Goal: Task Accomplishment & Management: Manage account settings

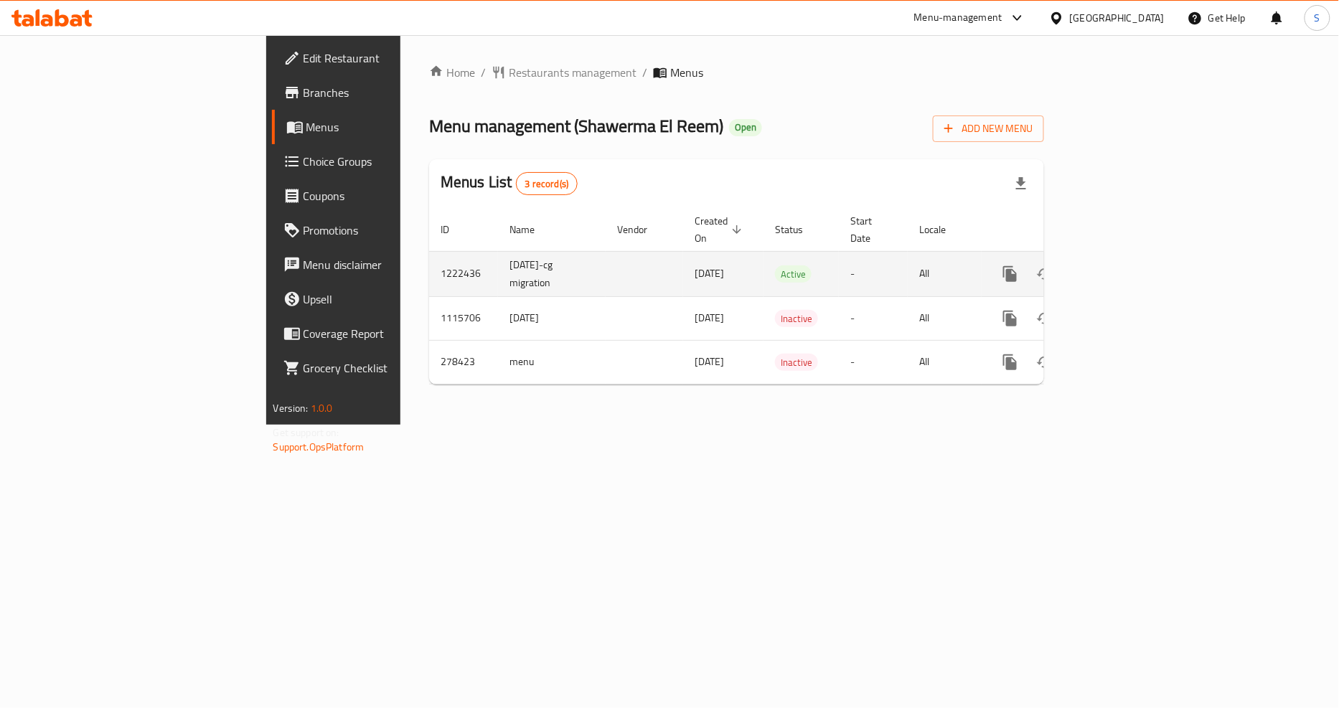
click at [1131, 257] on link "enhanced table" at bounding box center [1113, 274] width 34 height 34
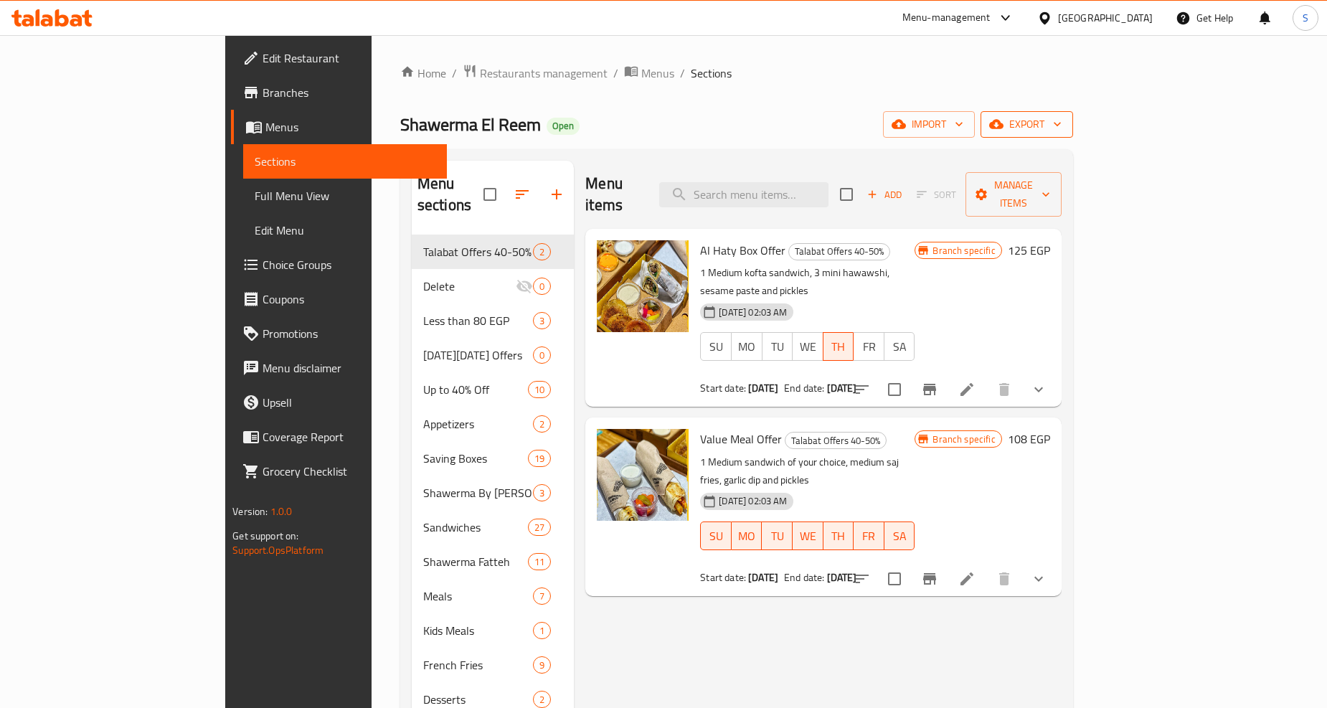
click at [1062, 129] on span "export" at bounding box center [1027, 125] width 70 height 18
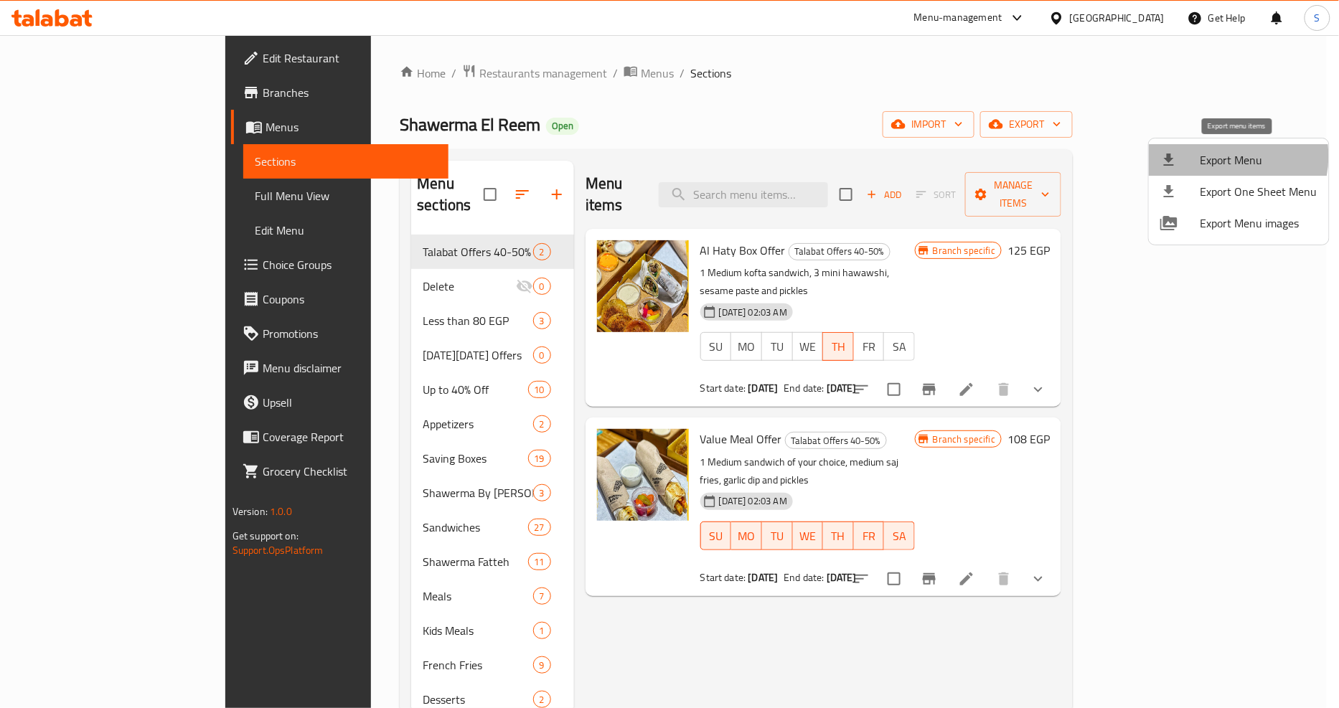
click at [1224, 156] on span "Export Menu" at bounding box center [1258, 159] width 117 height 17
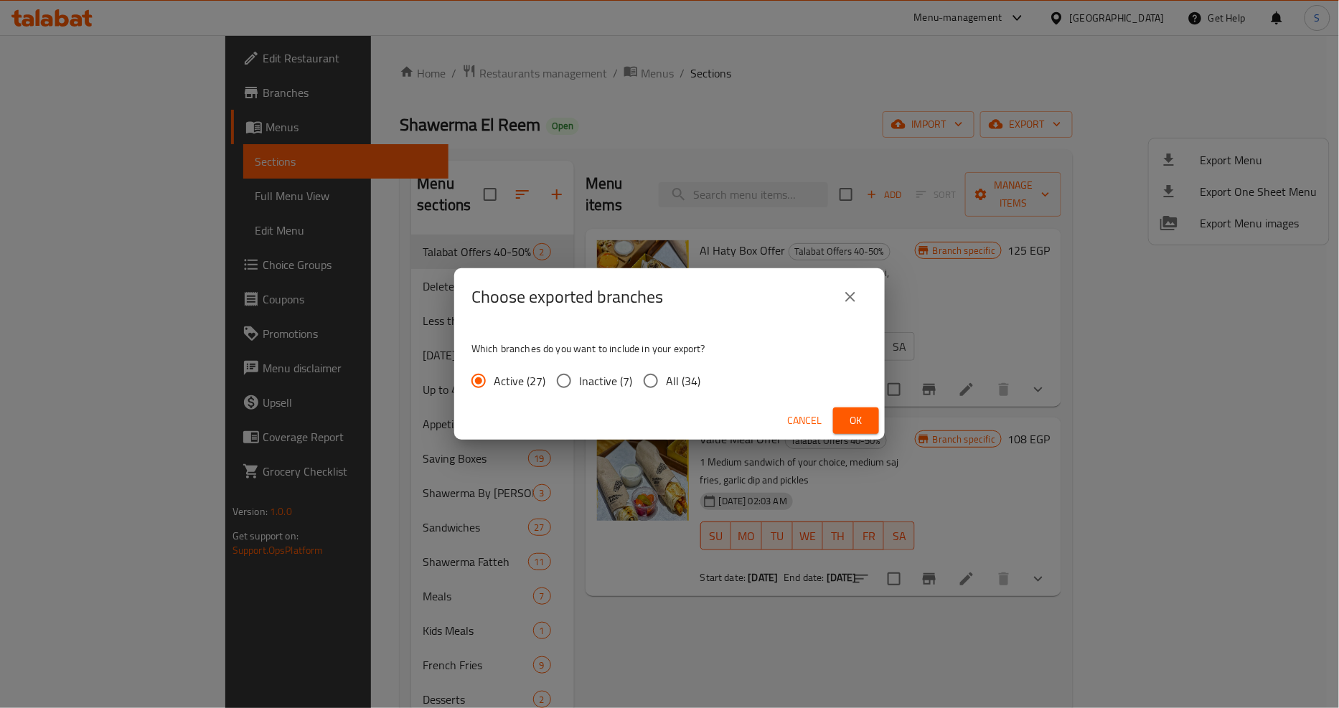
click at [671, 382] on span "All (34)" at bounding box center [683, 380] width 34 height 17
click at [666, 382] on input "All (34)" at bounding box center [651, 381] width 30 height 30
radio input "true"
click at [865, 414] on span "Ok" at bounding box center [855, 421] width 23 height 18
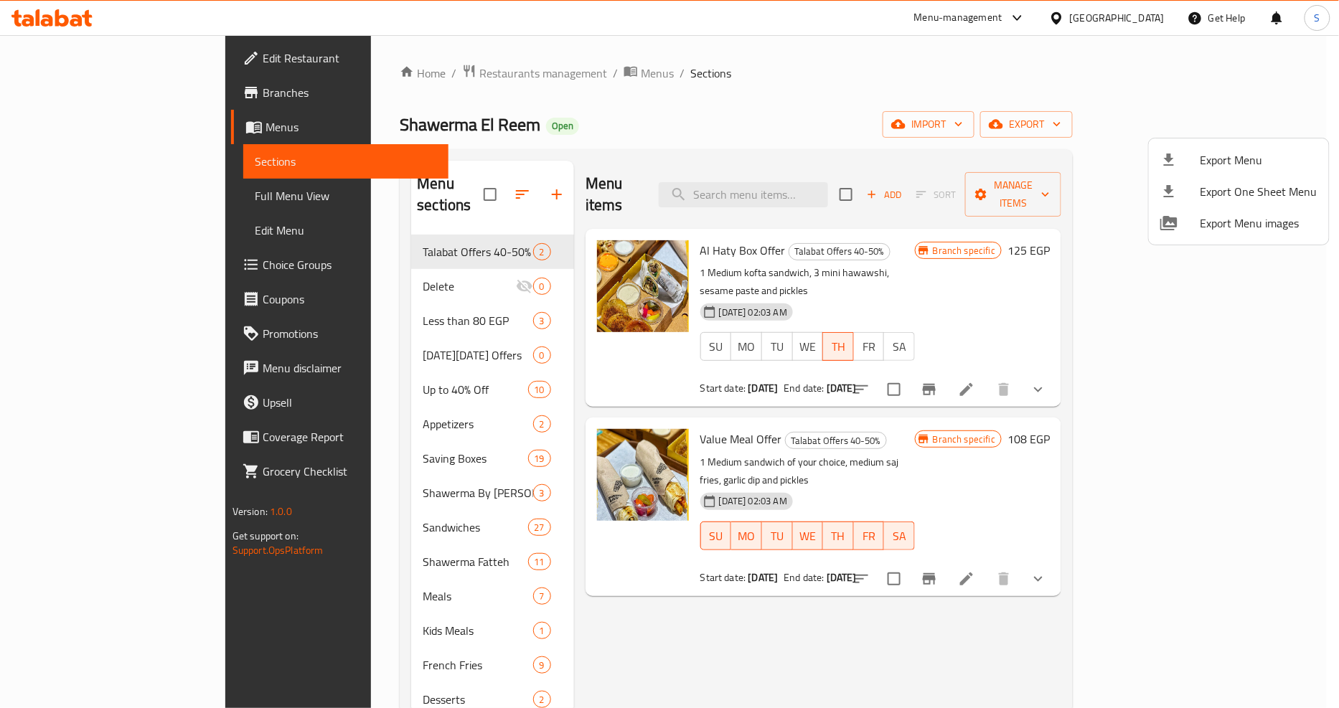
click at [331, 507] on div at bounding box center [669, 354] width 1339 height 708
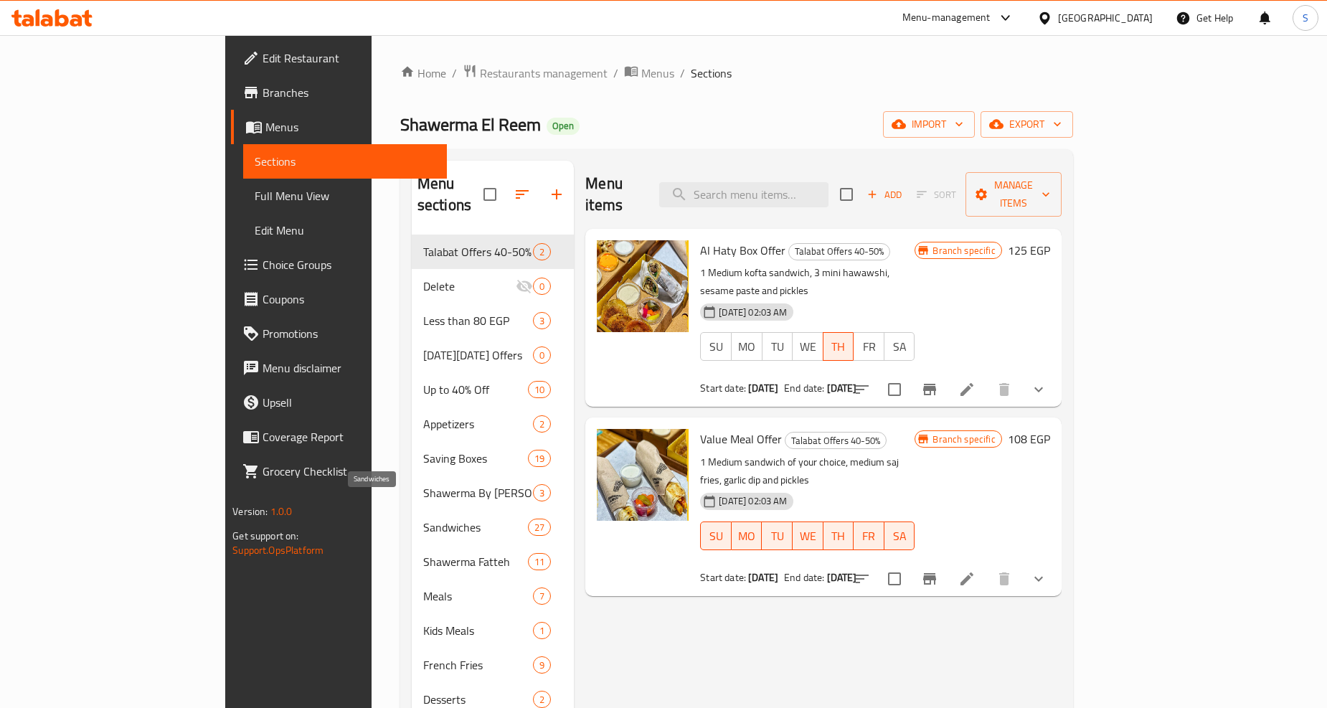
click at [423, 519] on span "Sandwiches" at bounding box center [475, 527] width 105 height 17
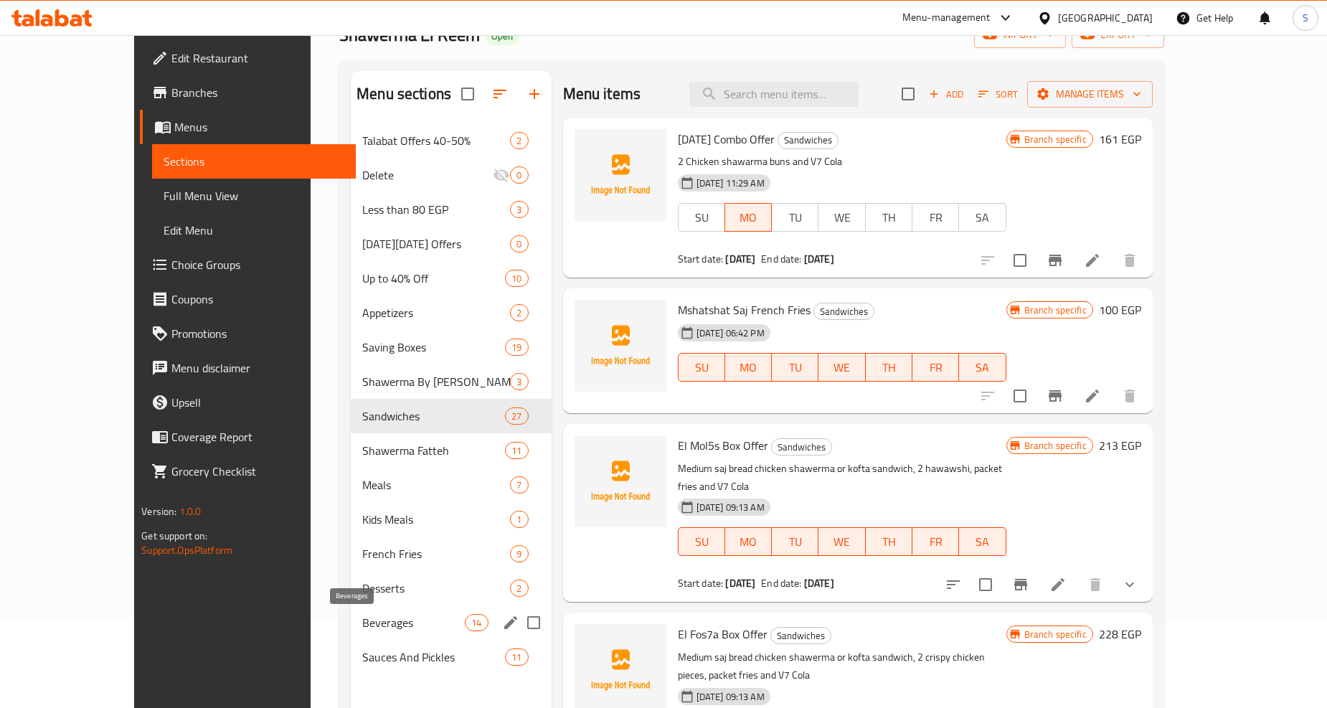
scroll to position [159, 0]
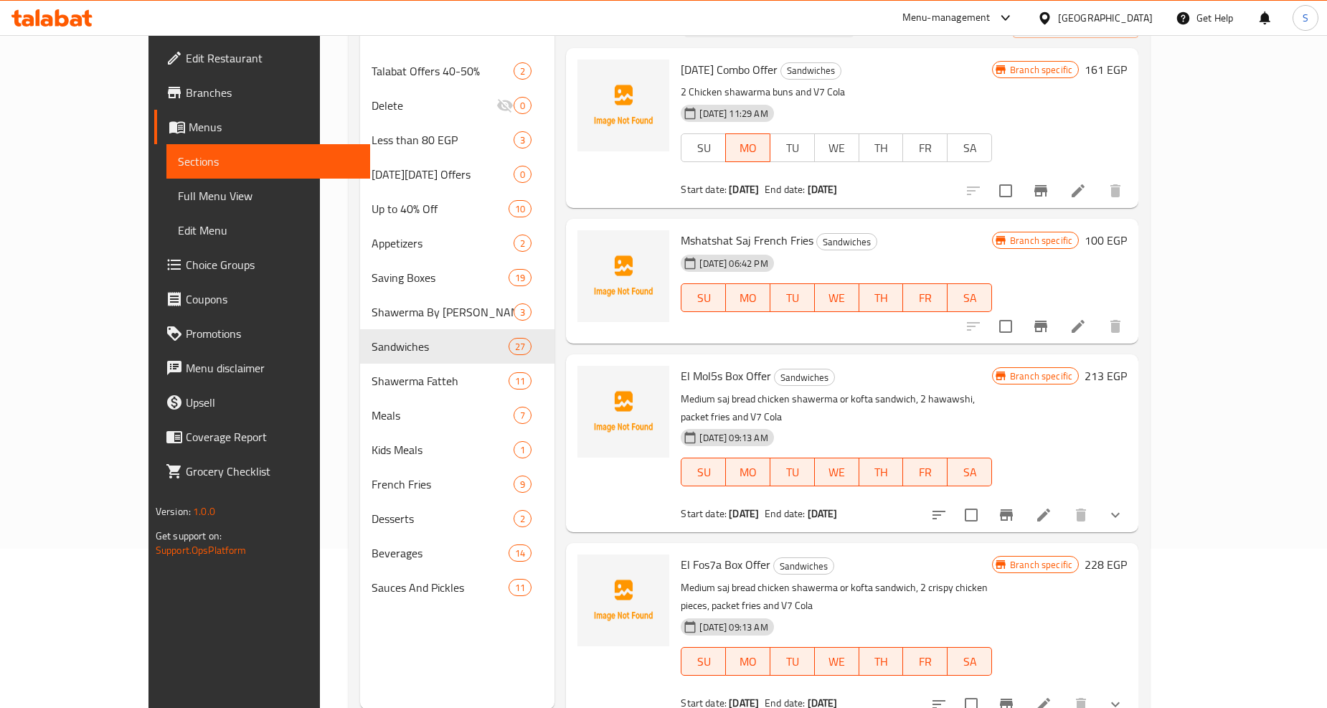
click at [1133, 504] on button "show more" at bounding box center [1115, 515] width 34 height 34
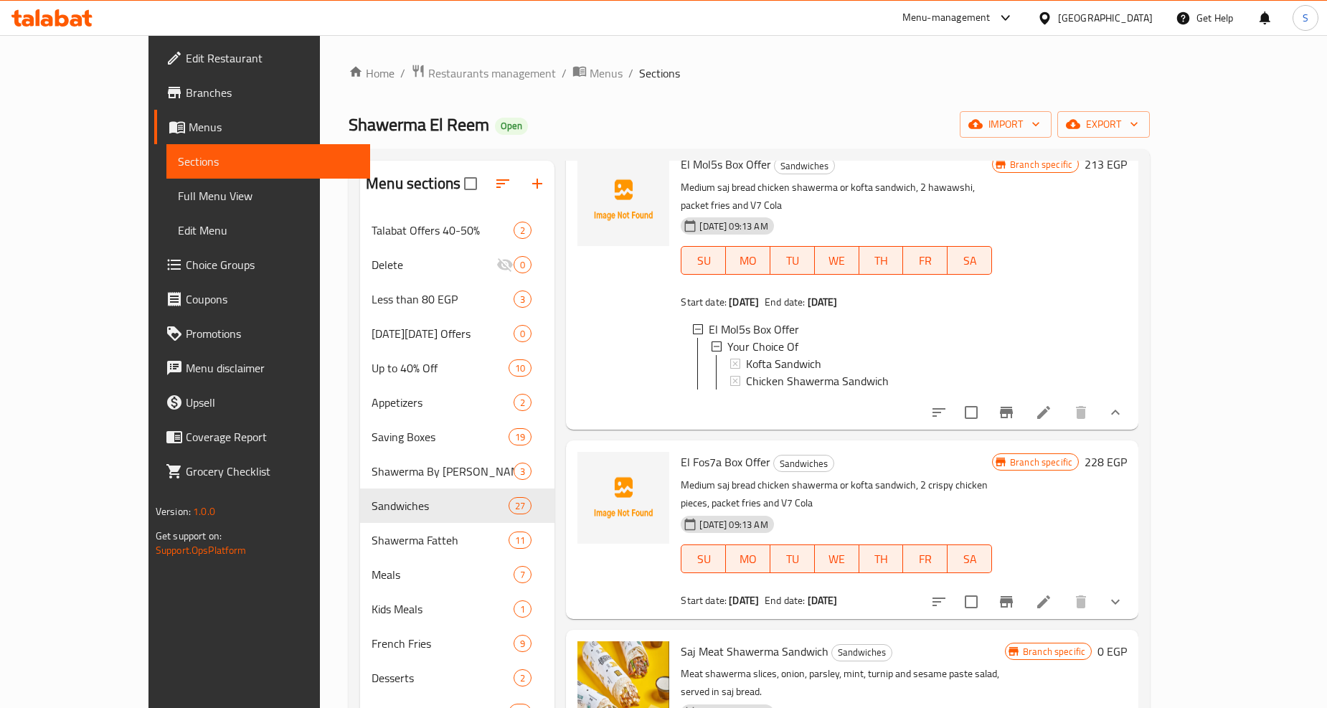
scroll to position [478, 0]
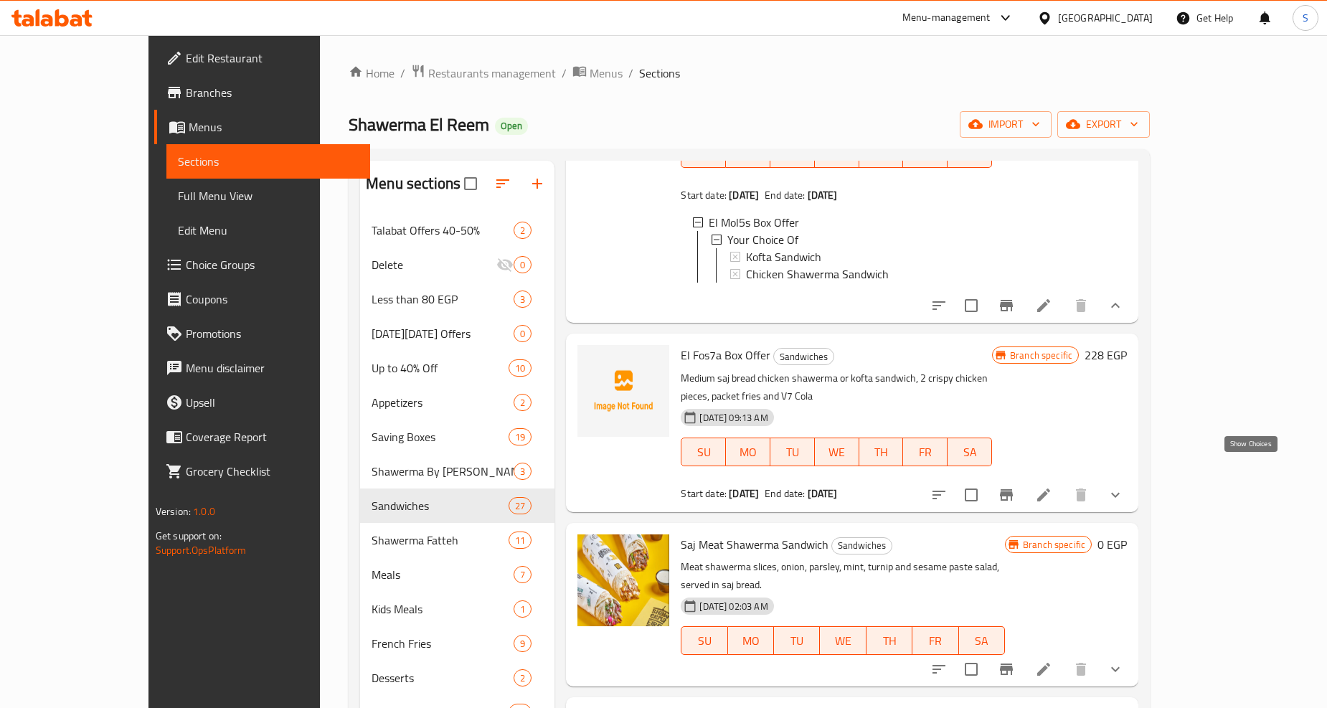
click at [1124, 486] on icon "show more" at bounding box center [1115, 494] width 17 height 17
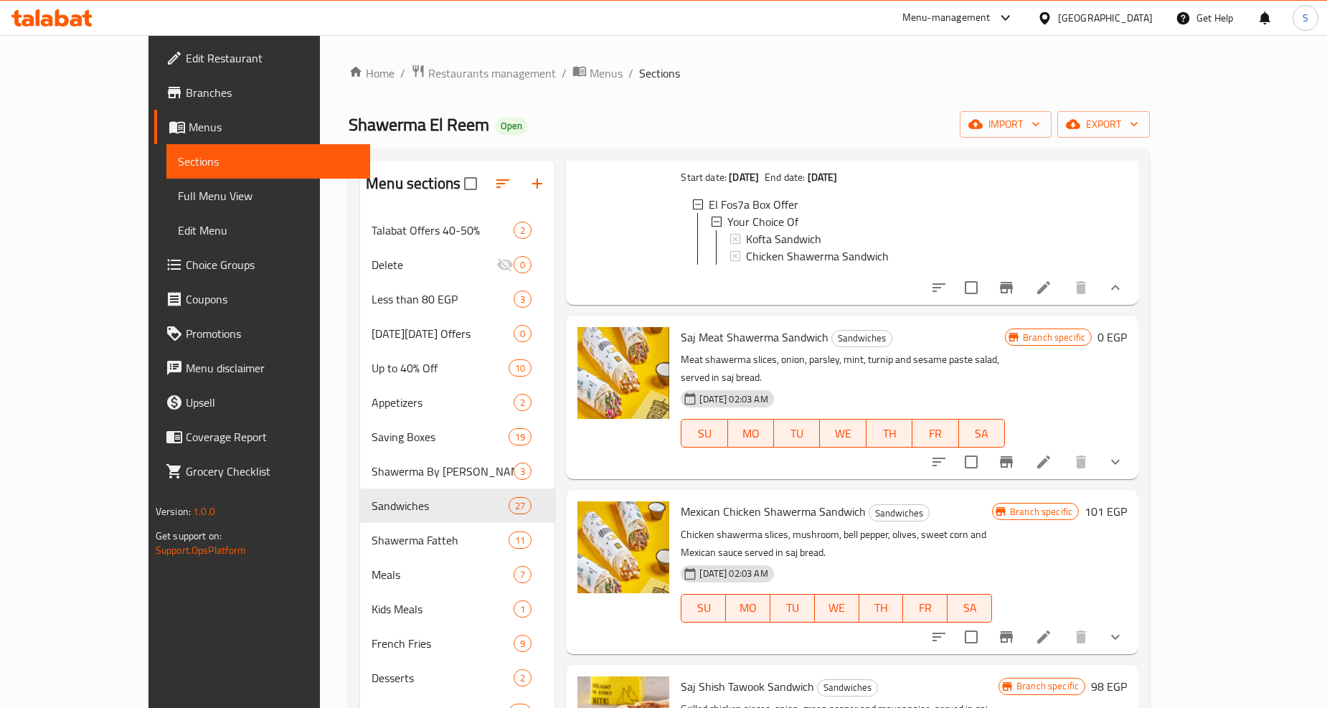
scroll to position [797, 0]
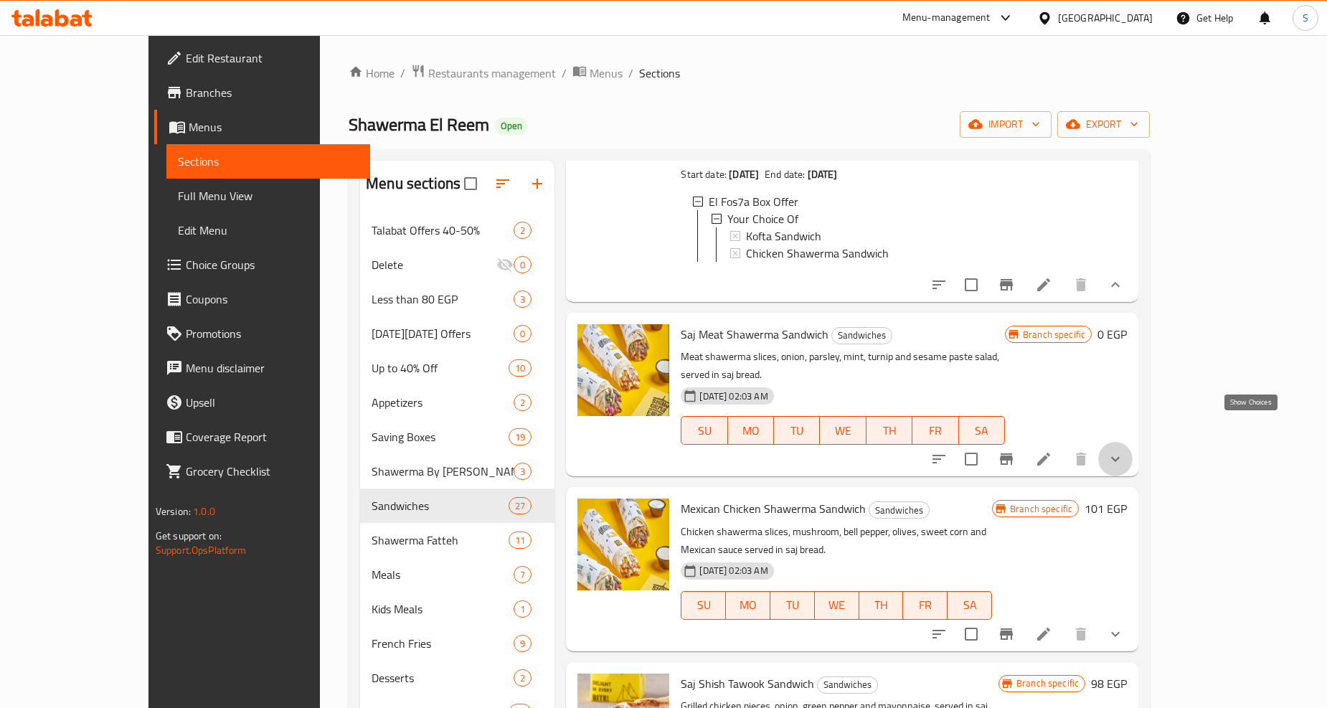
click at [1124, 451] on icon "show more" at bounding box center [1115, 459] width 17 height 17
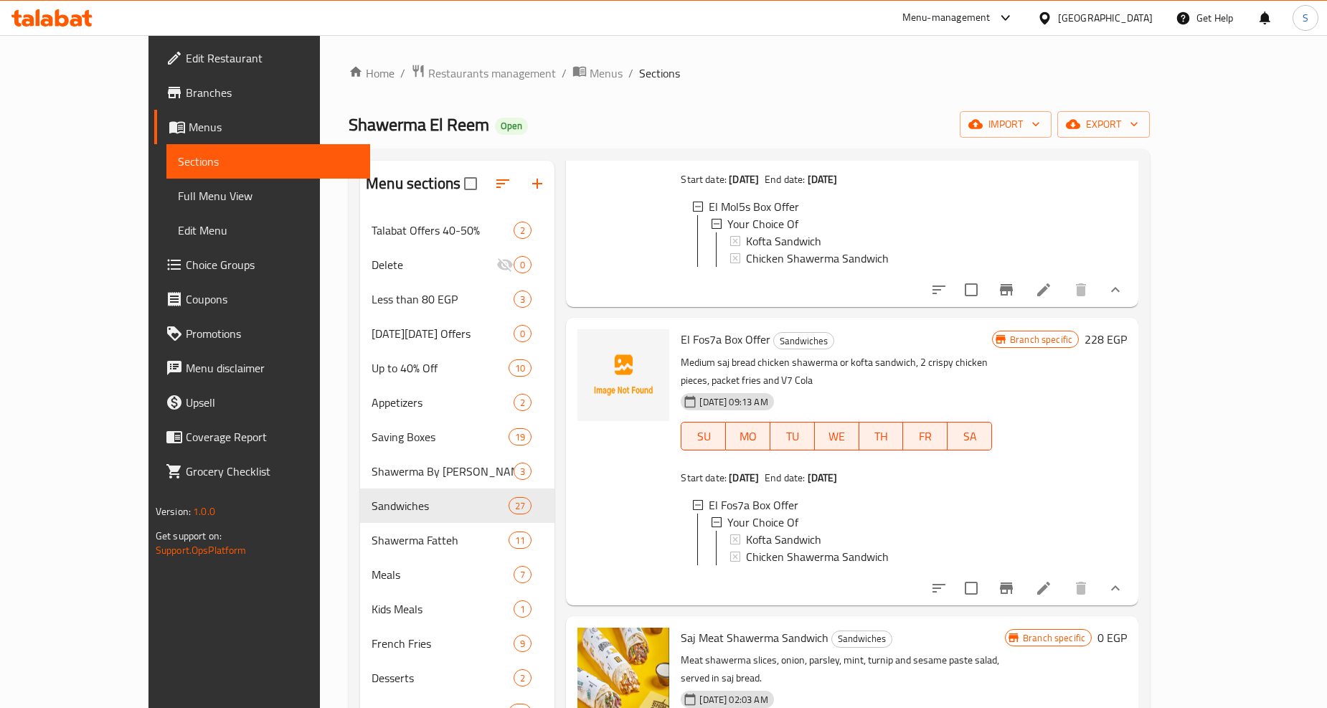
scroll to position [557, 0]
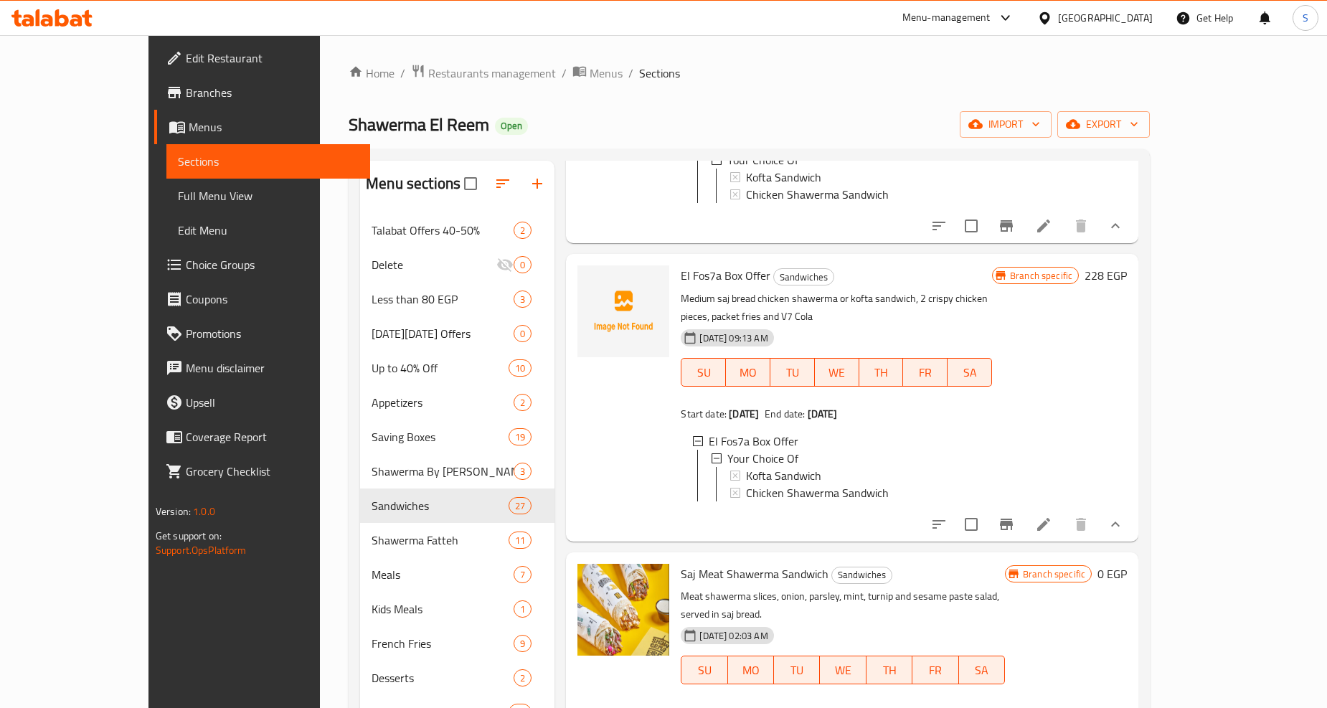
click at [1124, 516] on icon "show more" at bounding box center [1115, 524] width 17 height 17
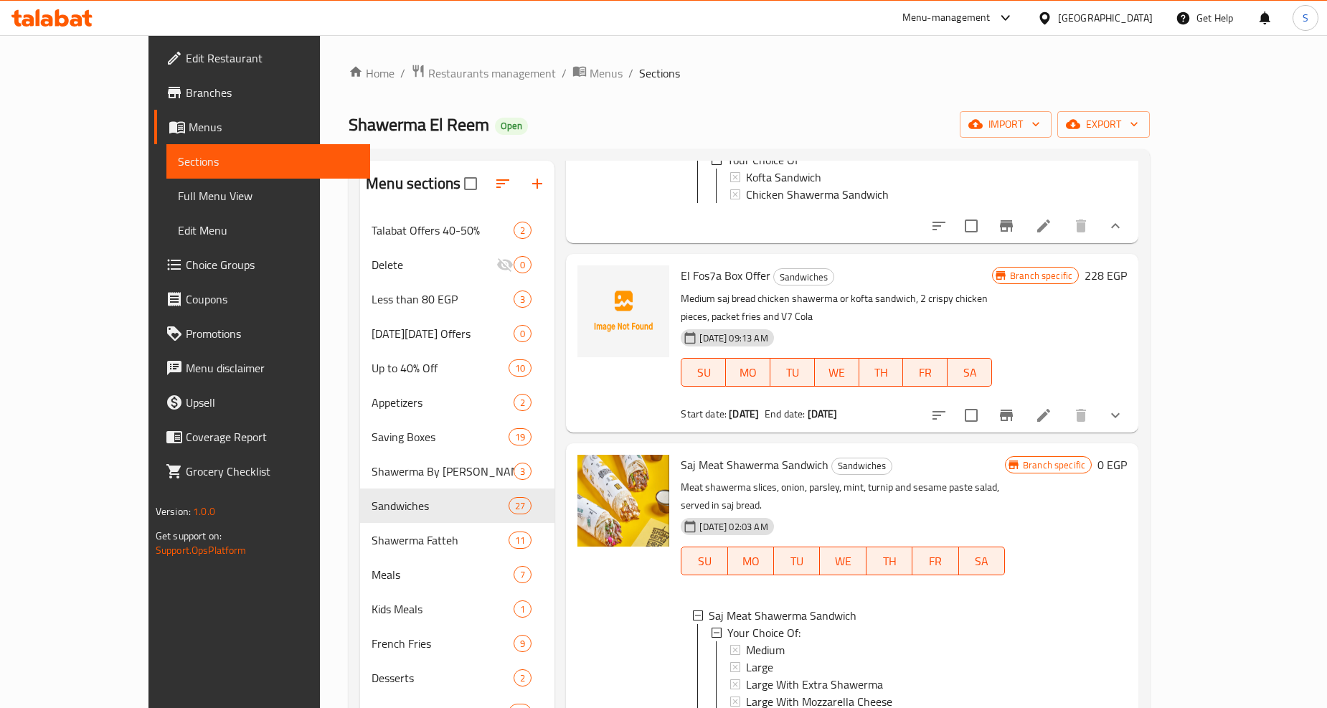
click at [1133, 230] on button "show more" at bounding box center [1115, 226] width 34 height 34
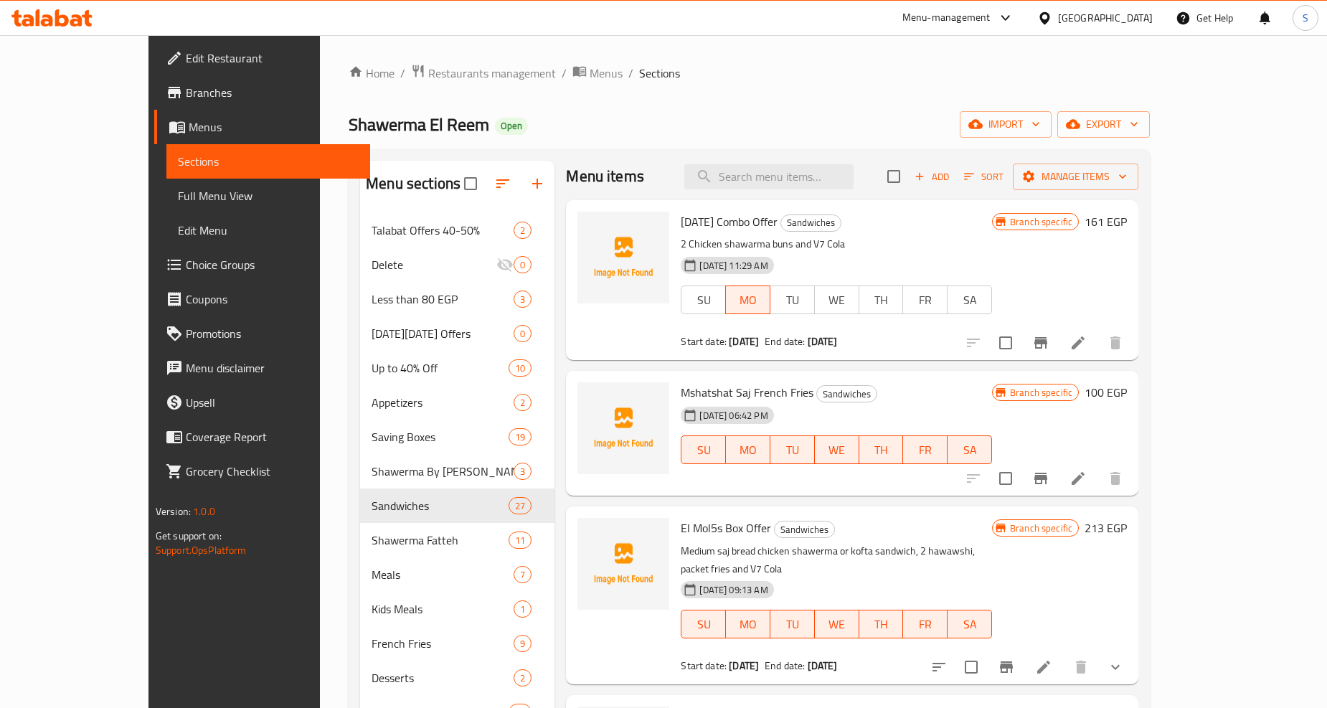
scroll to position [0, 0]
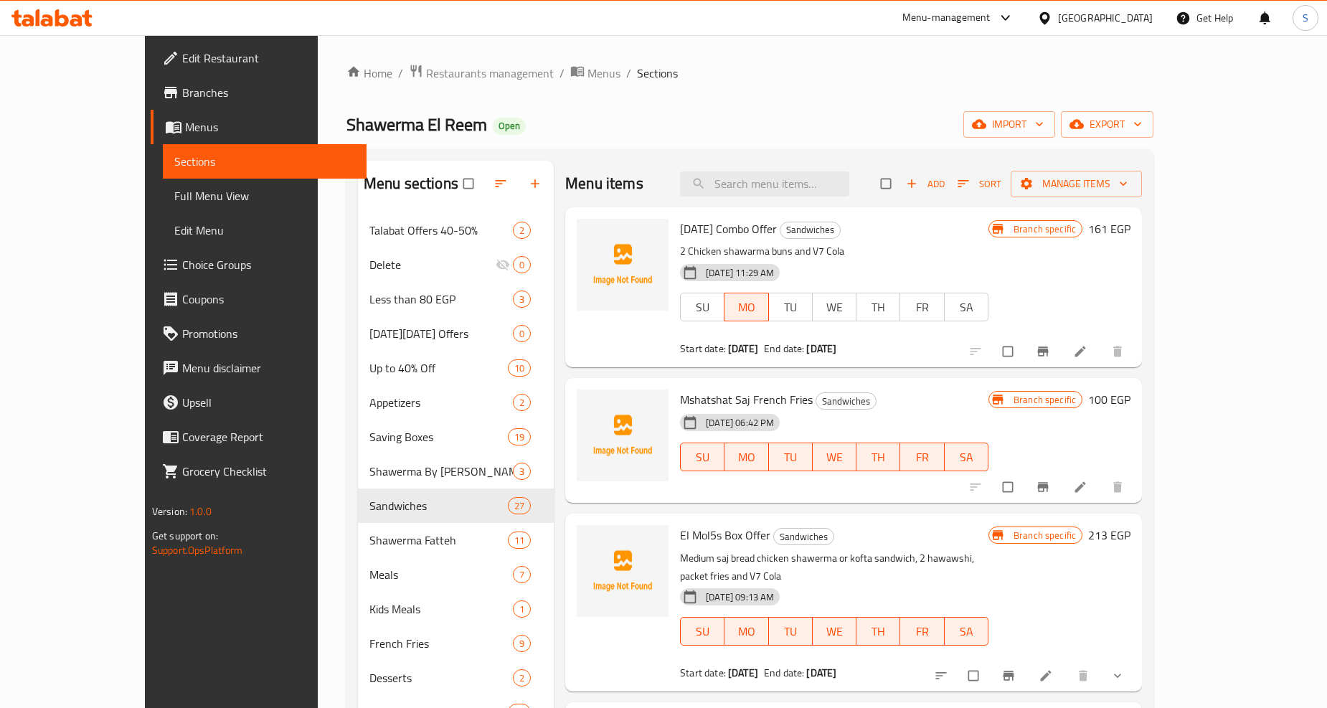
click at [648, 122] on div "Shawerma El Reem Open import export" at bounding box center [750, 124] width 807 height 27
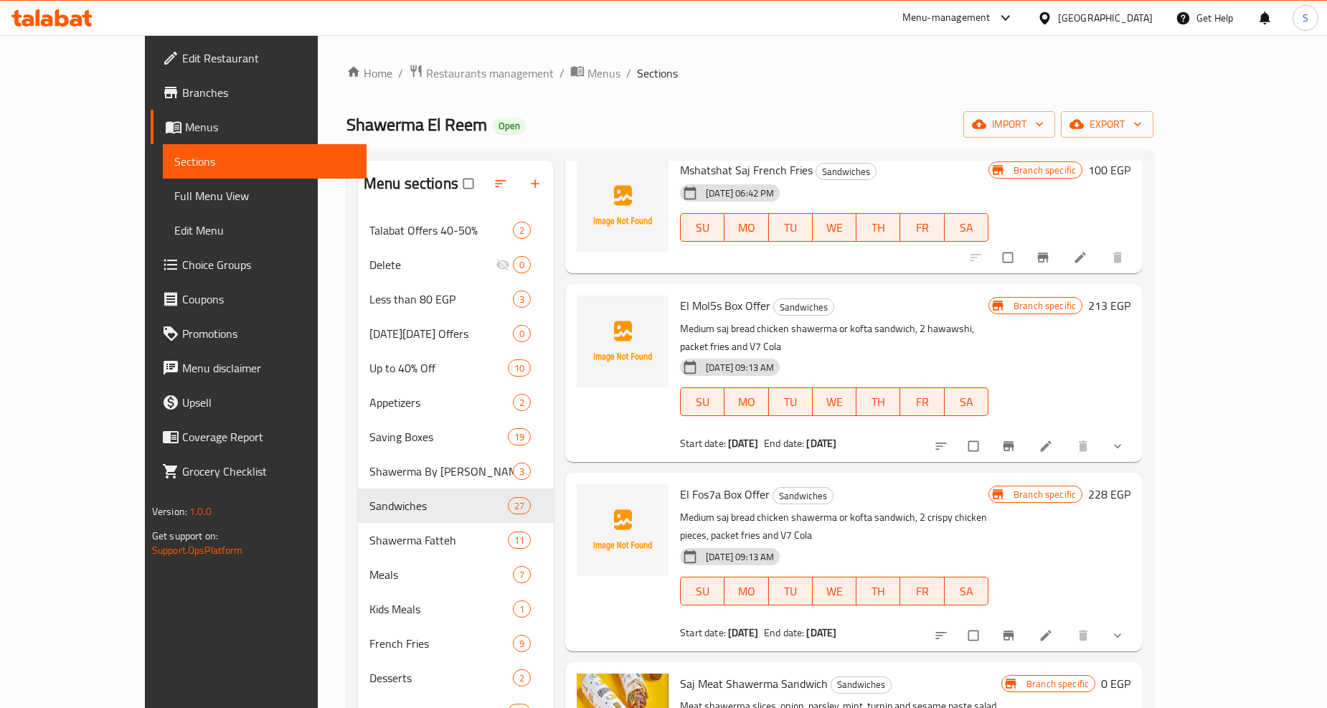
scroll to position [239, 0]
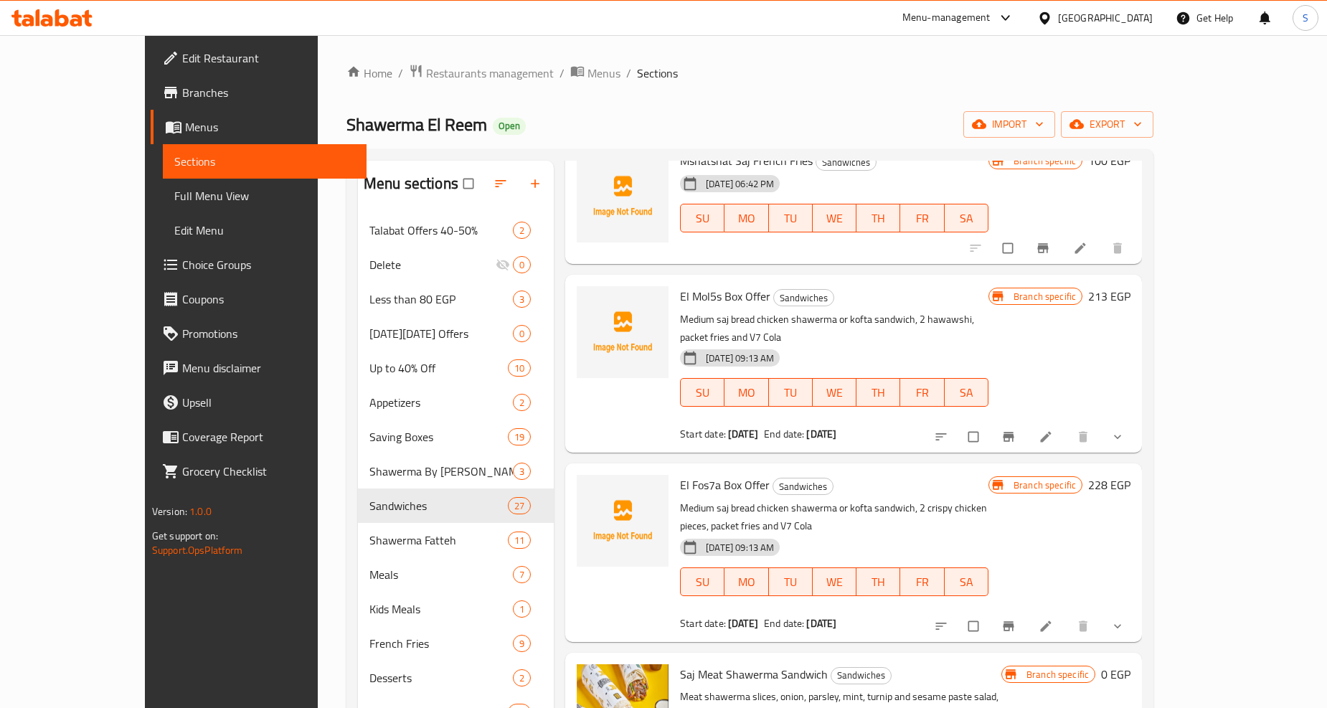
click at [1128, 430] on span "show more" at bounding box center [1119, 437] width 17 height 14
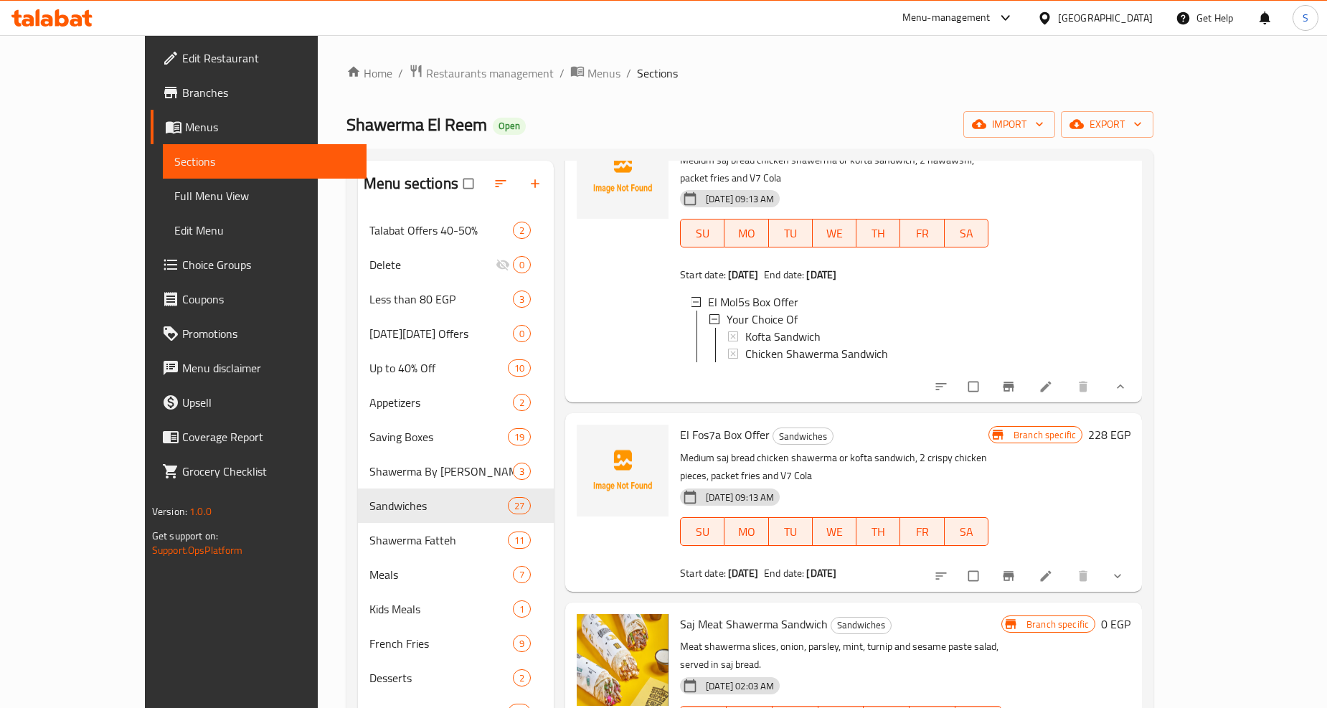
scroll to position [478, 0]
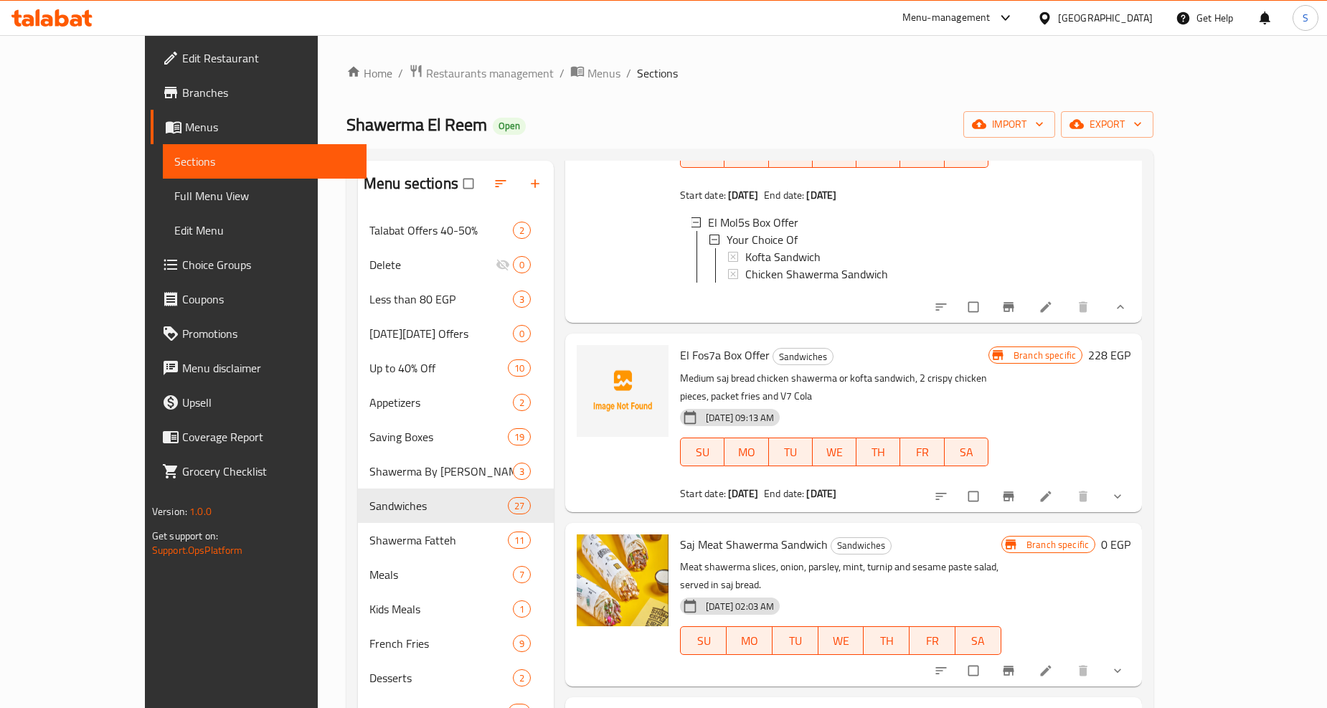
click at [1128, 489] on span "show more" at bounding box center [1119, 496] width 17 height 14
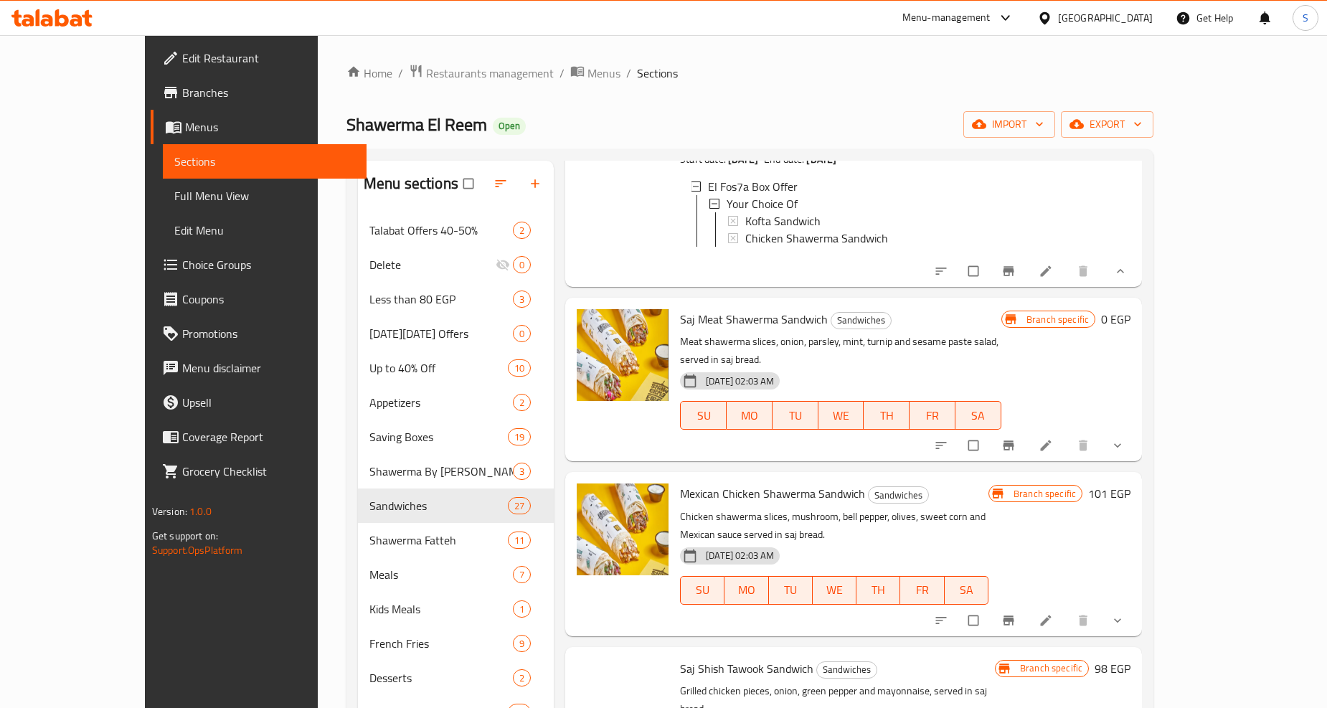
scroll to position [877, 0]
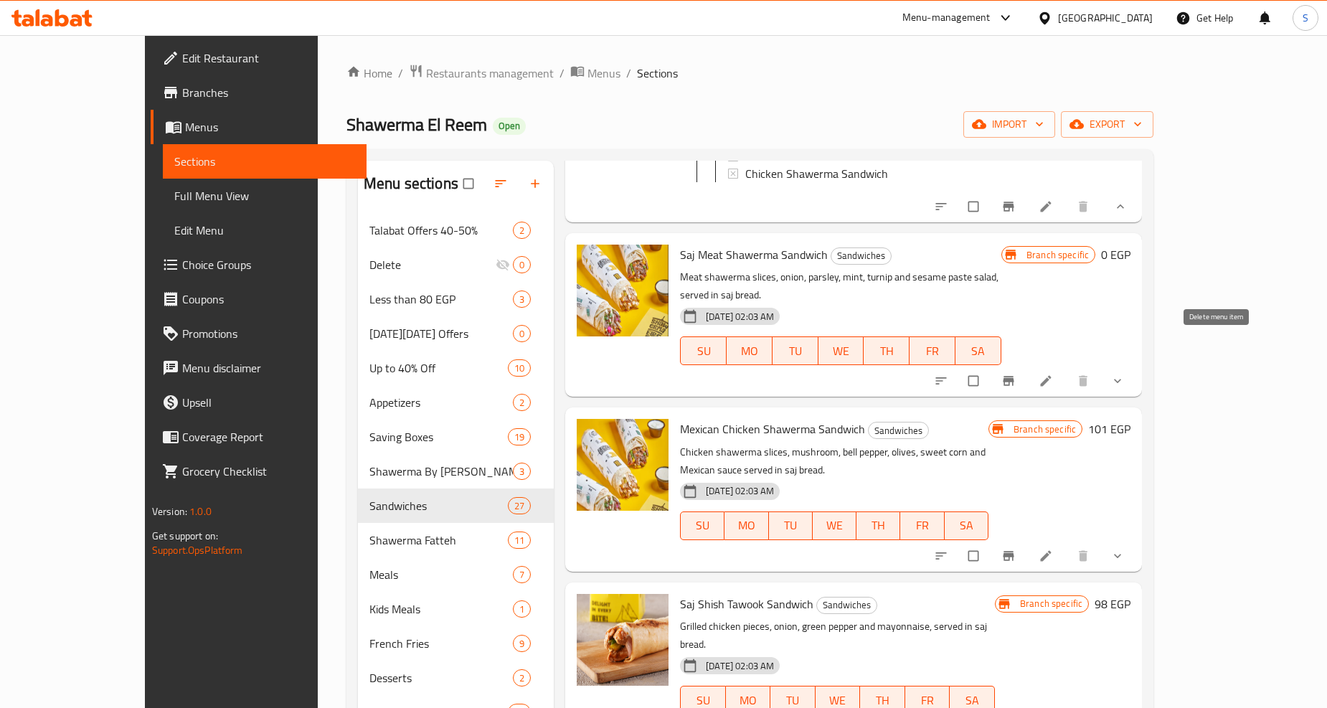
click at [1136, 365] on div at bounding box center [1030, 381] width 211 height 32
click at [1136, 365] on button "show more" at bounding box center [1119, 381] width 34 height 32
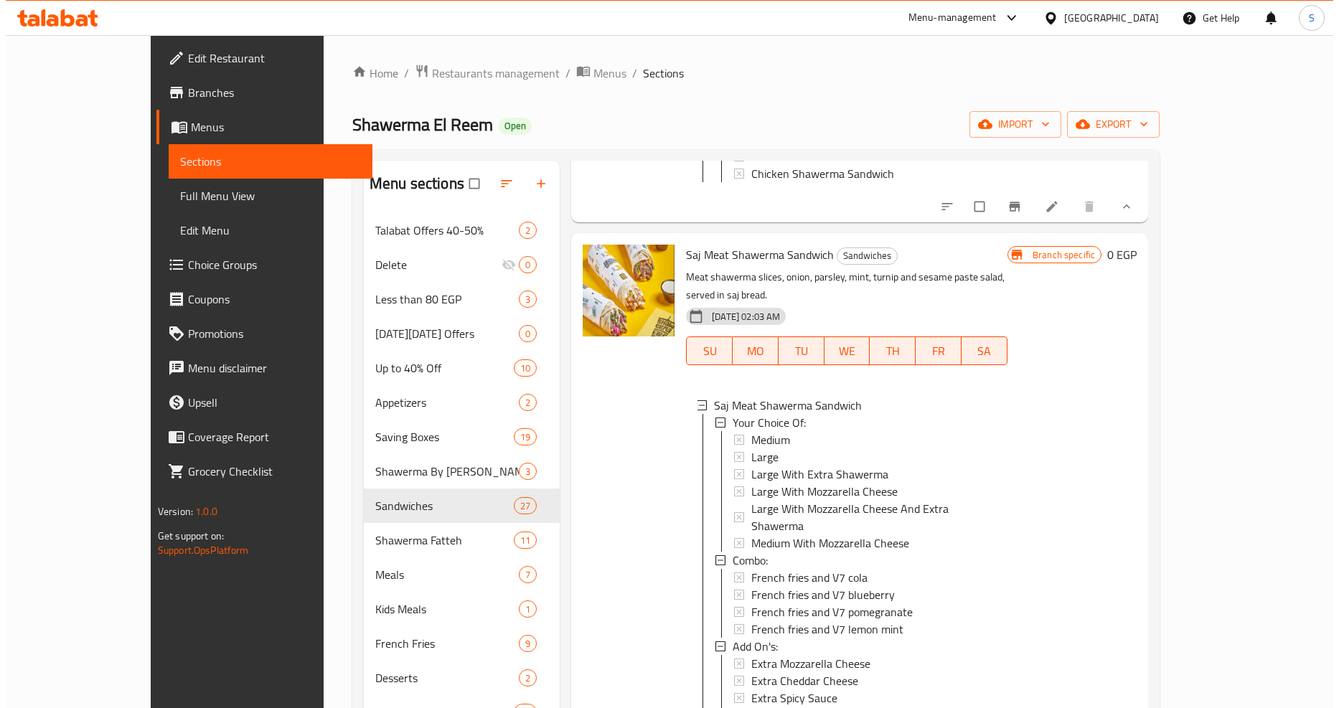
scroll to position [1116, 0]
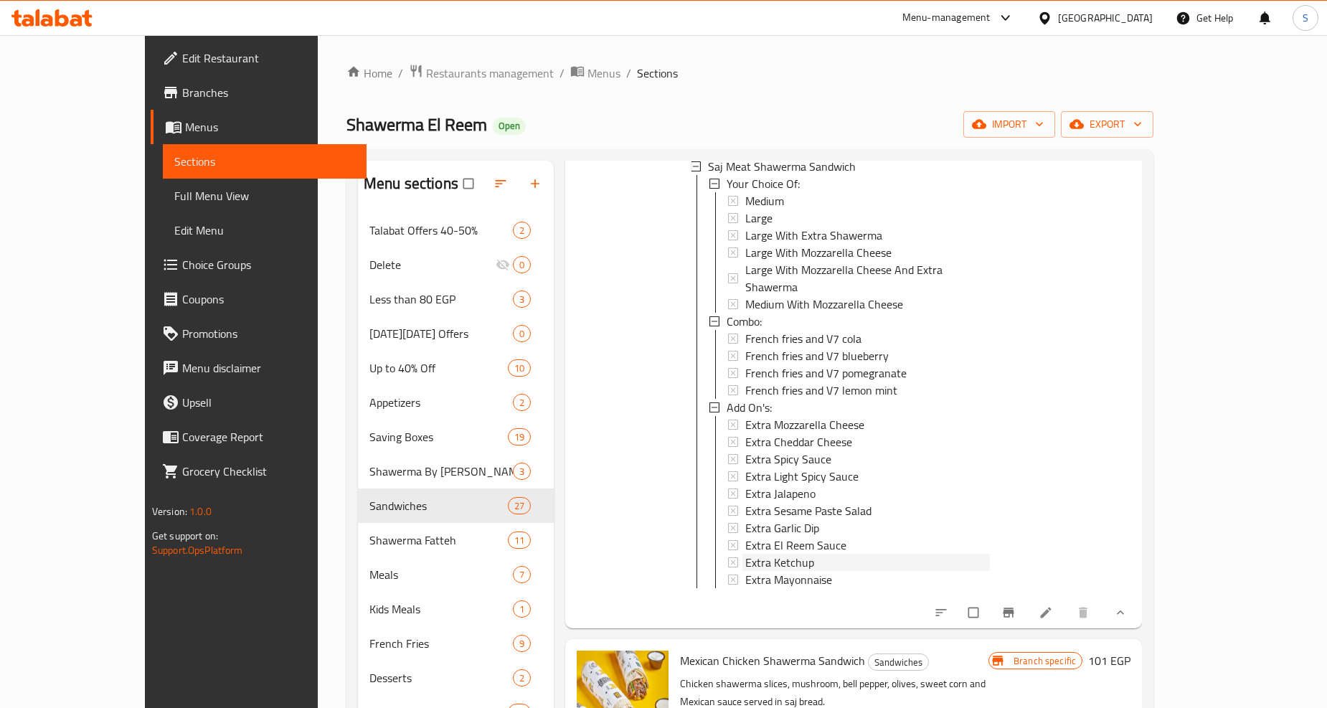
click at [762, 554] on span "Extra Ketchup" at bounding box center [779, 562] width 69 height 17
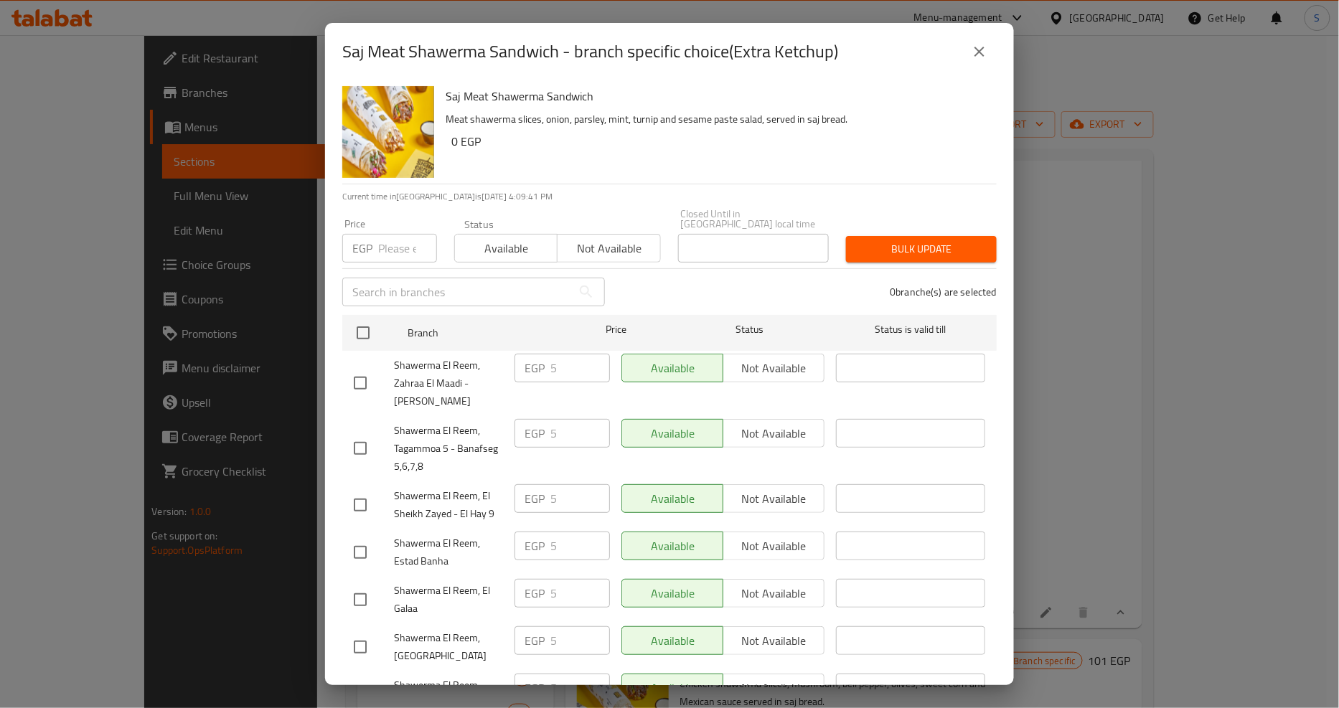
click at [382, 234] on input "number" at bounding box center [407, 248] width 59 height 29
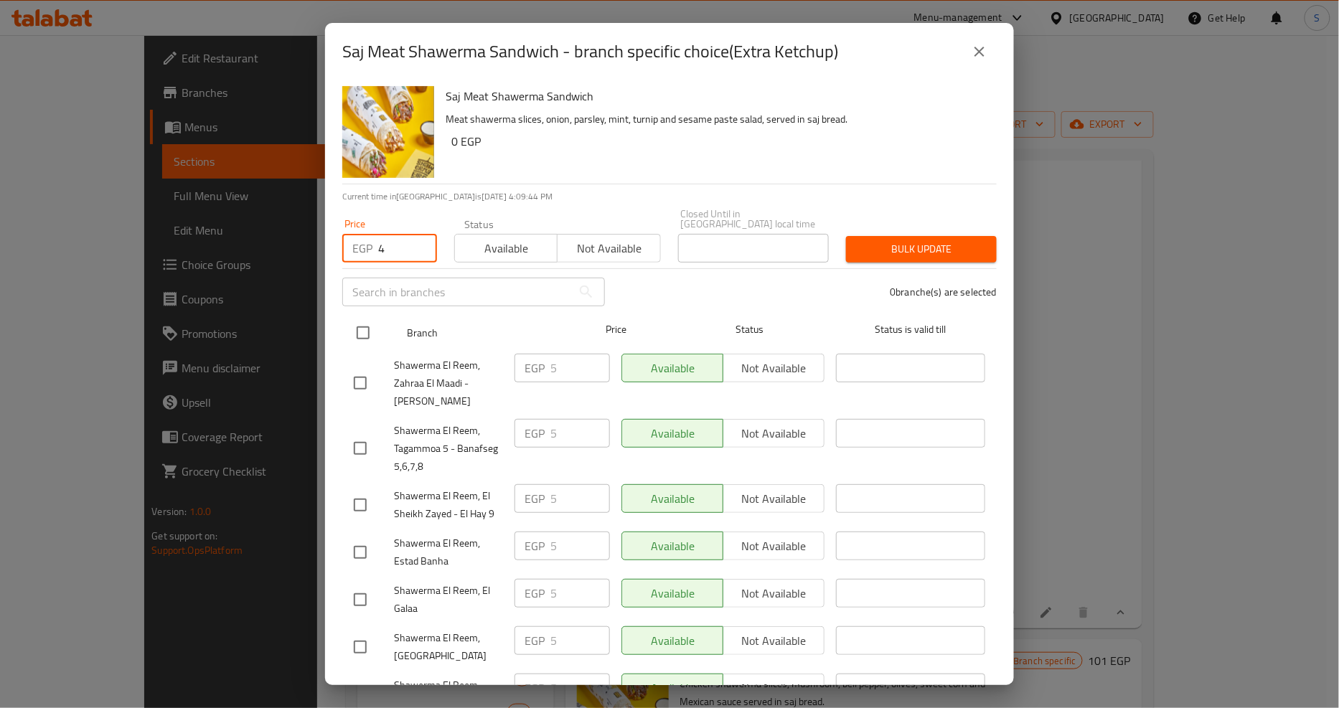
type input "4"
click at [367, 326] on input "checkbox" at bounding box center [363, 333] width 30 height 30
checkbox input "true"
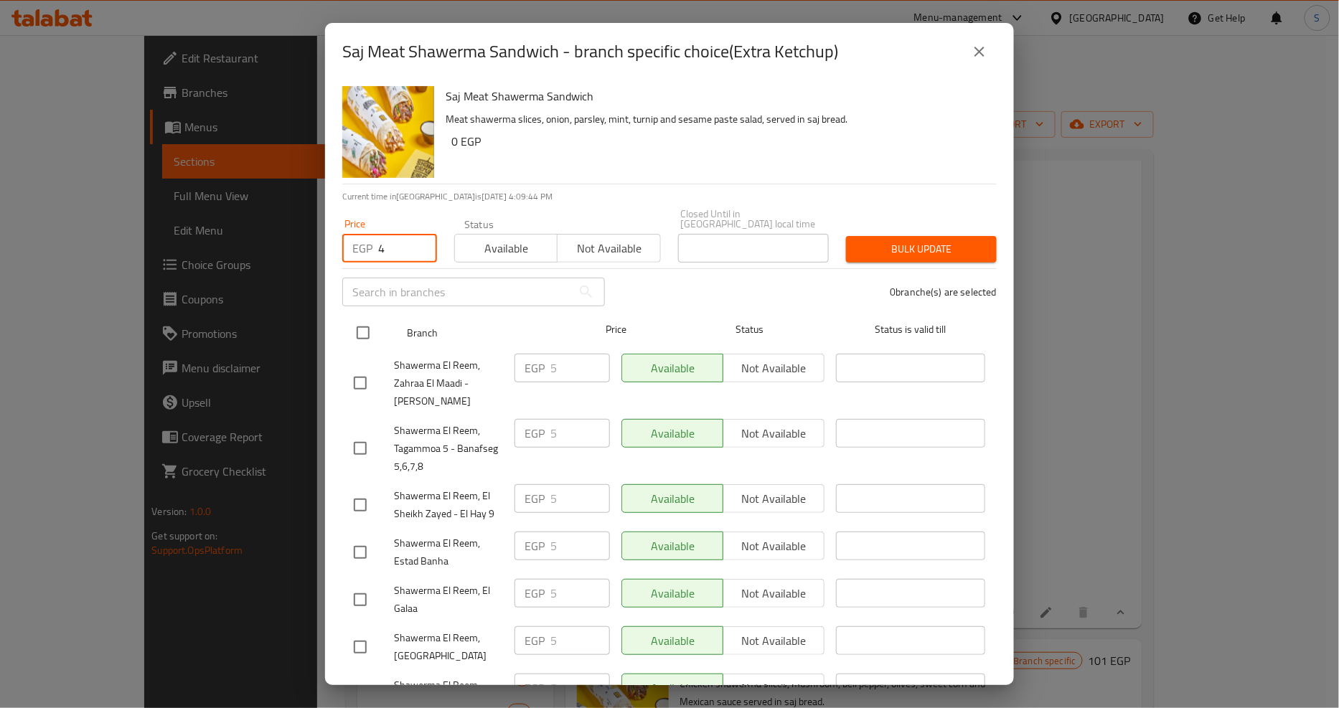
checkbox input "true"
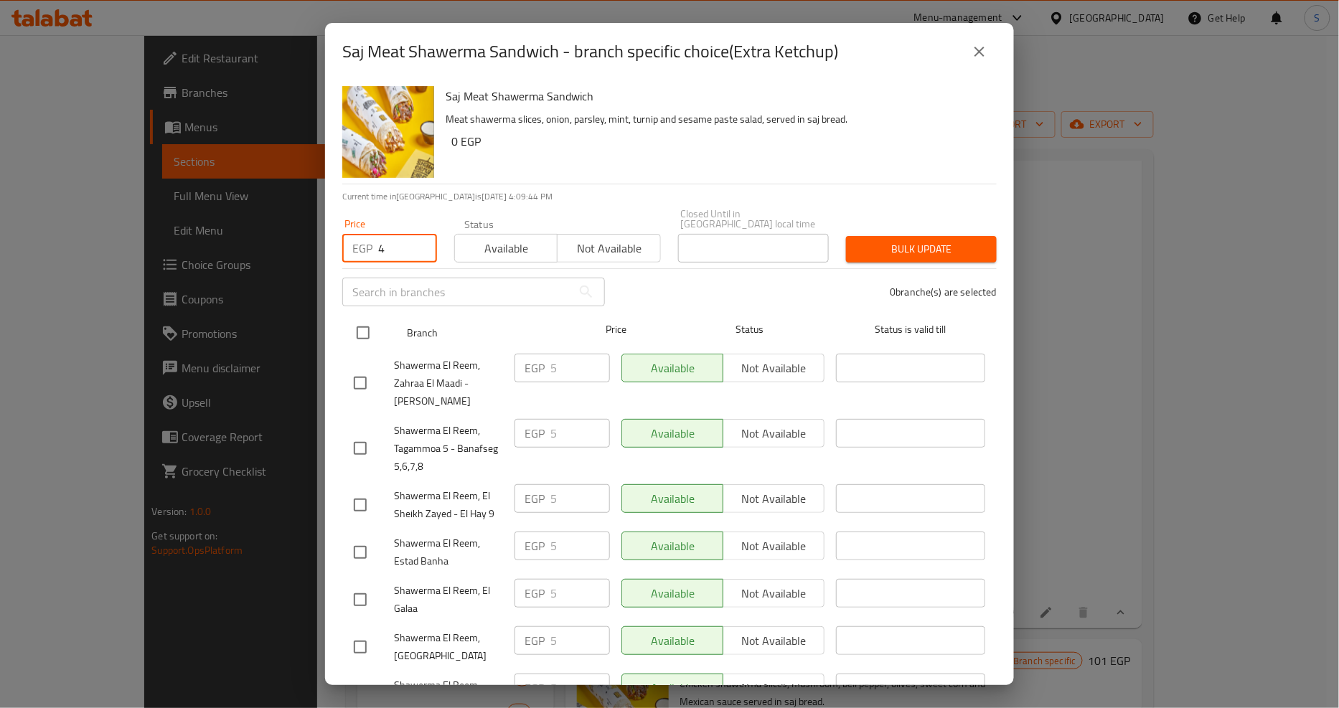
checkbox input "true"
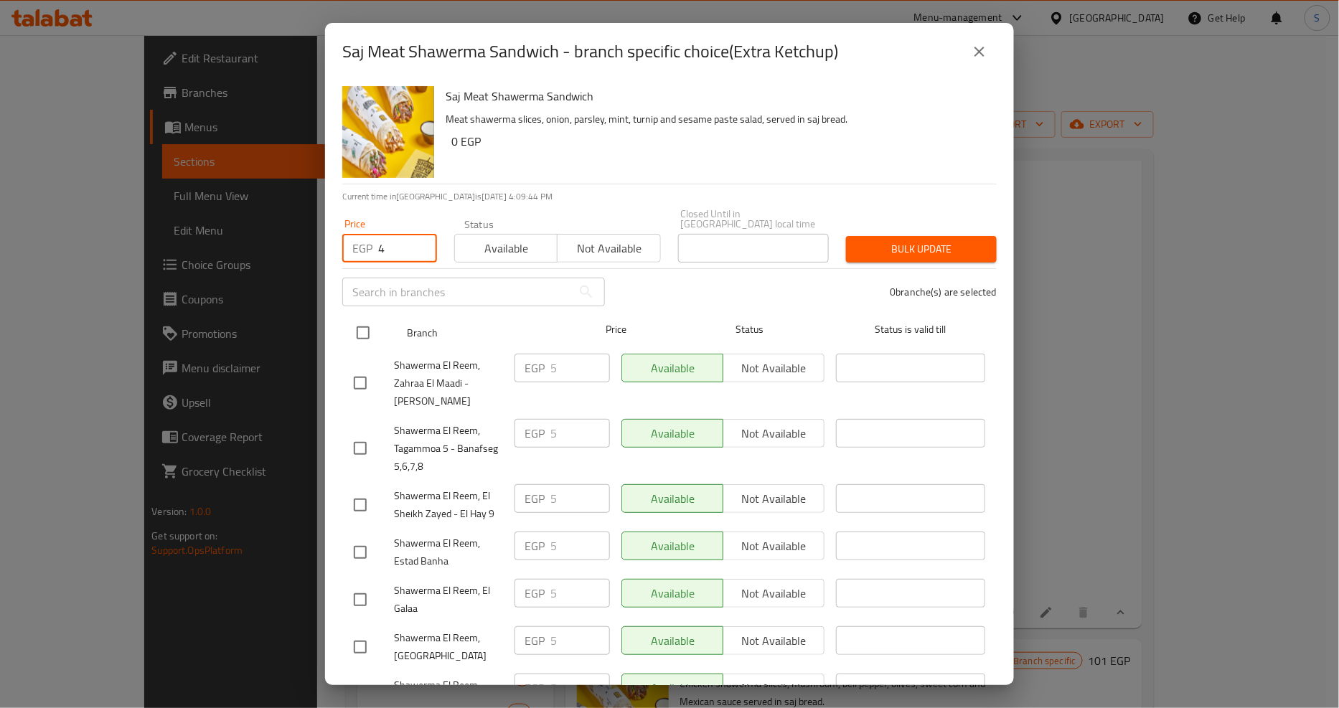
checkbox input "true"
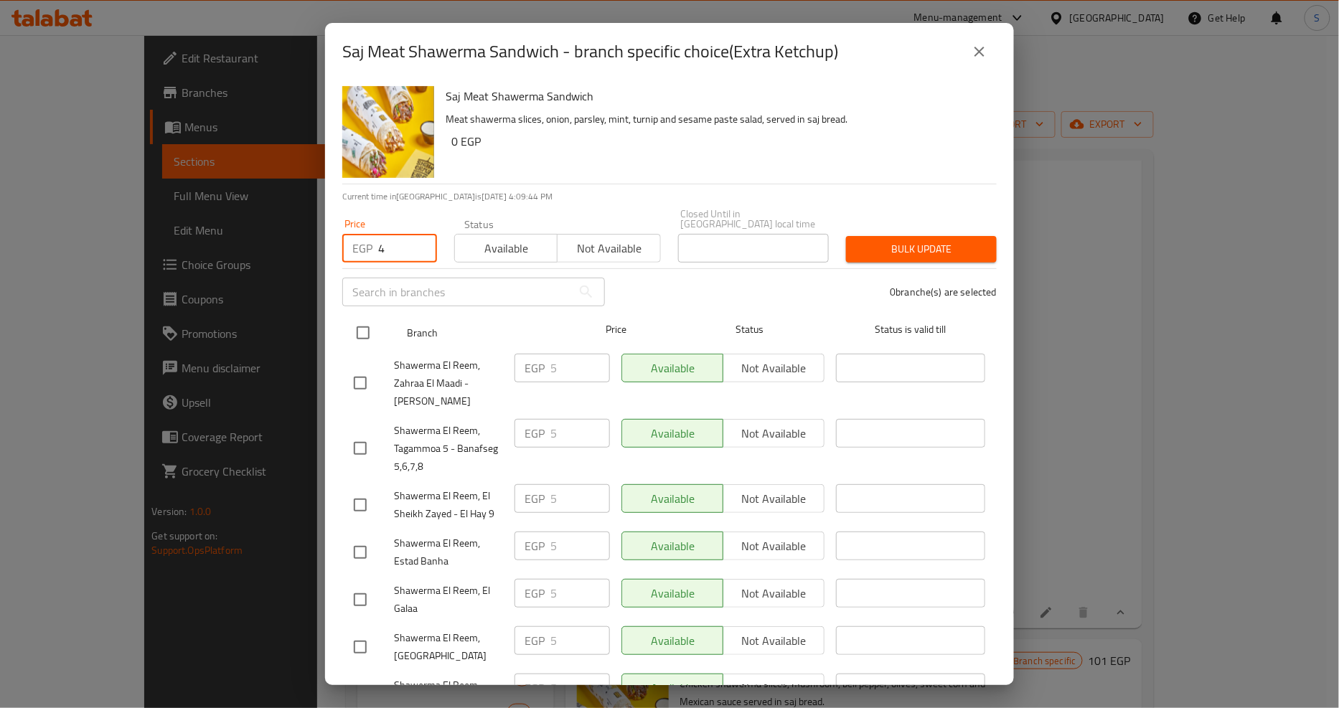
checkbox input "true"
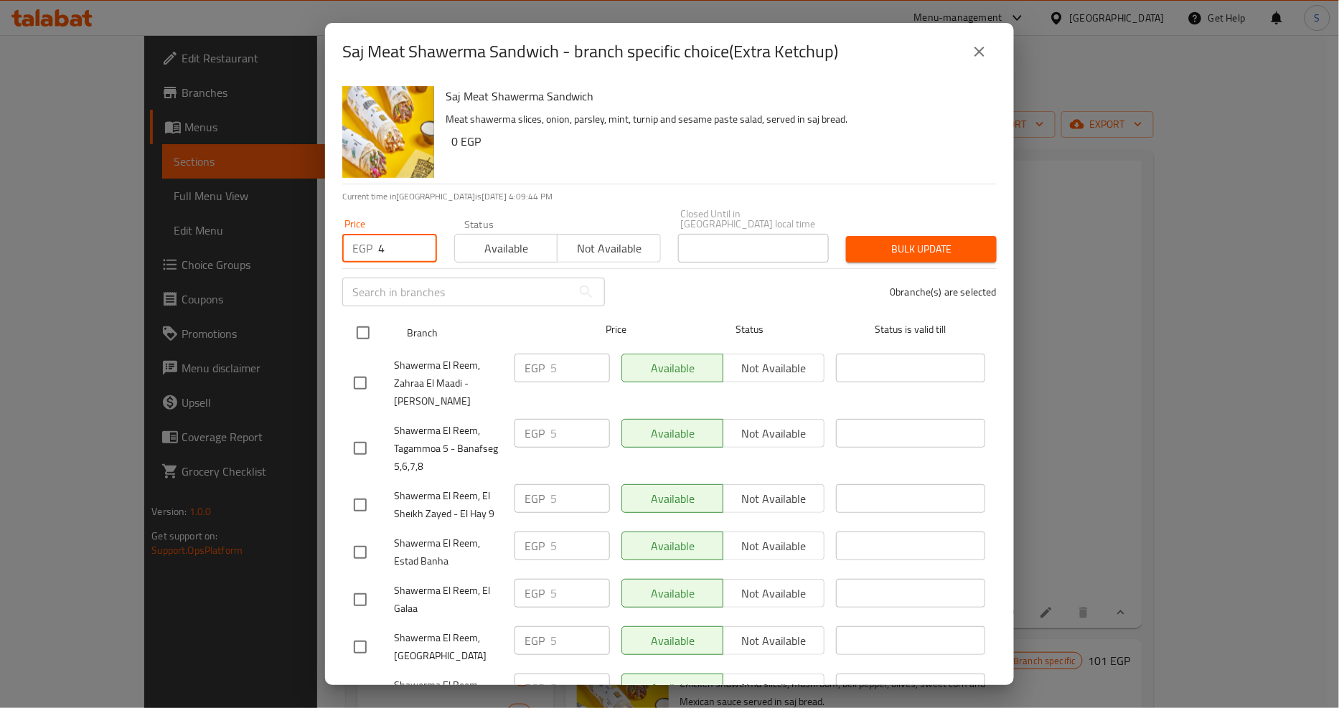
checkbox input "true"
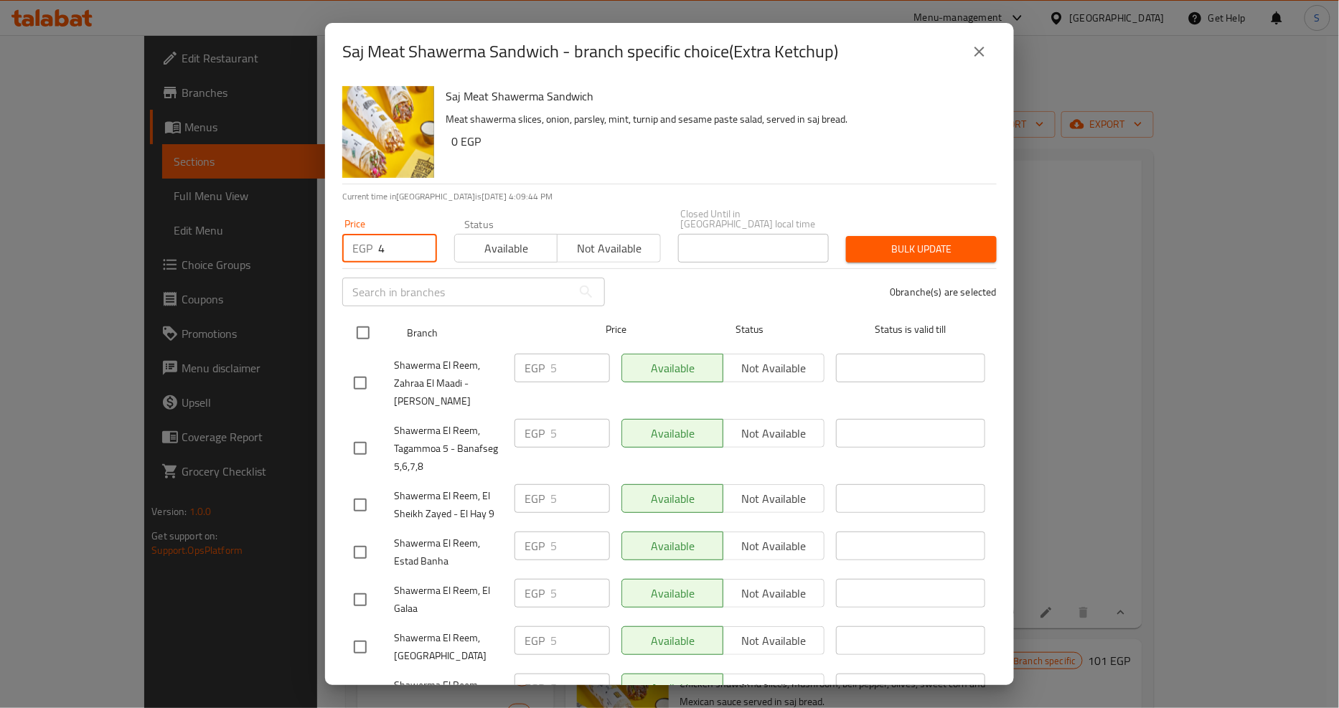
checkbox input "true"
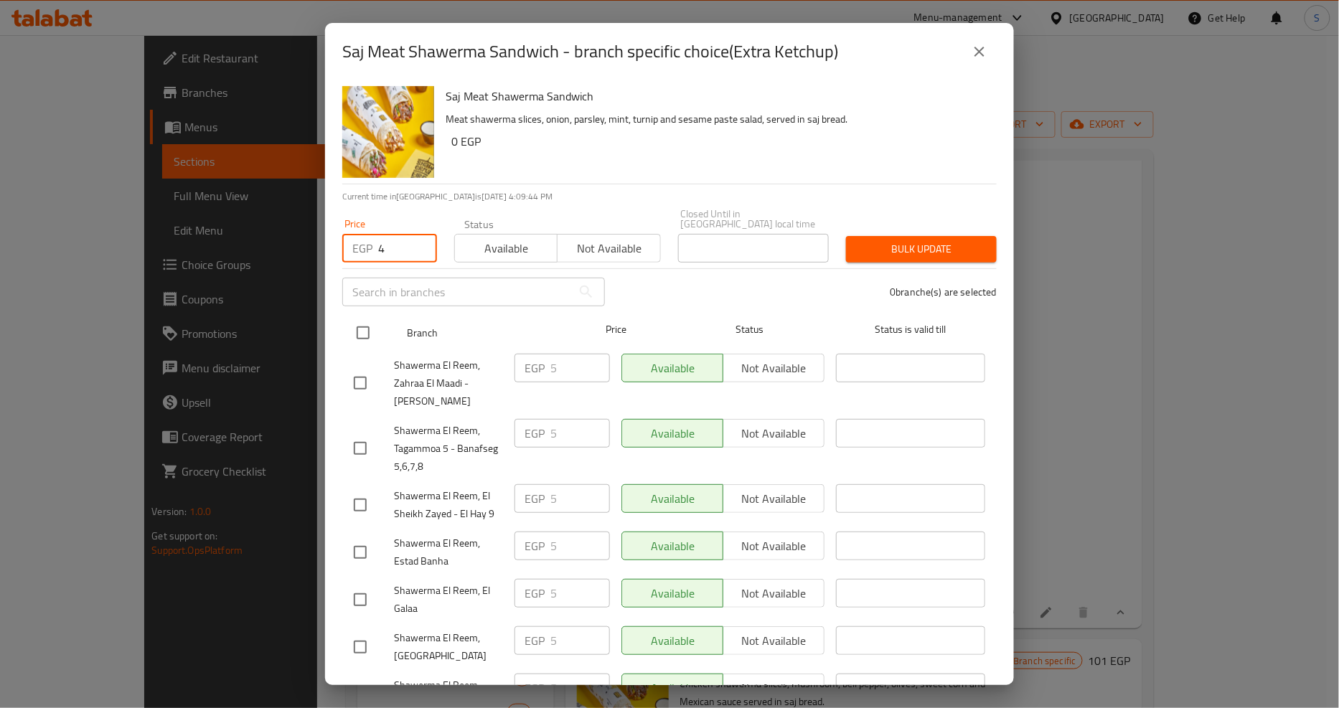
checkbox input "true"
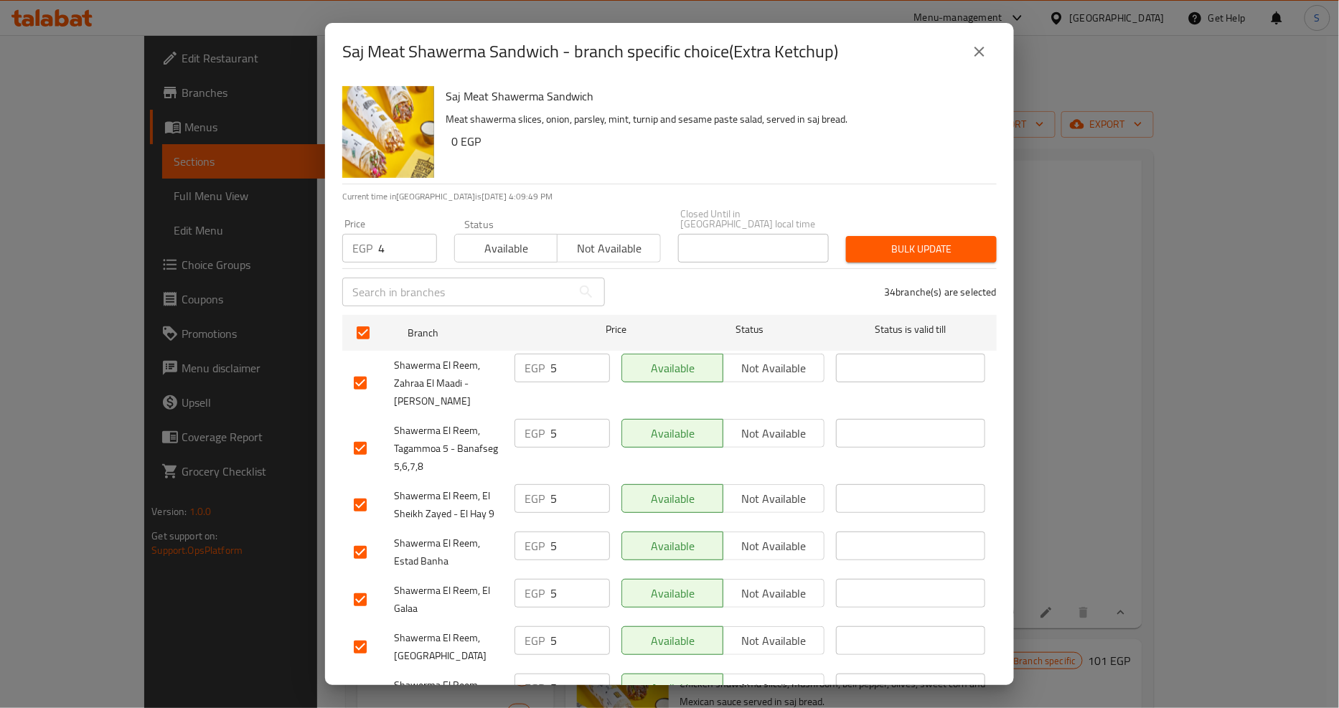
scroll to position [1216, 0]
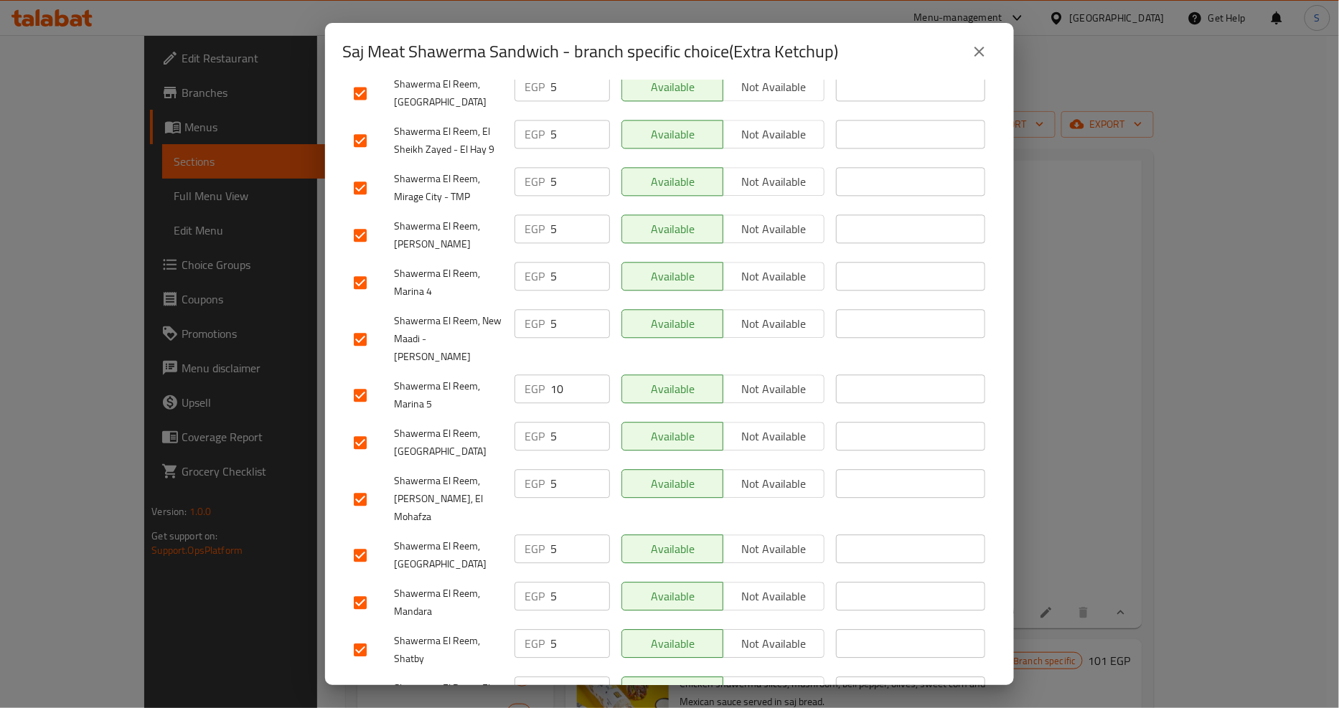
click at [366, 381] on input "checkbox" at bounding box center [360, 395] width 30 height 30
checkbox input "false"
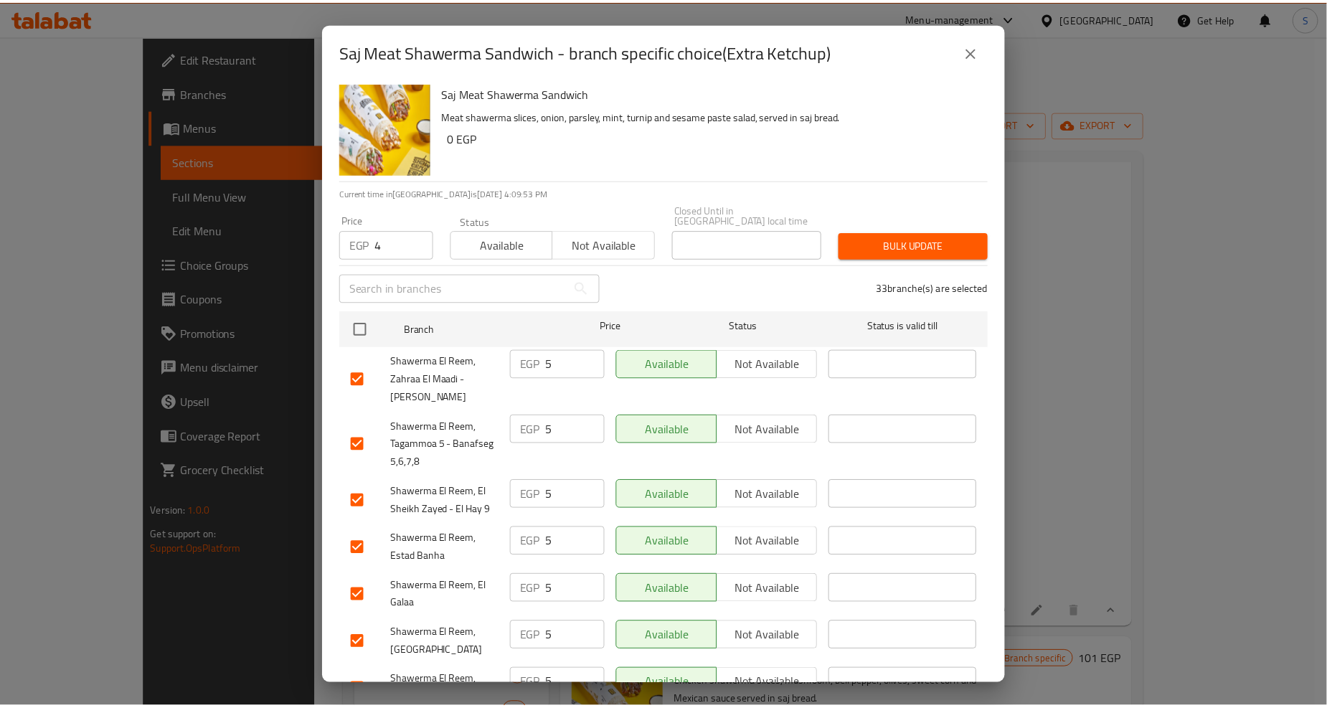
scroll to position [0, 0]
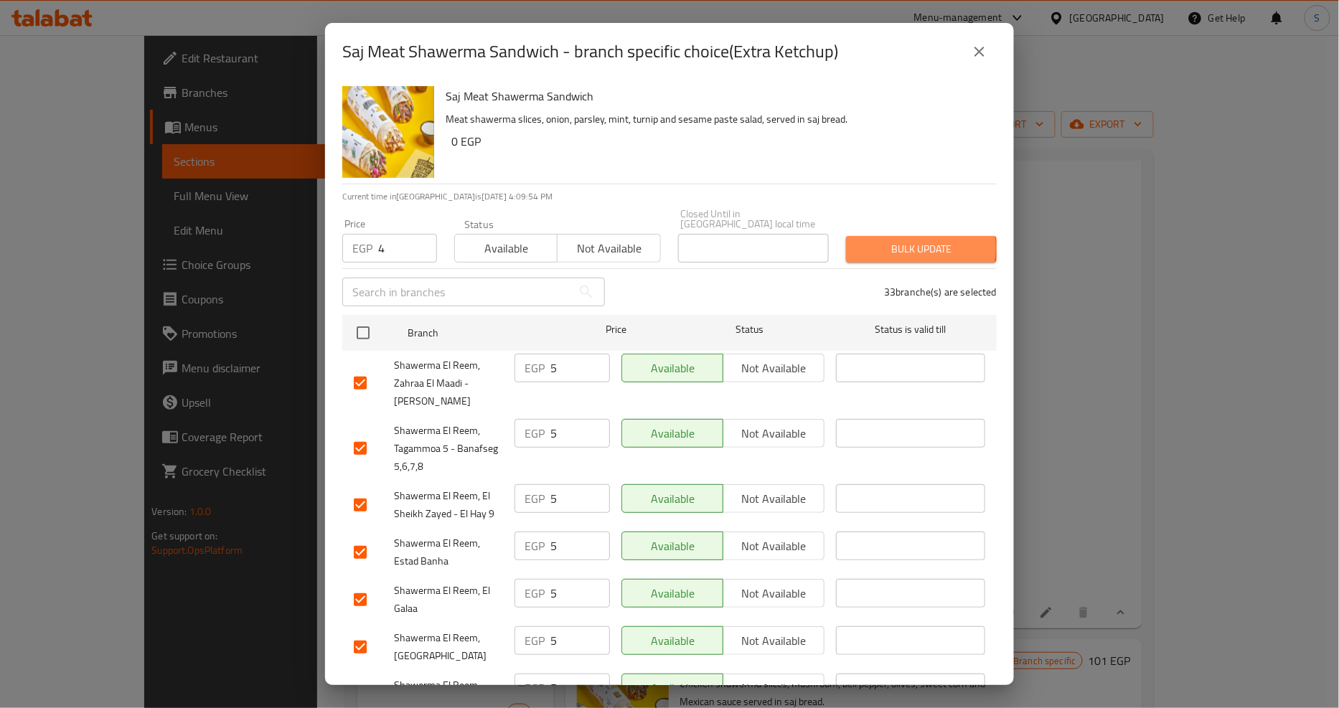
click at [902, 240] on span "Bulk update" at bounding box center [921, 249] width 128 height 18
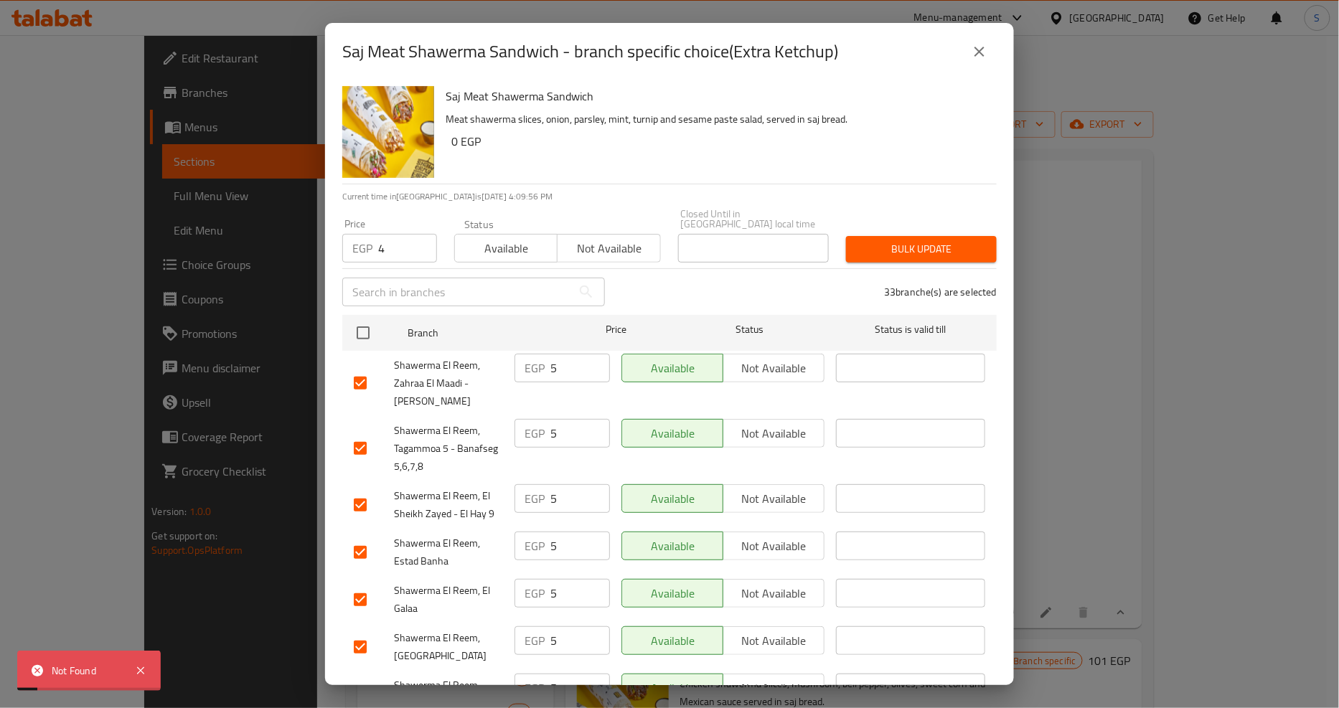
click at [979, 44] on icon "close" at bounding box center [979, 51] width 17 height 17
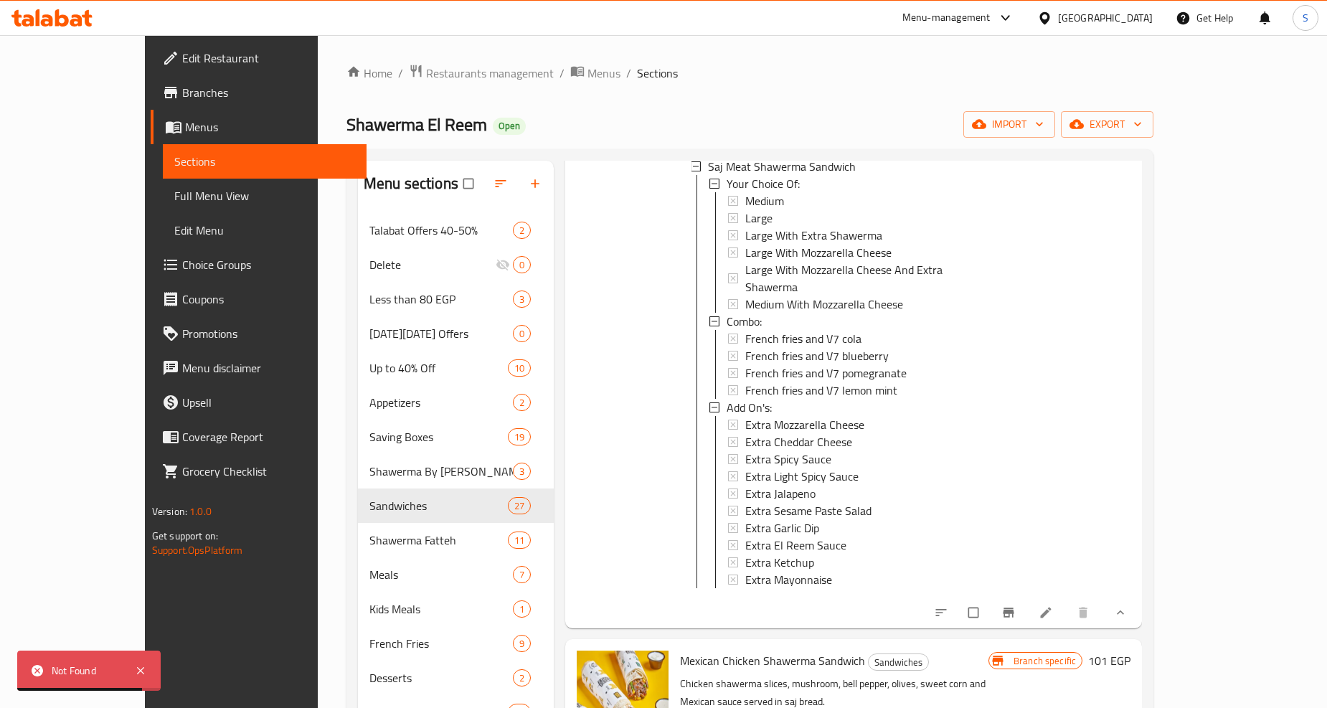
click at [1053, 606] on icon at bounding box center [1046, 613] width 14 height 14
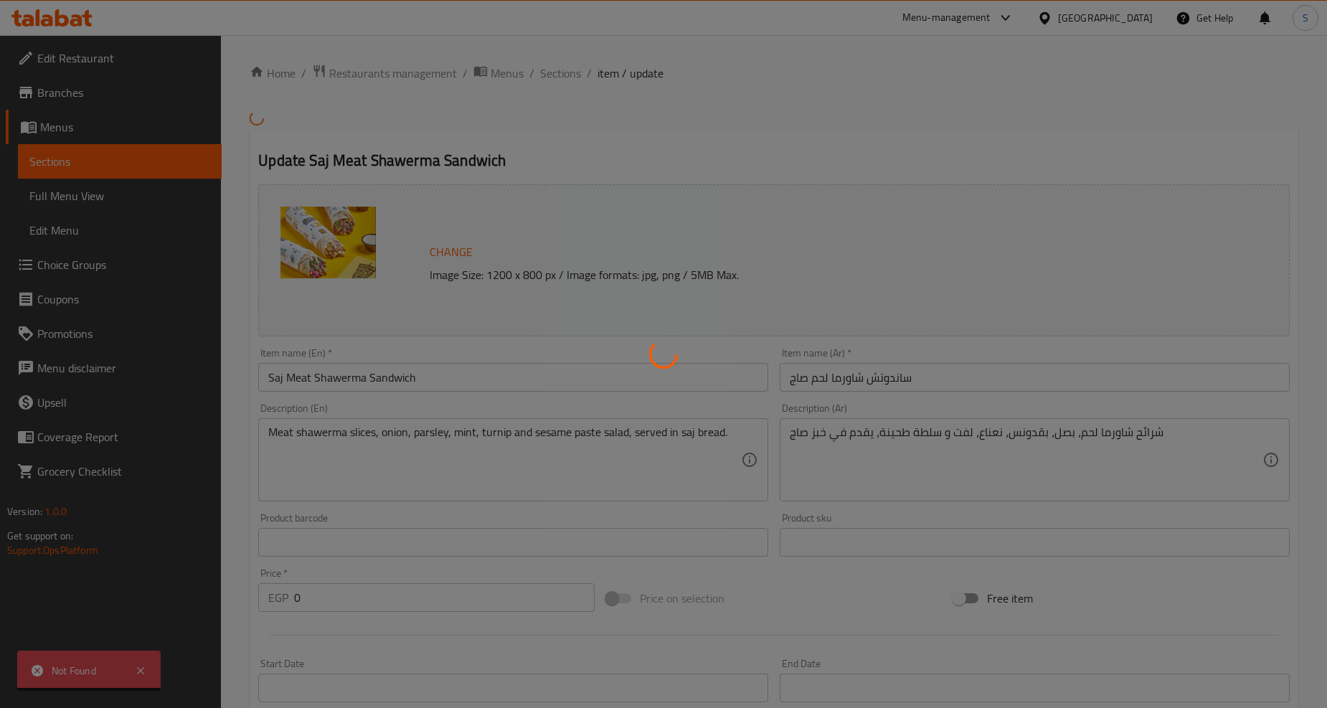
type input "إختيارك من:"
type input "1"
type input "كومبو:"
type input "0"
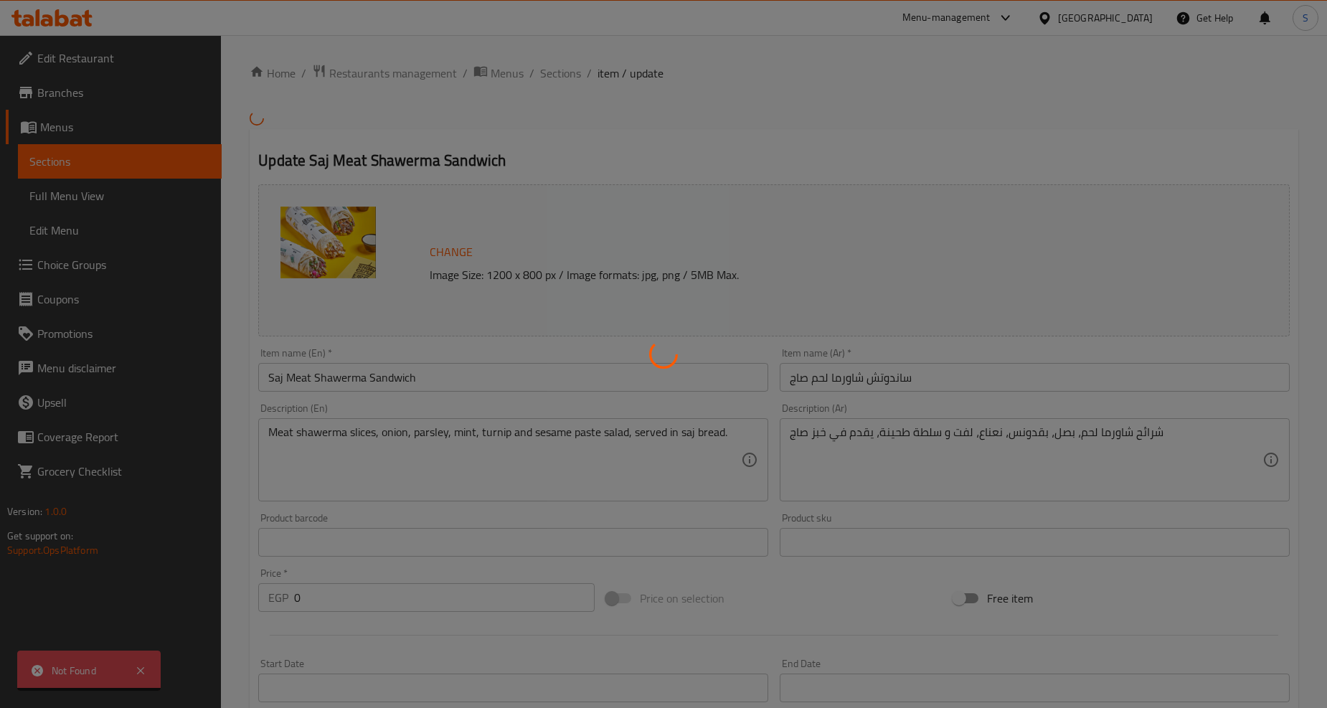
type input "1"
type input "الإضافات:"
type input "0"
type input "9"
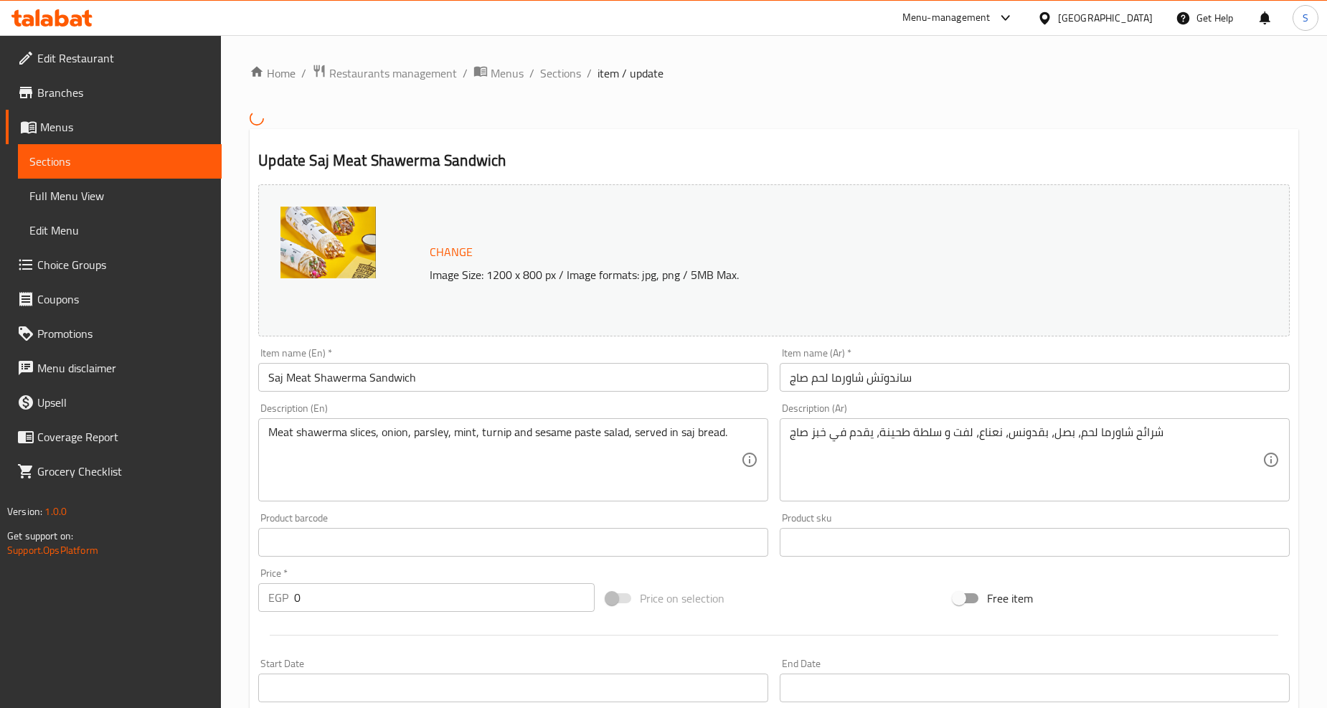
scroll to position [456, 0]
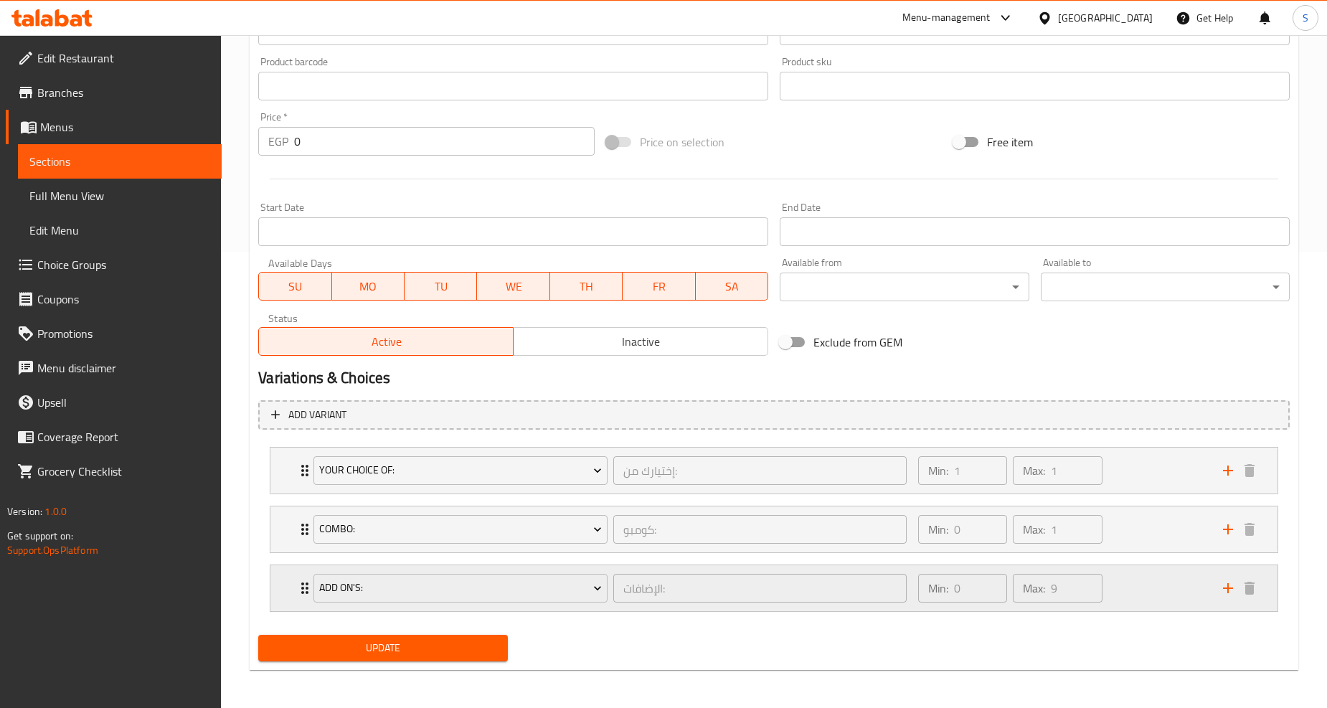
click at [286, 494] on div "Add On's: الإضافات: ​ Min: 0 ​ Max: 9 ​" at bounding box center [773, 471] width 1007 height 46
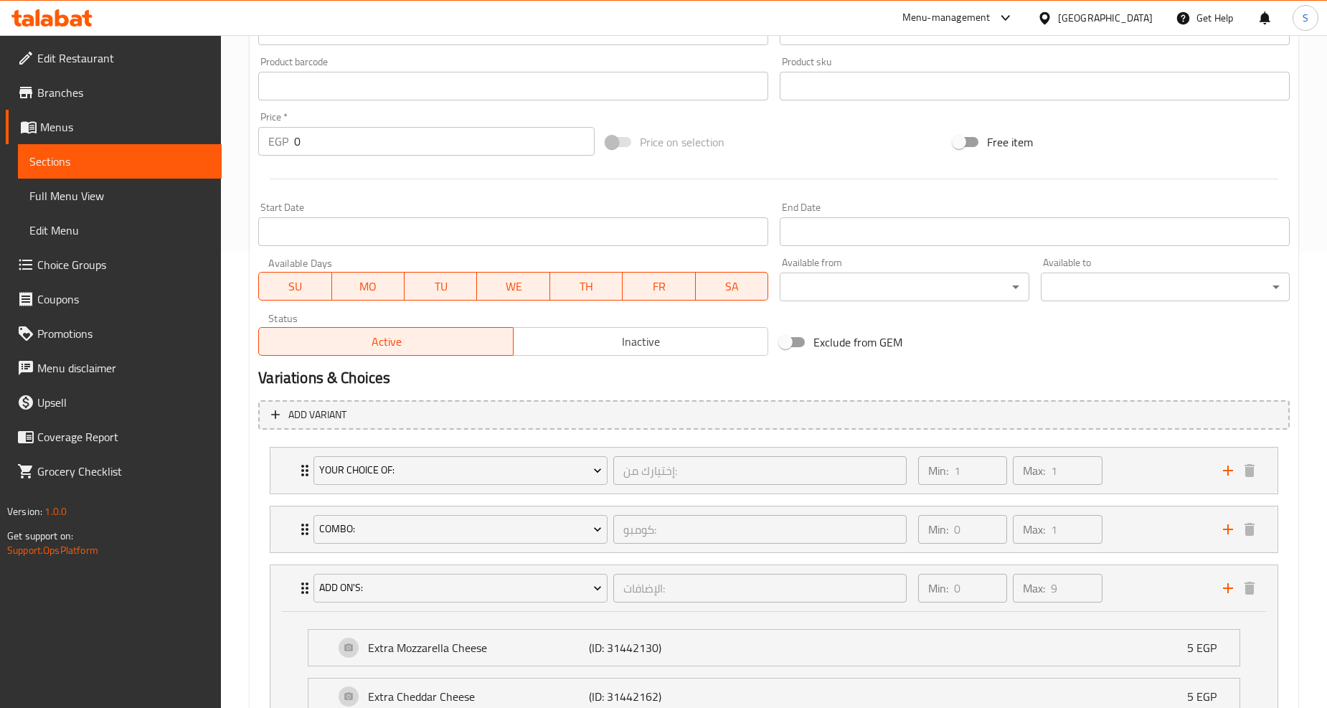
scroll to position [0, 0]
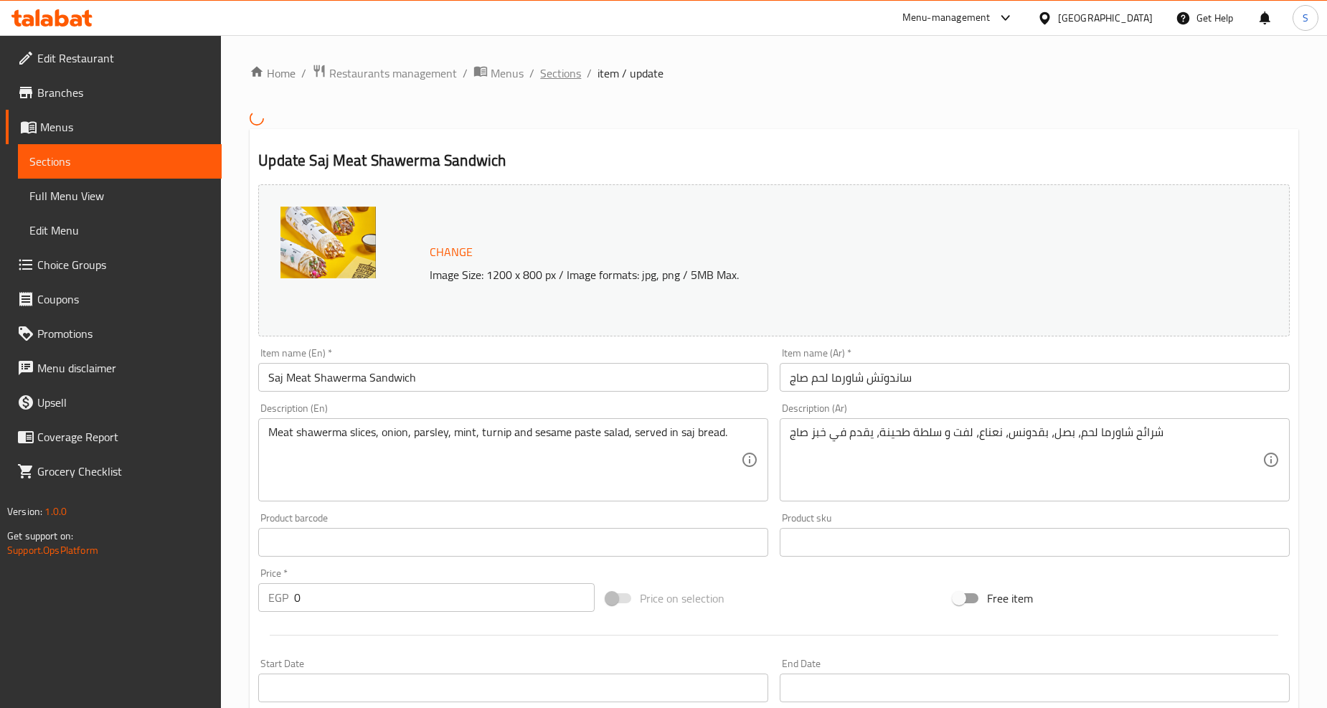
click at [560, 75] on span "Sections" at bounding box center [560, 73] width 41 height 17
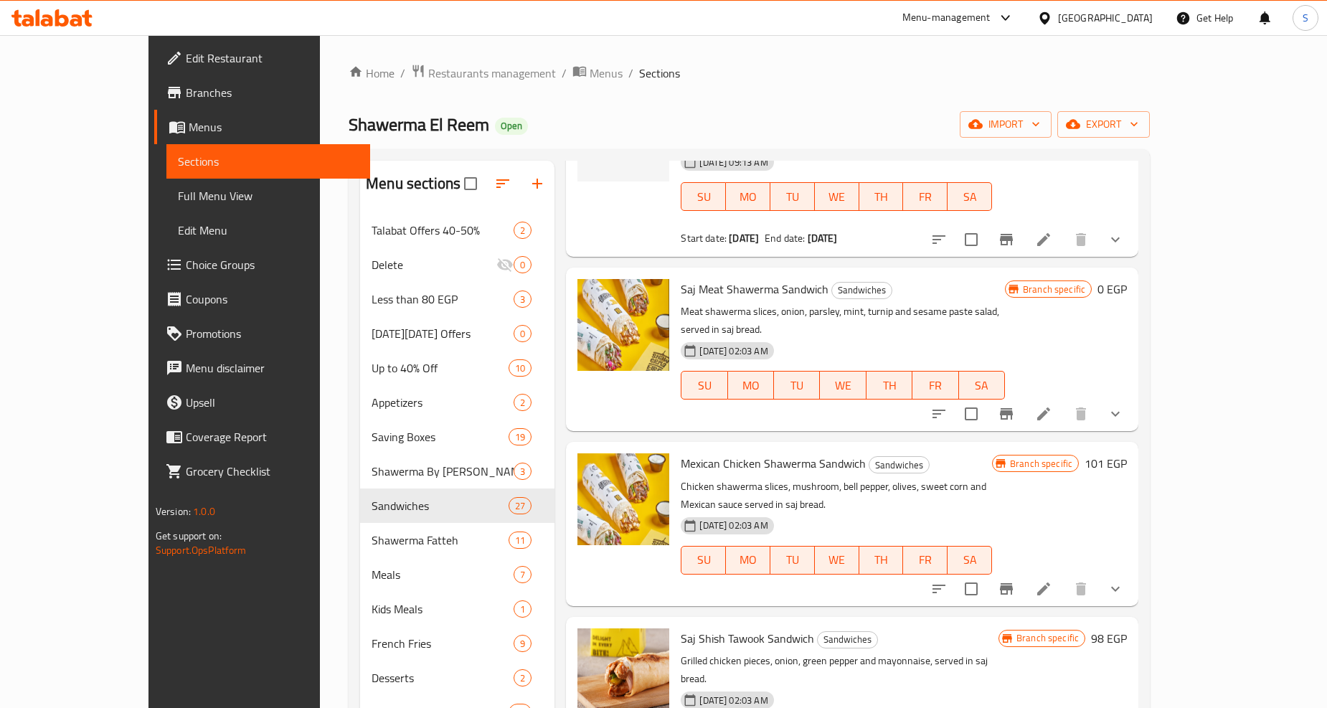
scroll to position [637, 0]
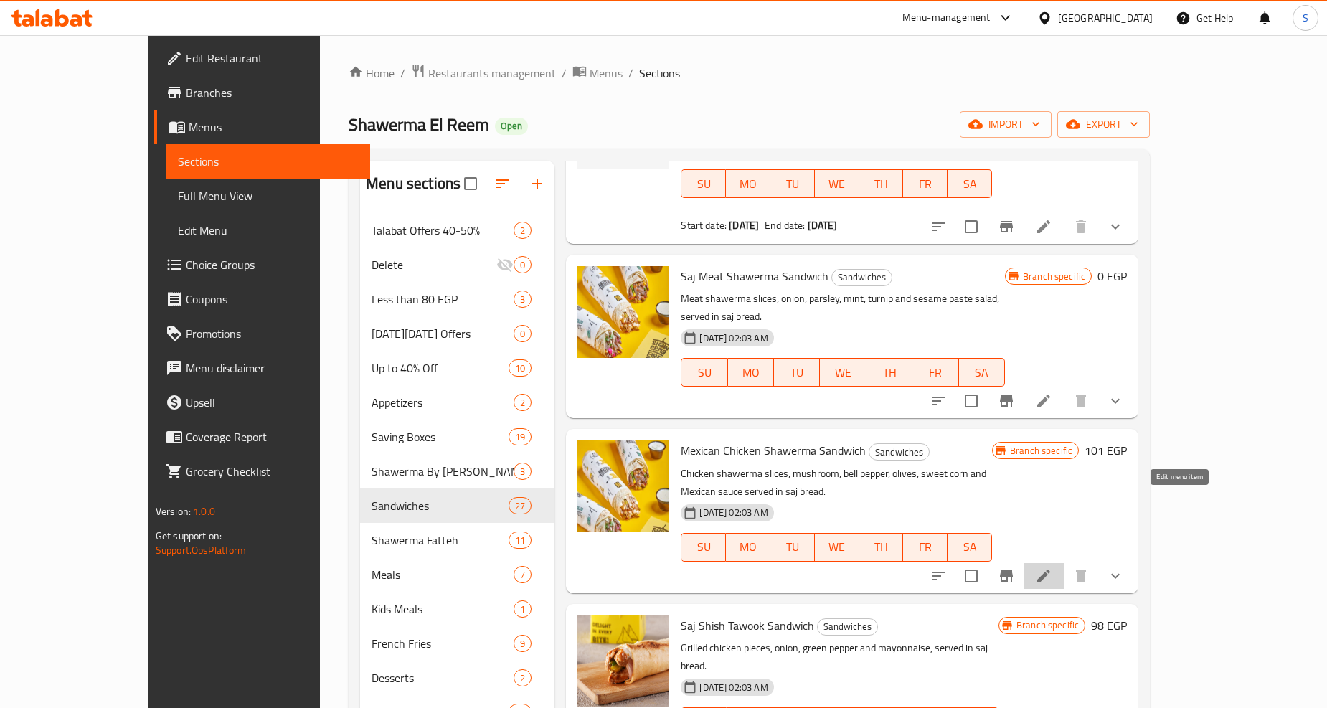
click at [1050, 570] on icon at bounding box center [1043, 576] width 13 height 13
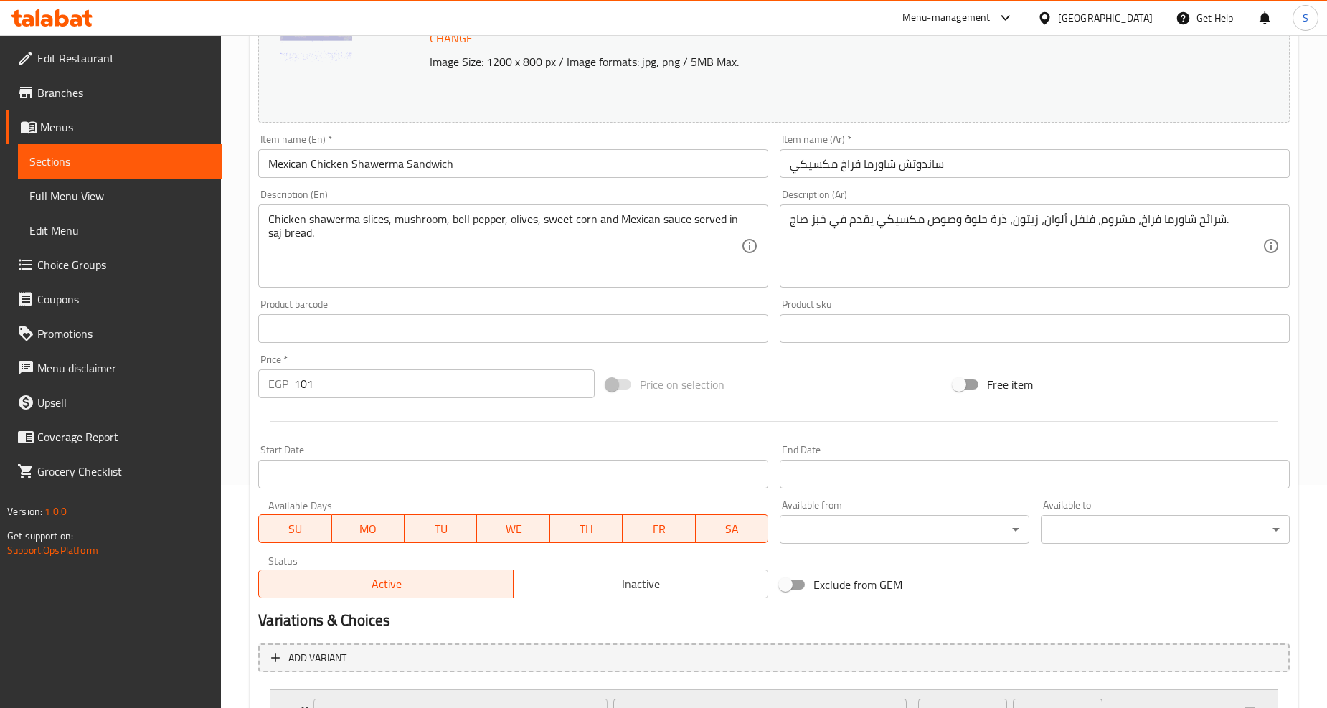
scroll to position [466, 0]
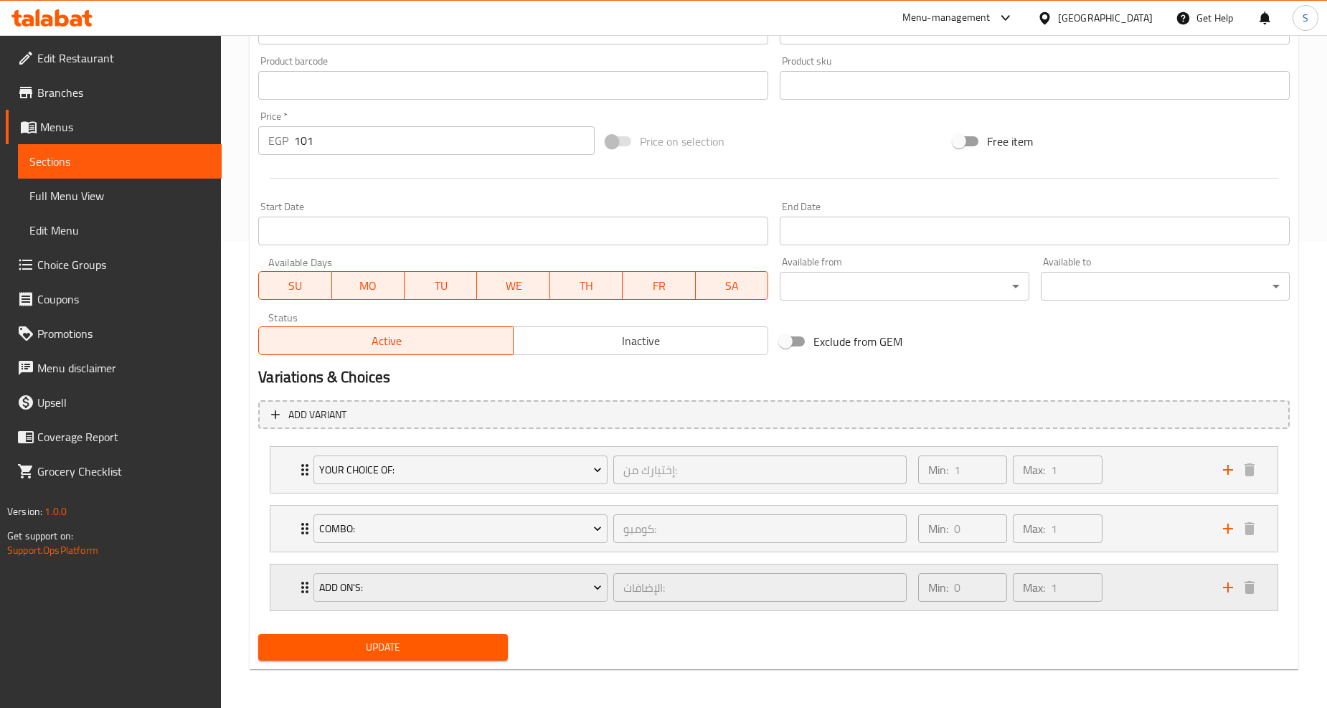
click at [286, 493] on div "Add On's: الإضافات: ​ Min: 0 ​ Max: 1 ​" at bounding box center [773, 470] width 1007 height 46
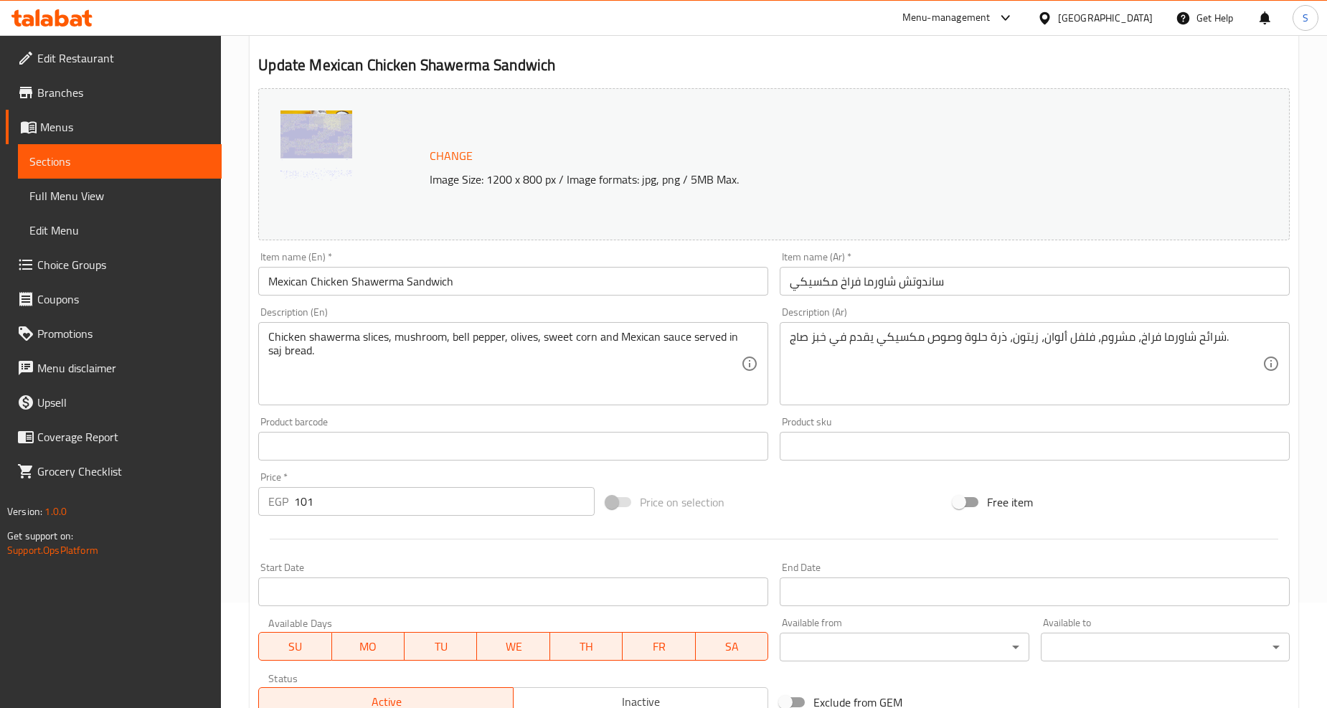
scroll to position [0, 0]
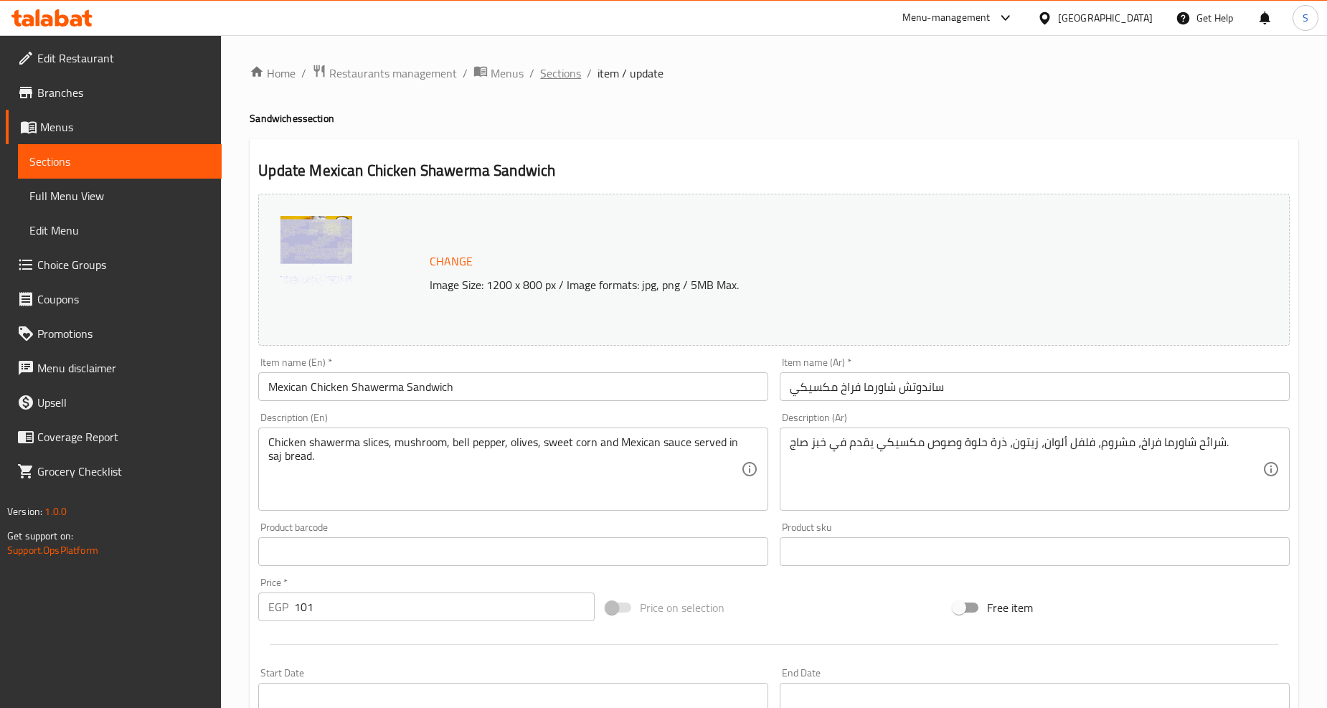
click at [550, 69] on span "Sections" at bounding box center [560, 73] width 41 height 17
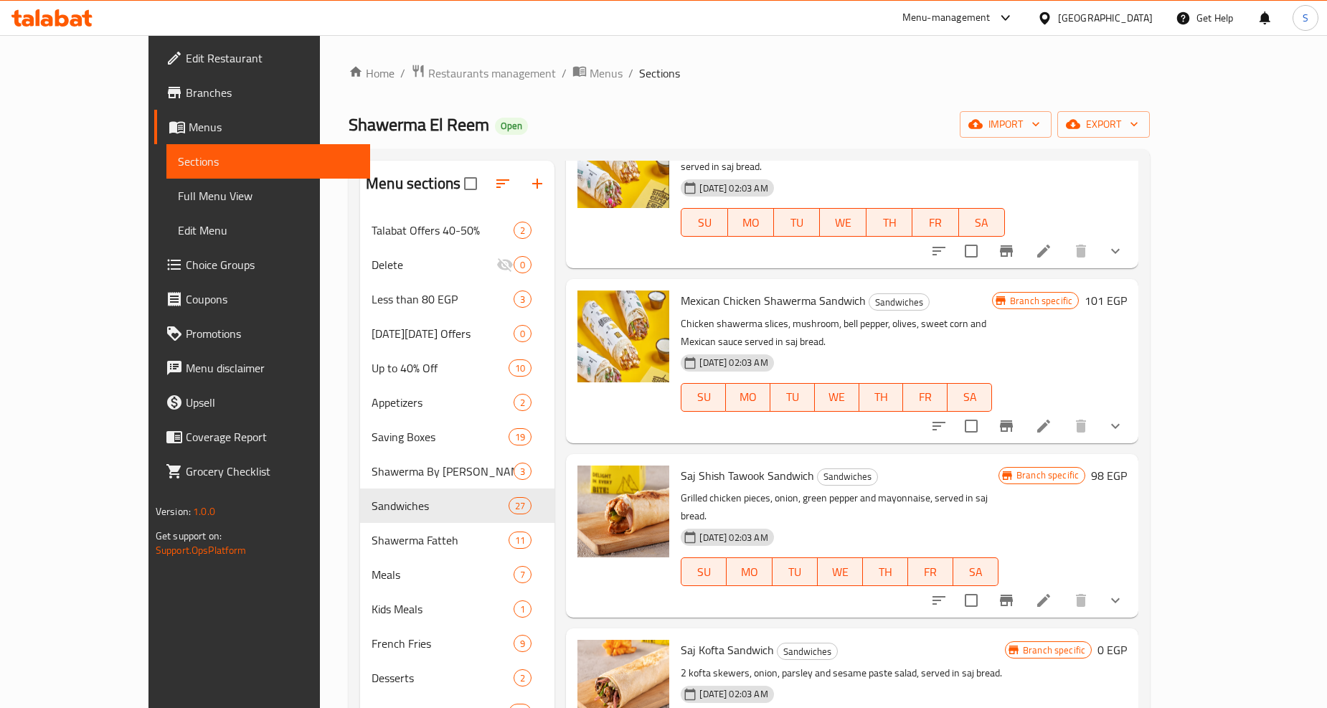
scroll to position [797, 0]
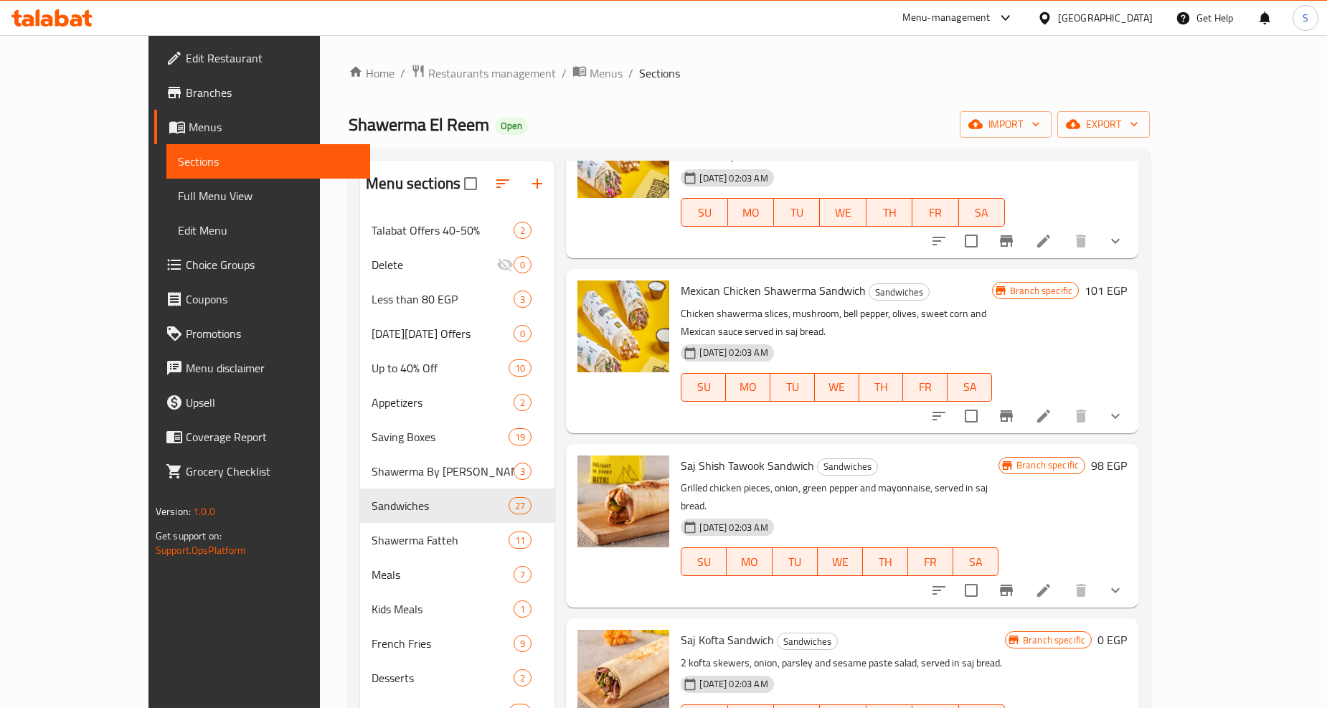
click at [1064, 578] on li at bounding box center [1044, 591] width 40 height 26
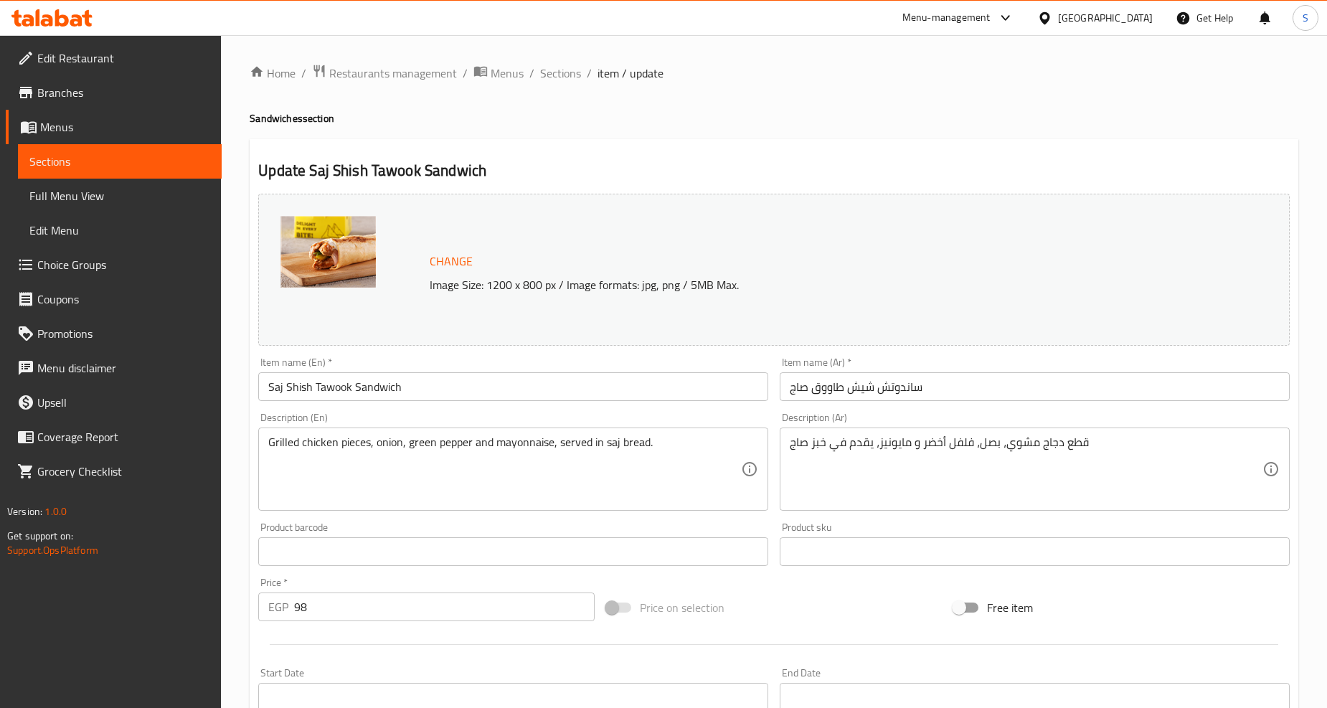
scroll to position [407, 0]
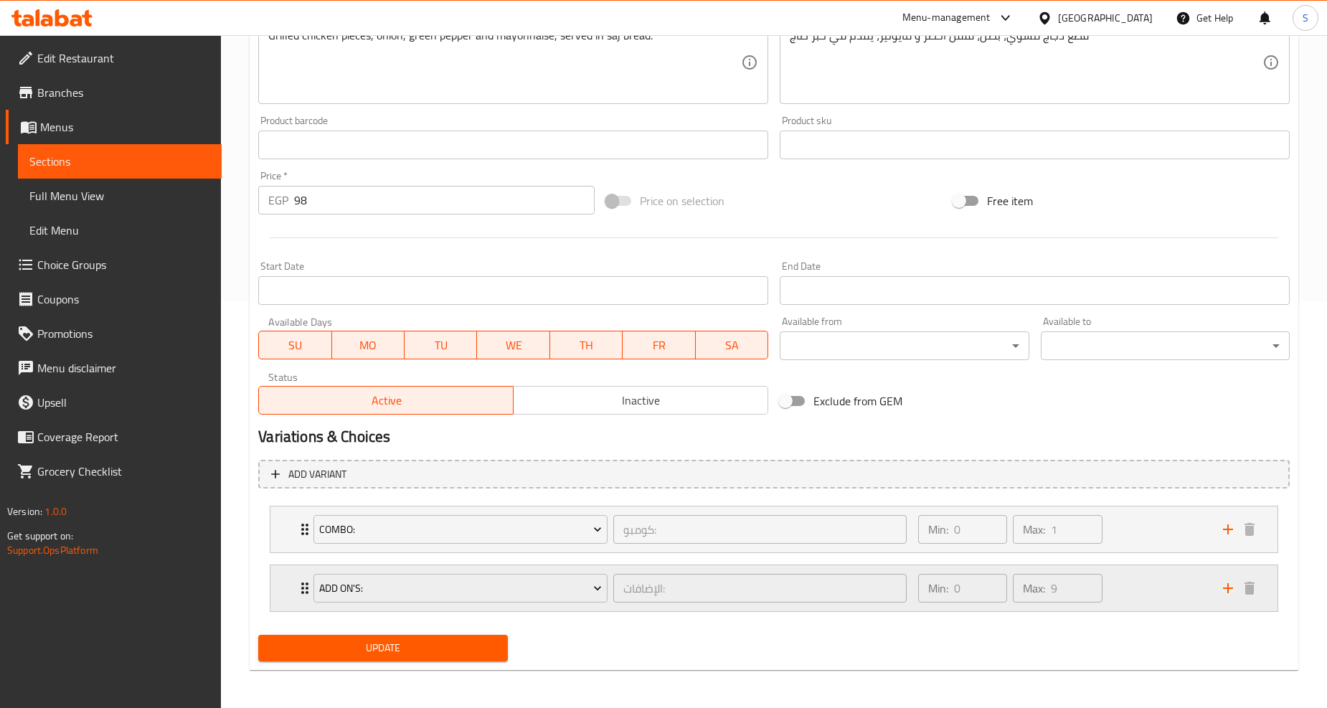
click at [289, 552] on div "Add On's: الإضافات: ​ Min: 0 ​ Max: 9 ​" at bounding box center [773, 530] width 1007 height 46
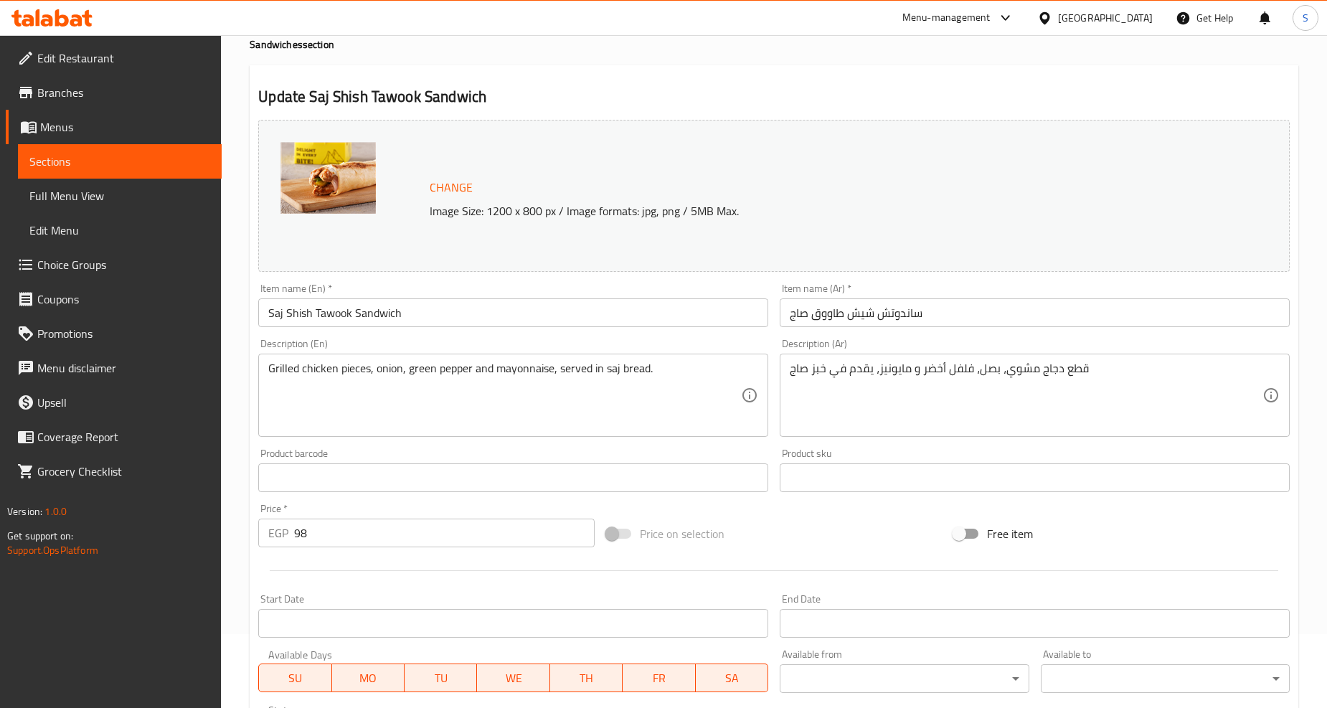
scroll to position [0, 0]
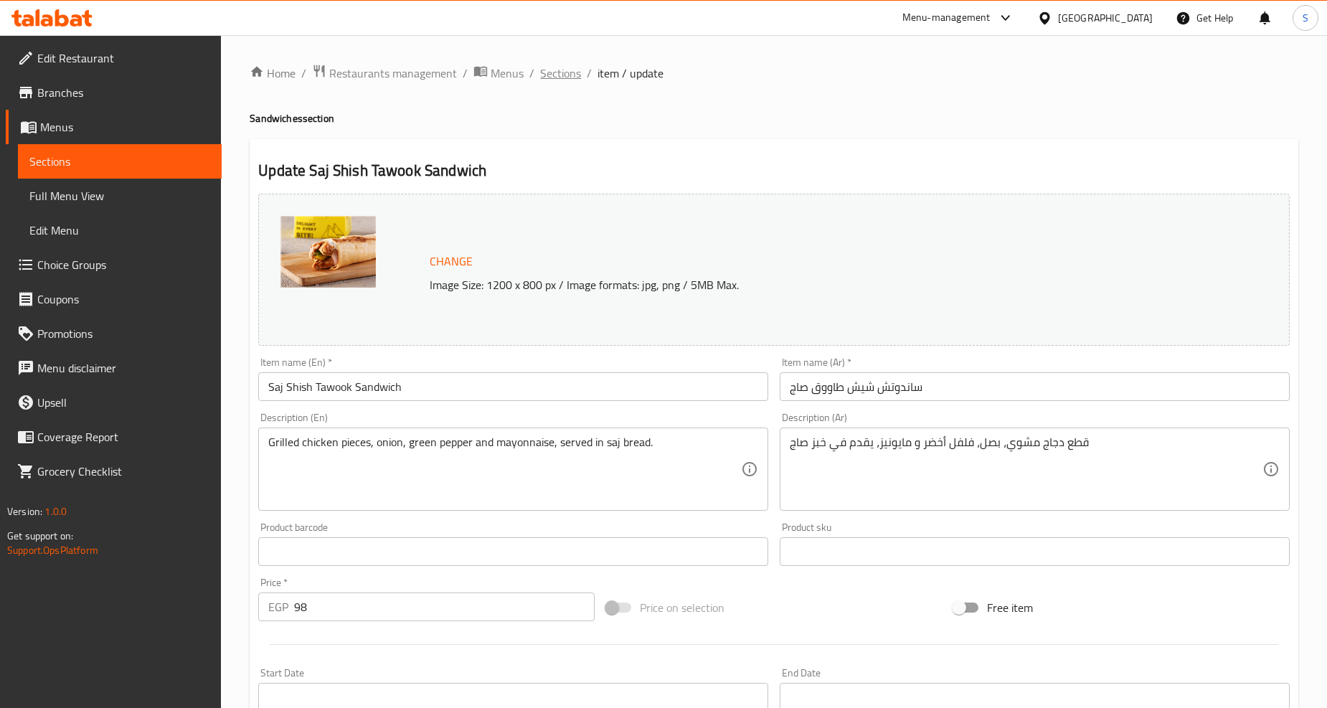
click at [557, 76] on span "Sections" at bounding box center [560, 73] width 41 height 17
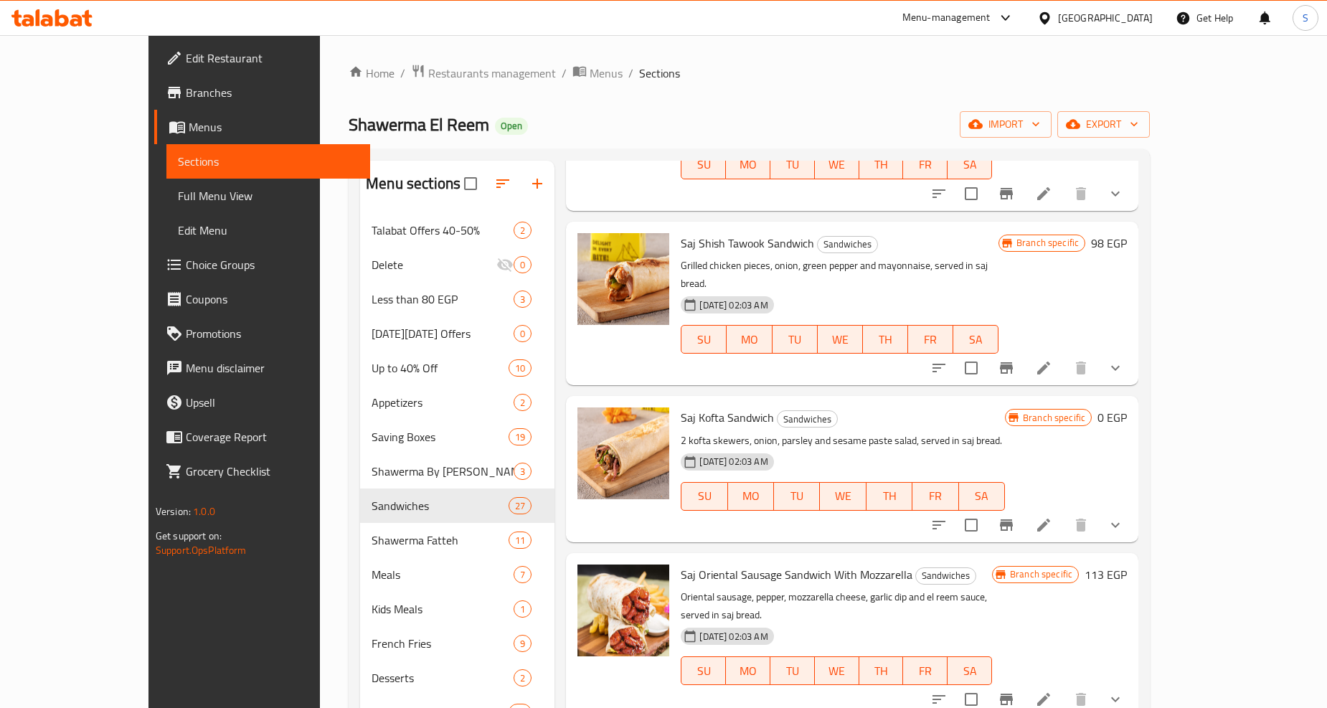
scroll to position [1036, 0]
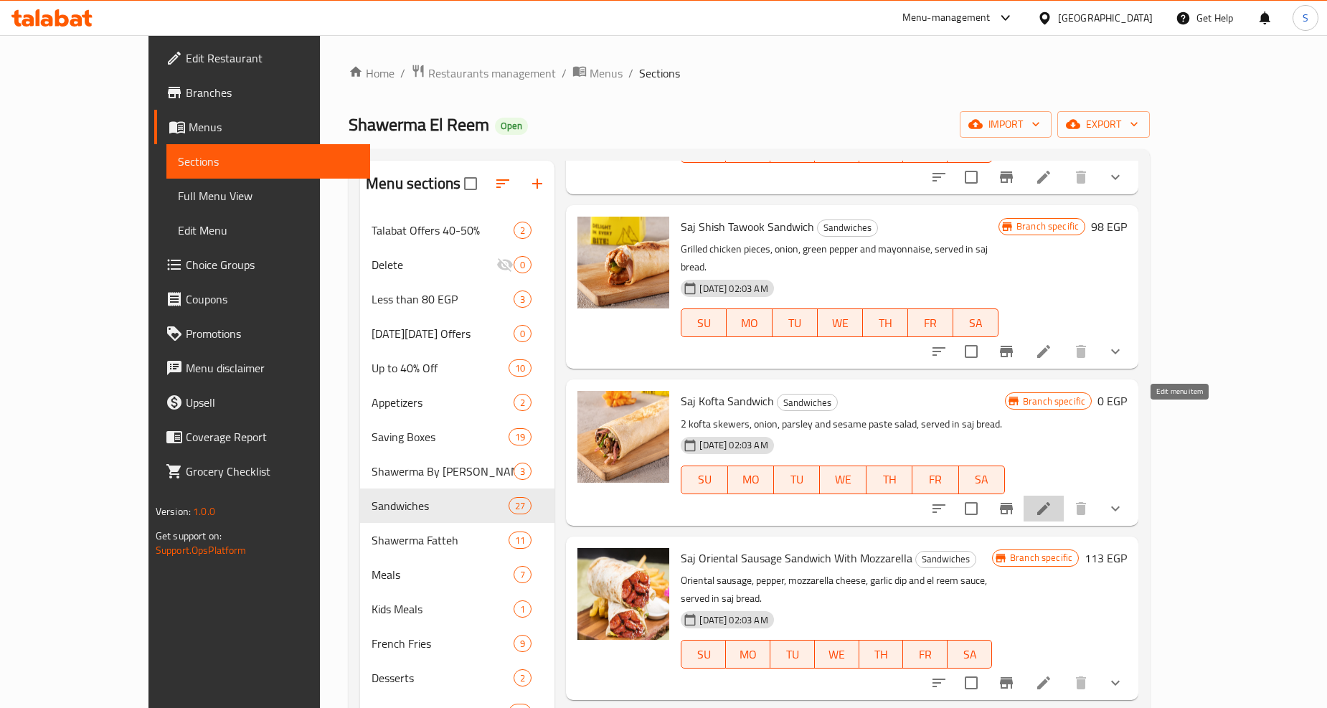
click at [1052, 500] on icon at bounding box center [1043, 508] width 17 height 17
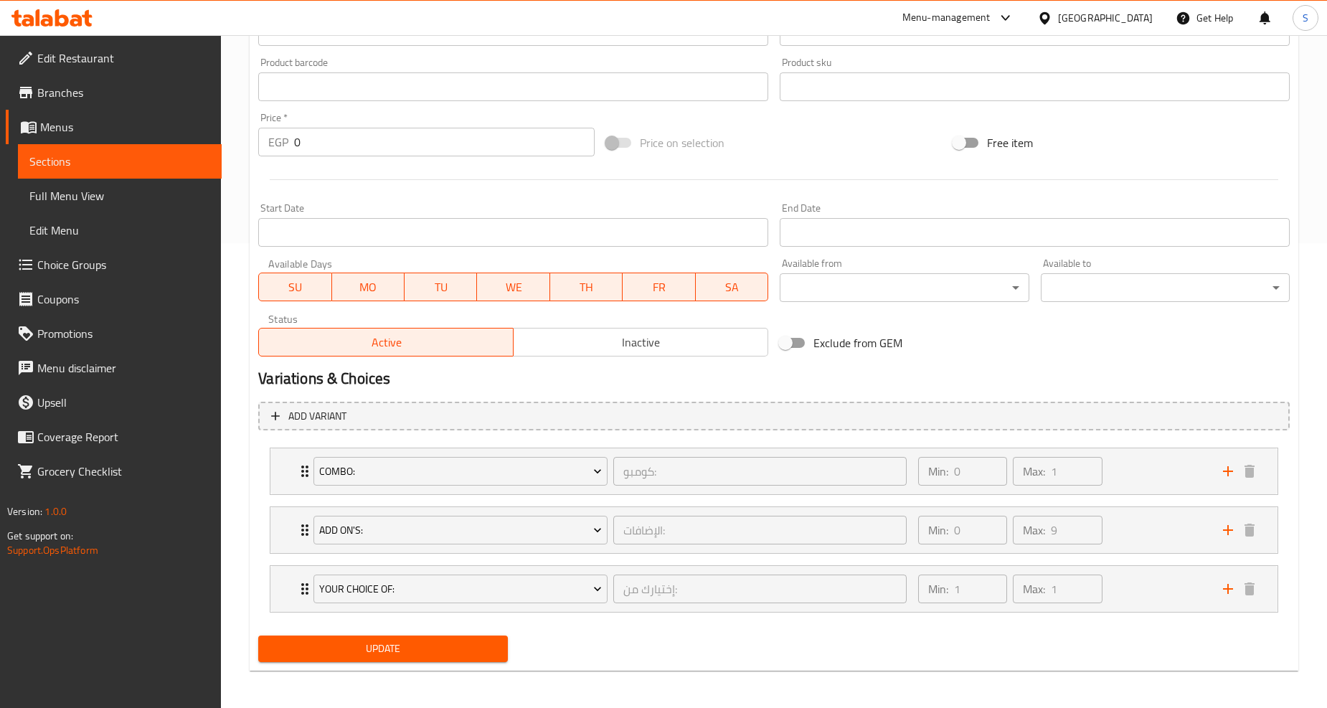
scroll to position [466, 0]
click at [278, 493] on div "Add On's: الإضافات: ​ Min: 0 ​ Max: 9 ​" at bounding box center [773, 470] width 1007 height 46
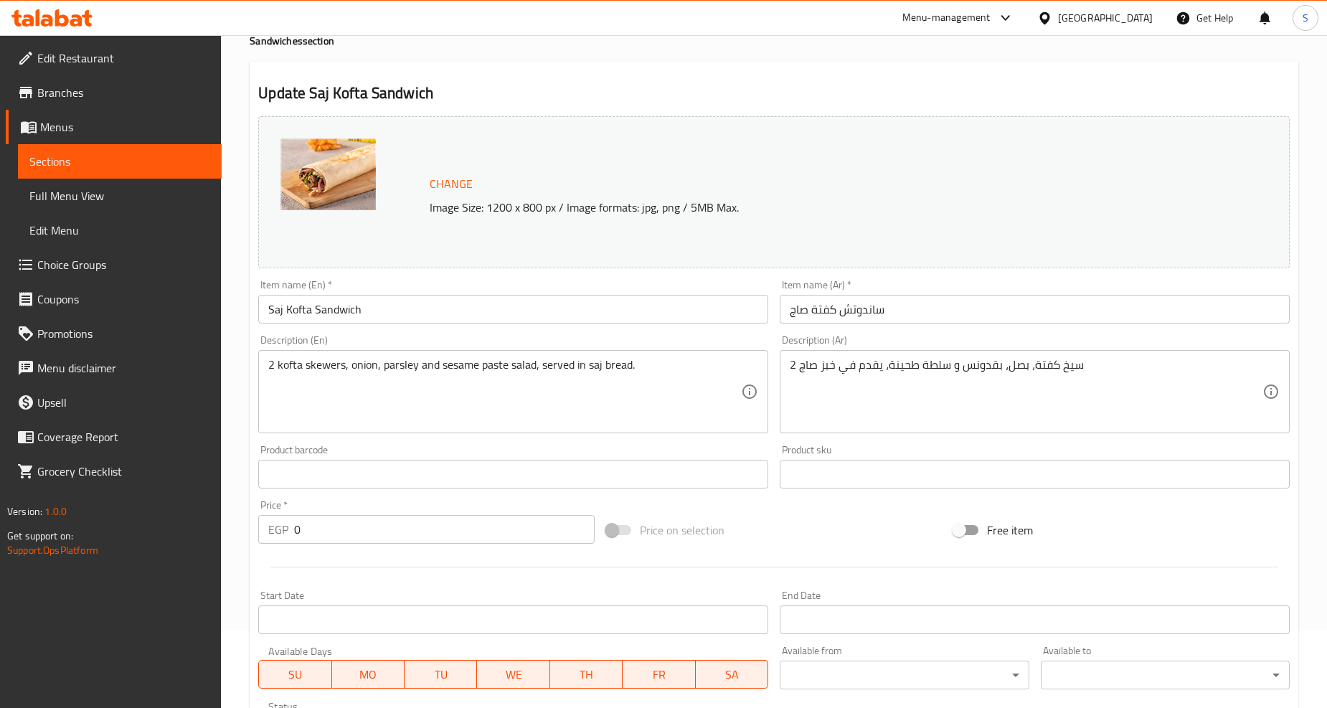
scroll to position [0, 0]
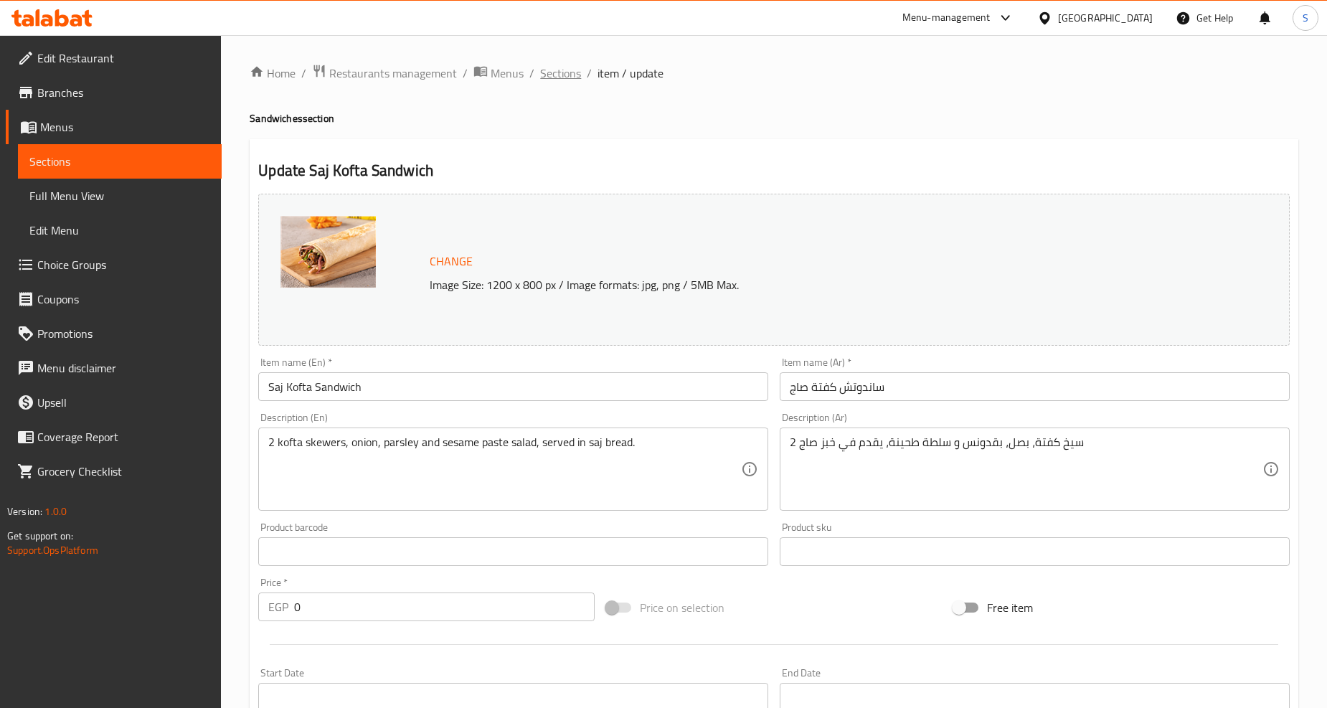
click at [560, 70] on span "Sections" at bounding box center [560, 73] width 41 height 17
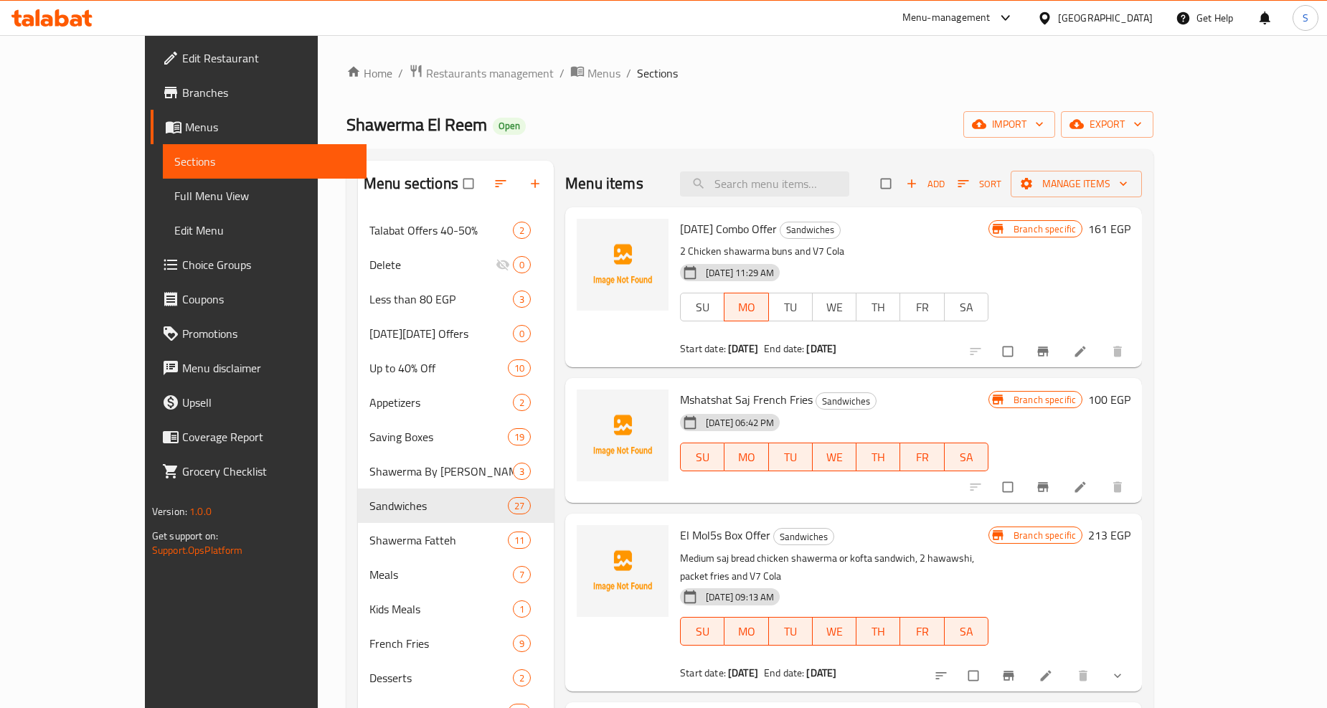
click at [182, 260] on span "Choice Groups" at bounding box center [268, 264] width 173 height 17
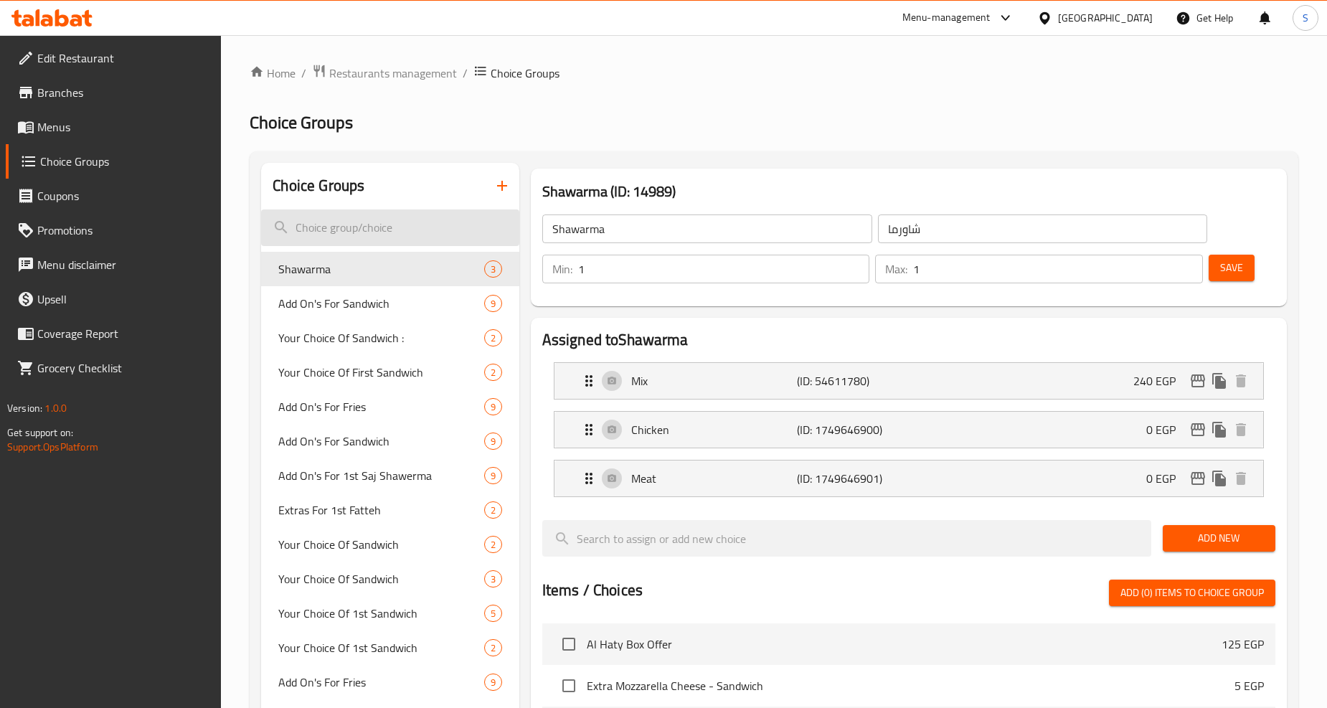
click at [390, 211] on input "search" at bounding box center [390, 227] width 258 height 37
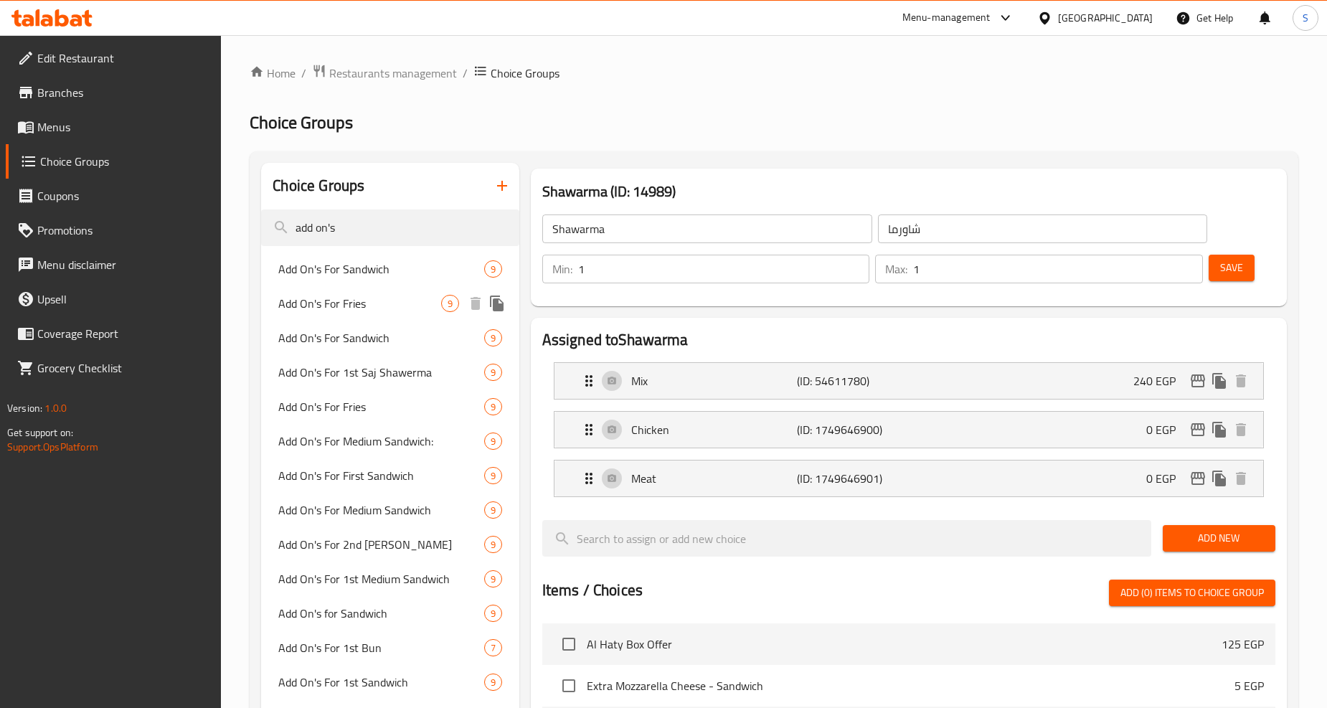
scroll to position [398, 0]
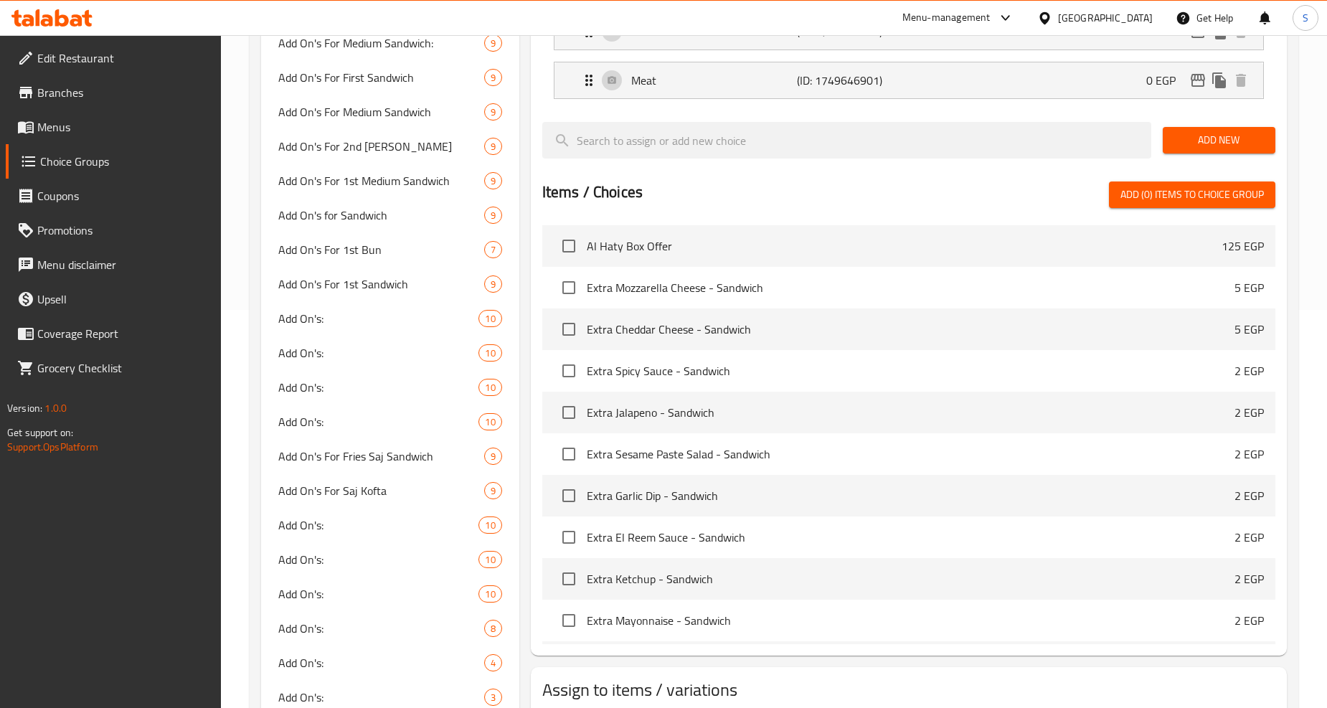
type input "add on's"
click at [352, 323] on span "Add On's:" at bounding box center [356, 318] width 157 height 17
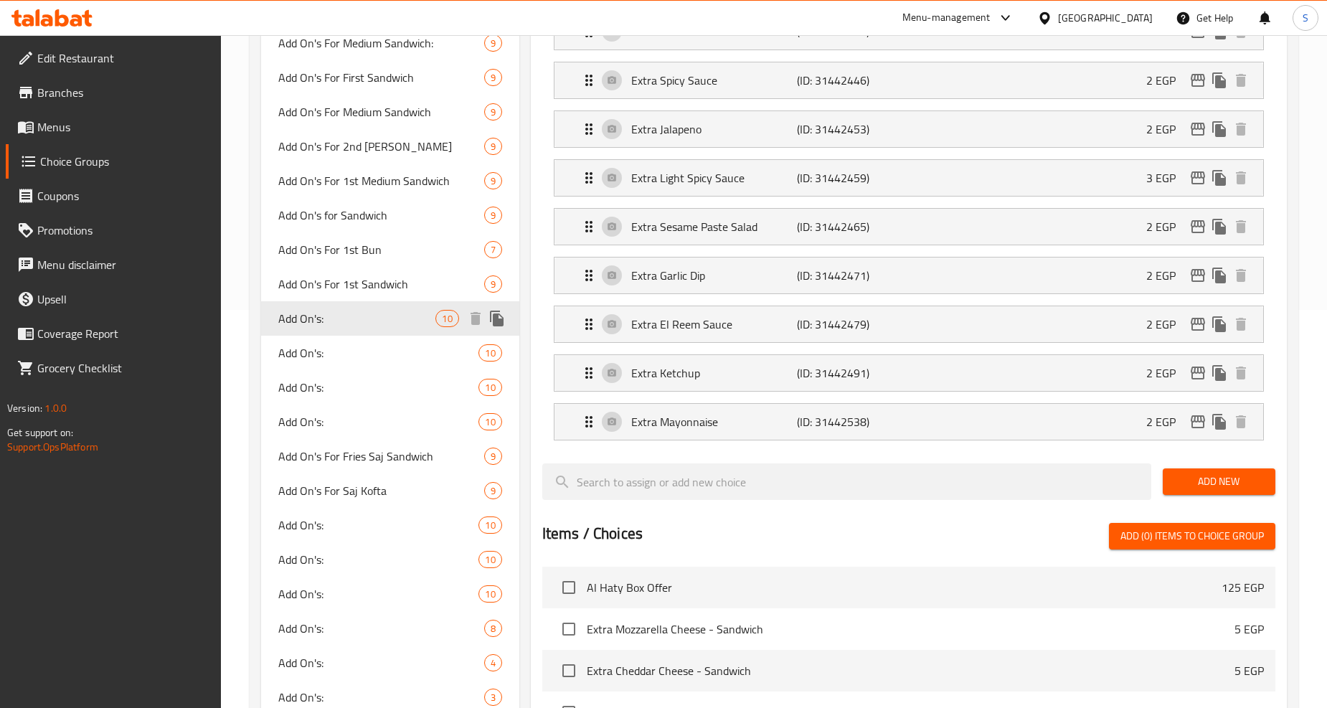
type input "Add On's:"
type input "الإضافات:"
type input "0"
click at [321, 344] on span "Add On's:" at bounding box center [356, 352] width 157 height 17
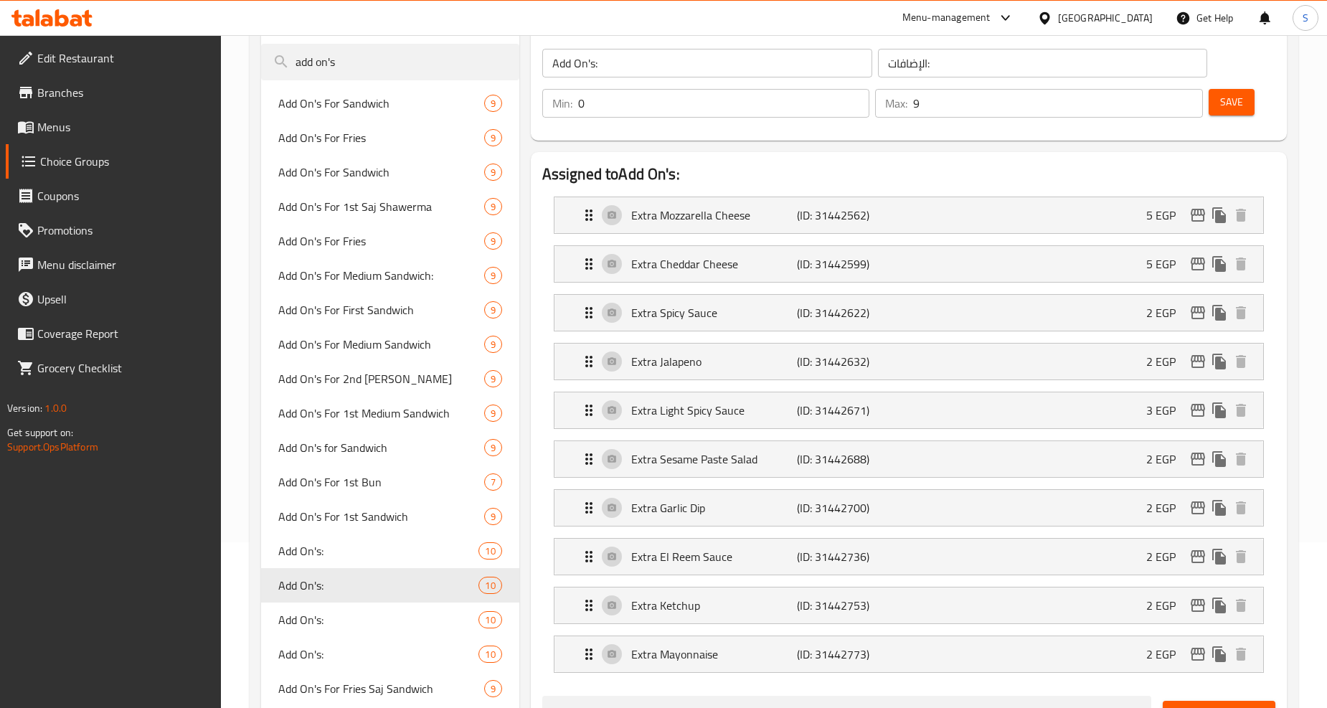
scroll to position [159, 0]
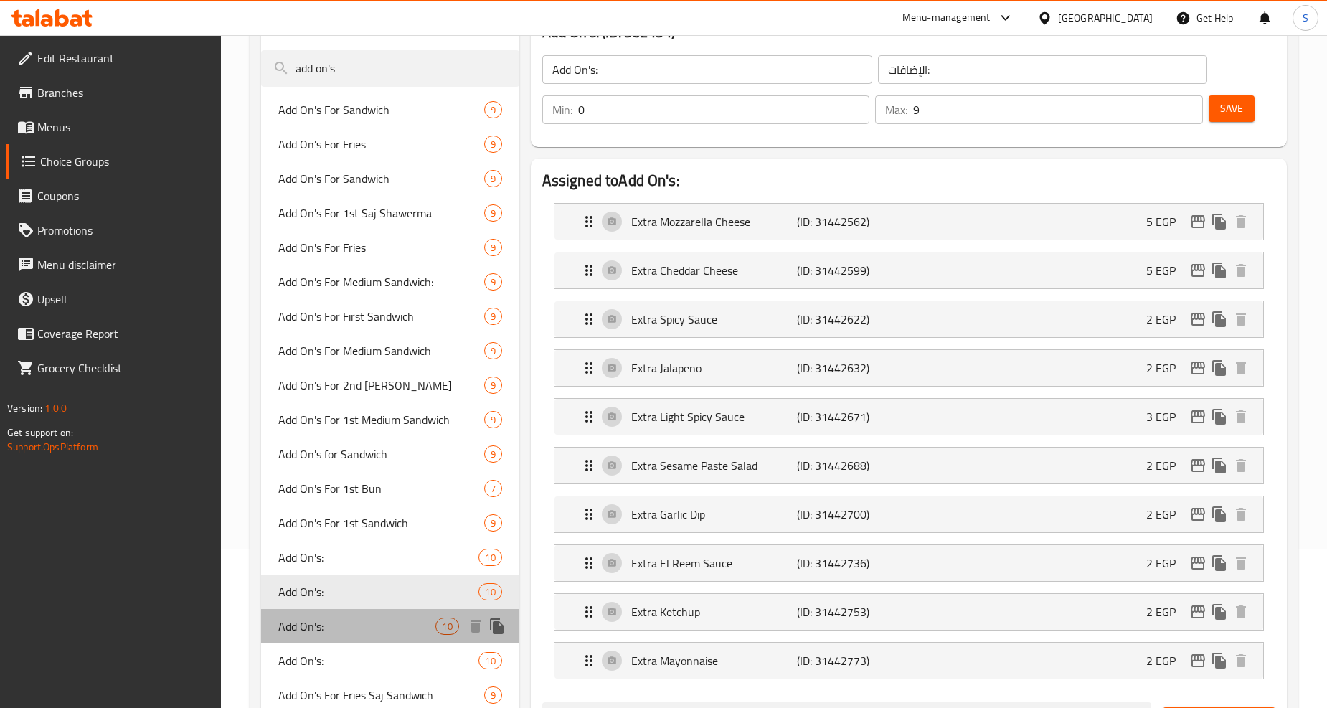
click at [299, 626] on span "Add On's:" at bounding box center [356, 626] width 157 height 17
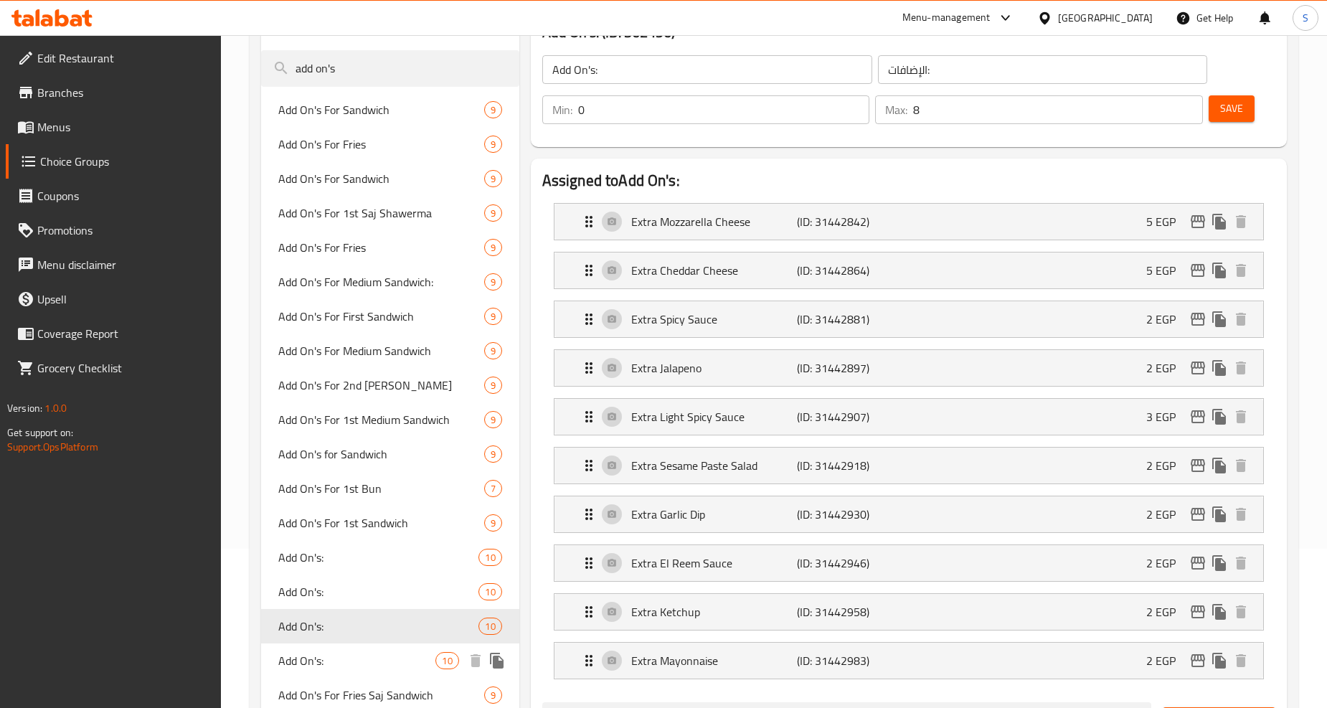
click at [313, 666] on span "Add On's:" at bounding box center [356, 660] width 157 height 17
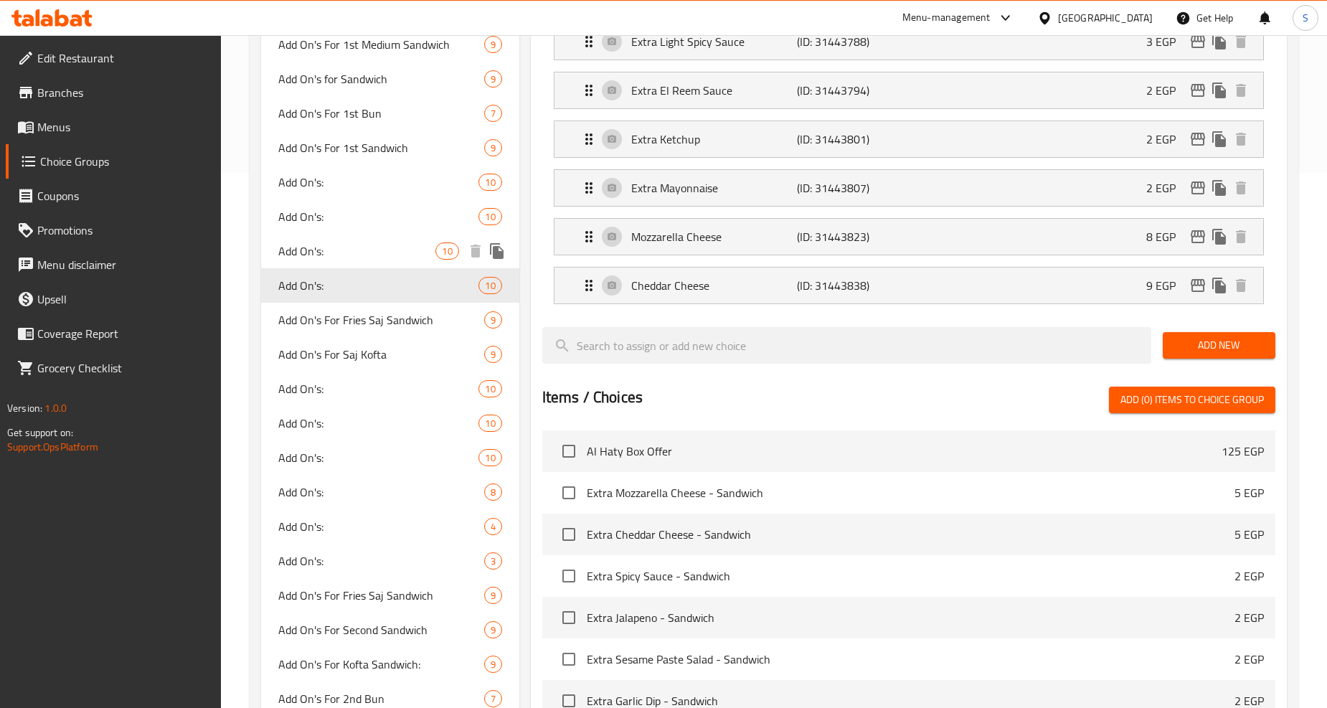
scroll to position [557, 0]
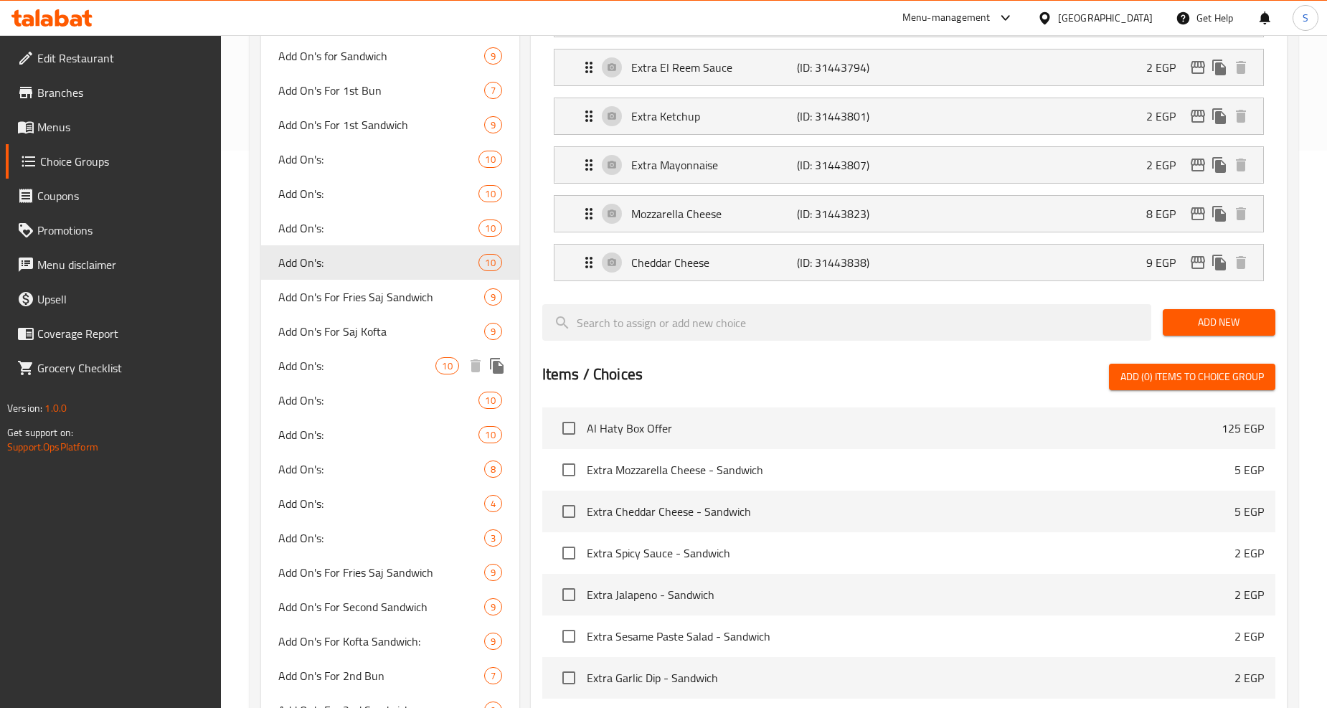
click at [329, 366] on span "Add On's:" at bounding box center [356, 365] width 157 height 17
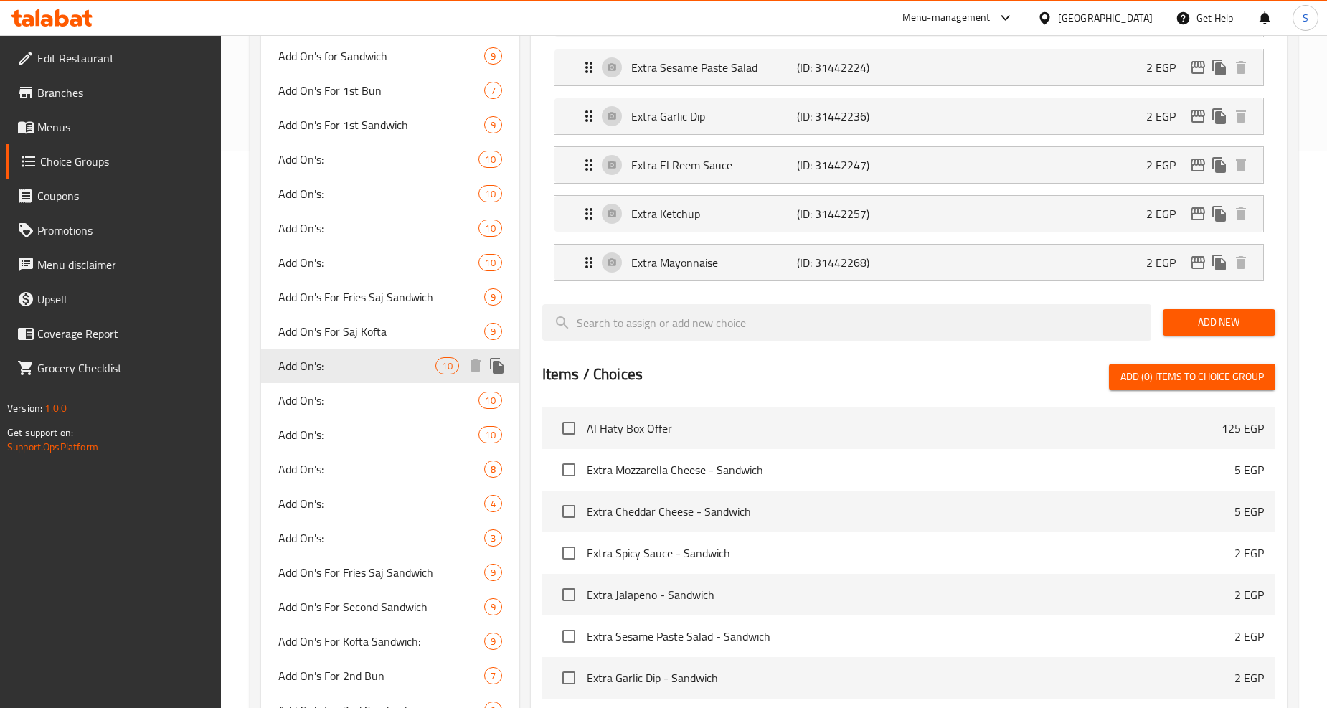
type input "9"
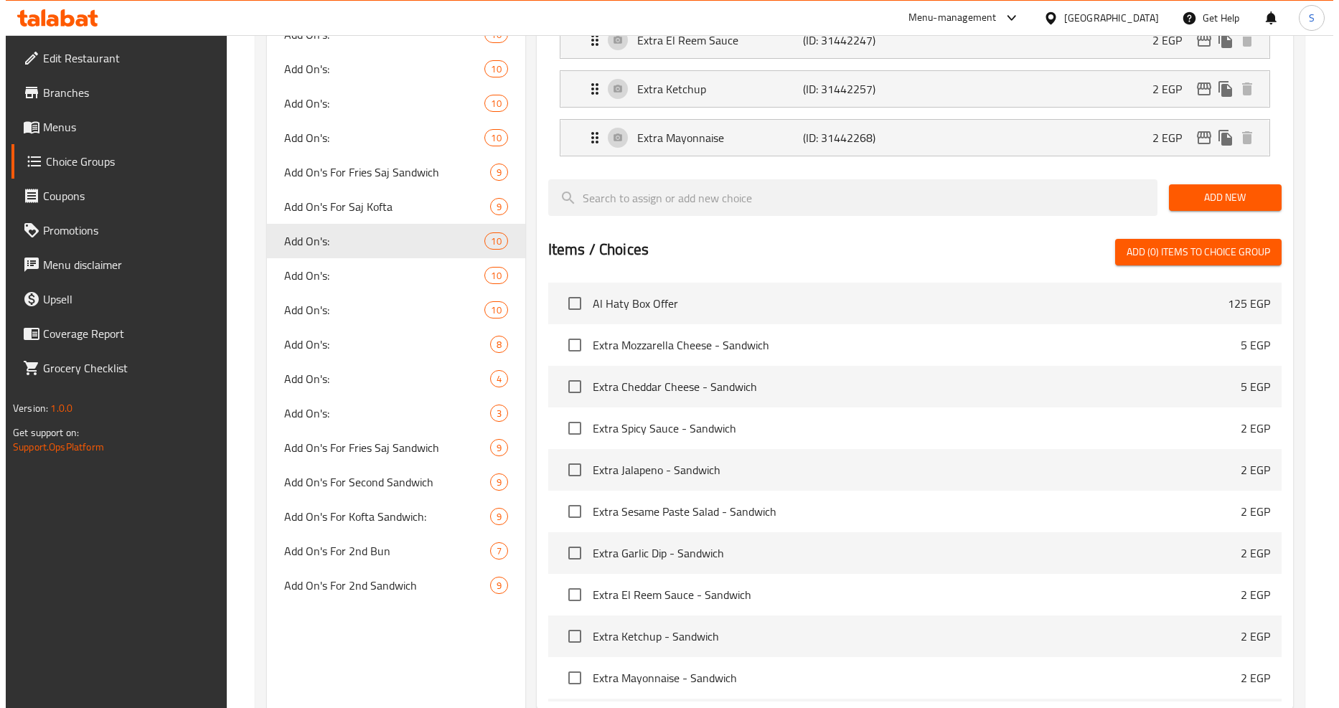
scroll to position [834, 0]
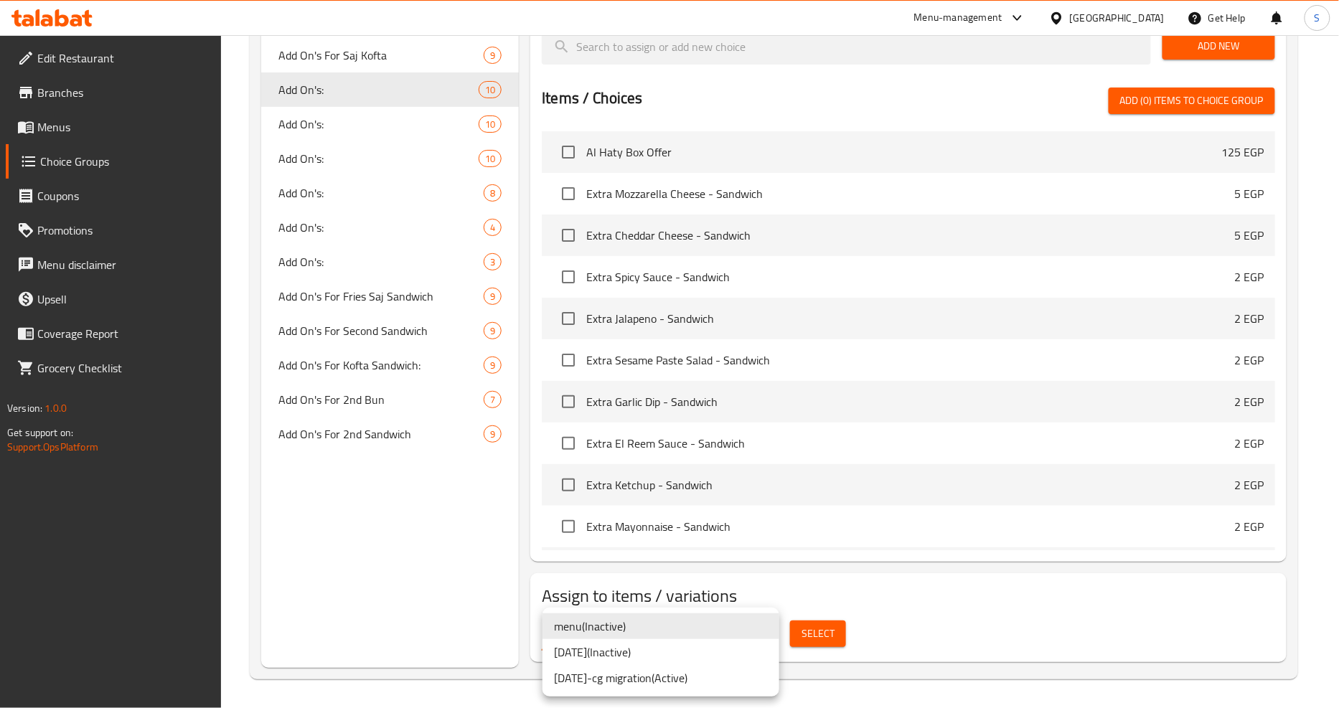
click at [673, 656] on li "27.07.2023 ( Inactive )" at bounding box center [660, 652] width 237 height 26
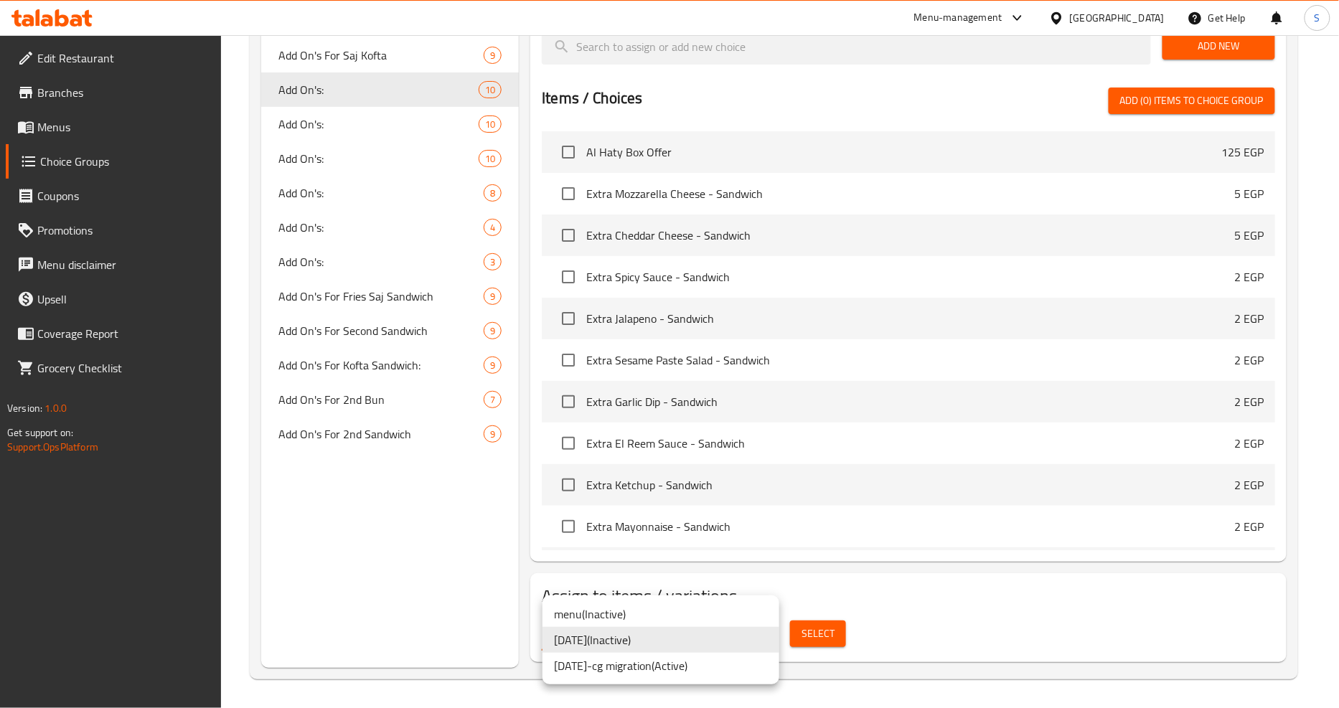
click at [684, 670] on li "27.07.2023-cg migration ( Active )" at bounding box center [660, 666] width 237 height 26
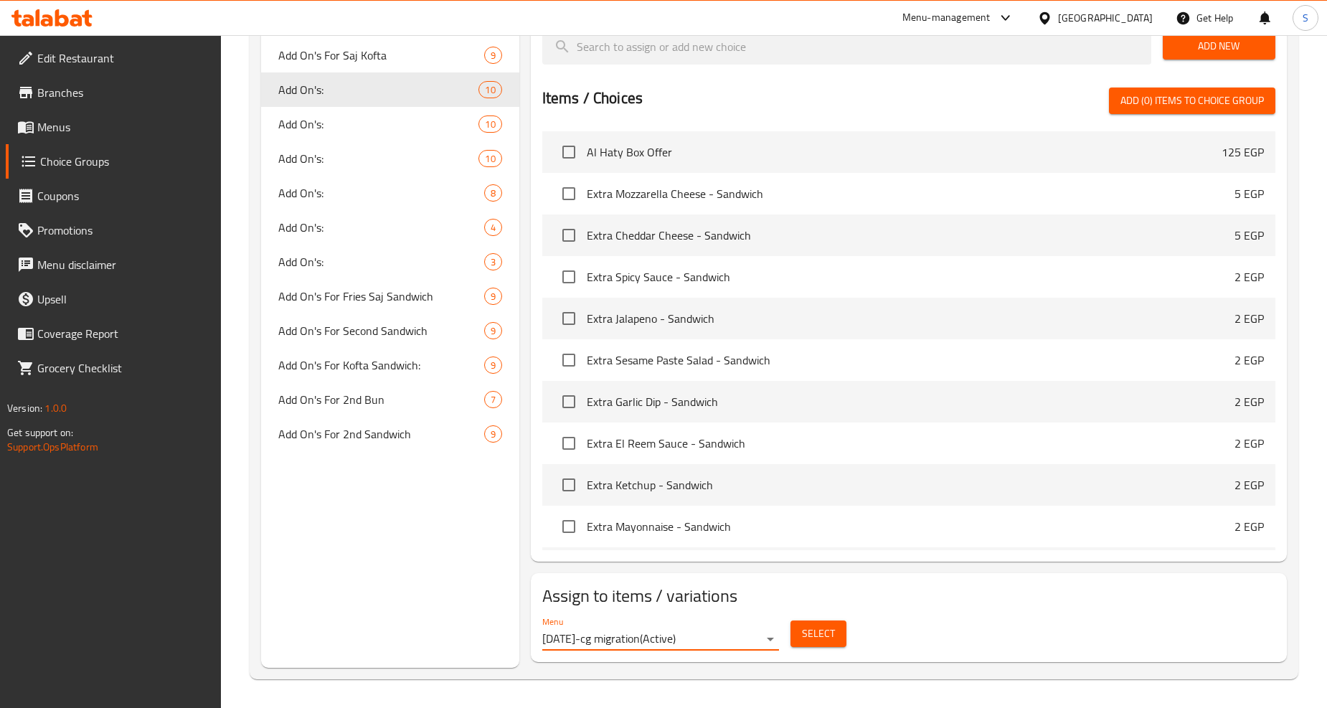
click at [826, 636] on span "Select" at bounding box center [818, 634] width 33 height 18
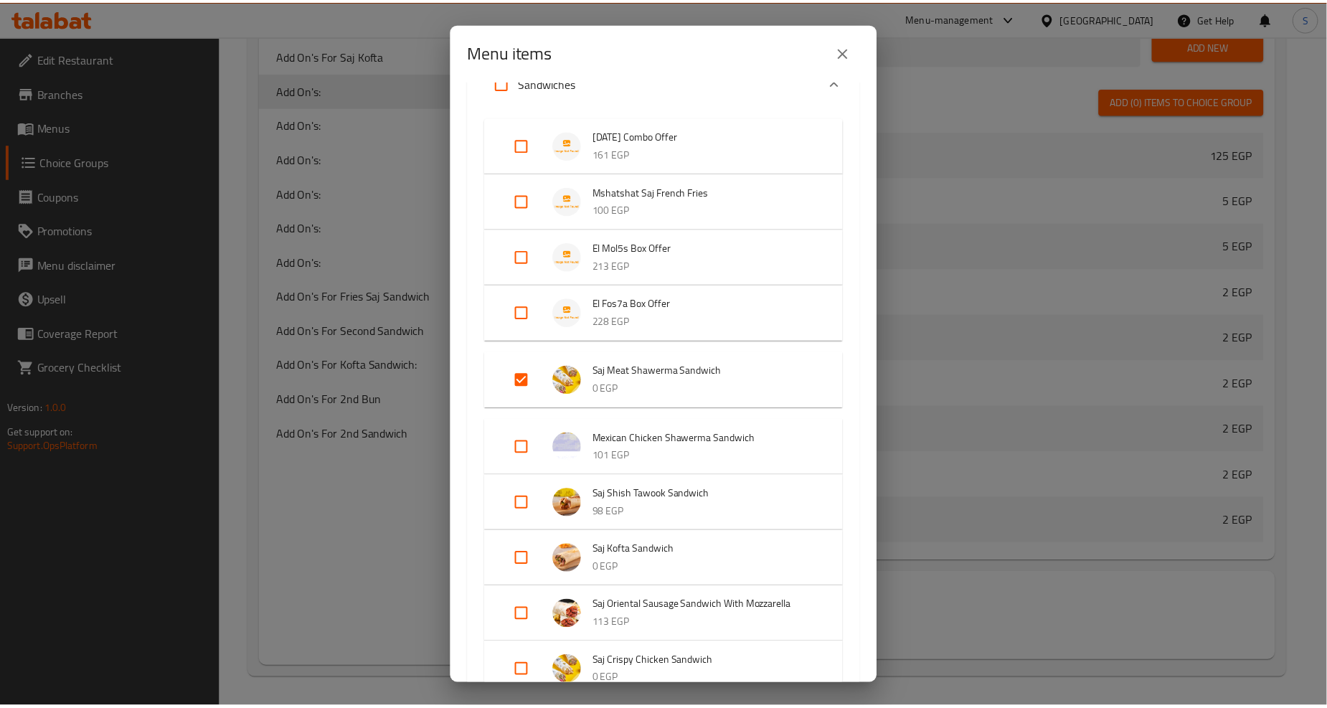
scroll to position [0, 0]
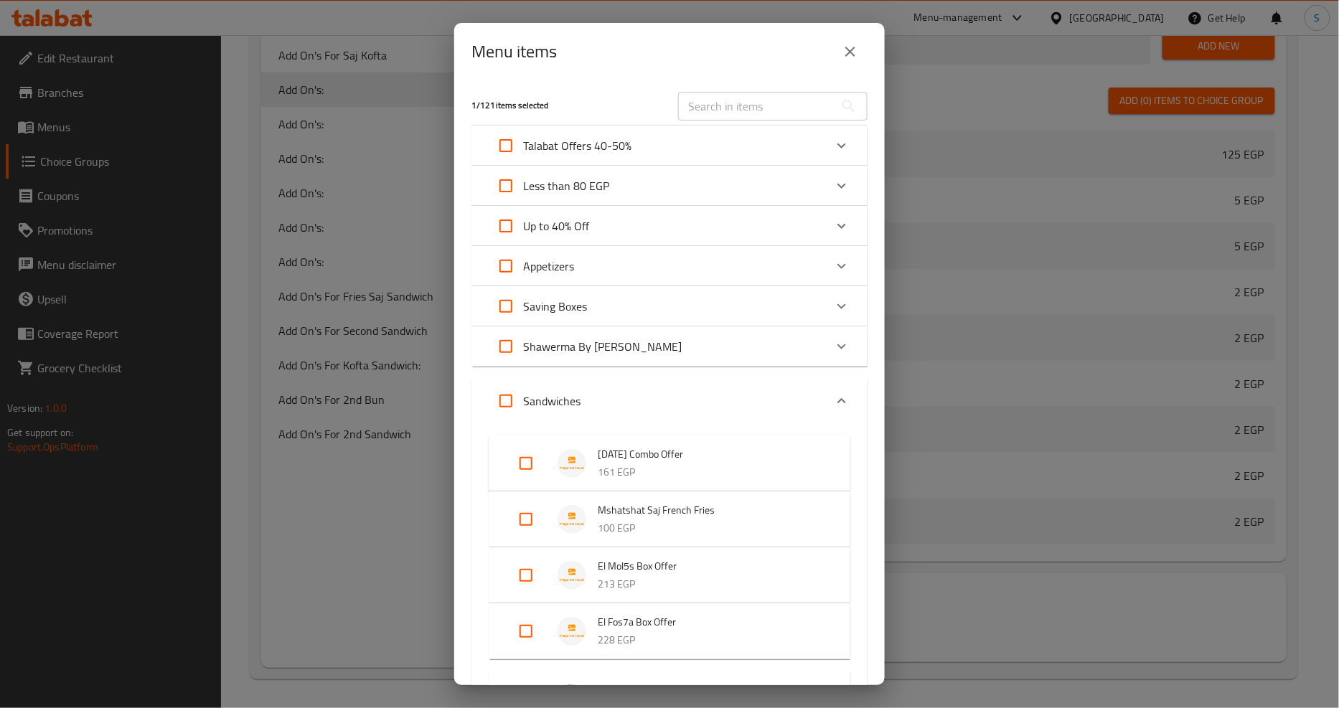
click at [855, 47] on icon "close" at bounding box center [850, 51] width 17 height 17
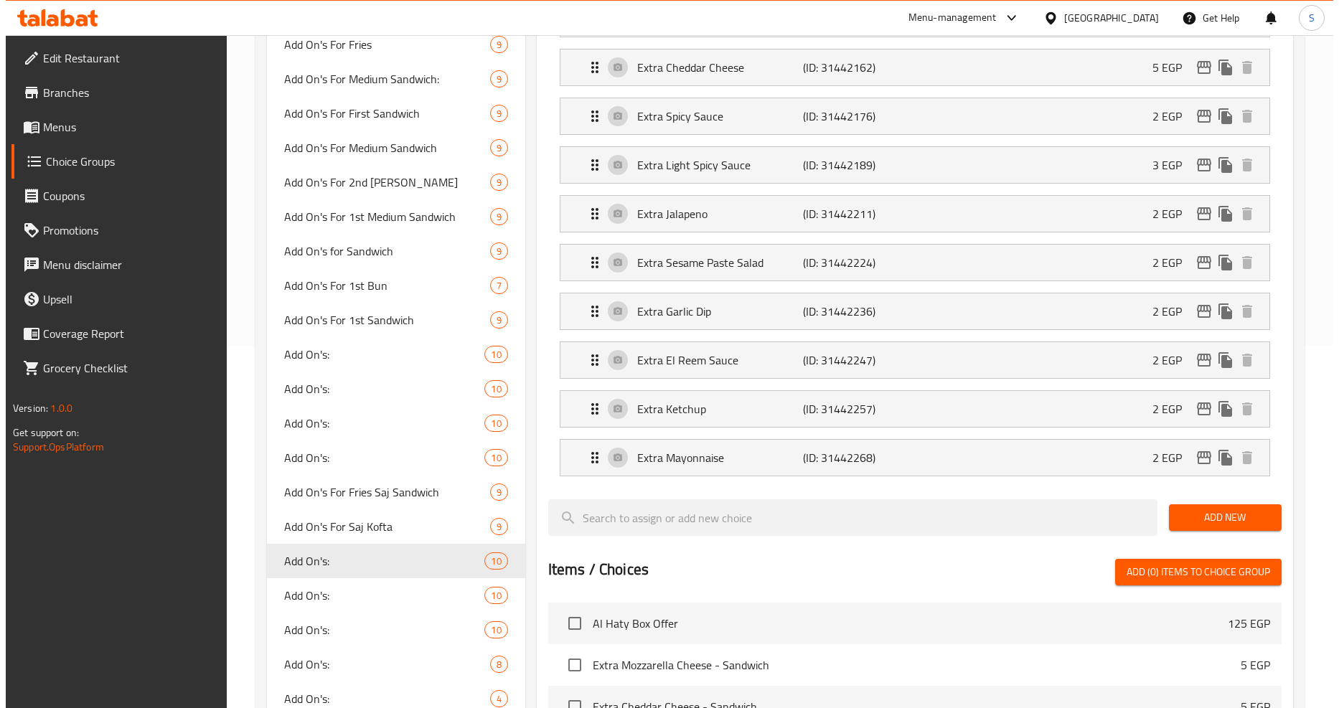
scroll to position [197, 0]
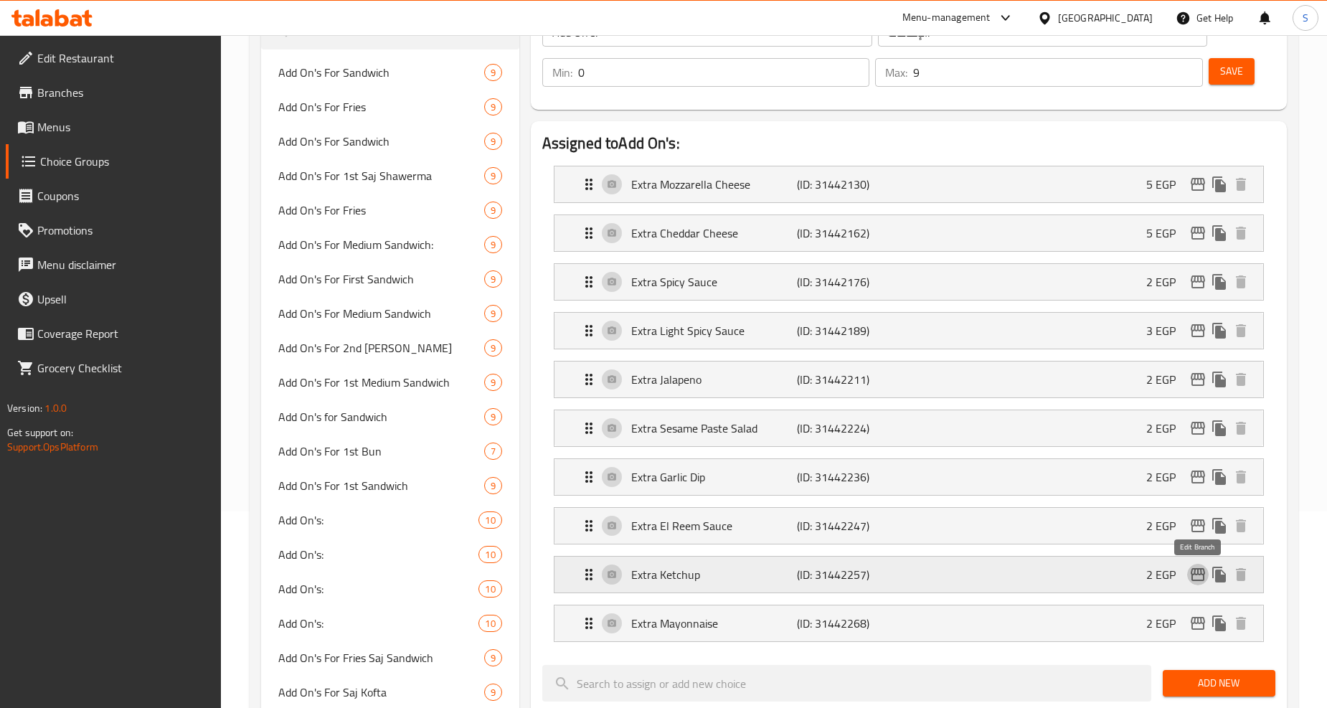
click at [1200, 578] on icon "edit" at bounding box center [1198, 574] width 17 height 17
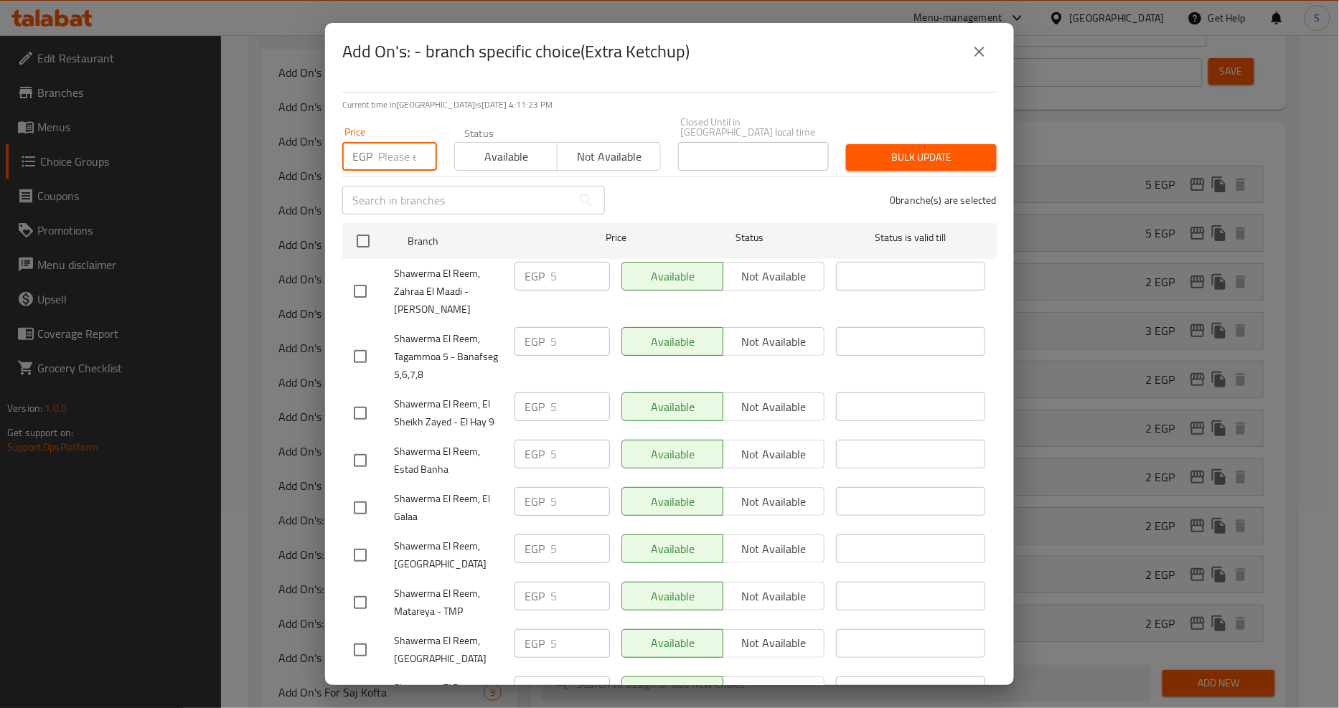
click at [402, 151] on input "number" at bounding box center [407, 156] width 59 height 29
type input "4"
click at [369, 233] on input "checkbox" at bounding box center [363, 241] width 30 height 30
checkbox input "true"
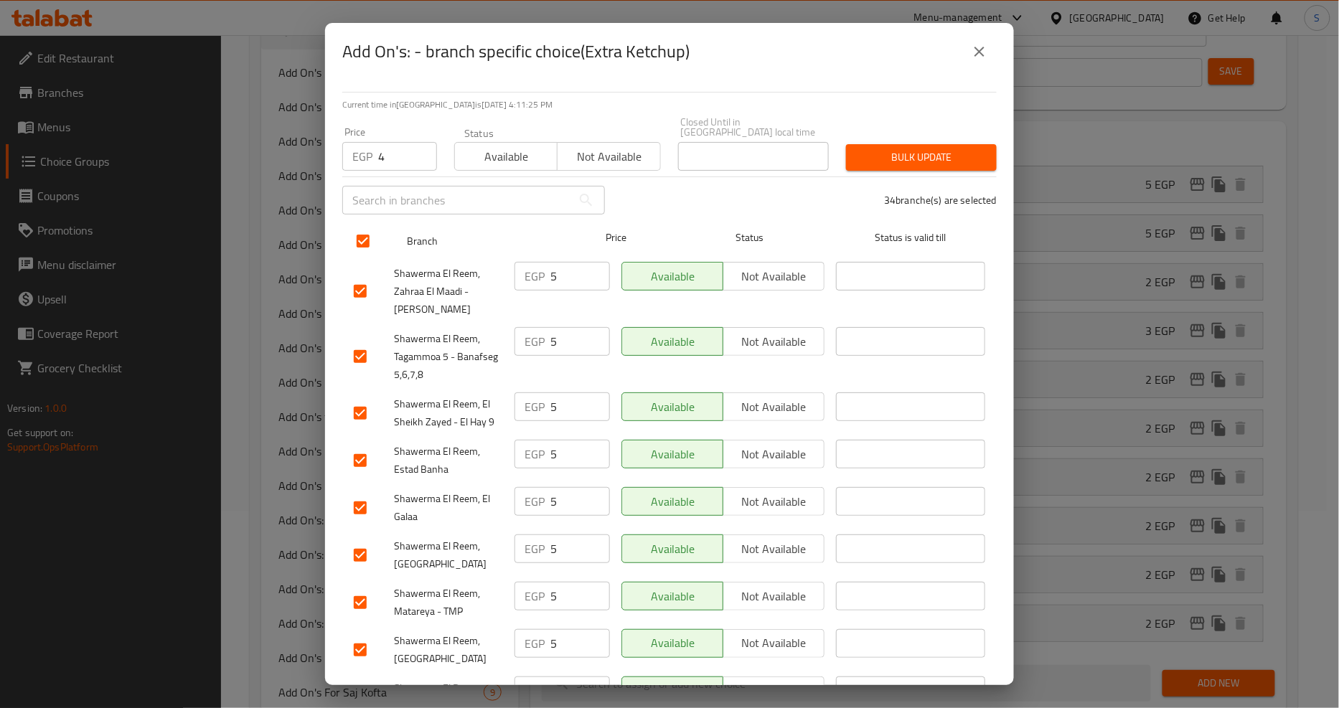
checkbox input "true"
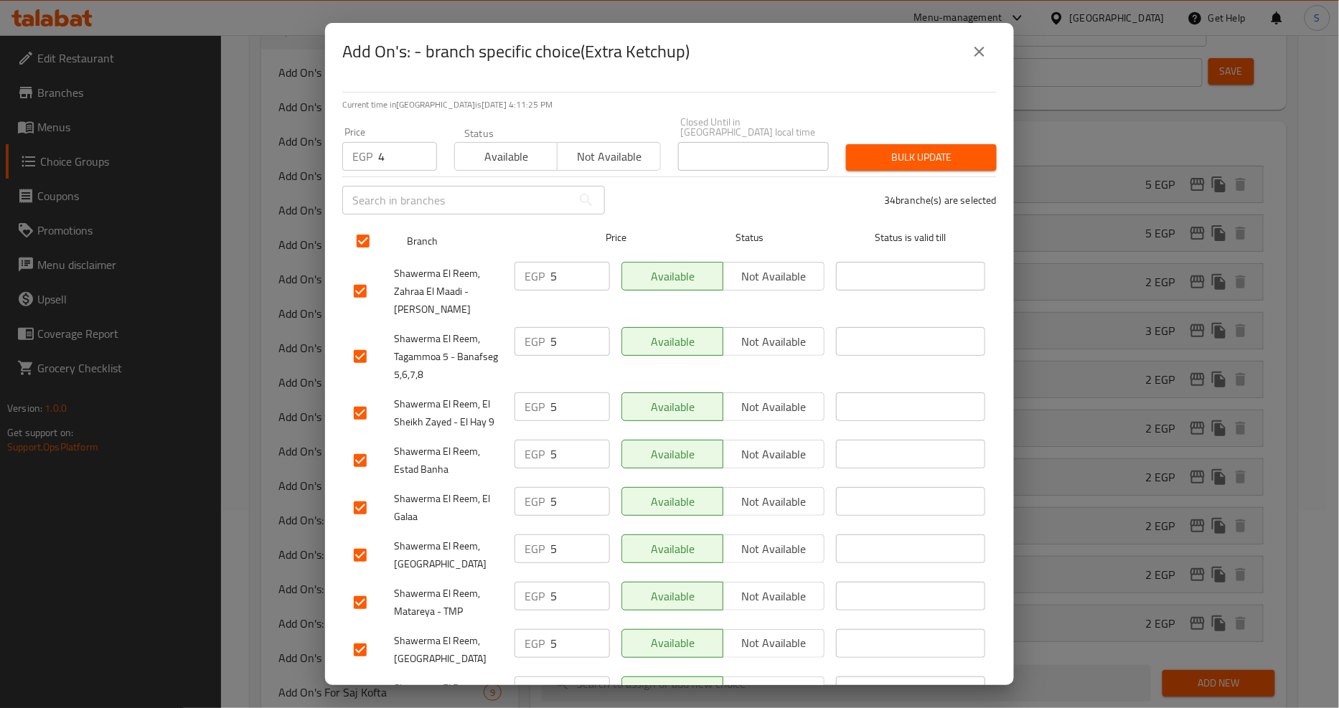
checkbox input "true"
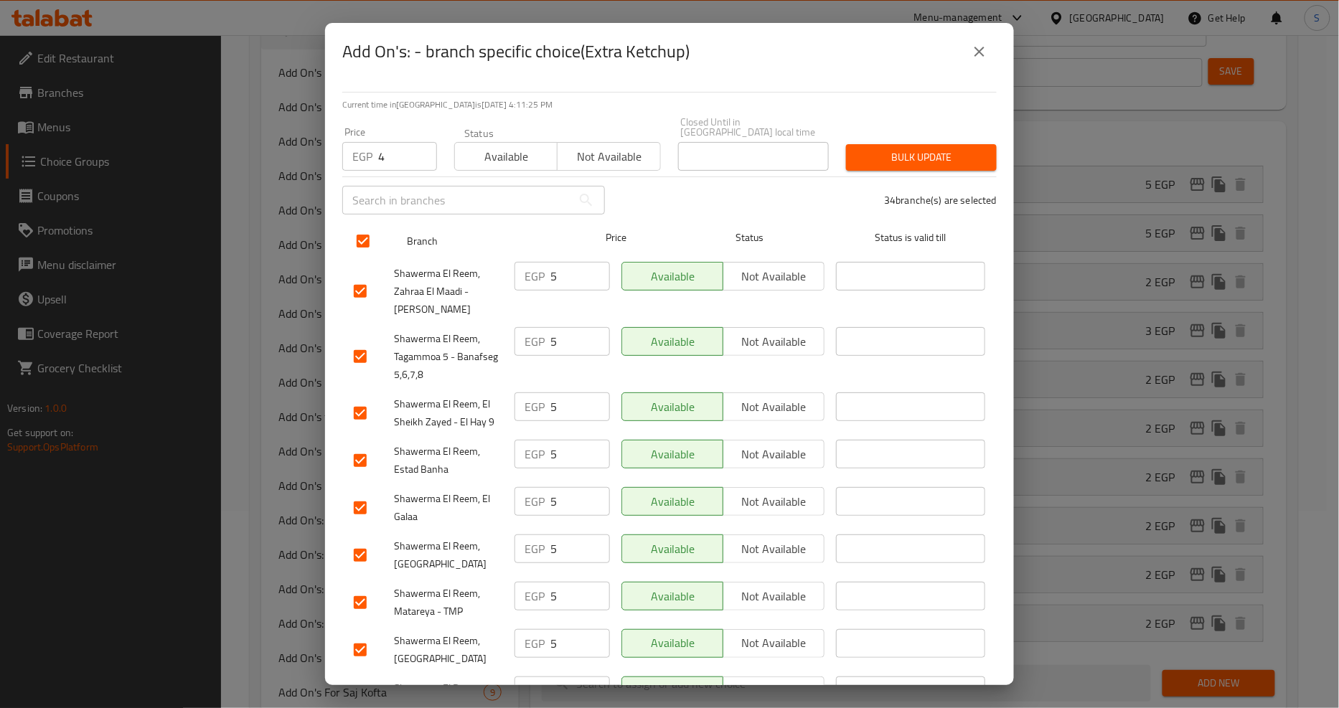
checkbox input "true"
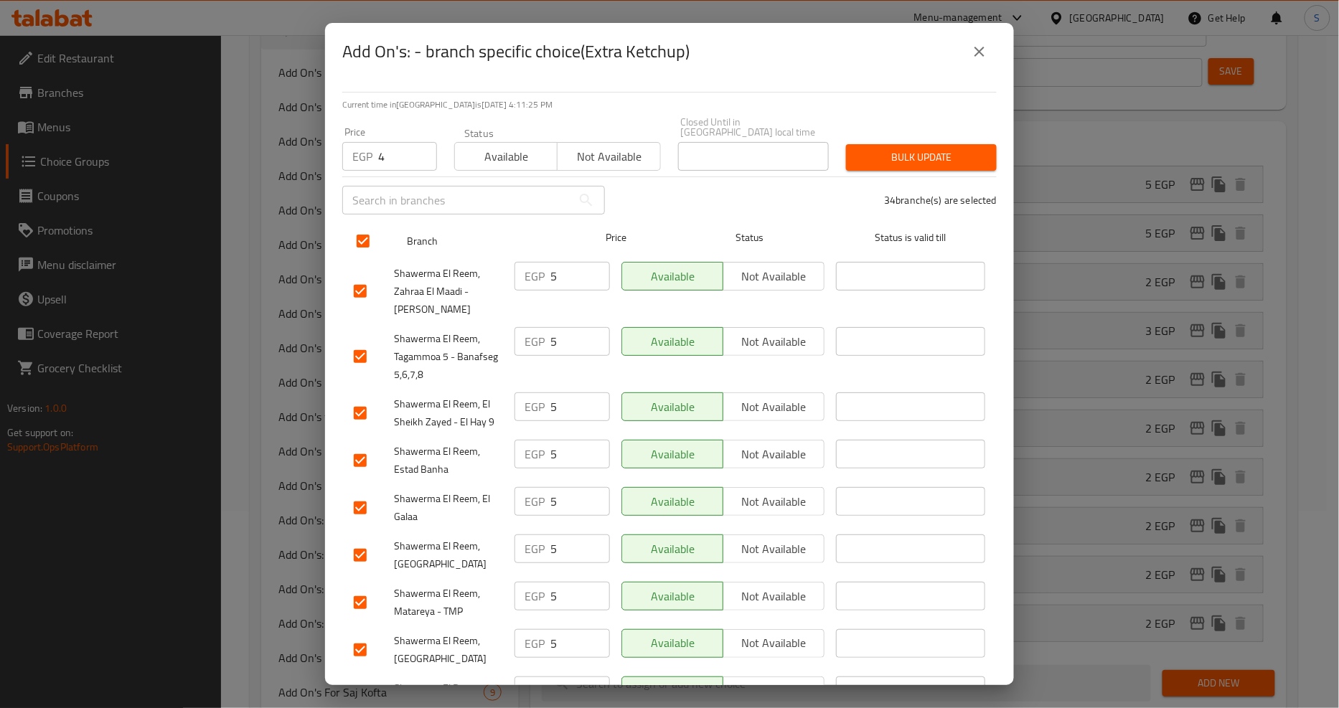
checkbox input "true"
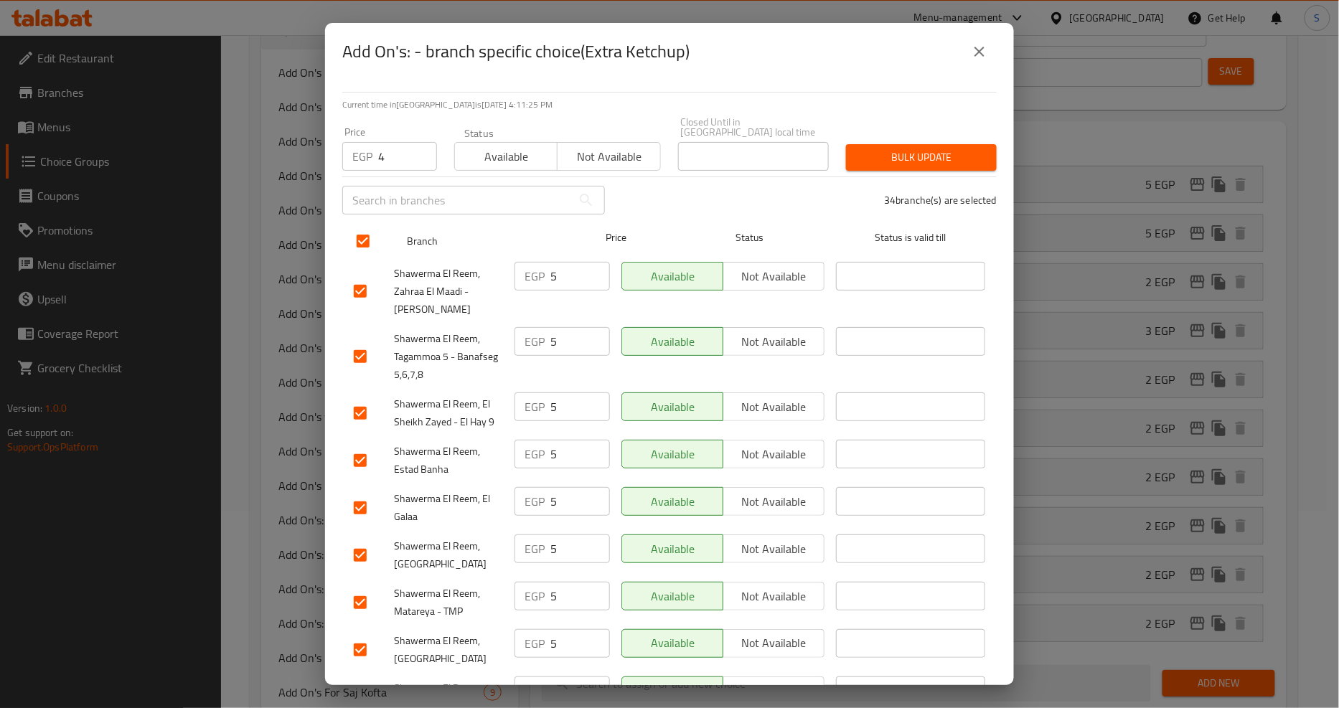
checkbox input "true"
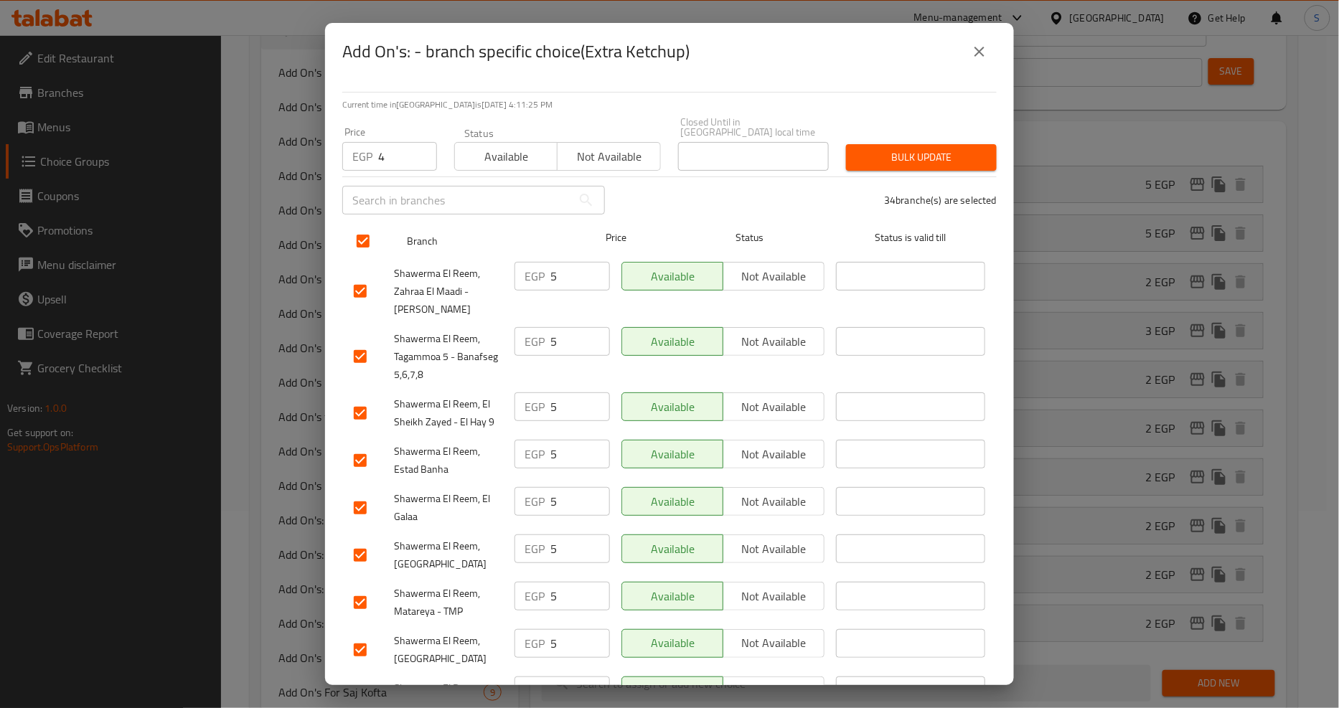
checkbox input "true"
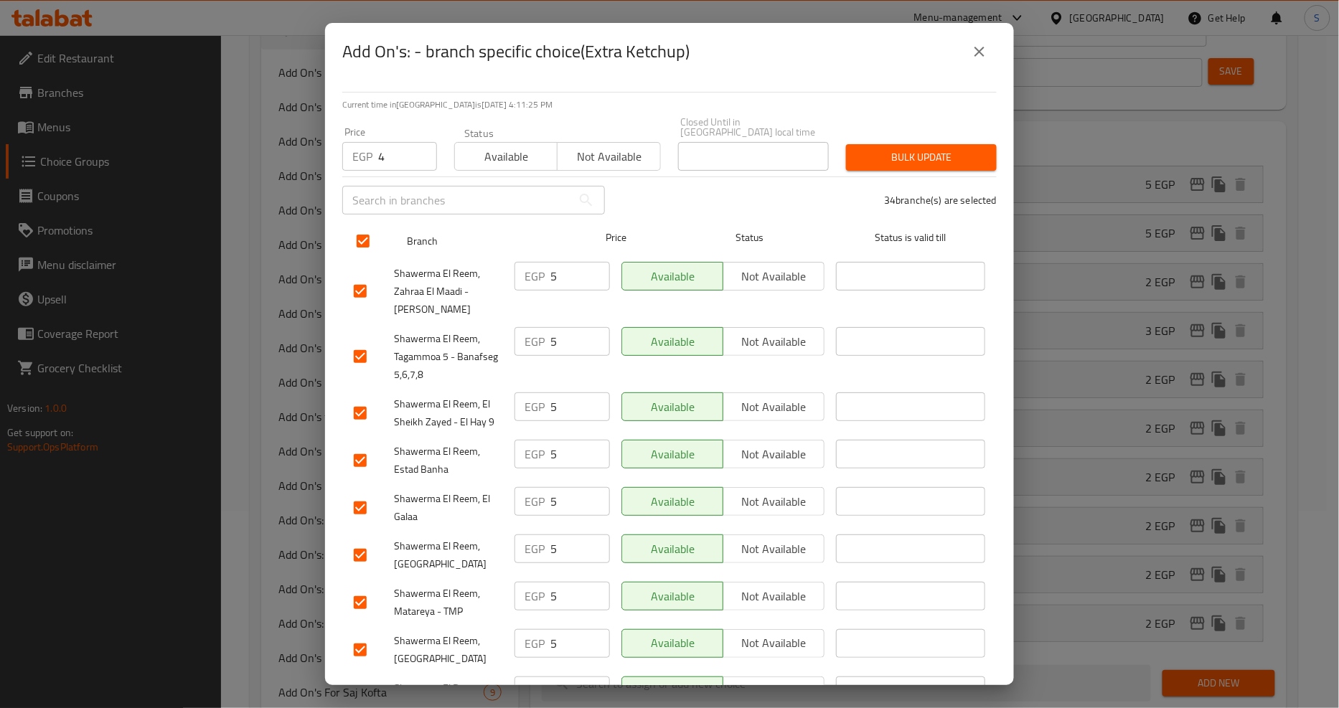
checkbox input "true"
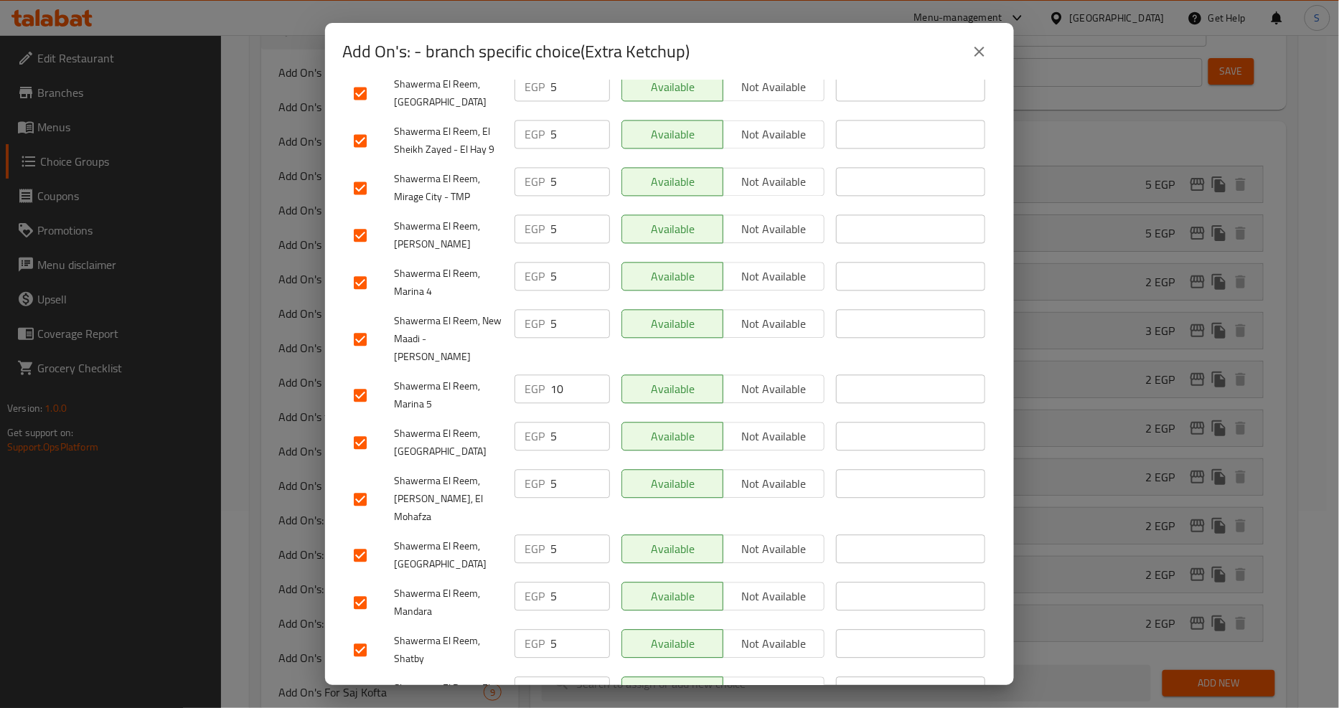
click at [359, 382] on input "checkbox" at bounding box center [360, 395] width 30 height 30
checkbox input "false"
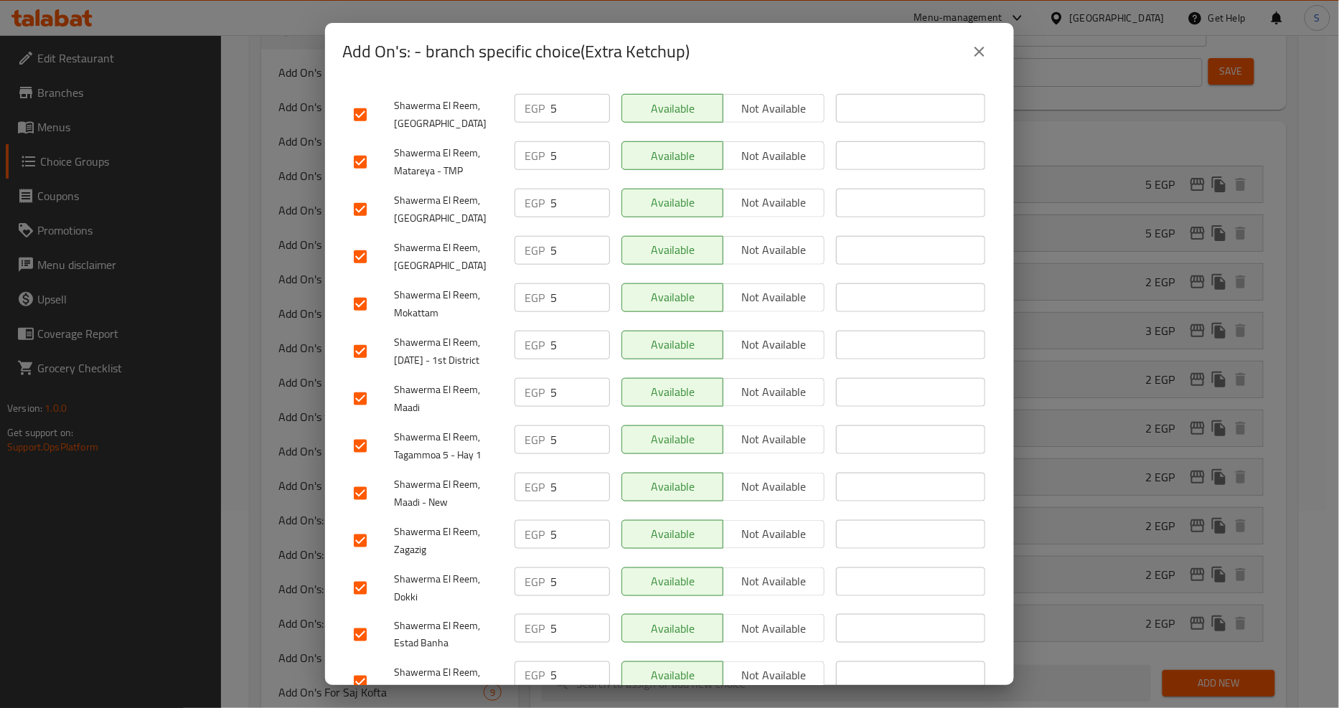
scroll to position [0, 0]
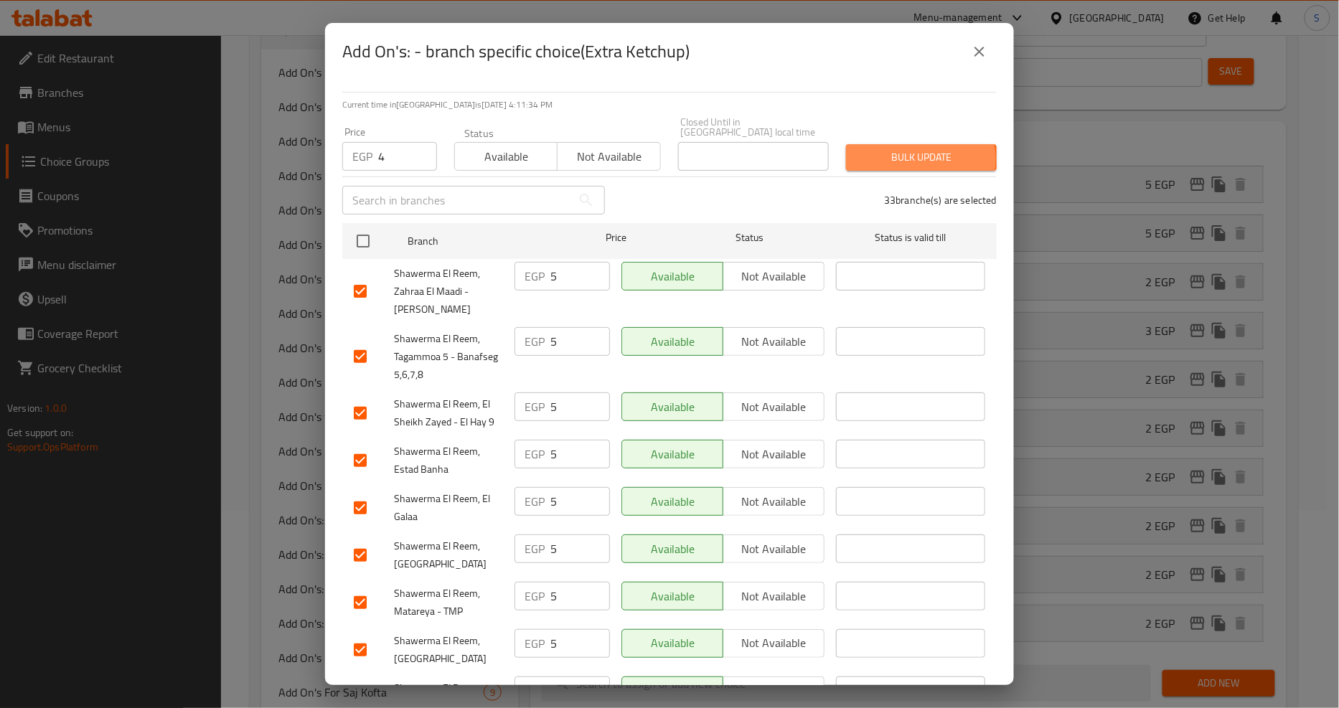
click at [890, 149] on span "Bulk update" at bounding box center [921, 158] width 128 height 18
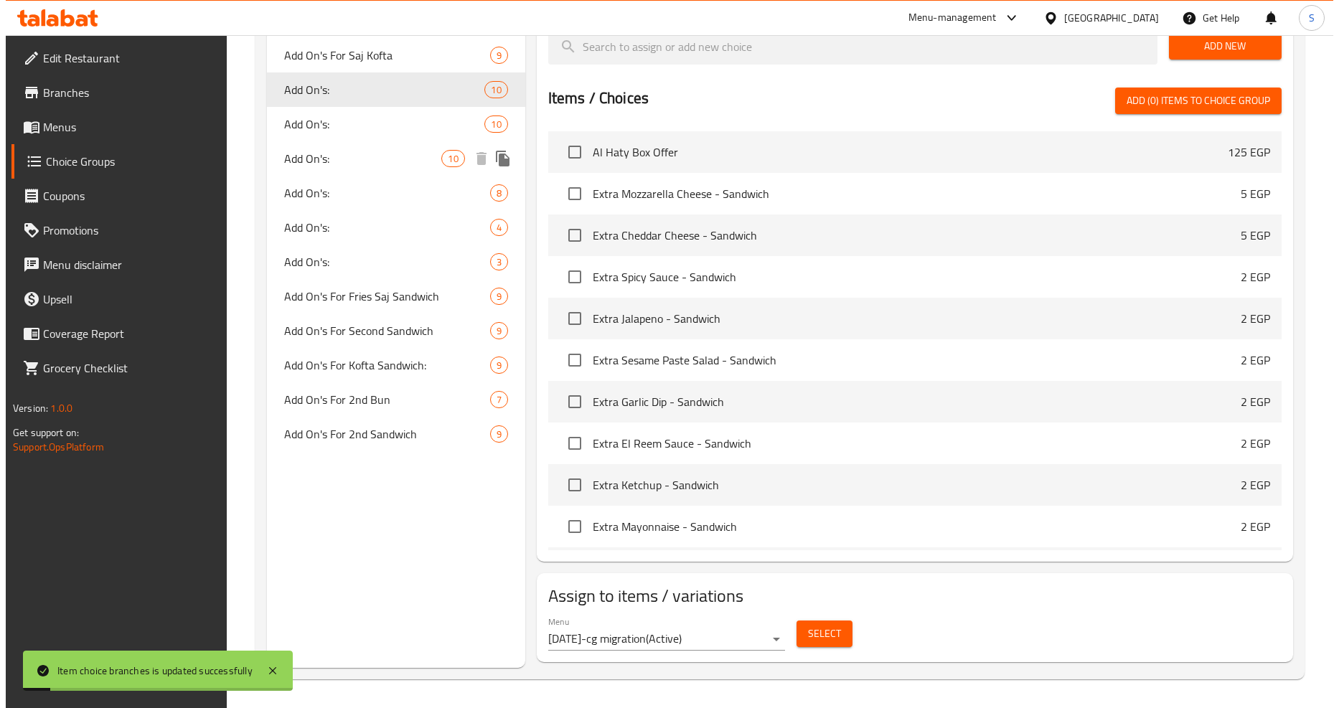
scroll to position [515, 0]
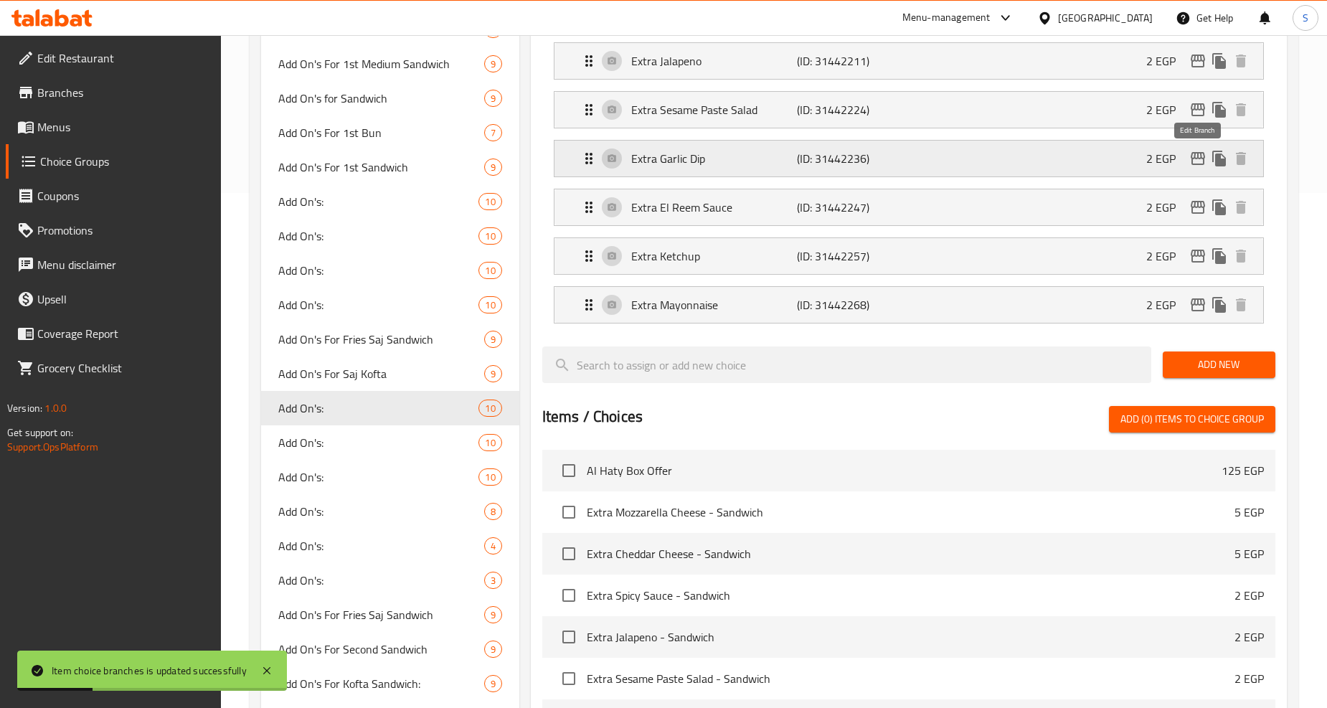
click at [1192, 161] on icon "edit" at bounding box center [1198, 158] width 14 height 13
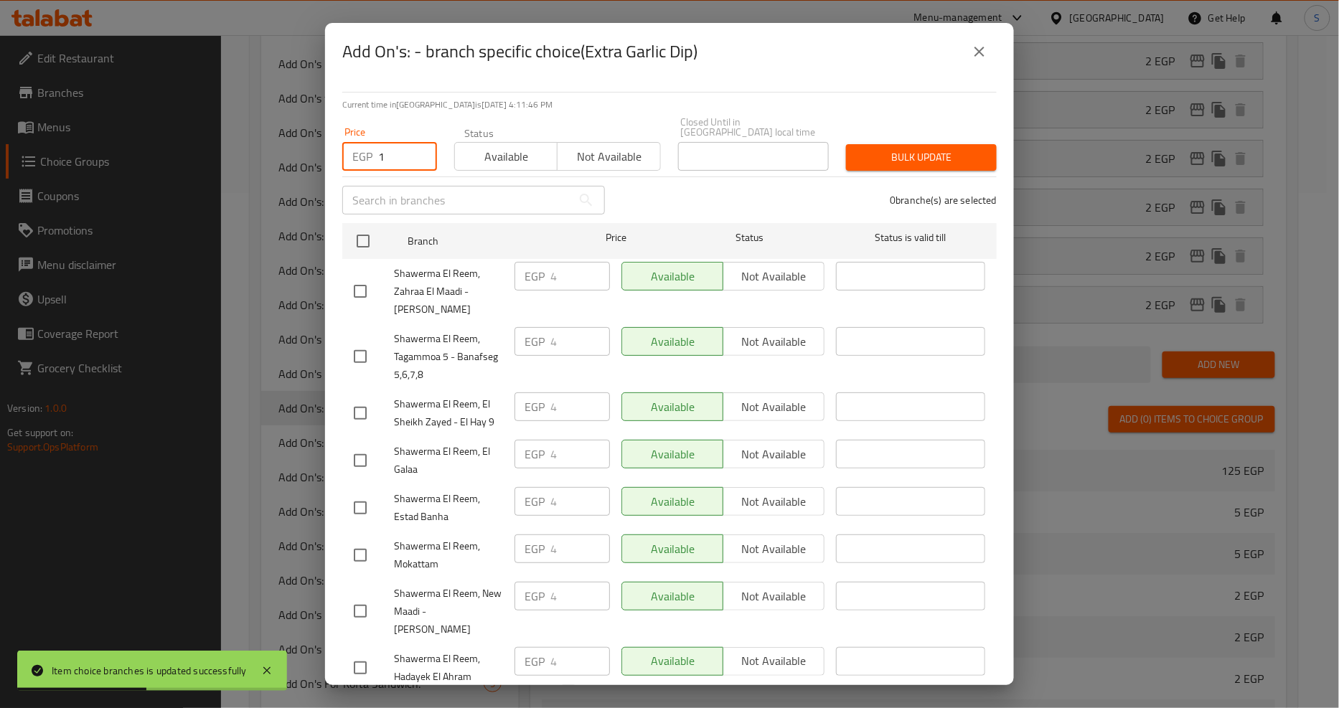
click at [414, 142] on input "1" at bounding box center [407, 156] width 59 height 29
click at [398, 155] on input "1" at bounding box center [407, 156] width 59 height 29
type input "7"
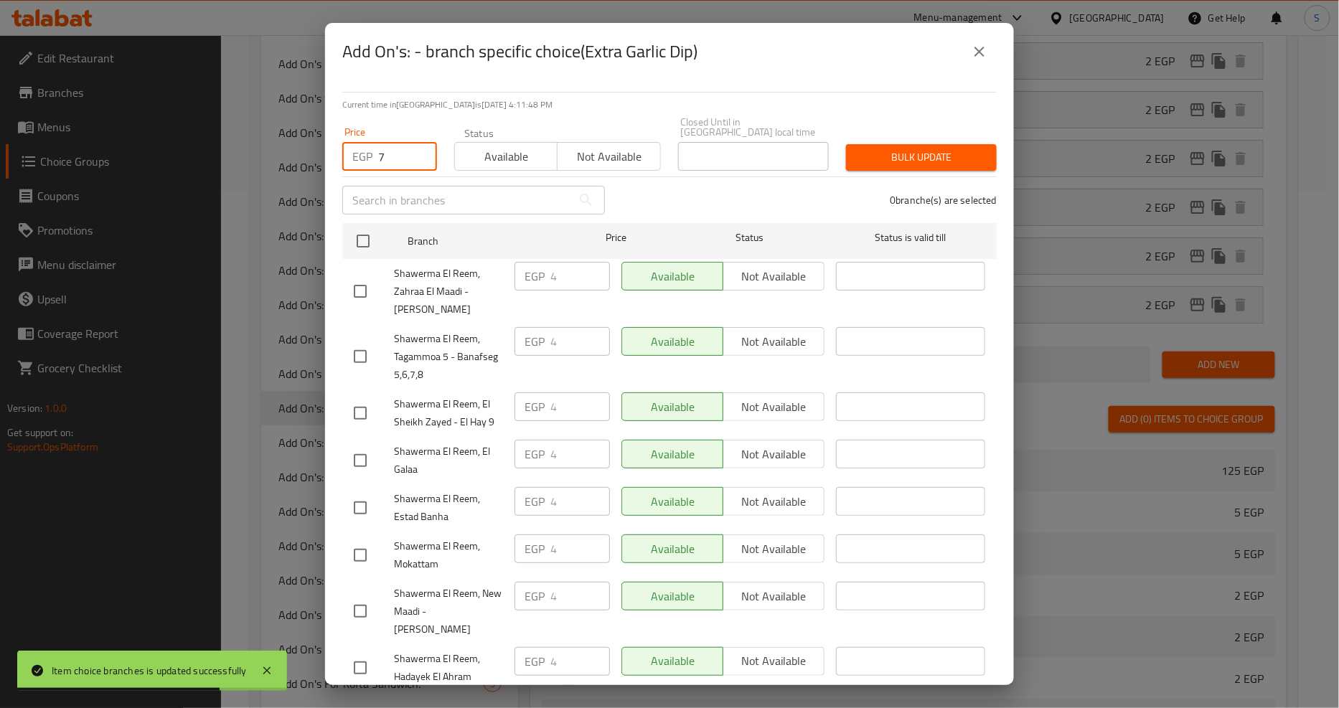
click at [798, 65] on div "Add On's: - branch specific choice(Extra Garlic Dip)" at bounding box center [669, 51] width 654 height 34
click at [369, 226] on input "checkbox" at bounding box center [363, 241] width 30 height 30
checkbox input "true"
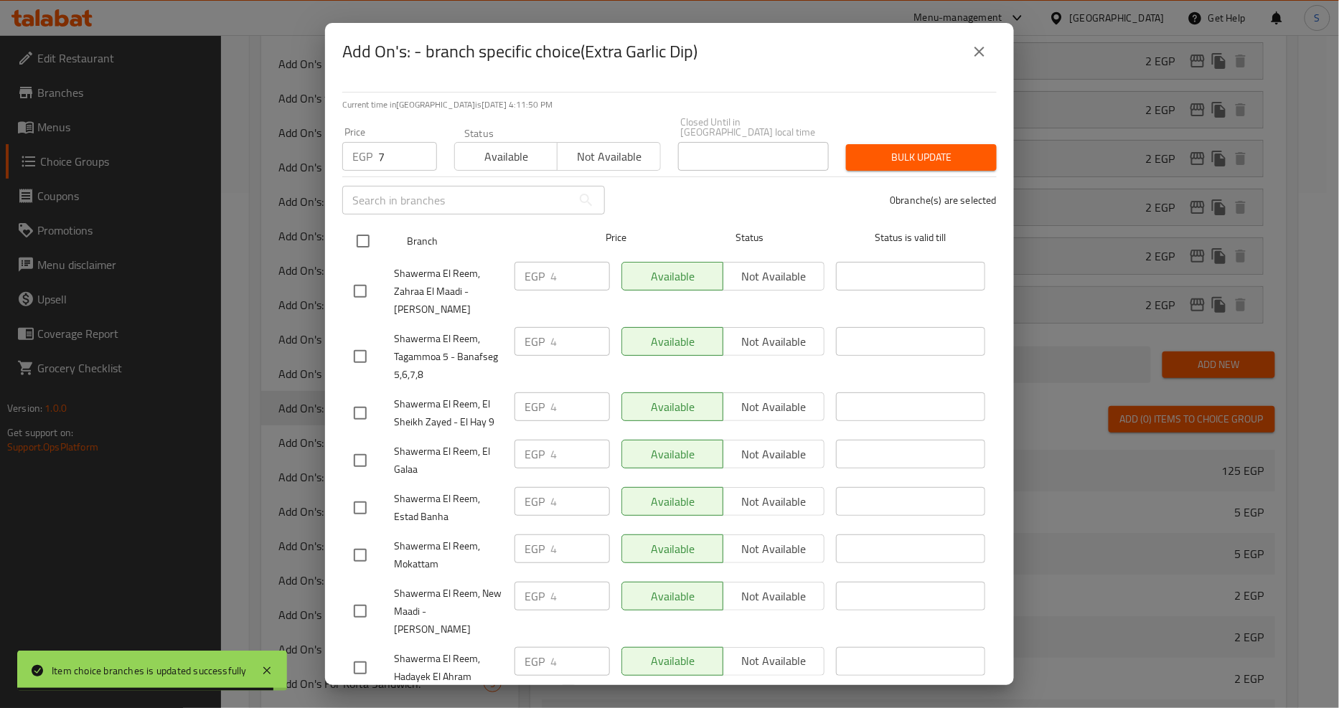
checkbox input "true"
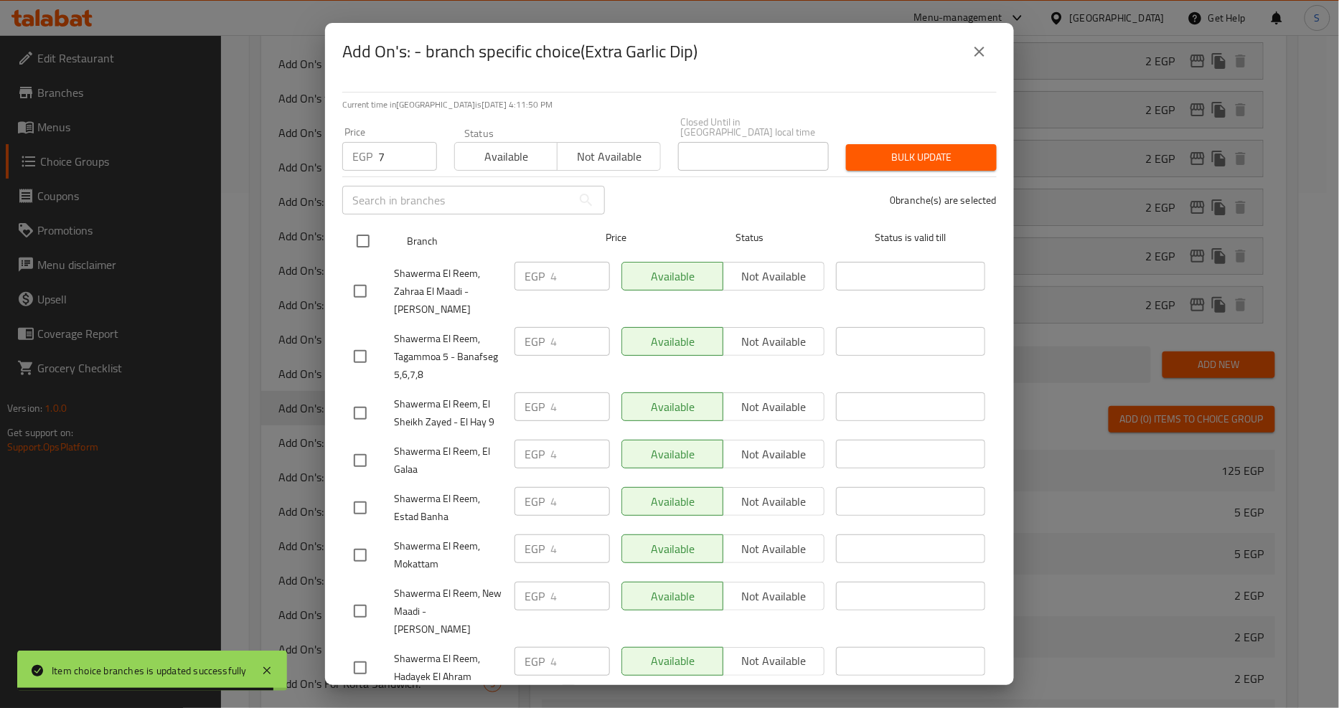
checkbox input "true"
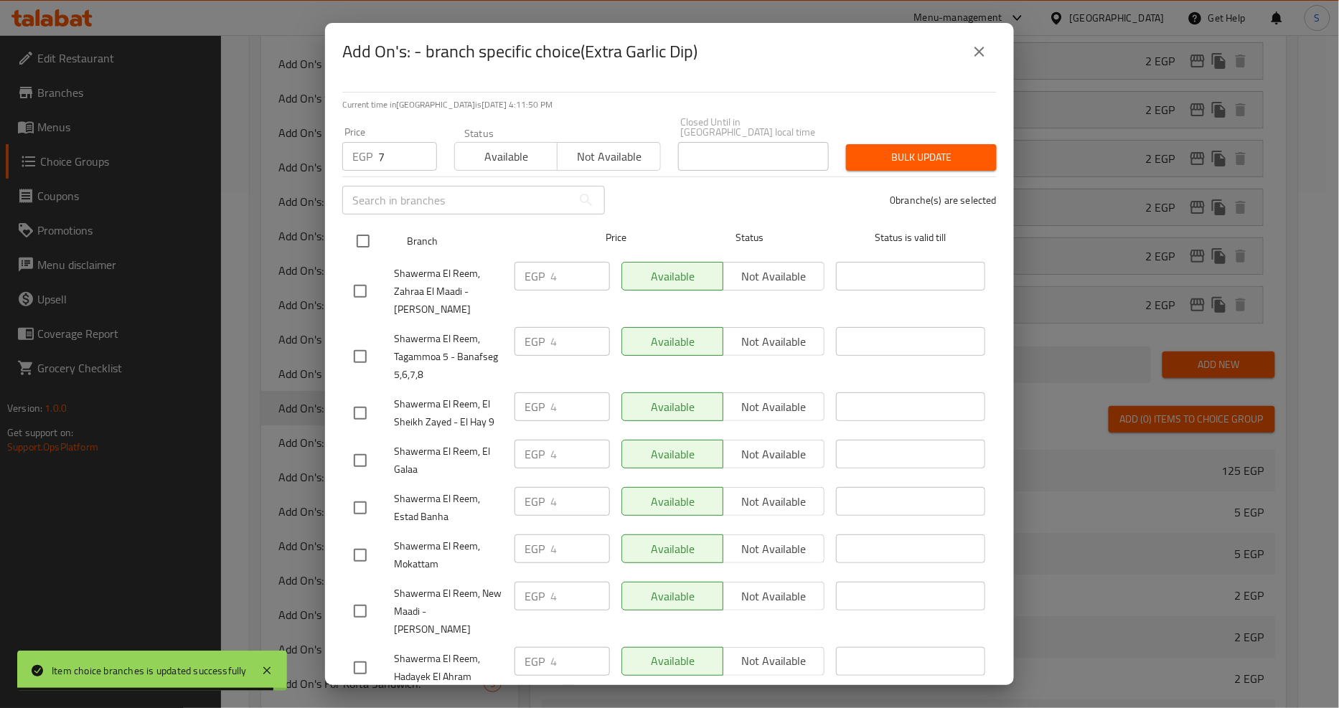
checkbox input "true"
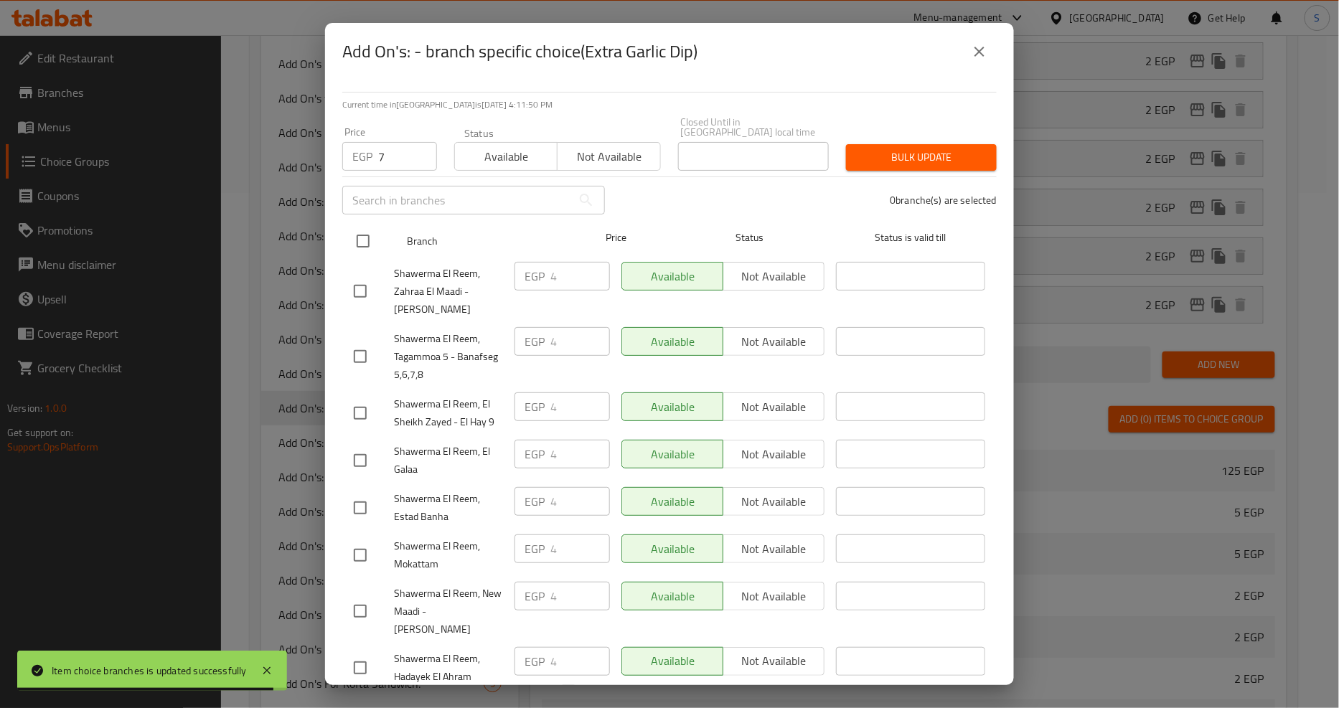
checkbox input "true"
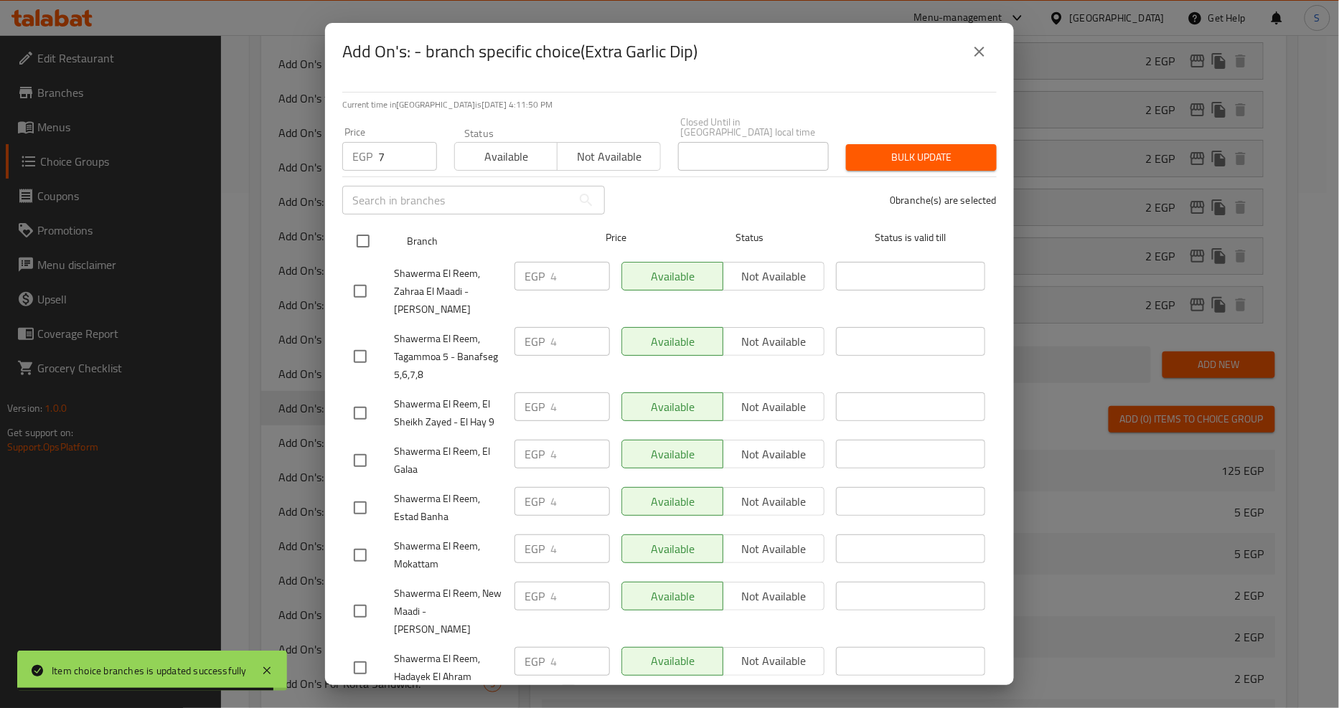
checkbox input "true"
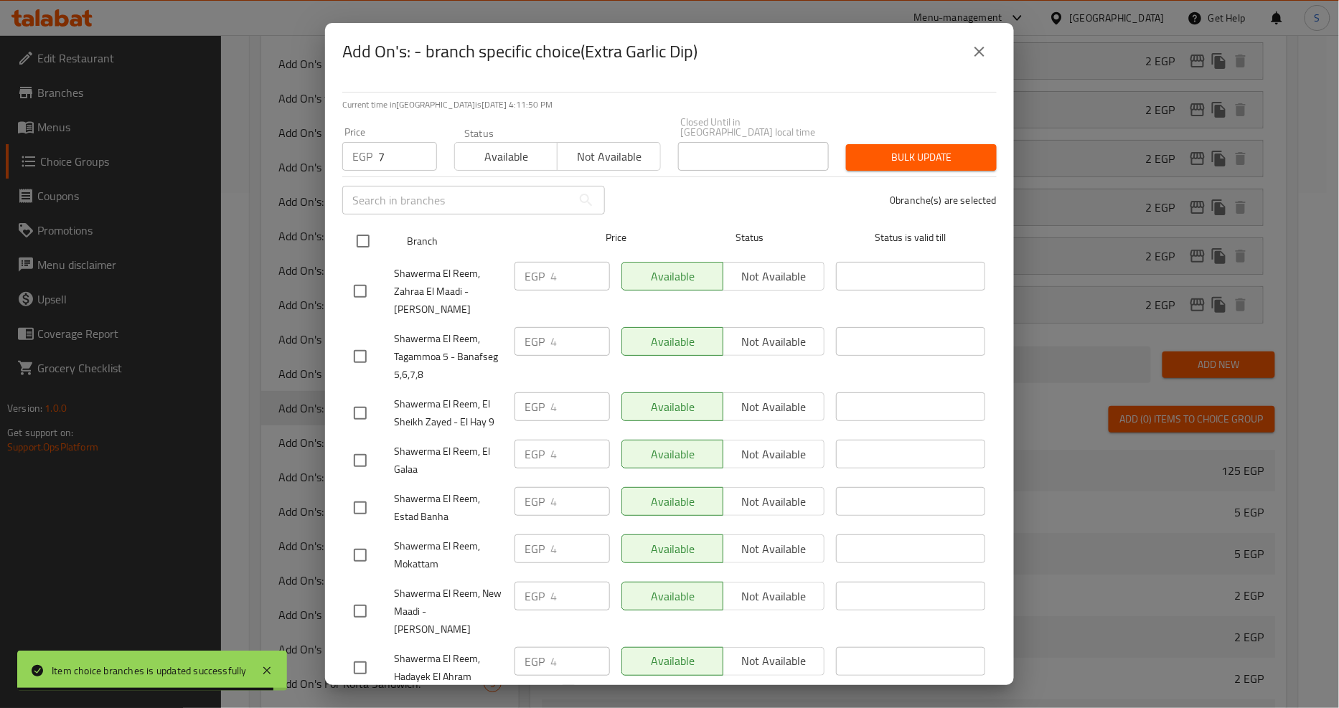
checkbox input "true"
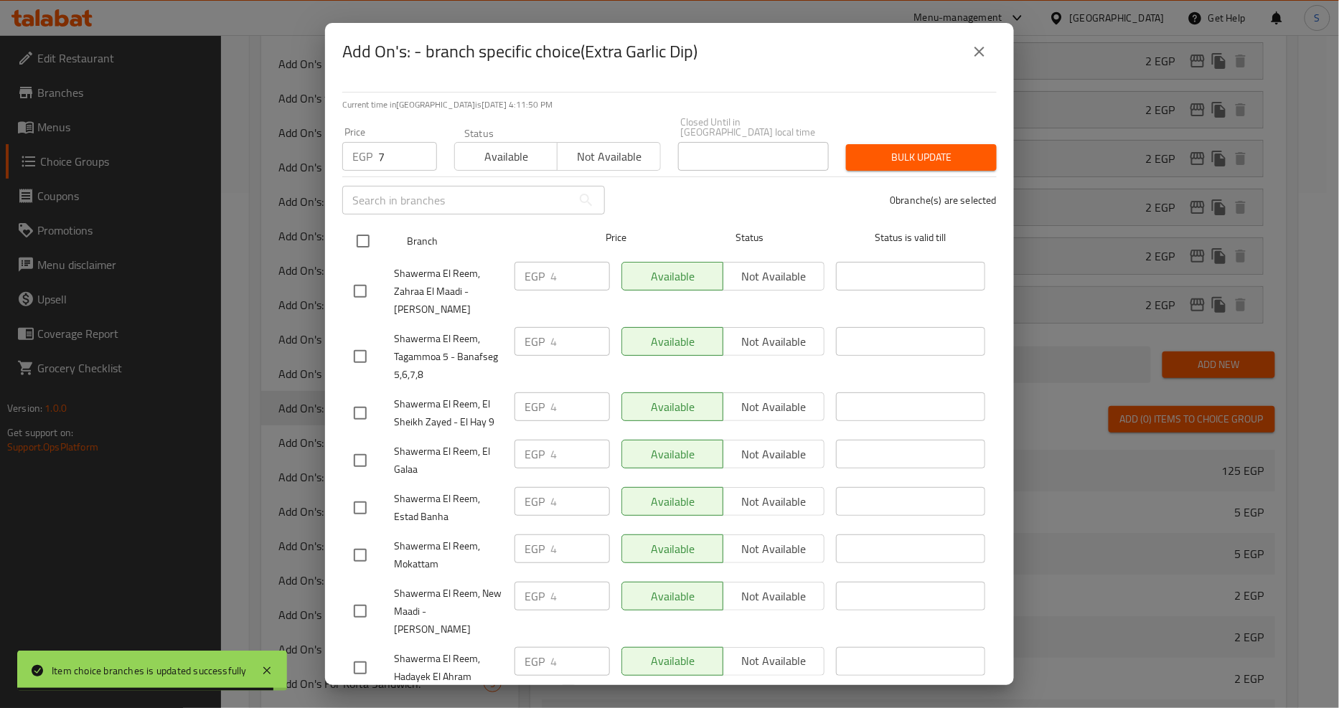
checkbox input "true"
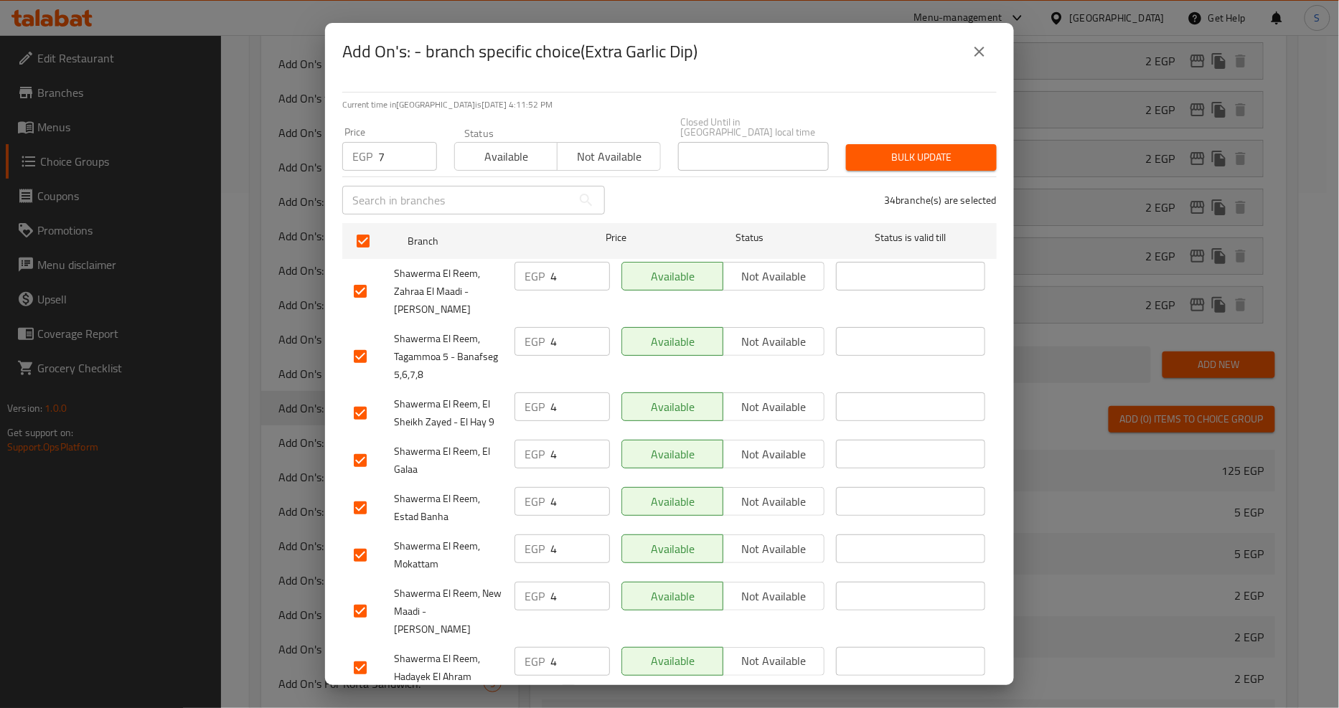
scroll to position [746, 0]
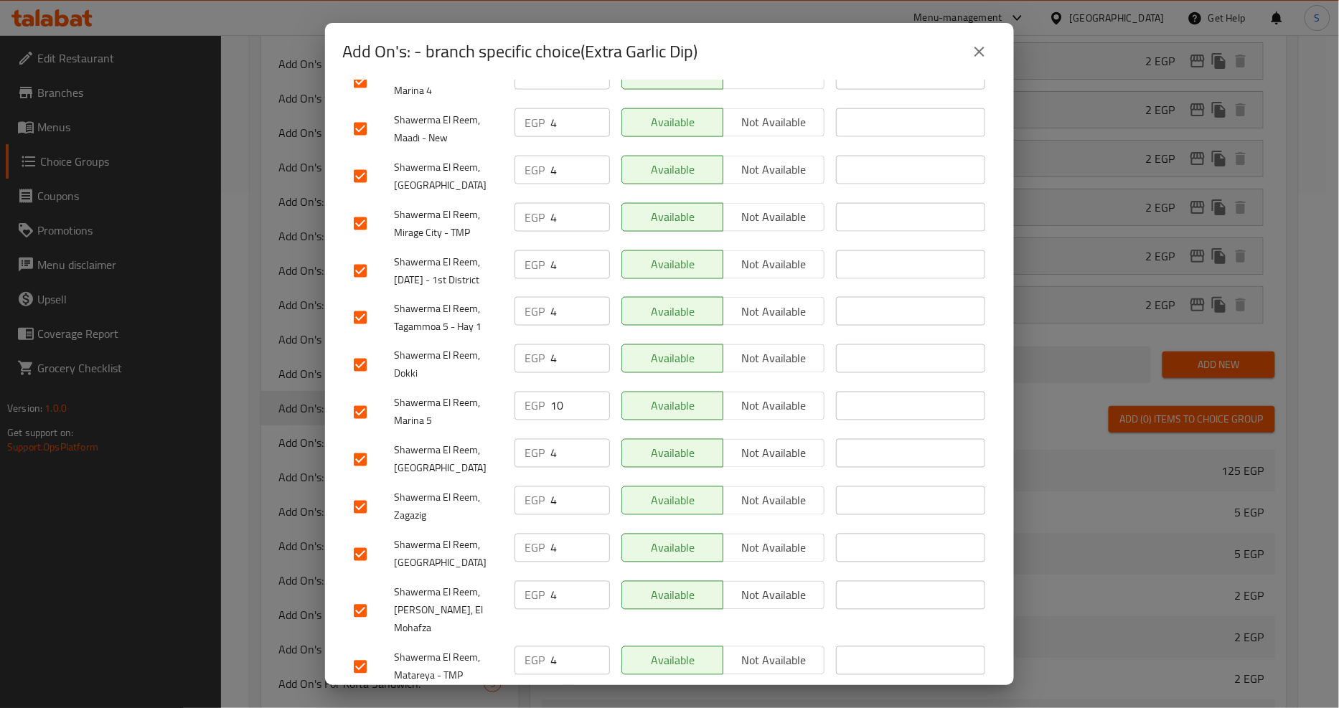
click at [359, 397] on input "checkbox" at bounding box center [360, 412] width 30 height 30
checkbox input "false"
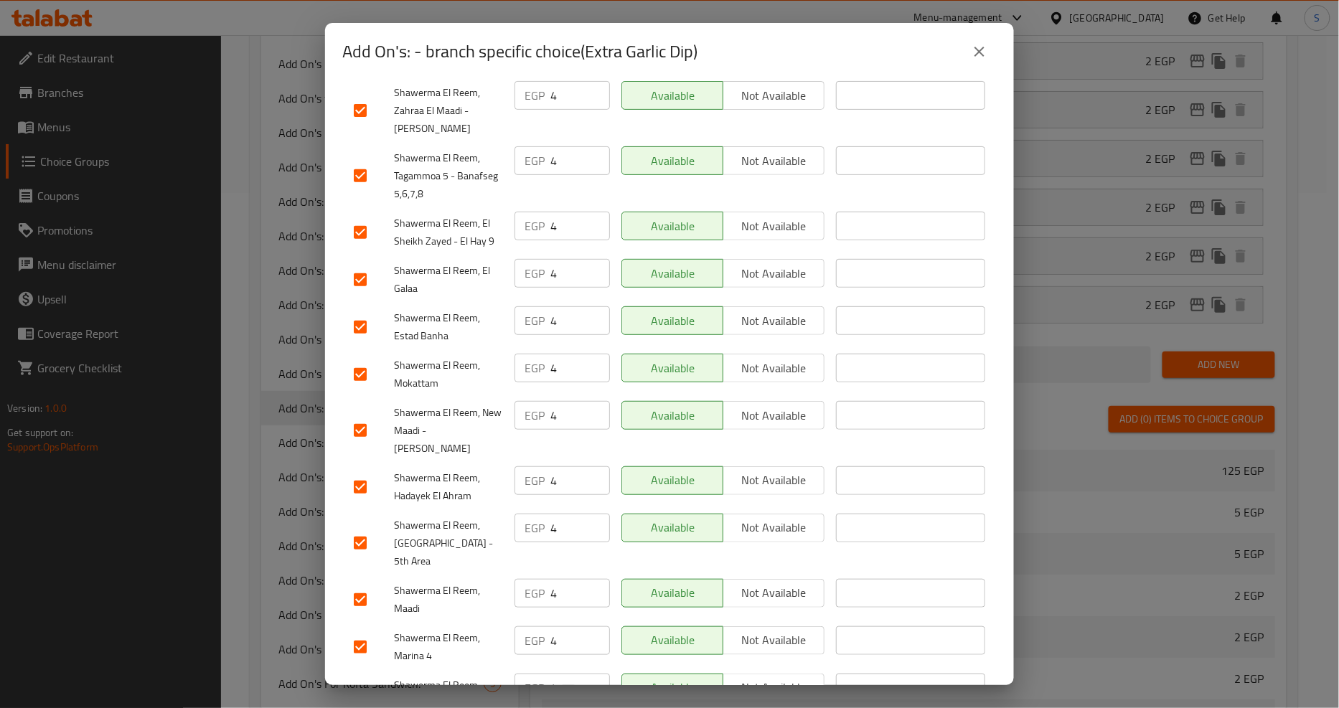
scroll to position [0, 0]
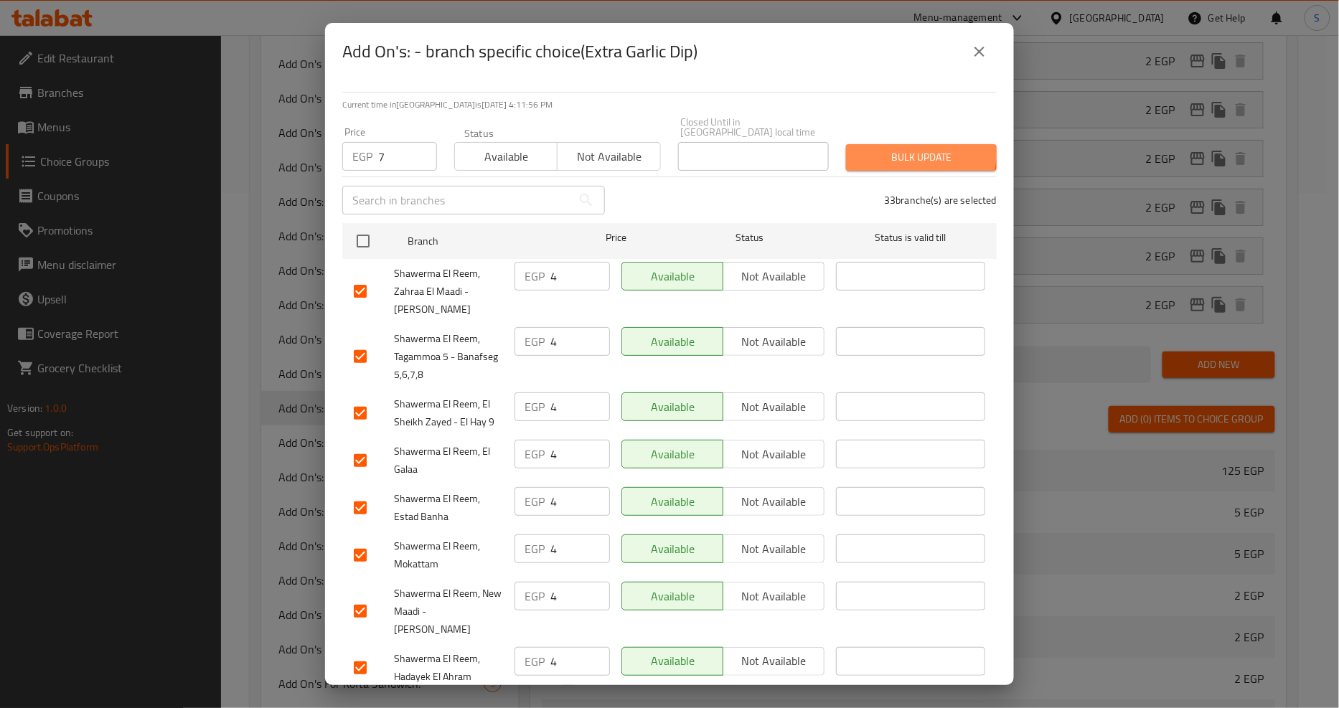
click at [908, 149] on span "Bulk update" at bounding box center [921, 158] width 128 height 18
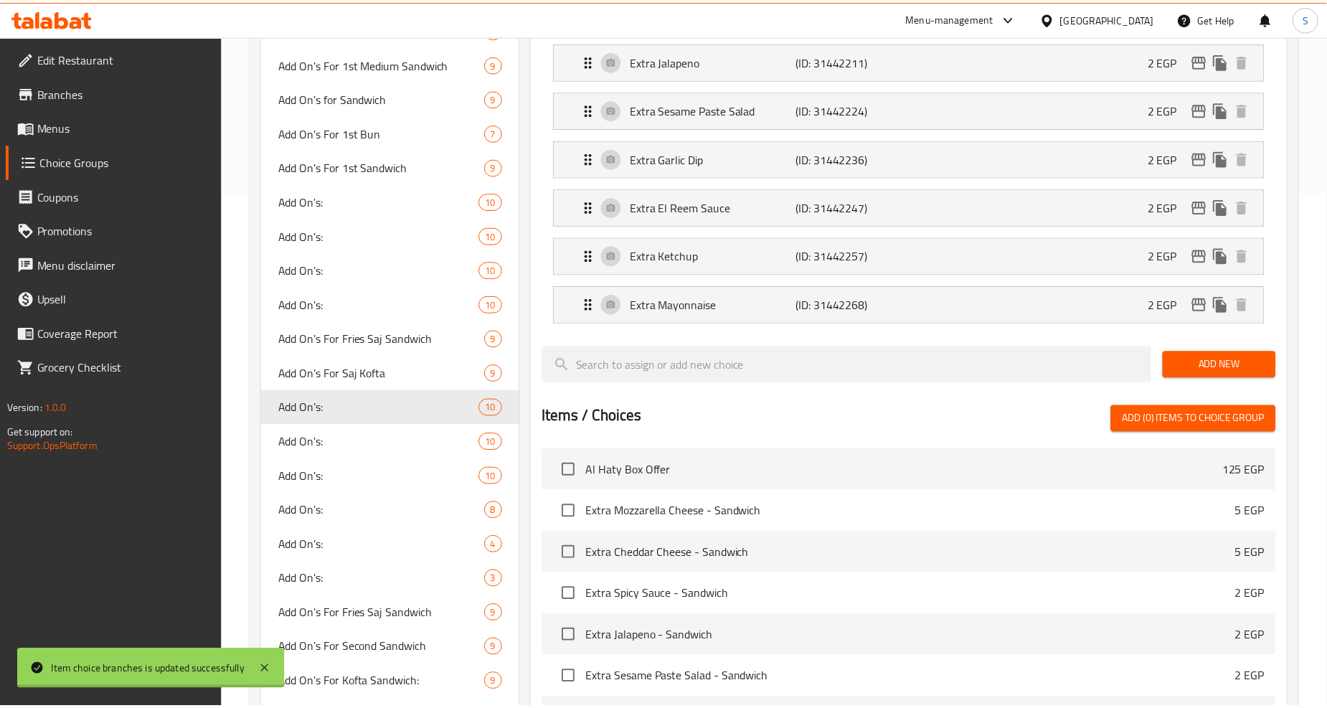
scroll to position [834, 0]
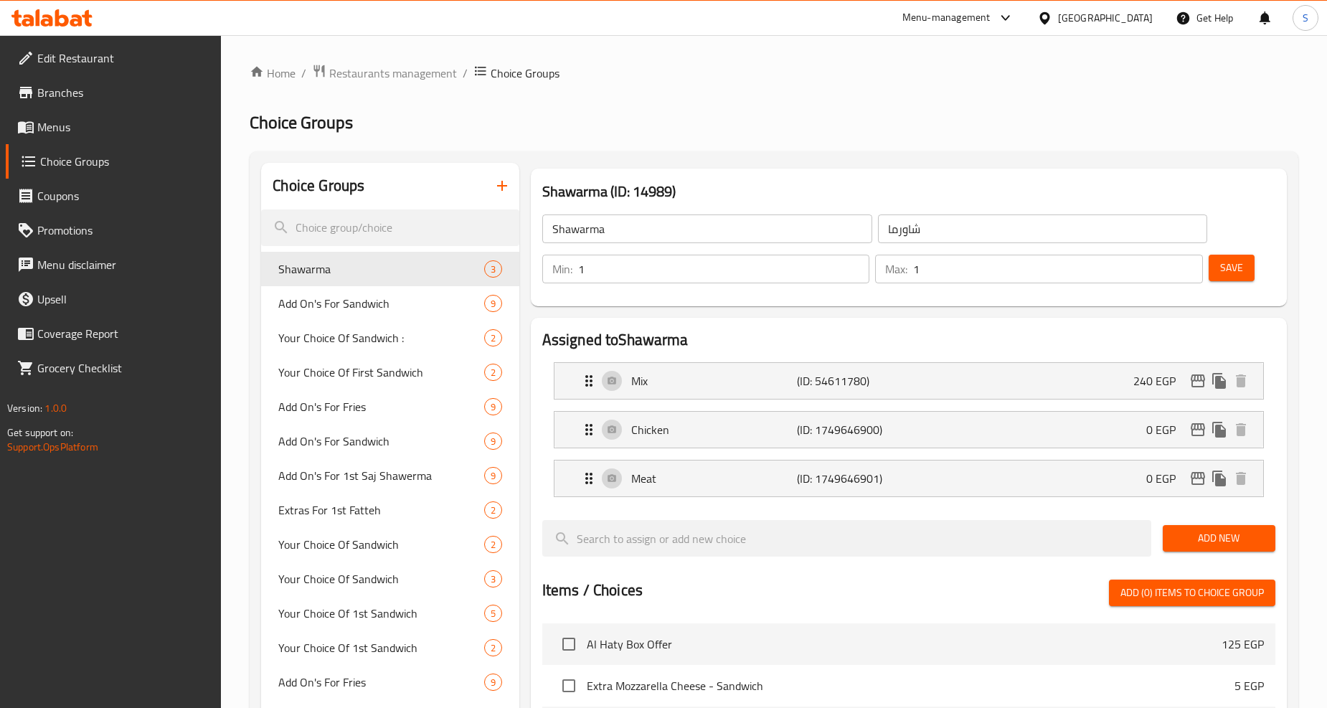
click at [331, 234] on div at bounding box center [663, 354] width 1327 height 708
click at [335, 228] on div at bounding box center [663, 354] width 1327 height 708
click at [347, 225] on input "search" at bounding box center [390, 227] width 258 height 37
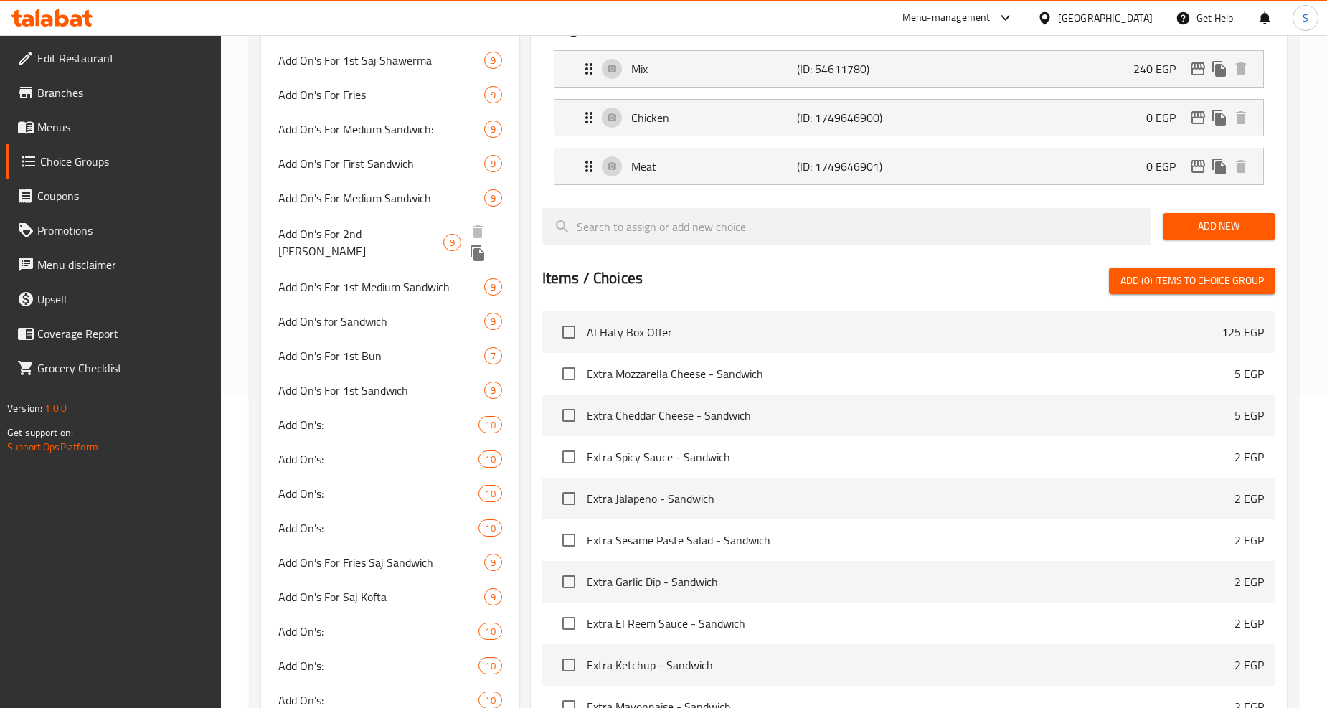
scroll to position [319, 0]
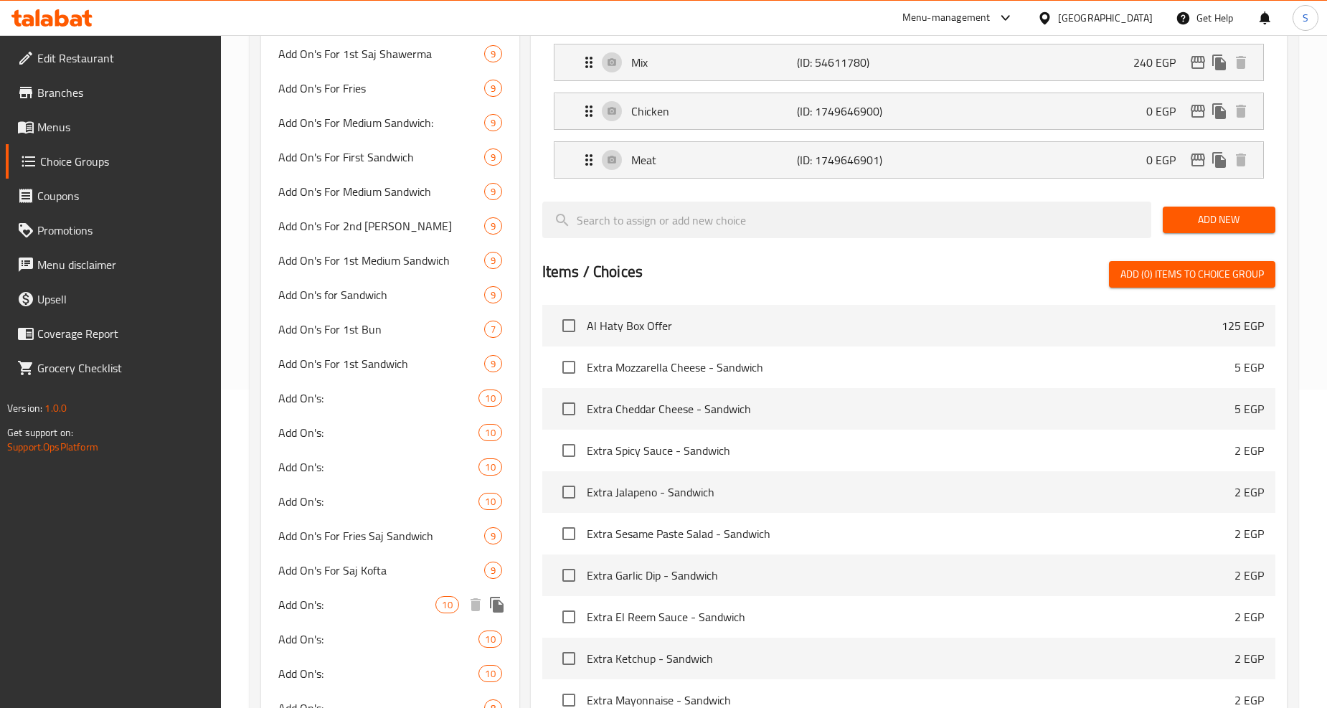
type input "add on's"
click at [331, 598] on span "Add On's:" at bounding box center [356, 604] width 157 height 17
type input "Add On's:"
type input "الإضافات:"
type input "0"
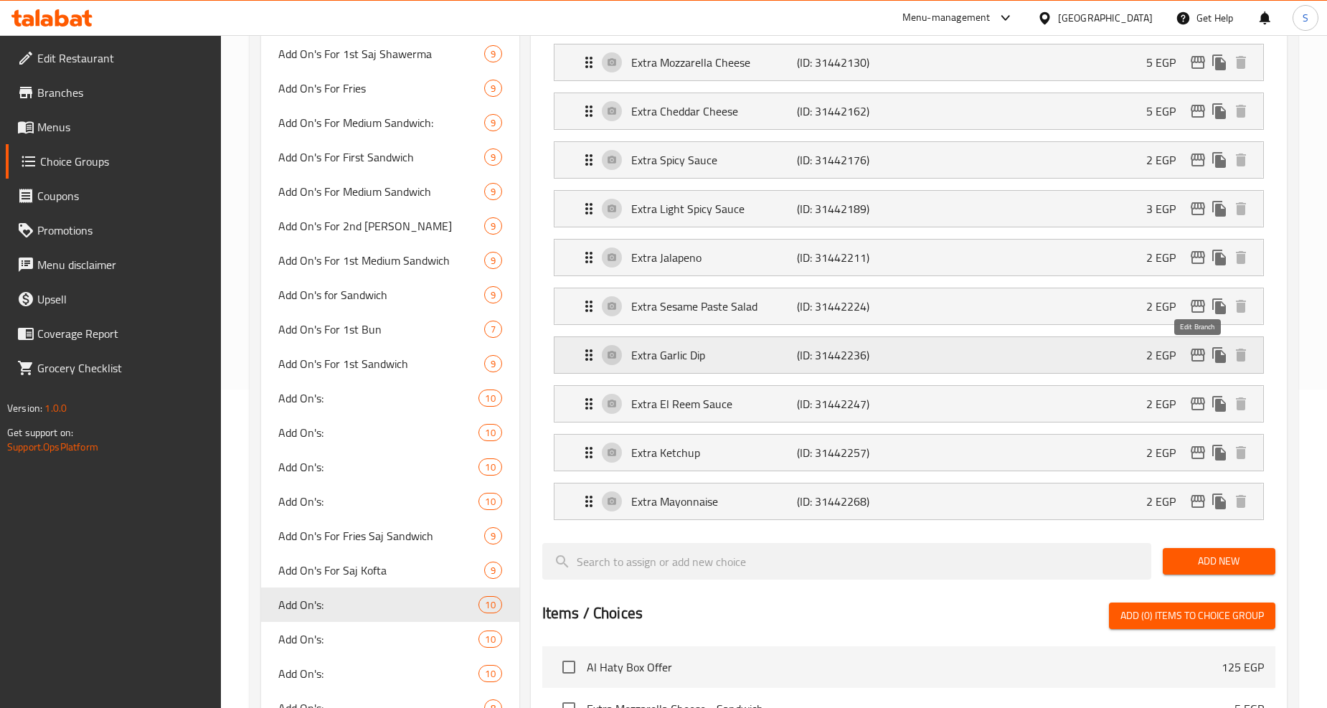
click at [1192, 356] on icon "edit" at bounding box center [1198, 355] width 14 height 13
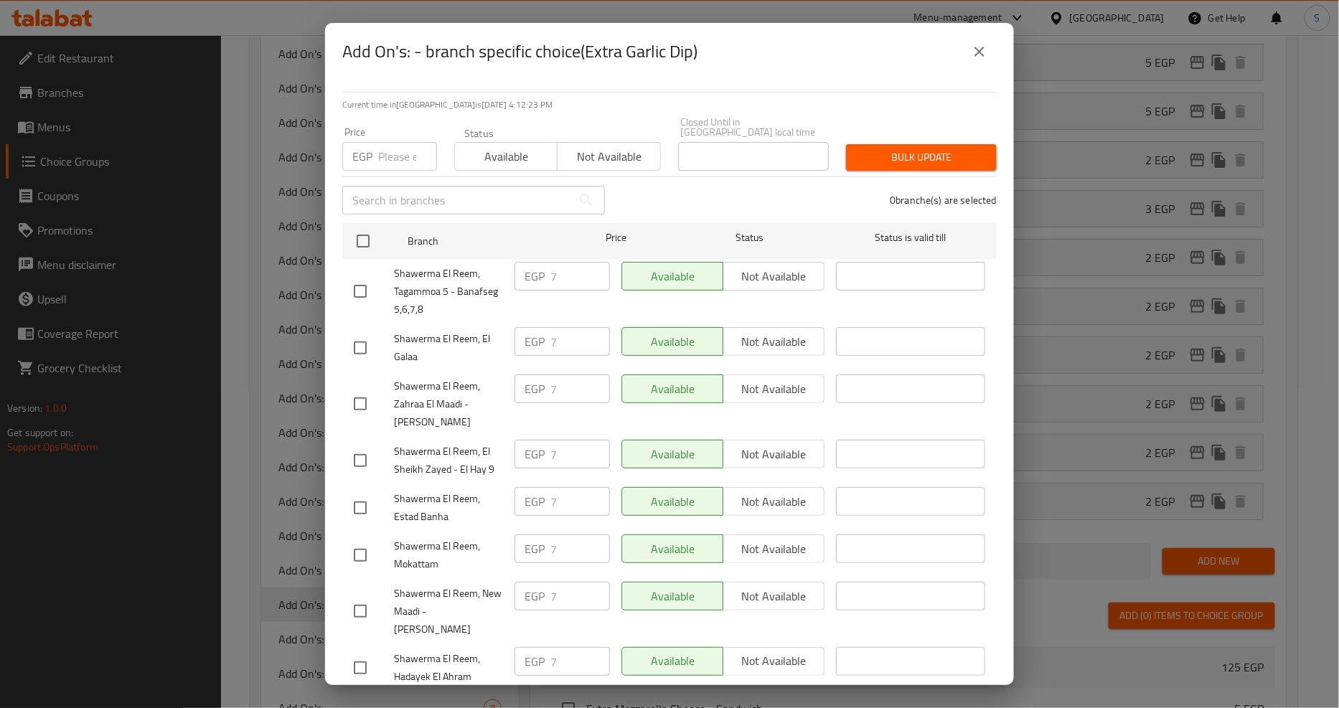
click at [790, 90] on div "Current time in Egypt is 10 Aug 2025 4:12:23 PM Price EGP Price Status Availabl…" at bounding box center [669, 382] width 689 height 605
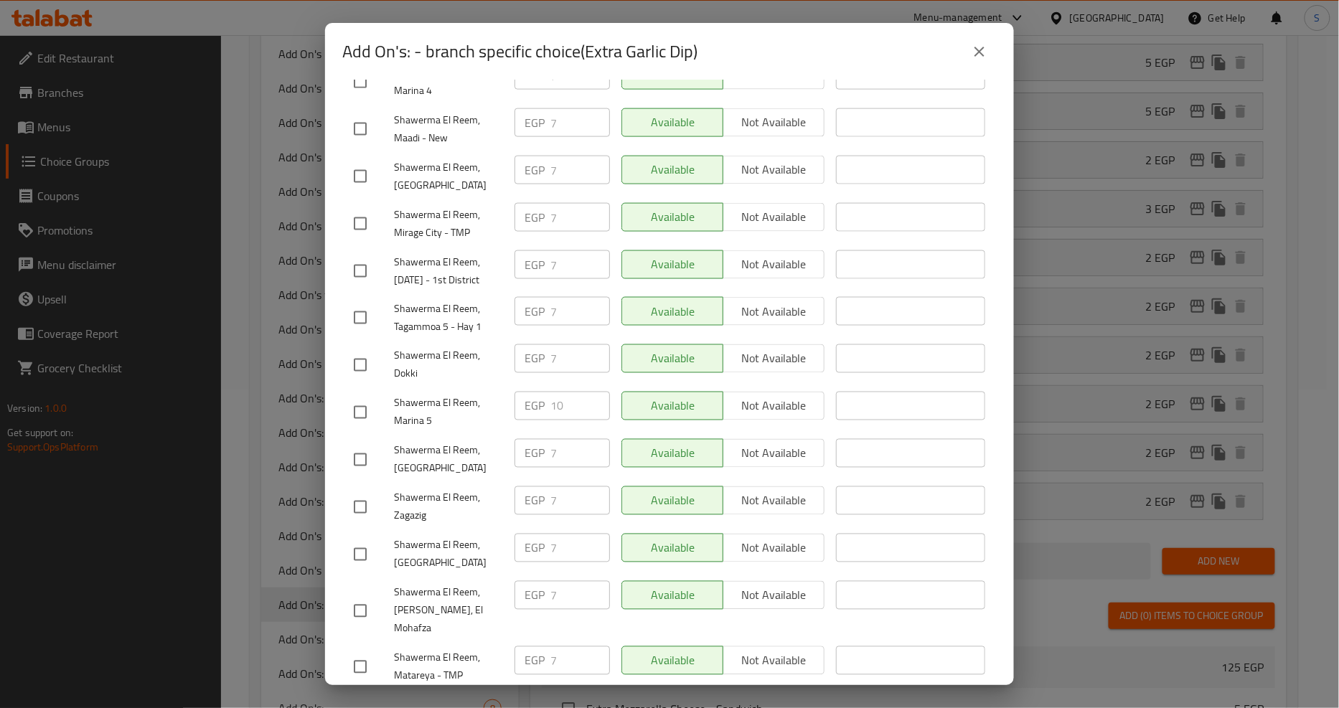
click at [976, 57] on icon "close" at bounding box center [979, 51] width 17 height 17
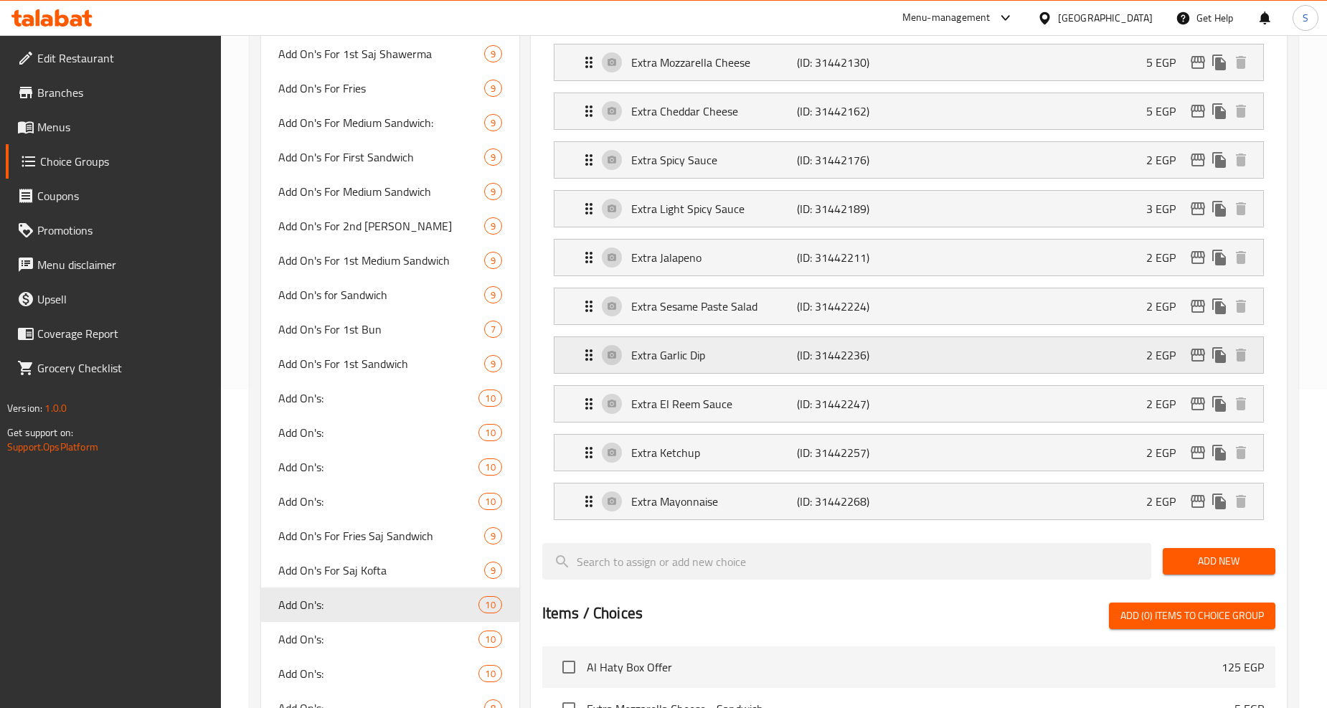
click at [1197, 354] on icon "edit" at bounding box center [1198, 355] width 17 height 17
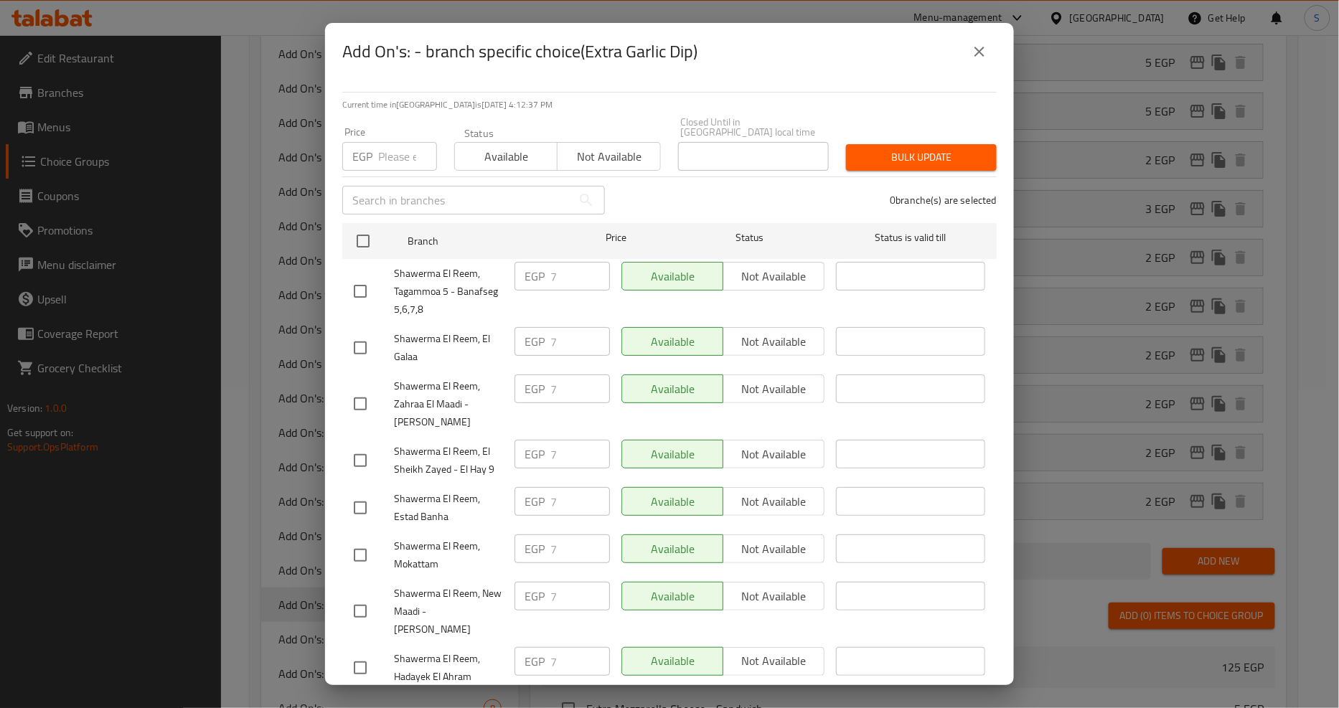
click at [992, 59] on button "close" at bounding box center [979, 51] width 34 height 34
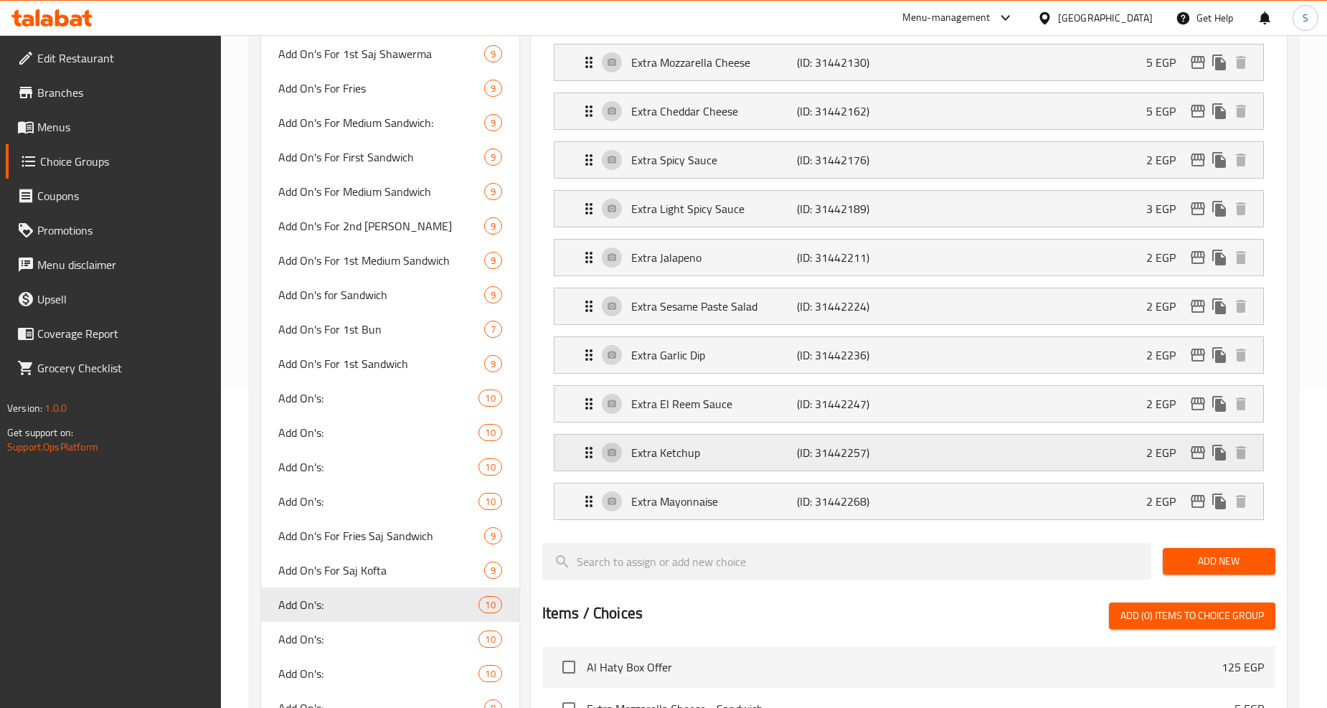
click at [1197, 454] on icon "edit" at bounding box center [1198, 452] width 17 height 17
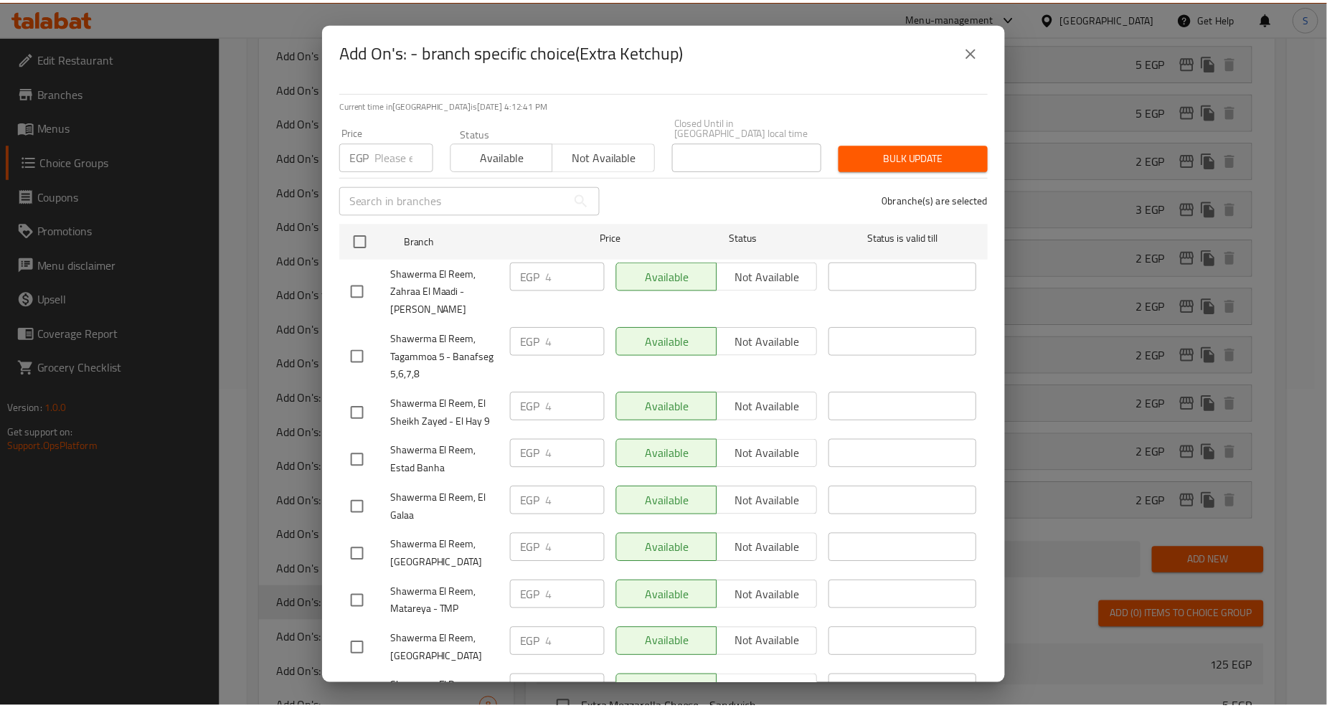
scroll to position [1124, 0]
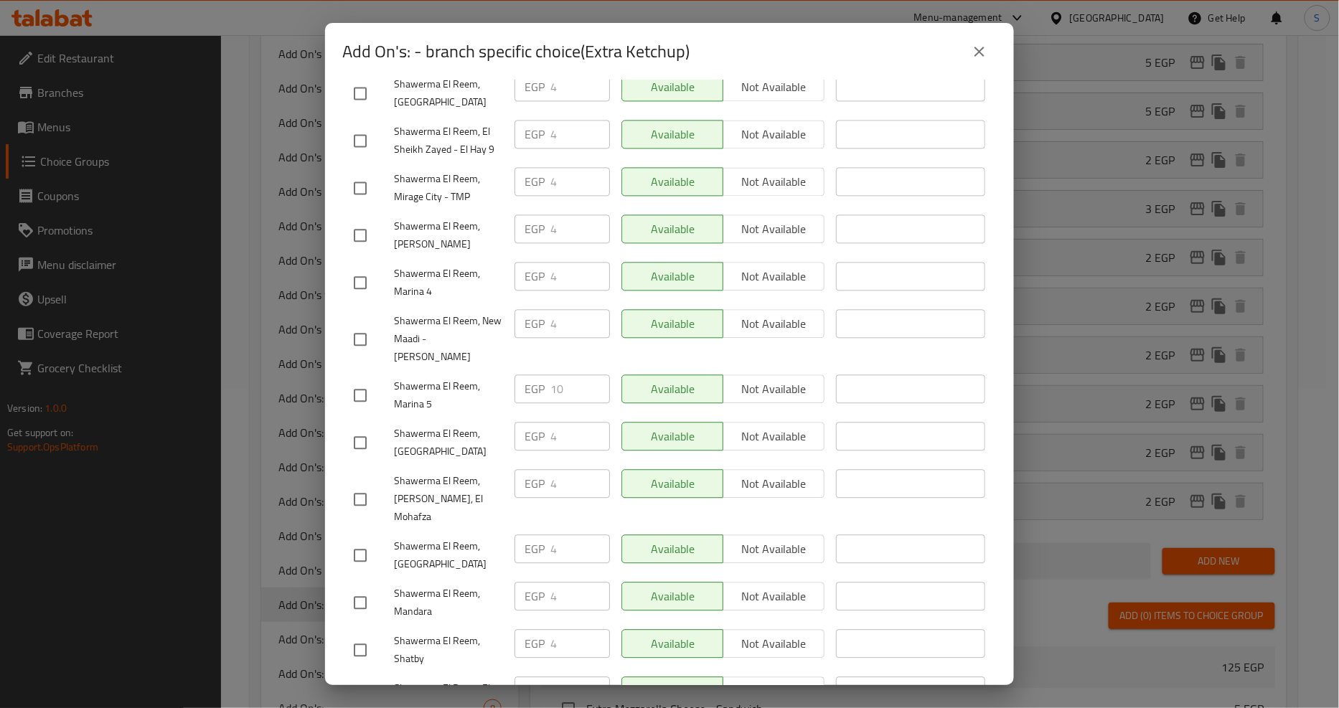
click at [985, 51] on icon "close" at bounding box center [979, 51] width 17 height 17
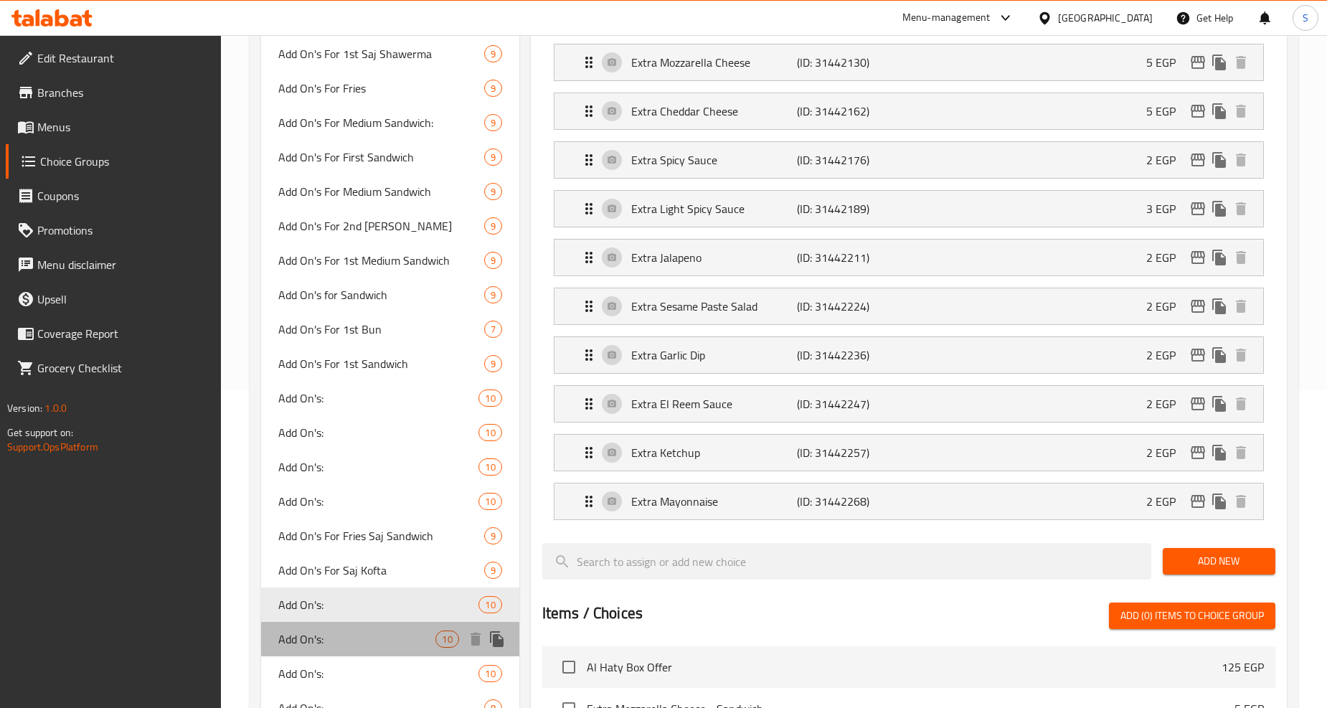
click at [314, 636] on span "Add On's:" at bounding box center [356, 639] width 157 height 17
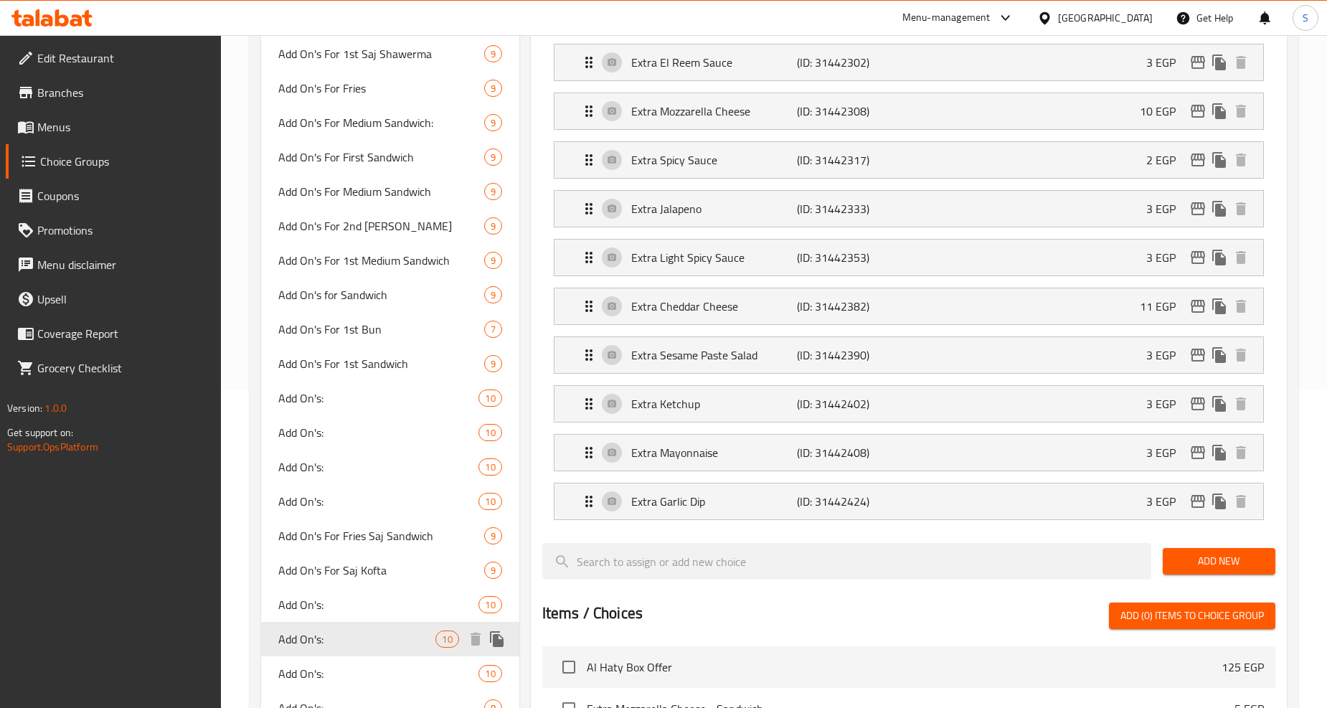
type input "1"
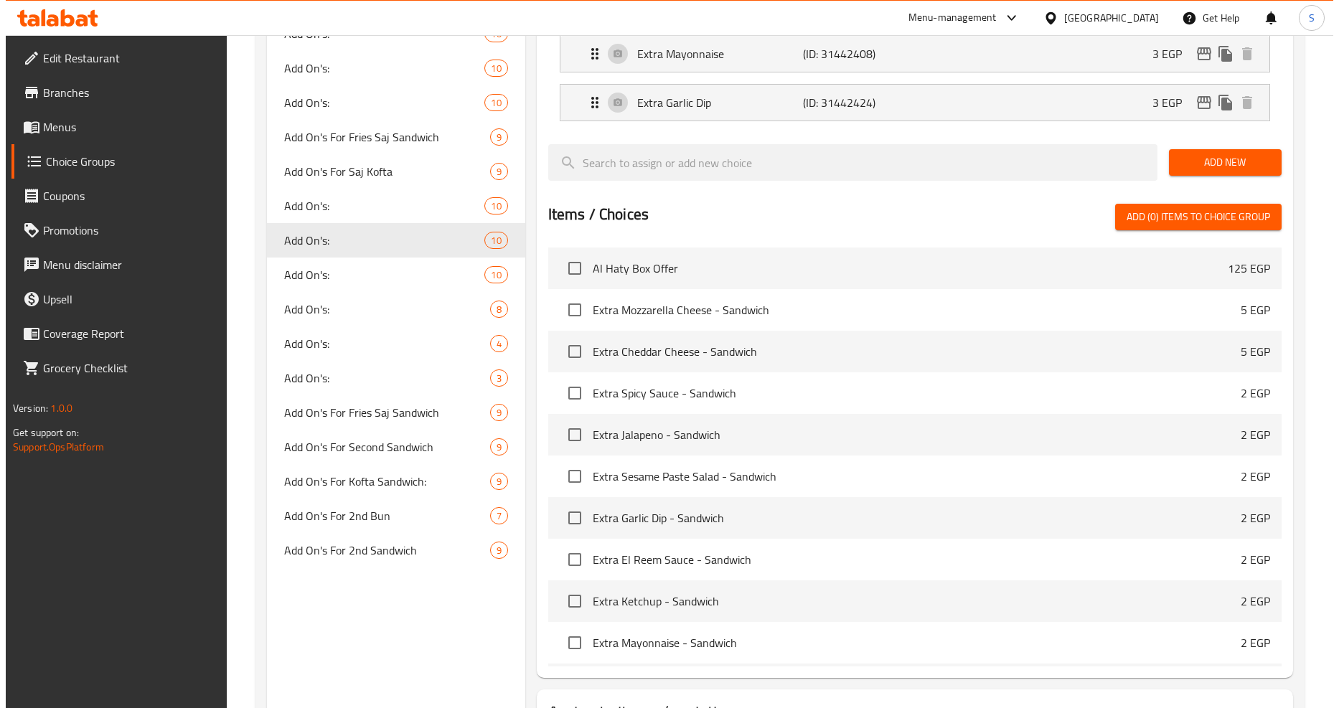
scroll to position [834, 0]
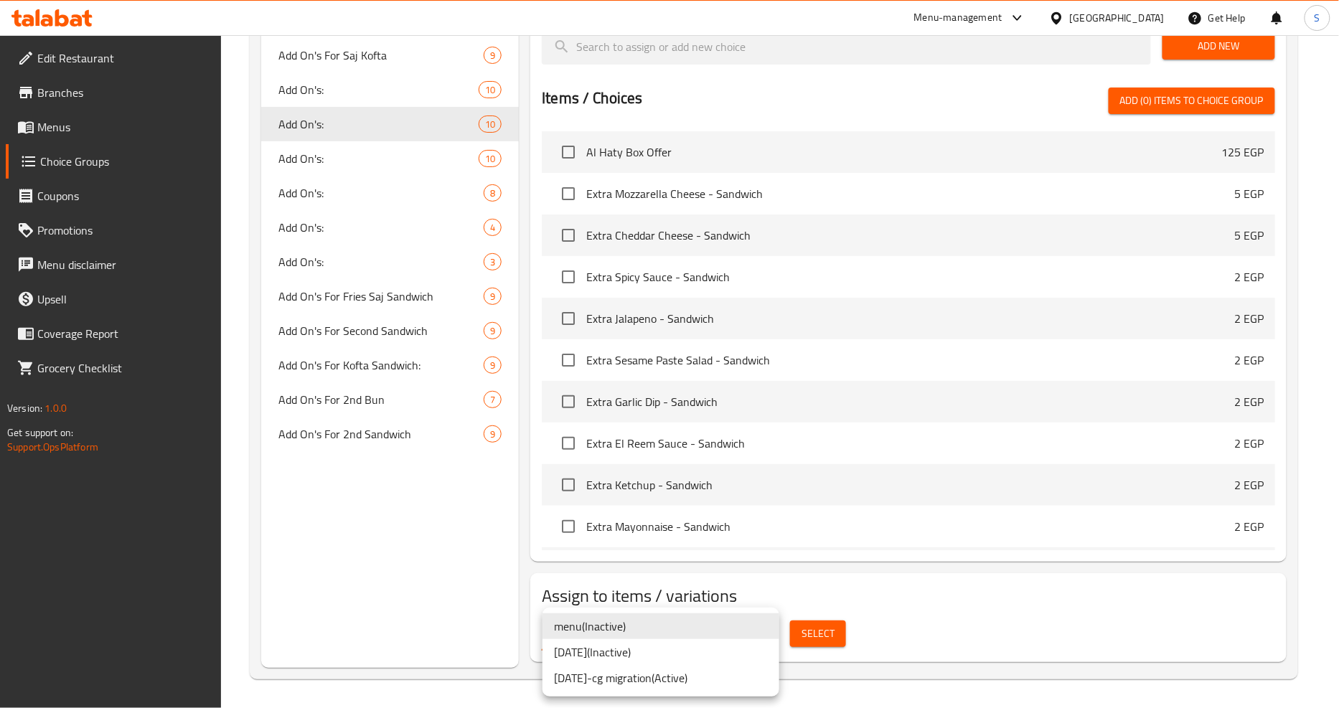
click at [653, 677] on li "[DATE]-cg migration ( Active )" at bounding box center [660, 678] width 237 height 26
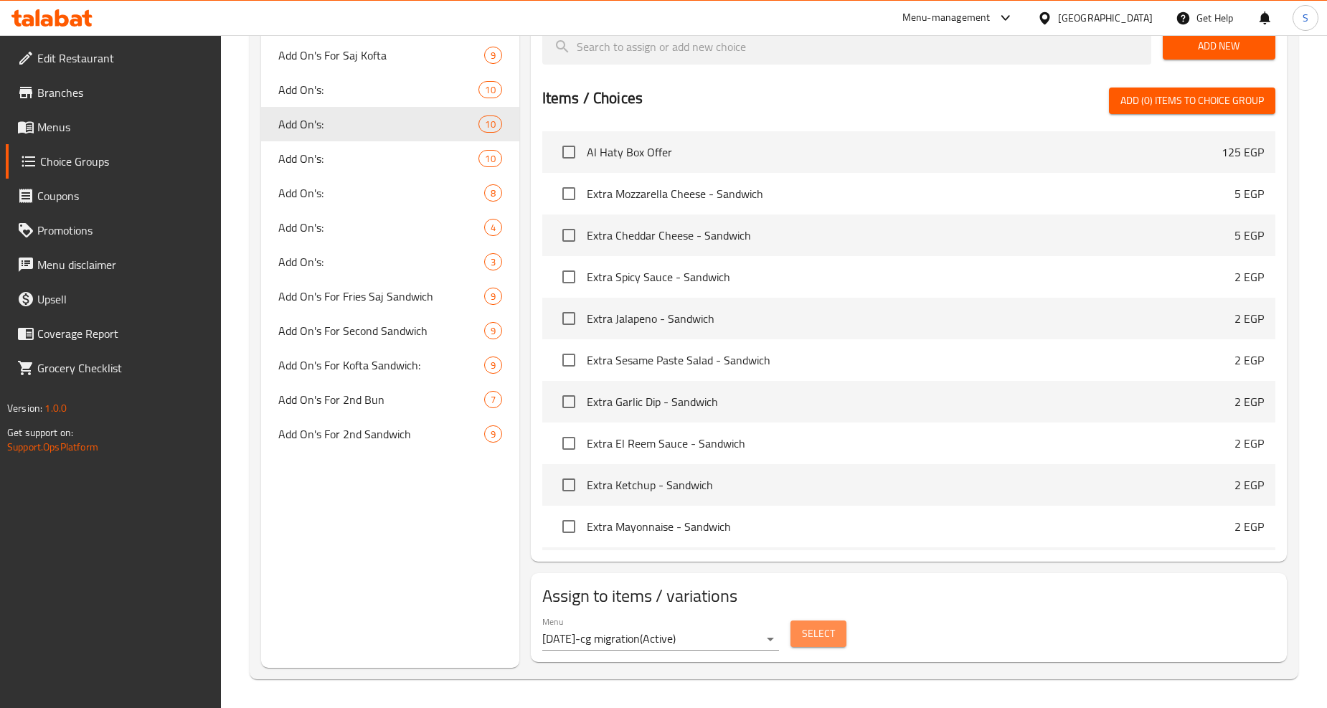
click at [816, 641] on span "Select" at bounding box center [818, 634] width 33 height 18
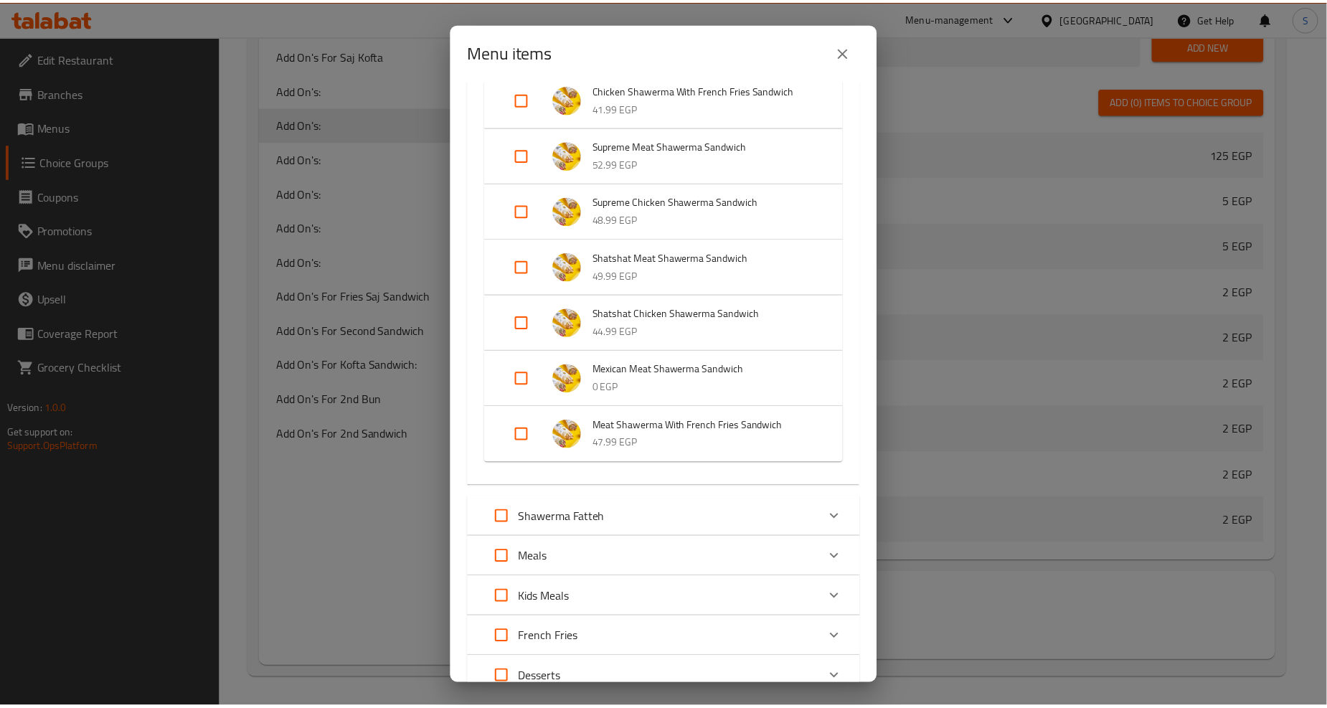
scroll to position [1696, 0]
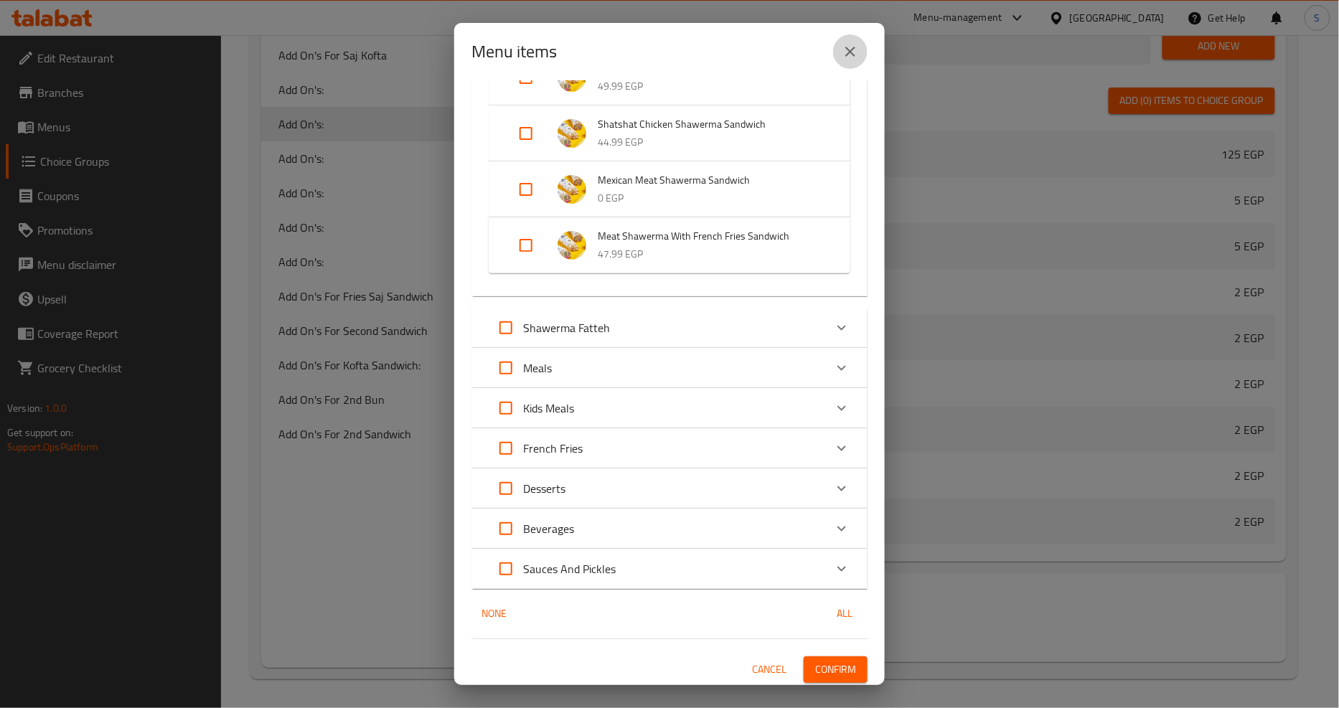
click at [858, 40] on button "close" at bounding box center [850, 51] width 34 height 34
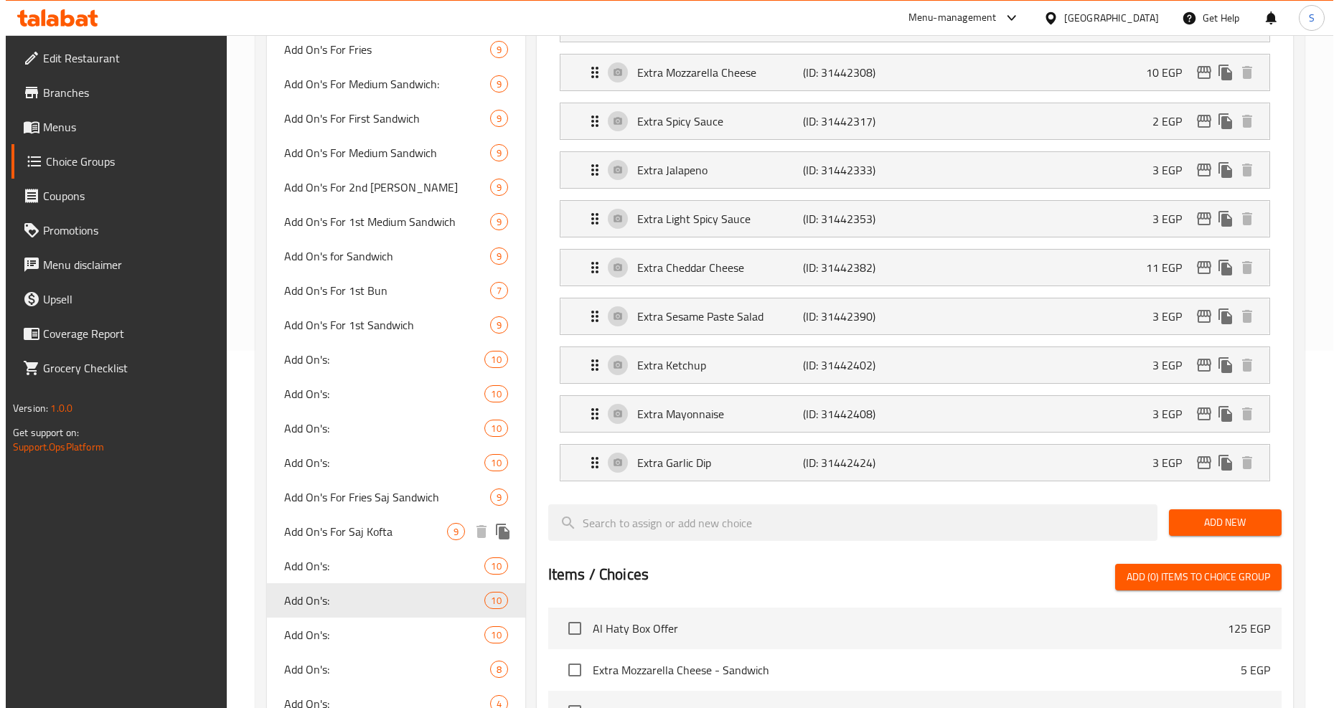
scroll to position [356, 0]
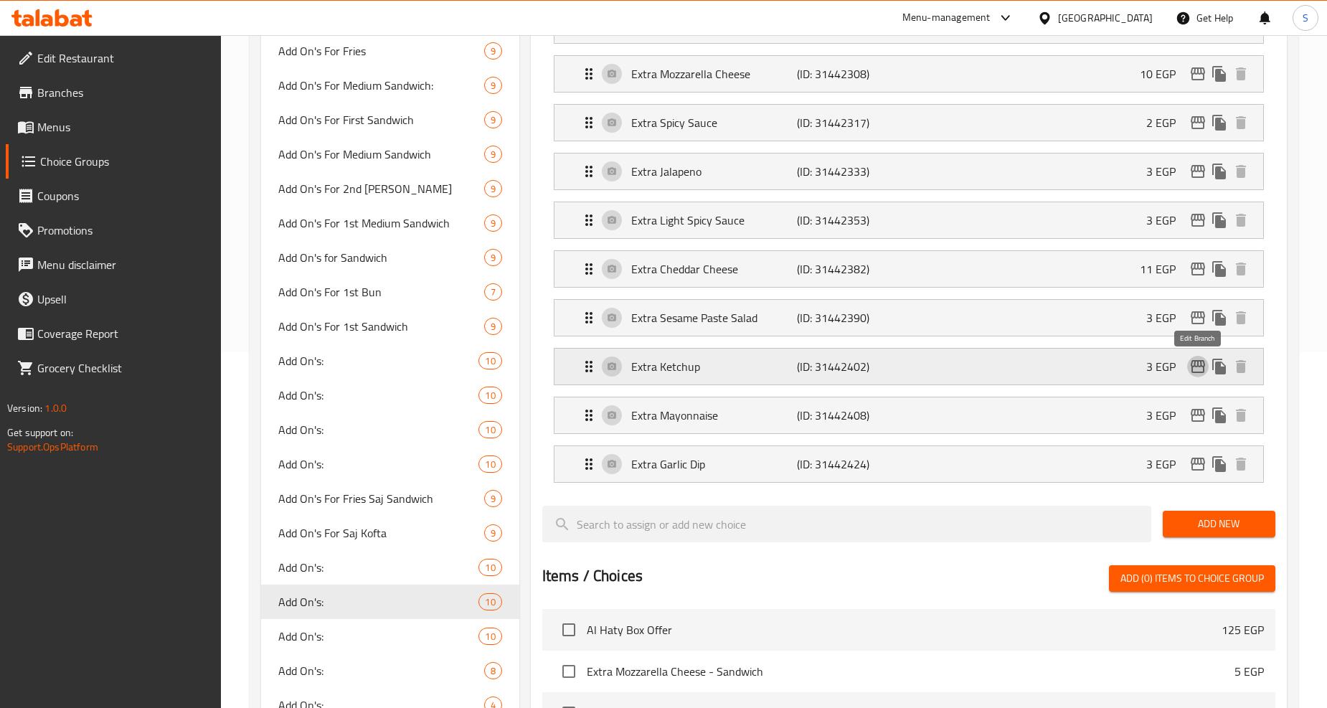
click at [1194, 367] on icon "edit" at bounding box center [1198, 366] width 14 height 13
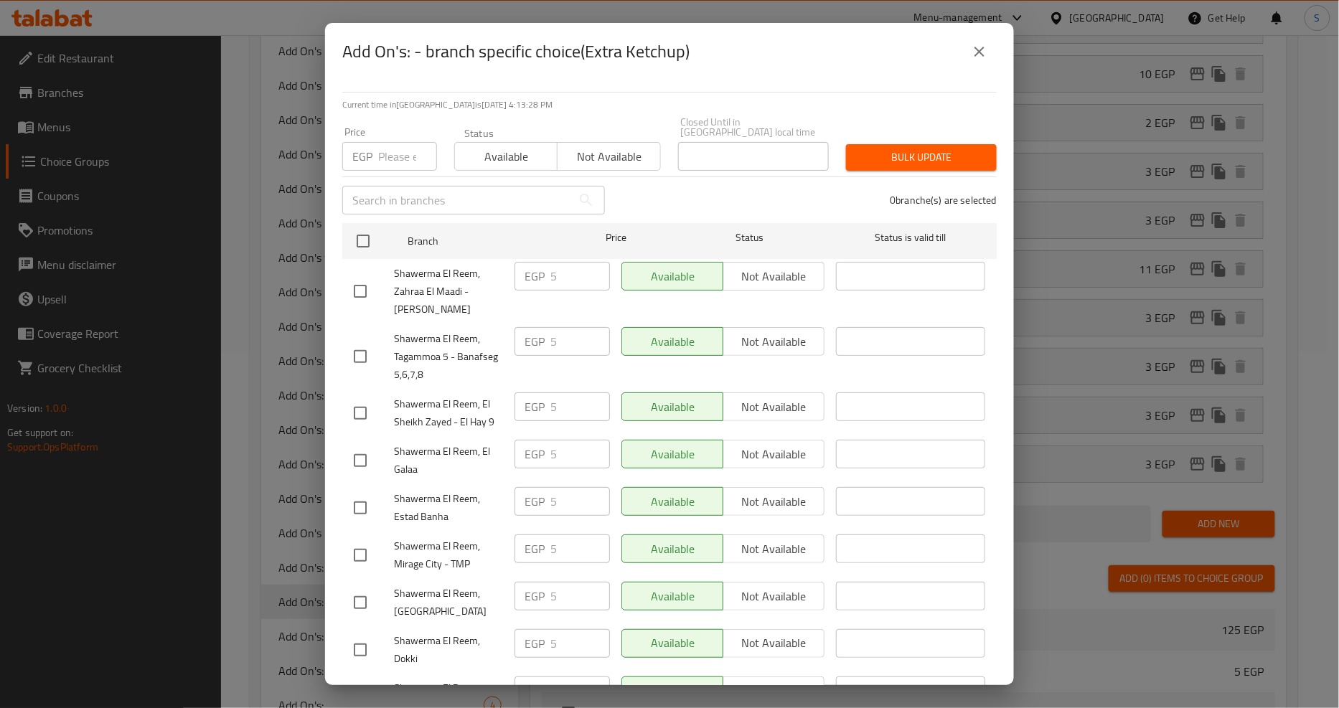
click at [388, 142] on input "number" at bounding box center [407, 156] width 59 height 29
type input "4"
click at [363, 232] on input "checkbox" at bounding box center [363, 241] width 30 height 30
checkbox input "true"
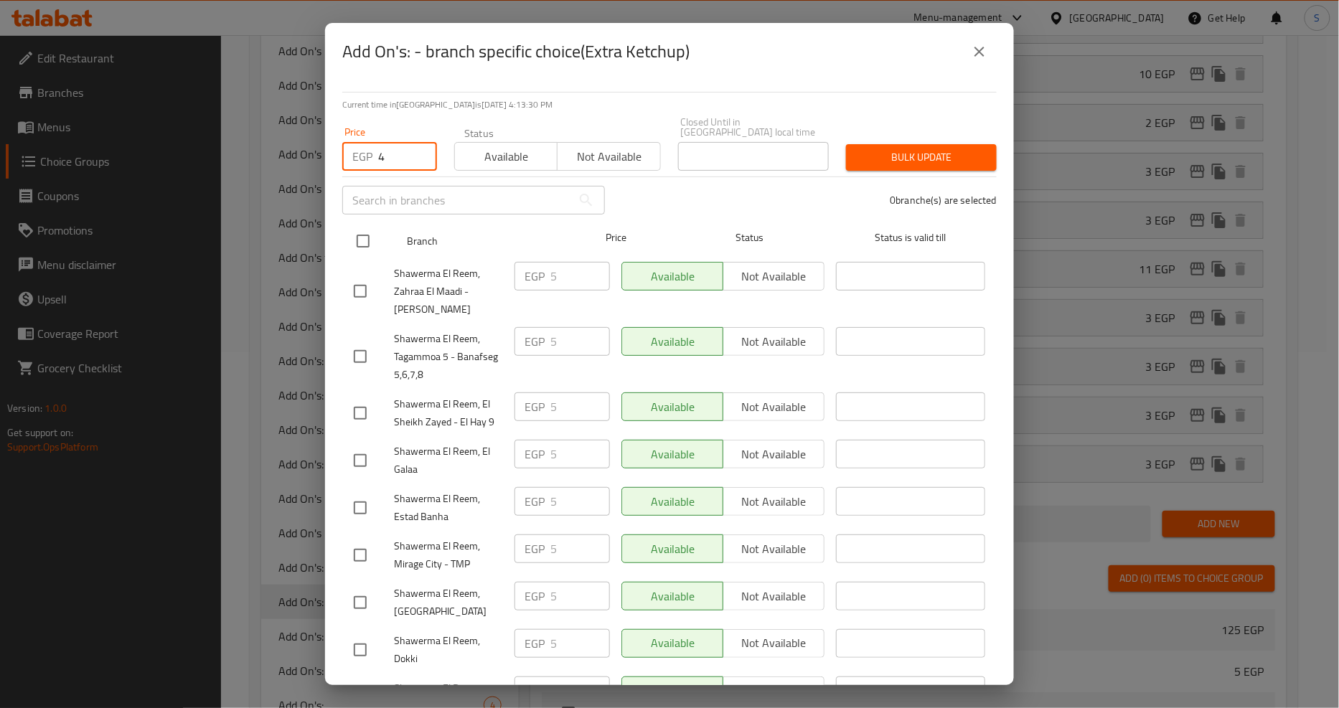
checkbox input "true"
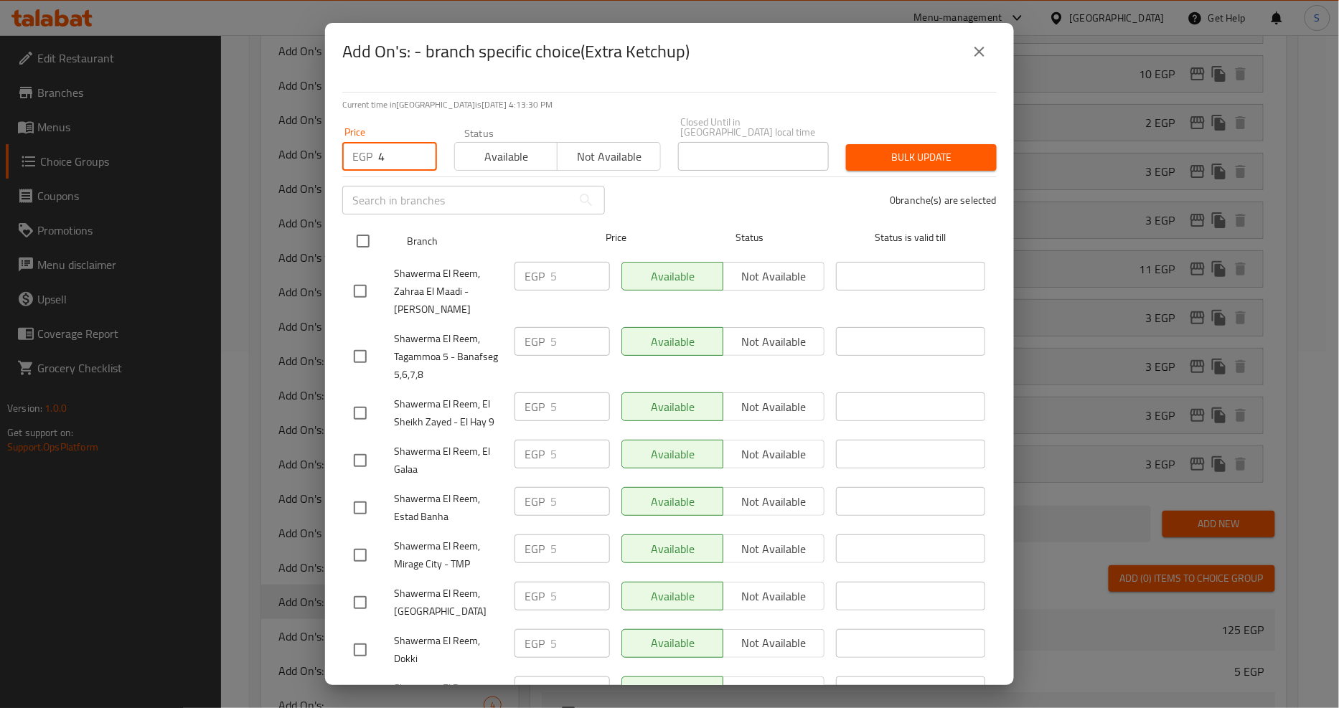
checkbox input "true"
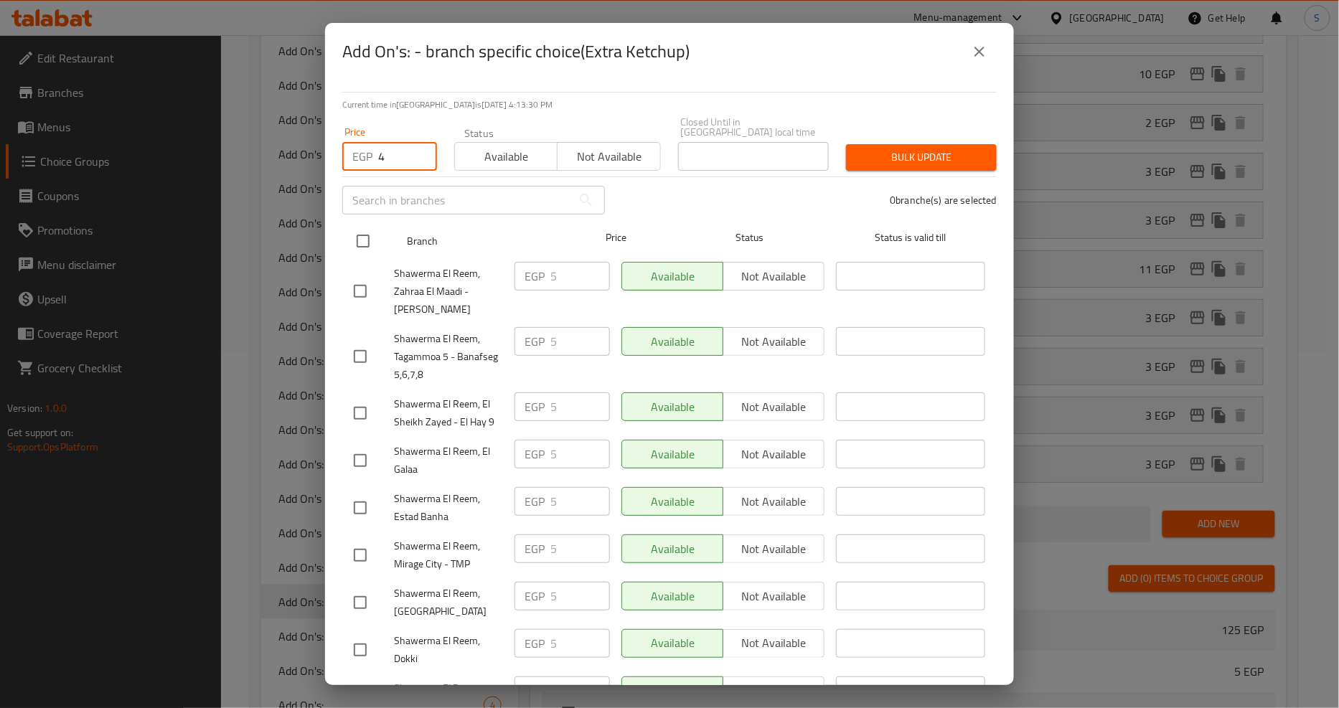
checkbox input "true"
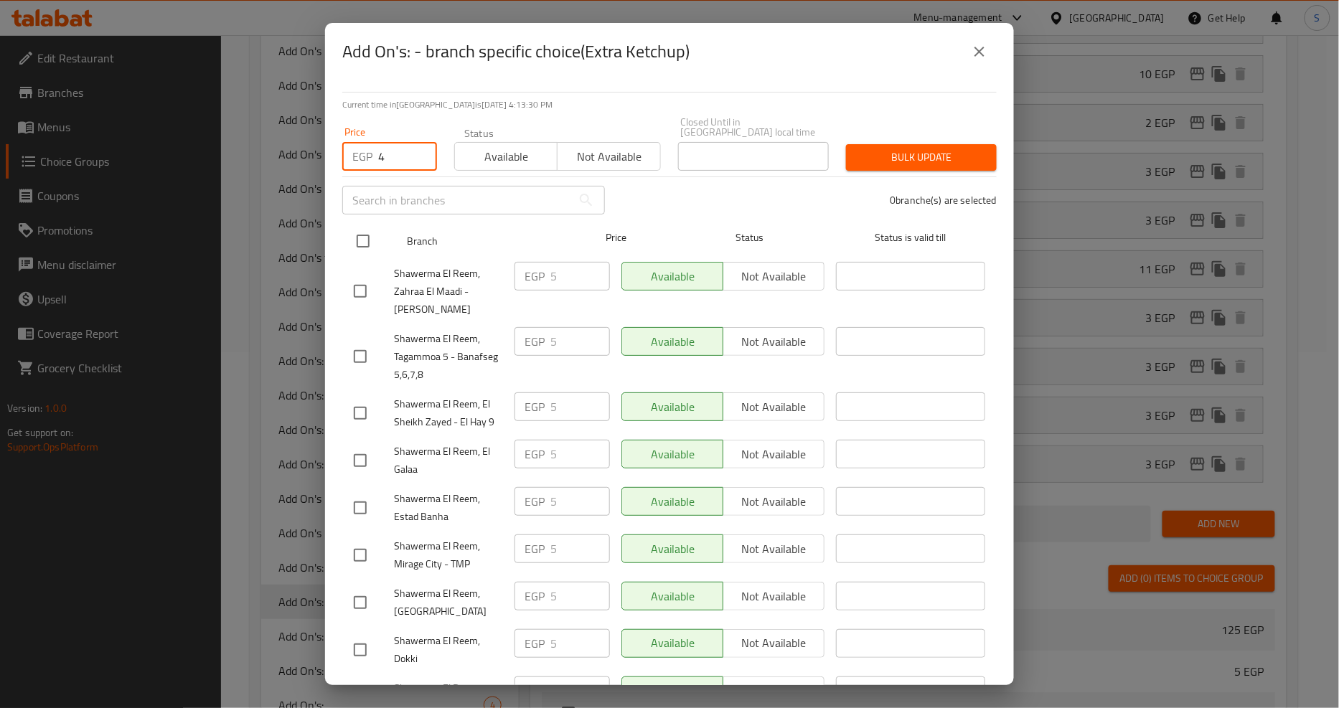
checkbox input "true"
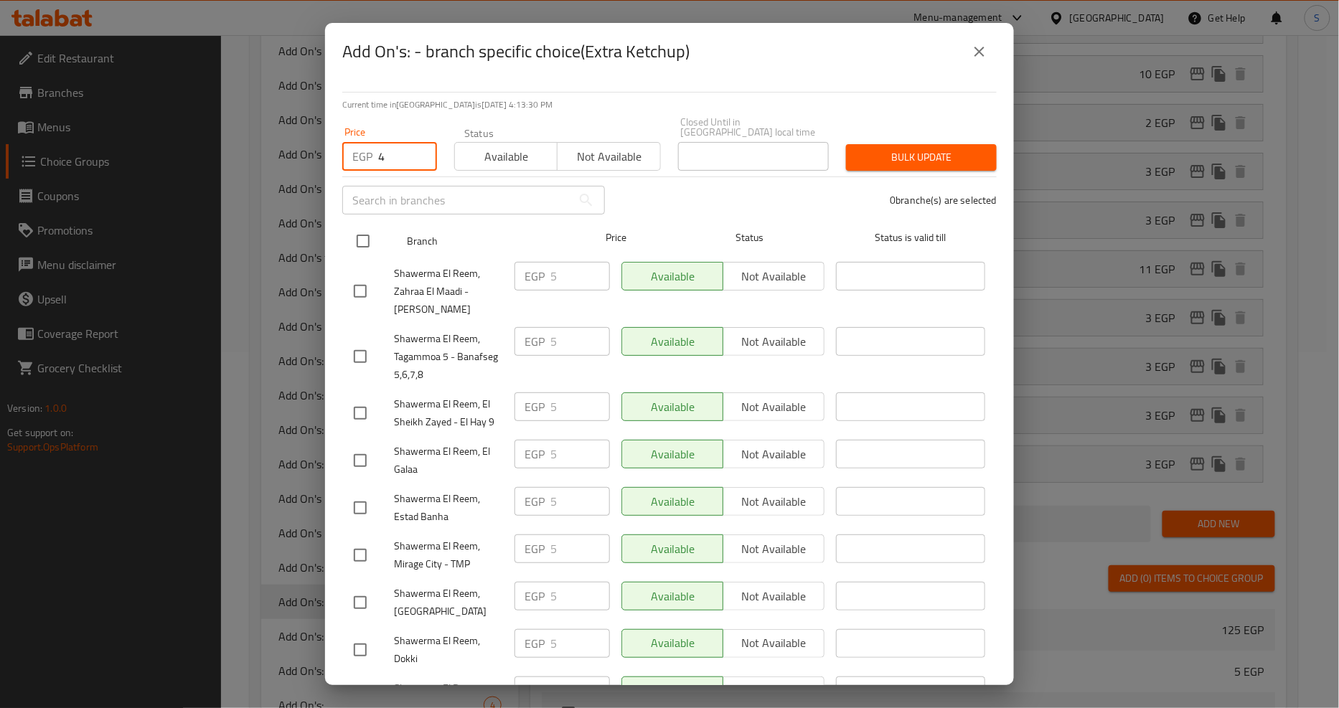
checkbox input "true"
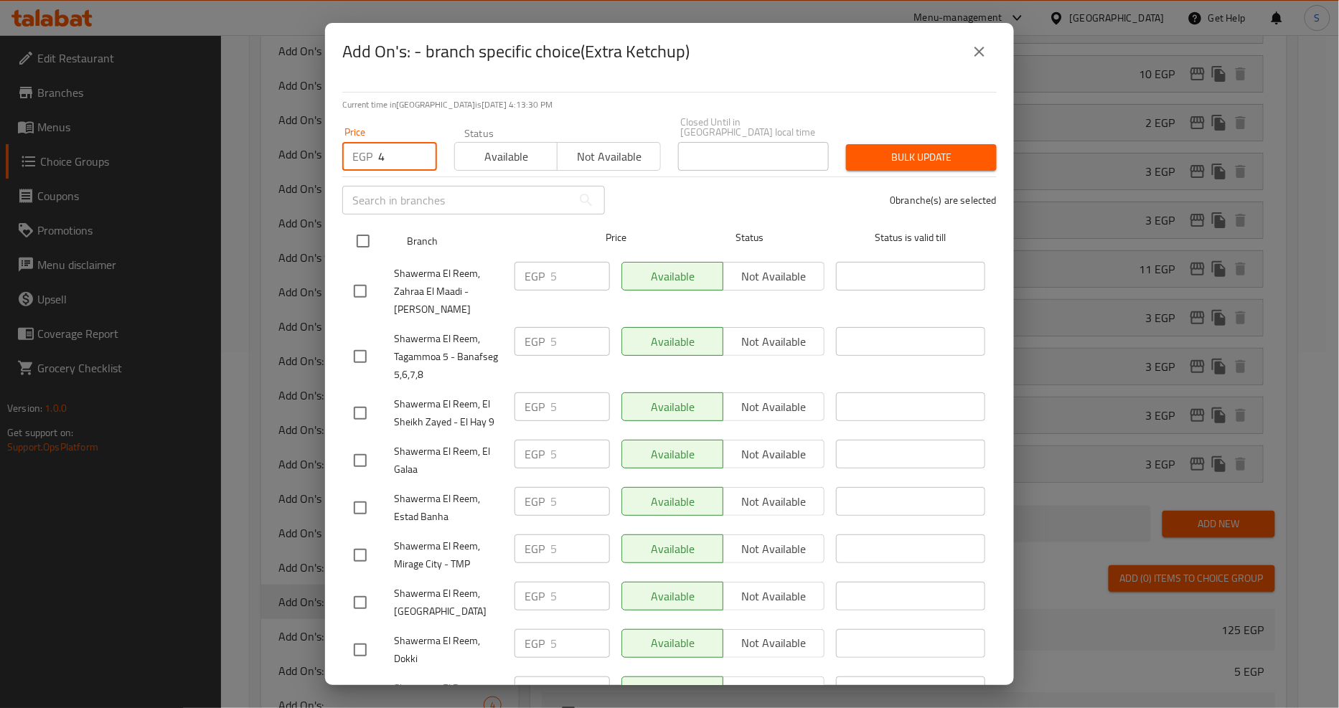
checkbox input "true"
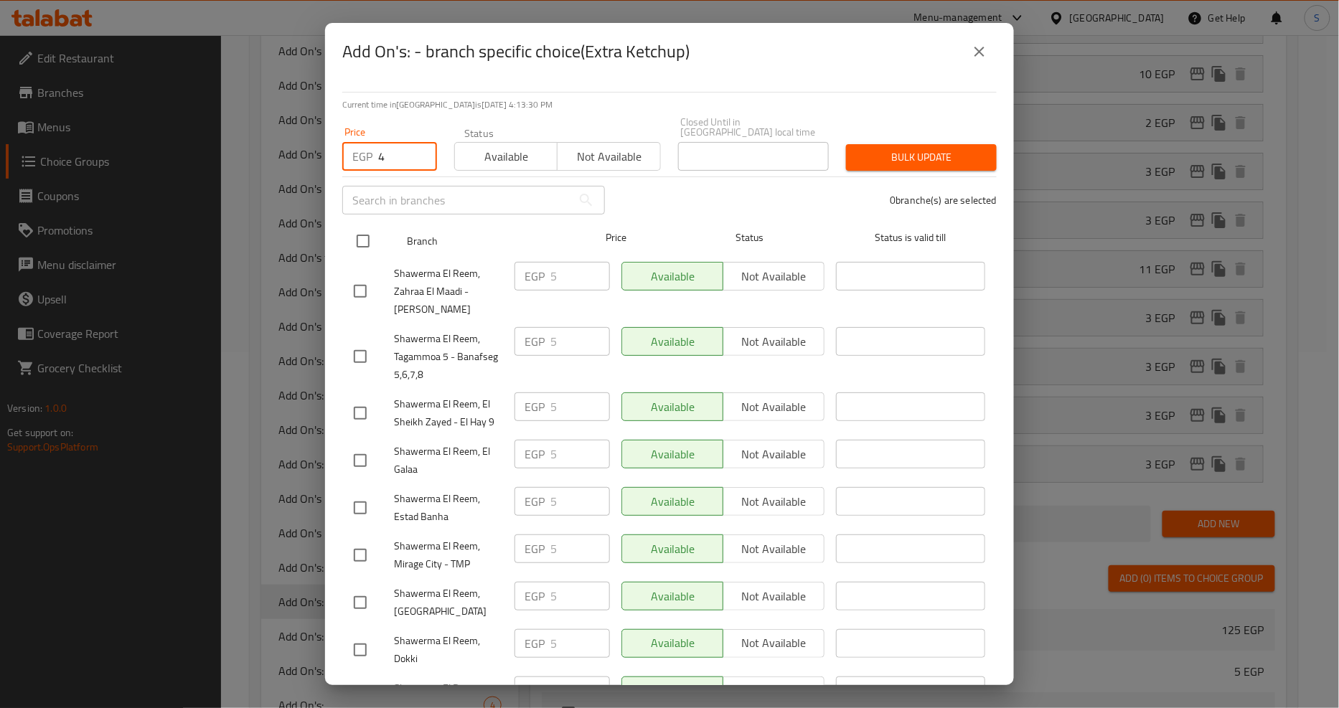
checkbox input "true"
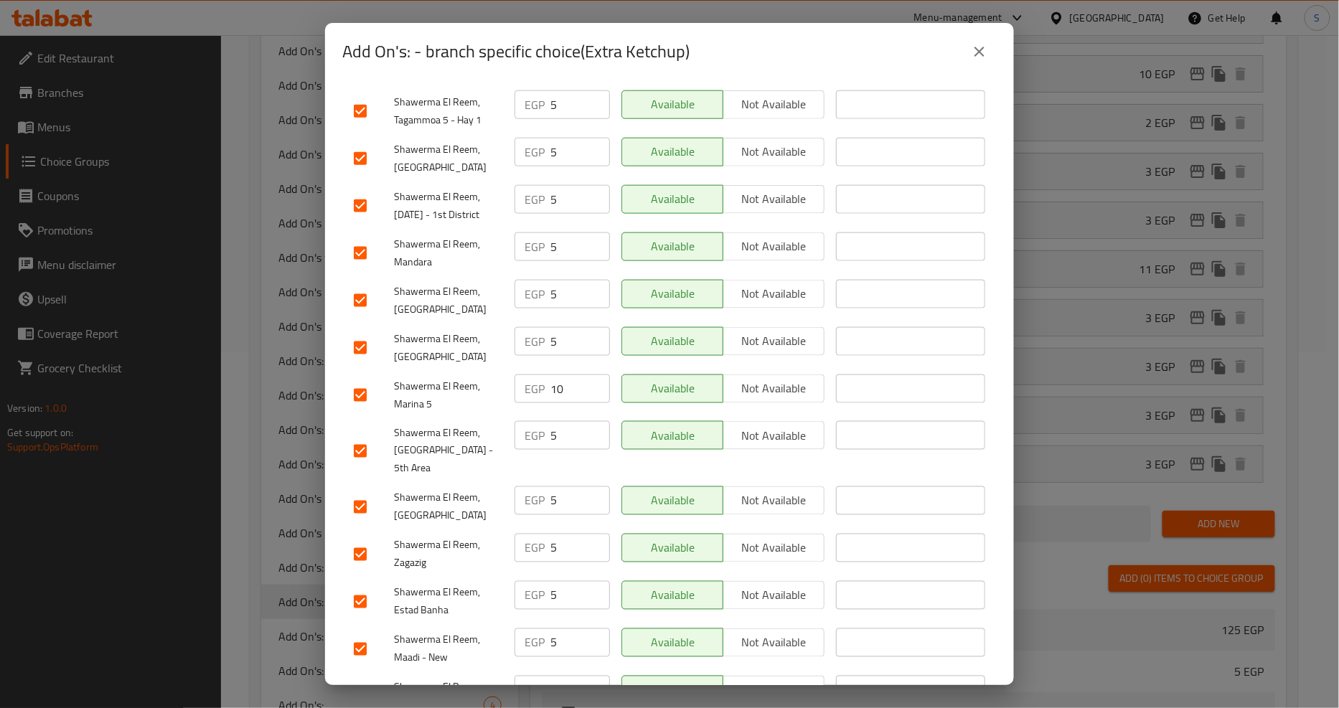
click at [357, 381] on input "checkbox" at bounding box center [360, 395] width 30 height 30
checkbox input "false"
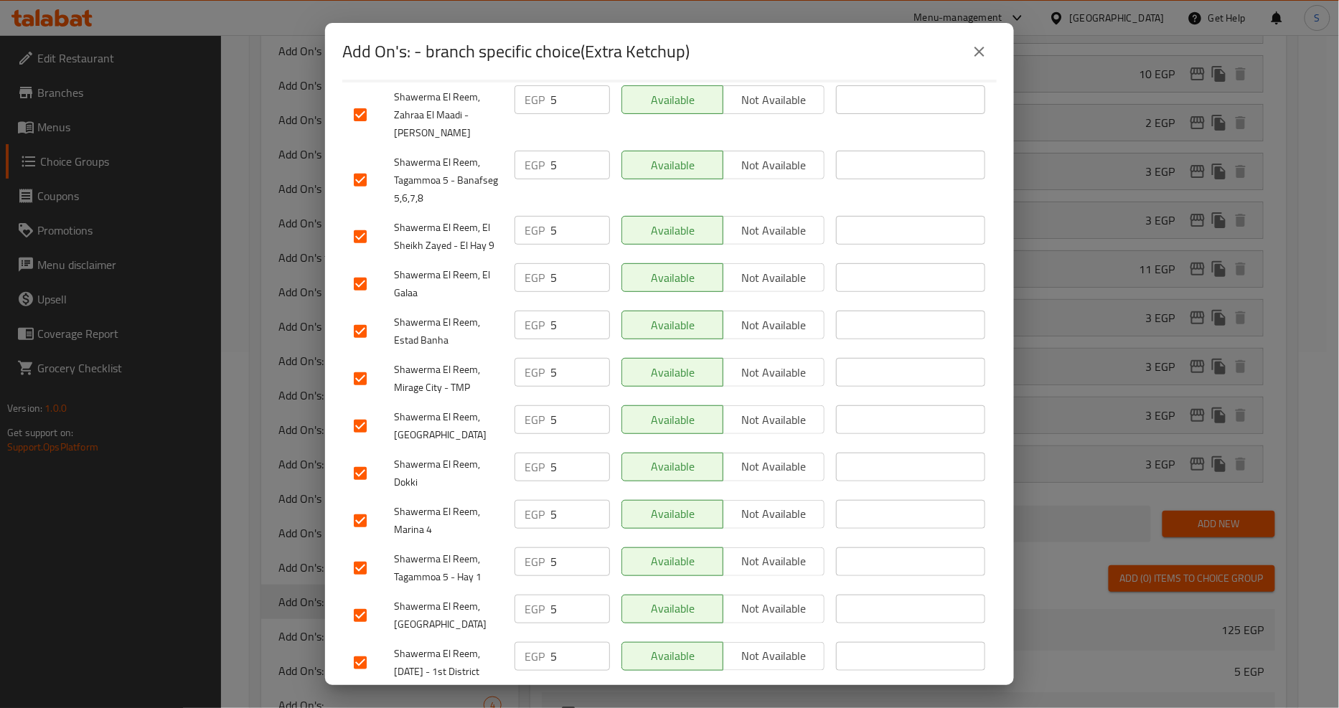
scroll to position [0, 0]
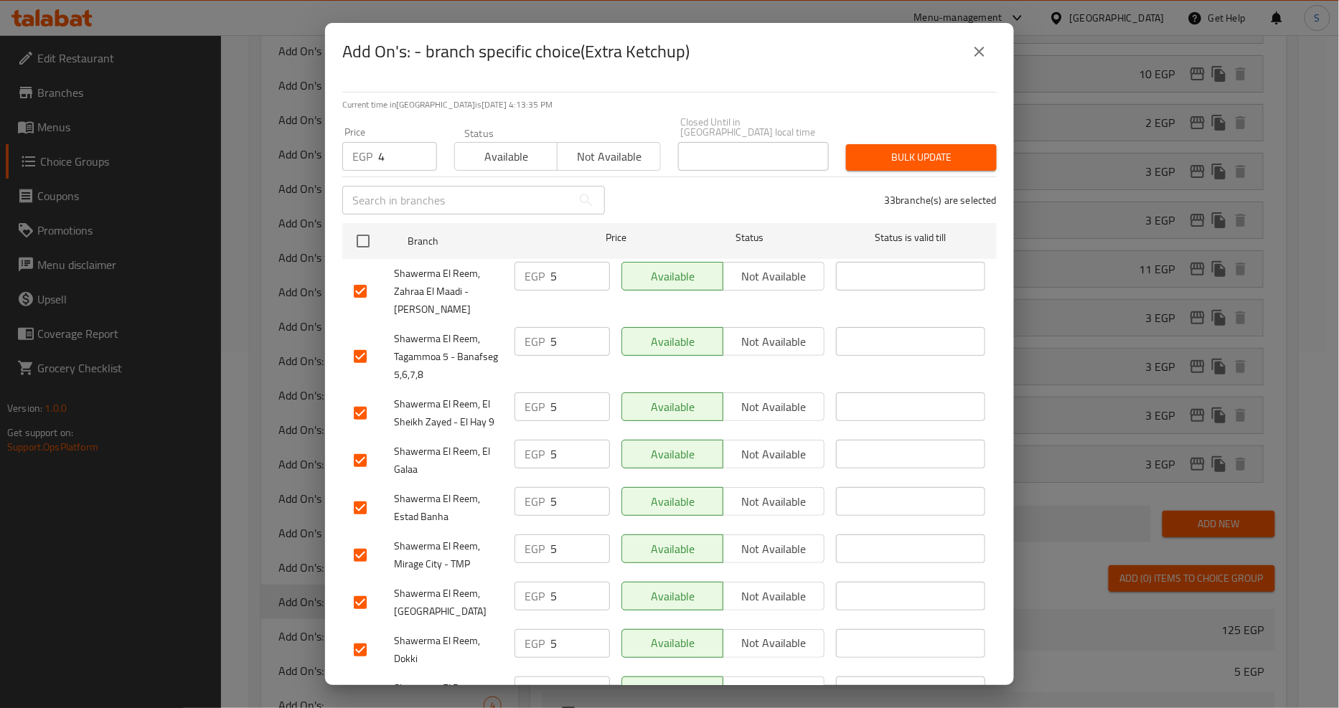
click at [922, 149] on span "Bulk update" at bounding box center [921, 158] width 128 height 18
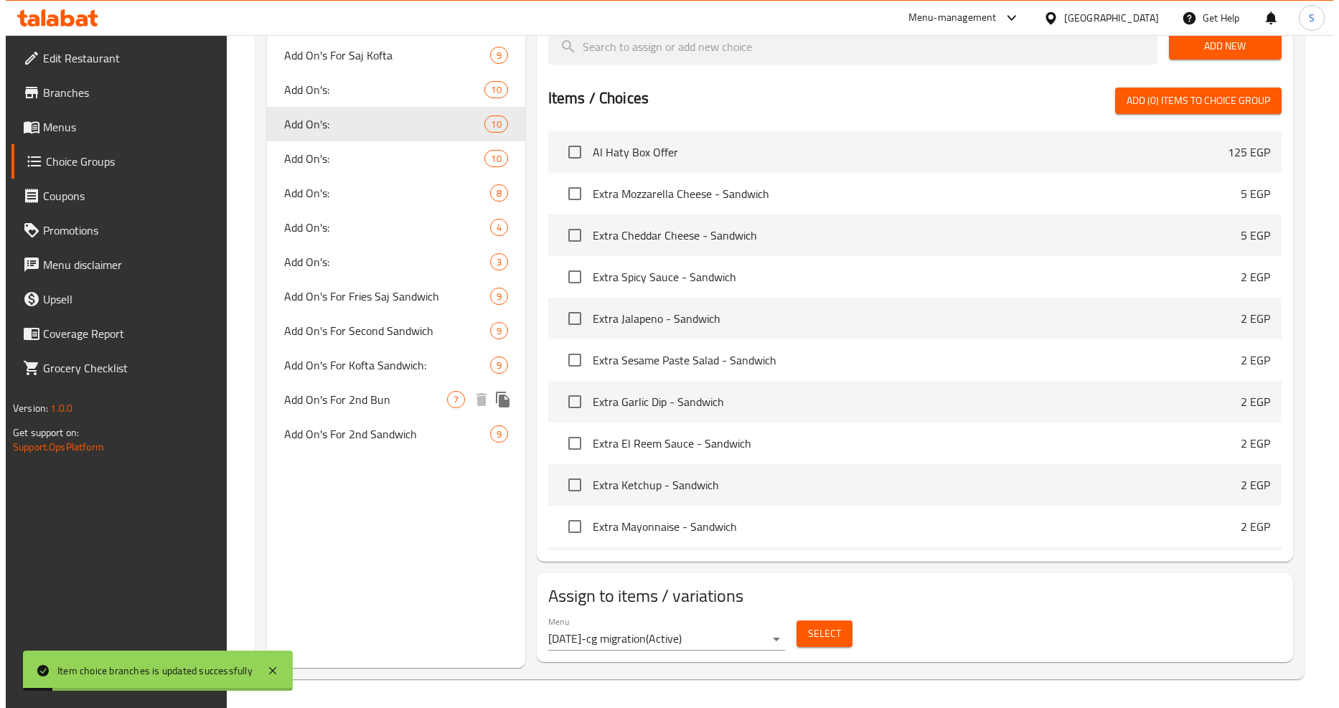
scroll to position [435, 0]
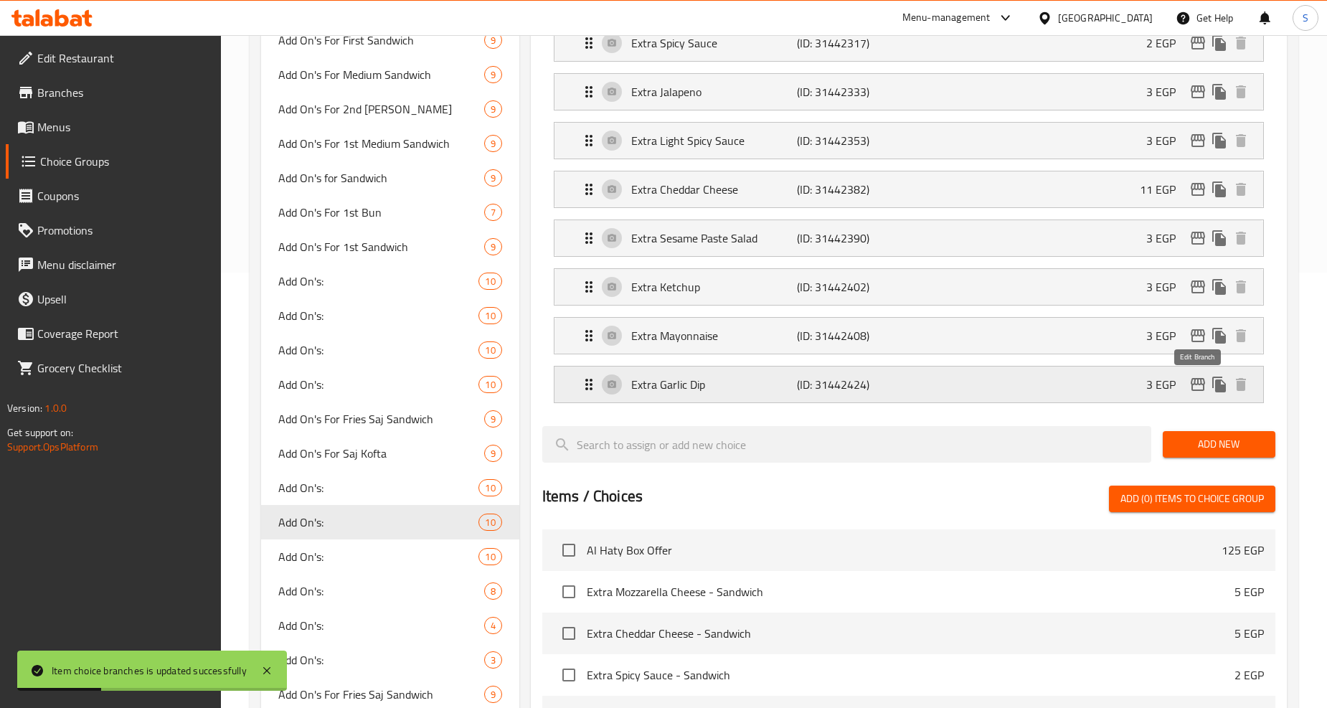
click at [1191, 382] on icon "edit" at bounding box center [1198, 384] width 17 height 17
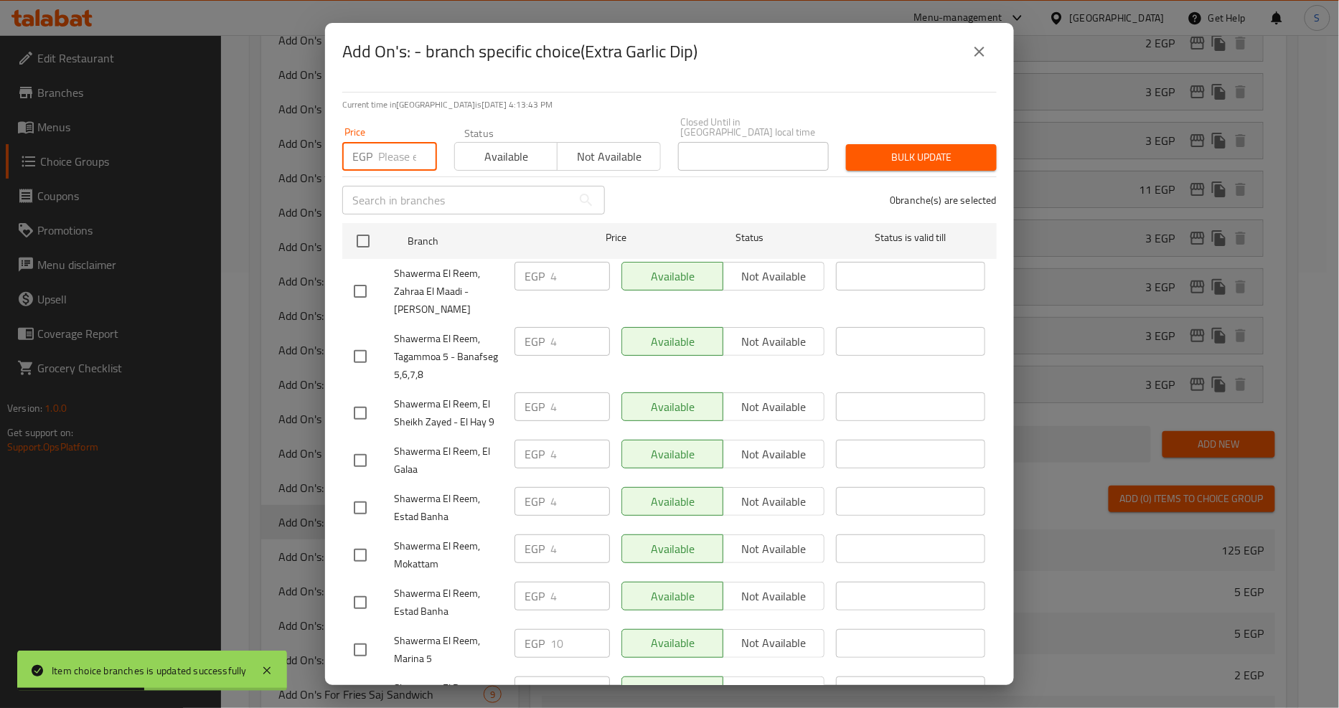
click at [395, 146] on input "number" at bounding box center [407, 156] width 59 height 29
type input "7"
click at [369, 226] on input "checkbox" at bounding box center [363, 241] width 30 height 30
checkbox input "true"
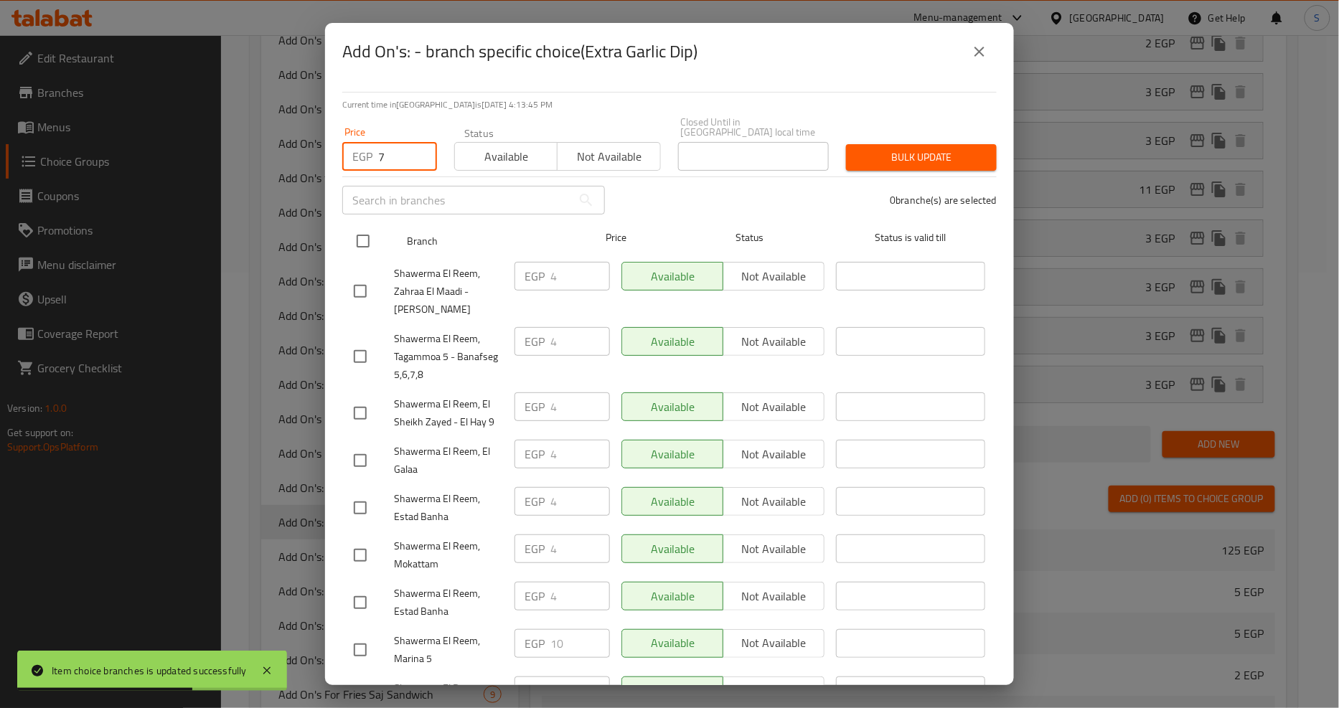
checkbox input "true"
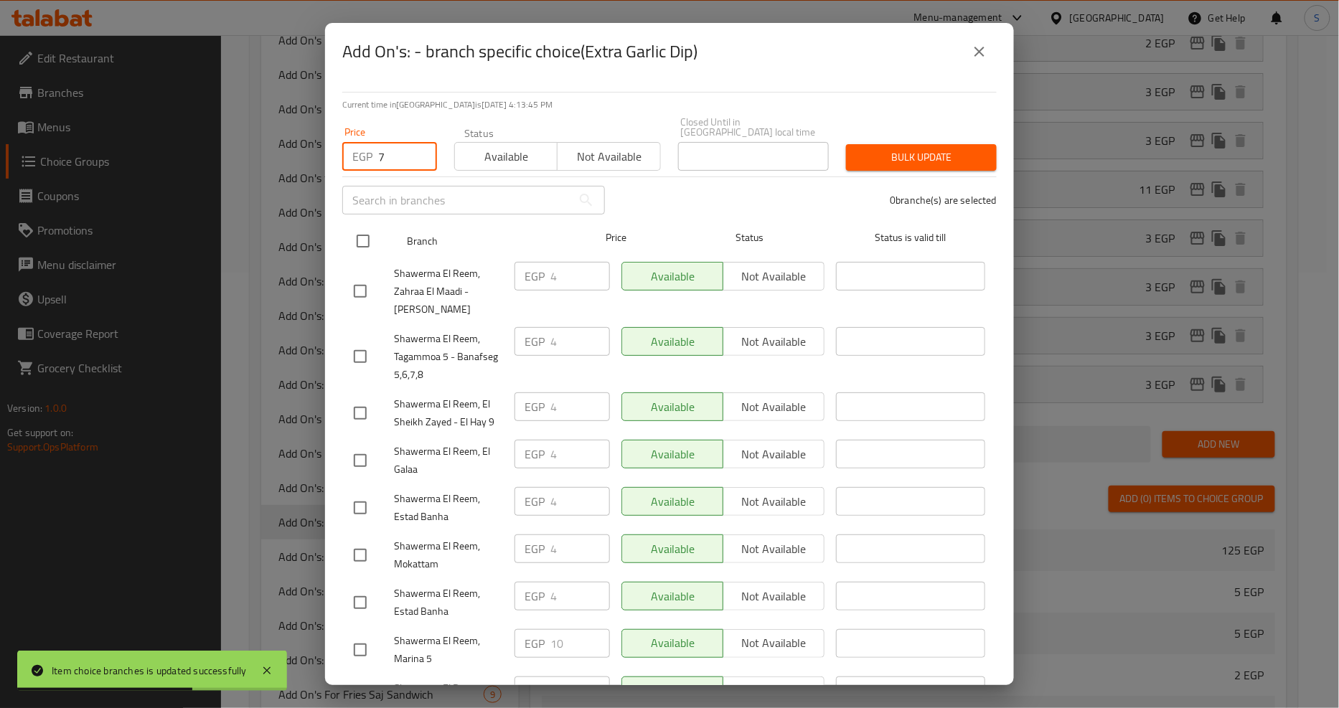
checkbox input "true"
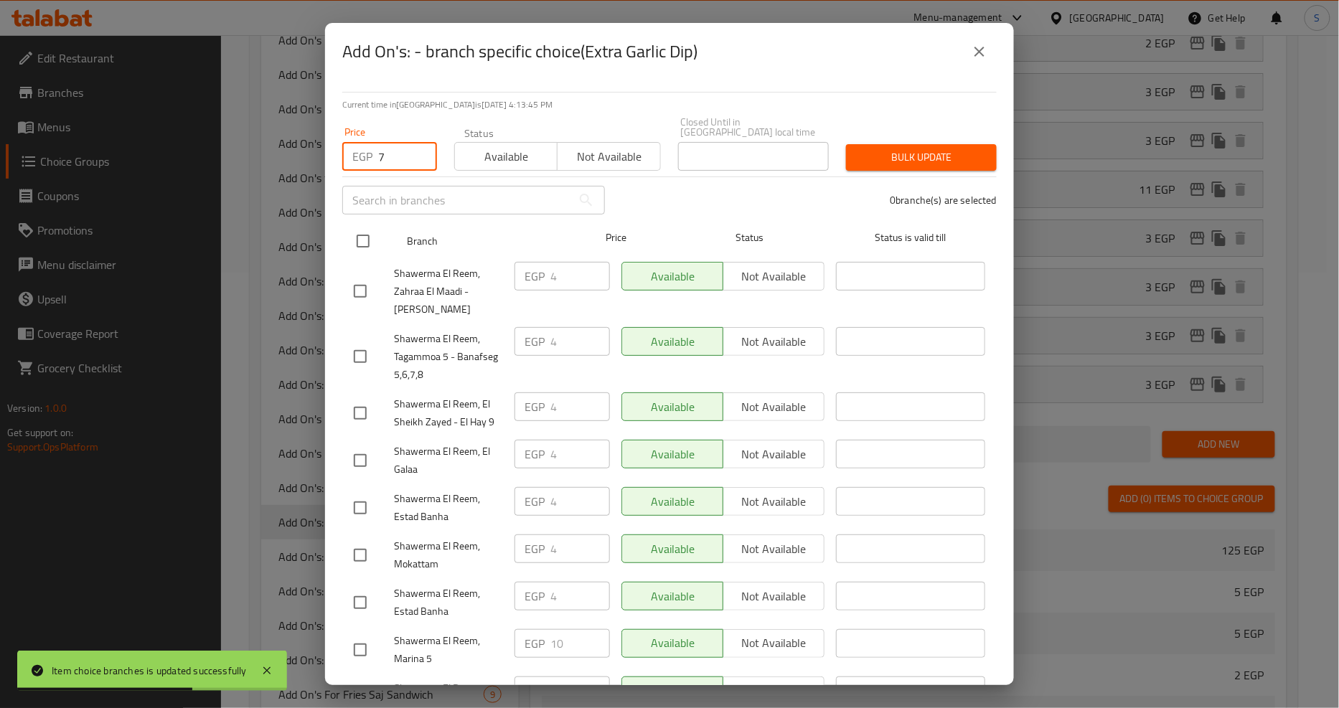
checkbox input "true"
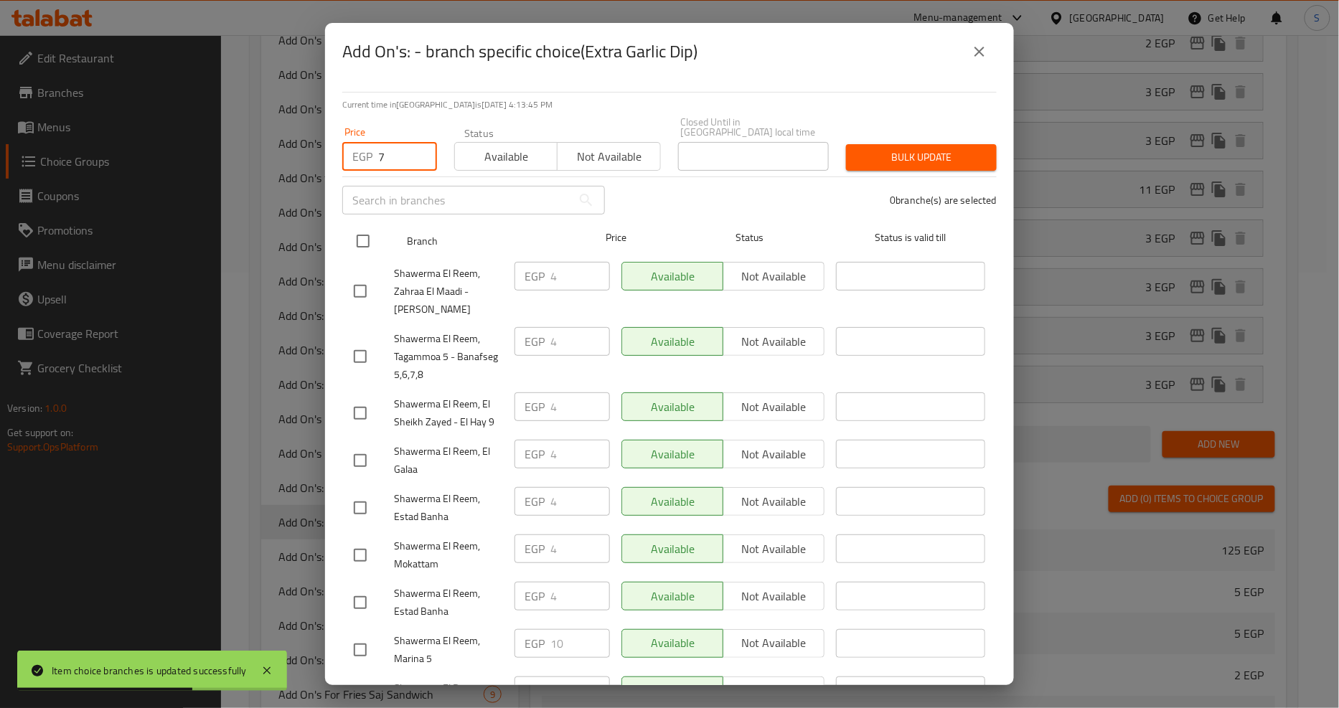
checkbox input "true"
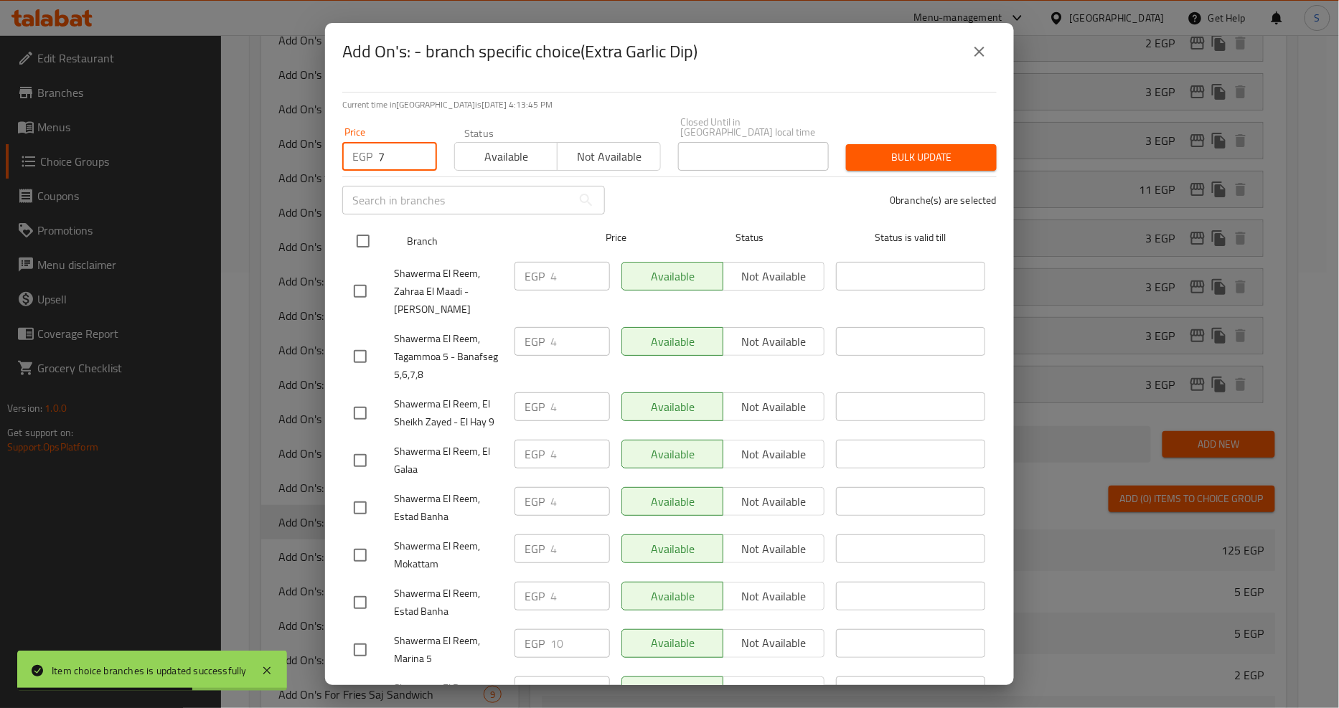
checkbox input "true"
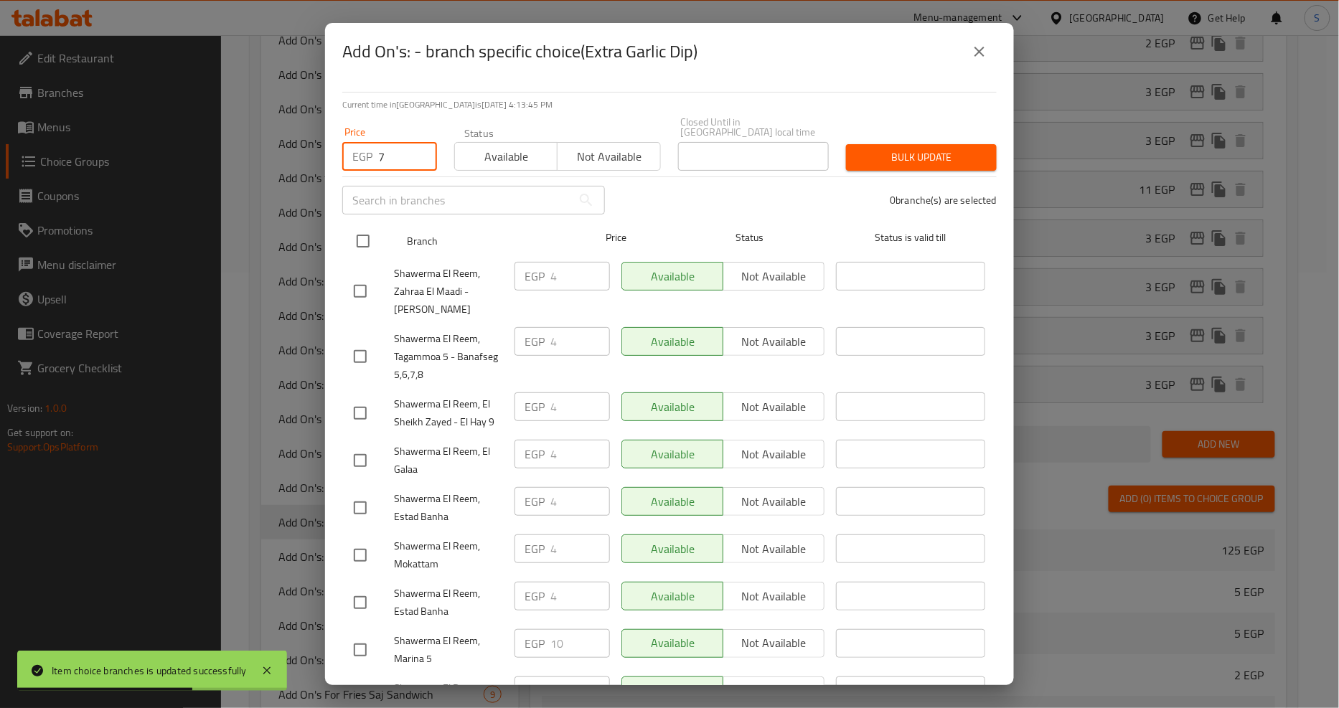
checkbox input "true"
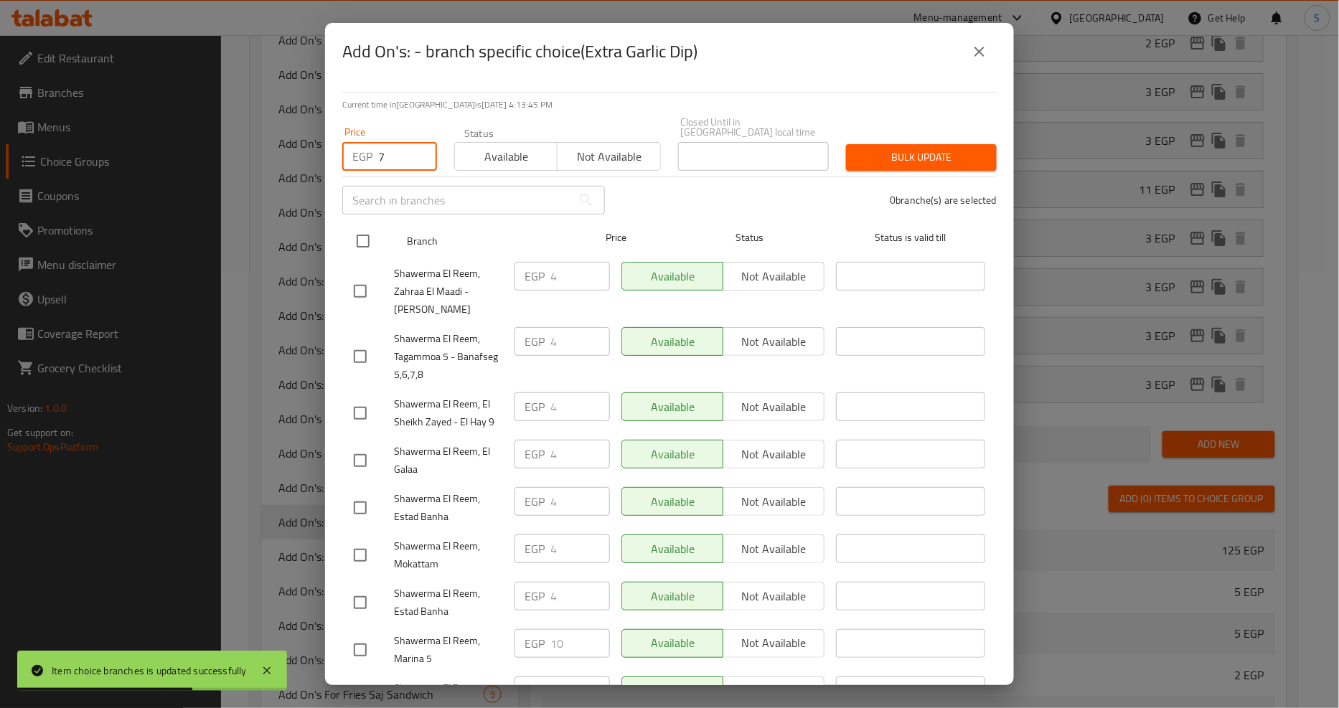
checkbox input "true"
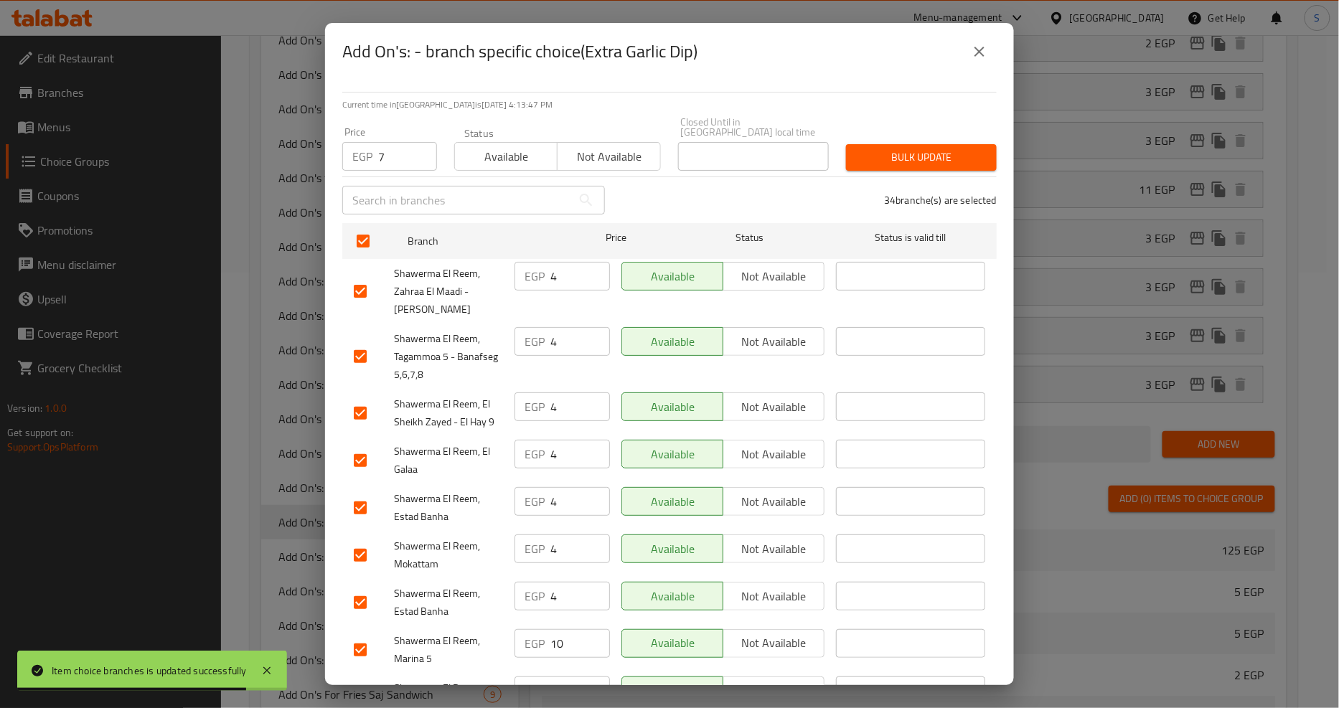
click at [363, 636] on input "checkbox" at bounding box center [360, 650] width 30 height 30
checkbox input "false"
click at [887, 149] on span "Bulk update" at bounding box center [921, 158] width 128 height 18
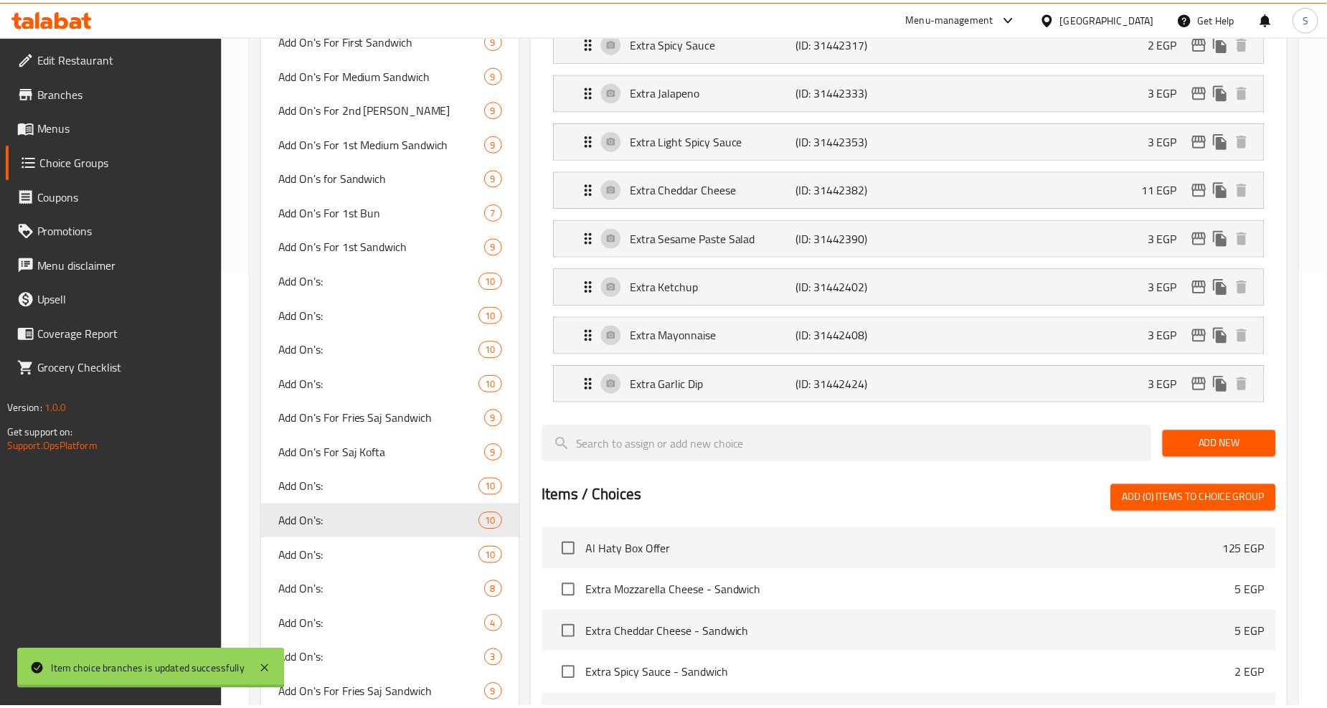
scroll to position [834, 0]
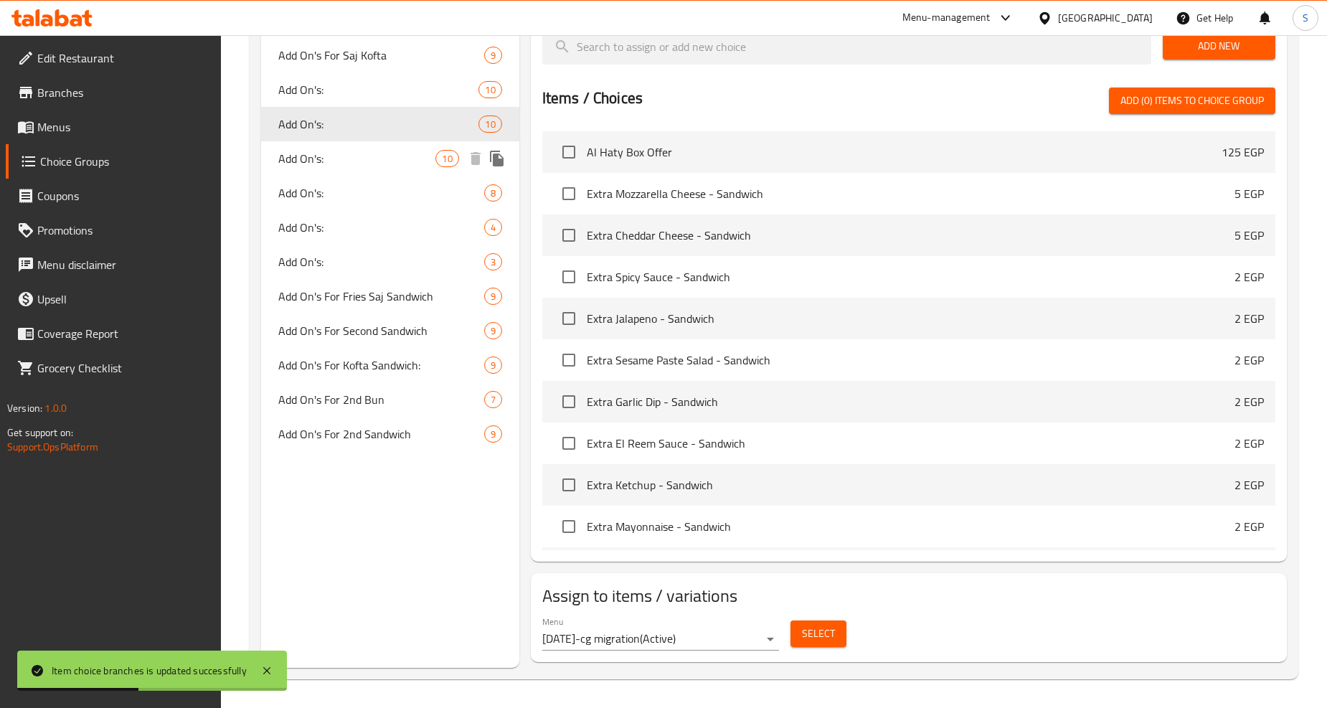
click at [293, 166] on span "Add On's:" at bounding box center [356, 158] width 157 height 17
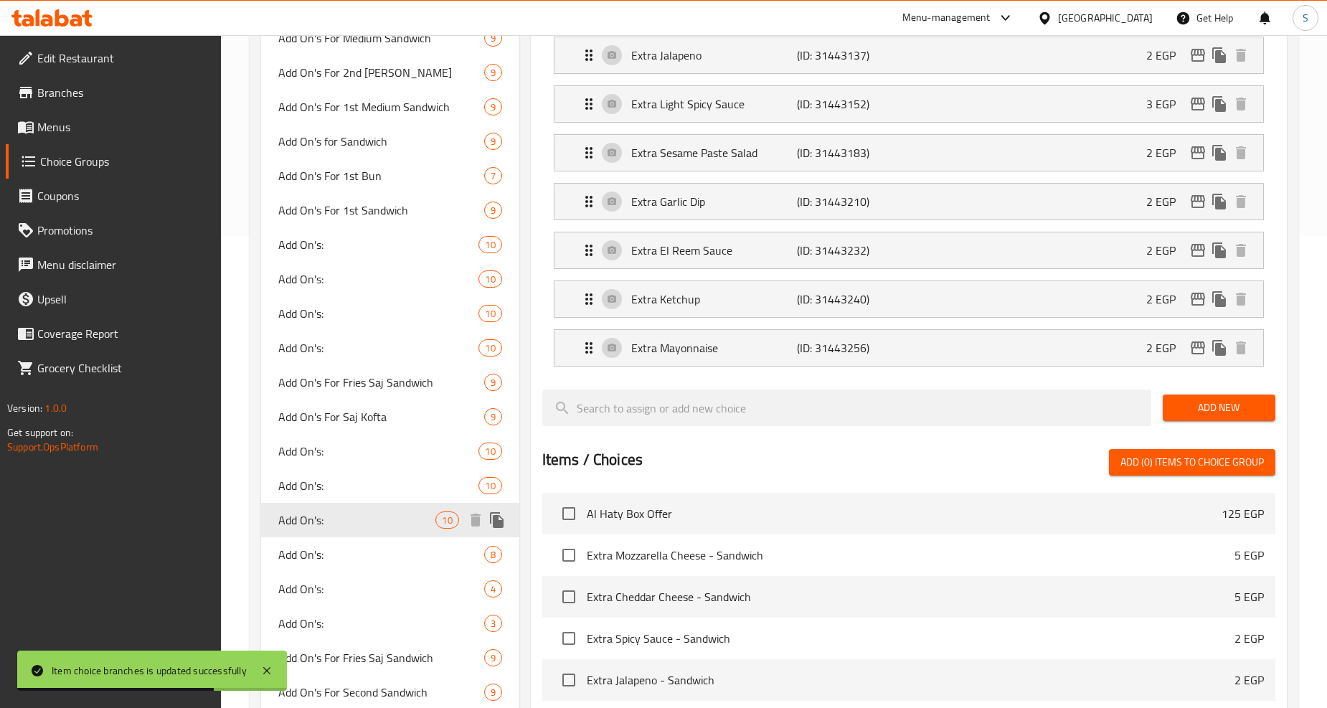
scroll to position [515, 0]
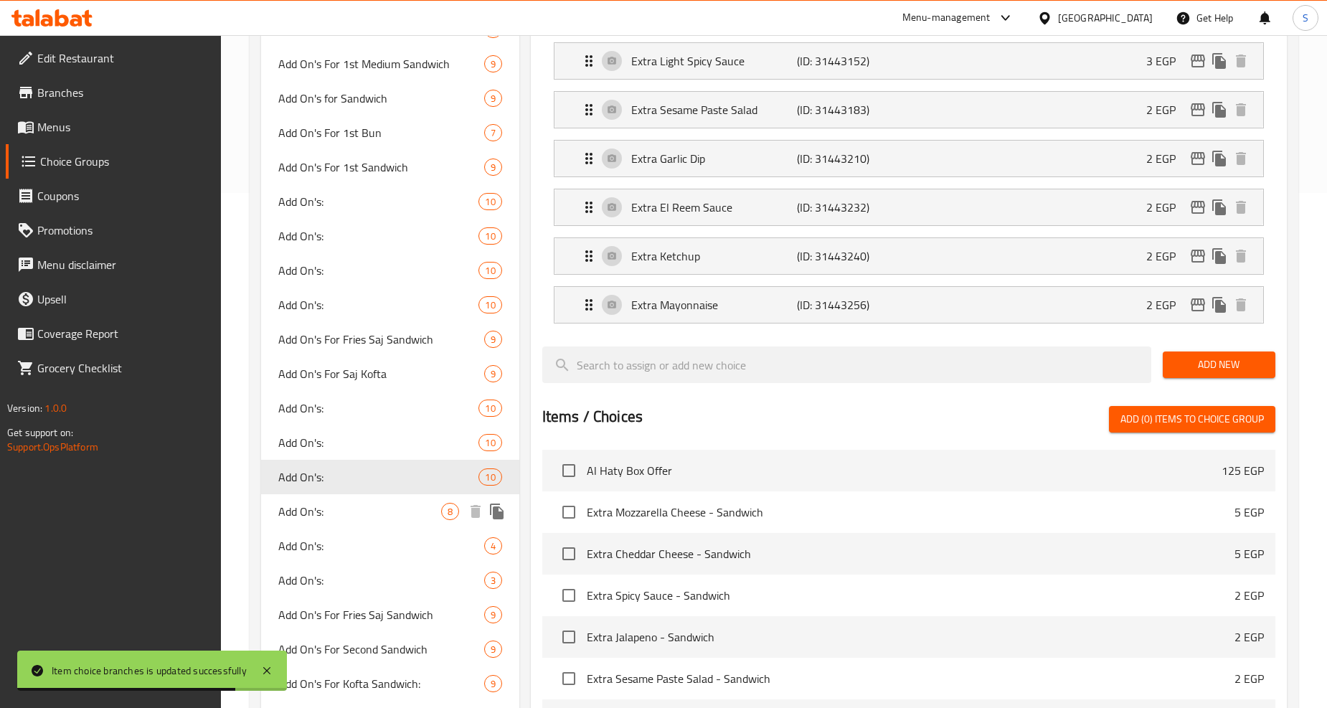
click at [312, 517] on span "Add On's:" at bounding box center [359, 511] width 162 height 17
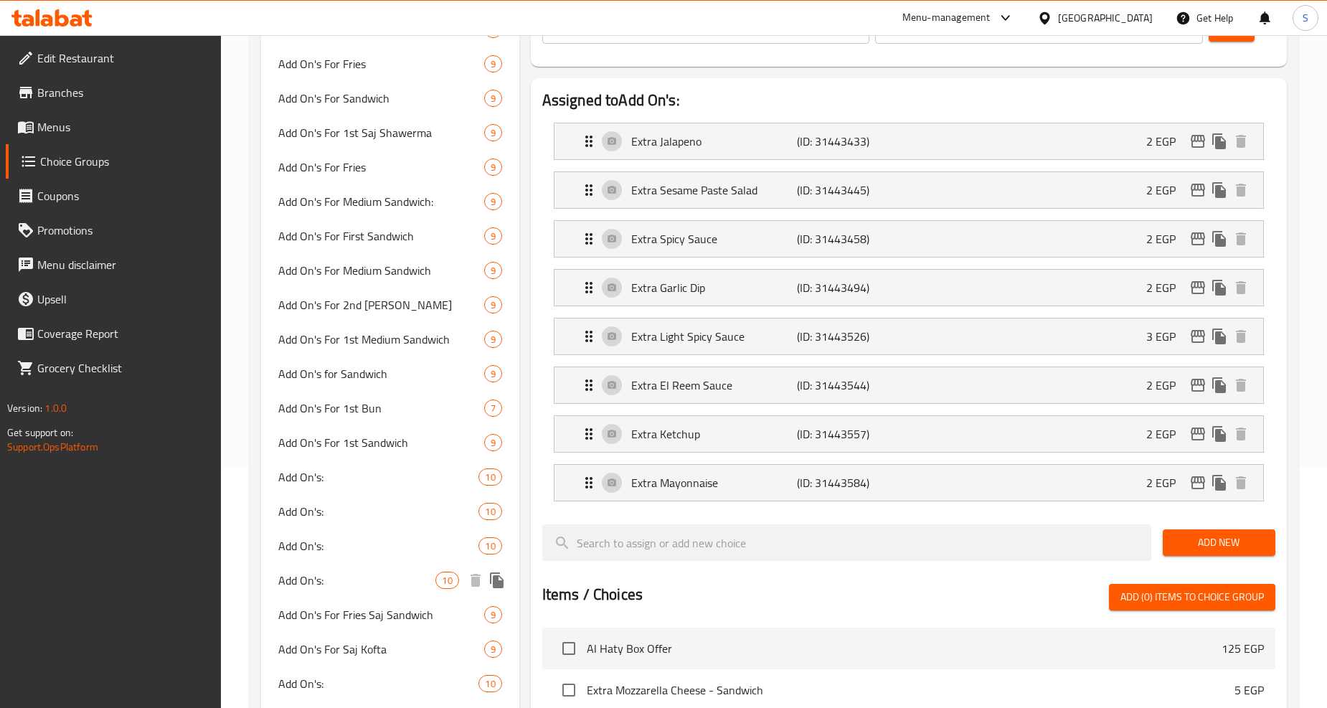
scroll to position [356, 0]
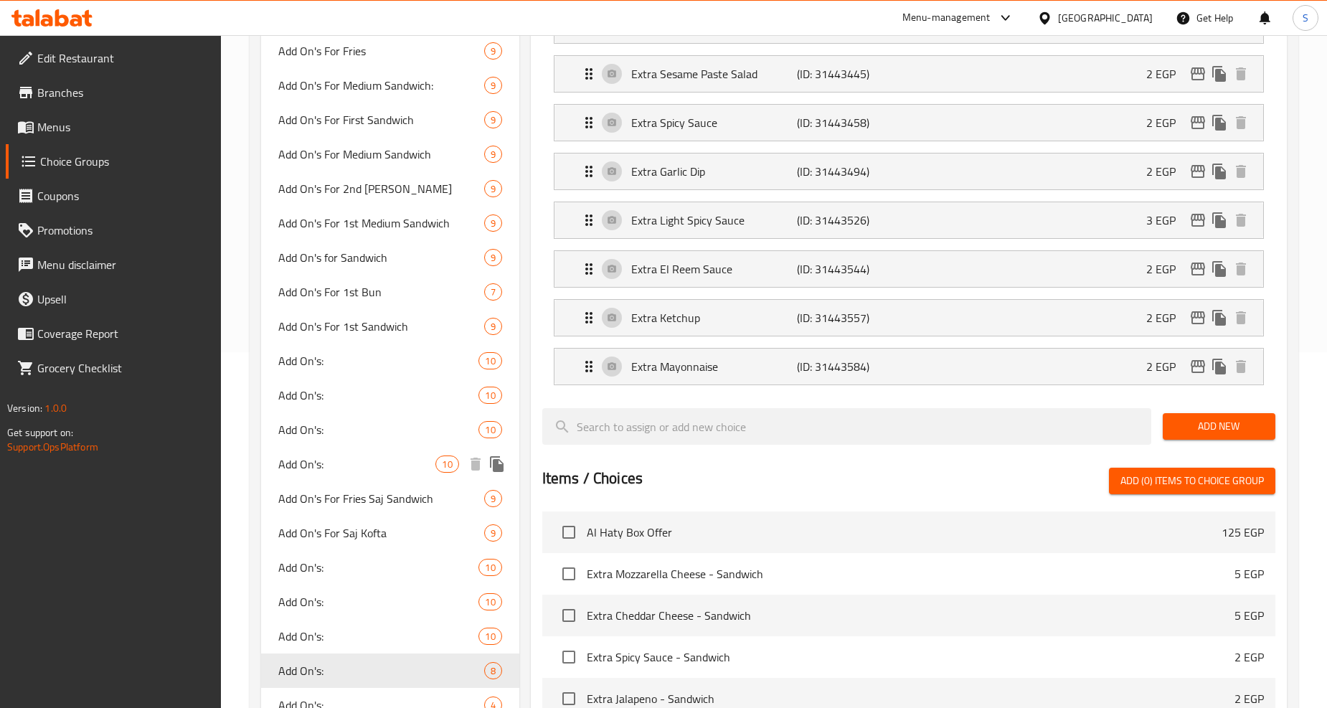
click at [319, 469] on span "Add On's:" at bounding box center [356, 464] width 157 height 17
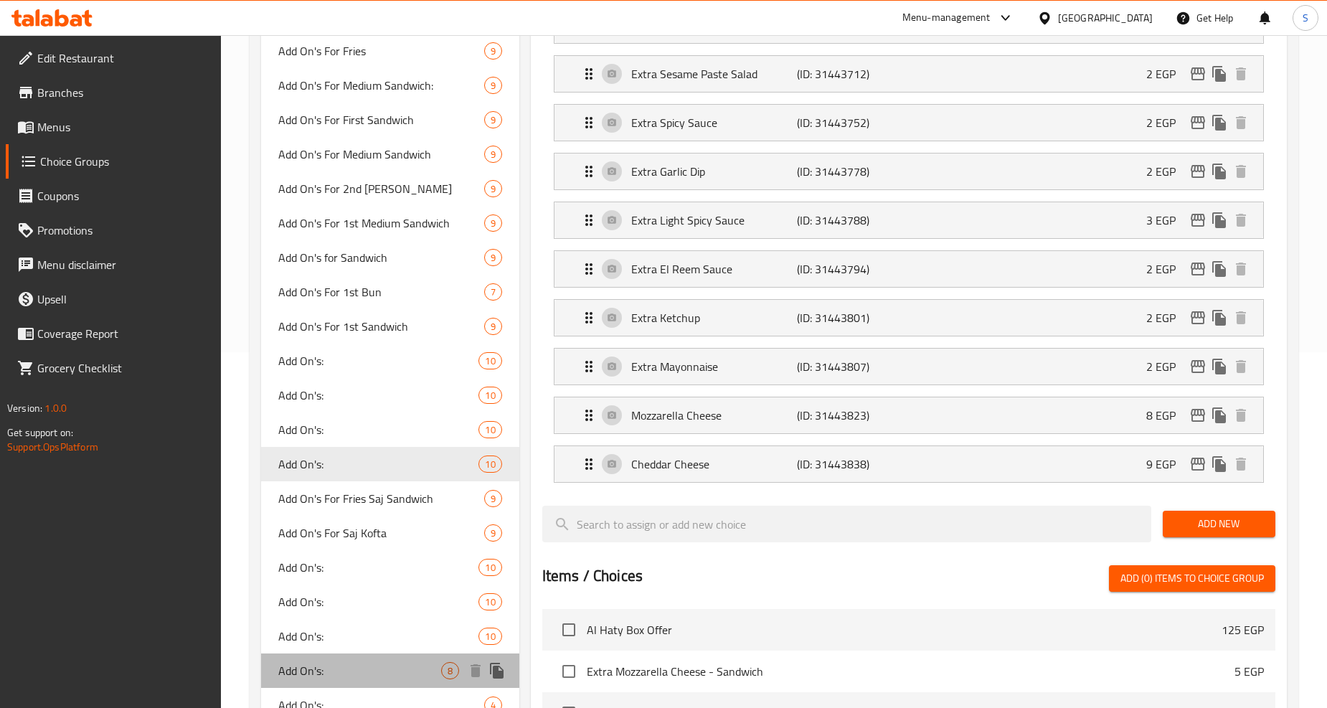
click at [326, 673] on span "Add On's:" at bounding box center [359, 670] width 162 height 17
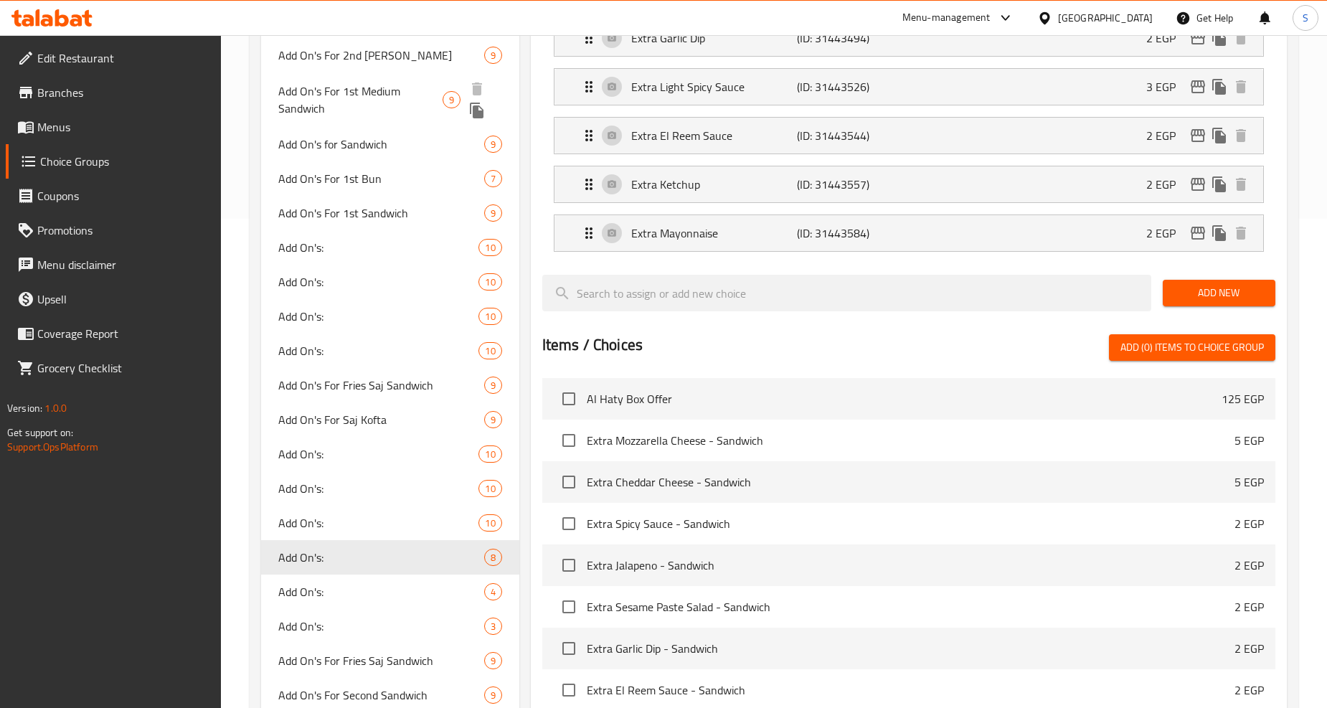
scroll to position [595, 0]
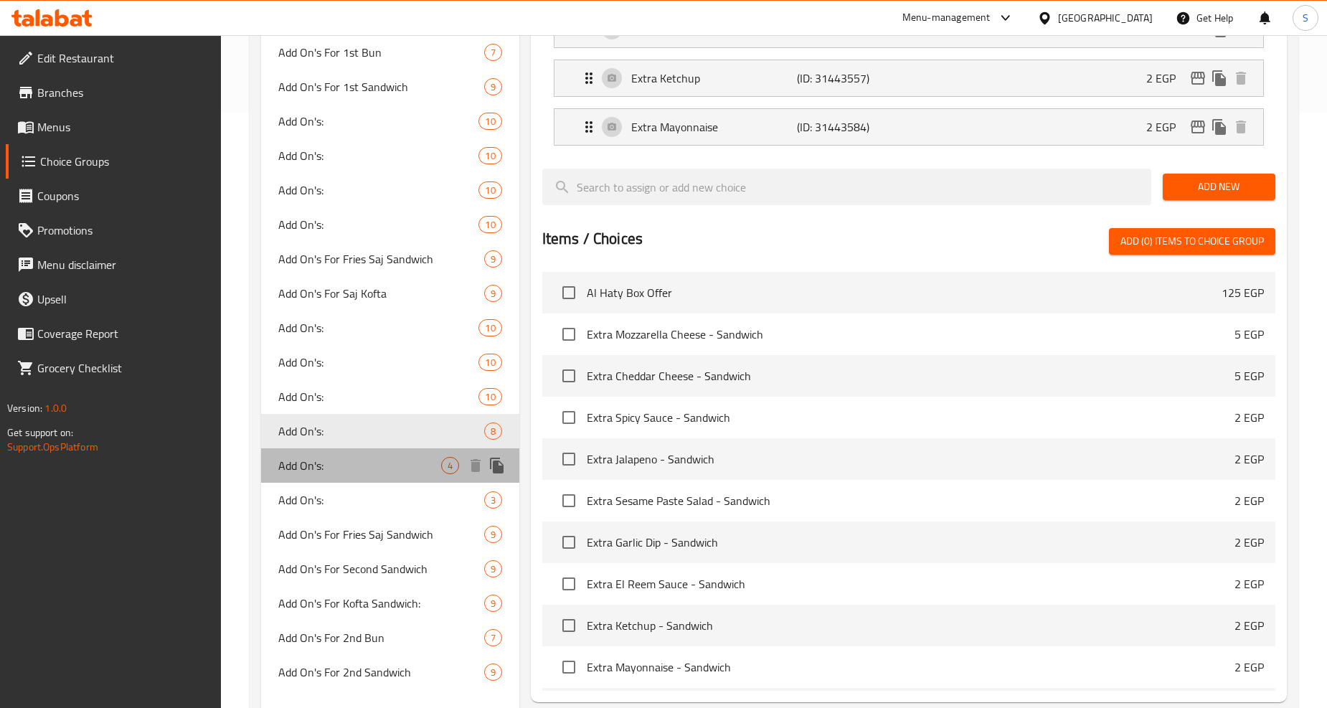
click at [317, 474] on span "Add On's:" at bounding box center [359, 465] width 162 height 17
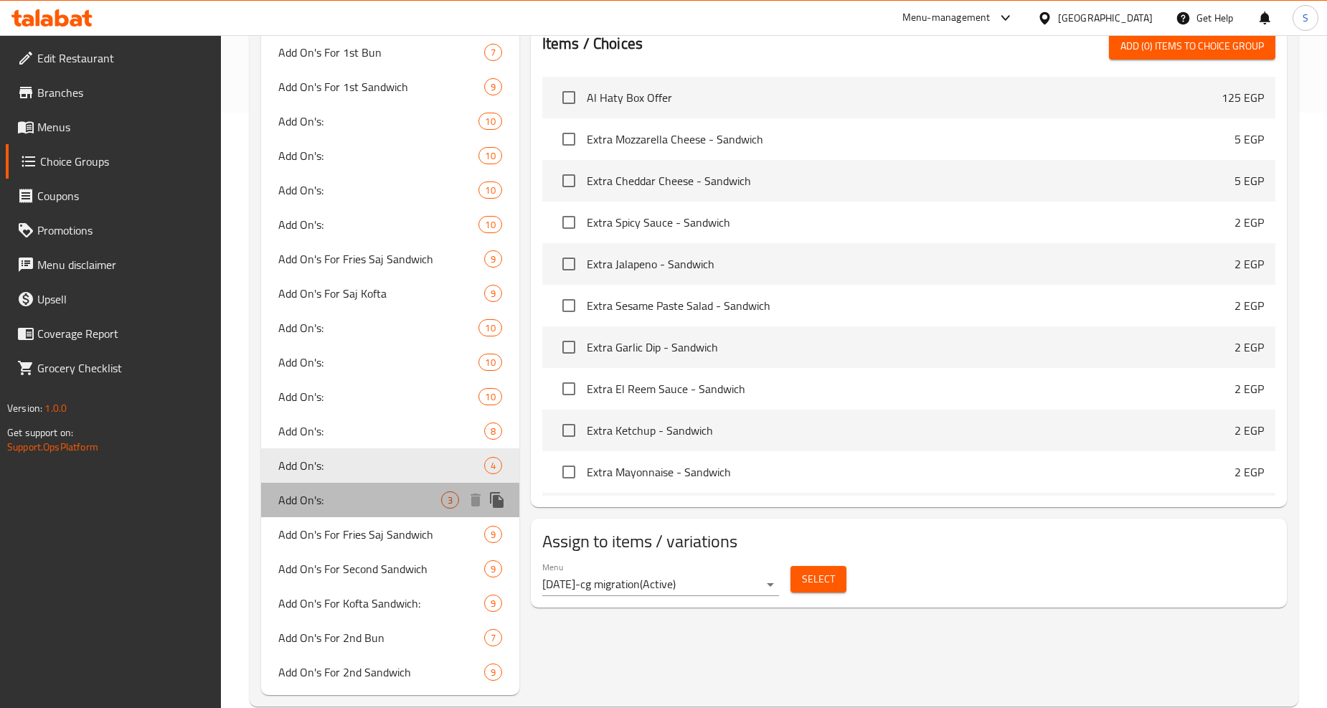
click at [320, 496] on span "Add On's:" at bounding box center [359, 499] width 162 height 17
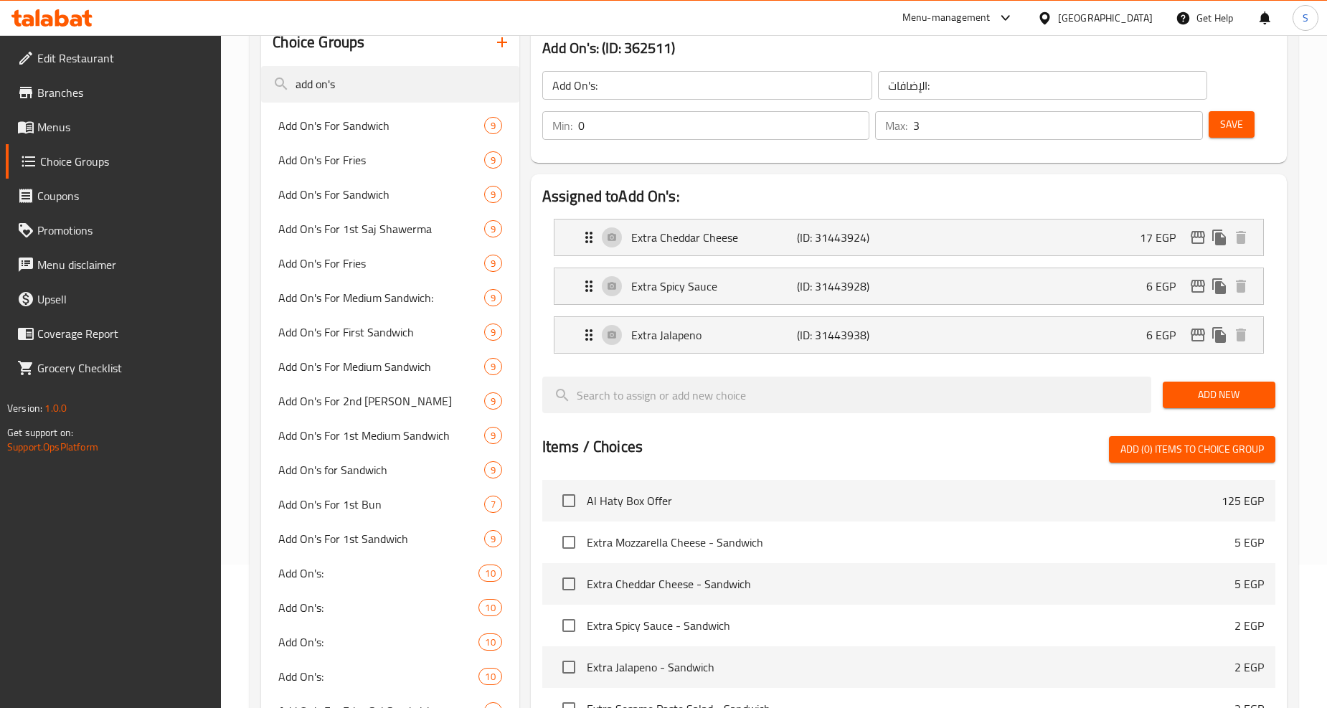
scroll to position [117, 0]
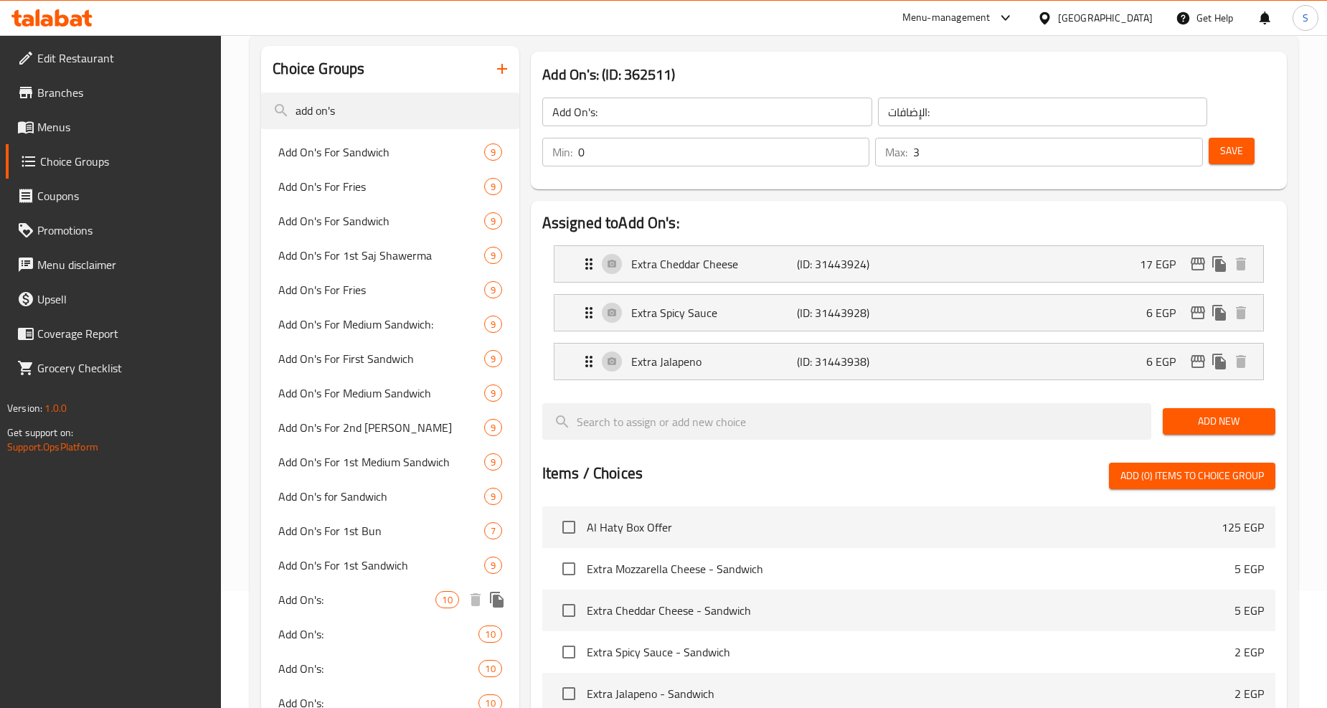
click at [323, 607] on span "Add On's:" at bounding box center [356, 599] width 157 height 17
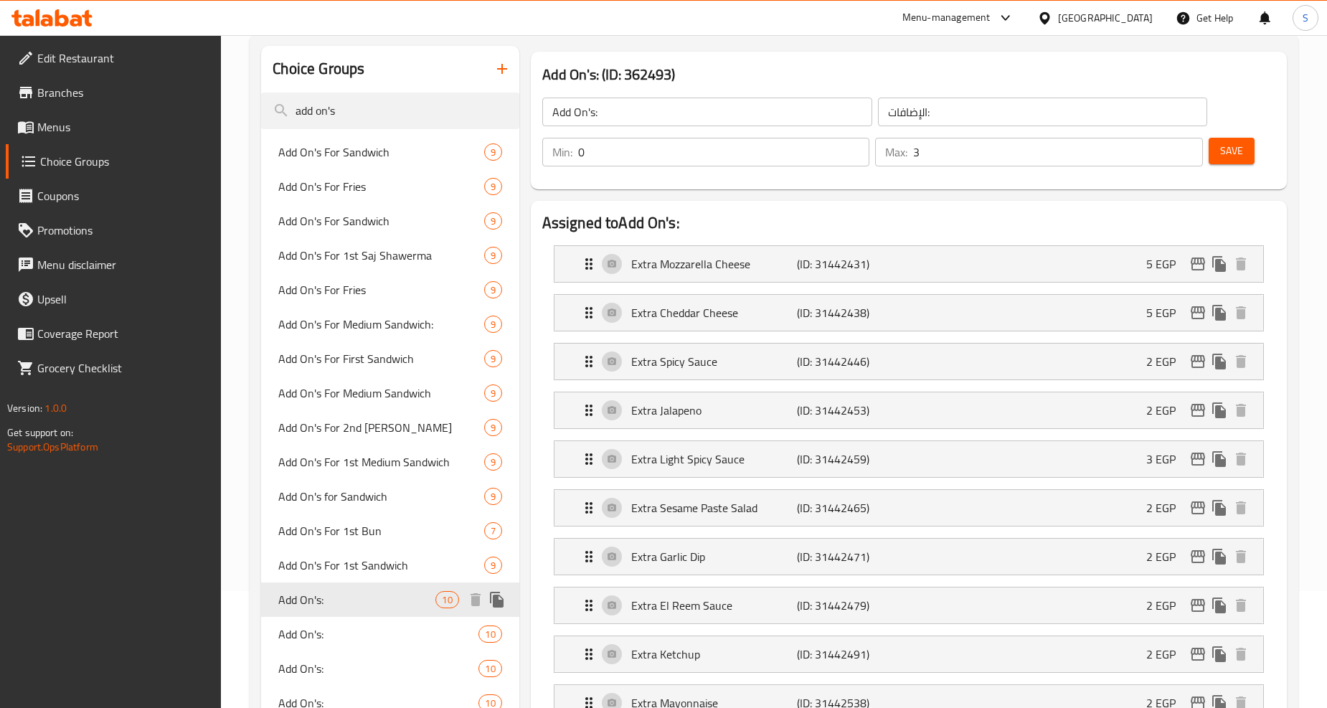
type input "9"
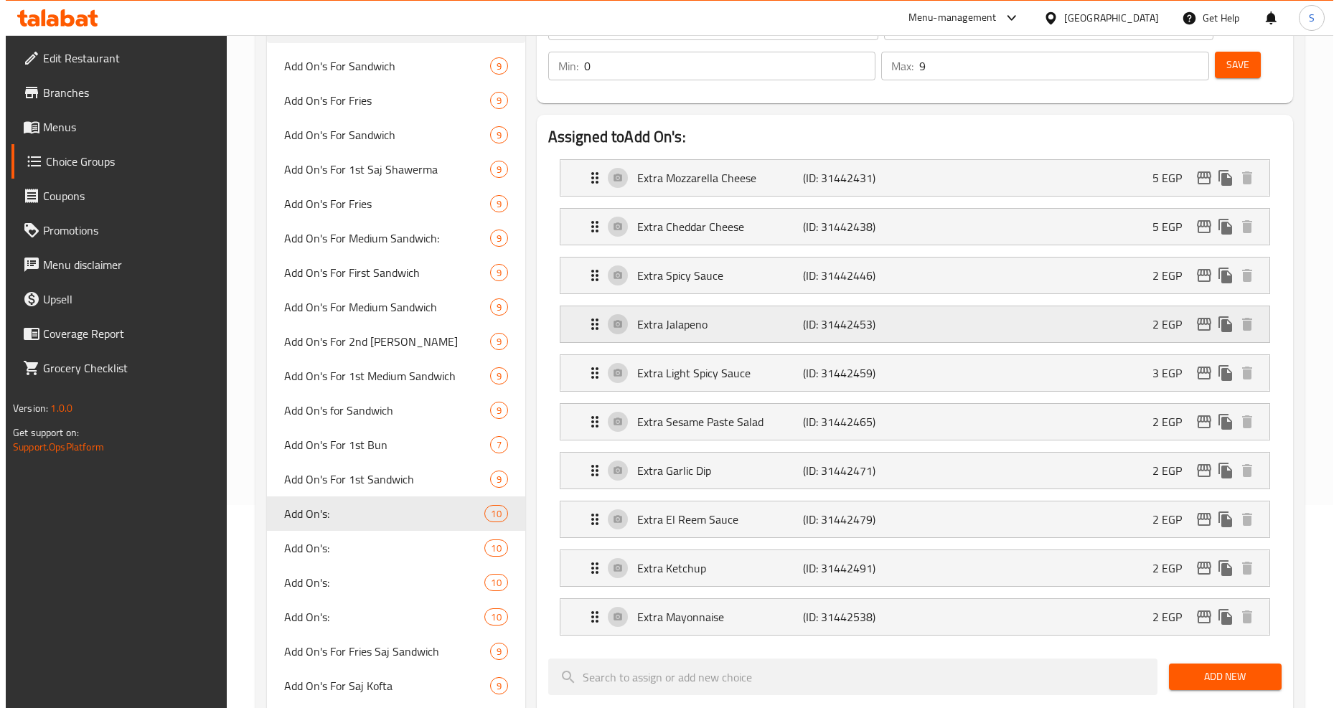
scroll to position [356, 0]
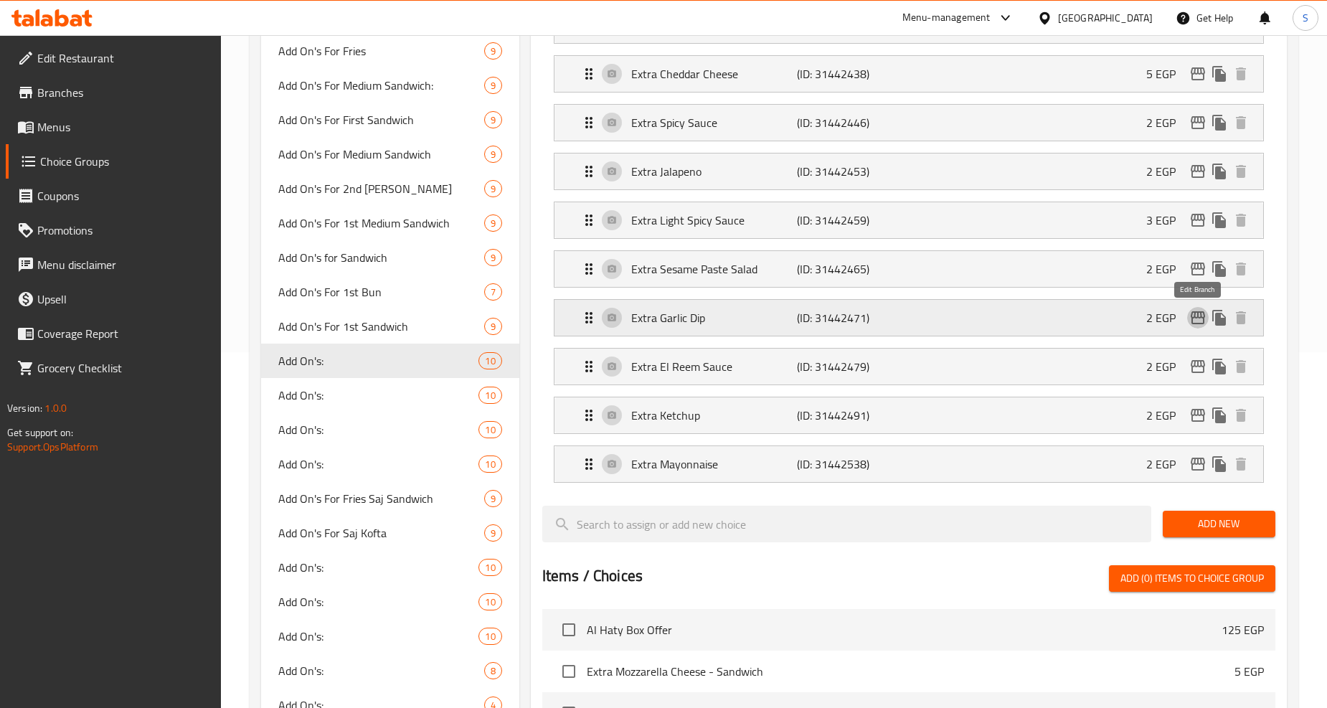
click at [1197, 318] on icon "edit" at bounding box center [1198, 317] width 14 height 13
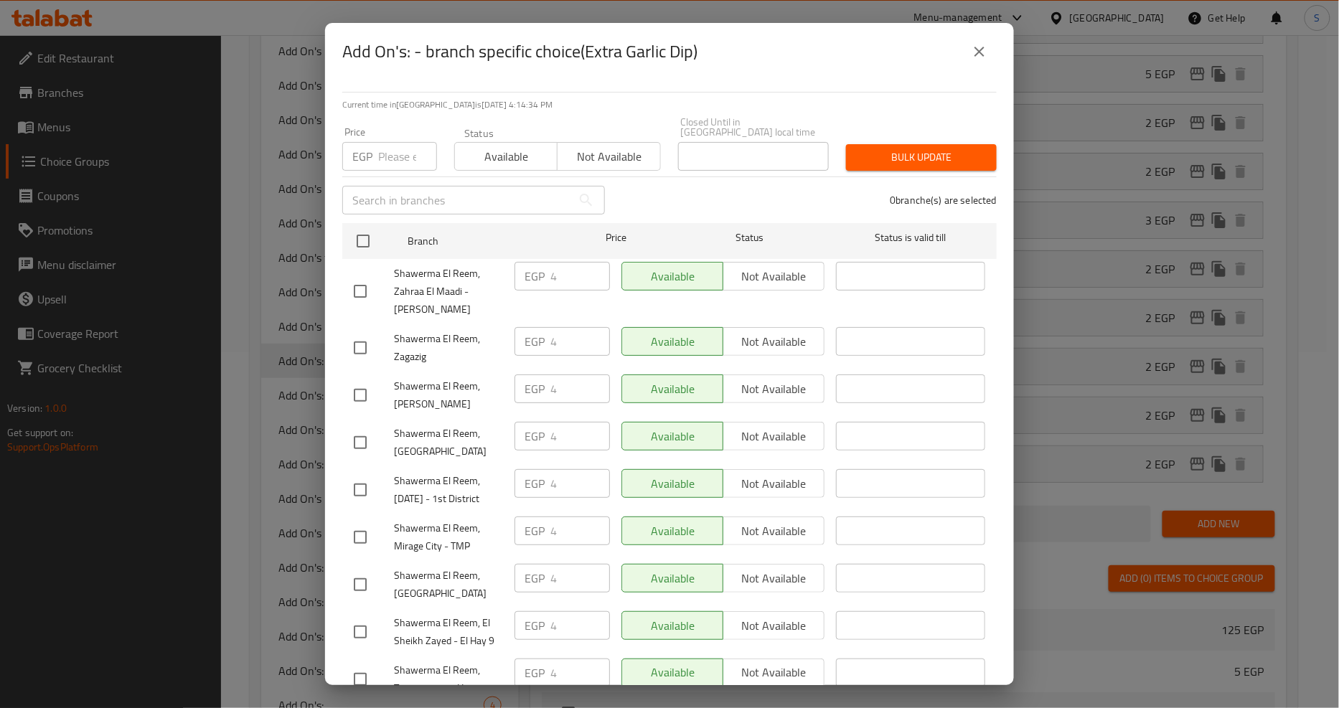
click at [402, 146] on input "number" at bounding box center [407, 156] width 59 height 29
type input "7"
click at [367, 235] on input "checkbox" at bounding box center [363, 241] width 30 height 30
checkbox input "true"
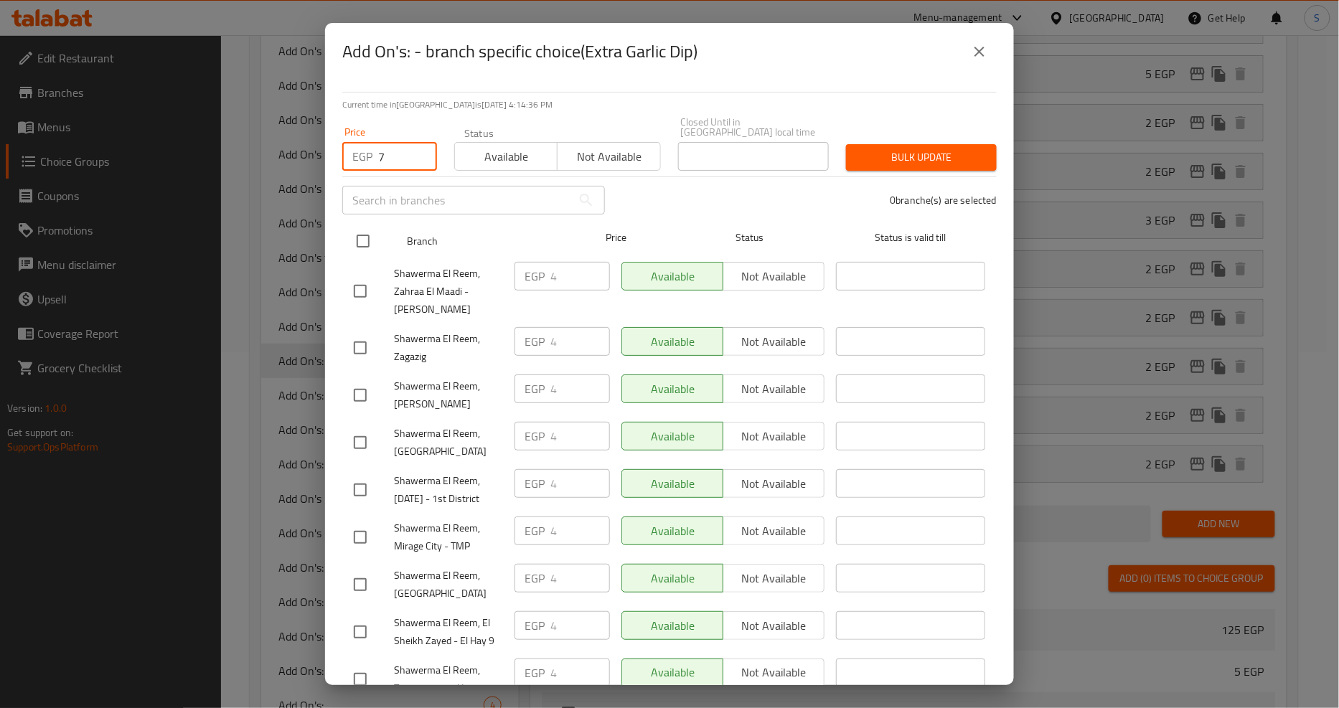
checkbox input "true"
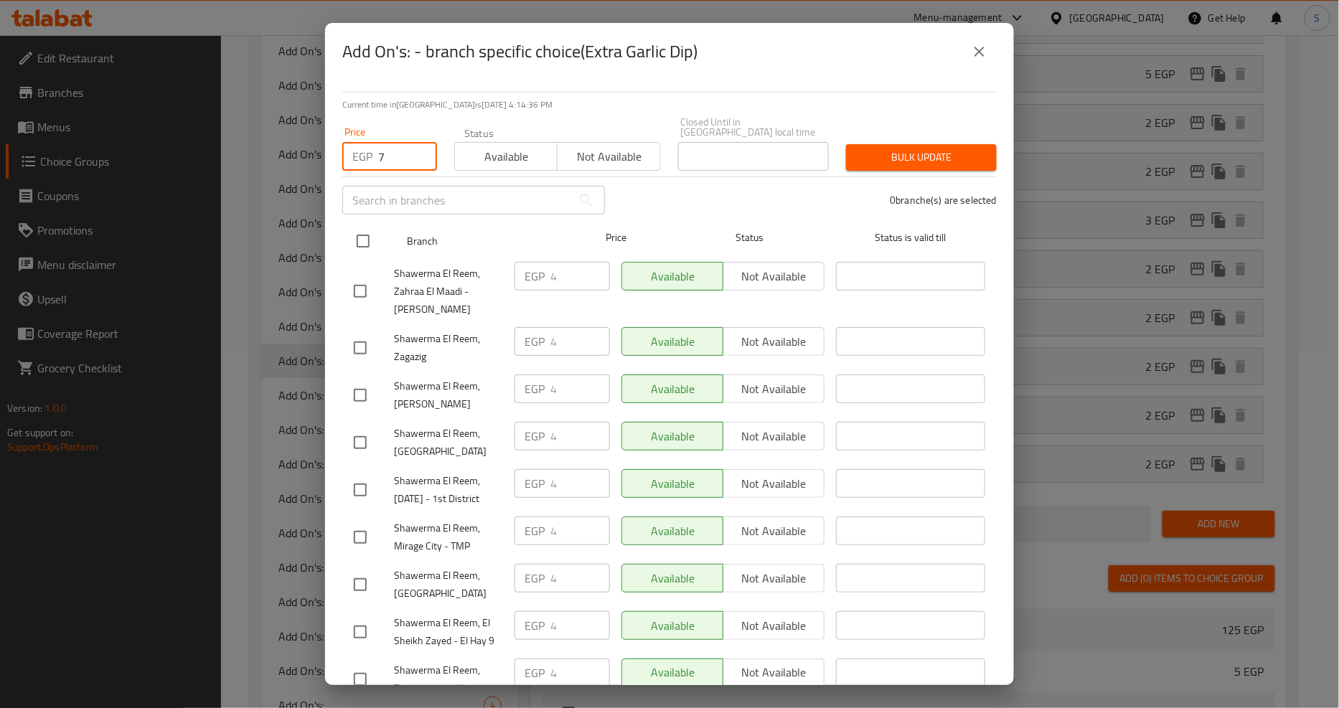
checkbox input "true"
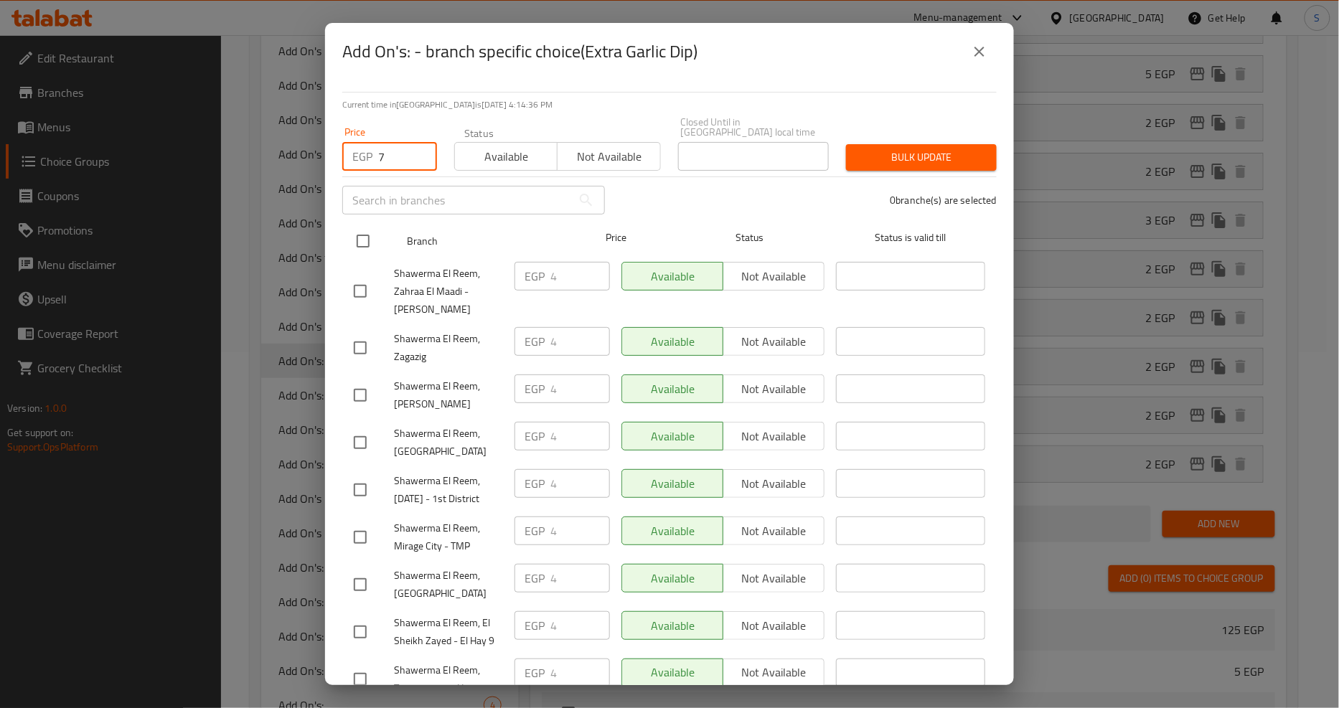
checkbox input "true"
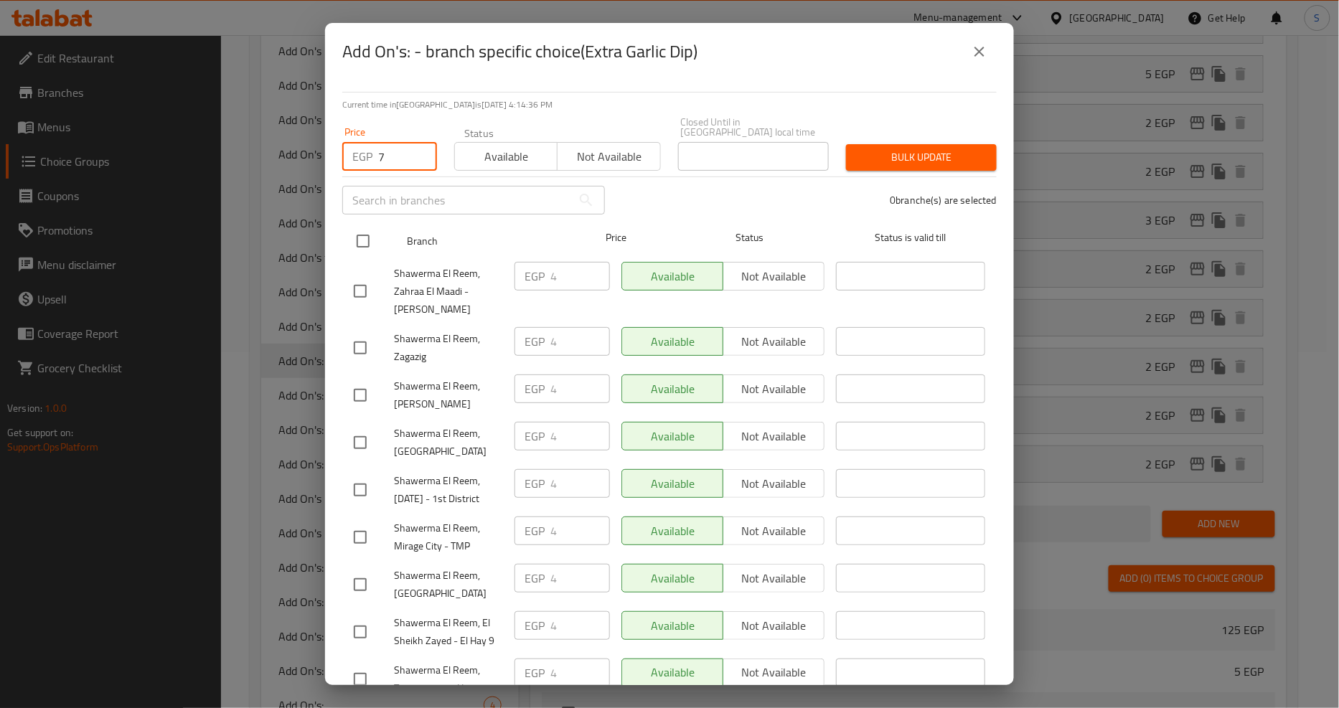
checkbox input "true"
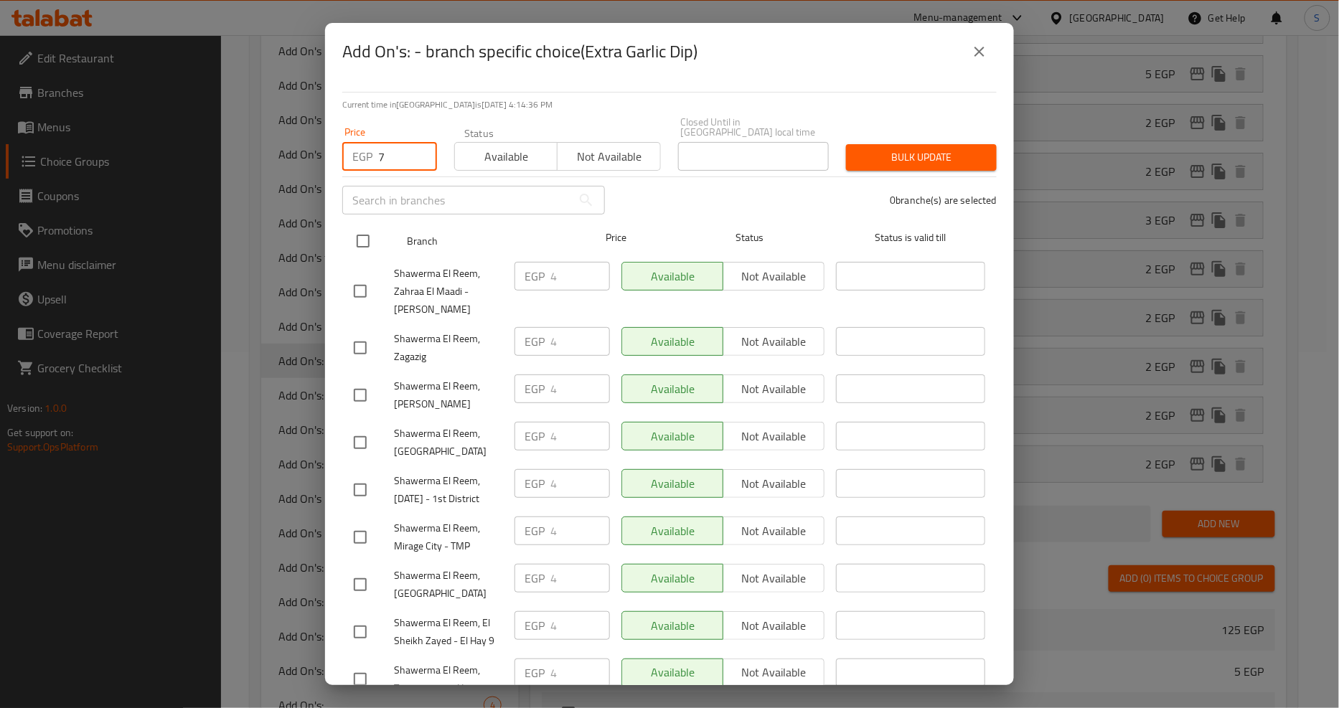
checkbox input "true"
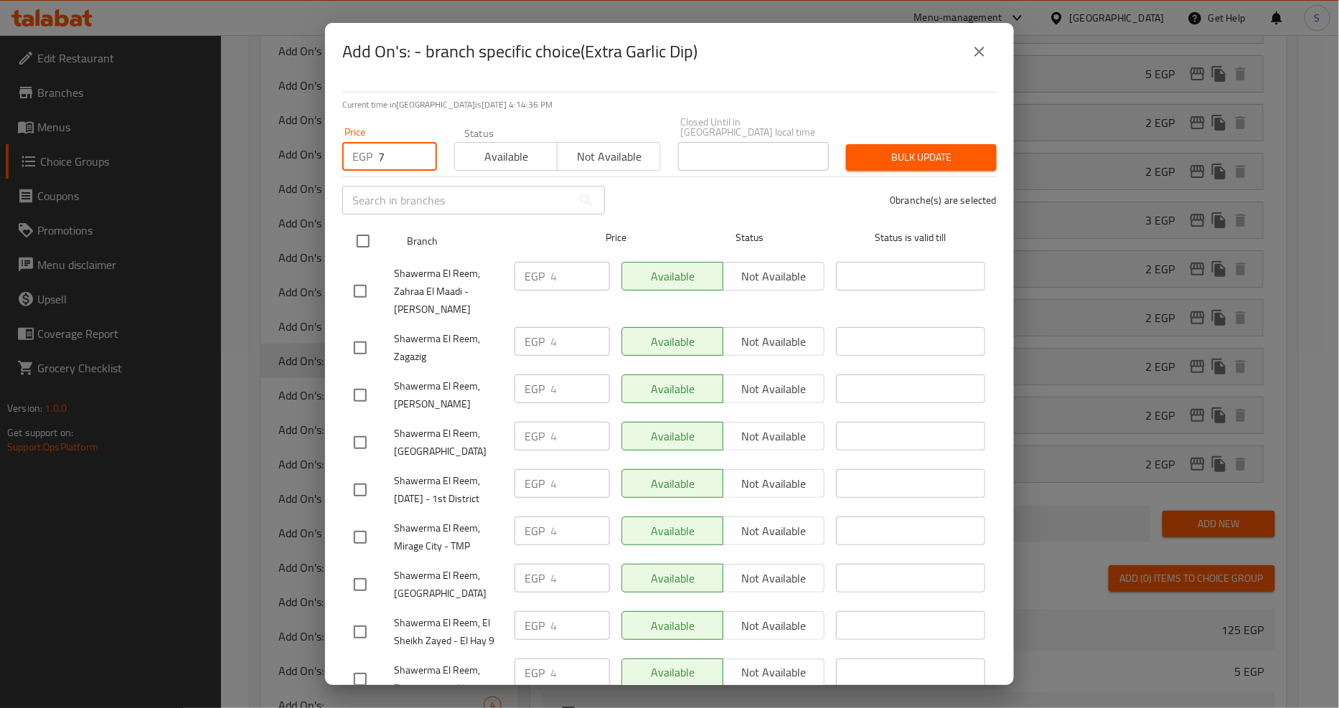
checkbox input "true"
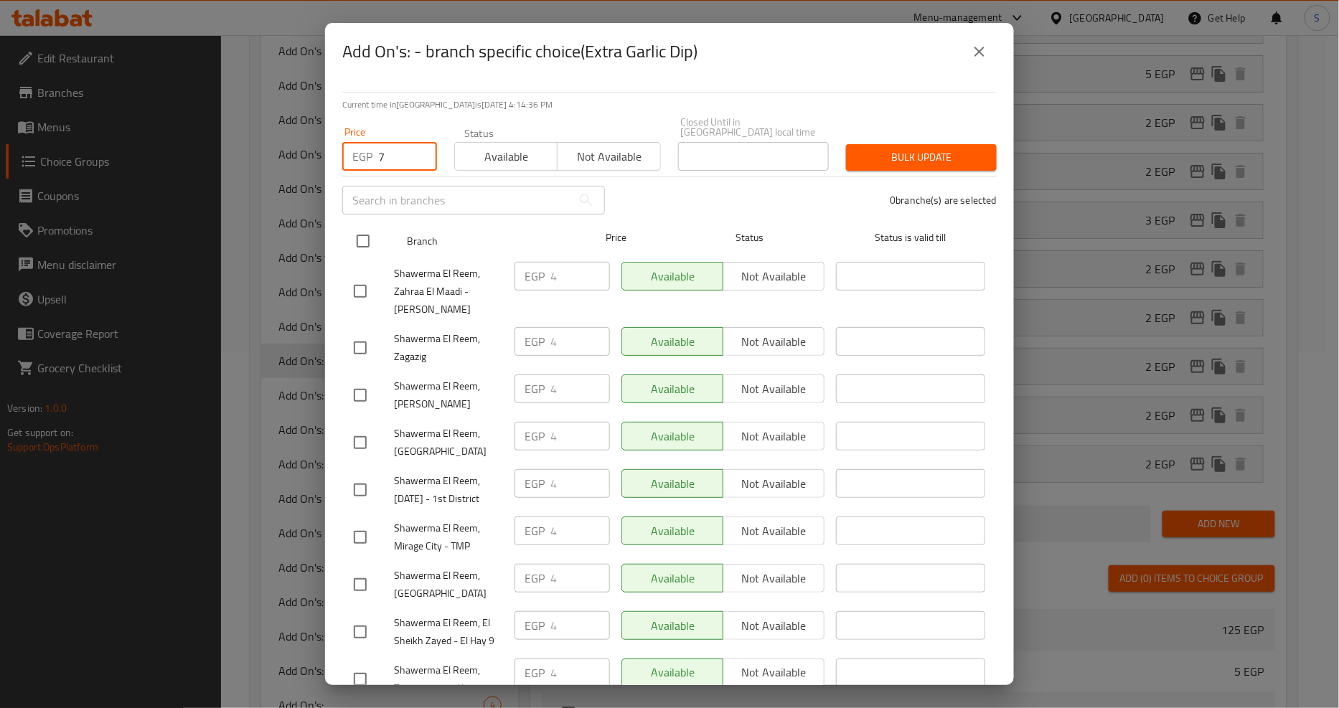
checkbox input "true"
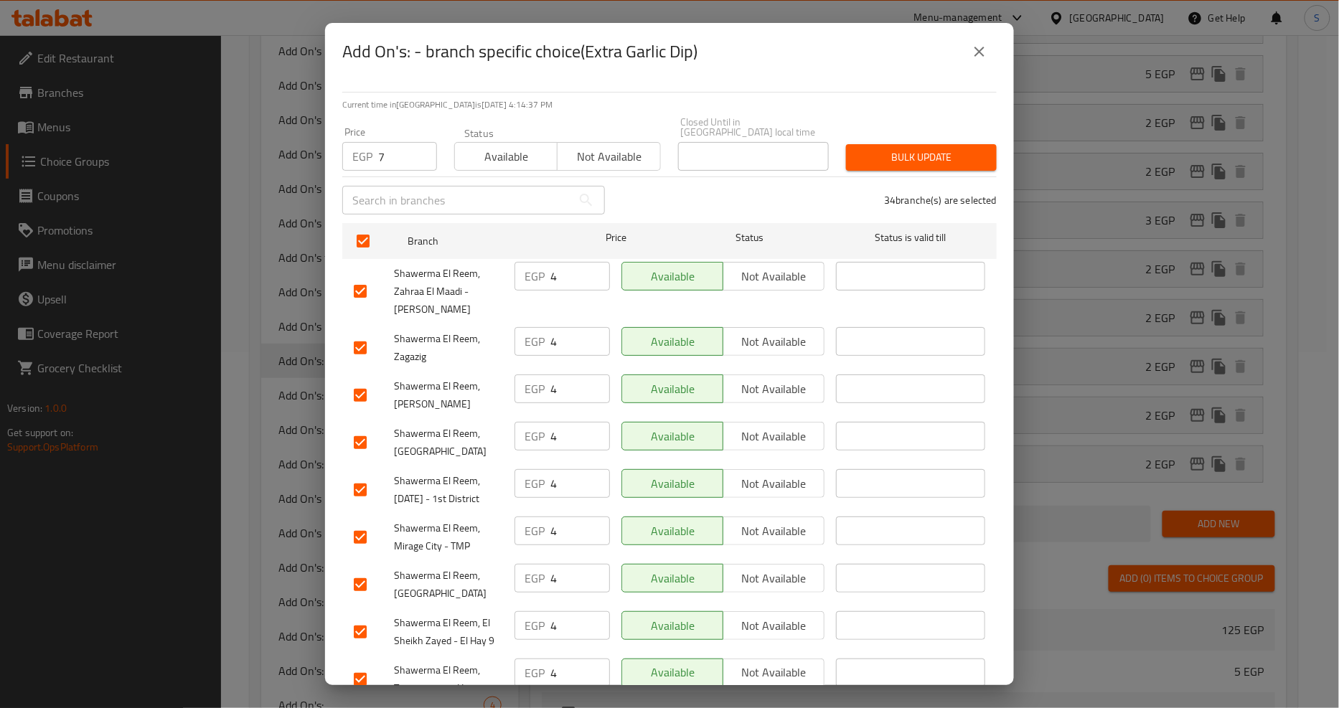
scroll to position [1154, 0]
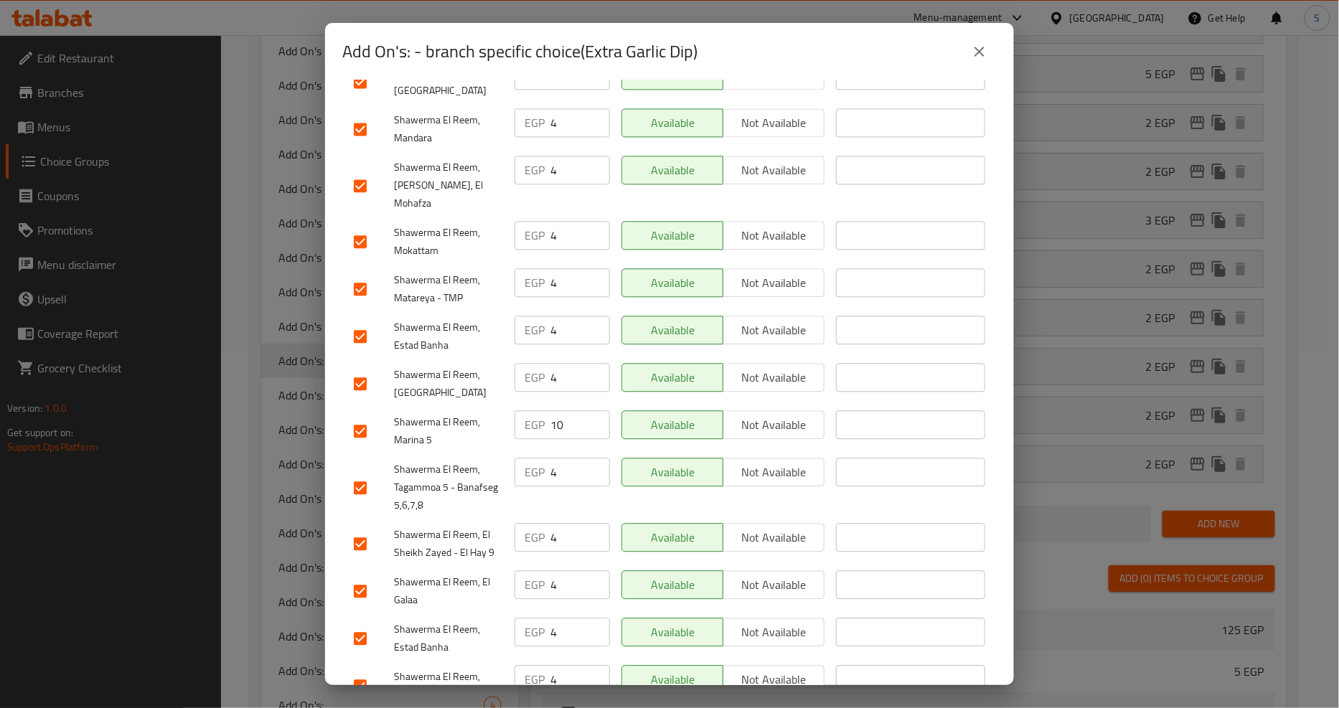
click at [362, 416] on input "checkbox" at bounding box center [360, 431] width 30 height 30
checkbox input "false"
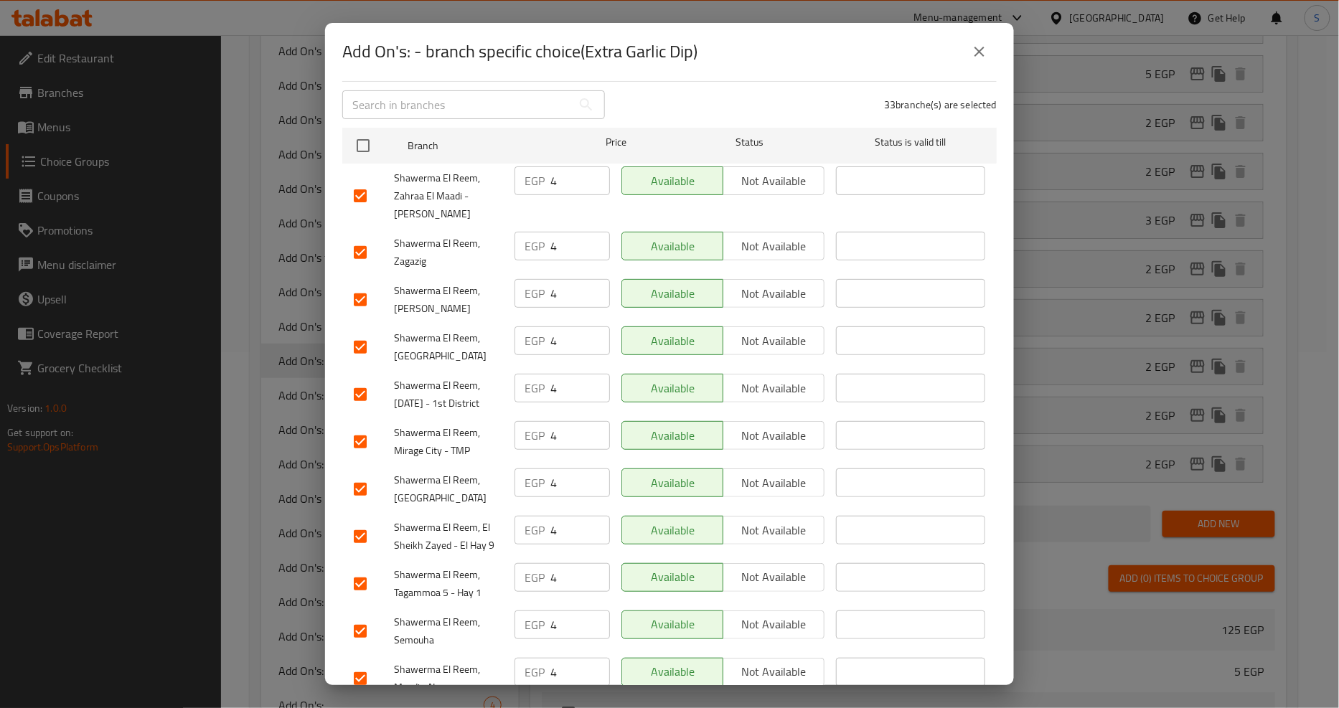
scroll to position [0, 0]
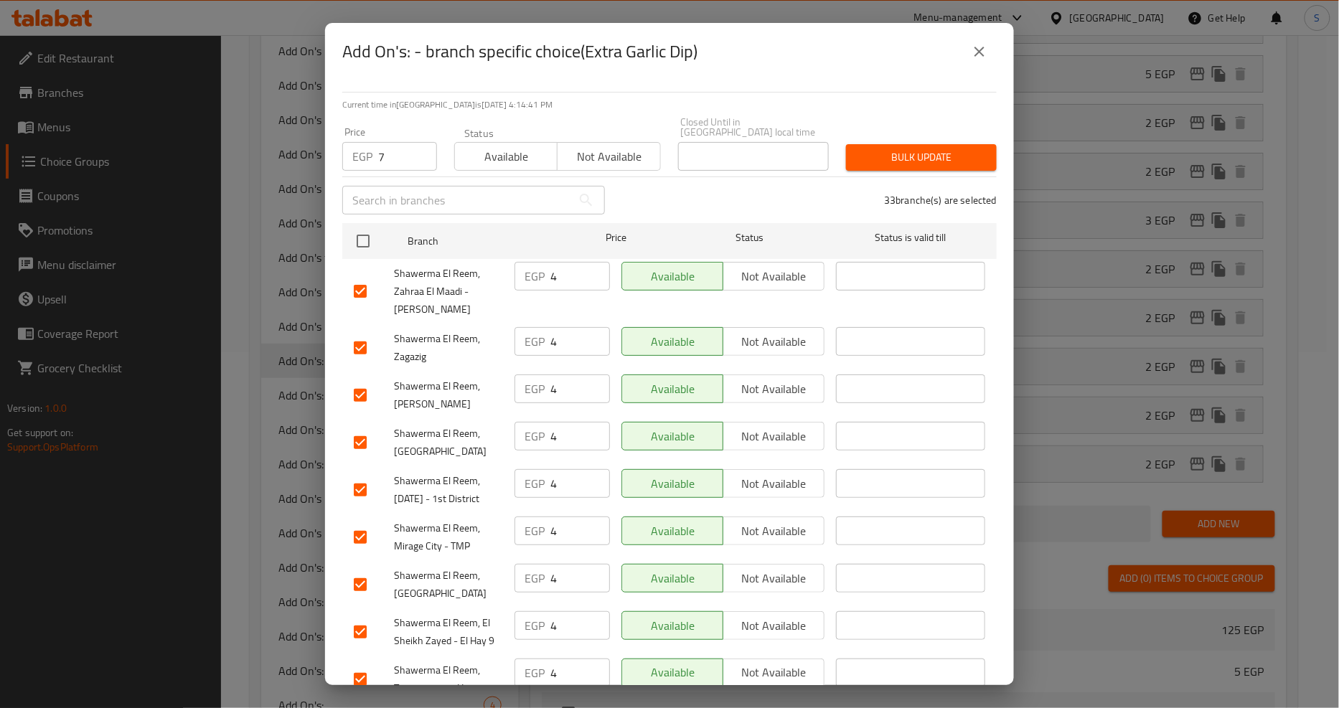
click at [902, 149] on span "Bulk update" at bounding box center [921, 158] width 128 height 18
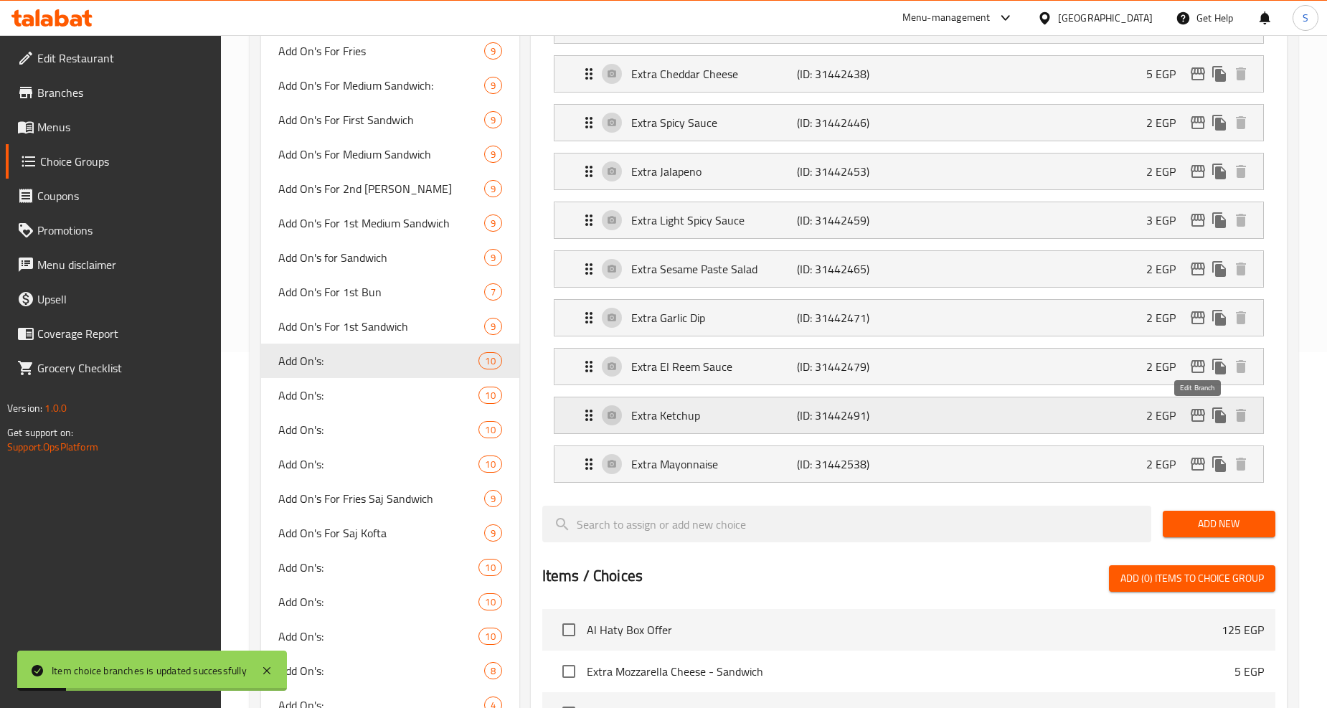
click at [1197, 420] on icon "edit" at bounding box center [1198, 415] width 17 height 17
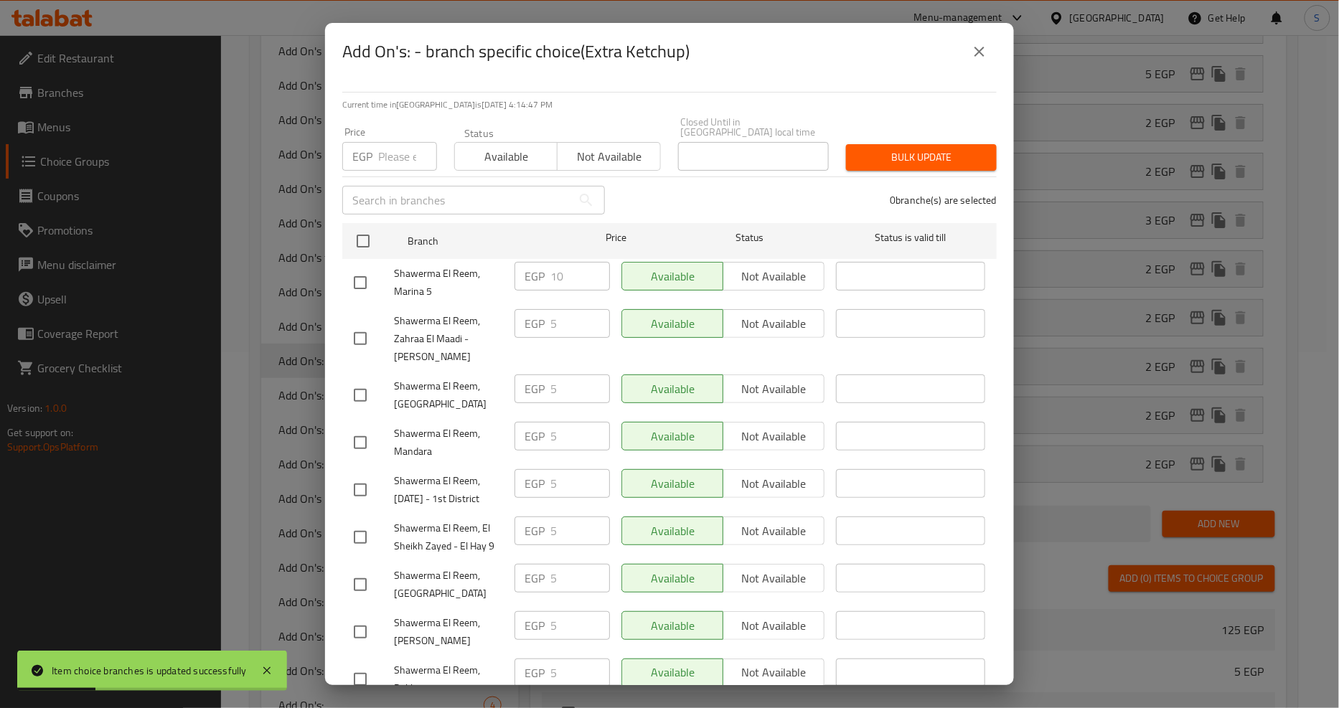
click at [402, 146] on input "number" at bounding box center [407, 156] width 59 height 29
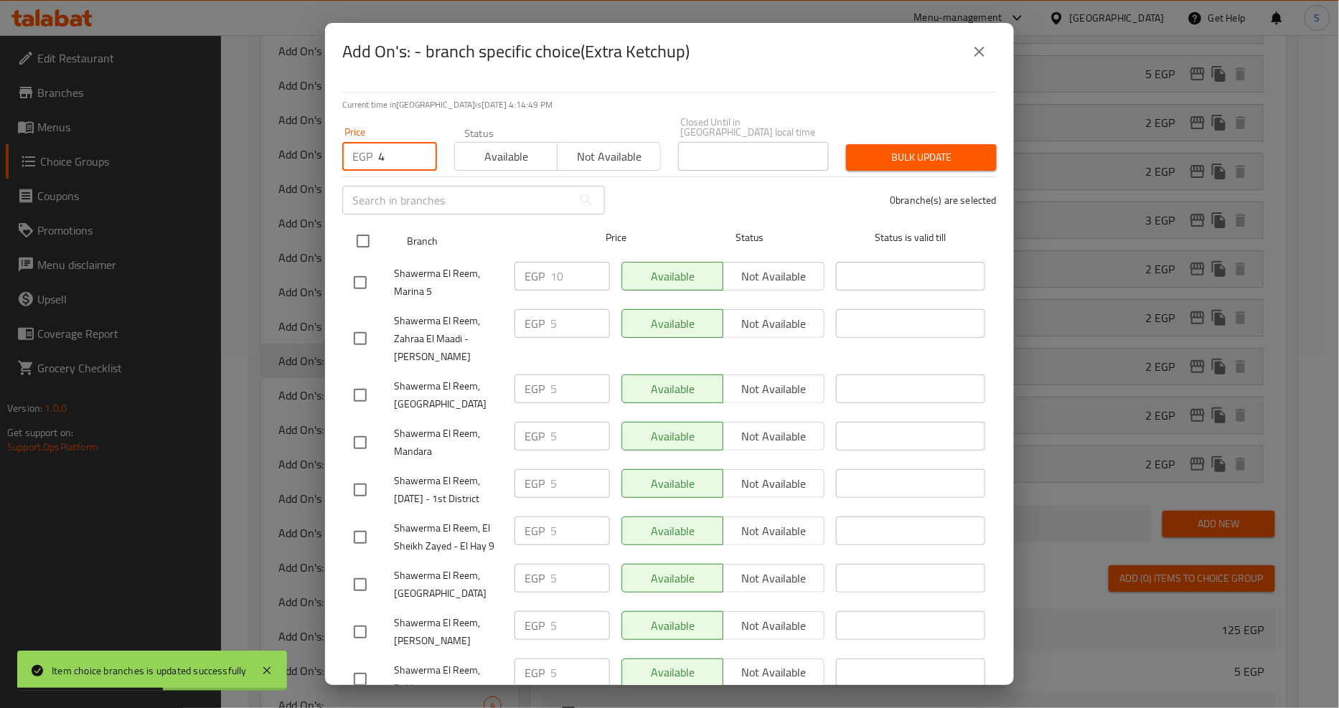
type input "4"
click at [361, 235] on input "checkbox" at bounding box center [363, 241] width 30 height 30
checkbox input "true"
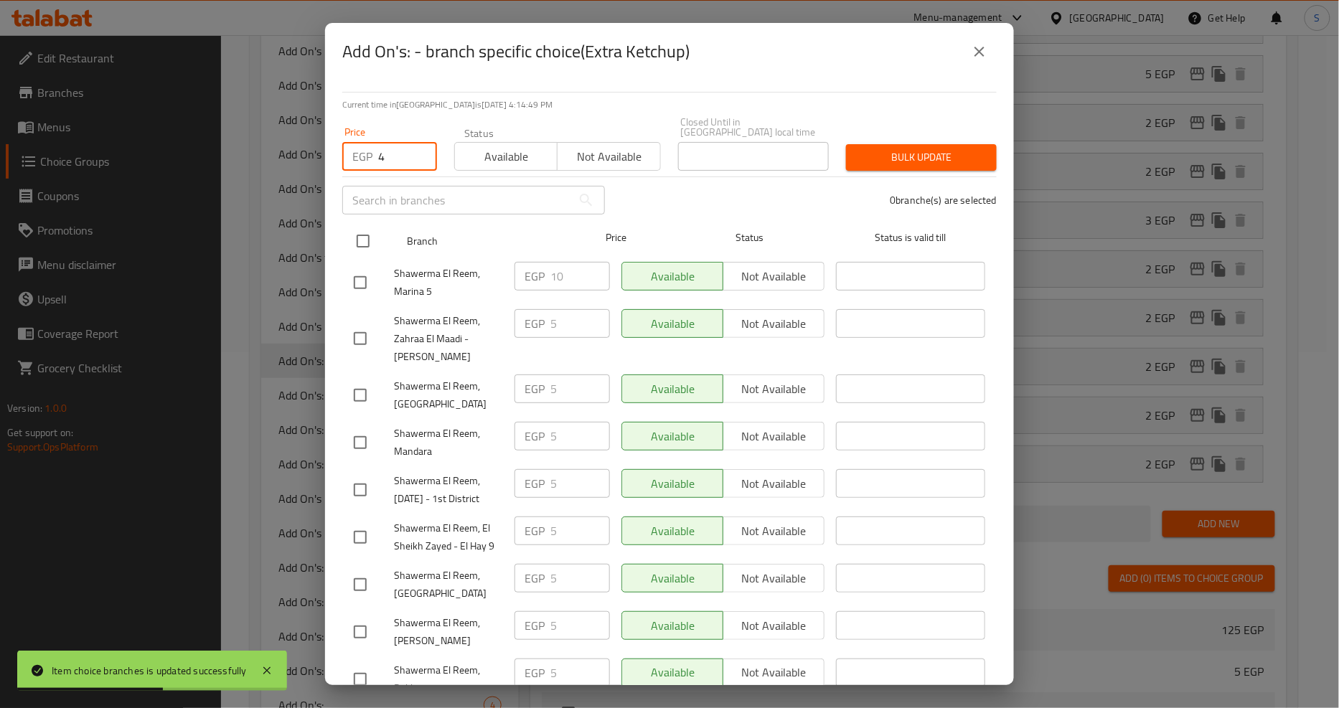
checkbox input "true"
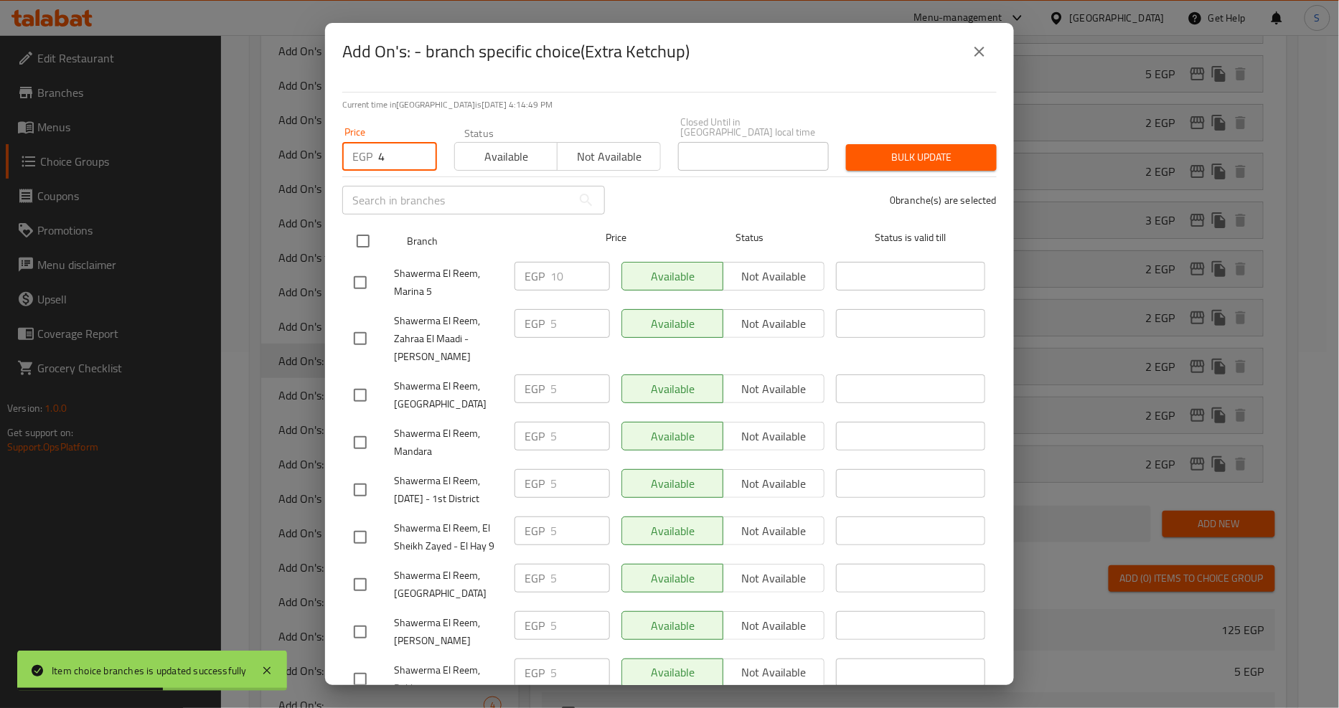
checkbox input "true"
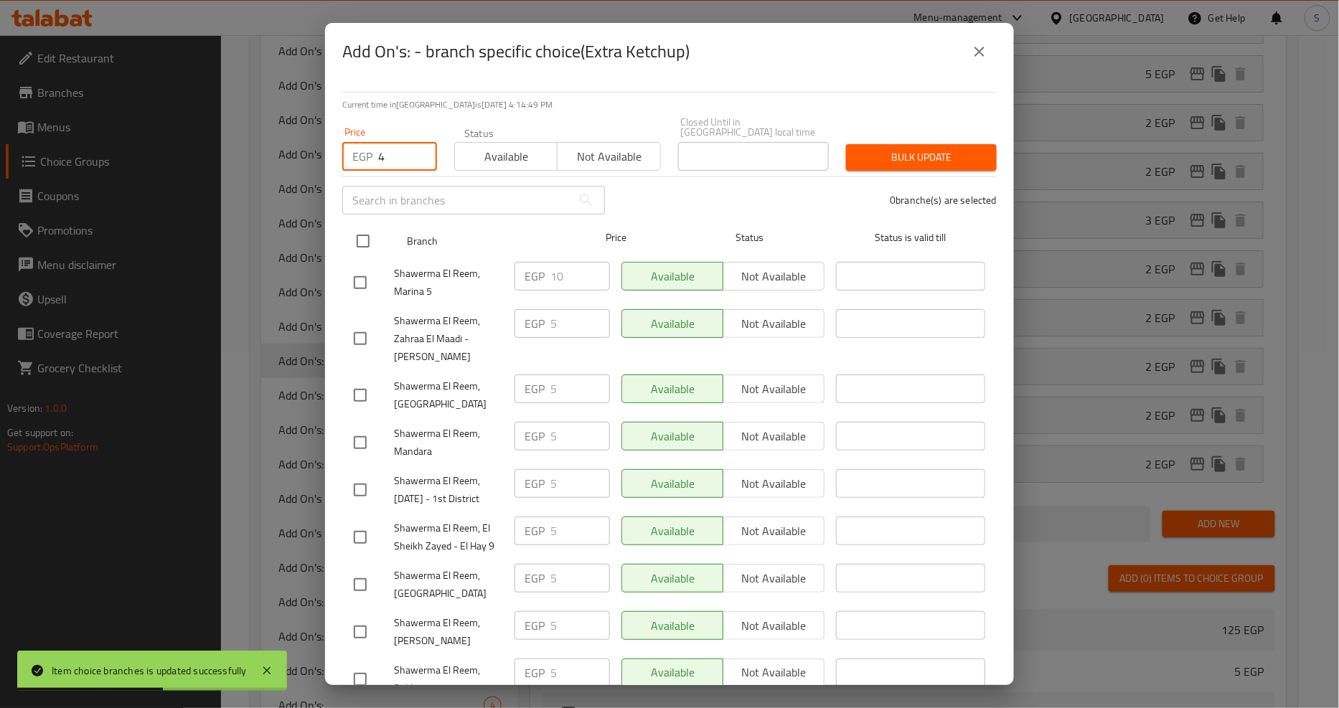
checkbox input "true"
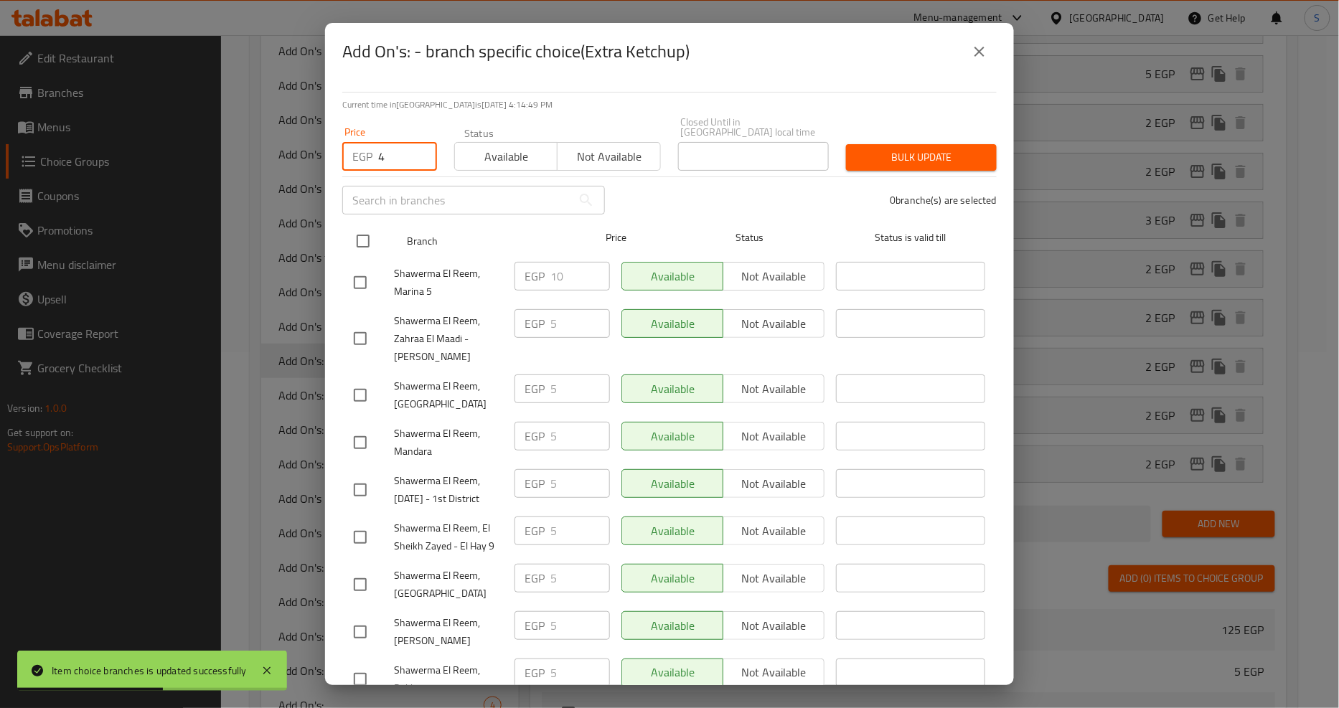
checkbox input "true"
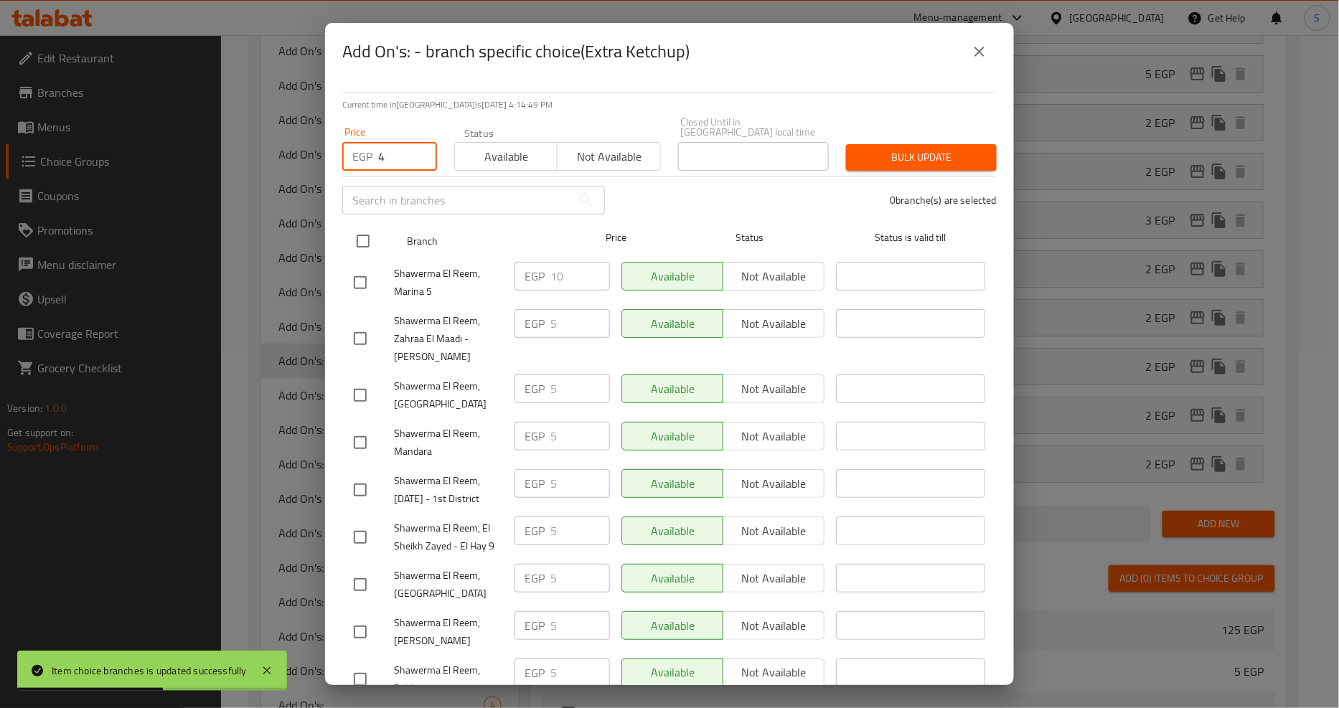
checkbox input "true"
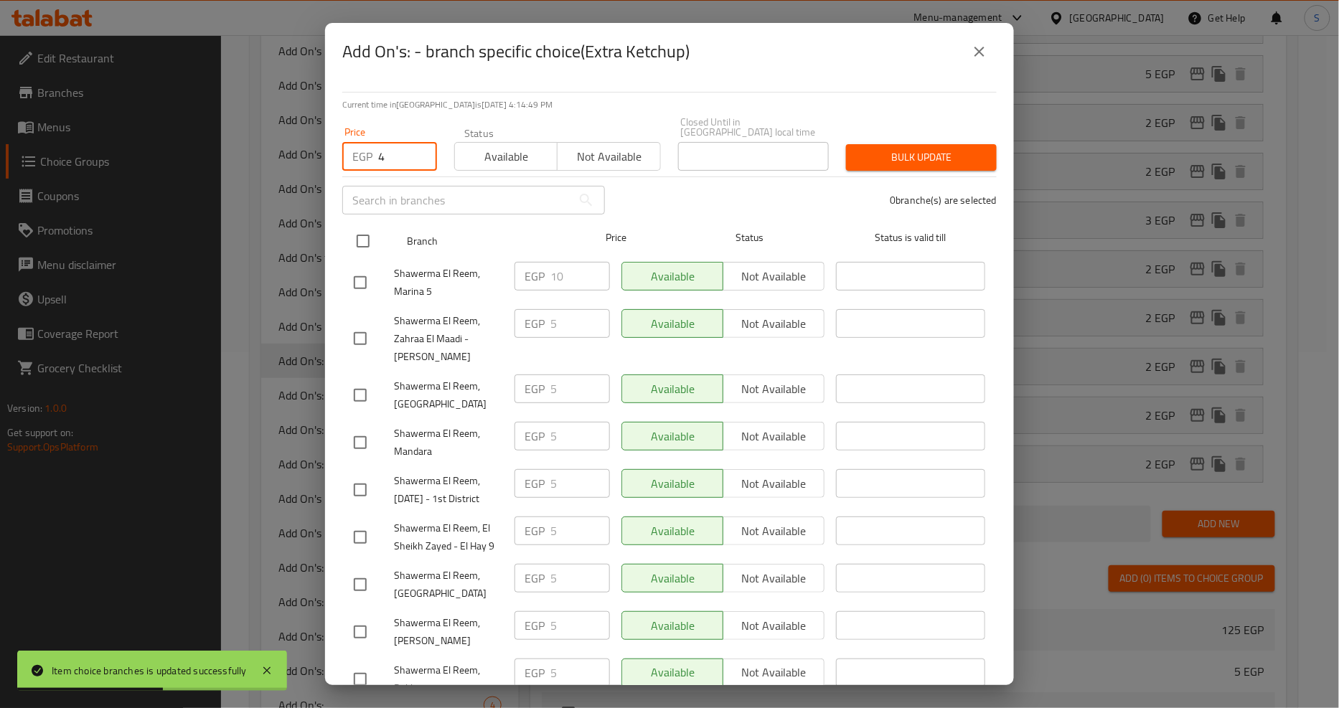
checkbox input "true"
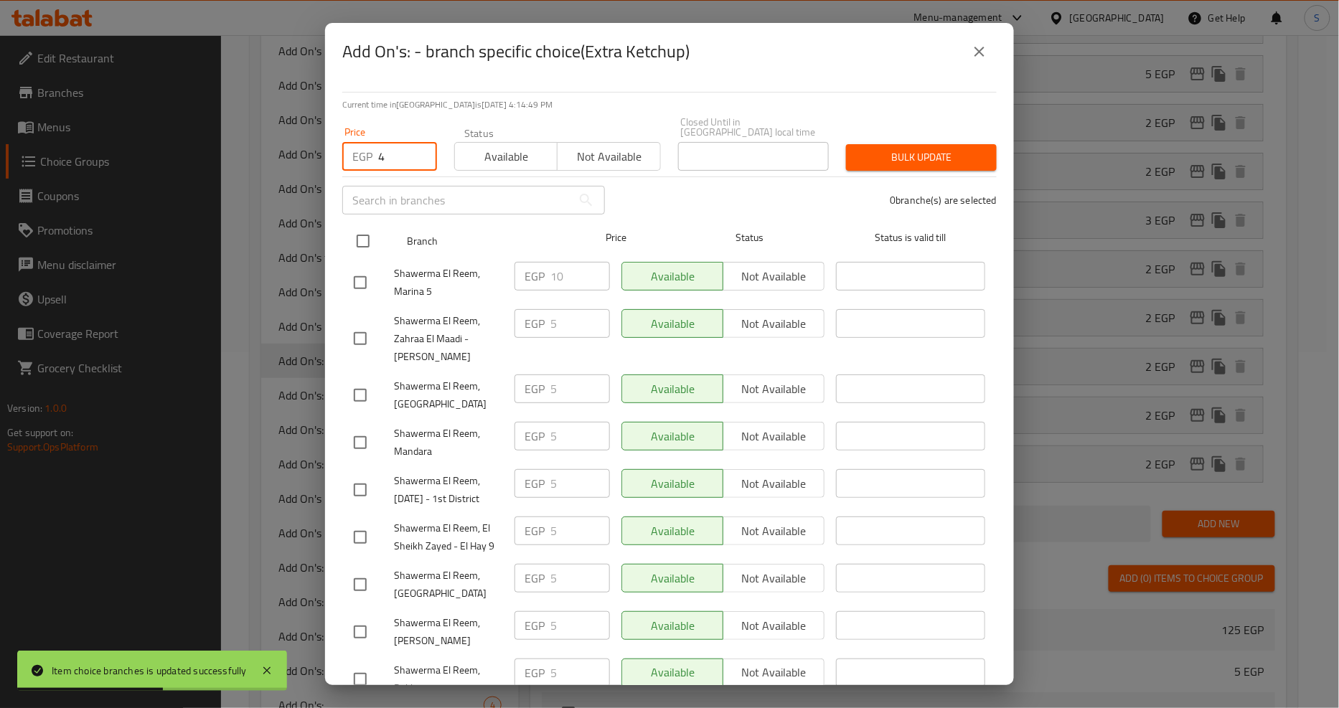
checkbox input "true"
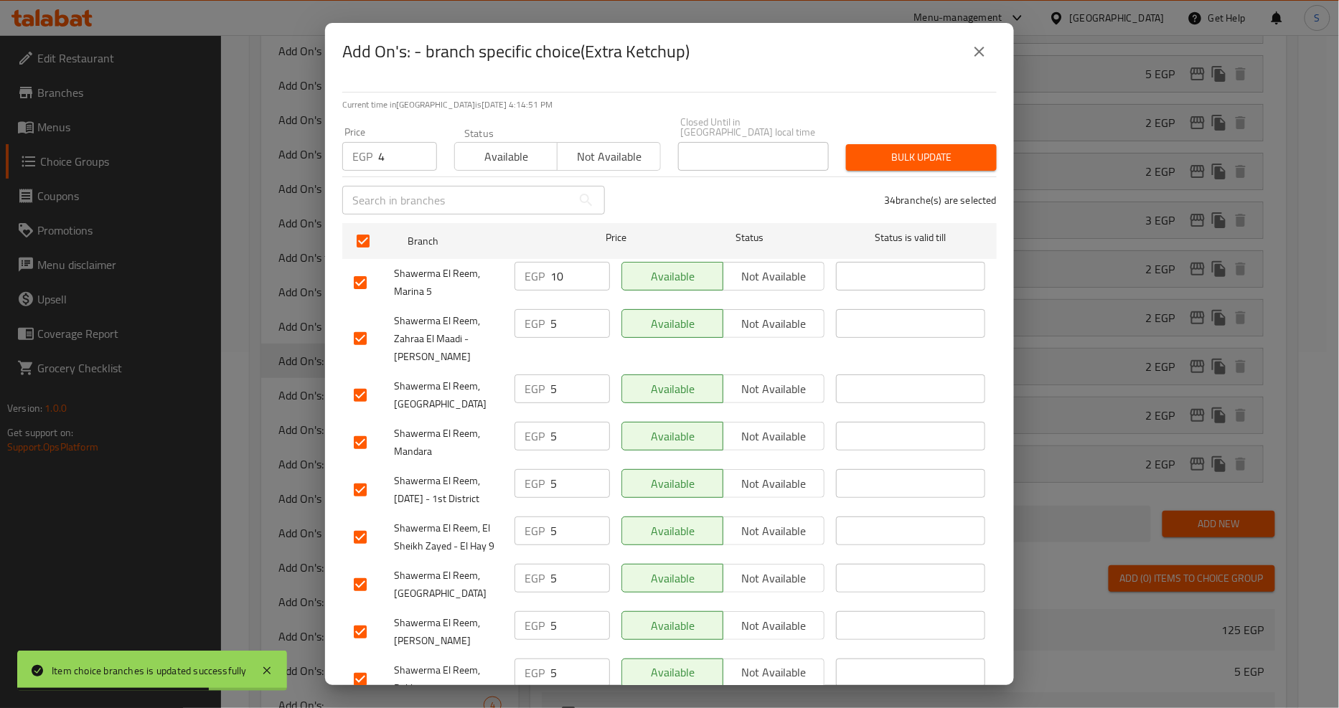
click at [370, 273] on input "checkbox" at bounding box center [360, 283] width 30 height 30
checkbox input "false"
click at [915, 151] on span "Bulk update" at bounding box center [921, 158] width 128 height 18
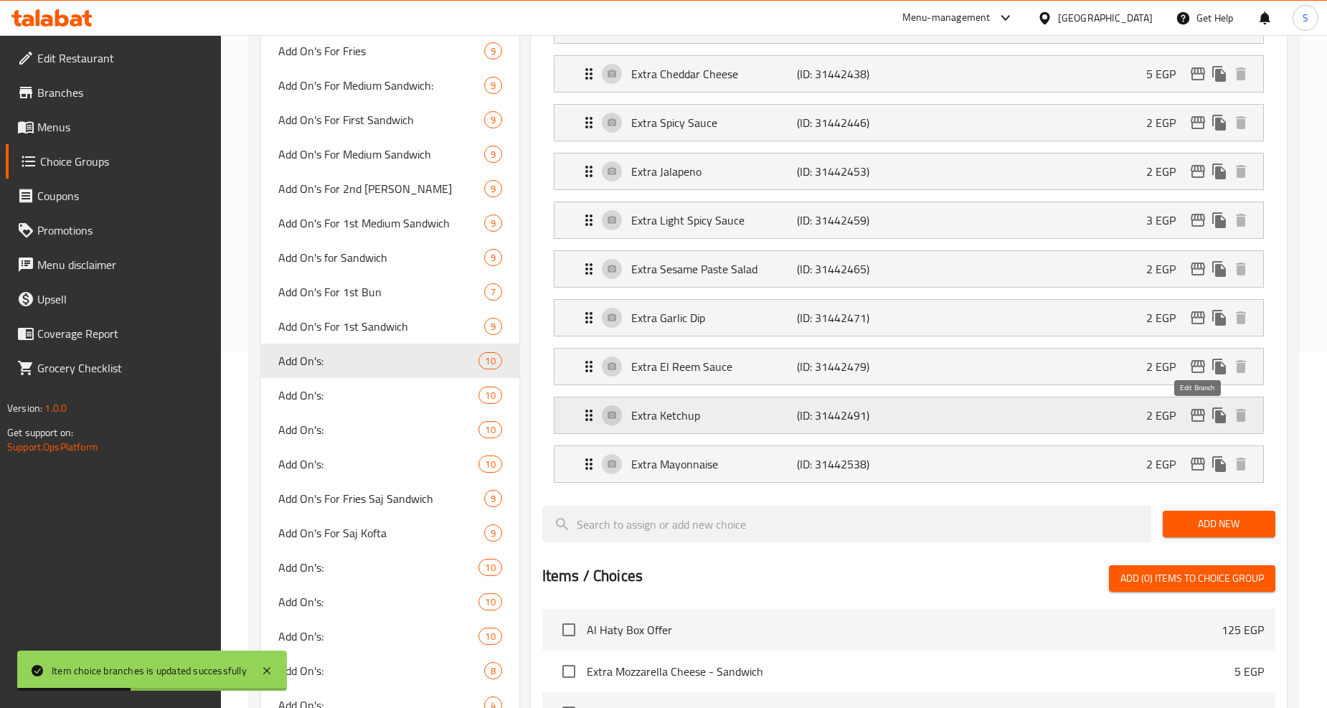
click at [1192, 413] on icon "edit" at bounding box center [1198, 415] width 14 height 13
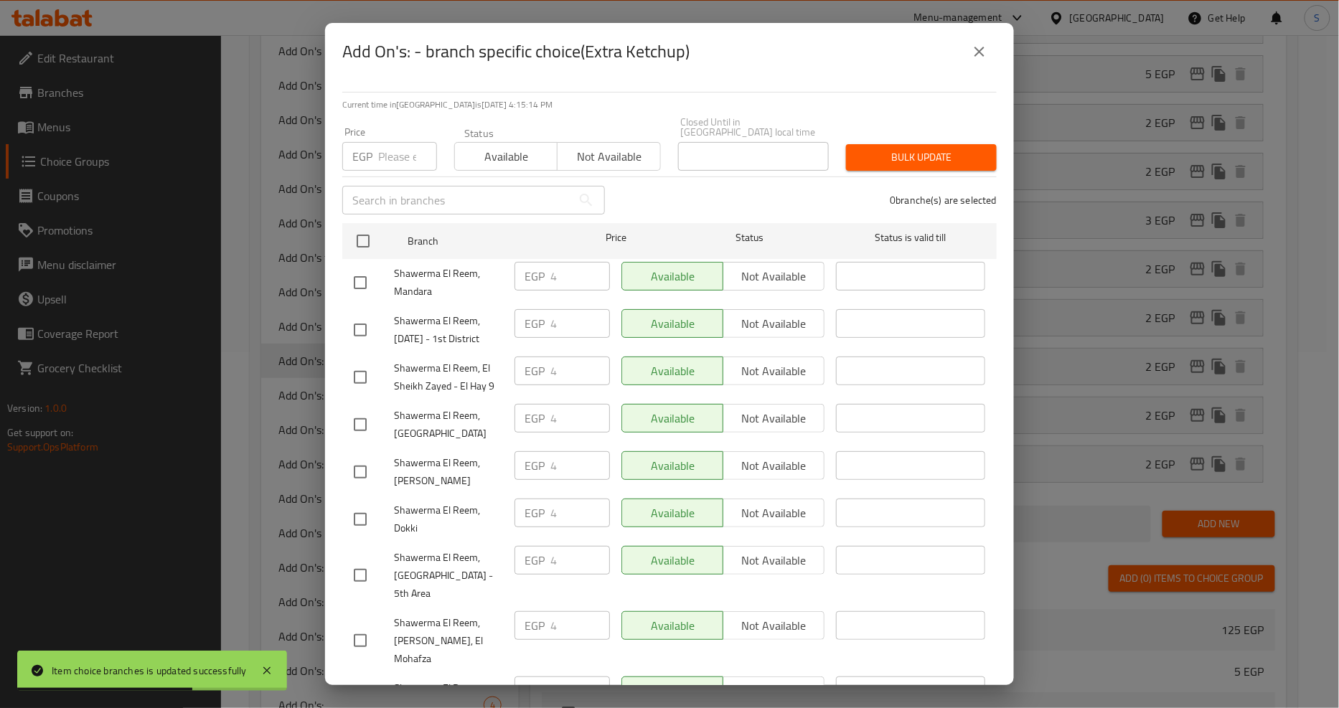
scroll to position [1012, 0]
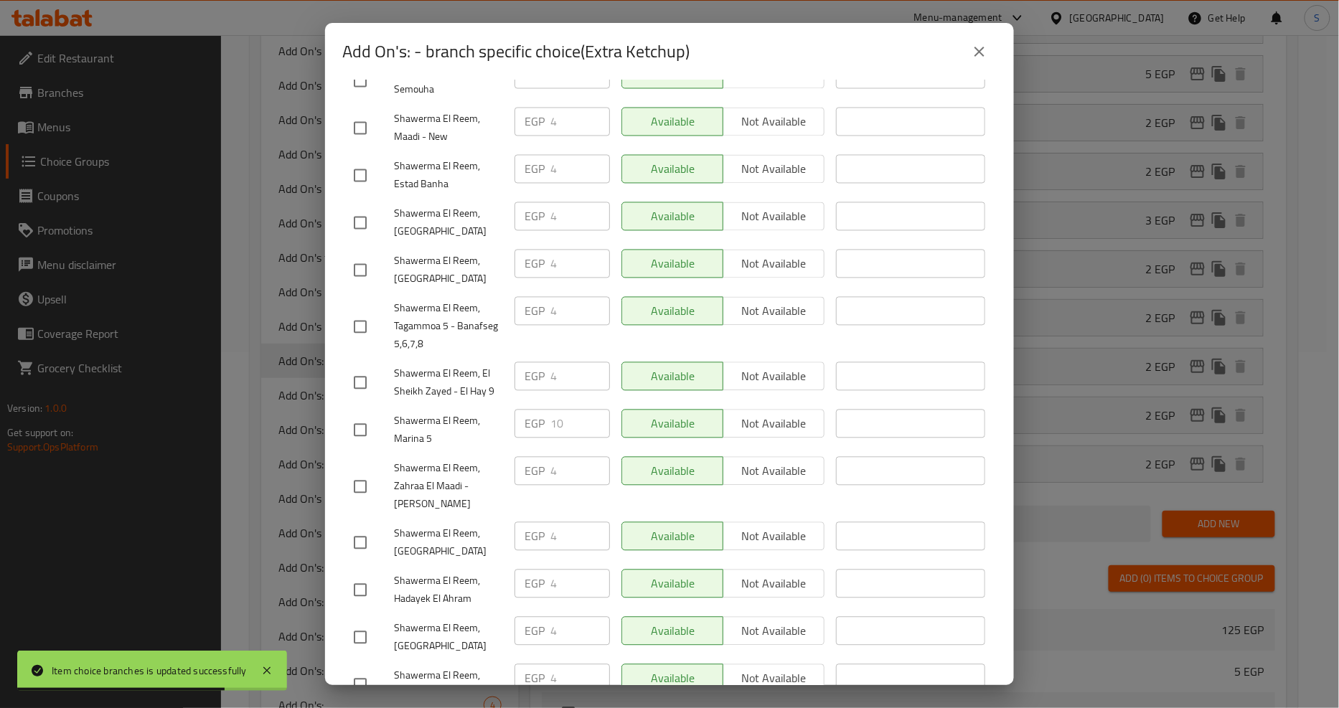
click at [976, 62] on button "close" at bounding box center [979, 51] width 34 height 34
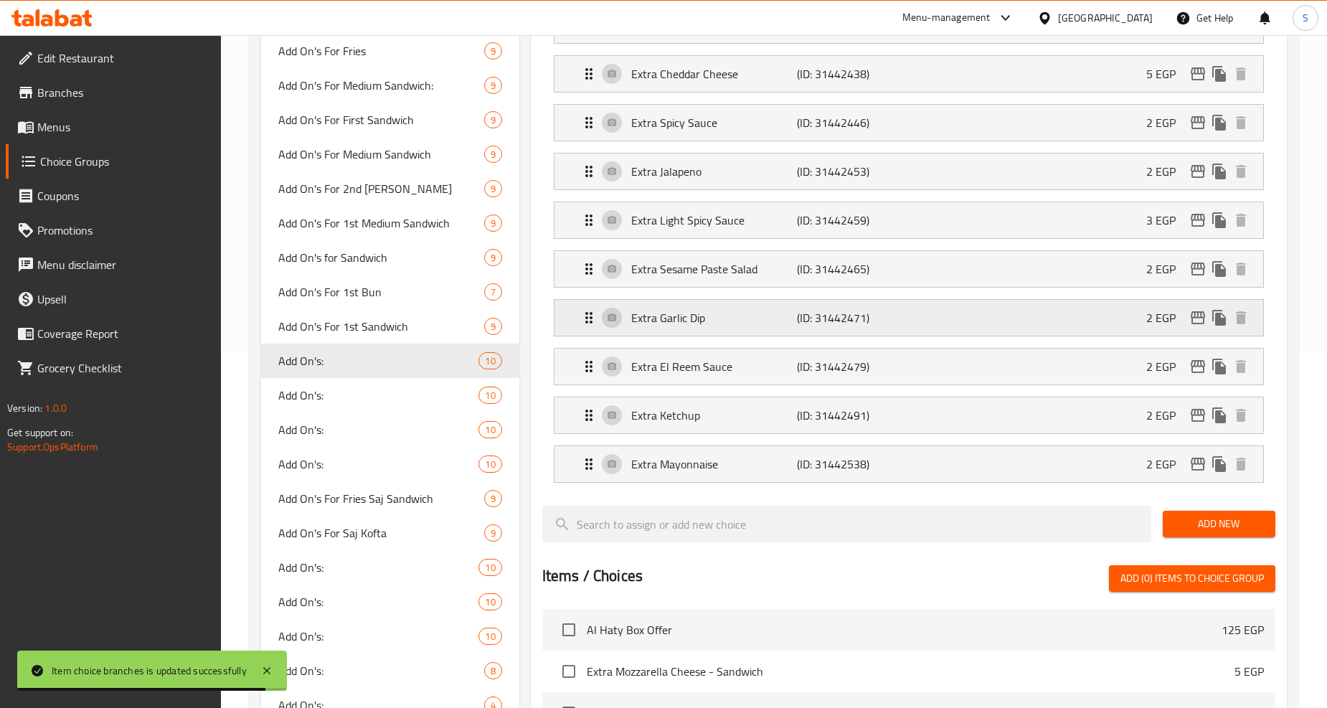
click at [1191, 318] on icon "edit" at bounding box center [1198, 317] width 17 height 17
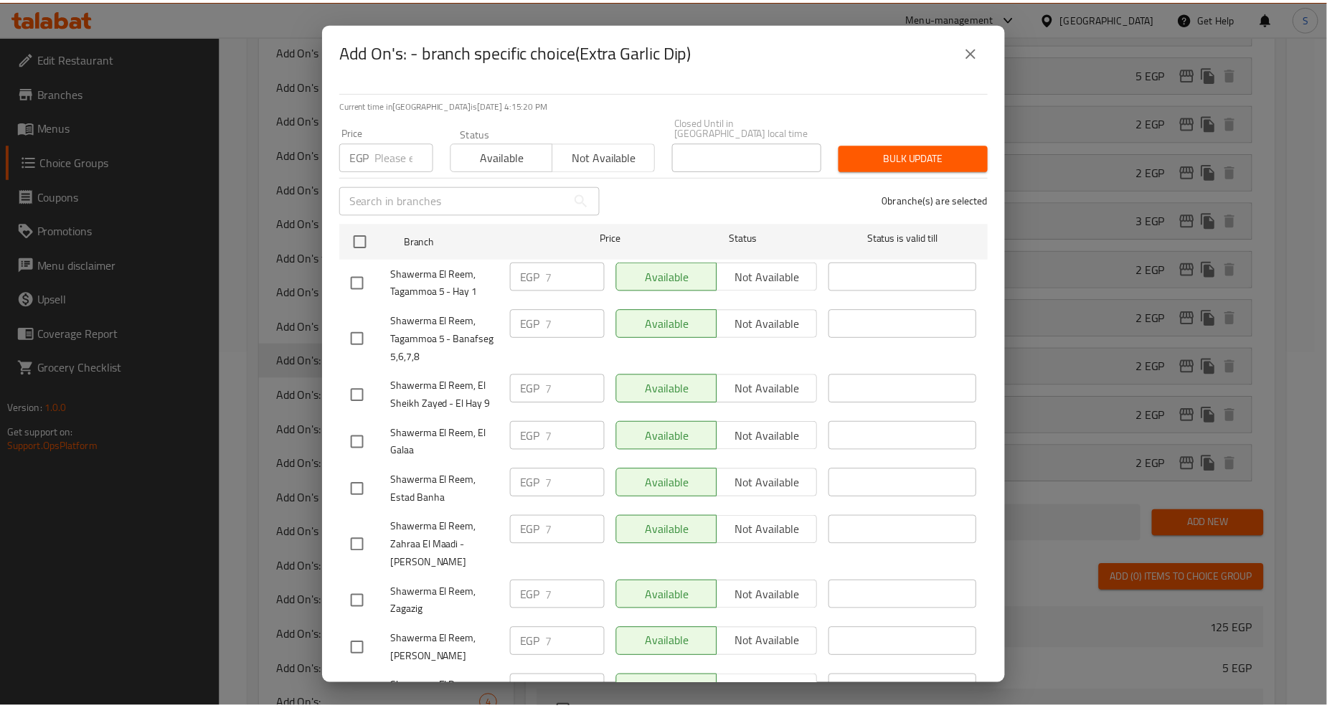
scroll to position [1263, 0]
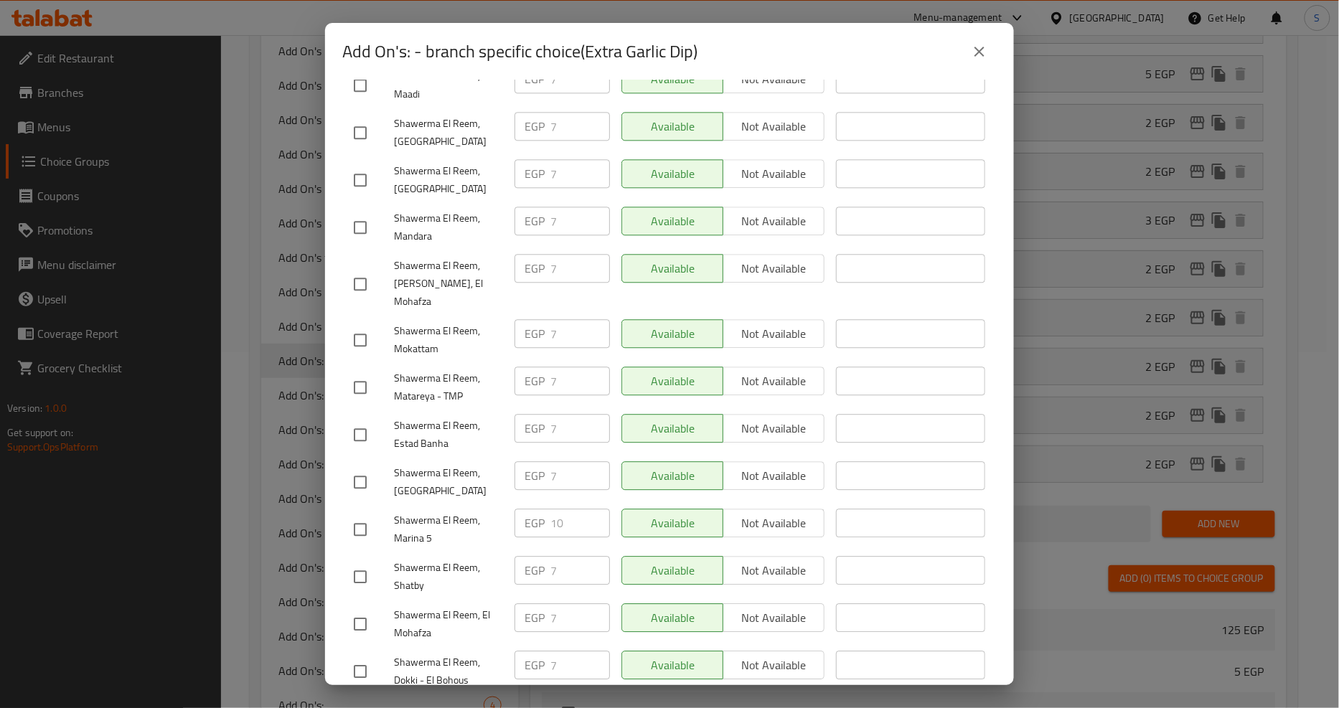
click at [967, 48] on button "close" at bounding box center [979, 51] width 34 height 34
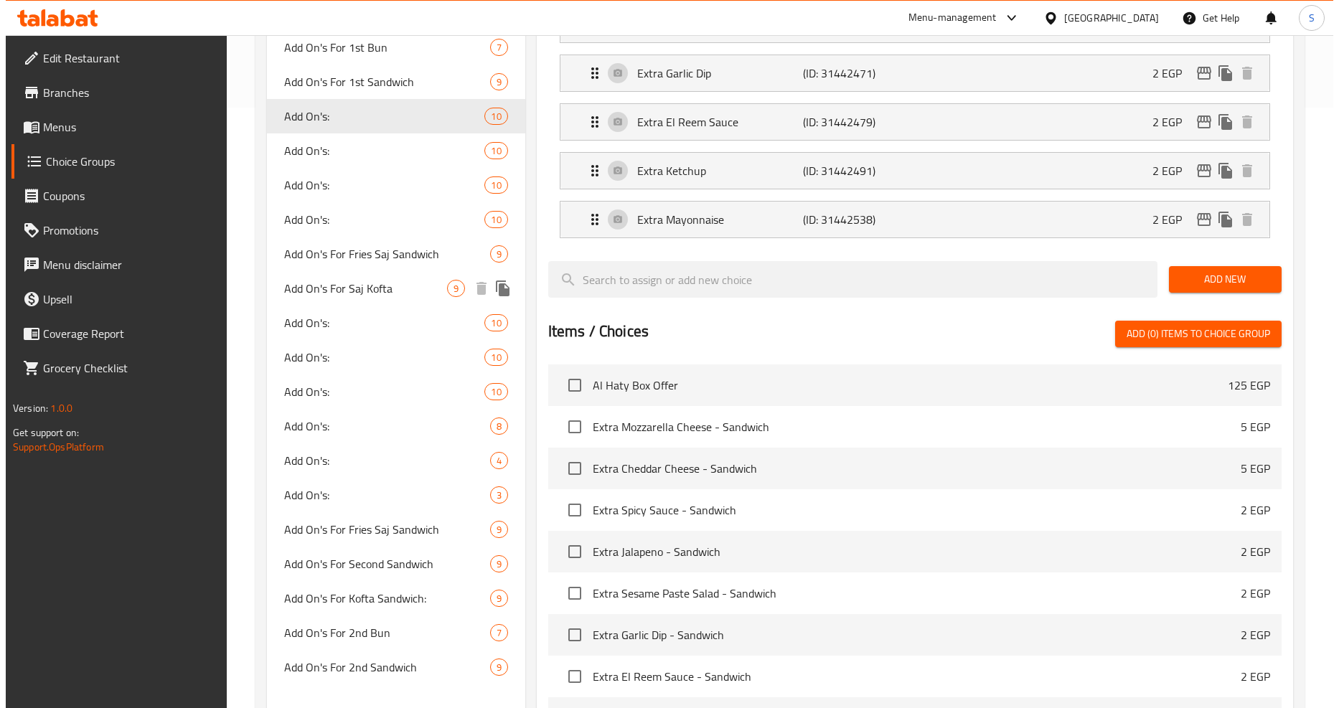
scroll to position [834, 0]
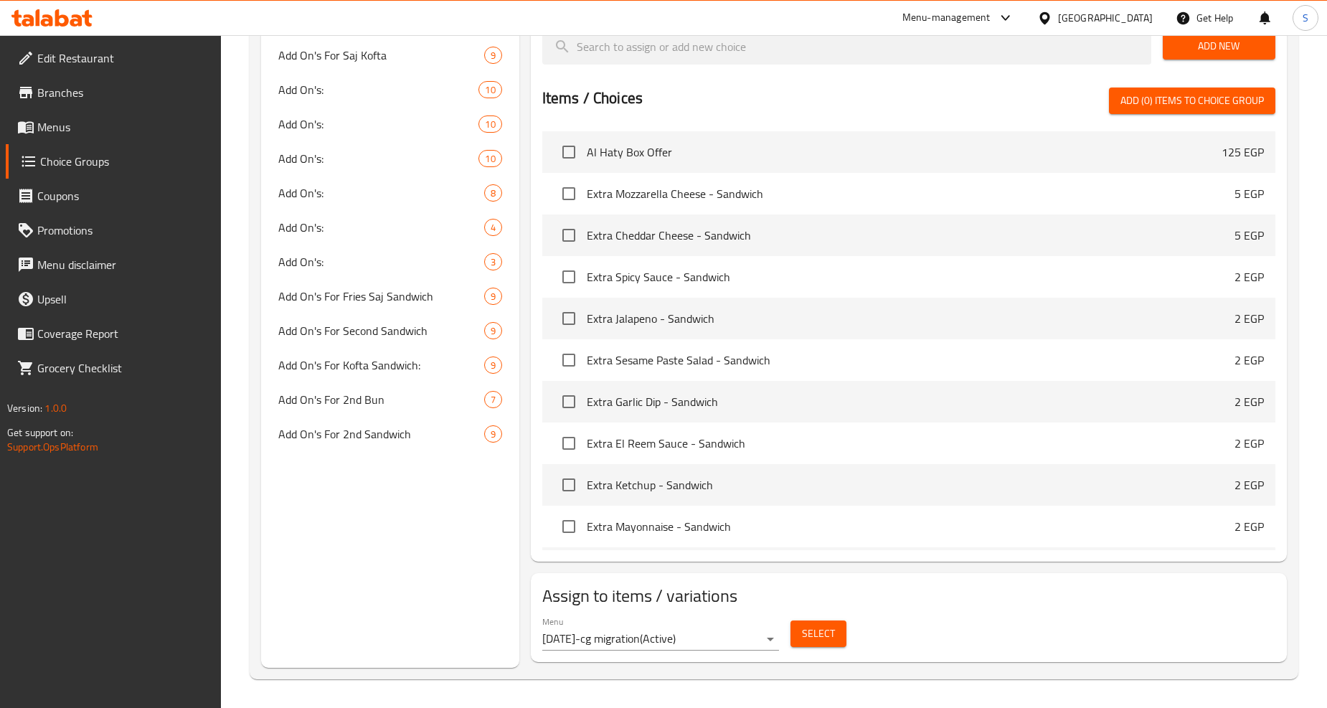
click at [806, 651] on div "Select" at bounding box center [818, 634] width 67 height 38
click at [813, 639] on span "Select" at bounding box center [818, 634] width 33 height 18
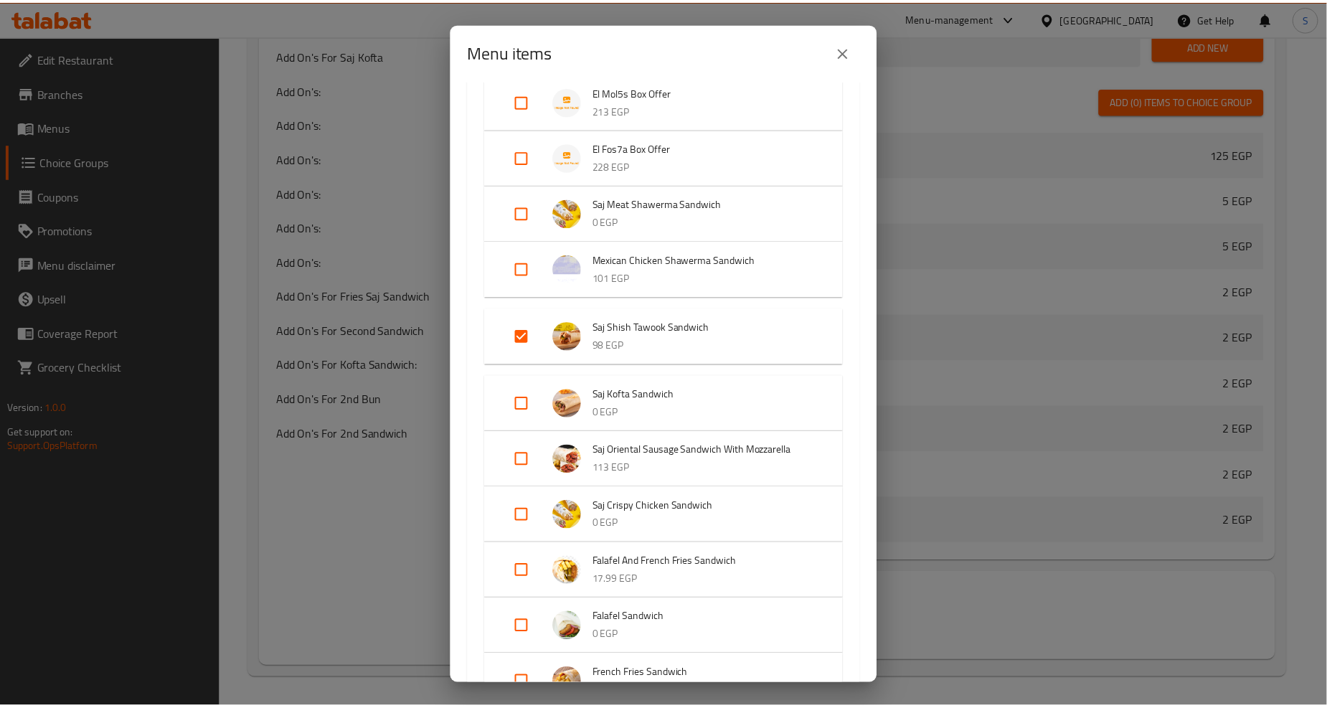
scroll to position [478, 0]
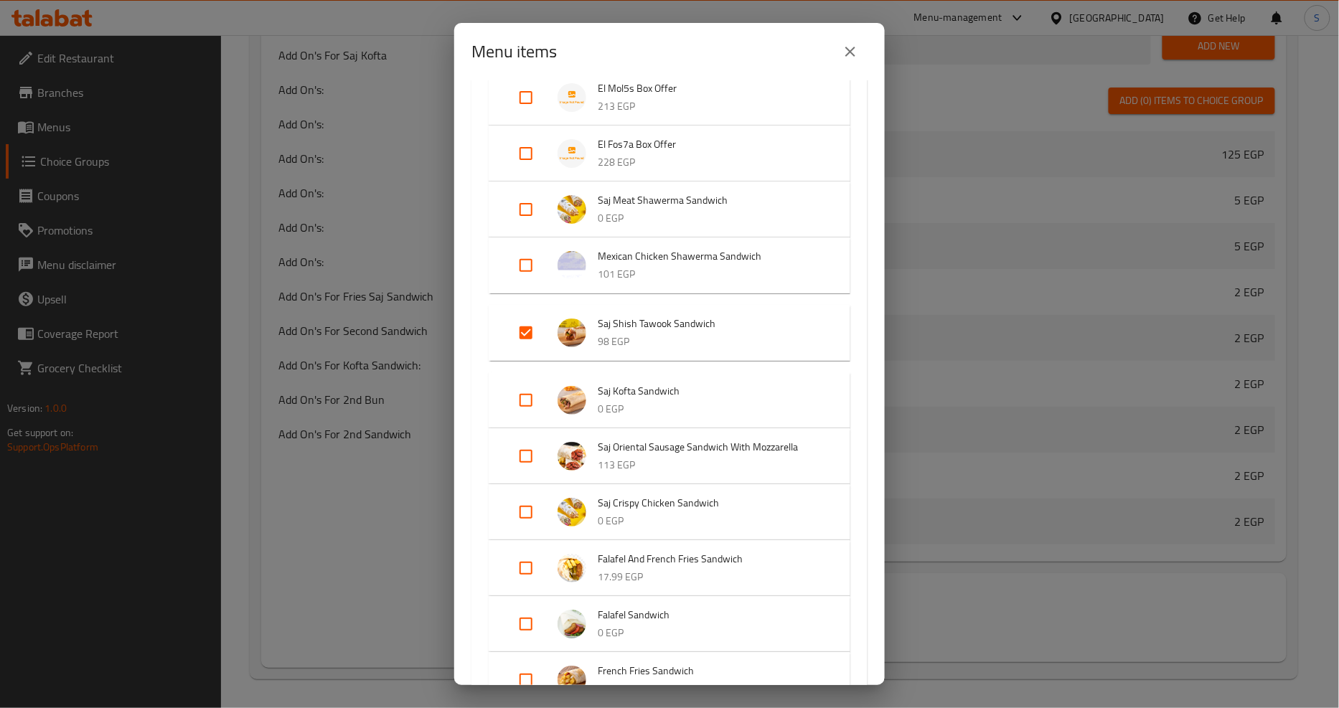
click at [850, 51] on icon "close" at bounding box center [850, 52] width 10 height 10
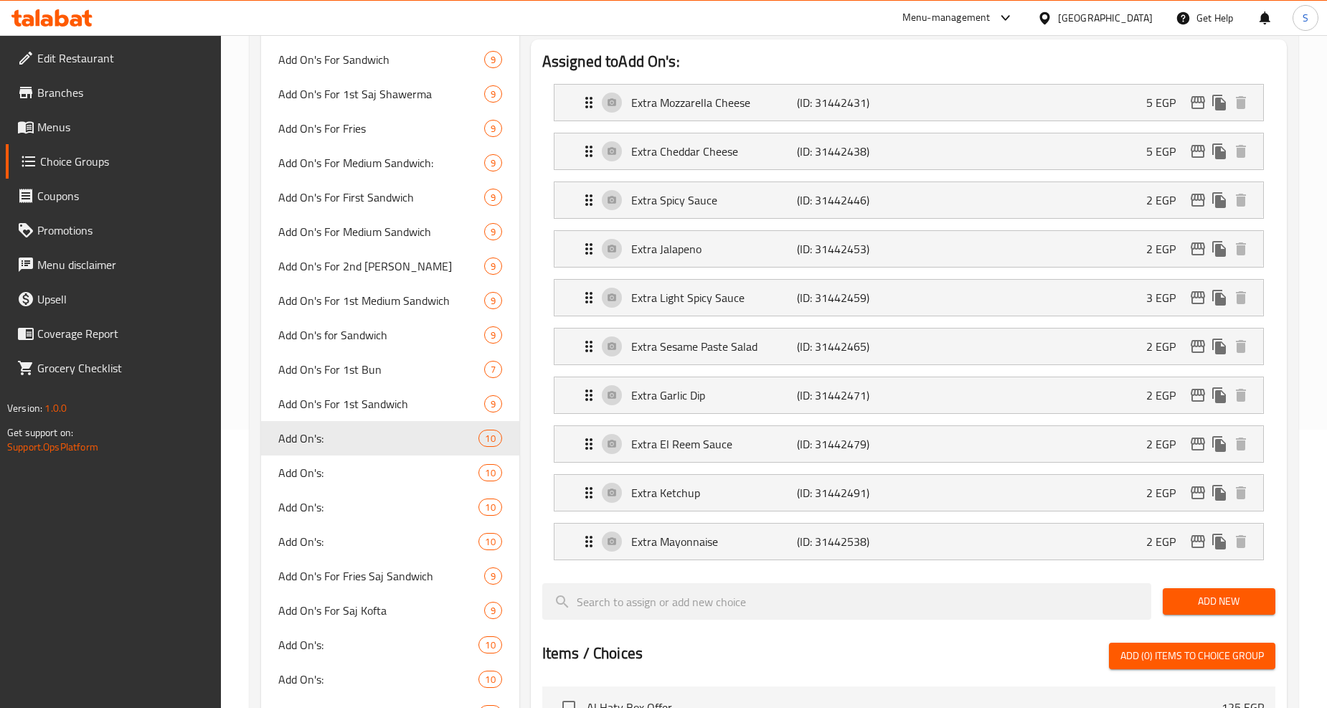
scroll to position [276, 0]
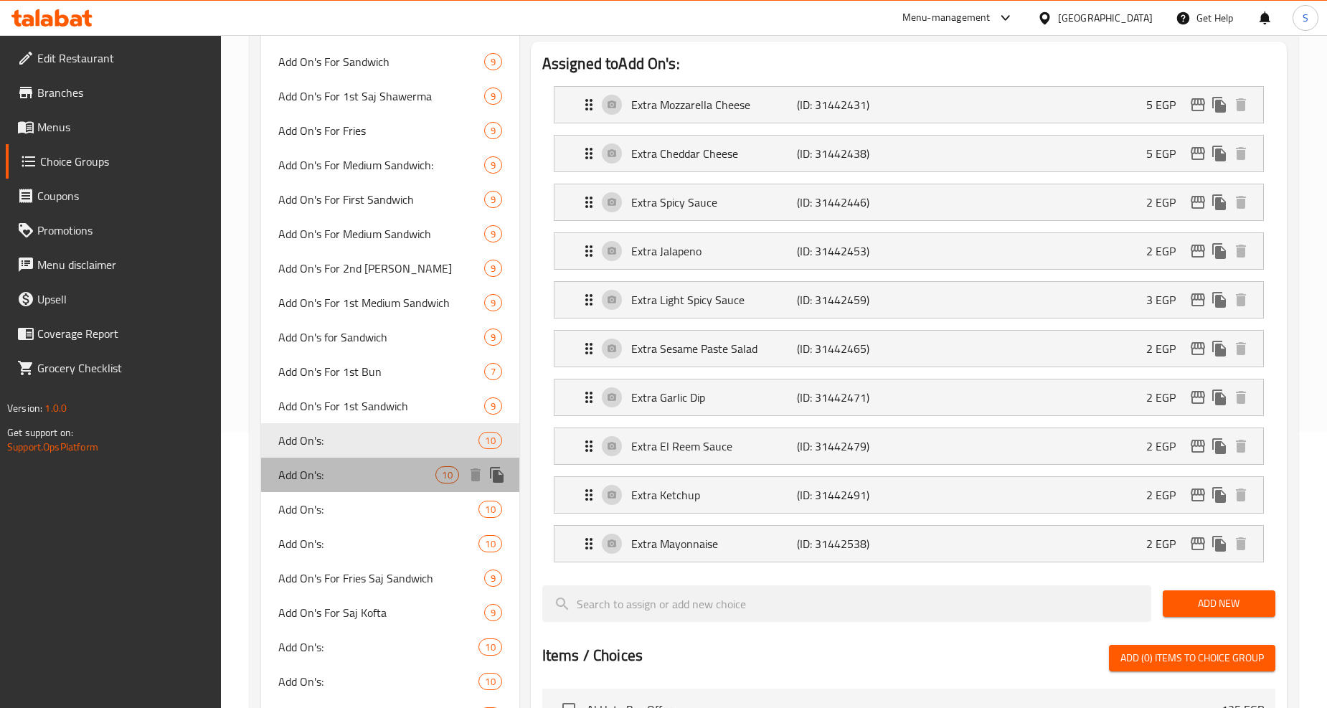
click at [316, 479] on span "Add On's:" at bounding box center [356, 474] width 157 height 17
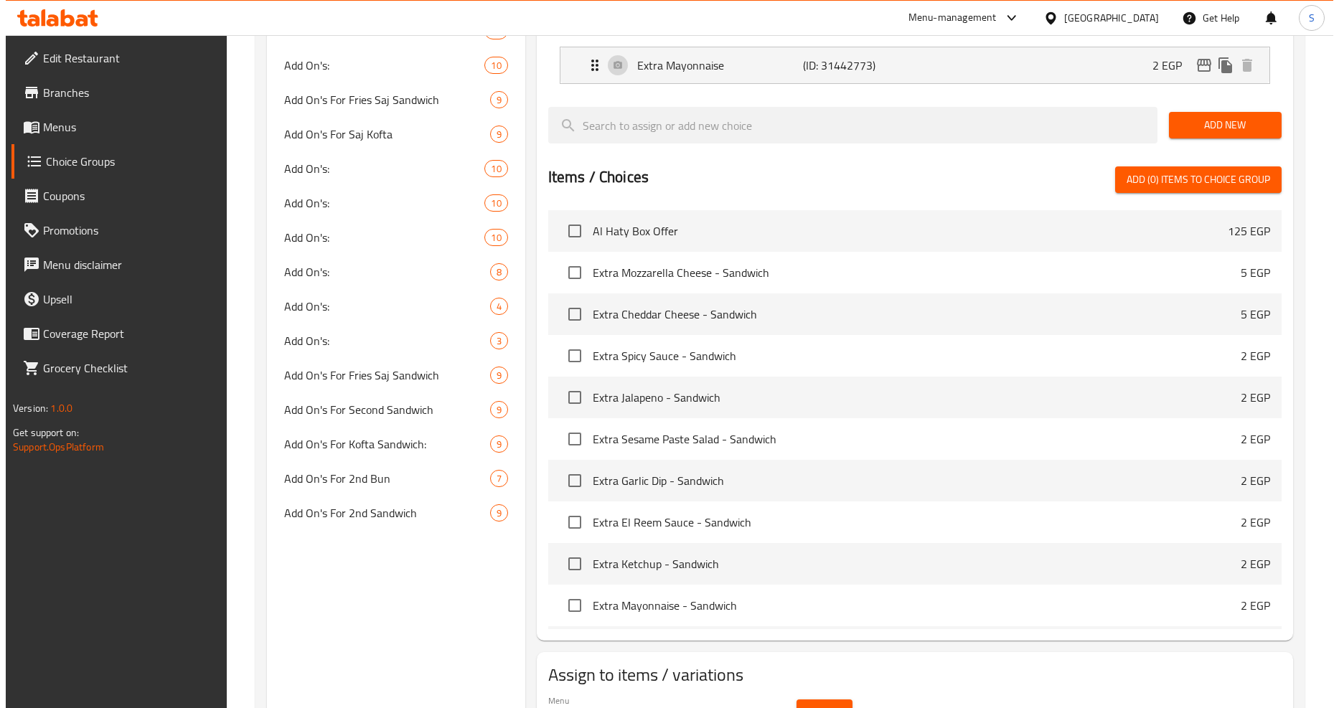
scroll to position [834, 0]
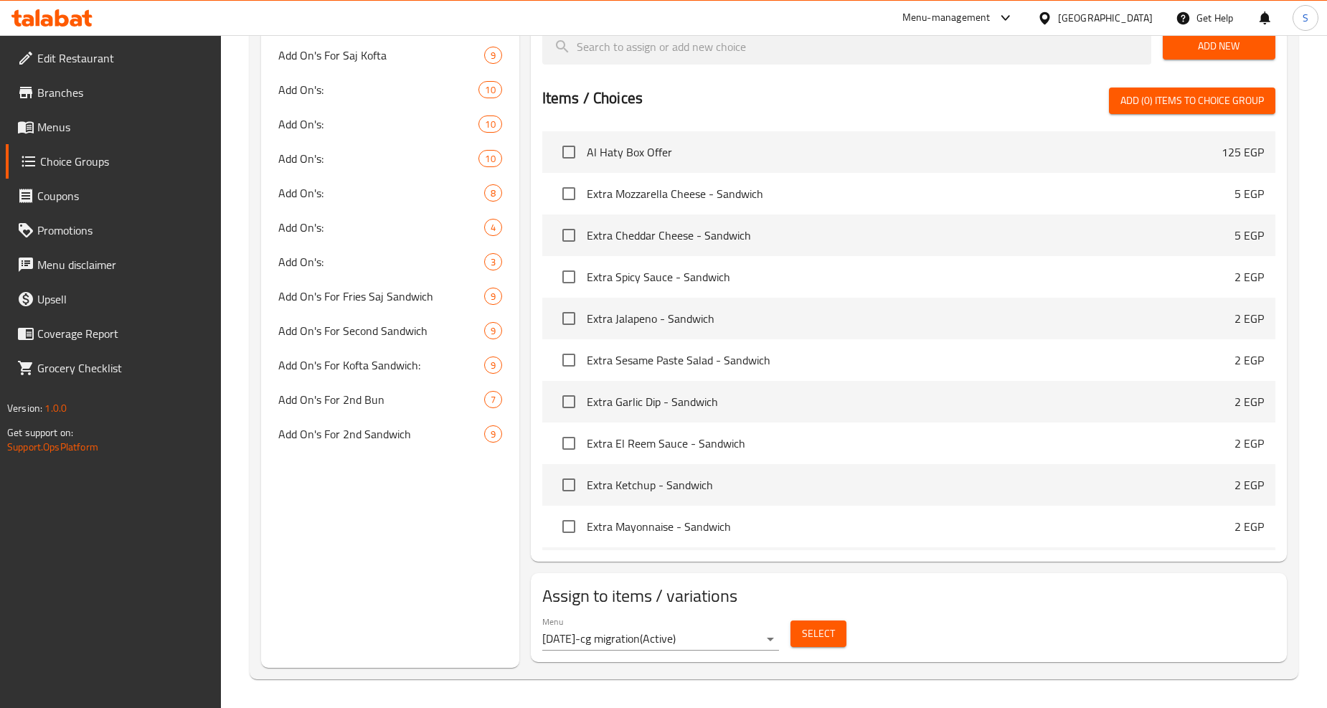
click at [780, 642] on div "Menu 27.07.2023-cg migration ( Active )" at bounding box center [661, 634] width 248 height 46
click at [812, 630] on span "Select" at bounding box center [818, 634] width 33 height 18
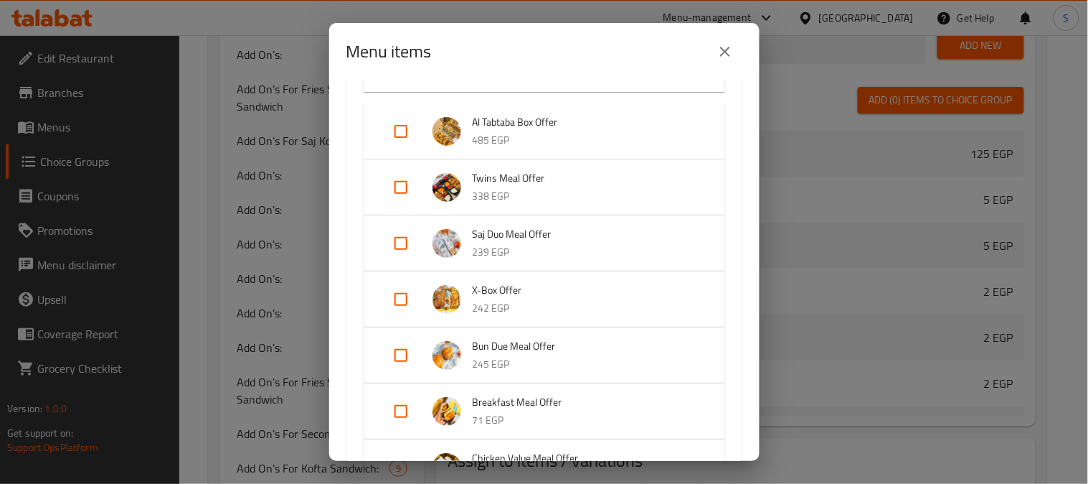
scroll to position [0, 0]
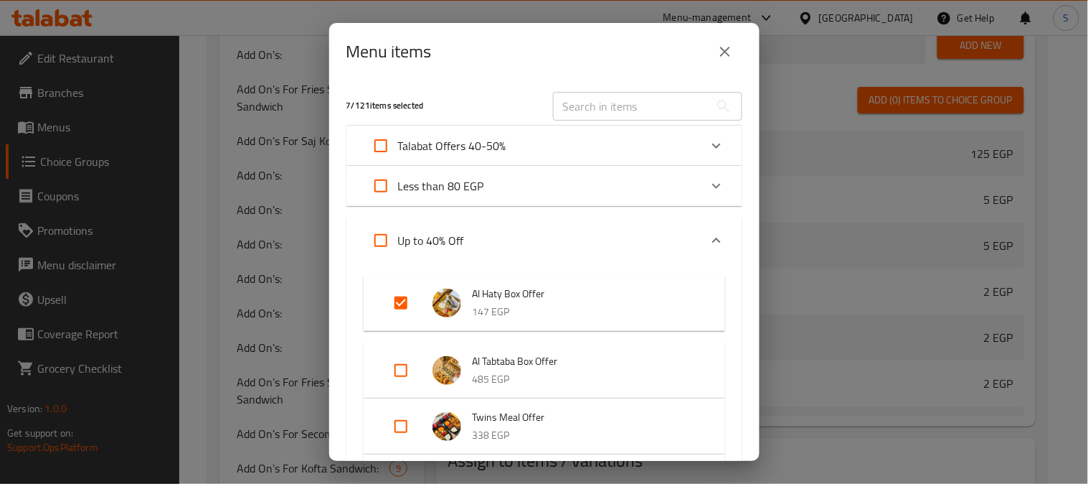
click at [729, 44] on icon "close" at bounding box center [725, 51] width 17 height 17
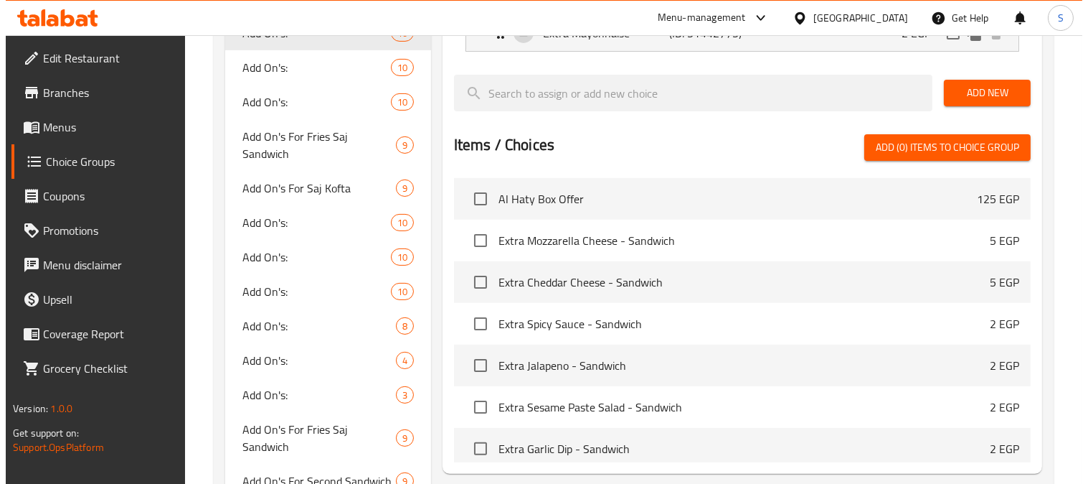
scroll to position [924, 0]
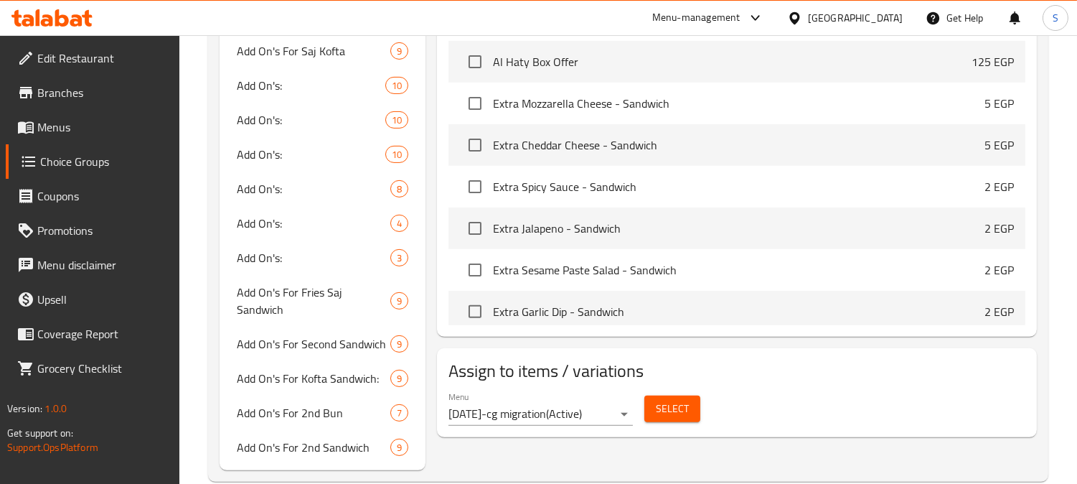
click at [685, 400] on span "Select" at bounding box center [672, 409] width 33 height 18
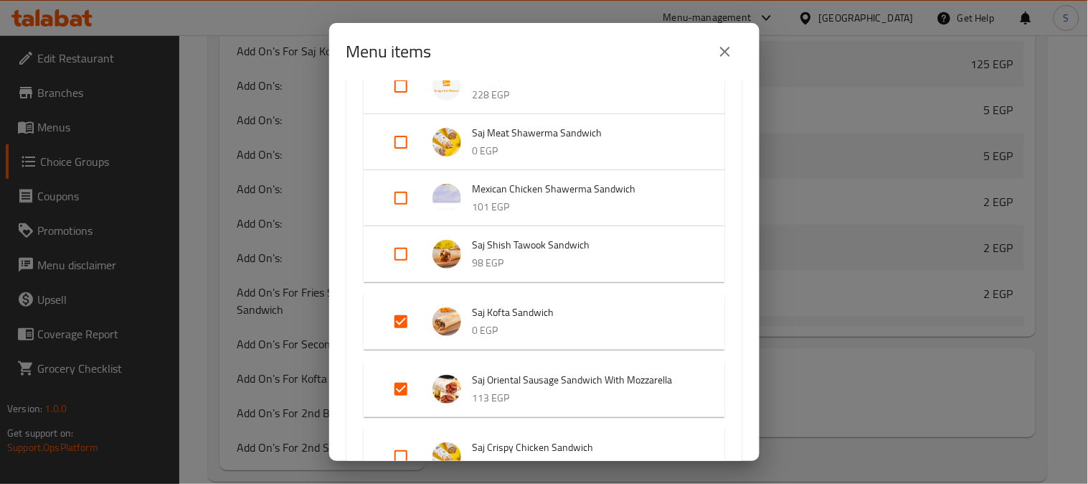
scroll to position [1195, 0]
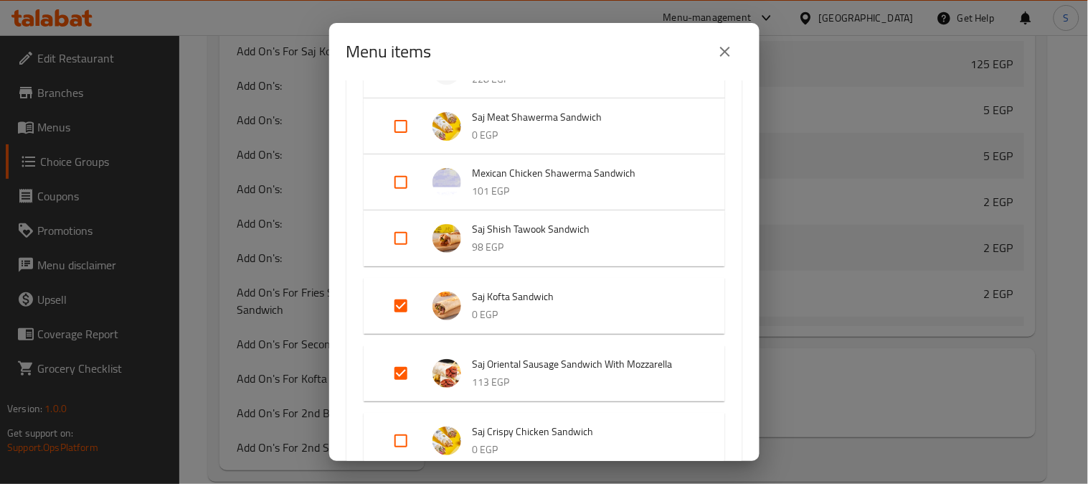
drag, startPoint x: 567, startPoint y: 293, endPoint x: 462, endPoint y: 311, distance: 106.3
click at [462, 311] on li "Saj Kofta Sandwich 0 EGP" at bounding box center [544, 306] width 327 height 50
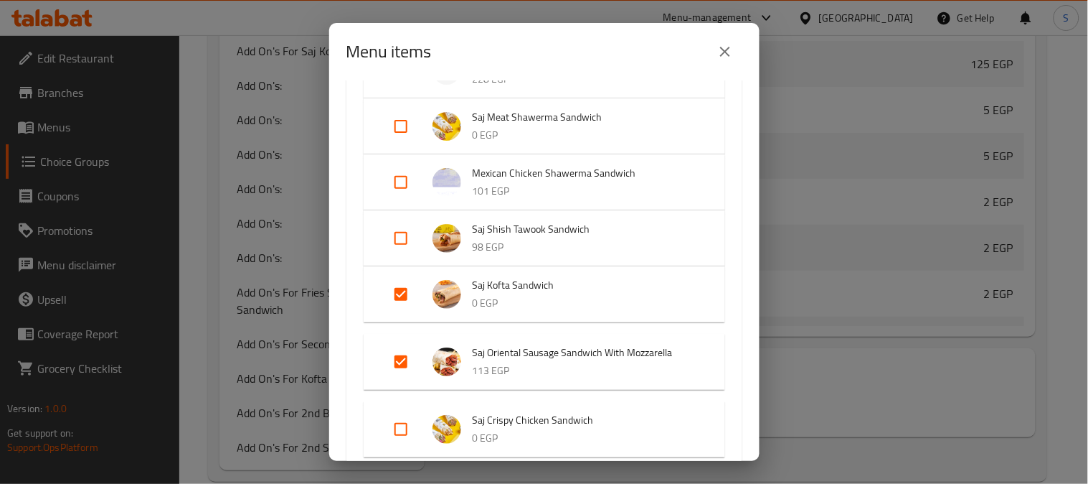
click at [554, 296] on p "0 EGP" at bounding box center [585, 303] width 224 height 18
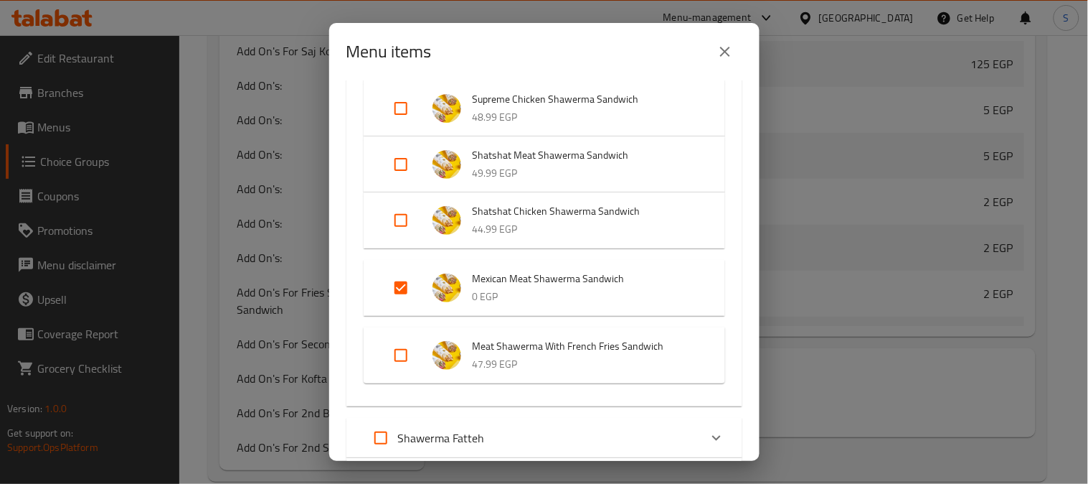
scroll to position [2391, 0]
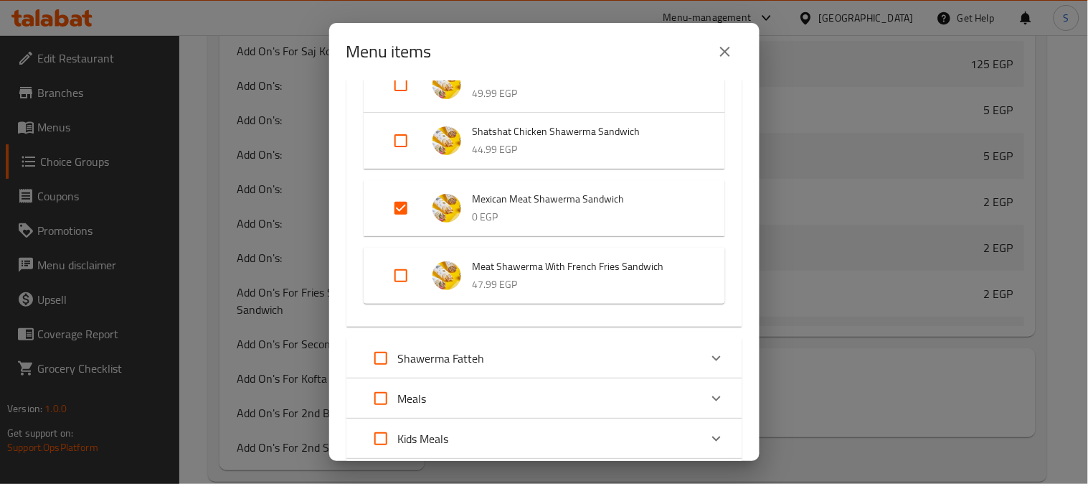
click at [405, 203] on input "Expand" at bounding box center [401, 208] width 34 height 34
checkbox input "false"
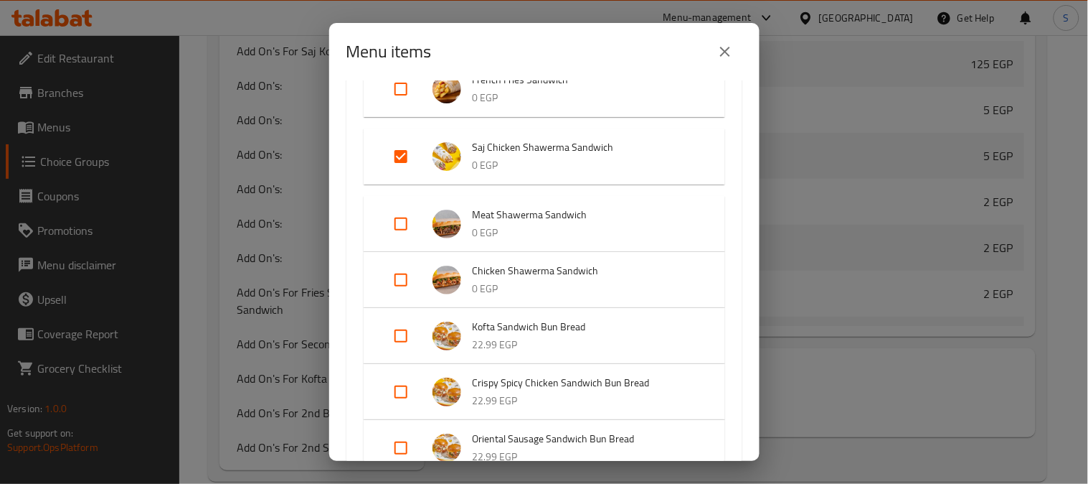
scroll to position [1753, 0]
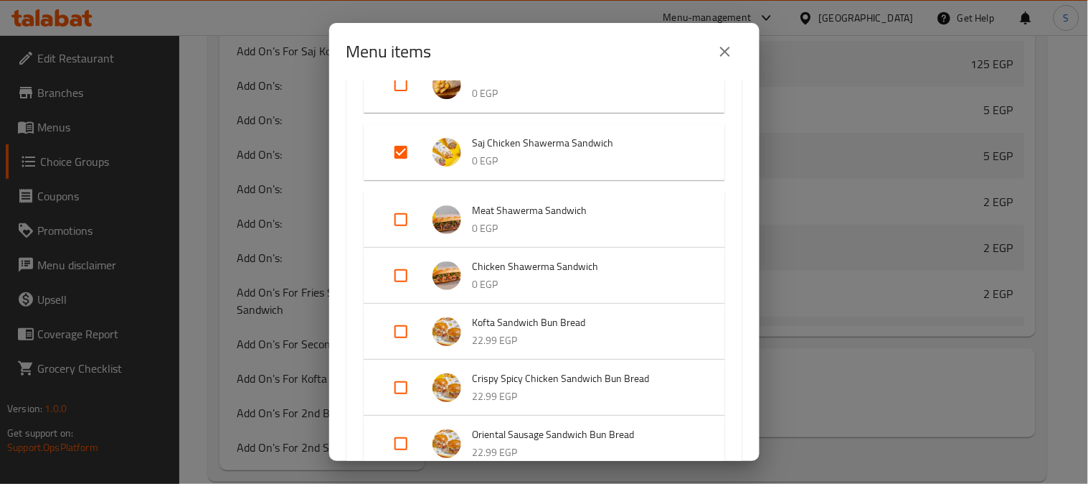
click at [399, 151] on input "Expand" at bounding box center [401, 152] width 34 height 34
checkbox input "false"
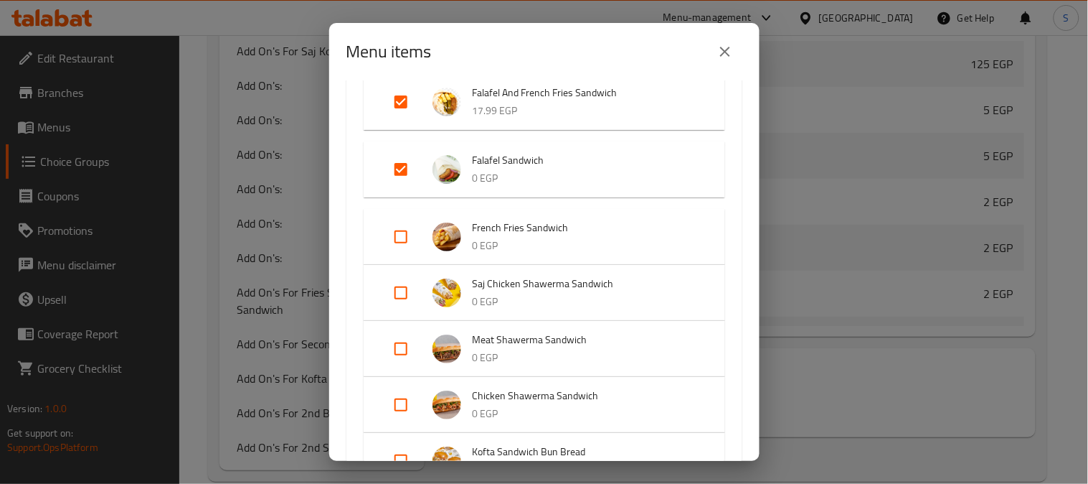
scroll to position [1594, 0]
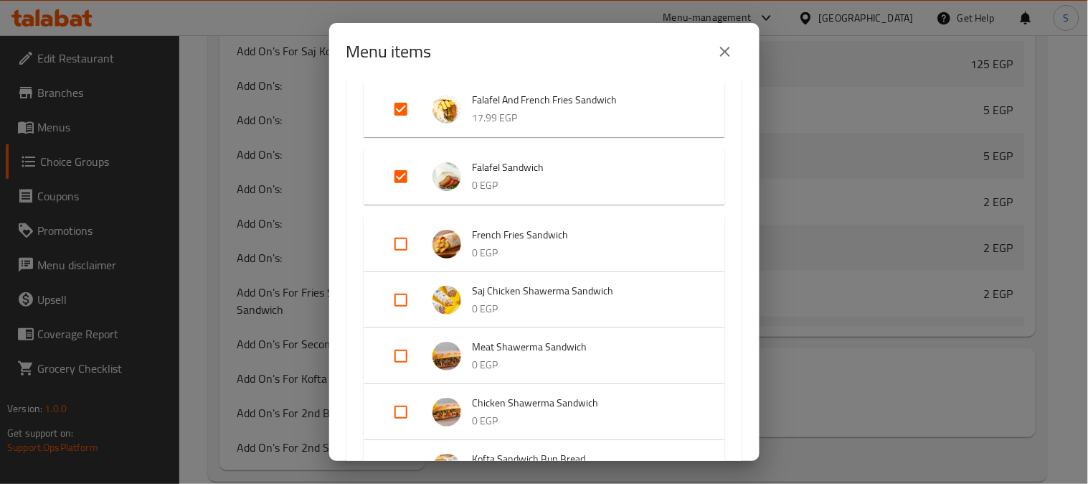
click at [397, 176] on input "Expand" at bounding box center [401, 176] width 34 height 34
checkbox input "false"
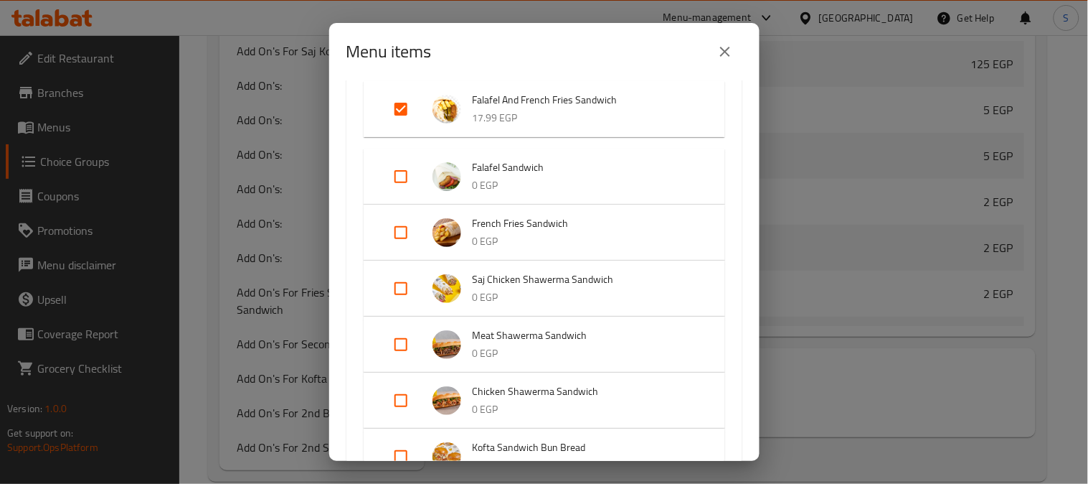
click at [392, 105] on input "Expand" at bounding box center [401, 109] width 34 height 34
checkbox input "false"
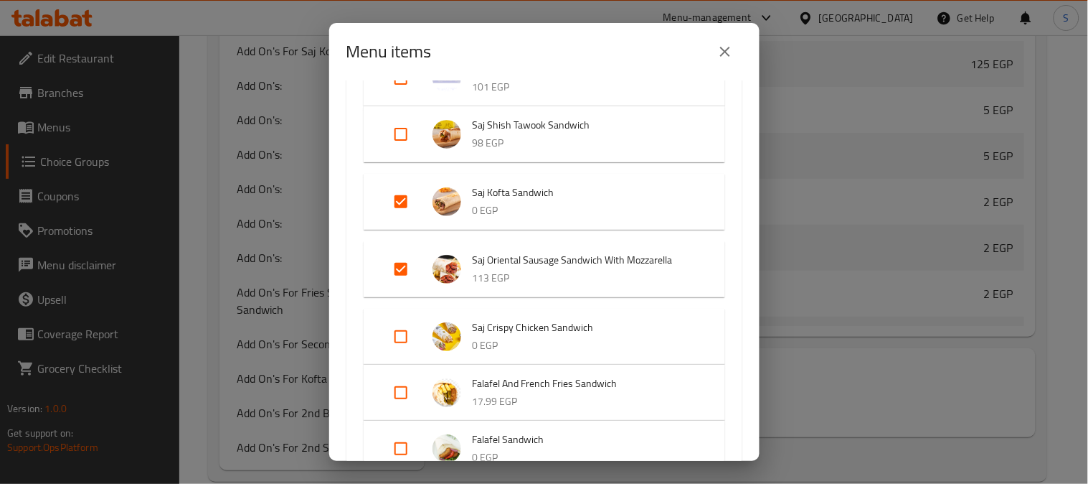
scroll to position [1275, 0]
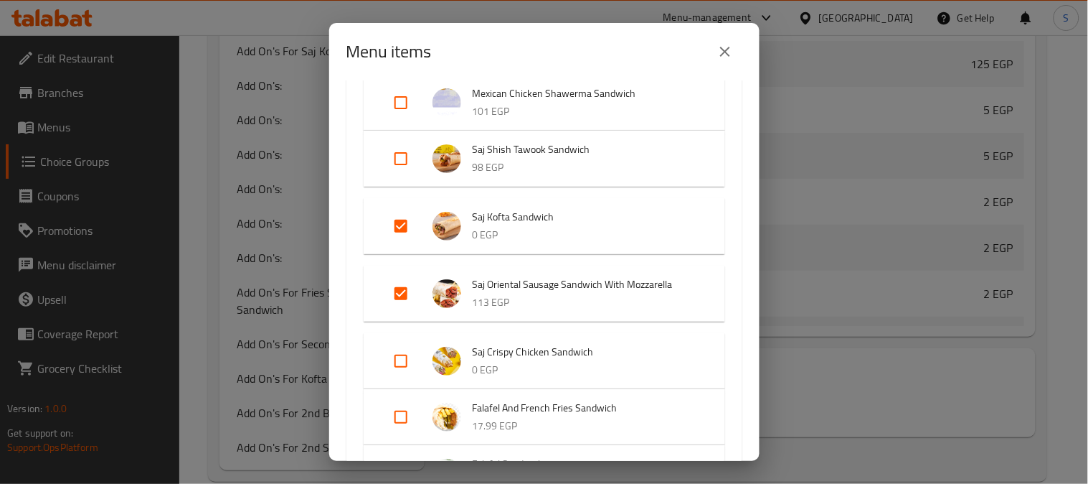
click at [402, 302] on input "Expand" at bounding box center [401, 293] width 34 height 34
checkbox input "false"
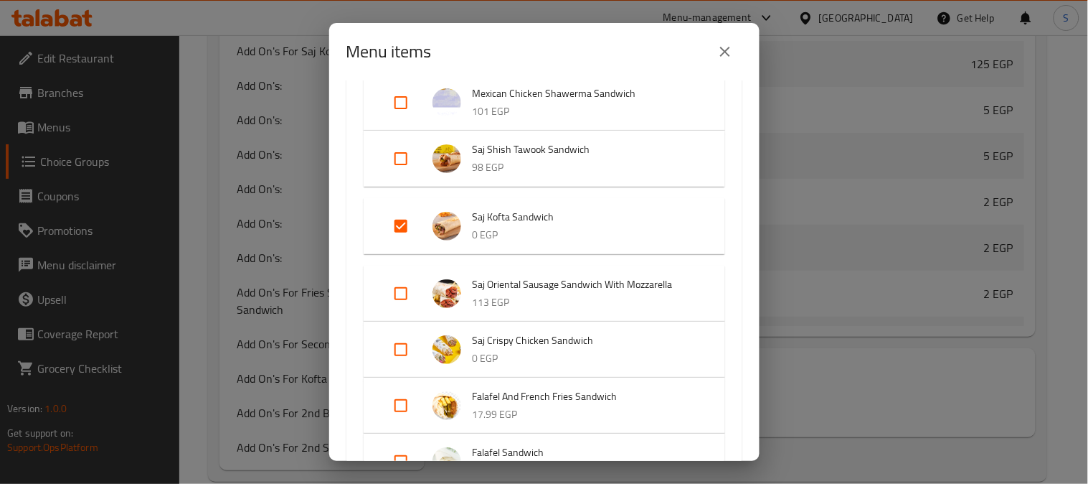
click at [398, 235] on input "Expand" at bounding box center [401, 226] width 34 height 34
checkbox input "false"
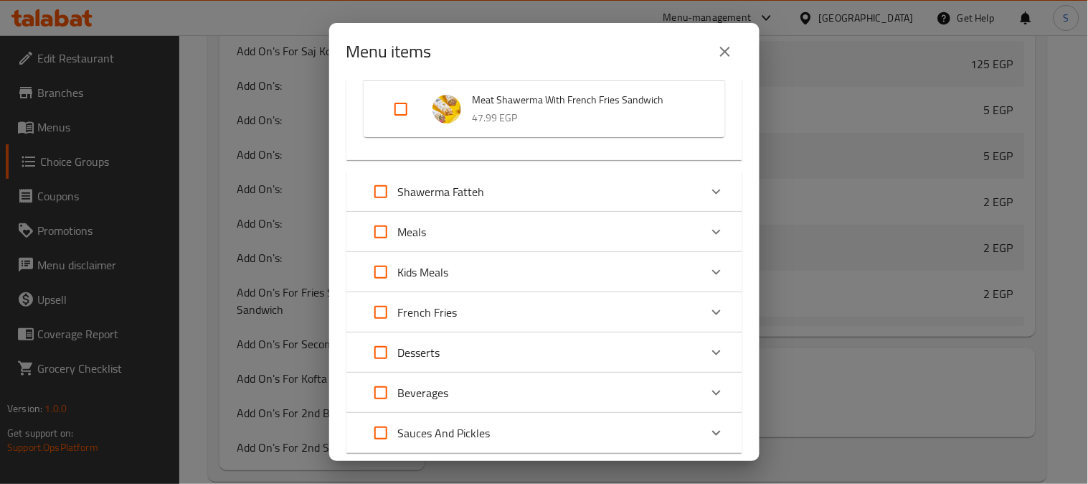
scroll to position [2531, 0]
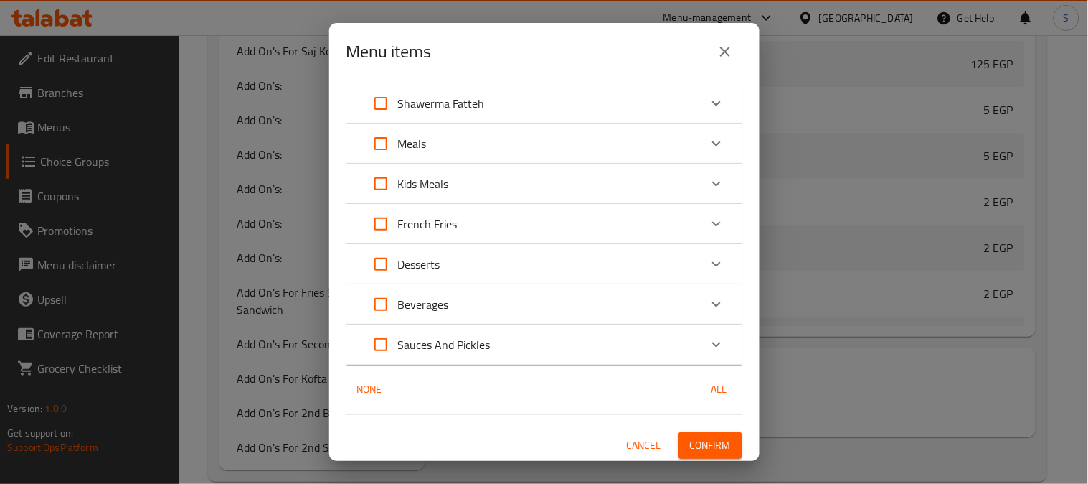
click at [691, 432] on button "Confirm" at bounding box center [711, 445] width 64 height 27
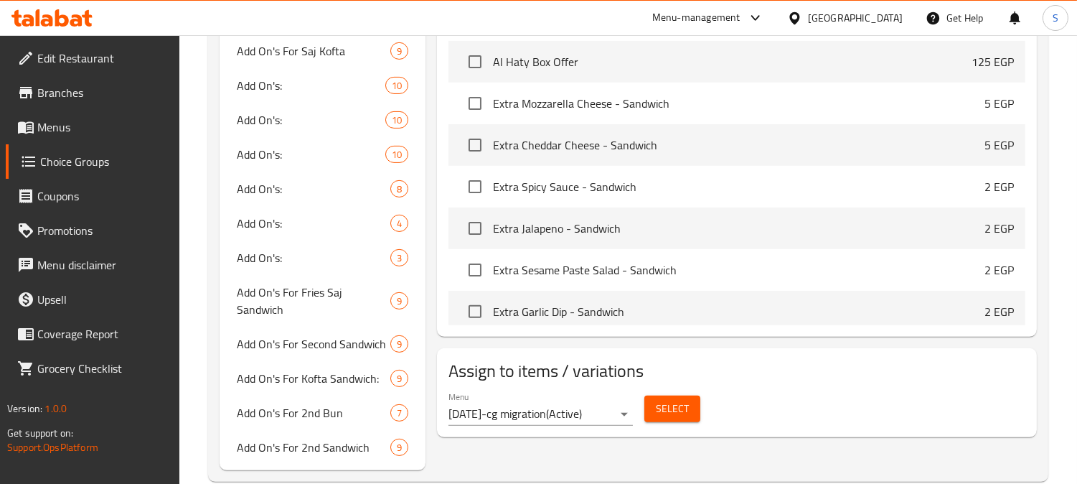
click at [664, 411] on span "Select" at bounding box center [672, 409] width 33 height 18
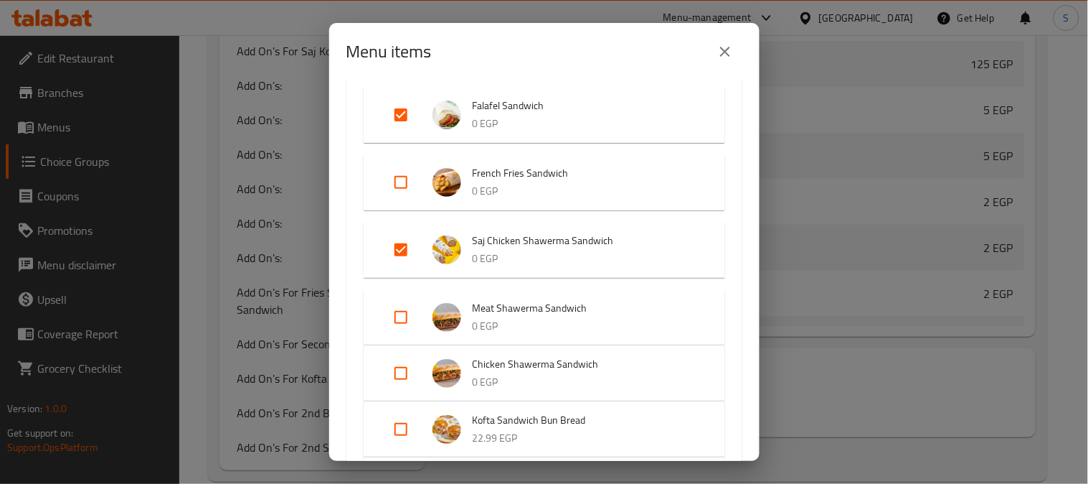
scroll to position [1674, 0]
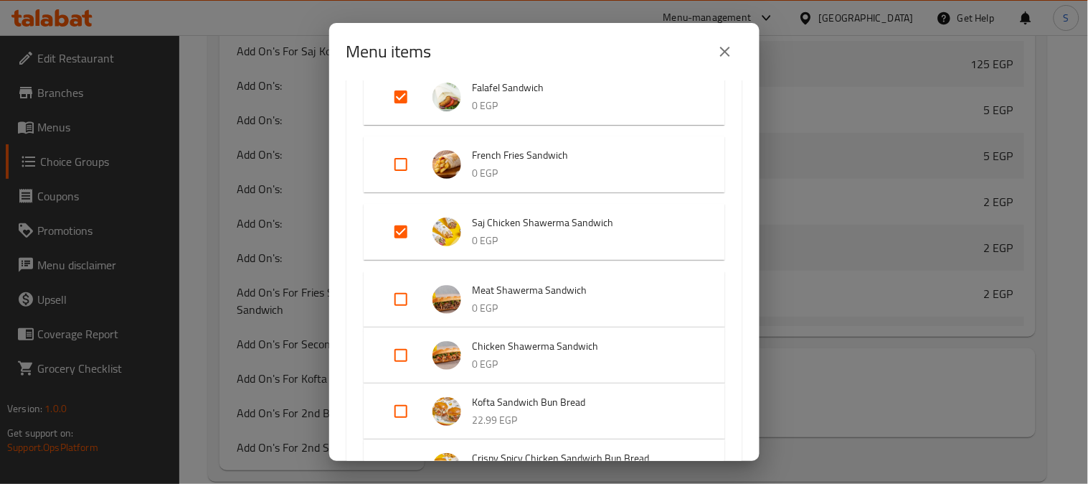
click at [732, 55] on icon "close" at bounding box center [725, 51] width 17 height 17
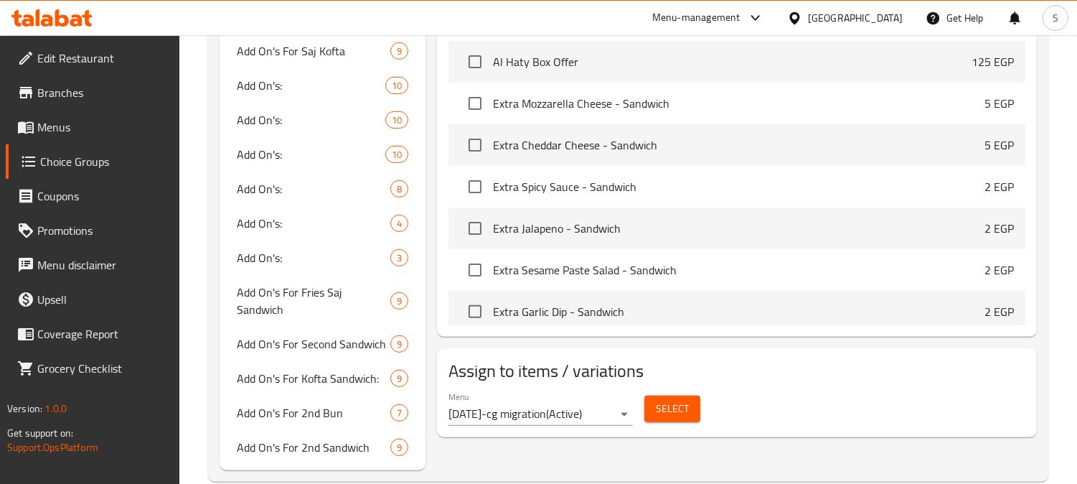
click at [669, 410] on span "Select" at bounding box center [672, 409] width 33 height 18
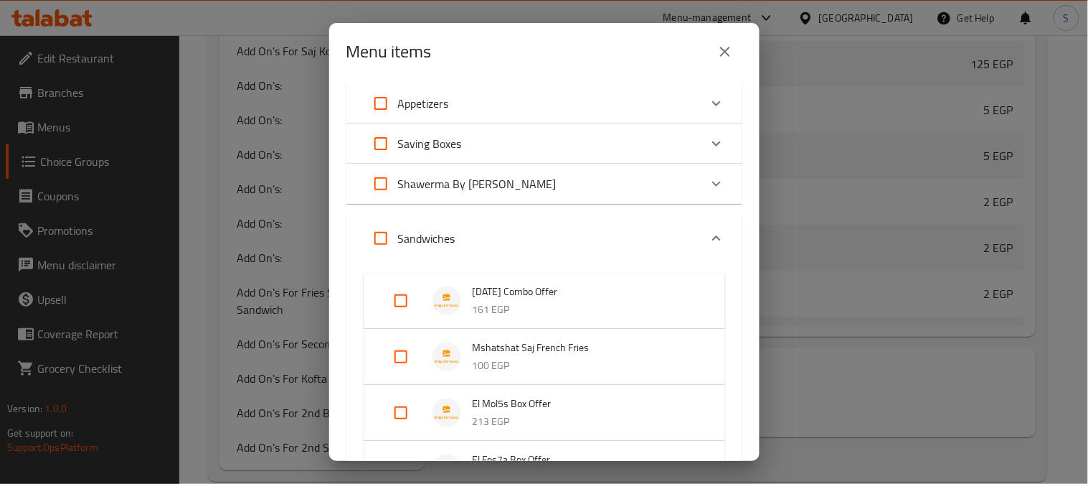
scroll to position [1116, 0]
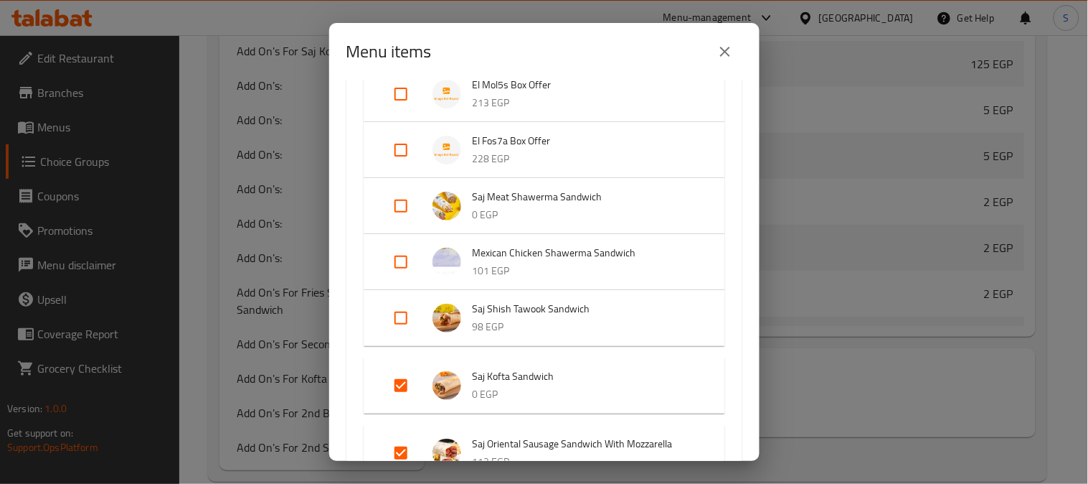
click at [397, 378] on input "Expand" at bounding box center [401, 385] width 34 height 34
checkbox input "false"
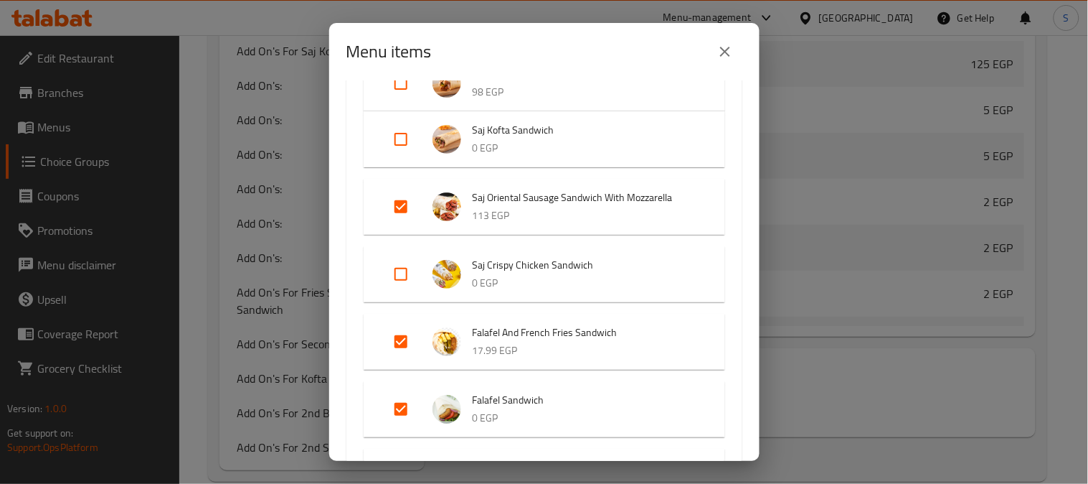
scroll to position [1355, 0]
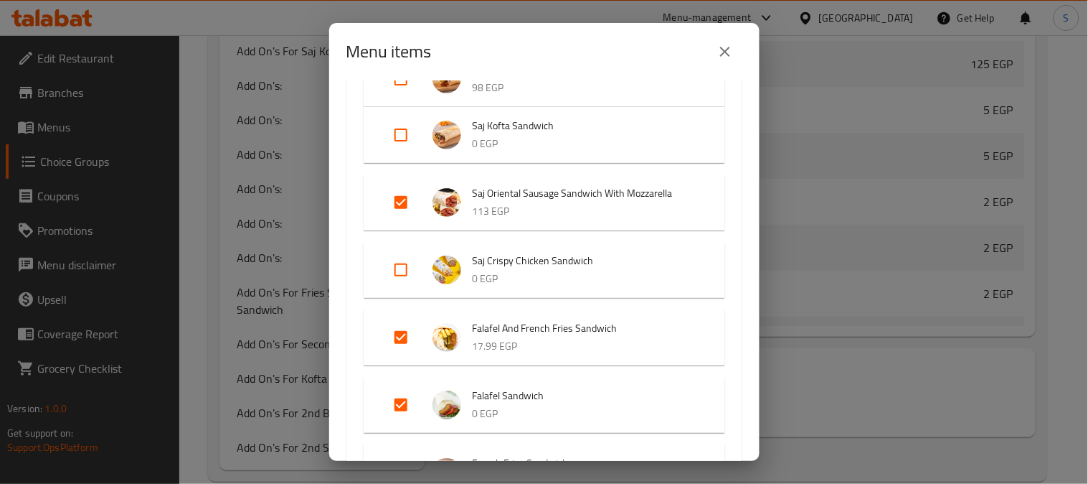
click at [405, 199] on input "Expand" at bounding box center [401, 202] width 34 height 34
checkbox input "false"
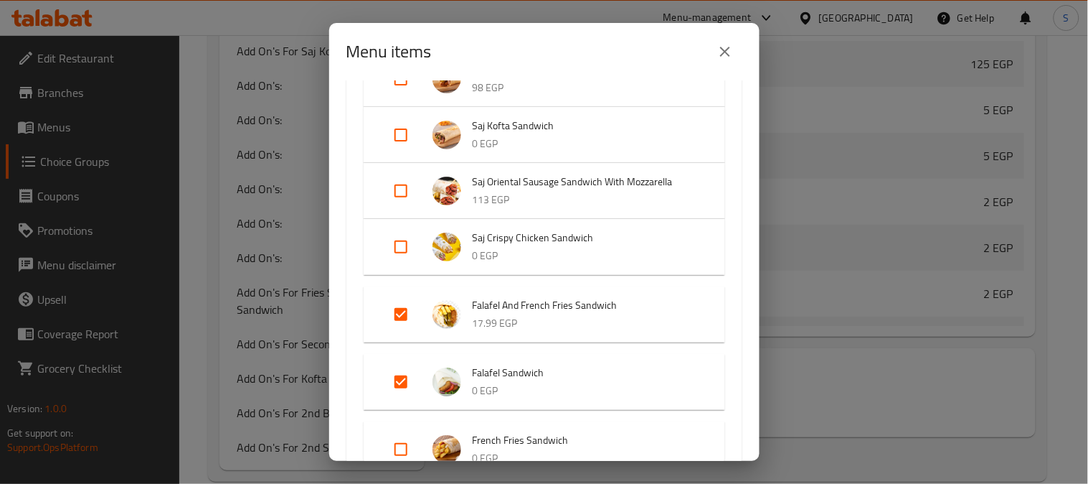
click at [392, 313] on input "Expand" at bounding box center [401, 314] width 34 height 34
checkbox input "false"
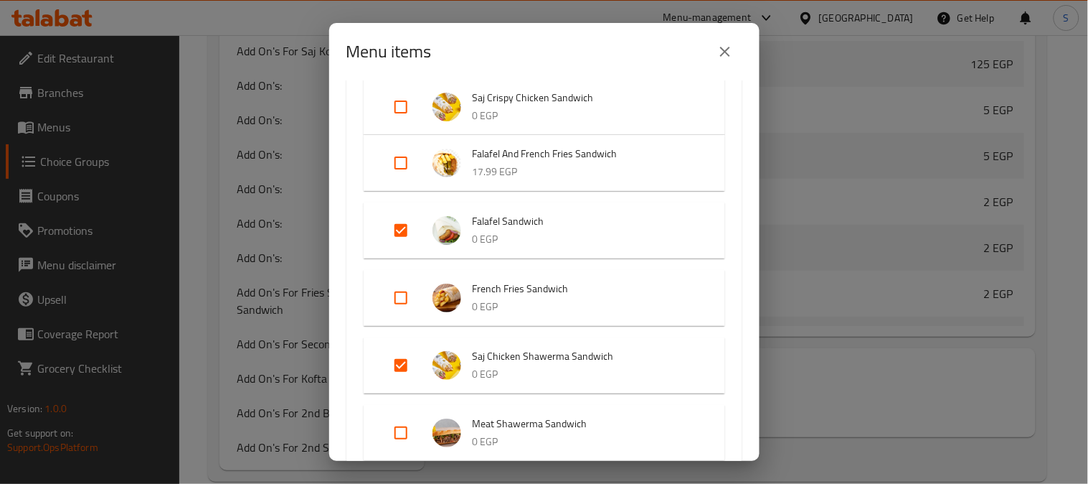
scroll to position [1515, 0]
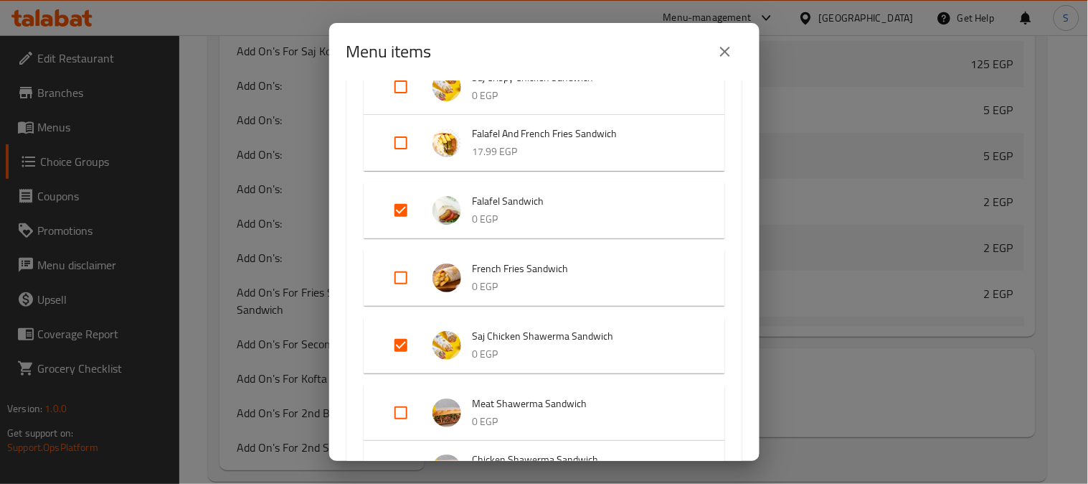
click at [405, 211] on input "Expand" at bounding box center [401, 210] width 34 height 34
checkbox input "false"
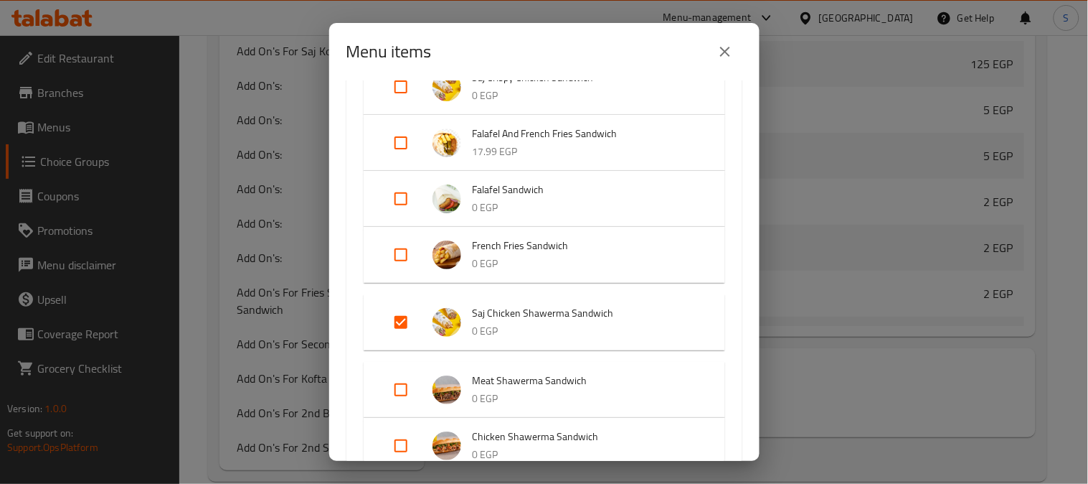
click at [398, 306] on input "Expand" at bounding box center [401, 322] width 34 height 34
checkbox input "false"
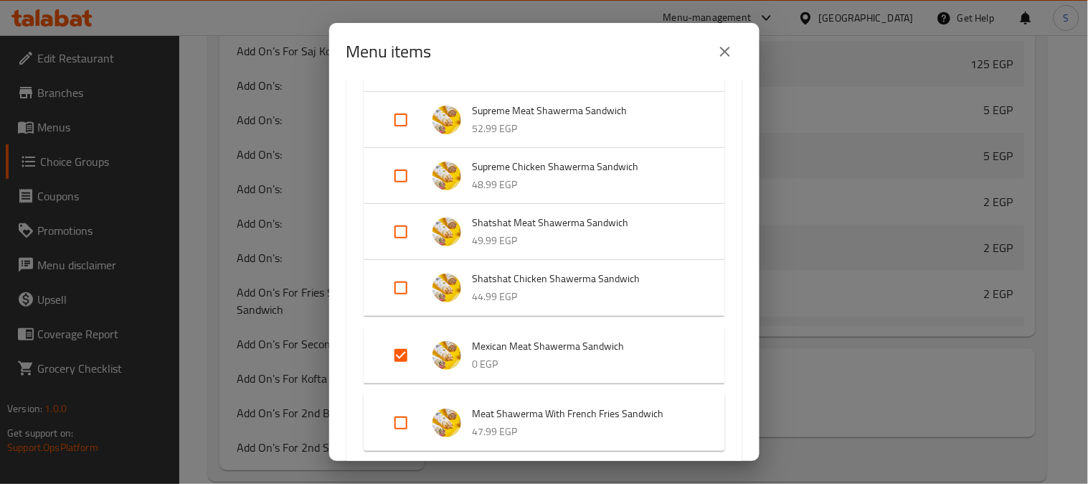
scroll to position [2232, 0]
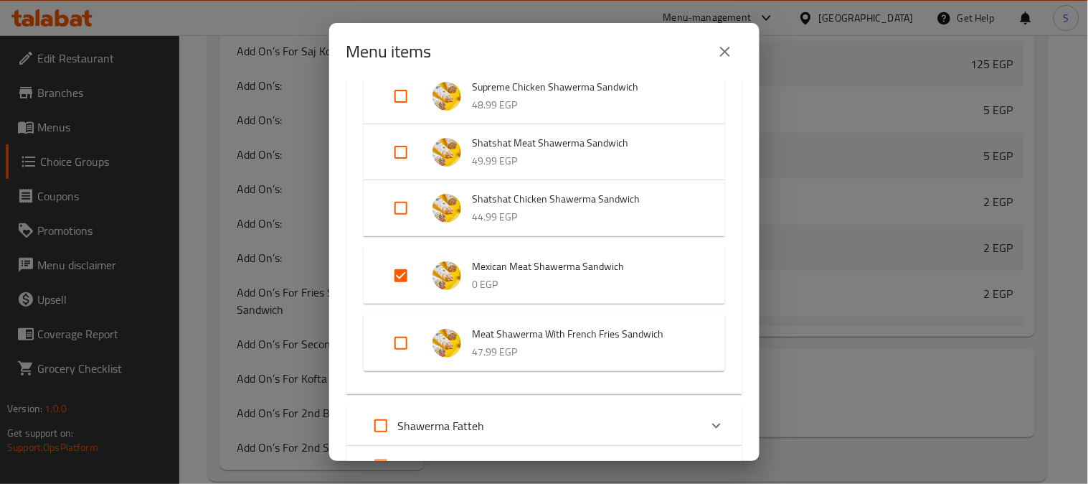
click at [399, 271] on input "Expand" at bounding box center [401, 275] width 34 height 34
checkbox input "false"
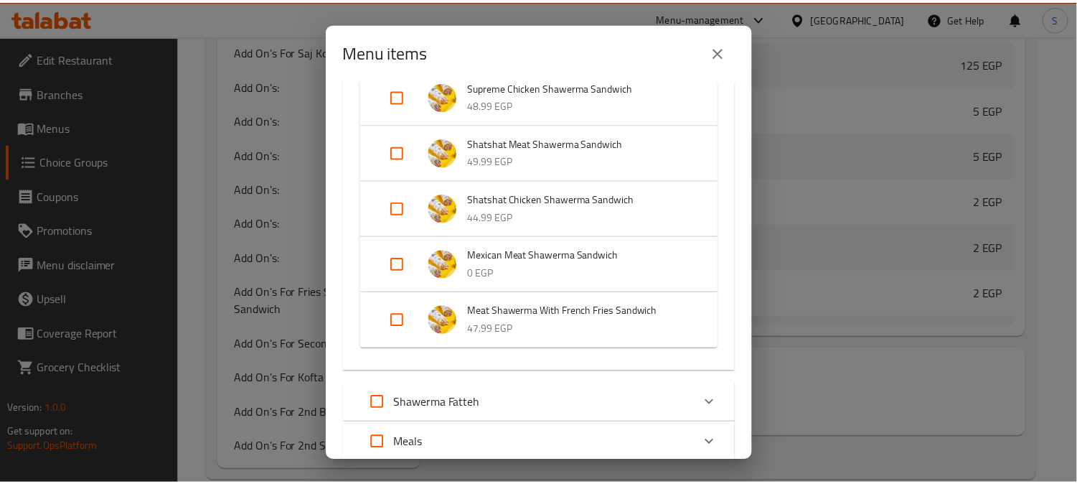
scroll to position [2531, 0]
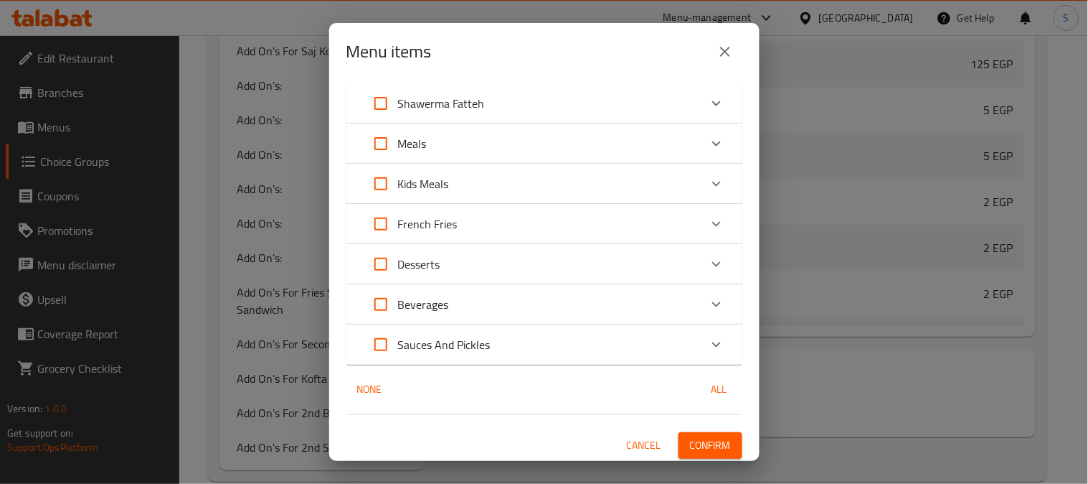
click at [698, 439] on span "Confirm" at bounding box center [710, 445] width 41 height 18
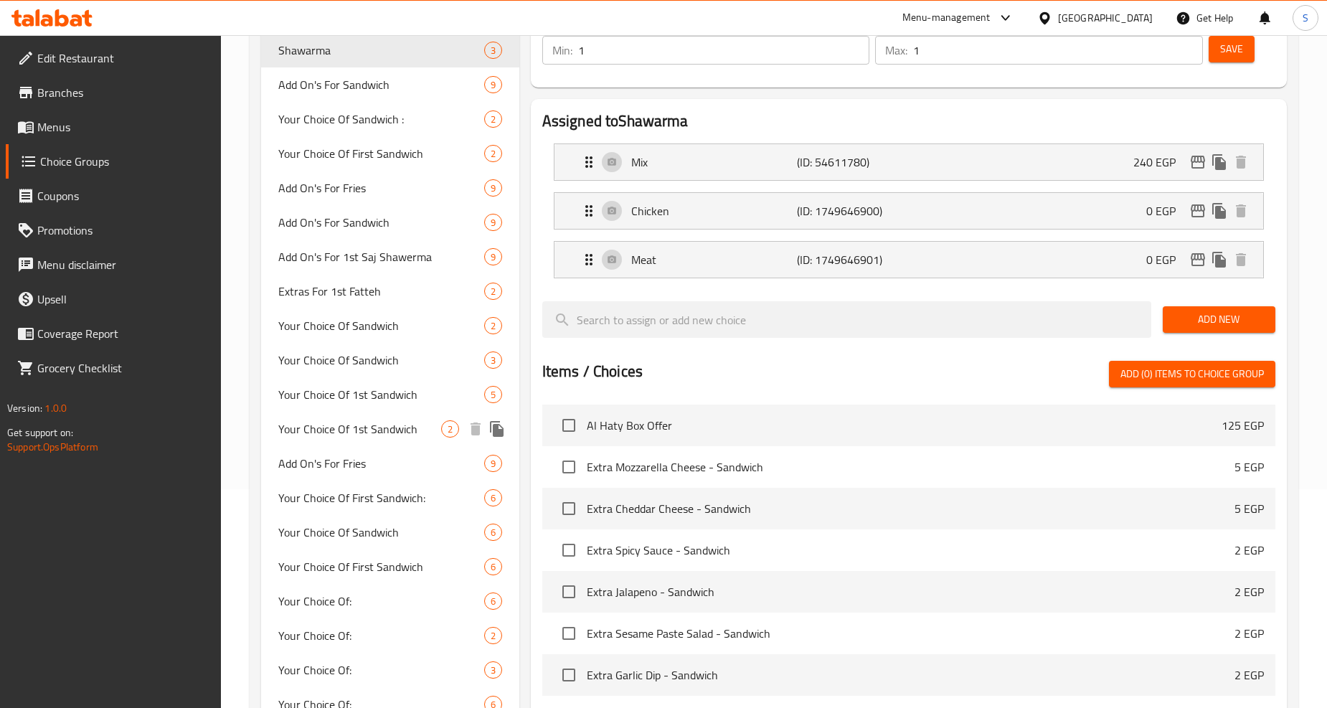
scroll to position [319, 0]
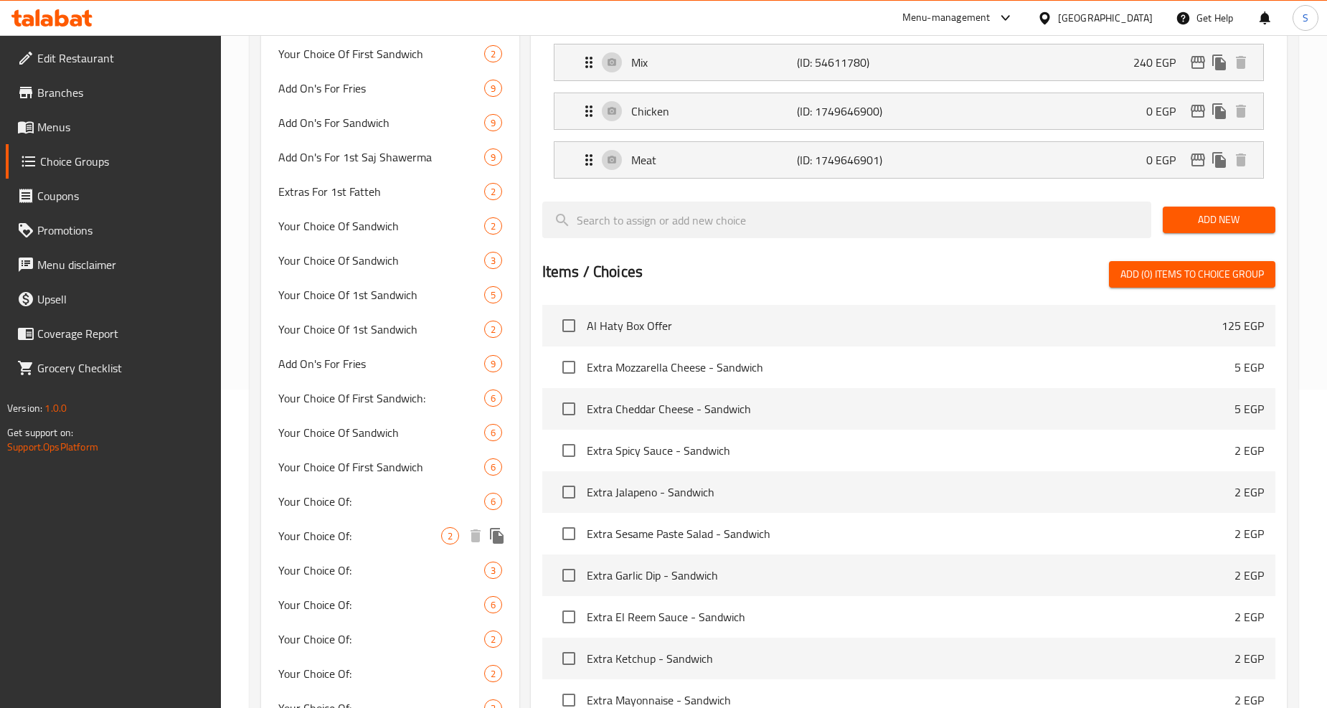
drag, startPoint x: 331, startPoint y: 534, endPoint x: 353, endPoint y: 418, distance: 118.2
click at [331, 534] on span "Your Choice Of:" at bounding box center [359, 535] width 162 height 17
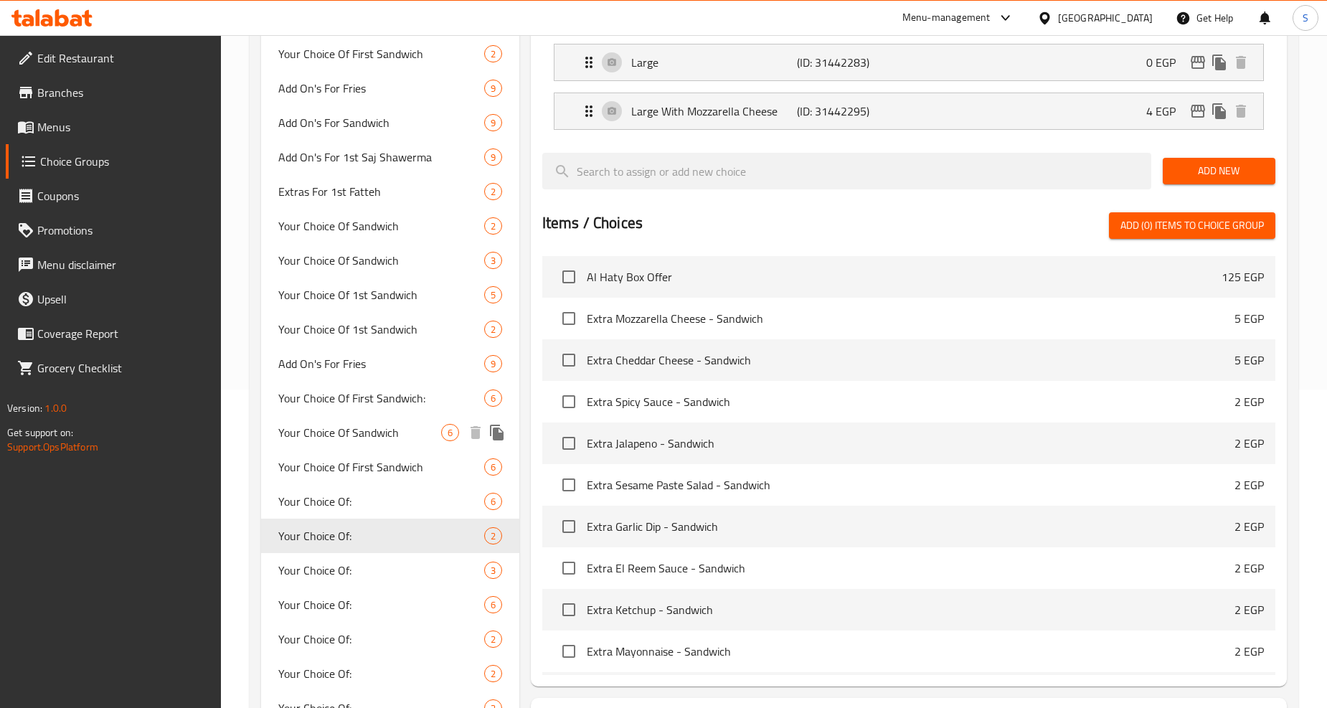
type input "Your Choice Of:"
type input "إختيارك من:"
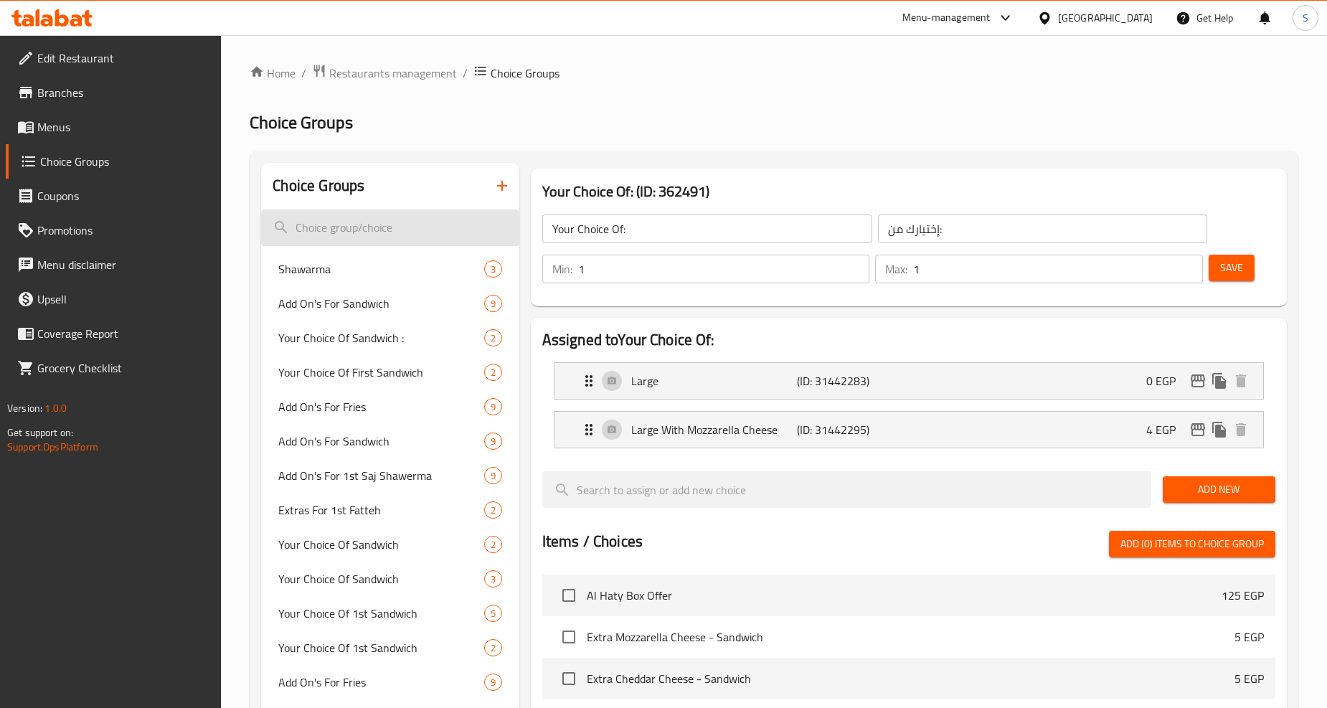
click at [363, 234] on input "search" at bounding box center [390, 227] width 258 height 37
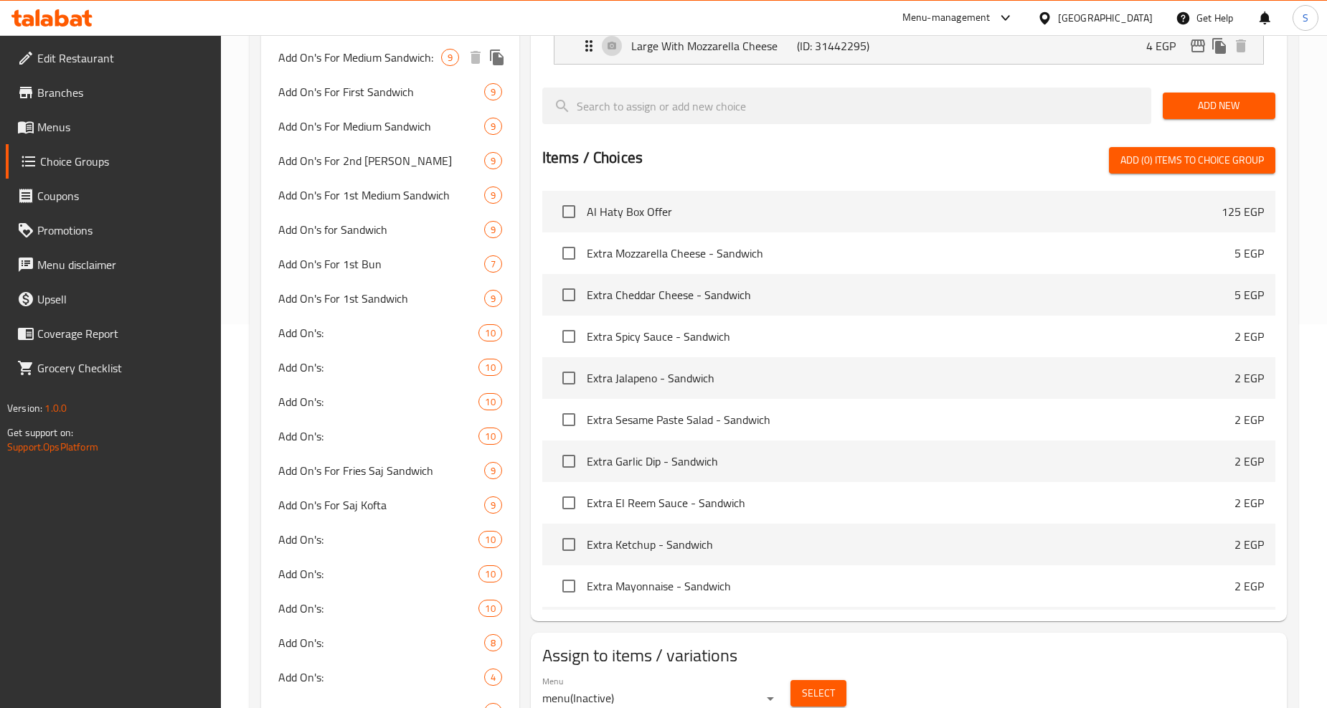
scroll to position [398, 0]
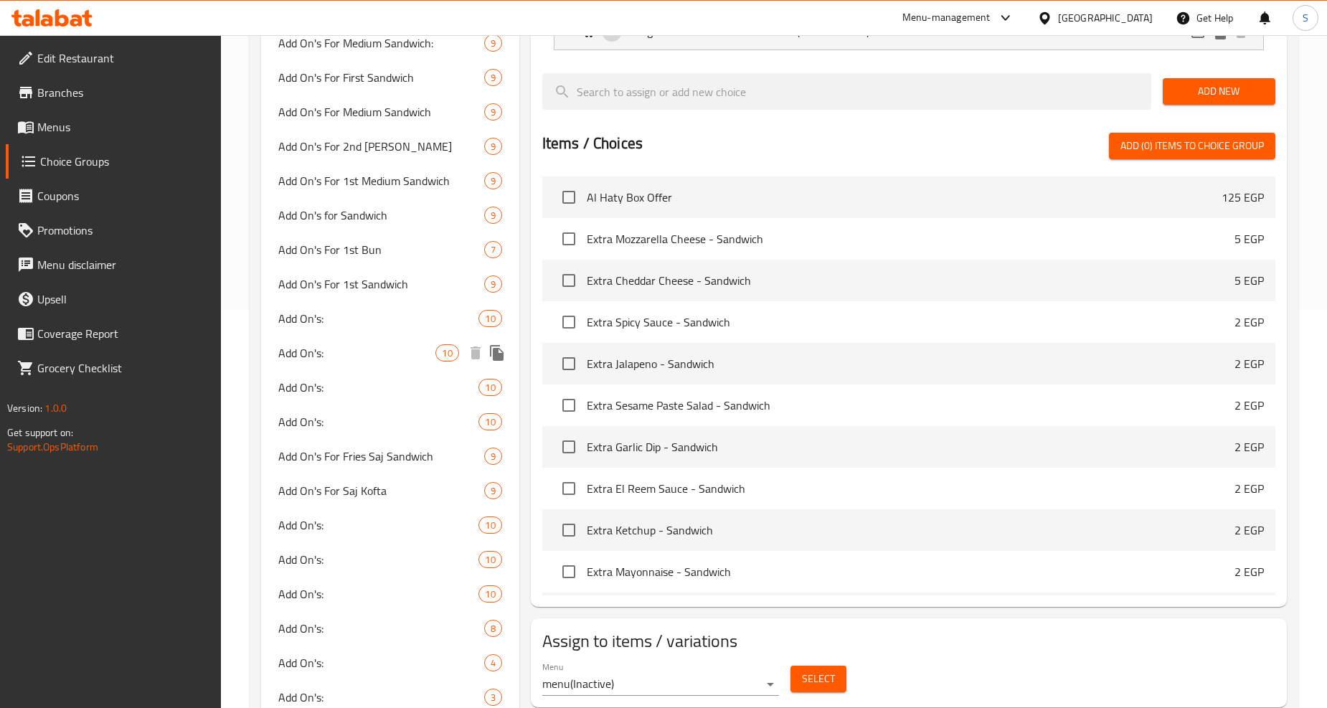
type input "add on's"
click at [331, 356] on span "Add On's:" at bounding box center [356, 352] width 157 height 17
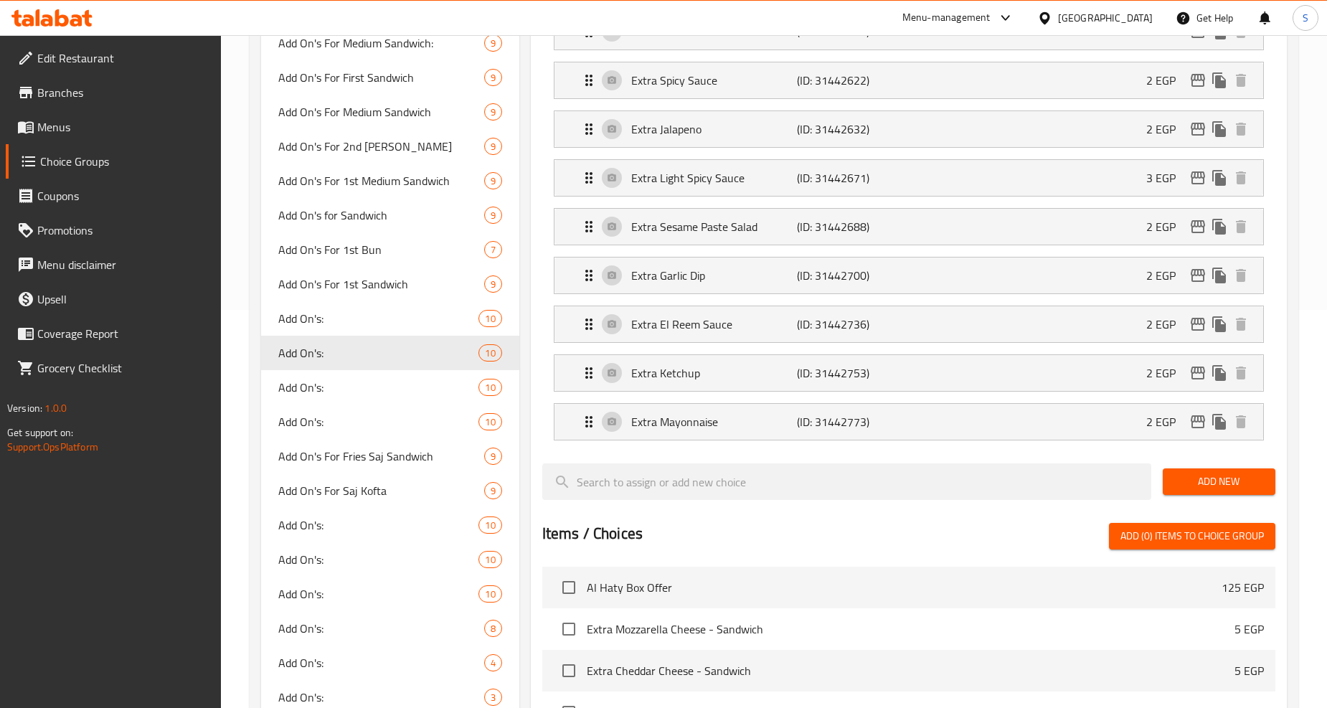
type input "Add On's:"
type input "الإضافات:"
type input "0"
type input "9"
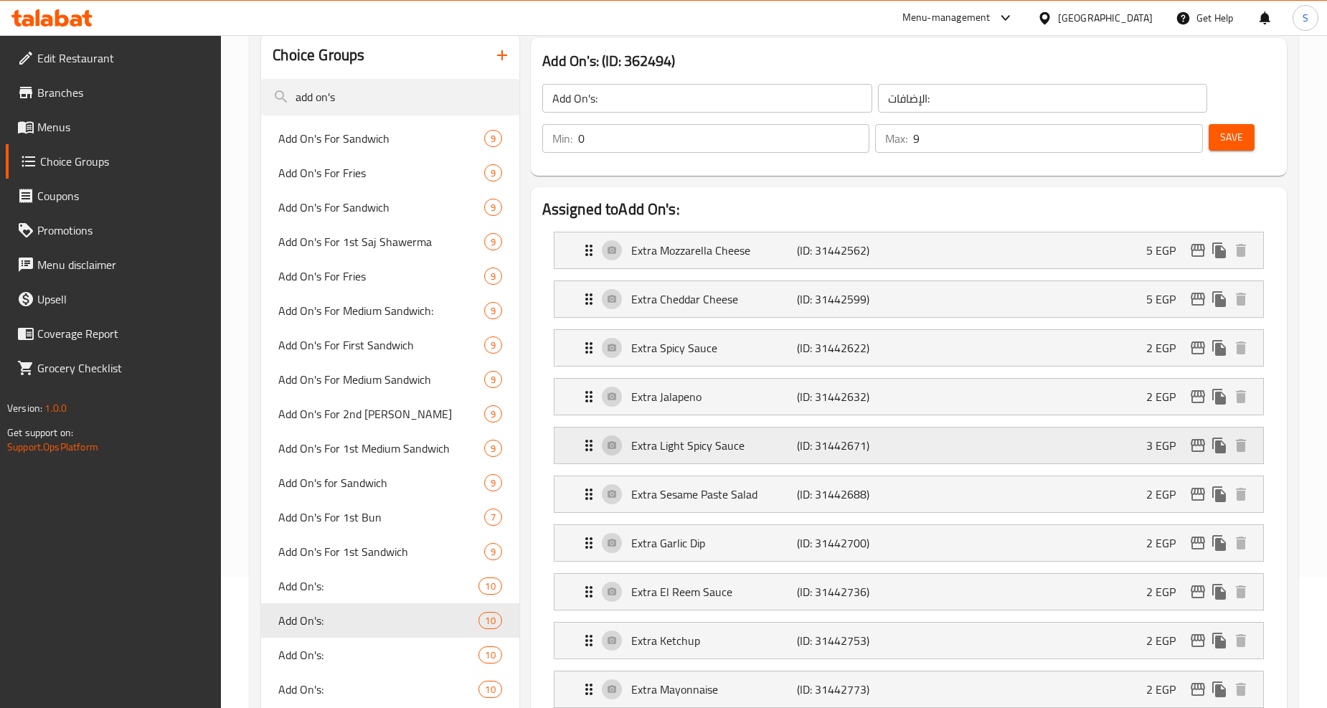
scroll to position [159, 0]
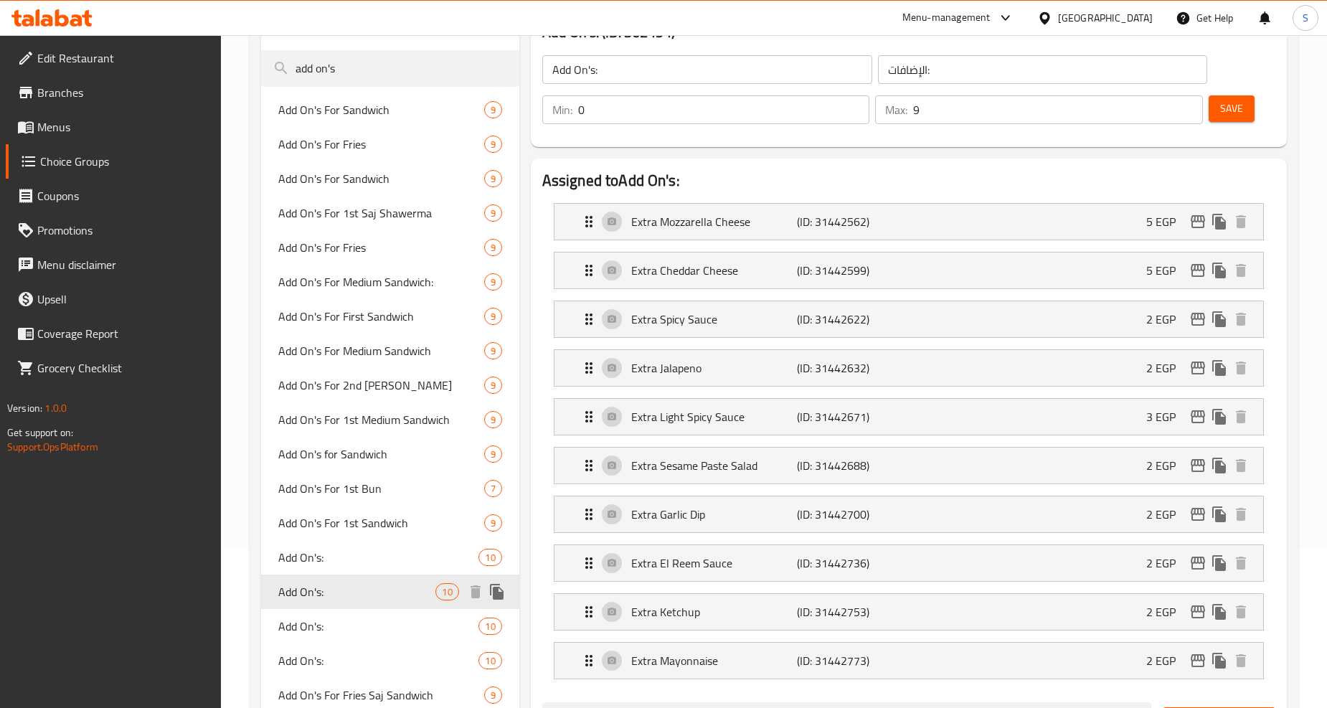
click at [497, 591] on icon "duplicate" at bounding box center [497, 592] width 14 height 16
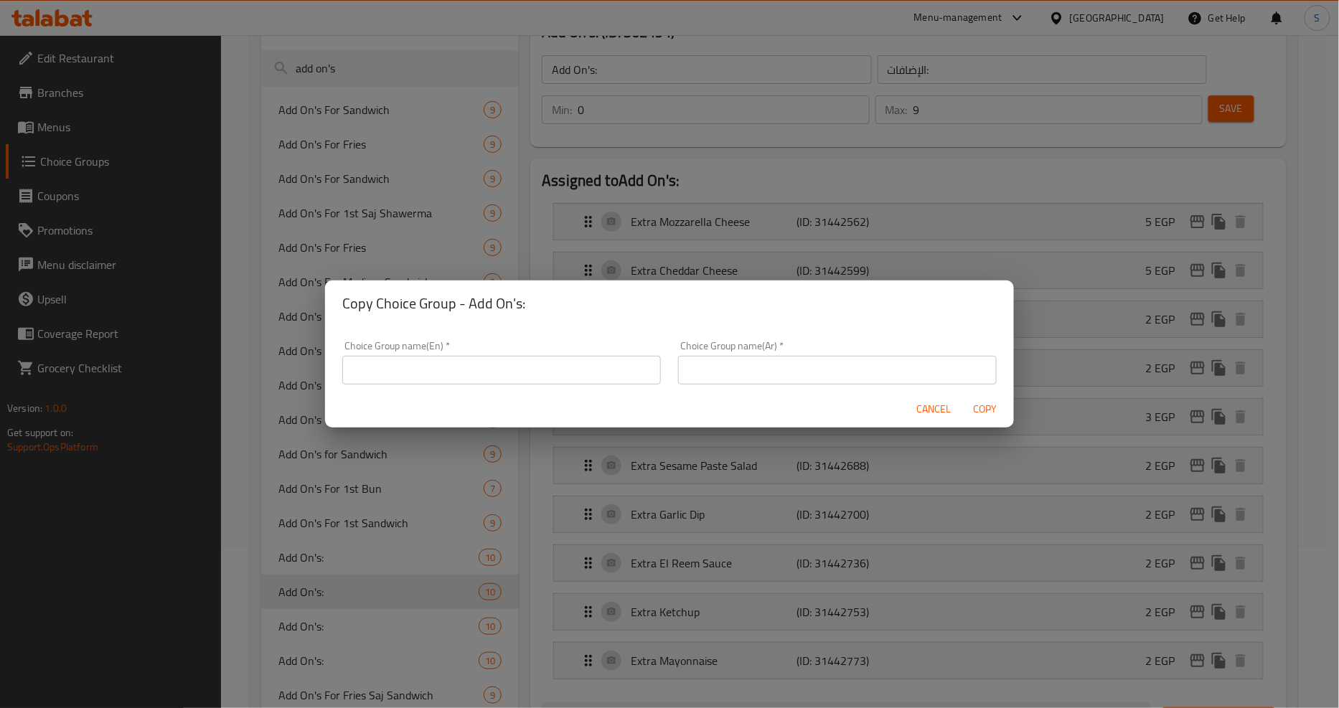
click at [450, 376] on input "text" at bounding box center [501, 370] width 319 height 29
click at [433, 363] on input "Add Ons:" at bounding box center [501, 370] width 319 height 29
type input "Add Ons:"
click at [802, 377] on input "text" at bounding box center [837, 370] width 319 height 29
type input "أضافات:"
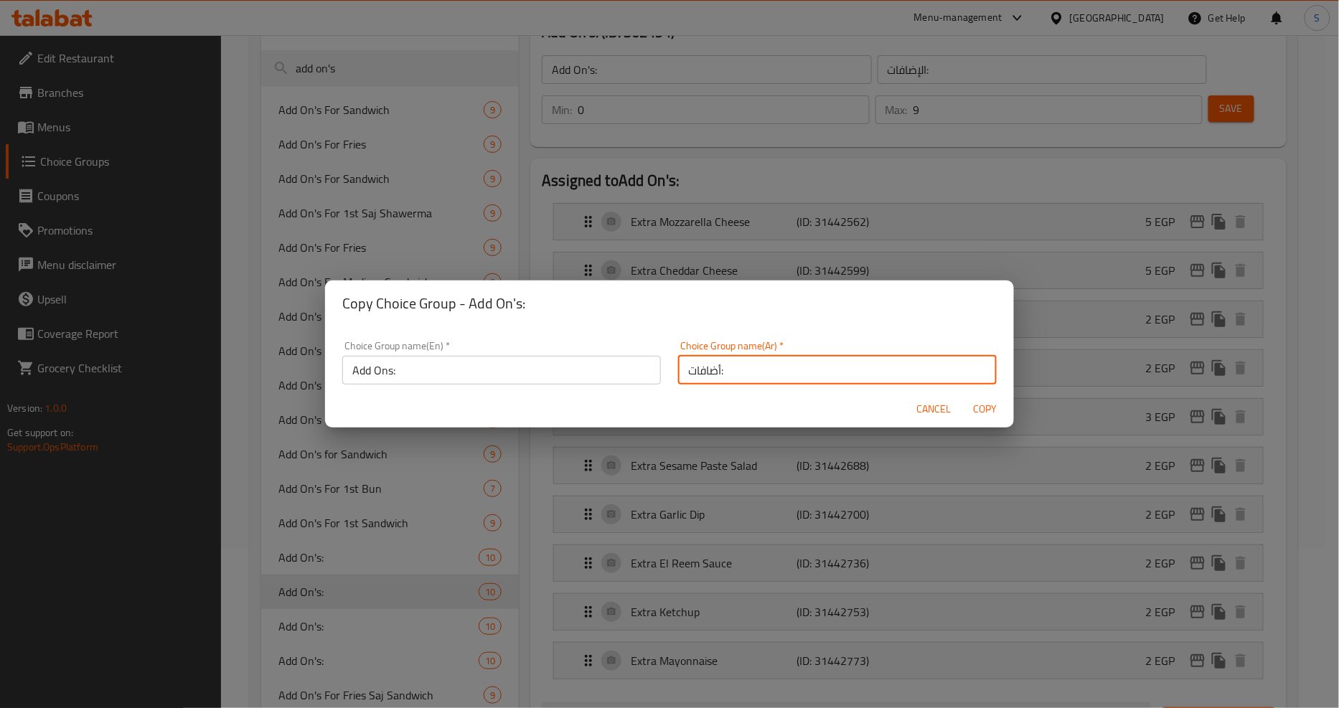
click at [854, 342] on div "Choice Group name(Ar)   * أضافات: Choice Group name(Ar) *" at bounding box center [837, 363] width 319 height 44
click at [989, 404] on span "Copy" at bounding box center [985, 409] width 34 height 18
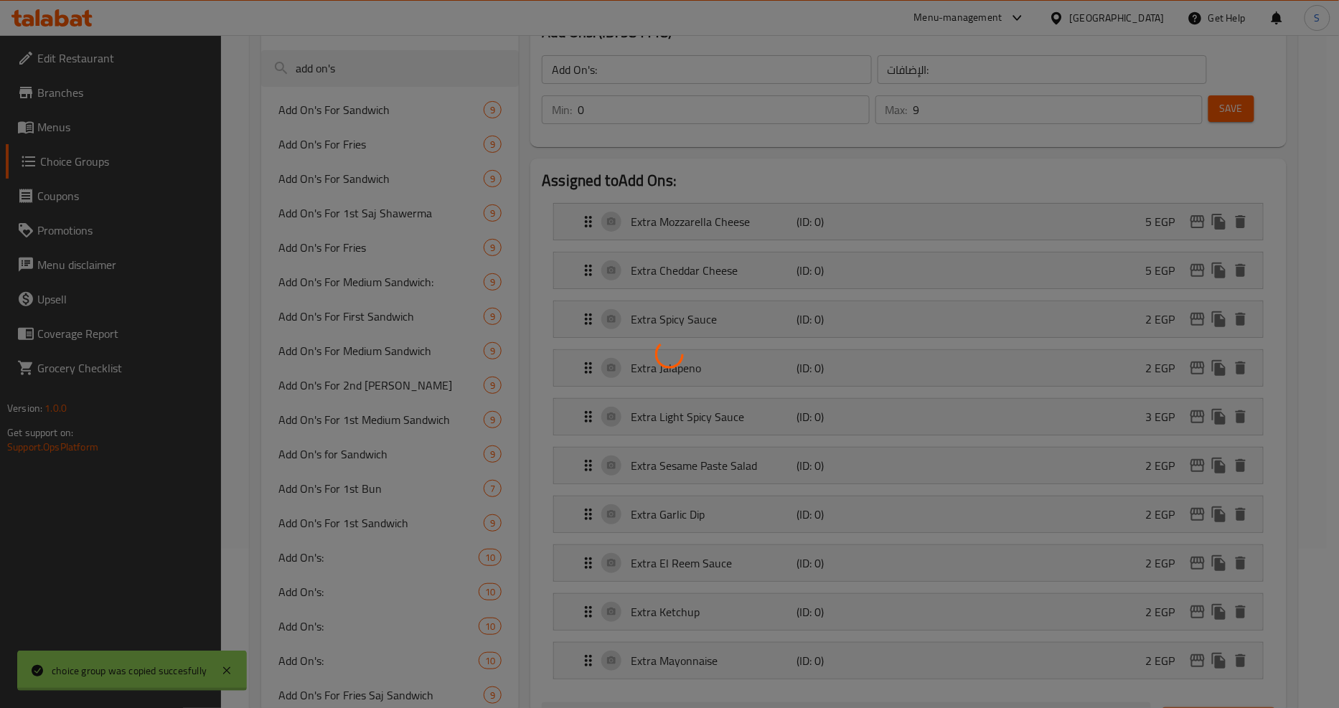
type input "Add Ons:"
type input "أضافات:"
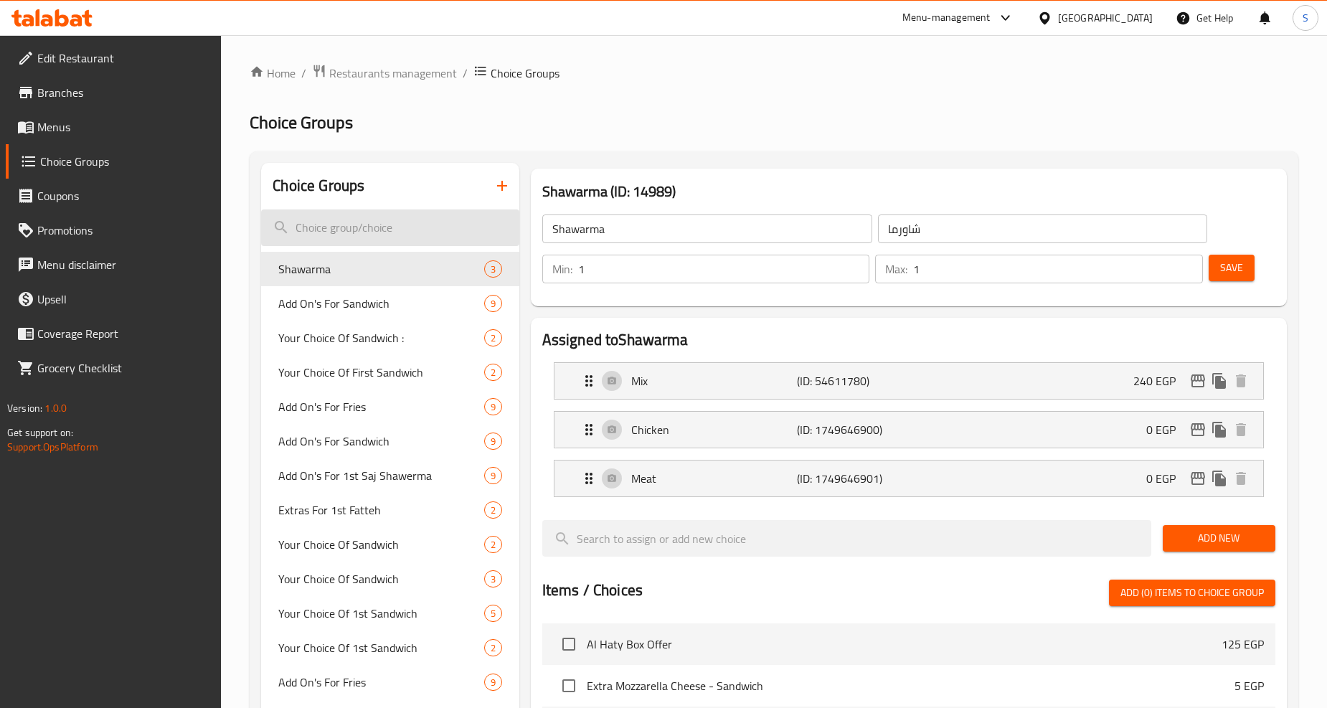
click at [338, 240] on div at bounding box center [663, 354] width 1327 height 708
click at [338, 234] on input "search" at bounding box center [390, 227] width 258 height 37
click at [338, 231] on input "search" at bounding box center [390, 227] width 258 height 37
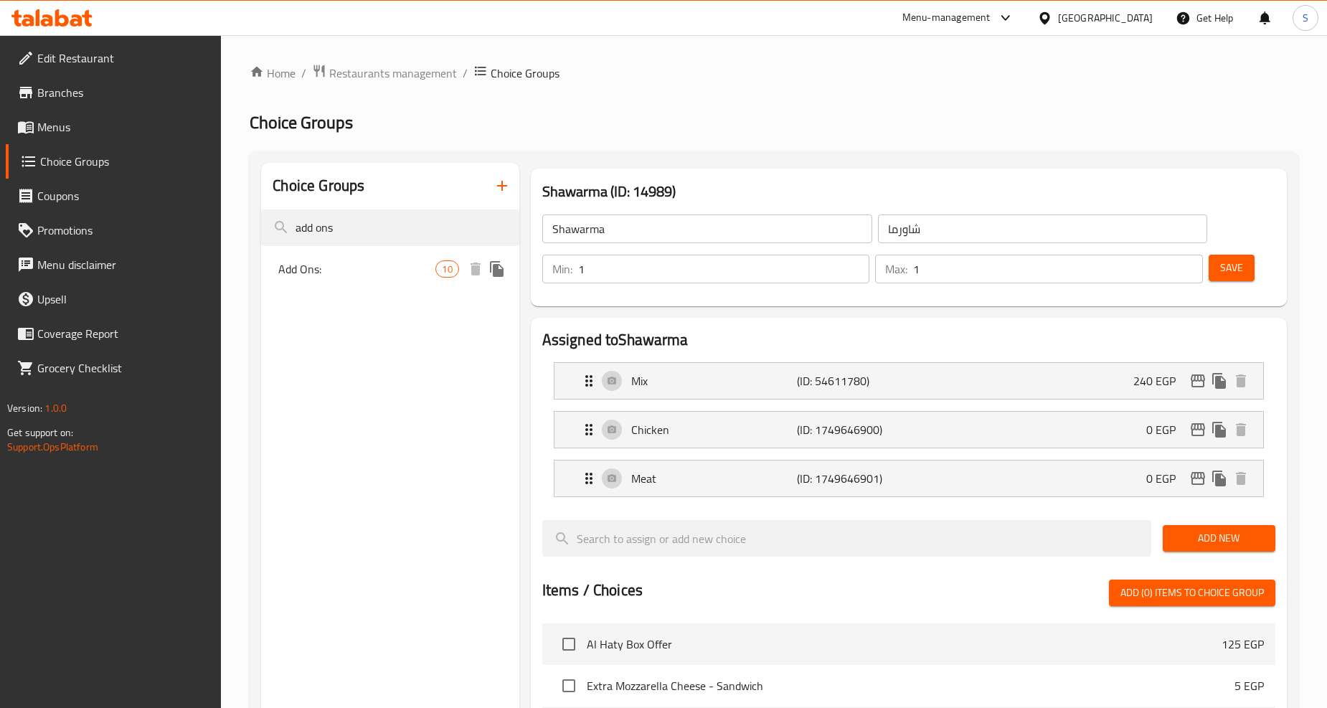
type input "add ons"
click at [339, 273] on span "Add Ons:" at bounding box center [356, 268] width 157 height 17
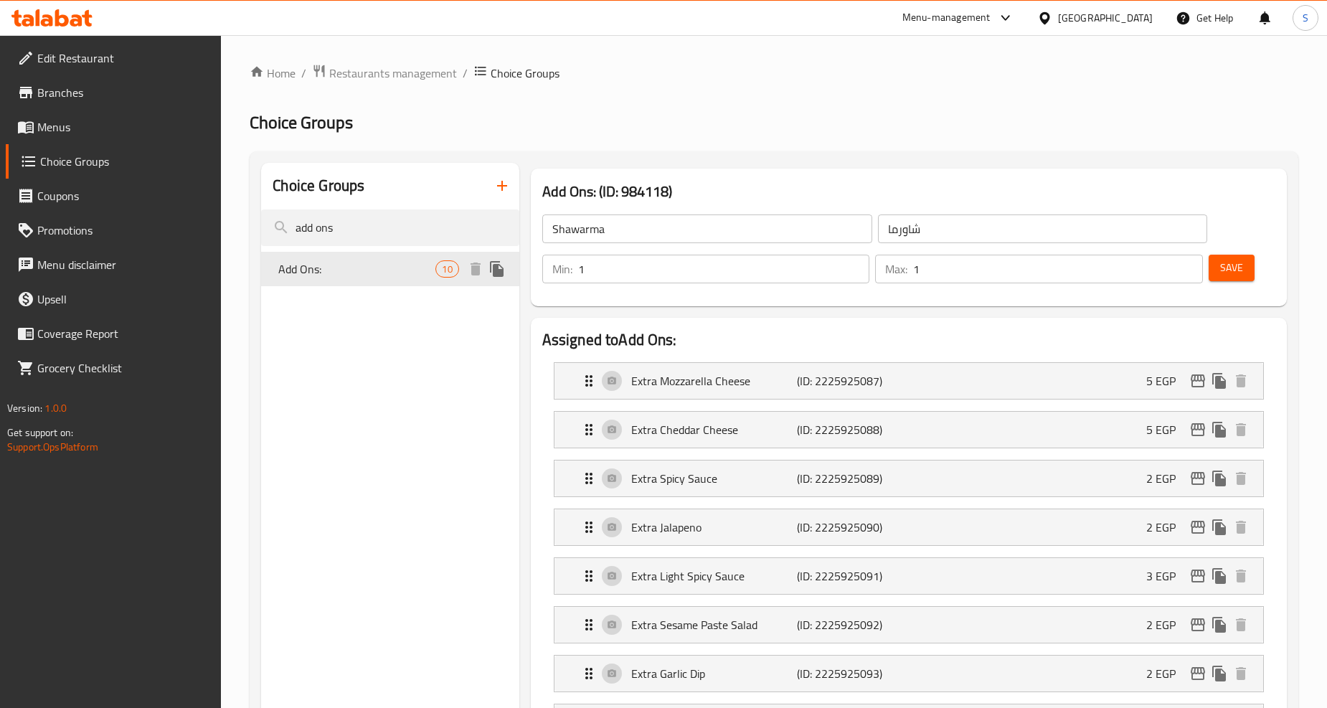
type input "Add Ons:"
type input "أضافات:"
type input "0"
type input "9"
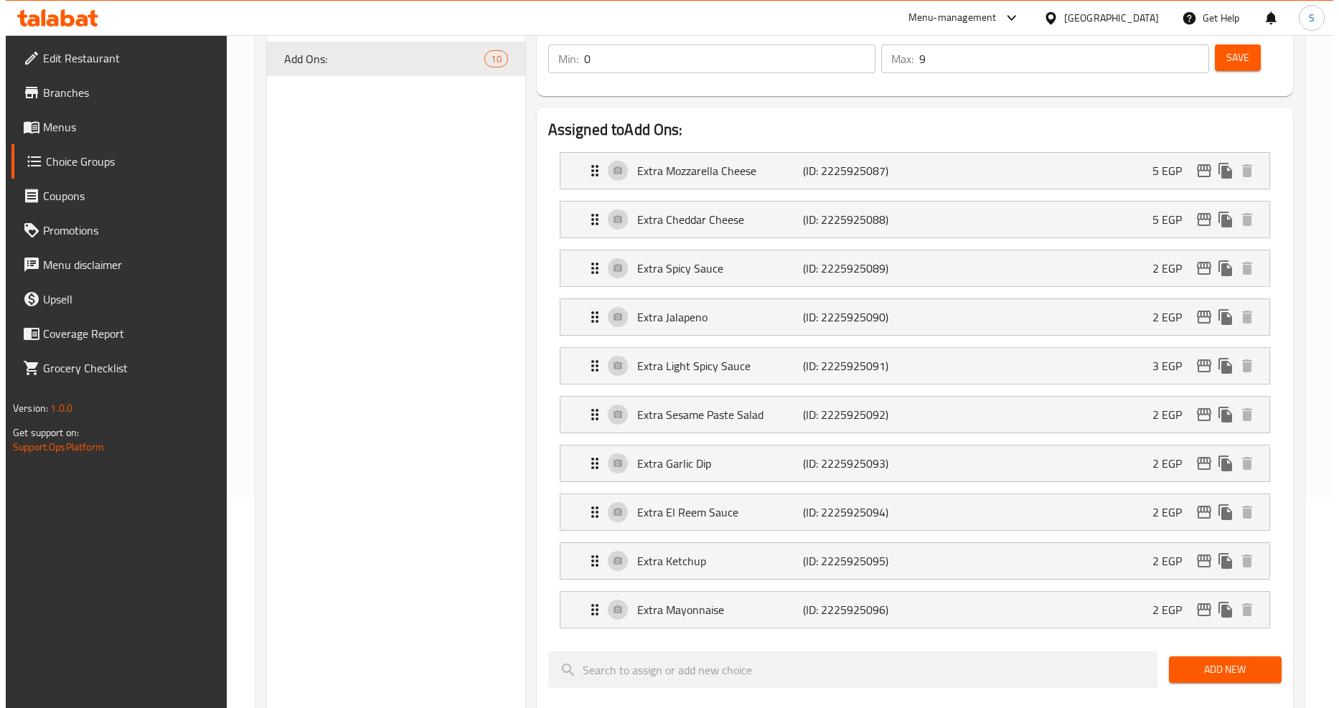
scroll to position [239, 0]
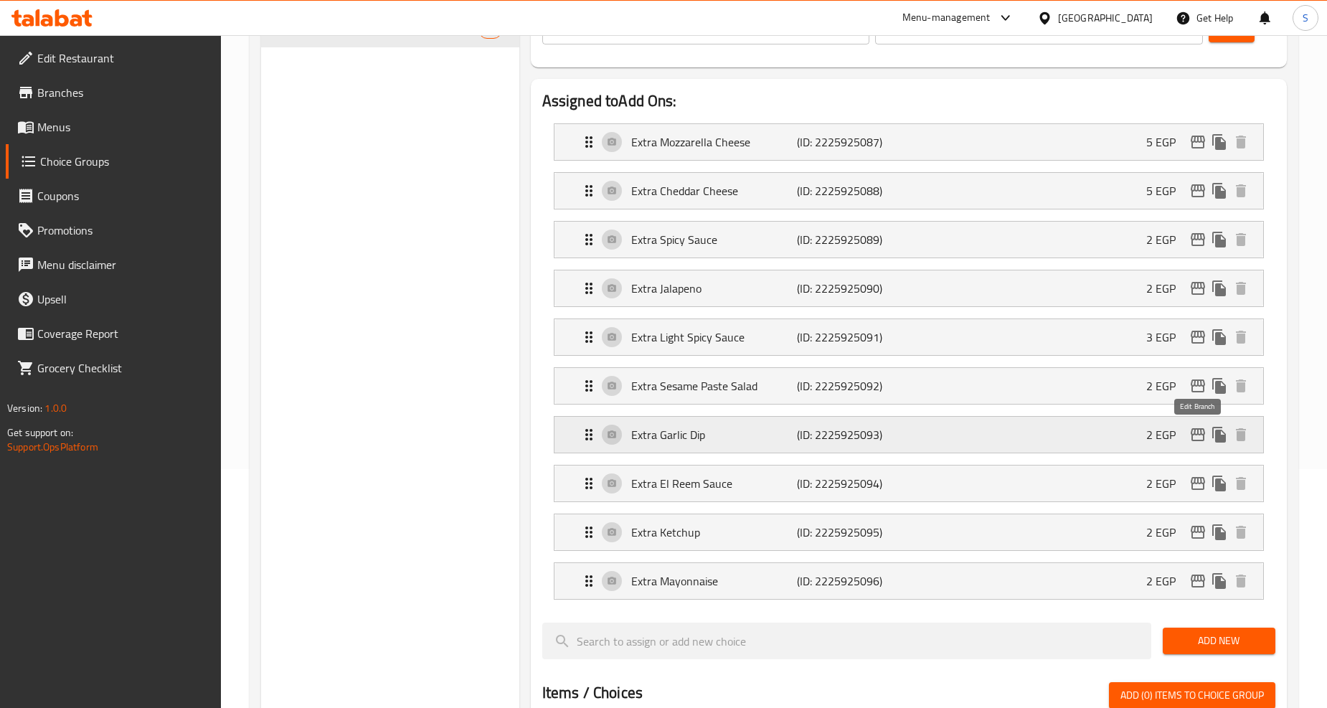
click at [1204, 431] on icon "edit" at bounding box center [1198, 434] width 14 height 13
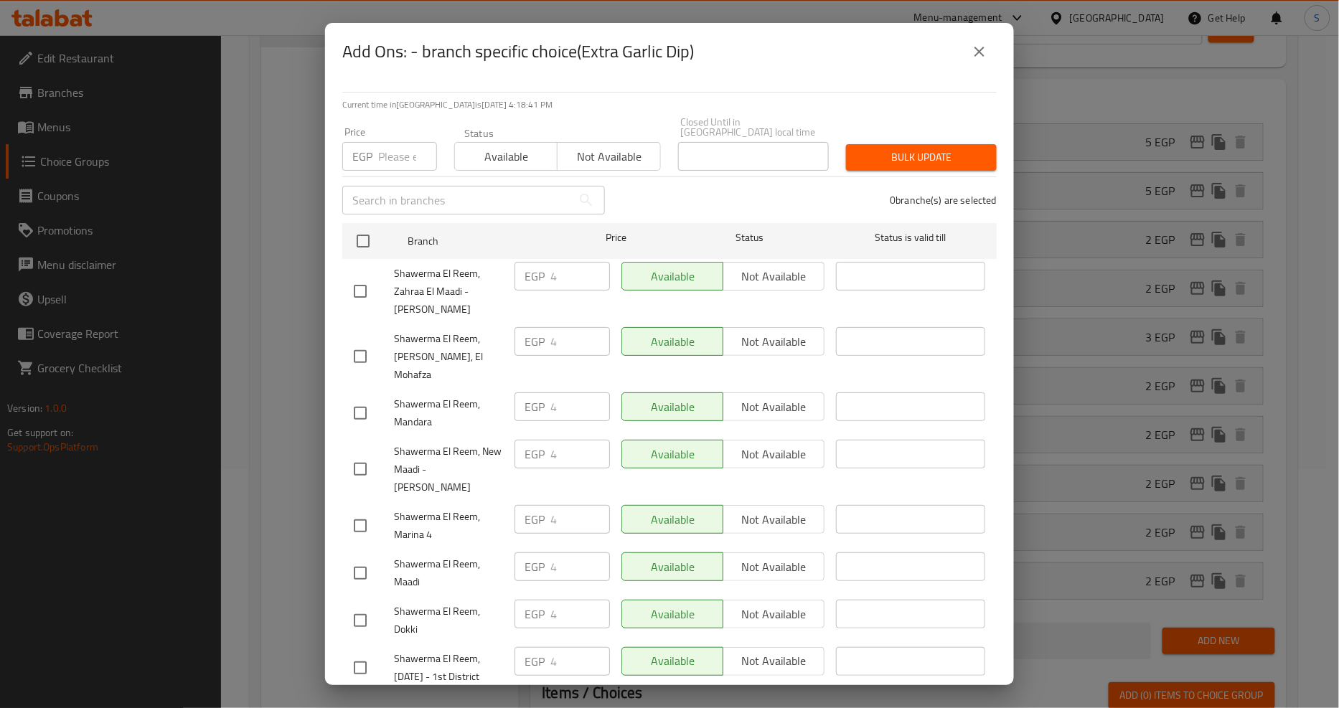
click at [390, 154] on input "number" at bounding box center [407, 156] width 59 height 29
type input "7"
click at [357, 231] on input "checkbox" at bounding box center [363, 241] width 30 height 30
checkbox input "true"
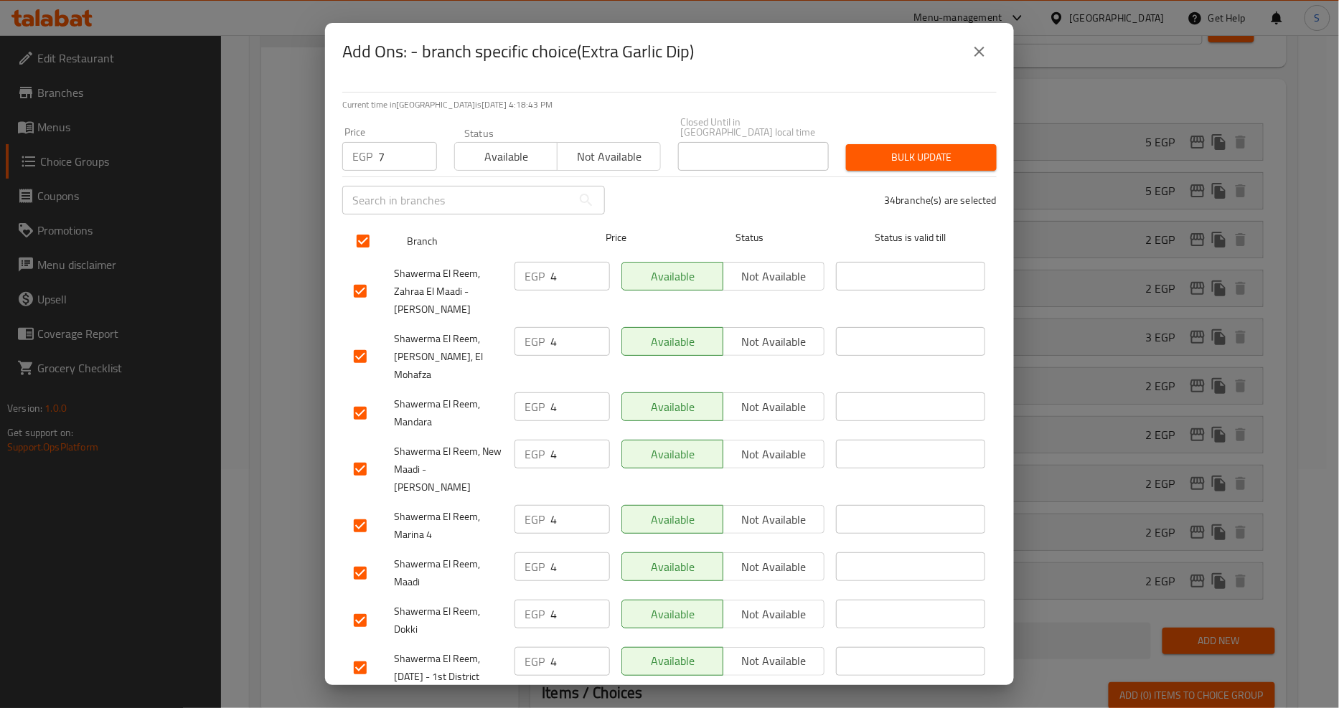
checkbox input "true"
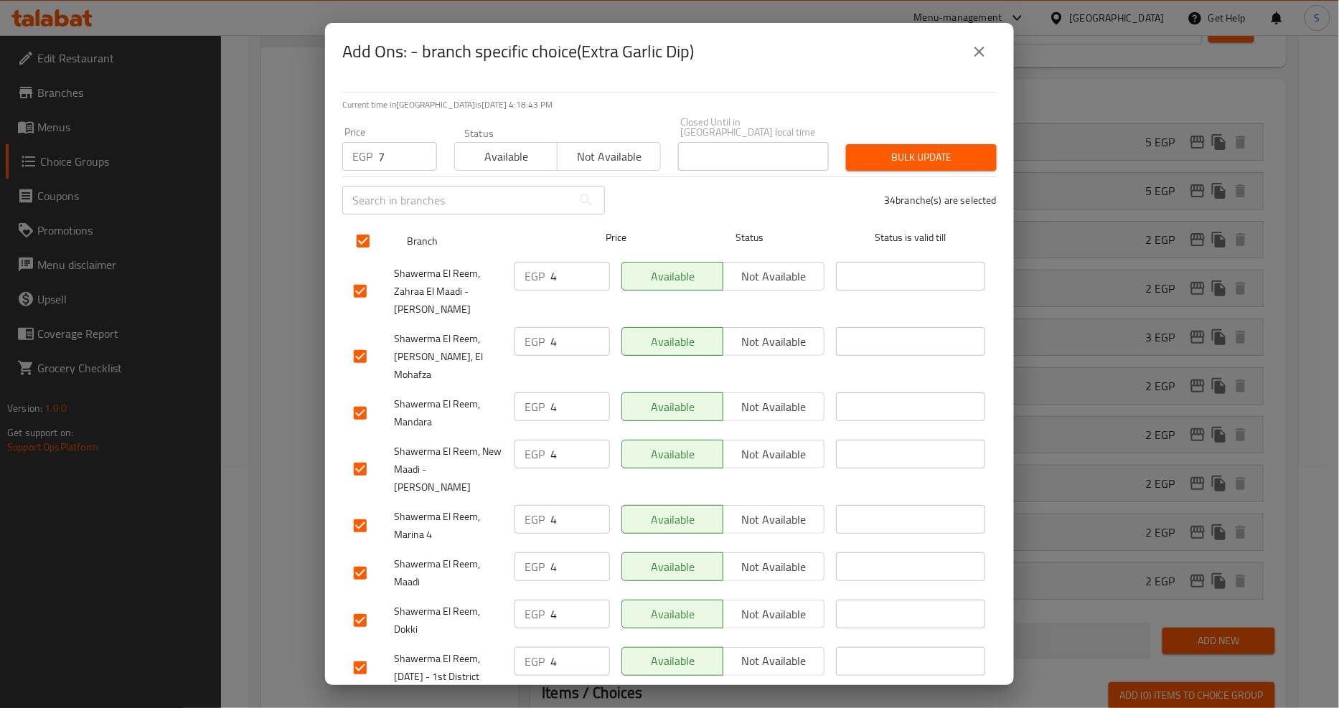
checkbox input "true"
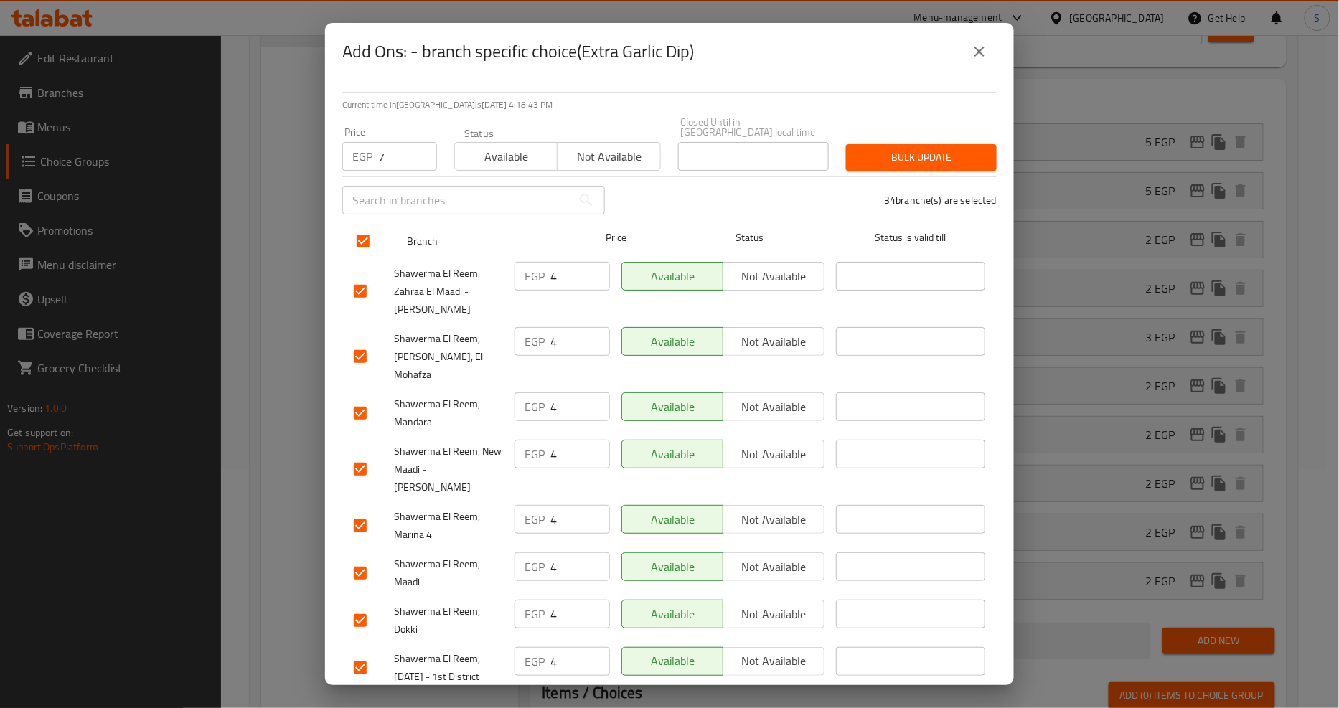
checkbox input "true"
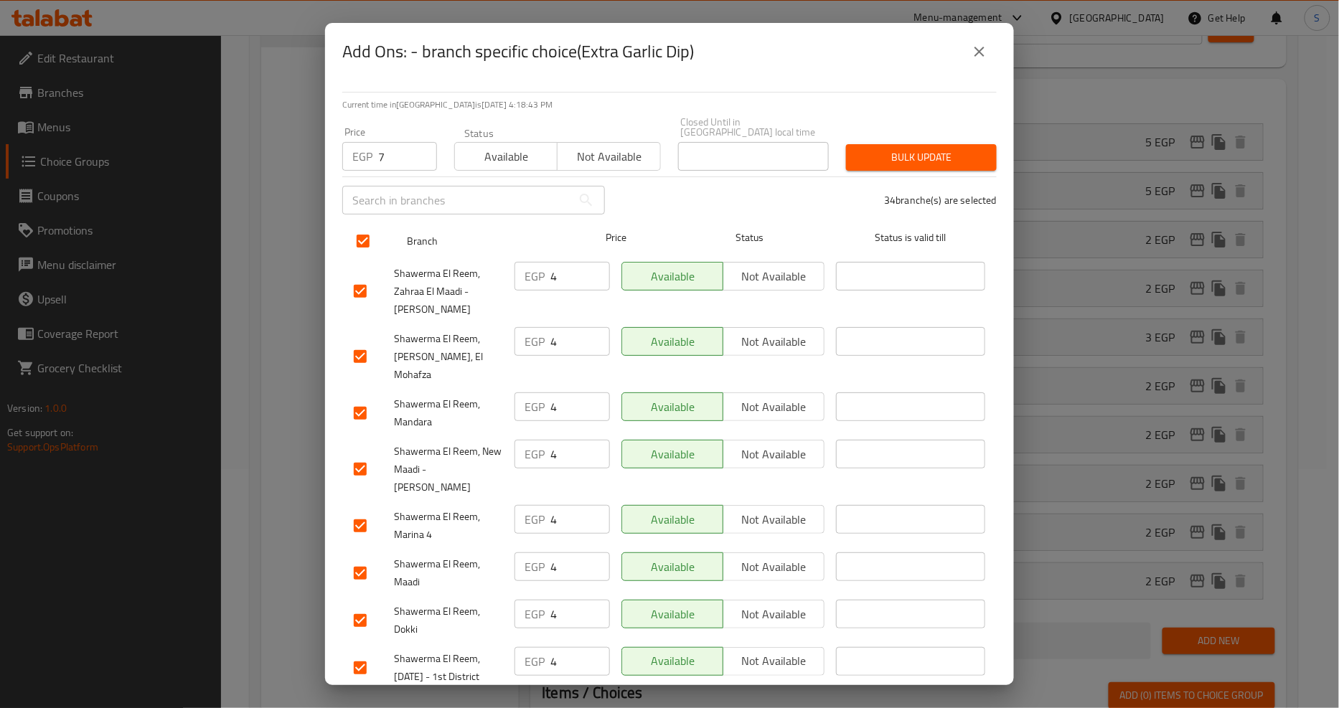
checkbox input "true"
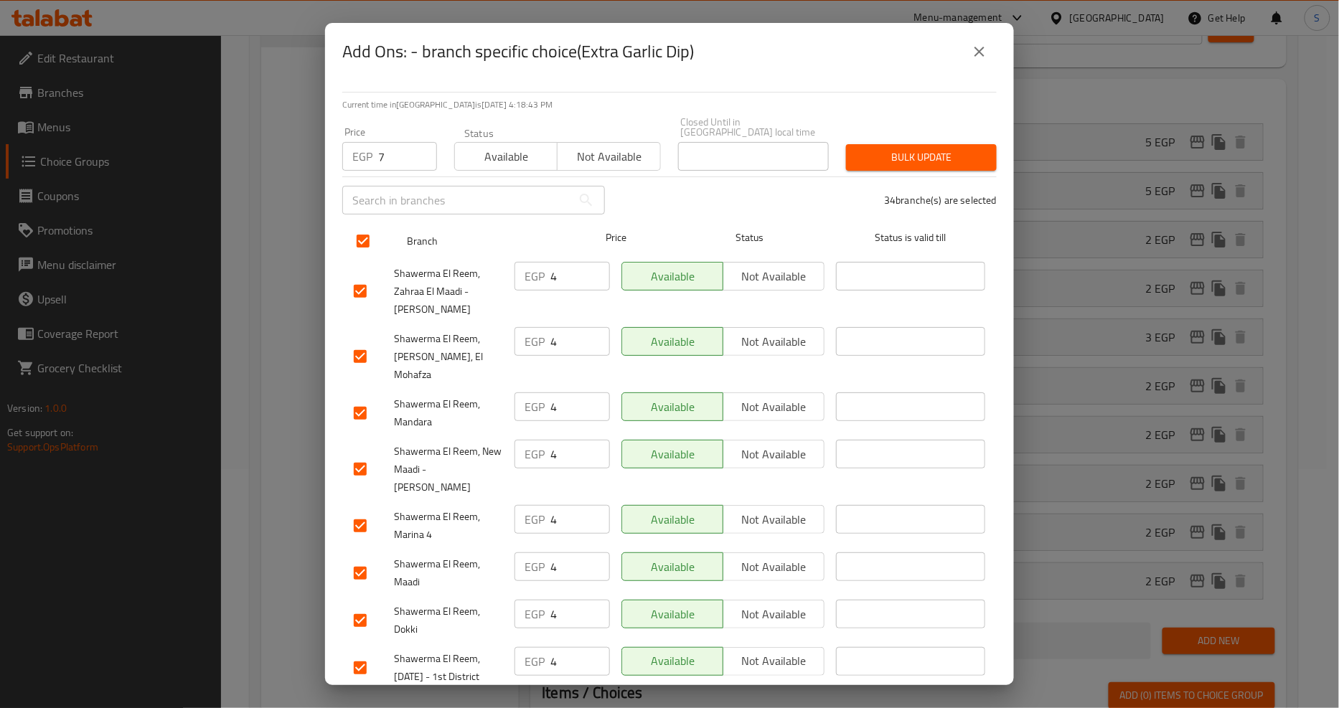
checkbox input "true"
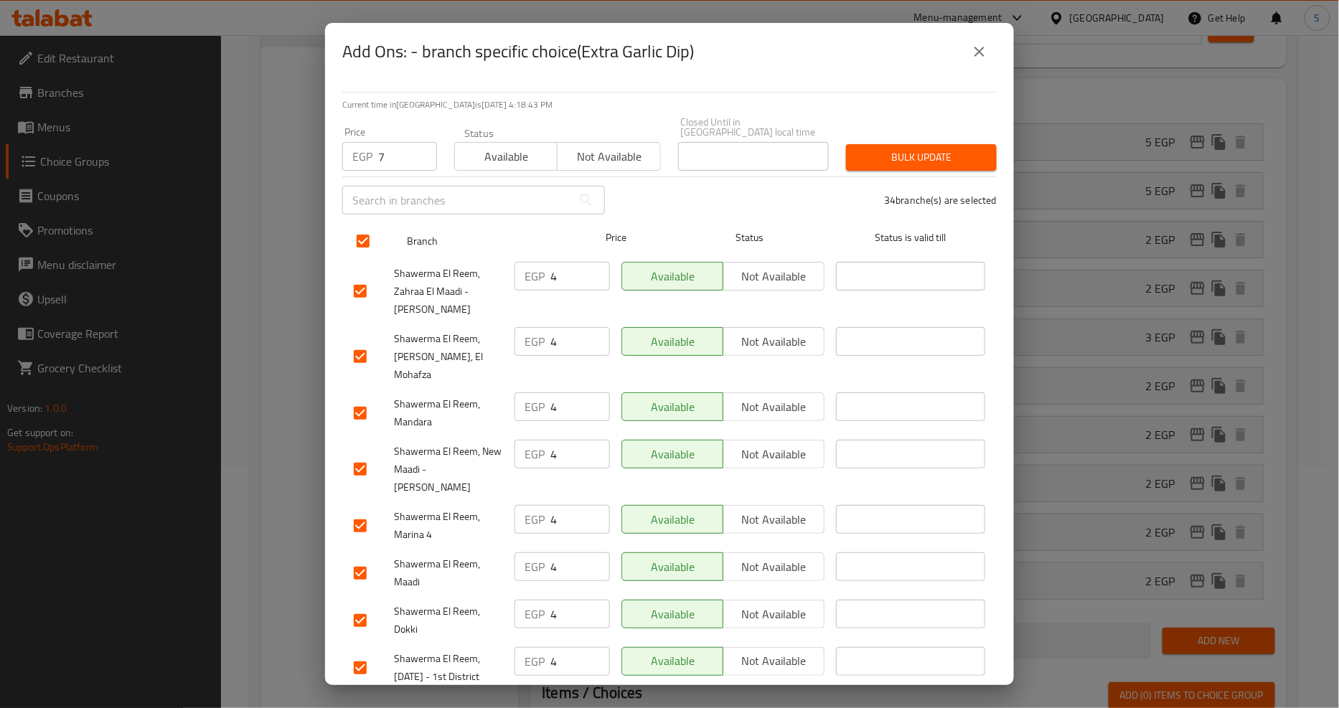
checkbox input "true"
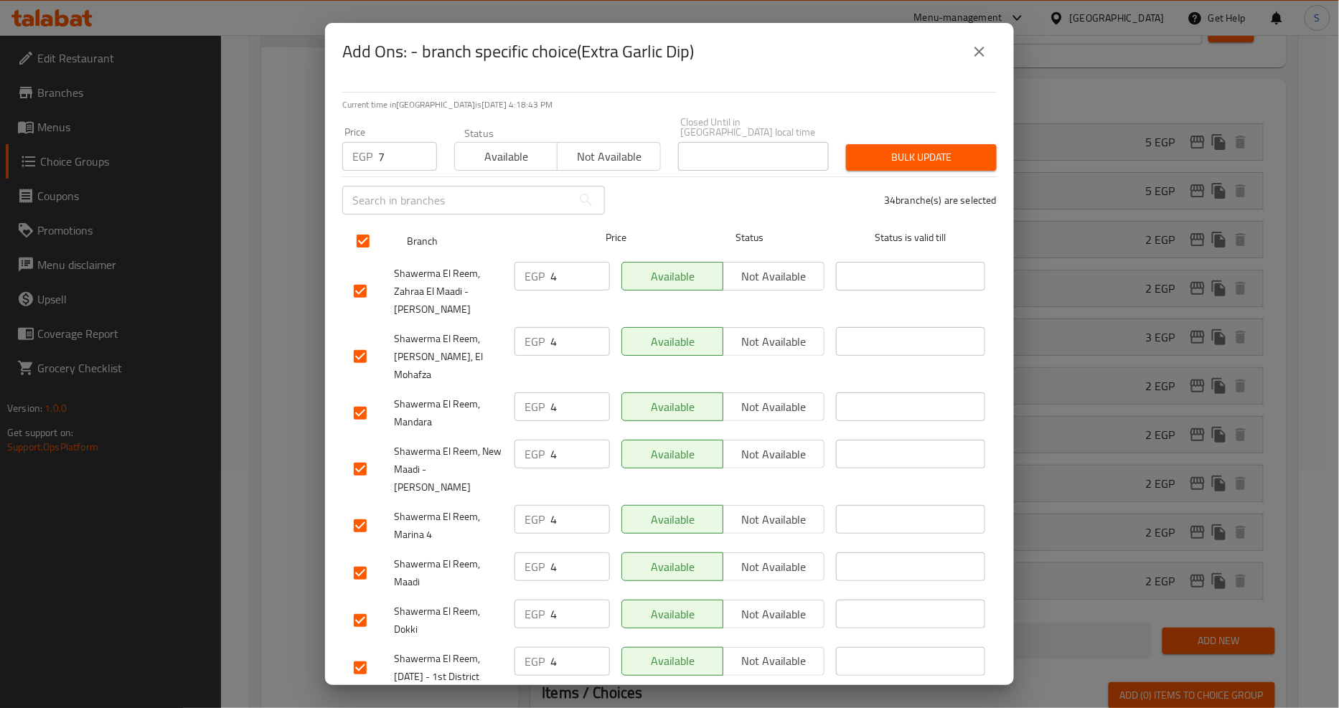
checkbox input "true"
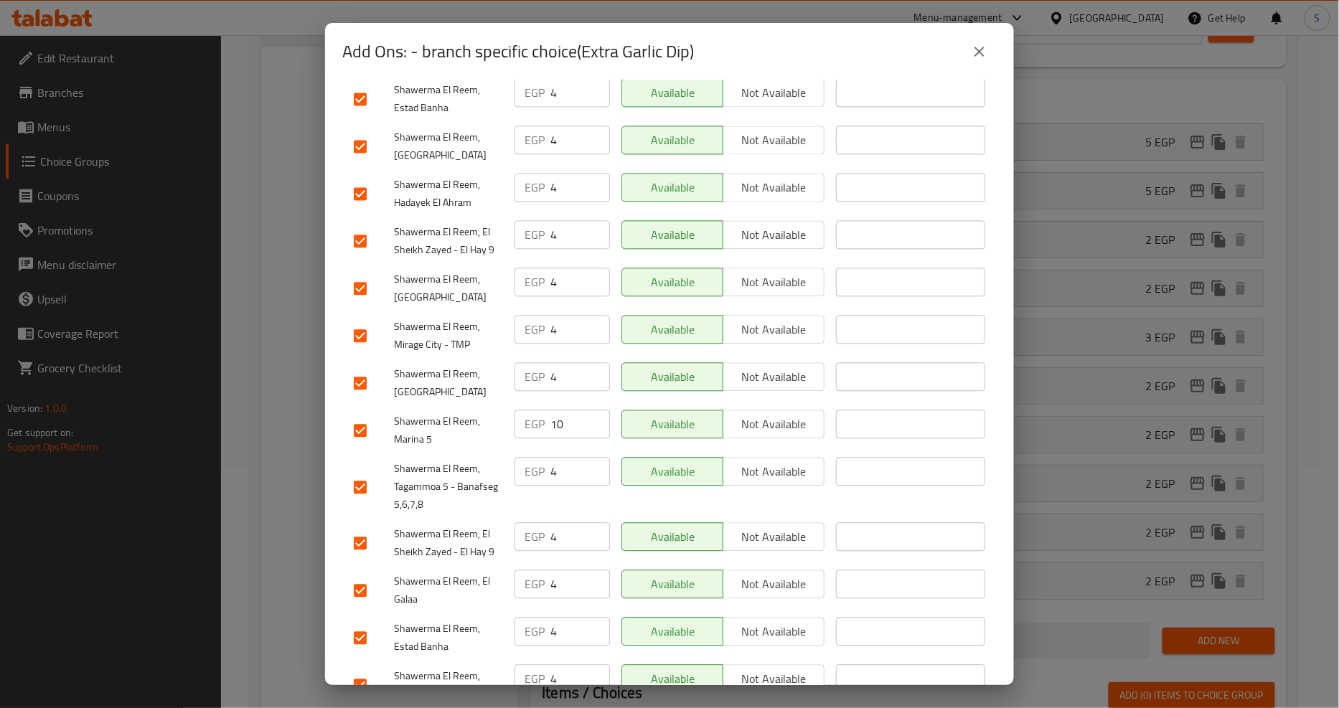
click at [364, 415] on input "checkbox" at bounding box center [360, 430] width 30 height 30
checkbox input "false"
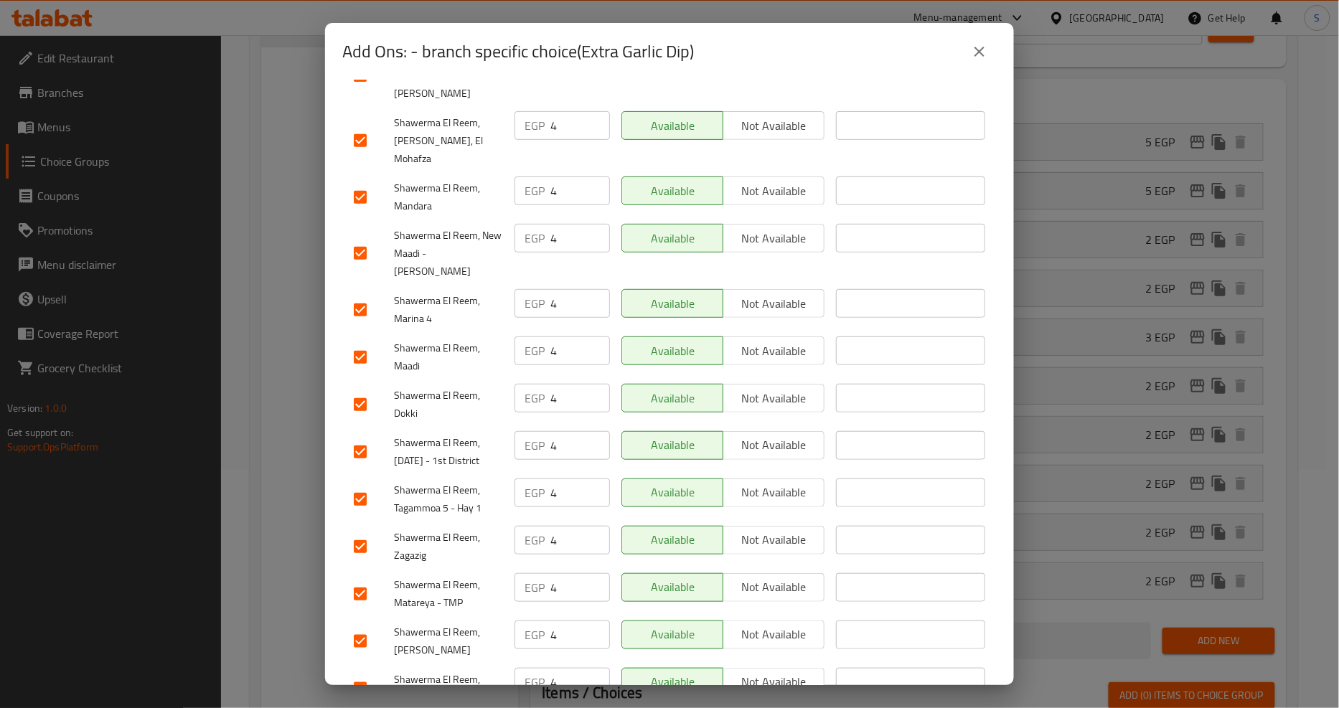
scroll to position [0, 0]
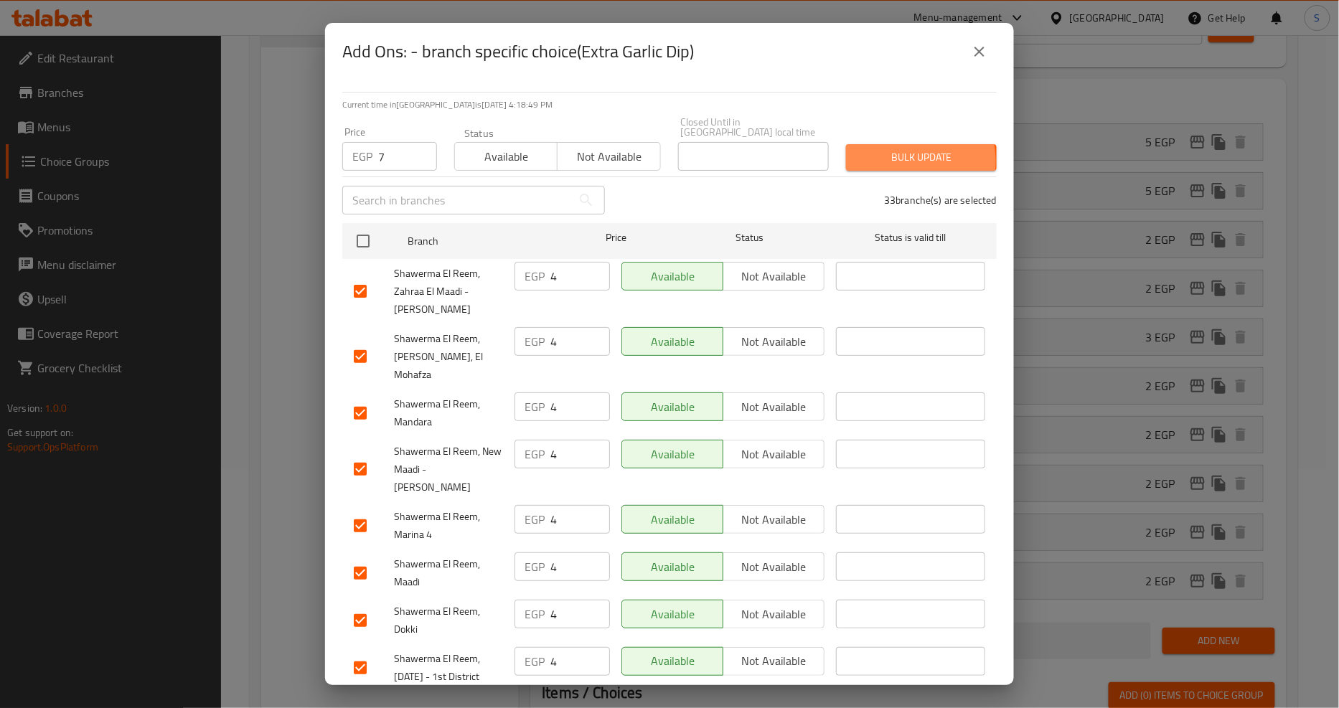
click at [885, 151] on span "Bulk update" at bounding box center [921, 158] width 128 height 18
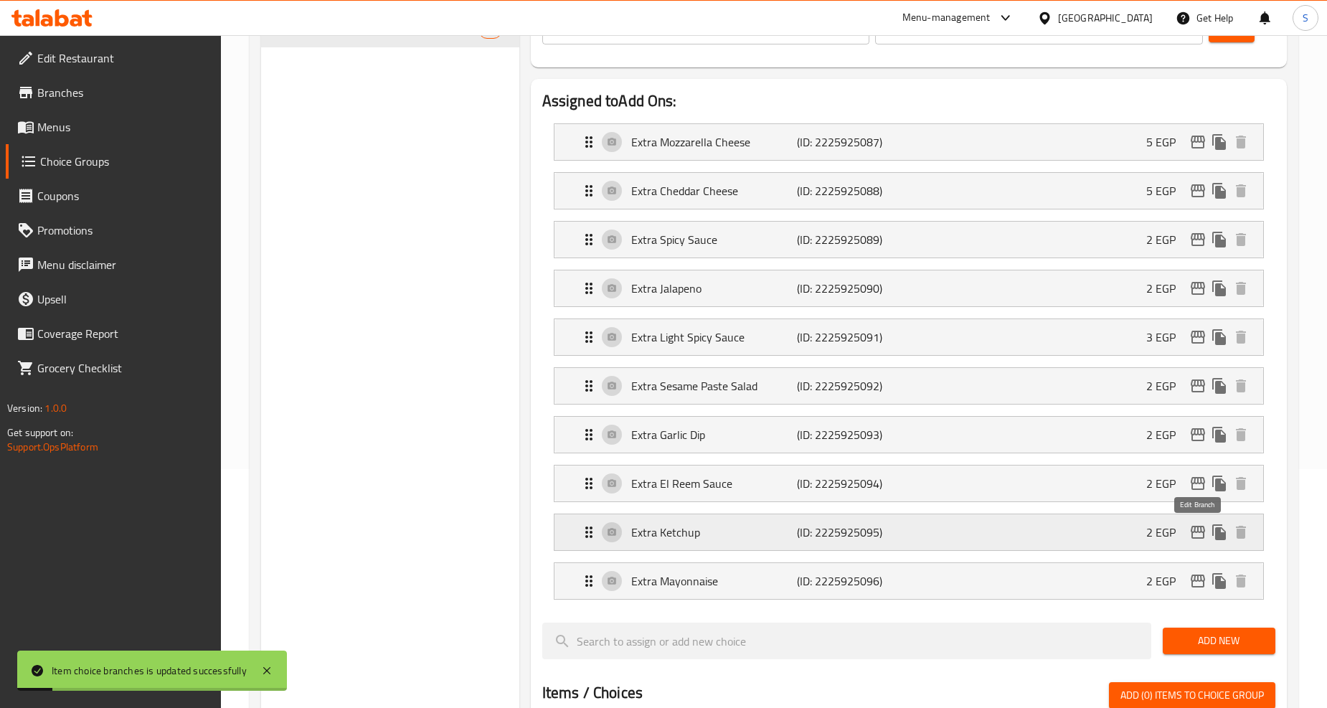
click at [1199, 539] on icon "edit" at bounding box center [1198, 532] width 14 height 13
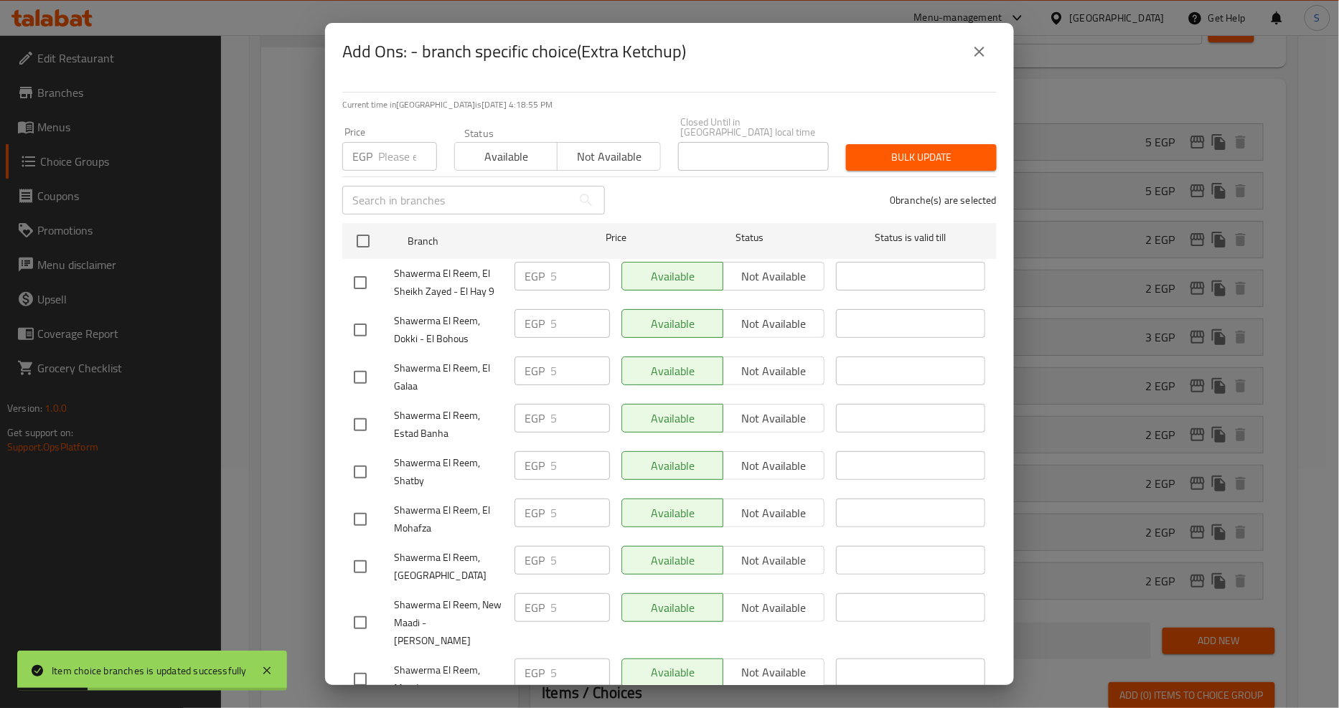
click at [402, 149] on input "number" at bounding box center [407, 156] width 59 height 29
type input "4"
click at [364, 256] on div "Shawerma El Reem, El Sheikh Zayed - El Hay 9" at bounding box center [428, 282] width 161 height 53
click at [363, 233] on input "checkbox" at bounding box center [363, 241] width 30 height 30
checkbox input "true"
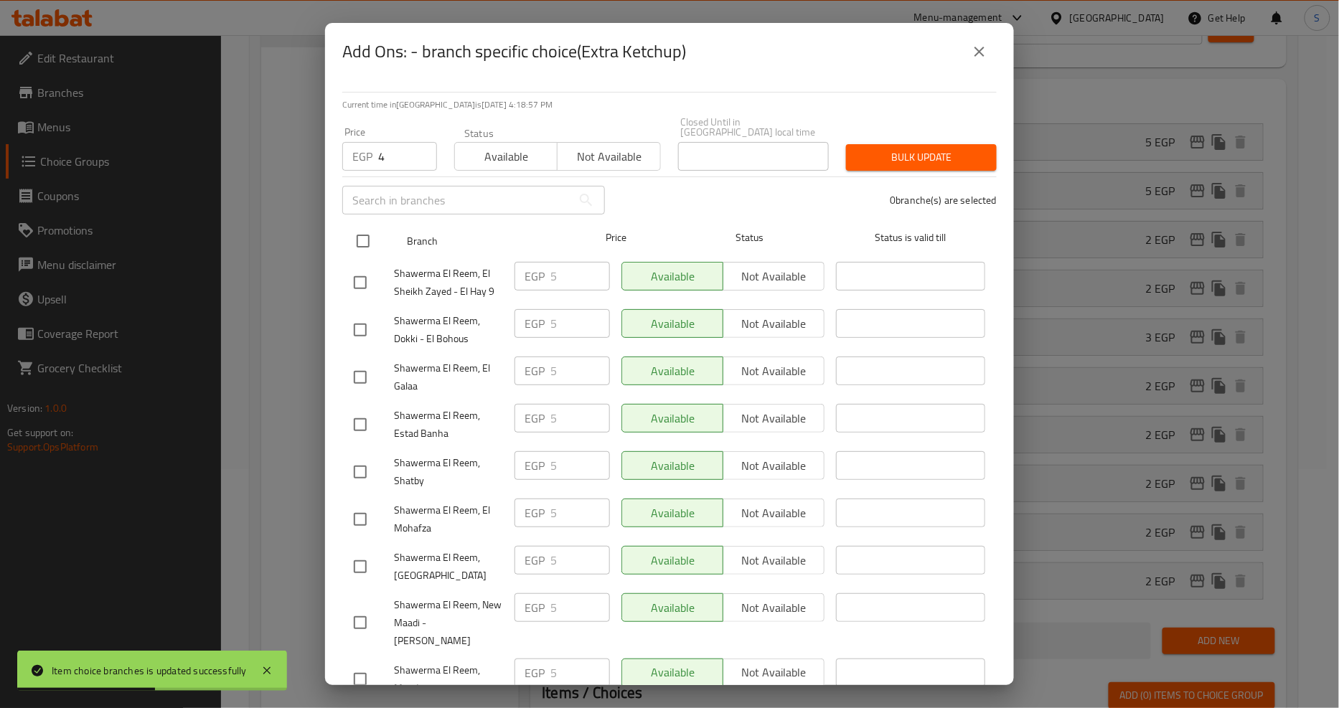
checkbox input "true"
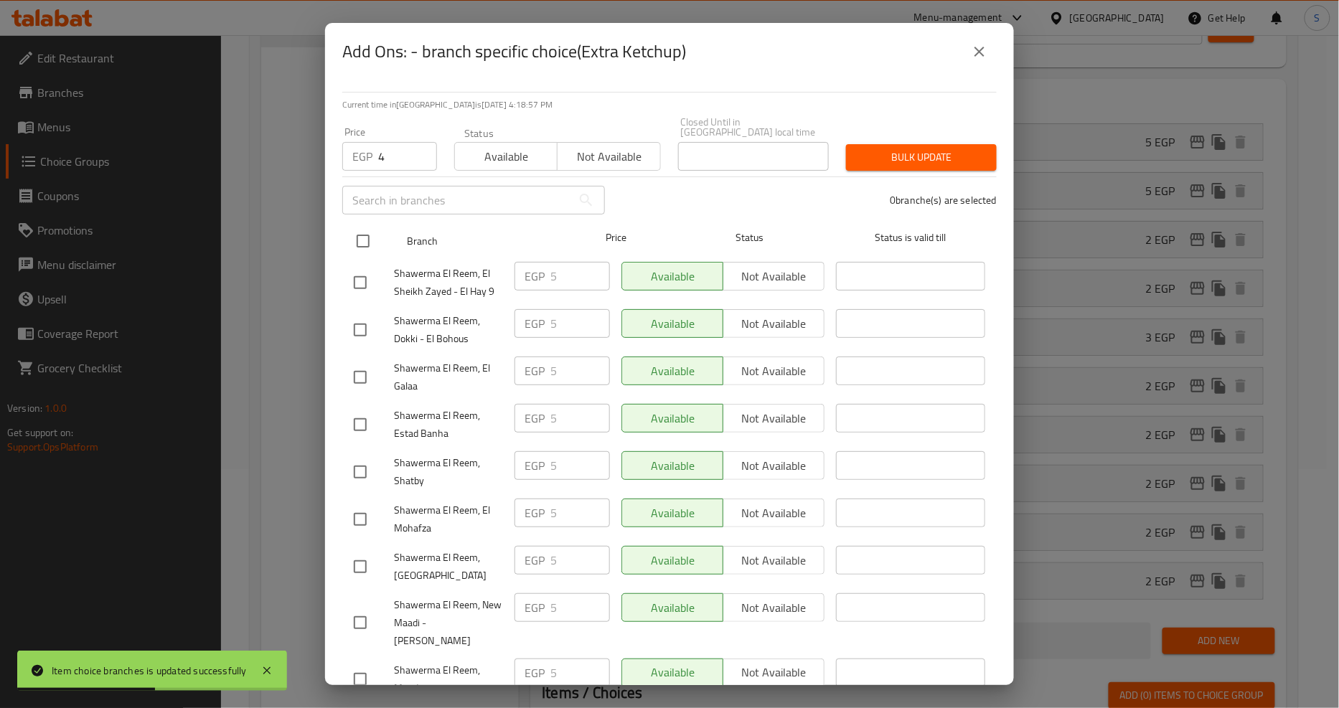
checkbox input "true"
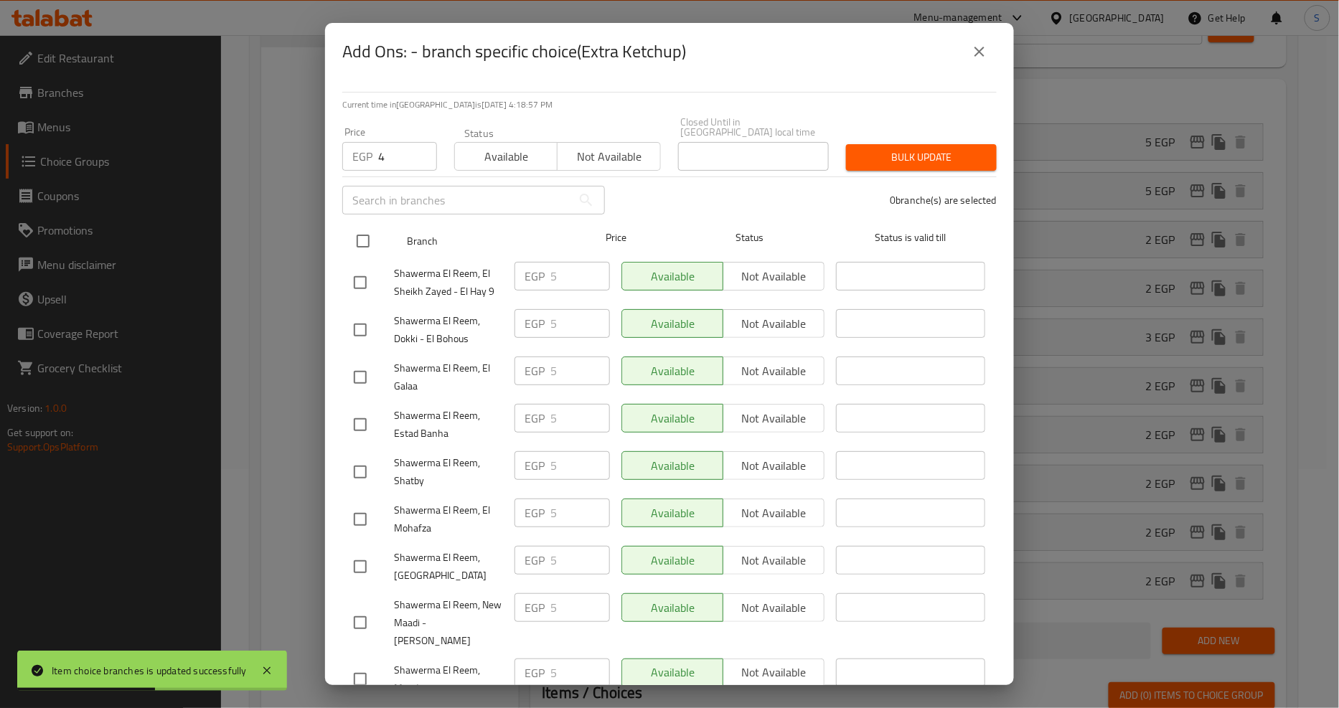
checkbox input "true"
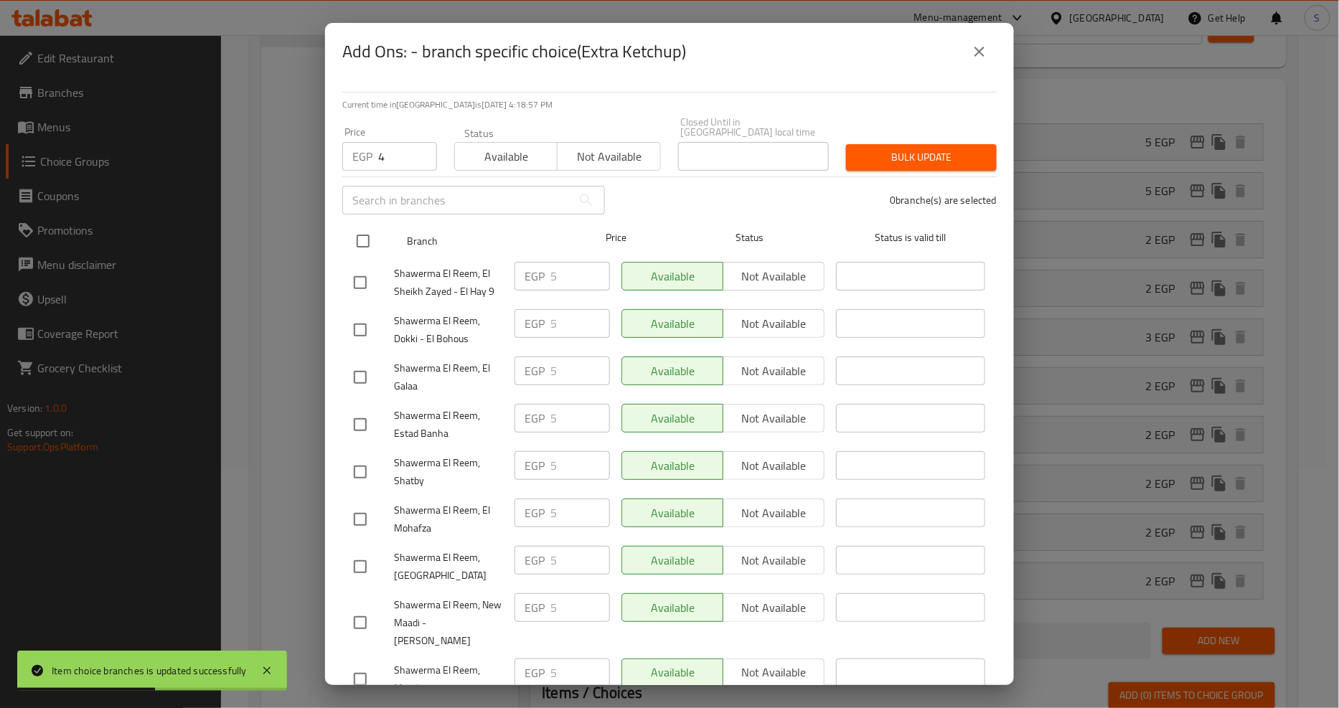
checkbox input "true"
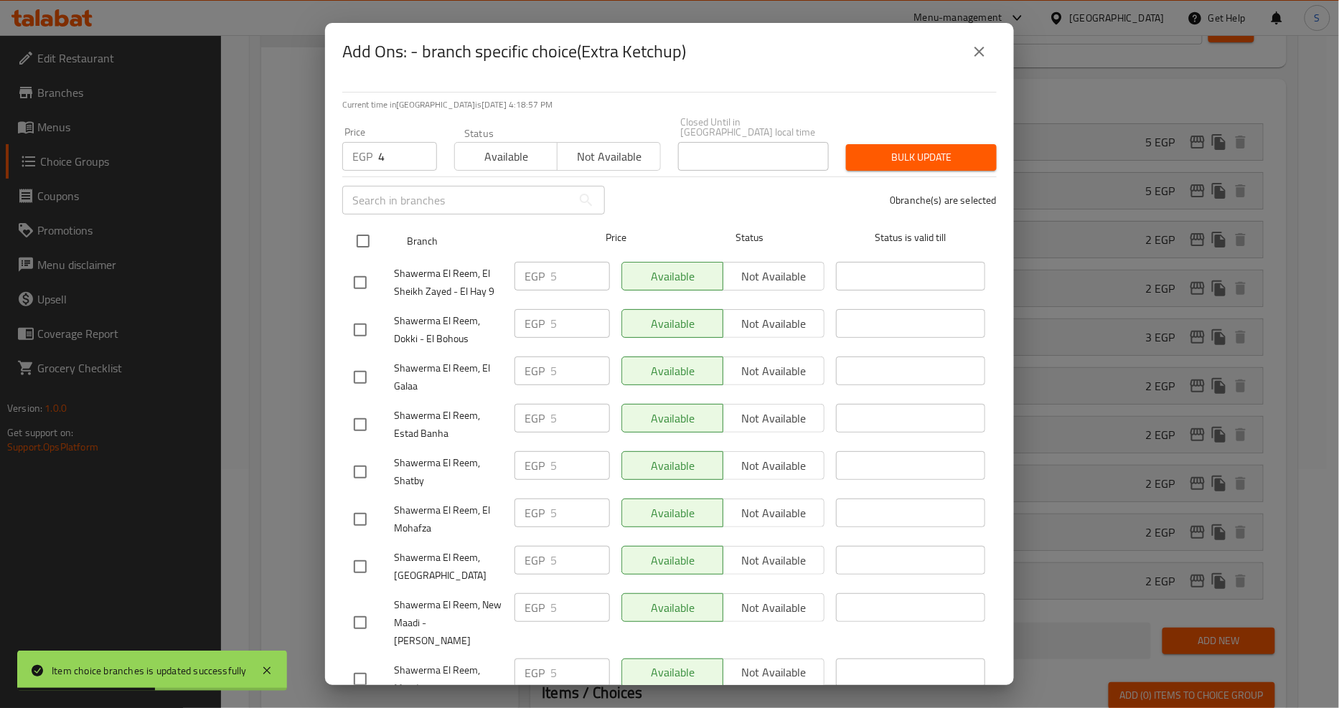
checkbox input "true"
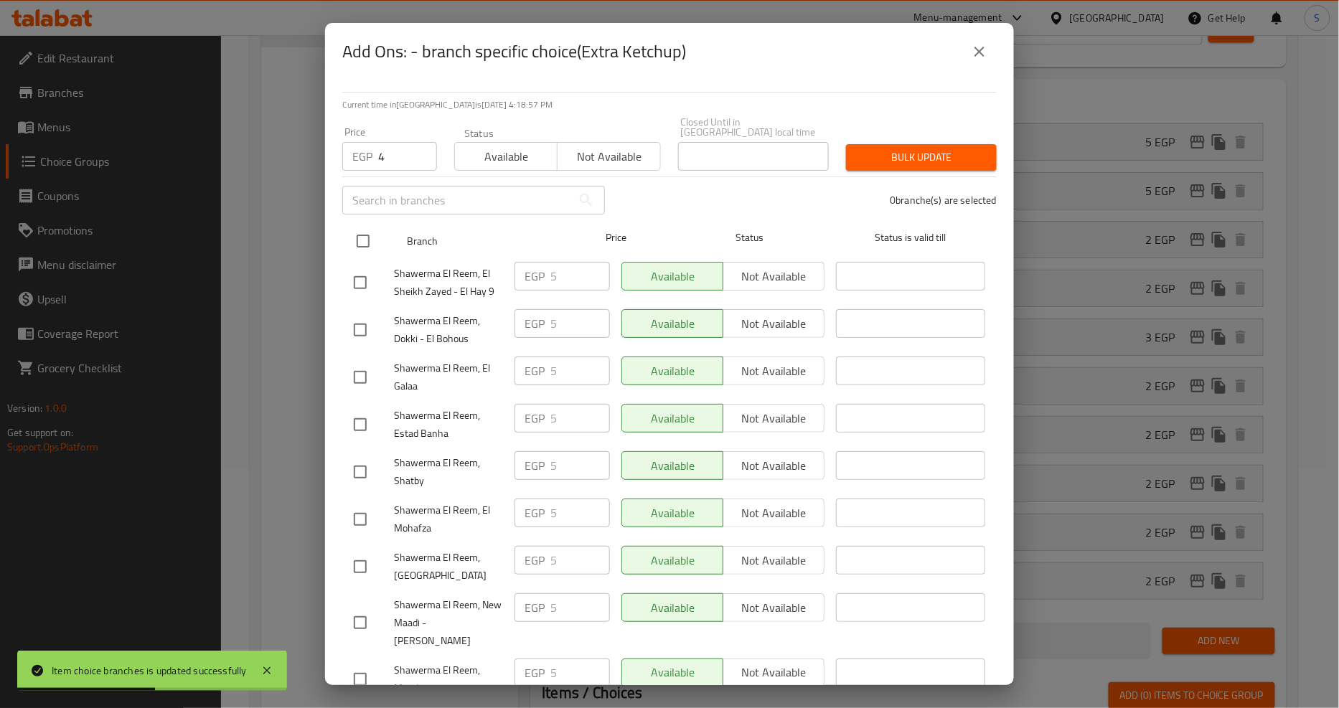
checkbox input "true"
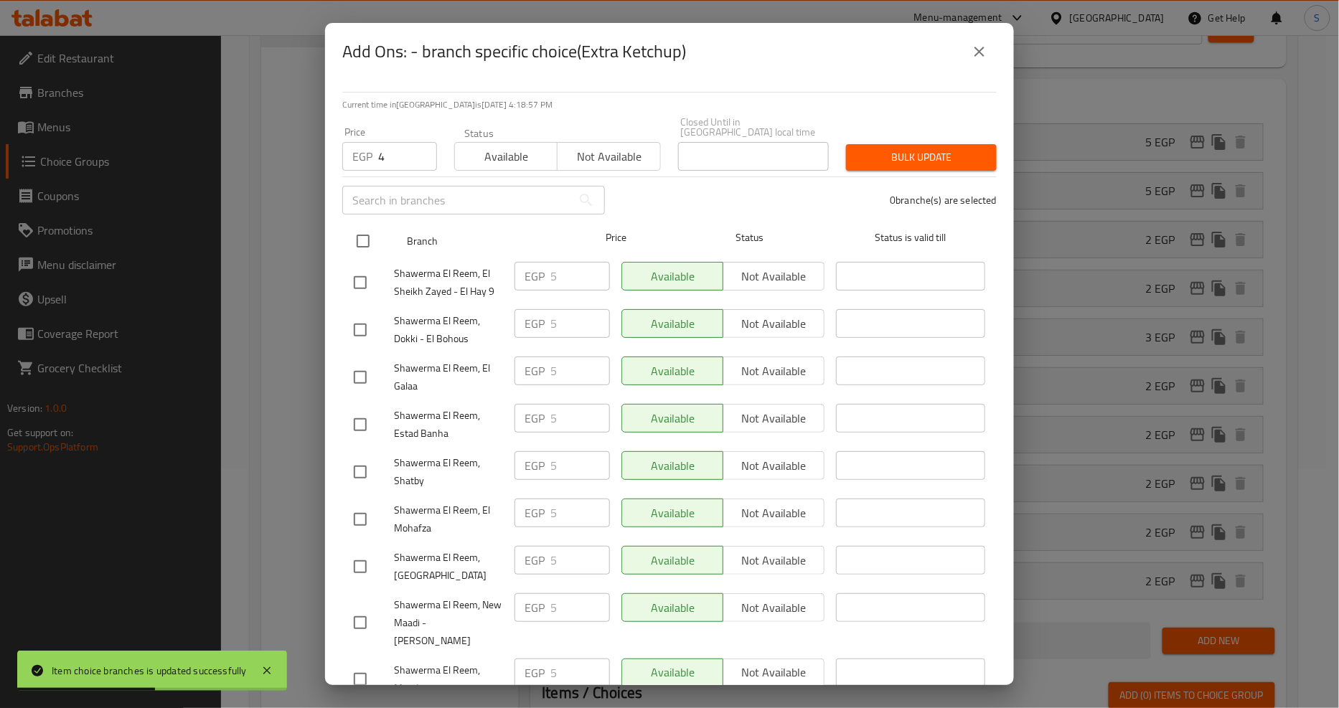
checkbox input "true"
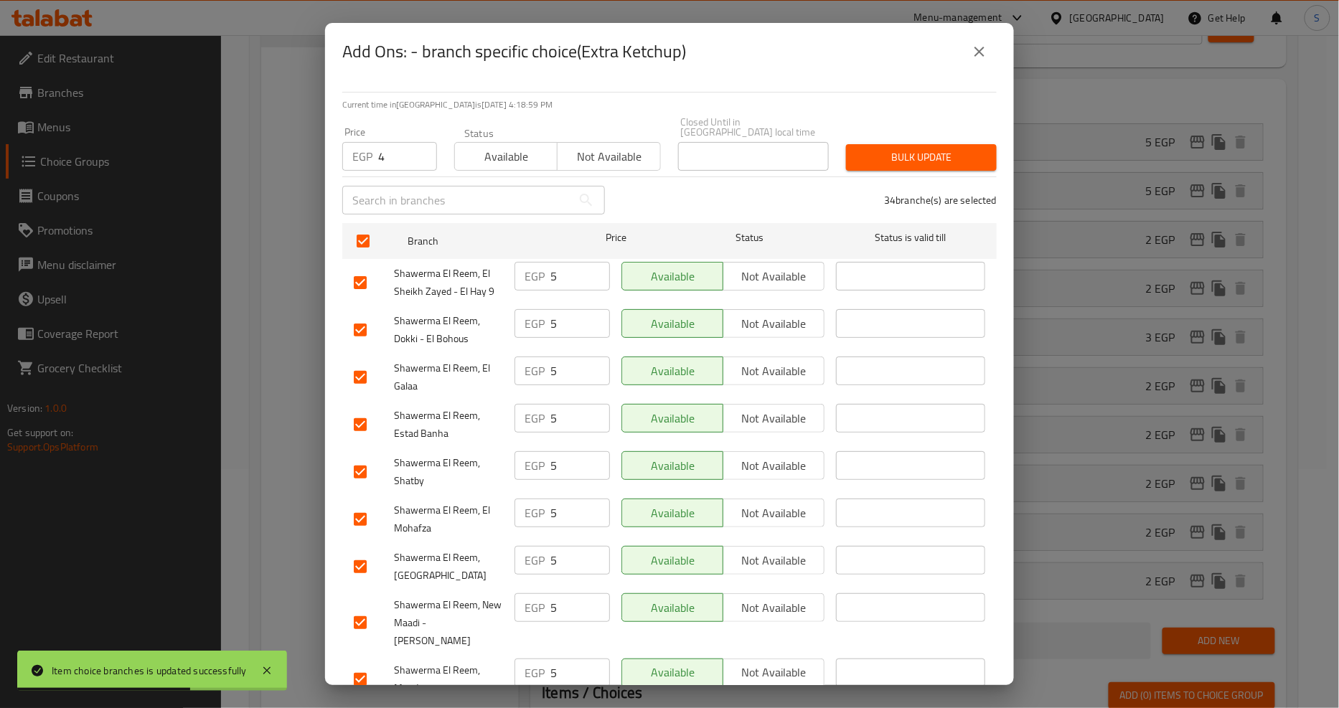
scroll to position [474, 0]
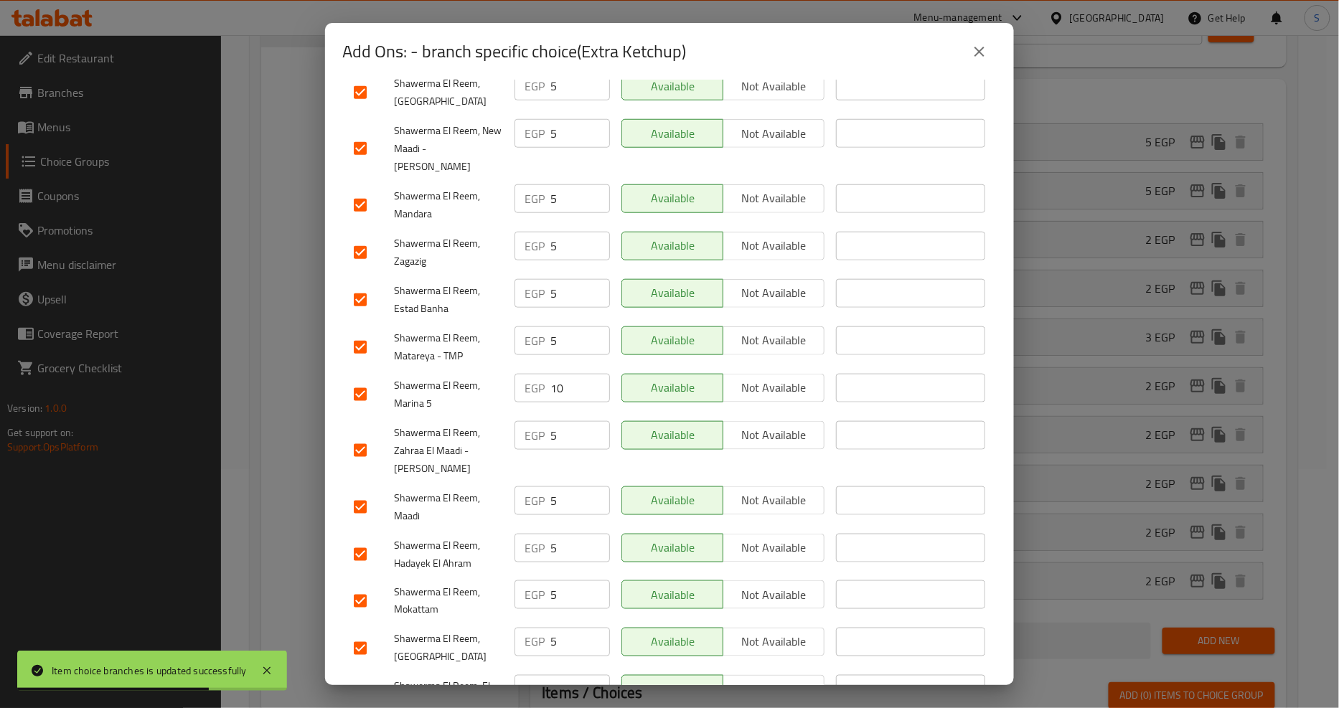
click at [359, 385] on input "checkbox" at bounding box center [360, 395] width 30 height 30
checkbox input "false"
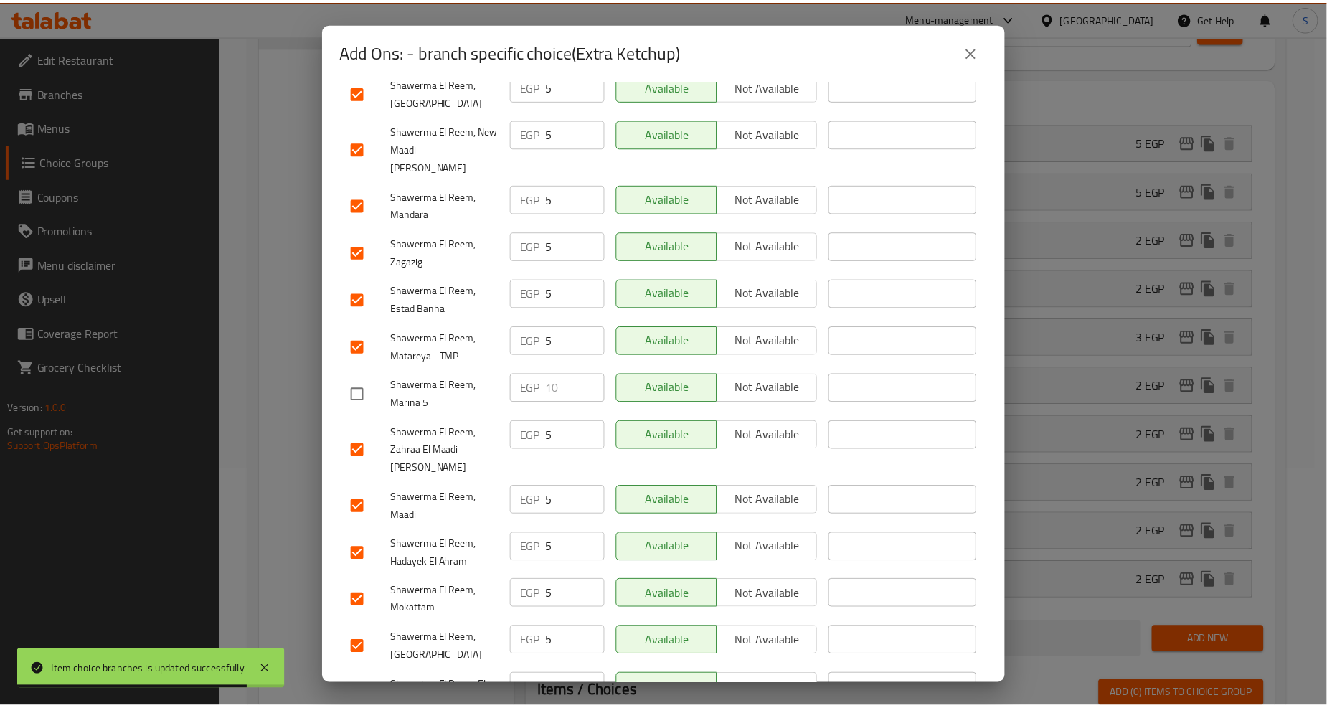
scroll to position [0, 0]
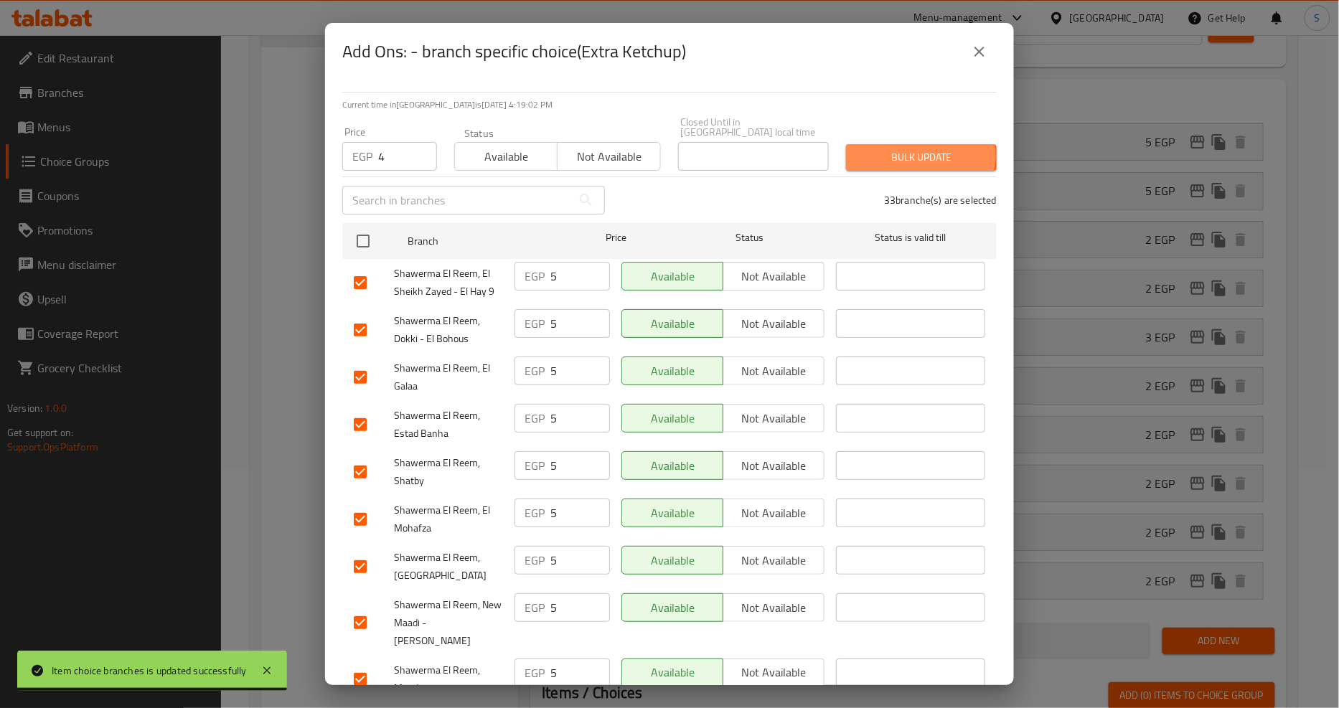
click at [908, 149] on span "Bulk update" at bounding box center [921, 158] width 128 height 18
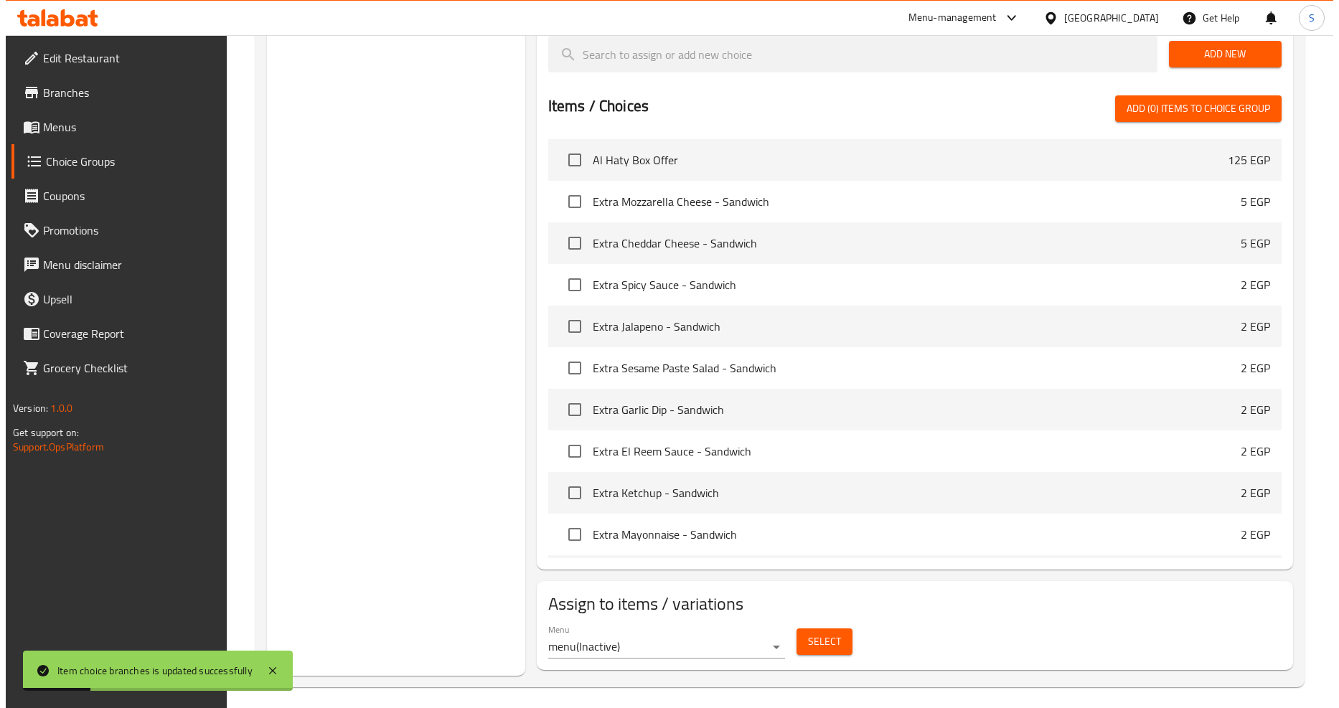
scroll to position [834, 0]
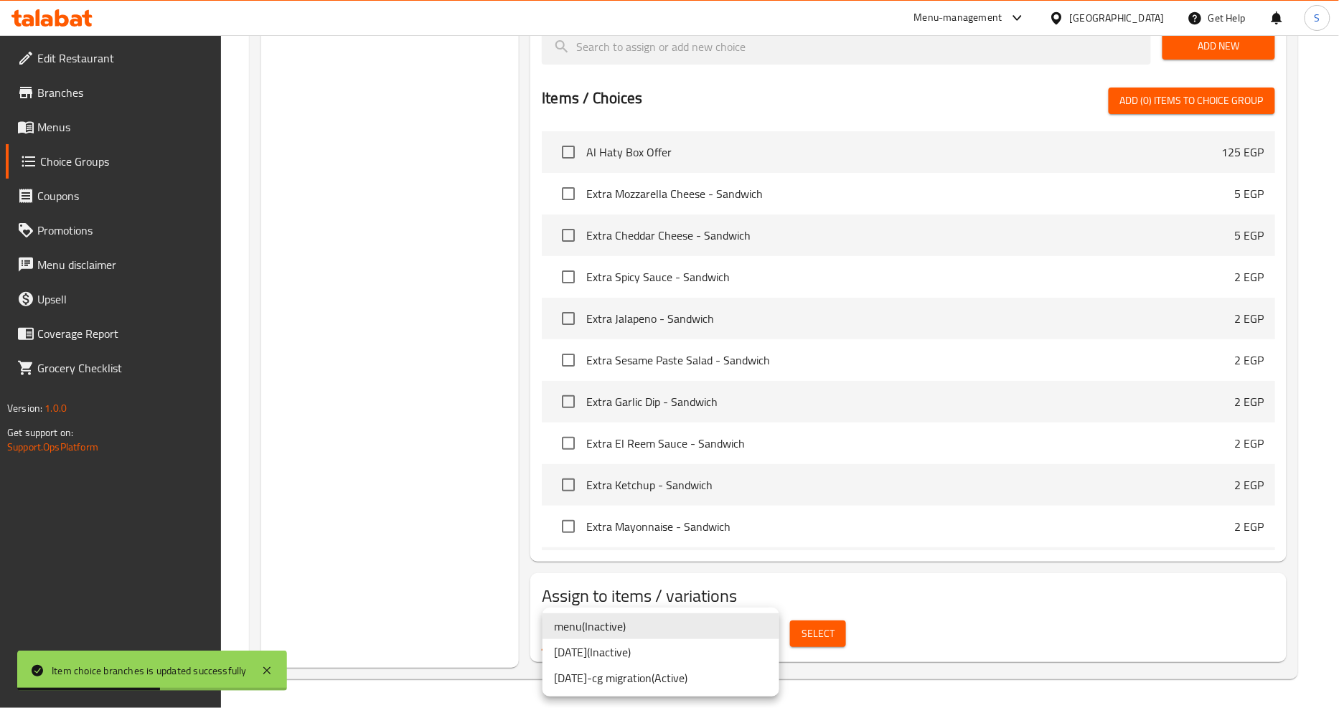
click at [607, 679] on li "27.07.2023-cg migration ( Active )" at bounding box center [660, 678] width 237 height 26
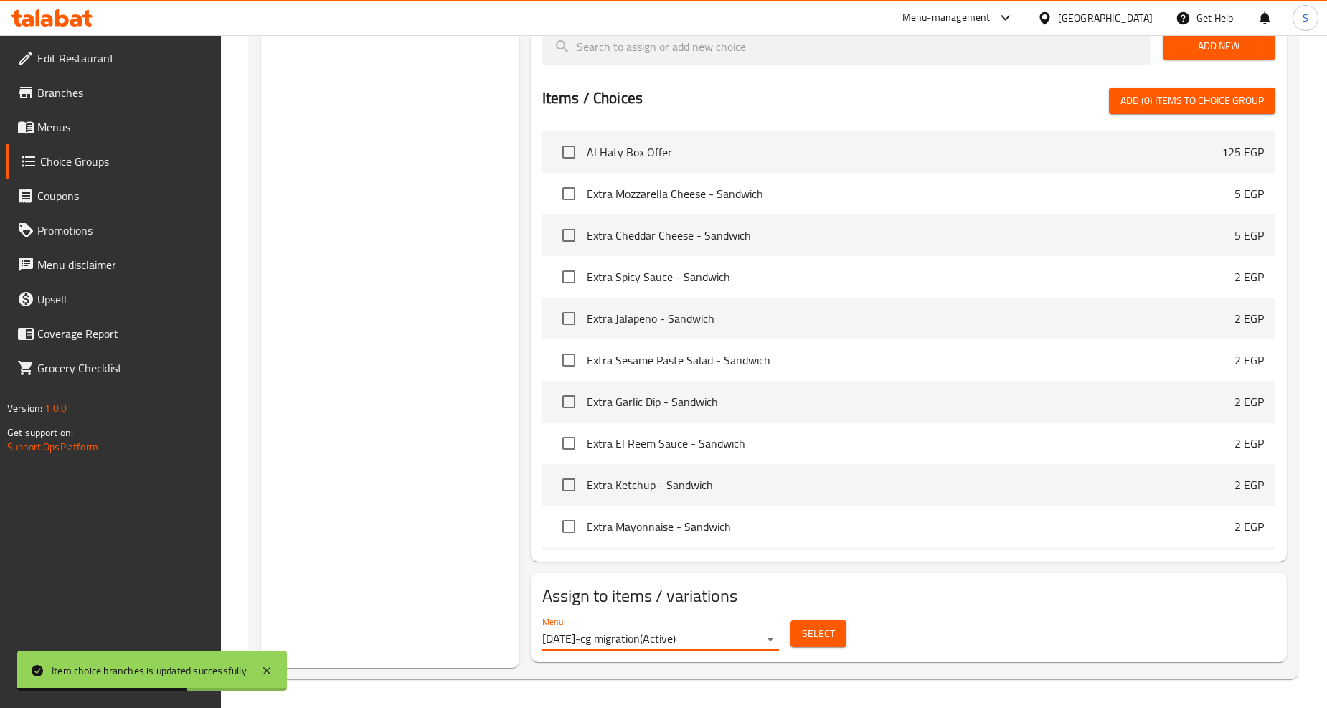
click at [830, 636] on span "Select" at bounding box center [818, 634] width 33 height 18
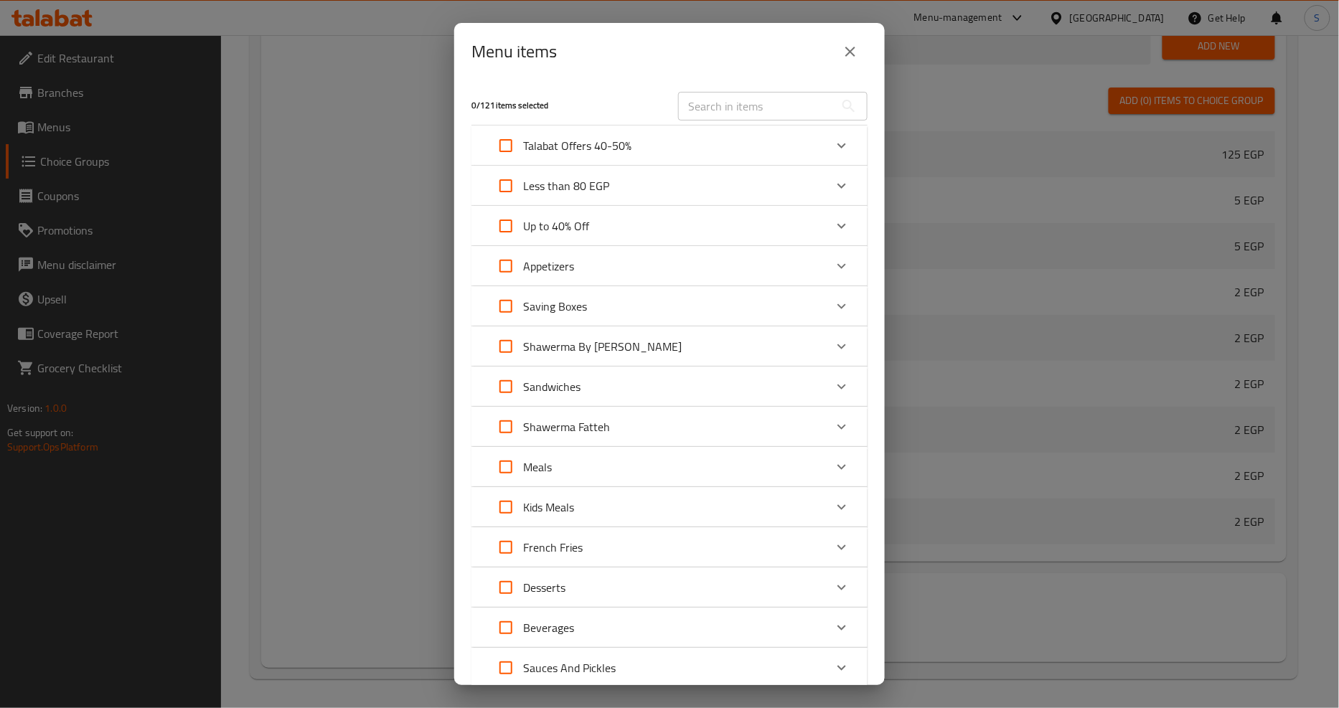
click at [833, 390] on icon "Expand" at bounding box center [841, 386] width 17 height 17
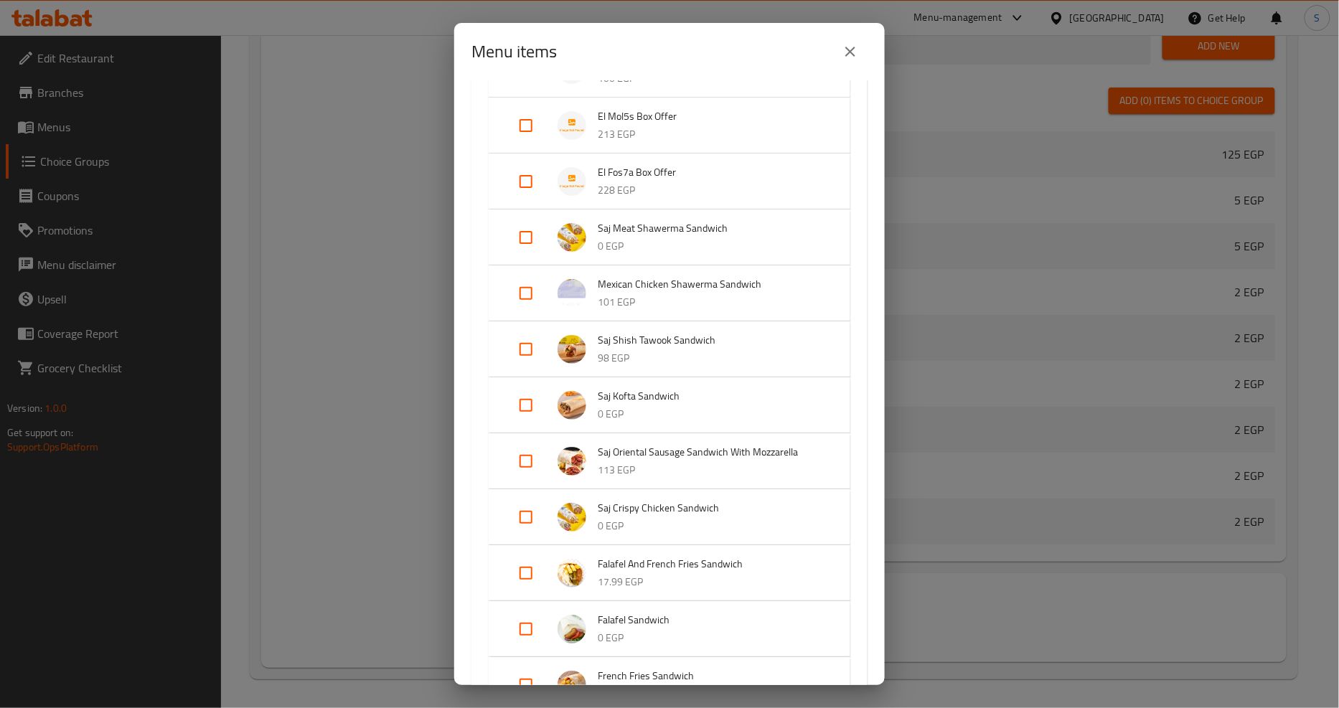
scroll to position [478, 0]
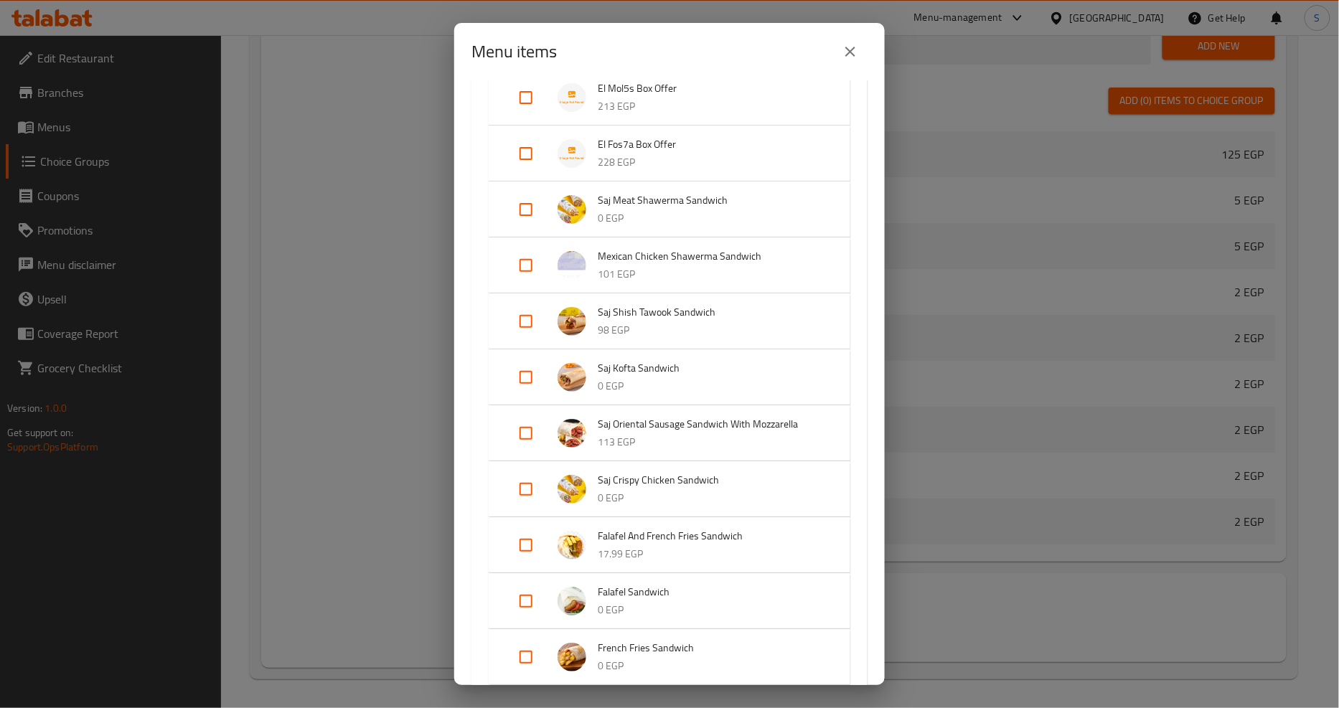
click at [532, 376] on input "Expand" at bounding box center [526, 377] width 34 height 34
checkbox input "true"
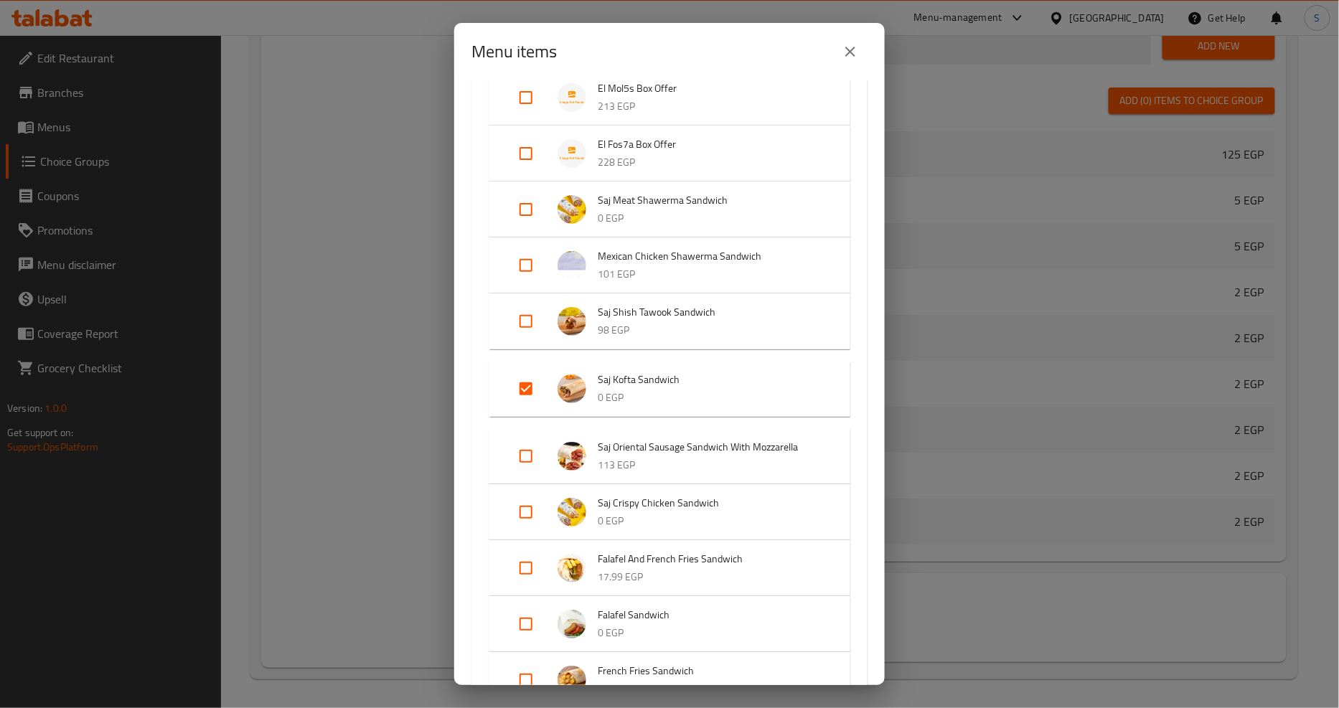
click at [525, 461] on input "Expand" at bounding box center [526, 456] width 34 height 34
checkbox input "true"
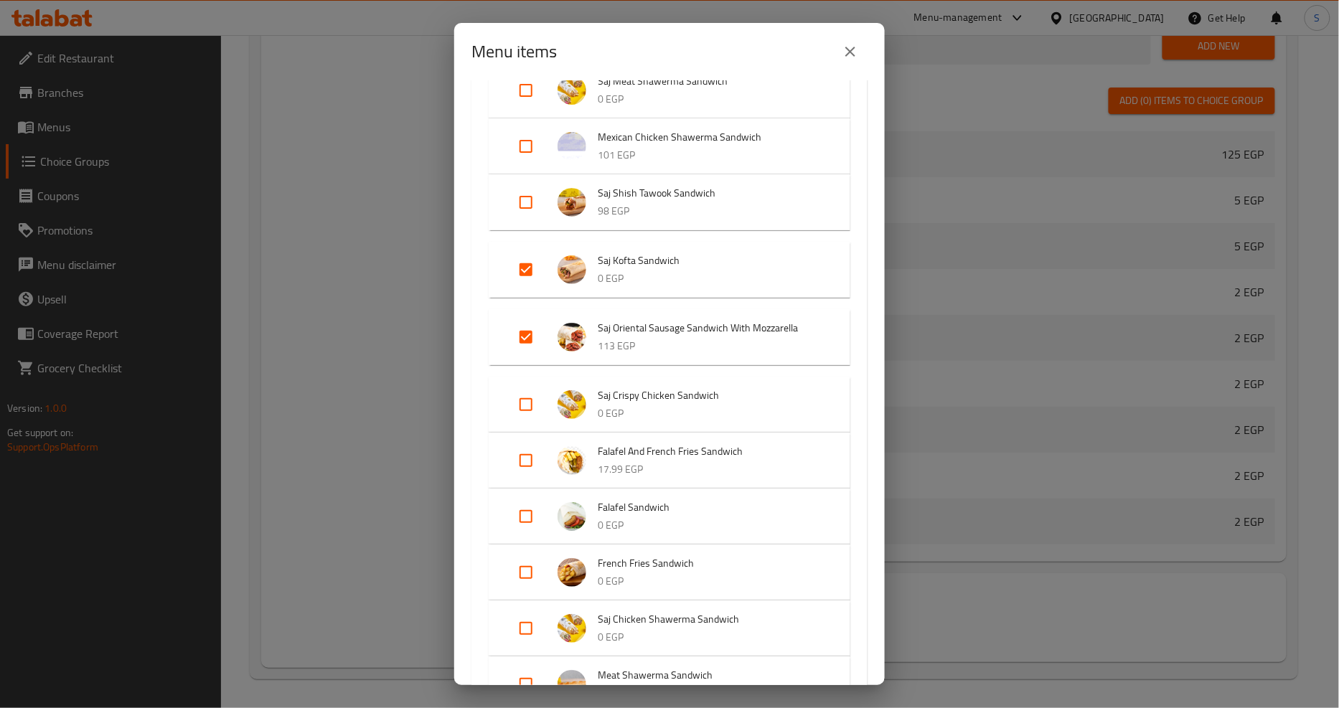
scroll to position [637, 0]
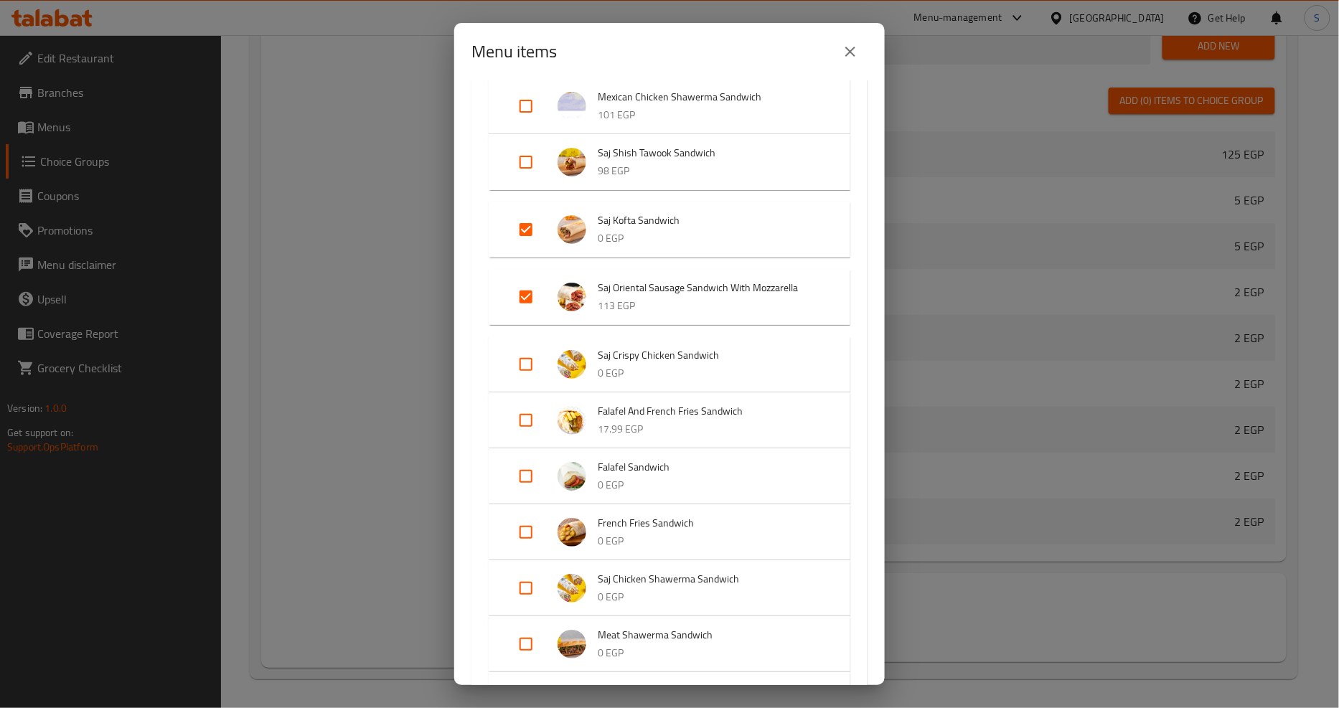
click at [518, 420] on input "Expand" at bounding box center [526, 420] width 34 height 34
checkbox input "true"
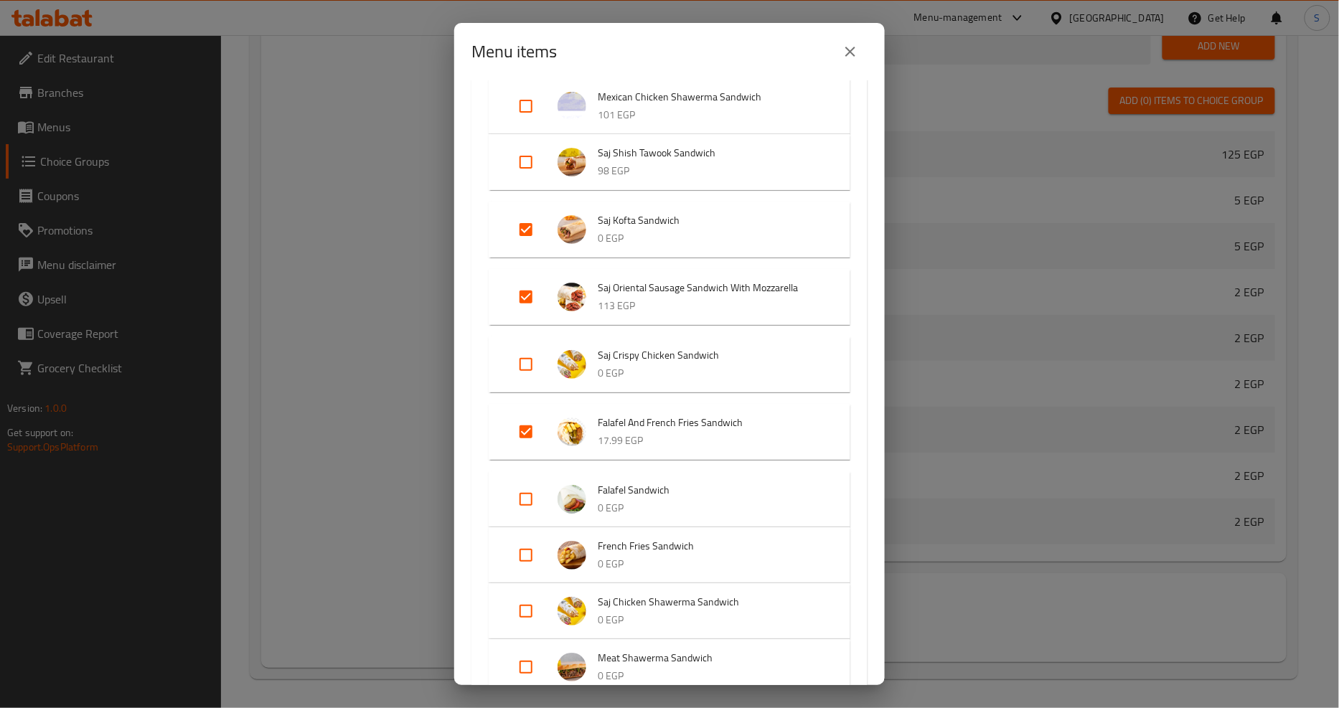
click at [532, 500] on input "Expand" at bounding box center [526, 499] width 34 height 34
checkbox input "true"
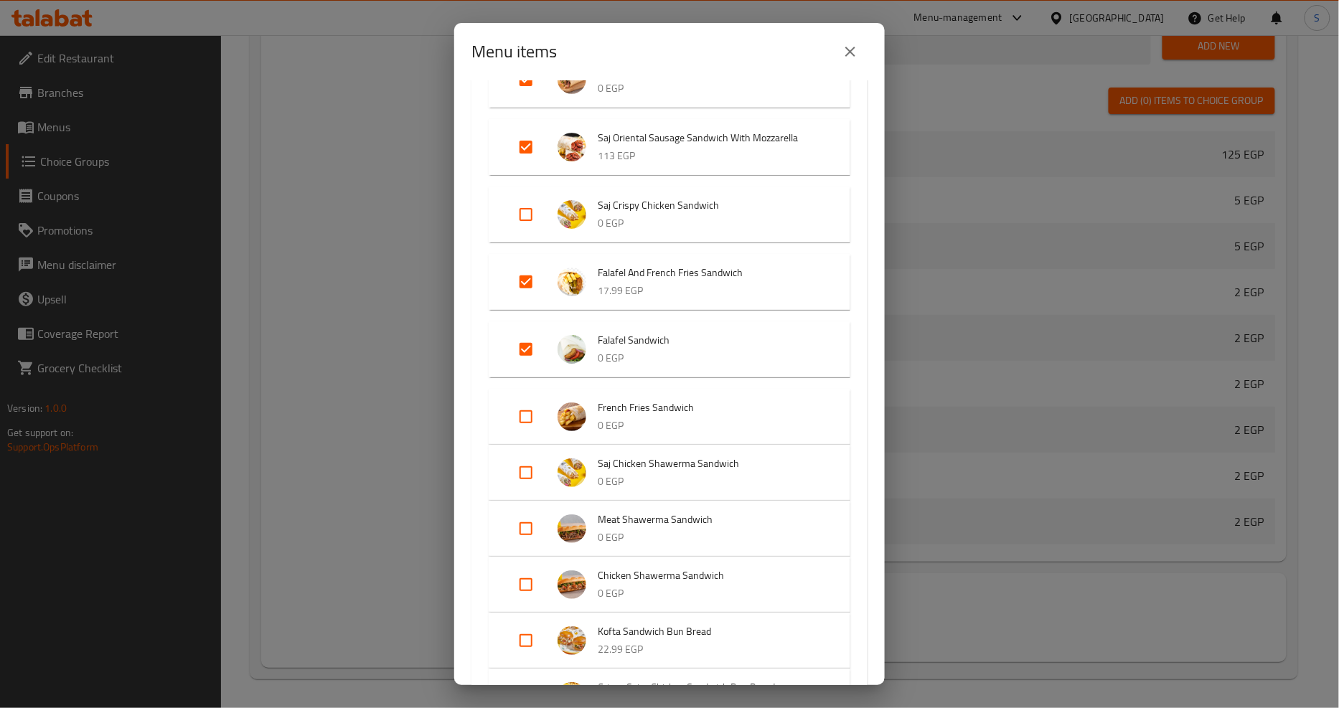
scroll to position [797, 0]
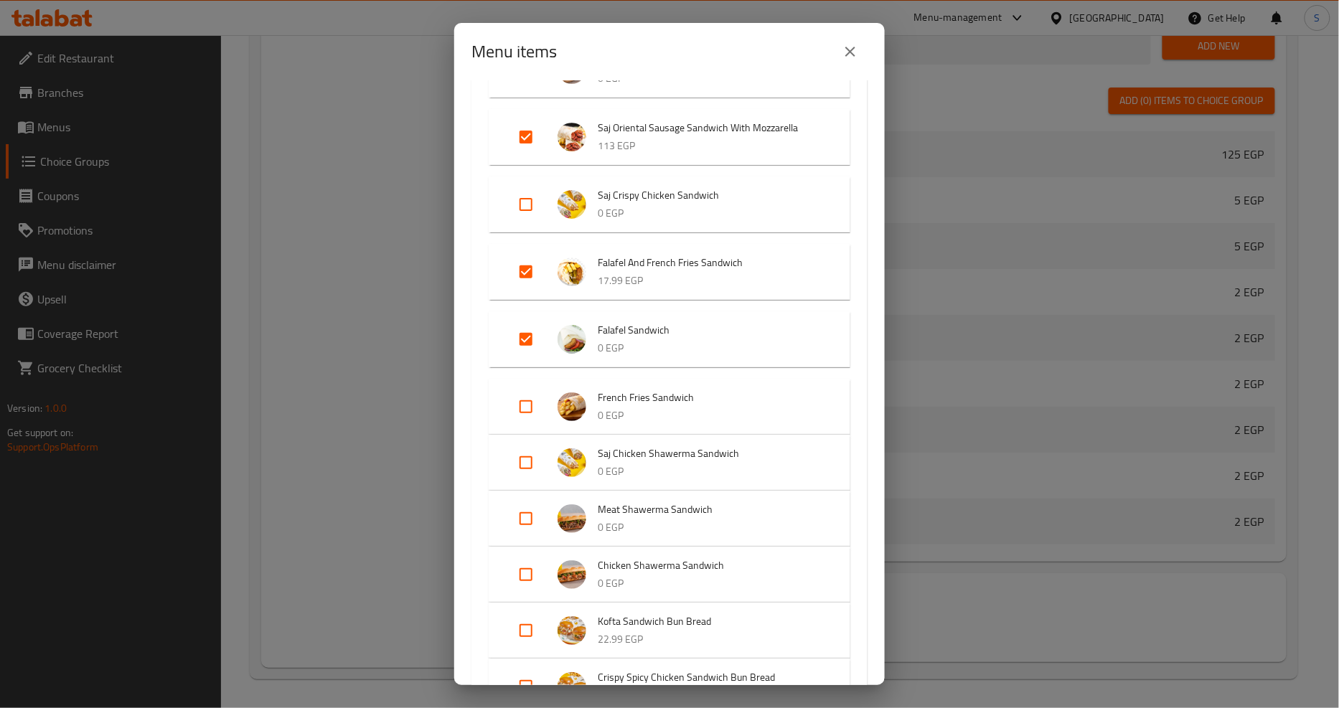
click at [527, 463] on input "Expand" at bounding box center [526, 463] width 34 height 34
checkbox input "true"
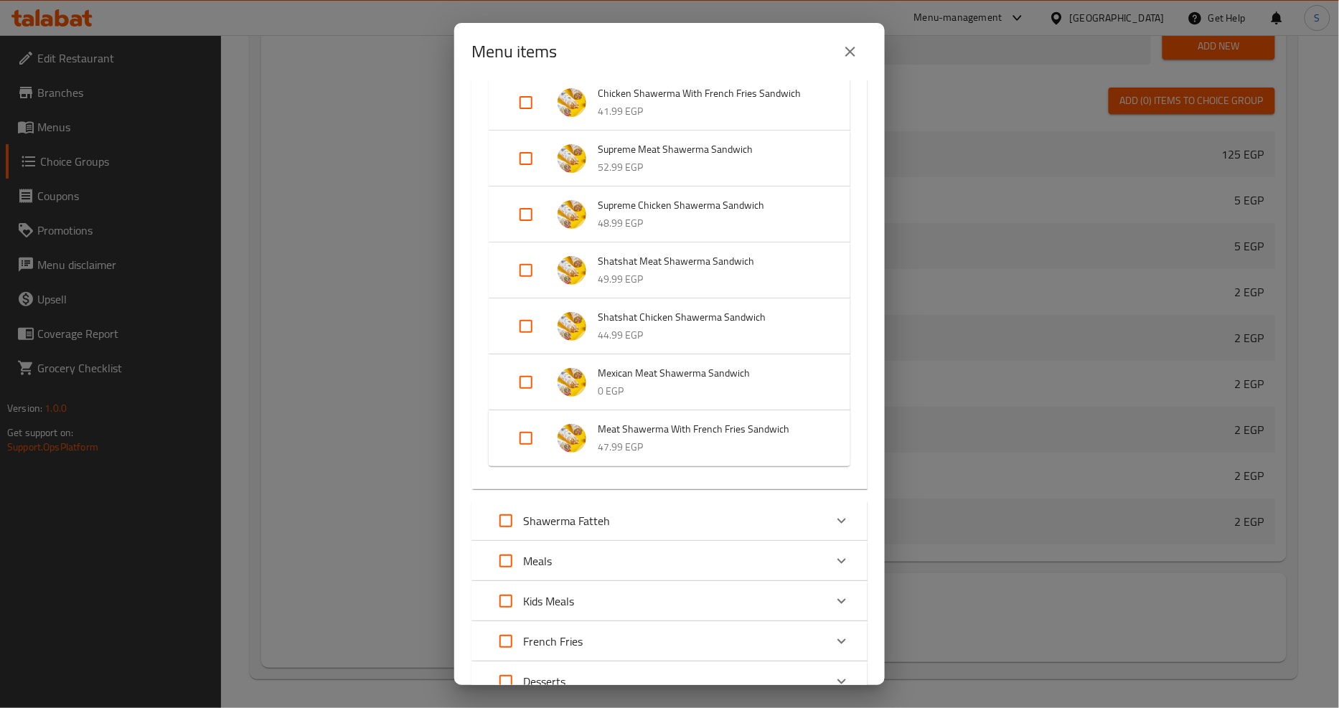
scroll to position [1594, 0]
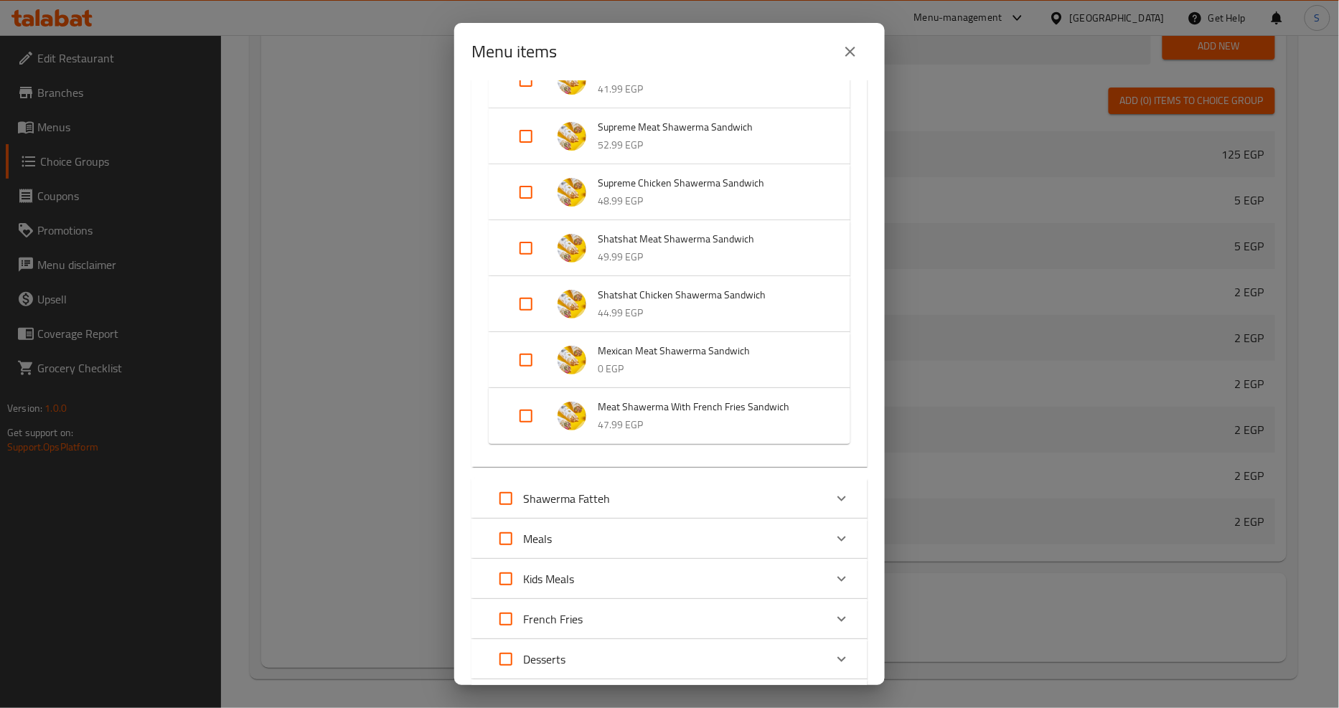
click at [534, 361] on input "Expand" at bounding box center [526, 360] width 34 height 34
checkbox input "true"
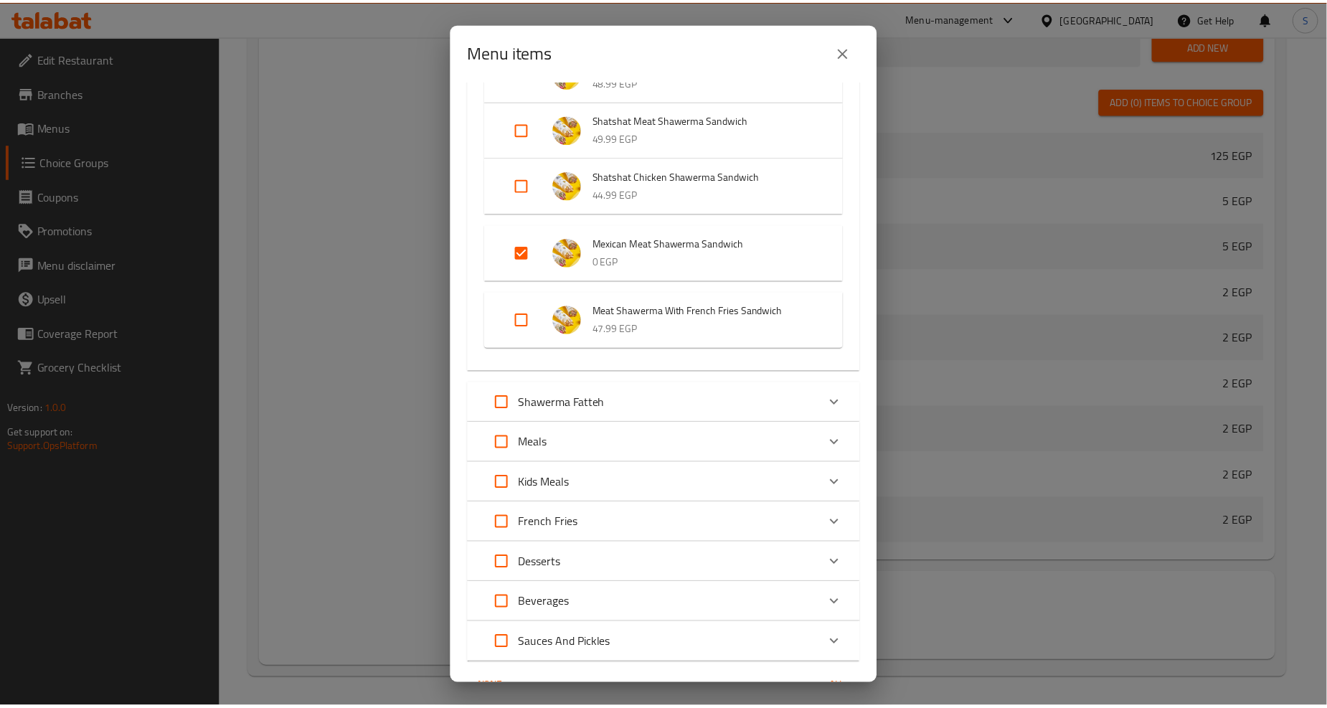
scroll to position [1789, 0]
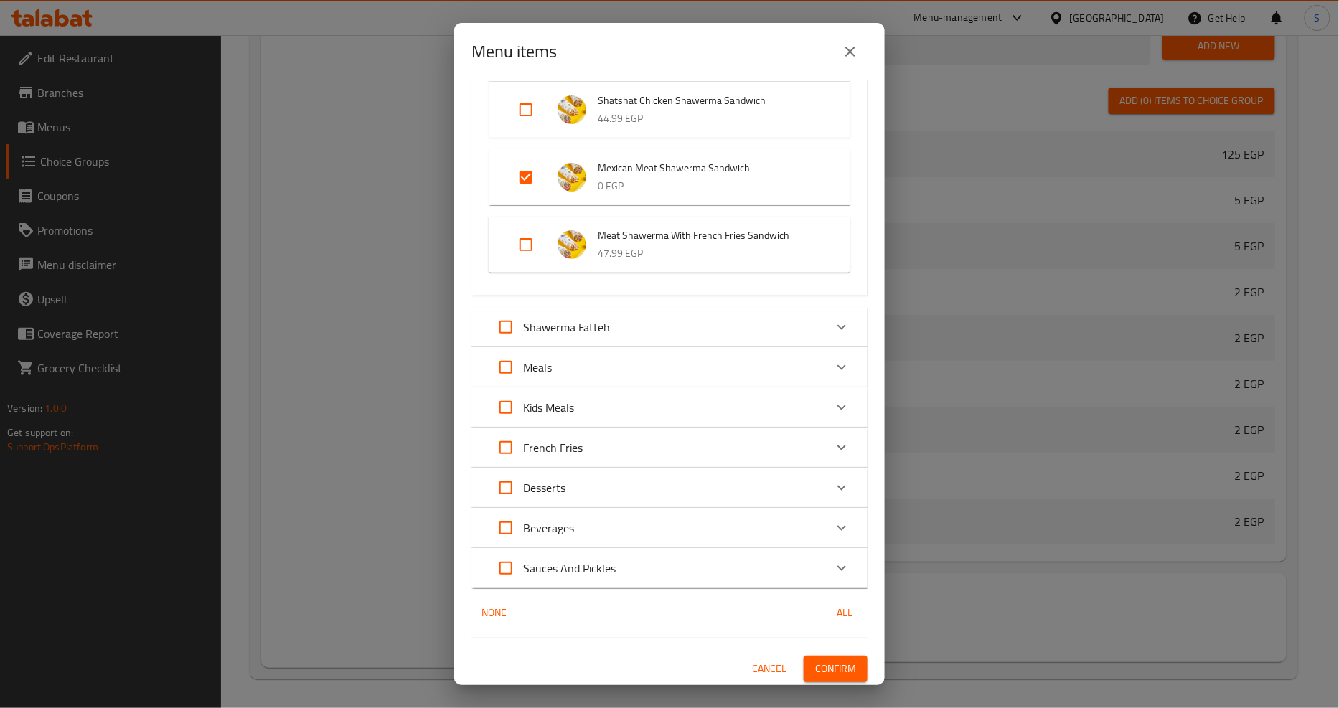
click at [834, 664] on span "Confirm" at bounding box center [835, 669] width 41 height 18
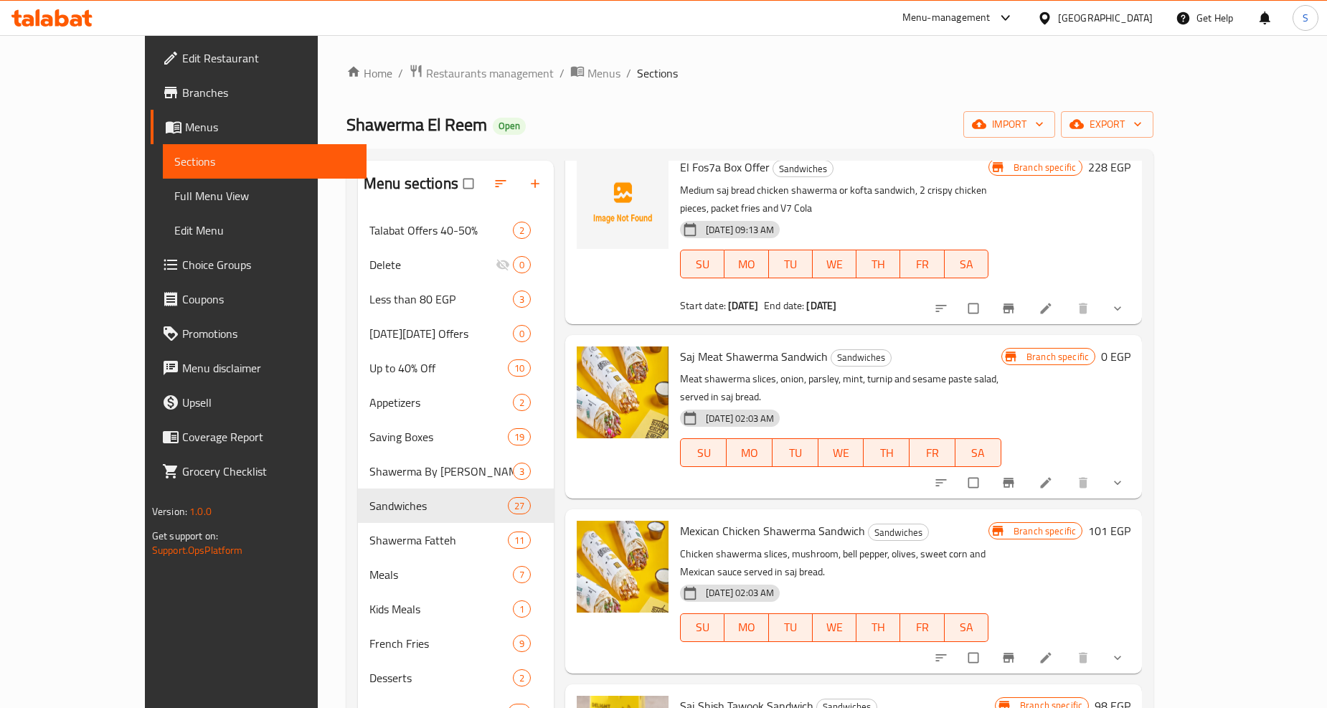
scroll to position [637, 0]
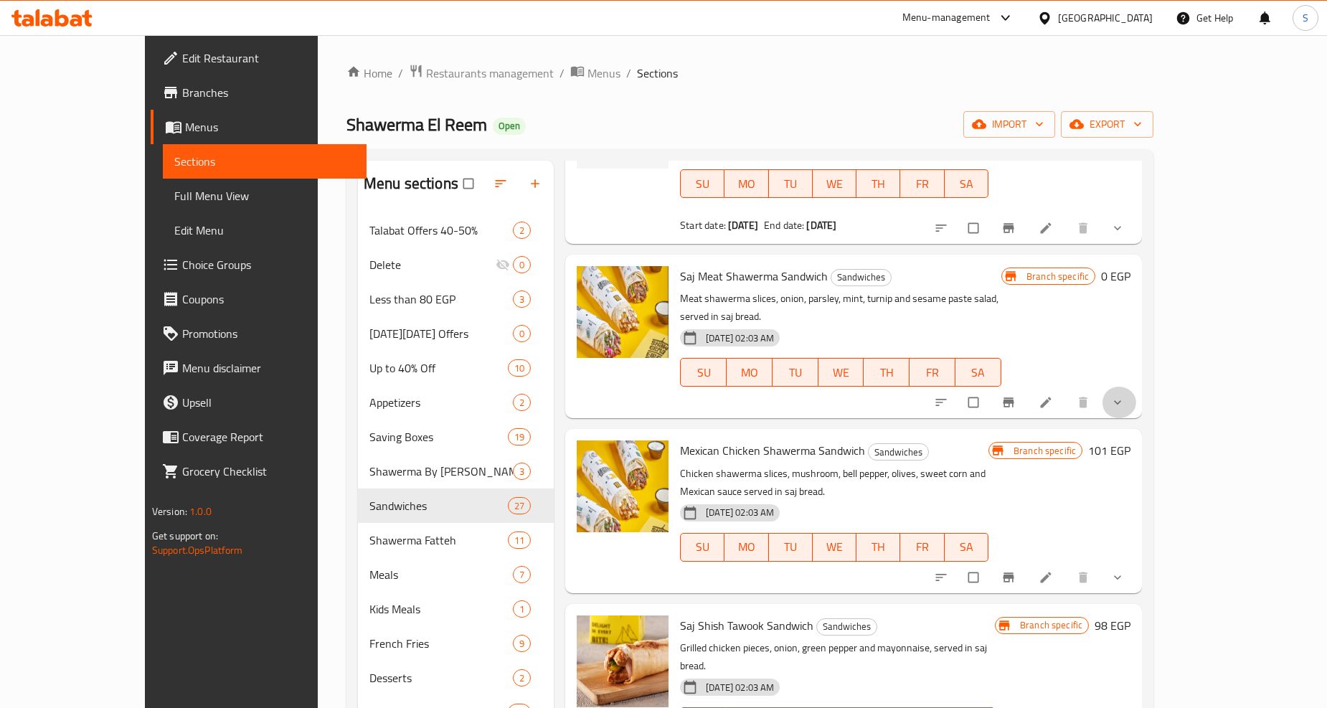
click at [1136, 387] on button "show more" at bounding box center [1119, 403] width 34 height 32
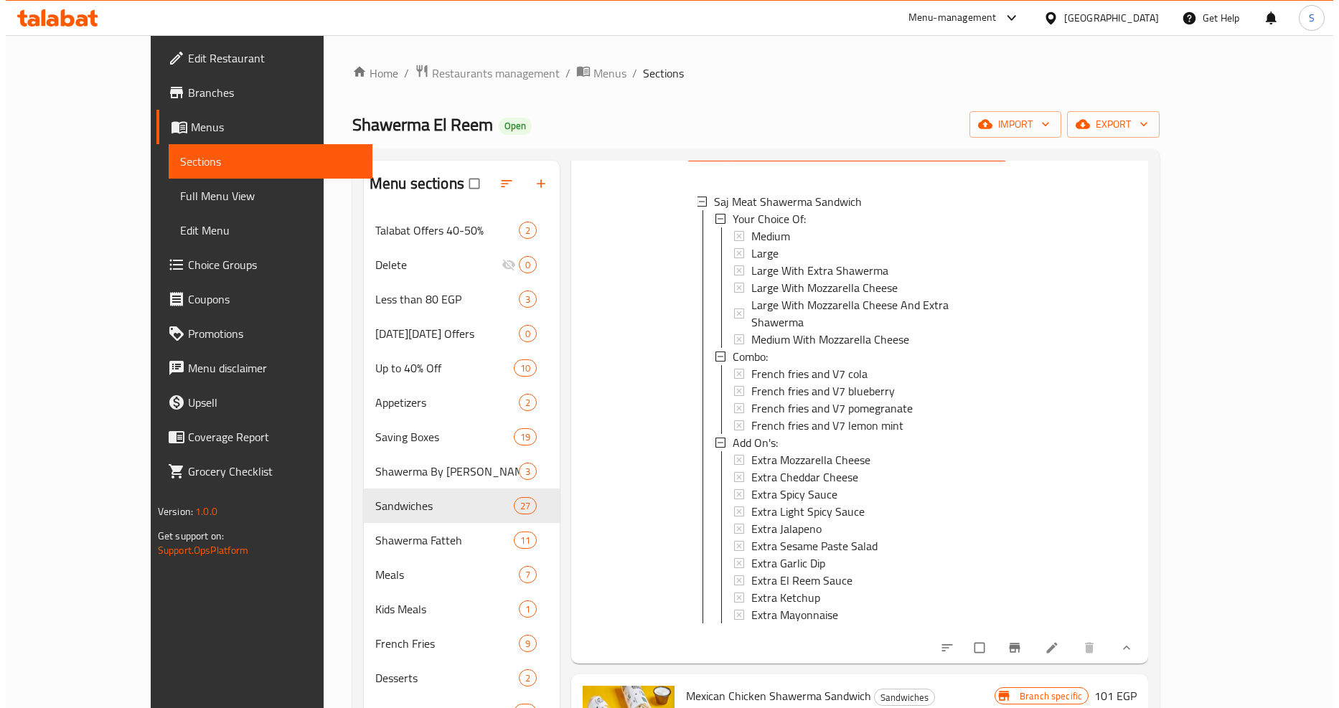
scroll to position [877, 0]
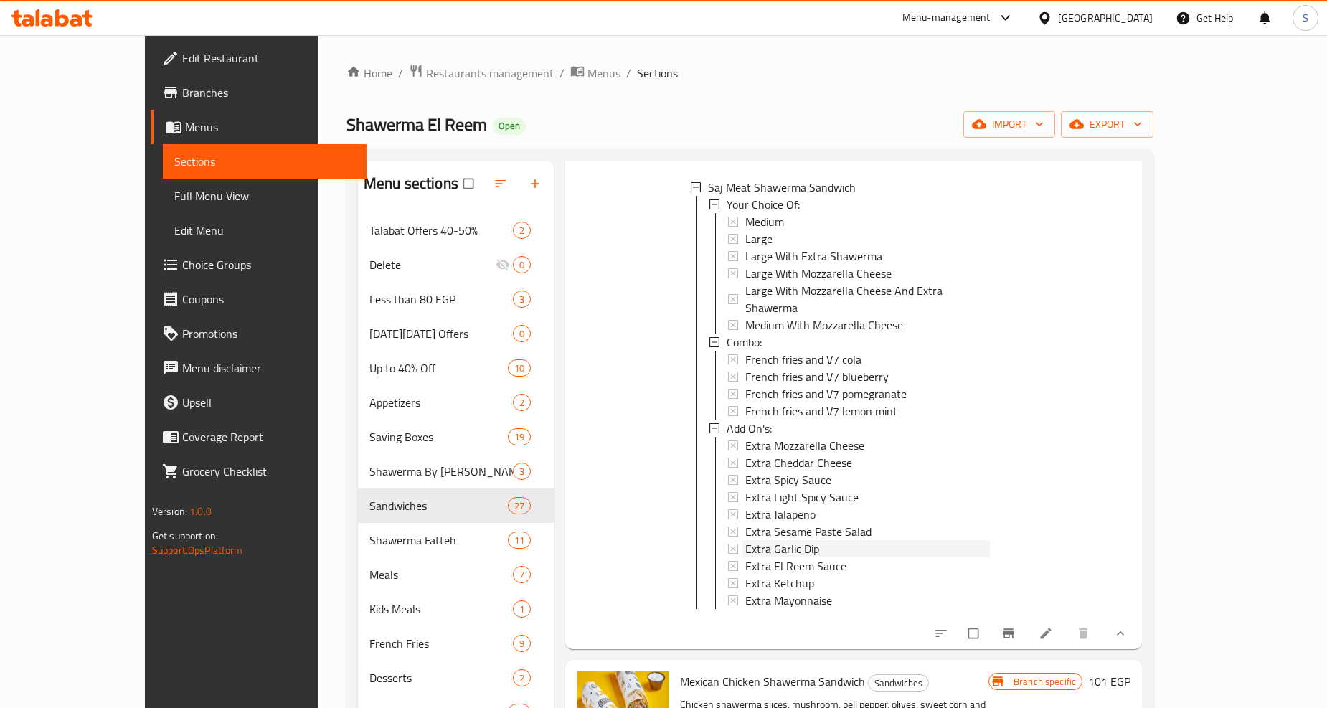
click at [751, 540] on span "Extra Garlic Dip" at bounding box center [782, 548] width 74 height 17
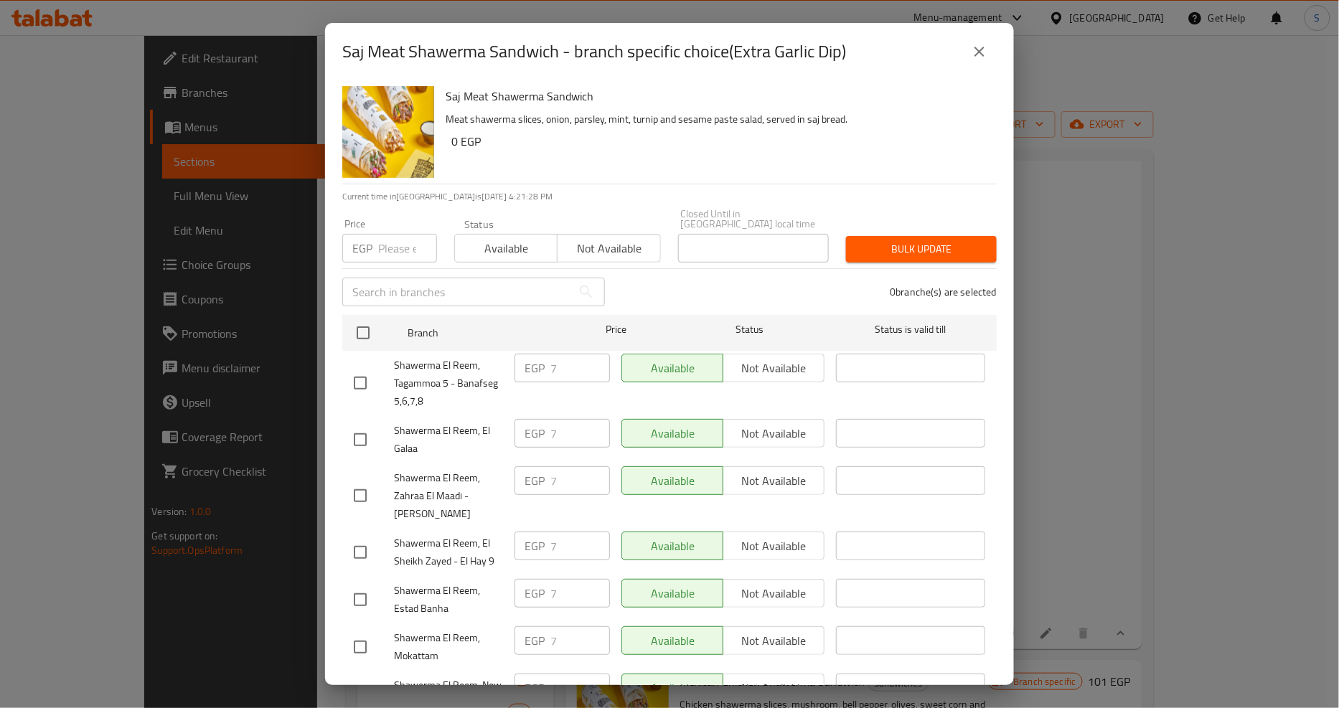
scroll to position [838, 0]
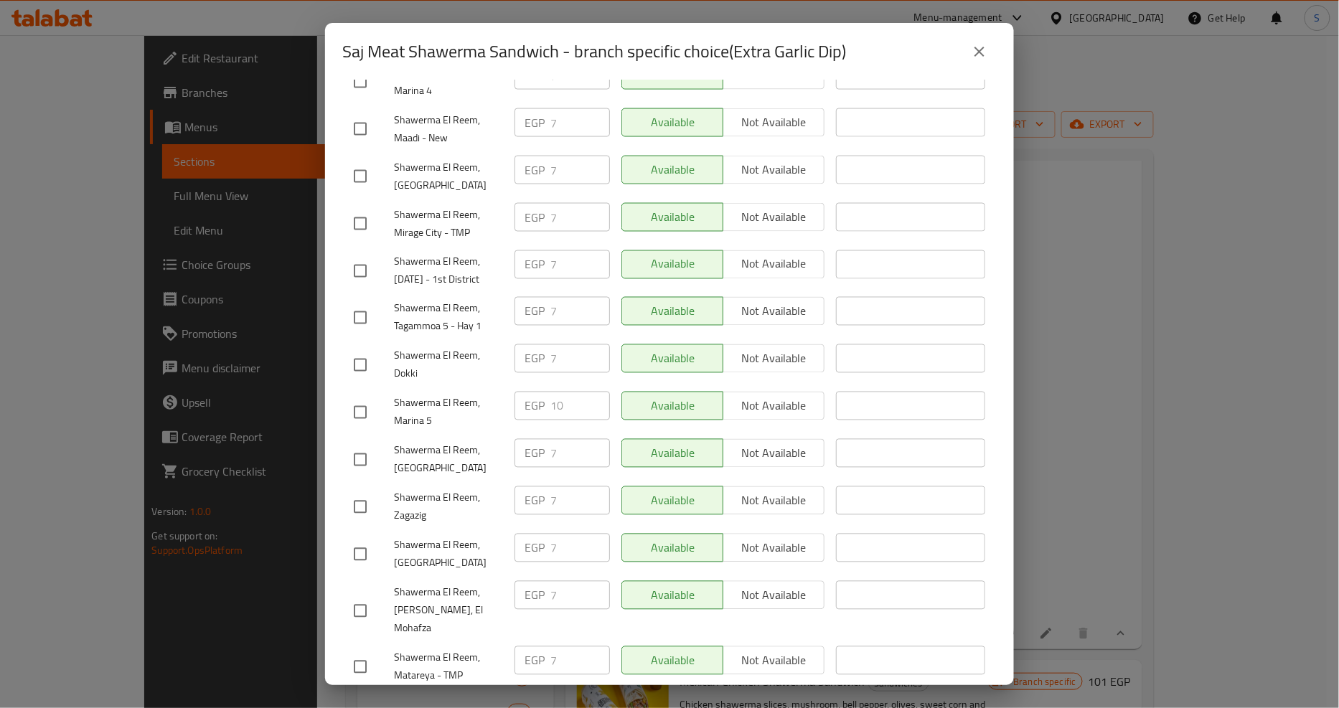
click at [991, 55] on button "close" at bounding box center [979, 51] width 34 height 34
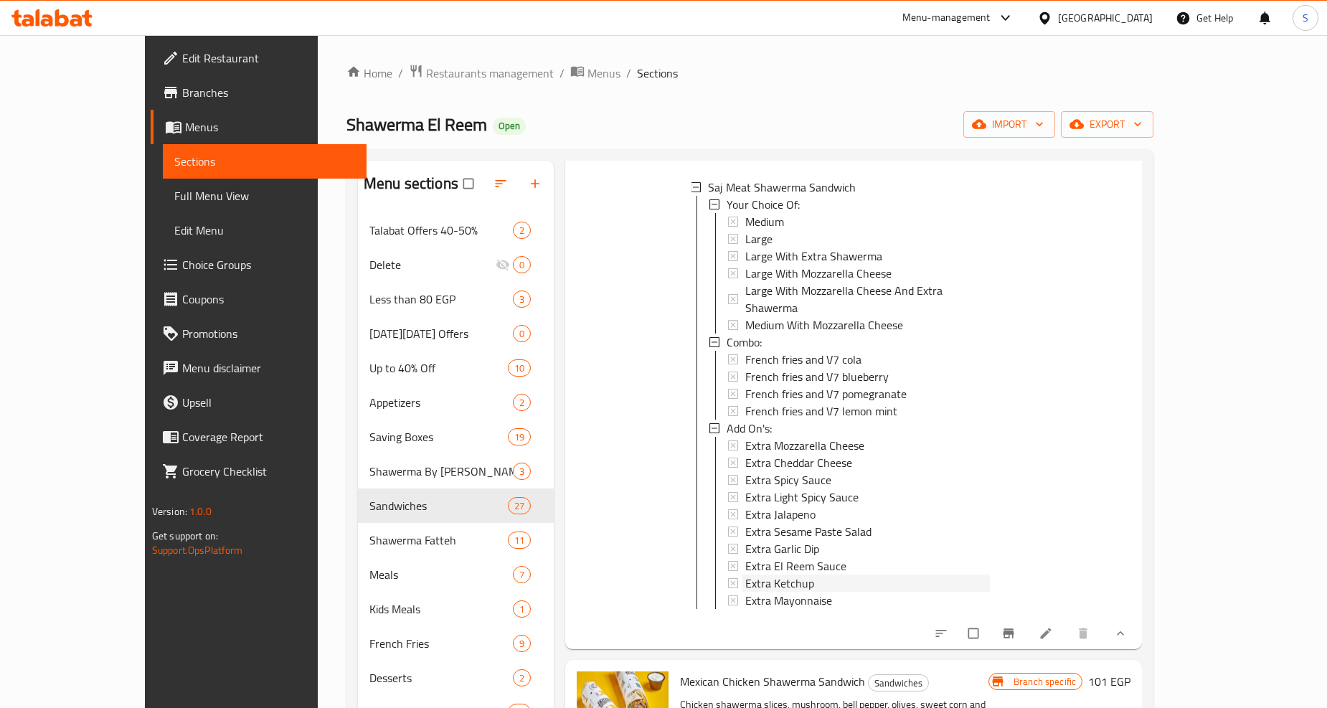
click at [769, 575] on span "Extra Ketchup" at bounding box center [779, 583] width 69 height 17
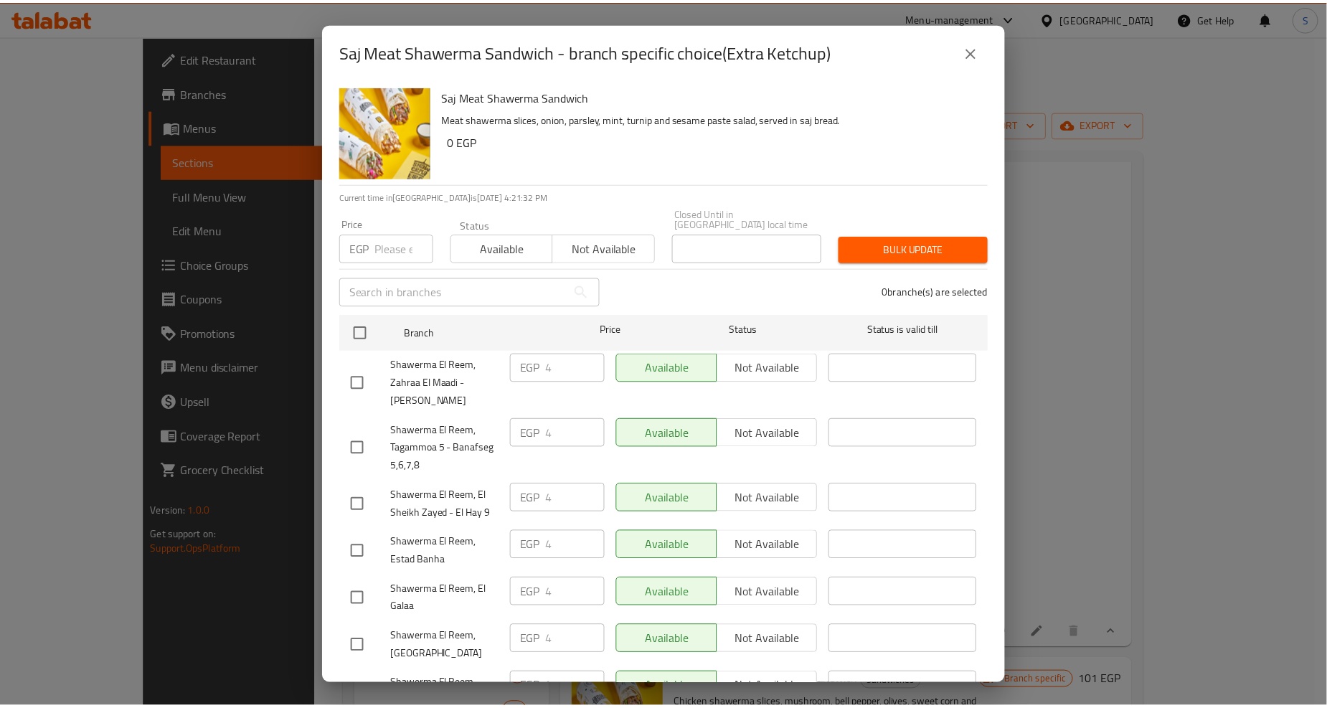
scroll to position [1216, 0]
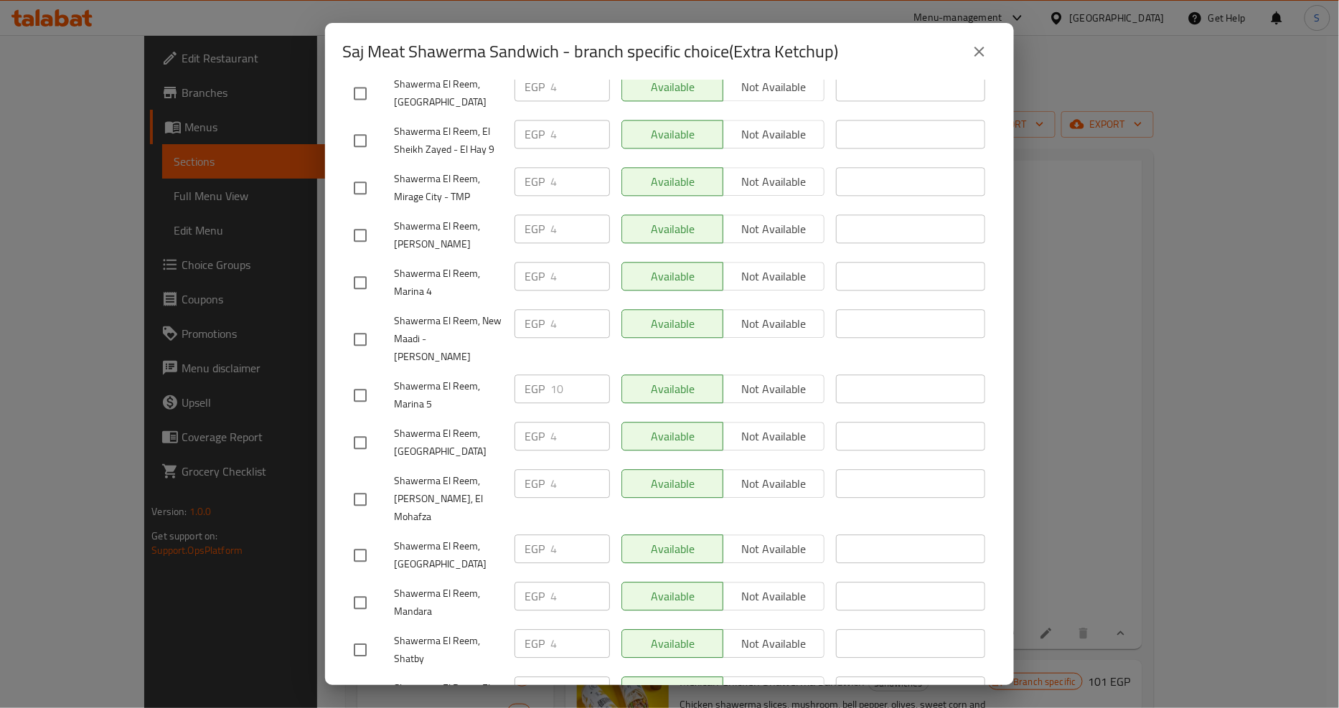
click at [978, 58] on icon "close" at bounding box center [979, 51] width 17 height 17
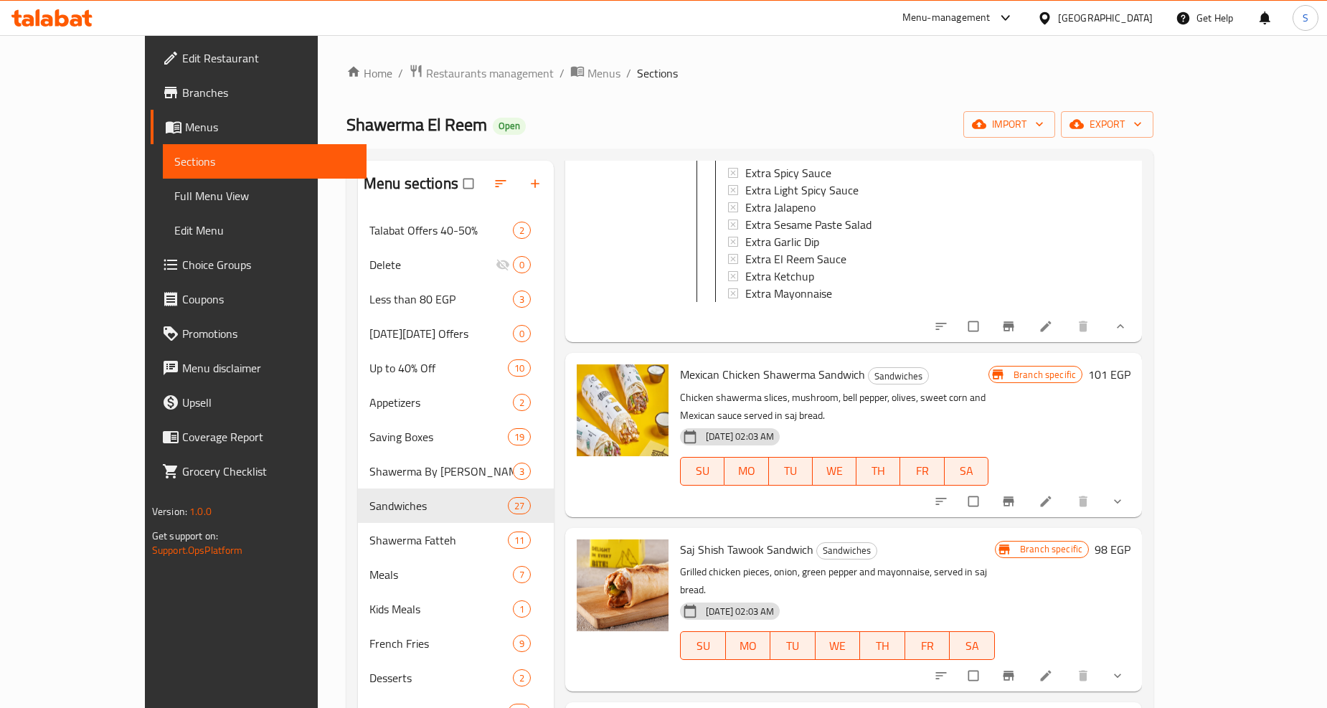
scroll to position [1195, 0]
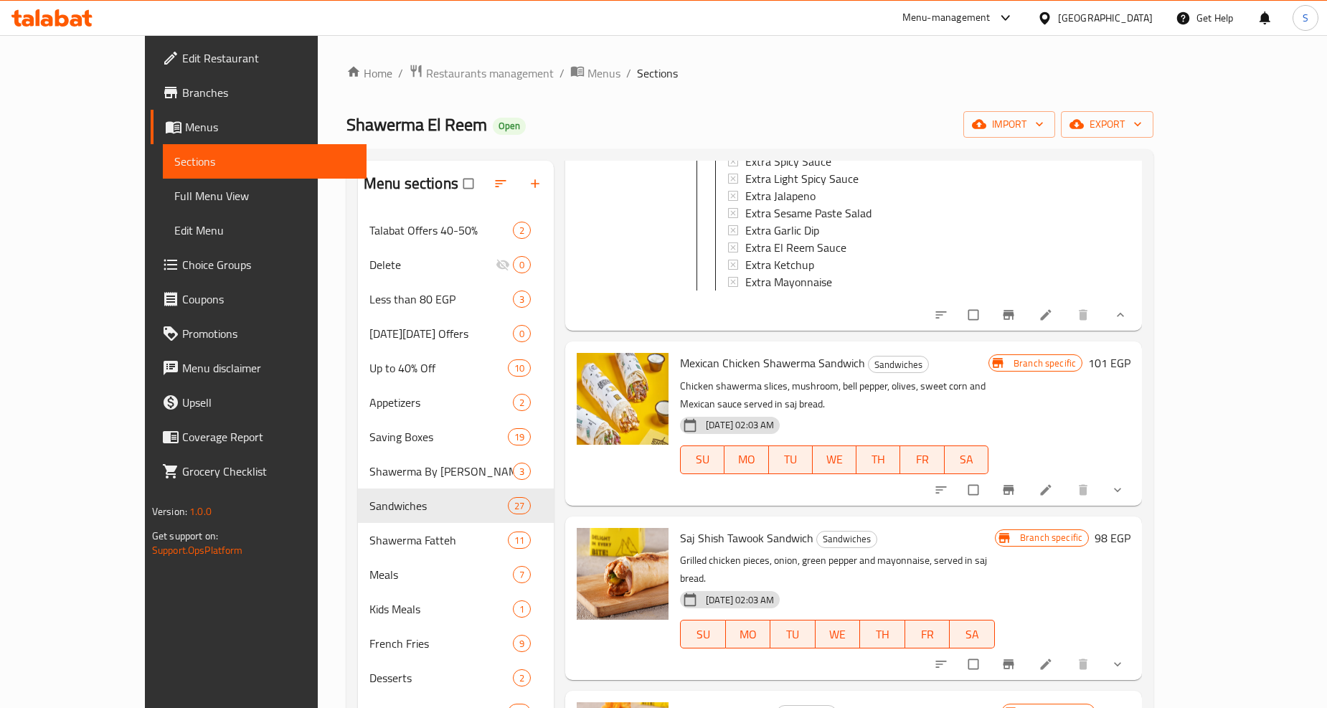
click at [1136, 474] on button "show more" at bounding box center [1119, 490] width 34 height 32
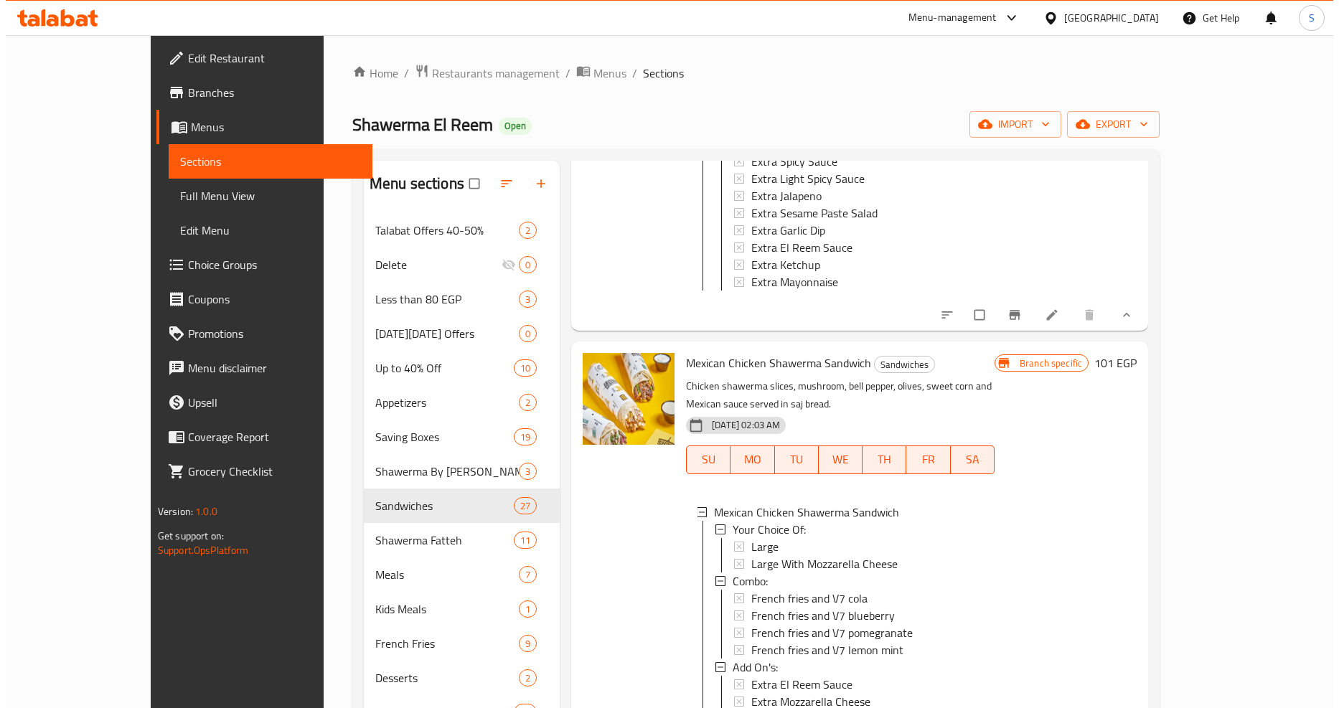
scroll to position [1515, 0]
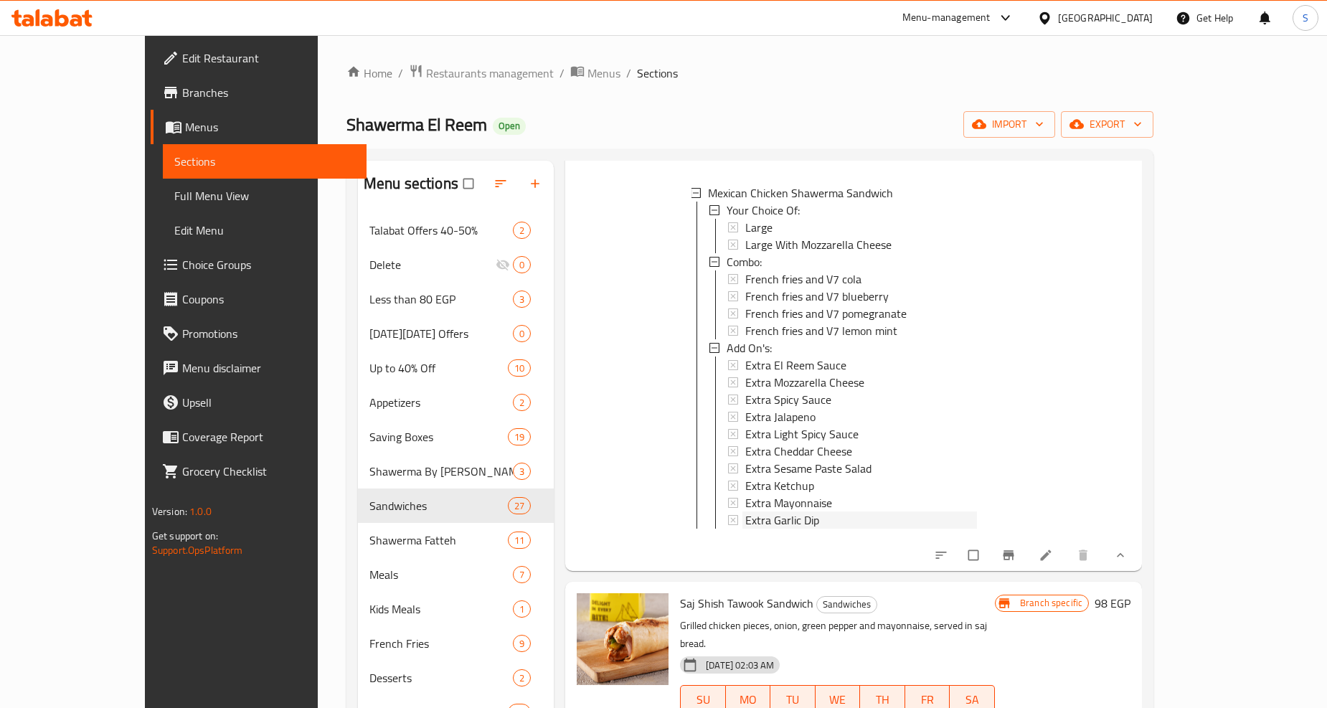
click at [745, 512] on span "Extra Garlic Dip" at bounding box center [782, 520] width 74 height 17
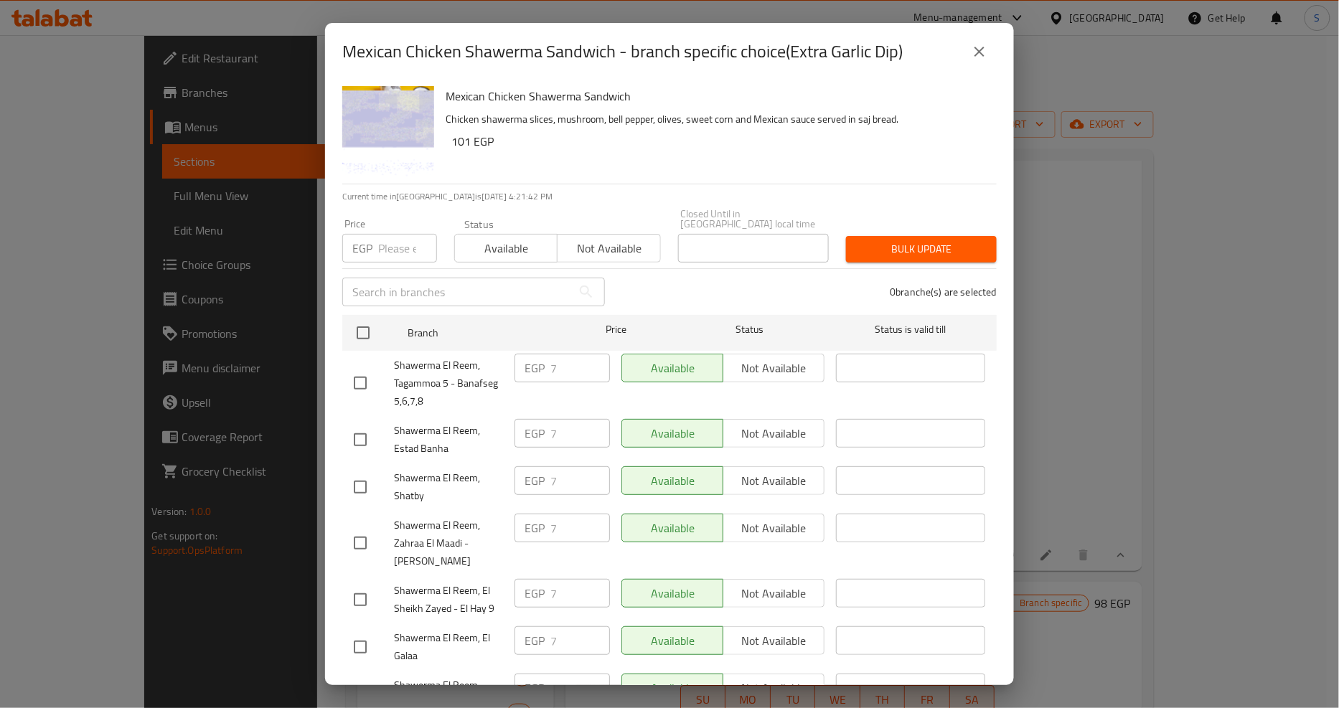
scroll to position [395, 0]
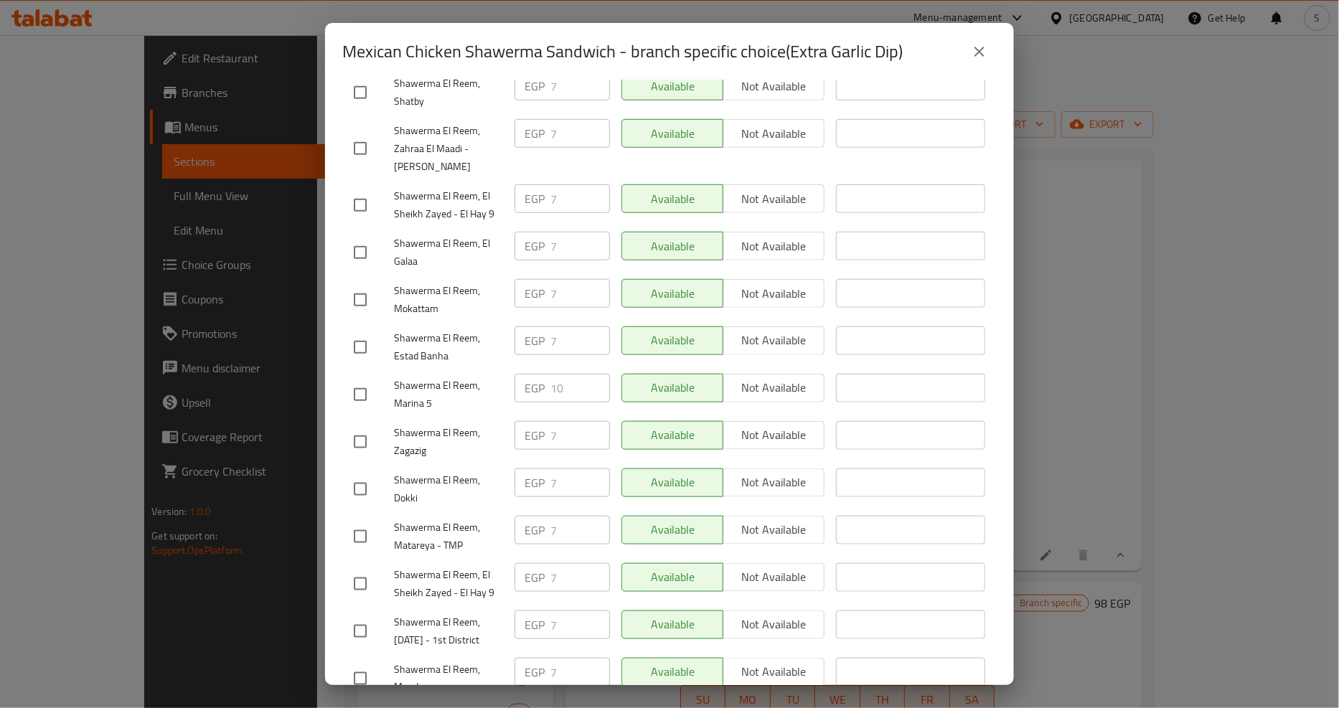
click at [978, 52] on icon "close" at bounding box center [979, 51] width 17 height 17
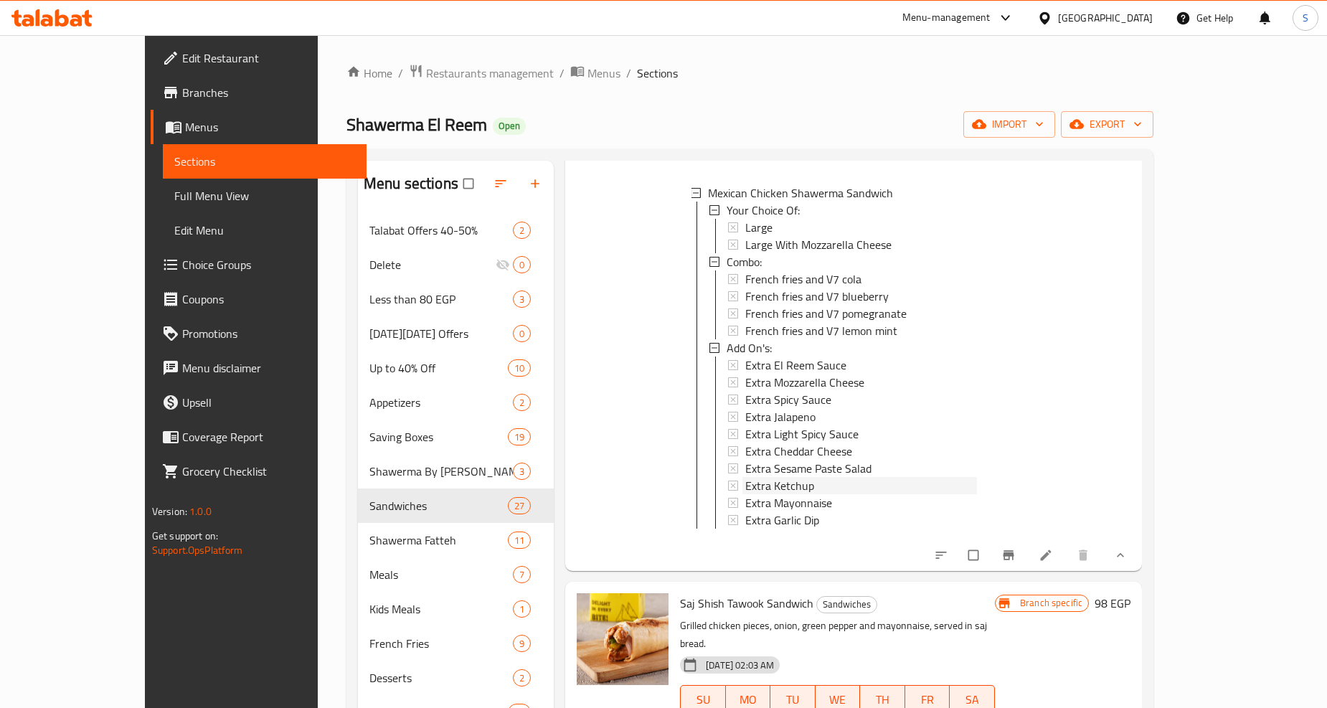
click at [751, 477] on span "Extra Ketchup" at bounding box center [779, 485] width 69 height 17
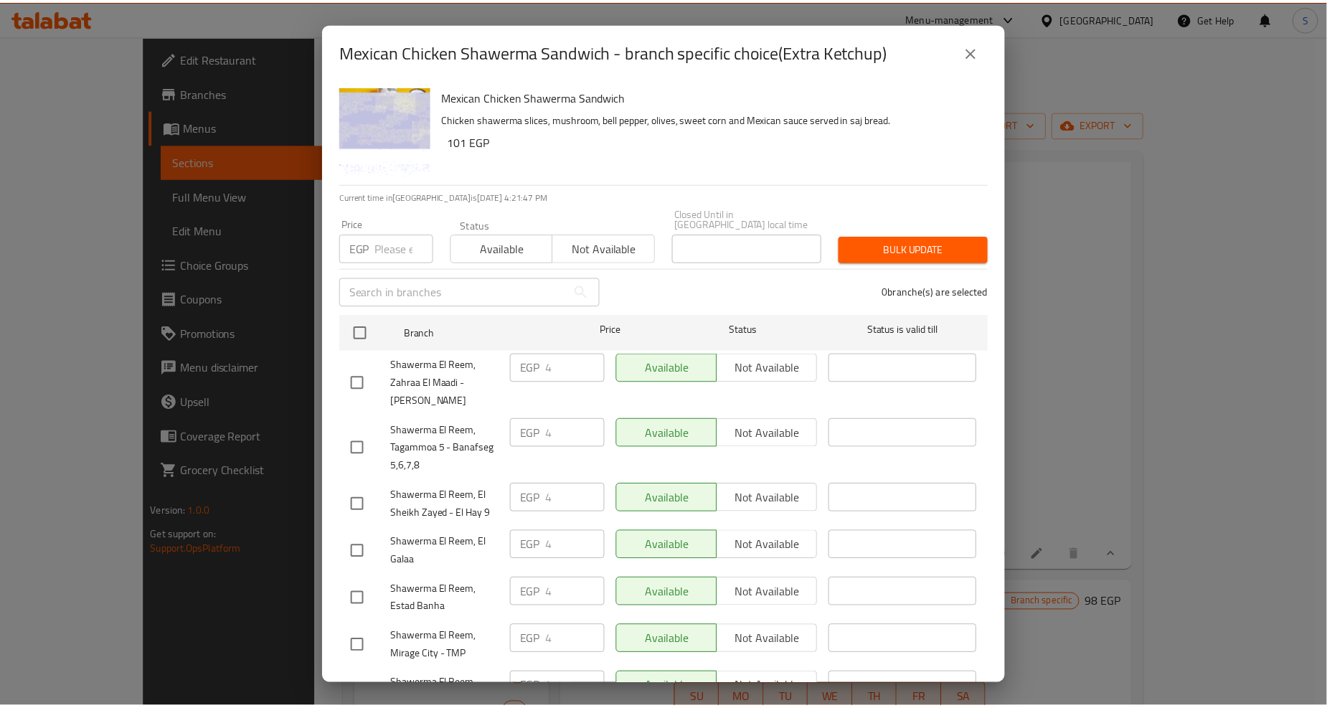
scroll to position [726, 0]
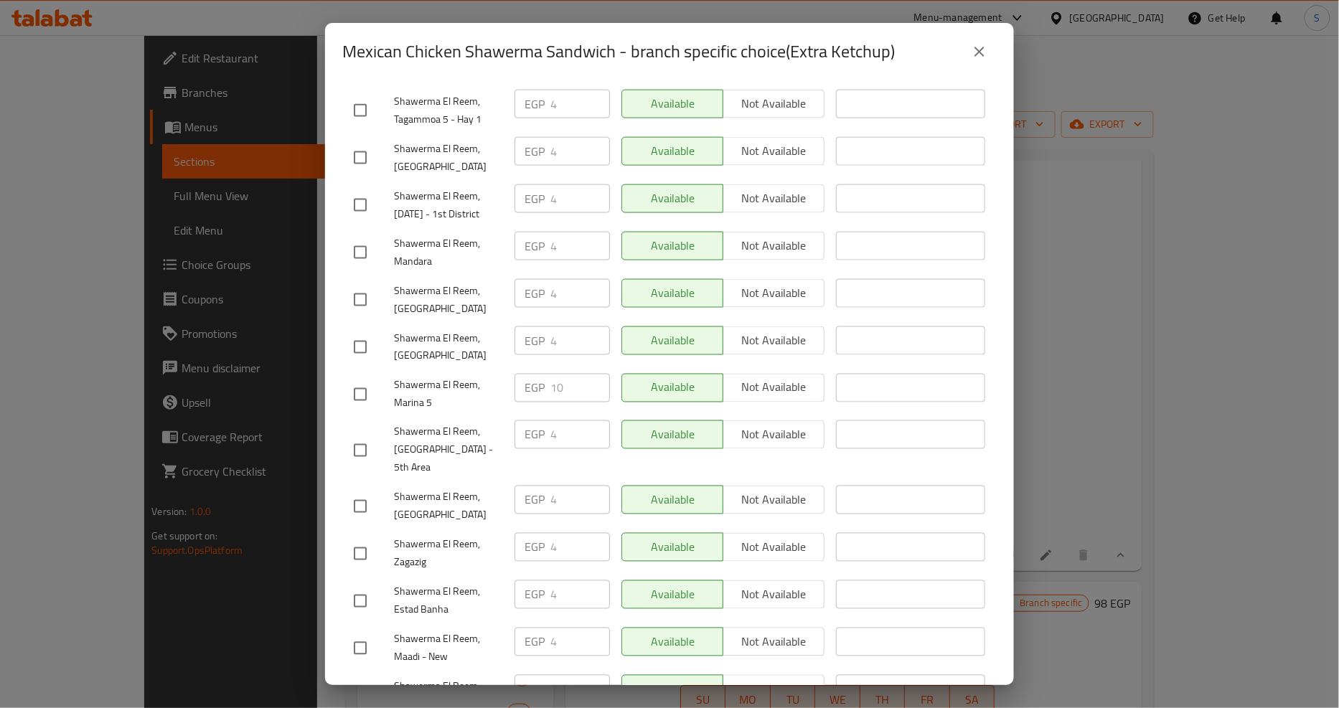
click at [971, 49] on icon "close" at bounding box center [979, 51] width 17 height 17
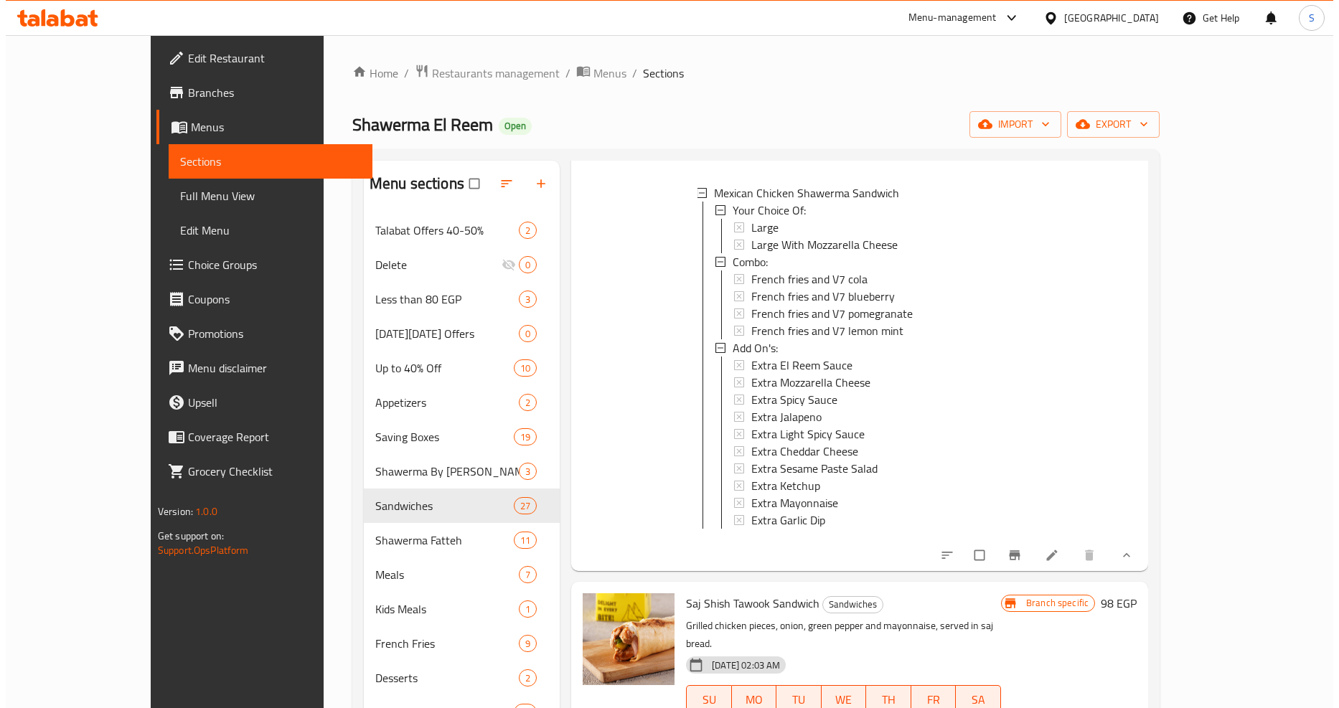
scroll to position [1833, 0]
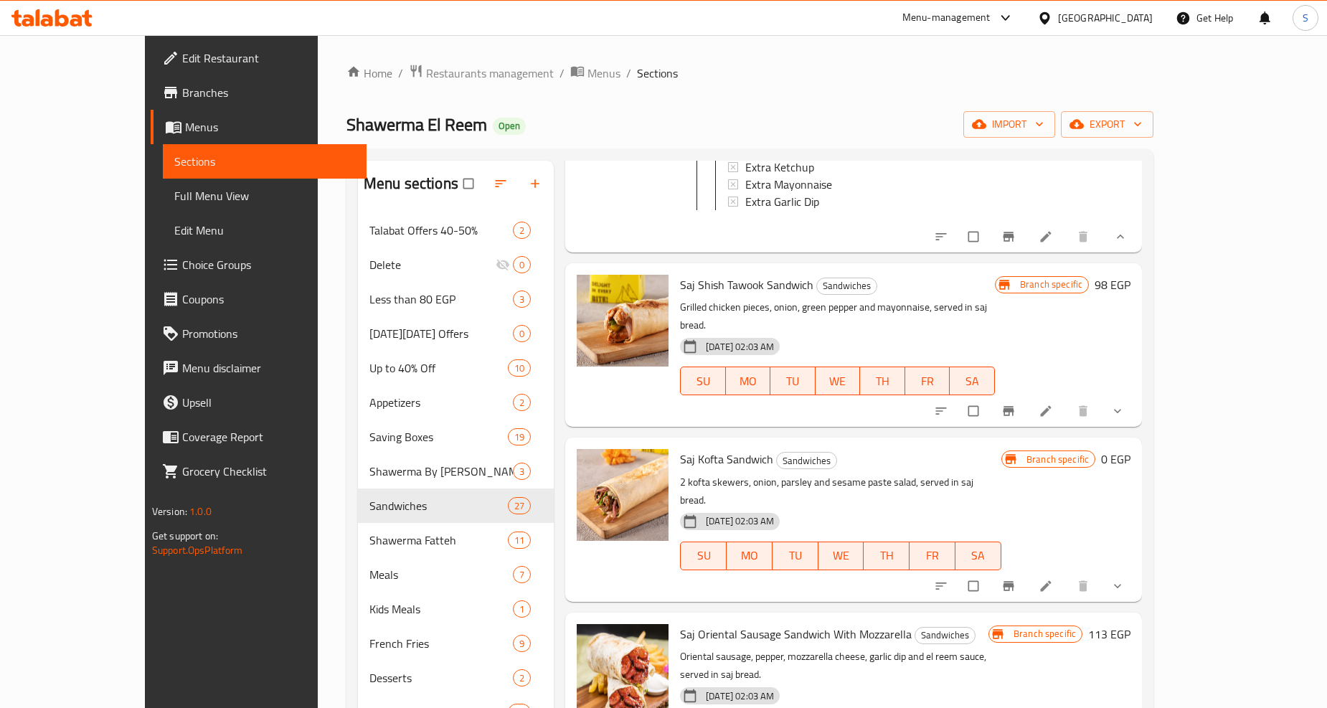
click at [1128, 404] on span "show more" at bounding box center [1119, 411] width 17 height 14
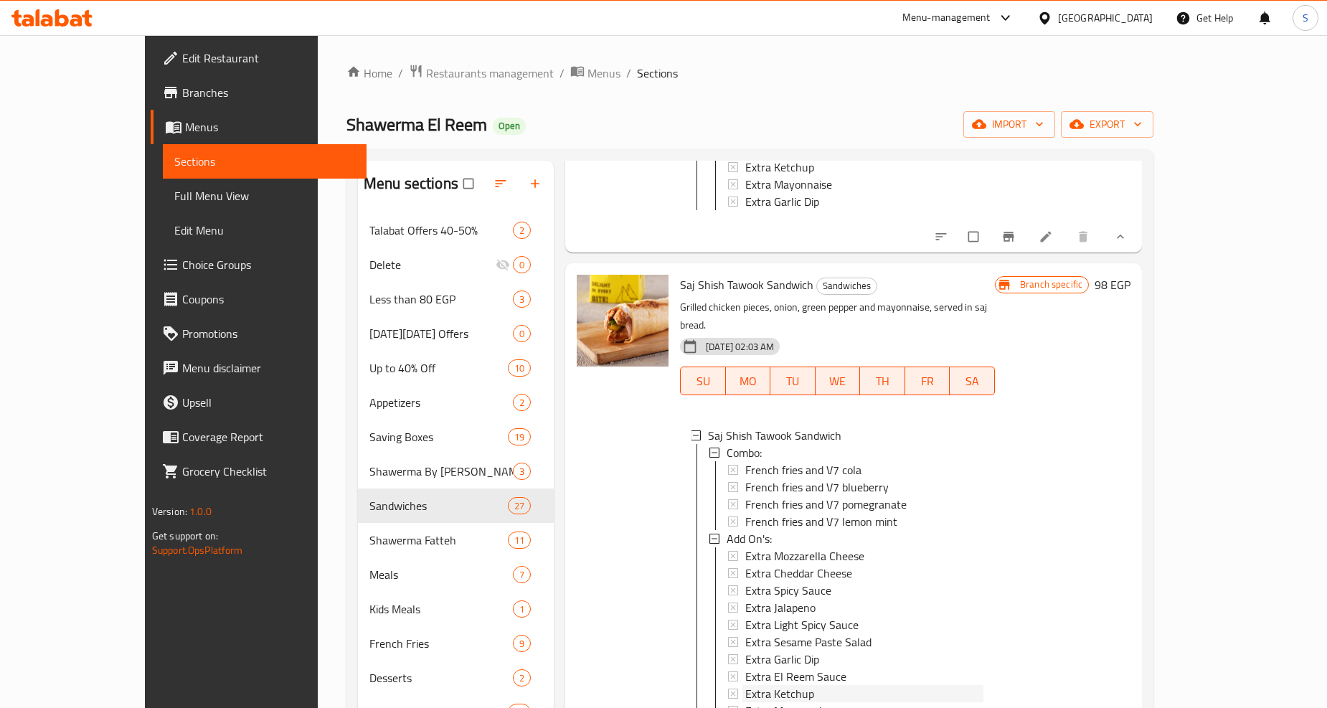
click at [745, 685] on span "Extra Ketchup" at bounding box center [779, 693] width 69 height 17
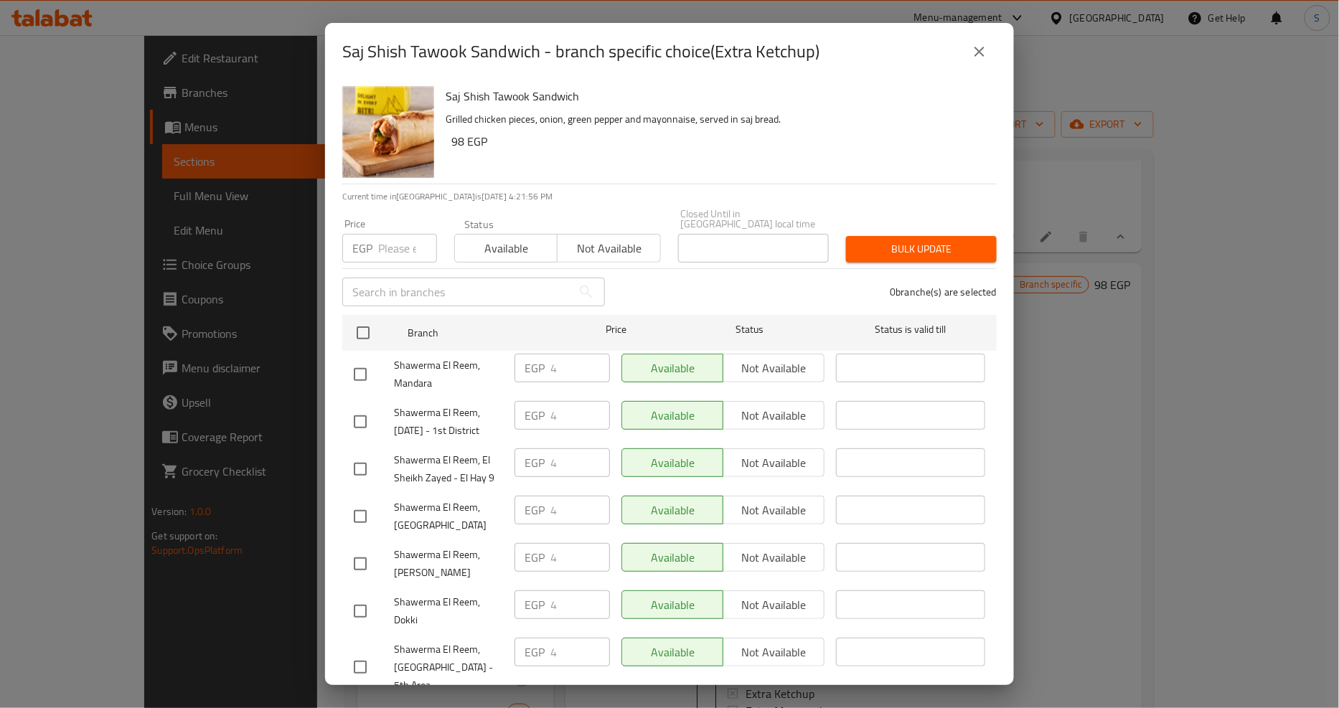
scroll to position [1103, 0]
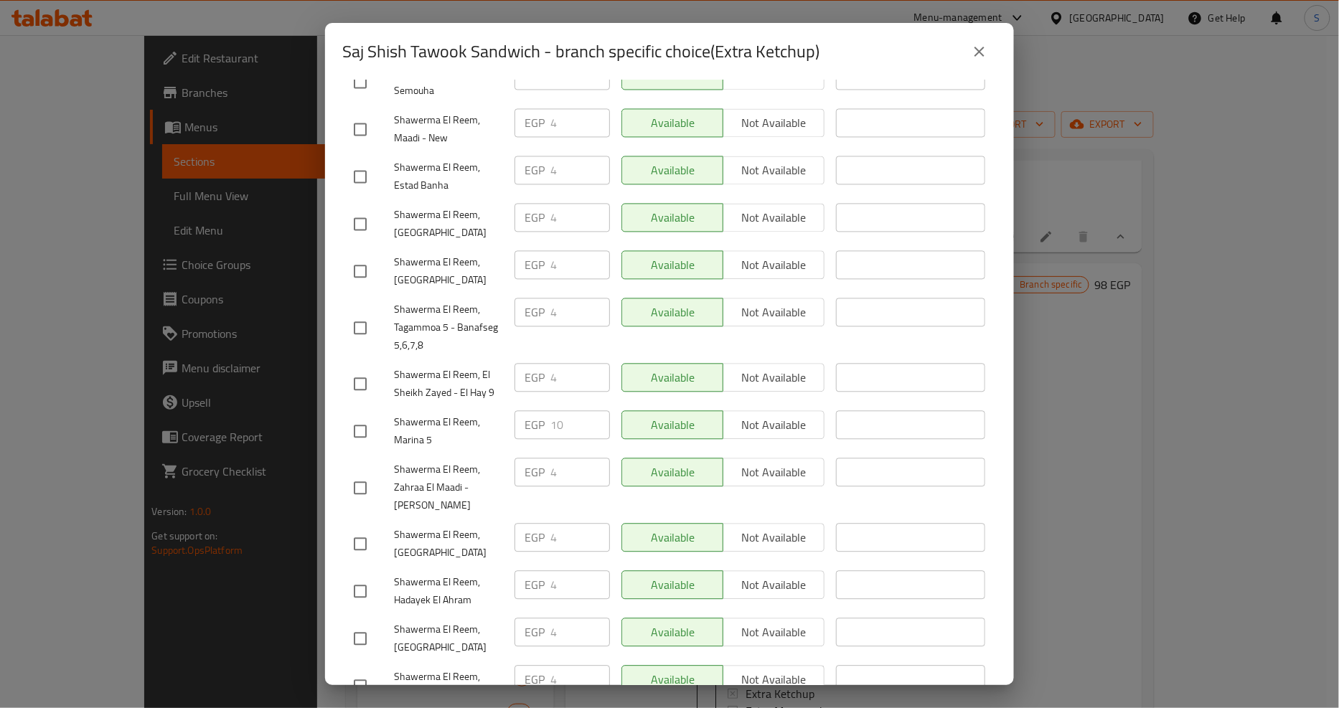
click at [984, 51] on icon "close" at bounding box center [979, 51] width 17 height 17
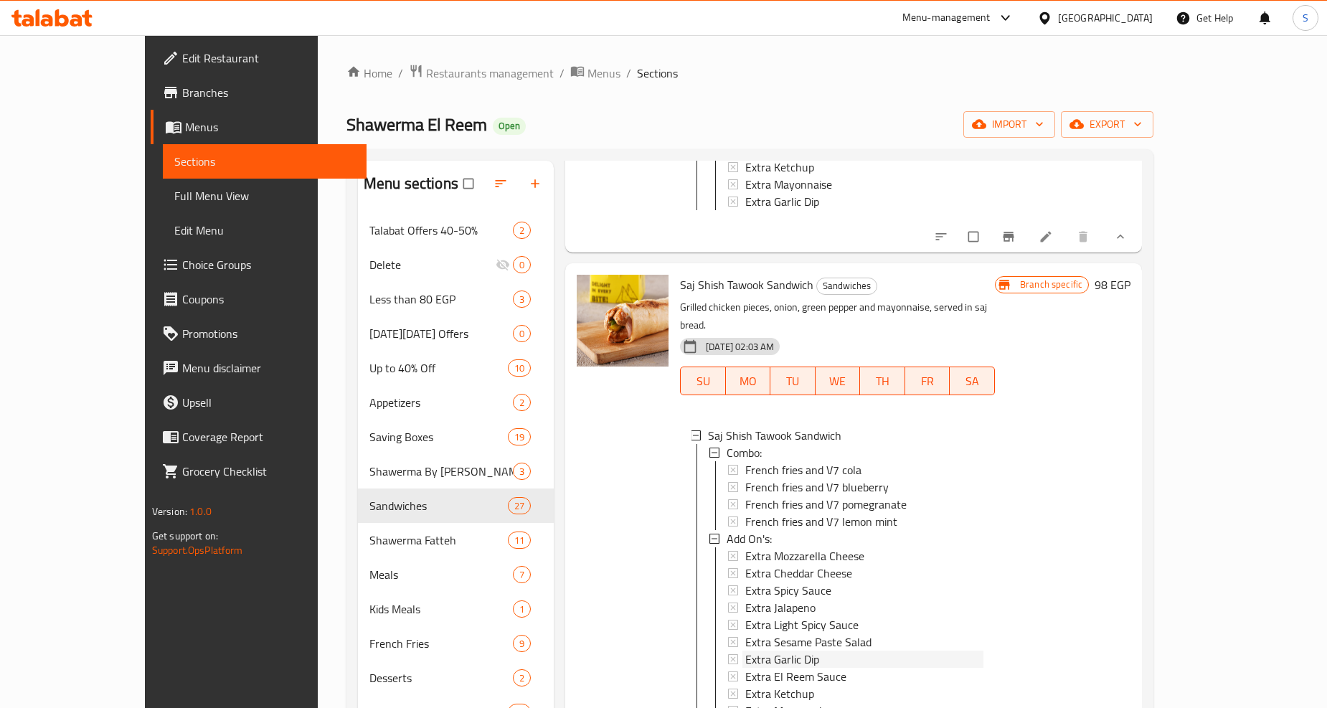
click at [745, 651] on span "Extra Garlic Dip" at bounding box center [782, 659] width 74 height 17
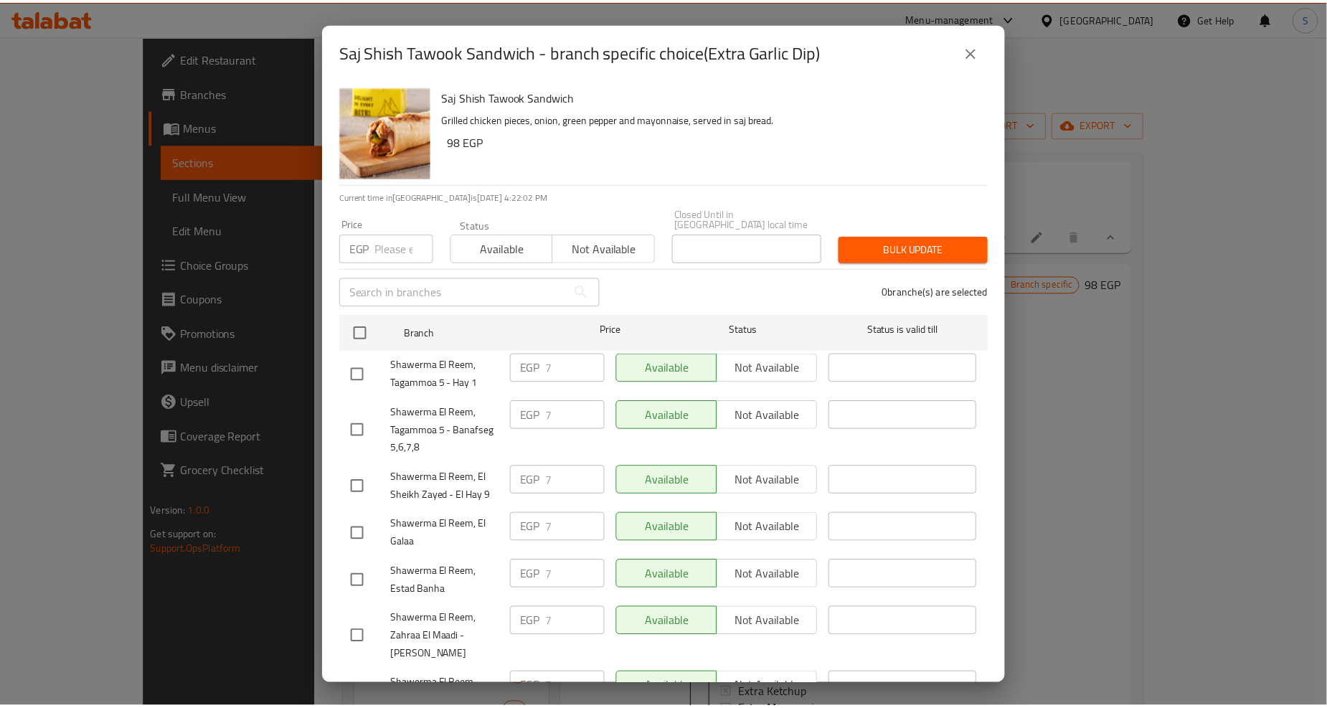
scroll to position [1354, 0]
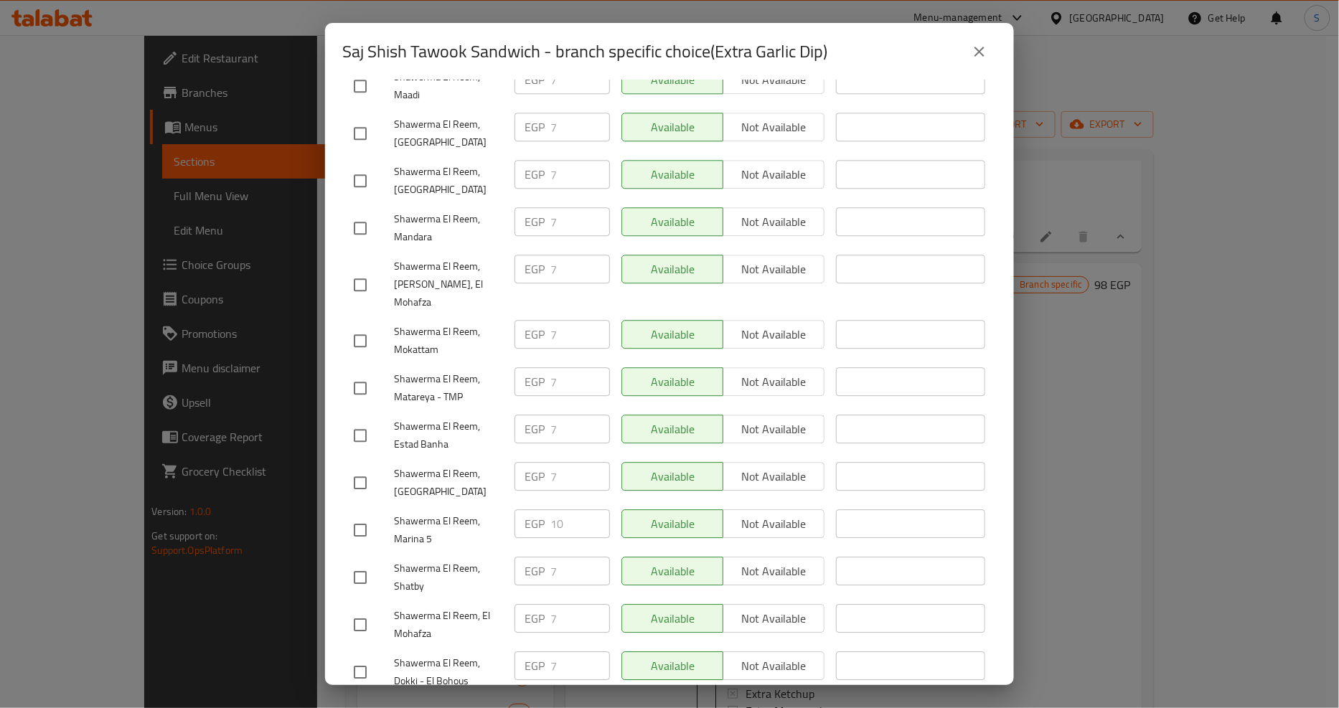
click at [981, 53] on icon "close" at bounding box center [979, 52] width 10 height 10
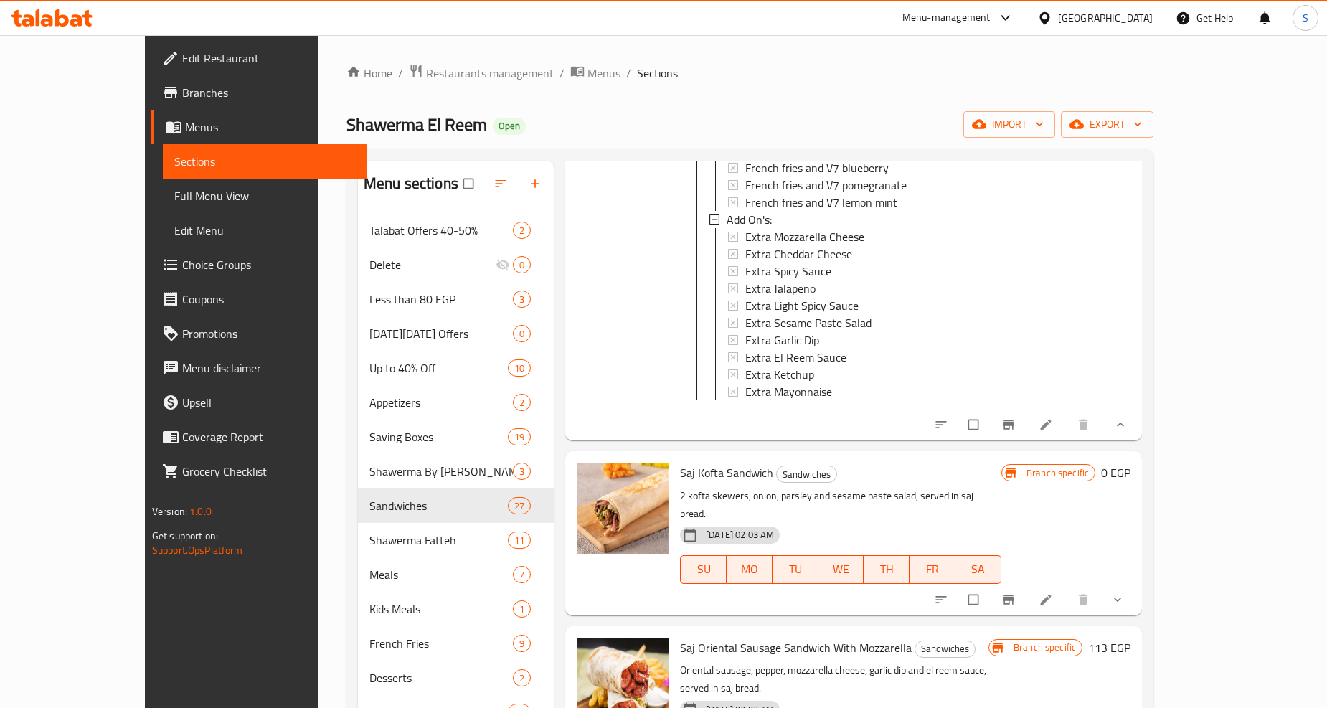
scroll to position [2312, 0]
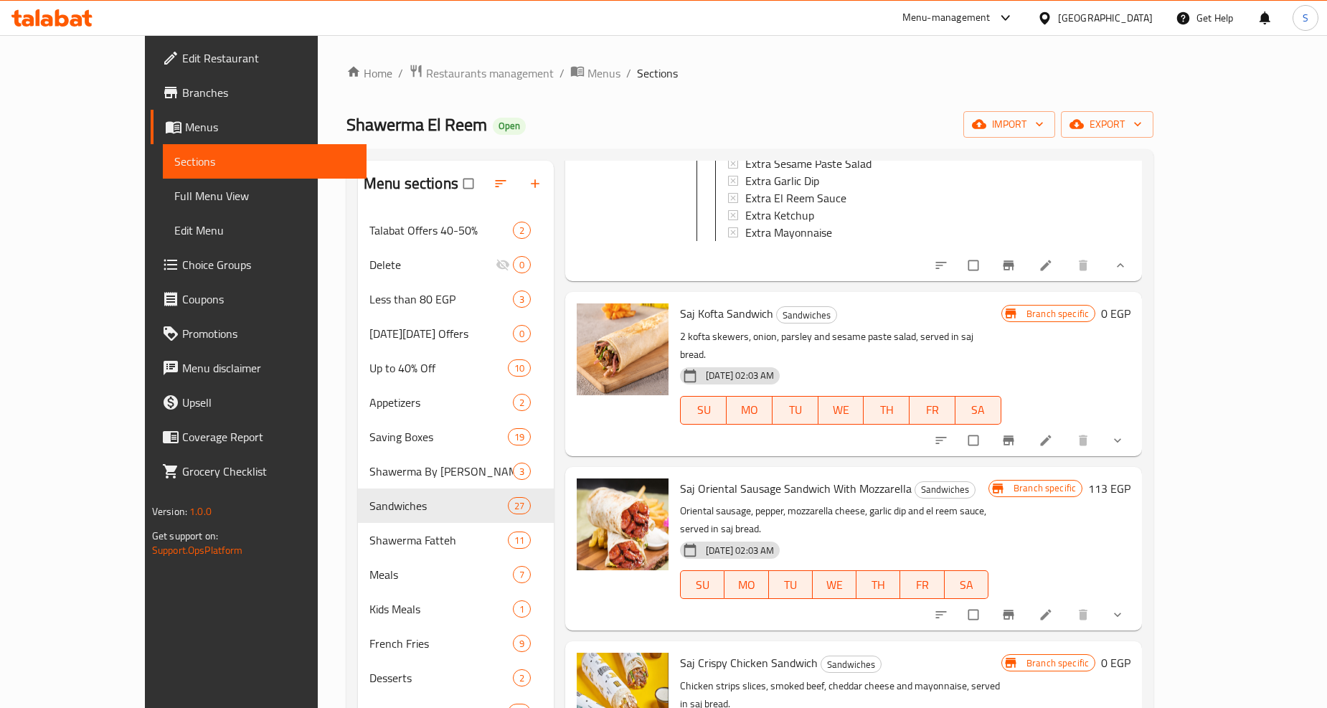
click at [1125, 433] on icon "show more" at bounding box center [1118, 440] width 14 height 14
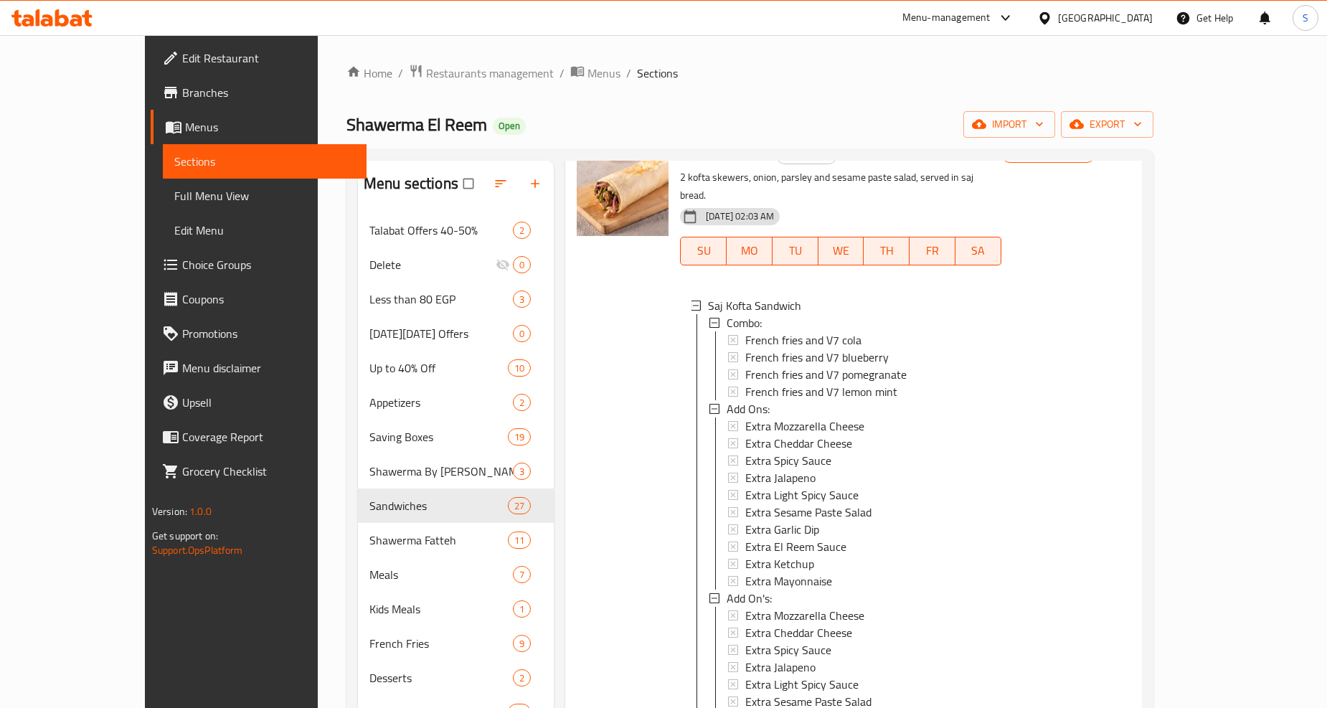
scroll to position [2550, 0]
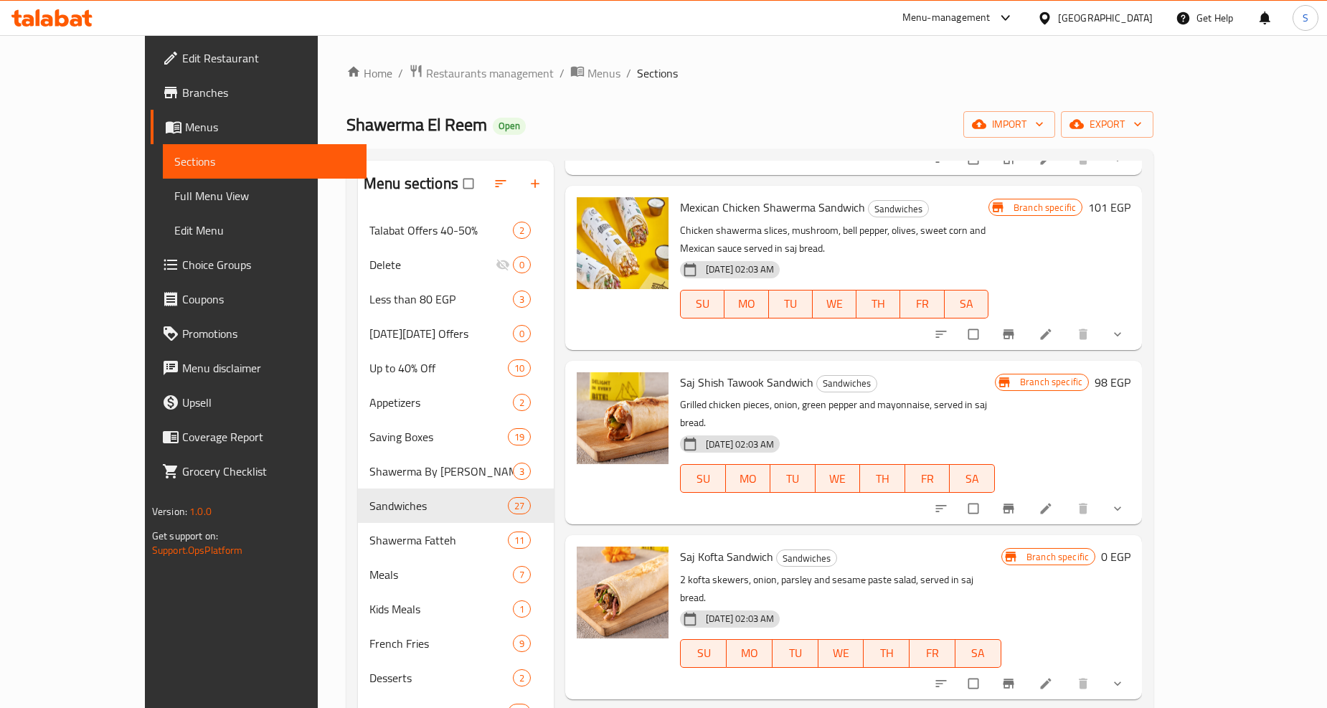
scroll to position [956, 0]
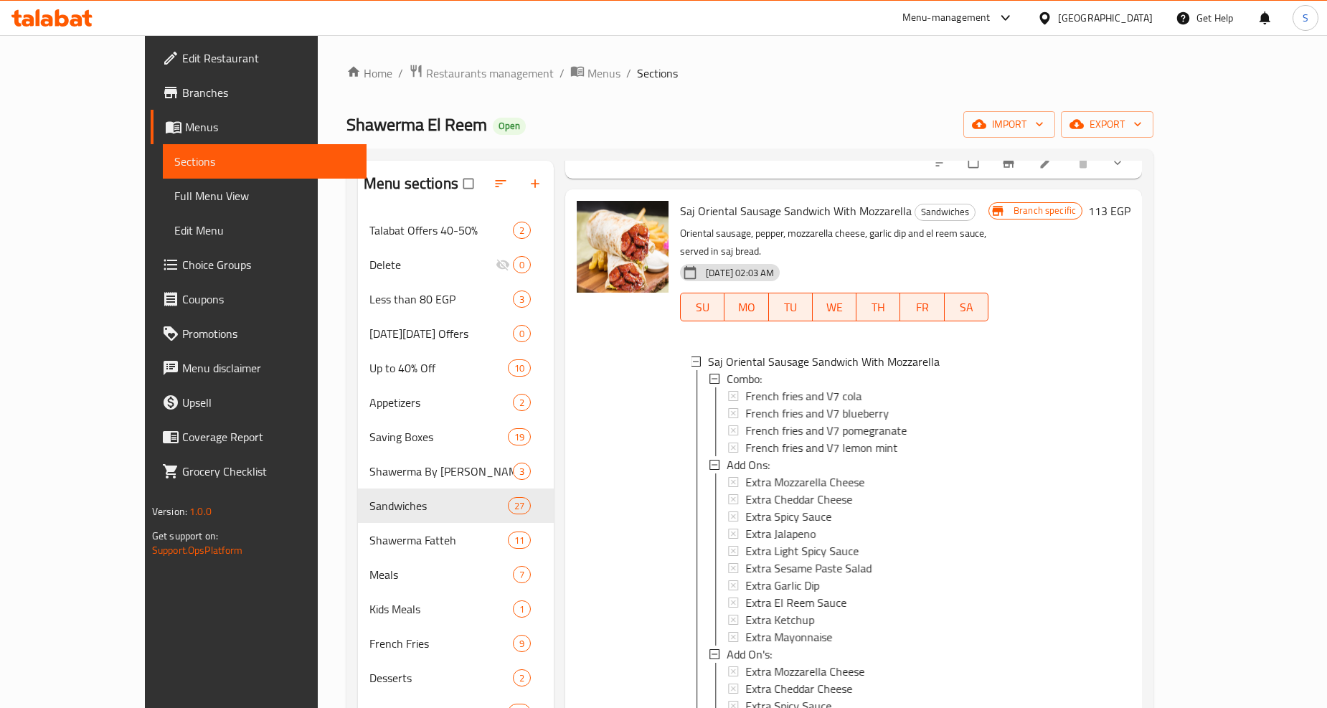
scroll to position [1435, 0]
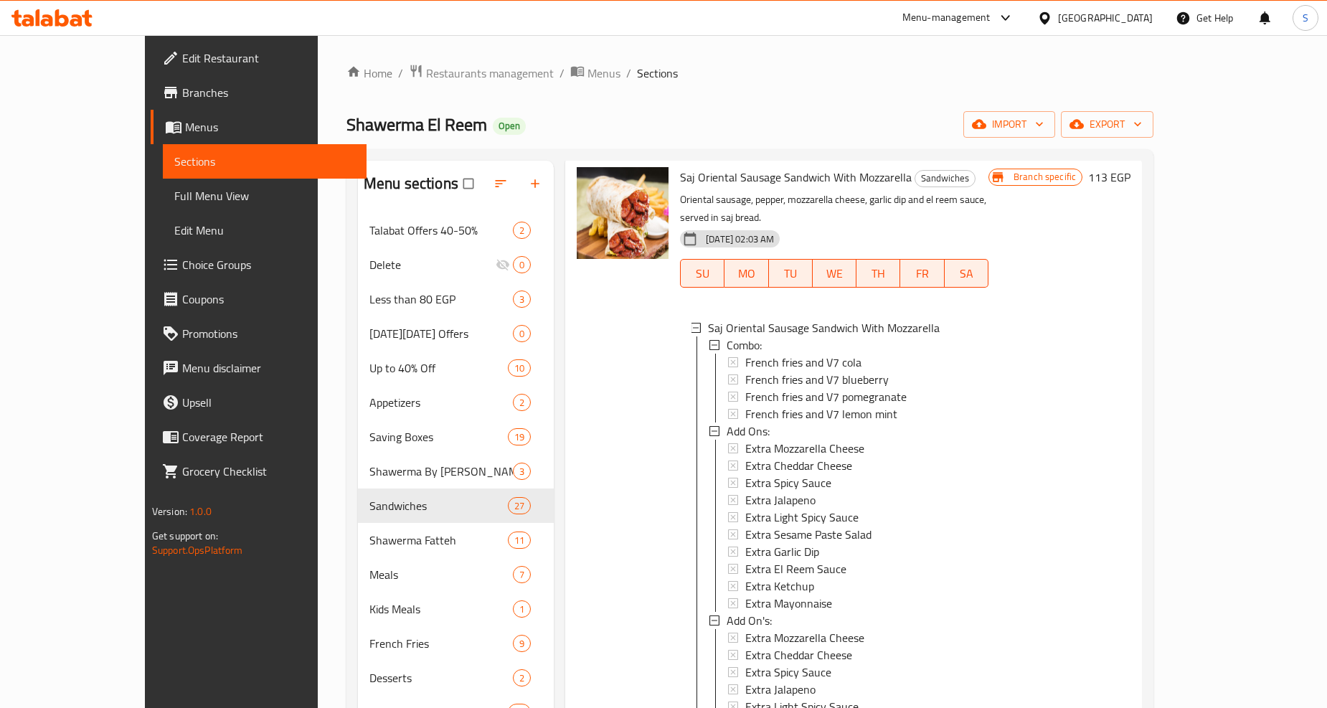
click at [618, 364] on div at bounding box center [622, 498] width 103 height 674
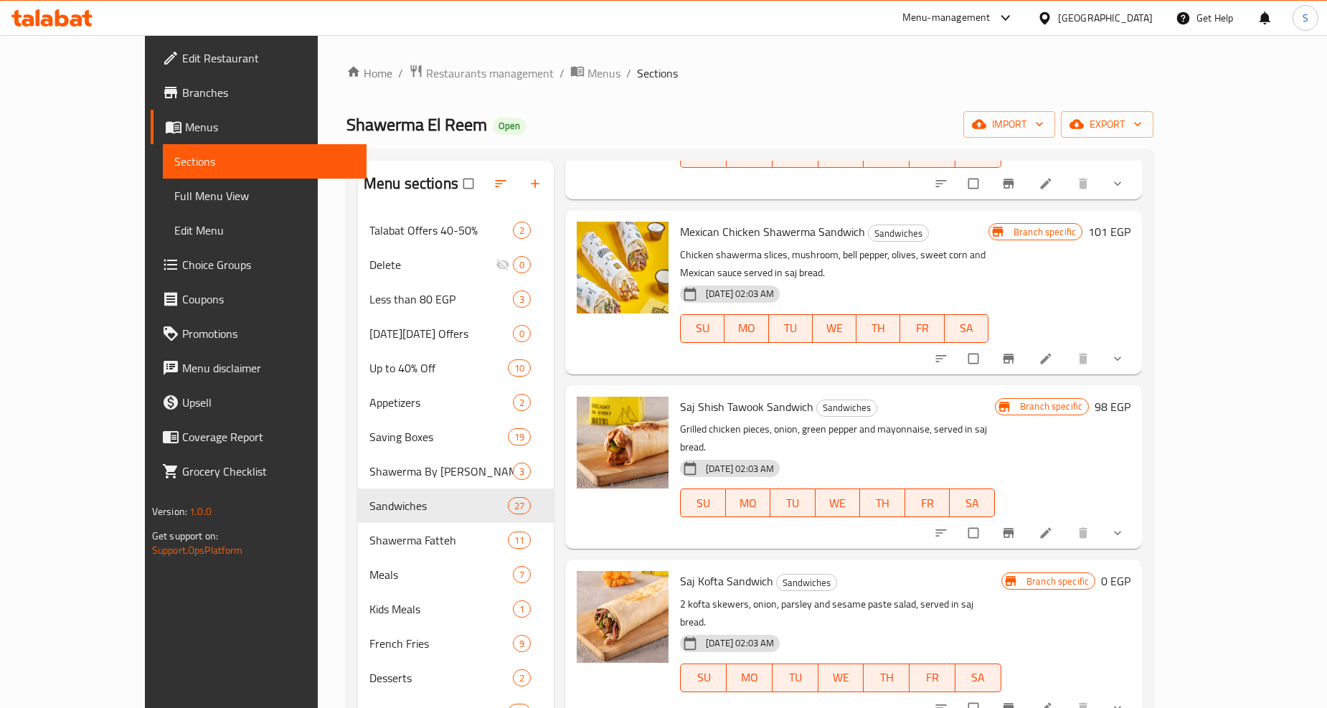
scroll to position [956, 0]
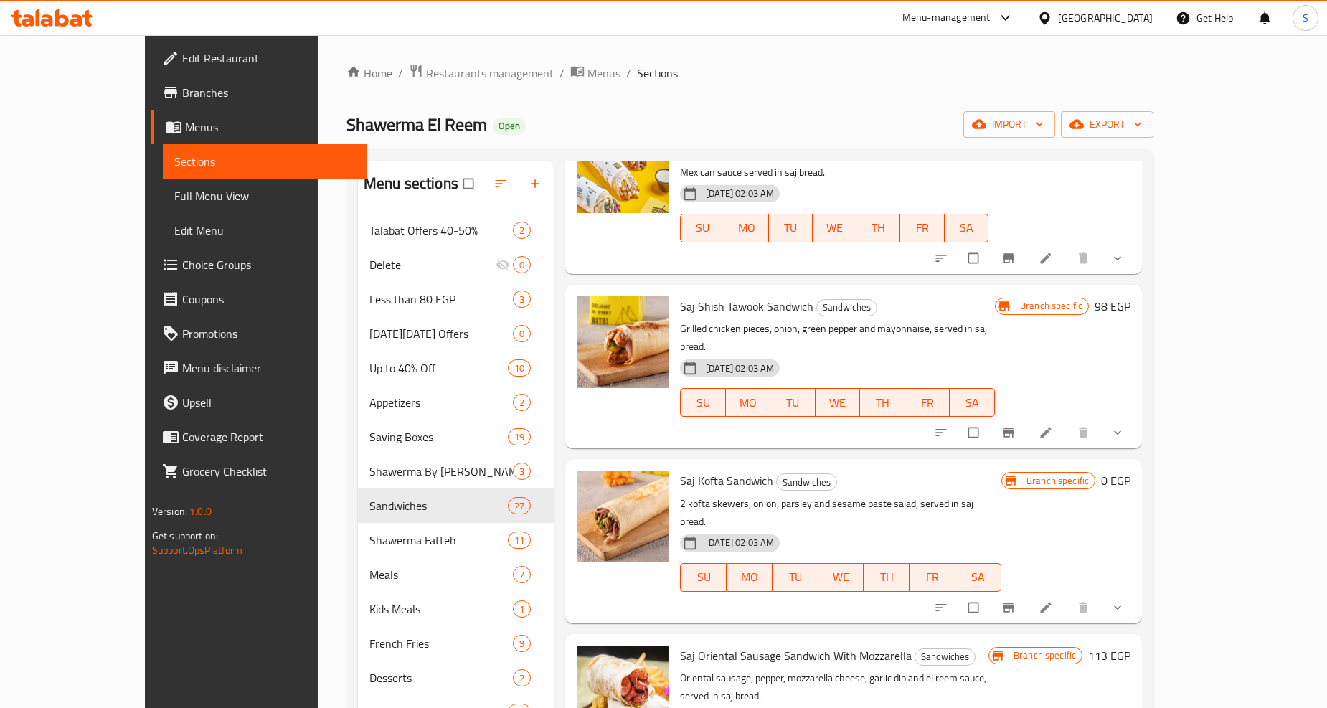
click at [1128, 600] on span "show more" at bounding box center [1119, 607] width 17 height 14
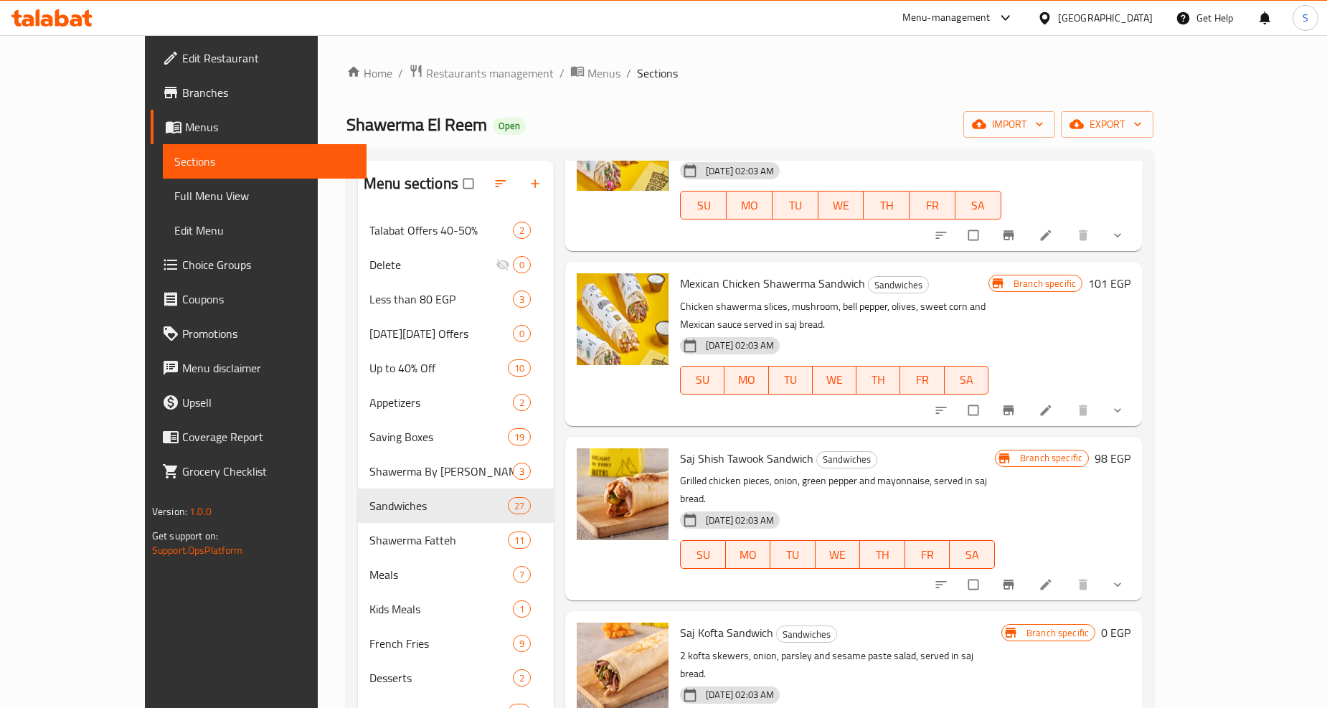
scroll to position [797, 0]
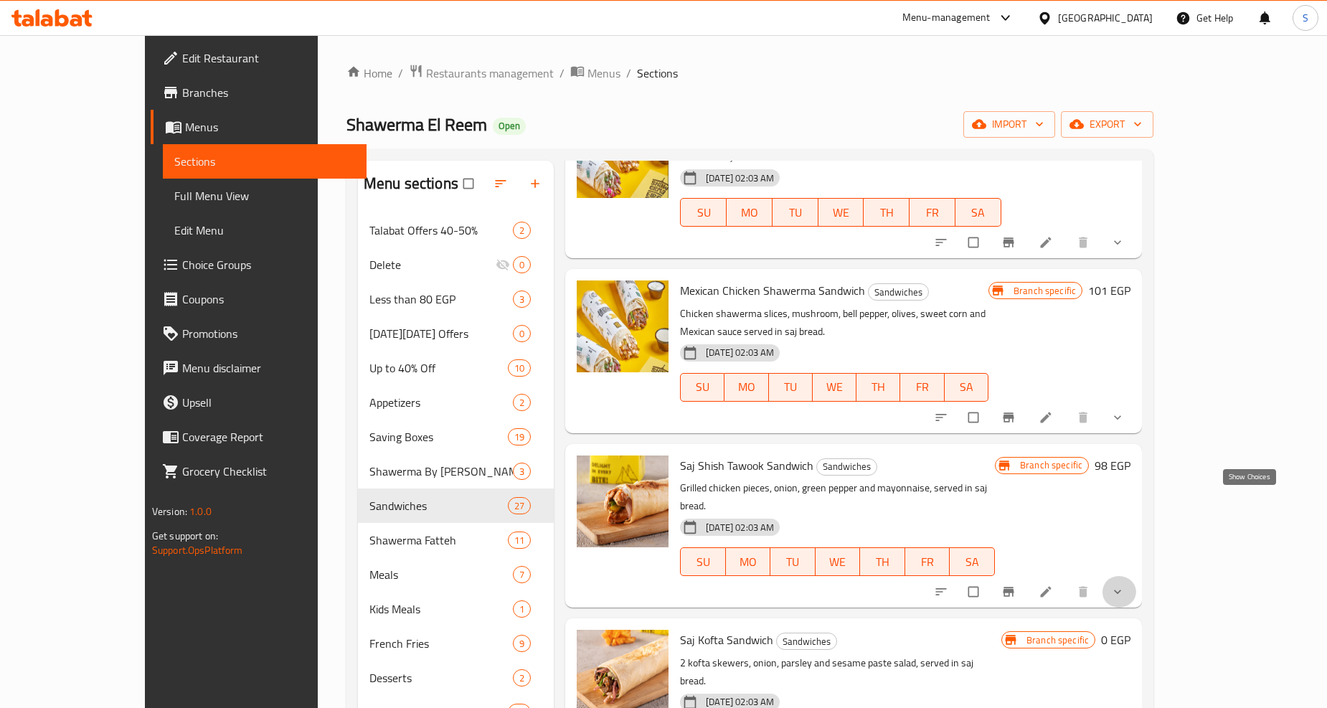
click at [1125, 585] on icon "show more" at bounding box center [1118, 592] width 14 height 14
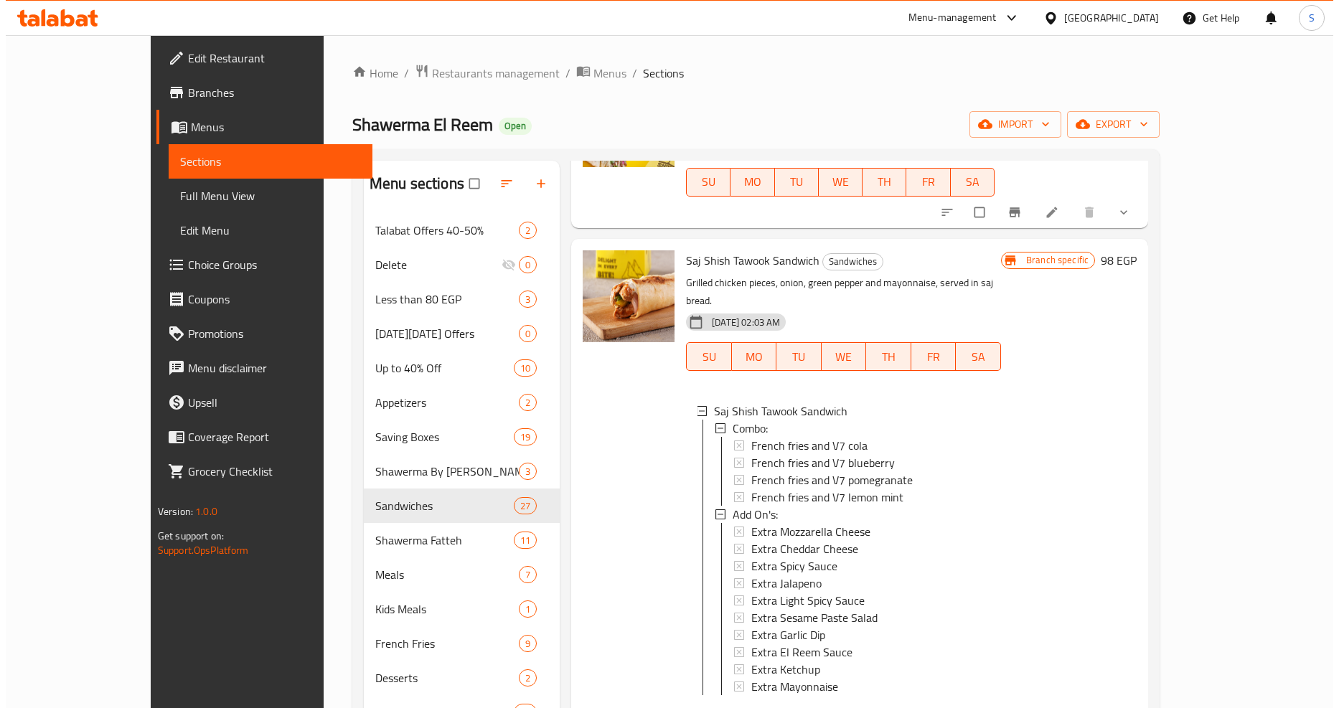
scroll to position [1036, 0]
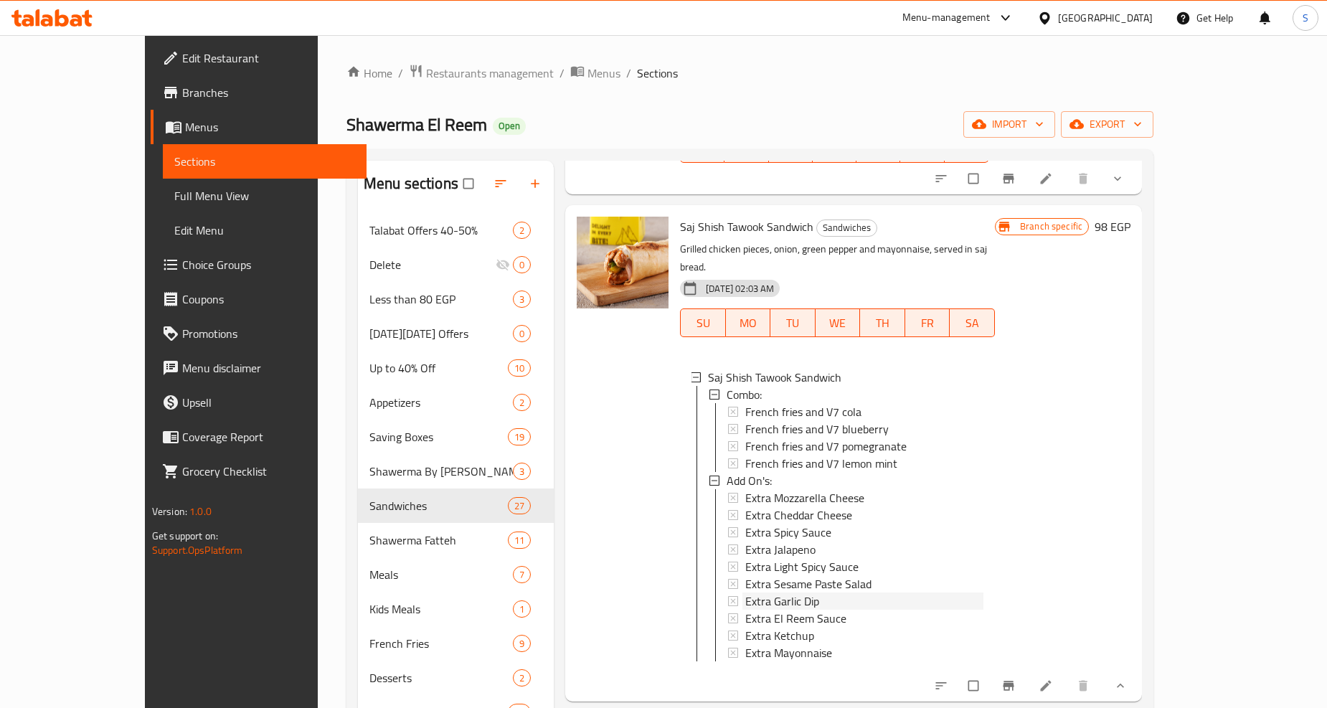
click at [773, 593] on span "Extra Garlic Dip" at bounding box center [782, 601] width 74 height 17
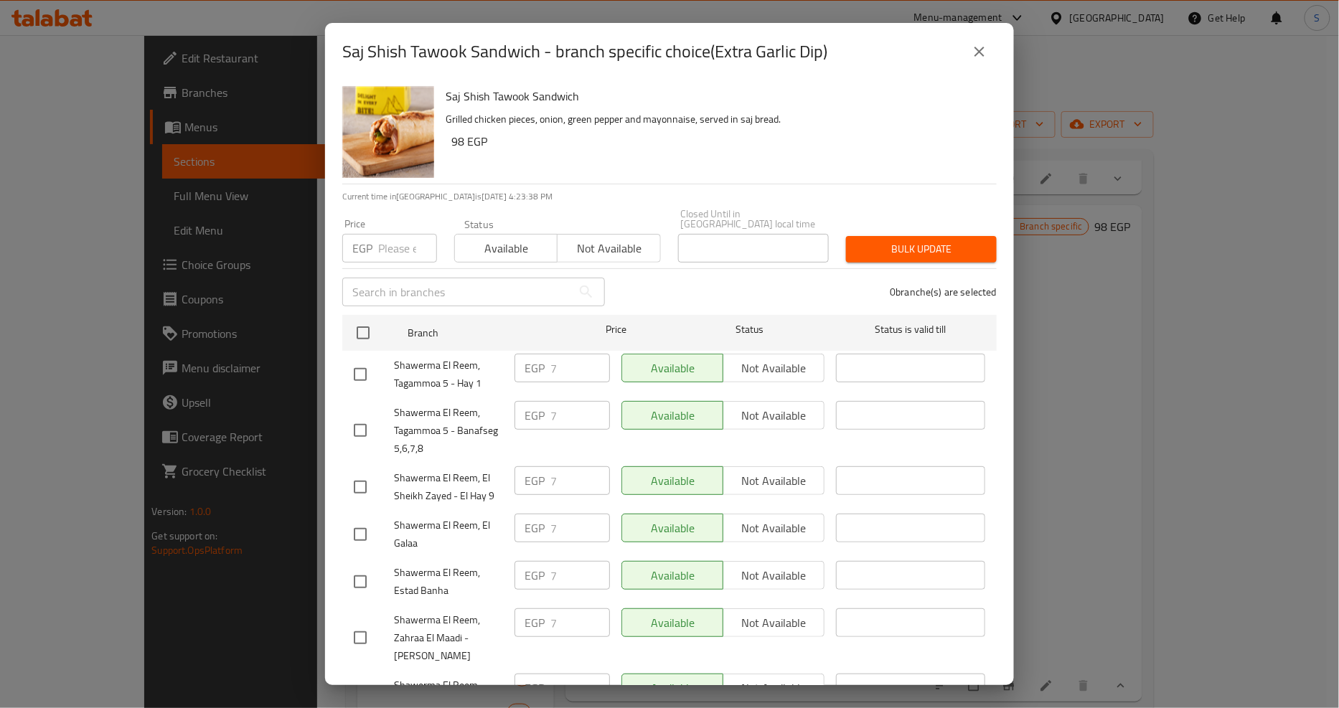
scroll to position [1354, 0]
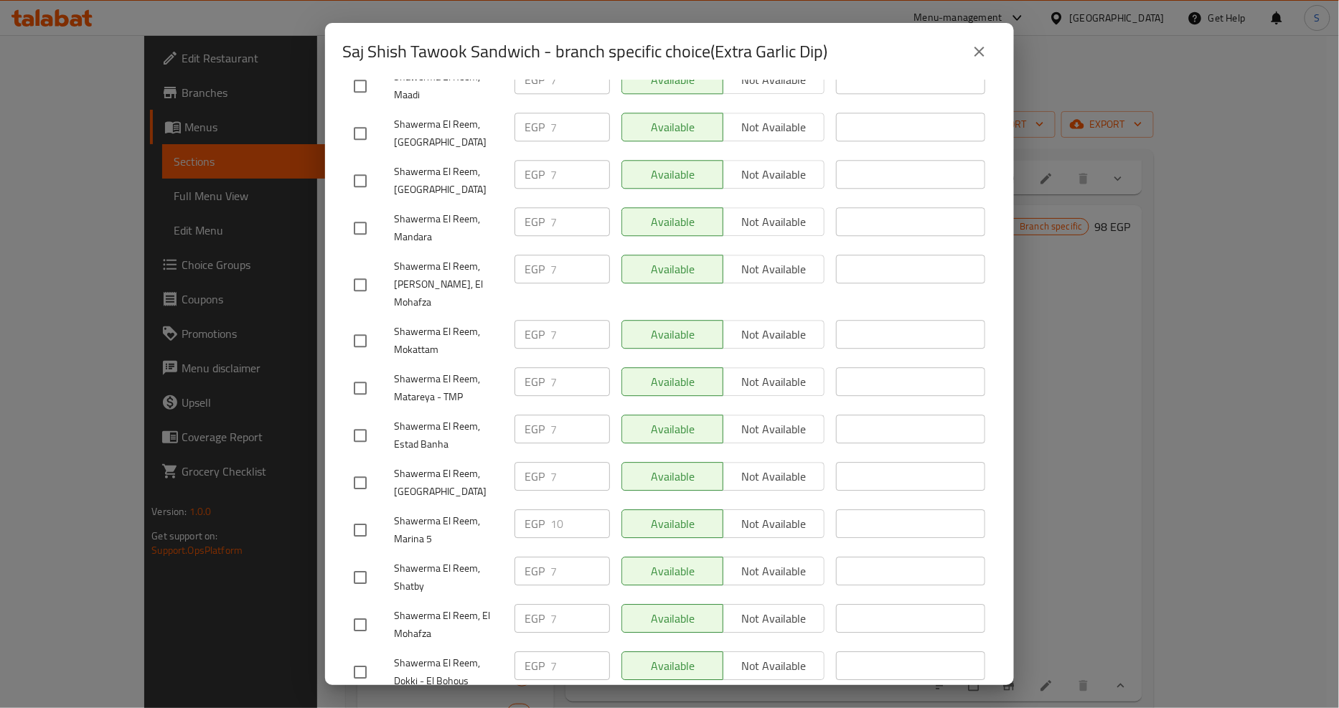
click at [976, 57] on icon "close" at bounding box center [979, 51] width 17 height 17
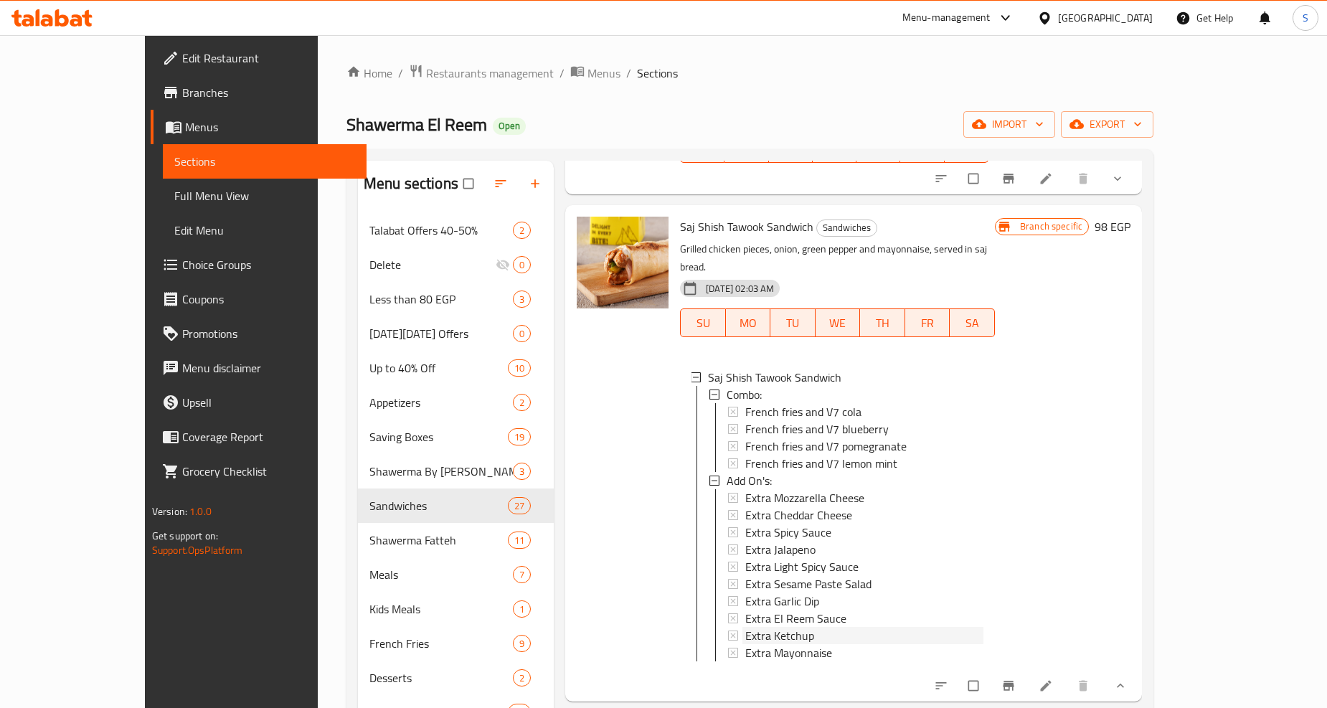
click at [745, 627] on span "Extra Ketchup" at bounding box center [779, 635] width 69 height 17
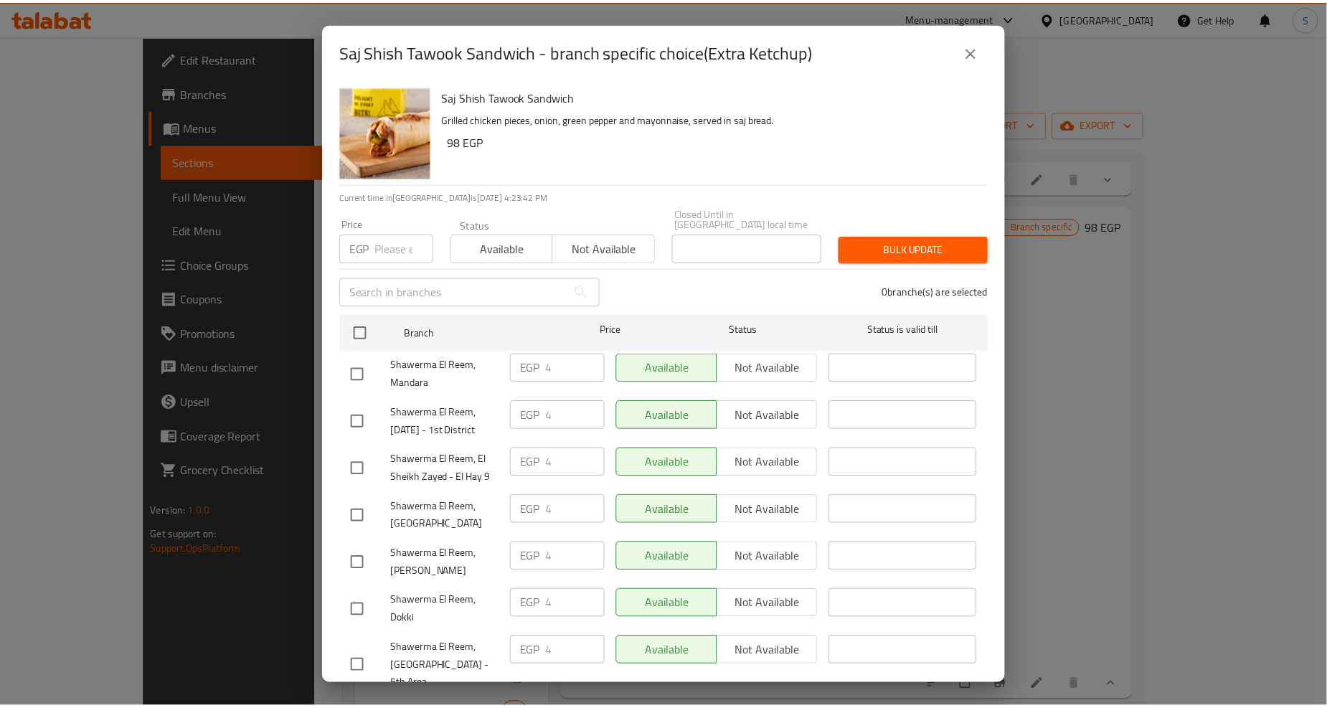
scroll to position [1103, 0]
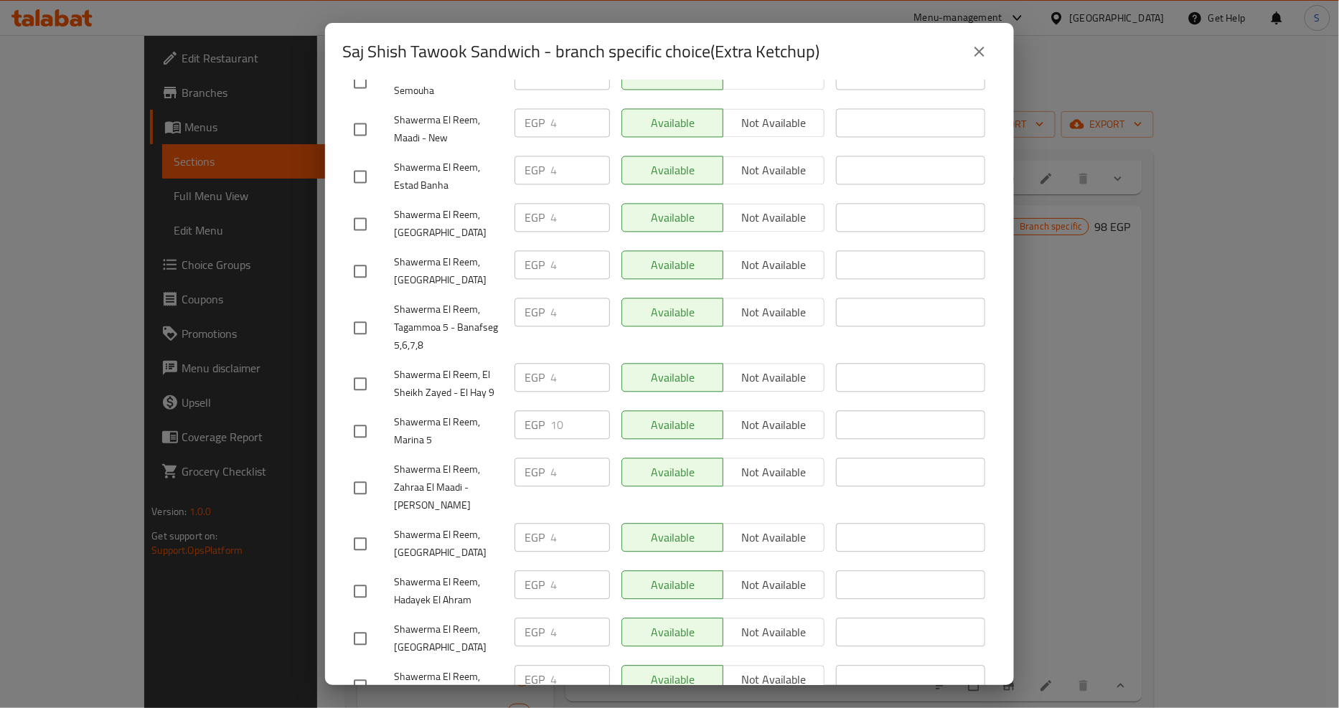
click at [974, 39] on button "close" at bounding box center [979, 51] width 34 height 34
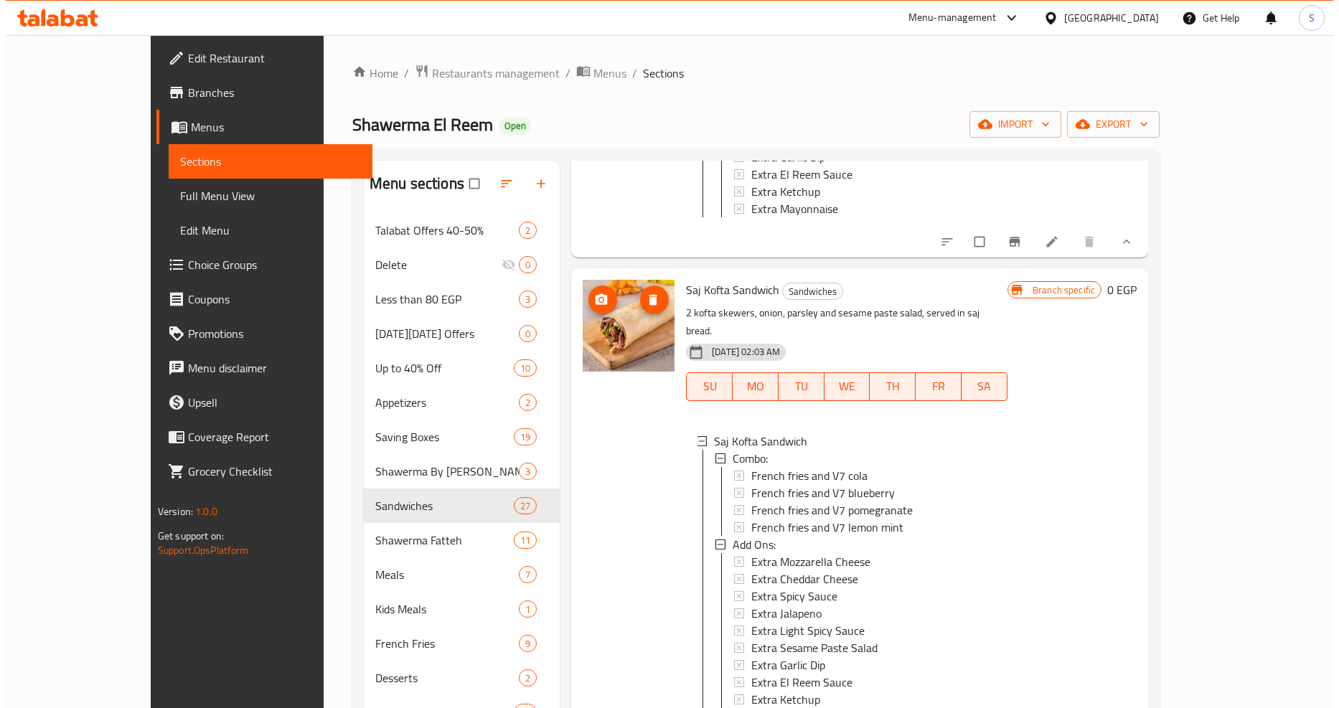
scroll to position [1515, 0]
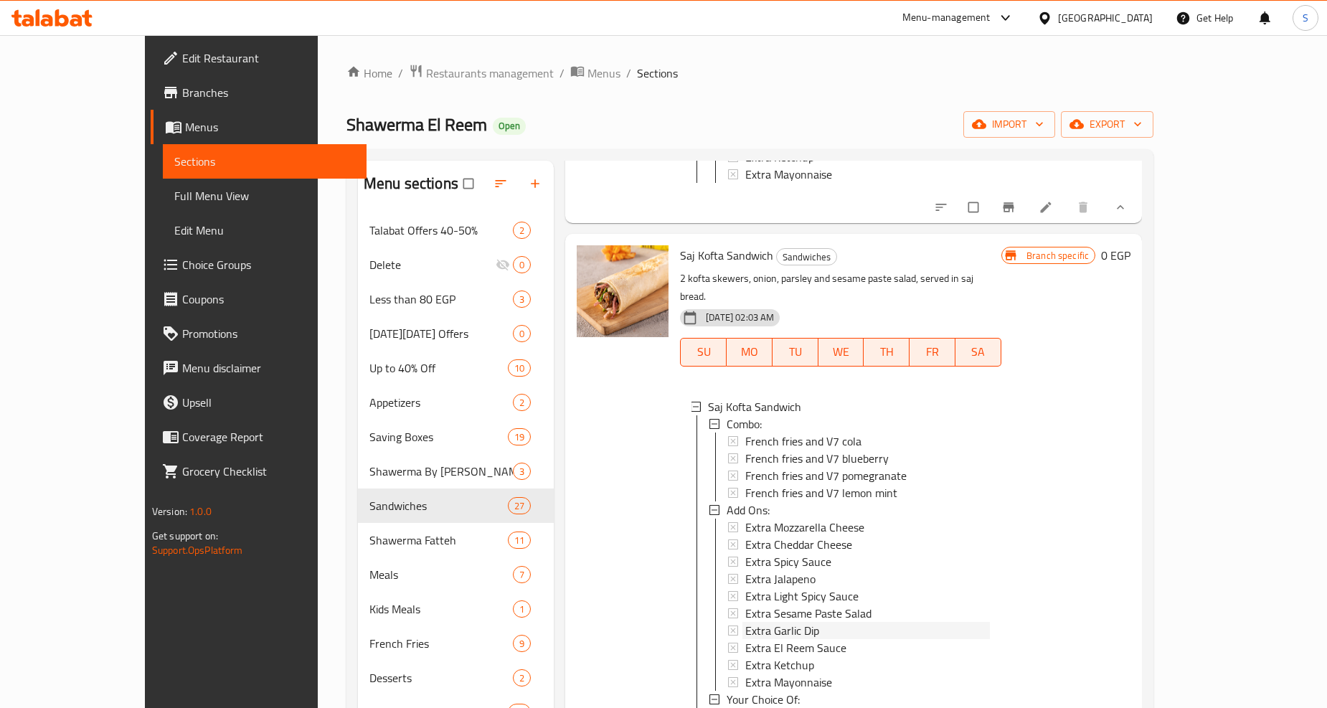
click at [745, 622] on span "Extra Garlic Dip" at bounding box center [782, 630] width 74 height 17
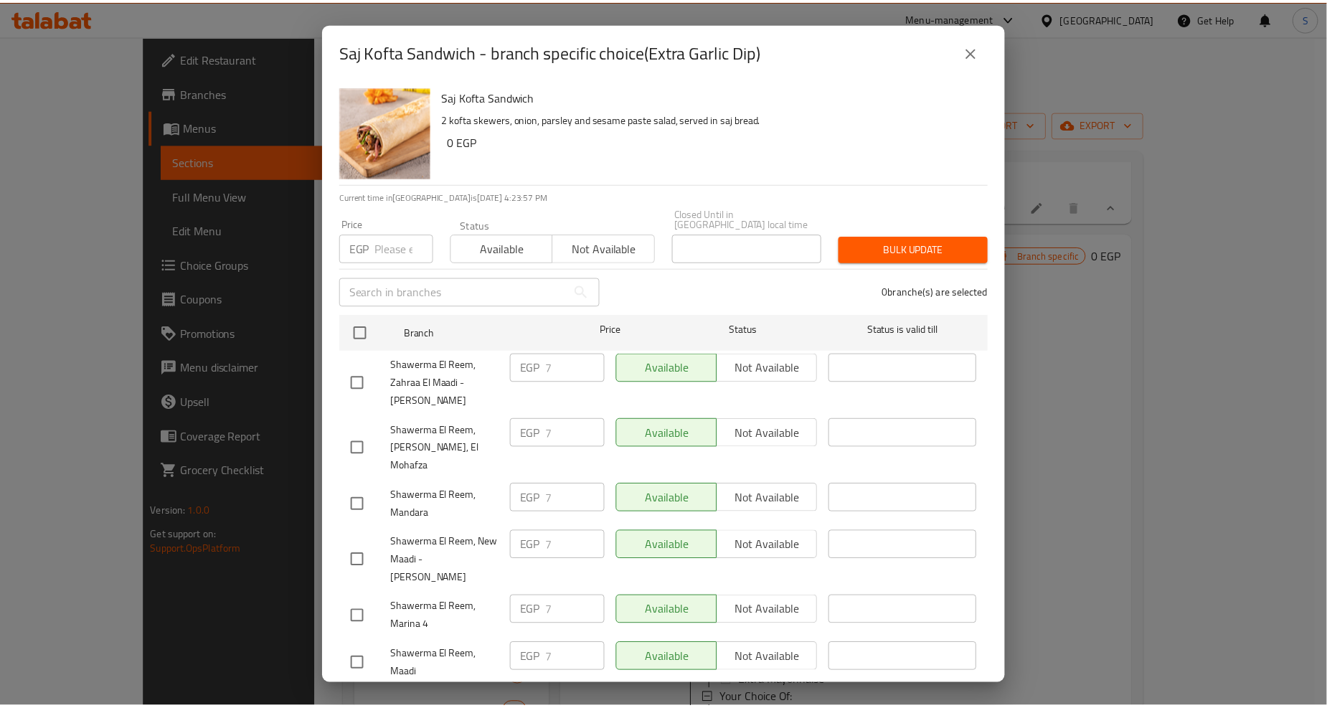
scroll to position [1354, 0]
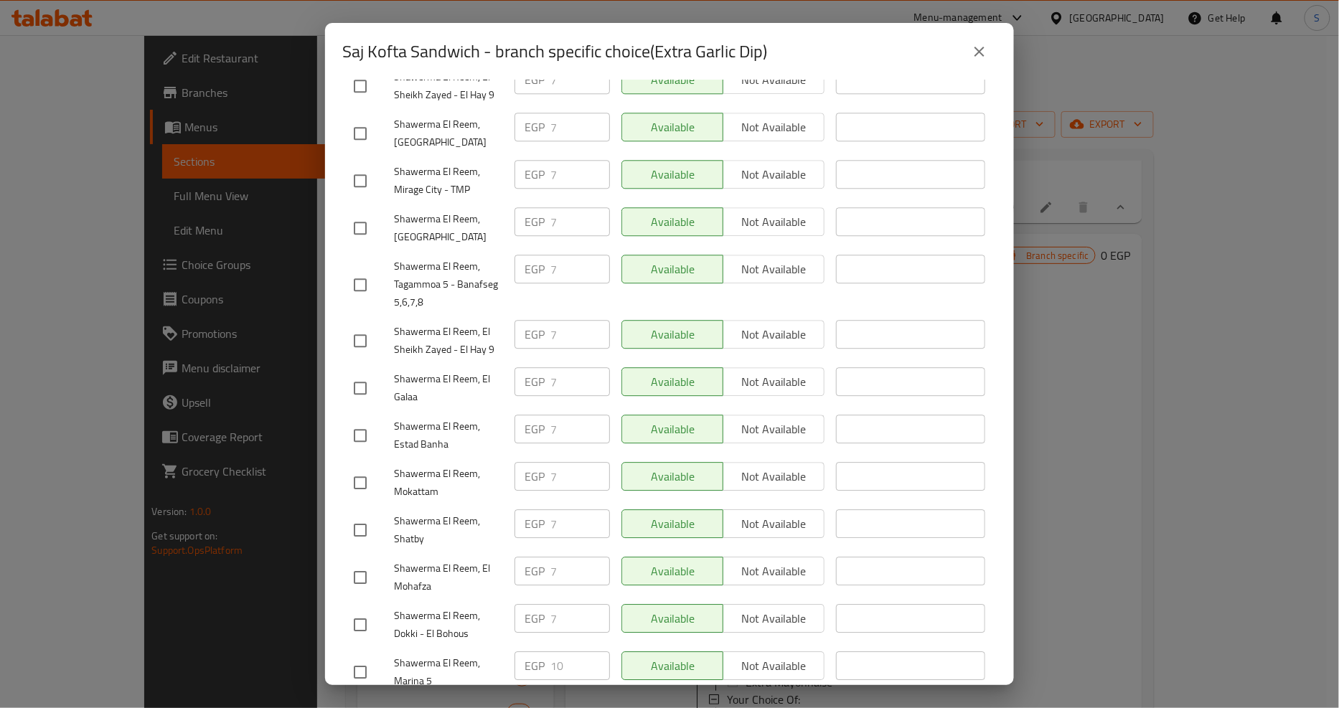
click at [981, 44] on icon "close" at bounding box center [979, 51] width 17 height 17
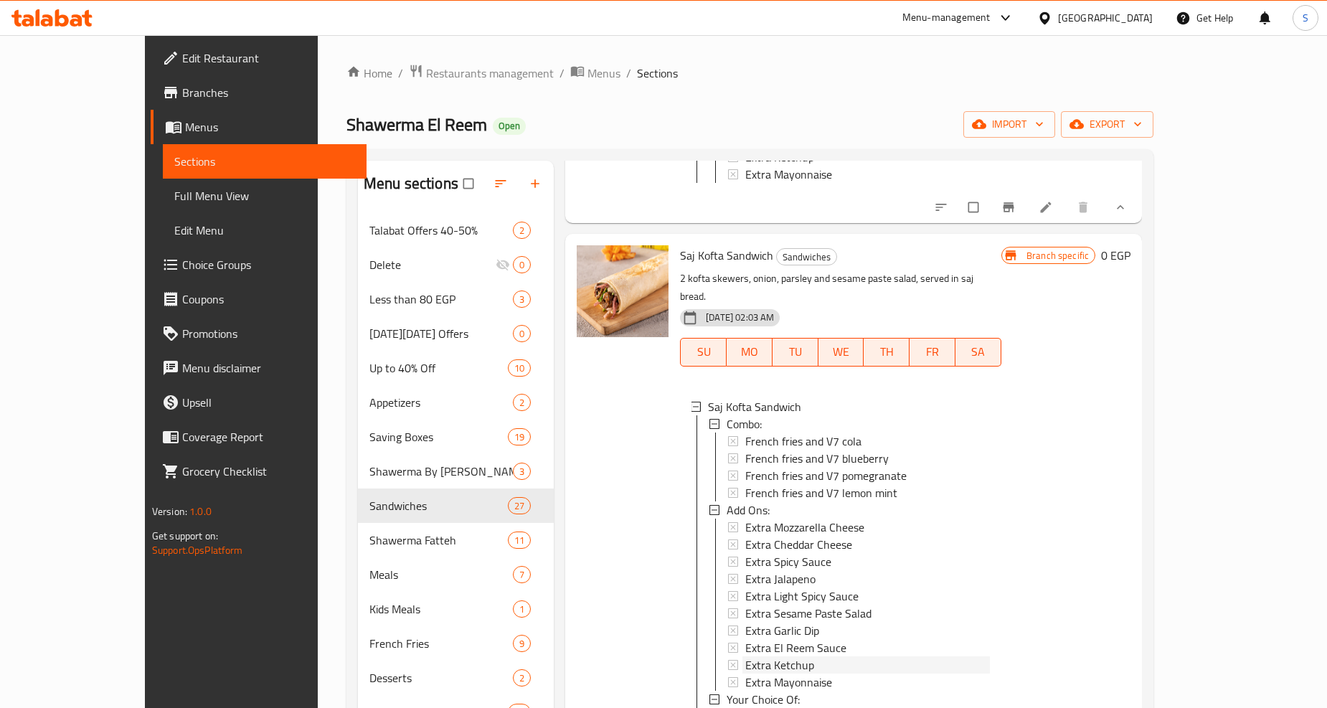
click at [746, 656] on span "Extra Ketchup" at bounding box center [779, 664] width 69 height 17
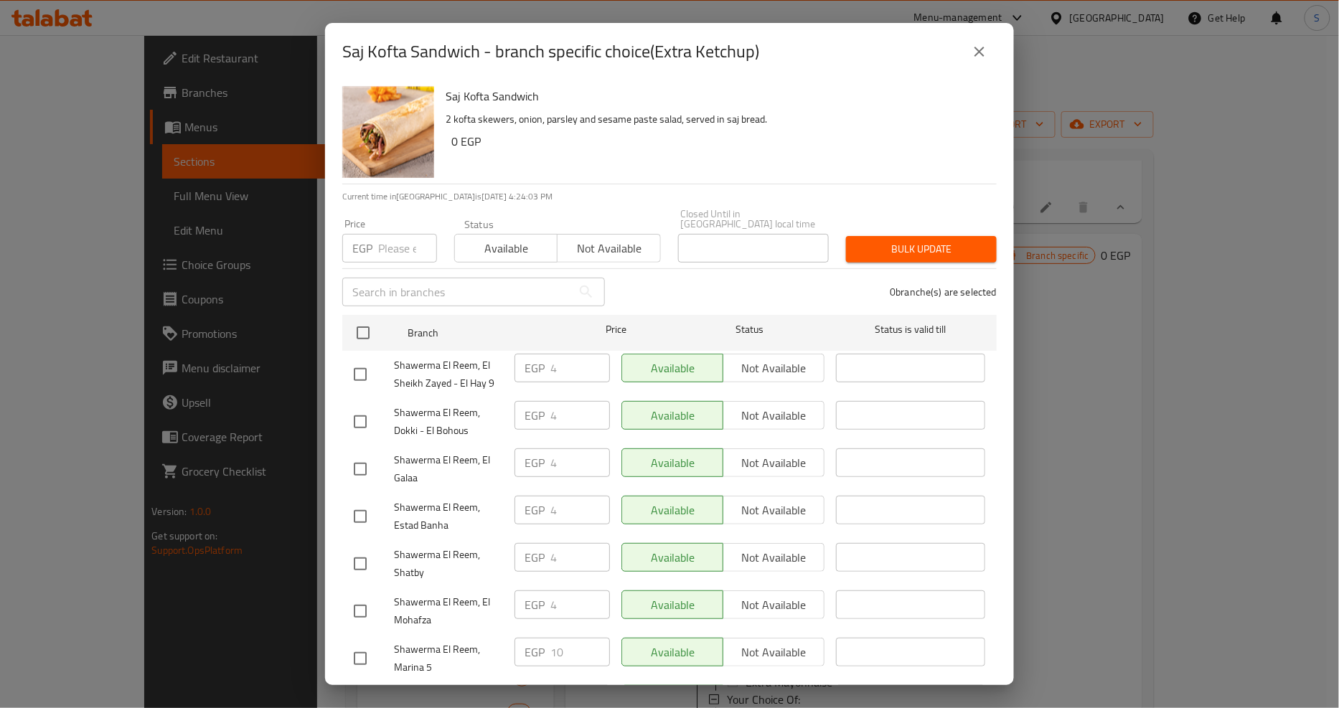
click at [991, 49] on button "close" at bounding box center [979, 51] width 34 height 34
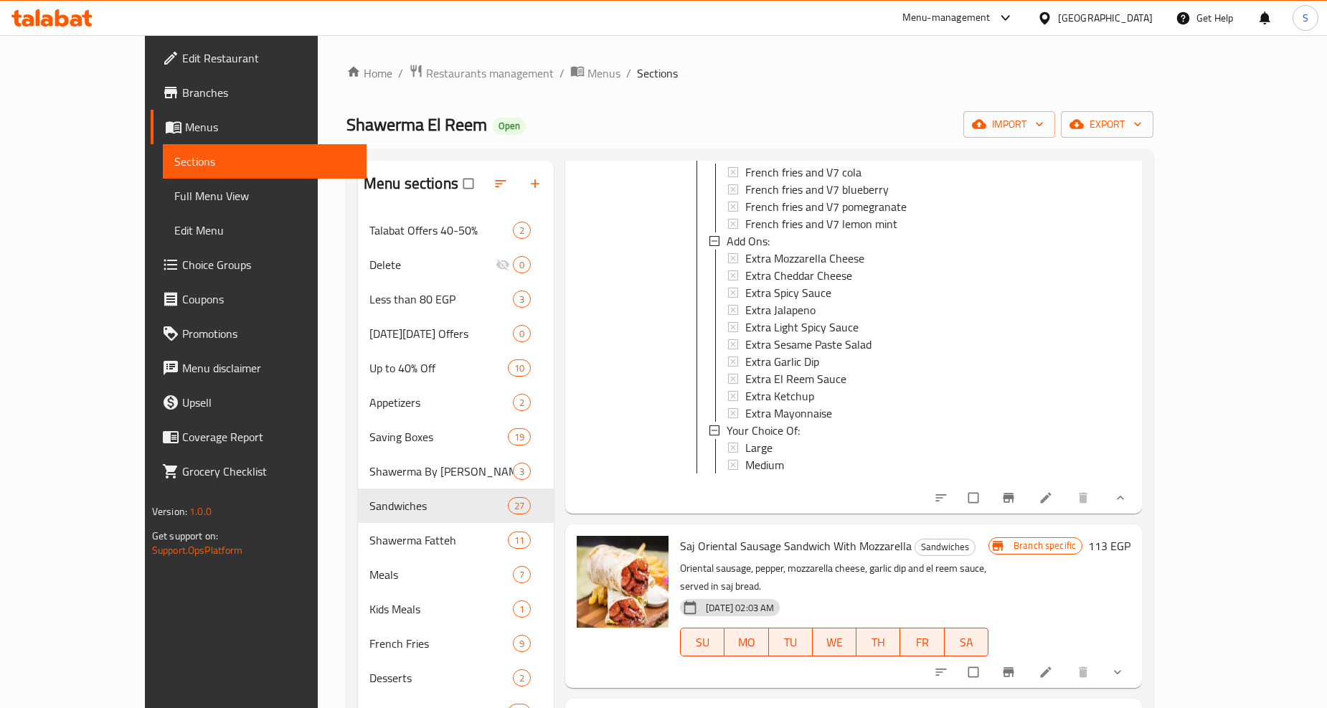
scroll to position [1913, 0]
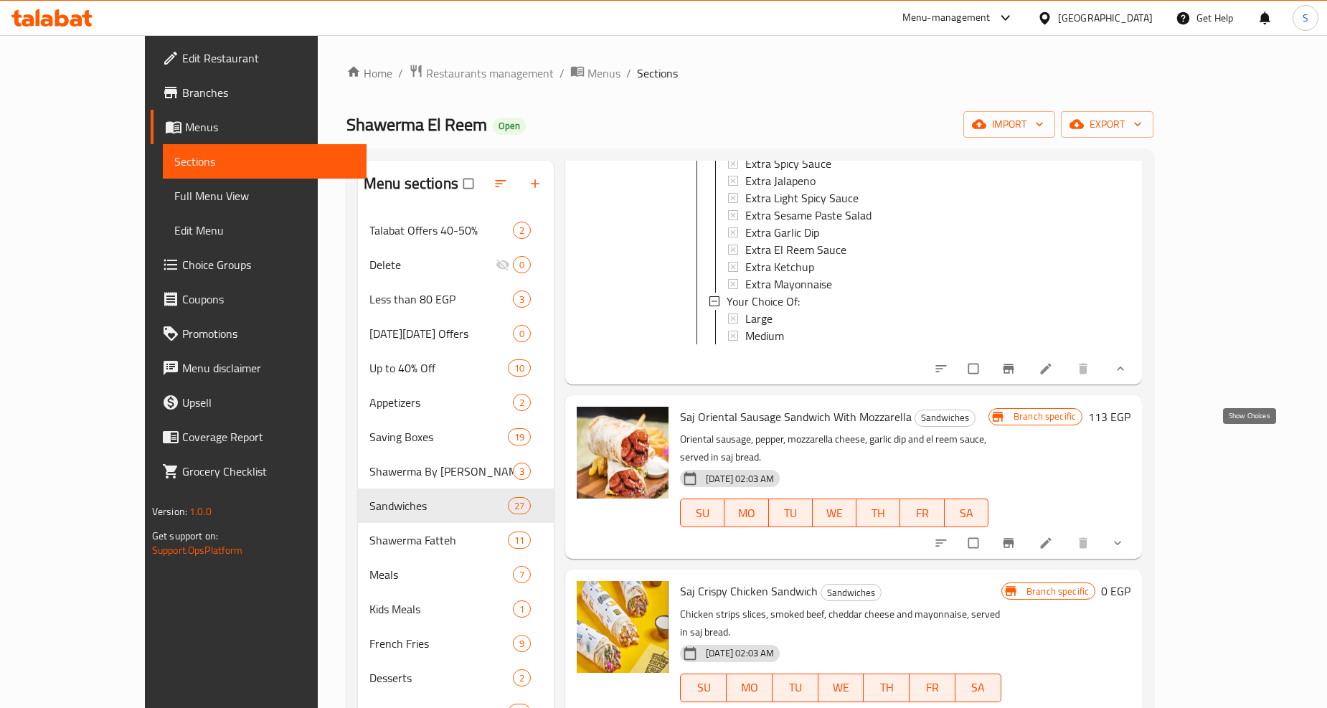
click at [1125, 536] on icon "show more" at bounding box center [1118, 543] width 14 height 14
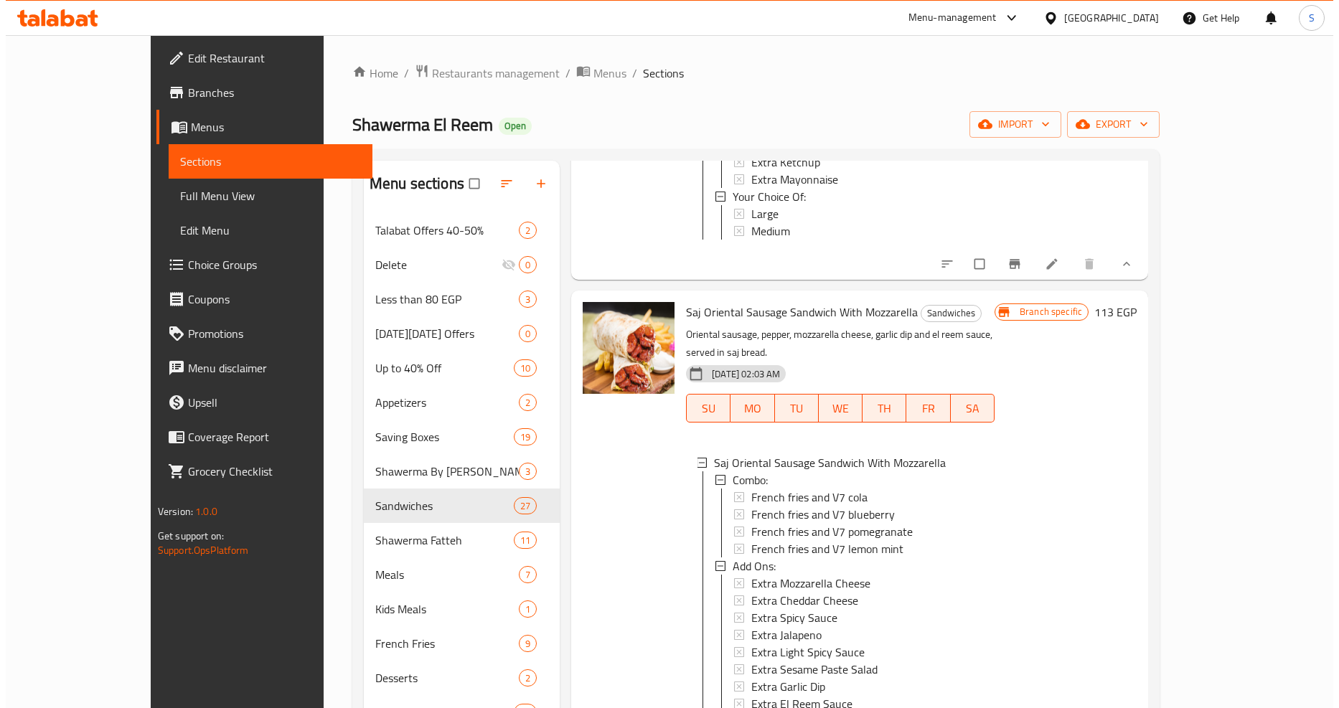
scroll to position [2152, 0]
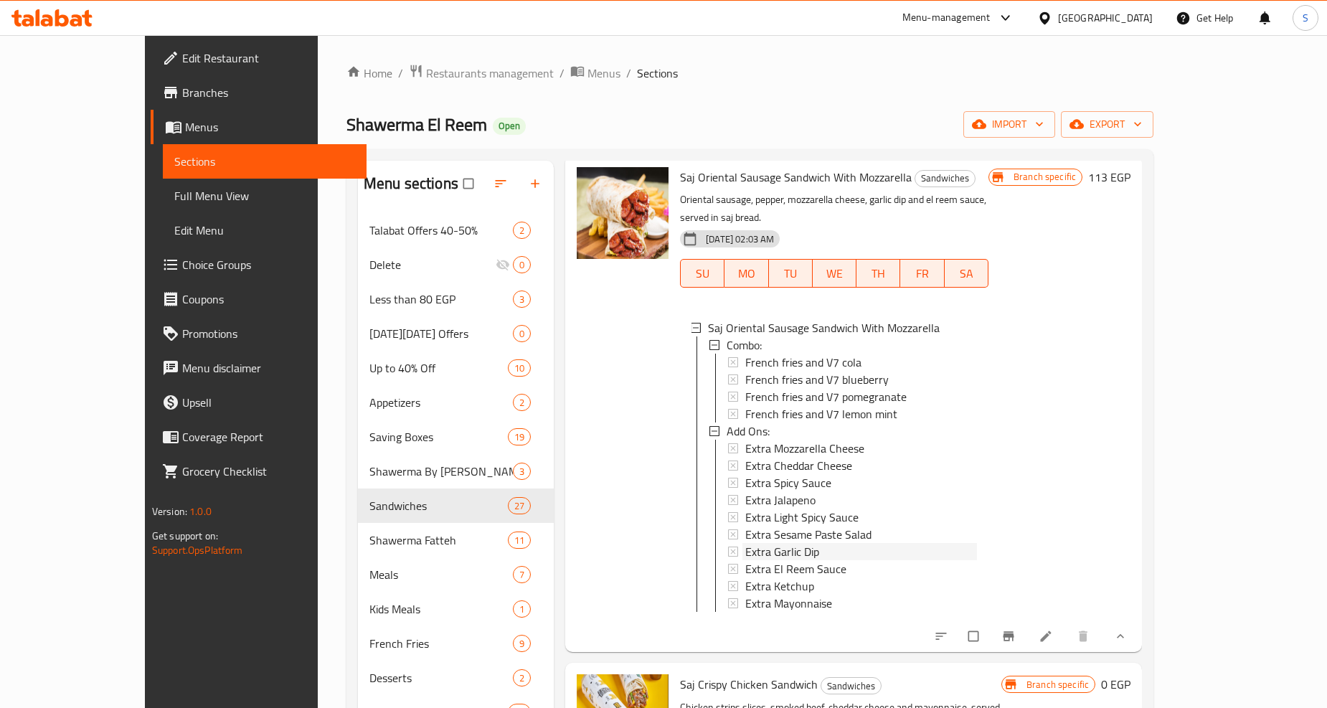
click at [753, 543] on span "Extra Garlic Dip" at bounding box center [782, 551] width 74 height 17
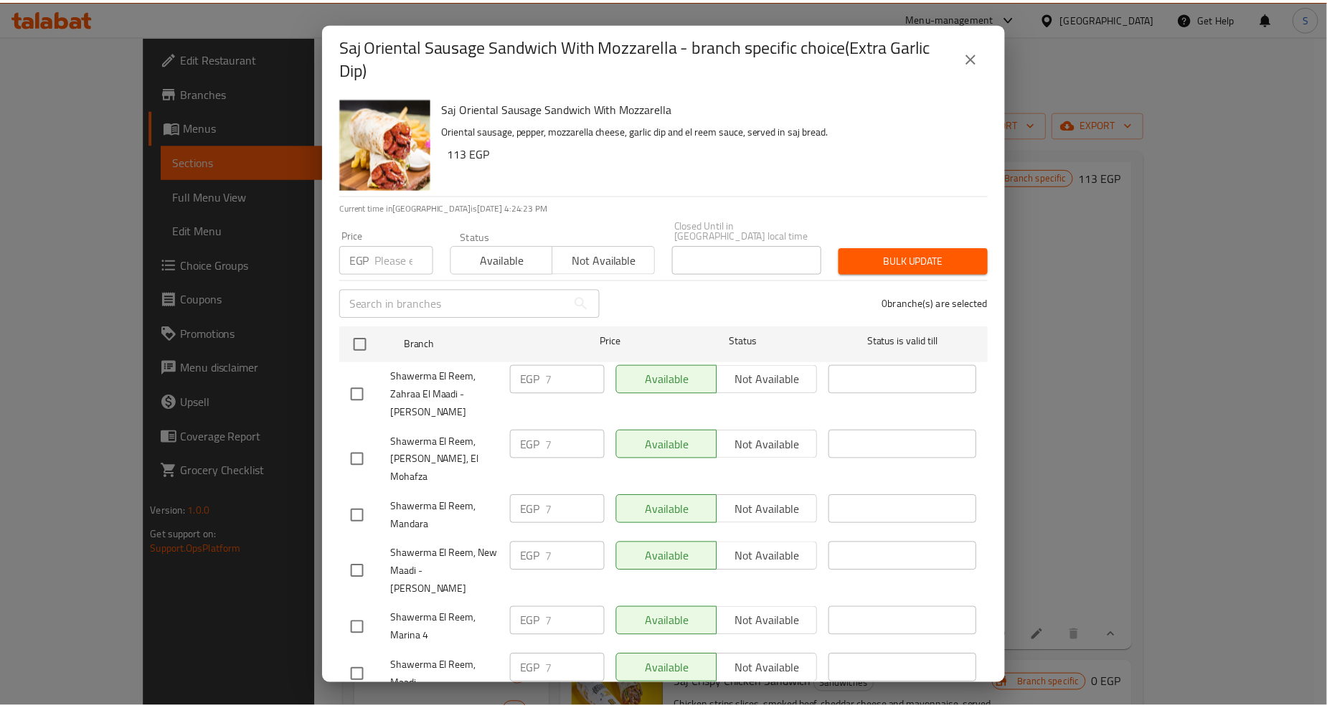
scroll to position [1365, 0]
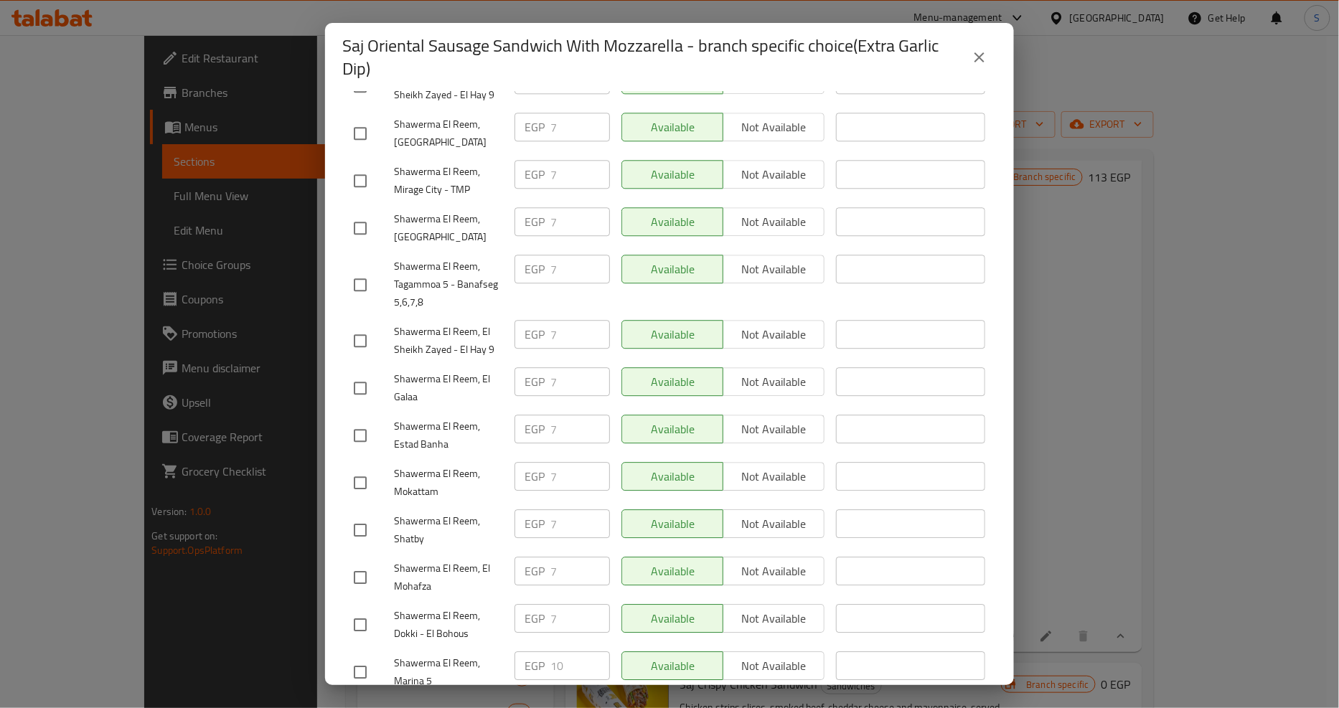
click at [974, 55] on icon "close" at bounding box center [979, 57] width 17 height 17
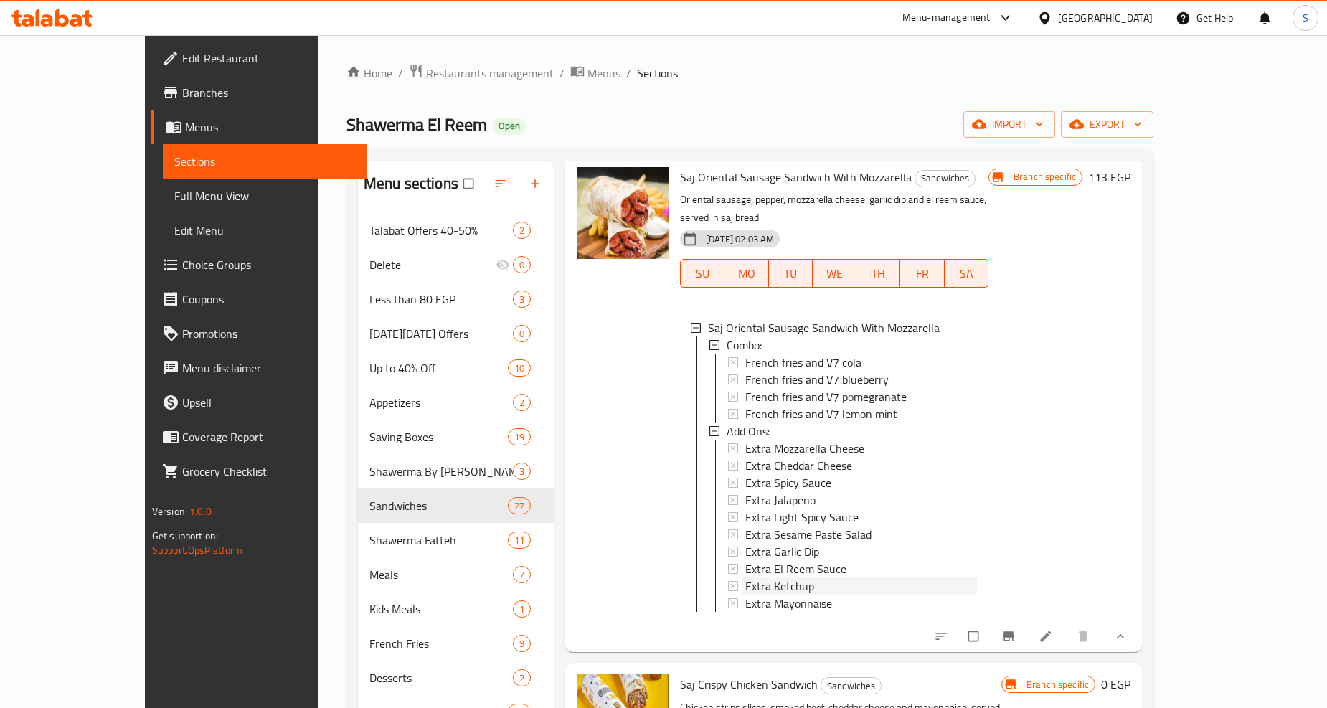
click at [749, 578] on span "Extra Ketchup" at bounding box center [779, 586] width 69 height 17
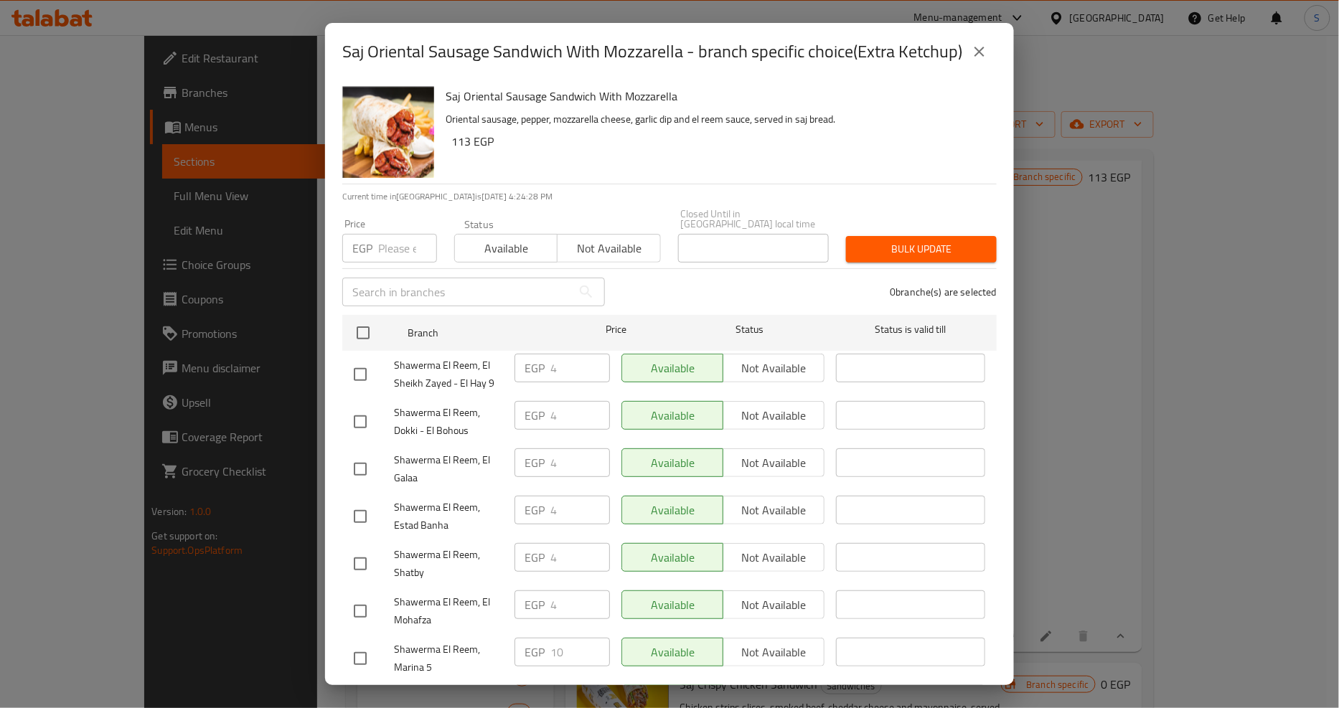
click at [977, 57] on icon "close" at bounding box center [979, 51] width 17 height 17
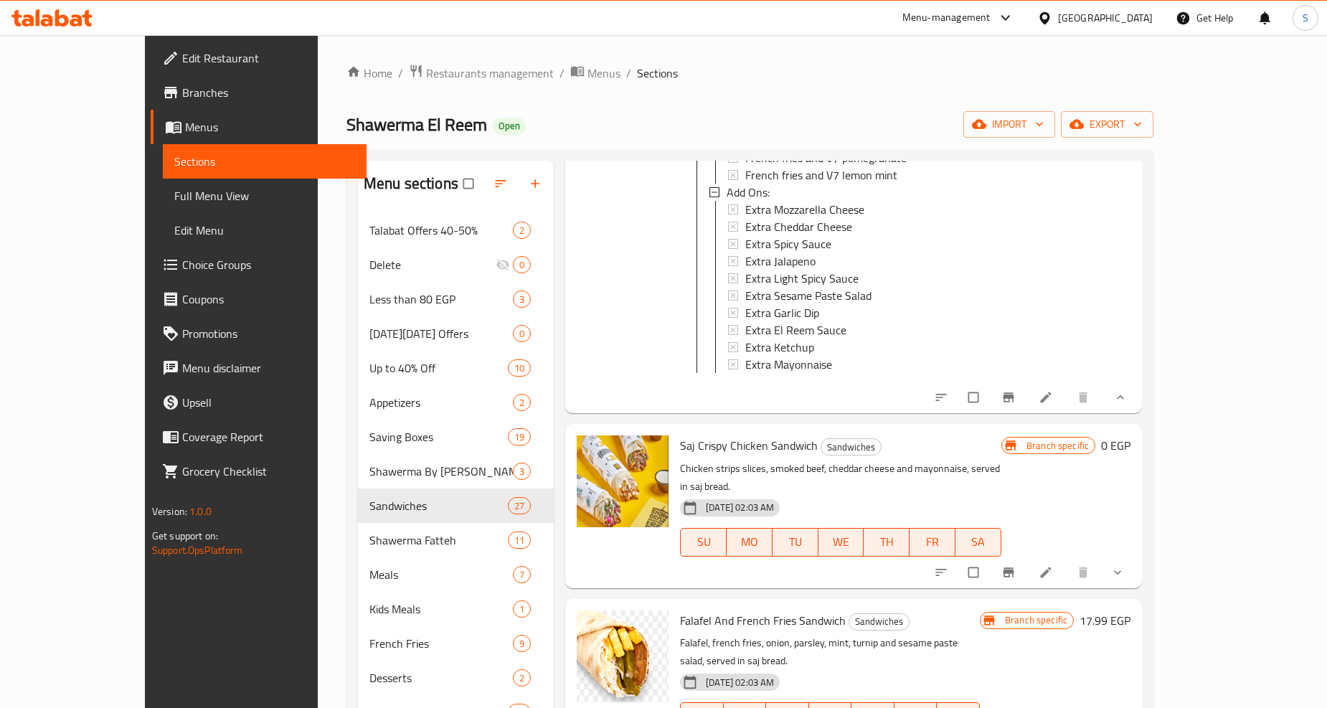
scroll to position [2550, 0]
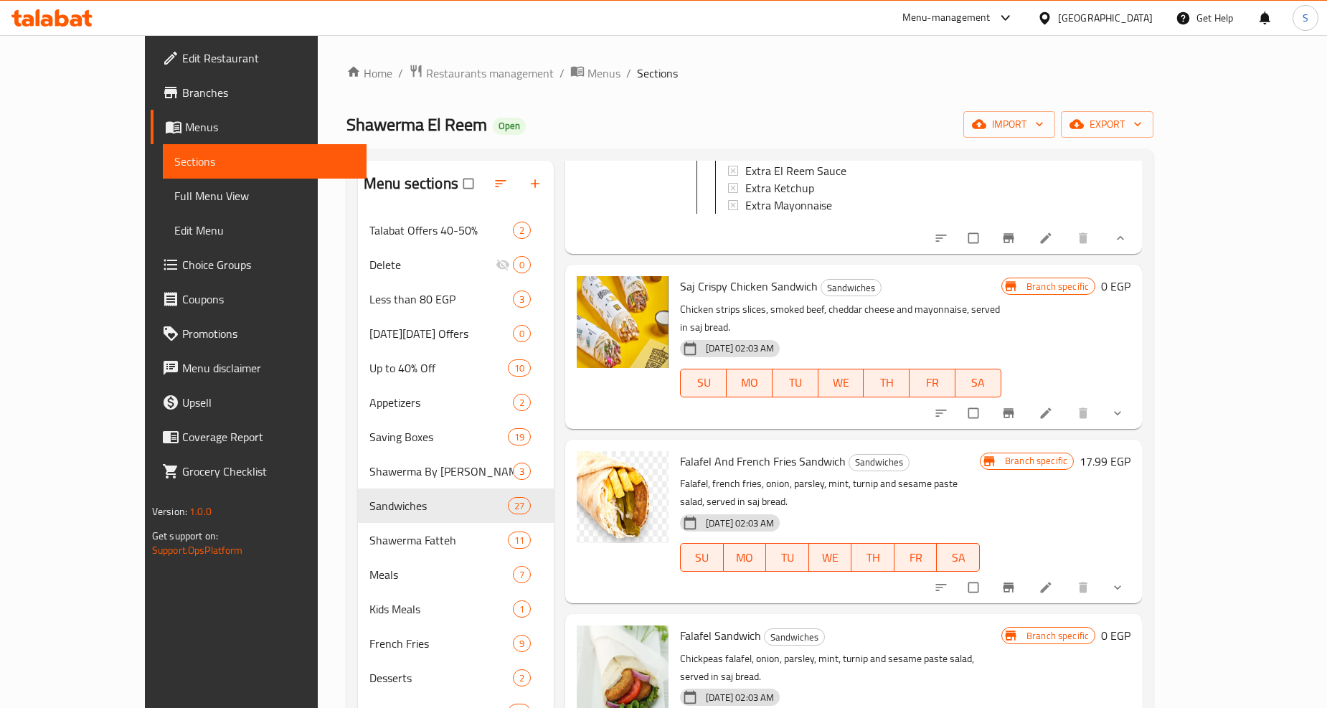
click at [712, 275] on span "Saj Crispy Chicken Sandwich" at bounding box center [749, 286] width 138 height 22
click at [1056, 406] on link at bounding box center [1047, 413] width 17 height 14
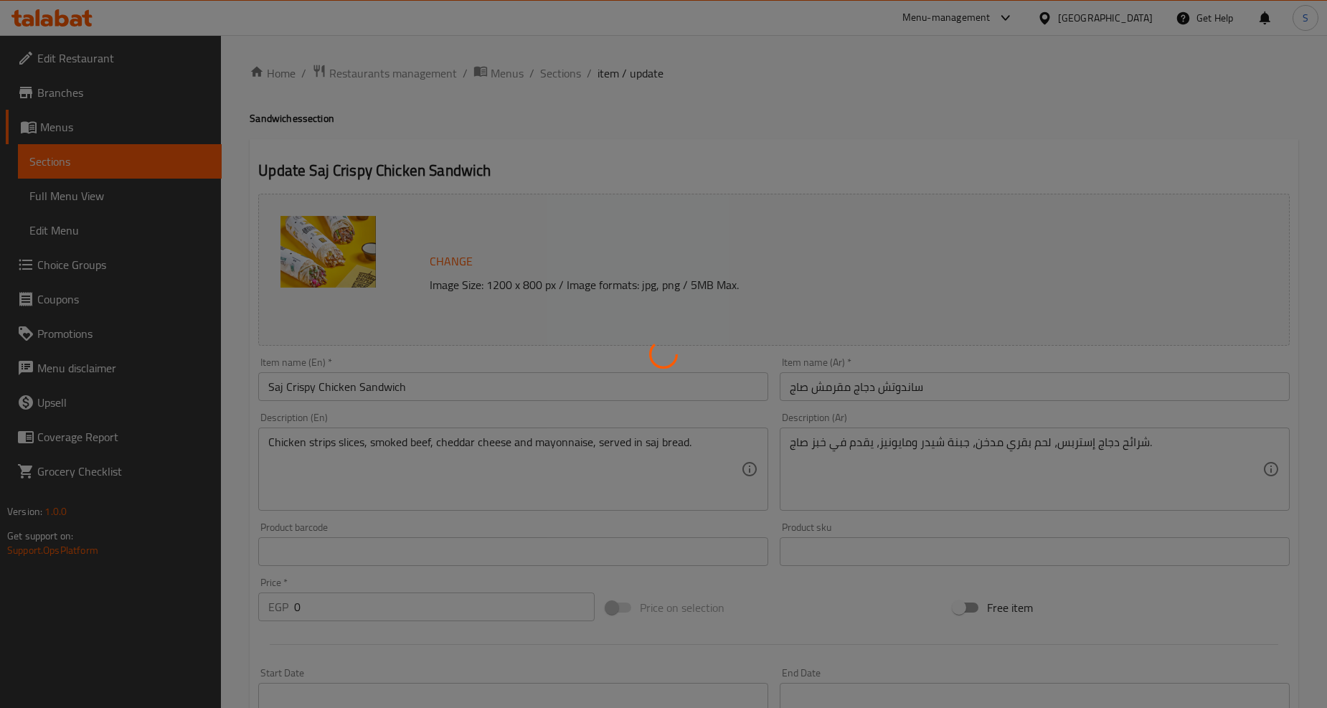
type input "كومبو:"
type input "0"
type input "1"
type input "الإضافات:"
type input "0"
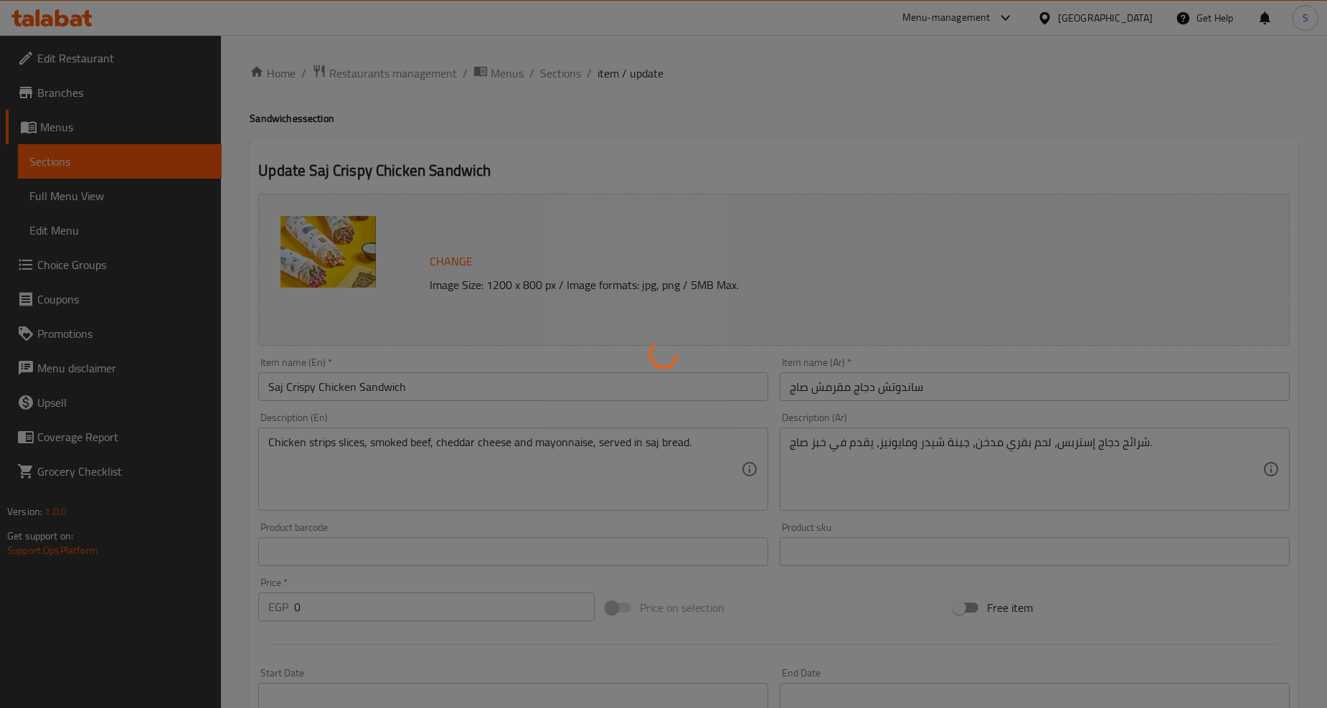
type input "8"
type input "إختيارك من:"
type input "1"
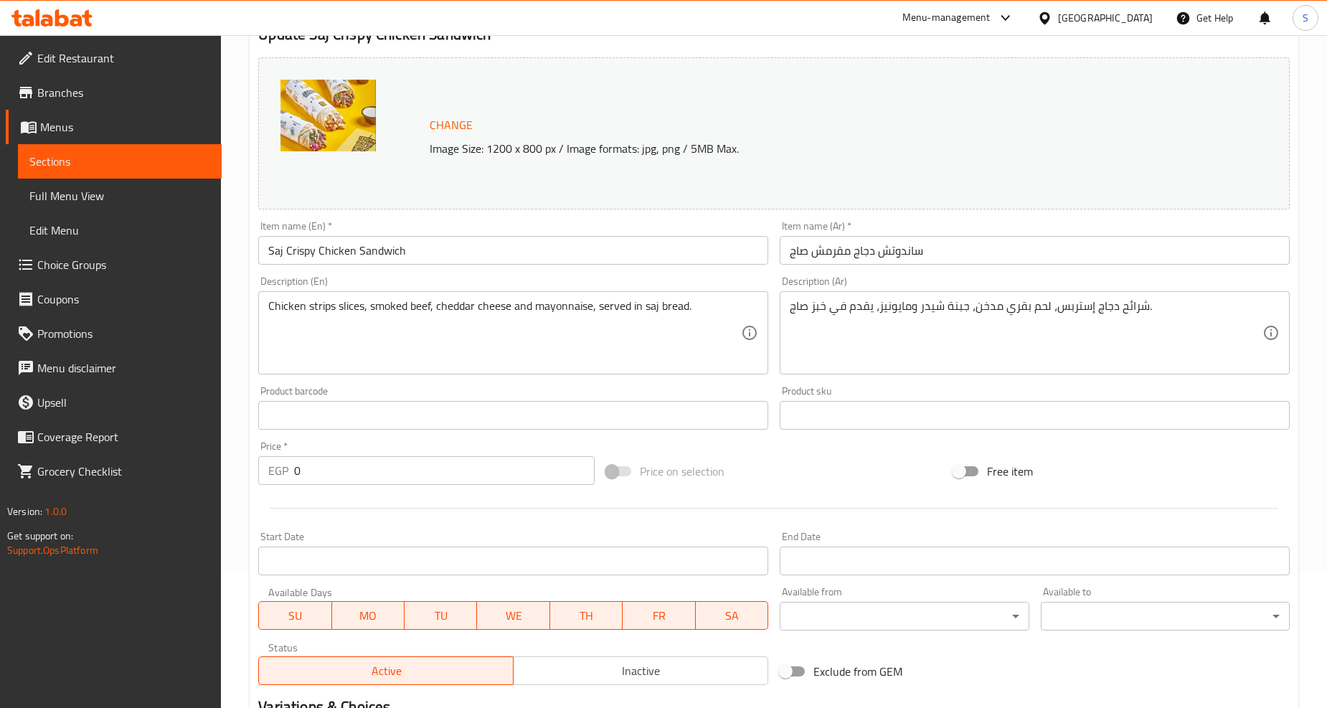
scroll to position [466, 0]
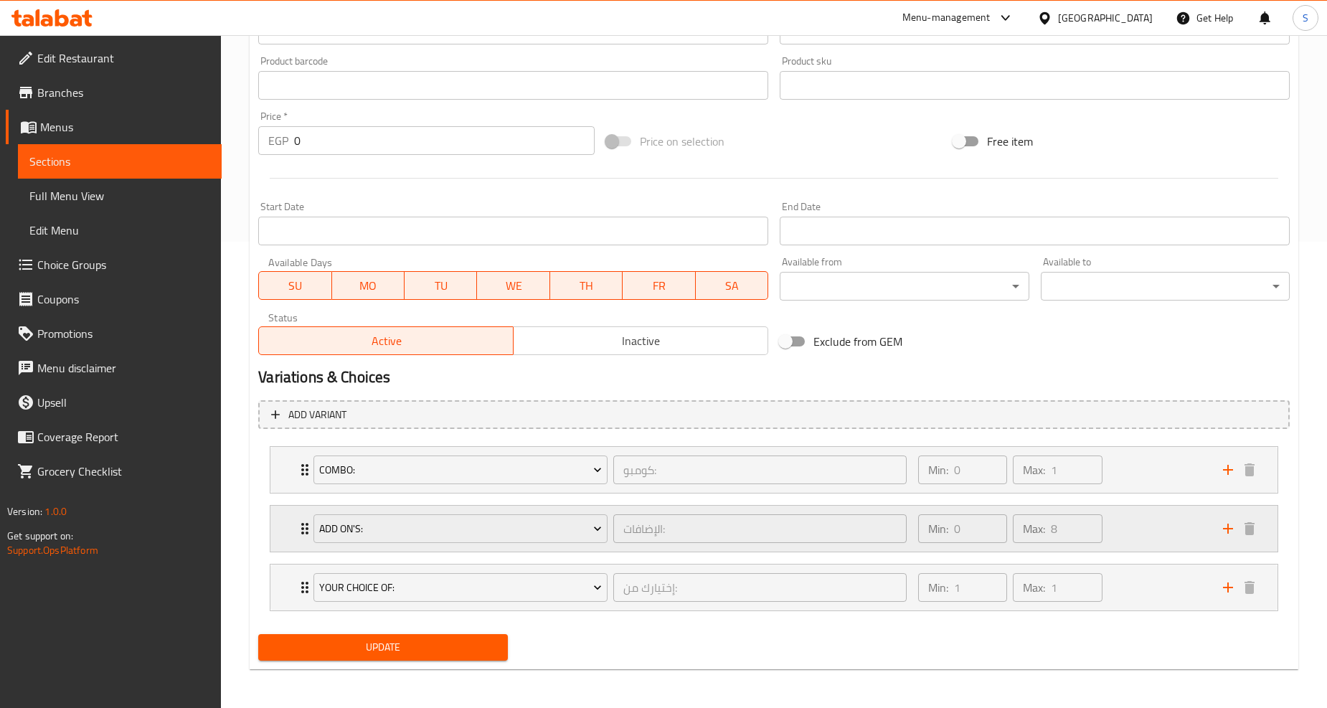
click at [285, 493] on div "Add On's: الإضافات: ​ Min: 0 ​ Max: 8 ​" at bounding box center [773, 470] width 1007 height 46
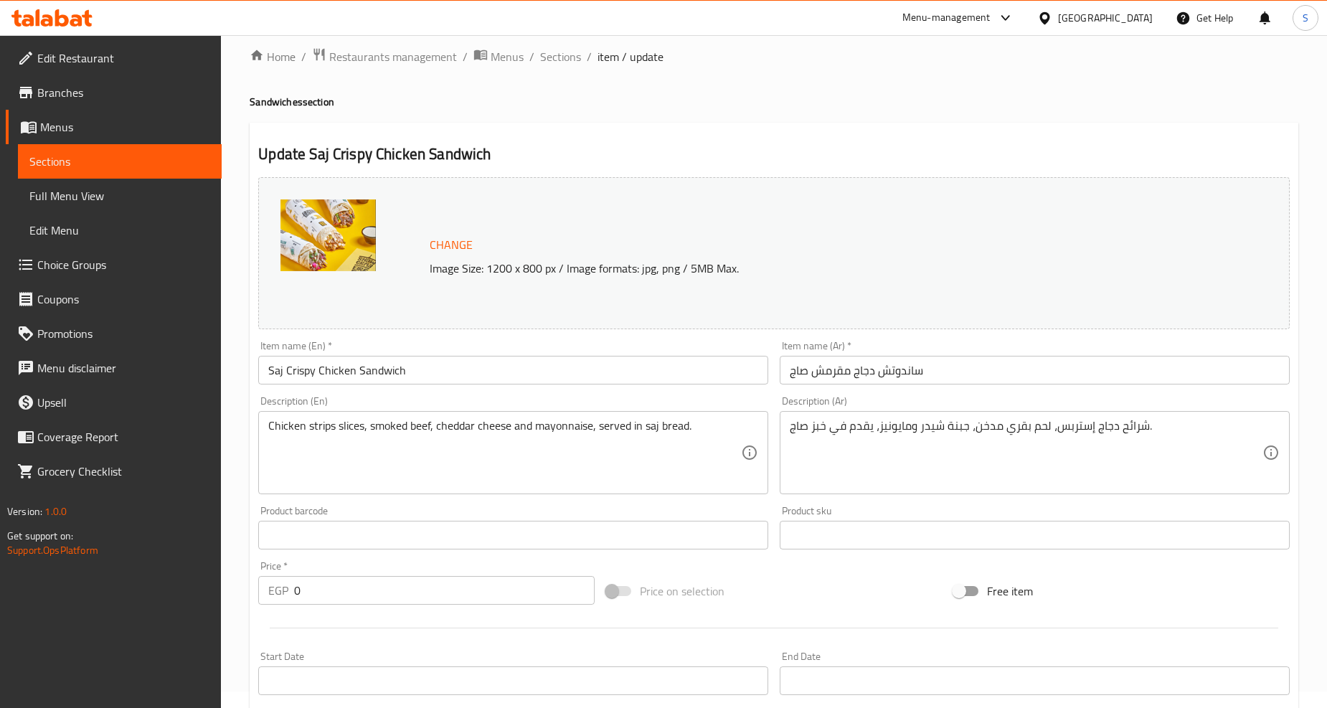
scroll to position [0, 0]
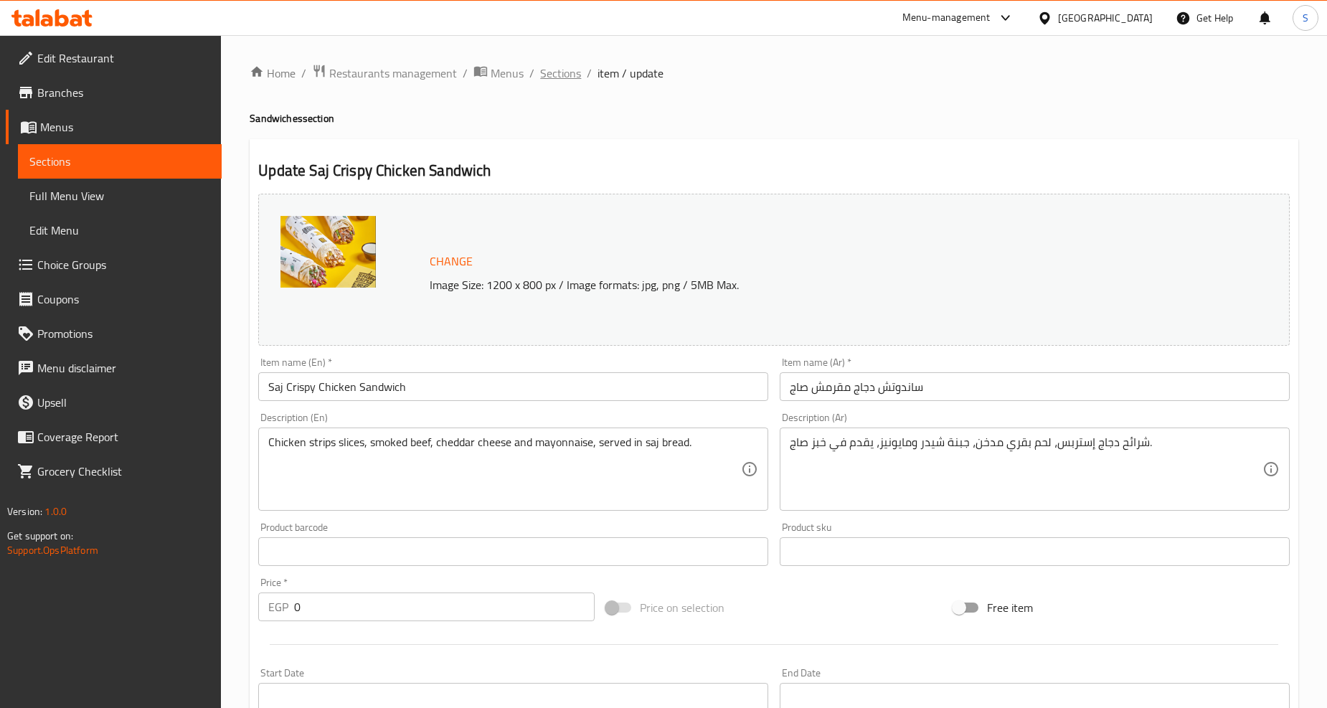
click at [547, 67] on span "Sections" at bounding box center [560, 73] width 41 height 17
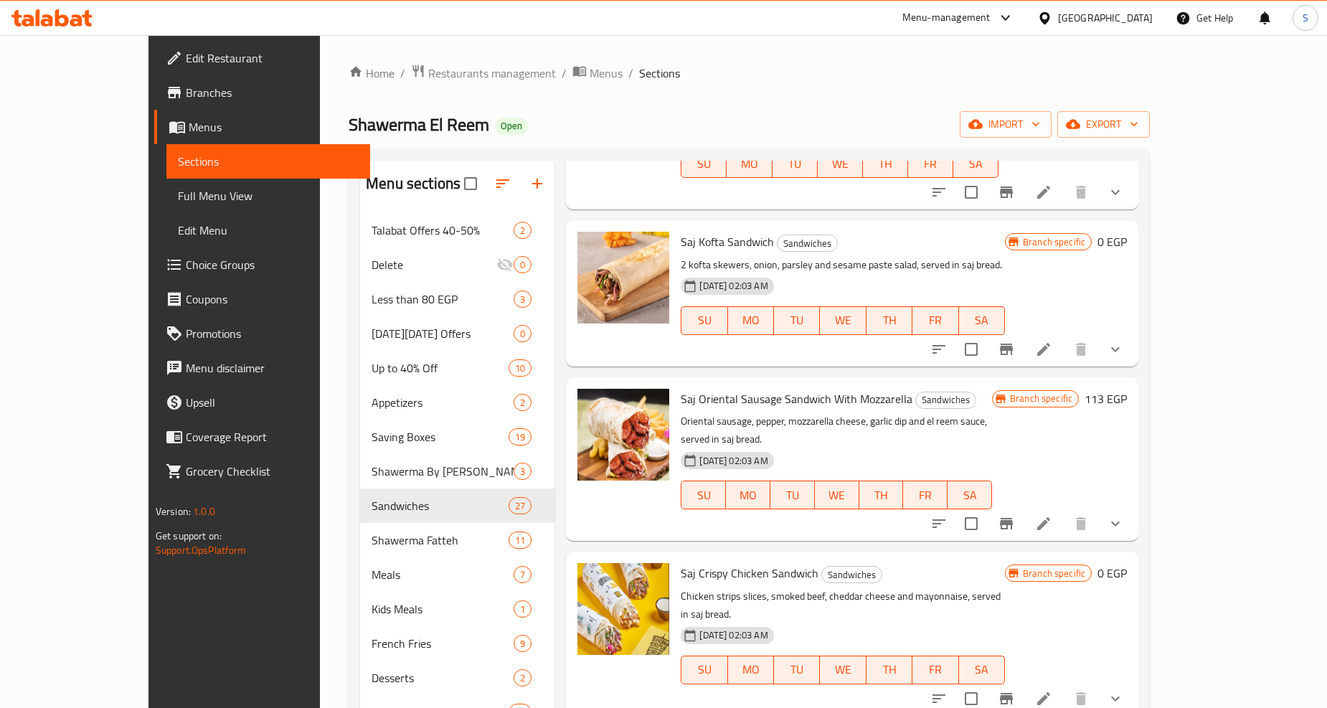
scroll to position [1435, 0]
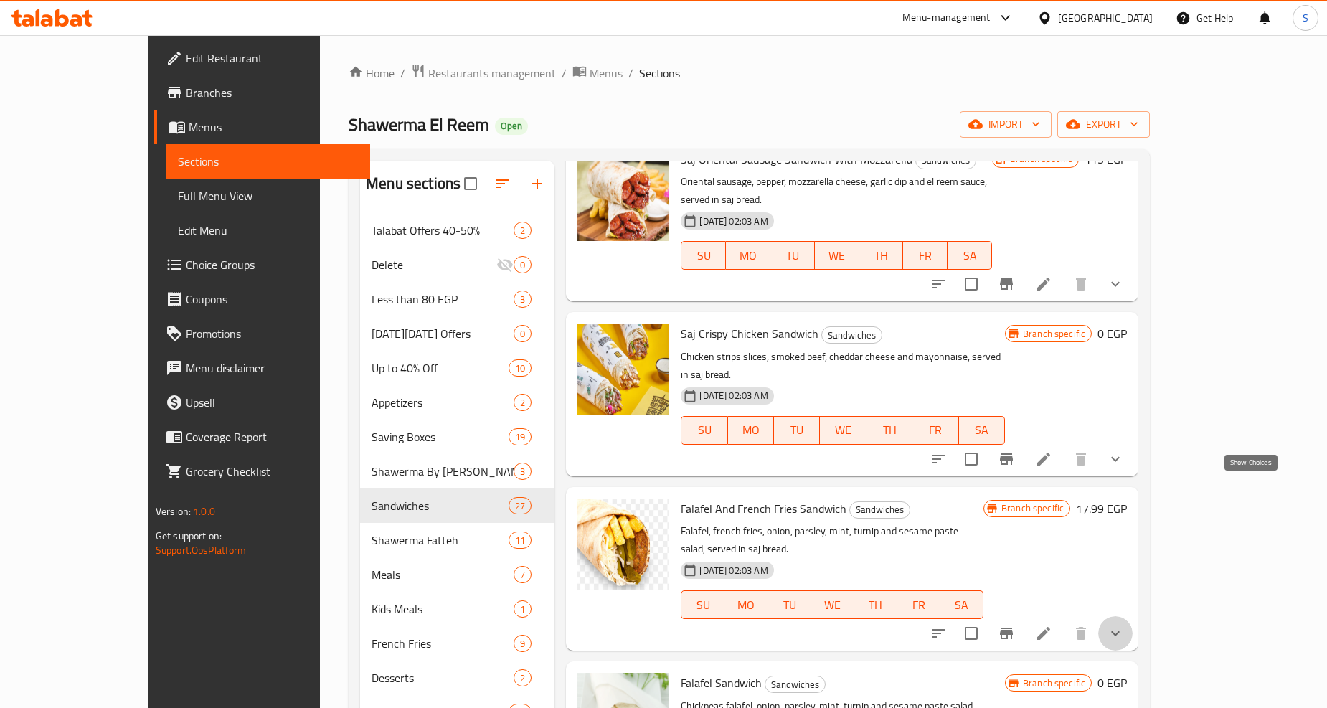
click at [1124, 625] on icon "show more" at bounding box center [1115, 633] width 17 height 17
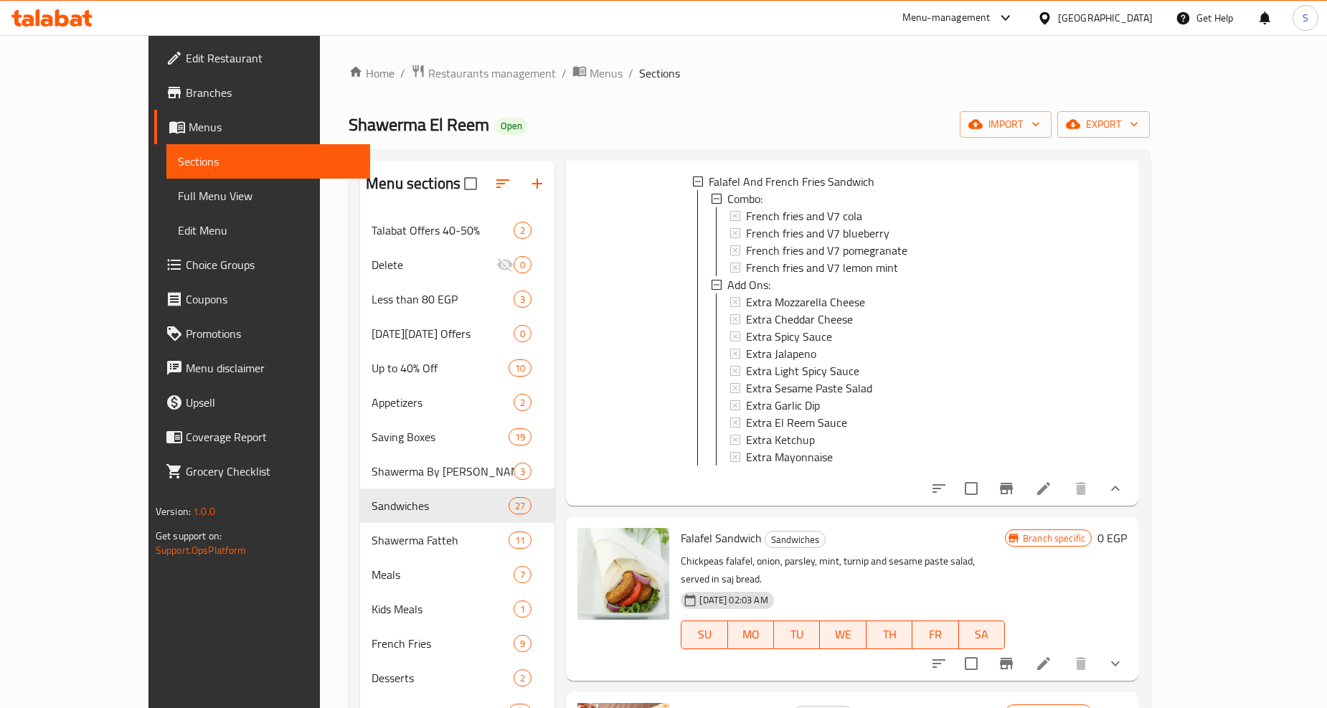
scroll to position [1753, 0]
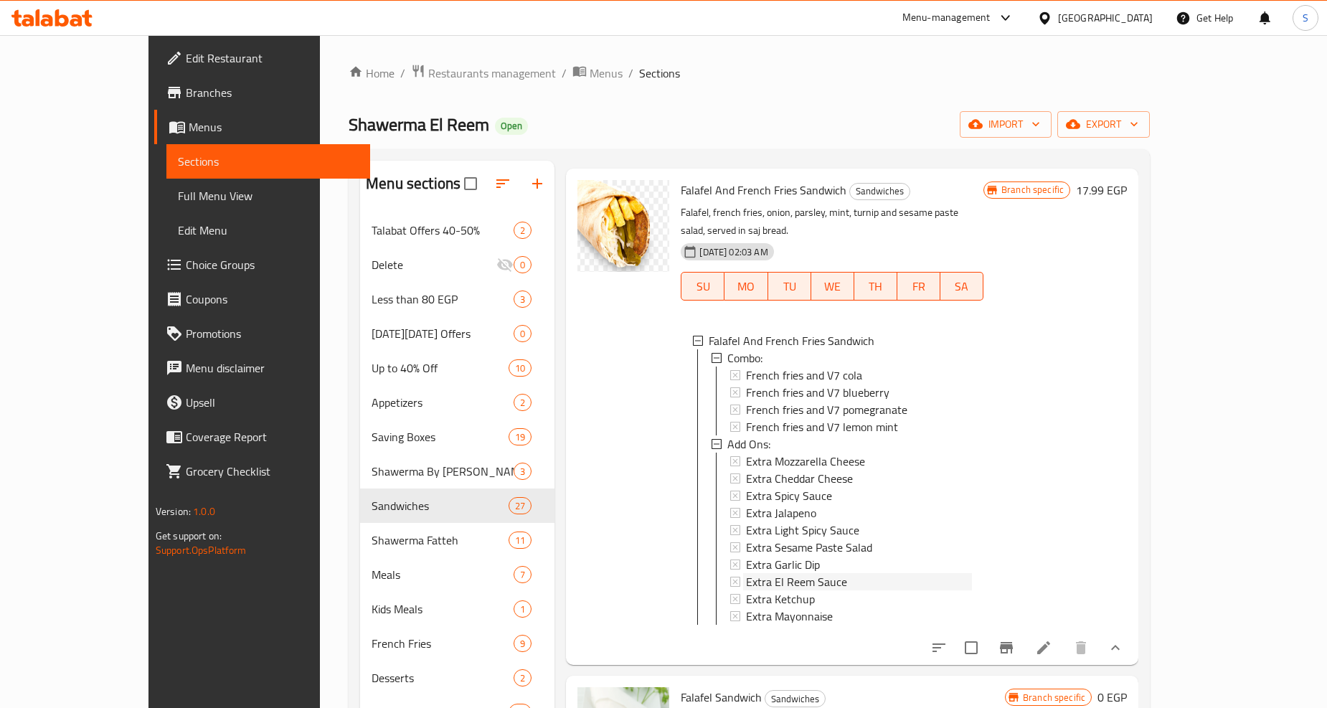
click at [746, 573] on span "Extra El Reem Sauce" at bounding box center [796, 581] width 101 height 17
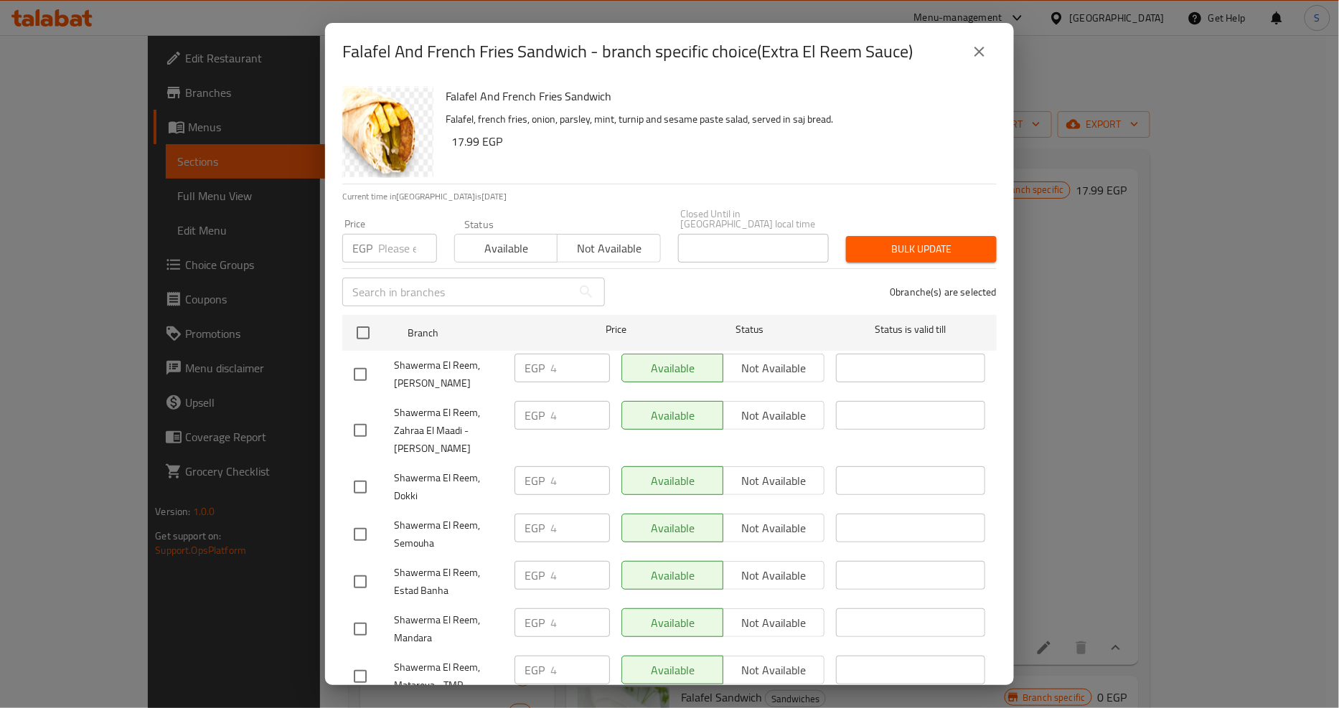
click at [973, 57] on icon "close" at bounding box center [979, 51] width 17 height 17
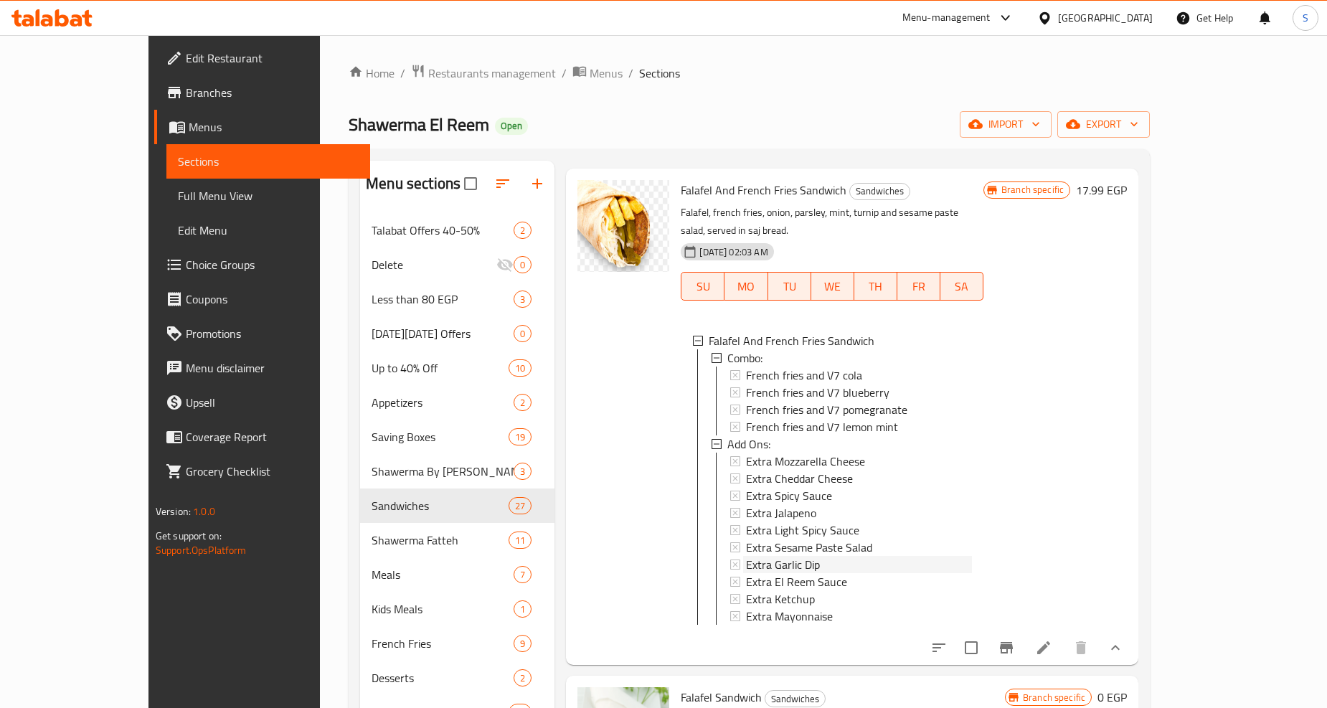
click at [757, 556] on span "Extra Garlic Dip" at bounding box center [783, 564] width 74 height 17
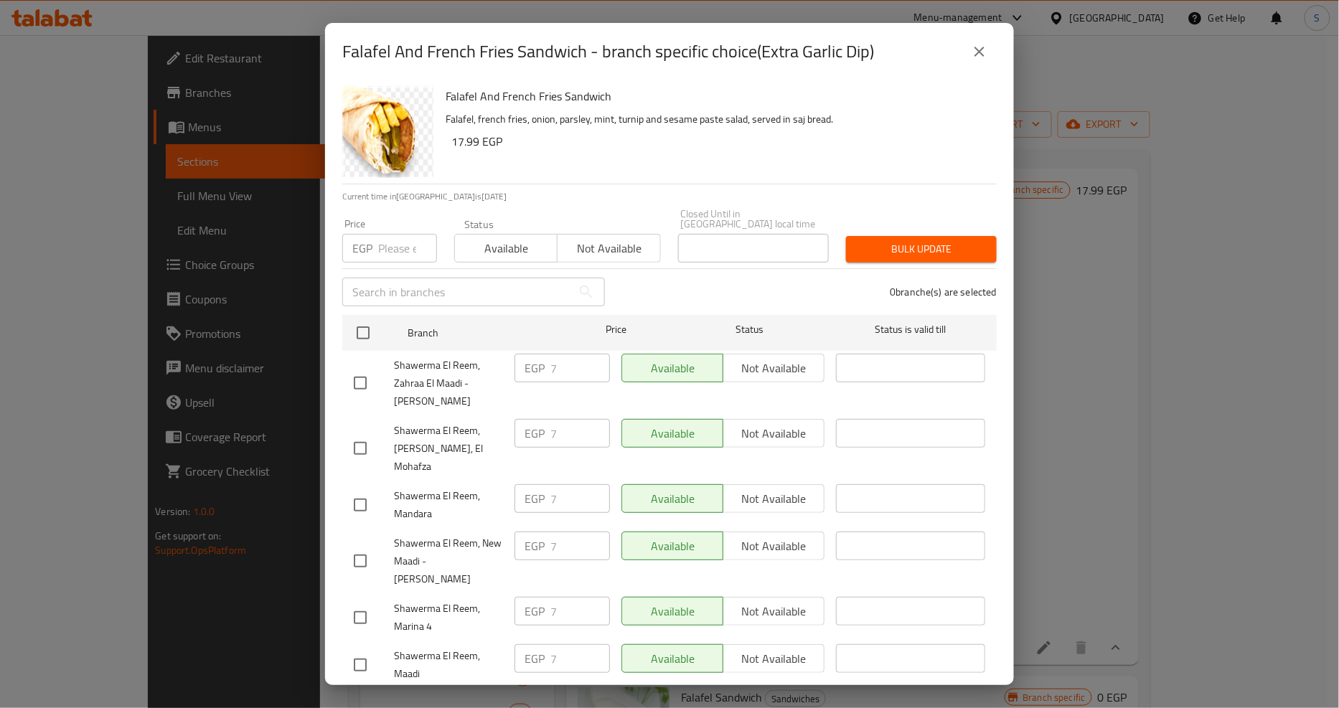
click at [976, 49] on icon "close" at bounding box center [979, 52] width 10 height 10
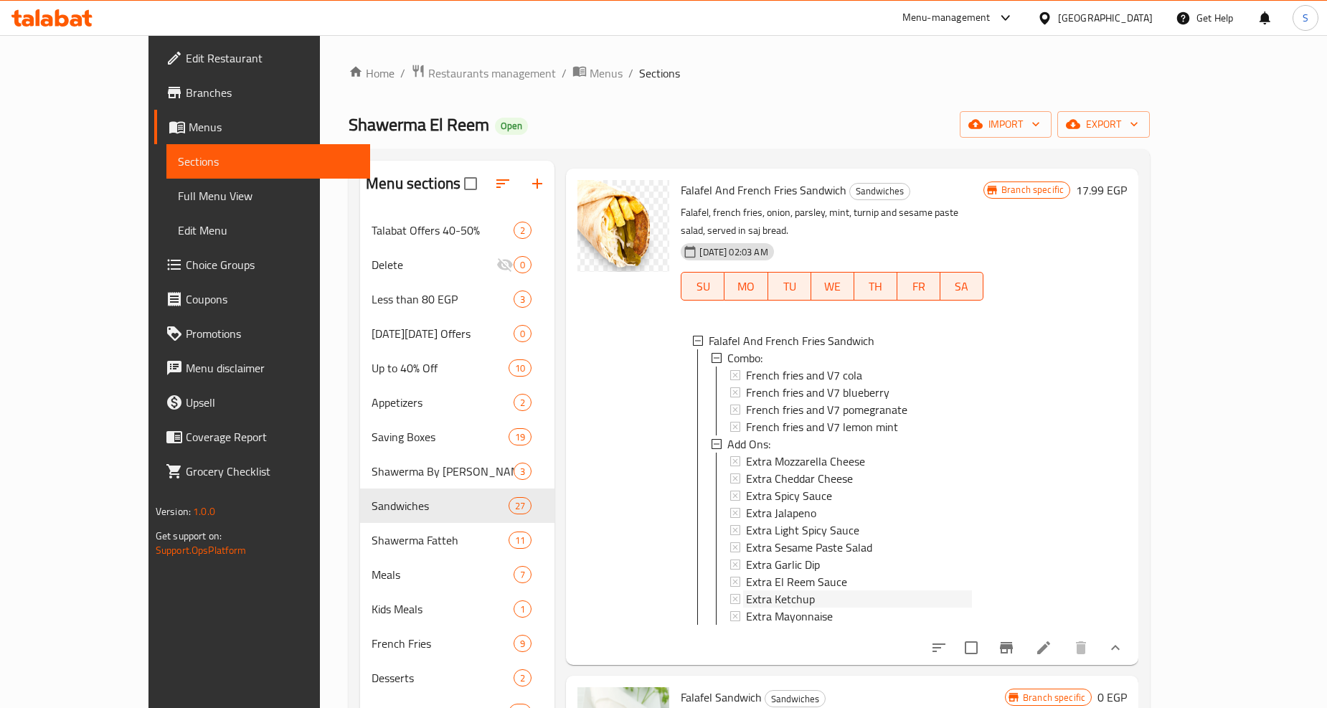
click at [765, 590] on span "Extra Ketchup" at bounding box center [780, 598] width 69 height 17
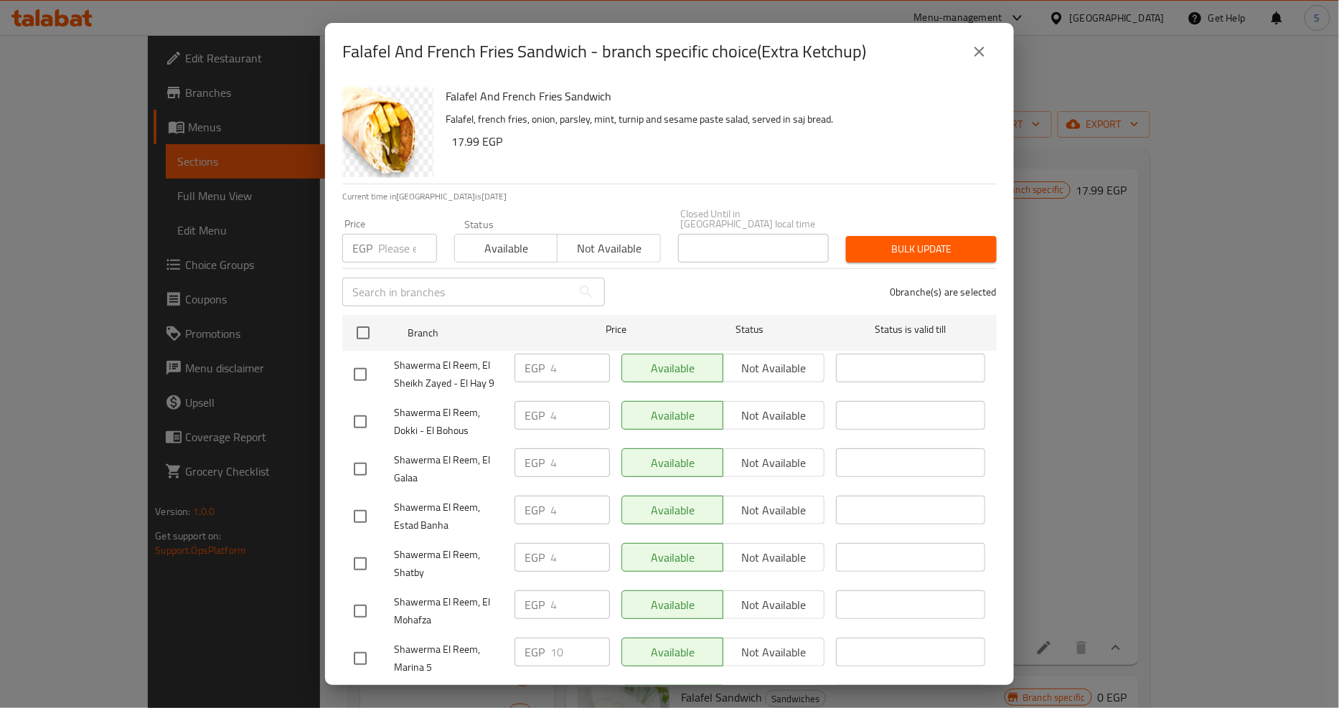
click at [997, 39] on div "Falafel And French Fries Sandwich - branch specific choice(Extra Ketchup)" at bounding box center [669, 51] width 689 height 57
click at [985, 40] on button "close" at bounding box center [979, 51] width 34 height 34
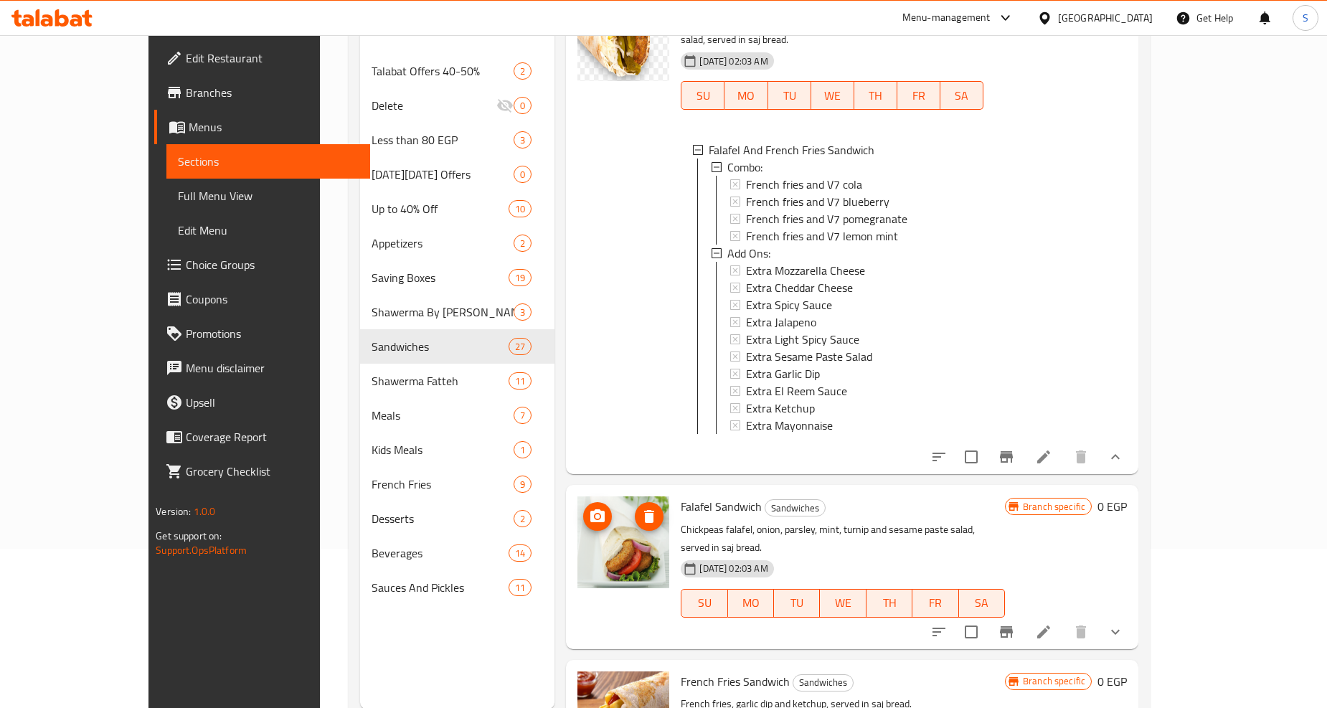
scroll to position [1833, 0]
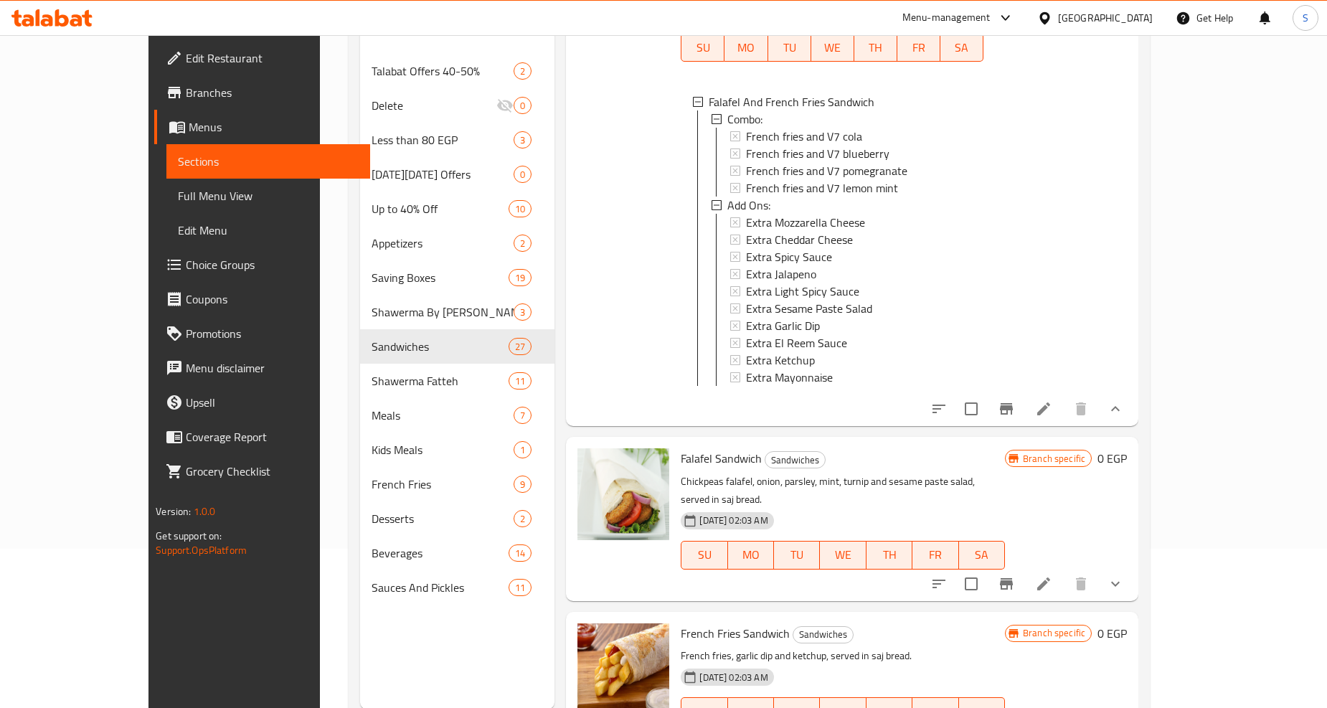
click at [1050, 577] on icon at bounding box center [1043, 583] width 13 height 13
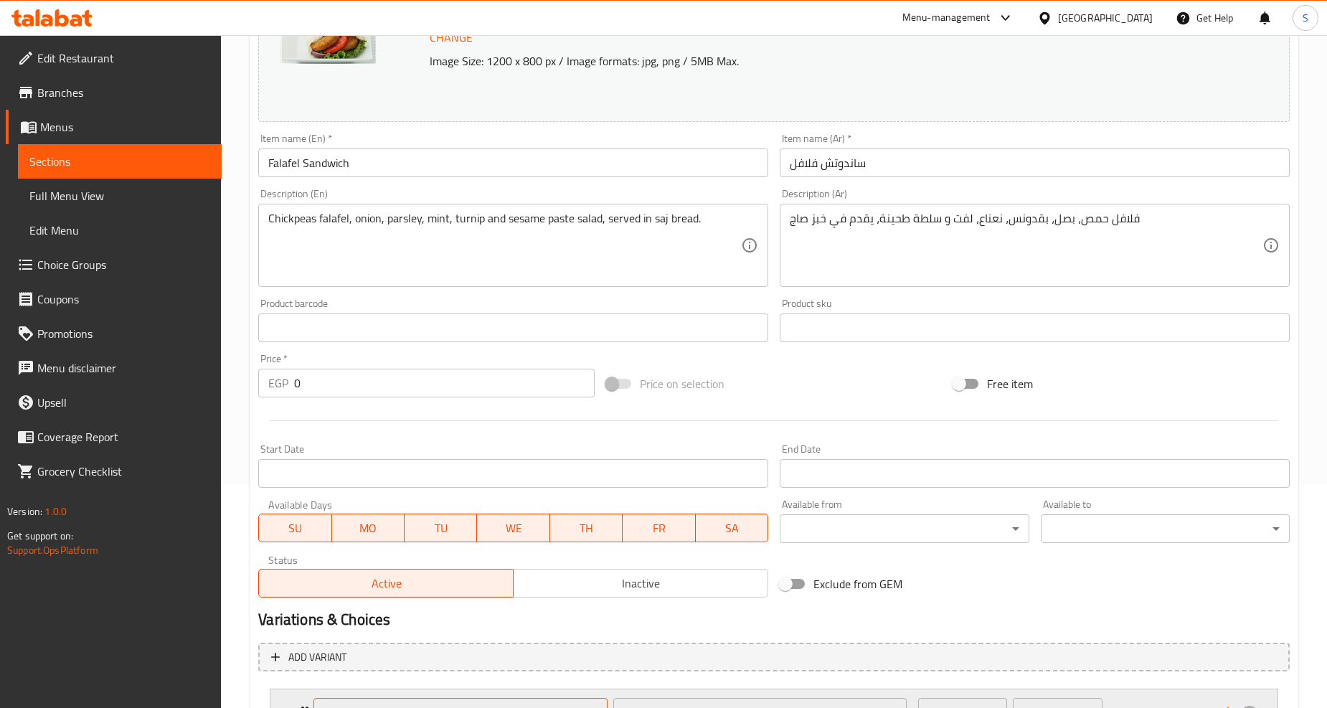
scroll to position [466, 0]
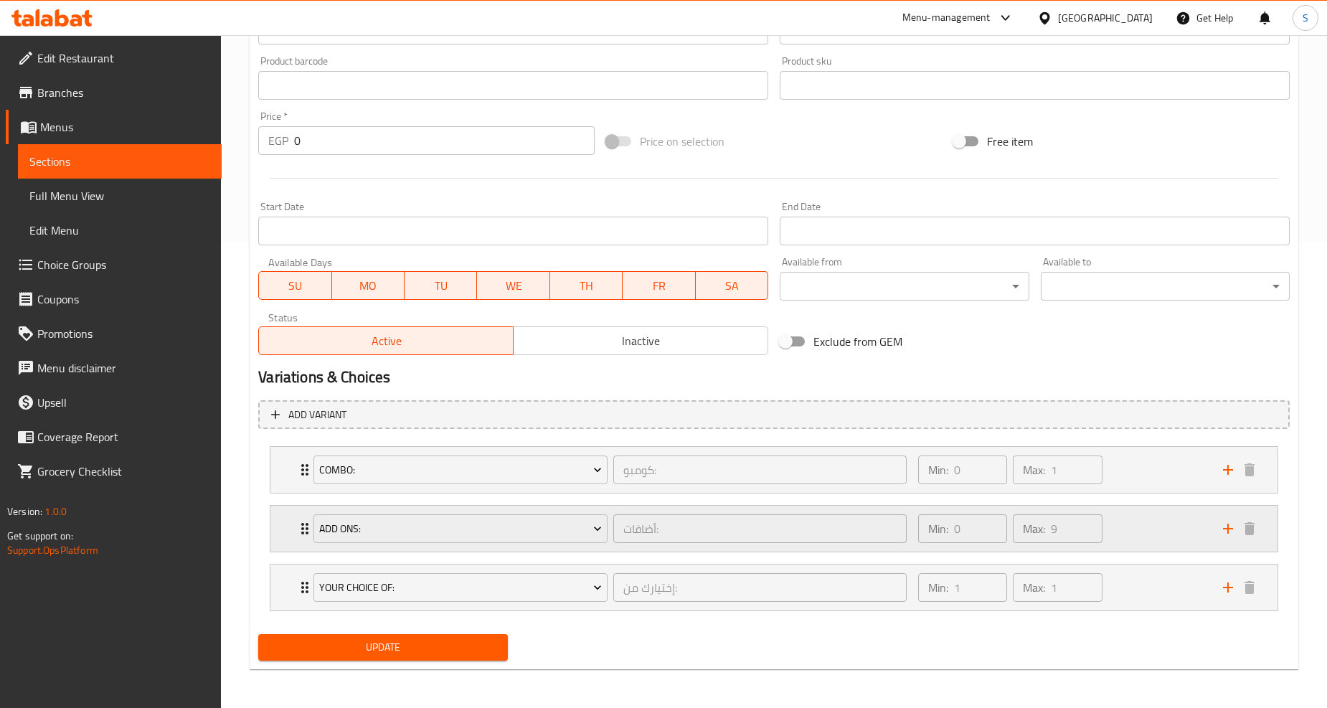
click at [287, 493] on div "Add Ons: أضافات: ​ Min: 0 ​ Max: 9 ​" at bounding box center [773, 470] width 1007 height 46
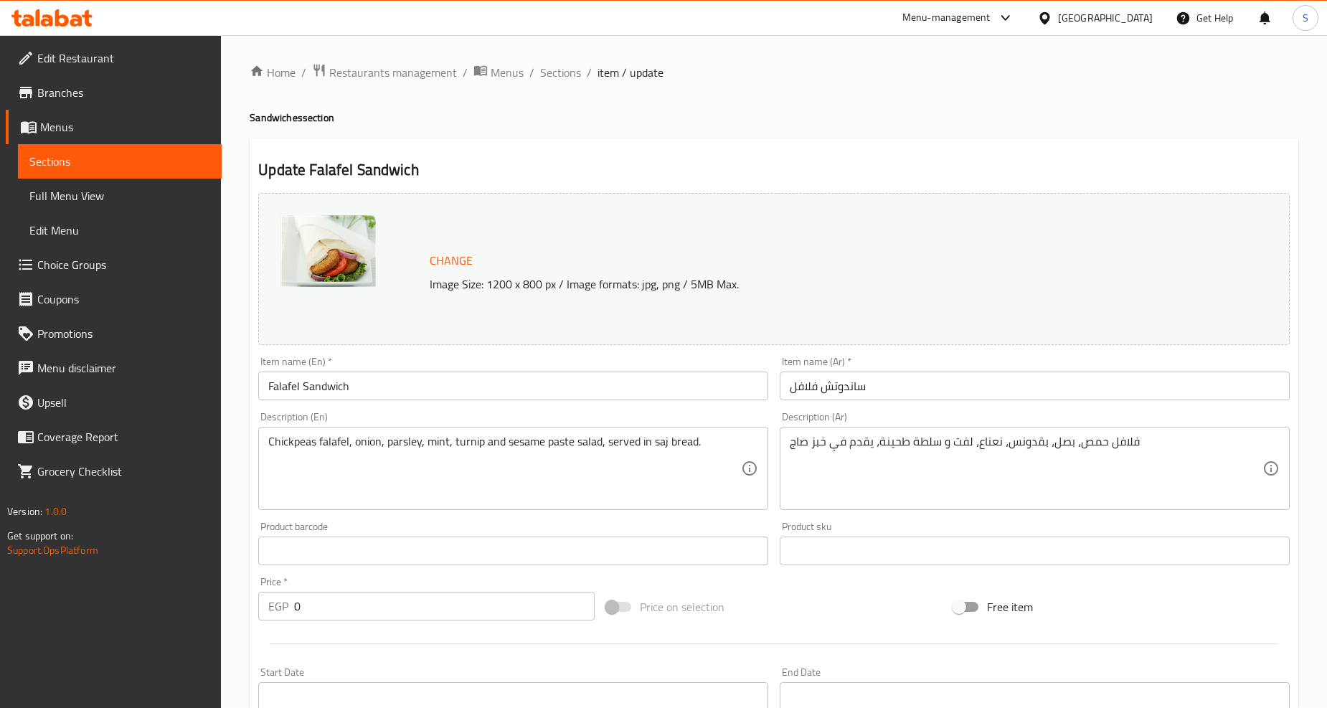
scroll to position [0, 0]
click at [556, 81] on span "Sections" at bounding box center [560, 73] width 41 height 17
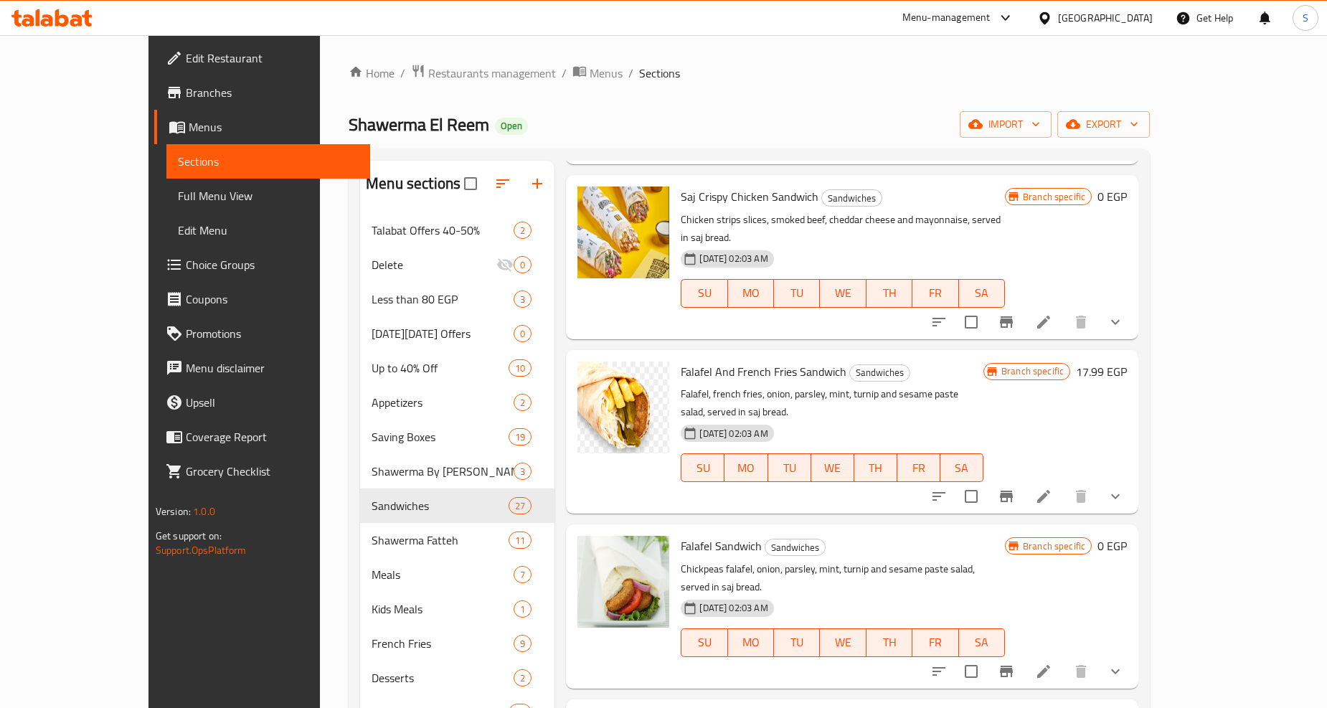
scroll to position [1674, 0]
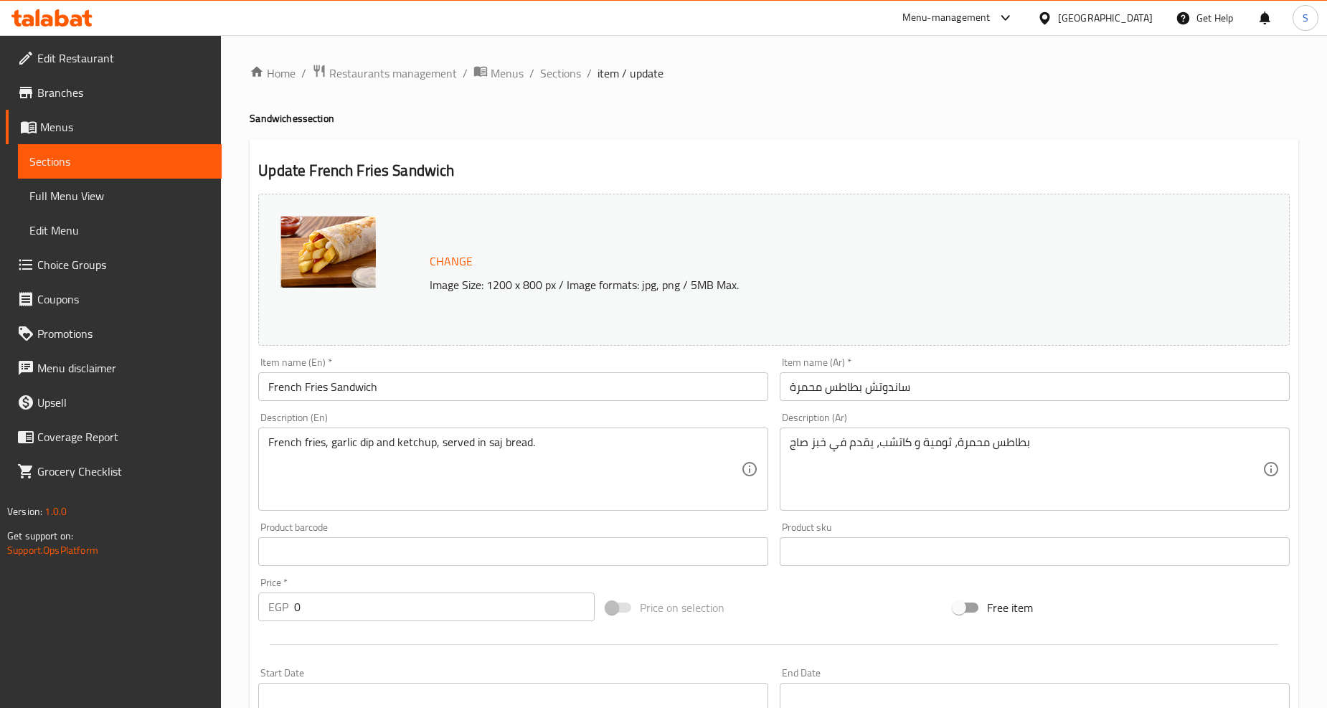
scroll to position [466, 0]
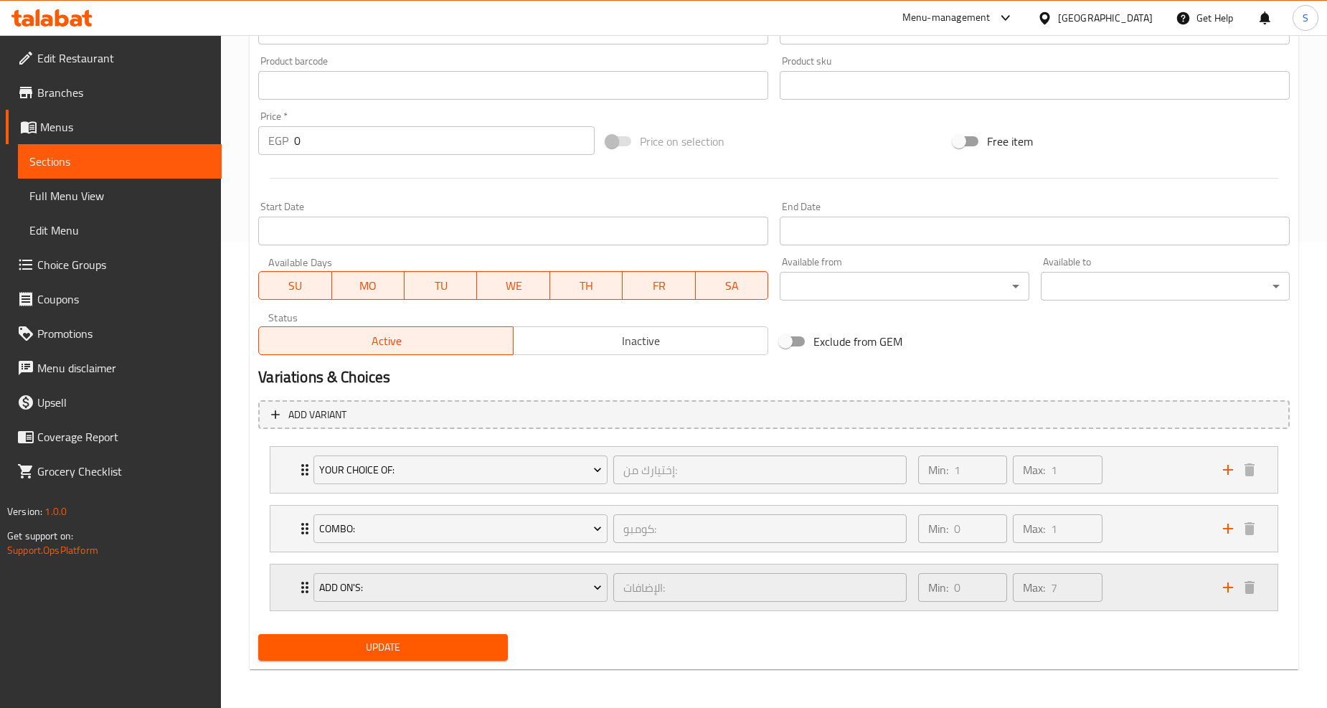
click at [282, 493] on div "Add On's: الإضافات: ​ Min: 0 ​ Max: 7 ​" at bounding box center [773, 470] width 1007 height 46
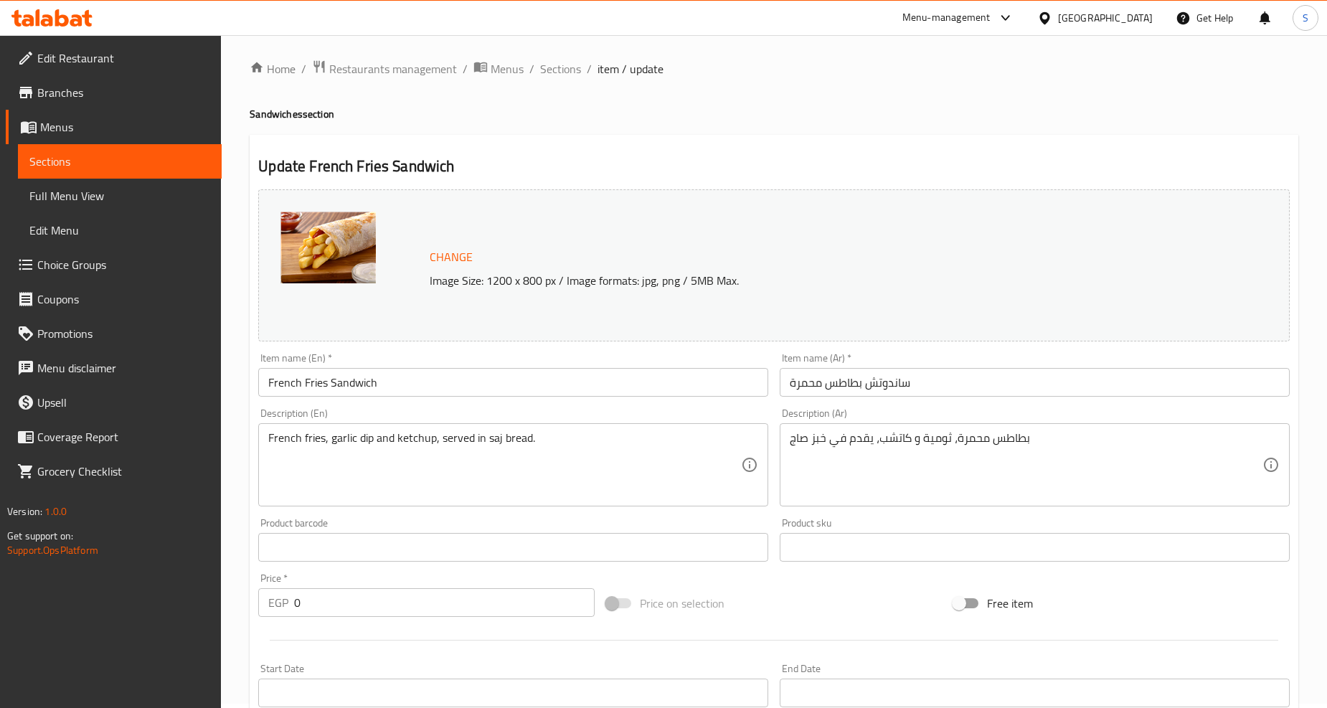
scroll to position [0, 0]
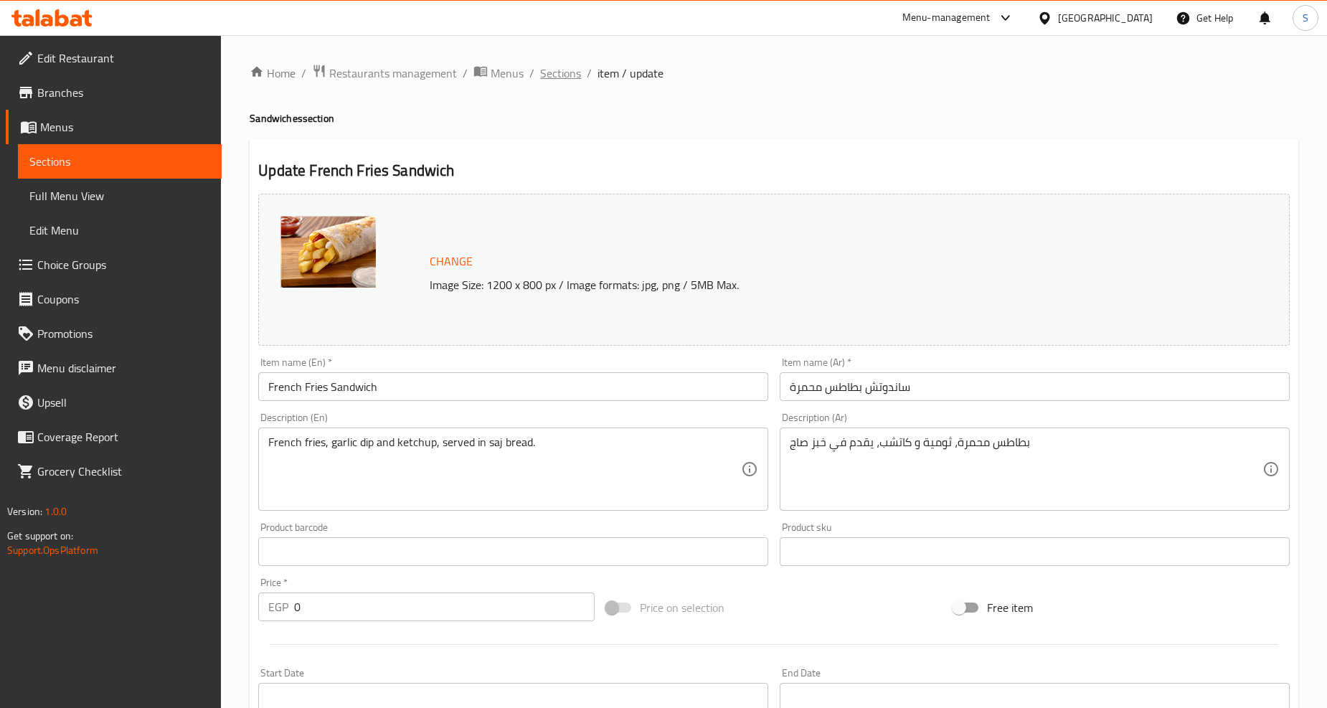
click at [555, 72] on span "Sections" at bounding box center [560, 73] width 41 height 17
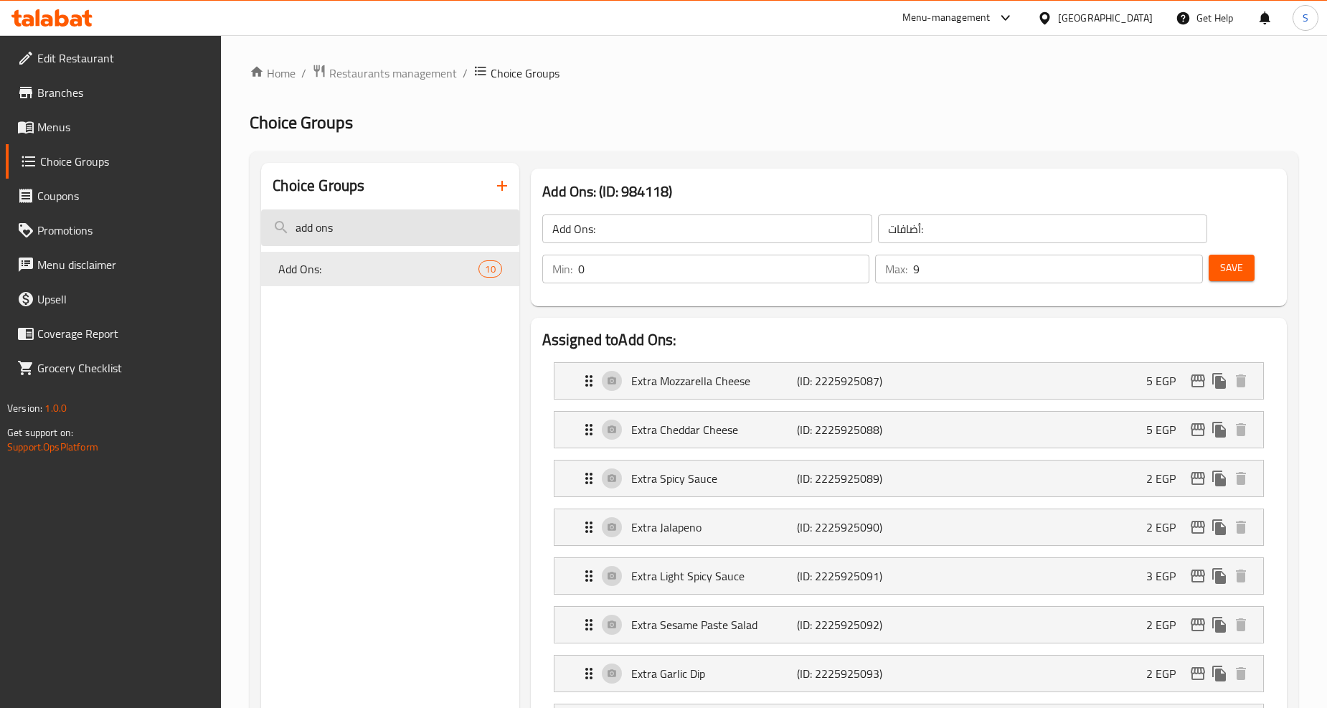
click at [359, 230] on input "add ons" at bounding box center [390, 227] width 258 height 37
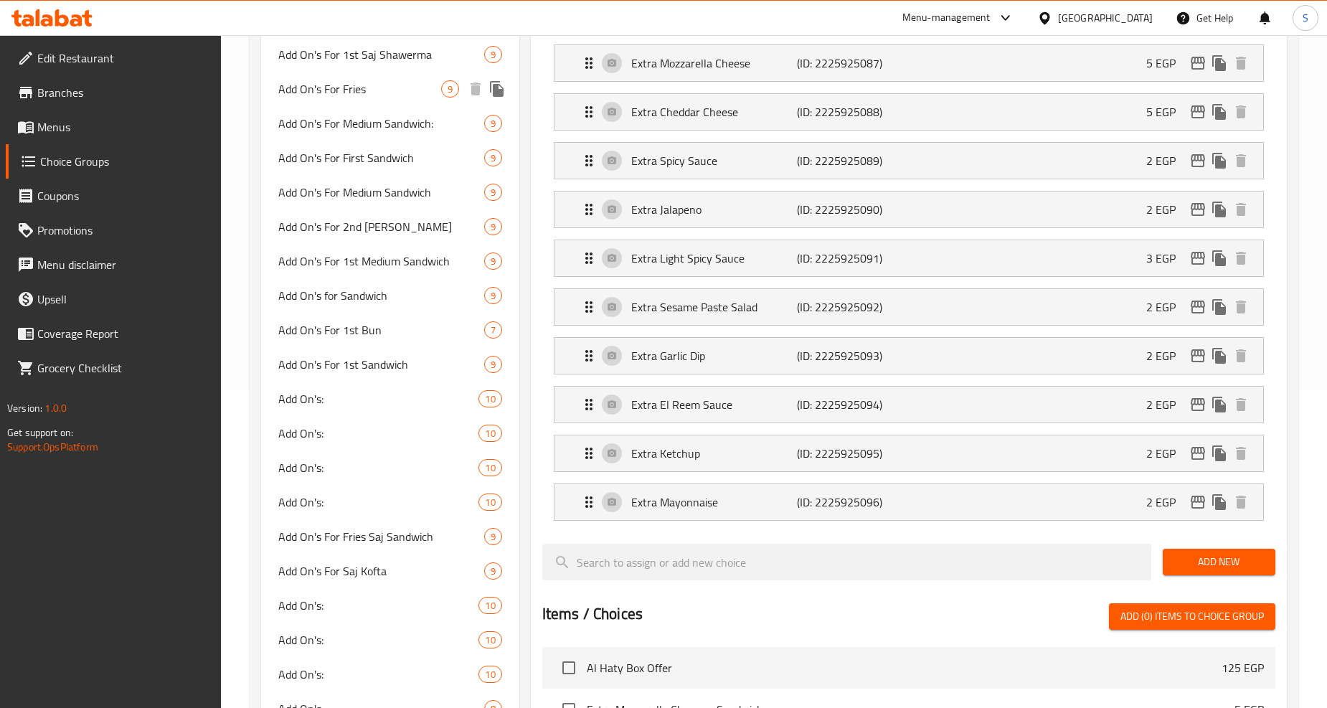
scroll to position [319, 0]
type input "add on's"
click at [353, 392] on span "Add On's:" at bounding box center [356, 398] width 157 height 17
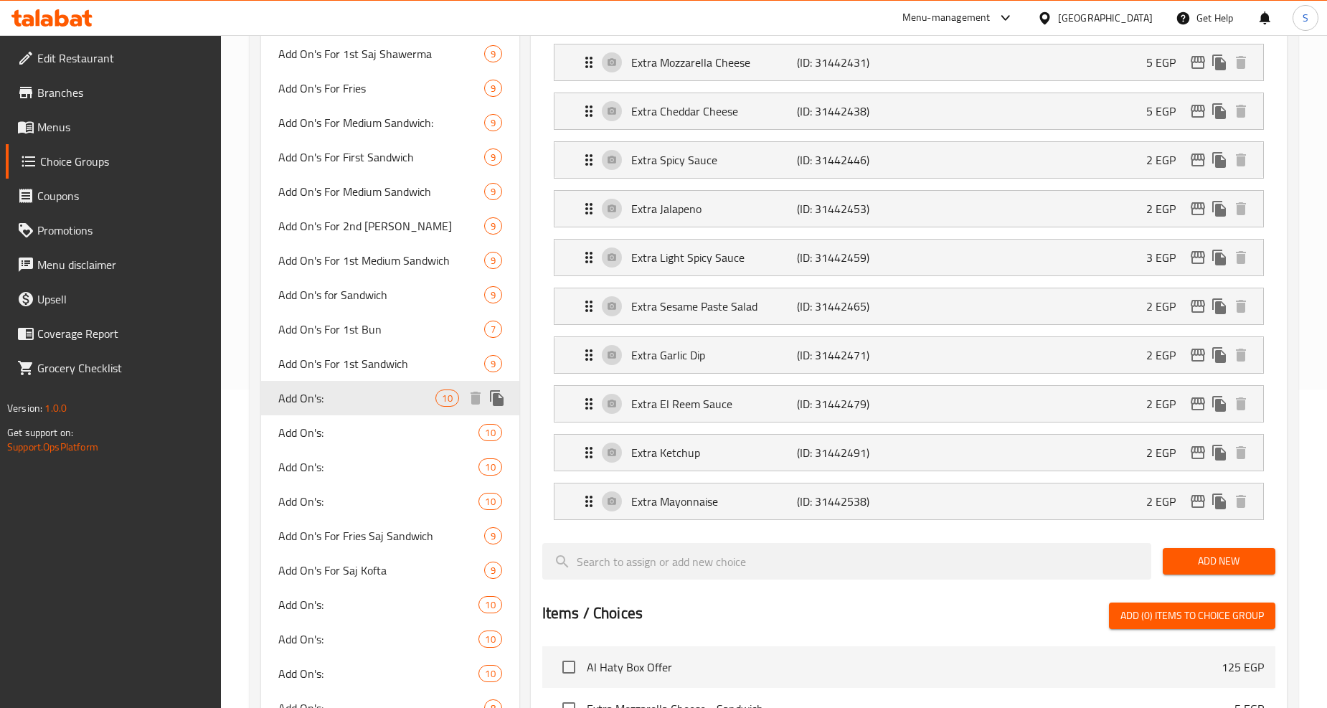
type input "Add On's:"
type input "الإضافات:"
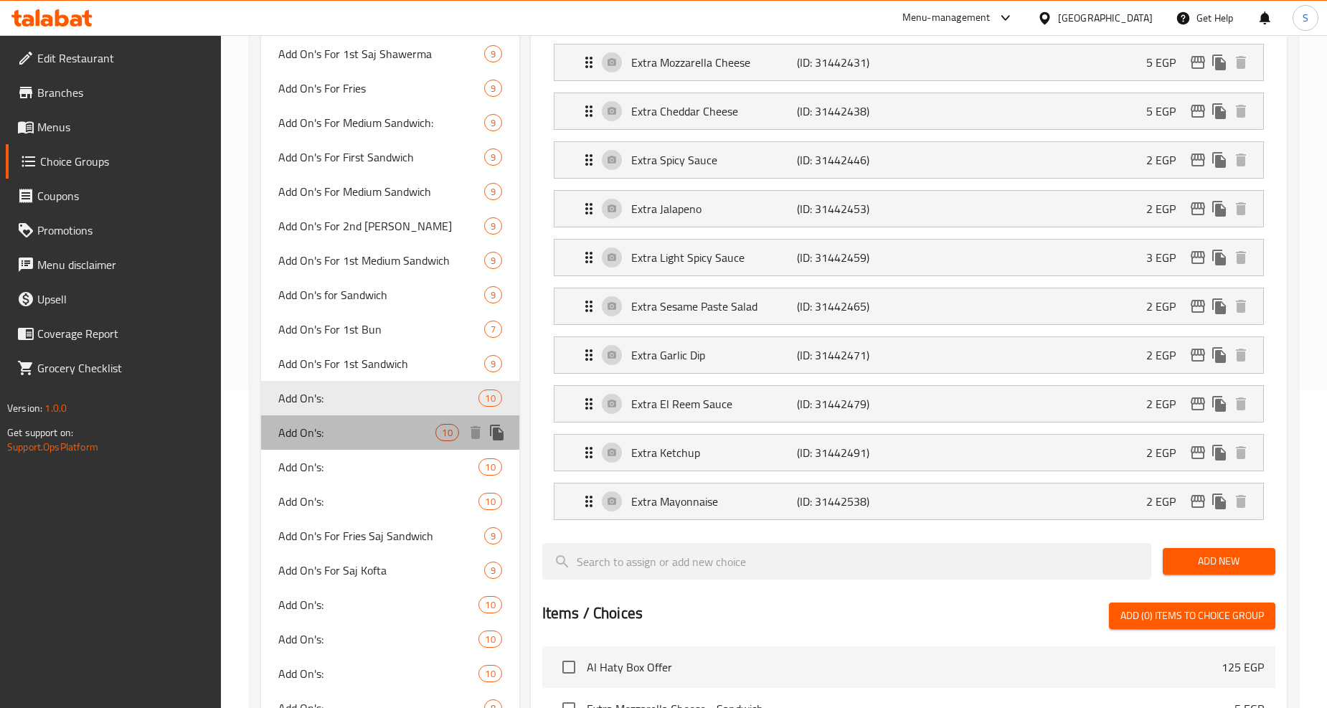
click at [317, 428] on span "Add On's:" at bounding box center [356, 432] width 157 height 17
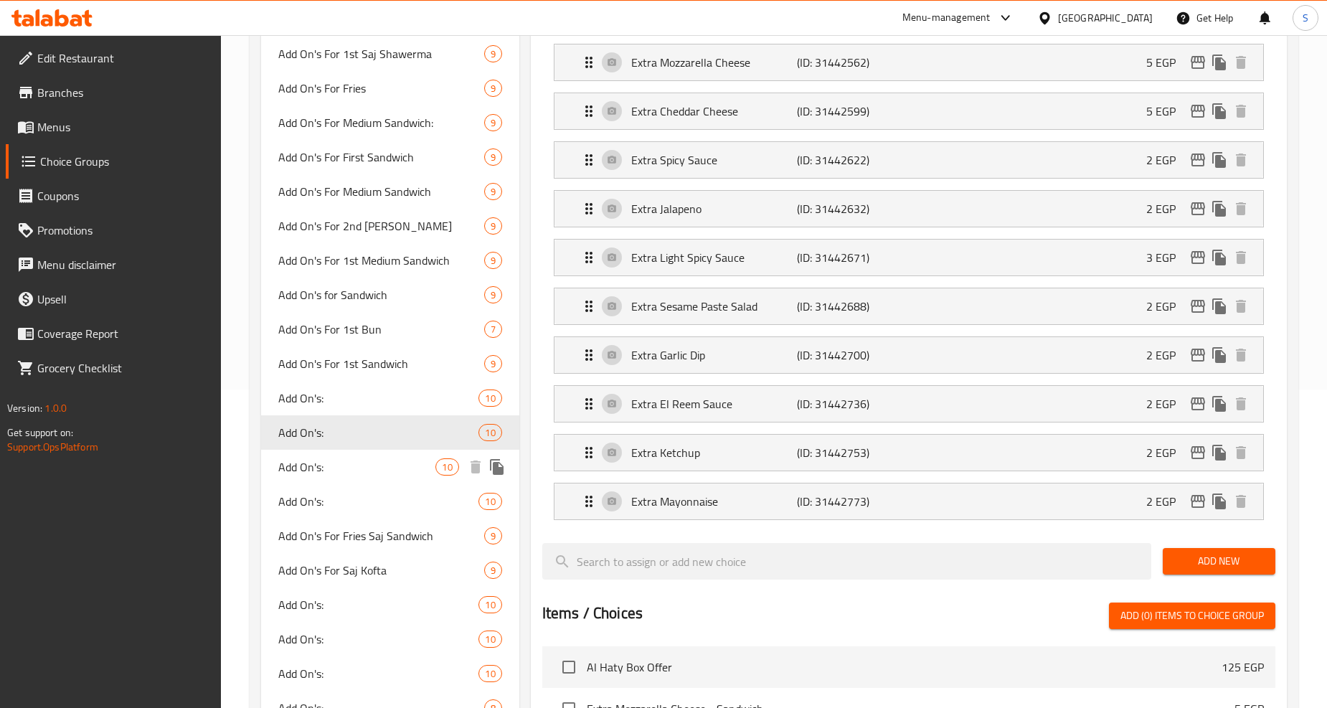
click at [318, 469] on span "Add On's:" at bounding box center [356, 466] width 157 height 17
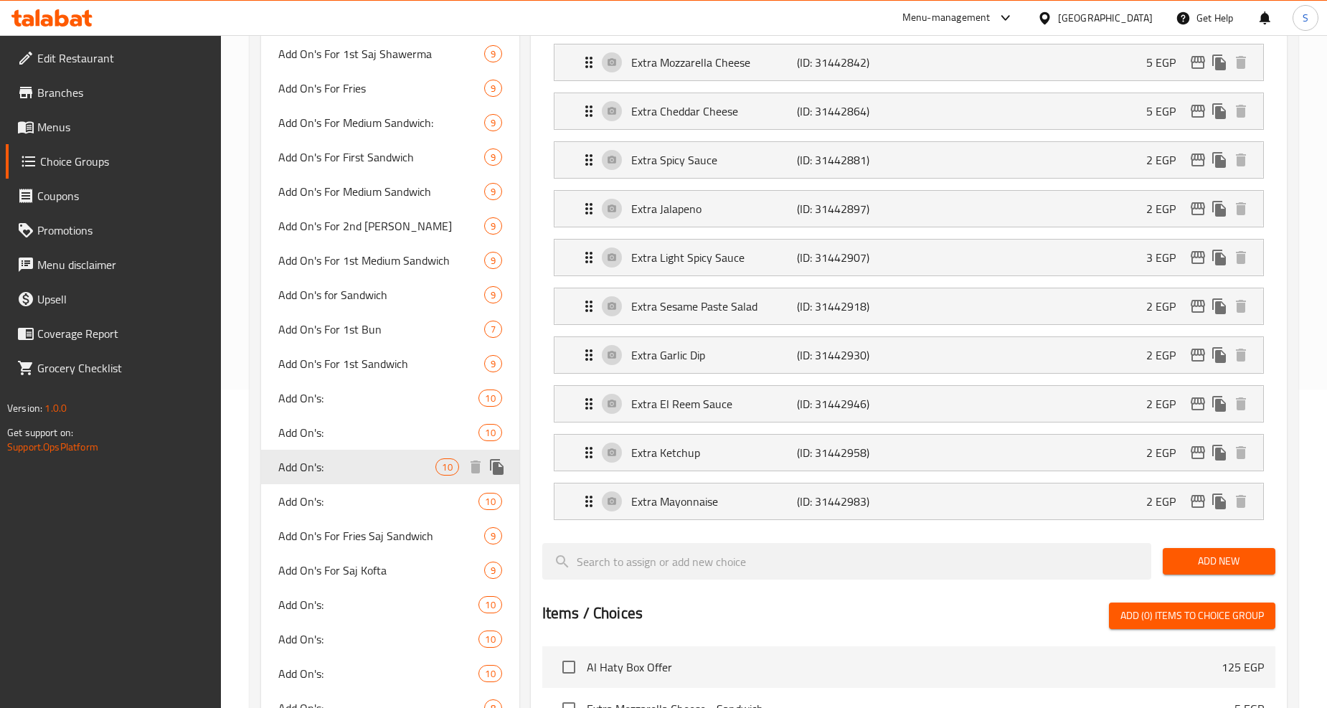
type input "8"
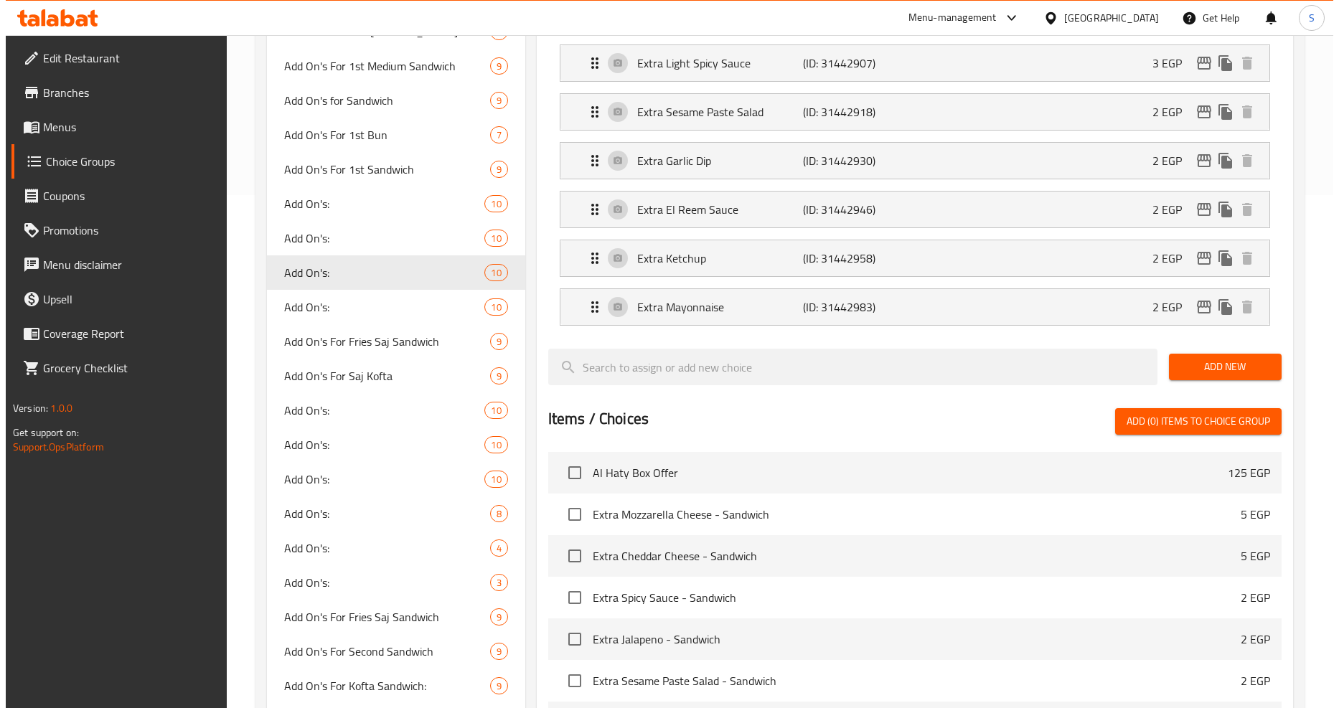
scroll to position [797, 0]
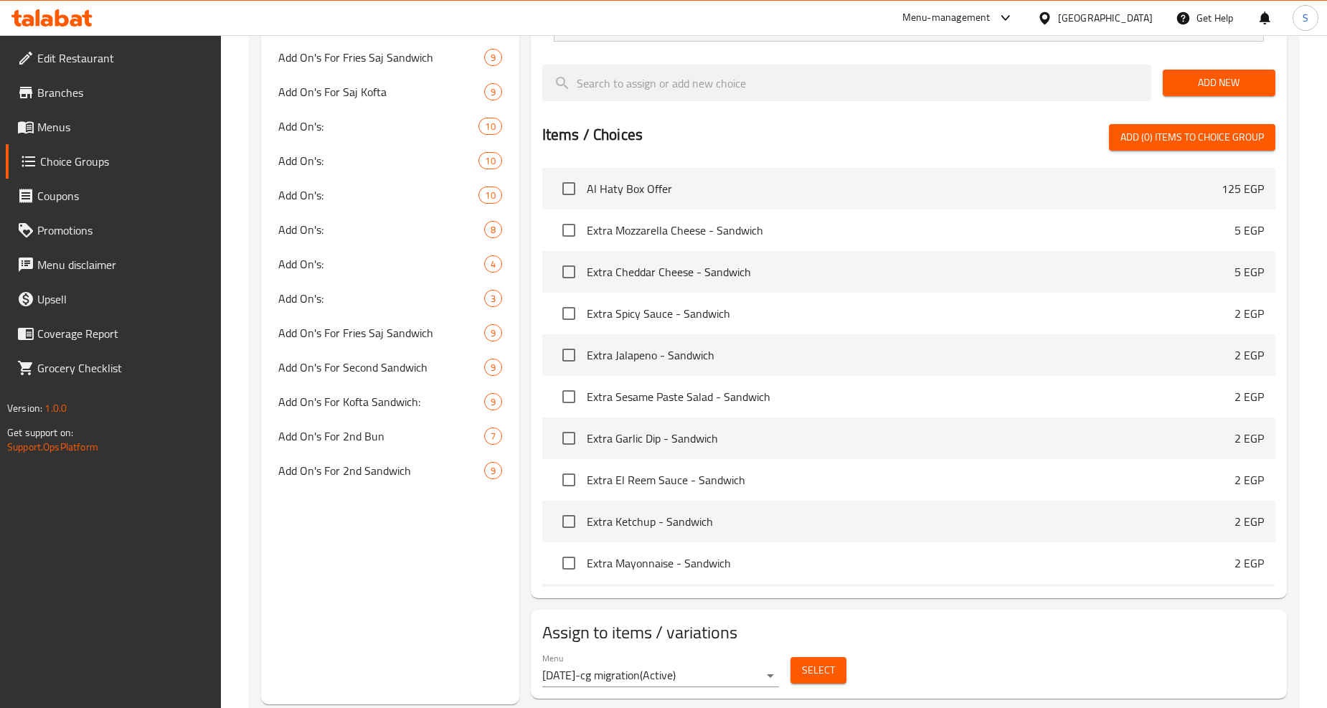
click at [822, 676] on span "Select" at bounding box center [818, 670] width 33 height 18
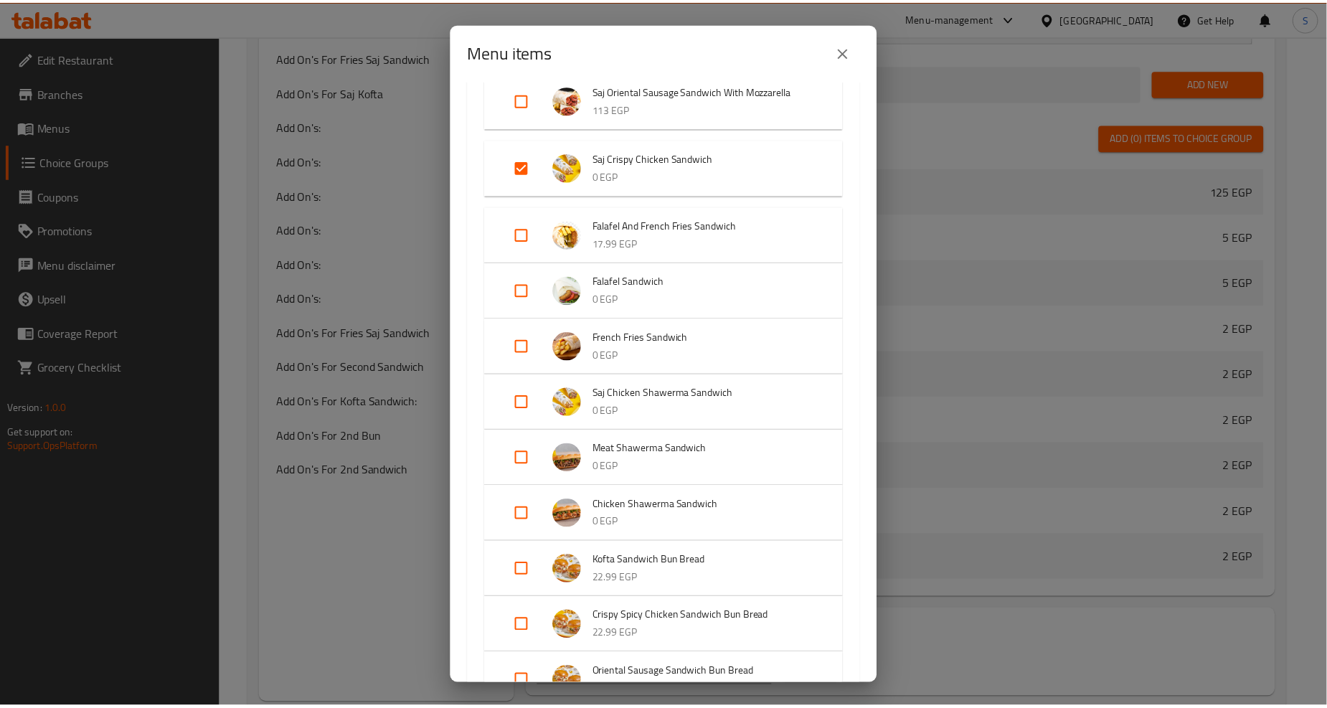
scroll to position [877, 0]
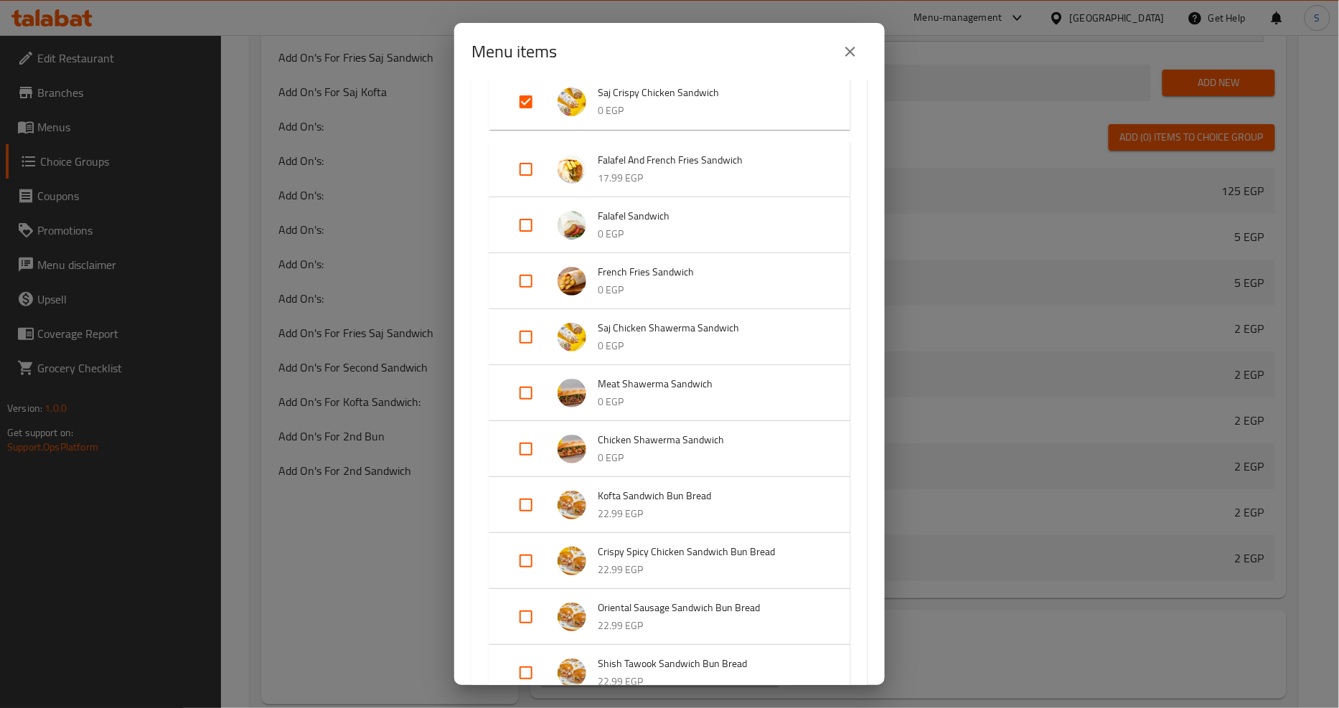
click at [854, 51] on icon "close" at bounding box center [850, 51] width 17 height 17
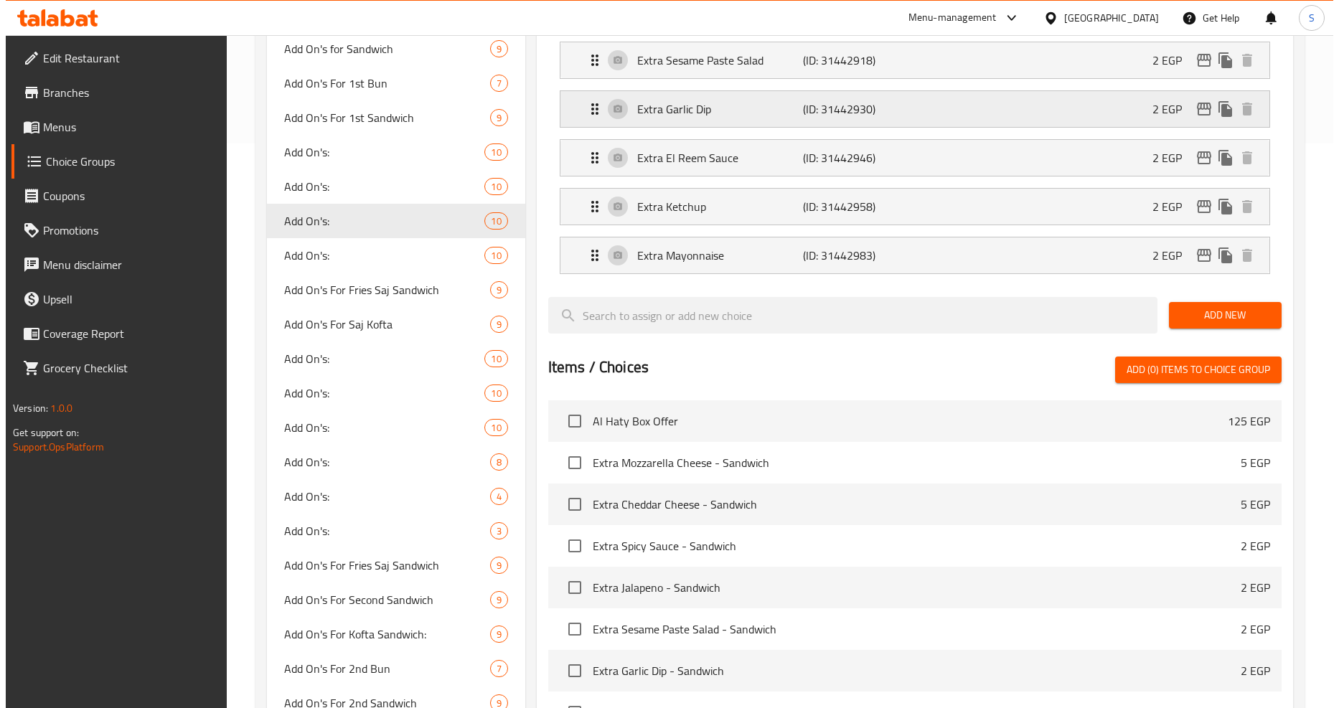
scroll to position [239, 0]
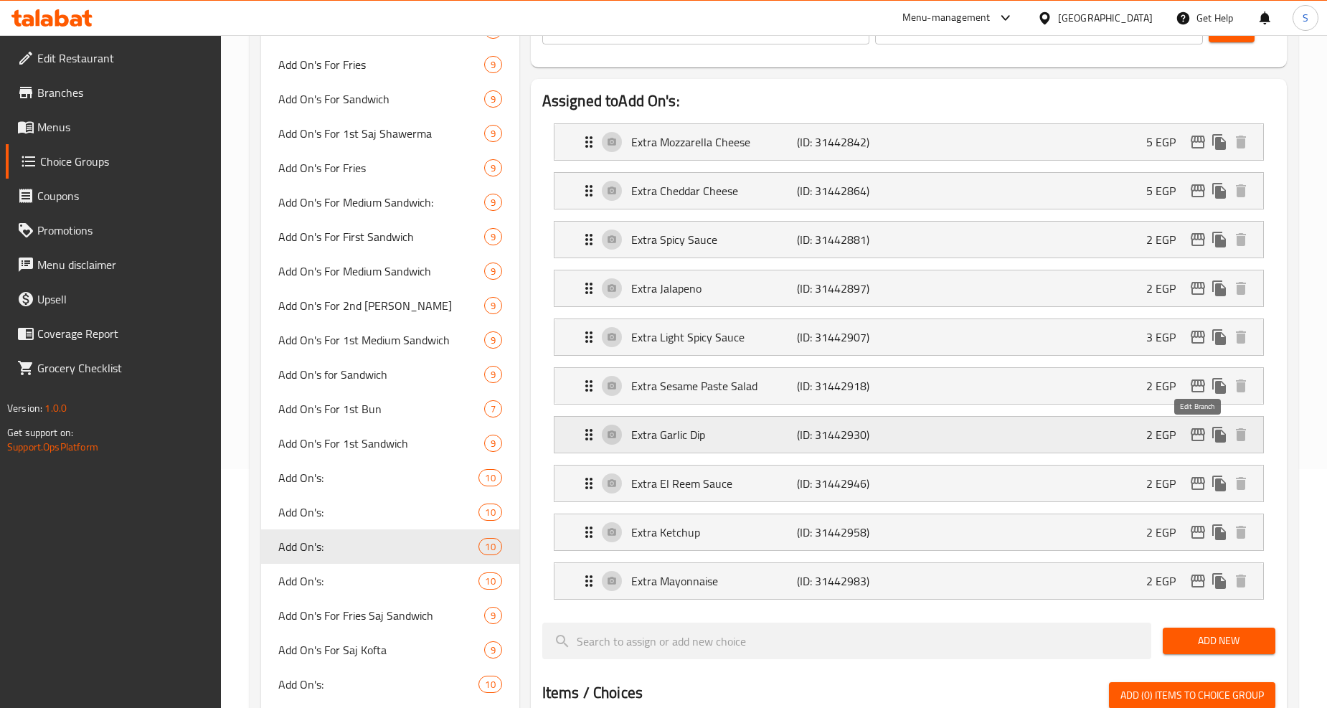
click at [1191, 436] on icon "edit" at bounding box center [1198, 434] width 17 height 17
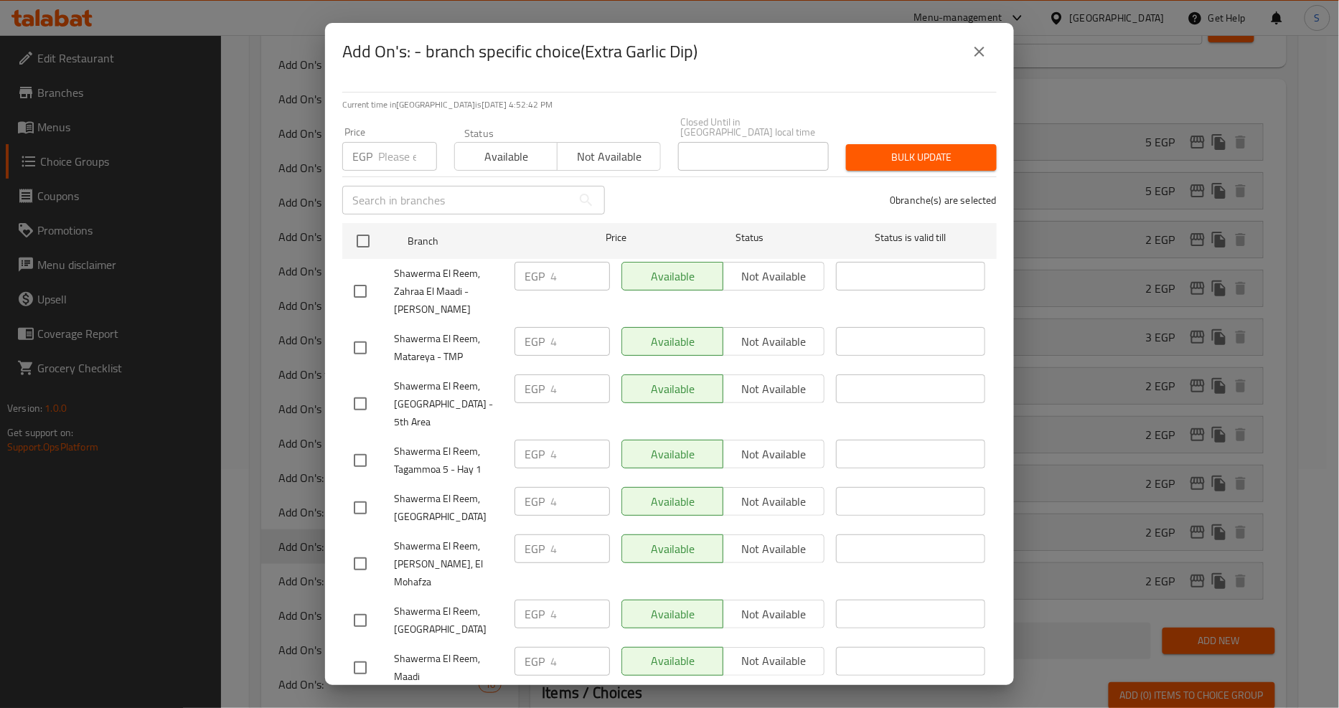
click at [407, 154] on input "number" at bounding box center [407, 156] width 59 height 29
type input "7"
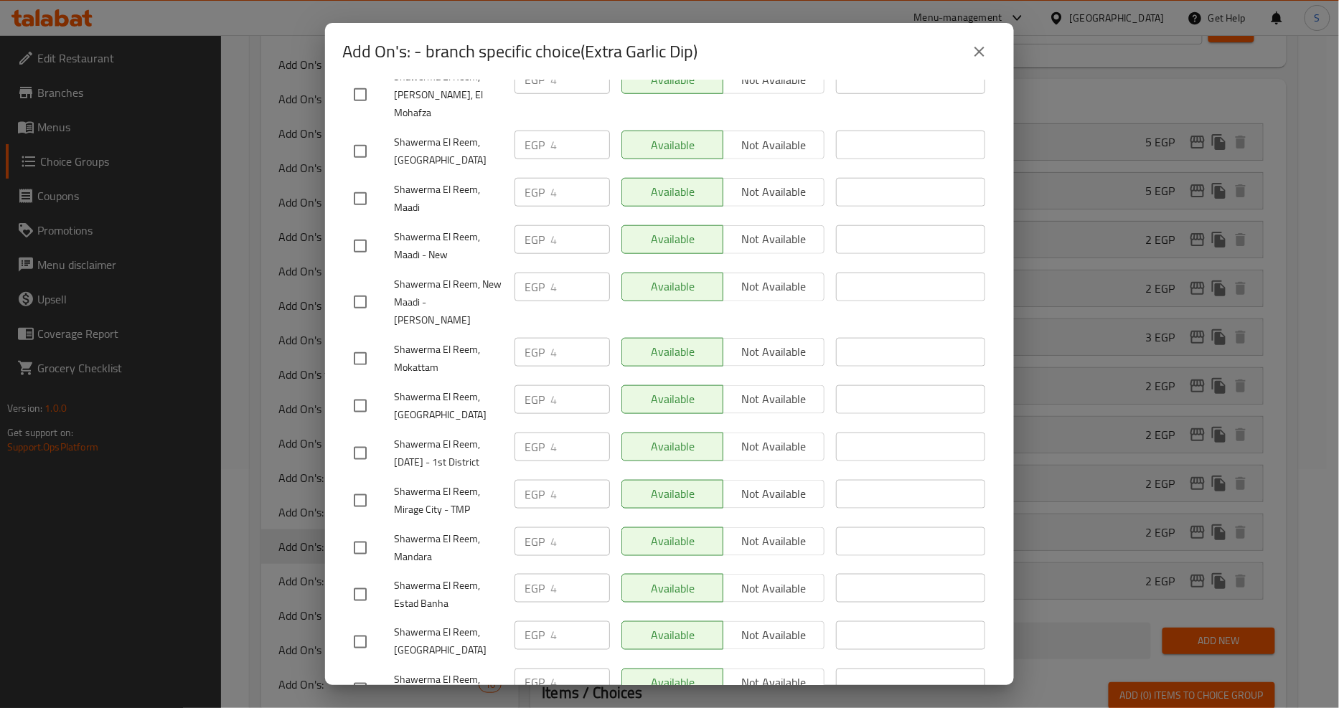
scroll to position [0, 0]
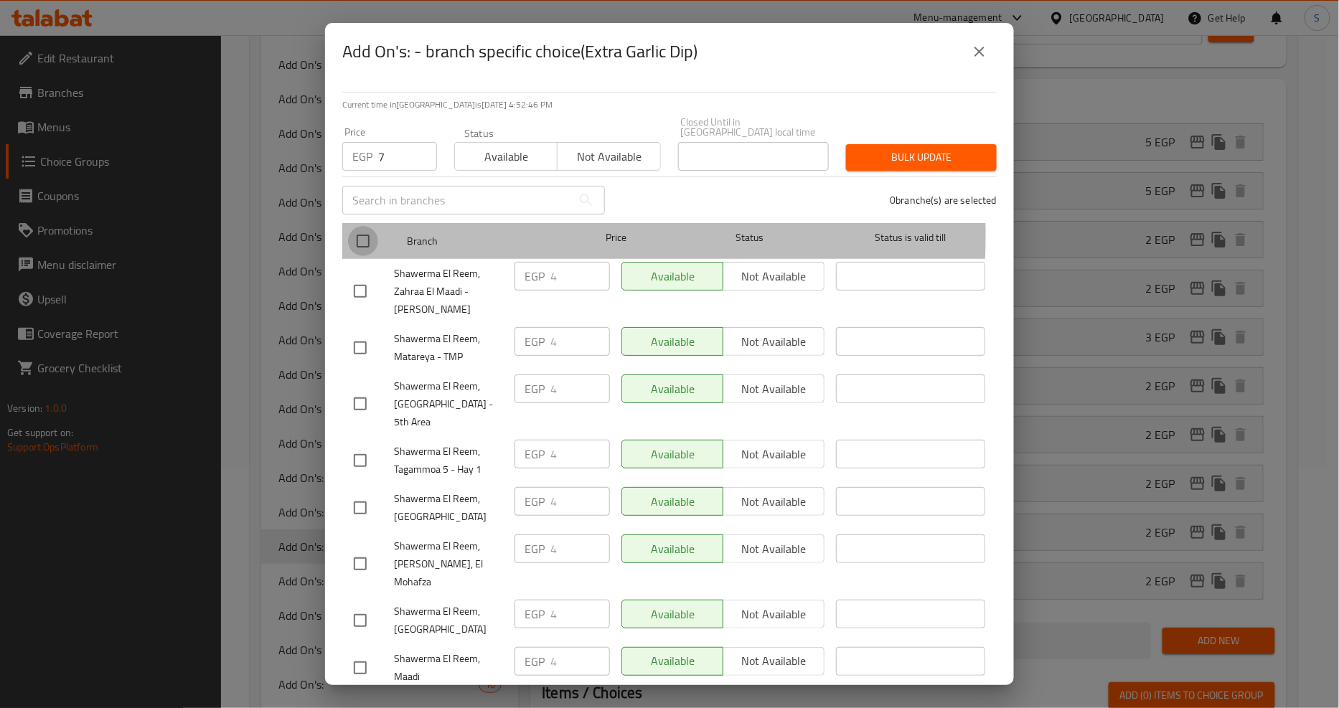
click at [361, 226] on input "checkbox" at bounding box center [363, 241] width 30 height 30
checkbox input "true"
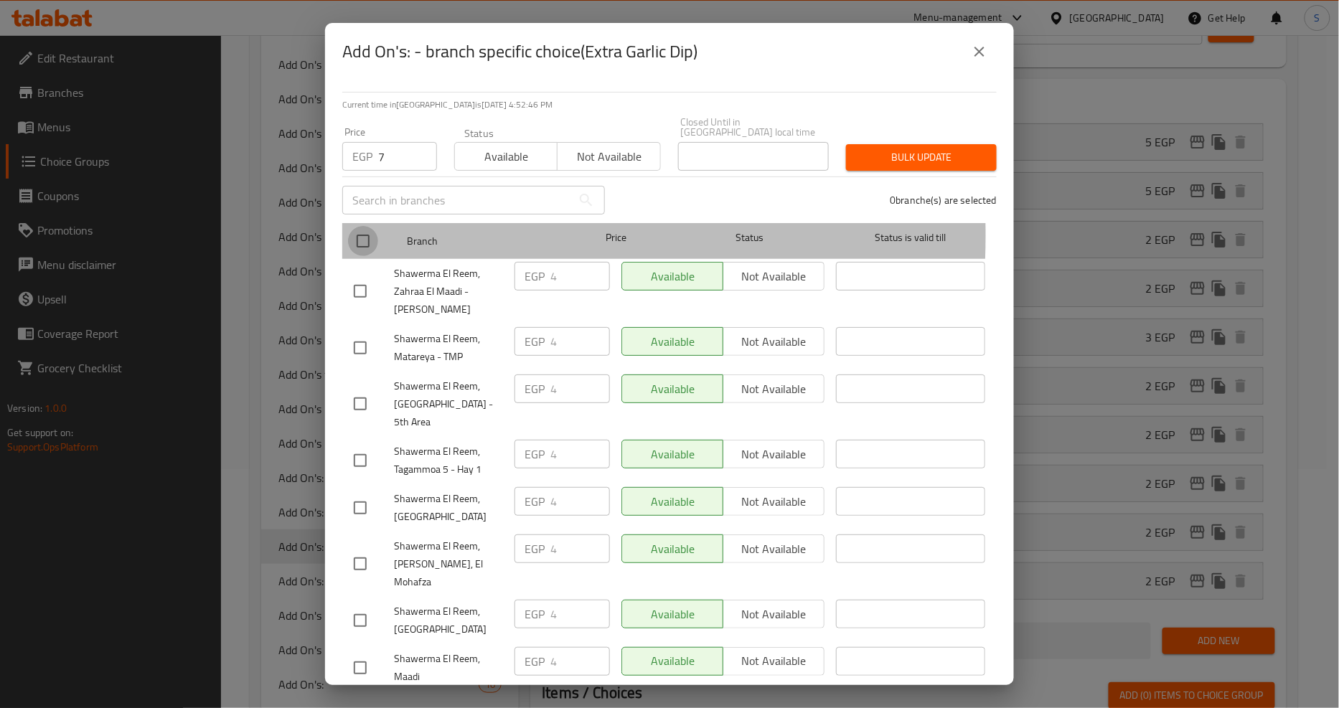
checkbox input "true"
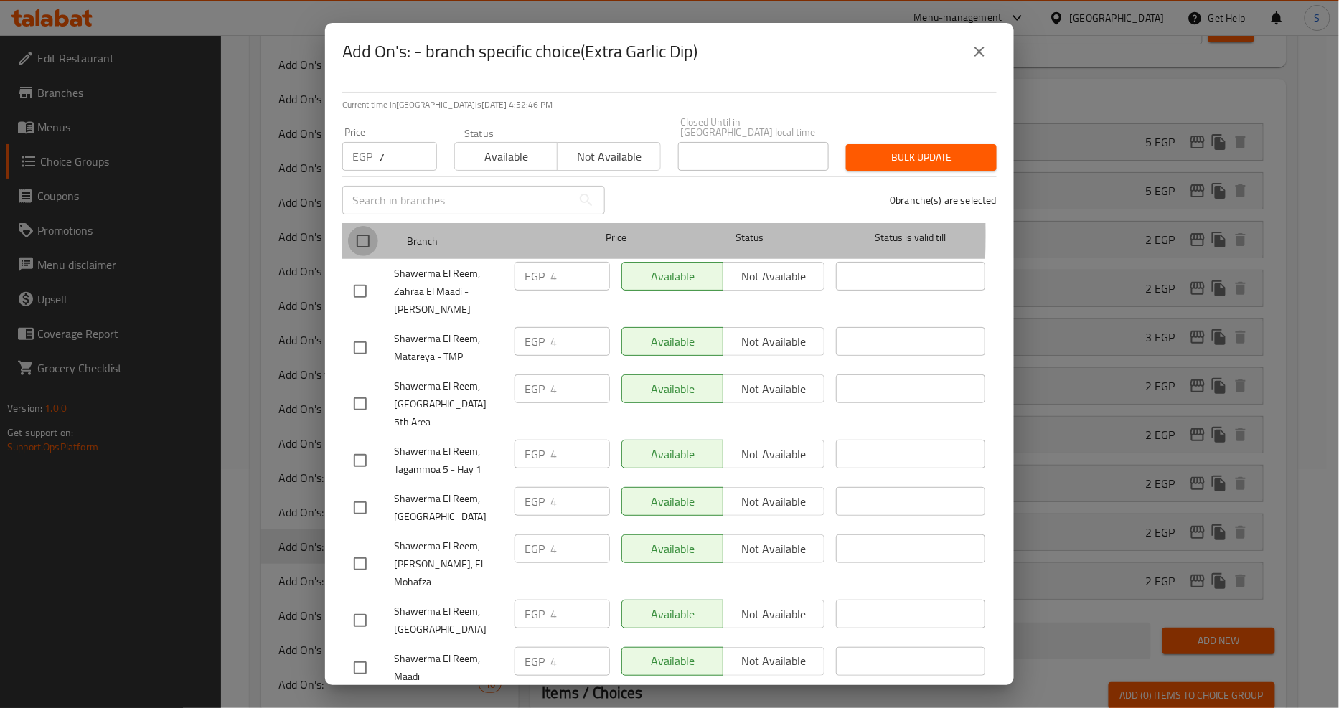
checkbox input "true"
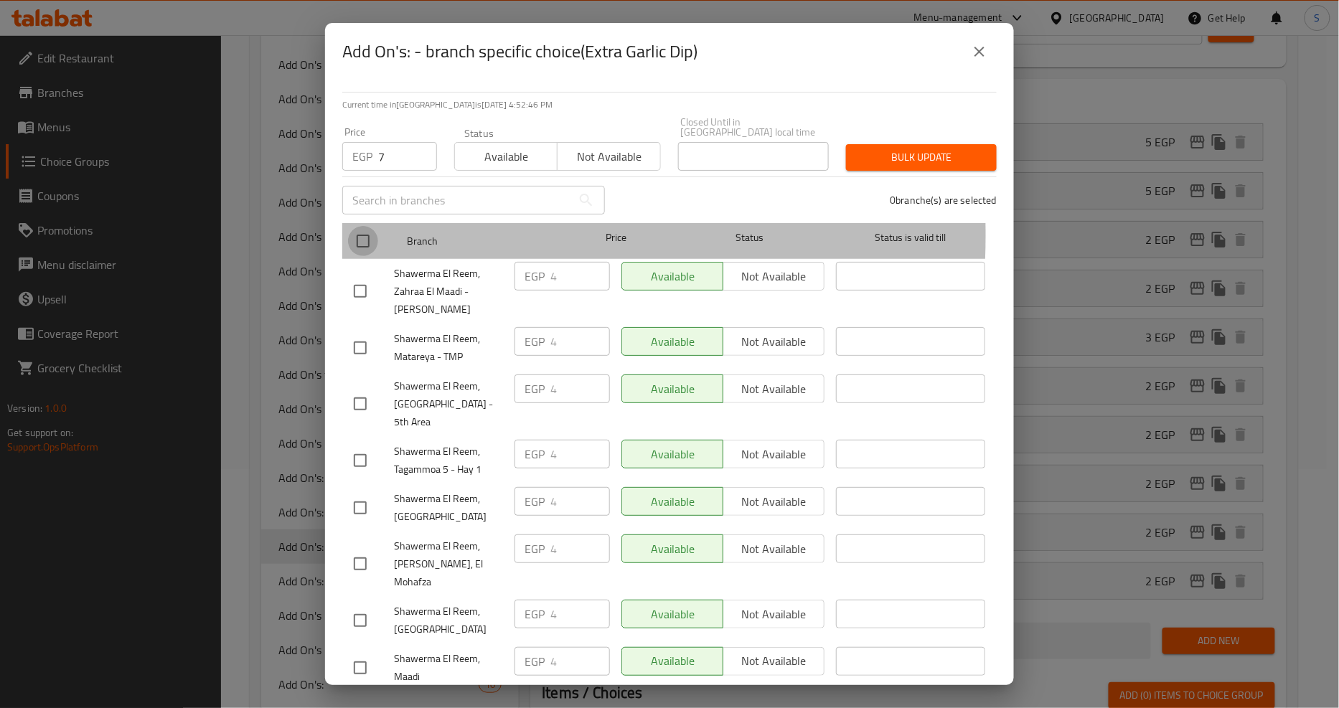
checkbox input "true"
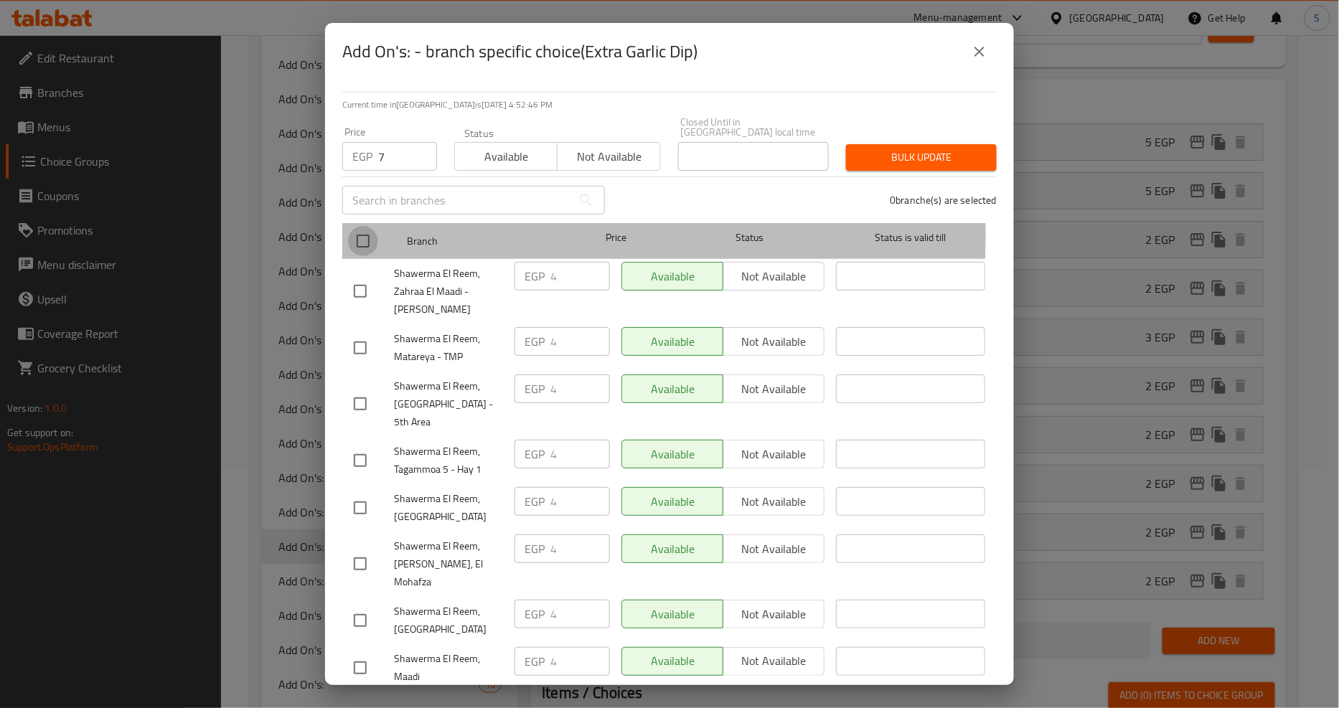
checkbox input "true"
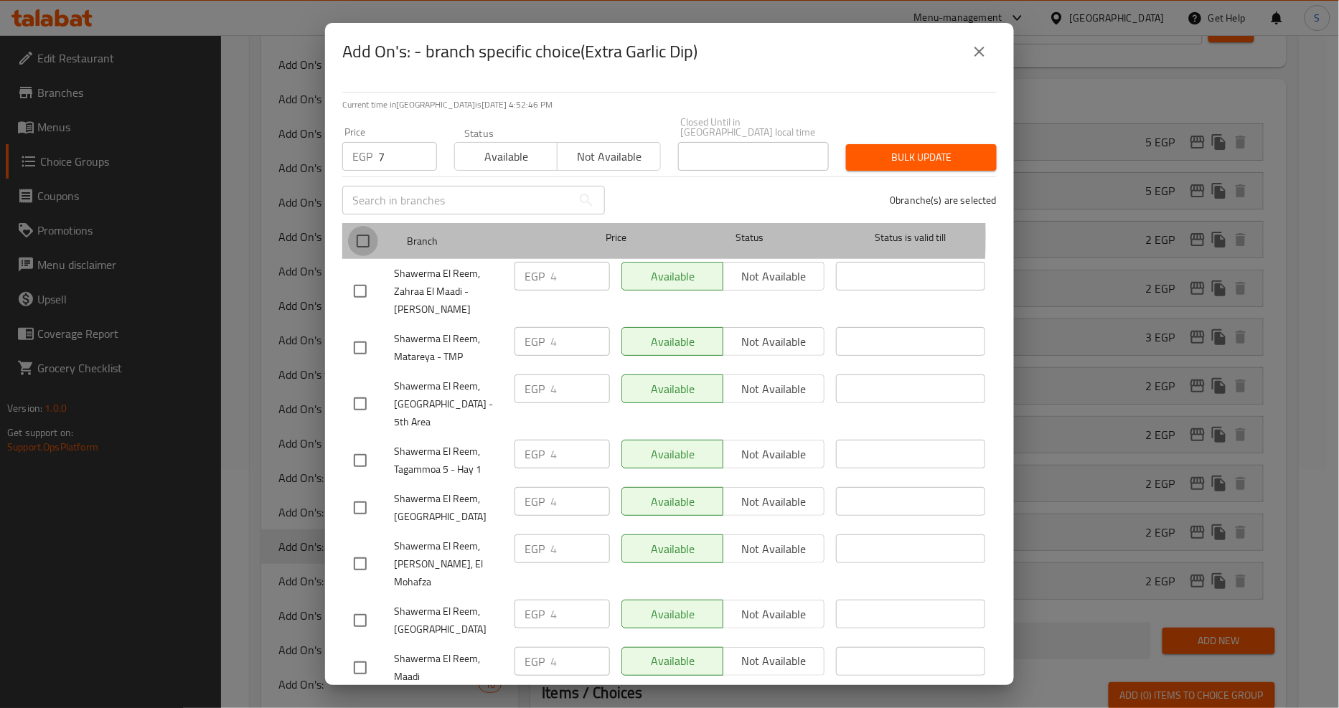
checkbox input "true"
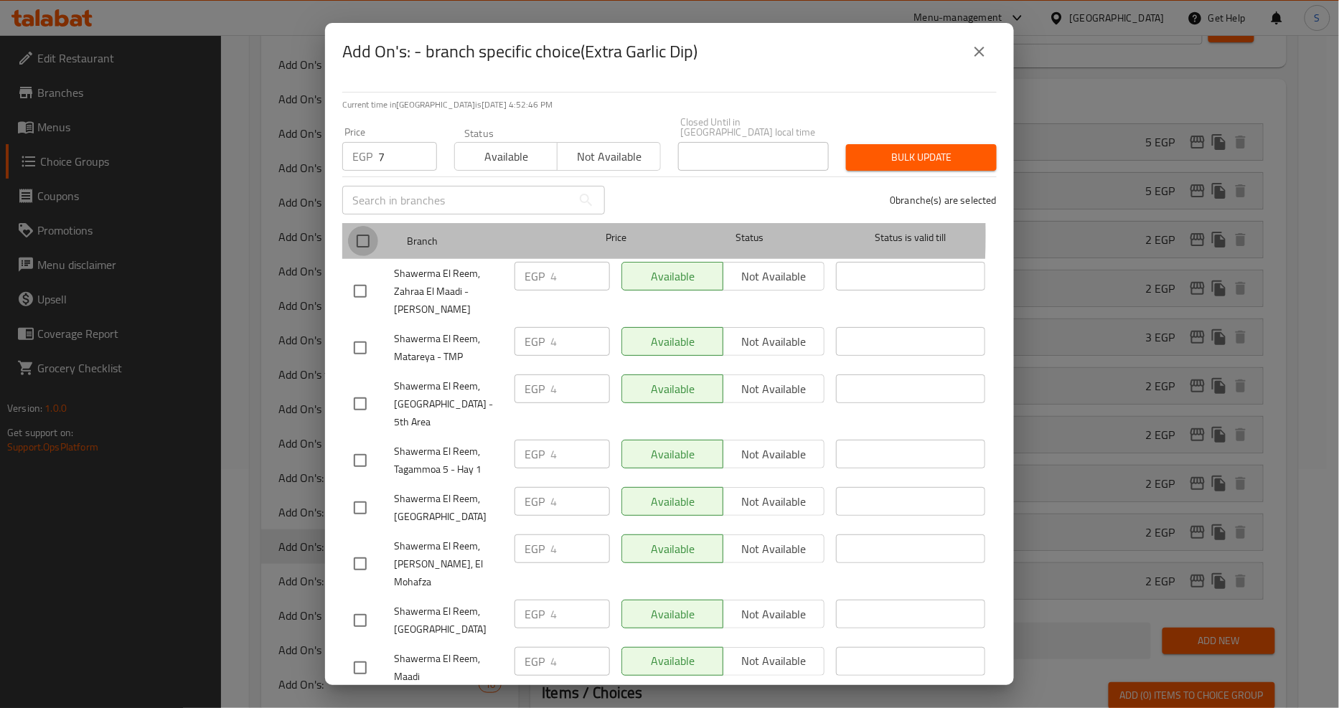
checkbox input "true"
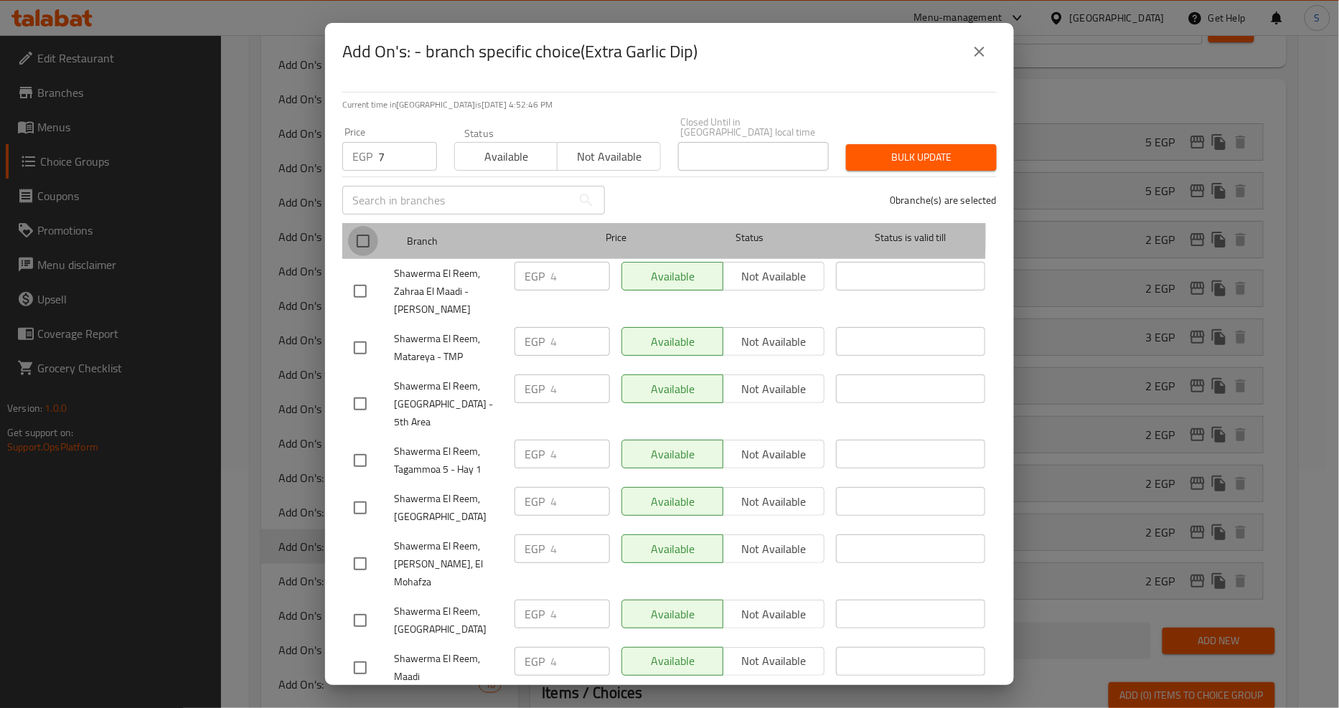
checkbox input "true"
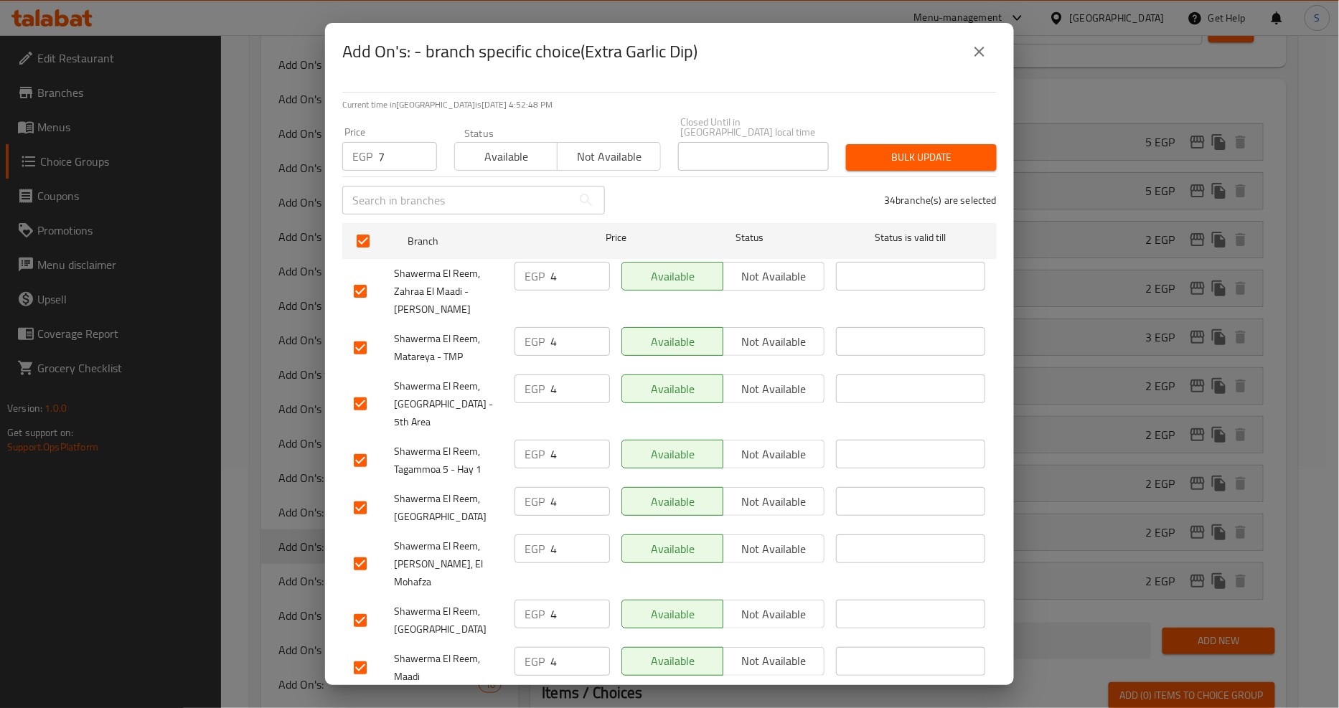
scroll to position [1107, 0]
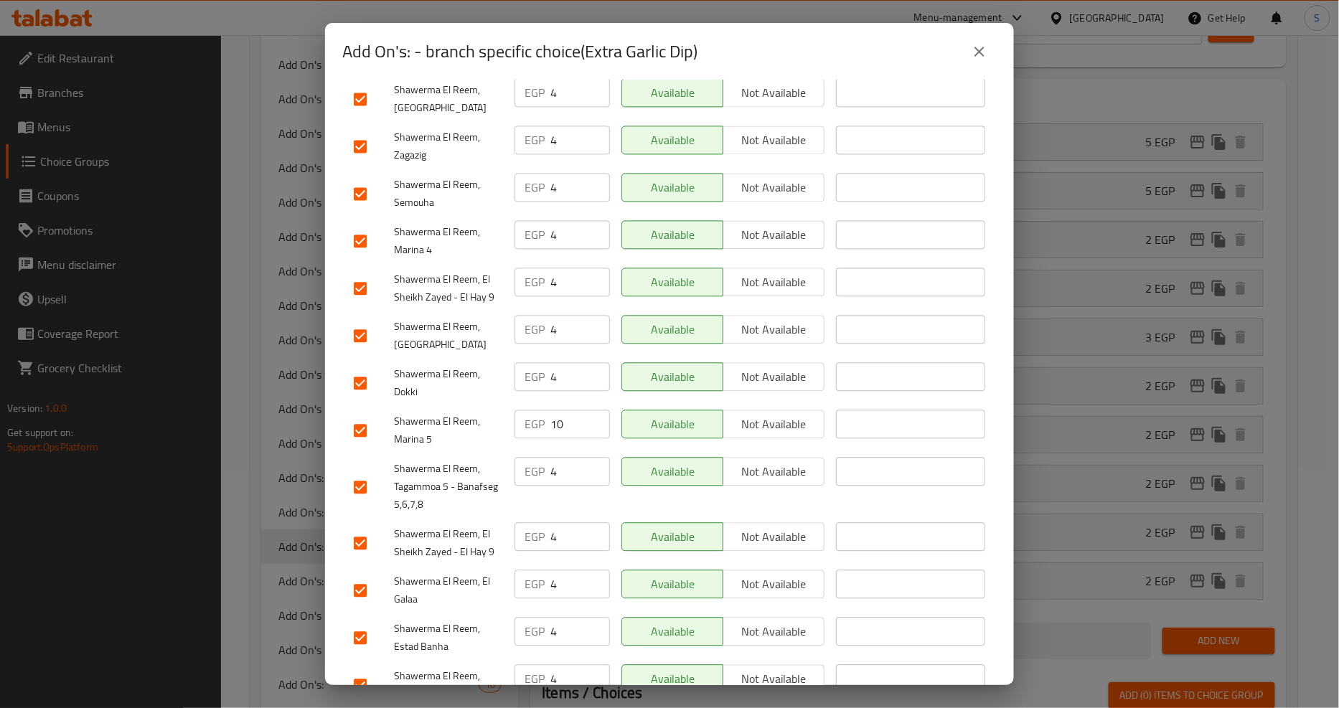
click at [347, 415] on input "checkbox" at bounding box center [360, 430] width 30 height 30
checkbox input "false"
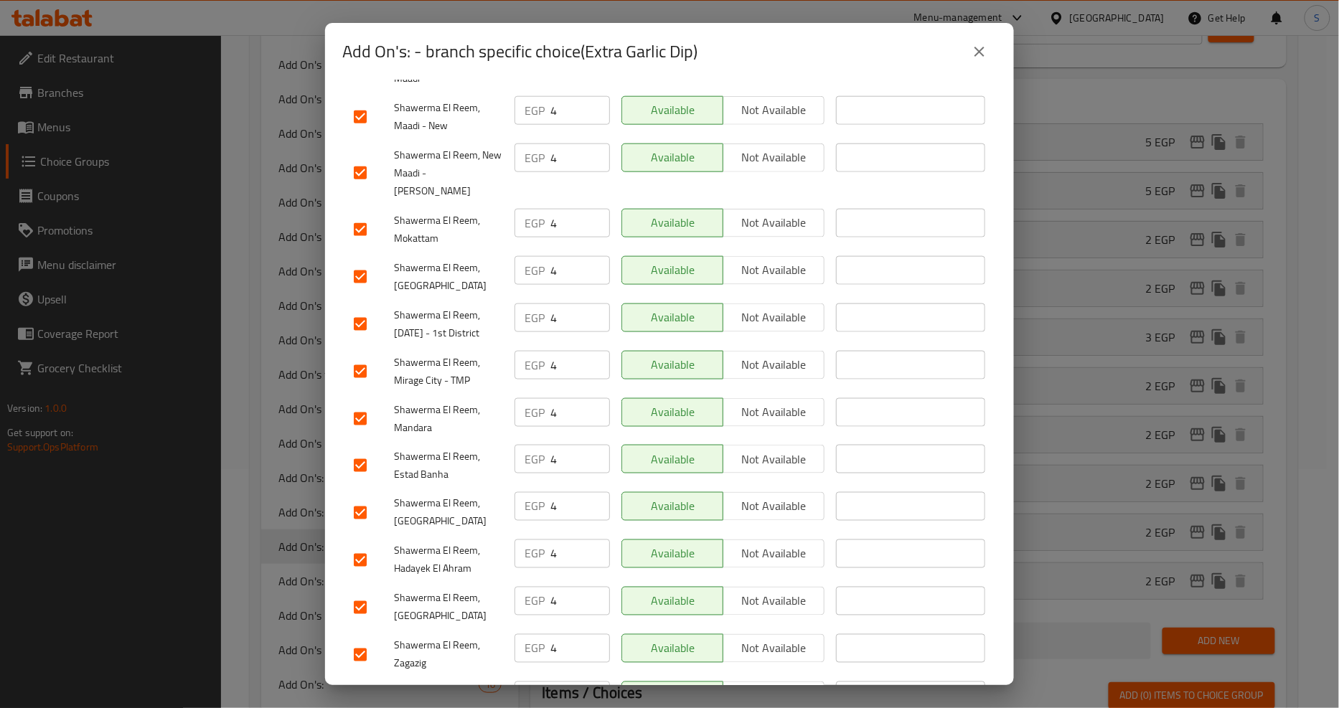
scroll to position [0, 0]
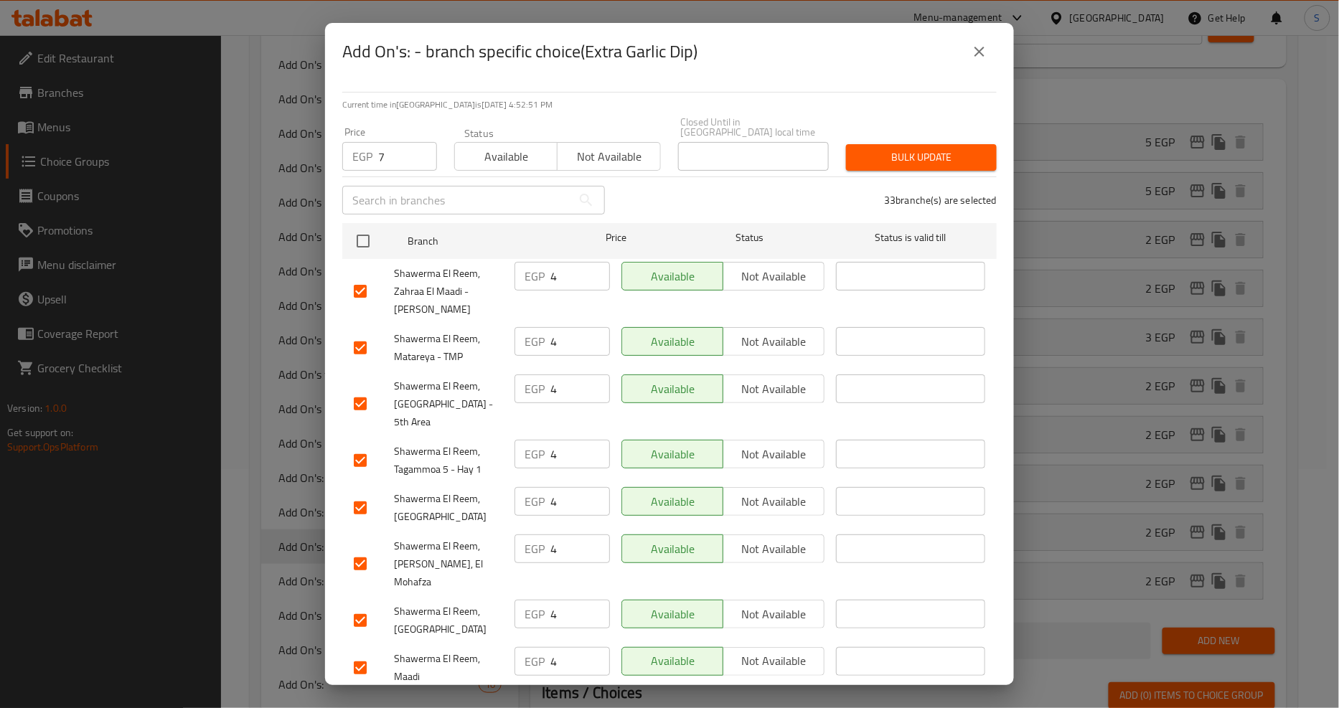
click at [929, 149] on span "Bulk update" at bounding box center [921, 158] width 128 height 18
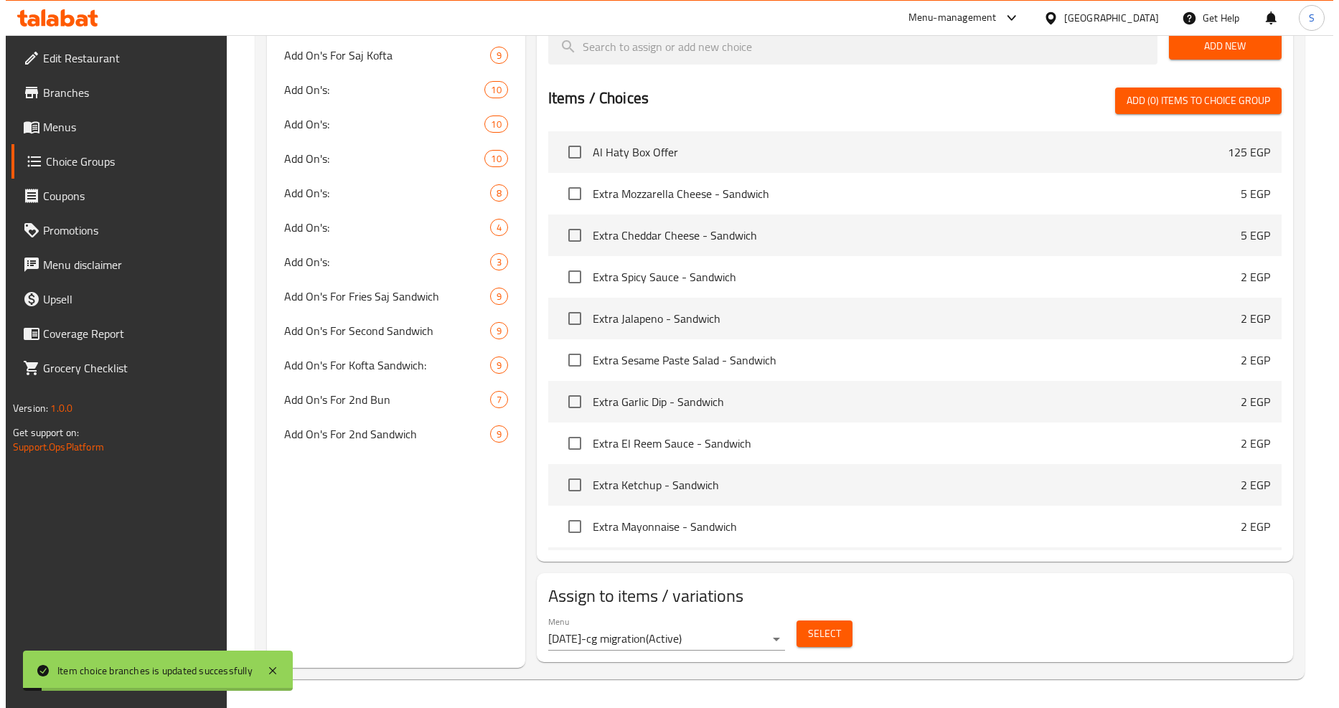
scroll to position [515, 0]
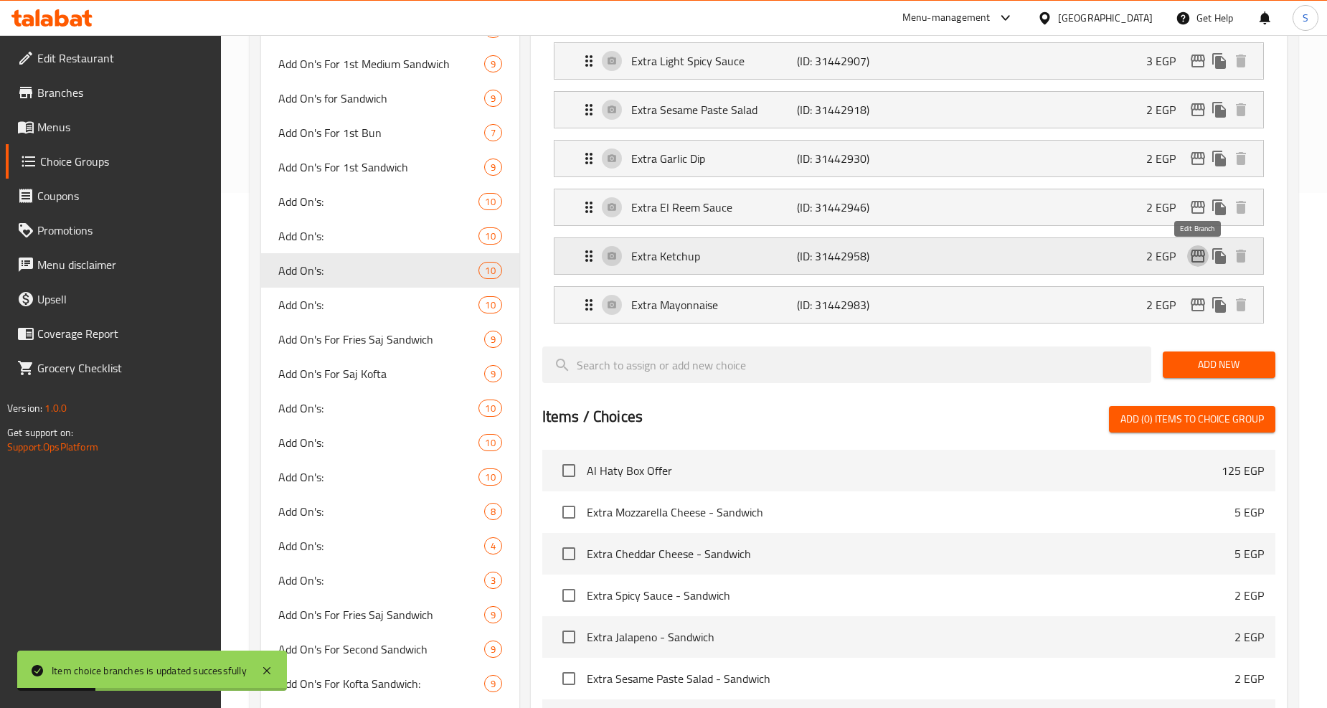
click at [1196, 259] on icon "edit" at bounding box center [1198, 256] width 17 height 17
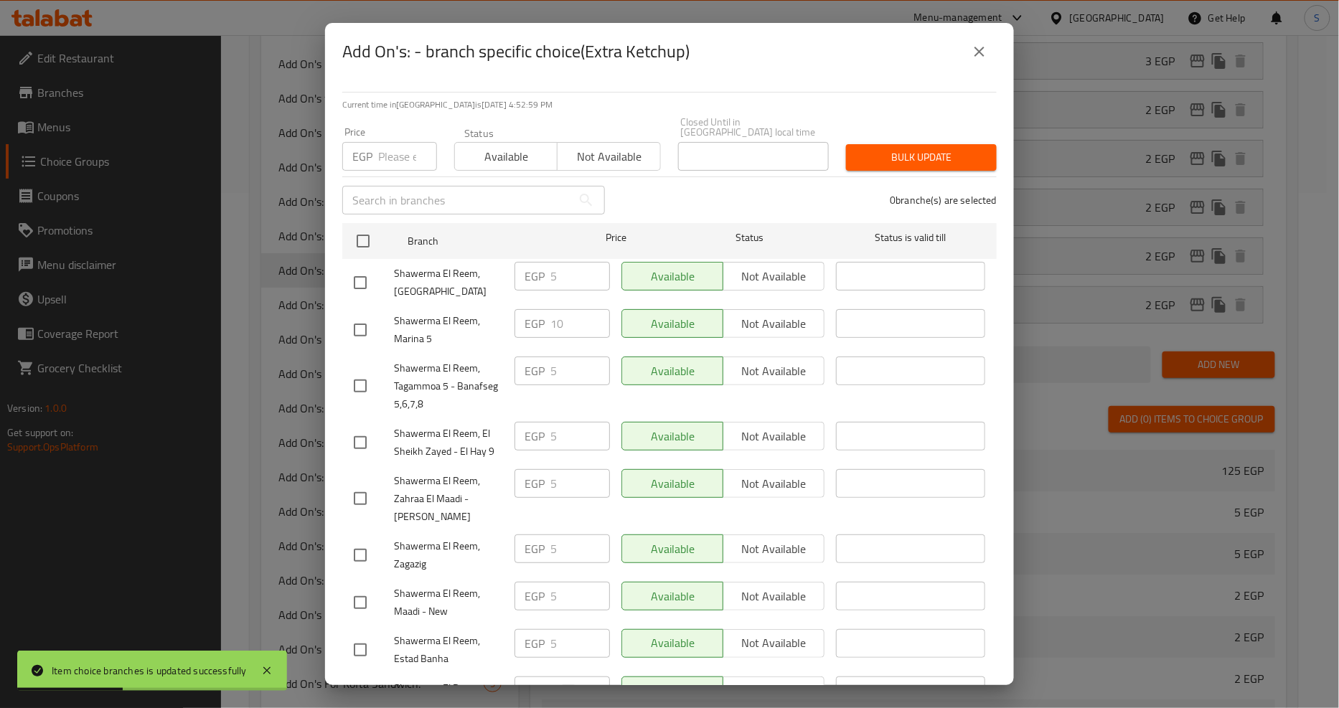
click at [391, 142] on input "number" at bounding box center [407, 156] width 59 height 29
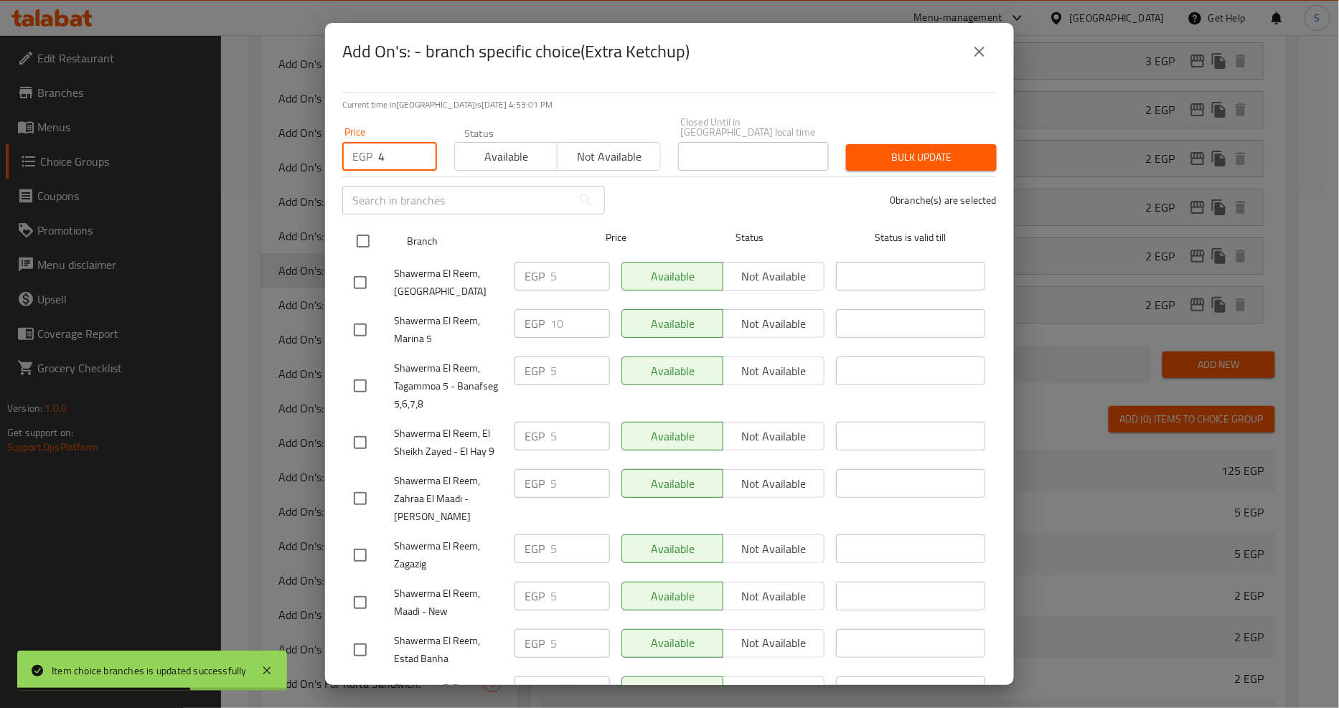
type input "4"
click at [359, 226] on input "checkbox" at bounding box center [363, 241] width 30 height 30
checkbox input "true"
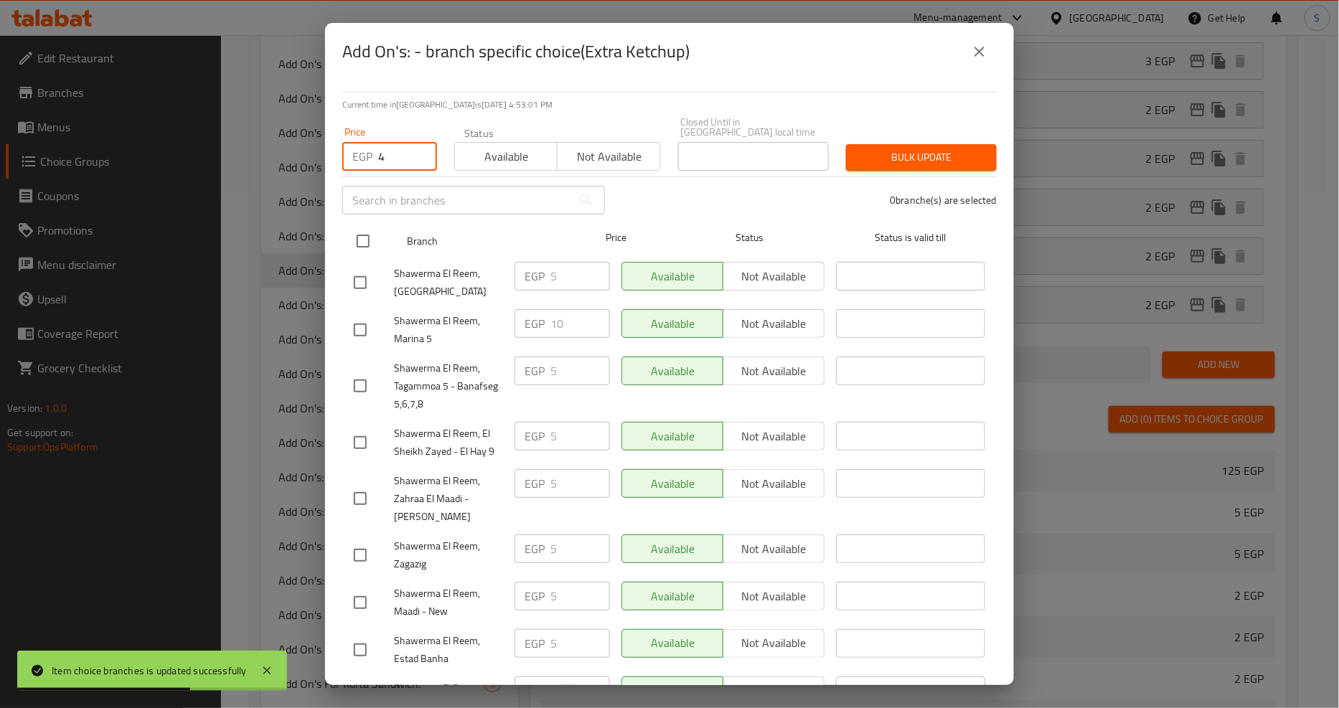
checkbox input "true"
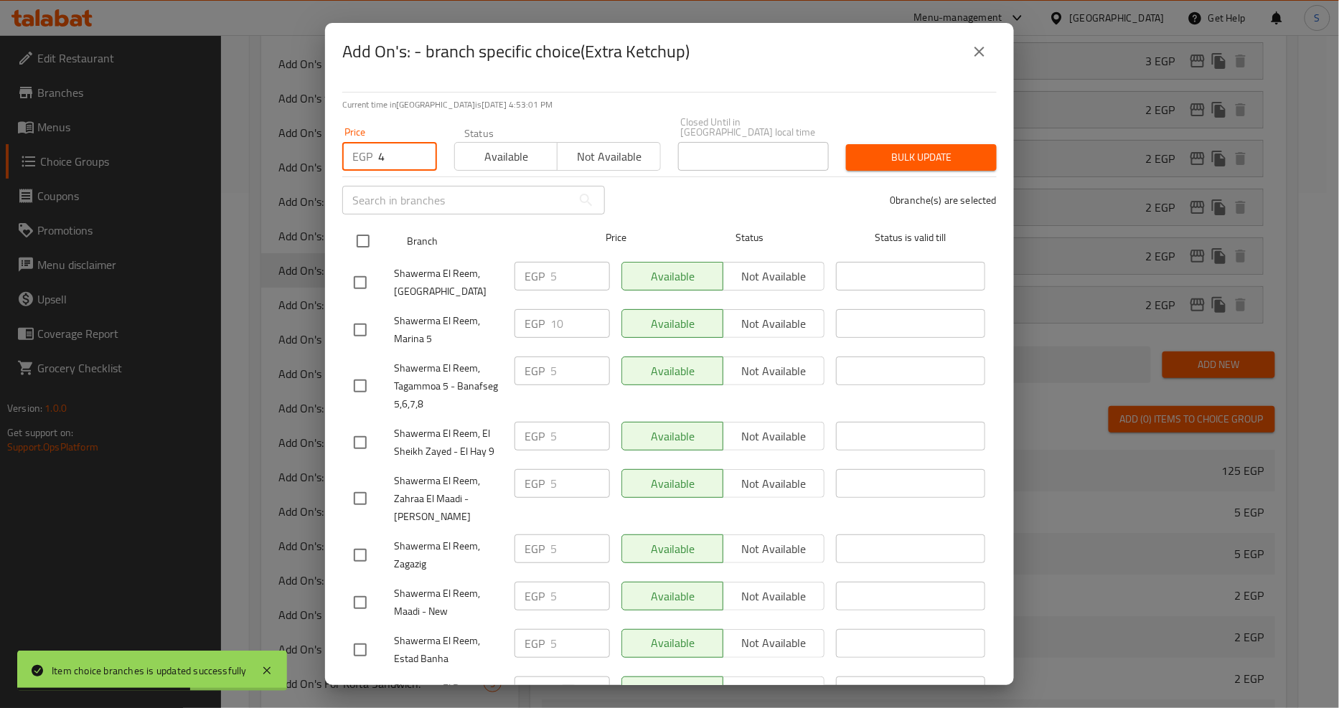
checkbox input "true"
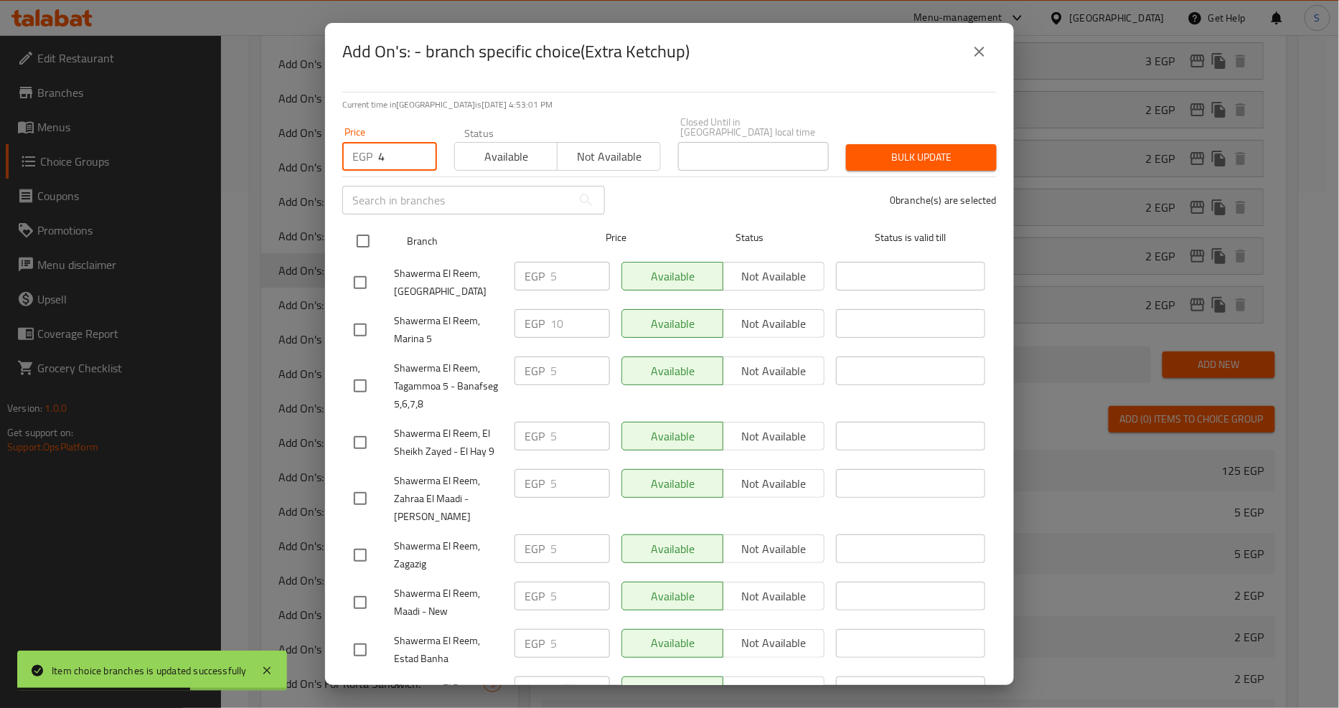
checkbox input "true"
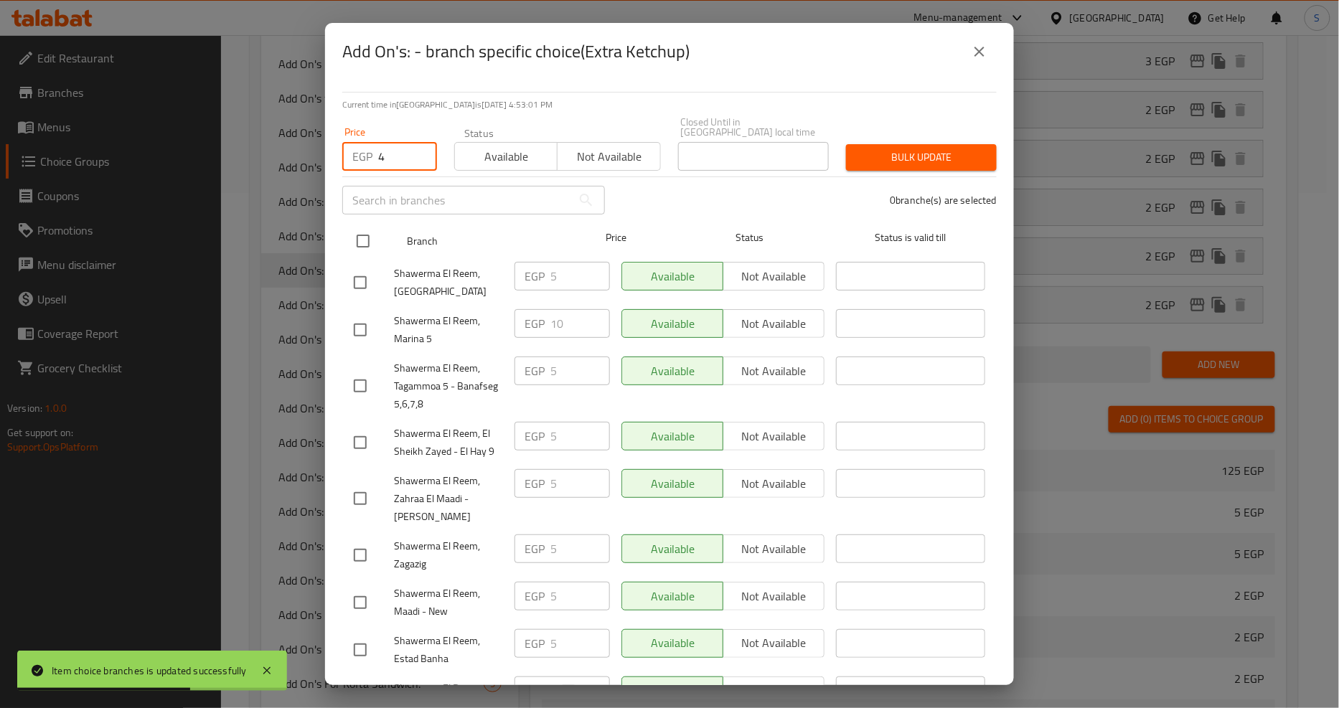
checkbox input "true"
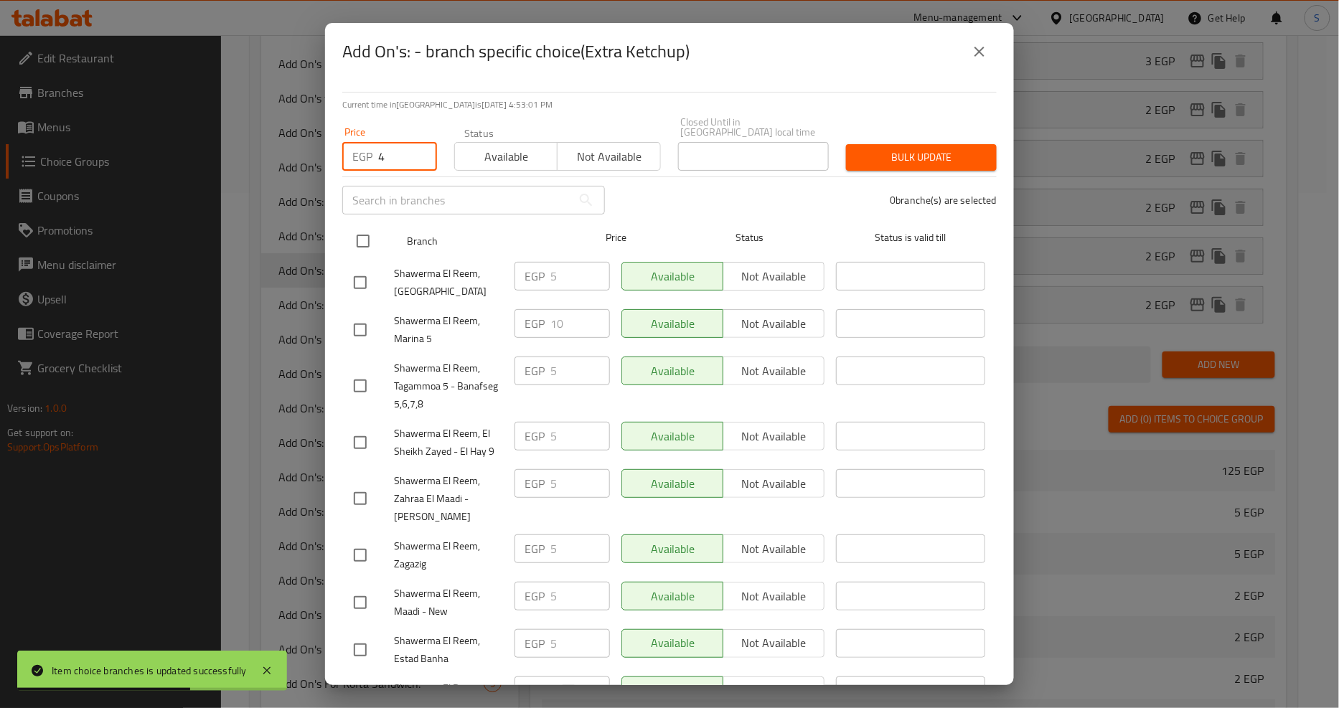
checkbox input "true"
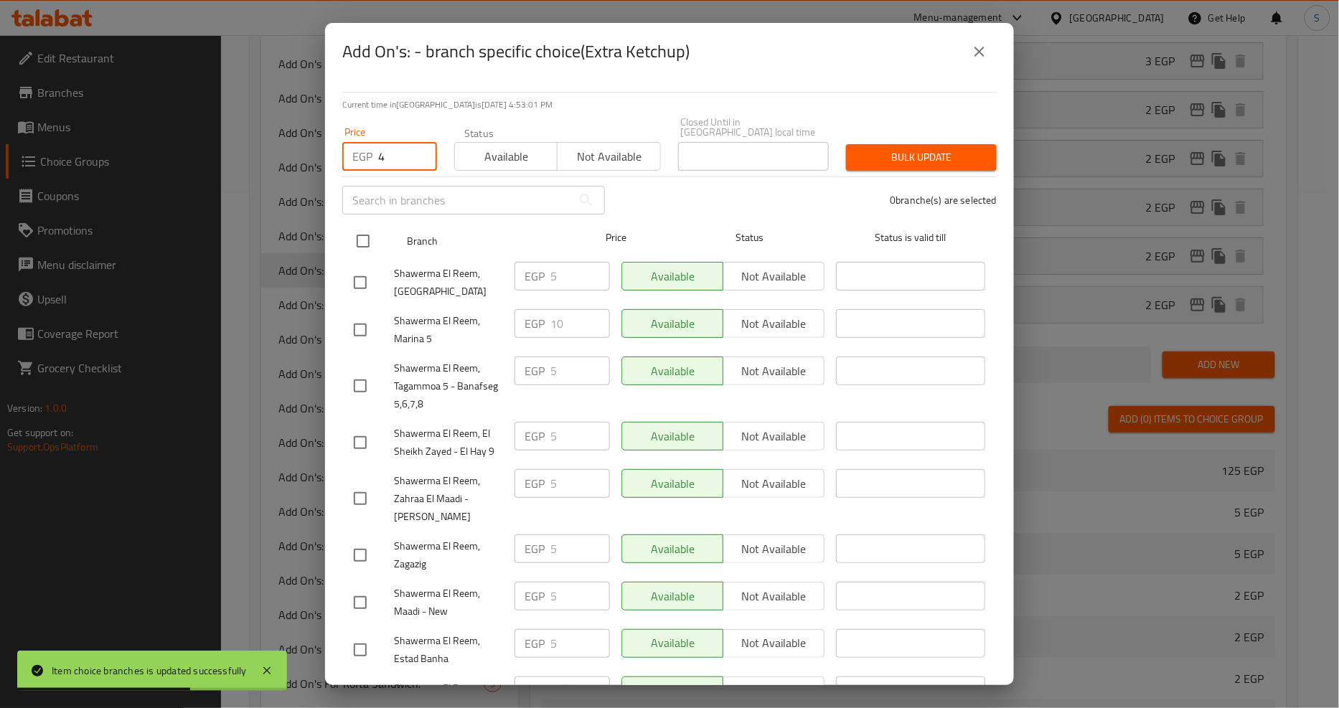
checkbox input "true"
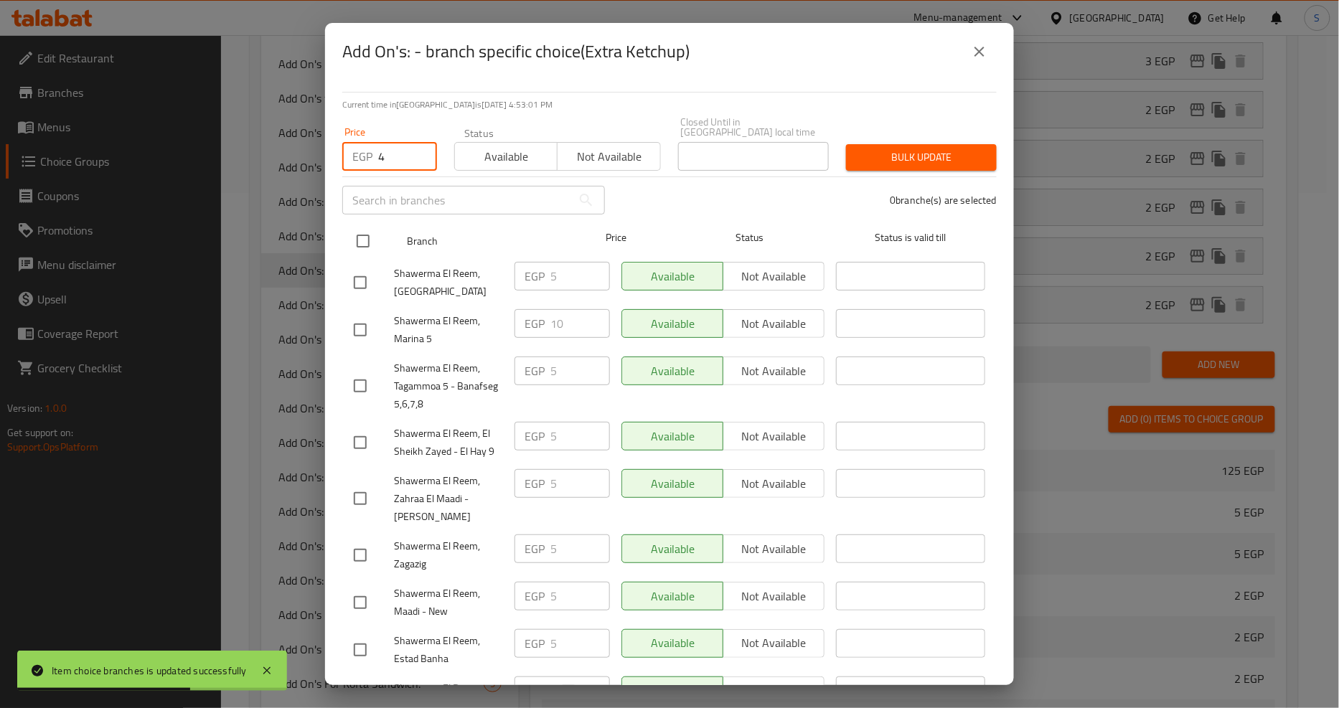
checkbox input "true"
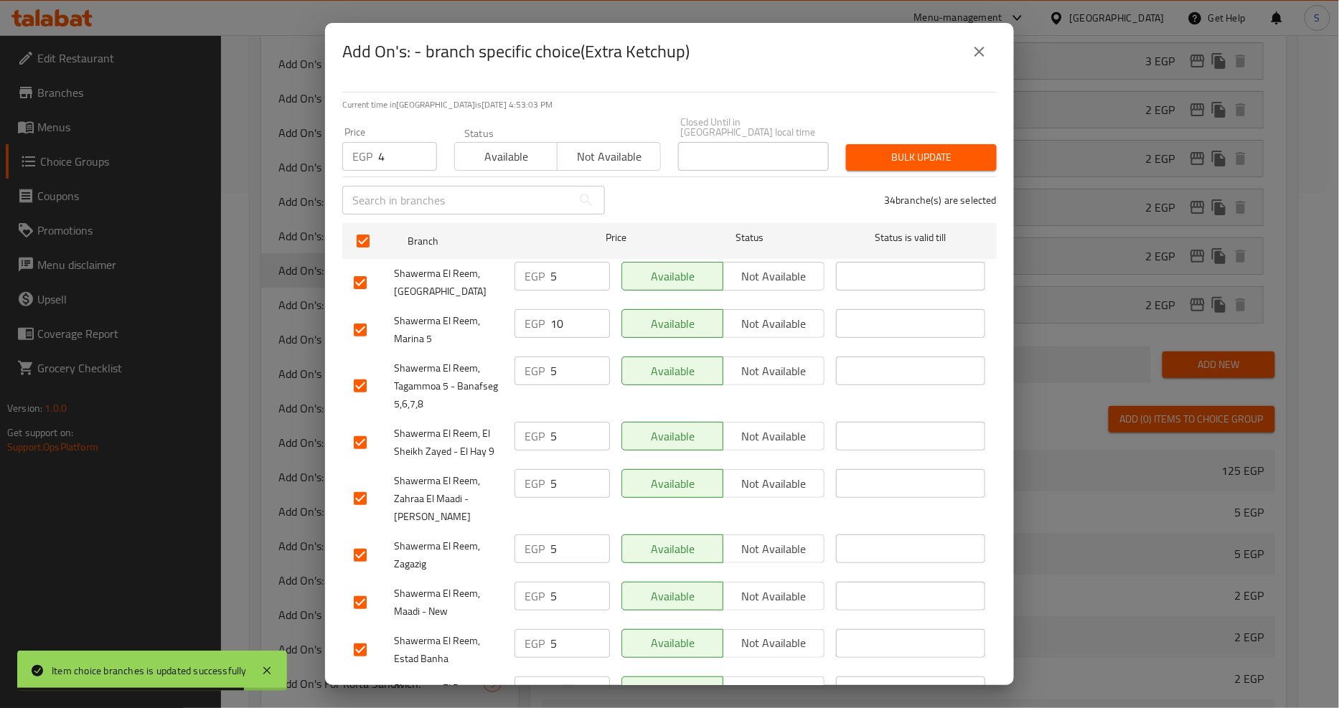
click at [343, 323] on li "Shawerma El Reem, Marina 5 EGP 10 ​ Available Not available ​" at bounding box center [669, 329] width 654 height 47
click at [353, 324] on input "checkbox" at bounding box center [360, 330] width 30 height 30
checkbox input "false"
click at [918, 149] on span "Bulk update" at bounding box center [921, 158] width 128 height 18
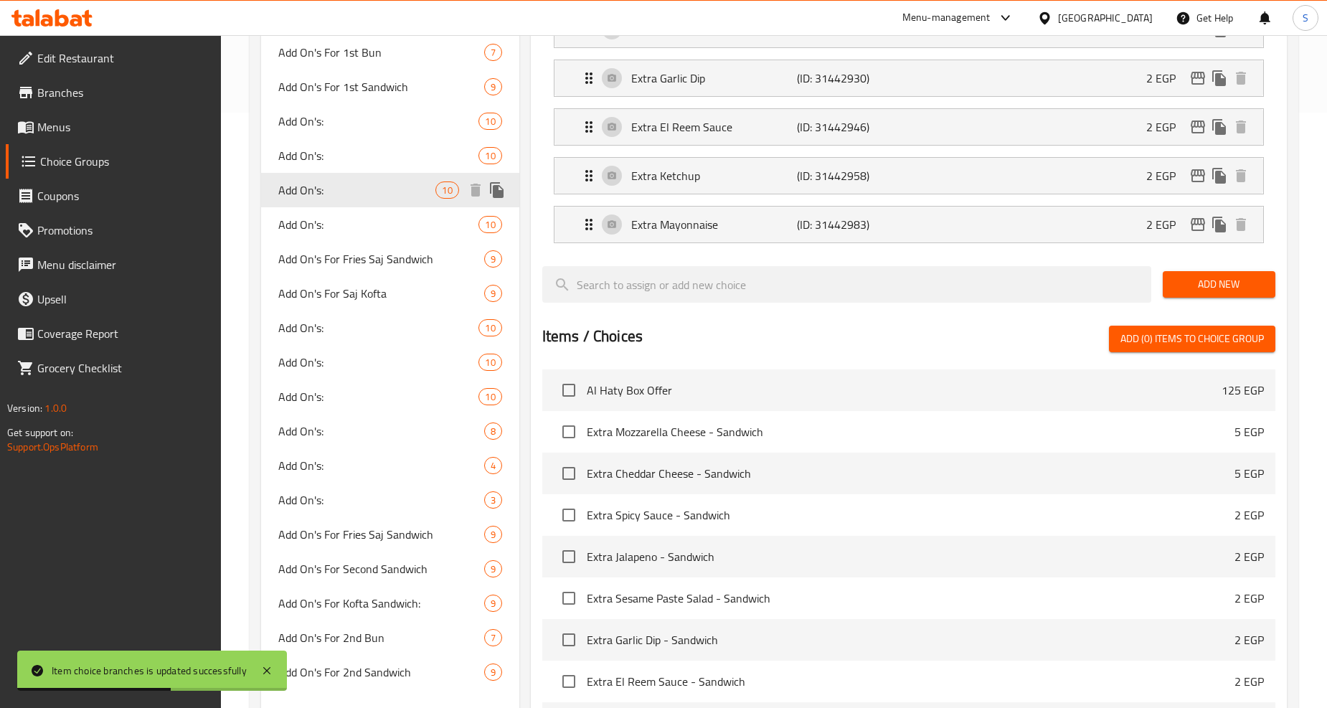
scroll to position [276, 0]
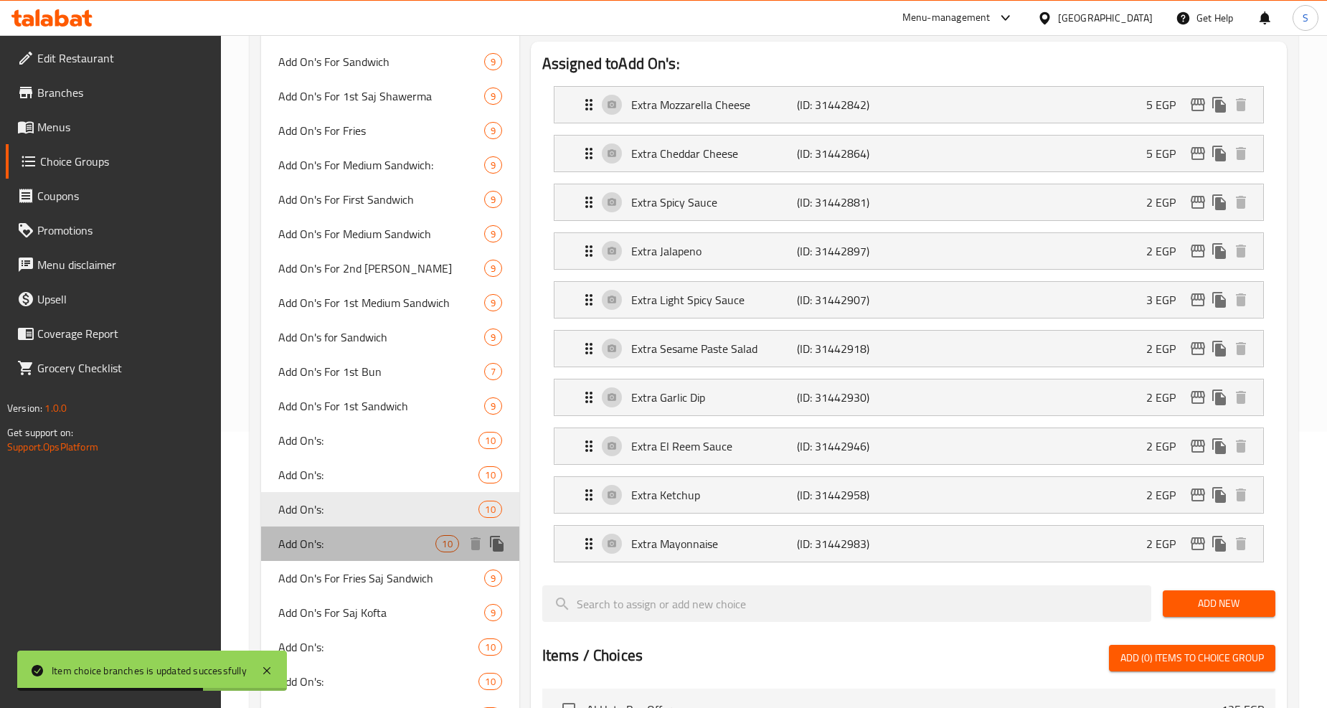
click at [320, 542] on span "Add On's:" at bounding box center [356, 543] width 157 height 17
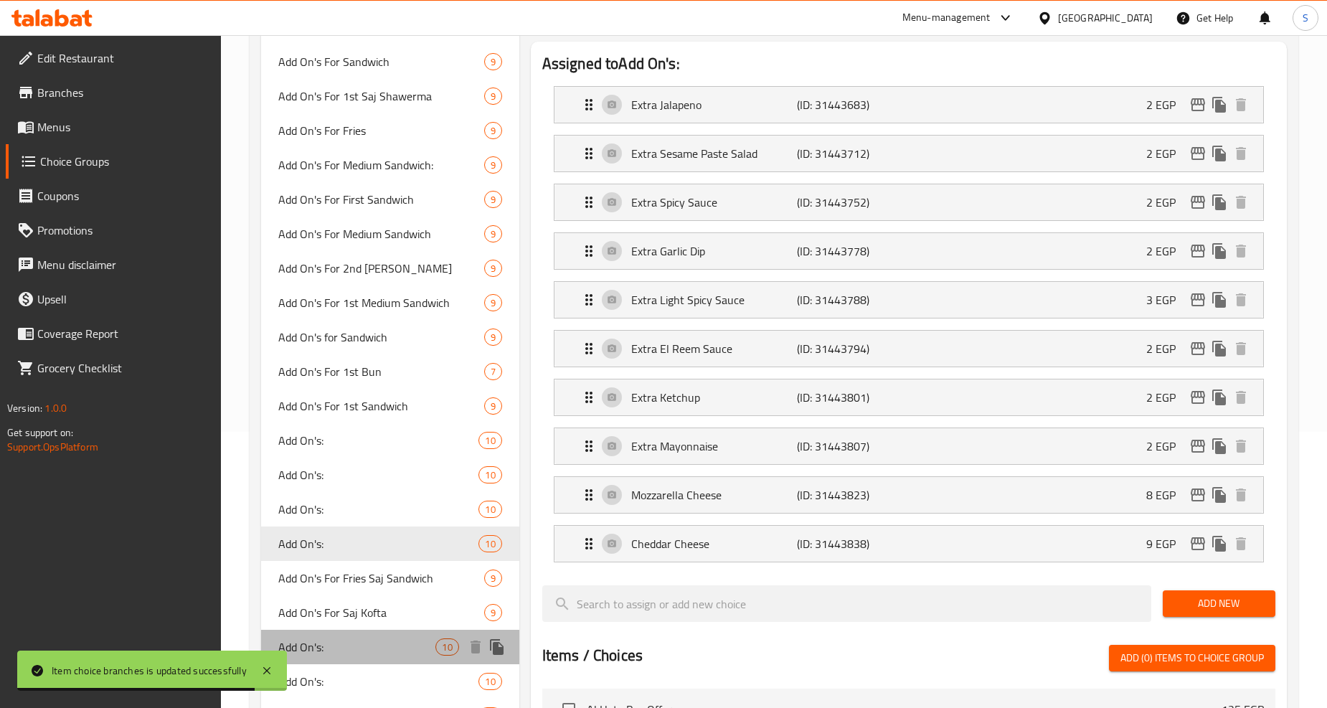
click at [301, 639] on span "Add On's:" at bounding box center [356, 647] width 157 height 17
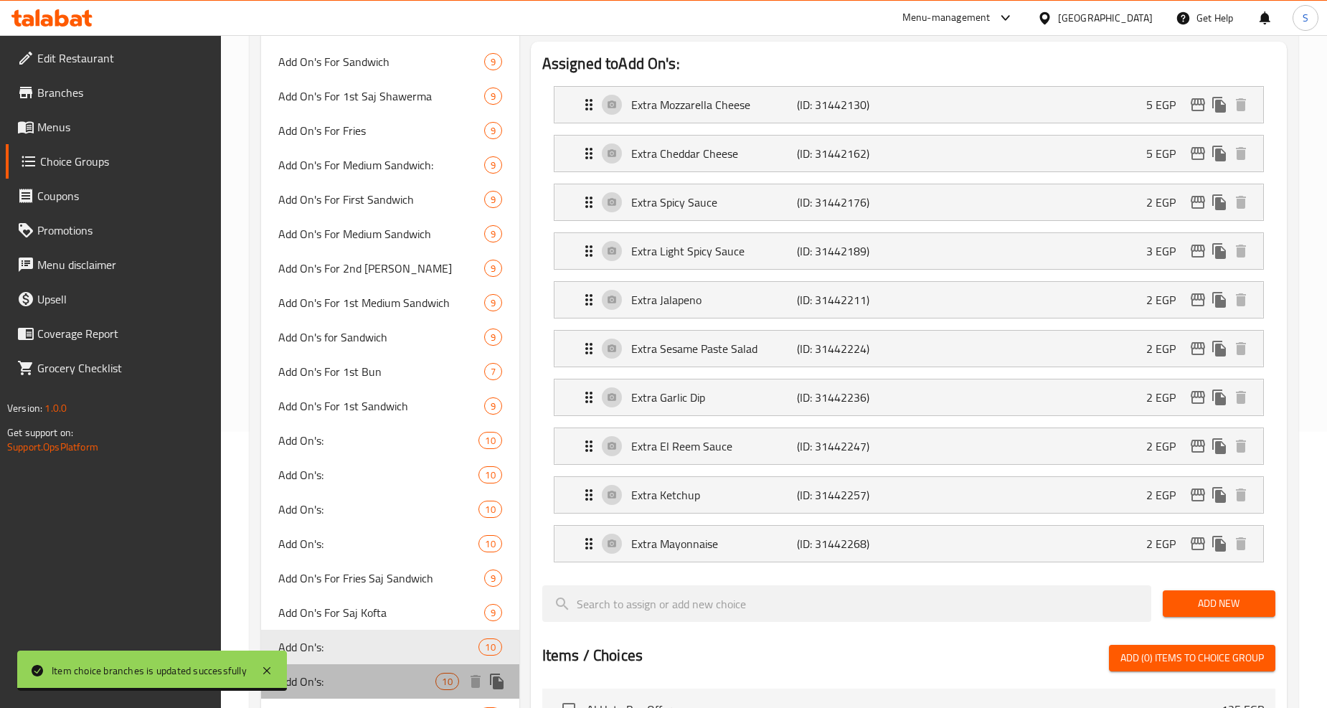
click at [309, 690] on span "Add On's:" at bounding box center [356, 681] width 157 height 17
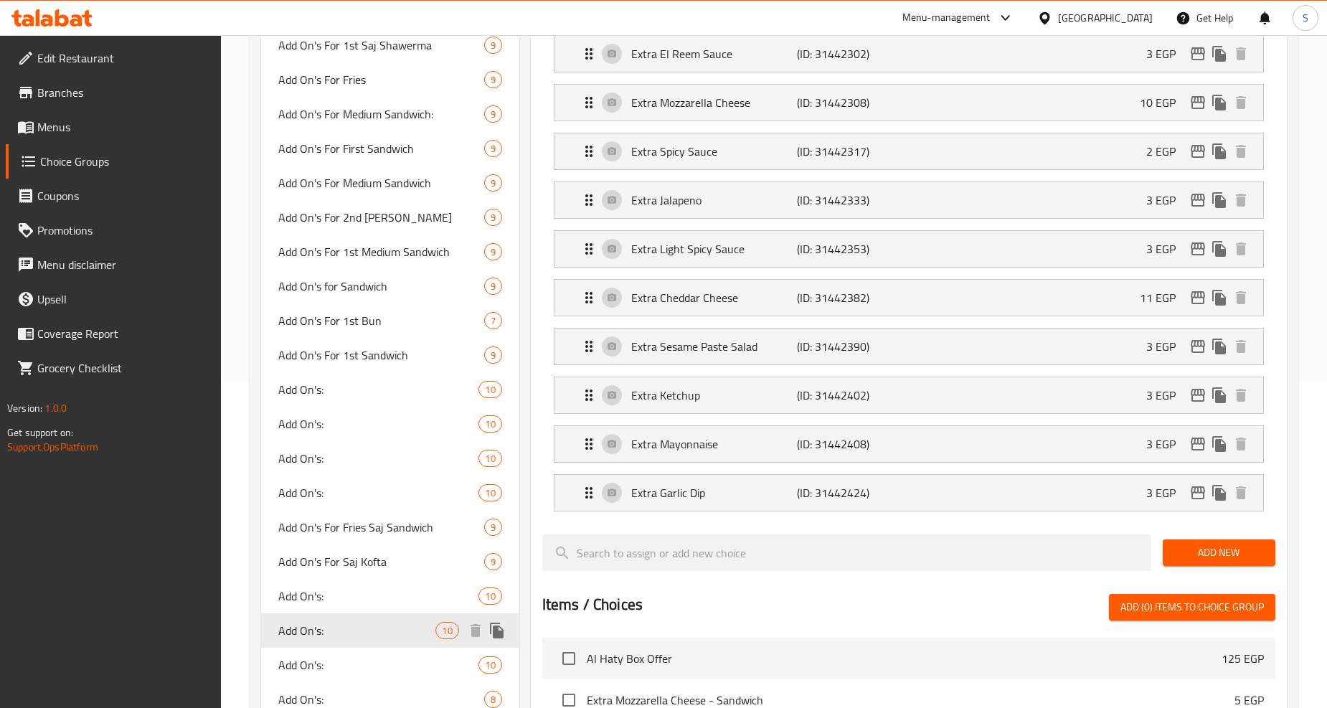
scroll to position [356, 0]
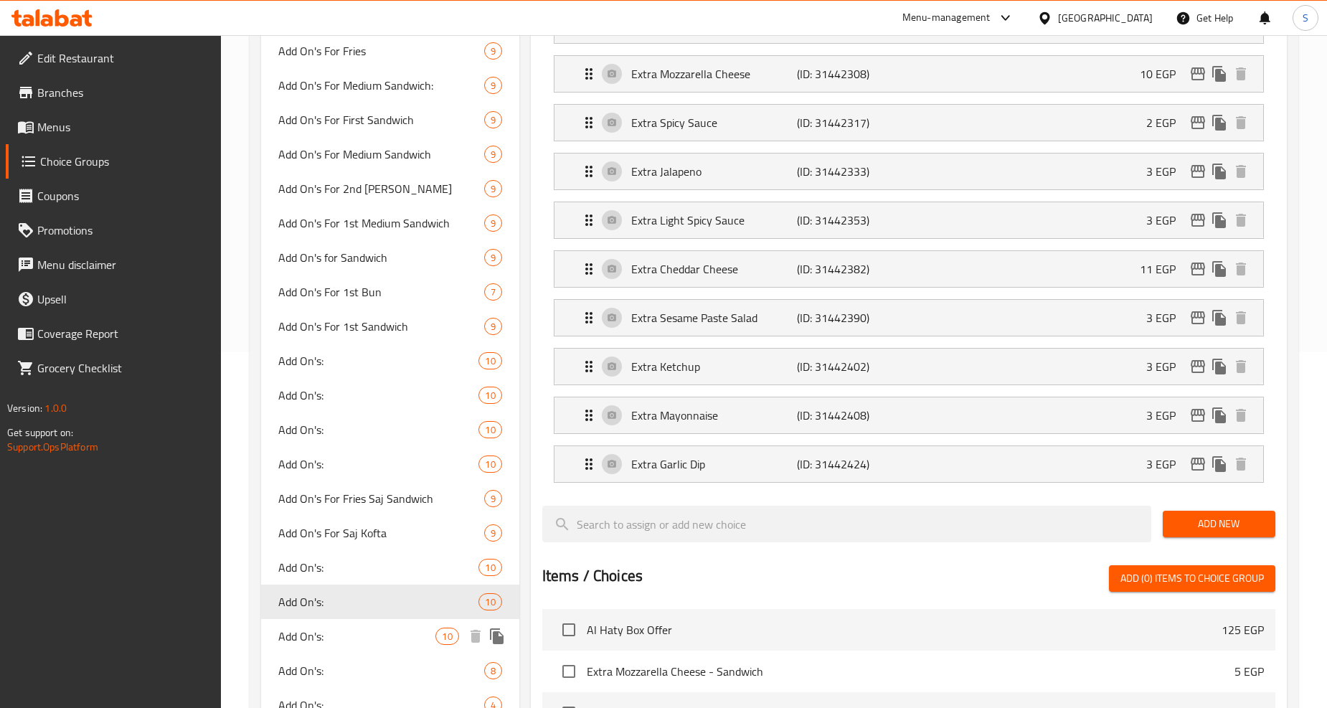
click at [325, 646] on div "Add On's: 10" at bounding box center [390, 636] width 258 height 34
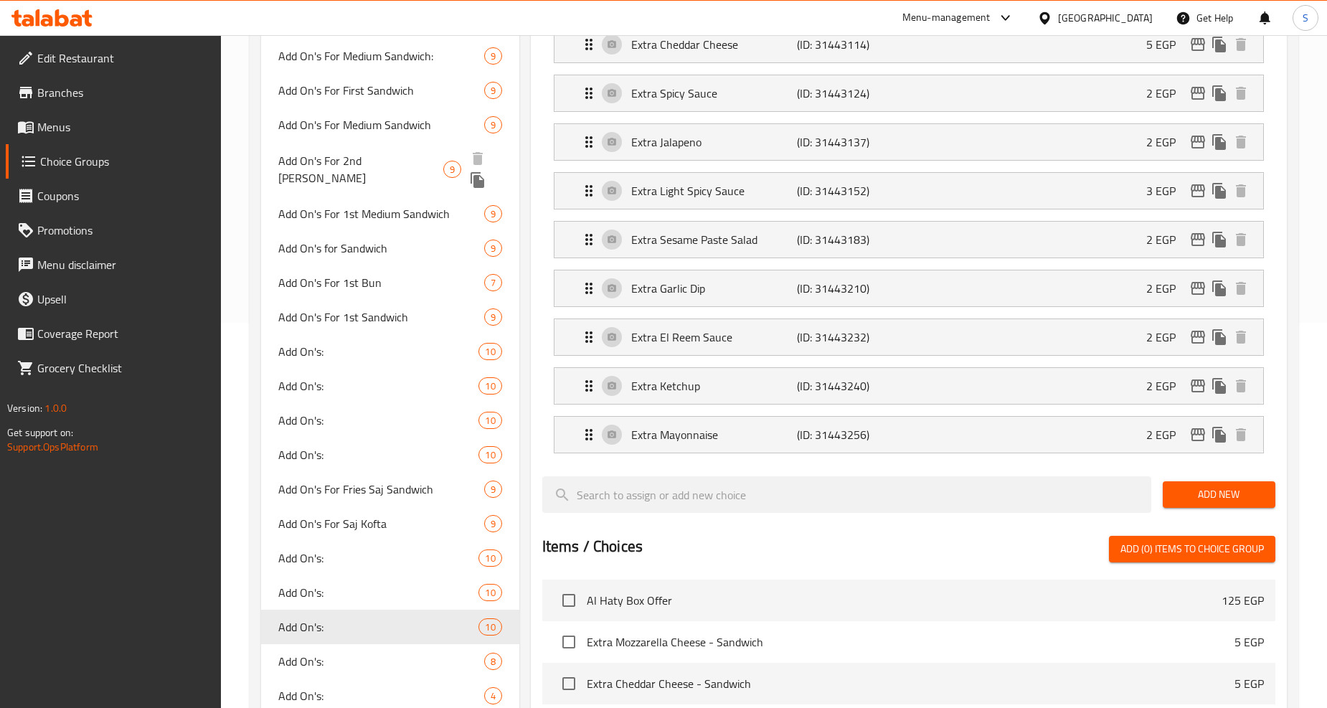
scroll to position [515, 0]
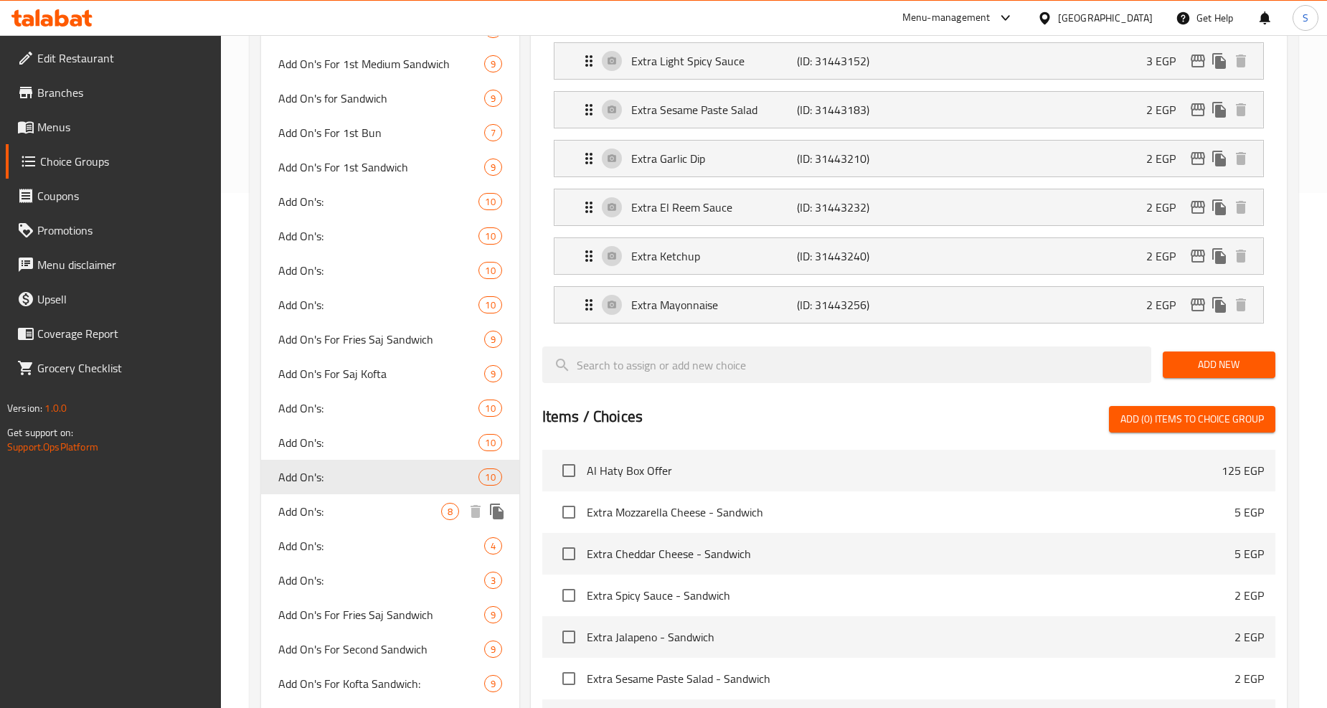
click at [333, 517] on span "Add On's:" at bounding box center [359, 511] width 162 height 17
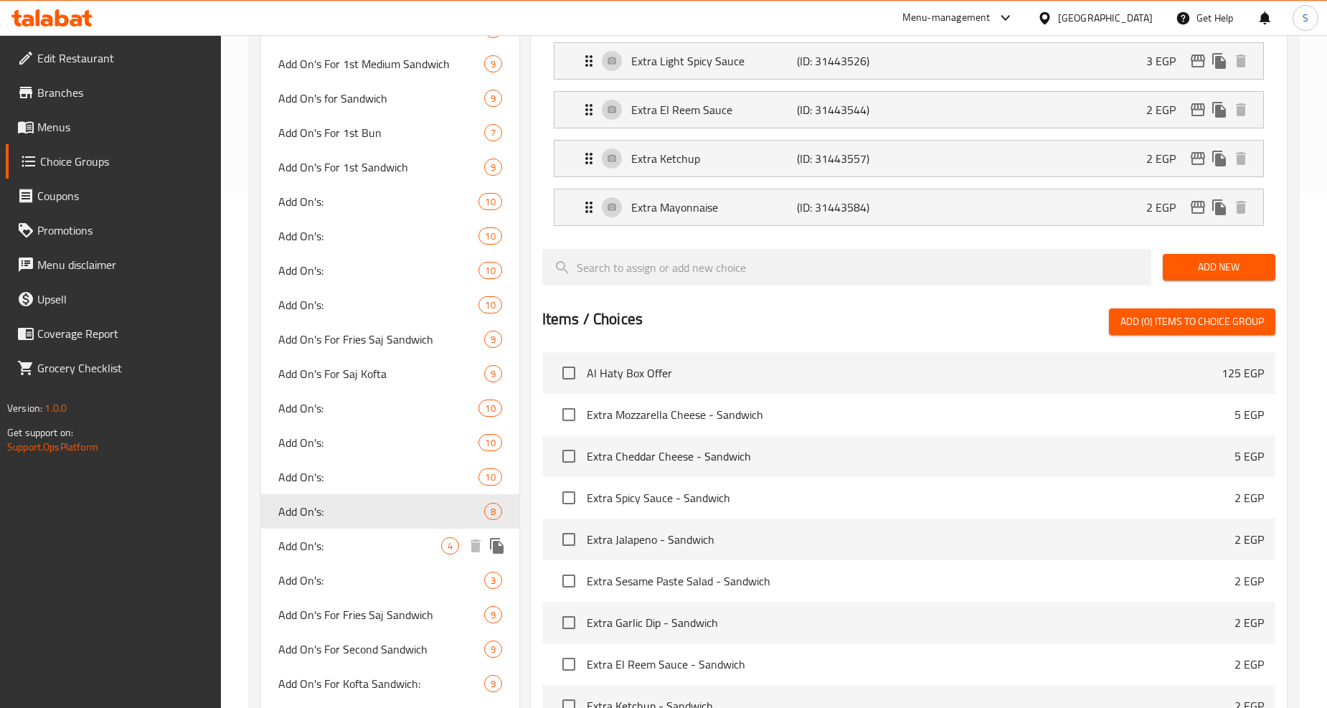
click at [307, 550] on span "Add On's:" at bounding box center [359, 545] width 162 height 17
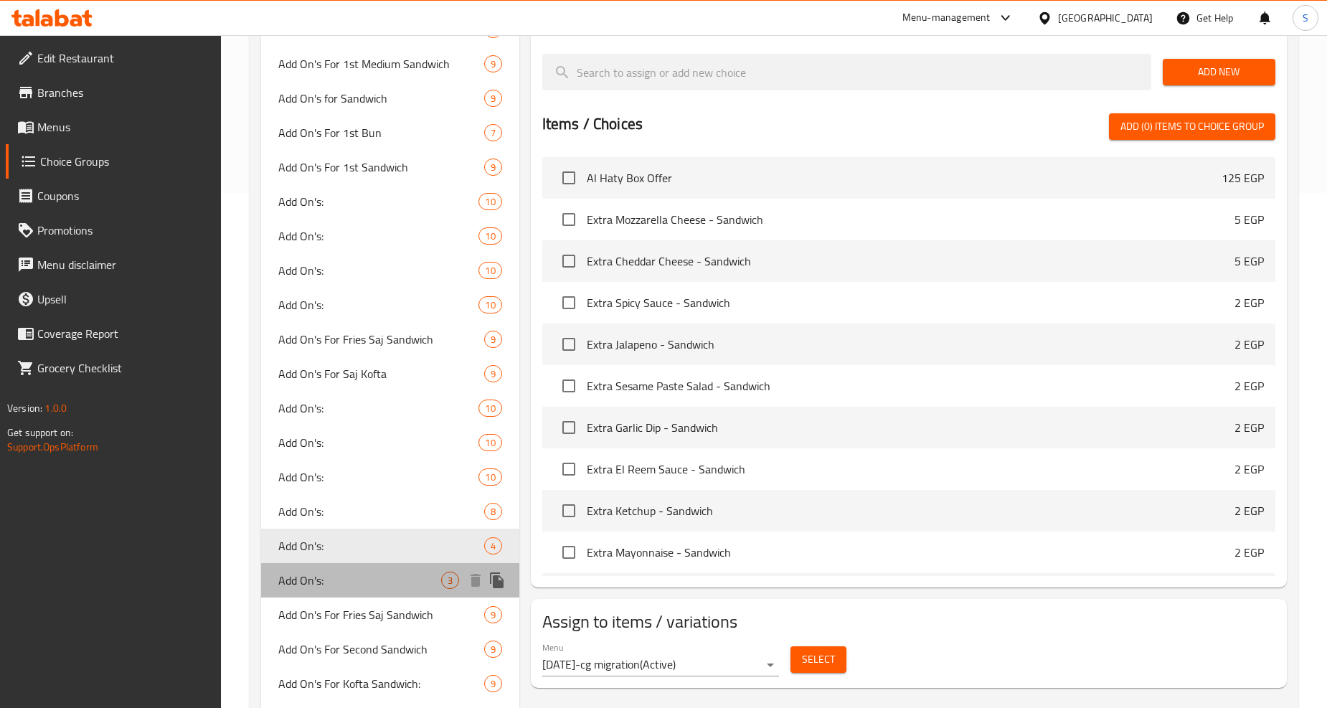
click at [333, 585] on span "Add On's:" at bounding box center [359, 580] width 162 height 17
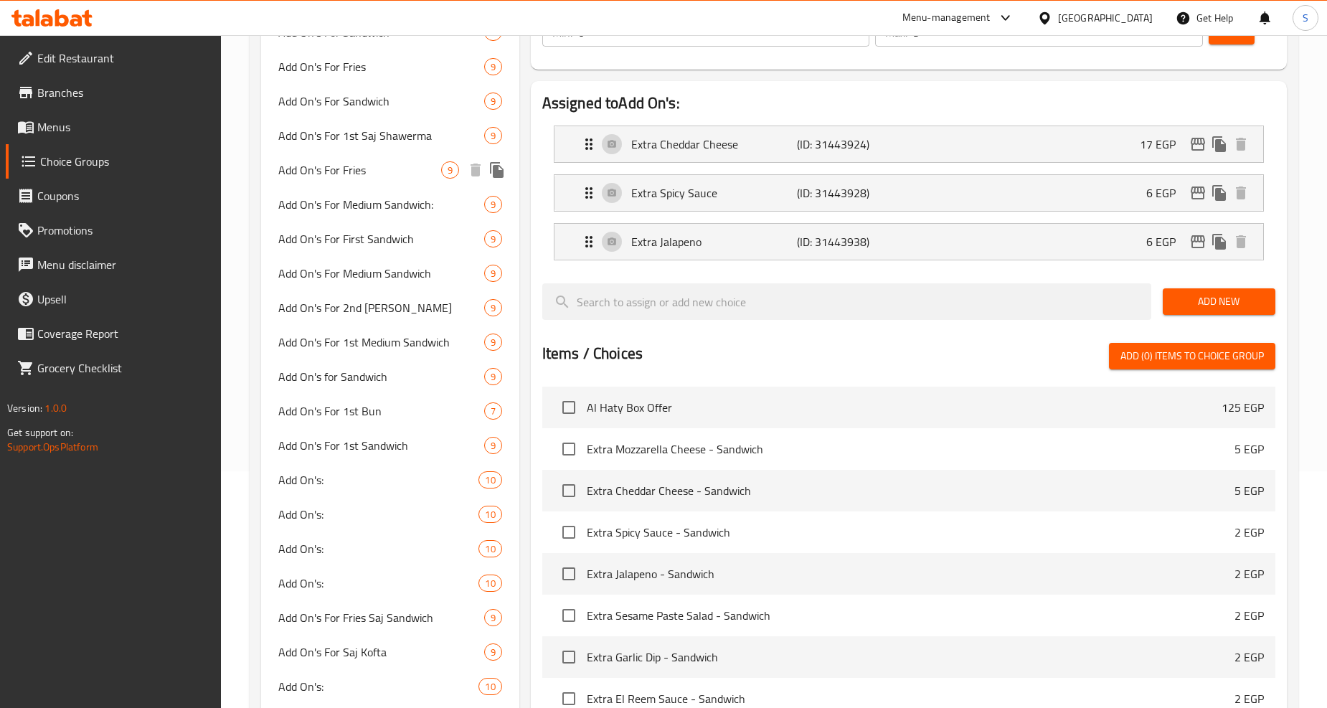
scroll to position [319, 0]
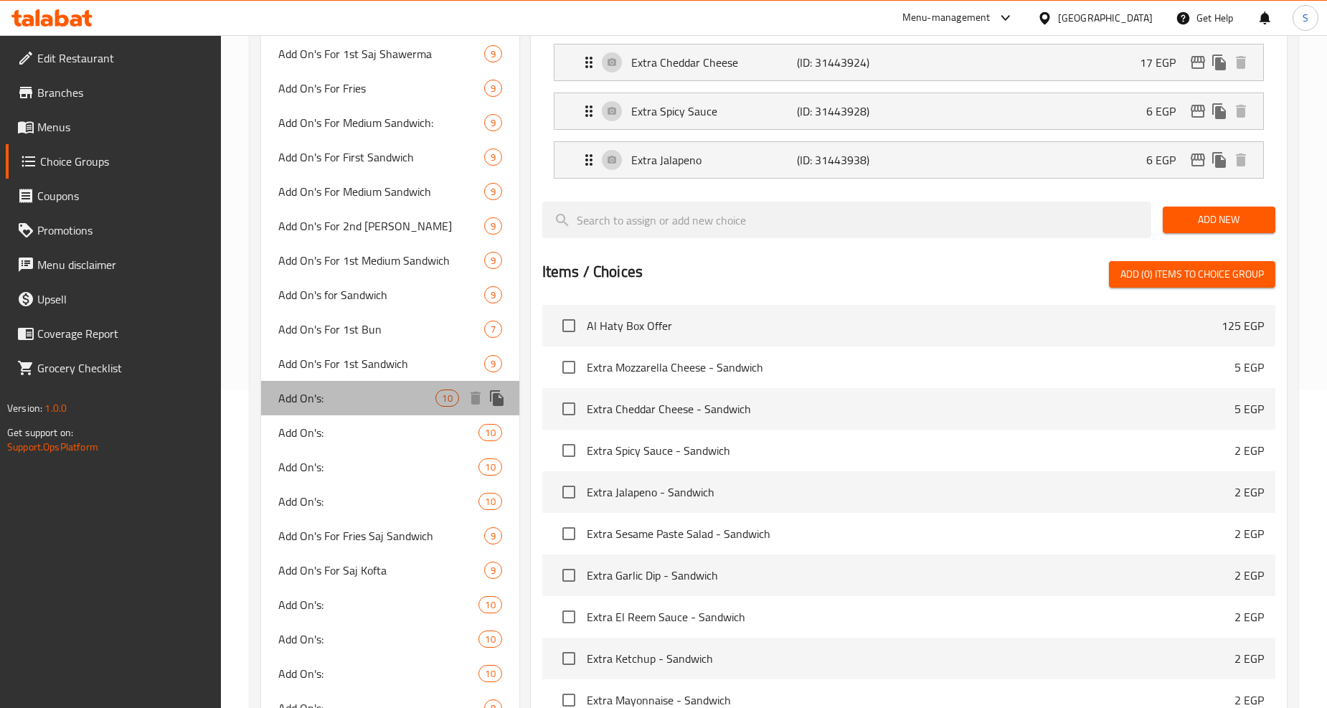
click at [347, 405] on span "Add On's:" at bounding box center [356, 398] width 157 height 17
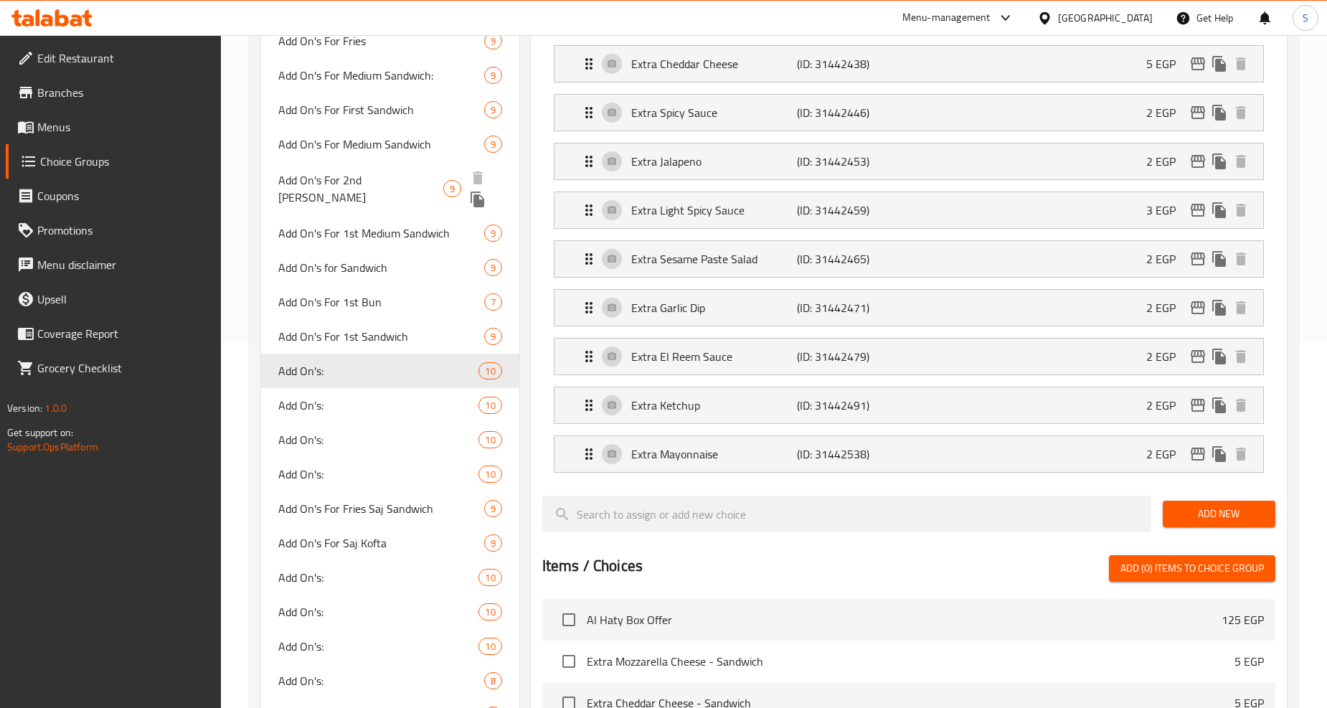
scroll to position [398, 0]
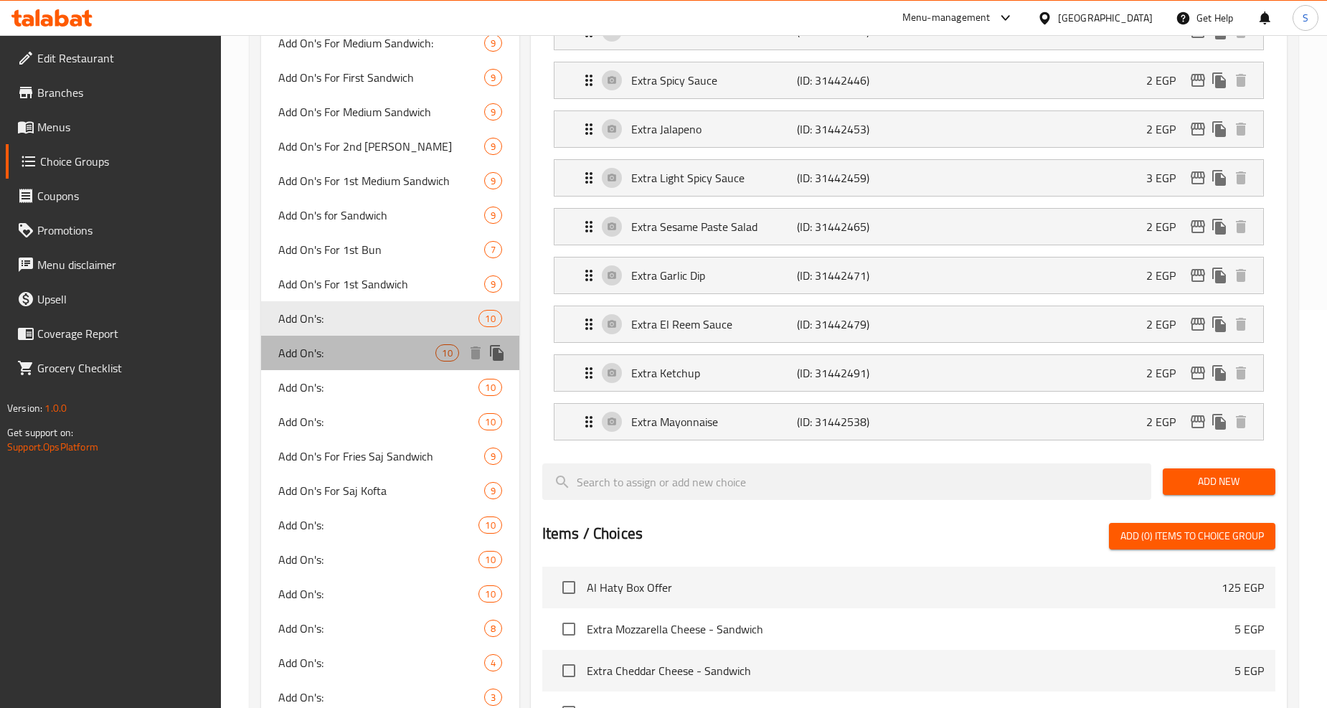
click at [323, 357] on span "Add On's:" at bounding box center [356, 352] width 157 height 17
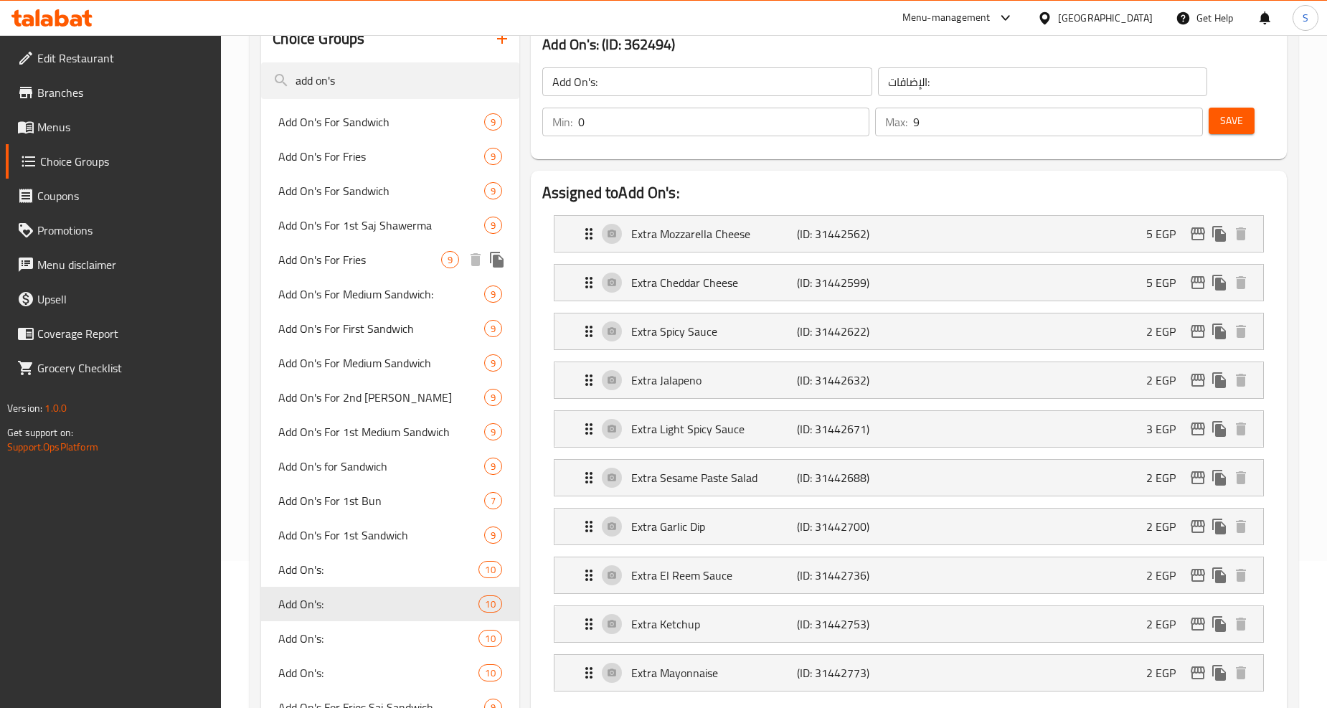
scroll to position [239, 0]
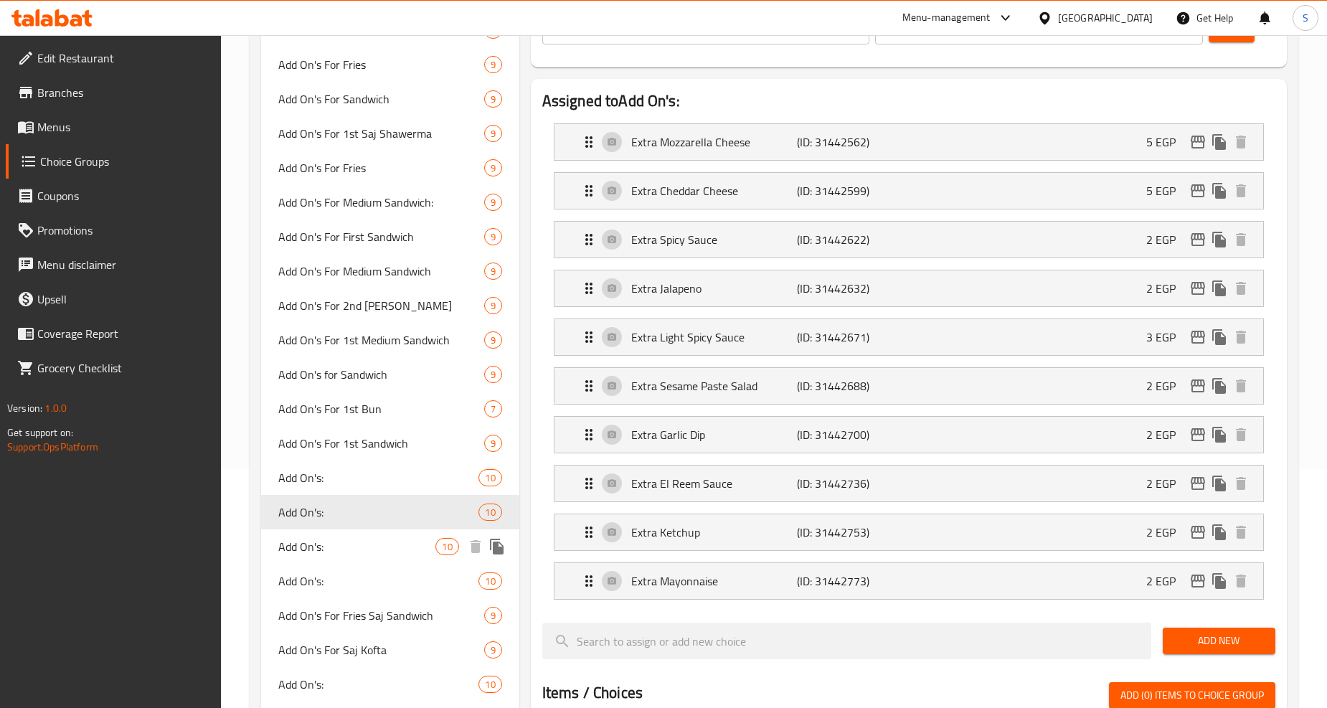
click at [293, 543] on span "Add On's:" at bounding box center [356, 546] width 157 height 17
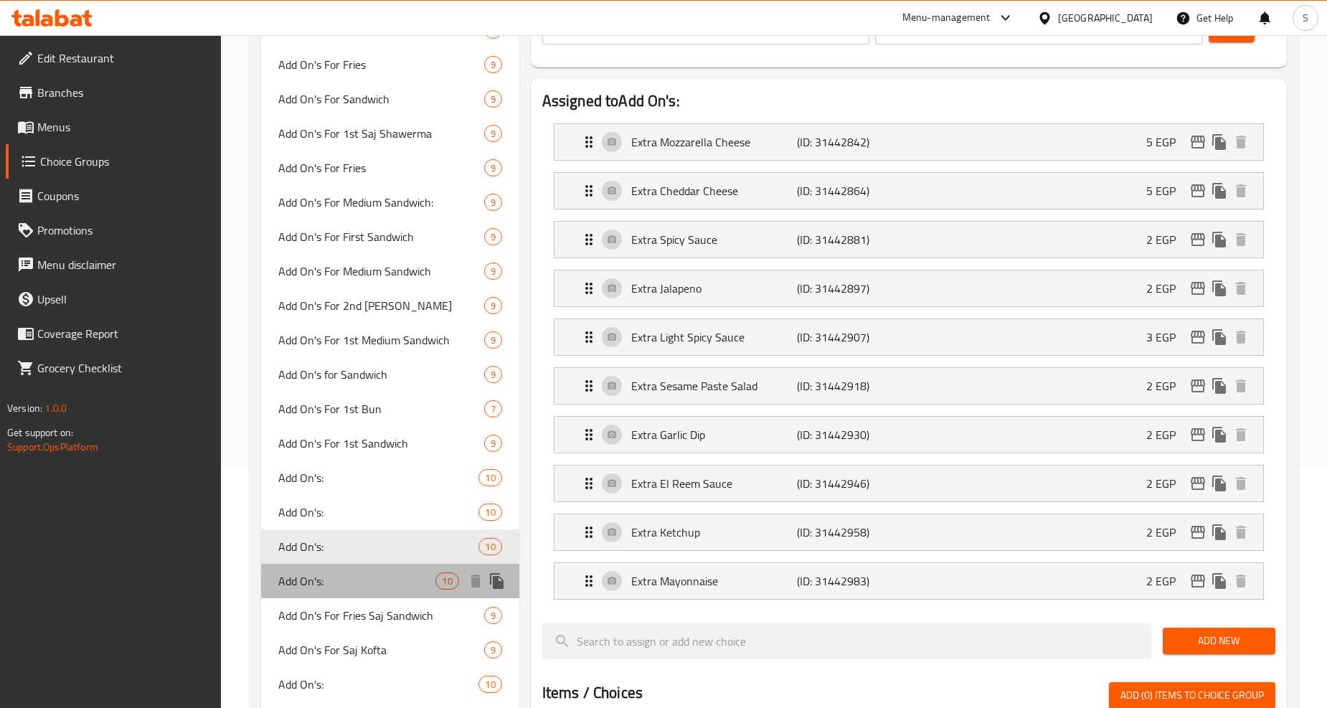
click at [301, 575] on span "Add On's:" at bounding box center [356, 581] width 157 height 17
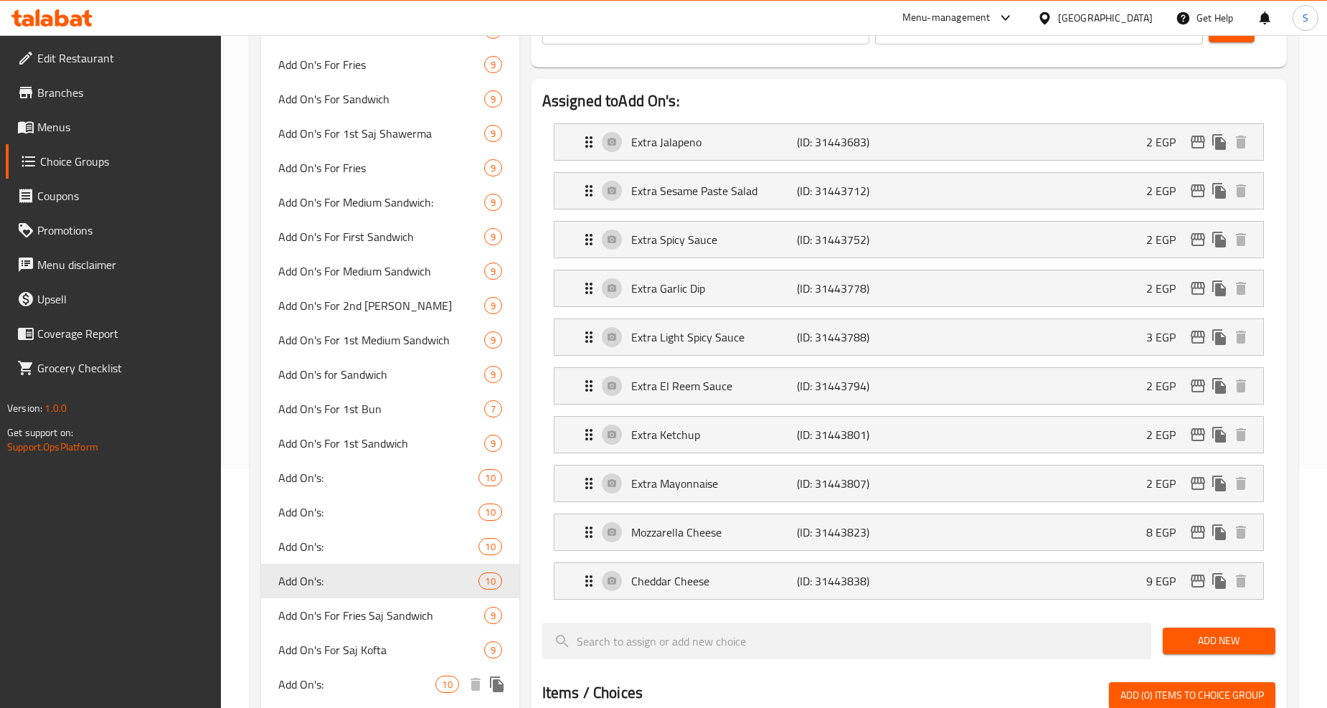
click at [336, 682] on span "Add On's:" at bounding box center [356, 684] width 157 height 17
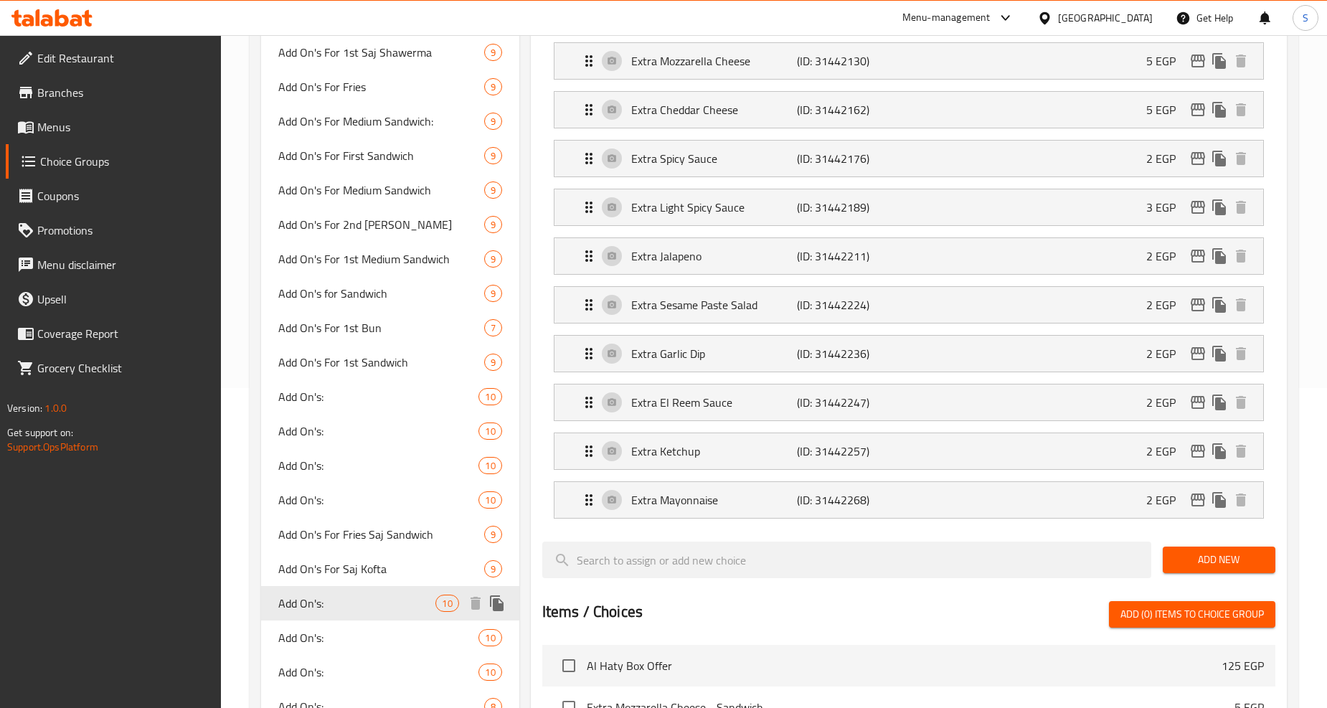
scroll to position [478, 0]
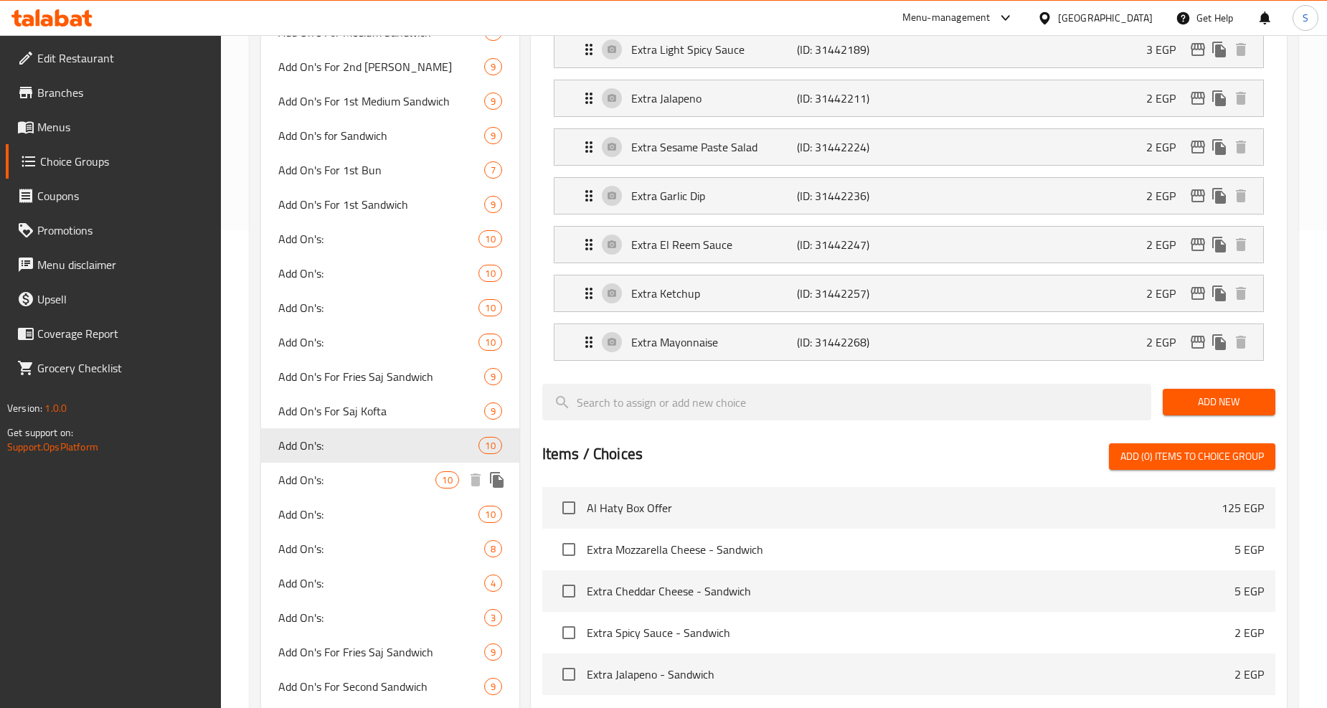
click at [314, 484] on span "Add On's:" at bounding box center [356, 479] width 157 height 17
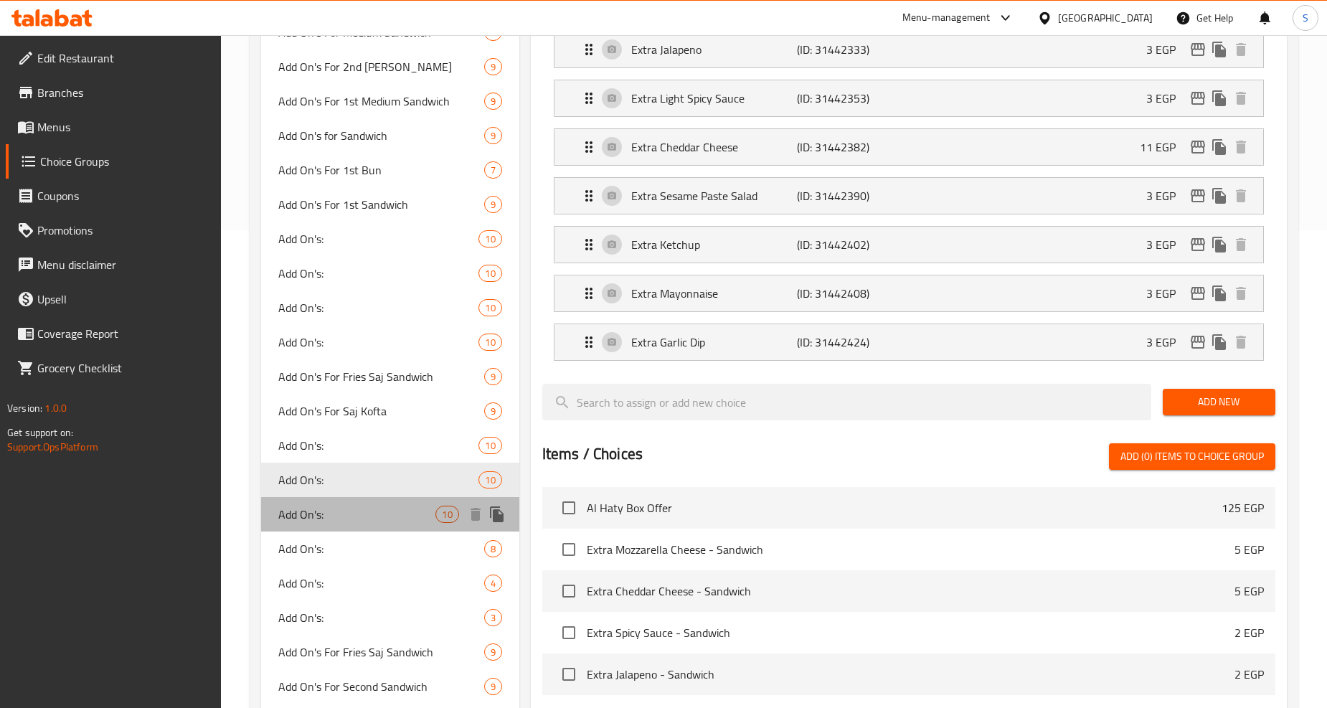
click at [321, 527] on div "Add On's: 10" at bounding box center [390, 514] width 258 height 34
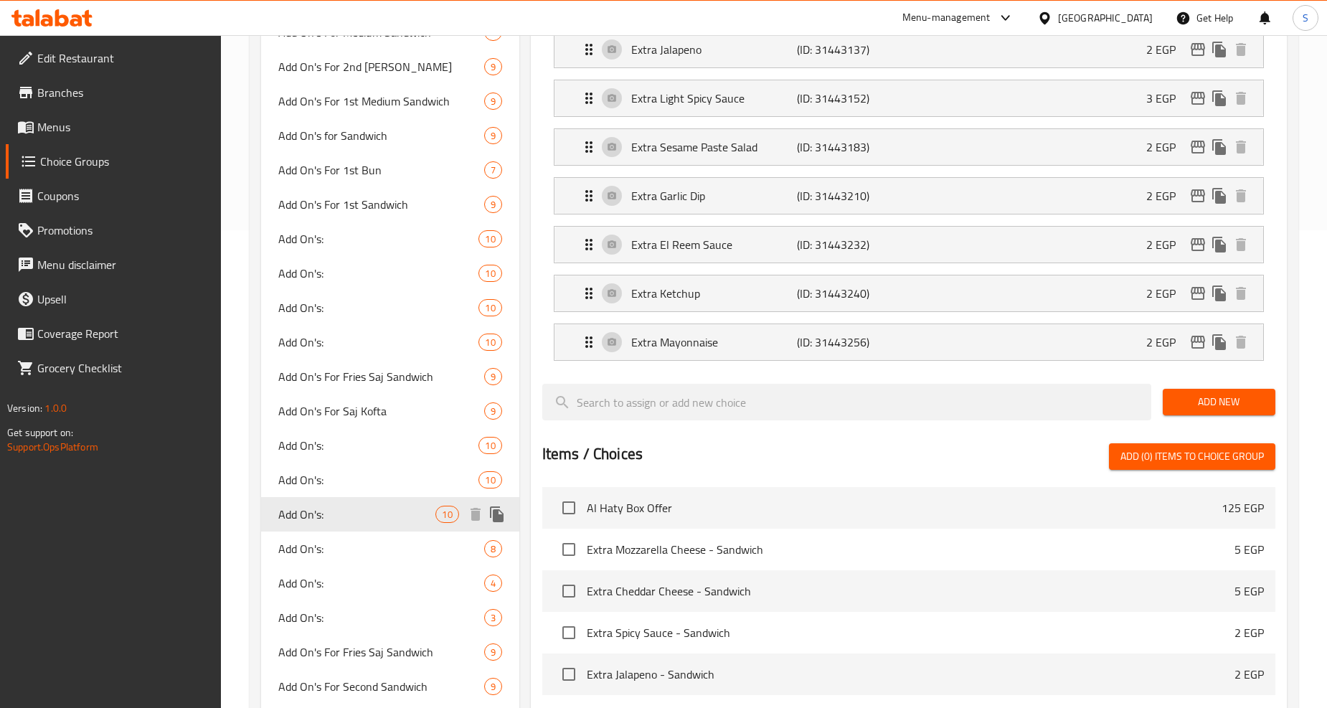
type input "7"
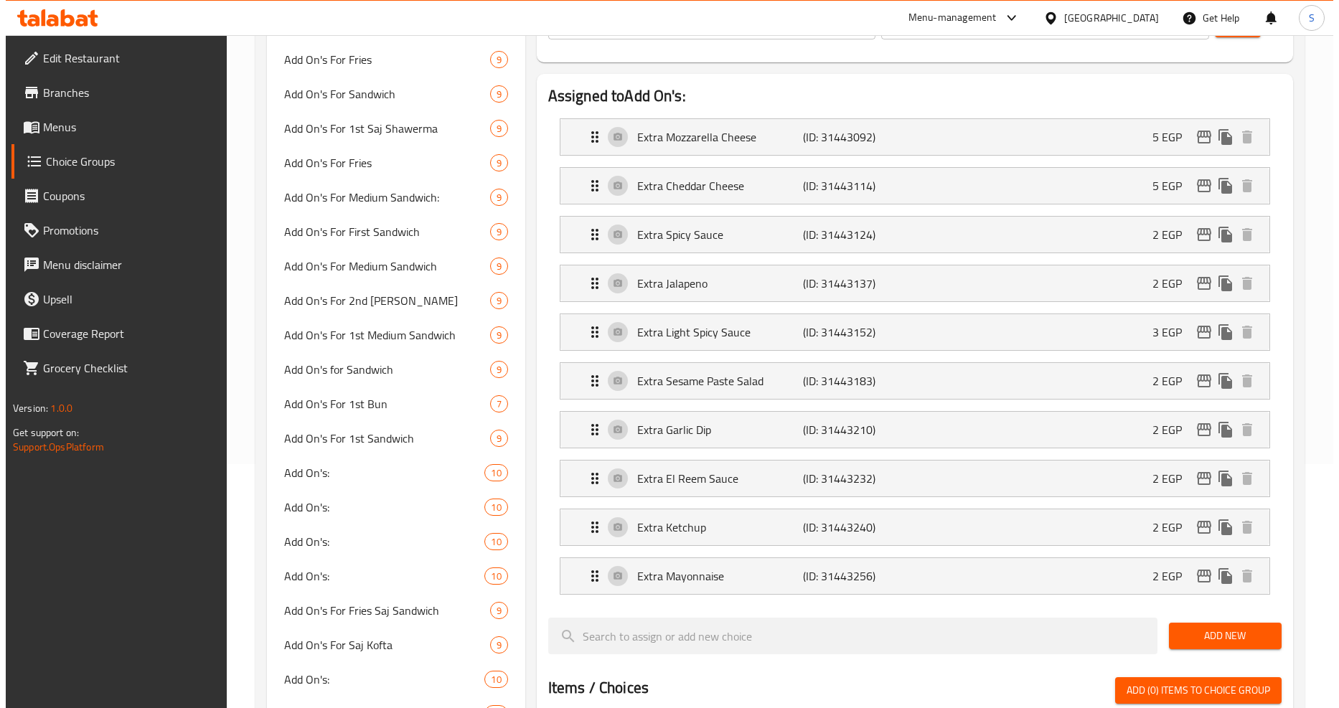
scroll to position [797, 0]
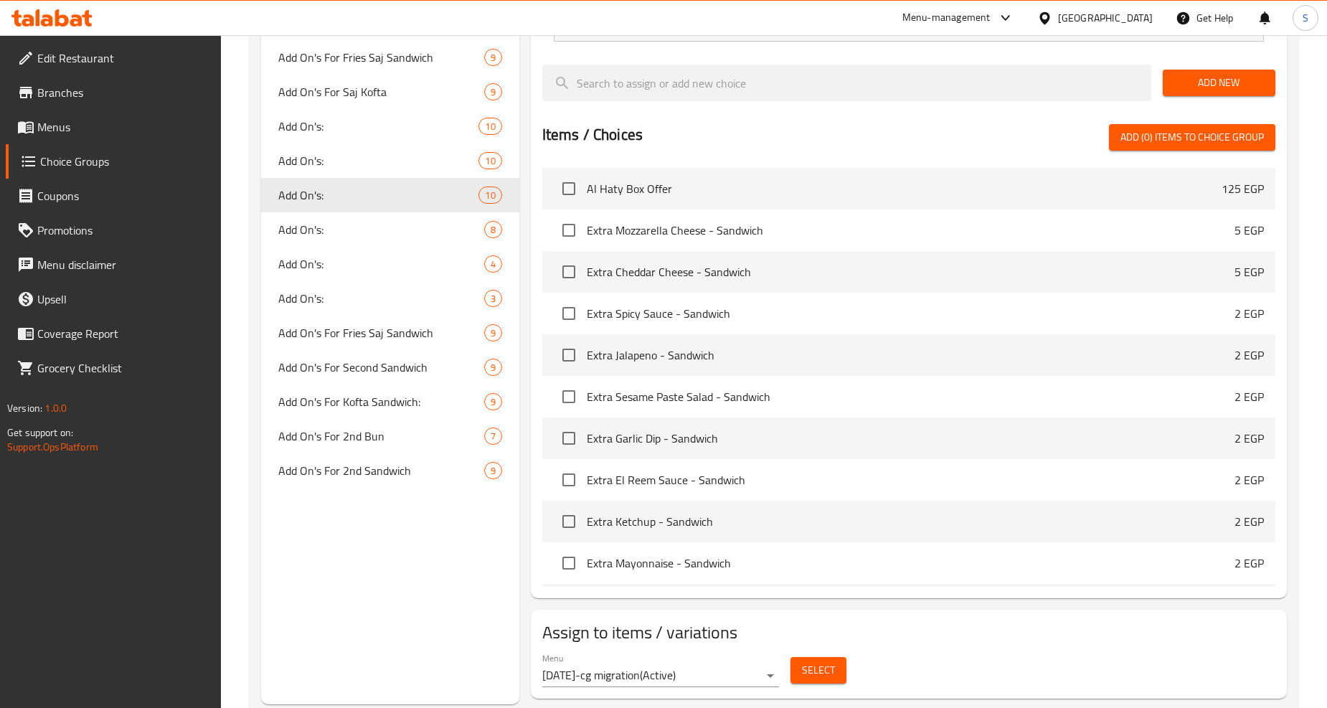
click at [816, 667] on span "Select" at bounding box center [818, 670] width 33 height 18
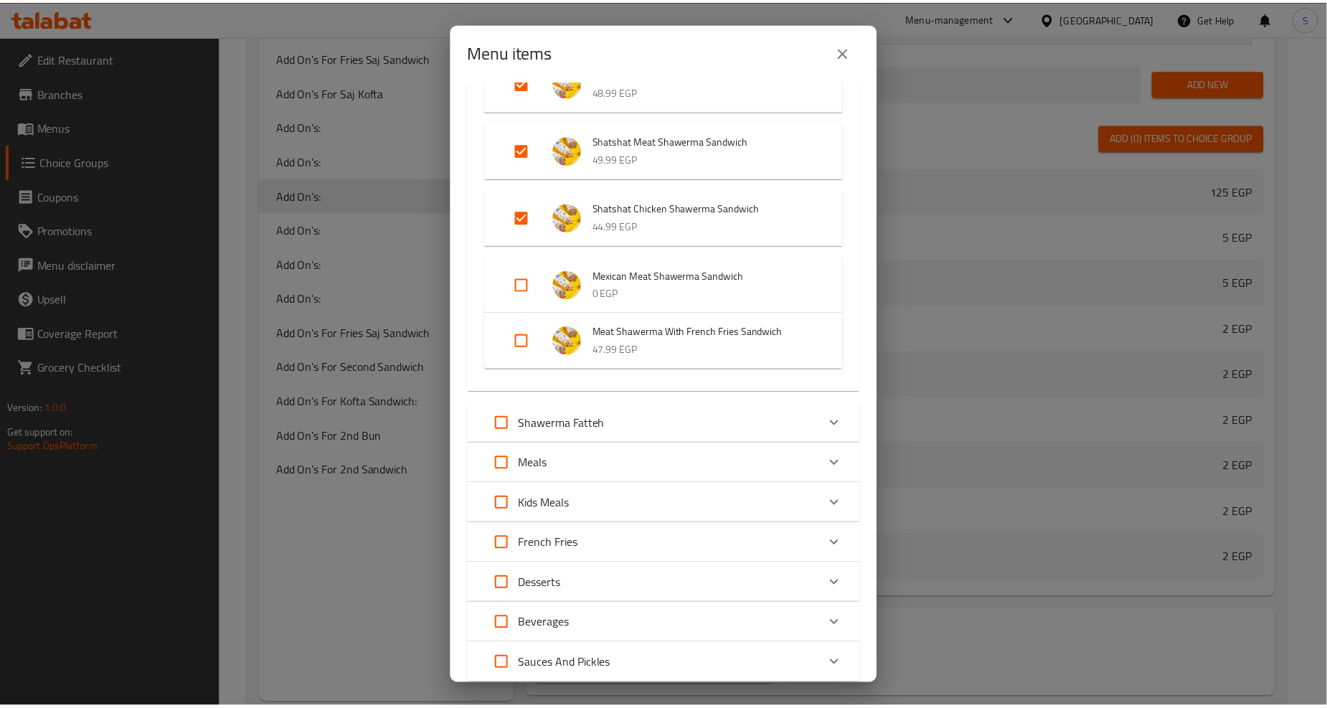
scroll to position [1766, 0]
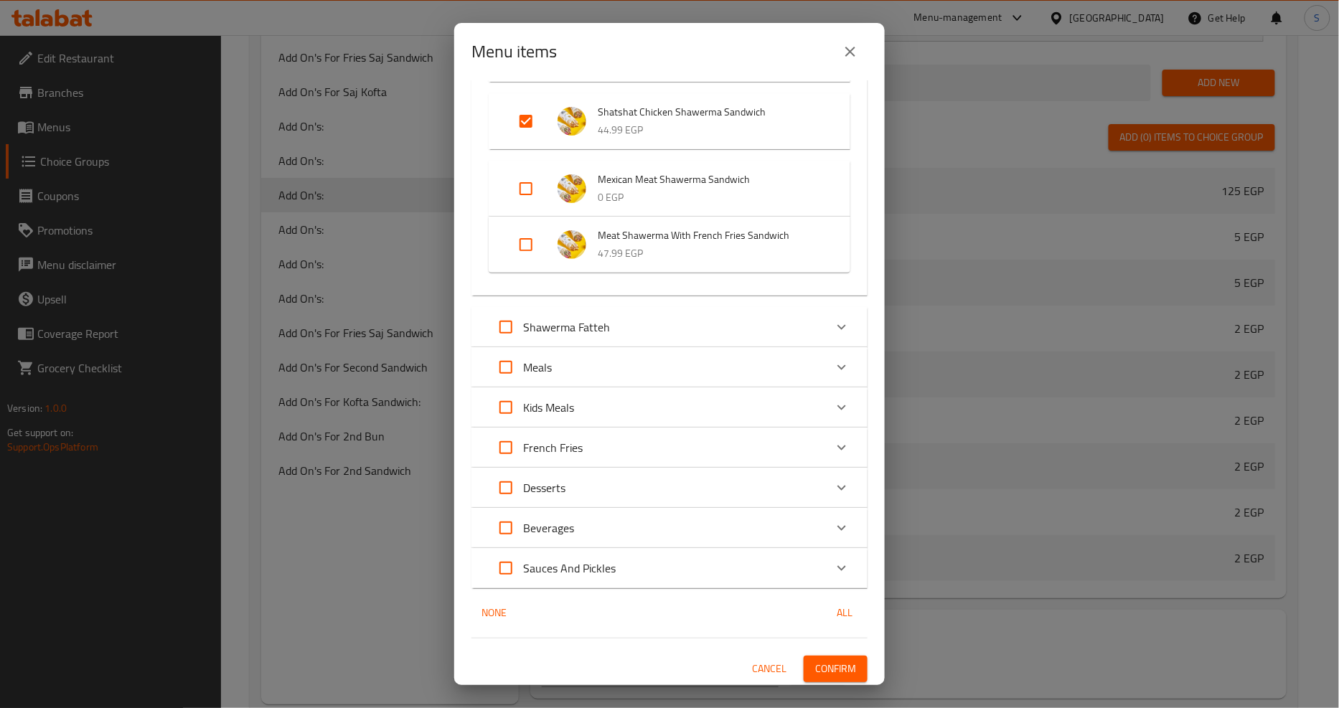
click at [849, 52] on icon "close" at bounding box center [850, 52] width 10 height 10
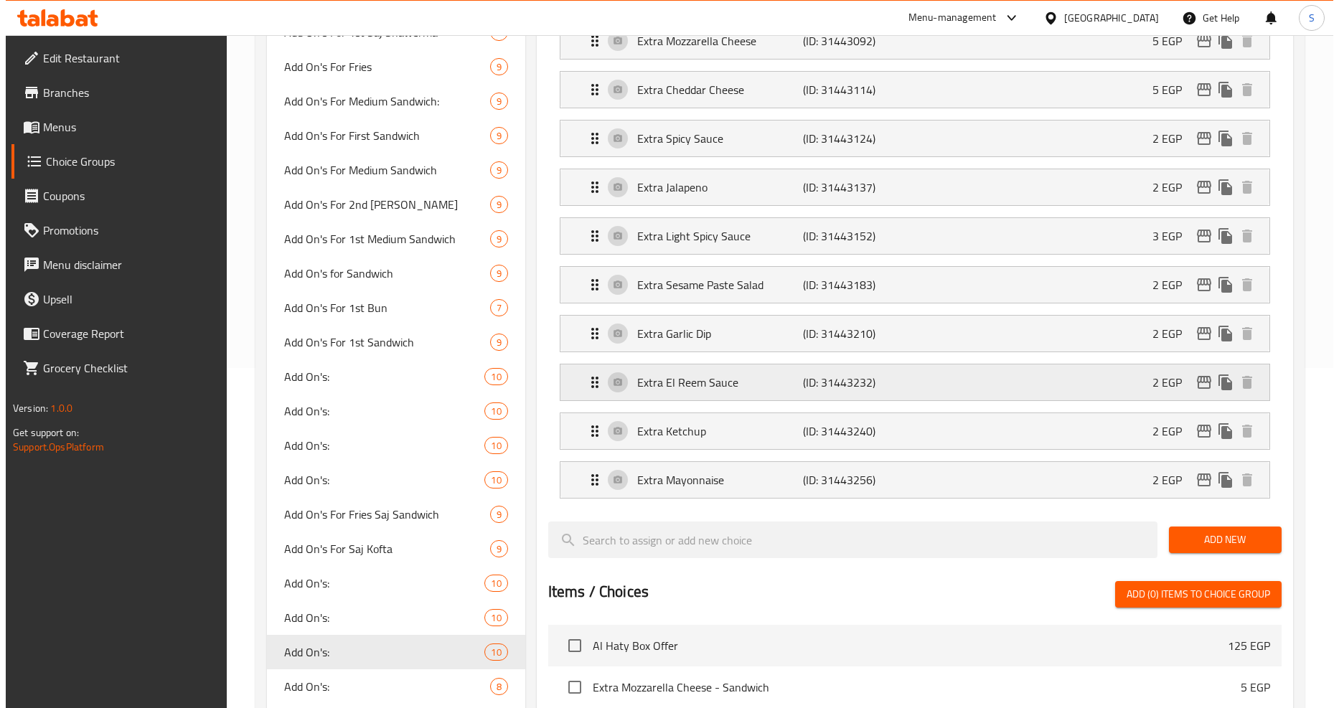
scroll to position [239, 0]
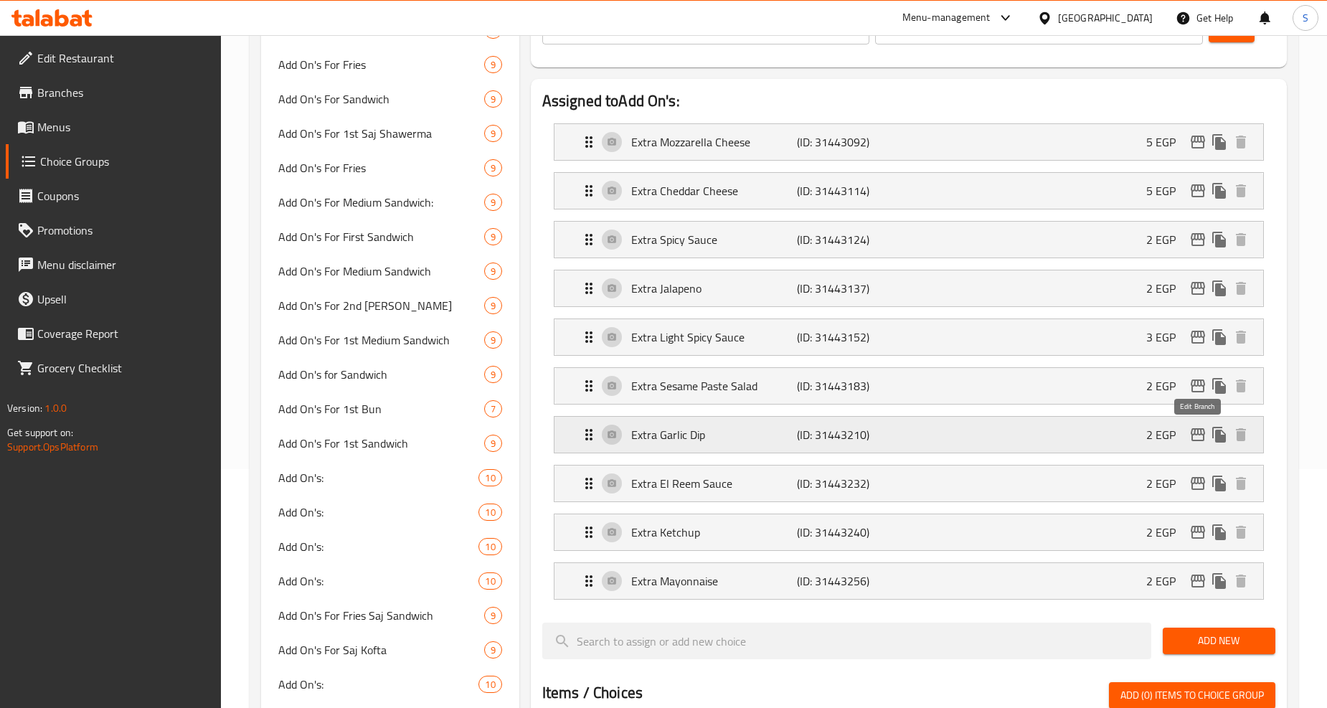
click at [1195, 436] on icon "edit" at bounding box center [1198, 434] width 17 height 17
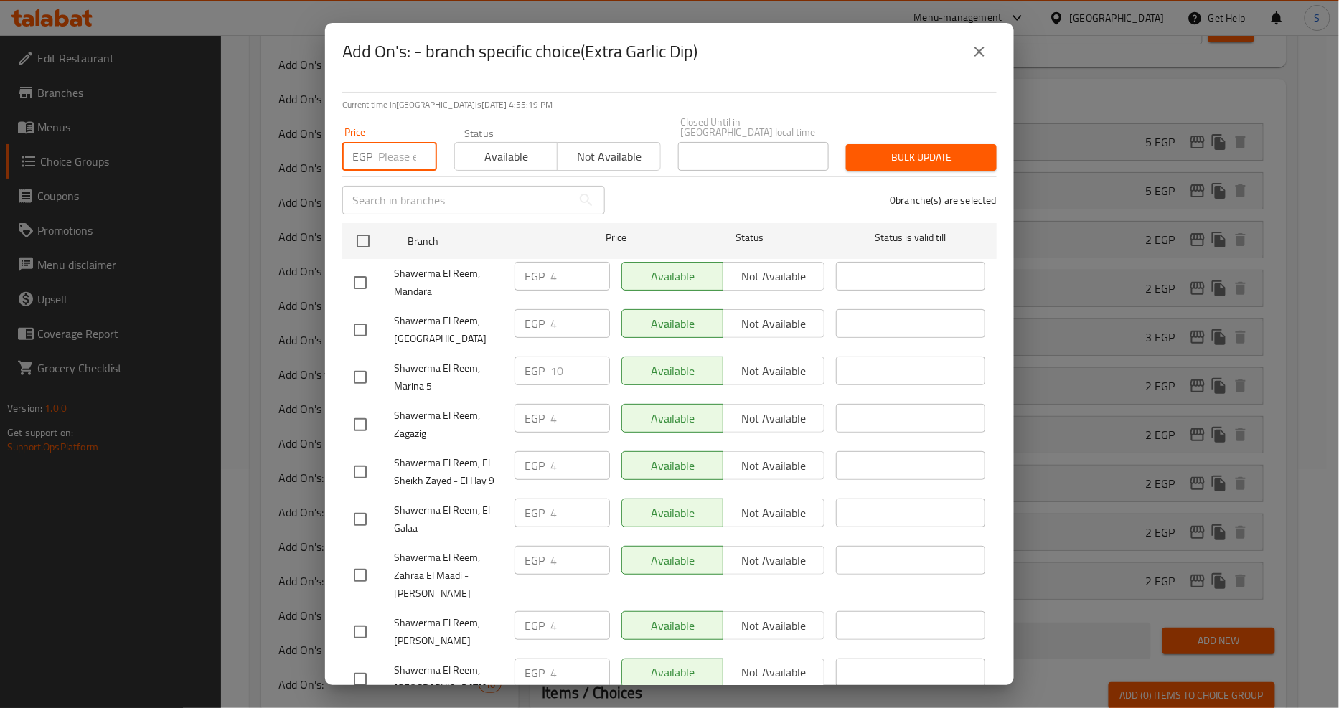
click at [400, 153] on input "number" at bounding box center [407, 156] width 59 height 29
type input "7"
click at [359, 232] on input "checkbox" at bounding box center [363, 241] width 30 height 30
checkbox input "true"
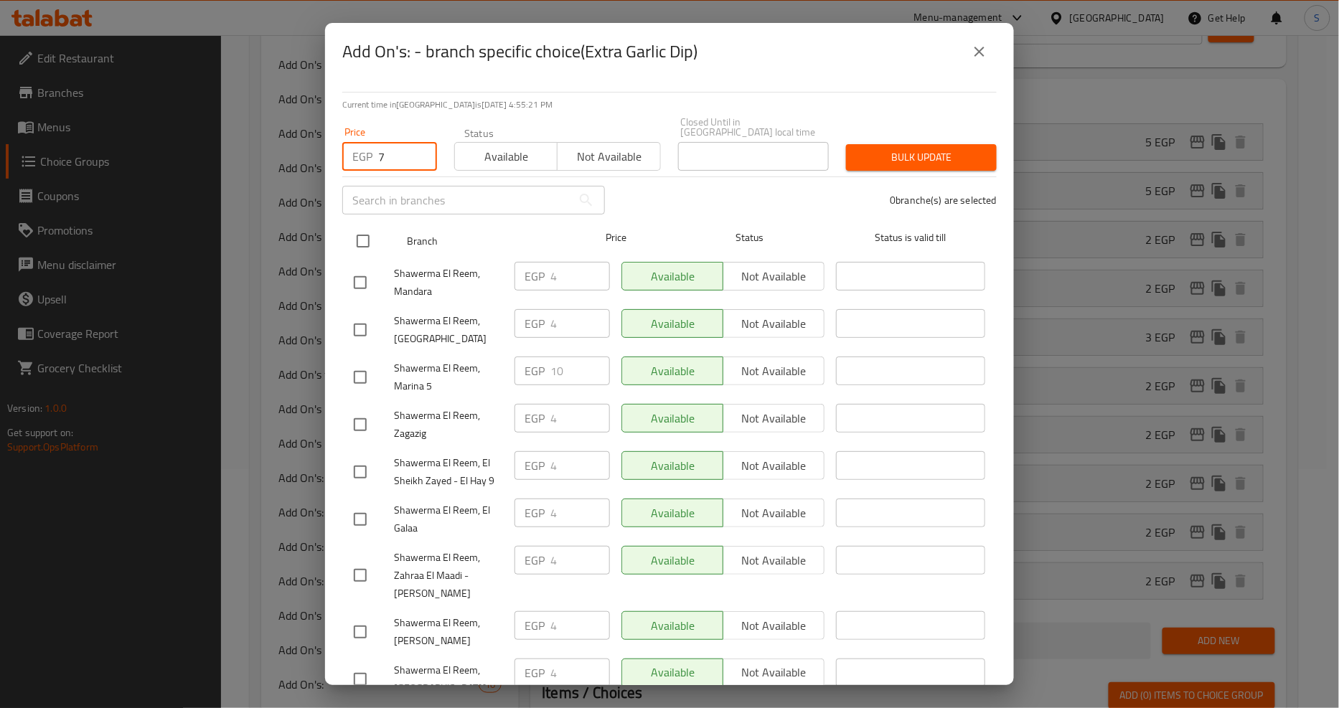
checkbox input "true"
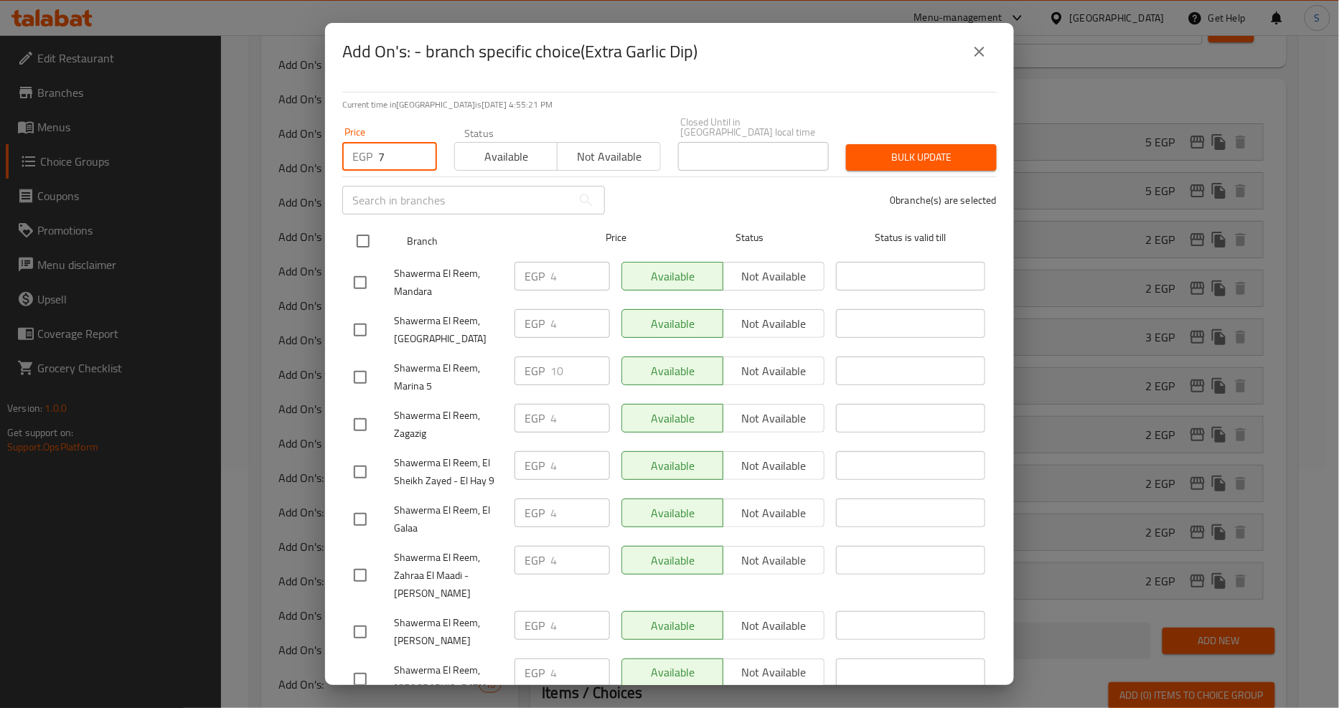
checkbox input "true"
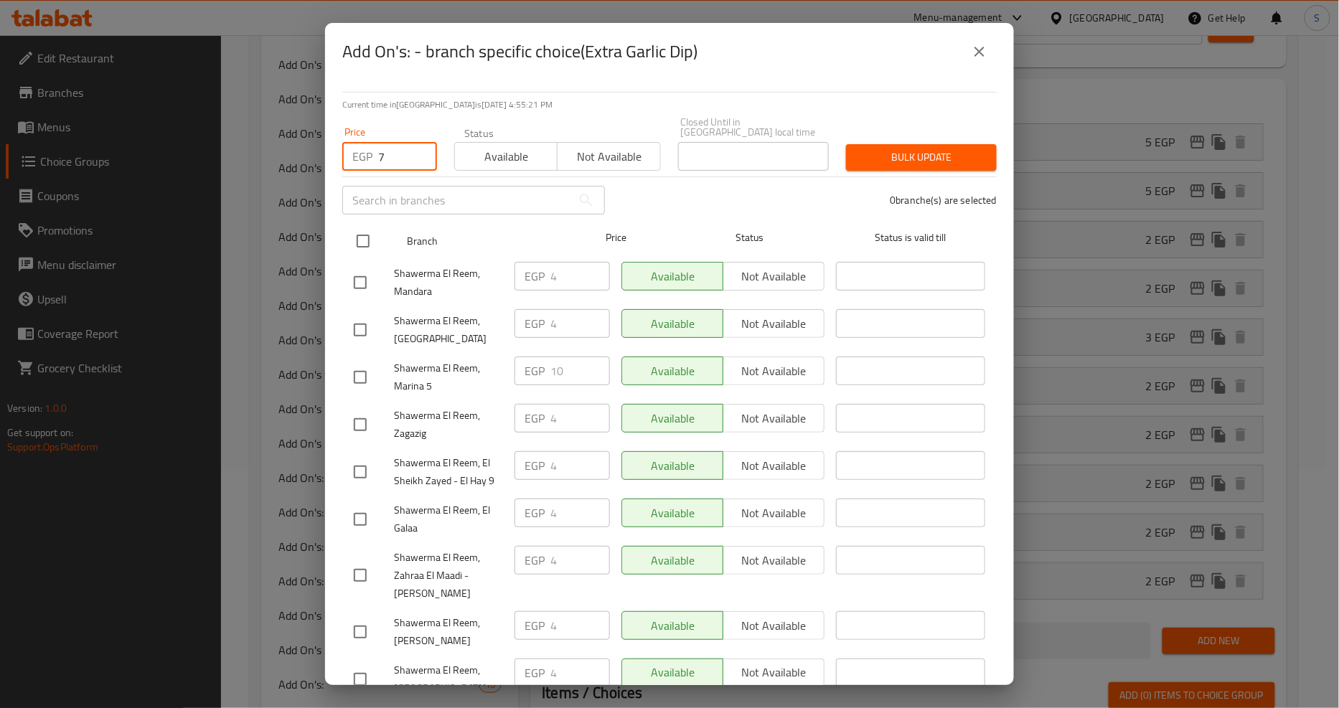
checkbox input "true"
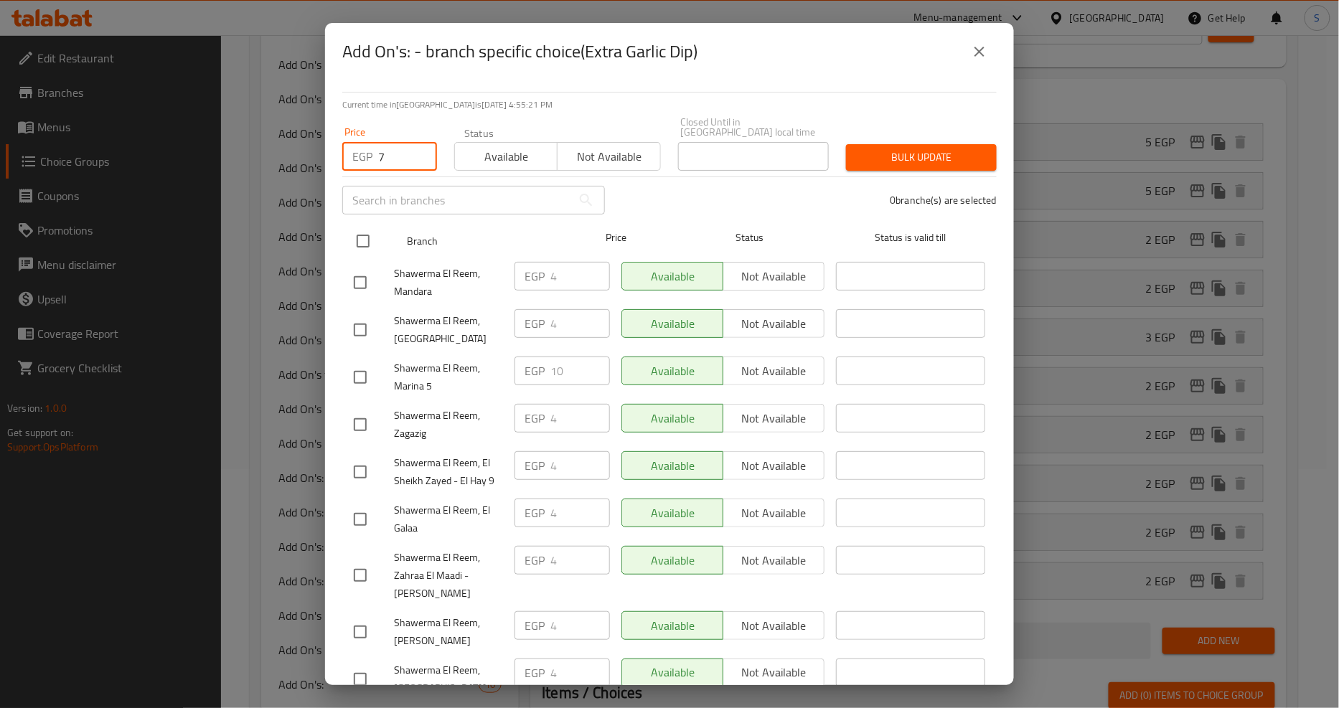
checkbox input "true"
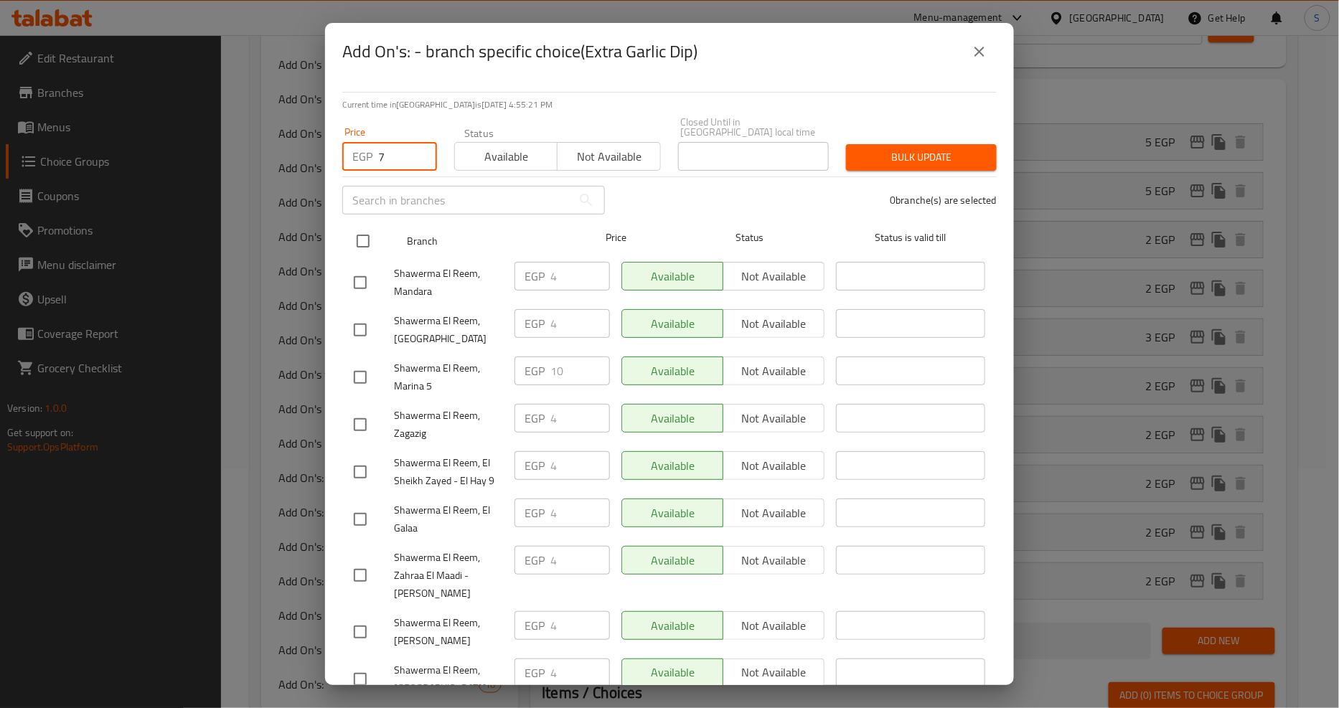
checkbox input "true"
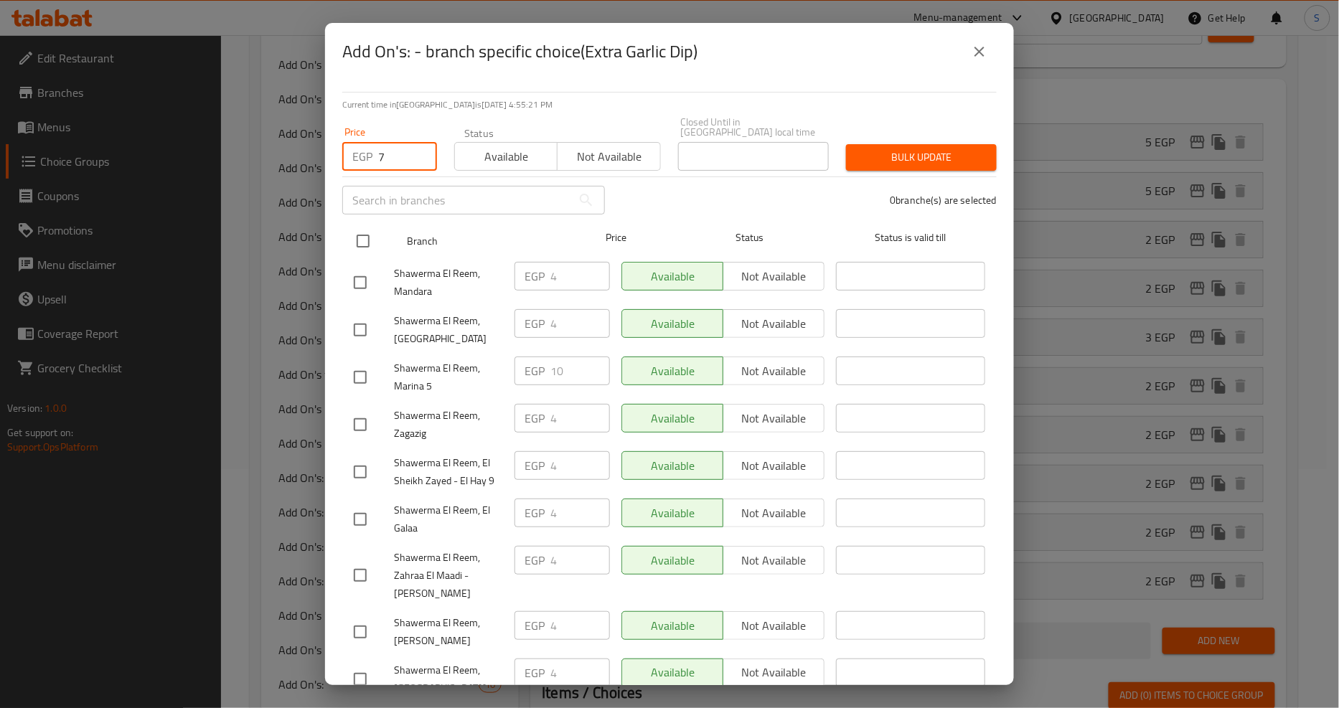
checkbox input "true"
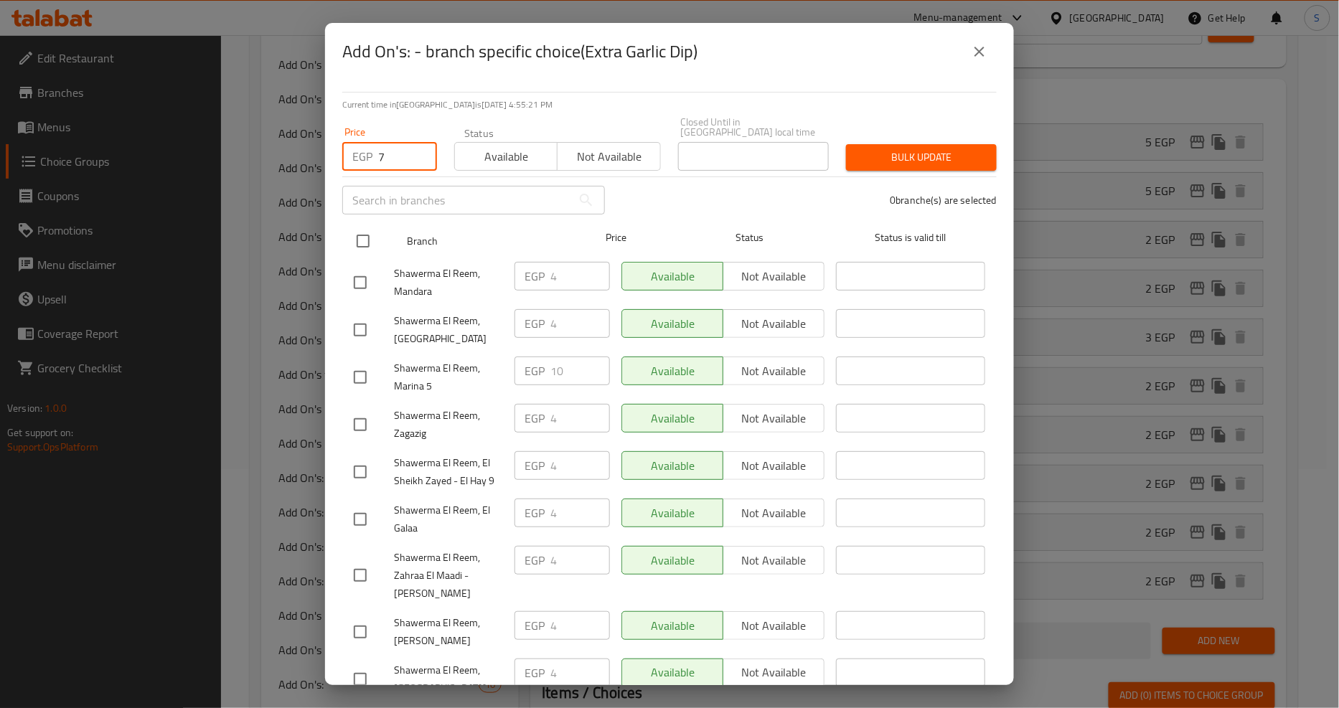
checkbox input "true"
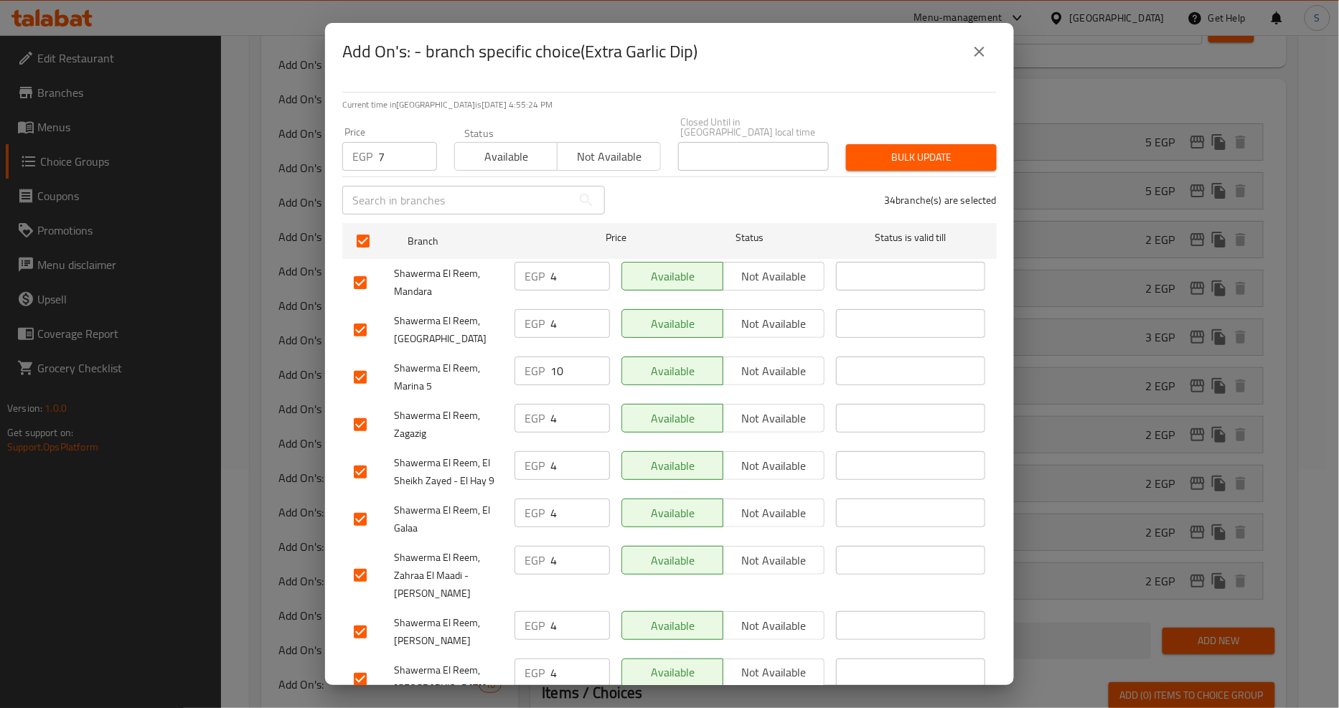
click at [354, 364] on input "checkbox" at bounding box center [360, 377] width 30 height 30
checkbox input "false"
click at [919, 149] on span "Bulk update" at bounding box center [921, 158] width 128 height 18
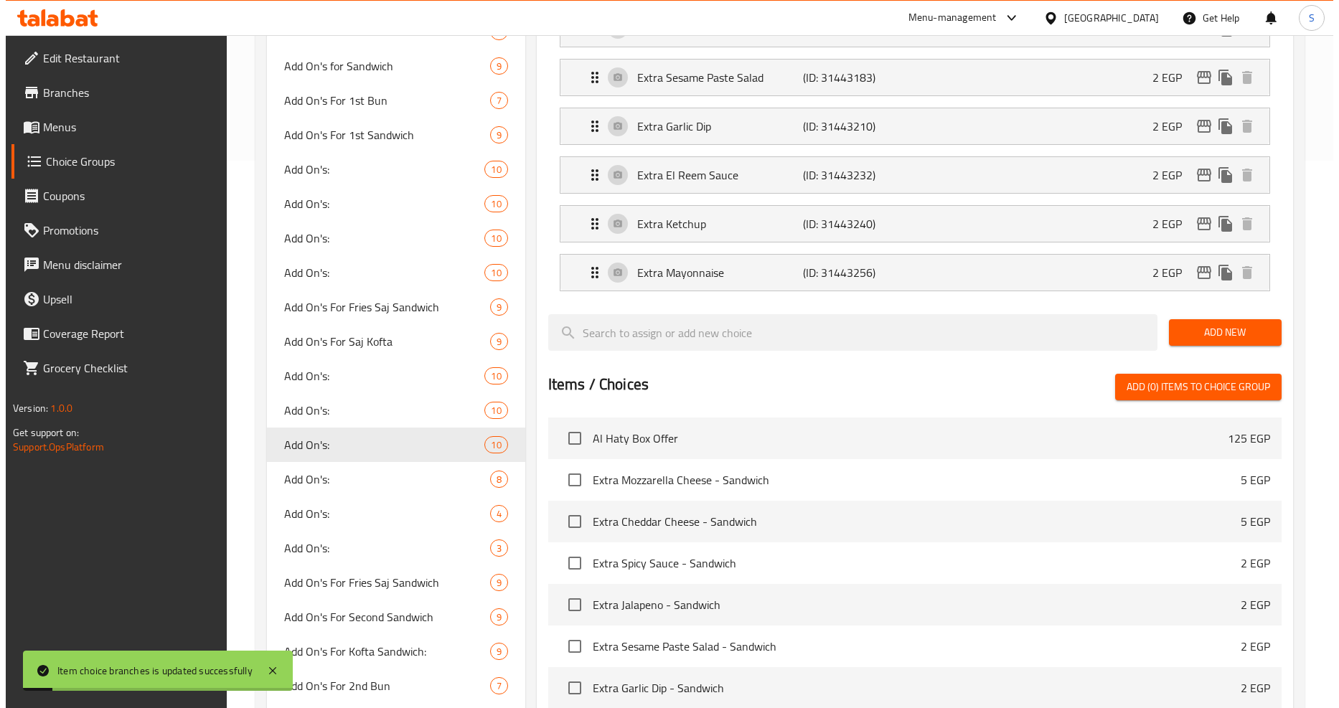
scroll to position [515, 0]
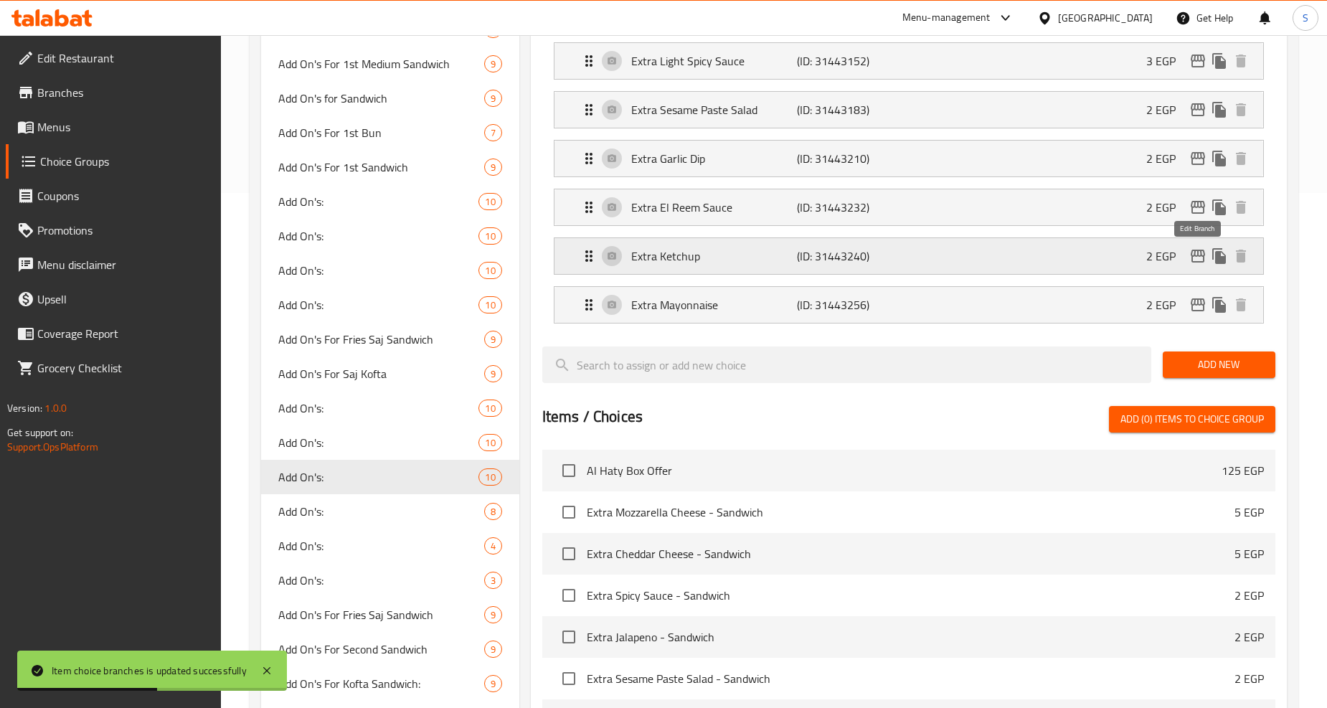
click at [1199, 256] on icon "edit" at bounding box center [1198, 256] width 14 height 13
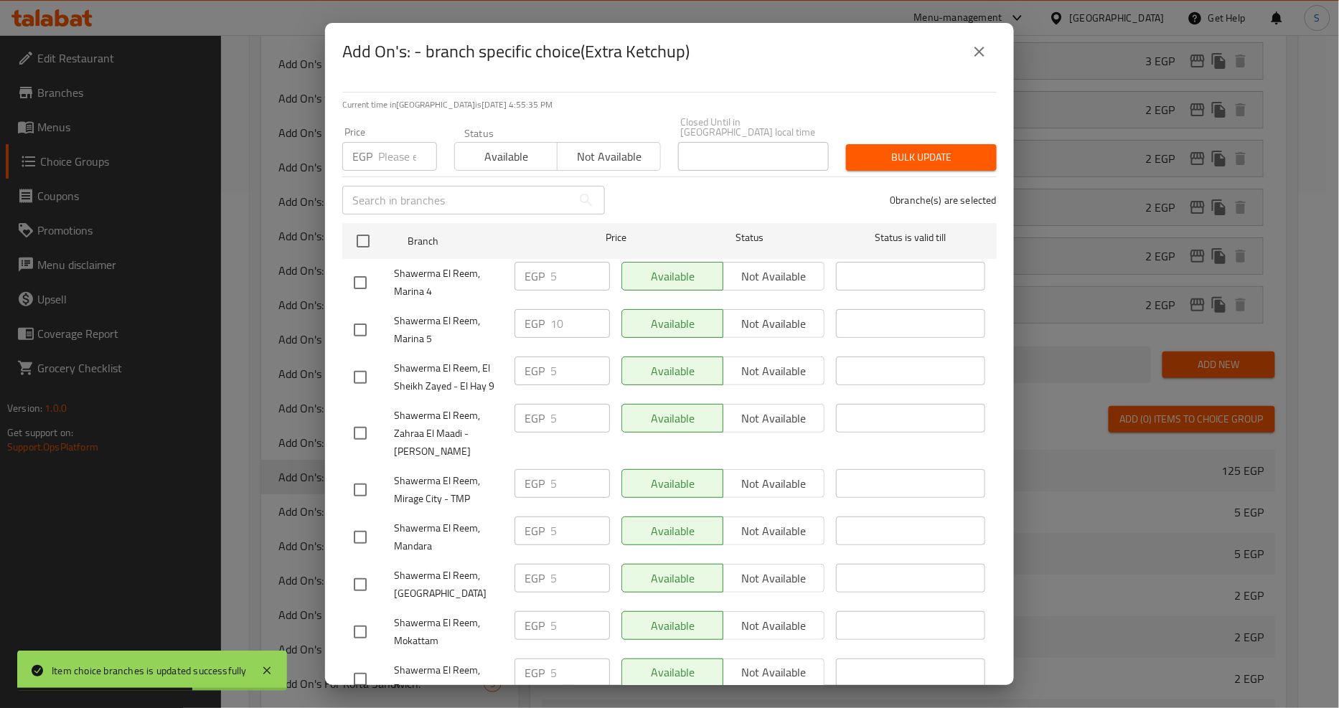
click at [403, 148] on input "number" at bounding box center [407, 156] width 59 height 29
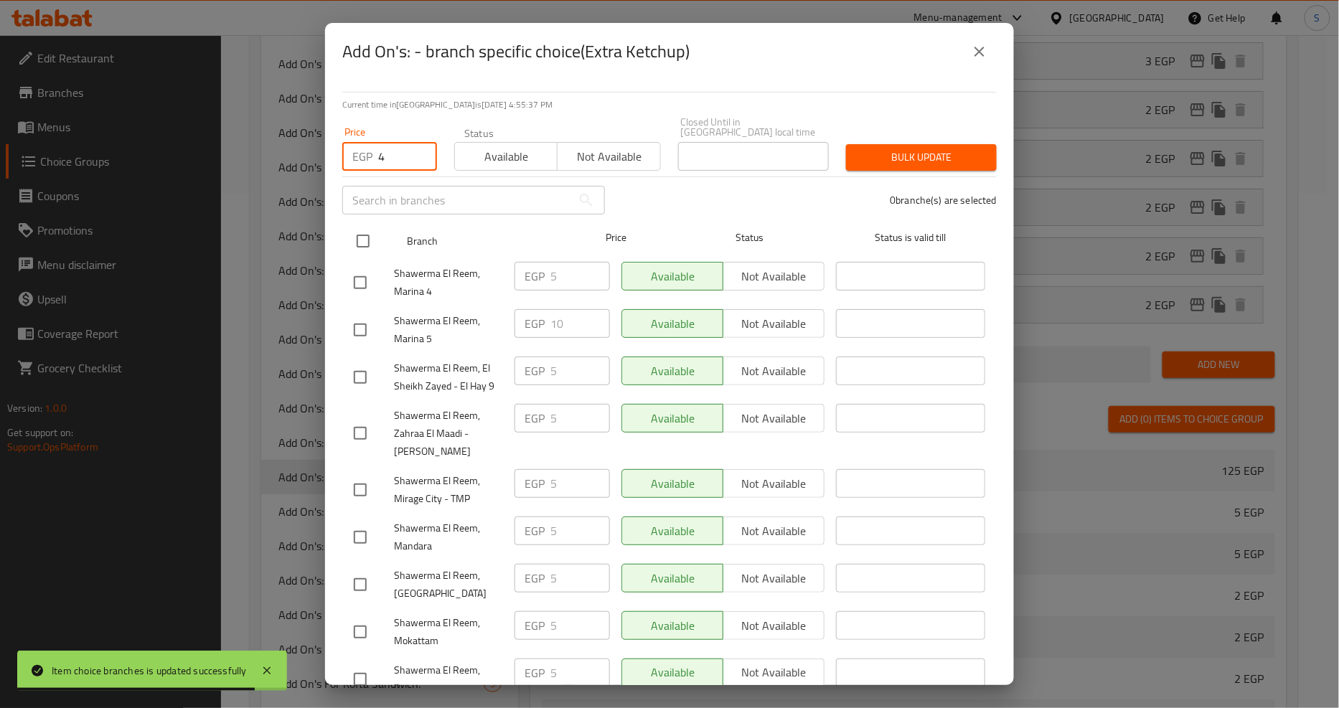
type input "4"
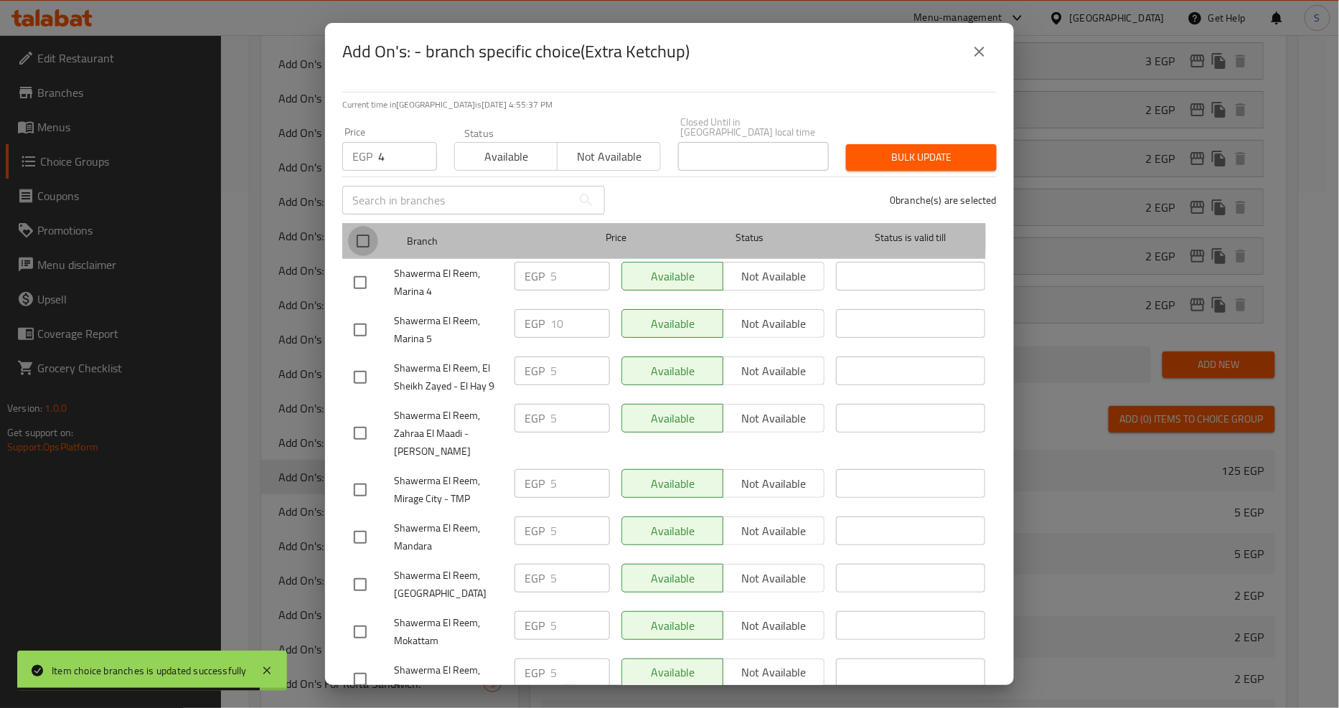
click at [354, 228] on input "checkbox" at bounding box center [363, 241] width 30 height 30
checkbox input "true"
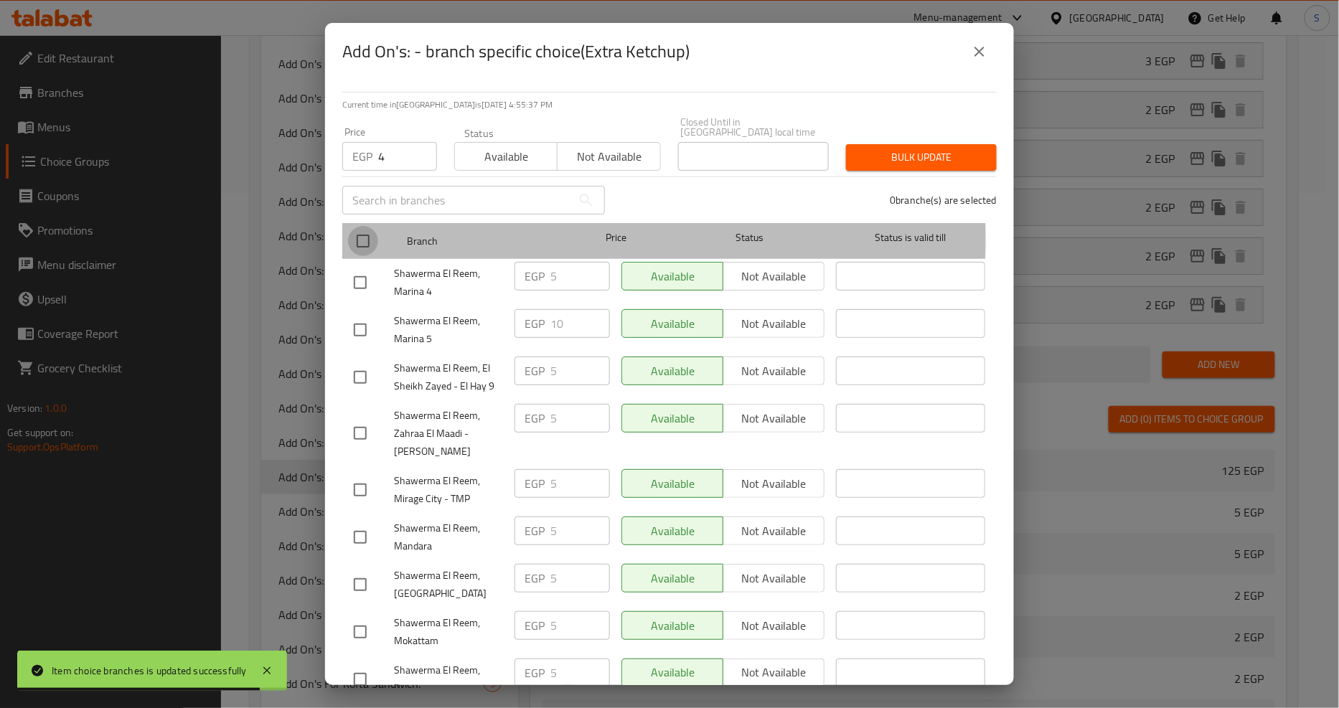
checkbox input "true"
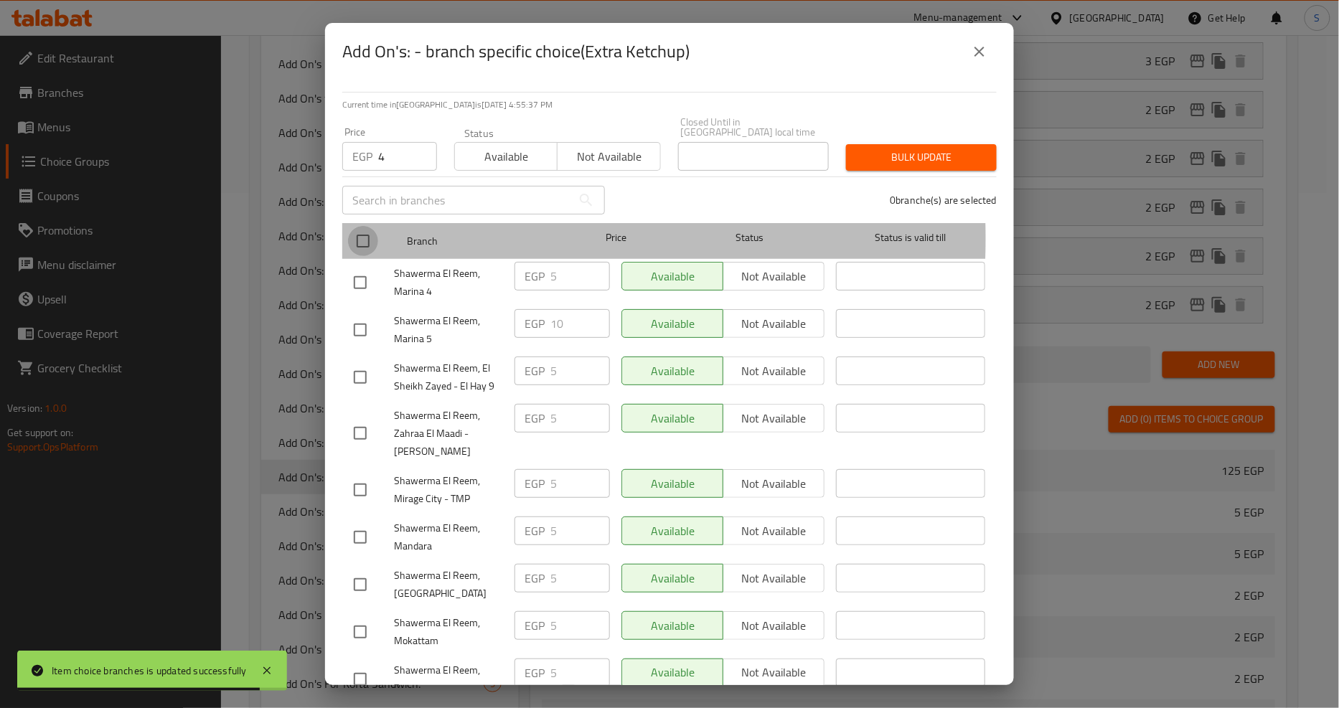
checkbox input "true"
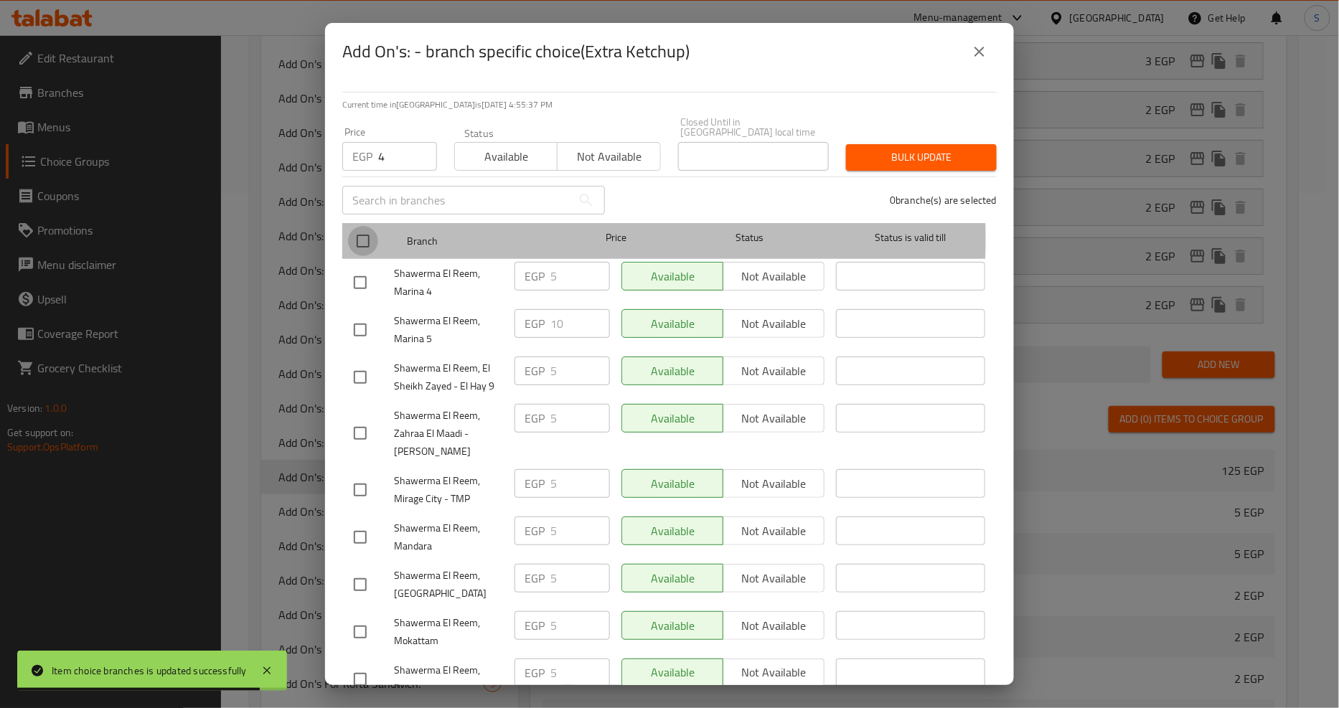
checkbox input "true"
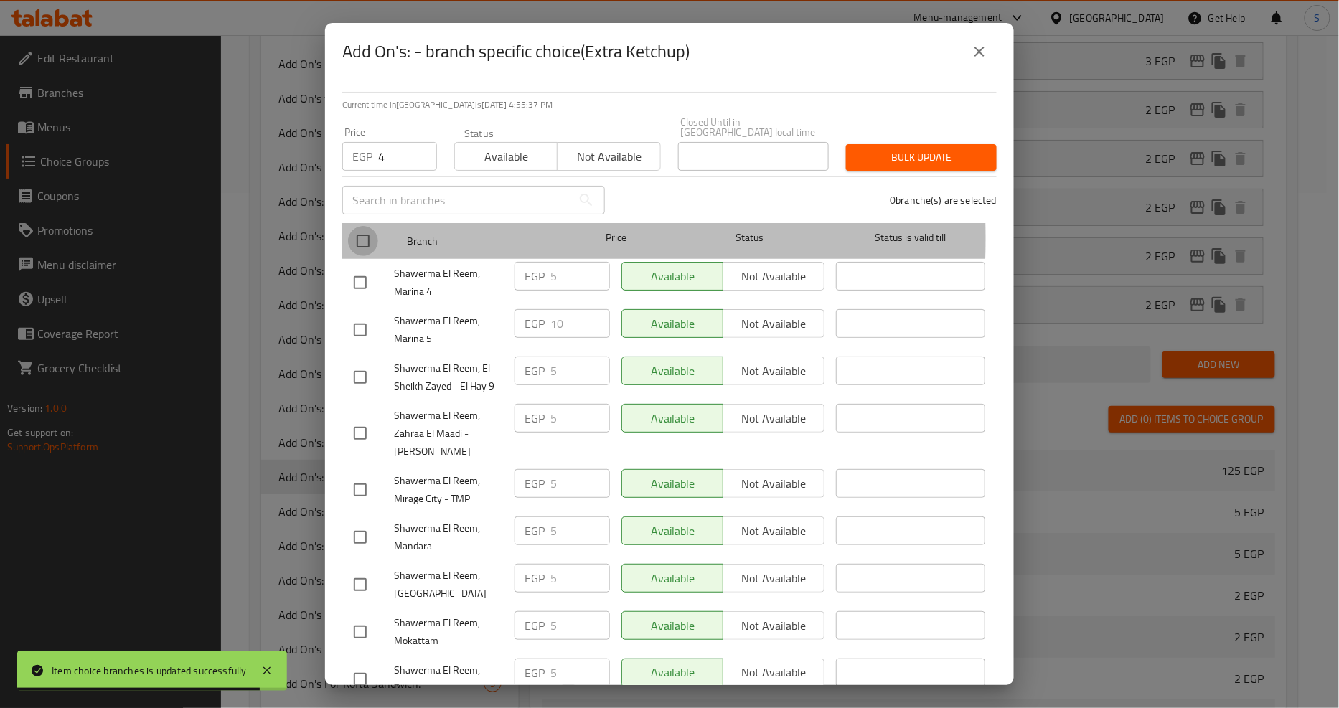
checkbox input "true"
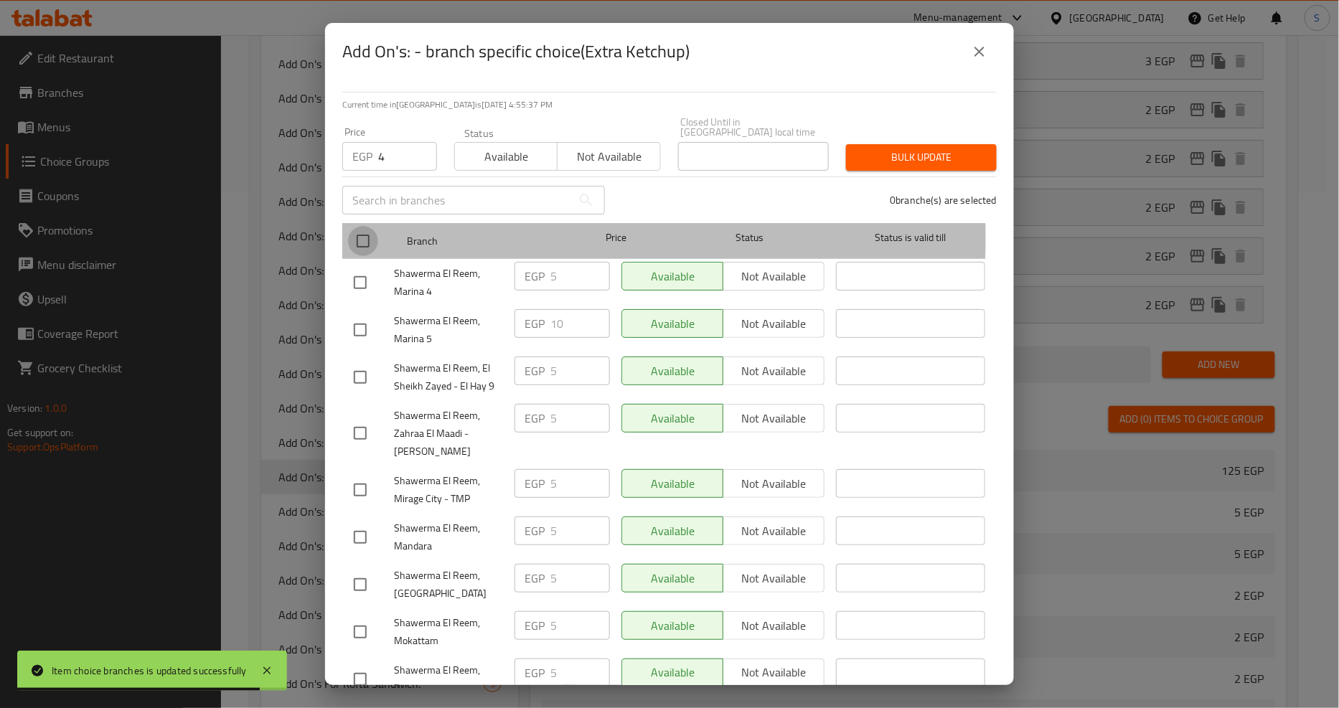
checkbox input "true"
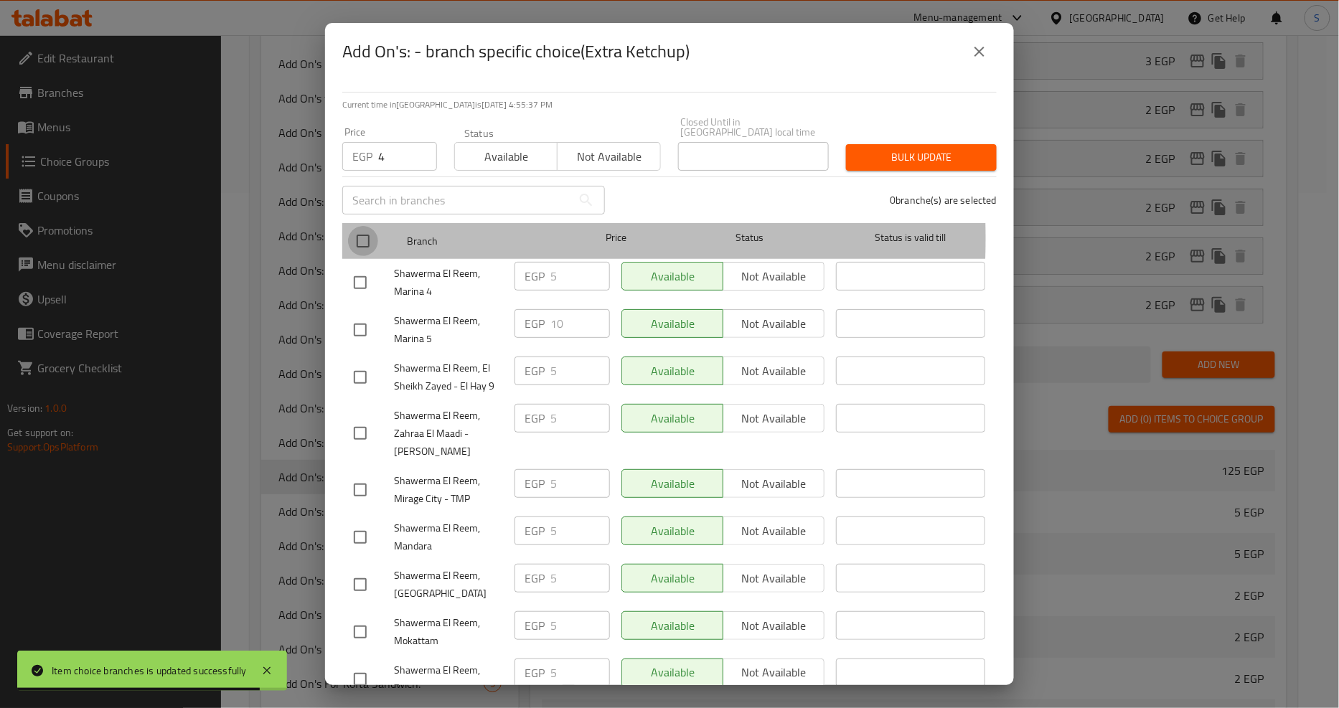
checkbox input "true"
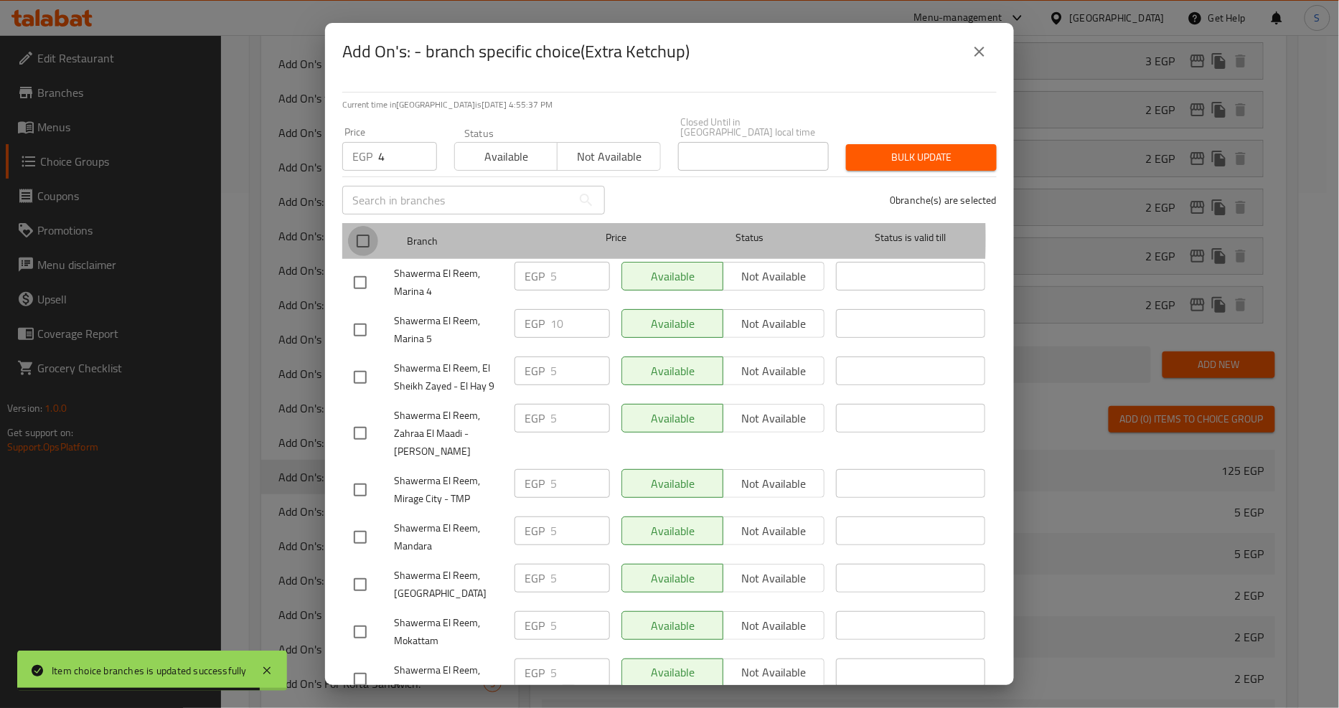
checkbox input "true"
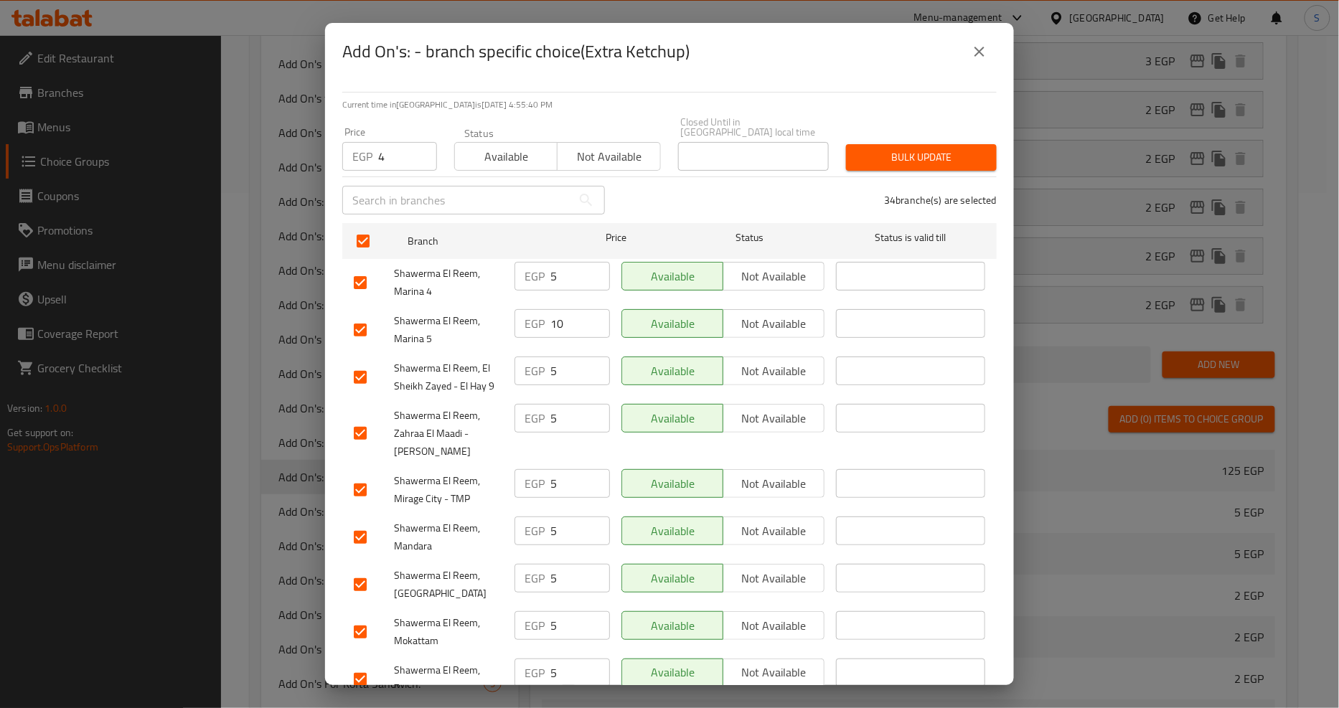
click at [349, 324] on input "checkbox" at bounding box center [360, 330] width 30 height 30
checkbox input "false"
click at [902, 149] on span "Bulk update" at bounding box center [921, 158] width 128 height 18
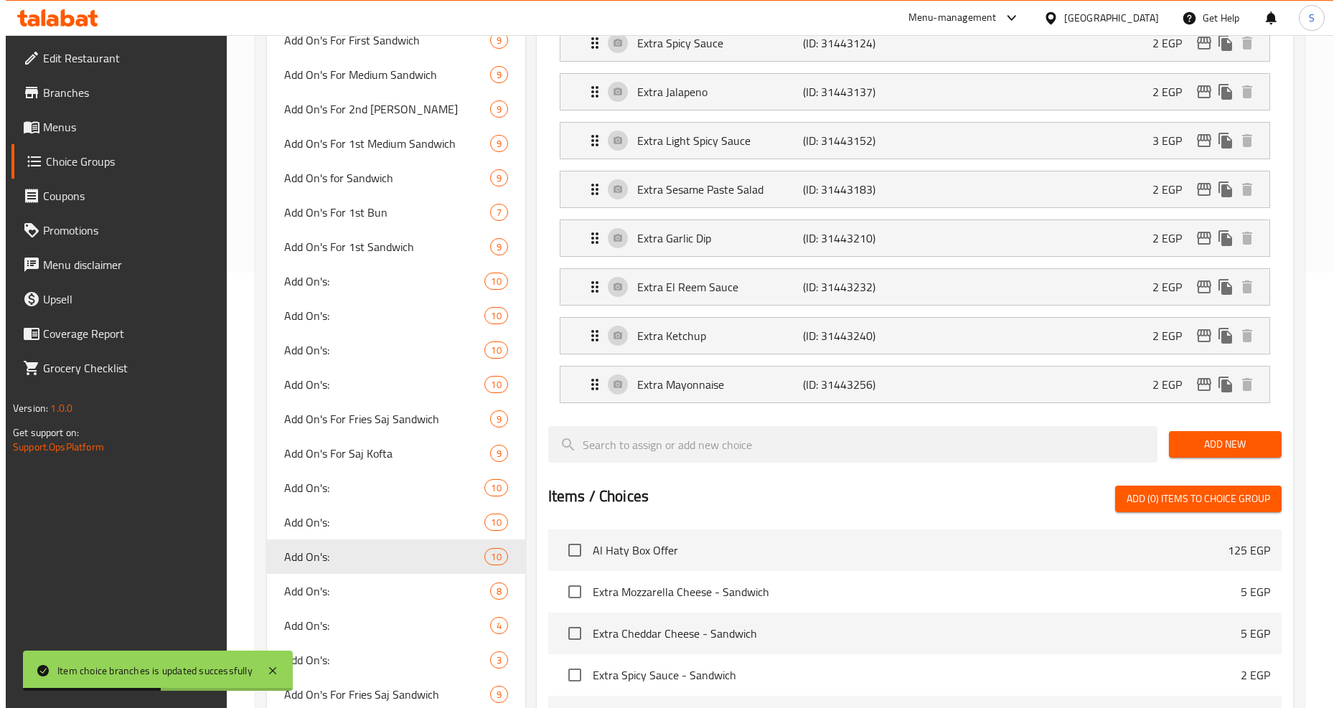
scroll to position [834, 0]
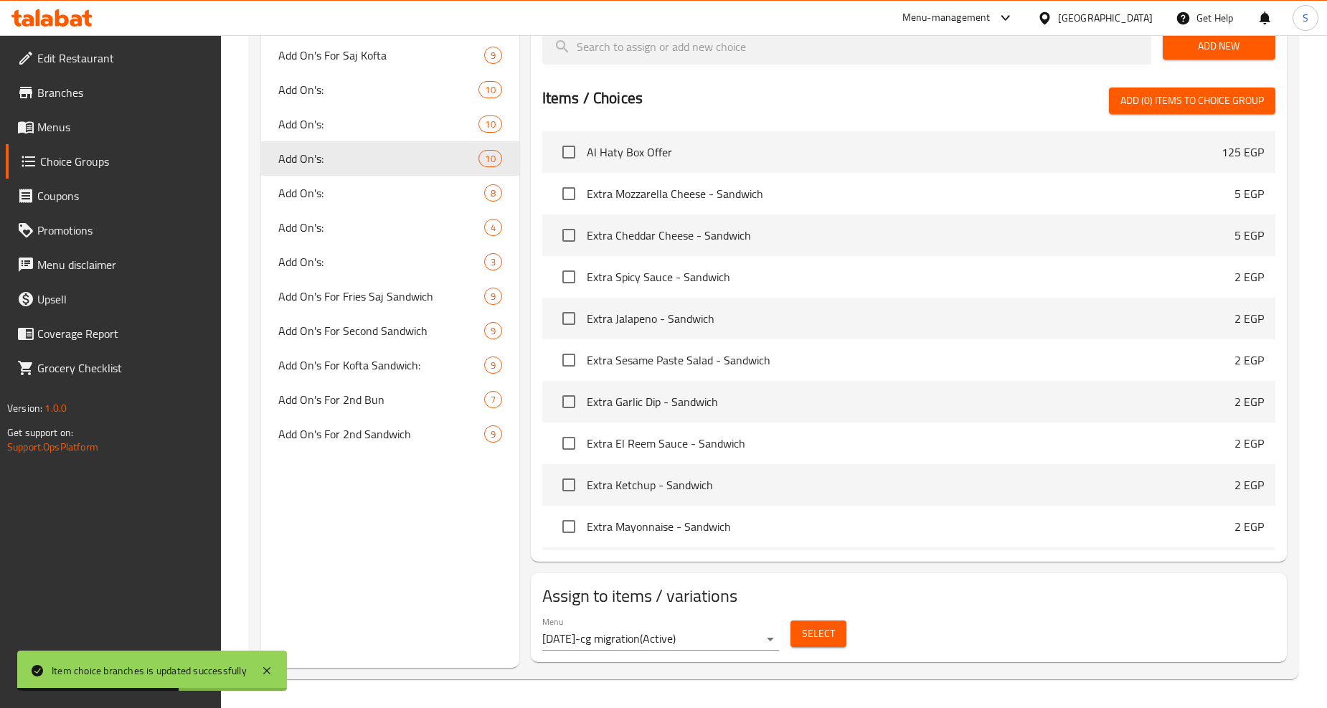
click at [840, 632] on button "Select" at bounding box center [819, 634] width 56 height 27
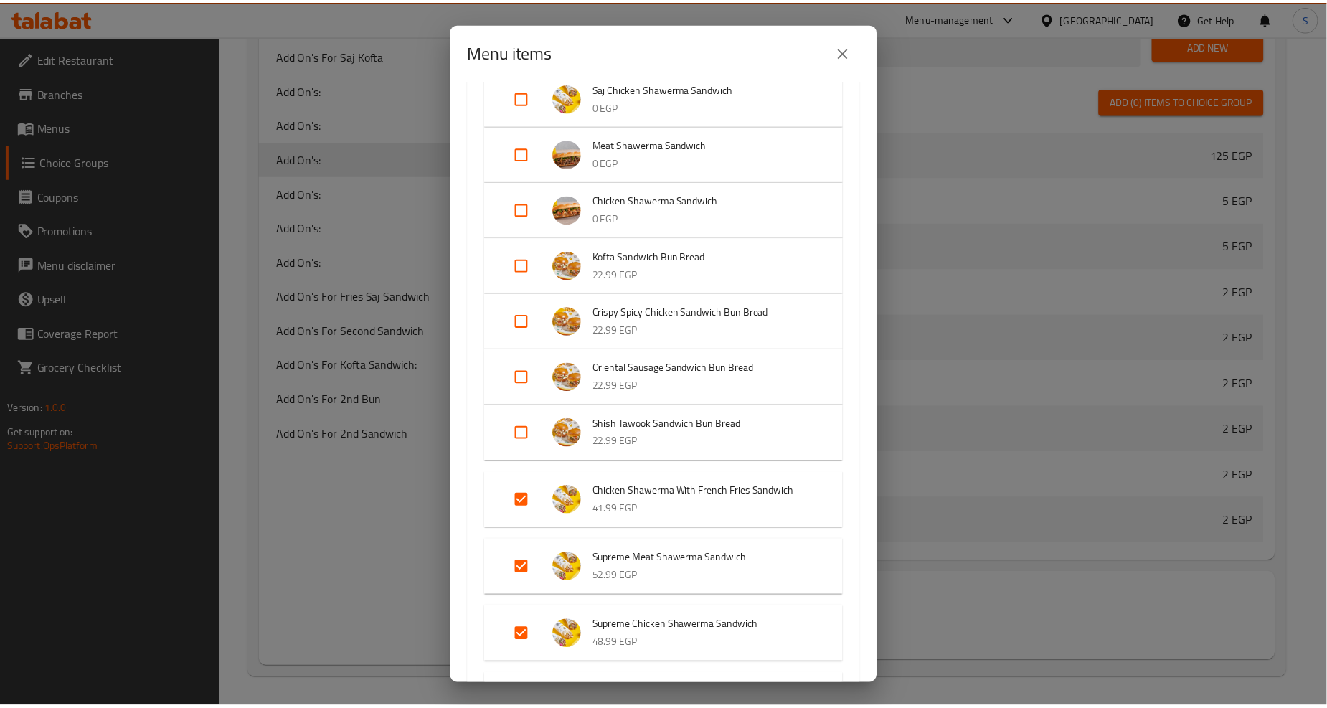
scroll to position [1116, 0]
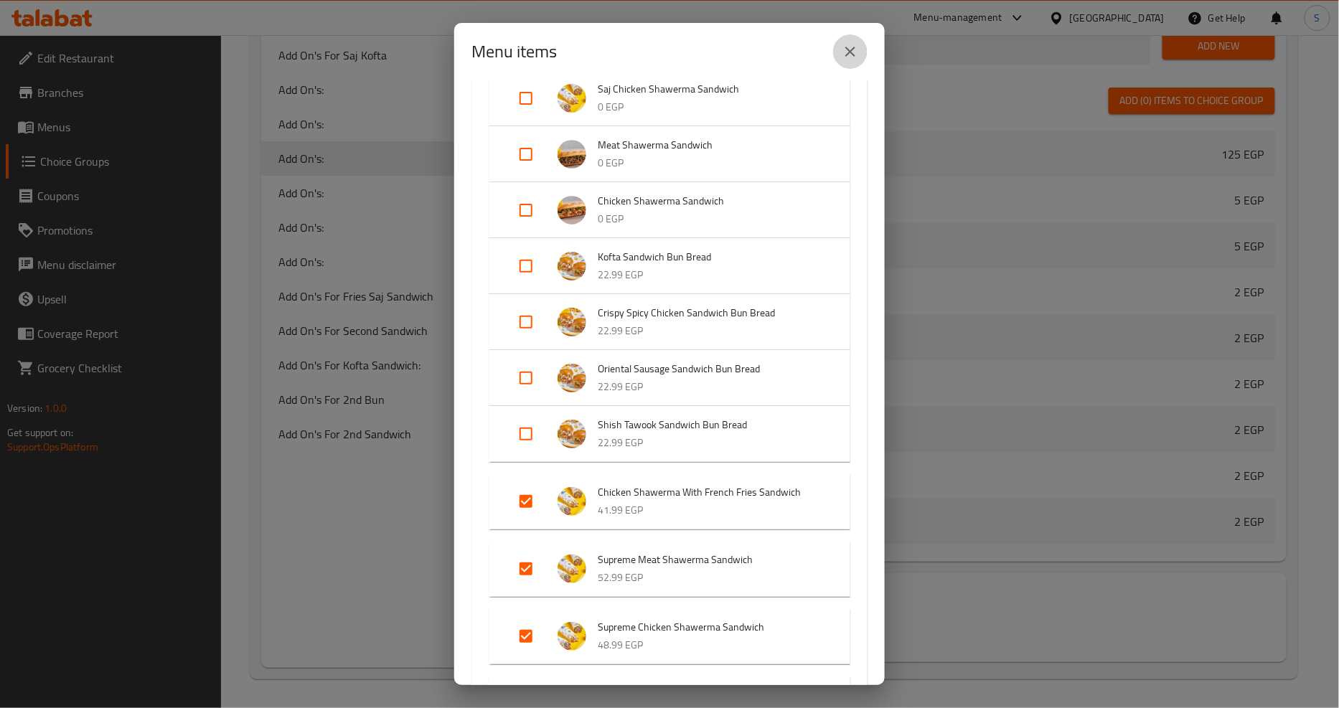
click at [859, 54] on button "close" at bounding box center [850, 51] width 34 height 34
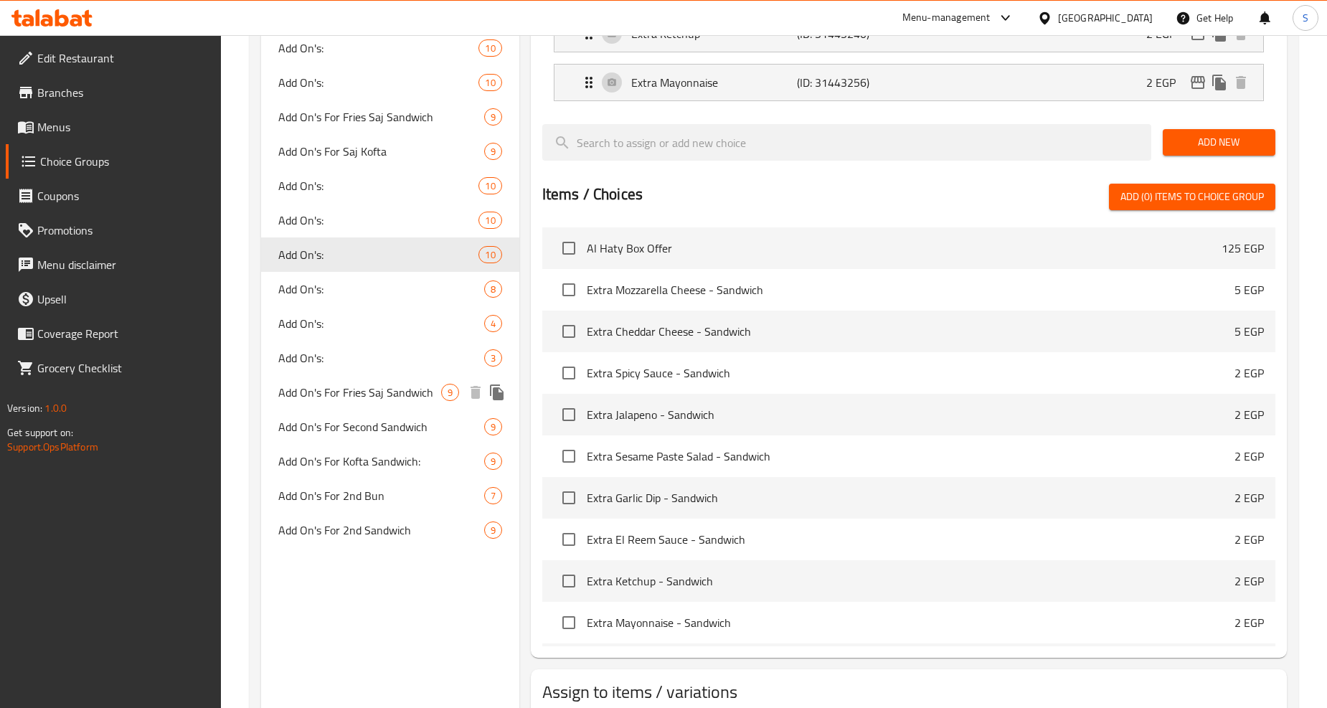
scroll to position [675, 0]
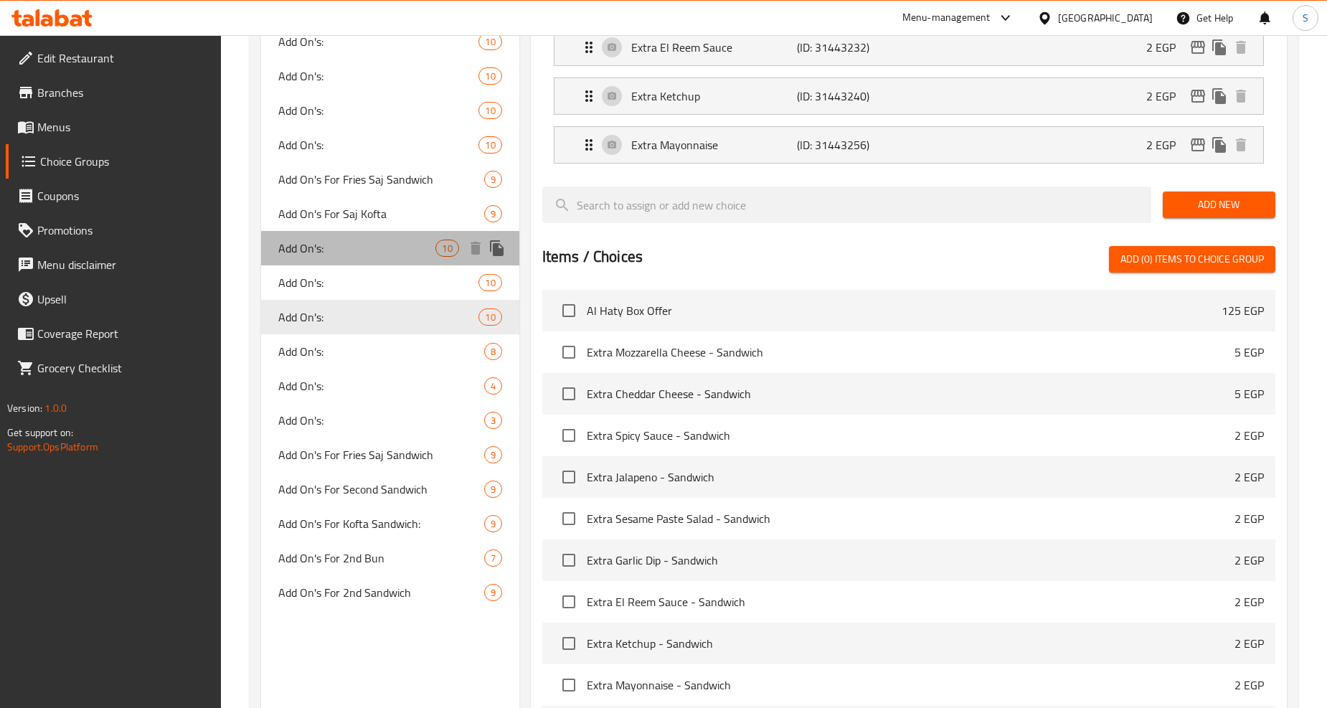
click at [326, 255] on span "Add On's:" at bounding box center [356, 248] width 157 height 17
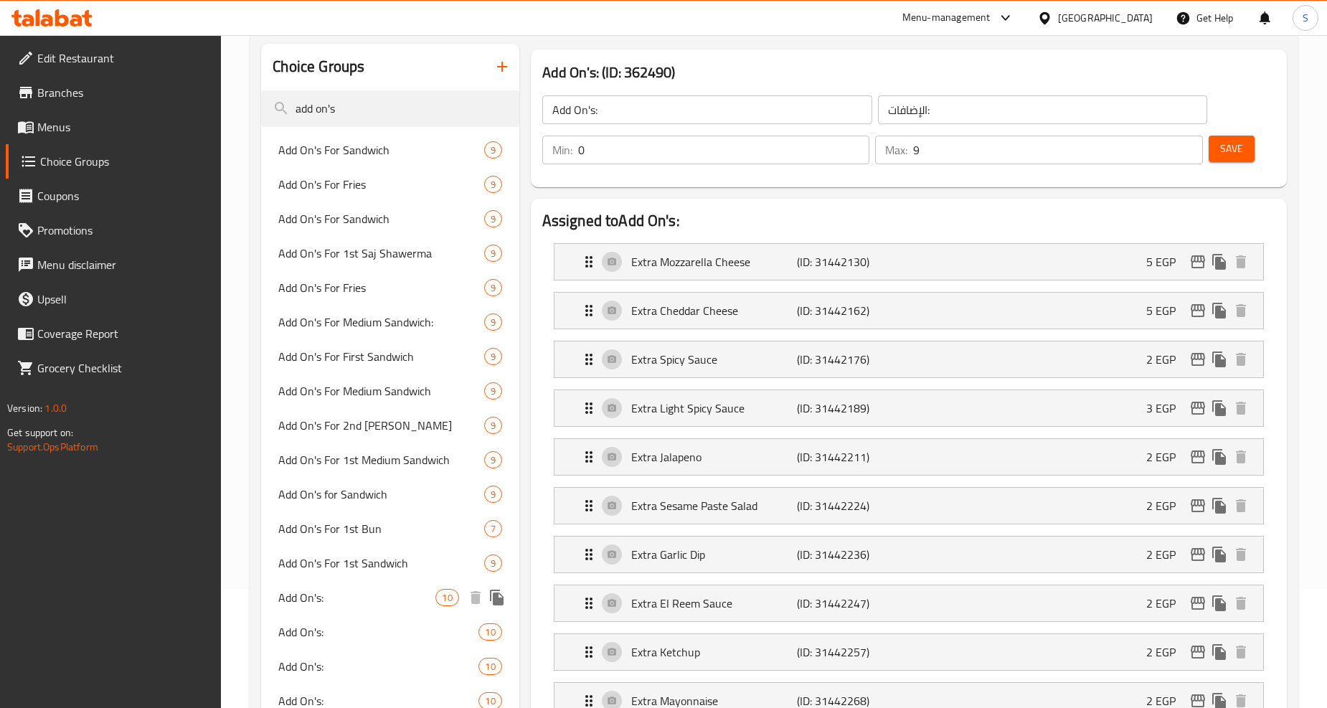
scroll to position [117, 0]
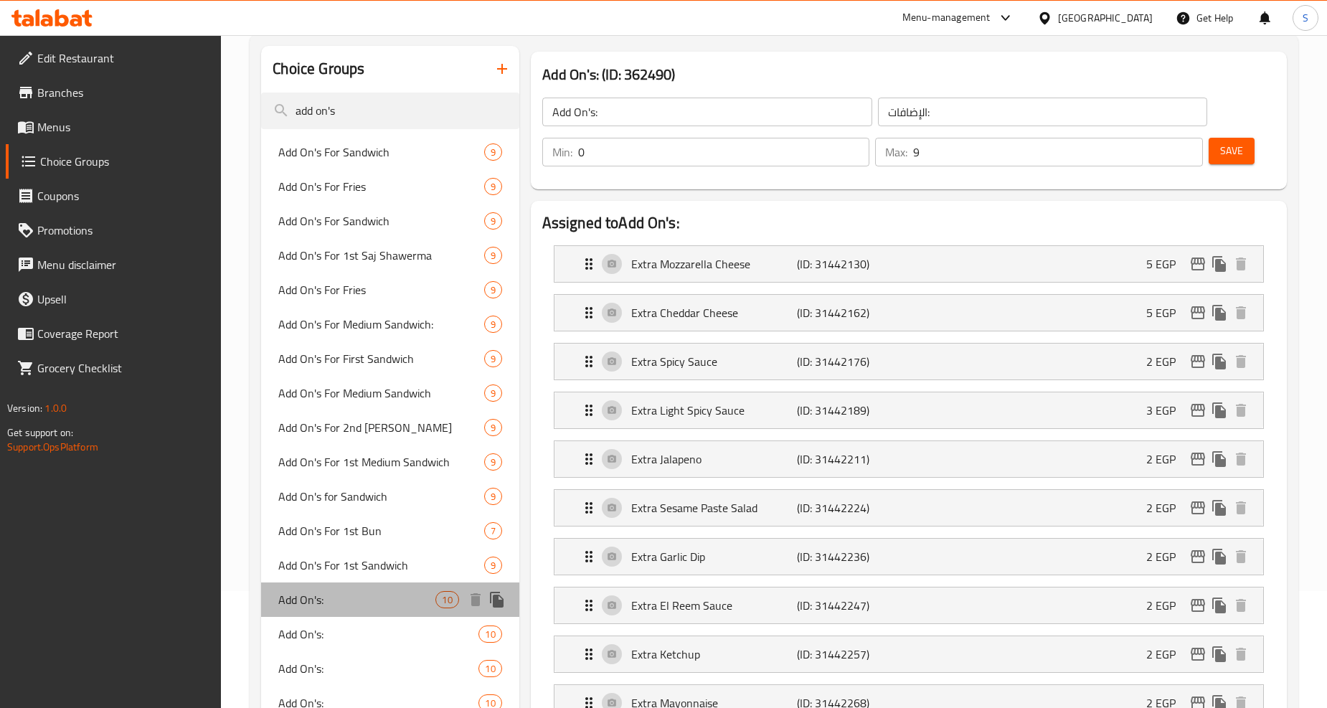
click at [313, 596] on span "Add On's:" at bounding box center [356, 599] width 157 height 17
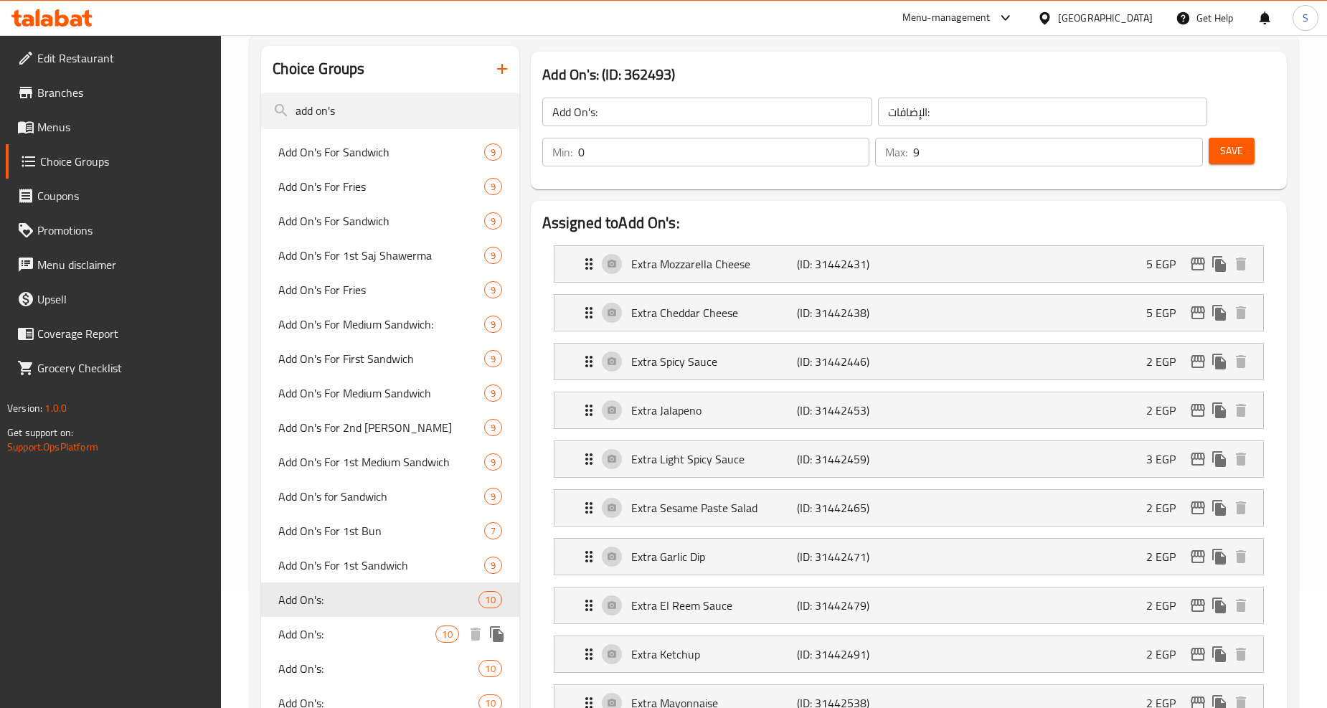
click at [311, 632] on span "Add On's:" at bounding box center [356, 634] width 157 height 17
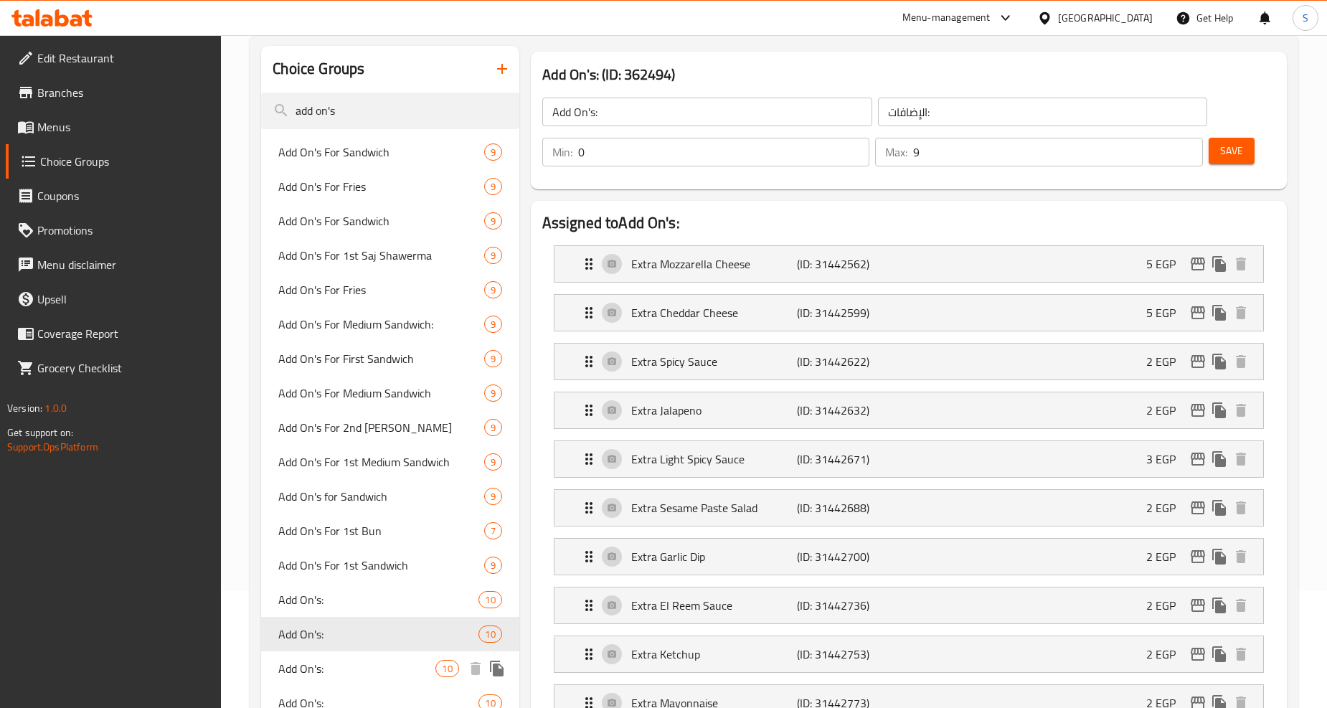
click at [308, 661] on span "Add On's:" at bounding box center [356, 668] width 157 height 17
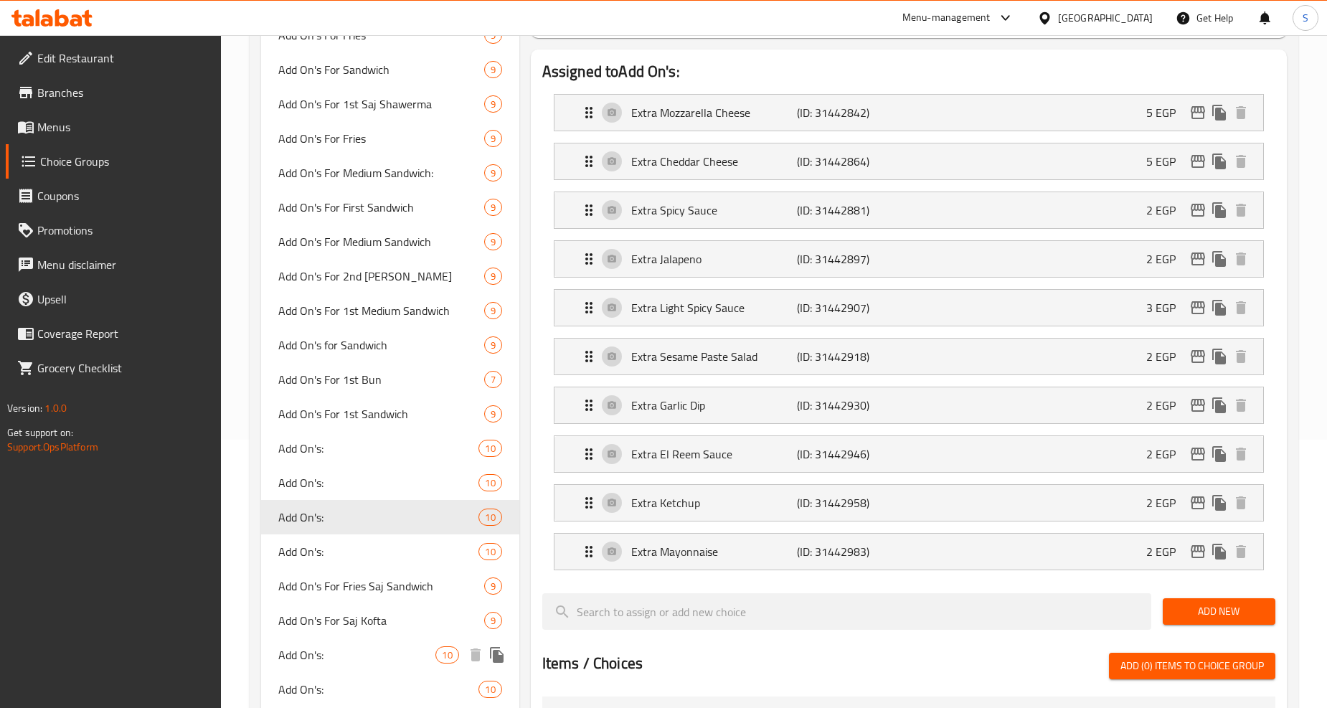
scroll to position [276, 0]
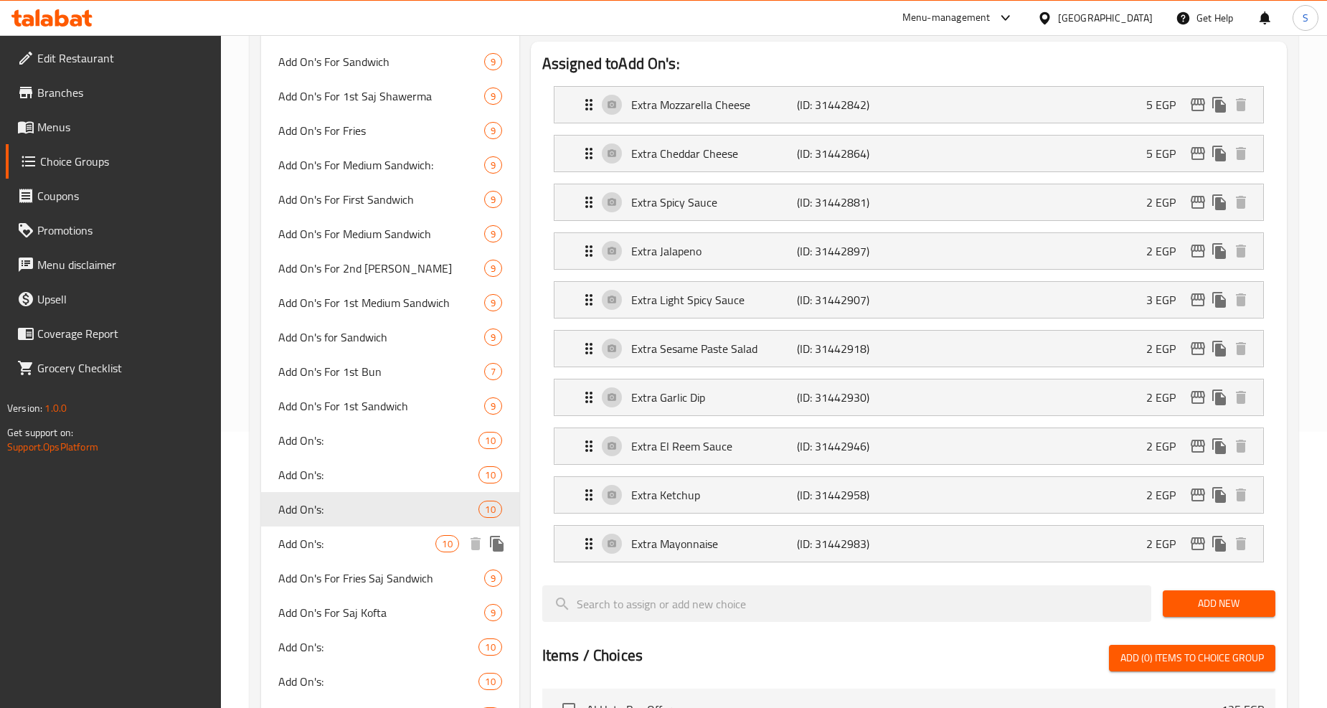
click at [296, 544] on span "Add On's:" at bounding box center [356, 543] width 157 height 17
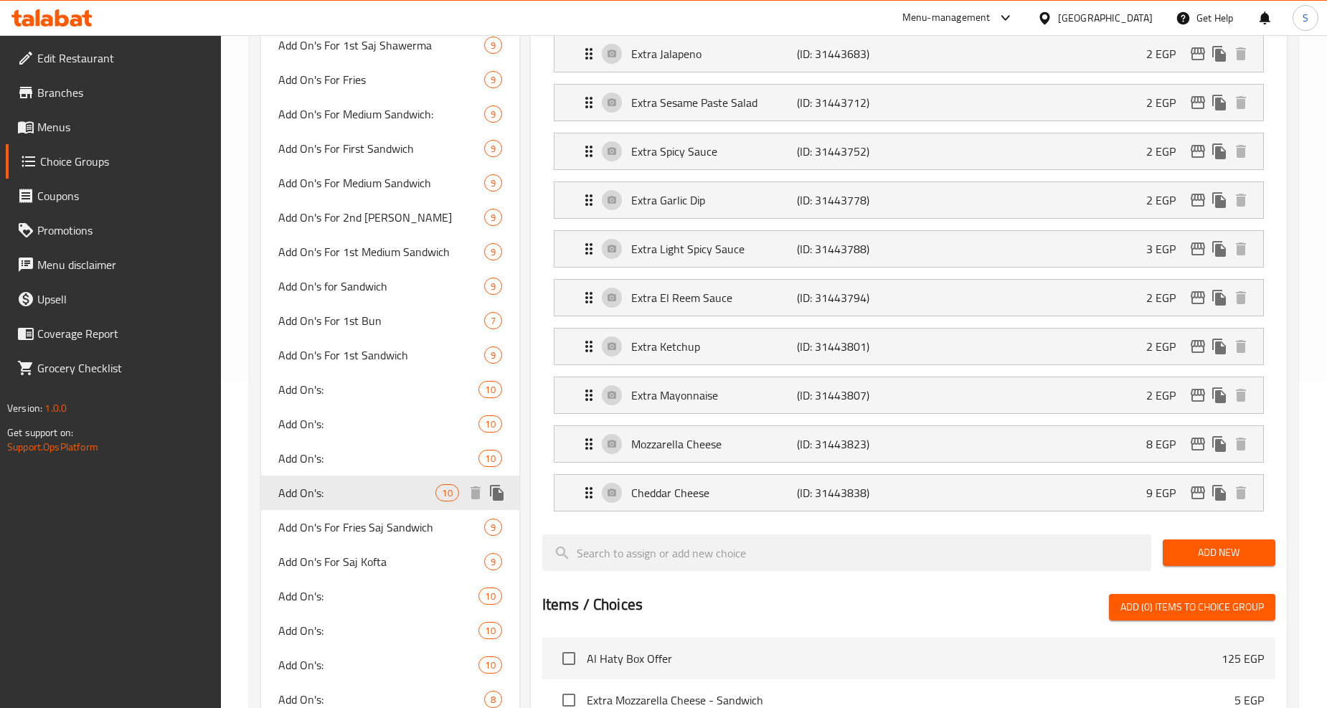
scroll to position [356, 0]
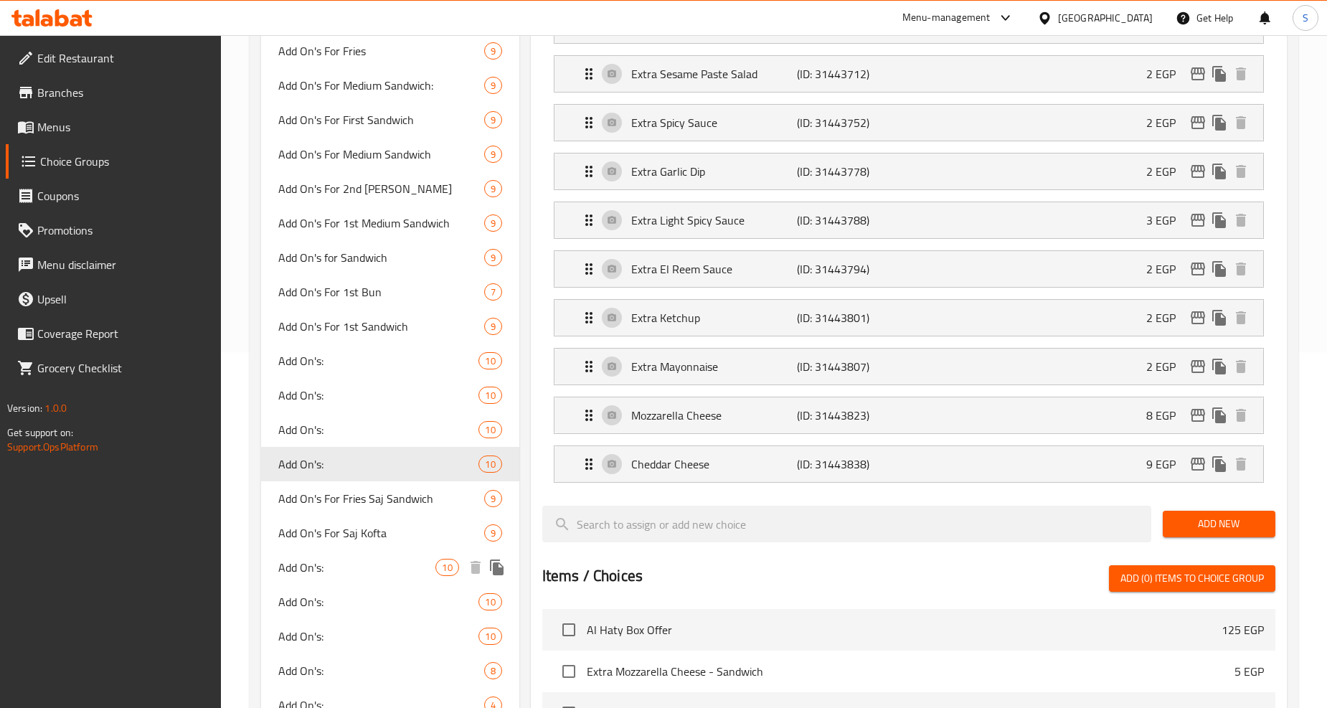
click at [303, 568] on span "Add On's:" at bounding box center [356, 567] width 157 height 17
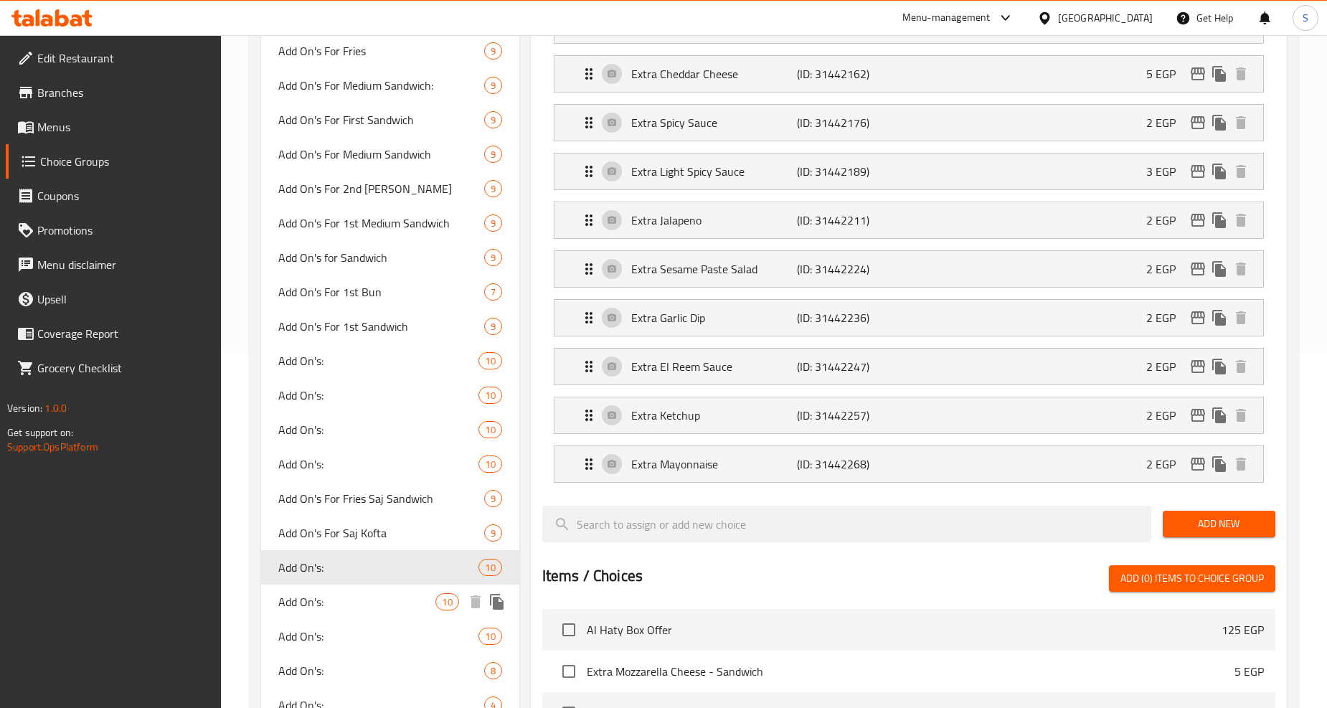
click at [314, 603] on span "Add On's:" at bounding box center [356, 601] width 157 height 17
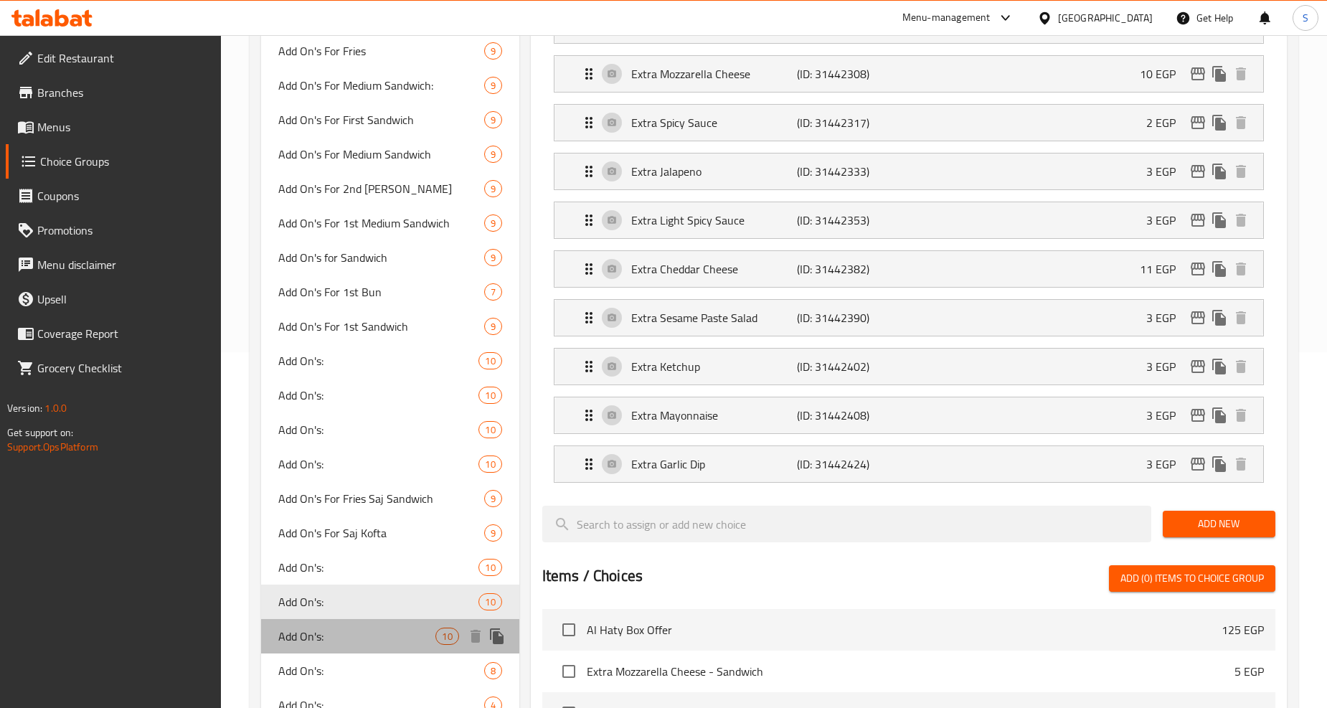
click at [314, 641] on span "Add On's:" at bounding box center [356, 636] width 157 height 17
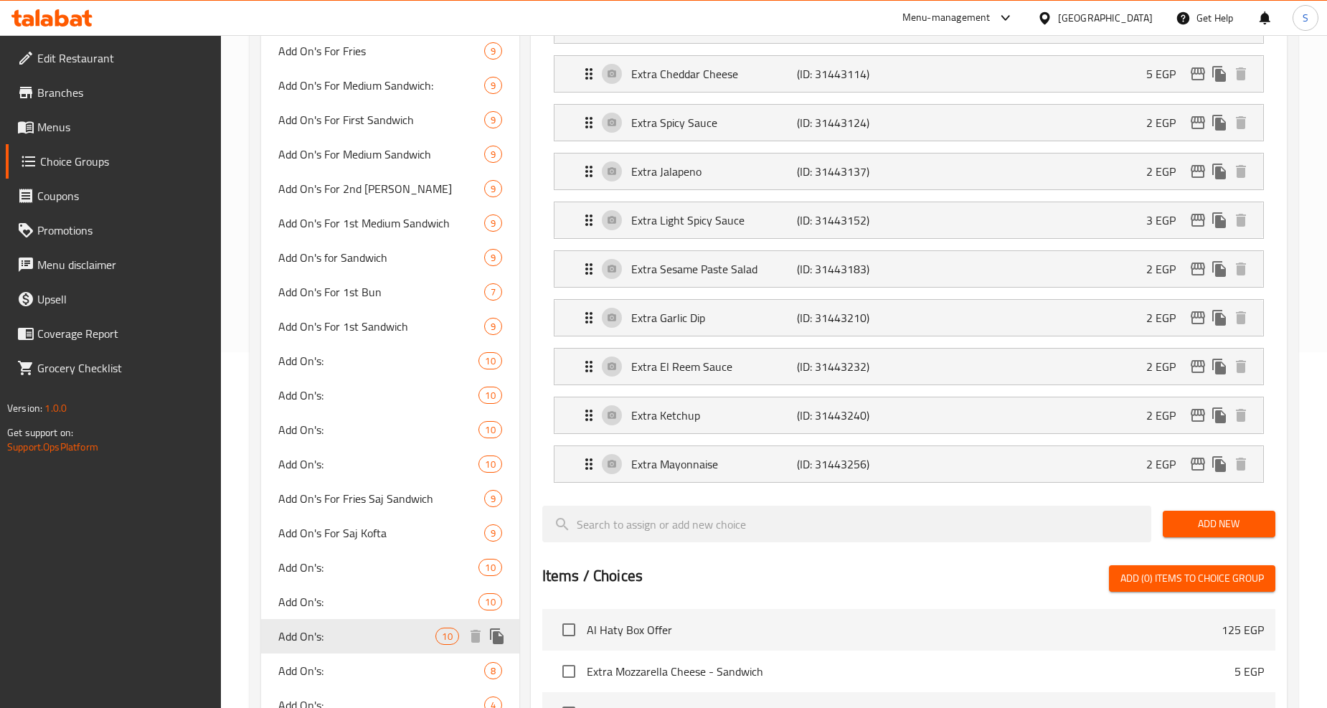
type input "7"
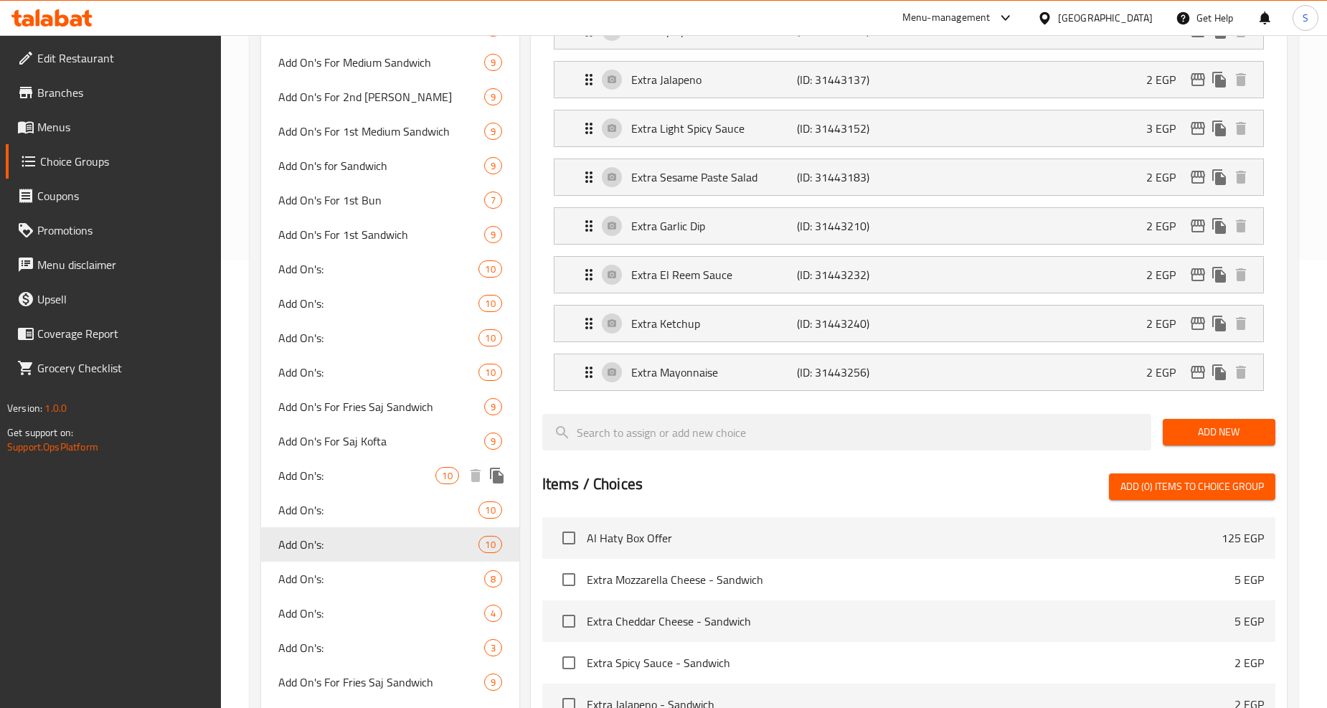
scroll to position [515, 0]
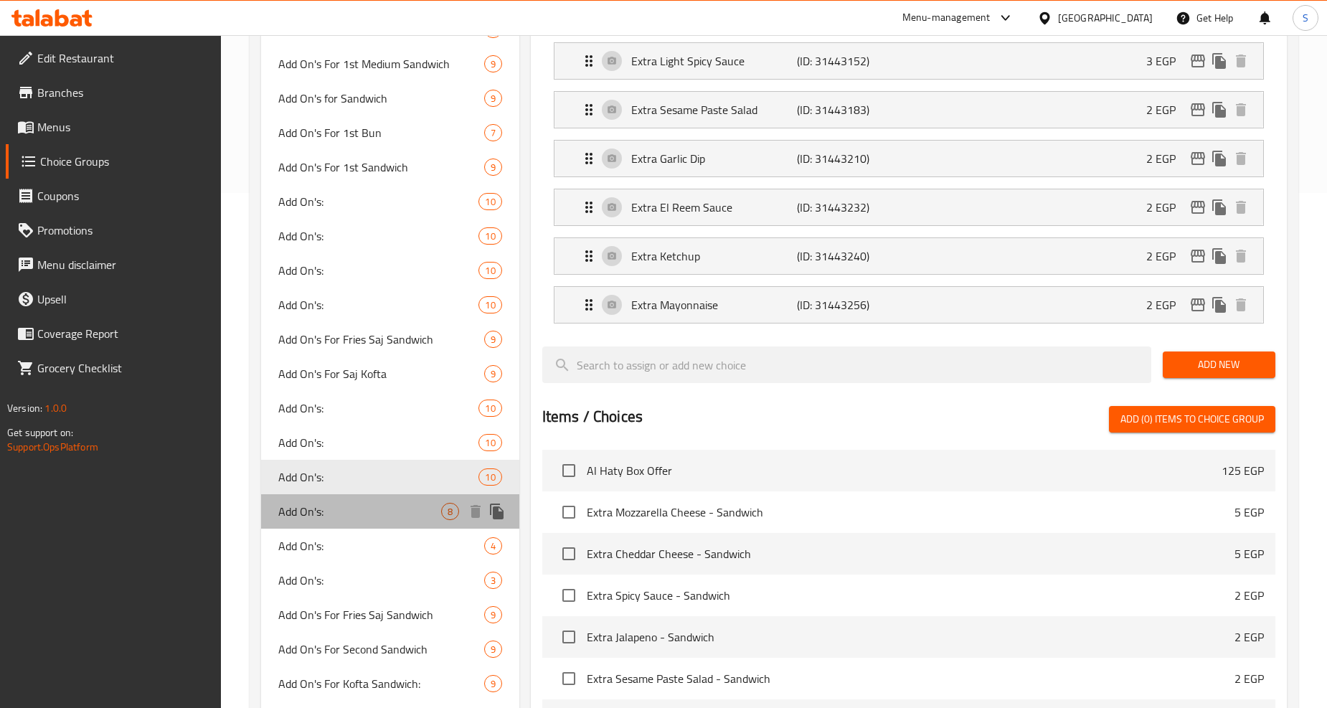
click at [308, 515] on span "Add On's:" at bounding box center [359, 511] width 162 height 17
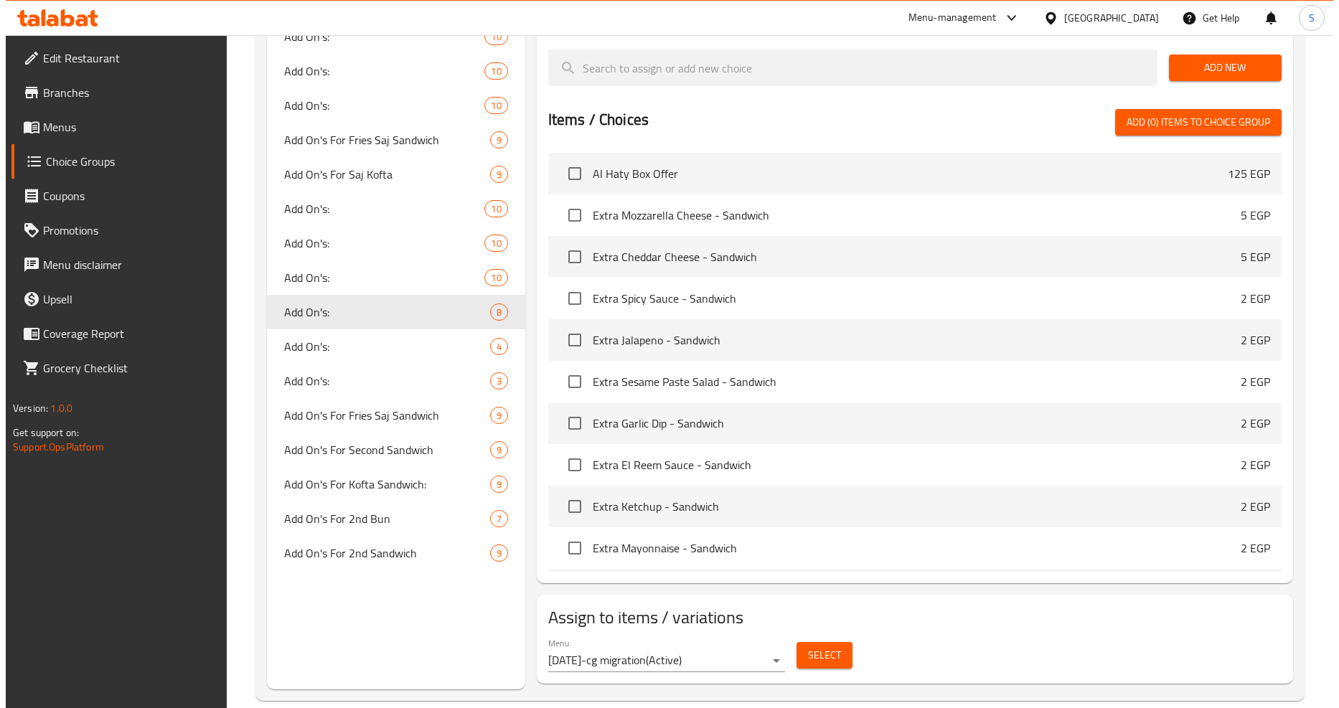
scroll to position [736, 0]
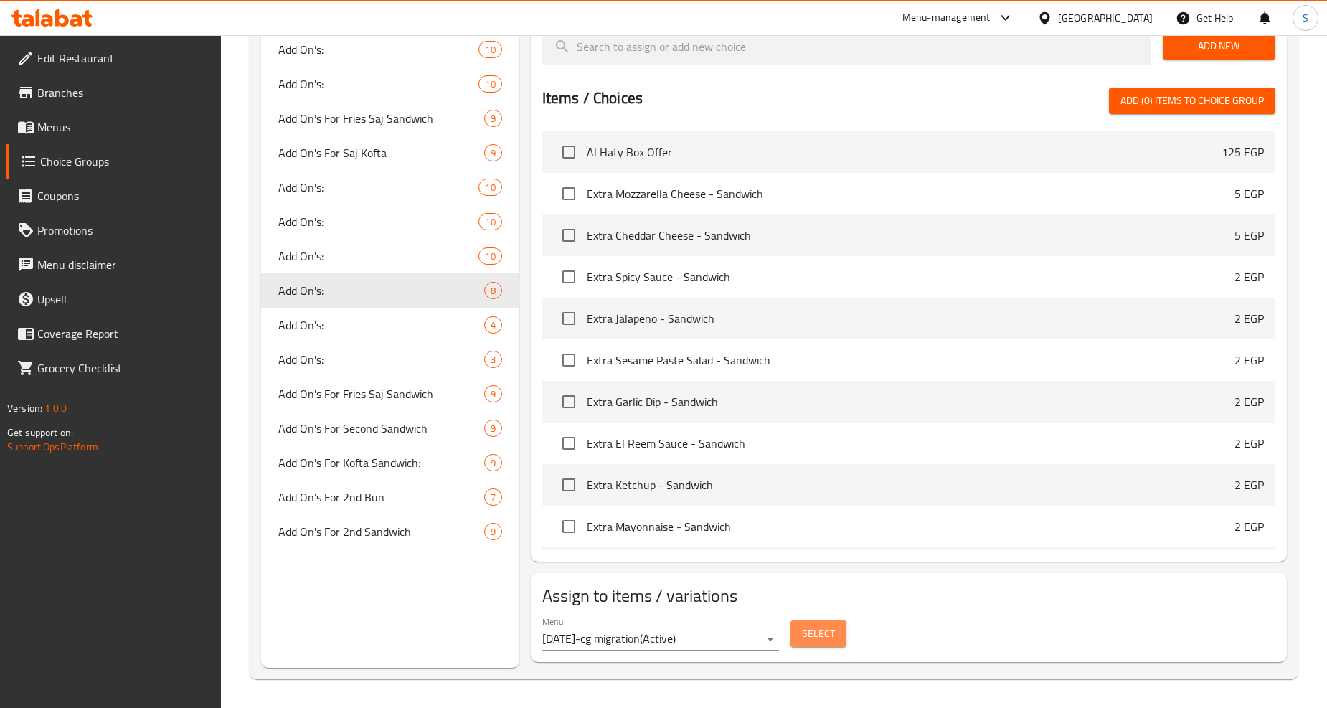
click at [811, 633] on span "Select" at bounding box center [818, 634] width 33 height 18
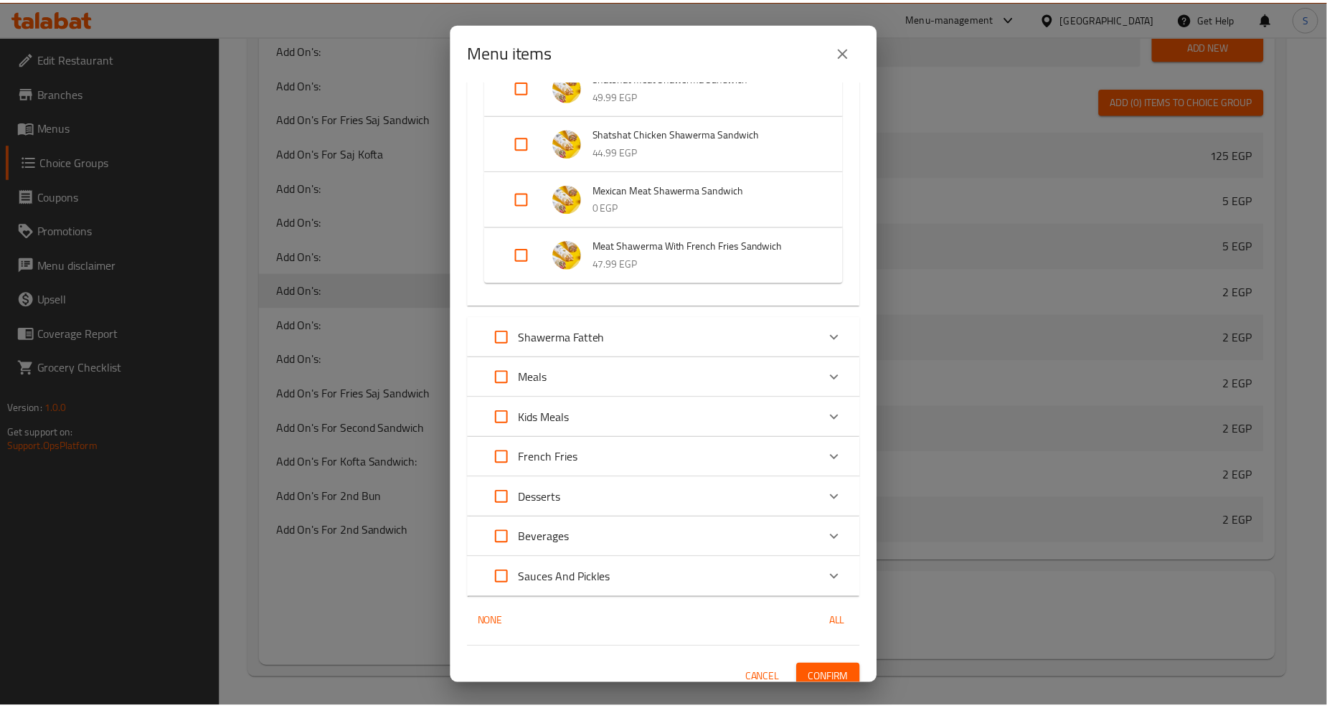
scroll to position [1753, 0]
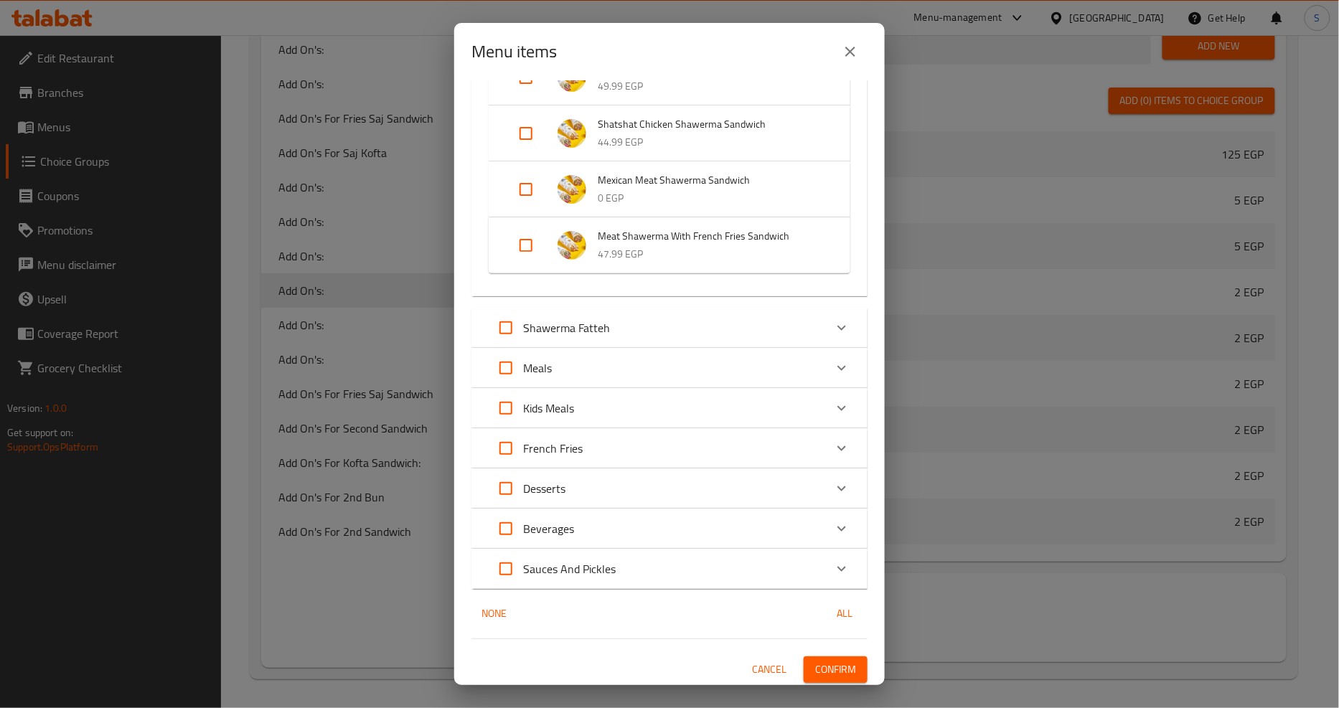
click at [851, 50] on icon "close" at bounding box center [850, 52] width 10 height 10
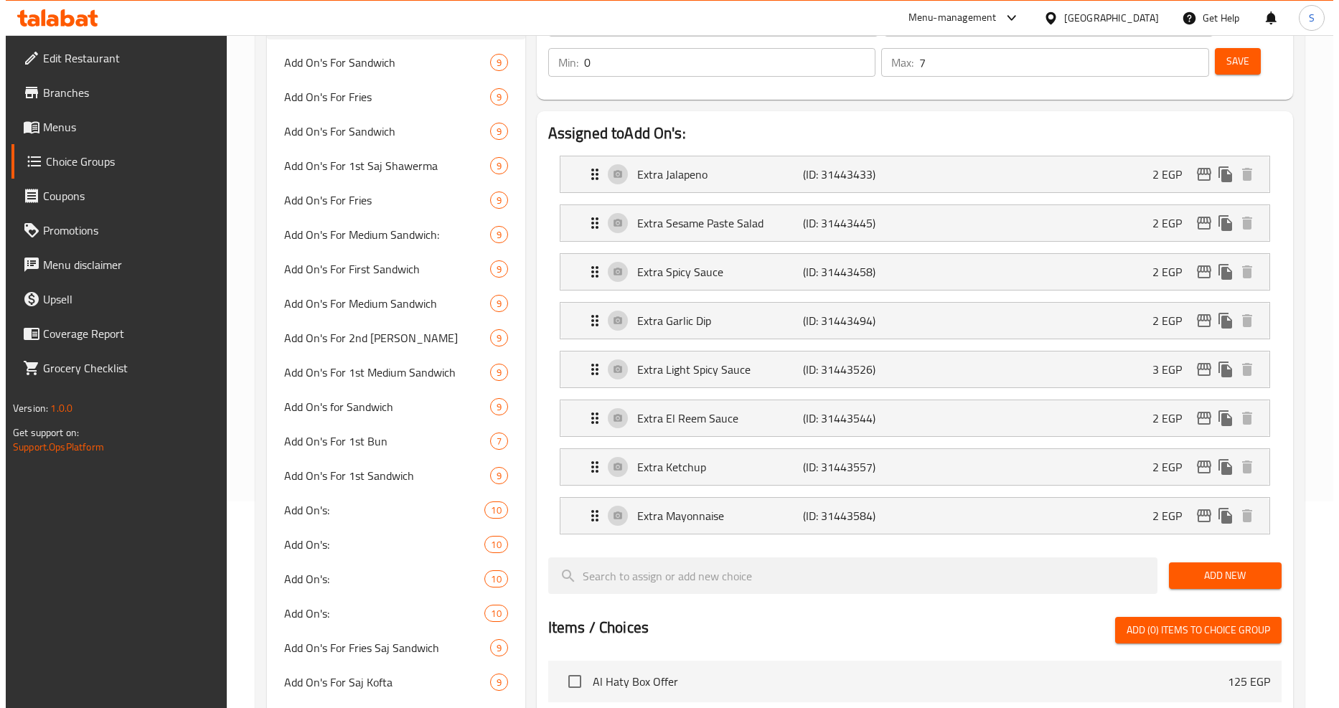
scroll to position [178, 0]
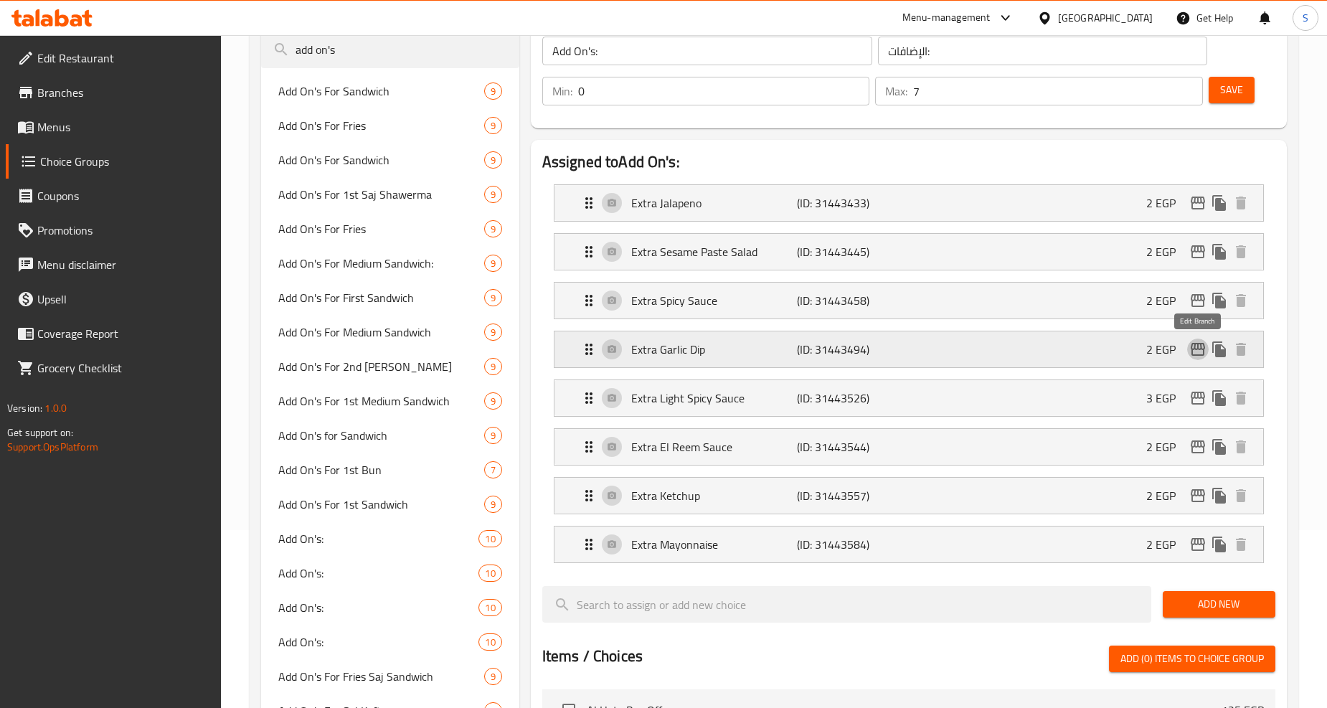
click at [1200, 353] on icon "edit" at bounding box center [1198, 349] width 17 height 17
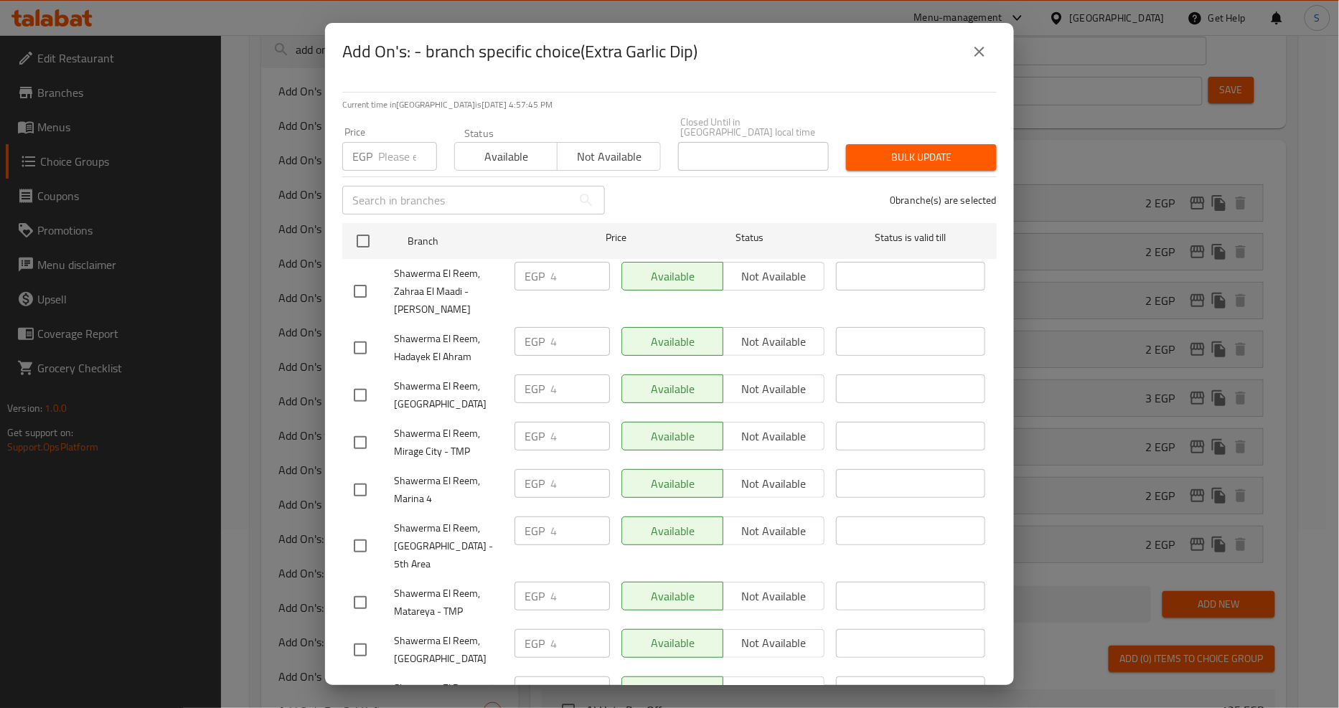
click at [387, 142] on input "number" at bounding box center [407, 156] width 59 height 29
type input "7"
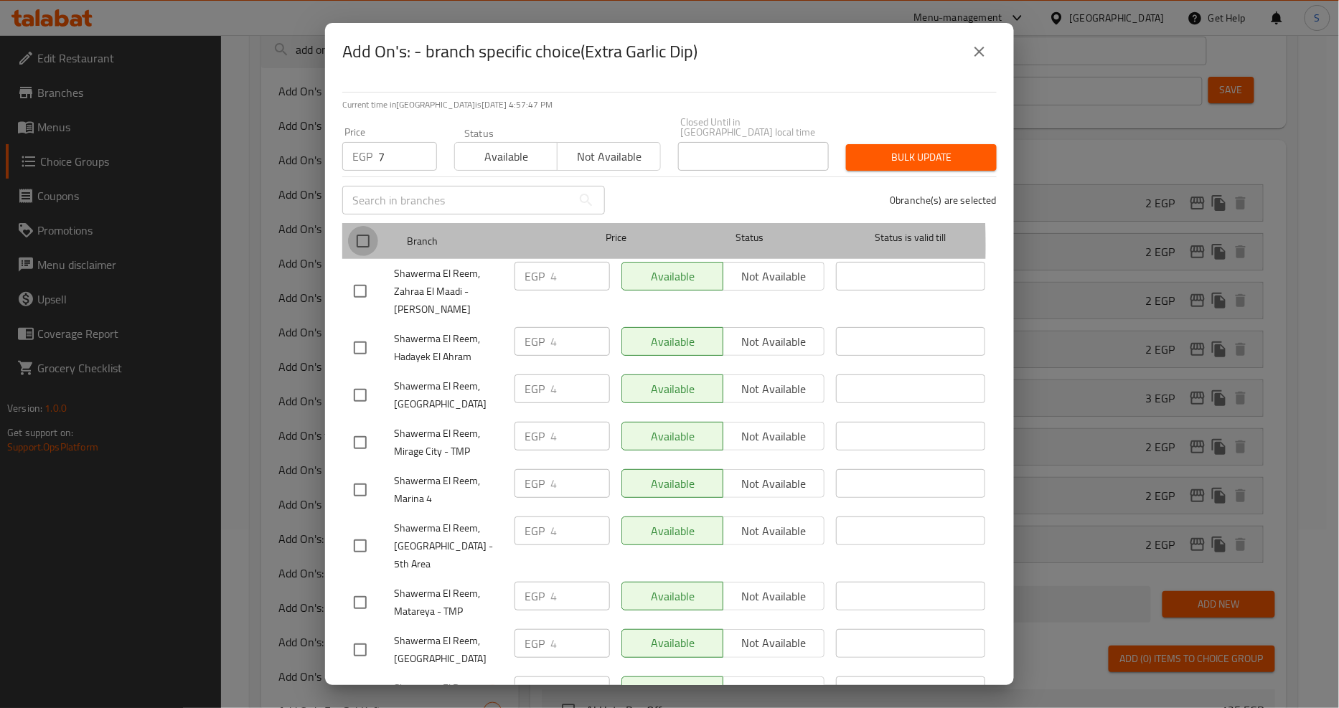
click at [353, 235] on input "checkbox" at bounding box center [363, 241] width 30 height 30
checkbox input "true"
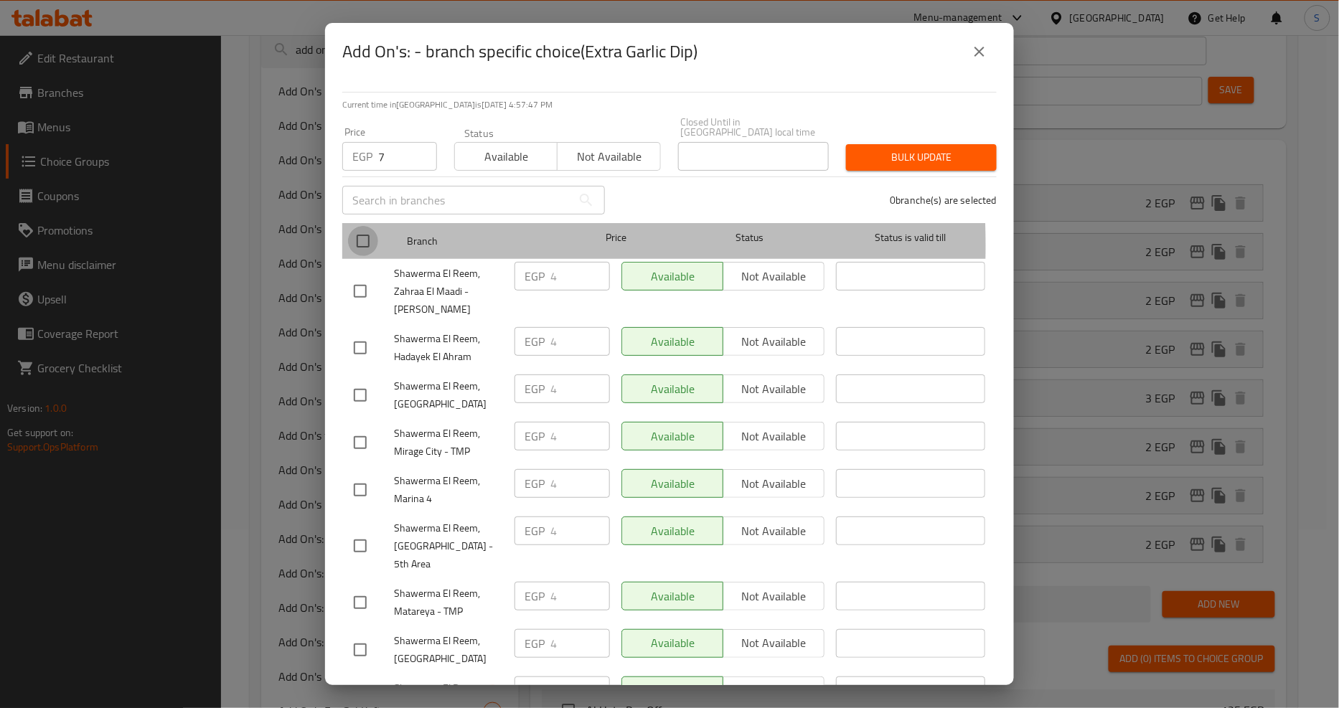
checkbox input "true"
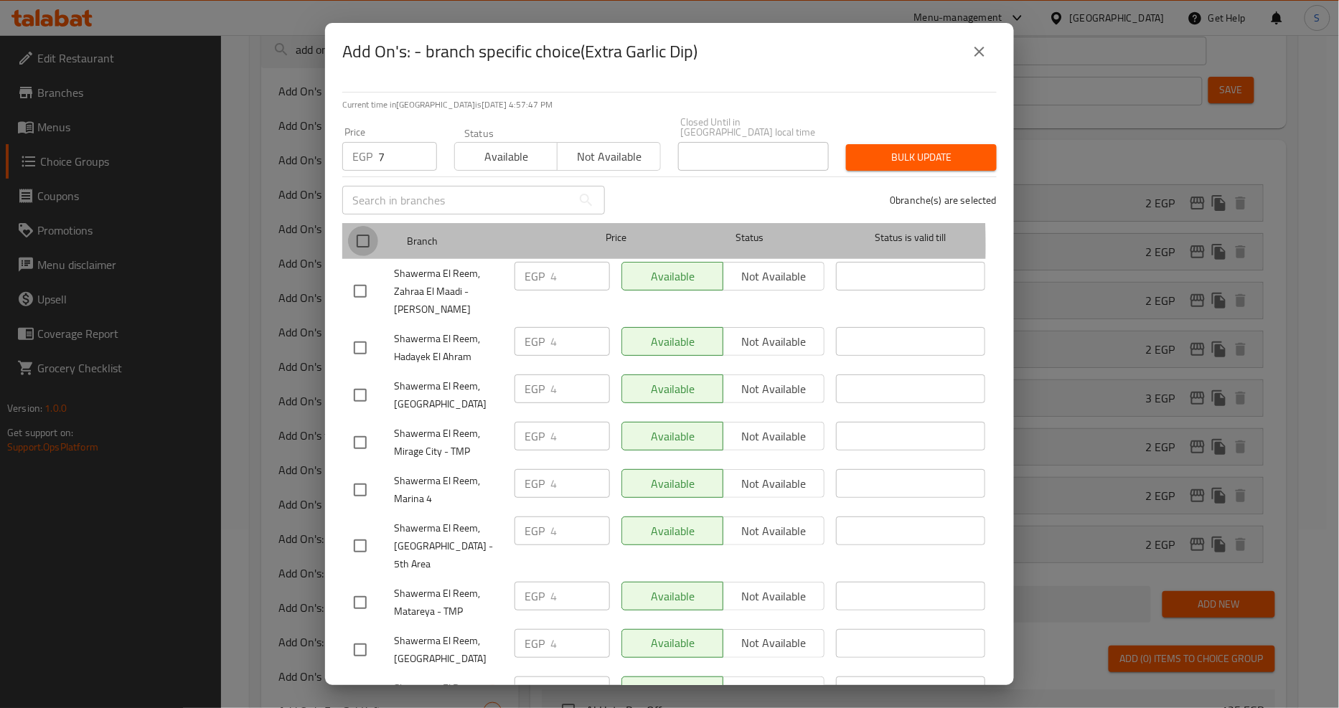
checkbox input "true"
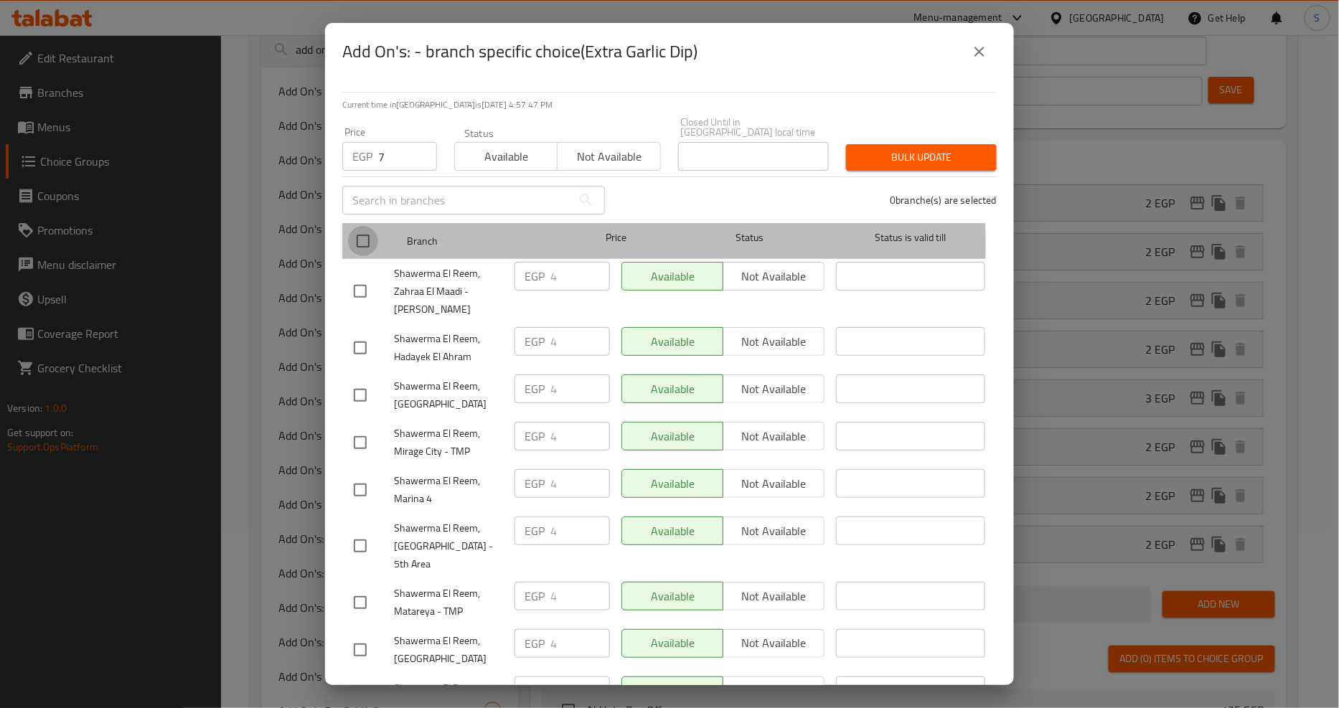
checkbox input "true"
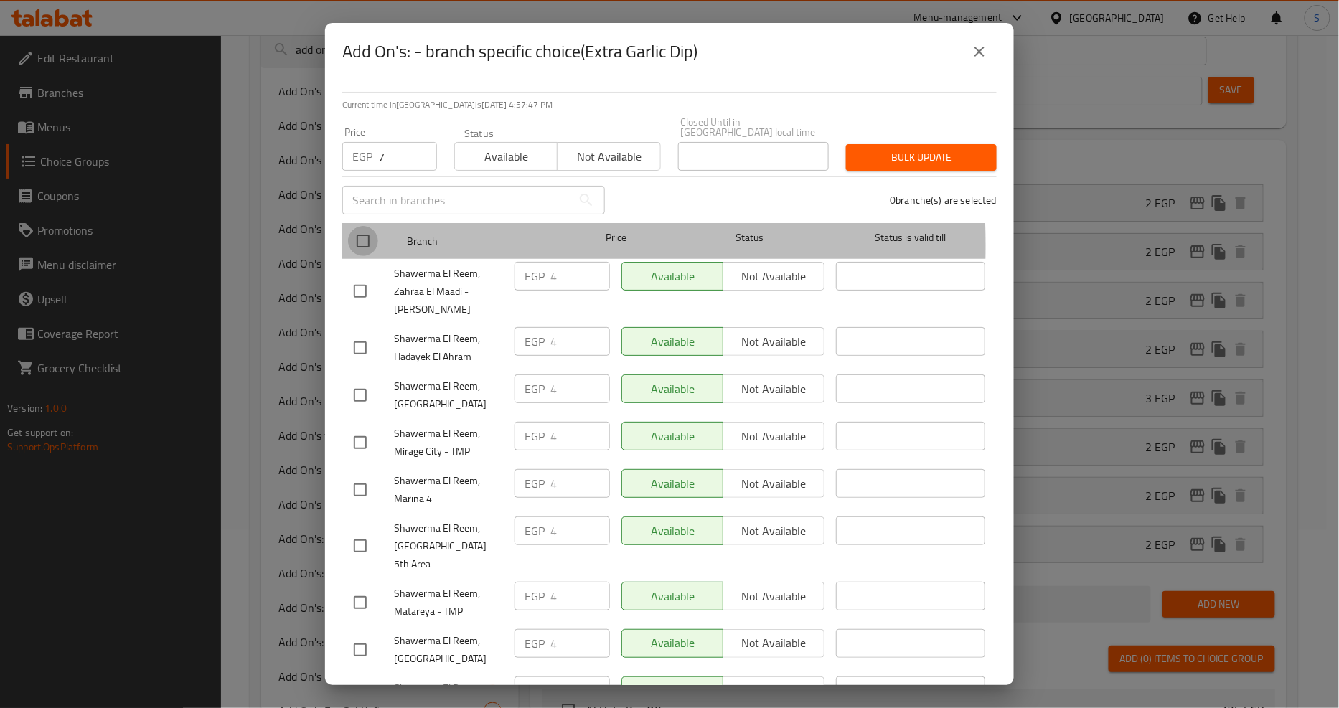
checkbox input "true"
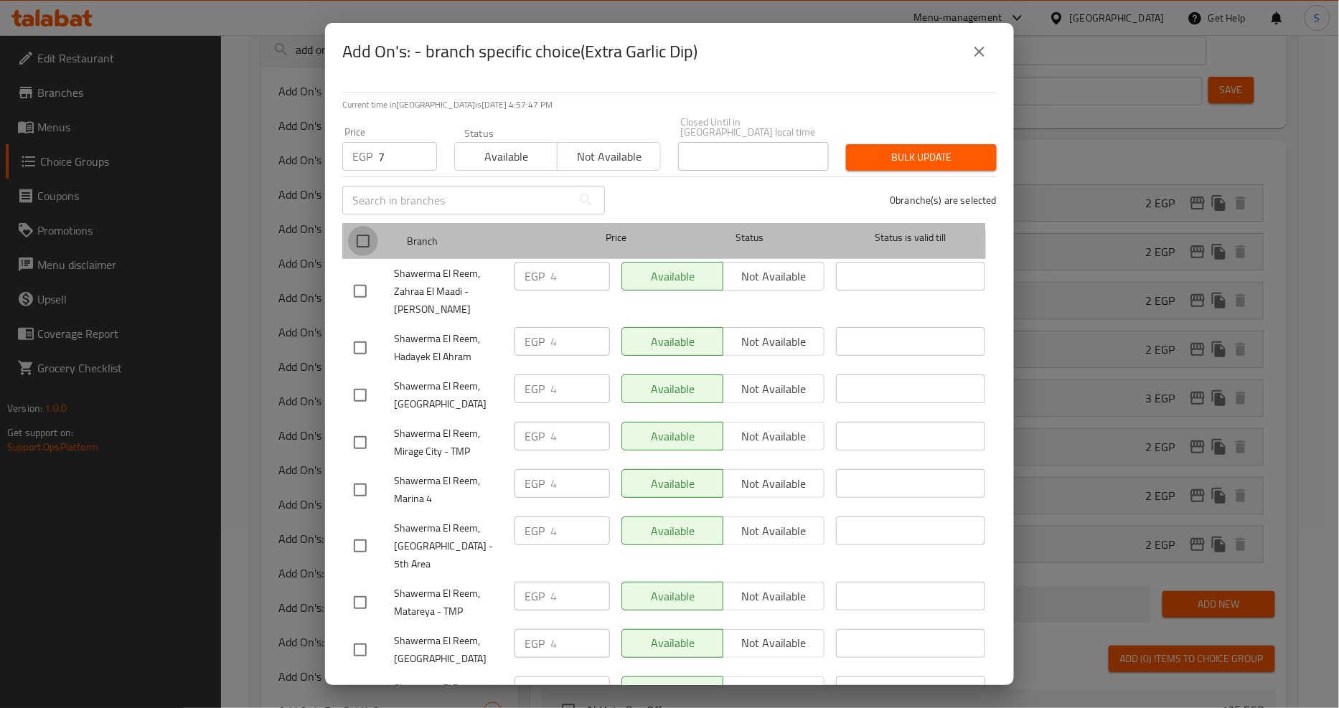
checkbox input "true"
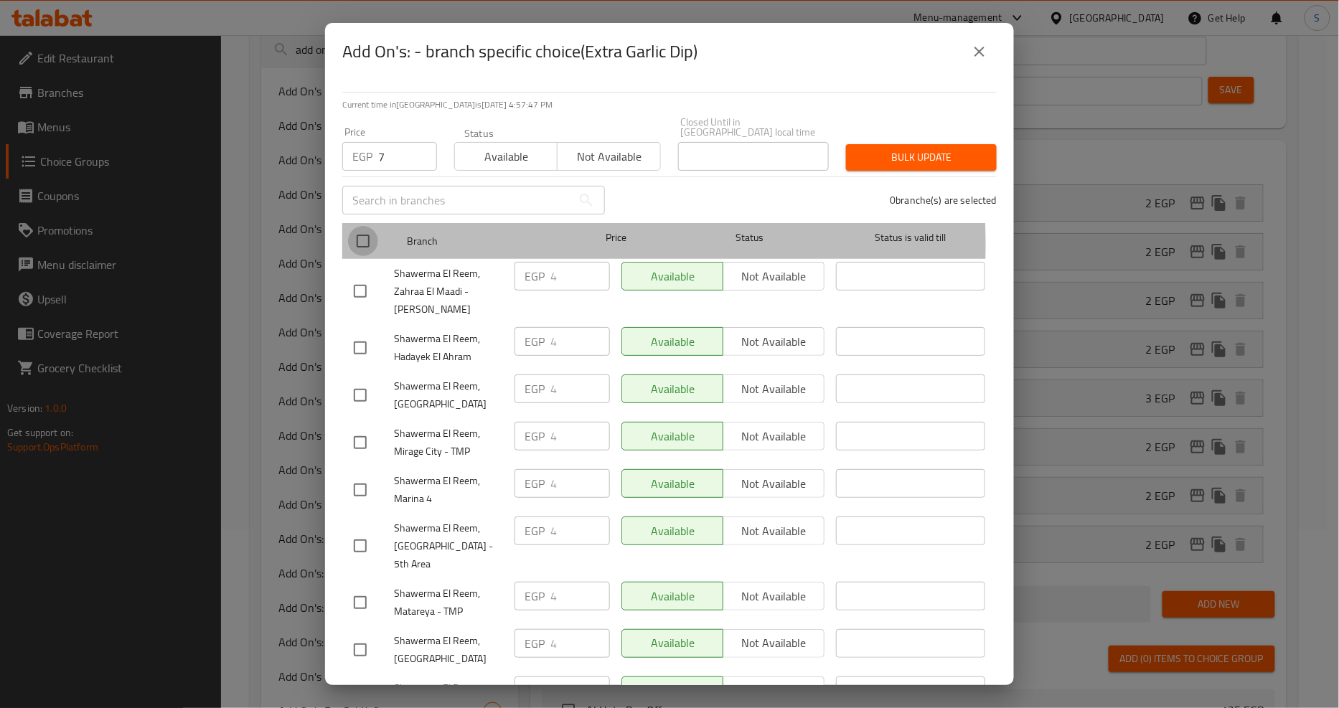
checkbox input "true"
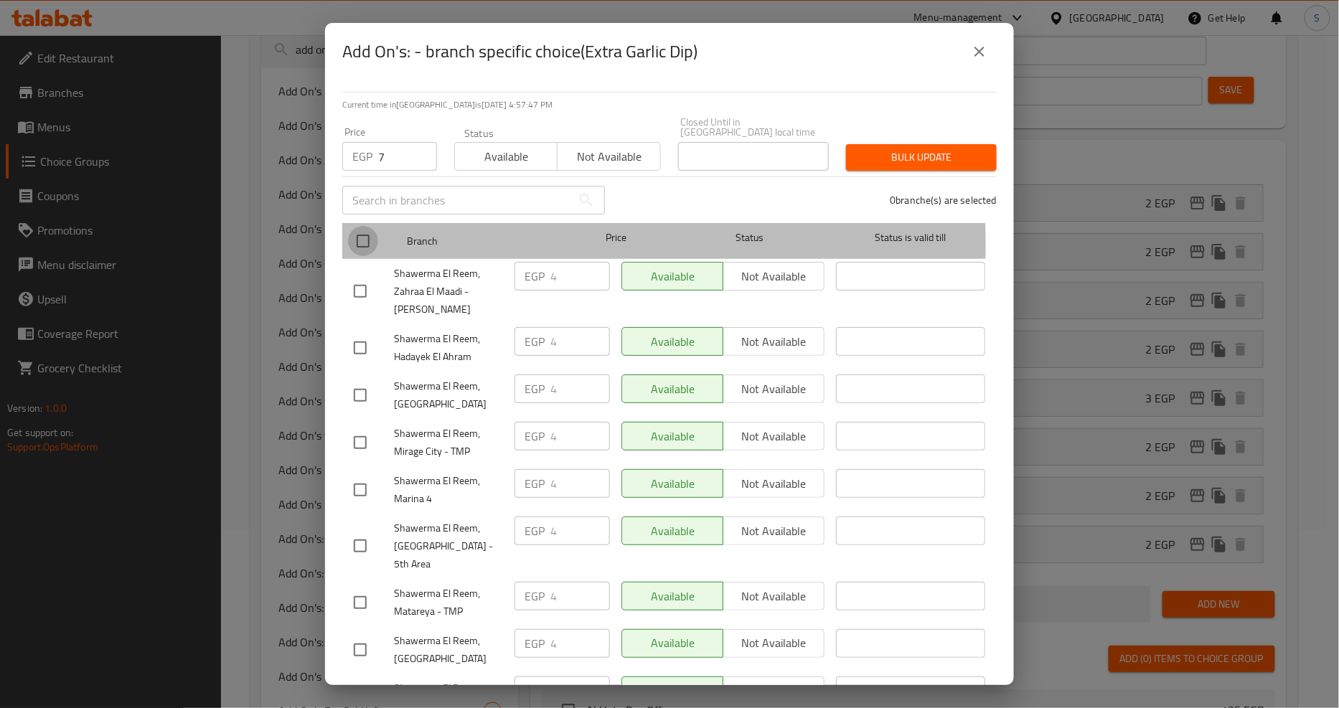
checkbox input "true"
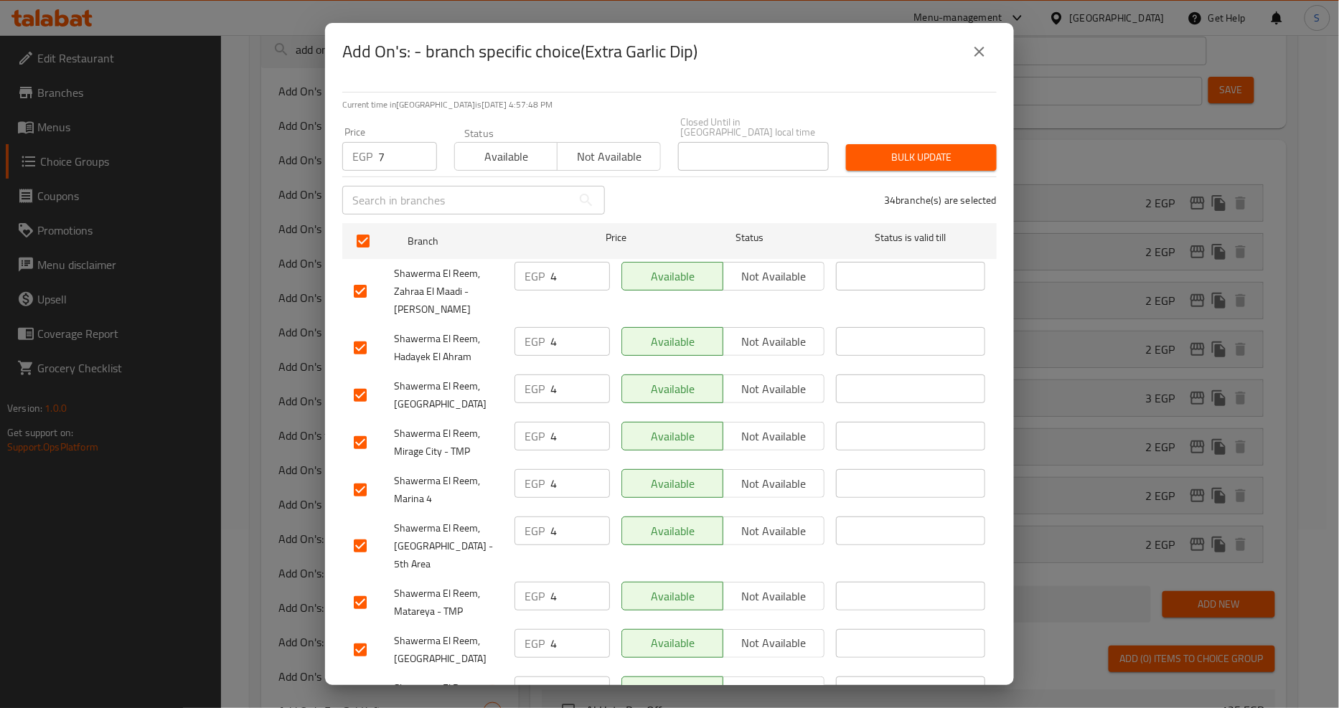
scroll to position [1059, 0]
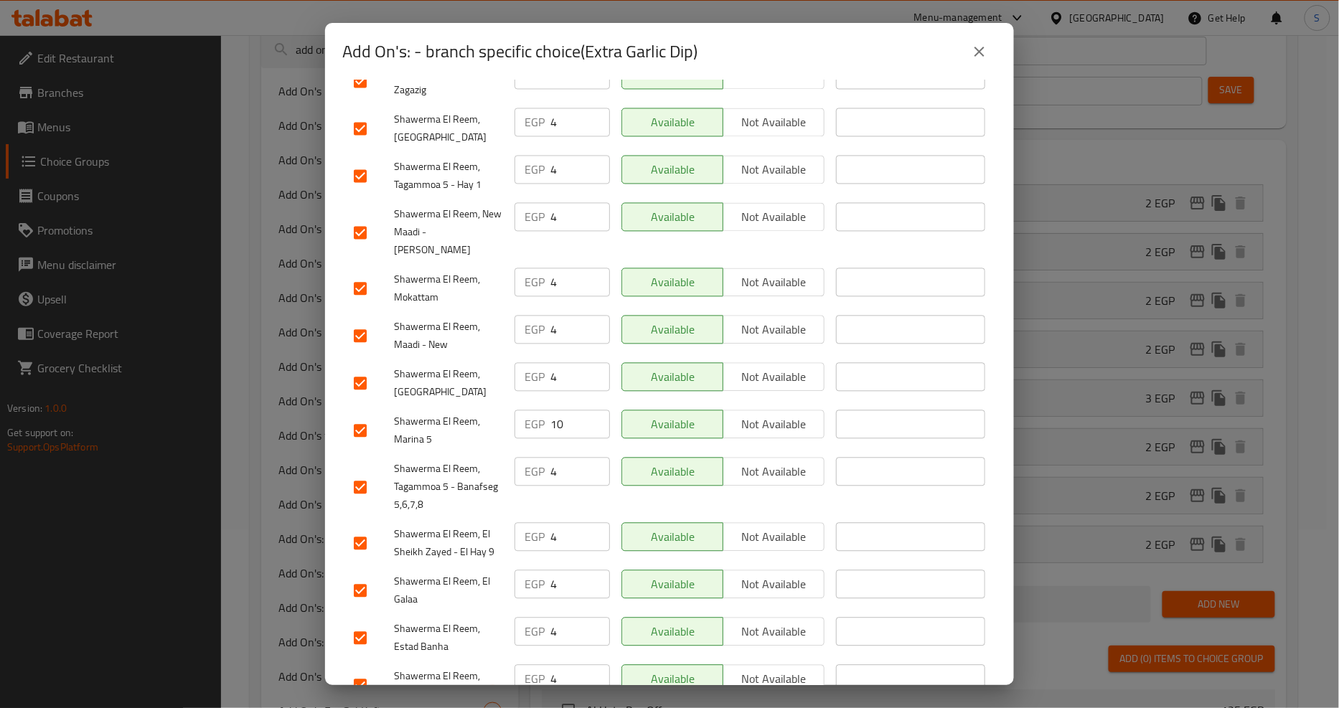
click at [359, 416] on input "checkbox" at bounding box center [360, 431] width 30 height 30
checkbox input "false"
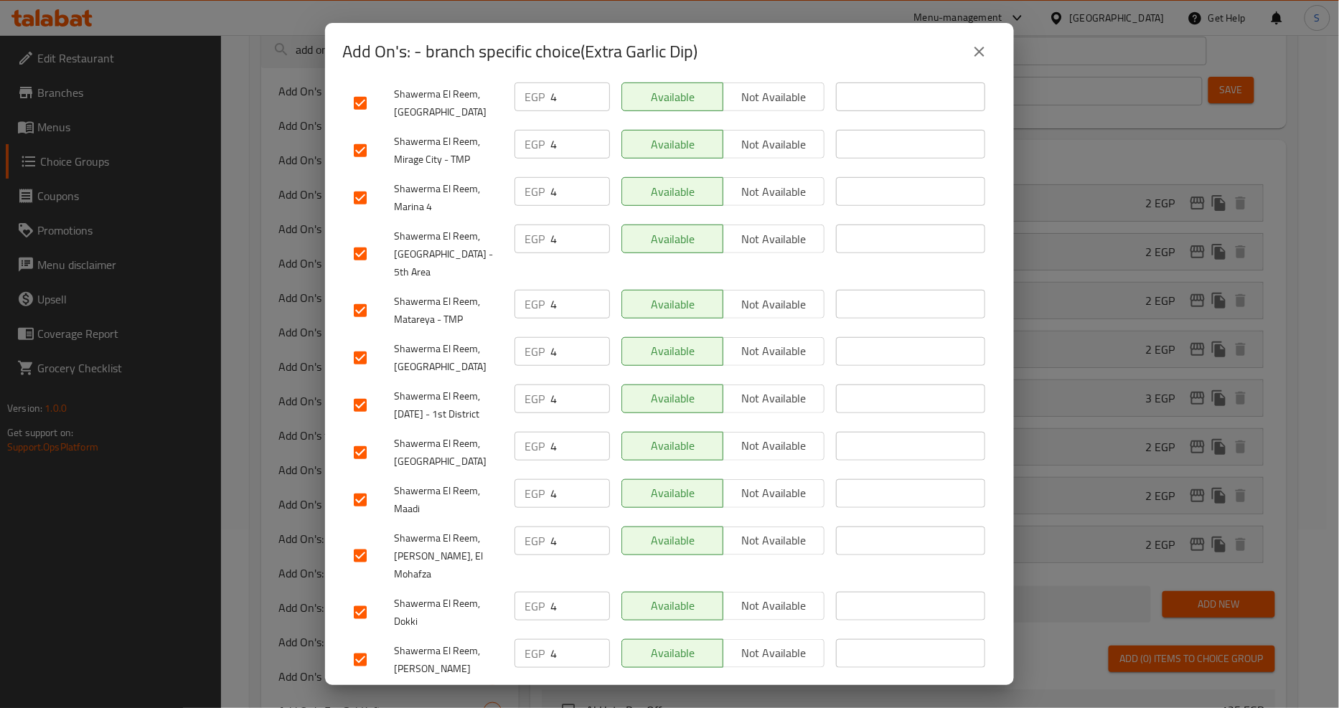
scroll to position [0, 0]
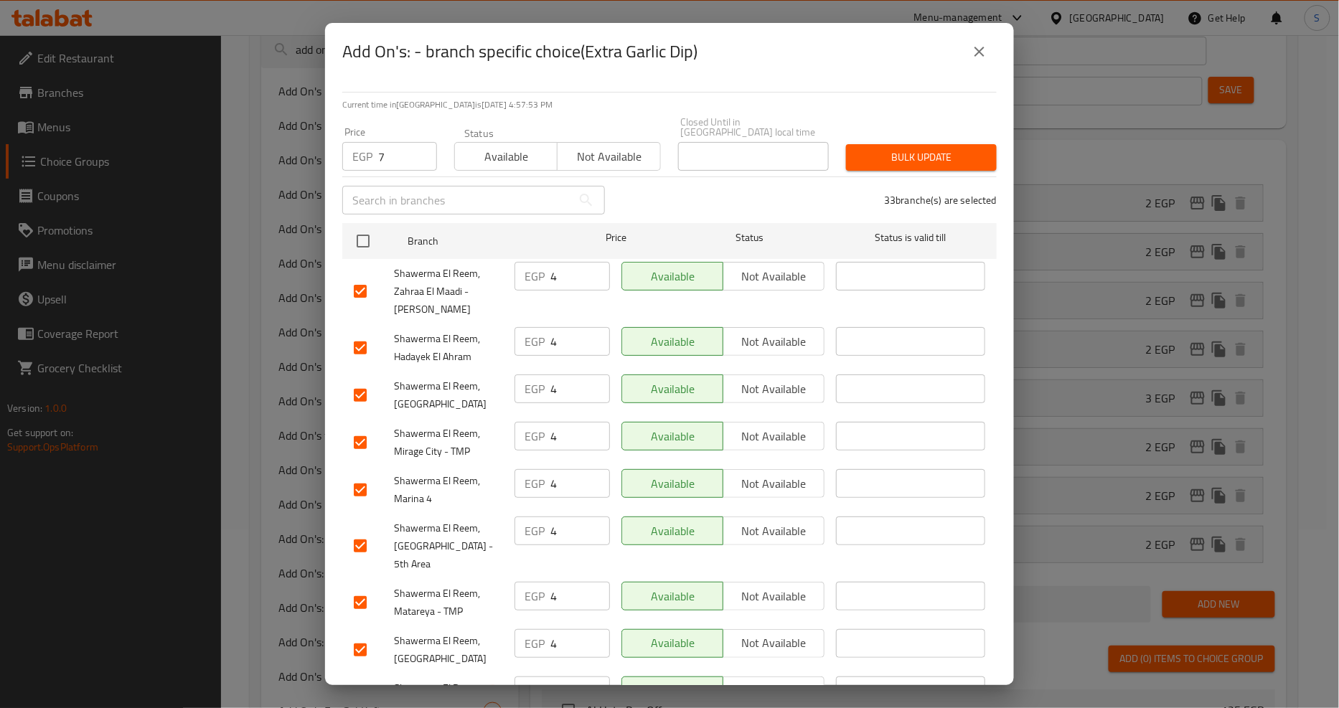
click at [881, 149] on span "Bulk update" at bounding box center [921, 158] width 128 height 18
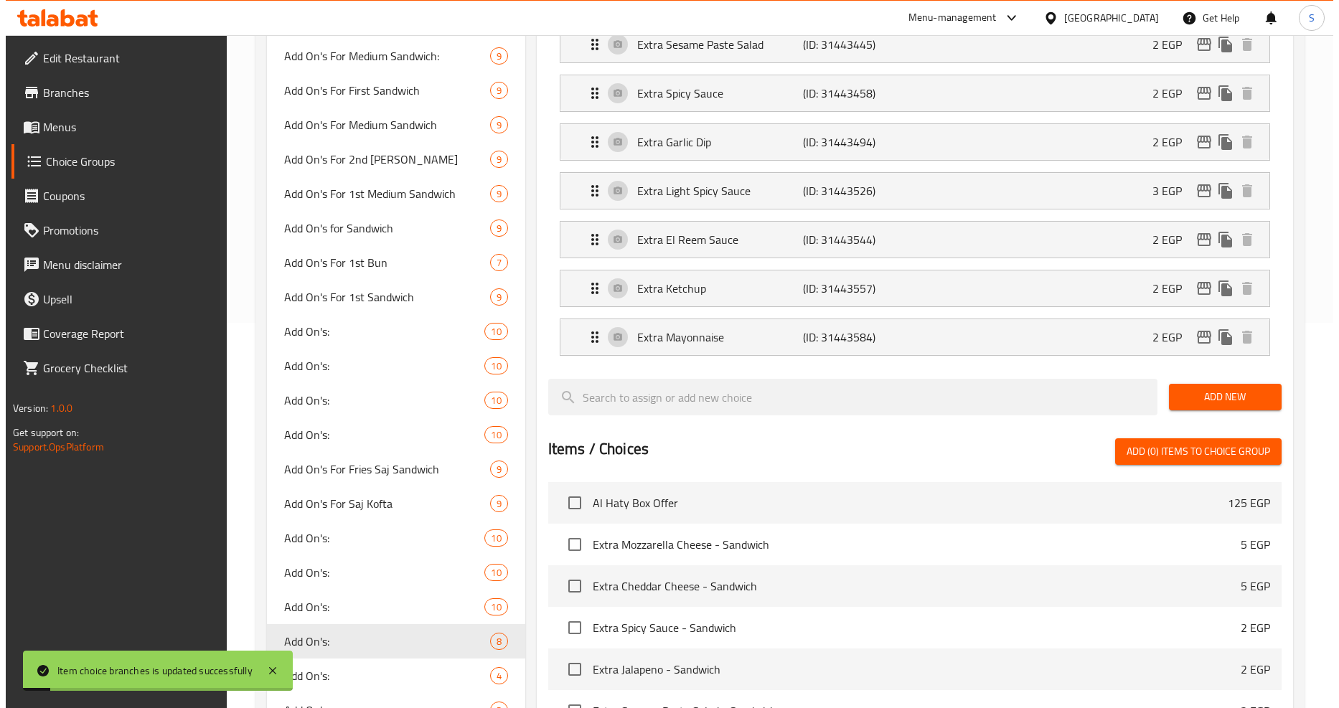
scroll to position [338, 0]
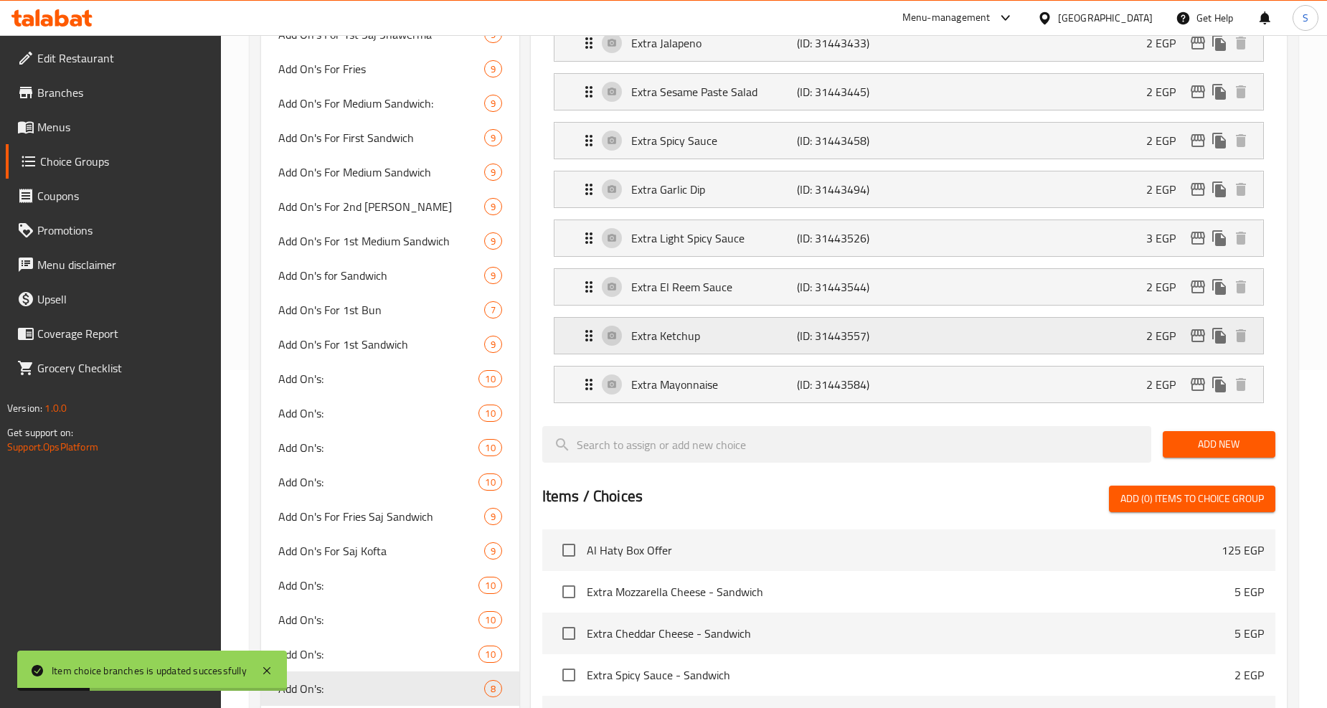
click at [1198, 333] on icon "edit" at bounding box center [1198, 335] width 14 height 13
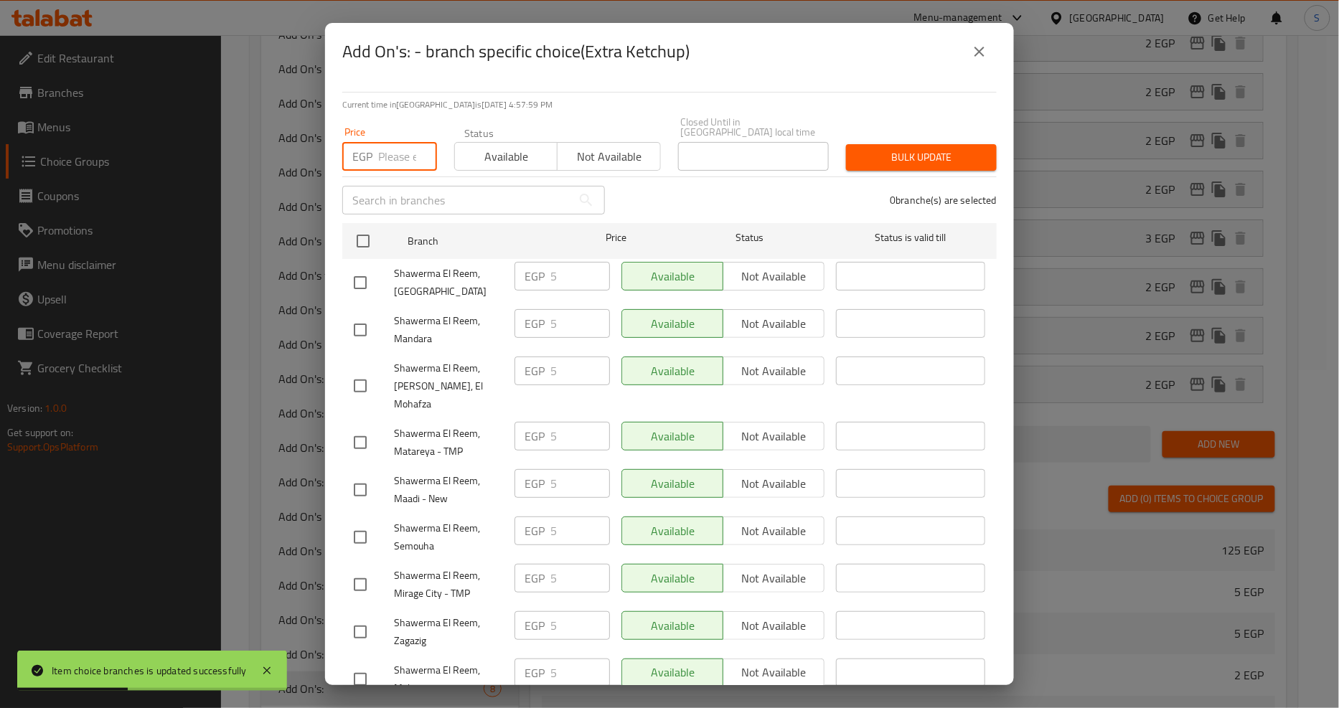
click at [397, 152] on input "number" at bounding box center [407, 156] width 59 height 29
type input "4"
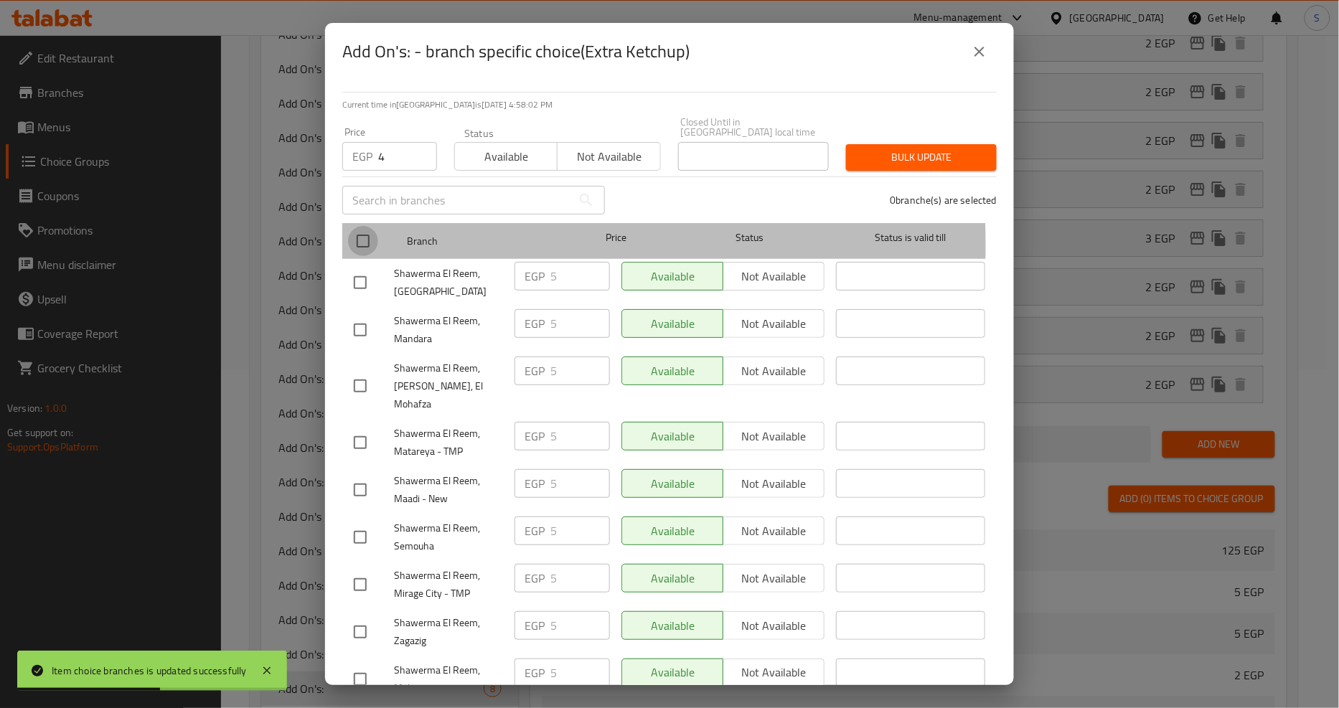
click at [367, 235] on input "checkbox" at bounding box center [363, 241] width 30 height 30
checkbox input "true"
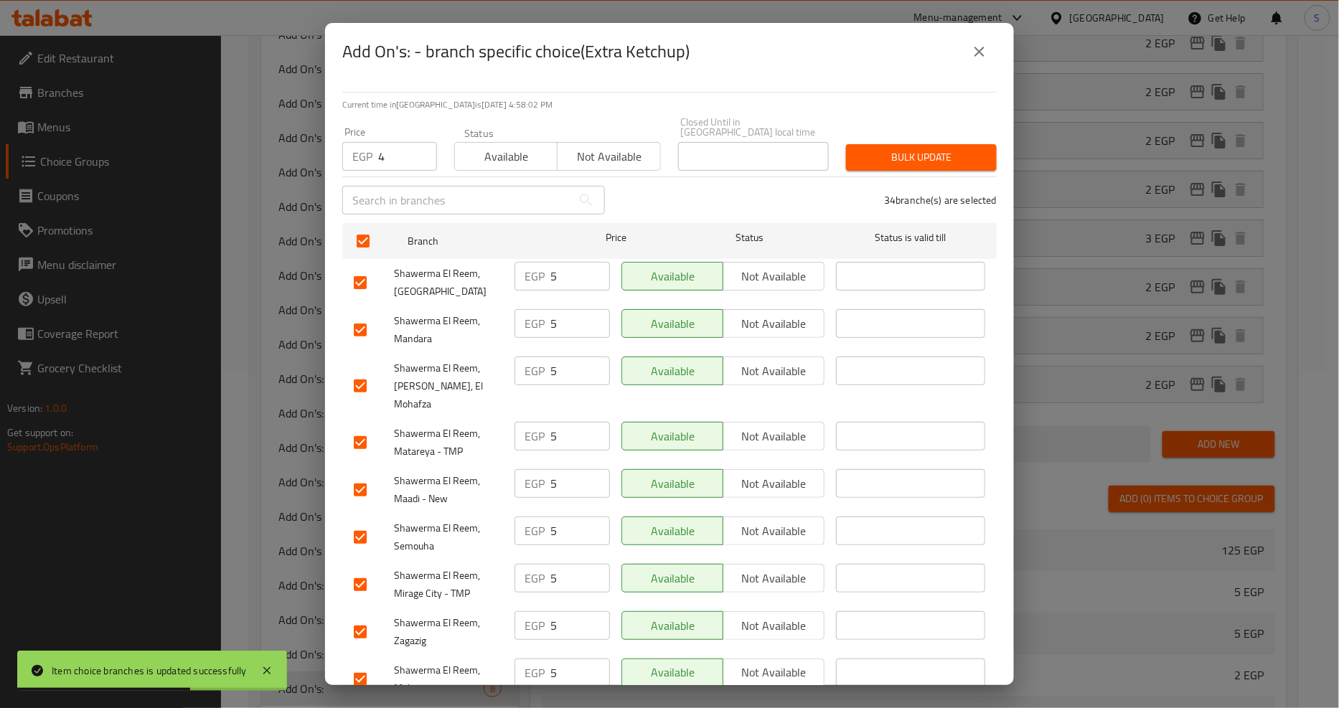
scroll to position [30, 0]
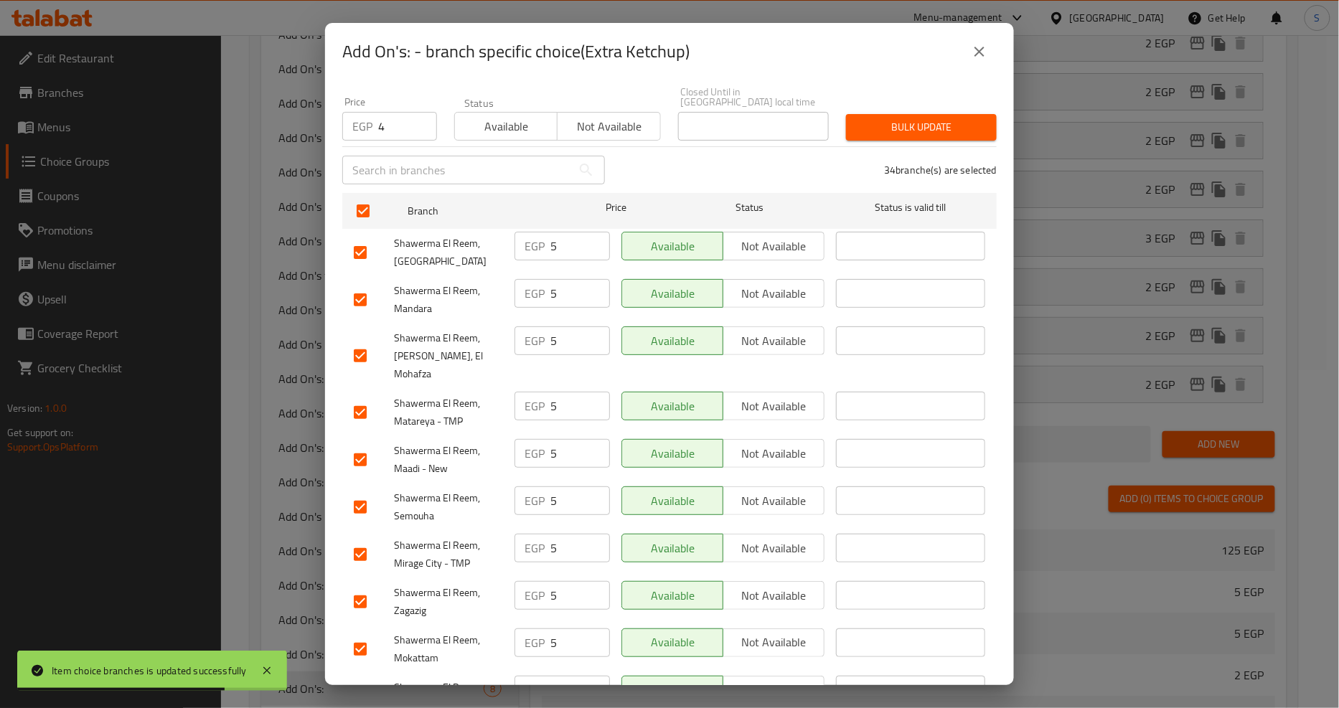
click at [362, 682] on input "checkbox" at bounding box center [360, 697] width 30 height 30
click at [887, 118] on span "Bulk update" at bounding box center [921, 127] width 128 height 18
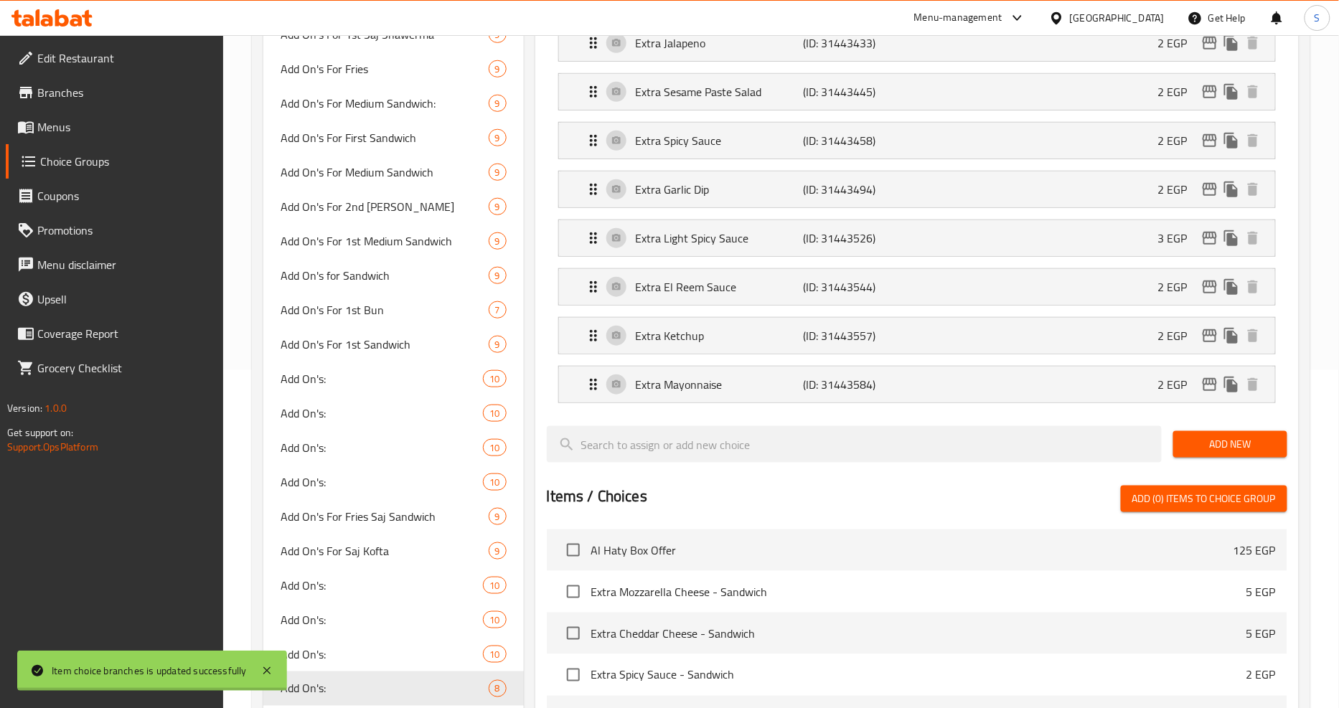
scroll to position [736, 0]
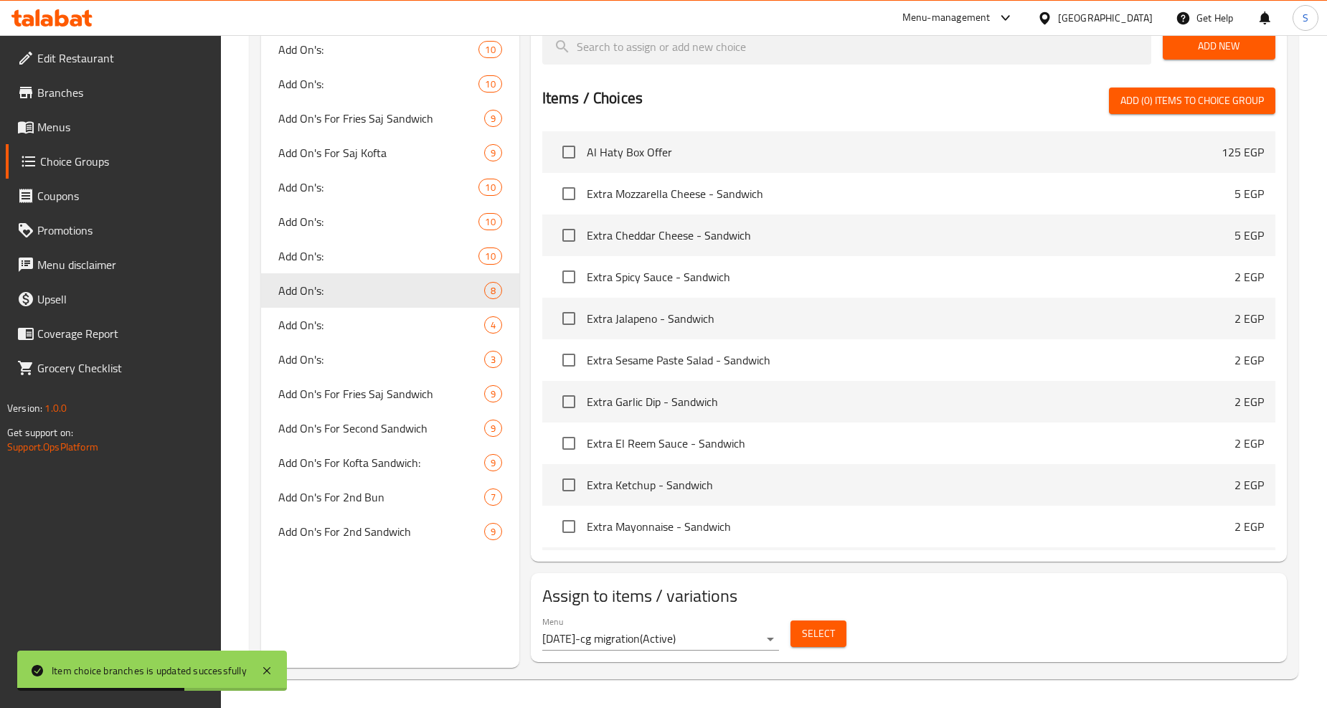
click at [819, 634] on span "Select" at bounding box center [818, 634] width 33 height 18
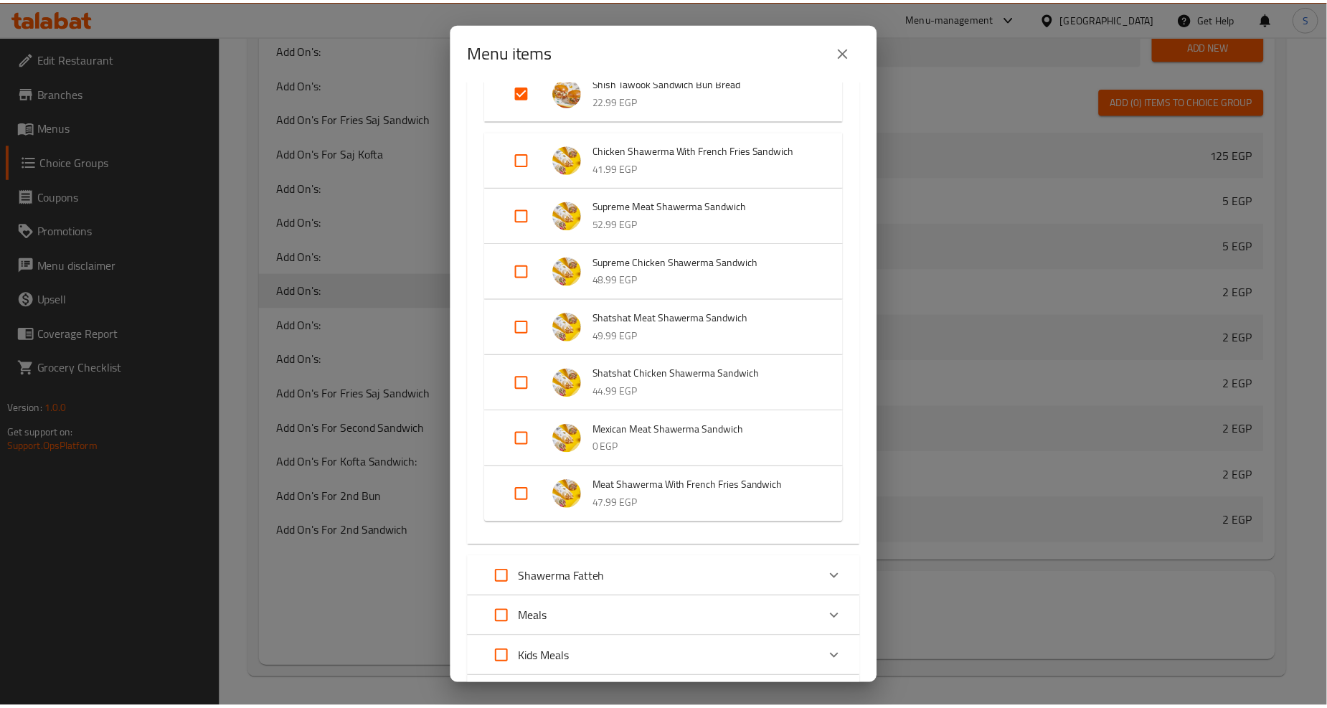
scroll to position [1515, 0]
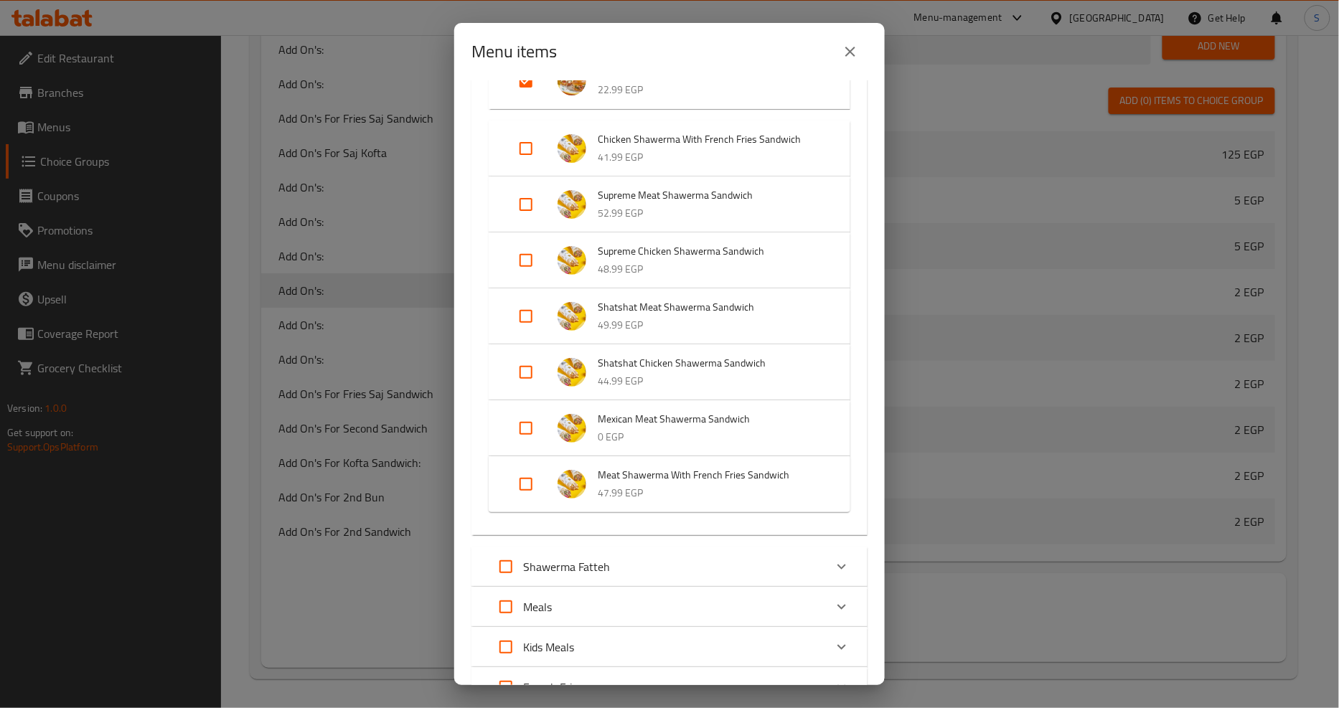
click at [847, 60] on button "close" at bounding box center [850, 51] width 34 height 34
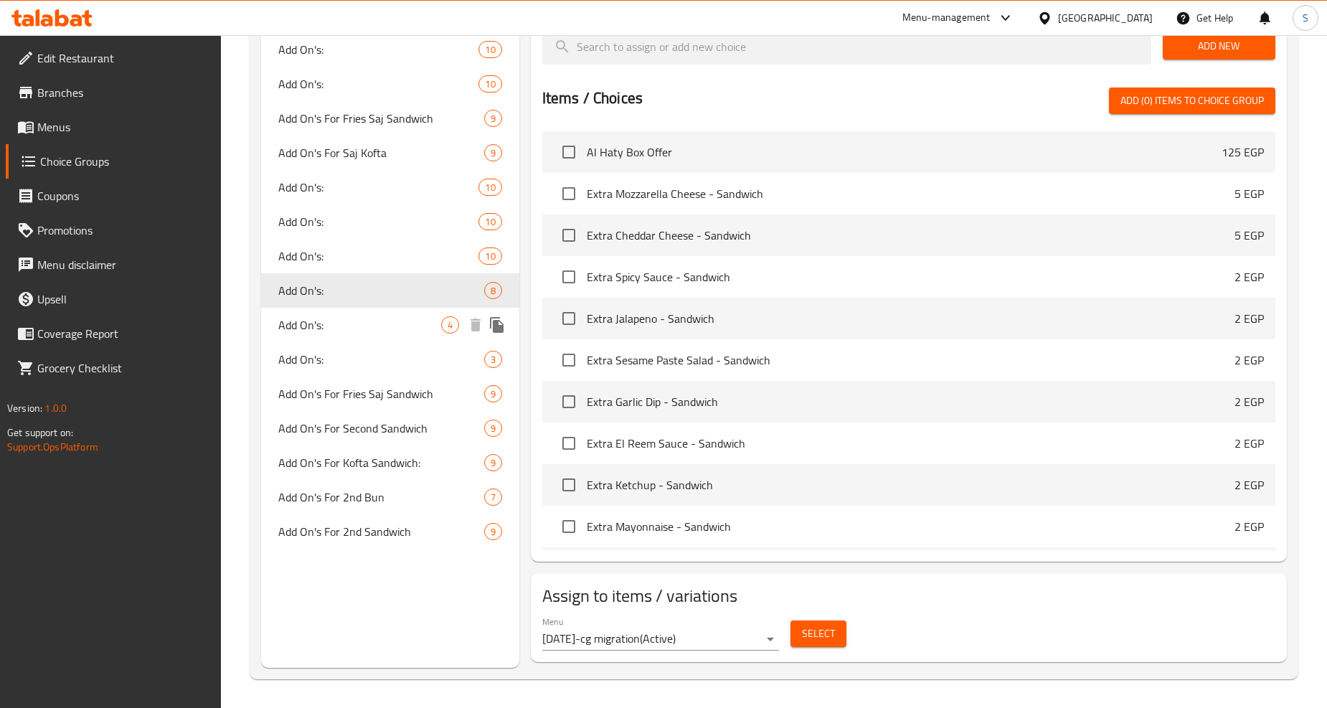
click at [290, 320] on span "Add On's:" at bounding box center [359, 324] width 162 height 17
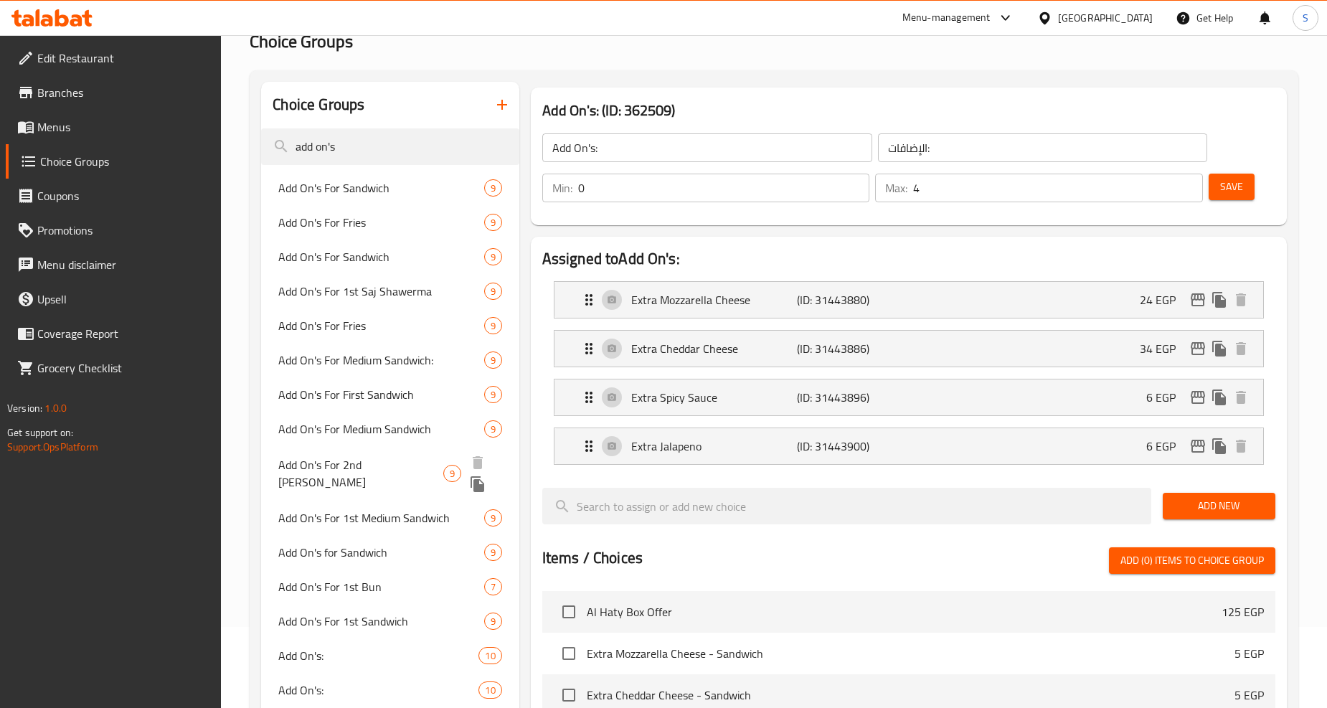
scroll to position [159, 0]
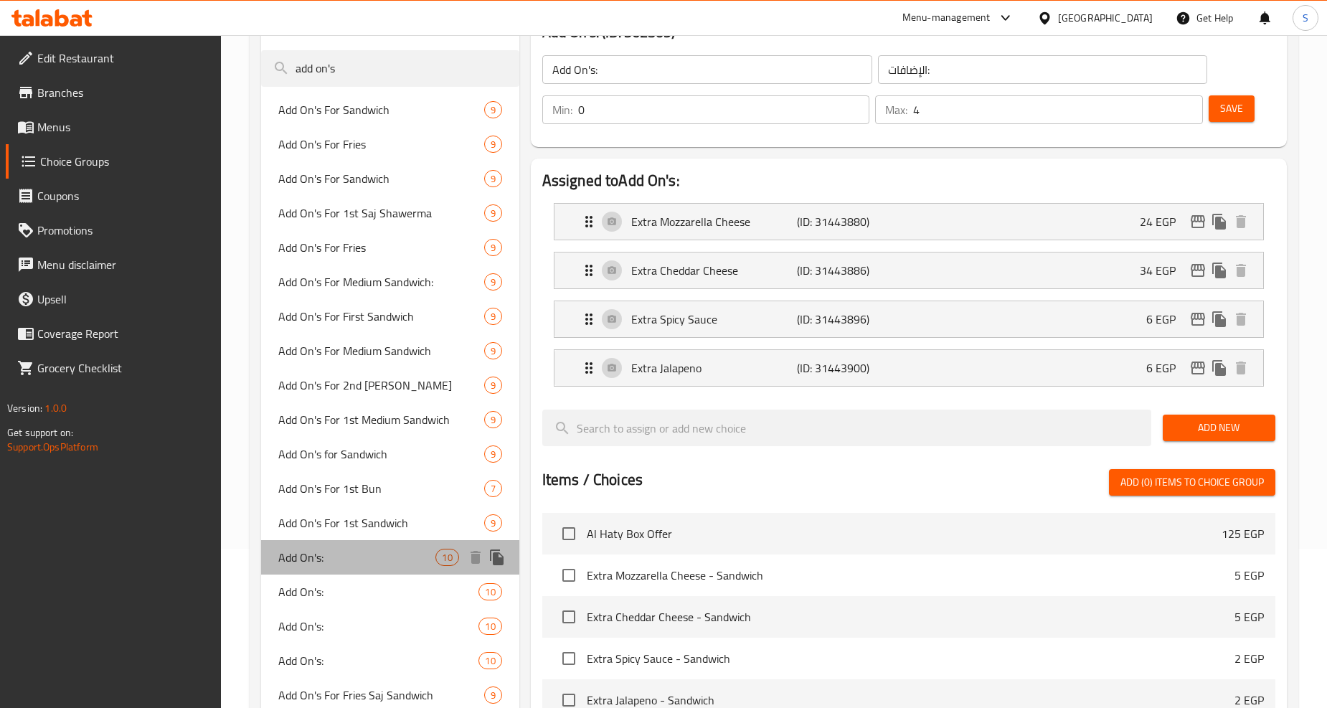
click at [320, 553] on span "Add On's:" at bounding box center [356, 557] width 157 height 17
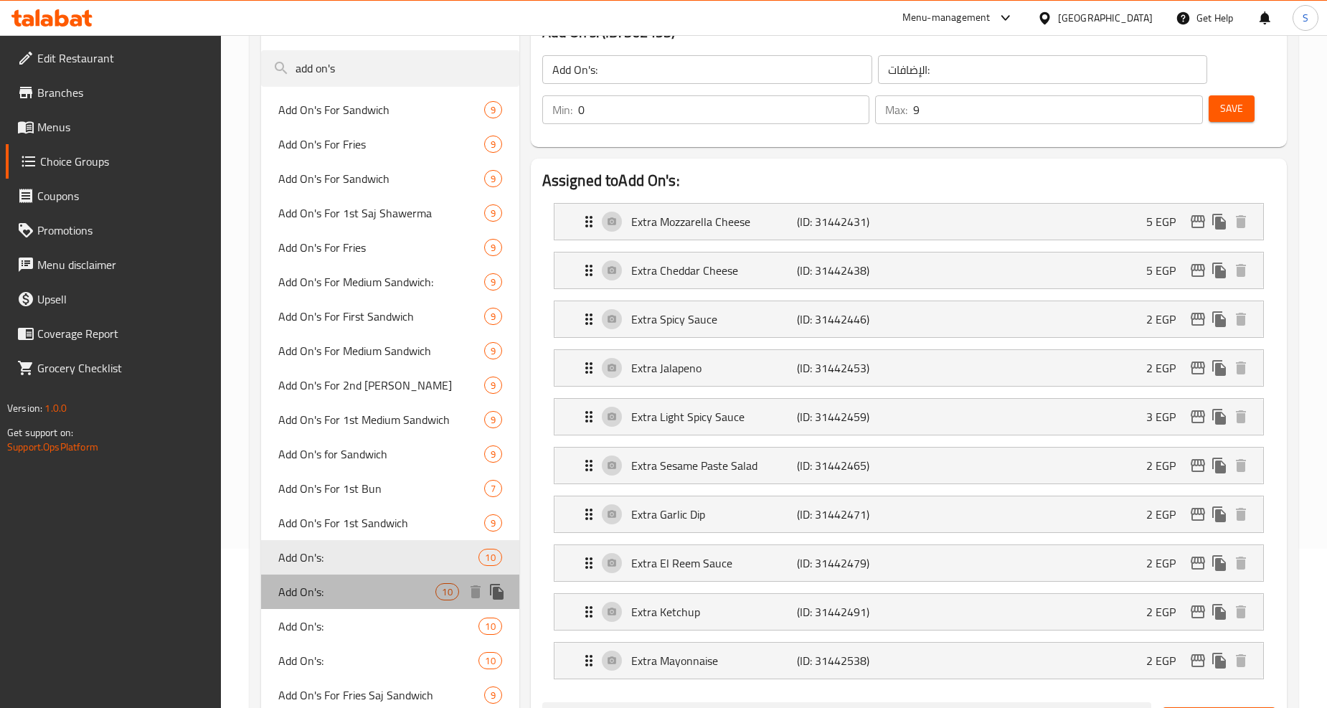
click at [310, 593] on span "Add On's:" at bounding box center [356, 591] width 157 height 17
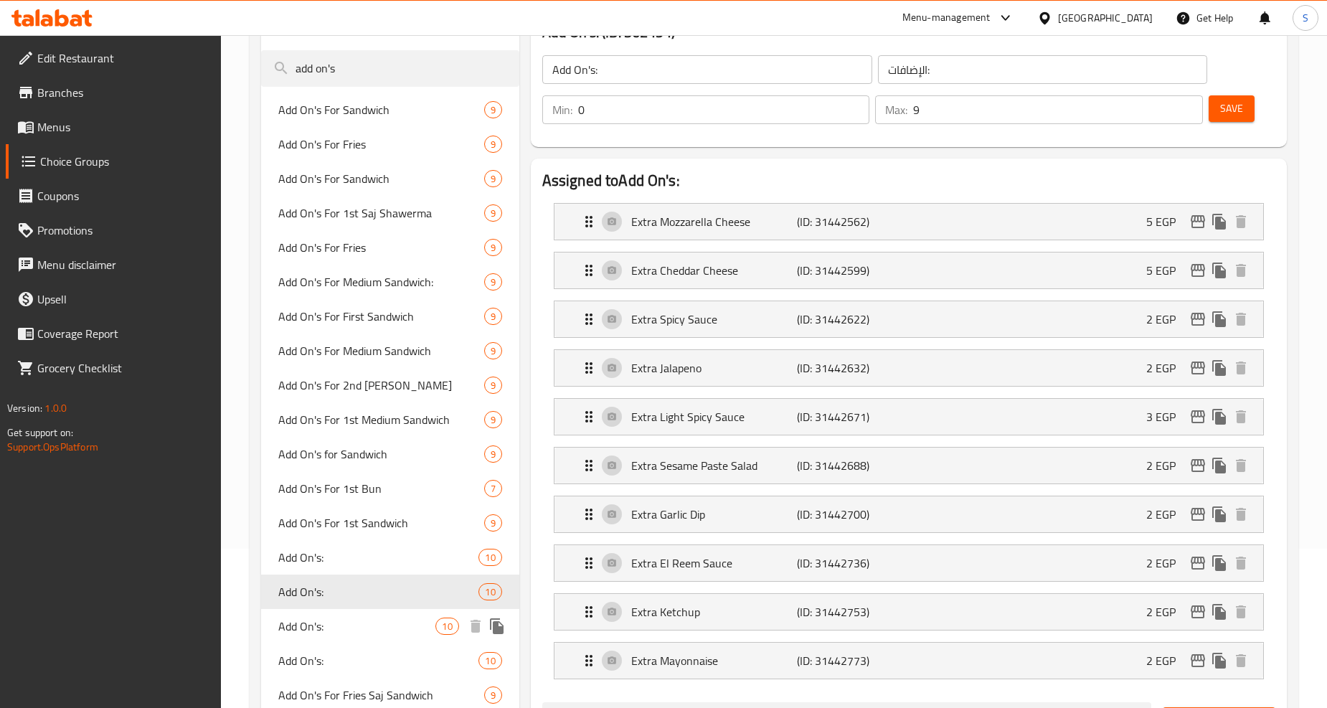
click at [308, 618] on span "Add On's:" at bounding box center [356, 626] width 157 height 17
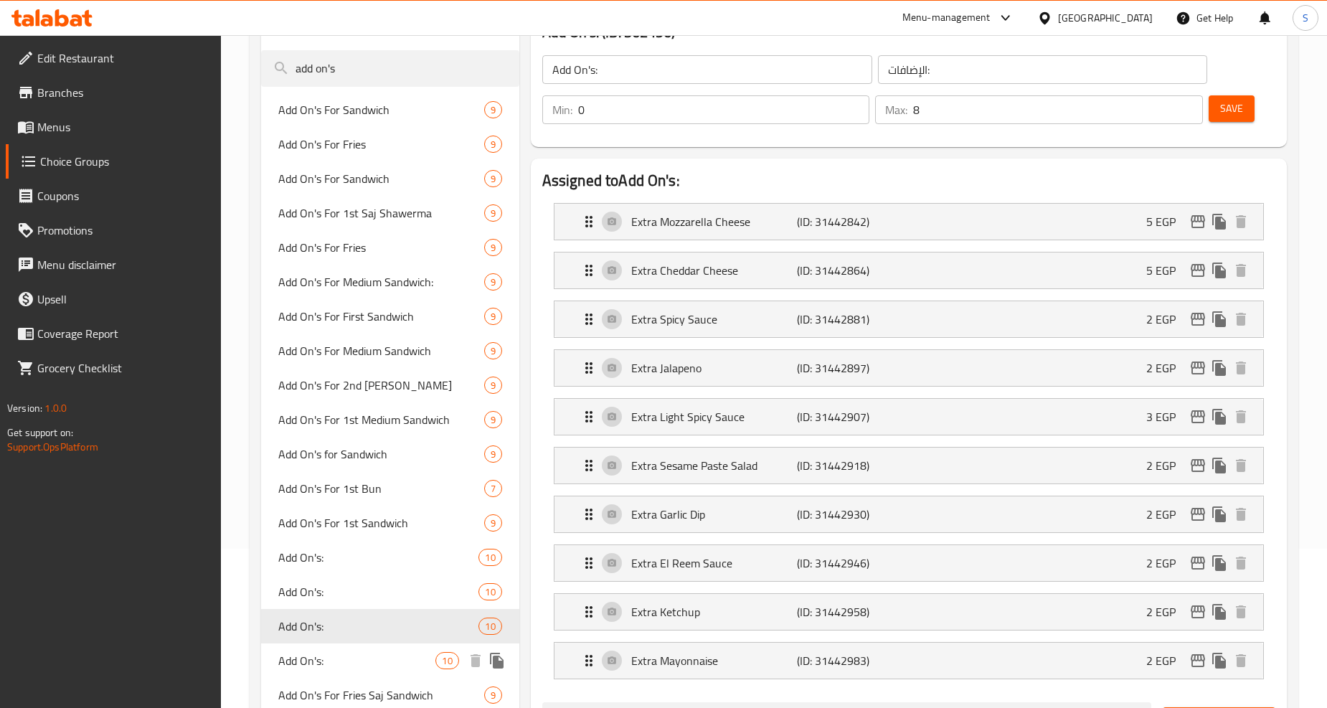
click at [312, 661] on span "Add On's:" at bounding box center [356, 660] width 157 height 17
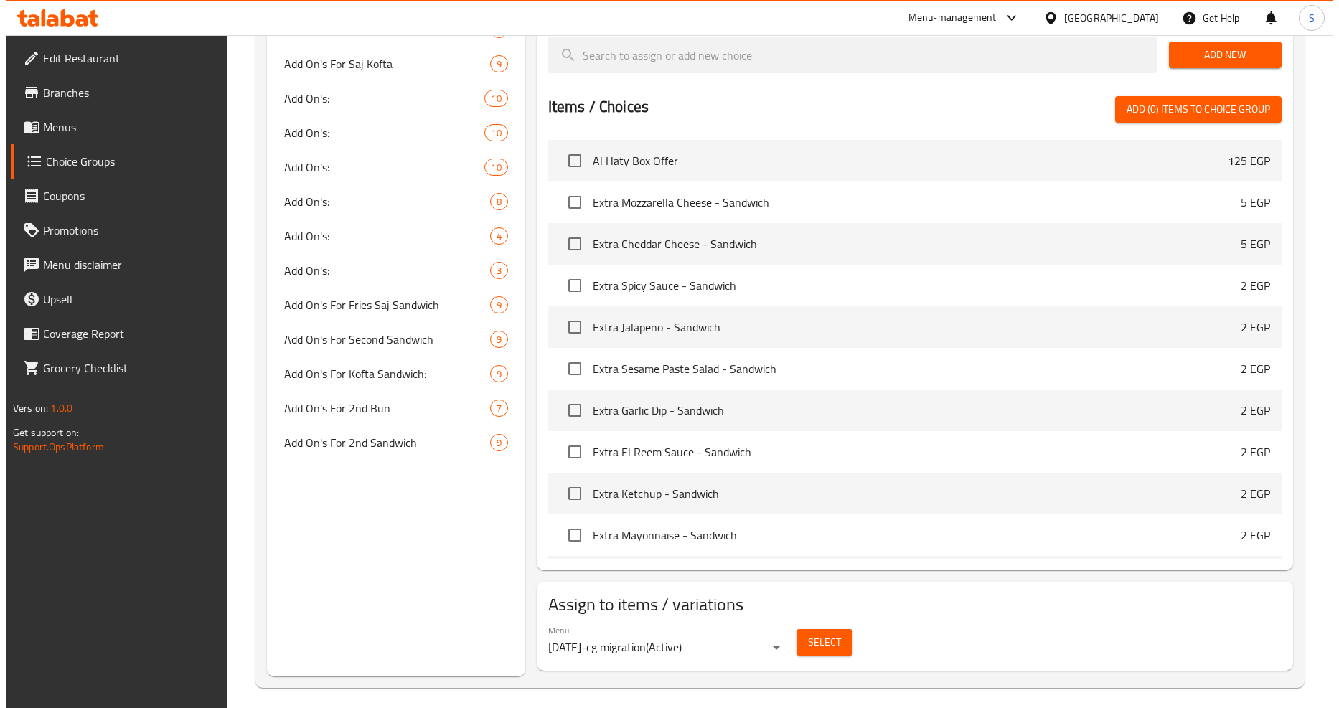
scroll to position [834, 0]
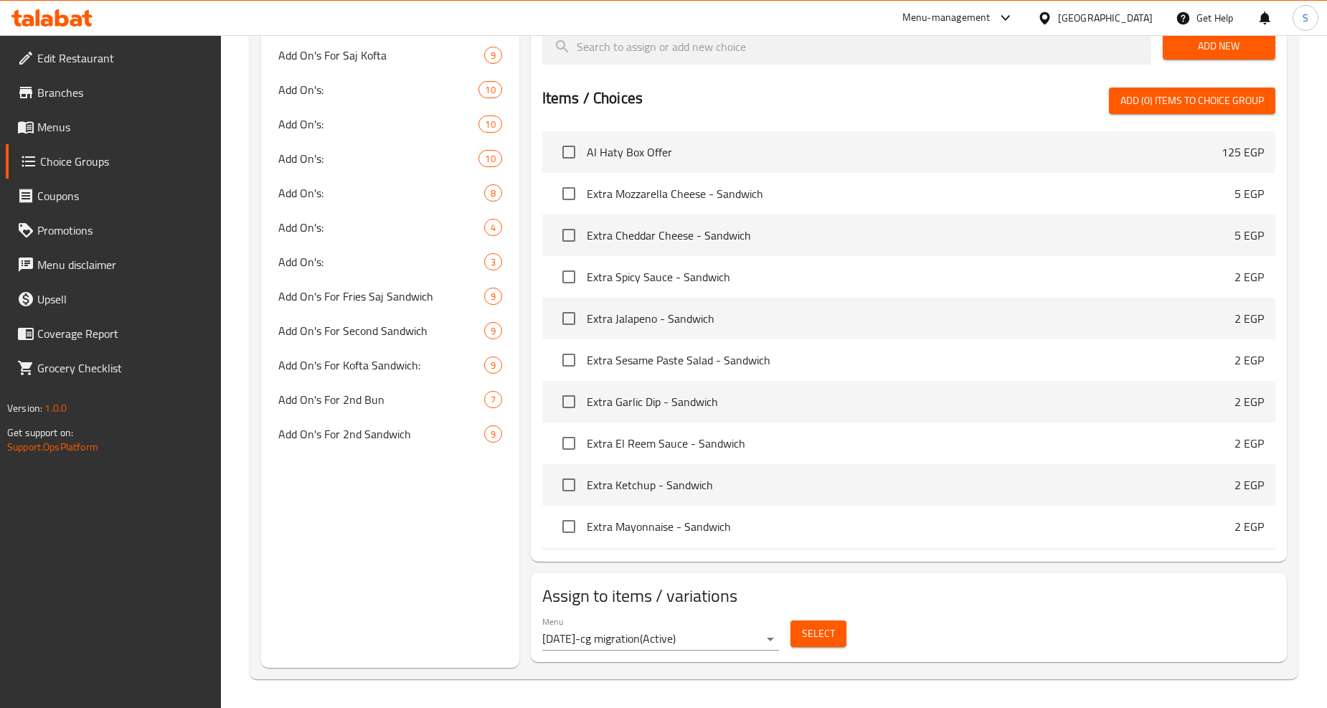
click at [819, 644] on button "Select" at bounding box center [819, 634] width 56 height 27
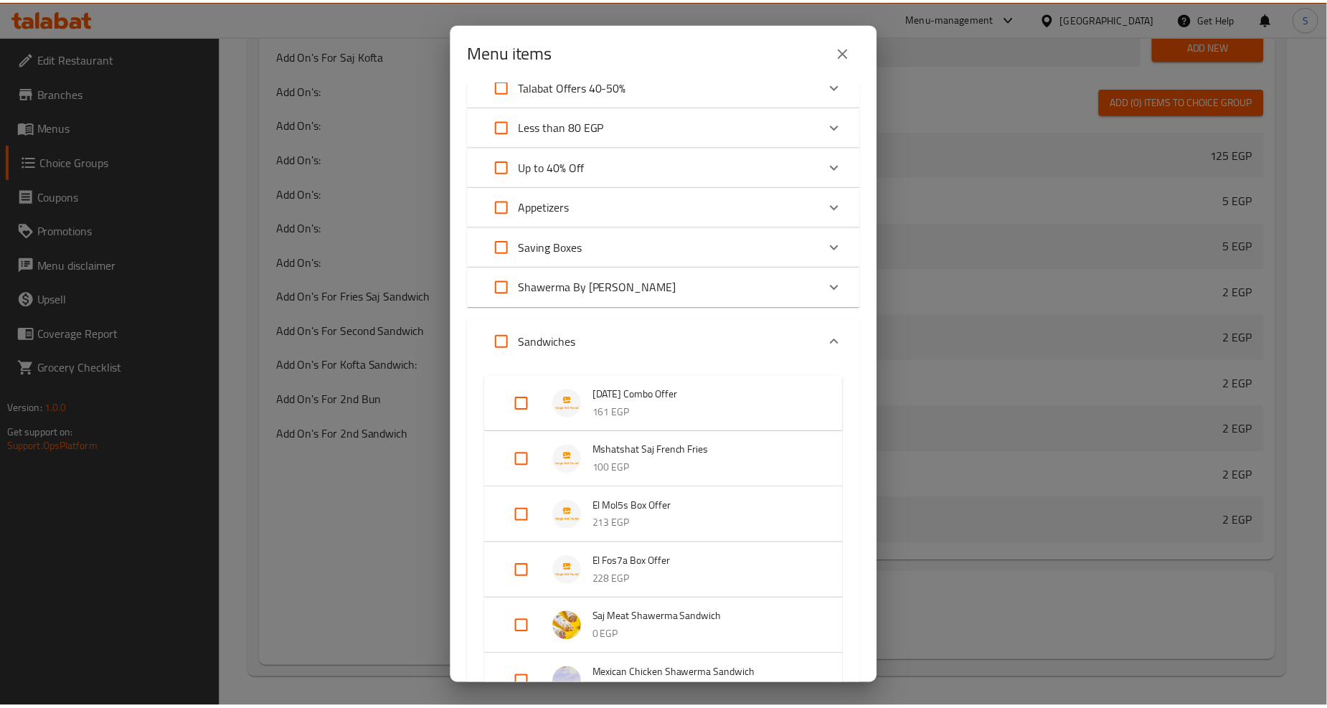
scroll to position [0, 0]
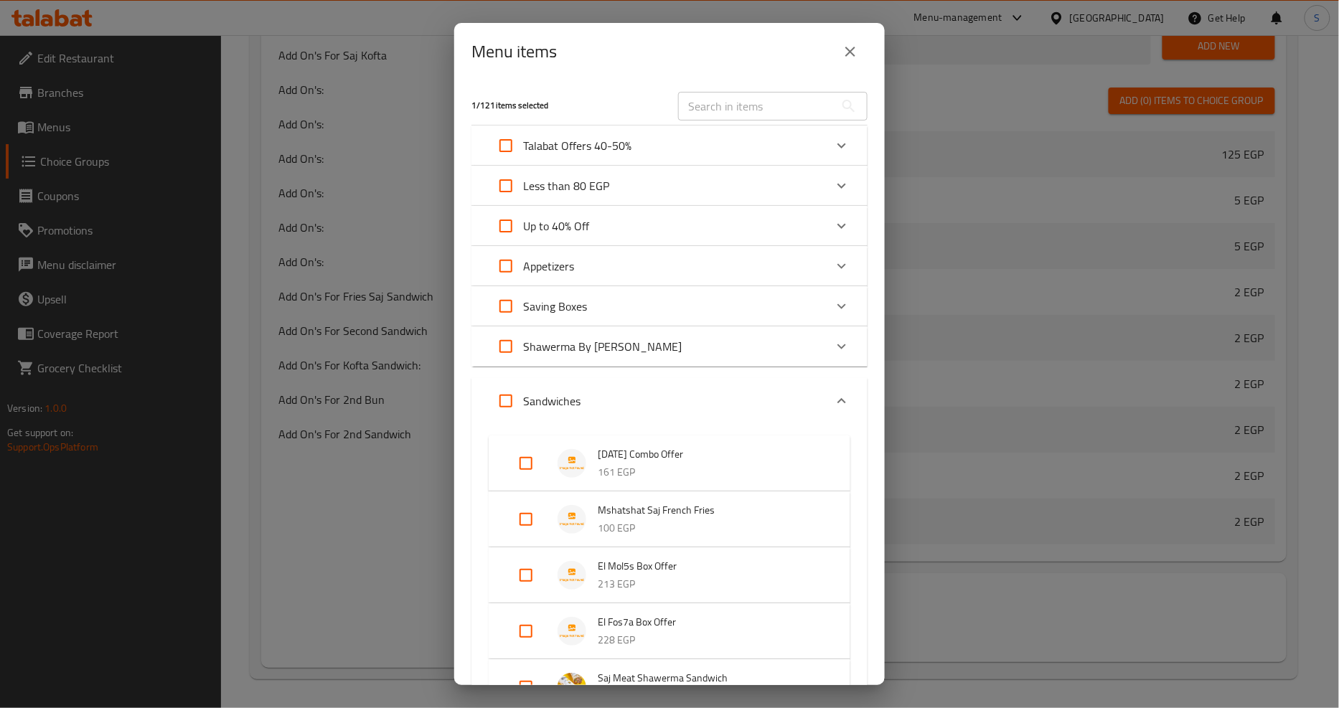
click at [863, 43] on button "close" at bounding box center [850, 51] width 34 height 34
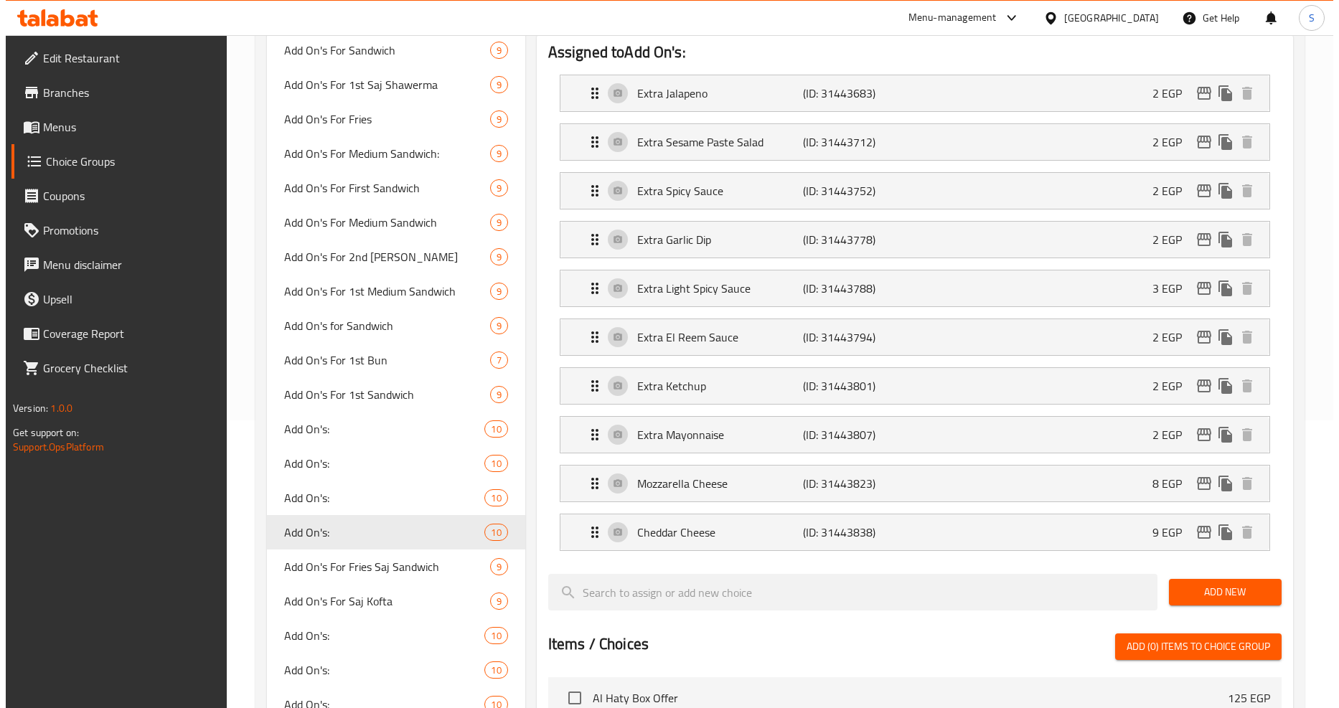
scroll to position [276, 0]
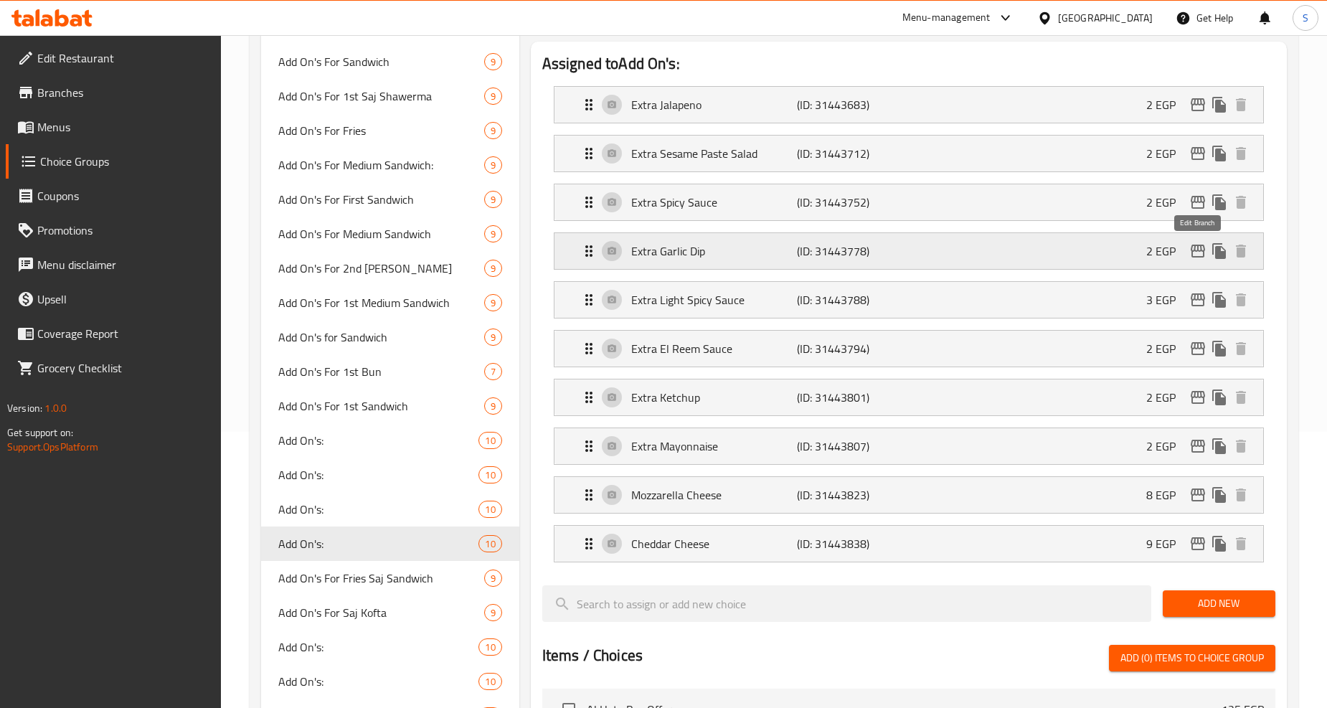
click at [1192, 250] on icon "edit" at bounding box center [1198, 251] width 14 height 13
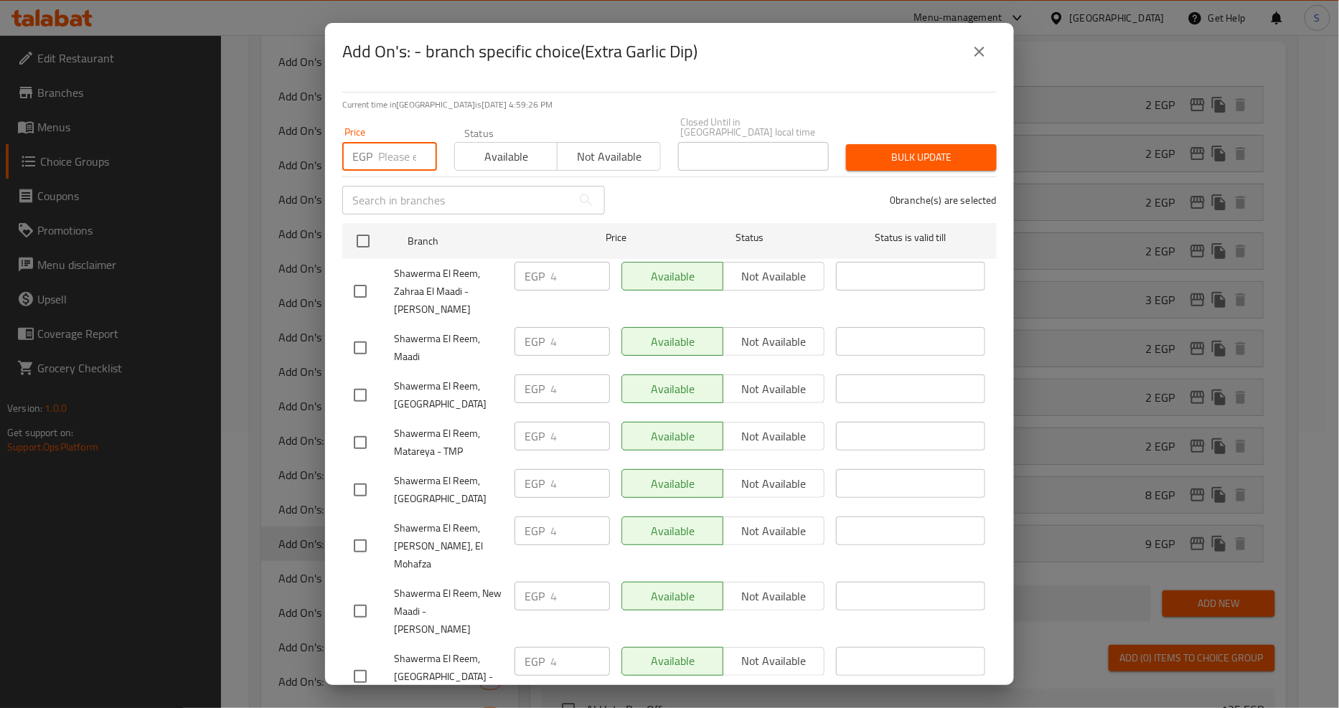
click at [402, 156] on input "number" at bounding box center [407, 156] width 59 height 29
click at [359, 226] on input "checkbox" at bounding box center [363, 241] width 30 height 30
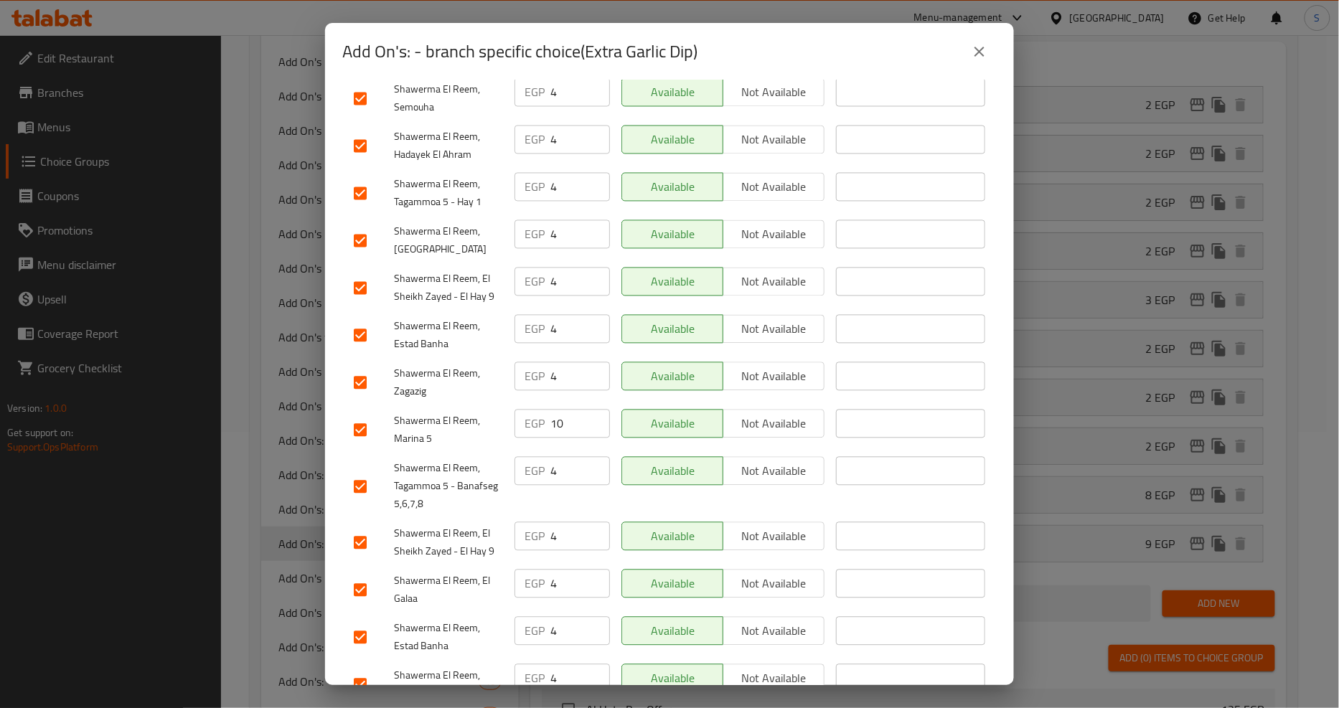
click at [349, 415] on input "checkbox" at bounding box center [360, 430] width 30 height 30
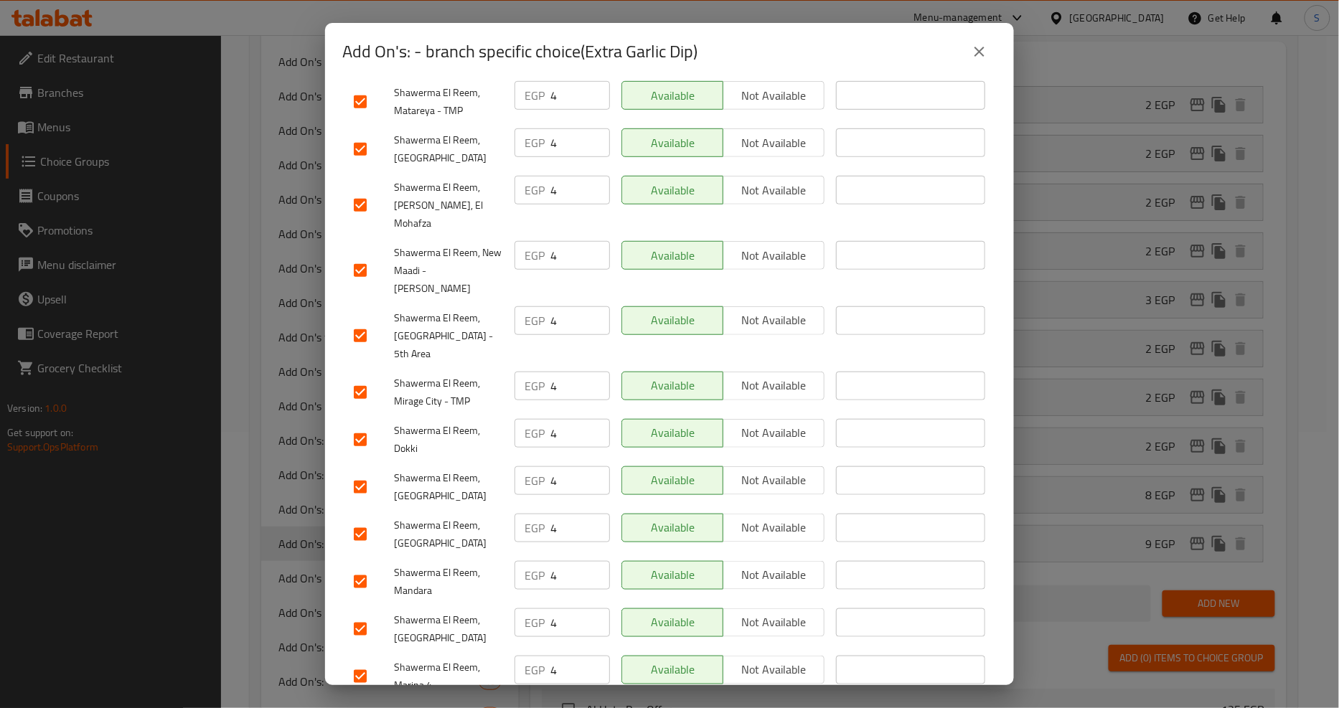
scroll to position [0, 0]
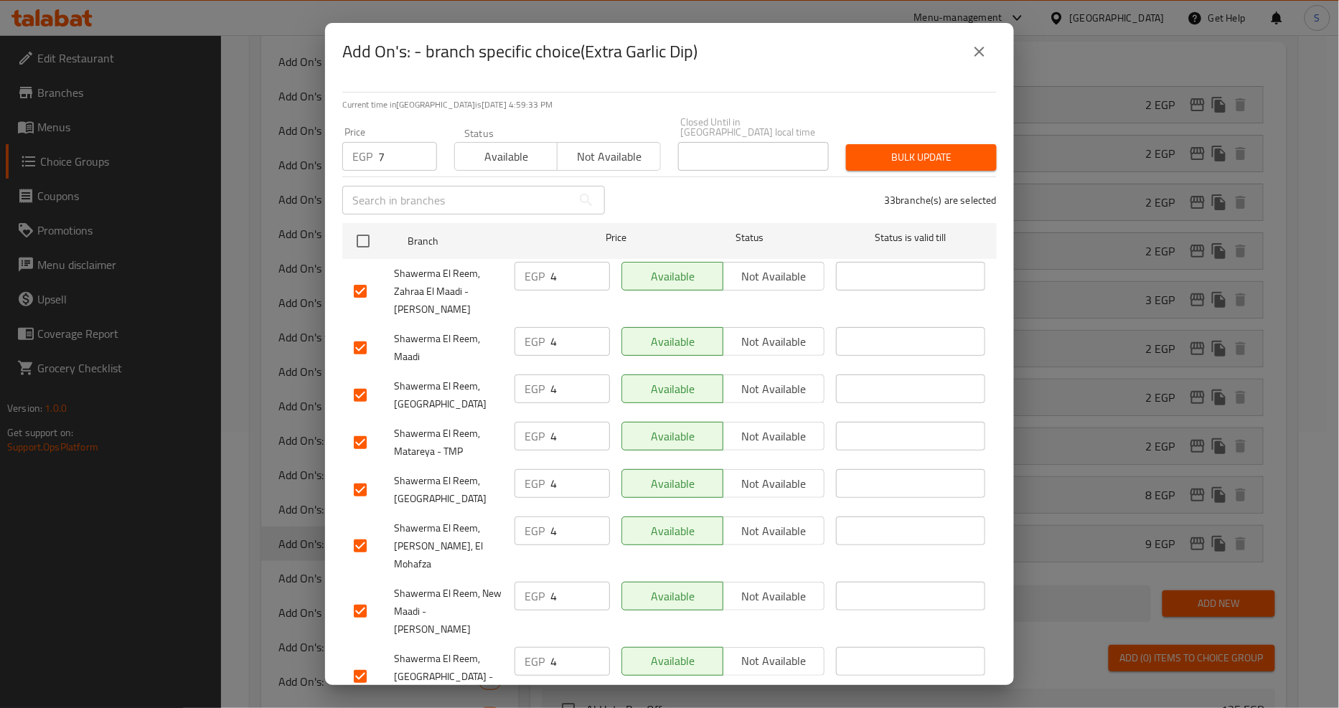
click at [905, 151] on span "Bulk update" at bounding box center [921, 158] width 128 height 18
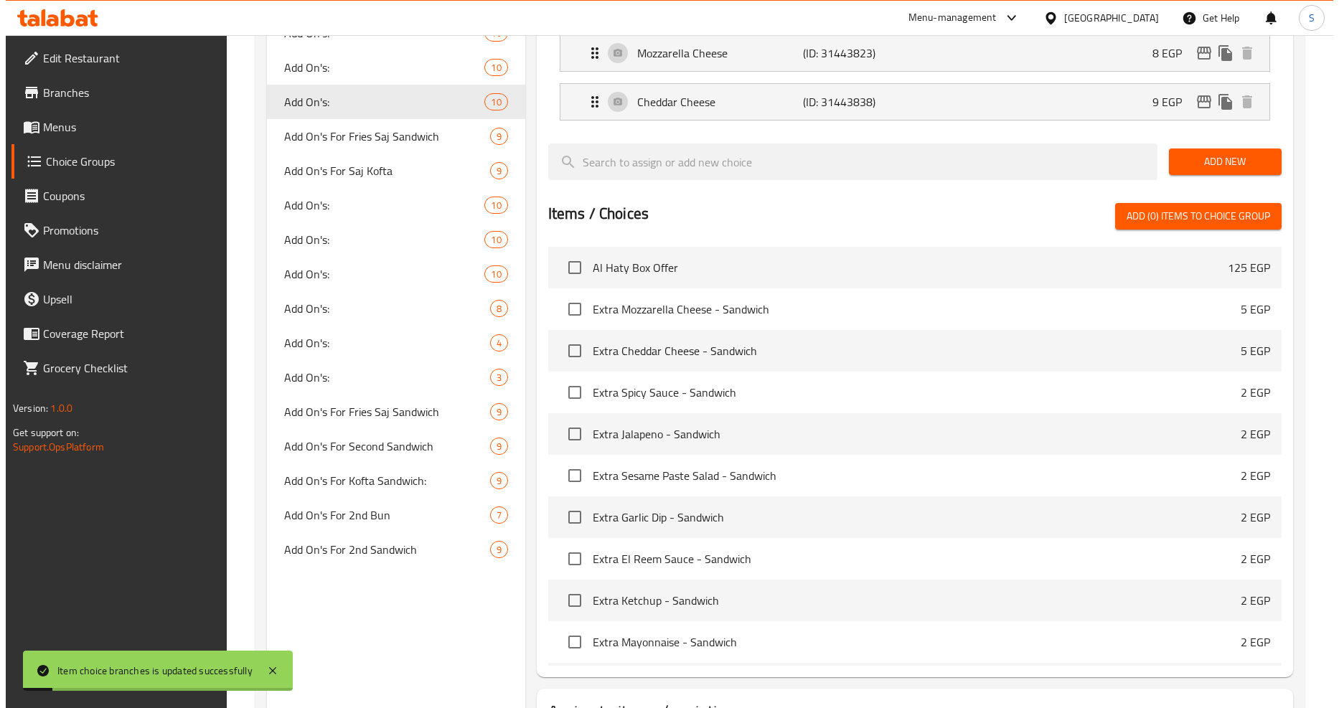
scroll to position [435, 0]
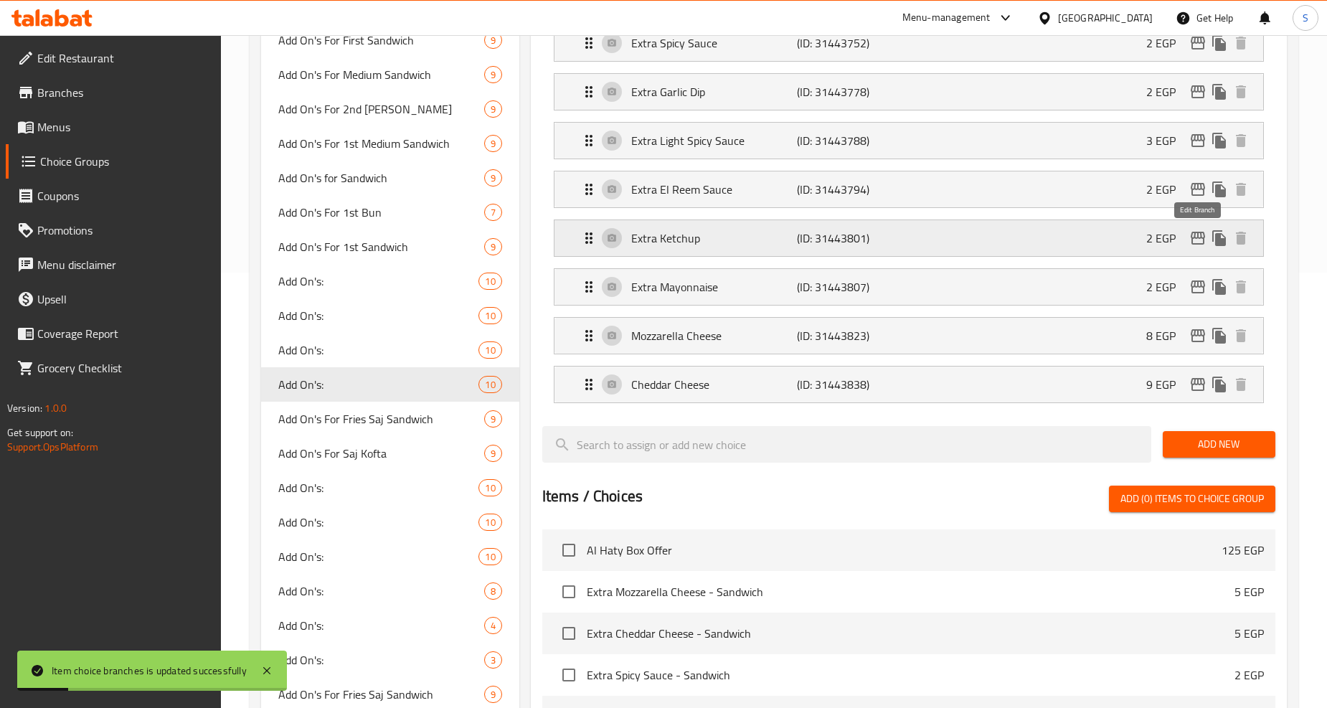
click at [1206, 237] on icon "edit" at bounding box center [1198, 238] width 17 height 17
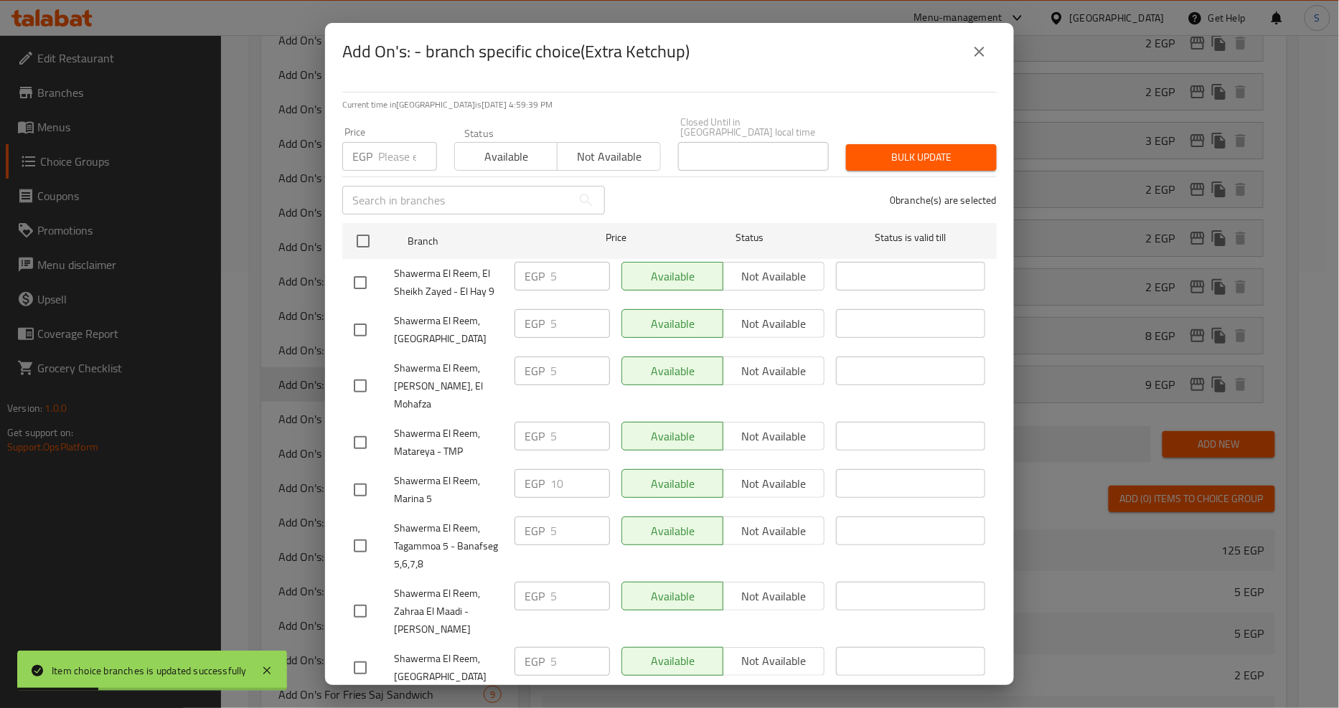
click at [386, 154] on input "number" at bounding box center [407, 156] width 59 height 29
click at [362, 238] on input "checkbox" at bounding box center [363, 241] width 30 height 30
click at [359, 475] on input "checkbox" at bounding box center [360, 490] width 30 height 30
click at [907, 151] on span "Bulk update" at bounding box center [921, 158] width 128 height 18
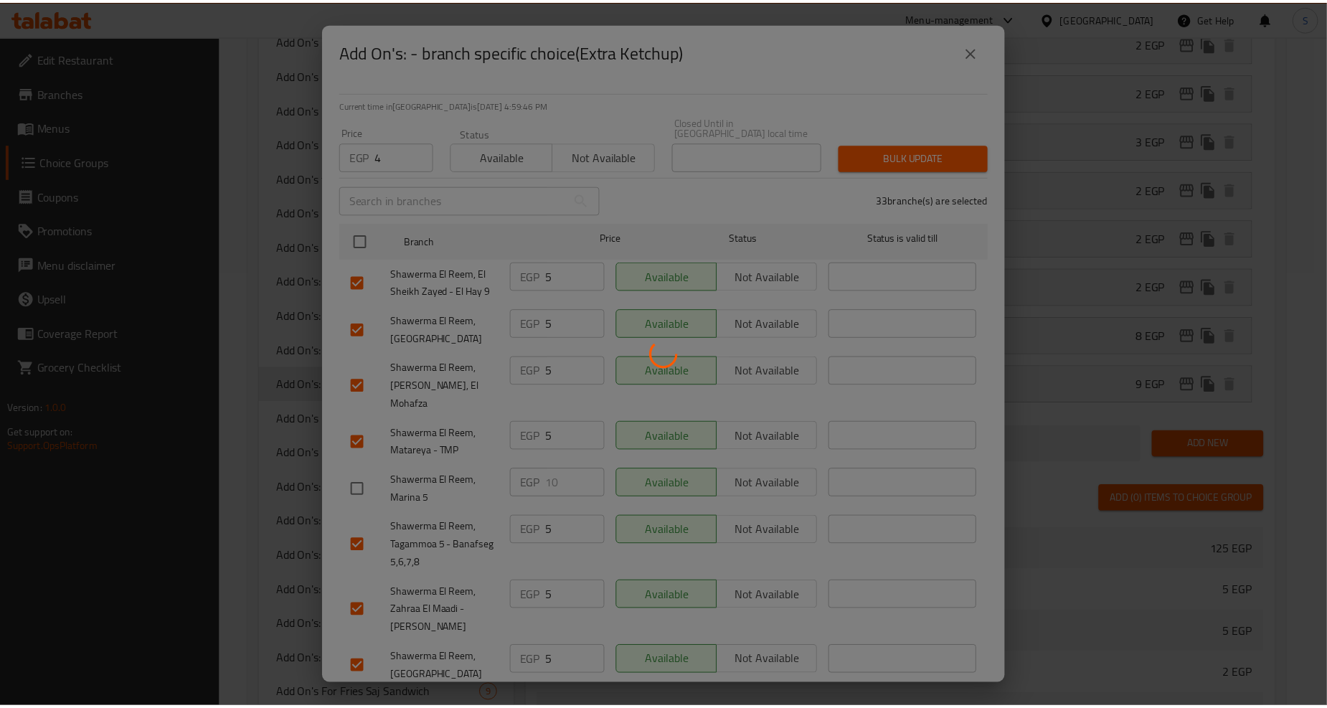
scroll to position [834, 0]
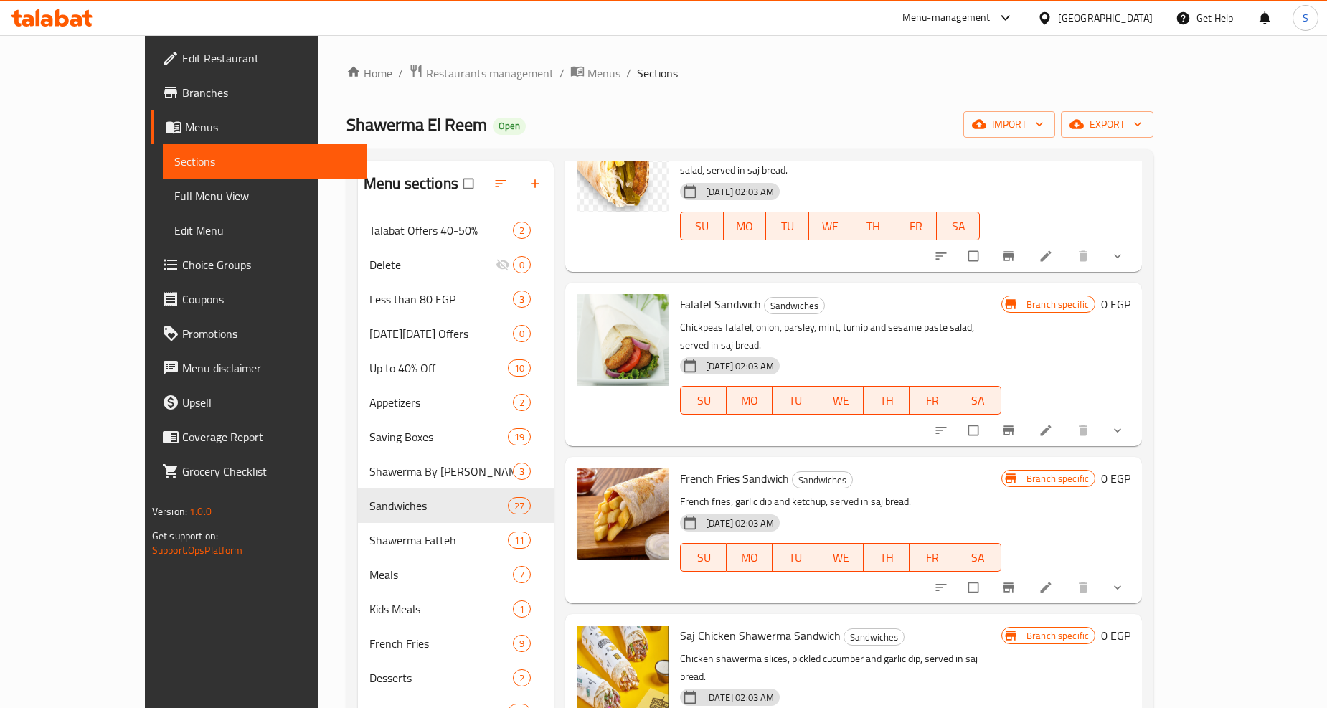
scroll to position [1833, 0]
click at [1125, 579] on icon "show more" at bounding box center [1118, 586] width 14 height 14
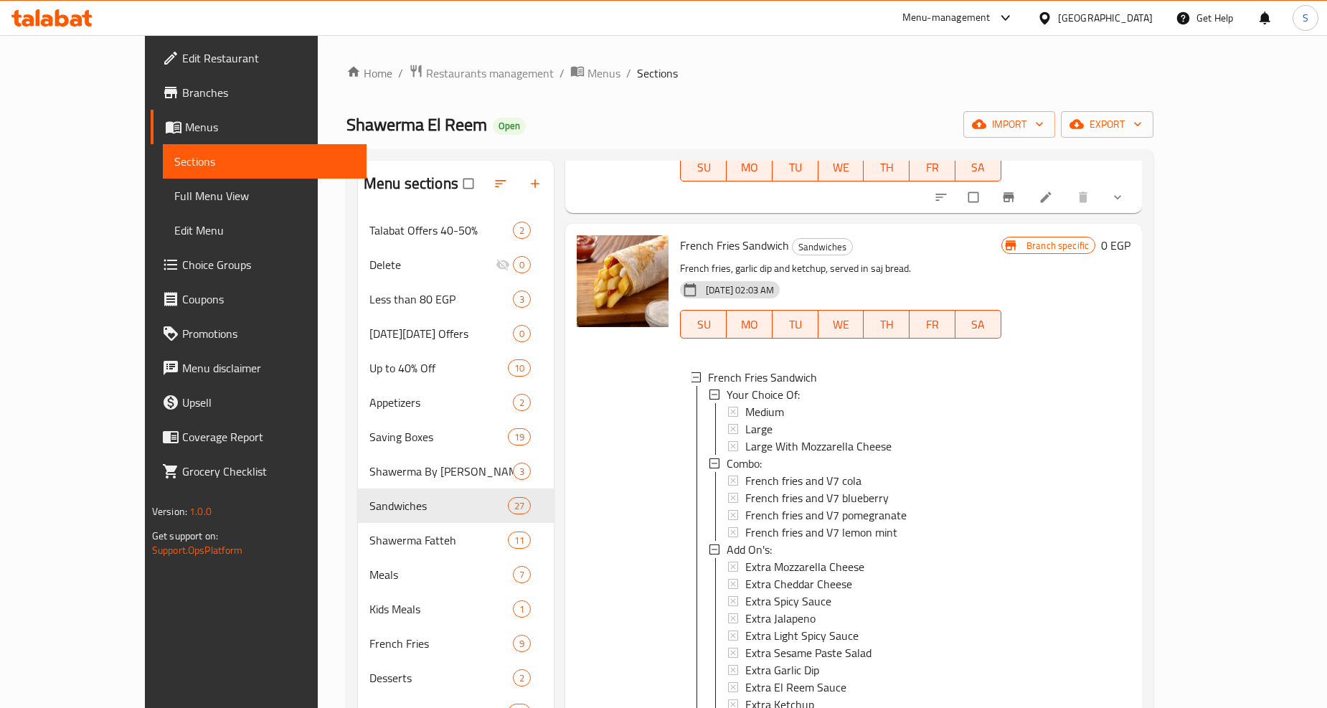
scroll to position [2072, 0]
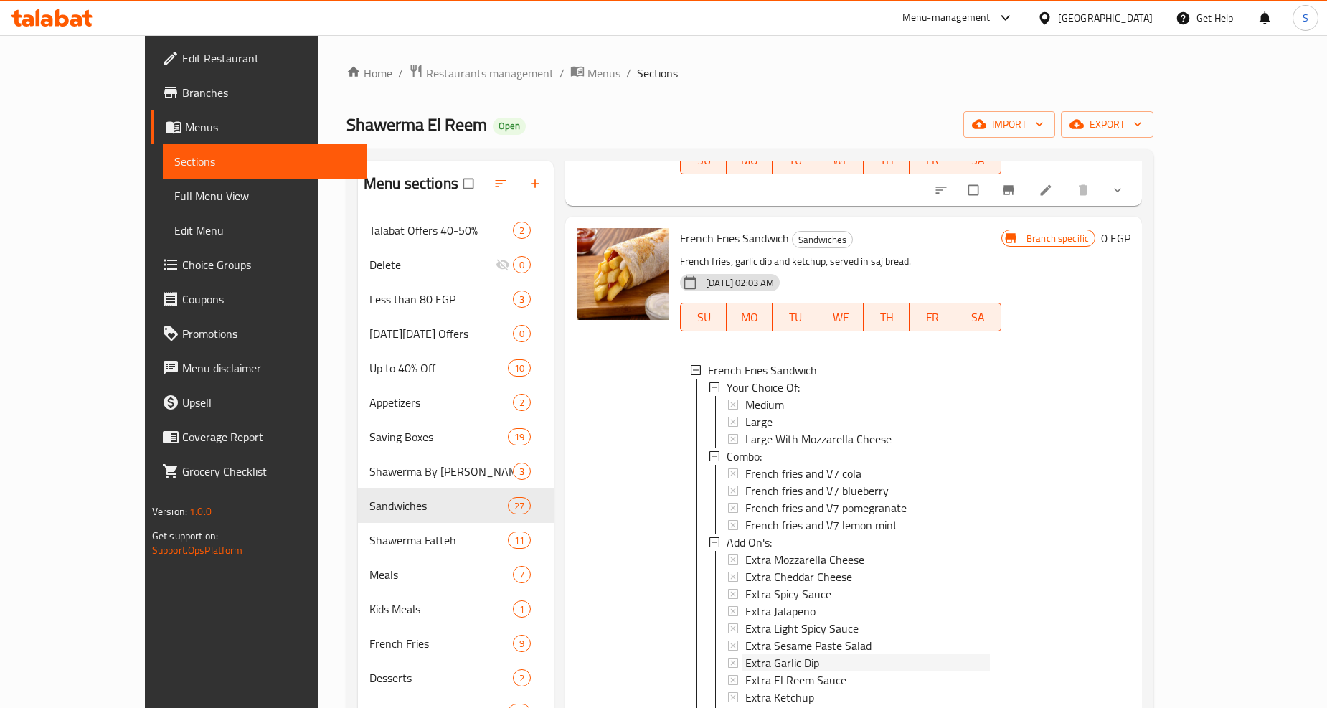
click at [746, 654] on span "Extra Garlic Dip" at bounding box center [782, 662] width 74 height 17
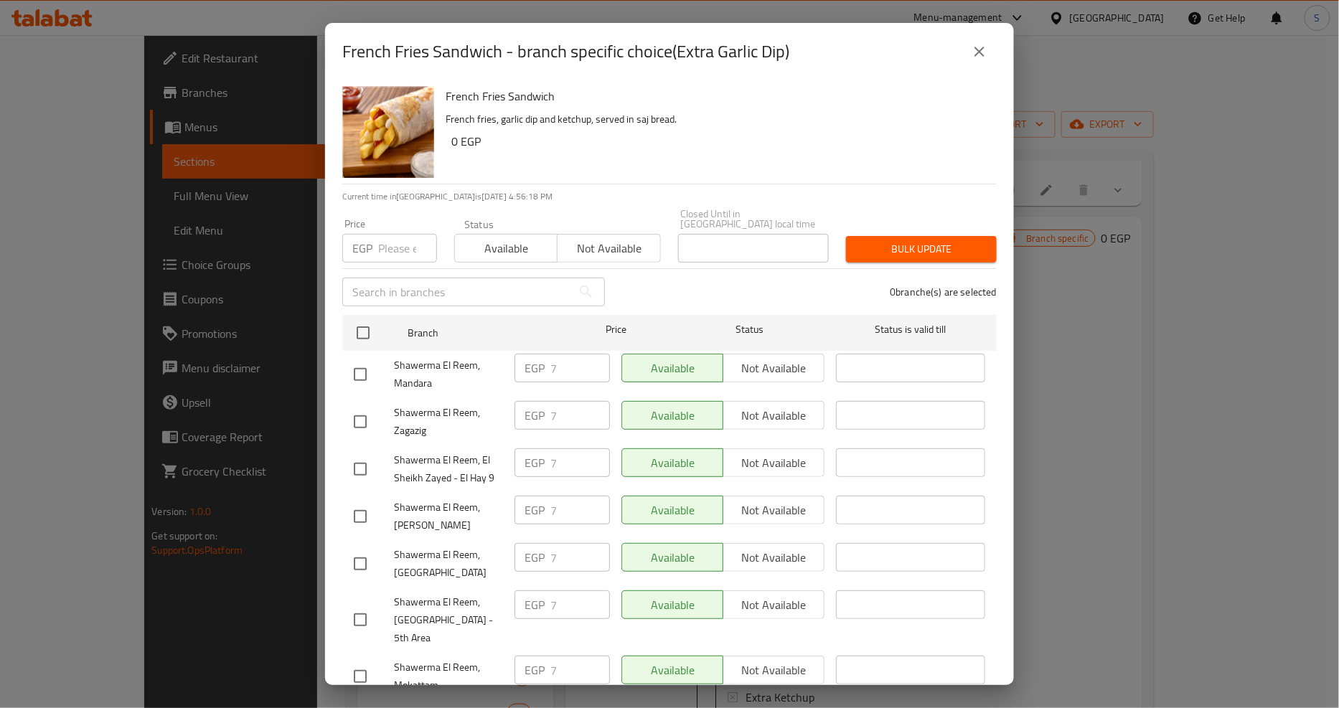
click at [984, 67] on button "close" at bounding box center [979, 51] width 34 height 34
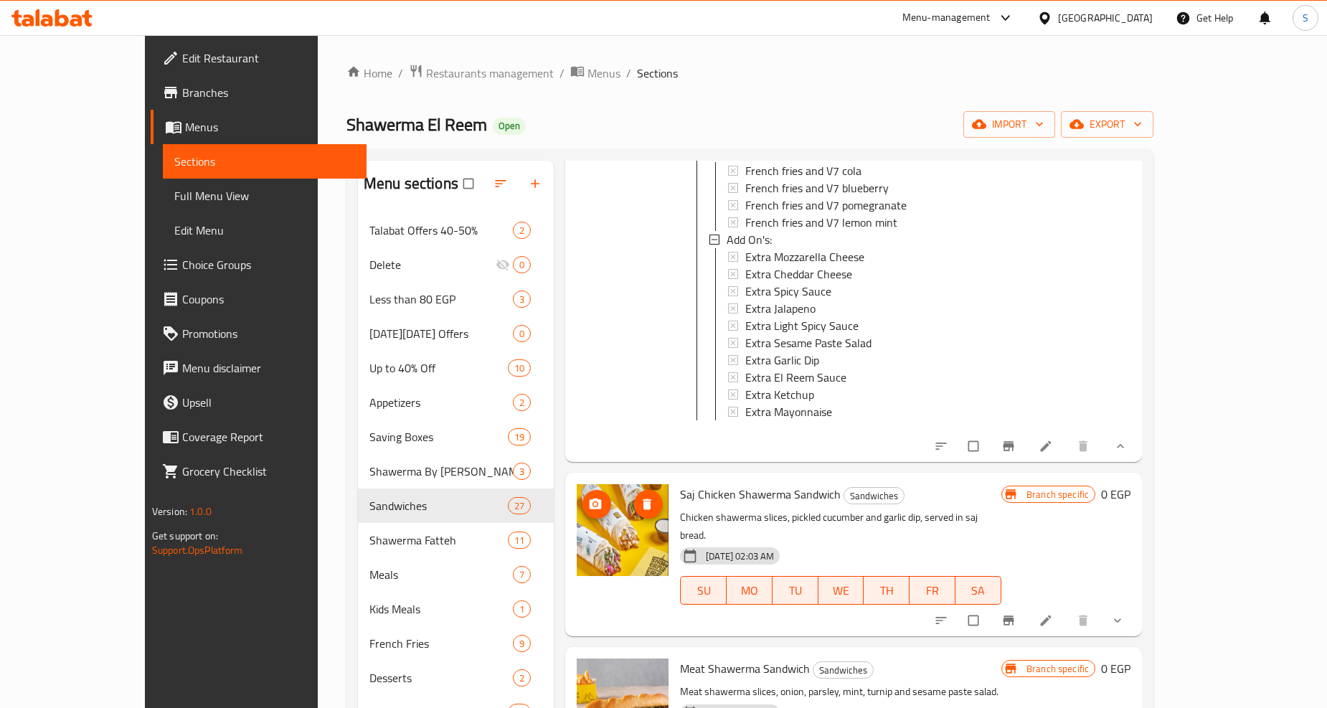
scroll to position [2391, 0]
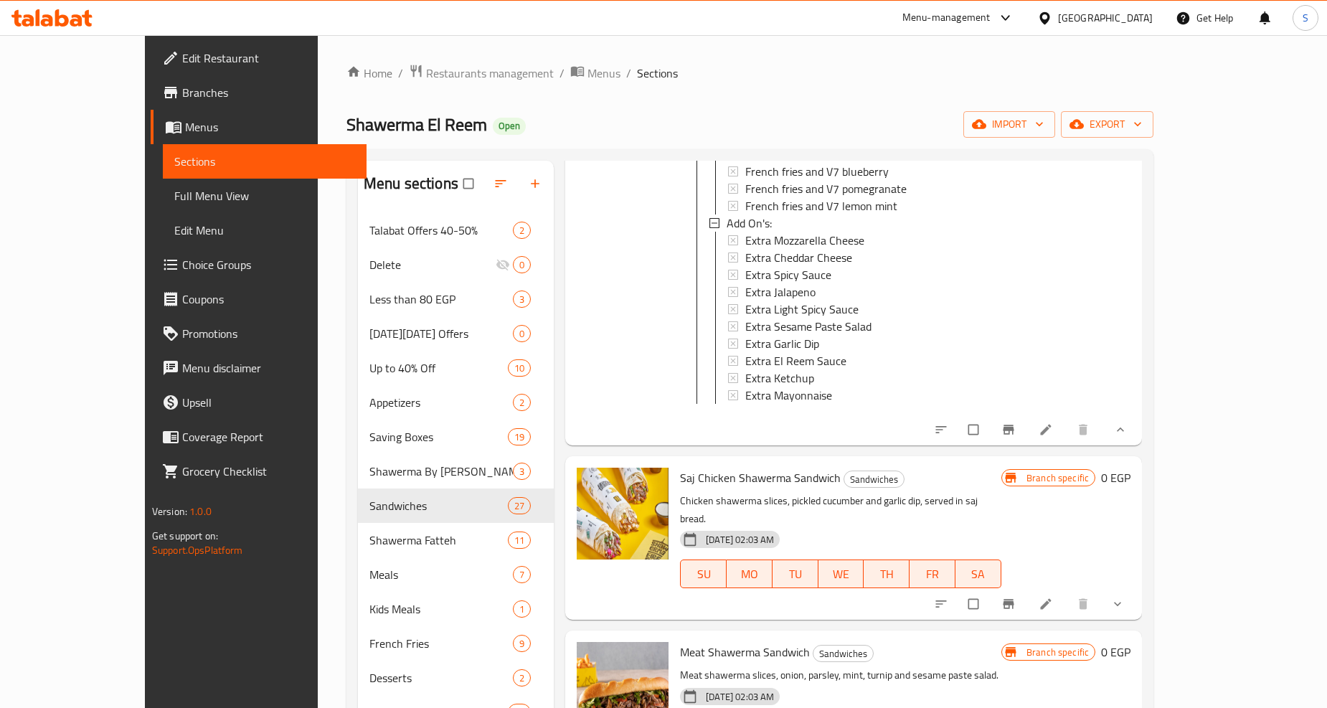
click at [1053, 597] on icon at bounding box center [1046, 604] width 14 height 14
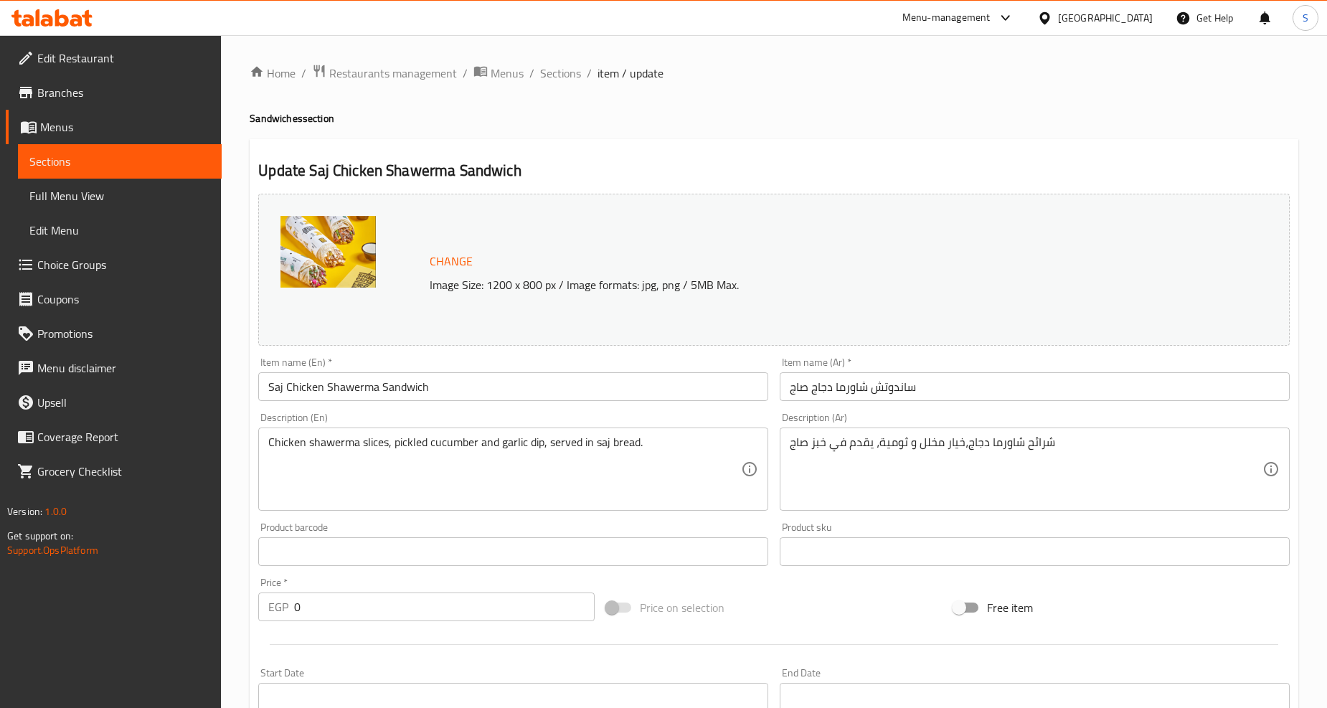
type input "إختيارك من:"
type input "1"
type input "أضافات:"
type input "0"
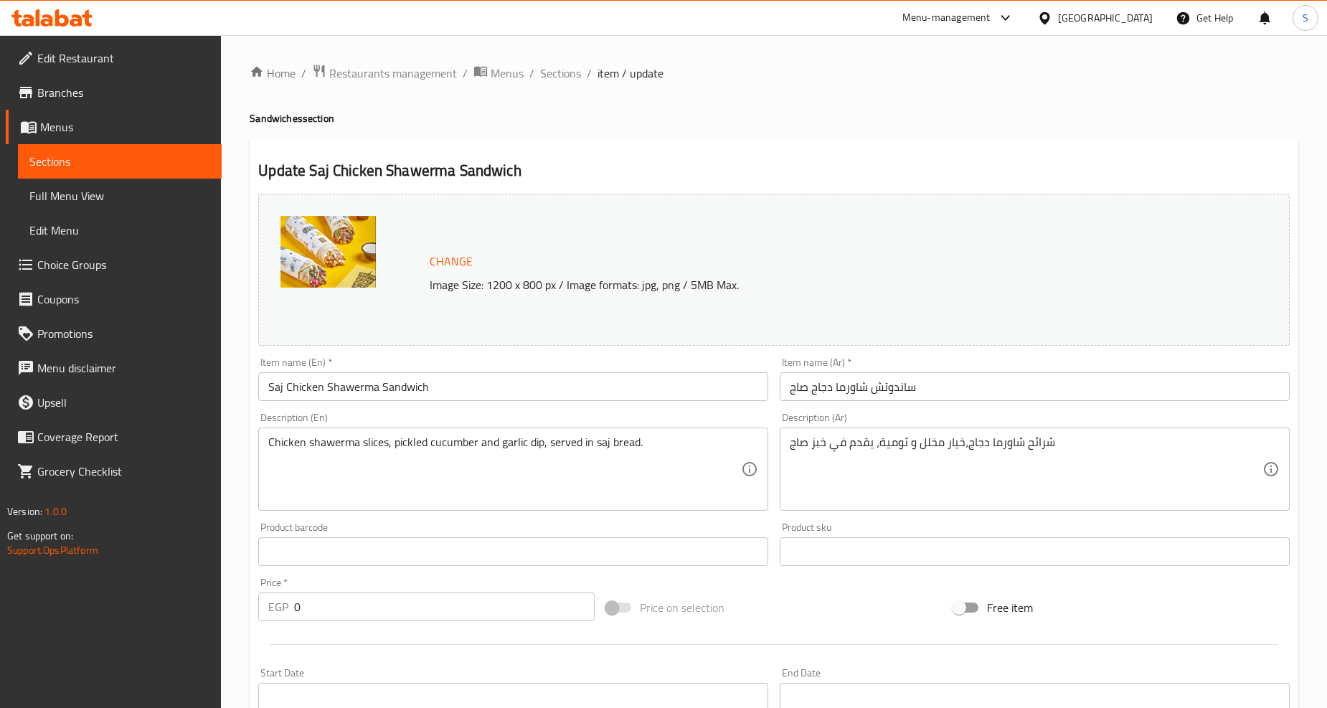
type input "9"
type input "كومبو:"
type input "0"
type input "1"
click at [562, 77] on span "Sections" at bounding box center [560, 73] width 41 height 17
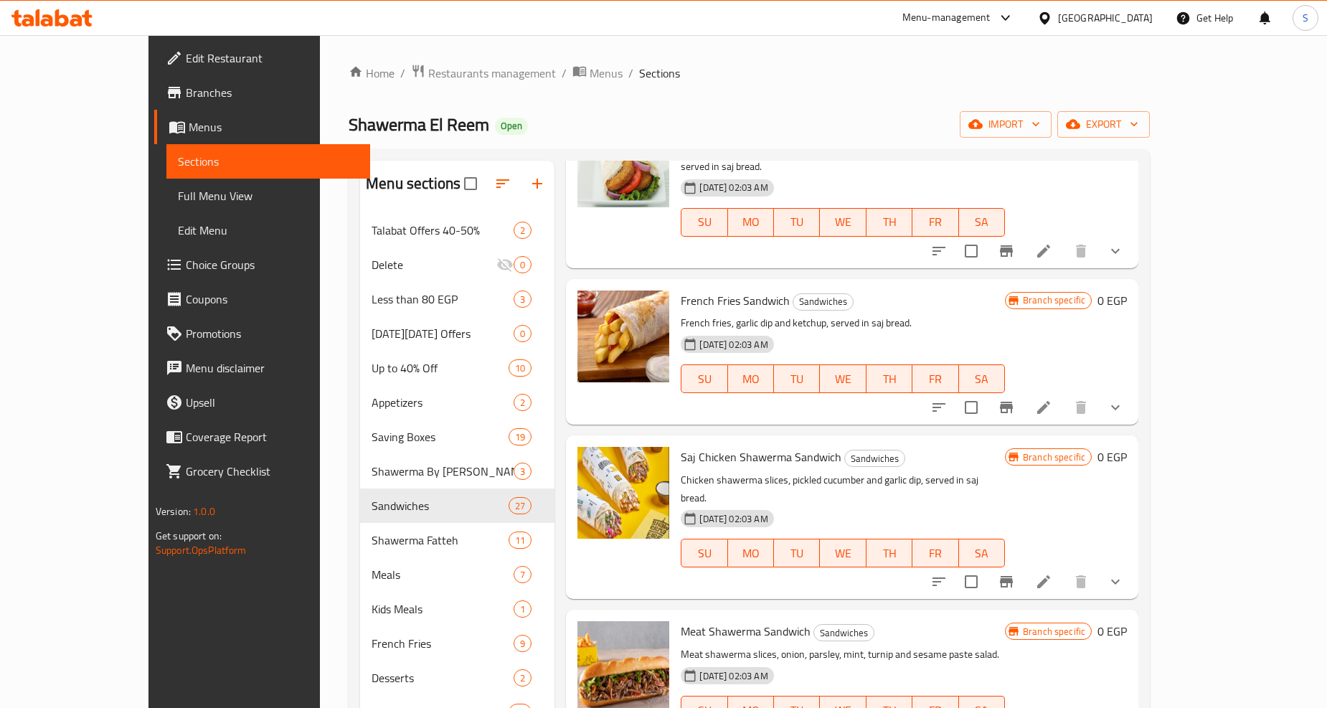
scroll to position [2072, 0]
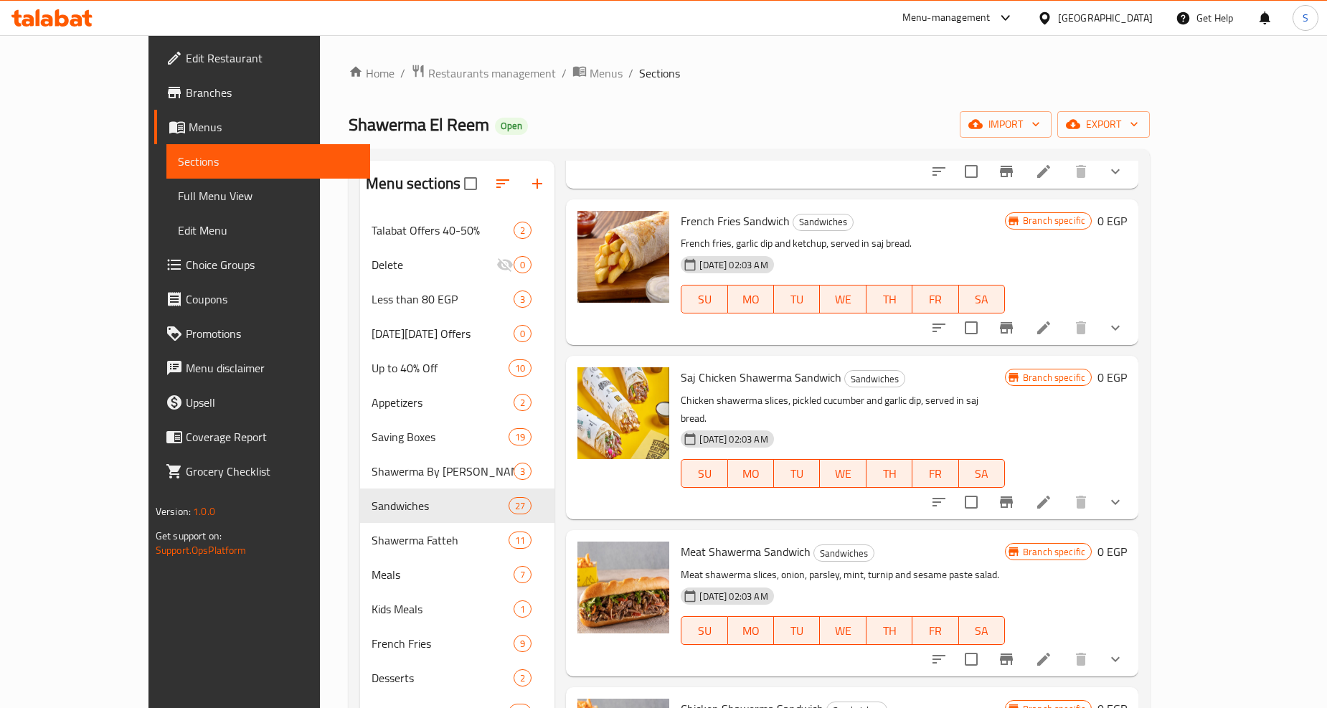
click at [1064, 646] on li at bounding box center [1044, 659] width 40 height 26
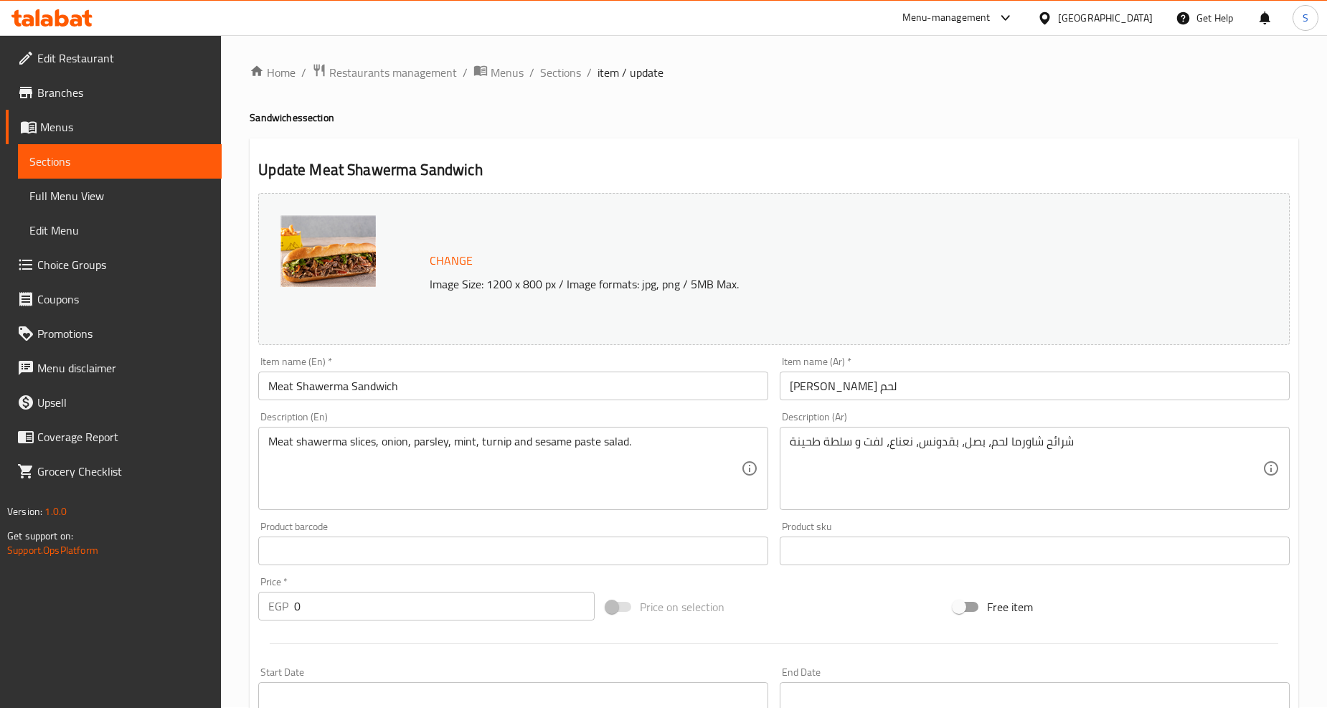
scroll to position [466, 0]
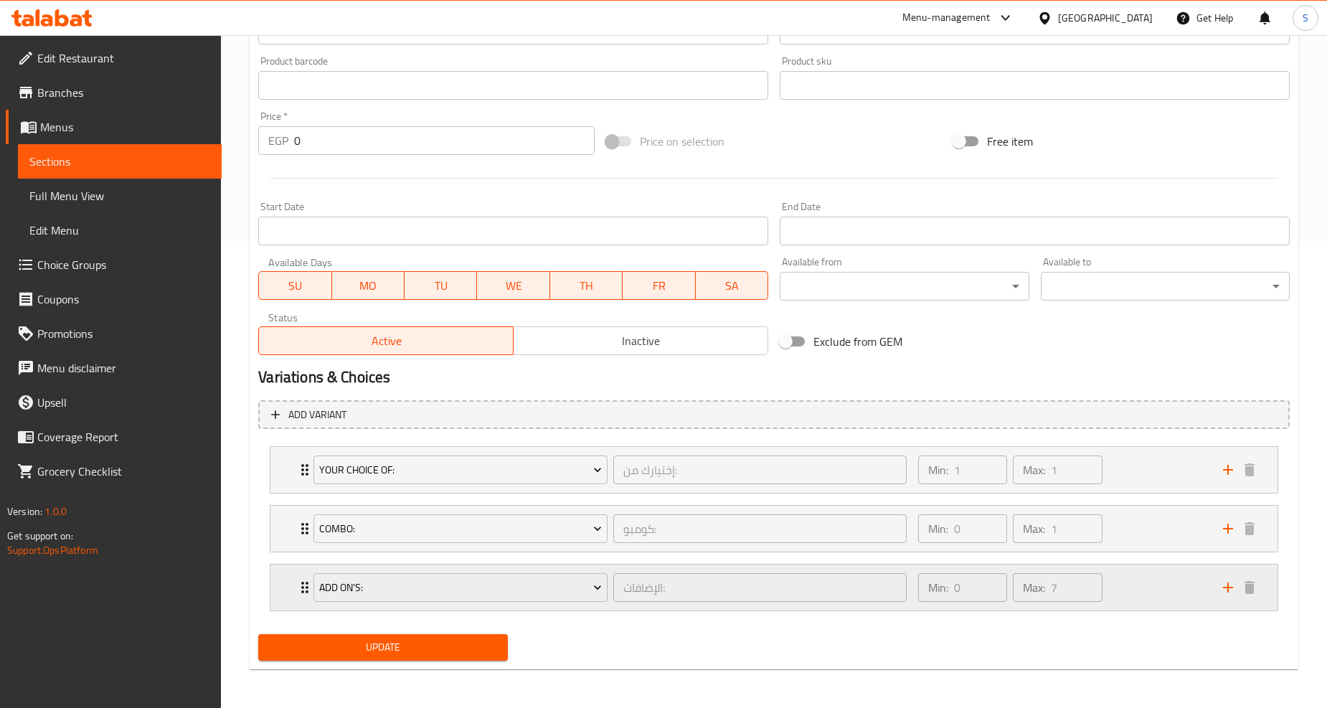
click at [280, 493] on div "Add On's: الإضافات: ​ Min: 0 ​ Max: 7 ​" at bounding box center [773, 470] width 1007 height 46
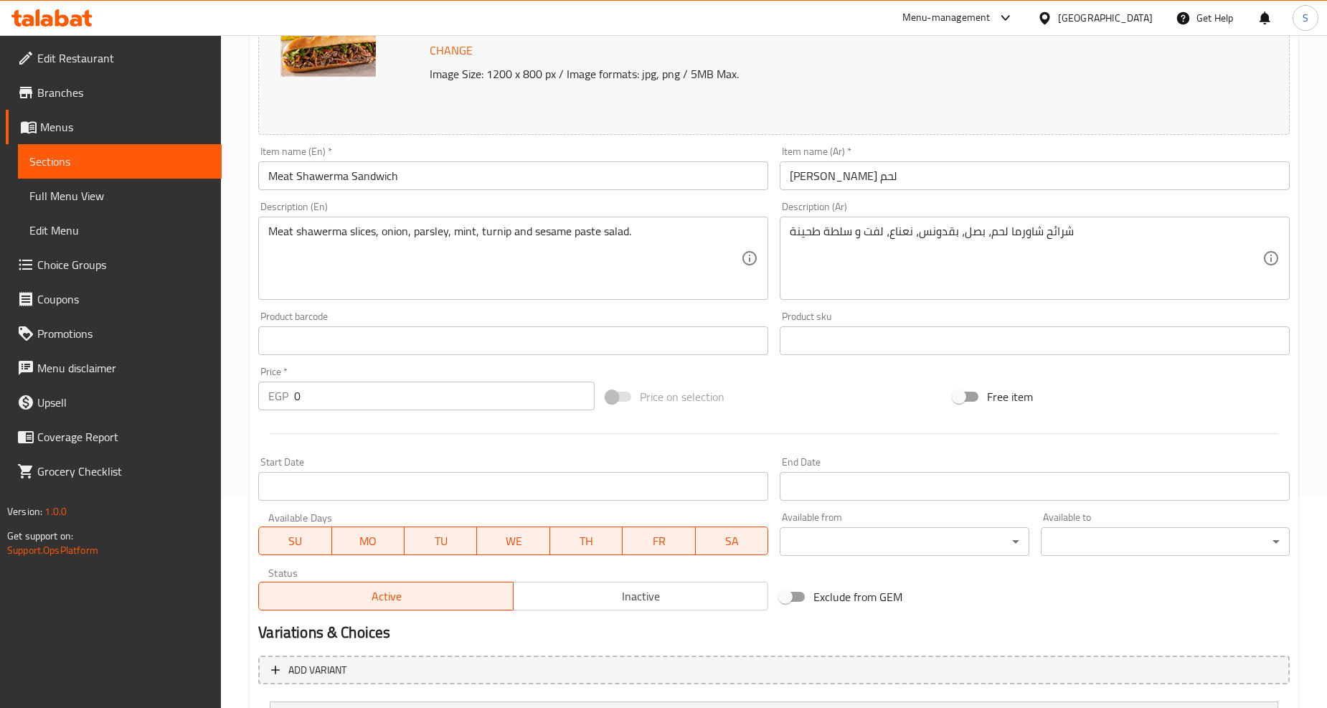
scroll to position [0, 0]
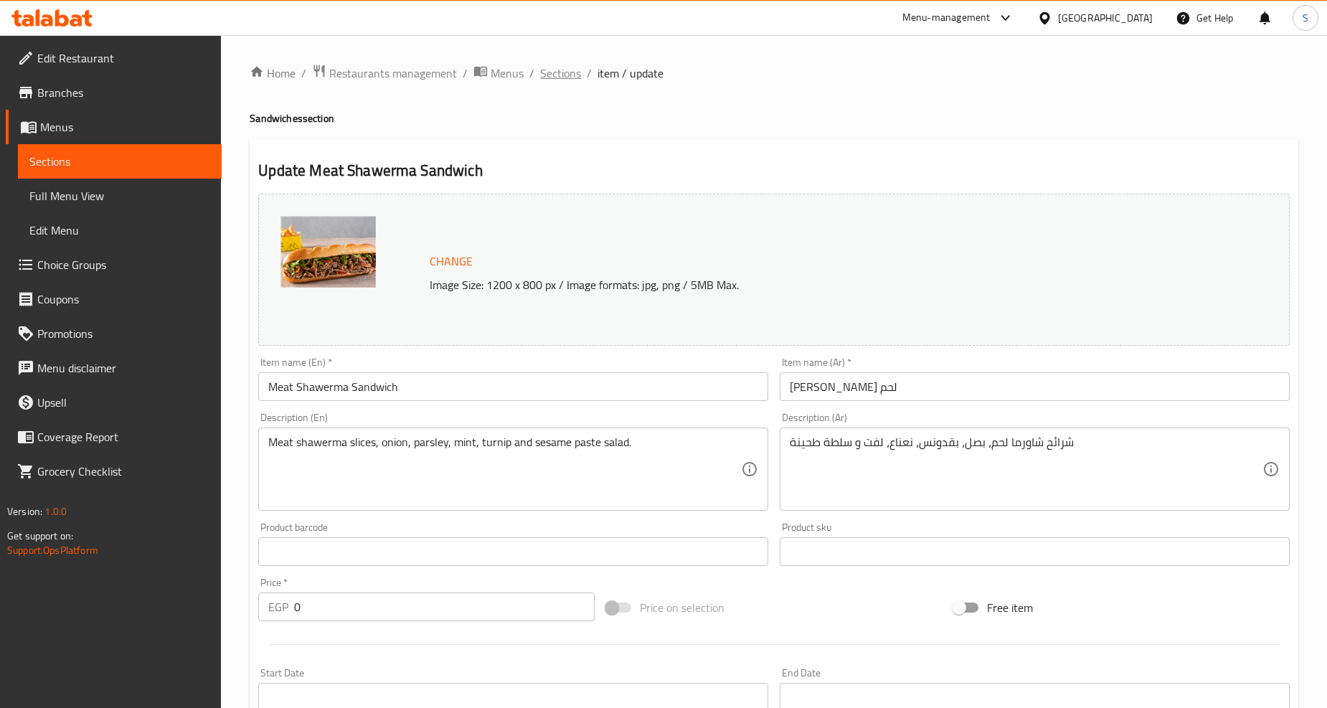
click at [560, 75] on span "Sections" at bounding box center [560, 73] width 41 height 17
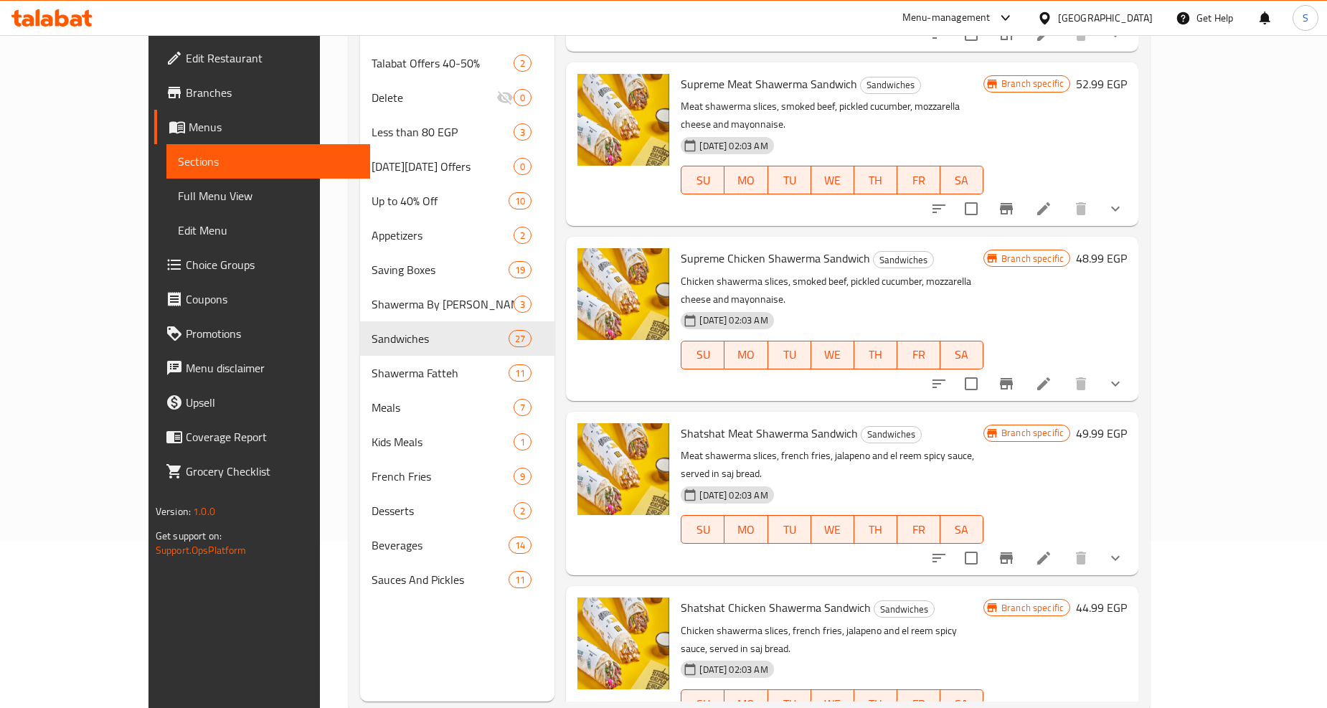
scroll to position [201, 0]
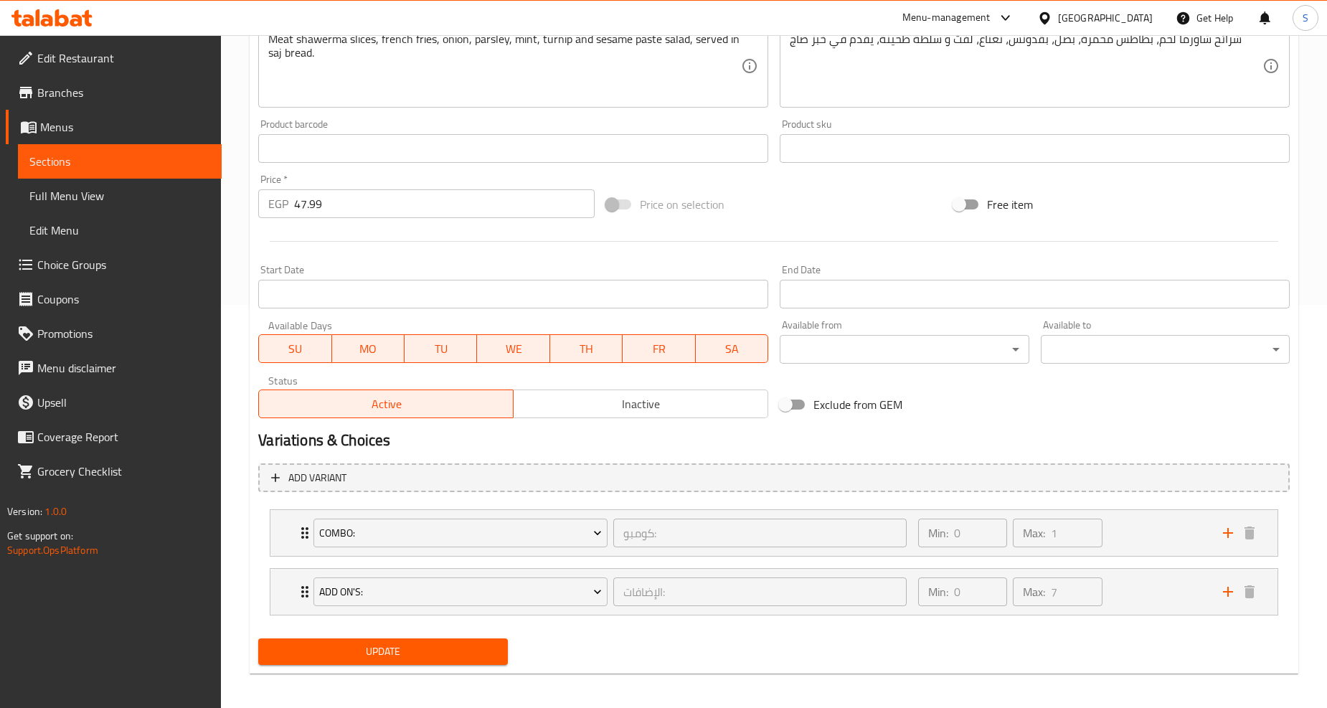
scroll to position [407, 0]
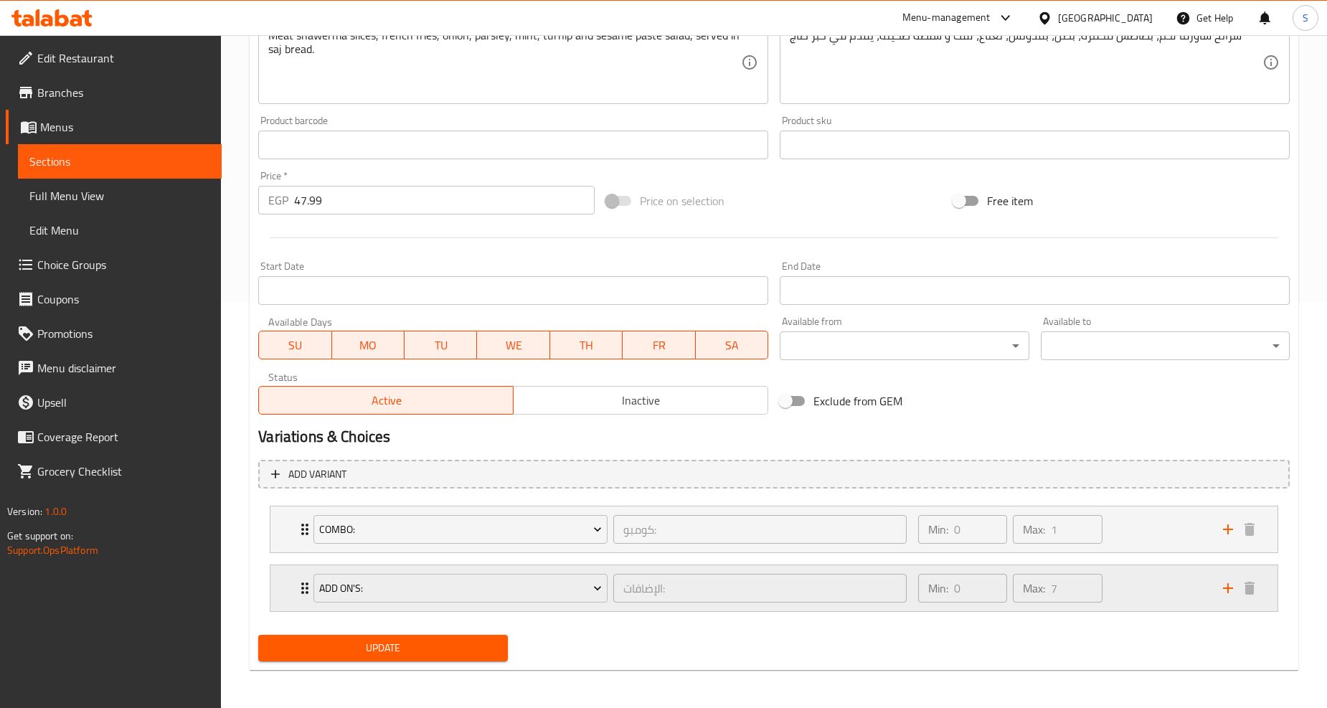
click at [295, 552] on div "Add On's: الإضافات: ​ Min: 0 ​ Max: 7 ​" at bounding box center [773, 530] width 1007 height 46
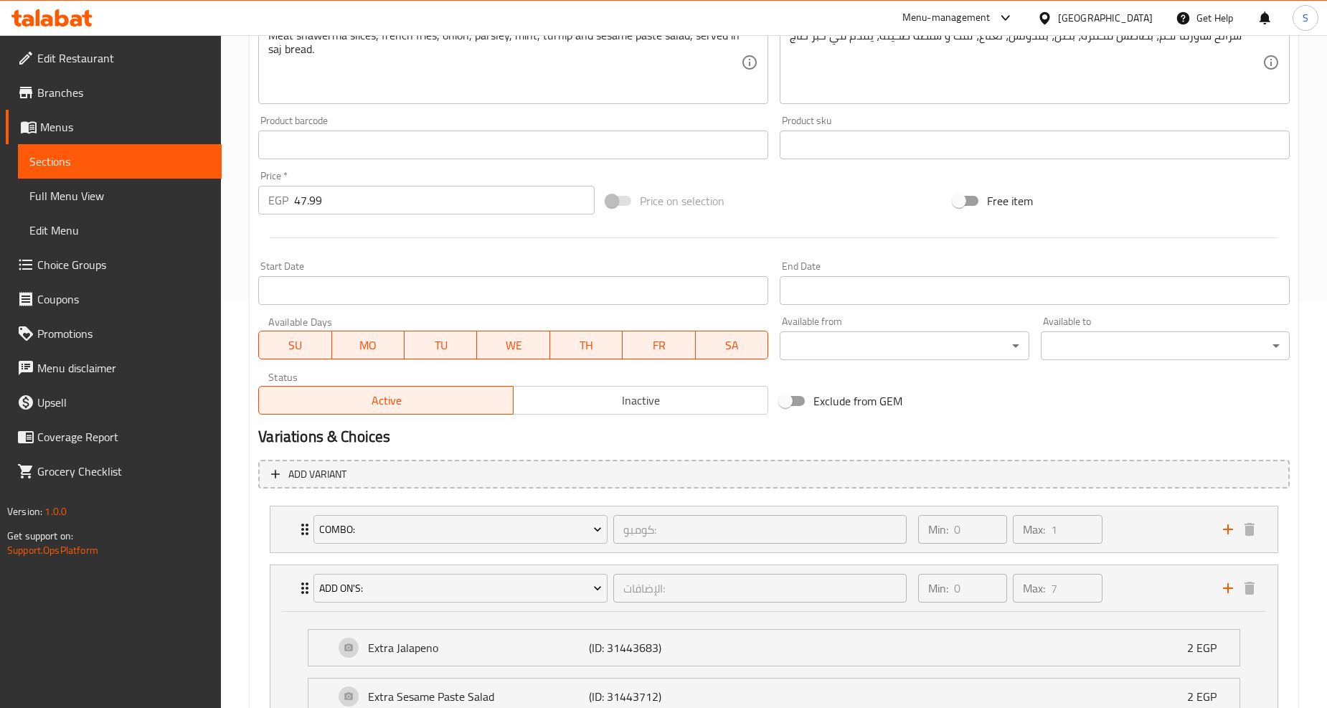
scroll to position [0, 0]
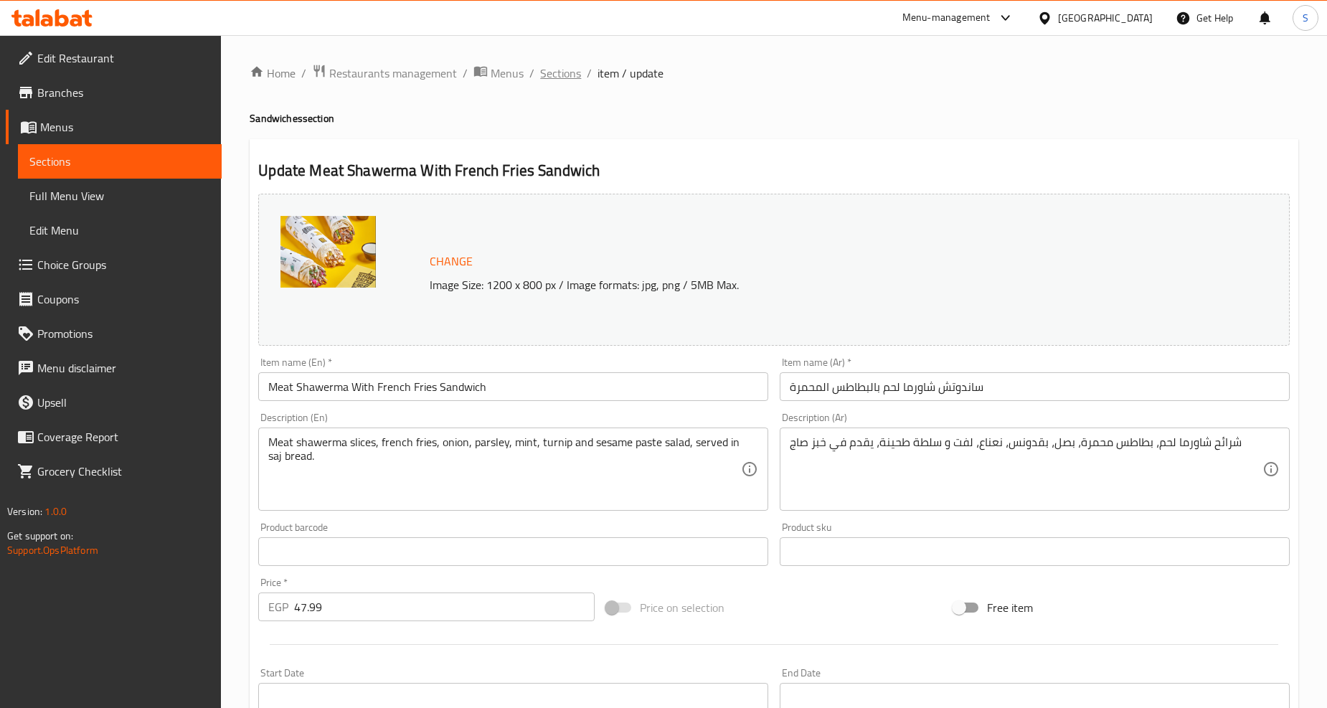
click at [547, 82] on span "Sections" at bounding box center [560, 73] width 41 height 17
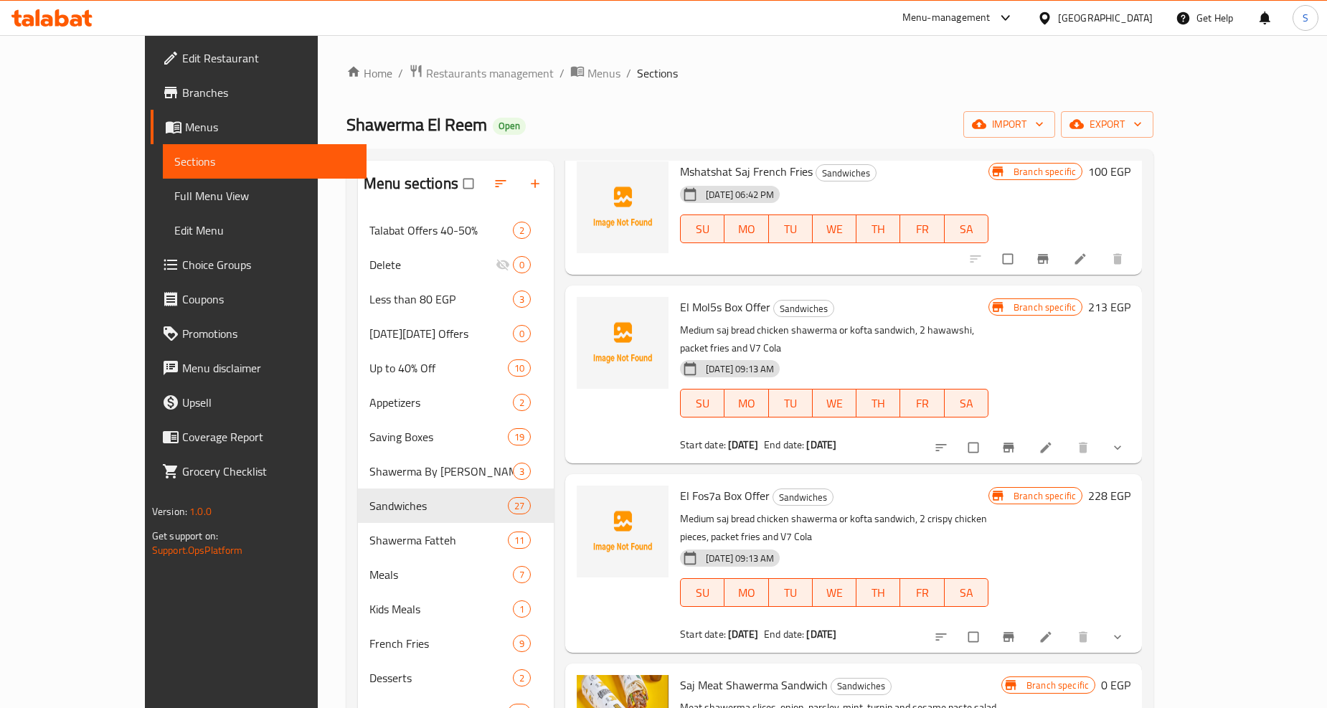
scroll to position [239, 0]
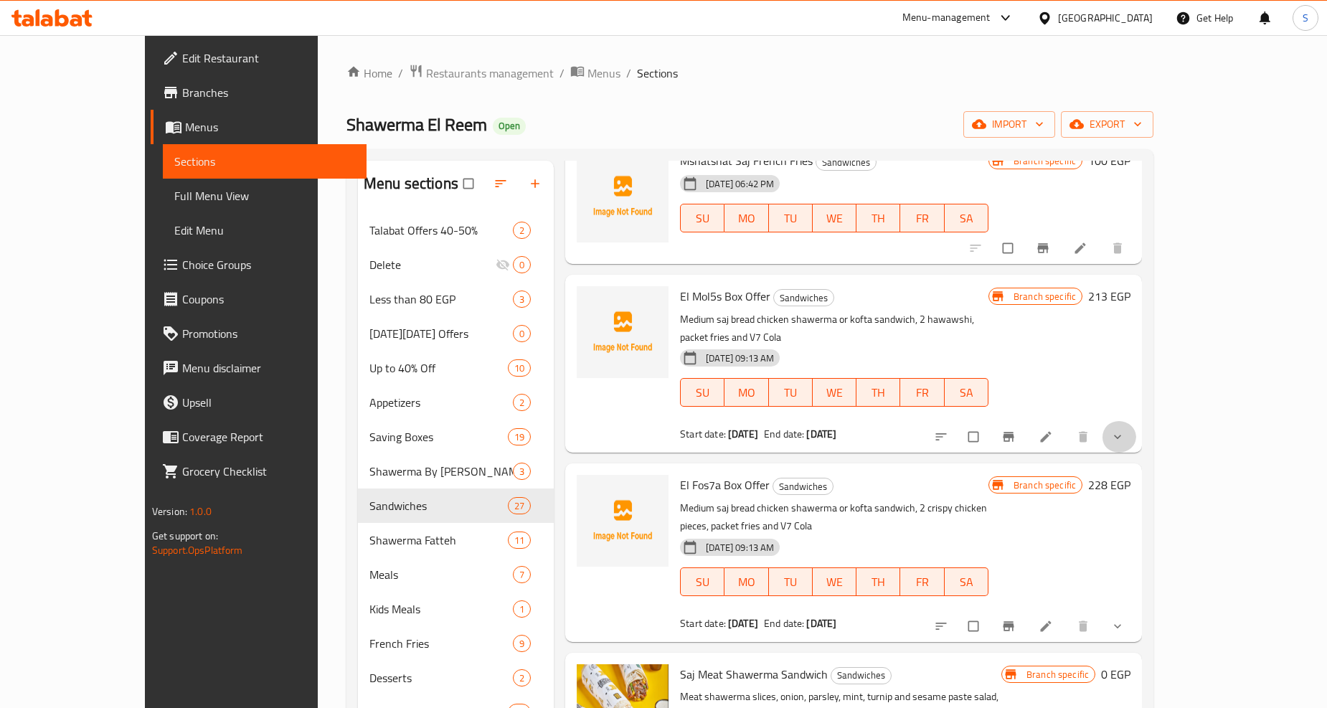
click at [1136, 427] on button "show more" at bounding box center [1119, 437] width 34 height 32
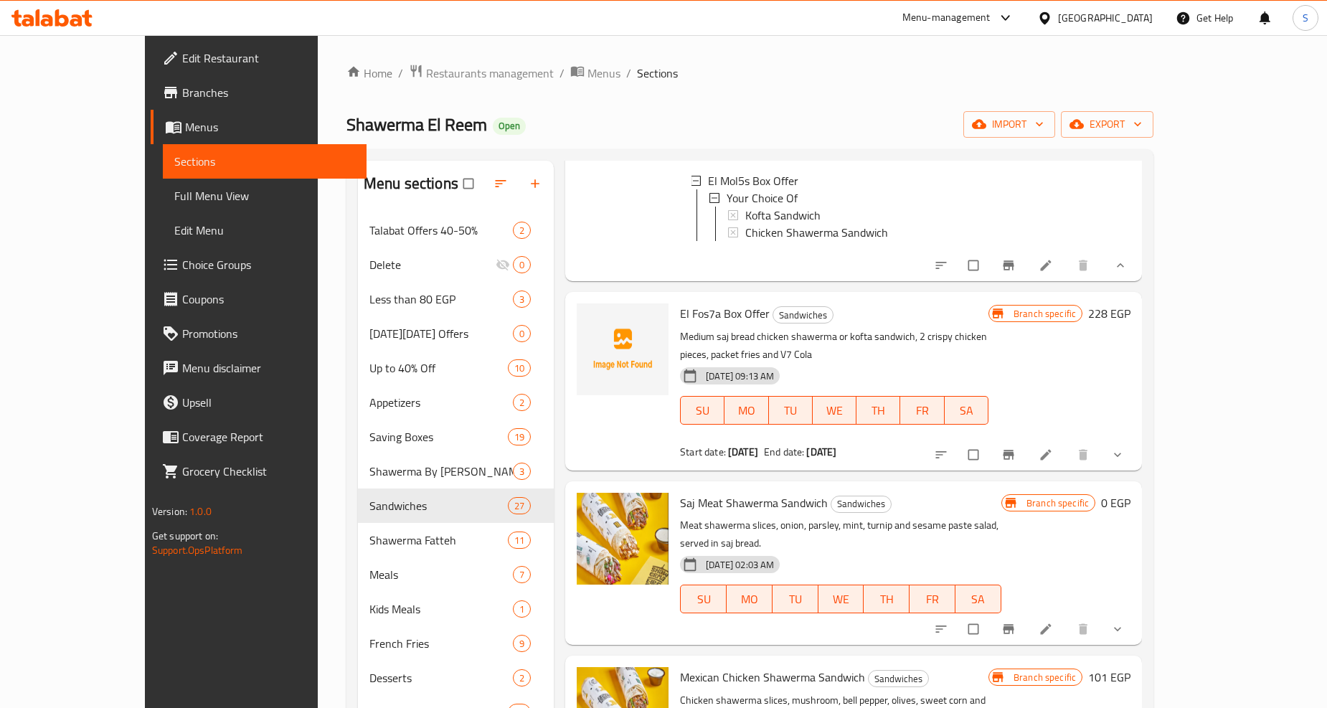
scroll to position [557, 0]
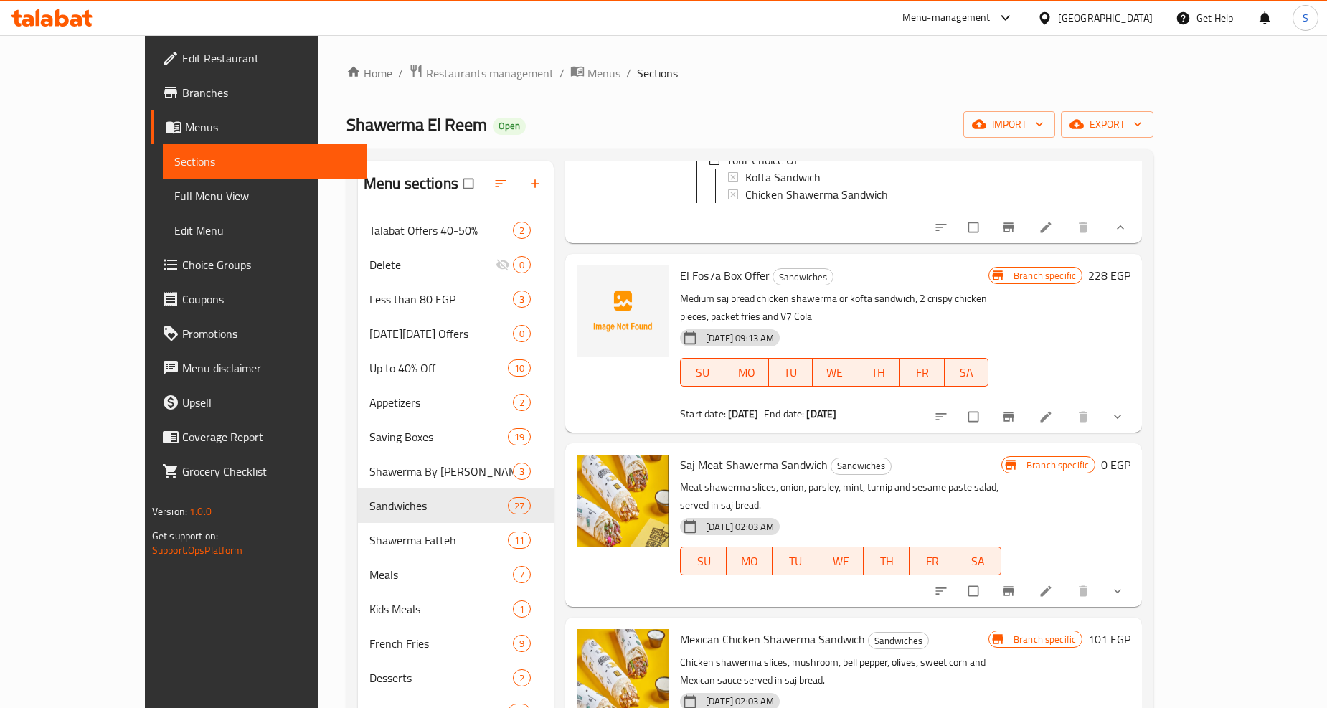
click at [1136, 402] on button "show more" at bounding box center [1119, 417] width 34 height 32
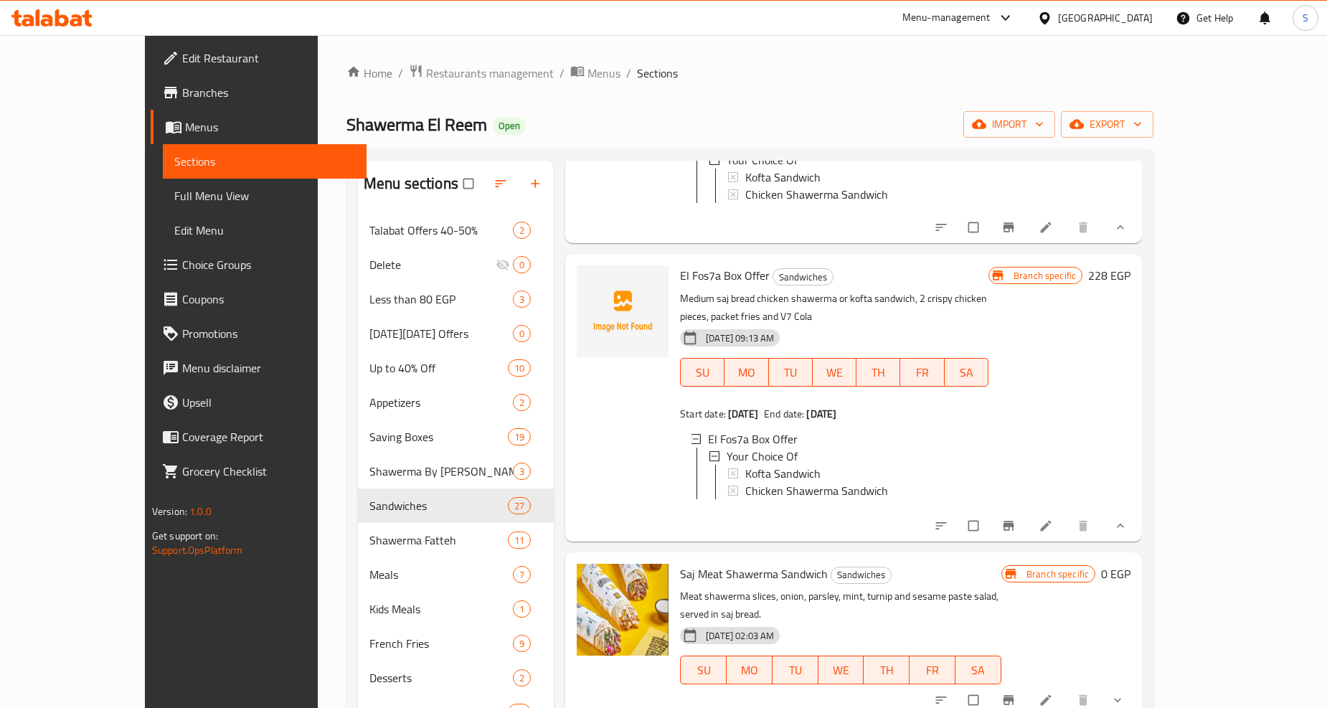
scroll to position [797, 0]
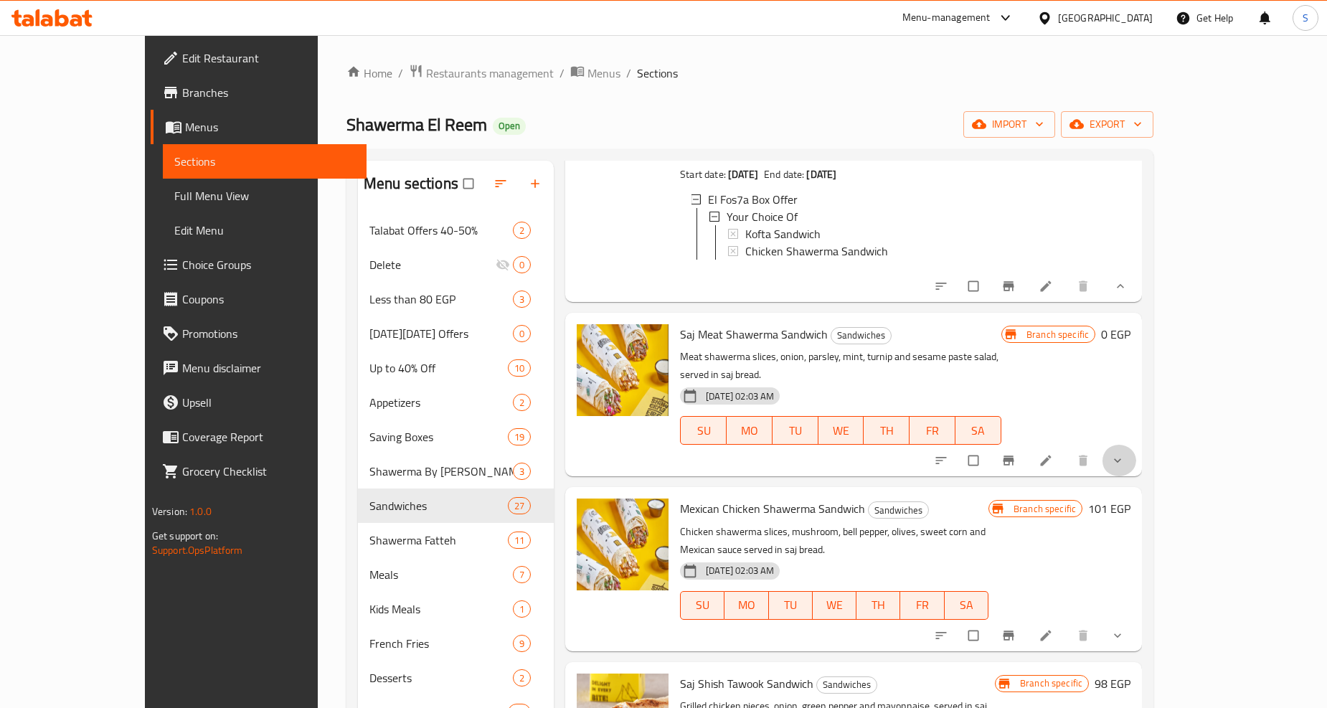
click at [1136, 445] on button "show more" at bounding box center [1119, 461] width 34 height 32
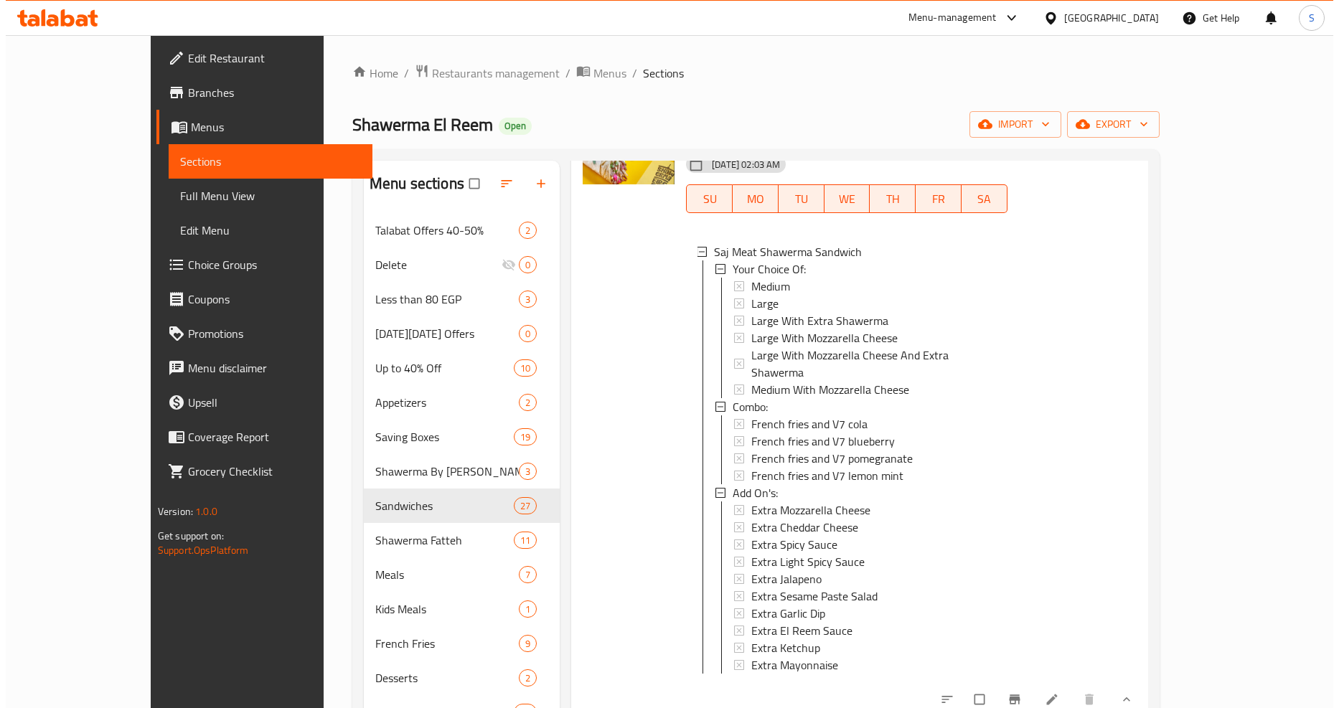
scroll to position [1036, 0]
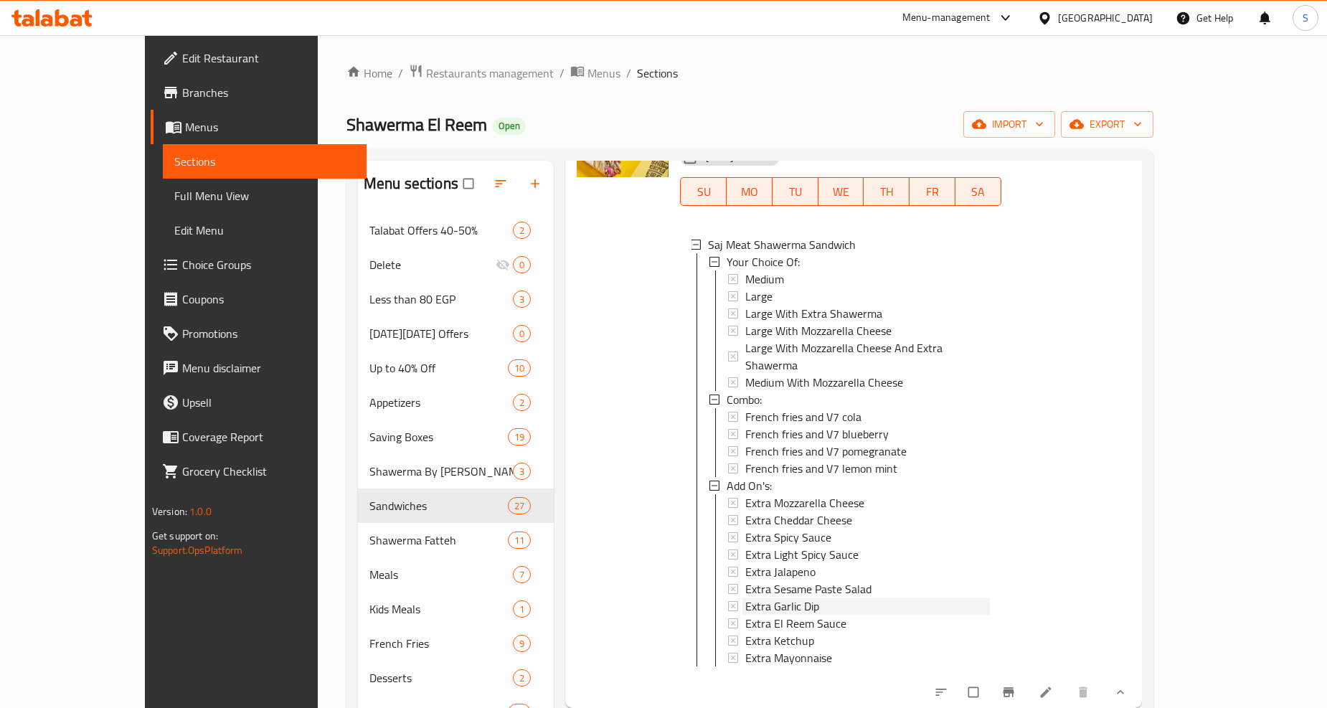
click at [745, 598] on span "Extra Garlic Dip" at bounding box center [782, 606] width 74 height 17
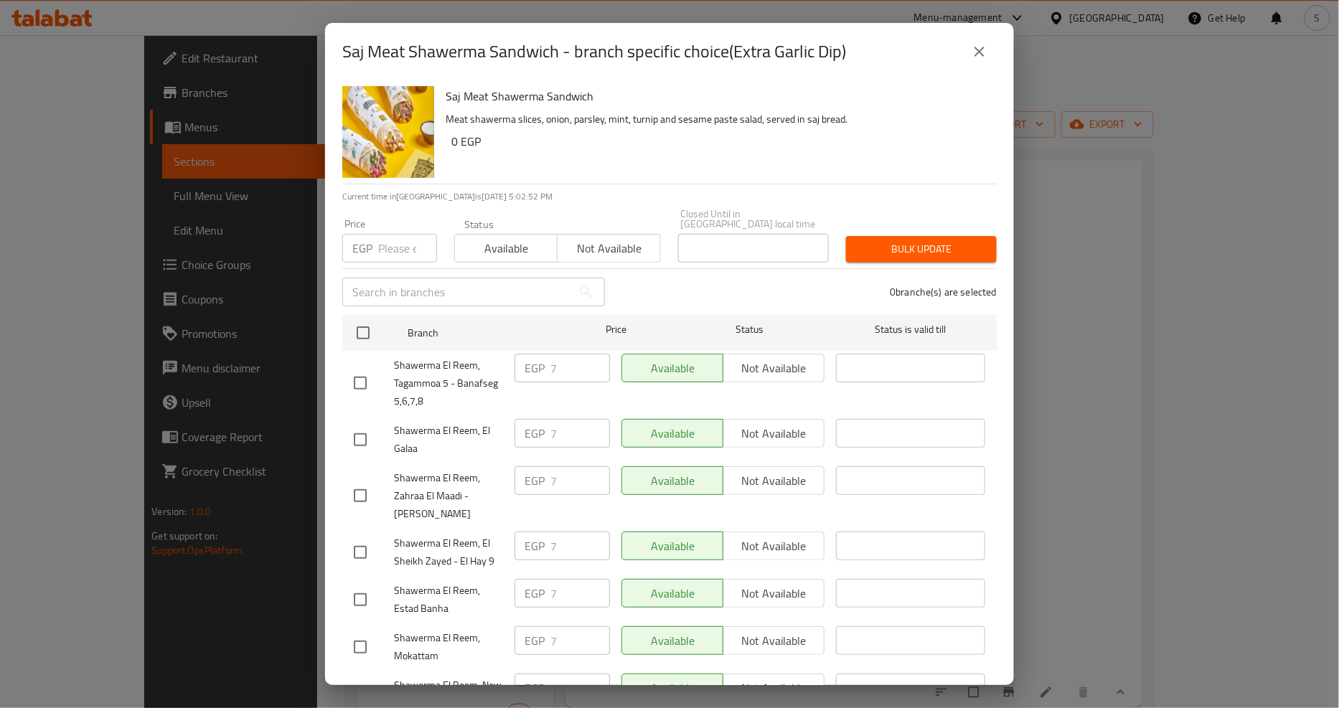
scroll to position [838, 0]
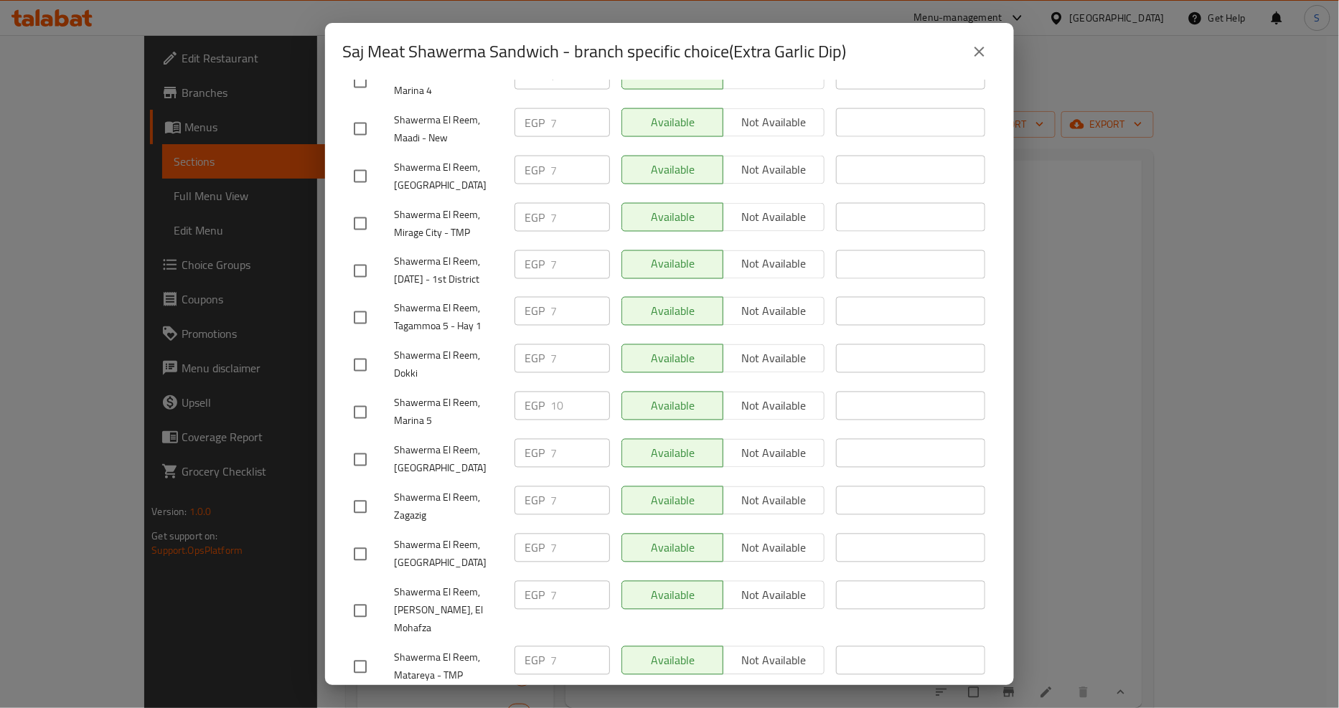
click at [966, 55] on button "close" at bounding box center [979, 51] width 34 height 34
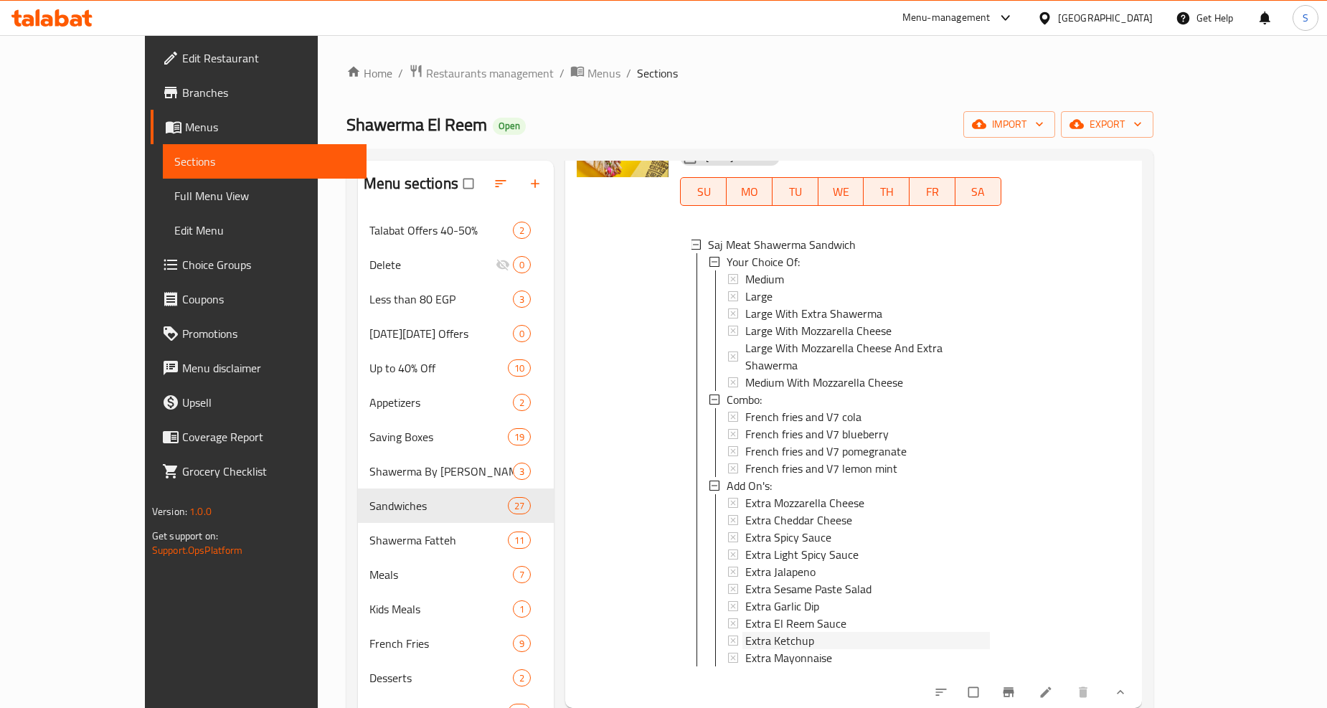
click at [759, 632] on span "Extra Ketchup" at bounding box center [779, 640] width 69 height 17
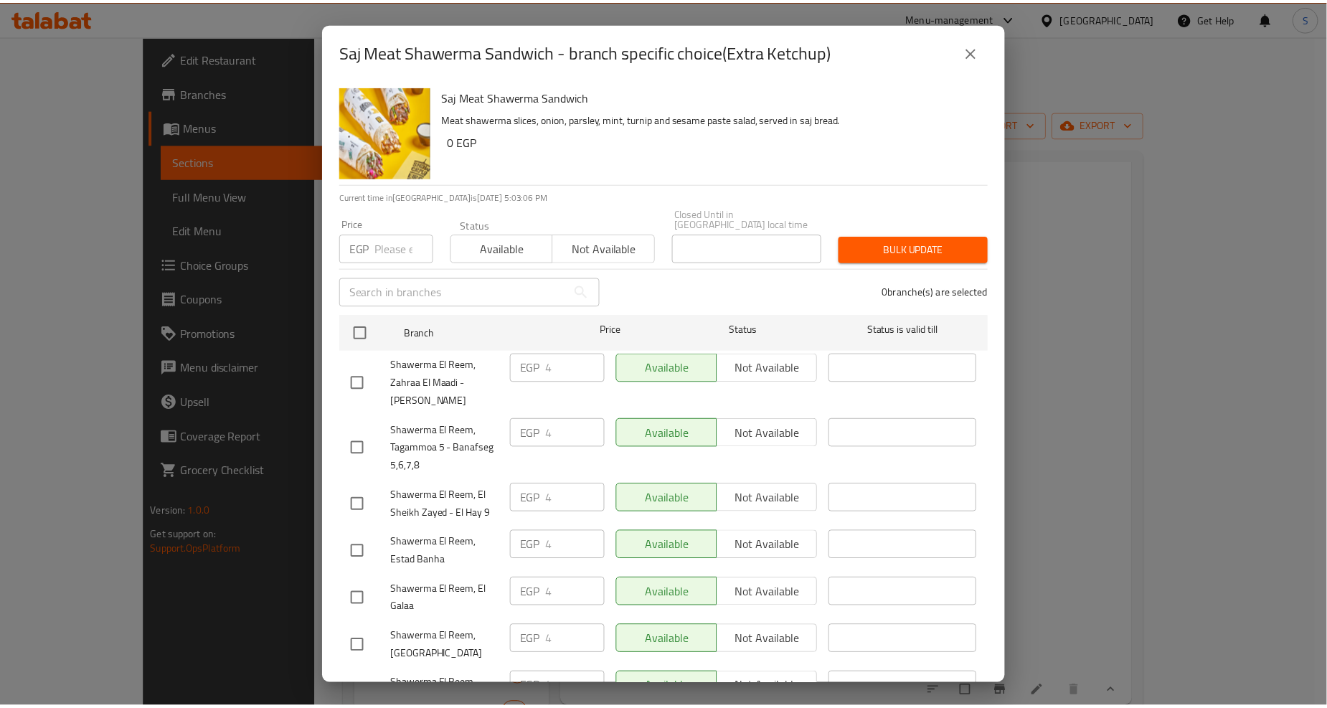
scroll to position [1216, 0]
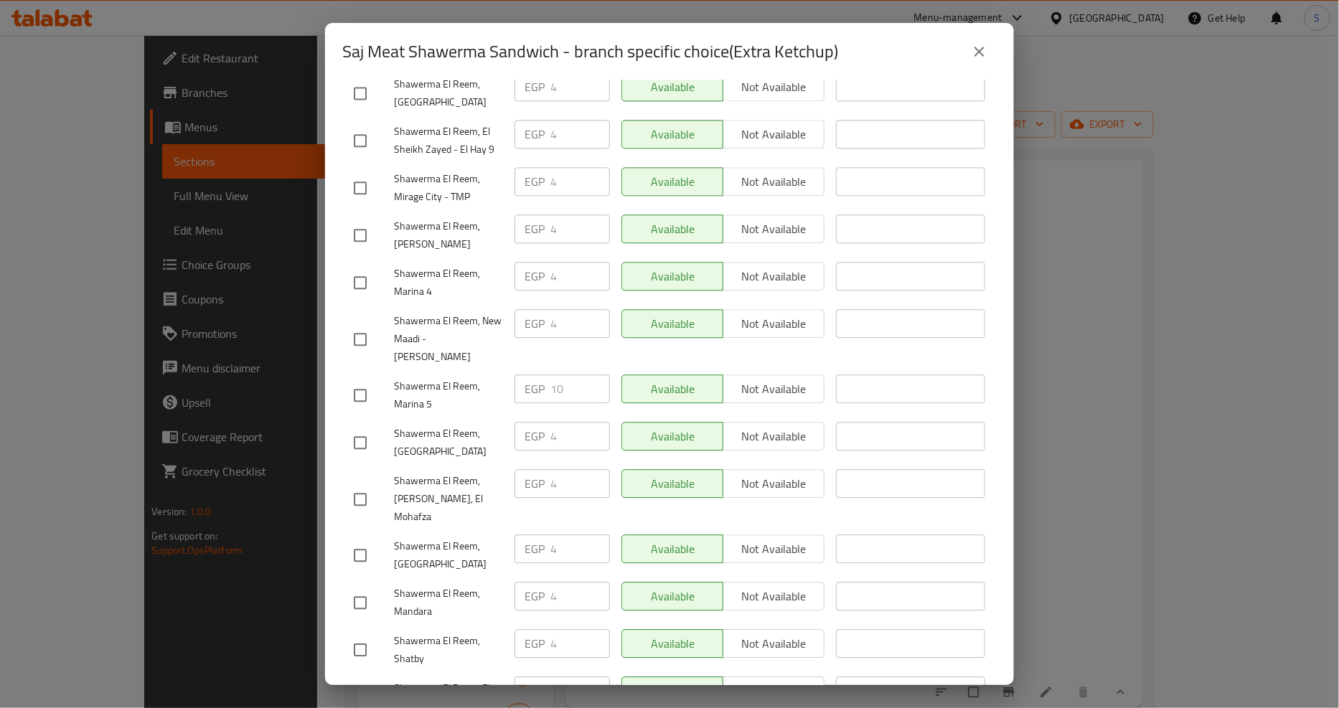
click at [979, 41] on button "close" at bounding box center [979, 51] width 34 height 34
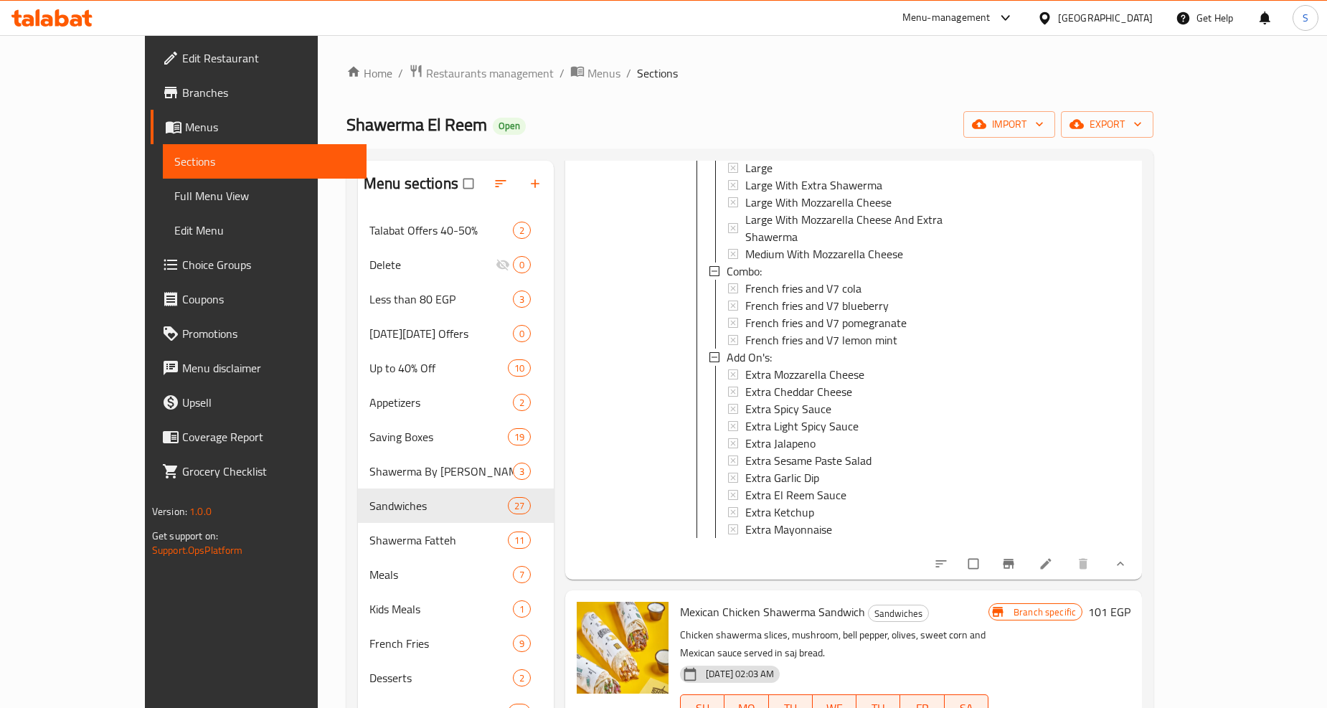
scroll to position [1355, 0]
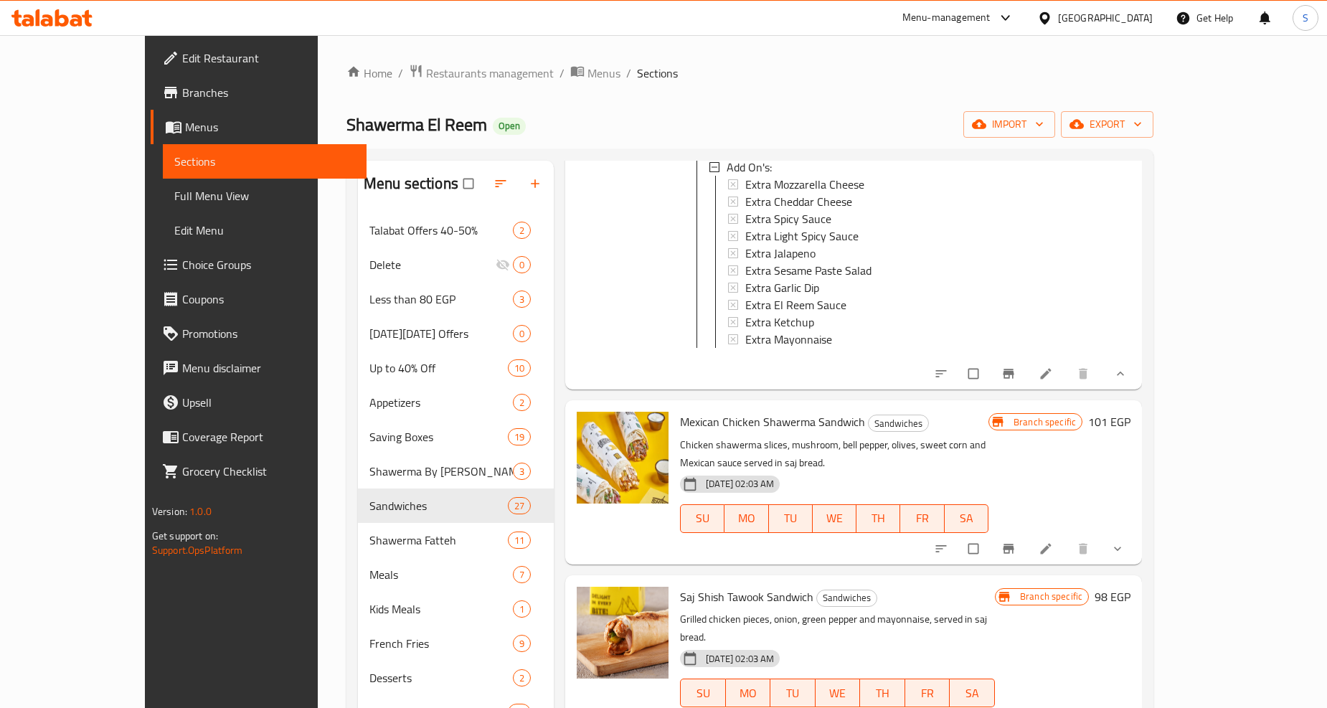
click at [1136, 533] on button "show more" at bounding box center [1119, 549] width 34 height 32
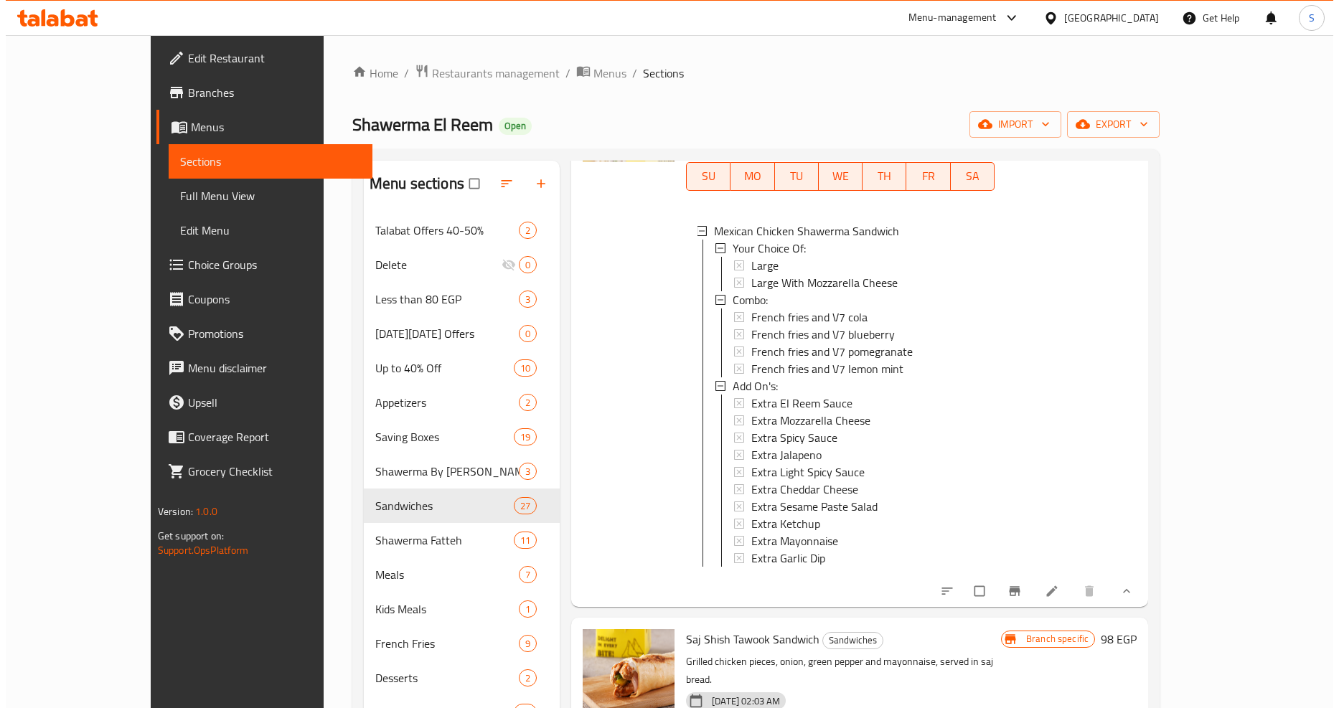
scroll to position [1753, 0]
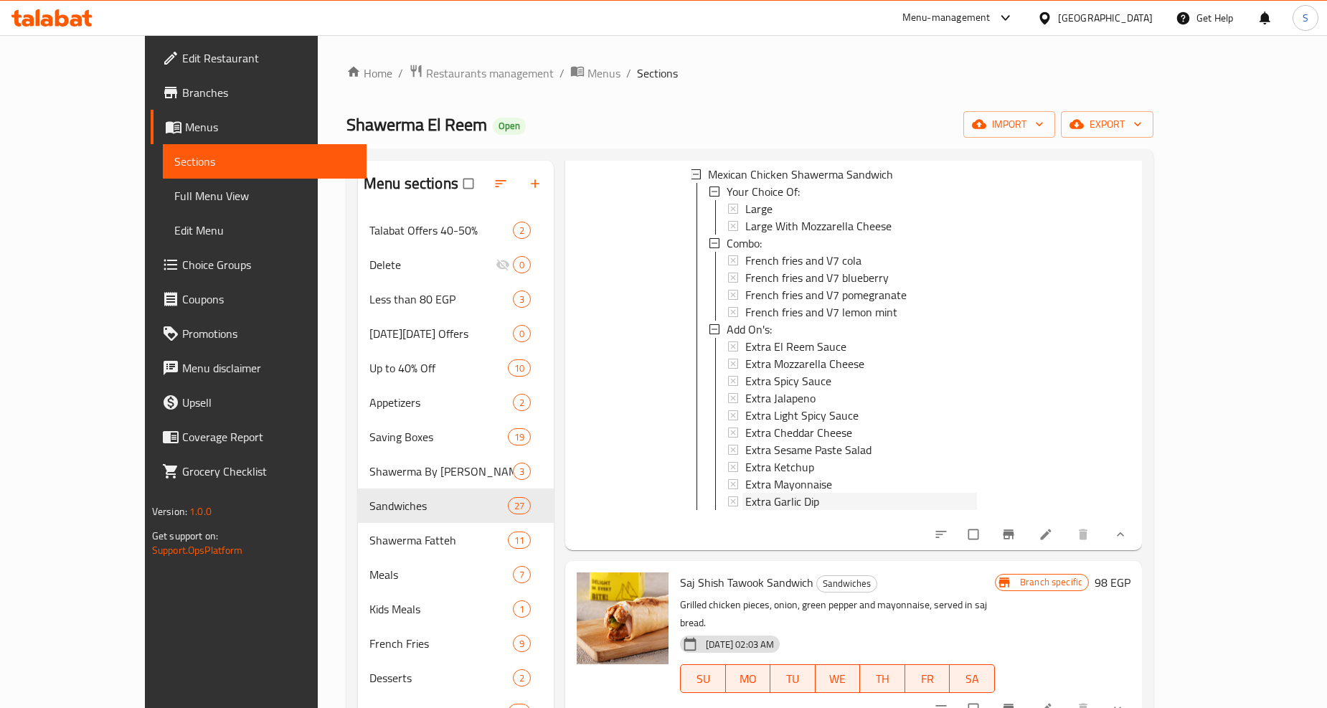
click at [745, 493] on span "Extra Garlic Dip" at bounding box center [782, 501] width 74 height 17
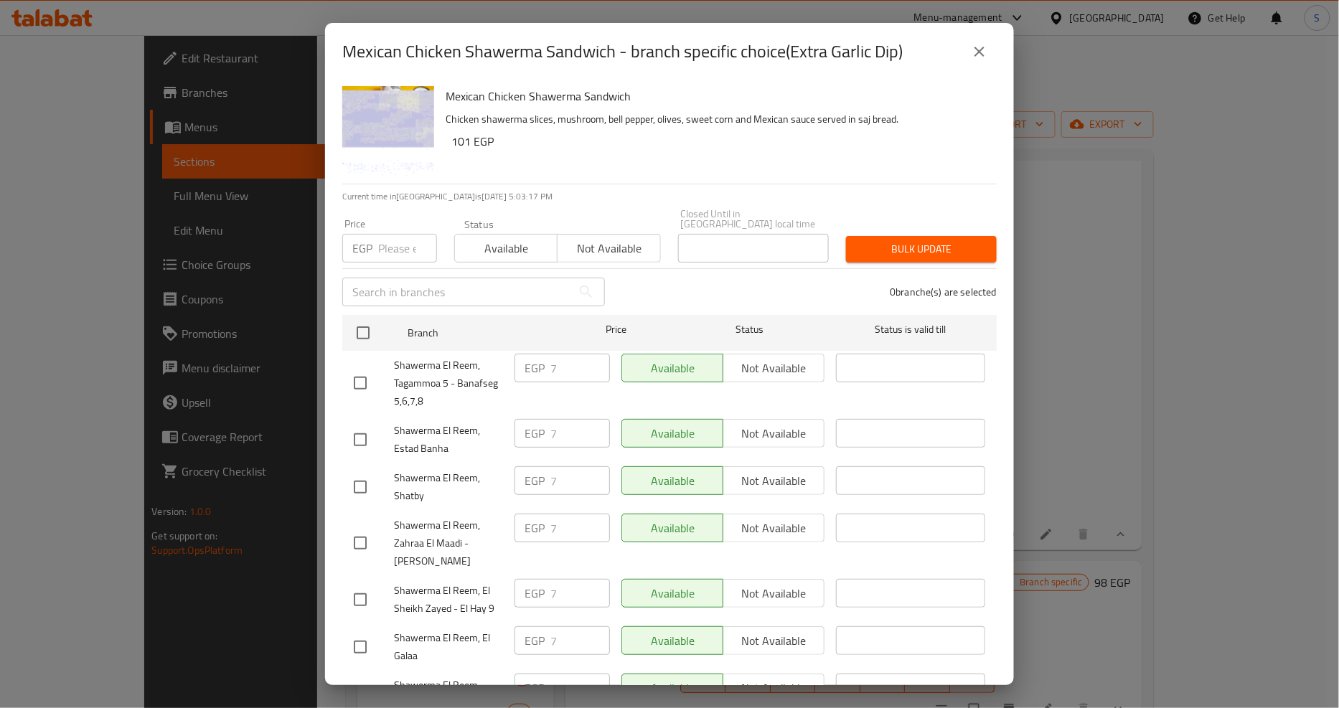
scroll to position [395, 0]
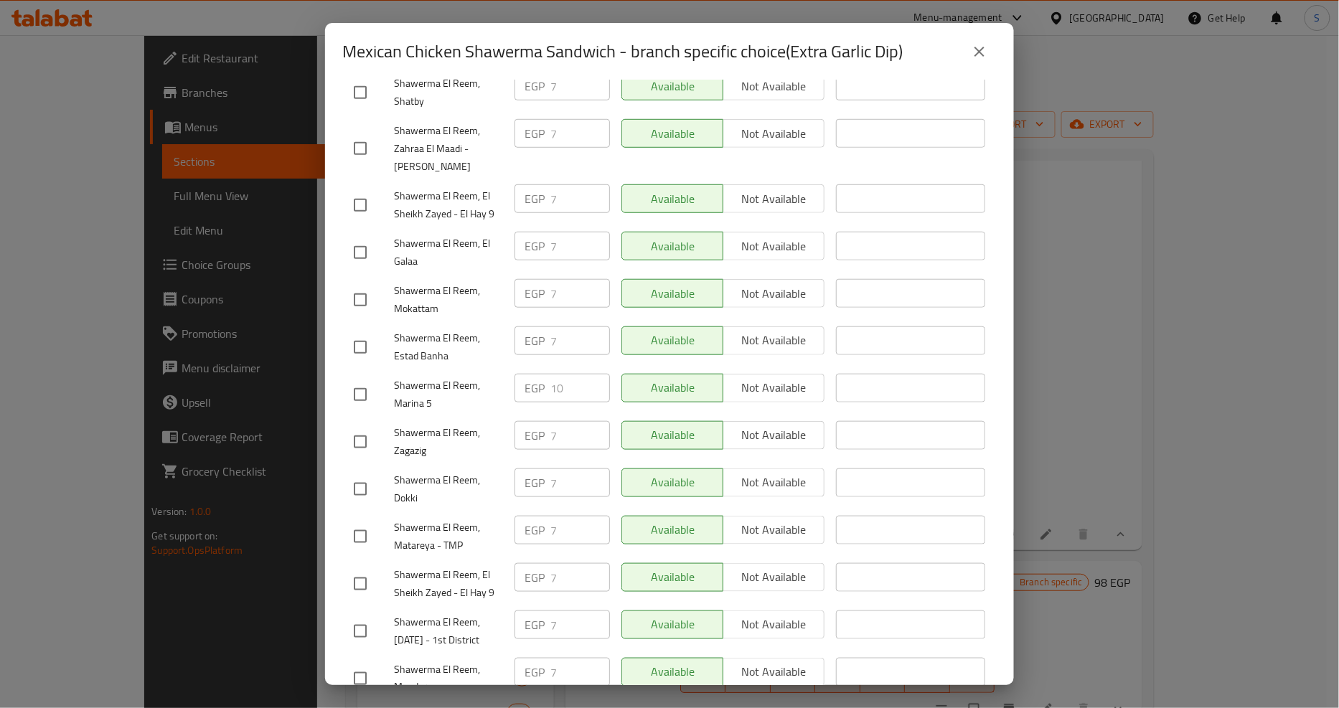
click at [981, 57] on icon "close" at bounding box center [979, 51] width 17 height 17
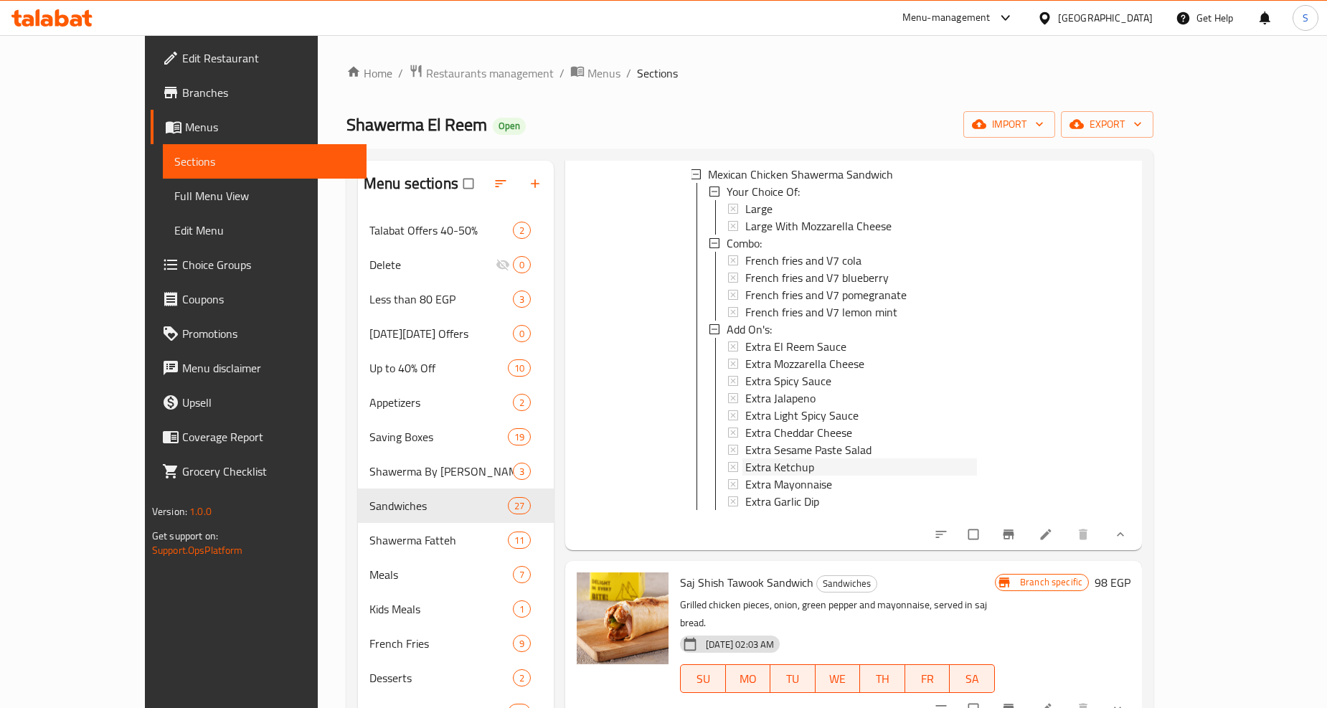
click at [745, 458] on span "Extra Ketchup" at bounding box center [779, 466] width 69 height 17
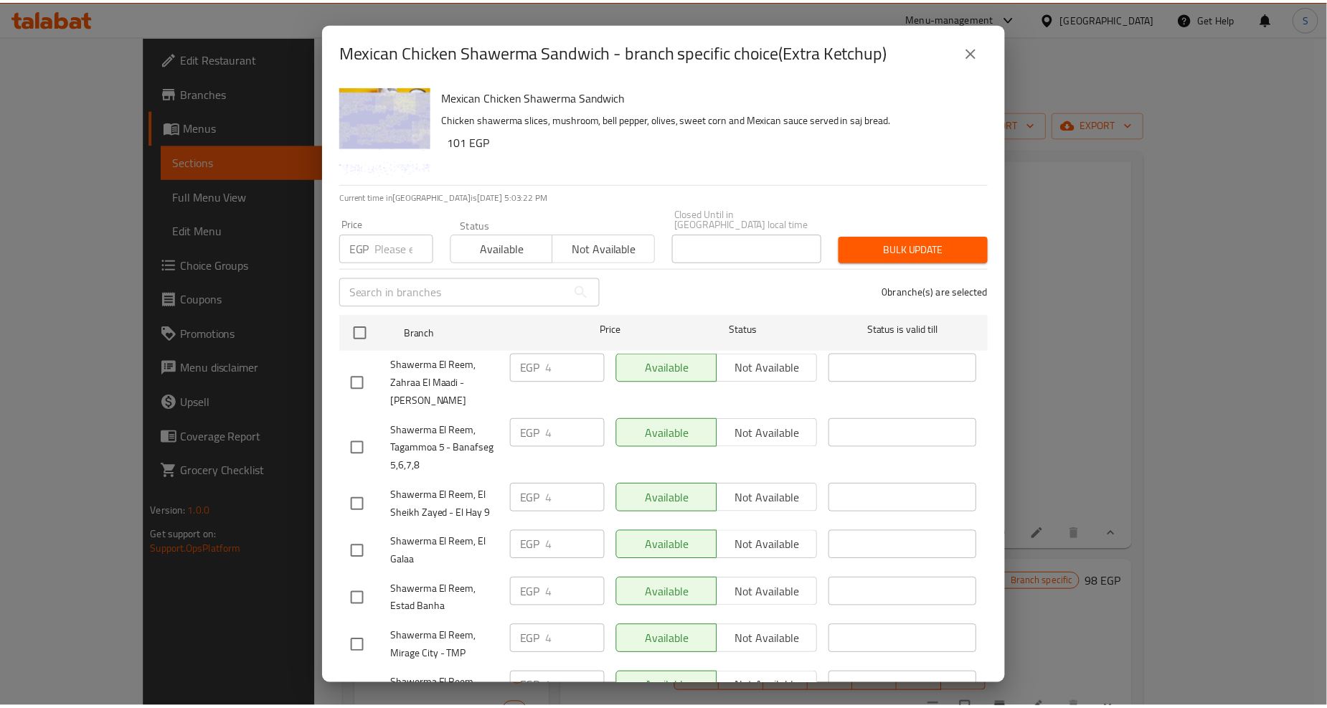
scroll to position [726, 0]
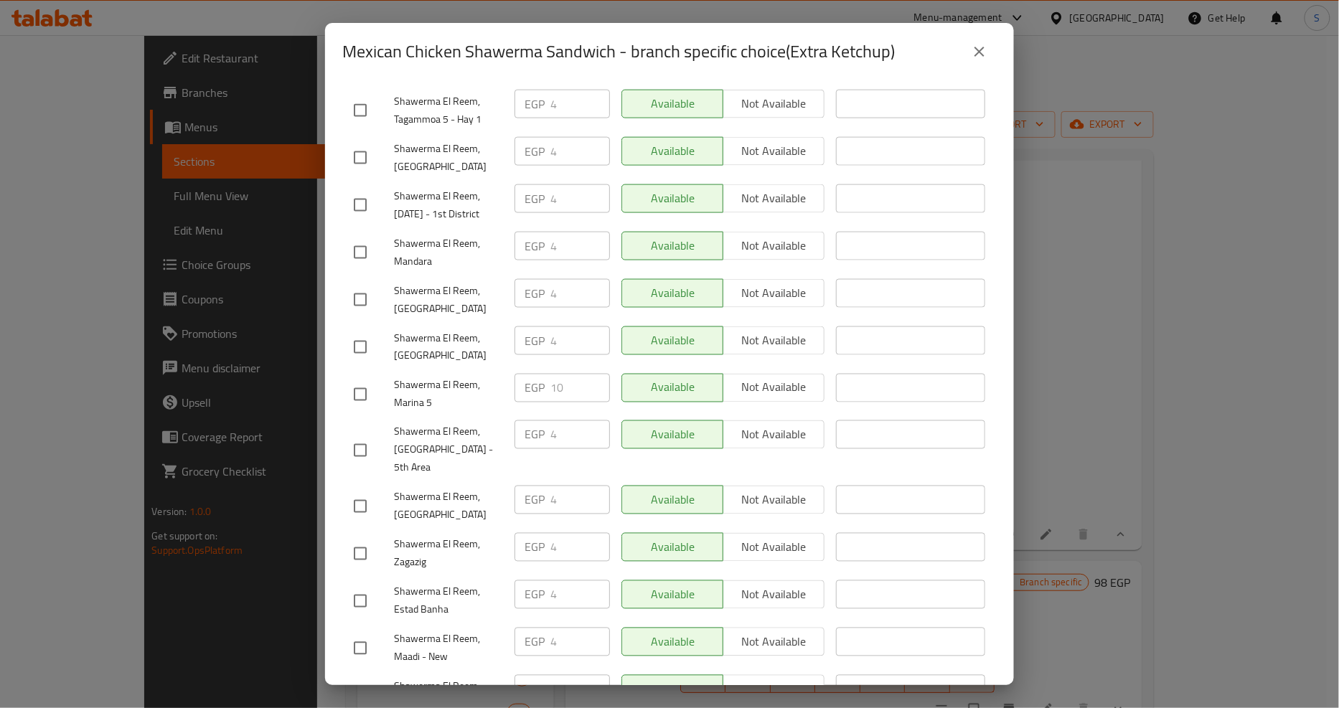
click at [978, 47] on icon "close" at bounding box center [979, 51] width 17 height 17
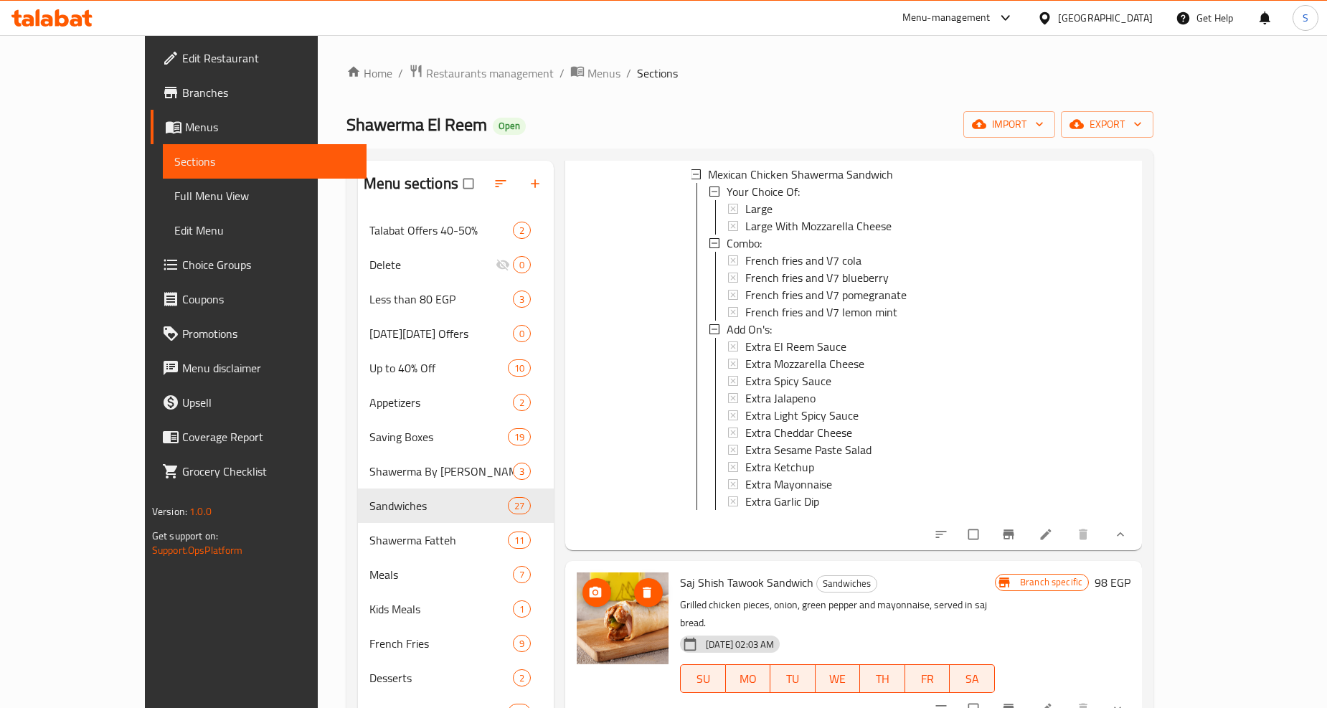
scroll to position [1913, 0]
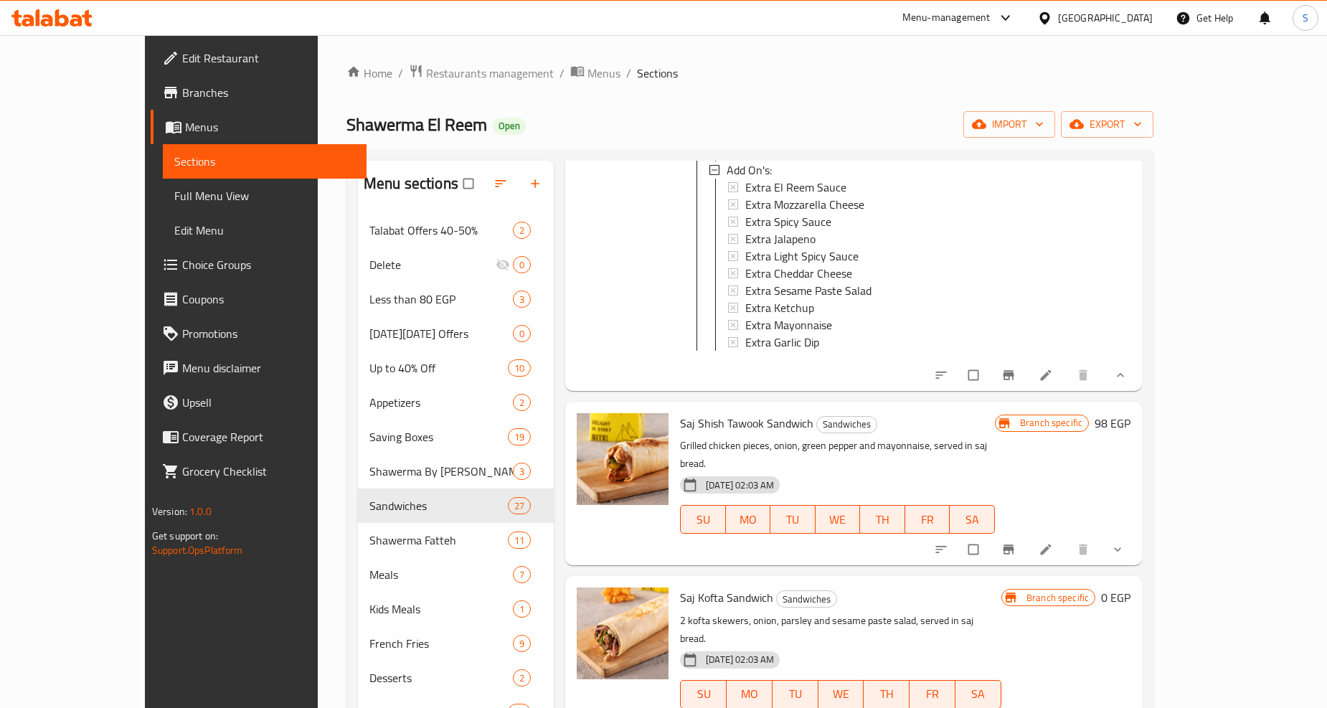
click at [1136, 534] on button "show more" at bounding box center [1119, 550] width 34 height 32
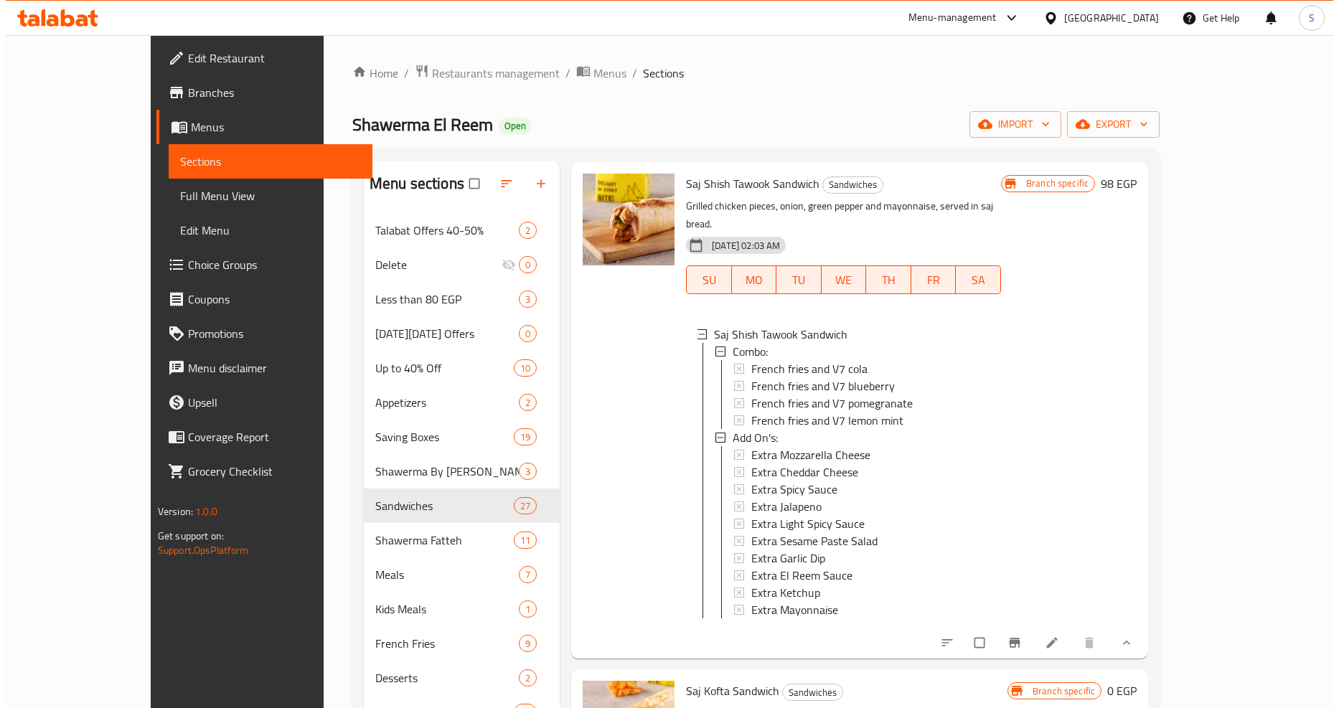
scroll to position [2232, 0]
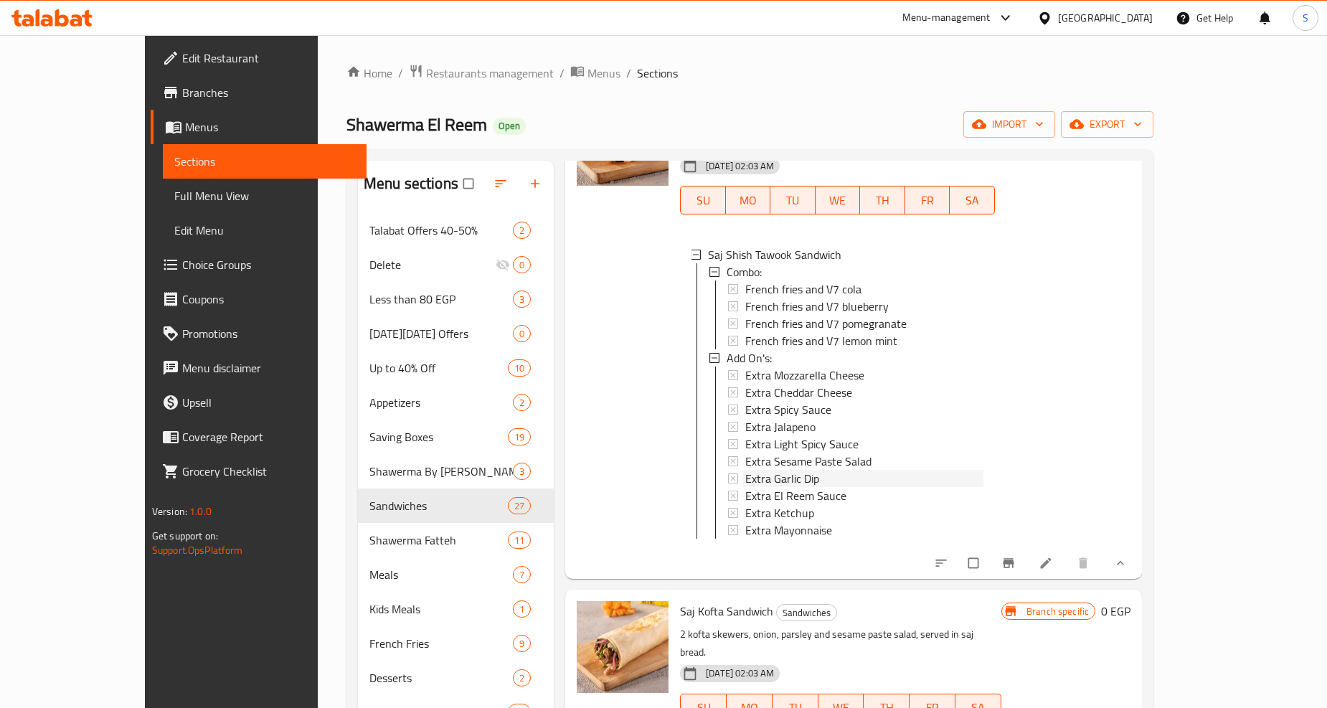
click at [751, 470] on span "Extra Garlic Dip" at bounding box center [782, 478] width 74 height 17
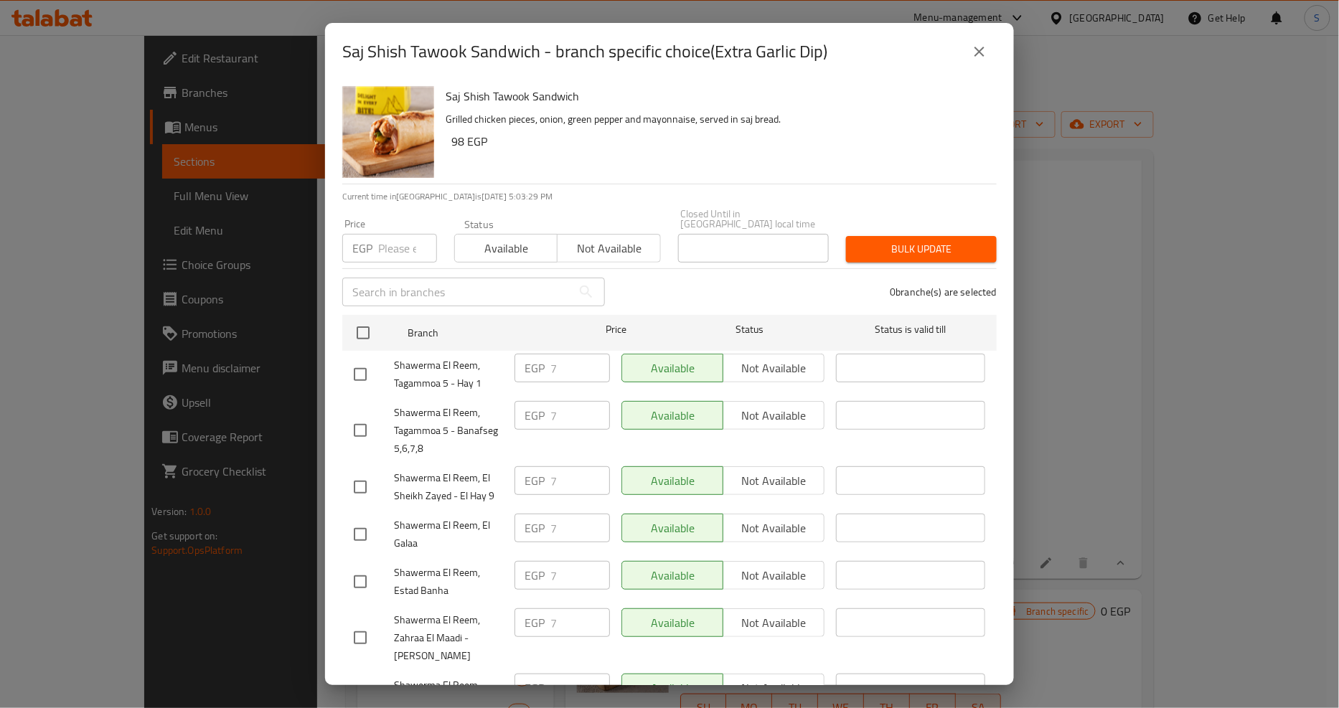
scroll to position [1354, 0]
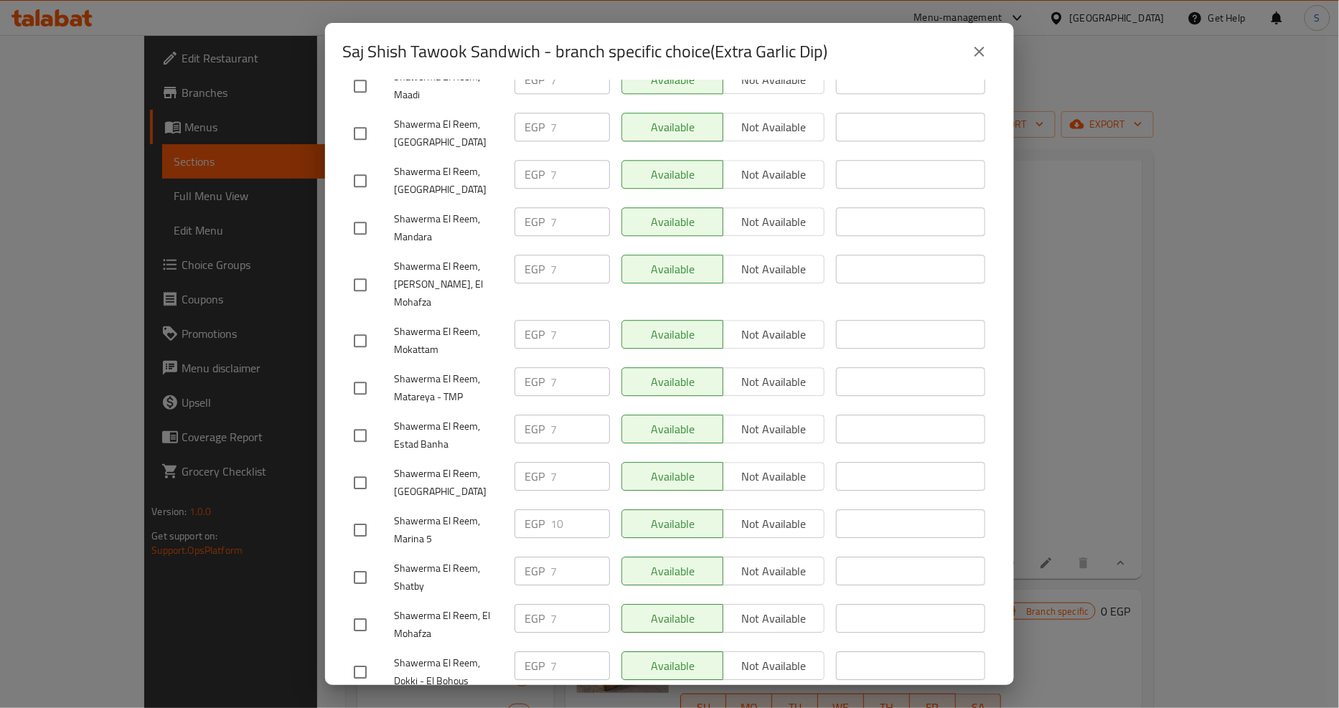
click at [986, 53] on icon "close" at bounding box center [979, 51] width 17 height 17
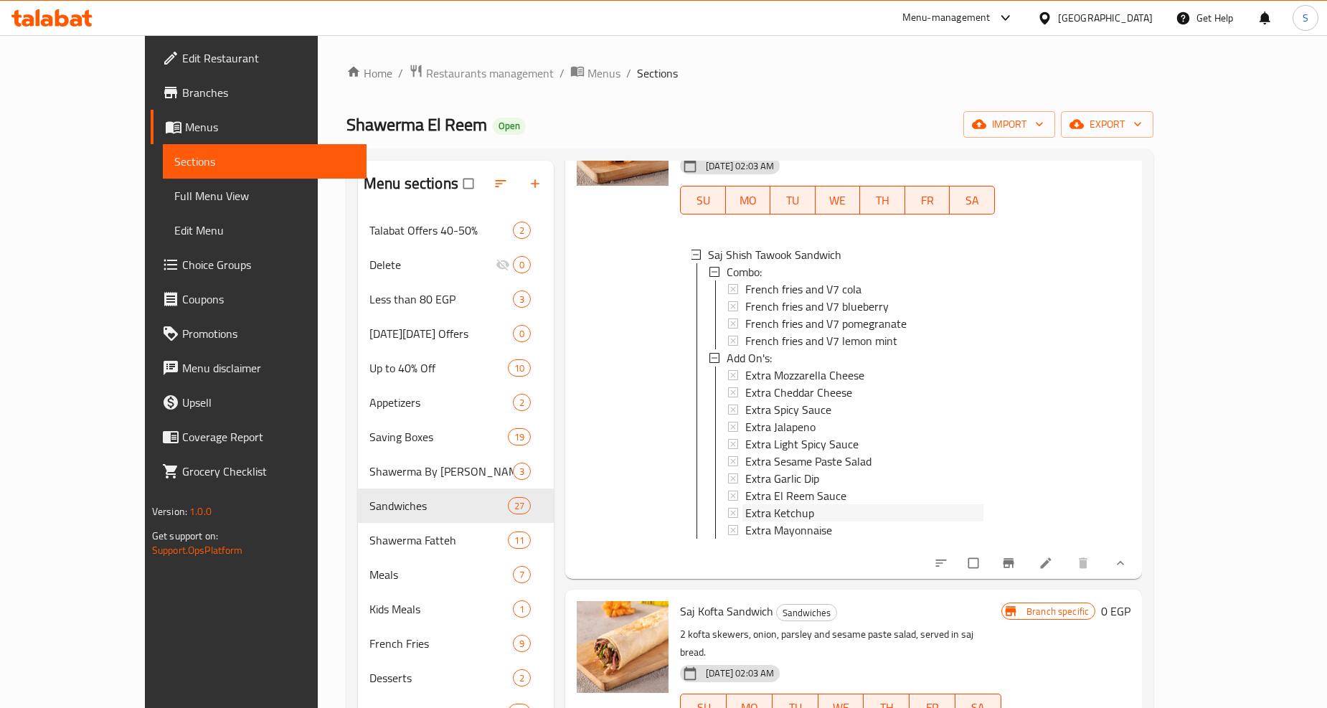
click at [747, 504] on span "Extra Ketchup" at bounding box center [779, 512] width 69 height 17
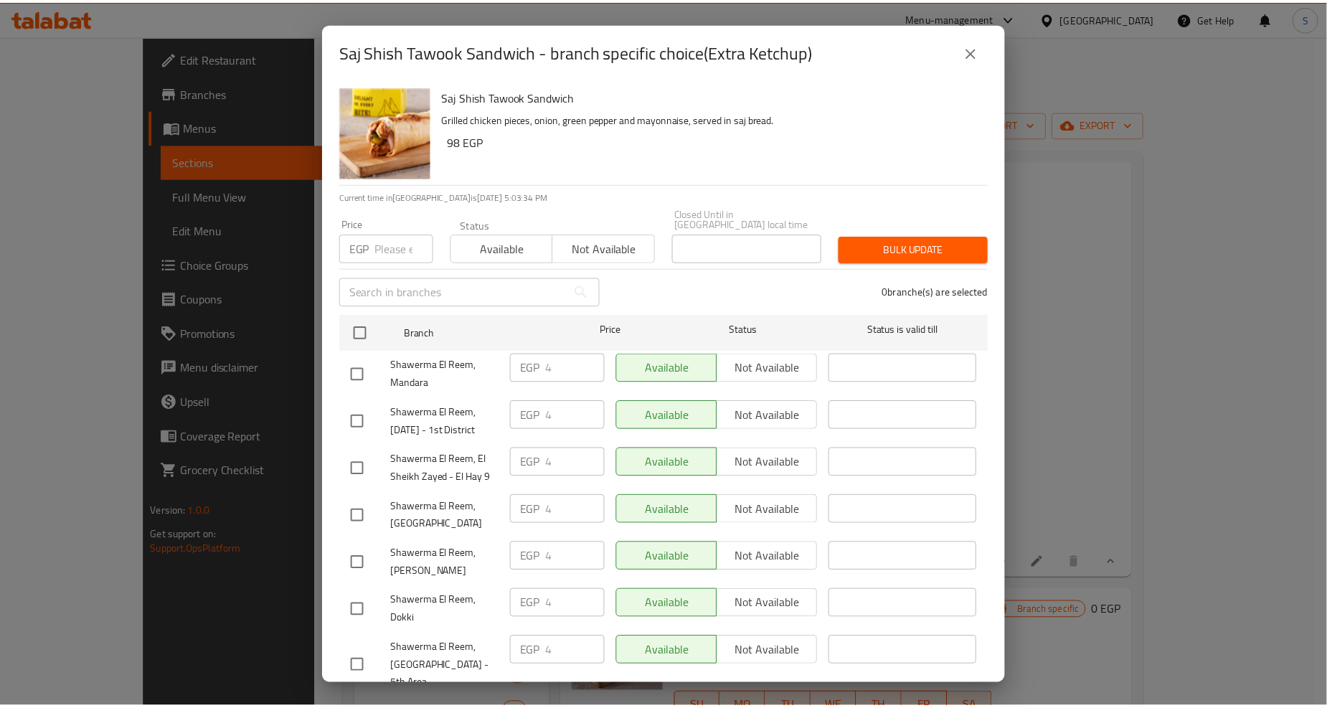
scroll to position [1103, 0]
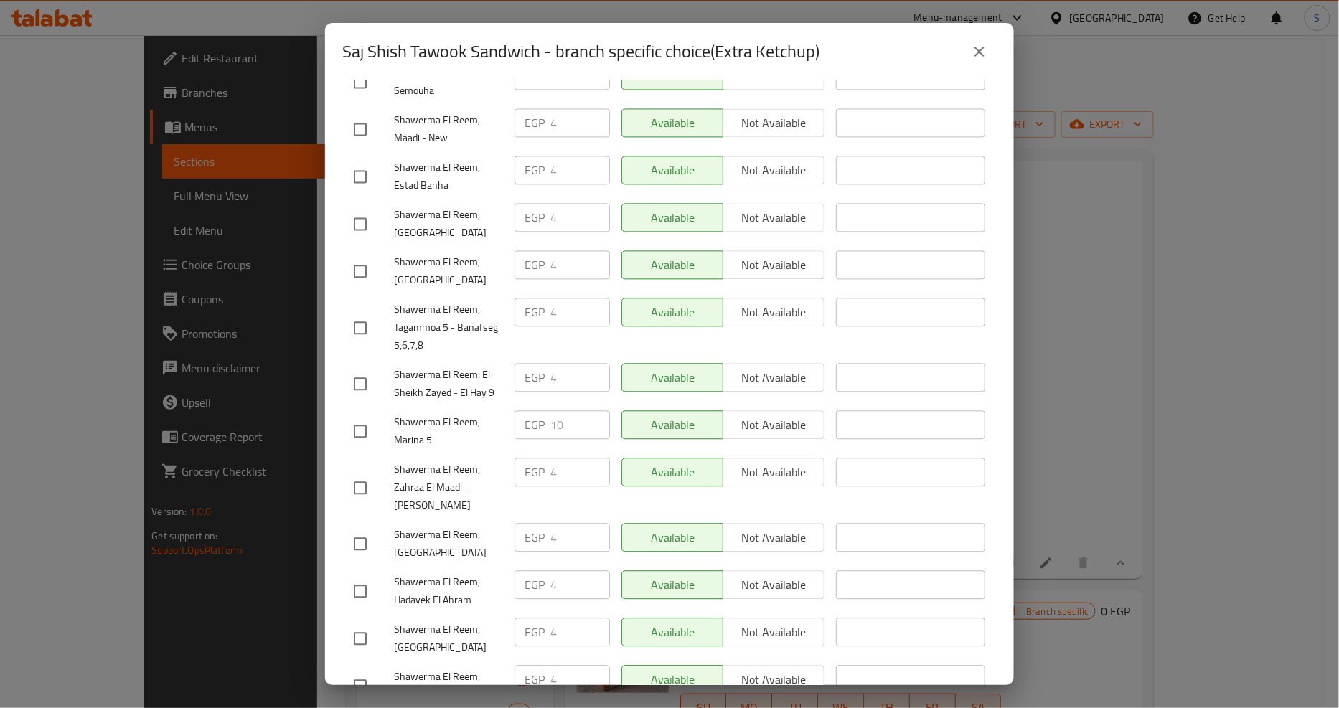
click at [981, 62] on button "close" at bounding box center [979, 51] width 34 height 34
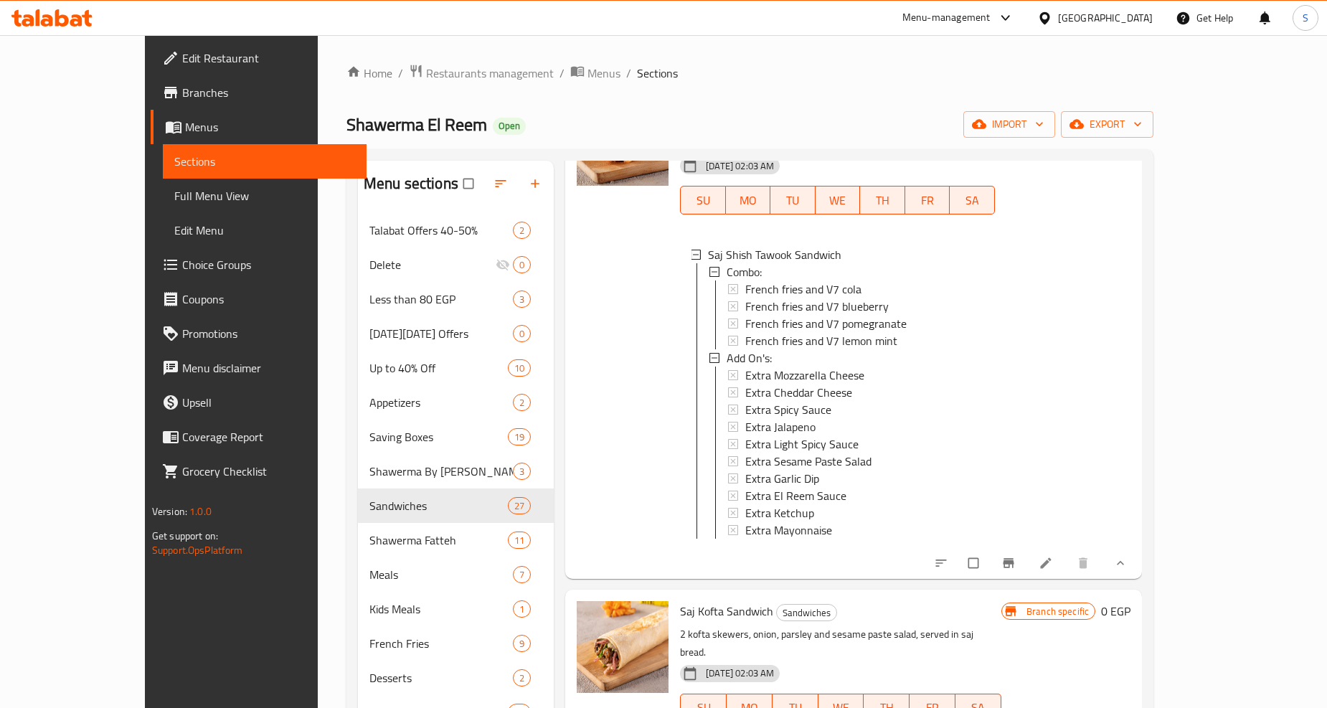
scroll to position [2471, 0]
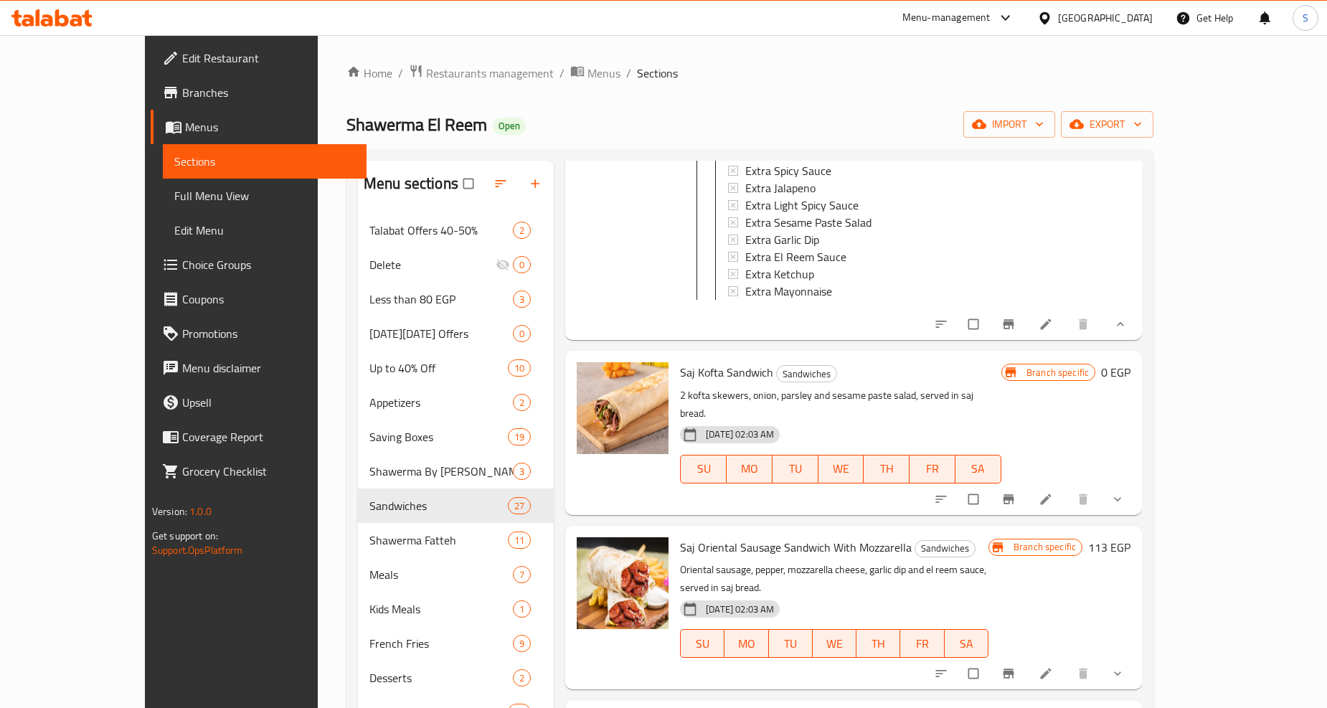
click at [1121, 497] on icon "show more" at bounding box center [1117, 499] width 7 height 4
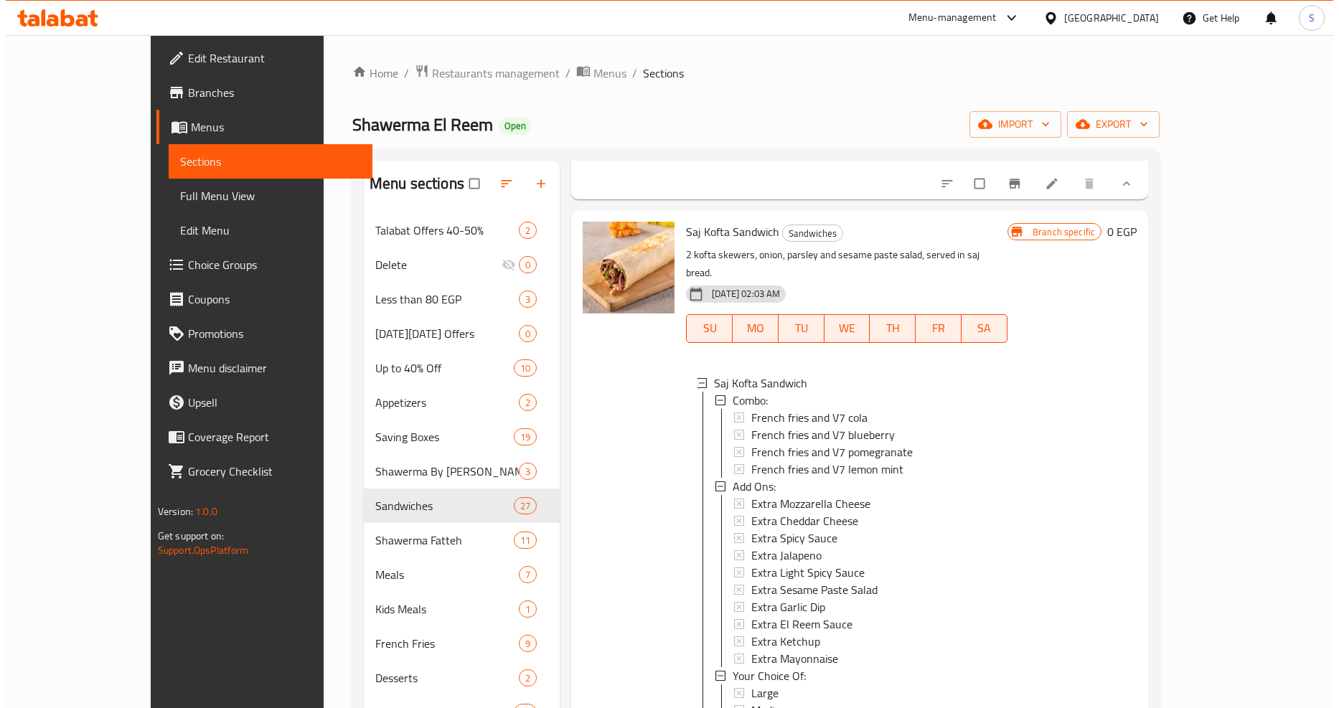
scroll to position [2710, 0]
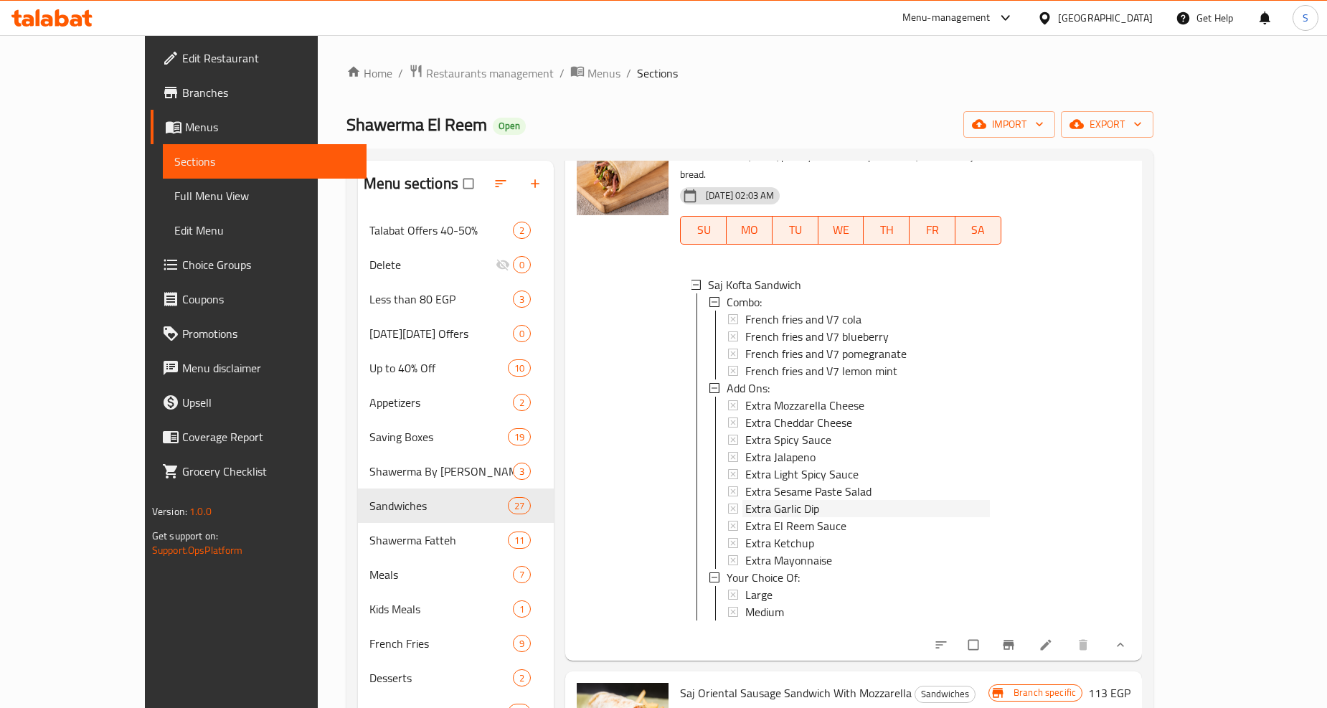
click at [745, 500] on span "Extra Garlic Dip" at bounding box center [782, 508] width 74 height 17
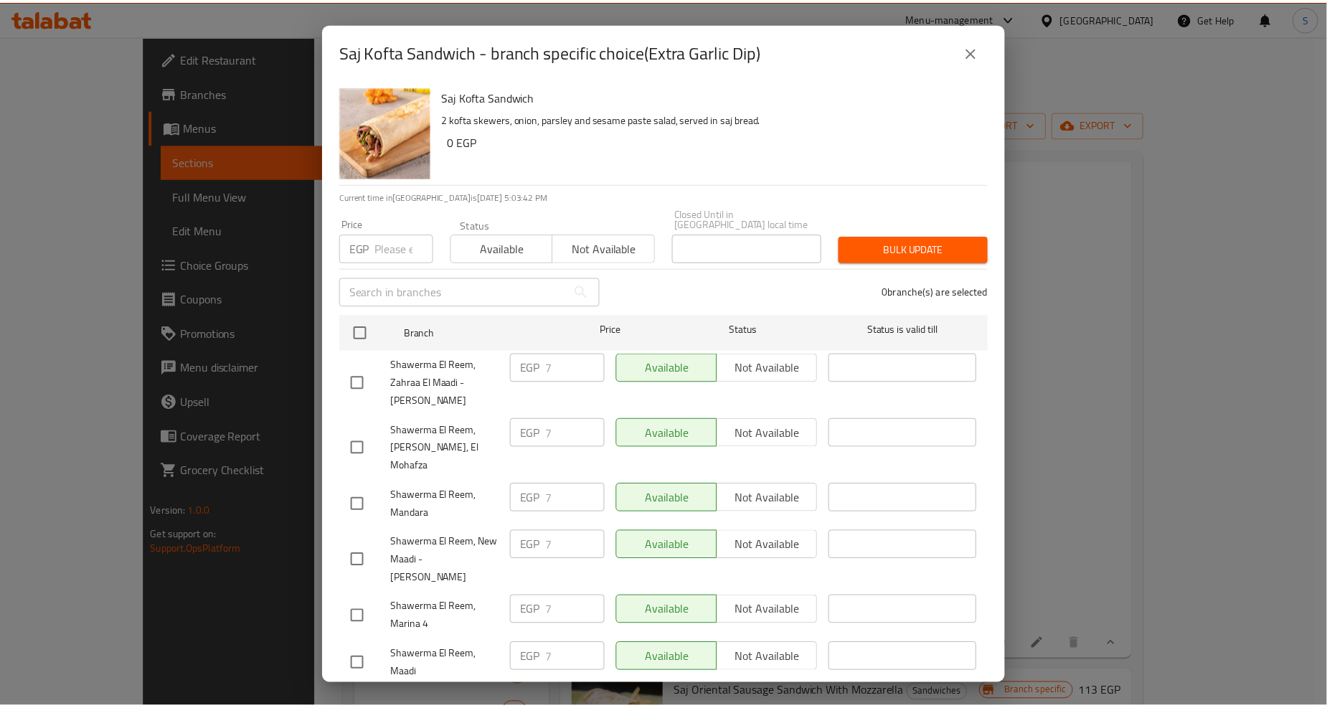
scroll to position [1354, 0]
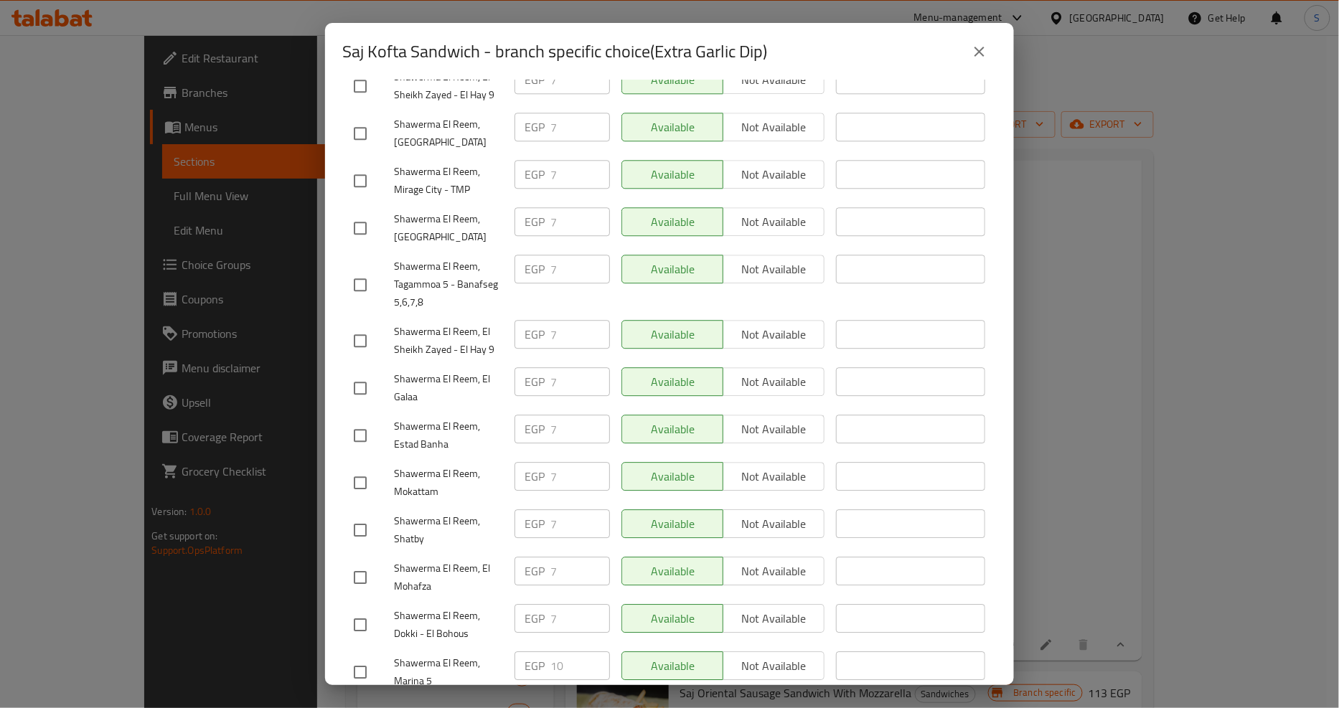
click at [986, 53] on icon "close" at bounding box center [979, 51] width 17 height 17
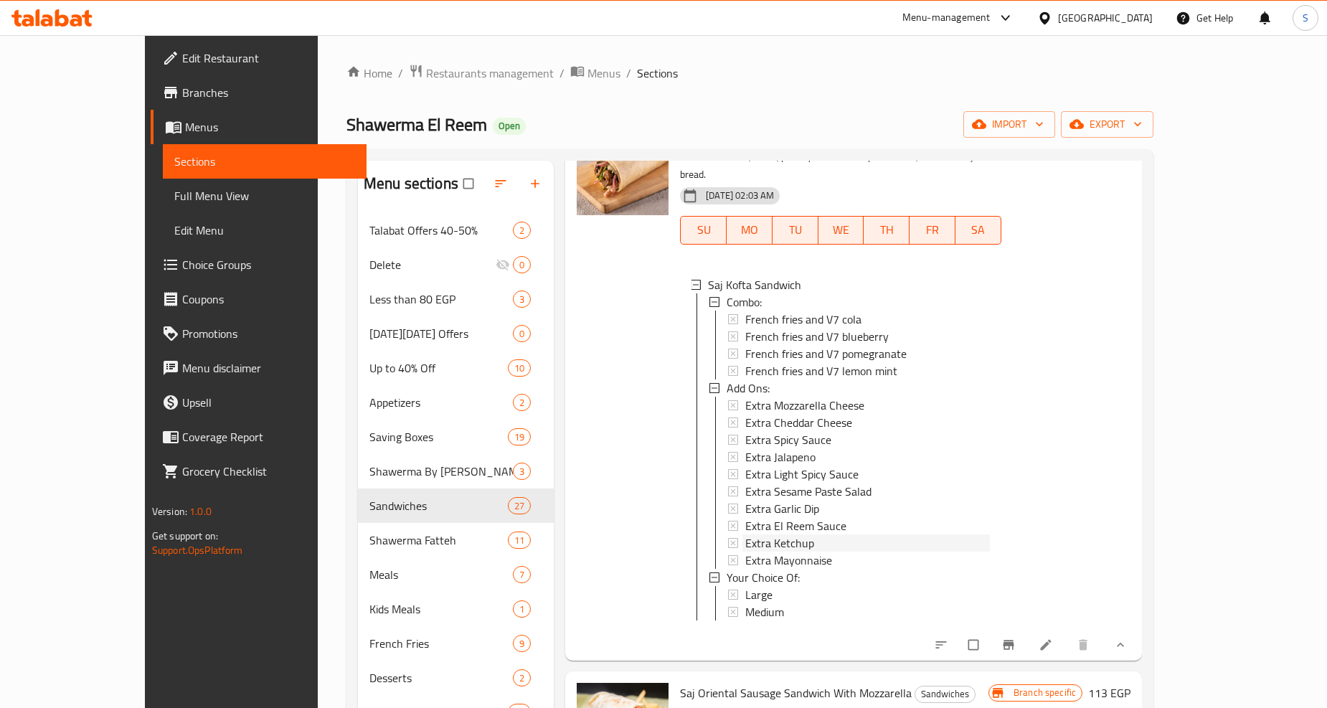
click at [745, 534] on span "Extra Ketchup" at bounding box center [779, 542] width 69 height 17
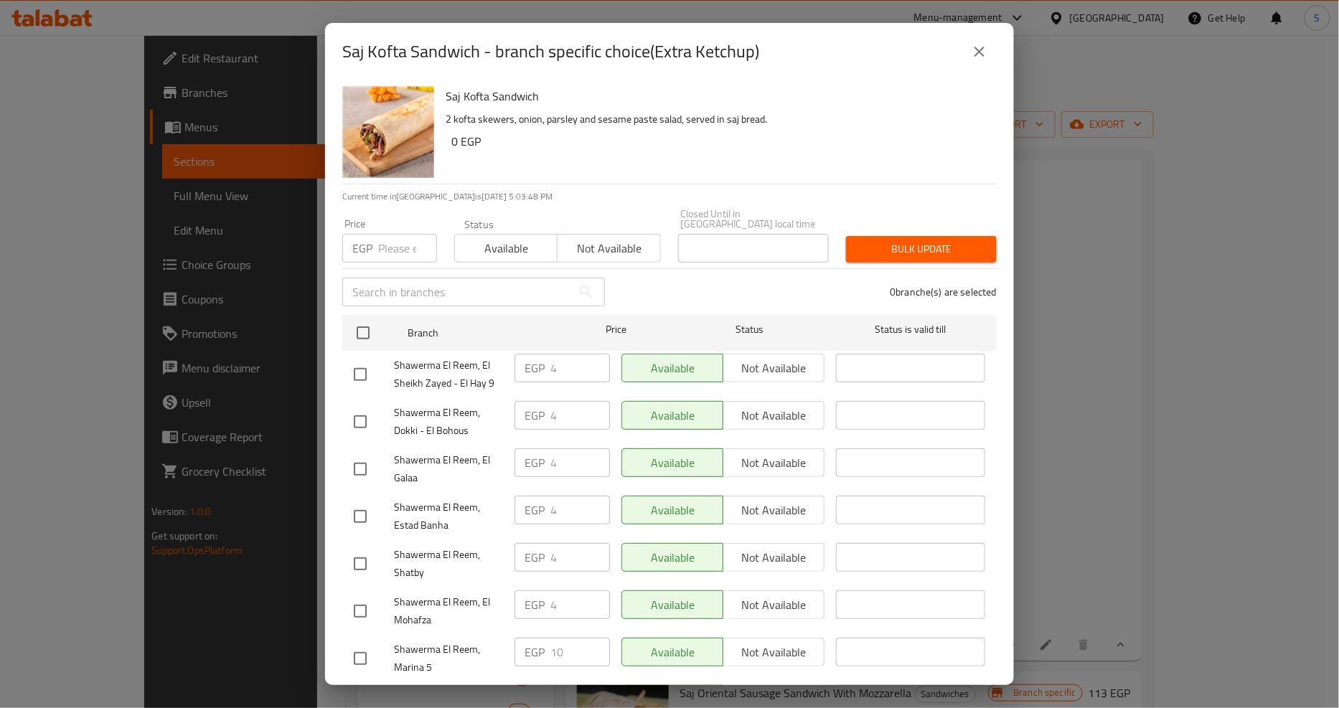
click at [972, 45] on icon "close" at bounding box center [979, 51] width 17 height 17
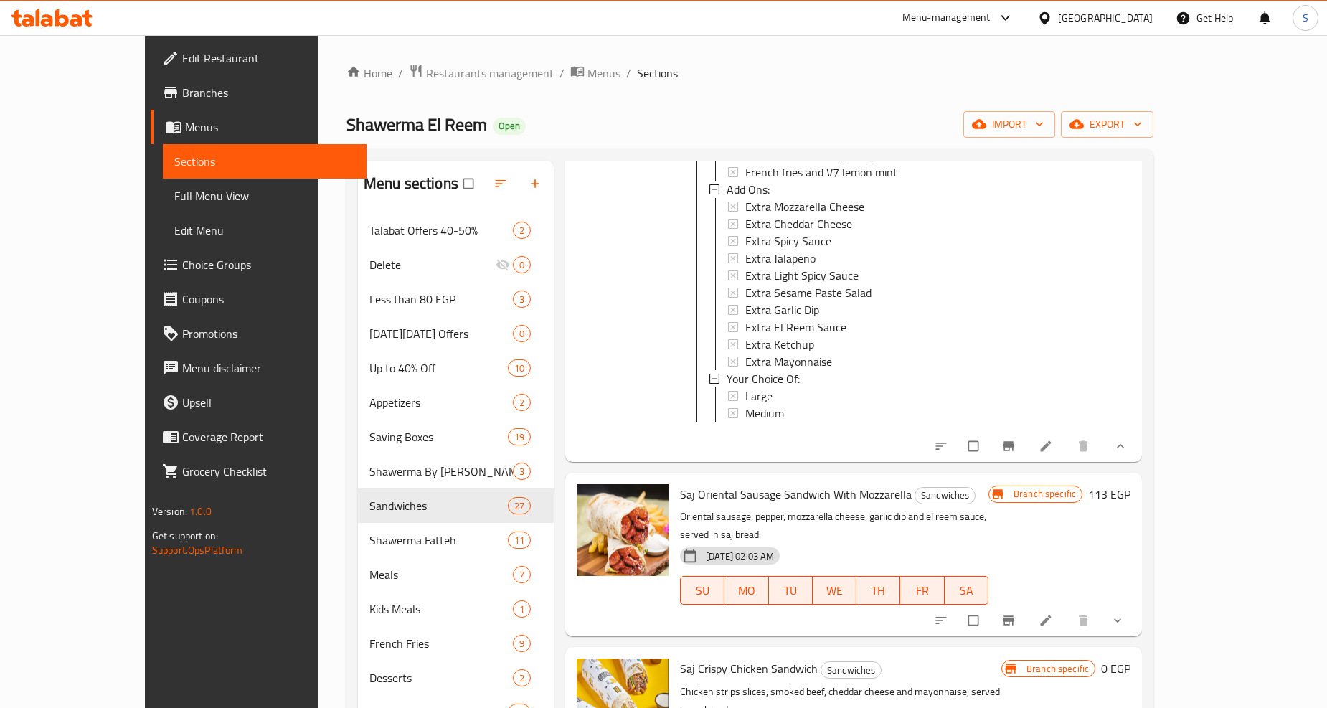
scroll to position [3029, 0]
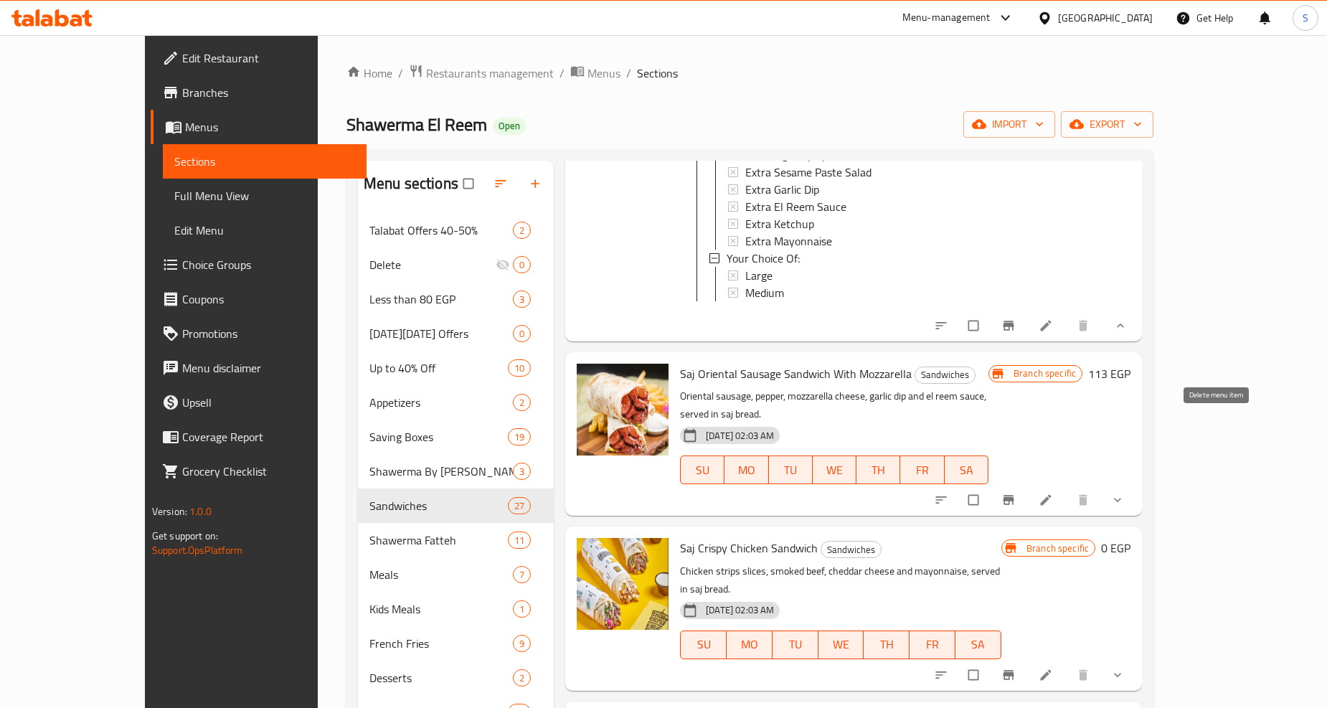
click at [1125, 493] on icon "show more" at bounding box center [1118, 500] width 14 height 14
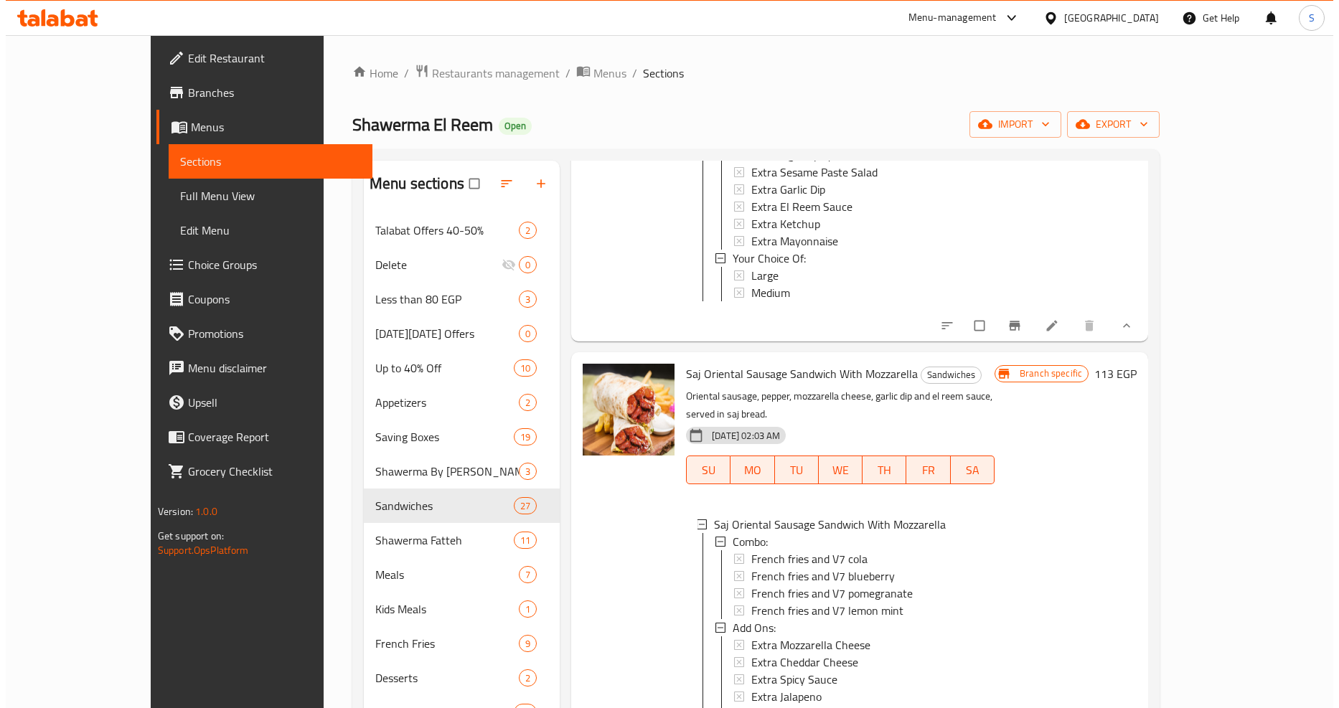
scroll to position [3268, 0]
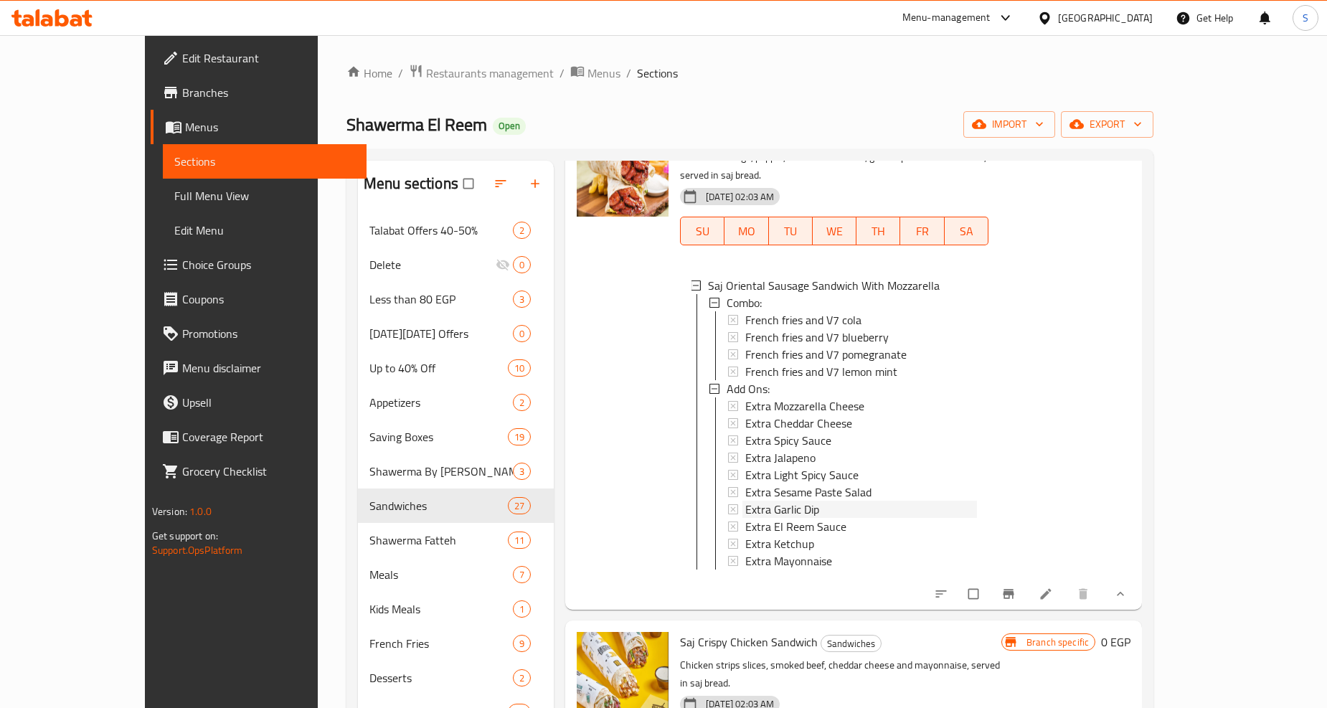
click at [748, 501] on span "Extra Garlic Dip" at bounding box center [782, 509] width 74 height 17
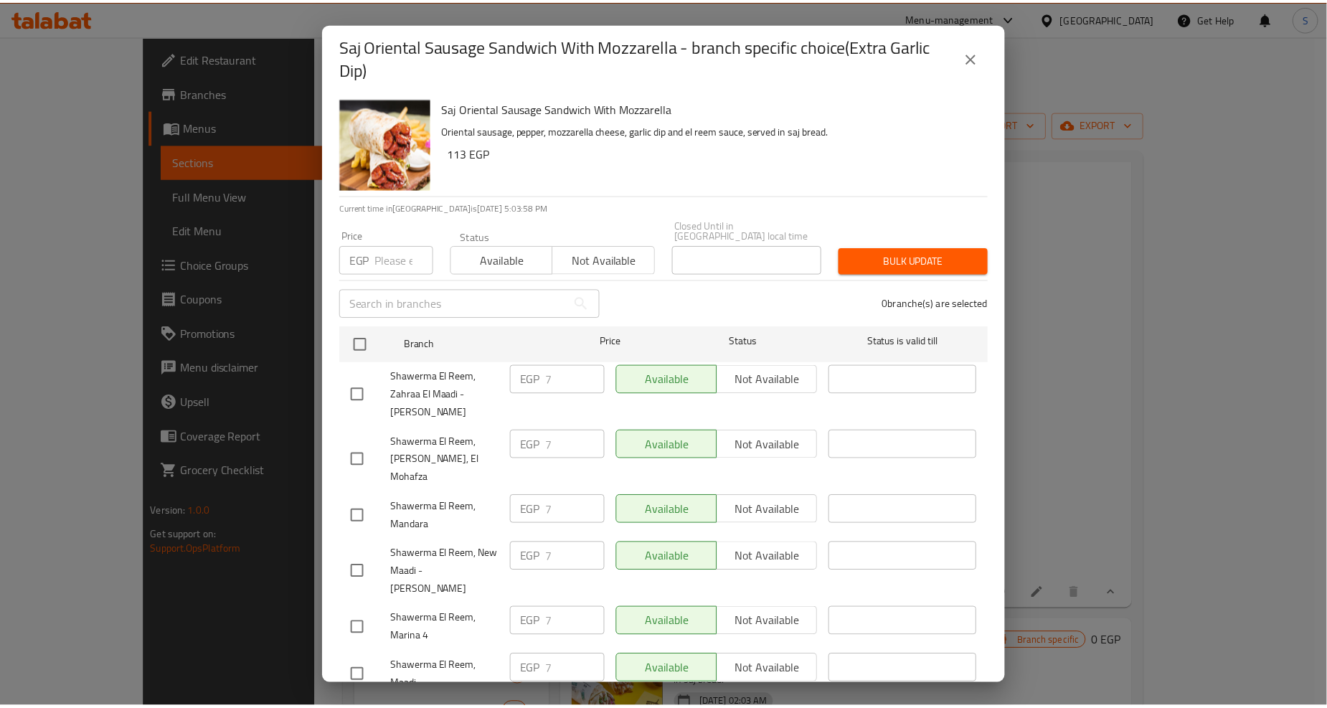
scroll to position [1365, 0]
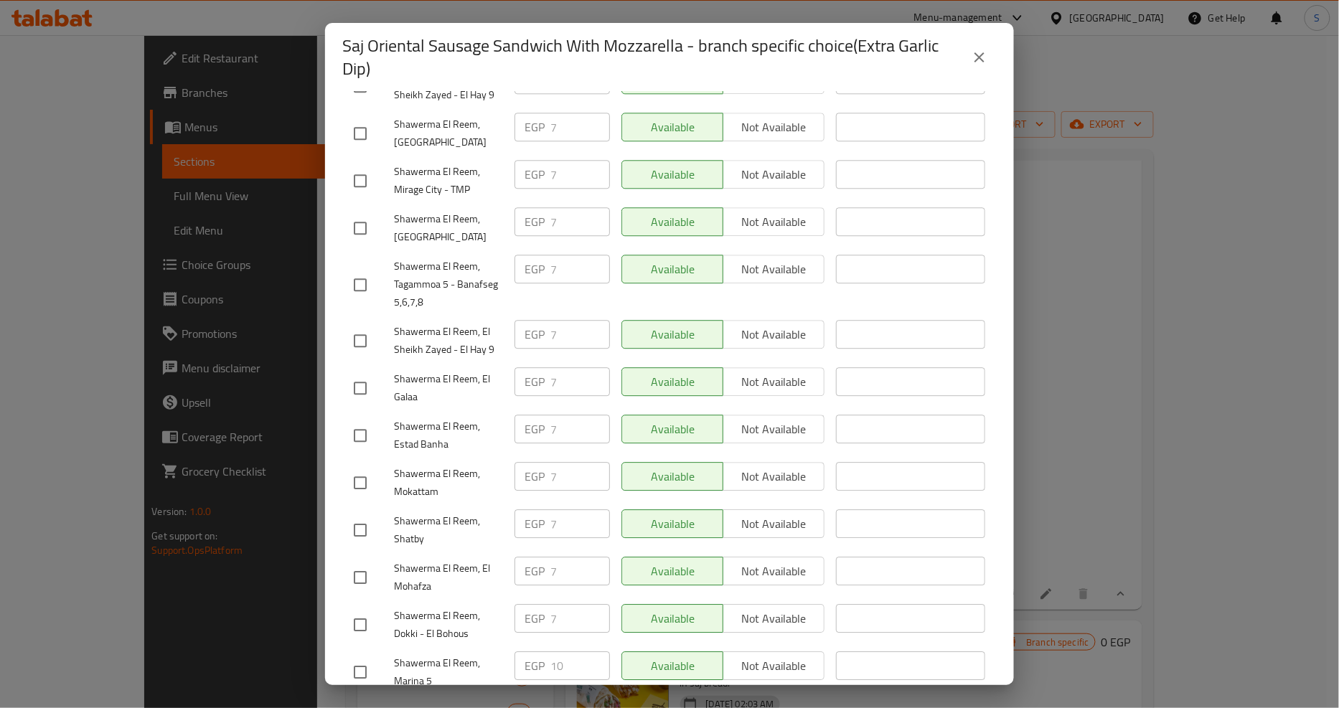
click at [981, 54] on icon "close" at bounding box center [979, 57] width 10 height 10
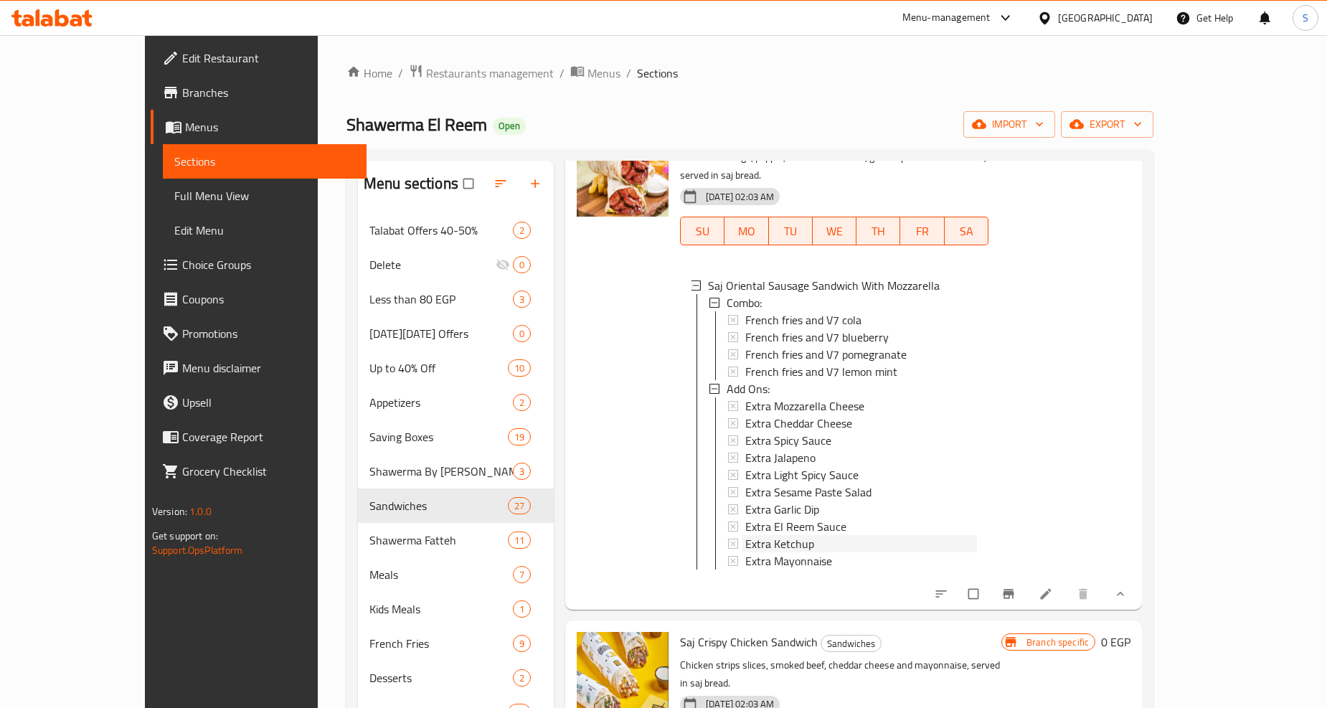
click at [745, 535] on span "Extra Ketchup" at bounding box center [779, 543] width 69 height 17
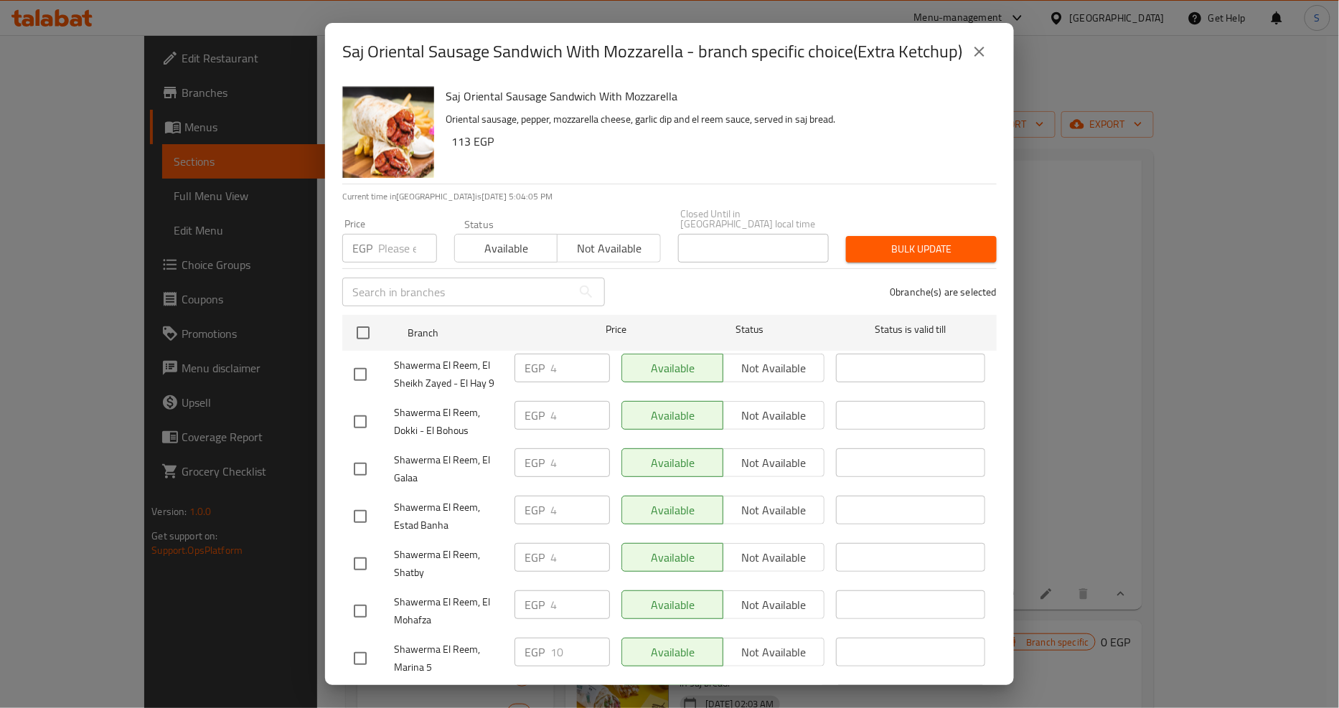
click at [983, 52] on icon "close" at bounding box center [979, 51] width 17 height 17
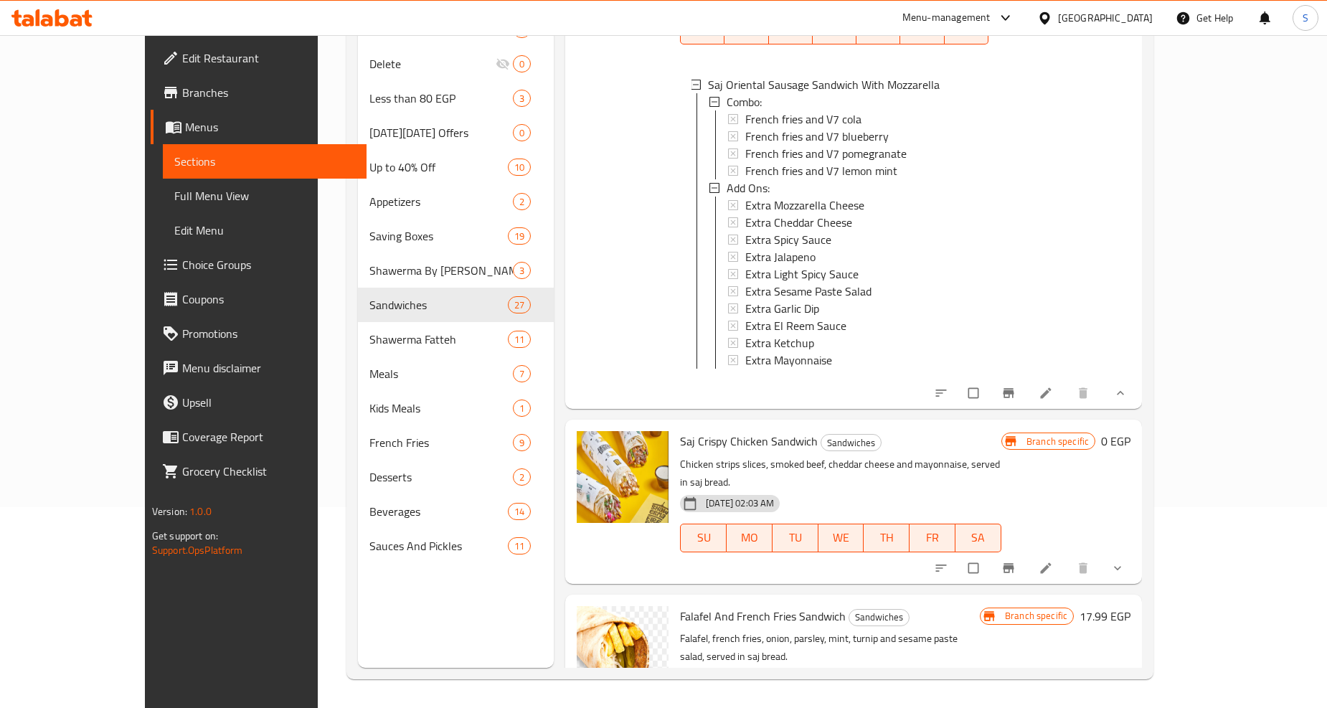
scroll to position [3348, 0]
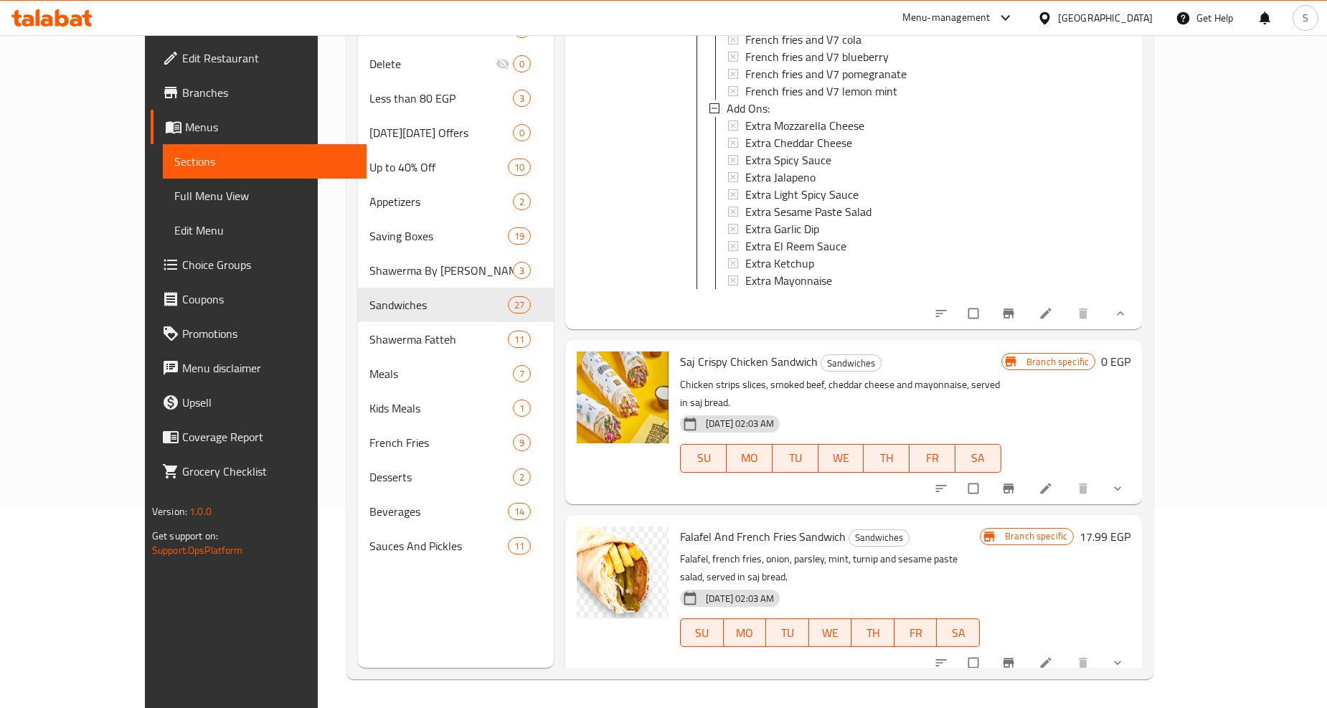
click at [1125, 481] on icon "show more" at bounding box center [1118, 488] width 14 height 14
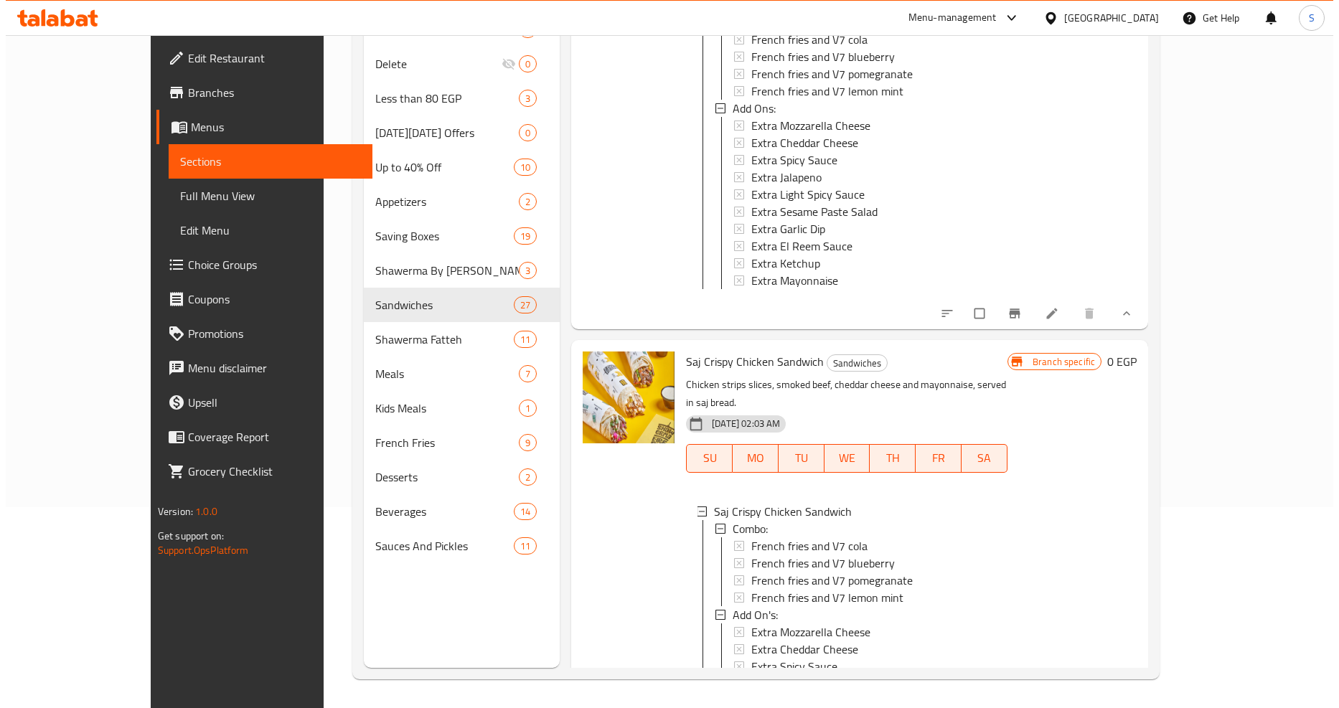
scroll to position [3507, 0]
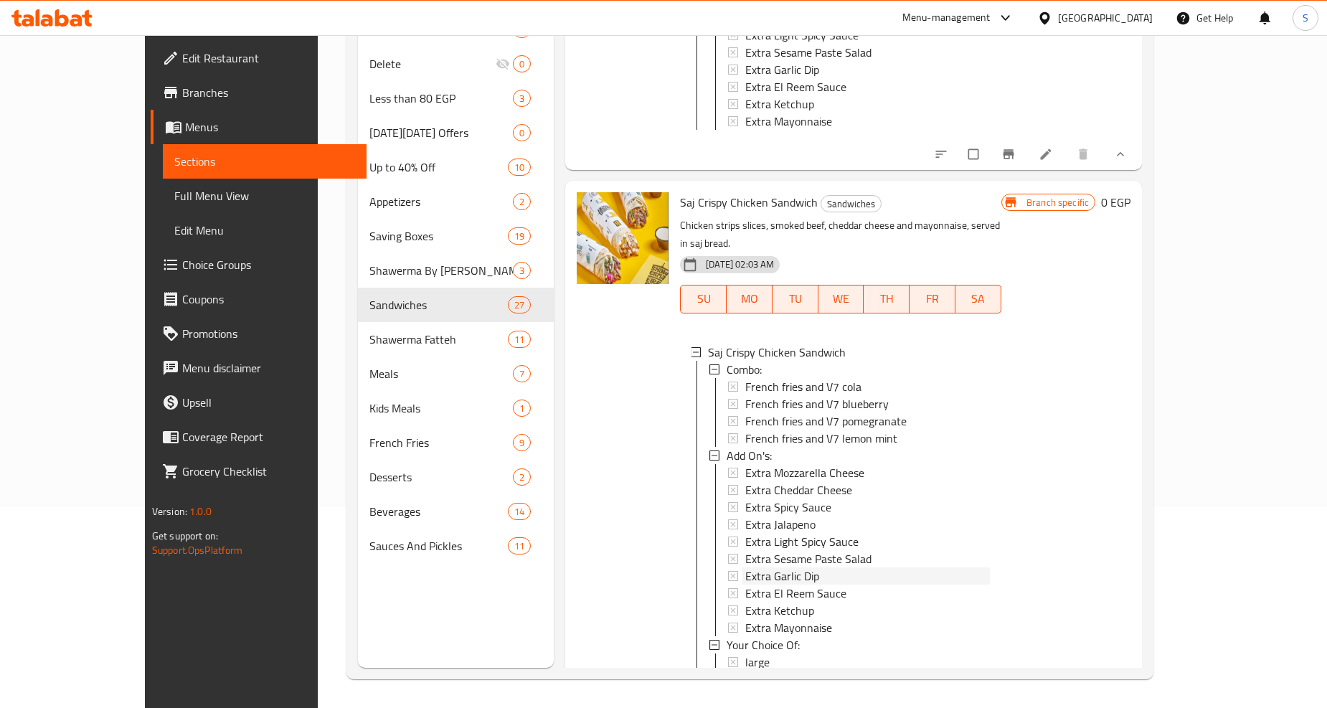
click at [754, 567] on span "Extra Garlic Dip" at bounding box center [782, 575] width 74 height 17
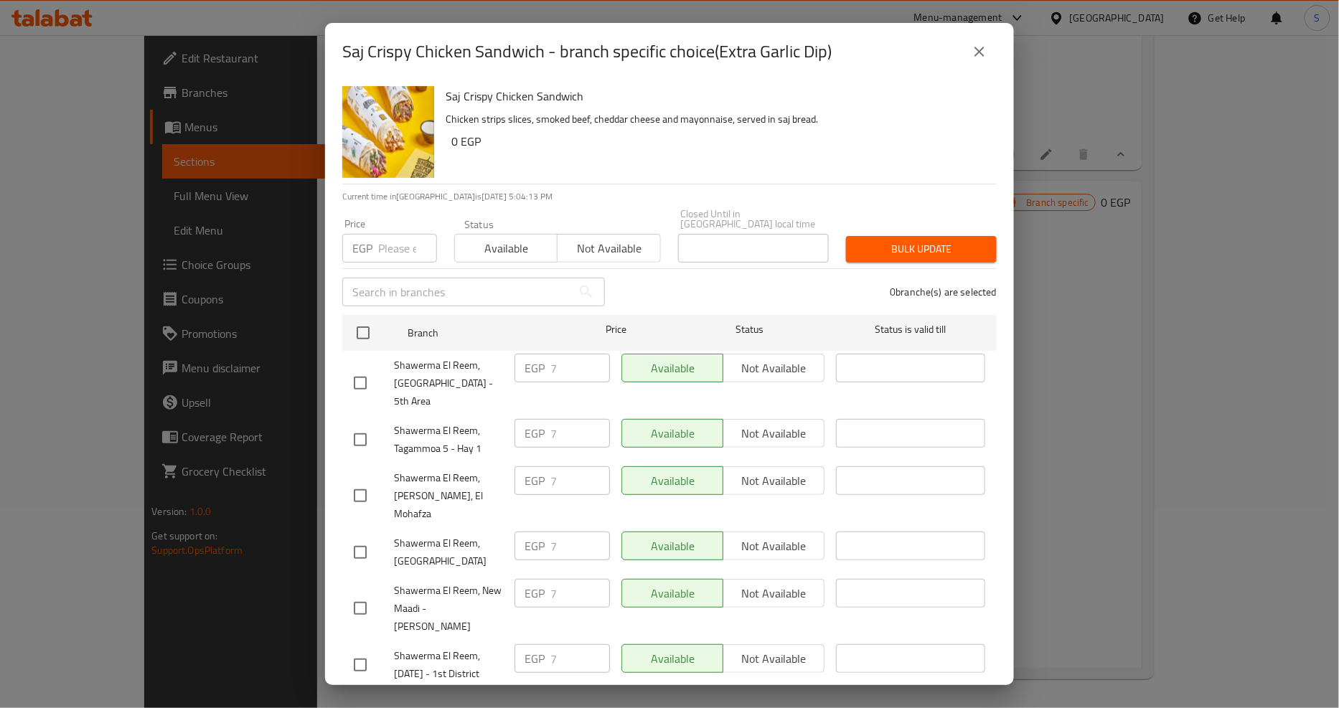
scroll to position [1354, 0]
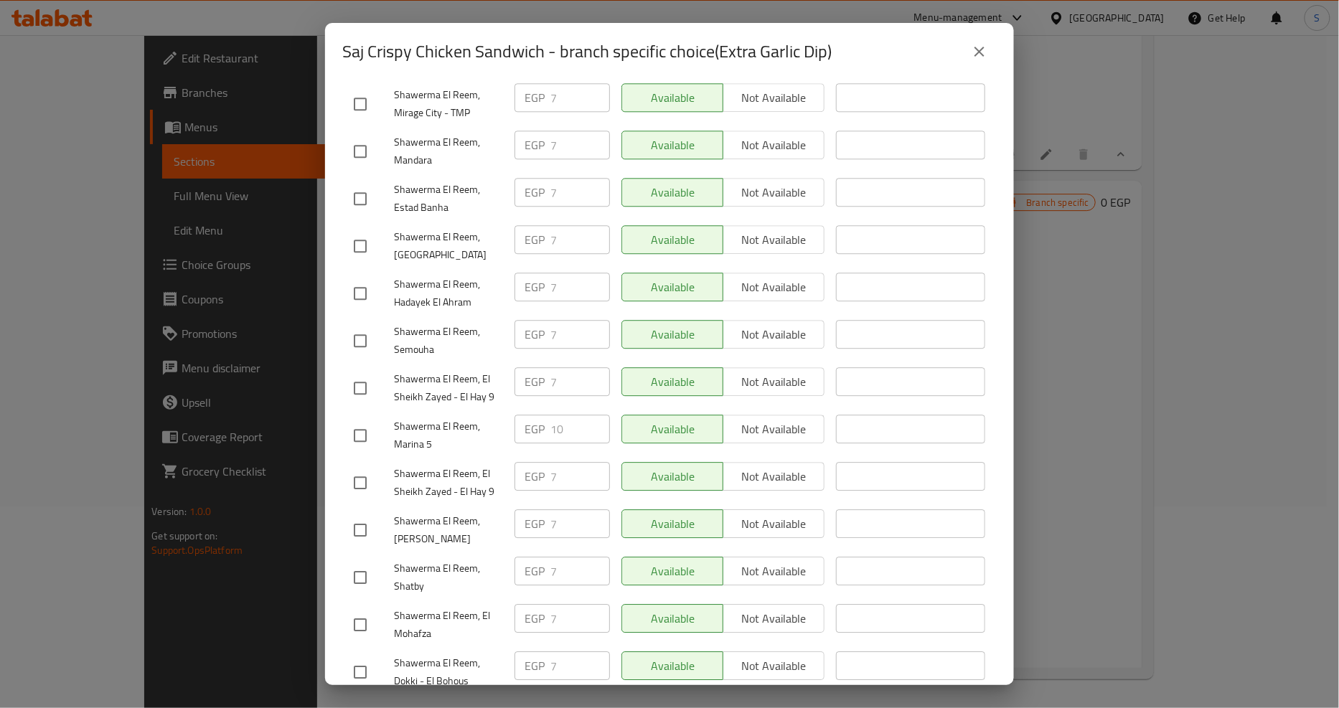
click at [976, 55] on icon "close" at bounding box center [979, 52] width 10 height 10
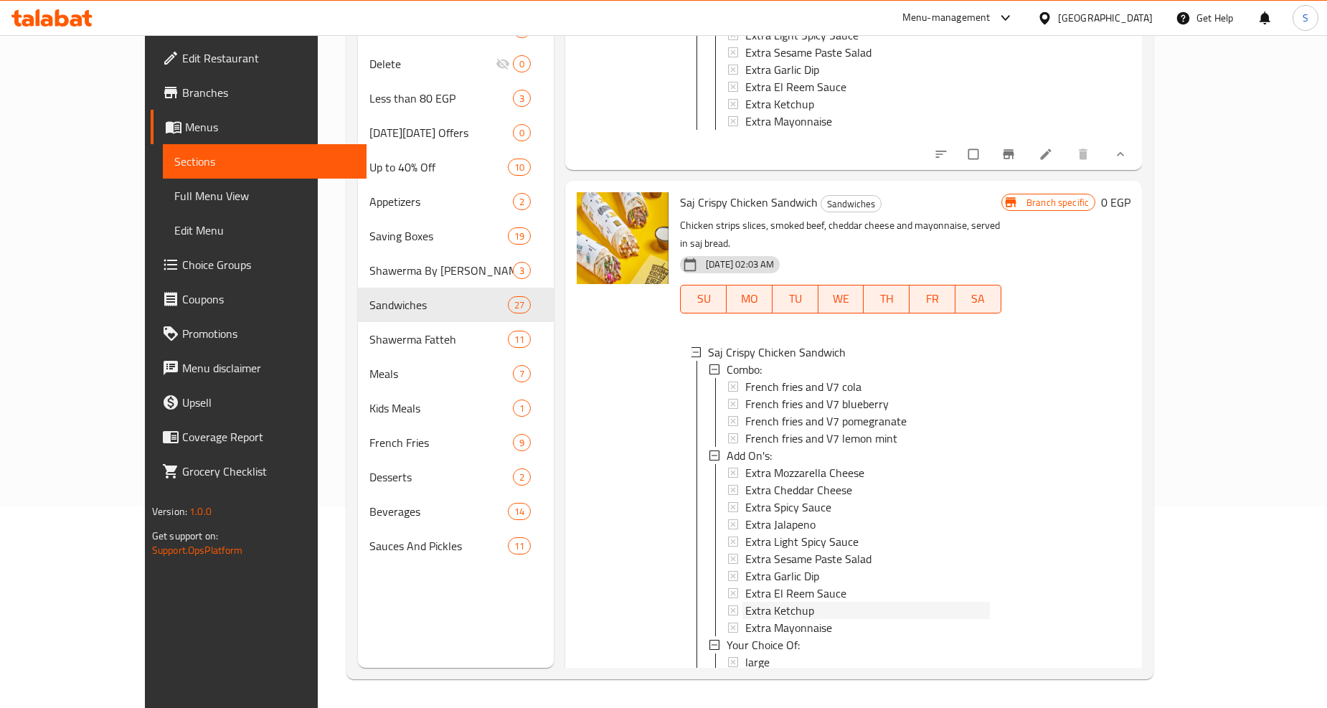
click at [753, 602] on span "Extra Ketchup" at bounding box center [779, 610] width 69 height 17
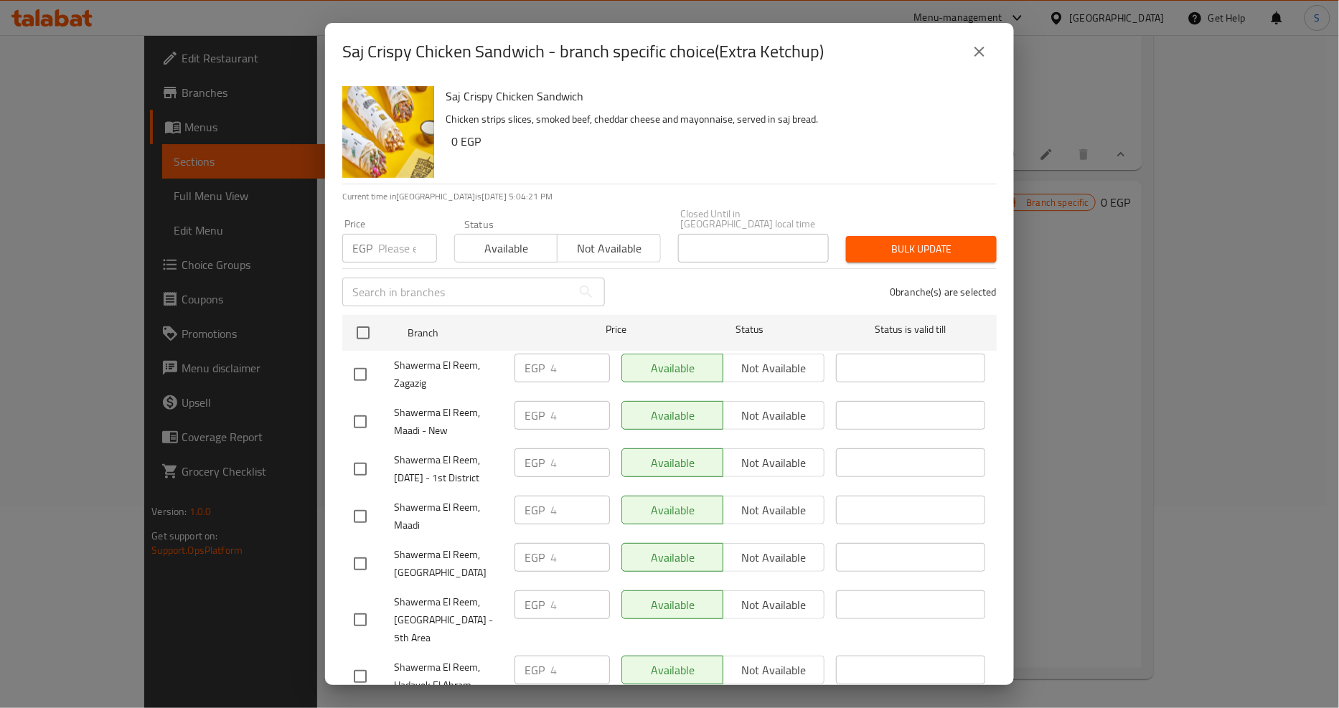
scroll to position [944, 0]
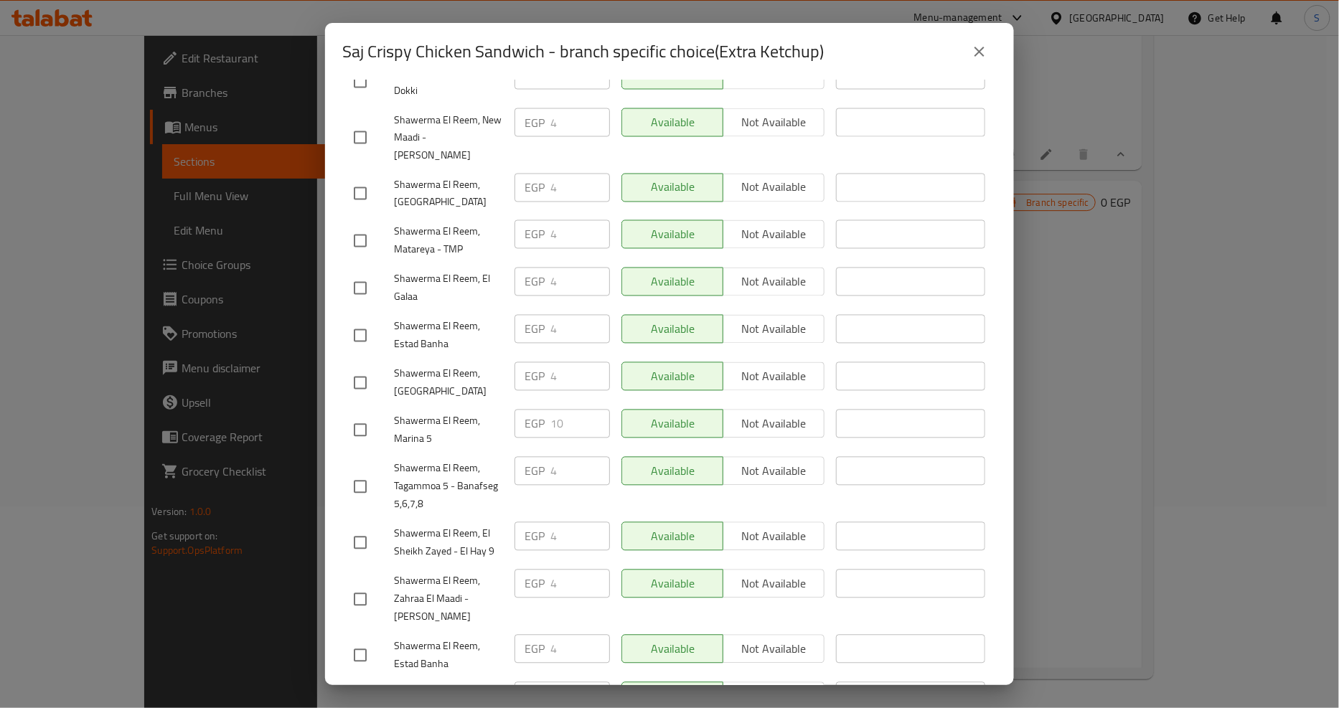
click at [984, 59] on icon "close" at bounding box center [979, 51] width 17 height 17
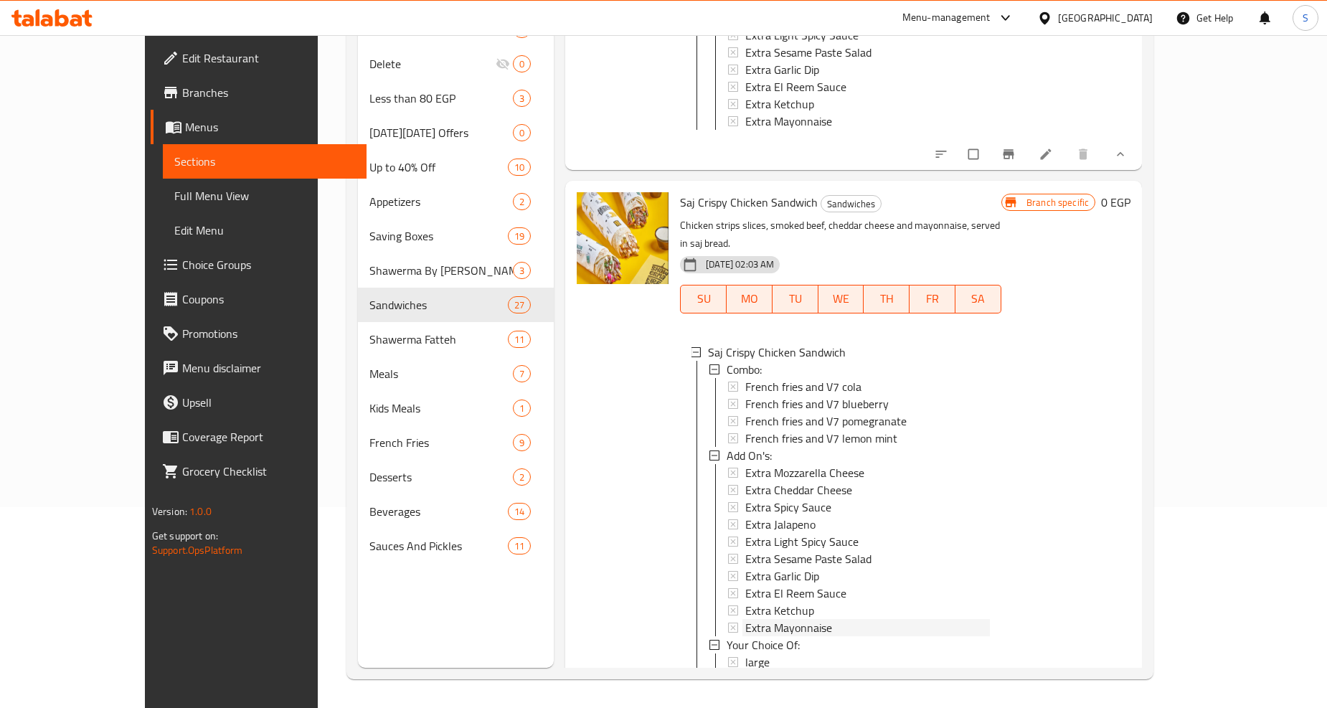
click at [763, 619] on span "Extra Mayonnaise" at bounding box center [788, 627] width 87 height 17
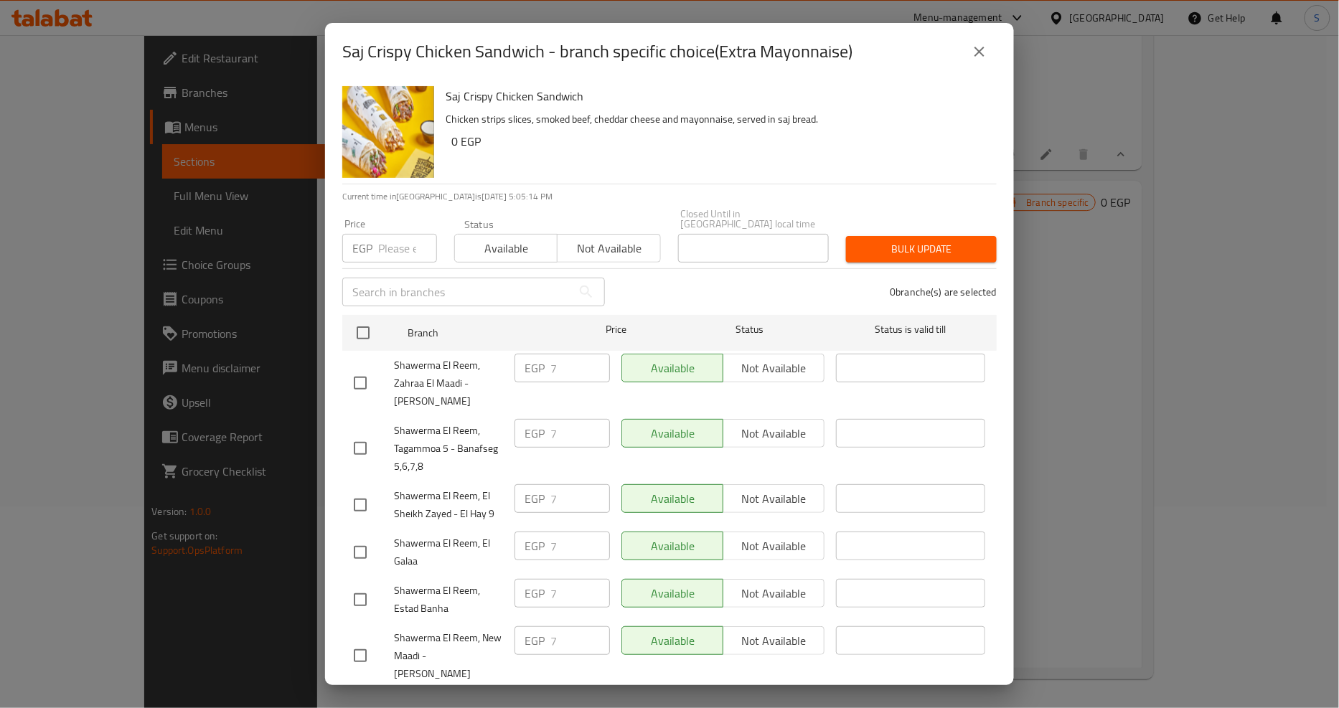
click at [986, 52] on icon "close" at bounding box center [979, 51] width 17 height 17
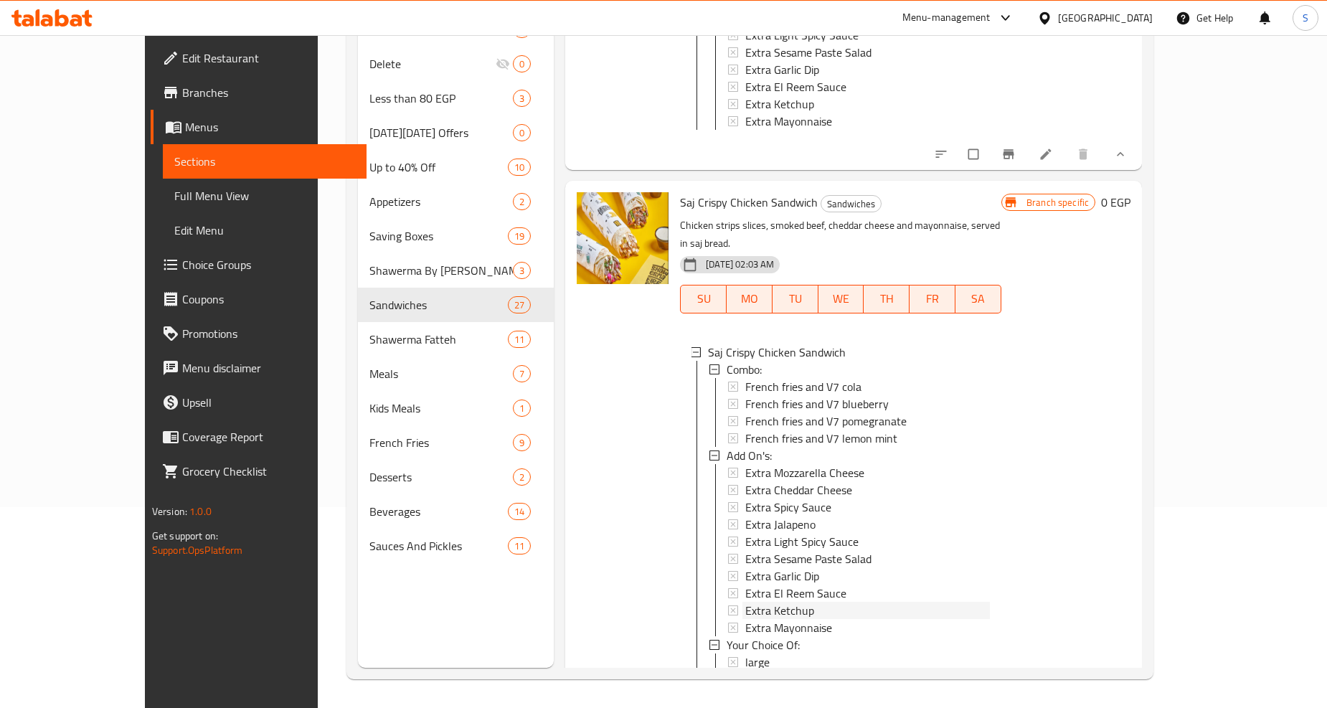
click at [748, 602] on span "Extra Ketchup" at bounding box center [779, 610] width 69 height 17
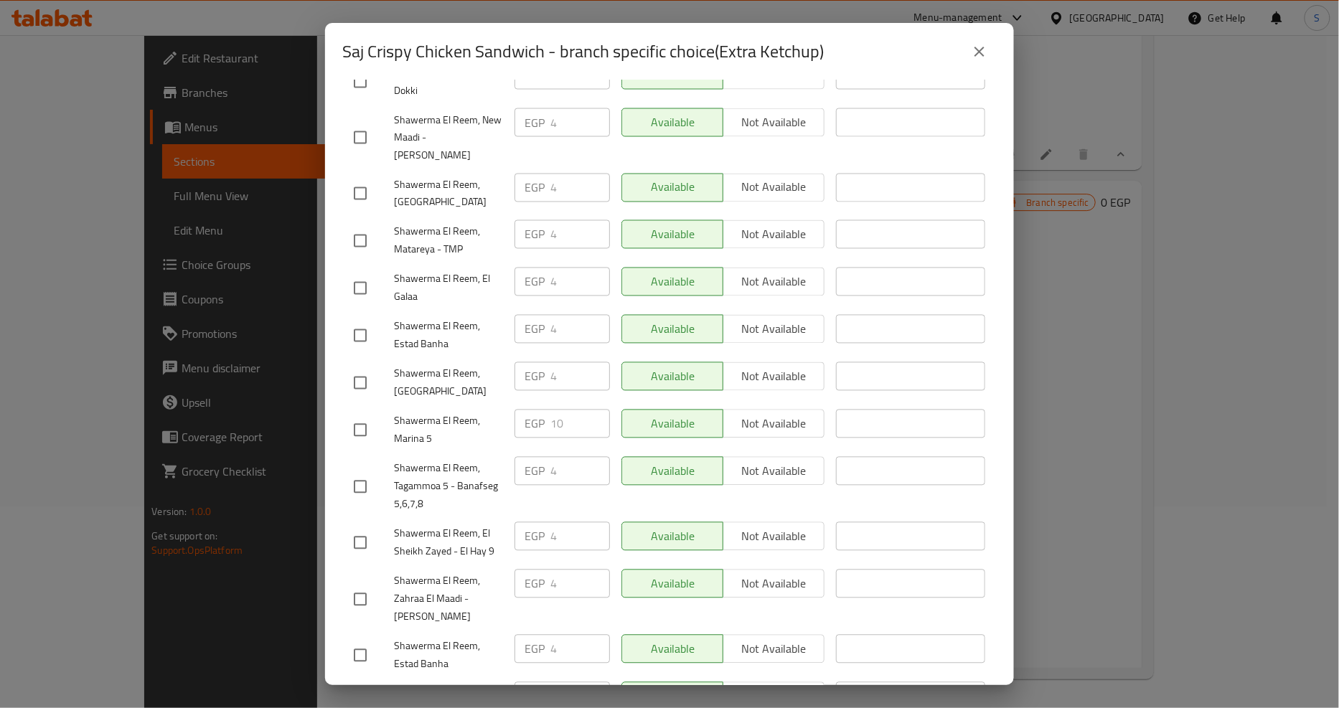
click at [988, 37] on button "close" at bounding box center [979, 51] width 34 height 34
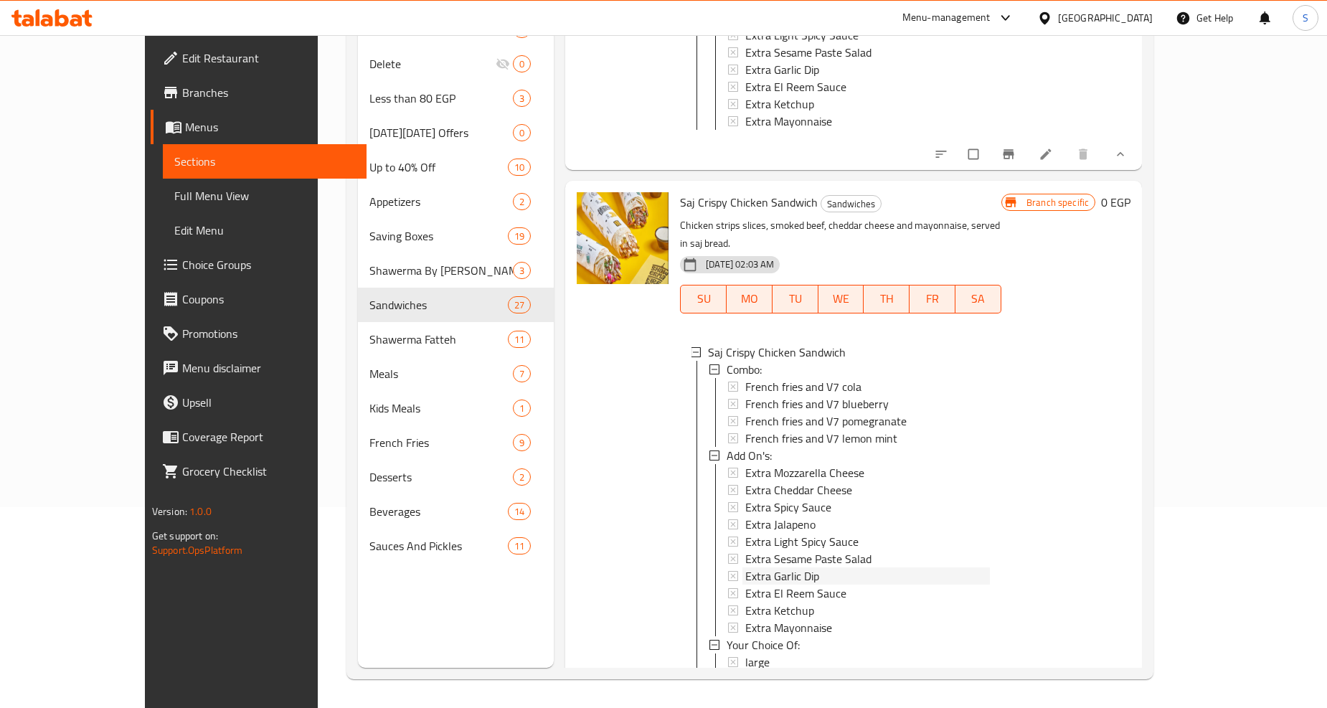
click at [765, 567] on span "Extra Garlic Dip" at bounding box center [782, 575] width 74 height 17
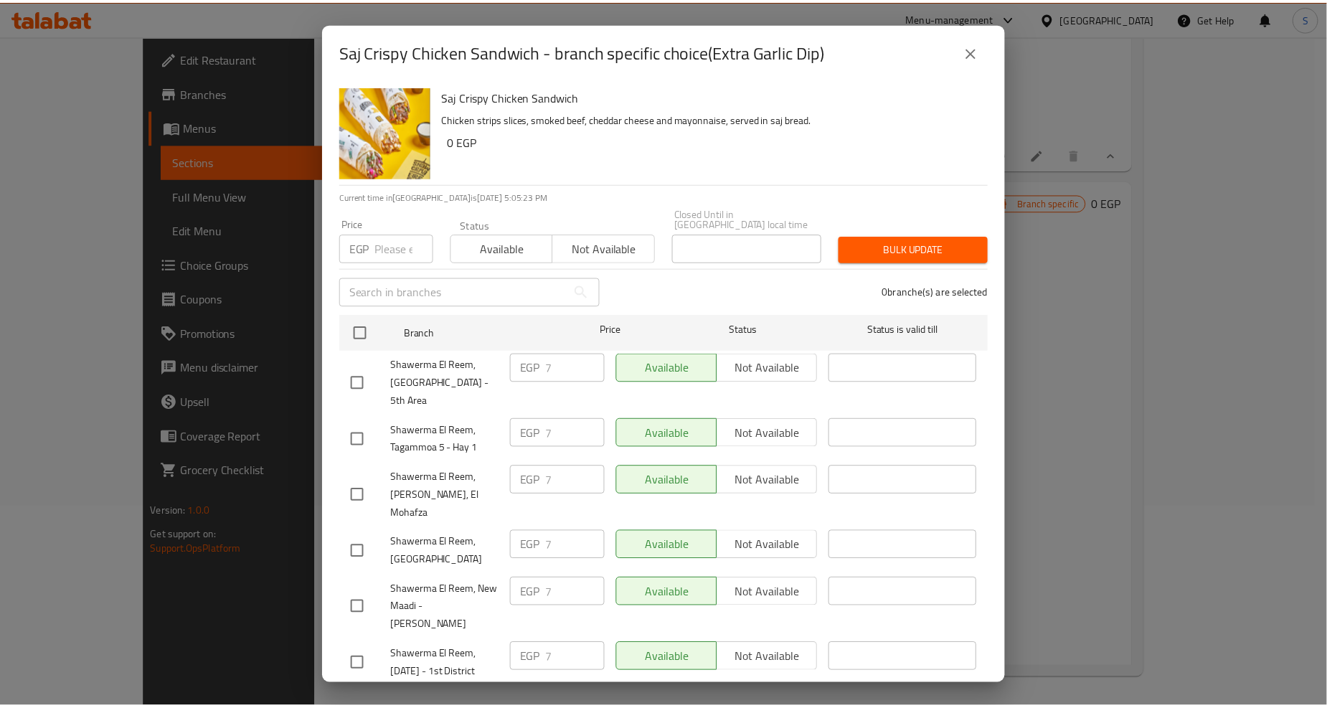
scroll to position [1354, 0]
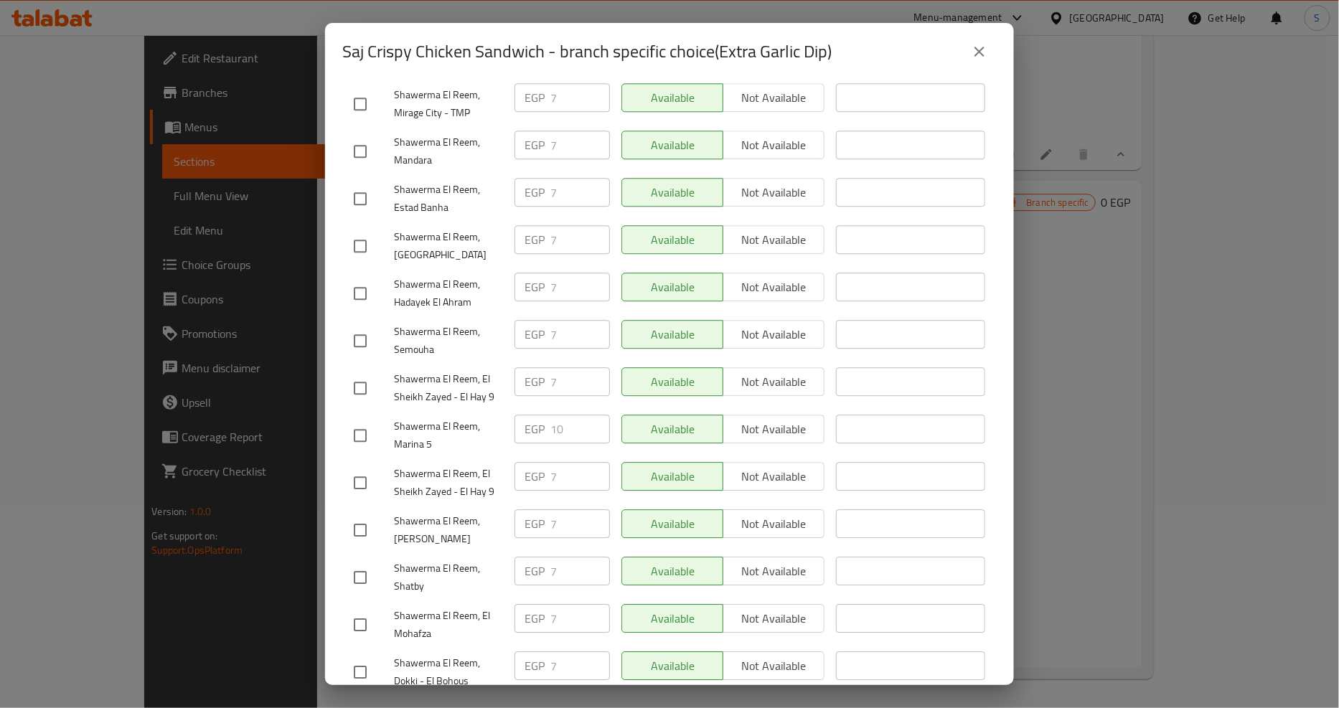
click at [976, 47] on icon "close" at bounding box center [979, 52] width 10 height 10
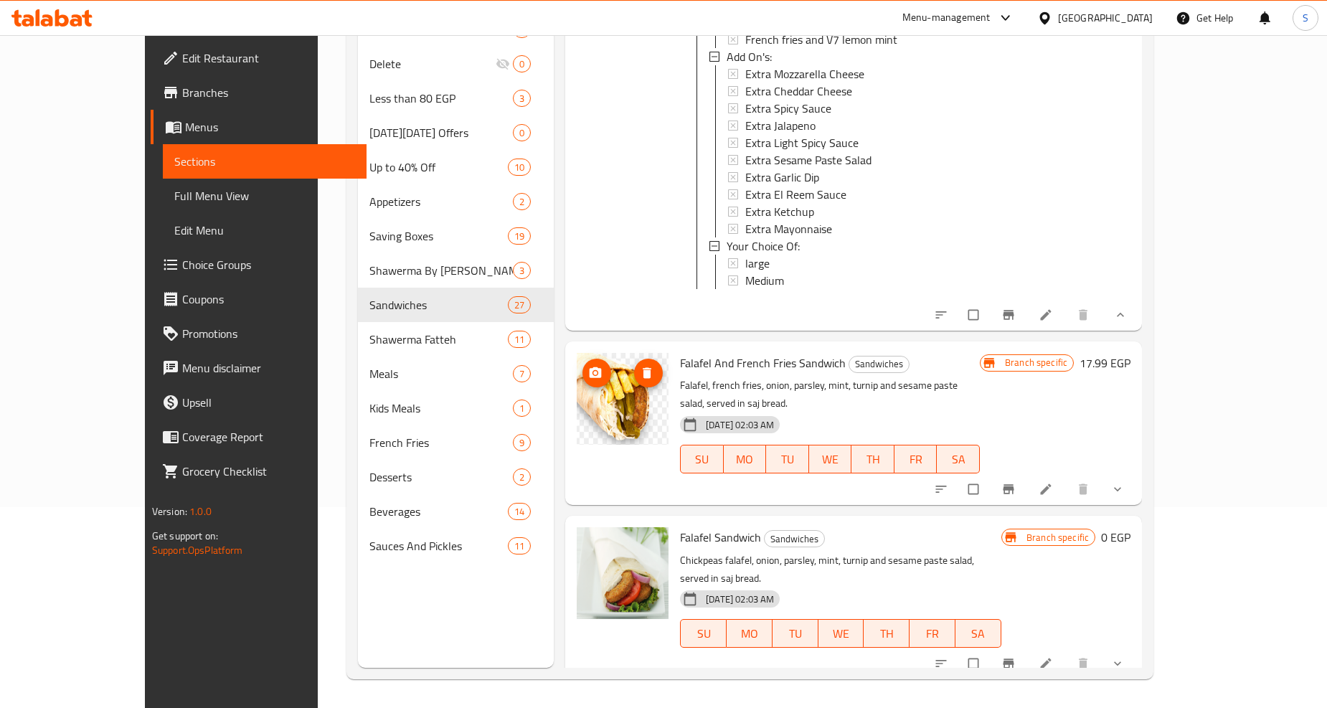
scroll to position [3985, 0]
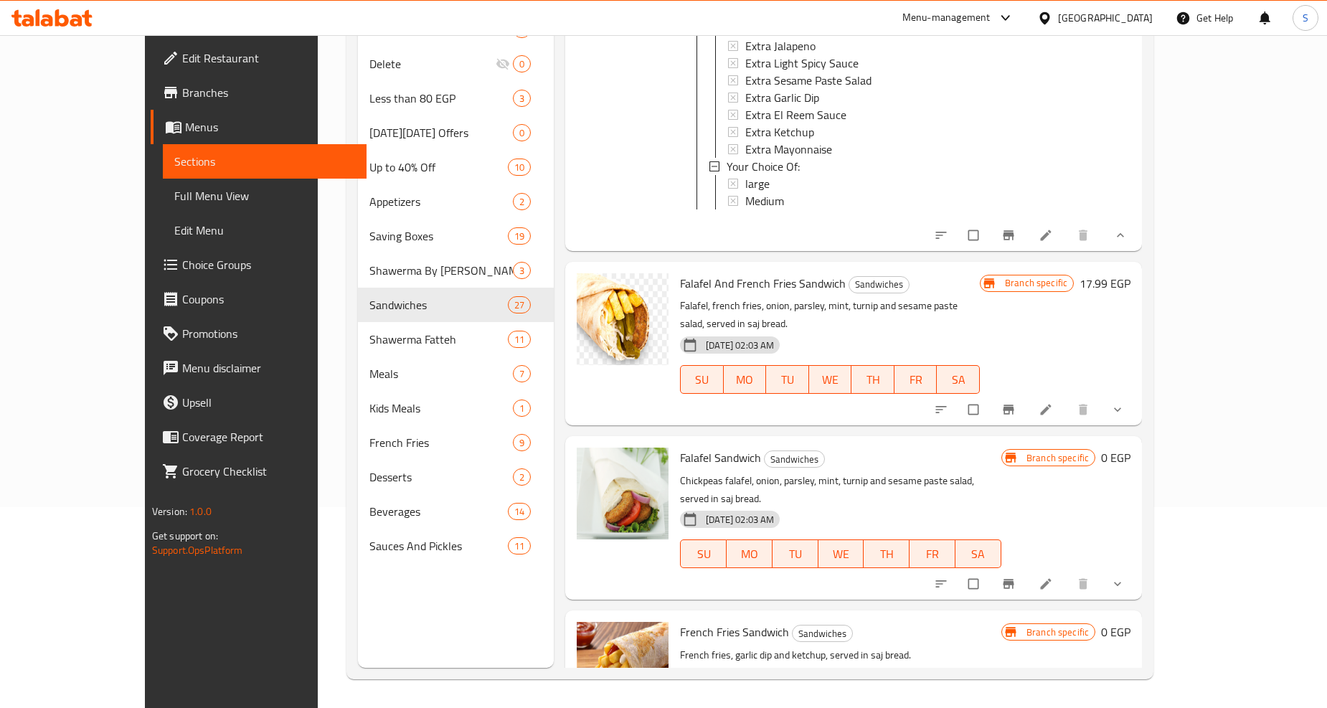
click at [1125, 402] on icon "show more" at bounding box center [1118, 409] width 14 height 14
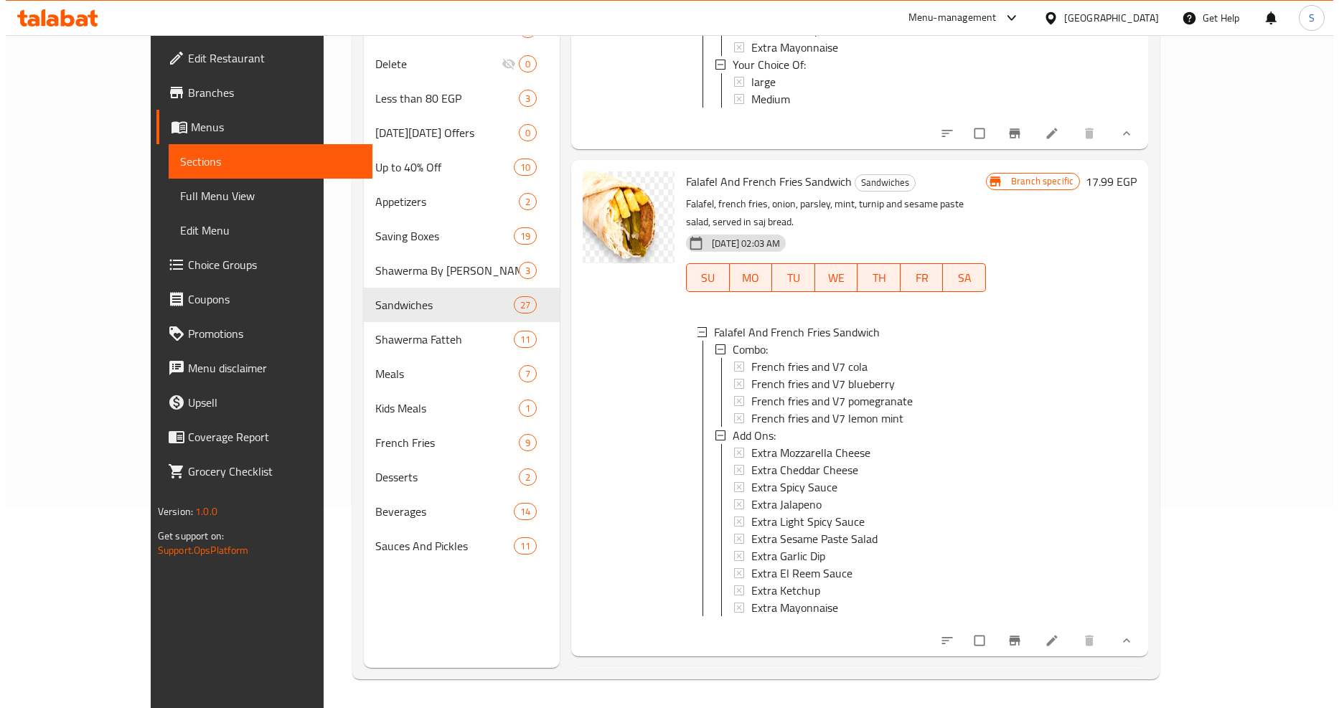
scroll to position [4305, 0]
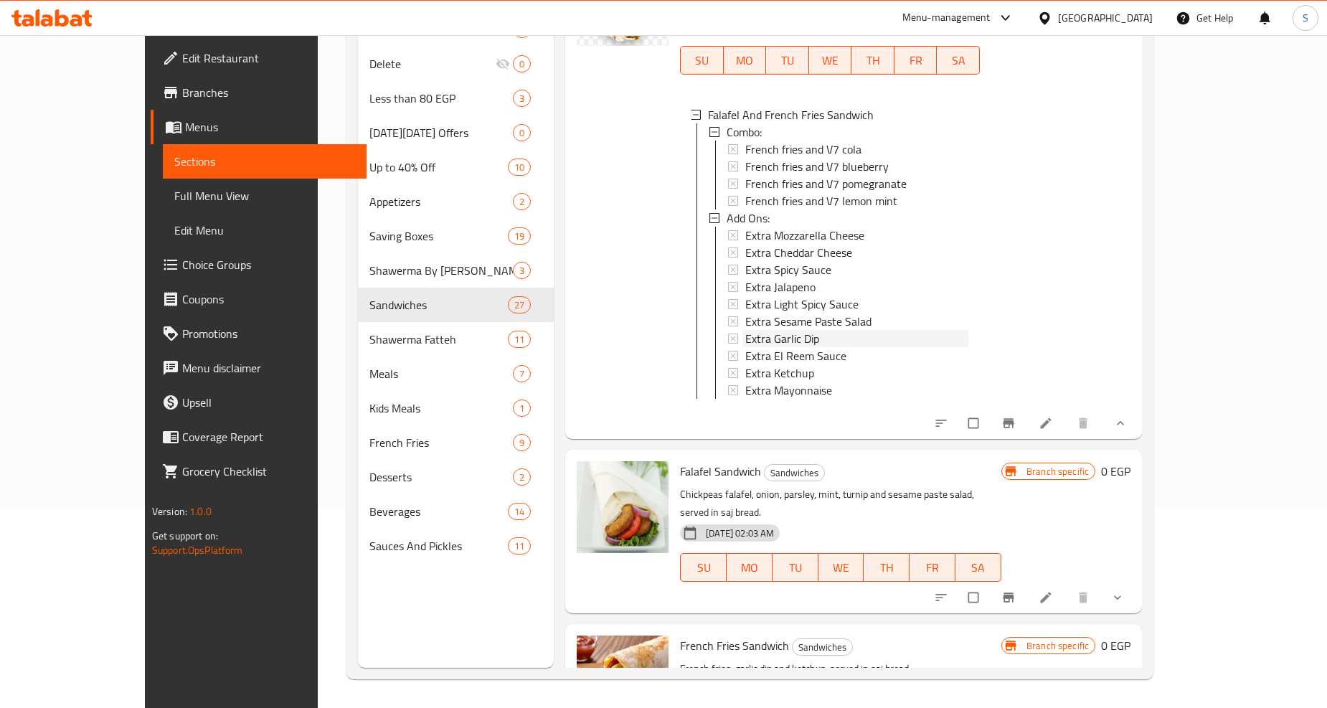
click at [745, 330] on span "Extra Garlic Dip" at bounding box center [782, 338] width 74 height 17
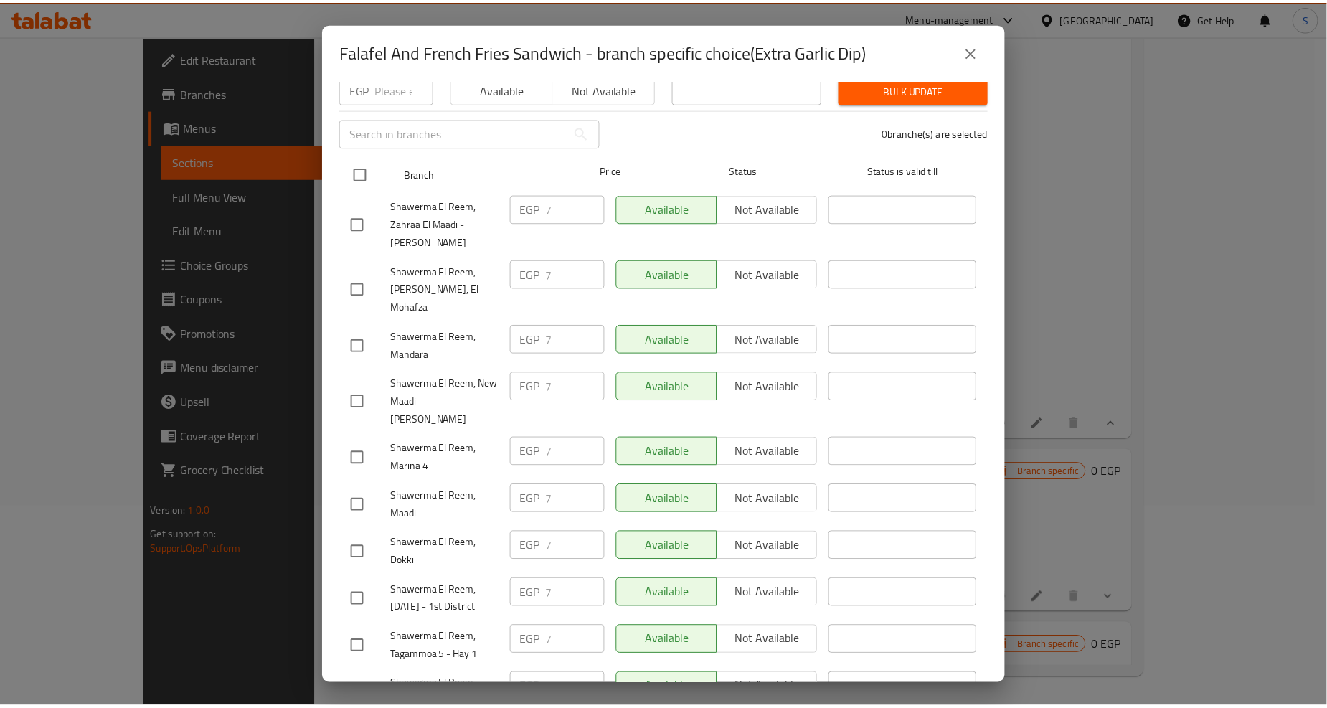
scroll to position [1354, 0]
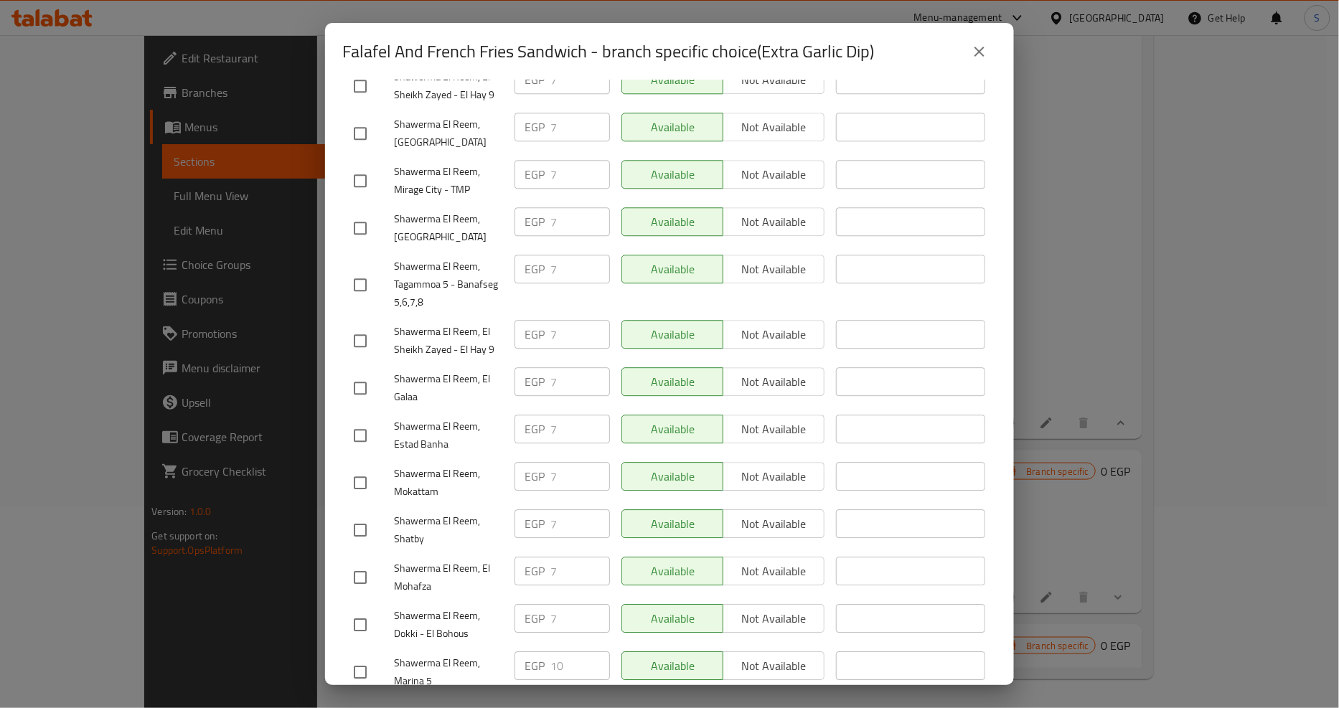
click at [967, 65] on div "Falafel And French Fries Sandwich - branch specific choice(Extra Garlic Dip)" at bounding box center [669, 51] width 654 height 34
click at [981, 50] on icon "close" at bounding box center [979, 52] width 10 height 10
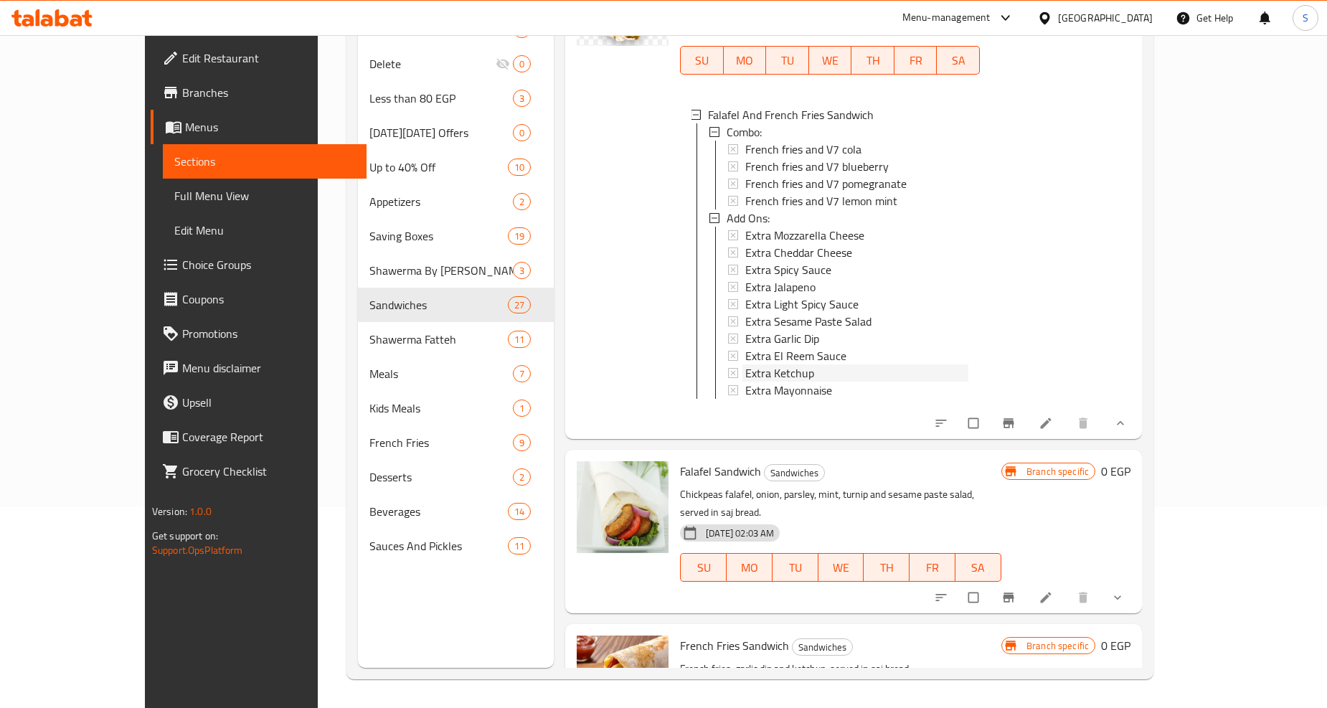
click at [760, 364] on span "Extra Ketchup" at bounding box center [779, 372] width 69 height 17
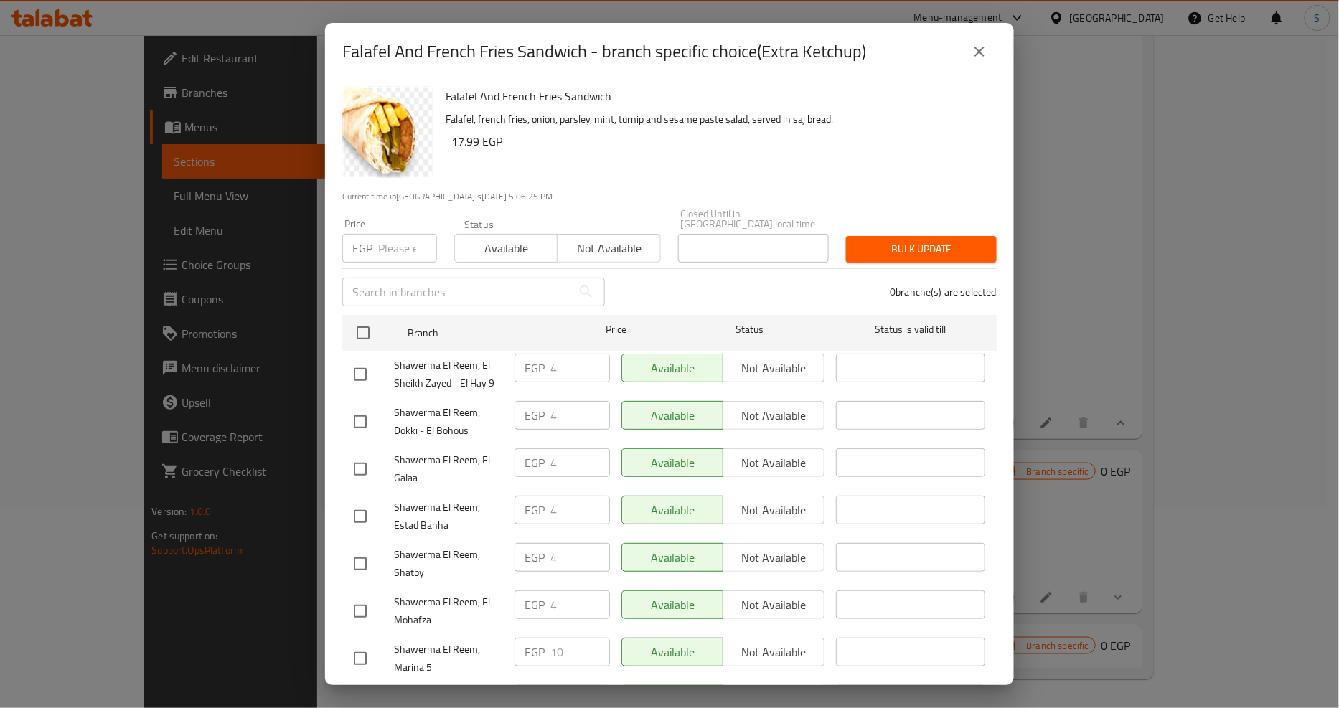
click at [985, 57] on icon "close" at bounding box center [979, 51] width 17 height 17
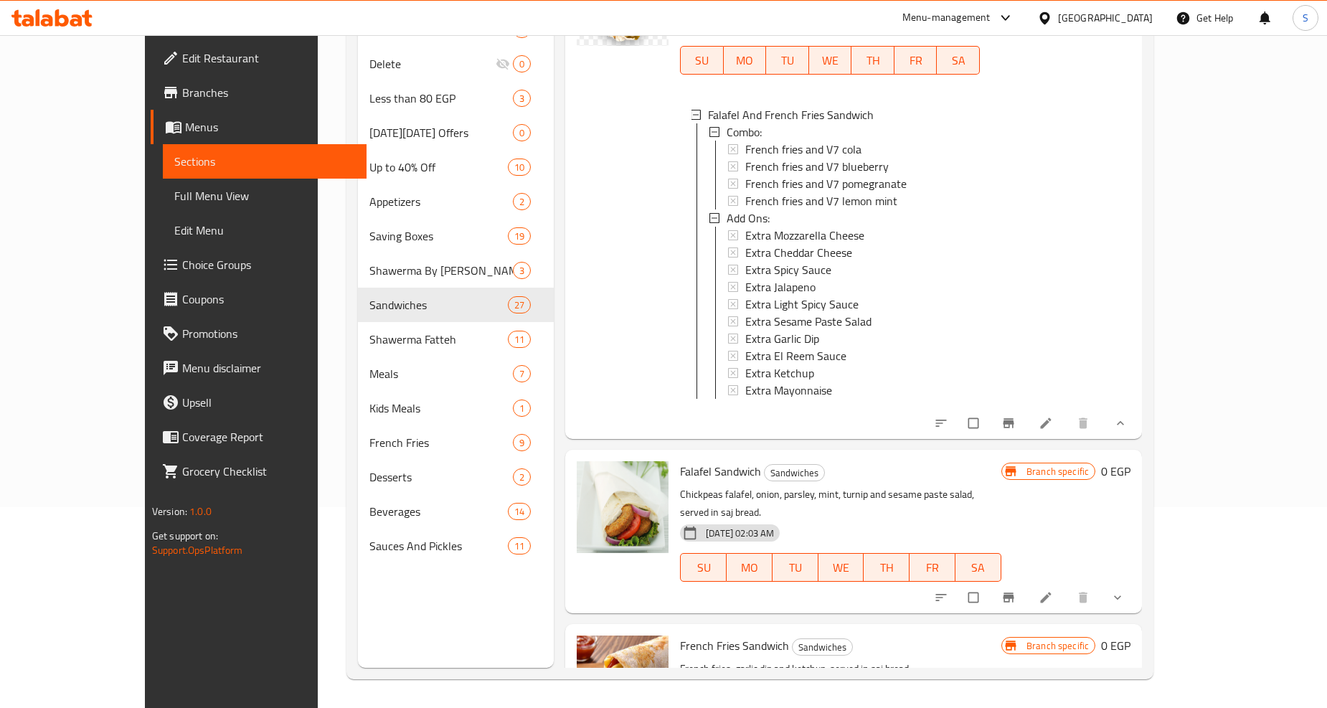
scroll to position [4464, 0]
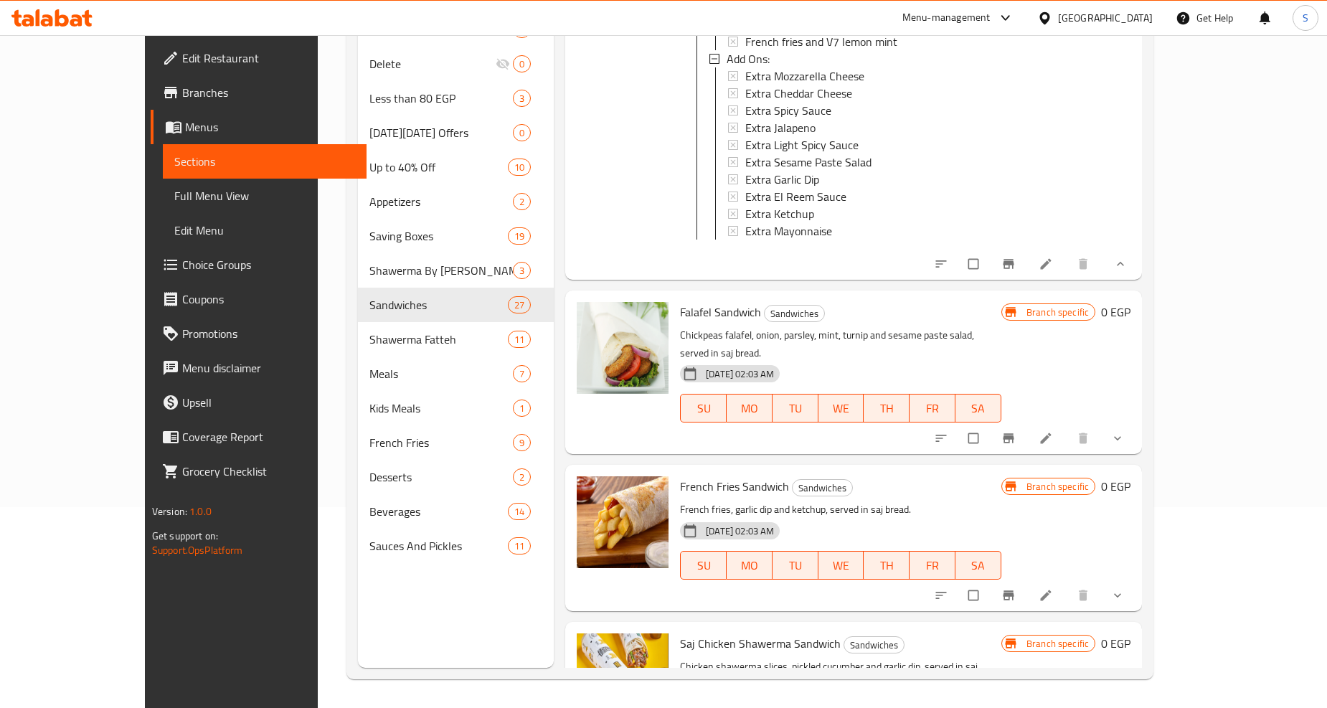
click at [1125, 431] on icon "show more" at bounding box center [1118, 438] width 14 height 14
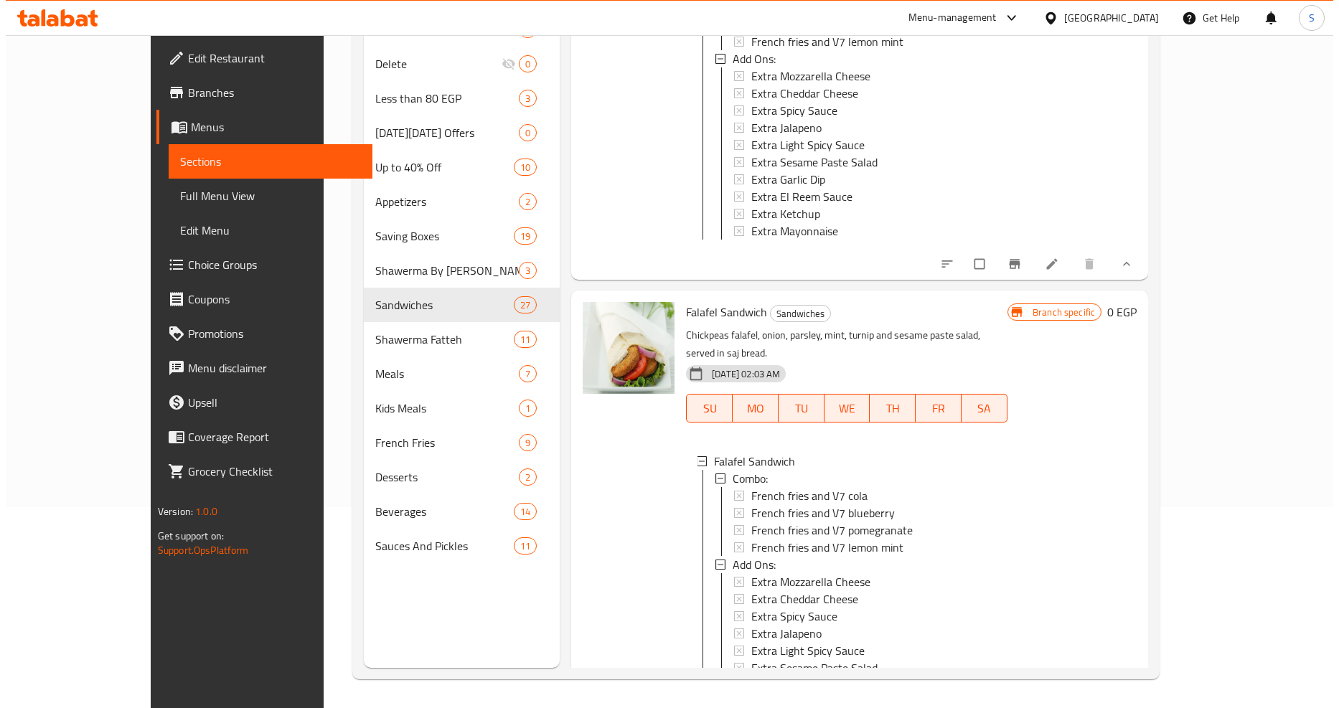
scroll to position [4623, 0]
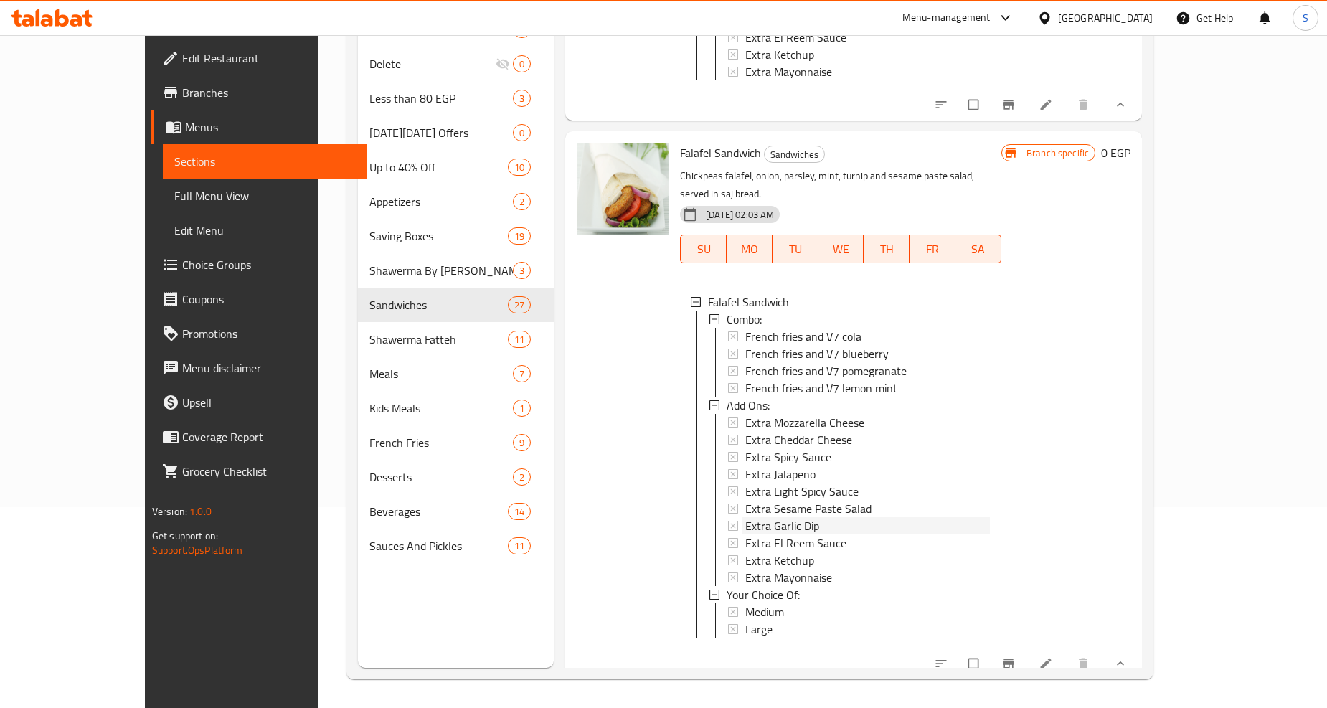
click at [745, 517] on span "Extra Garlic Dip" at bounding box center [782, 525] width 74 height 17
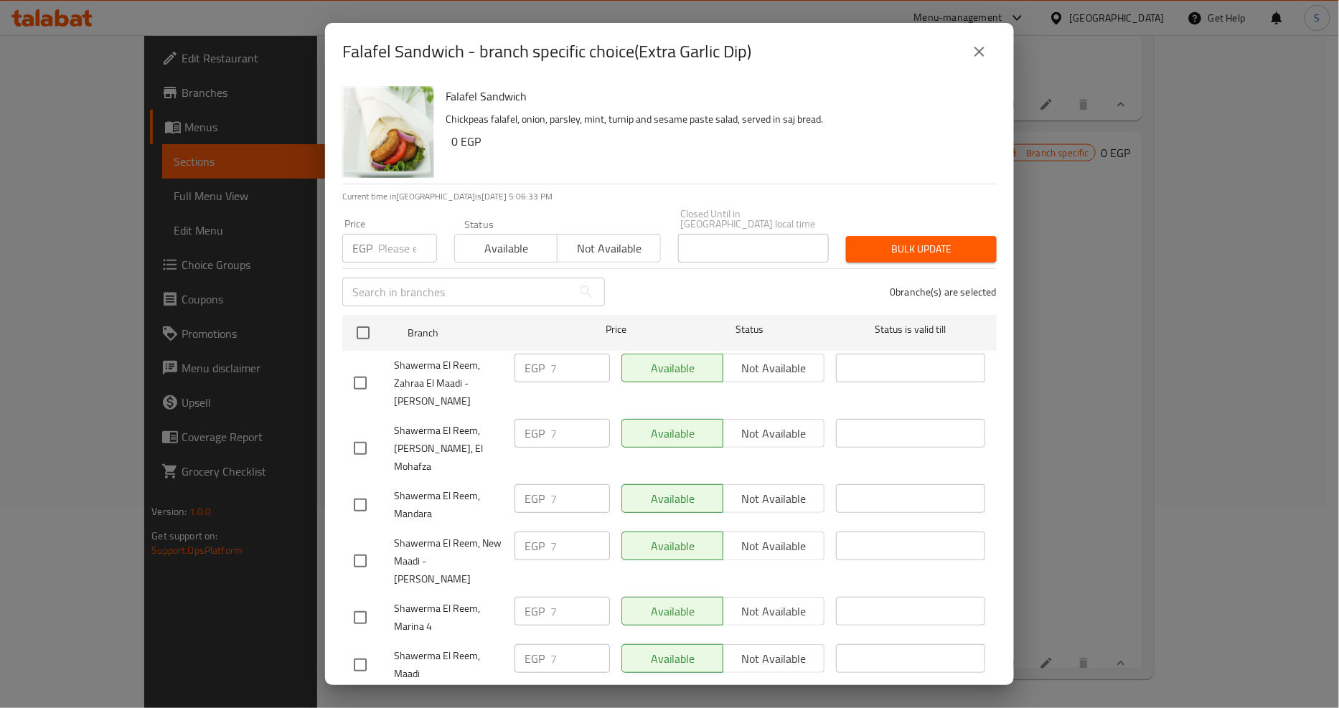
scroll to position [1354, 0]
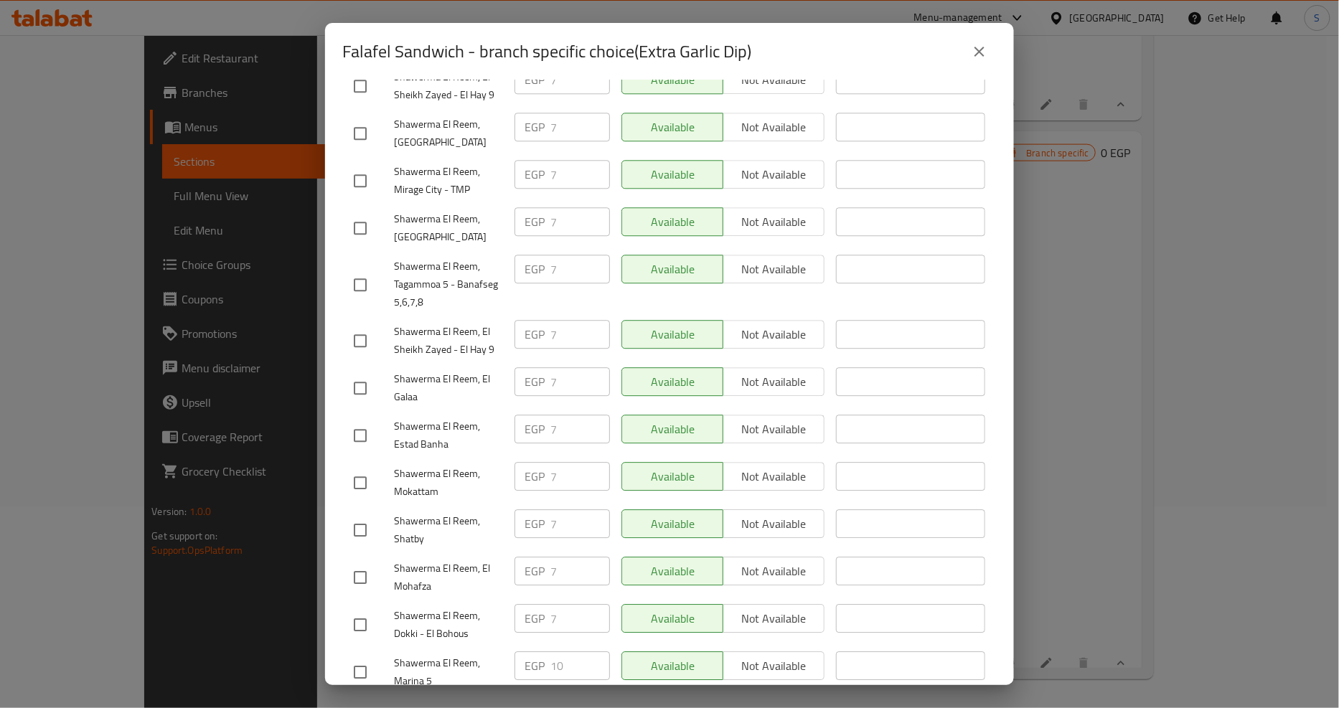
click at [980, 58] on icon "close" at bounding box center [979, 51] width 17 height 17
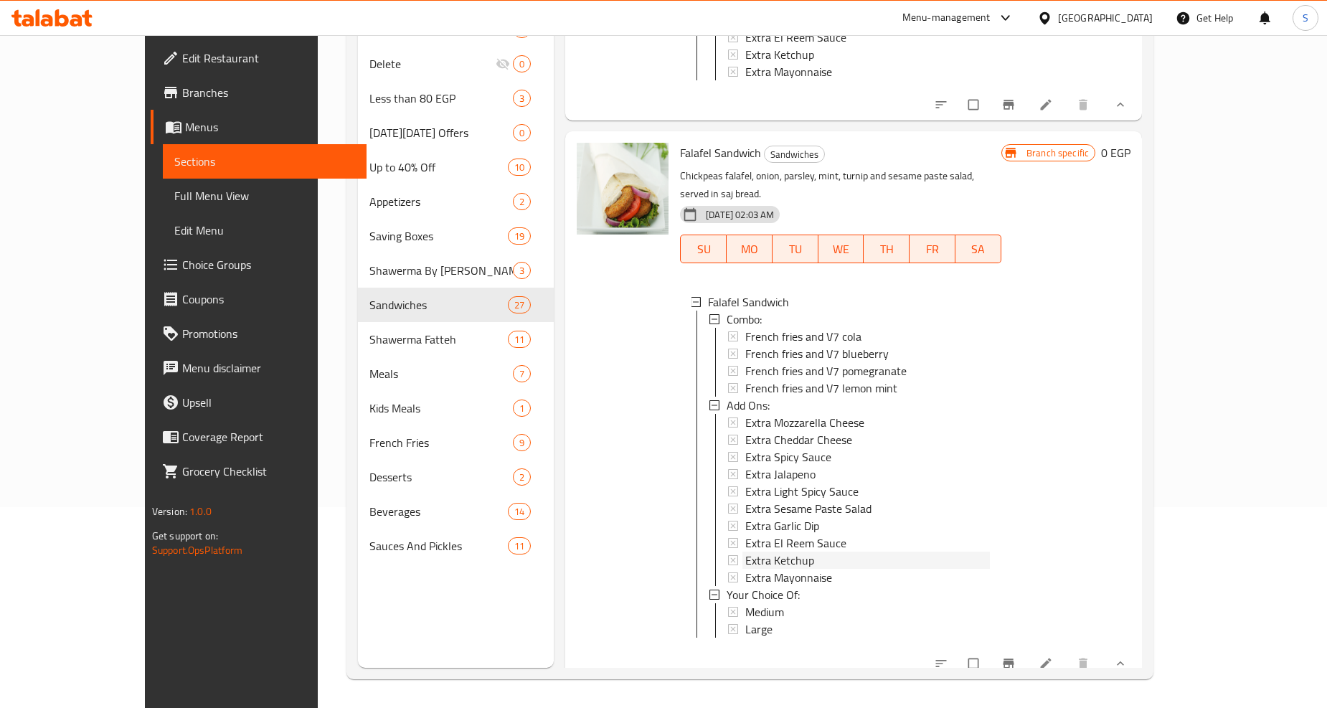
click at [745, 552] on span "Extra Ketchup" at bounding box center [779, 560] width 69 height 17
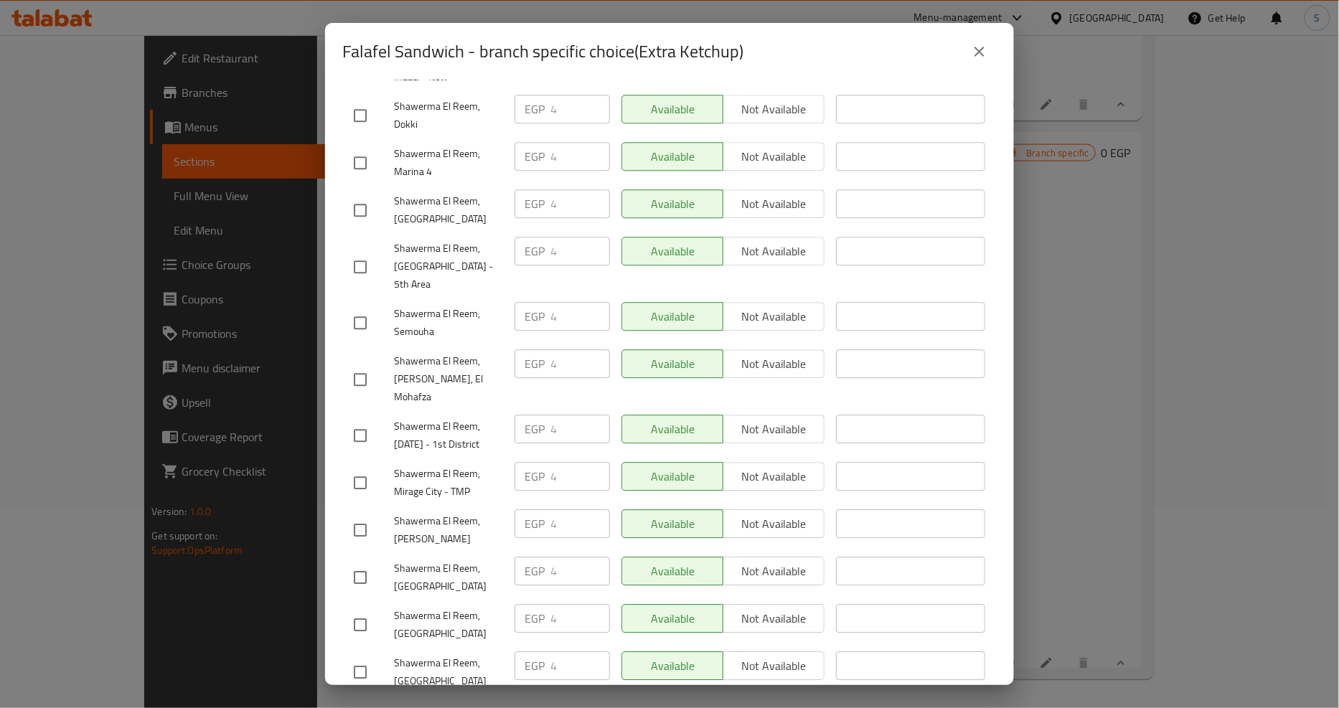
scroll to position [796, 0]
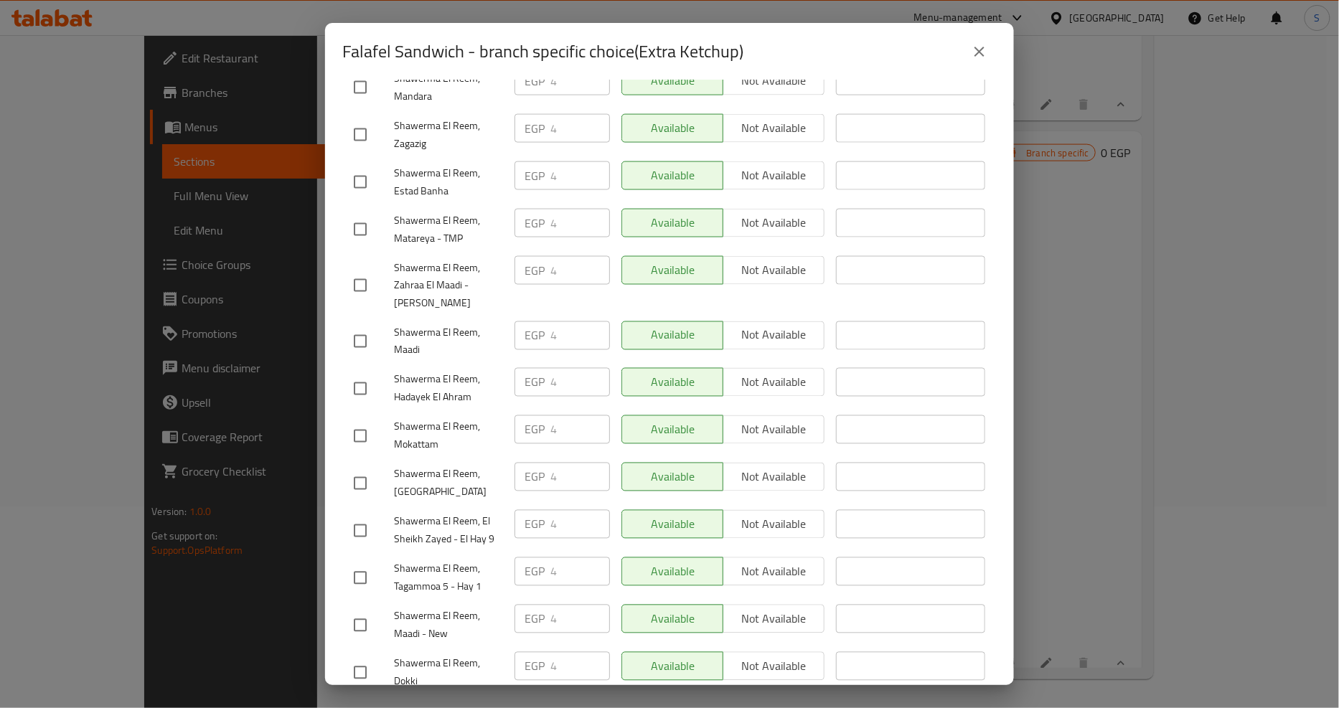
click at [973, 50] on icon "close" at bounding box center [979, 51] width 17 height 17
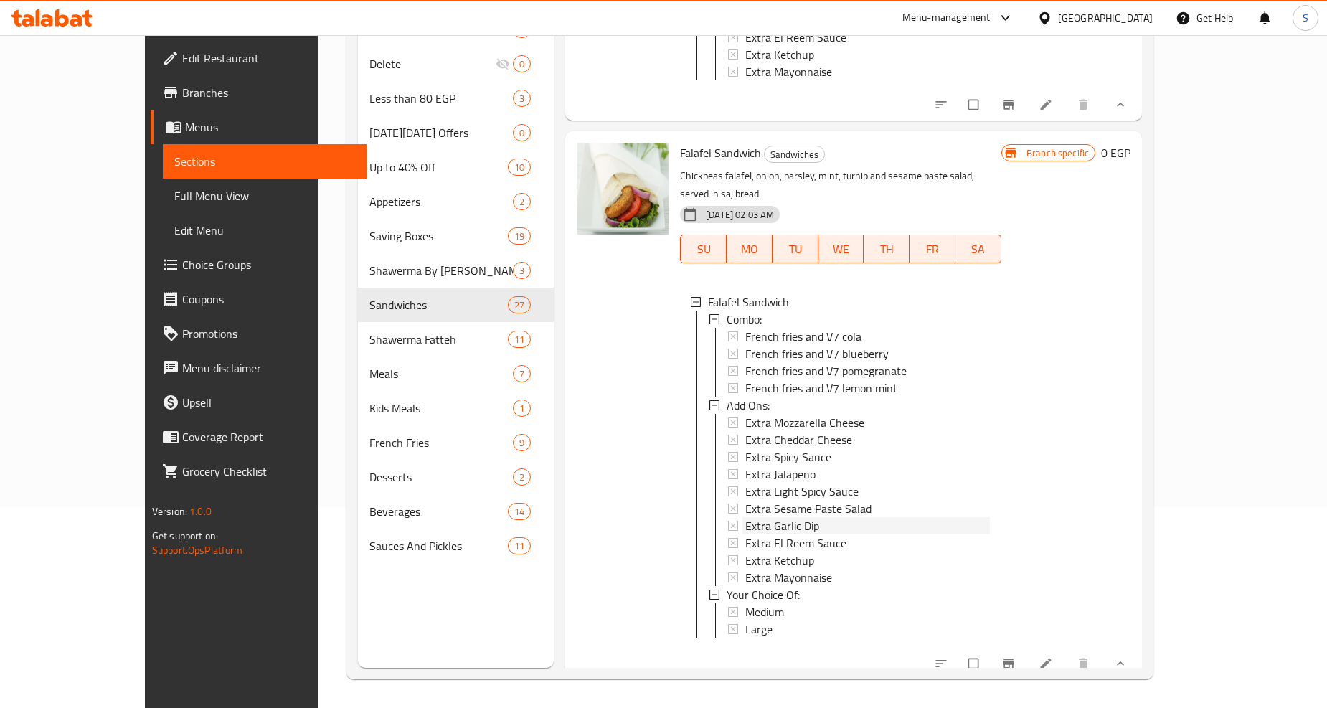
click at [754, 445] on div "Extra Mozzarella Cheese Extra Cheddar Cheese Extra Spicy Sauce Extra Jalapeno E…" at bounding box center [859, 500] width 261 height 172
click at [755, 517] on span "Extra Garlic Dip" at bounding box center [782, 525] width 74 height 17
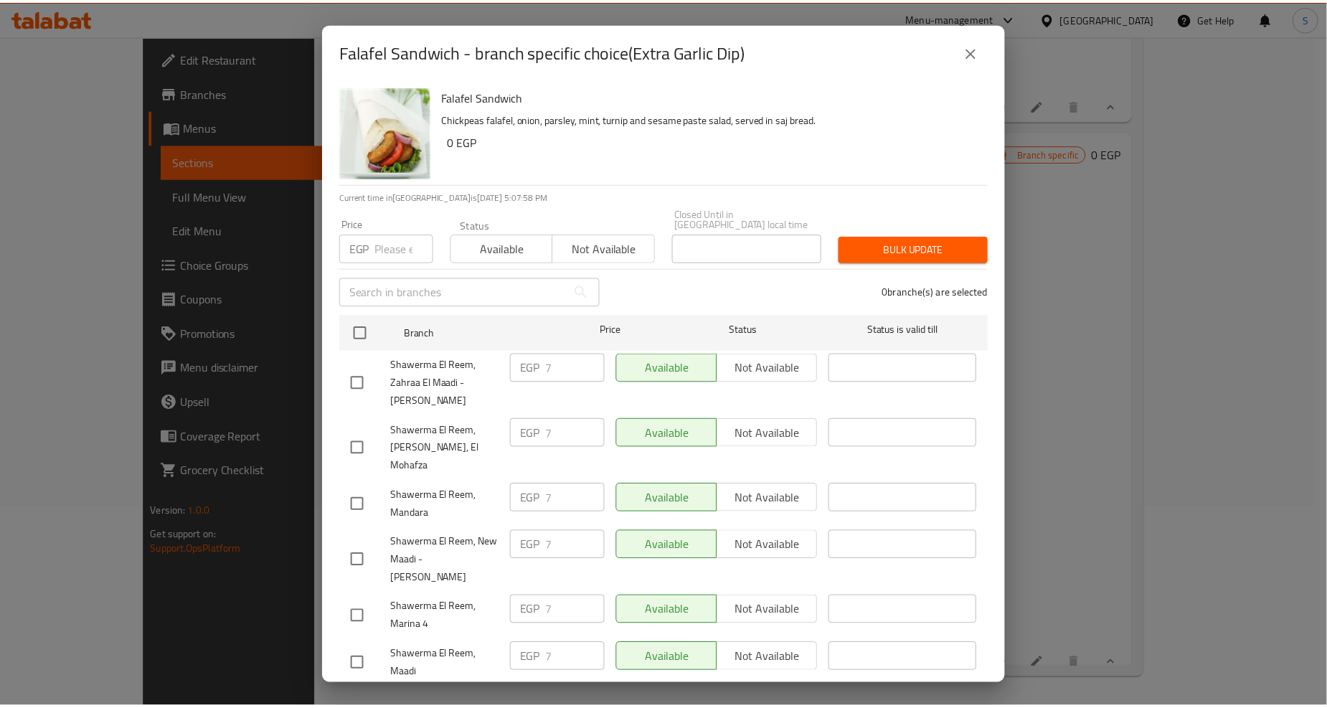
scroll to position [1354, 0]
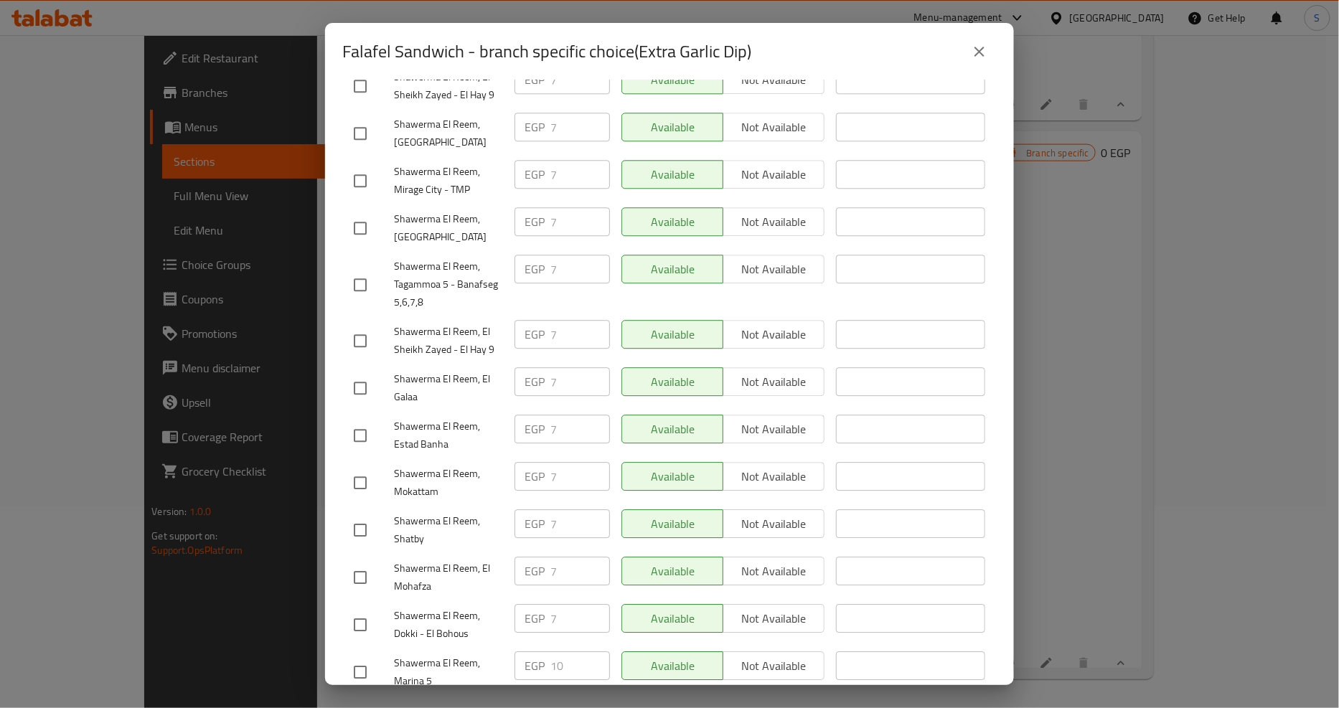
click at [978, 55] on icon "close" at bounding box center [979, 51] width 17 height 17
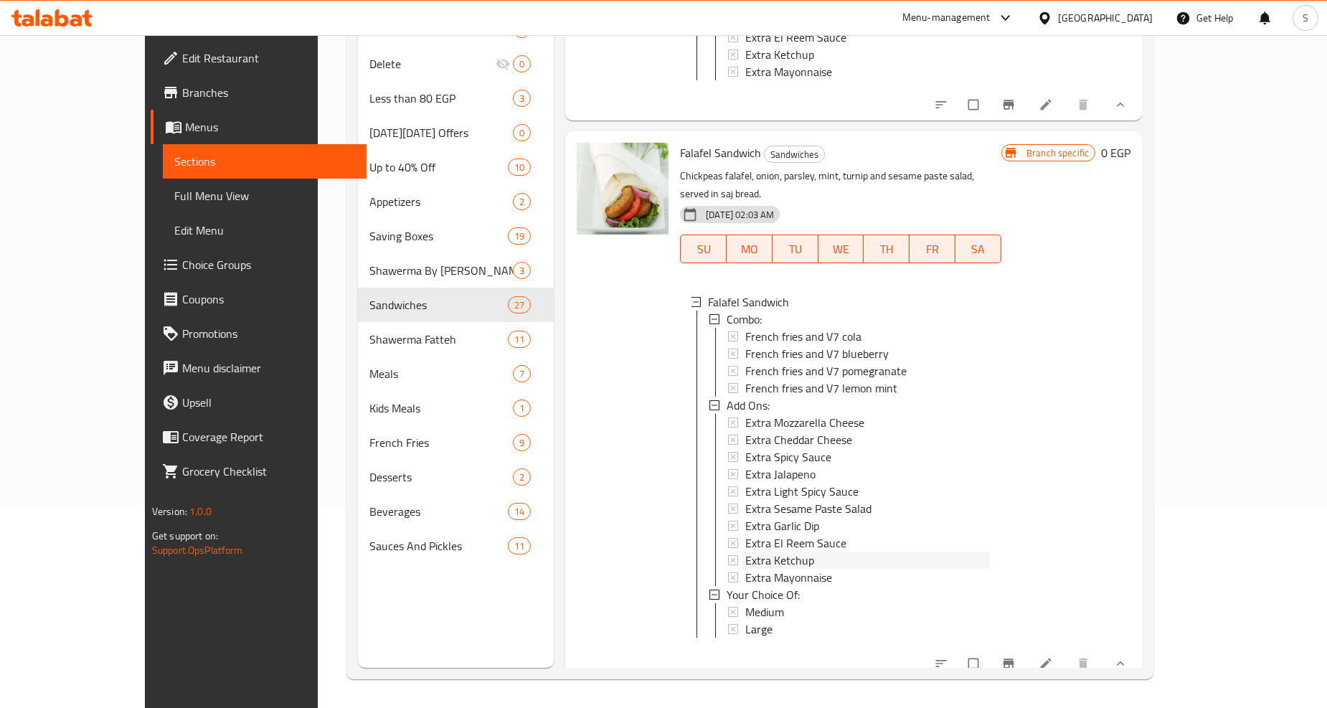
click at [745, 552] on span "Extra Ketchup" at bounding box center [779, 560] width 69 height 17
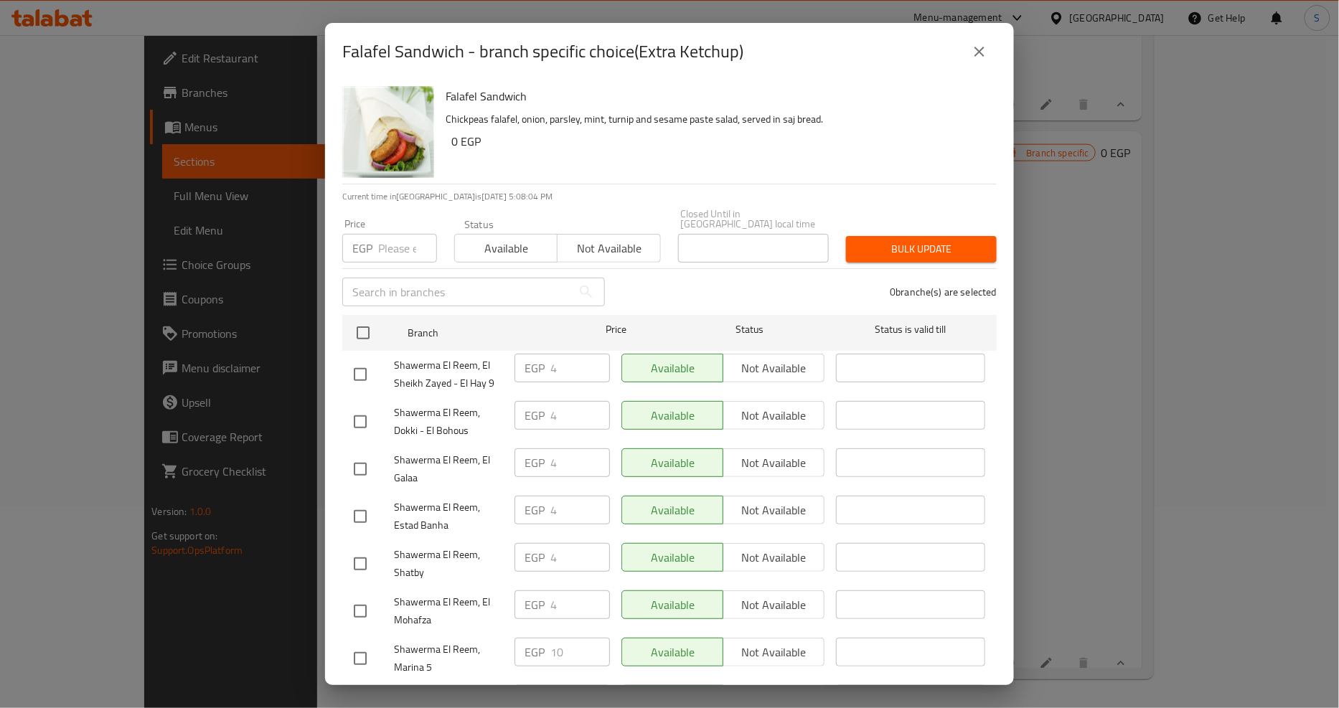
click at [980, 51] on icon "close" at bounding box center [979, 52] width 10 height 10
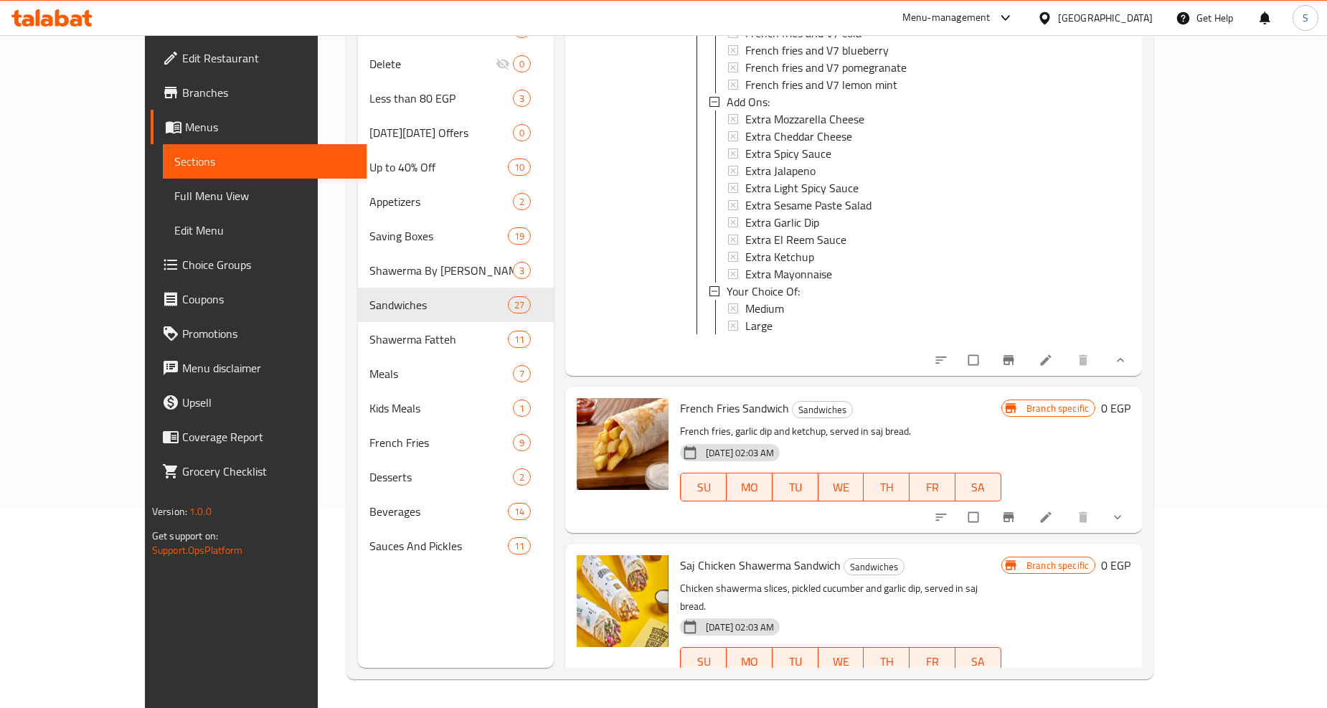
scroll to position [4942, 0]
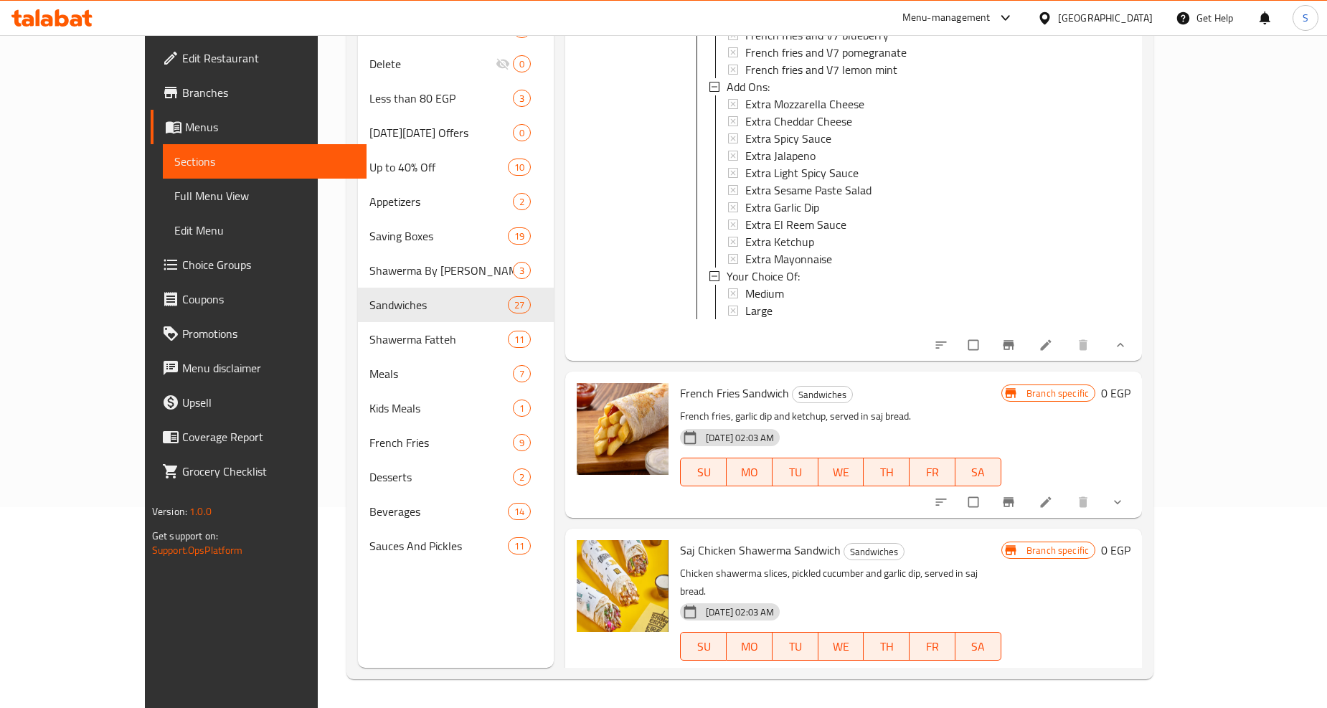
click at [1125, 495] on icon "show more" at bounding box center [1118, 502] width 14 height 14
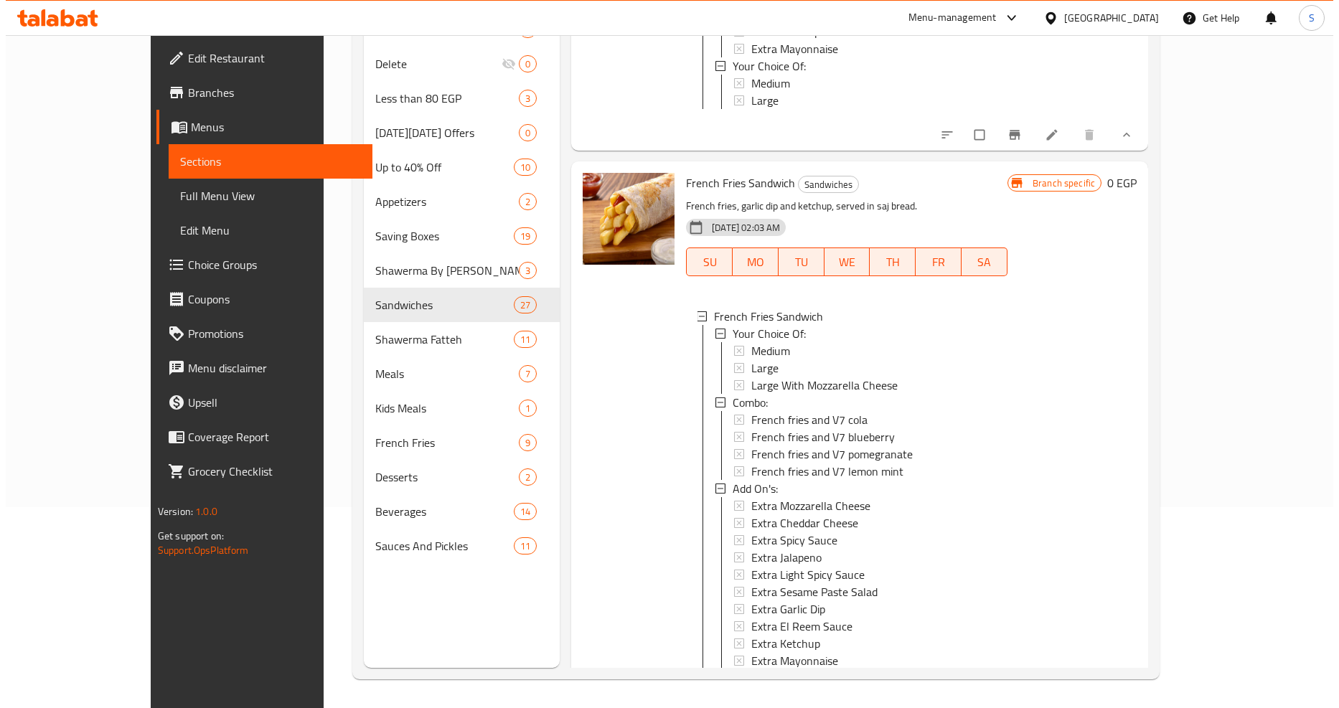
scroll to position [5181, 0]
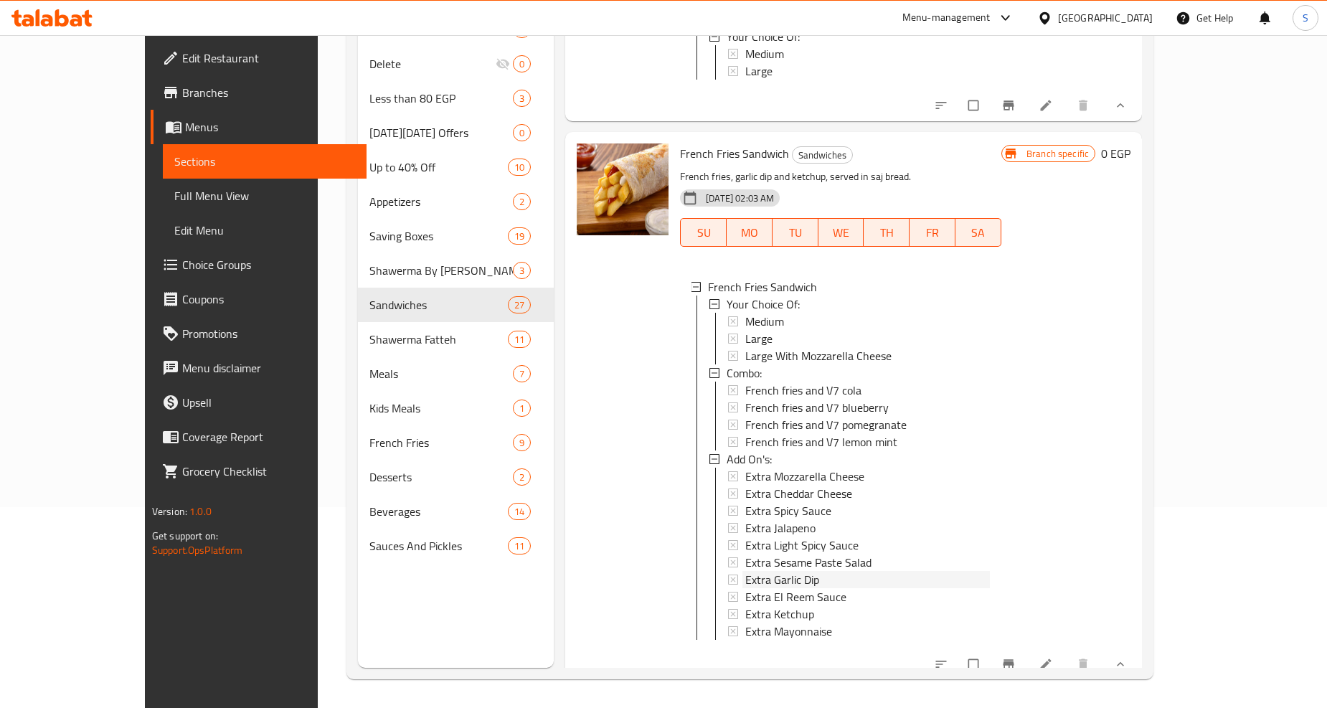
click at [756, 571] on span "Extra Garlic Dip" at bounding box center [782, 579] width 74 height 17
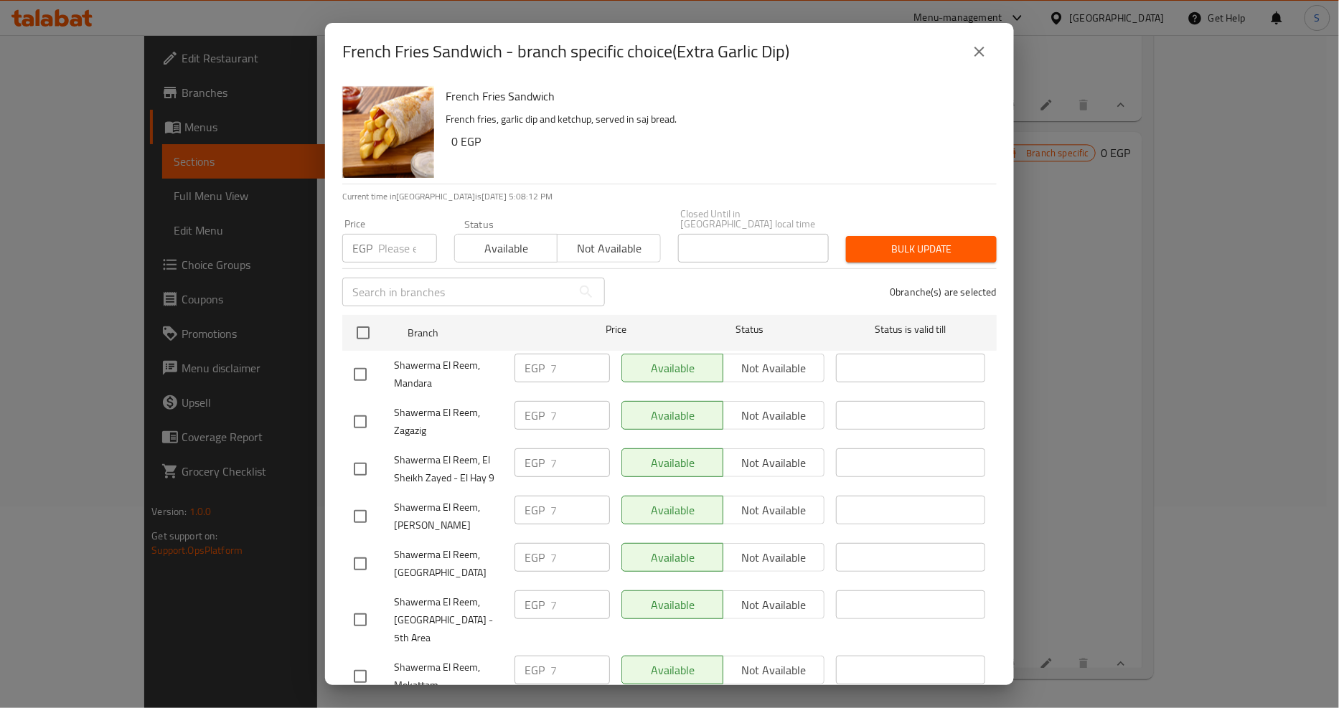
scroll to position [1199, 0]
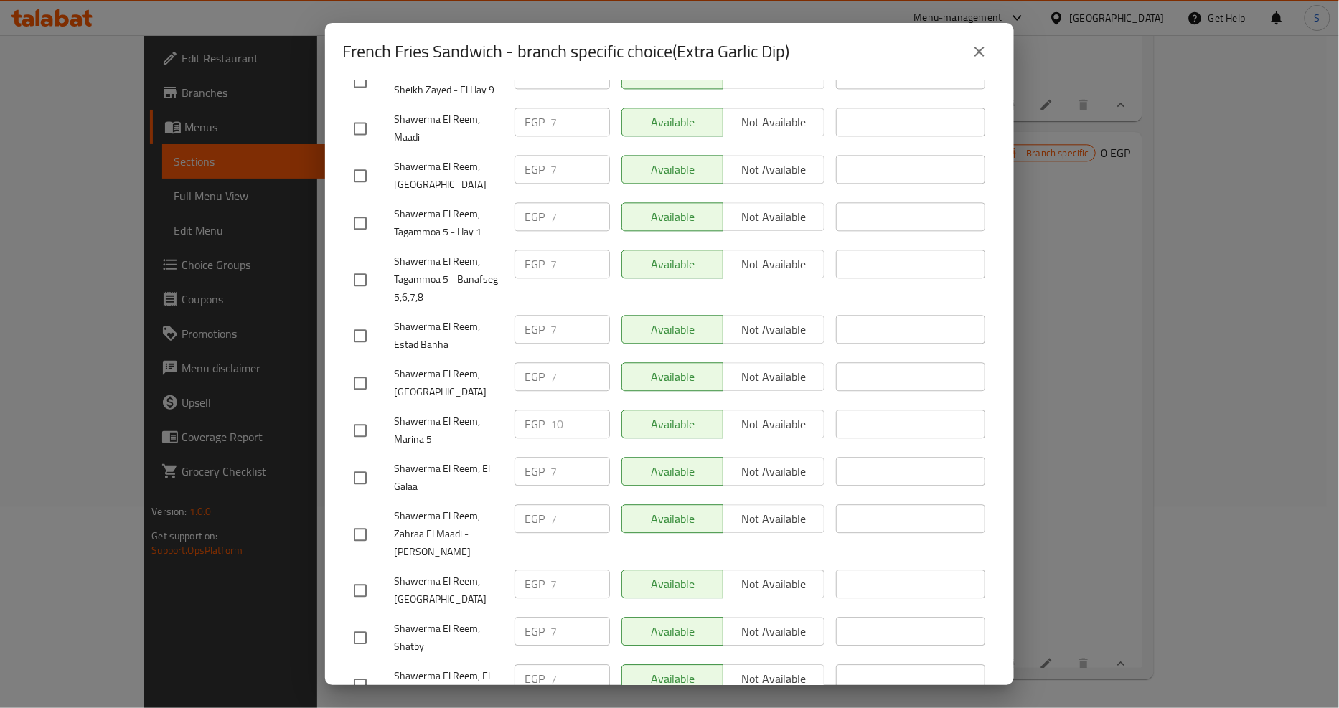
click at [972, 54] on icon "close" at bounding box center [979, 51] width 17 height 17
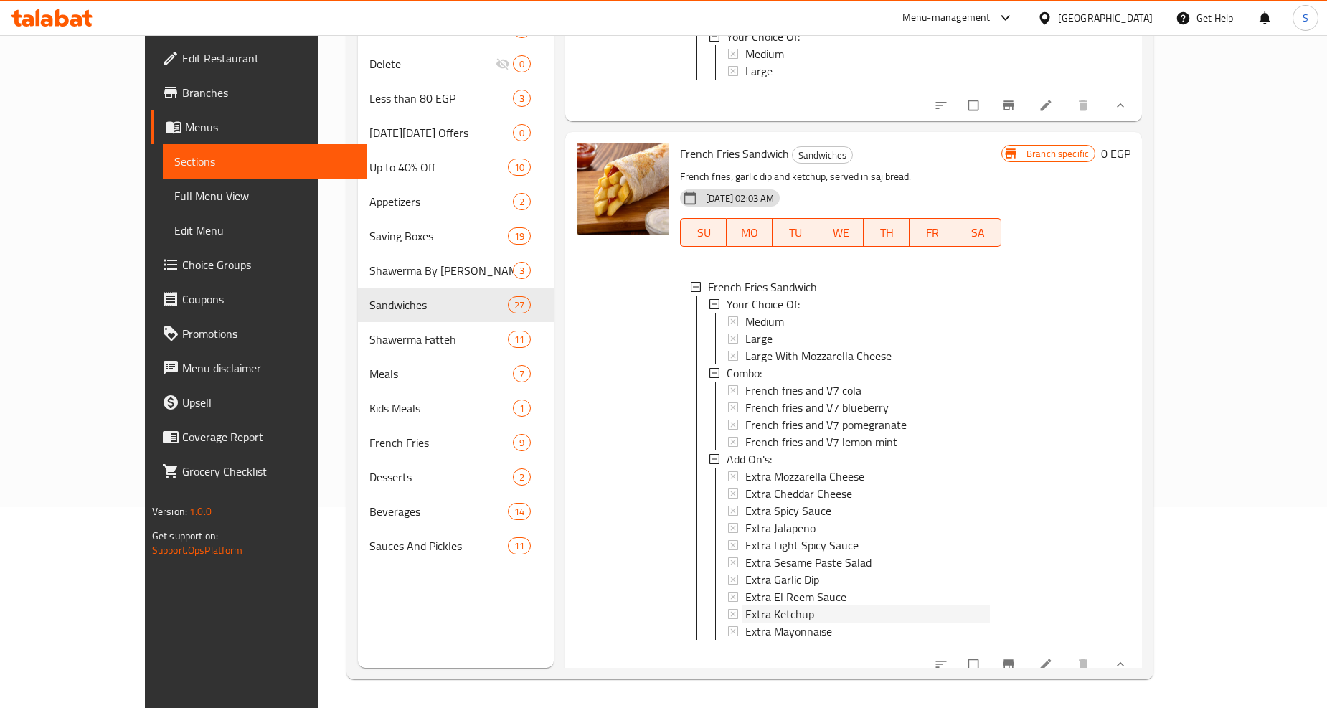
click at [752, 606] on span "Extra Ketchup" at bounding box center [779, 614] width 69 height 17
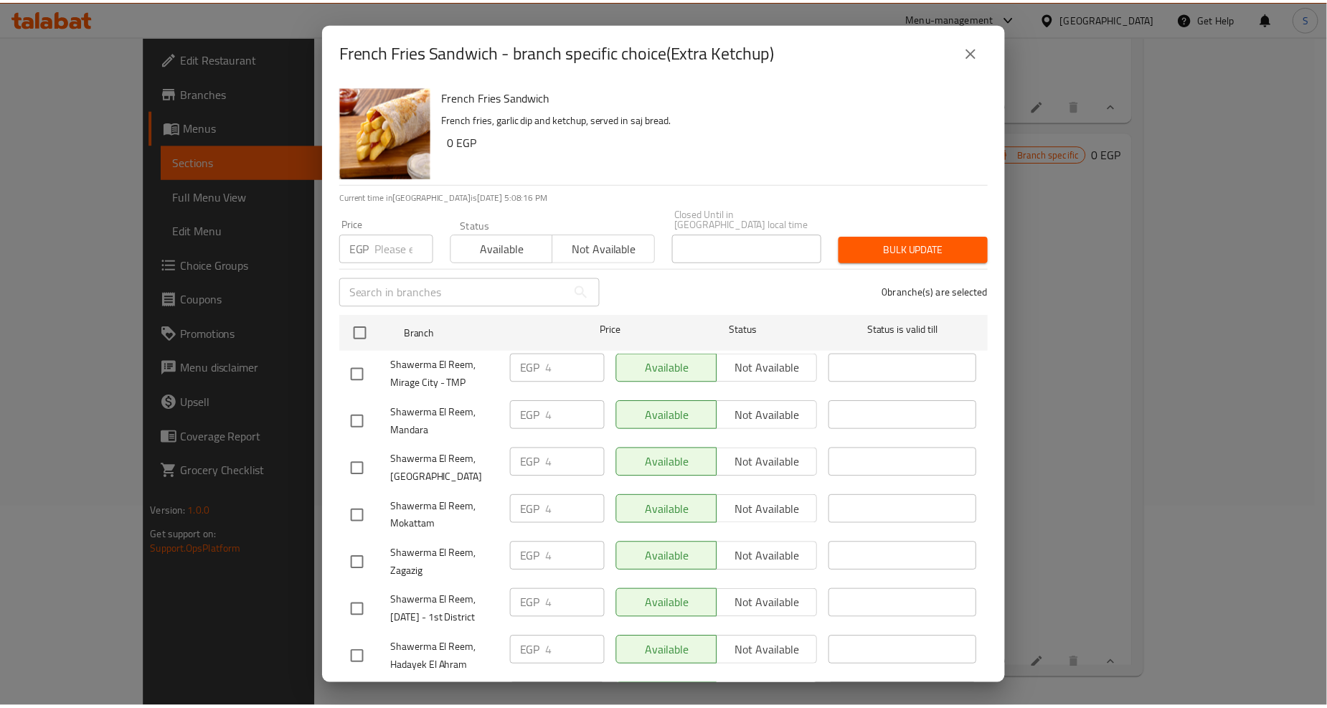
scroll to position [1245, 0]
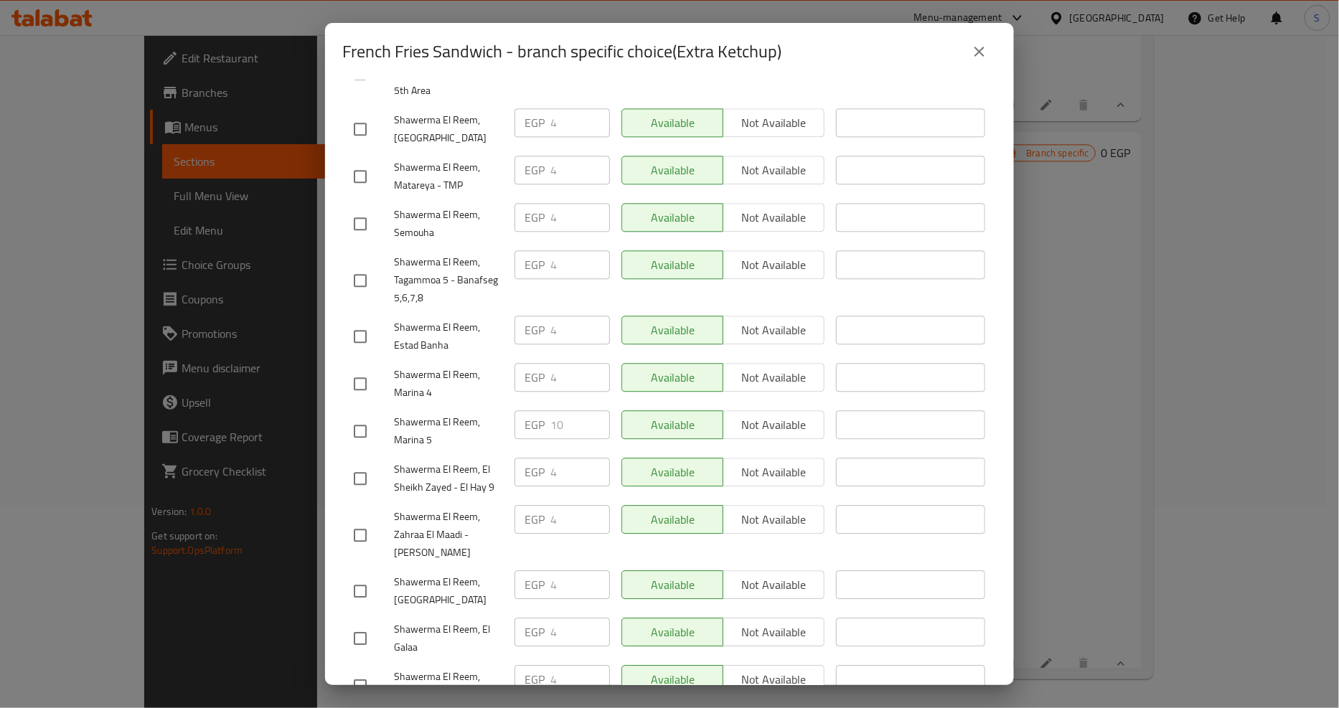
click at [990, 65] on button "close" at bounding box center [979, 51] width 34 height 34
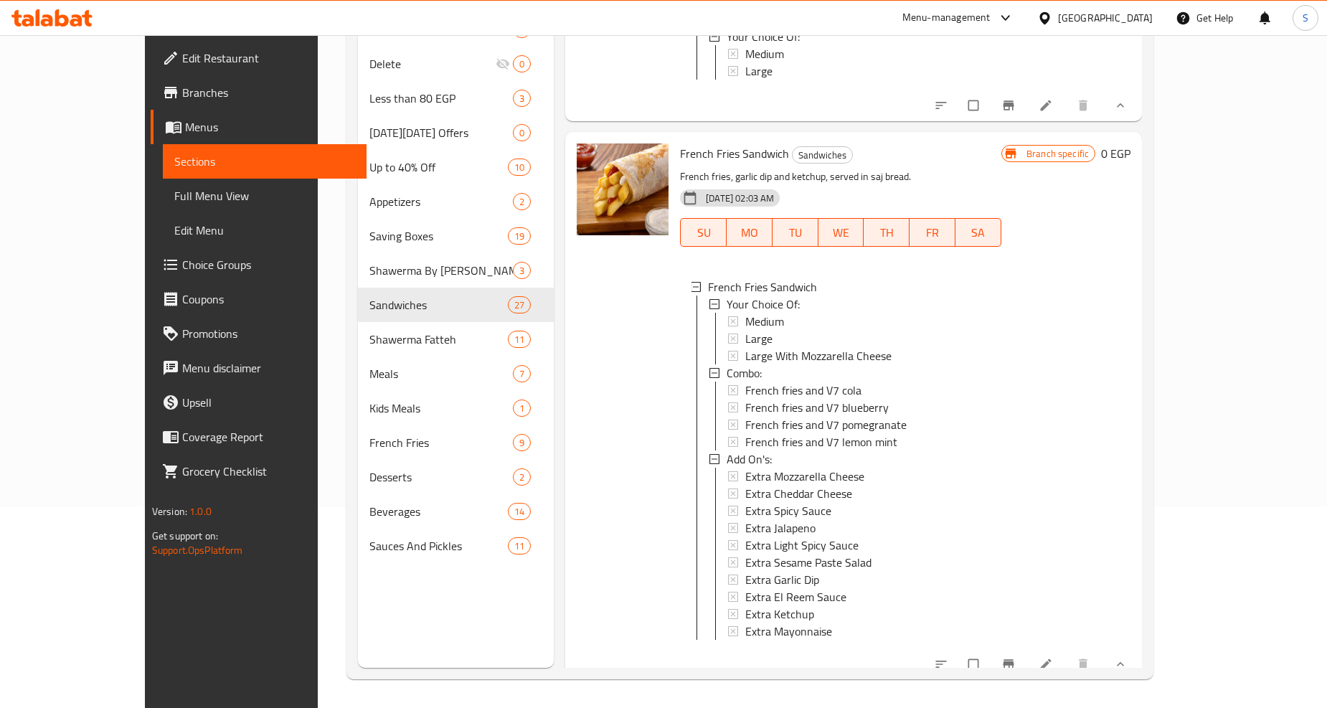
scroll to position [5420, 0]
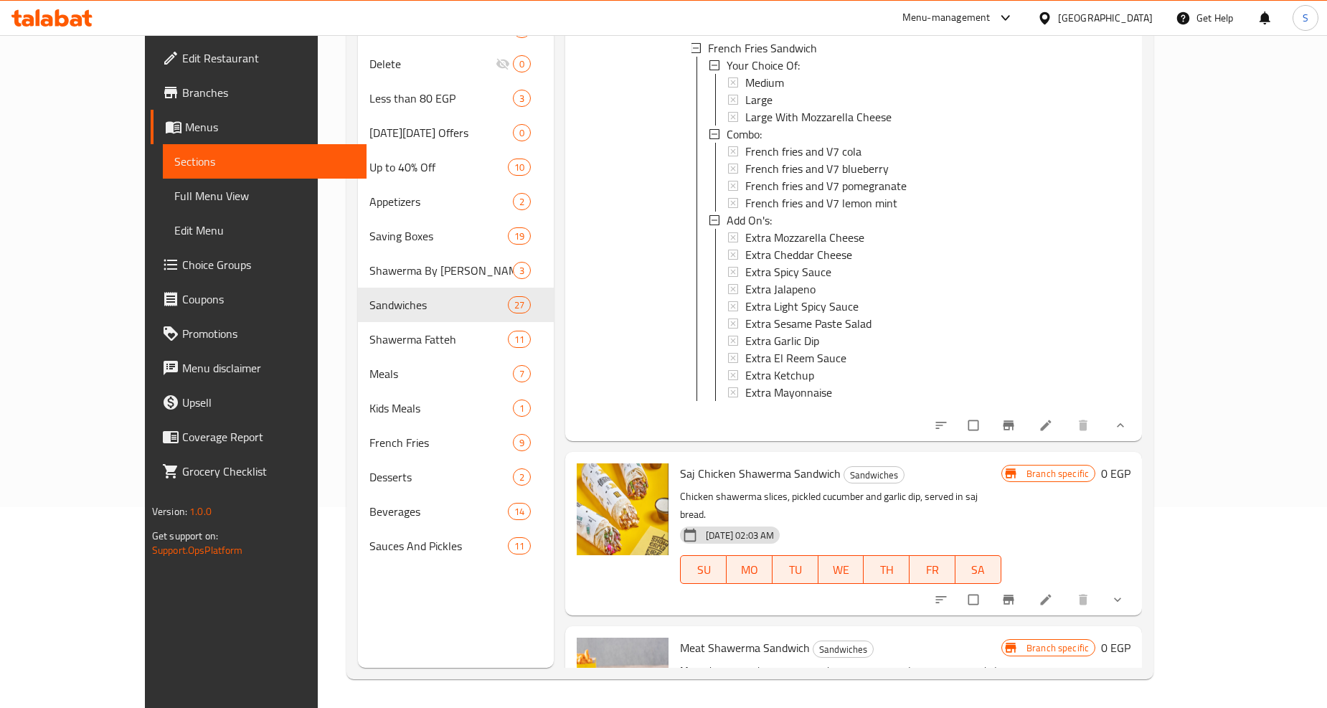
click at [1136, 584] on button "show more" at bounding box center [1119, 600] width 34 height 32
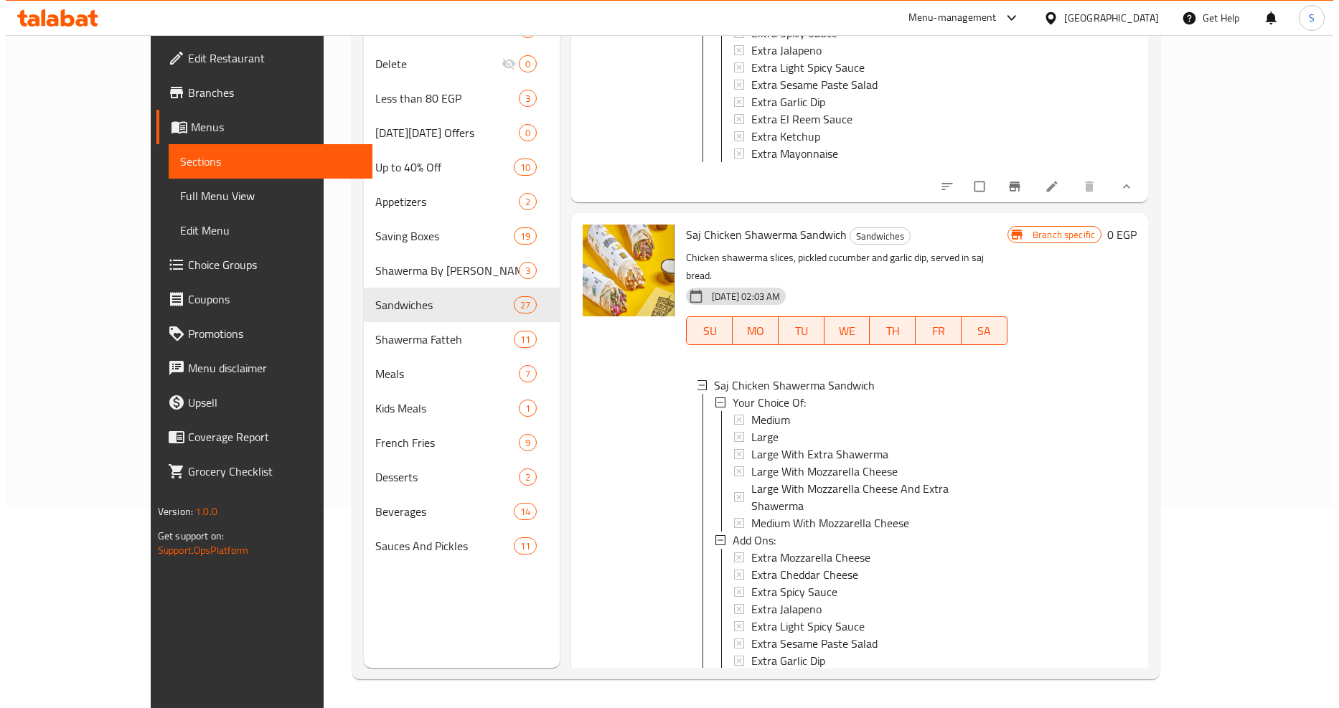
scroll to position [5739, 0]
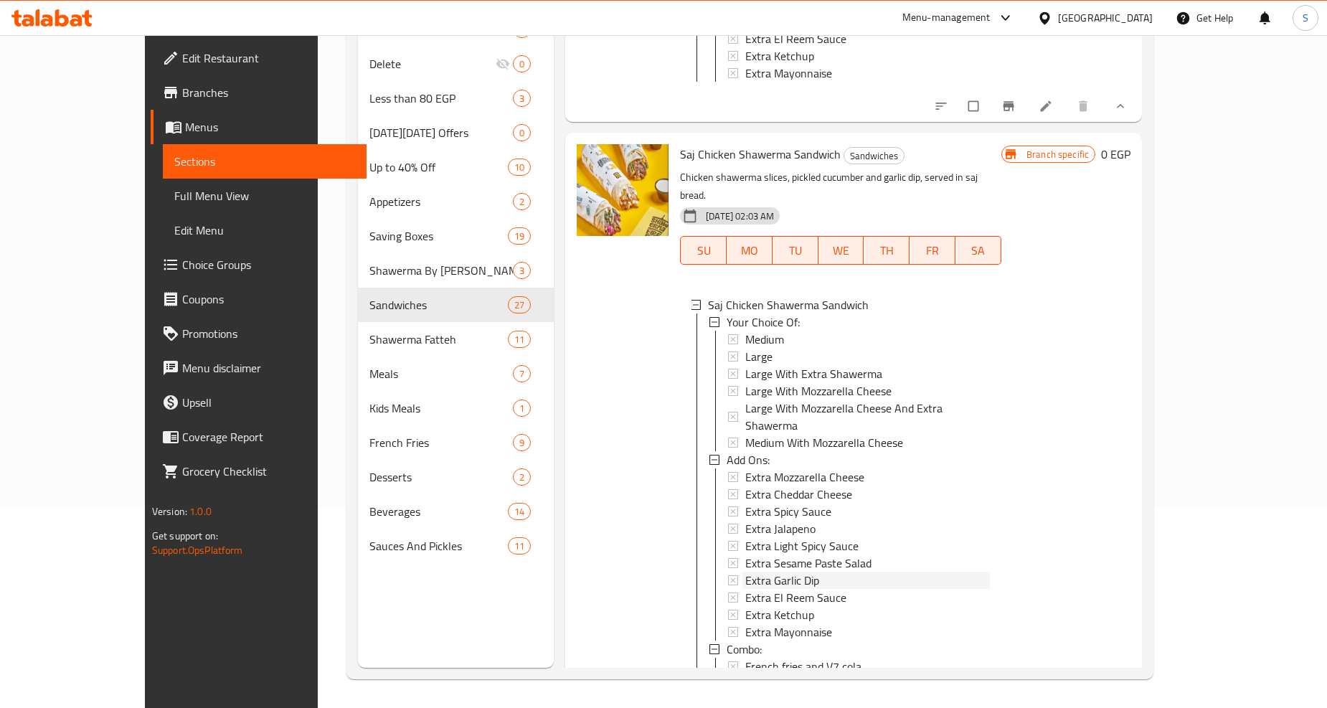
click at [745, 572] on span "Extra Garlic Dip" at bounding box center [782, 580] width 74 height 17
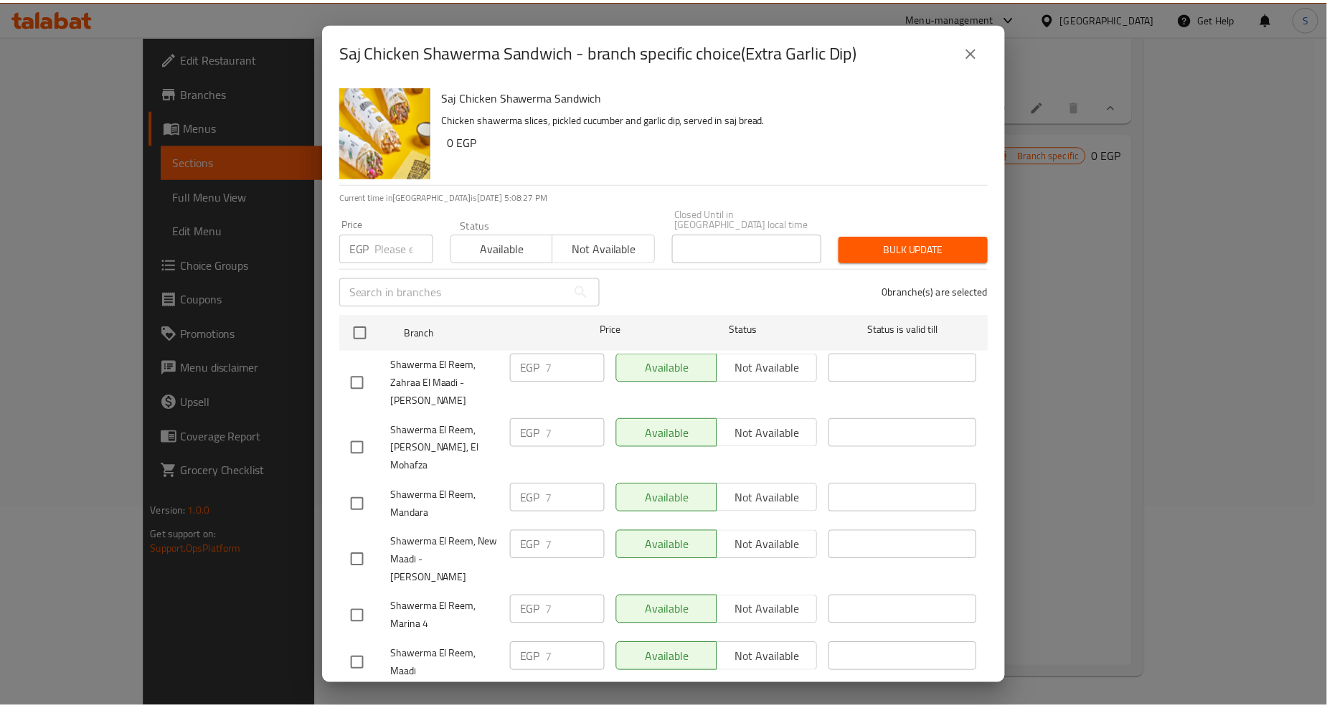
scroll to position [1354, 0]
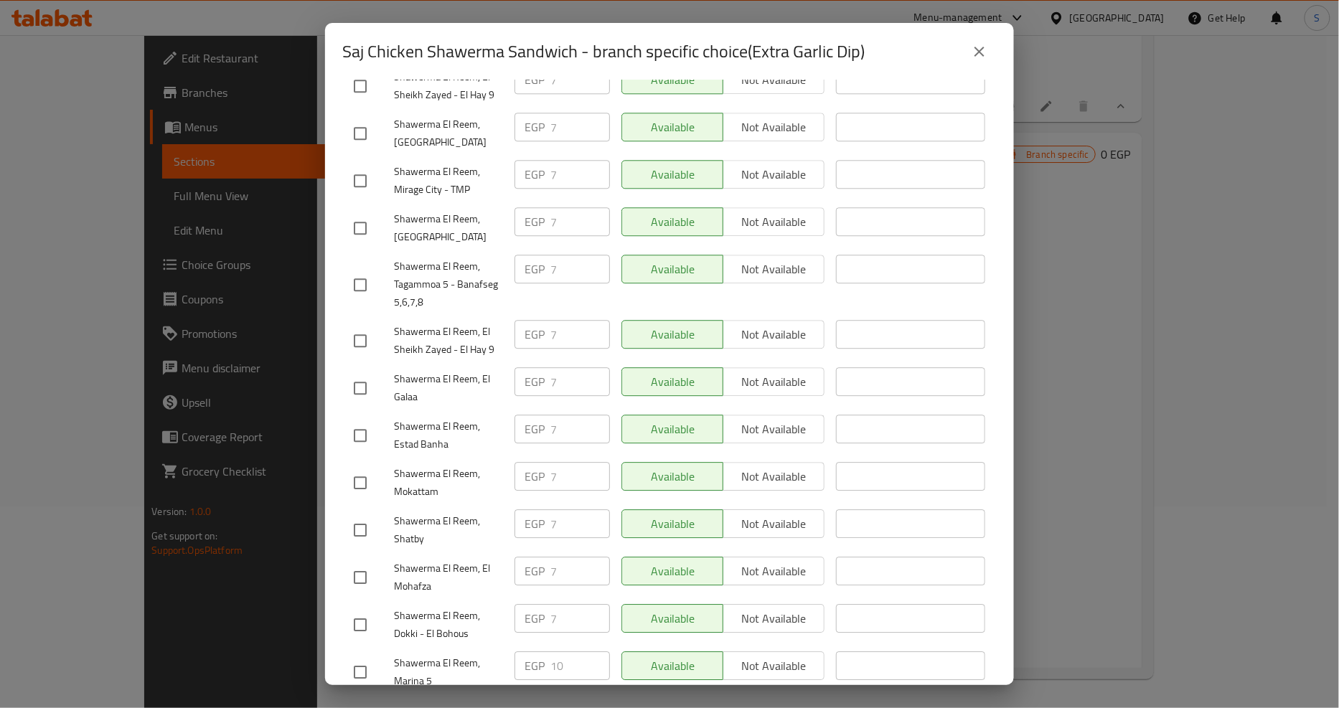
click at [977, 46] on icon "close" at bounding box center [979, 51] width 17 height 17
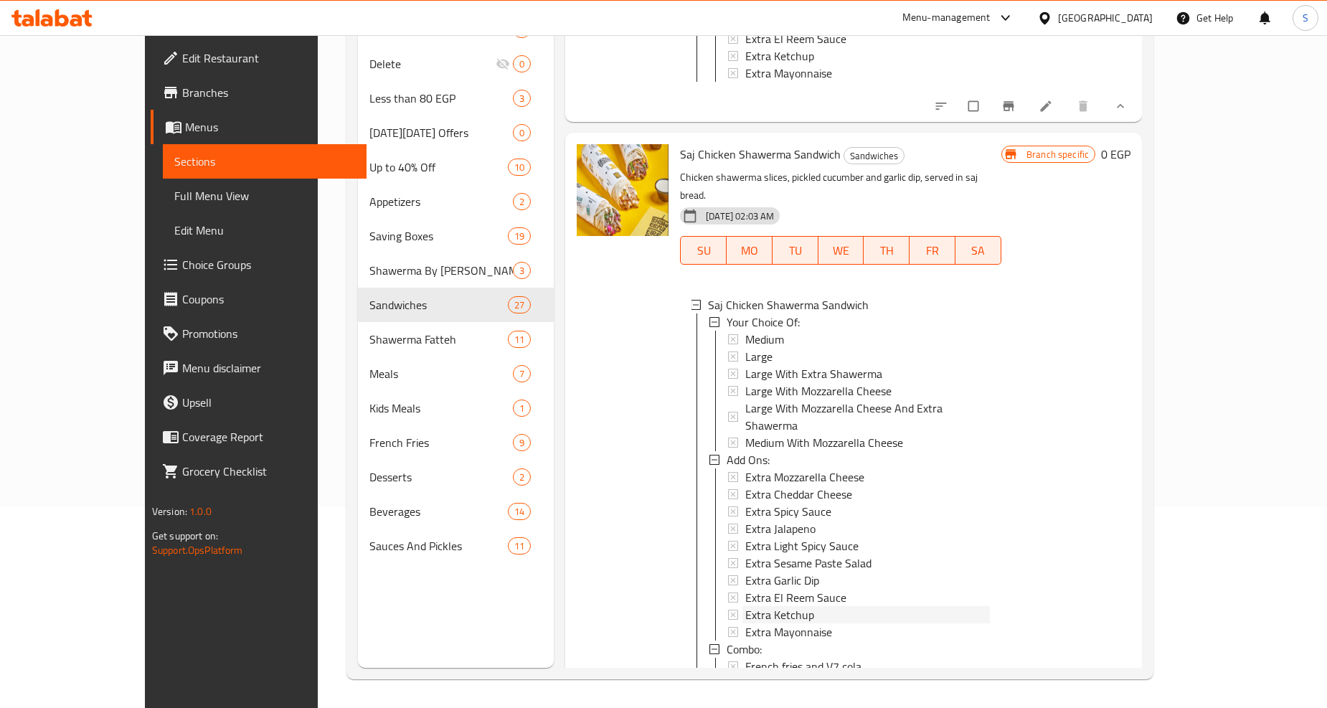
click at [747, 606] on span "Extra Ketchup" at bounding box center [779, 614] width 69 height 17
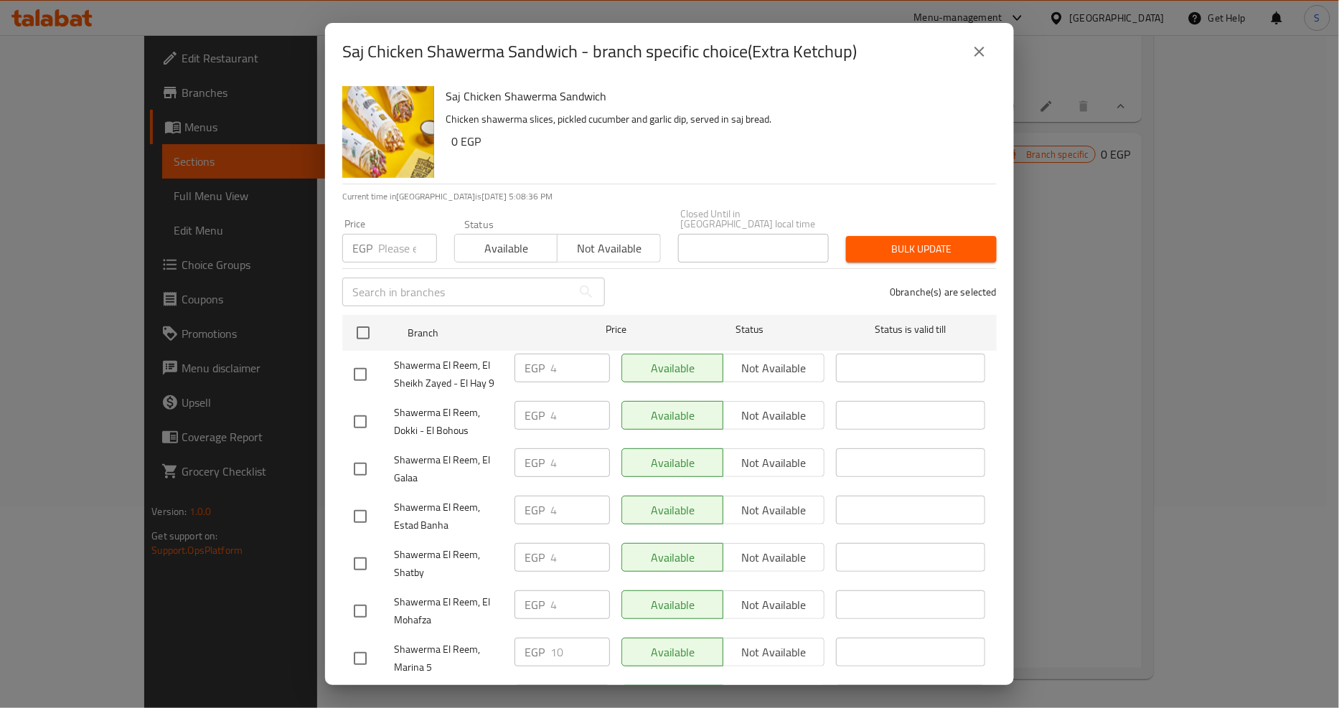
click at [987, 55] on icon "close" at bounding box center [979, 51] width 17 height 17
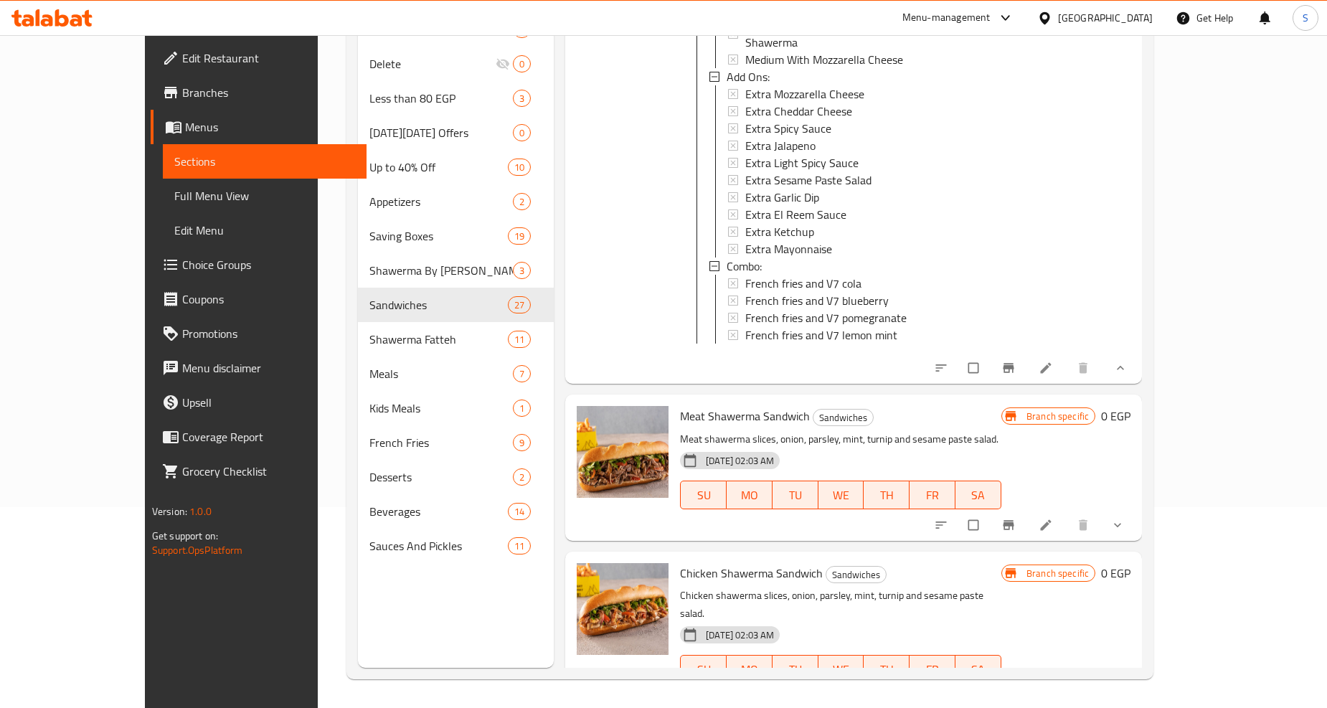
scroll to position [6138, 0]
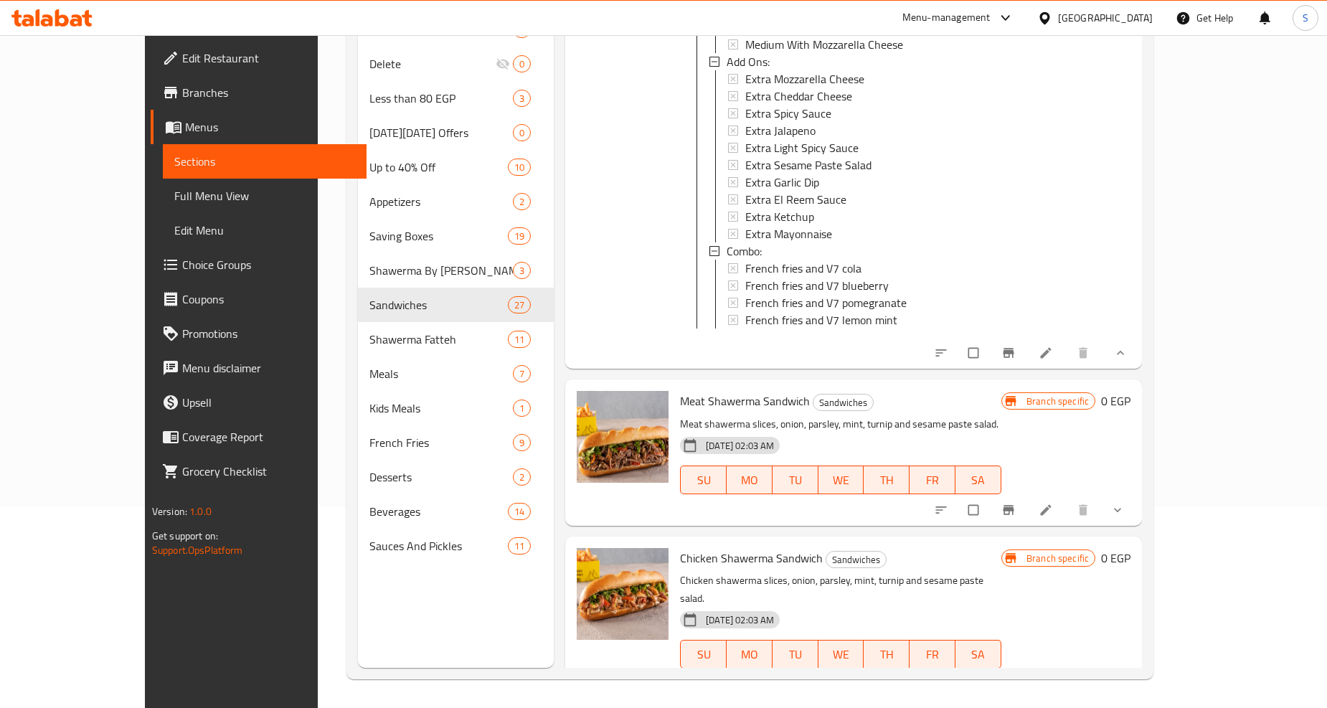
click at [1125, 503] on icon "show more" at bounding box center [1118, 510] width 14 height 14
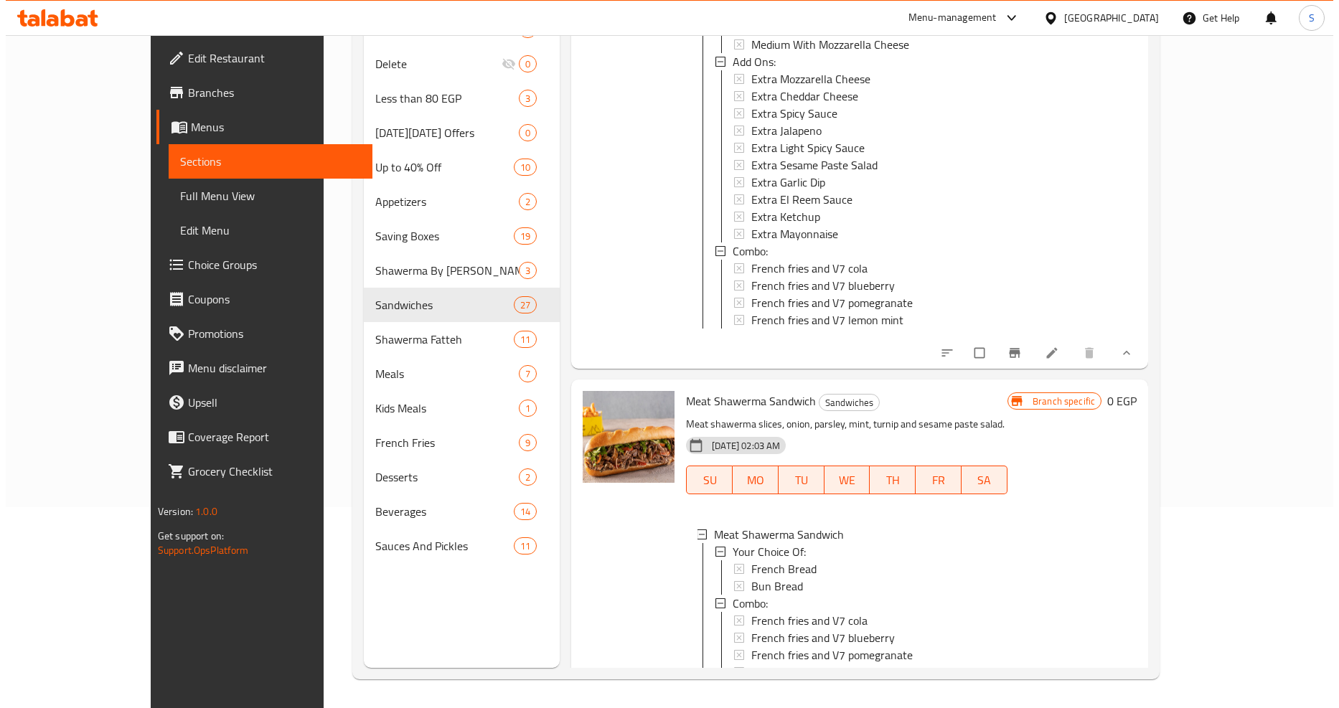
scroll to position [6297, 0]
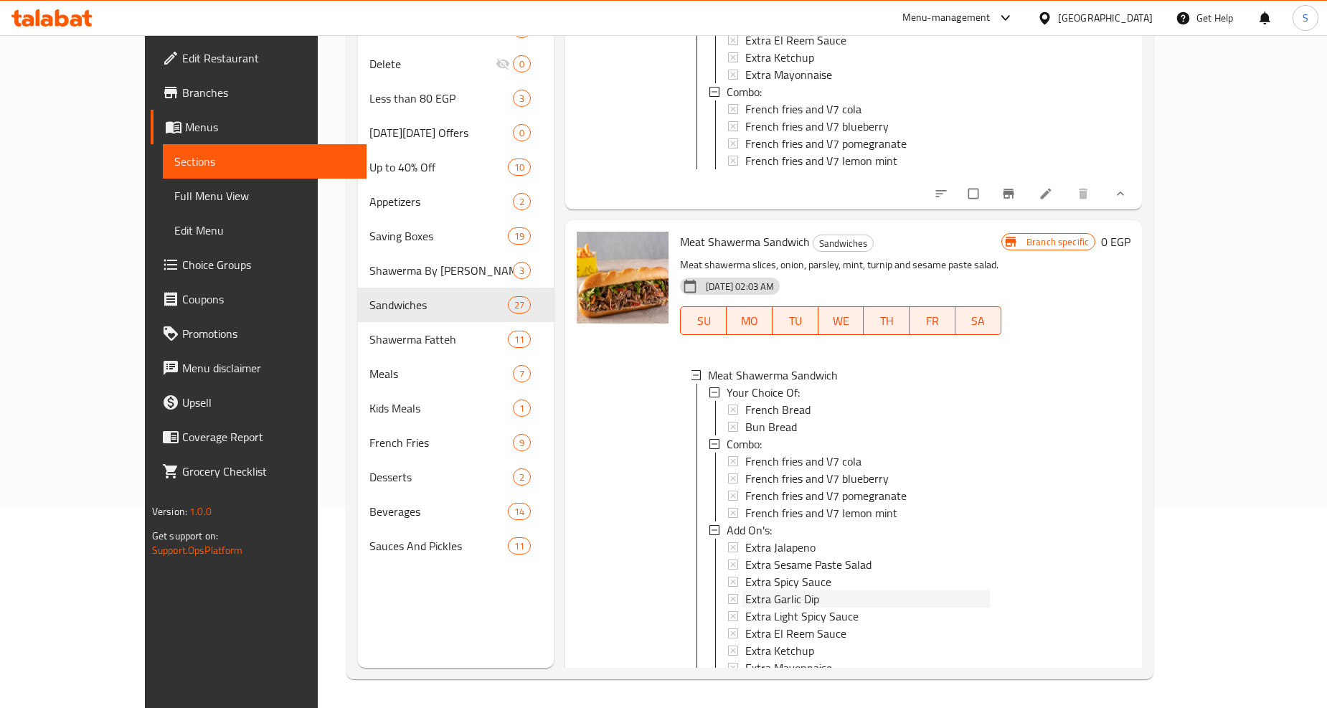
click at [769, 590] on span "Extra Garlic Dip" at bounding box center [782, 598] width 74 height 17
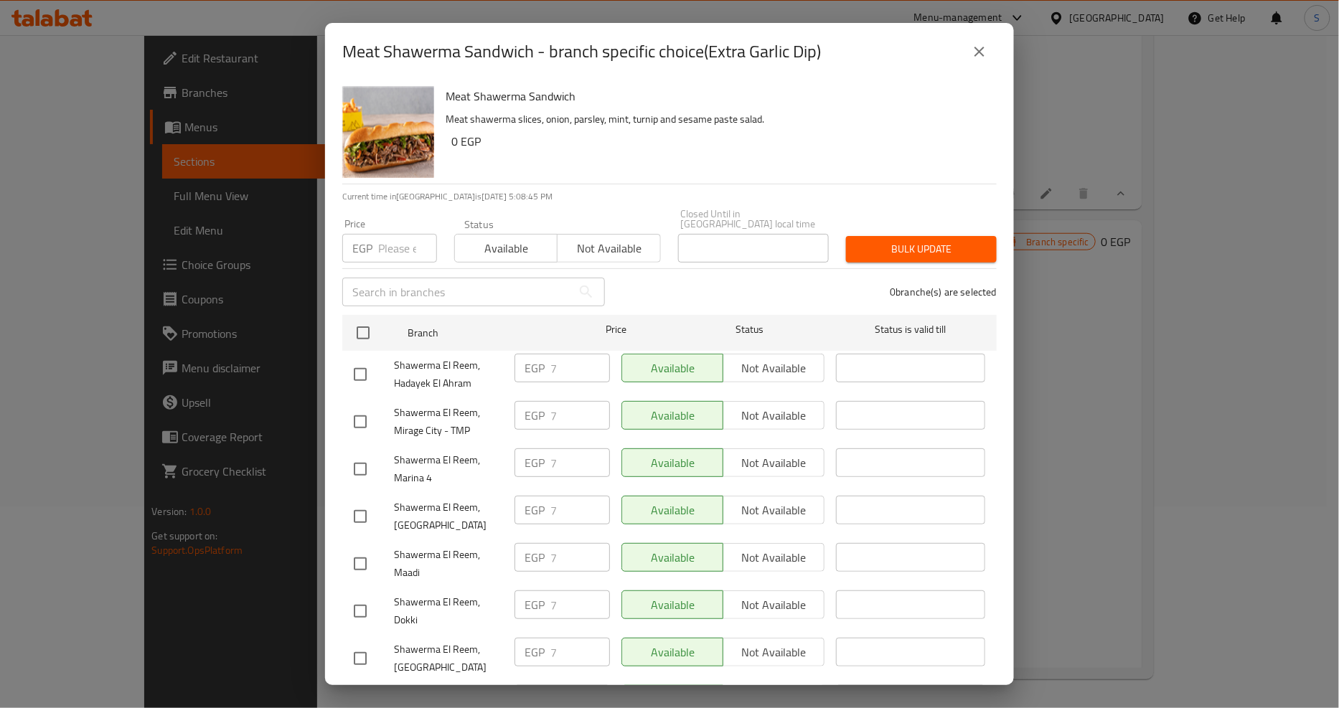
scroll to position [1263, 0]
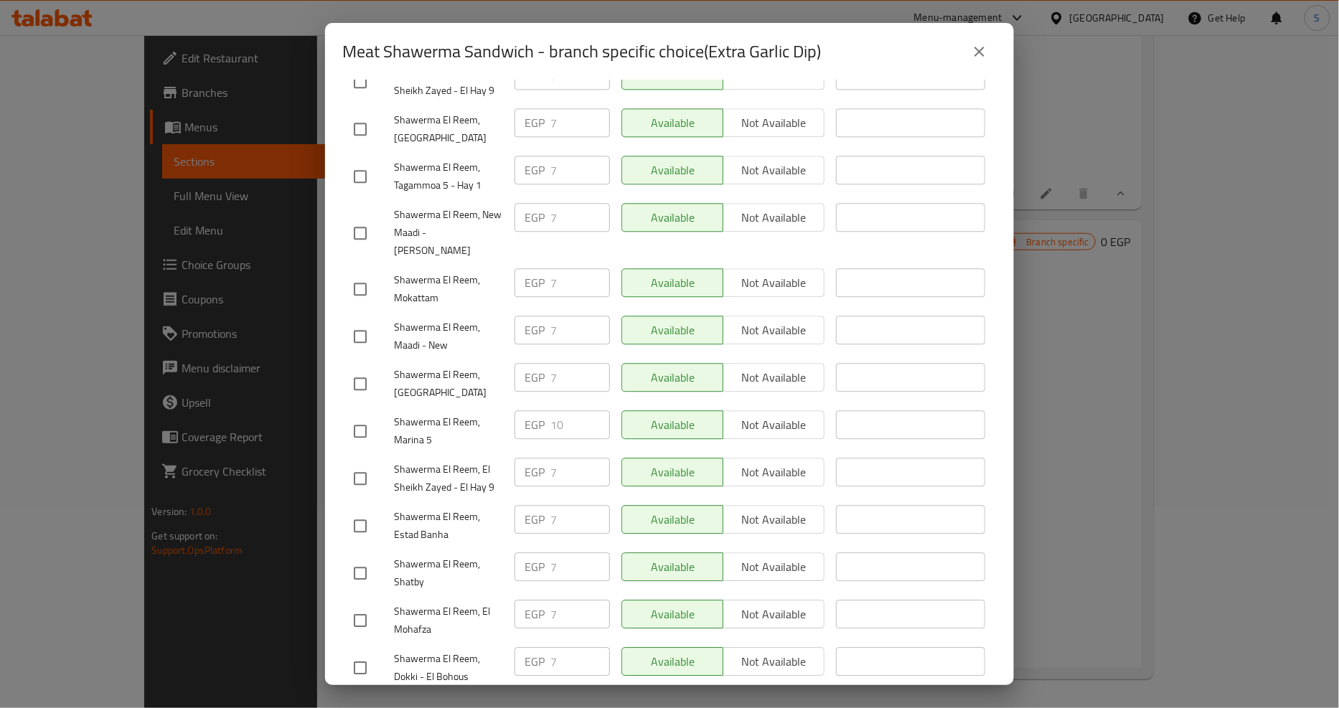
click at [995, 52] on button "close" at bounding box center [979, 51] width 34 height 34
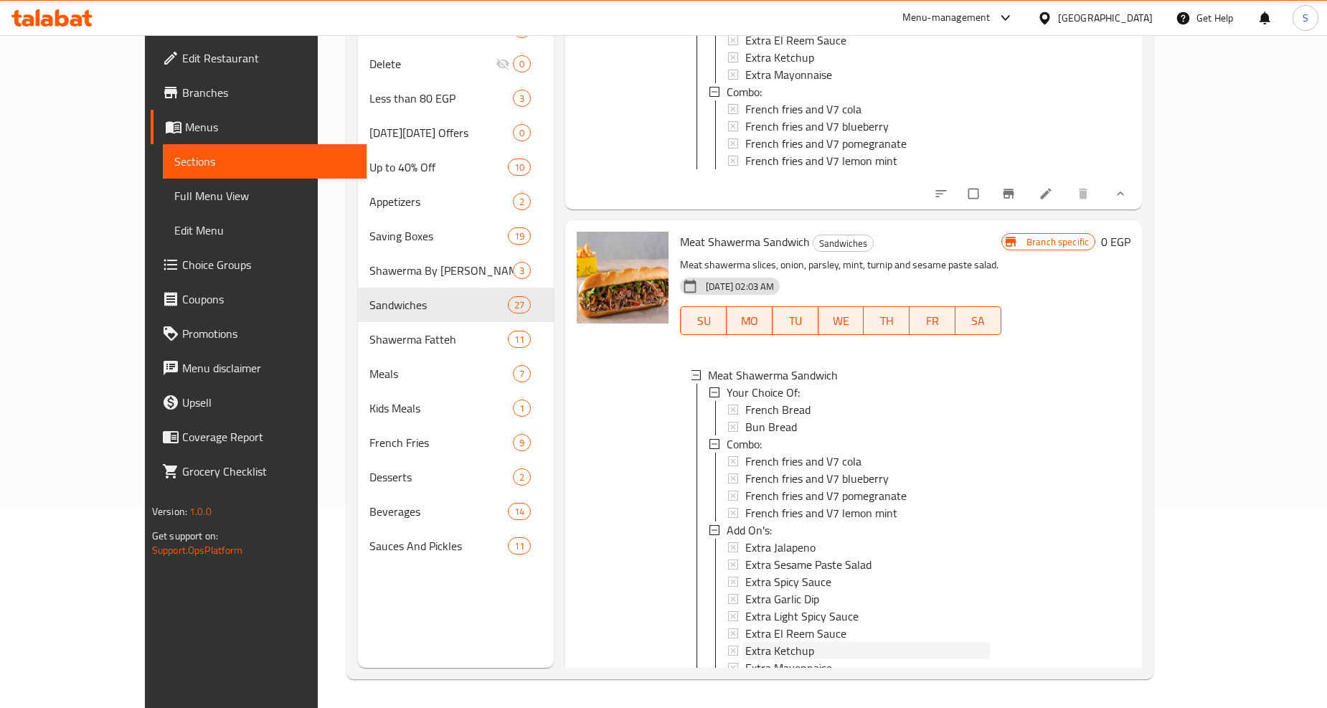
click at [745, 642] on span "Extra Ketchup" at bounding box center [779, 650] width 69 height 17
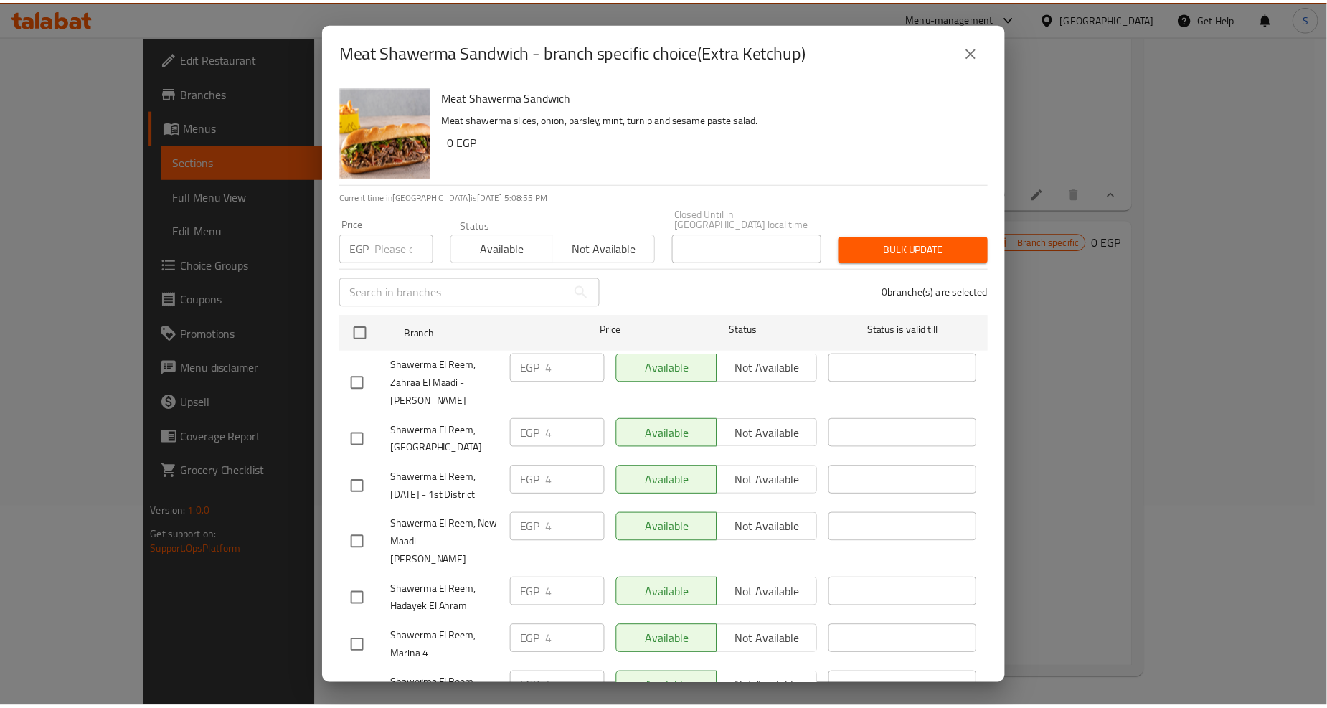
scroll to position [1169, 0]
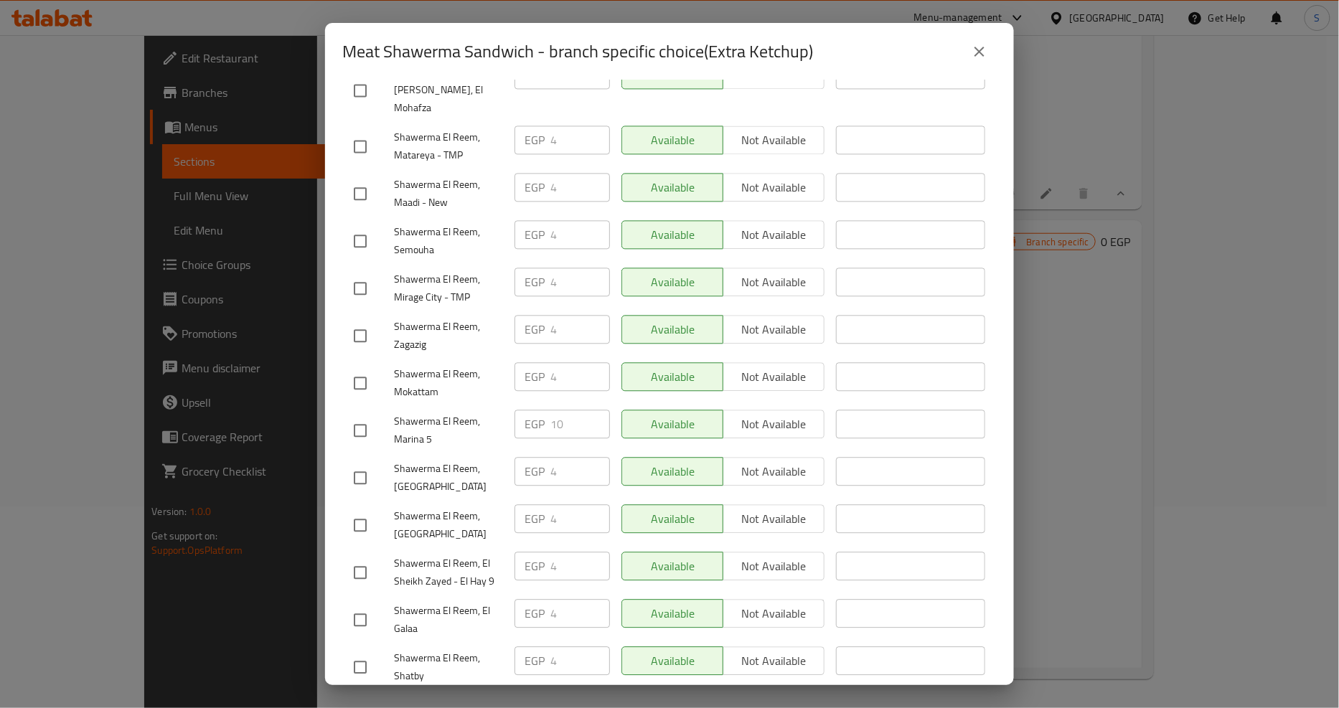
click at [978, 55] on icon "close" at bounding box center [979, 51] width 17 height 17
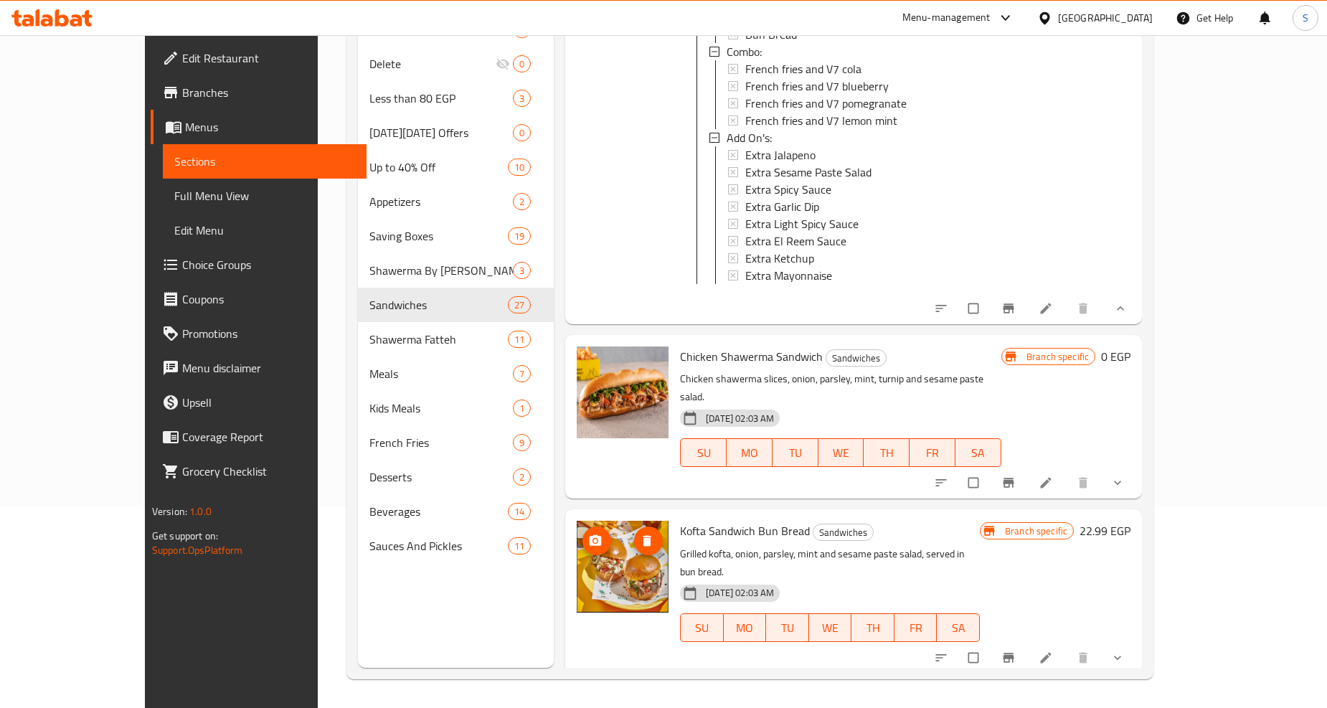
scroll to position [6696, 0]
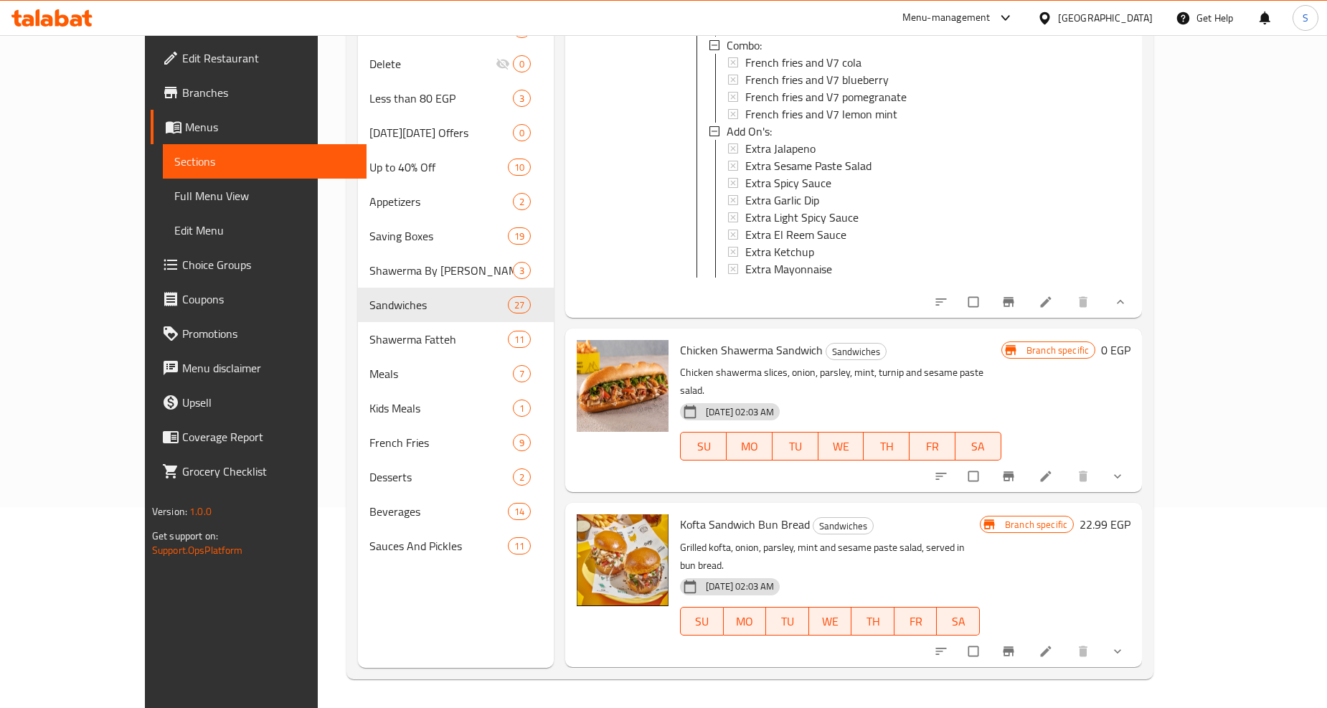
click at [1128, 469] on span "show more" at bounding box center [1119, 476] width 17 height 14
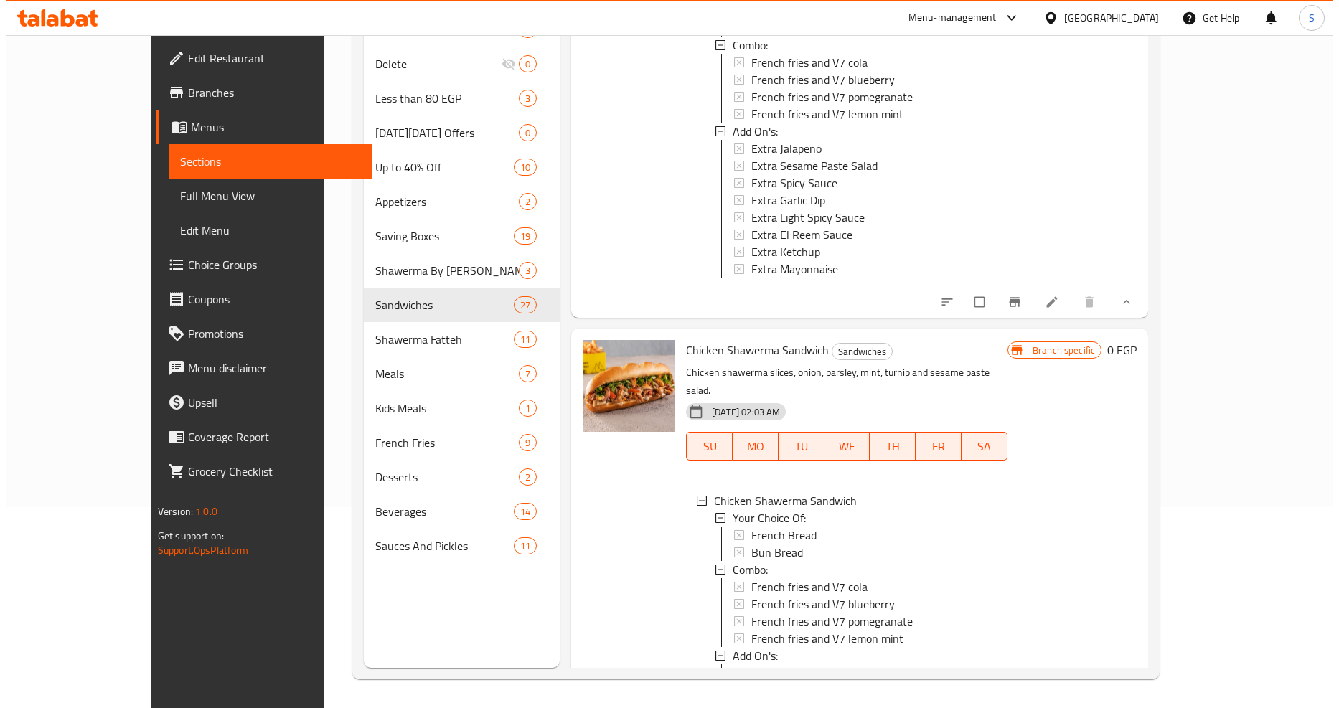
scroll to position [6855, 0]
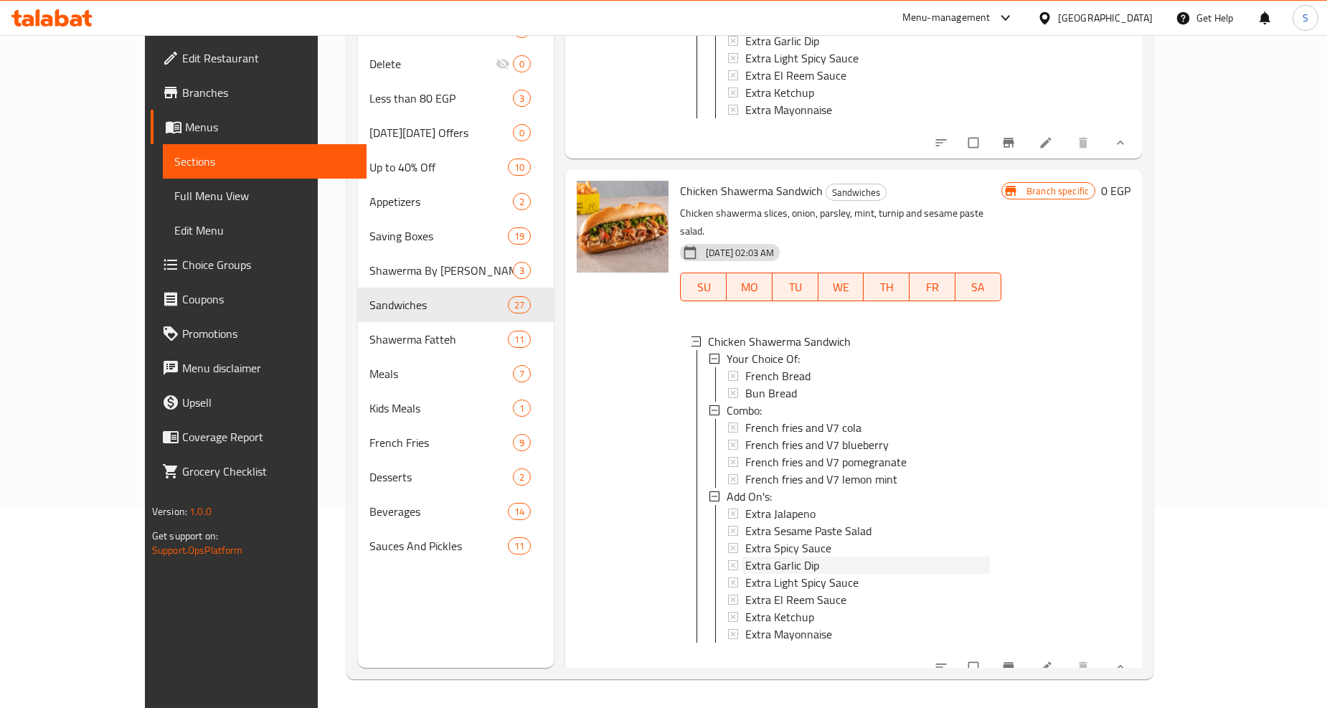
click at [745, 557] on span "Extra Garlic Dip" at bounding box center [782, 565] width 74 height 17
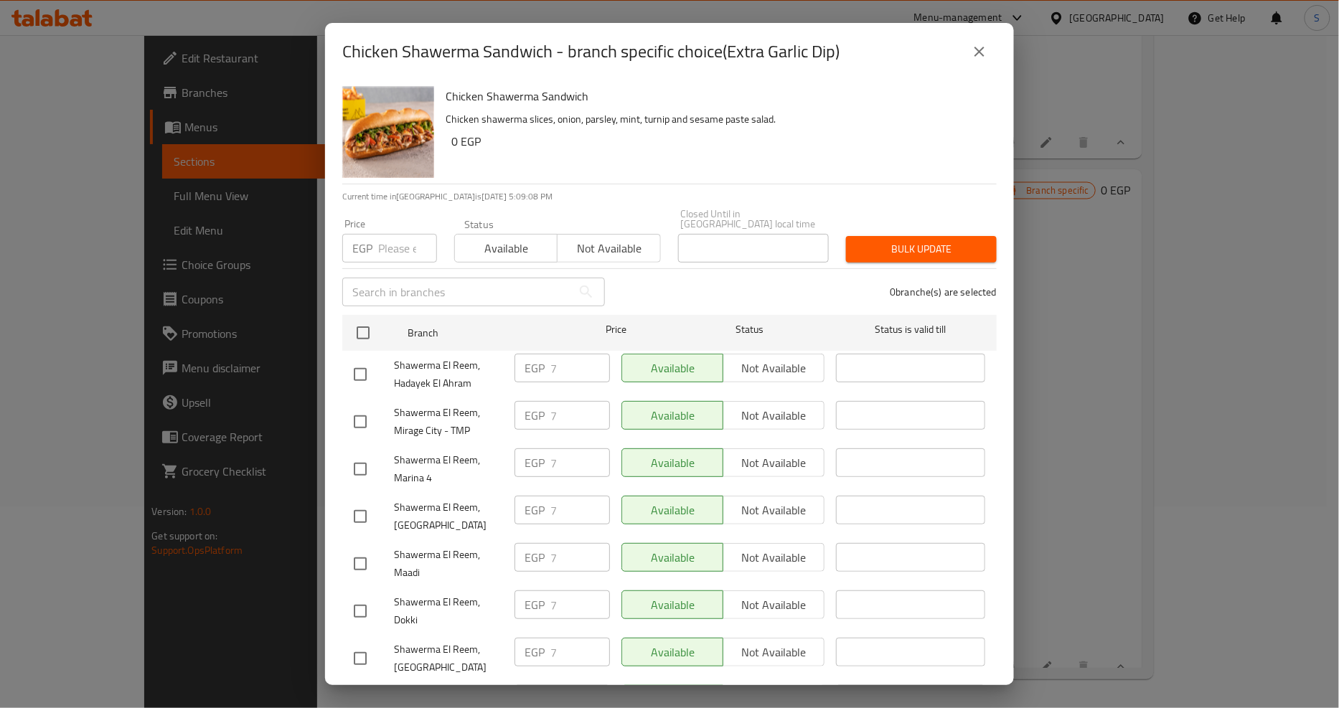
scroll to position [1263, 0]
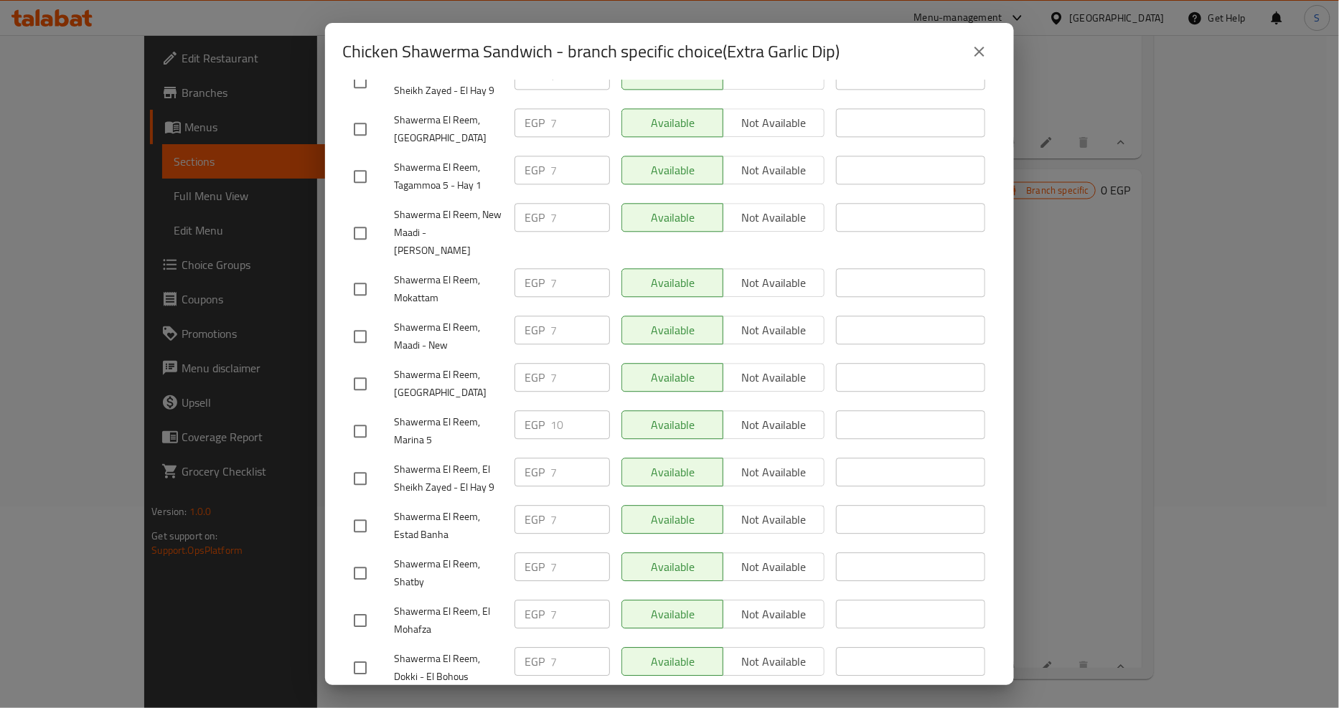
click at [980, 54] on icon "close" at bounding box center [979, 51] width 17 height 17
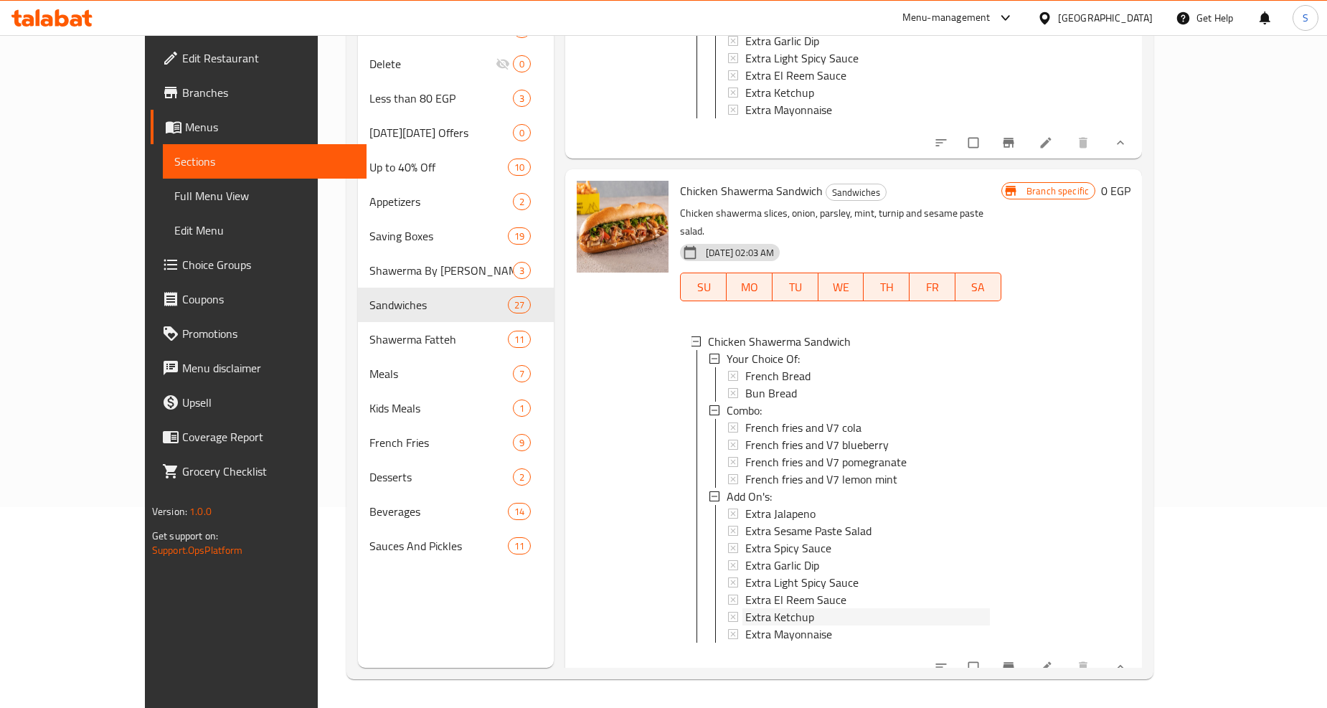
click at [745, 608] on span "Extra Ketchup" at bounding box center [779, 616] width 69 height 17
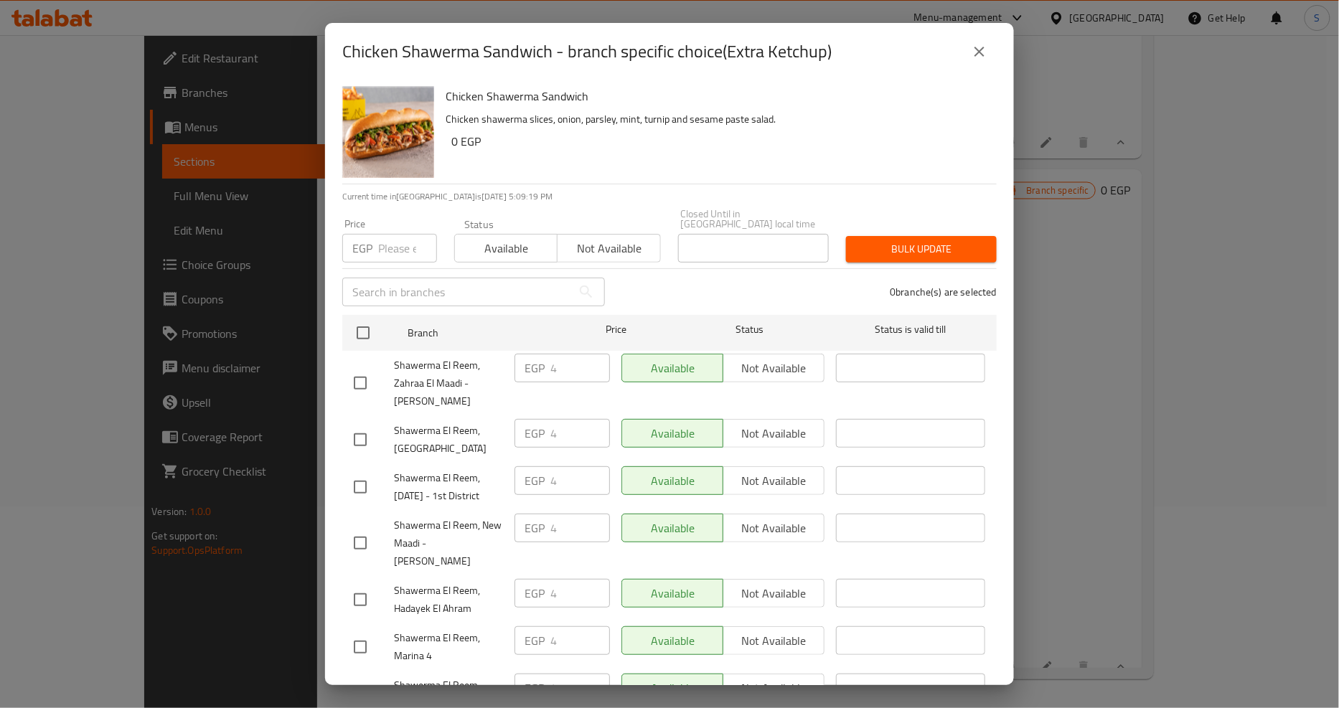
scroll to position [1169, 0]
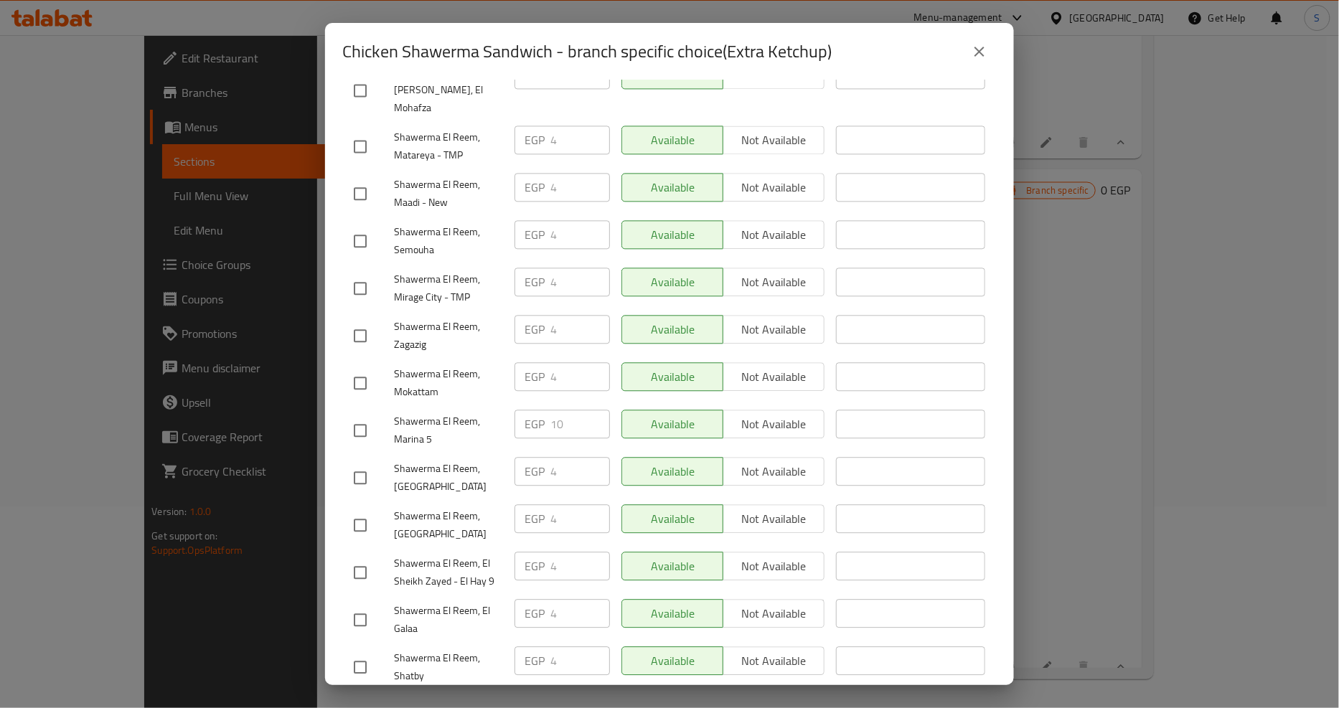
click at [972, 52] on icon "close" at bounding box center [979, 51] width 17 height 17
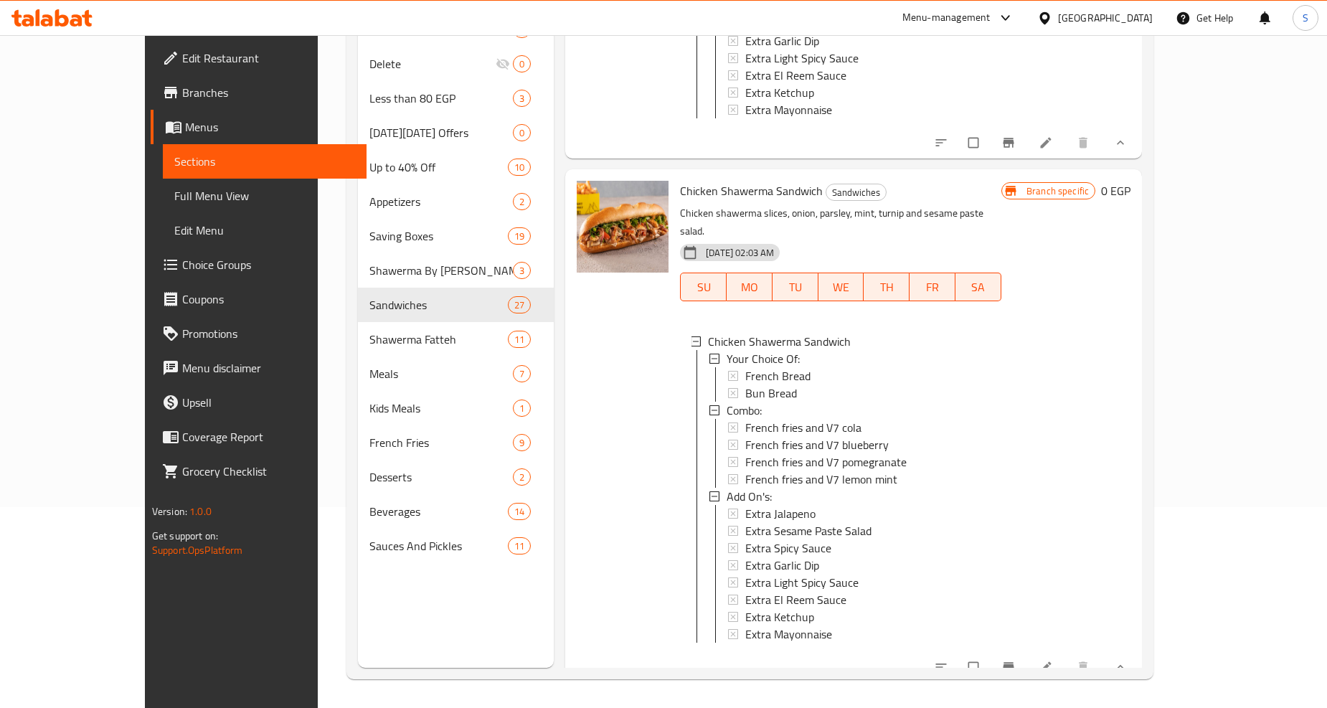
click at [745, 608] on span "Extra Ketchup" at bounding box center [779, 616] width 69 height 17
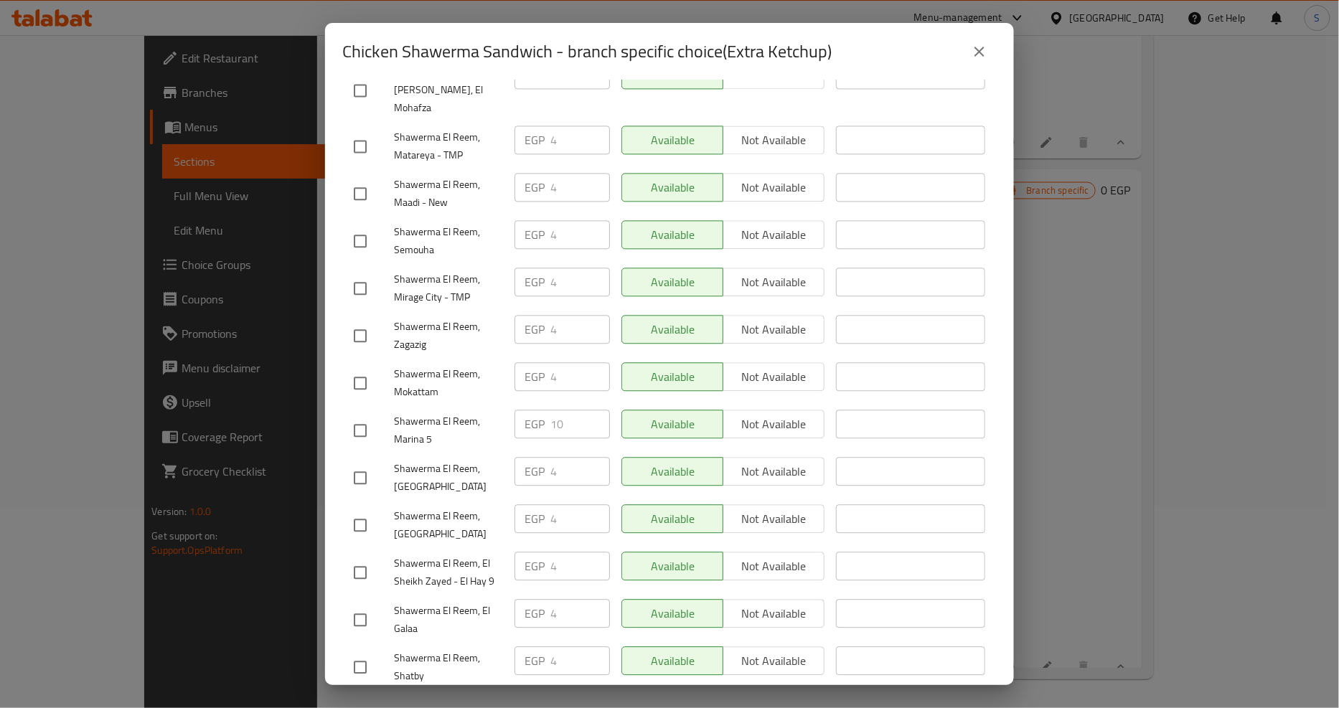
click at [978, 47] on icon "close" at bounding box center [979, 51] width 17 height 17
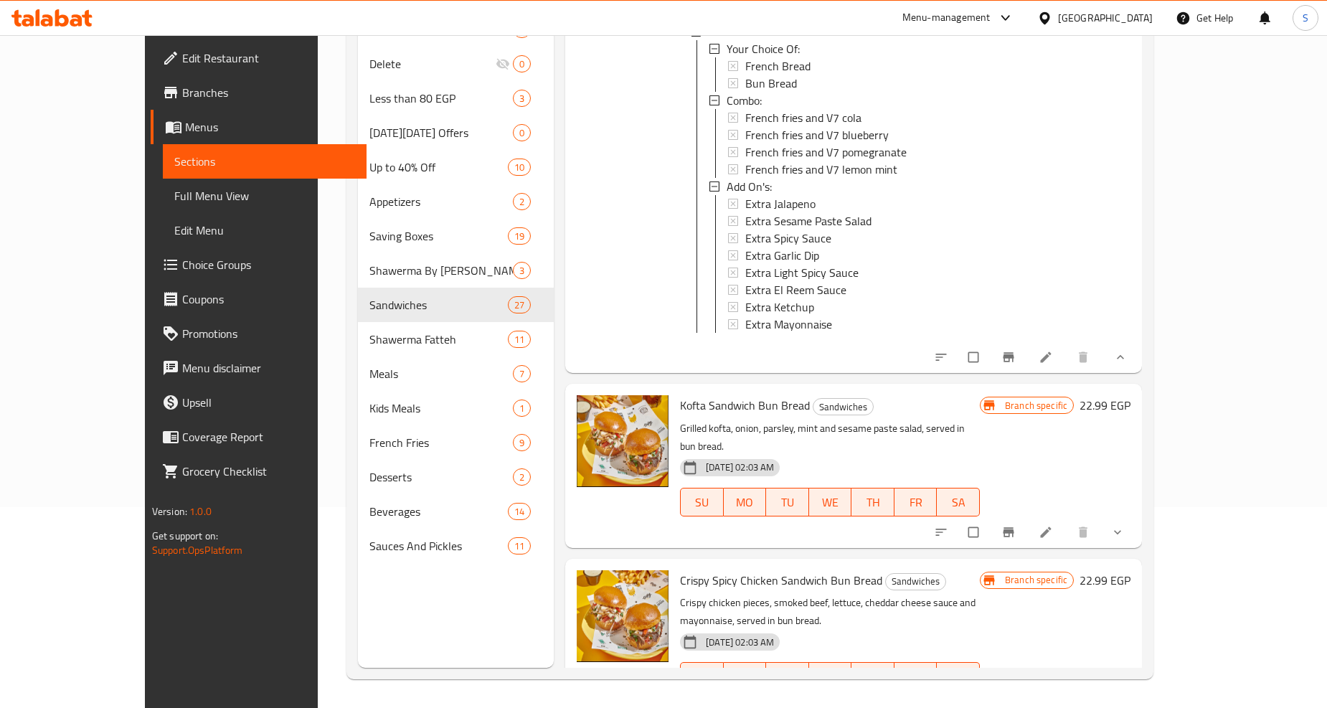
scroll to position [7174, 0]
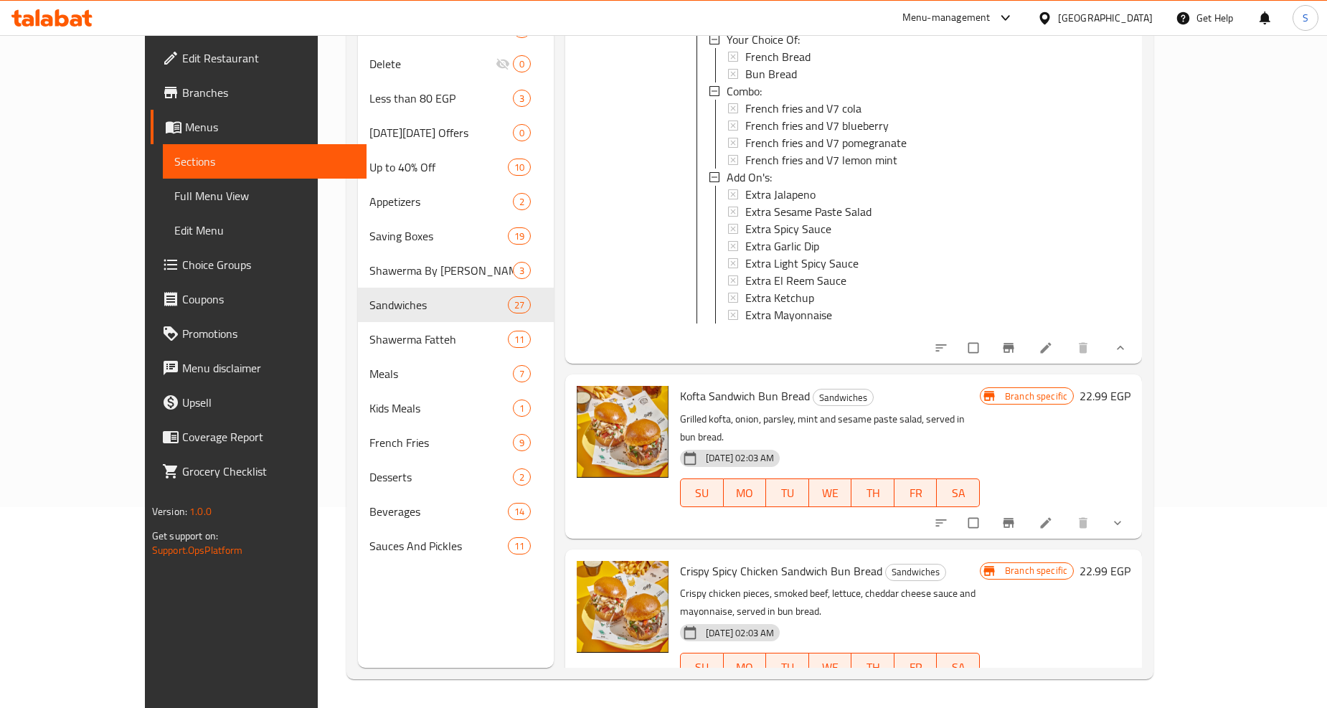
click at [1125, 516] on icon "show more" at bounding box center [1118, 523] width 14 height 14
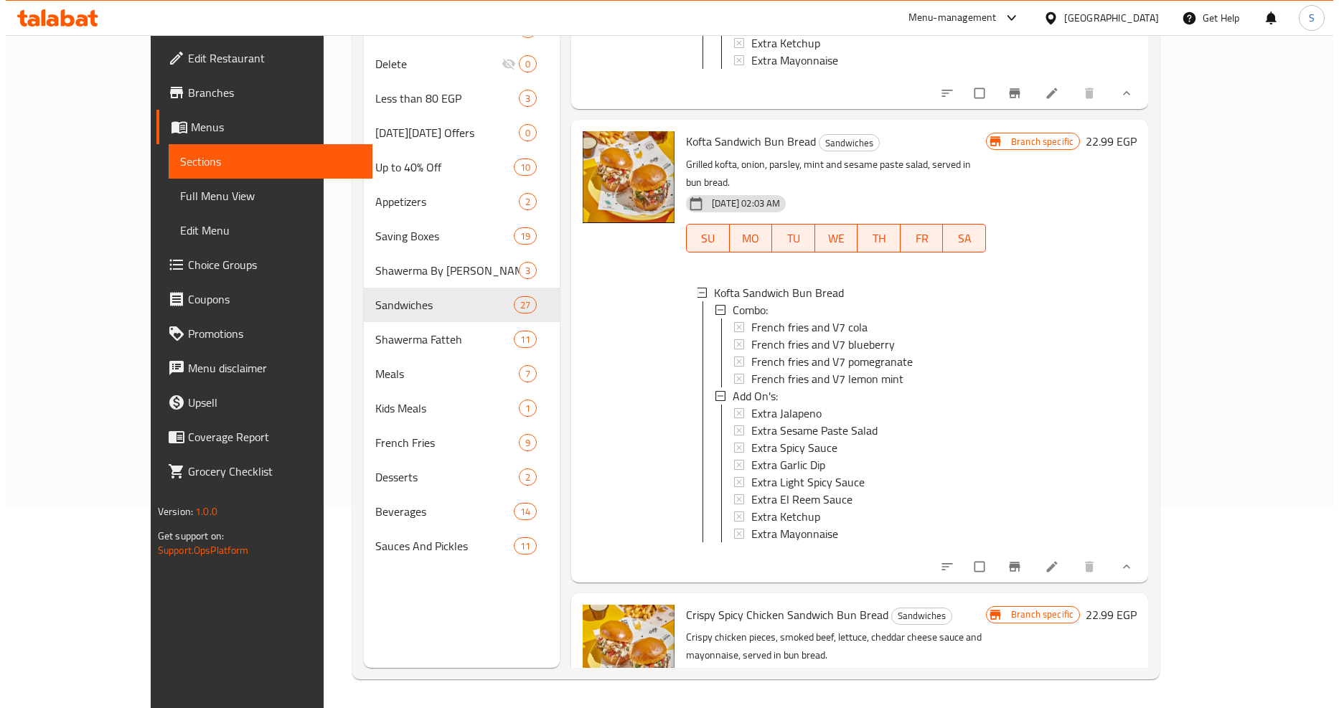
scroll to position [7493, 0]
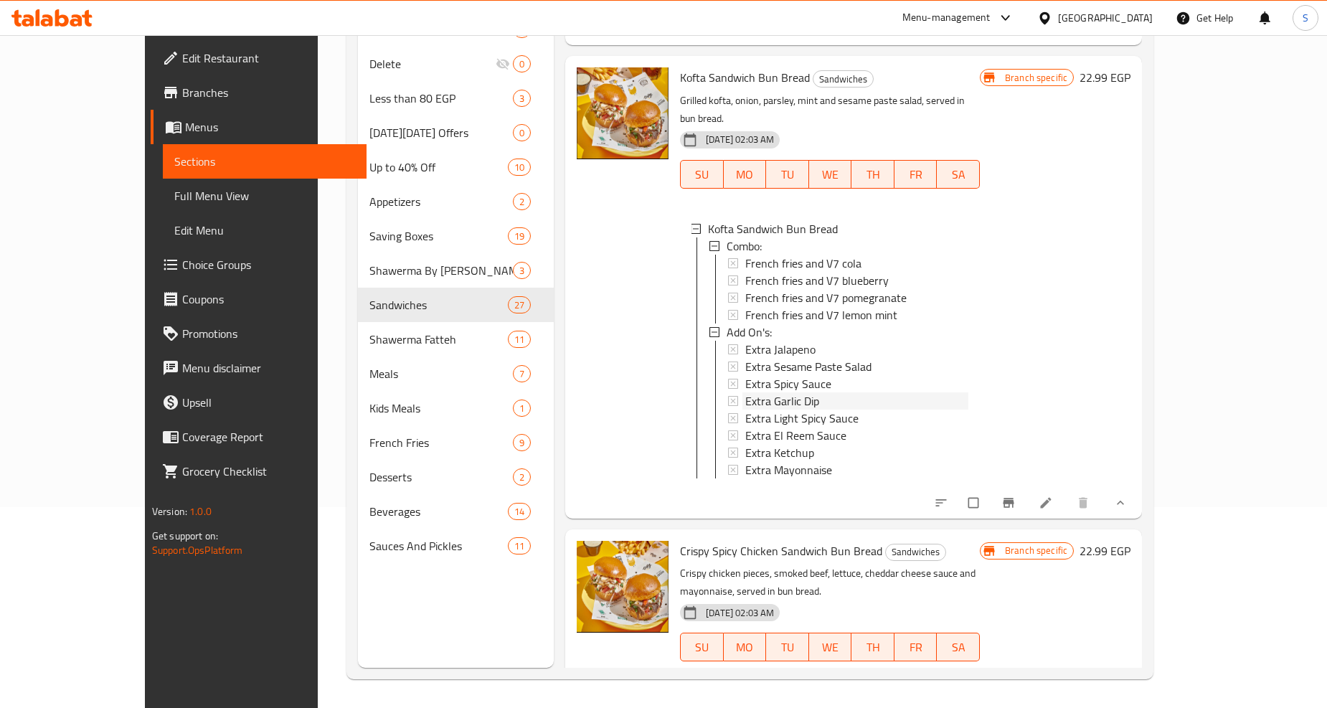
click at [759, 392] on span "Extra Garlic Dip" at bounding box center [782, 400] width 74 height 17
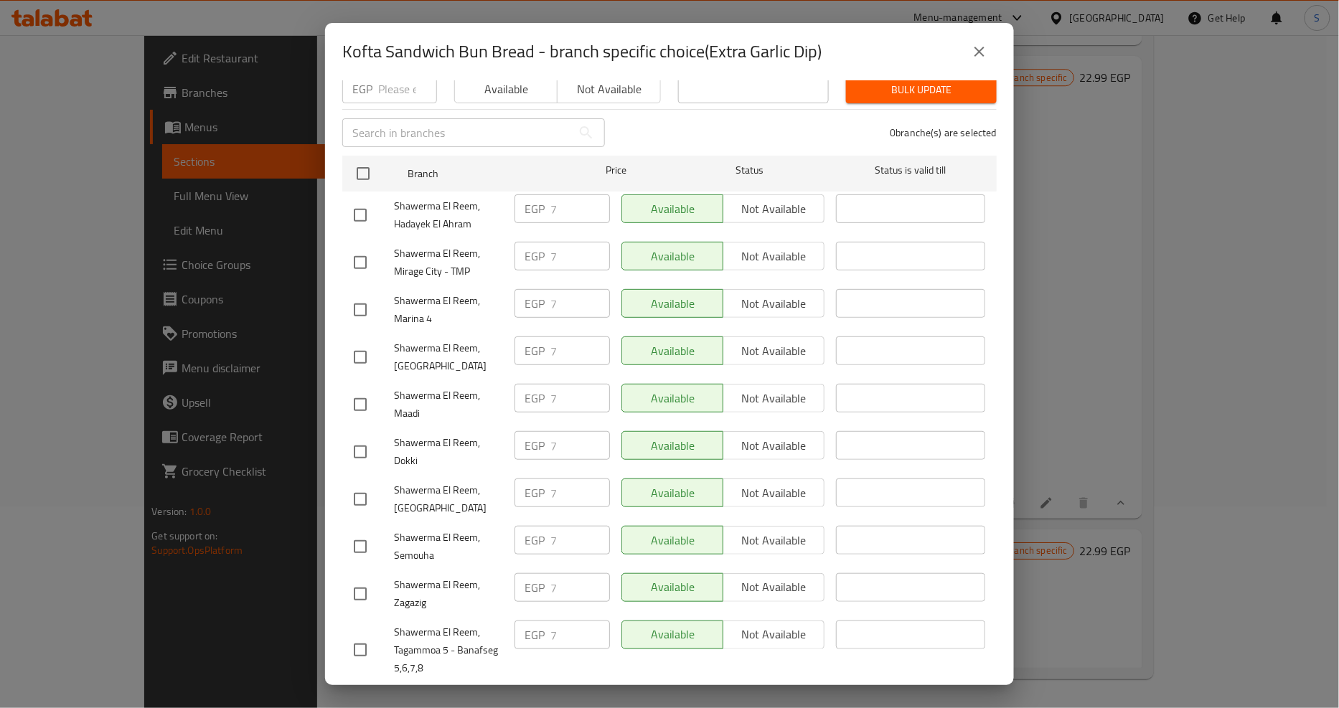
scroll to position [1263, 0]
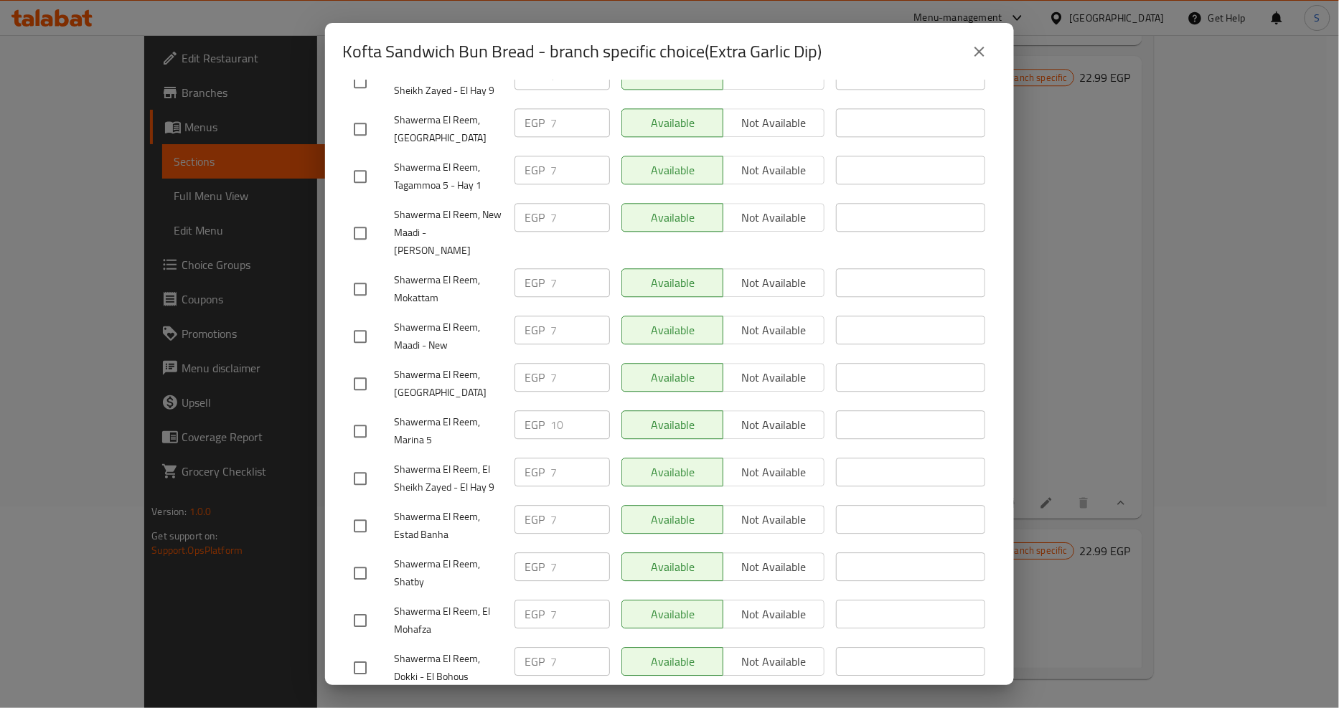
click at [984, 48] on icon "close" at bounding box center [979, 51] width 17 height 17
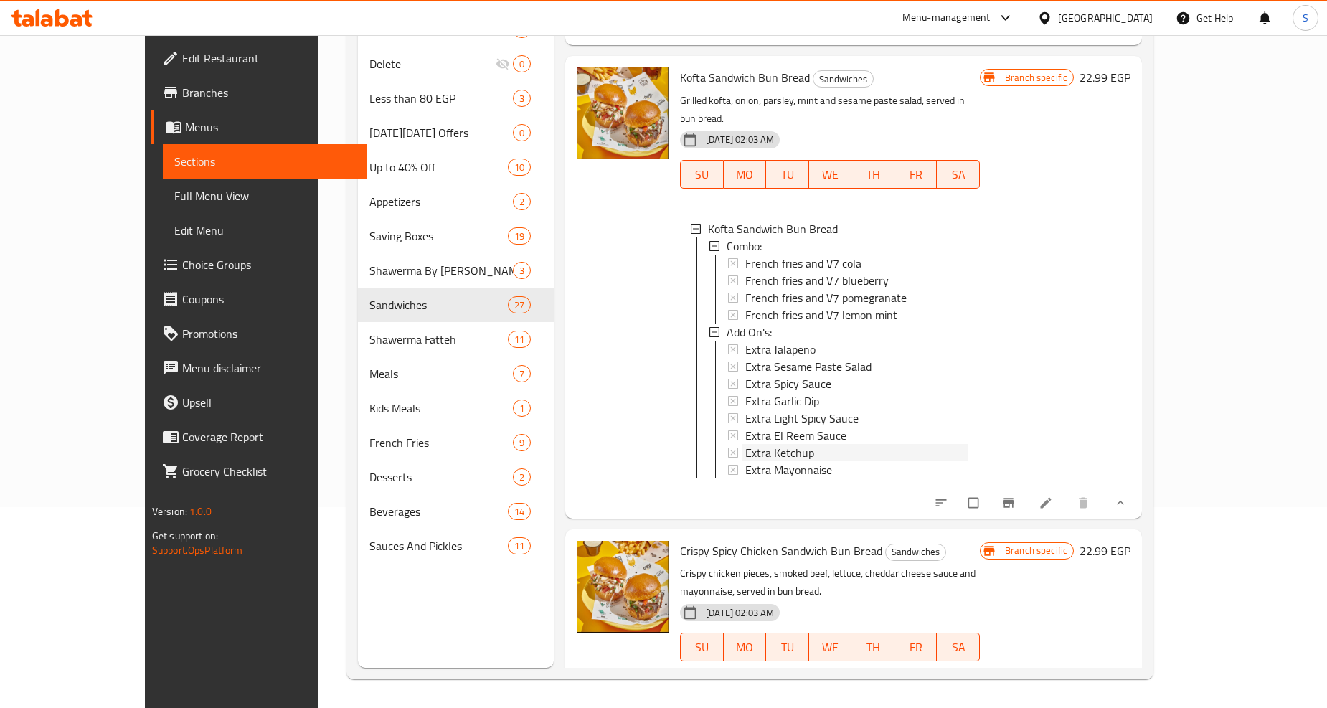
click at [745, 444] on span "Extra Ketchup" at bounding box center [779, 452] width 69 height 17
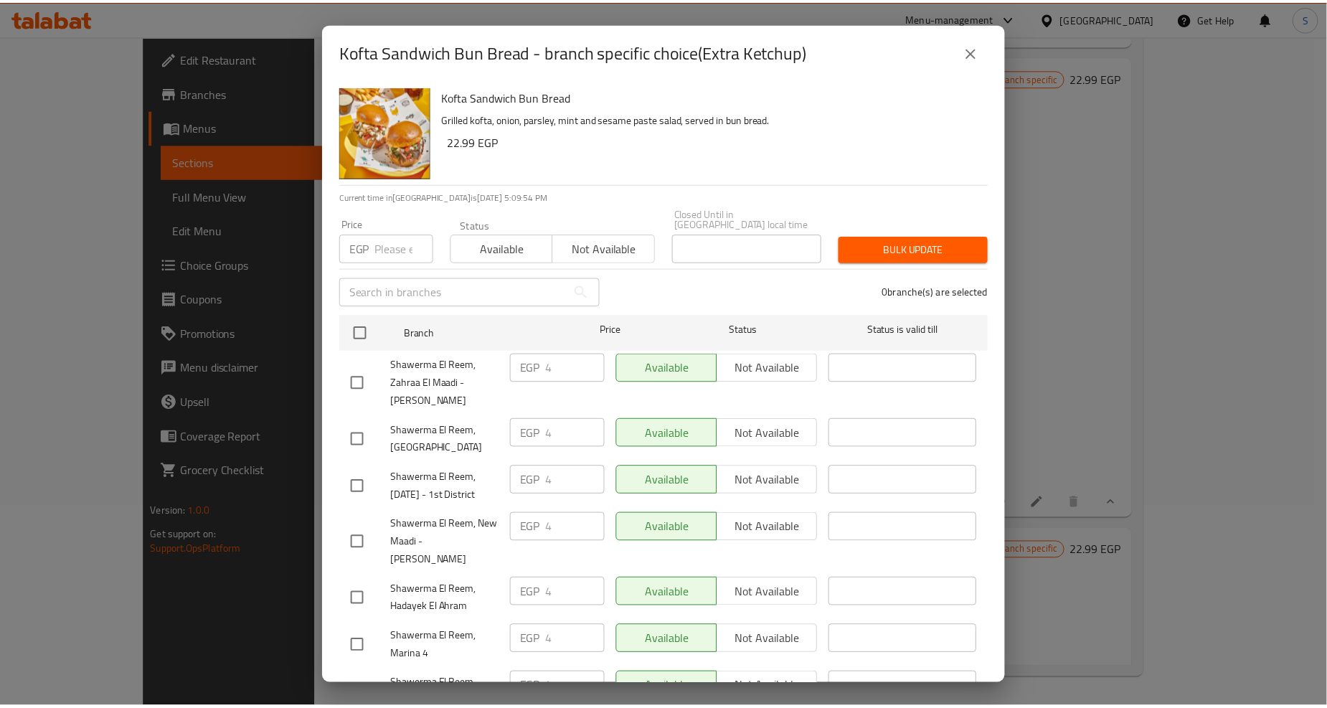
scroll to position [1169, 0]
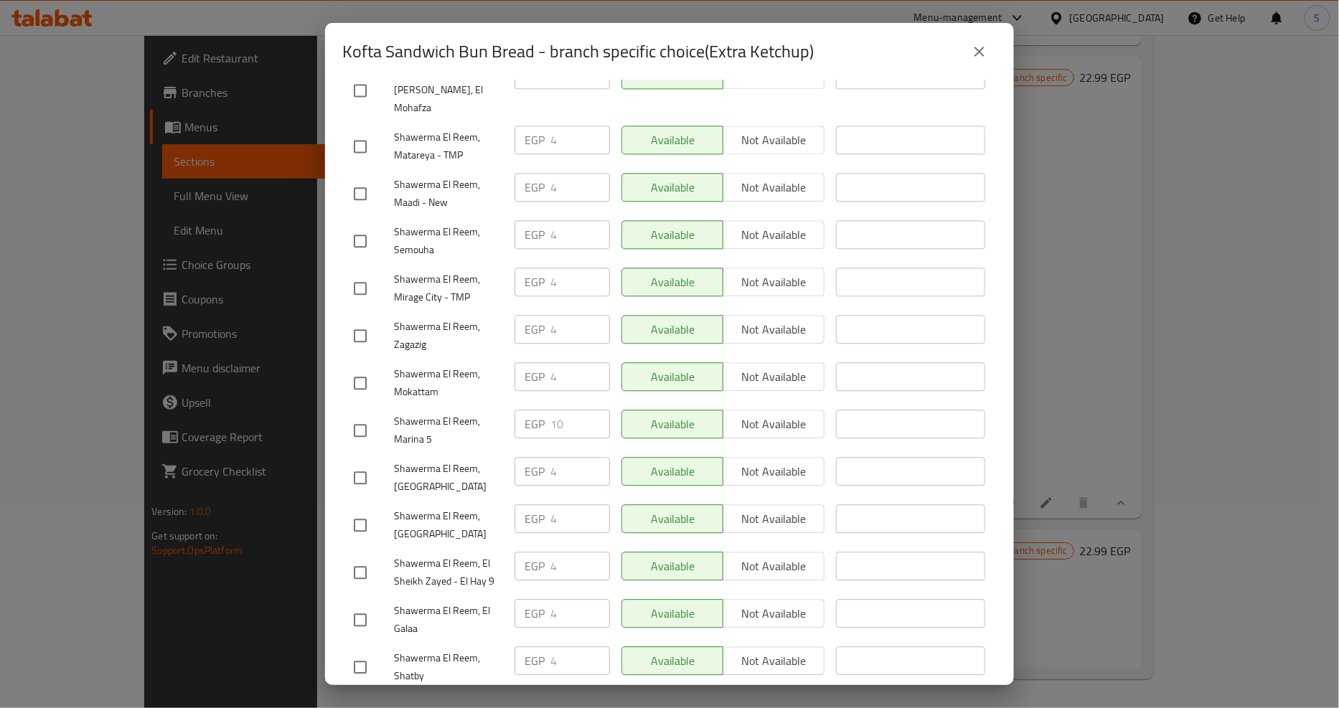
click at [974, 52] on icon "close" at bounding box center [979, 51] width 17 height 17
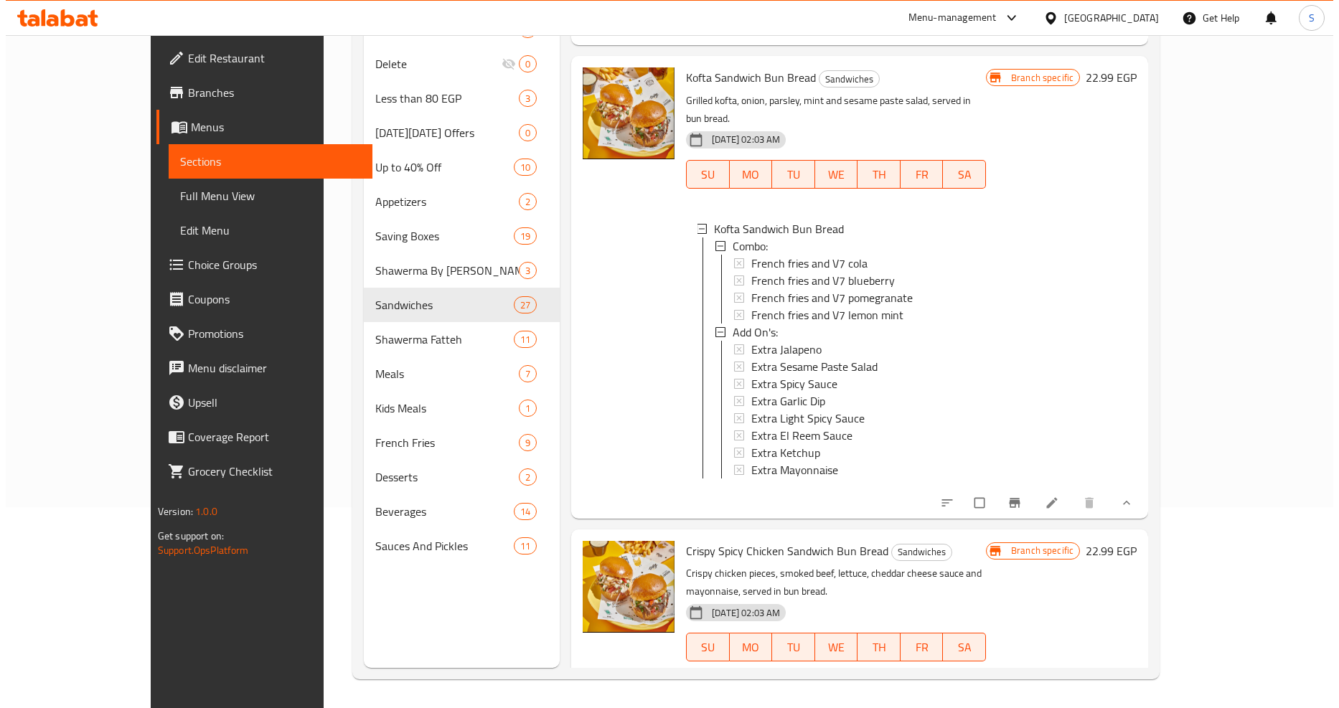
scroll to position [7732, 0]
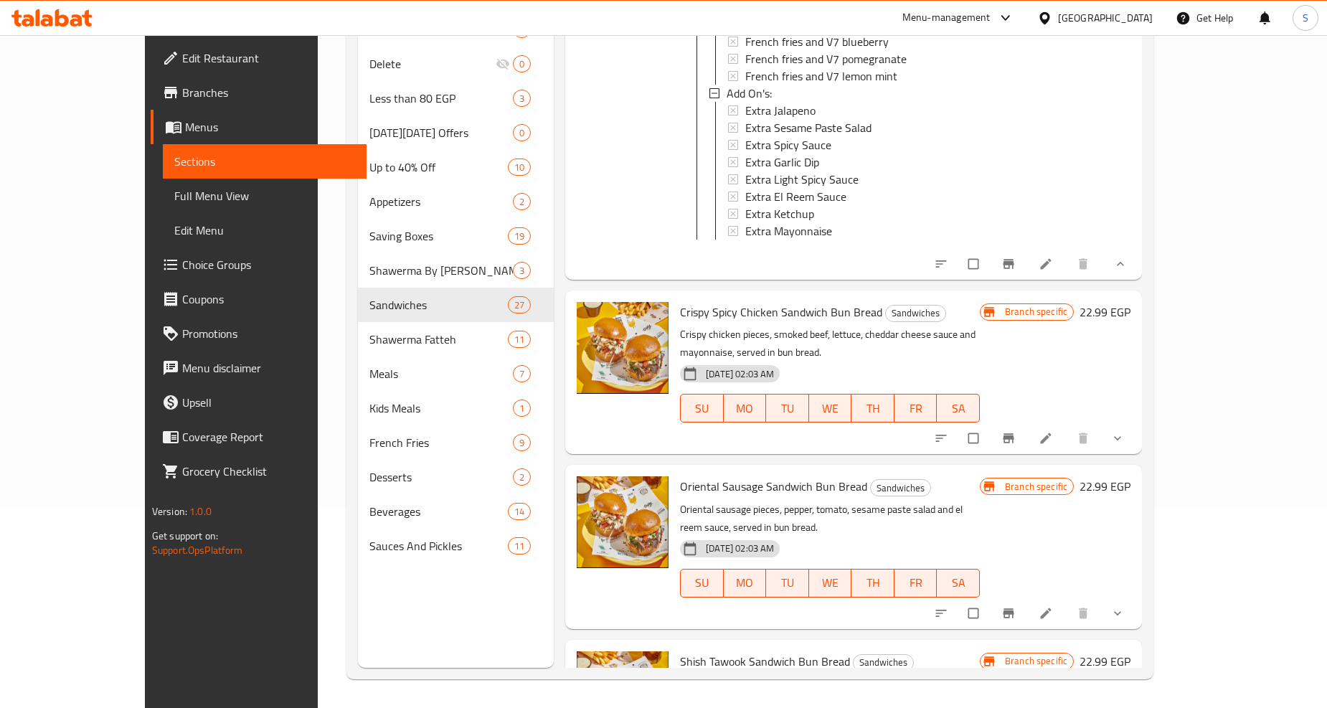
click at [1136, 423] on button "show more" at bounding box center [1119, 439] width 34 height 32
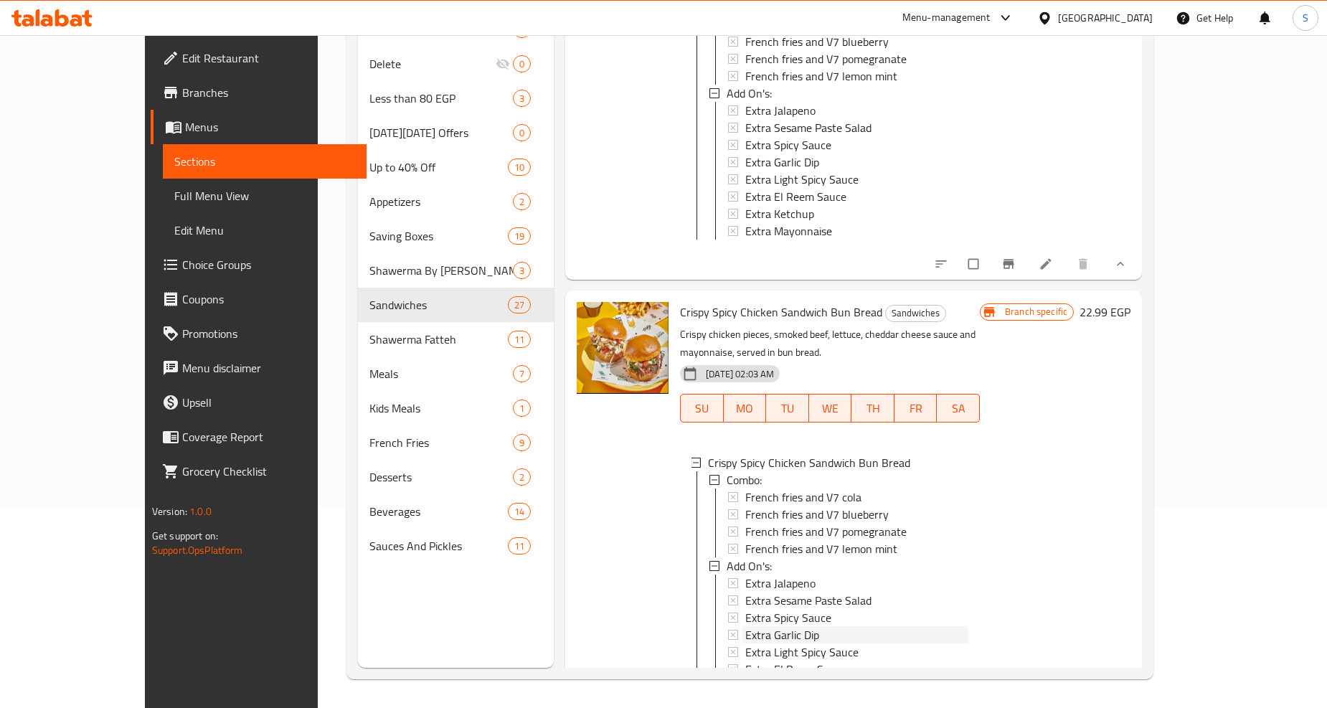
click at [748, 626] on span "Extra Garlic Dip" at bounding box center [782, 634] width 74 height 17
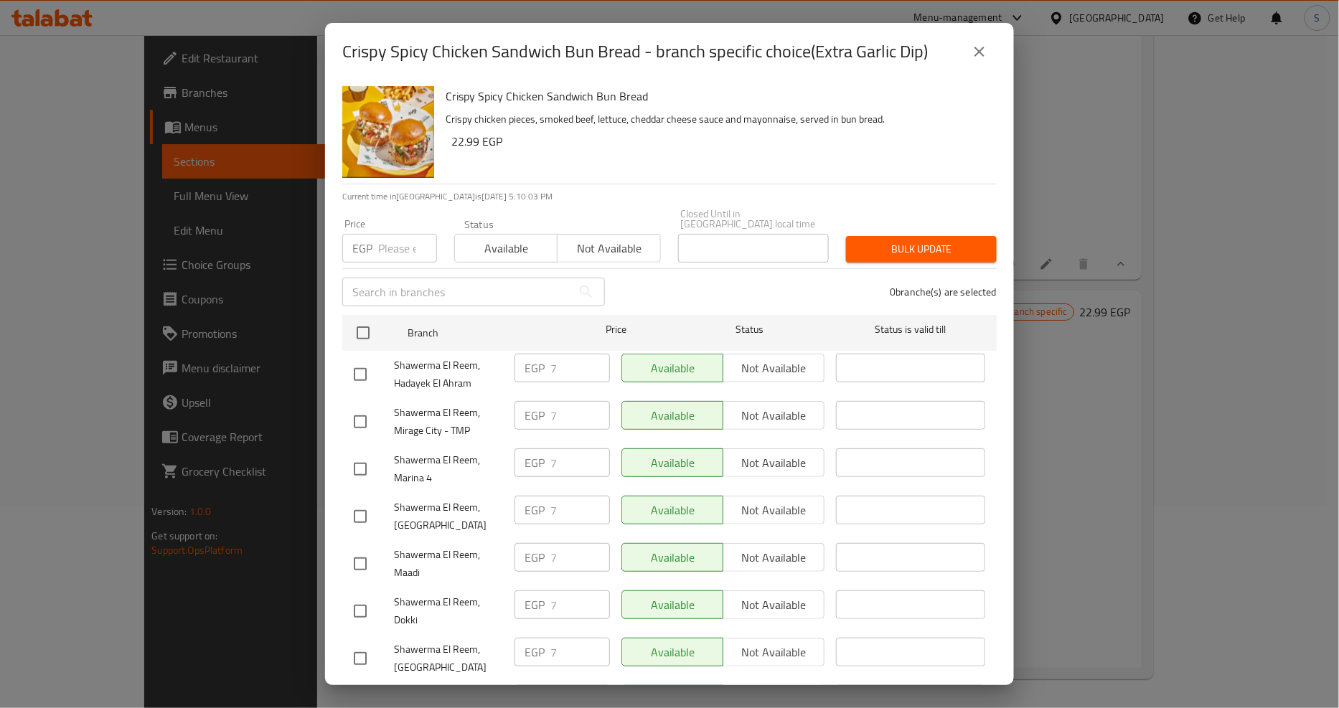
scroll to position [1263, 0]
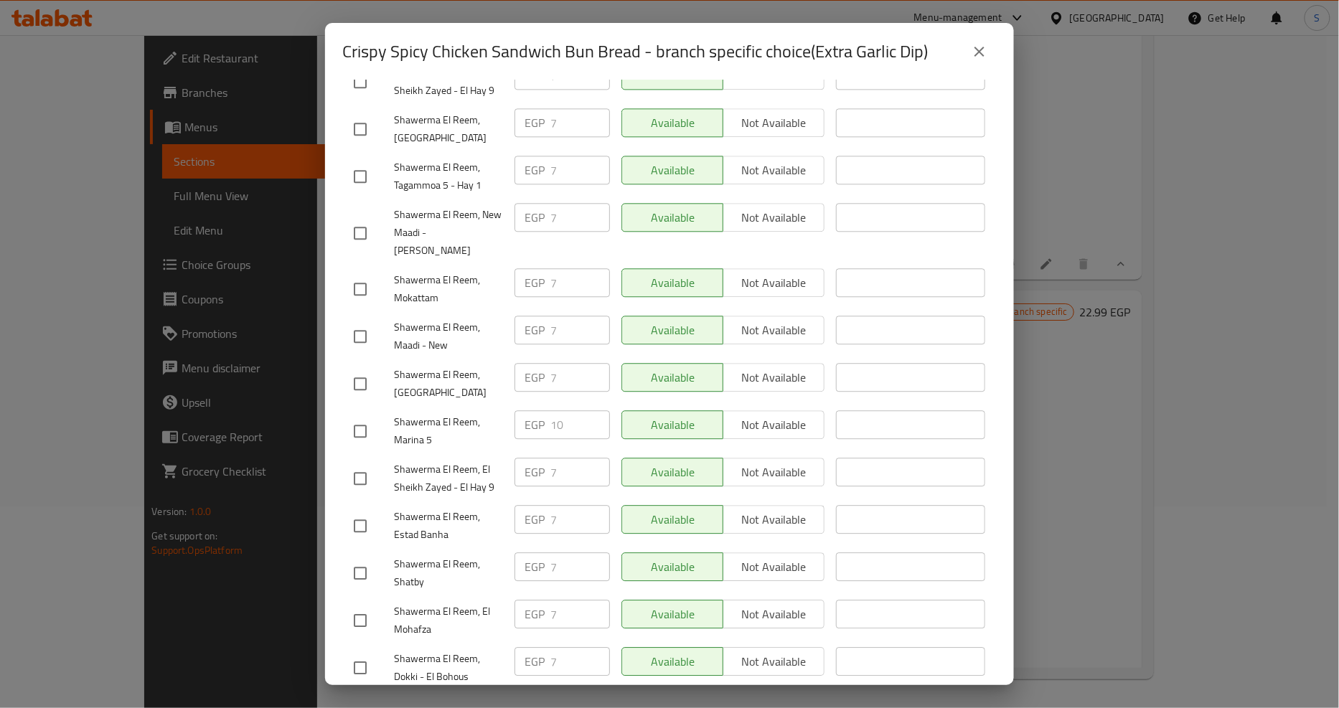
click at [991, 47] on button "close" at bounding box center [979, 51] width 34 height 34
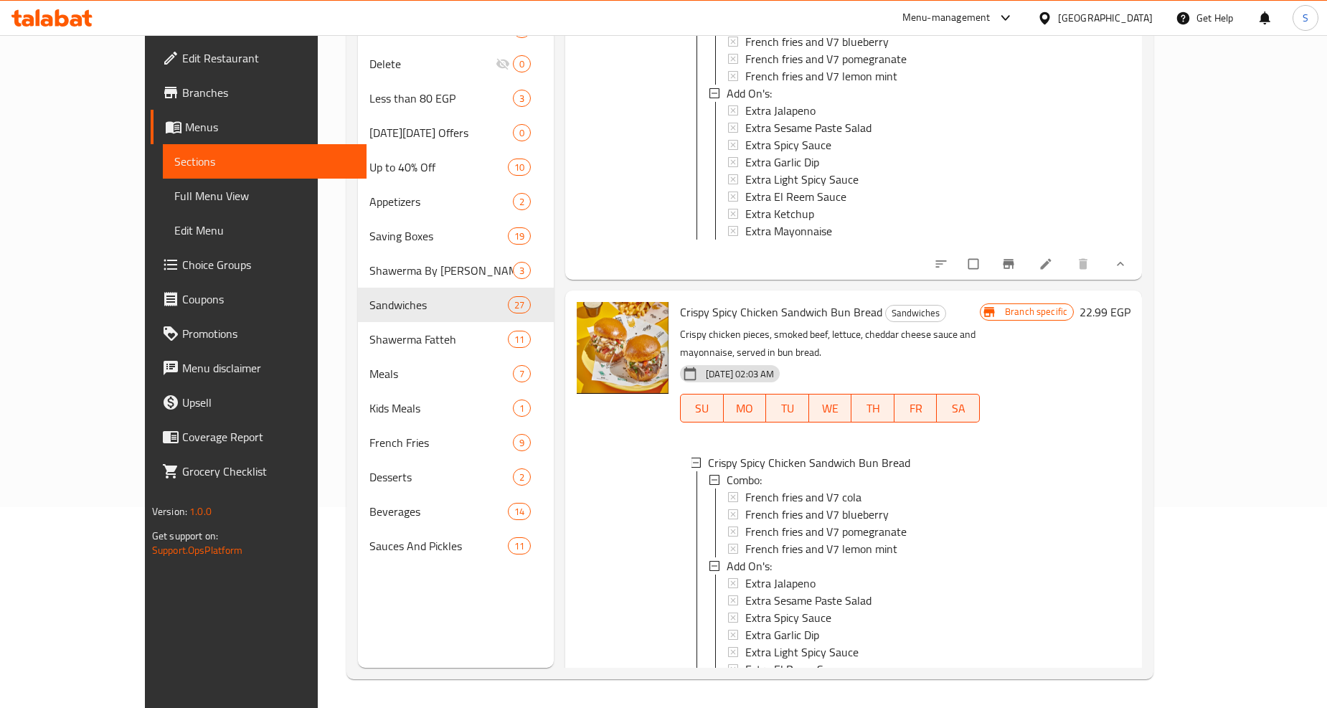
click at [752, 678] on span "Extra Ketchup" at bounding box center [779, 686] width 69 height 17
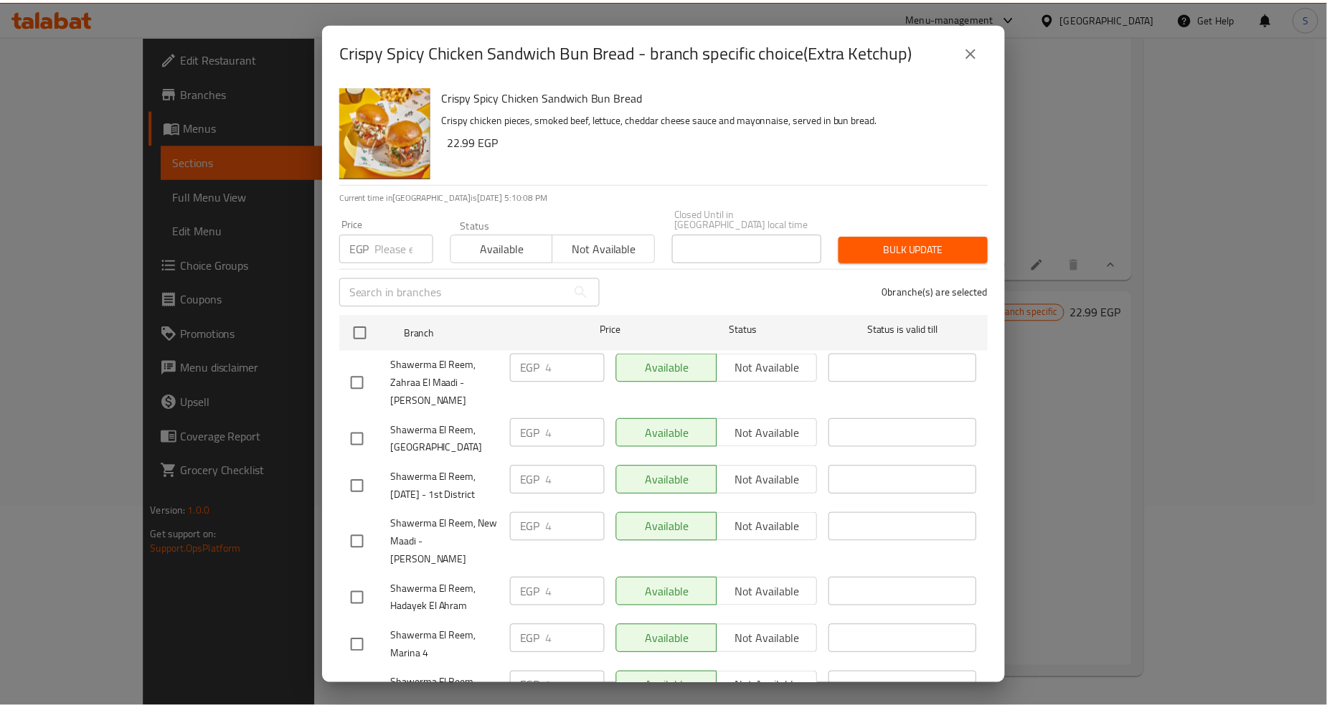
scroll to position [1169, 0]
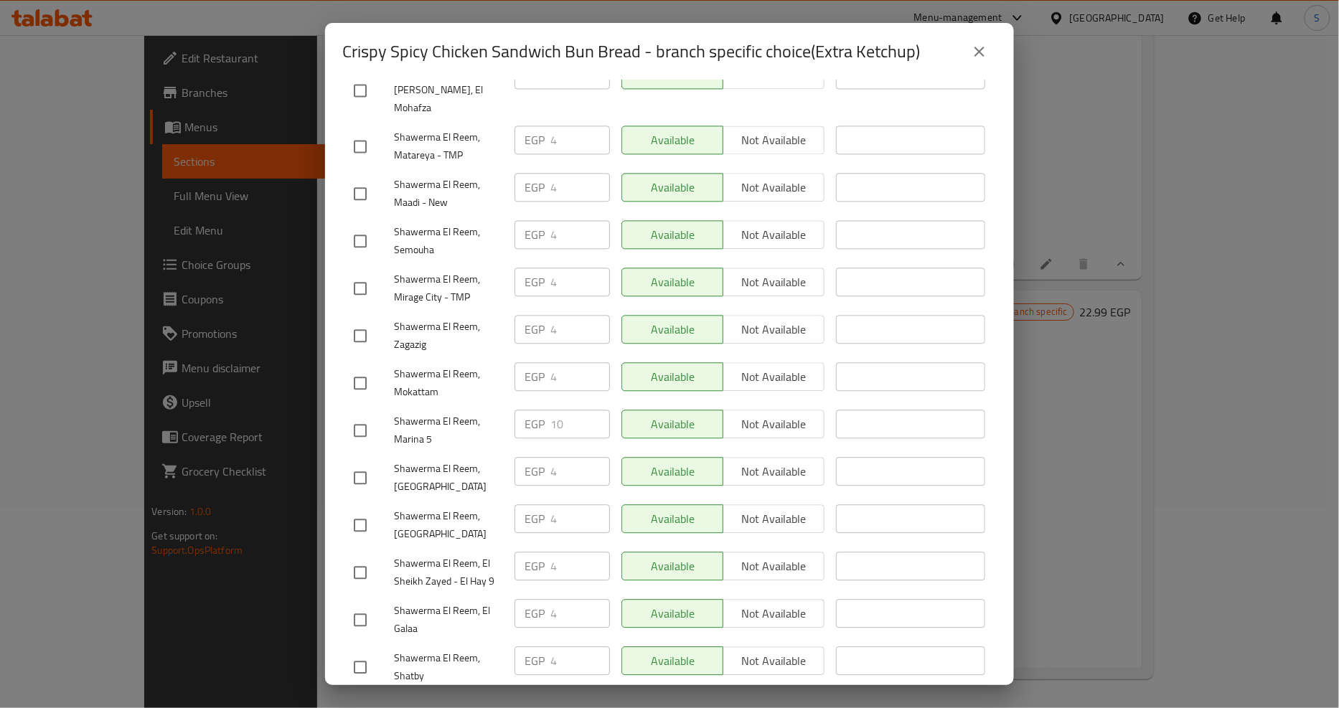
click at [972, 46] on icon "close" at bounding box center [979, 51] width 17 height 17
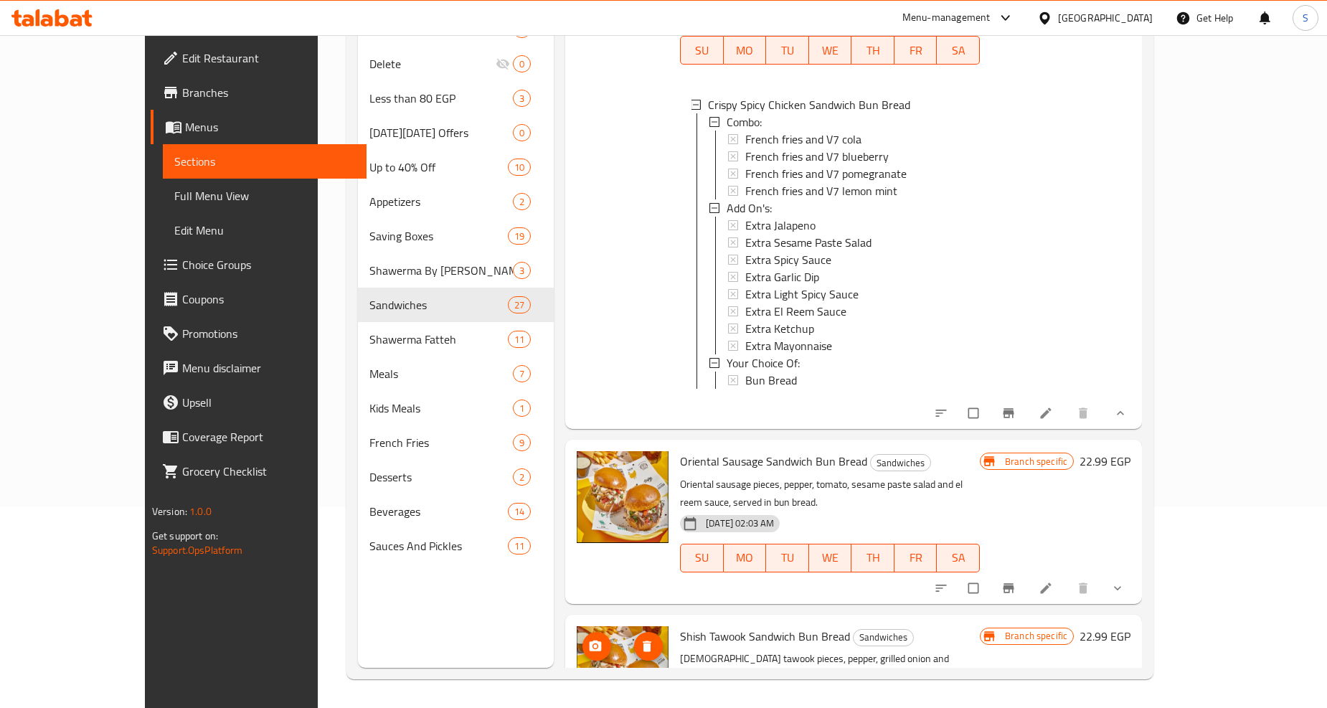
scroll to position [8131, 0]
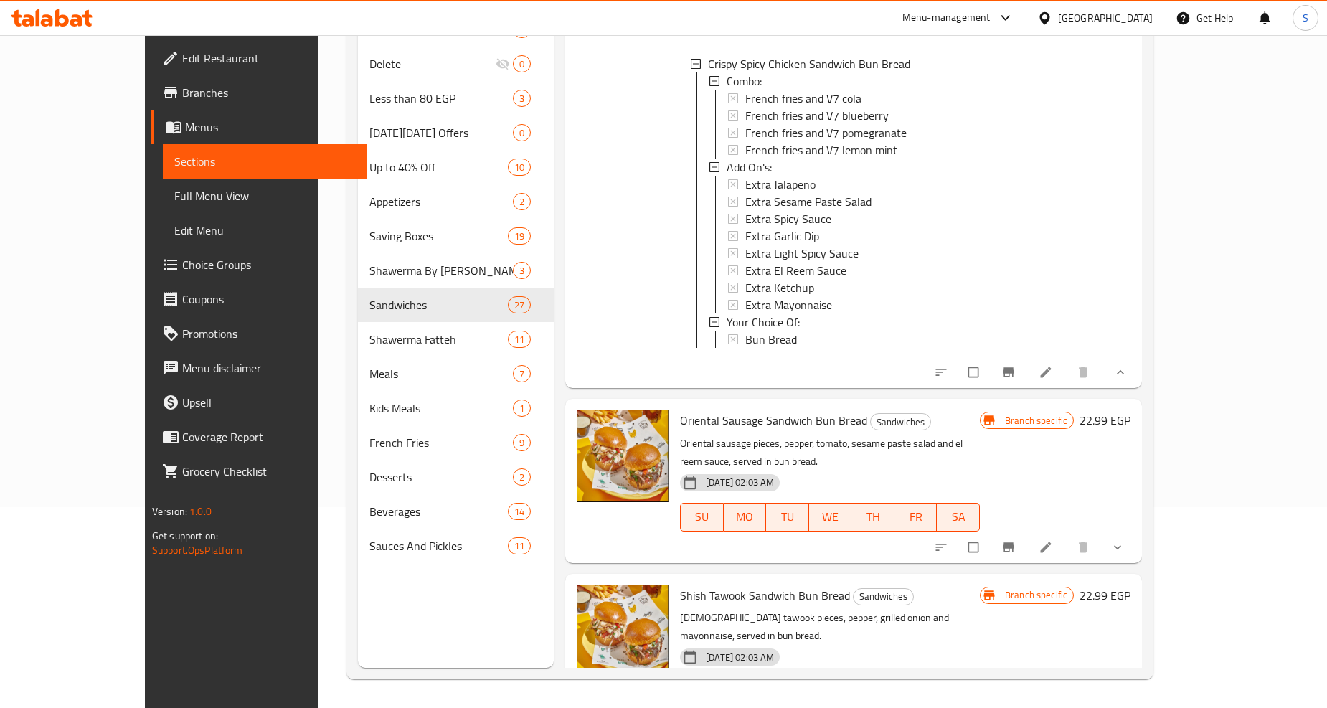
click at [1125, 540] on icon "show more" at bounding box center [1118, 547] width 14 height 14
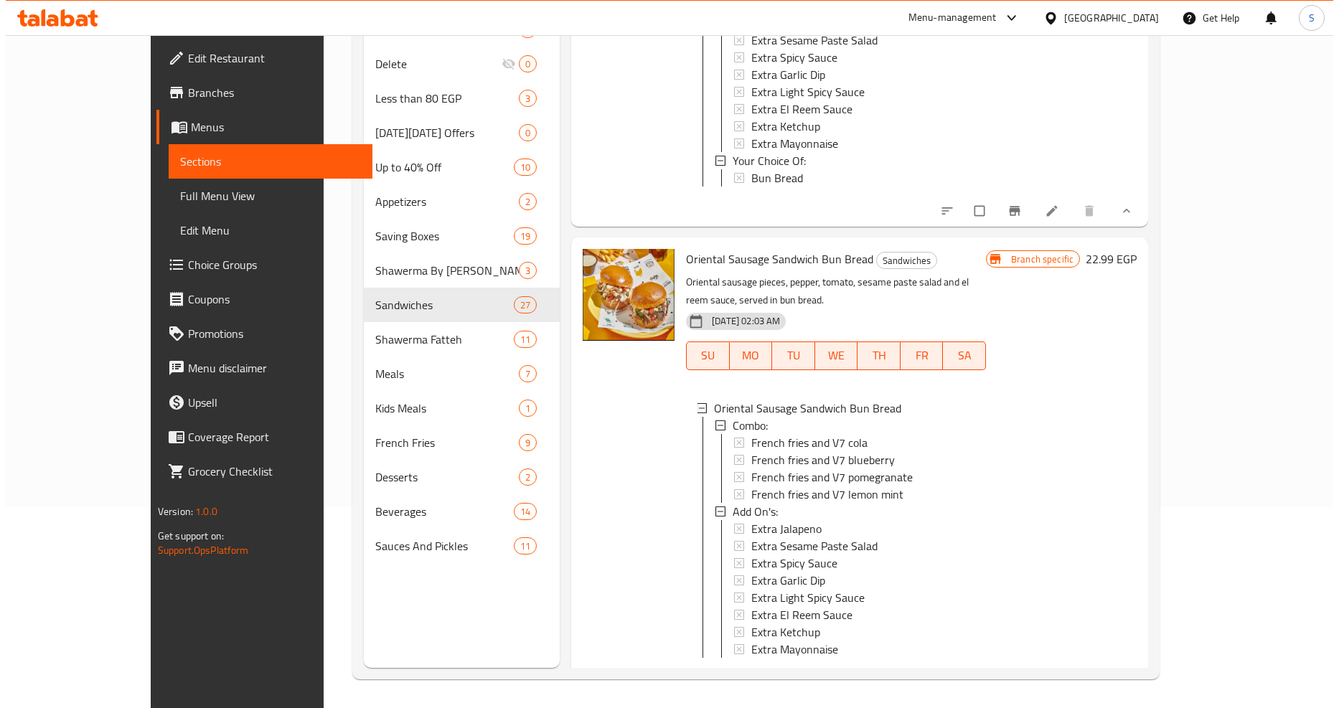
scroll to position [8370, 0]
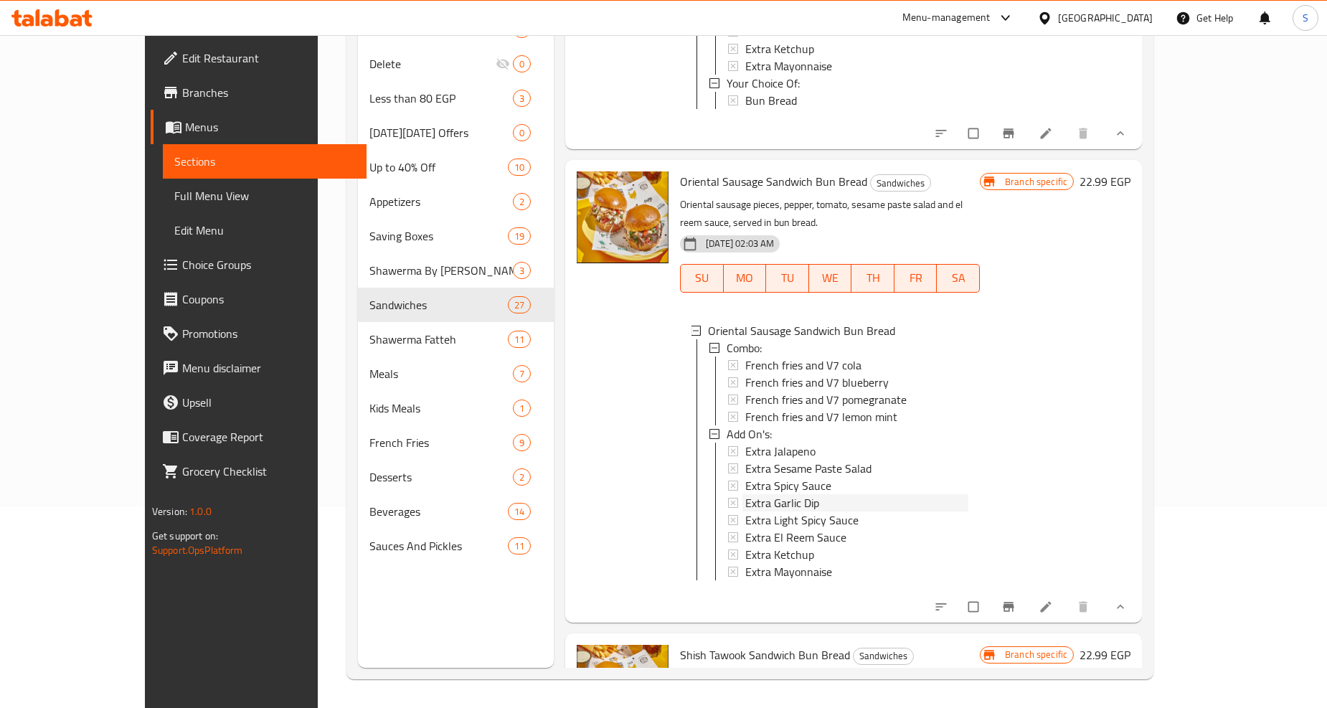
click at [755, 494] on span "Extra Garlic Dip" at bounding box center [782, 502] width 74 height 17
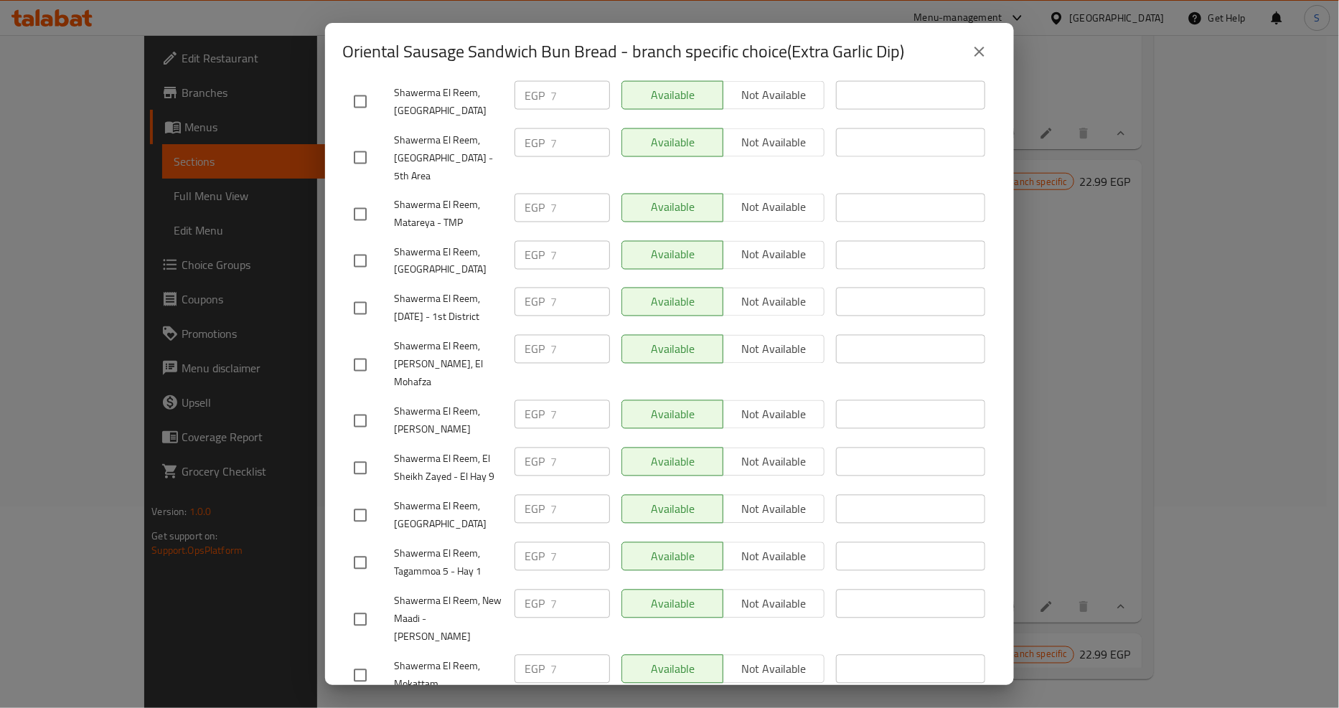
scroll to position [1263, 0]
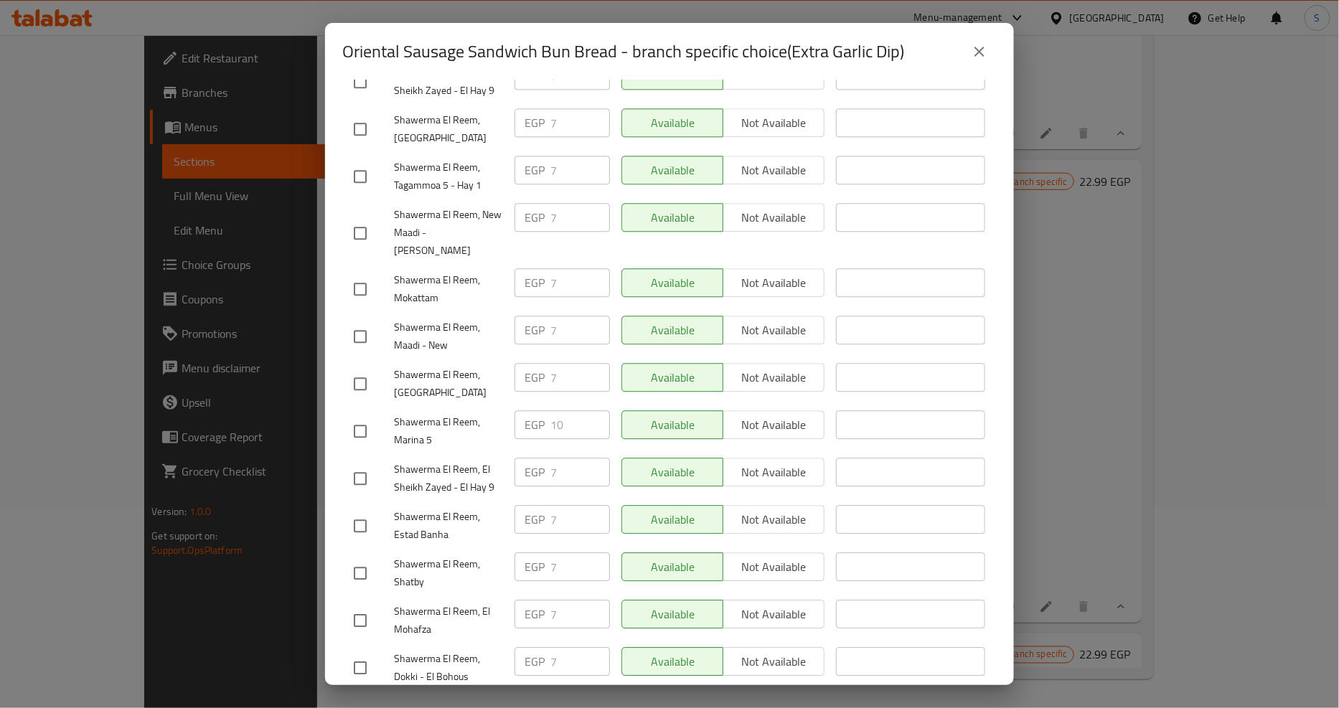
click at [972, 47] on icon "close" at bounding box center [979, 51] width 17 height 17
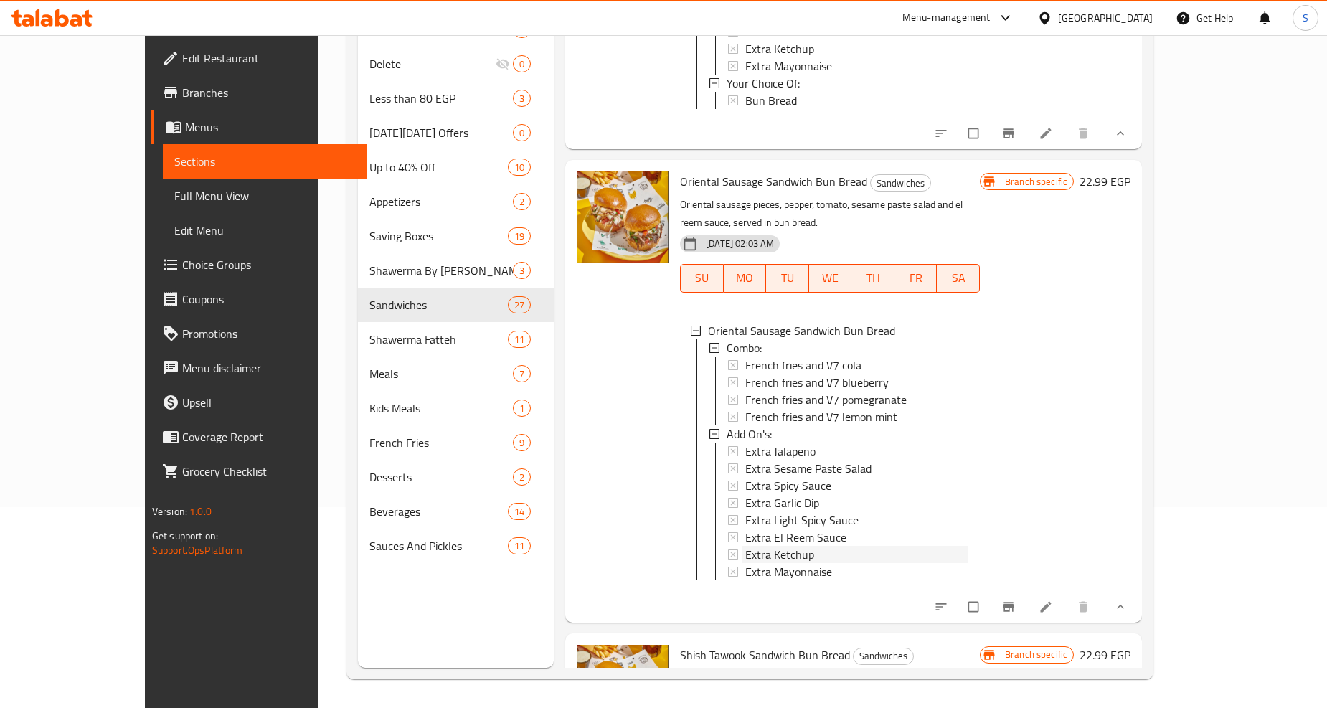
click at [755, 546] on span "Extra Ketchup" at bounding box center [779, 554] width 69 height 17
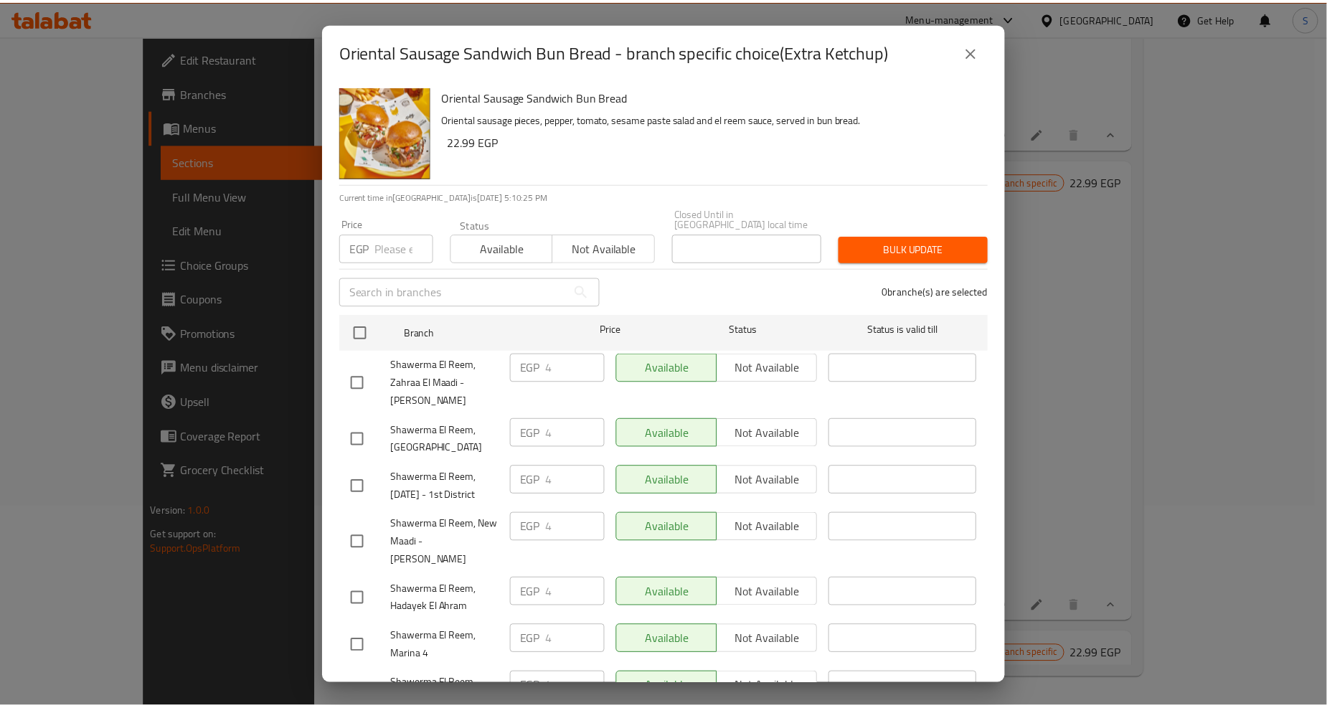
scroll to position [1169, 0]
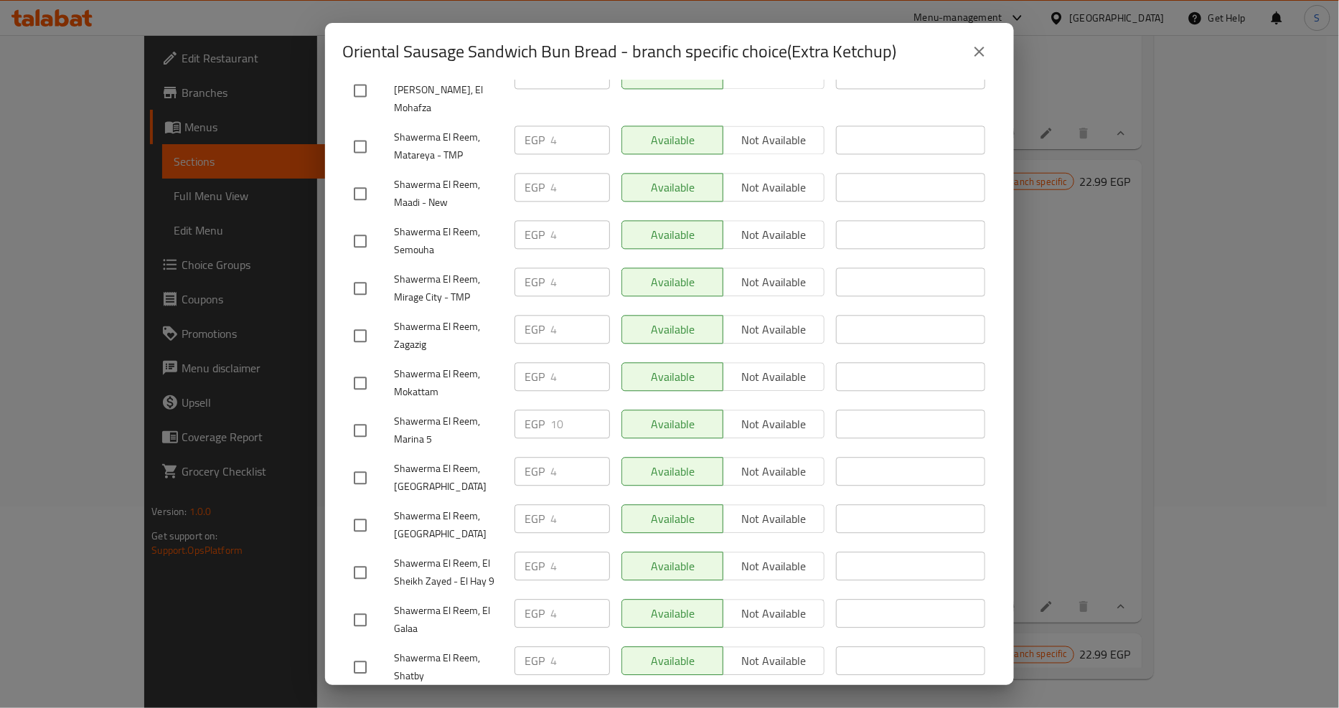
click at [988, 44] on button "close" at bounding box center [979, 51] width 34 height 34
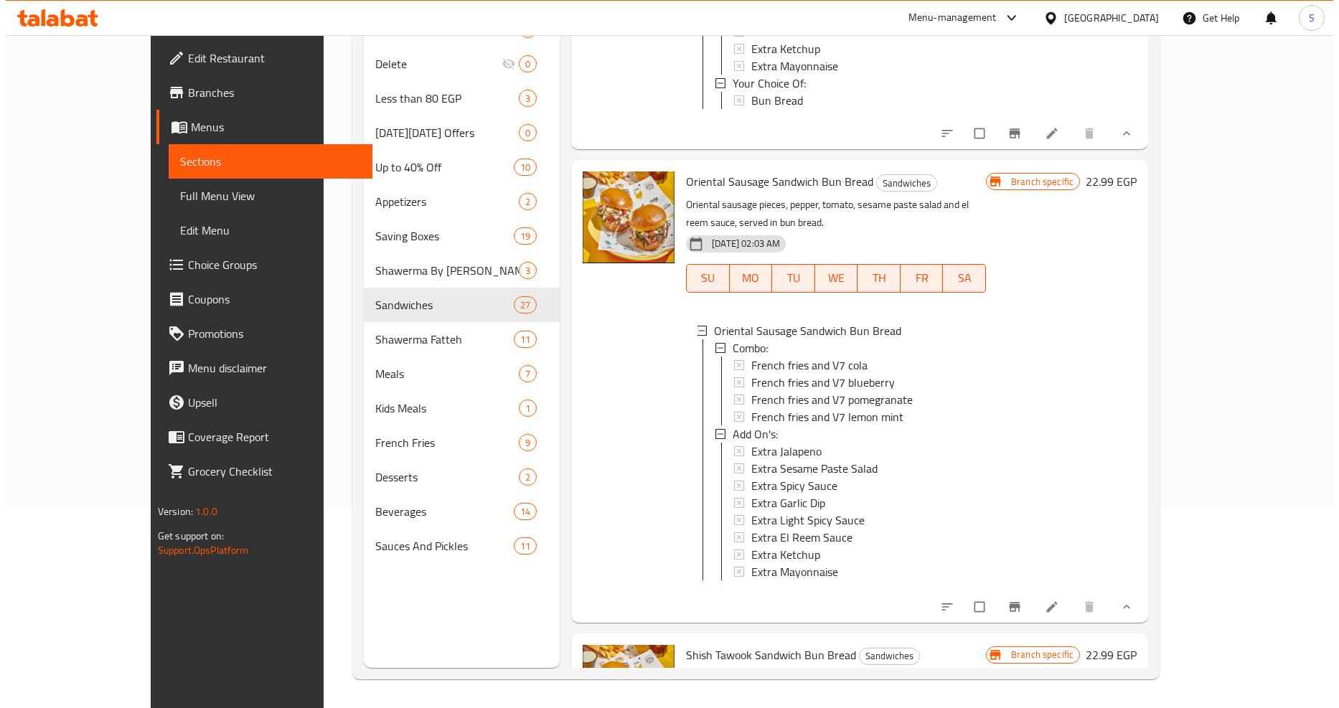
scroll to position [8768, 0]
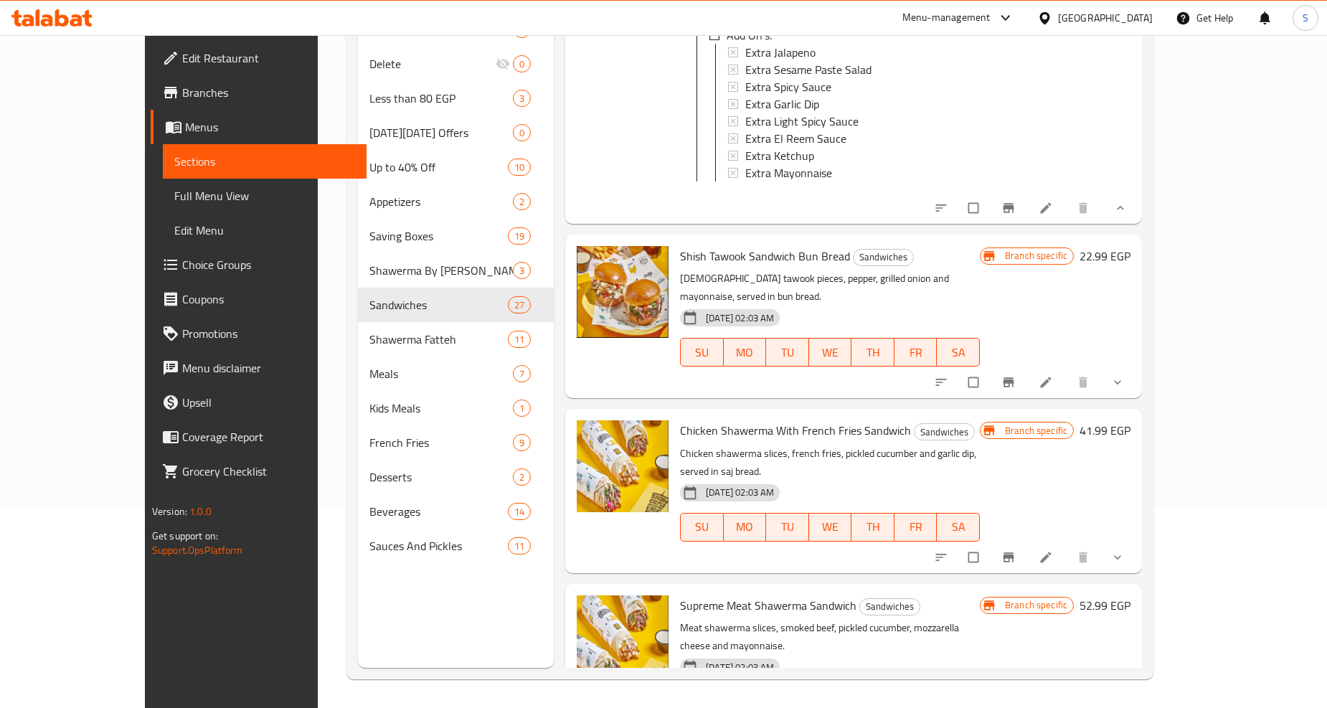
click at [1136, 367] on div at bounding box center [1030, 383] width 211 height 32
click at [1125, 375] on icon "show more" at bounding box center [1118, 382] width 14 height 14
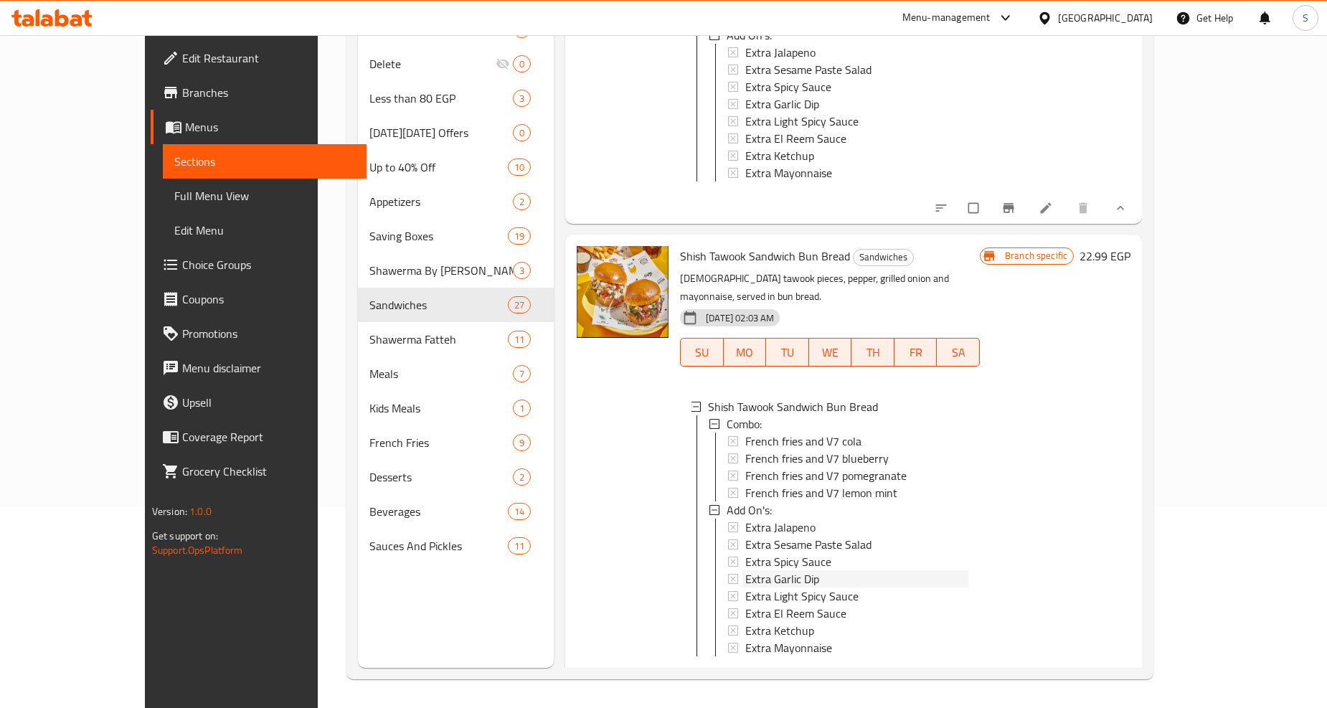
click at [751, 570] on span "Extra Garlic Dip" at bounding box center [782, 578] width 74 height 17
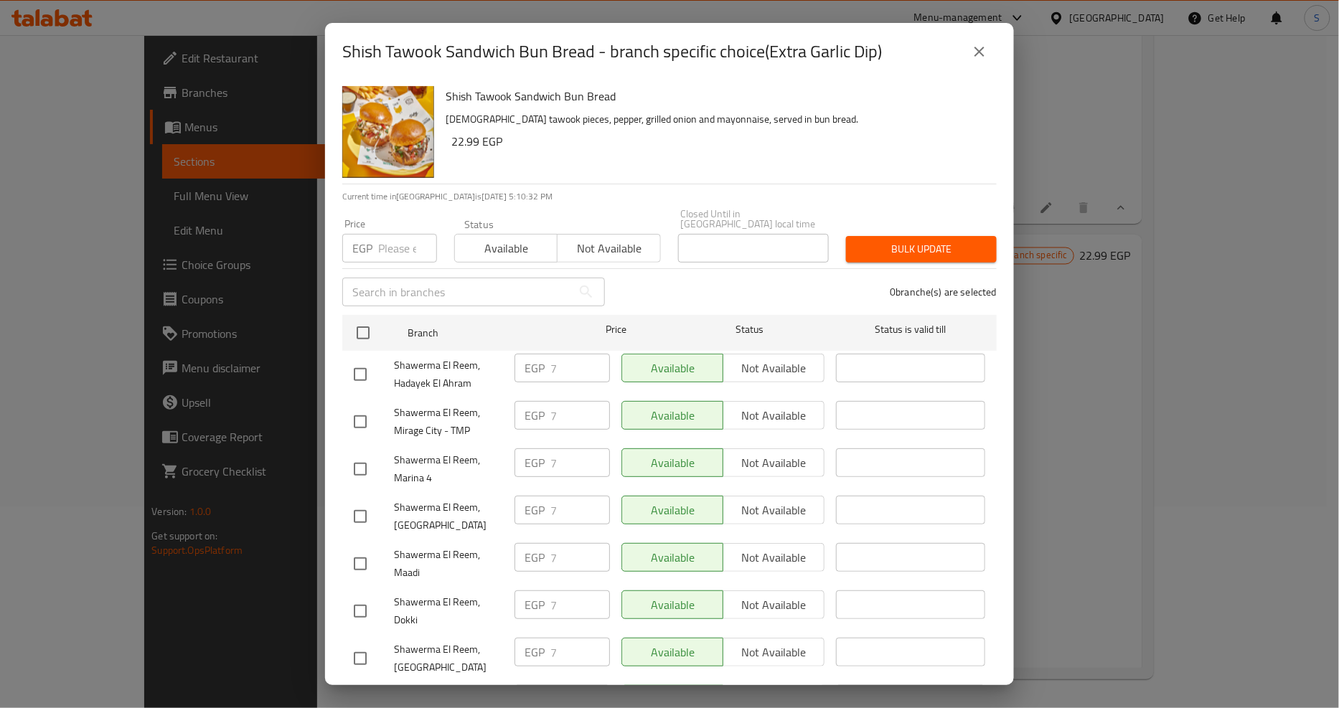
scroll to position [1263, 0]
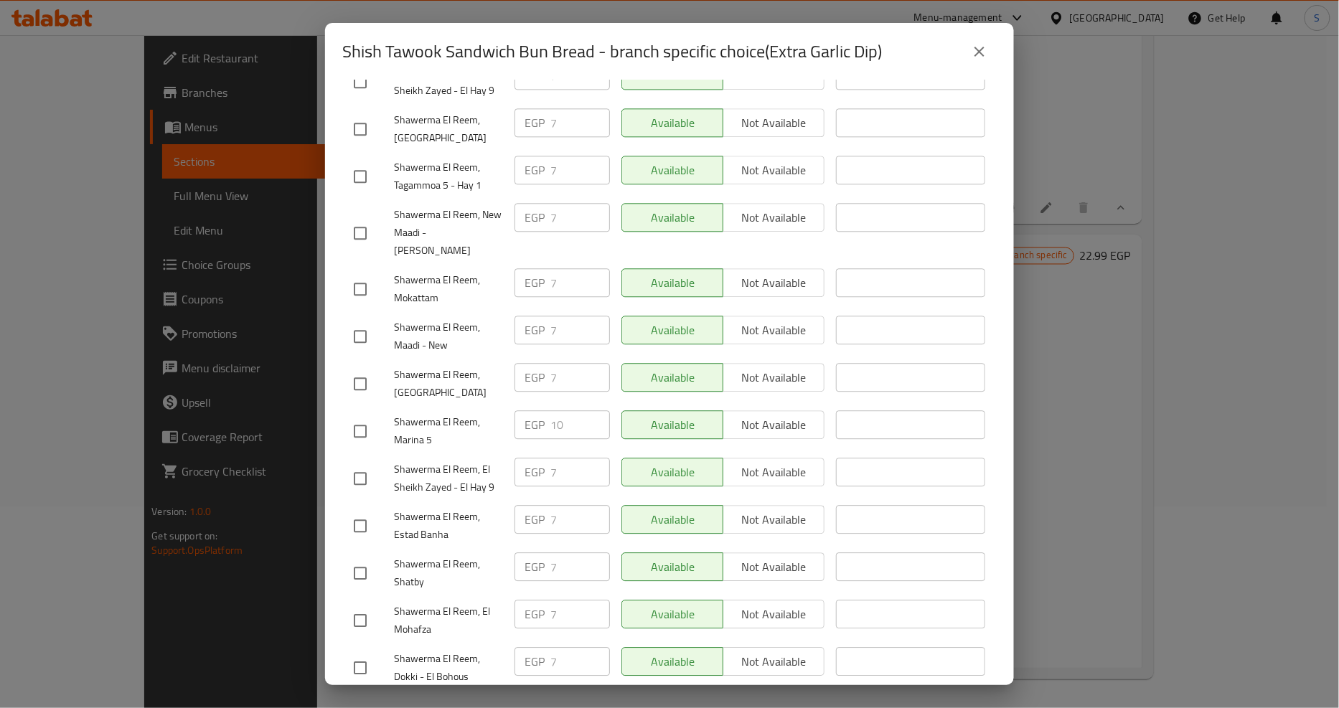
click at [983, 56] on icon "close" at bounding box center [979, 51] width 17 height 17
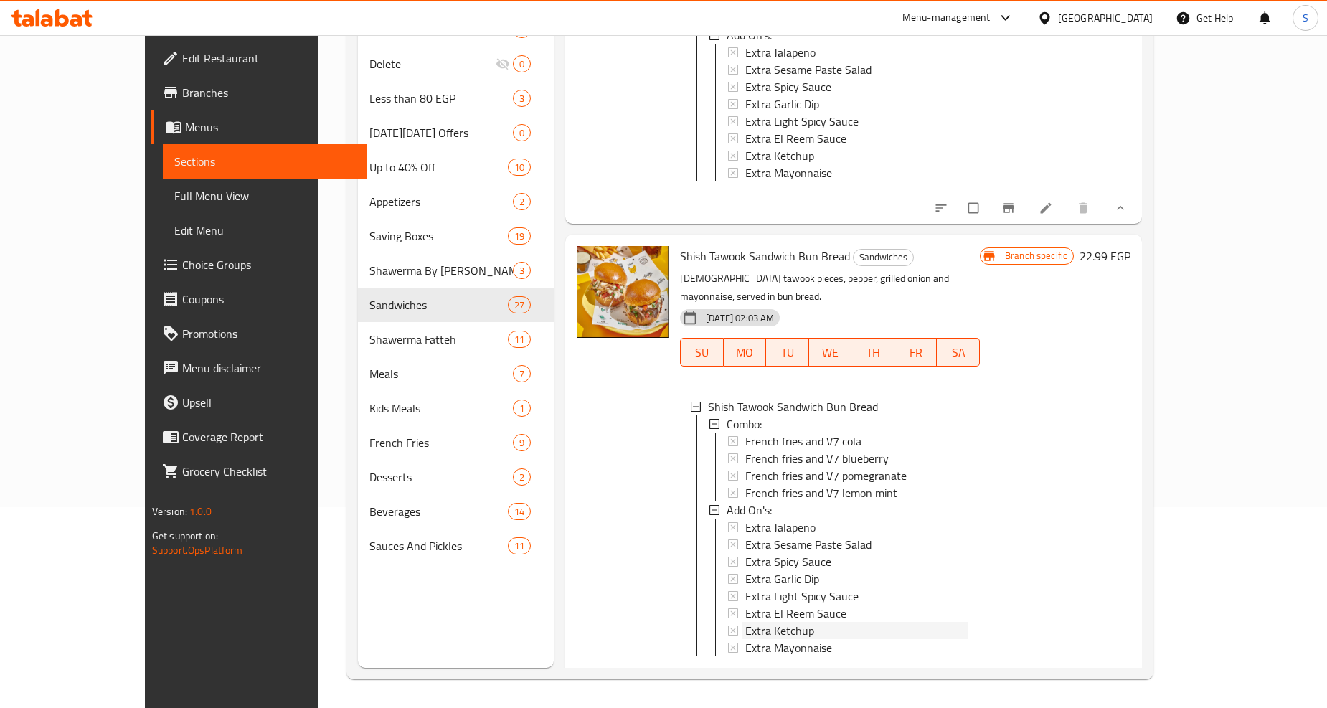
click at [747, 622] on span "Extra Ketchup" at bounding box center [779, 630] width 69 height 17
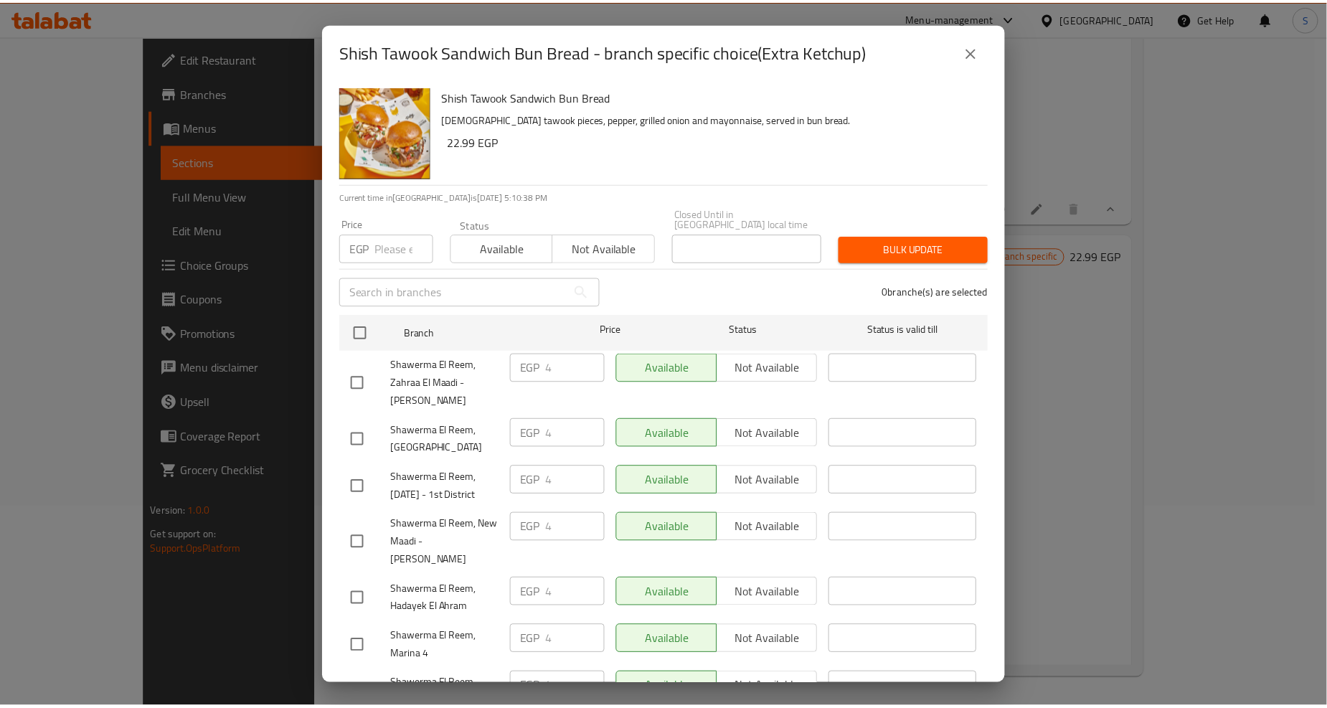
scroll to position [1169, 0]
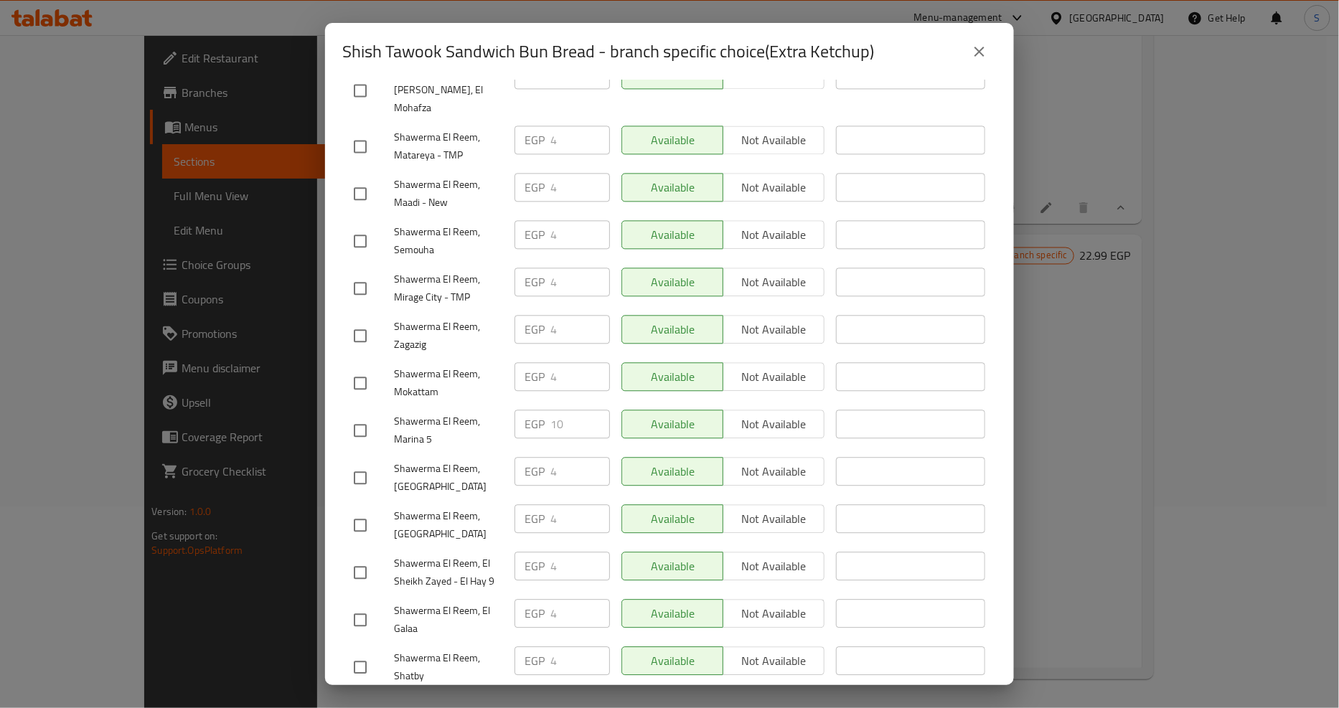
click at [984, 50] on icon "close" at bounding box center [979, 51] width 17 height 17
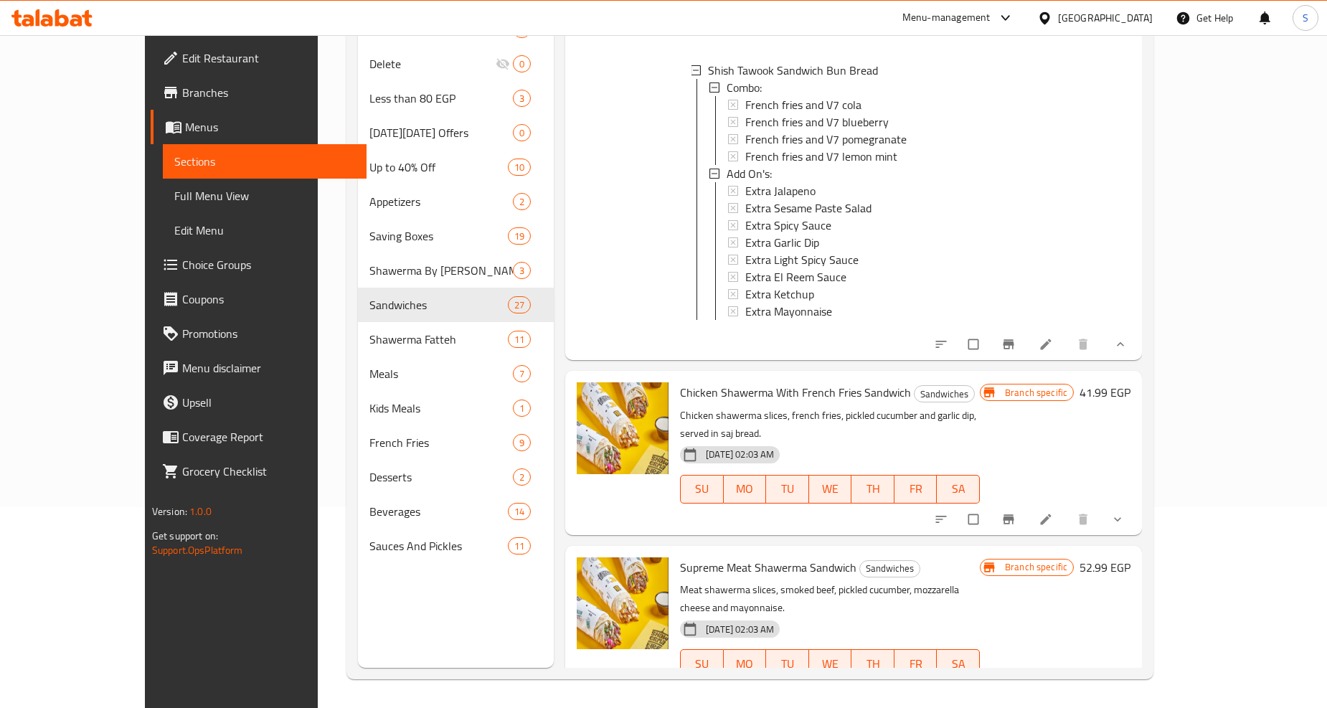
scroll to position [9167, 0]
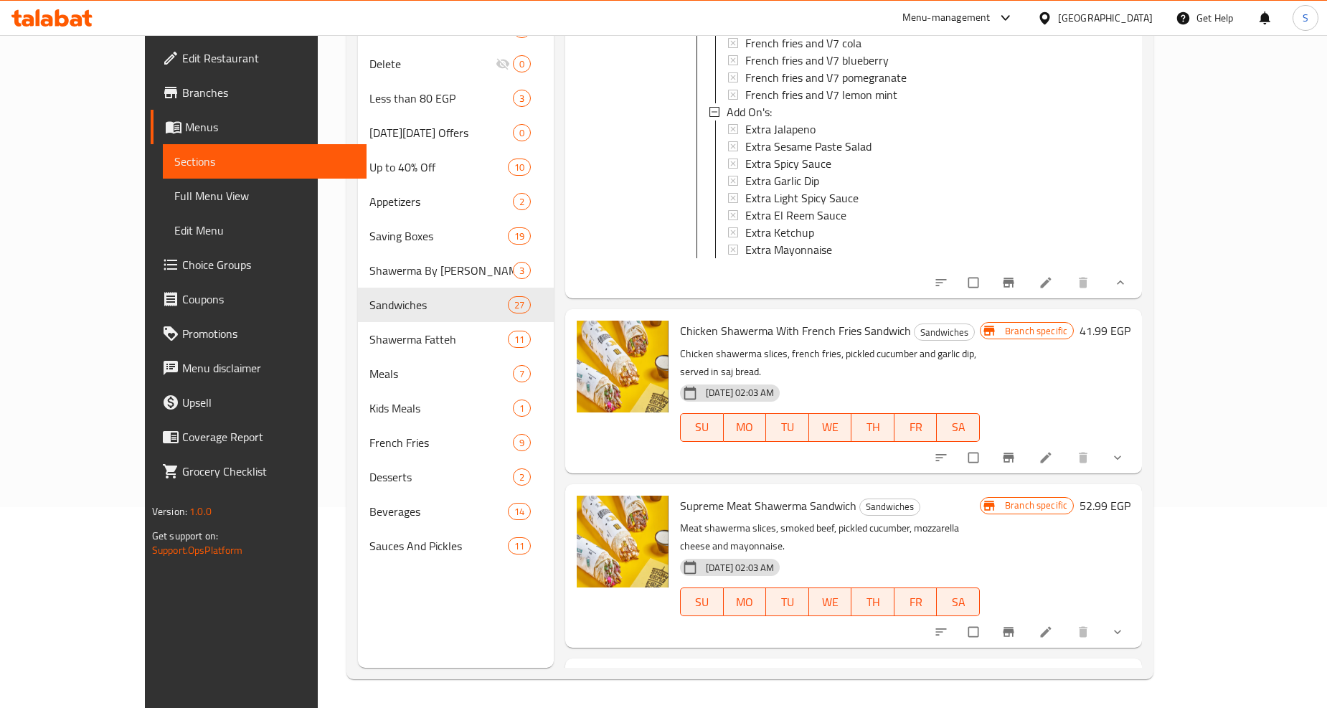
click at [1136, 442] on button "show more" at bounding box center [1119, 458] width 34 height 32
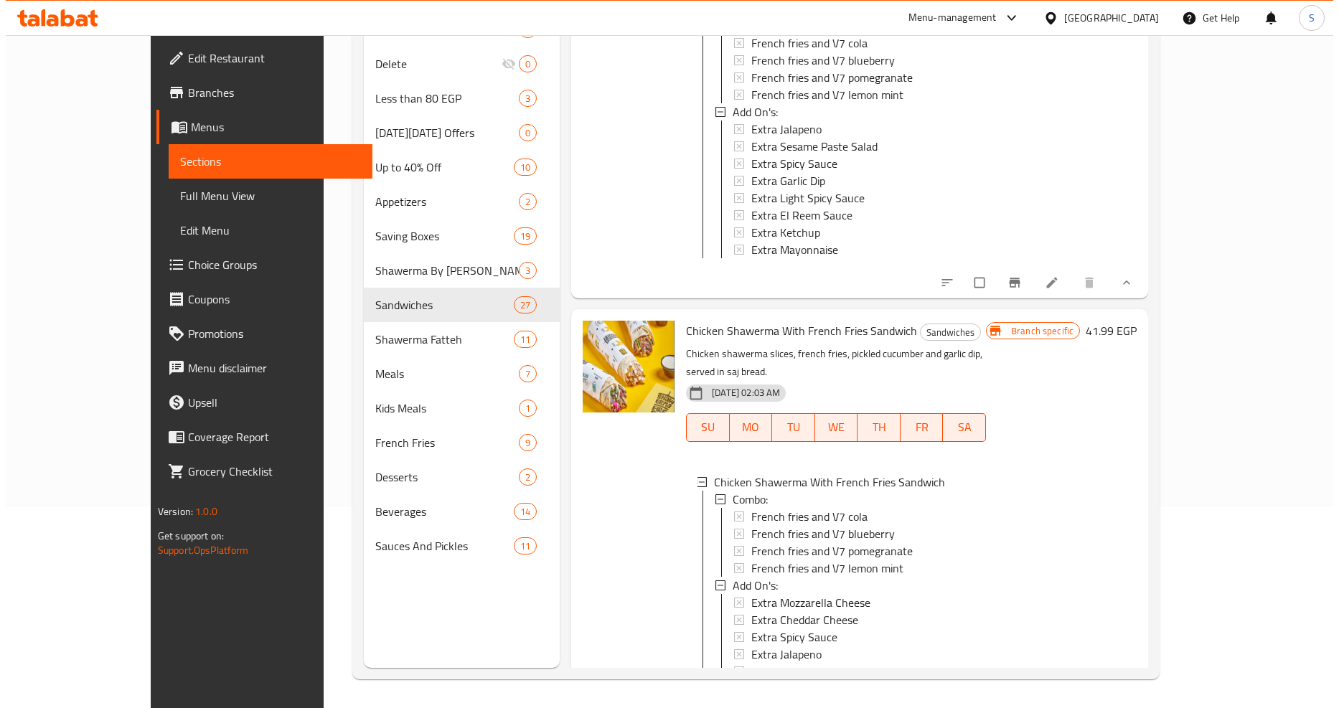
scroll to position [9246, 0]
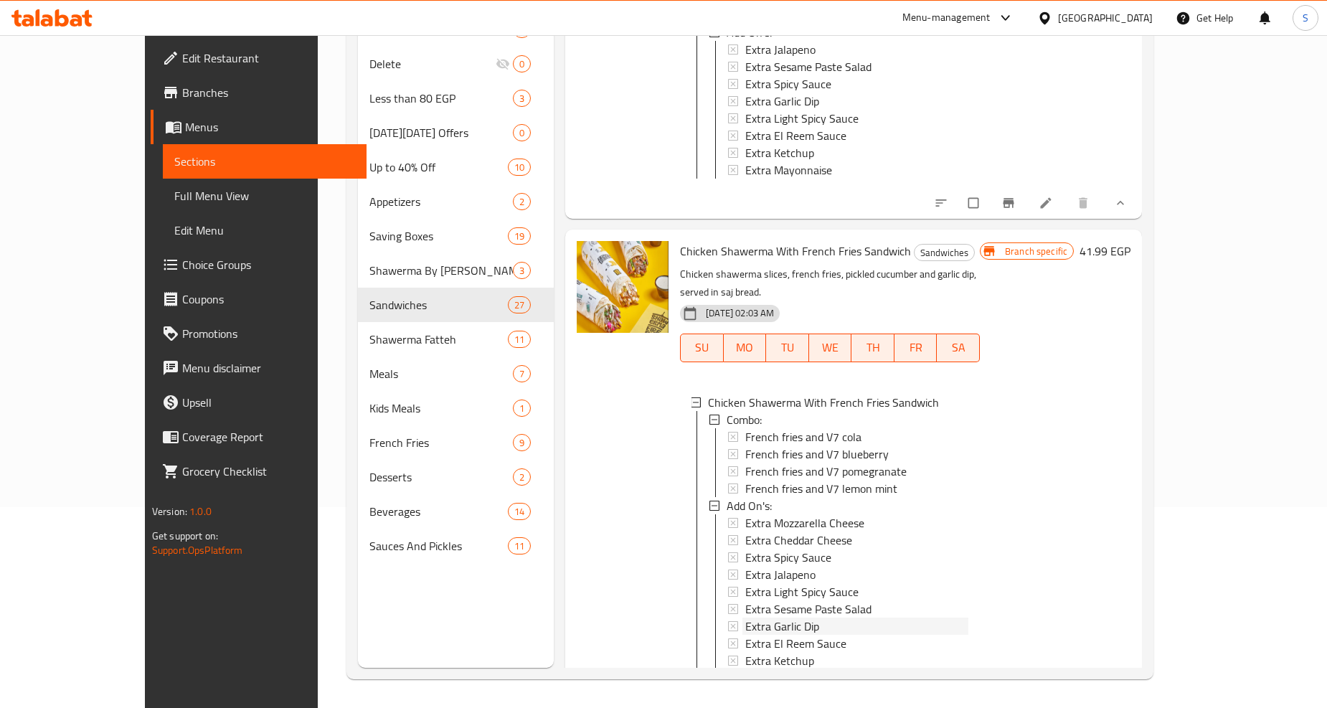
click at [745, 618] on span "Extra Garlic Dip" at bounding box center [782, 626] width 74 height 17
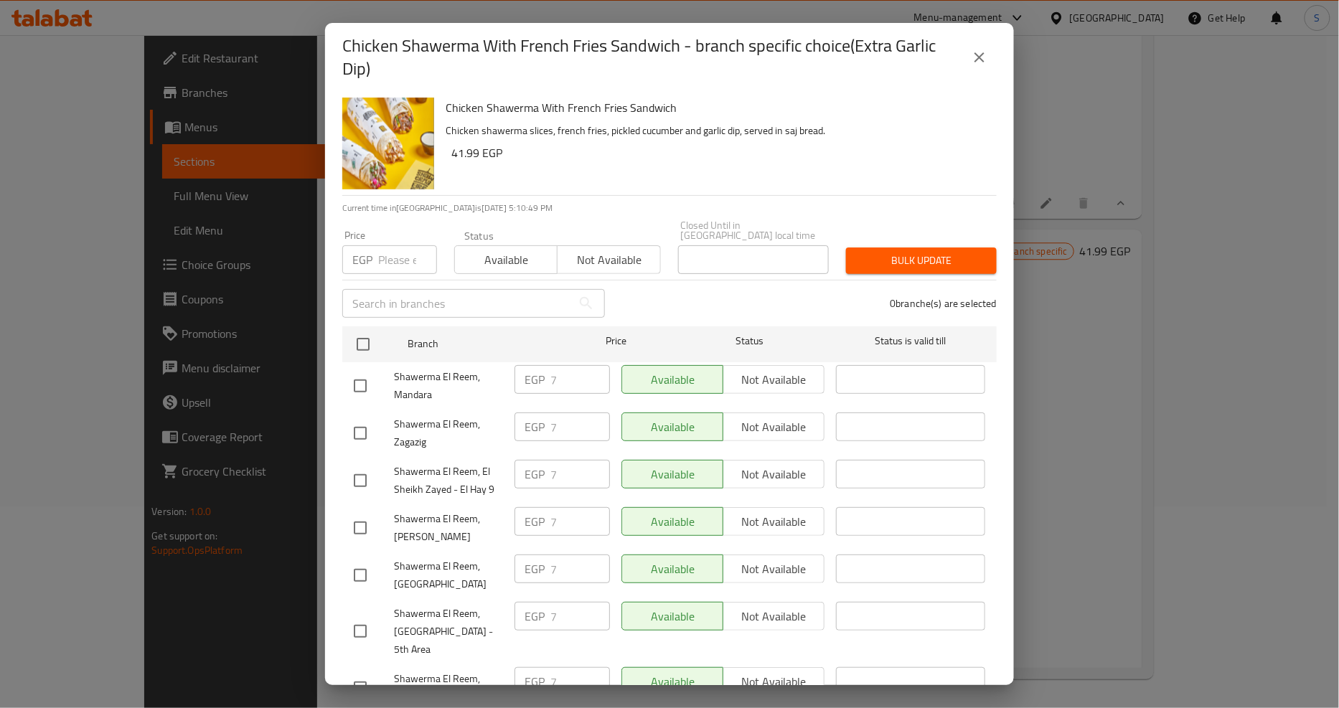
scroll to position [1204, 0]
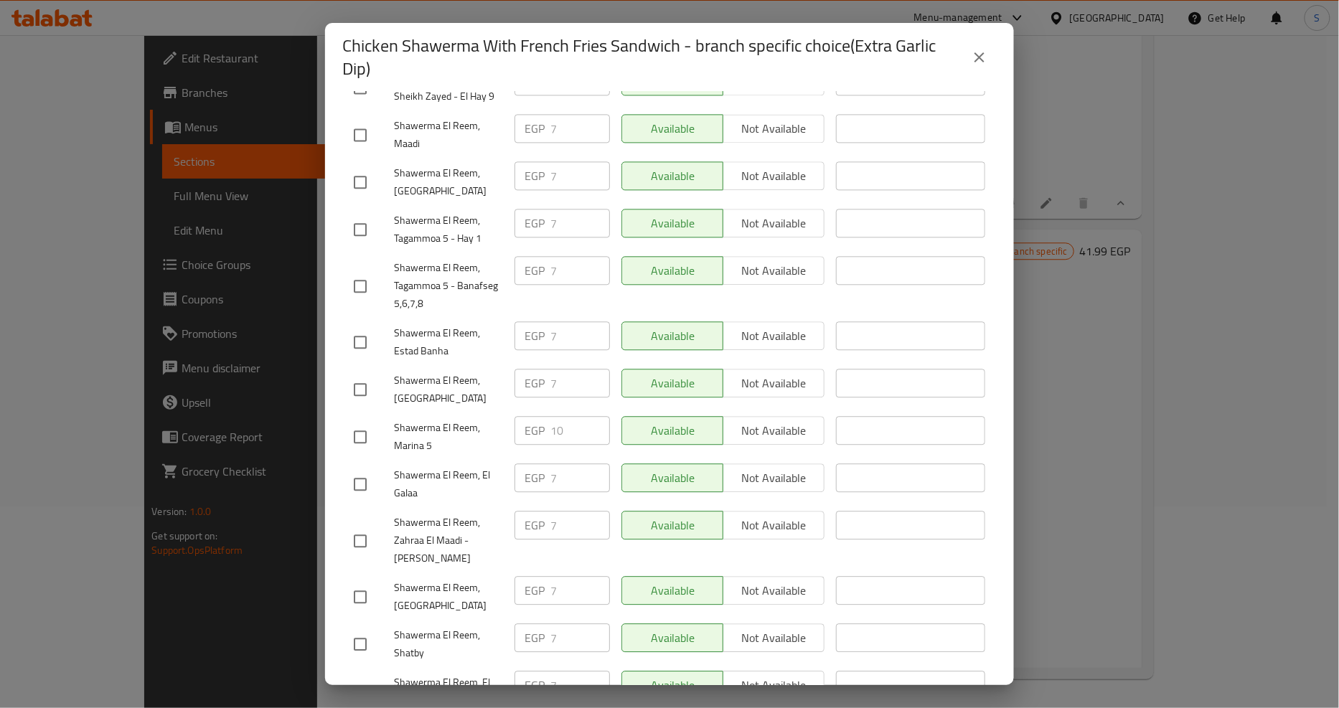
click at [980, 59] on icon "close" at bounding box center [979, 57] width 10 height 10
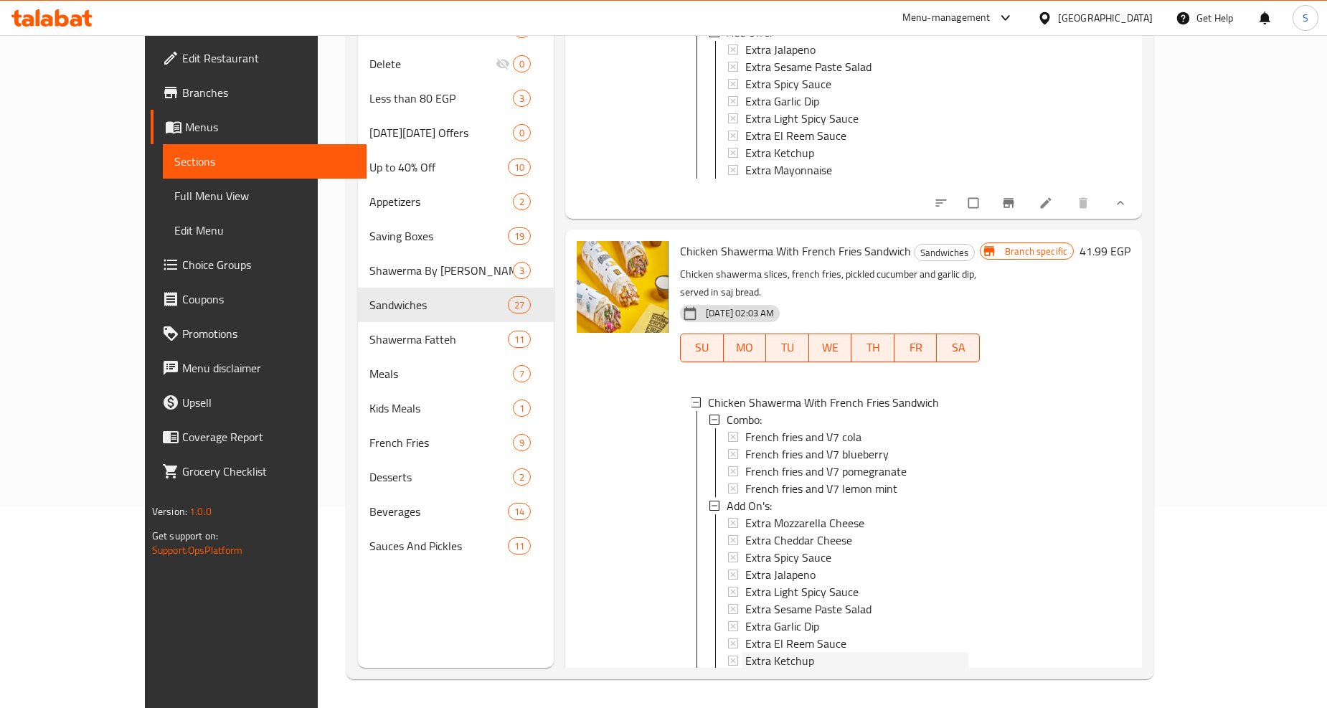
click at [745, 652] on span "Extra Ketchup" at bounding box center [779, 660] width 69 height 17
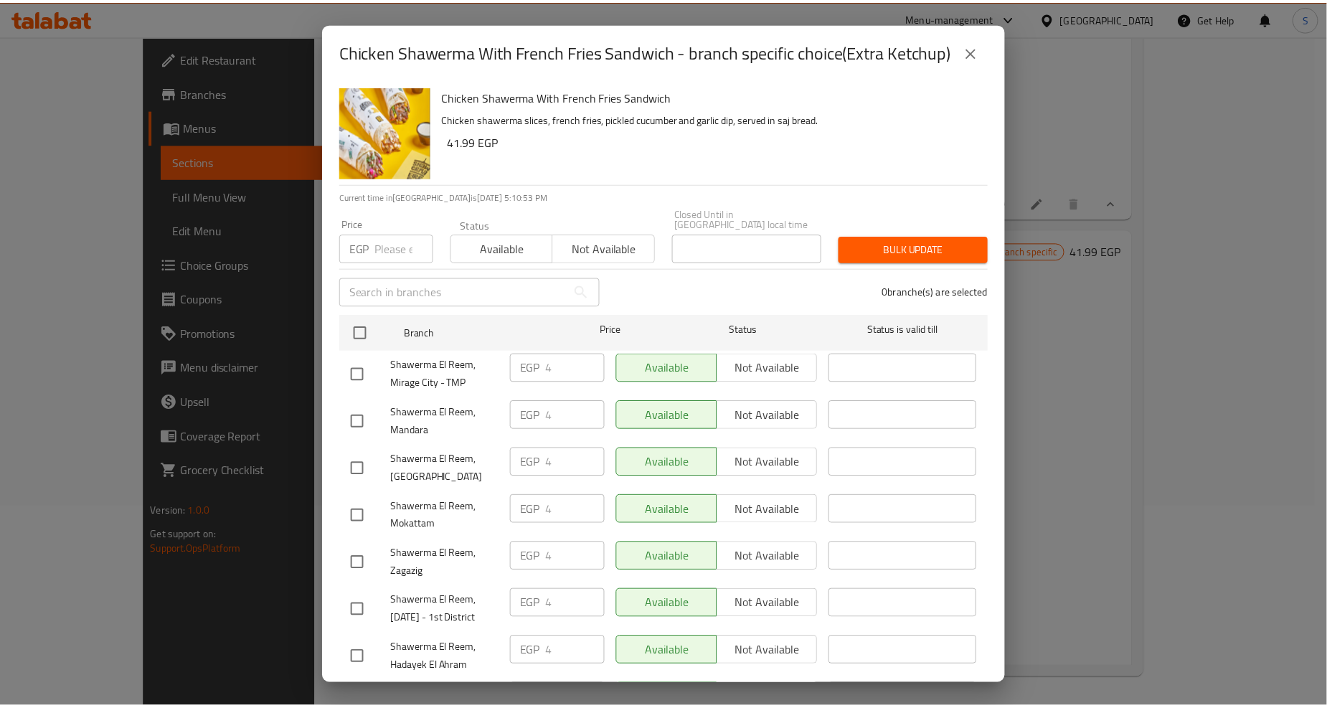
scroll to position [1251, 0]
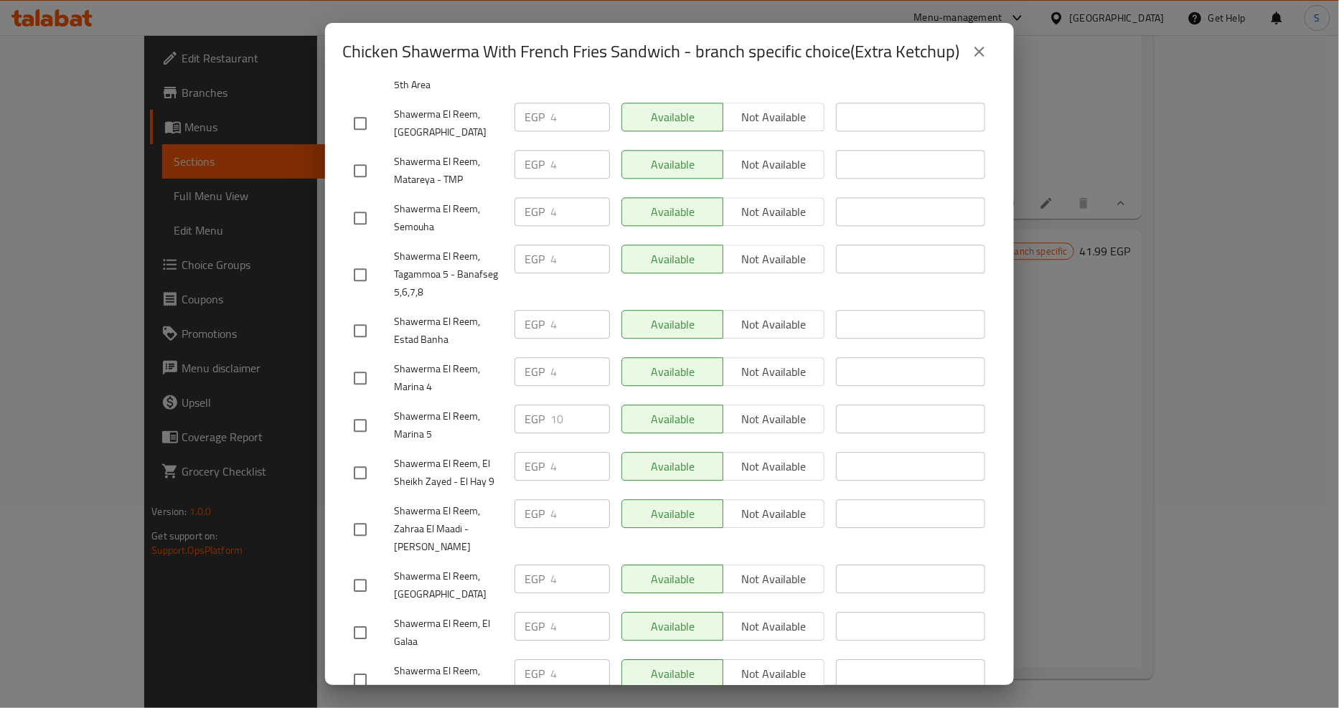
click at [986, 58] on icon "close" at bounding box center [979, 51] width 17 height 17
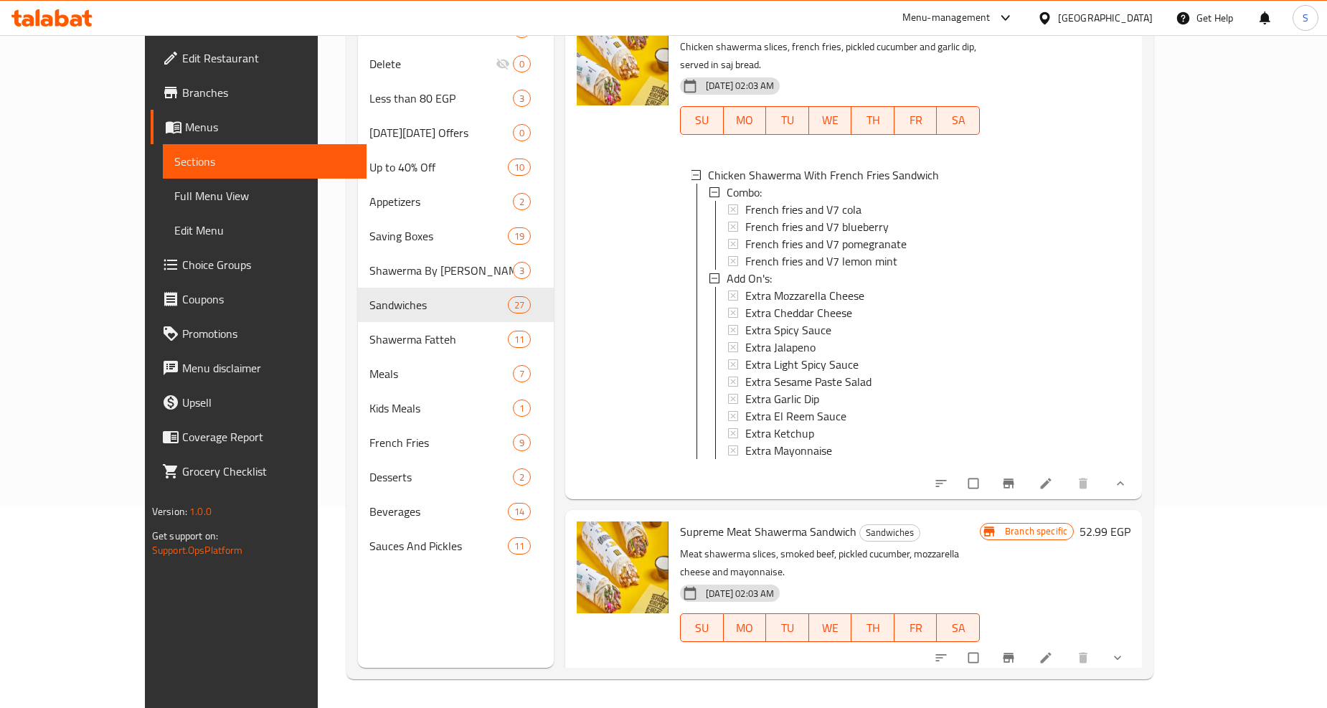
scroll to position [9566, 0]
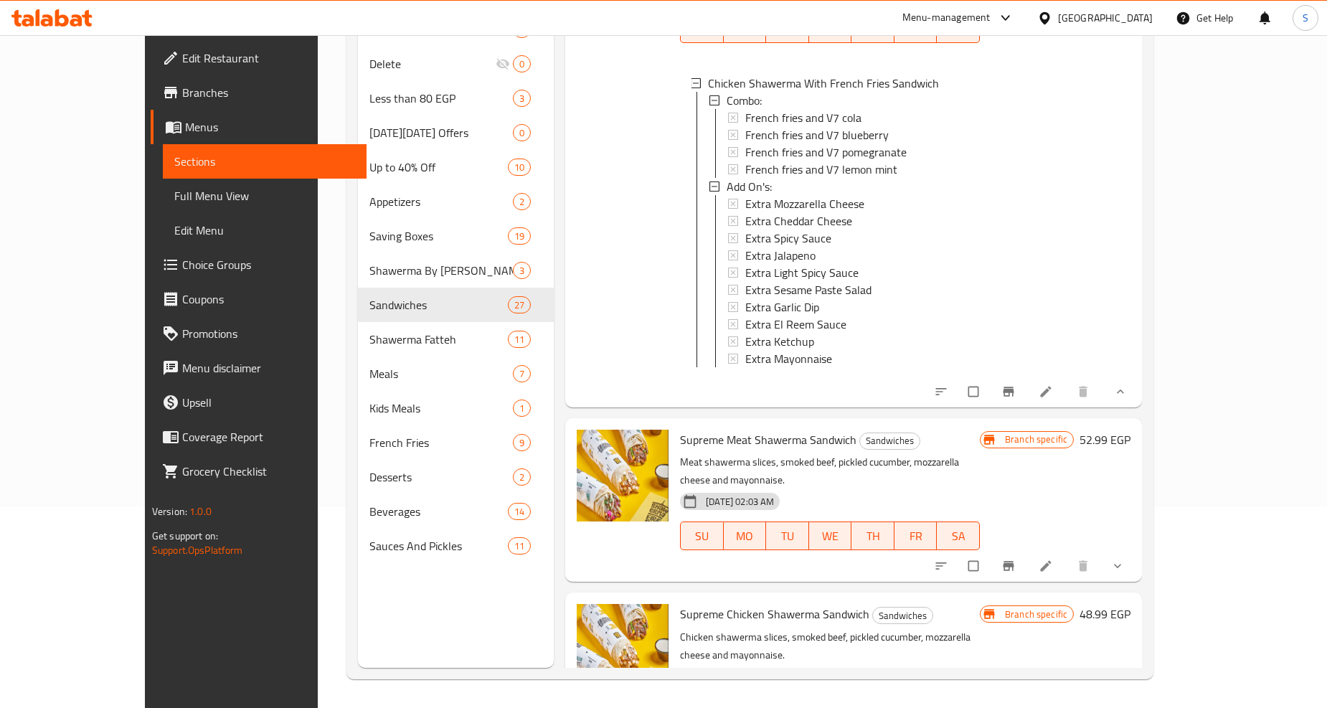
click at [1136, 550] on button "show more" at bounding box center [1119, 566] width 34 height 32
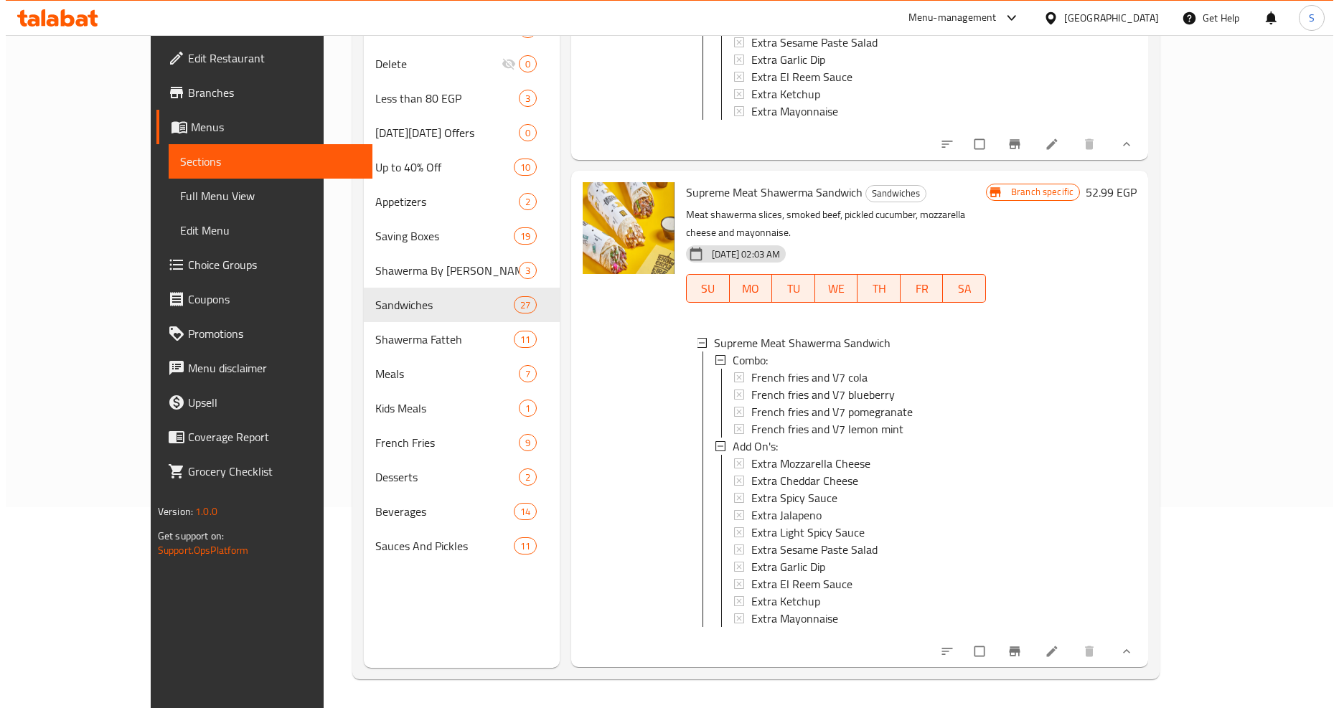
scroll to position [9884, 0]
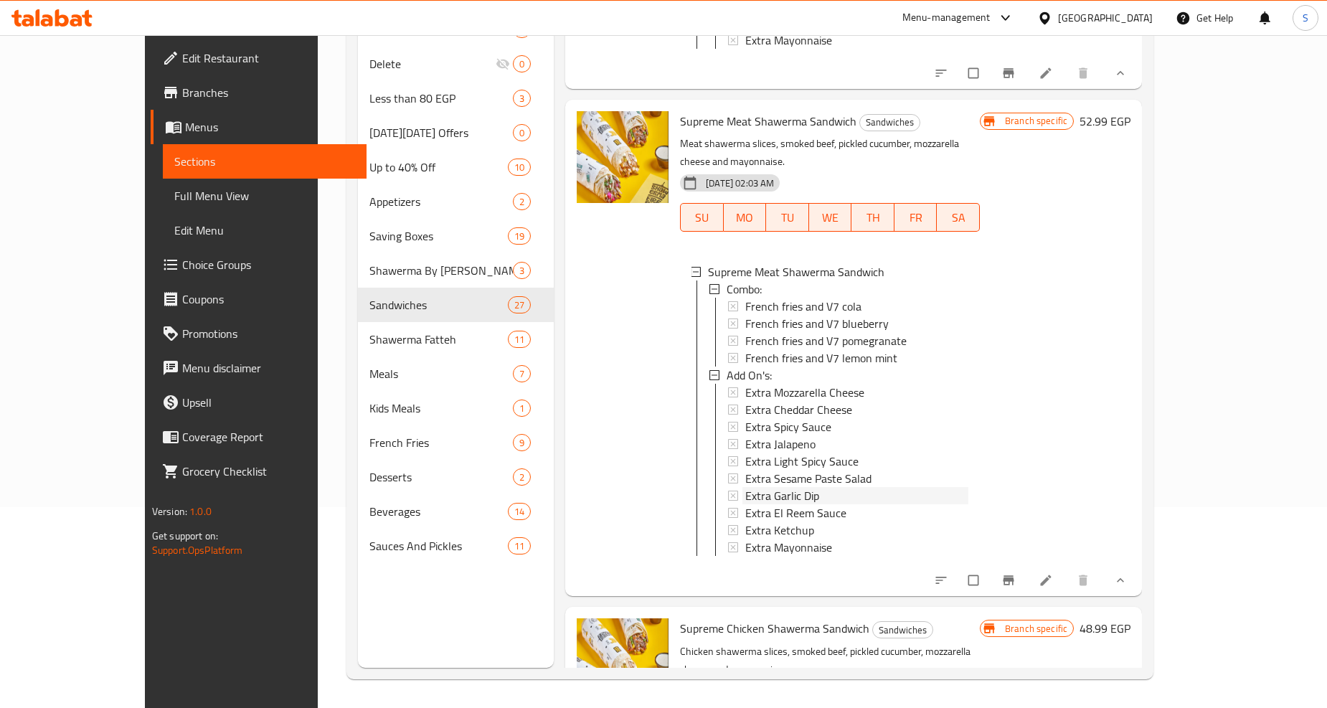
click at [745, 487] on span "Extra Garlic Dip" at bounding box center [782, 495] width 74 height 17
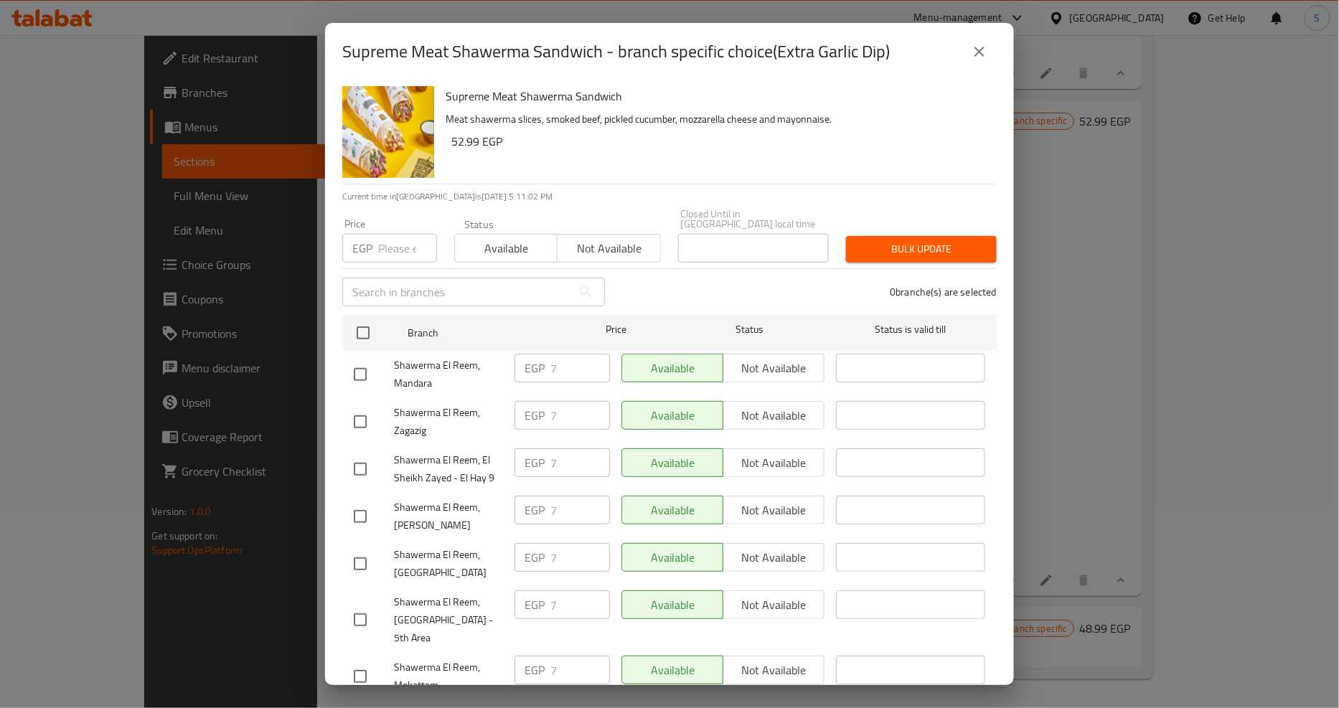
scroll to position [1199, 0]
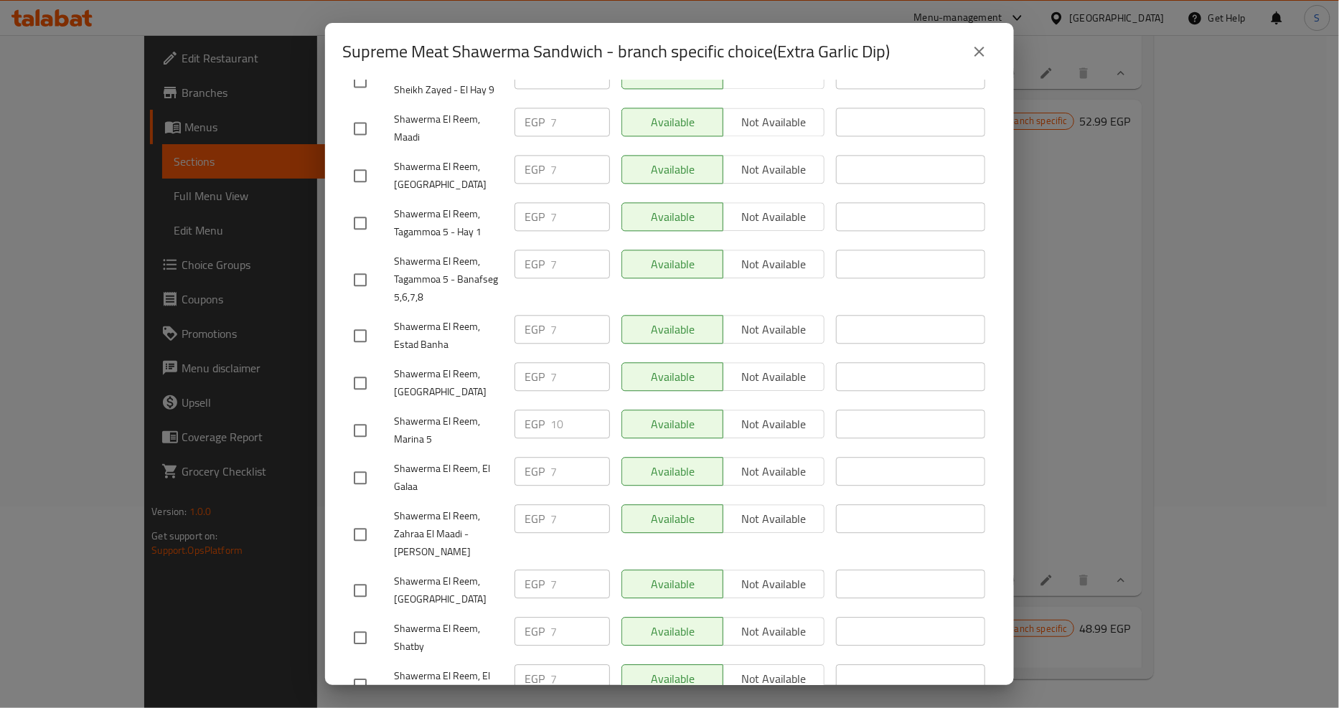
click at [980, 55] on icon "close" at bounding box center [979, 51] width 17 height 17
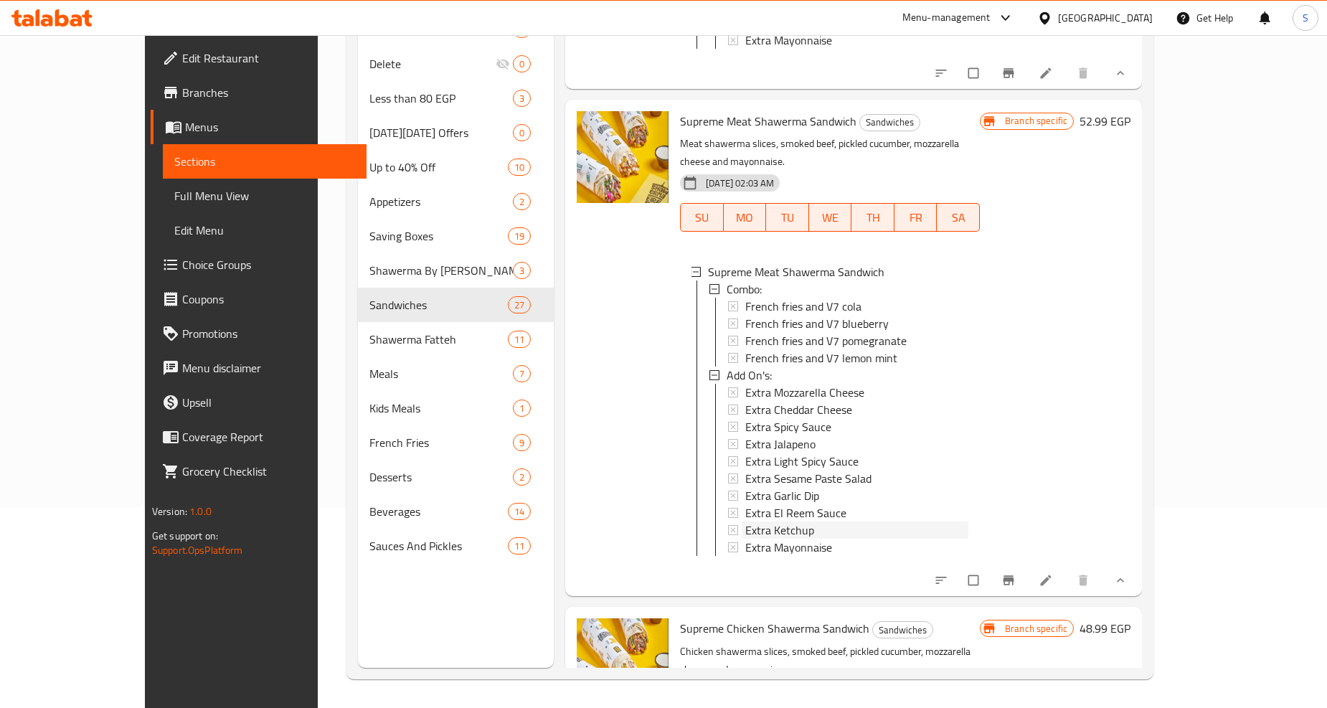
click at [745, 522] on span "Extra Ketchup" at bounding box center [779, 530] width 69 height 17
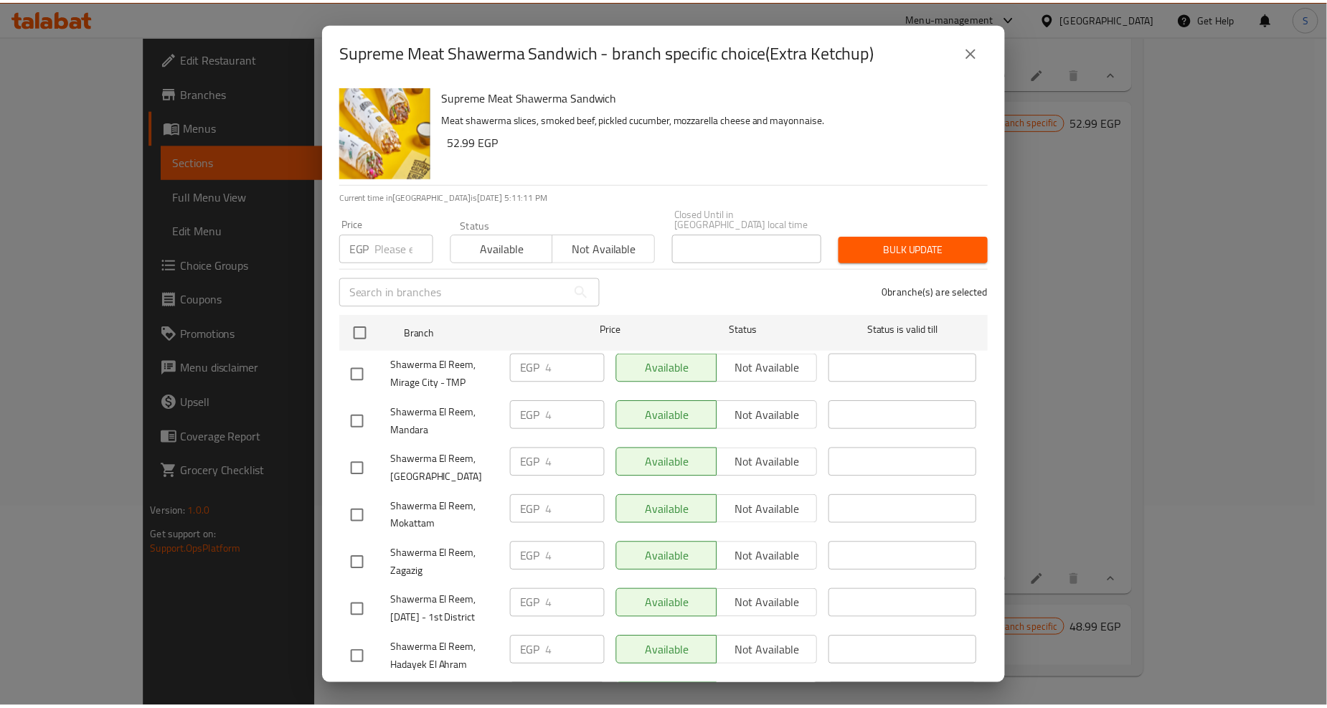
scroll to position [1245, 0]
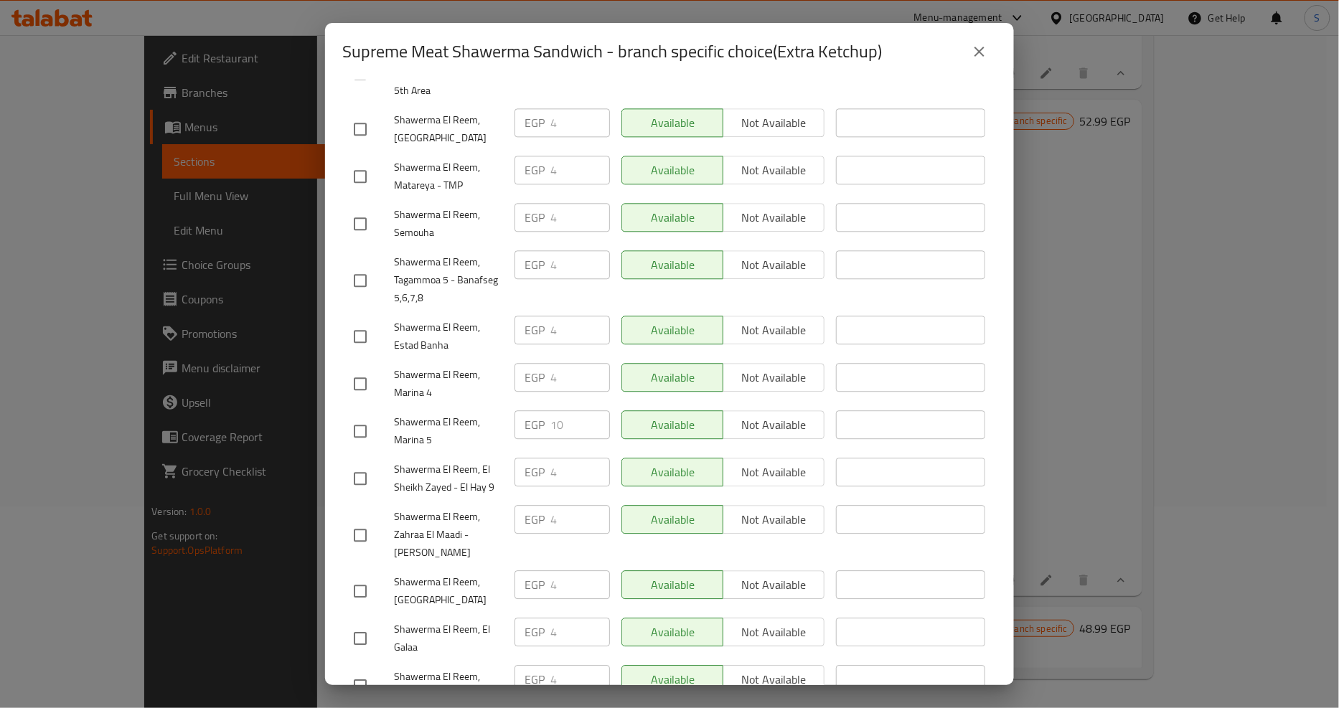
click at [983, 55] on icon "close" at bounding box center [979, 52] width 10 height 10
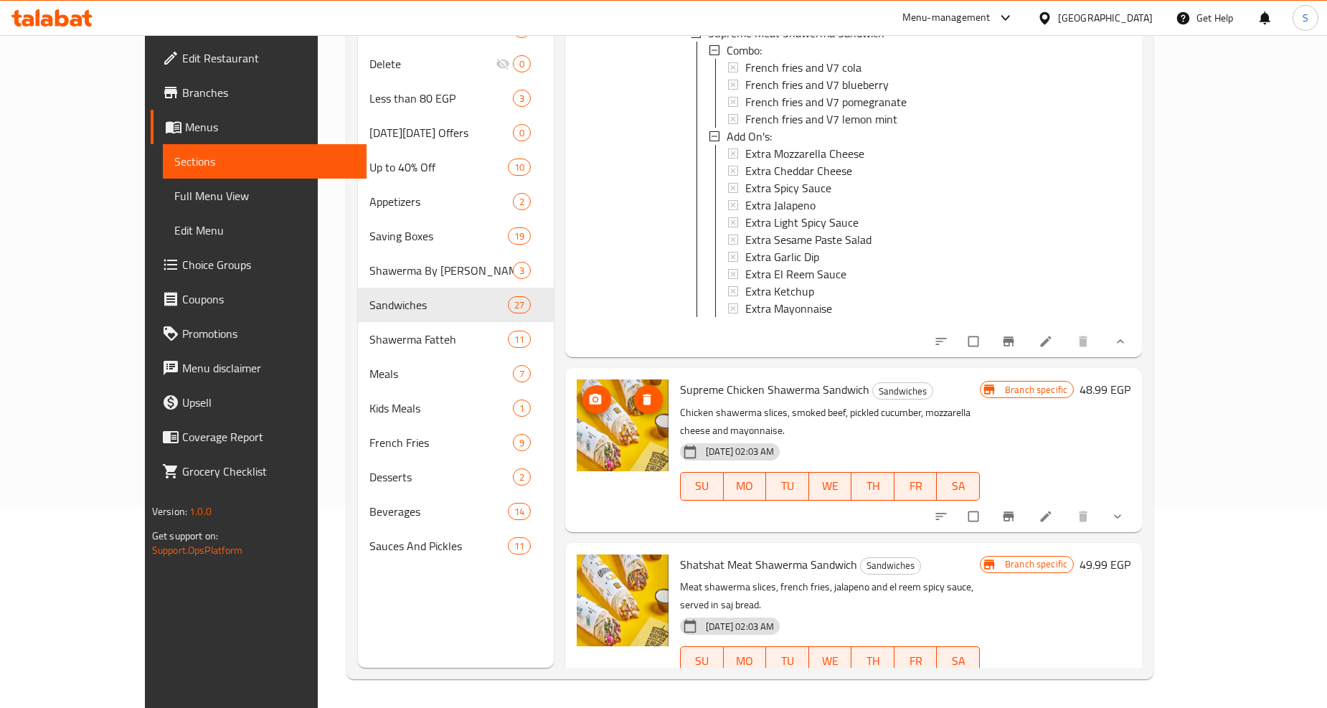
scroll to position [10124, 0]
click at [1125, 509] on icon "show more" at bounding box center [1118, 516] width 14 height 14
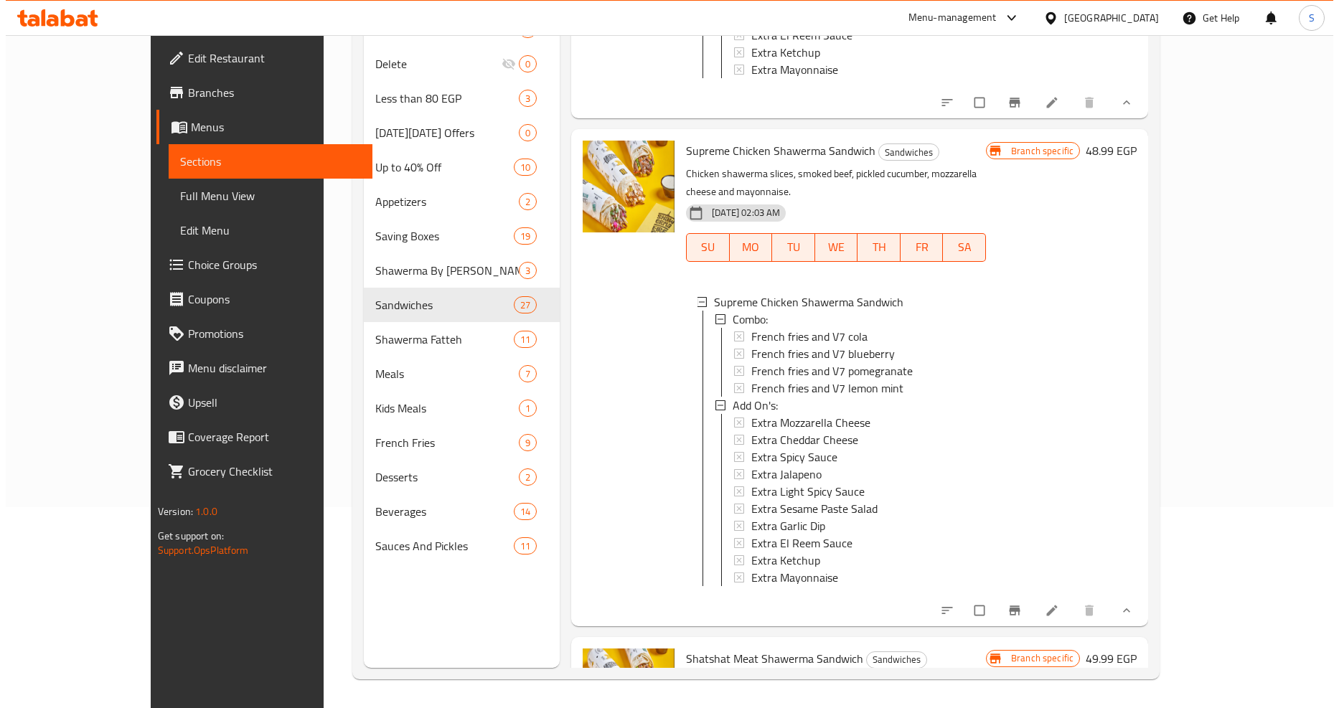
scroll to position [10363, 0]
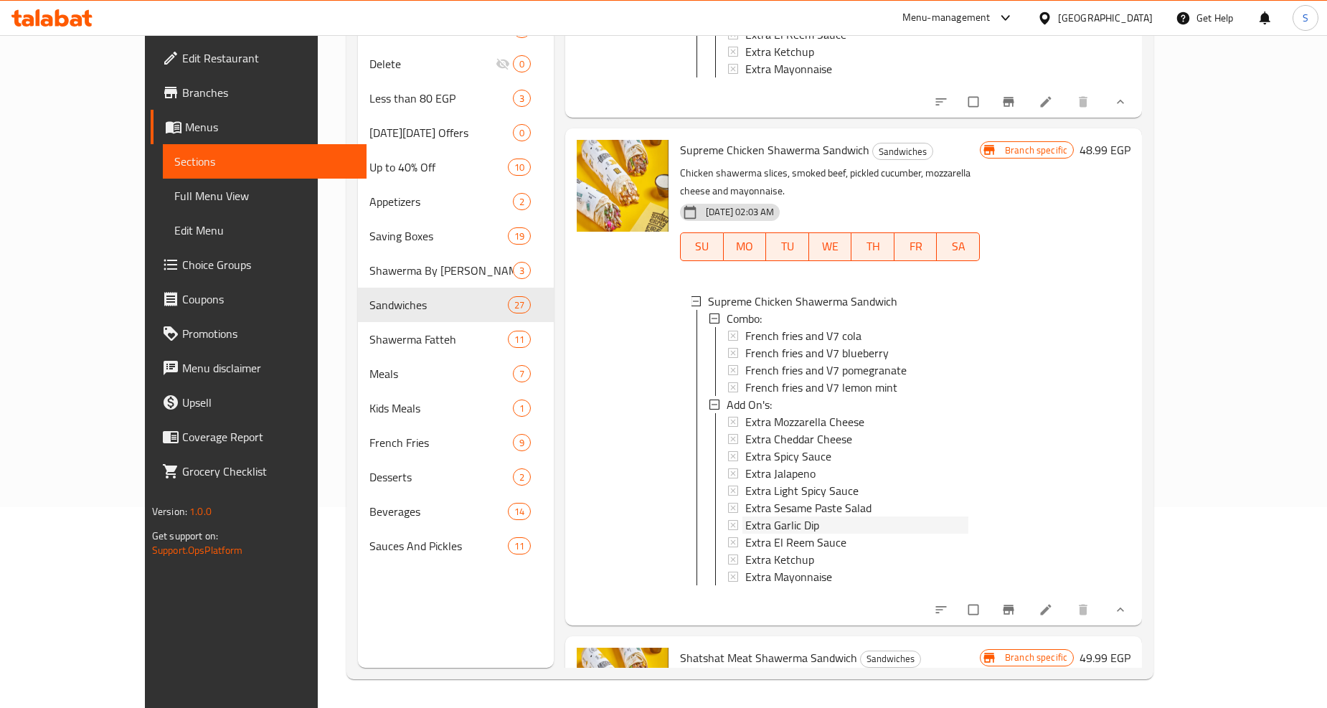
click at [749, 517] on span "Extra Garlic Dip" at bounding box center [782, 525] width 74 height 17
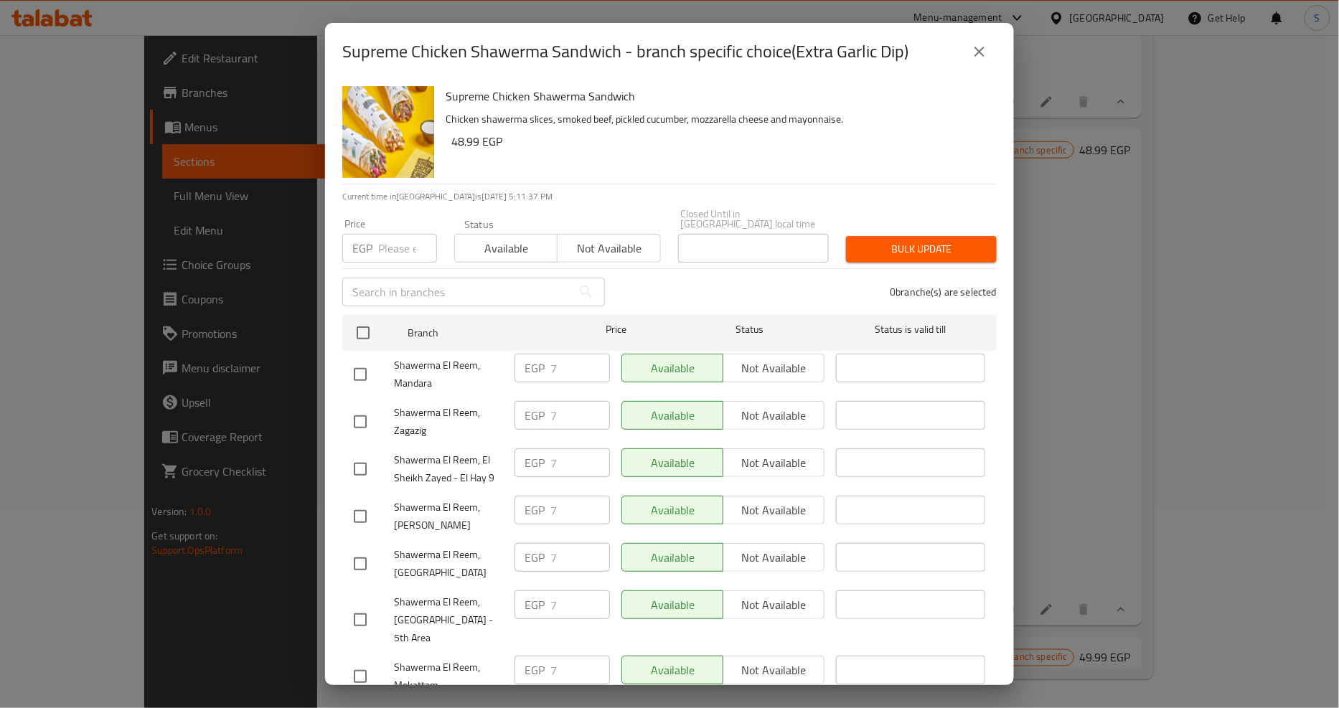
scroll to position [1199, 0]
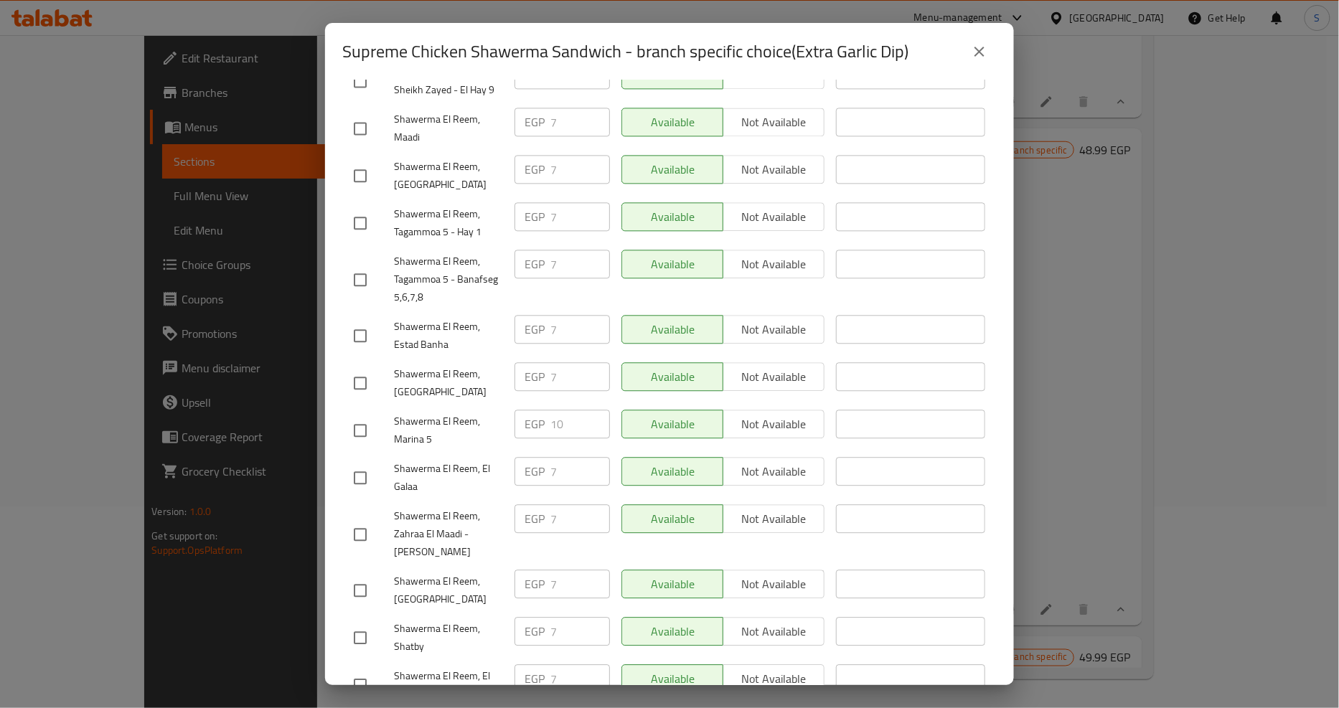
click at [974, 52] on icon "close" at bounding box center [979, 51] width 17 height 17
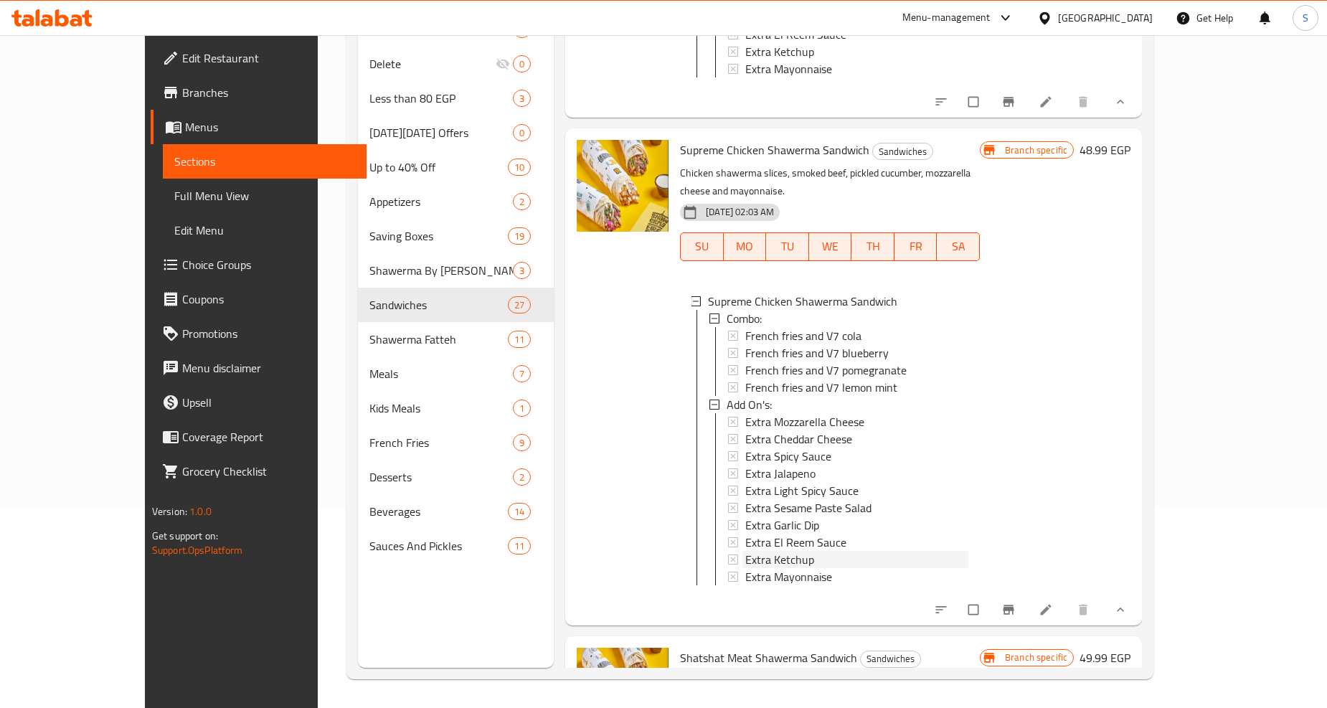
click at [762, 551] on span "Extra Ketchup" at bounding box center [779, 559] width 69 height 17
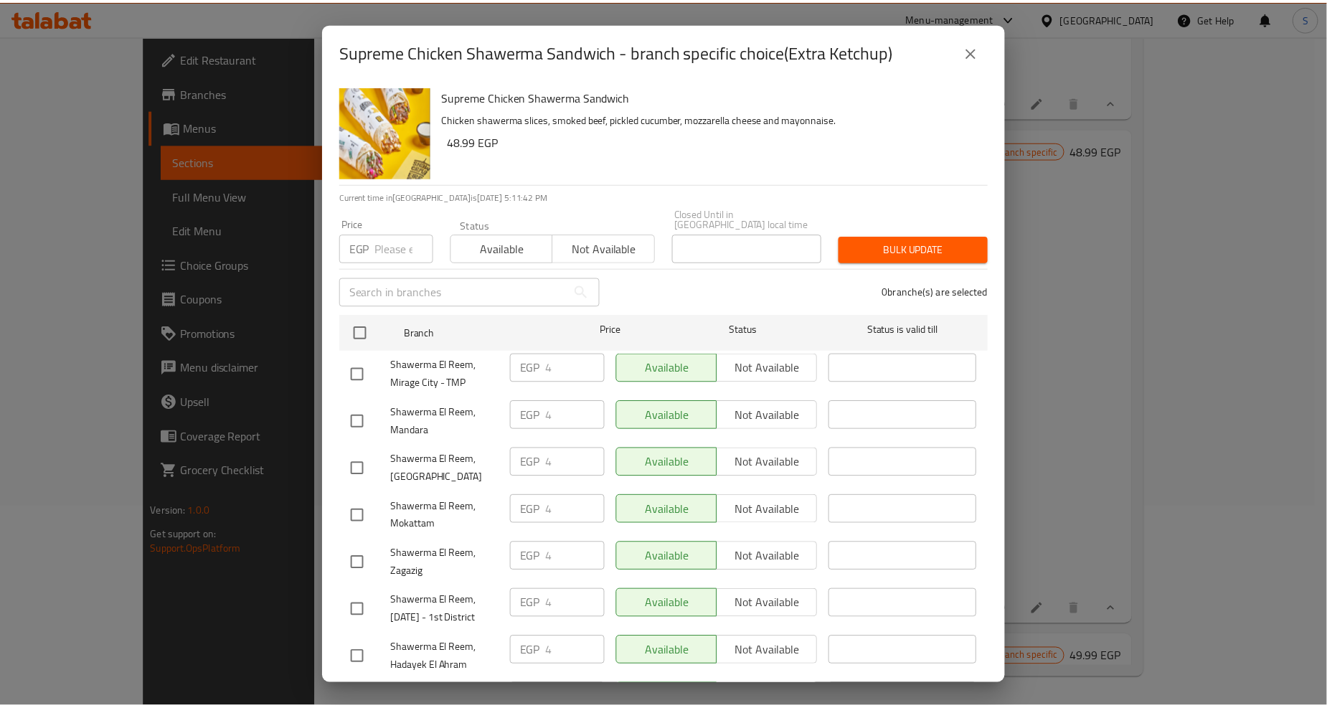
scroll to position [1245, 0]
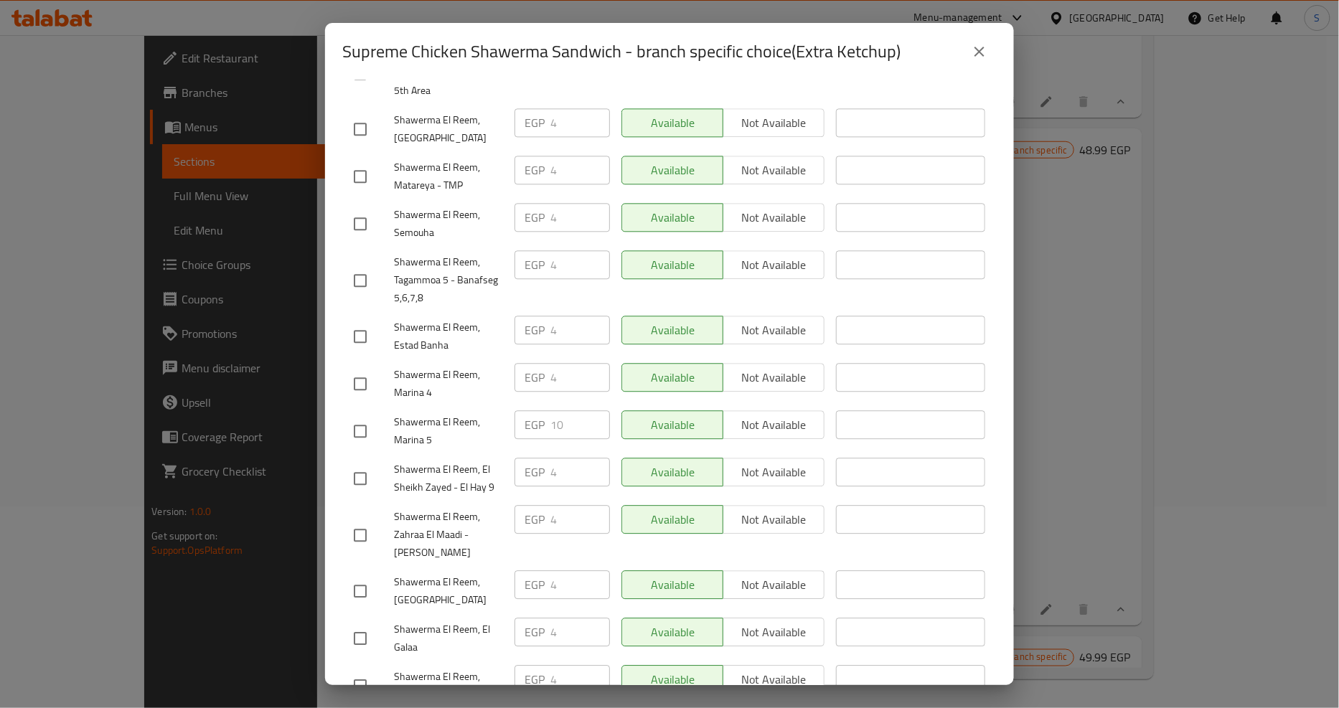
click at [984, 50] on icon "close" at bounding box center [979, 51] width 17 height 17
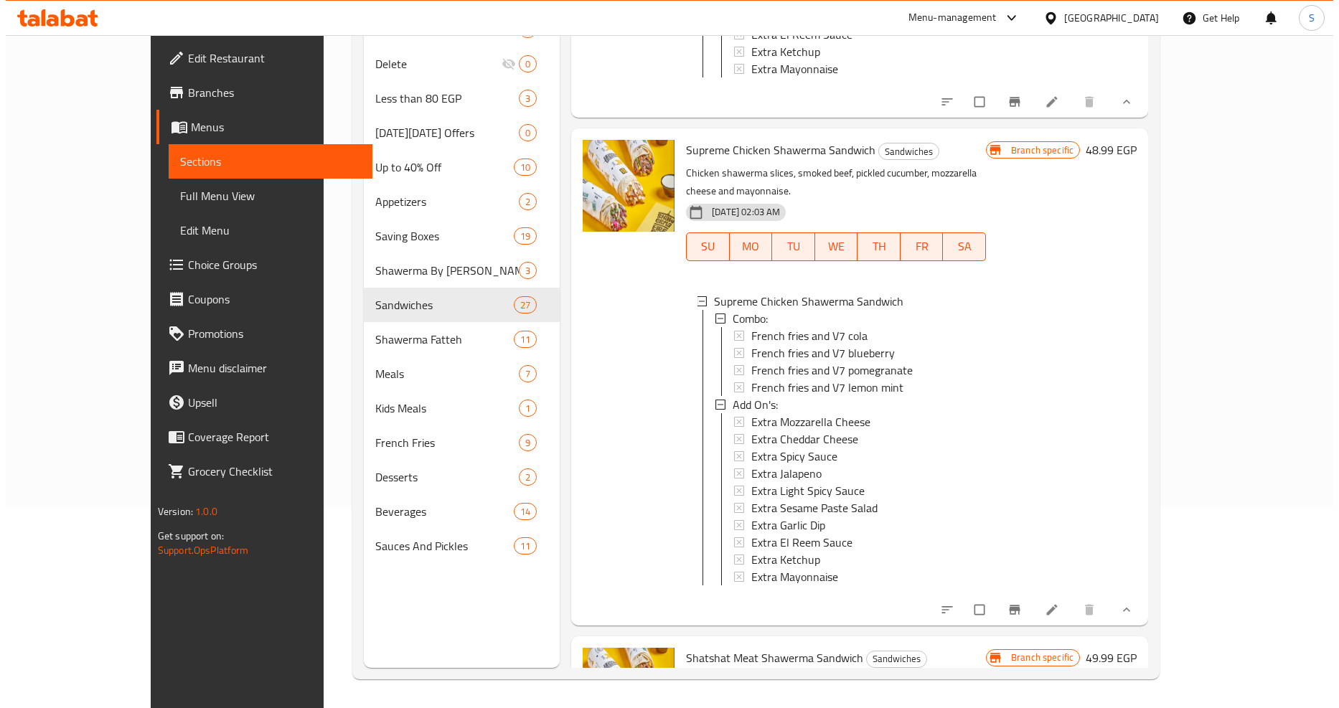
scroll to position [10681, 0]
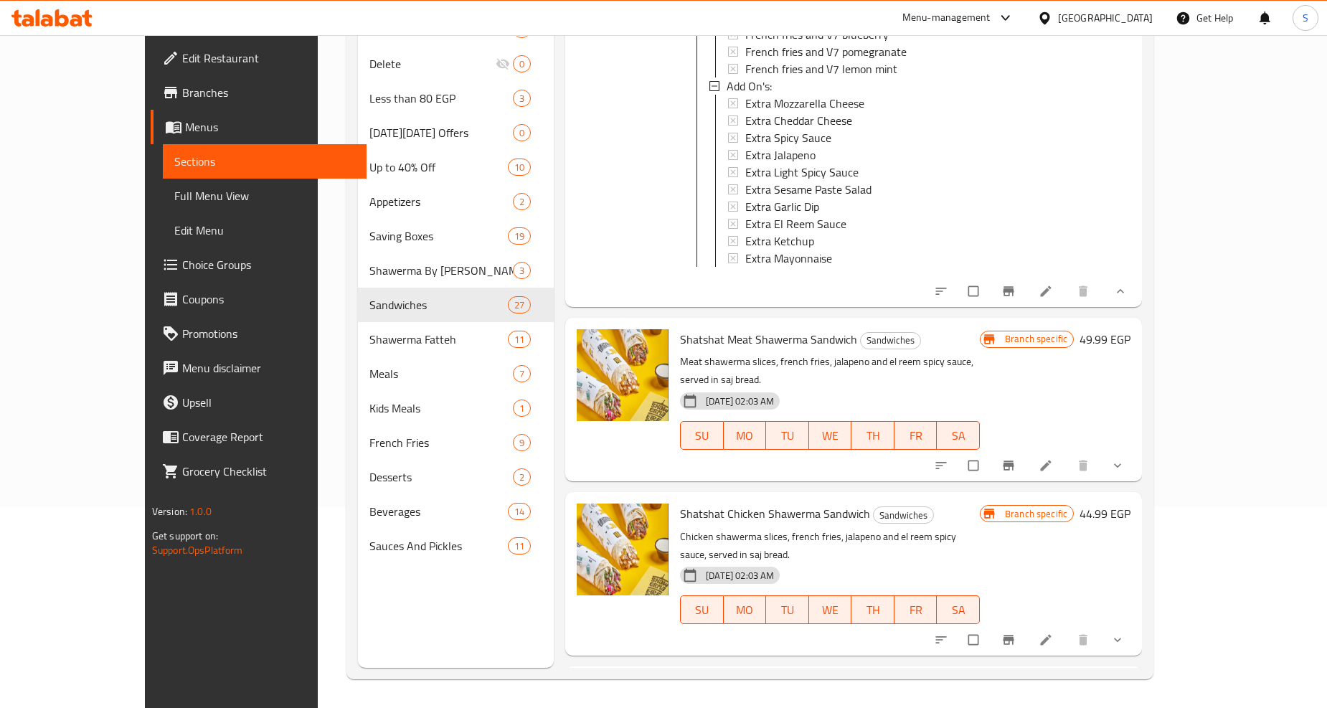
click at [1125, 458] on icon "show more" at bounding box center [1118, 465] width 14 height 14
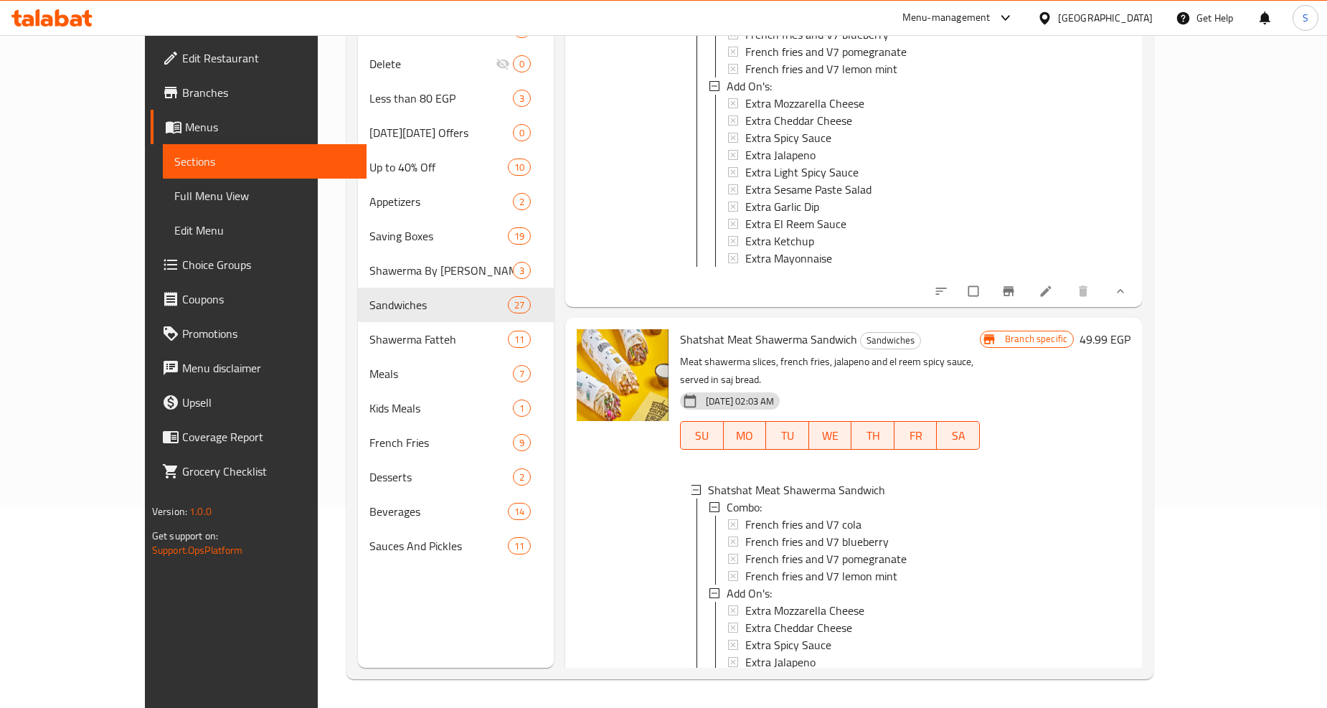
click at [750, 705] on span "Extra Garlic Dip" at bounding box center [782, 713] width 74 height 17
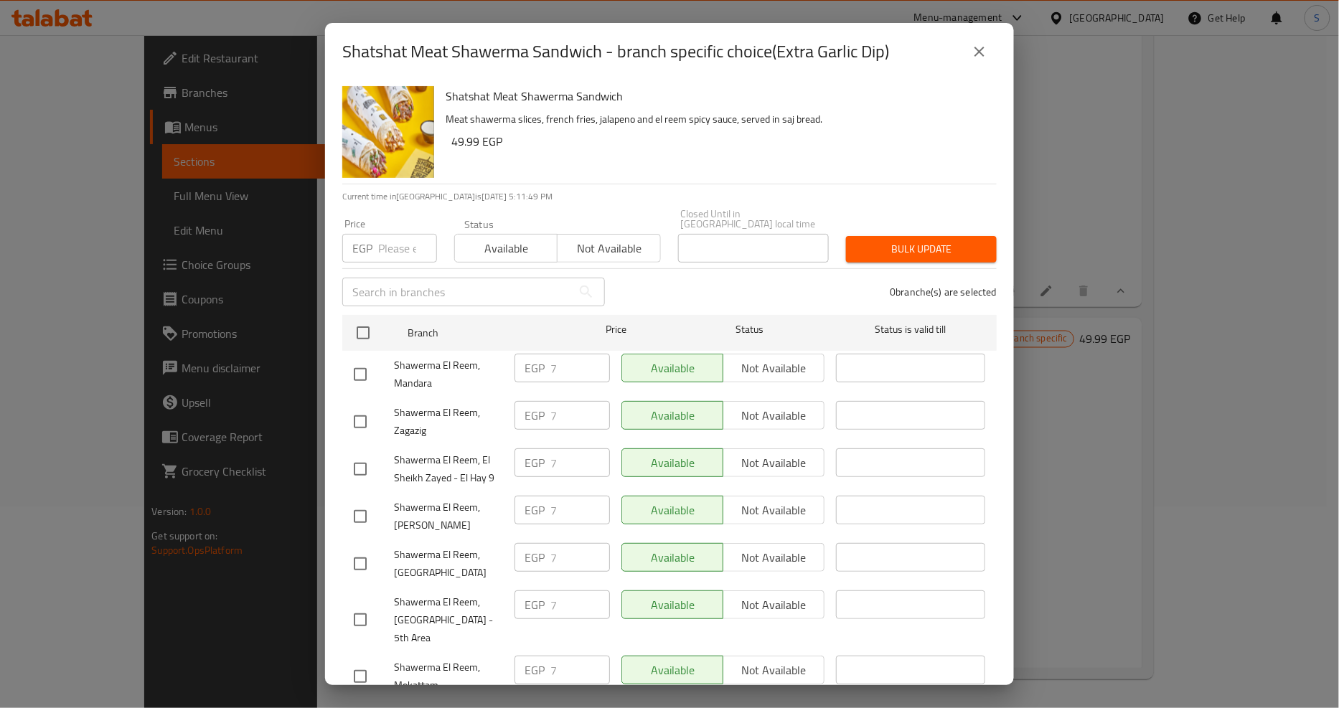
scroll to position [1199, 0]
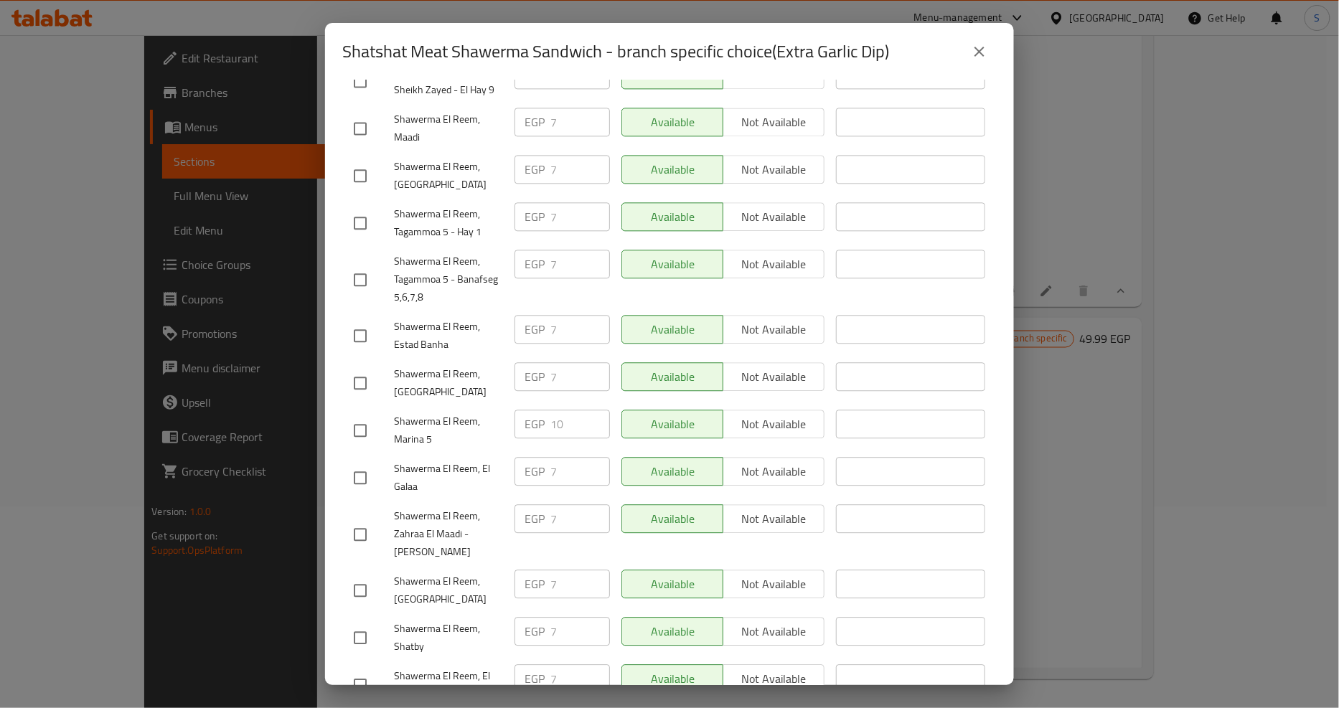
click at [976, 43] on icon "close" at bounding box center [979, 51] width 17 height 17
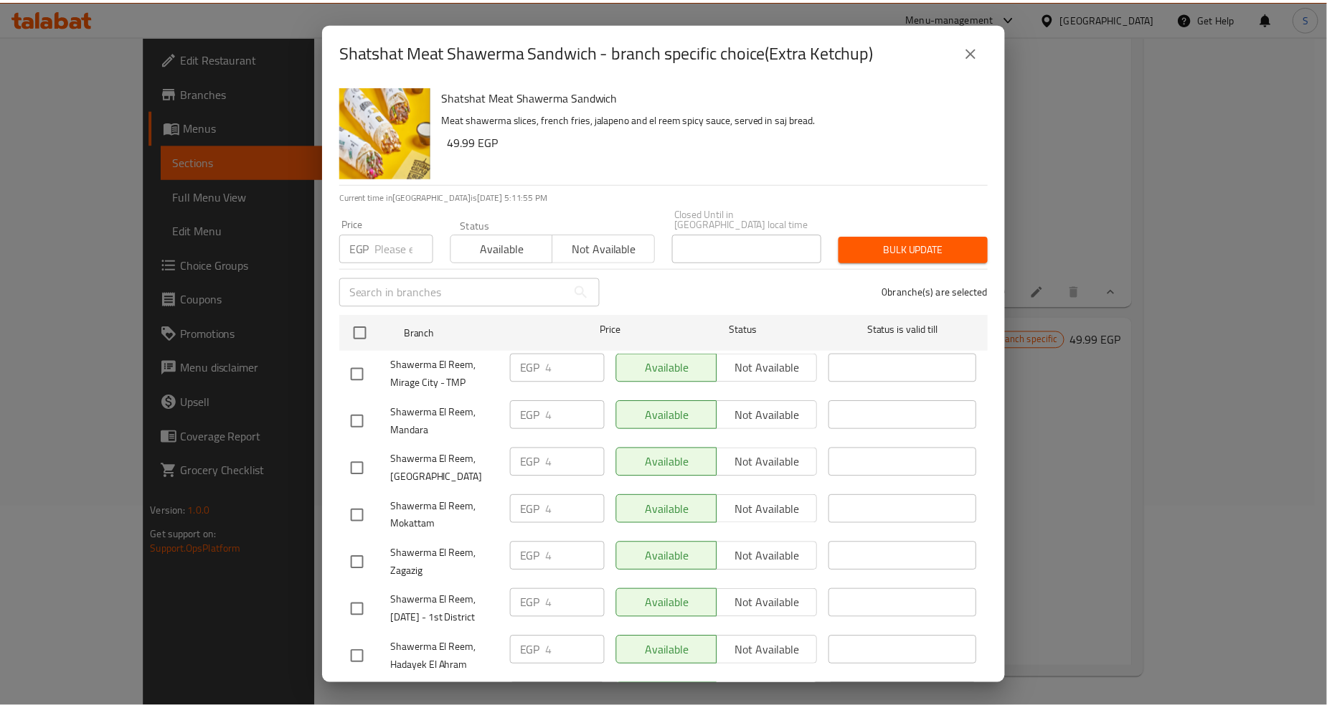
scroll to position [1245, 0]
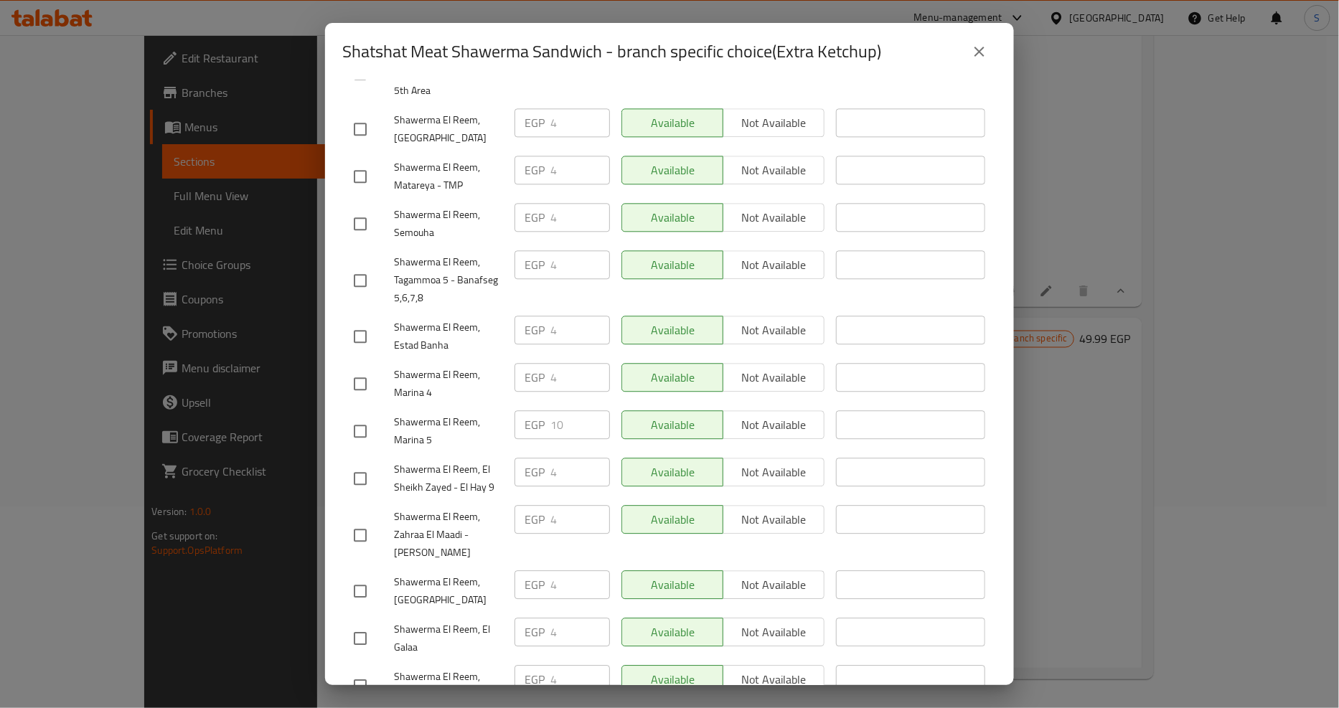
click at [972, 60] on button "close" at bounding box center [979, 51] width 34 height 34
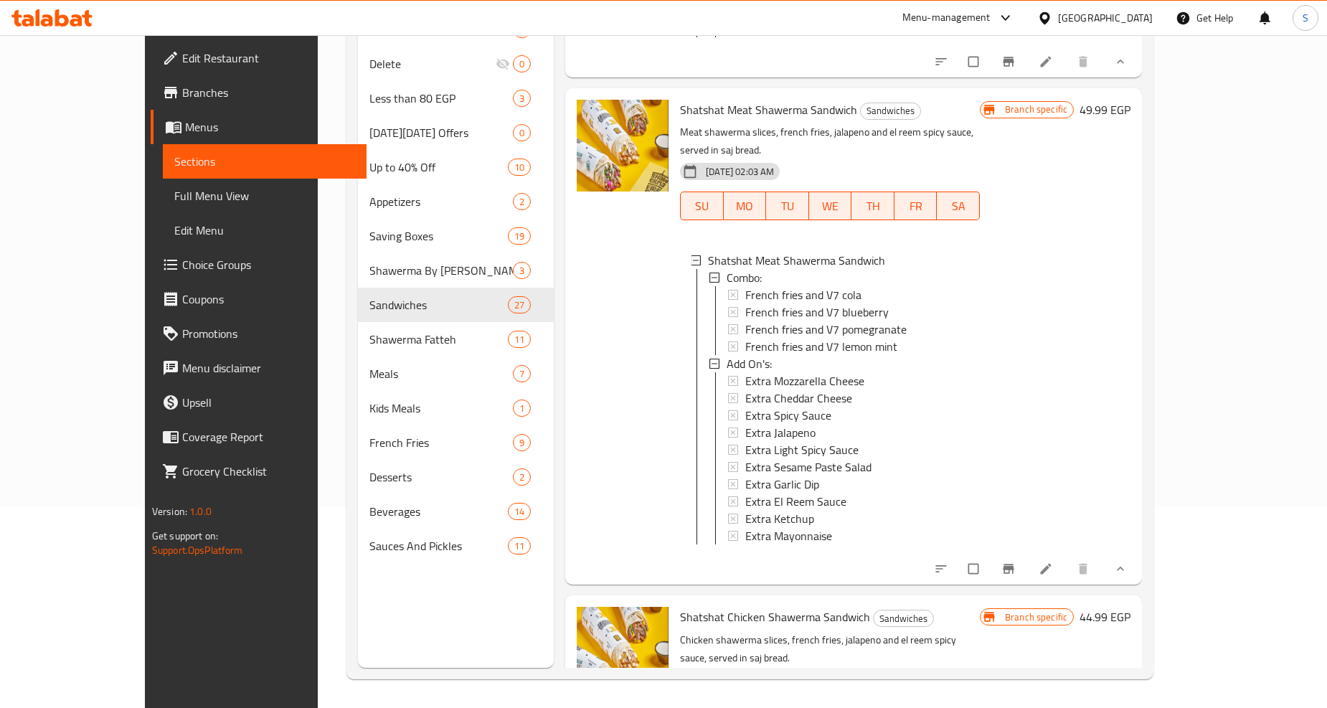
scroll to position [11000, 0]
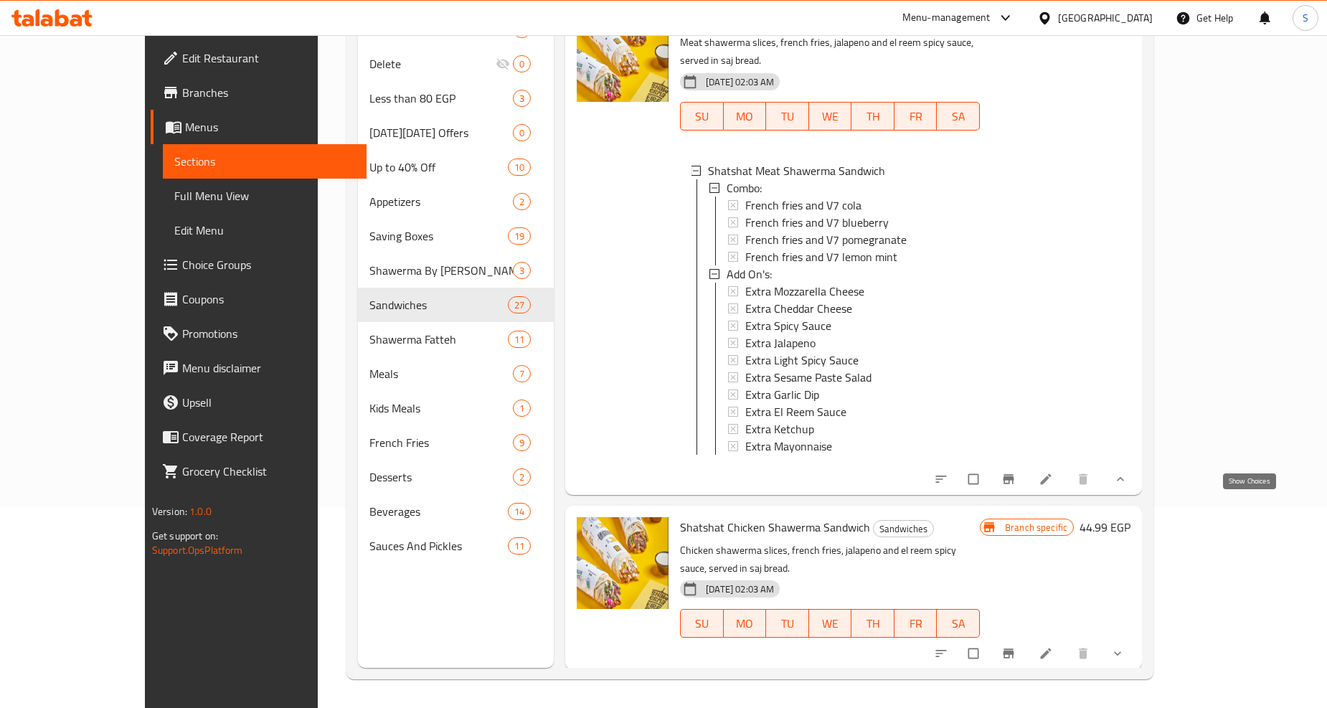
click at [1125, 646] on icon "show more" at bounding box center [1118, 653] width 14 height 14
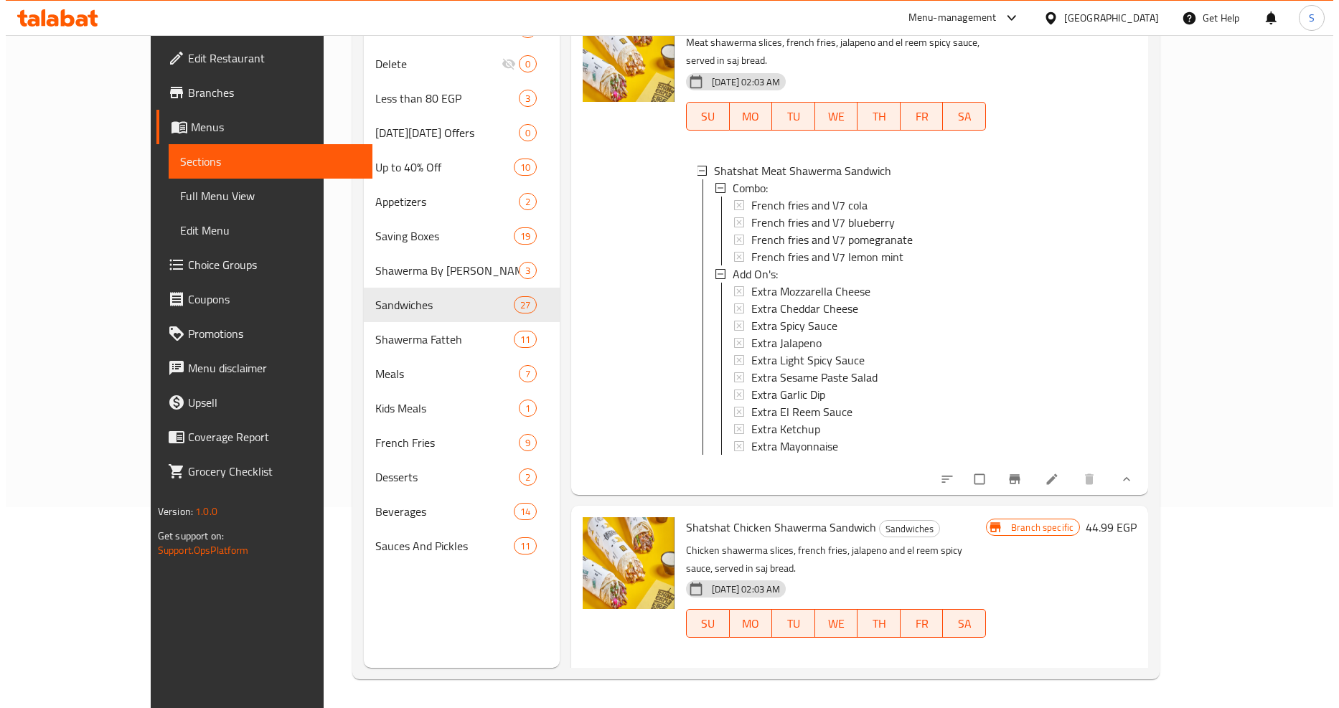
scroll to position [11239, 0]
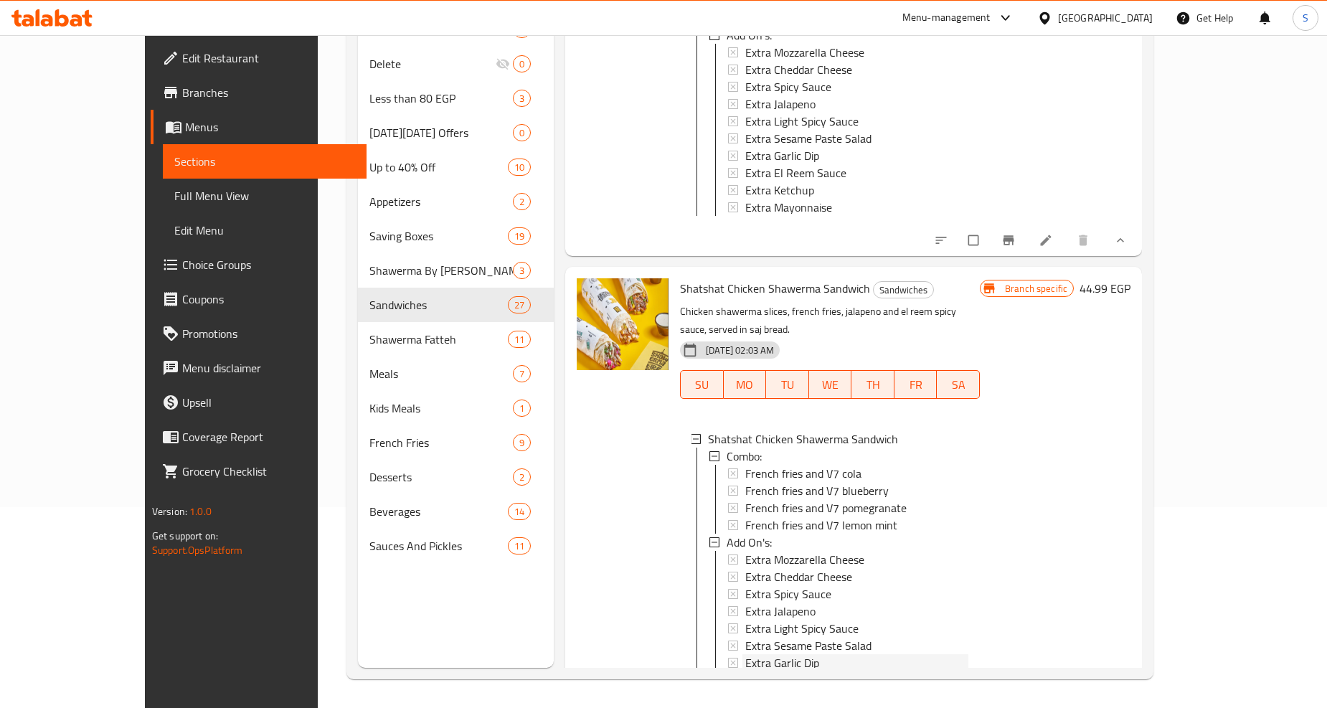
click at [753, 654] on span "Extra Garlic Dip" at bounding box center [782, 662] width 74 height 17
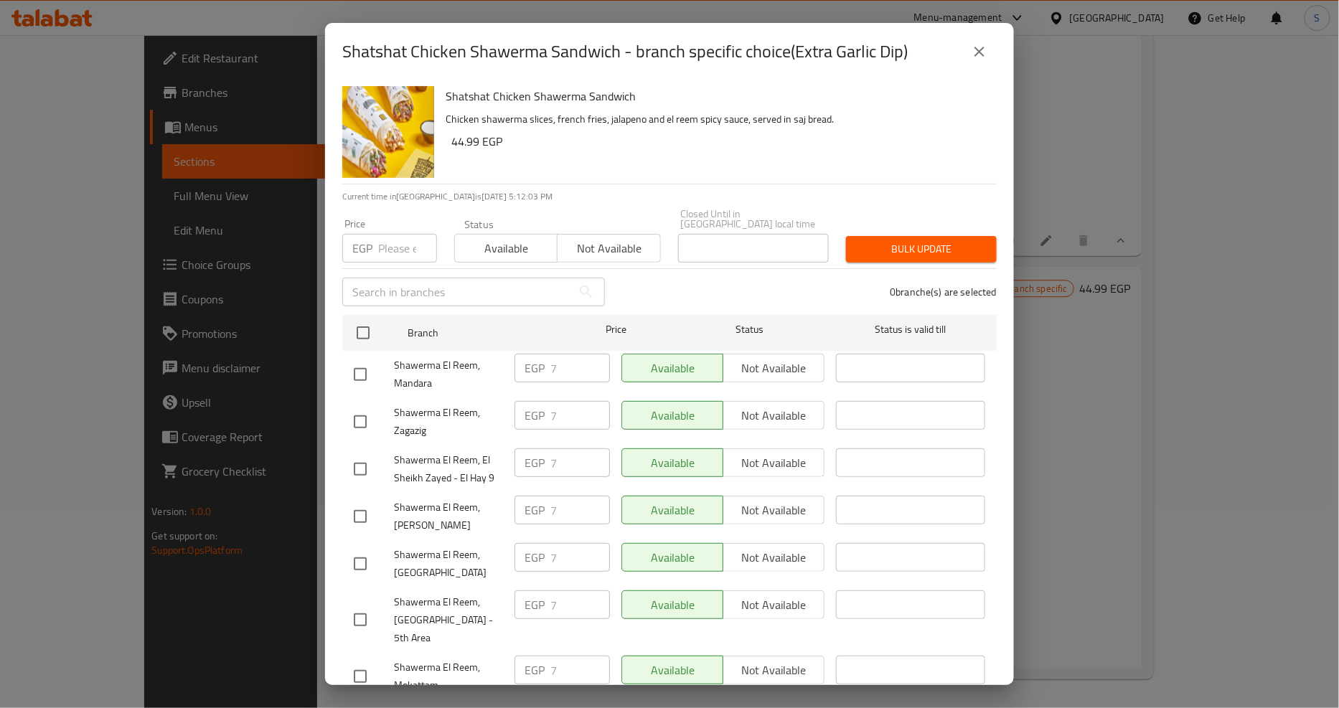
scroll to position [1199, 0]
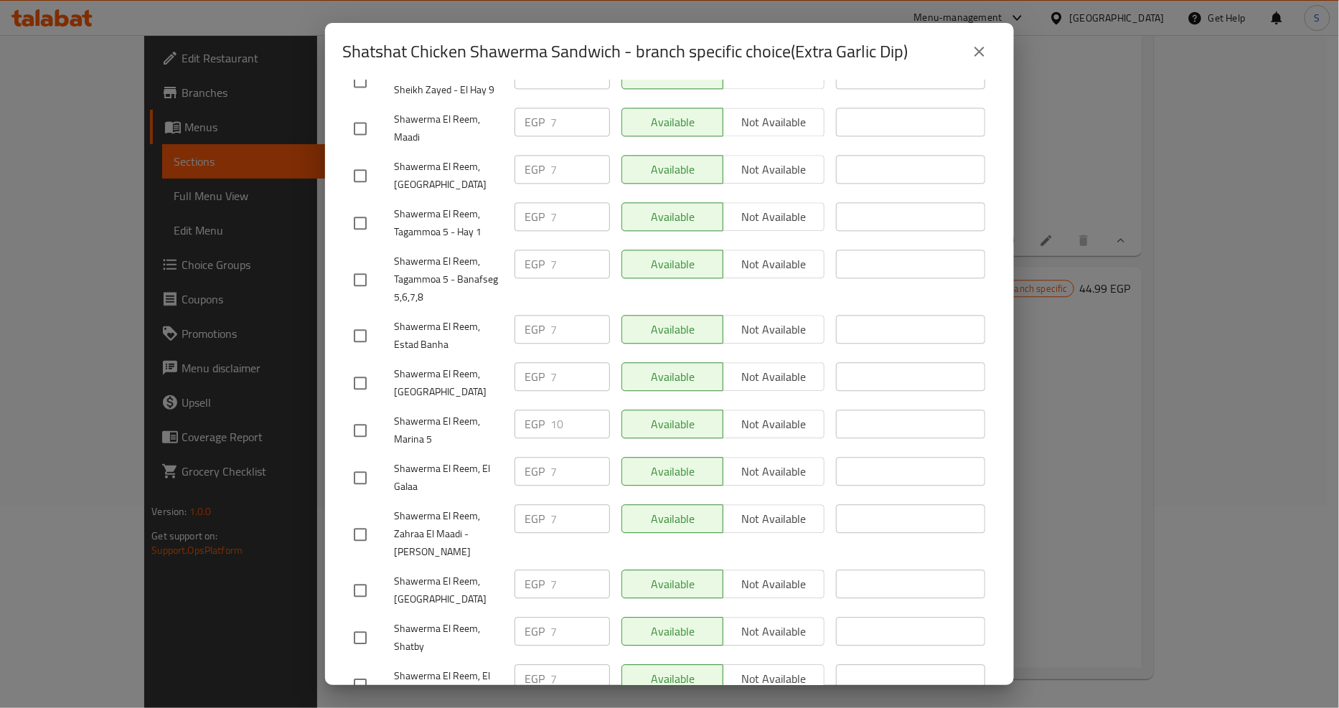
click at [979, 51] on icon "close" at bounding box center [979, 52] width 10 height 10
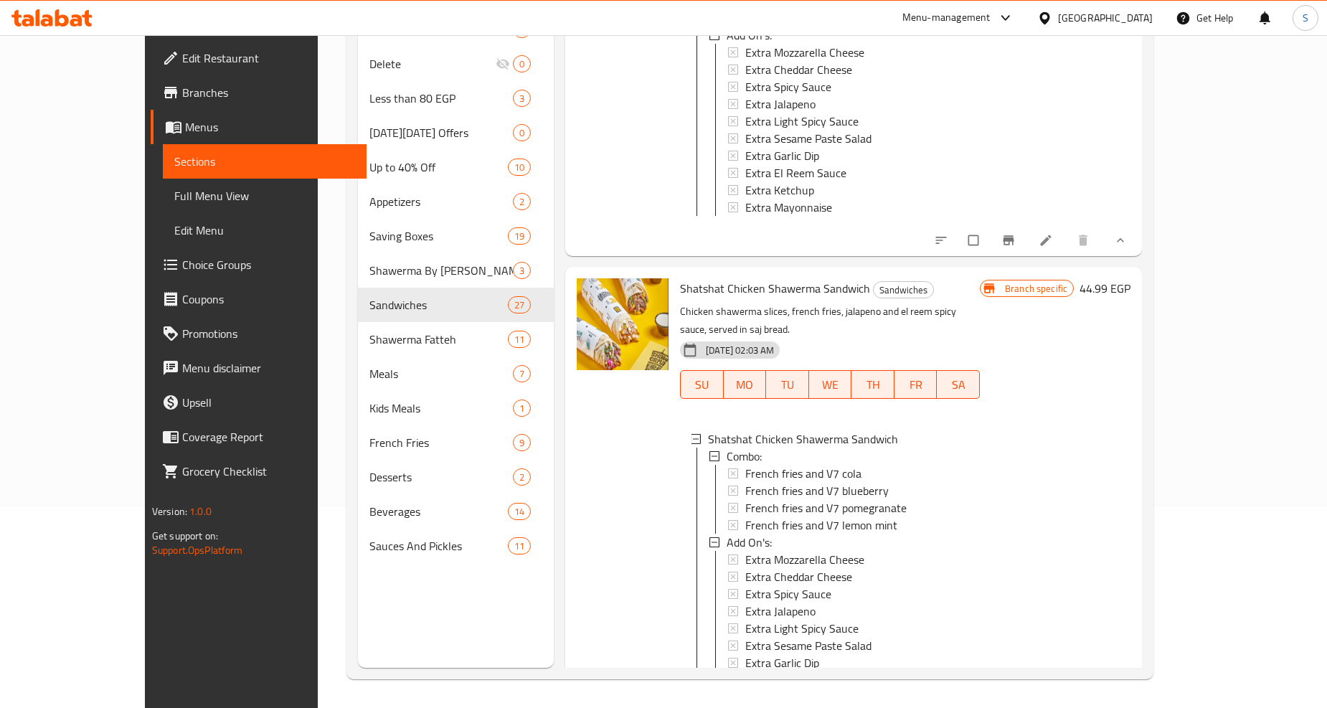
click at [745, 689] on span "Extra Ketchup" at bounding box center [779, 697] width 69 height 17
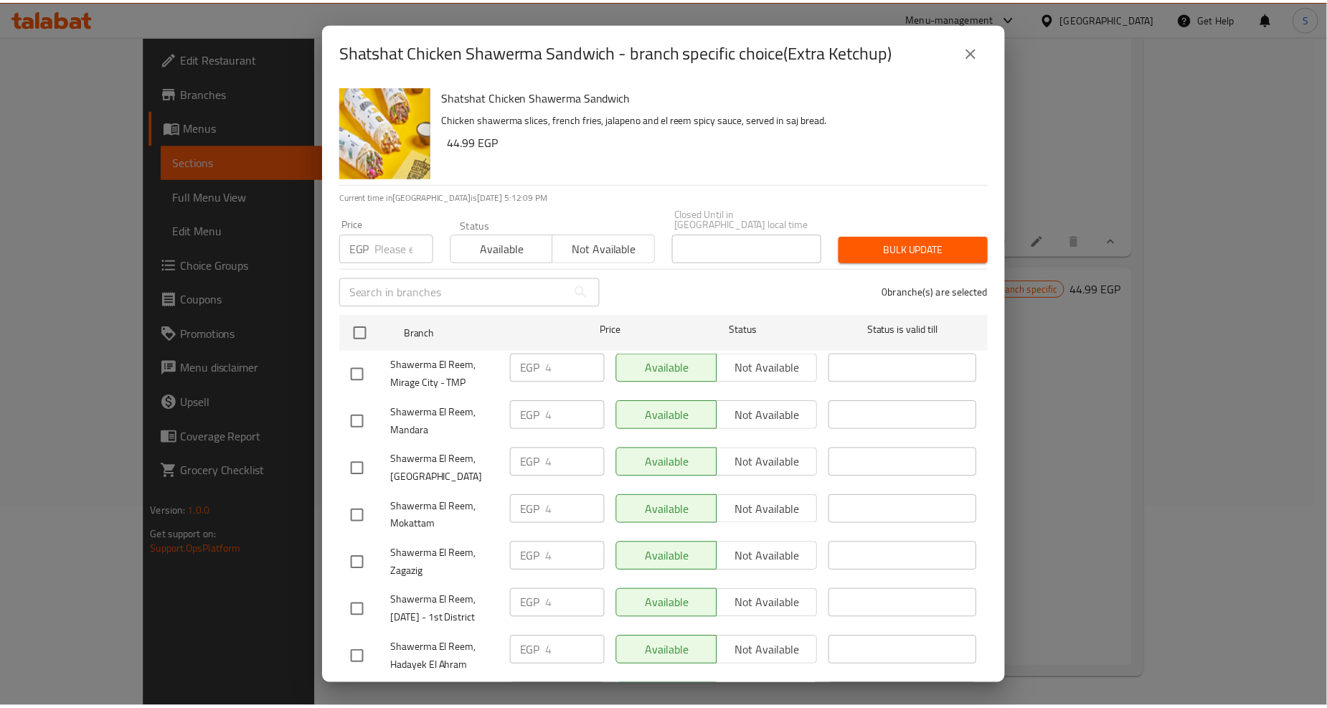
scroll to position [1245, 0]
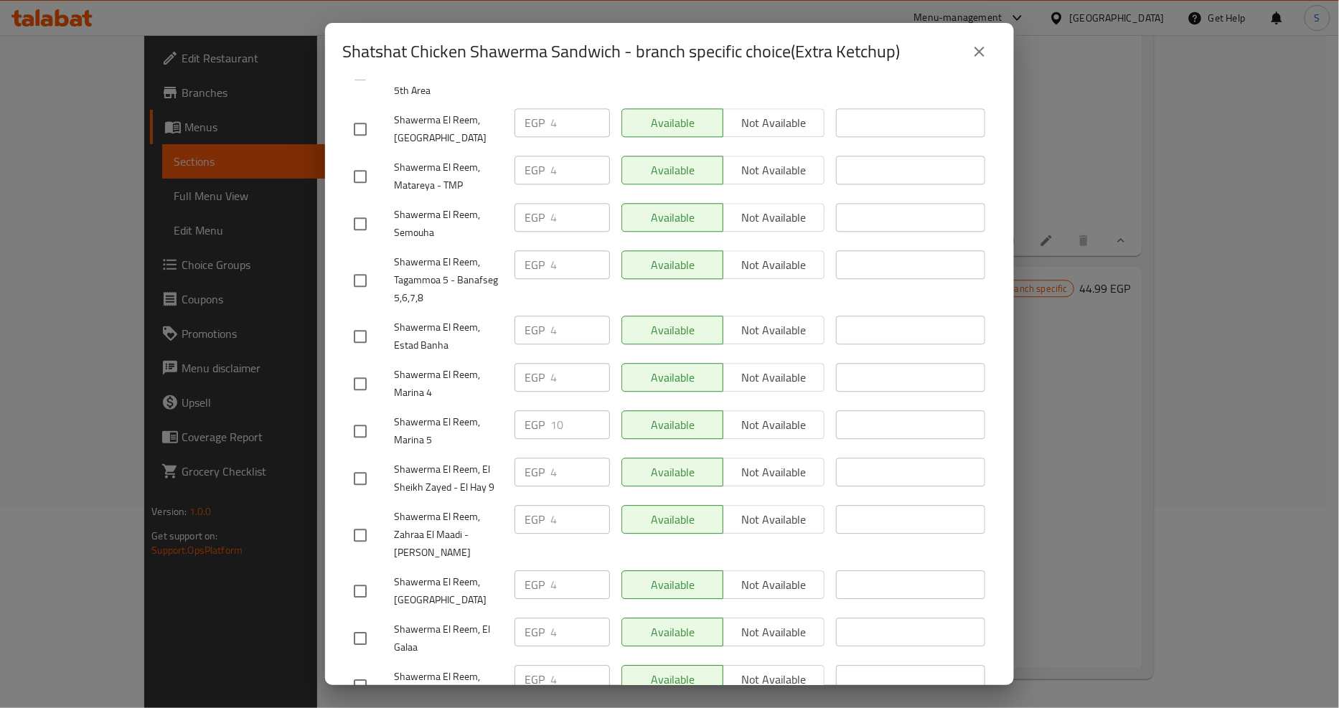
click at [988, 43] on button "close" at bounding box center [979, 51] width 34 height 34
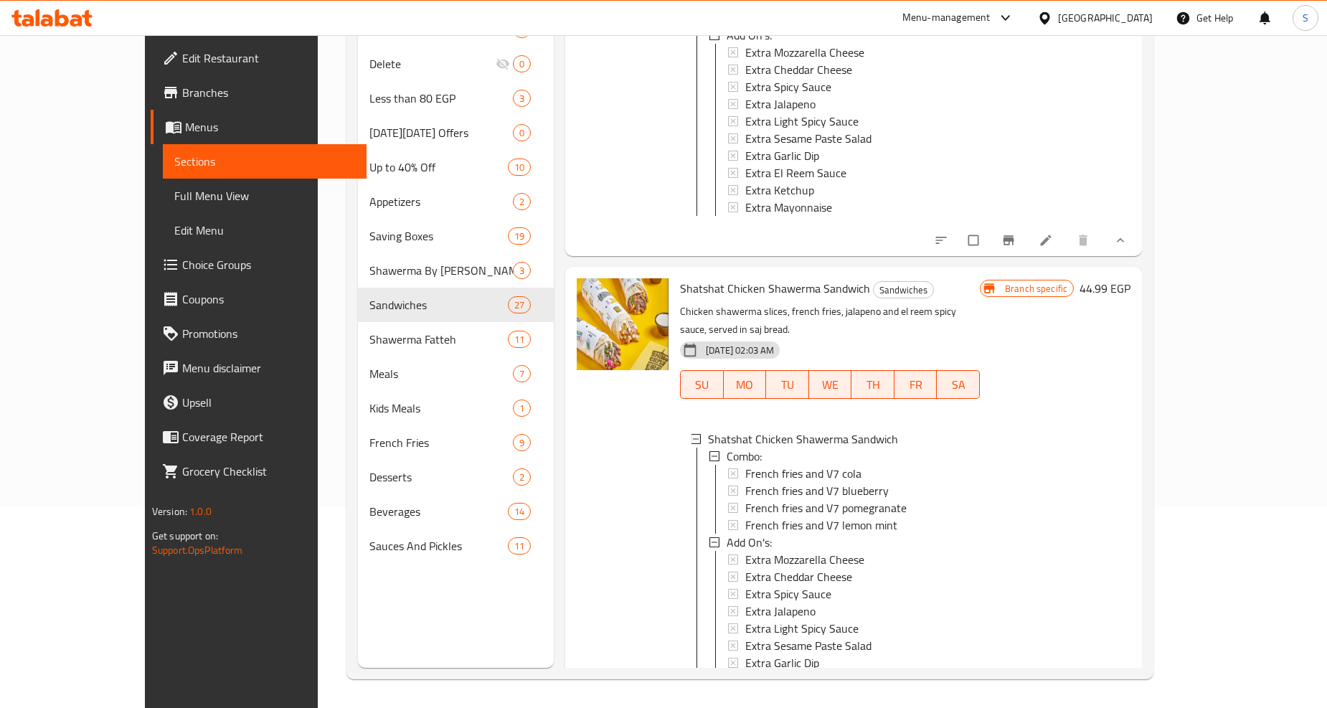
scroll to position [11512, 0]
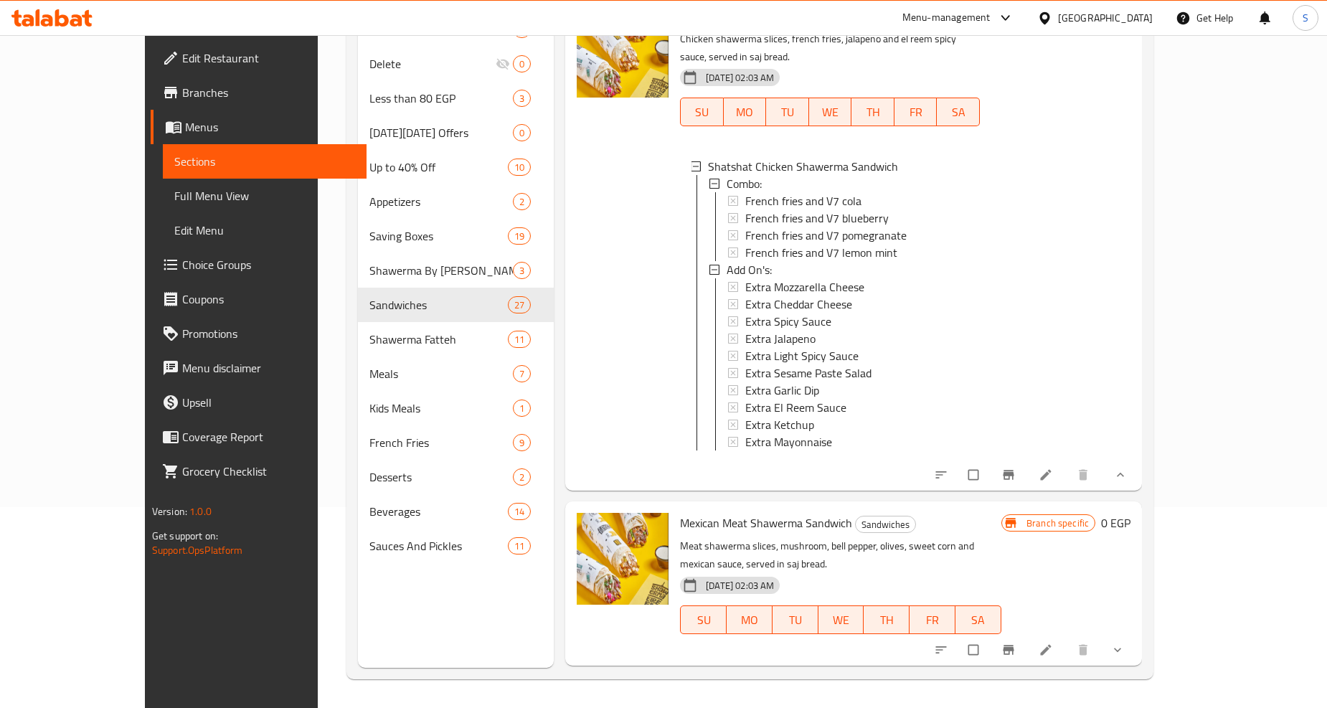
click at [1125, 643] on icon "show more" at bounding box center [1118, 650] width 14 height 14
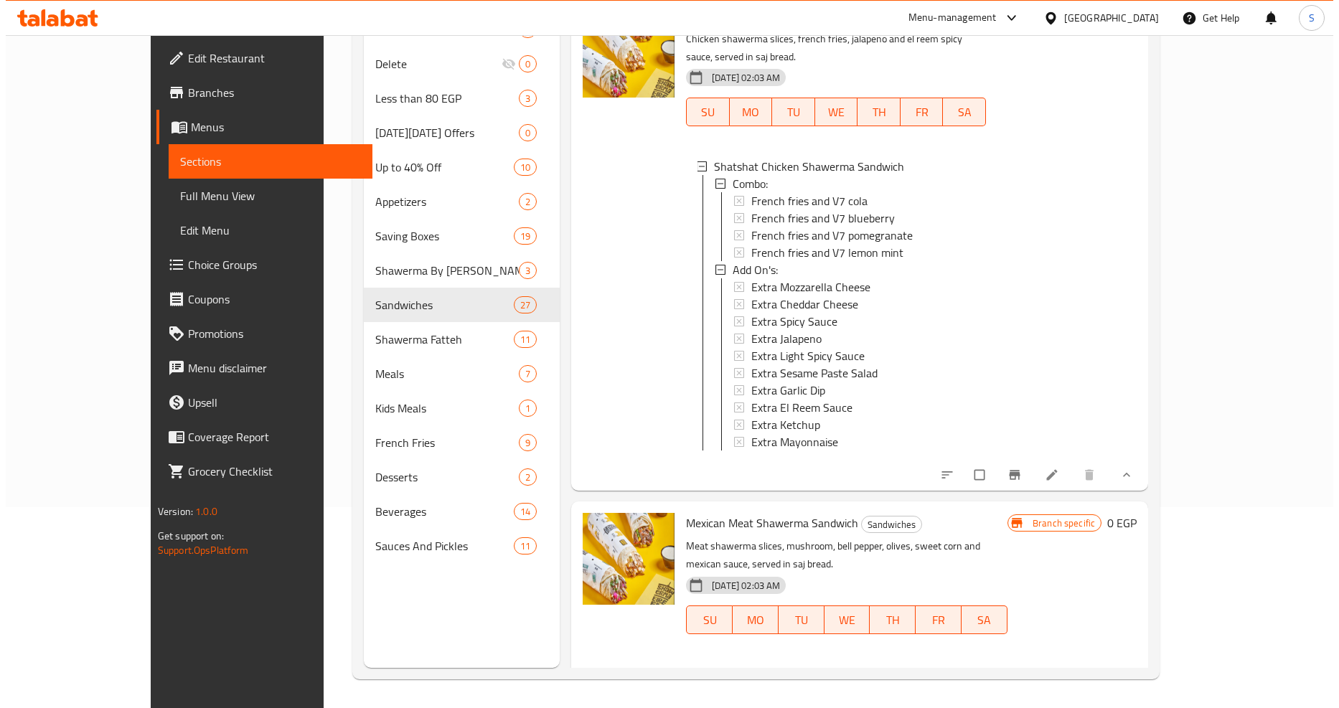
scroll to position [11831, 0]
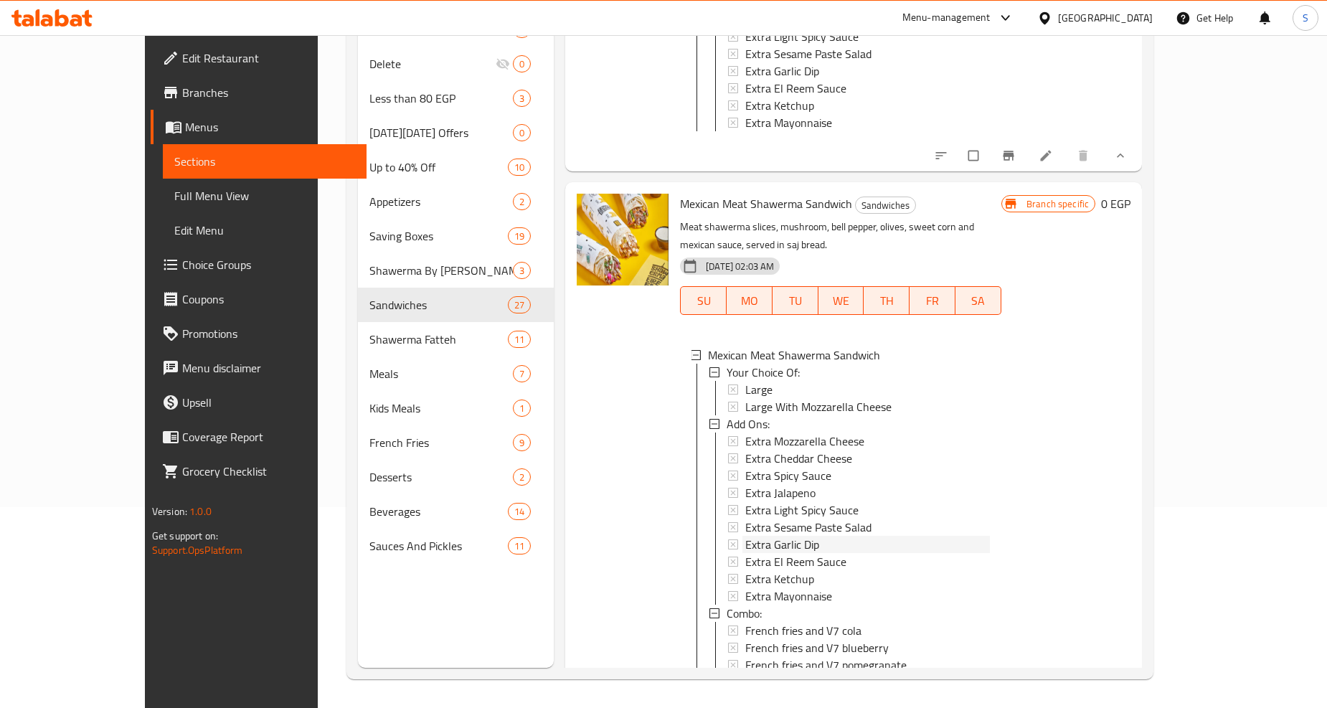
click at [766, 536] on span "Extra Garlic Dip" at bounding box center [782, 544] width 74 height 17
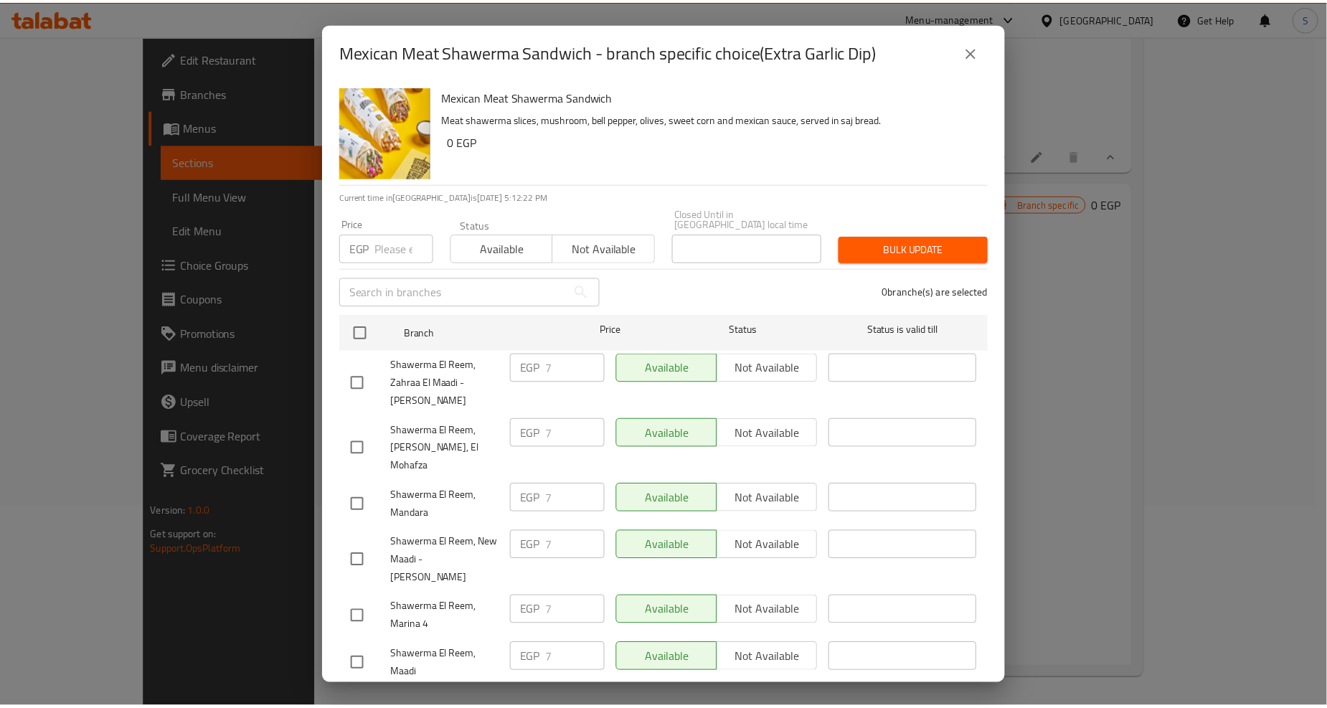
scroll to position [1354, 0]
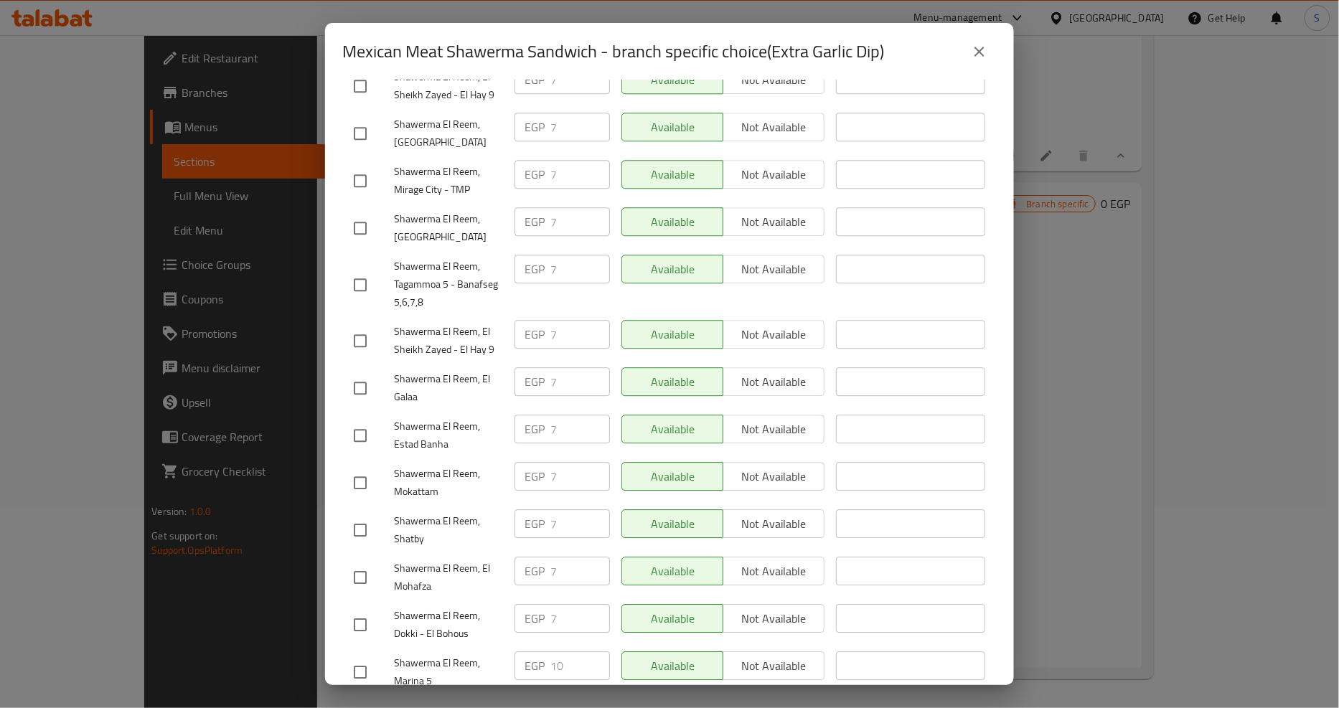
click at [986, 55] on icon "close" at bounding box center [979, 51] width 17 height 17
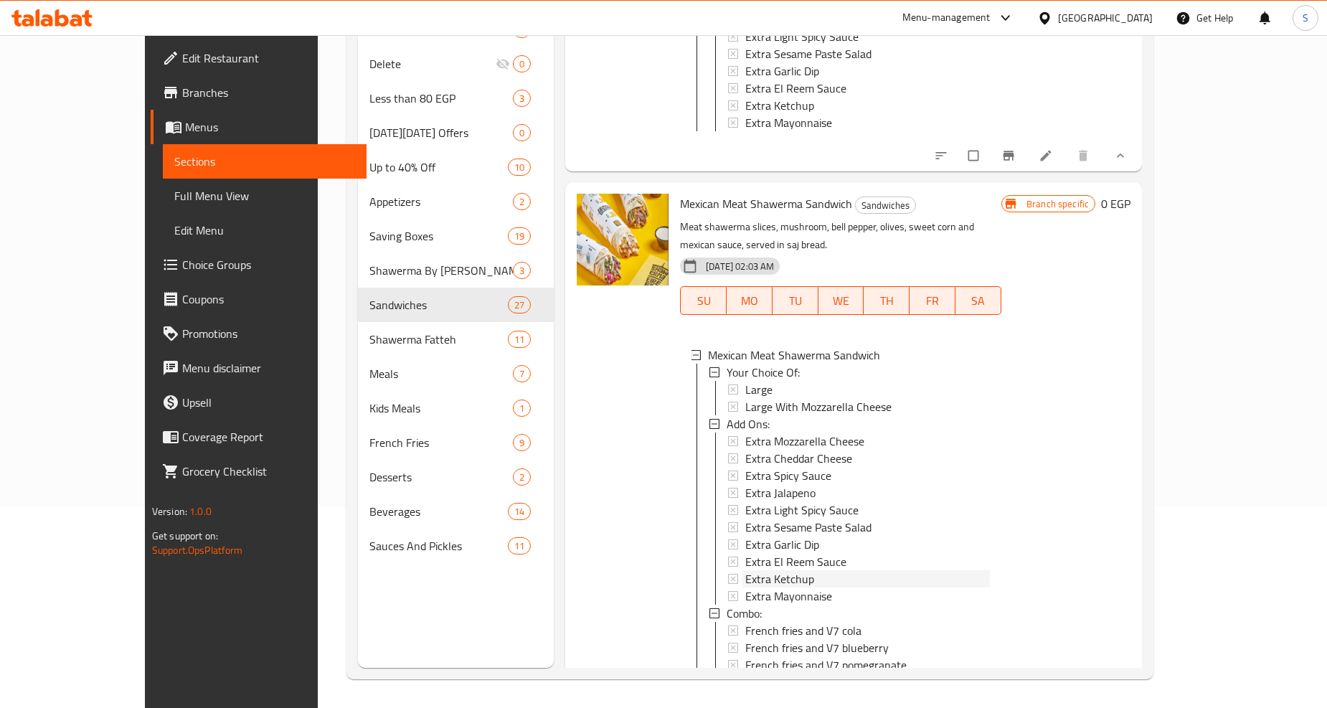
click at [752, 570] on span "Extra Ketchup" at bounding box center [779, 578] width 69 height 17
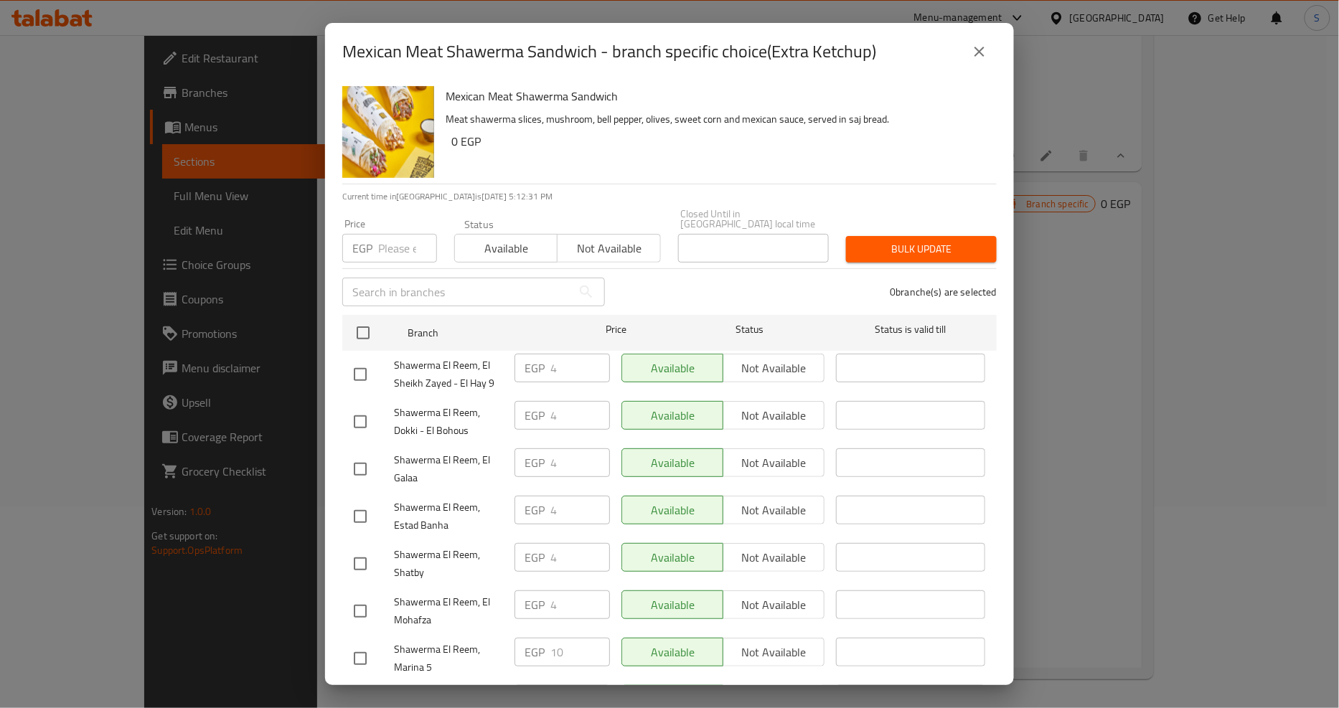
click at [987, 54] on icon "close" at bounding box center [979, 51] width 17 height 17
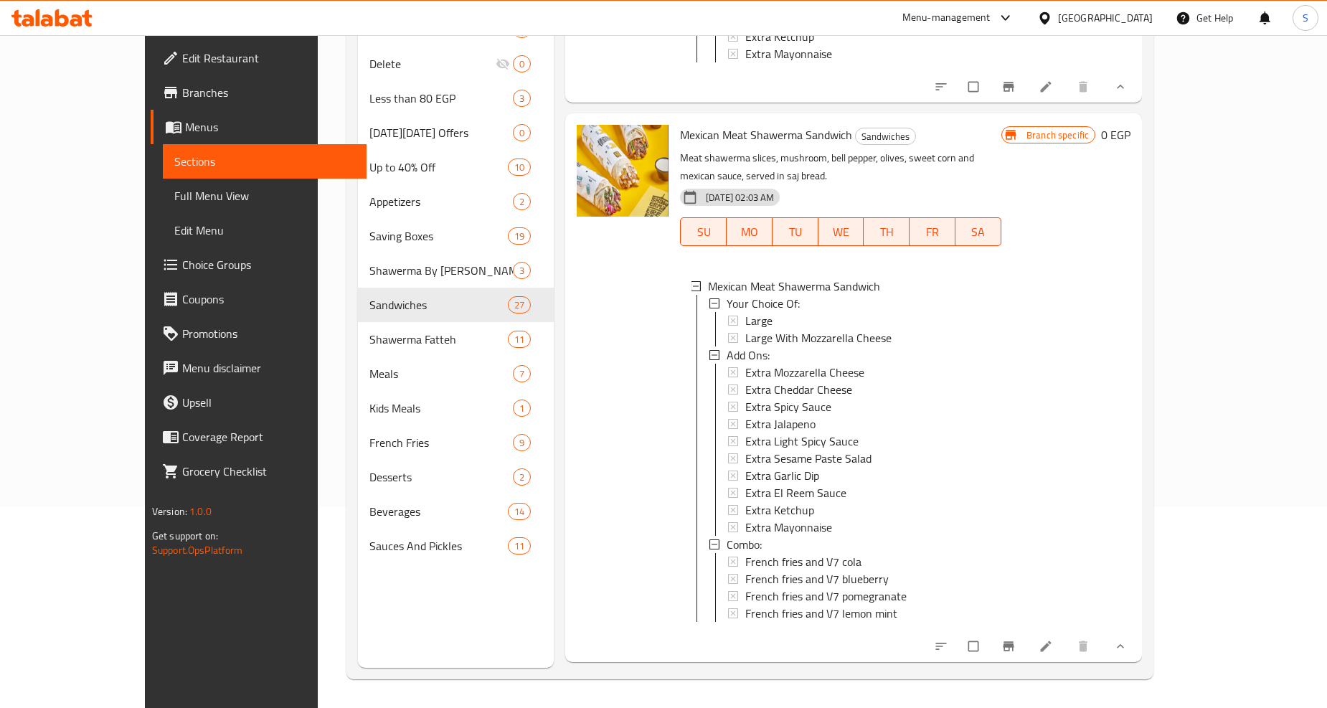
scroll to position [11909, 0]
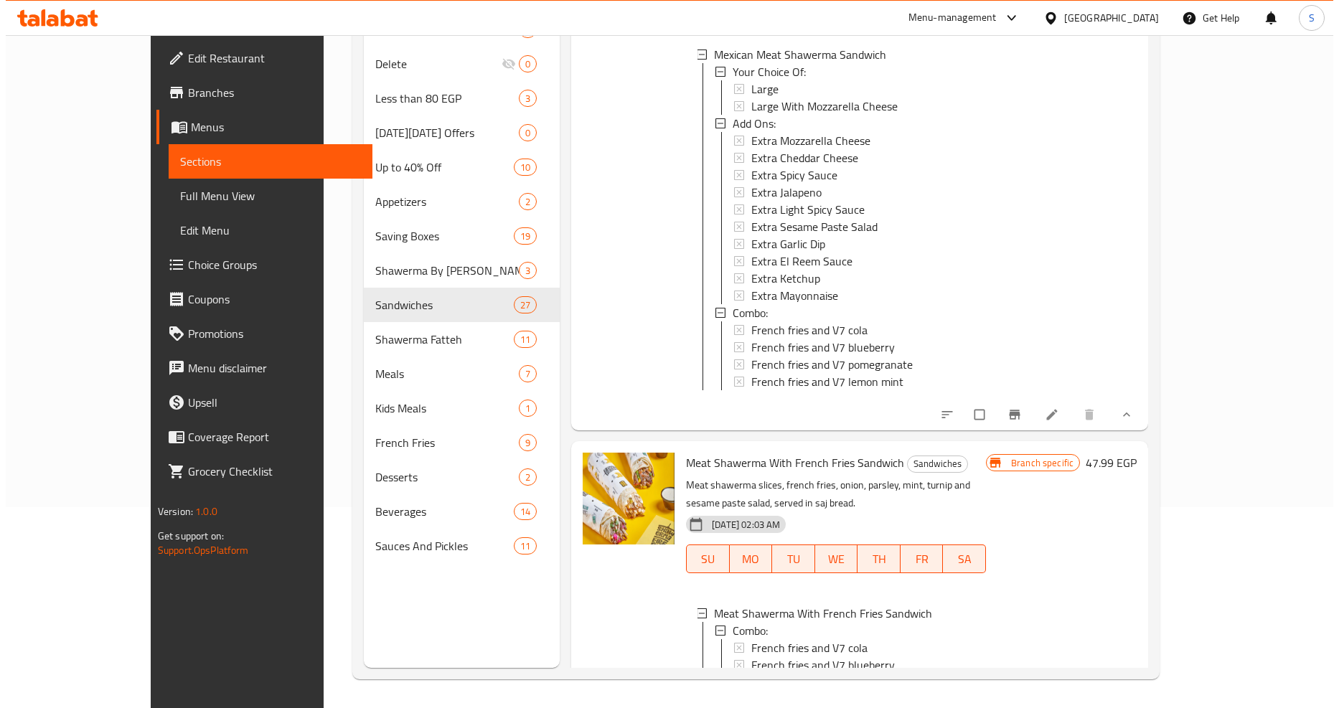
scroll to position [12254, 0]
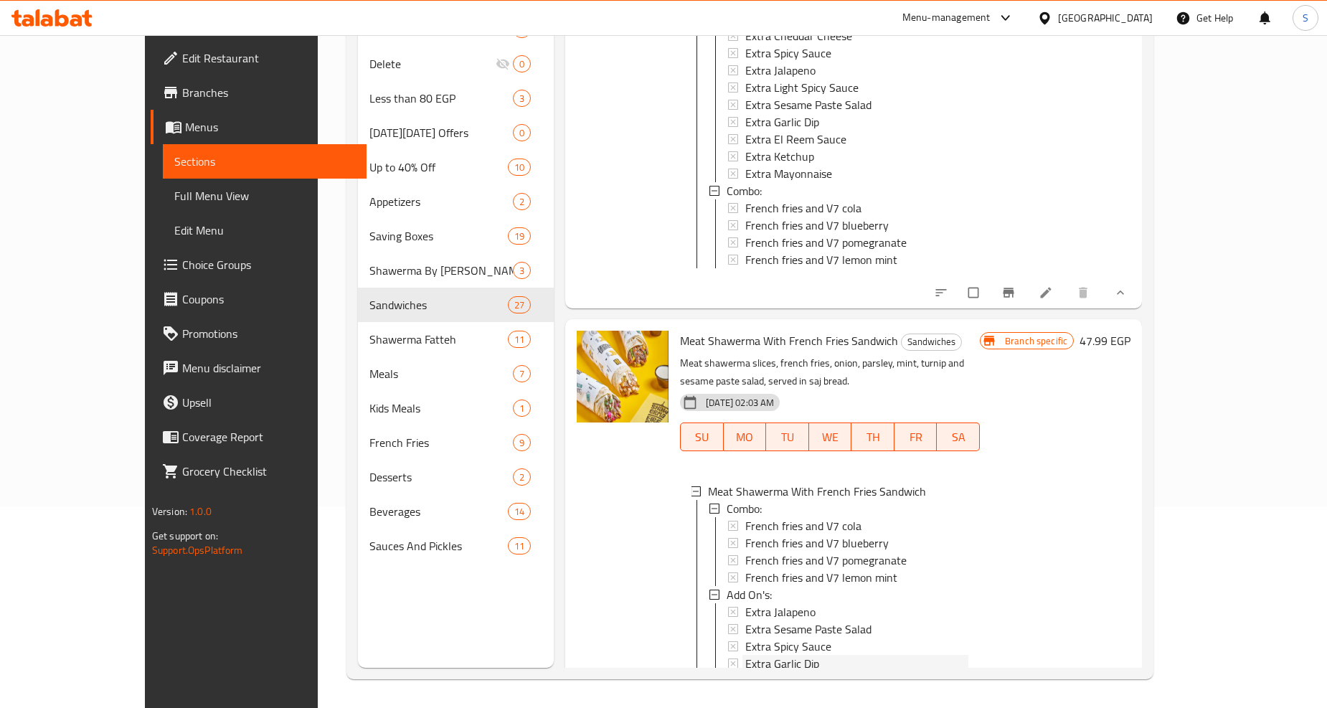
click at [745, 655] on span "Extra Garlic Dip" at bounding box center [782, 663] width 74 height 17
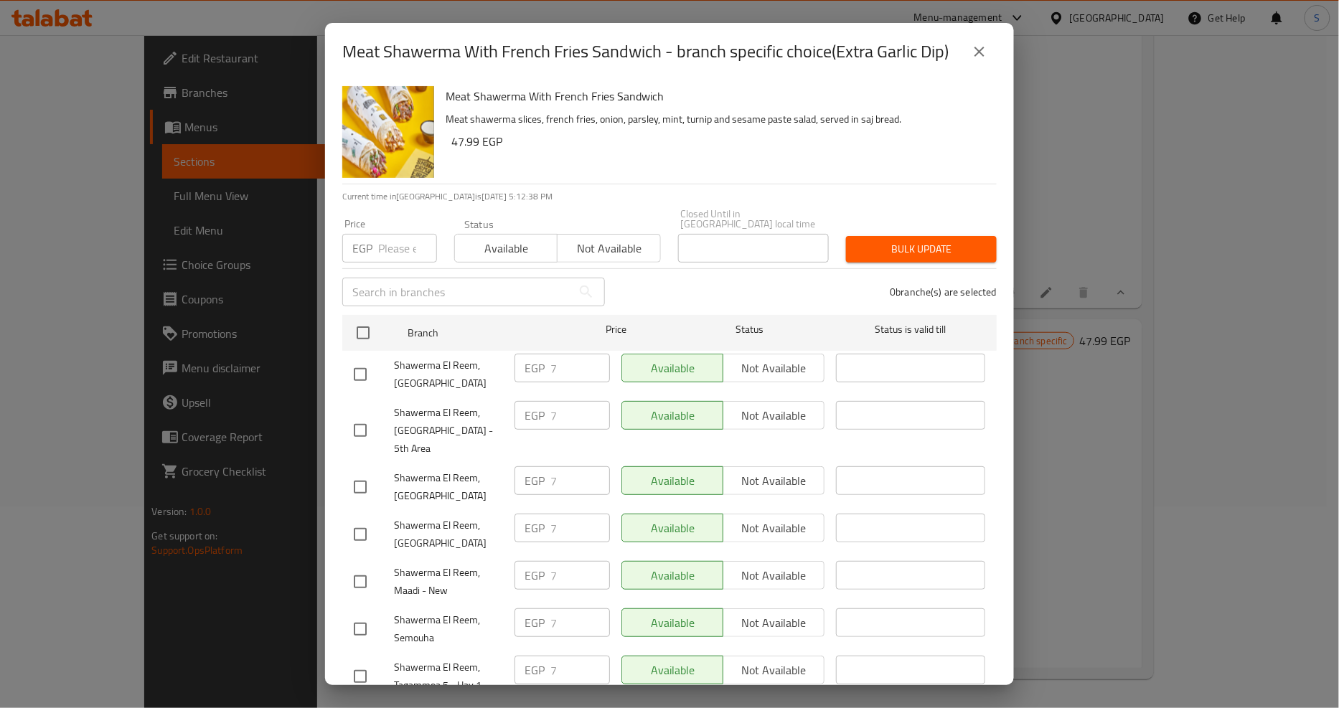
scroll to position [1311, 0]
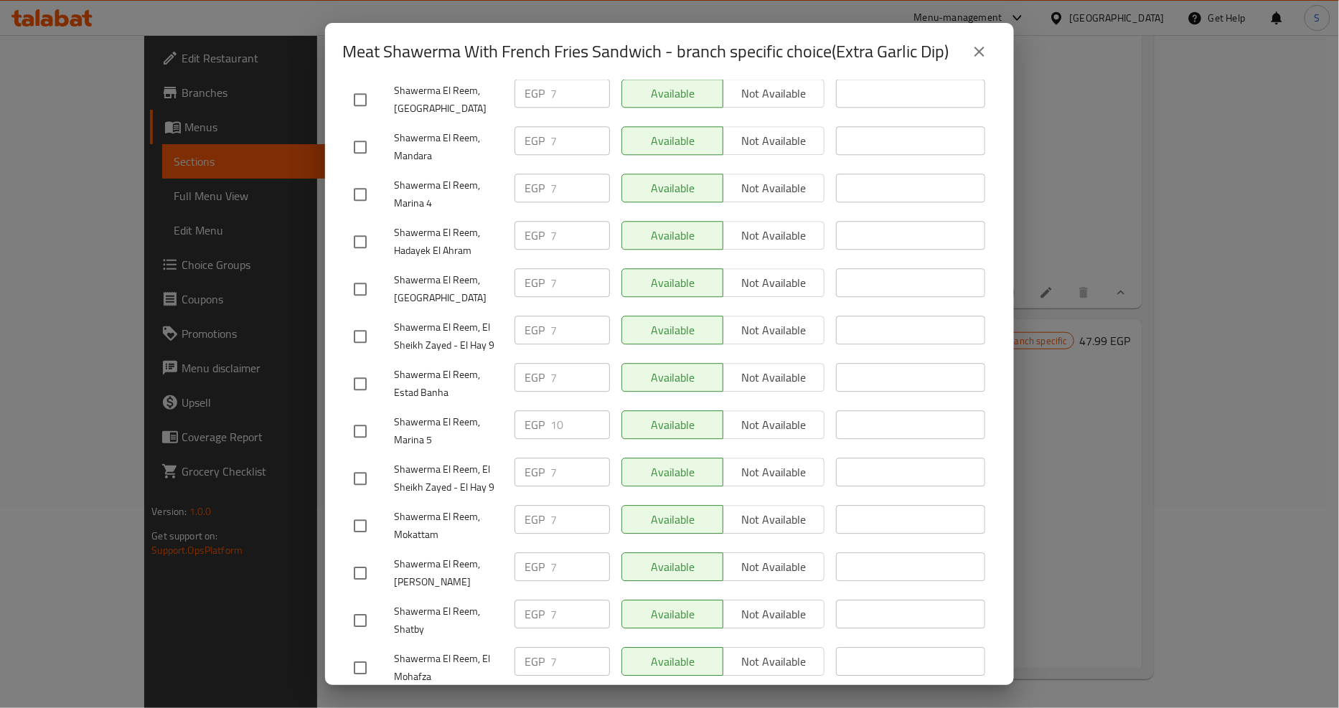
click at [990, 62] on button "close" at bounding box center [979, 51] width 34 height 34
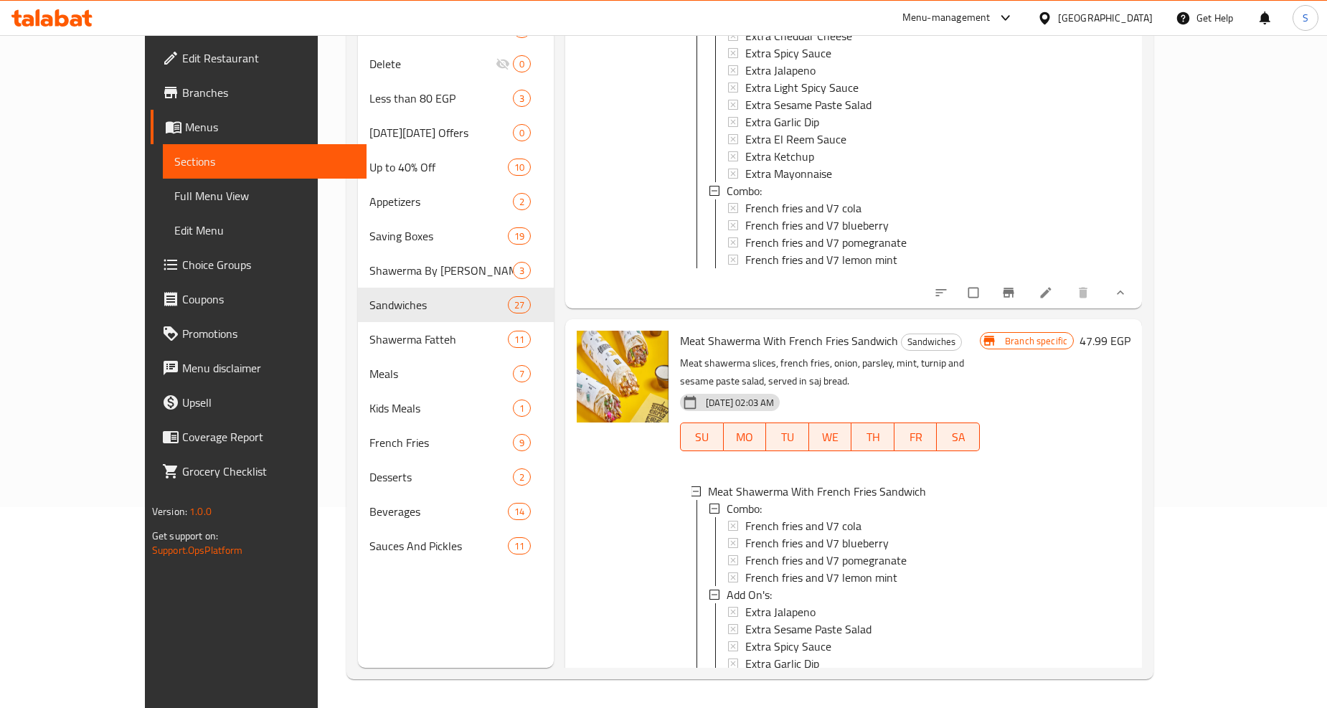
click at [745, 707] on span "Extra Ketchup" at bounding box center [779, 715] width 69 height 17
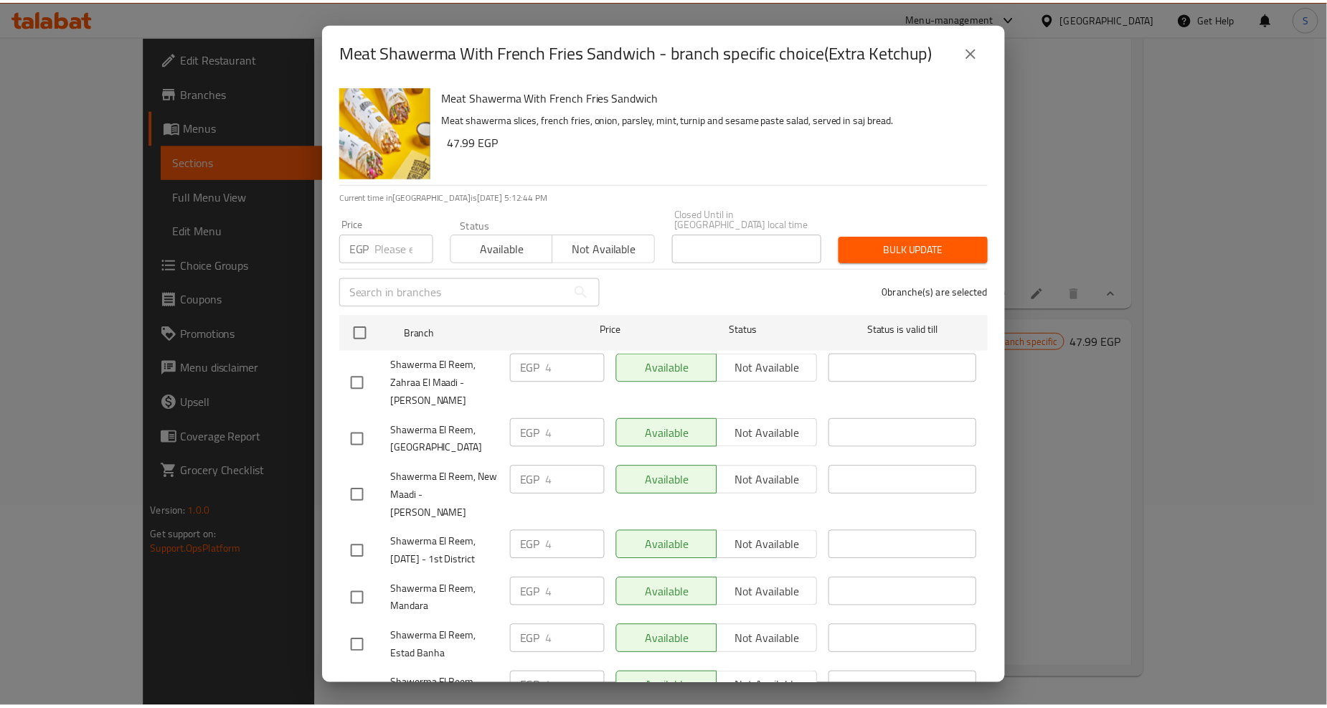
scroll to position [1009, 0]
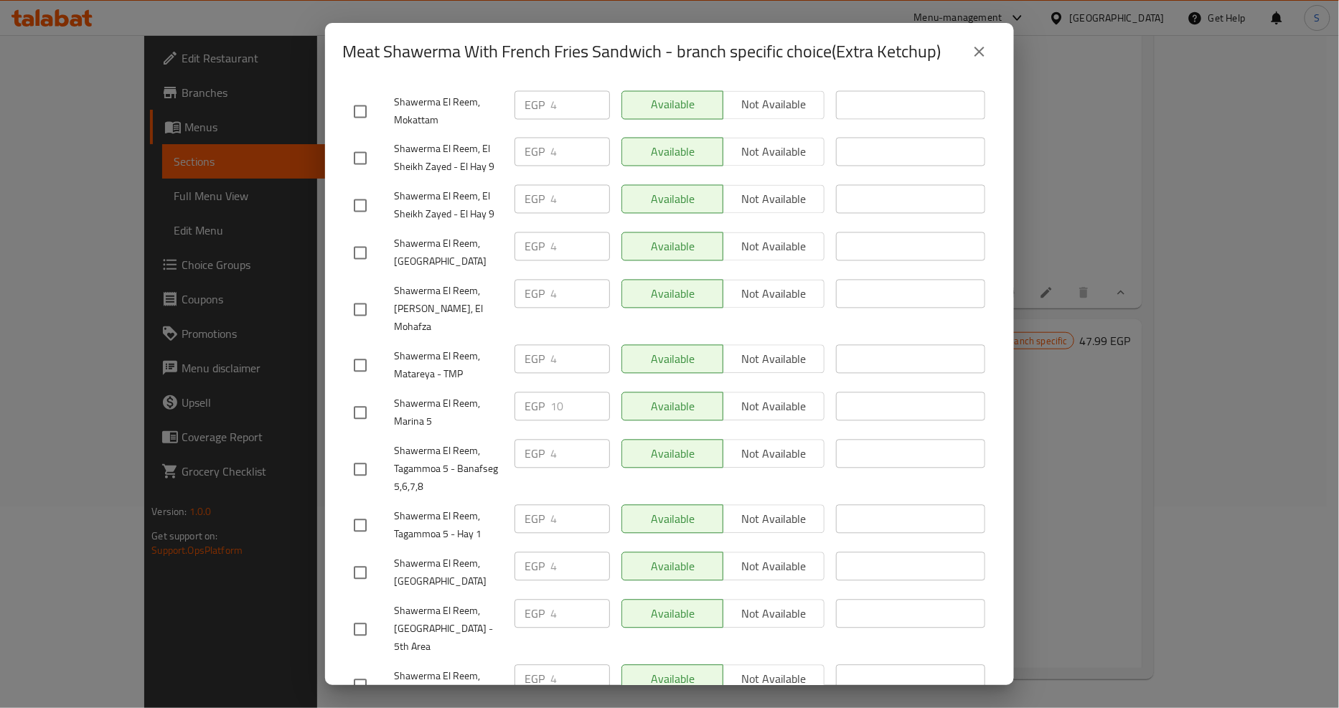
click at [983, 59] on icon "close" at bounding box center [979, 51] width 17 height 17
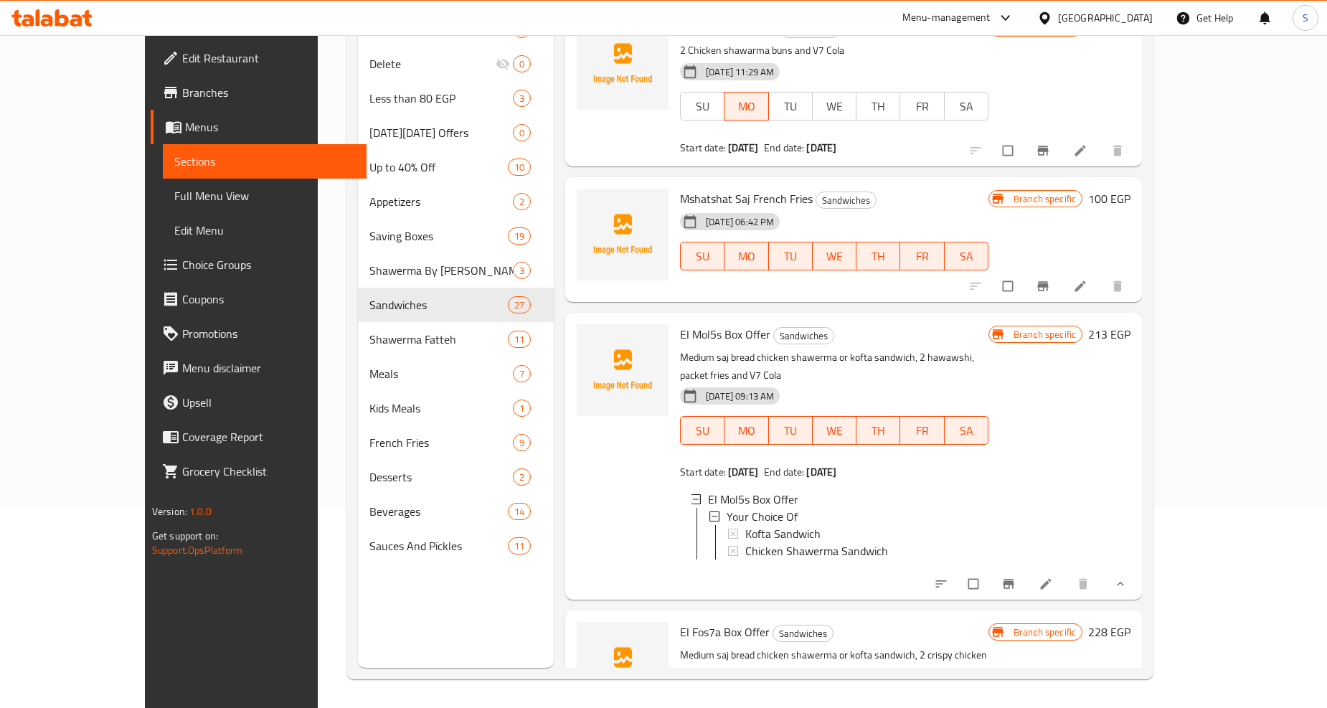
scroll to position [0, 0]
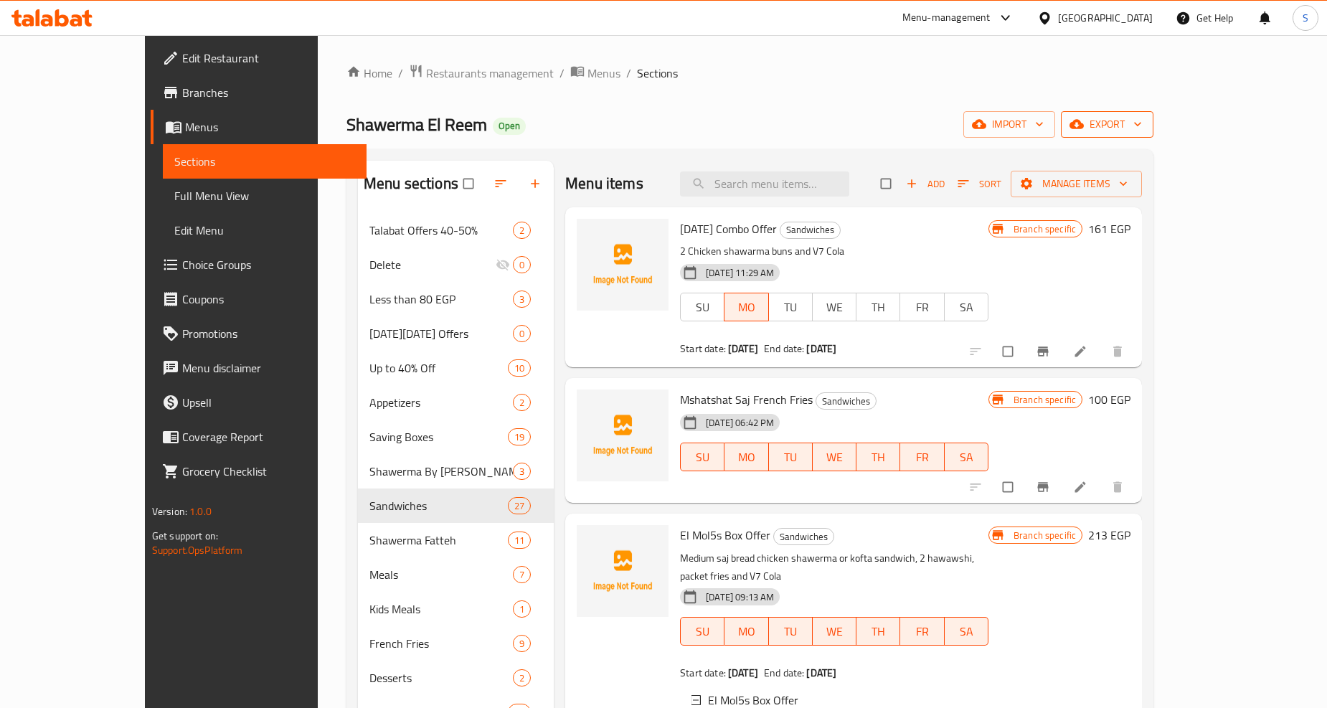
click at [1142, 130] on span "export" at bounding box center [1108, 125] width 70 height 18
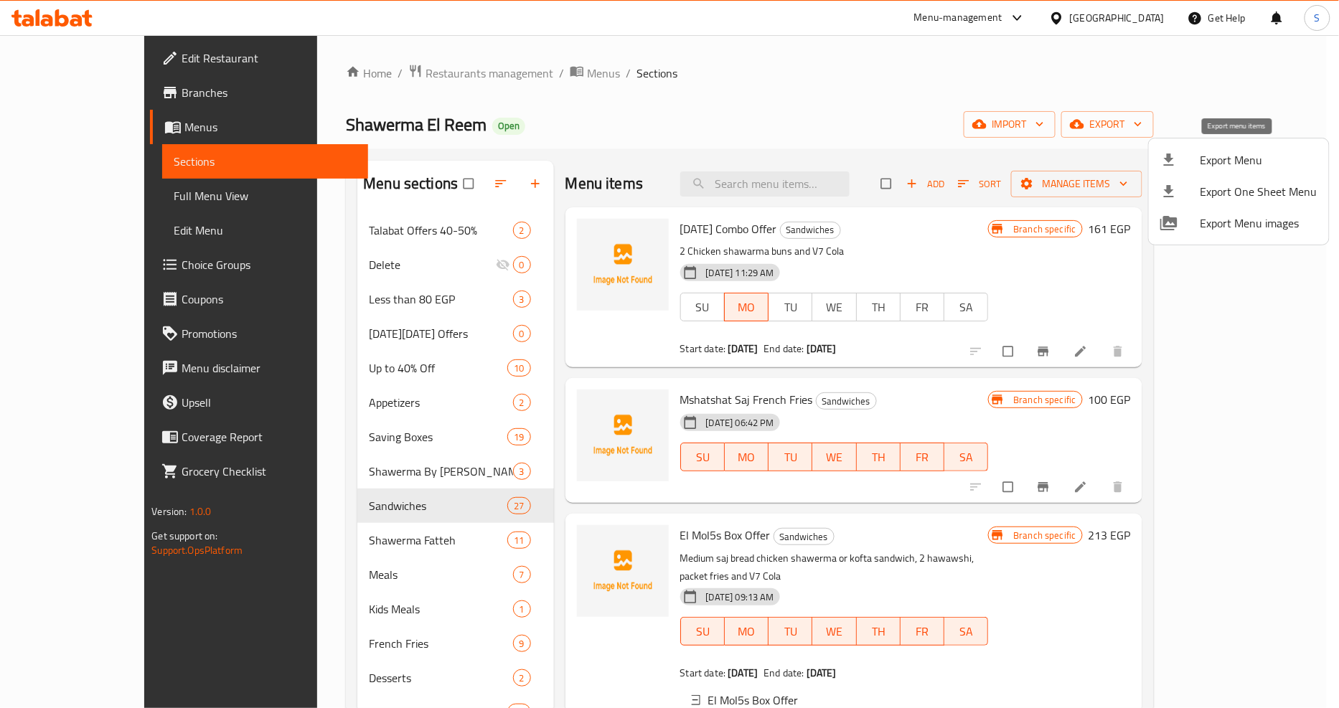
click at [1205, 151] on span "Export Menu" at bounding box center [1258, 159] width 117 height 17
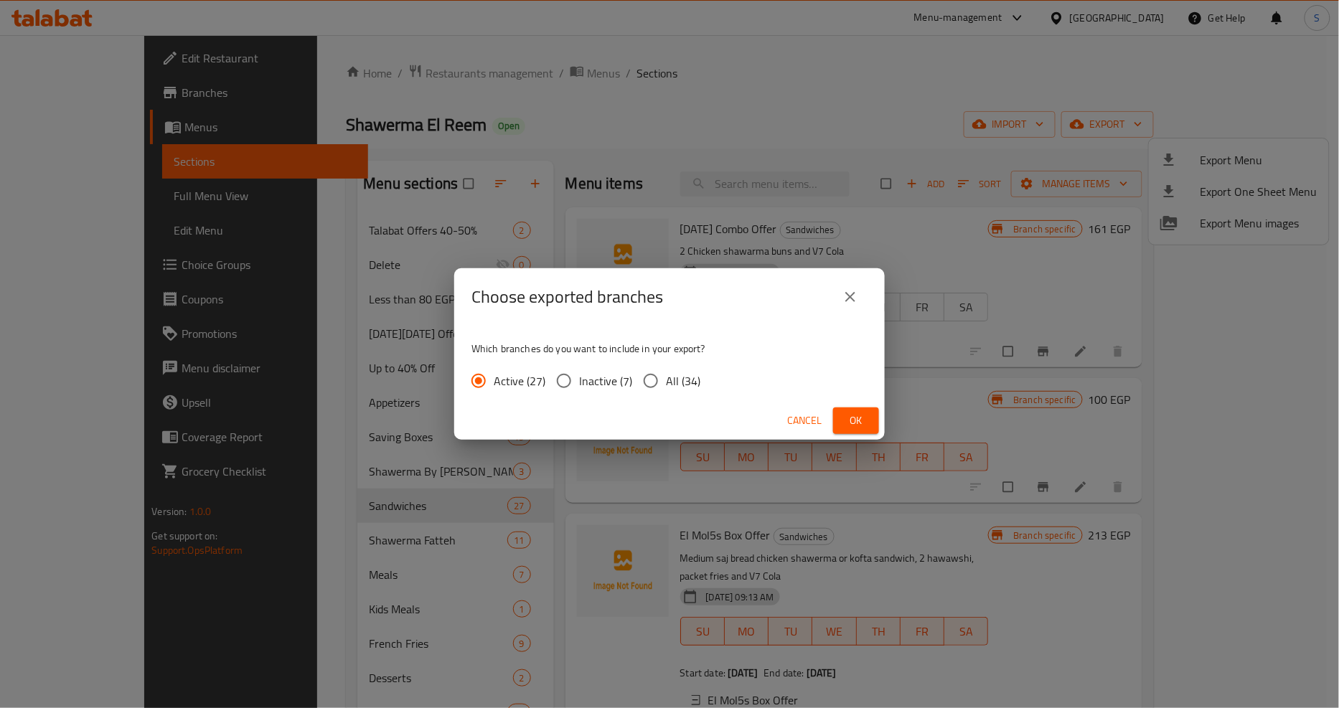
click at [677, 375] on span "All (34)" at bounding box center [683, 380] width 34 height 17
click at [666, 375] on input "All (34)" at bounding box center [651, 381] width 30 height 30
radio input "true"
click at [851, 428] on span "Ok" at bounding box center [855, 421] width 23 height 18
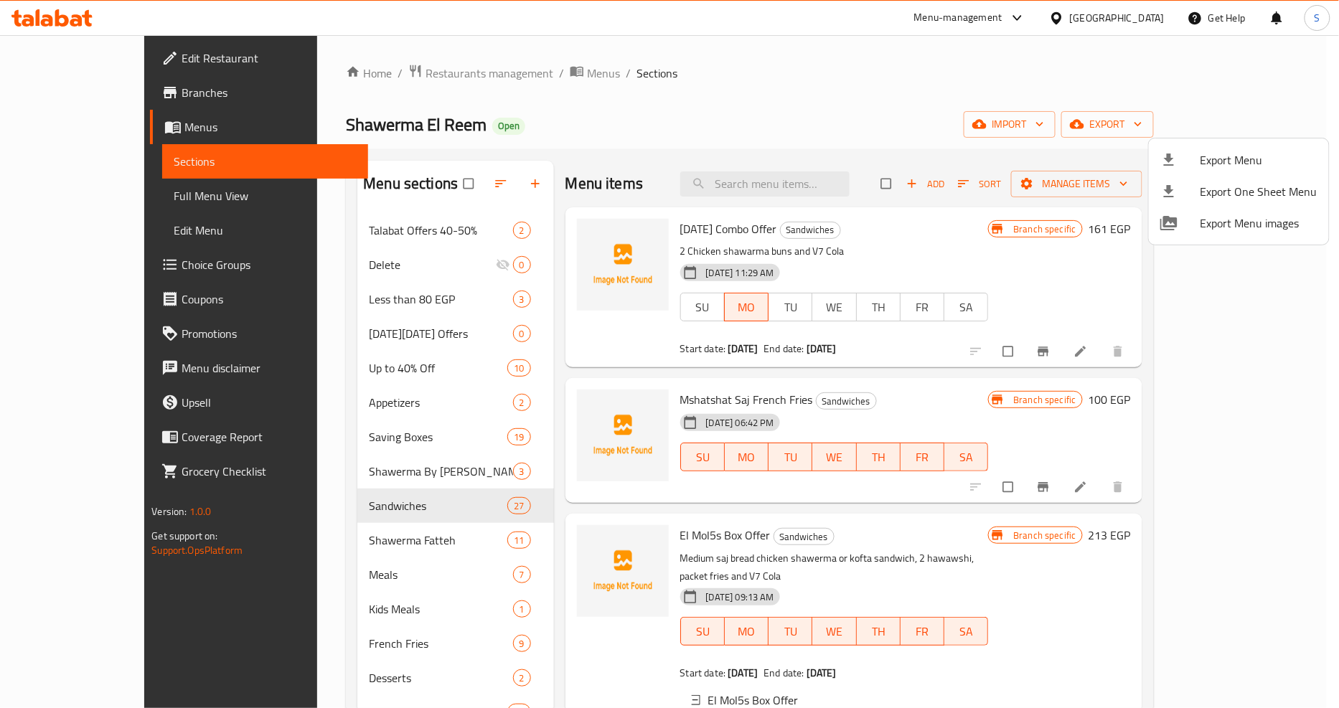
click at [878, 76] on div at bounding box center [669, 354] width 1339 height 708
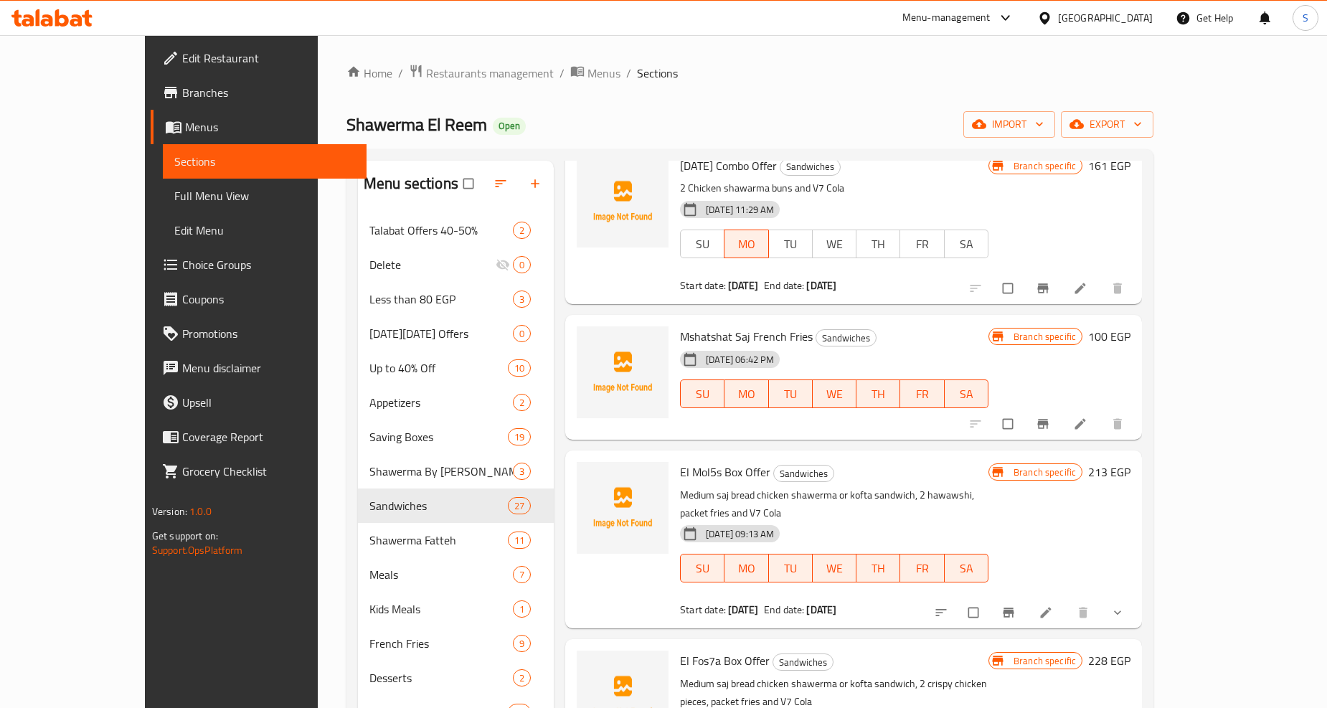
scroll to position [159, 0]
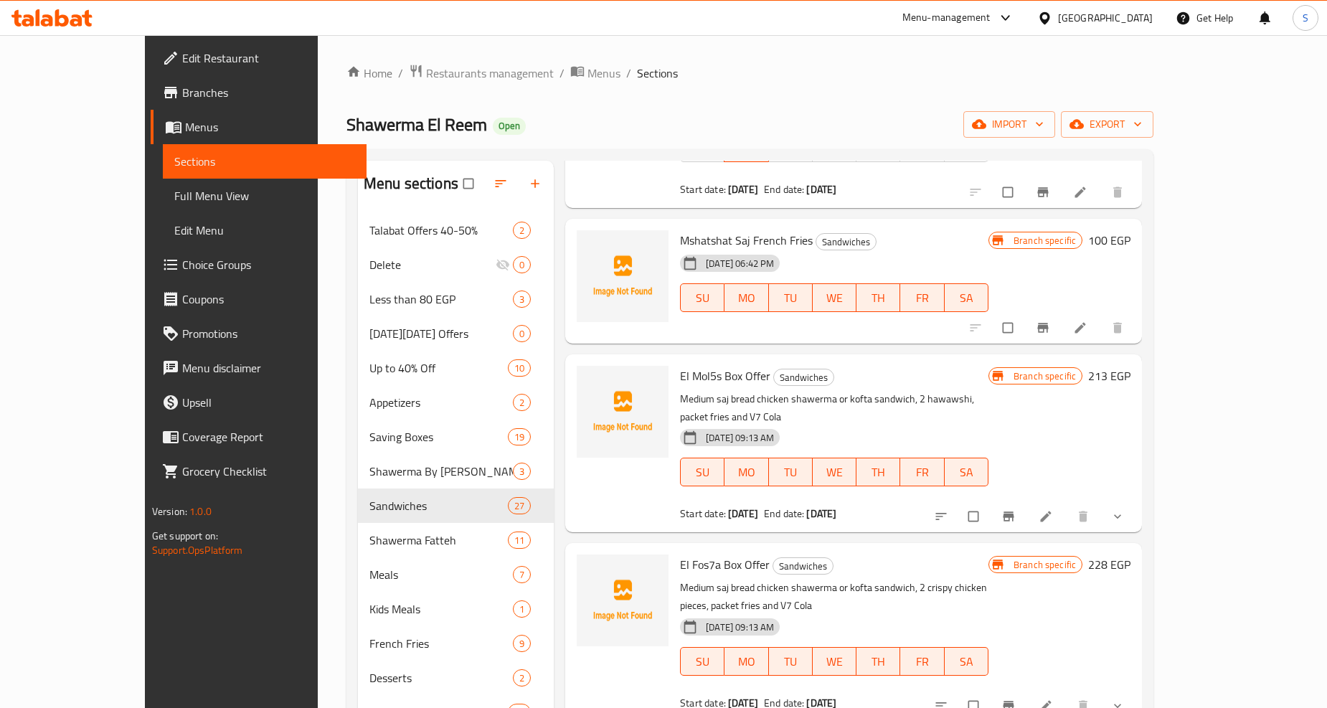
click at [1136, 502] on button "show more" at bounding box center [1119, 517] width 34 height 32
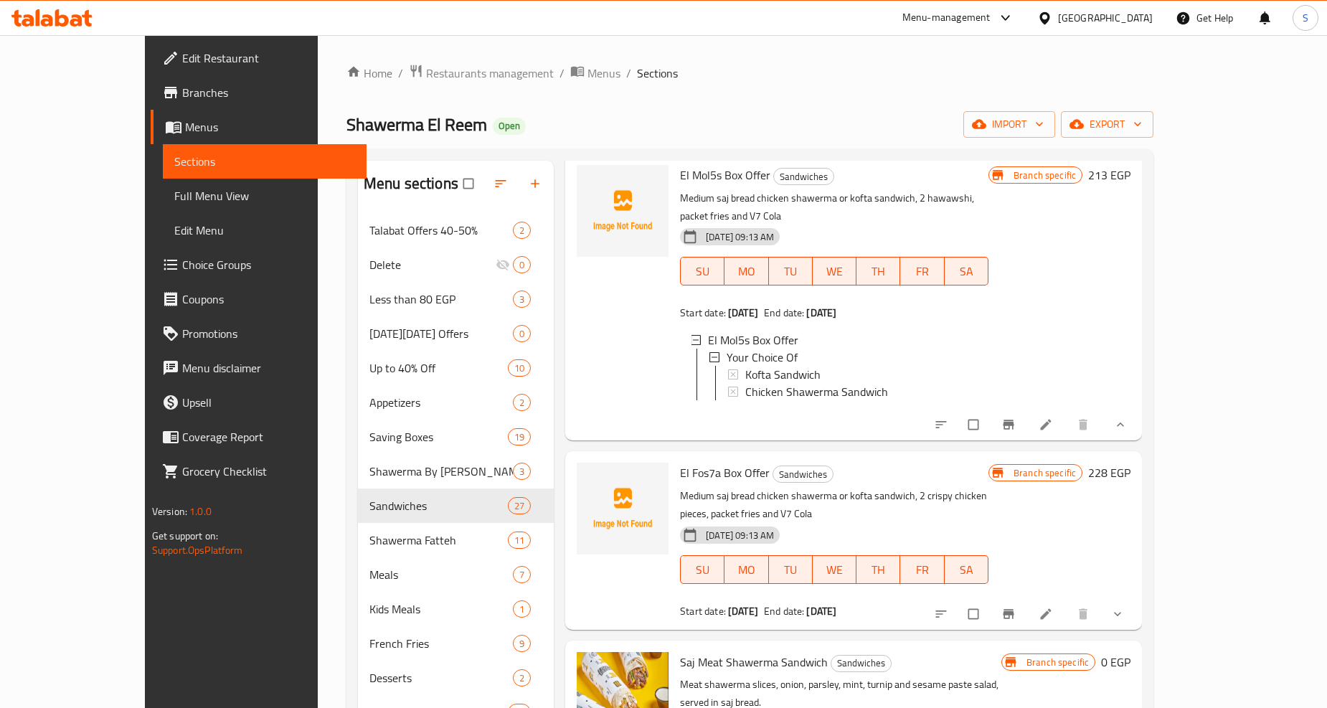
scroll to position [398, 0]
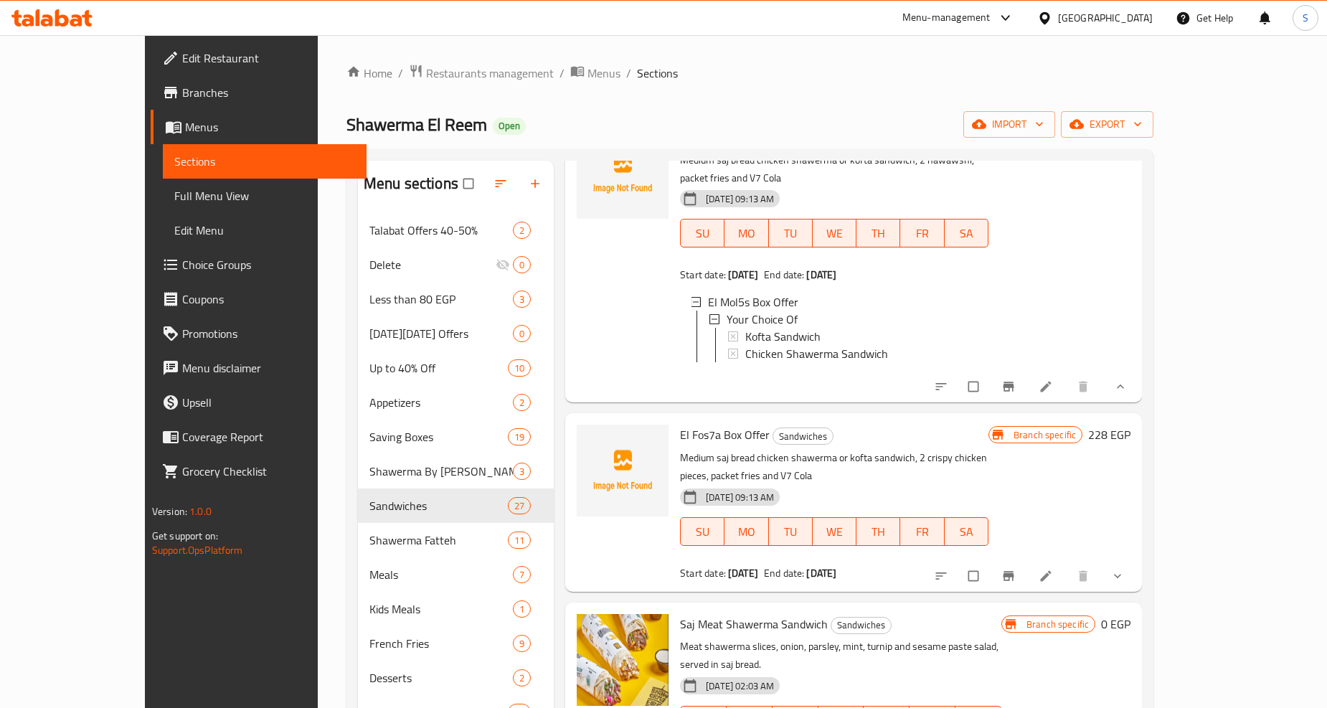
click at [1136, 560] on button "show more" at bounding box center [1119, 576] width 34 height 32
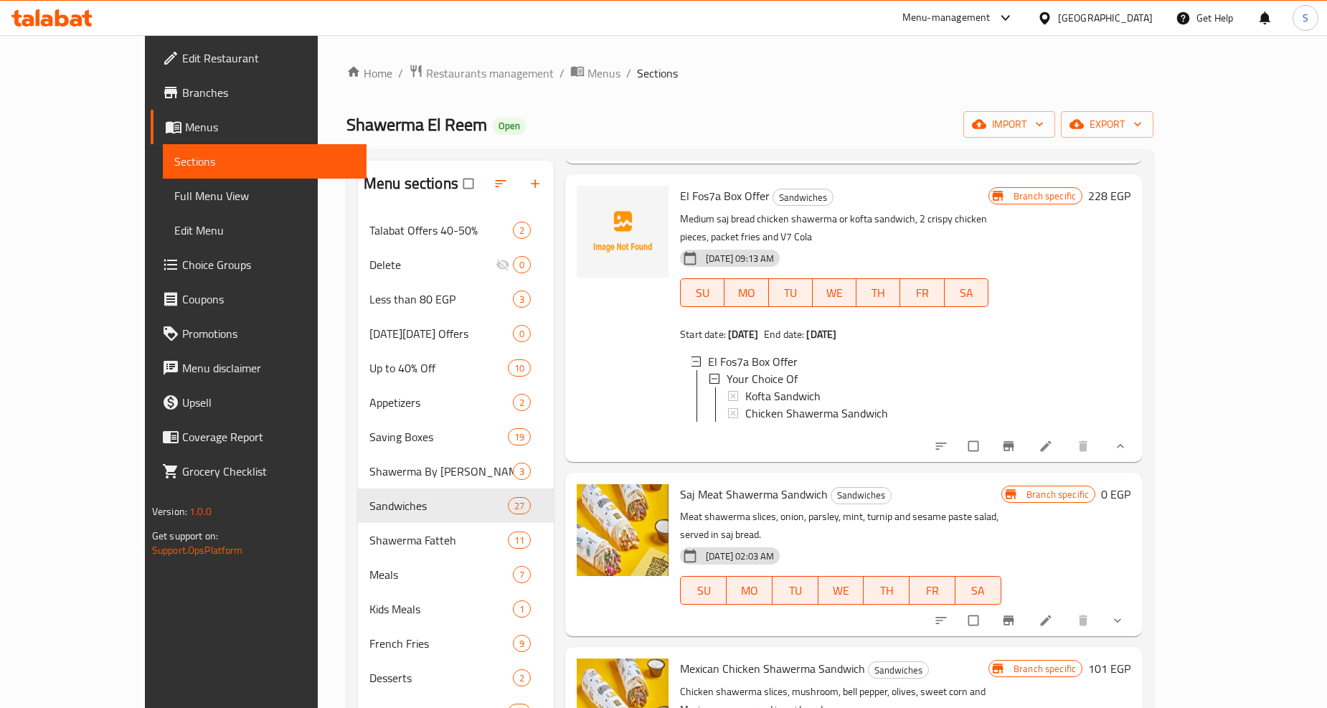
scroll to position [877, 0]
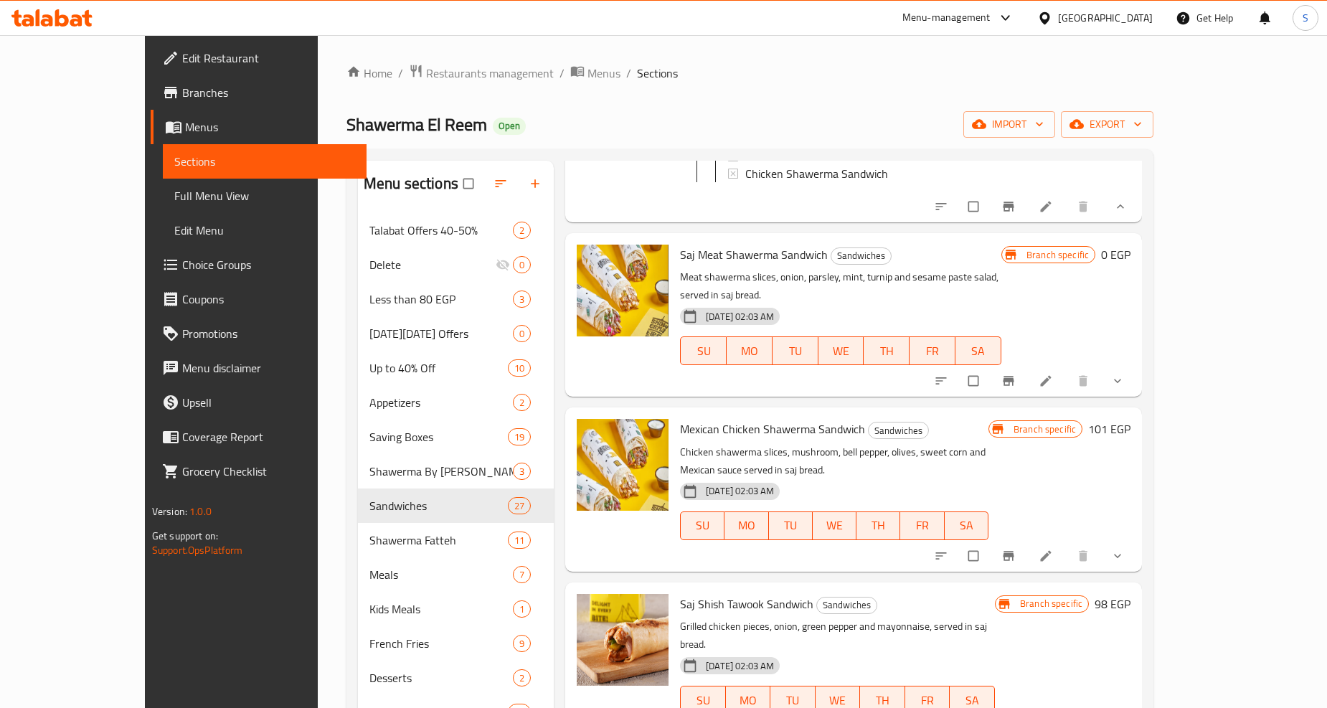
click at [1125, 374] on icon "show more" at bounding box center [1118, 381] width 14 height 14
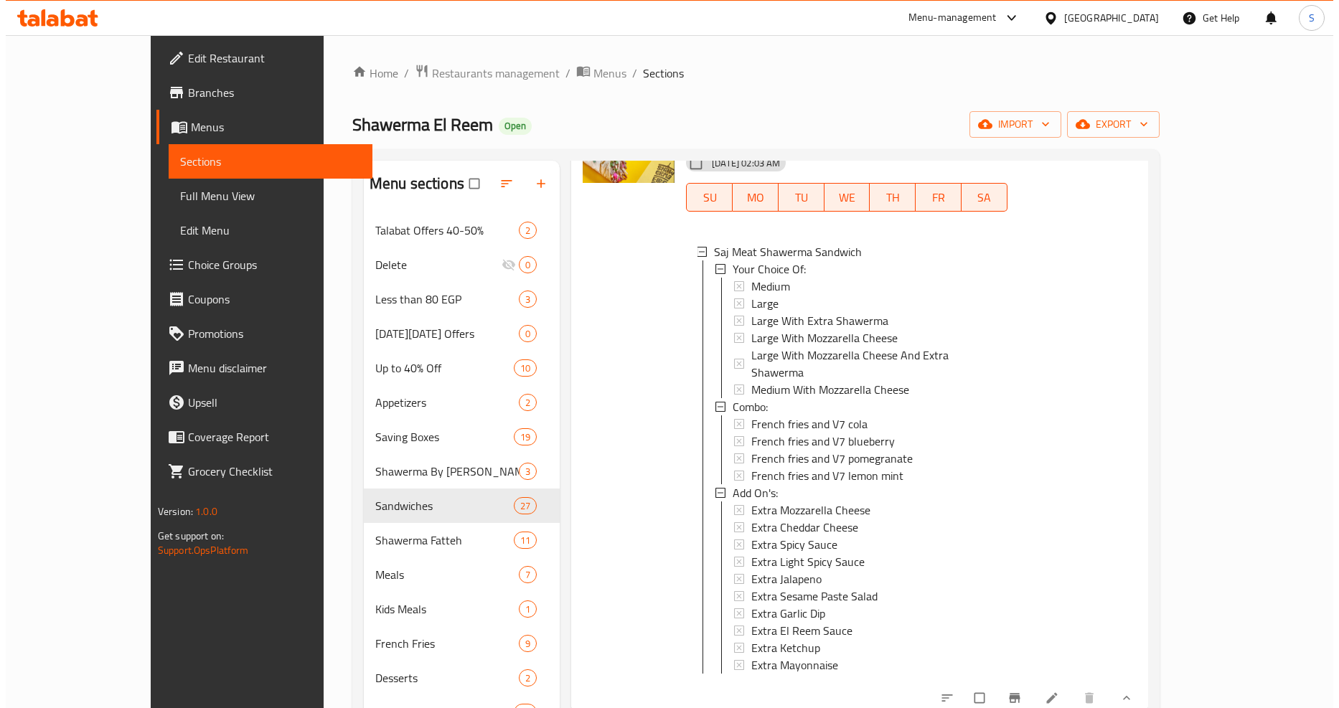
scroll to position [1116, 0]
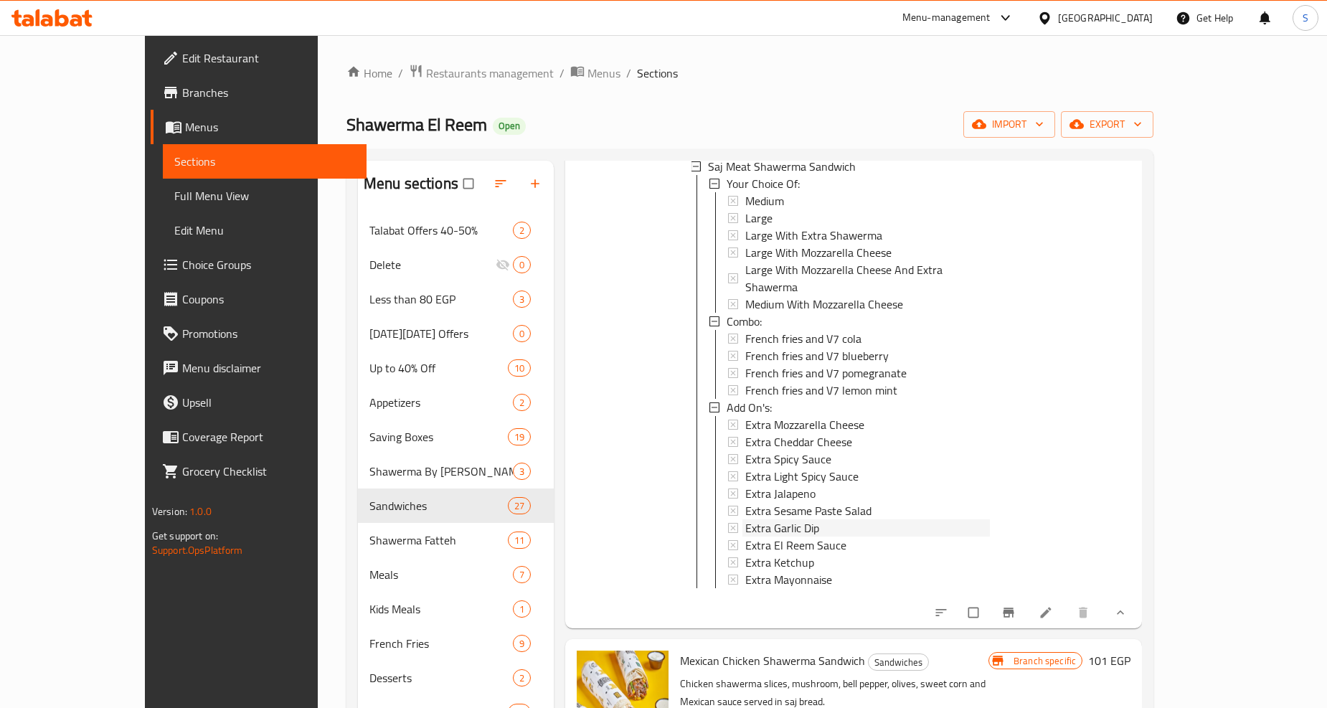
click at [747, 519] on span "Extra Garlic Dip" at bounding box center [782, 527] width 74 height 17
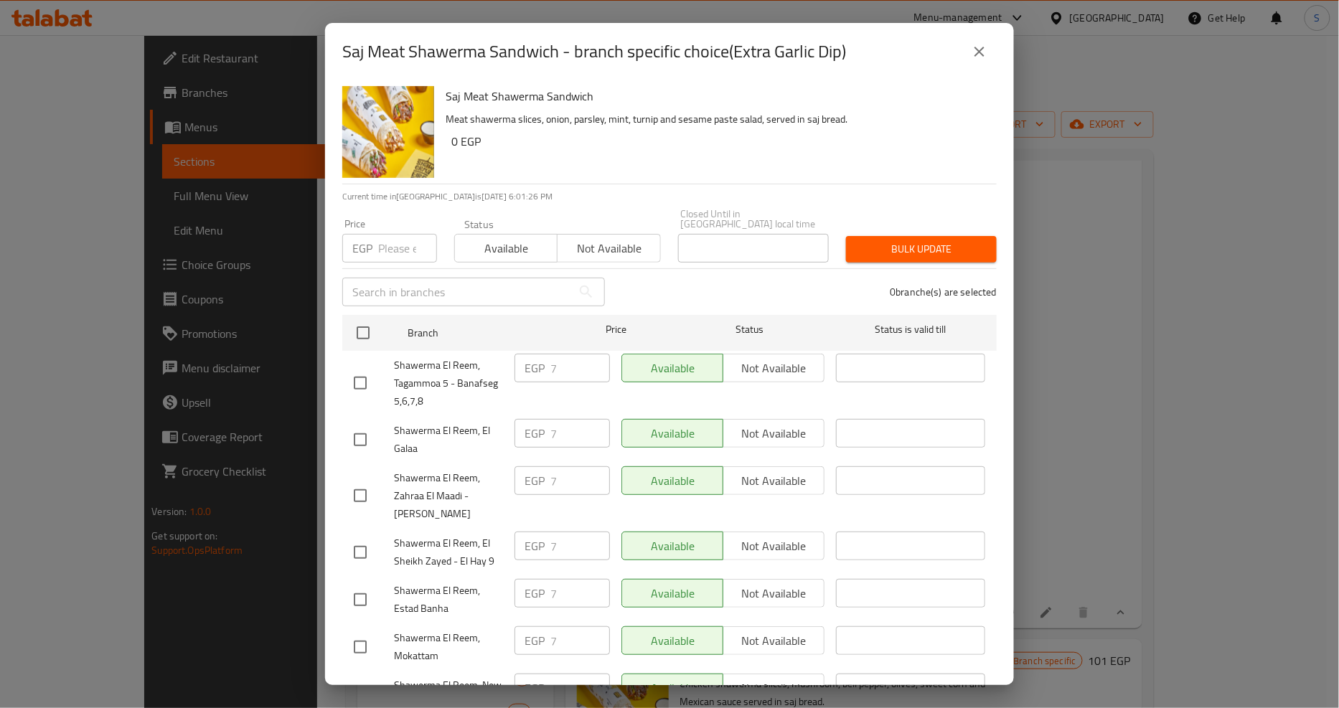
scroll to position [838, 0]
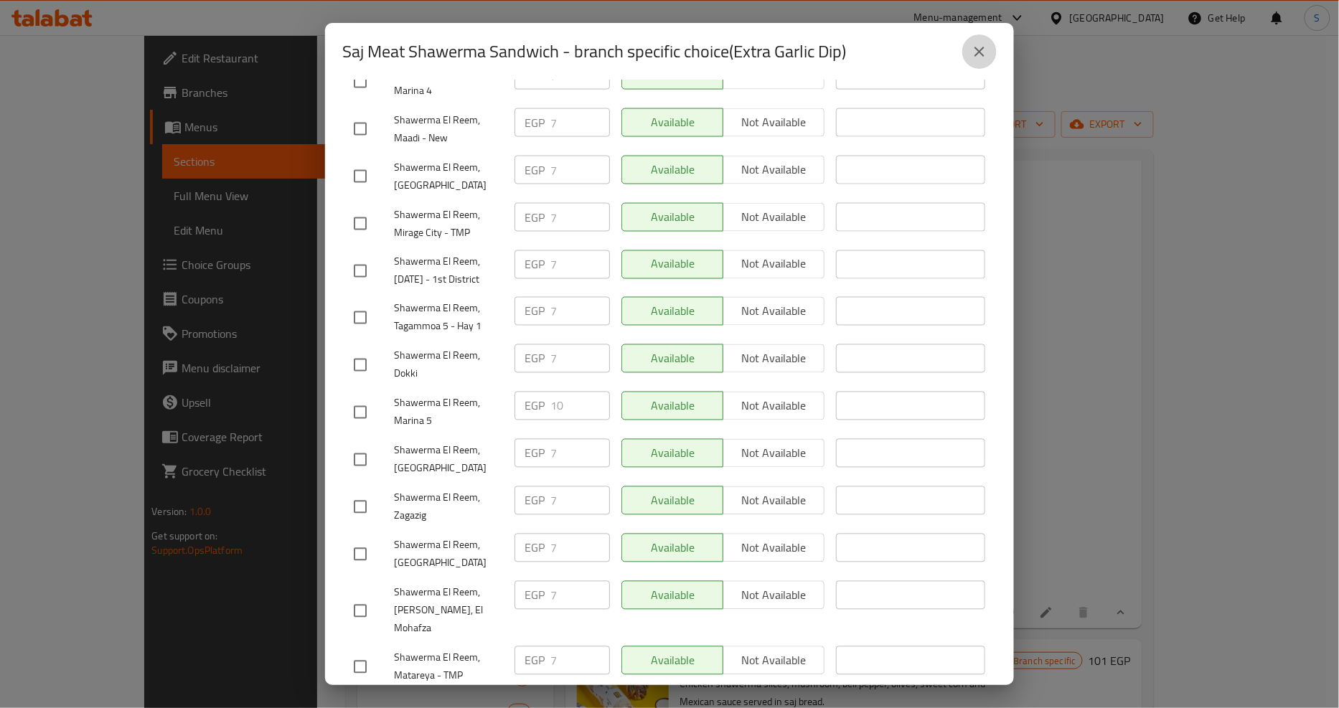
click at [993, 51] on button "close" at bounding box center [979, 51] width 34 height 34
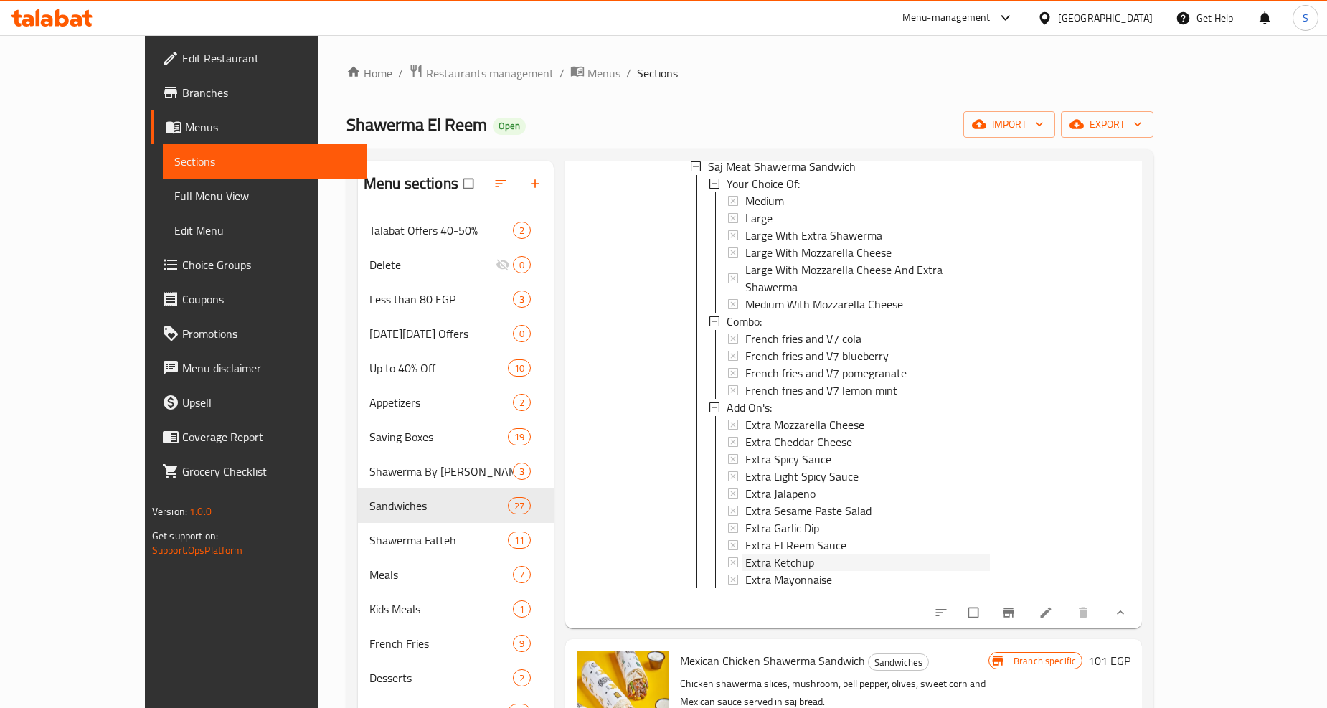
click at [754, 554] on span "Extra Ketchup" at bounding box center [779, 562] width 69 height 17
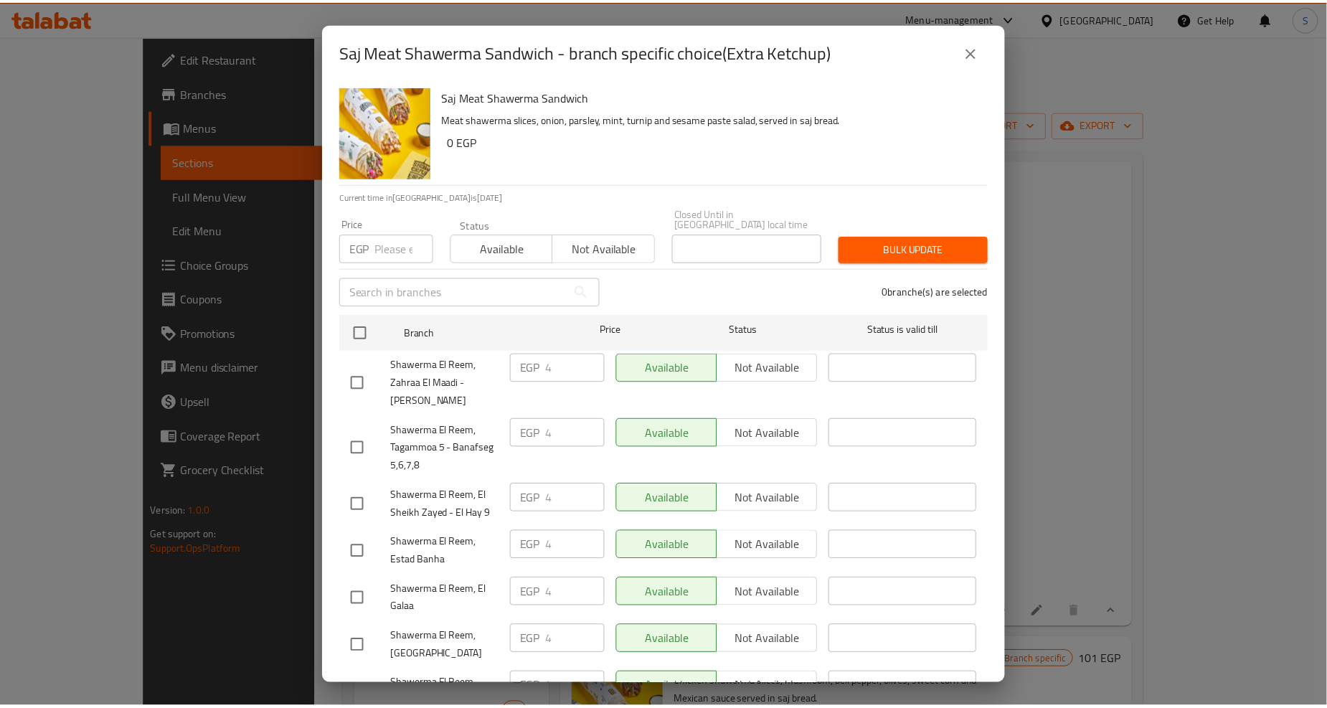
scroll to position [1216, 0]
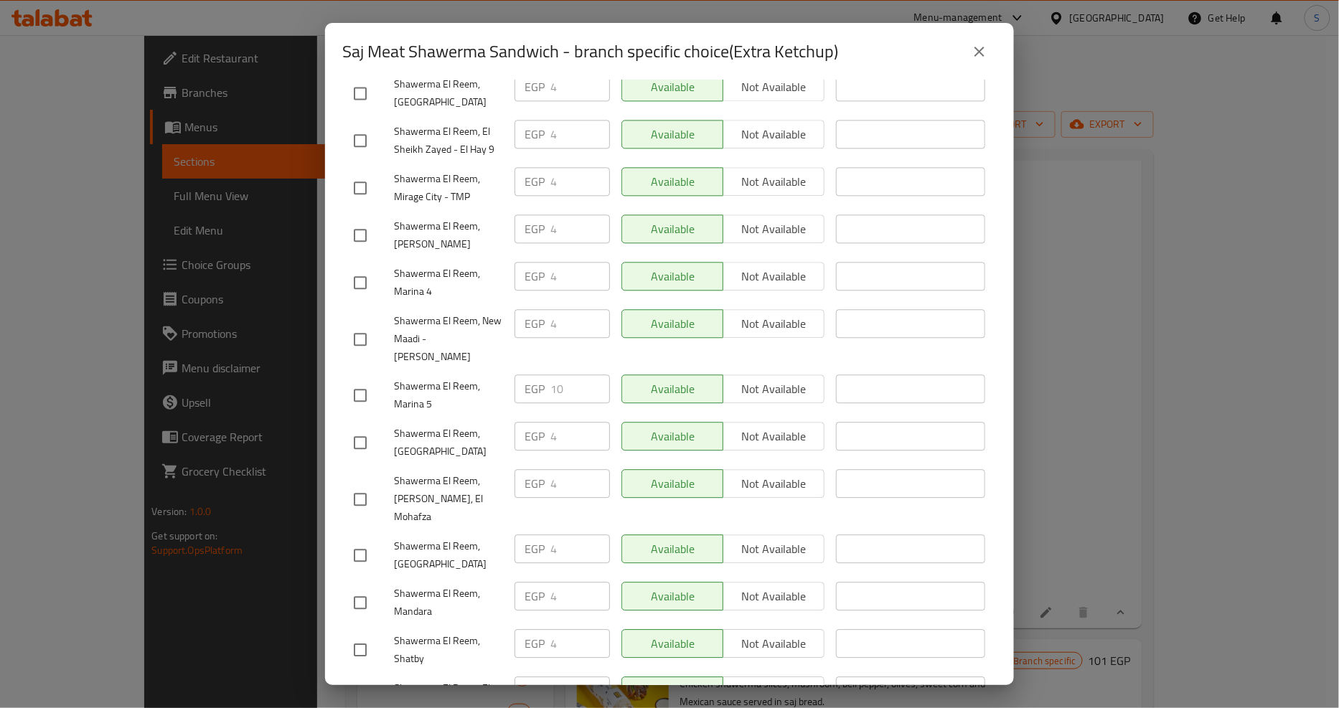
click at [970, 44] on button "close" at bounding box center [979, 51] width 34 height 34
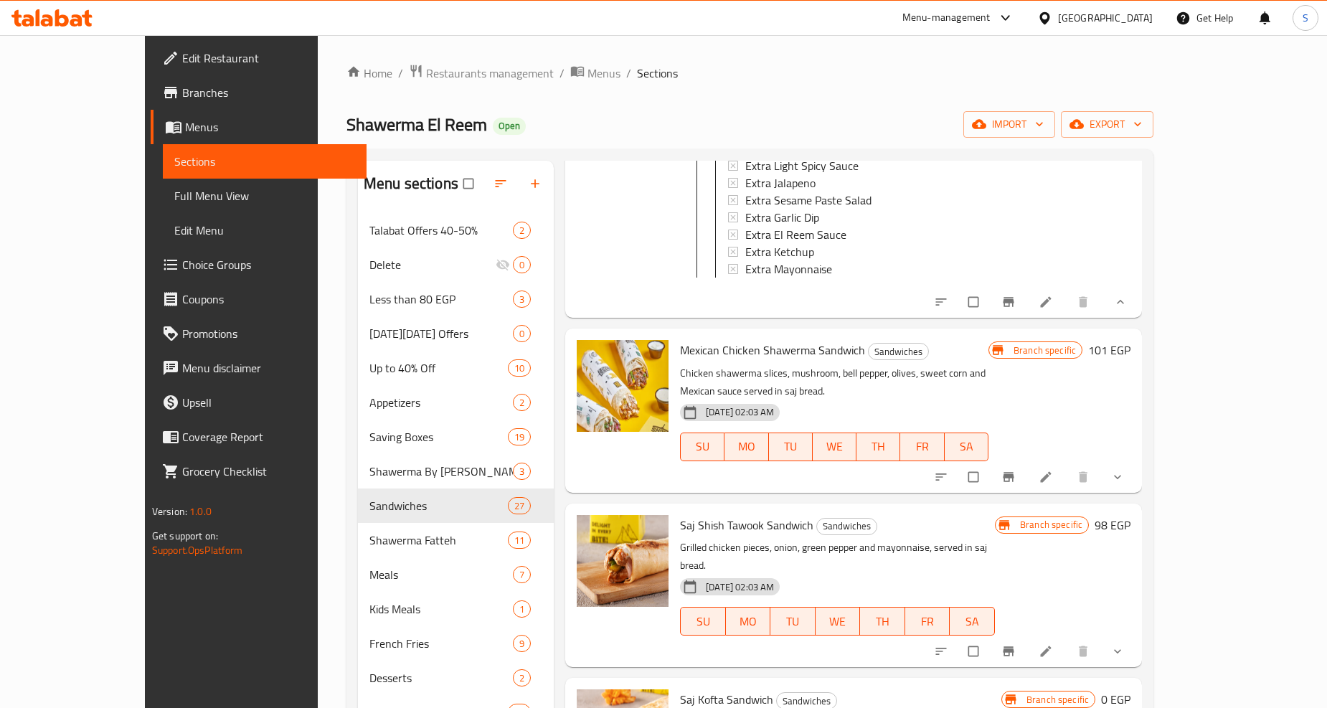
scroll to position [1435, 0]
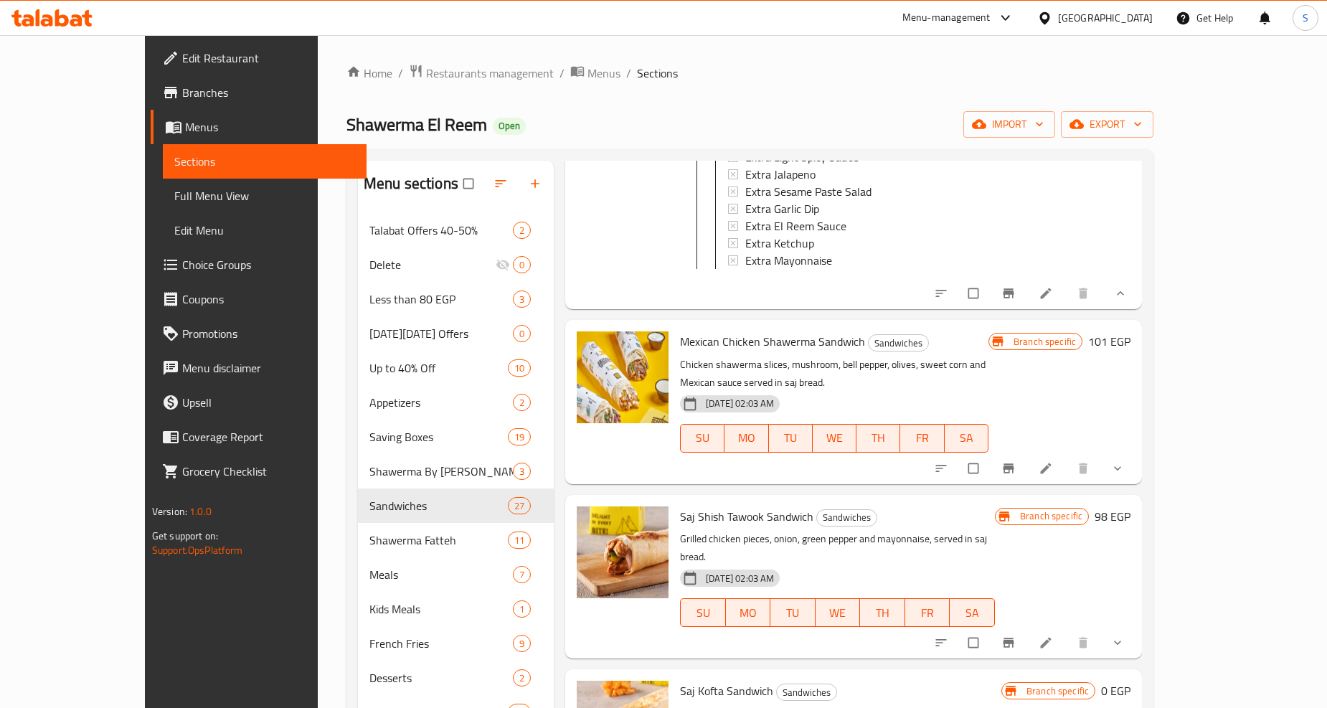
click at [1125, 461] on icon "show more" at bounding box center [1118, 468] width 14 height 14
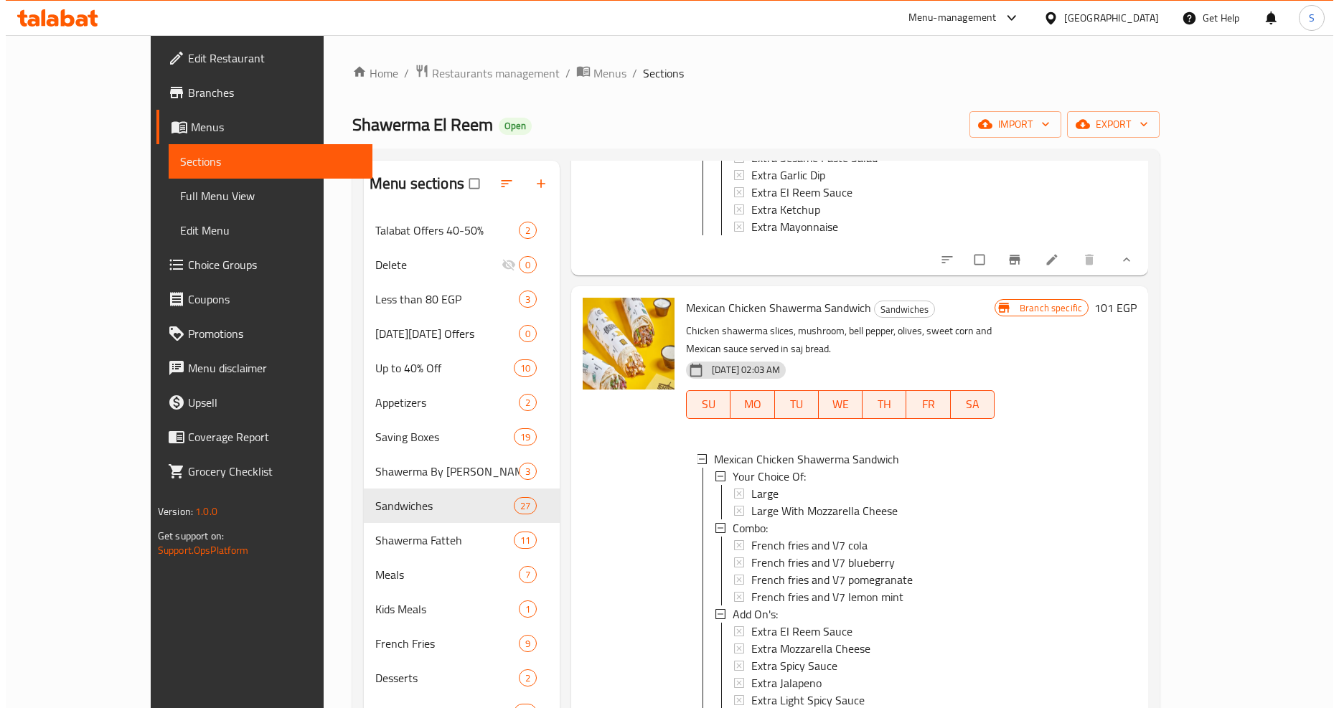
scroll to position [1674, 0]
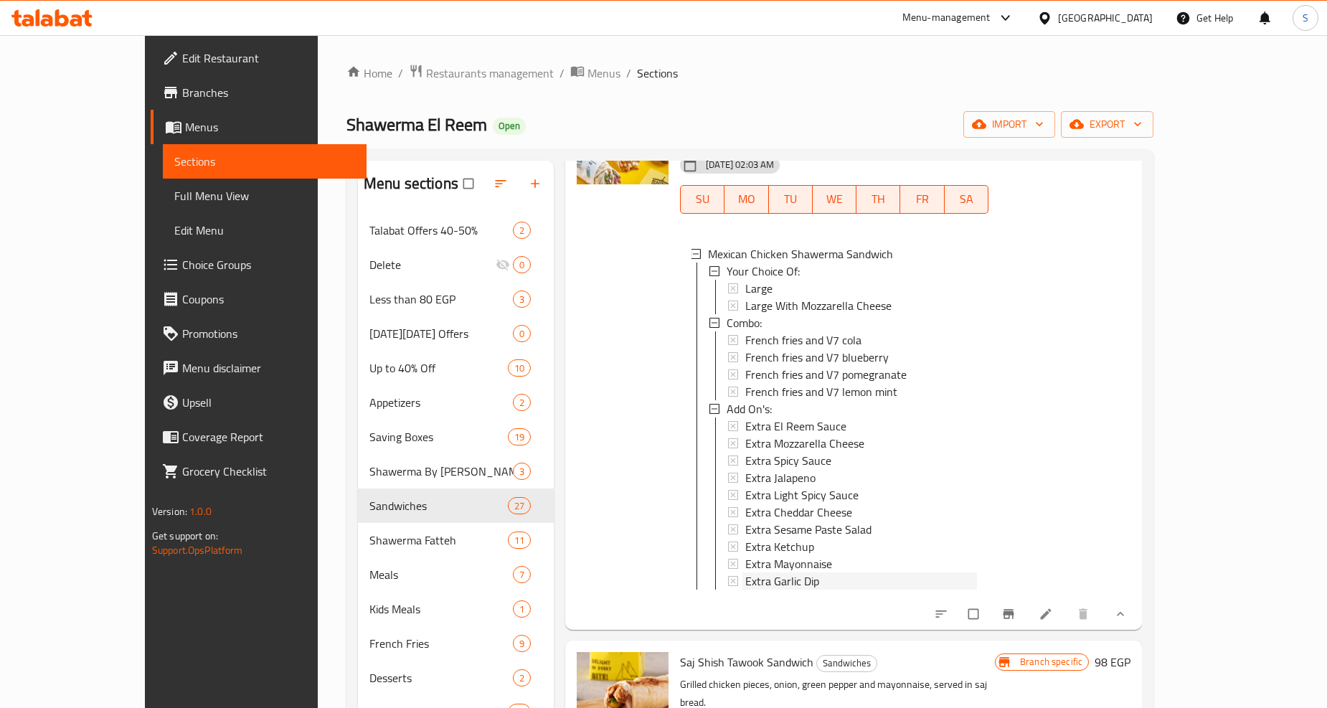
click at [749, 573] on span "Extra Garlic Dip" at bounding box center [782, 581] width 74 height 17
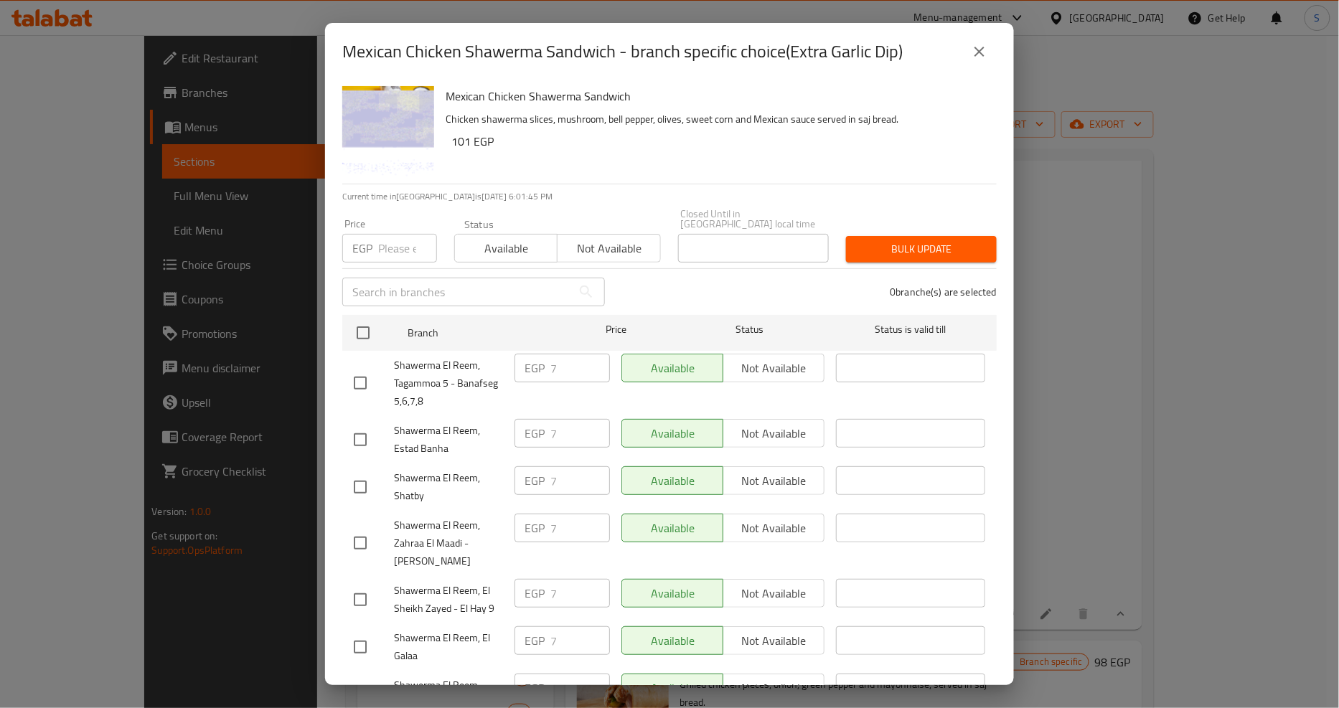
scroll to position [395, 0]
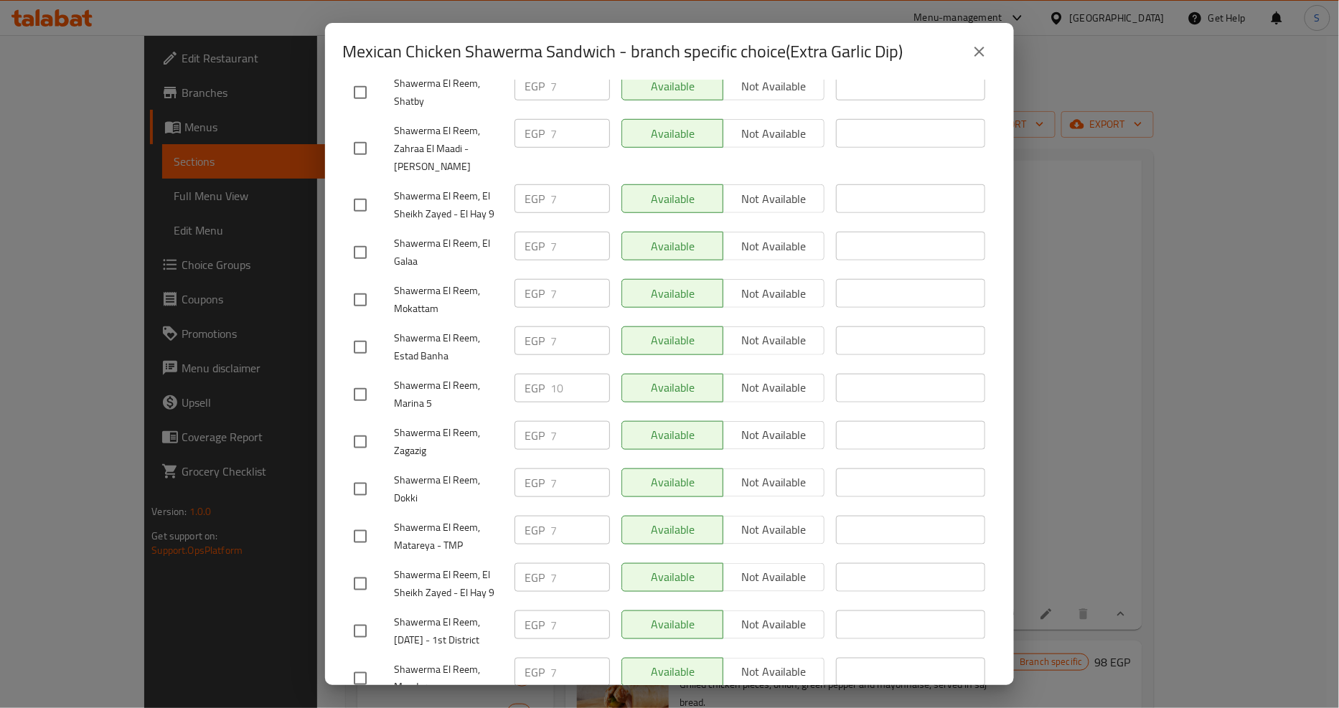
click at [977, 44] on icon "close" at bounding box center [979, 51] width 17 height 17
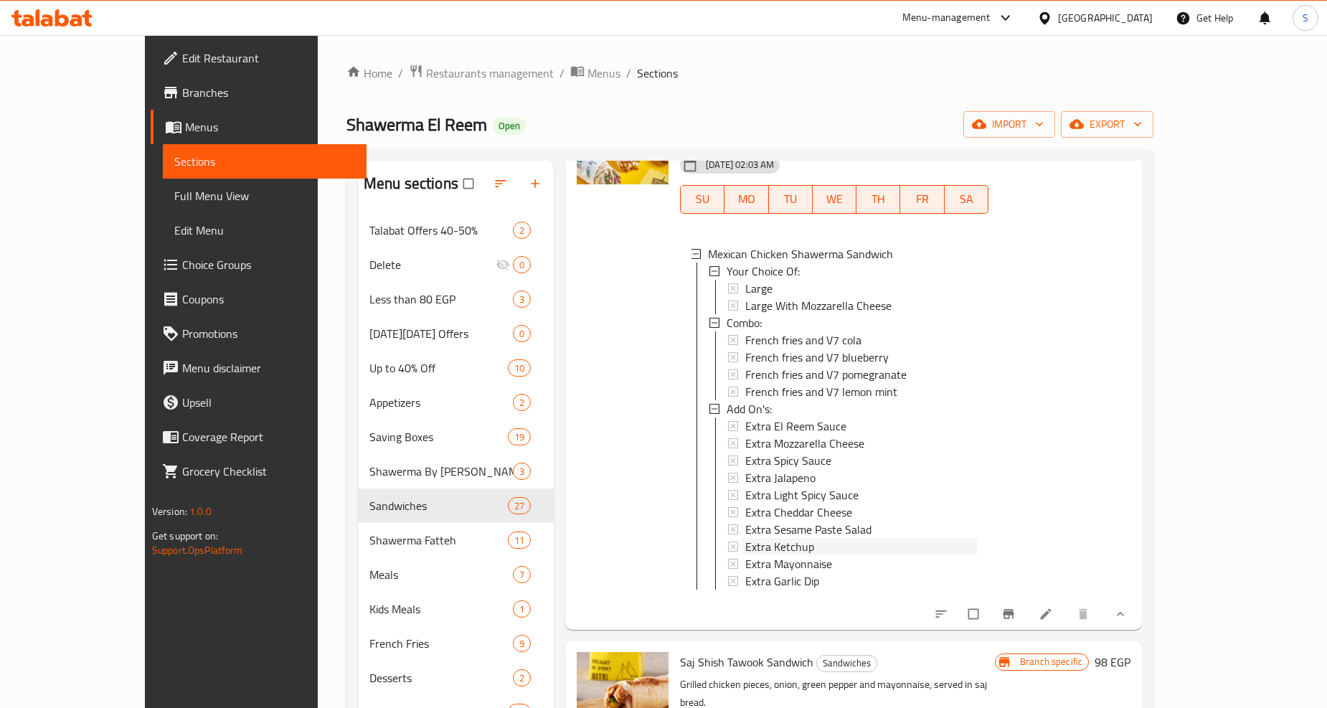
click at [753, 538] on span "Extra Ketchup" at bounding box center [779, 546] width 69 height 17
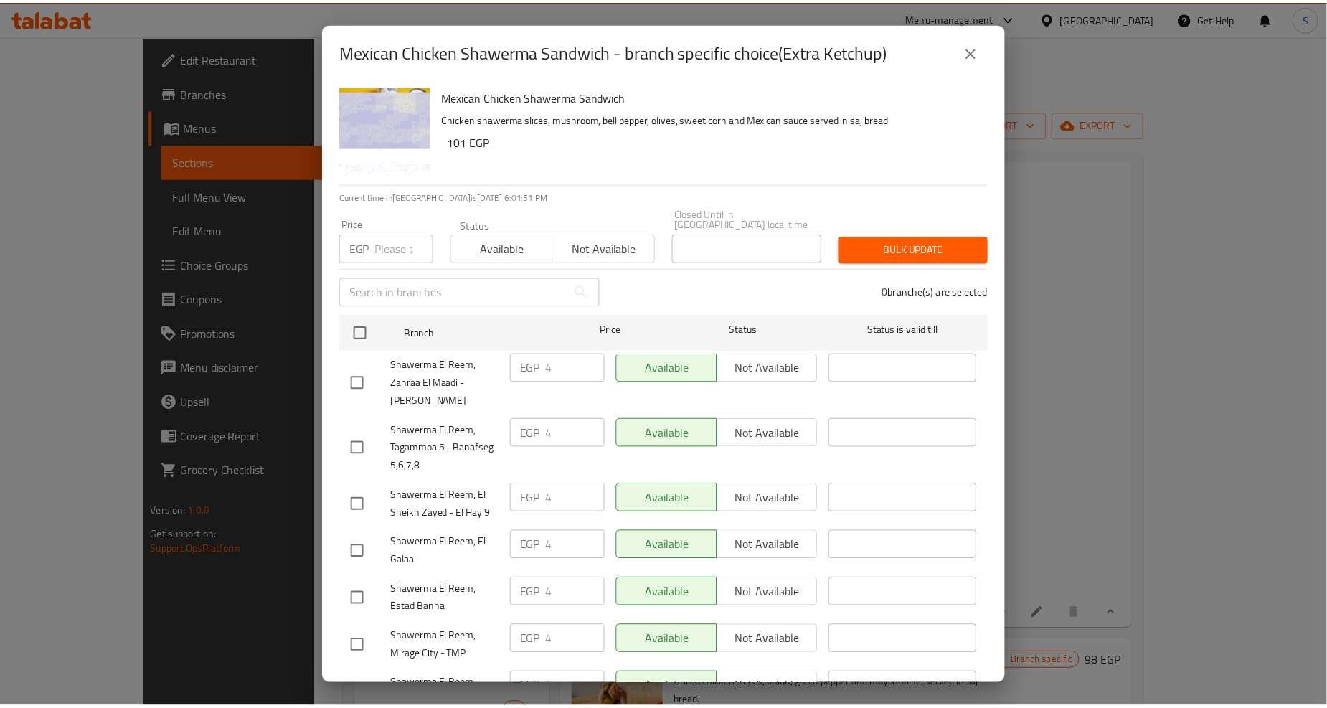
scroll to position [726, 0]
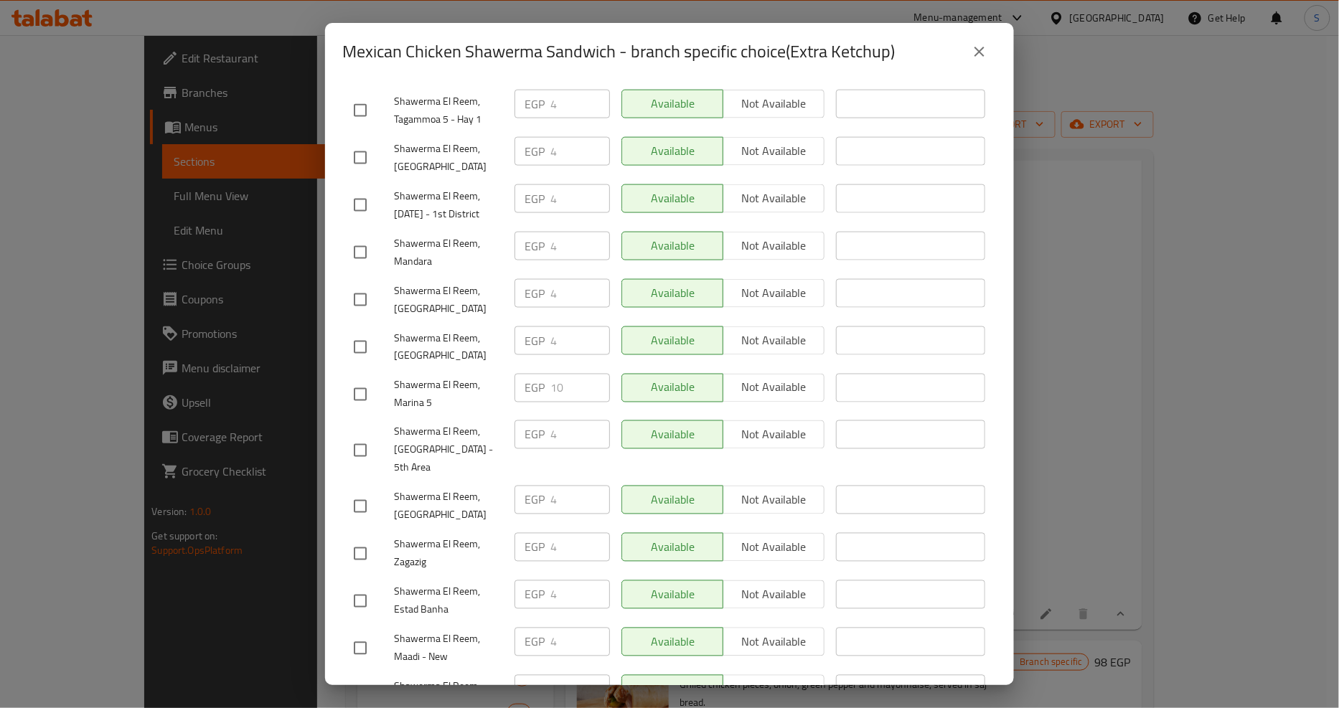
click at [976, 60] on button "close" at bounding box center [979, 51] width 34 height 34
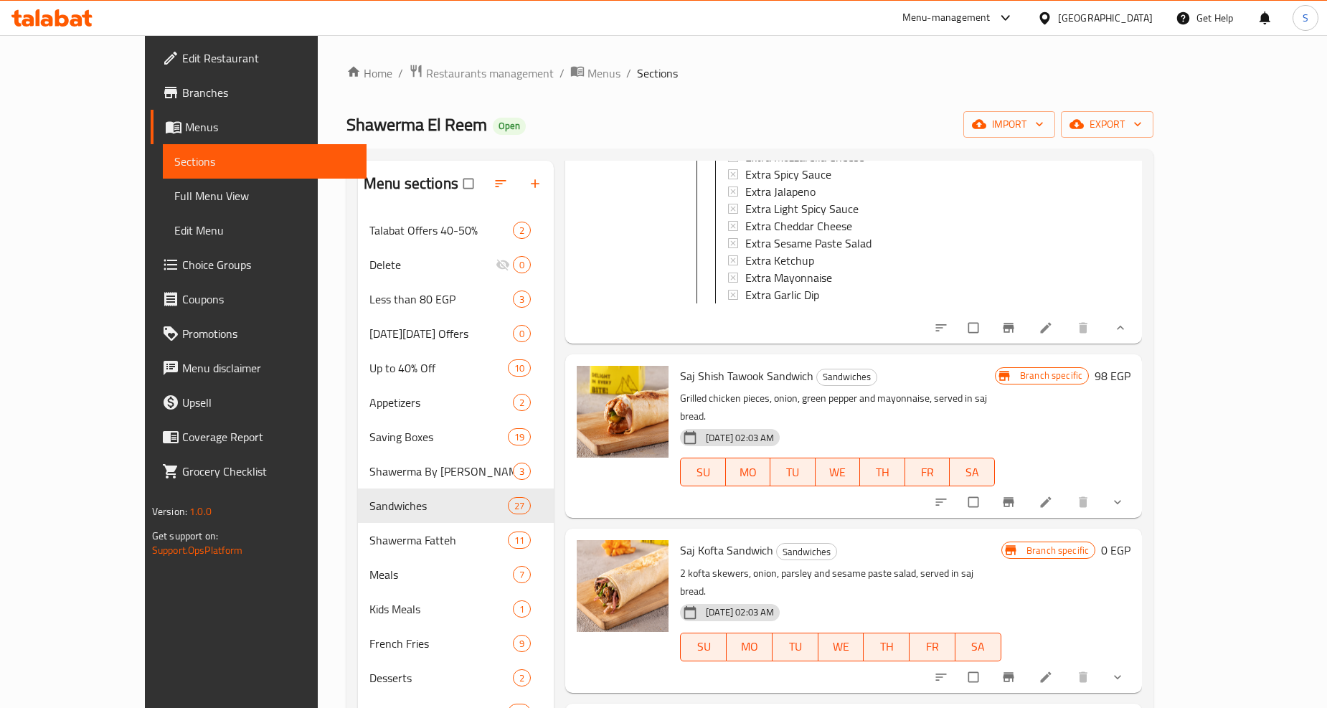
scroll to position [1992, 0]
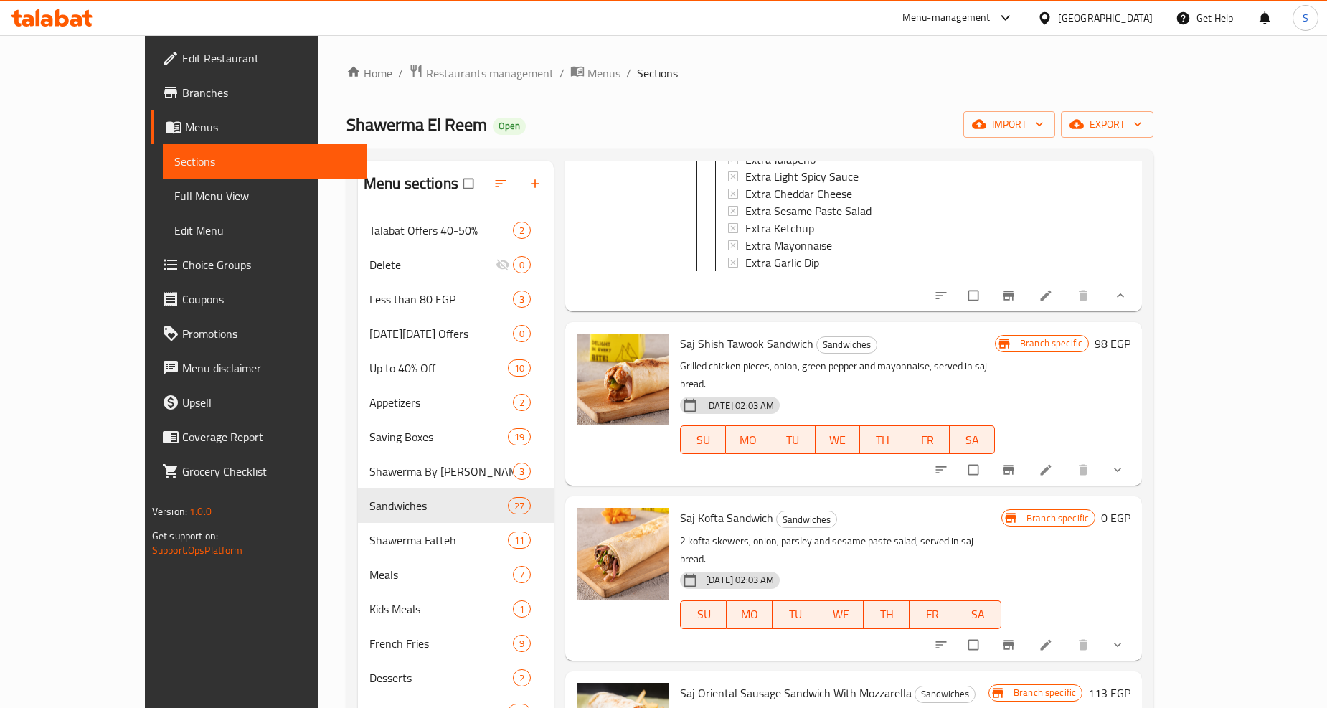
click at [1125, 463] on icon "show more" at bounding box center [1118, 470] width 14 height 14
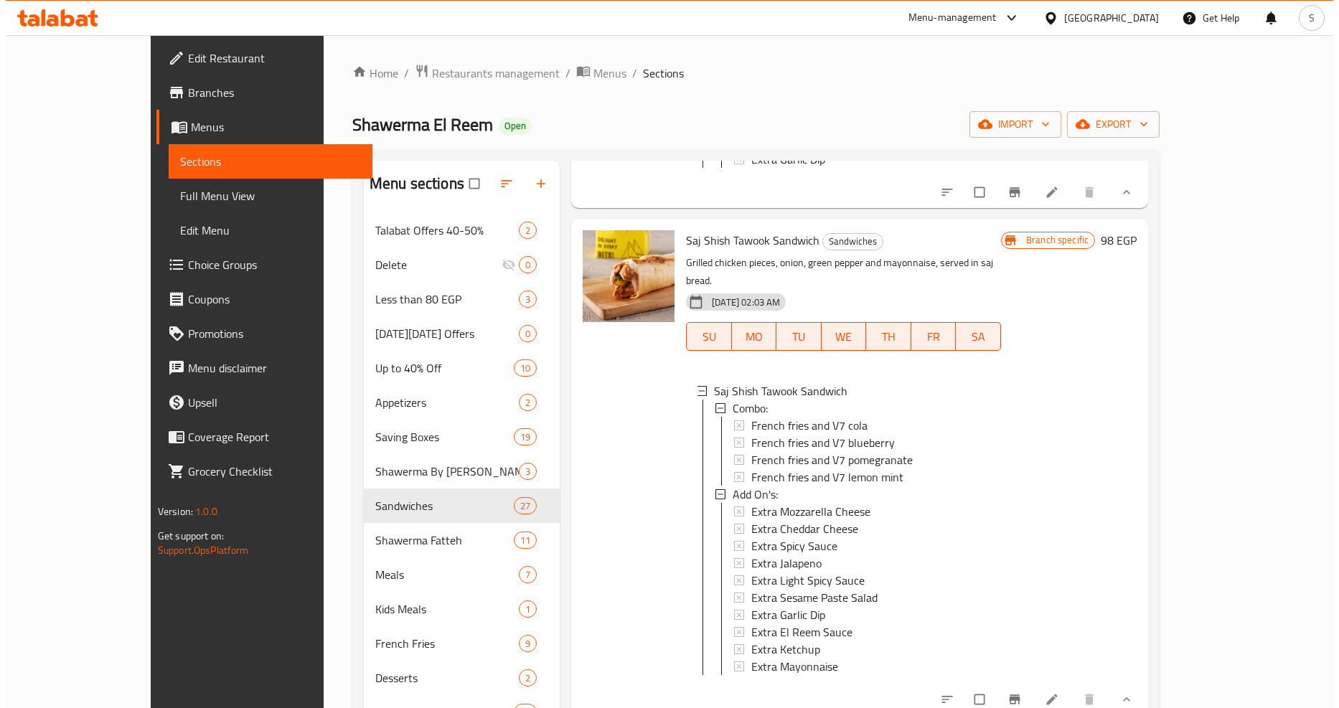
scroll to position [2232, 0]
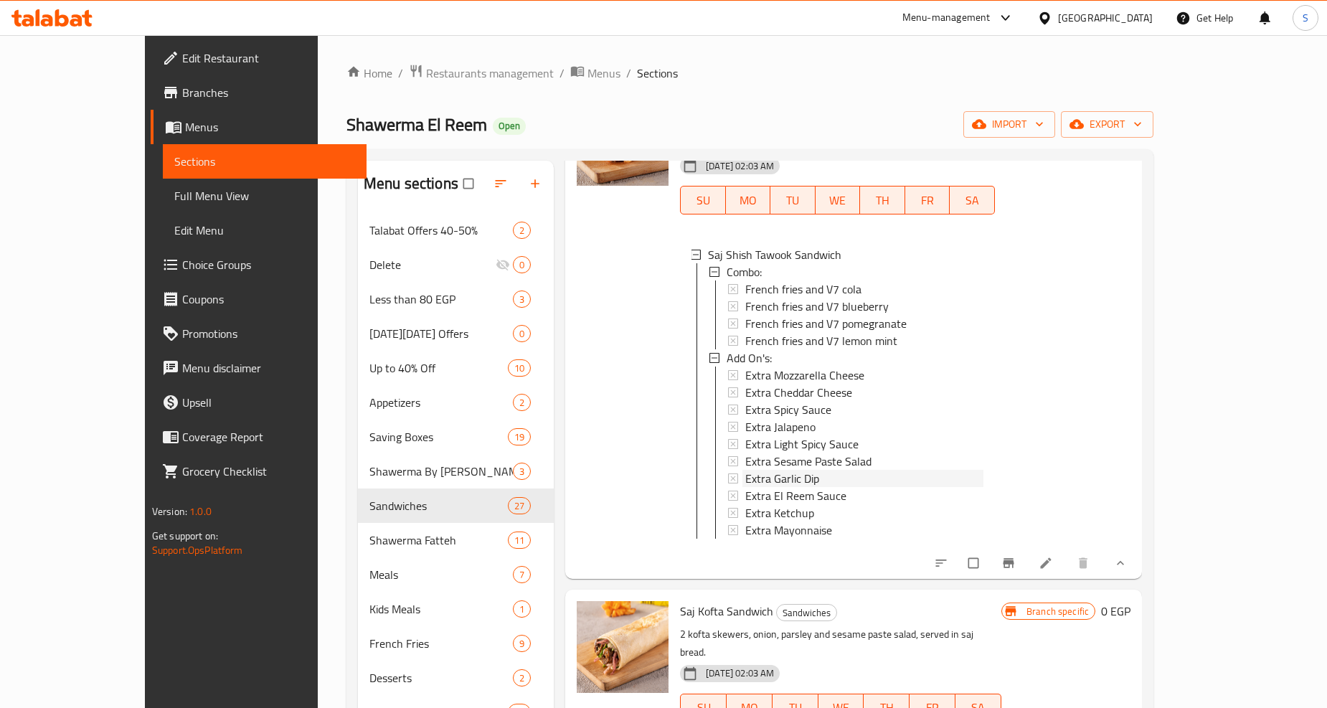
click at [749, 470] on span "Extra Garlic Dip" at bounding box center [782, 478] width 74 height 17
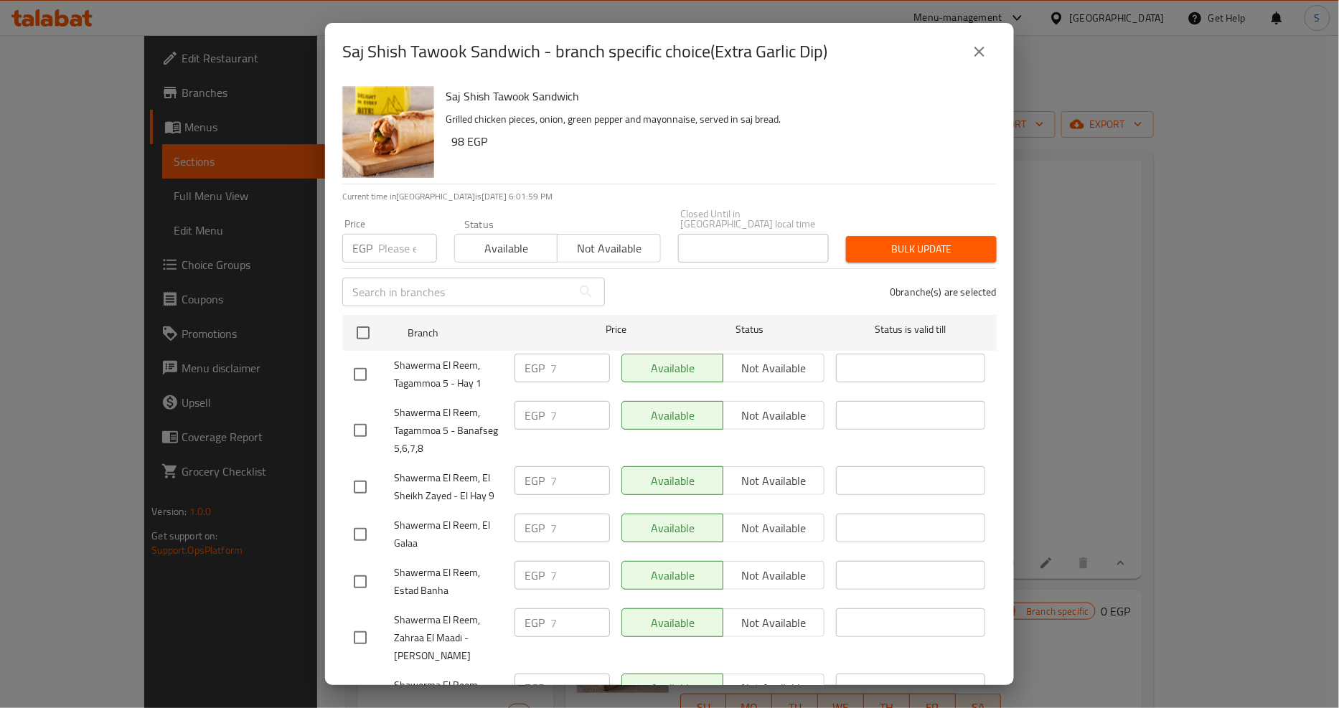
scroll to position [1354, 0]
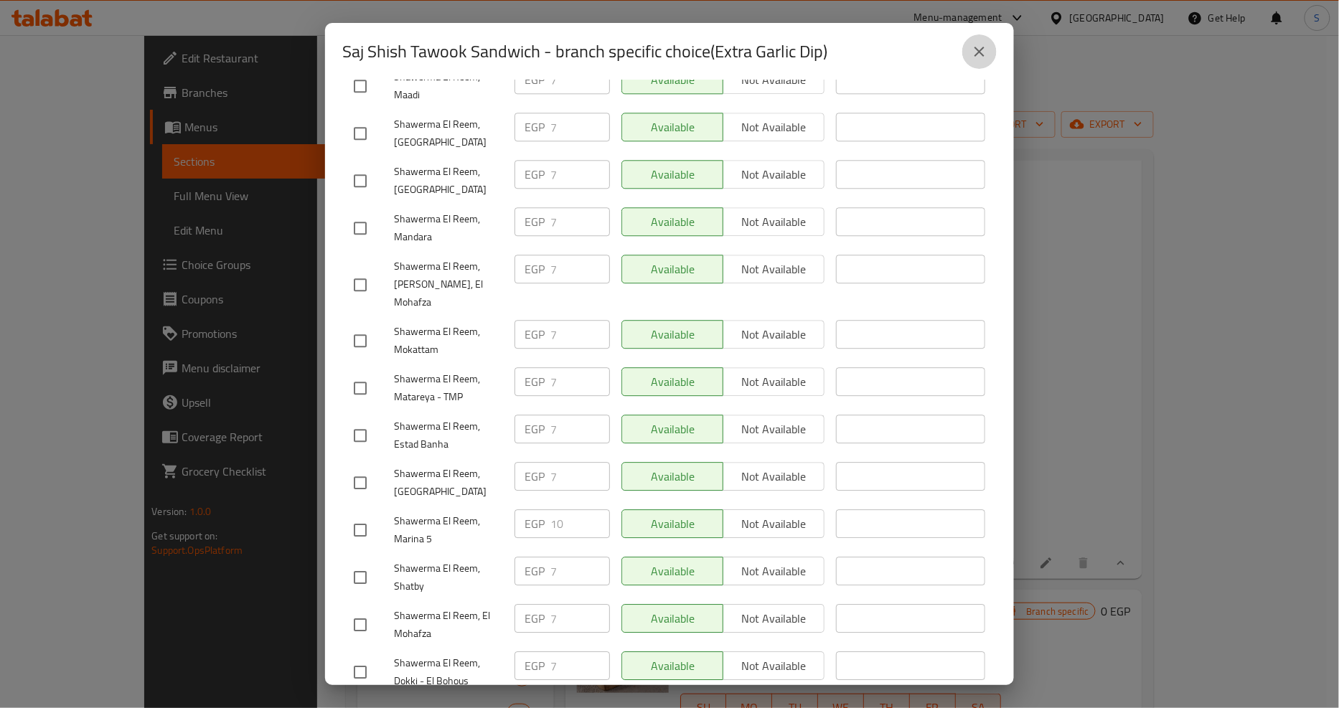
click at [979, 48] on icon "close" at bounding box center [979, 51] width 17 height 17
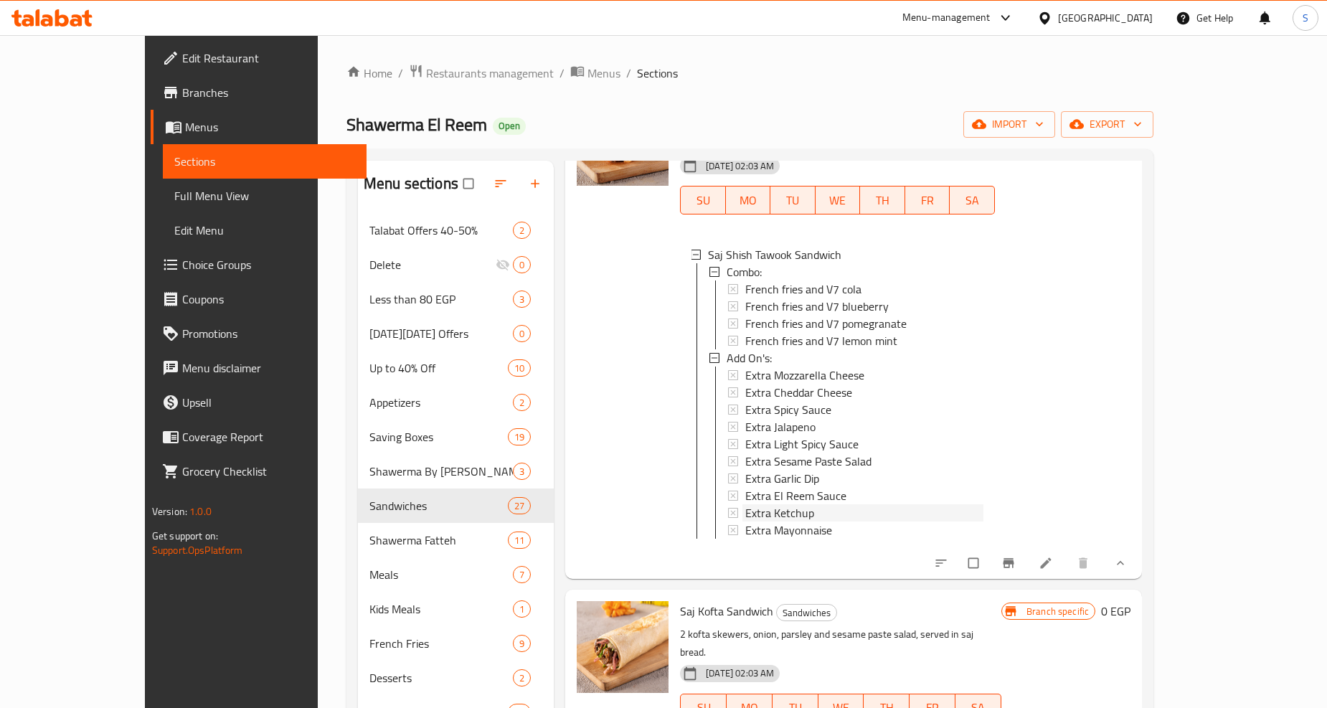
click at [745, 504] on span "Extra Ketchup" at bounding box center [779, 512] width 69 height 17
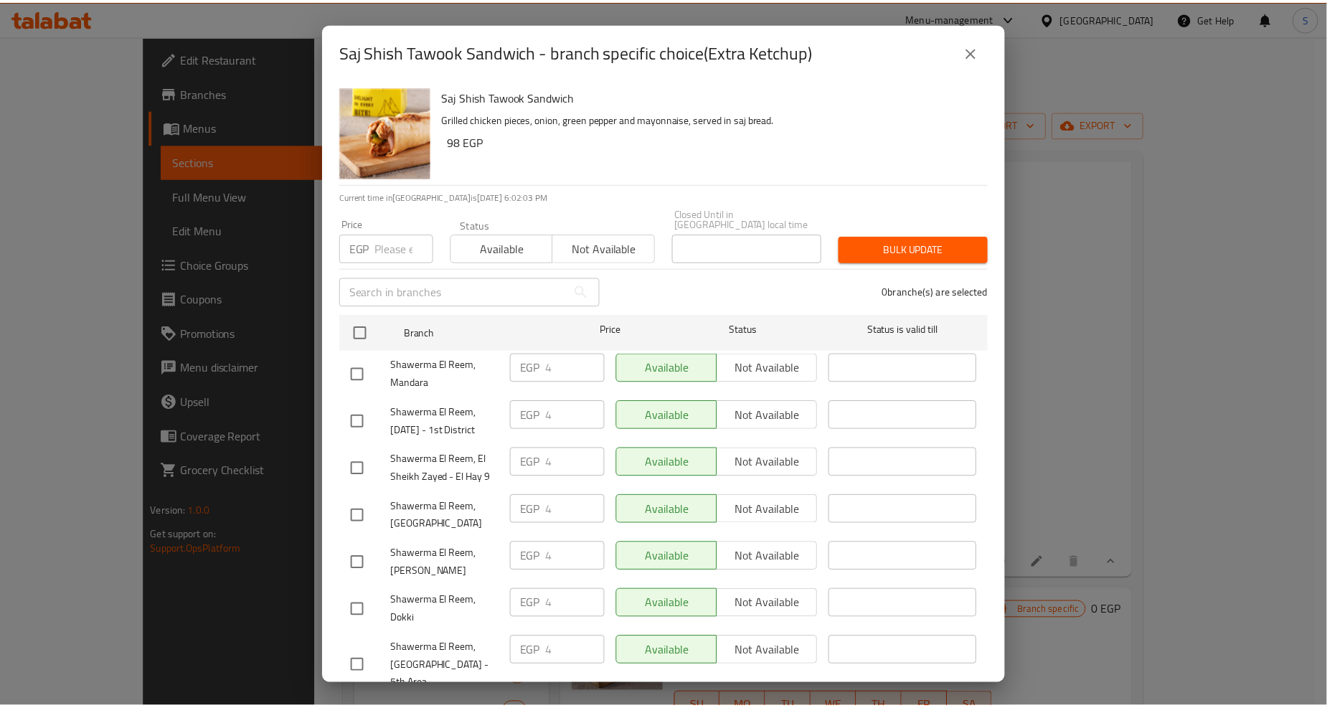
scroll to position [1103, 0]
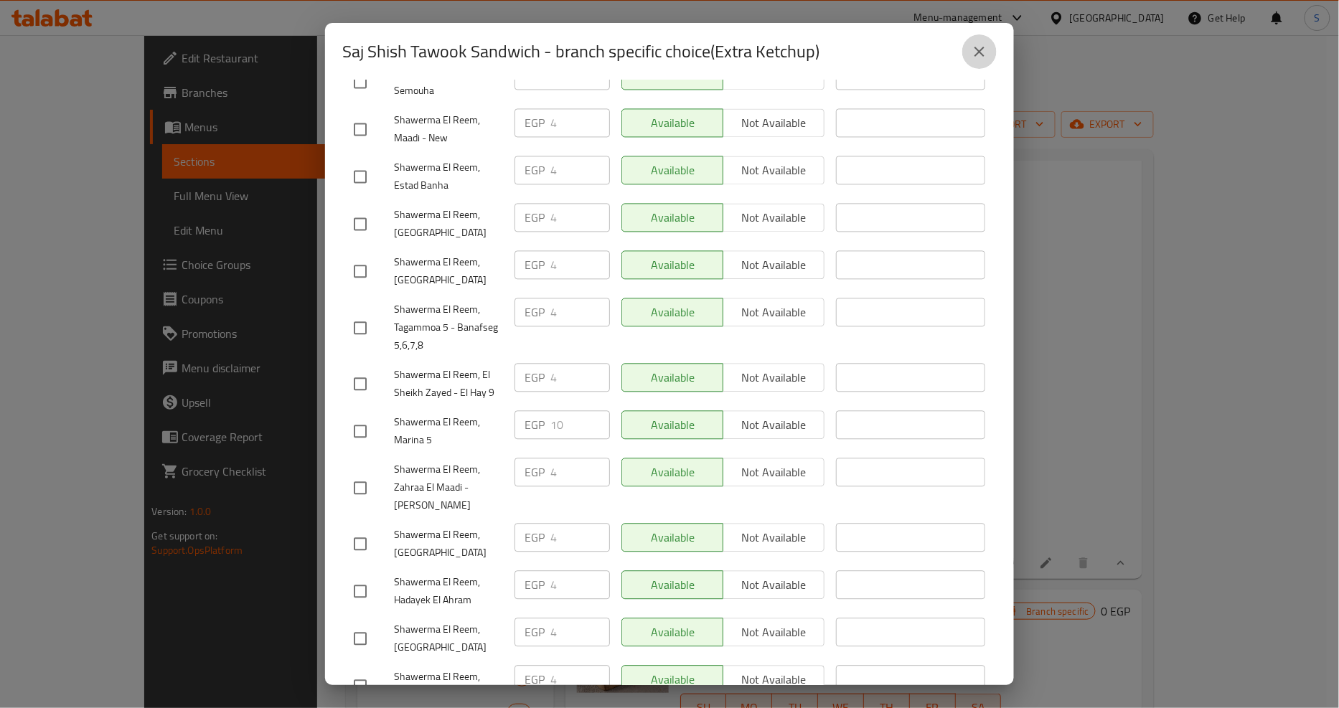
click at [981, 58] on icon "close" at bounding box center [979, 51] width 17 height 17
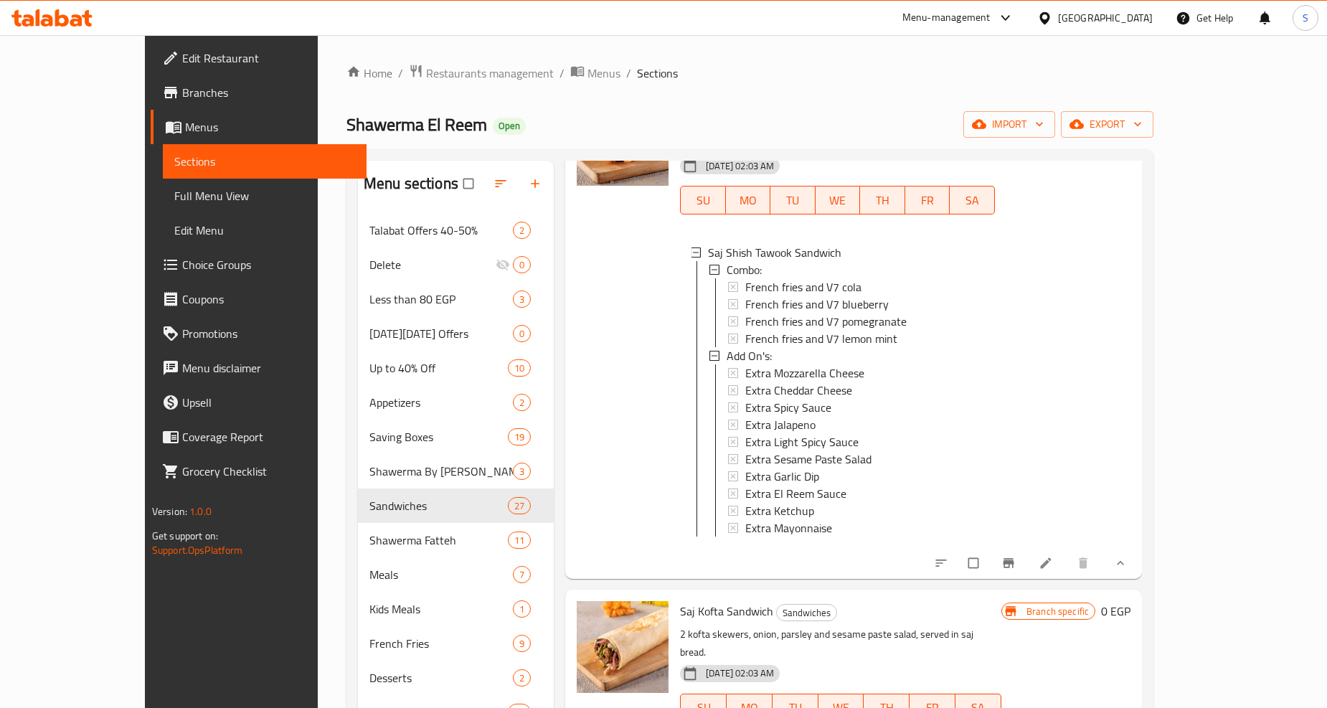
scroll to position [2391, 0]
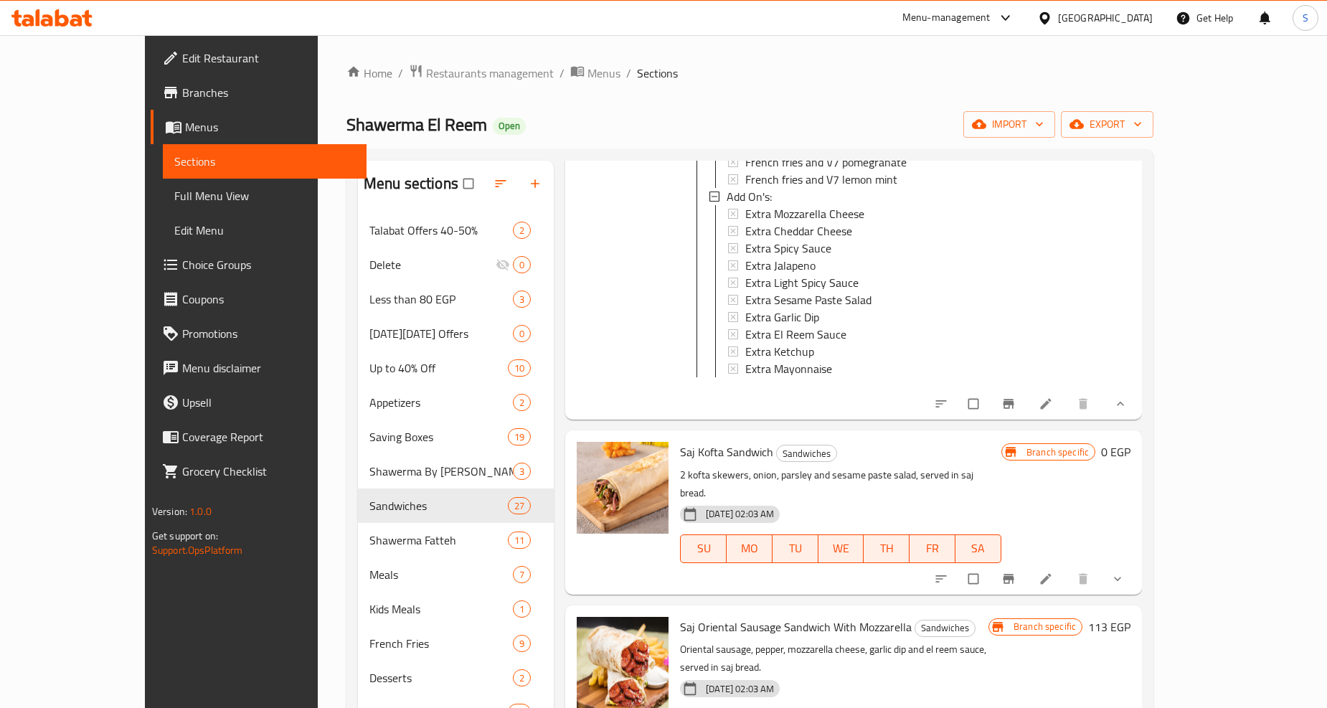
click at [1125, 572] on icon "show more" at bounding box center [1118, 579] width 14 height 14
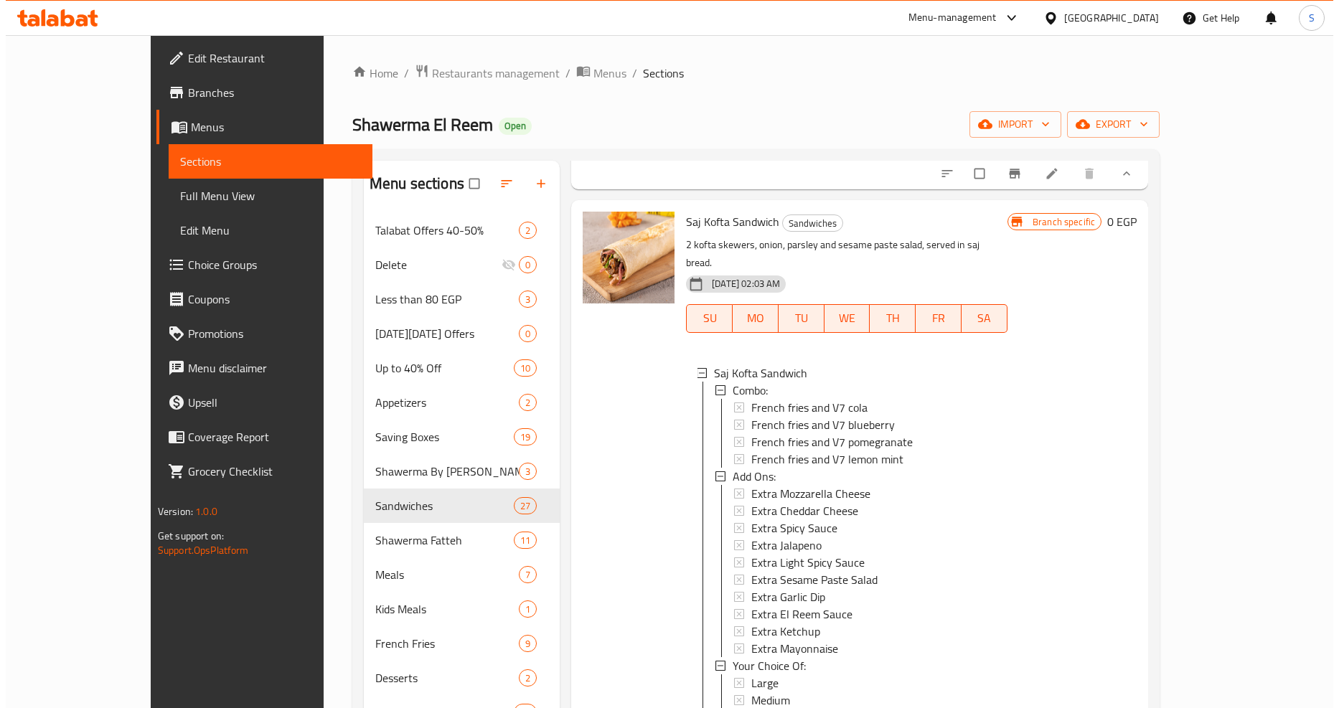
scroll to position [2710, 0]
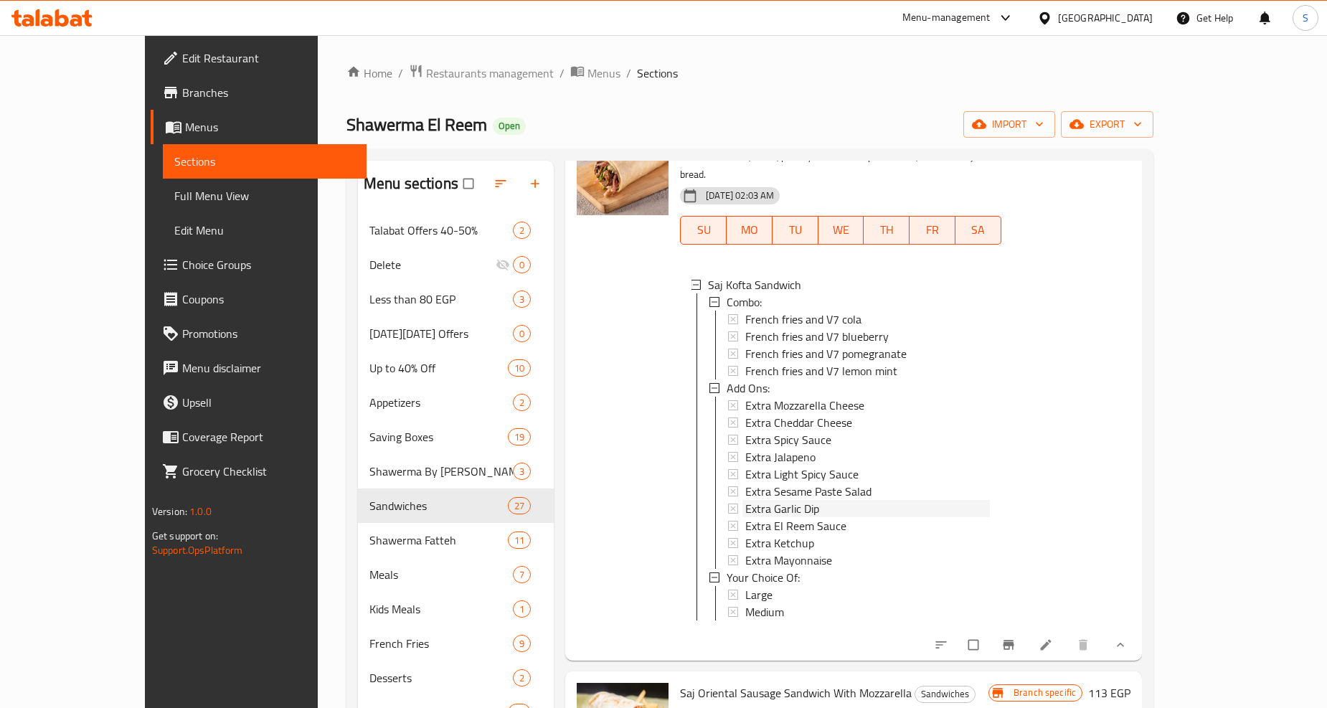
click at [745, 500] on span "Extra Garlic Dip" at bounding box center [782, 508] width 74 height 17
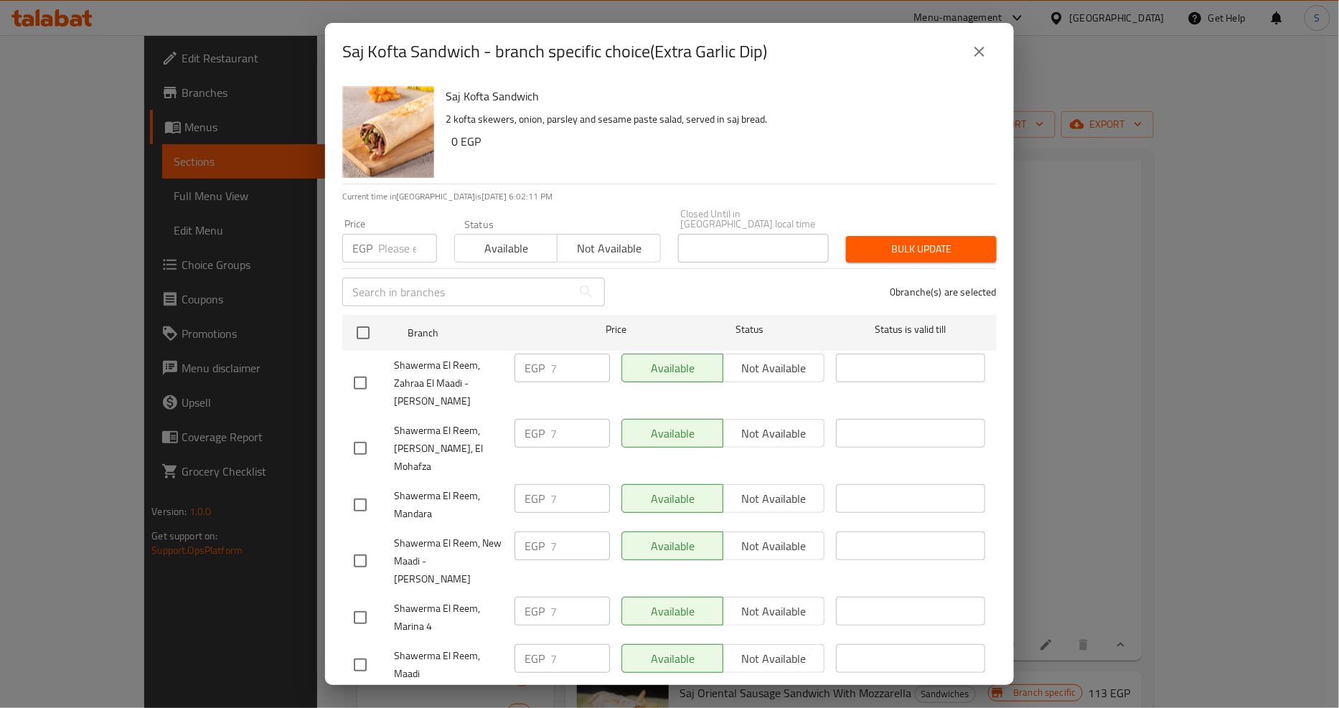
scroll to position [1354, 0]
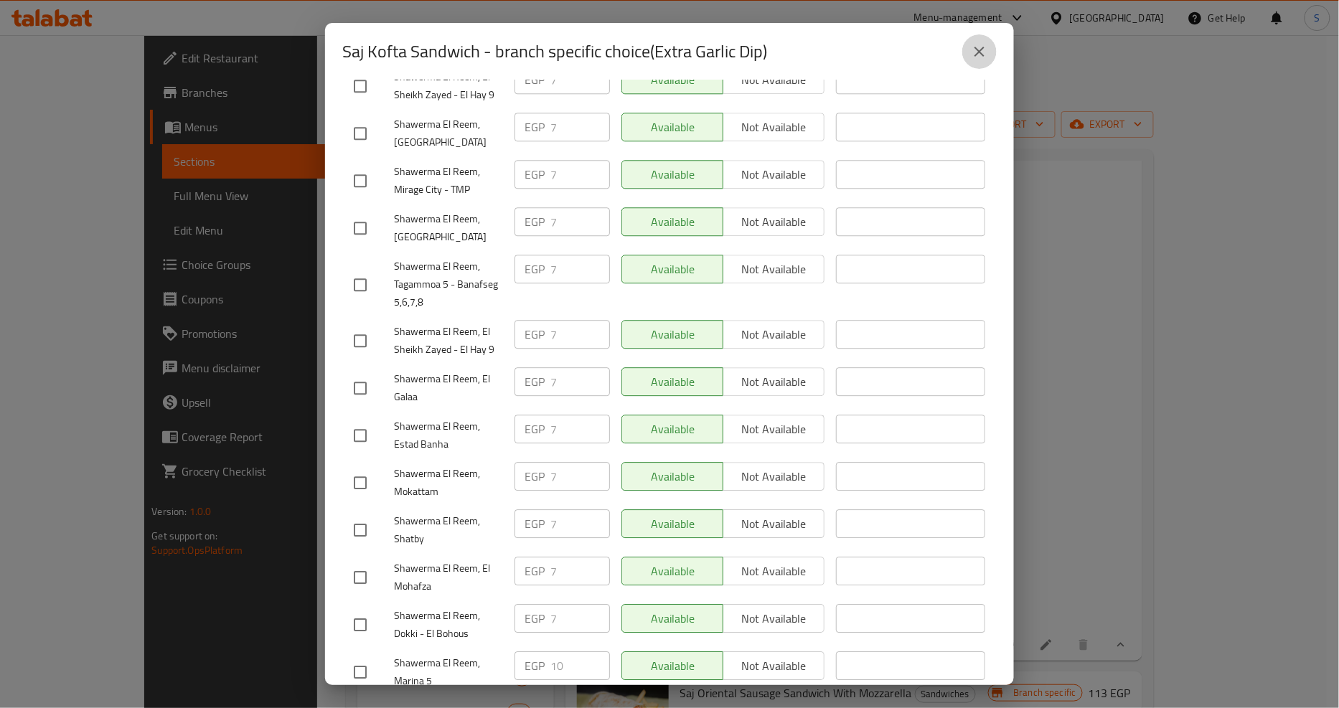
click at [971, 59] on icon "close" at bounding box center [979, 51] width 17 height 17
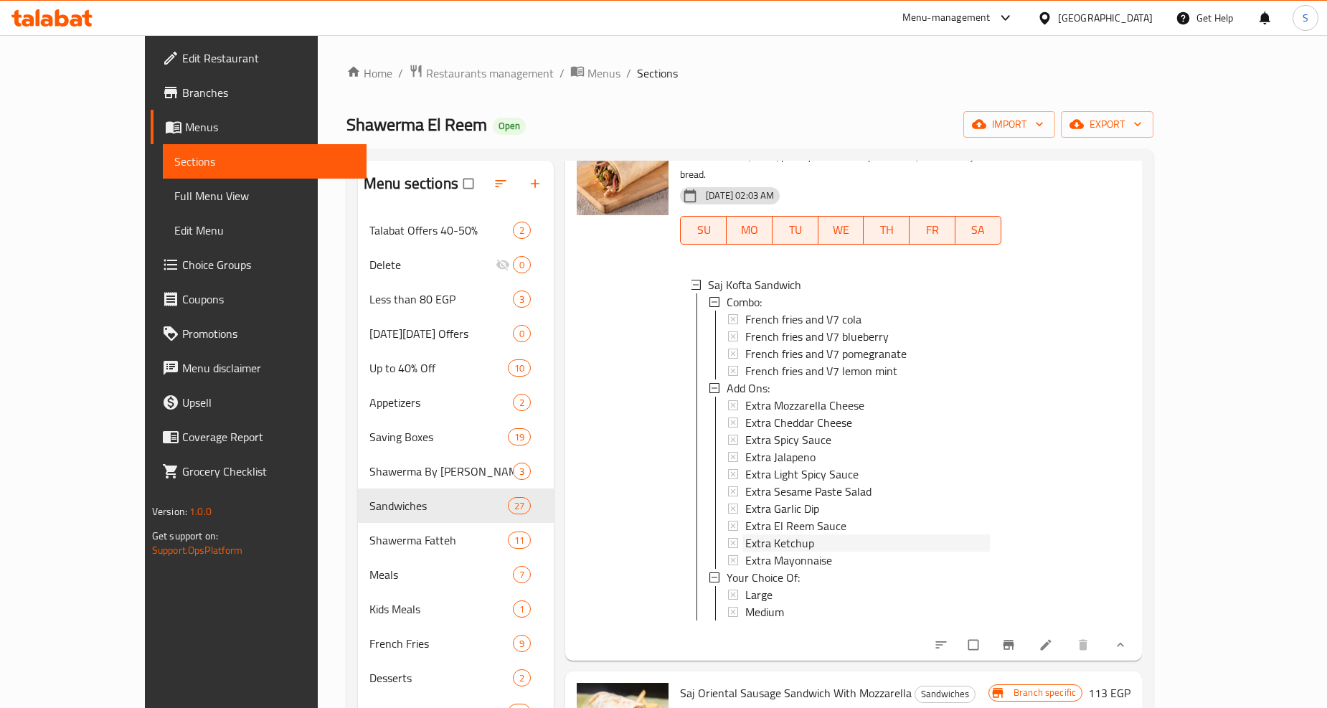
click at [746, 534] on span "Extra Ketchup" at bounding box center [779, 542] width 69 height 17
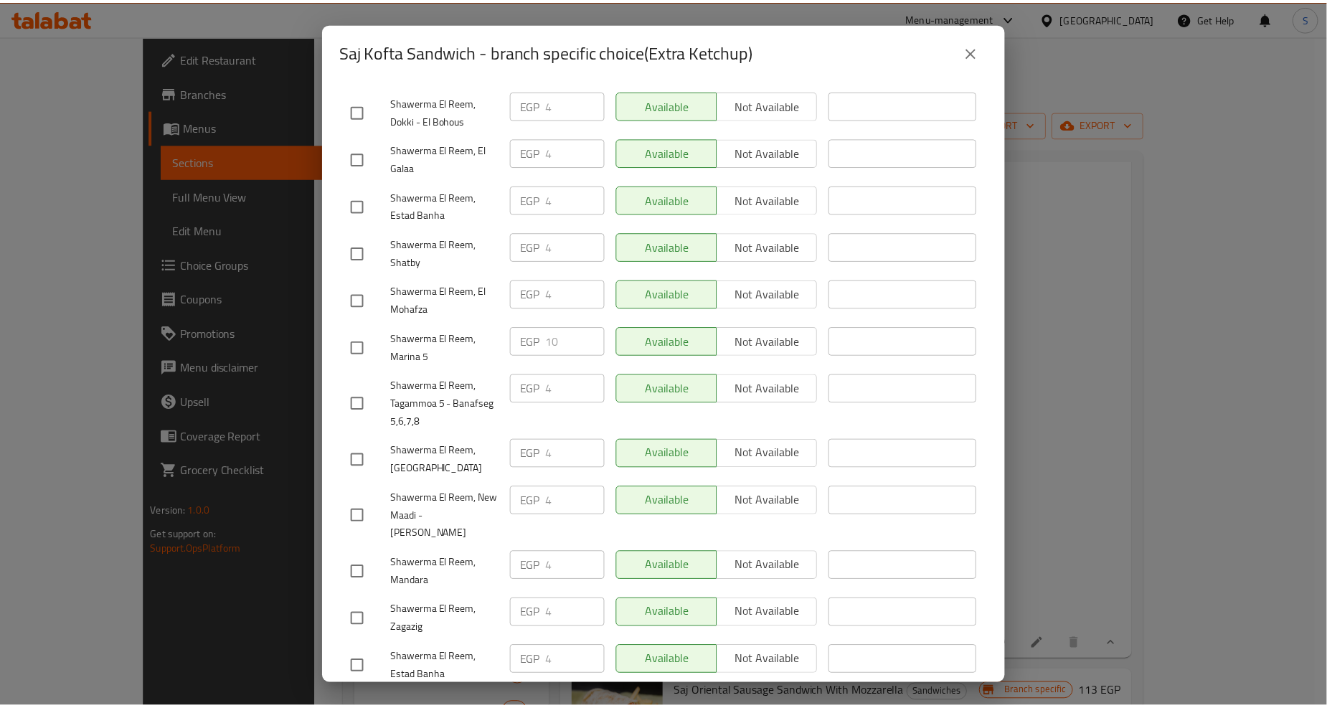
scroll to position [478, 0]
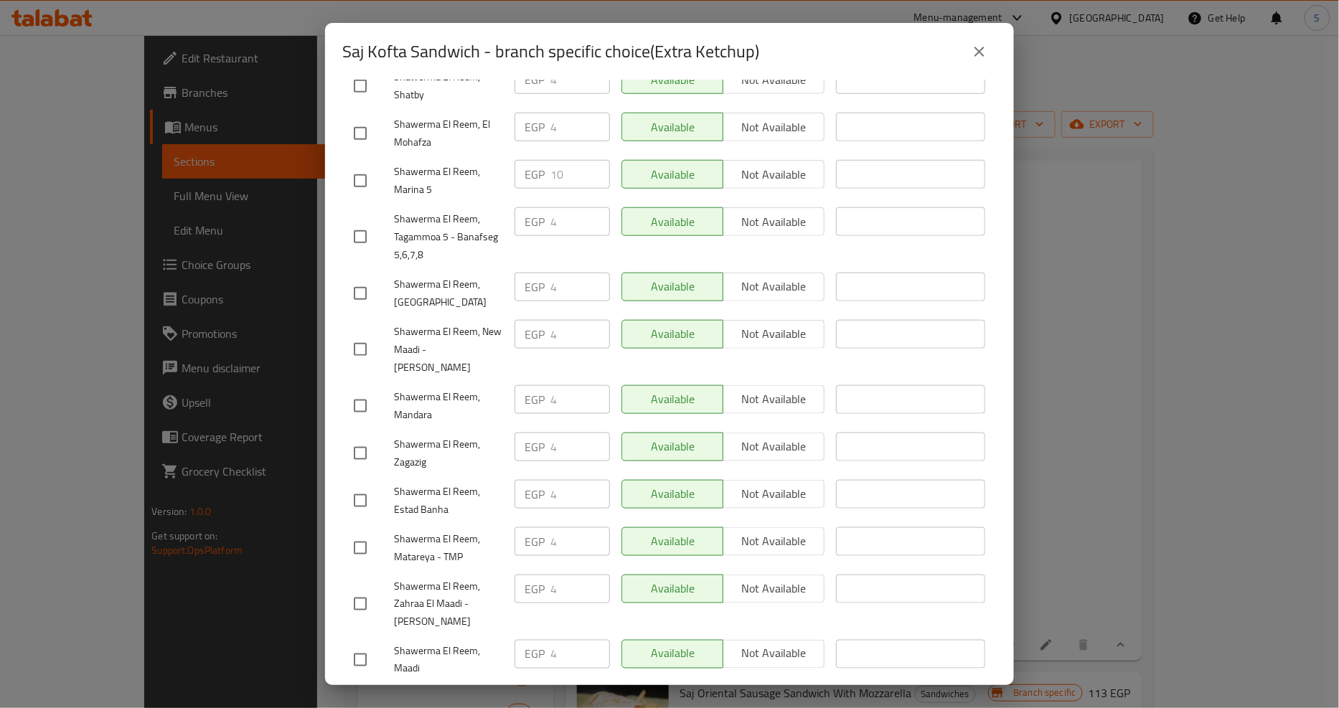
click at [987, 55] on icon "close" at bounding box center [979, 51] width 17 height 17
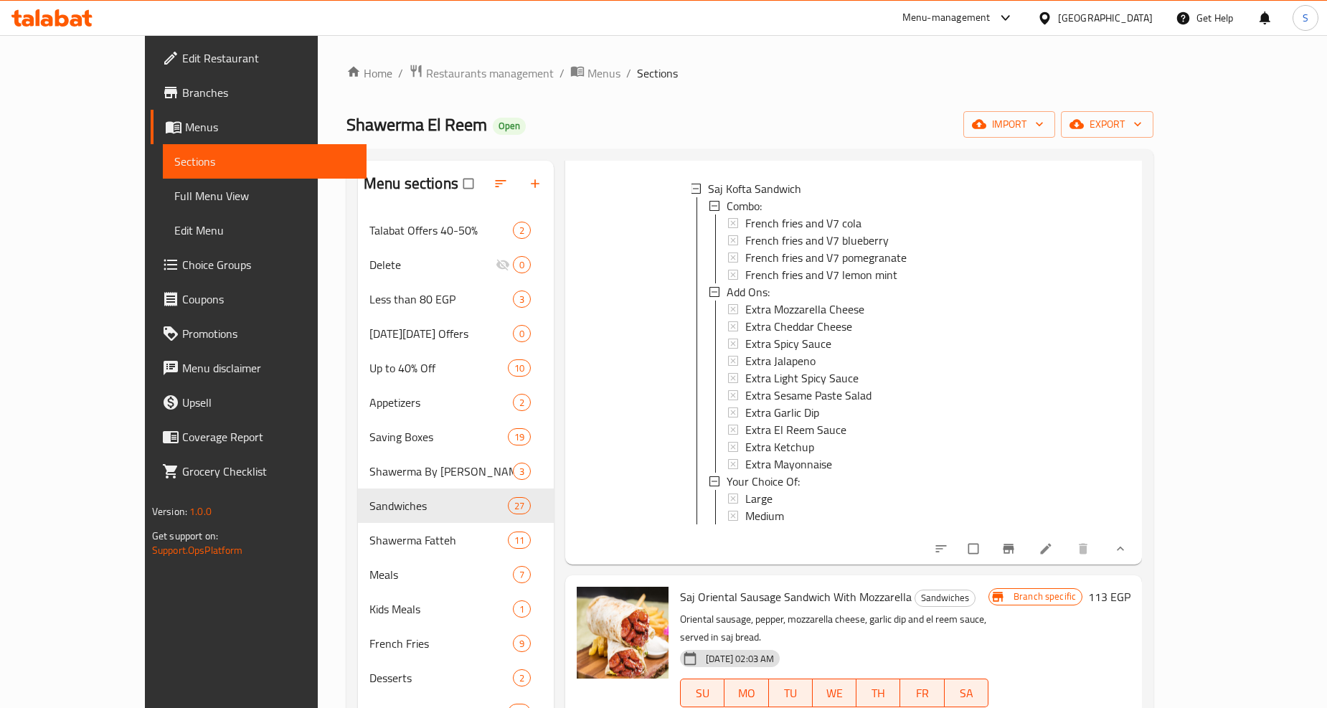
scroll to position [2949, 0]
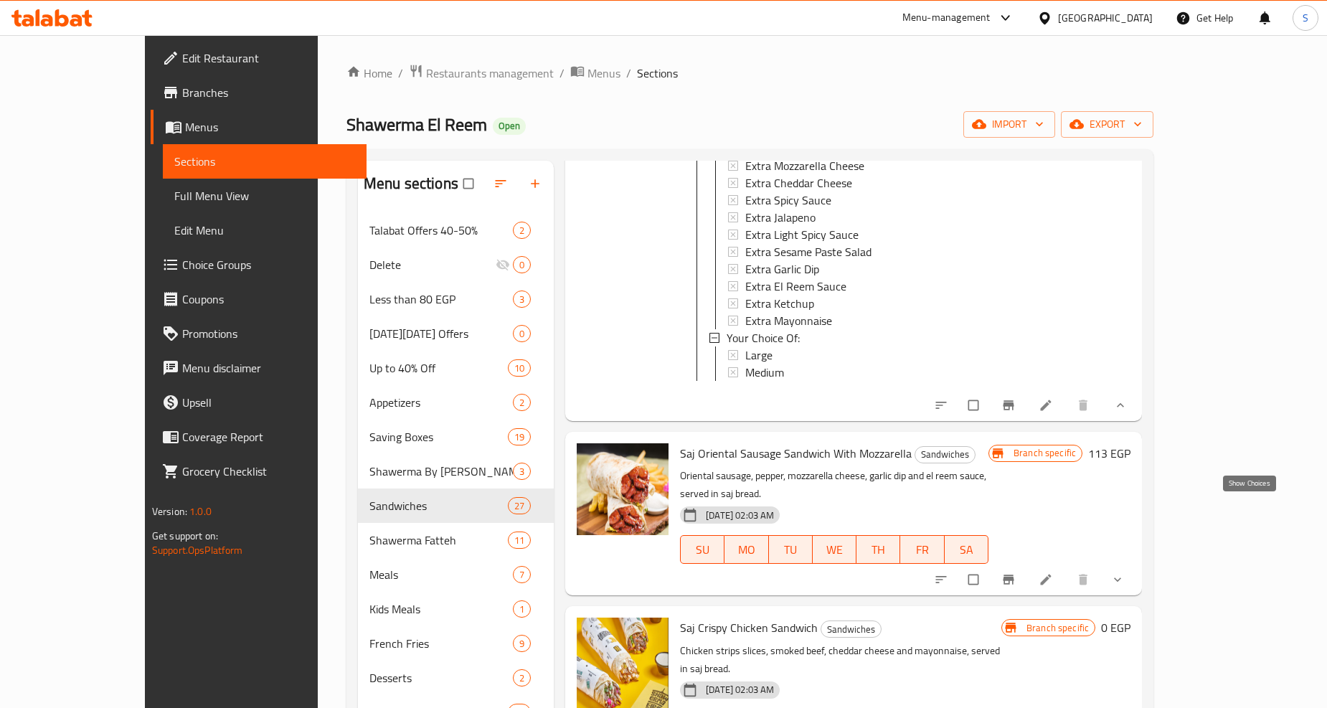
click at [1121, 578] on icon "show more" at bounding box center [1117, 580] width 7 height 4
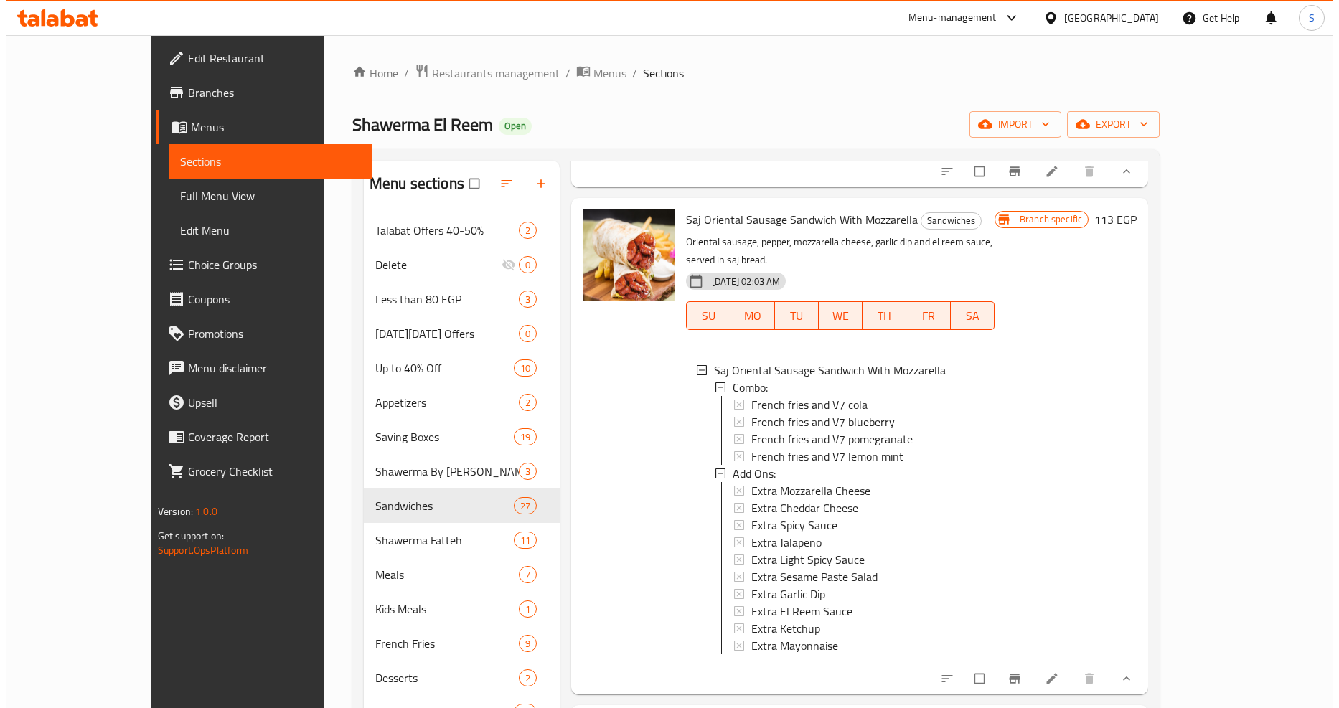
scroll to position [3188, 0]
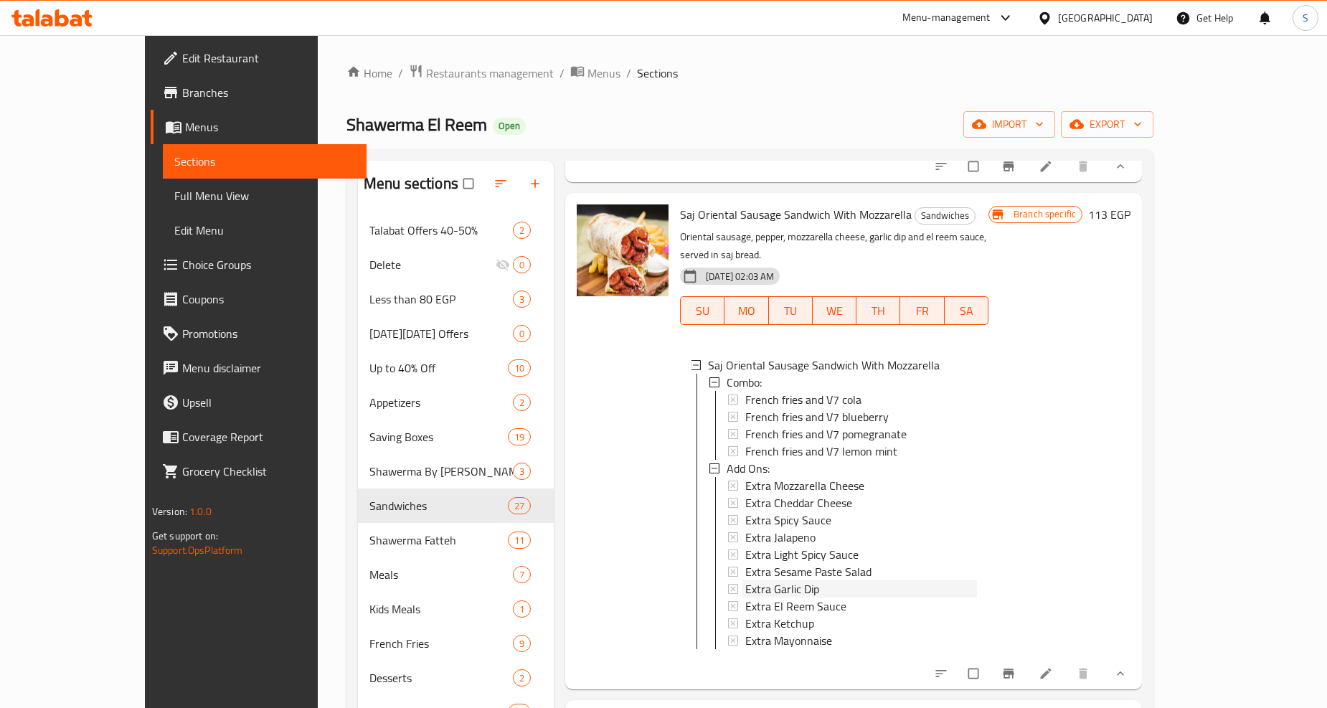
click at [745, 580] on span "Extra Garlic Dip" at bounding box center [782, 588] width 74 height 17
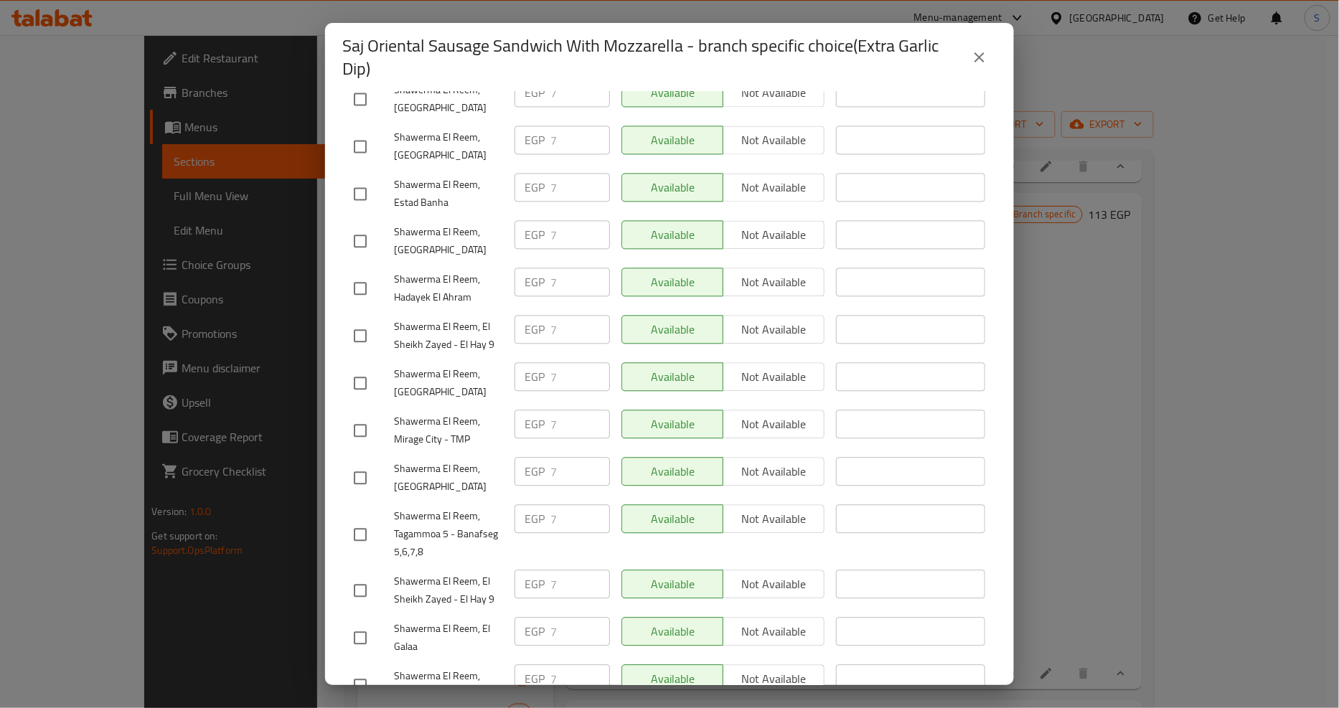
scroll to position [1365, 0]
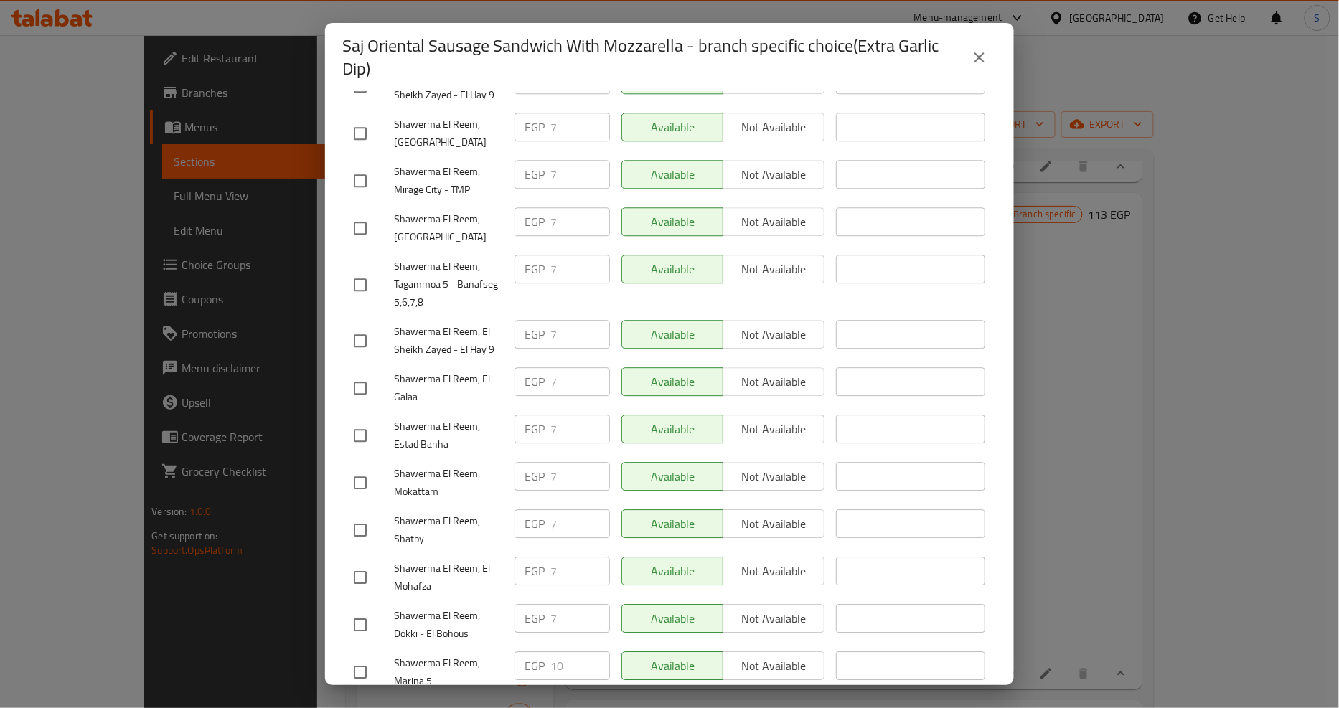
click at [976, 59] on icon "close" at bounding box center [979, 57] width 17 height 17
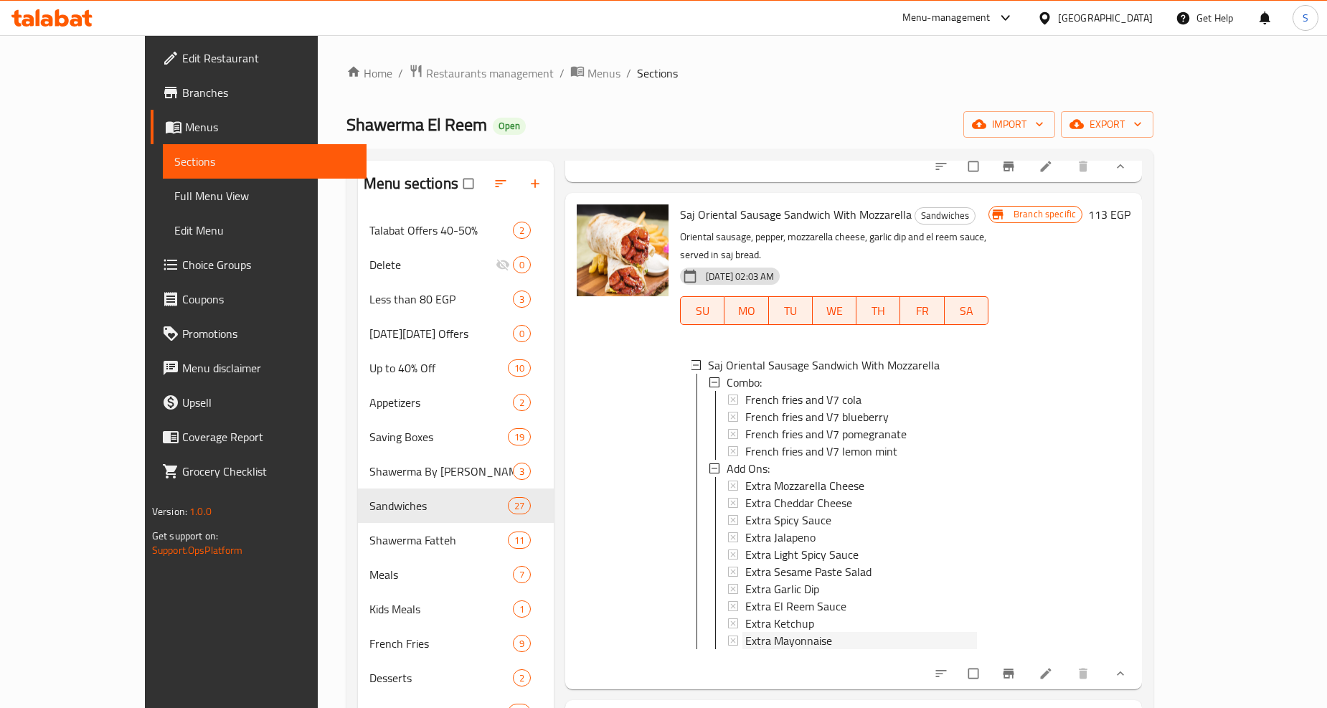
click at [754, 632] on span "Extra Mayonnaise" at bounding box center [788, 640] width 87 height 17
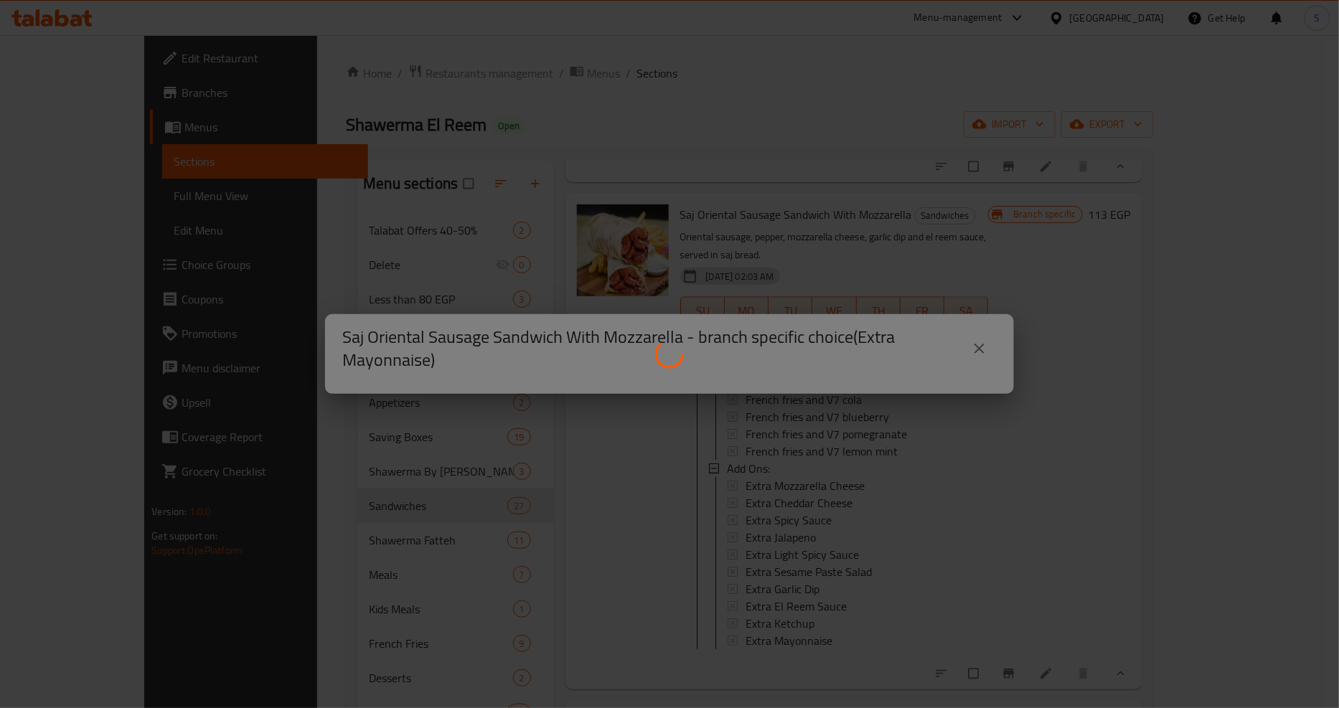
click at [1029, 246] on div at bounding box center [669, 354] width 1339 height 708
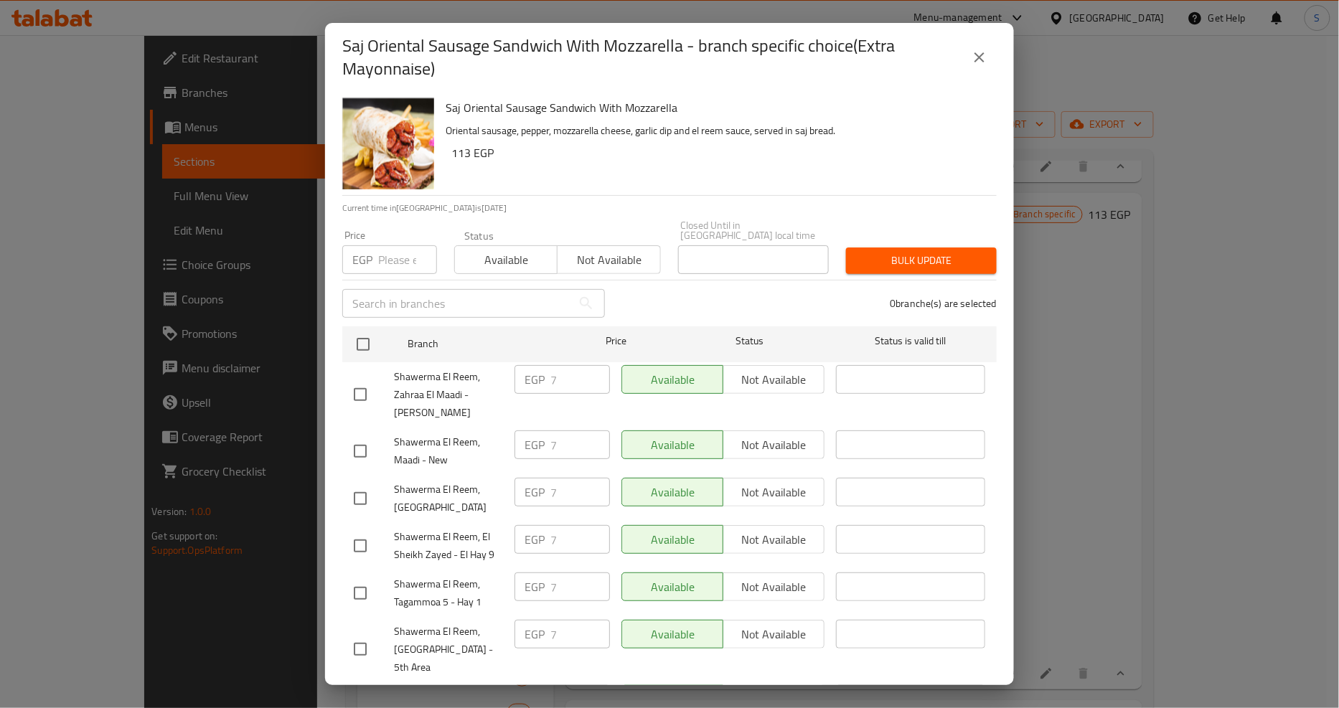
click at [990, 56] on button "close" at bounding box center [979, 57] width 34 height 34
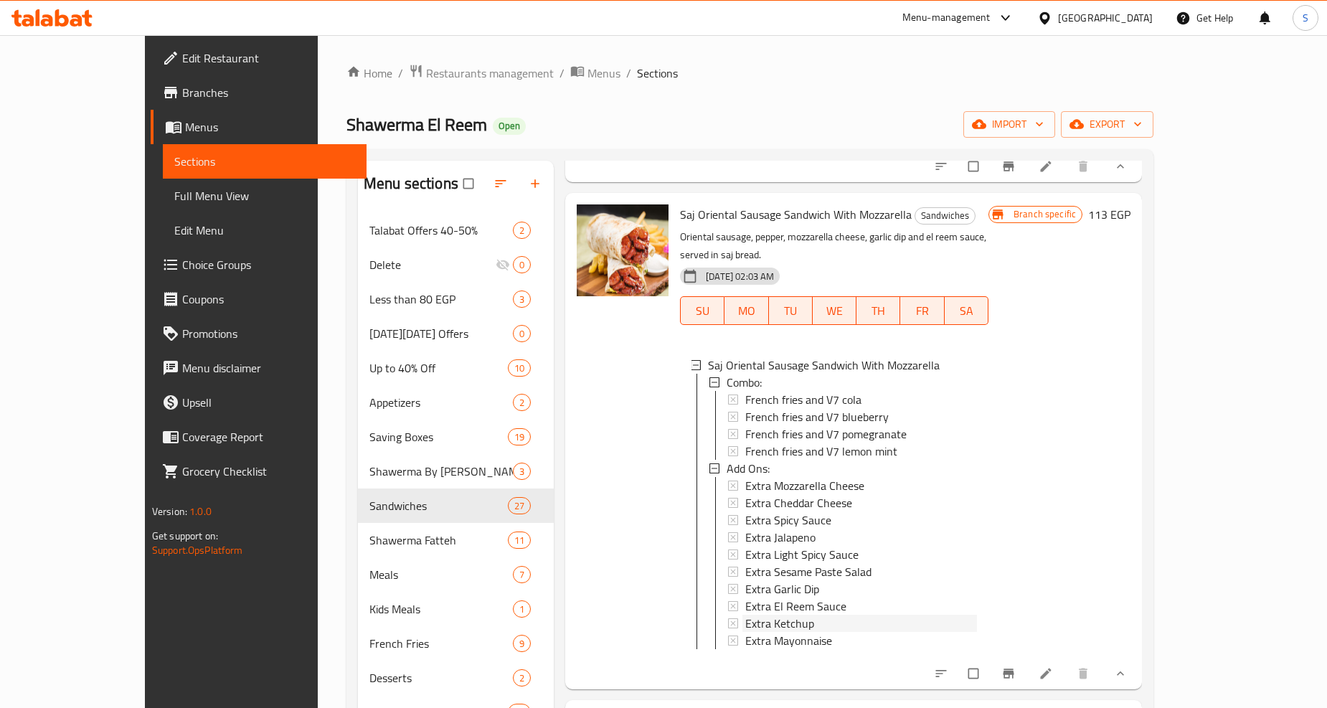
click at [745, 615] on span "Extra Ketchup" at bounding box center [779, 623] width 69 height 17
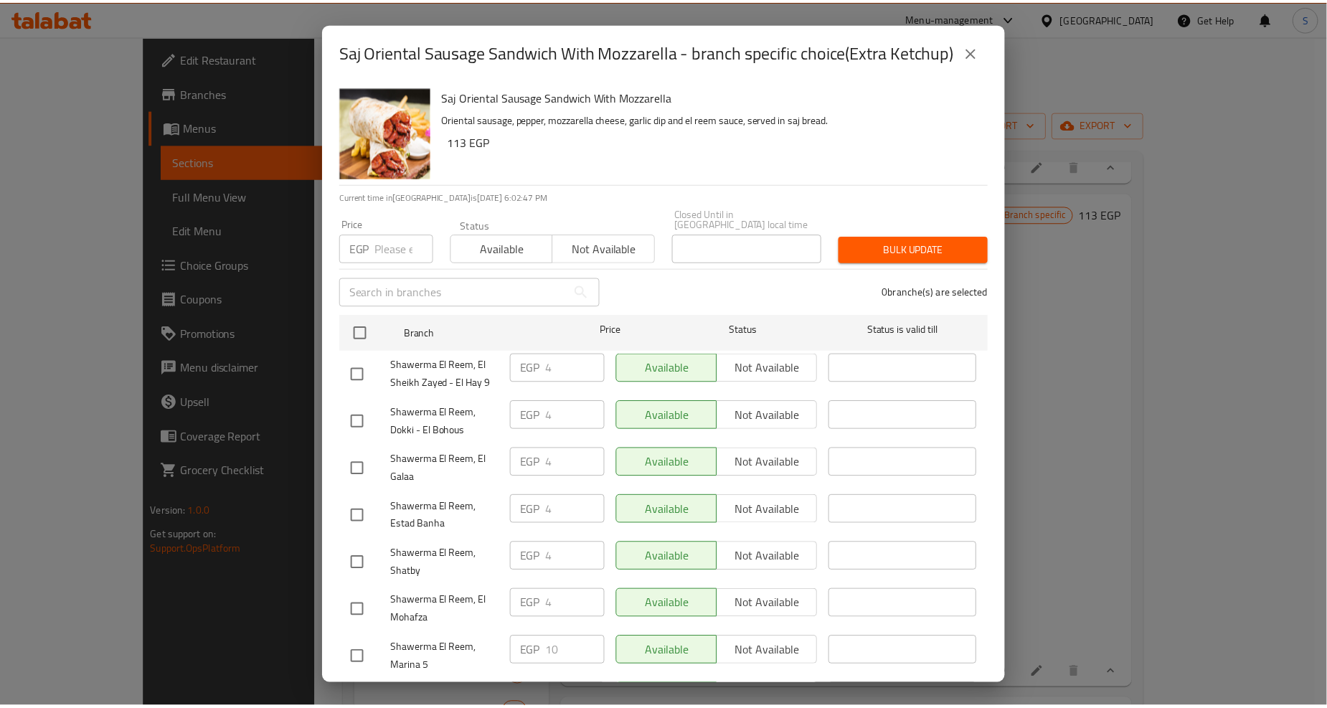
scroll to position [478, 0]
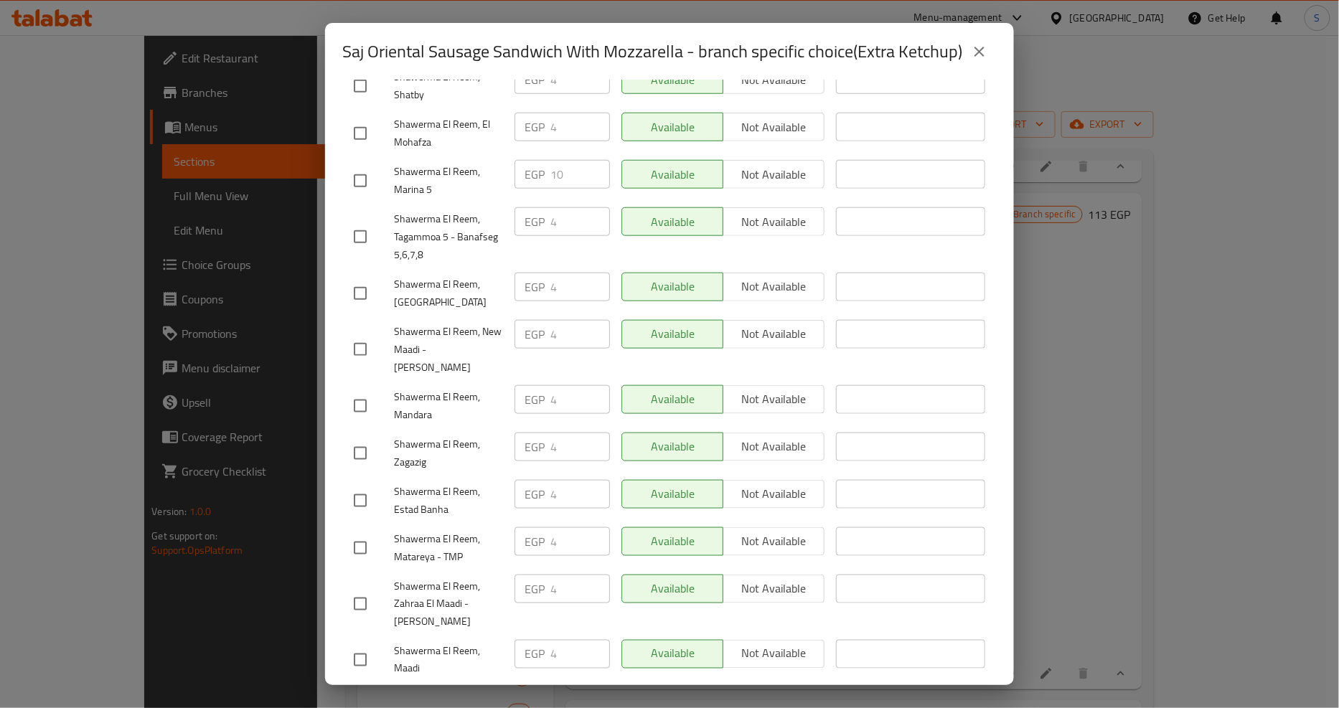
click at [979, 60] on icon "close" at bounding box center [979, 51] width 17 height 17
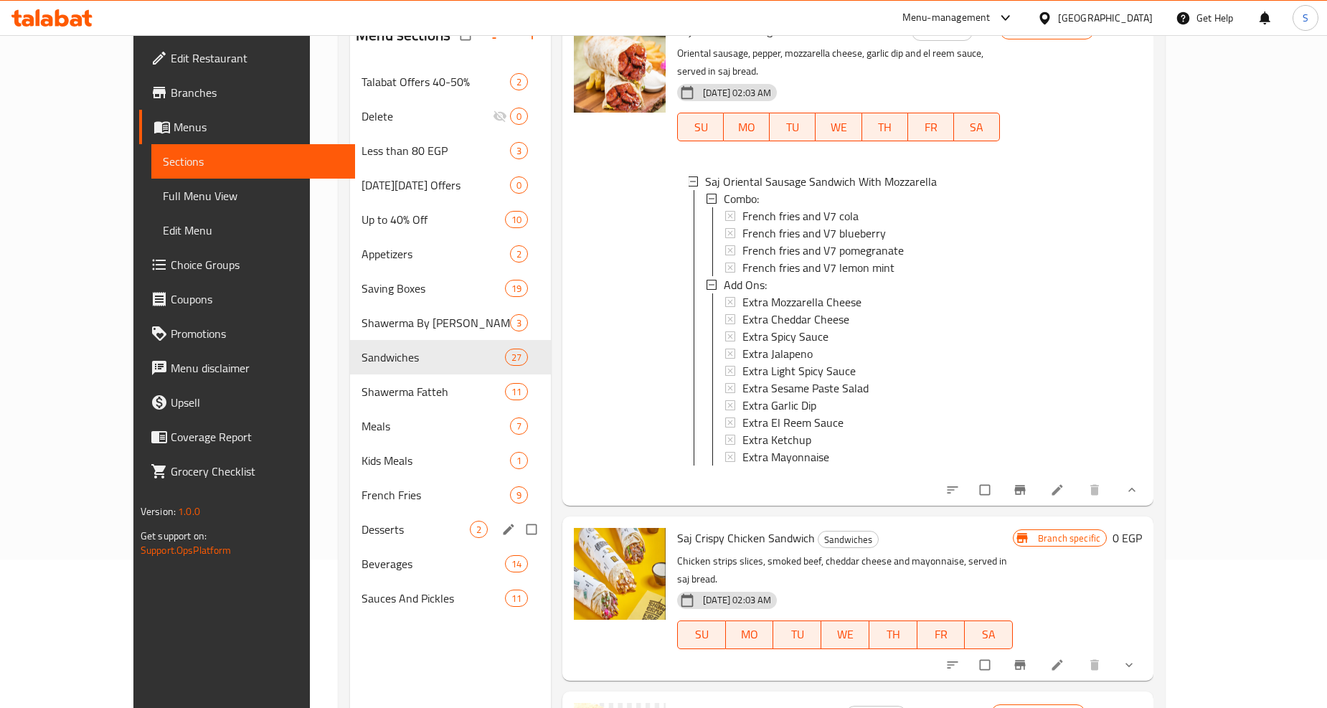
scroll to position [201, 0]
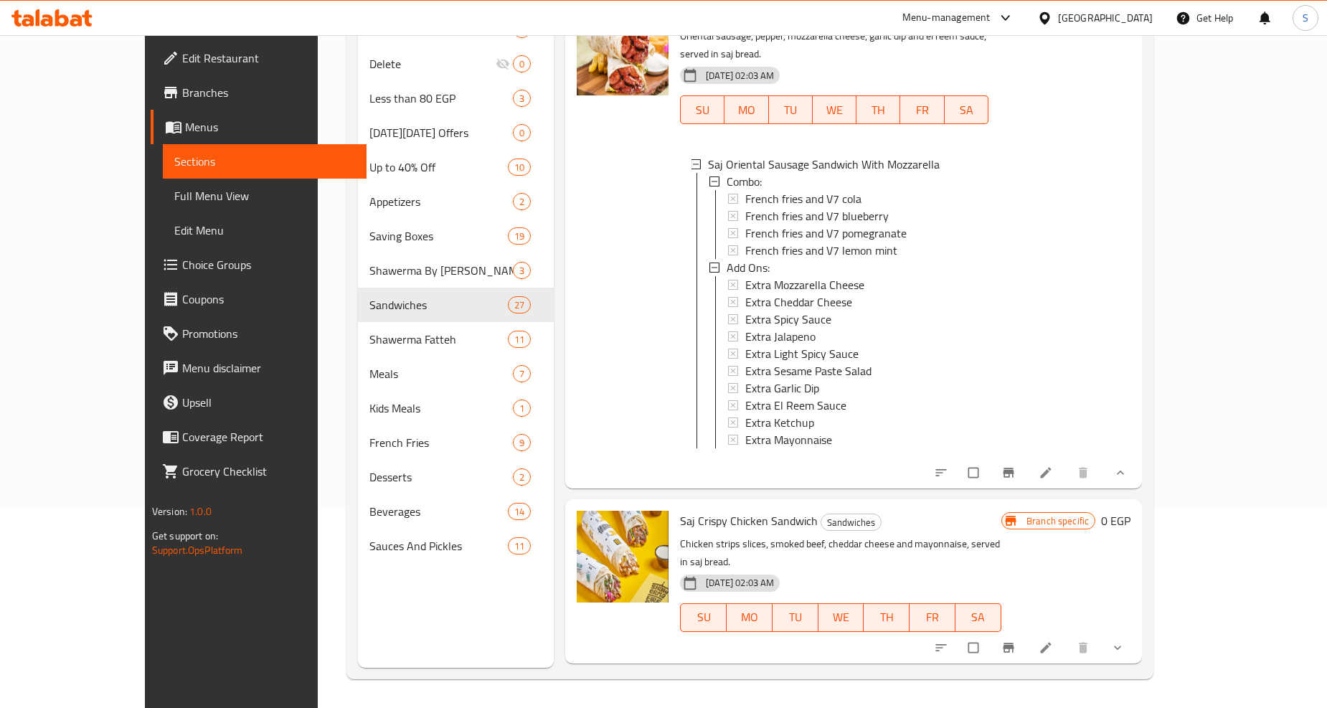
click at [1136, 632] on button "show more" at bounding box center [1119, 648] width 34 height 32
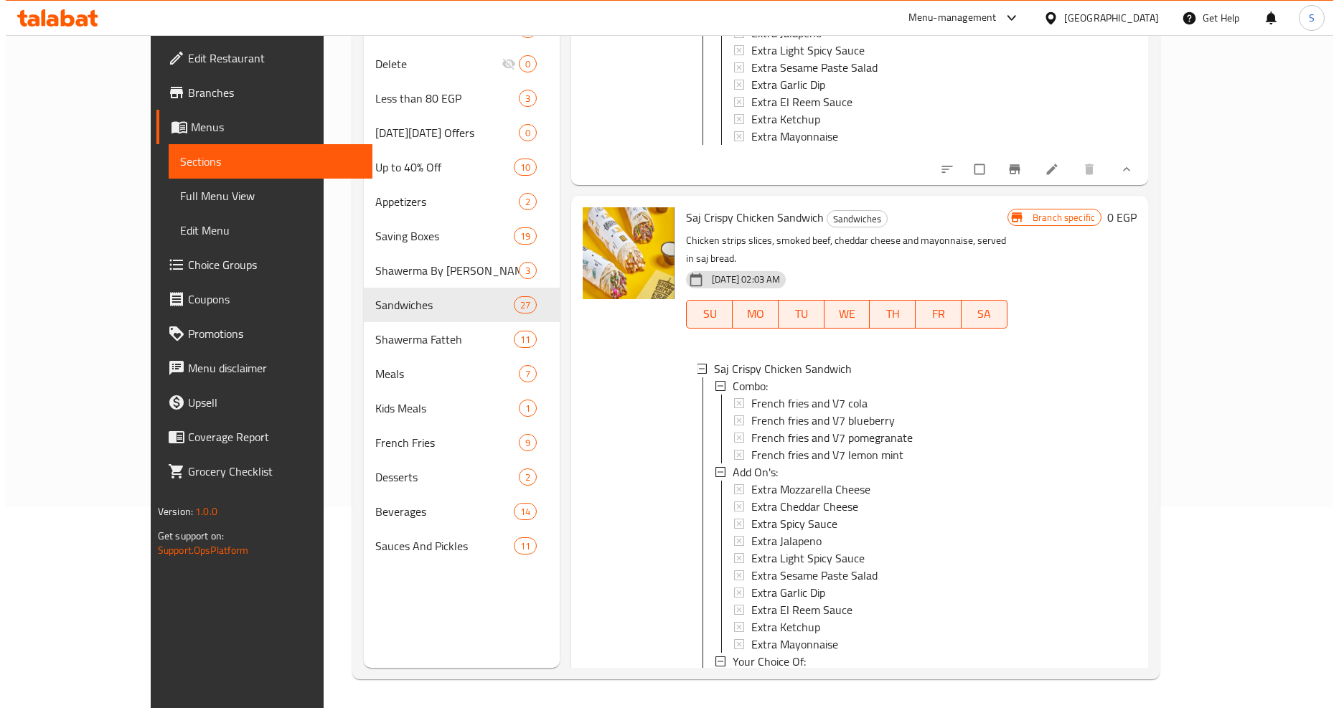
scroll to position [3507, 0]
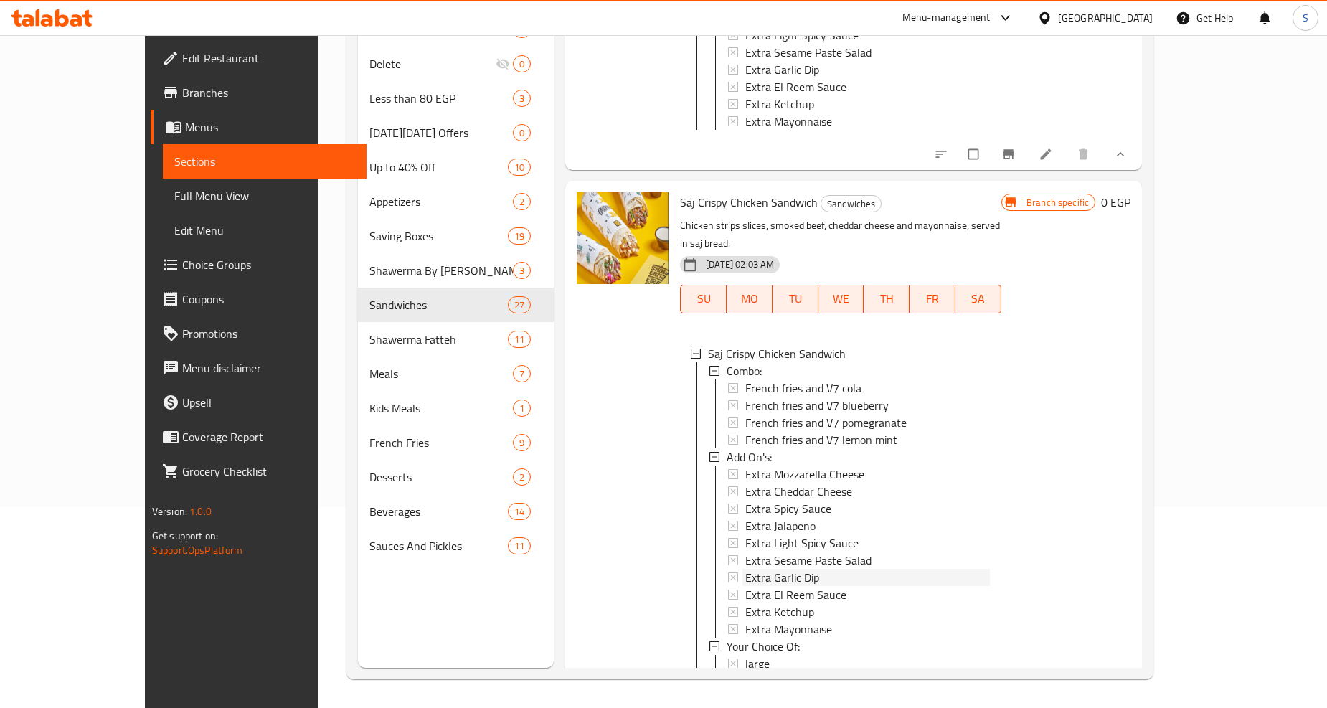
click at [745, 569] on span "Extra Garlic Dip" at bounding box center [782, 577] width 74 height 17
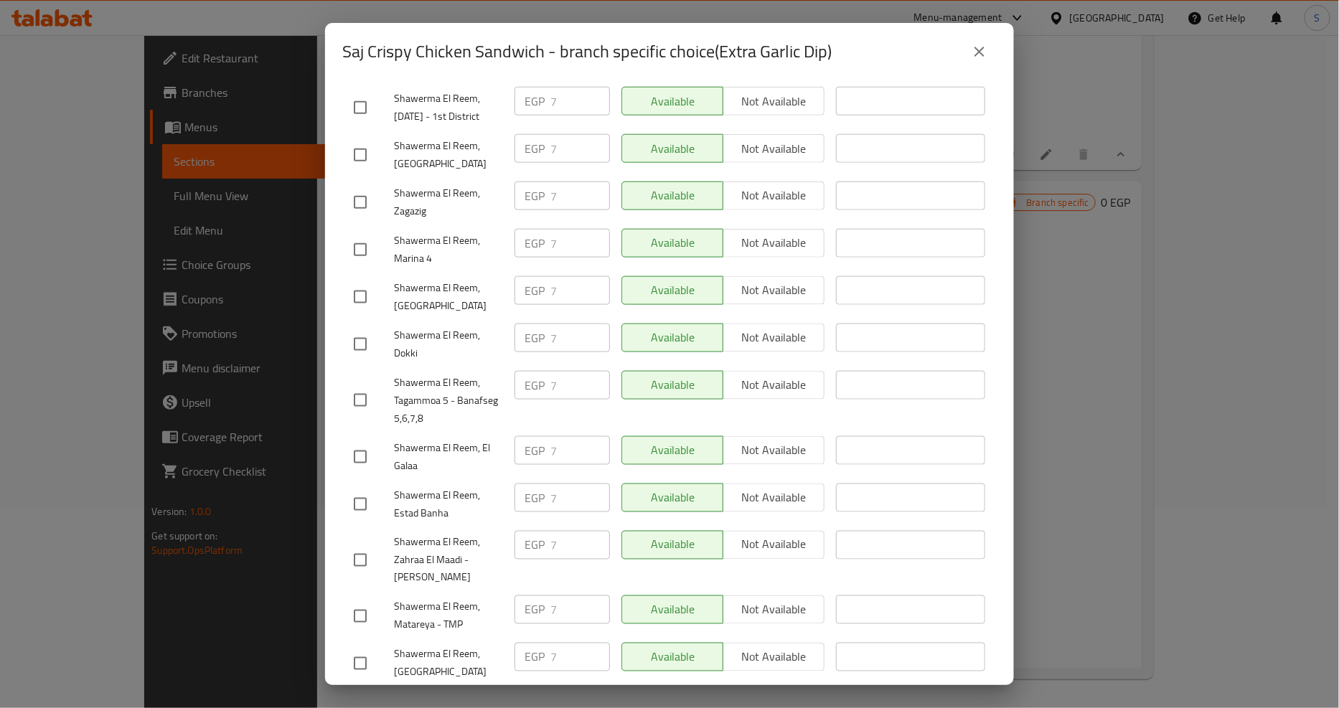
scroll to position [1354, 0]
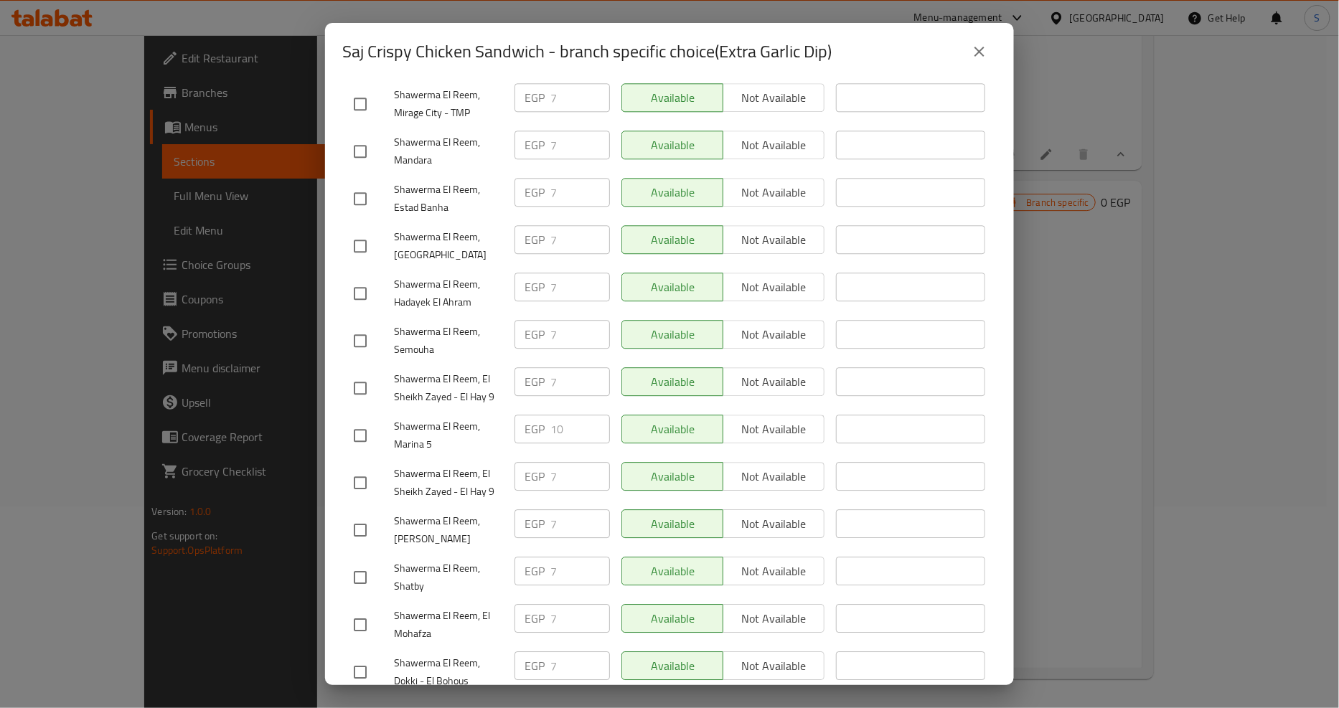
click at [978, 57] on icon "close" at bounding box center [979, 51] width 17 height 17
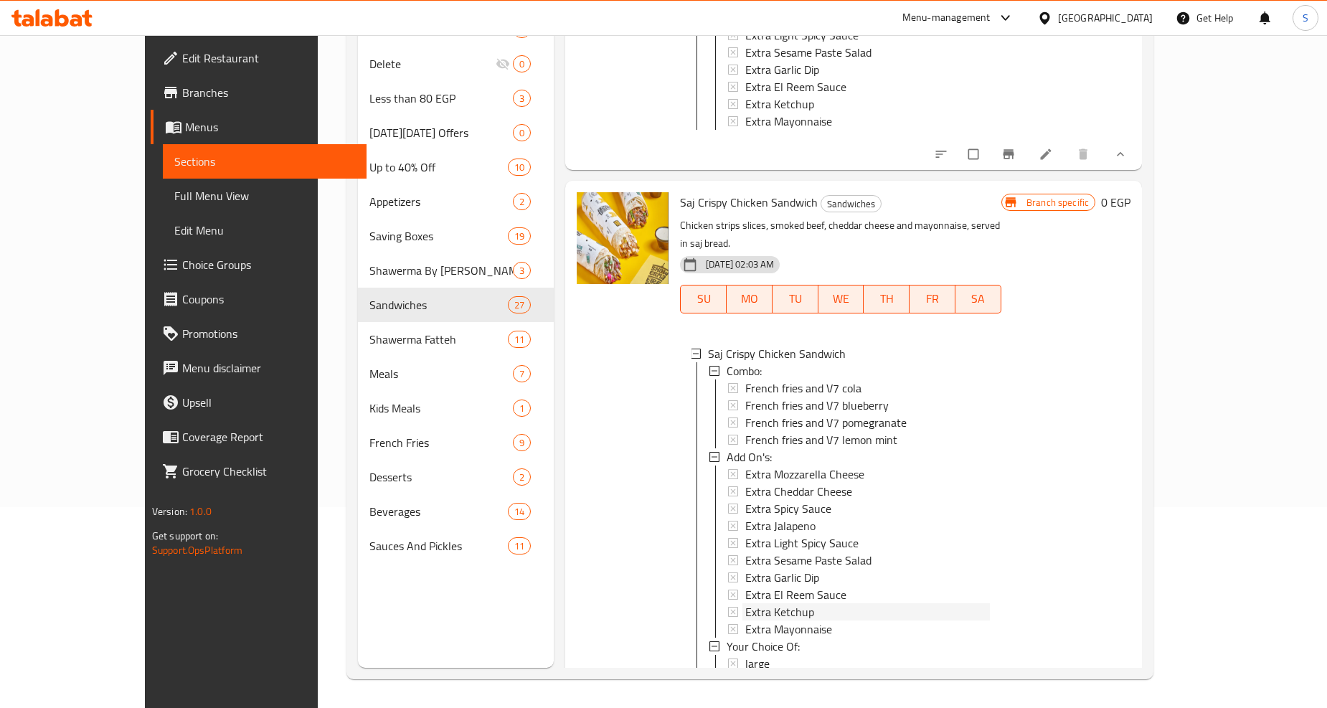
click at [747, 603] on span "Extra Ketchup" at bounding box center [779, 611] width 69 height 17
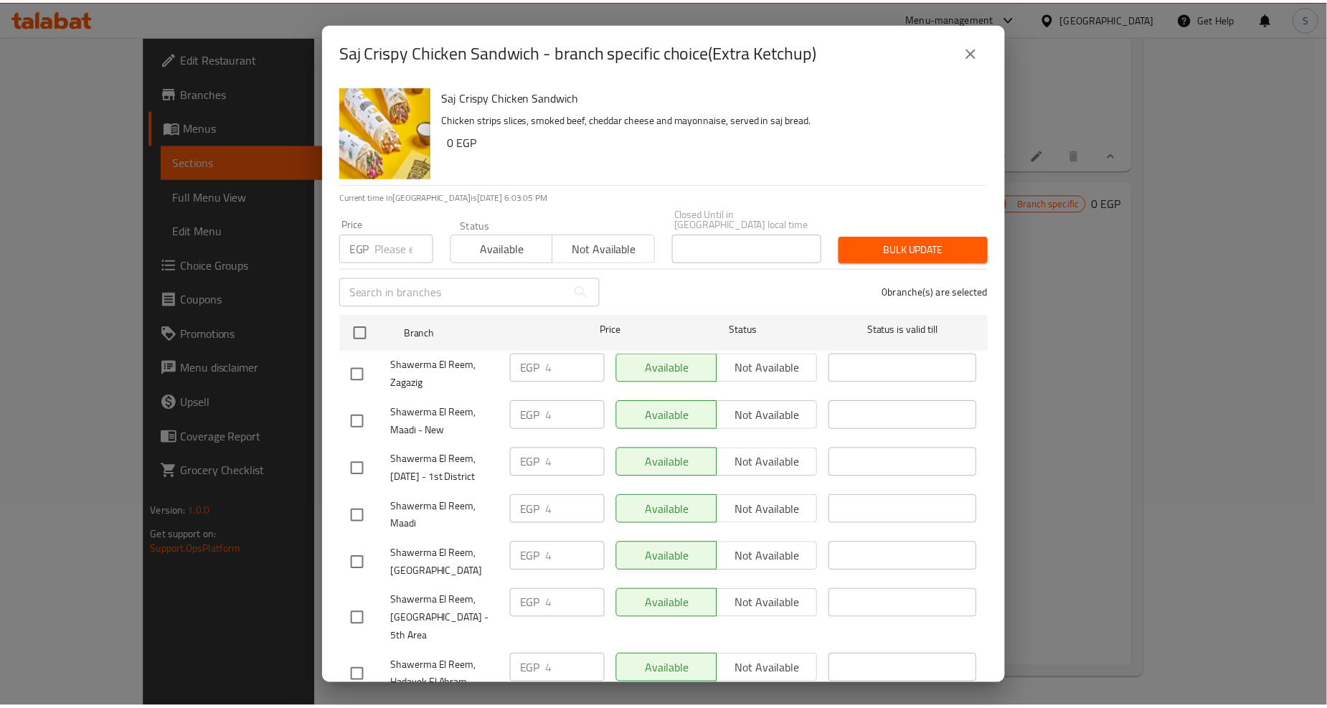
scroll to position [944, 0]
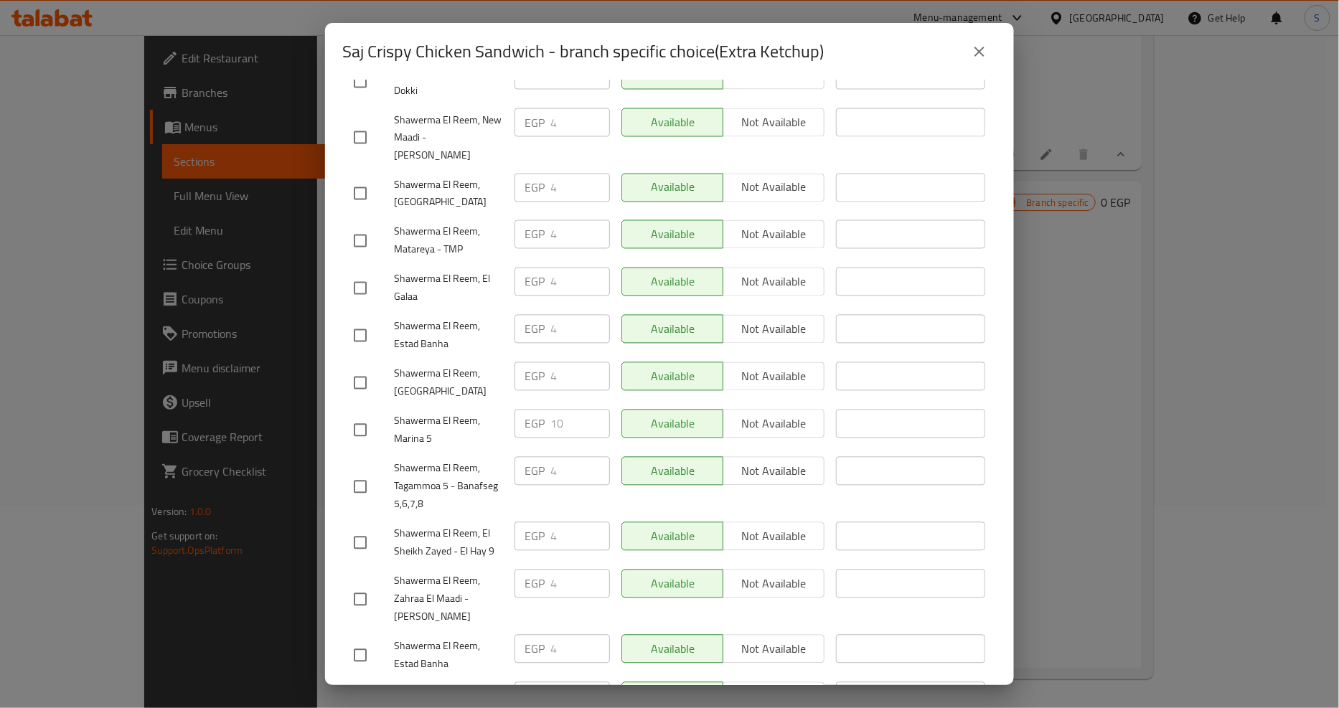
click at [981, 56] on icon "close" at bounding box center [979, 51] width 17 height 17
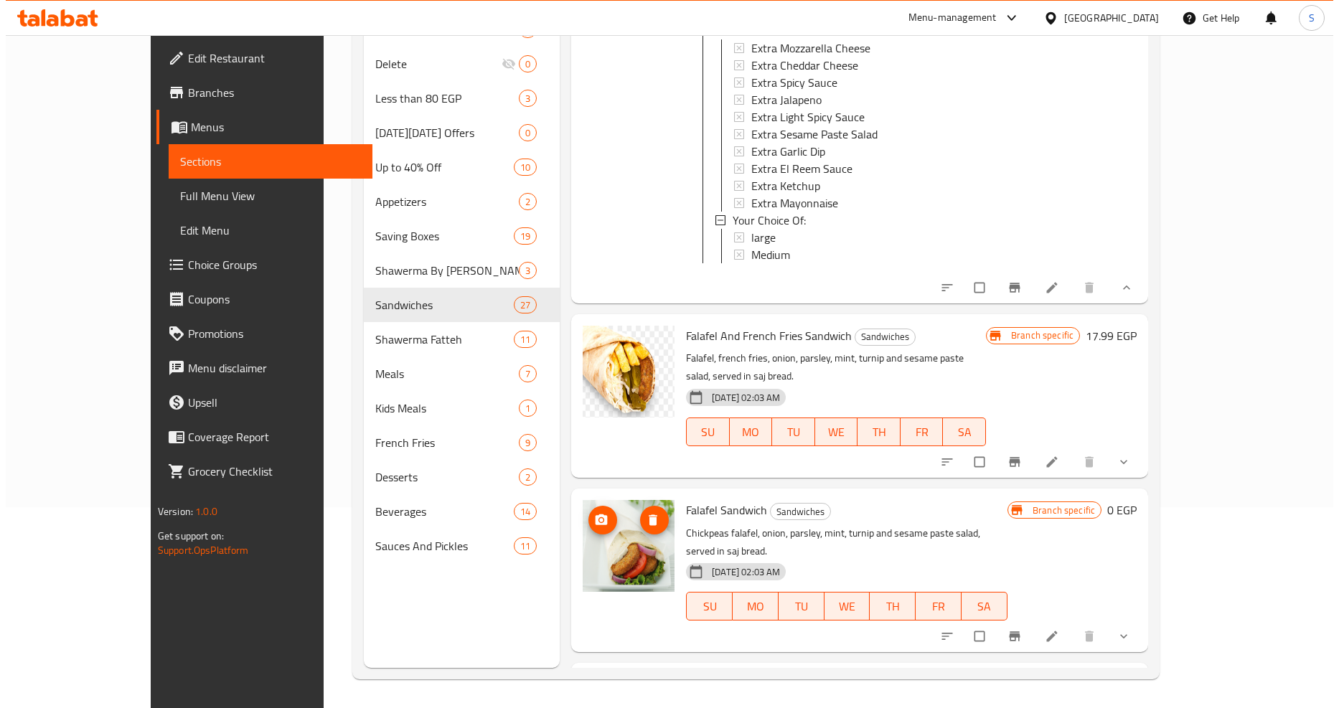
scroll to position [3985, 0]
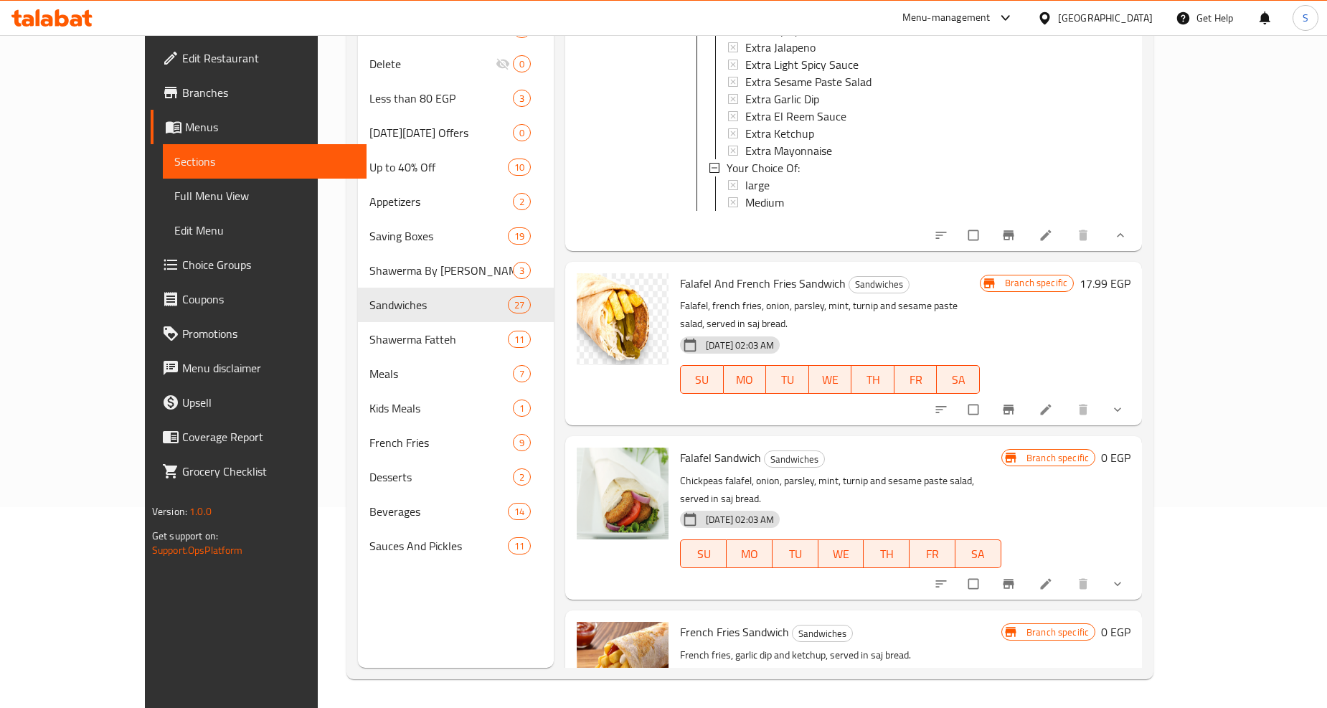
click at [1136, 394] on button "show more" at bounding box center [1119, 410] width 34 height 32
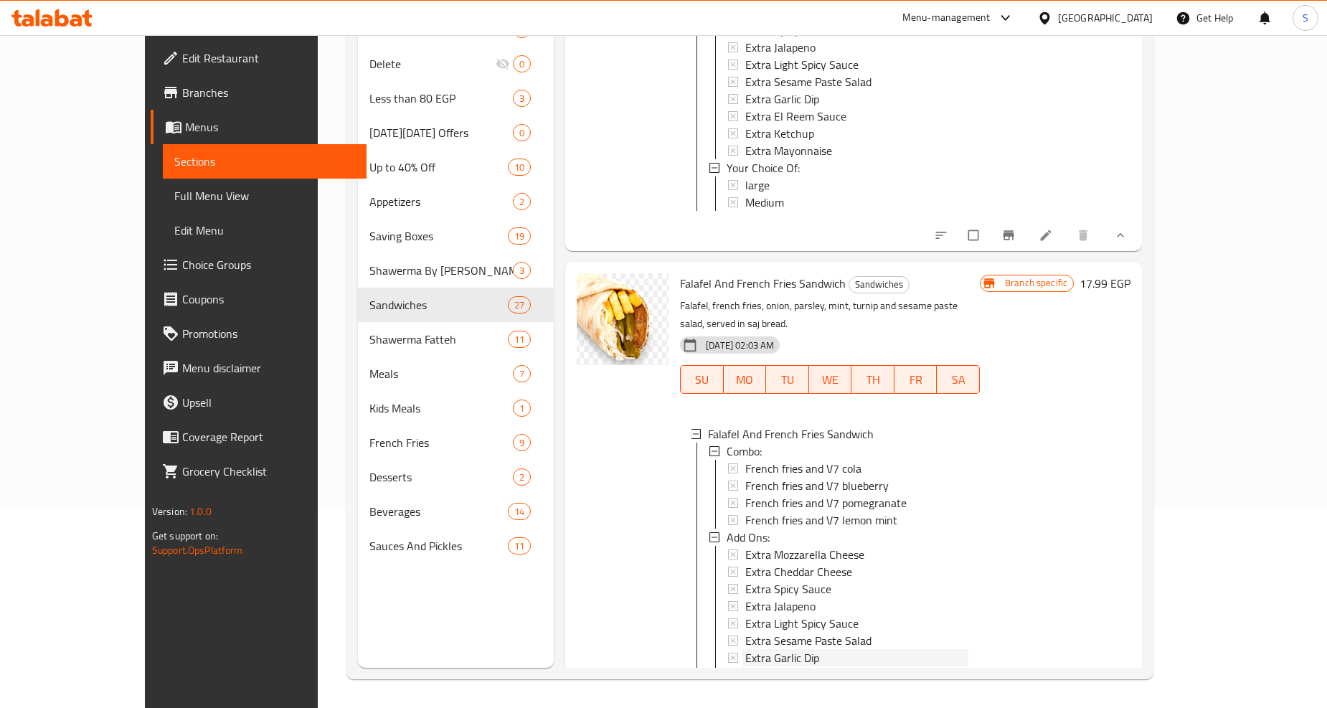
click at [745, 649] on span "Extra Garlic Dip" at bounding box center [782, 657] width 74 height 17
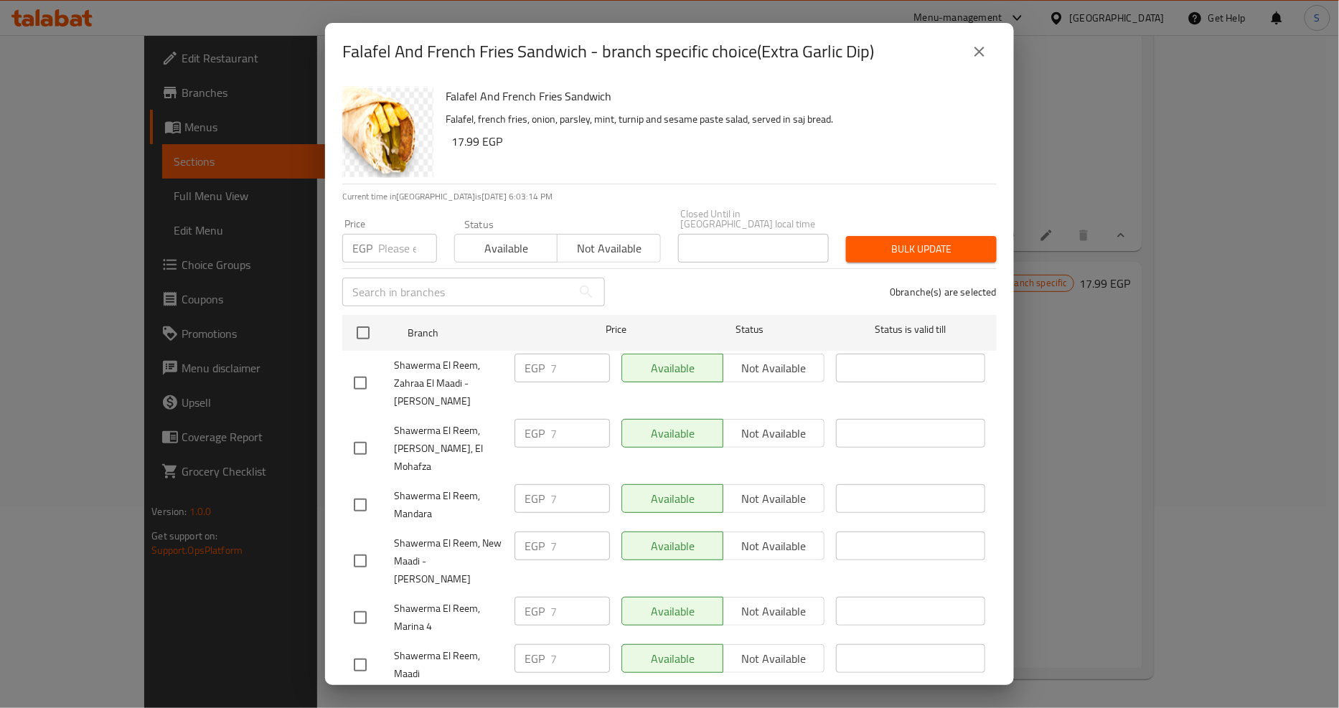
scroll to position [1354, 0]
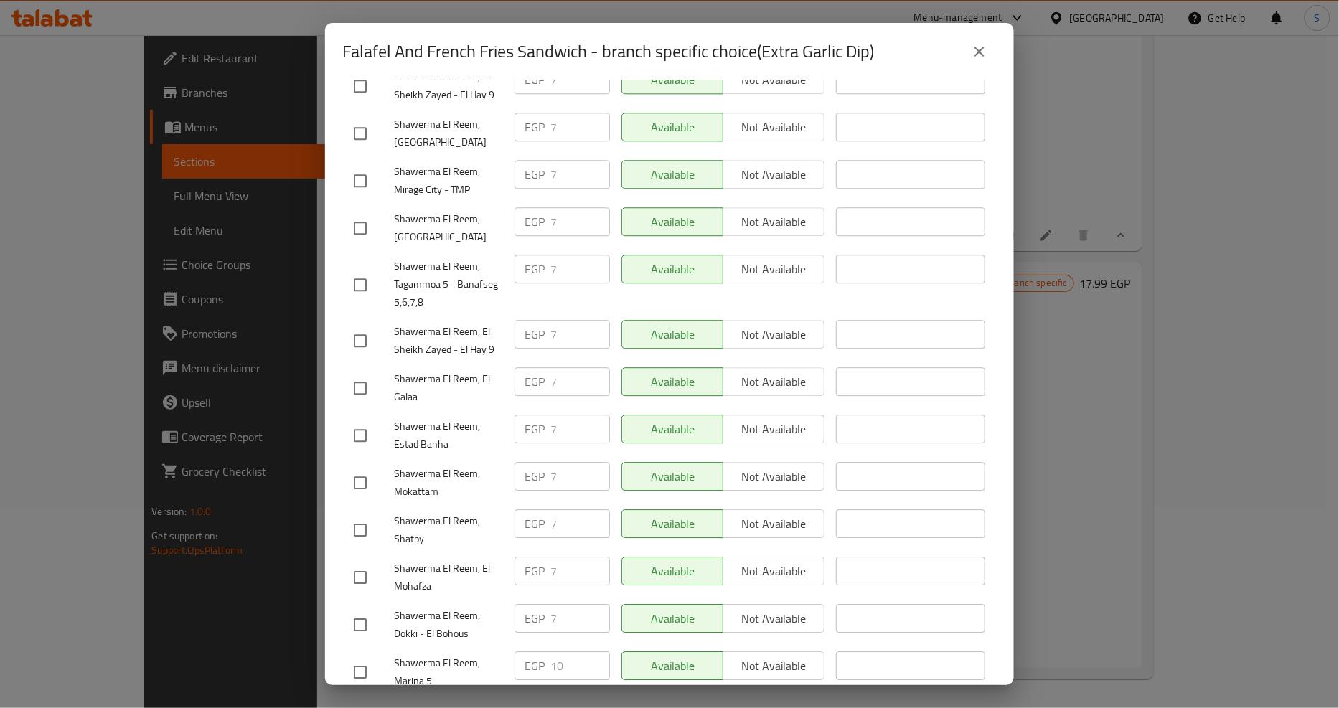
click at [981, 53] on icon "close" at bounding box center [979, 52] width 10 height 10
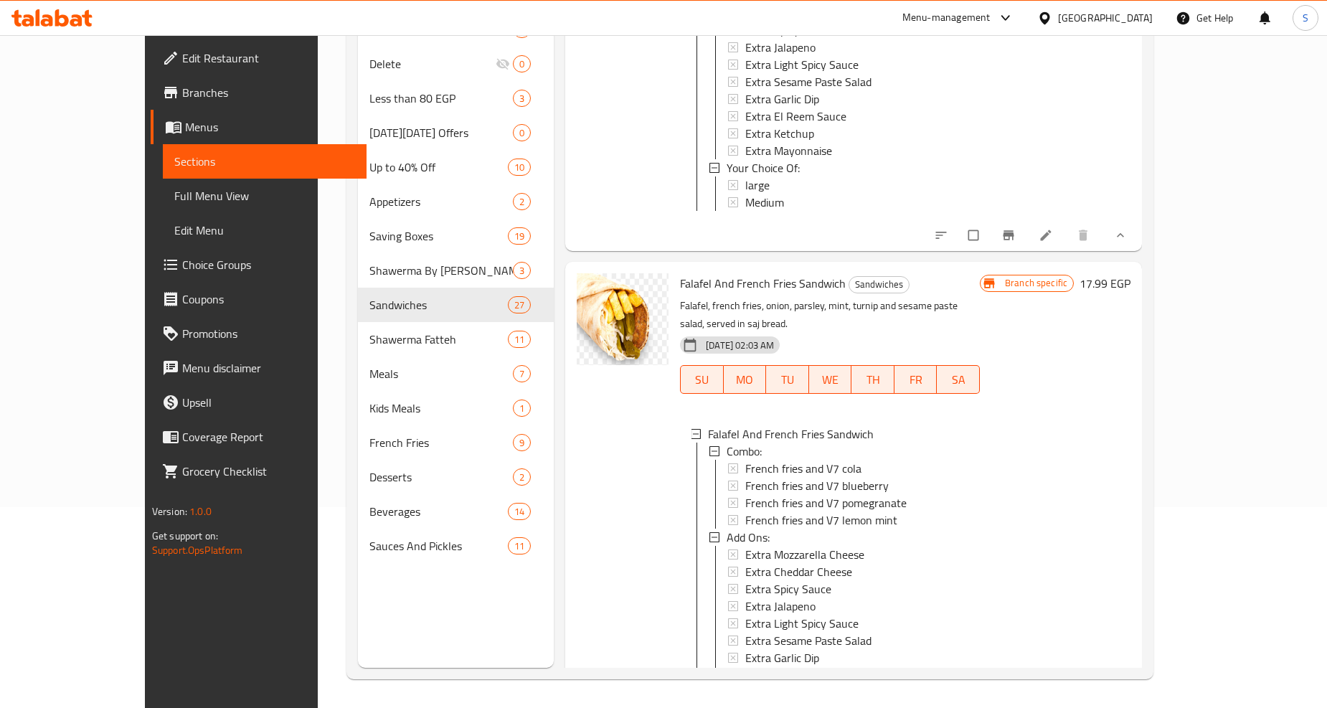
click at [748, 684] on span "Extra Ketchup" at bounding box center [779, 692] width 69 height 17
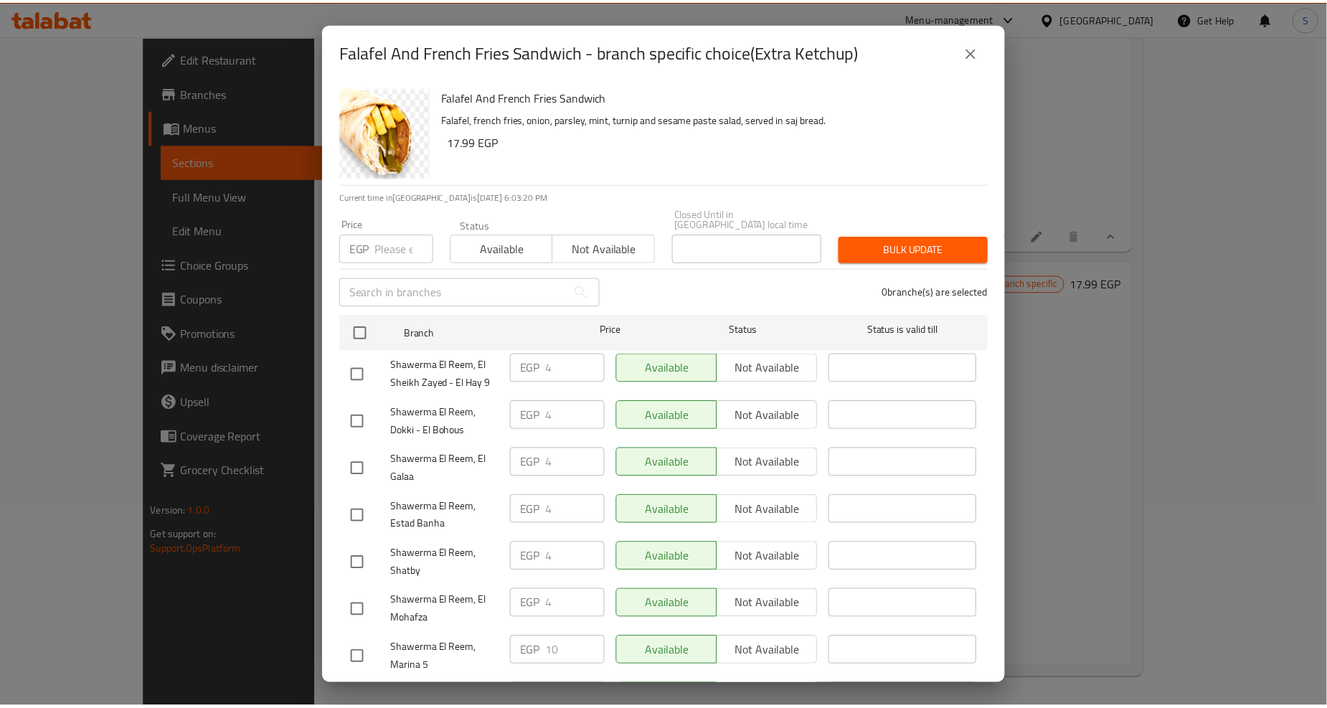
scroll to position [557, 0]
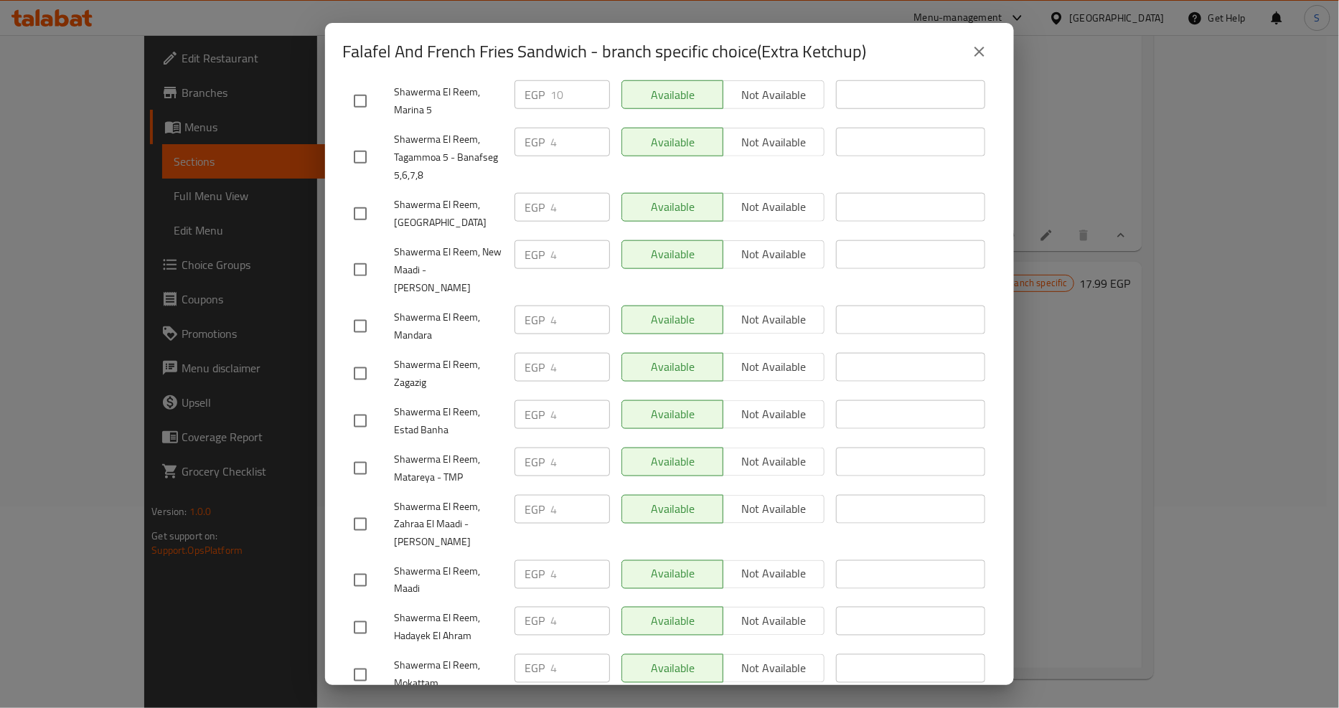
click at [970, 57] on button "close" at bounding box center [979, 51] width 34 height 34
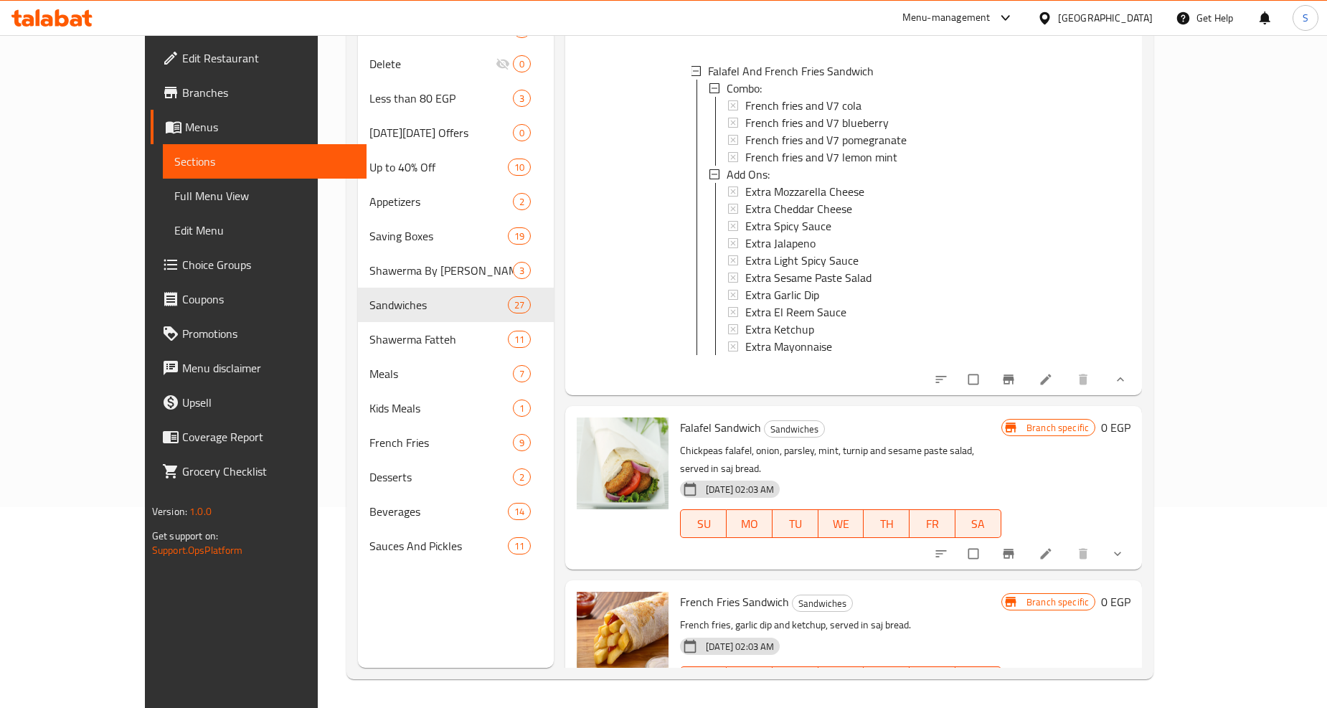
scroll to position [4384, 0]
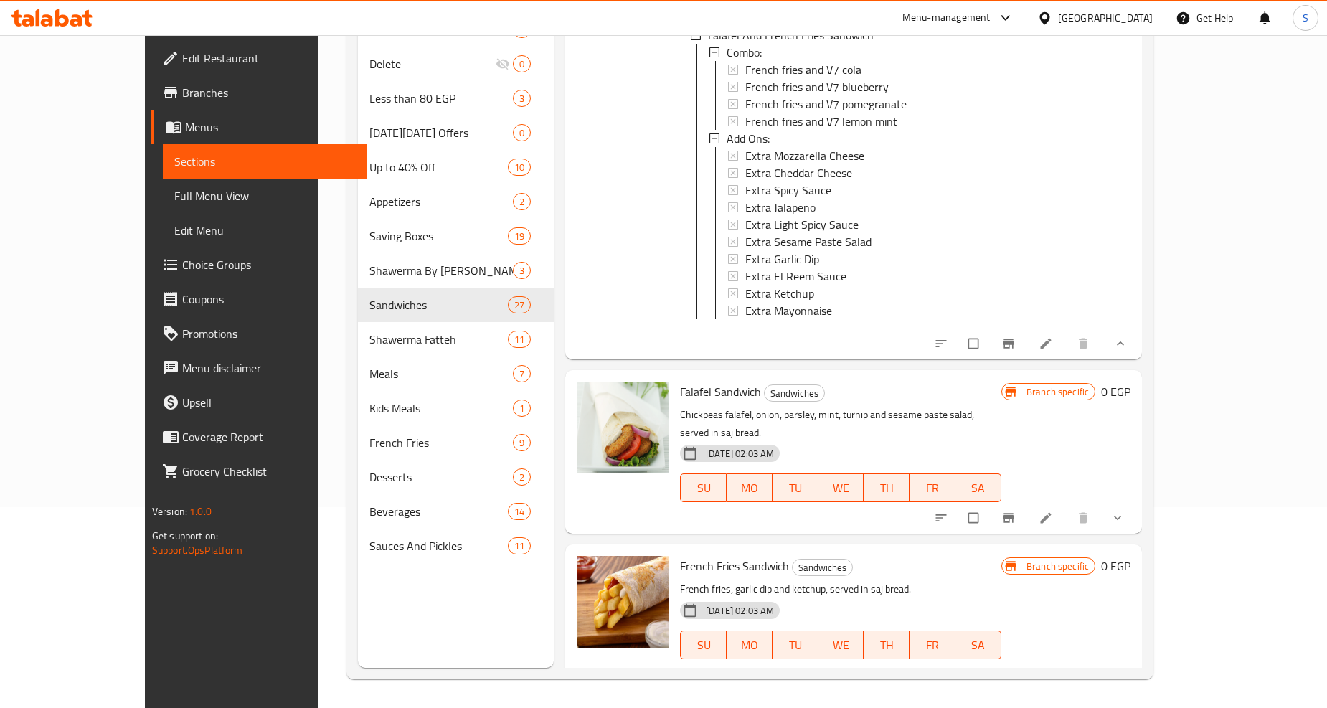
click at [1136, 502] on button "show more" at bounding box center [1119, 518] width 34 height 32
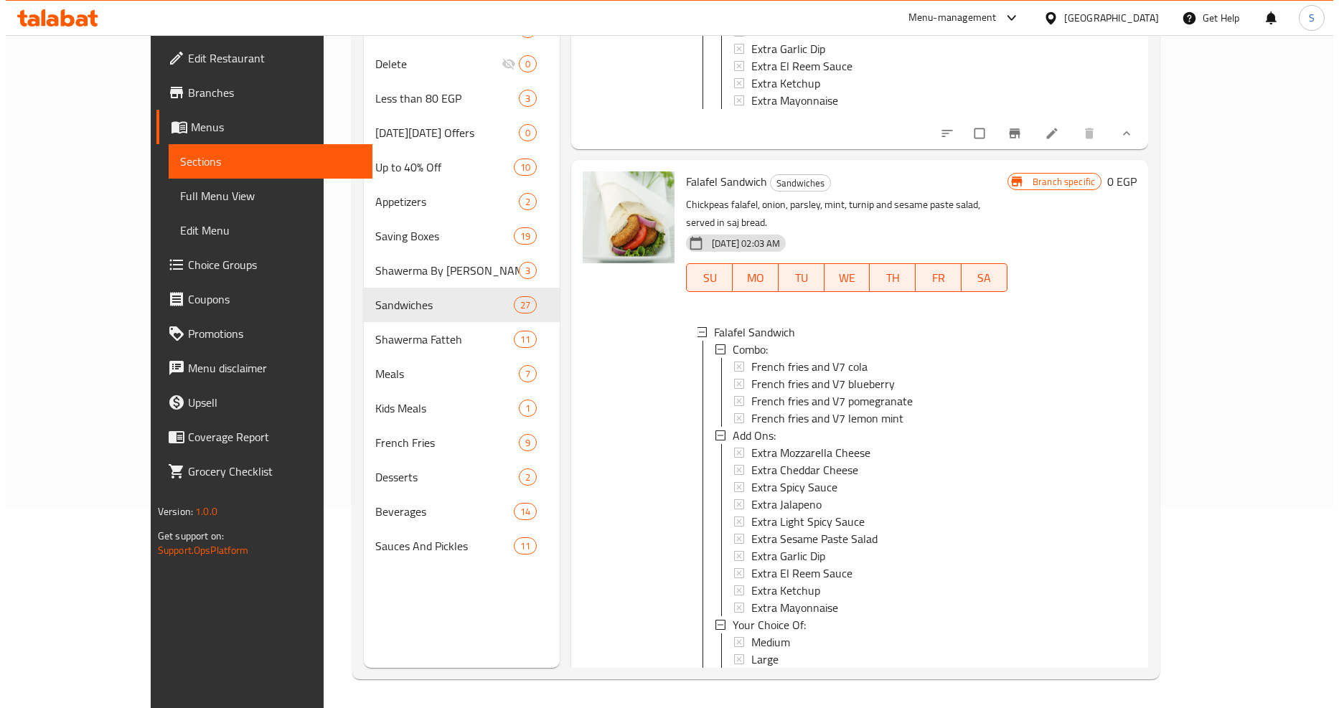
scroll to position [4623, 0]
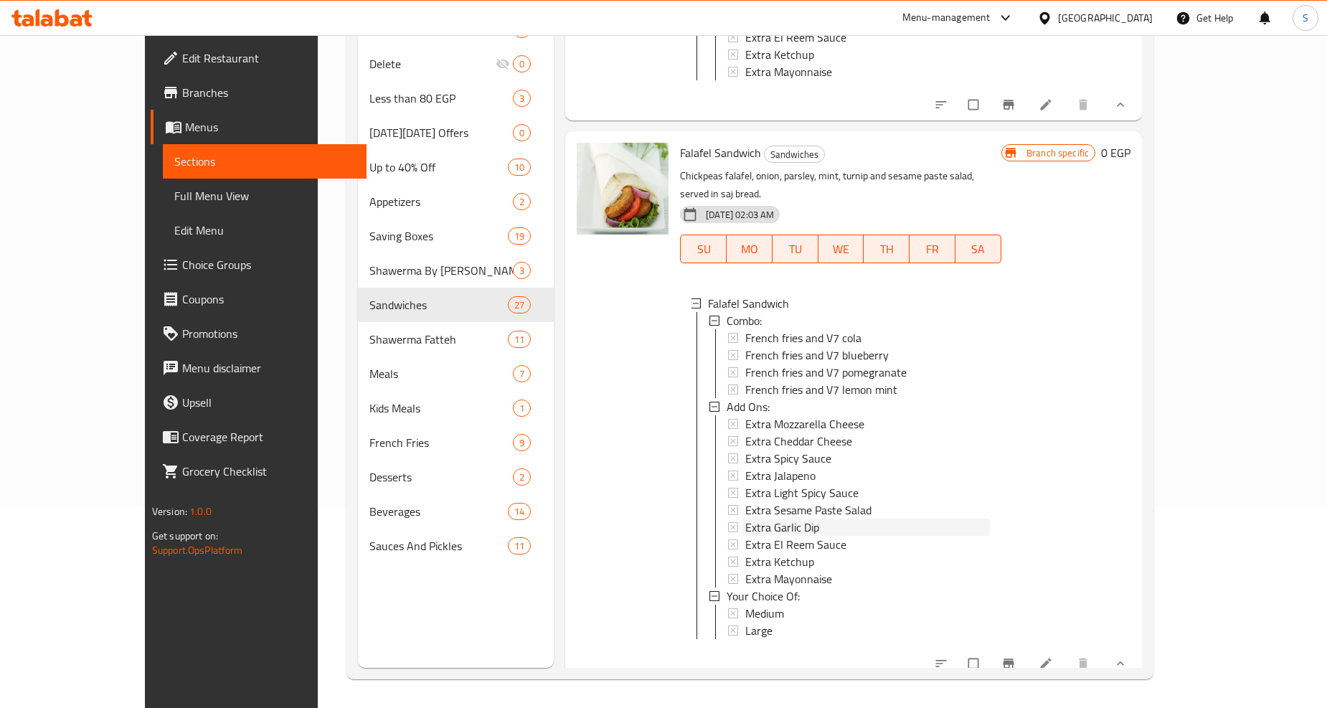
click at [745, 519] on span "Extra Garlic Dip" at bounding box center [782, 527] width 74 height 17
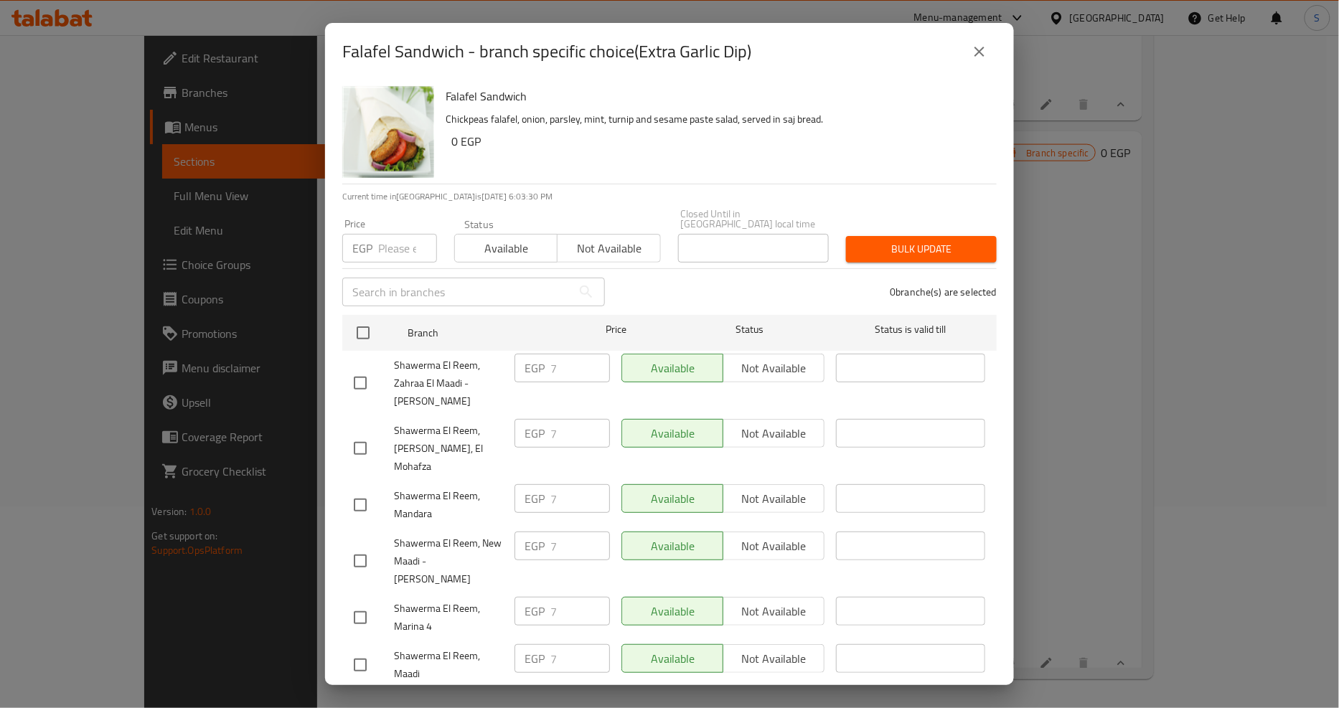
scroll to position [1354, 0]
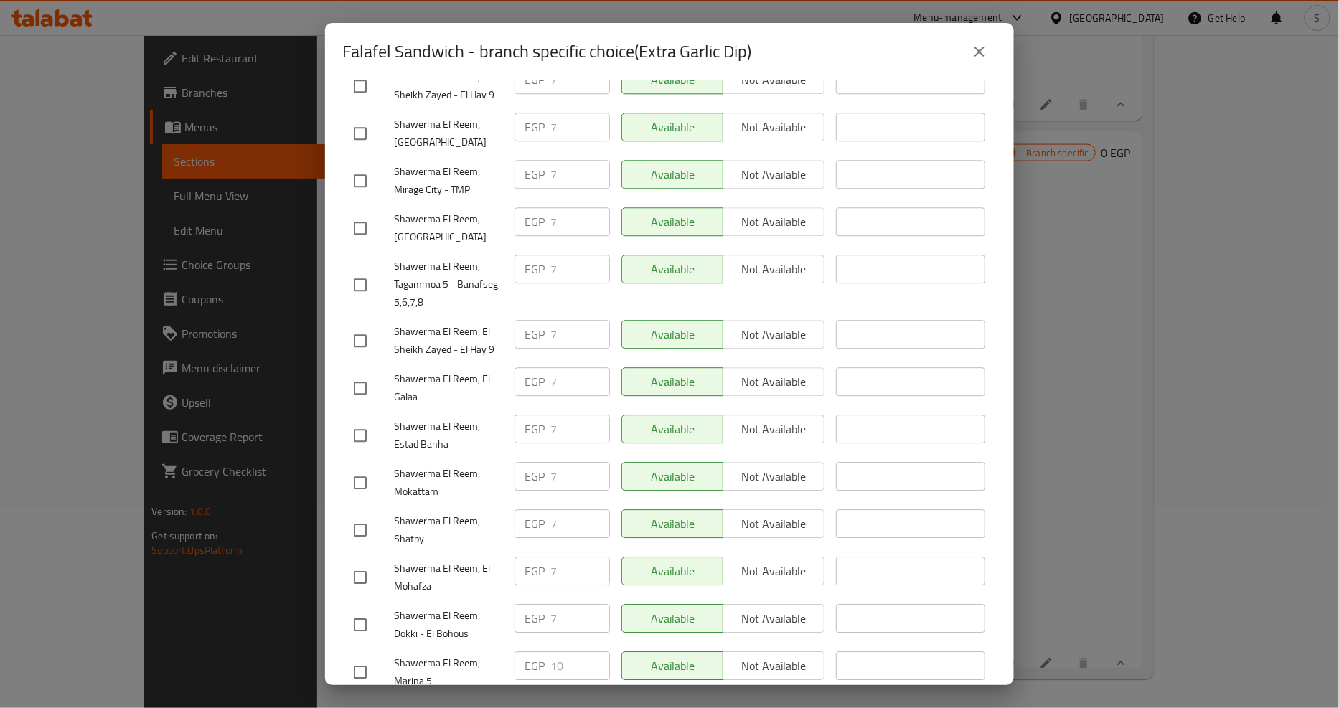
click at [970, 52] on button "close" at bounding box center [979, 51] width 34 height 34
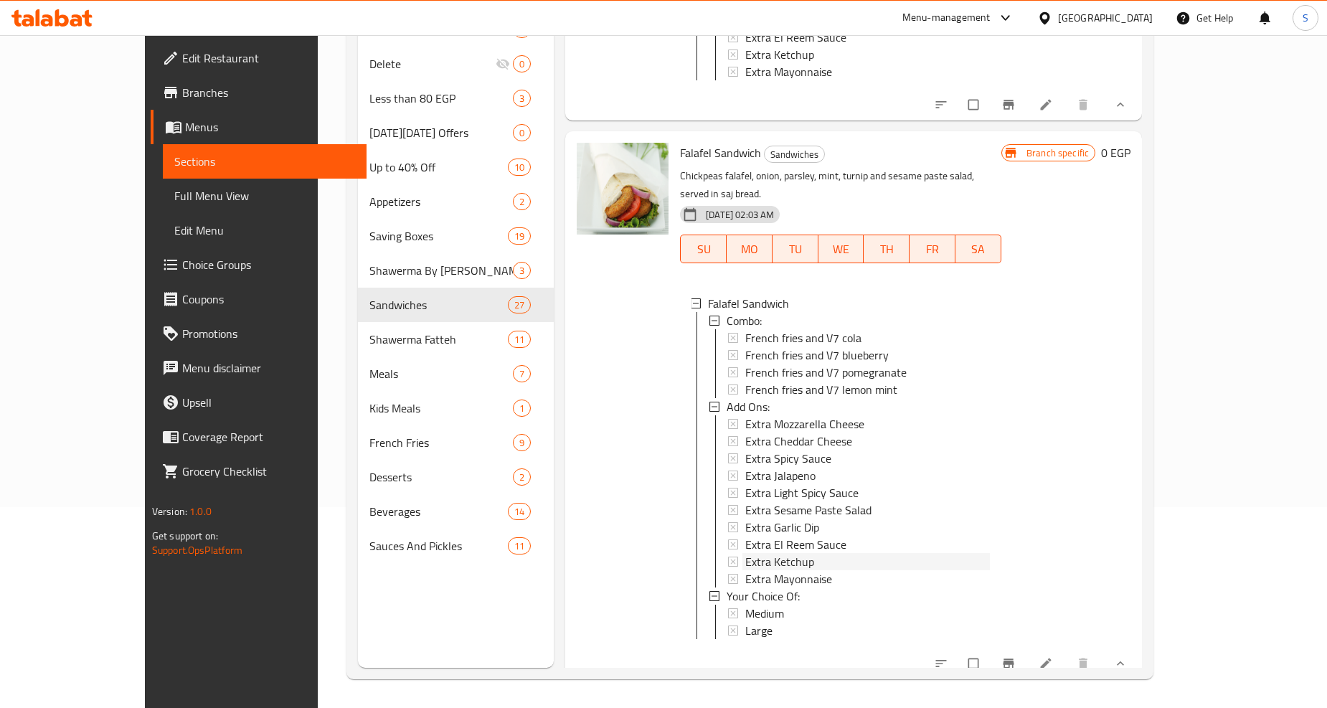
click at [745, 553] on span "Extra Ketchup" at bounding box center [779, 561] width 69 height 17
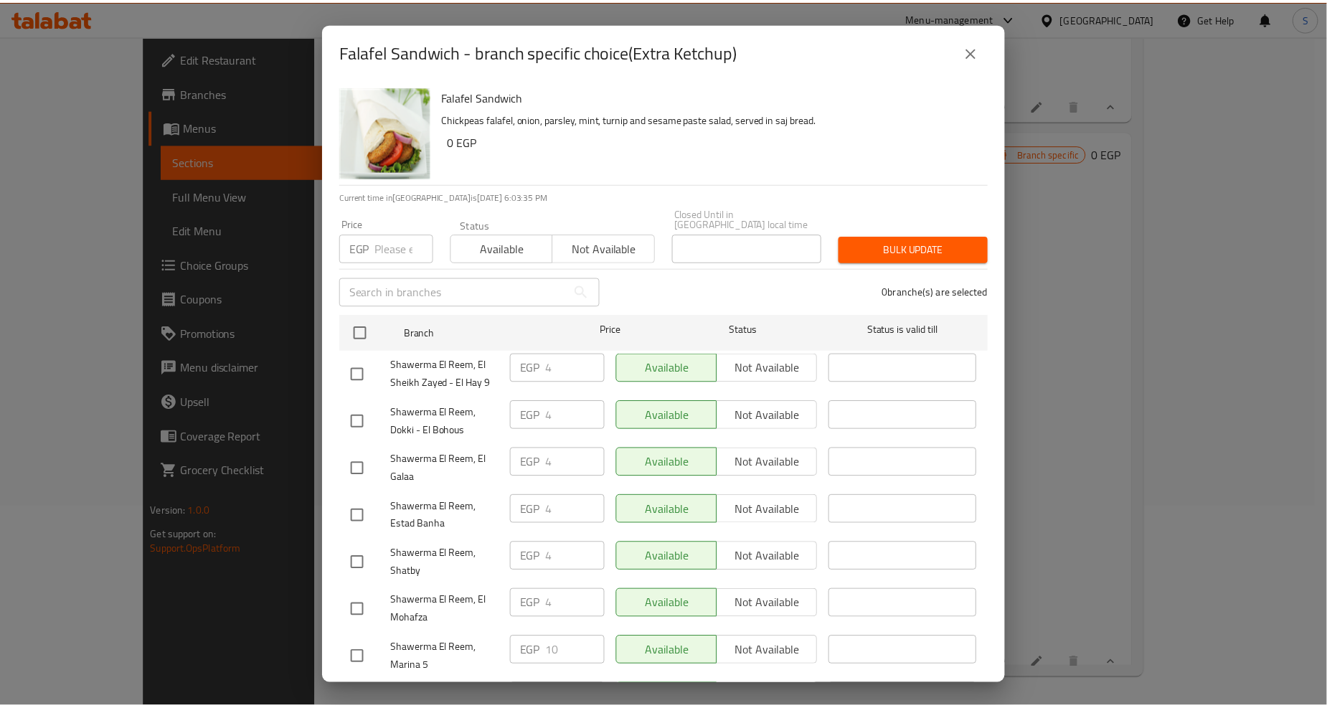
scroll to position [398, 0]
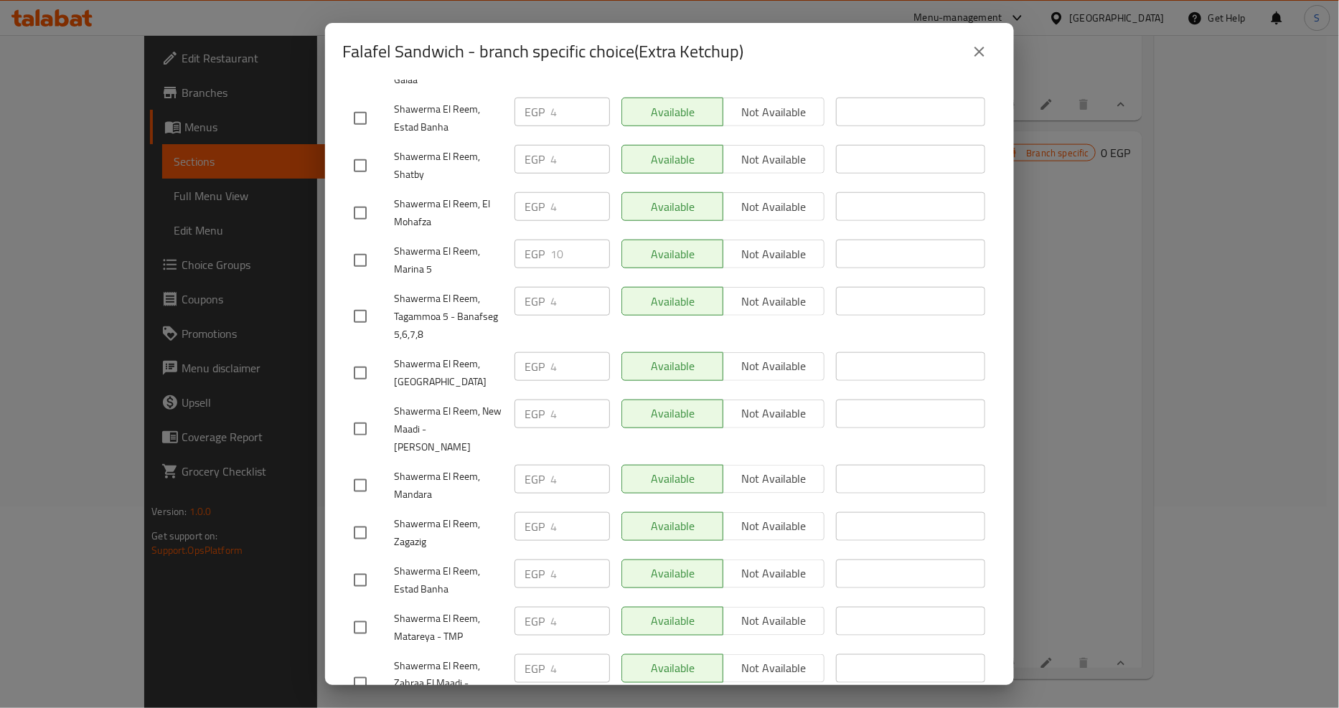
click at [989, 46] on button "close" at bounding box center [979, 51] width 34 height 34
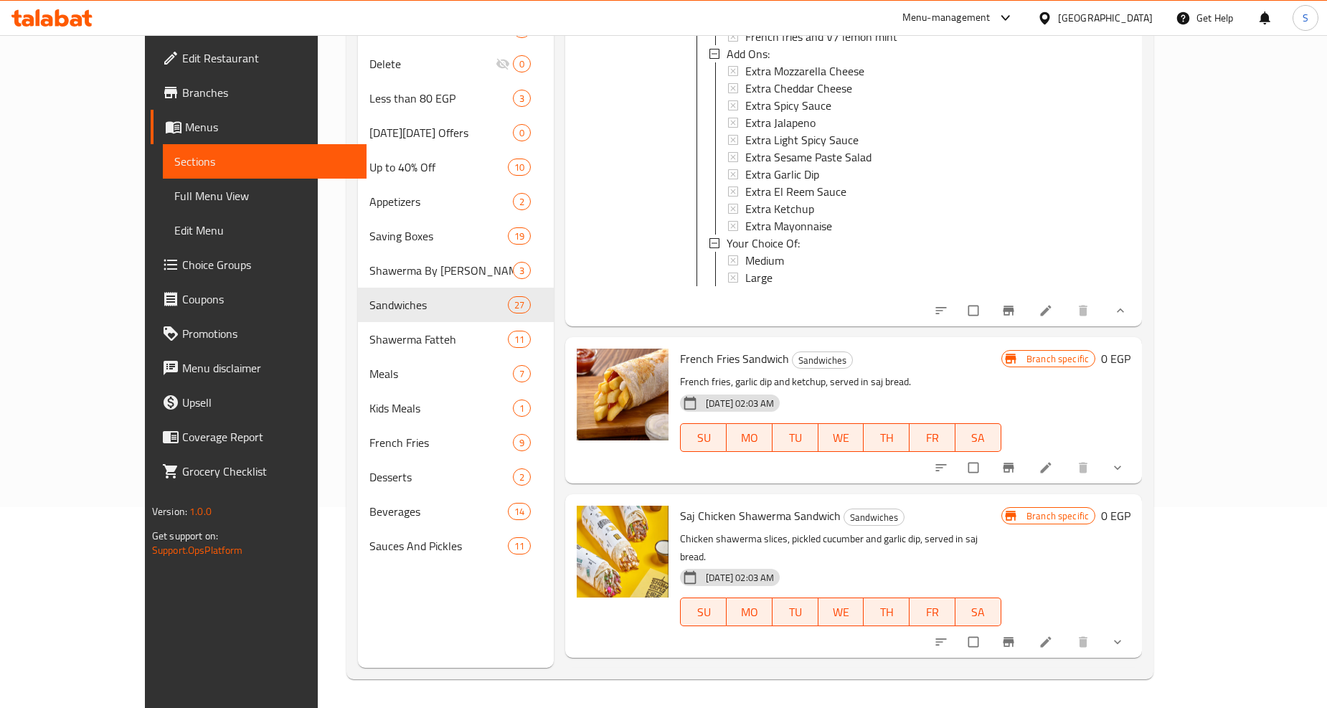
scroll to position [5022, 0]
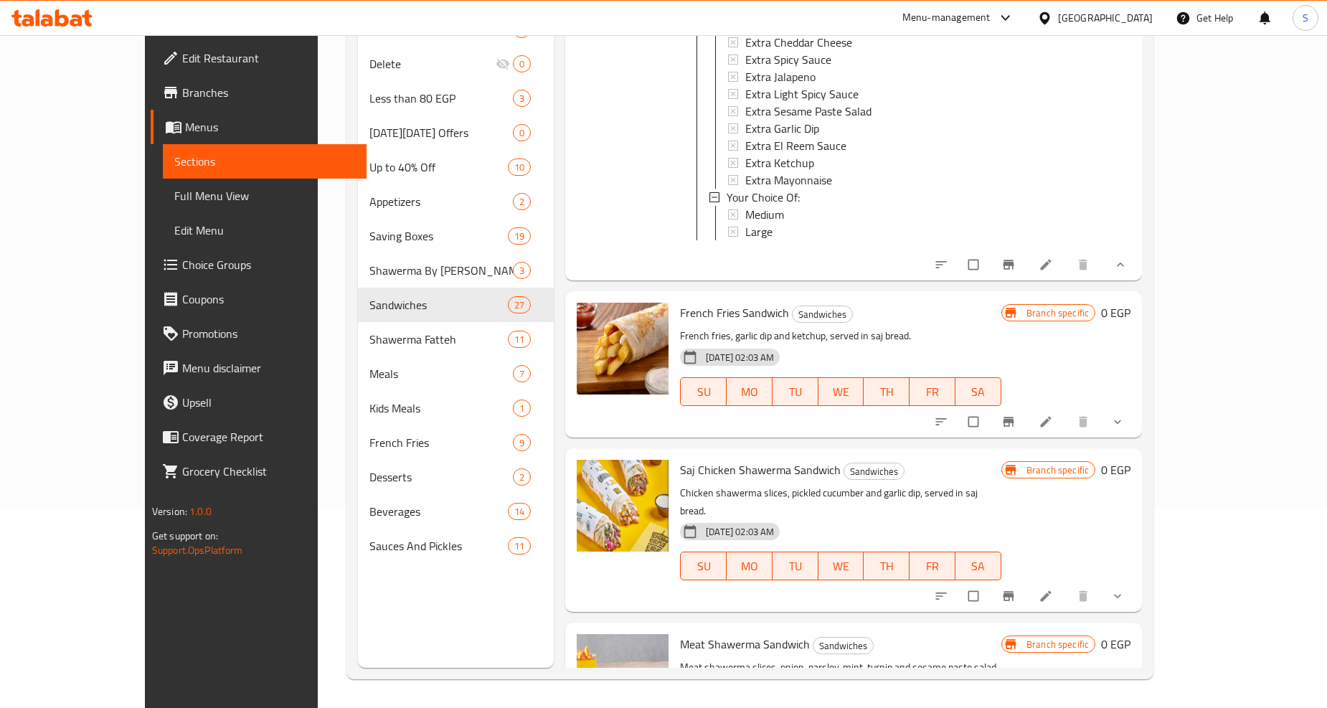
click at [1125, 415] on icon "show more" at bounding box center [1118, 422] width 14 height 14
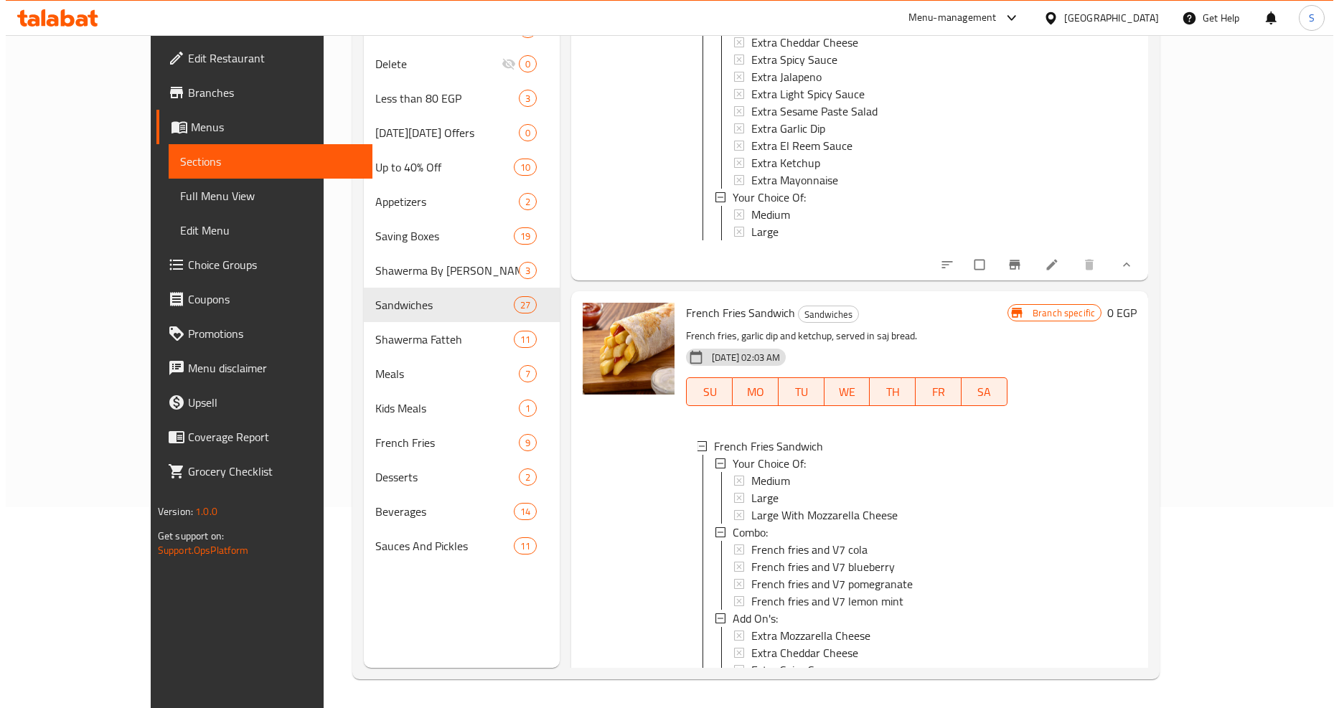
scroll to position [5261, 0]
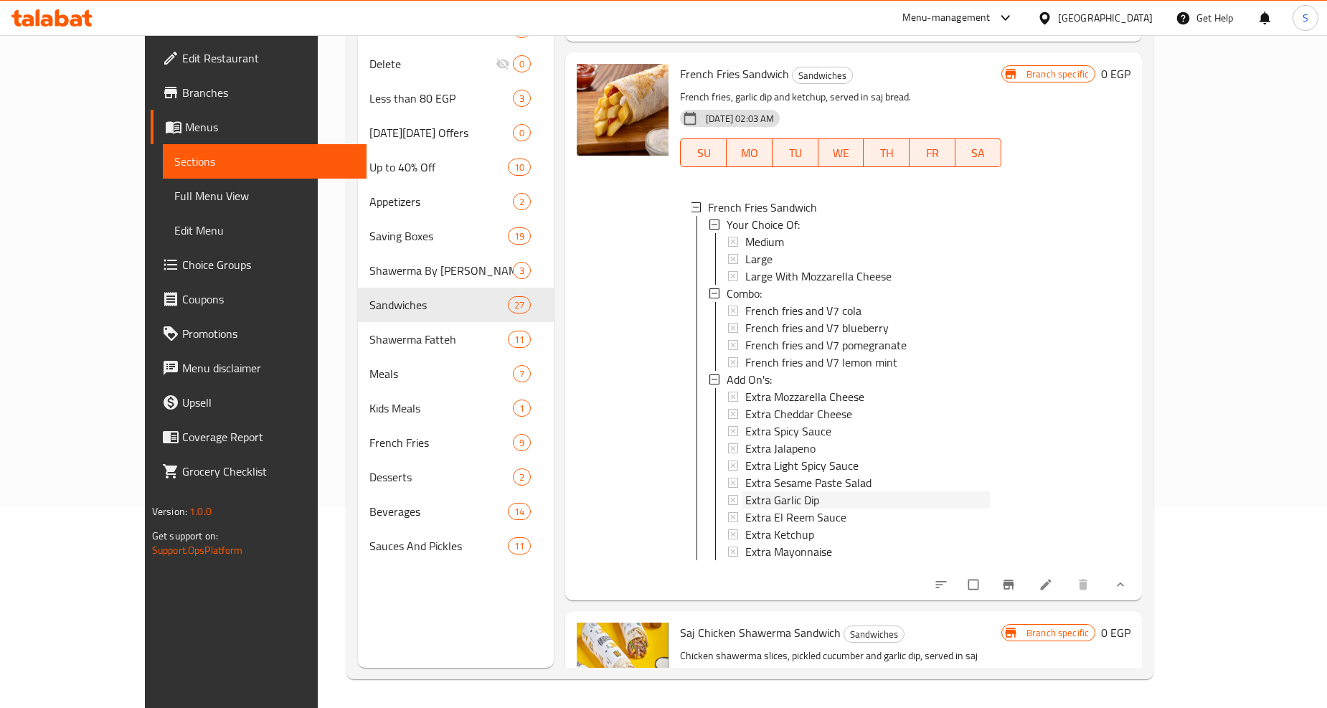
click at [745, 491] on span "Extra Garlic Dip" at bounding box center [782, 499] width 74 height 17
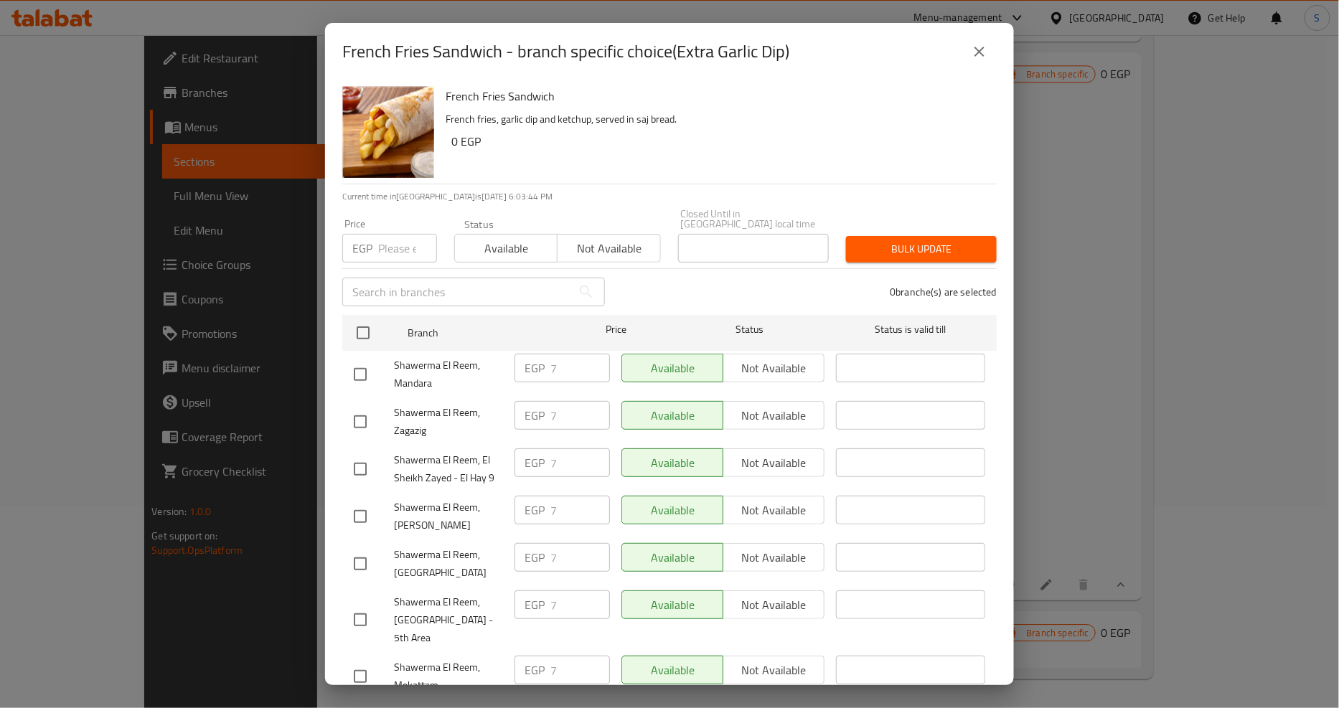
scroll to position [1199, 0]
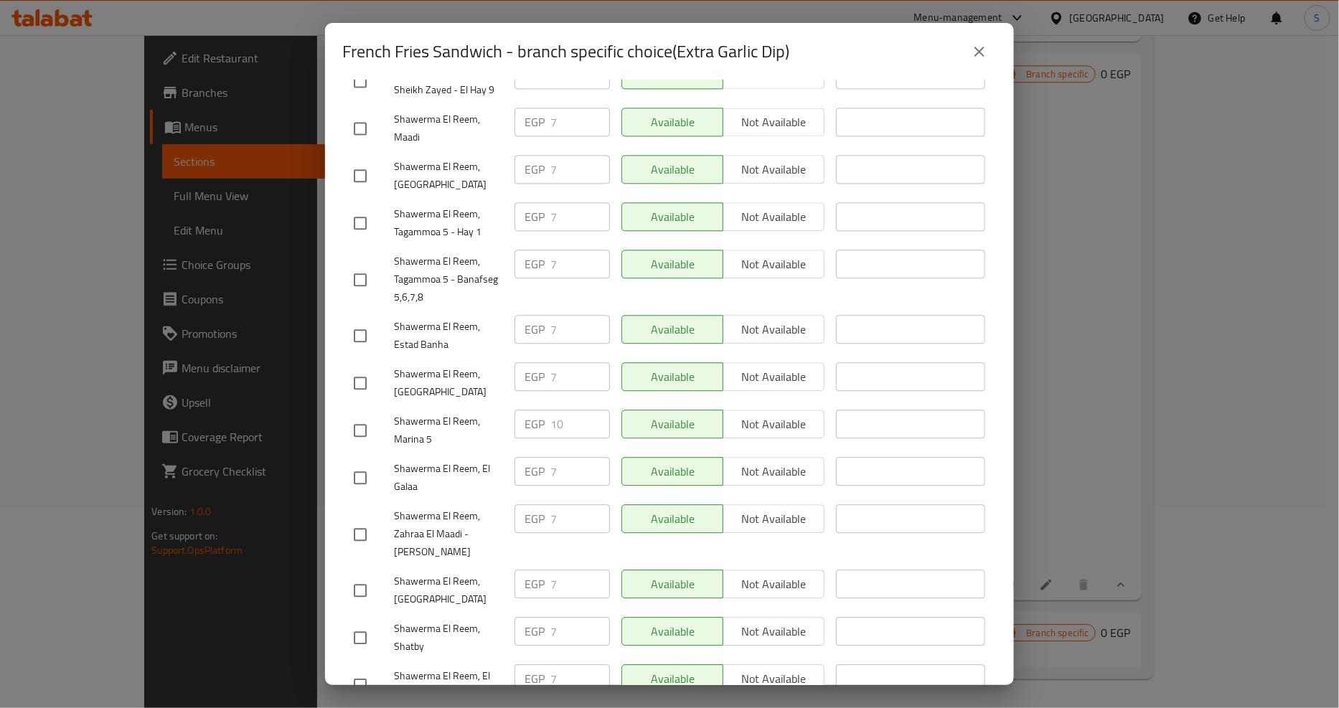
click at [986, 52] on icon "close" at bounding box center [979, 51] width 17 height 17
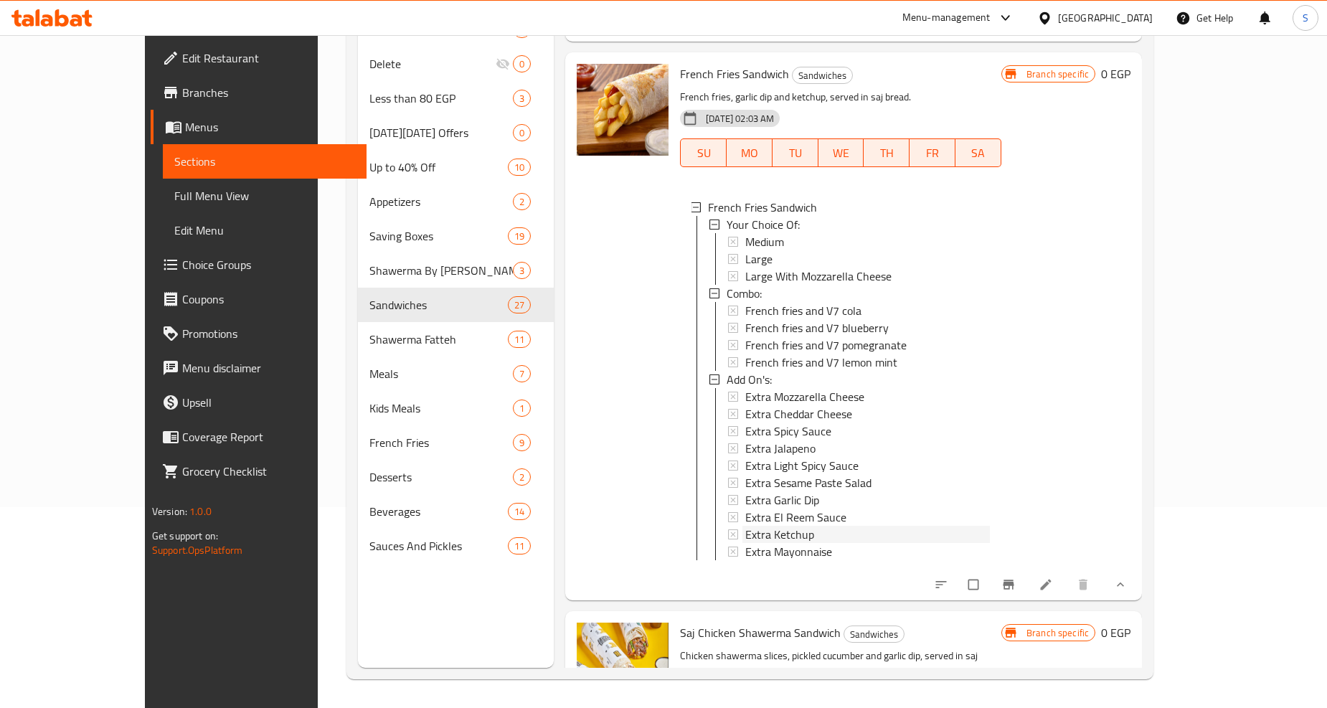
click at [771, 526] on span "Extra Ketchup" at bounding box center [779, 534] width 69 height 17
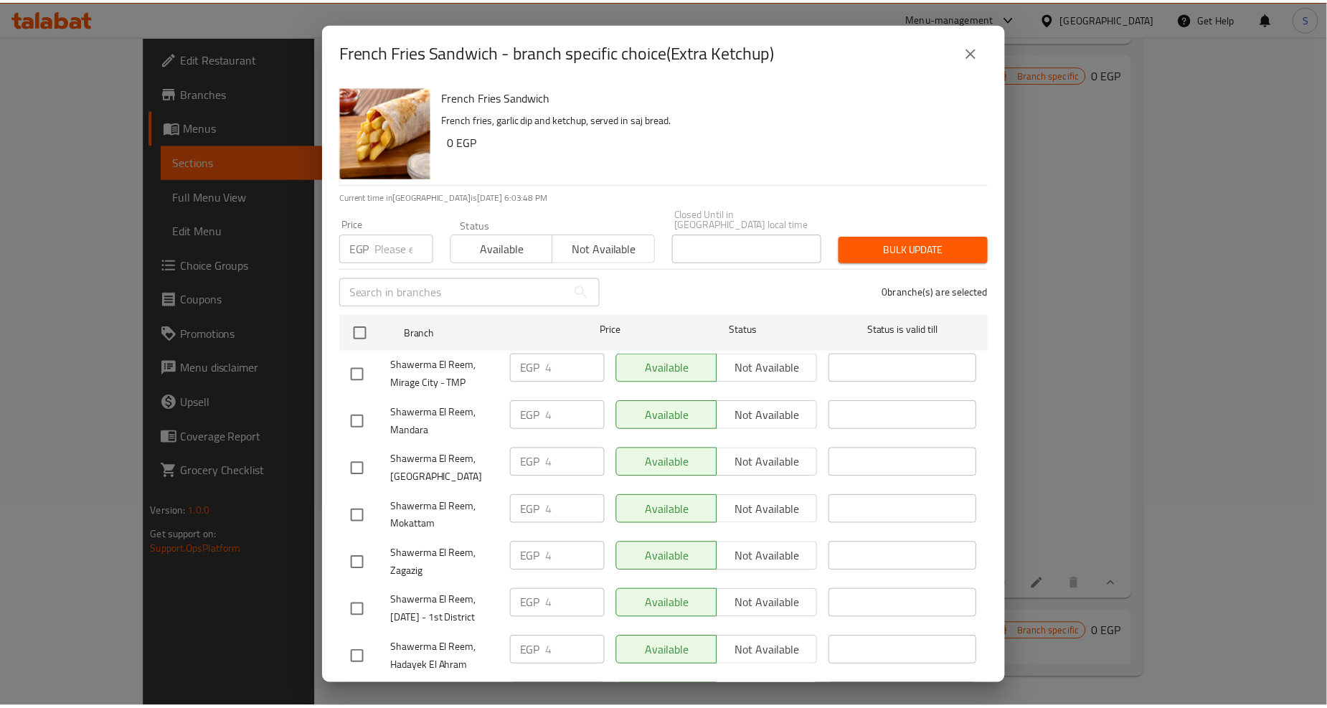
scroll to position [1245, 0]
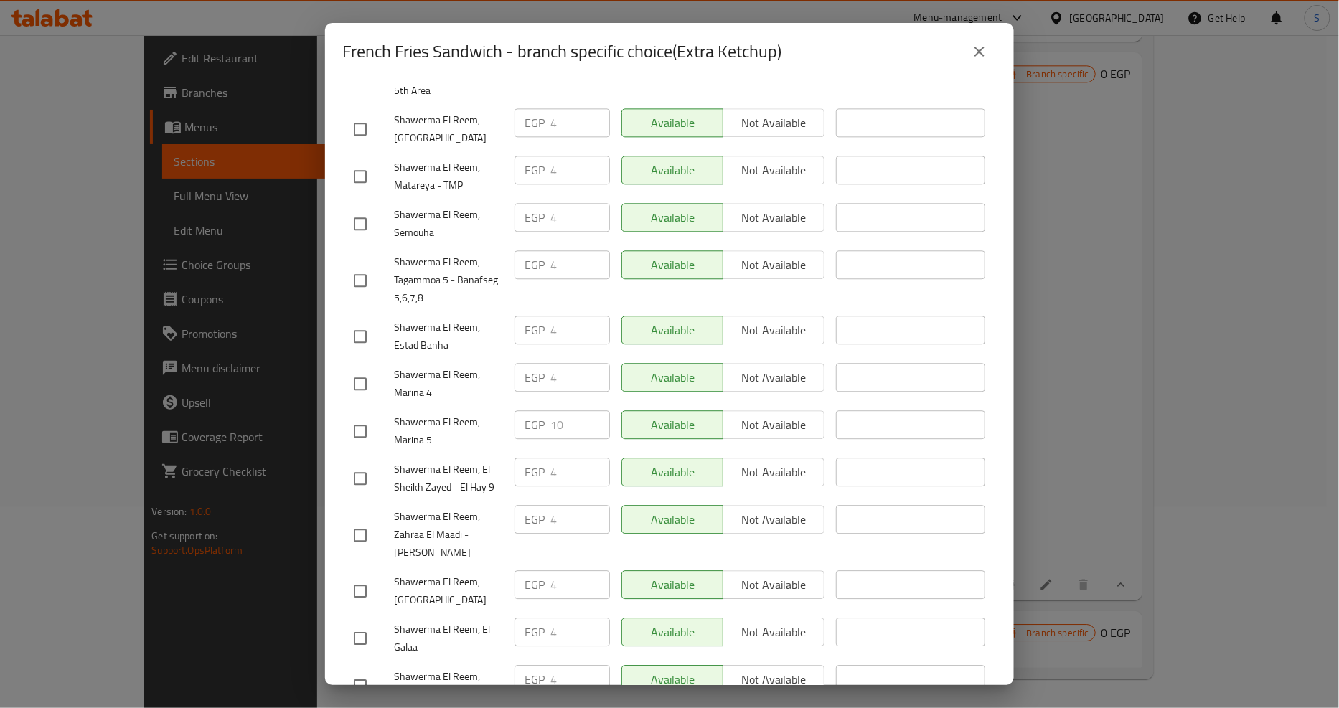
click at [976, 47] on icon "close" at bounding box center [979, 51] width 17 height 17
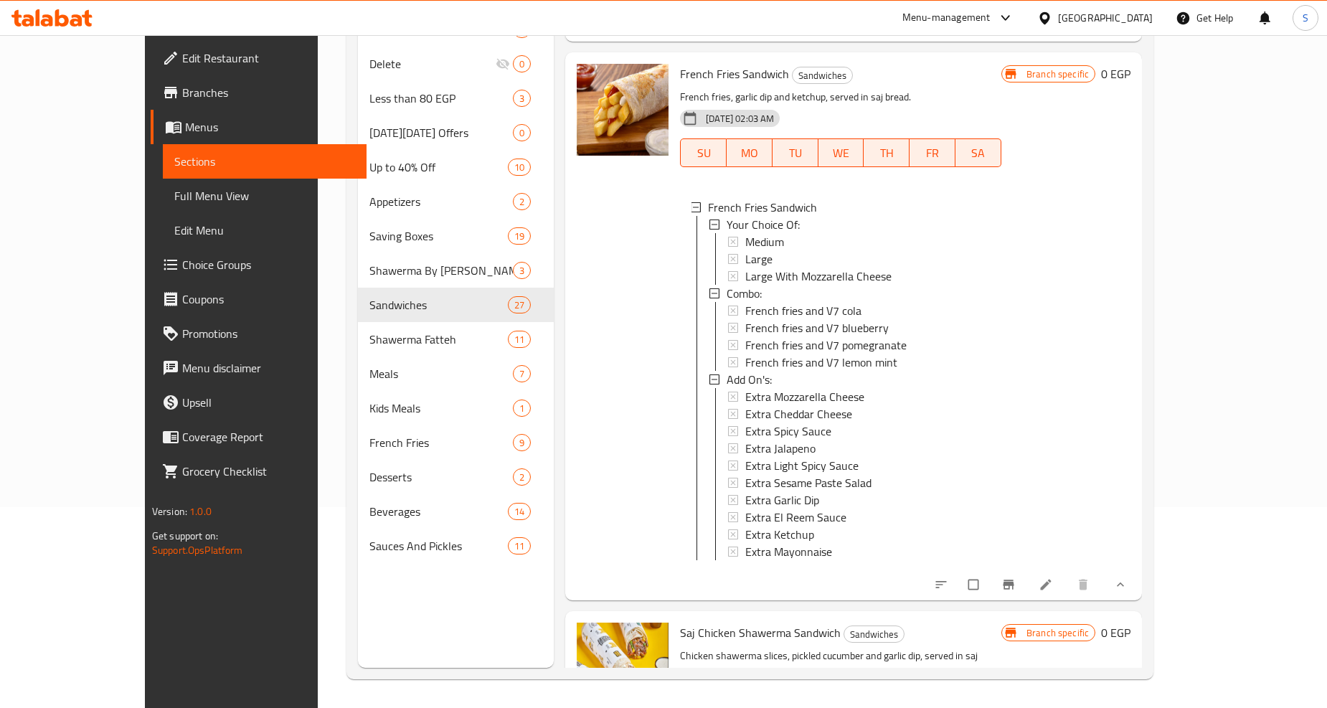
scroll to position [5579, 0]
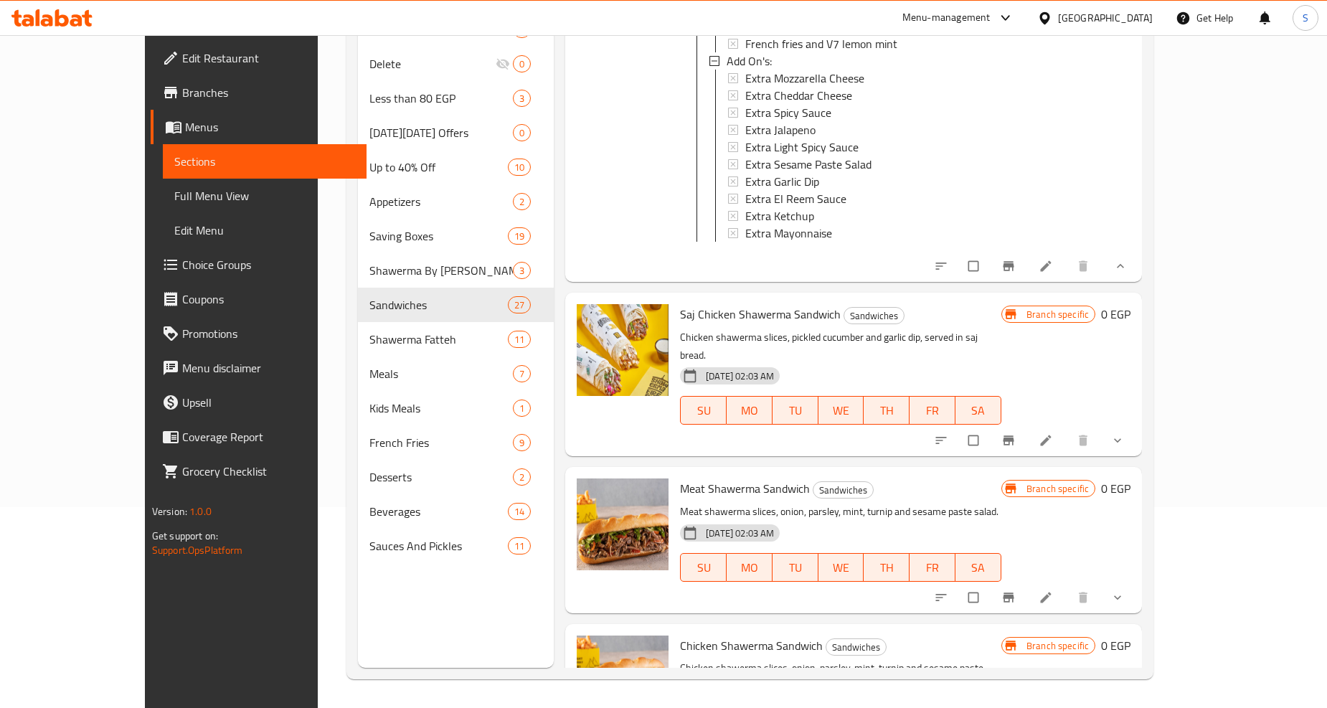
click at [1136, 425] on button "show more" at bounding box center [1119, 441] width 34 height 32
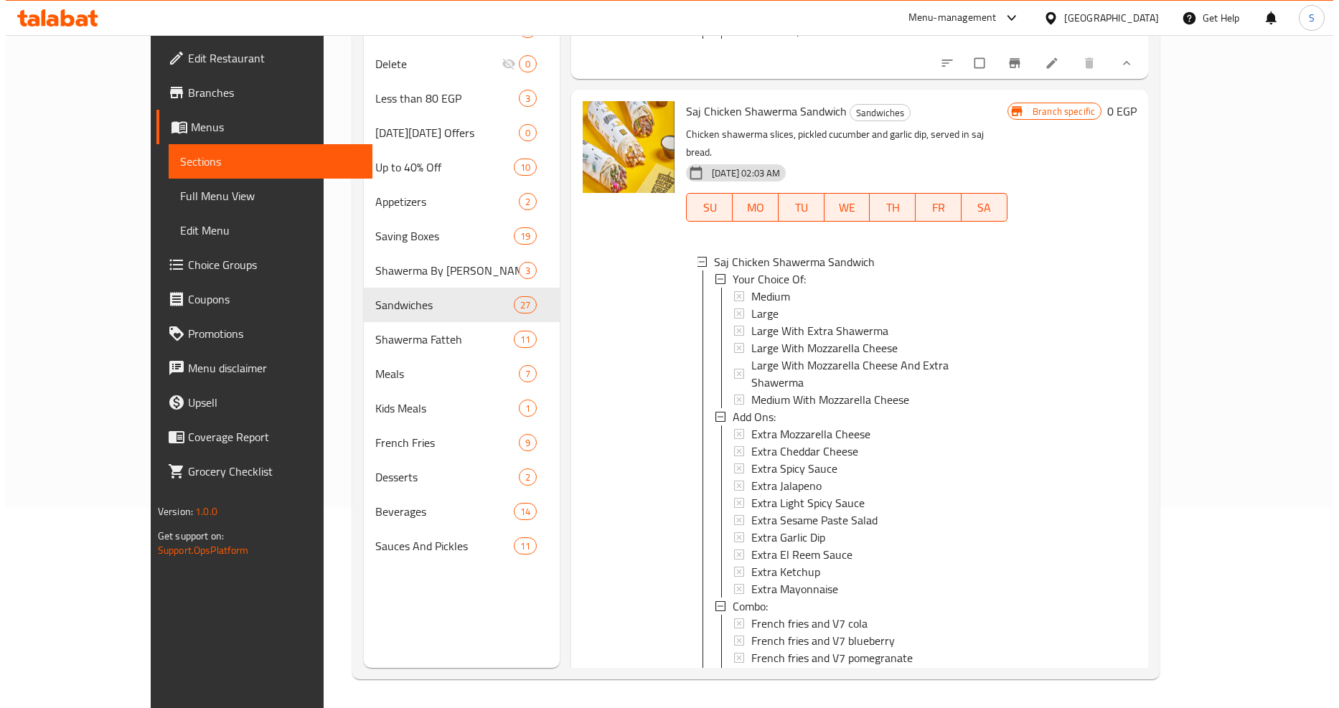
scroll to position [5819, 0]
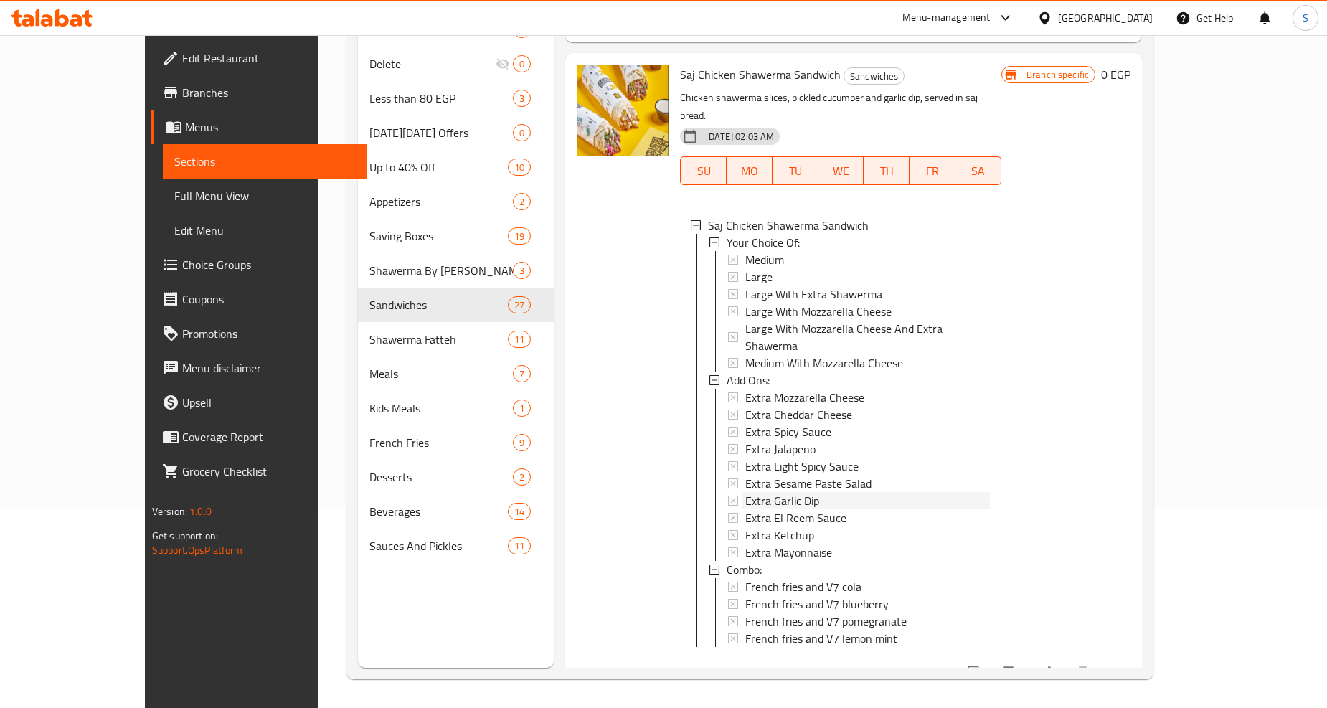
click at [745, 492] on span "Extra Garlic Dip" at bounding box center [782, 500] width 74 height 17
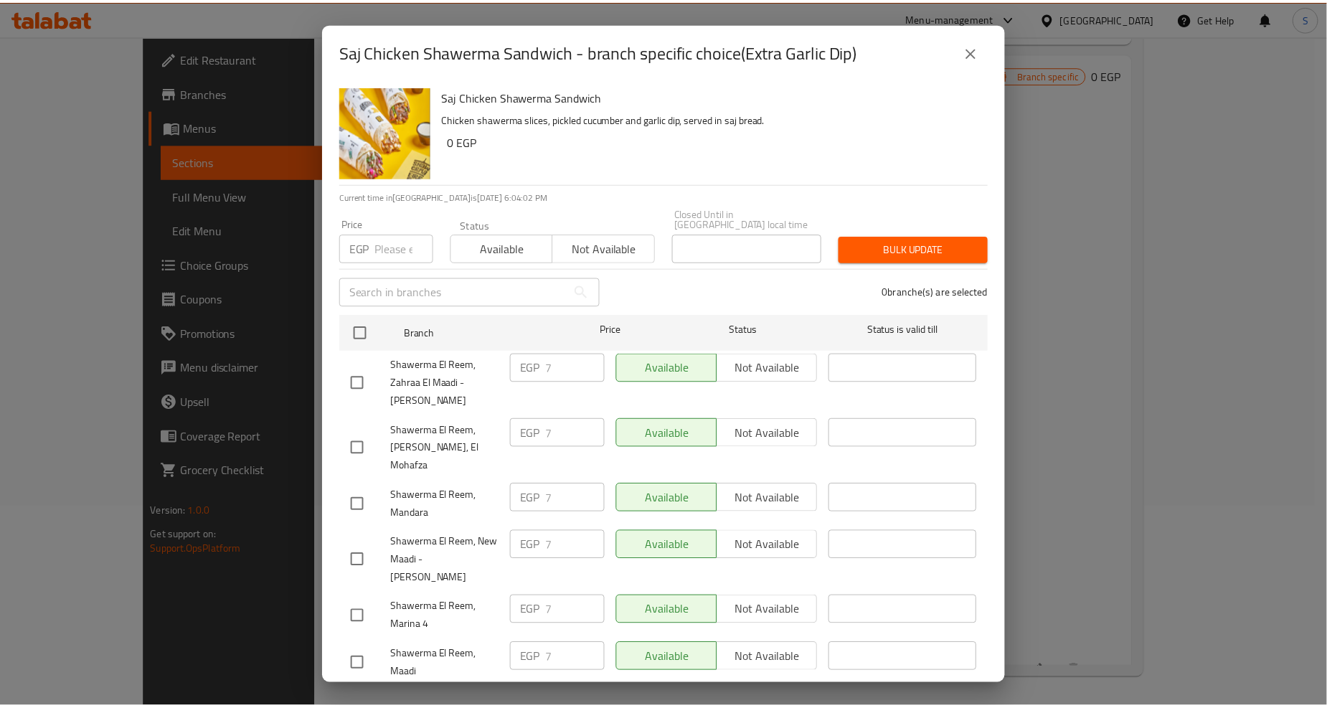
scroll to position [1354, 0]
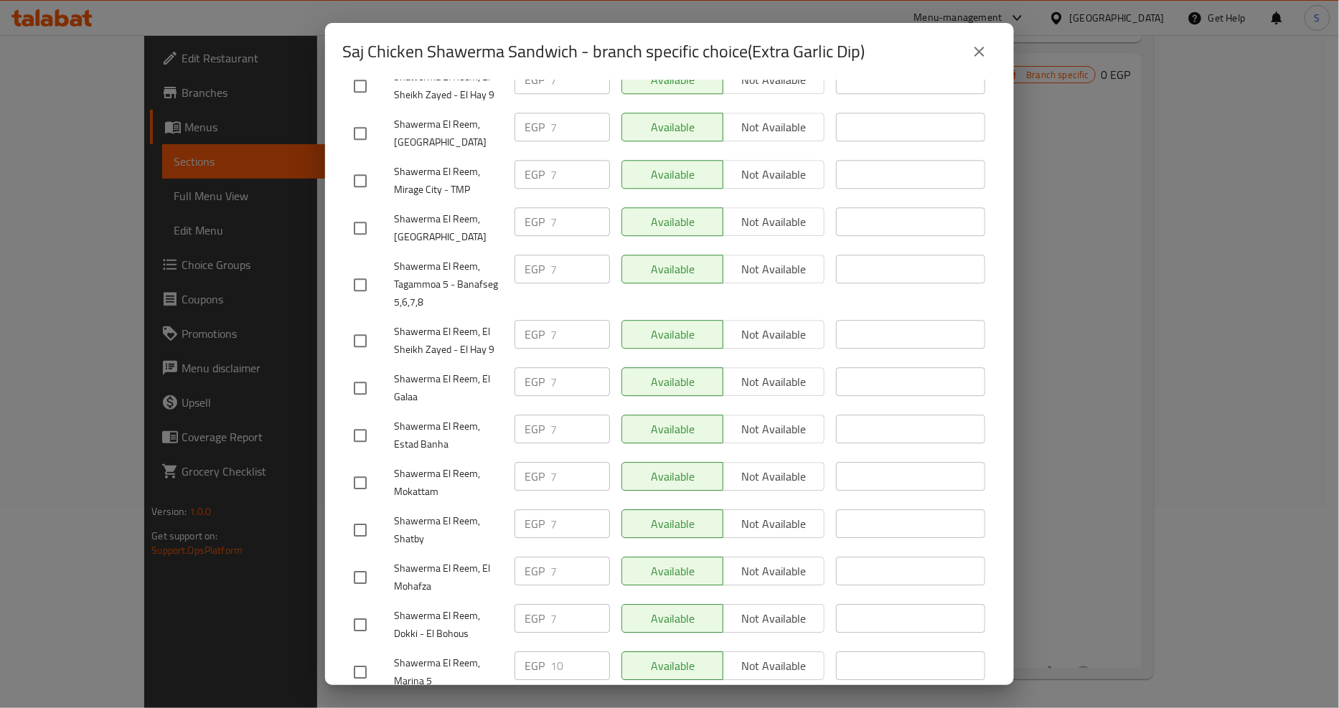
click at [981, 52] on icon "close" at bounding box center [979, 51] width 17 height 17
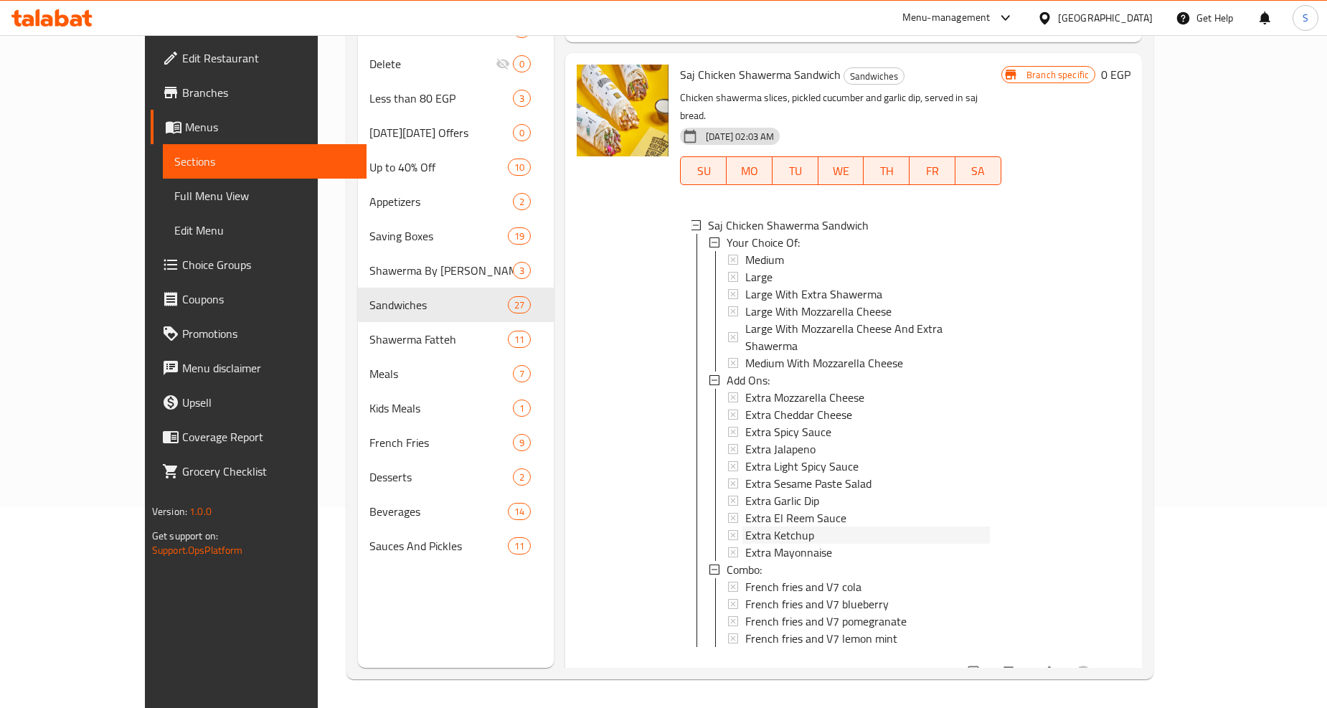
click at [748, 527] on span "Extra Ketchup" at bounding box center [779, 535] width 69 height 17
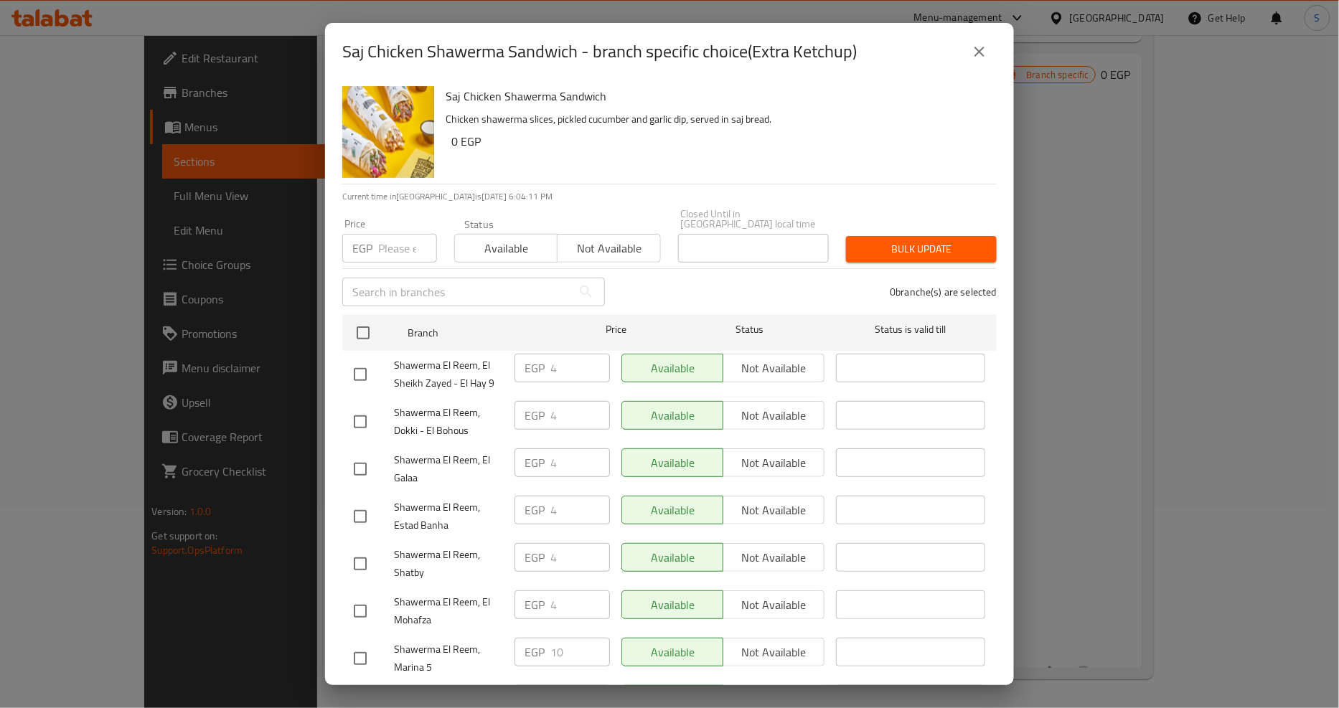
click at [972, 55] on icon "close" at bounding box center [979, 51] width 17 height 17
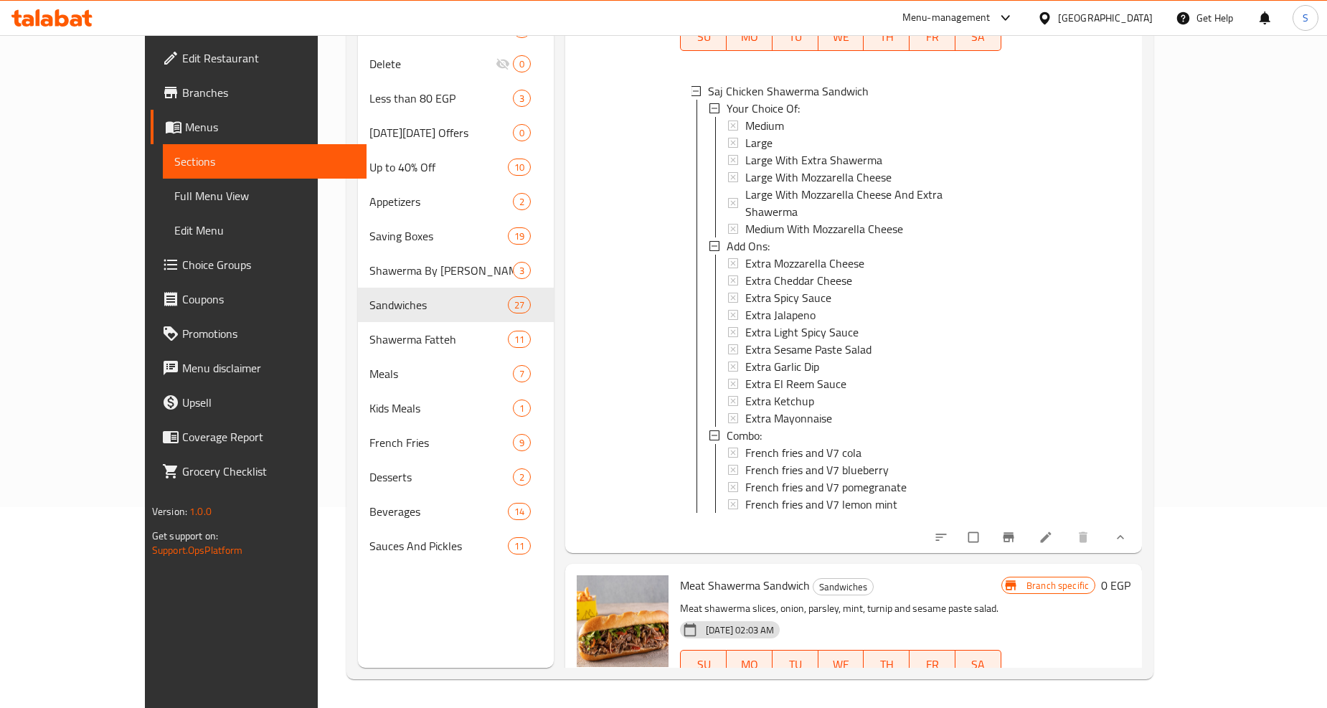
scroll to position [6138, 0]
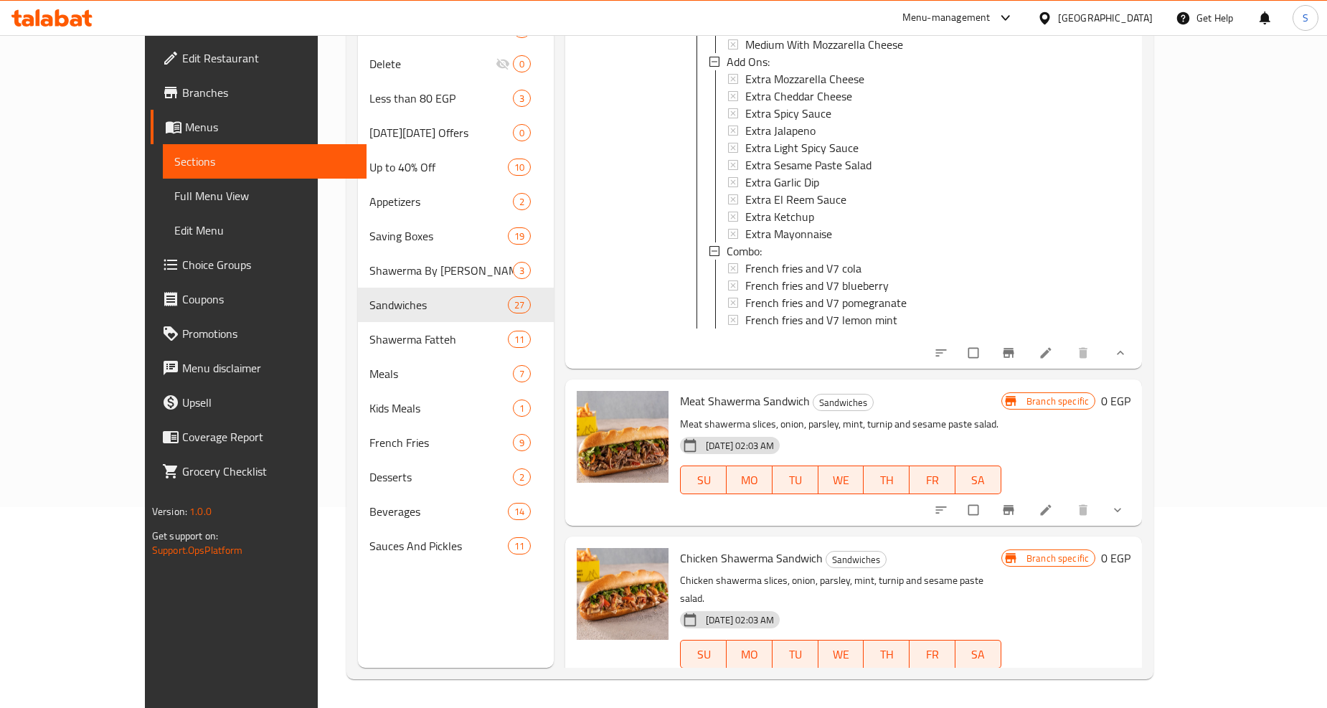
click at [1125, 503] on icon "show more" at bounding box center [1118, 510] width 14 height 14
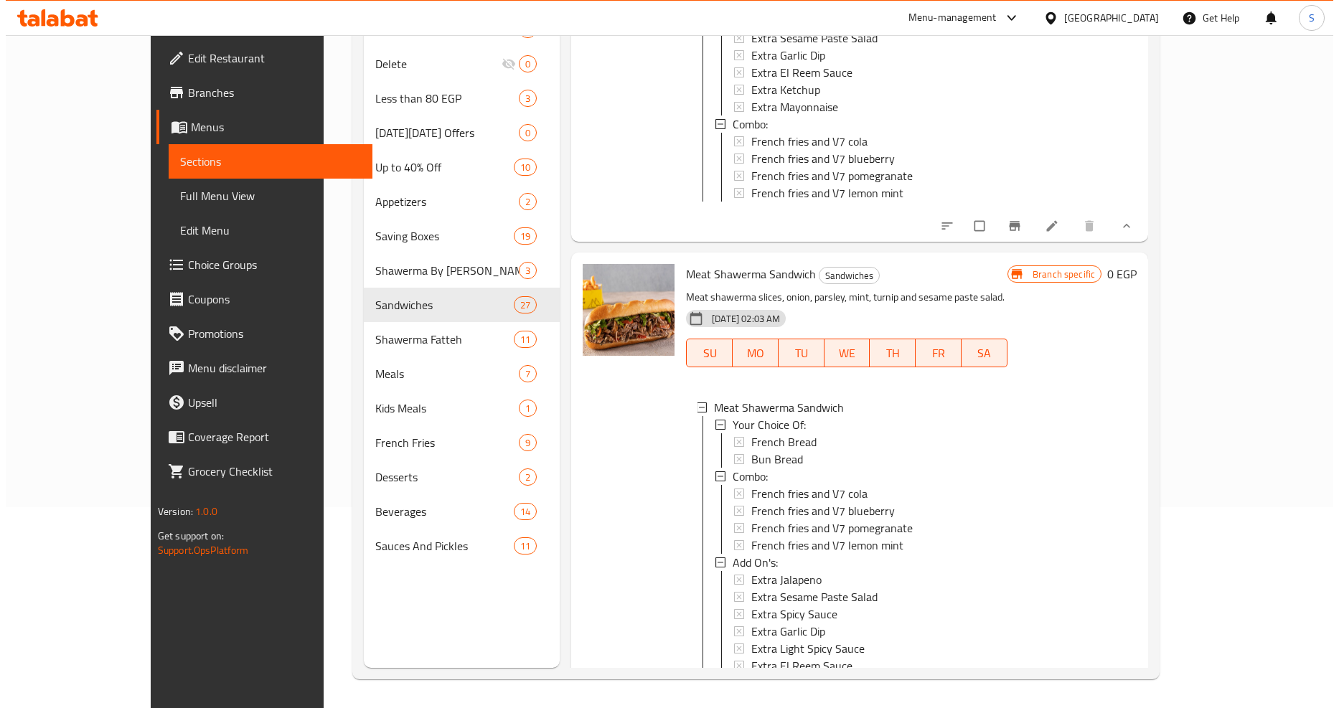
scroll to position [6377, 0]
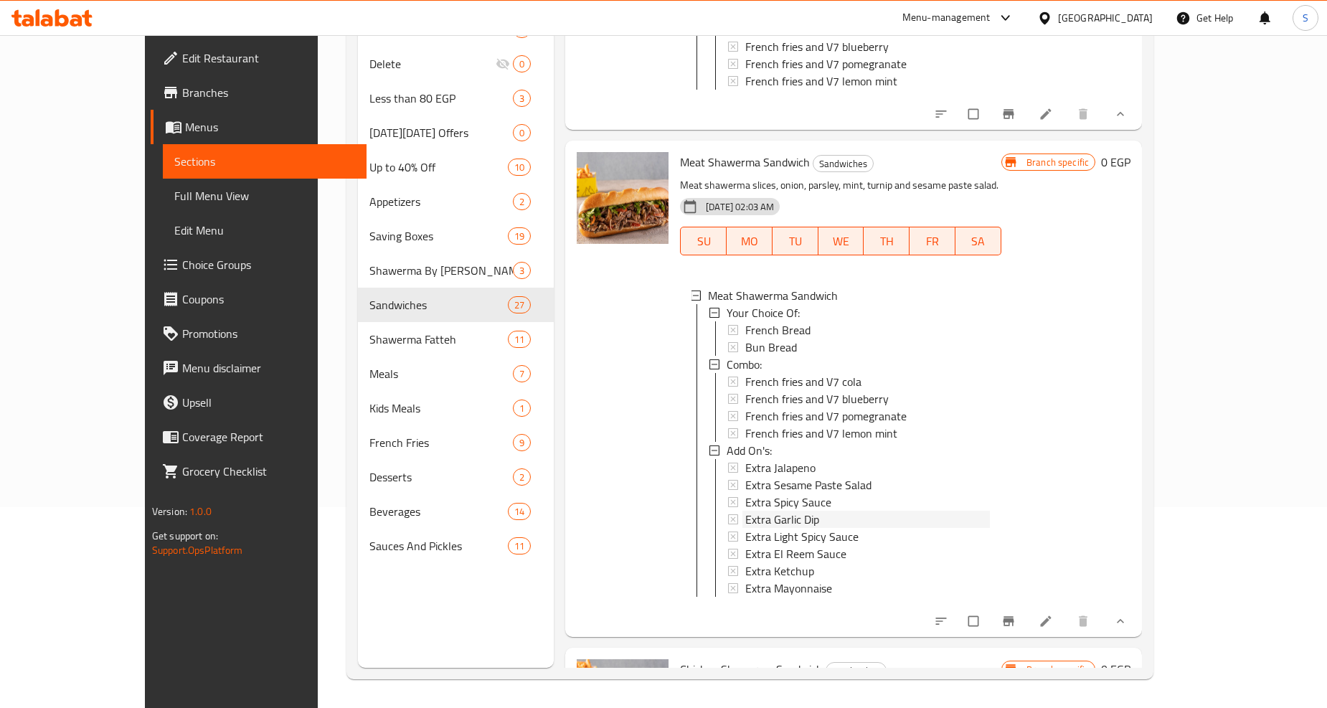
click at [745, 511] on span "Extra Garlic Dip" at bounding box center [782, 519] width 74 height 17
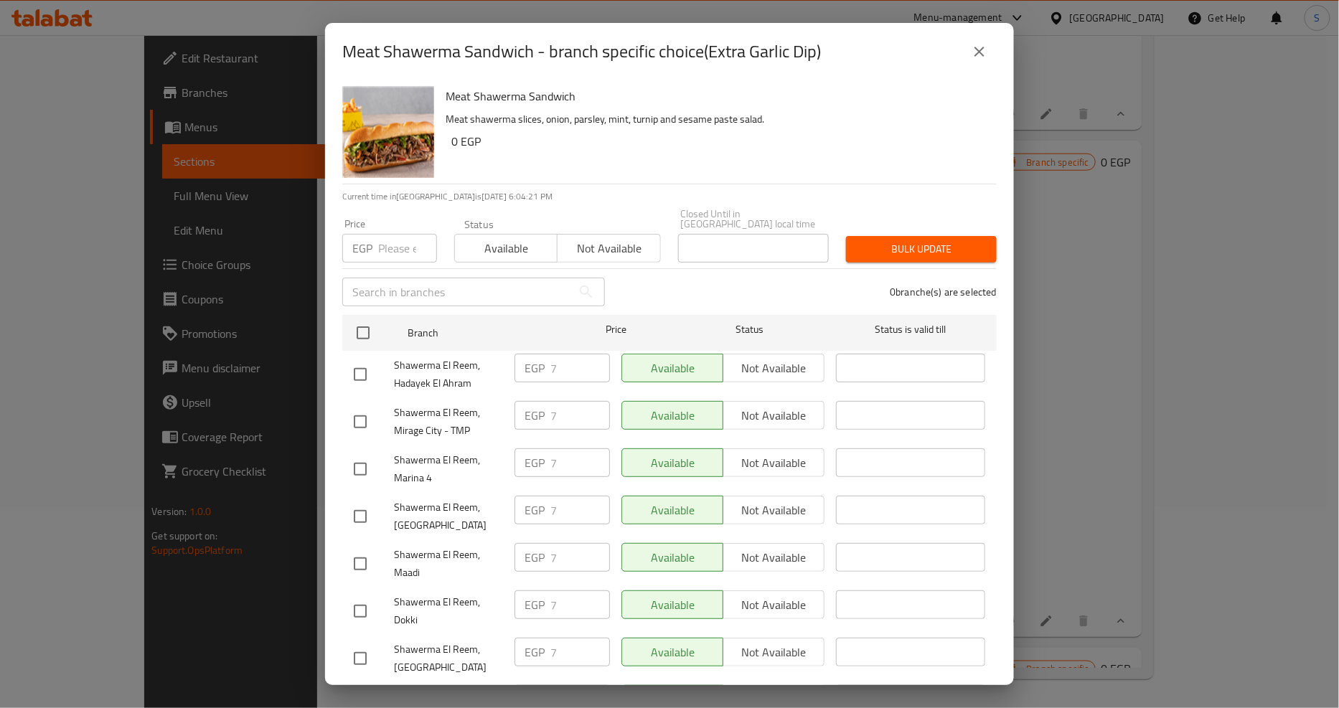
scroll to position [1263, 0]
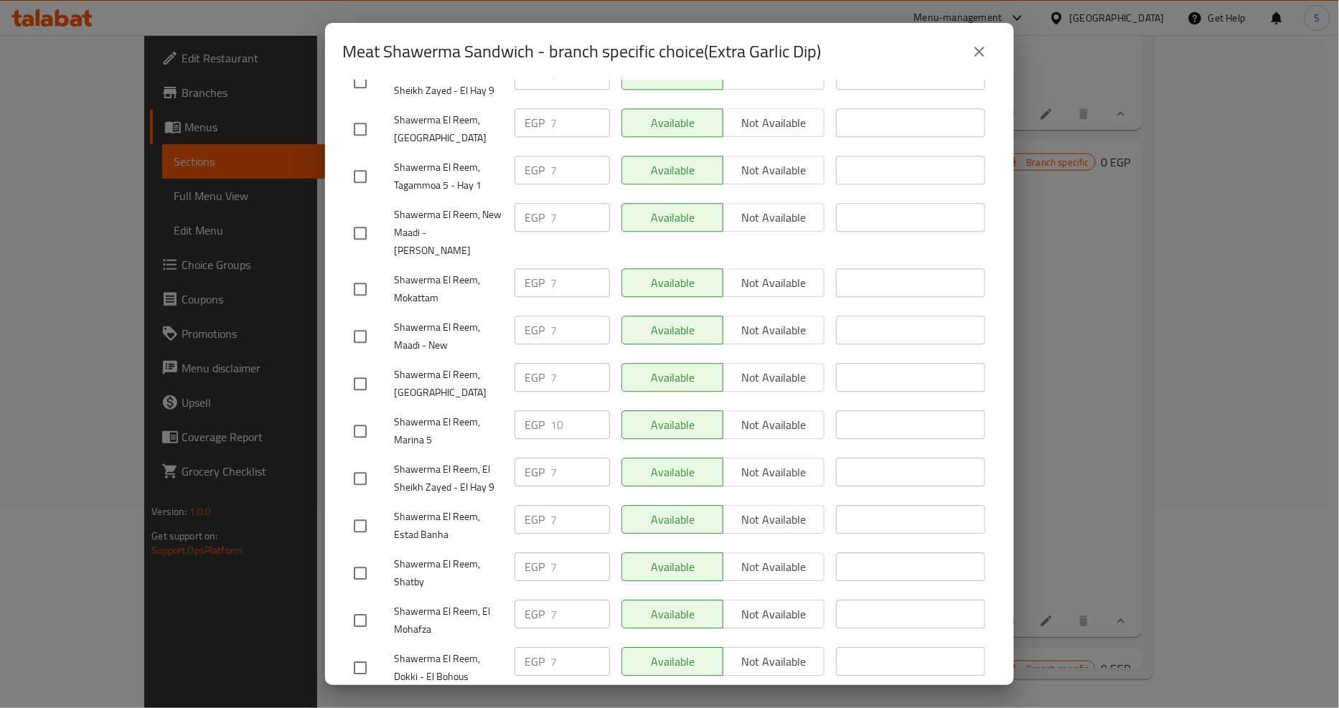
click at [974, 49] on icon "close" at bounding box center [979, 51] width 17 height 17
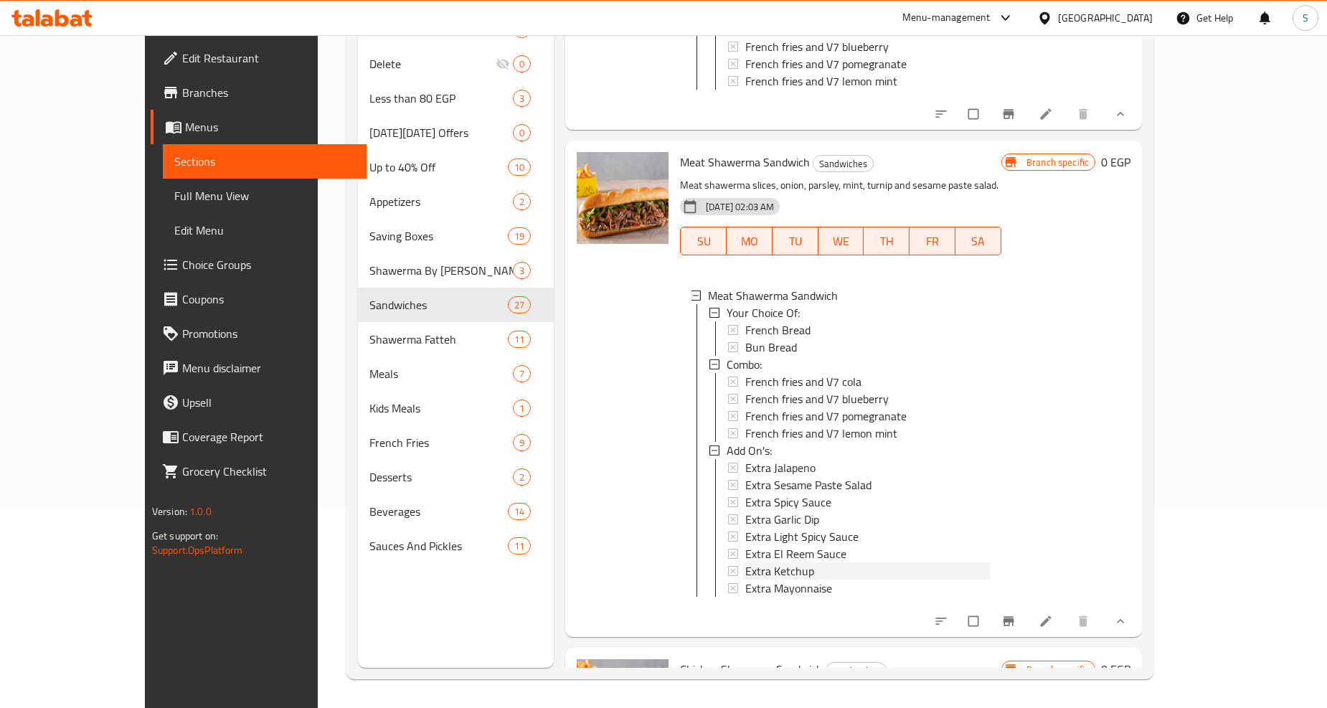
click at [745, 562] on span "Extra Ketchup" at bounding box center [779, 570] width 69 height 17
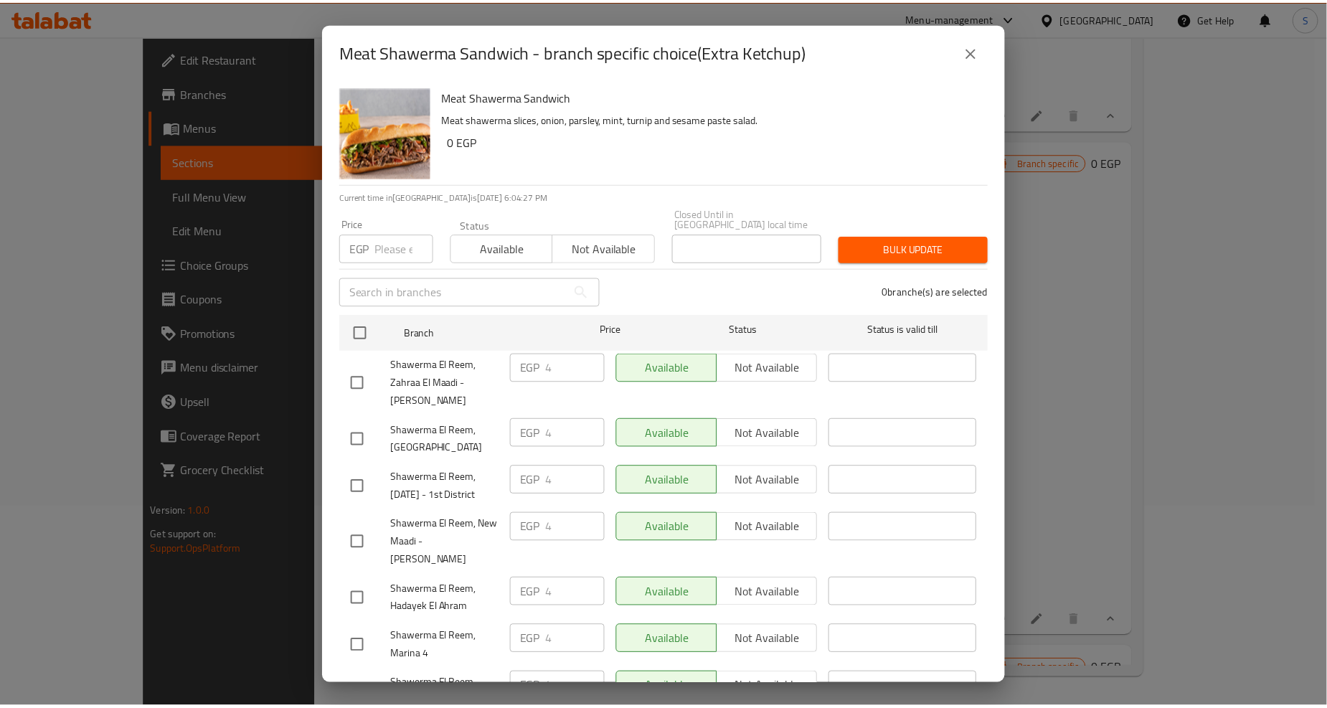
scroll to position [1169, 0]
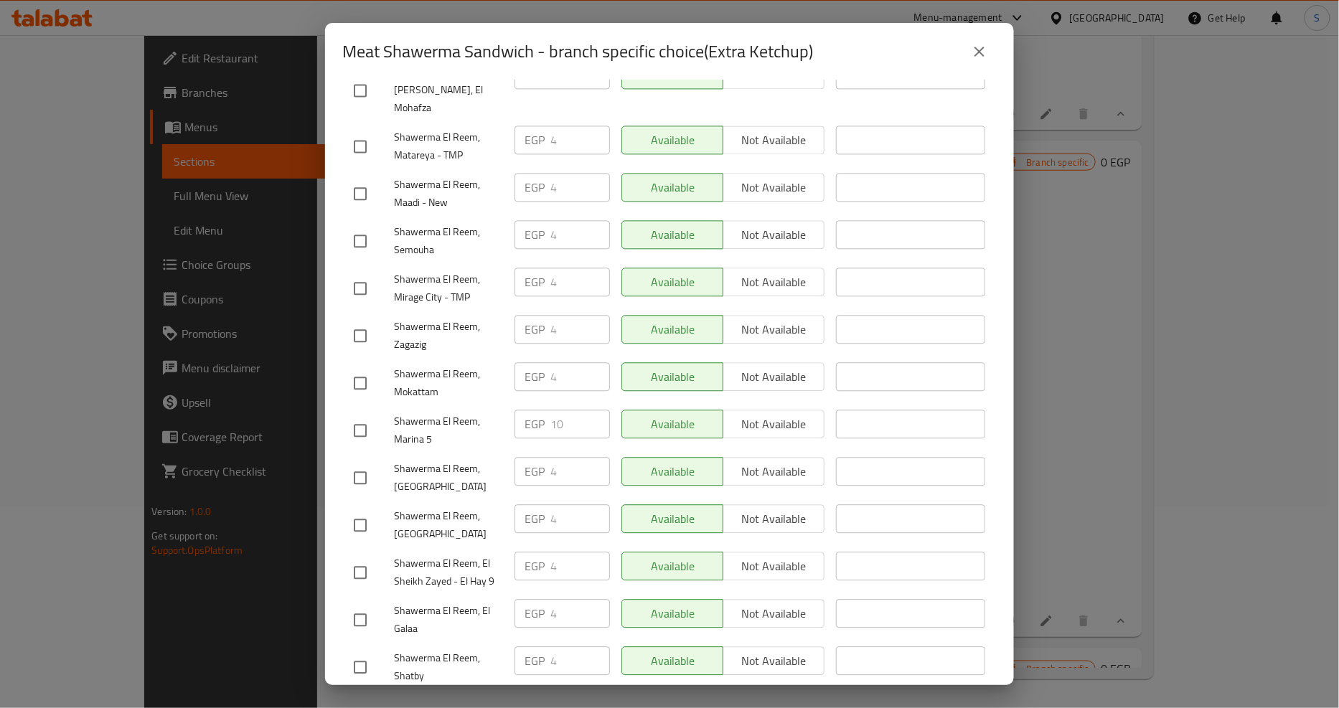
click at [977, 47] on icon "close" at bounding box center [979, 51] width 17 height 17
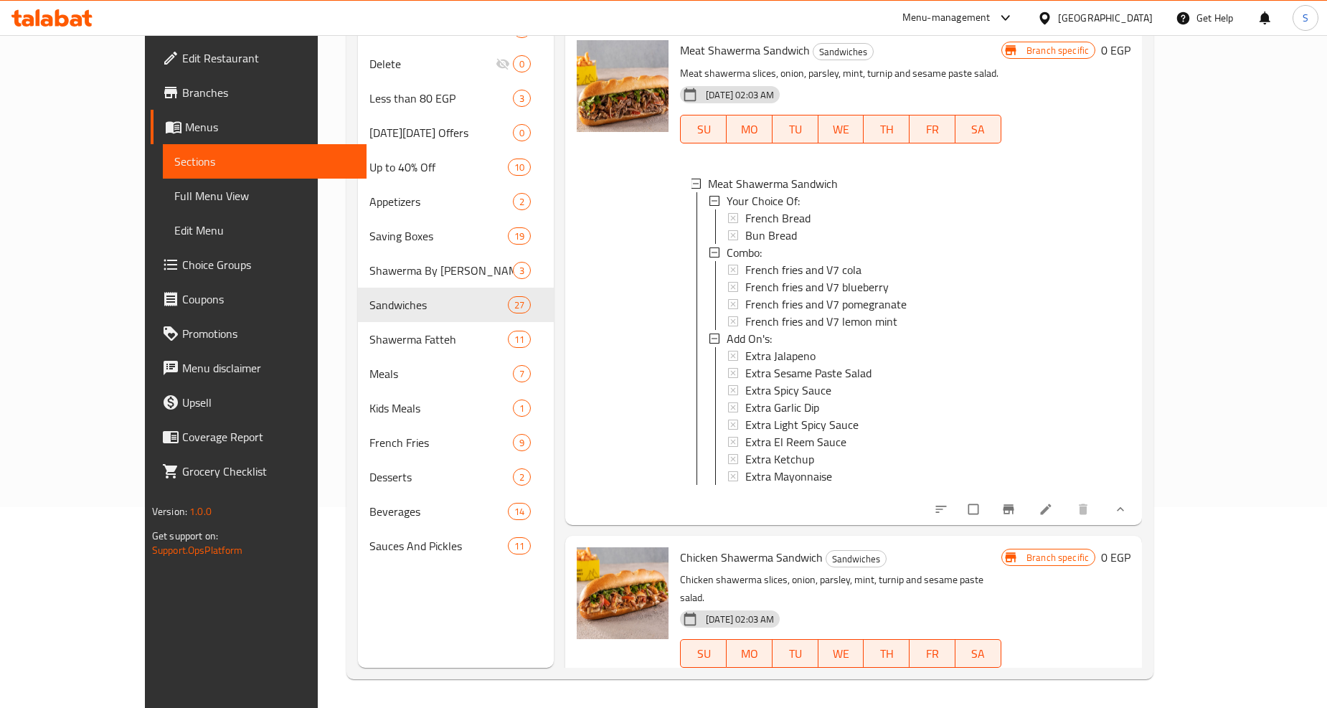
scroll to position [6696, 0]
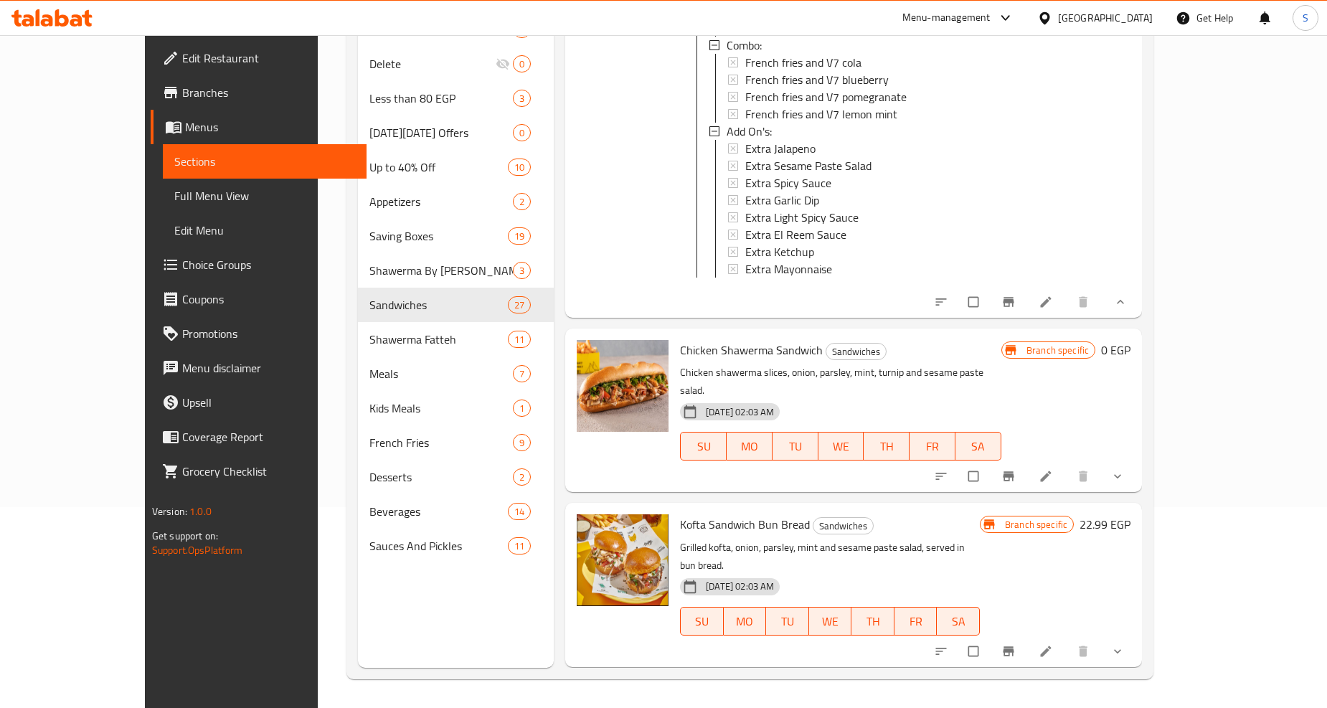
click at [1128, 469] on span "show more" at bounding box center [1119, 476] width 17 height 14
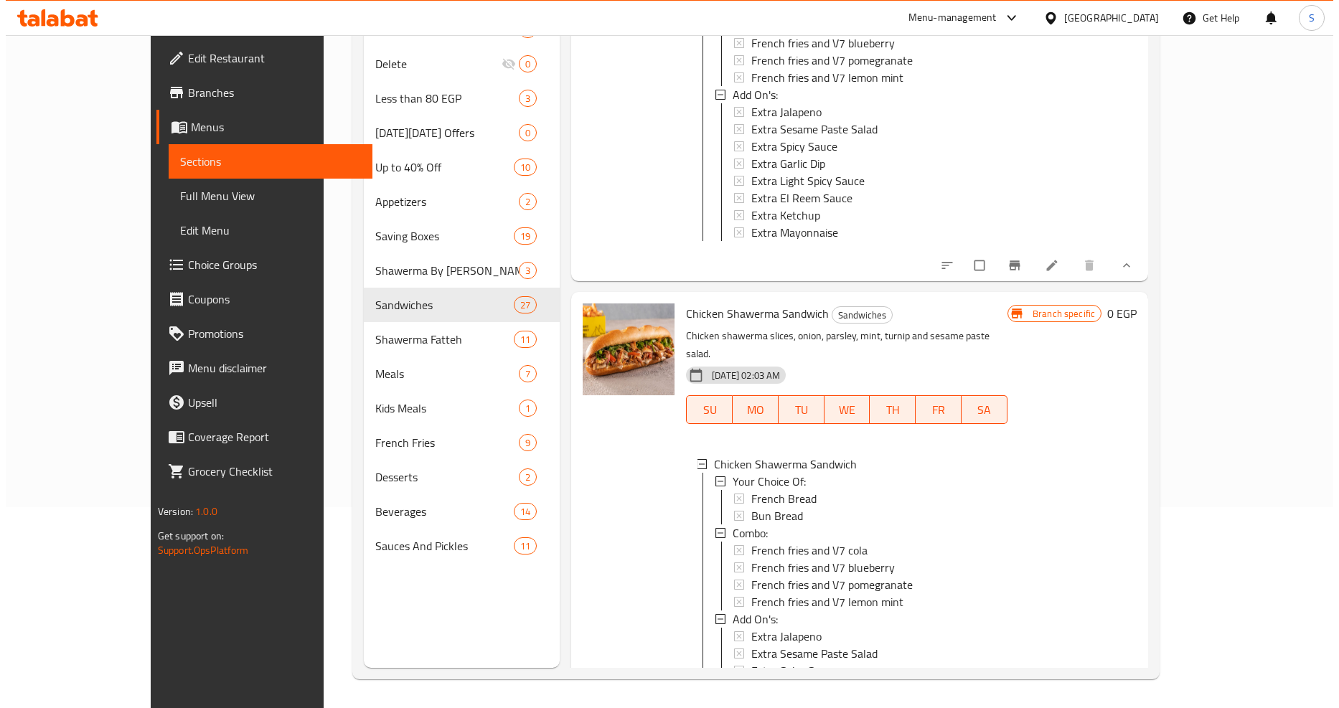
scroll to position [6935, 0]
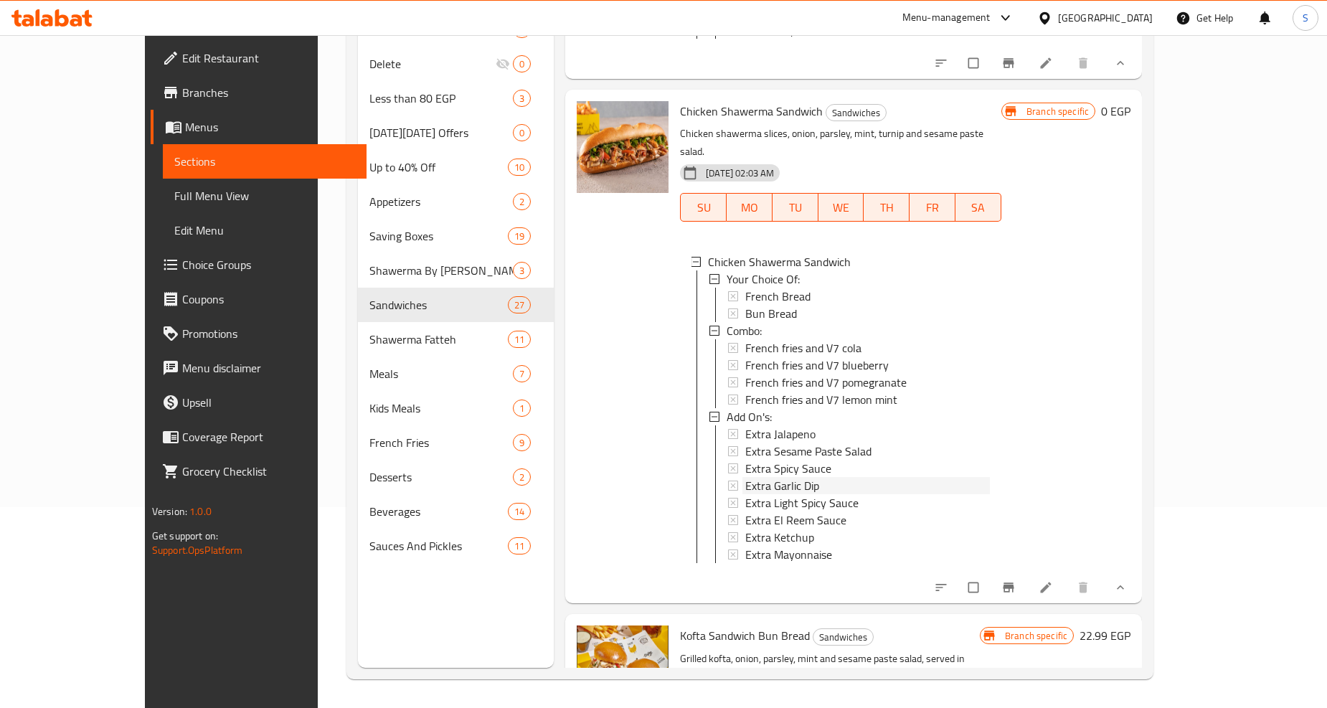
click at [750, 477] on span "Extra Garlic Dip" at bounding box center [782, 485] width 74 height 17
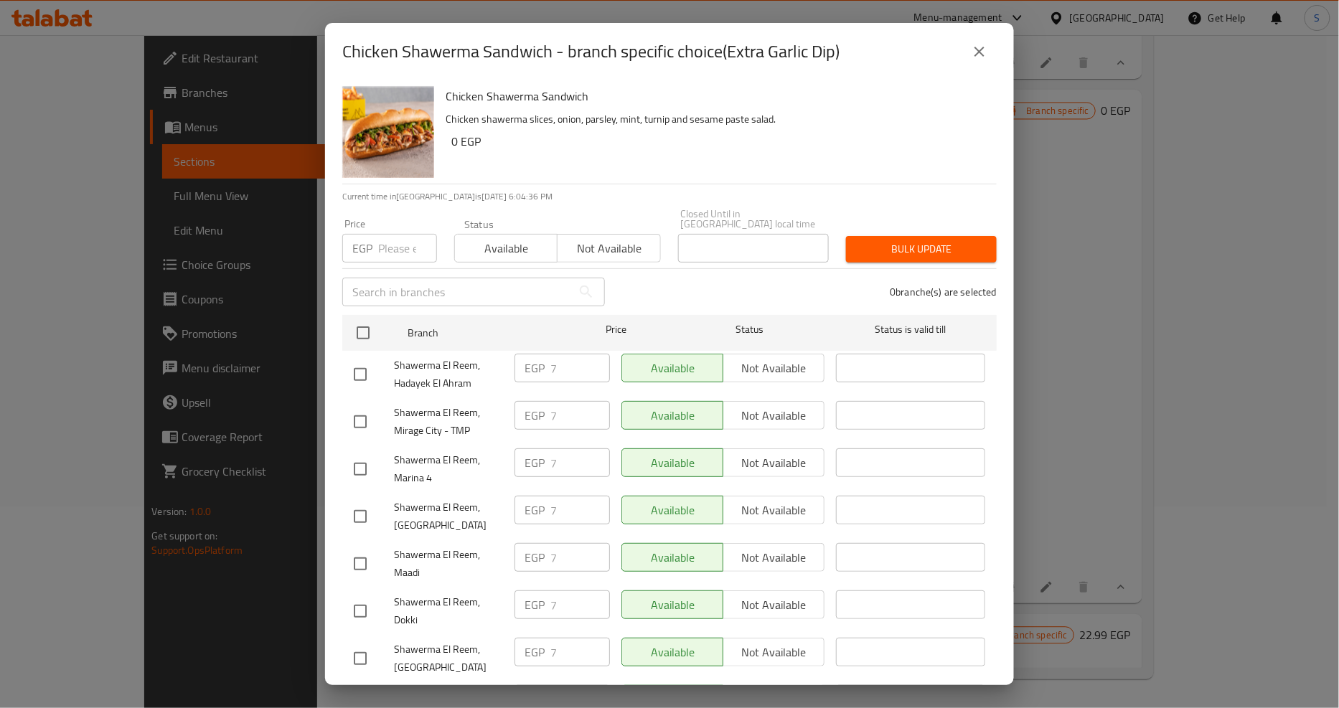
scroll to position [1263, 0]
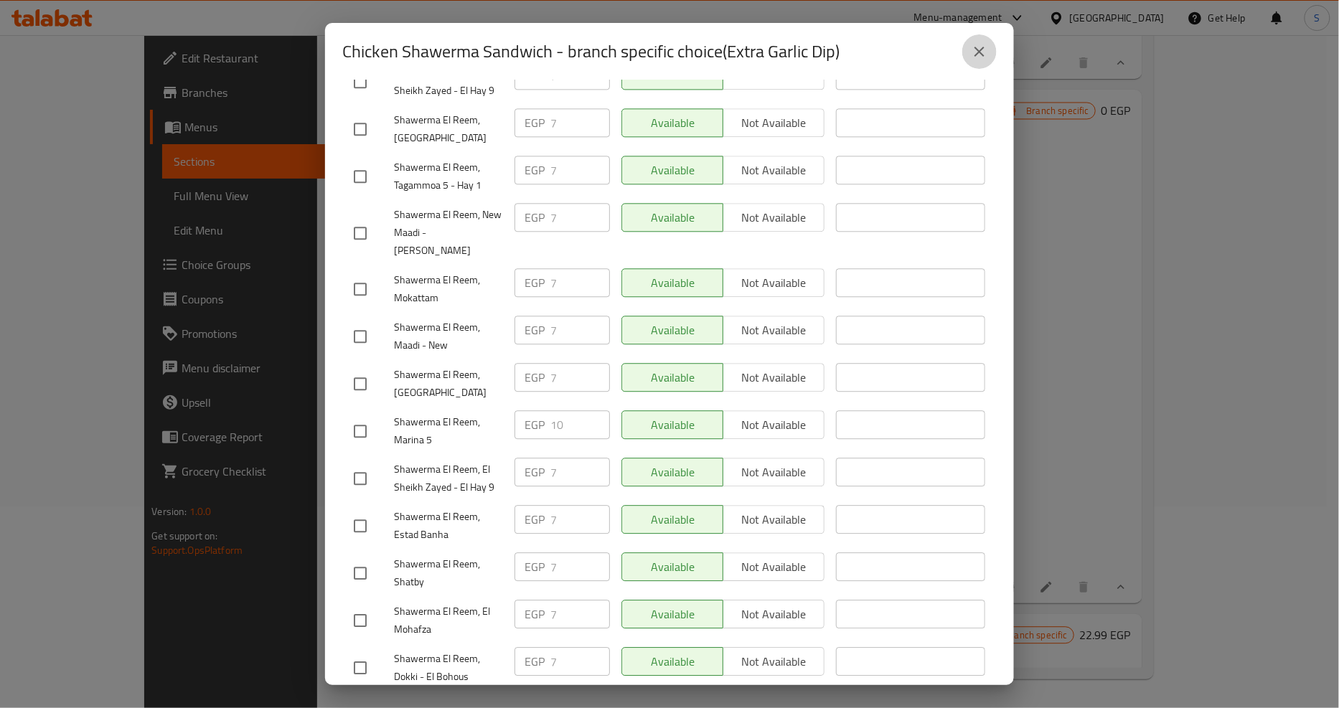
click at [983, 55] on icon "close" at bounding box center [979, 52] width 10 height 10
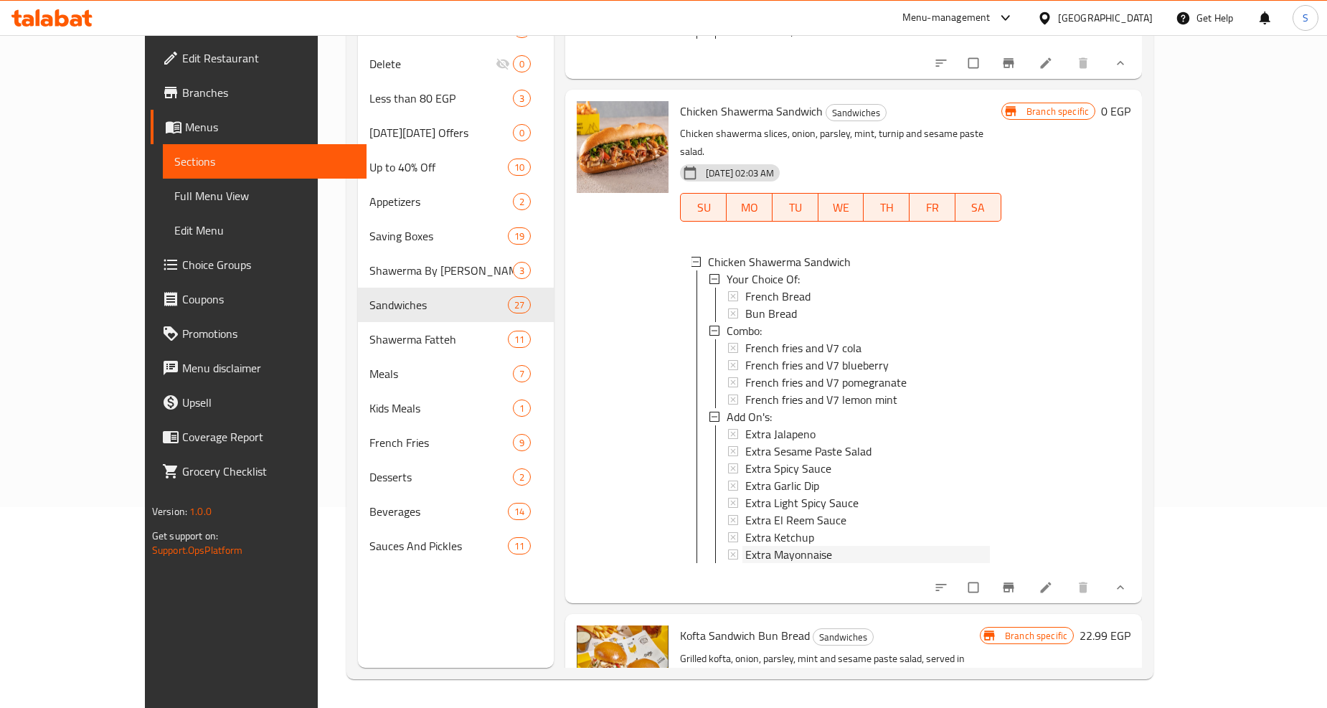
click at [745, 546] on span "Extra Mayonnaise" at bounding box center [788, 554] width 87 height 17
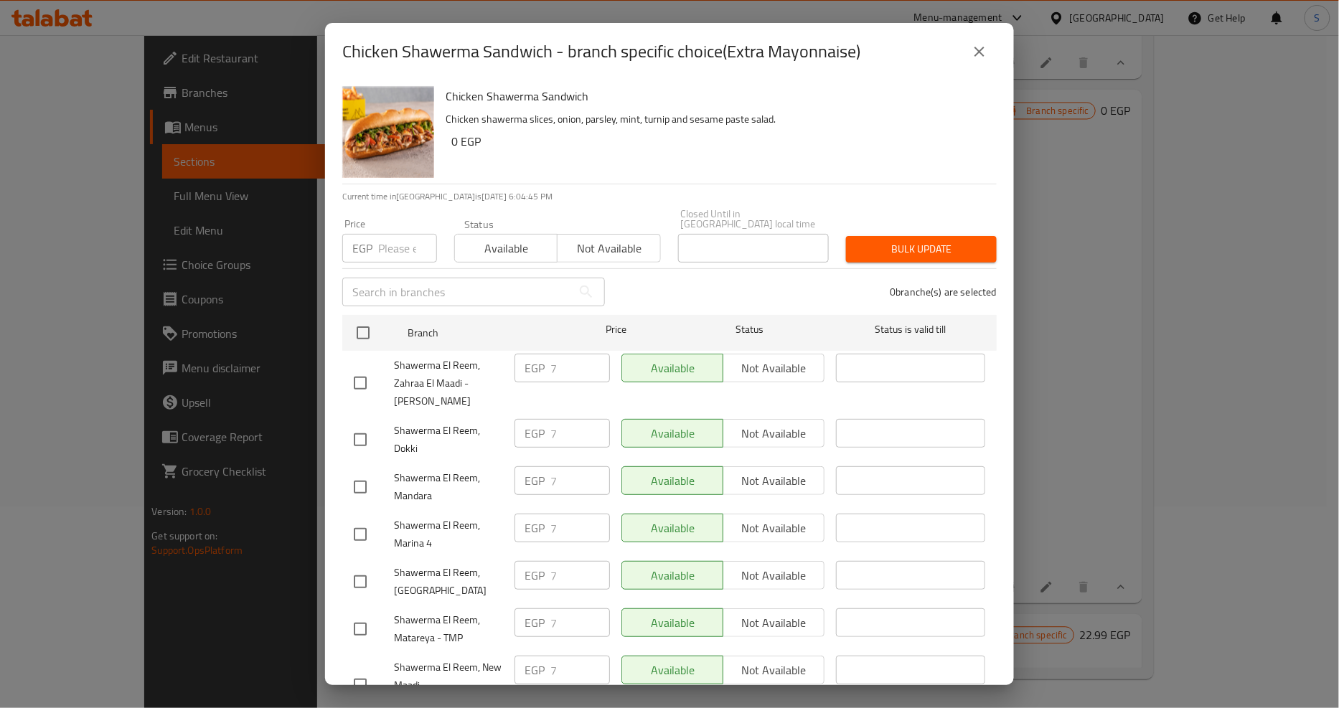
click at [983, 49] on icon "close" at bounding box center [979, 51] width 17 height 17
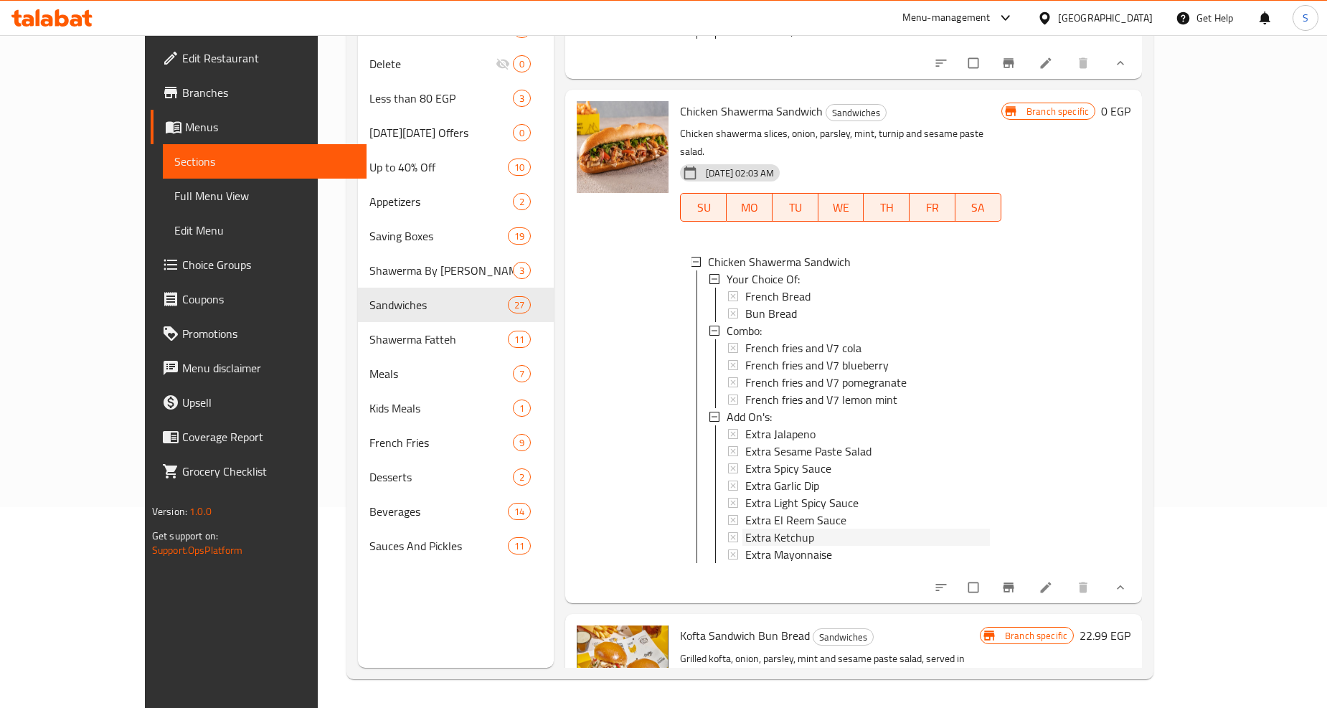
click at [746, 529] on span "Extra Ketchup" at bounding box center [779, 537] width 69 height 17
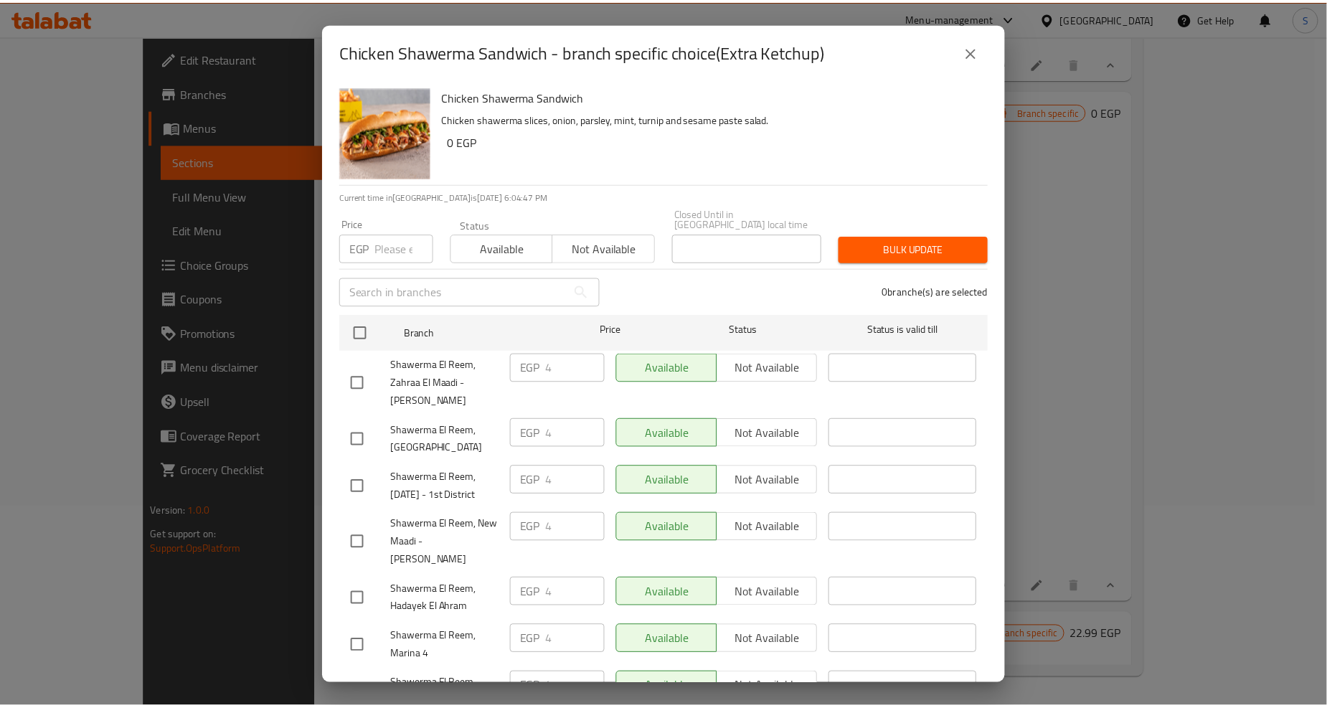
scroll to position [1169, 0]
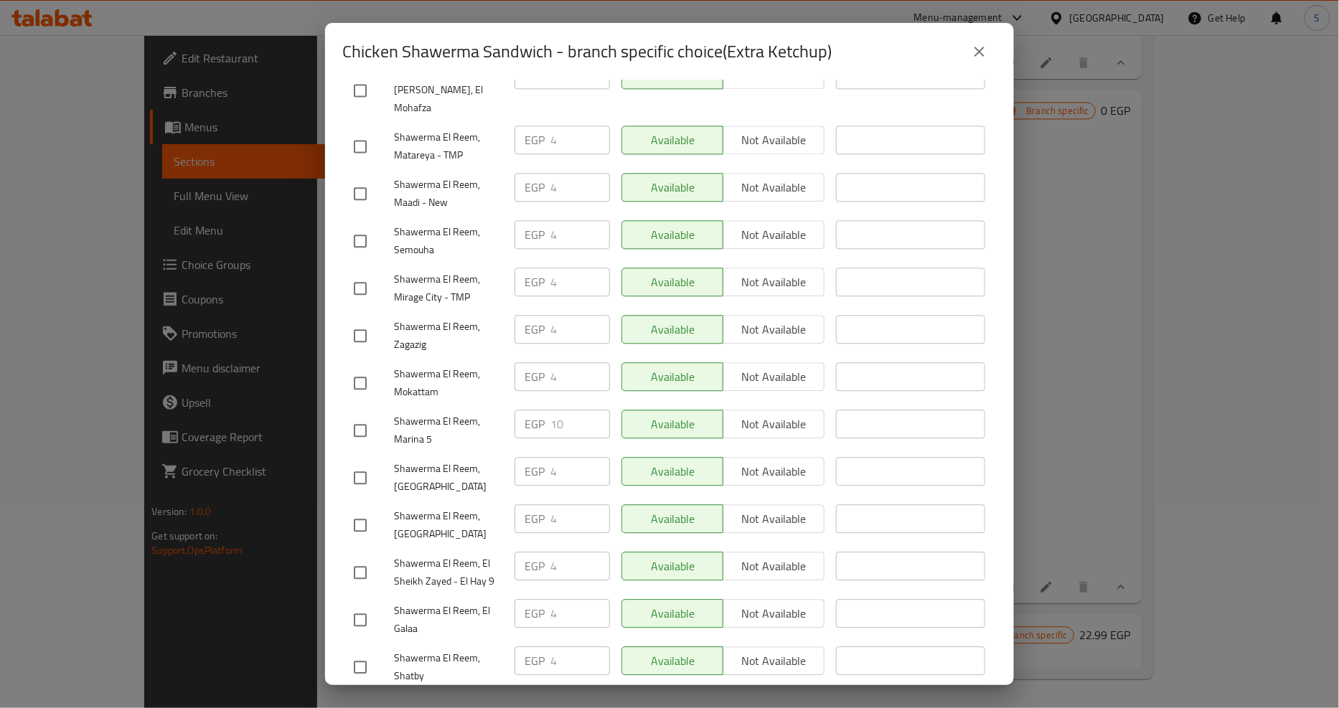
click at [991, 45] on button "close" at bounding box center [979, 51] width 34 height 34
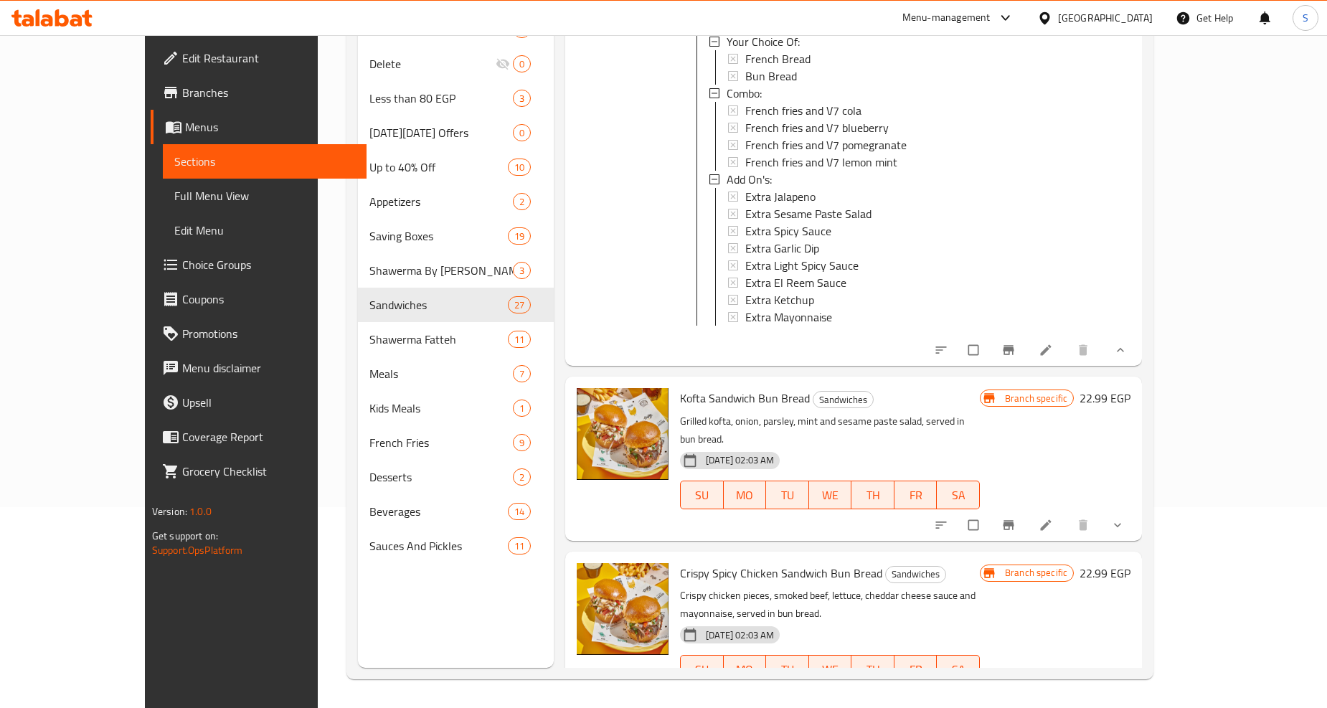
scroll to position [7174, 0]
click at [1125, 516] on icon "show more" at bounding box center [1118, 523] width 14 height 14
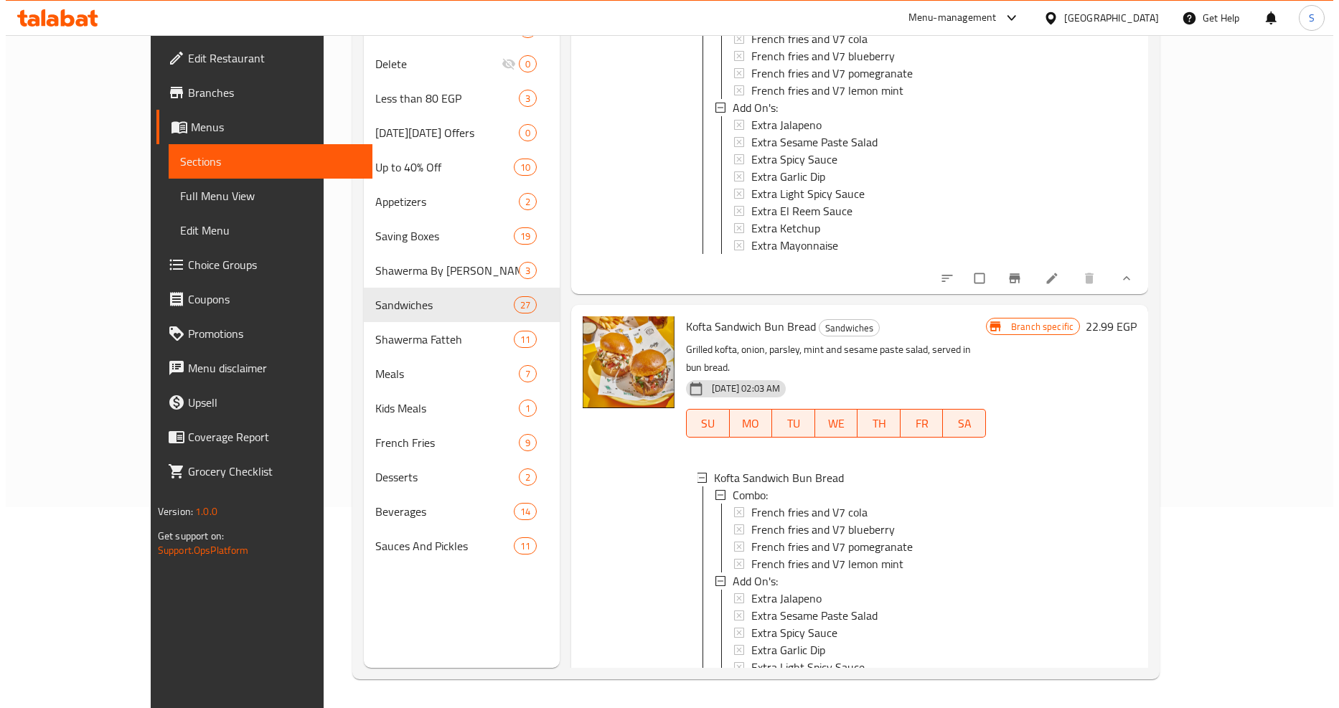
scroll to position [7413, 0]
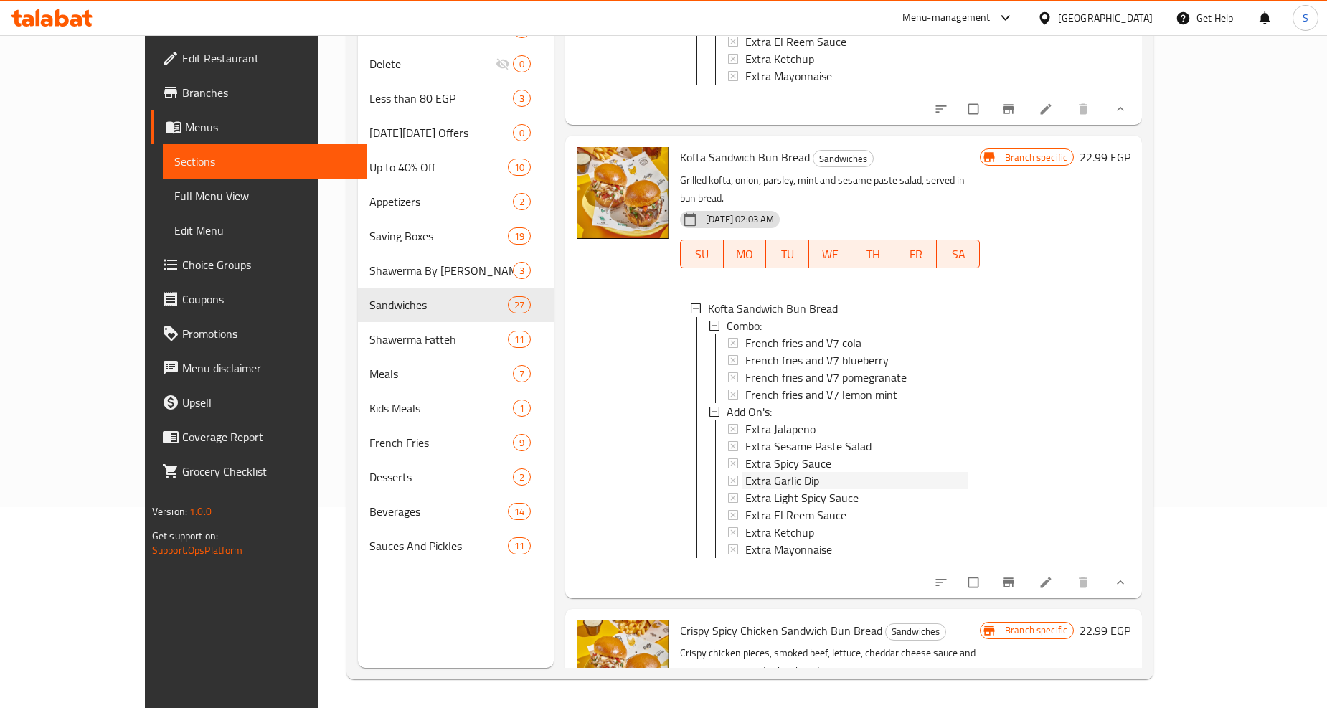
click at [745, 472] on span "Extra Garlic Dip" at bounding box center [782, 480] width 74 height 17
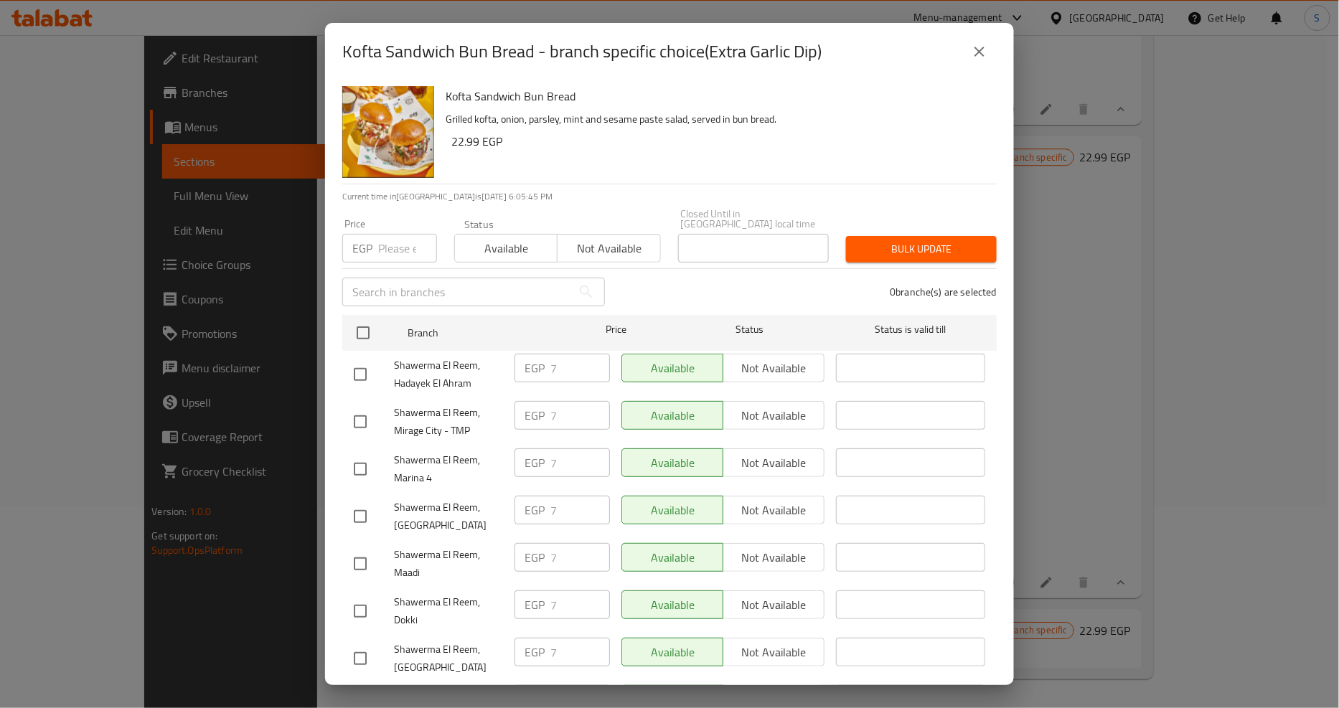
scroll to position [1263, 0]
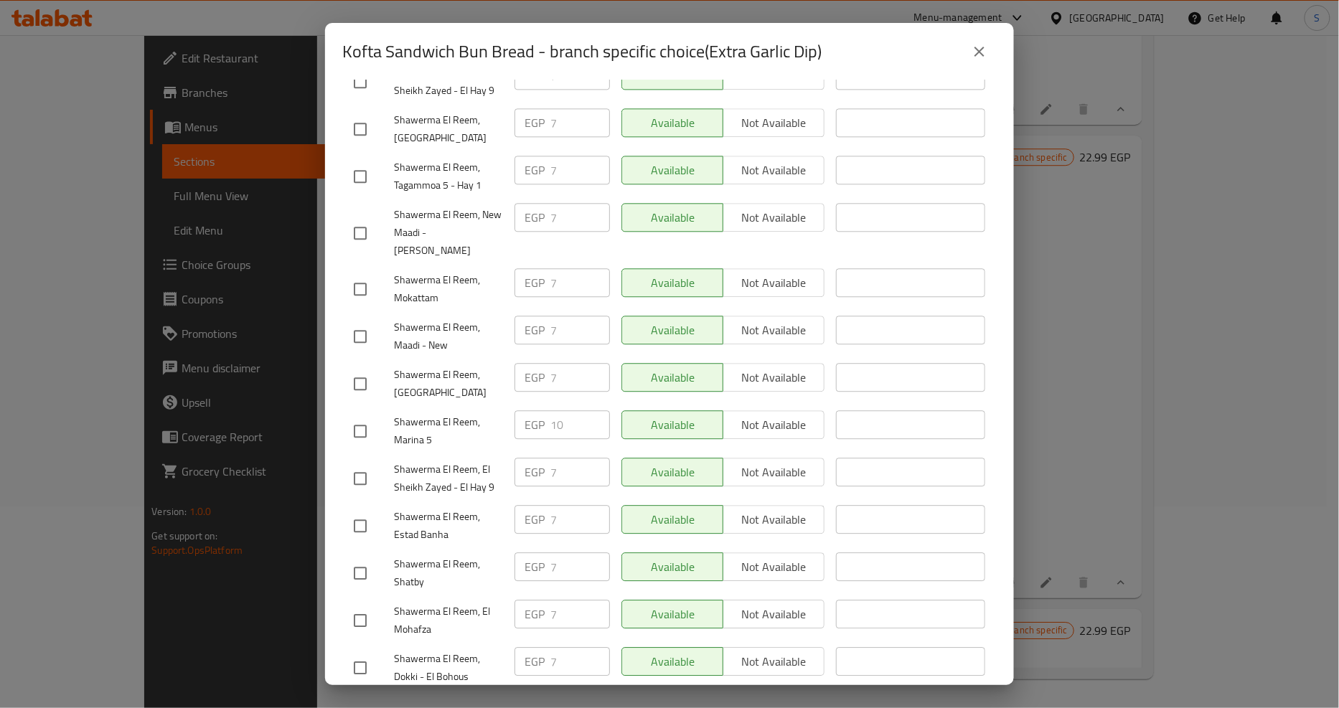
click at [991, 46] on button "close" at bounding box center [979, 51] width 34 height 34
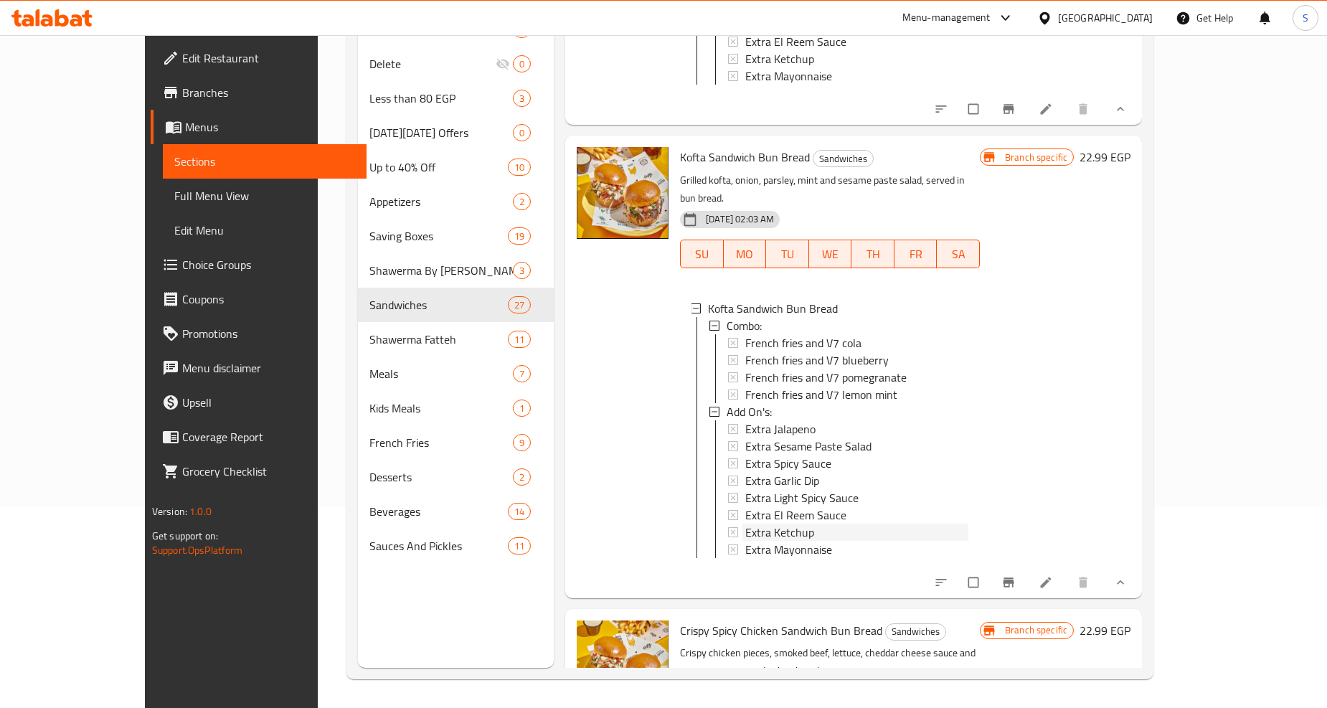
click at [754, 524] on span "Extra Ketchup" at bounding box center [779, 532] width 69 height 17
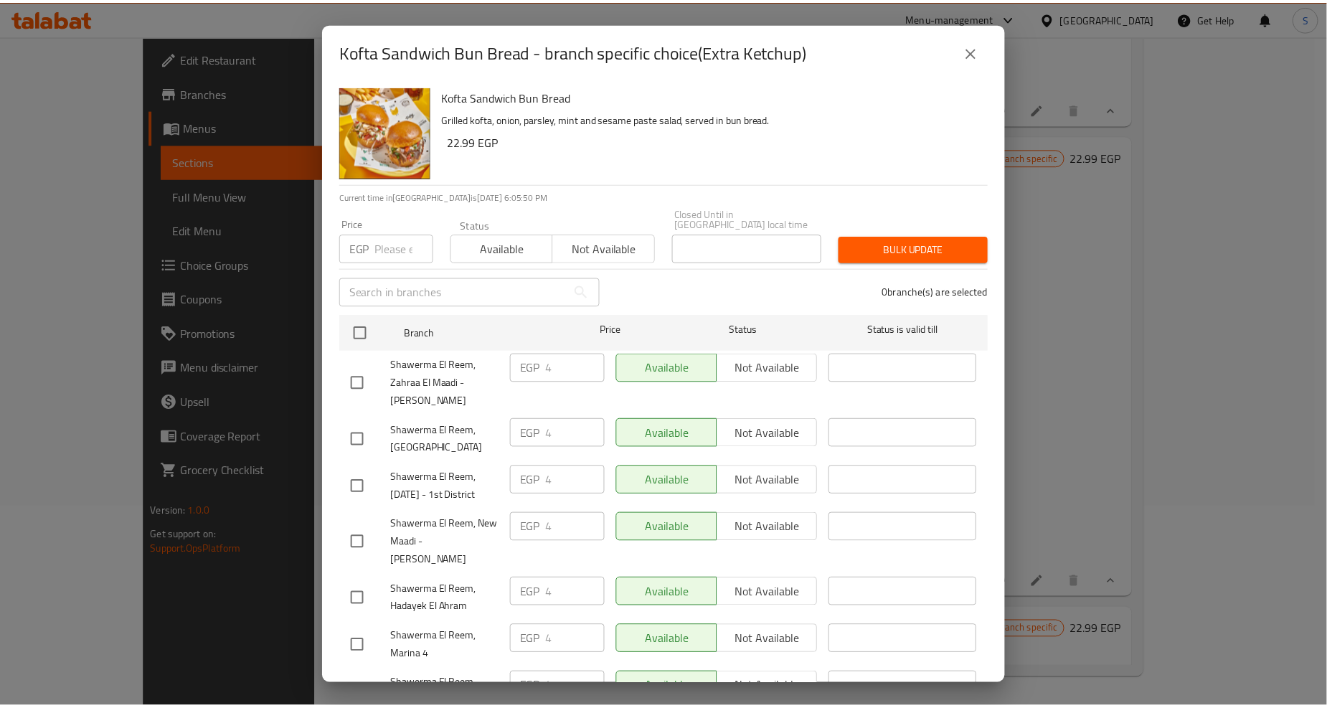
scroll to position [1169, 0]
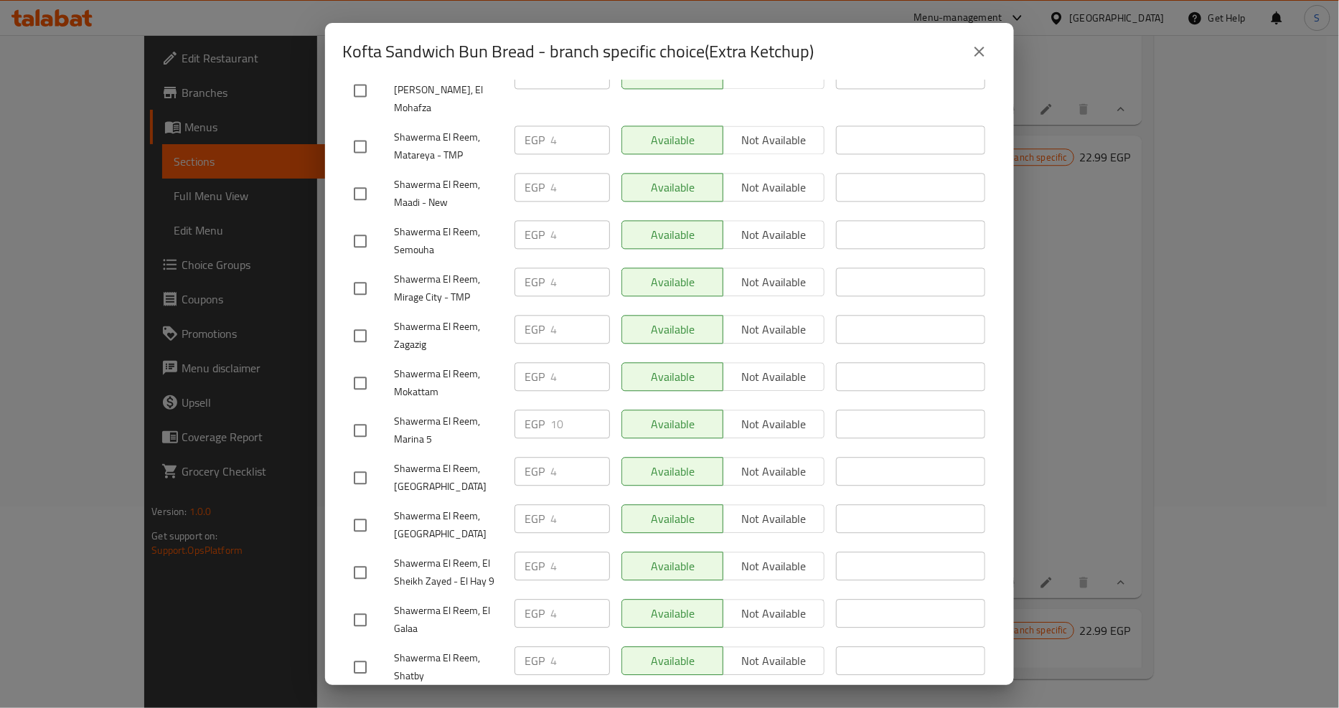
click at [966, 55] on button "close" at bounding box center [979, 51] width 34 height 34
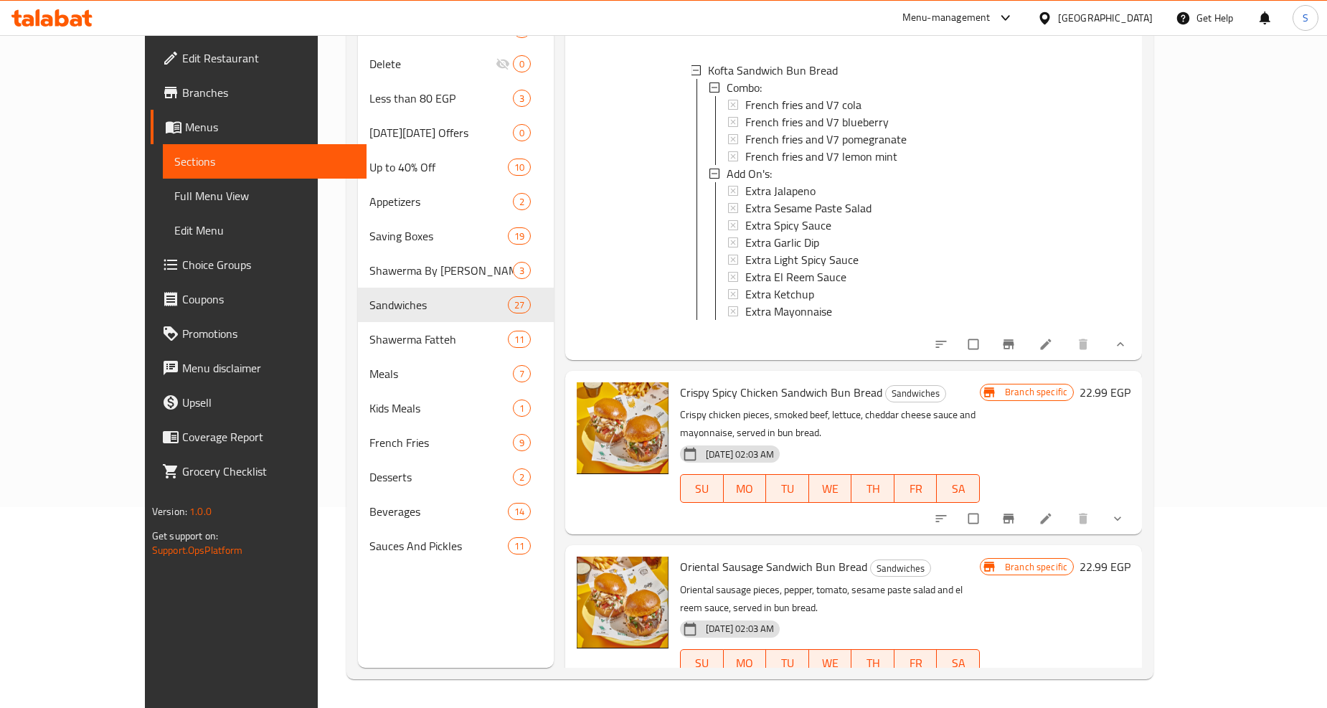
scroll to position [7652, 0]
click at [1125, 511] on icon "show more" at bounding box center [1118, 518] width 14 height 14
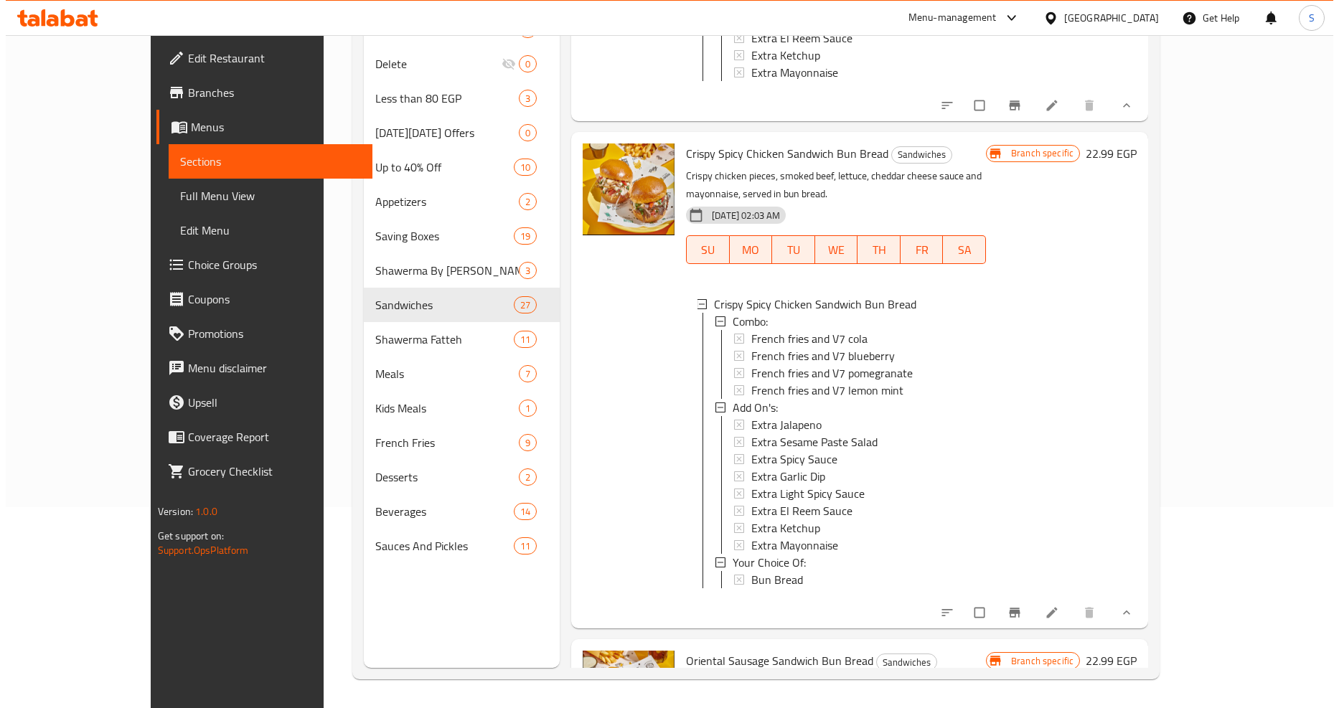
scroll to position [7892, 0]
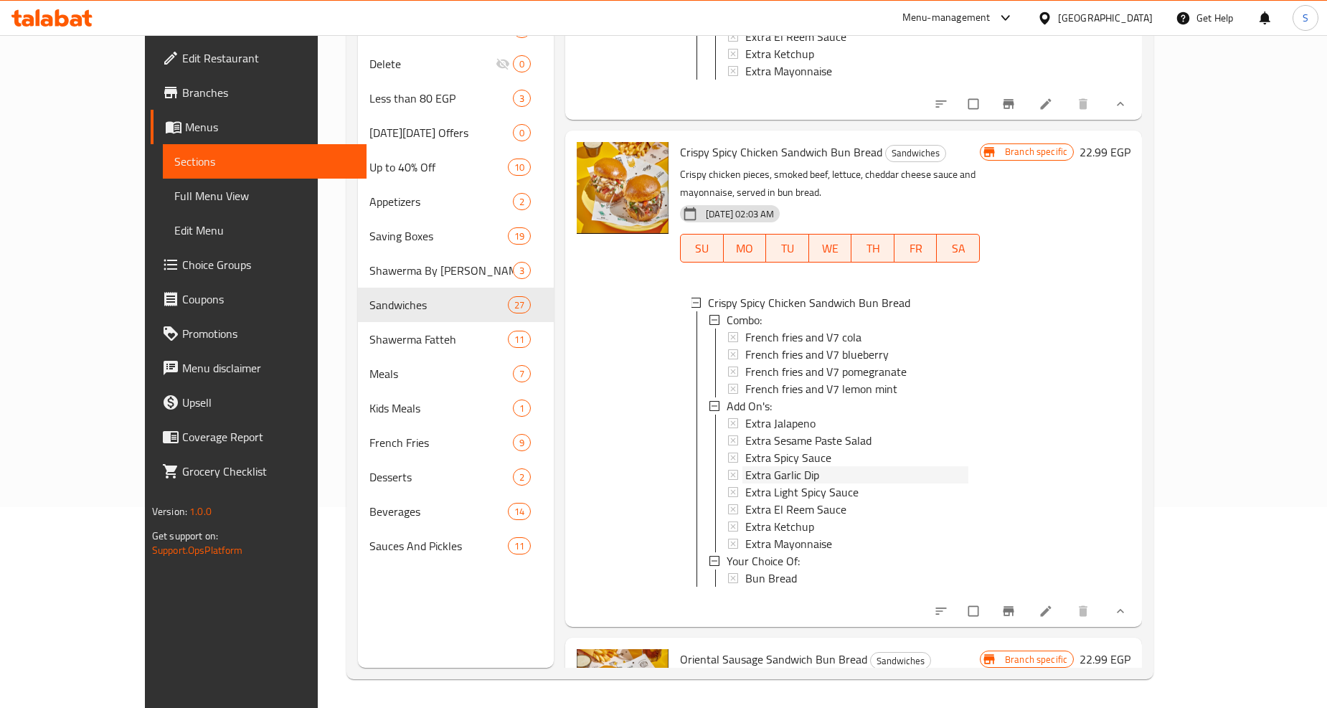
click at [745, 466] on span "Extra Garlic Dip" at bounding box center [782, 474] width 74 height 17
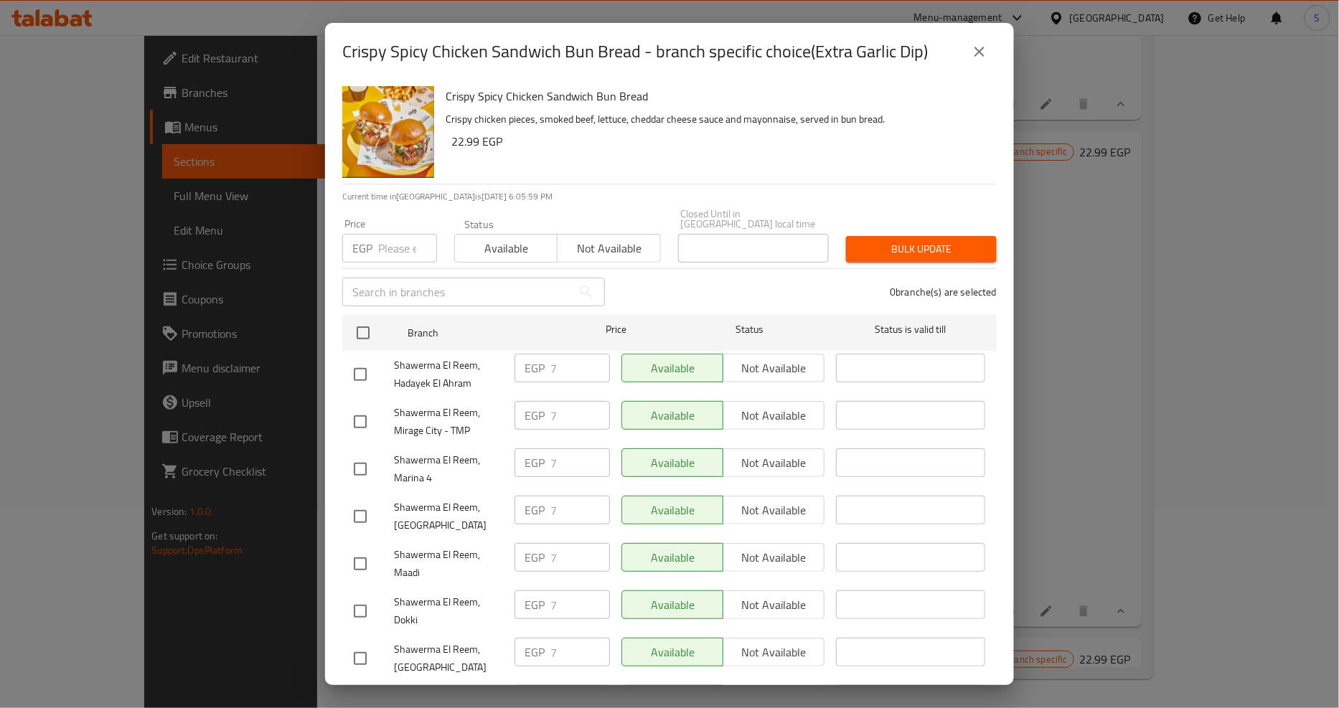
scroll to position [1263, 0]
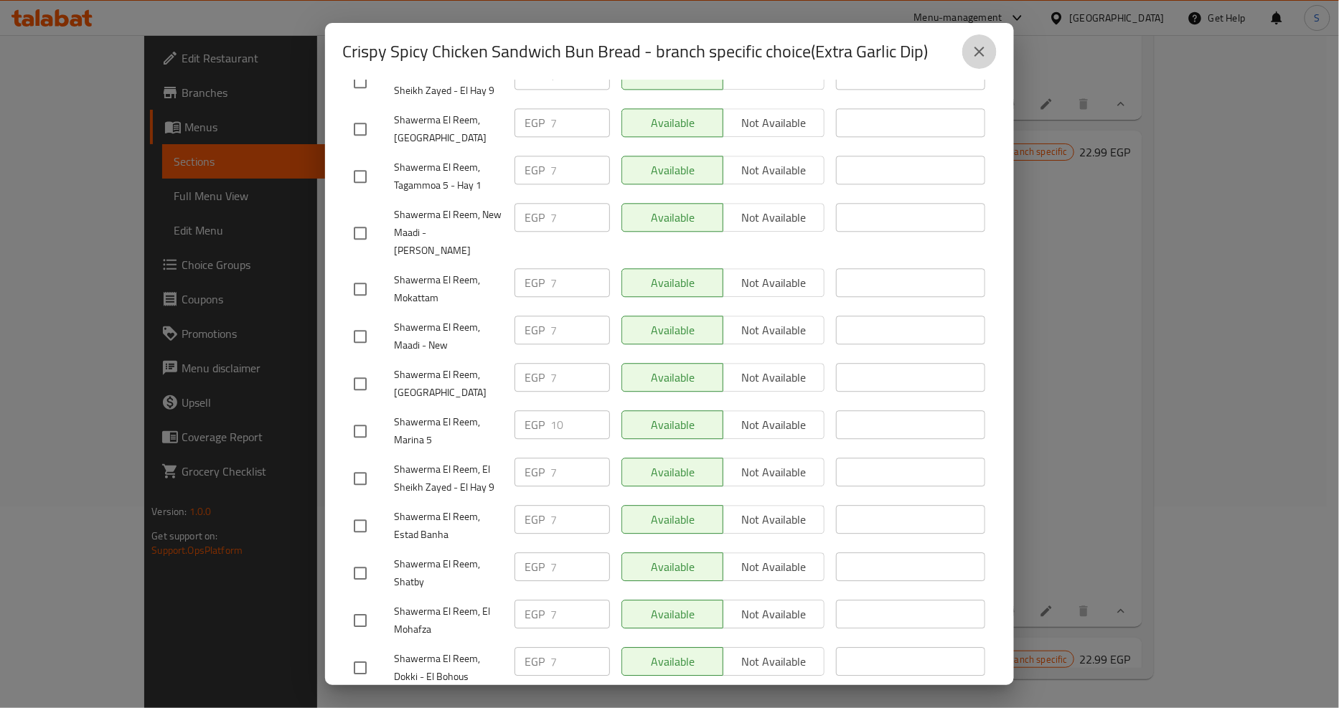
click at [984, 63] on button "close" at bounding box center [979, 51] width 34 height 34
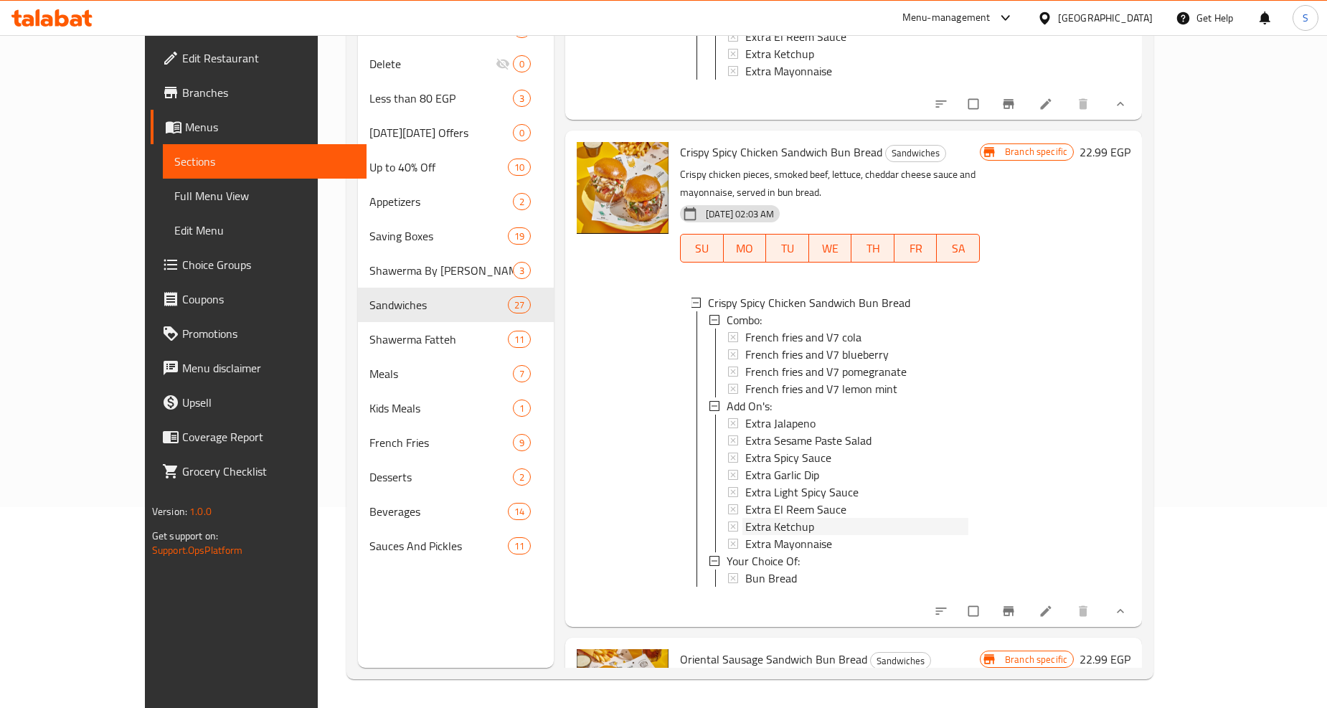
click at [746, 518] on span "Extra Ketchup" at bounding box center [779, 526] width 69 height 17
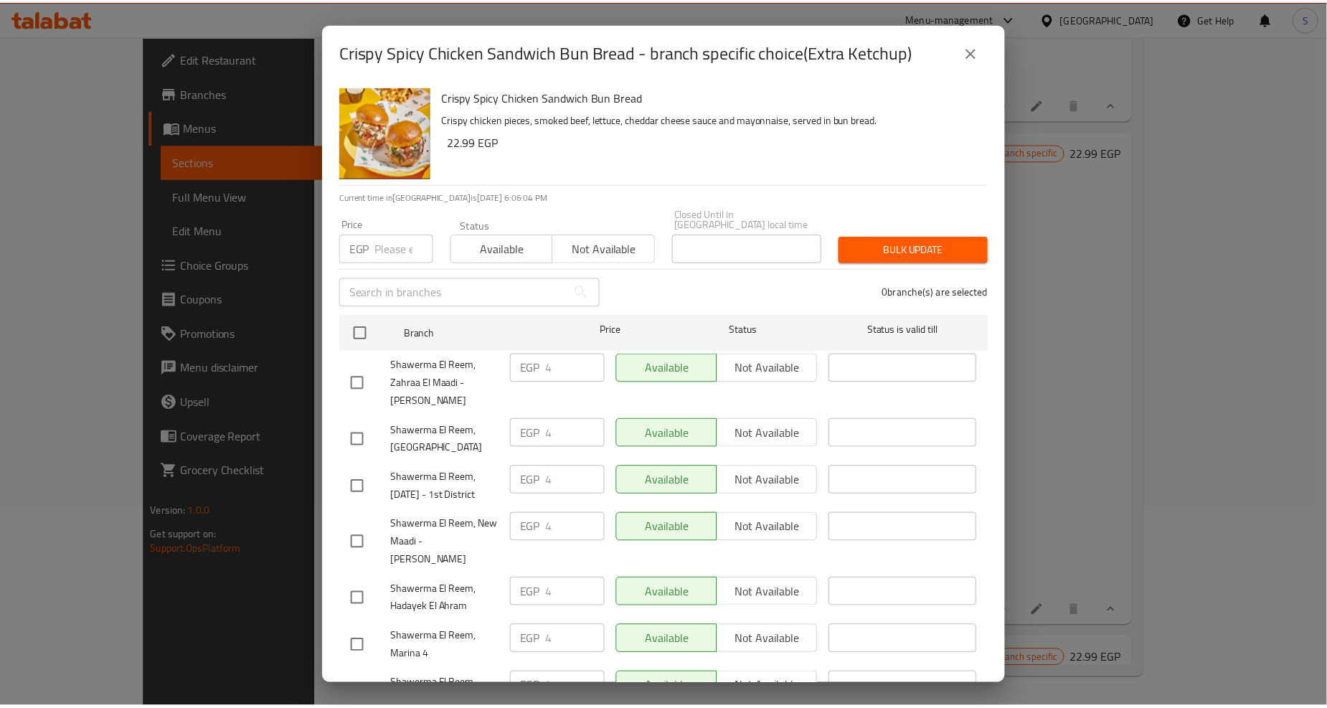
scroll to position [1169, 0]
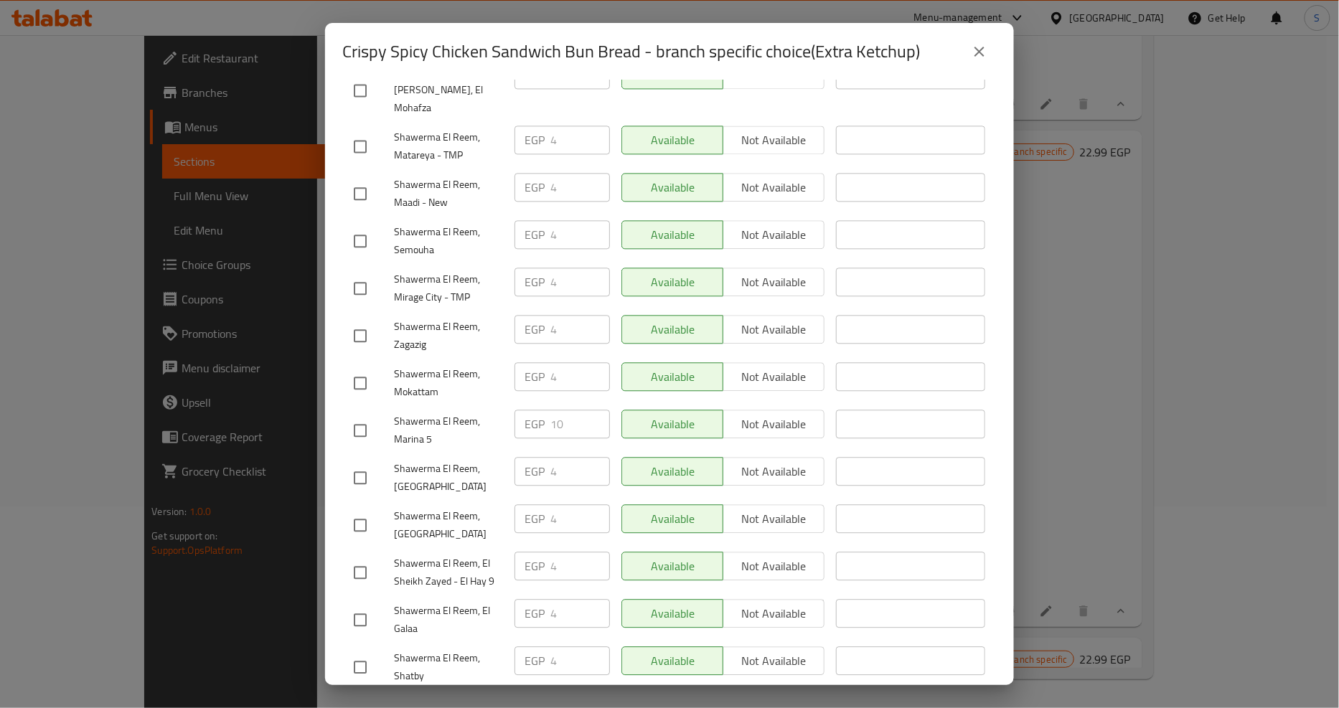
click at [984, 48] on icon "close" at bounding box center [979, 51] width 17 height 17
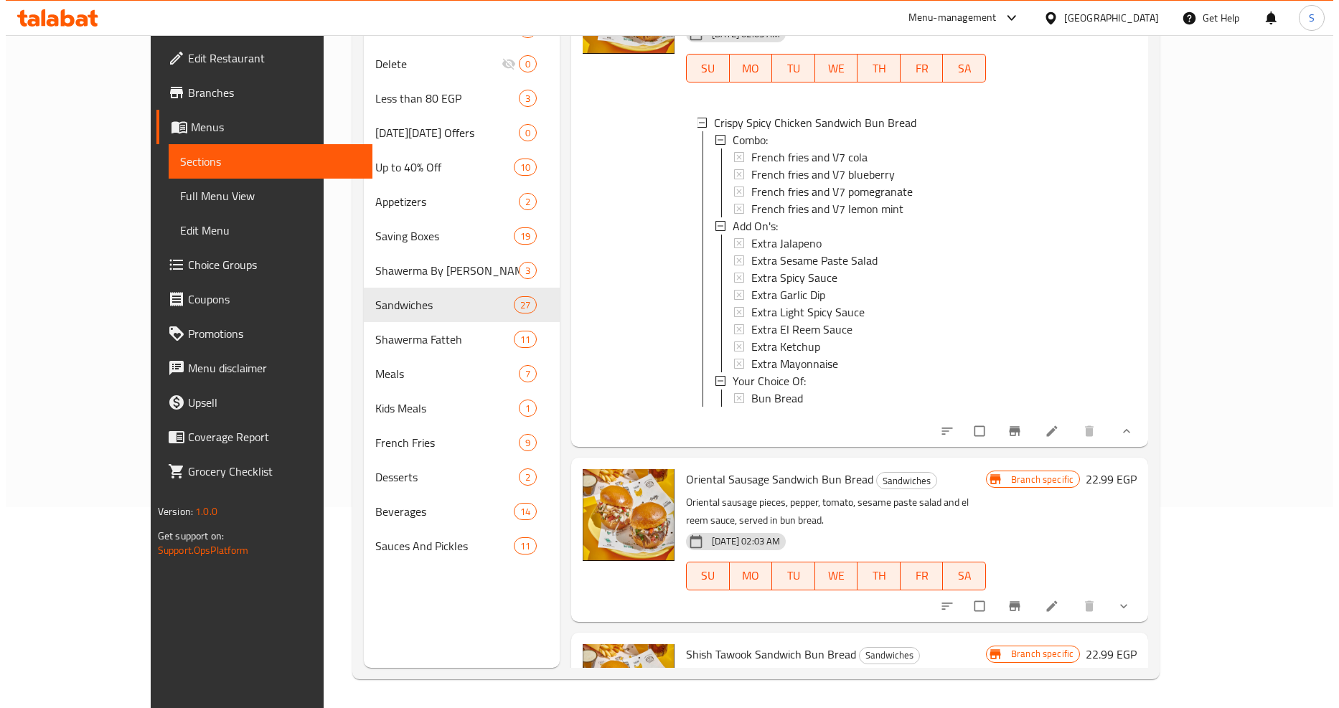
scroll to position [8210, 0]
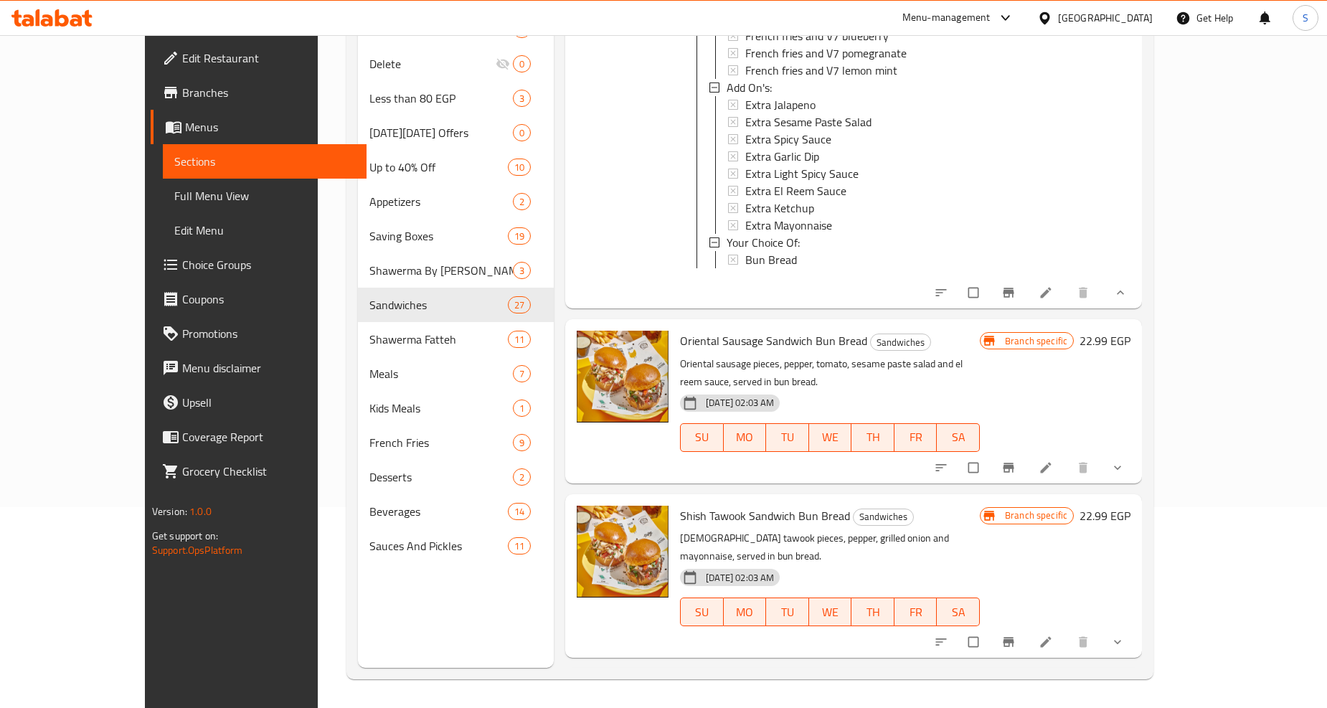
click at [1136, 452] on button "show more" at bounding box center [1119, 468] width 34 height 32
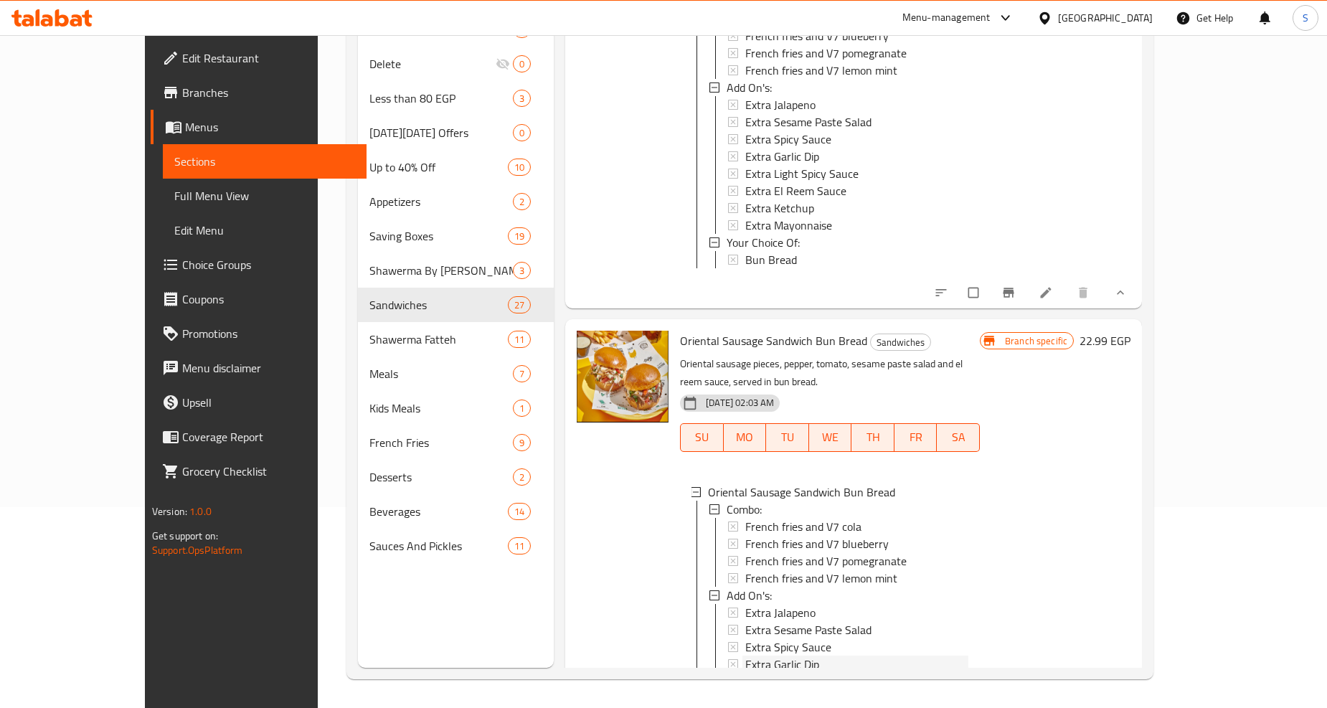
click at [753, 656] on span "Extra Garlic Dip" at bounding box center [782, 664] width 74 height 17
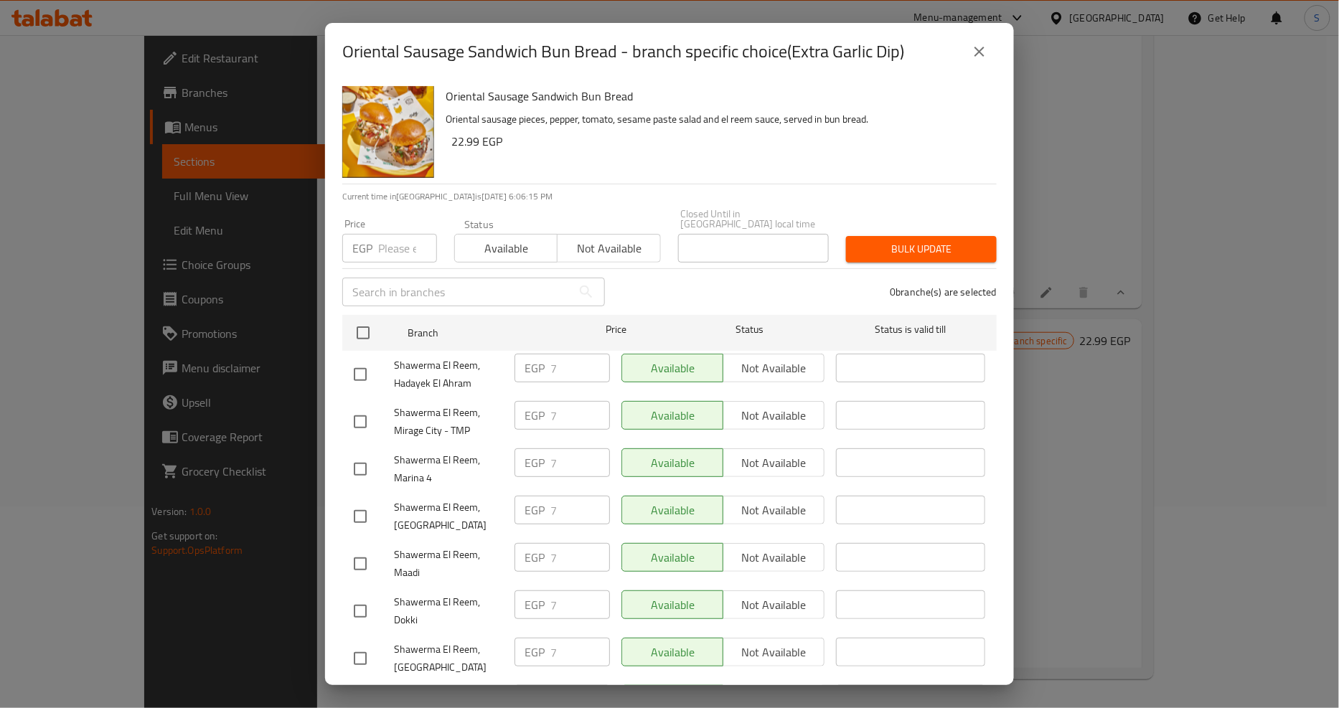
scroll to position [1263, 0]
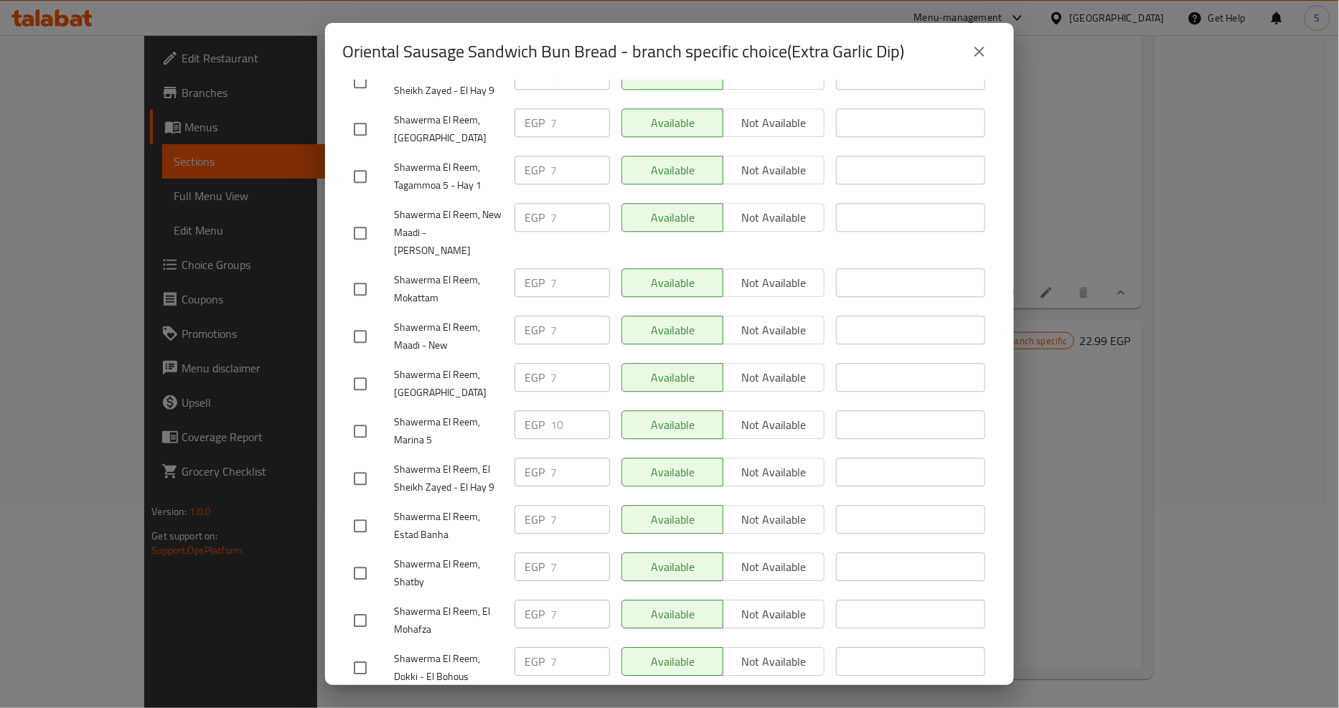
click at [980, 52] on icon "close" at bounding box center [979, 52] width 10 height 10
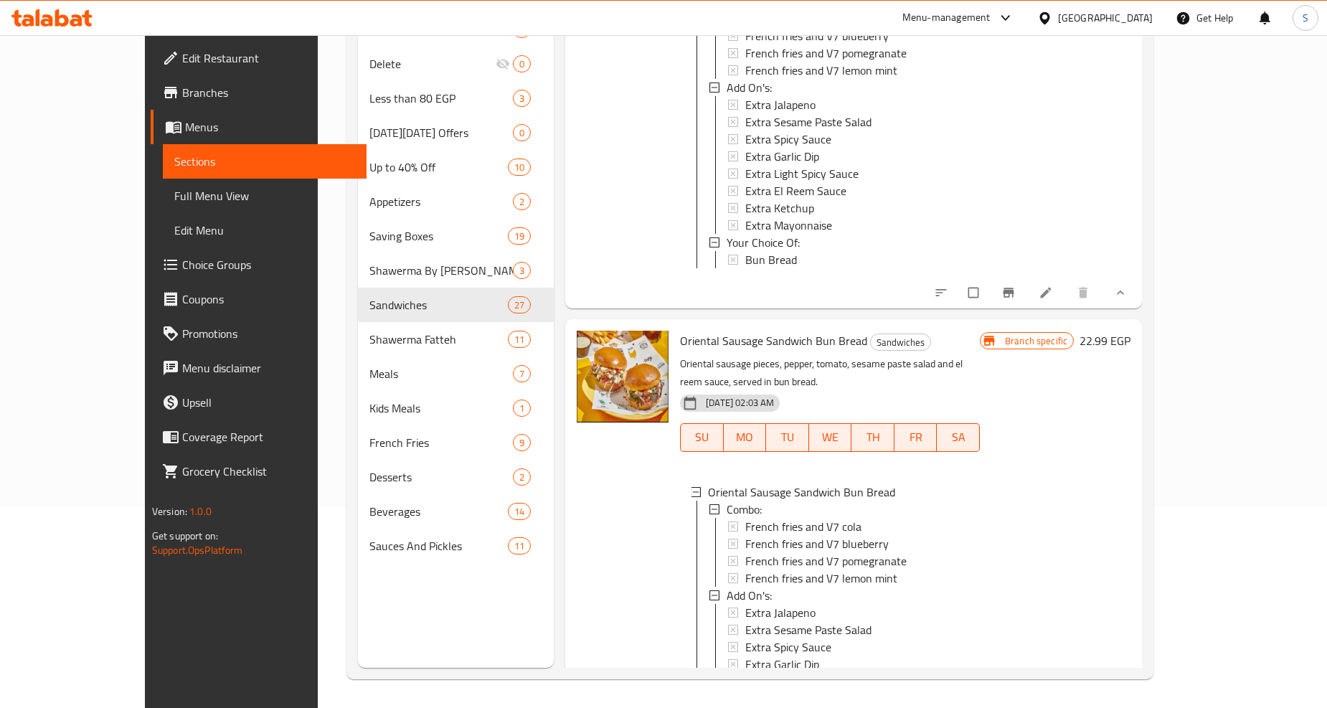
click at [745, 707] on span "Extra Ketchup" at bounding box center [779, 715] width 69 height 17
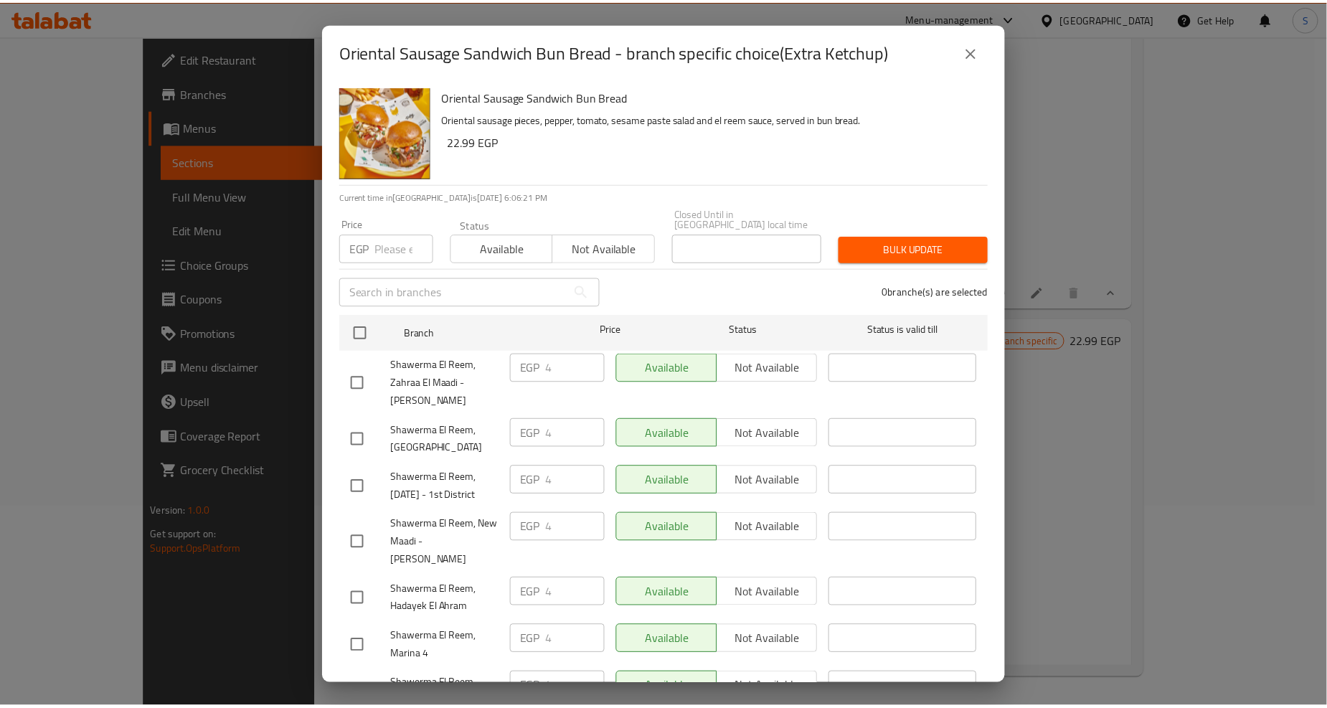
scroll to position [1169, 0]
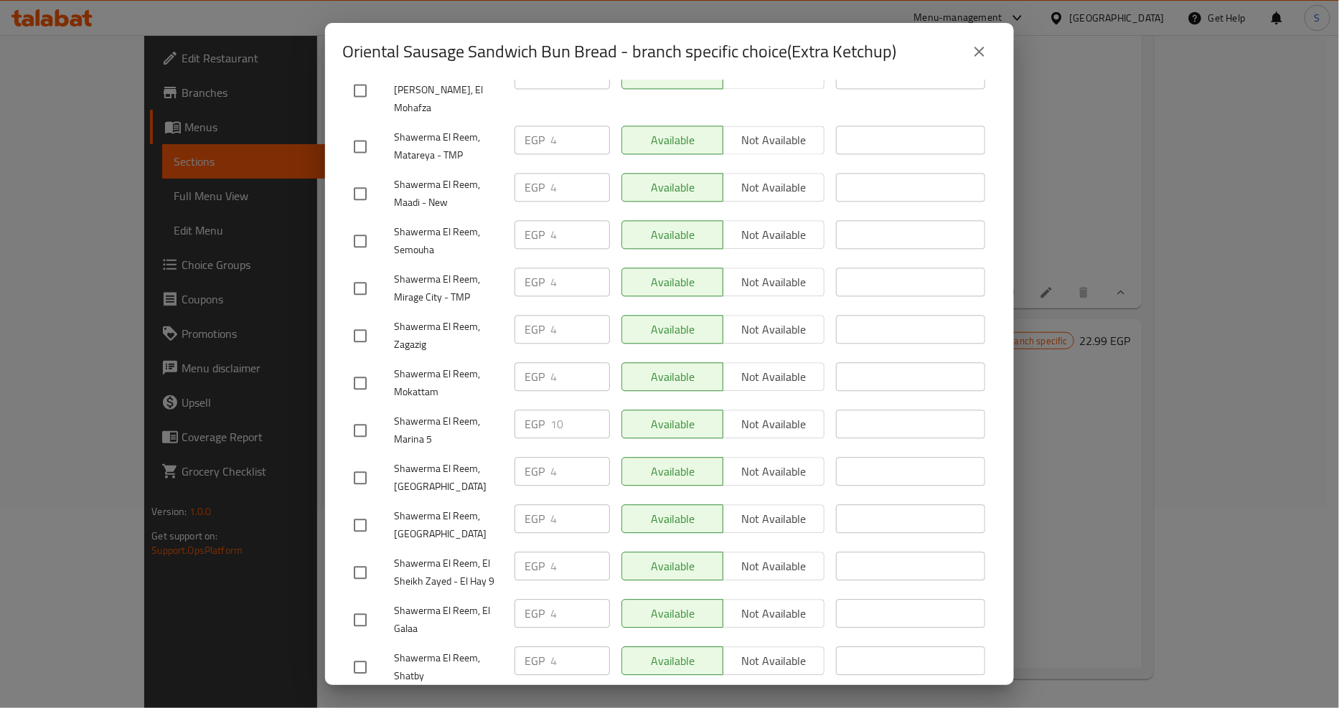
click at [977, 44] on icon "close" at bounding box center [979, 51] width 17 height 17
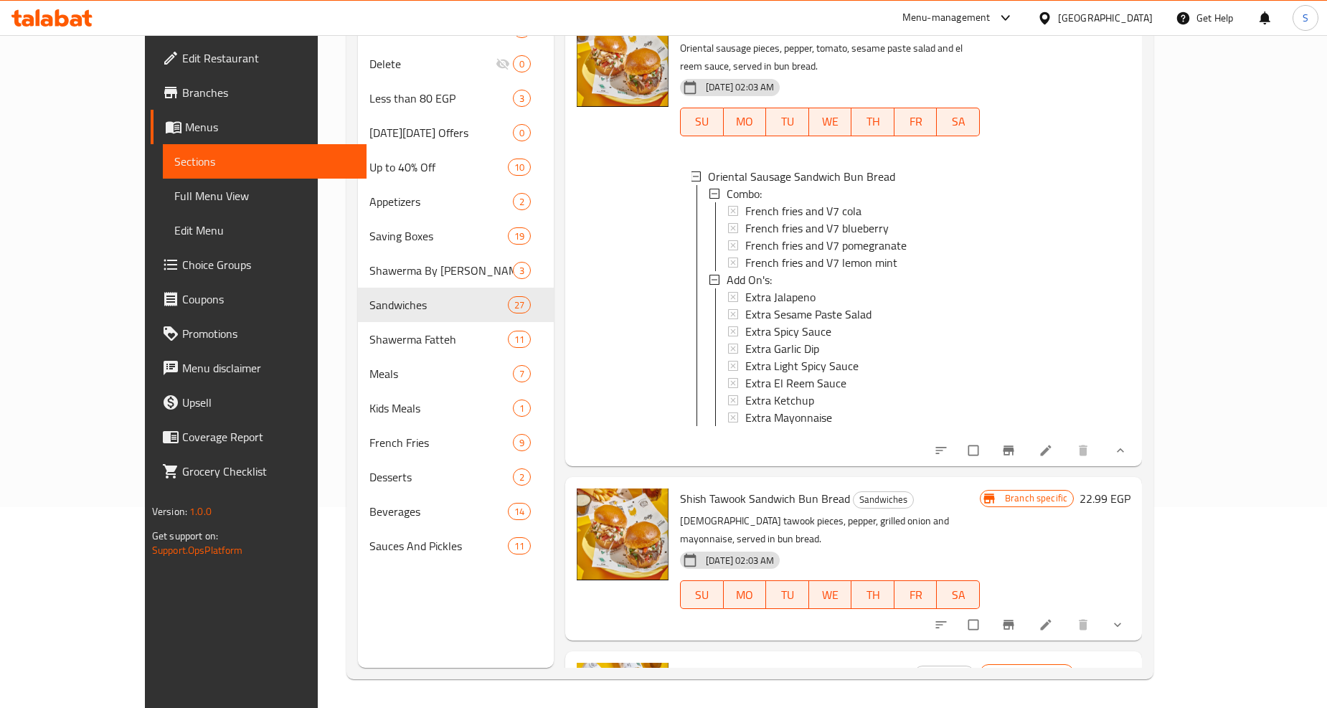
scroll to position [8609, 0]
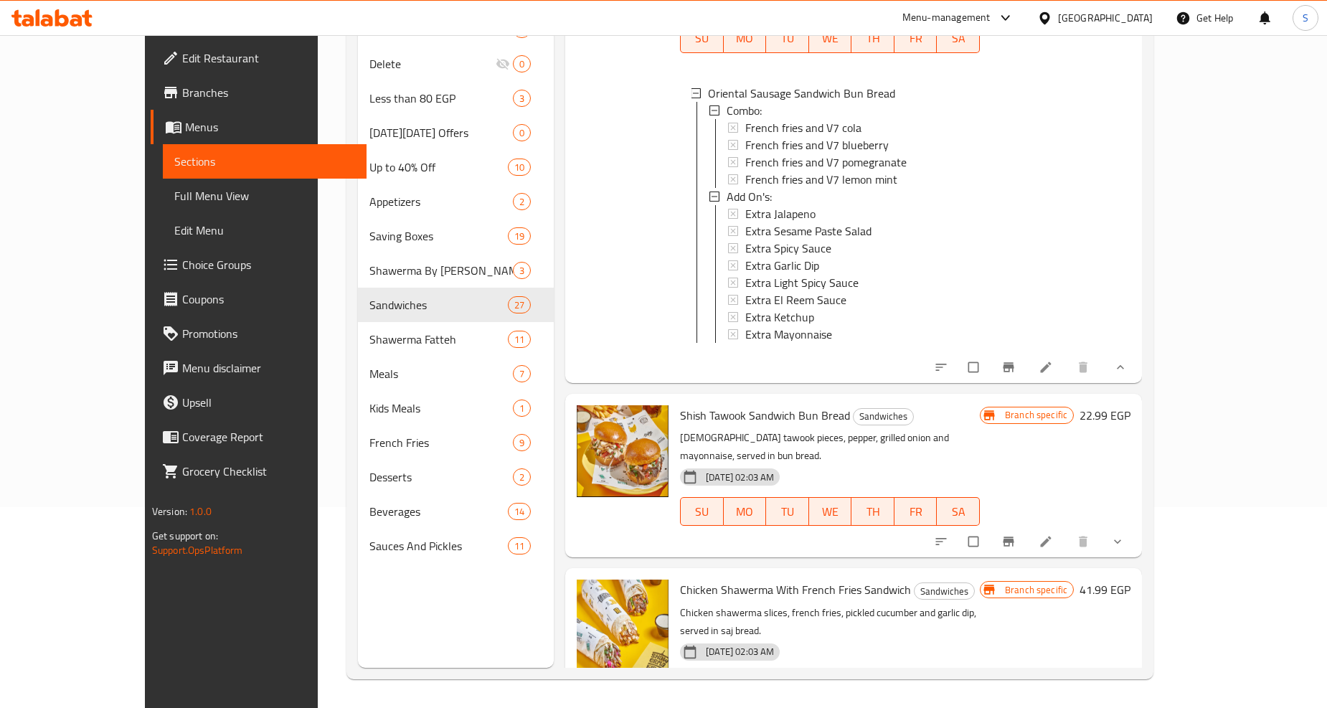
click at [1125, 534] on icon "show more" at bounding box center [1118, 541] width 14 height 14
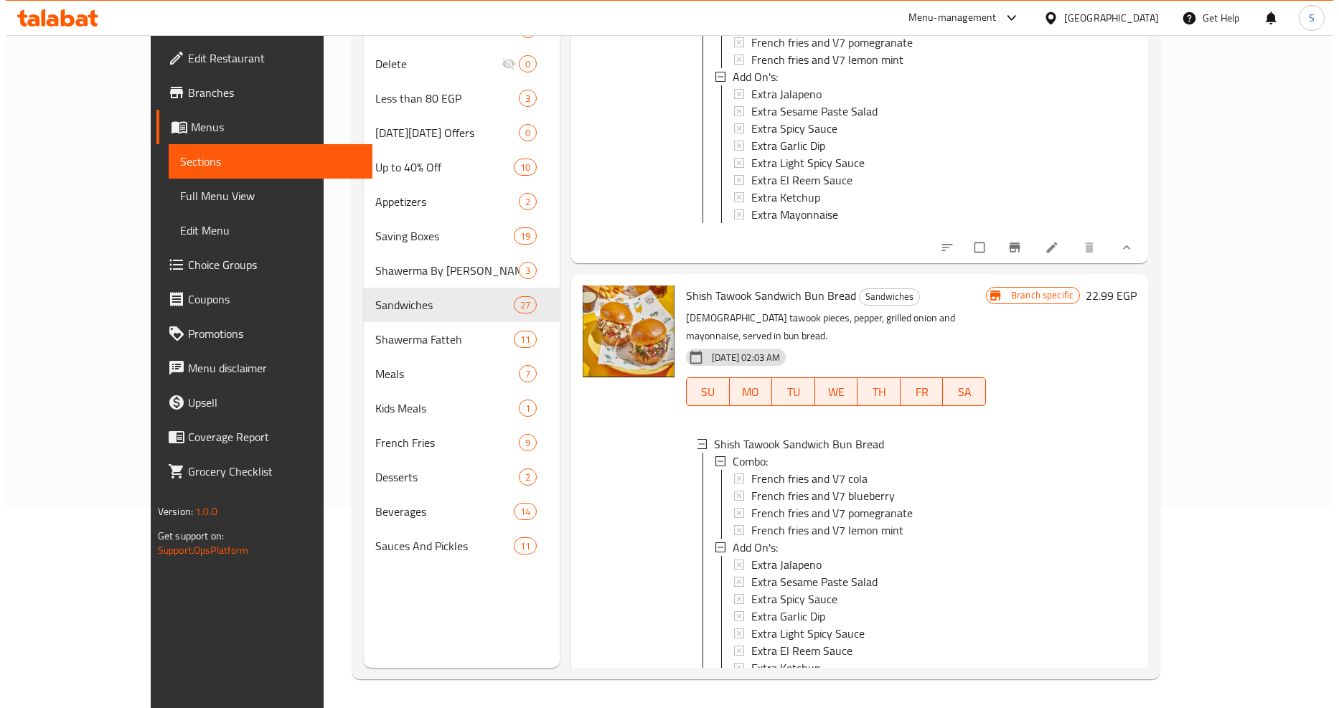
scroll to position [8768, 0]
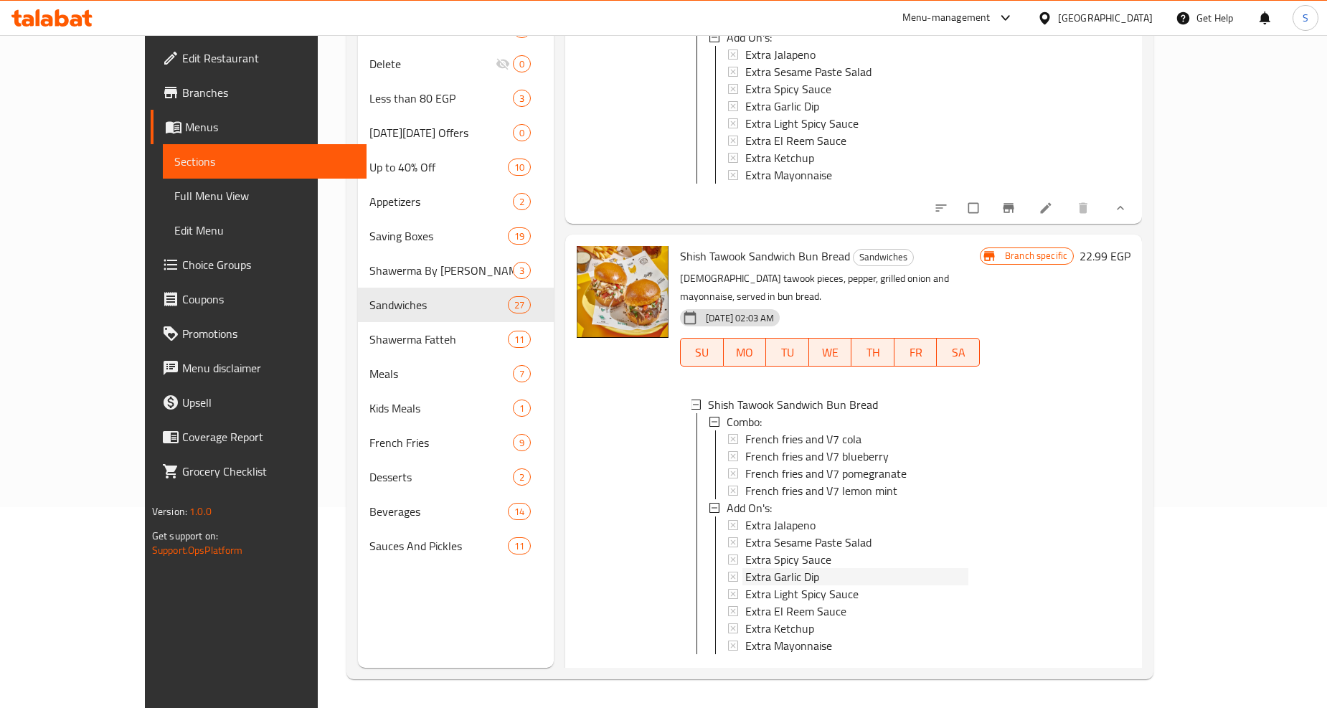
click at [753, 568] on span "Extra Garlic Dip" at bounding box center [782, 576] width 74 height 17
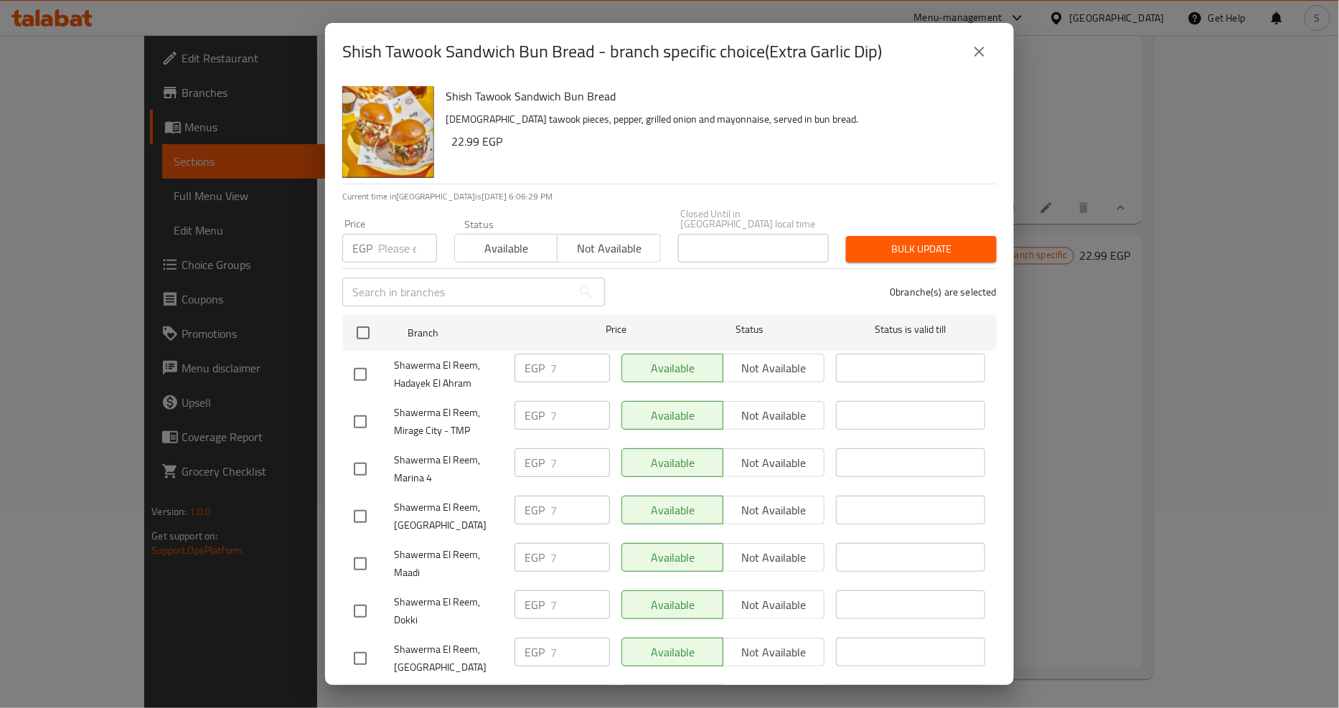
scroll to position [1263, 0]
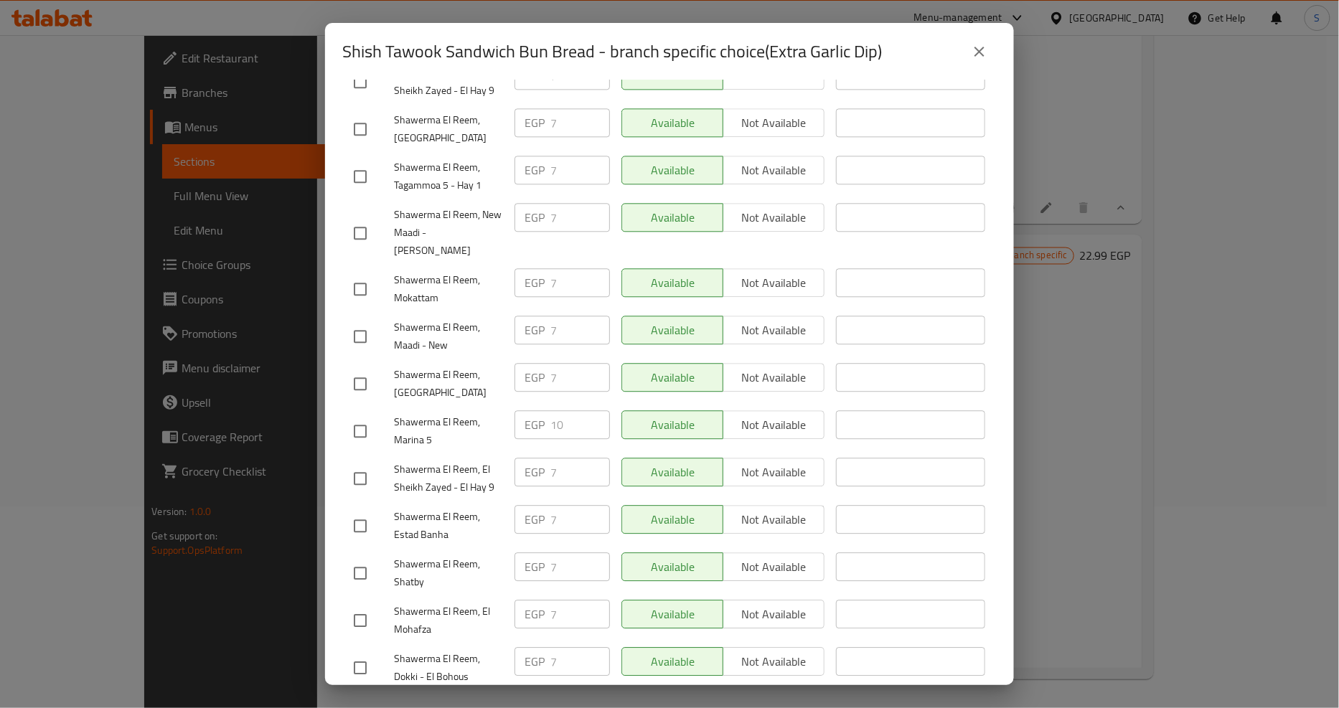
click at [979, 48] on icon "close" at bounding box center [979, 51] width 17 height 17
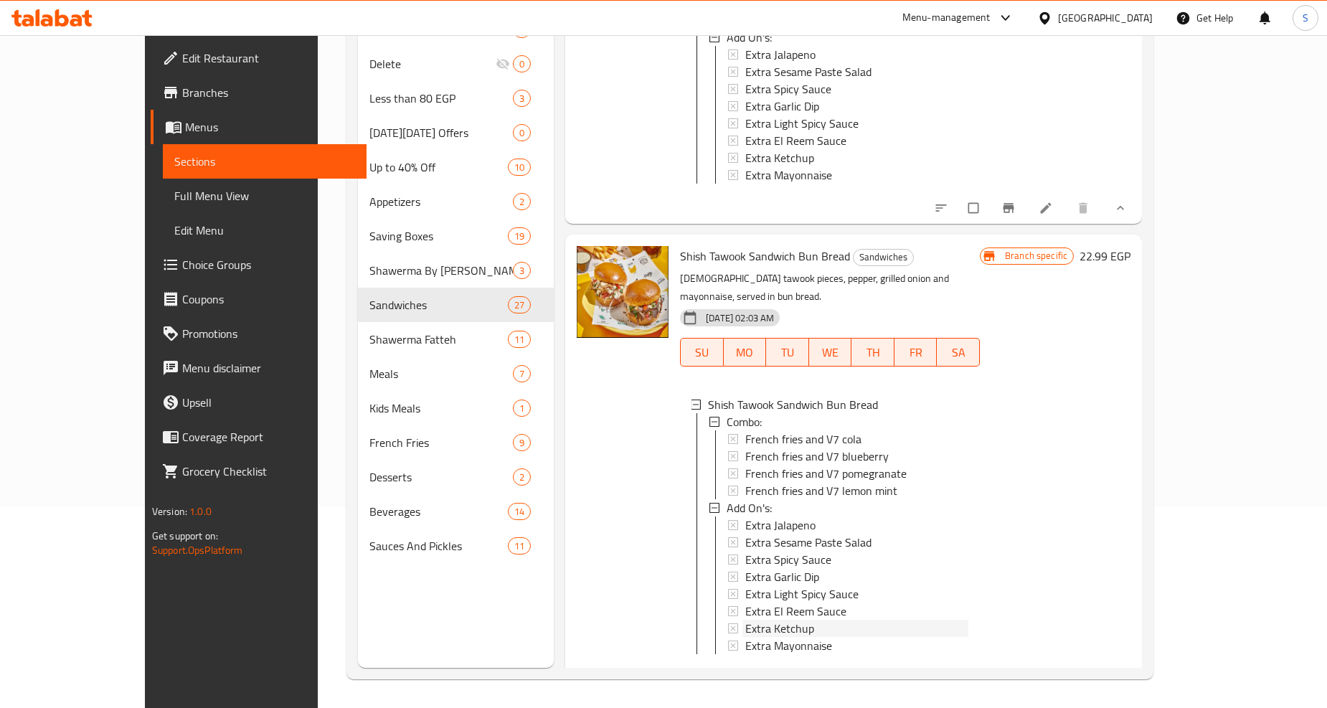
click at [745, 620] on span "Extra Ketchup" at bounding box center [779, 628] width 69 height 17
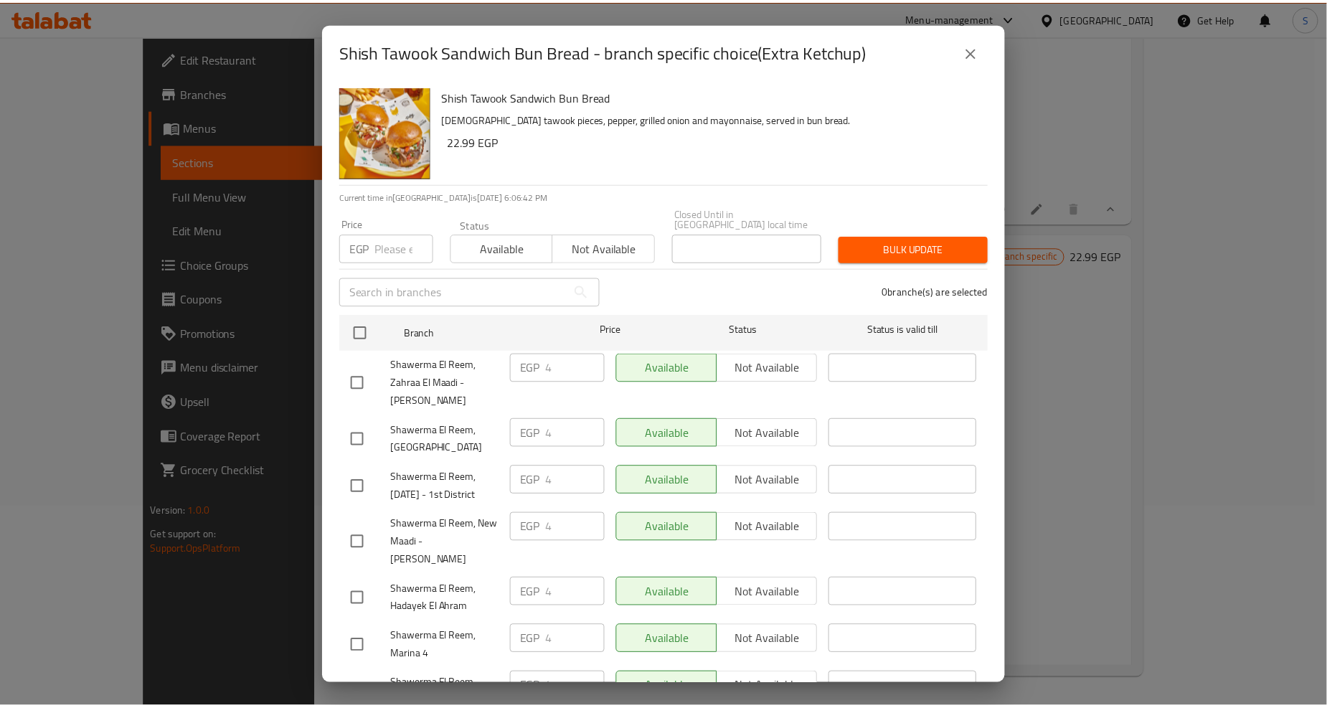
scroll to position [1169, 0]
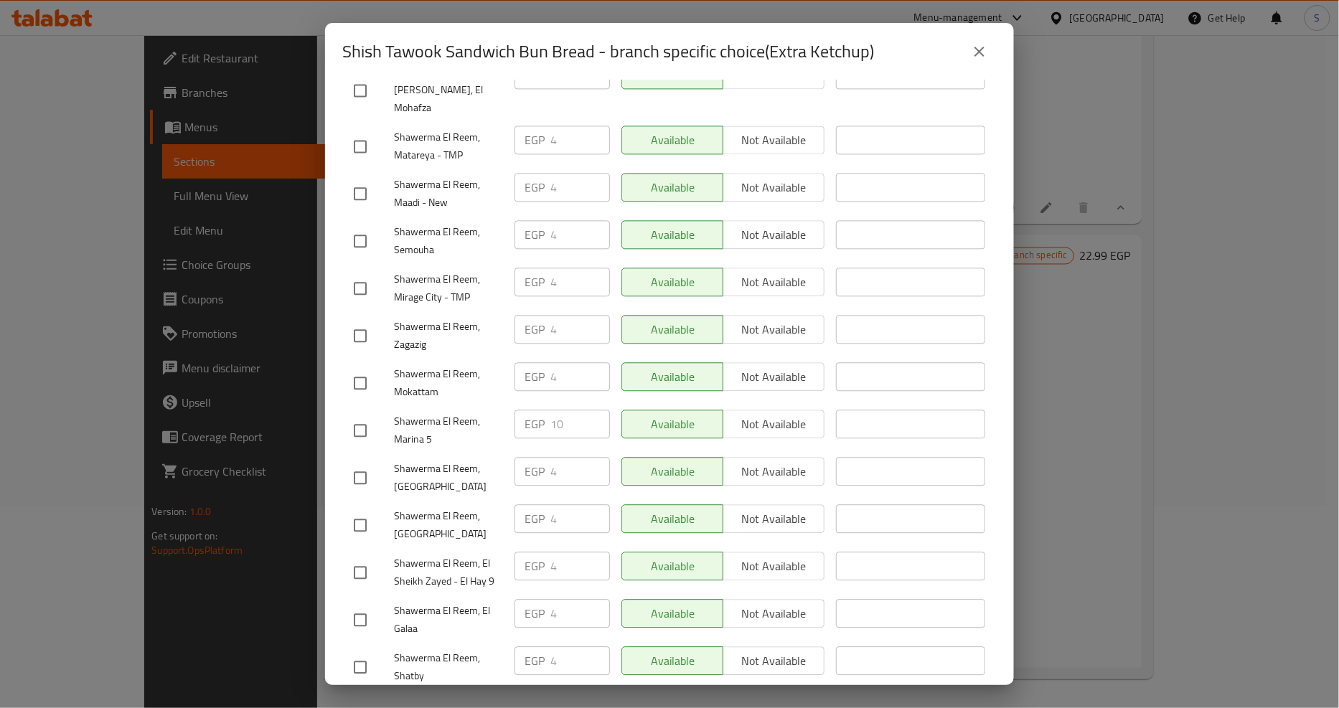
click at [980, 59] on icon "close" at bounding box center [979, 51] width 17 height 17
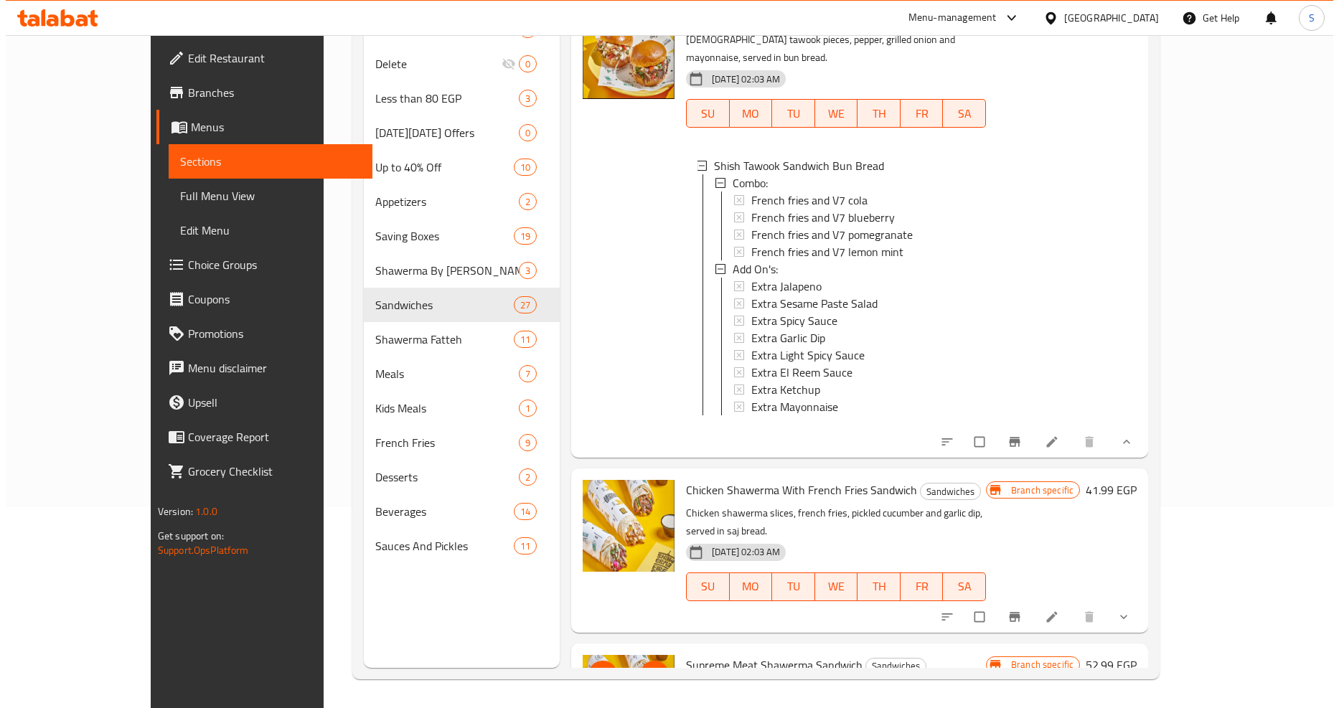
scroll to position [9167, 0]
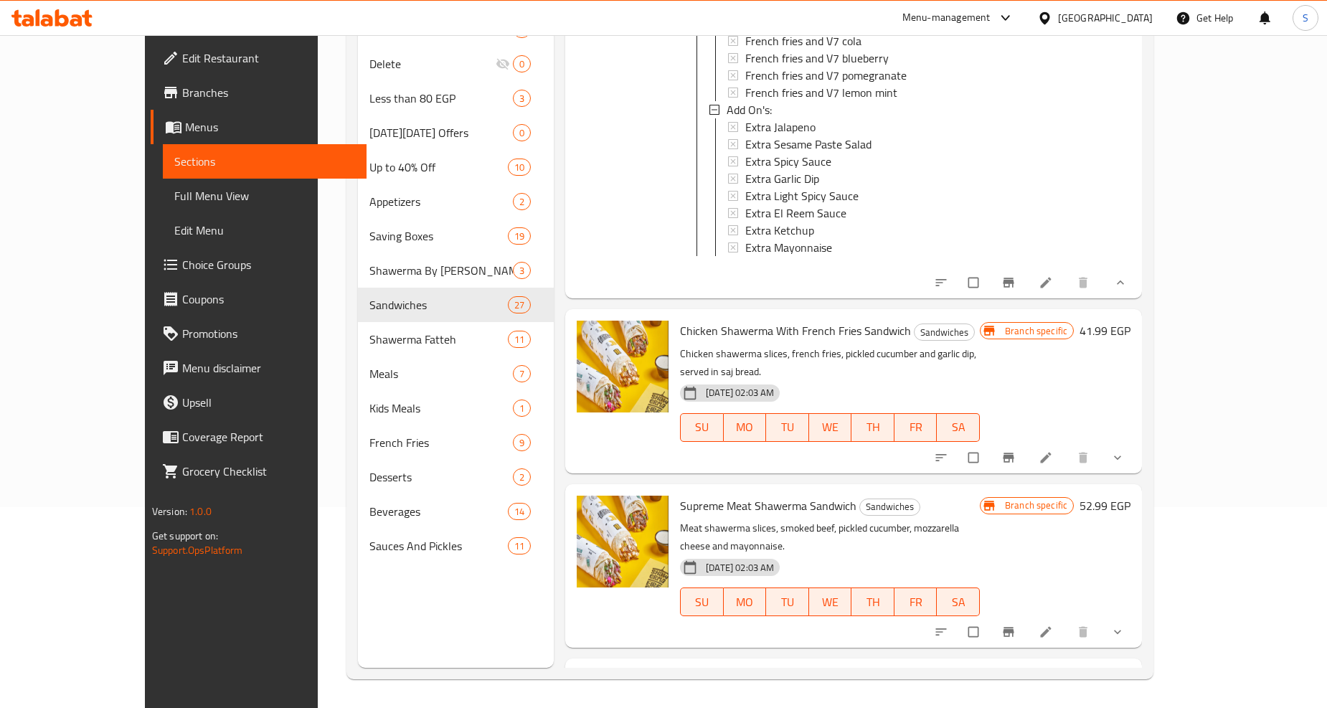
click at [1125, 451] on icon "show more" at bounding box center [1118, 458] width 14 height 14
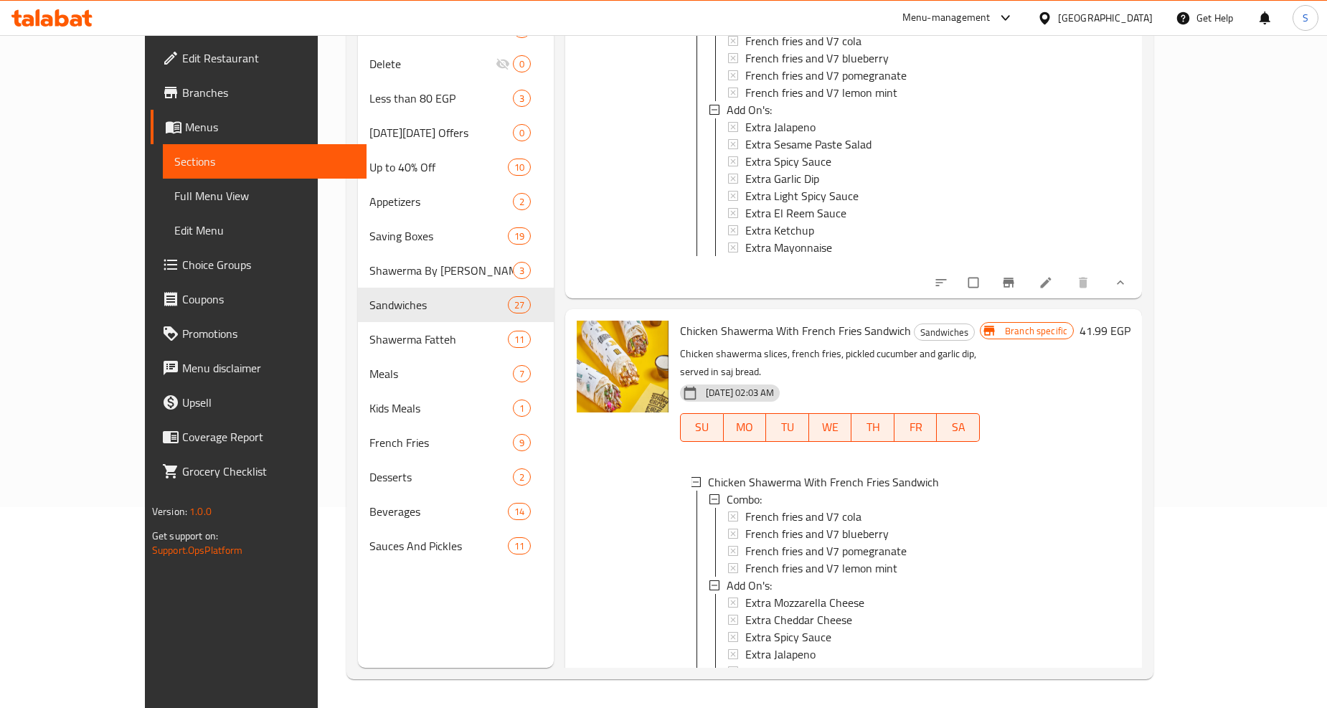
click at [760, 697] on span "Extra Garlic Dip" at bounding box center [782, 705] width 74 height 17
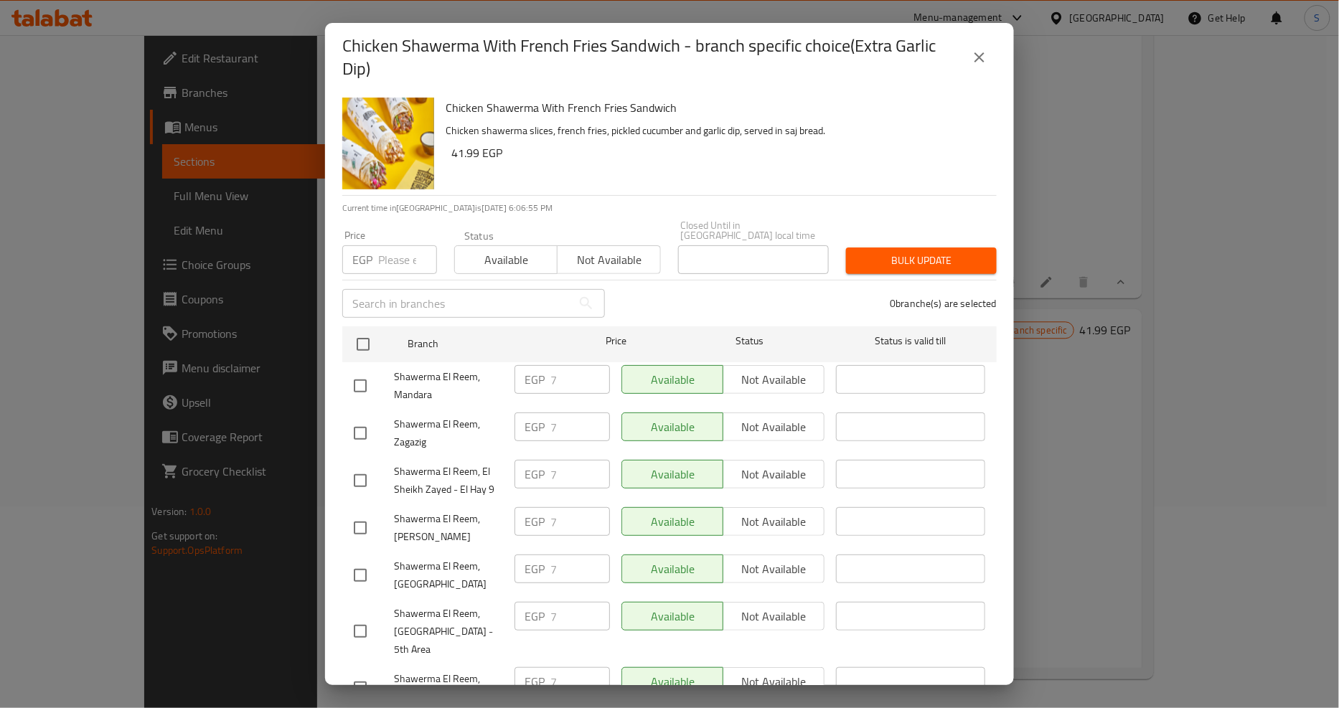
scroll to position [1204, 0]
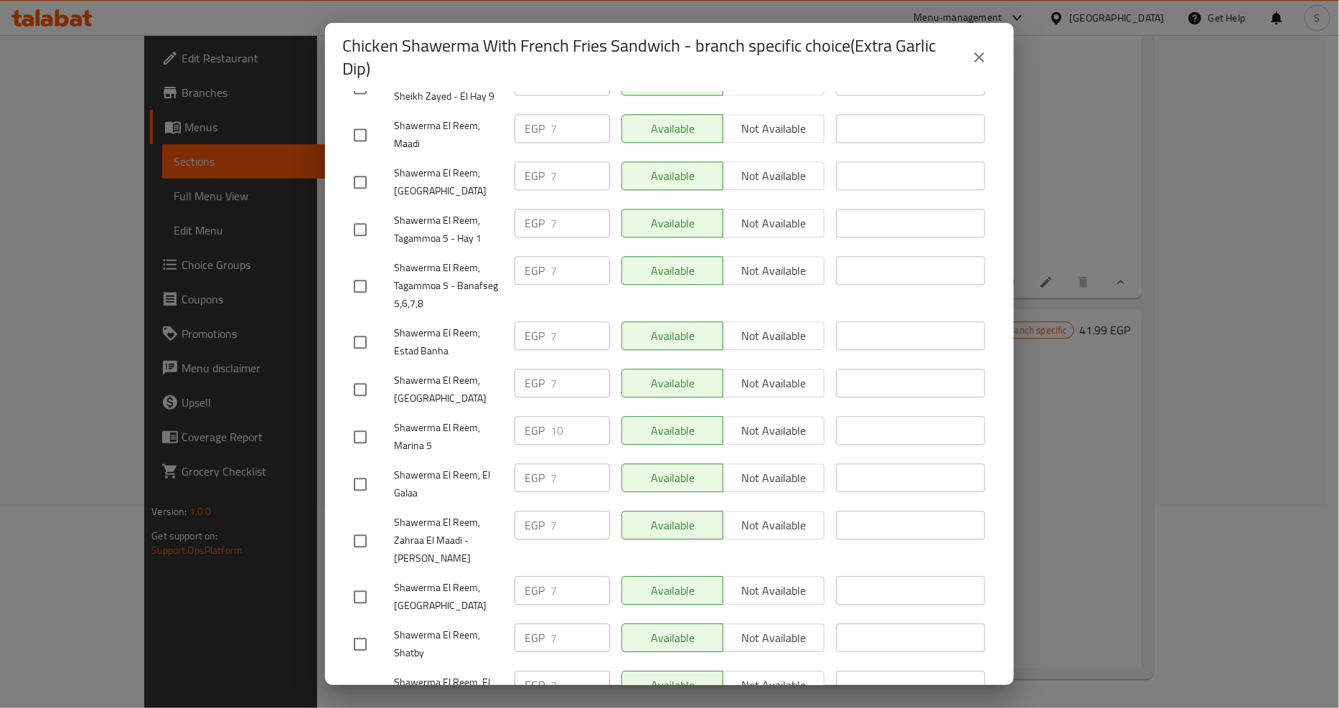
click at [992, 52] on button "close" at bounding box center [979, 57] width 34 height 34
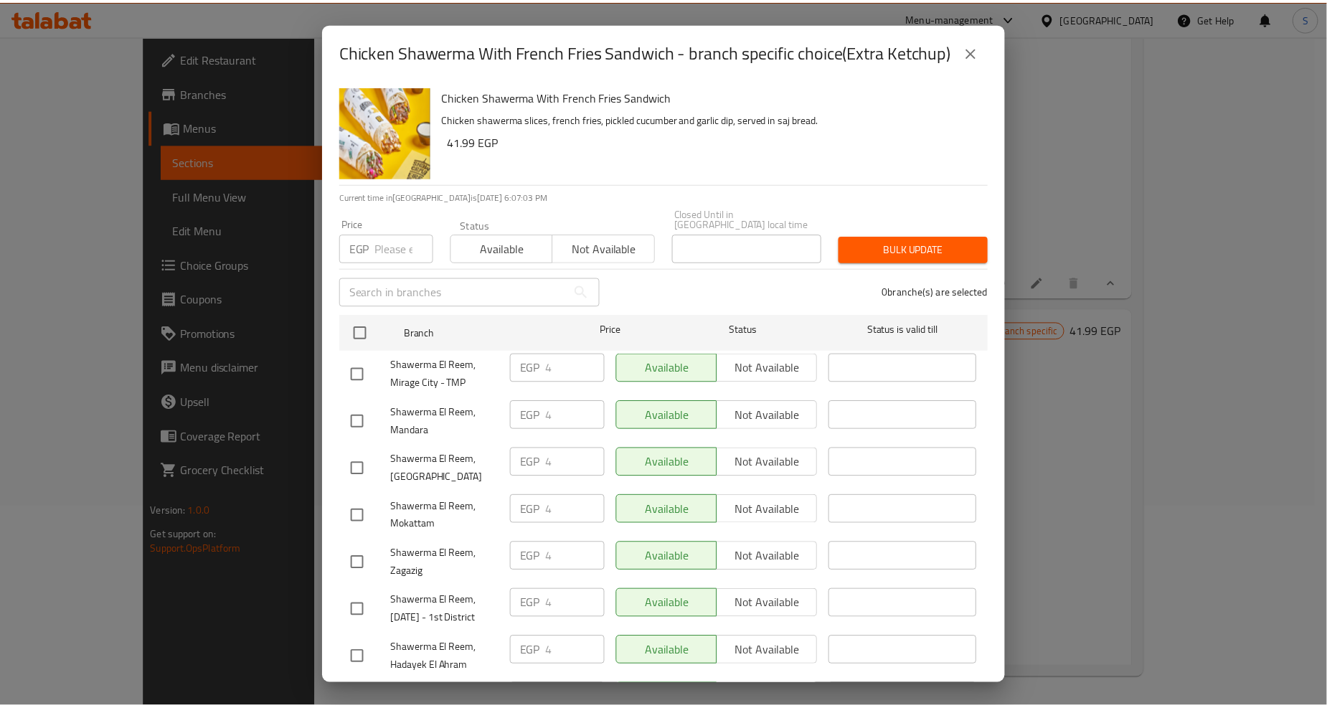
scroll to position [1251, 0]
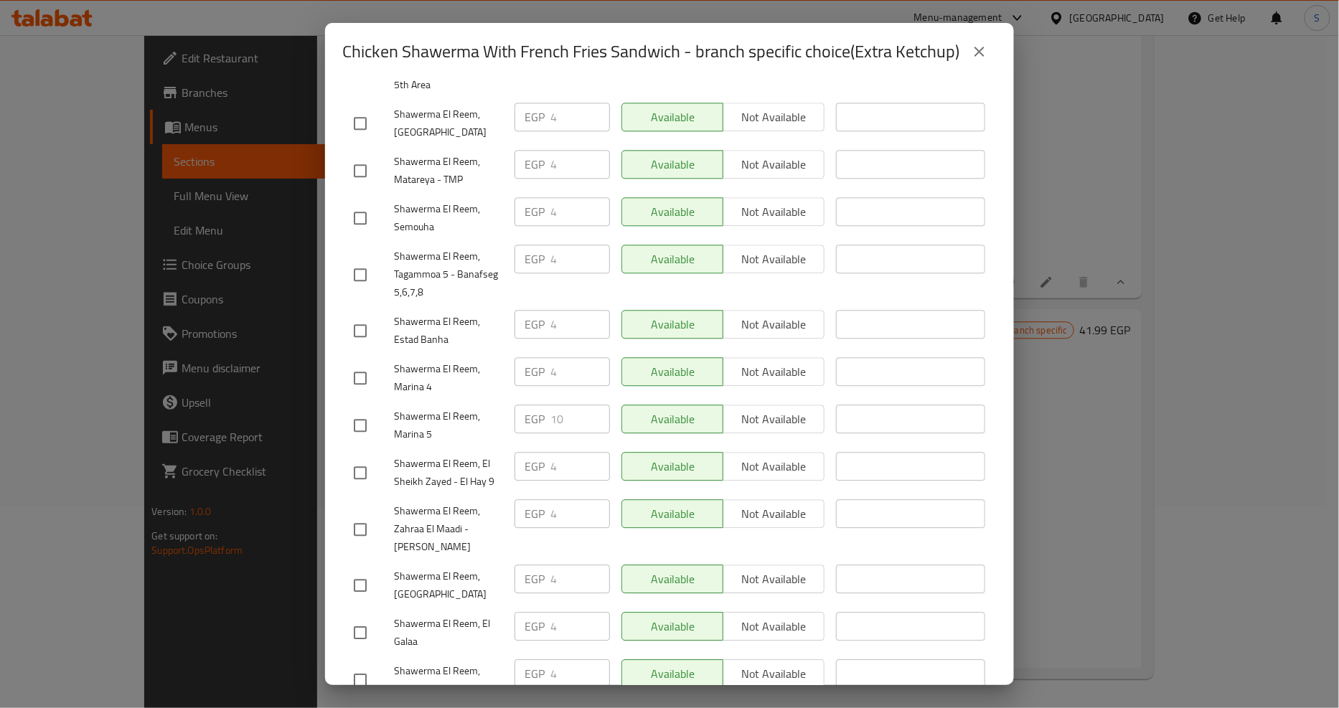
click at [983, 57] on icon "close" at bounding box center [979, 52] width 10 height 10
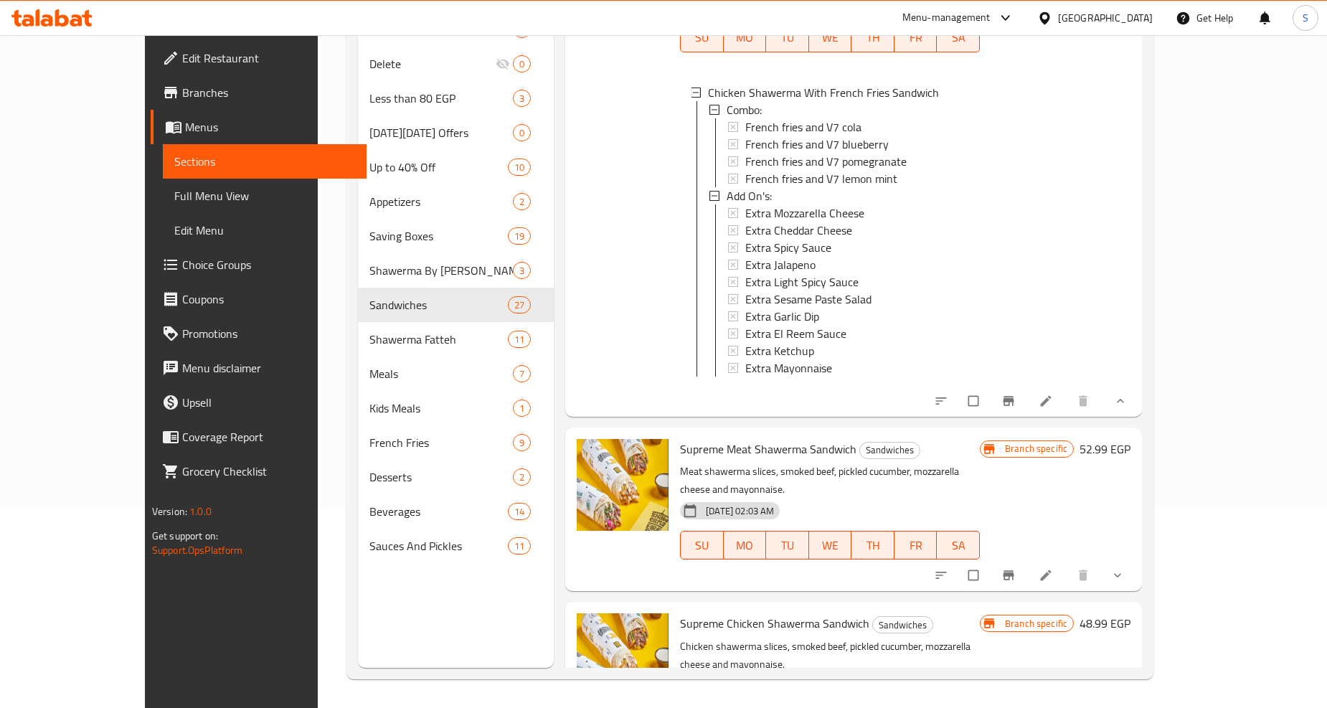
scroll to position [9566, 0]
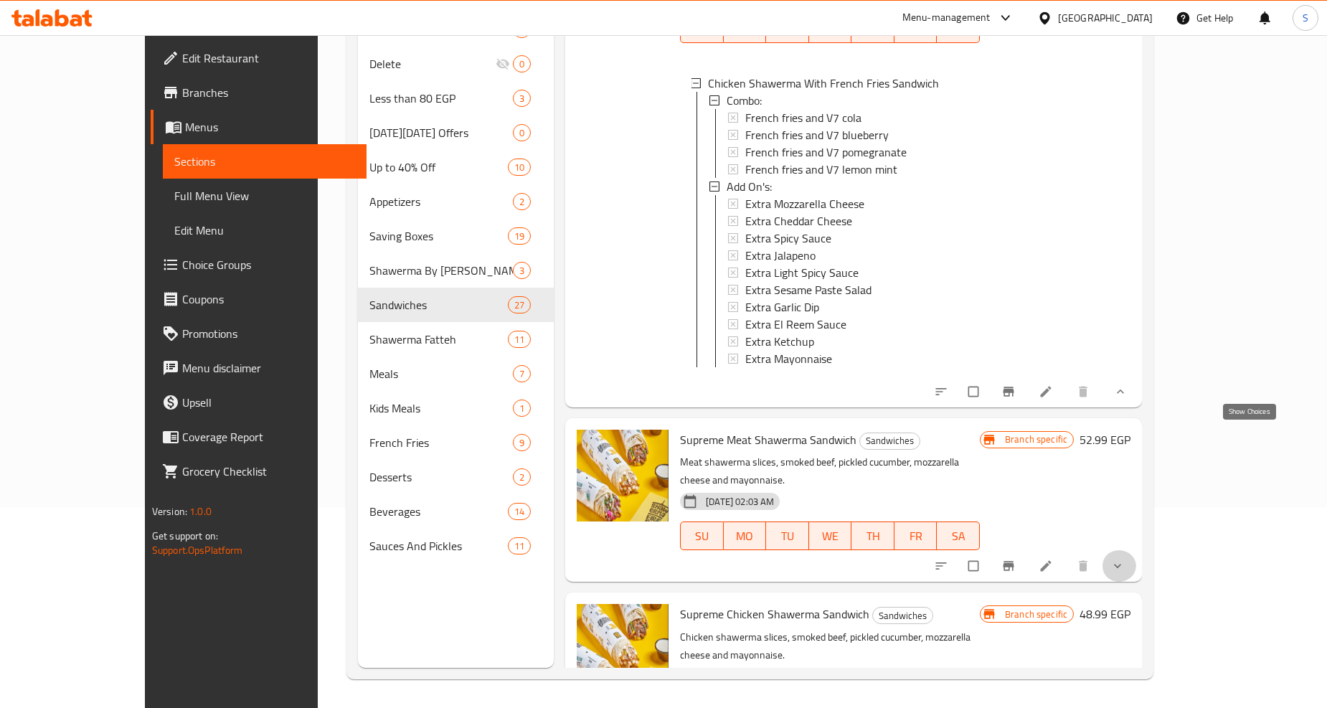
click at [1125, 559] on icon "show more" at bounding box center [1118, 566] width 14 height 14
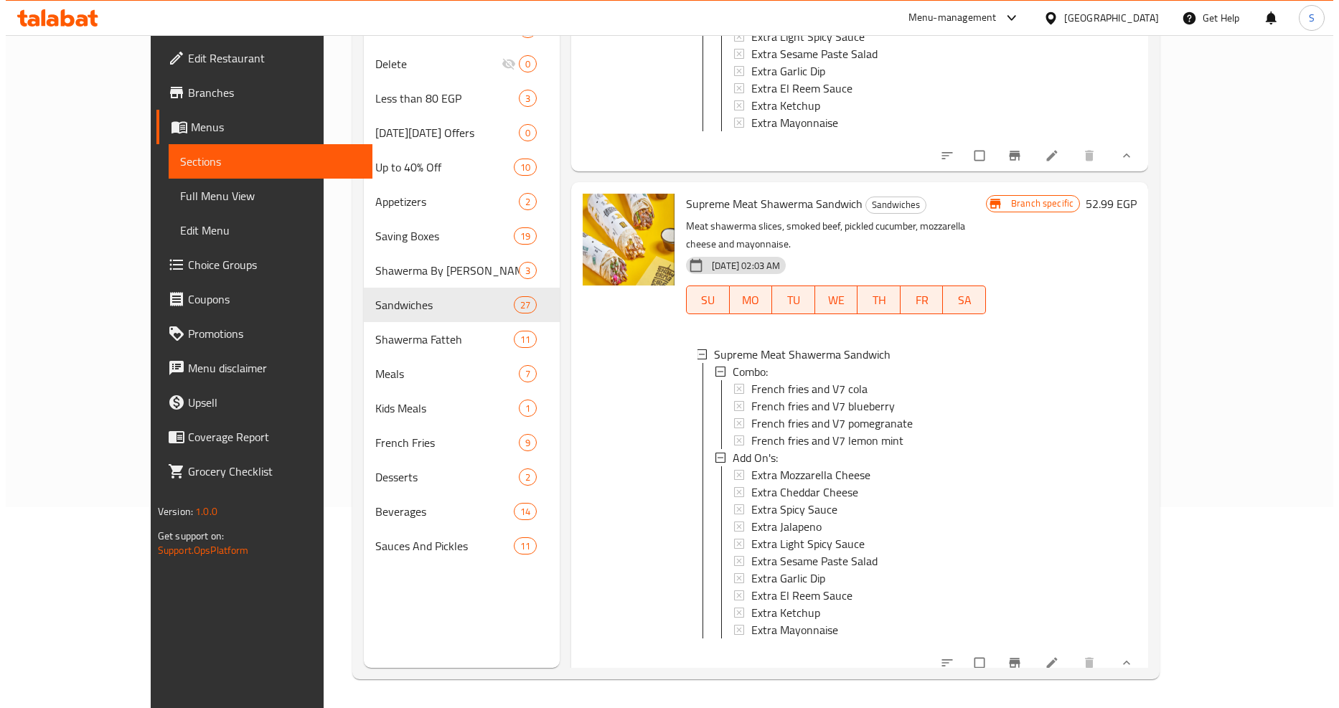
scroll to position [9804, 0]
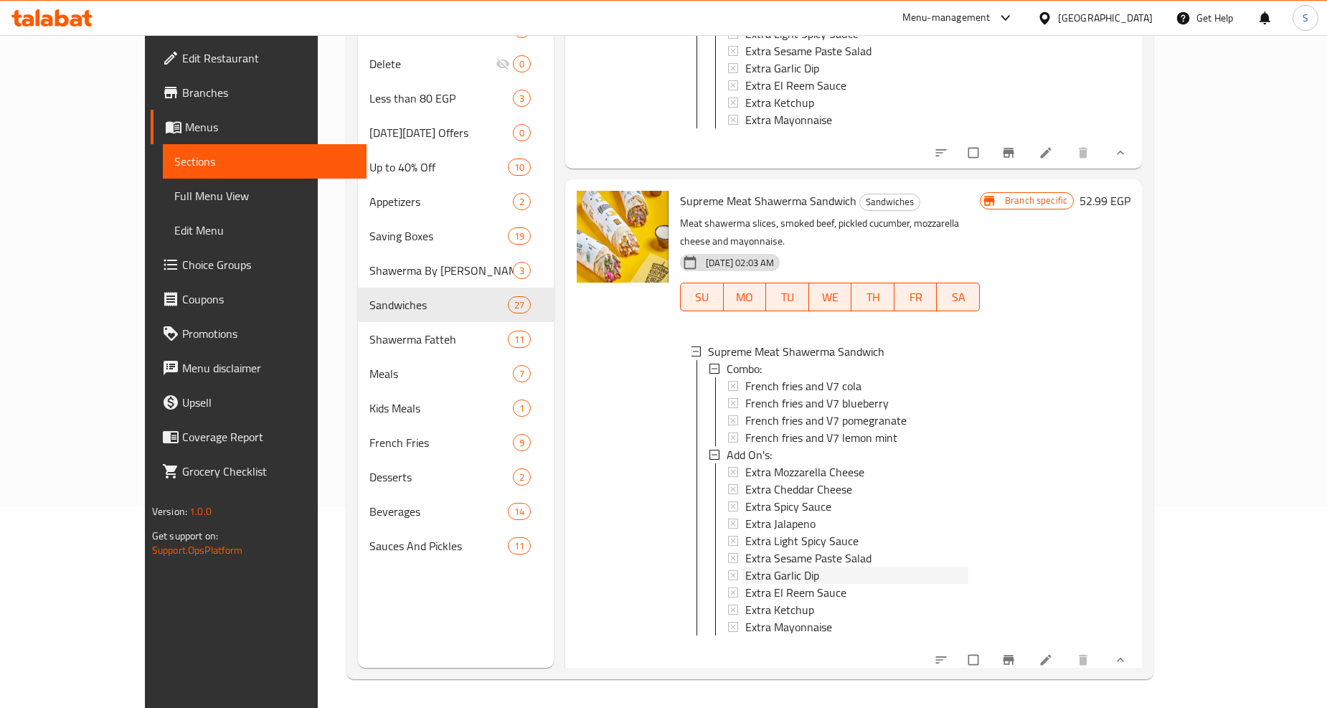
click at [748, 567] on span "Extra Garlic Dip" at bounding box center [782, 575] width 74 height 17
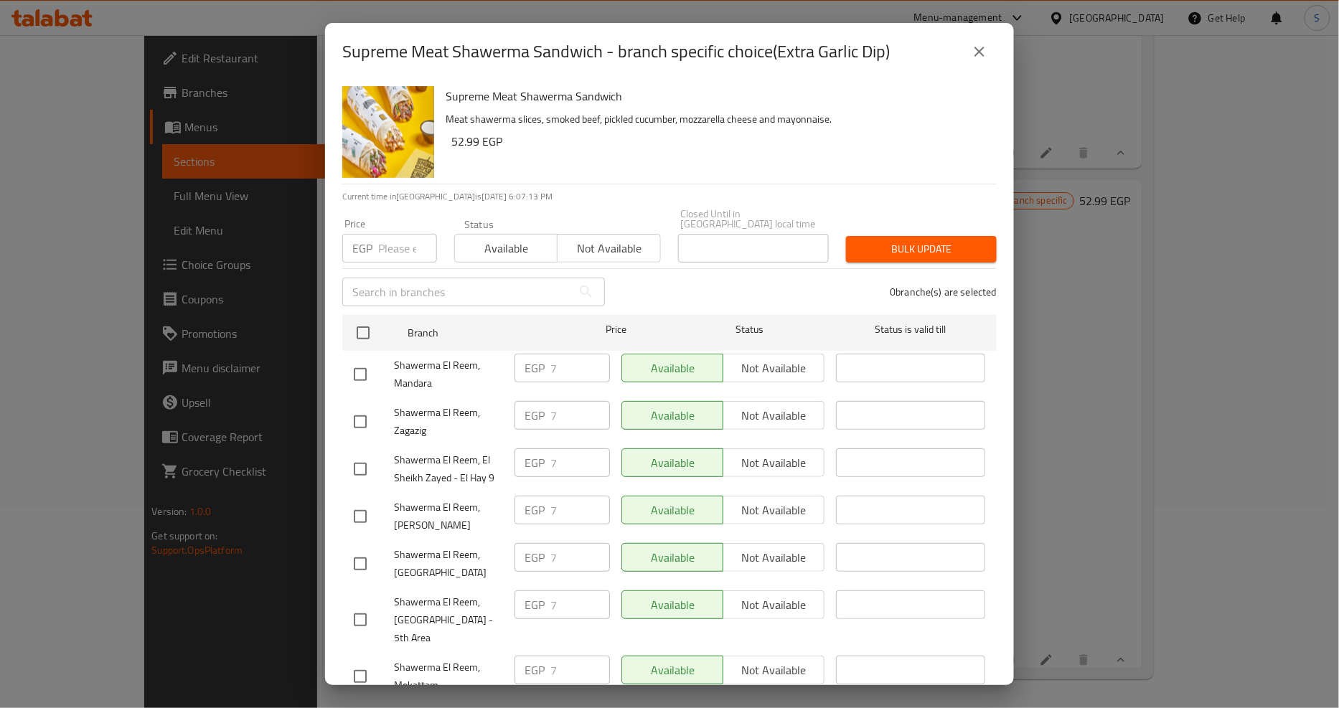
scroll to position [1199, 0]
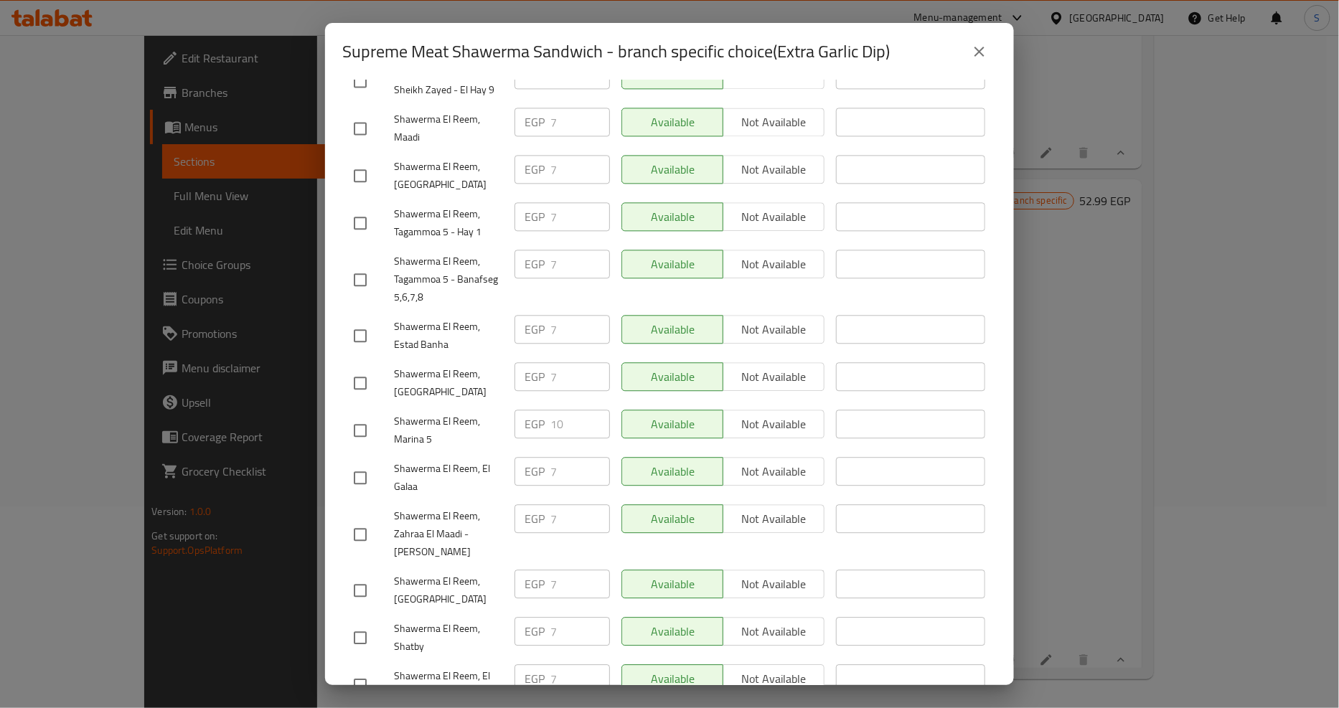
click at [990, 59] on button "close" at bounding box center [979, 51] width 34 height 34
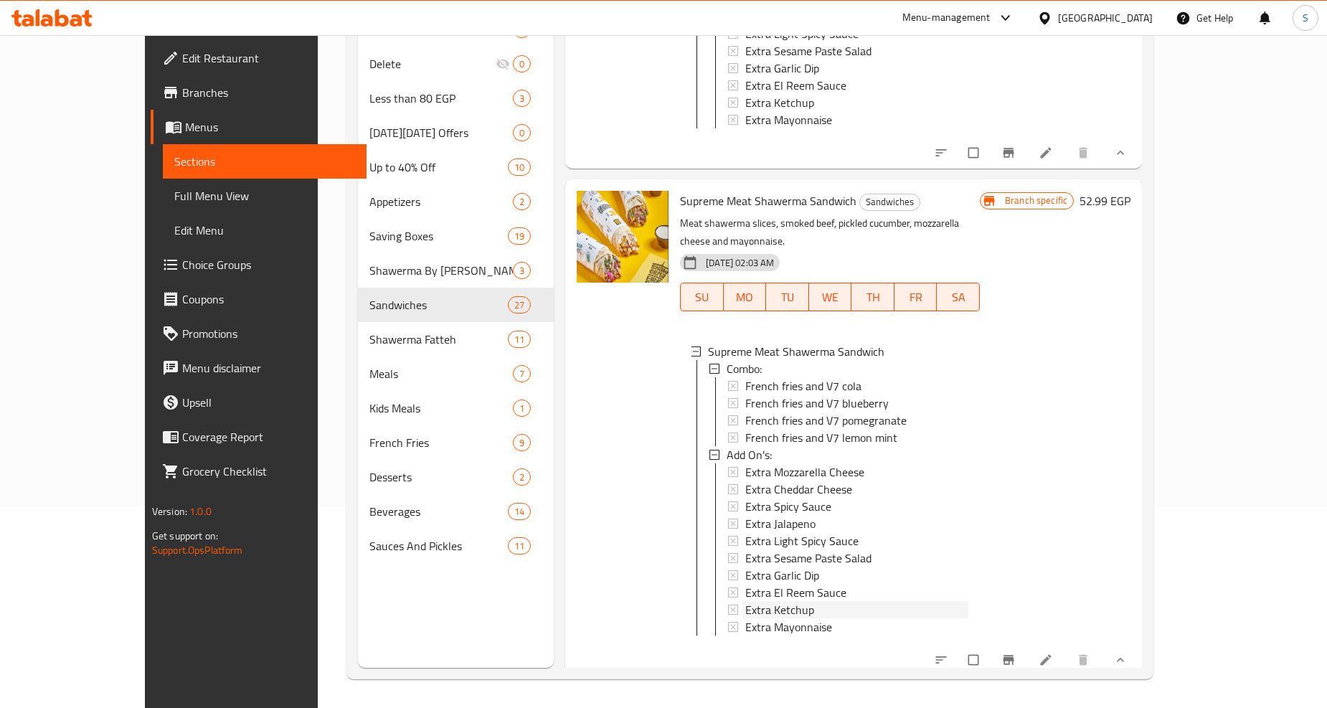
click at [745, 601] on span "Extra Ketchup" at bounding box center [779, 609] width 69 height 17
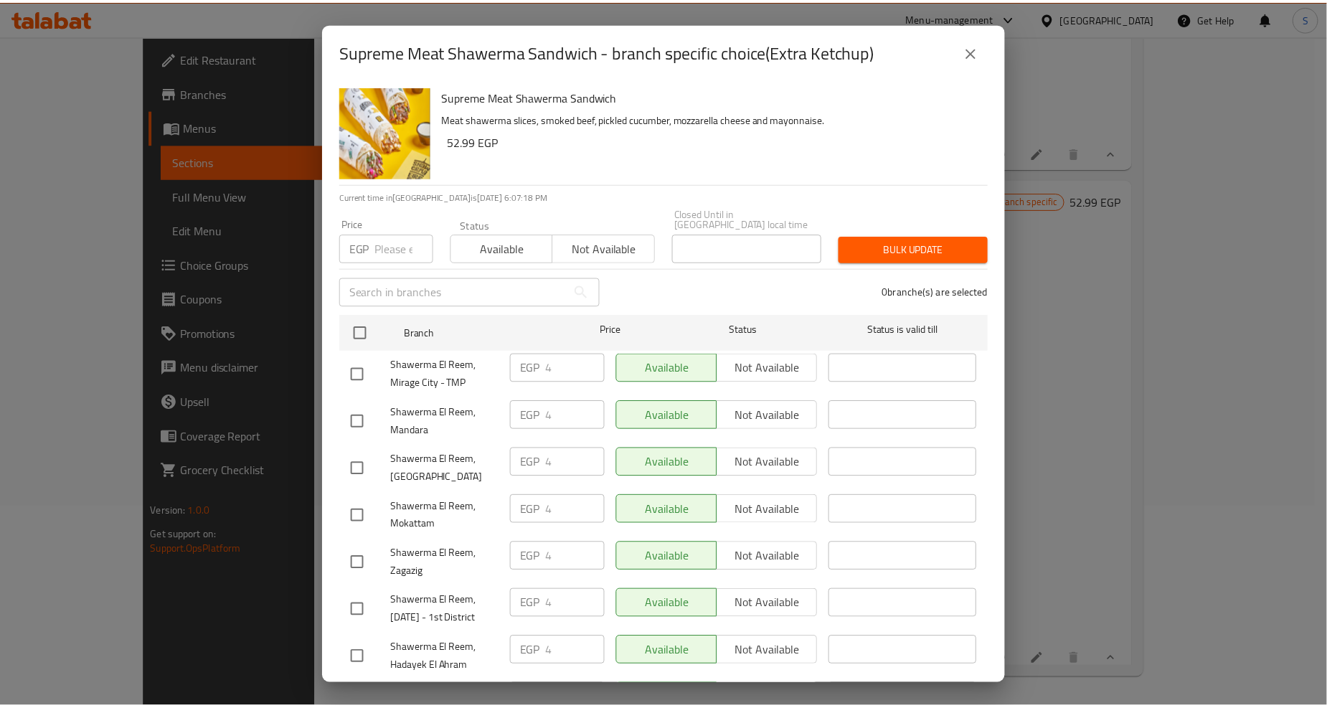
scroll to position [1245, 0]
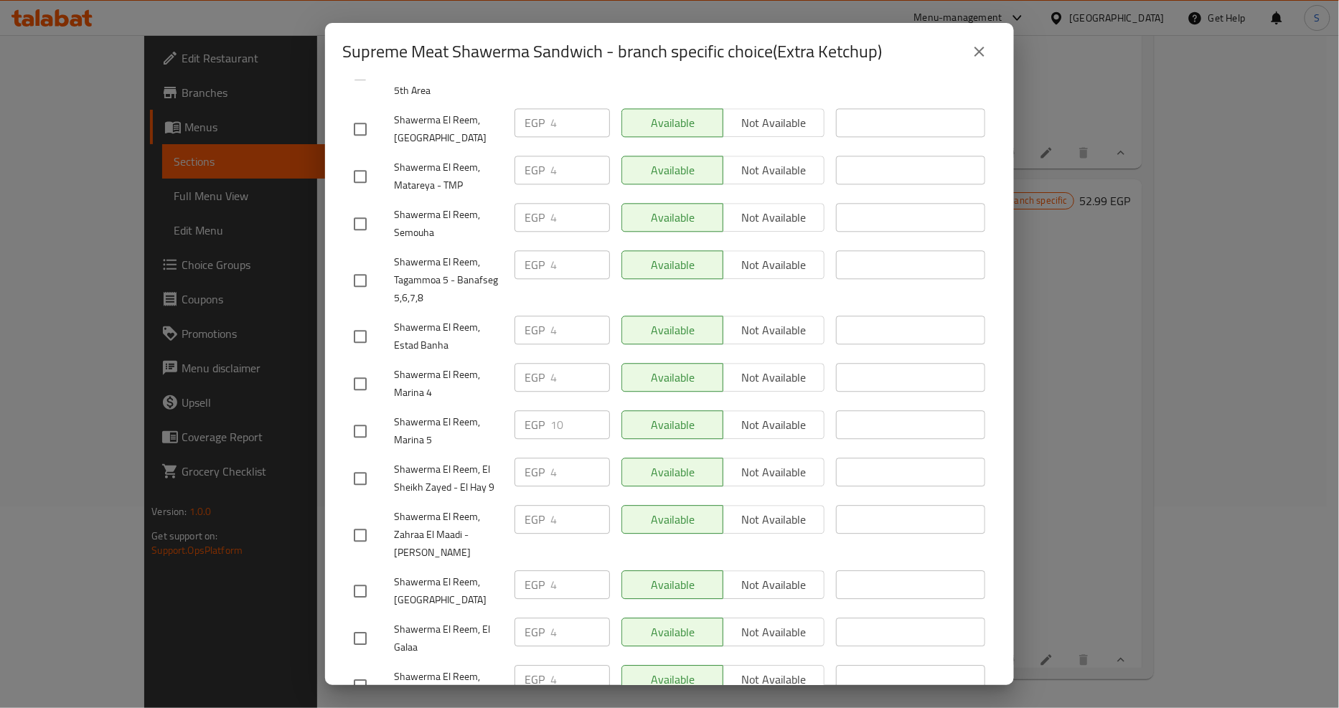
click at [978, 63] on button "close" at bounding box center [979, 51] width 34 height 34
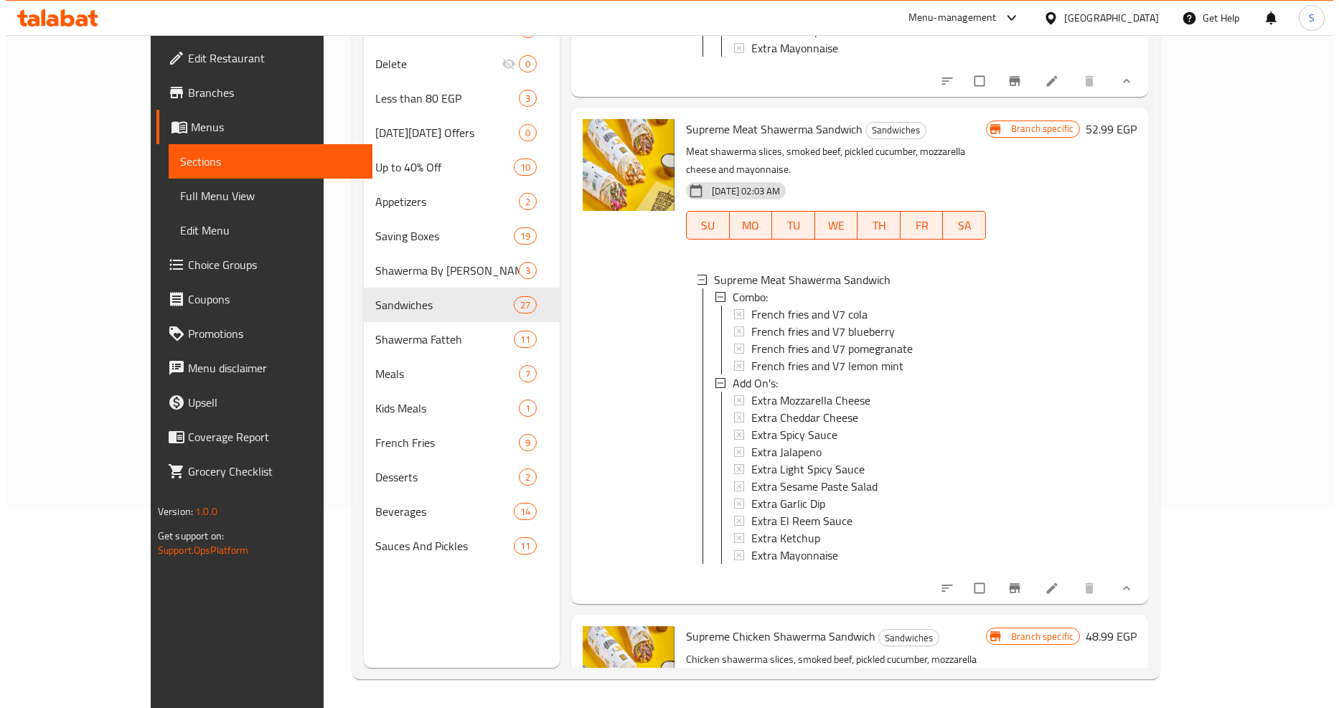
scroll to position [9884, 0]
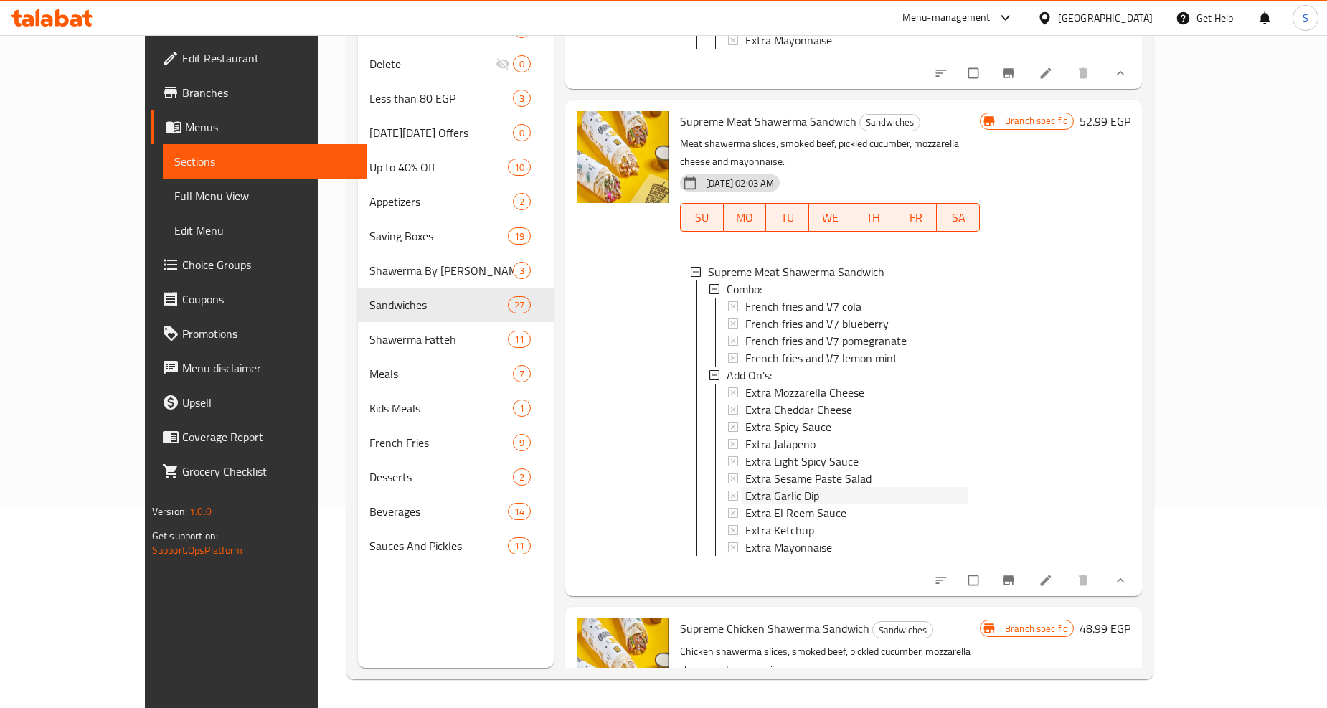
click at [772, 487] on span "Extra Garlic Dip" at bounding box center [782, 495] width 74 height 17
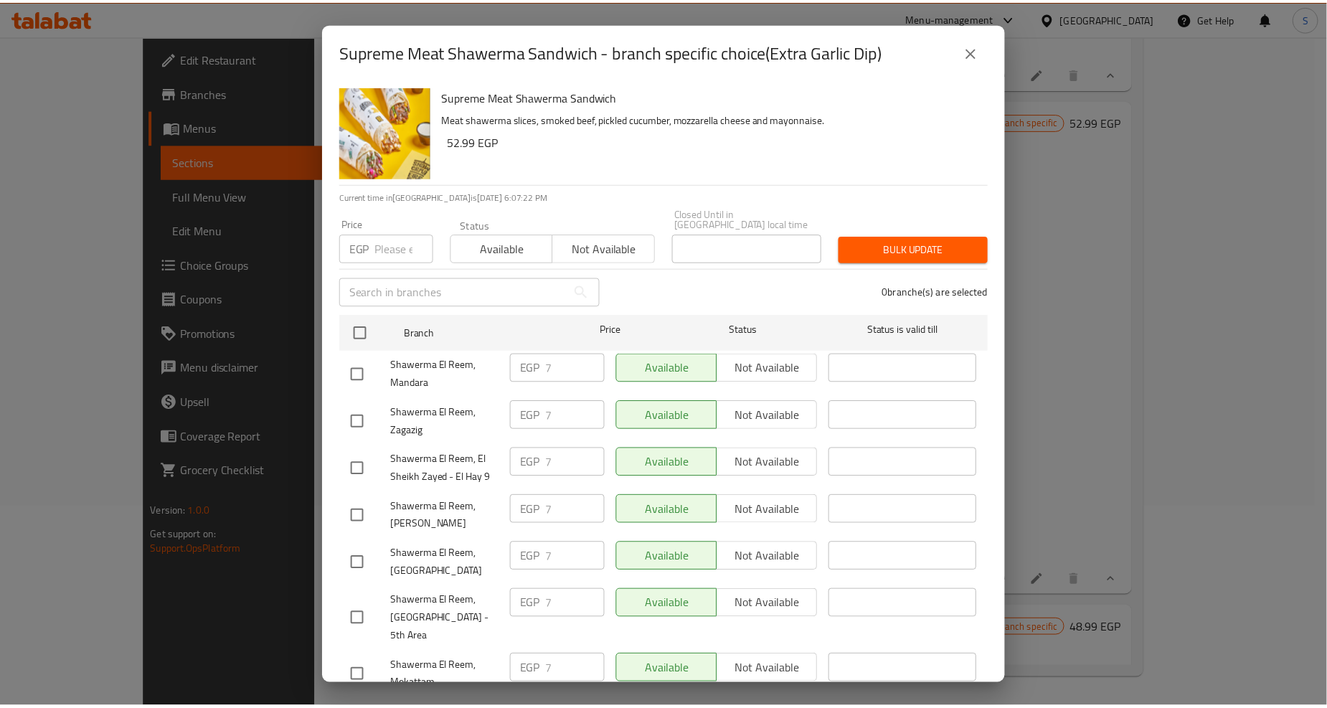
scroll to position [1199, 0]
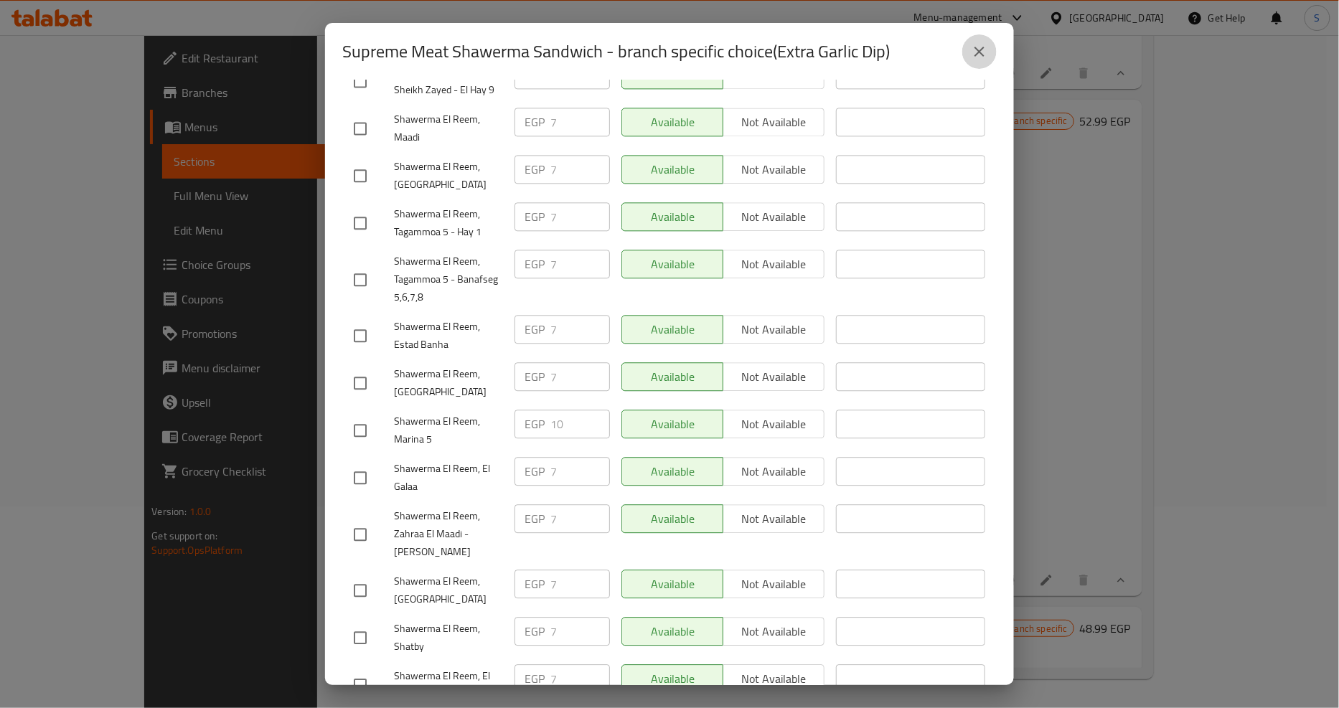
click at [974, 55] on icon "close" at bounding box center [979, 51] width 17 height 17
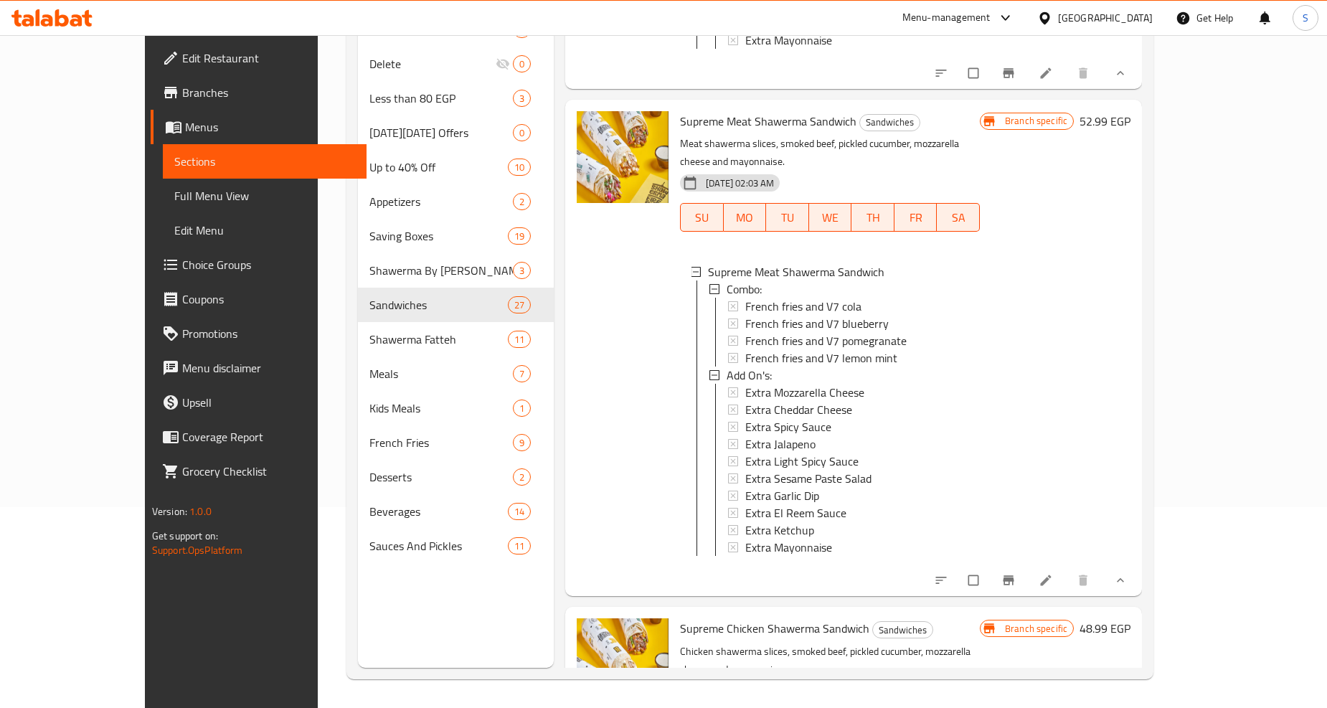
scroll to position [10124, 0]
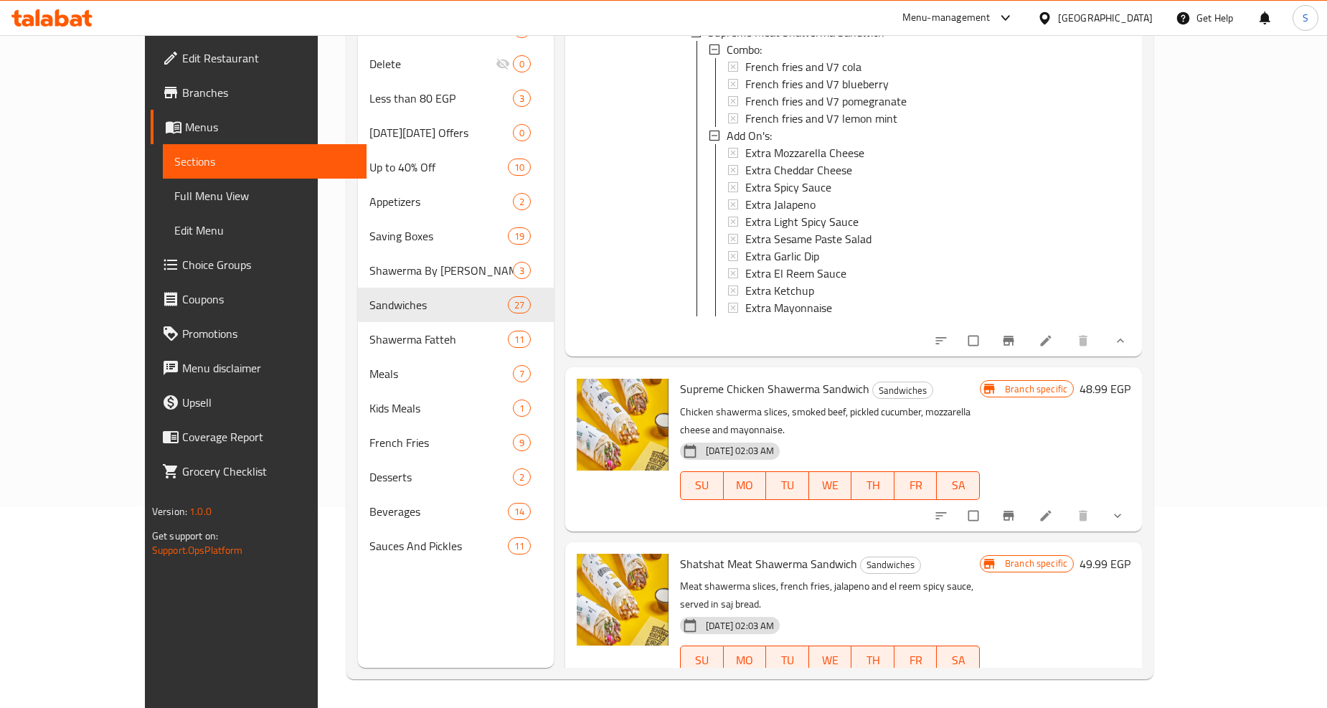
click at [1125, 509] on icon "show more" at bounding box center [1118, 516] width 14 height 14
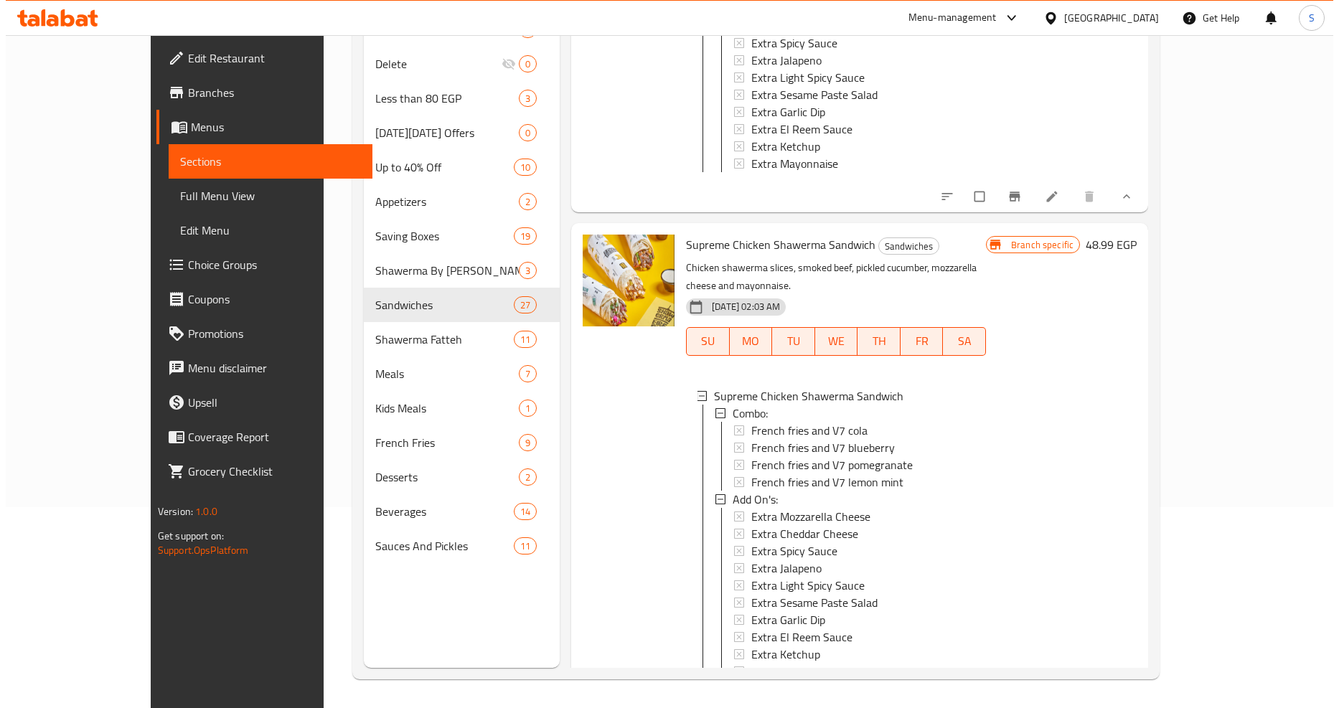
scroll to position [10363, 0]
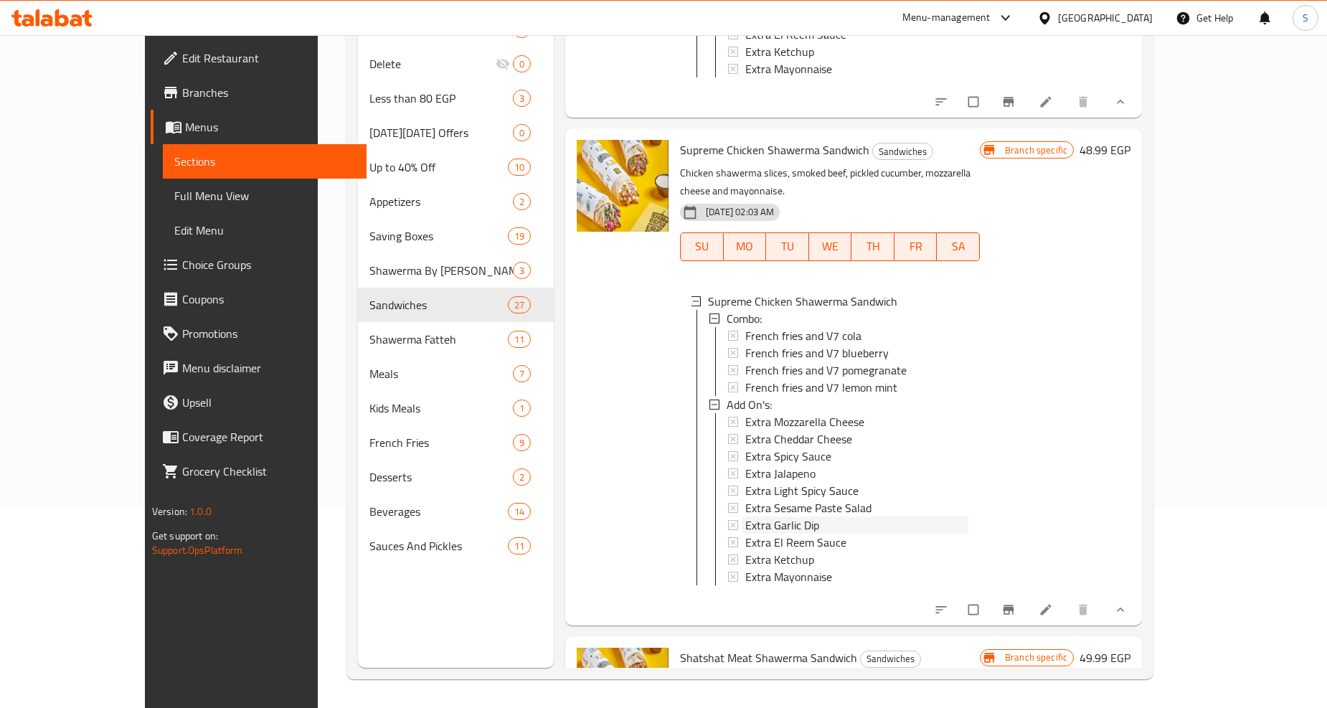
click at [756, 517] on span "Extra Garlic Dip" at bounding box center [782, 525] width 74 height 17
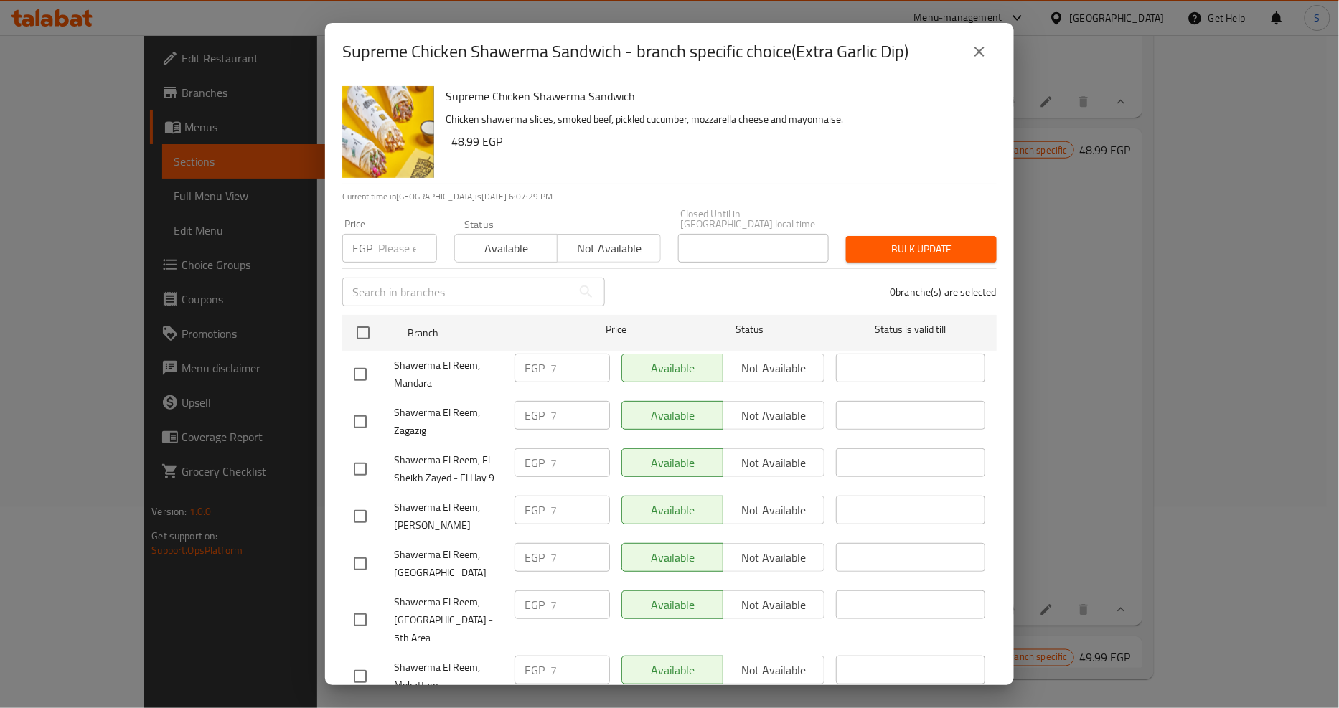
scroll to position [1199, 0]
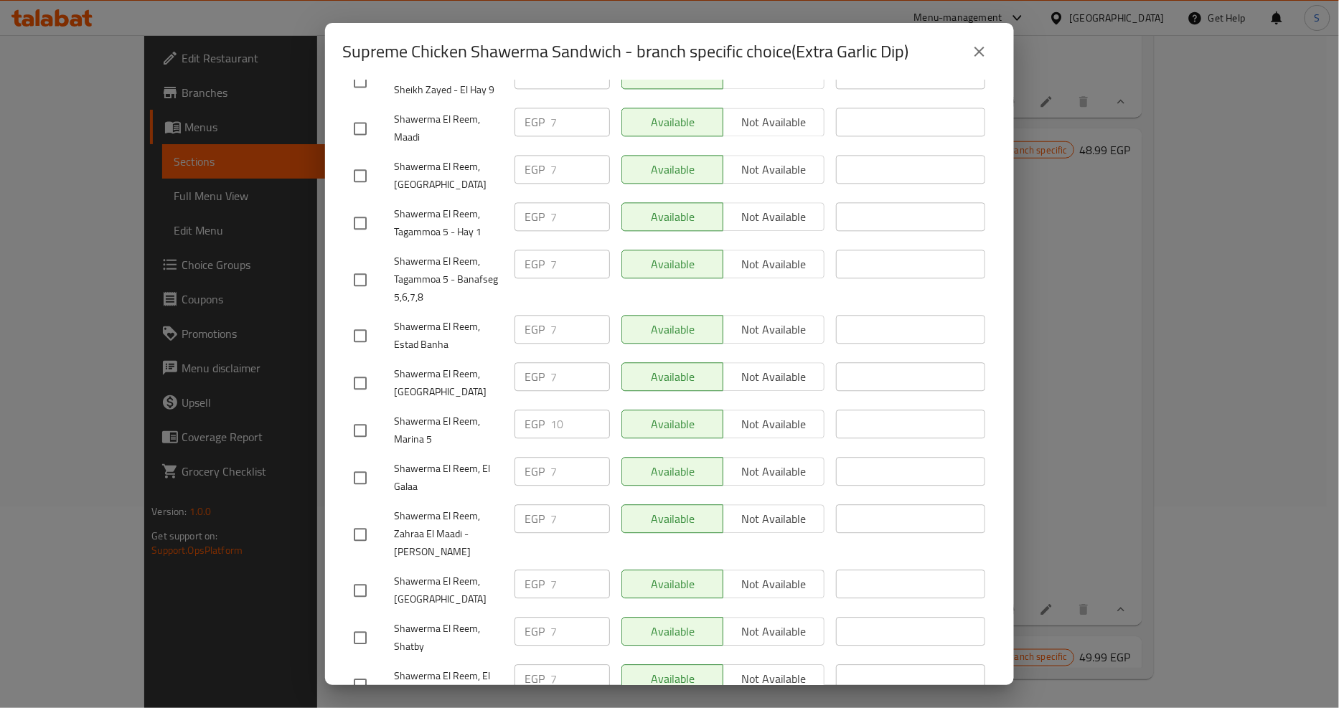
click at [976, 45] on icon "close" at bounding box center [979, 51] width 17 height 17
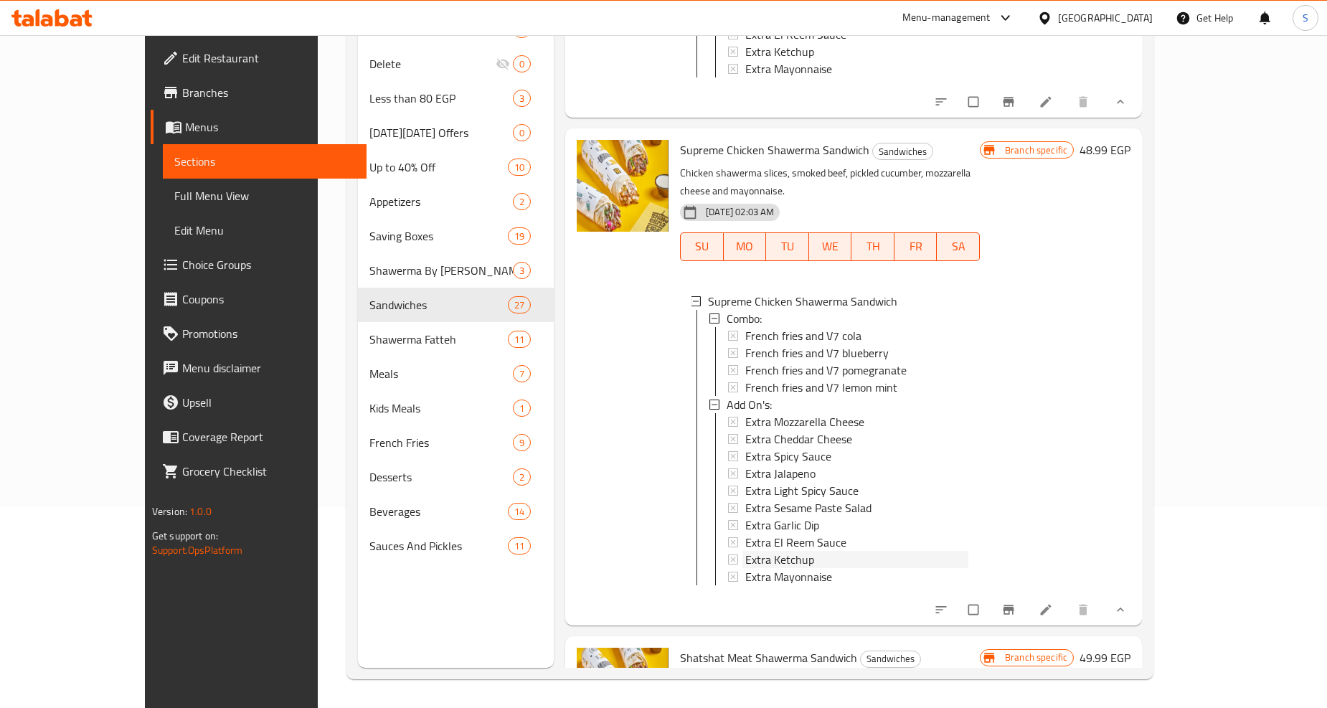
click at [758, 551] on span "Extra Ketchup" at bounding box center [779, 559] width 69 height 17
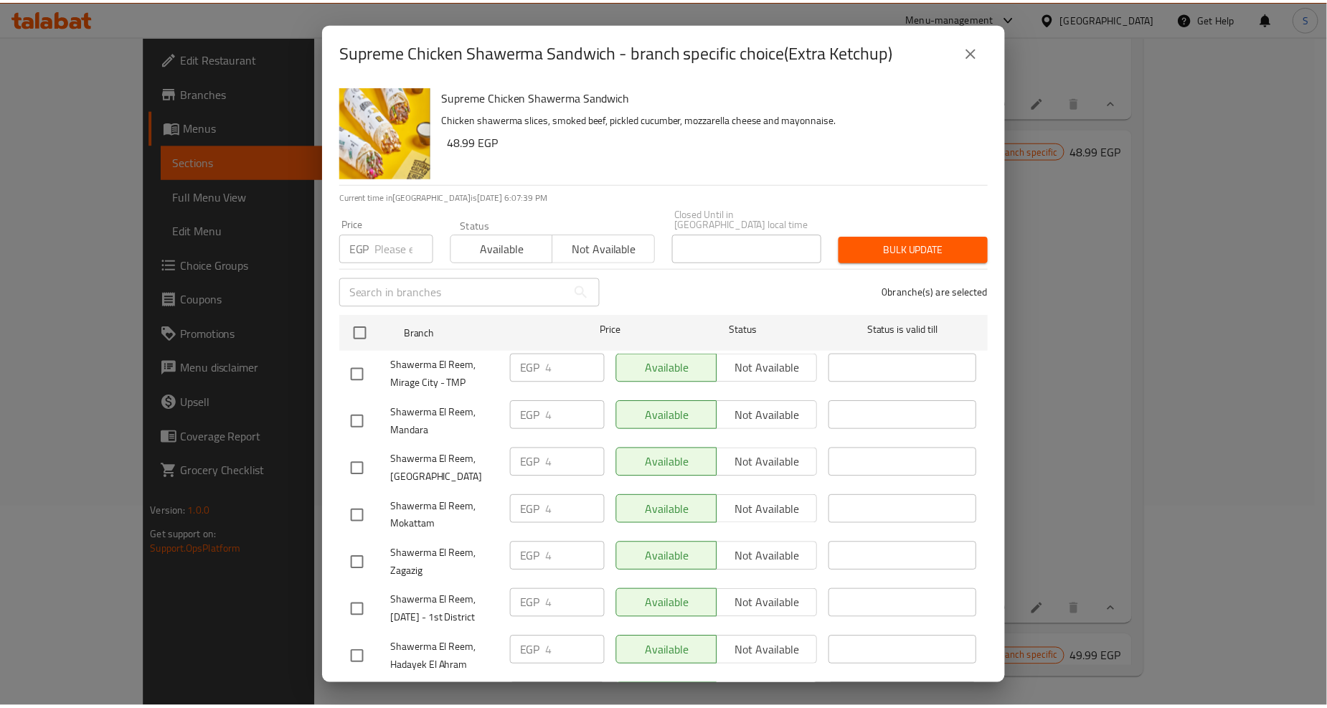
scroll to position [1245, 0]
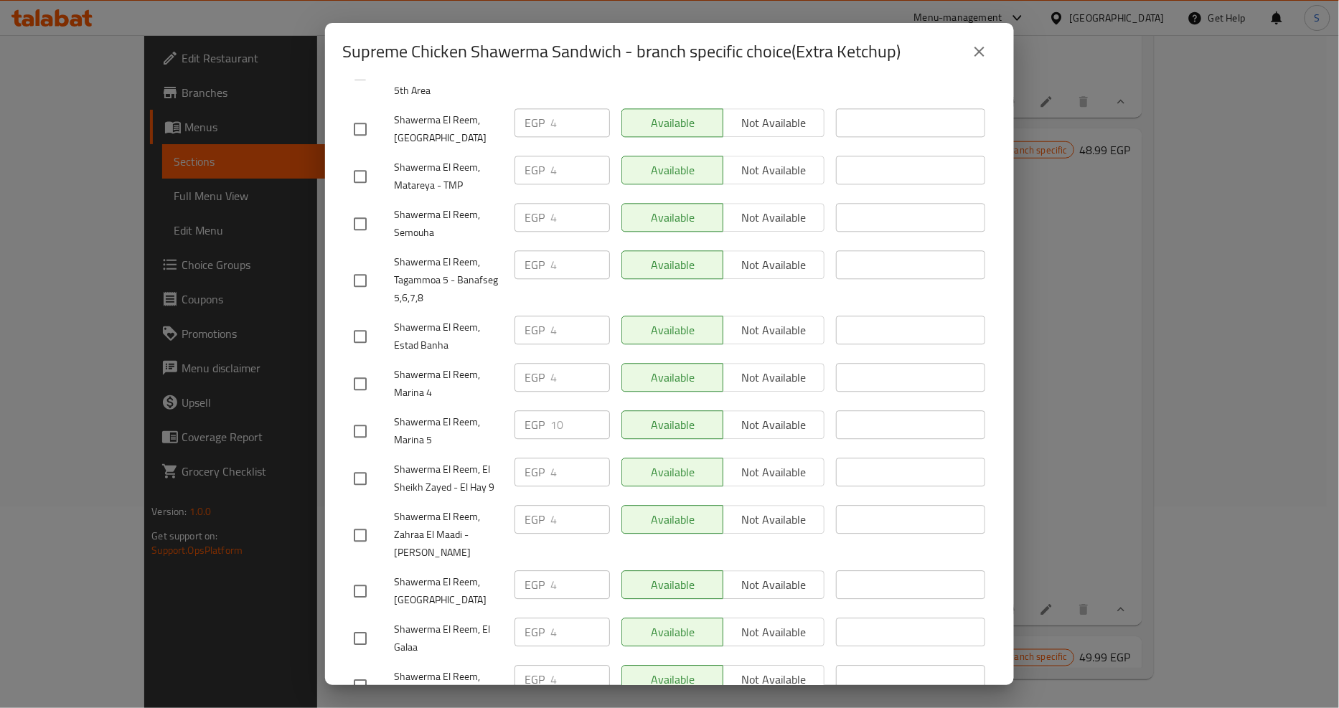
click at [986, 47] on icon "close" at bounding box center [979, 51] width 17 height 17
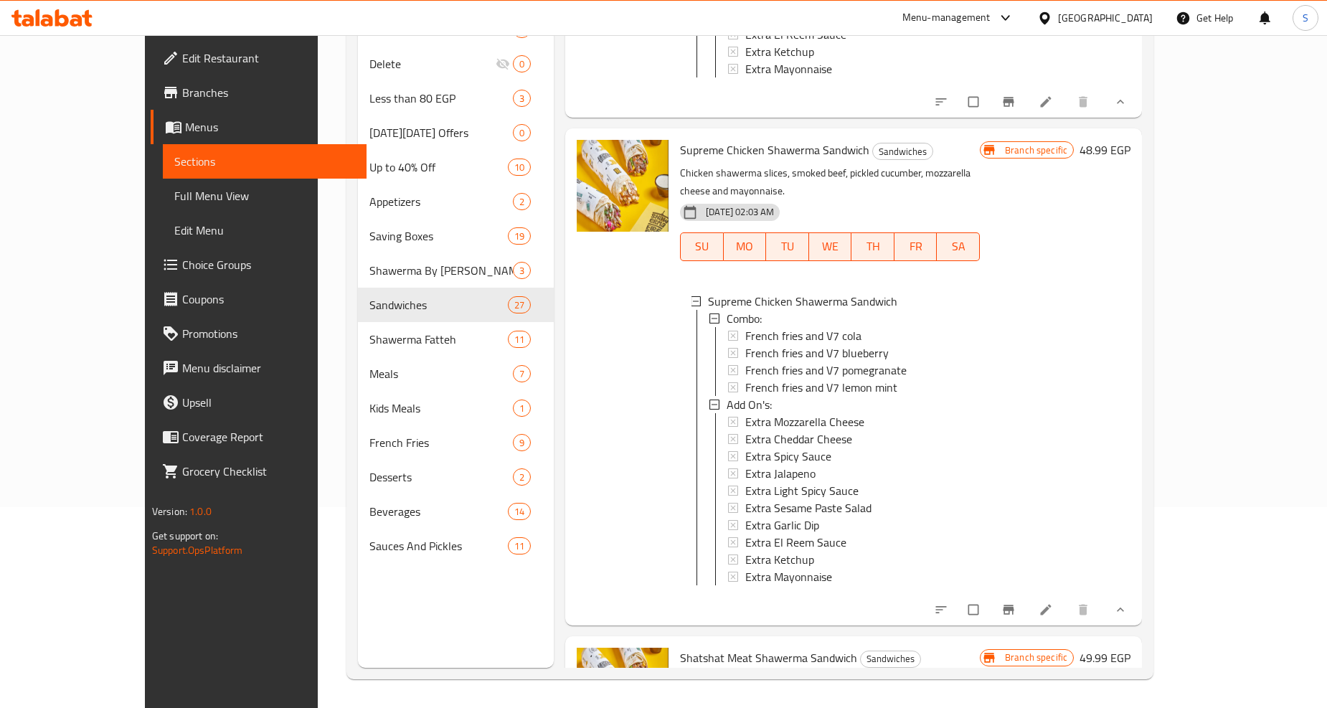
scroll to position [10602, 0]
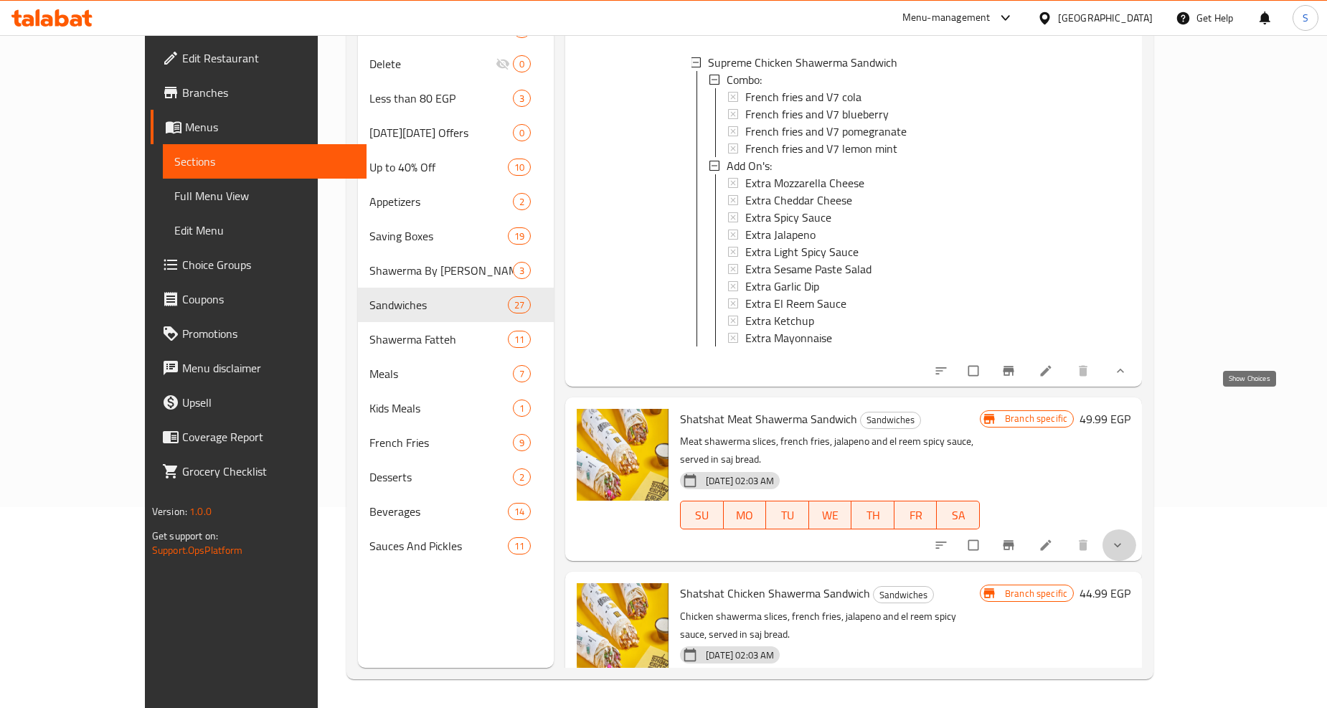
click at [1125, 538] on icon "show more" at bounding box center [1118, 545] width 14 height 14
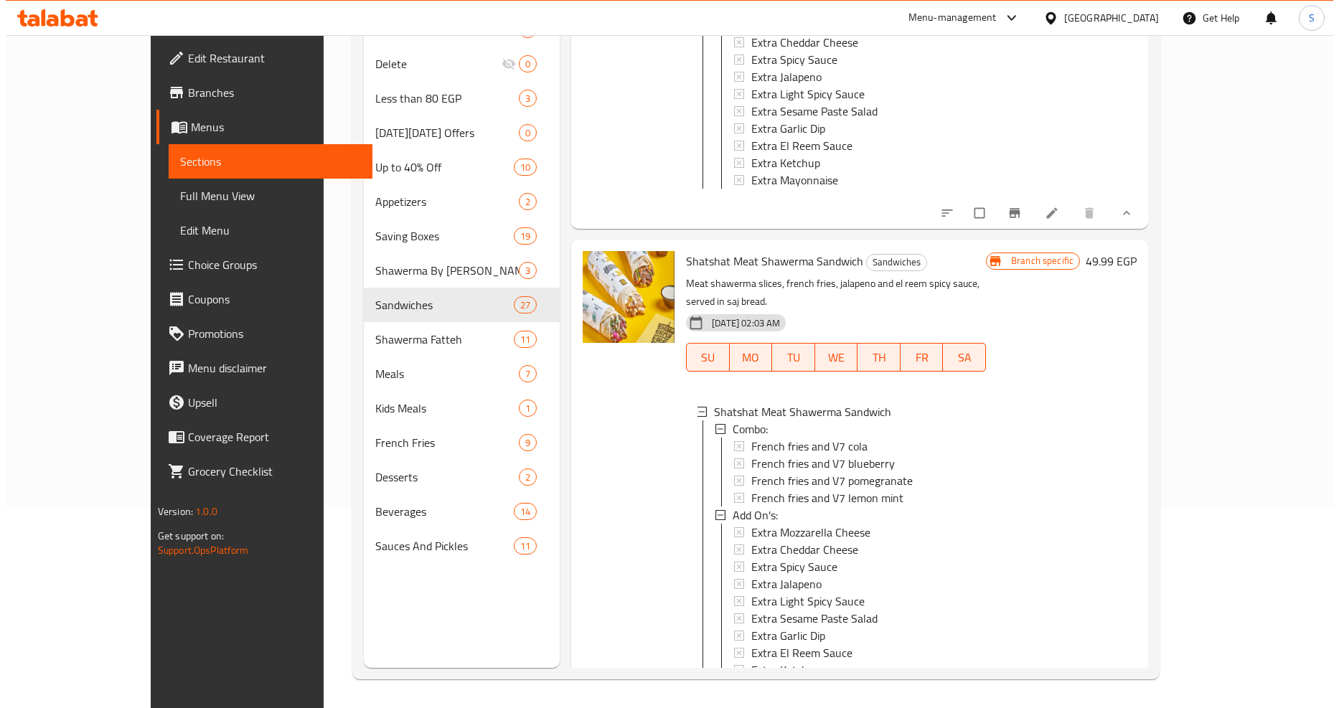
scroll to position [10841, 0]
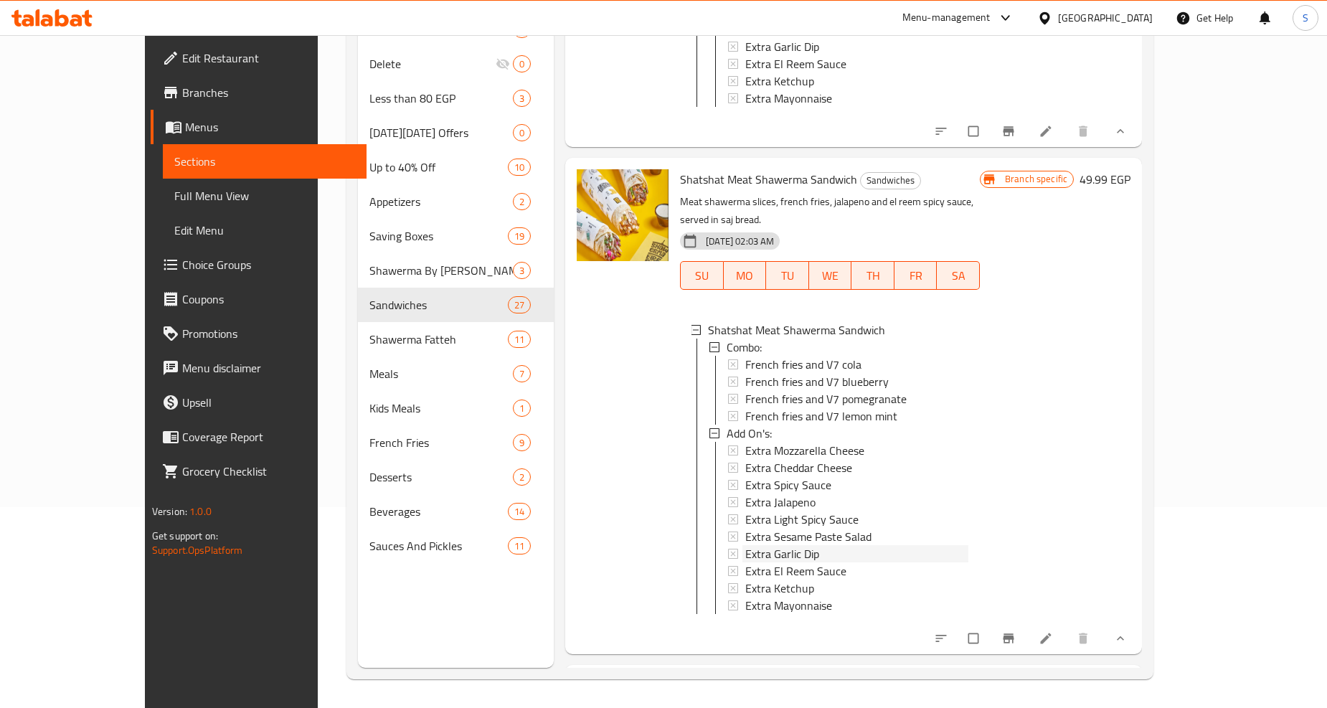
click at [748, 545] on span "Extra Garlic Dip" at bounding box center [782, 553] width 74 height 17
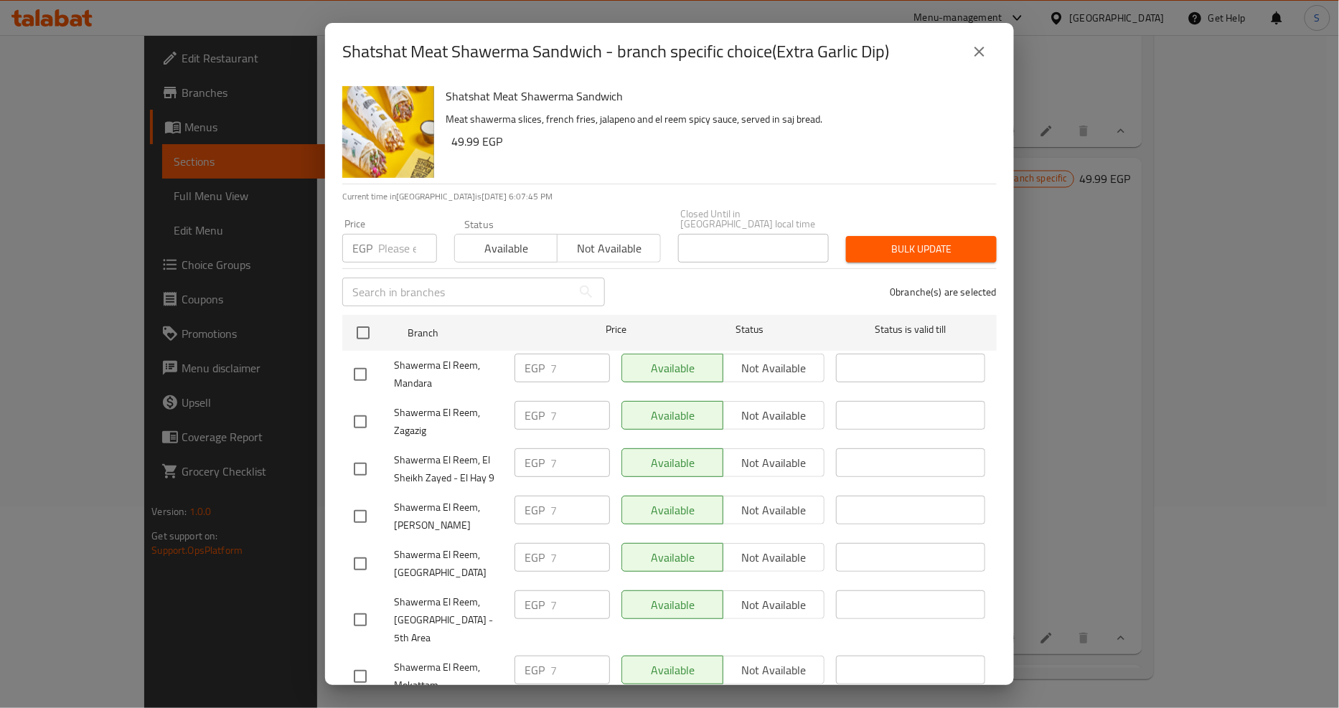
scroll to position [1199, 0]
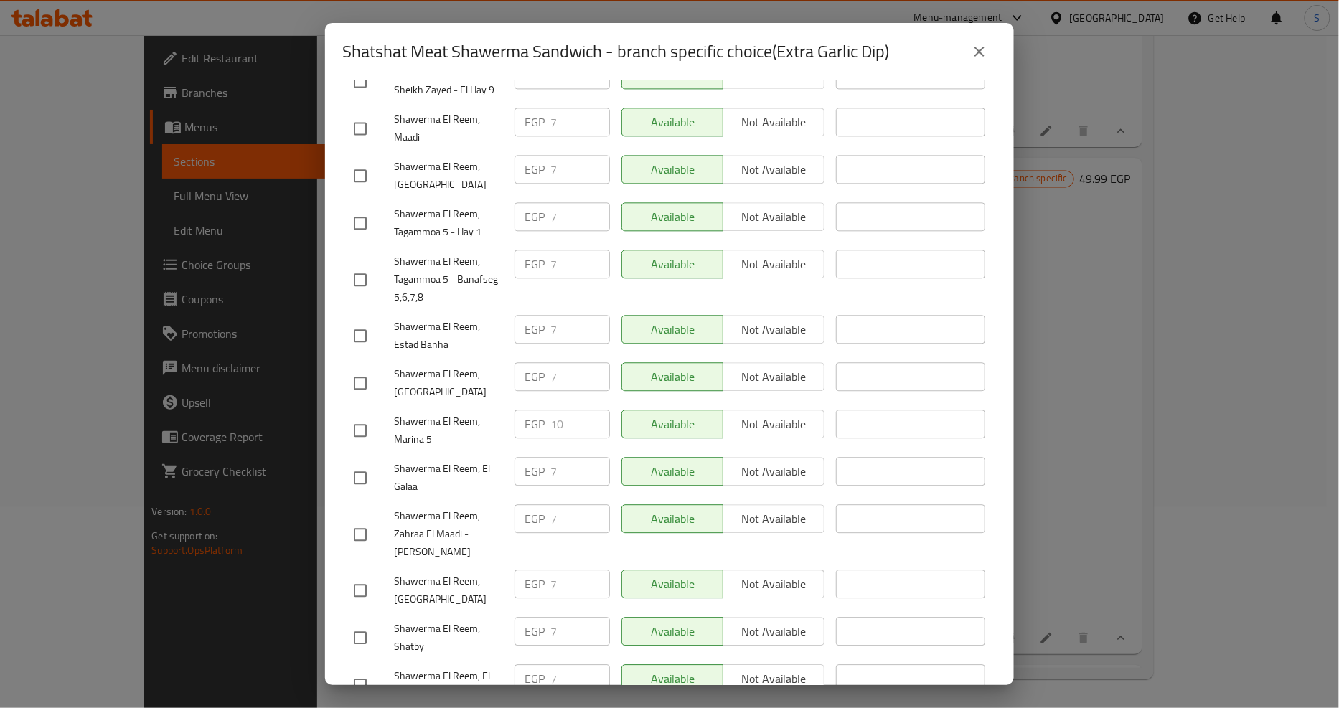
click at [981, 50] on icon "close" at bounding box center [979, 51] width 17 height 17
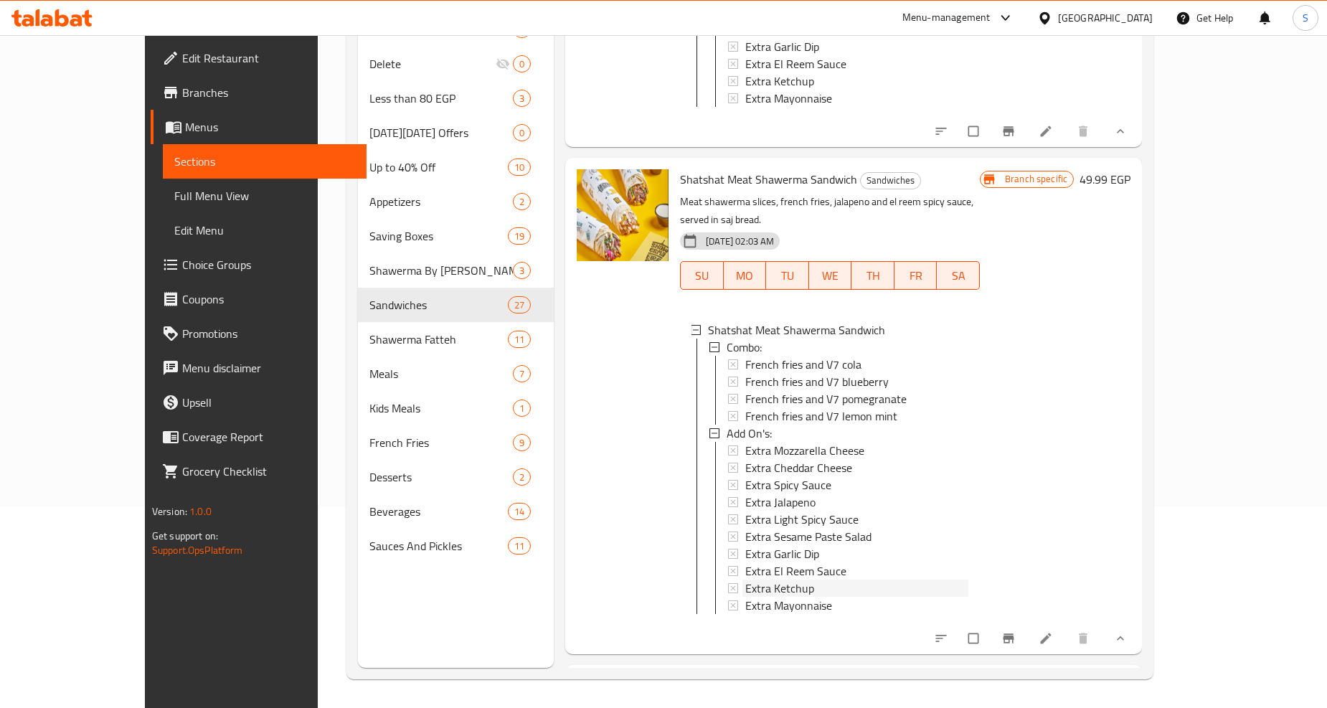
click at [759, 580] on span "Extra Ketchup" at bounding box center [779, 588] width 69 height 17
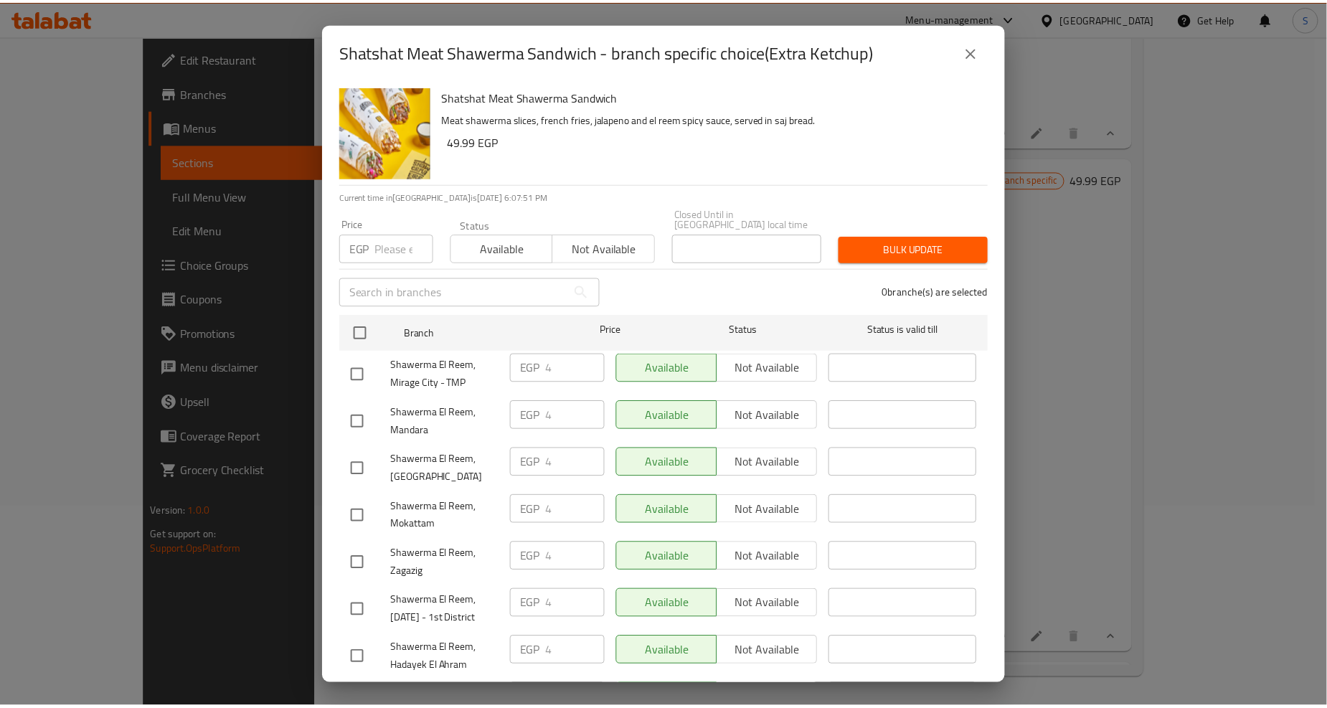
scroll to position [1245, 0]
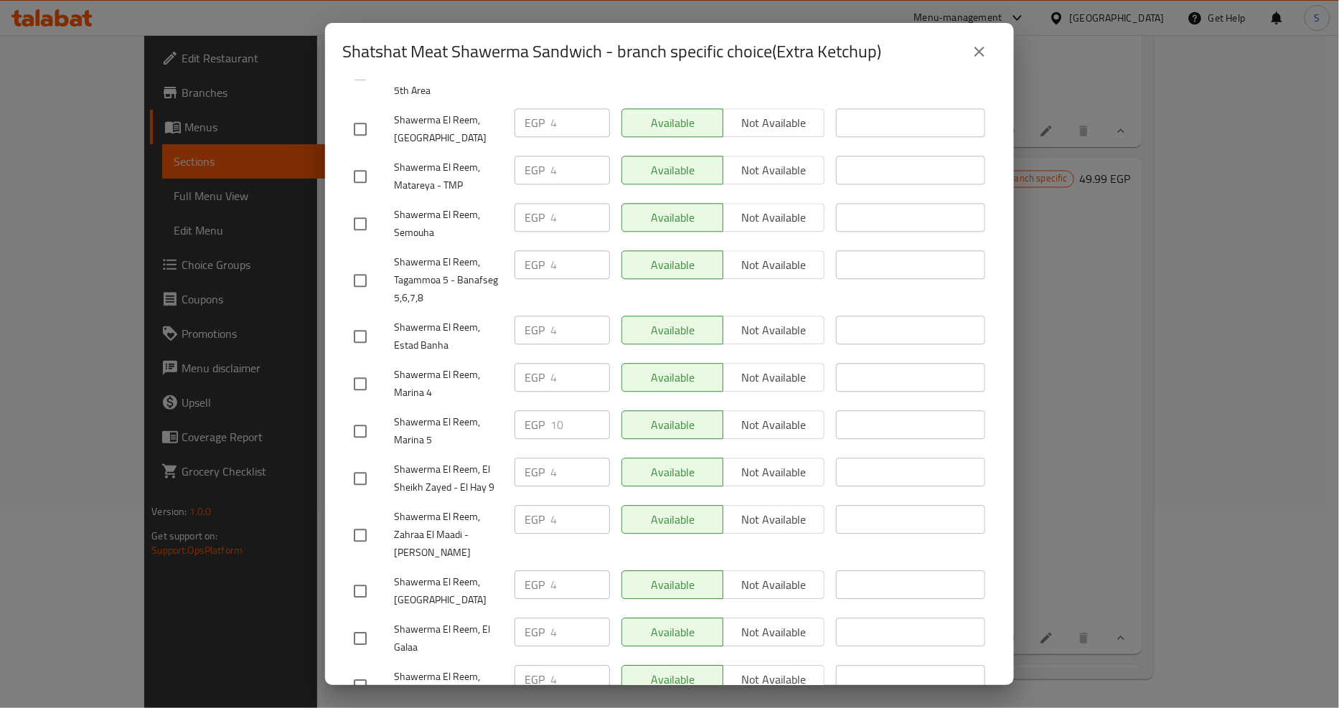
click at [984, 62] on button "close" at bounding box center [979, 51] width 34 height 34
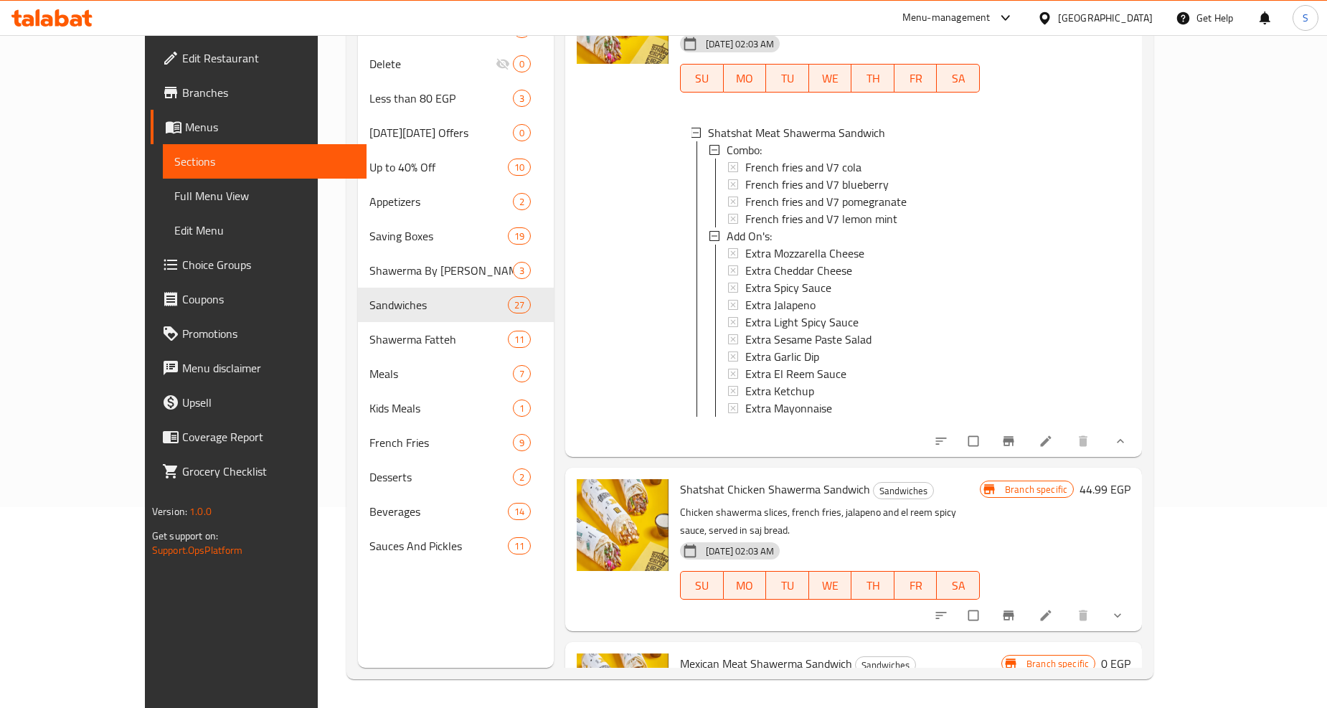
scroll to position [11080, 0]
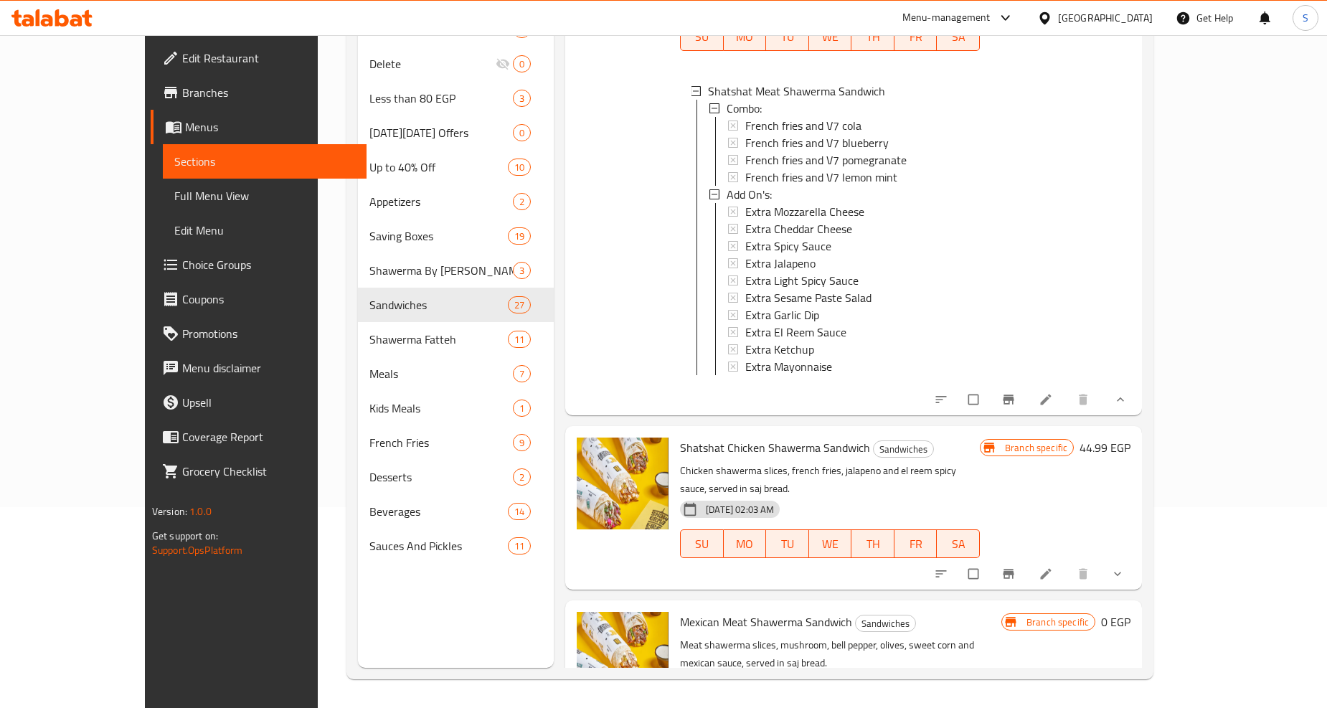
click at [1125, 567] on icon "show more" at bounding box center [1118, 574] width 14 height 14
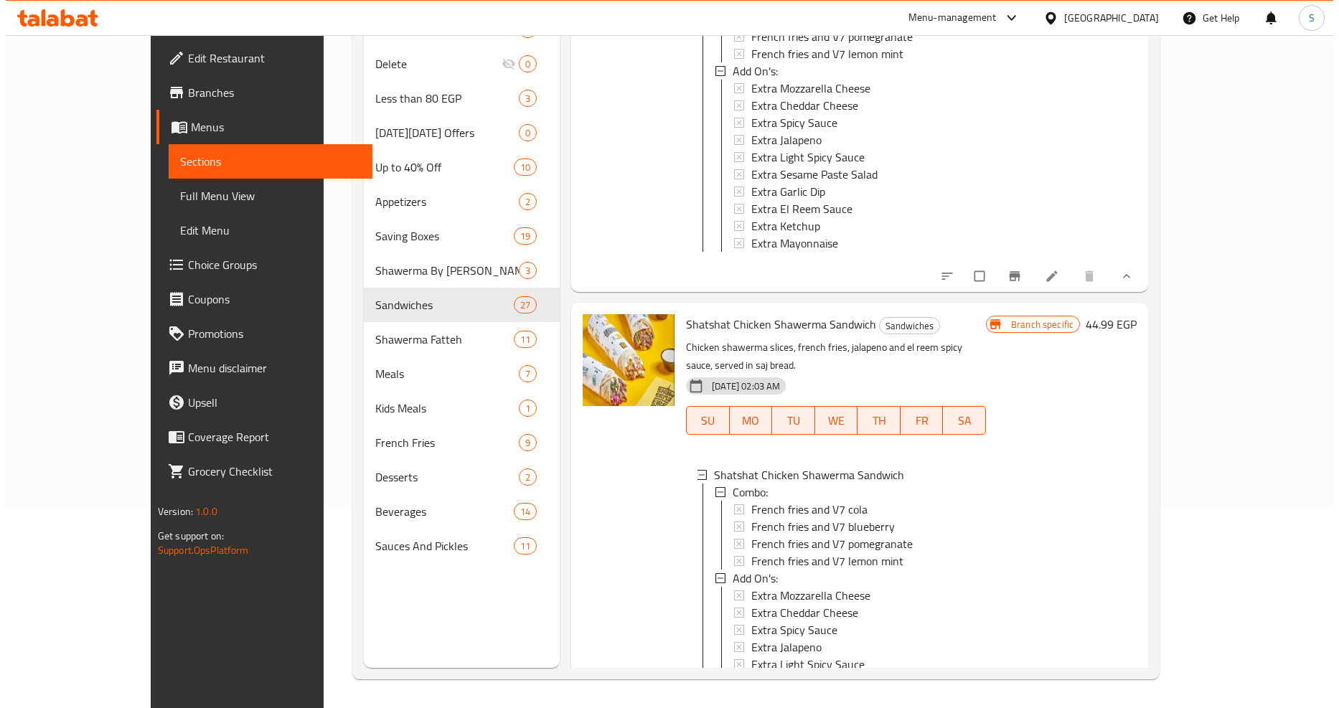
scroll to position [11319, 0]
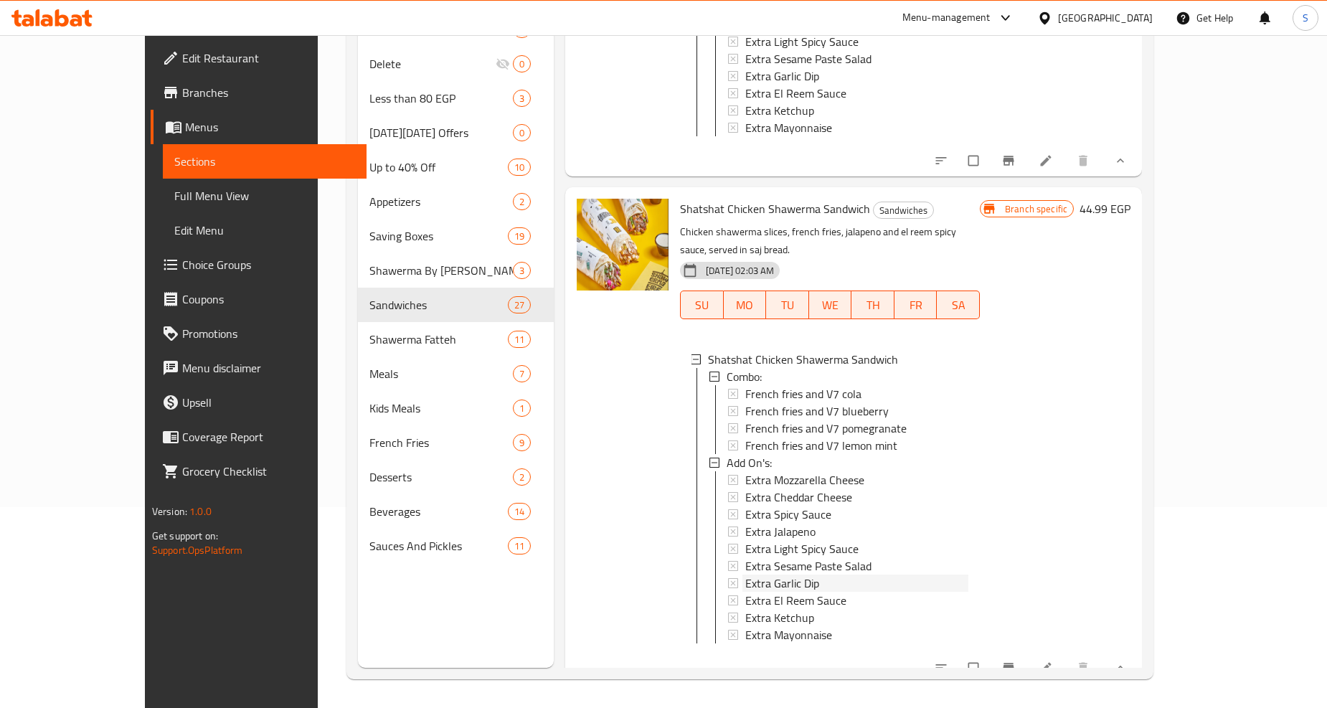
click at [773, 575] on span "Extra Garlic Dip" at bounding box center [782, 583] width 74 height 17
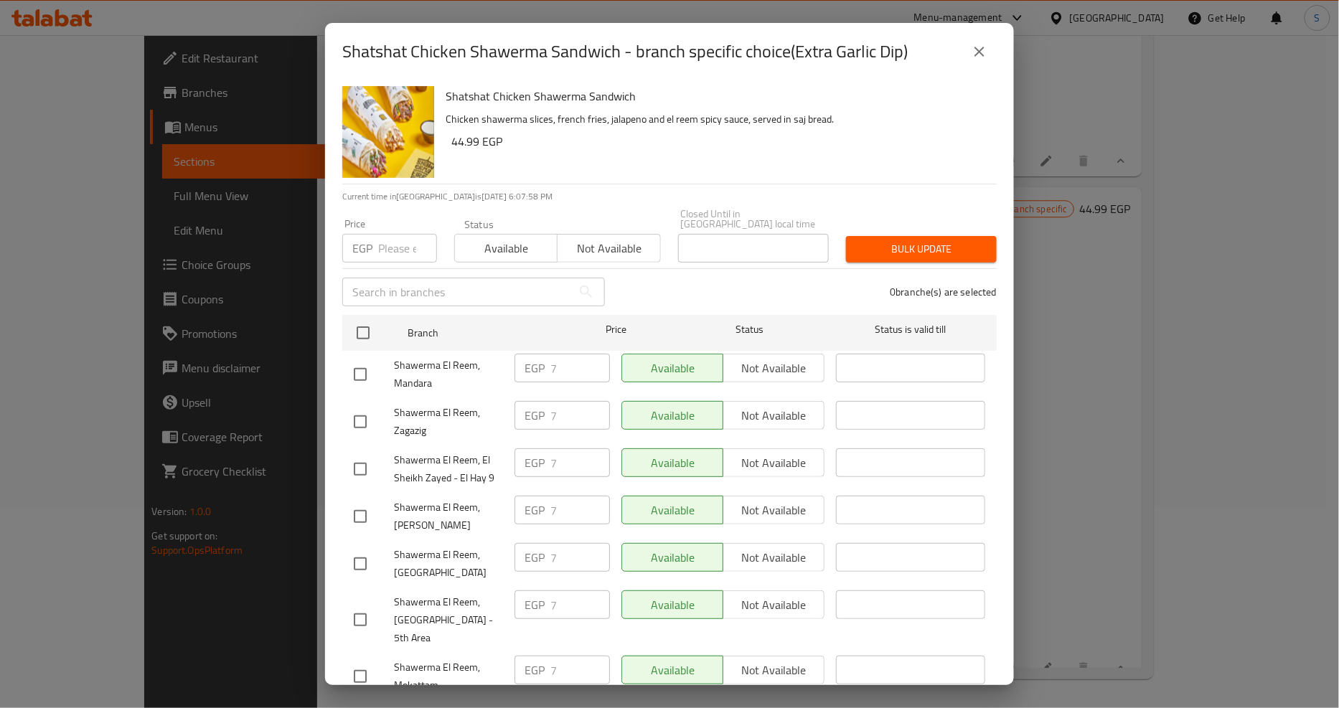
scroll to position [1199, 0]
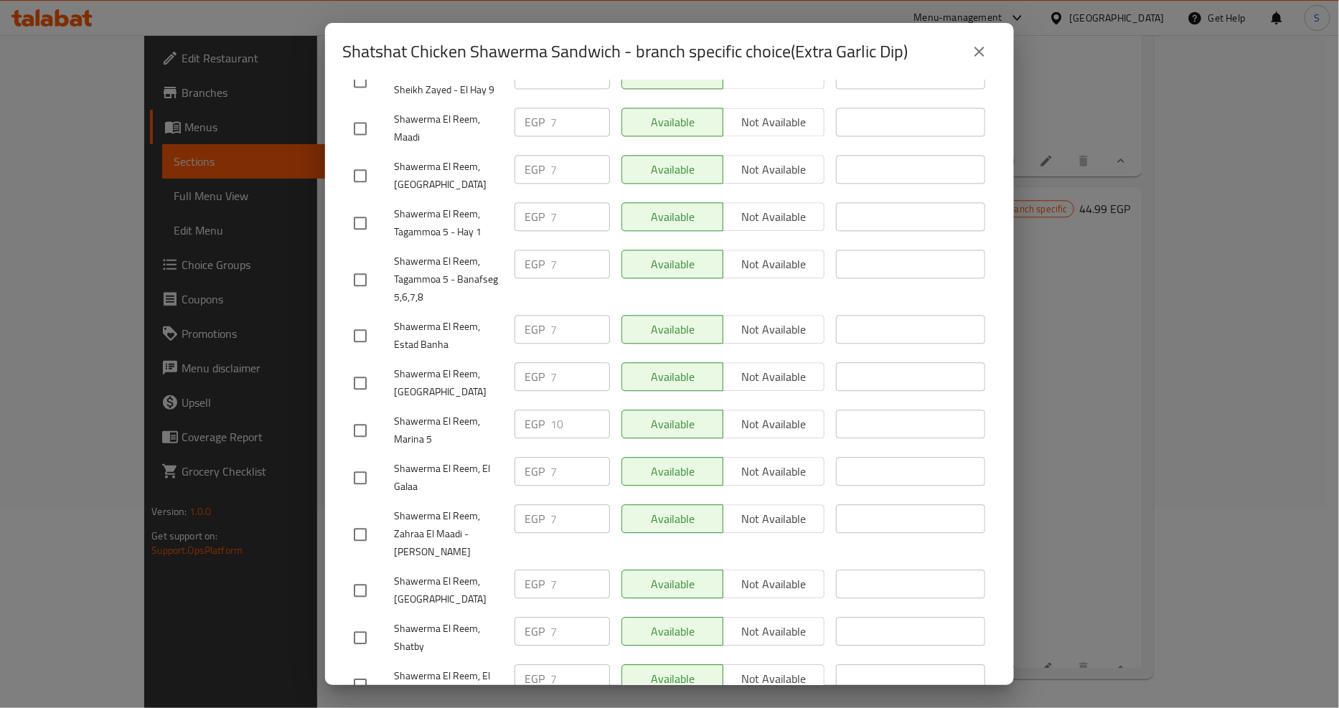
click at [996, 47] on div "Shatshat Chicken Shawerma Sandwich - branch specific choice(Extra Garlic Dip)" at bounding box center [669, 51] width 654 height 34
click at [978, 72] on div "Shatshat Chicken Shawerma Sandwich - branch specific choice(Extra Garlic Dip)" at bounding box center [669, 51] width 689 height 57
click at [979, 58] on icon "close" at bounding box center [979, 51] width 17 height 17
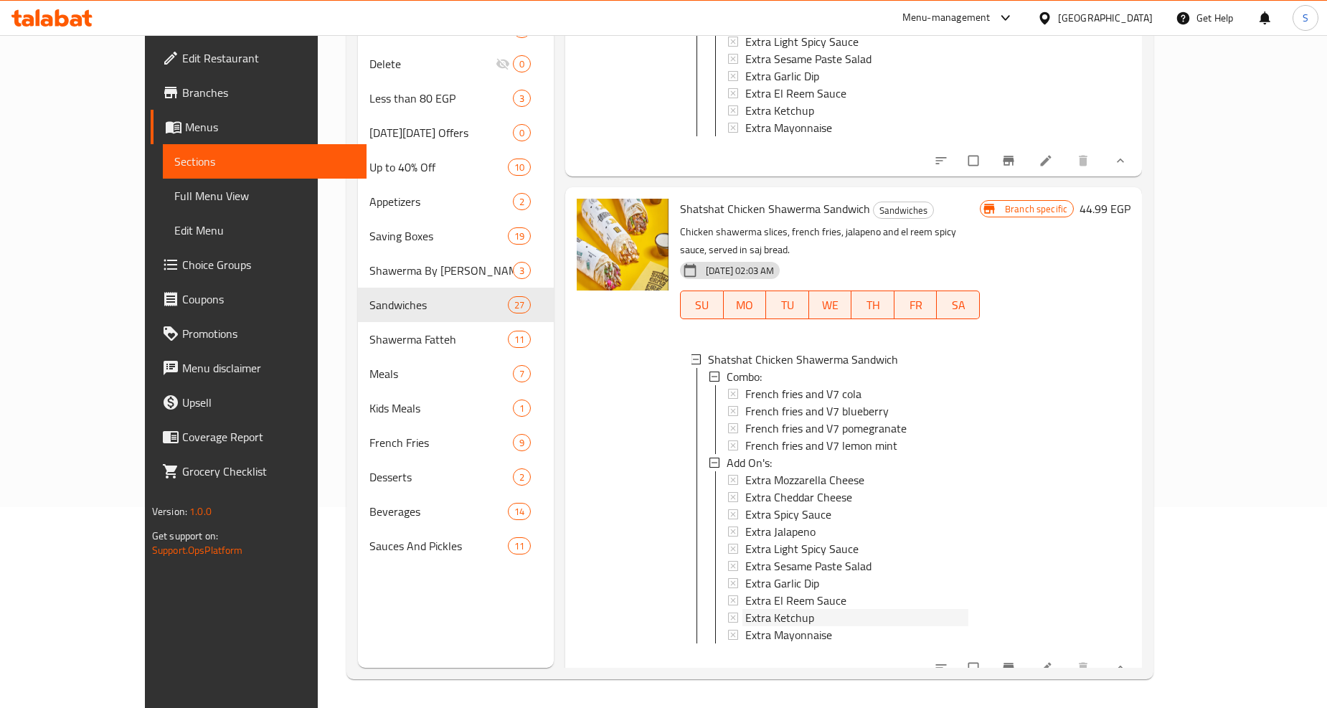
click at [745, 609] on span "Extra Ketchup" at bounding box center [779, 617] width 69 height 17
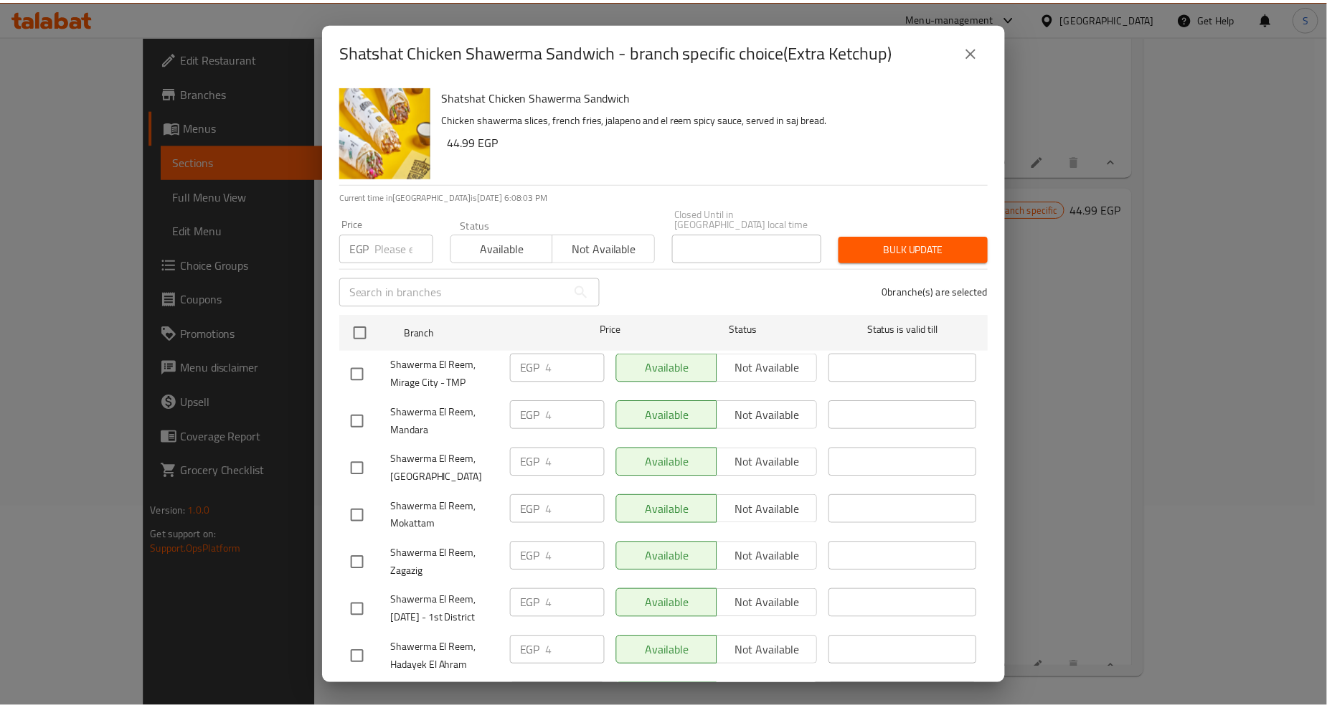
scroll to position [1245, 0]
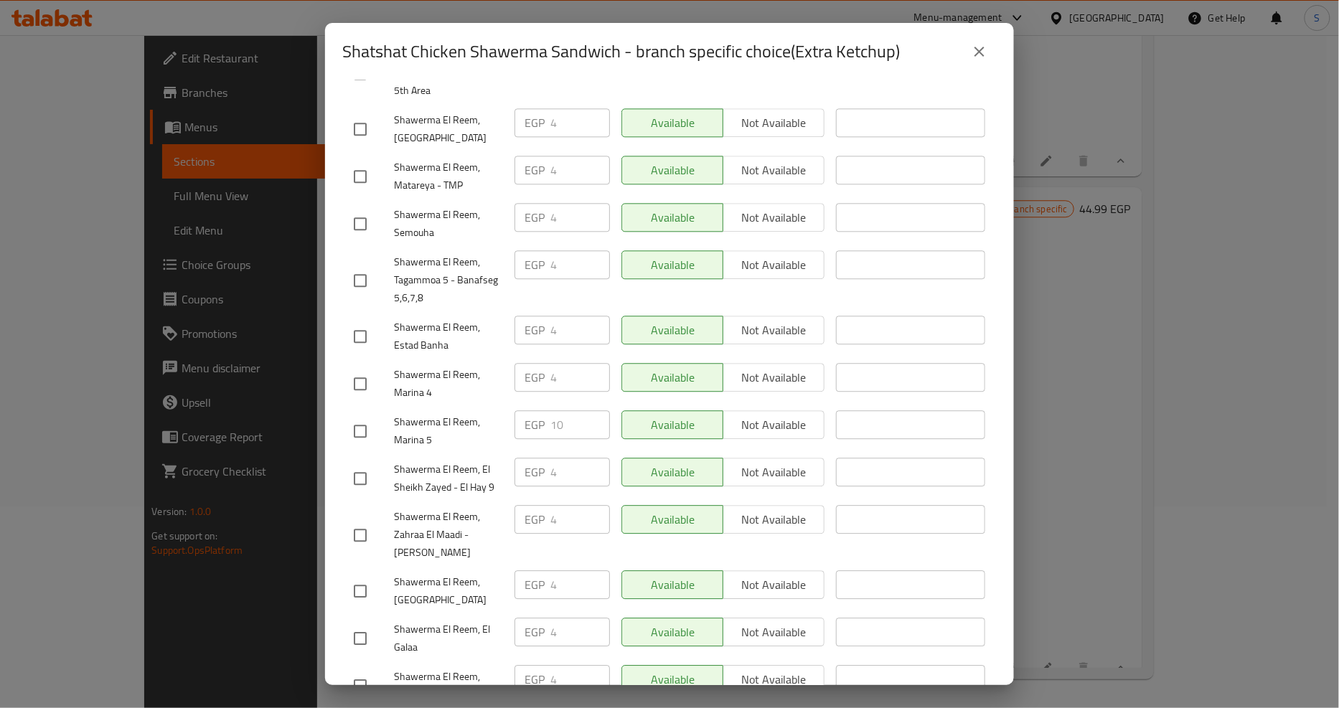
click at [976, 50] on icon "close" at bounding box center [979, 51] width 17 height 17
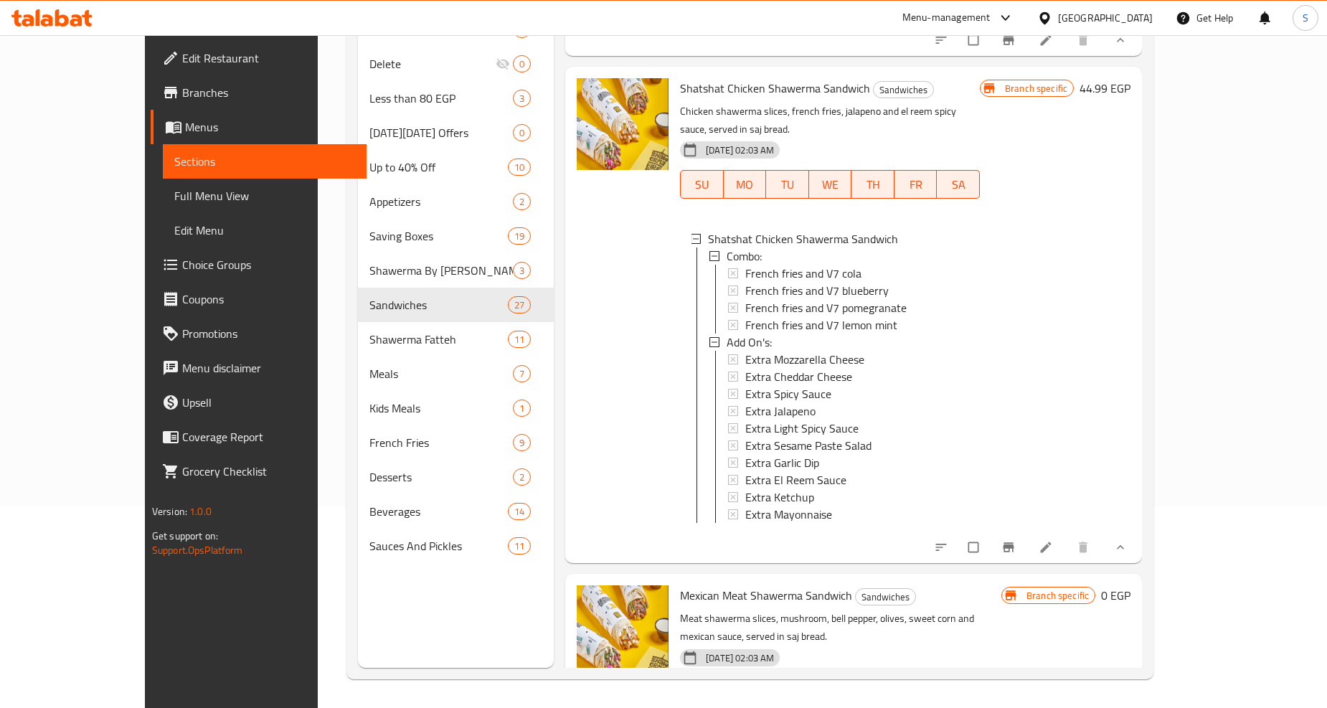
scroll to position [11512, 0]
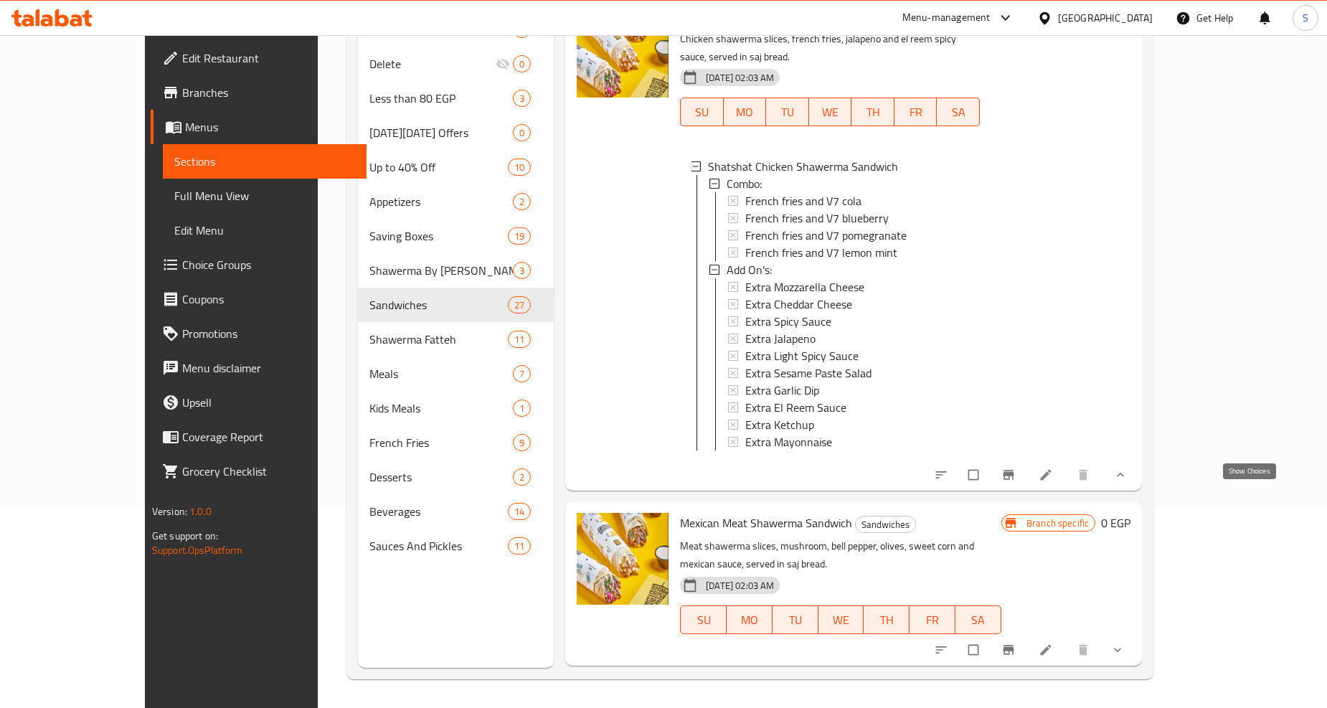
click at [1121, 648] on icon "show more" at bounding box center [1117, 650] width 7 height 4
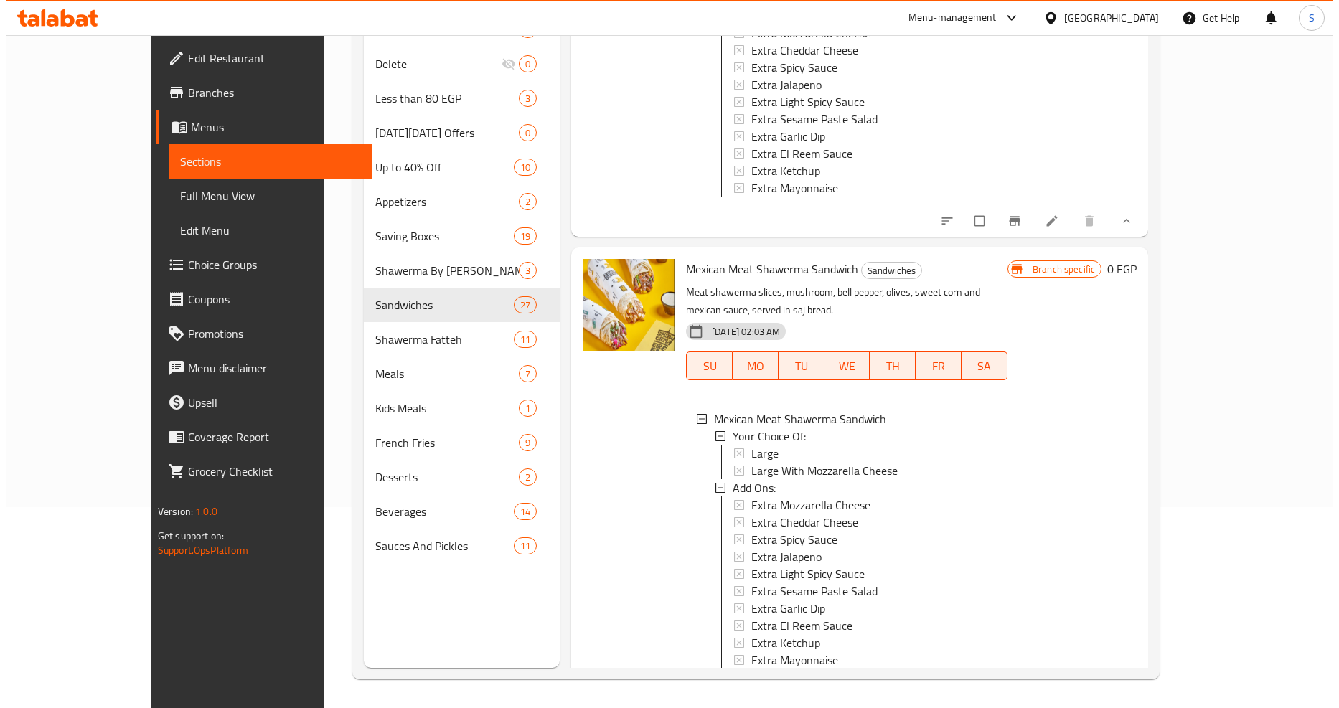
scroll to position [11831, 0]
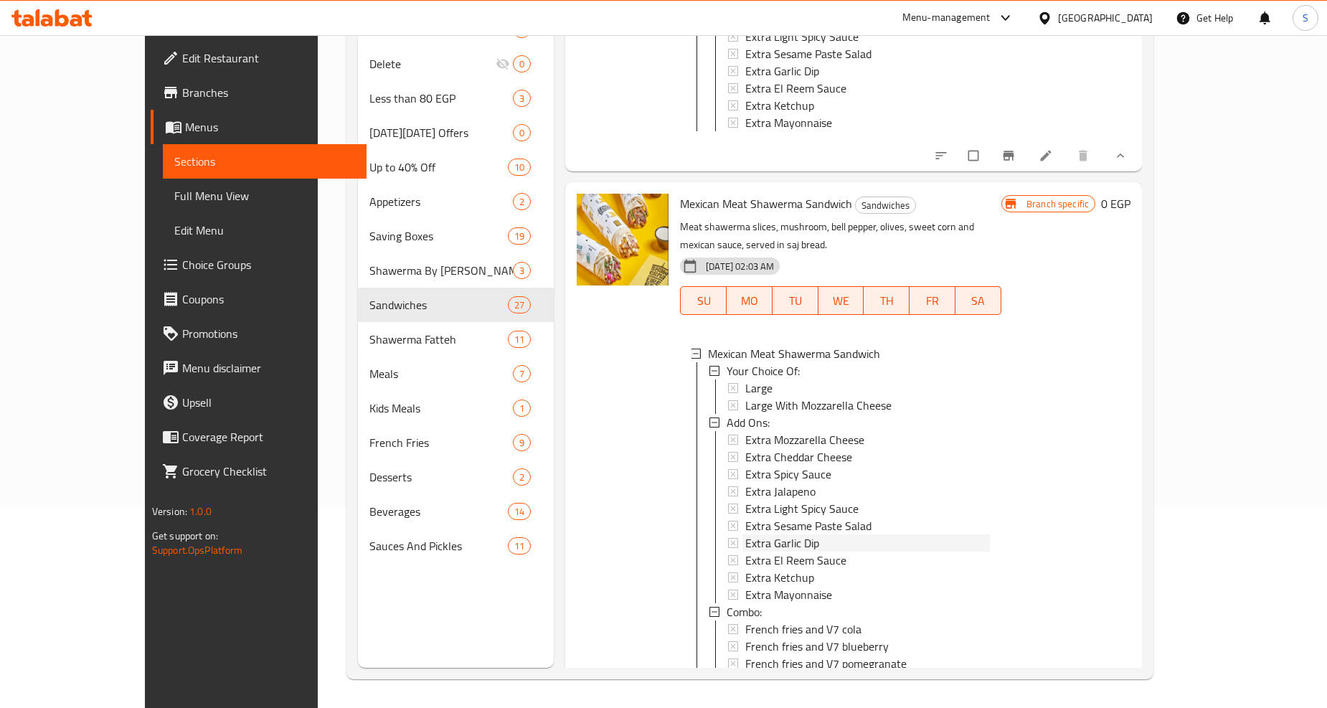
click at [757, 534] on span "Extra Garlic Dip" at bounding box center [782, 542] width 74 height 17
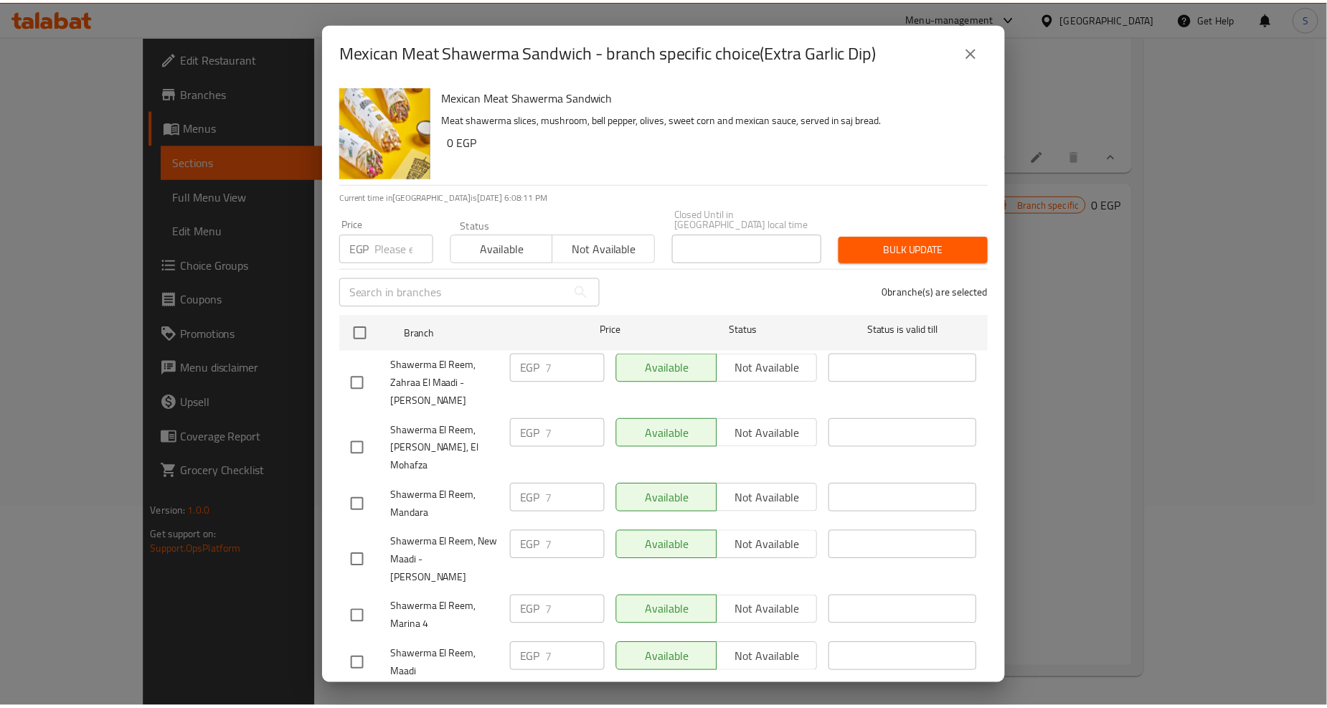
scroll to position [1354, 0]
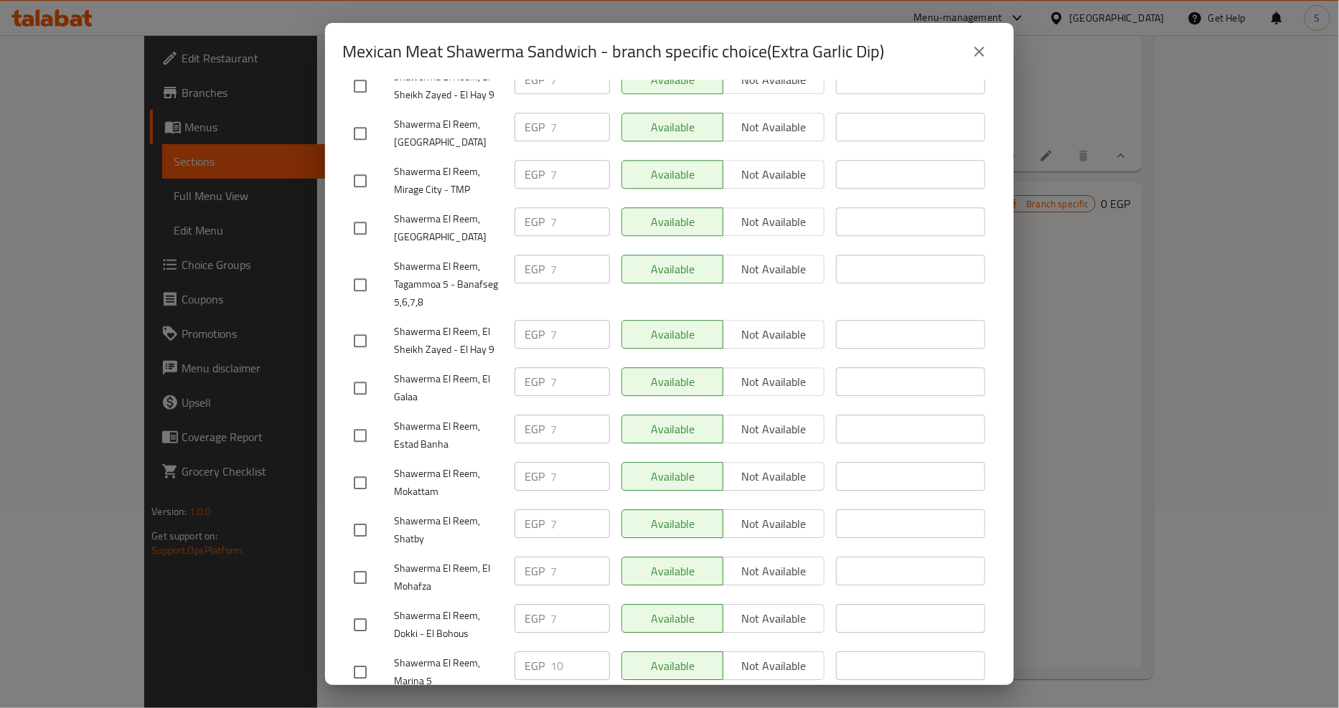
click at [979, 53] on icon "close" at bounding box center [979, 51] width 17 height 17
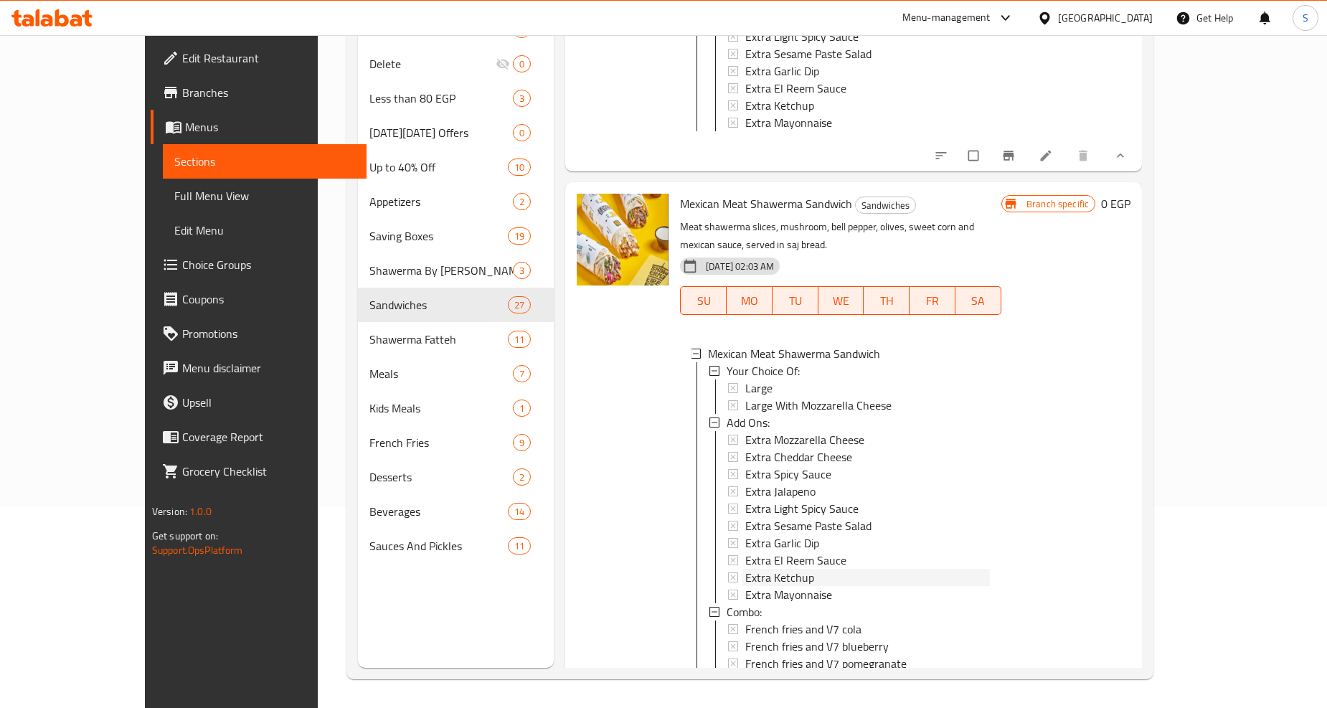
click at [748, 569] on span "Extra Ketchup" at bounding box center [779, 577] width 69 height 17
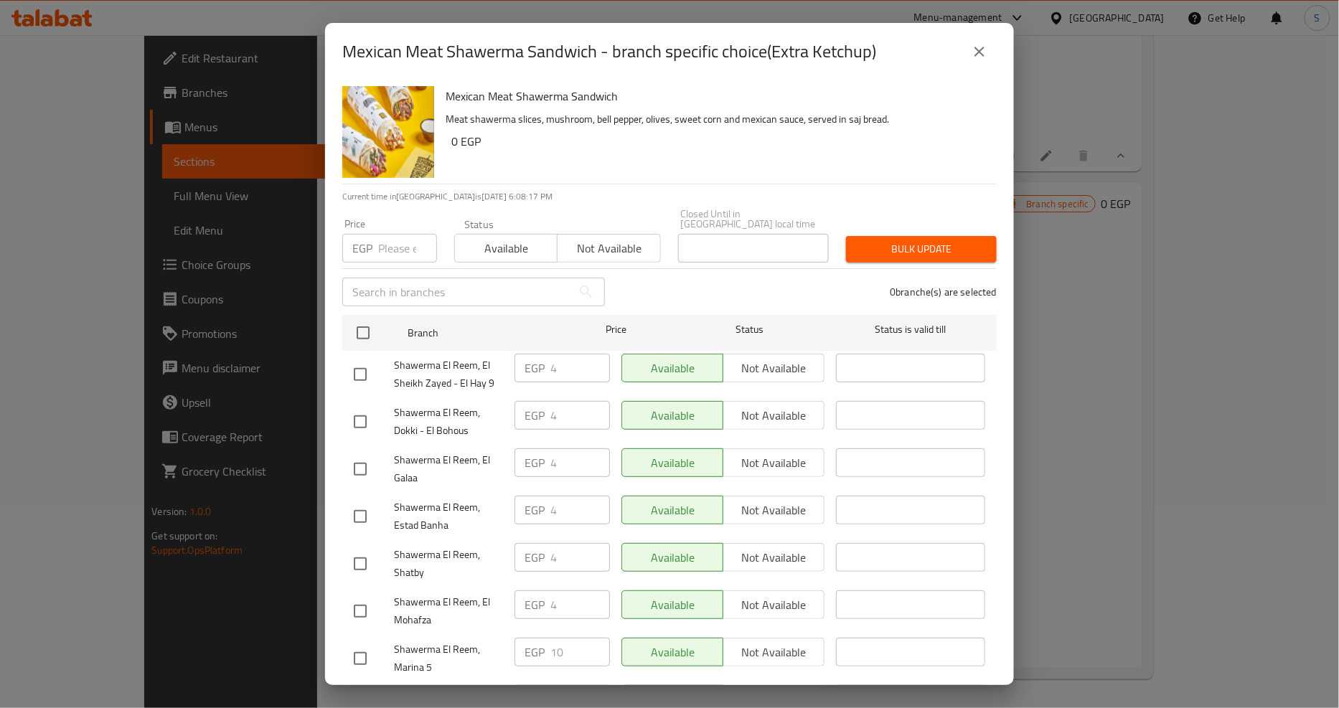
click at [984, 45] on icon "close" at bounding box center [979, 51] width 17 height 17
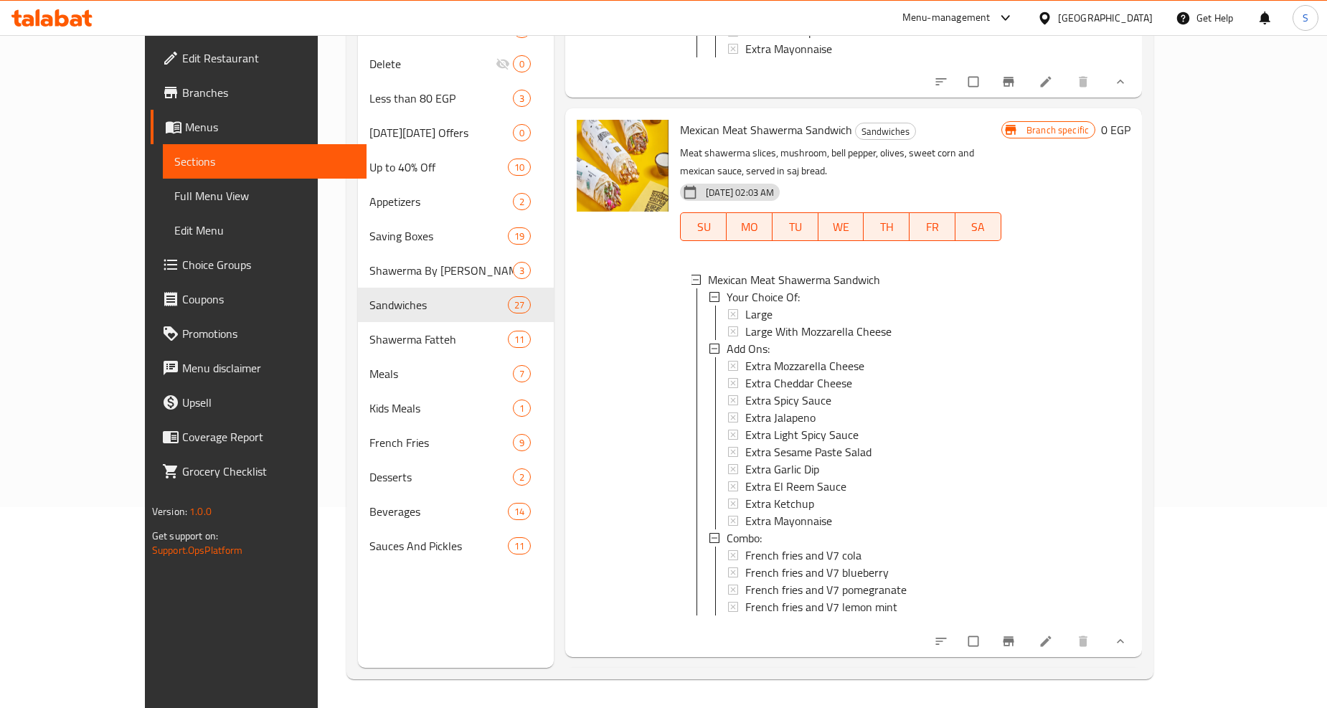
scroll to position [11909, 0]
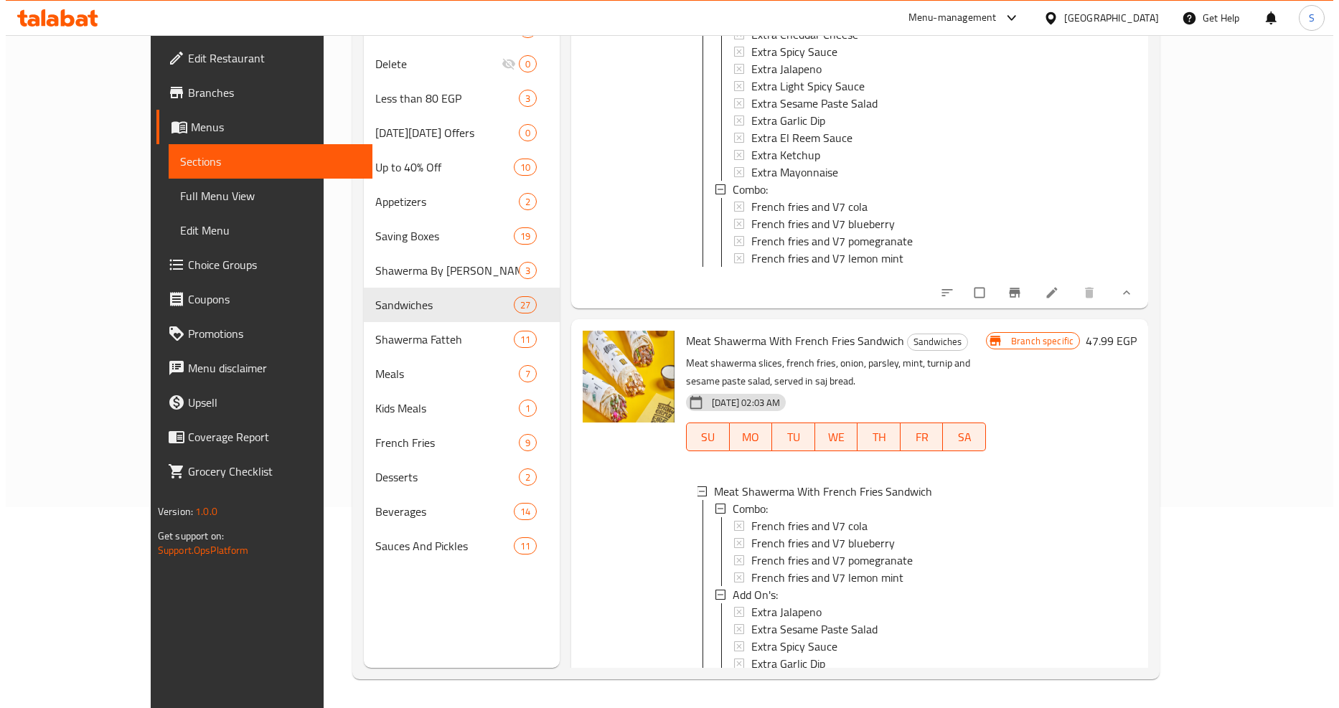
scroll to position [2, 0]
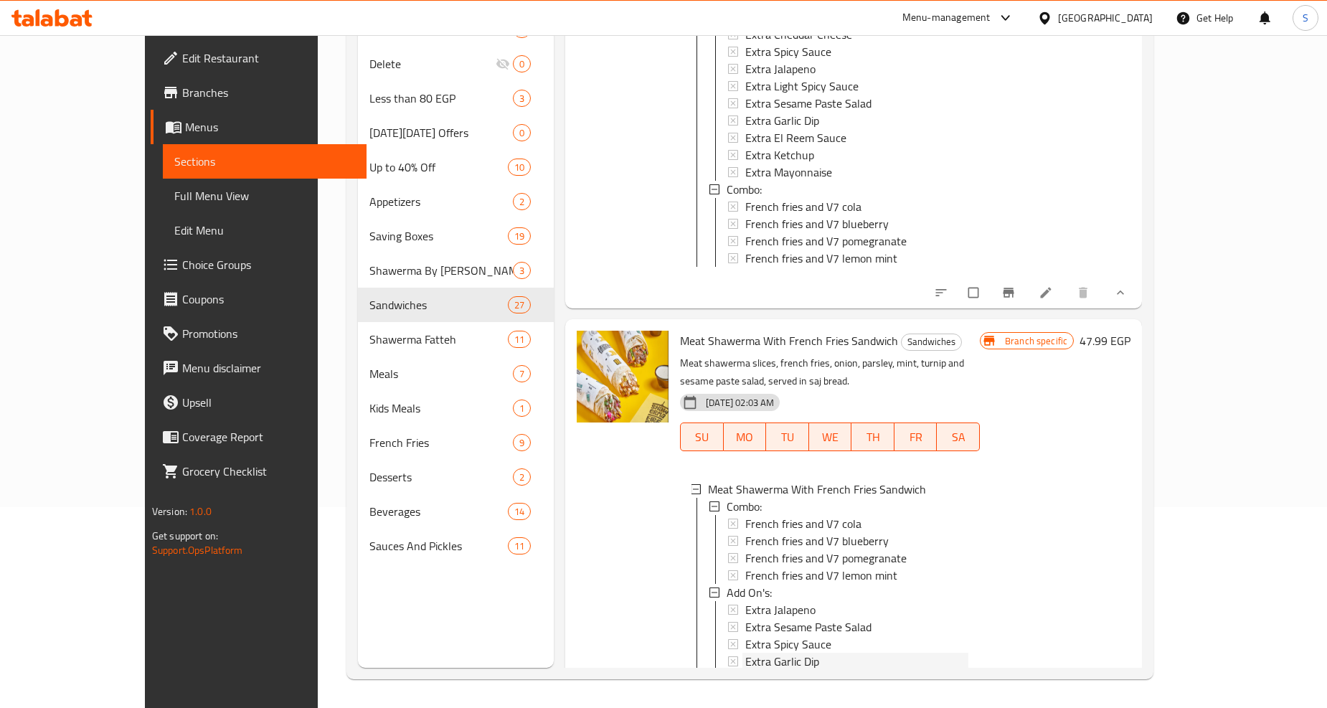
click at [747, 653] on span "Extra Garlic Dip" at bounding box center [782, 661] width 74 height 17
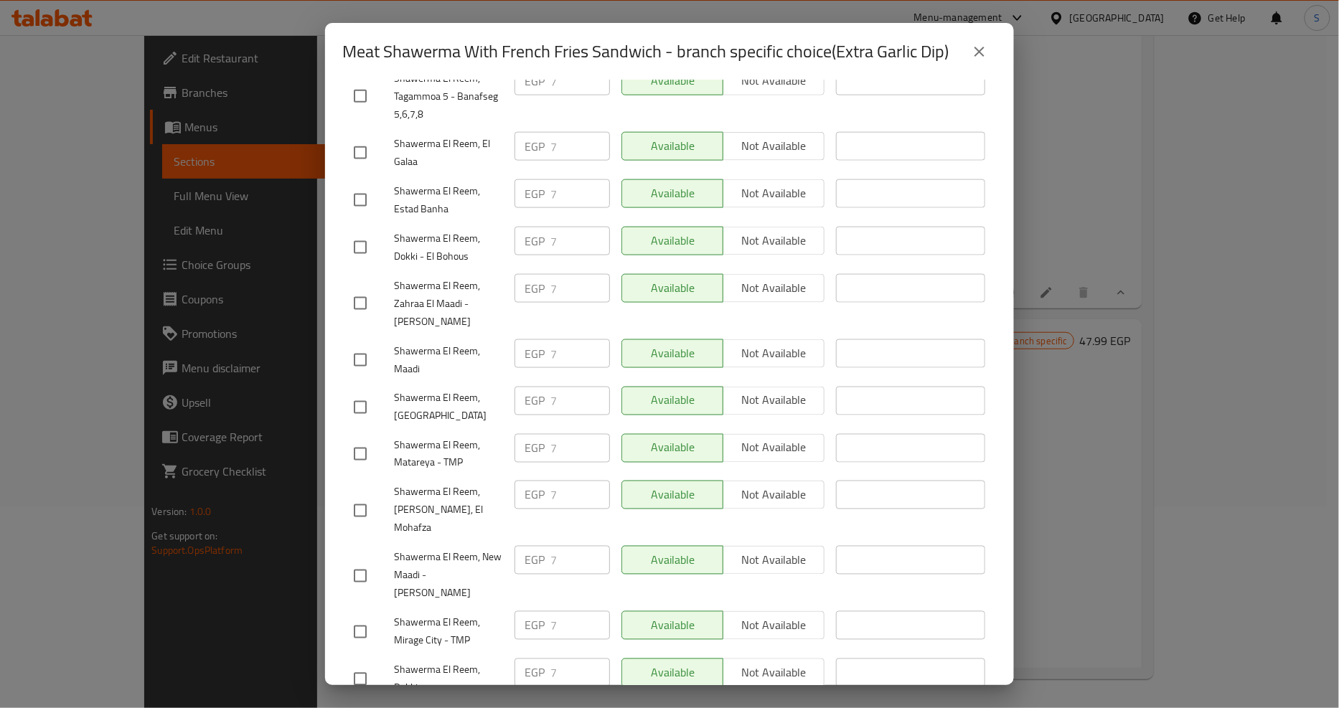
scroll to position [1116, 0]
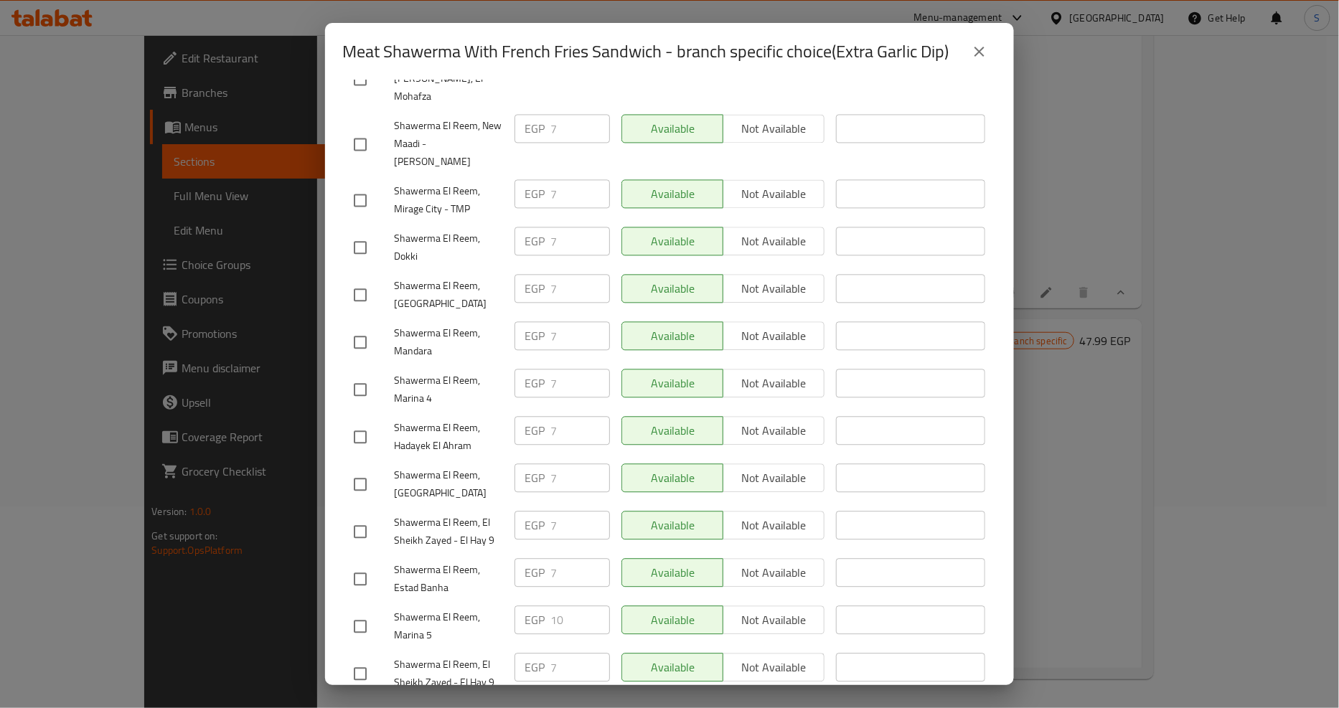
click at [984, 52] on icon "close" at bounding box center [979, 51] width 17 height 17
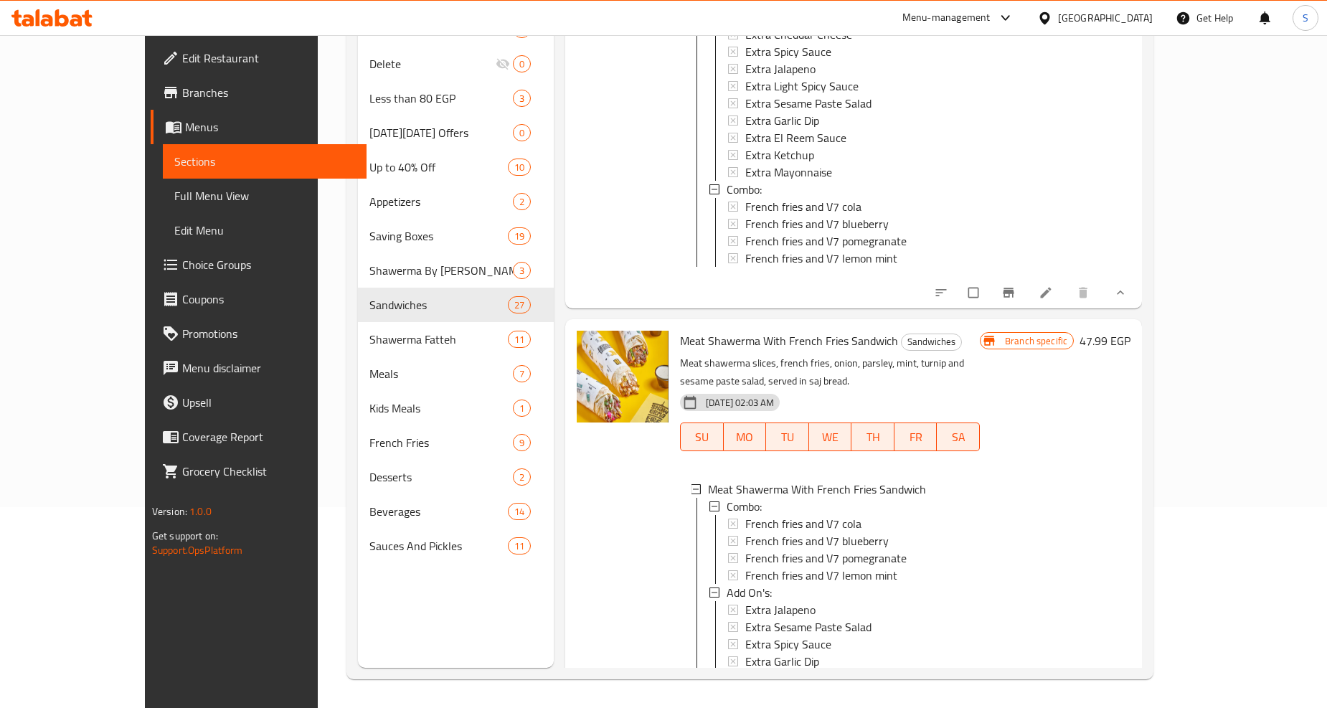
click at [763, 705] on span "Extra Ketchup" at bounding box center [779, 713] width 69 height 17
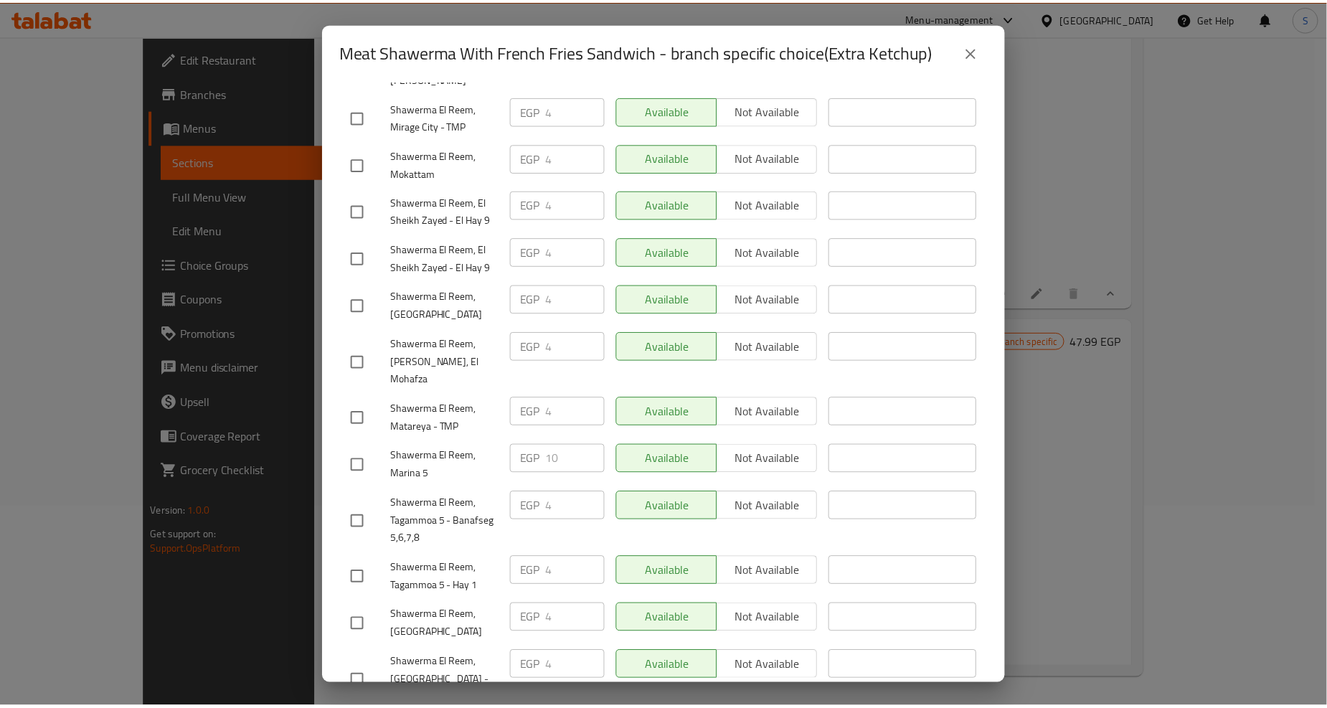
scroll to position [1036, 0]
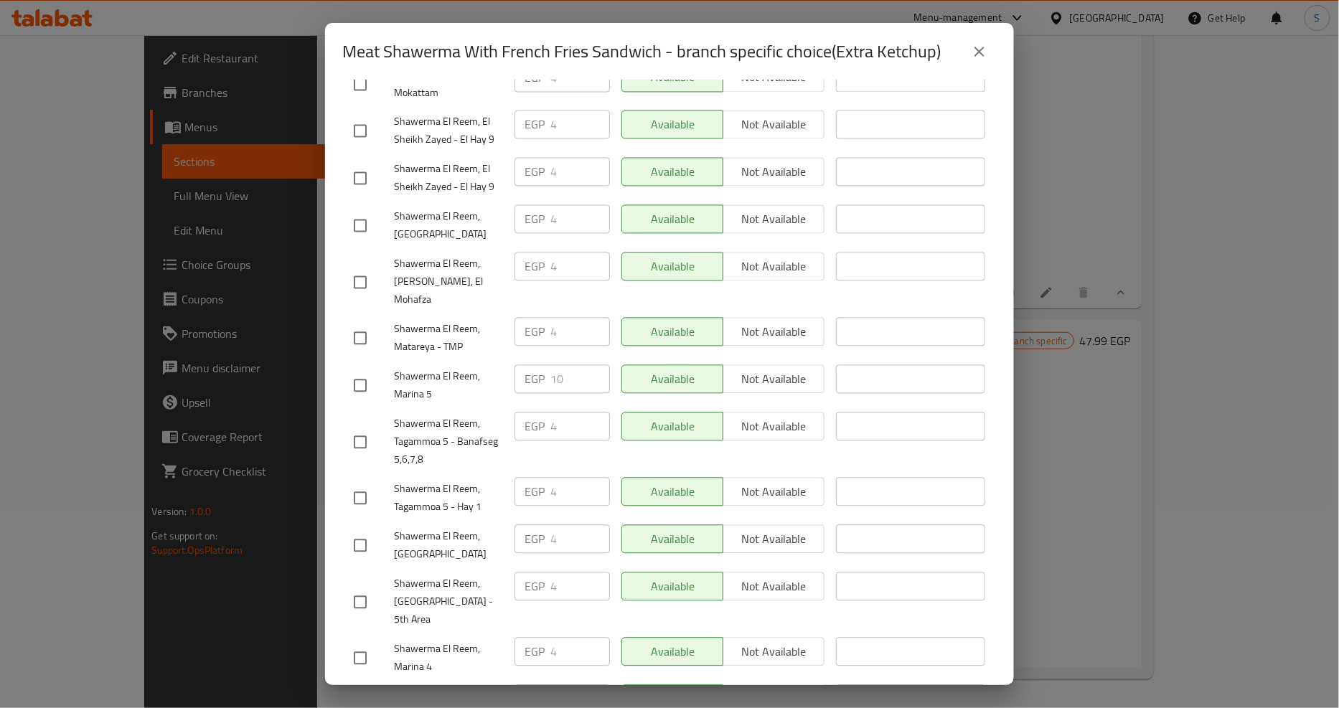
click at [977, 47] on icon "close" at bounding box center [979, 51] width 17 height 17
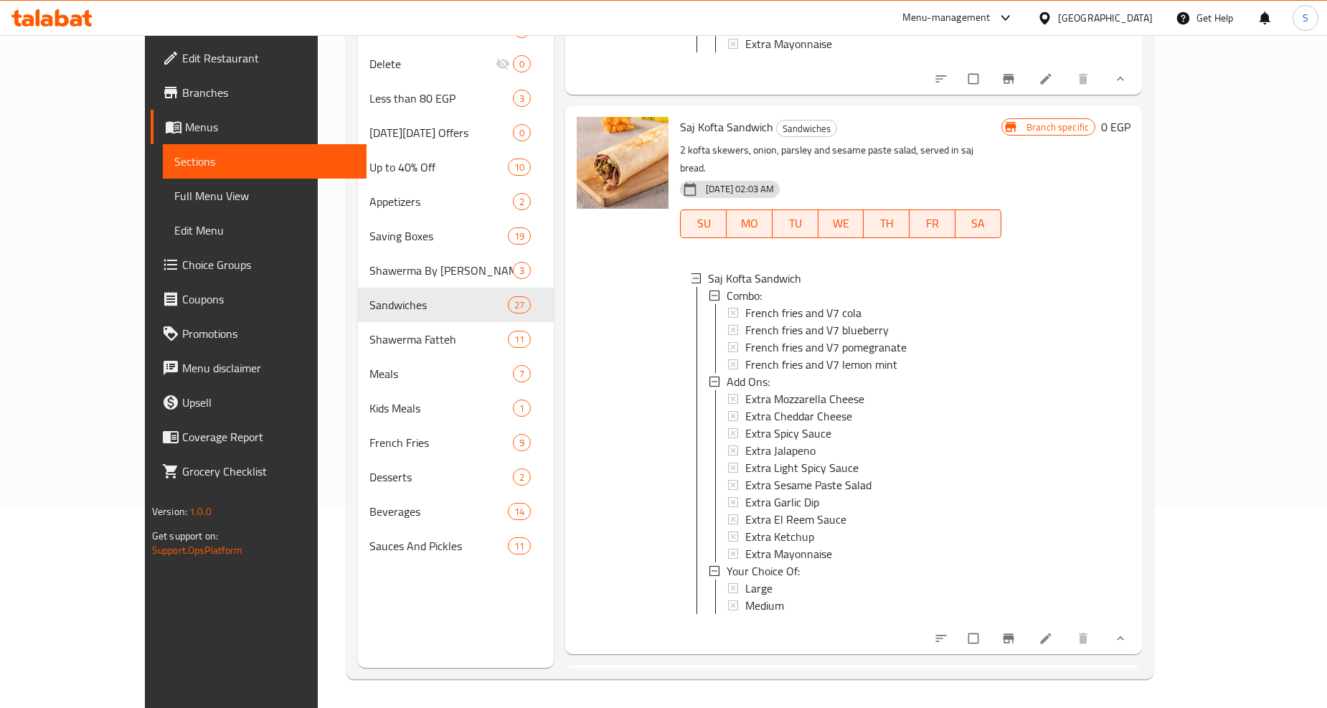
scroll to position [2550, 0]
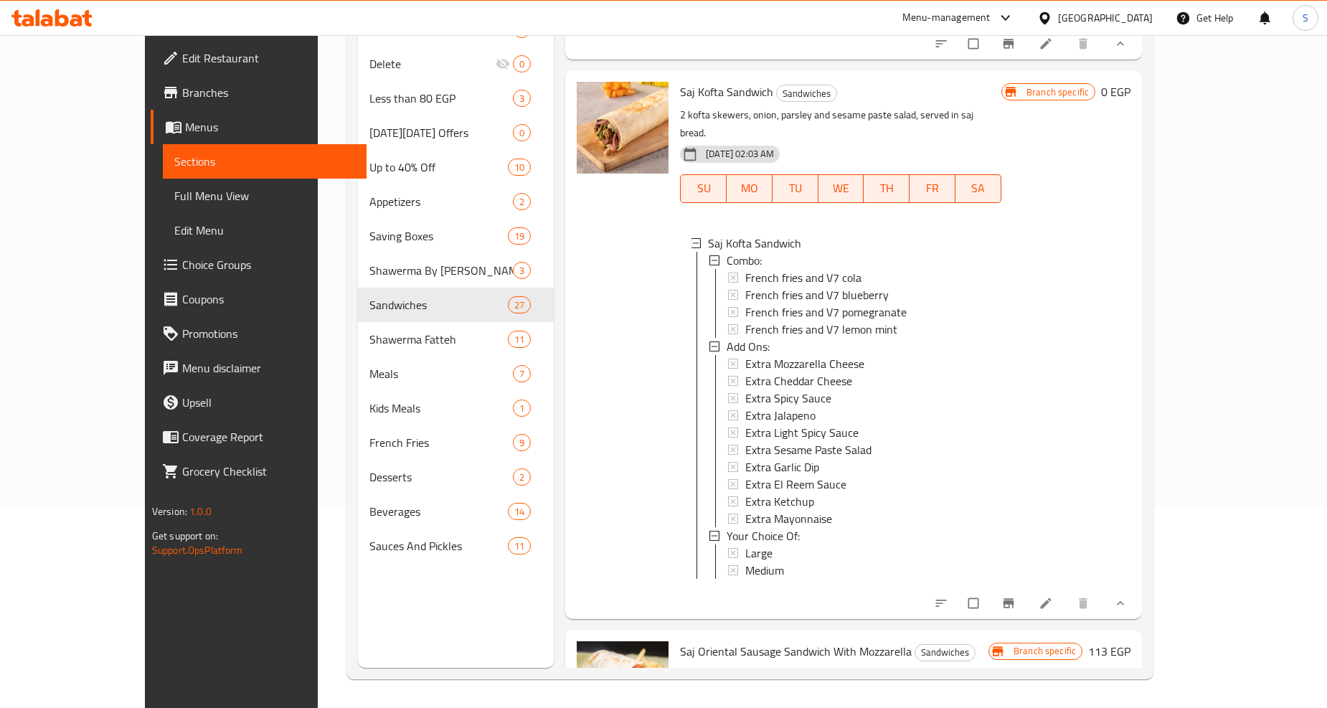
click at [1068, 592] on li at bounding box center [1047, 603] width 40 height 23
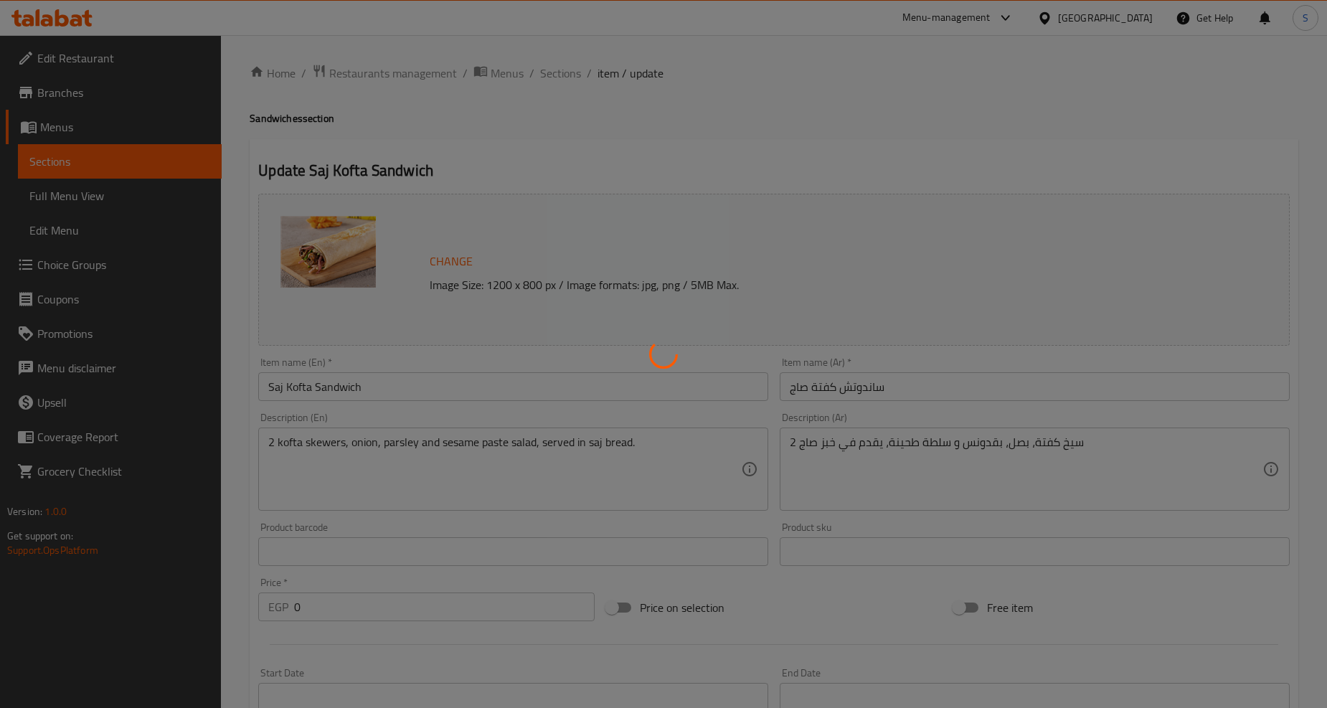
type input "كومبو:"
type input "0"
type input "1"
type input "أضافات:"
type input "0"
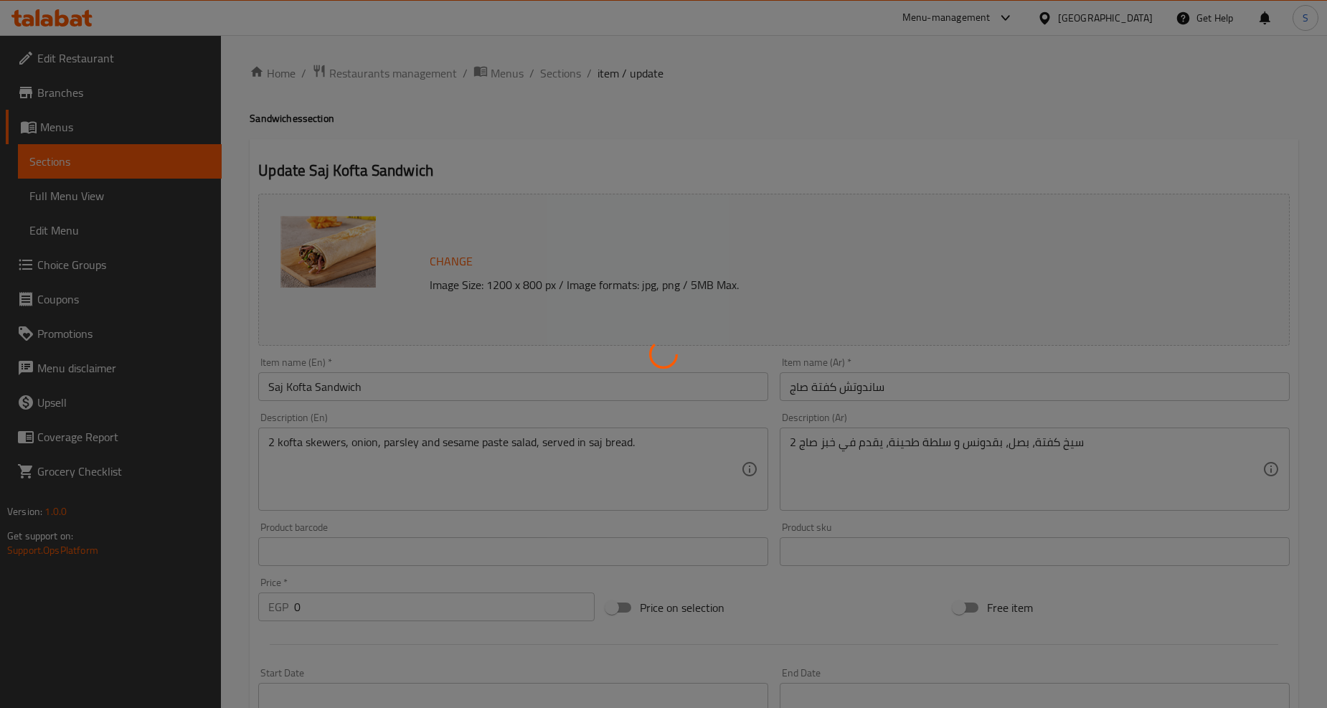
type input "9"
type input "إختيارك من:"
type input "1"
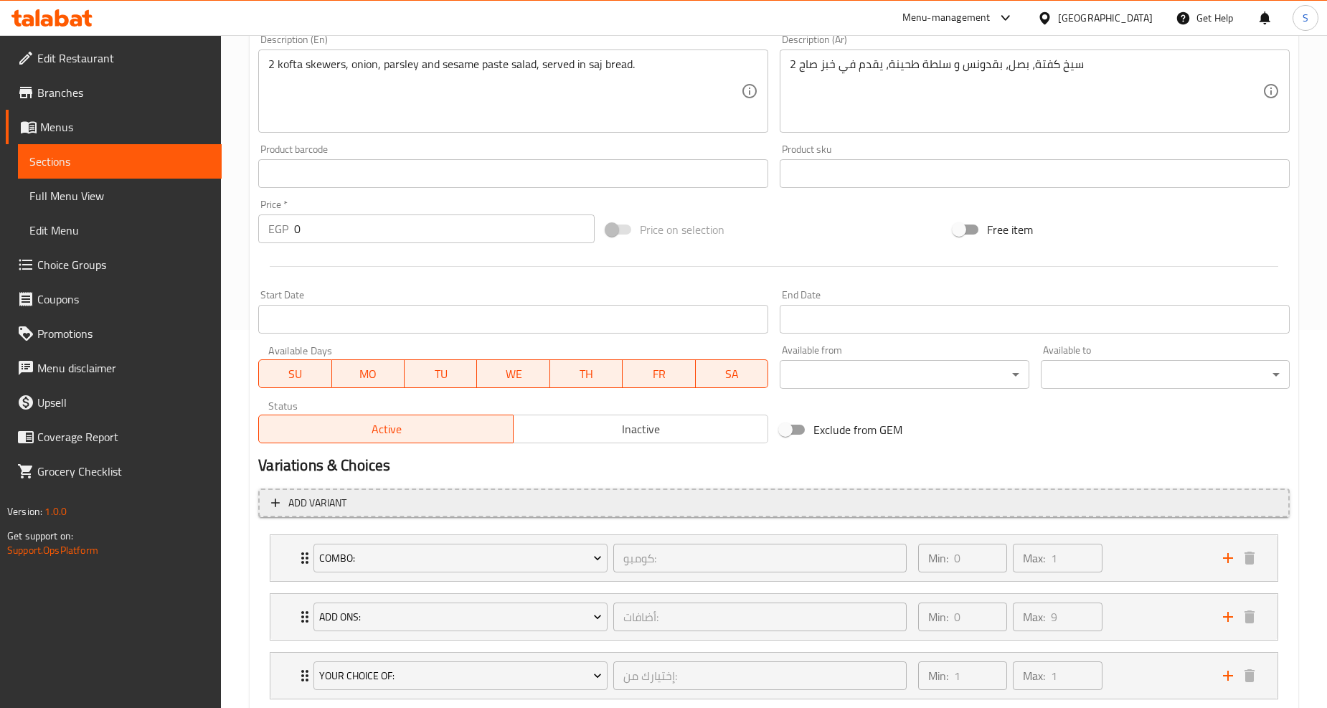
scroll to position [466, 0]
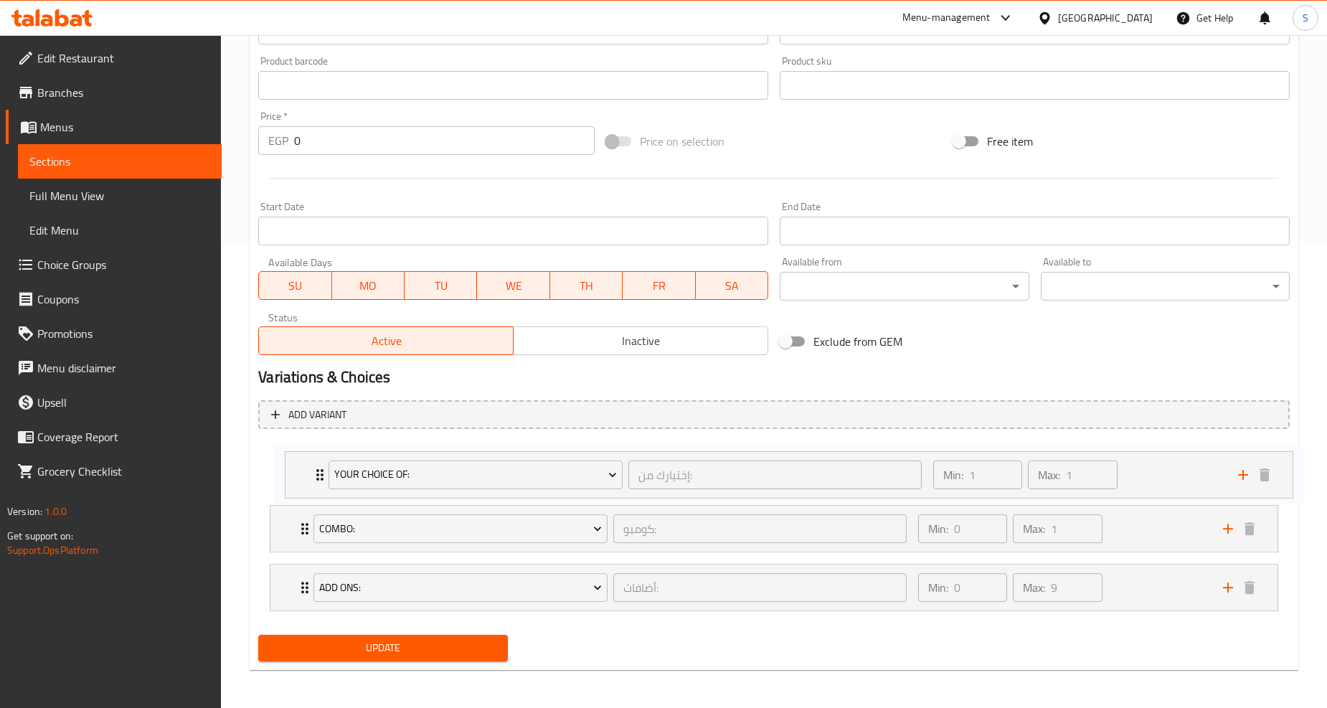
drag, startPoint x: 283, startPoint y: 600, endPoint x: 298, endPoint y: 475, distance: 126.5
click at [298, 475] on div "Combo: كومبو: ​ Min: 0 ​ Max: 1 ​ French fries and V7 cola (ID: 31442079) 22.99…" at bounding box center [774, 529] width 1032 height 176
drag, startPoint x: 296, startPoint y: 590, endPoint x: 294, endPoint y: 533, distance: 56.7
click at [294, 533] on div "Your Choice Of: إختيارك من: ​ Min: 1 ​ Max: 1 ​ Large (ID: 31442816) 34 EGP Nam…" at bounding box center [774, 529] width 1032 height 176
click at [359, 649] on span "Update" at bounding box center [383, 648] width 226 height 18
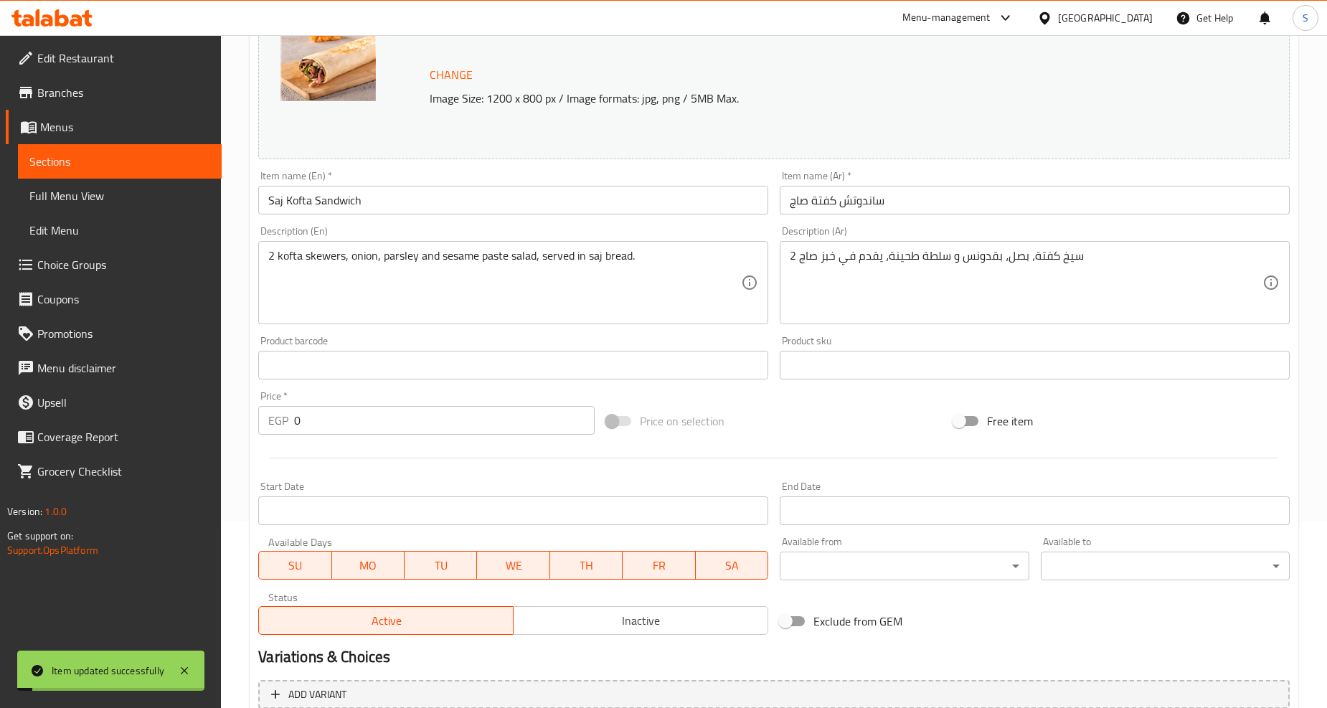
scroll to position [0, 0]
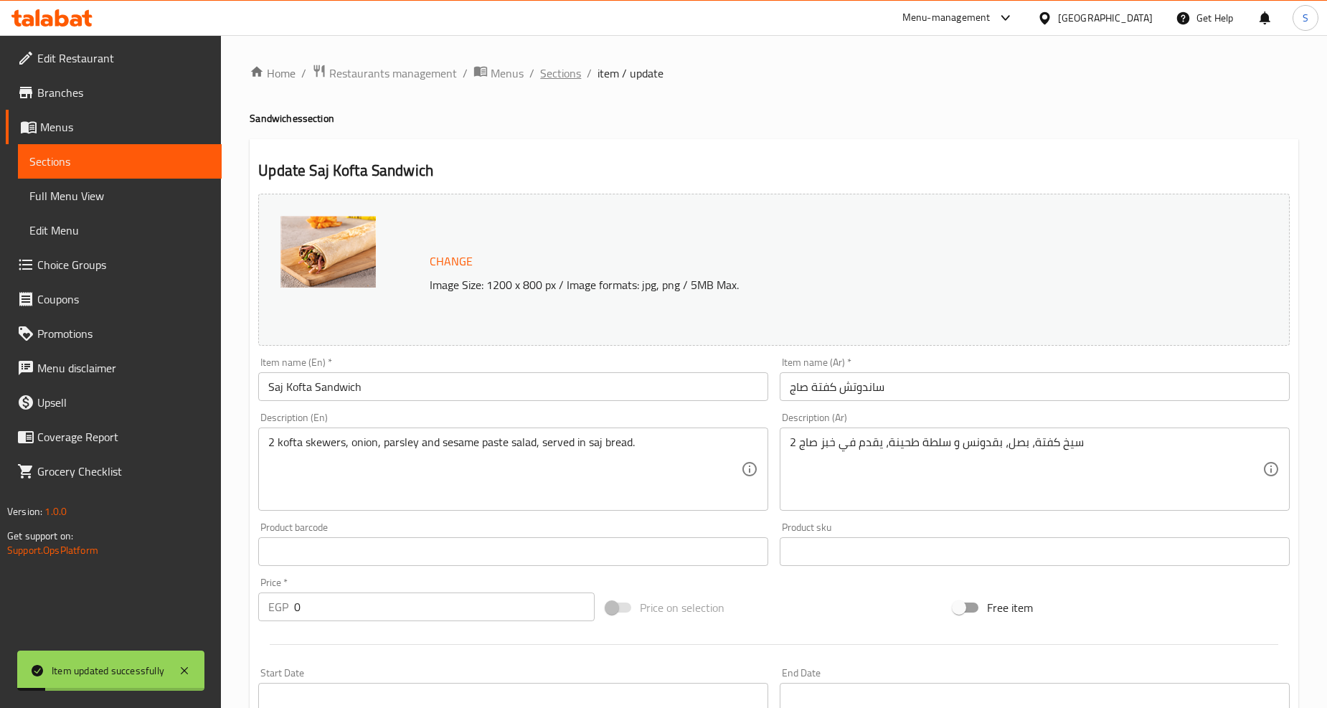
click at [560, 74] on span "Sections" at bounding box center [560, 73] width 41 height 17
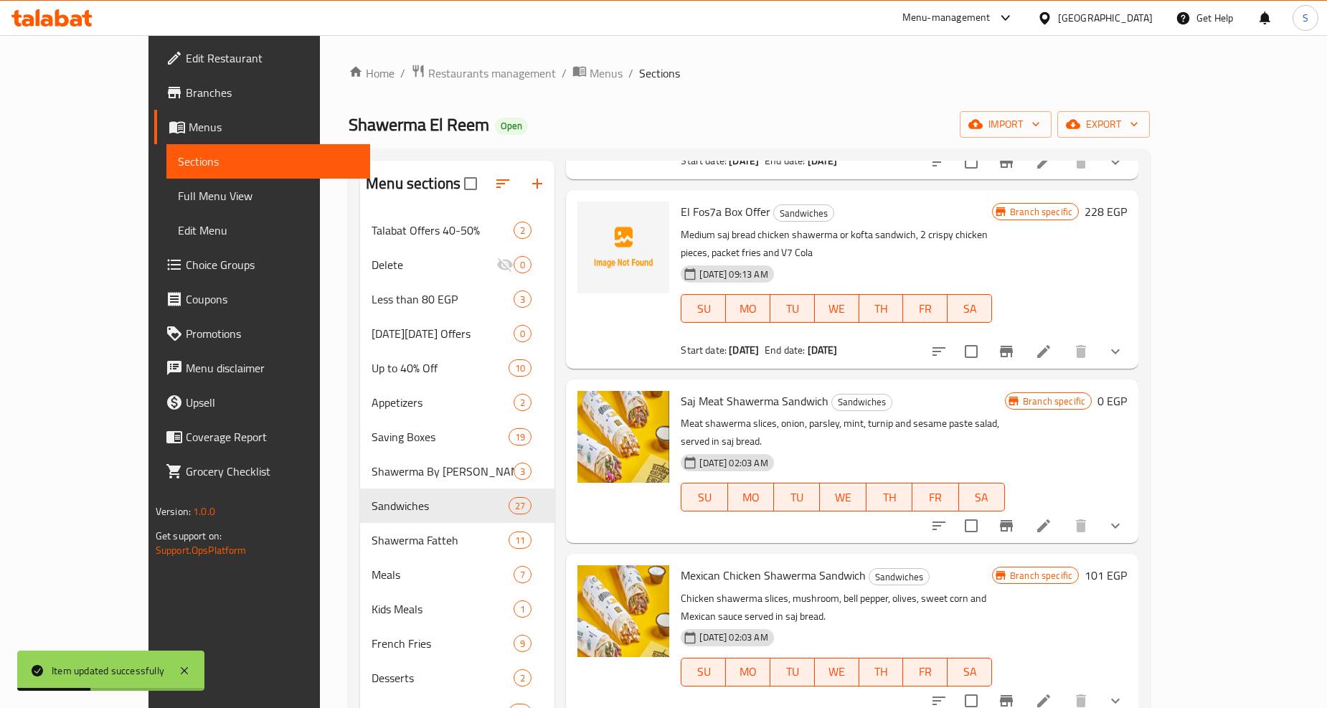
scroll to position [637, 0]
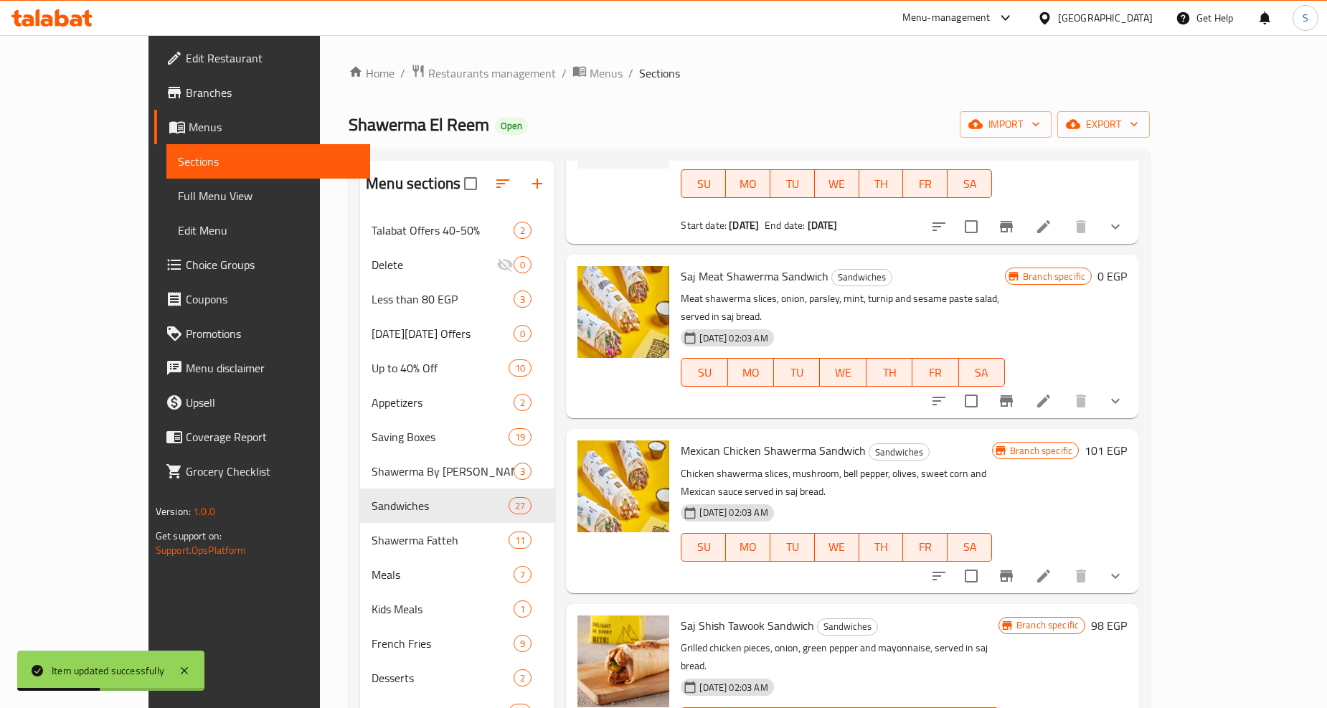
click at [1124, 392] on icon "show more" at bounding box center [1115, 400] width 17 height 17
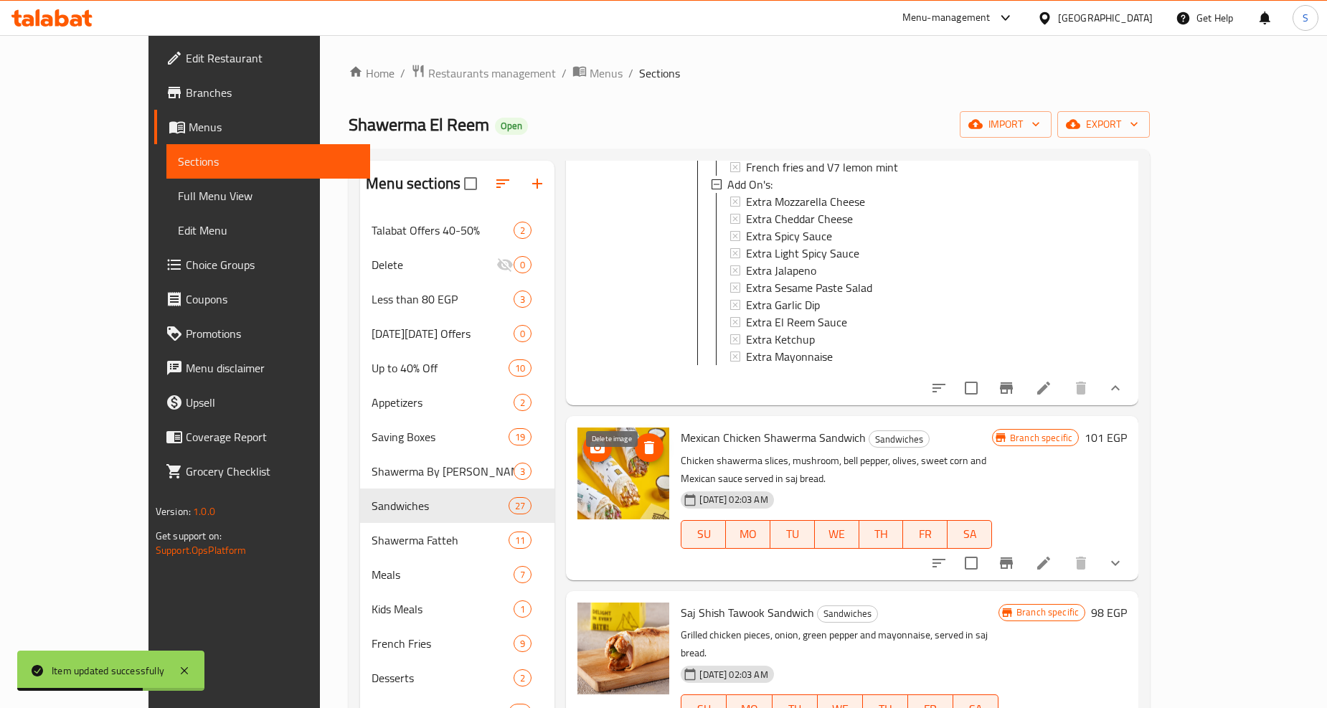
scroll to position [1195, 0]
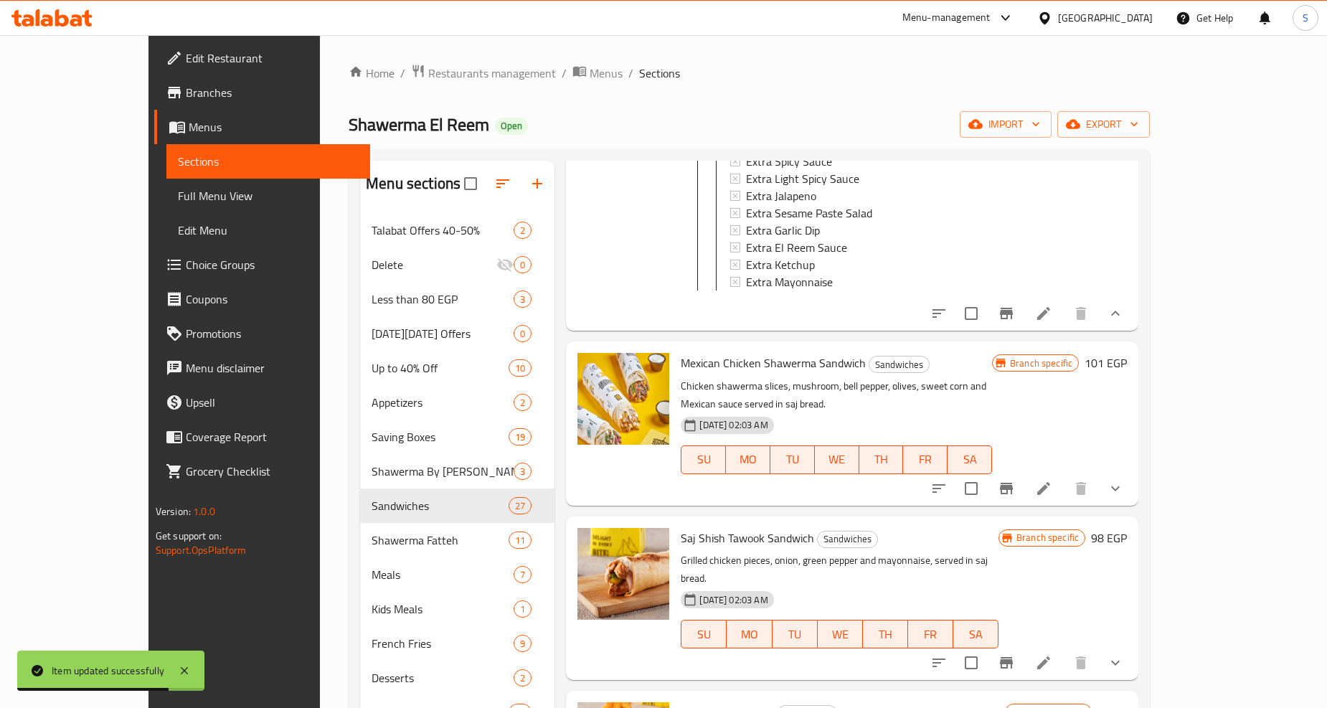
click at [1124, 480] on icon "show more" at bounding box center [1115, 488] width 17 height 17
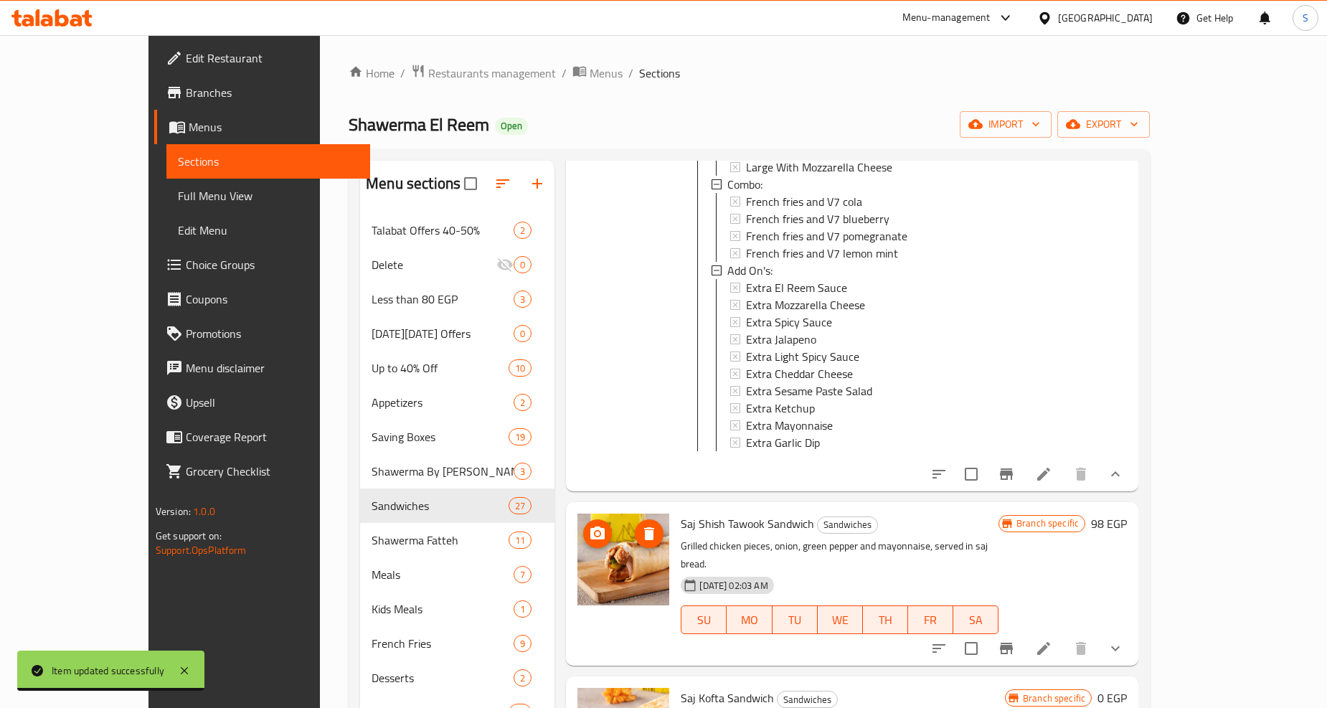
scroll to position [1753, 0]
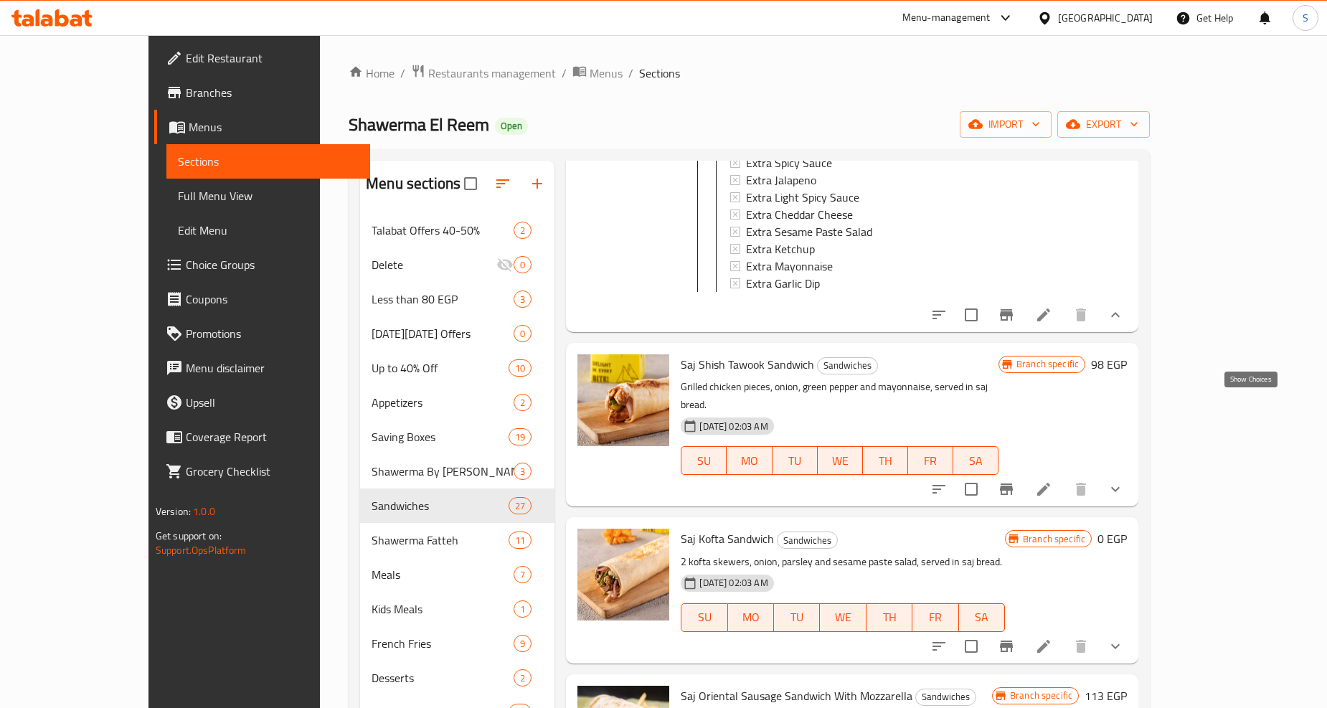
click at [1124, 481] on icon "show more" at bounding box center [1115, 489] width 17 height 17
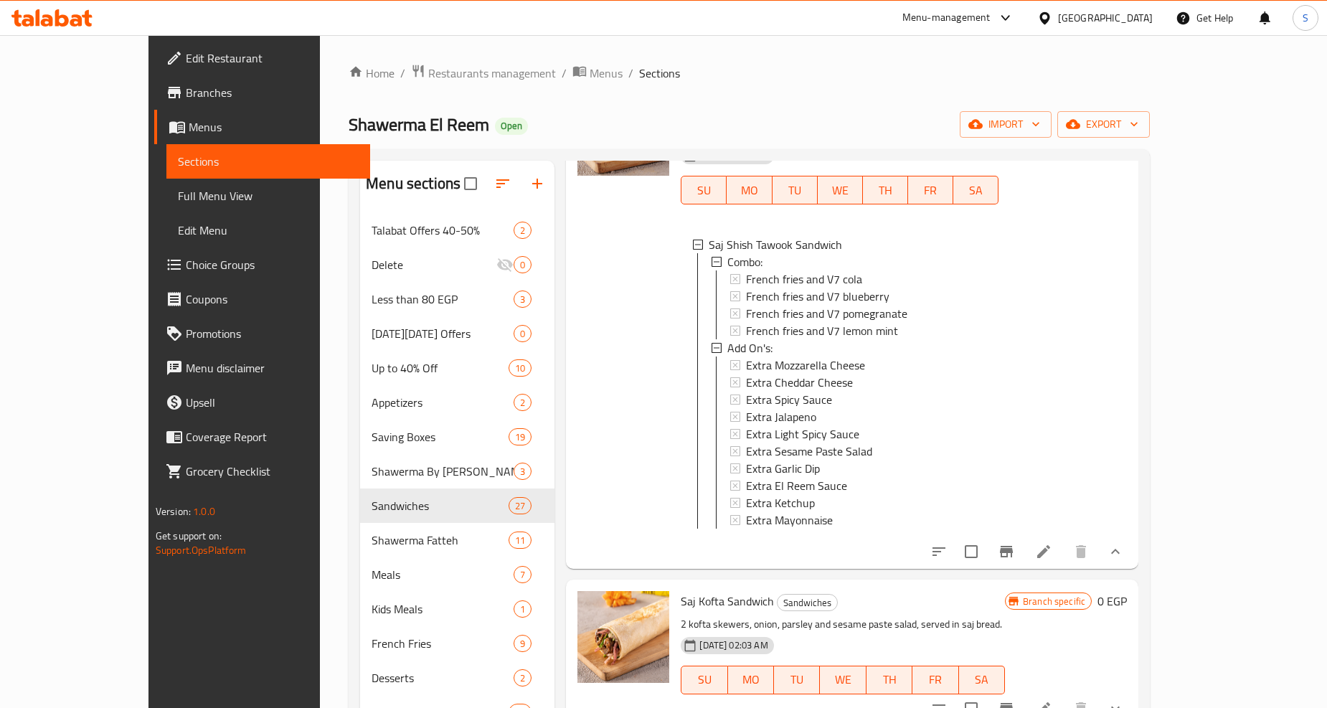
scroll to position [2232, 0]
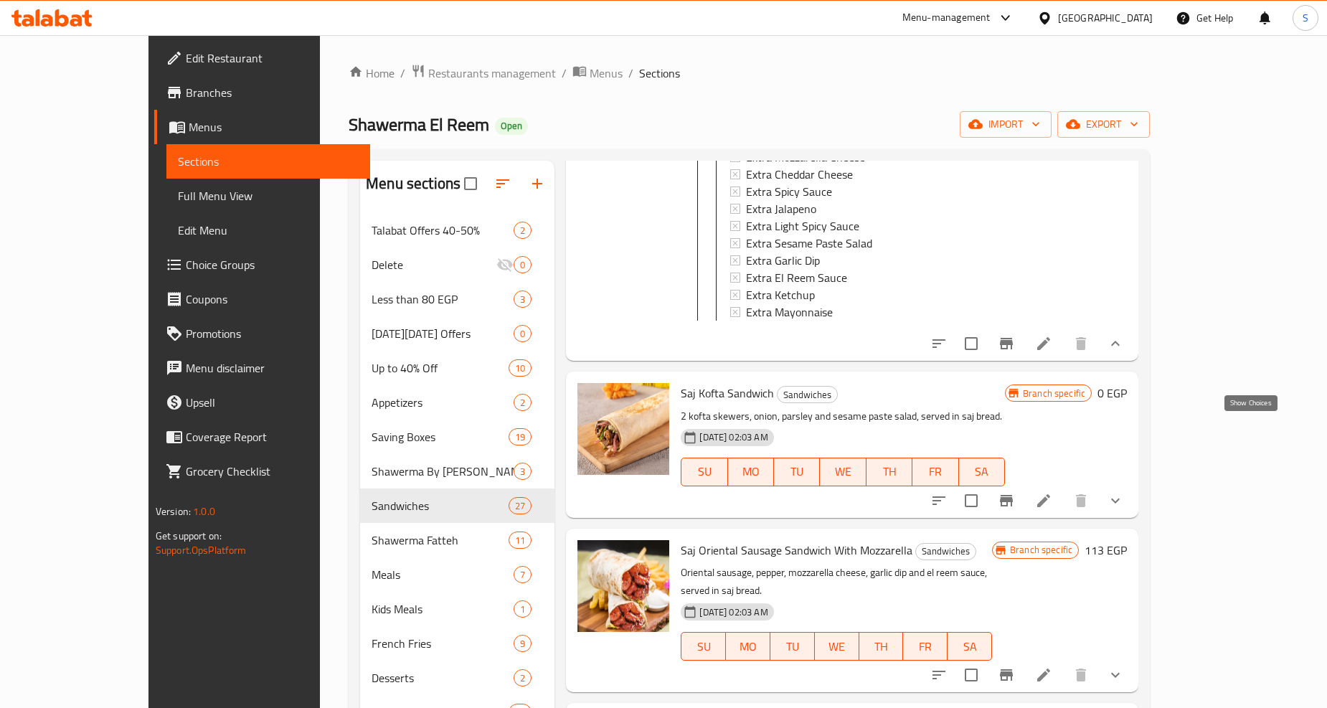
click at [1124, 492] on icon "show more" at bounding box center [1115, 500] width 17 height 17
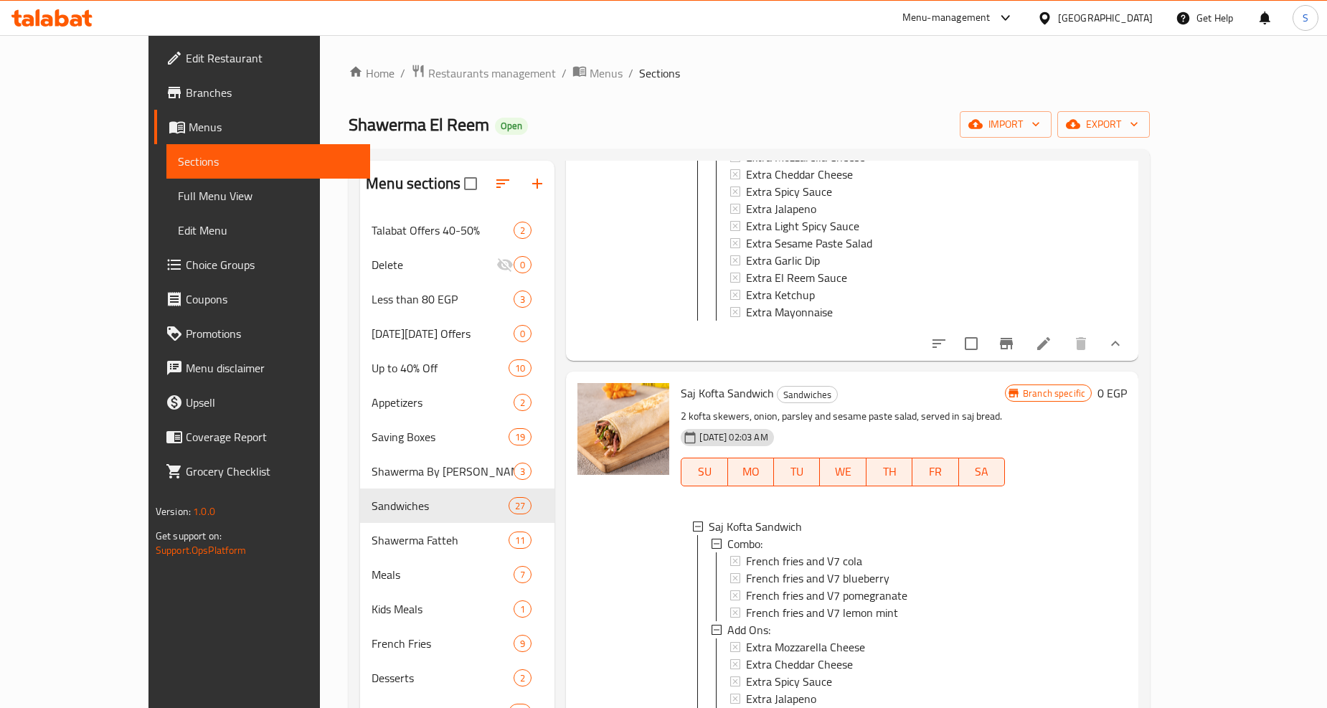
scroll to position [2471, 0]
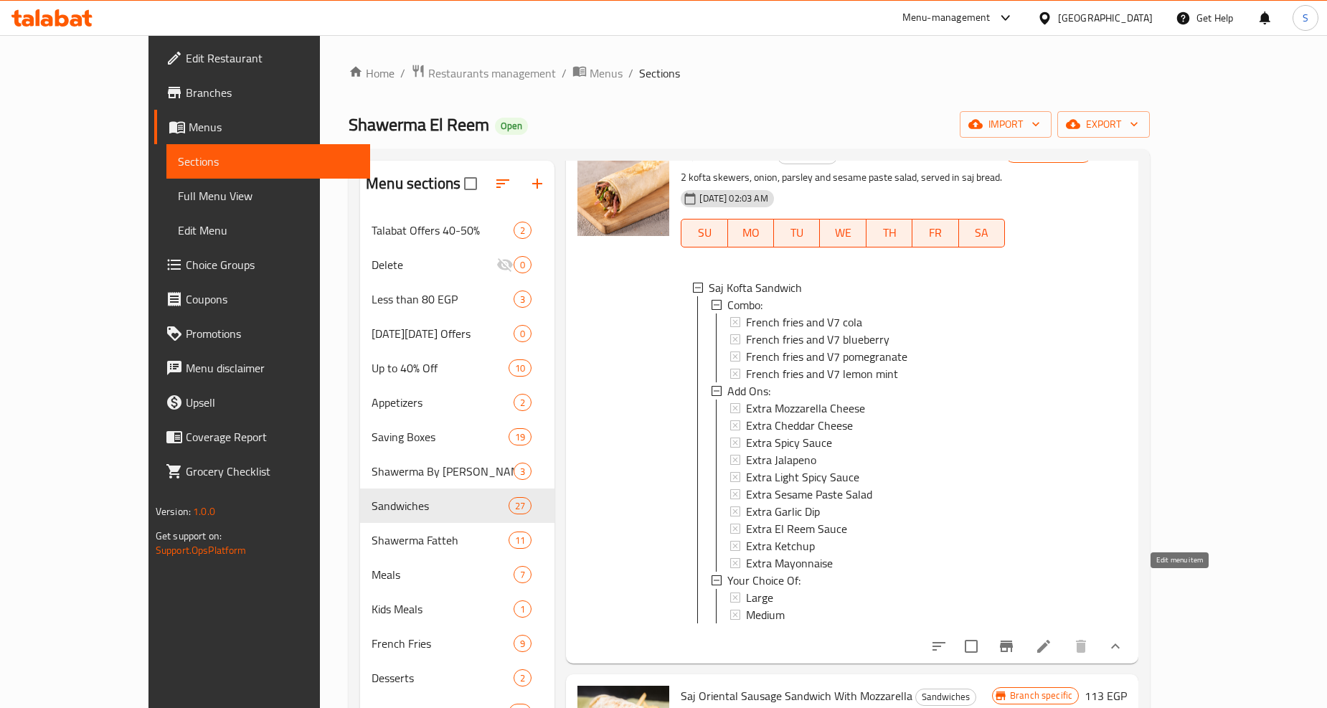
click at [1052, 638] on icon at bounding box center [1043, 646] width 17 height 17
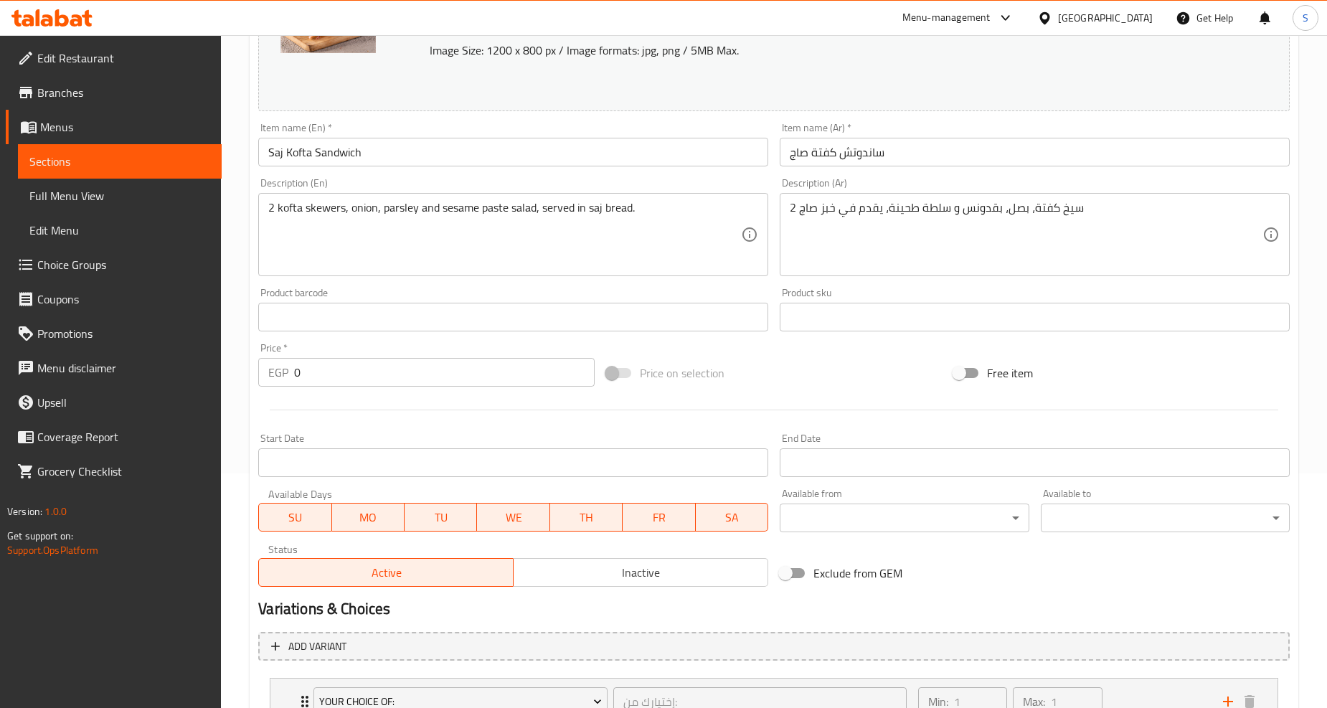
scroll to position [466, 0]
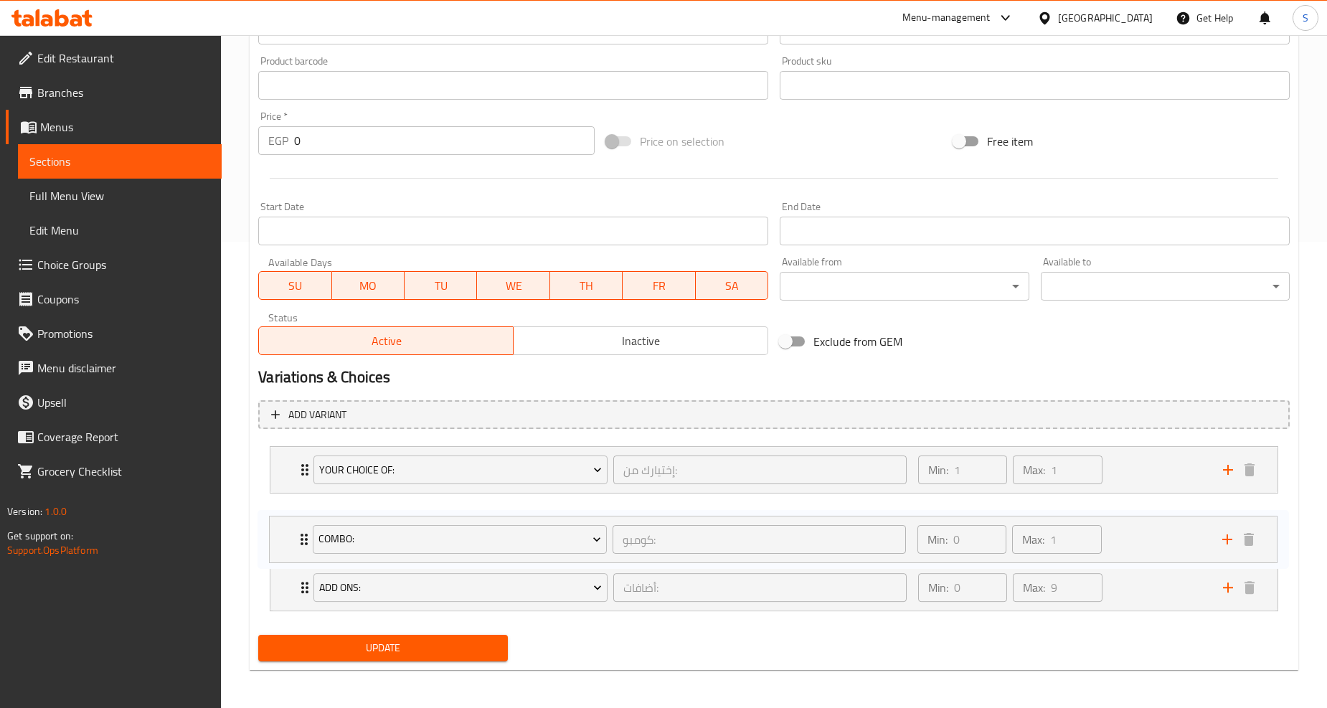
drag, startPoint x: 290, startPoint y: 577, endPoint x: 290, endPoint y: 524, distance: 52.4
click at [290, 524] on div "Your Choice Of: إختيارك من: ​ Min: 1 ​ Max: 1 ​ Large (ID: 31442816) 34 EGP Nam…" at bounding box center [774, 529] width 1032 height 176
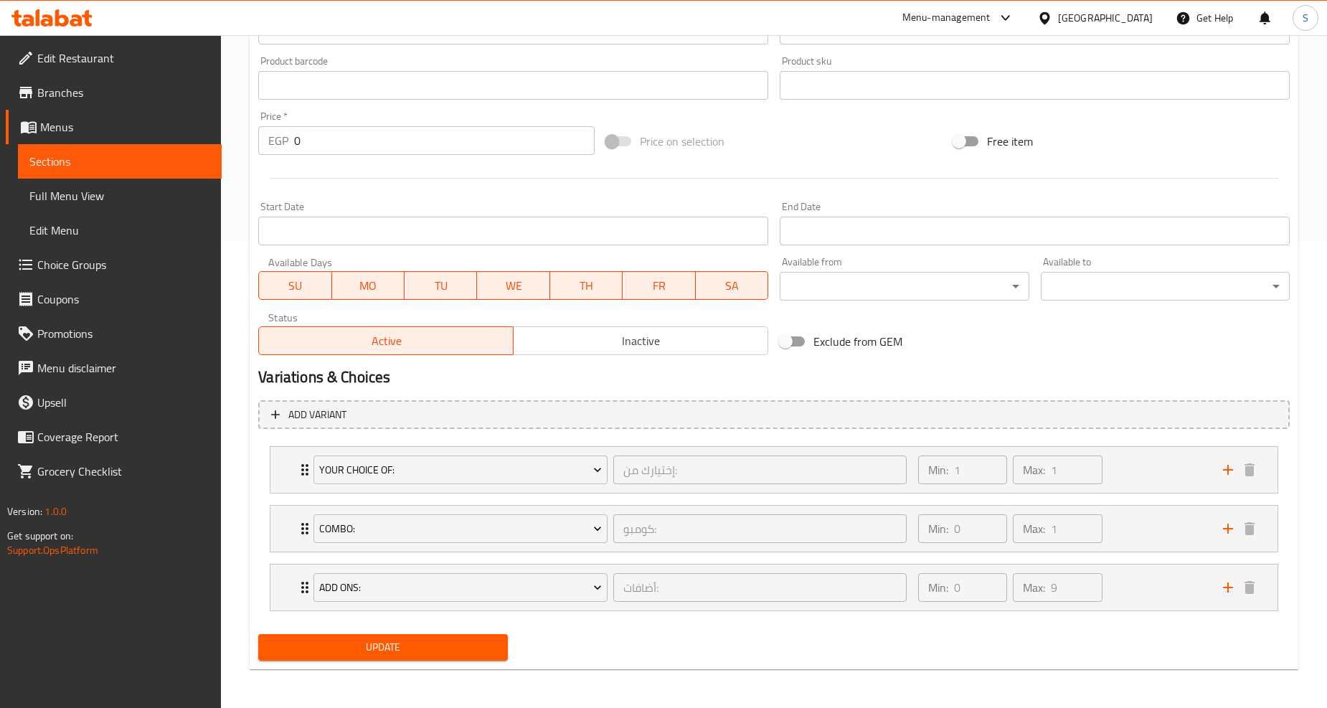
click at [364, 649] on span "Update" at bounding box center [383, 648] width 226 height 18
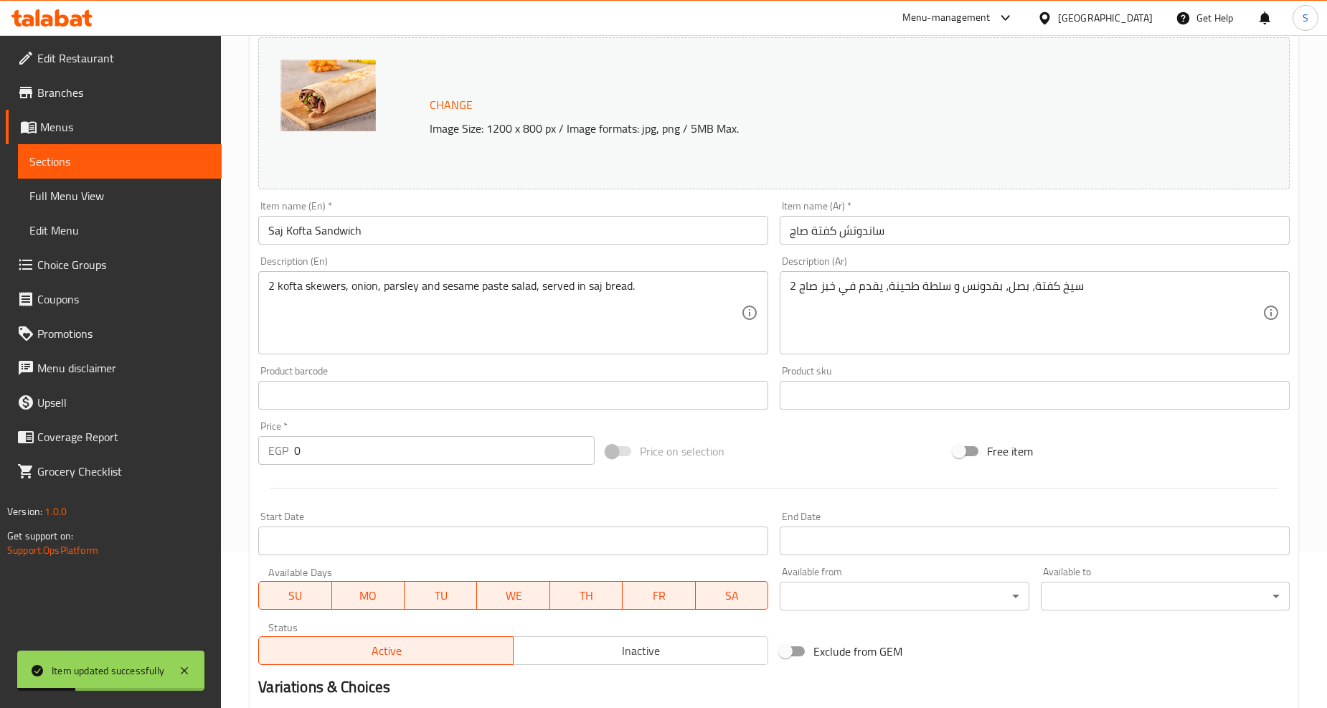
scroll to position [0, 0]
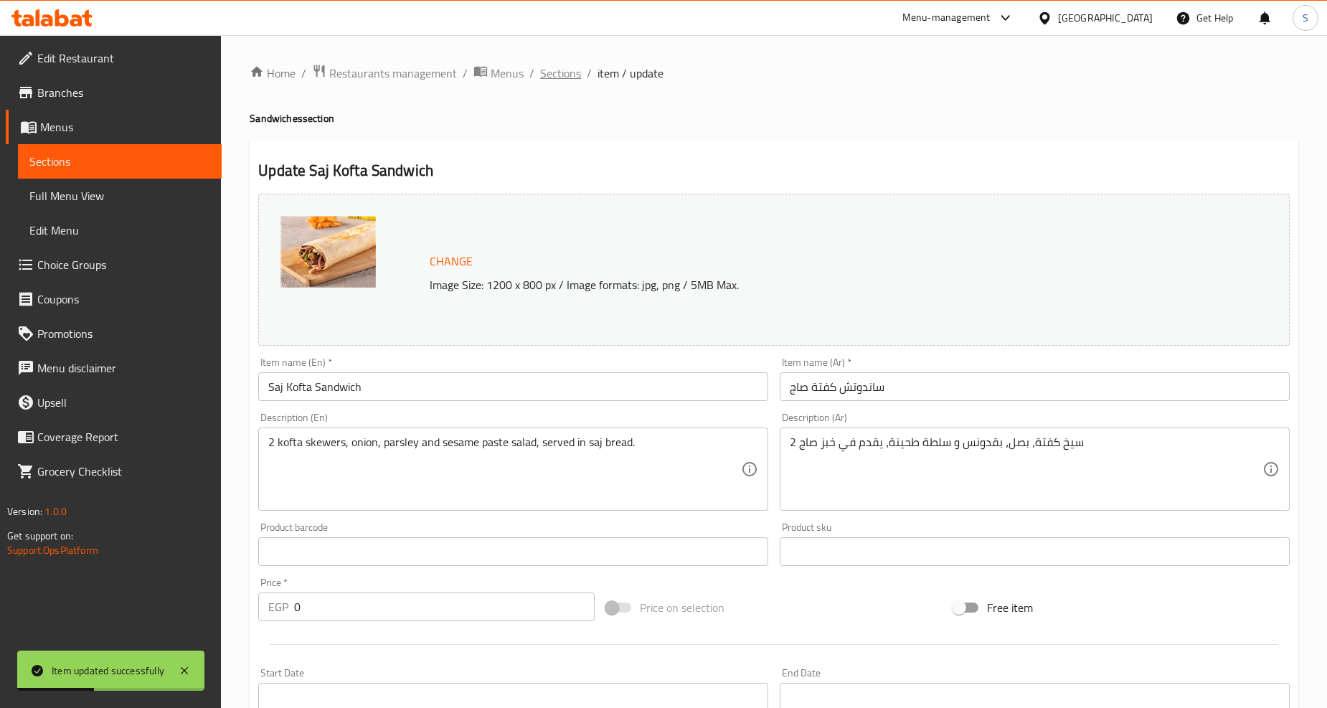
click at [562, 75] on span "Sections" at bounding box center [560, 73] width 41 height 17
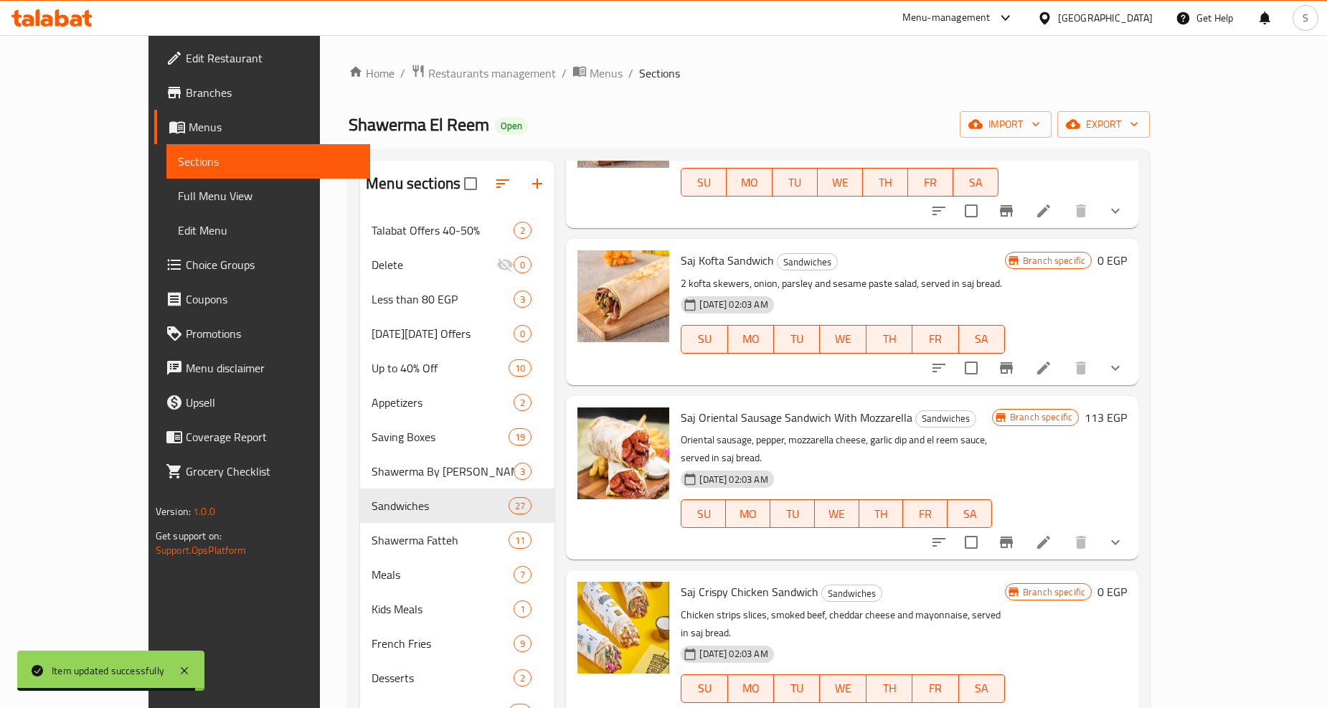
scroll to position [1195, 0]
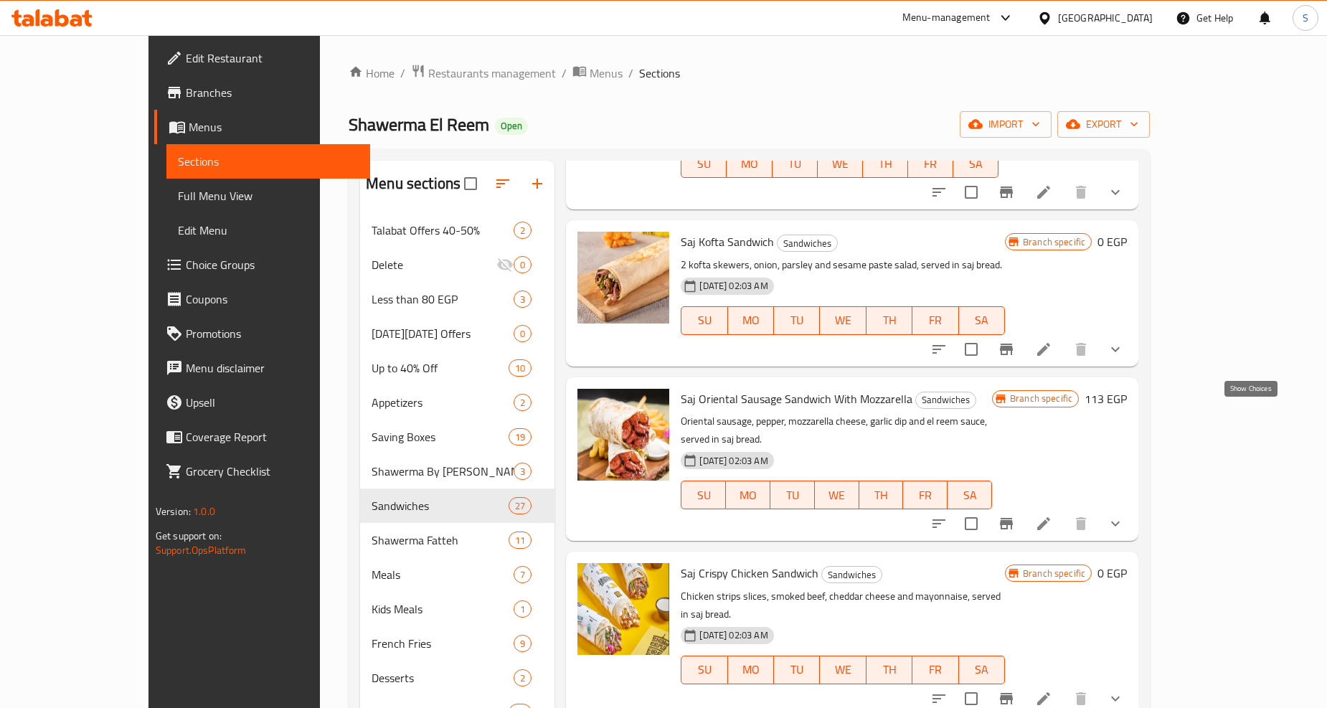
click at [1124, 515] on icon "show more" at bounding box center [1115, 523] width 17 height 17
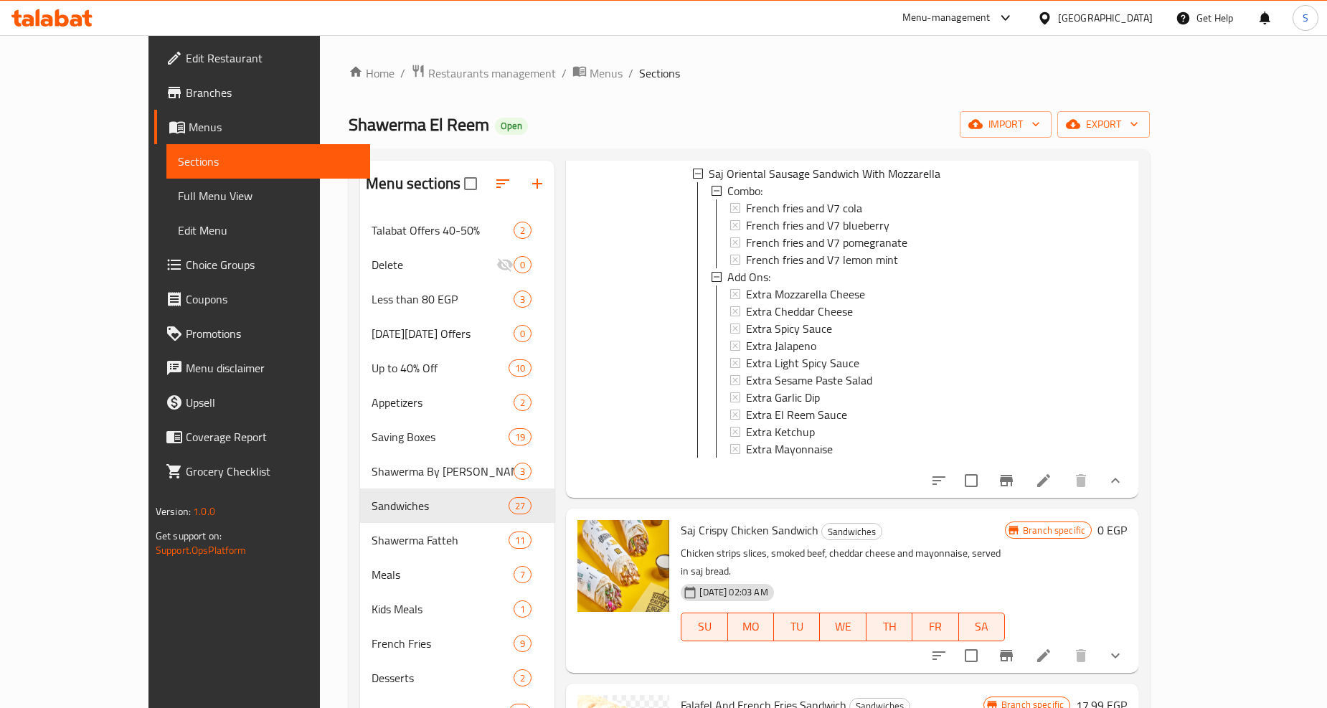
scroll to position [1594, 0]
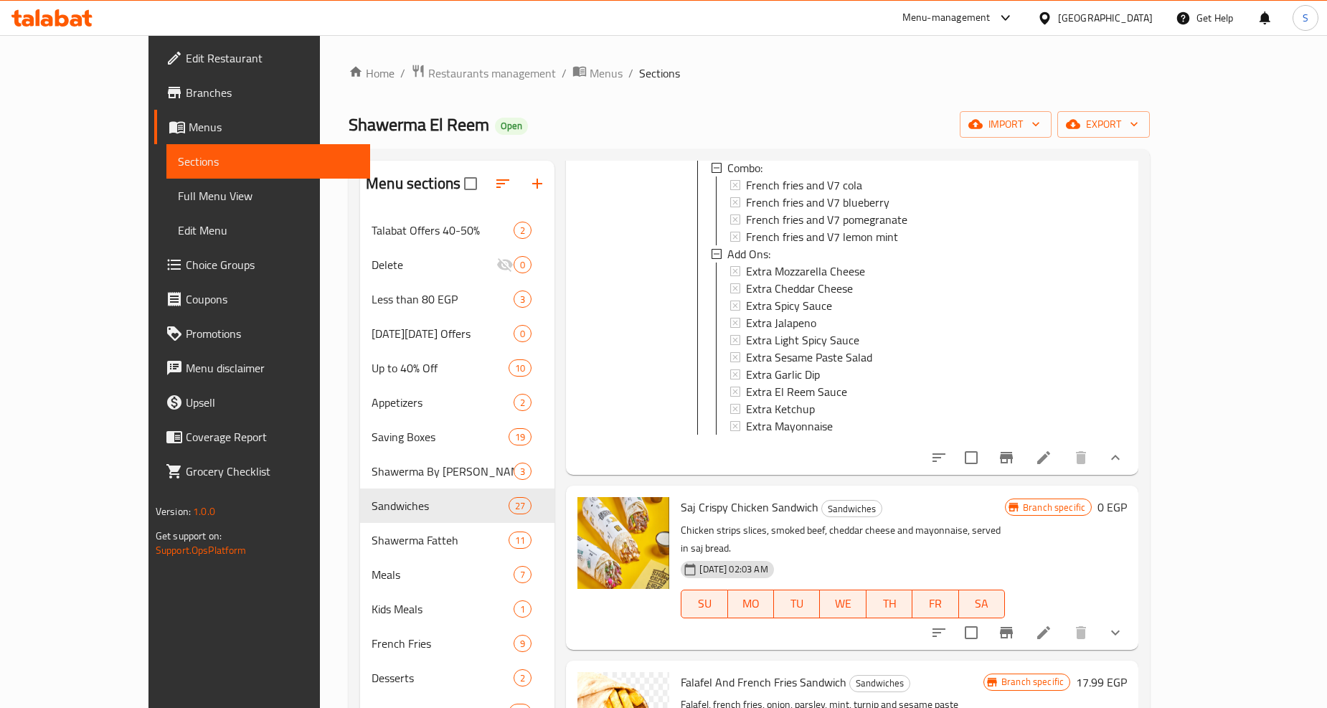
click at [1133, 616] on button "show more" at bounding box center [1115, 633] width 34 height 34
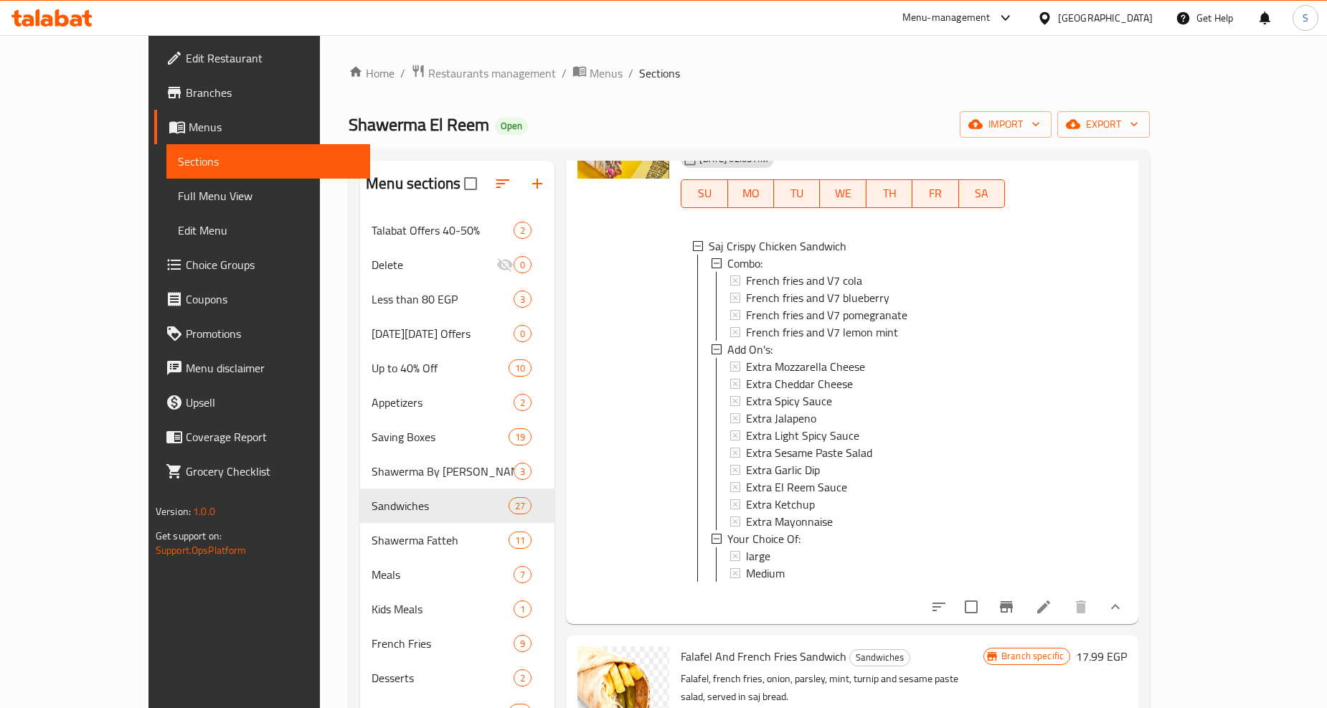
scroll to position [2072, 0]
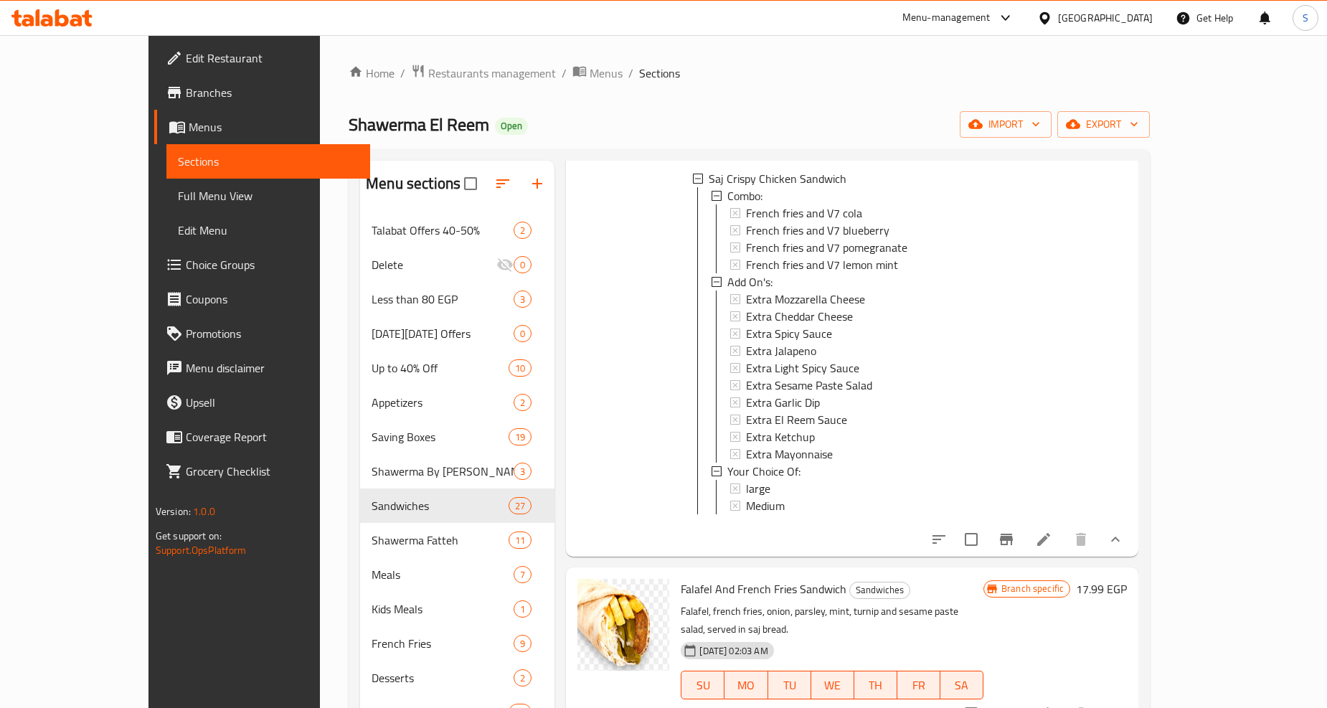
click at [1052, 531] on icon at bounding box center [1043, 539] width 17 height 17
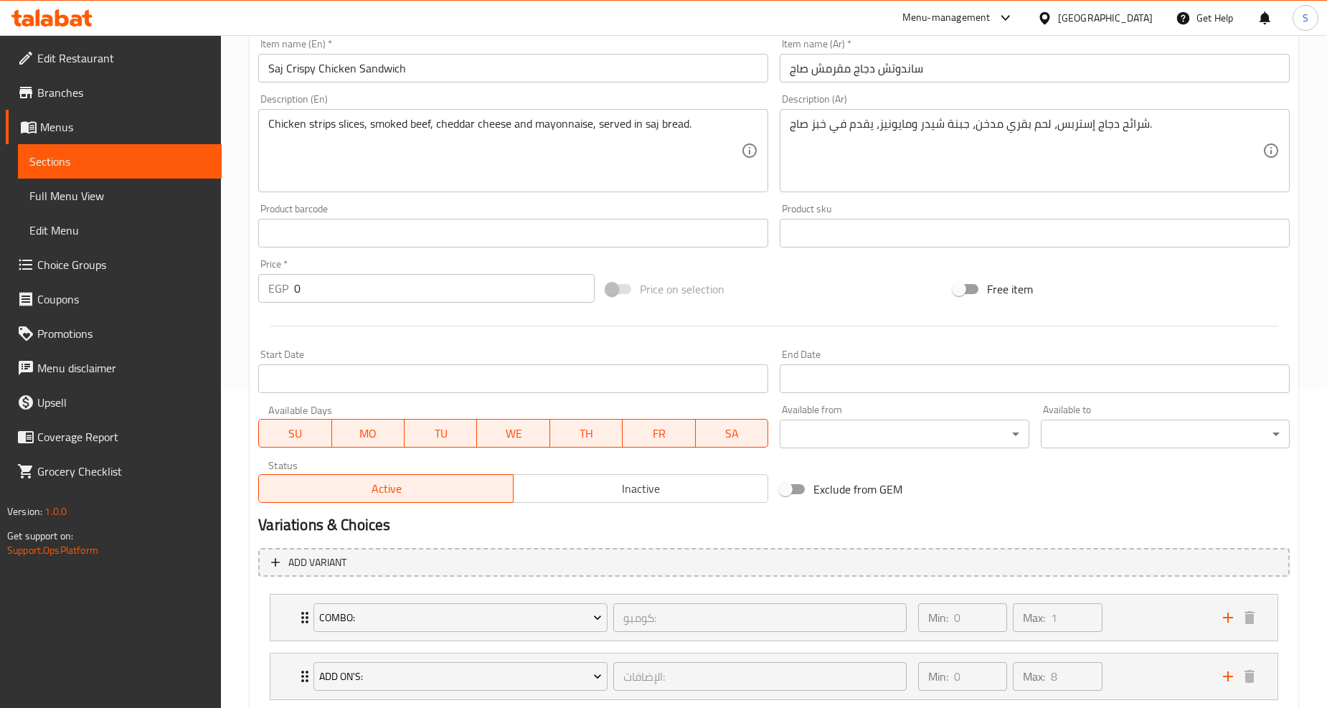
scroll to position [466, 0]
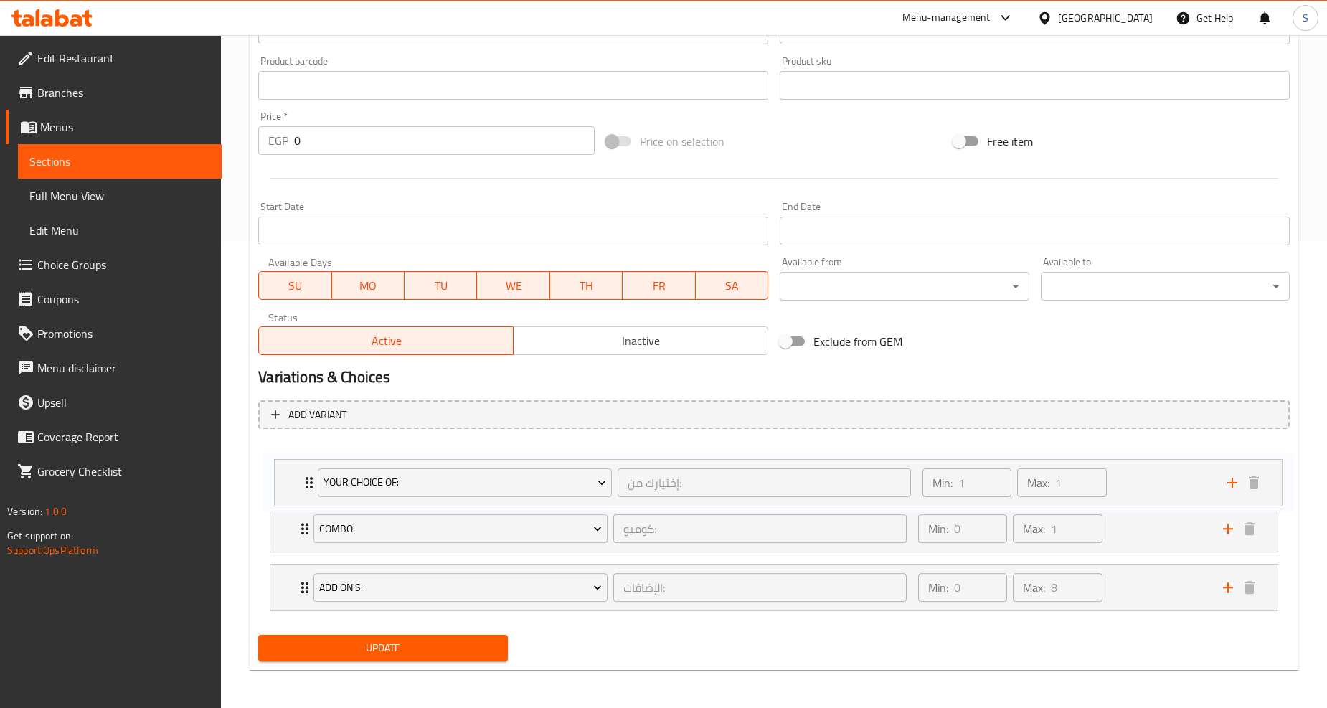
drag, startPoint x: 306, startPoint y: 583, endPoint x: 306, endPoint y: 472, distance: 111.2
click at [306, 472] on div "Combo: كومبو: ​ Min: 0 ​ Max: 1 ​ French fries and V7 cola (ID: 31442079) 22.99…" at bounding box center [774, 529] width 1032 height 176
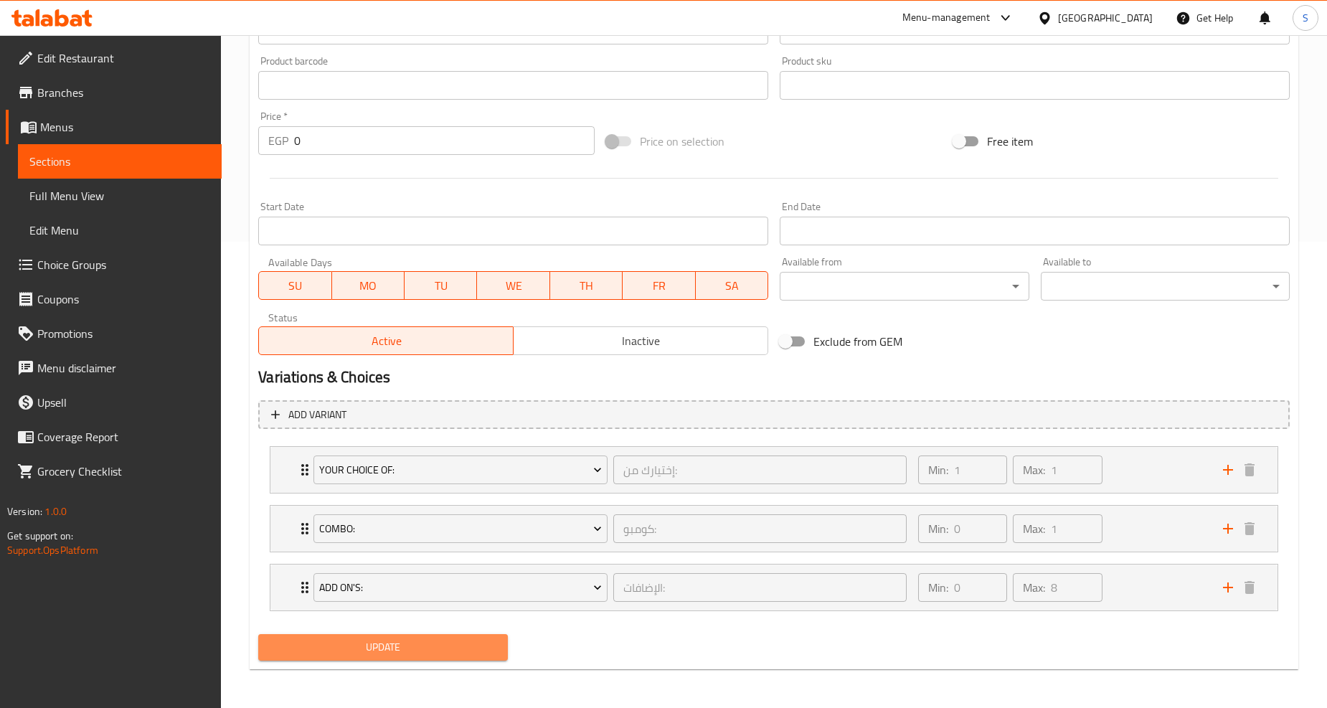
click at [364, 644] on span "Update" at bounding box center [383, 648] width 226 height 18
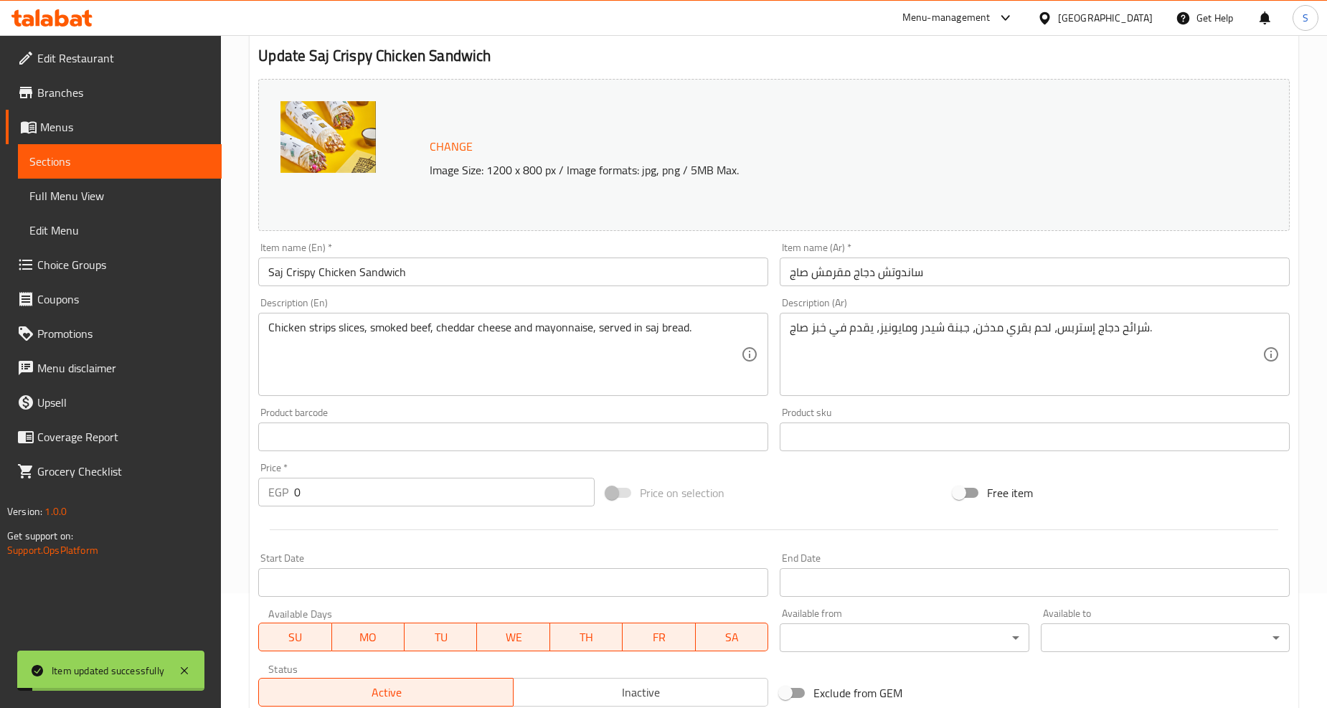
scroll to position [0, 0]
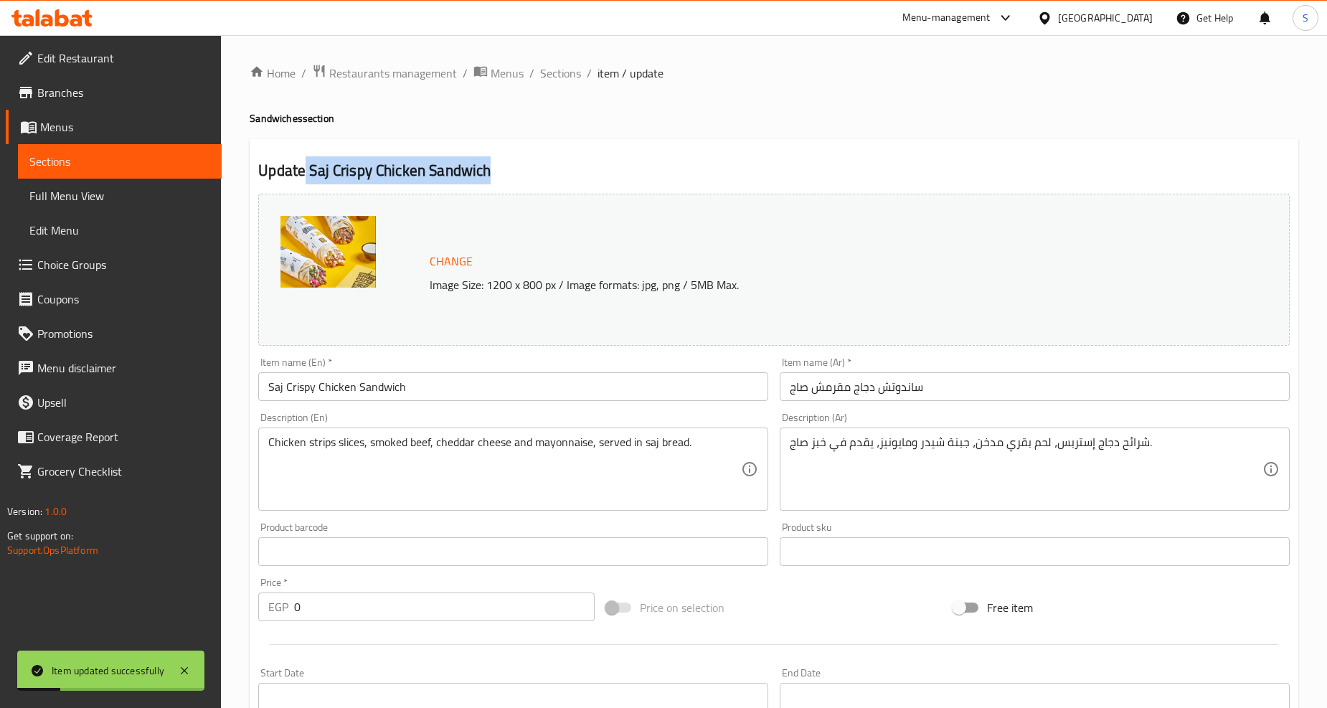
drag, startPoint x: 306, startPoint y: 169, endPoint x: 500, endPoint y: 167, distance: 193.7
click at [500, 167] on h2 "Update Saj Crispy Chicken Sandwich" at bounding box center [774, 171] width 1032 height 22
copy h2 "Saj Crispy Chicken Sandwich"
click at [545, 72] on span "Sections" at bounding box center [560, 73] width 41 height 17
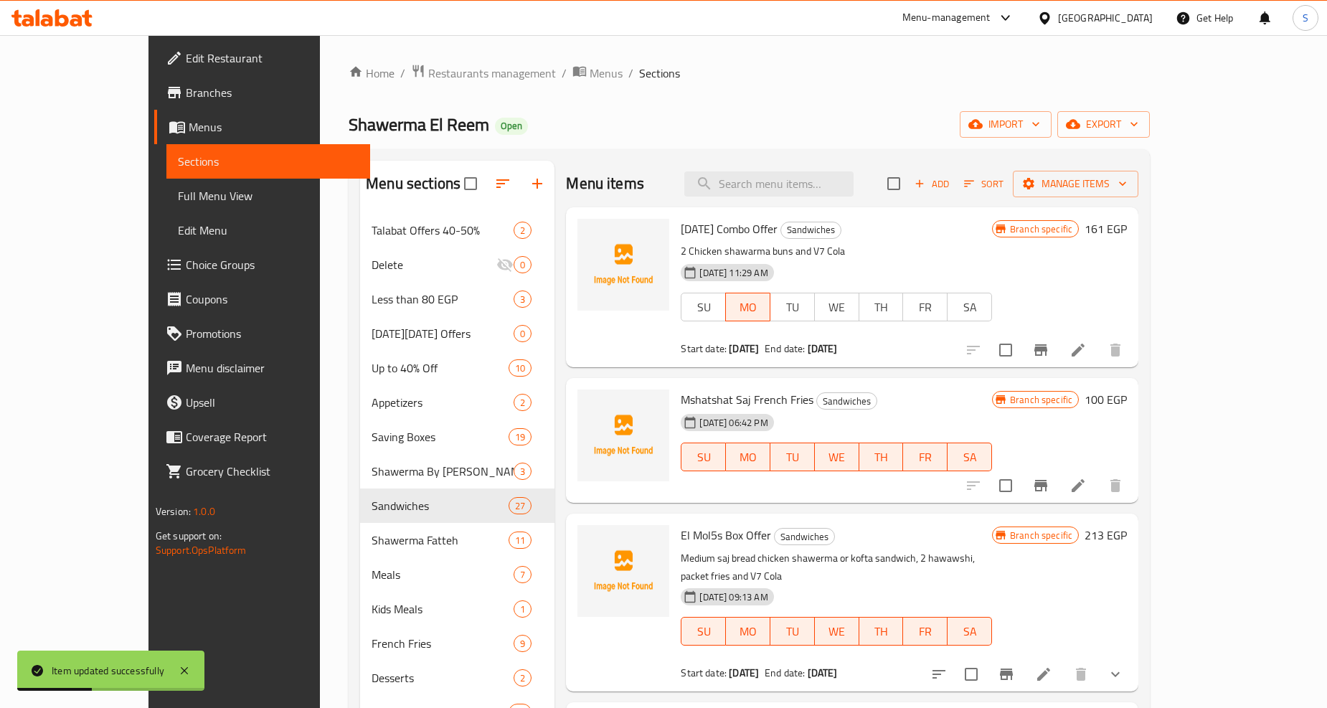
scroll to position [1145, 0]
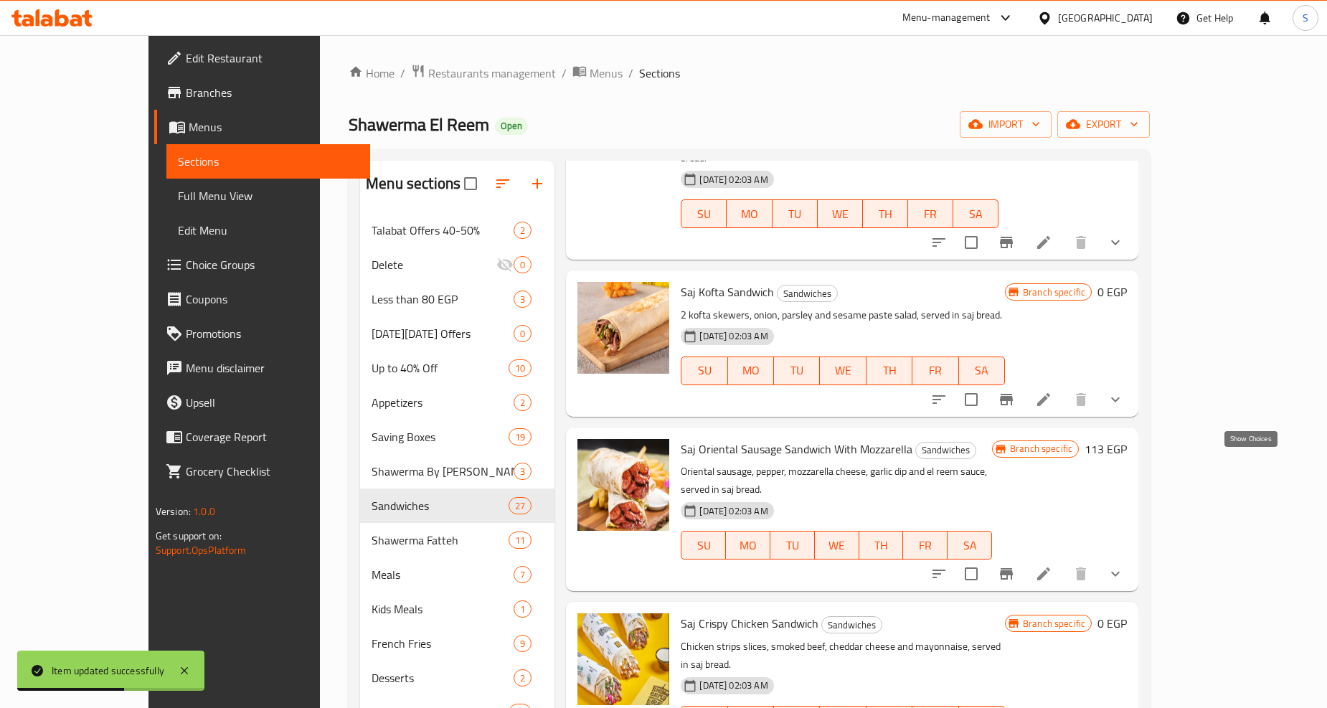
click at [1124, 565] on icon "show more" at bounding box center [1115, 573] width 17 height 17
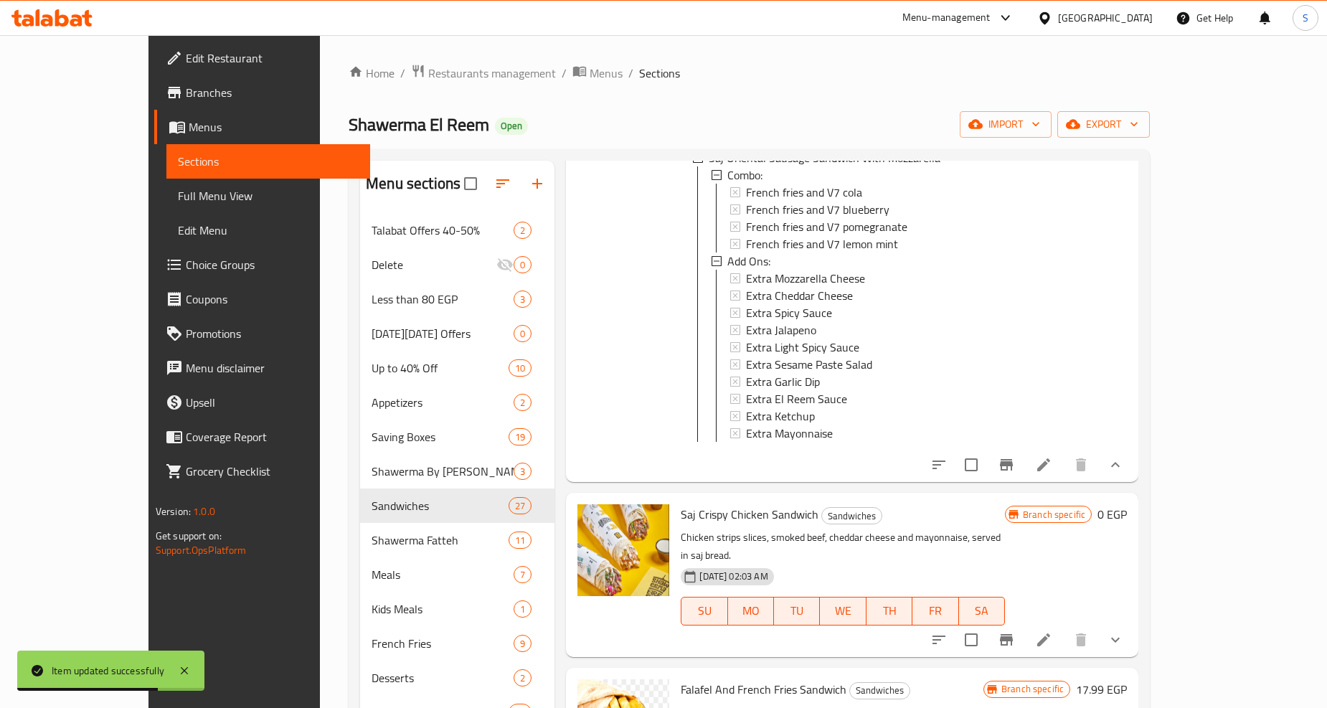
scroll to position [1729, 0]
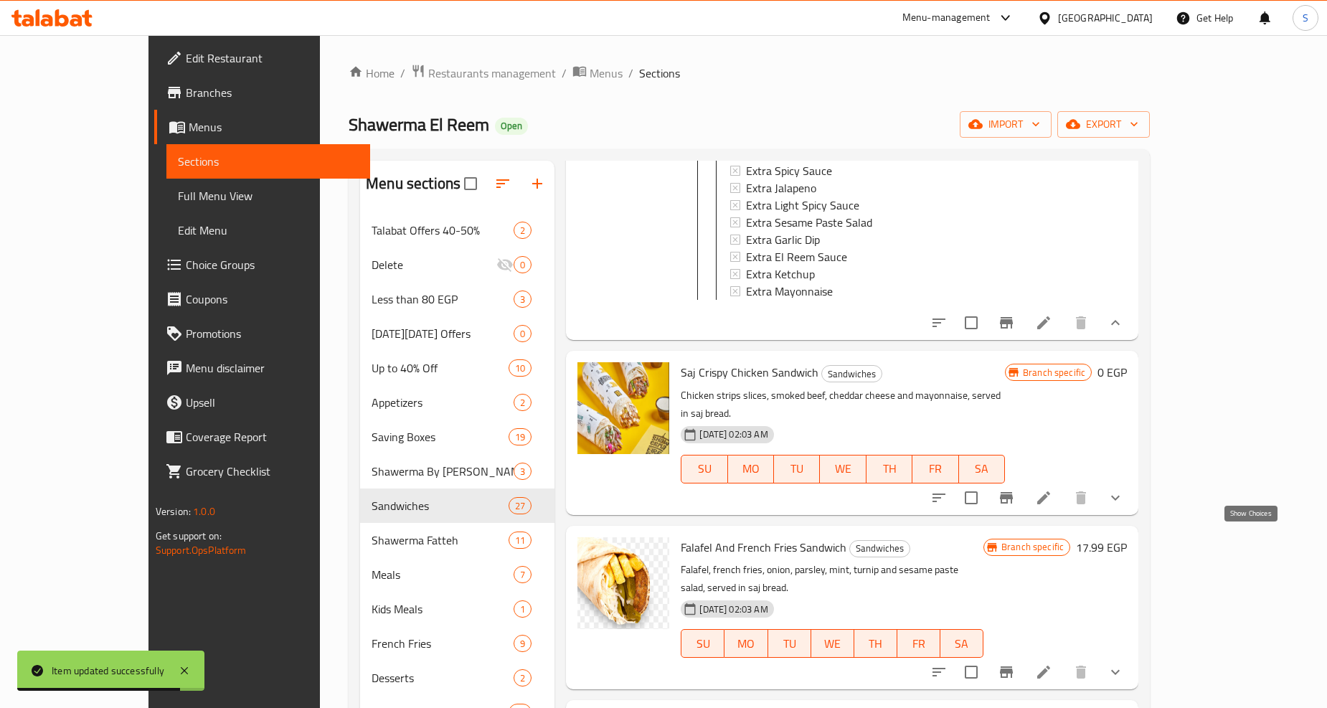
click at [1124, 664] on icon "show more" at bounding box center [1115, 672] width 17 height 17
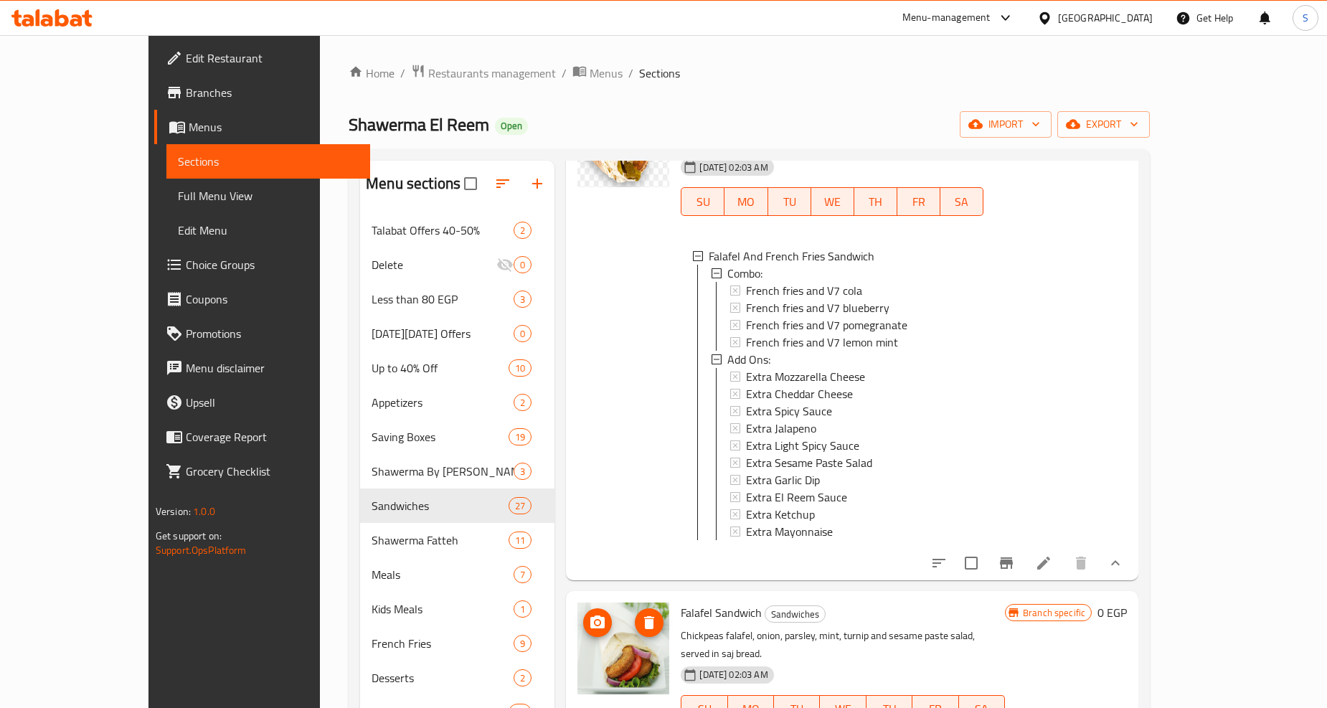
scroll to position [2207, 0]
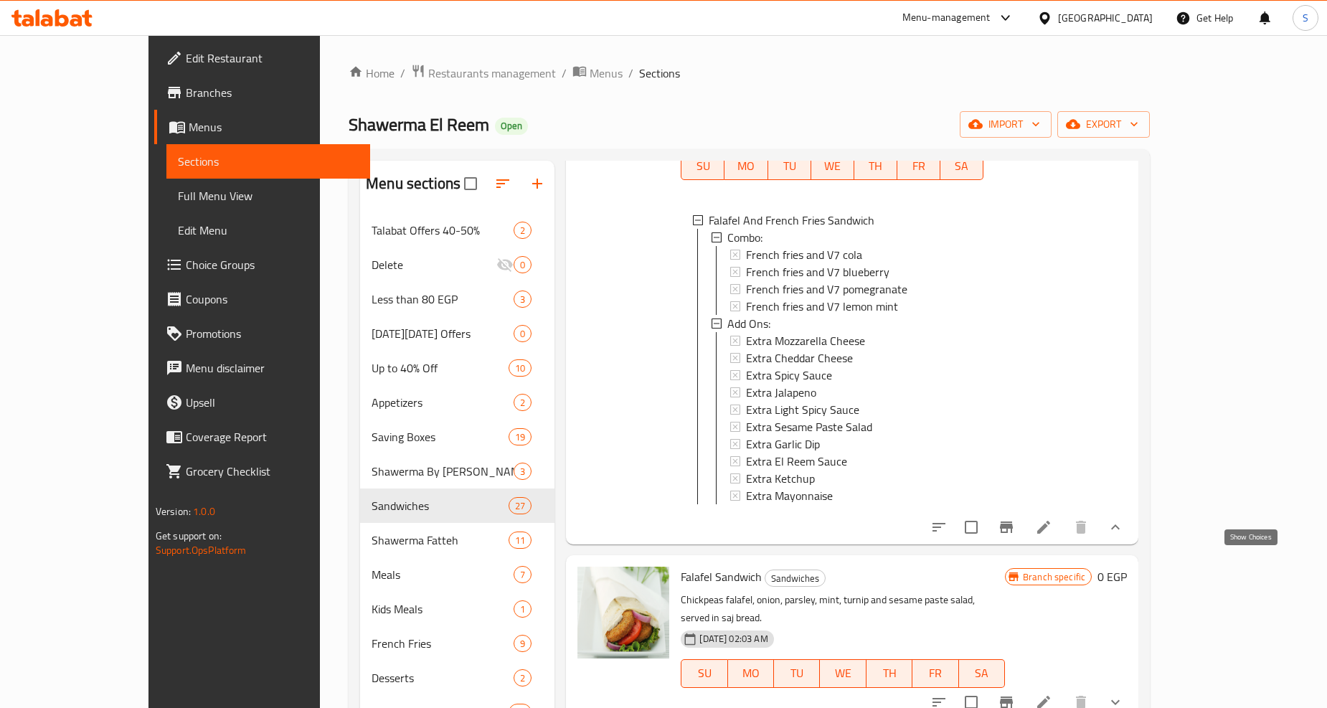
click at [1124, 694] on icon "show more" at bounding box center [1115, 702] width 17 height 17
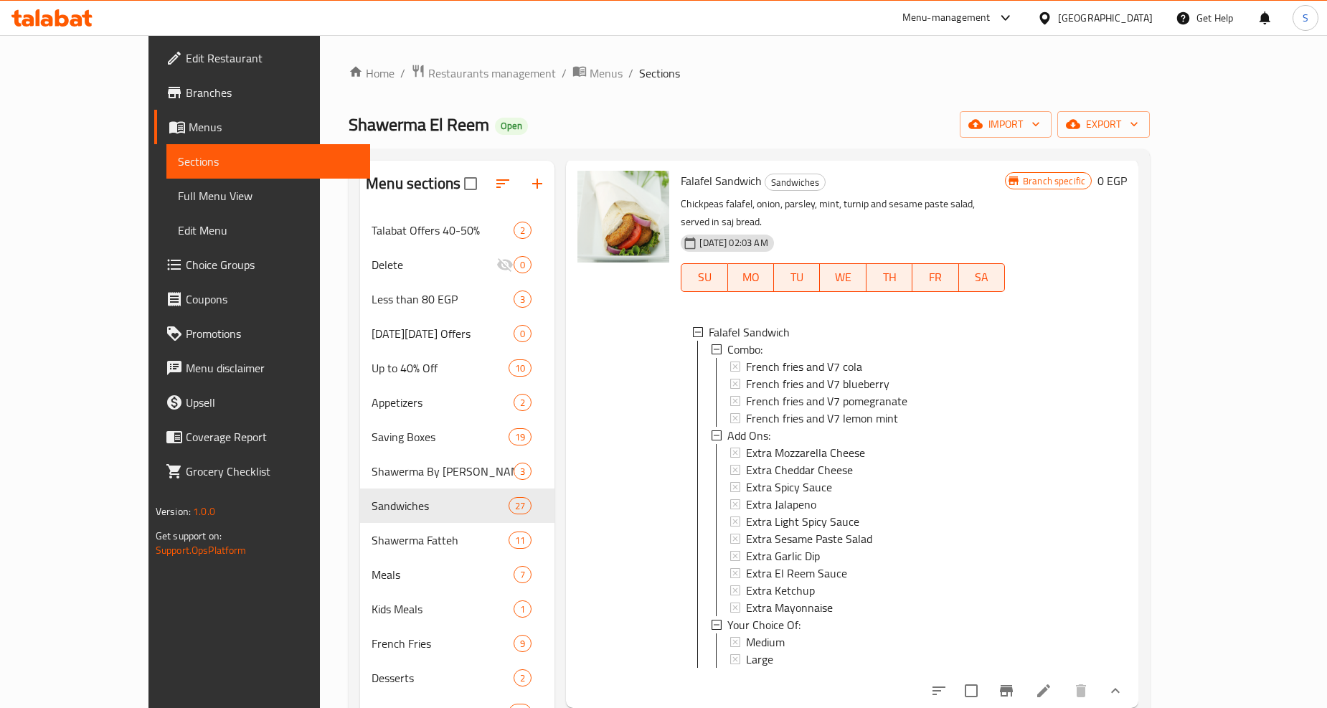
scroll to position [2606, 0]
click at [1064, 675] on li at bounding box center [1044, 688] width 40 height 26
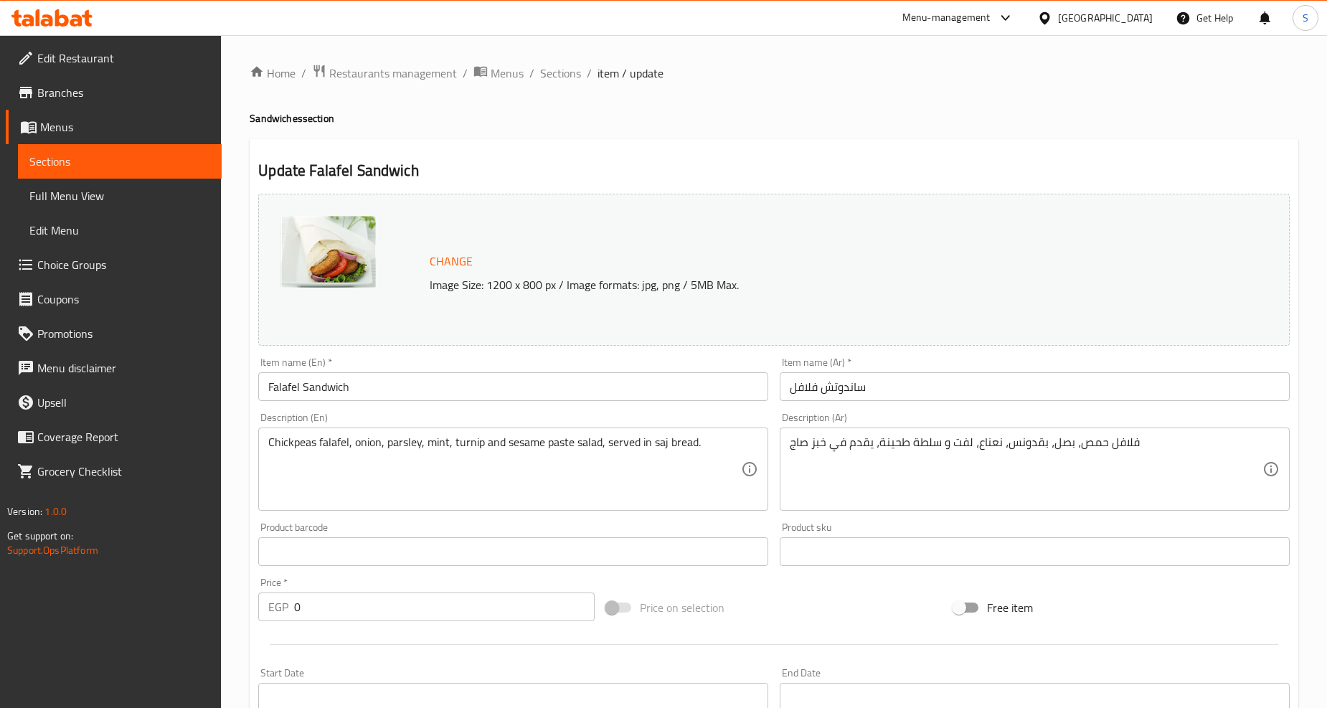
scroll to position [466, 0]
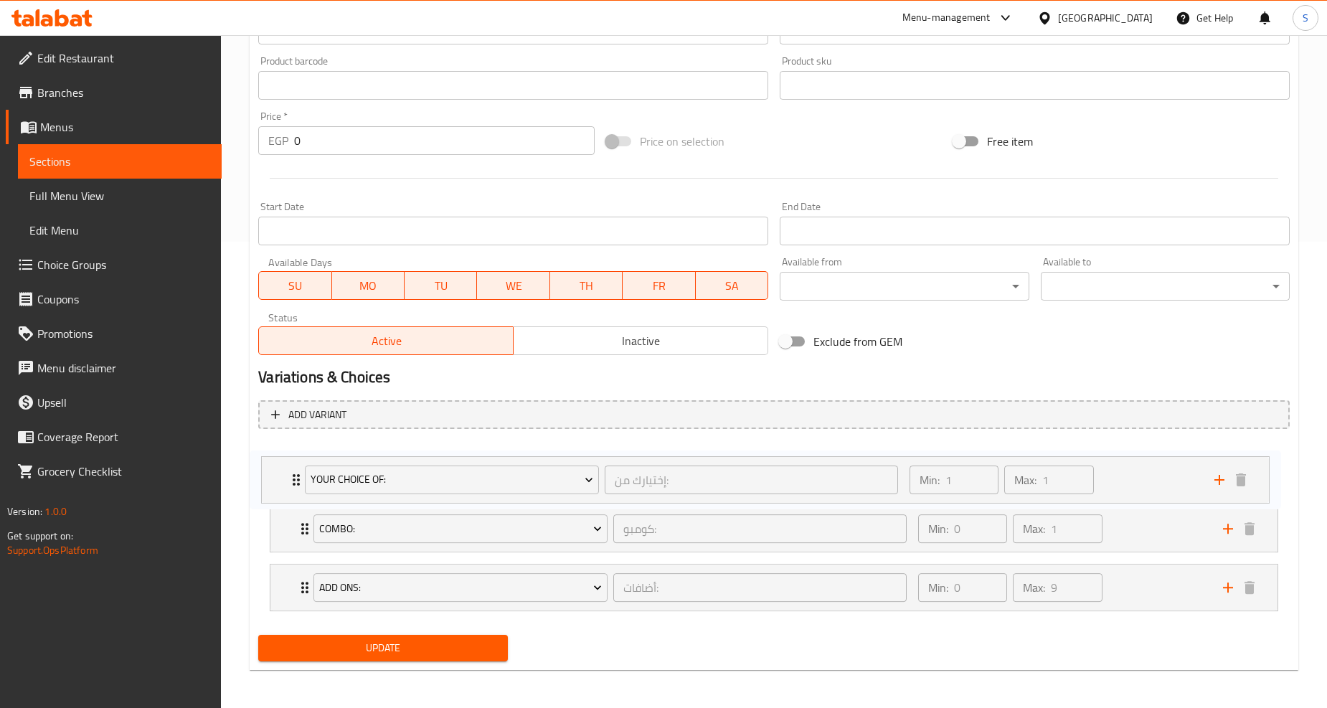
drag, startPoint x: 292, startPoint y: 588, endPoint x: 283, endPoint y: 476, distance: 113.0
click at [283, 476] on div "Combo: كومبو: ​ Min: 0 ​ Max: 1 ​ French fries and V7 cola (ID: 31442079) 22.99…" at bounding box center [774, 529] width 1032 height 176
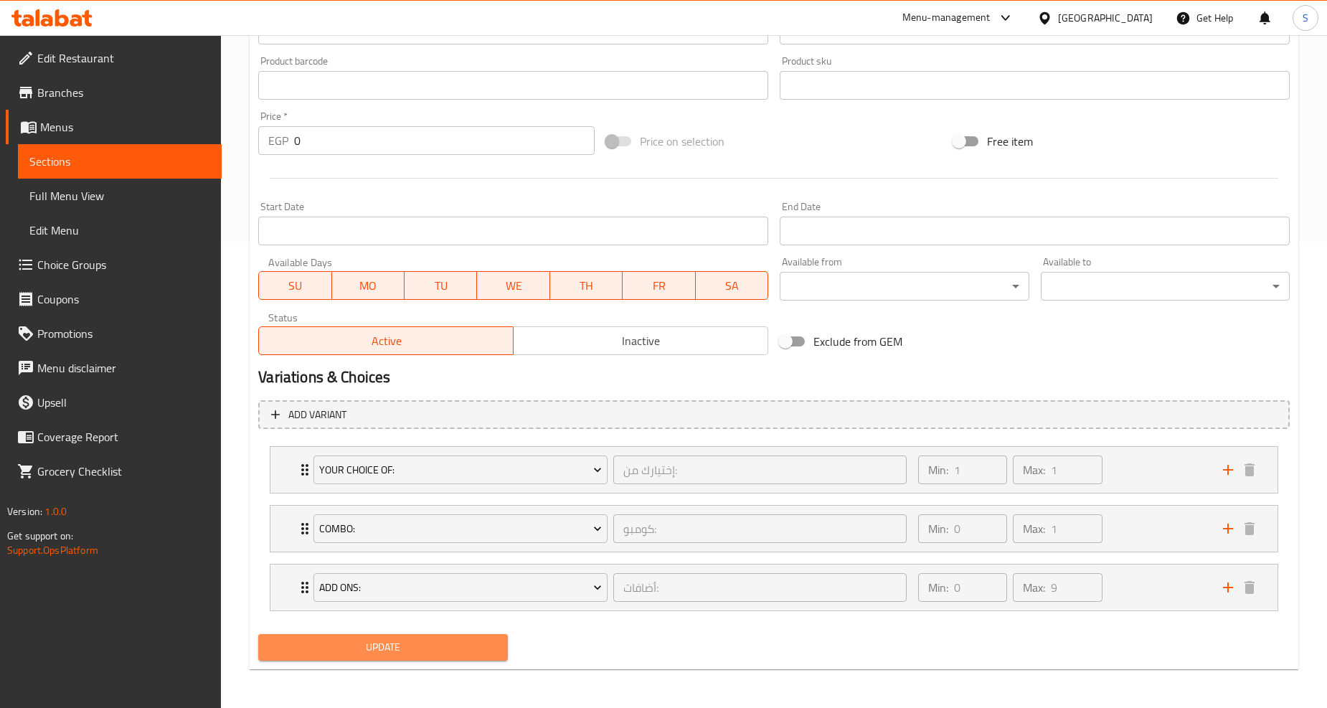
click at [346, 641] on span "Update" at bounding box center [383, 648] width 226 height 18
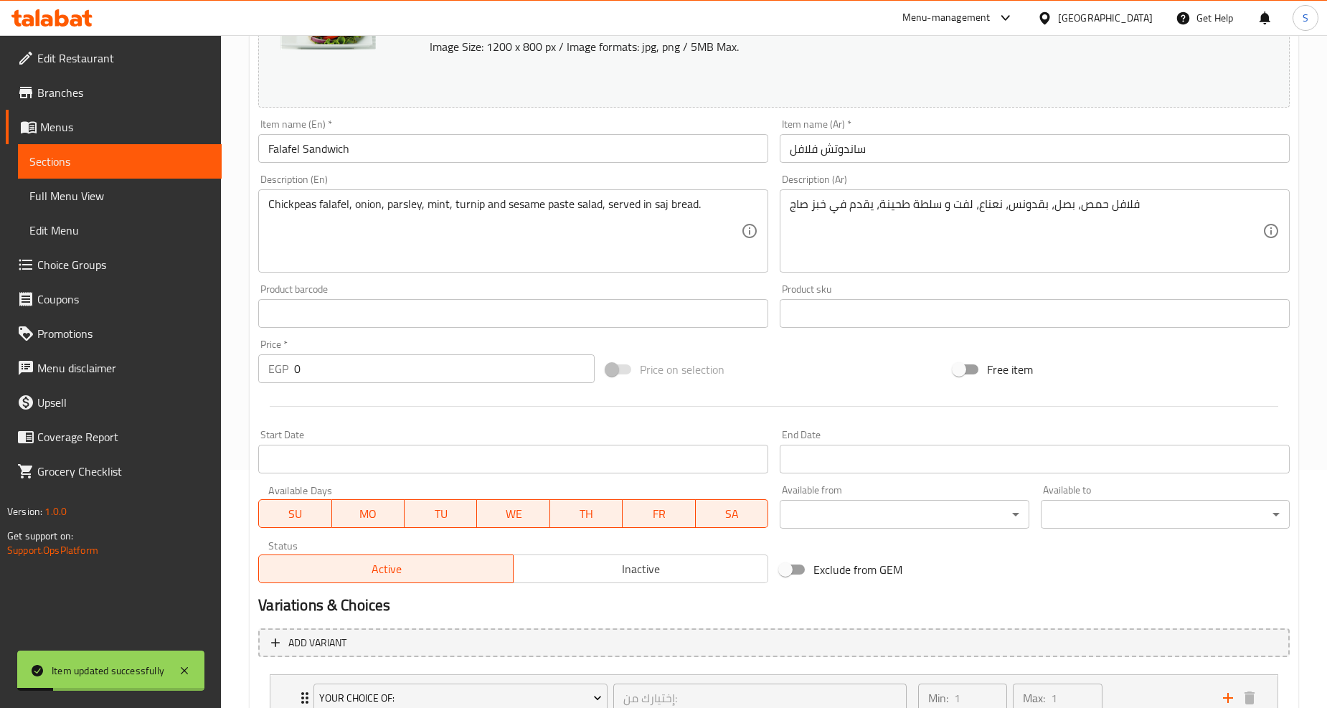
scroll to position [0, 0]
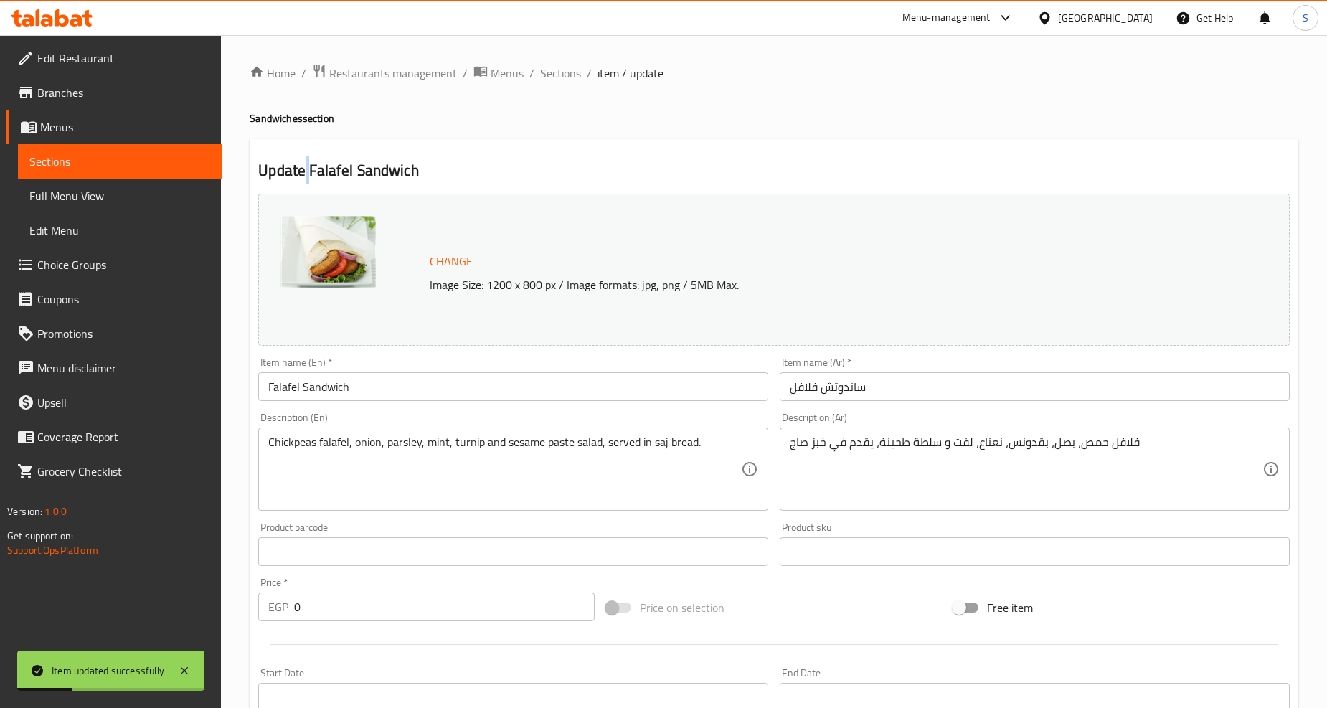
click at [307, 169] on h2 "Update Falafel Sandwich" at bounding box center [774, 171] width 1032 height 22
click at [311, 171] on h2 "Update Falafel Sandwich" at bounding box center [774, 171] width 1032 height 22
click at [557, 72] on span "Sections" at bounding box center [560, 73] width 41 height 17
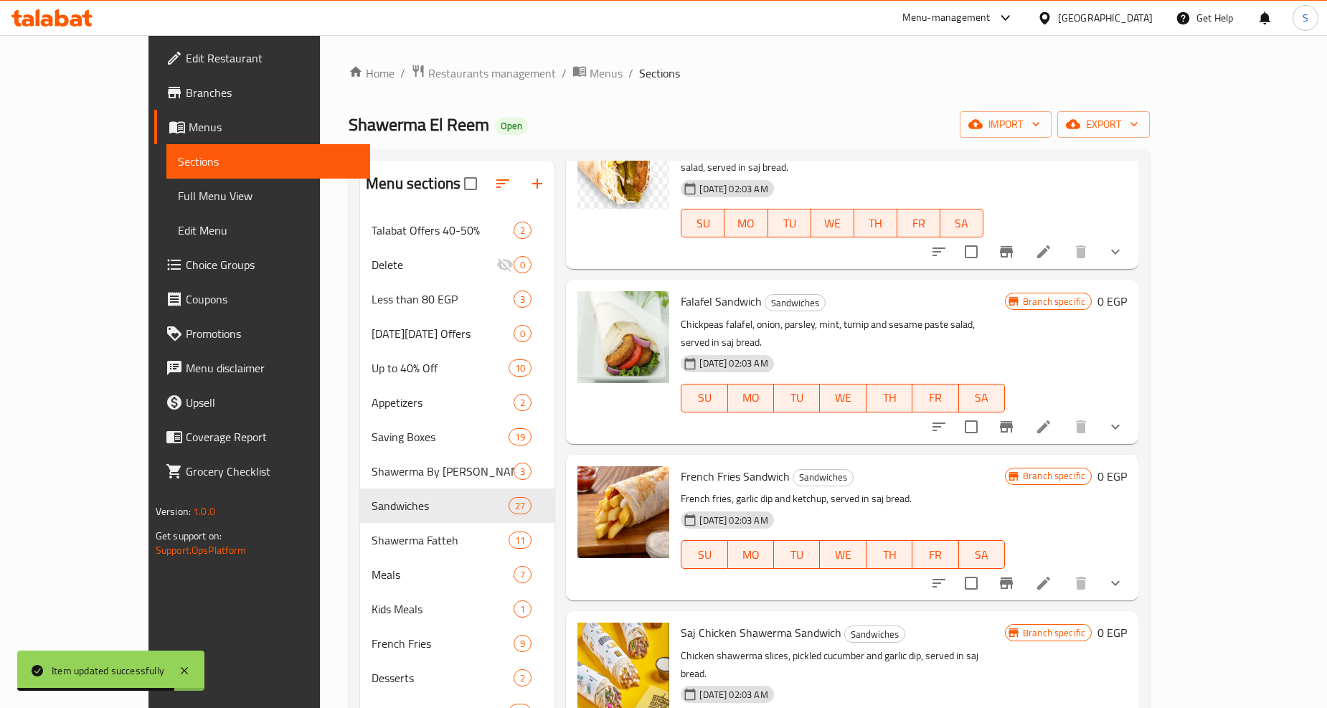
scroll to position [1833, 0]
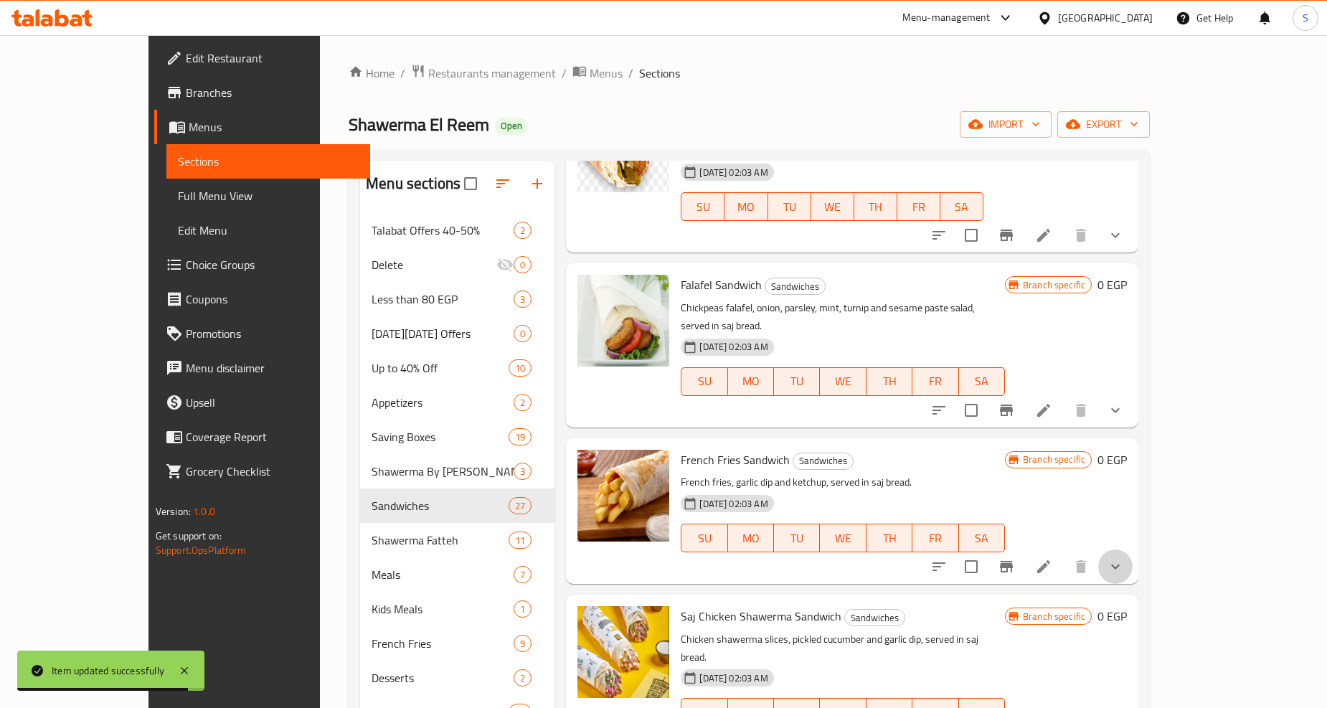
click at [1124, 558] on icon "show more" at bounding box center [1115, 566] width 17 height 17
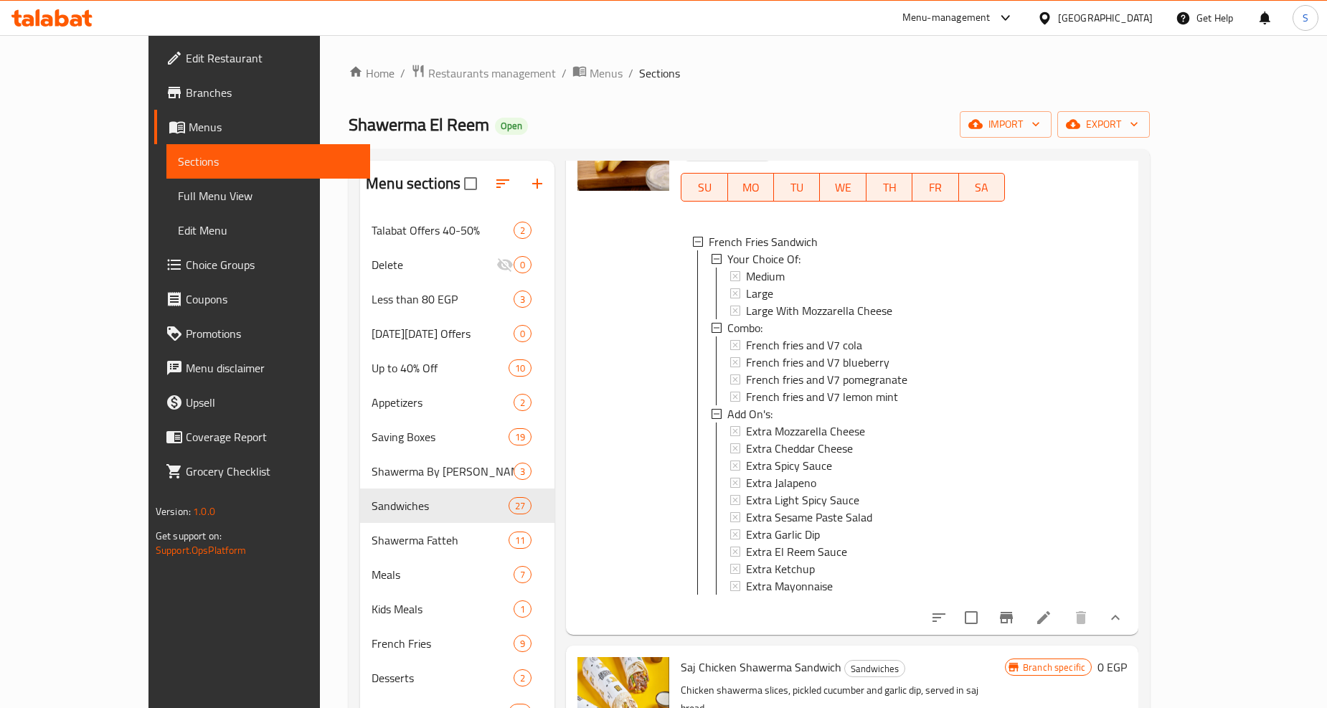
scroll to position [2232, 0]
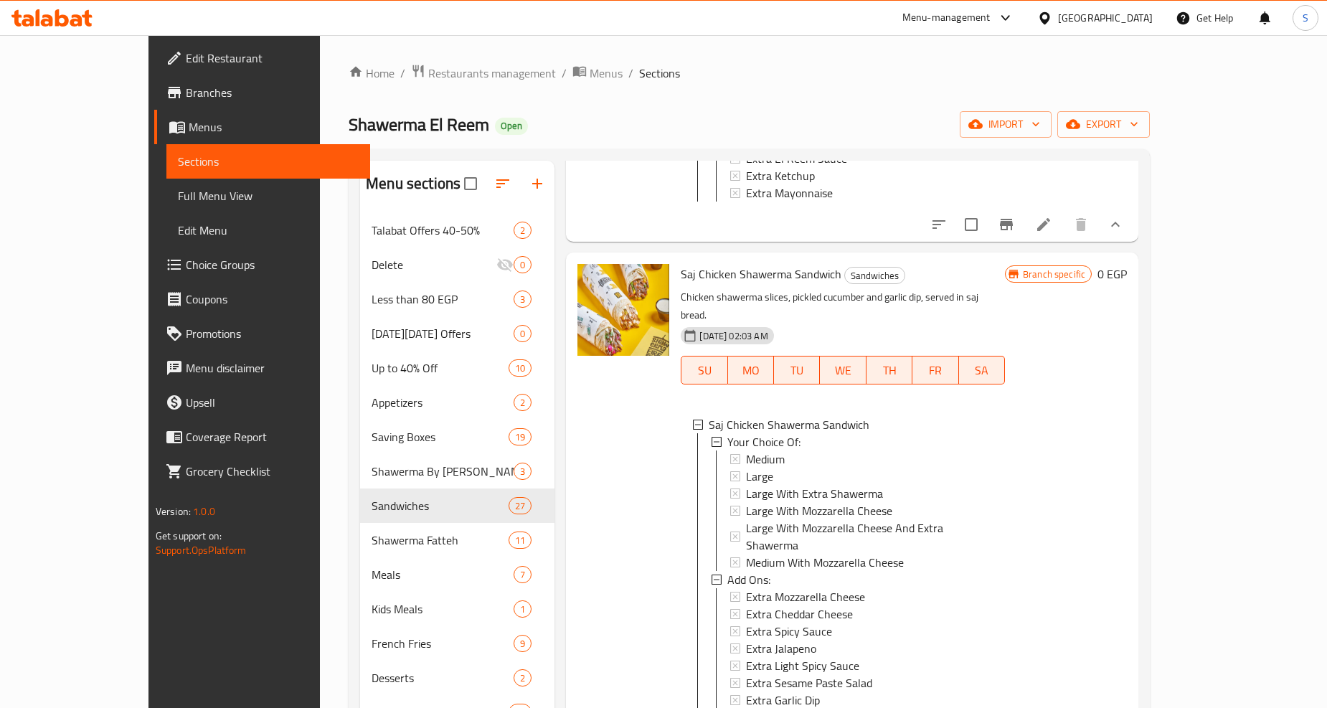
scroll to position [2630, 0]
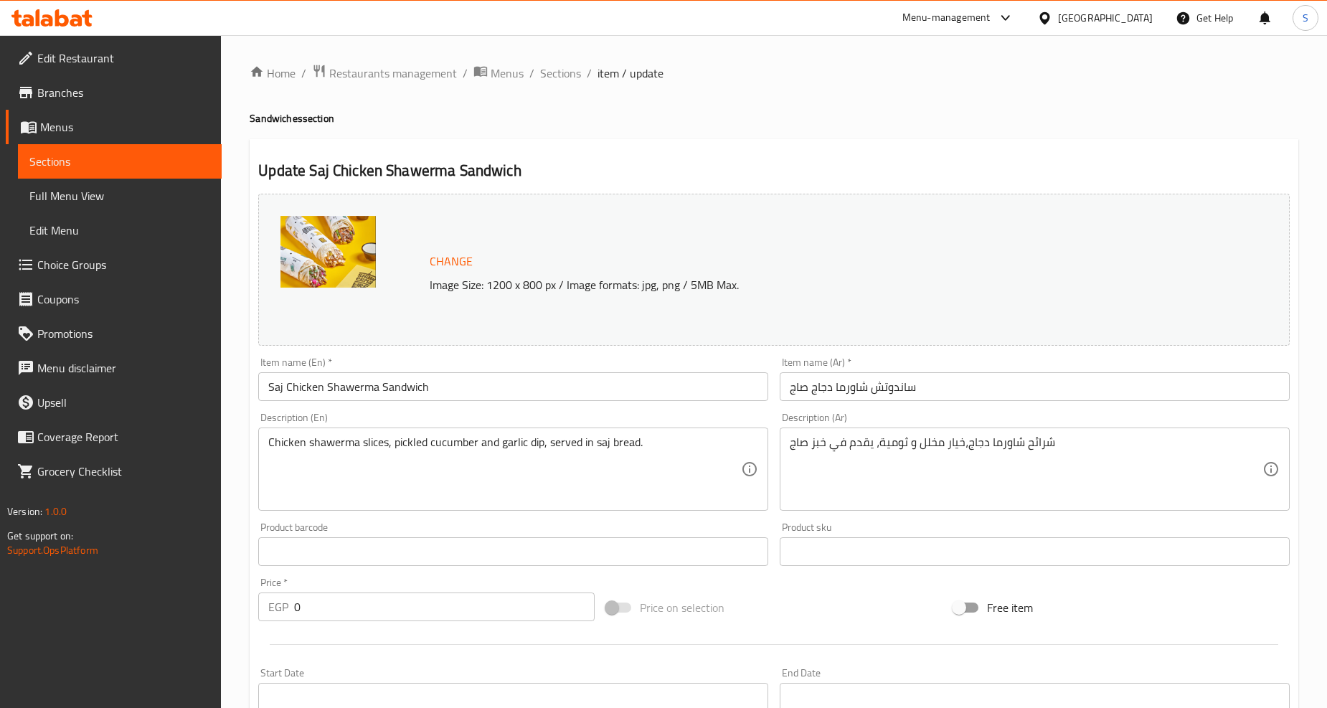
scroll to position [466, 0]
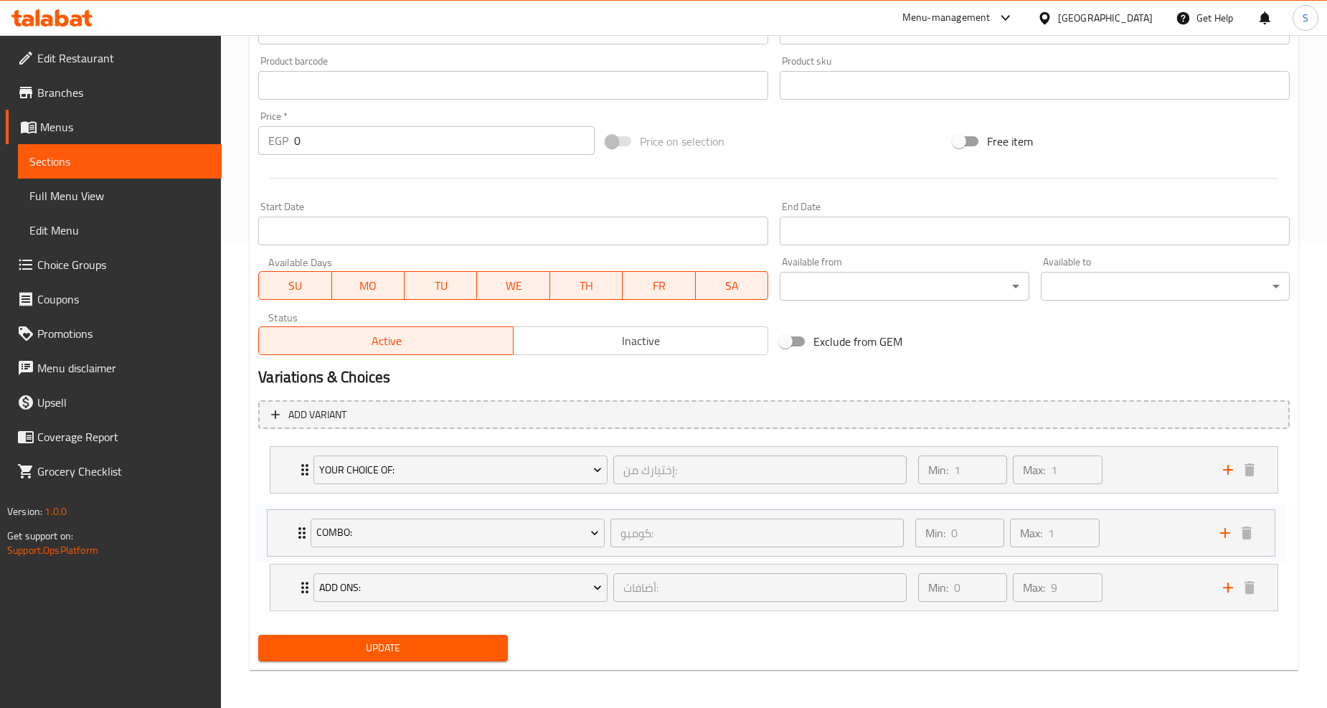
drag, startPoint x: 303, startPoint y: 581, endPoint x: 300, endPoint y: 518, distance: 63.2
click at [300, 518] on div "Your Choice Of: إختيارك من: ​ Min: 1 ​ Max: 1 ​ Medium (ID: 31443266) 0 EGP Nam…" at bounding box center [774, 529] width 1032 height 176
click at [340, 636] on button "Update" at bounding box center [382, 647] width 249 height 27
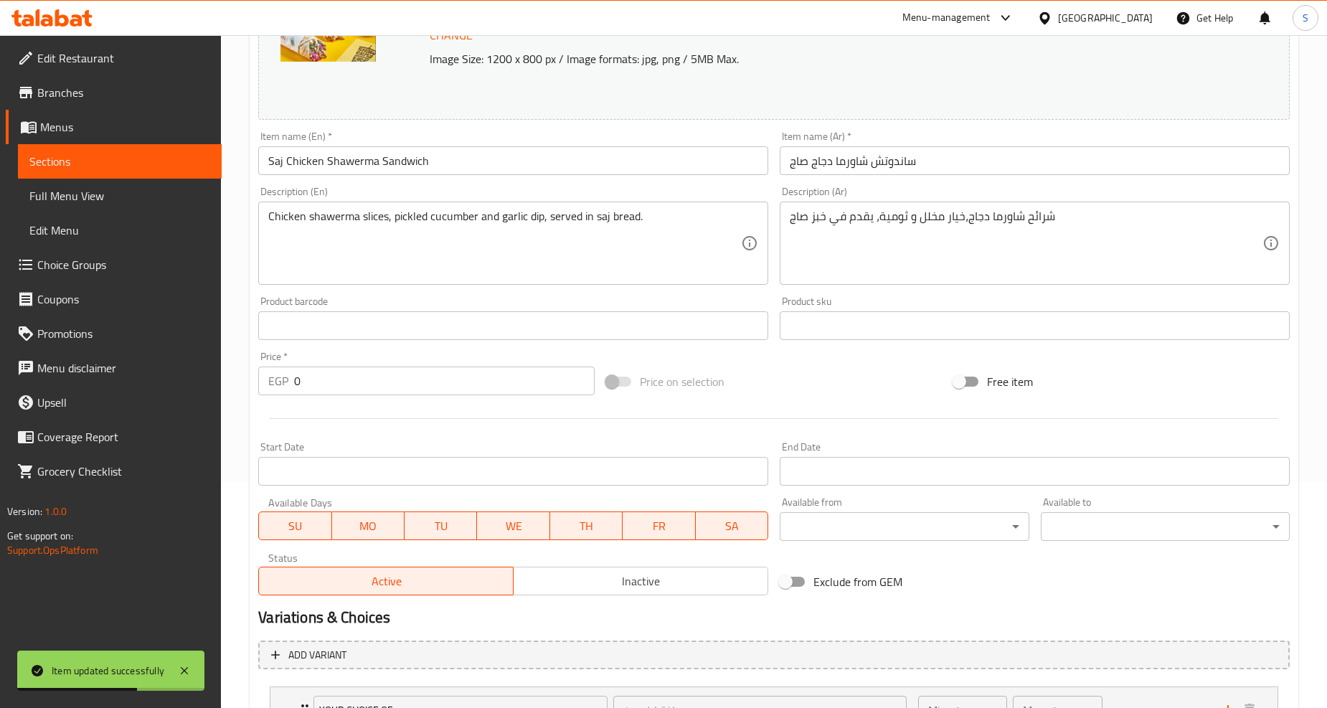
scroll to position [0, 0]
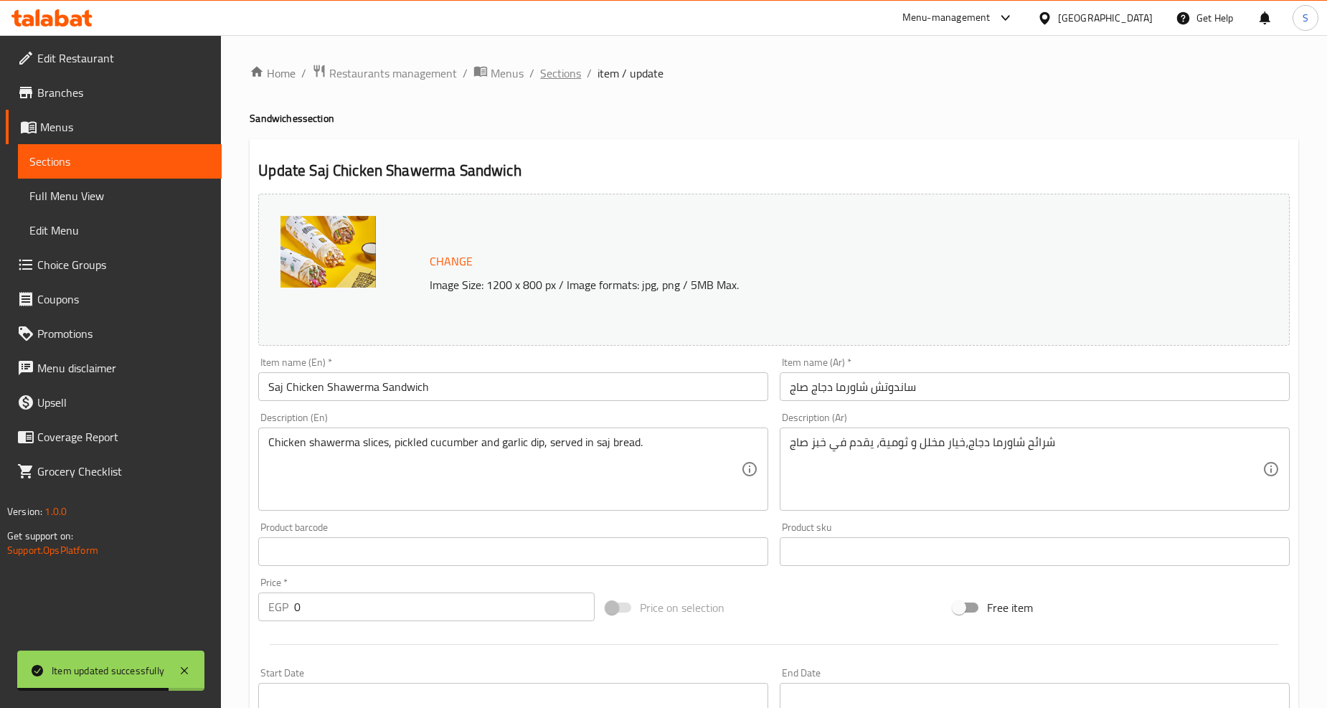
click at [549, 67] on span "Sections" at bounding box center [560, 73] width 41 height 17
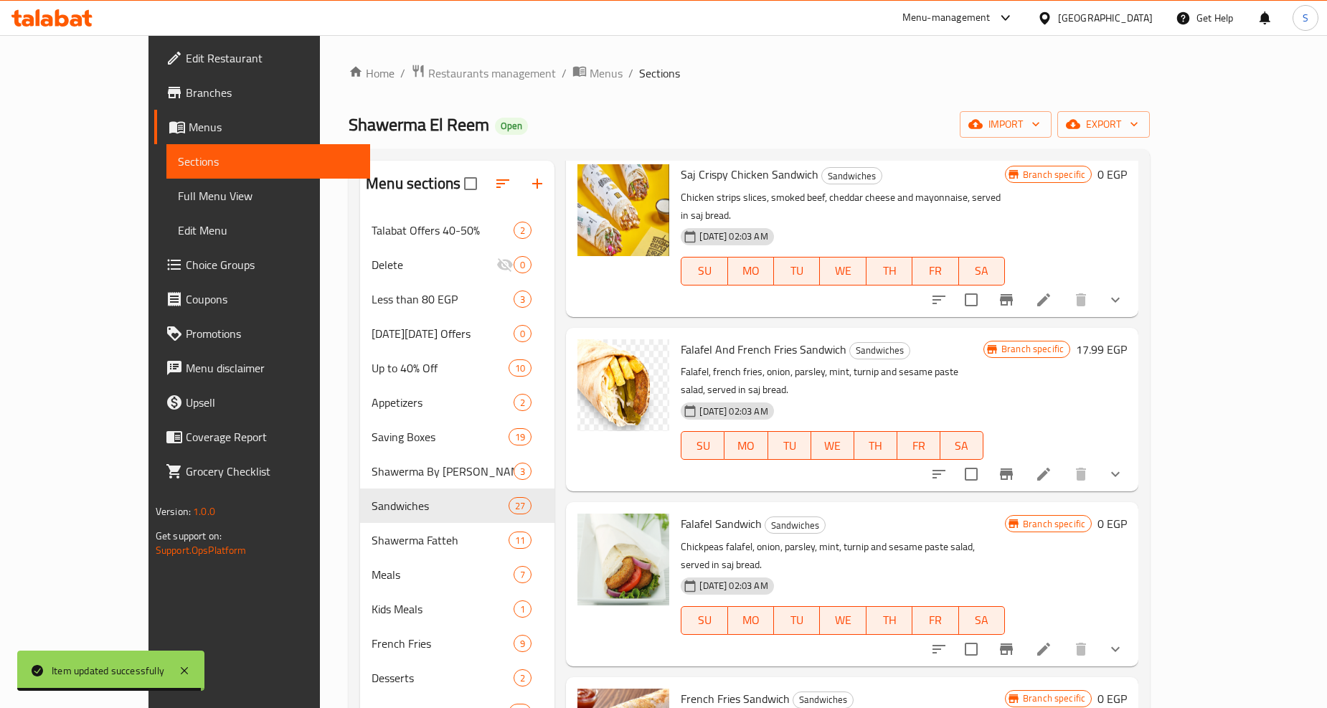
scroll to position [1992, 0]
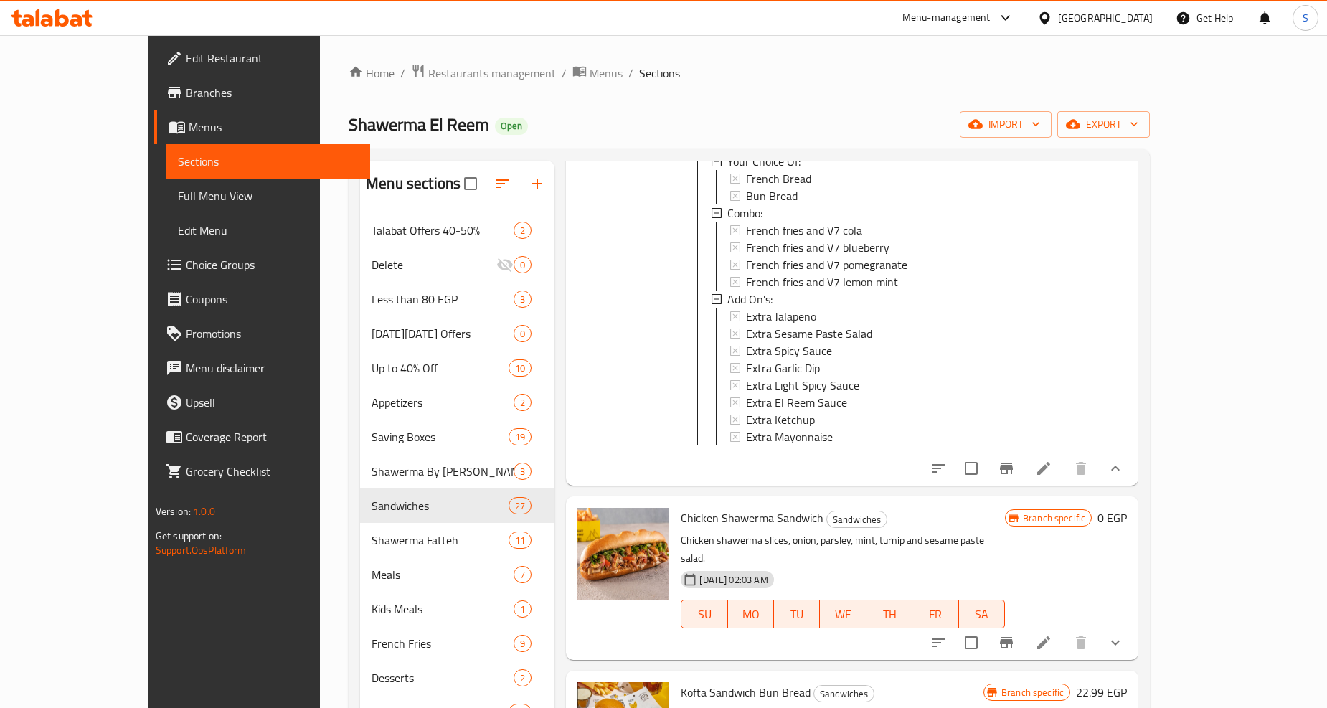
scroll to position [2630, 0]
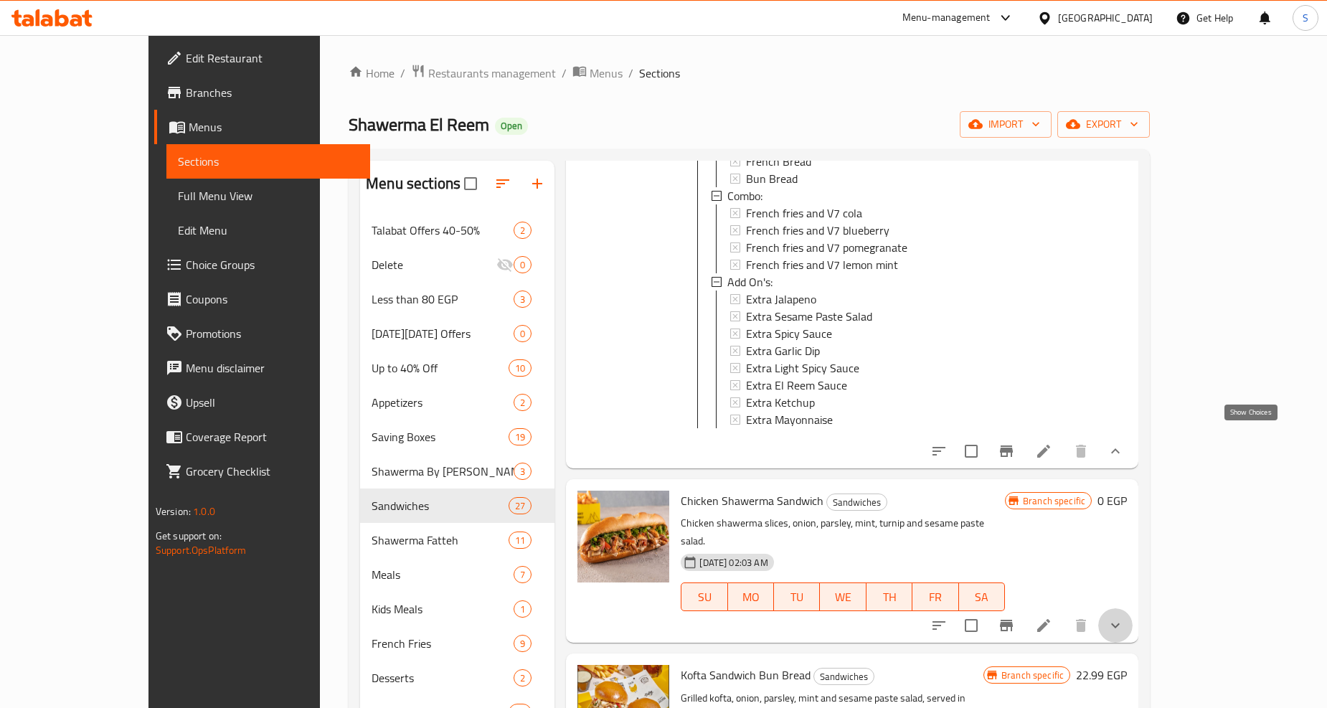
click at [1124, 617] on icon "show more" at bounding box center [1115, 625] width 17 height 17
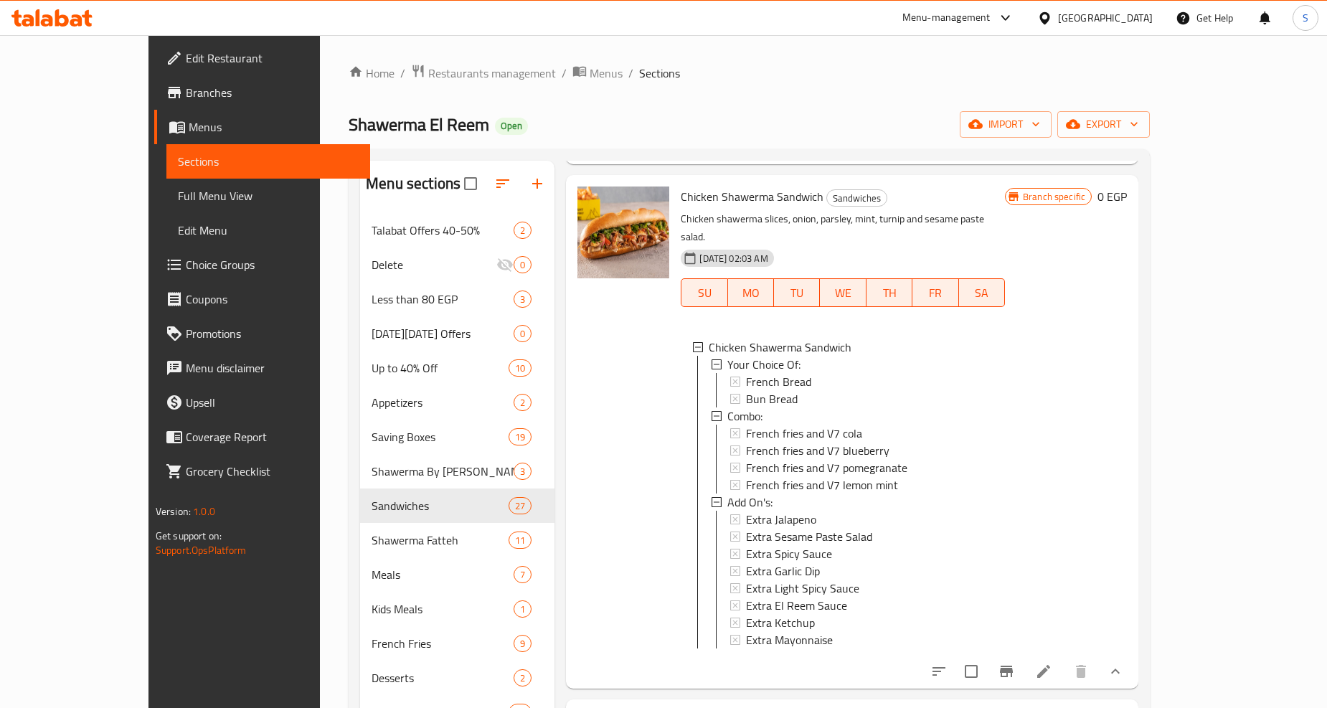
scroll to position [2949, 0]
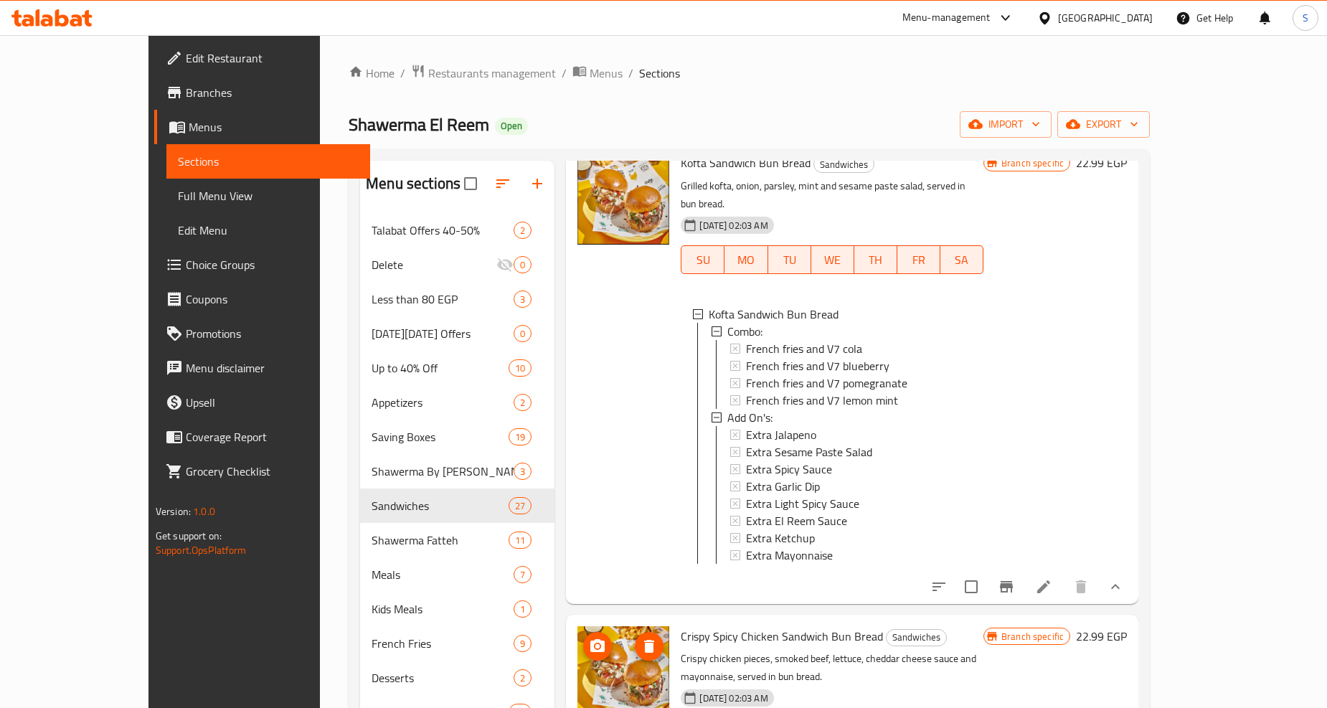
scroll to position [3507, 0]
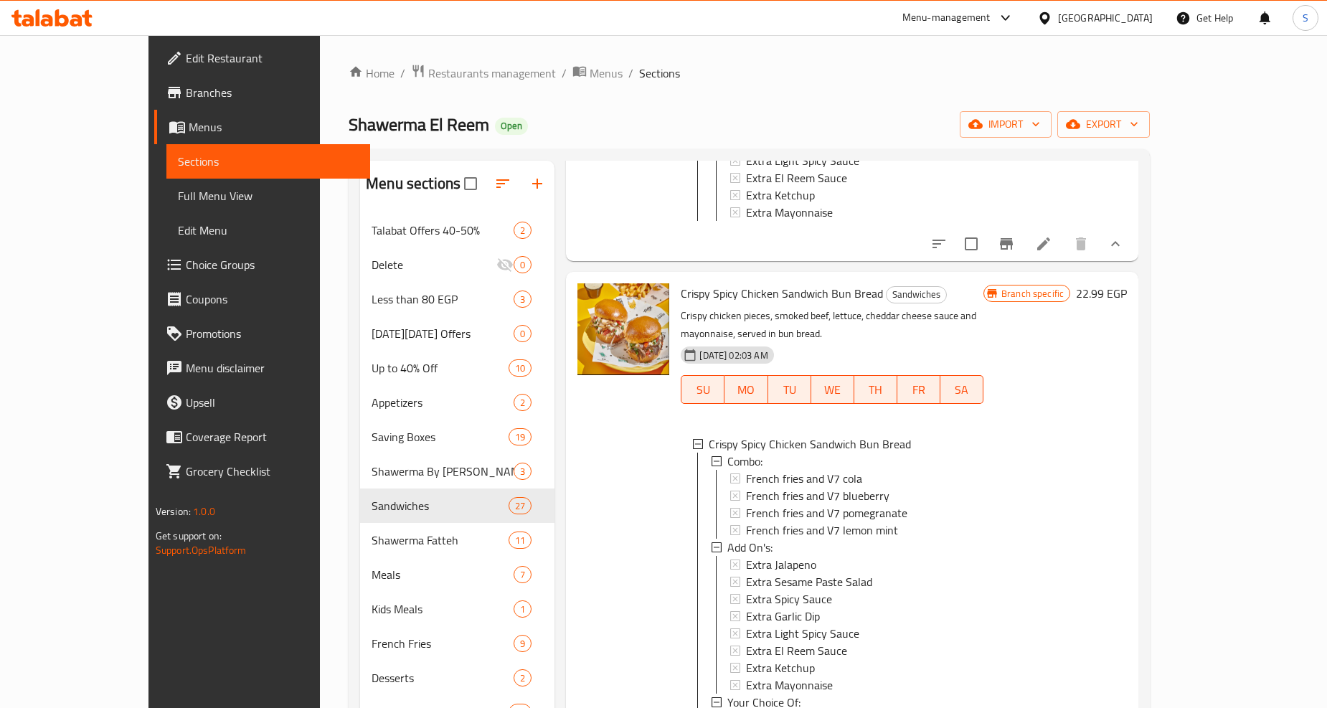
scroll to position [3906, 0]
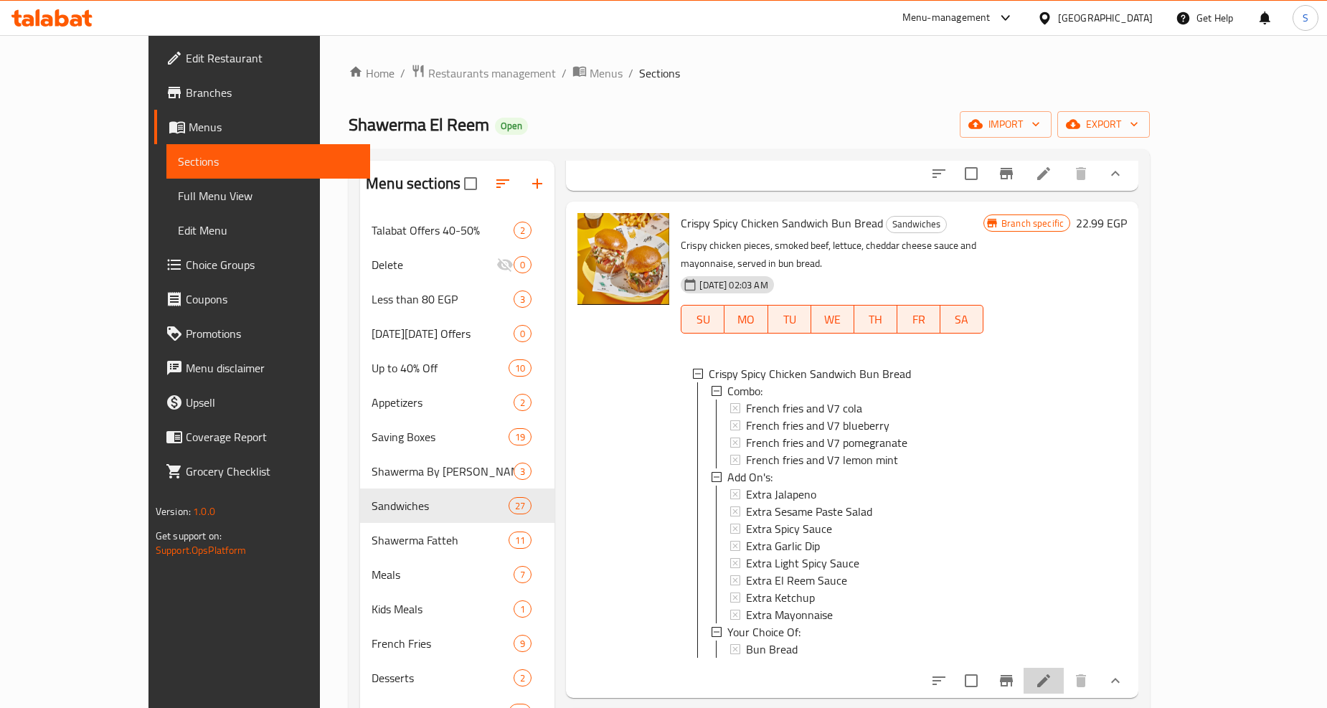
click at [1064, 668] on li at bounding box center [1044, 681] width 40 height 26
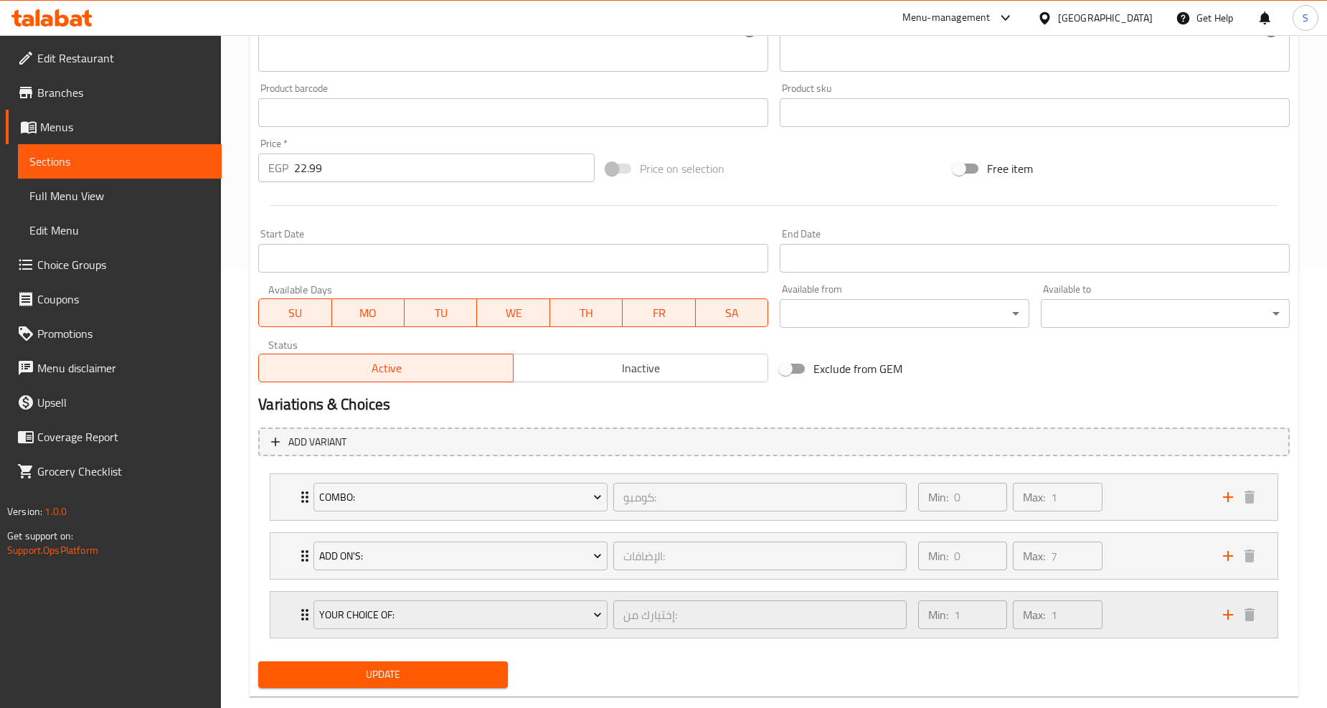
scroll to position [466, 0]
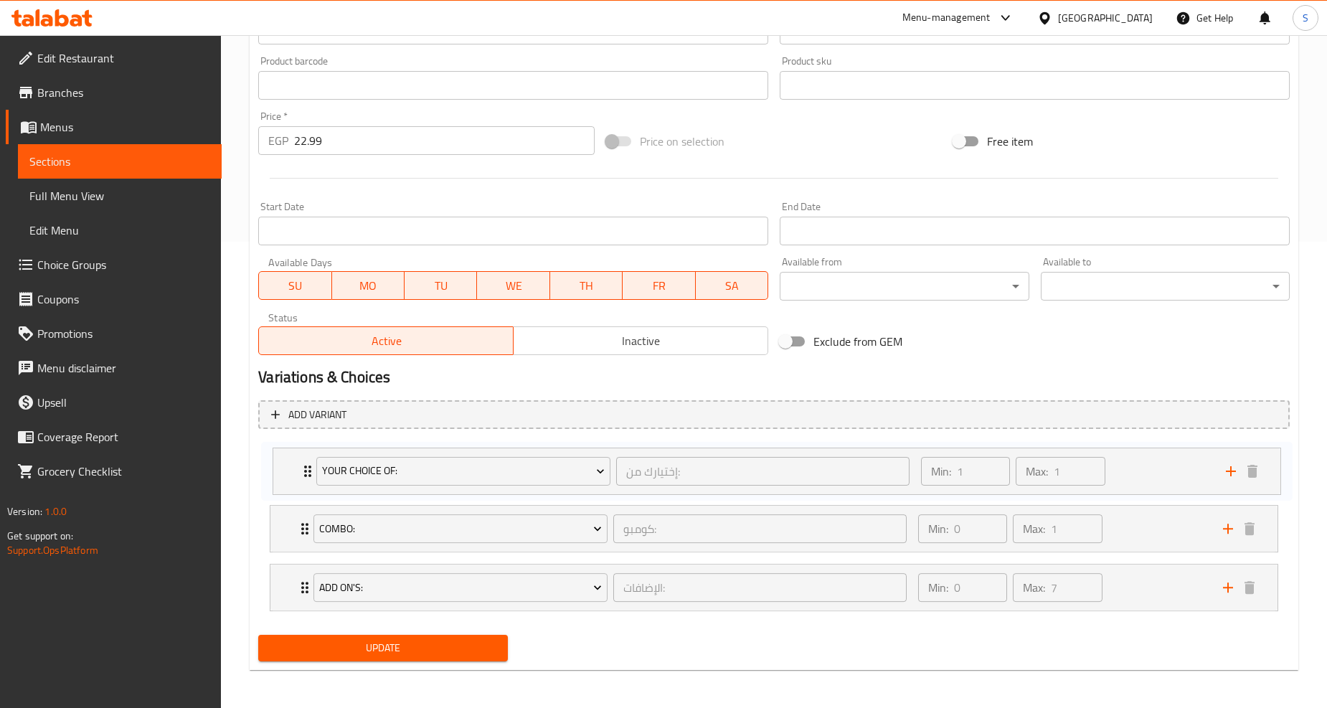
drag, startPoint x: 305, startPoint y: 591, endPoint x: 306, endPoint y: 470, distance: 121.3
click at [306, 470] on div "Combo: كومبو: ​ Min: 0 ​ Max: 1 ​ French fries and V7 cola (ID: 31442079) 22.99…" at bounding box center [774, 529] width 1032 height 176
click at [354, 644] on span "Update" at bounding box center [383, 648] width 226 height 18
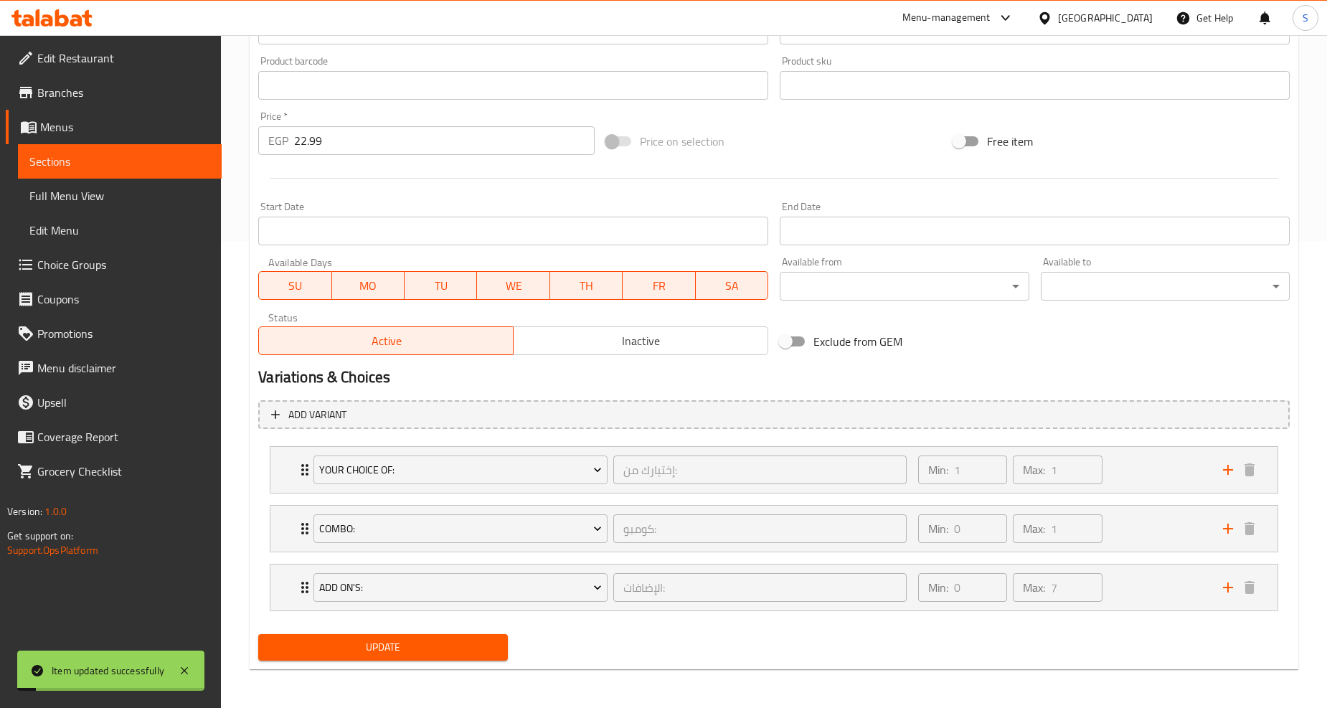
scroll to position [0, 0]
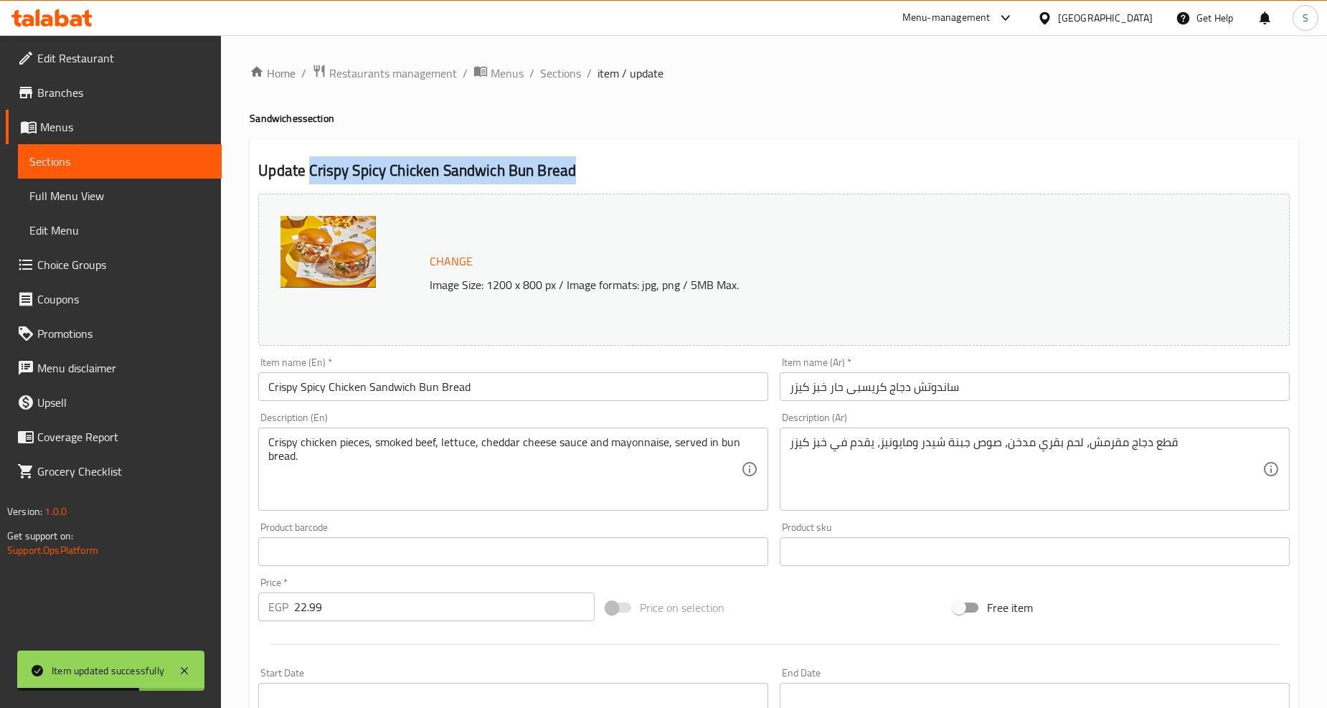
drag, startPoint x: 311, startPoint y: 167, endPoint x: 603, endPoint y: 155, distance: 291.5
click at [603, 155] on div "Update Crispy Spicy Chicken Sandwich Bun Bread Change Image Size: 1200 x 800 px…" at bounding box center [774, 637] width 1049 height 997
copy h2 "Crispy Spicy Chicken Sandwich Bun Bread"
click at [543, 80] on span "Sections" at bounding box center [560, 73] width 41 height 17
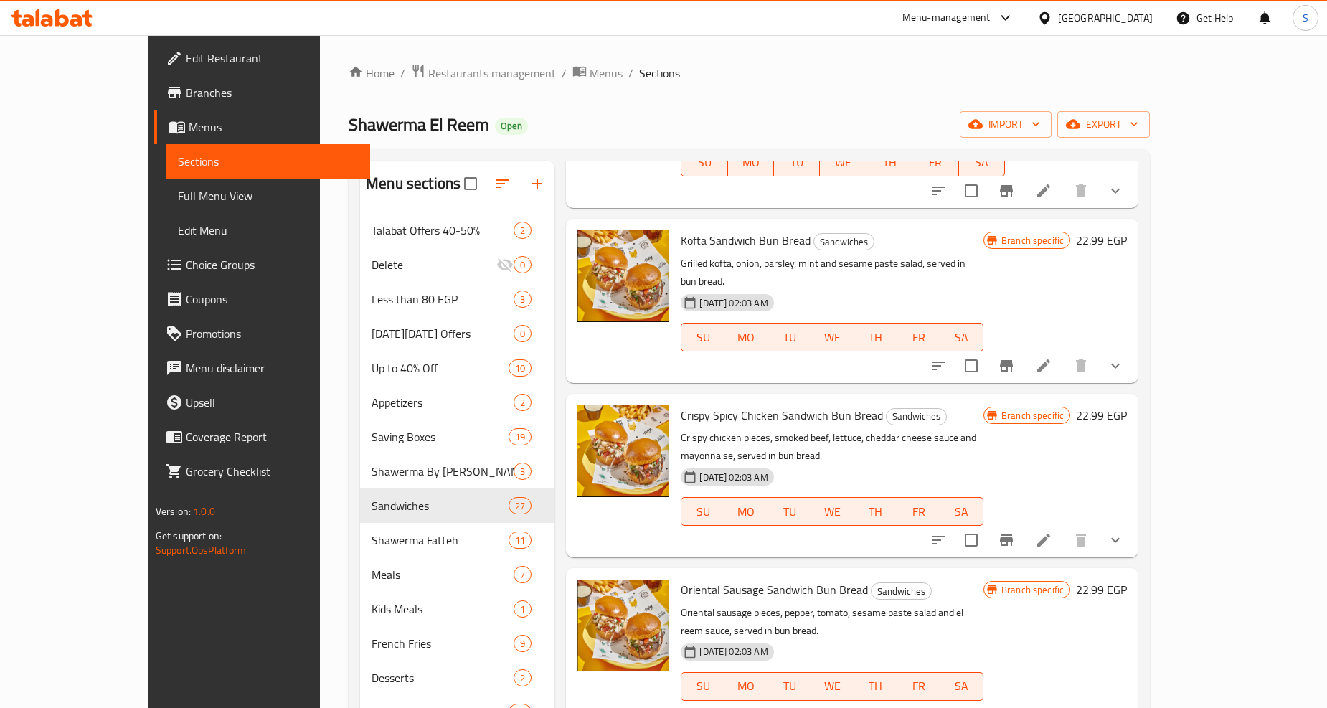
scroll to position [2717, 0]
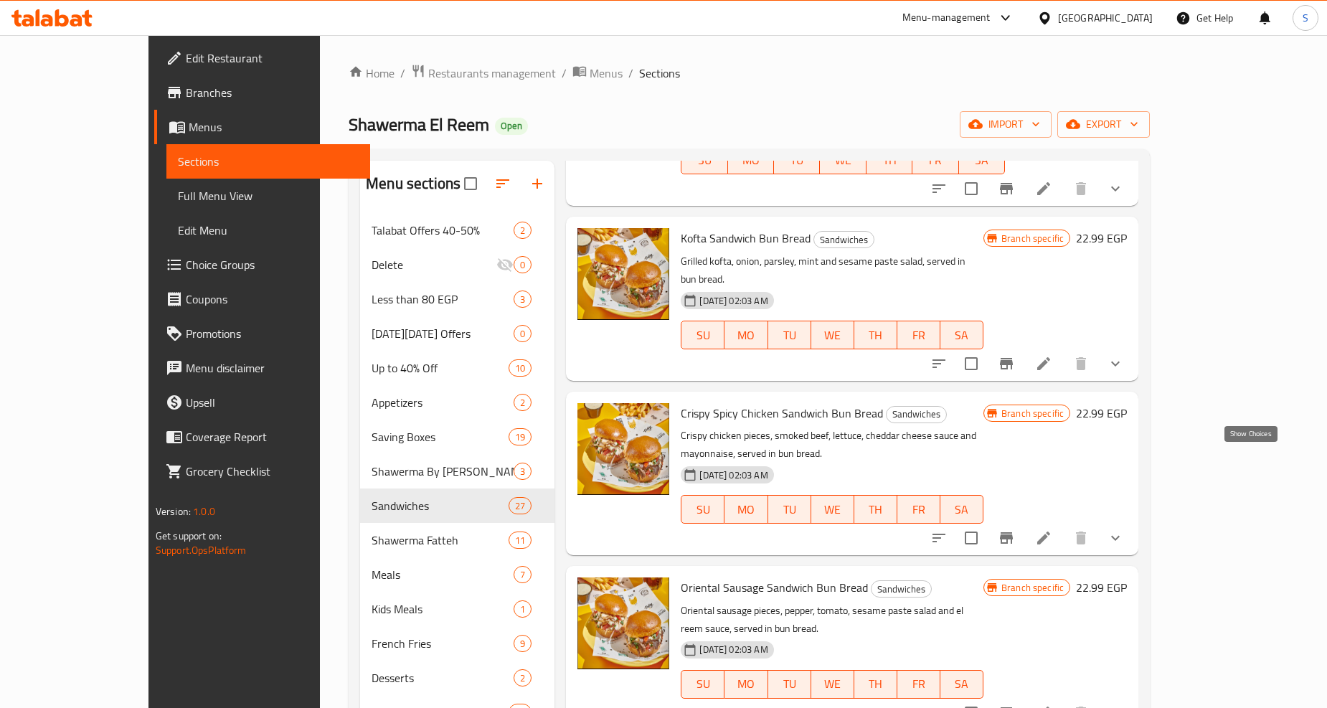
click at [1124, 705] on icon "show more" at bounding box center [1115, 713] width 17 height 17
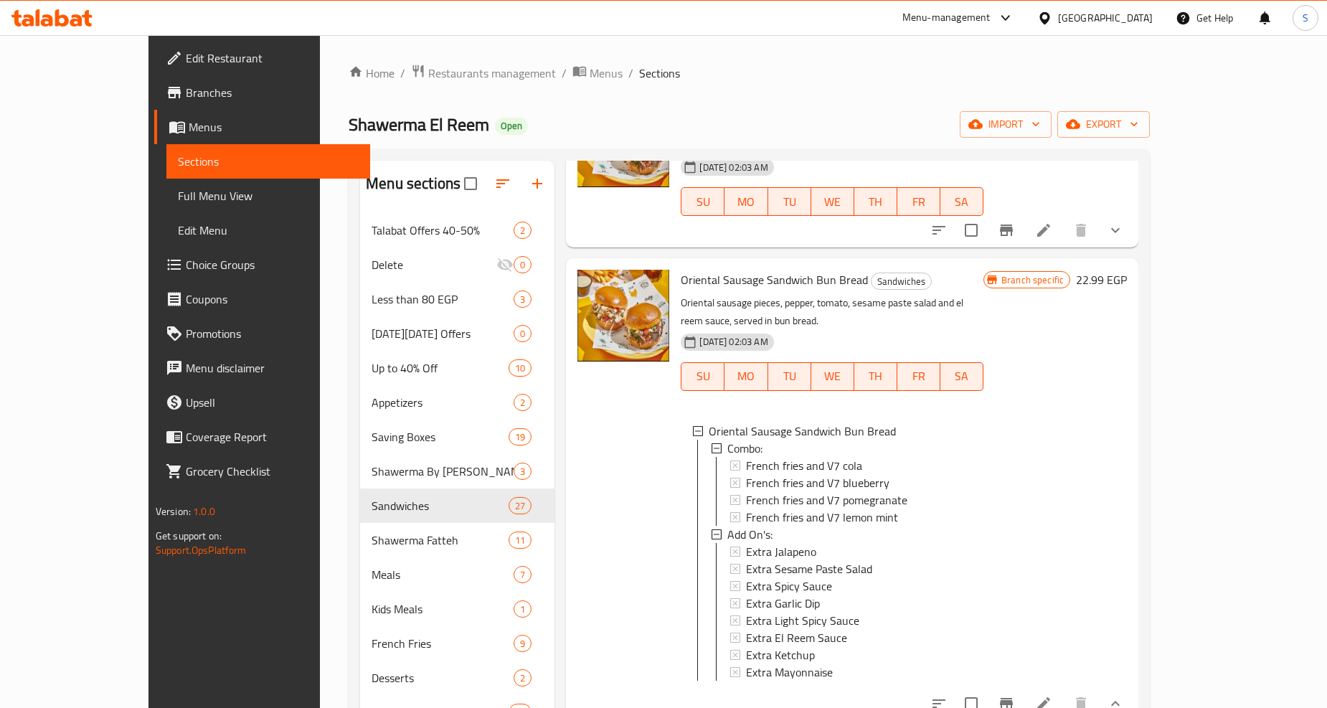
scroll to position [3036, 0]
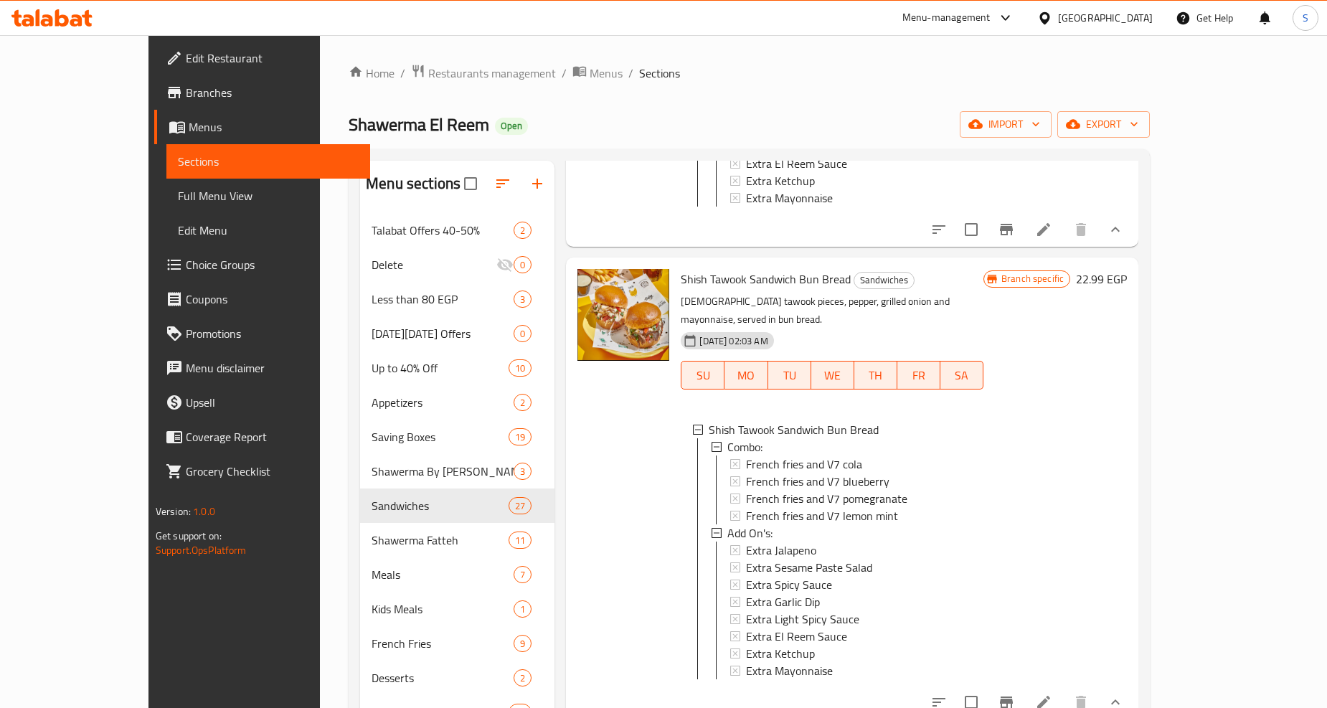
scroll to position [3514, 0]
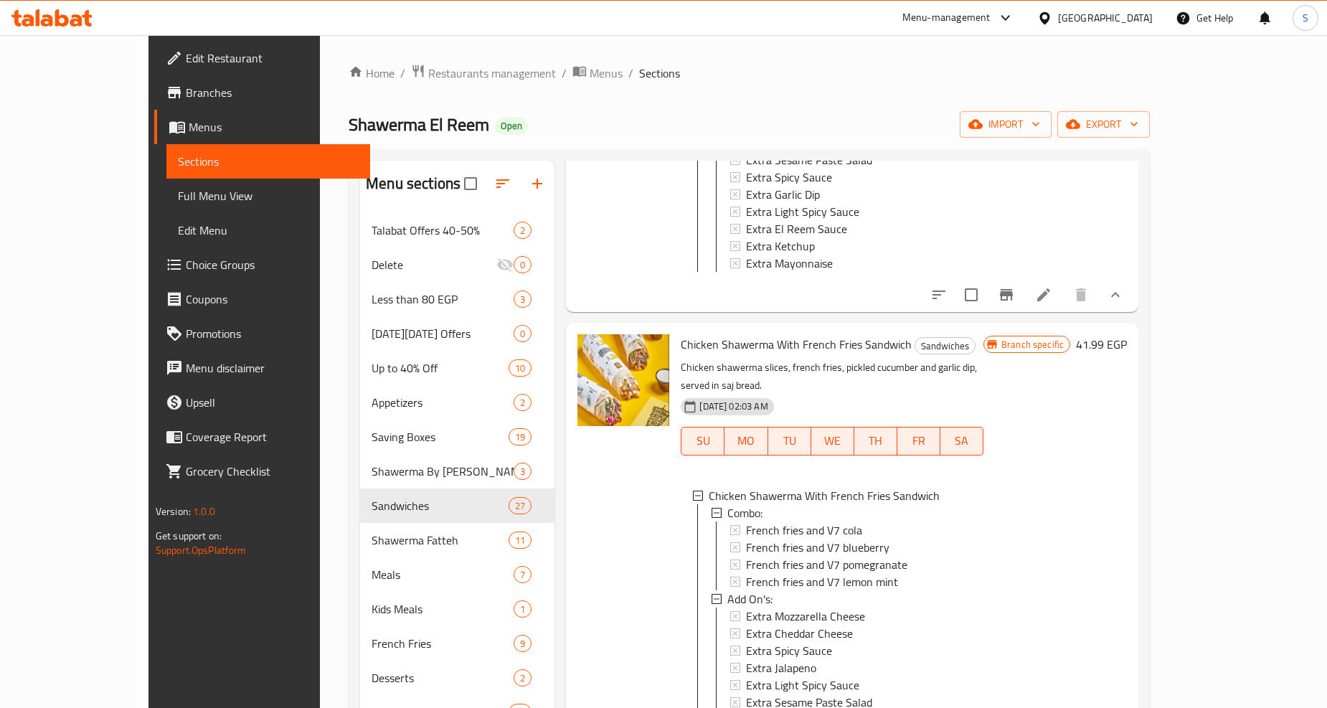
scroll to position [3993, 0]
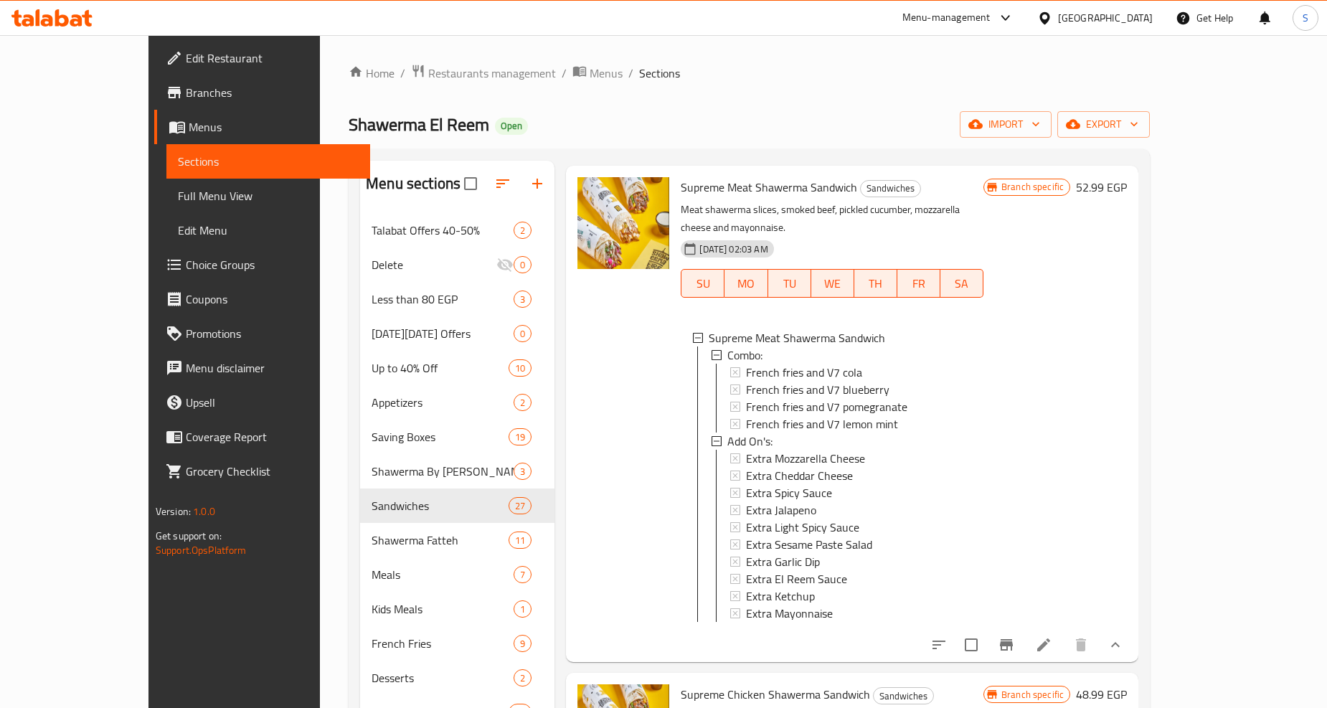
scroll to position [4630, 0]
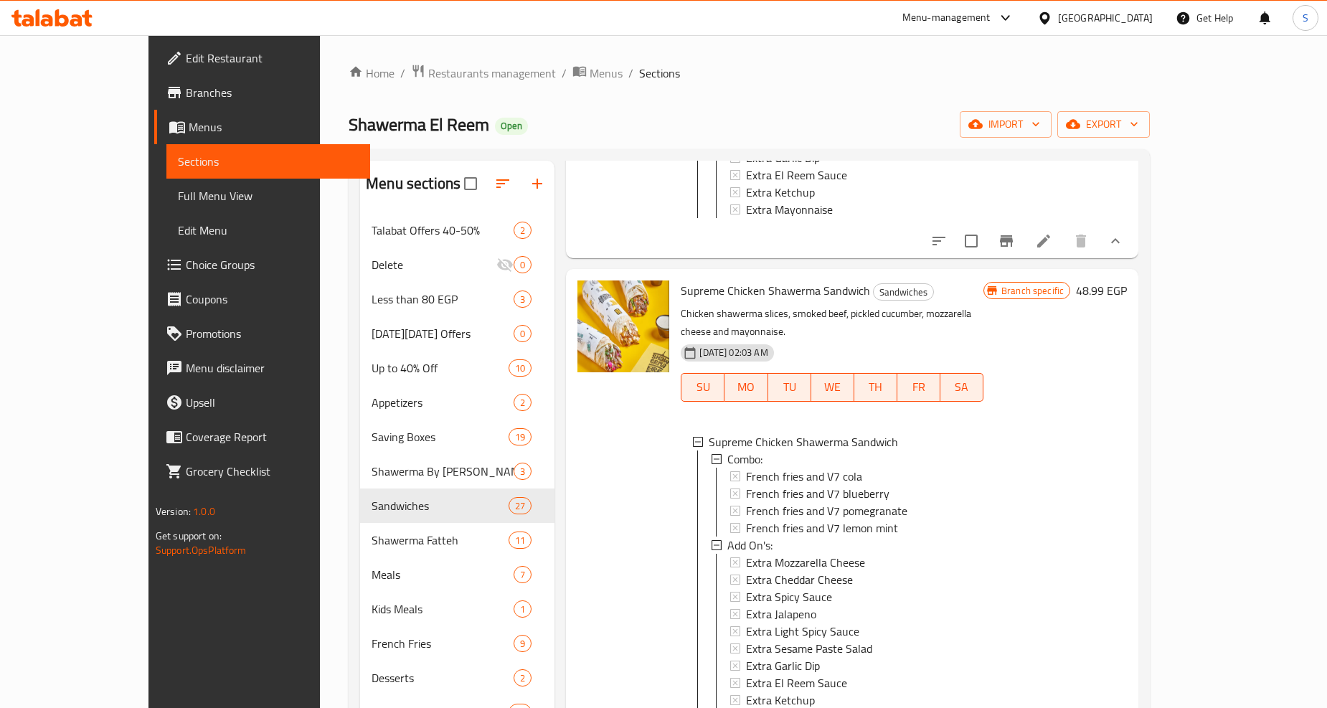
scroll to position [5109, 0]
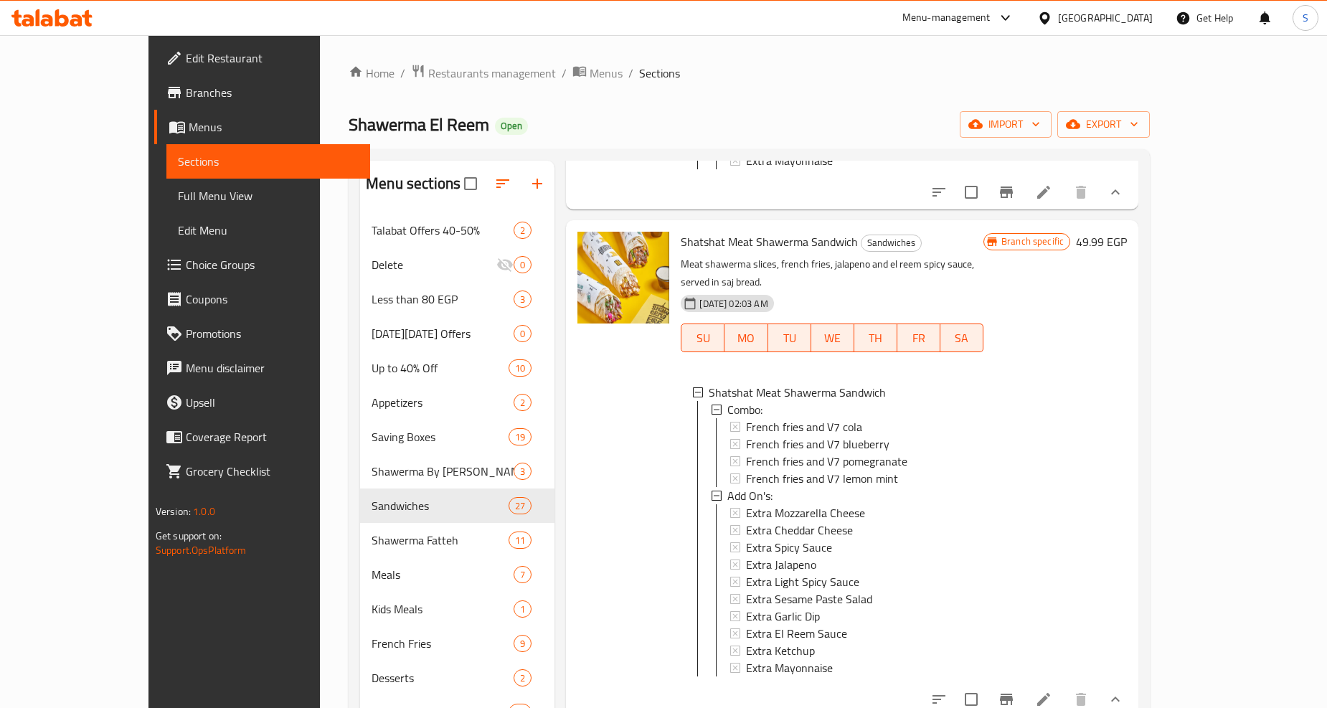
scroll to position [5579, 0]
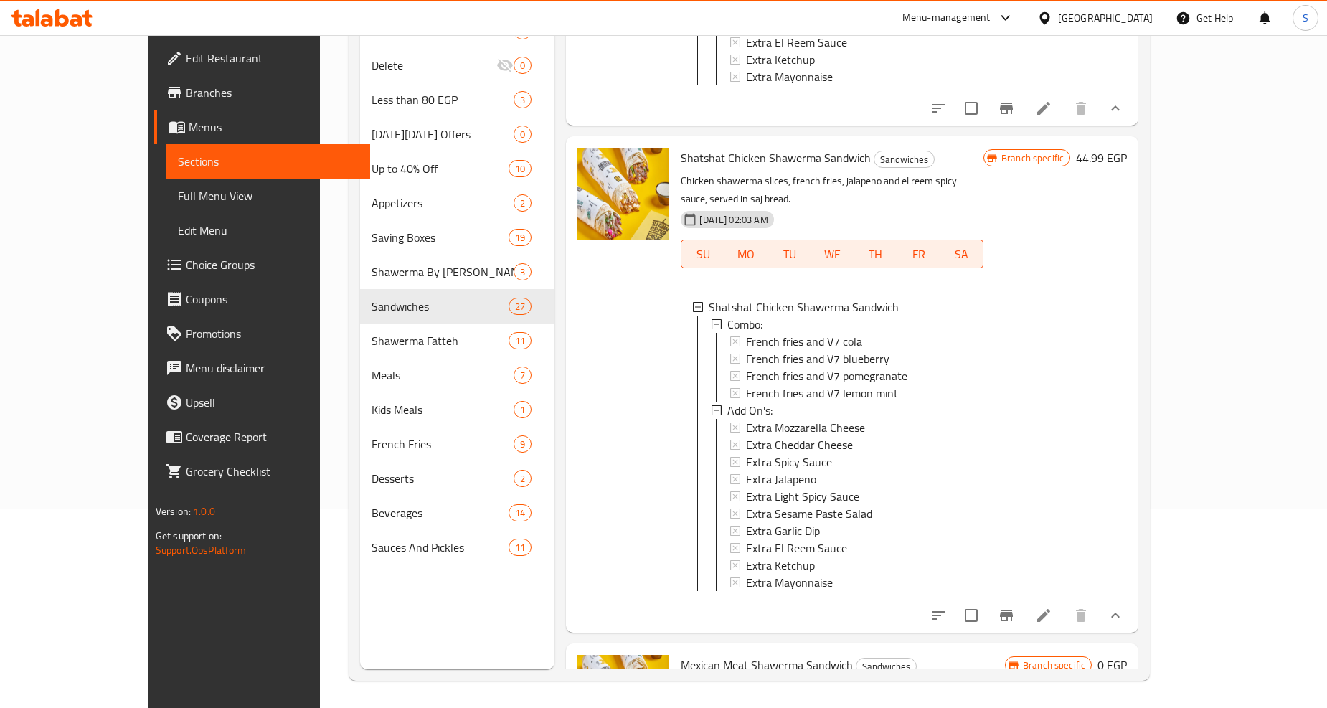
scroll to position [201, 0]
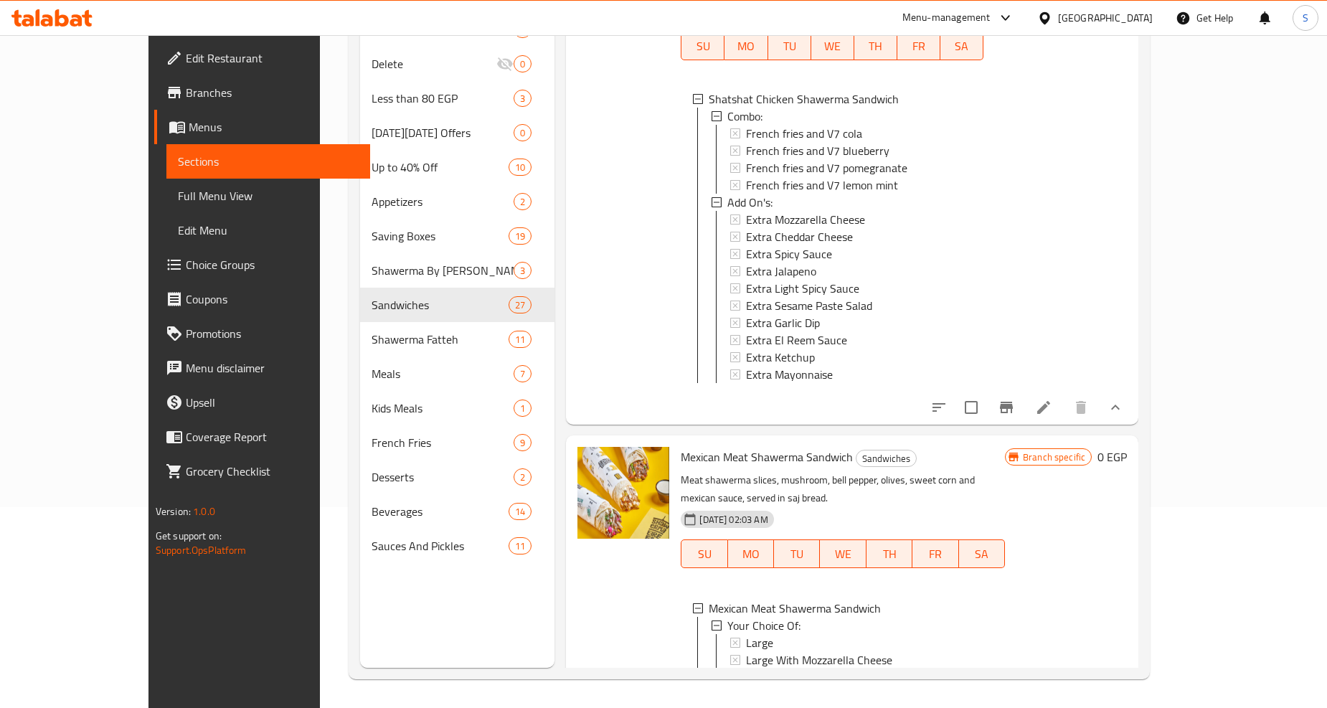
scroll to position [6163, 0]
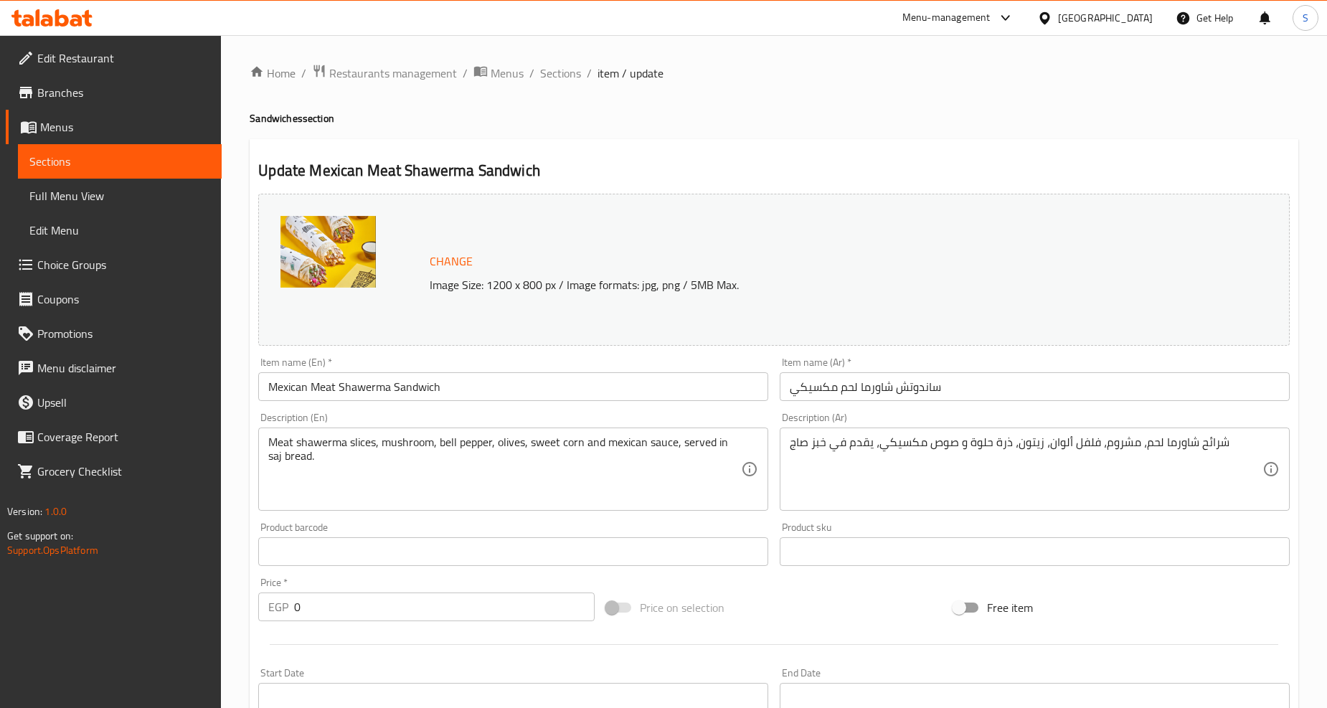
scroll to position [466, 0]
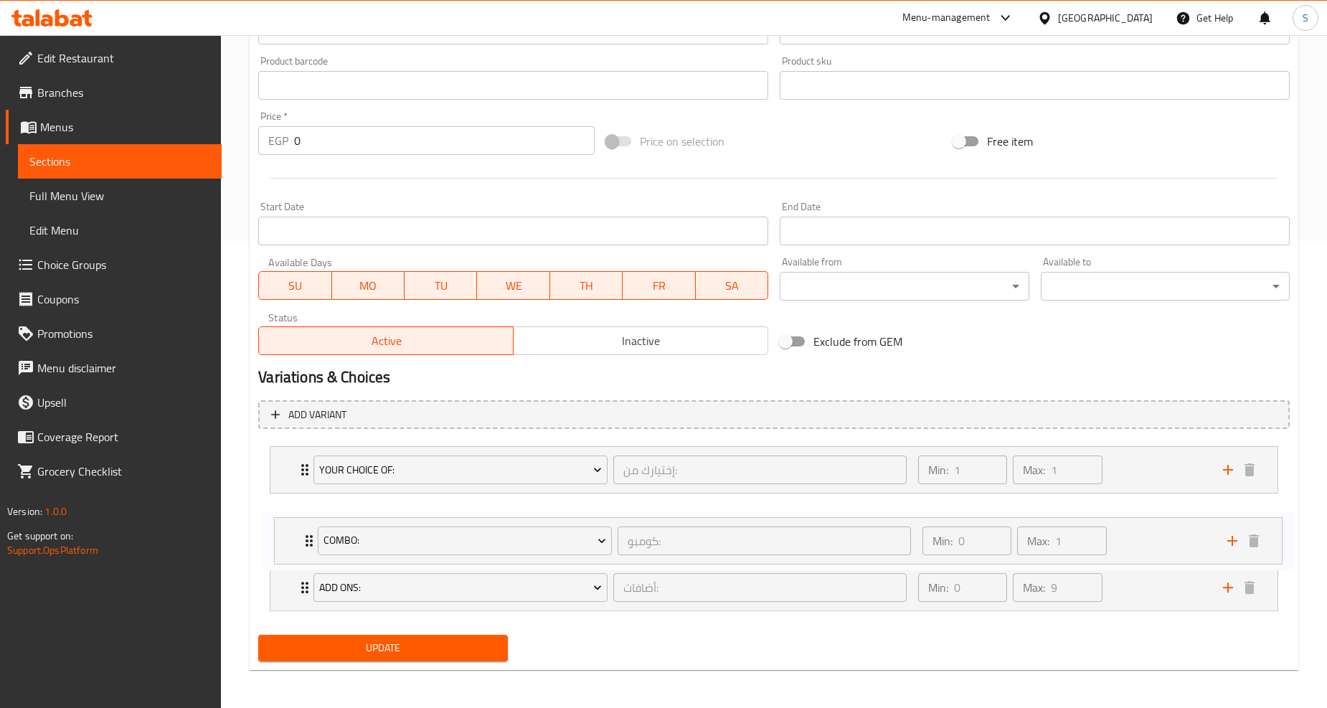
drag, startPoint x: 303, startPoint y: 585, endPoint x: 307, endPoint y: 531, distance: 54.7
click at [307, 531] on div "Your Choice Of: إختيارك من: ​ Min: 1 ​ Max: 1 ​ Large (ID: 31443640) 0 EGP Name…" at bounding box center [774, 529] width 1032 height 176
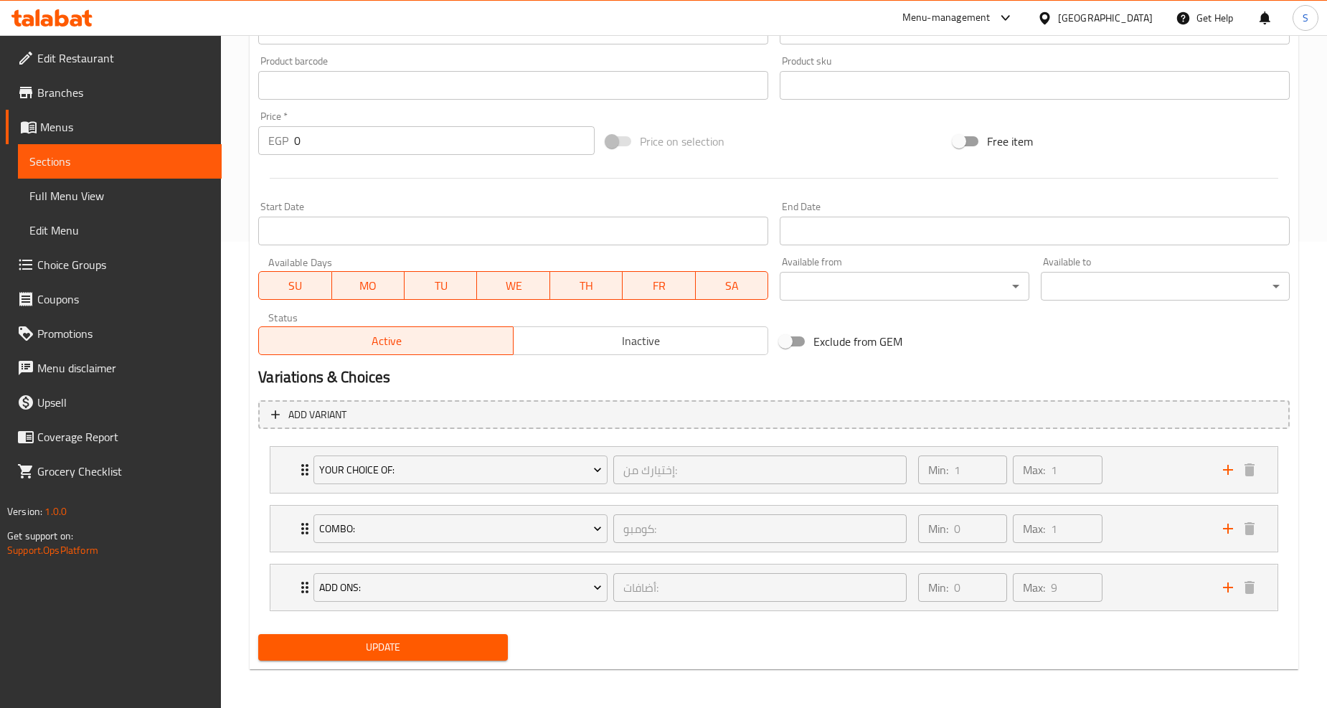
click at [364, 641] on span "Update" at bounding box center [383, 648] width 226 height 18
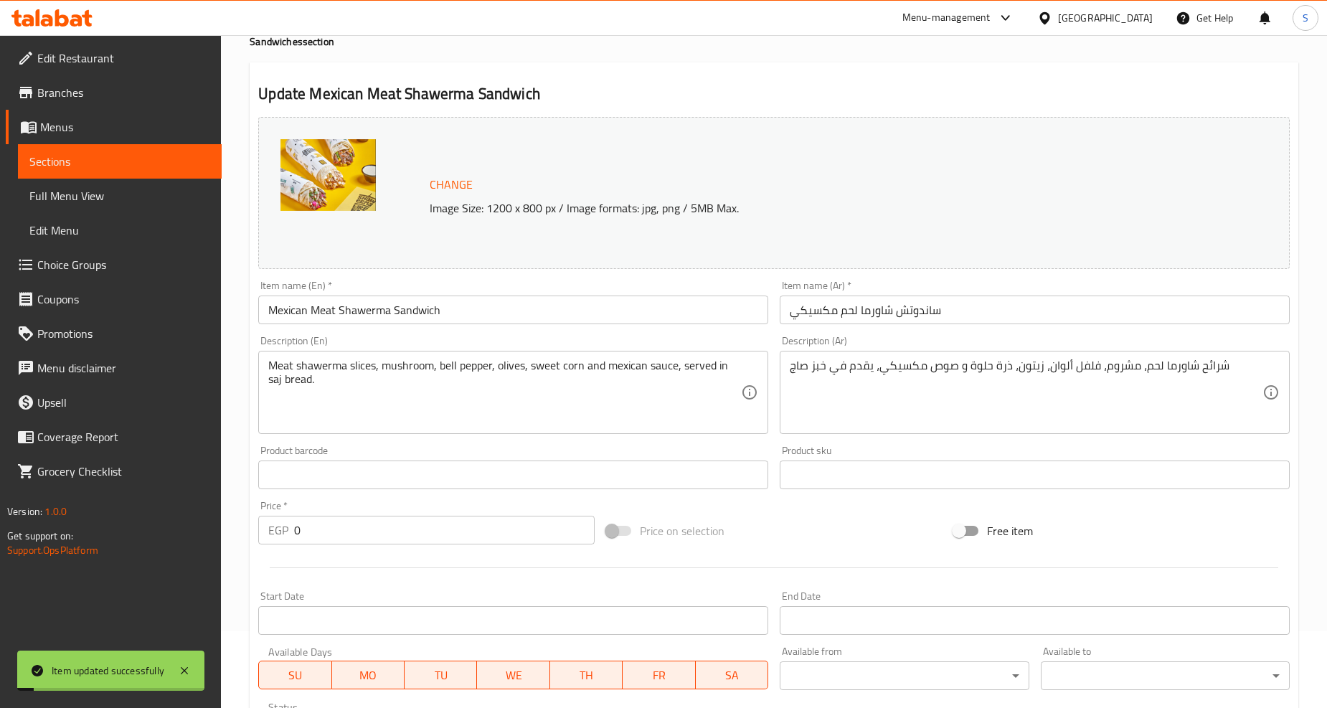
scroll to position [0, 0]
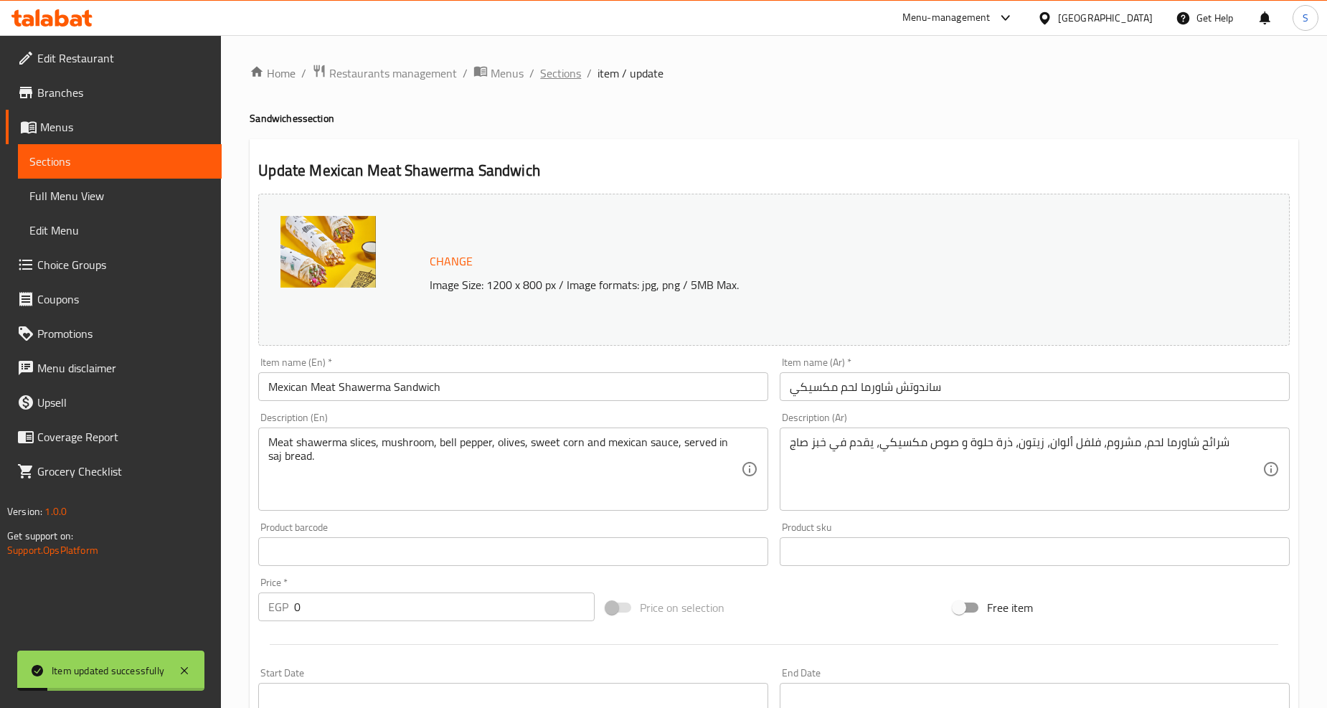
click at [547, 75] on span "Sections" at bounding box center [560, 73] width 41 height 17
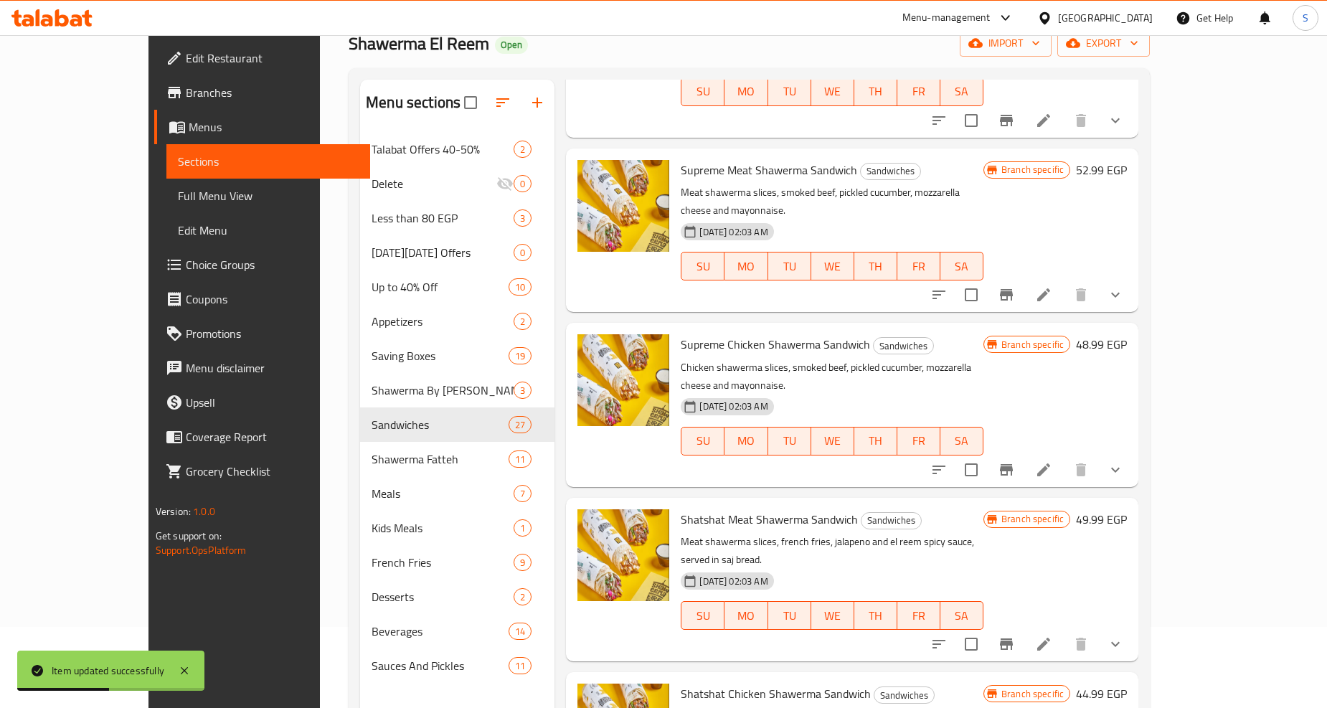
scroll to position [201, 0]
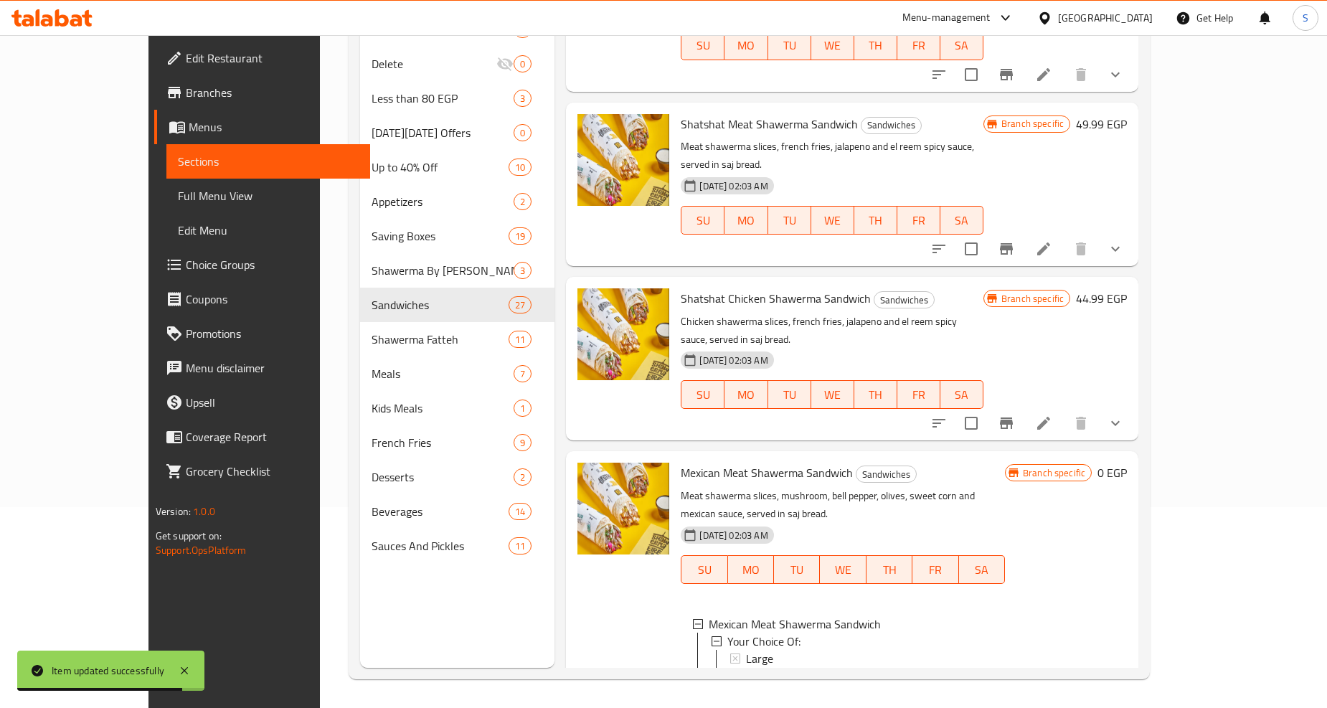
scroll to position [3975, 0]
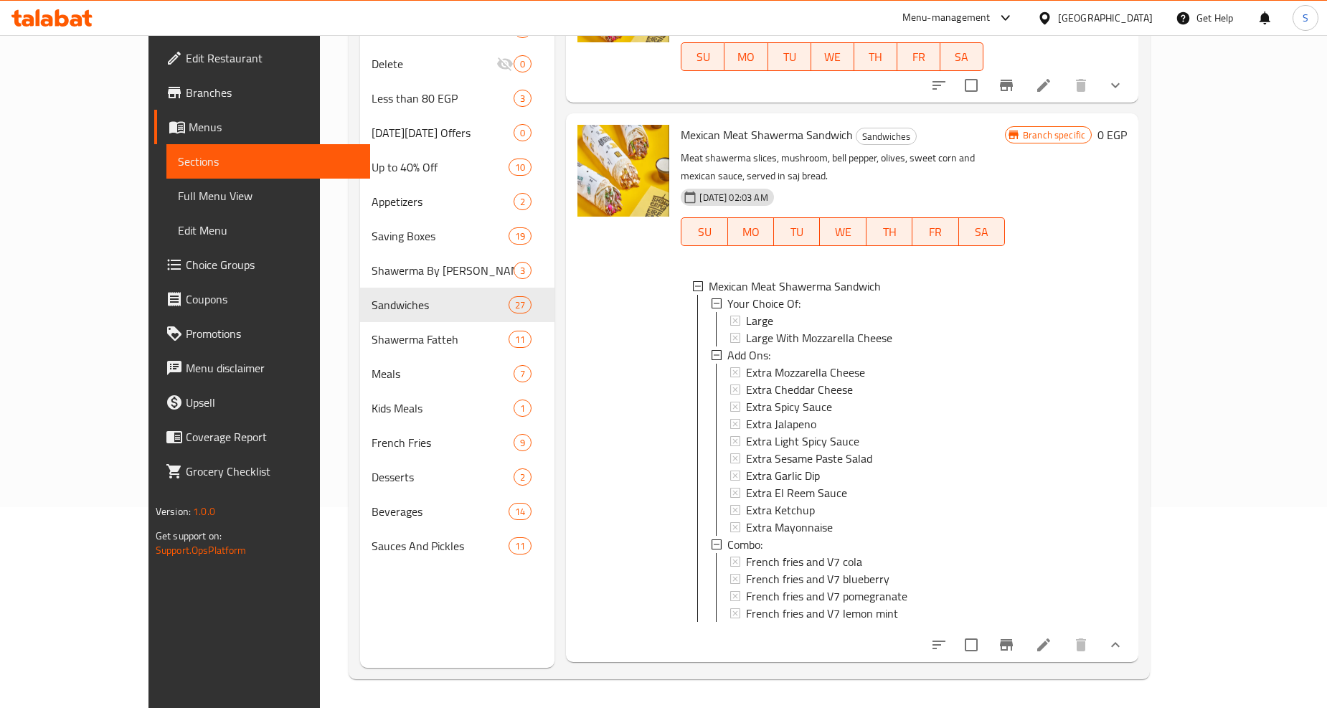
scroll to position [4320, 0]
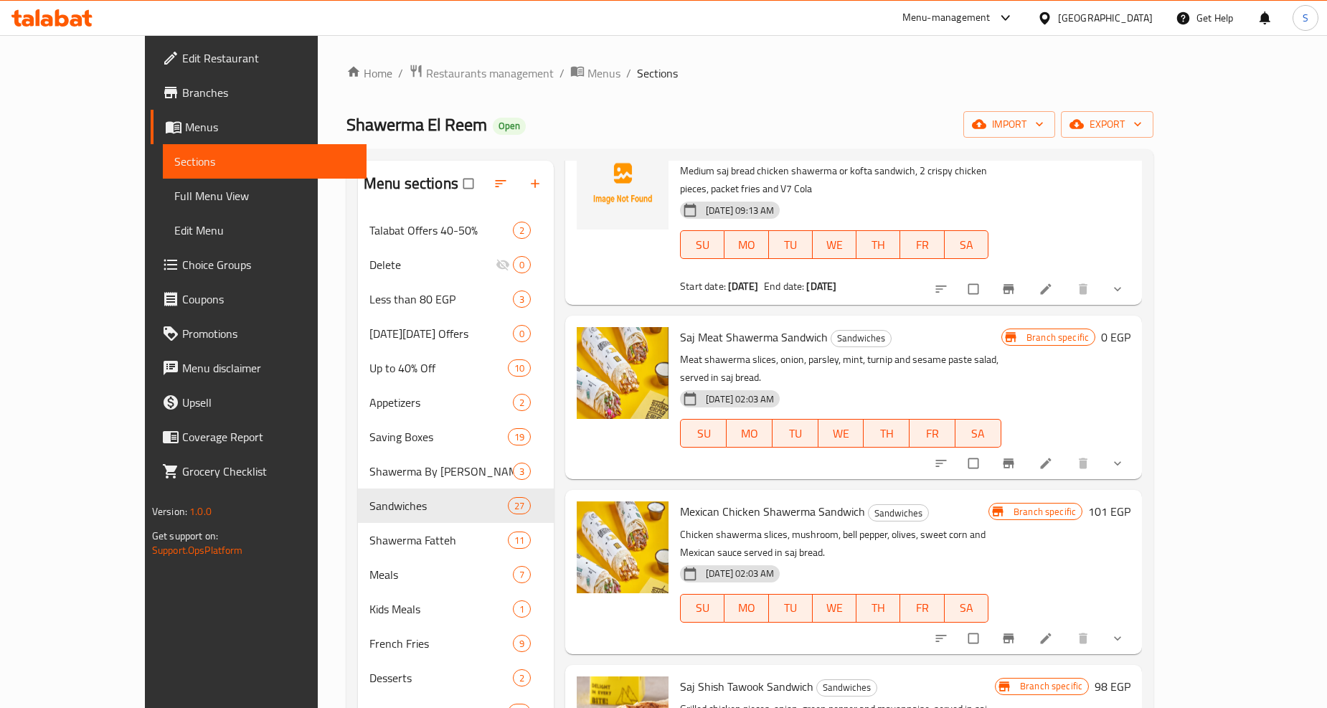
scroll to position [637, 0]
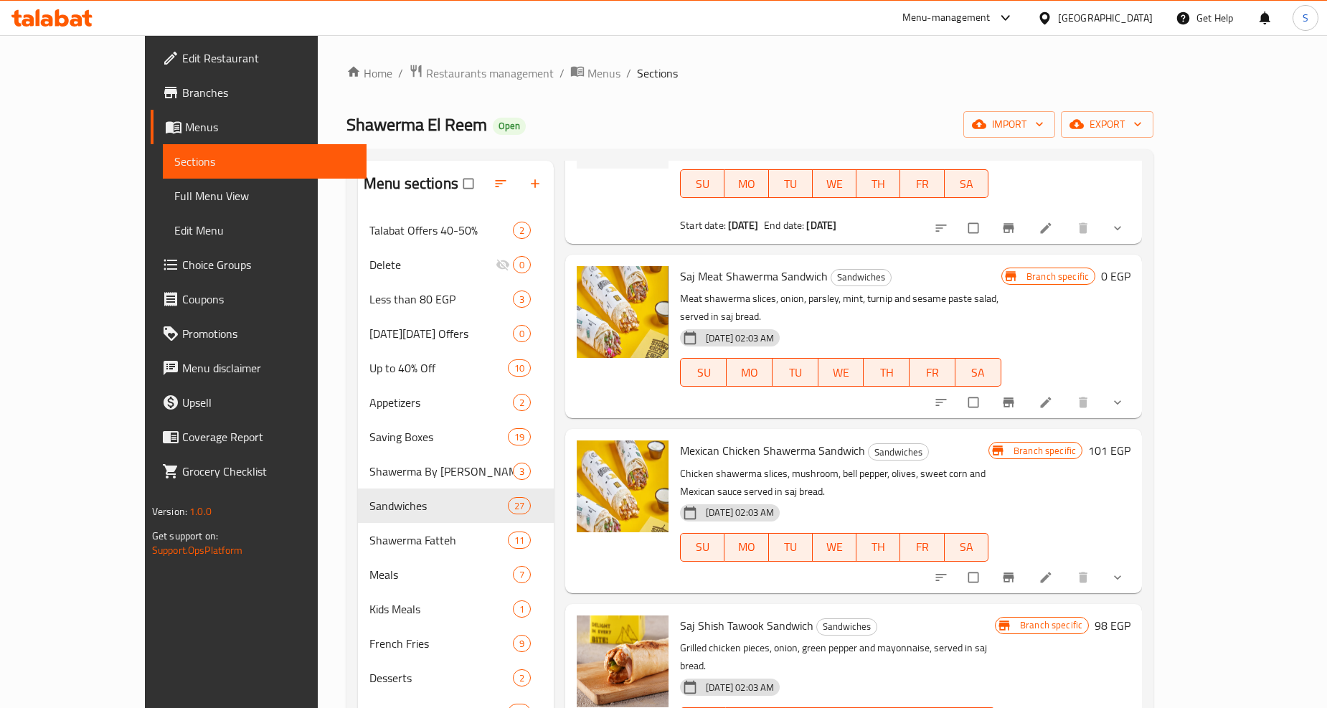
click at [1136, 387] on button "show more" at bounding box center [1119, 403] width 34 height 32
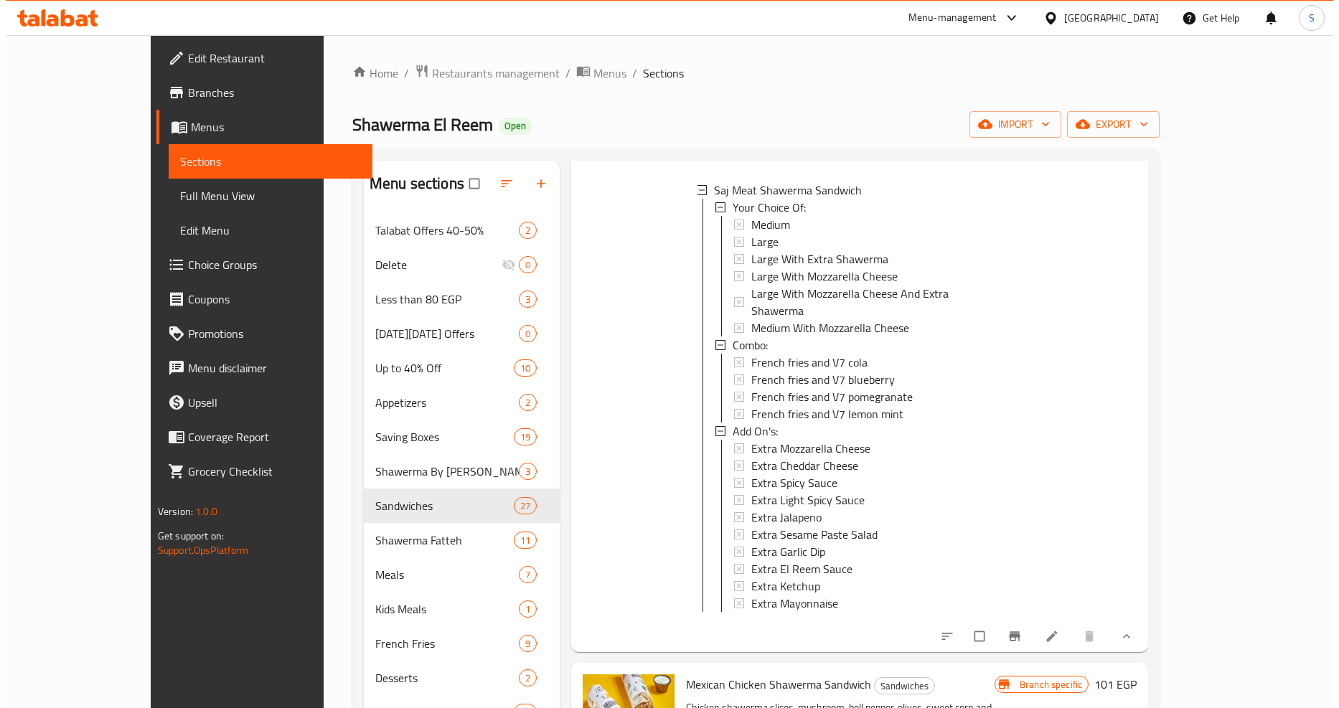
scroll to position [877, 0]
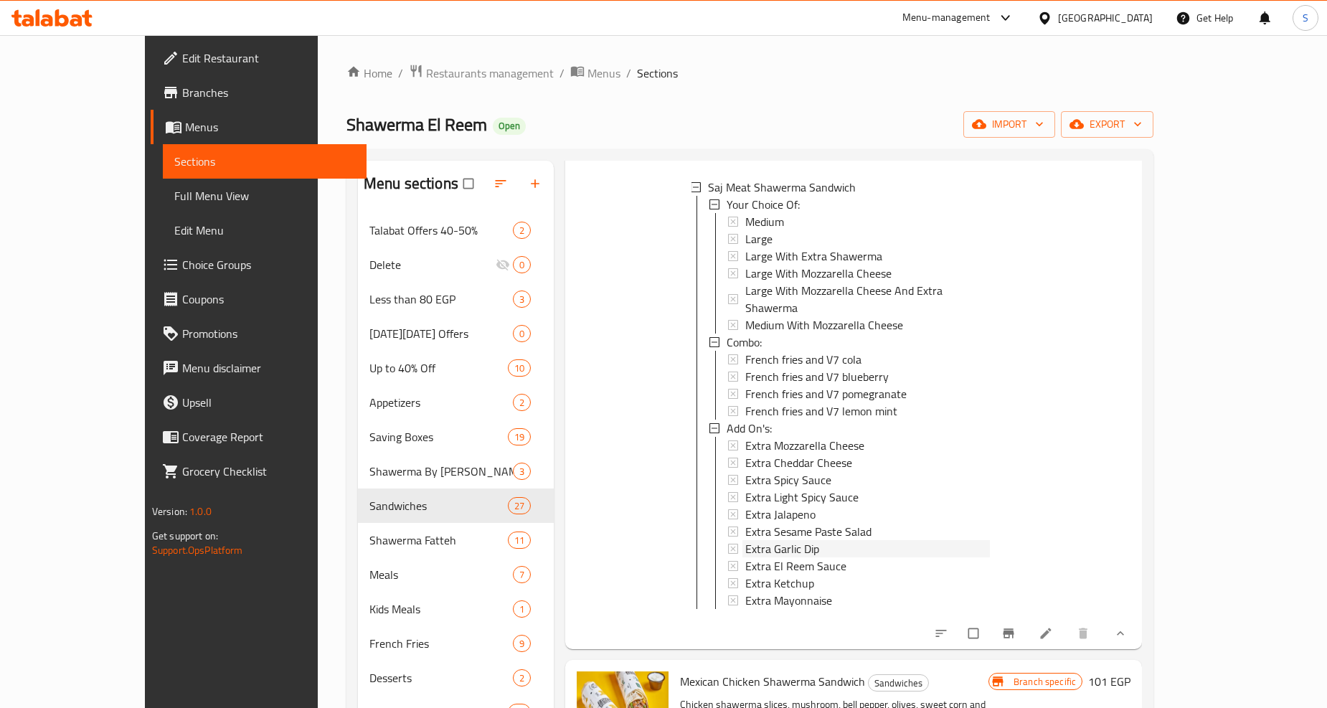
click at [766, 540] on span "Extra Garlic Dip" at bounding box center [782, 548] width 74 height 17
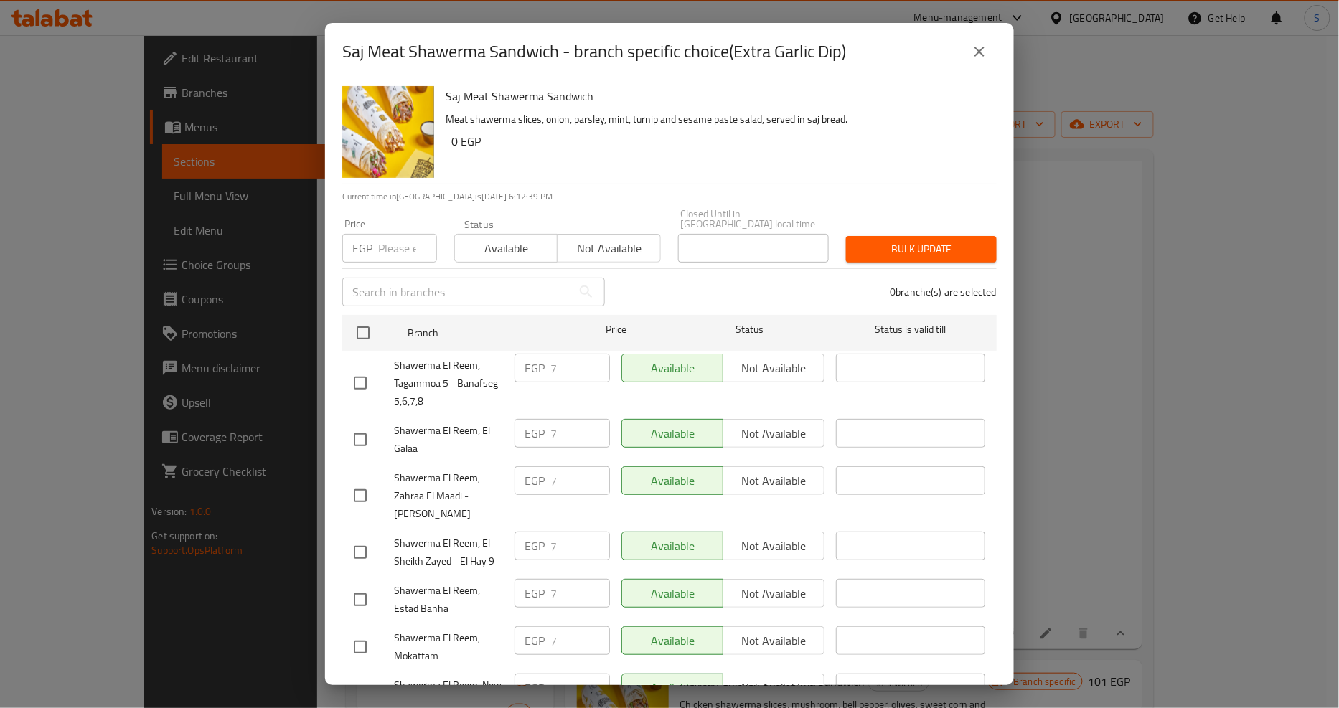
scroll to position [838, 0]
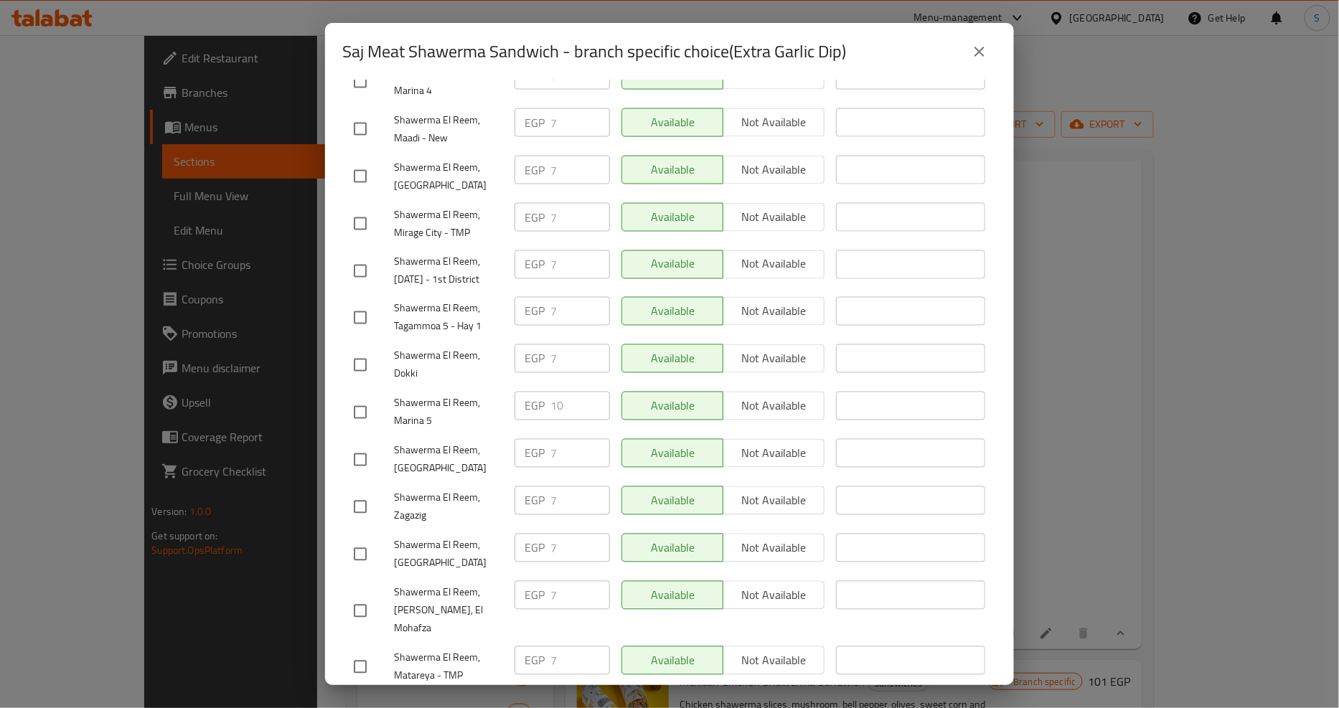
click at [994, 53] on button "close" at bounding box center [979, 51] width 34 height 34
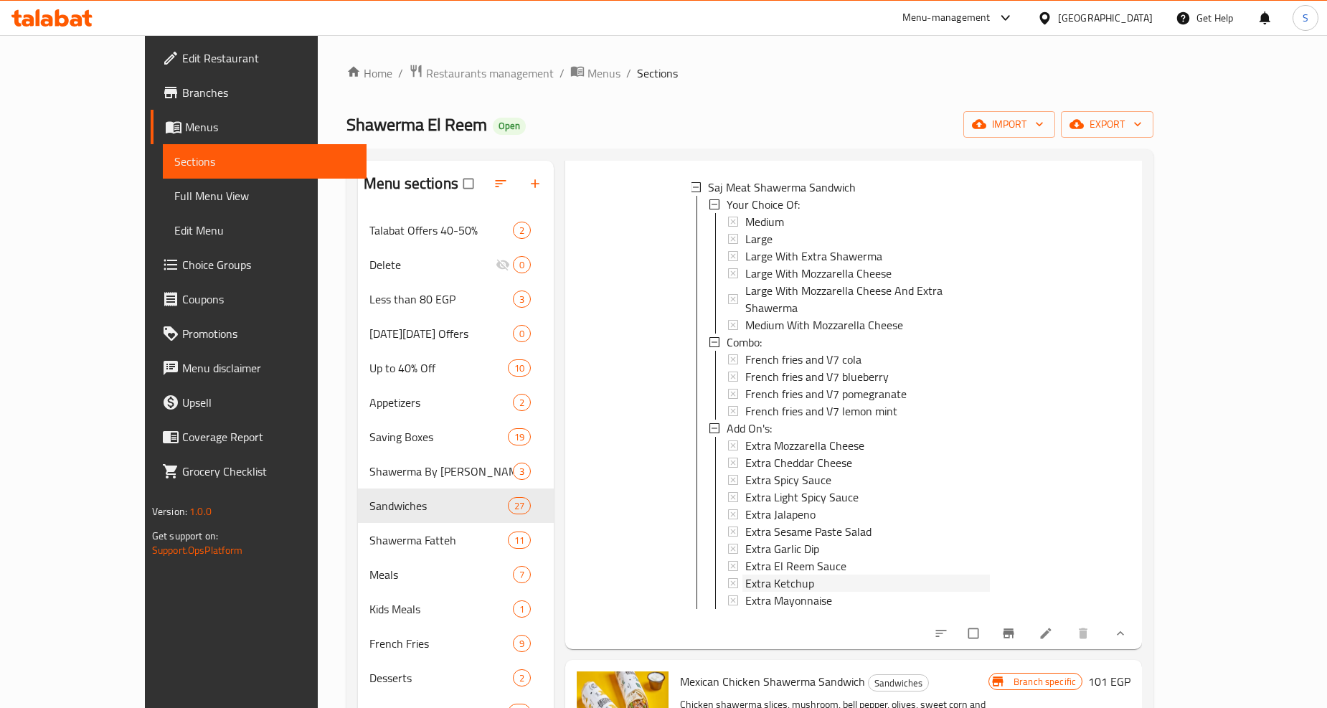
click at [751, 575] on span "Extra Ketchup" at bounding box center [779, 583] width 69 height 17
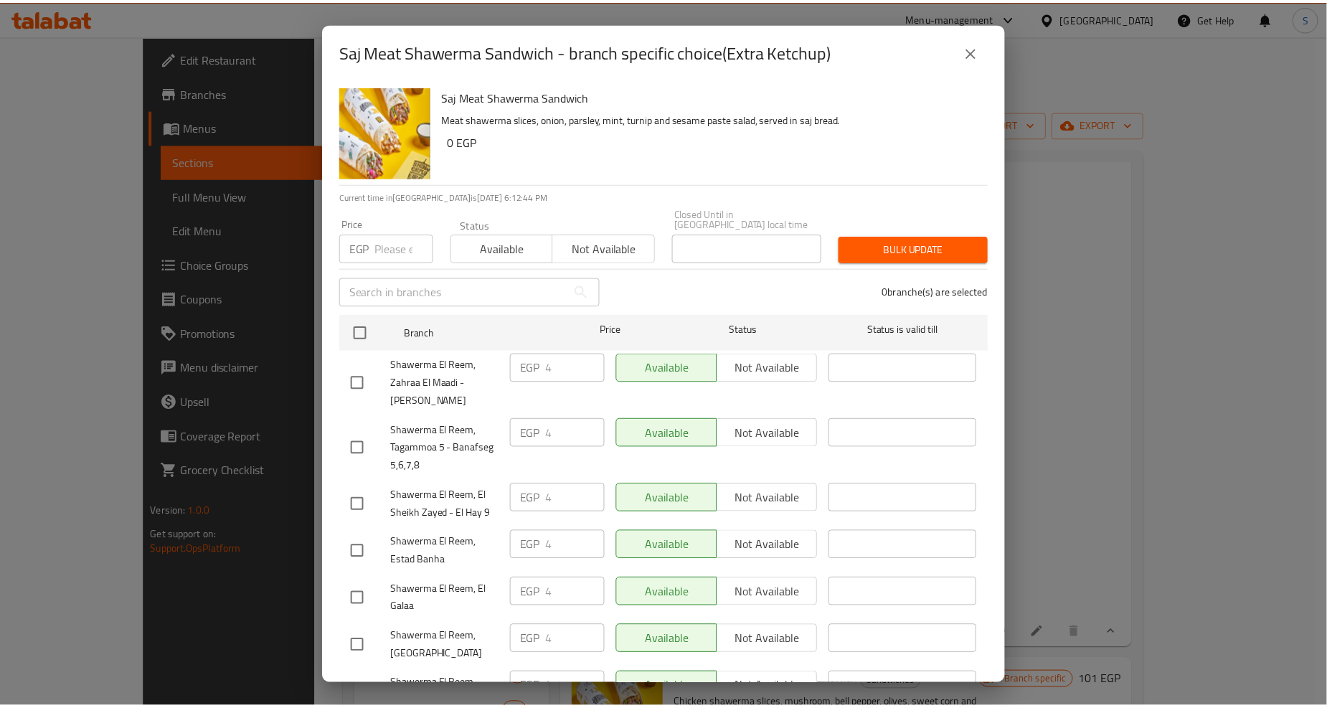
scroll to position [1216, 0]
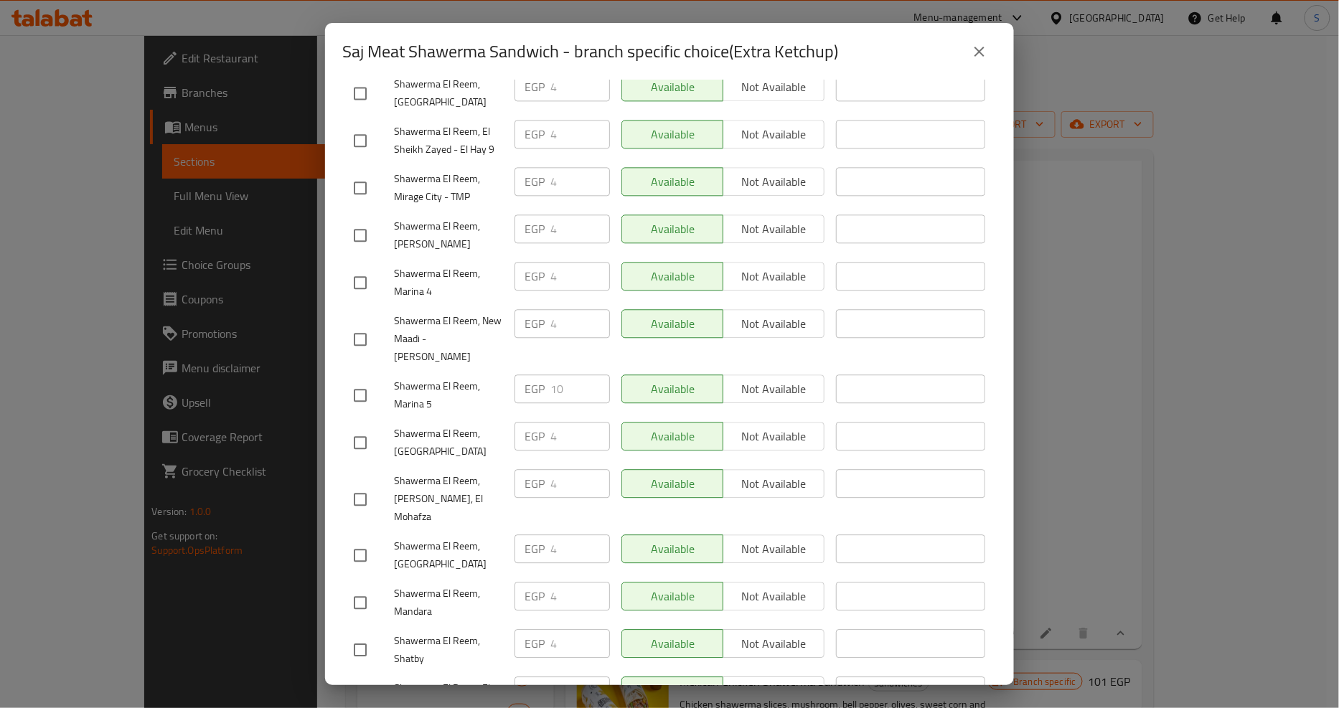
click at [978, 56] on icon "close" at bounding box center [979, 51] width 17 height 17
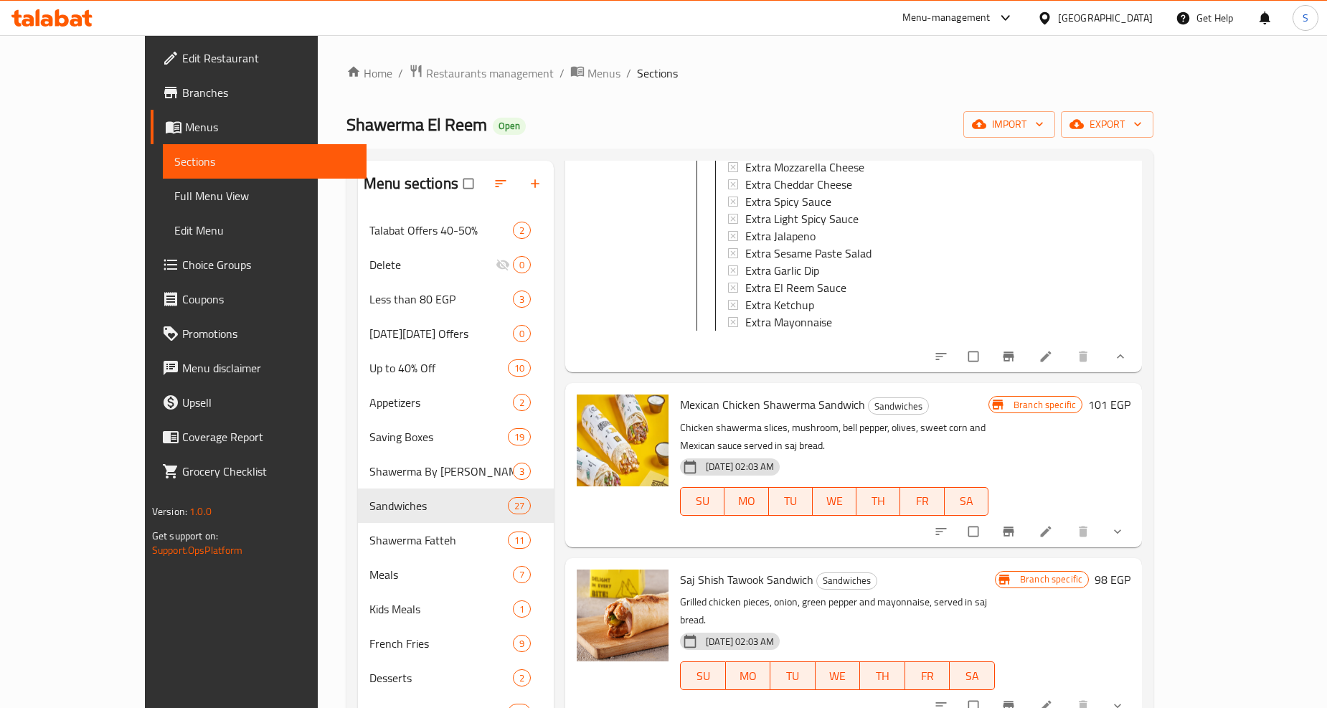
scroll to position [1195, 0]
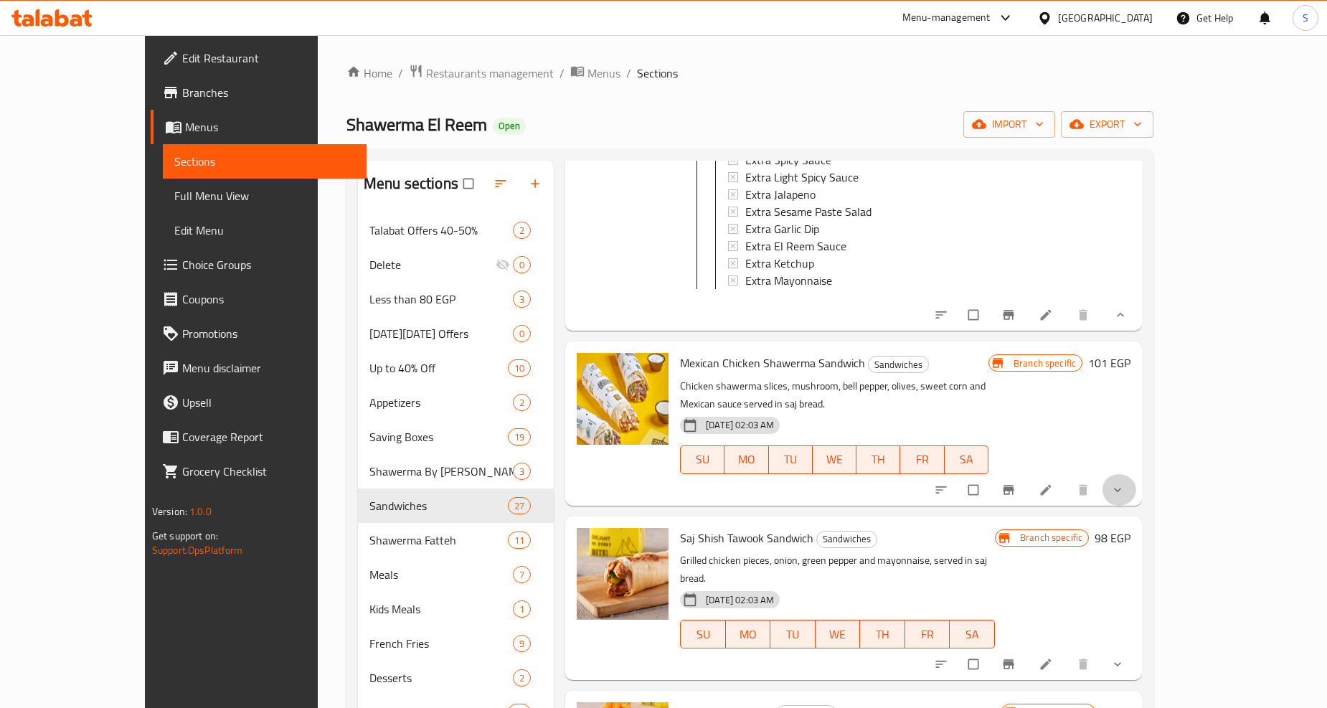
click at [1136, 474] on button "show more" at bounding box center [1119, 490] width 34 height 32
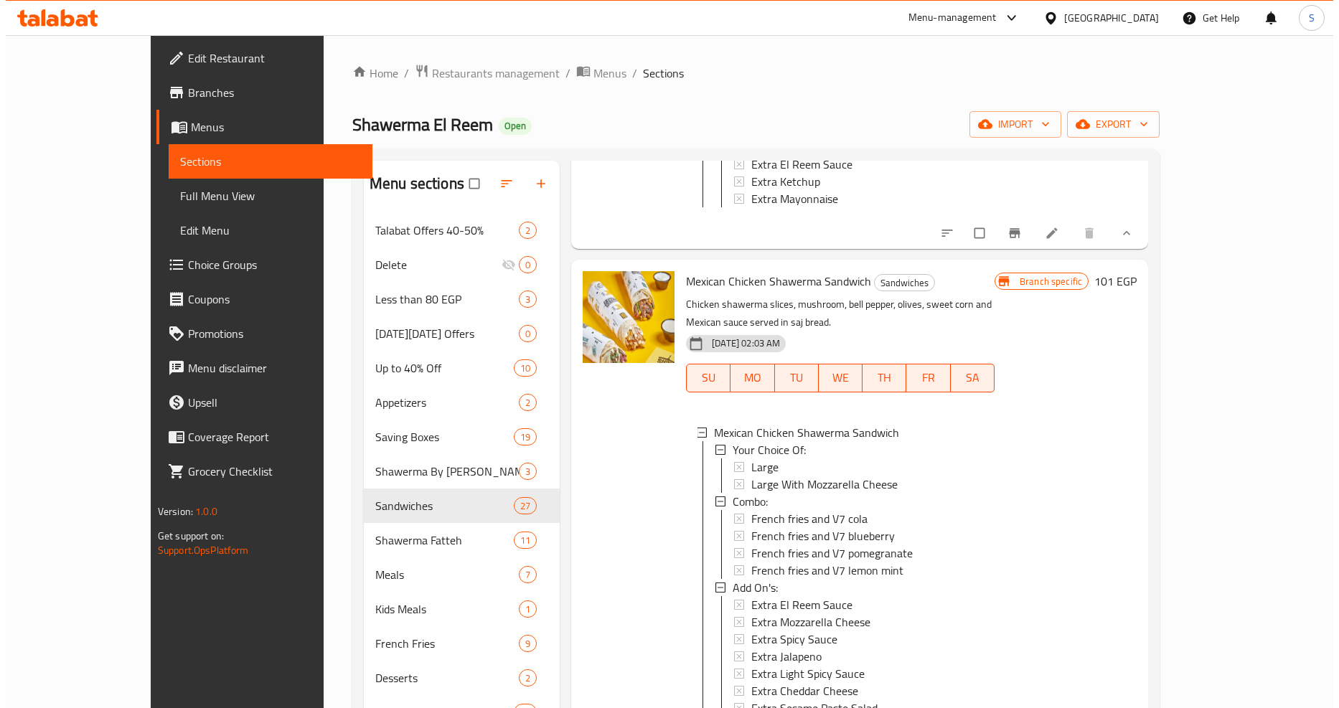
scroll to position [1435, 0]
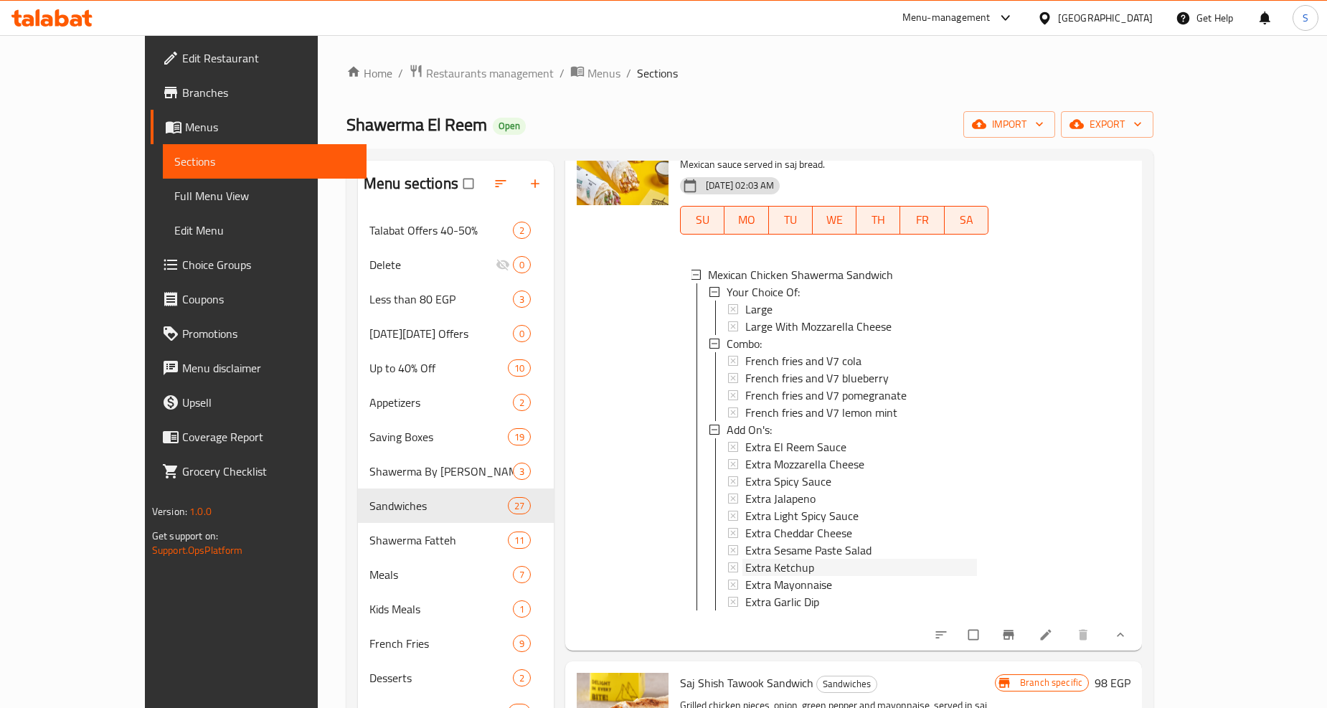
click at [745, 559] on span "Extra Ketchup" at bounding box center [779, 567] width 69 height 17
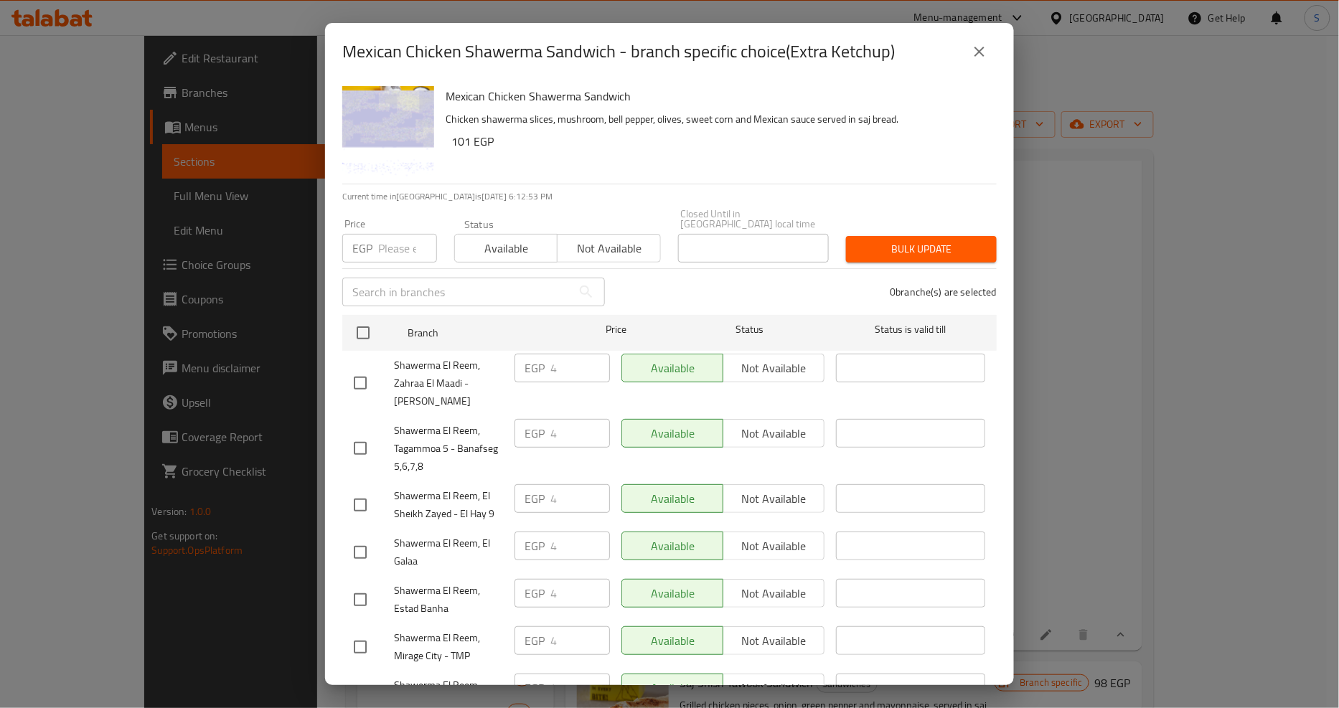
scroll to position [726, 0]
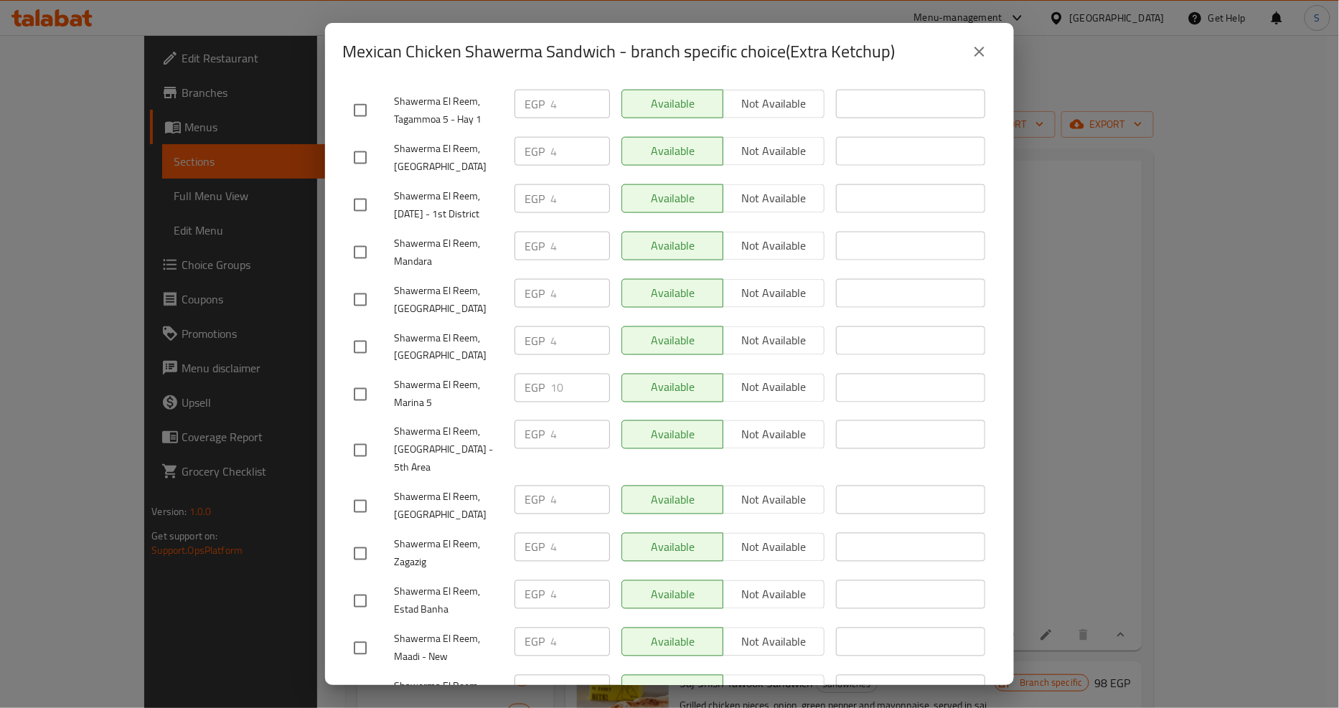
click at [979, 52] on icon "close" at bounding box center [979, 52] width 10 height 10
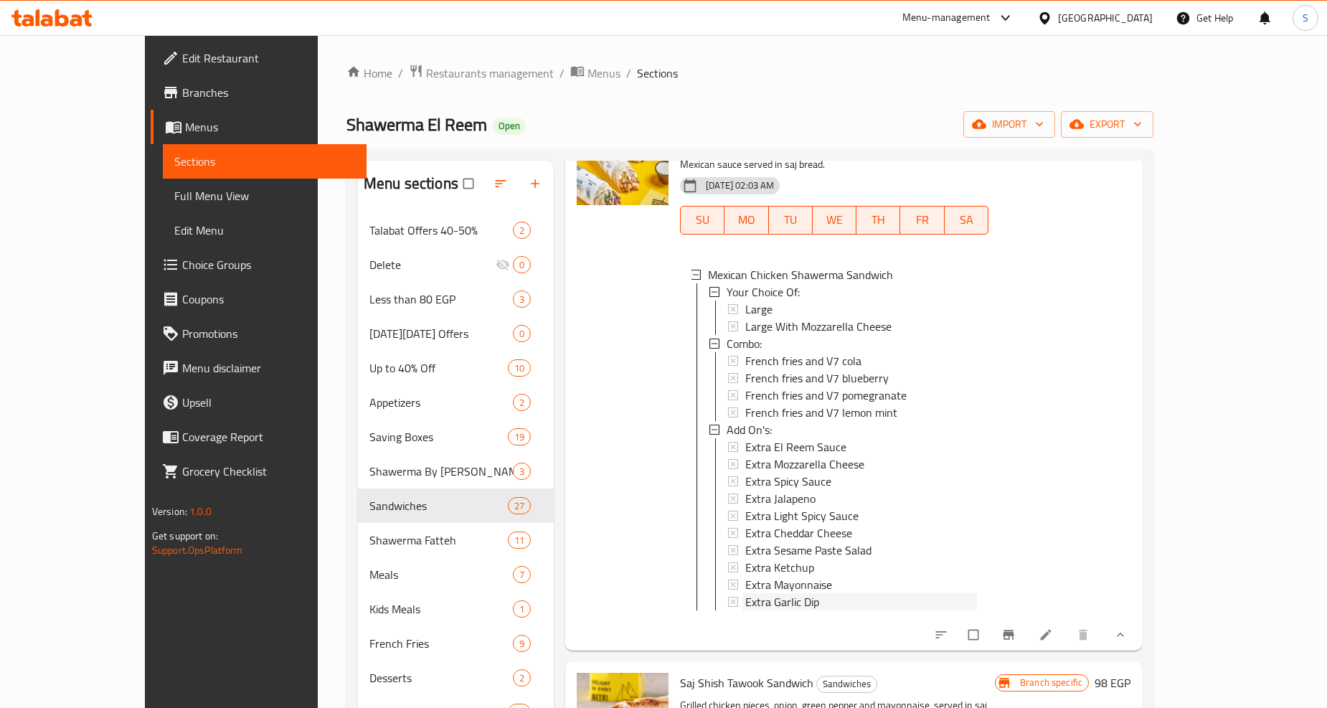
click at [745, 593] on span "Extra Garlic Dip" at bounding box center [782, 601] width 74 height 17
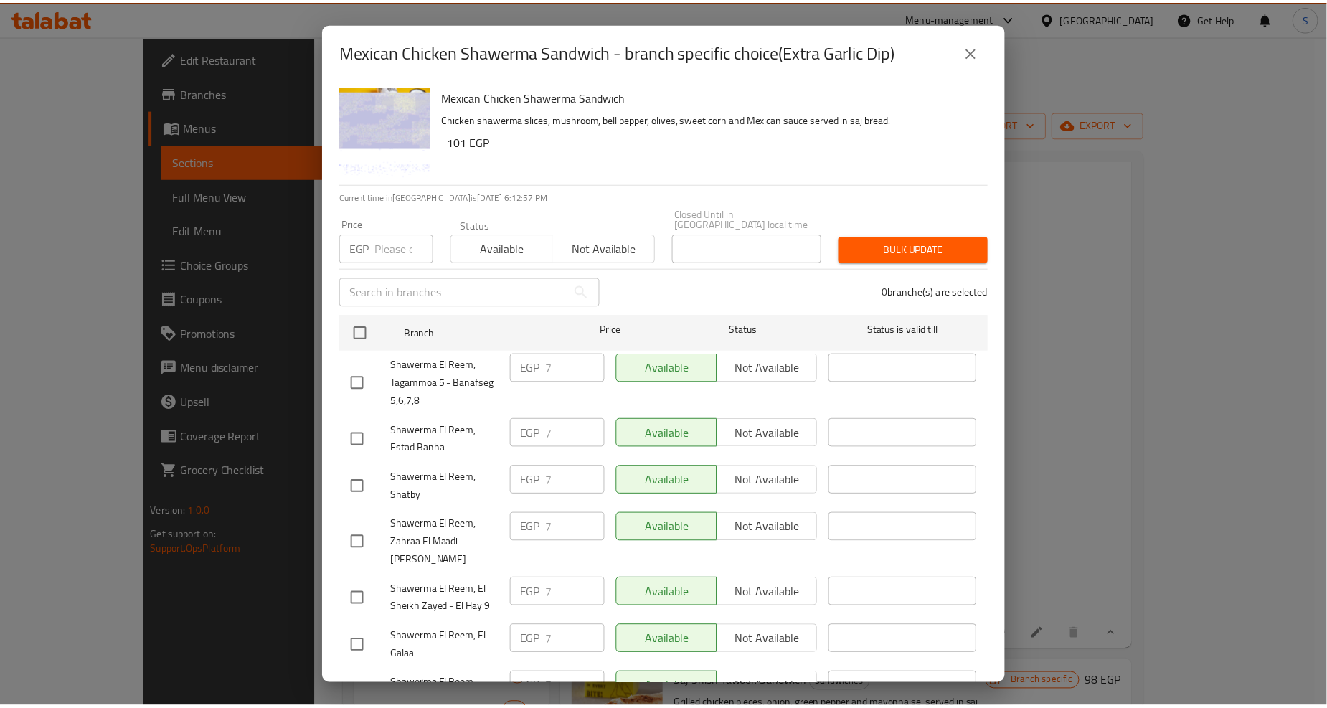
scroll to position [395, 0]
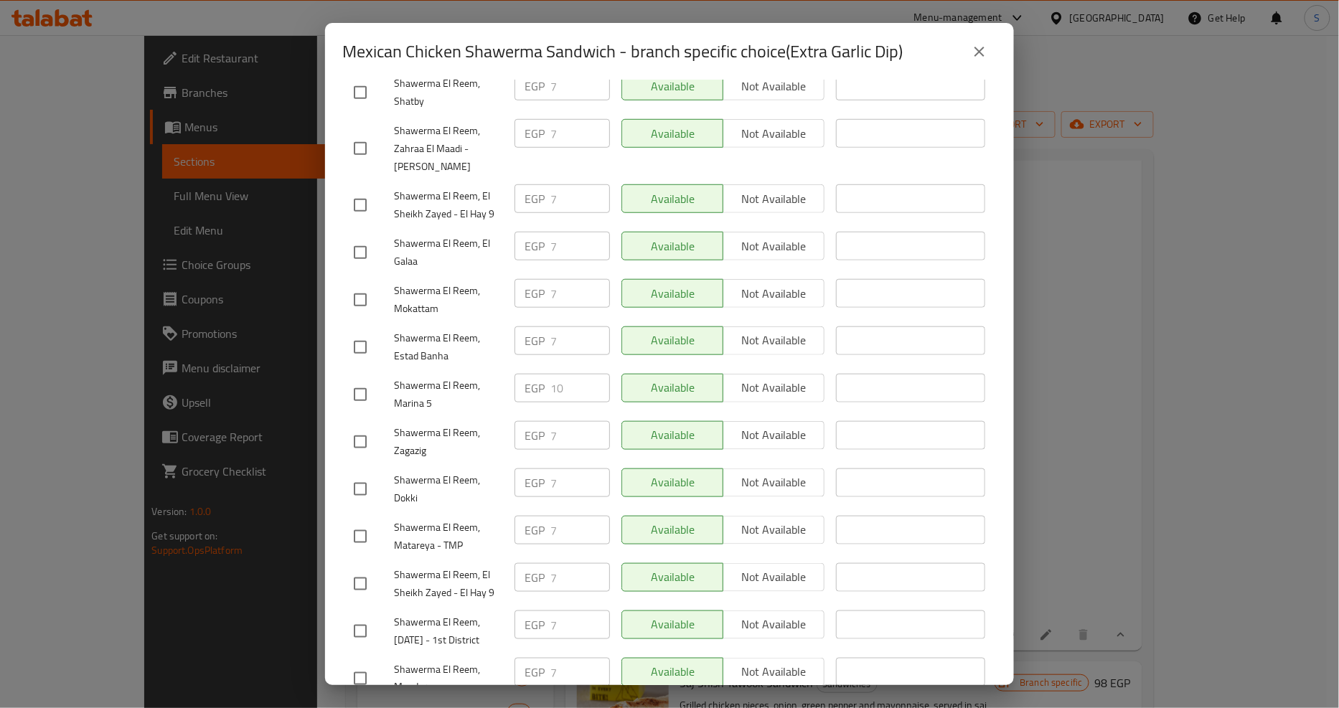
click at [967, 62] on button "close" at bounding box center [979, 51] width 34 height 34
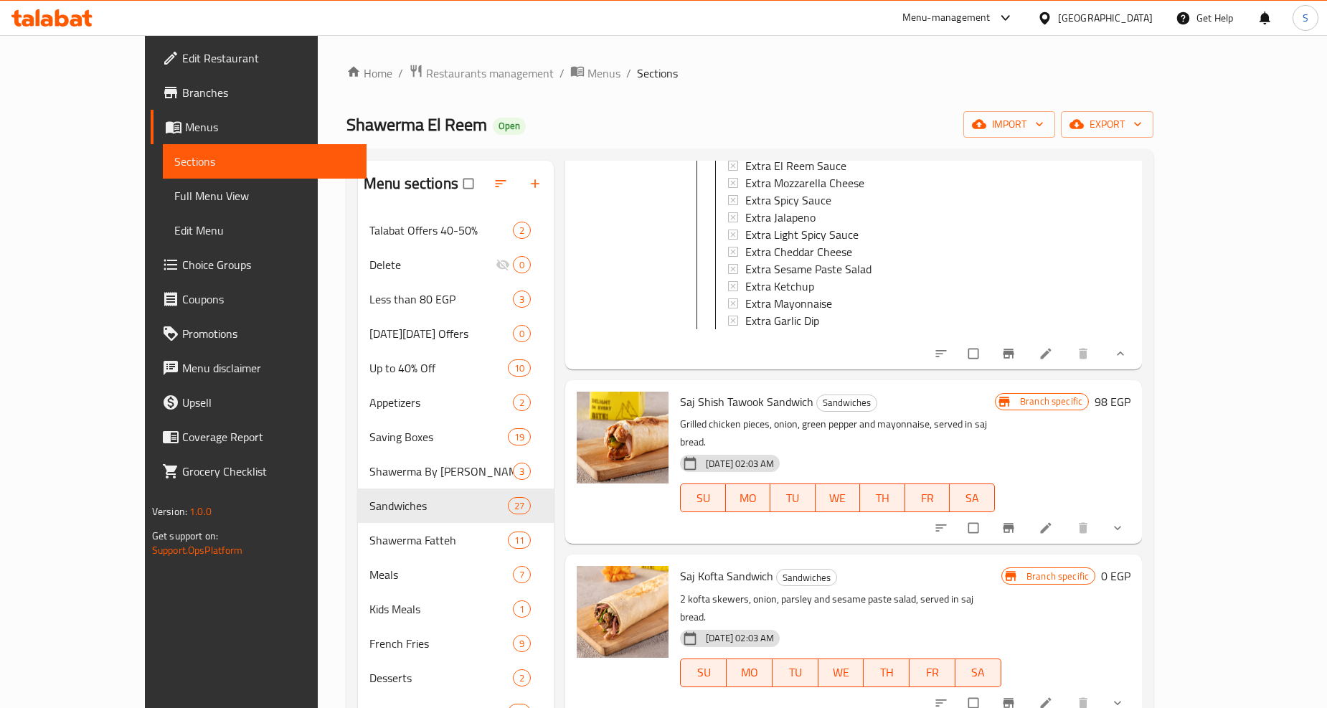
scroll to position [1753, 0]
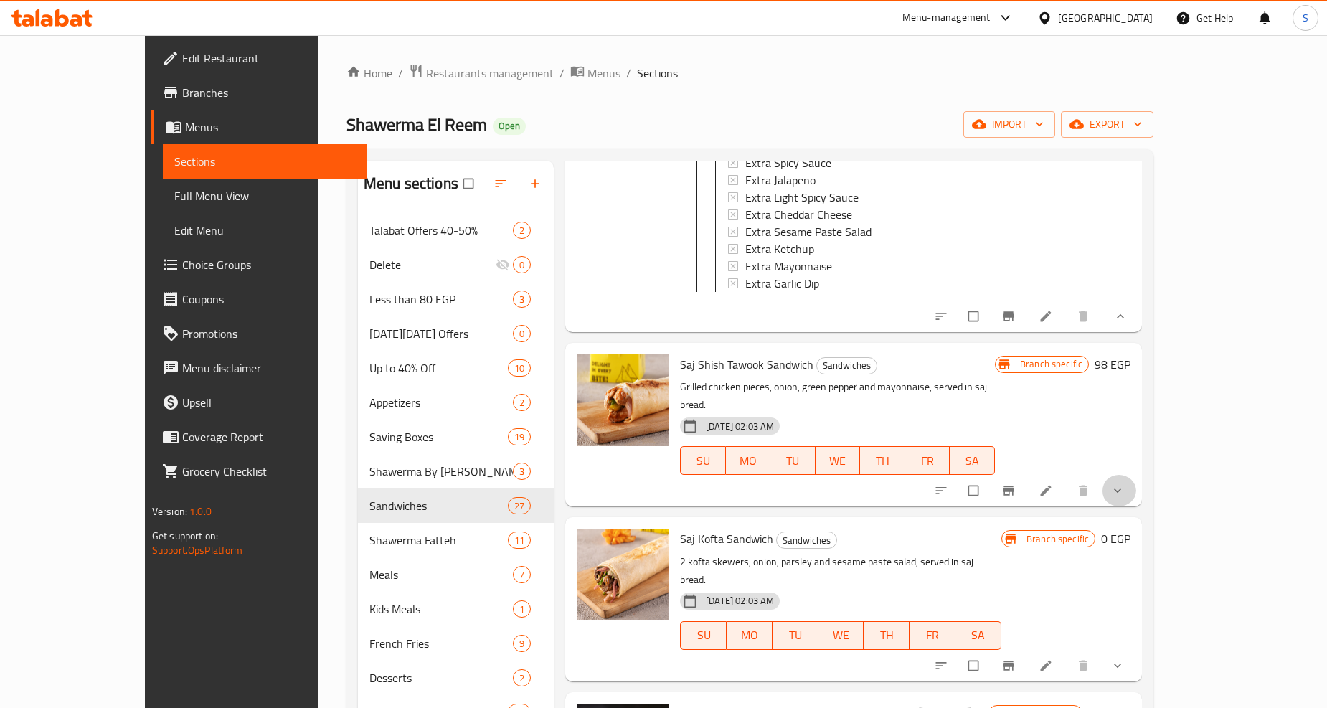
click at [1136, 475] on button "show more" at bounding box center [1119, 491] width 34 height 32
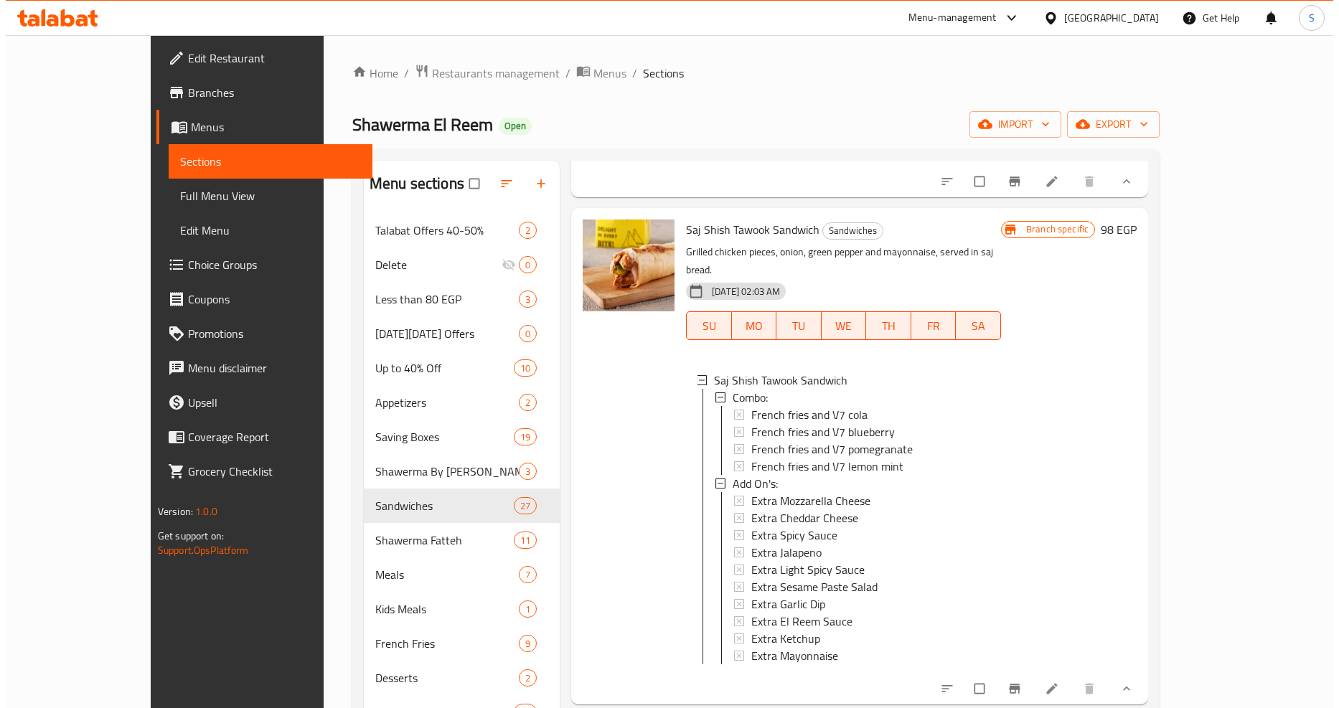
scroll to position [1913, 0]
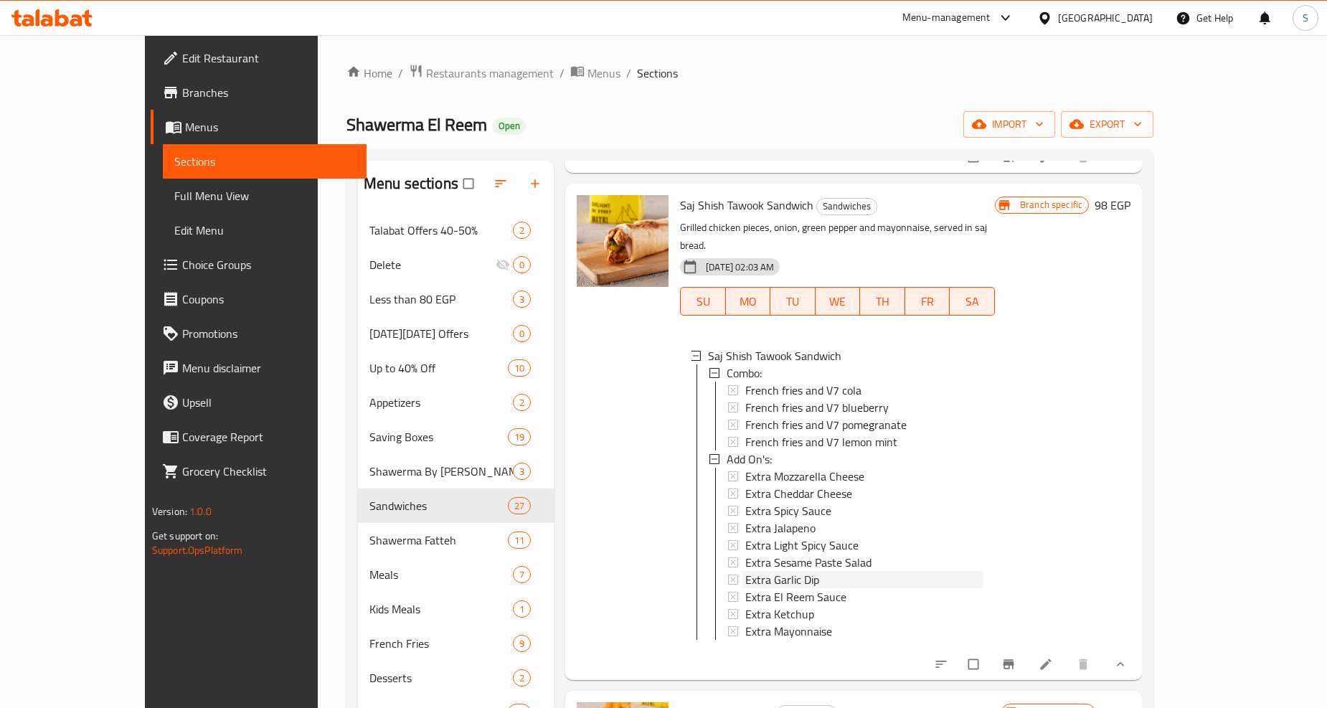
click at [755, 571] on span "Extra Garlic Dip" at bounding box center [782, 579] width 74 height 17
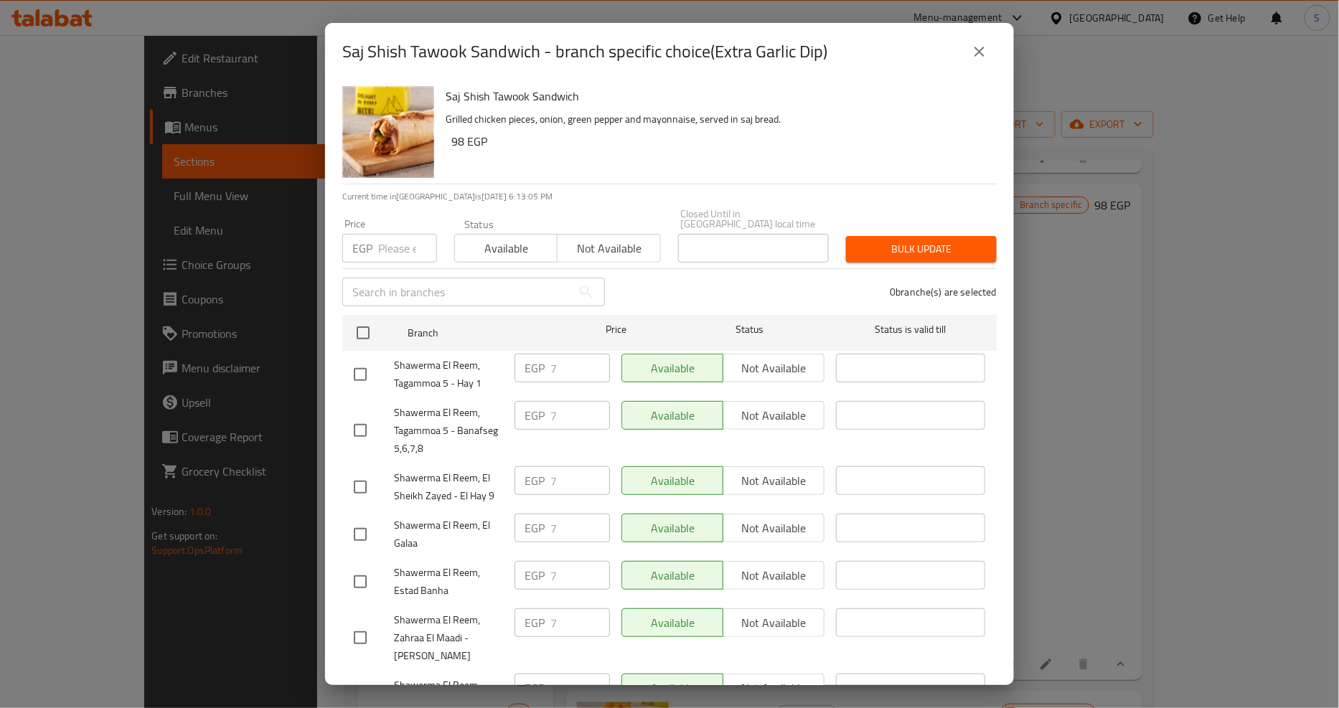
scroll to position [1354, 0]
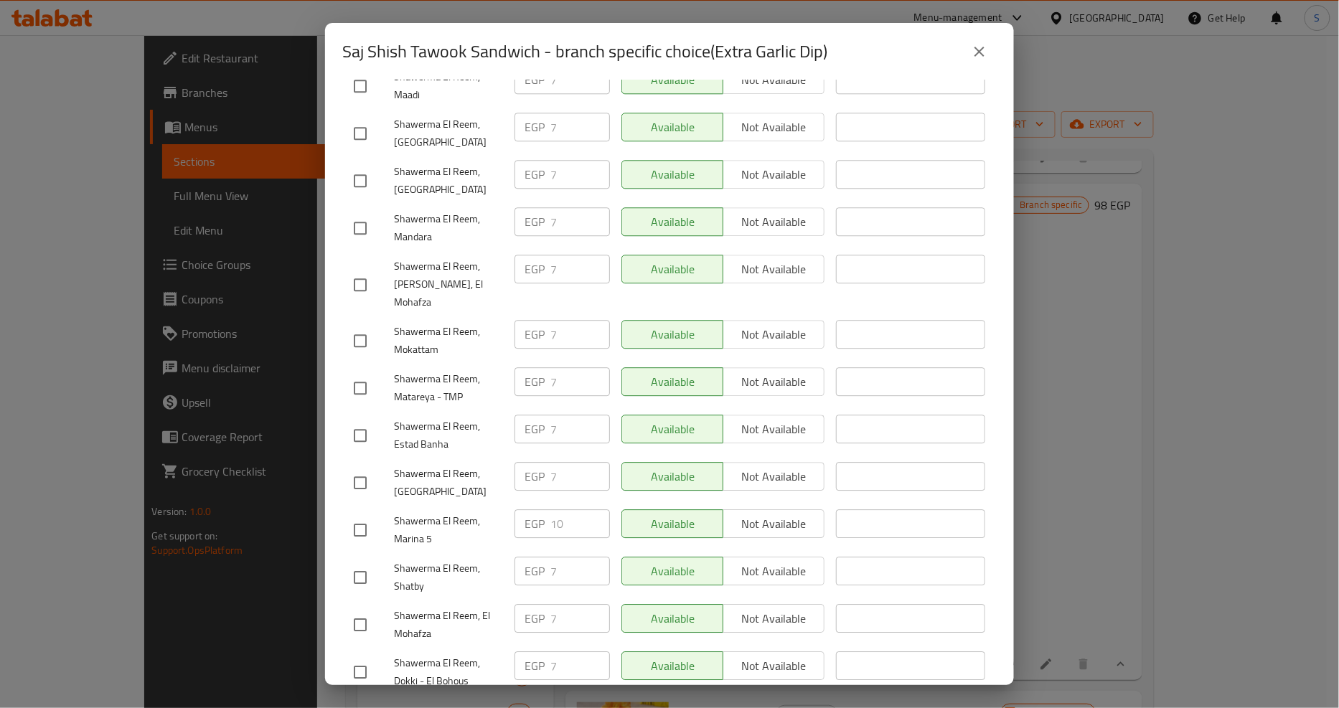
click at [987, 56] on icon "close" at bounding box center [979, 51] width 17 height 17
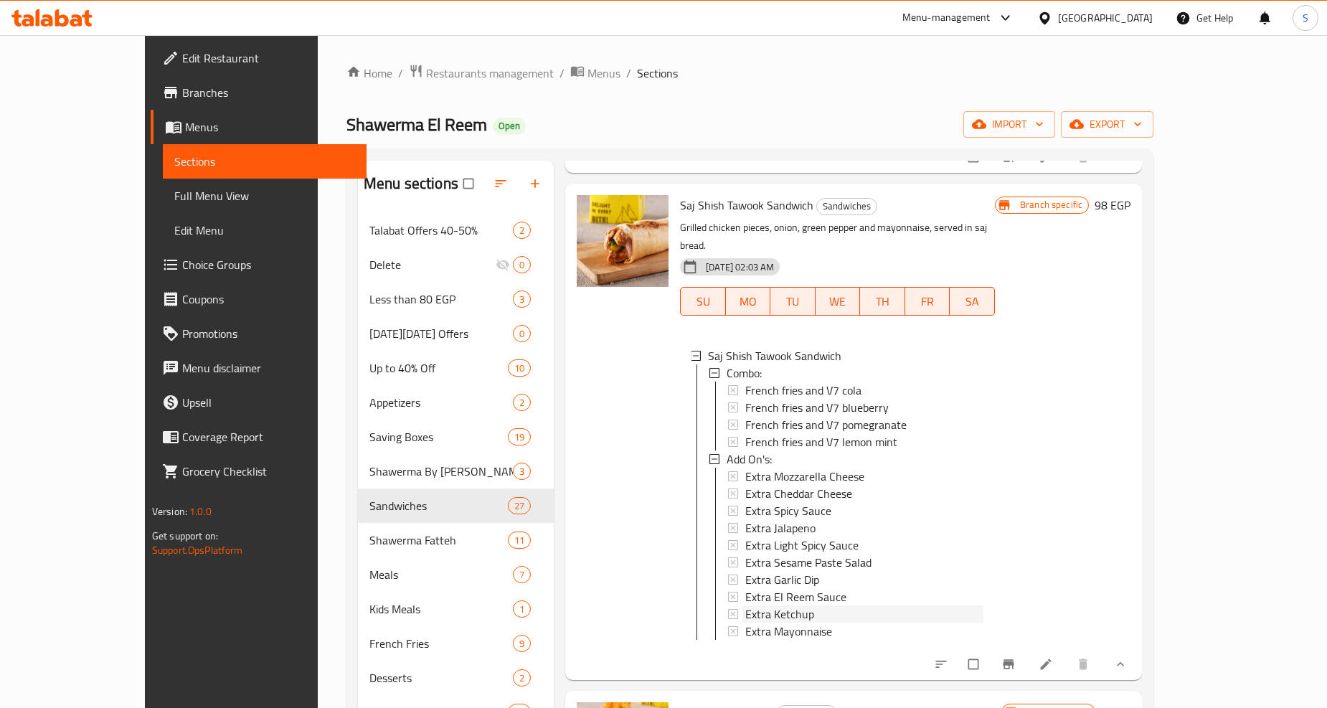
click at [751, 606] on span "Extra Ketchup" at bounding box center [779, 614] width 69 height 17
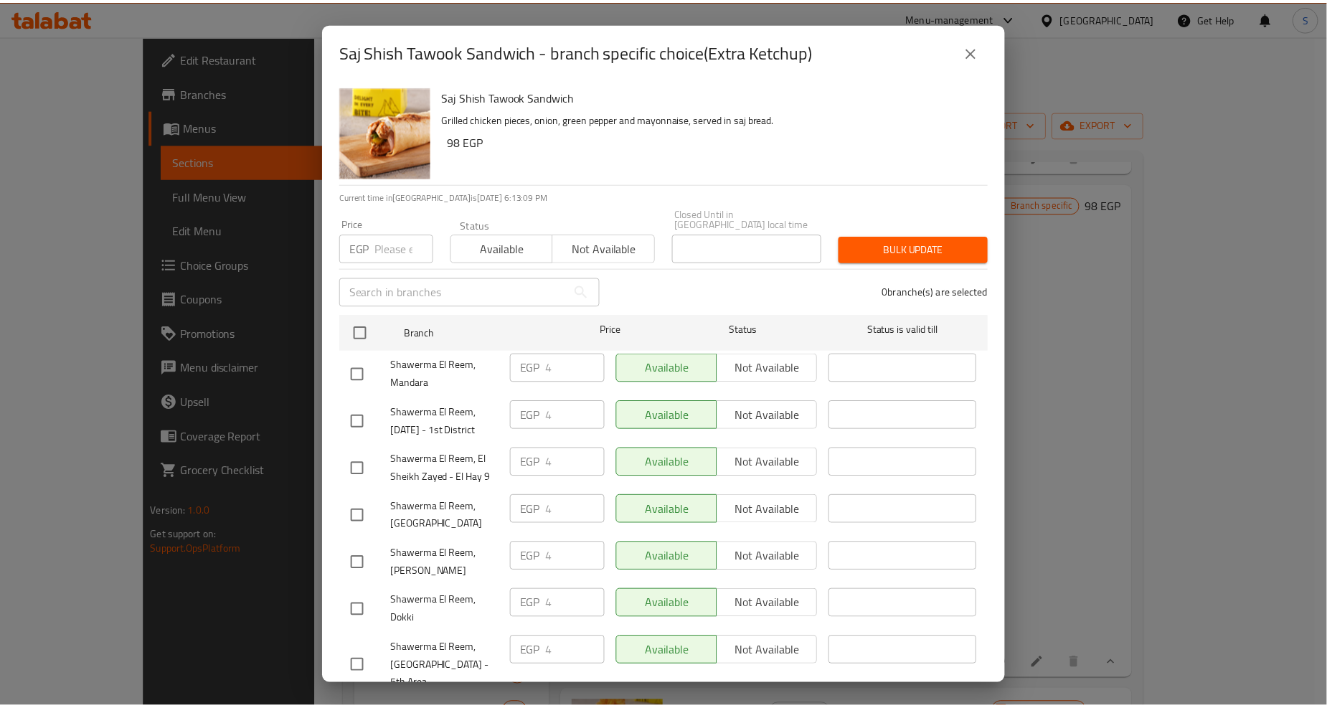
scroll to position [1103, 0]
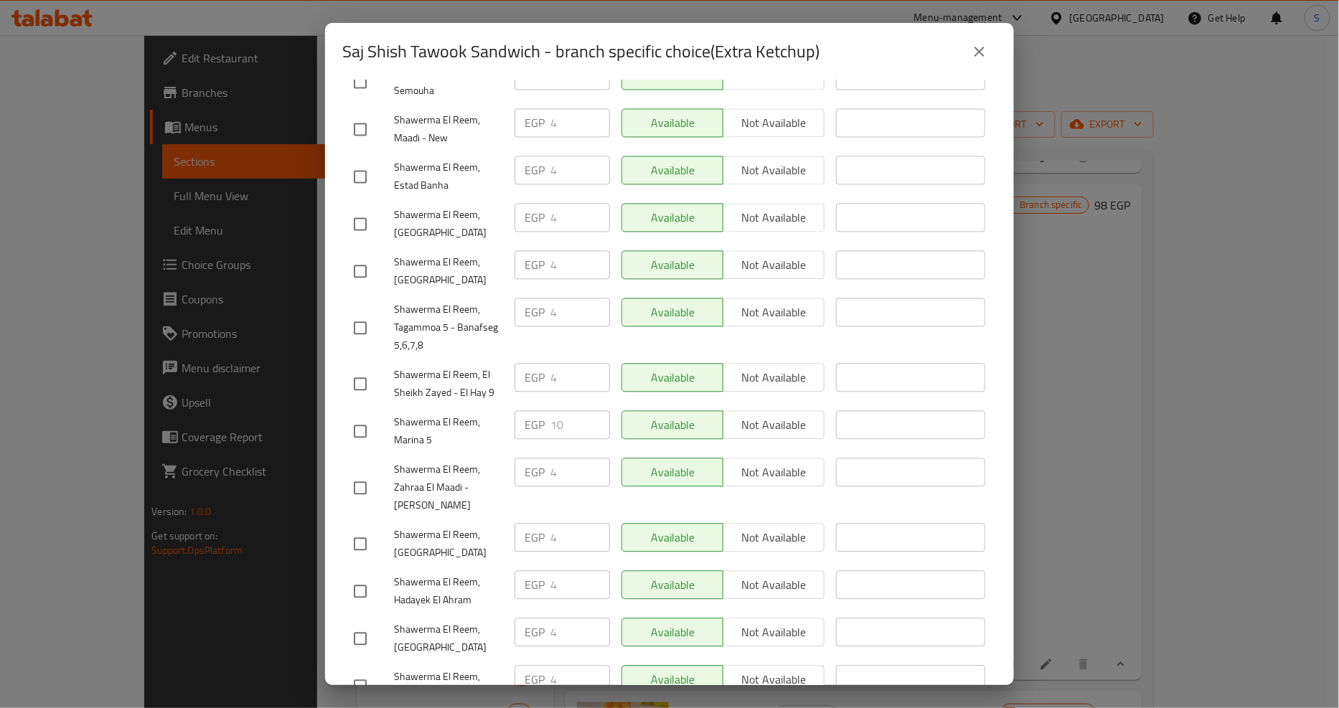
click at [986, 65] on button "close" at bounding box center [979, 51] width 34 height 34
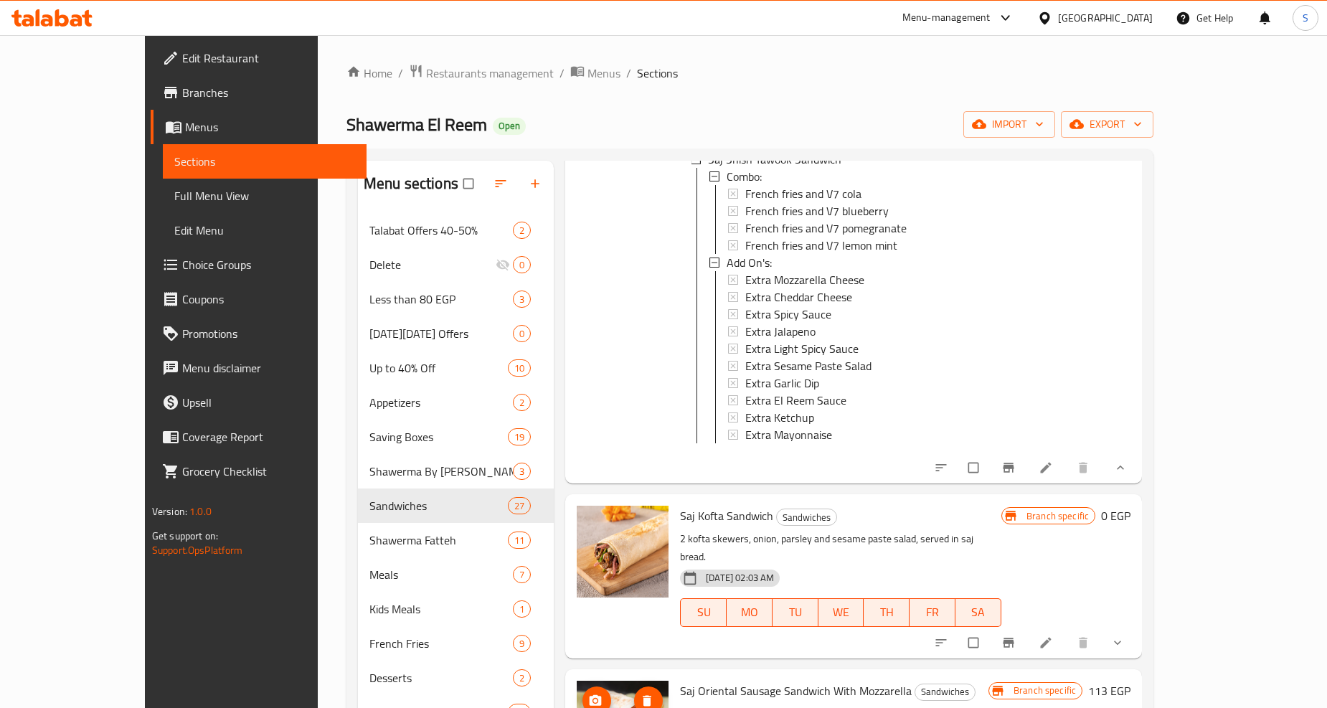
scroll to position [2152, 0]
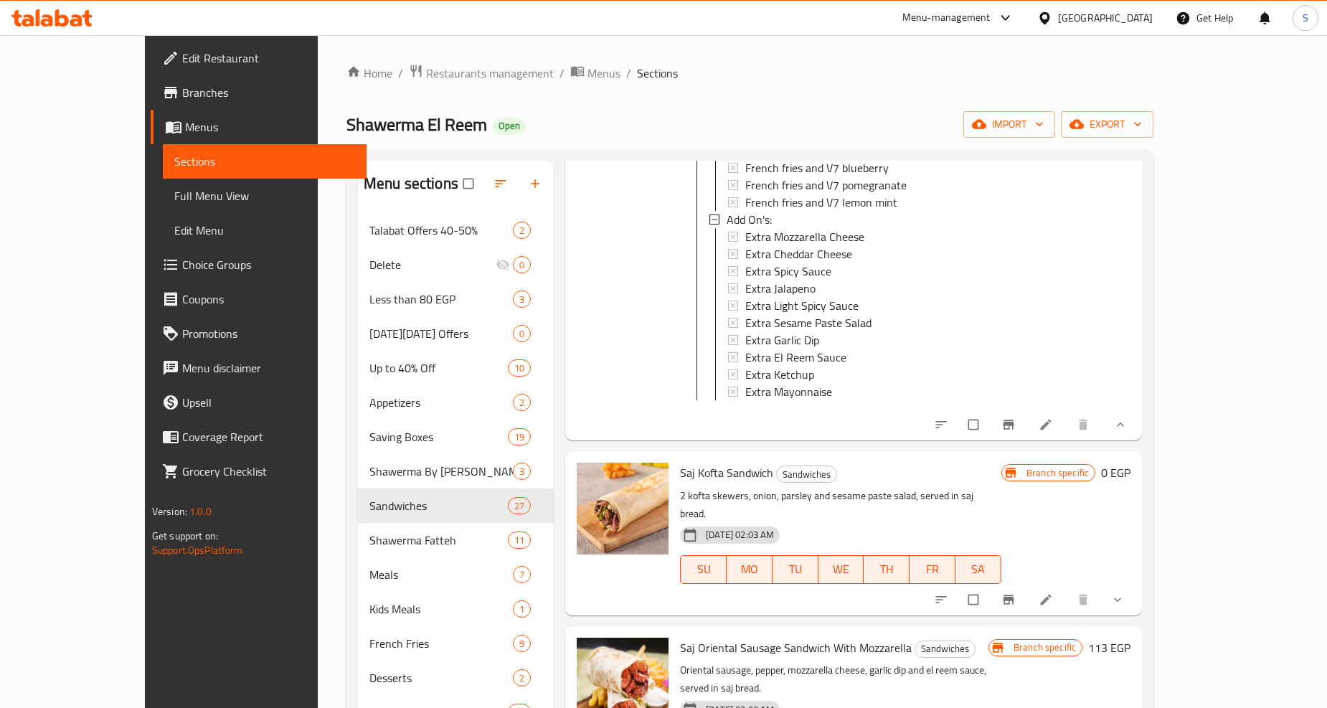
click at [1136, 584] on button "show more" at bounding box center [1119, 600] width 34 height 32
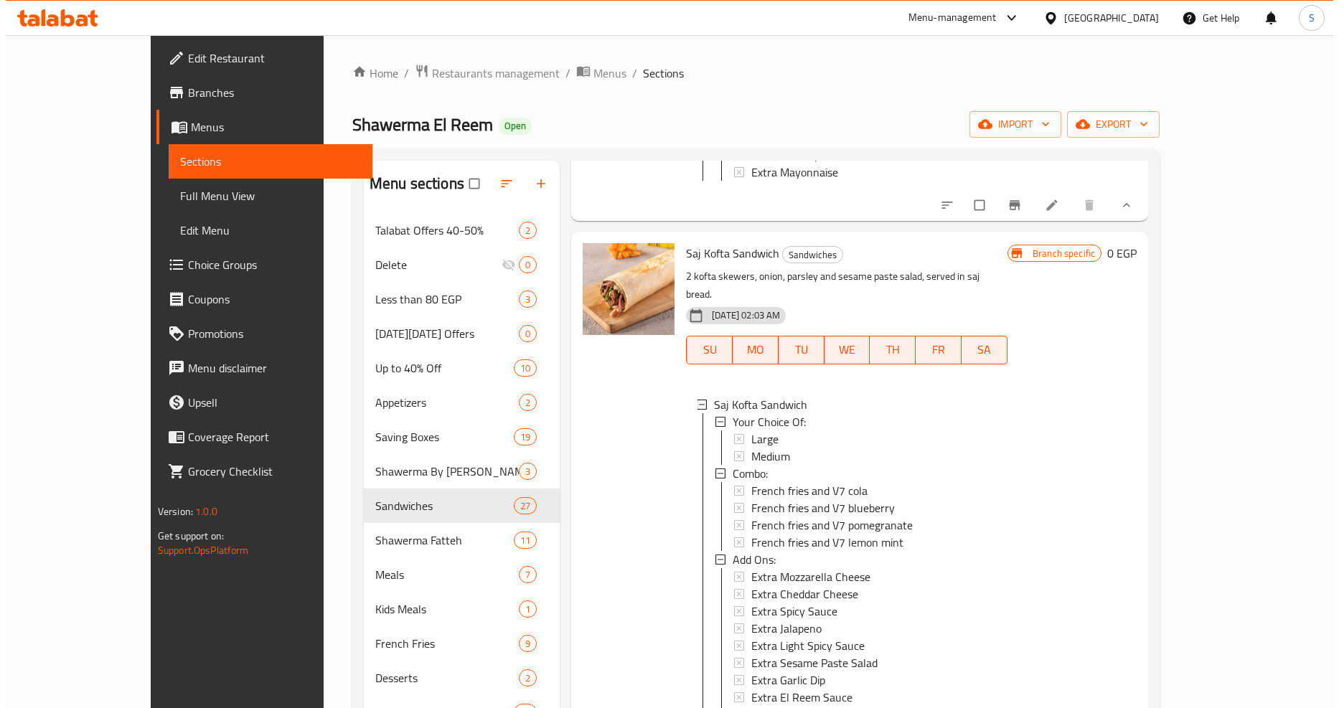
scroll to position [2391, 0]
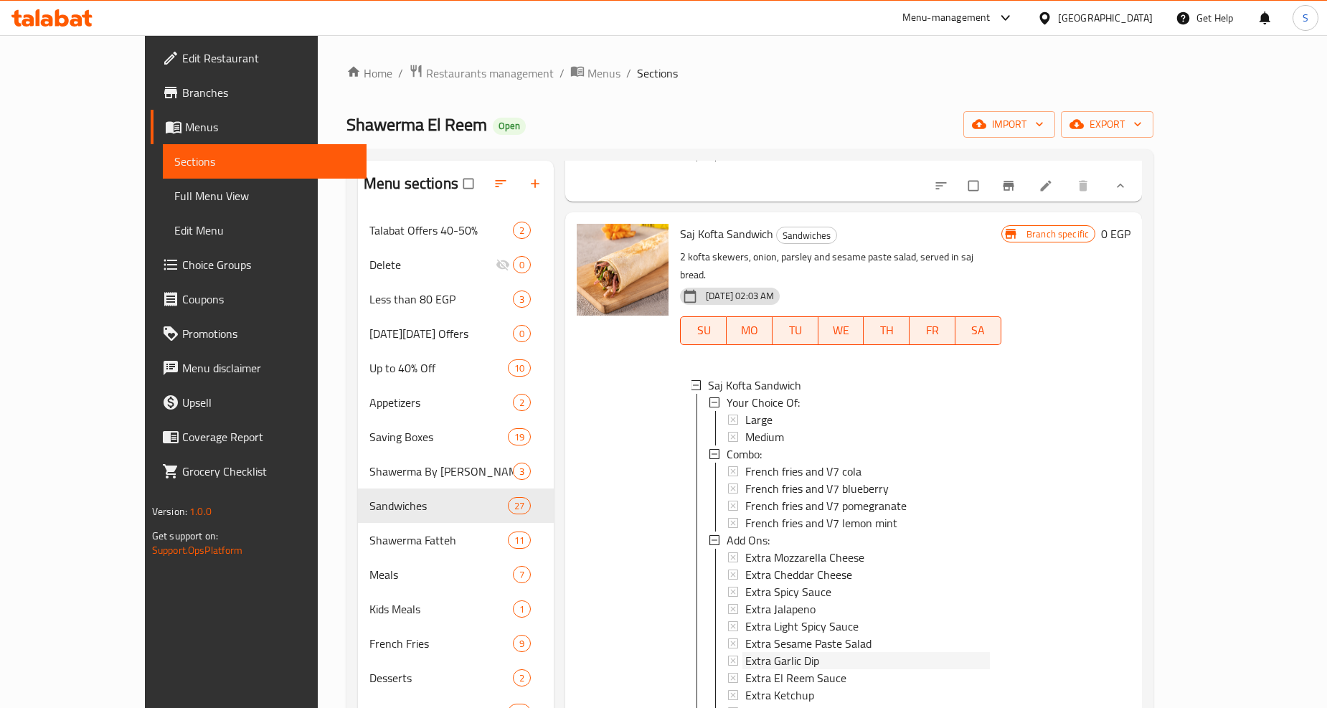
click at [750, 652] on span "Extra Garlic Dip" at bounding box center [782, 660] width 74 height 17
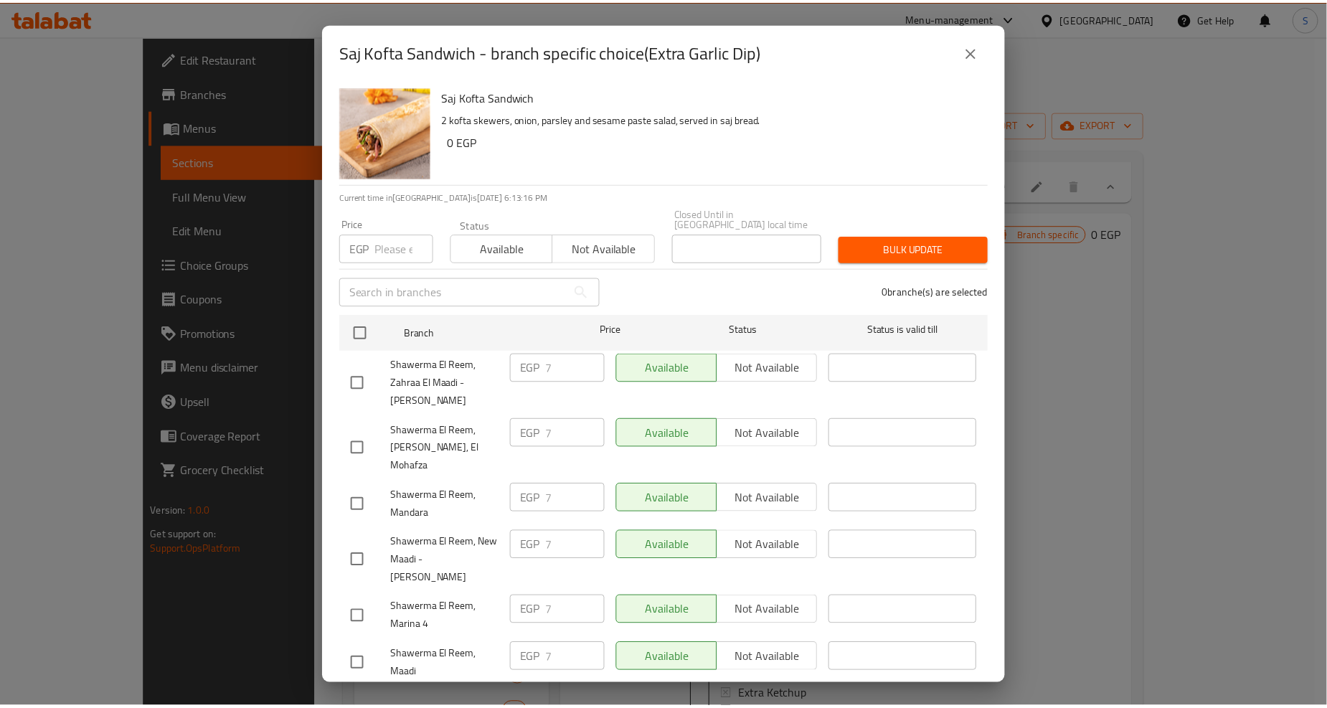
scroll to position [1354, 0]
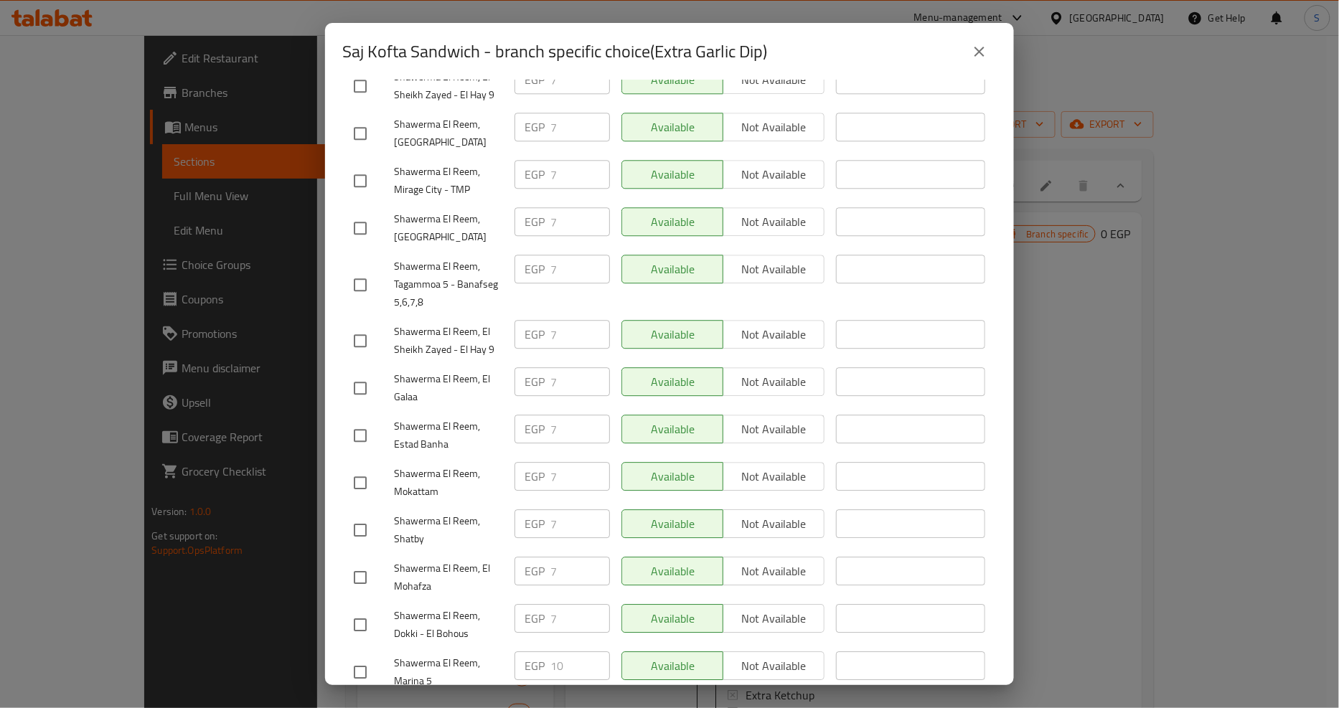
click at [976, 62] on button "close" at bounding box center [979, 51] width 34 height 34
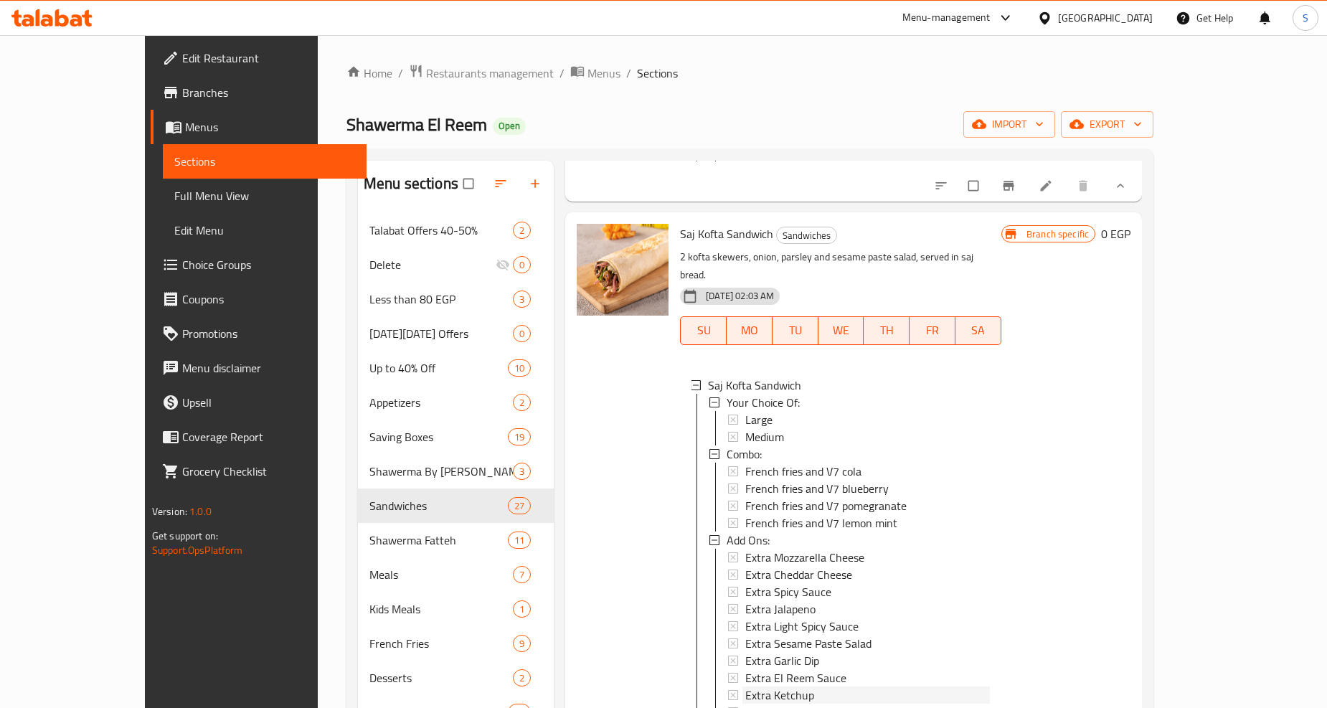
click at [751, 687] on span "Extra Ketchup" at bounding box center [779, 695] width 69 height 17
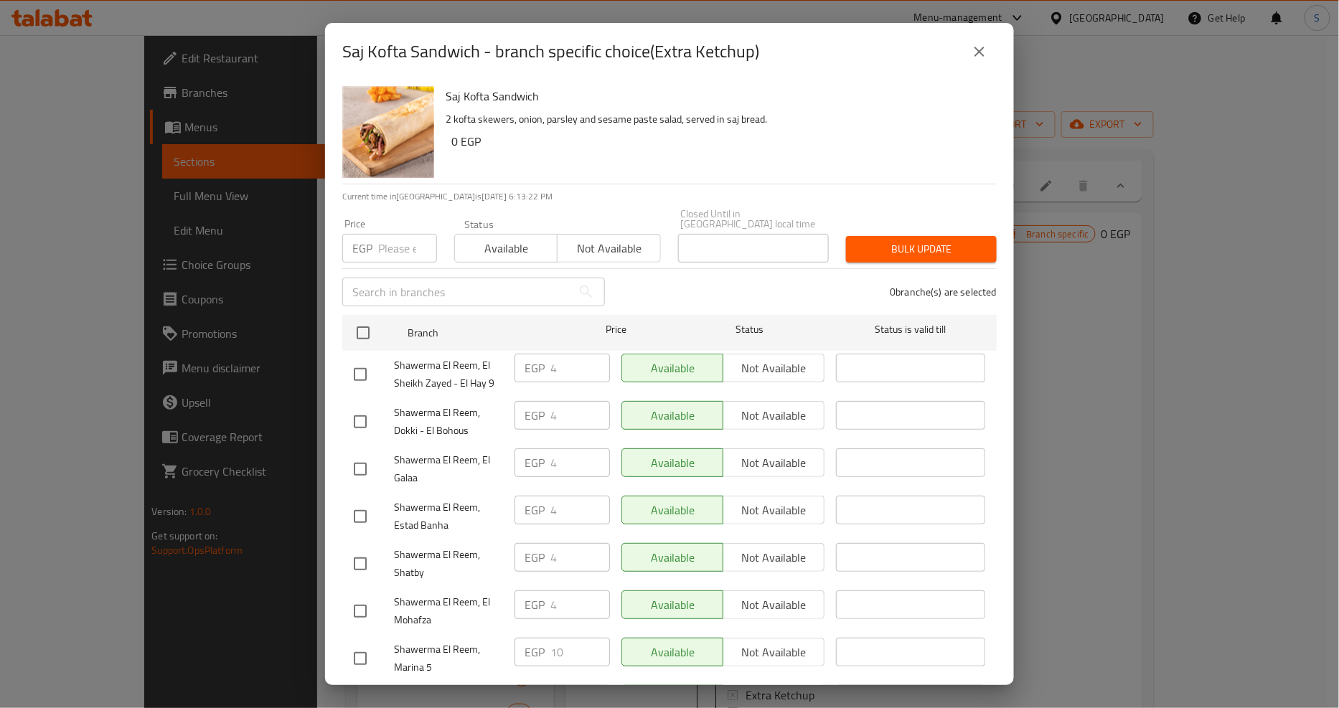
click at [993, 53] on button "close" at bounding box center [979, 51] width 34 height 34
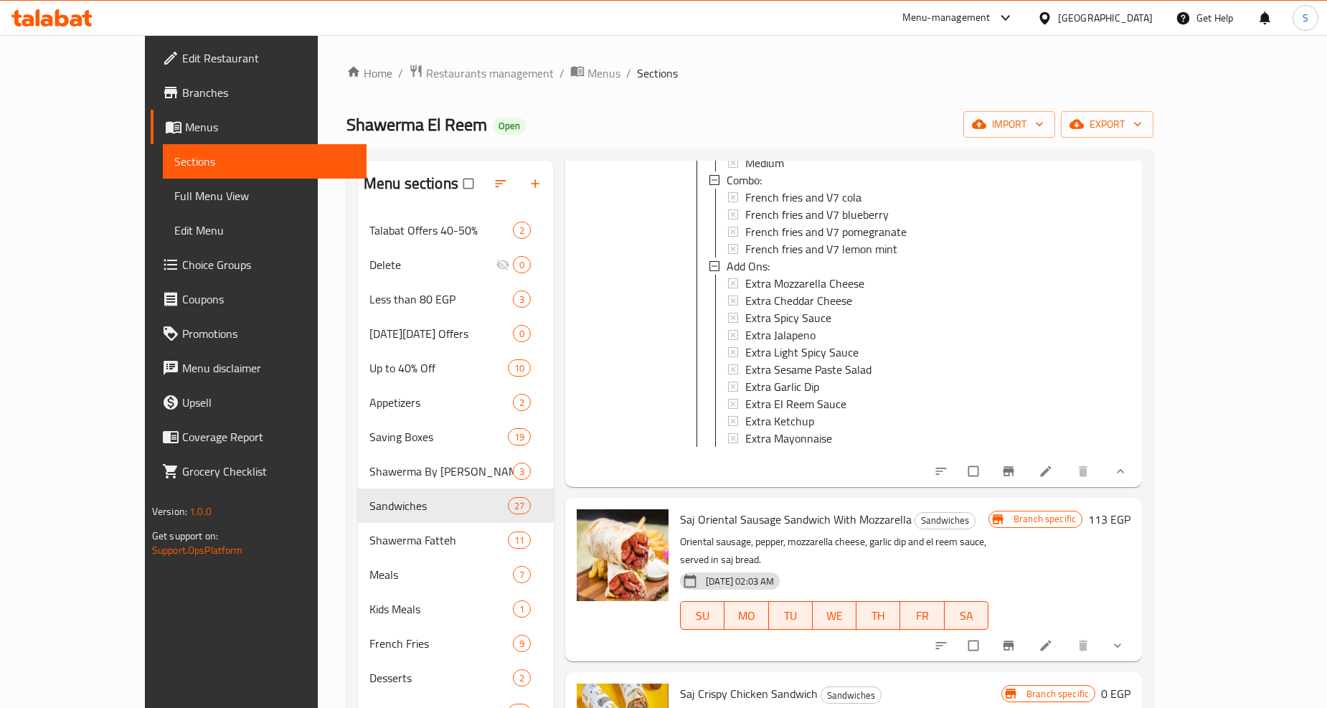
scroll to position [2789, 0]
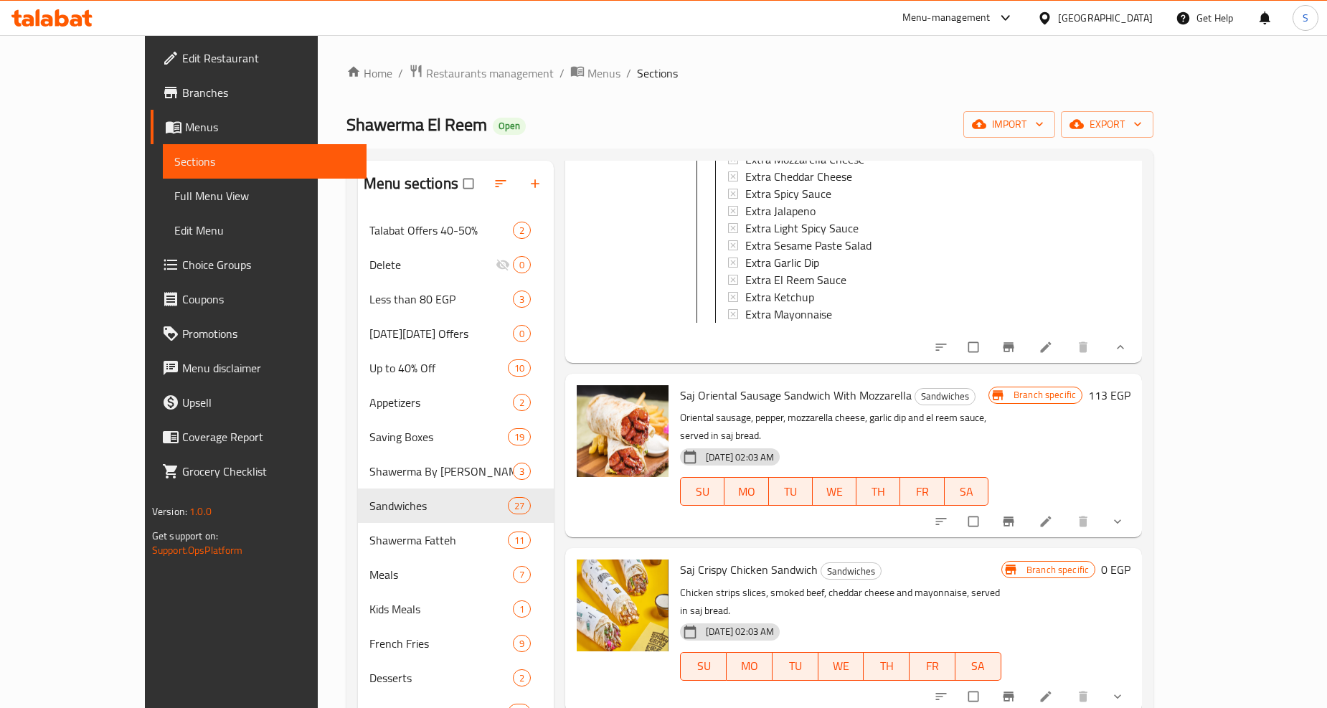
click at [1142, 442] on div "Menu items Add Sort Manage items [DATE] Combo Offer Sandwiches 2 Chicken shawar…" at bounding box center [848, 515] width 588 height 708
click at [1125, 514] on icon "show more" at bounding box center [1118, 521] width 14 height 14
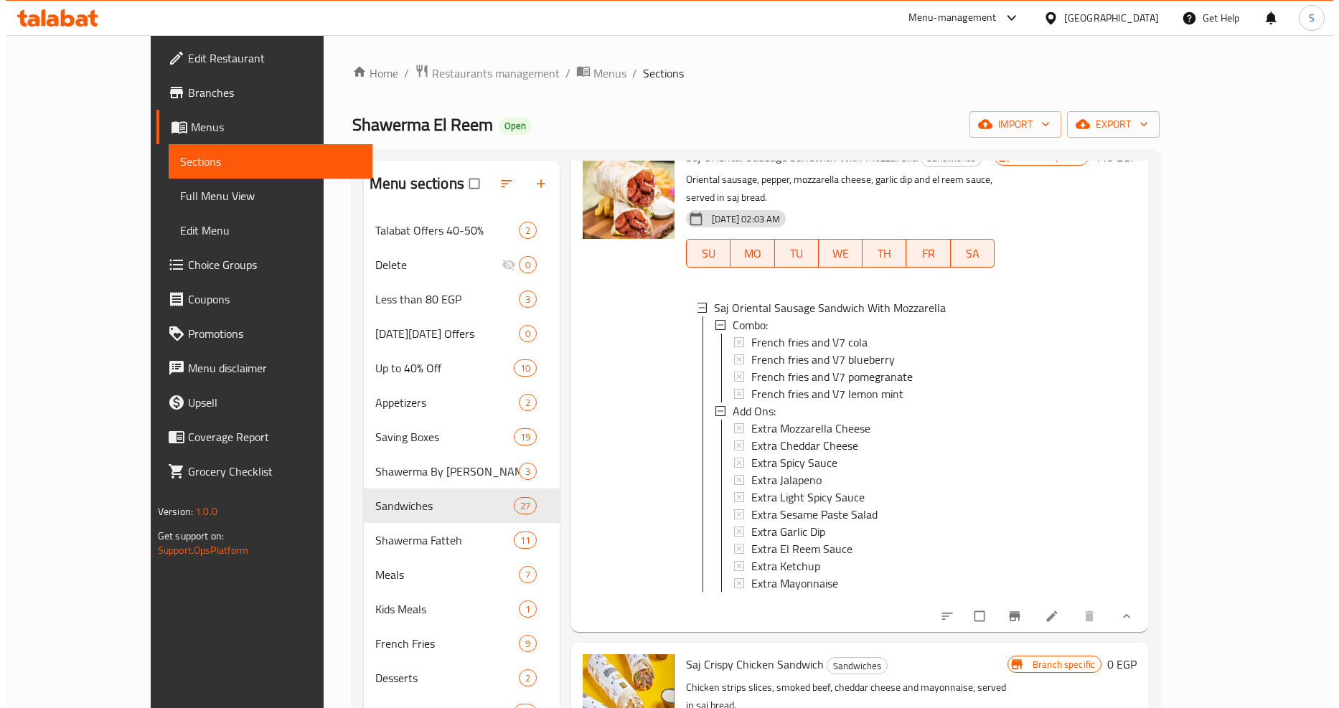
scroll to position [3029, 0]
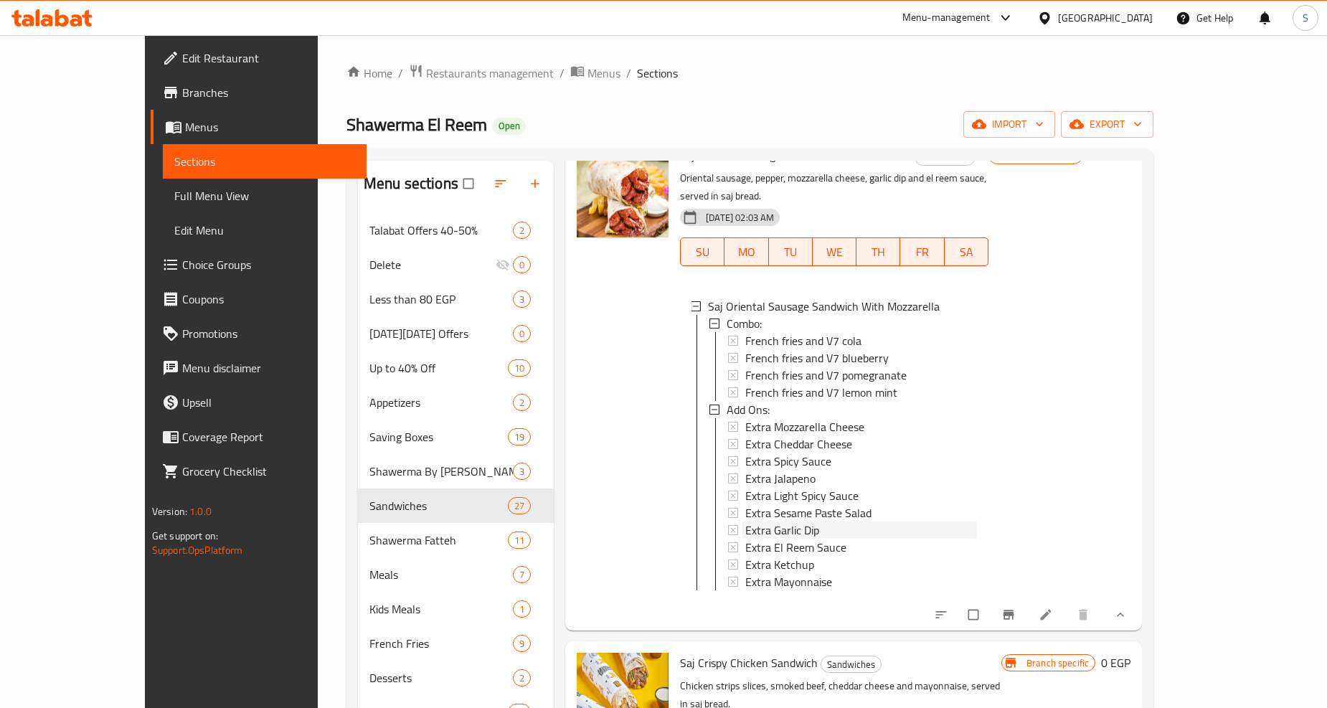
click at [751, 522] on span "Extra Garlic Dip" at bounding box center [782, 530] width 74 height 17
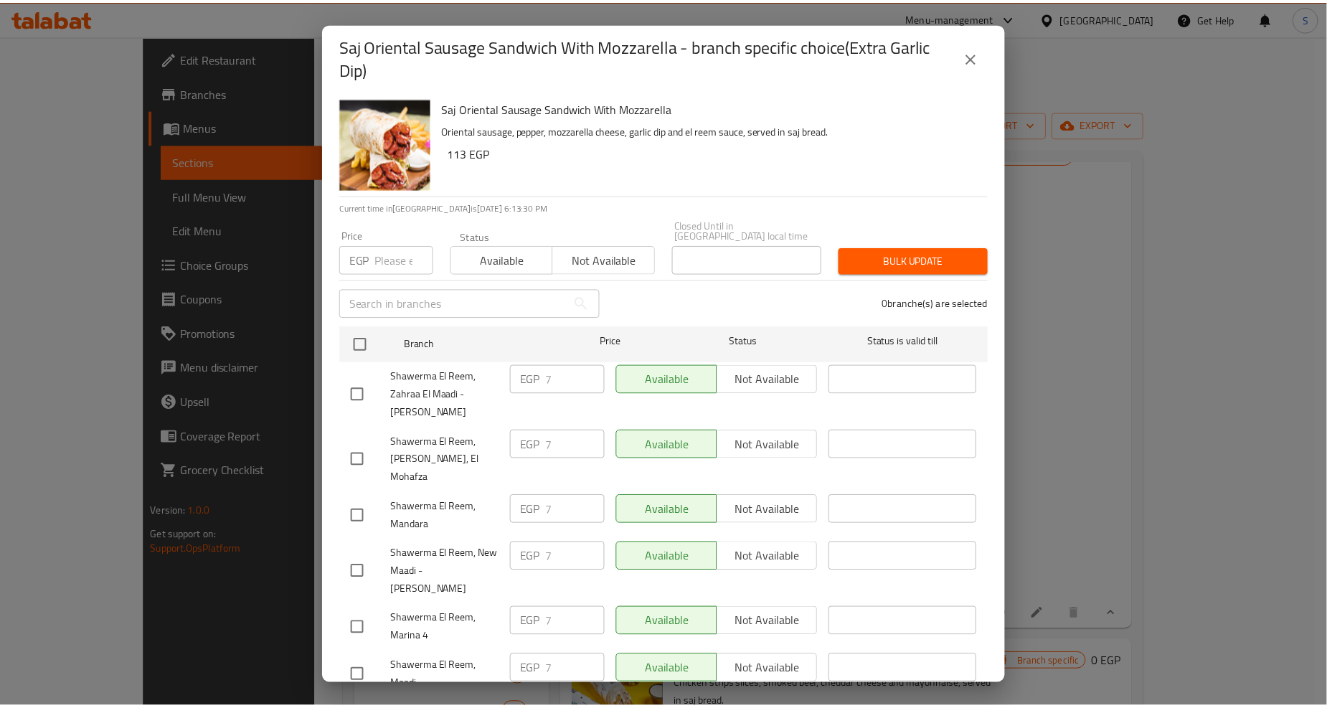
scroll to position [1365, 0]
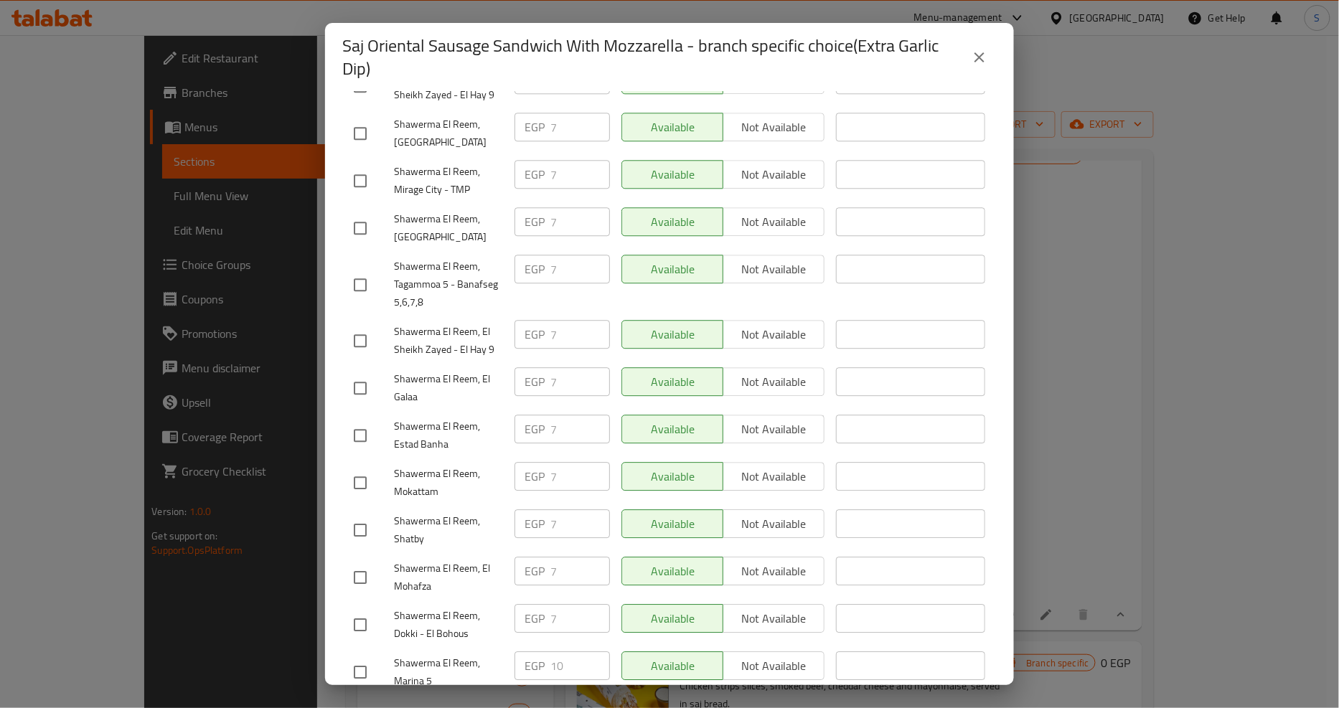
click at [997, 47] on div "Saj Oriental Sausage Sandwich With Mozzarella - branch specific choice(Extra Ga…" at bounding box center [669, 57] width 689 height 69
click at [986, 49] on icon "close" at bounding box center [979, 57] width 17 height 17
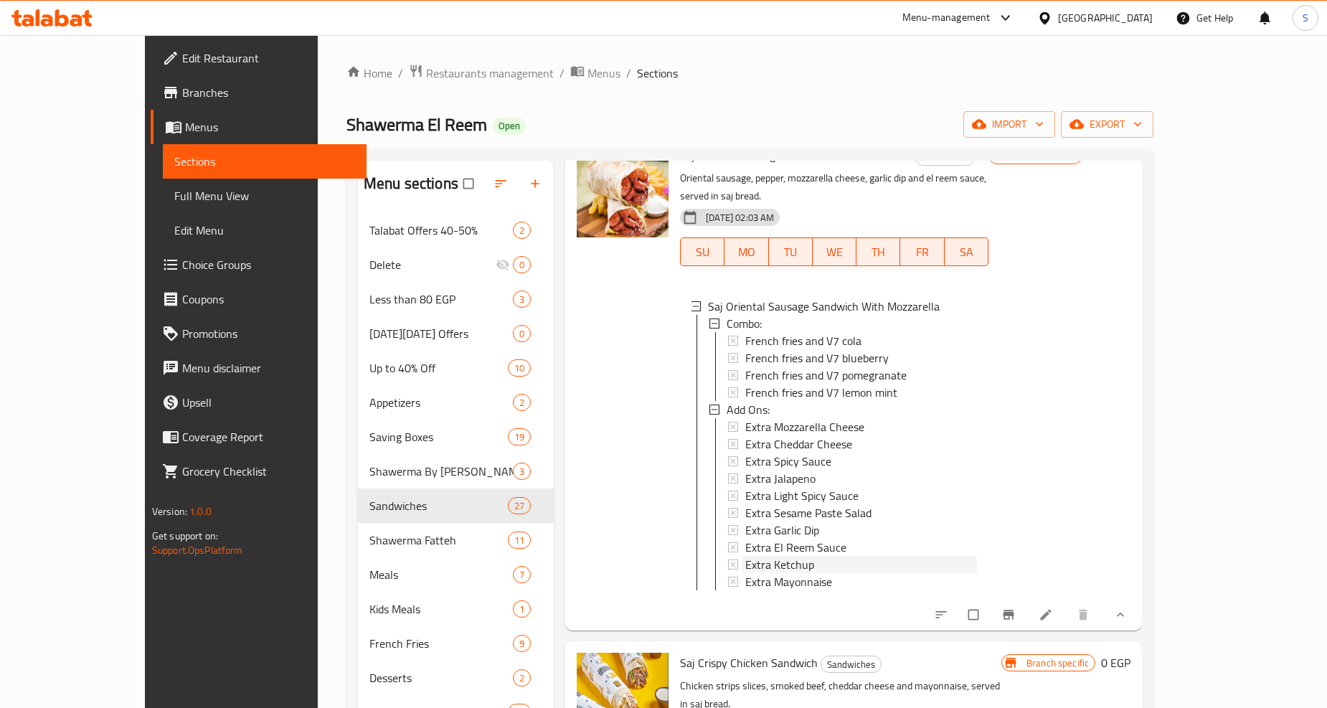
click at [745, 556] on span "Extra Ketchup" at bounding box center [779, 564] width 69 height 17
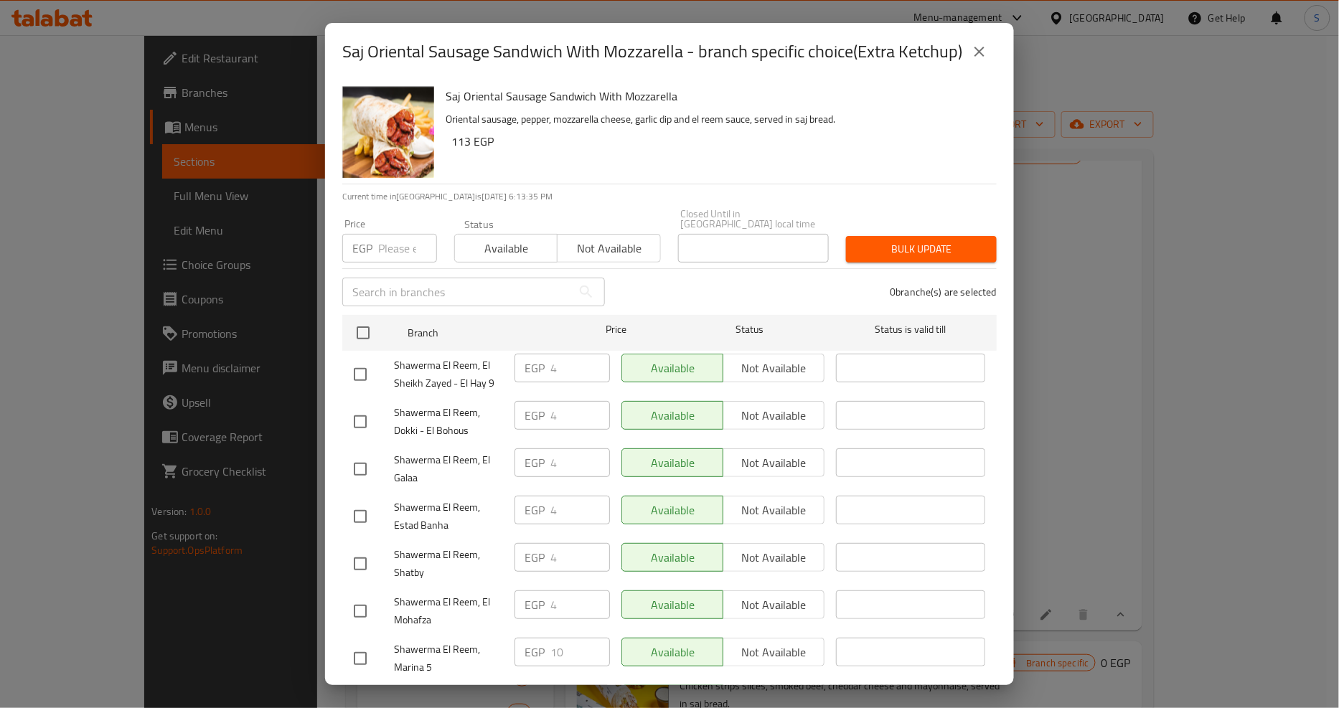
click at [985, 60] on icon "close" at bounding box center [979, 51] width 17 height 17
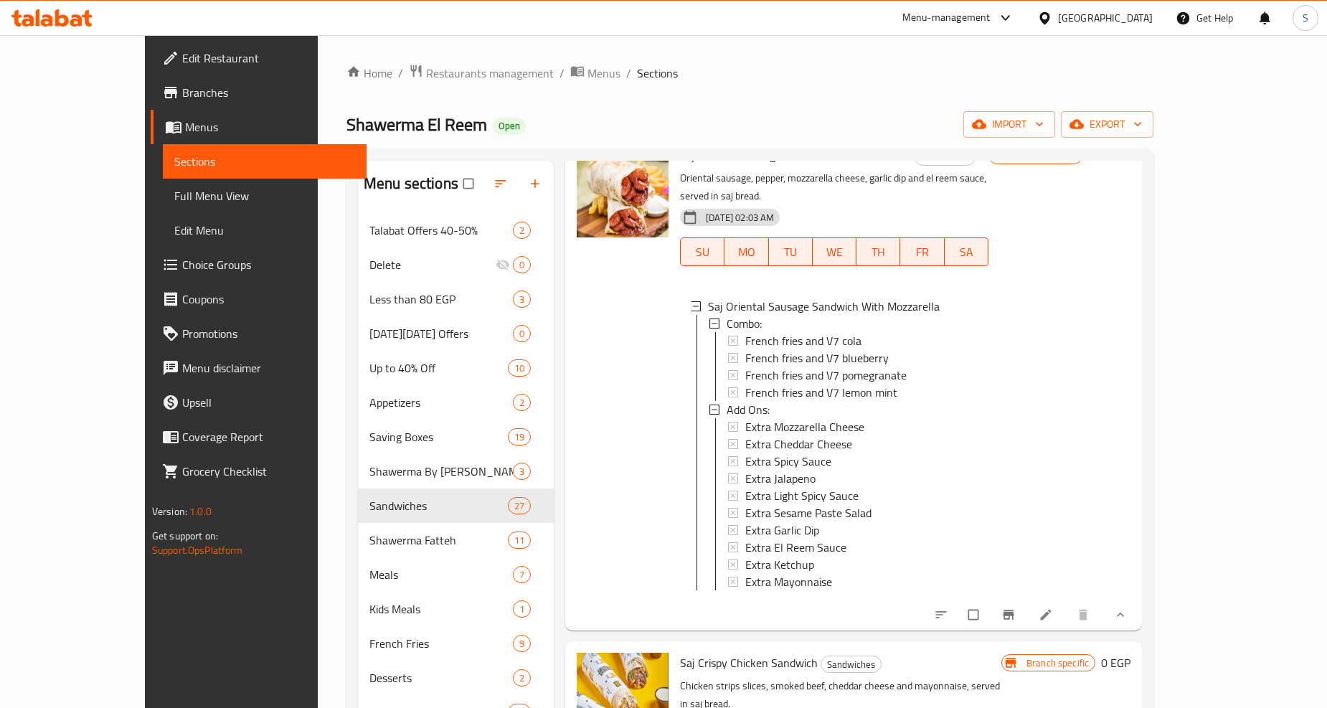
scroll to position [3268, 0]
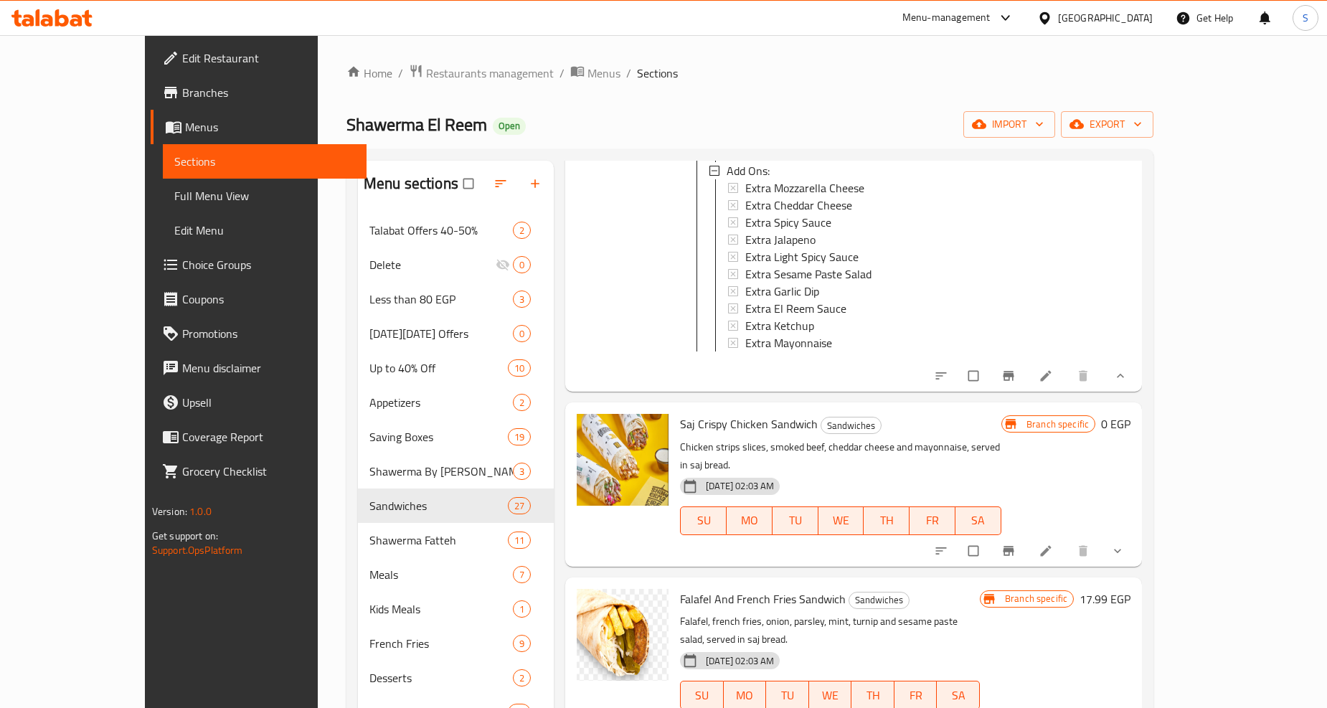
click at [1125, 544] on icon "show more" at bounding box center [1118, 551] width 14 height 14
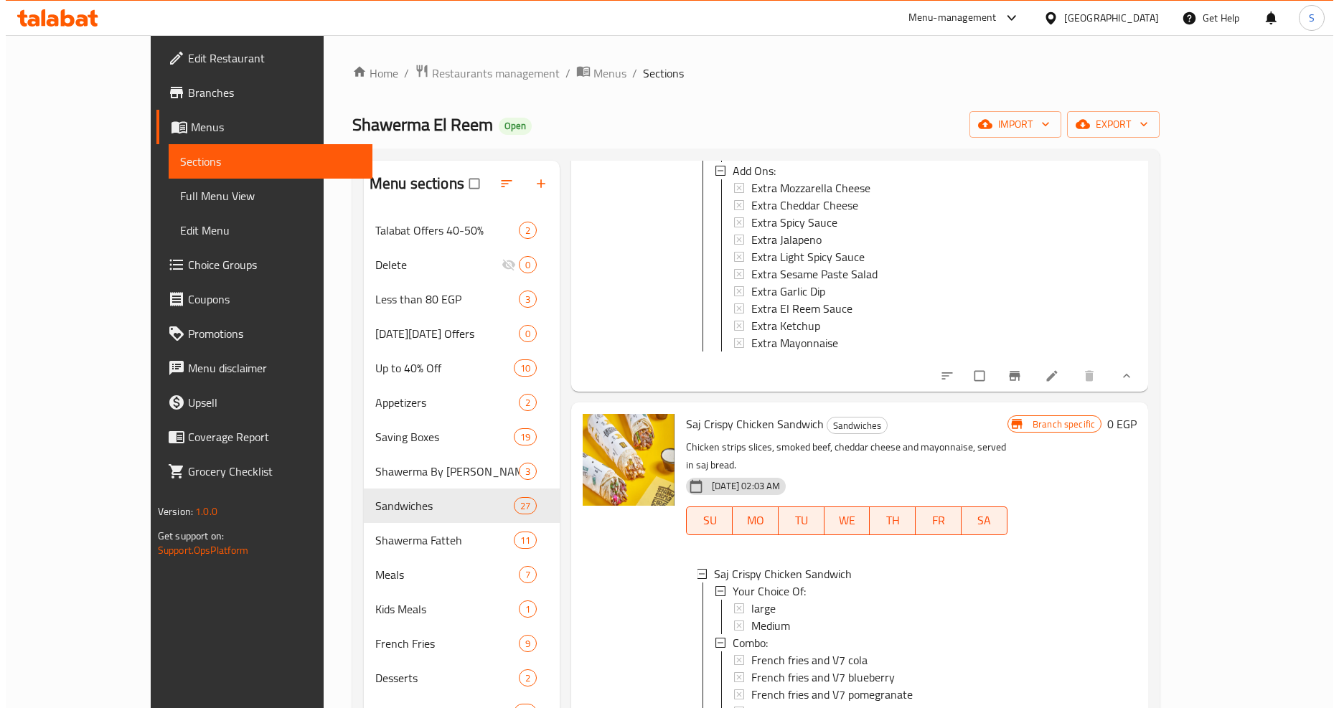
scroll to position [3427, 0]
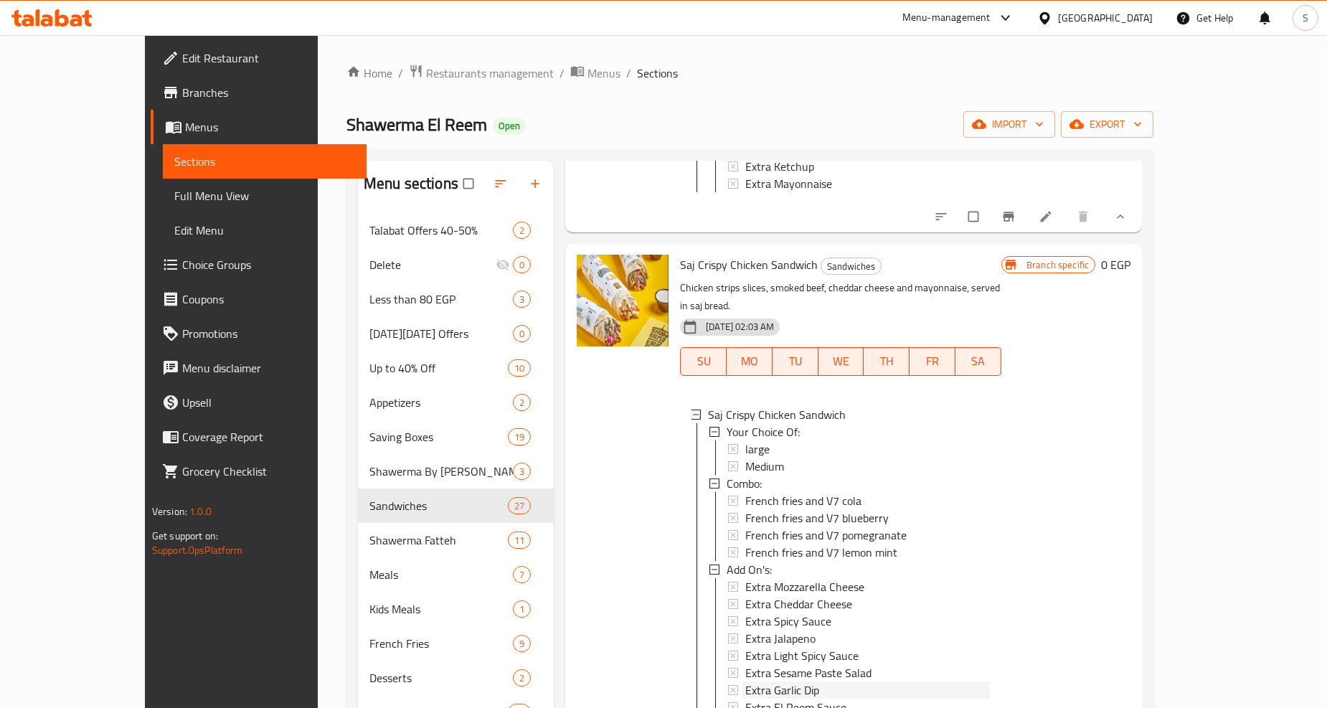
click at [759, 682] on span "Extra Garlic Dip" at bounding box center [782, 690] width 74 height 17
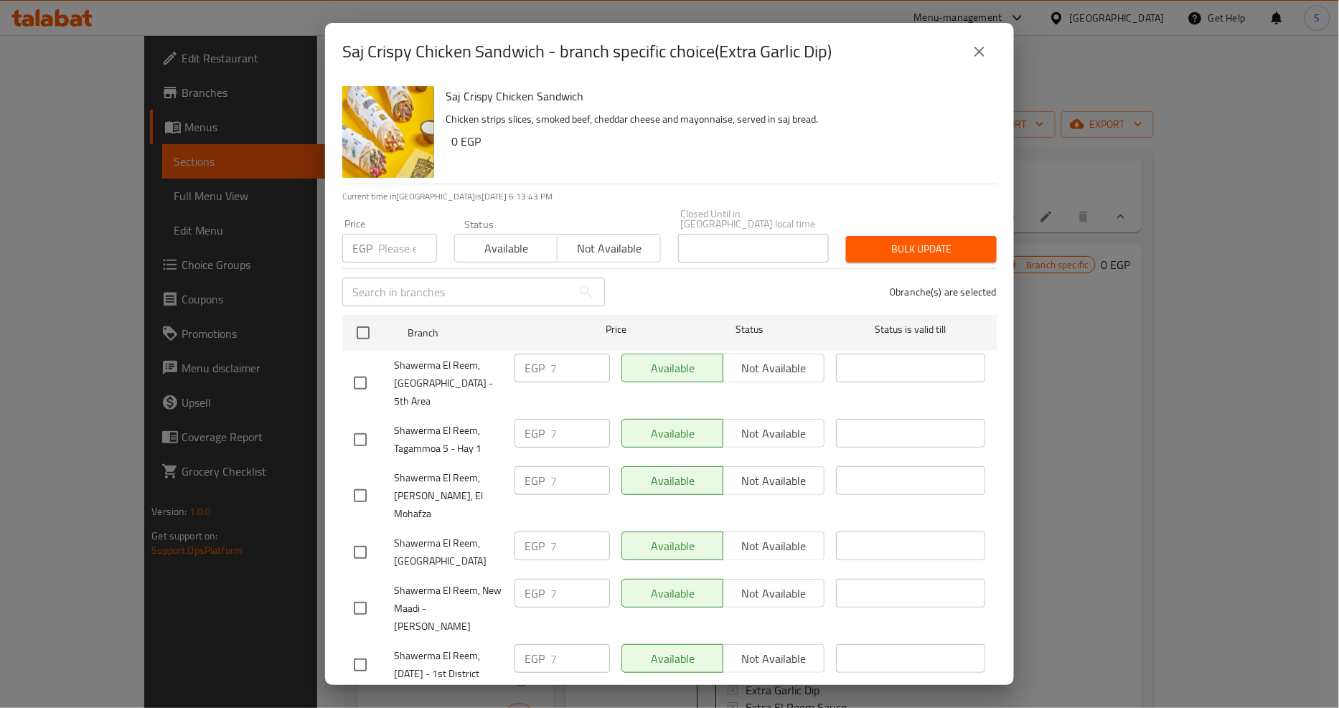
scroll to position [1354, 0]
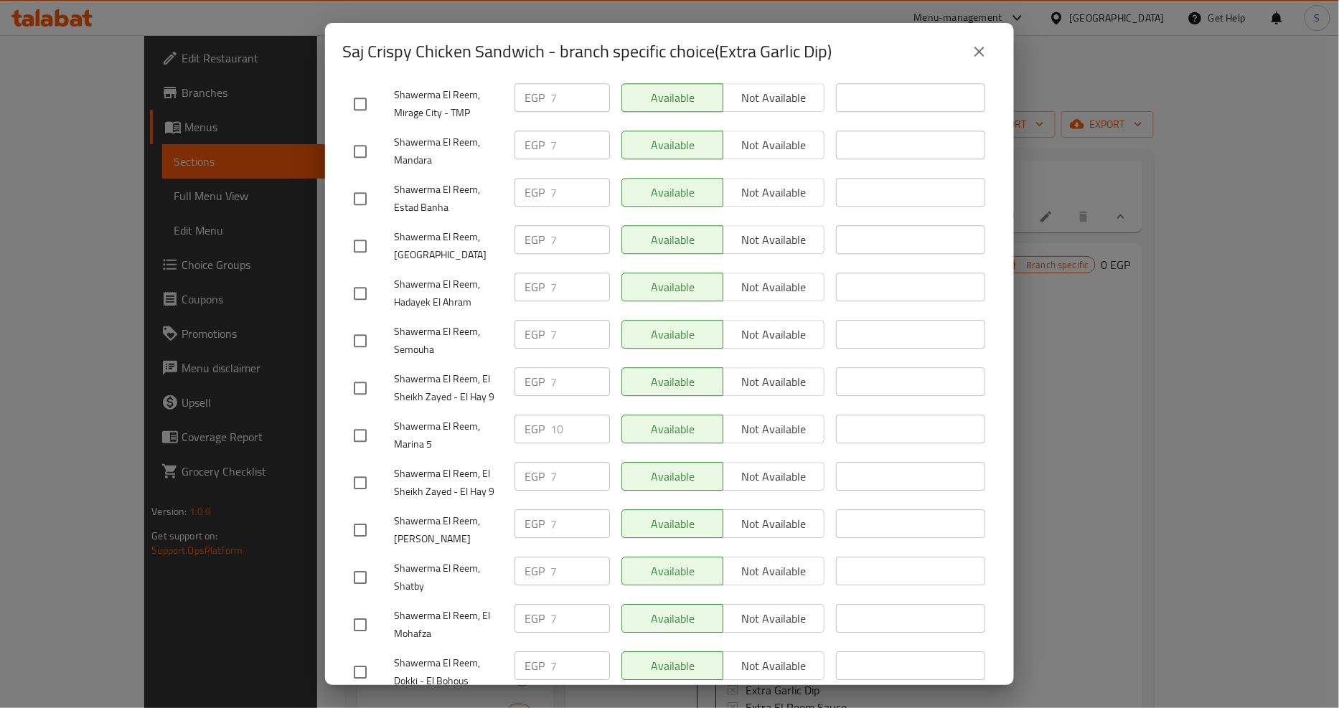
click at [986, 53] on icon "close" at bounding box center [979, 51] width 17 height 17
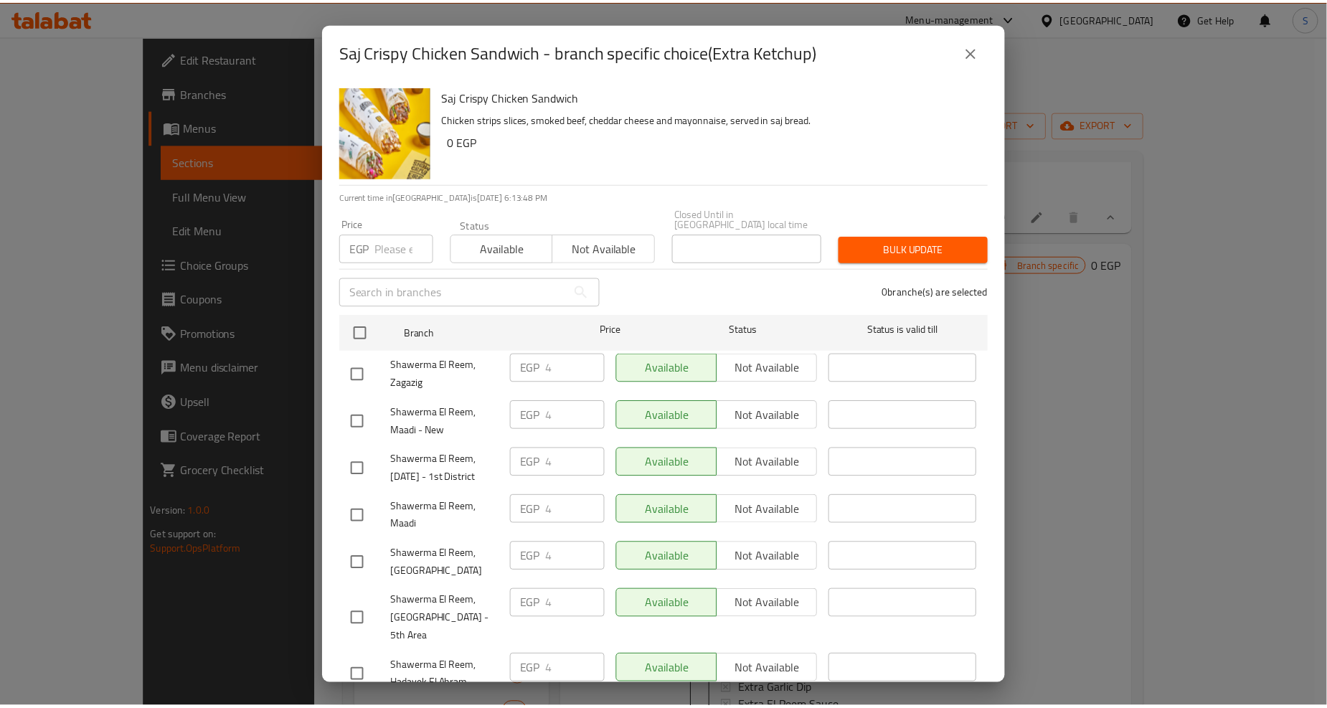
scroll to position [944, 0]
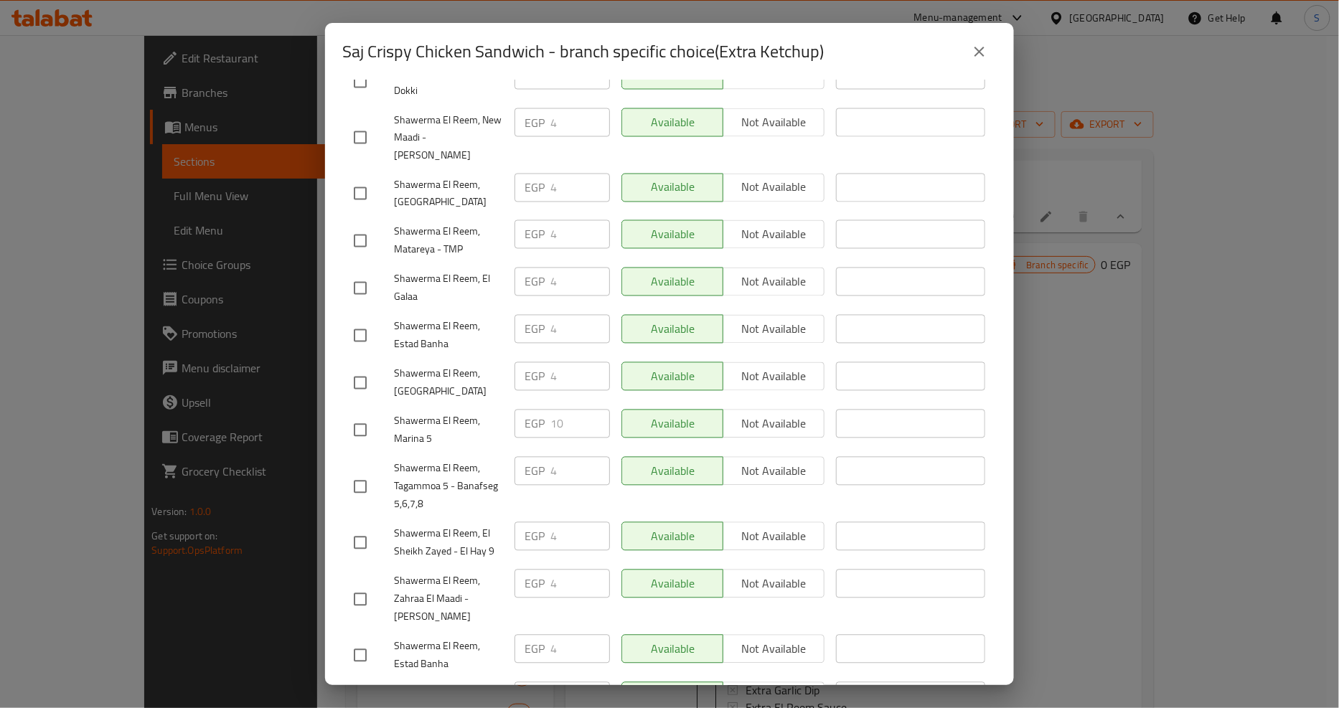
click at [977, 55] on icon "close" at bounding box center [979, 51] width 17 height 17
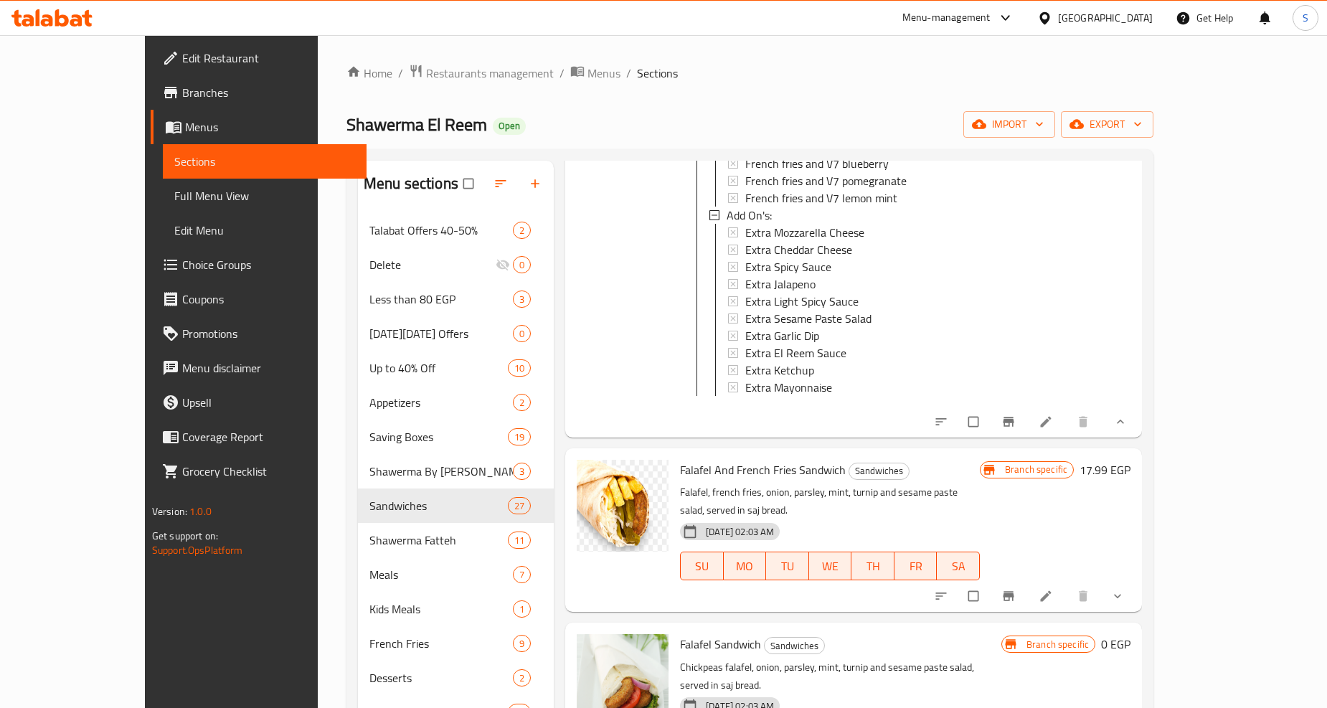
scroll to position [3906, 0]
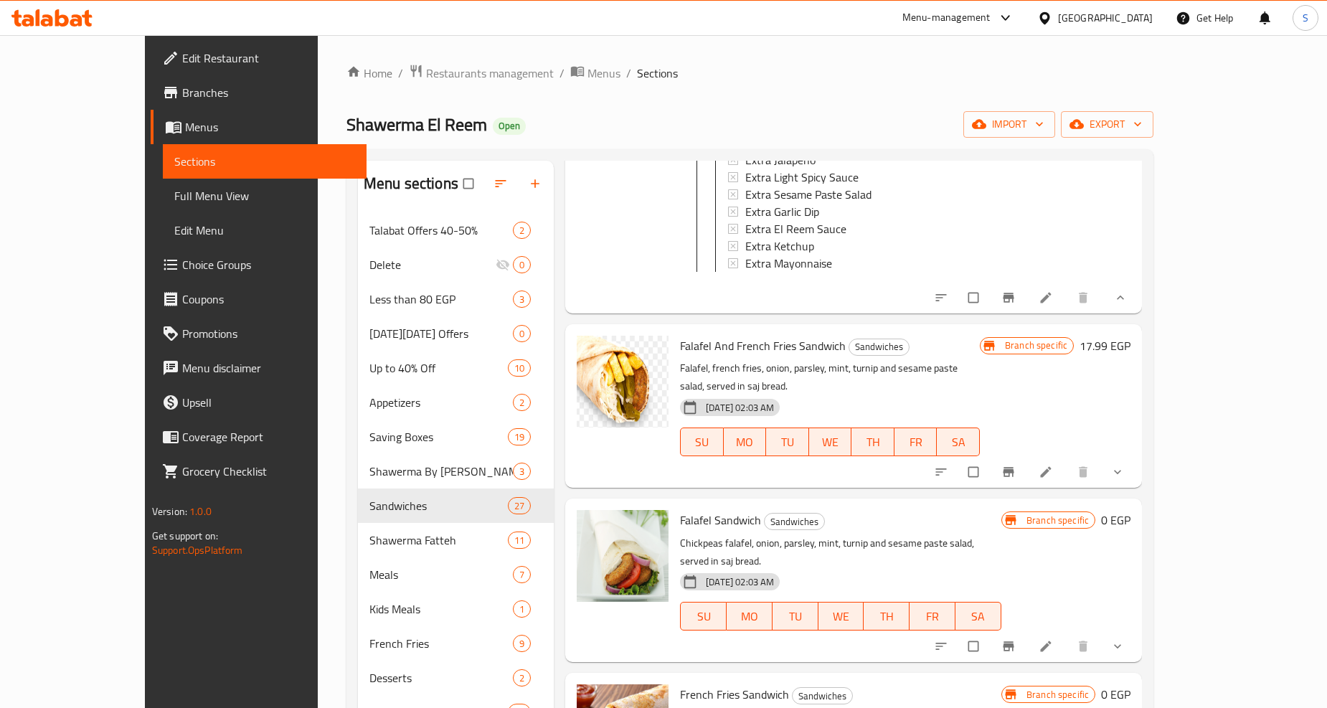
click at [1125, 465] on icon "show more" at bounding box center [1118, 472] width 14 height 14
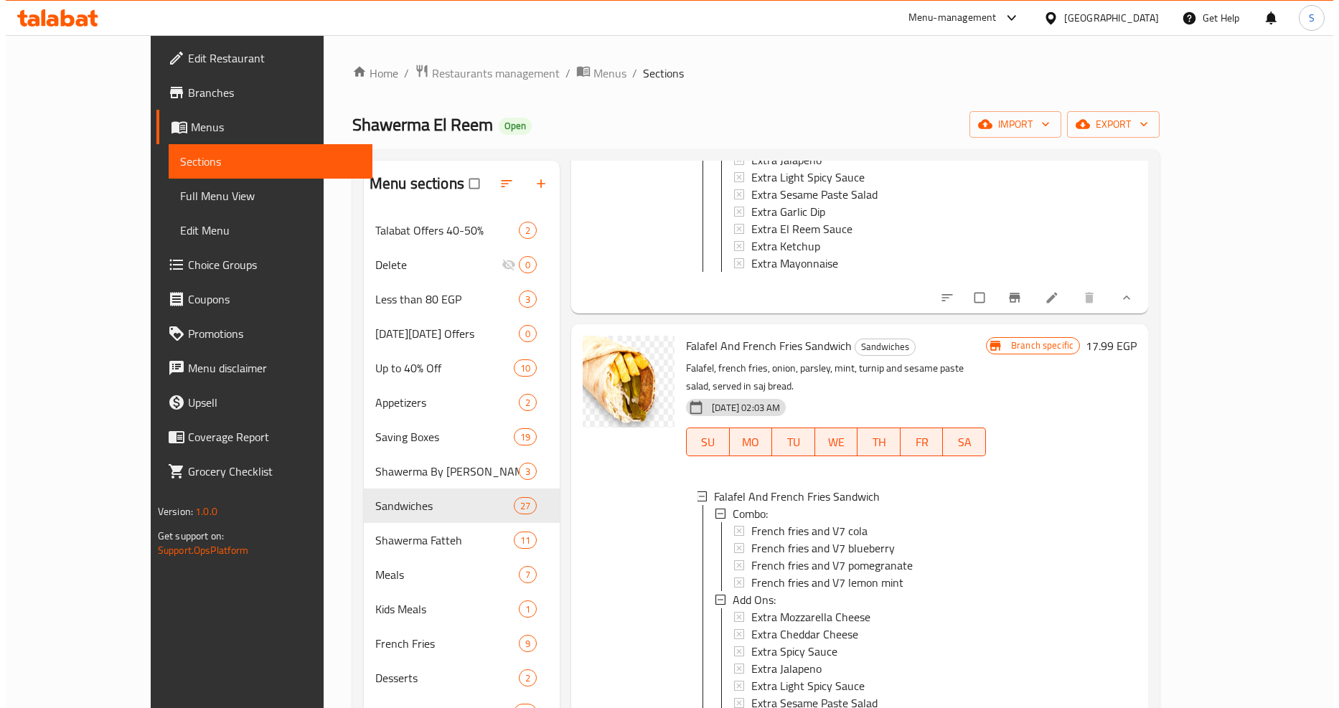
scroll to position [3985, 0]
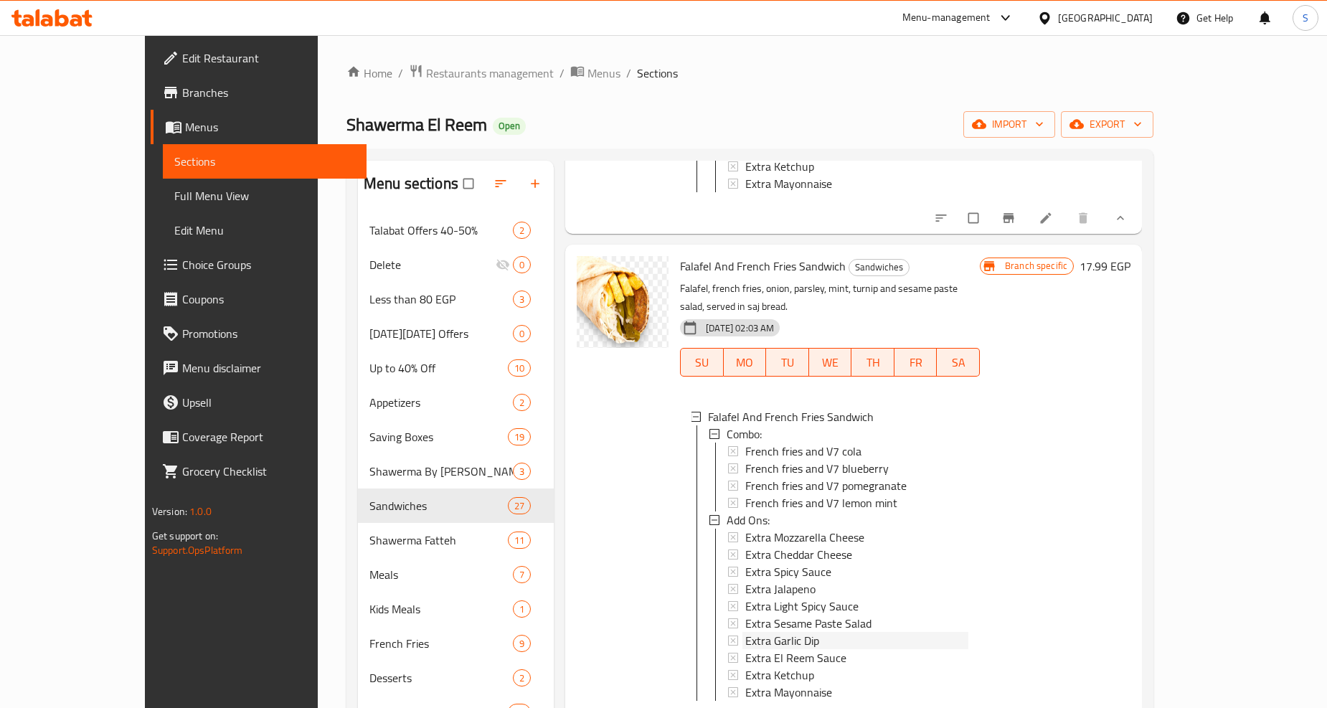
click at [745, 632] on span "Extra Garlic Dip" at bounding box center [782, 640] width 74 height 17
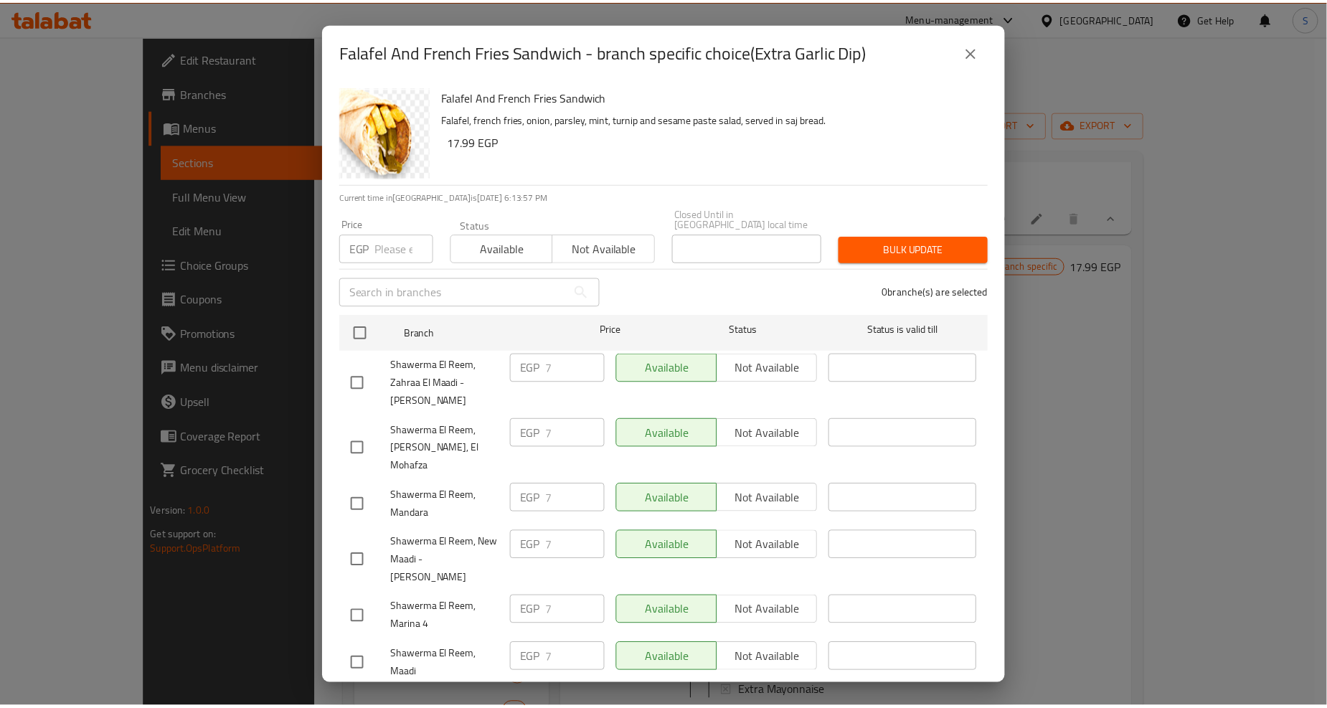
scroll to position [1354, 0]
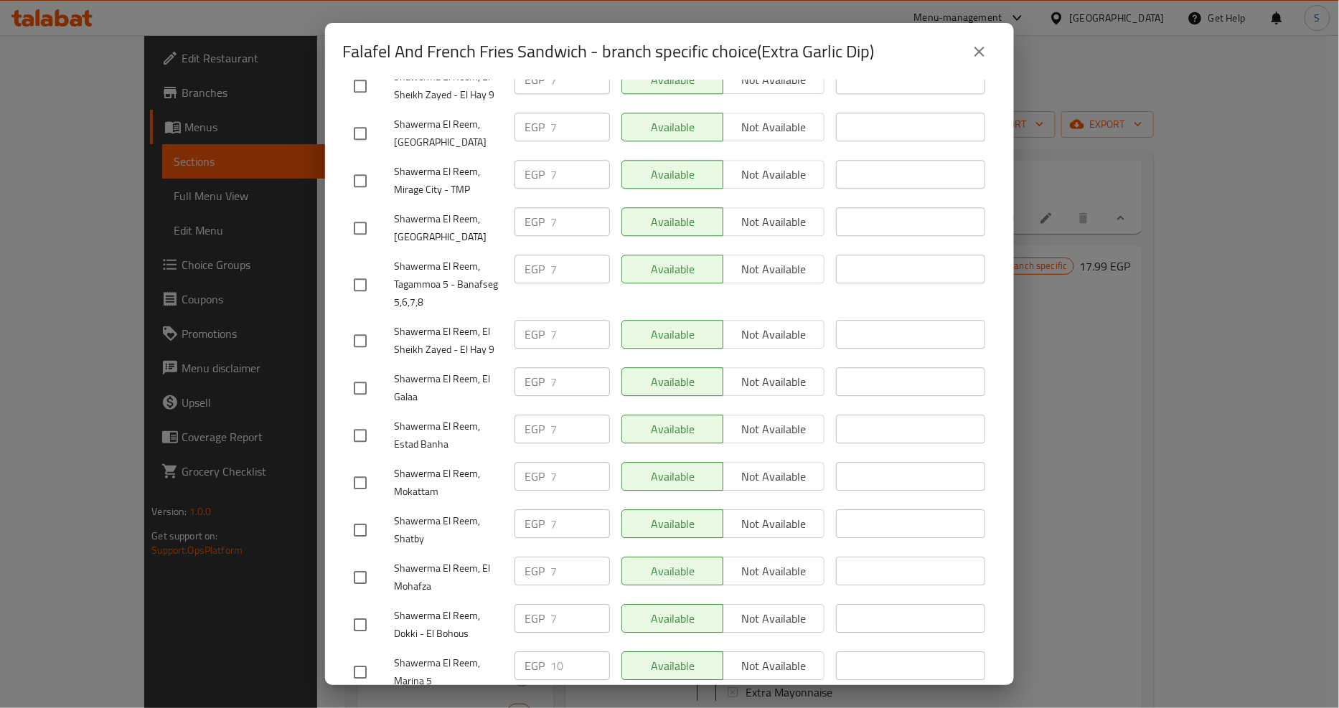
click at [973, 56] on icon "close" at bounding box center [979, 51] width 17 height 17
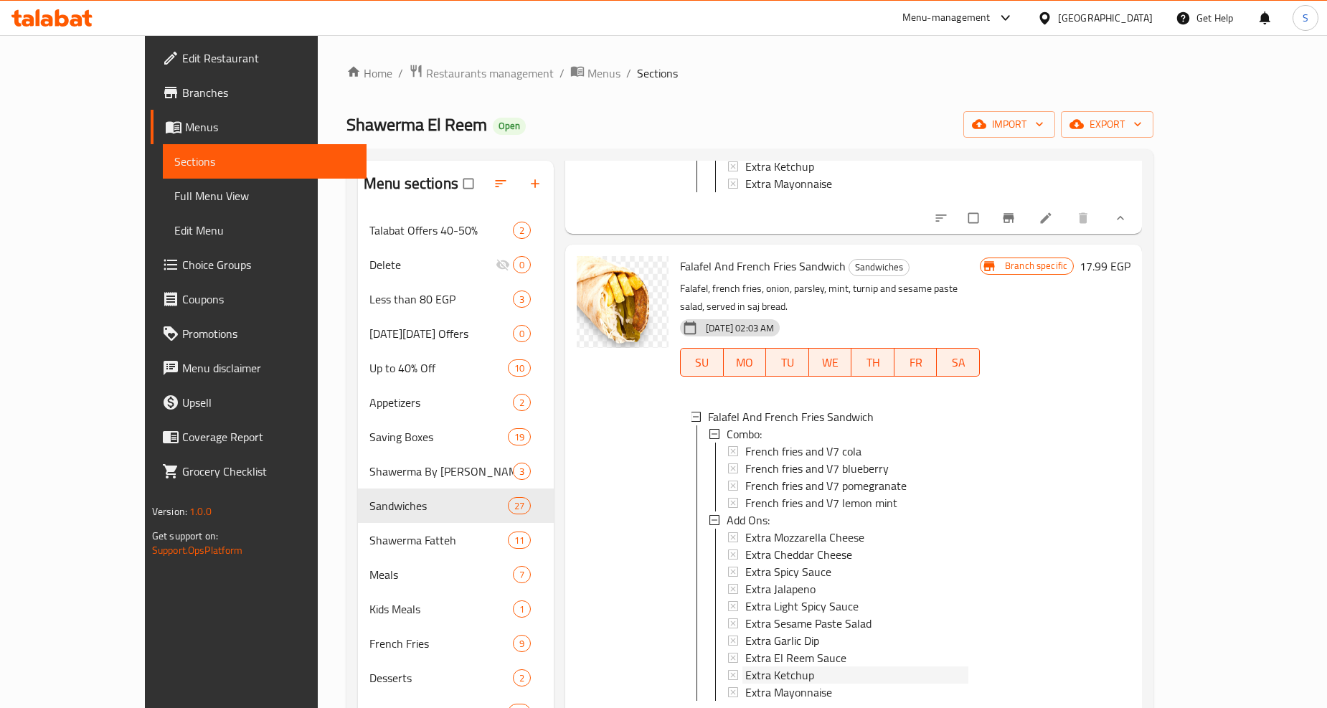
click at [745, 666] on span "Extra Ketchup" at bounding box center [779, 674] width 69 height 17
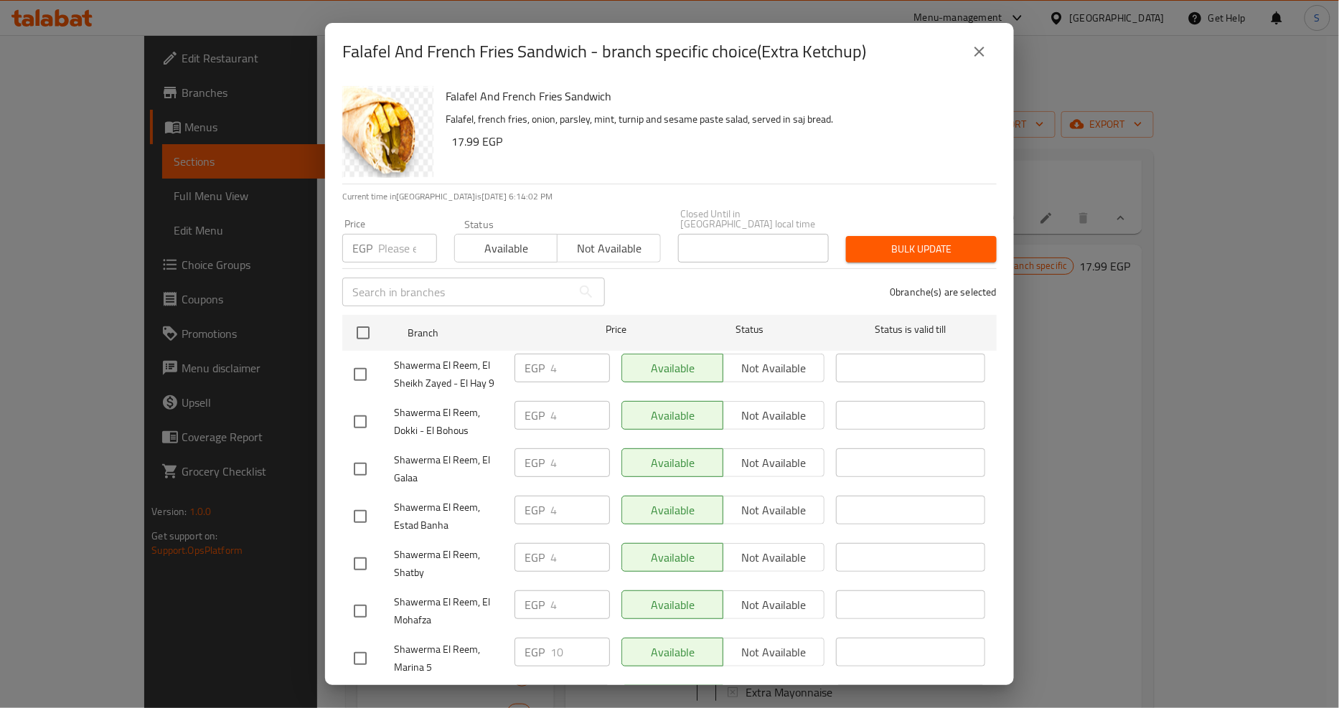
click at [983, 58] on icon "close" at bounding box center [979, 51] width 17 height 17
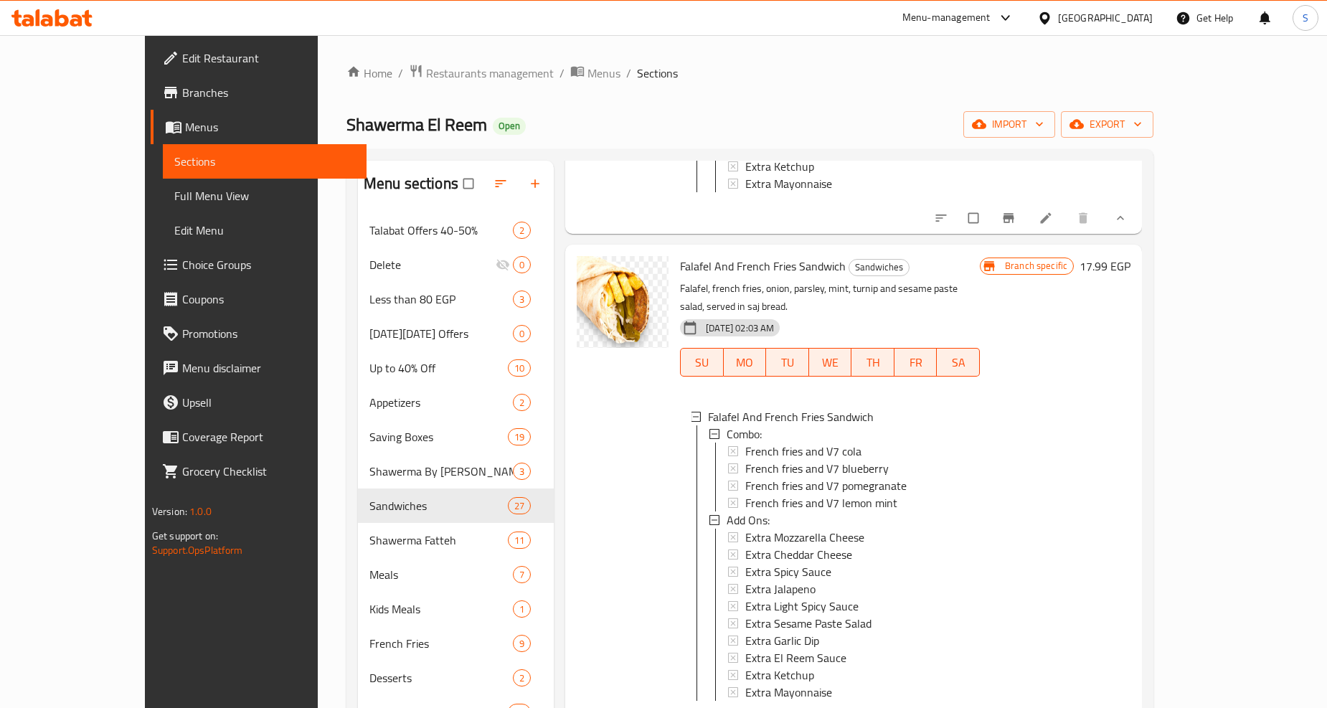
scroll to position [4305, 0]
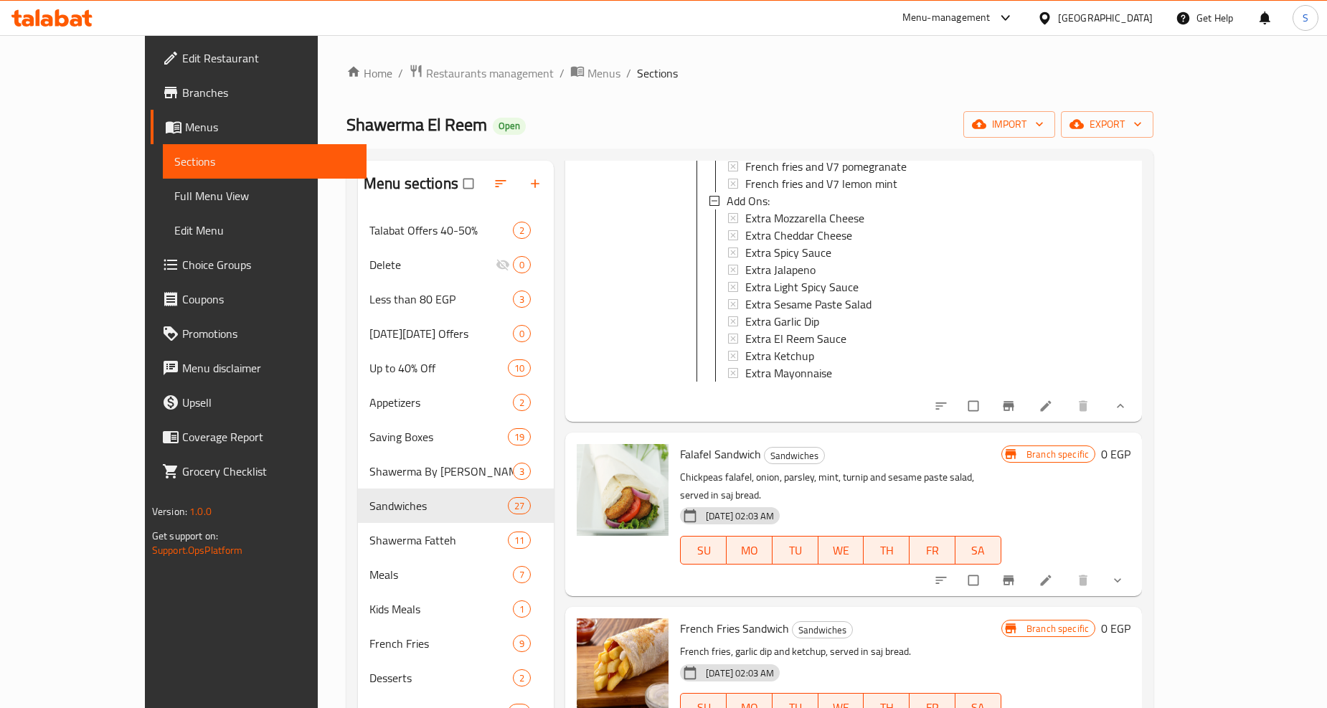
click at [1125, 573] on icon "show more" at bounding box center [1118, 580] width 14 height 14
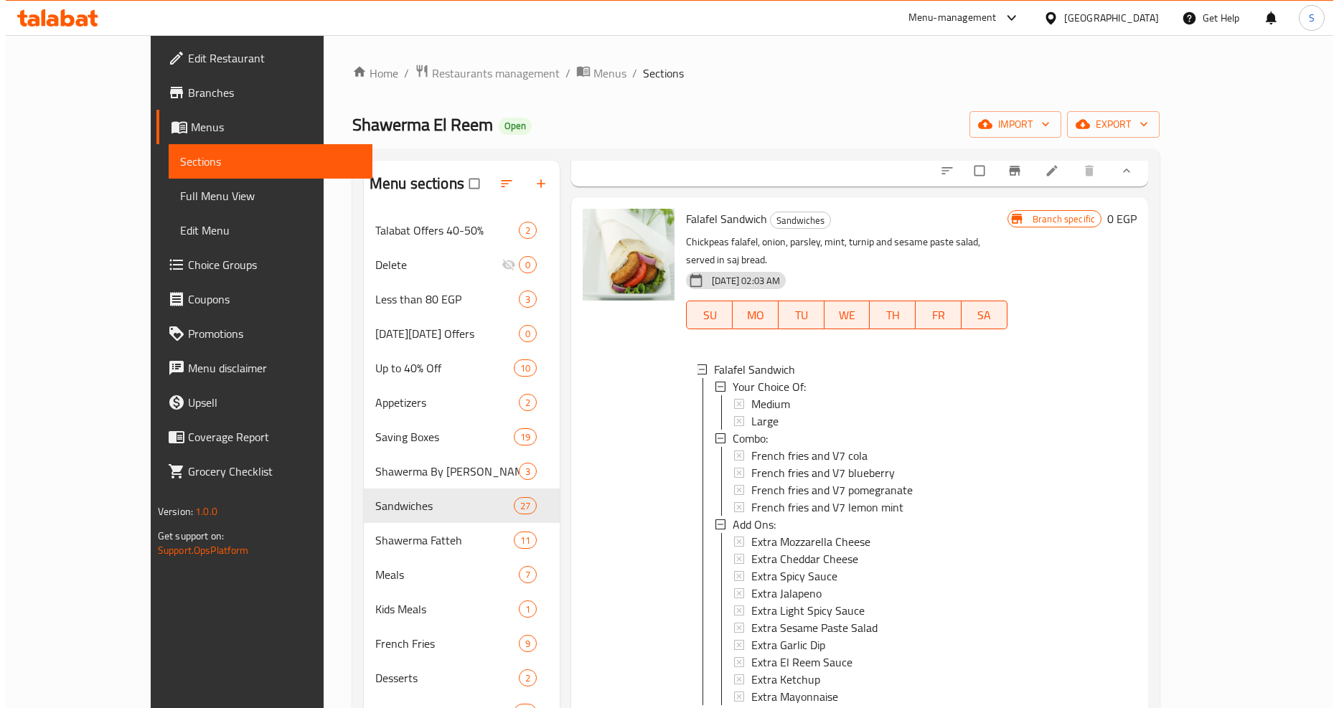
scroll to position [4544, 0]
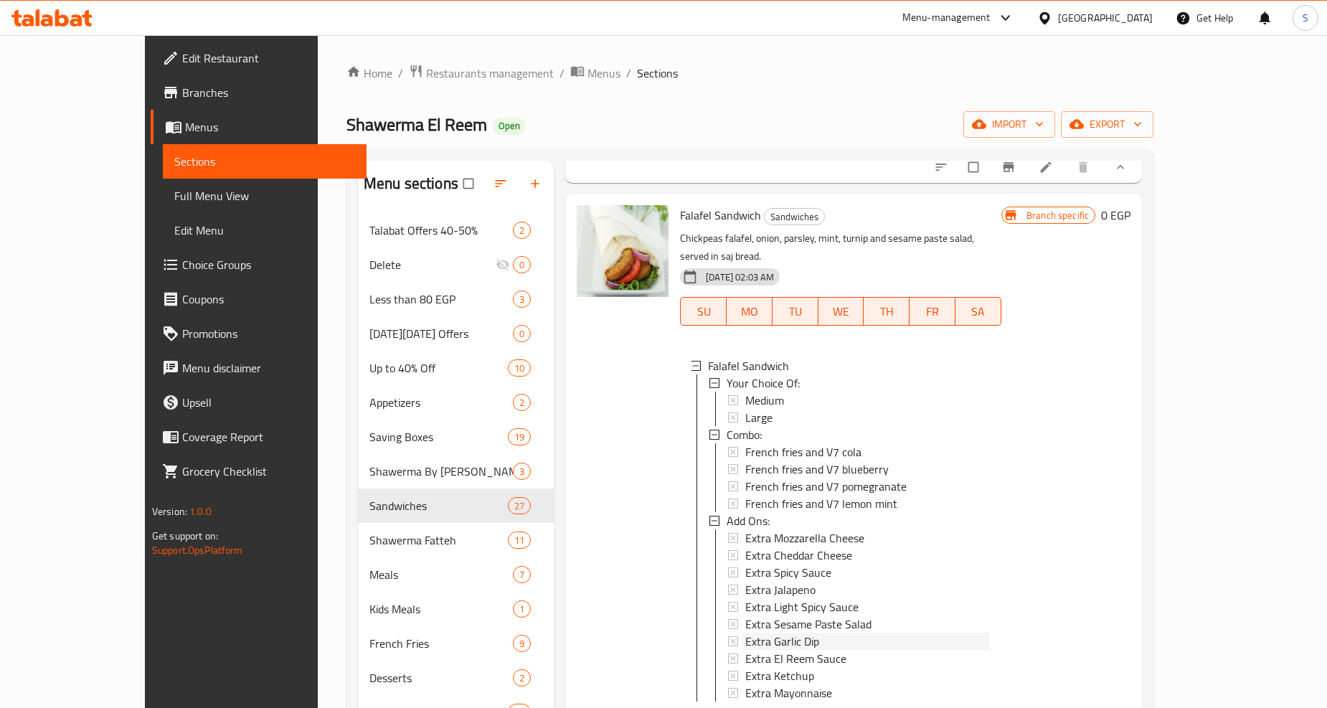
click at [745, 633] on span "Extra Garlic Dip" at bounding box center [782, 641] width 74 height 17
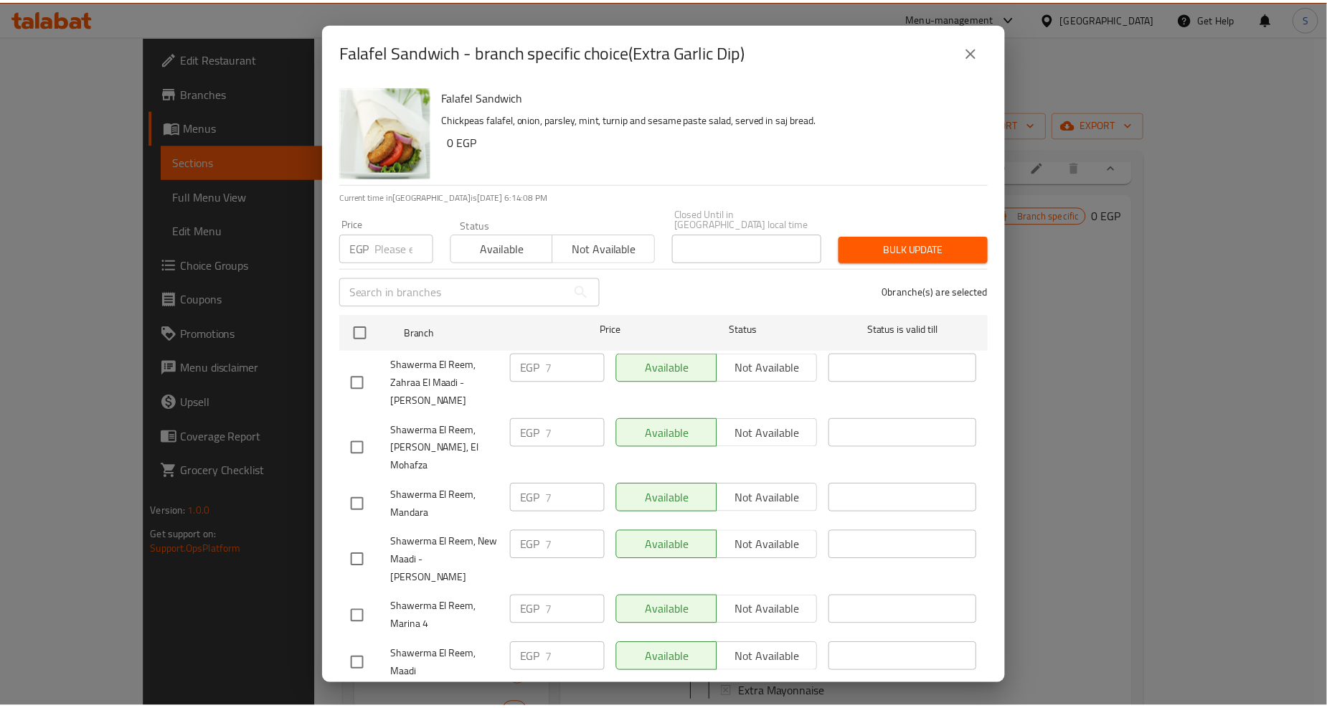
scroll to position [1354, 0]
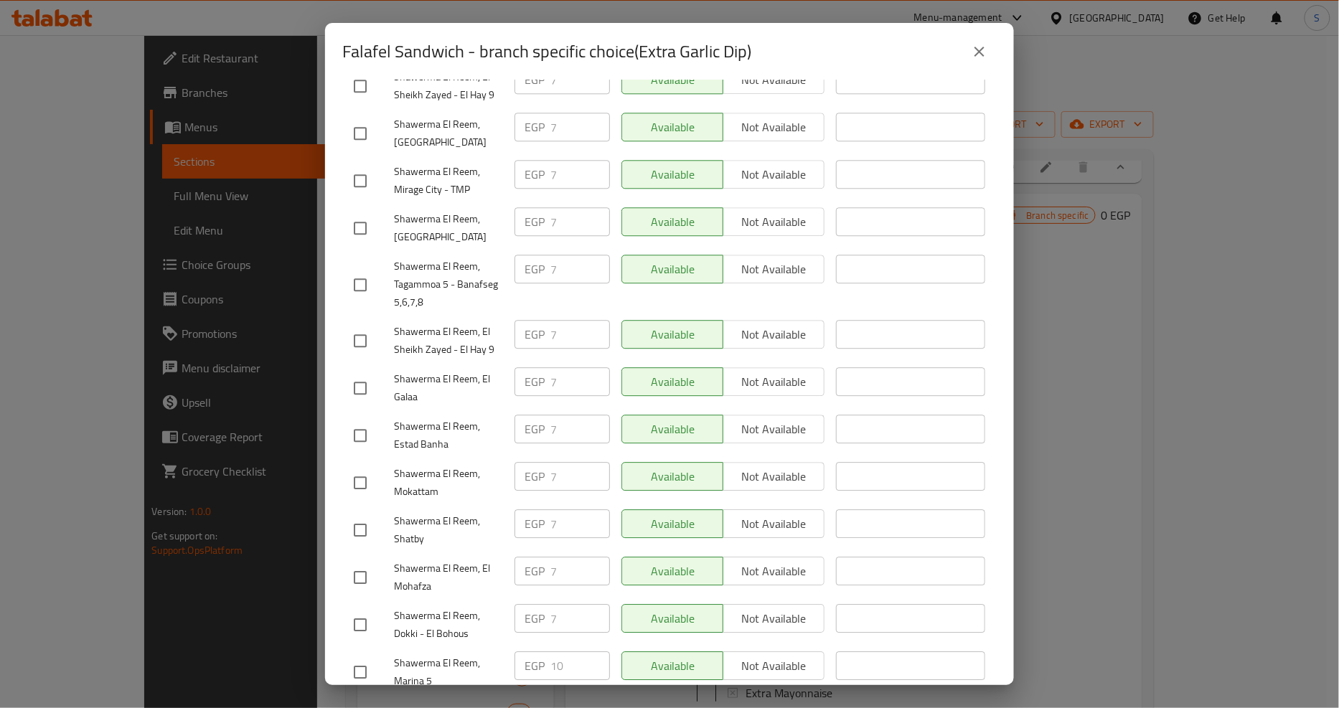
click at [980, 58] on icon "close" at bounding box center [979, 51] width 17 height 17
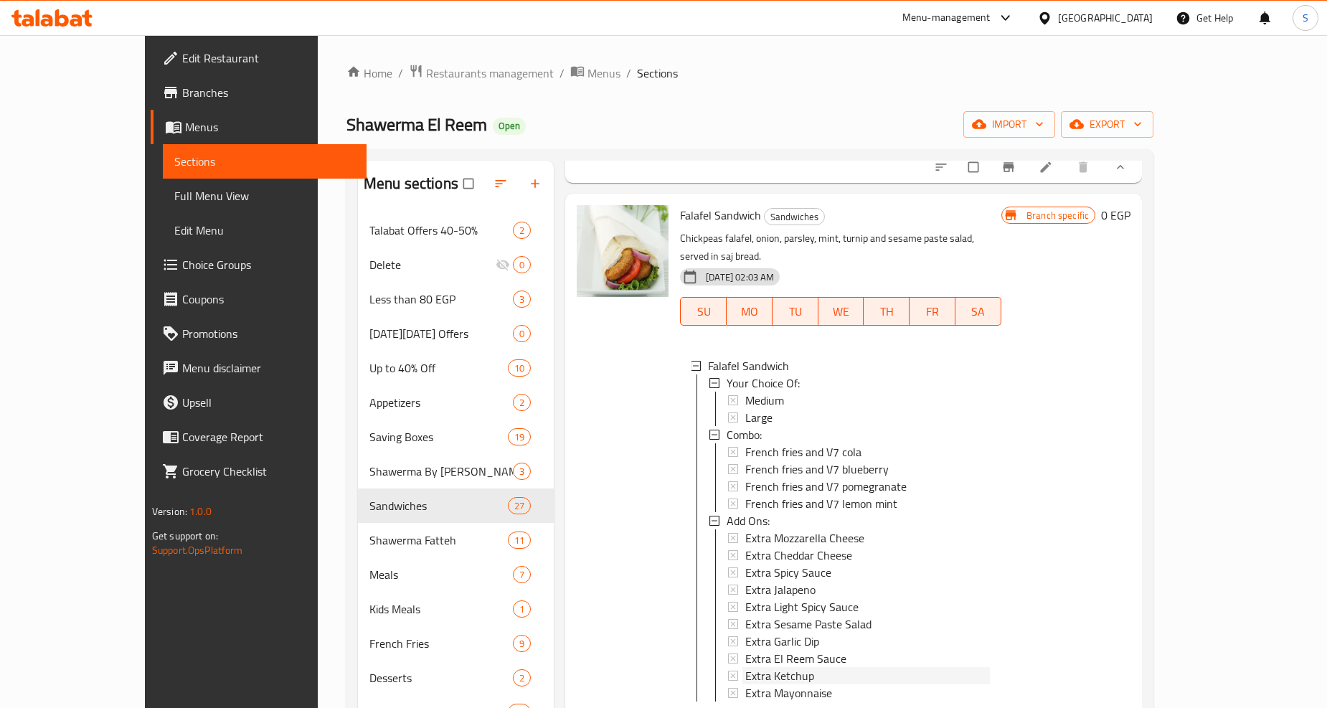
click at [752, 667] on span "Extra Ketchup" at bounding box center [779, 675] width 69 height 17
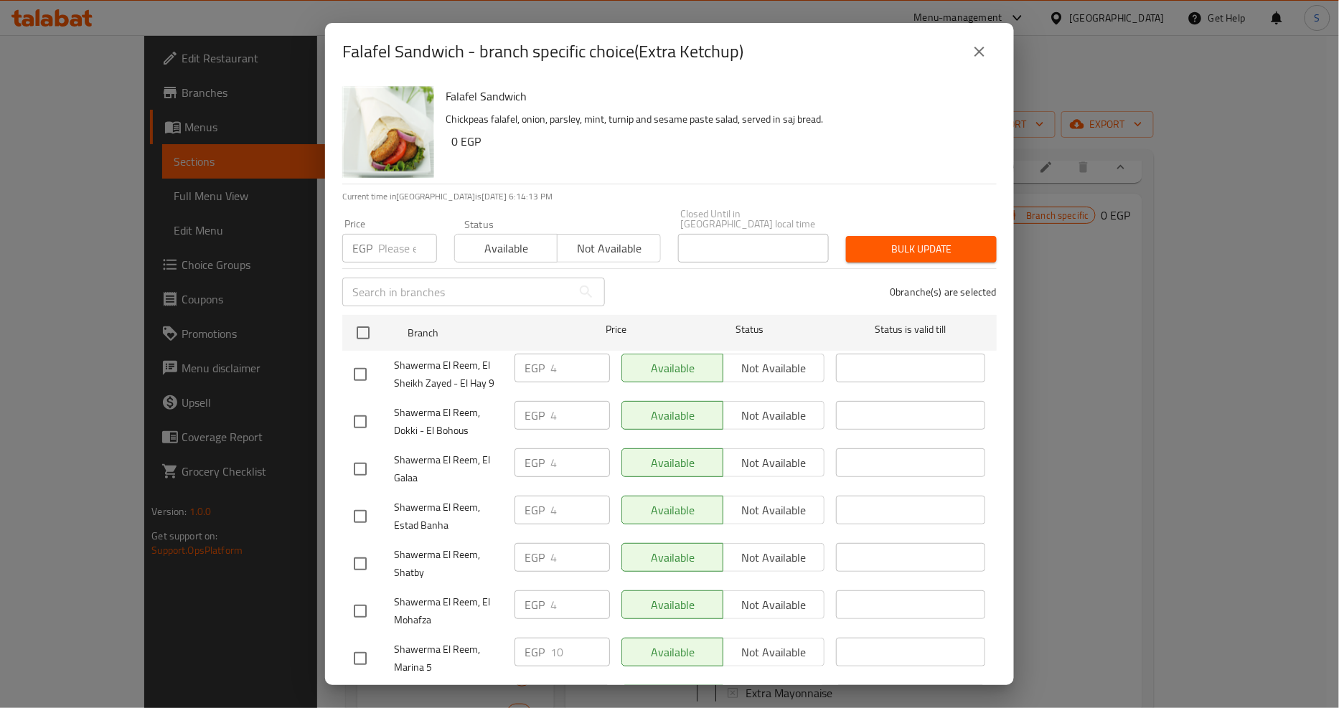
click at [981, 49] on icon "close" at bounding box center [979, 52] width 10 height 10
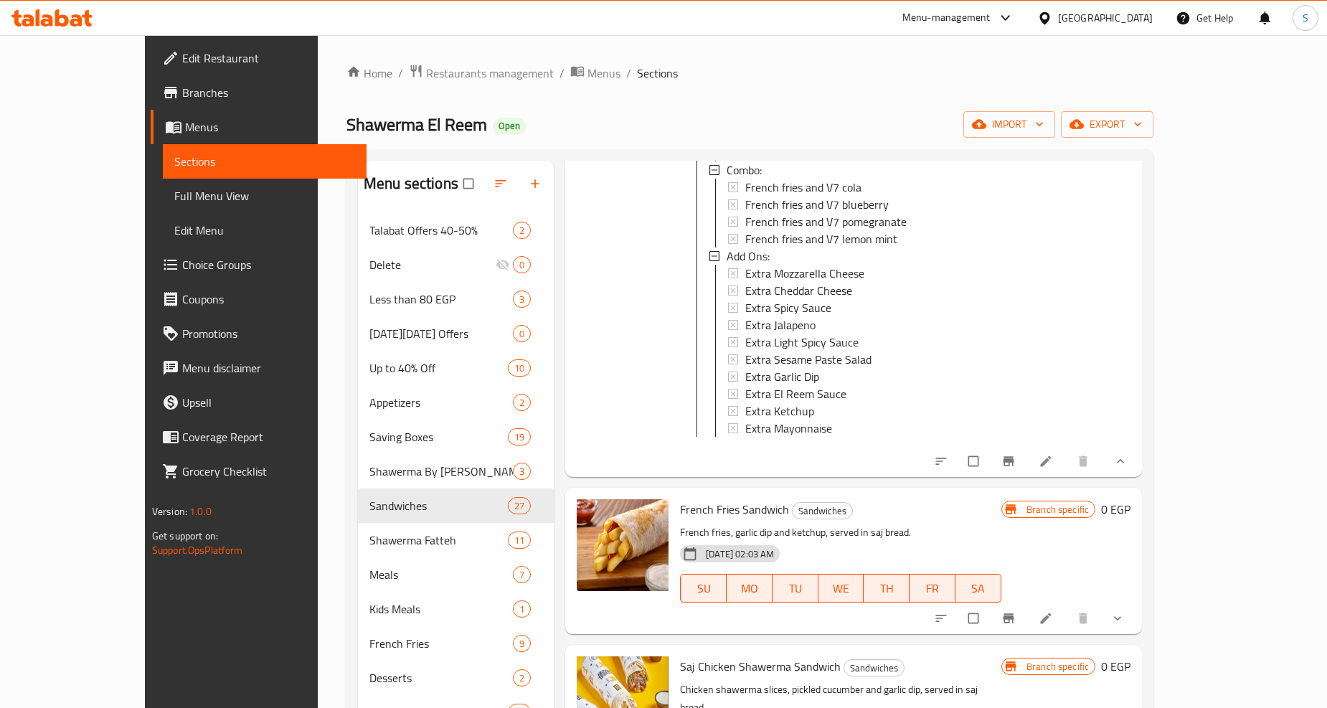
scroll to position [4862, 0]
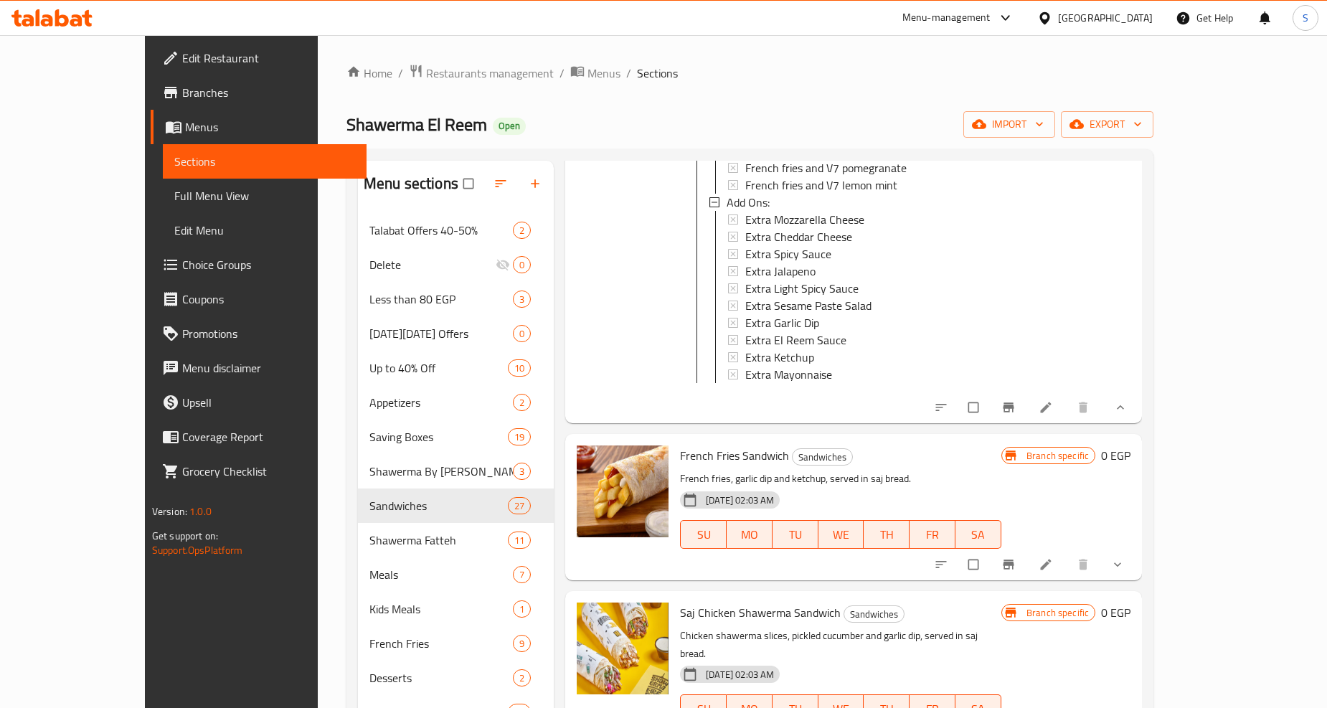
click at [1125, 557] on icon "show more" at bounding box center [1118, 564] width 14 height 14
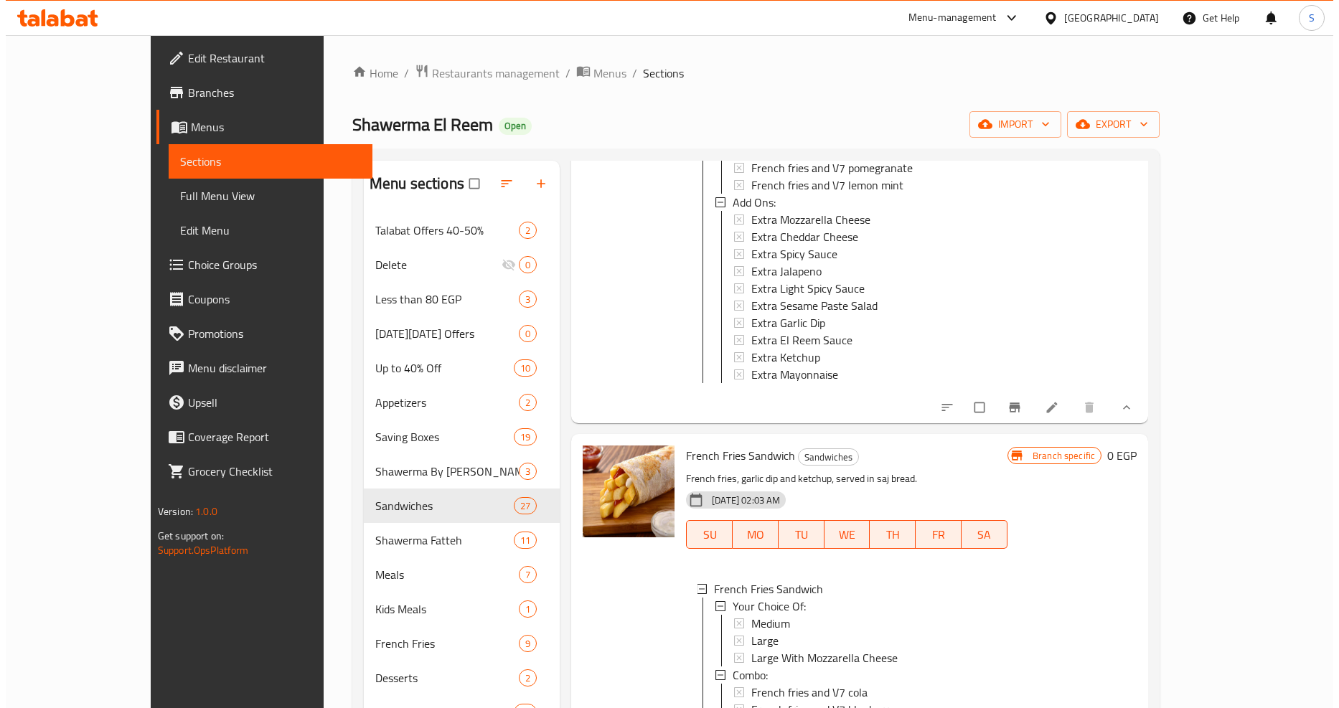
scroll to position [5102, 0]
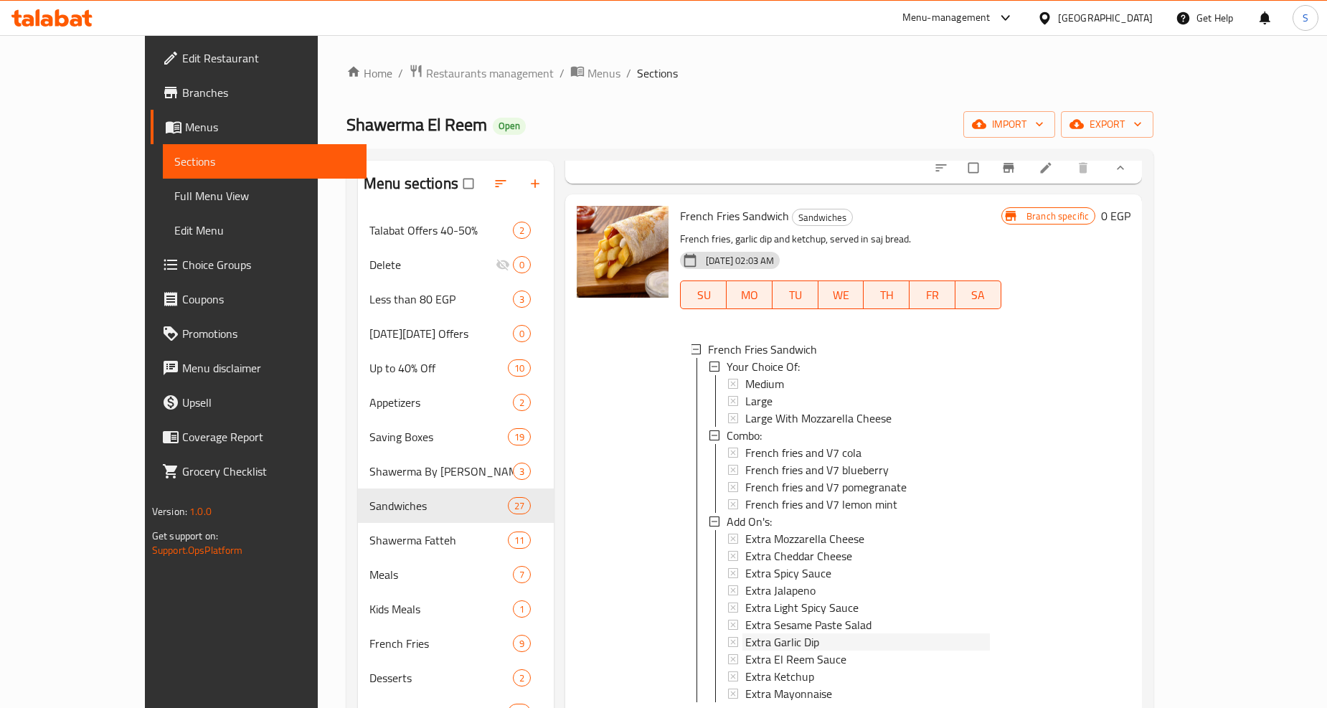
click at [776, 633] on span "Extra Garlic Dip" at bounding box center [782, 641] width 74 height 17
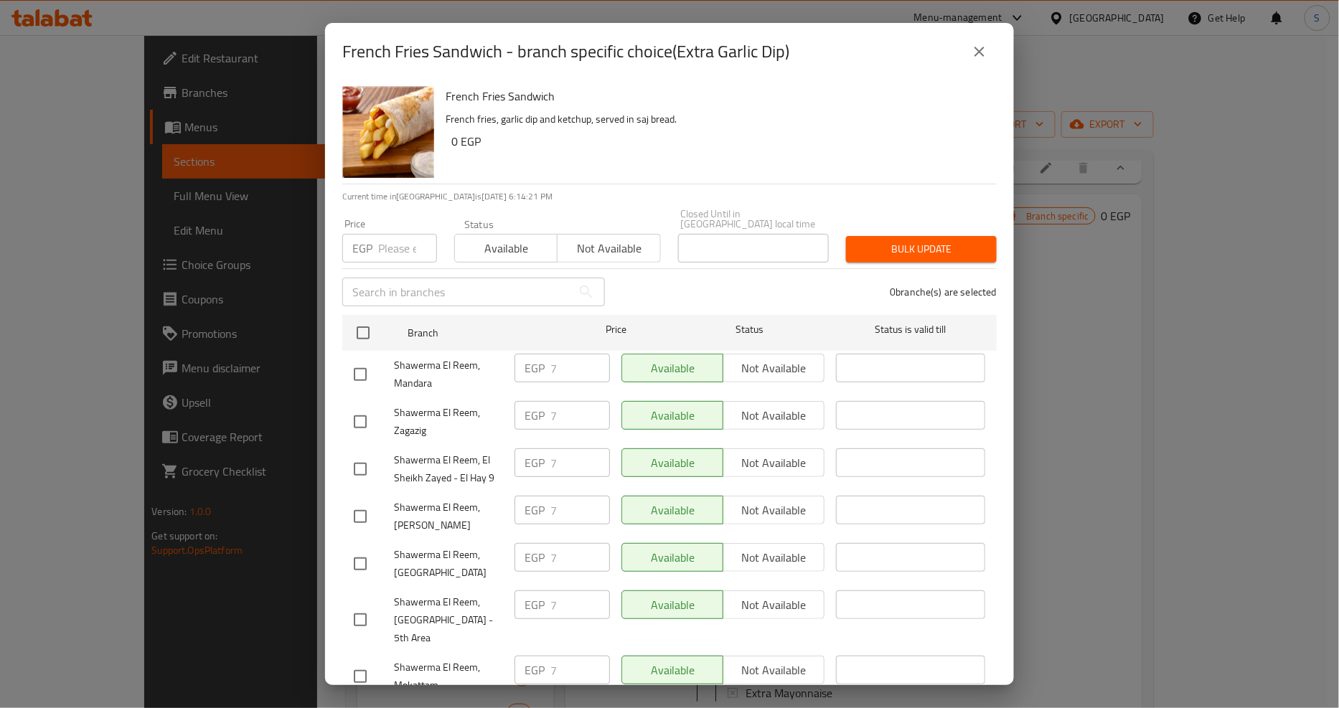
scroll to position [1199, 0]
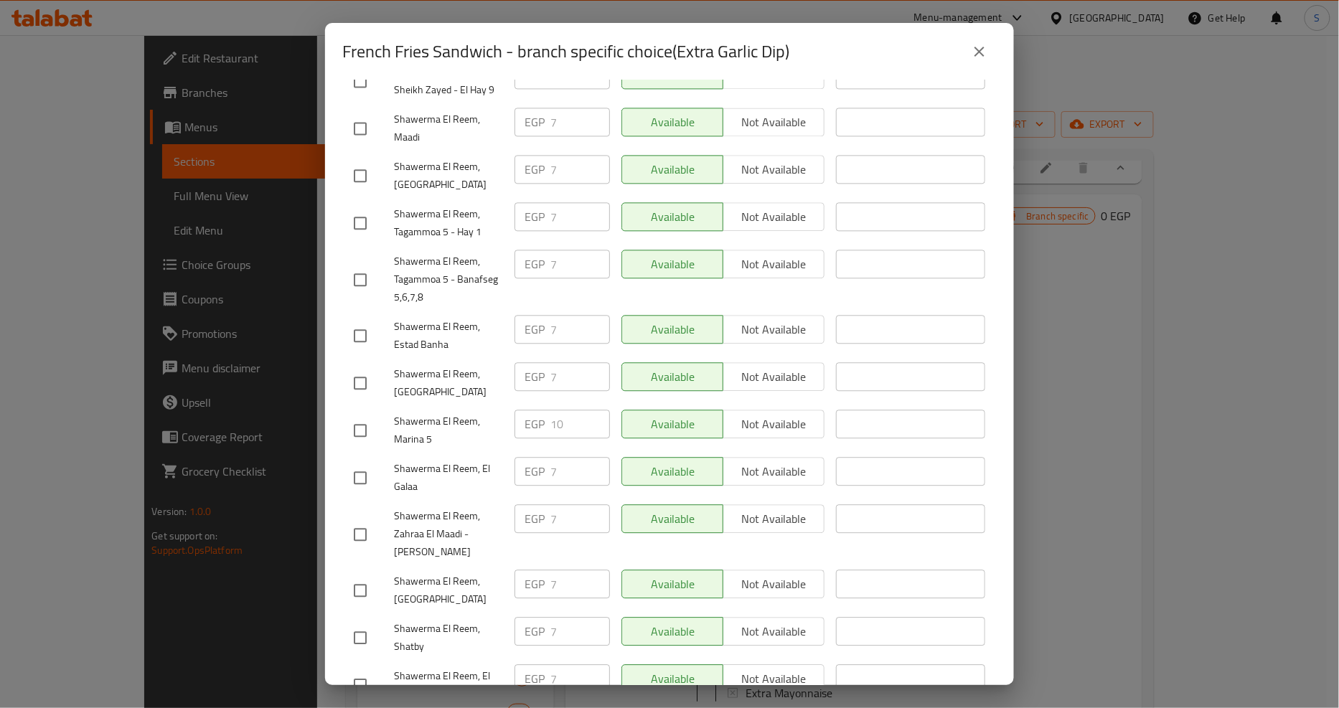
click at [1002, 39] on div "French Fries Sandwich - branch specific choice(Extra Garlic Dip)" at bounding box center [669, 51] width 689 height 57
click at [993, 50] on button "close" at bounding box center [979, 51] width 34 height 34
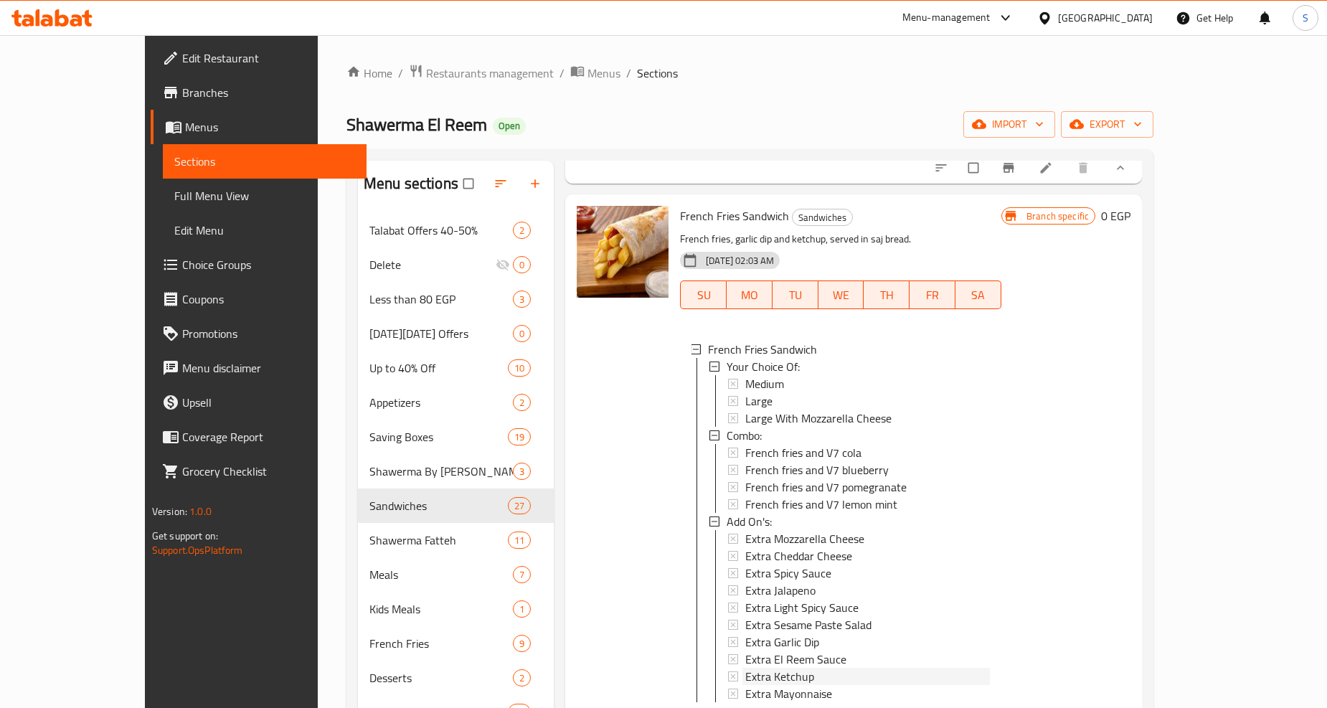
click at [745, 668] on span "Extra Ketchup" at bounding box center [779, 676] width 69 height 17
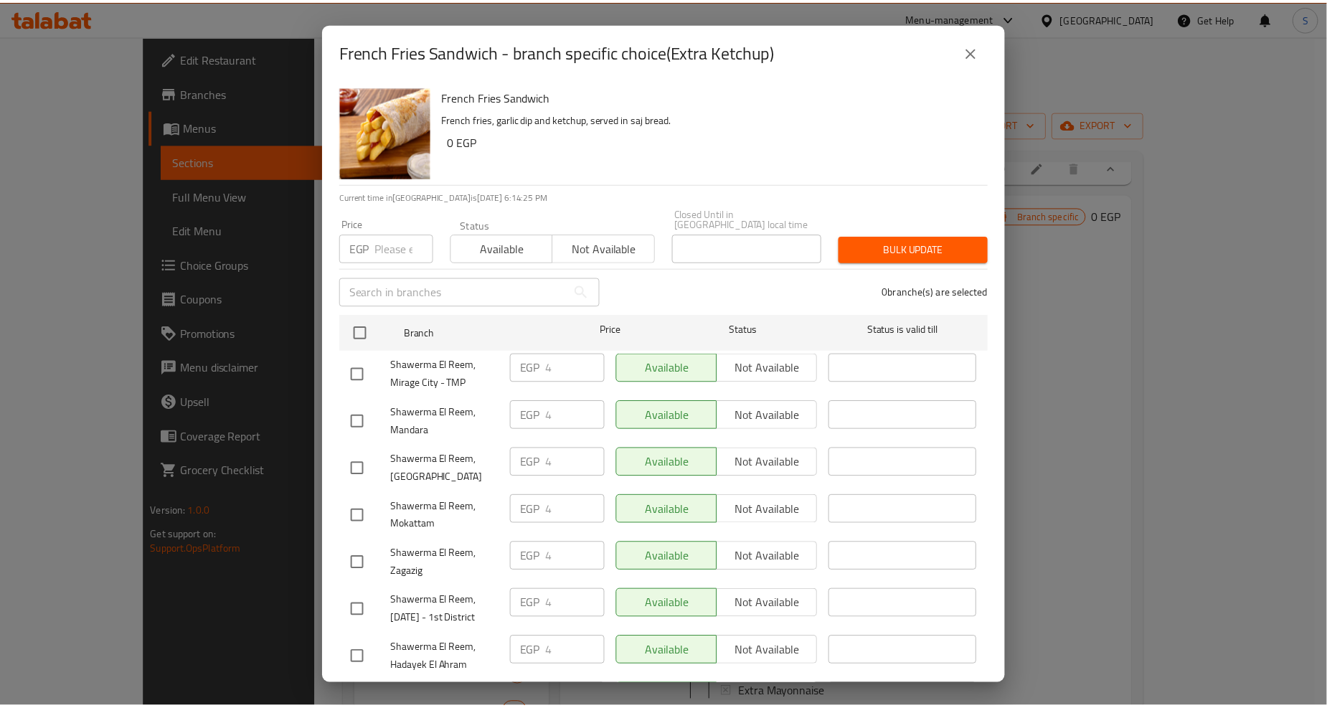
scroll to position [1245, 0]
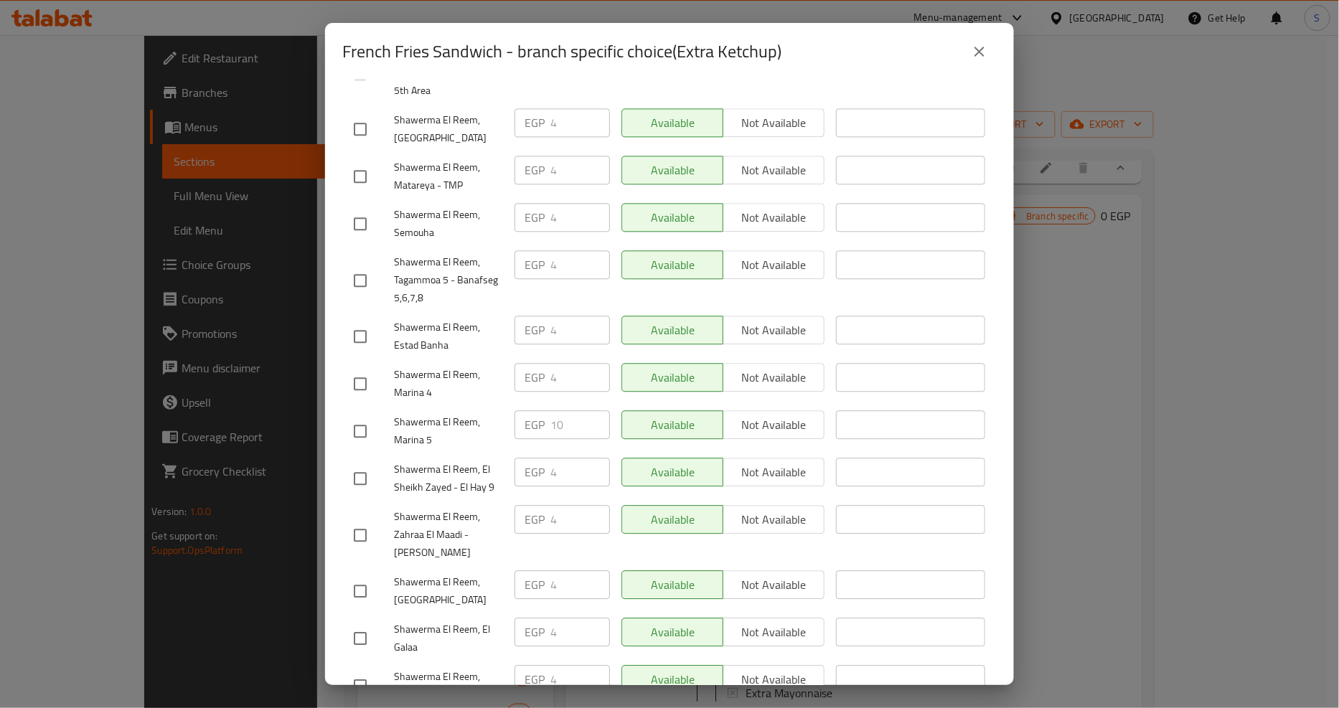
click at [979, 52] on icon "close" at bounding box center [979, 52] width 10 height 10
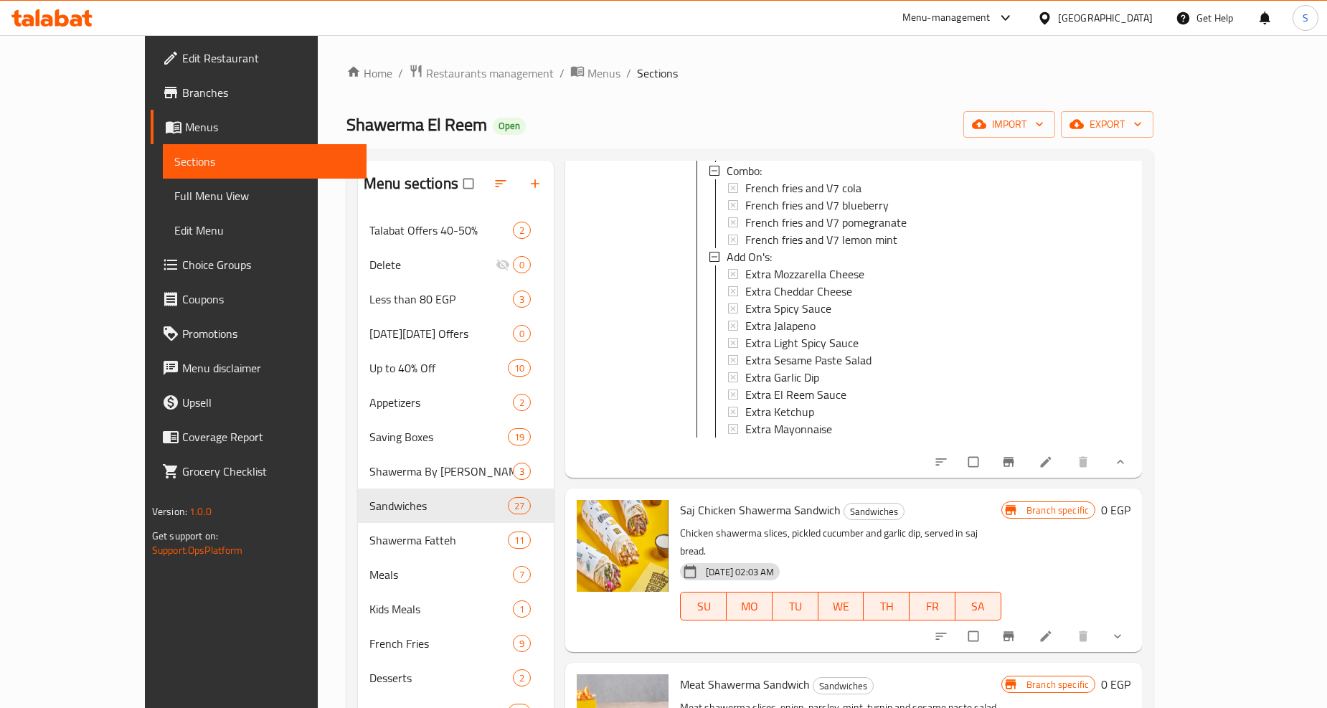
scroll to position [5500, 0]
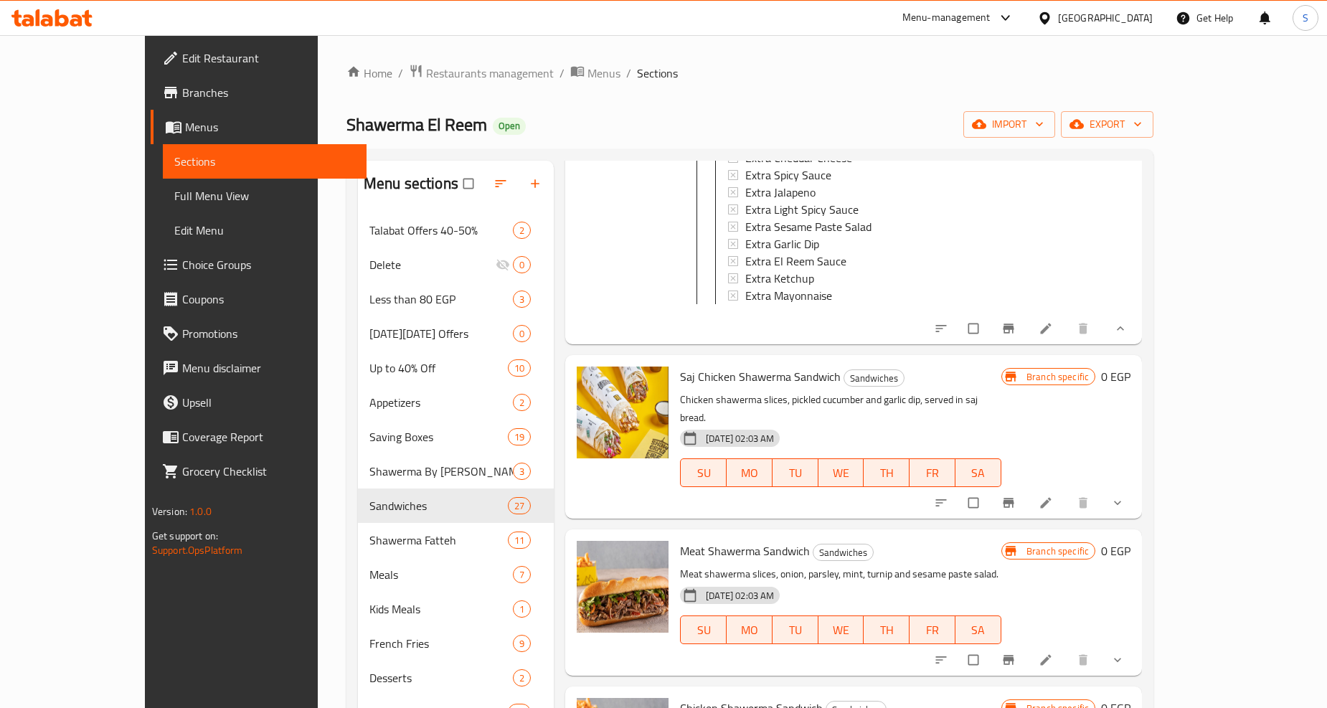
click at [1136, 487] on button "show more" at bounding box center [1119, 503] width 34 height 32
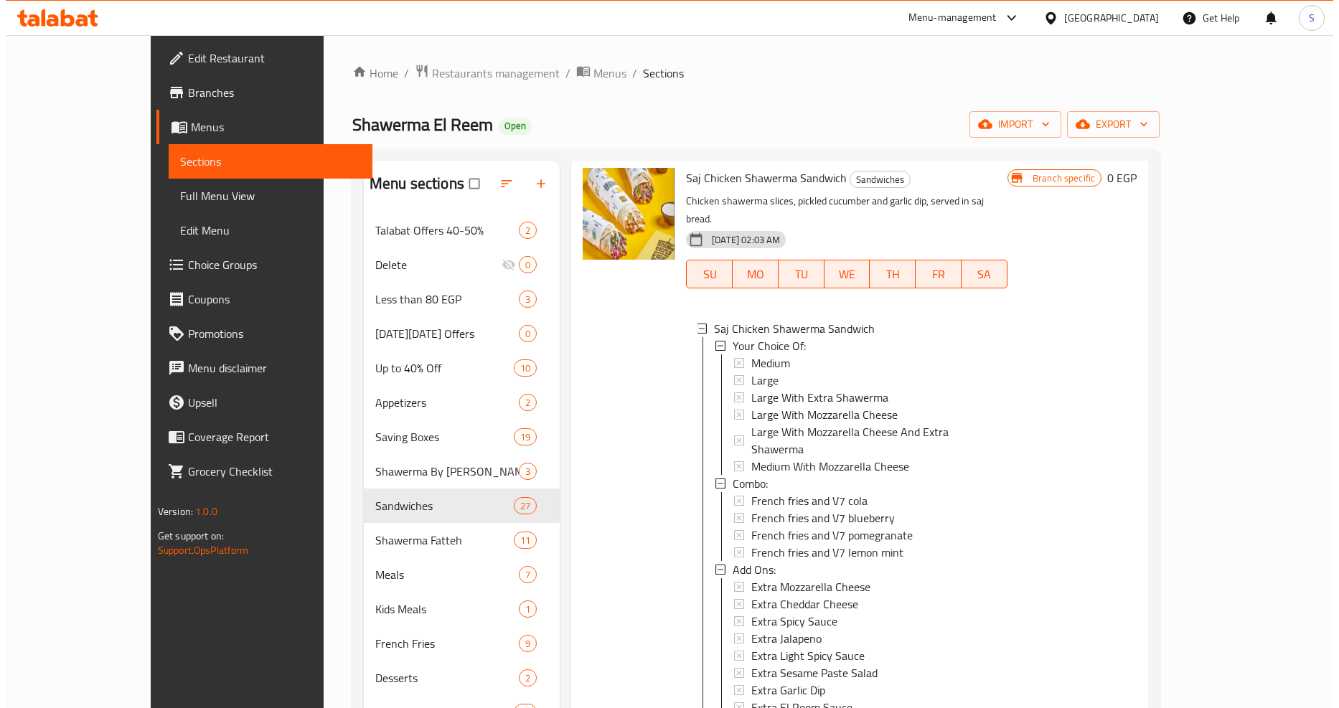
scroll to position [5739, 0]
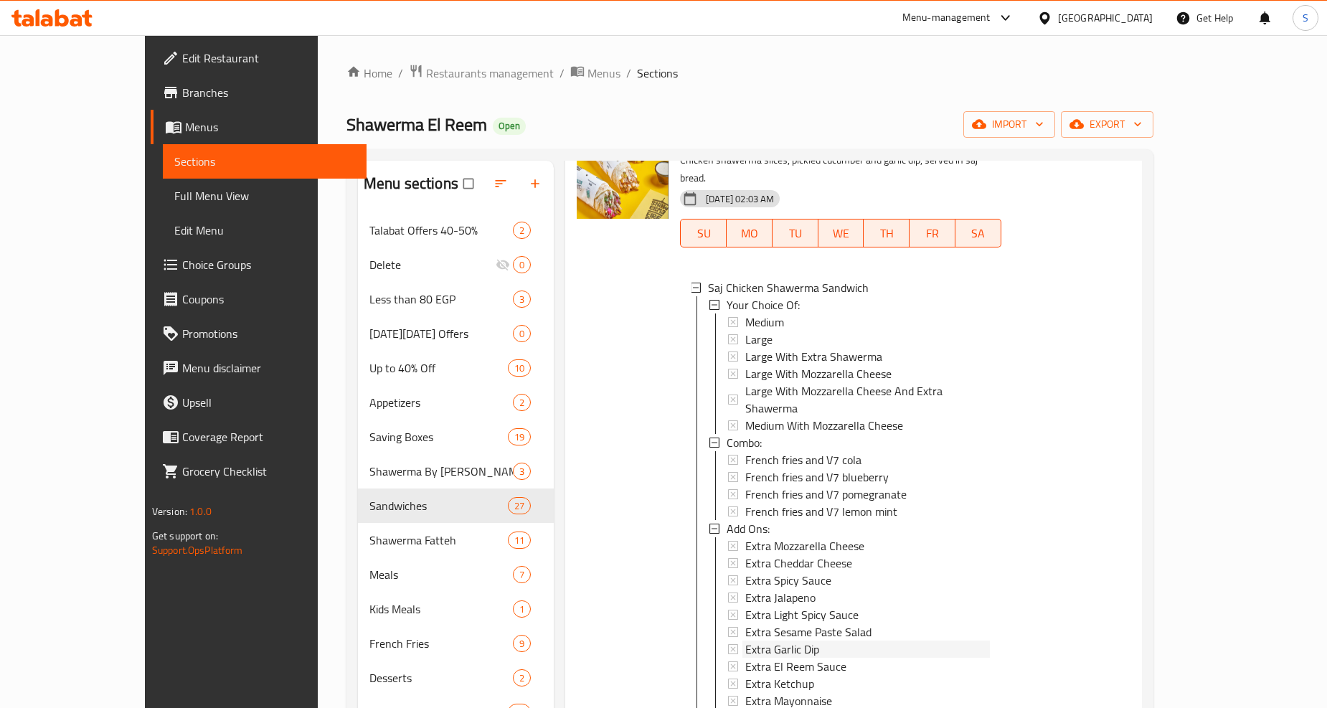
click at [770, 641] on span "Extra Garlic Dip" at bounding box center [782, 649] width 74 height 17
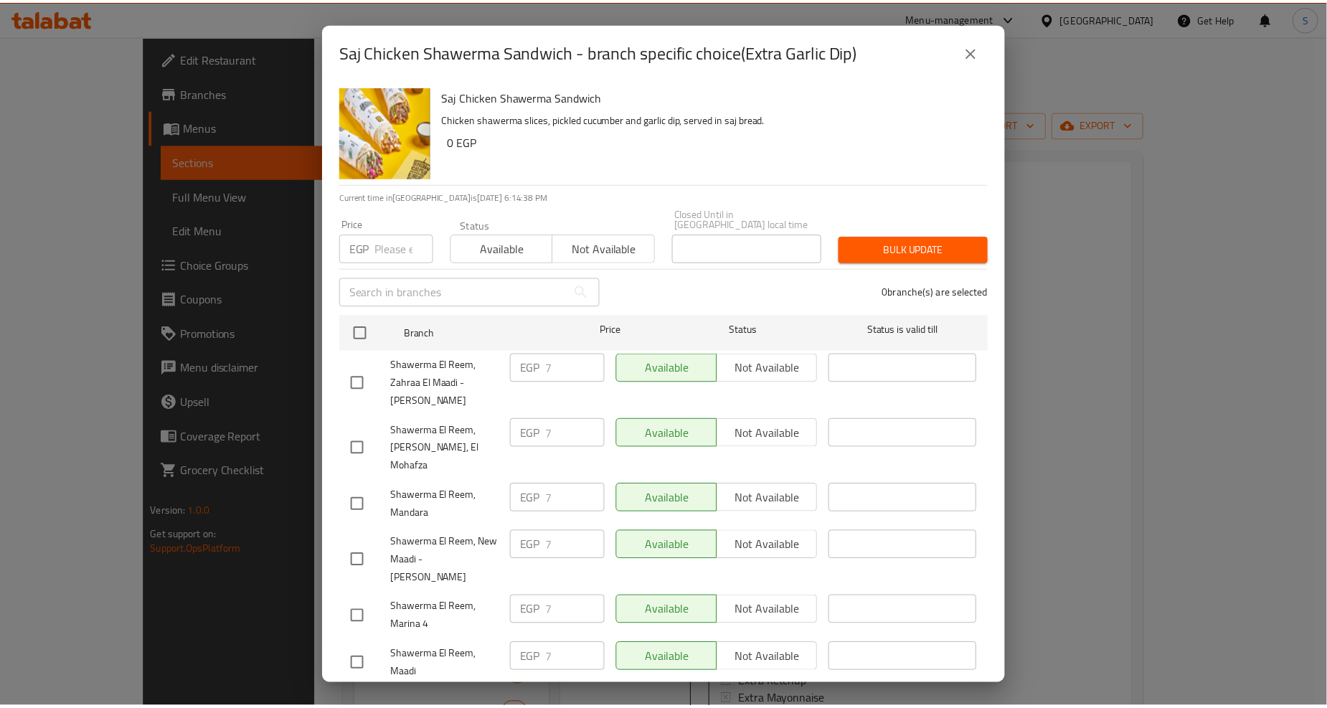
scroll to position [1354, 0]
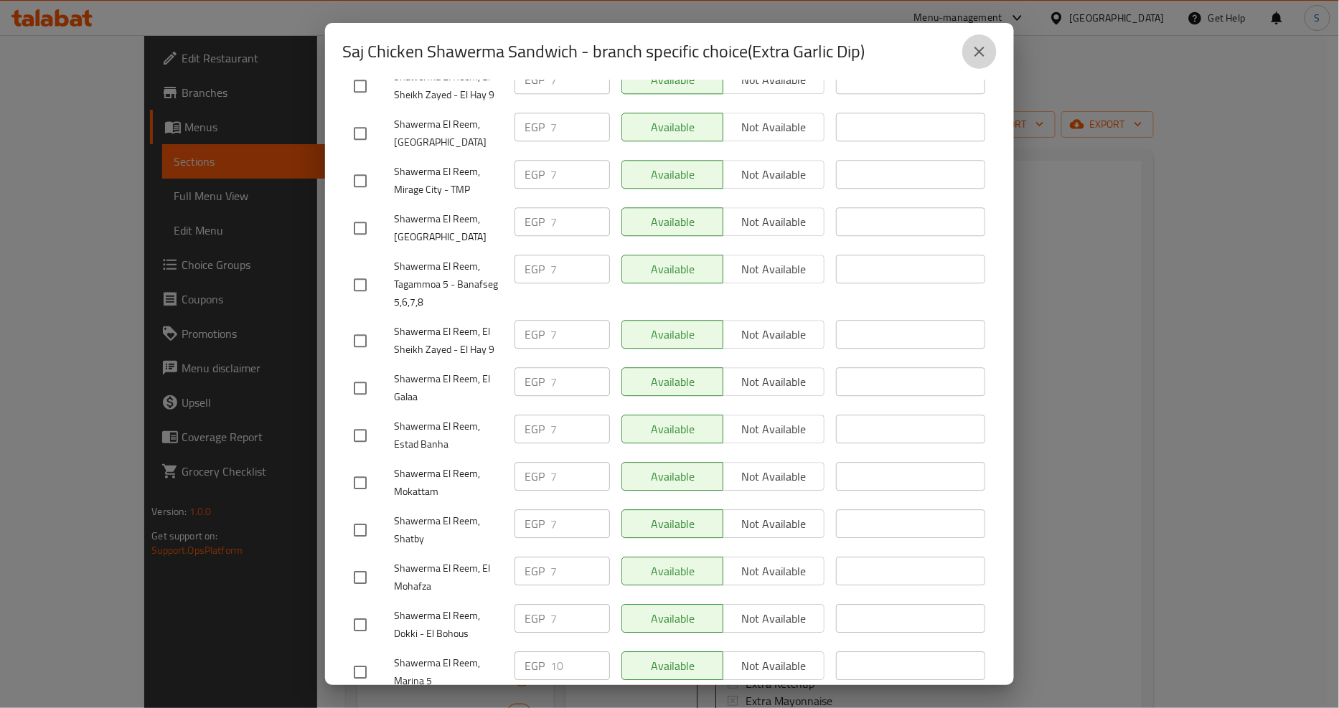
click at [985, 52] on icon "close" at bounding box center [979, 51] width 17 height 17
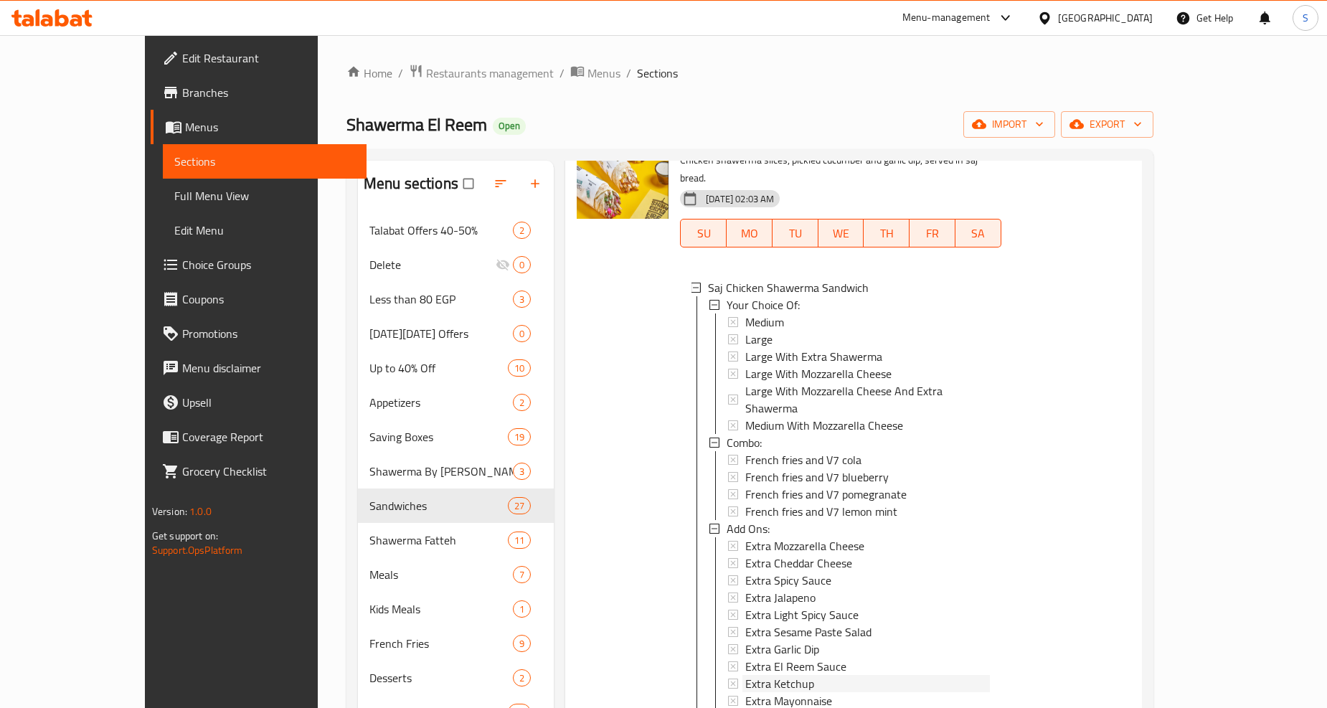
click at [757, 675] on span "Extra Ketchup" at bounding box center [779, 683] width 69 height 17
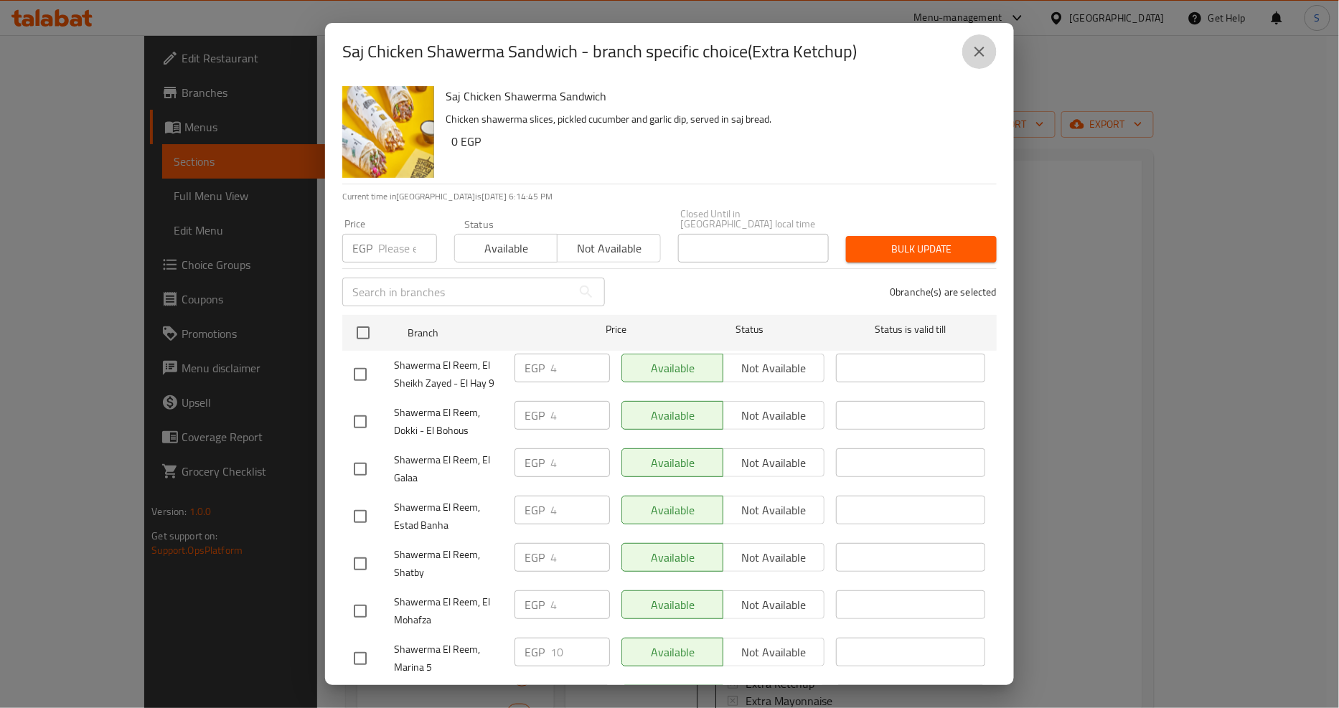
click at [977, 53] on icon "close" at bounding box center [979, 52] width 10 height 10
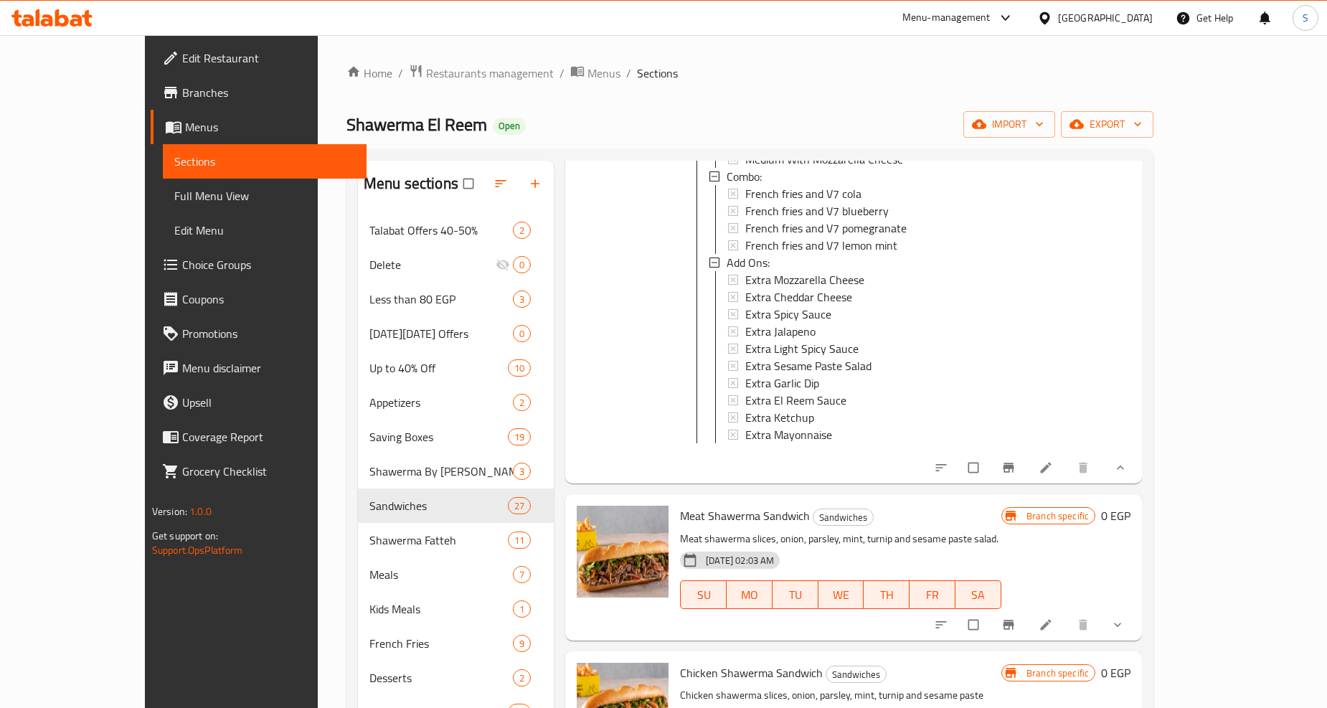
scroll to position [6058, 0]
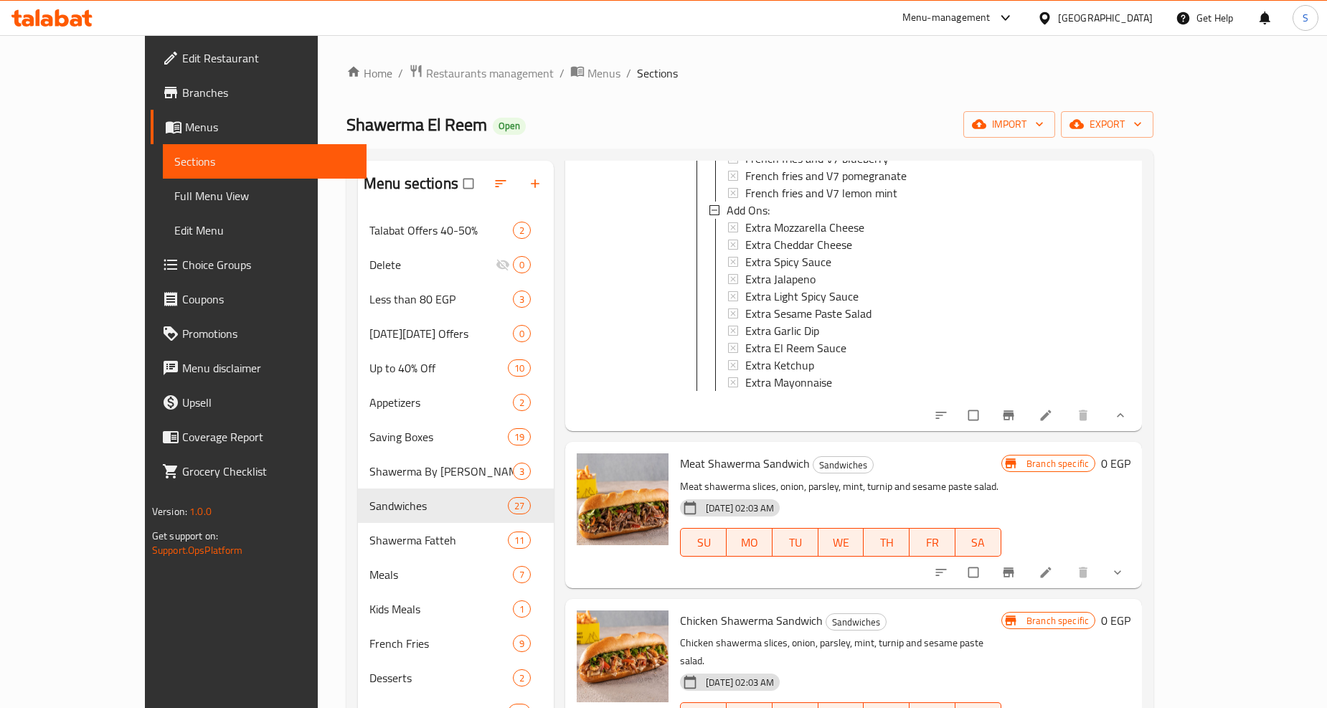
click at [1125, 565] on icon "show more" at bounding box center [1118, 572] width 14 height 14
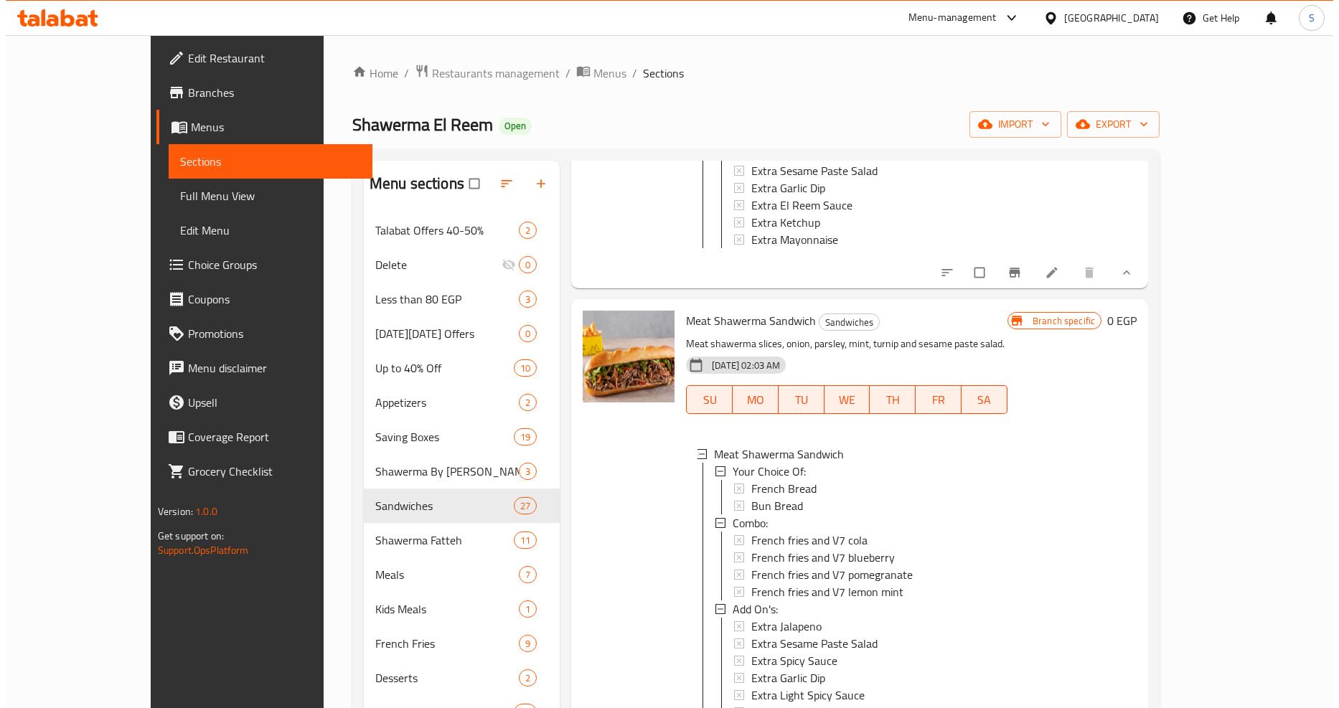
scroll to position [6297, 0]
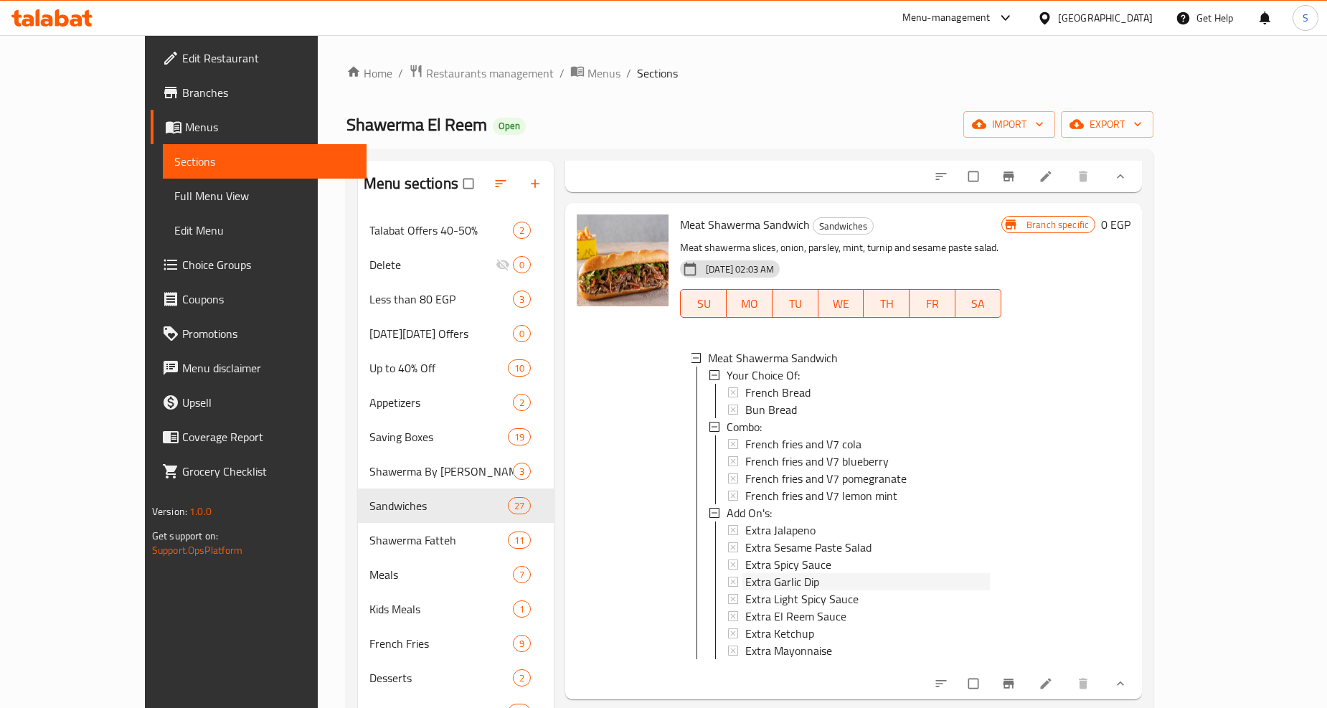
click at [746, 573] on span "Extra Garlic Dip" at bounding box center [782, 581] width 74 height 17
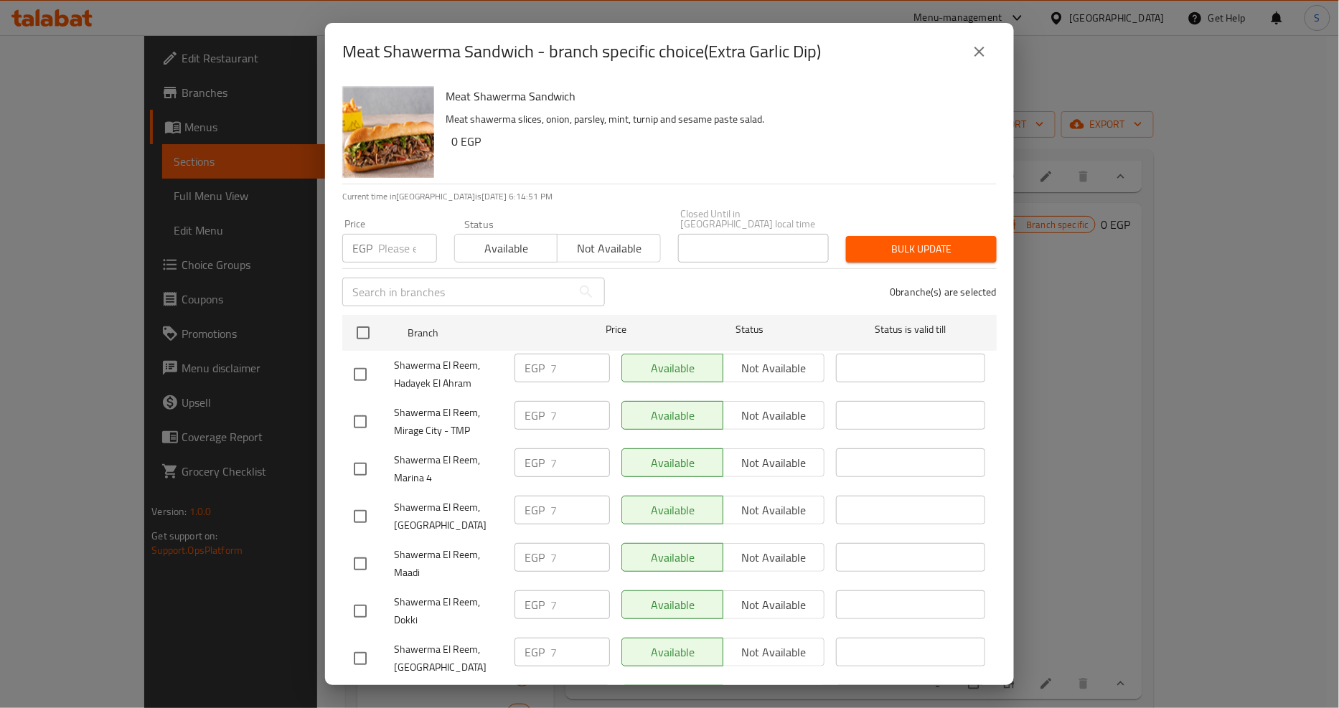
scroll to position [1263, 0]
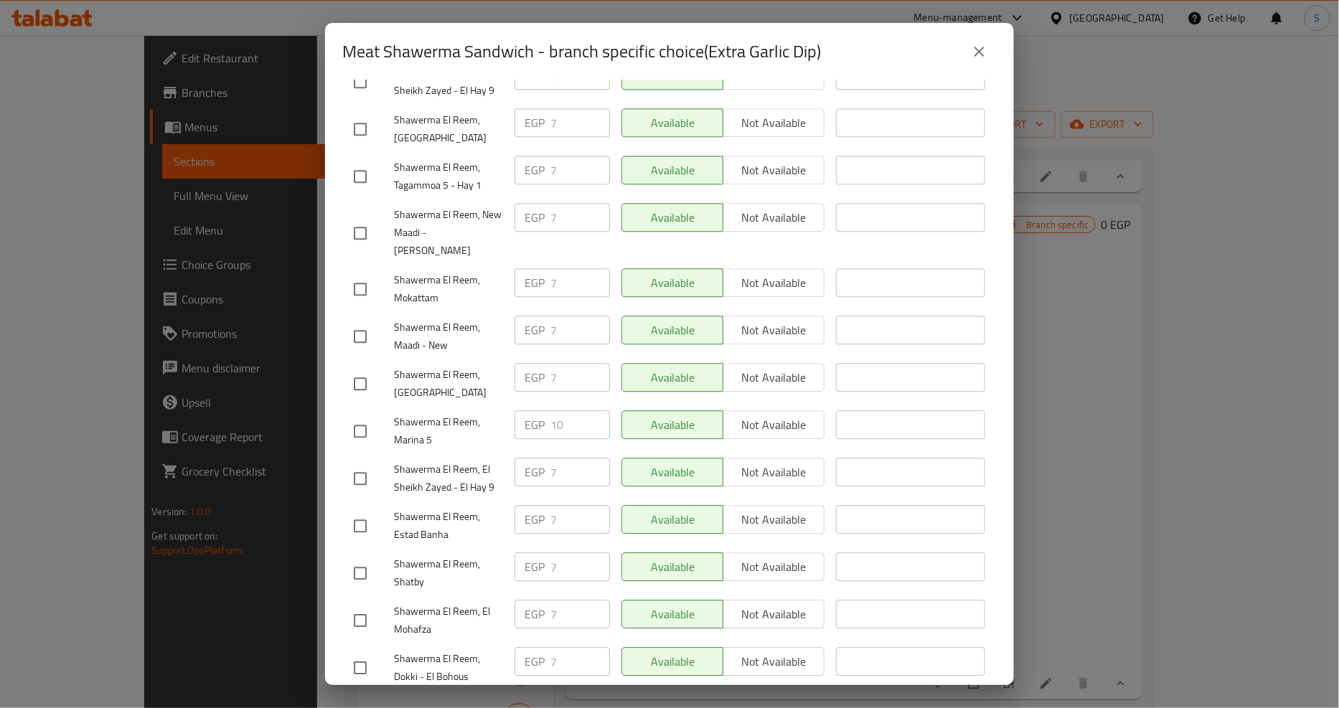
click at [984, 58] on icon "close" at bounding box center [979, 51] width 17 height 17
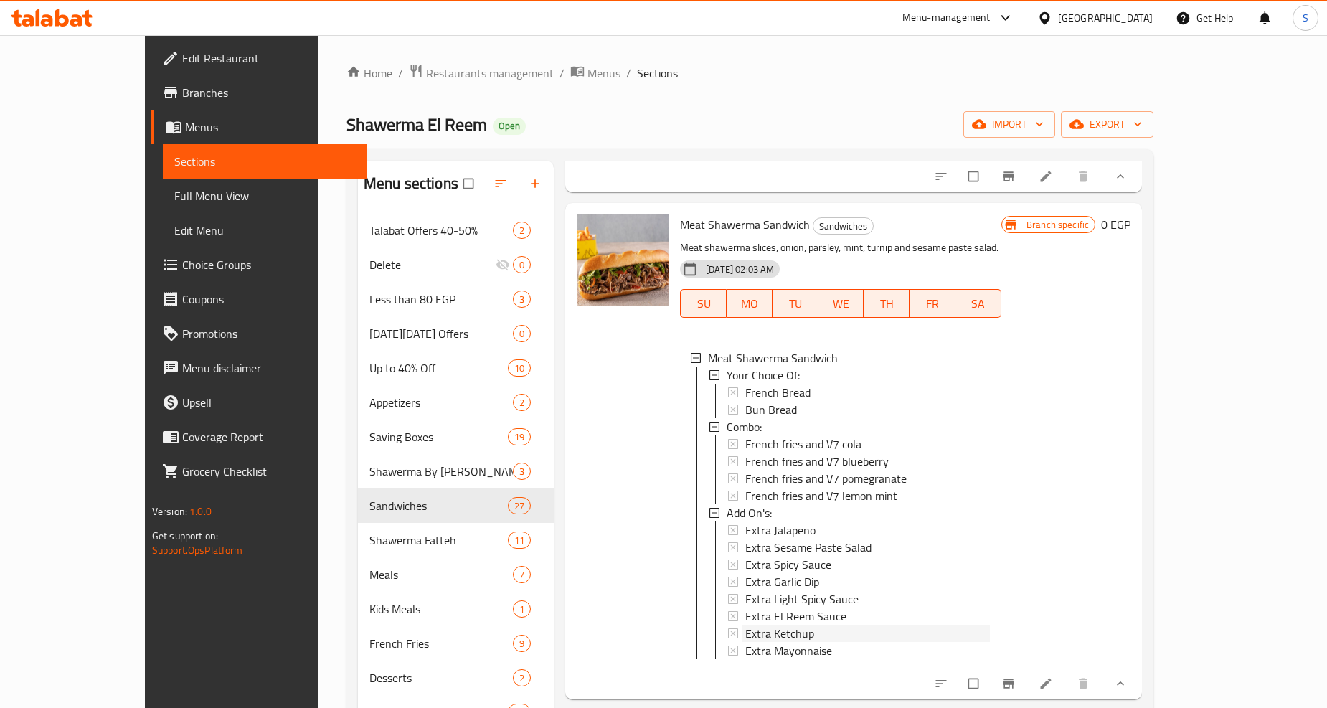
click at [745, 625] on span "Extra Ketchup" at bounding box center [779, 633] width 69 height 17
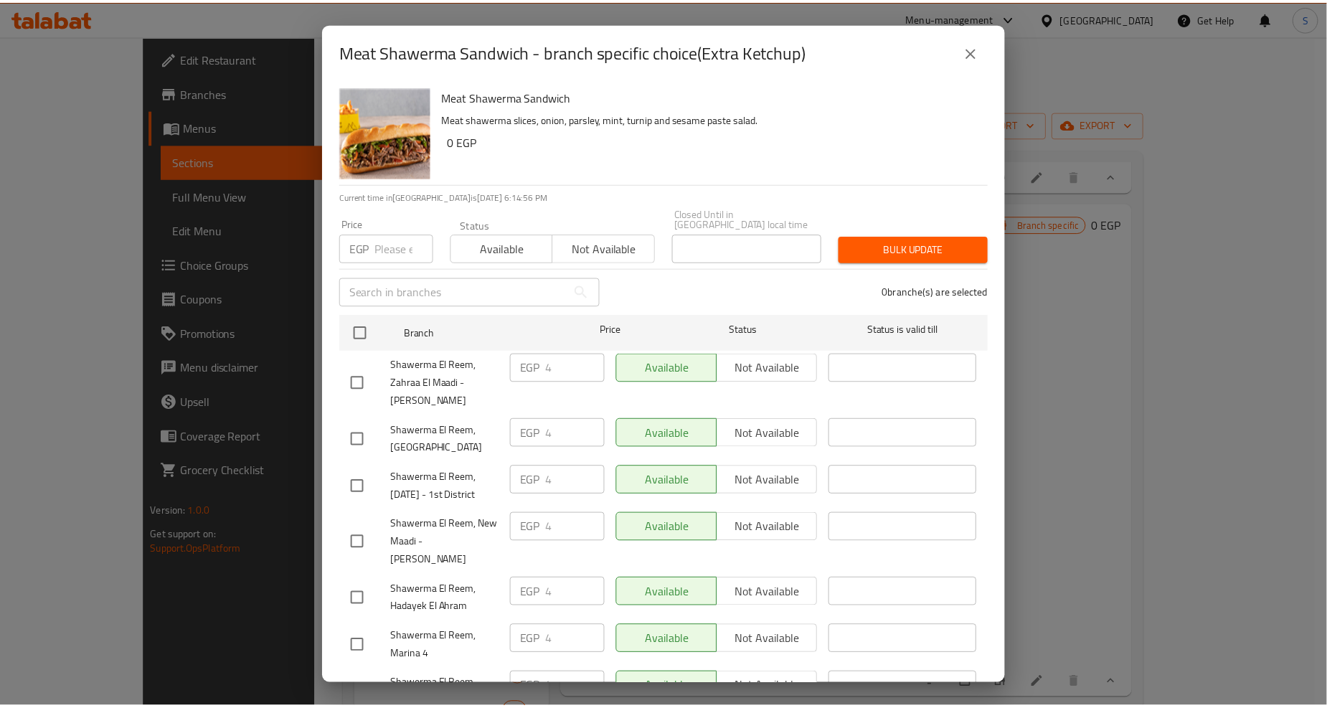
scroll to position [1169, 0]
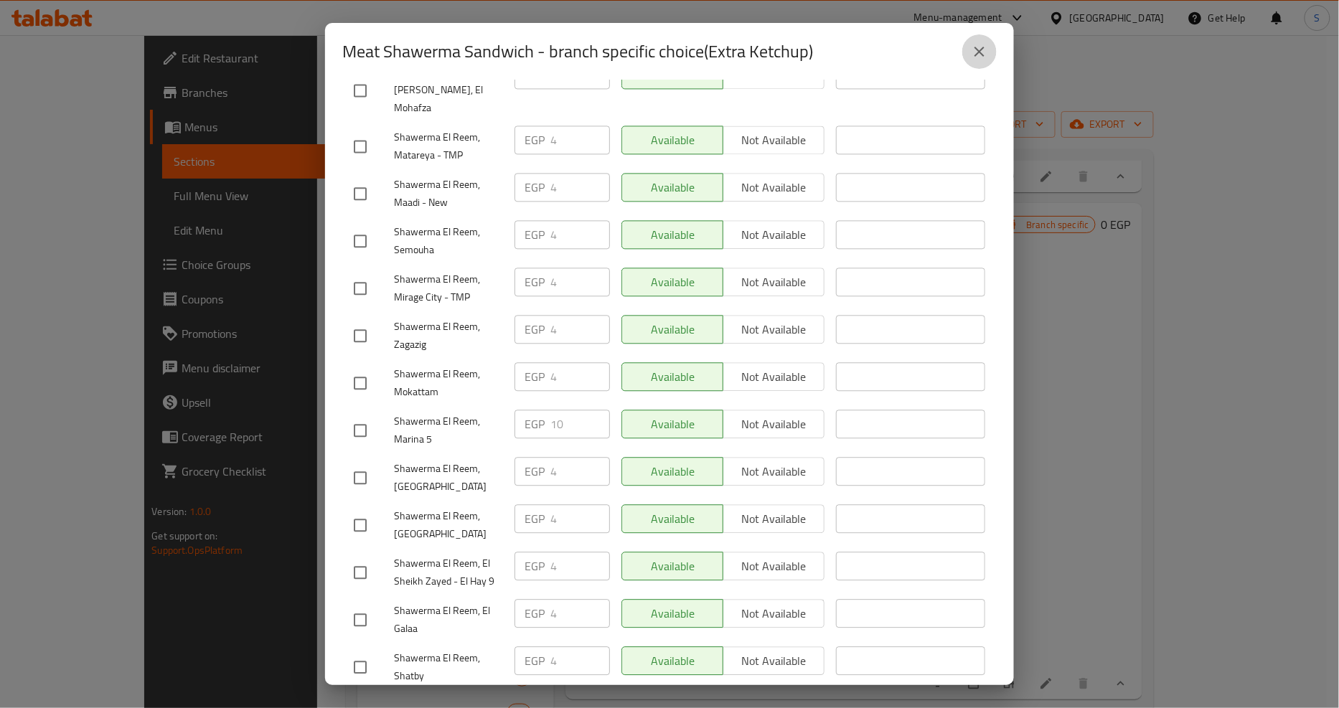
click at [973, 55] on icon "close" at bounding box center [979, 51] width 17 height 17
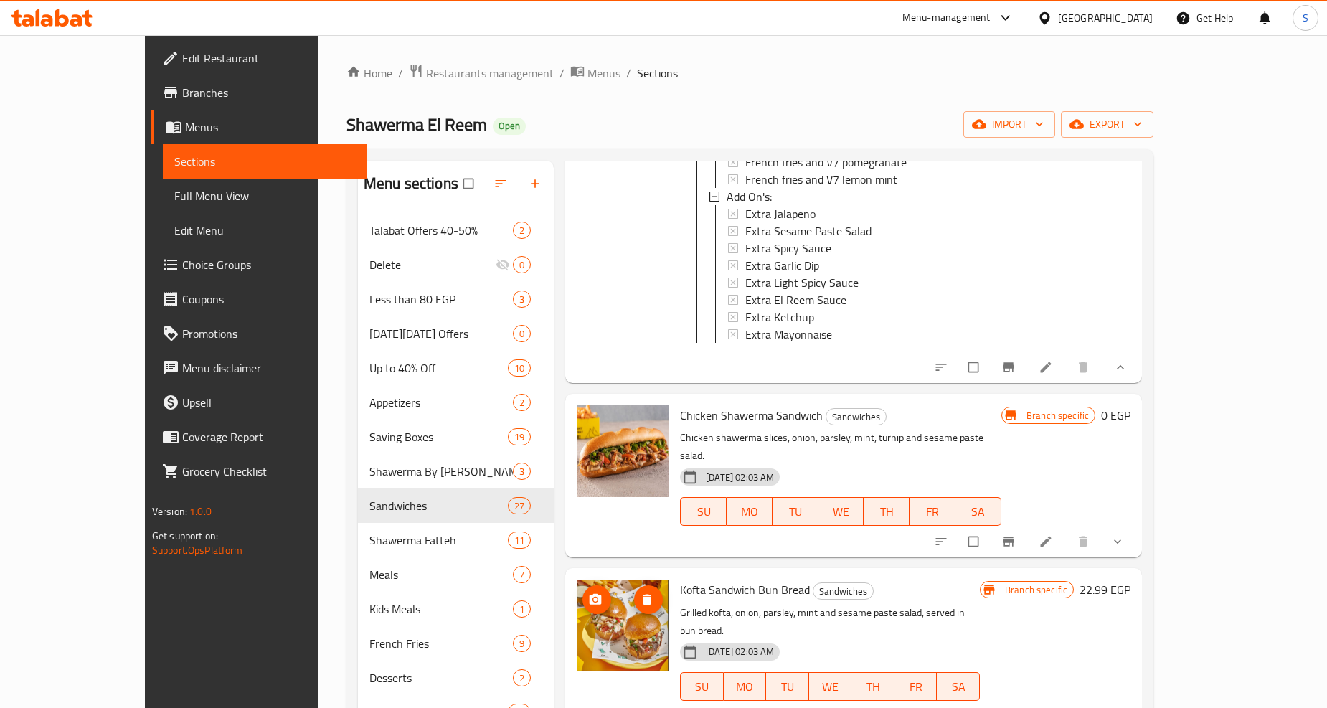
scroll to position [6616, 0]
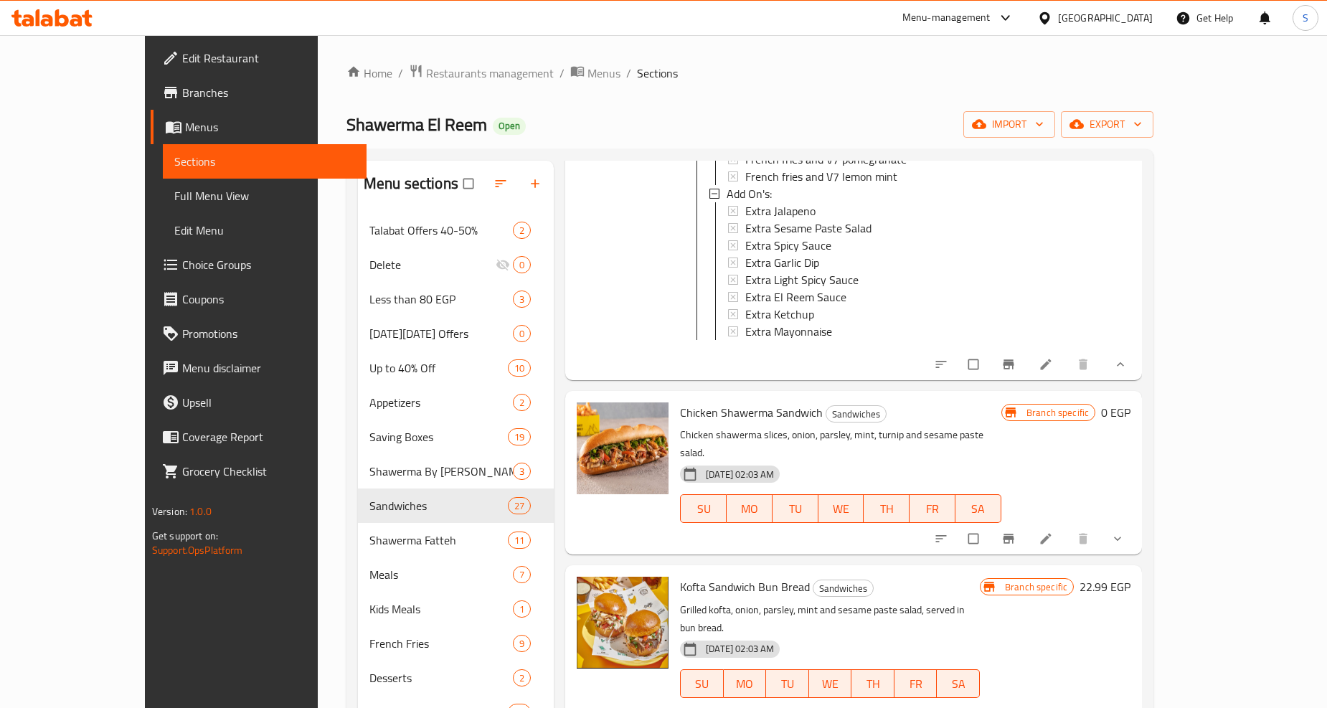
click at [1136, 523] on div at bounding box center [1030, 539] width 211 height 32
click at [1136, 523] on button "show more" at bounding box center [1119, 539] width 34 height 32
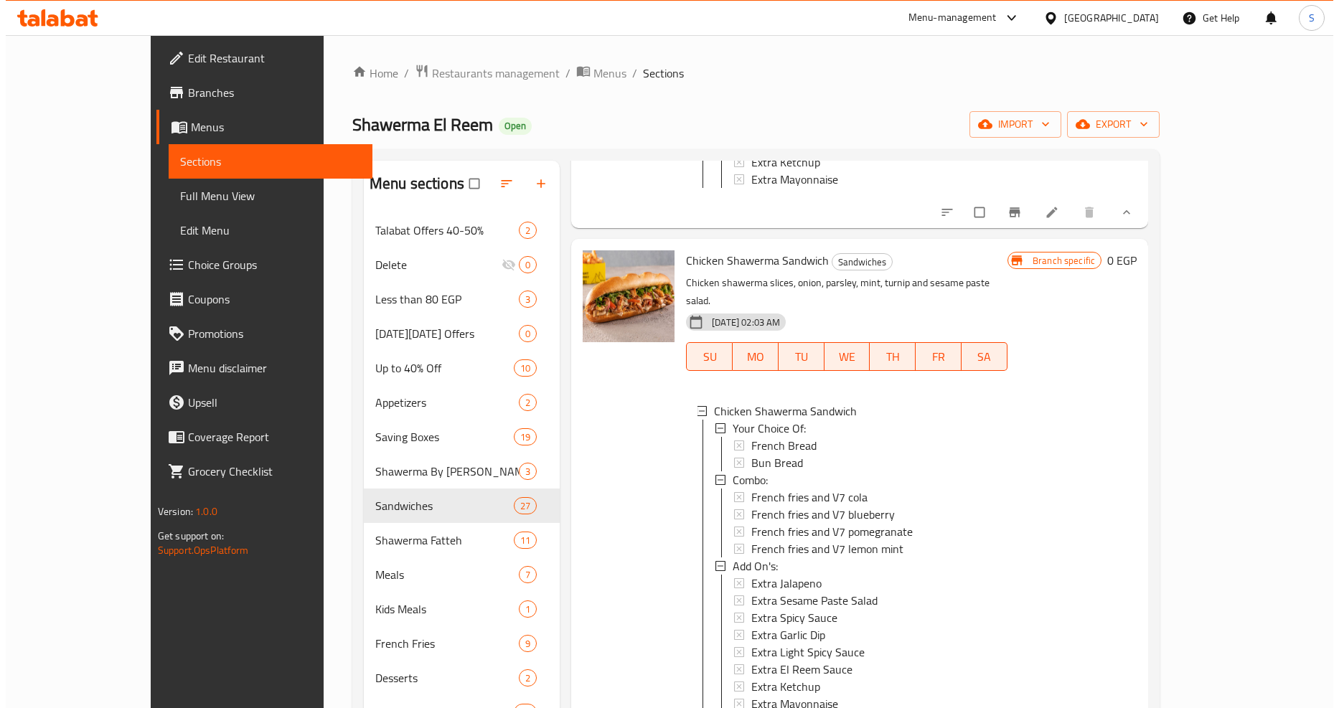
scroll to position [6775, 0]
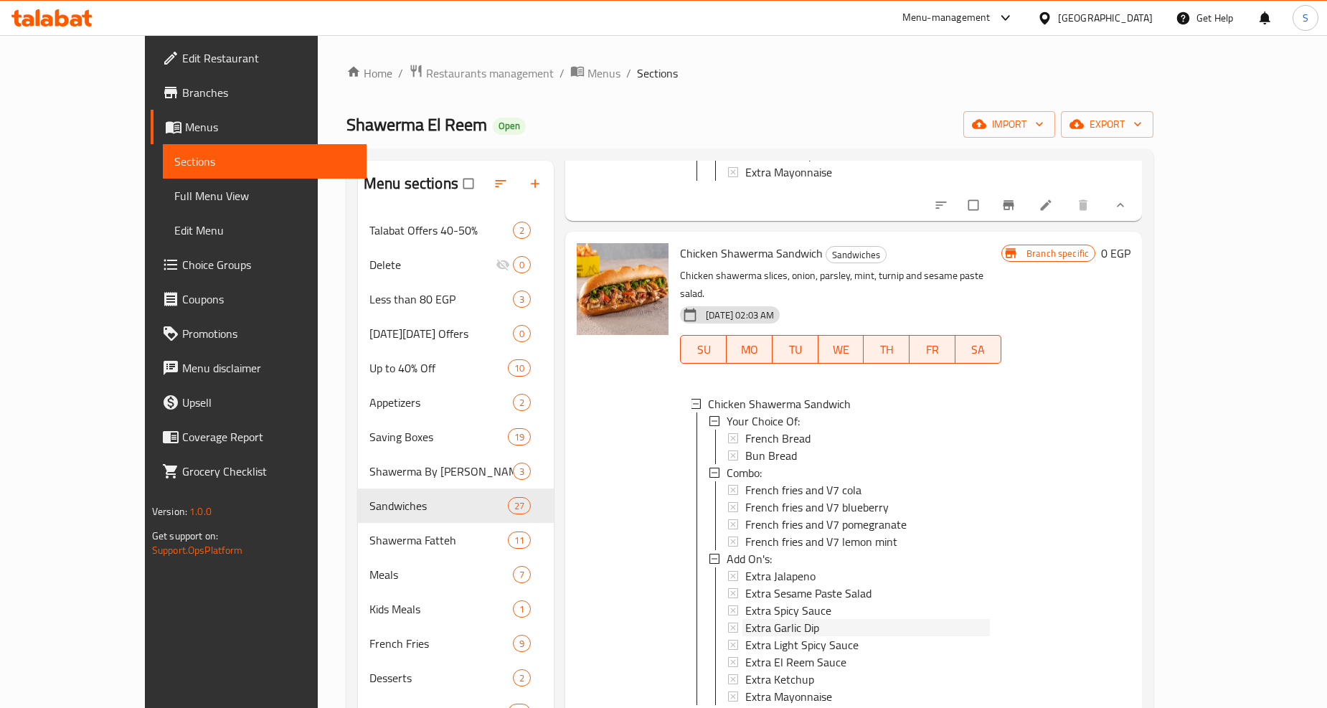
click at [749, 619] on span "Extra Garlic Dip" at bounding box center [782, 627] width 74 height 17
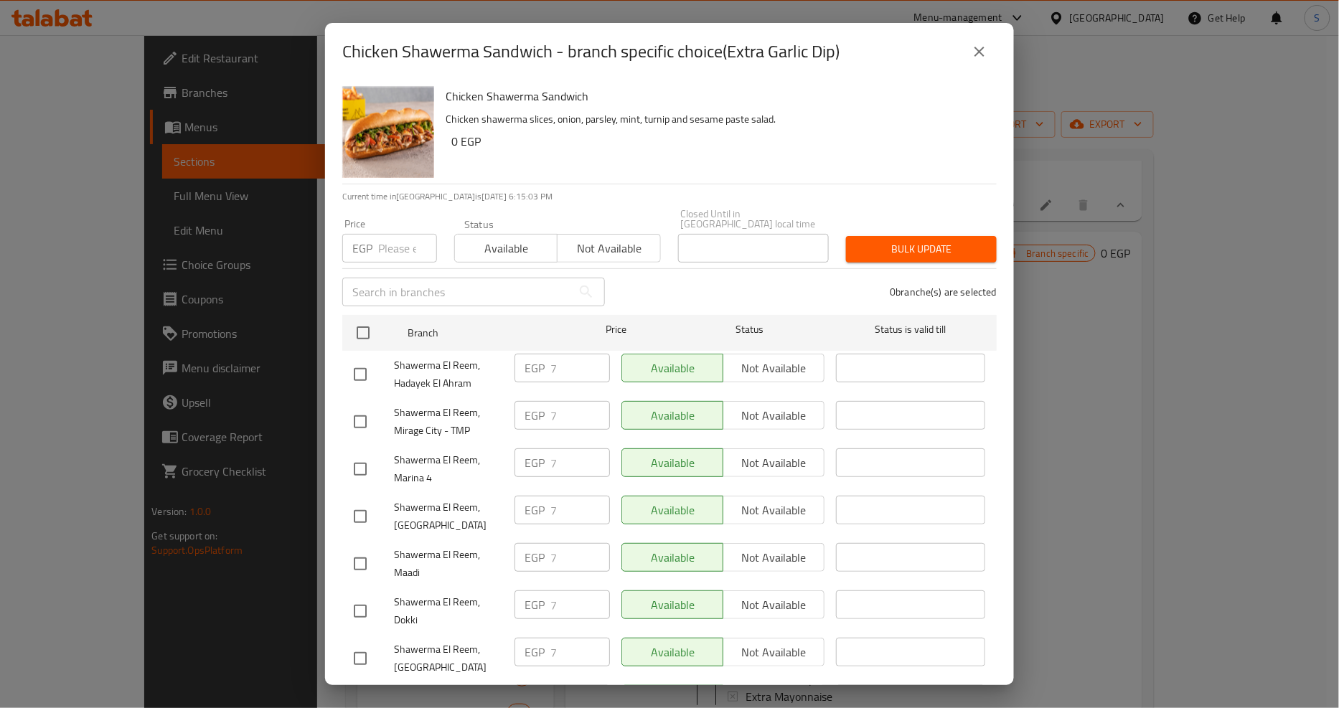
scroll to position [1263, 0]
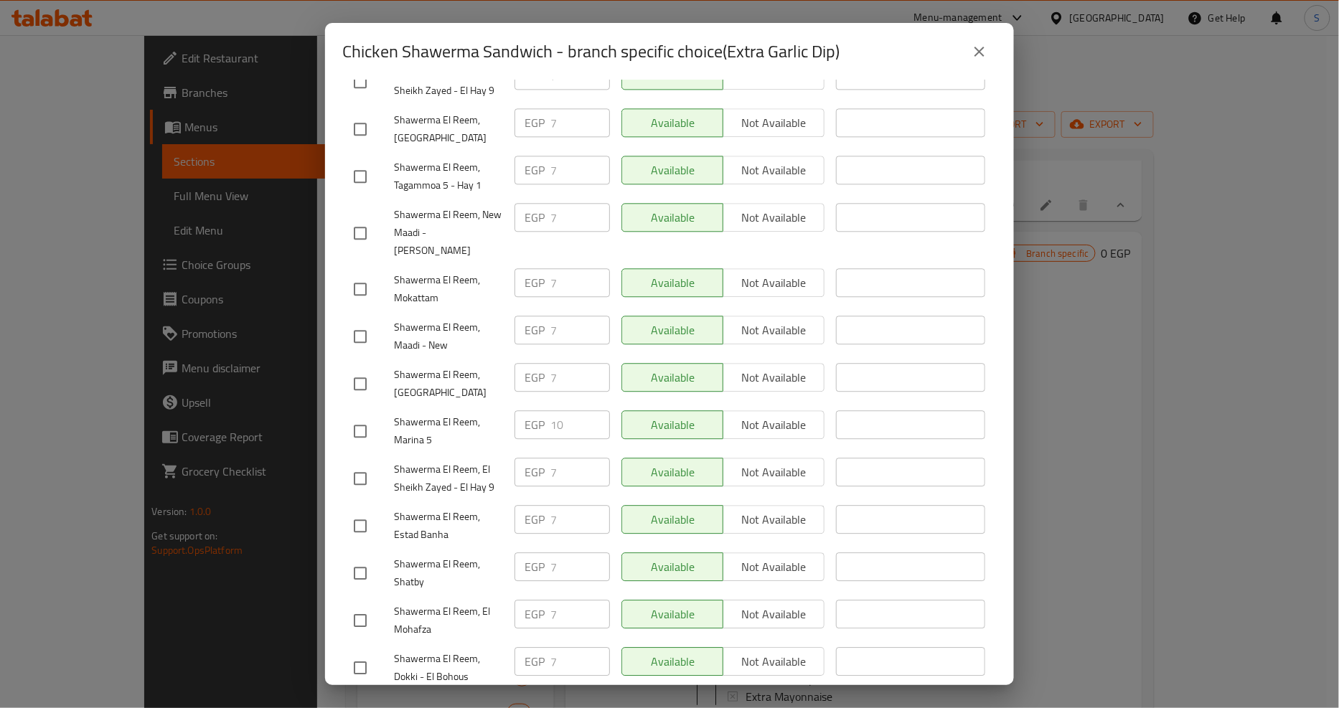
click at [984, 47] on icon "close" at bounding box center [979, 51] width 17 height 17
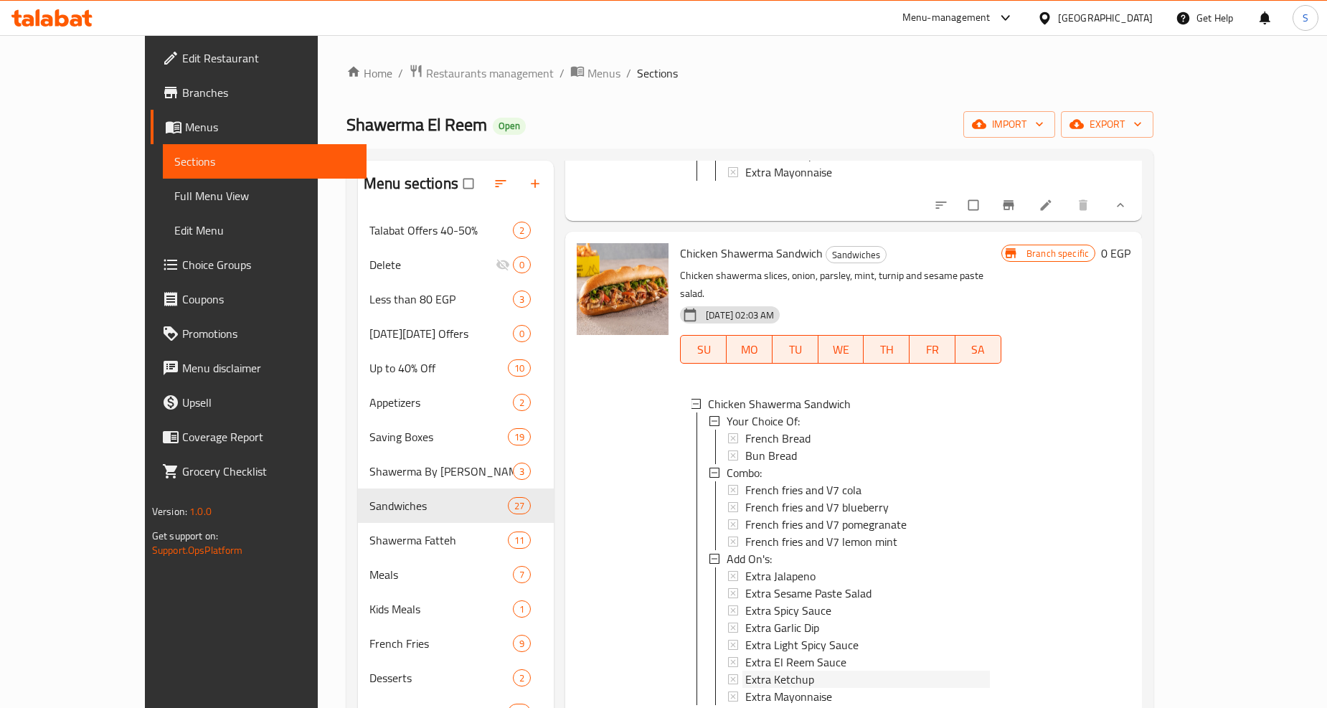
click at [747, 671] on span "Extra Ketchup" at bounding box center [779, 679] width 69 height 17
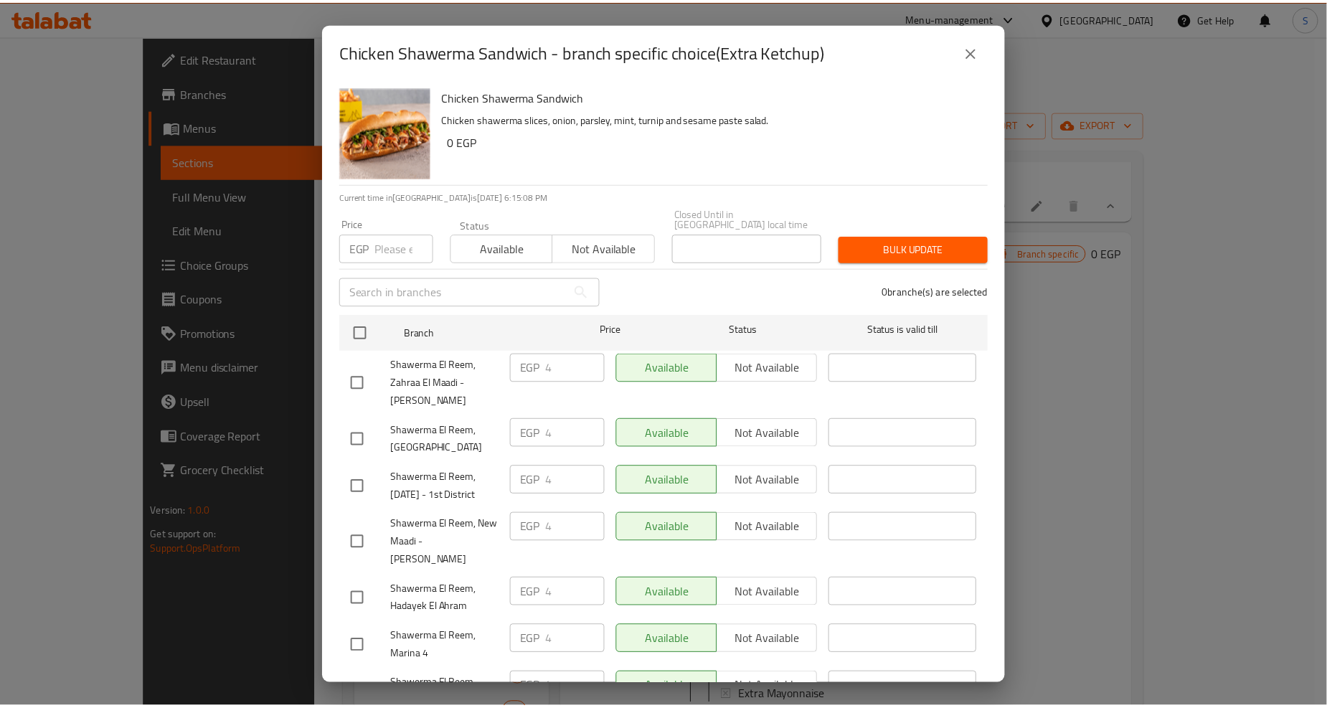
scroll to position [1169, 0]
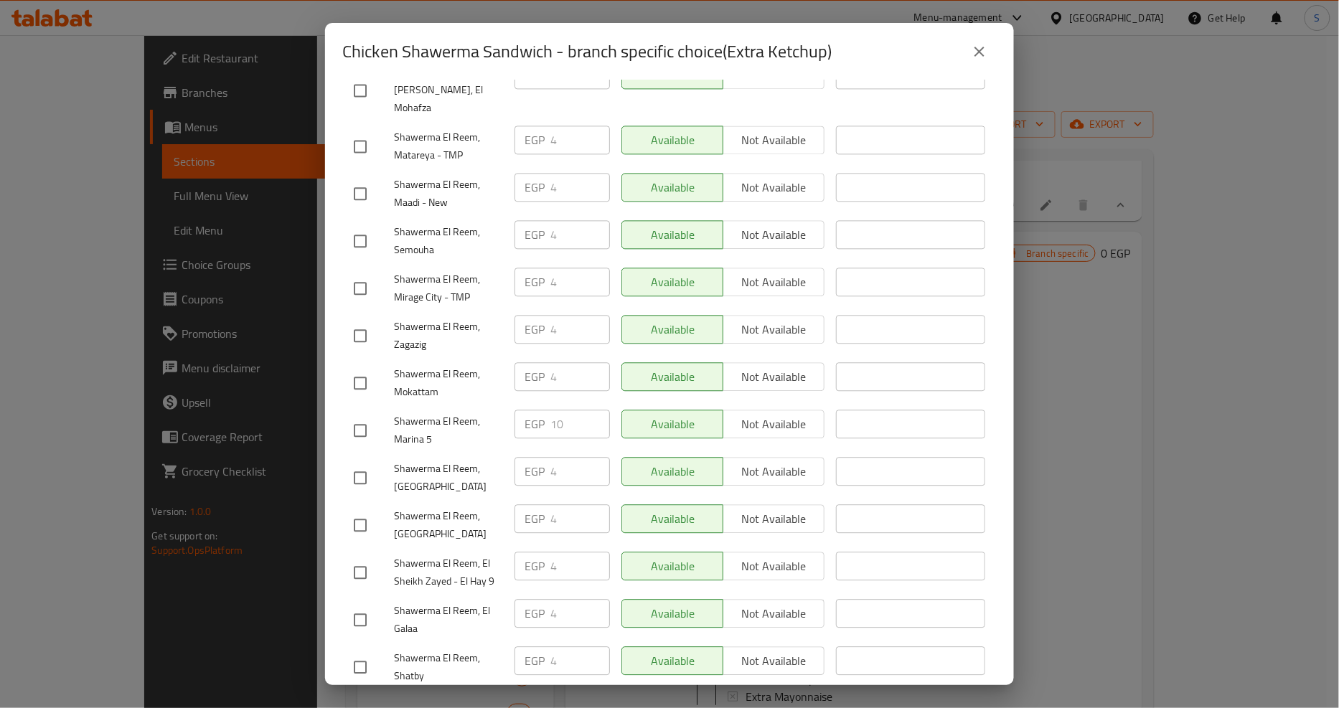
click at [971, 47] on icon "close" at bounding box center [979, 51] width 17 height 17
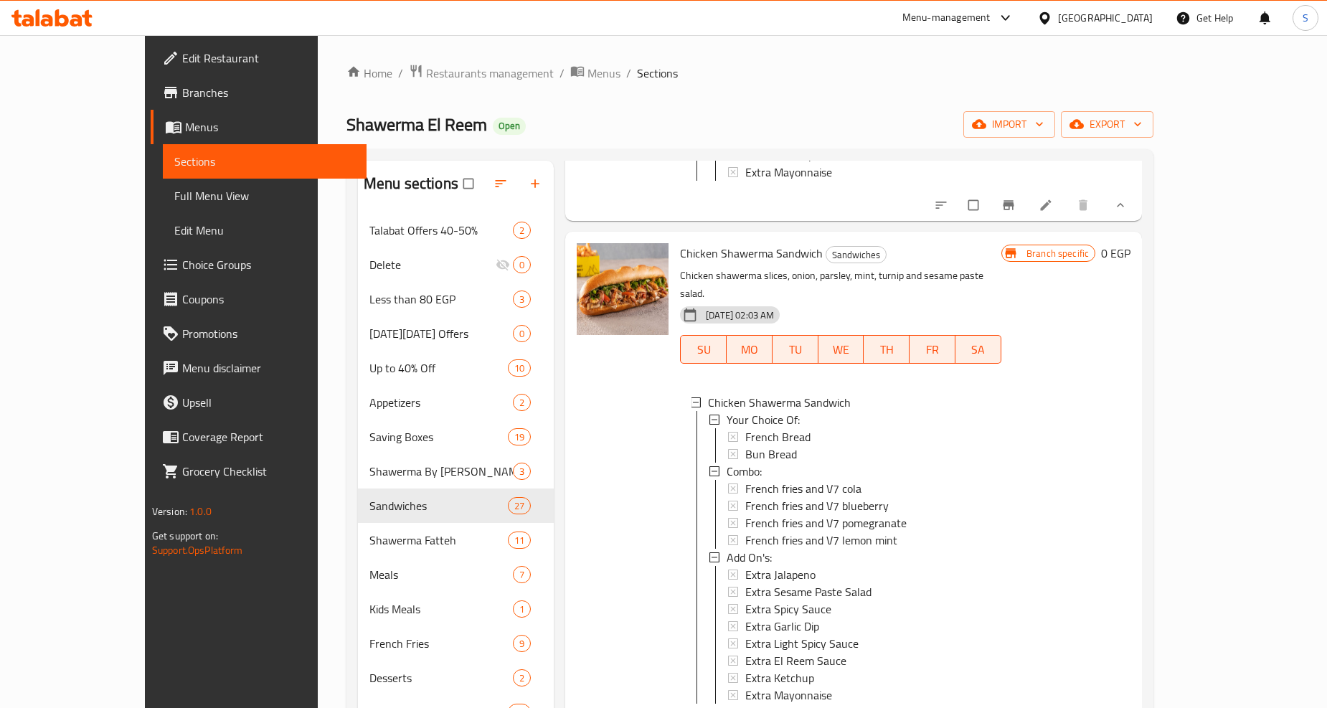
scroll to position [7094, 0]
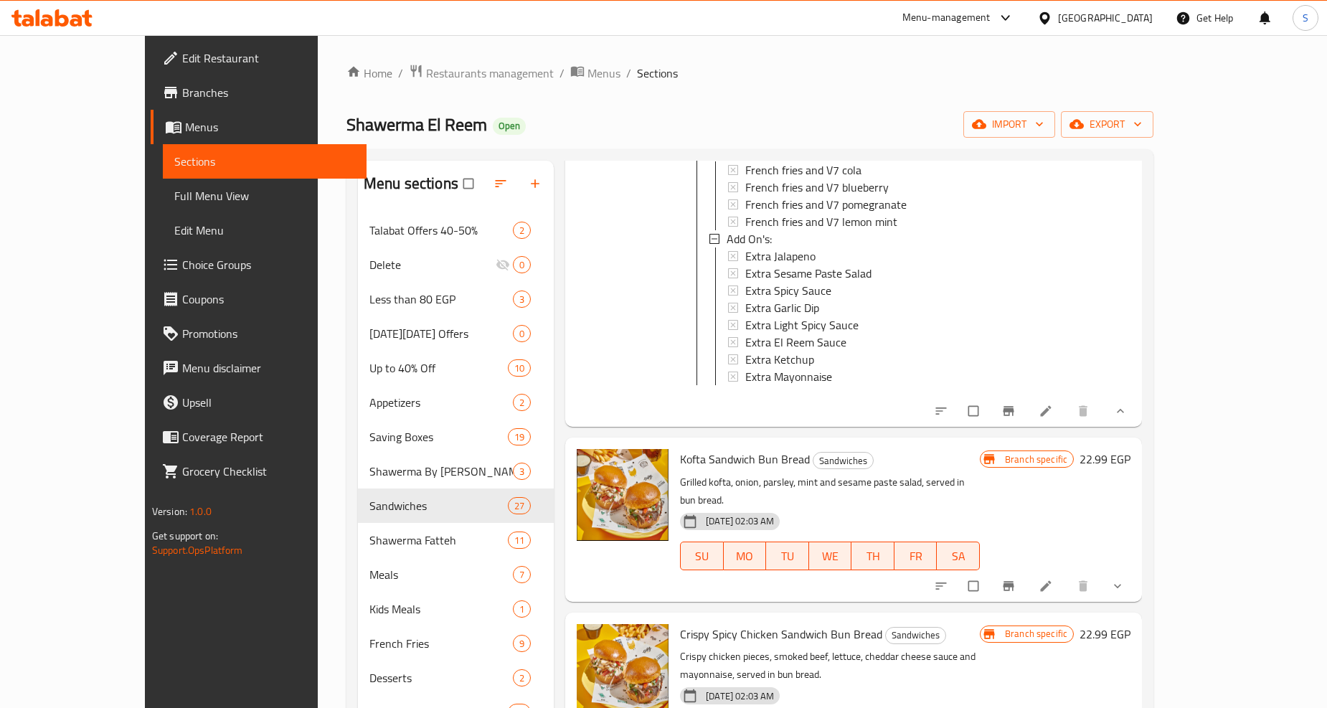
click at [1136, 570] on button "show more" at bounding box center [1119, 586] width 34 height 32
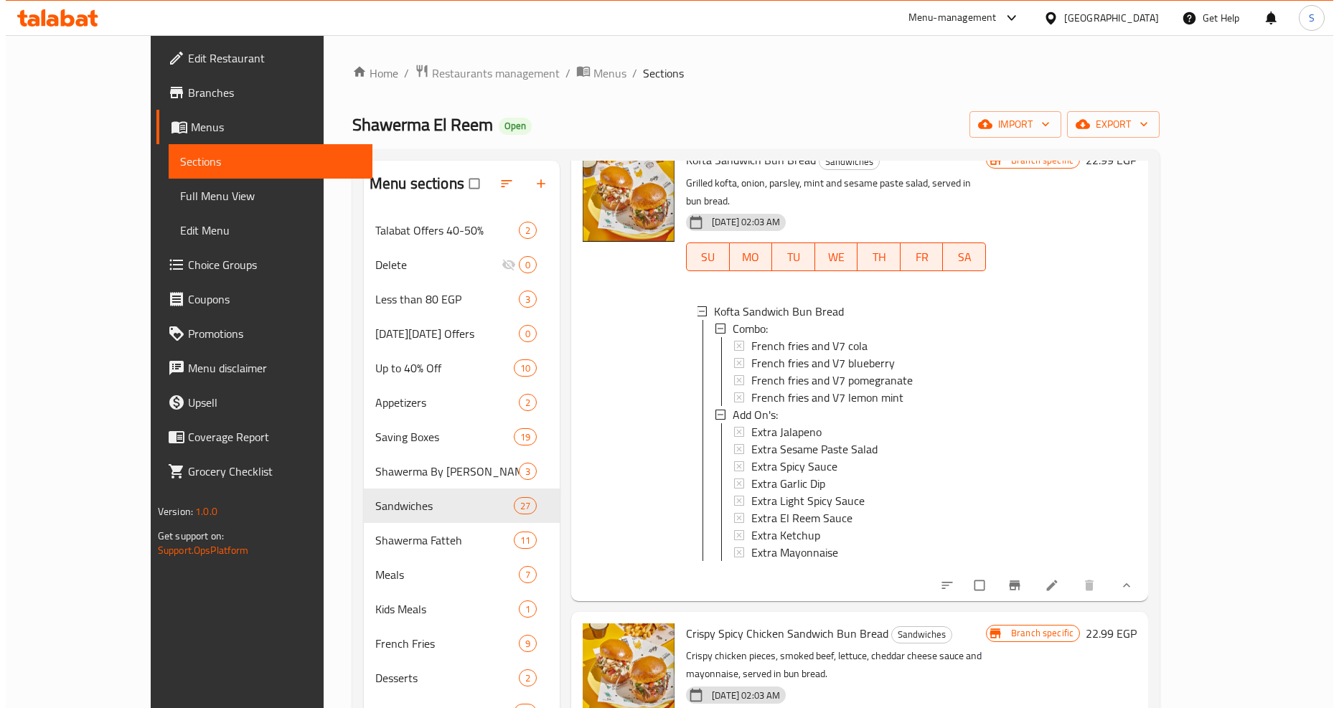
scroll to position [7413, 0]
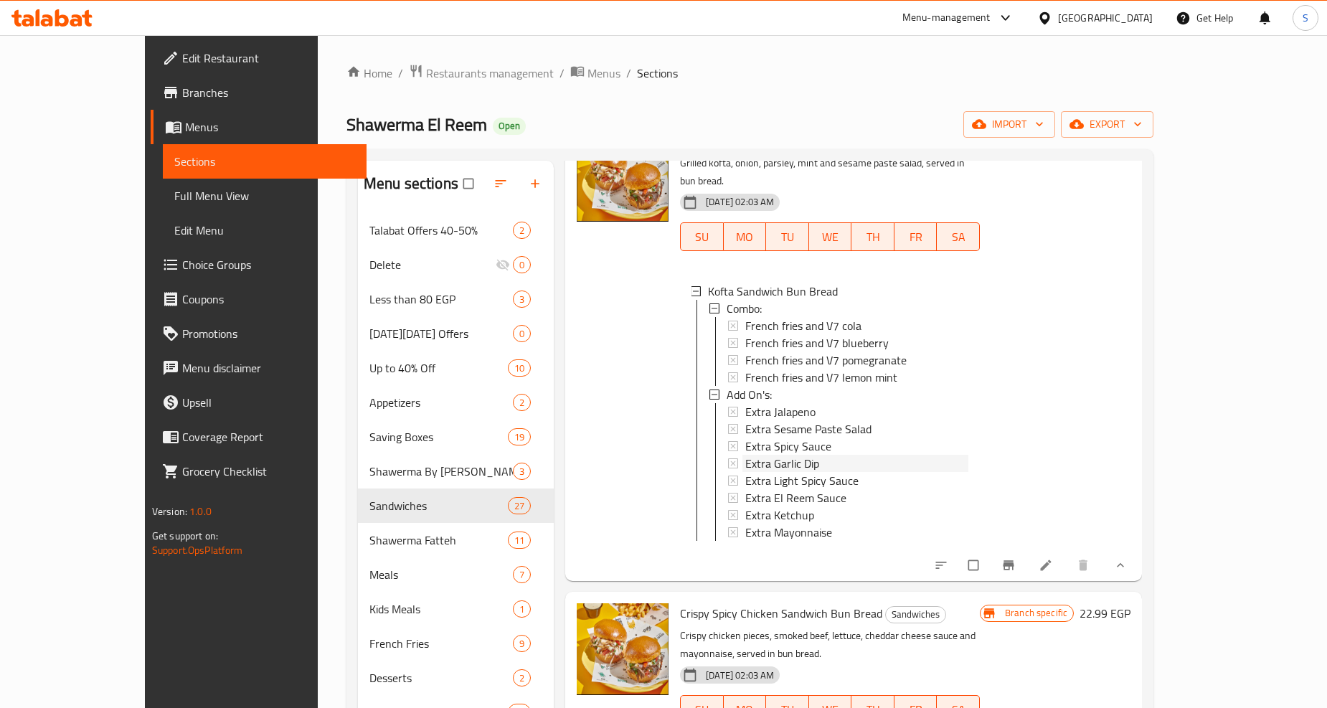
click at [759, 455] on span "Extra Garlic Dip" at bounding box center [782, 463] width 74 height 17
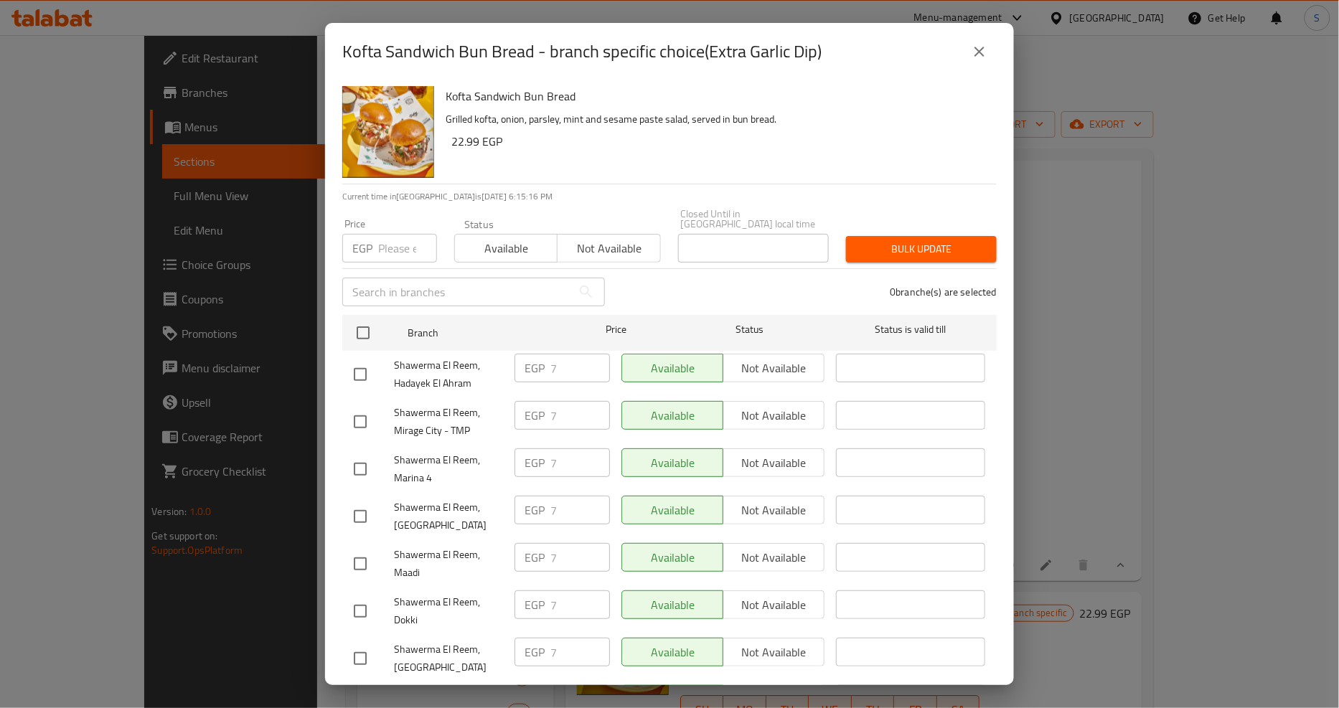
scroll to position [1263, 0]
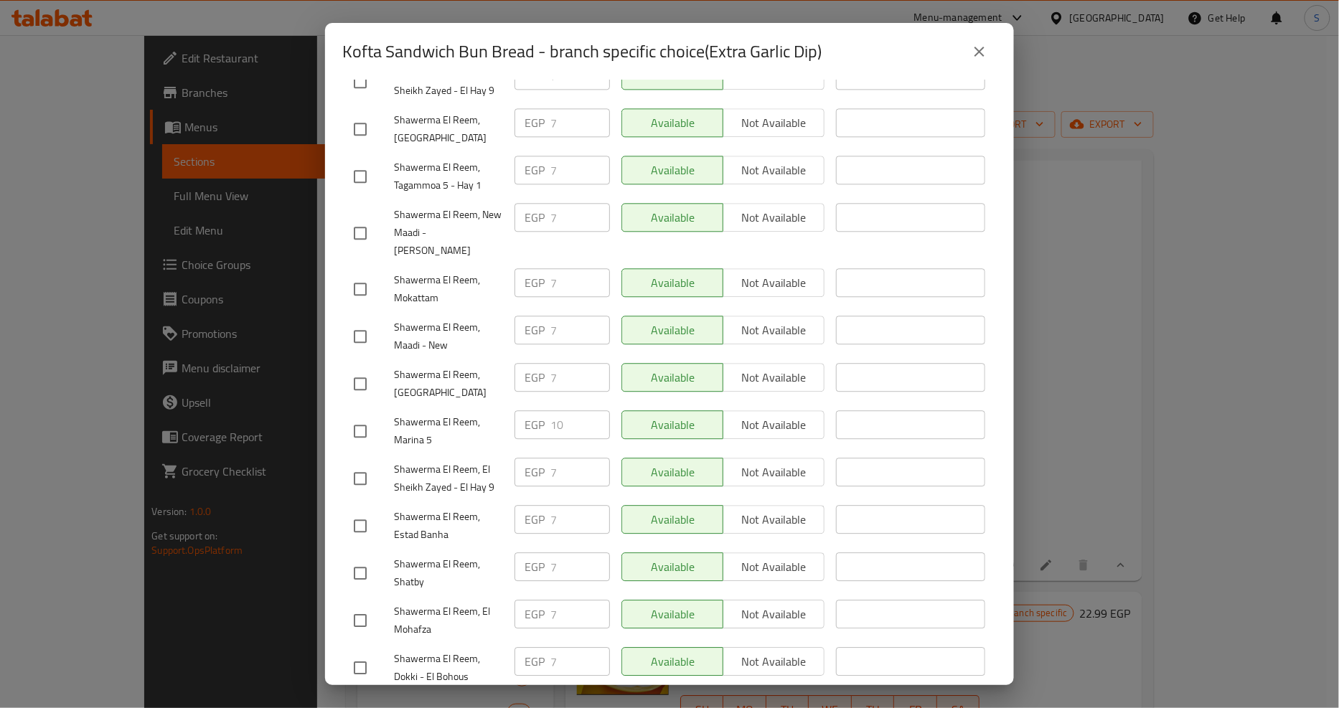
click at [979, 51] on icon "close" at bounding box center [979, 52] width 10 height 10
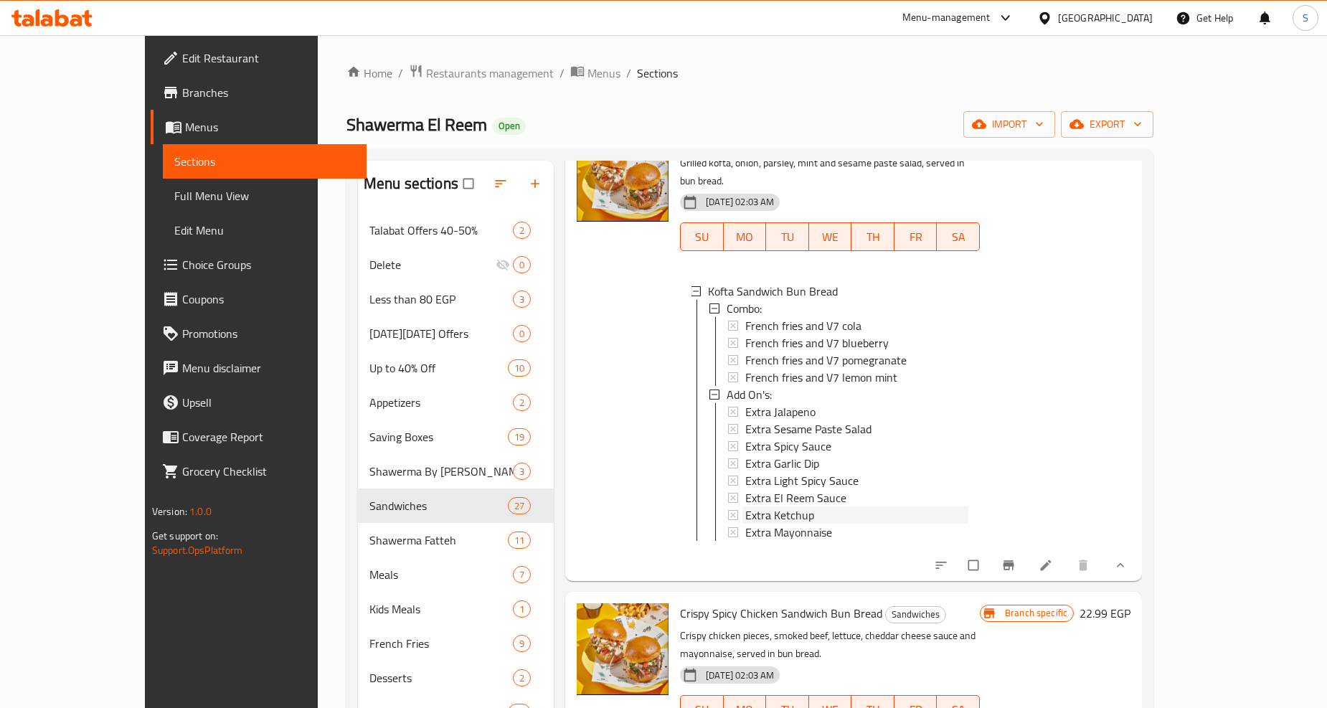
click at [752, 507] on span "Extra Ketchup" at bounding box center [779, 515] width 69 height 17
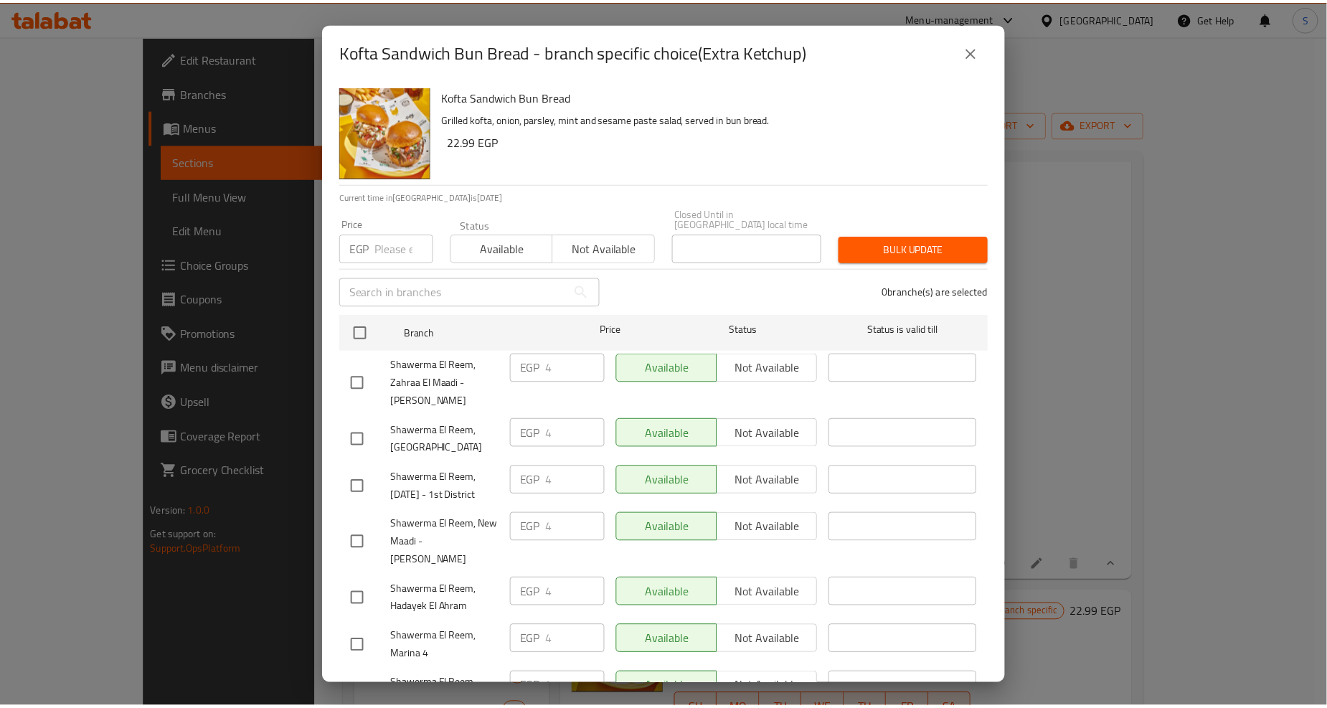
scroll to position [1169, 0]
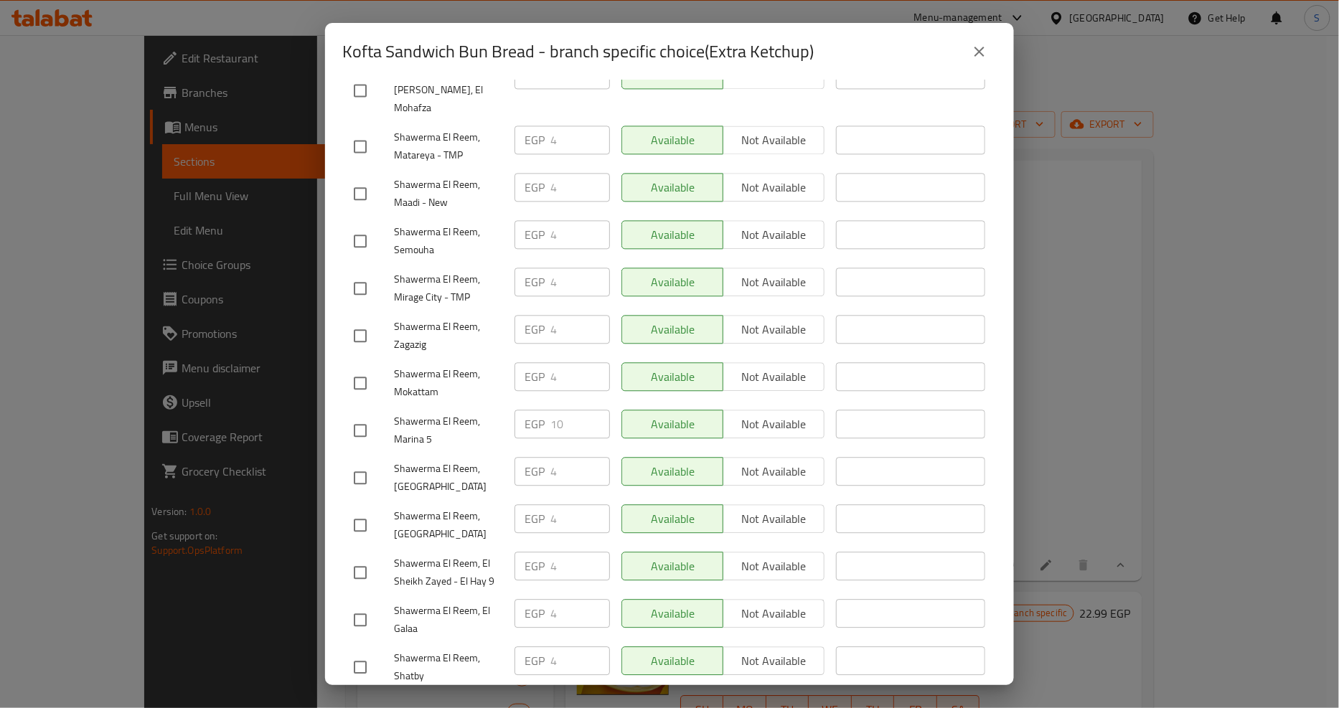
click at [985, 60] on icon "close" at bounding box center [979, 51] width 17 height 17
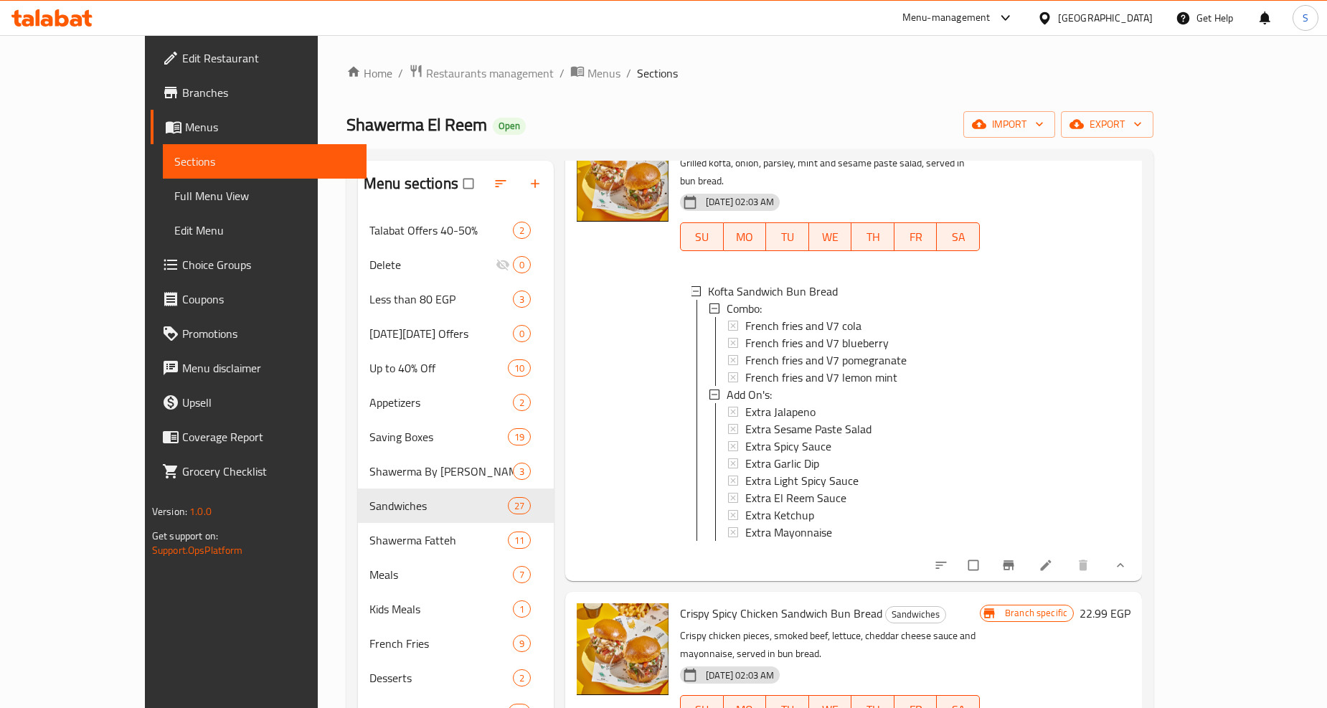
scroll to position [7573, 0]
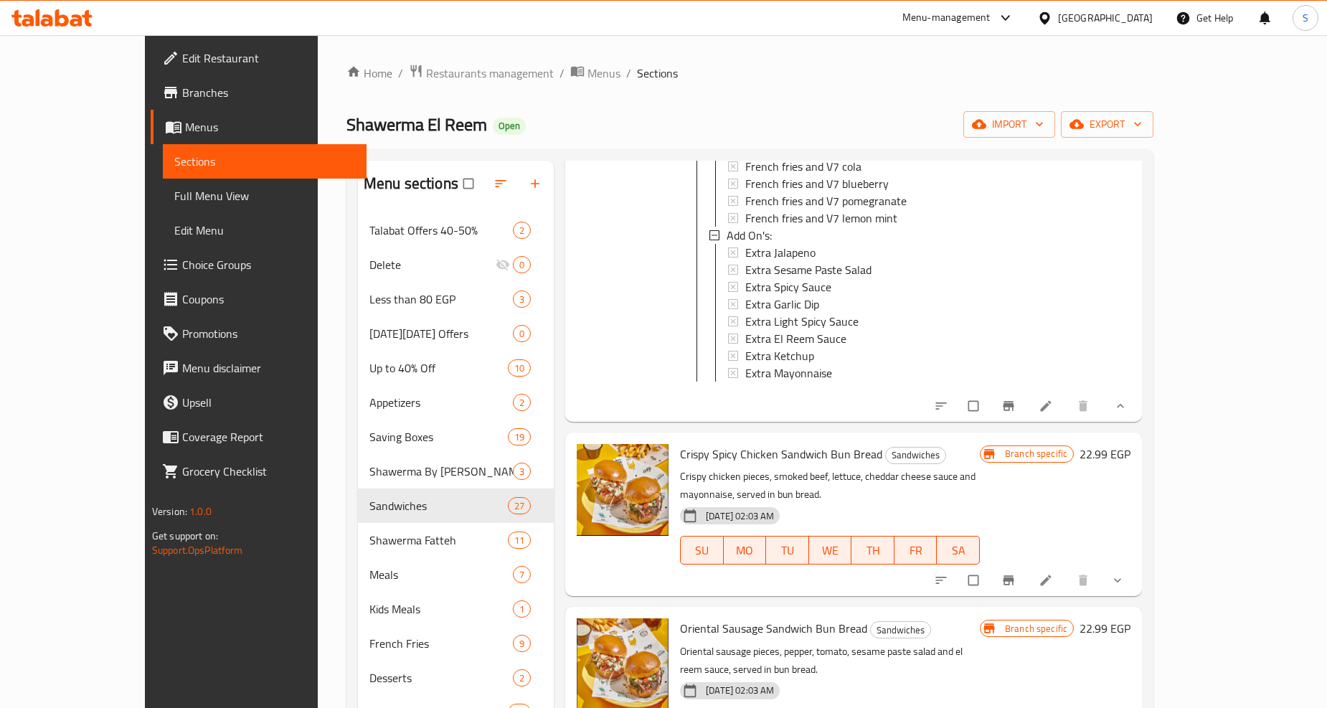
click at [1136, 565] on button "show more" at bounding box center [1119, 581] width 34 height 32
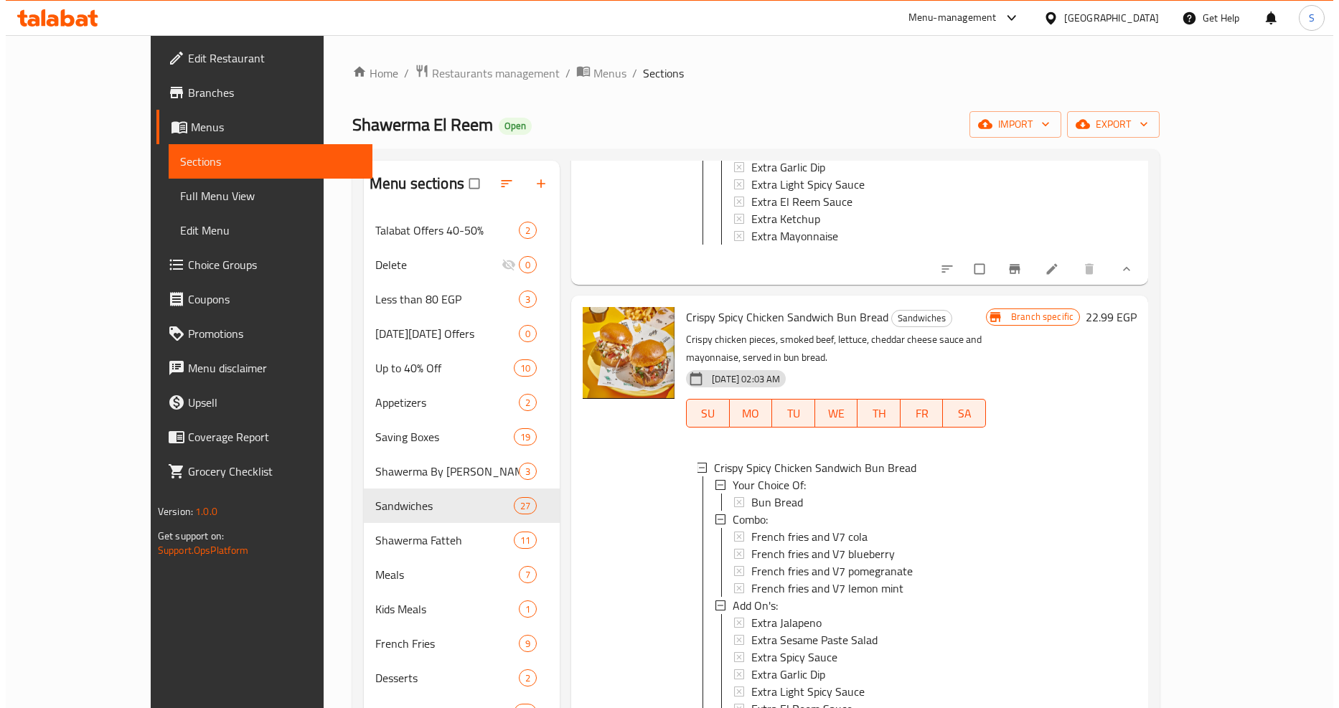
scroll to position [7811, 0]
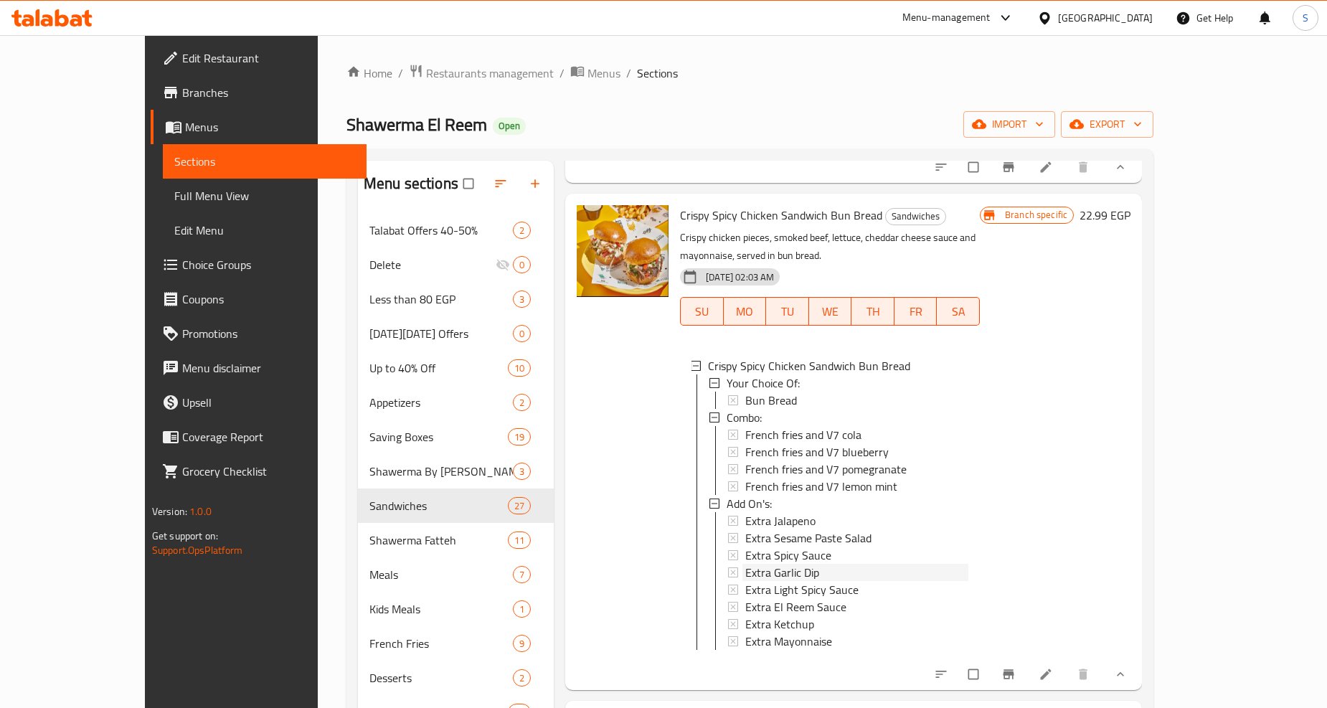
click at [745, 564] on span "Extra Garlic Dip" at bounding box center [782, 572] width 74 height 17
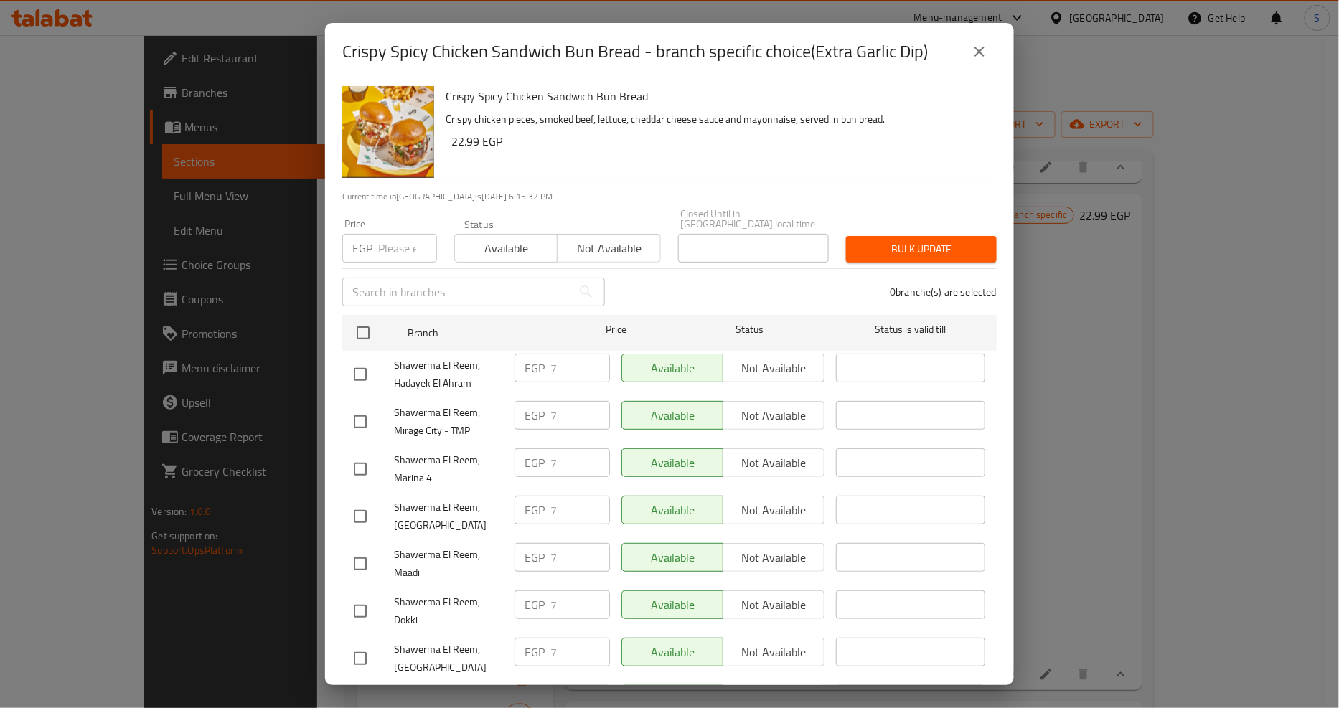
scroll to position [1263, 0]
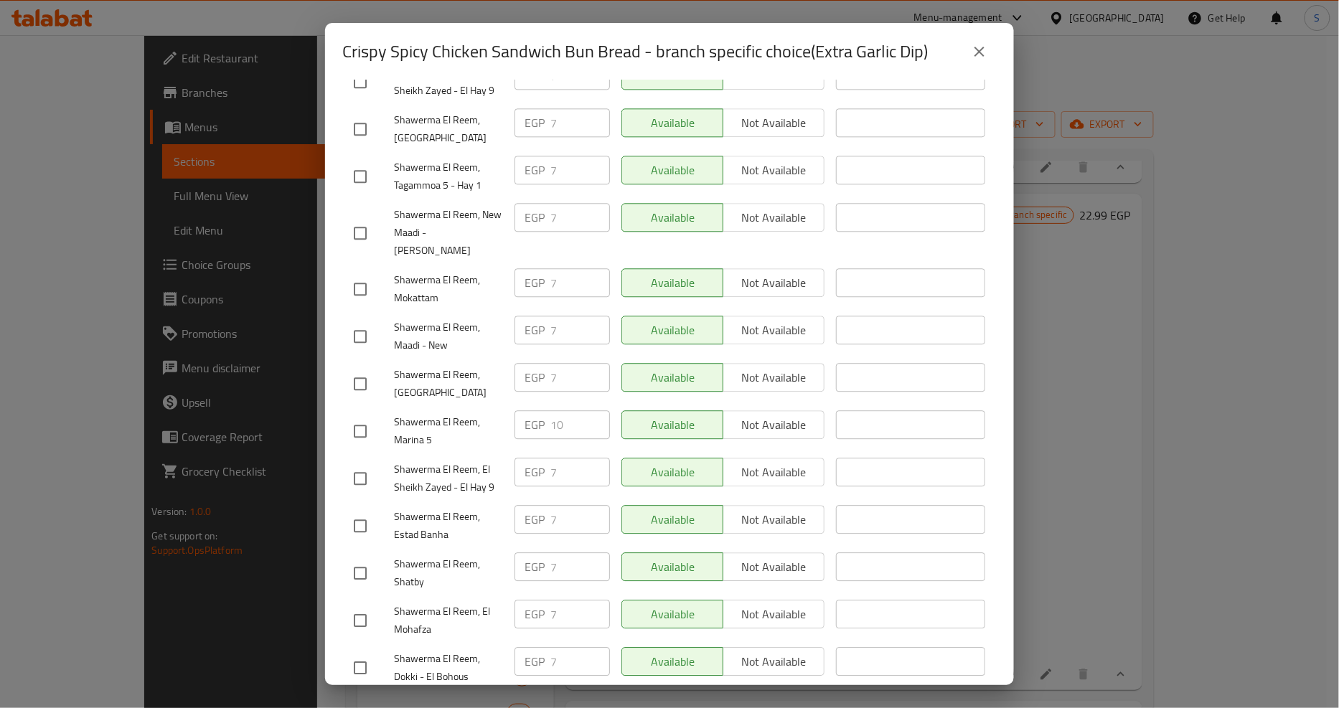
click at [986, 68] on div "Crispy Spicy Chicken Sandwich Bun Bread - branch specific choice(Extra Garlic D…" at bounding box center [669, 51] width 654 height 34
click at [984, 52] on icon "close" at bounding box center [979, 51] width 17 height 17
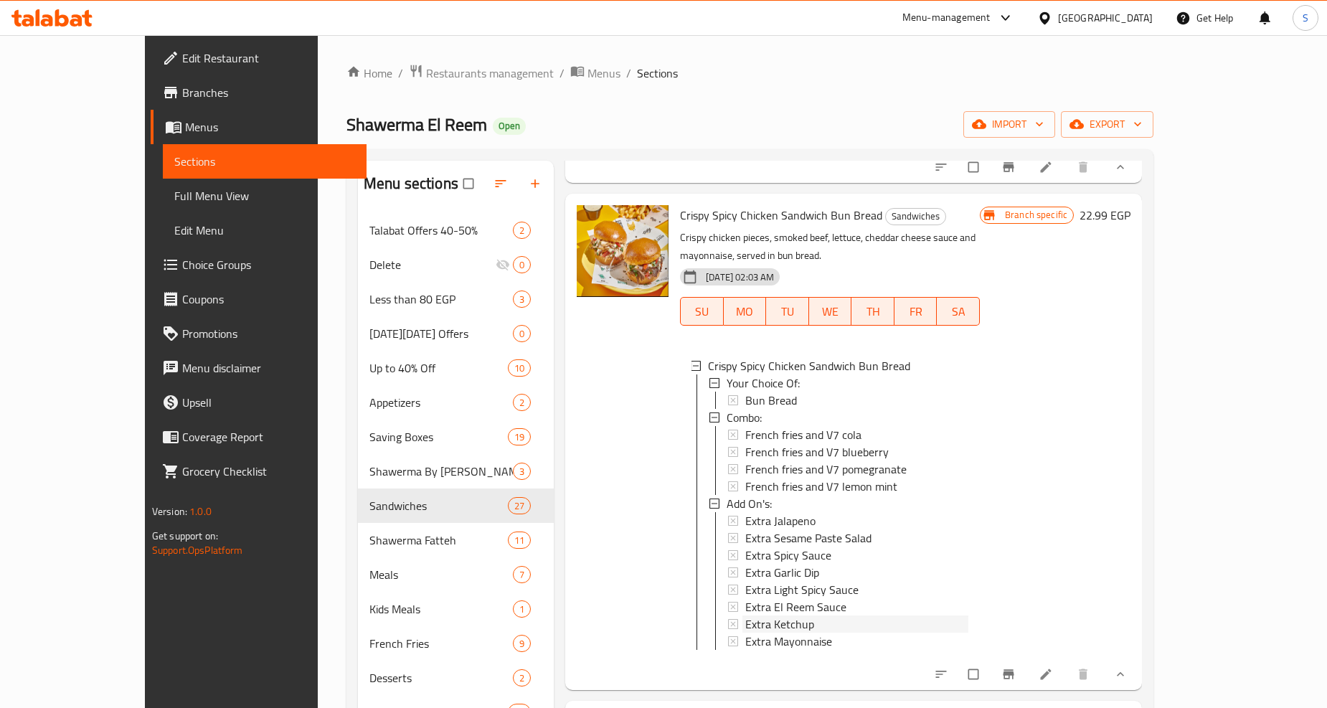
click at [761, 616] on span "Extra Ketchup" at bounding box center [779, 624] width 69 height 17
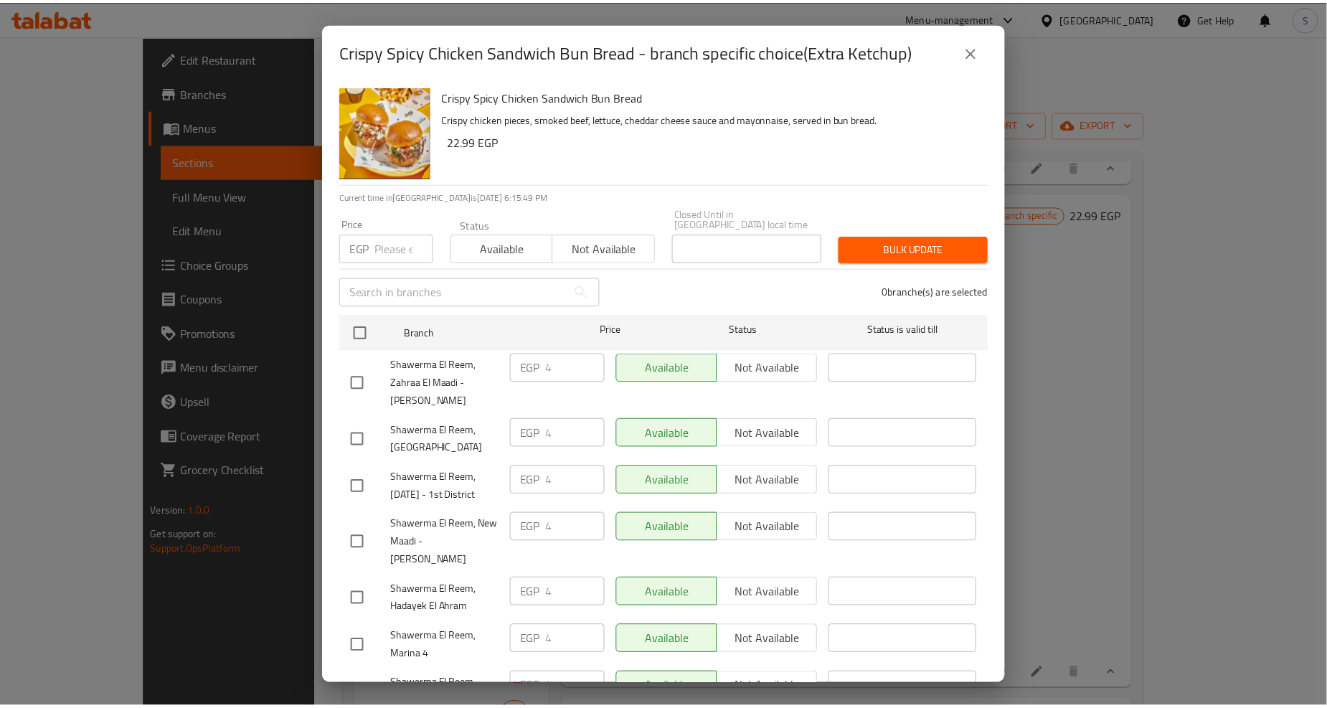
scroll to position [1169, 0]
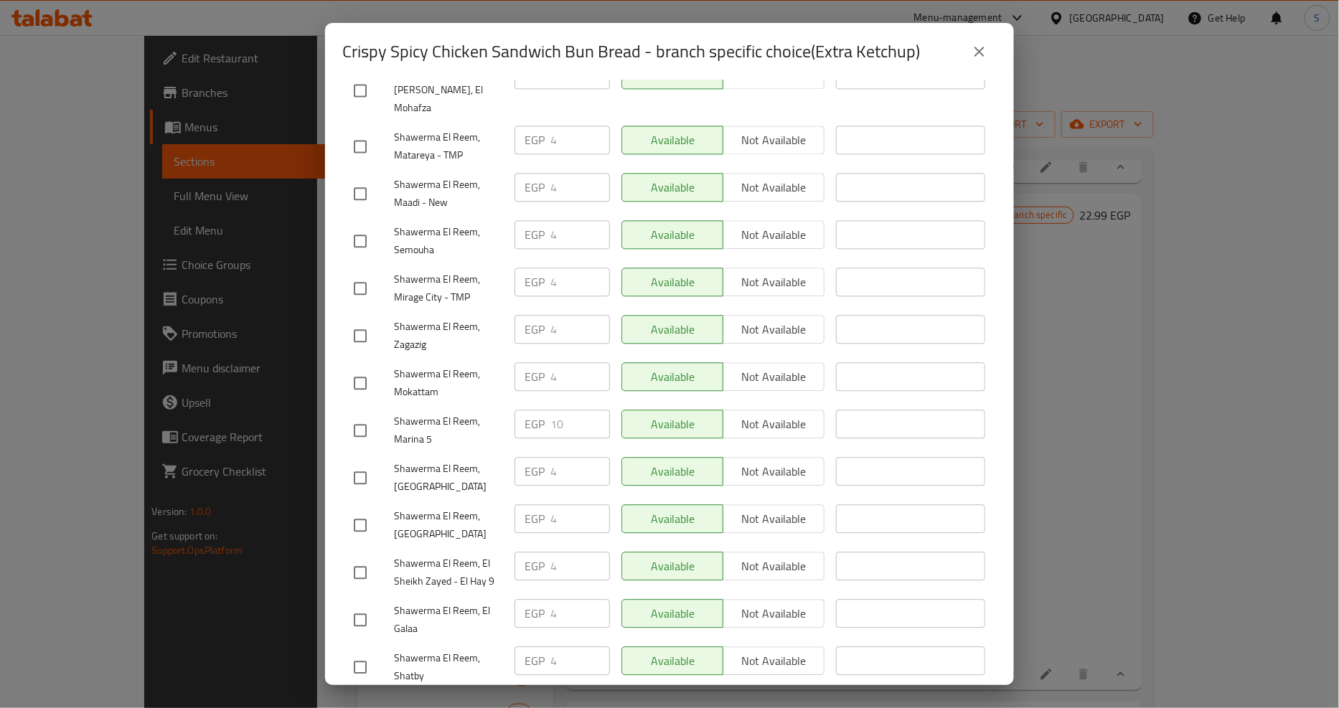
click at [974, 57] on icon "close" at bounding box center [979, 51] width 17 height 17
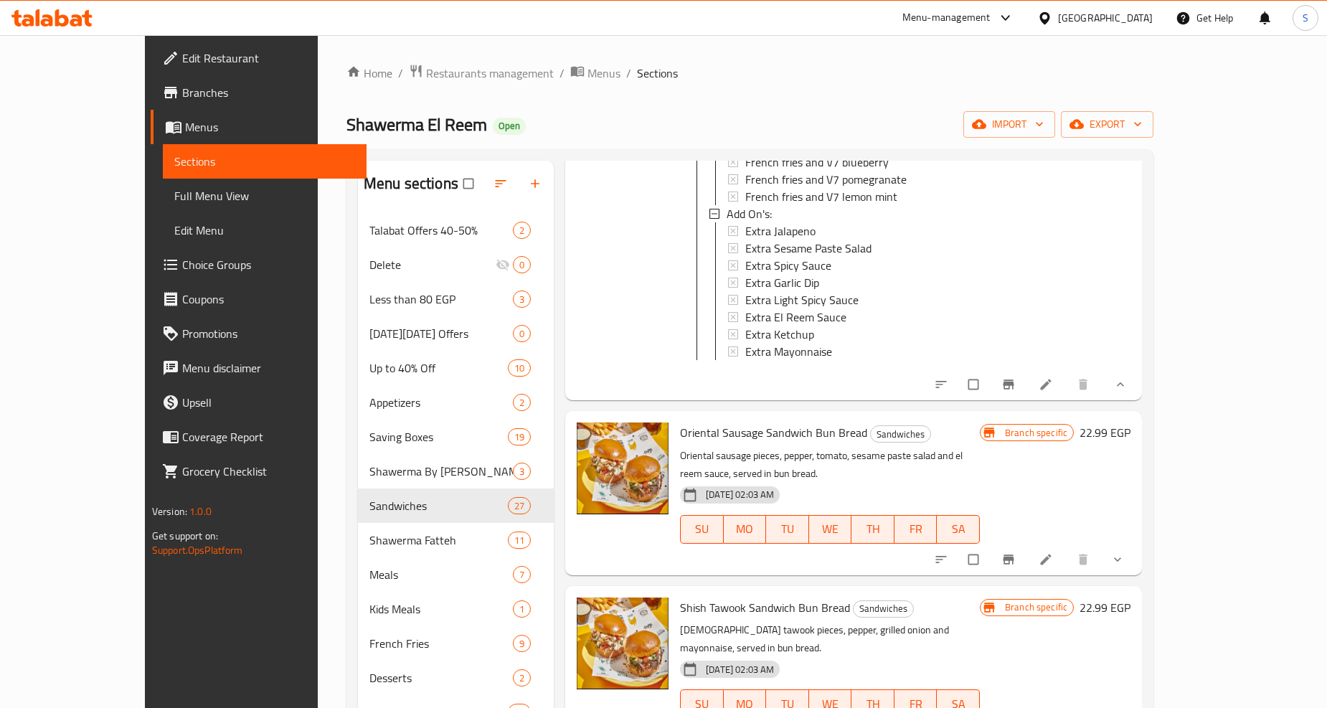
scroll to position [8131, 0]
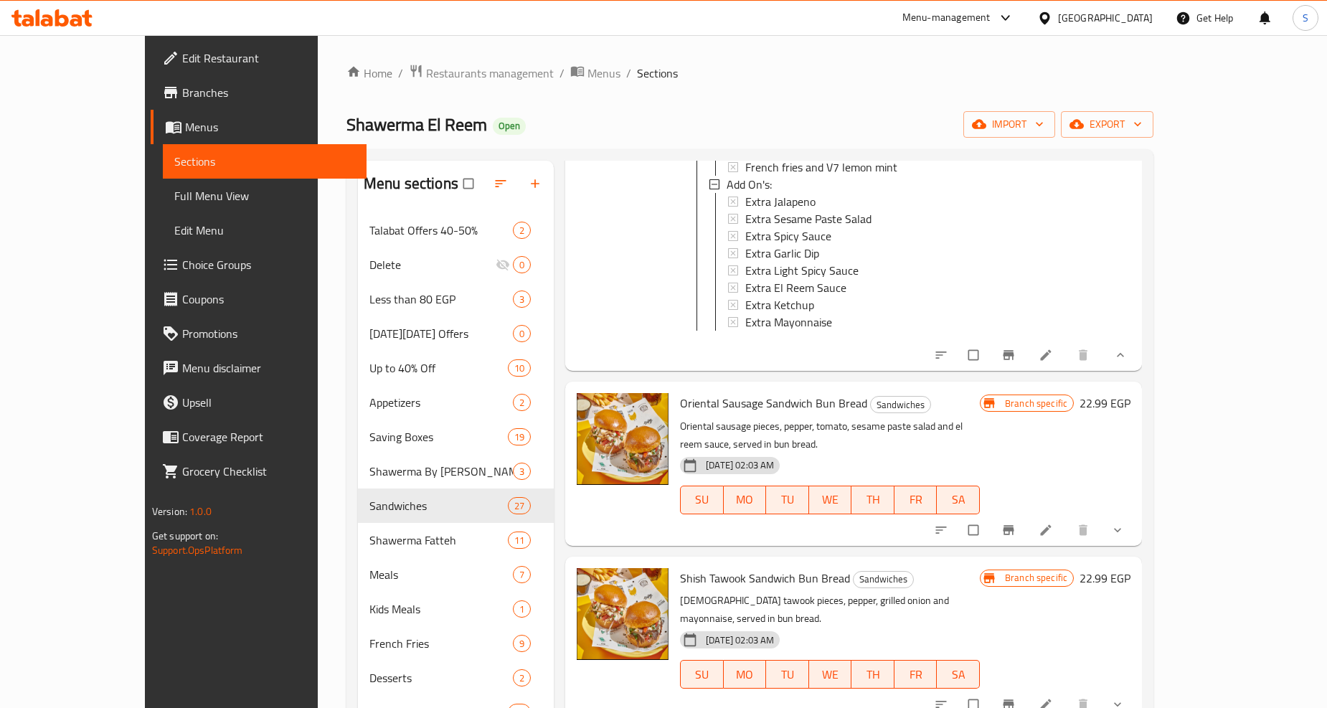
click at [1136, 514] on button "show more" at bounding box center [1119, 530] width 34 height 32
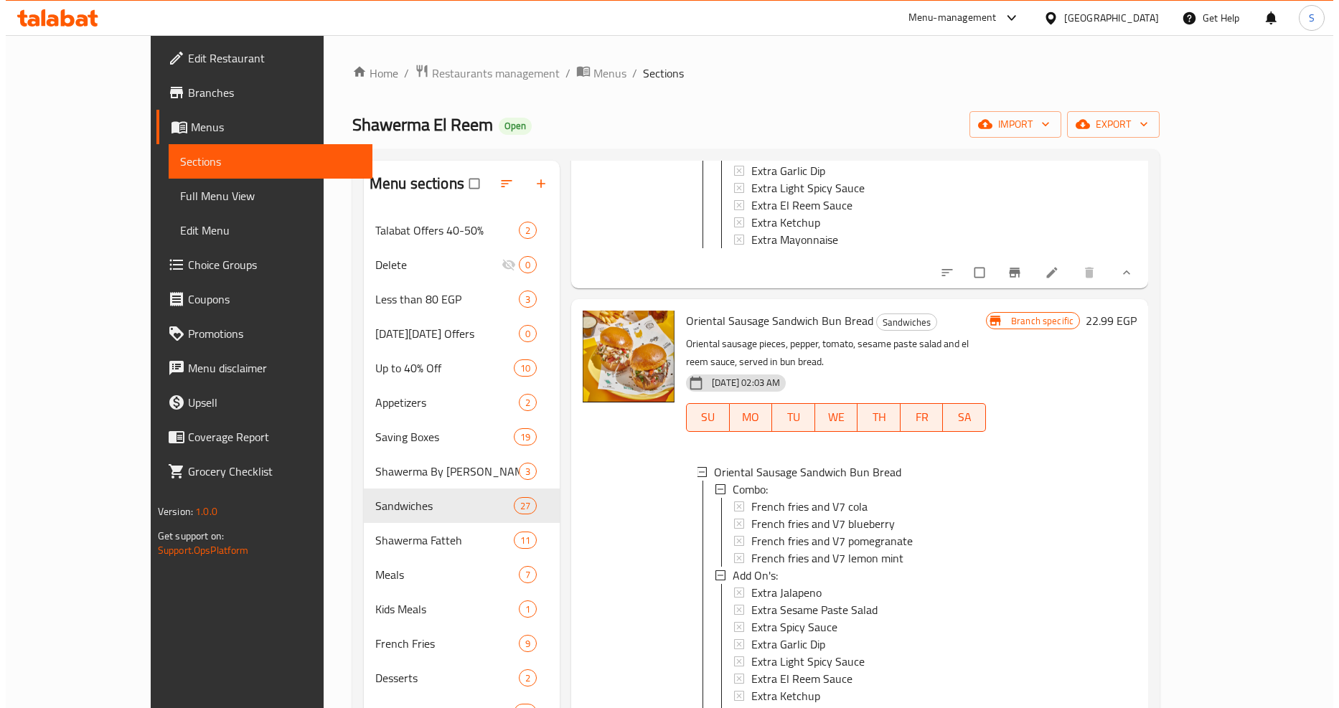
scroll to position [8290, 0]
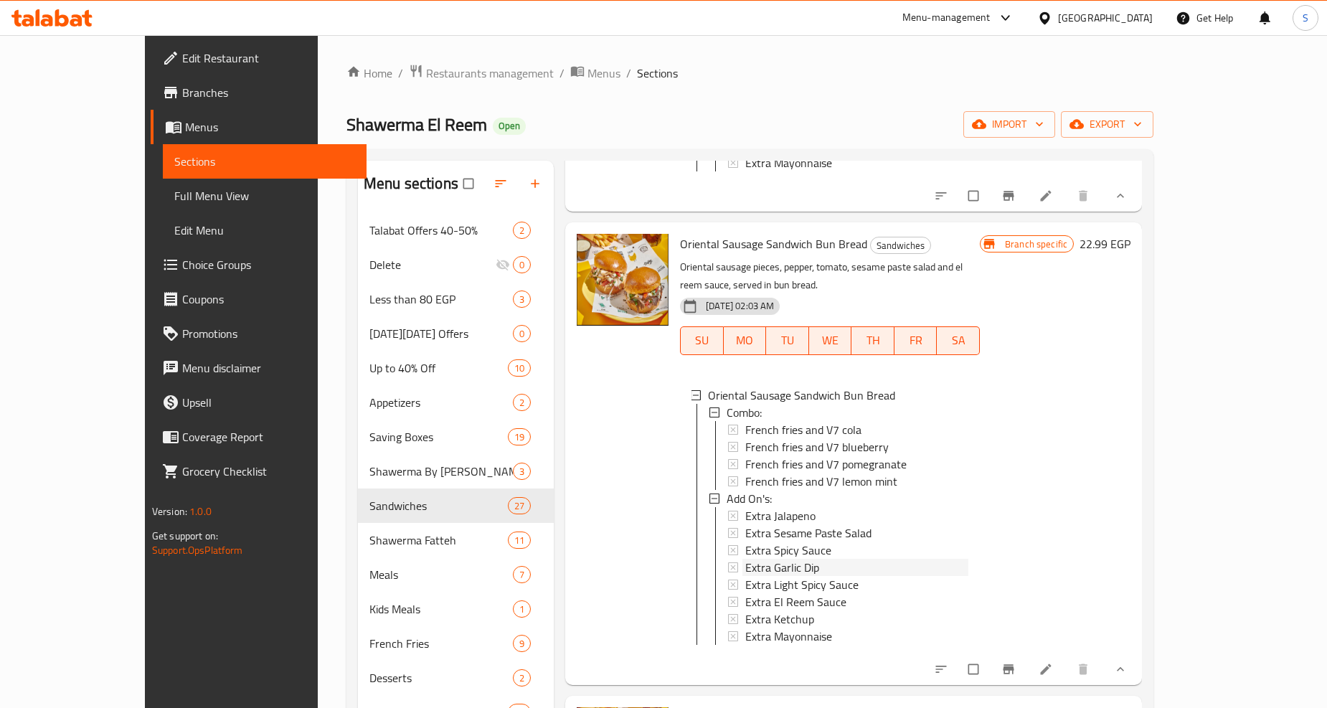
click at [745, 559] on span "Extra Garlic Dip" at bounding box center [782, 567] width 74 height 17
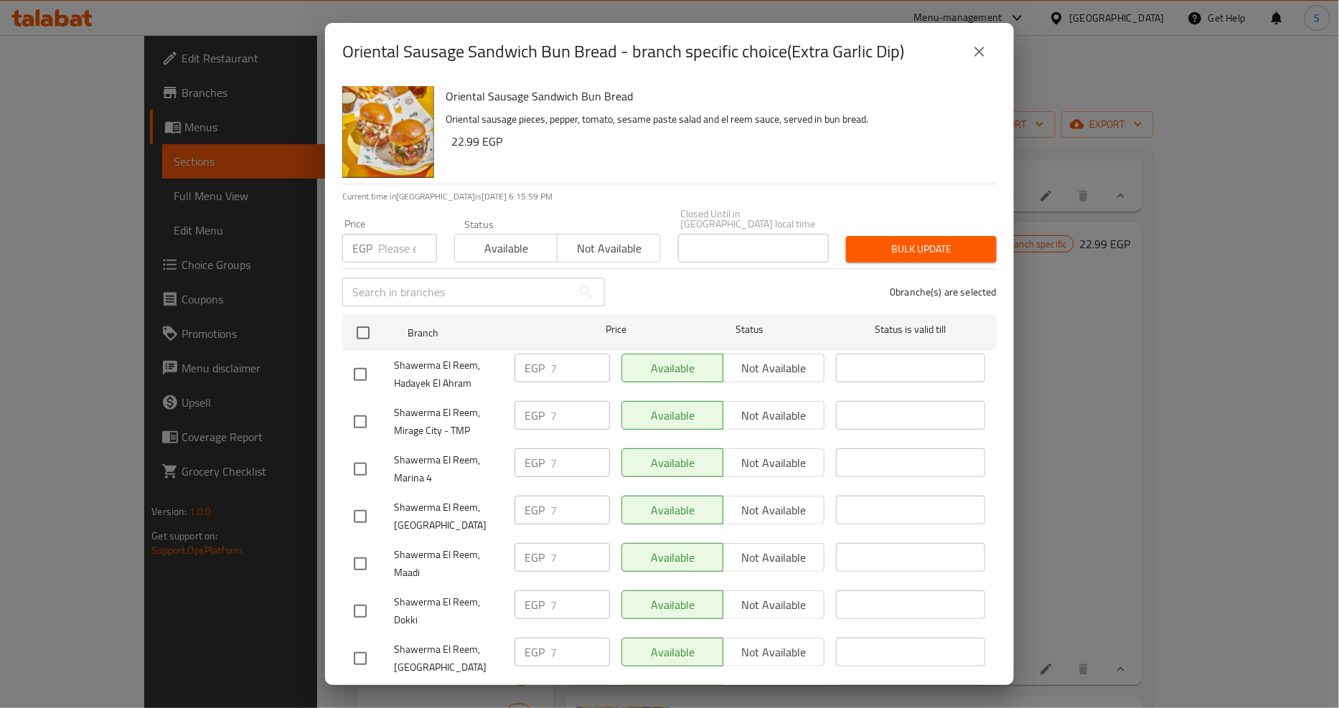
scroll to position [1263, 0]
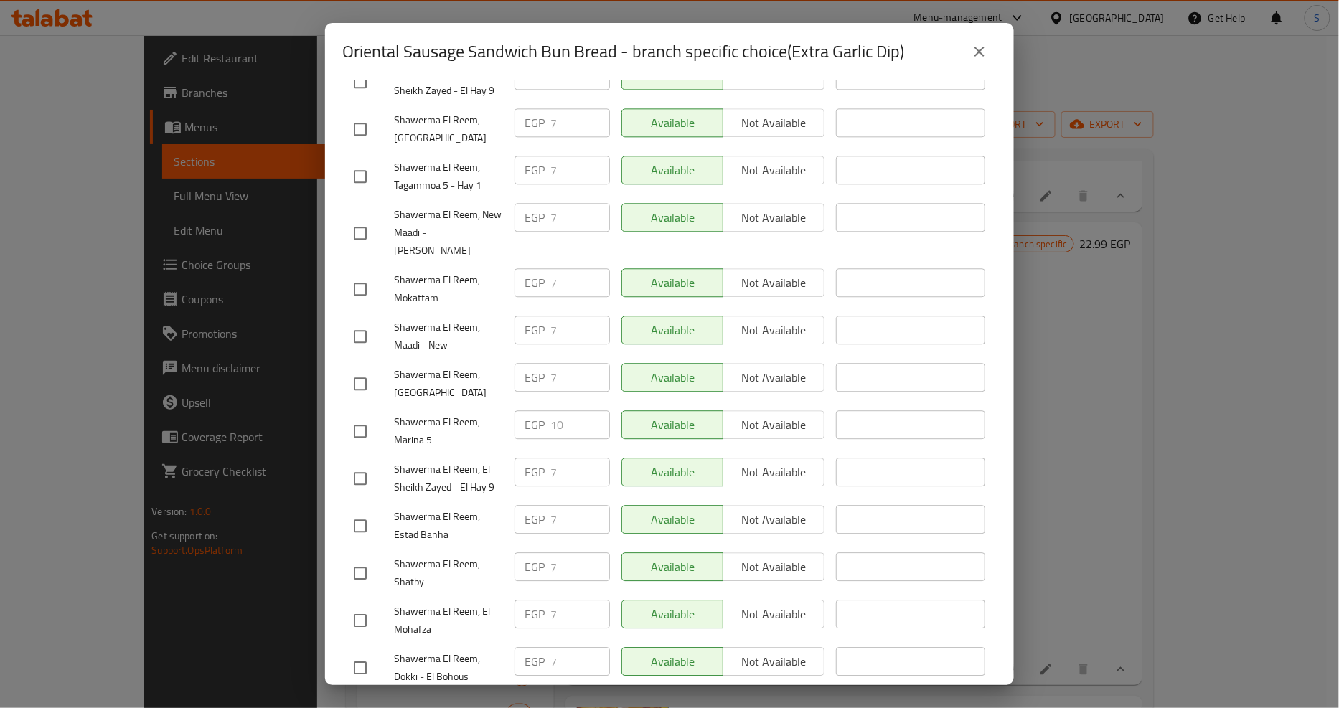
click at [989, 60] on button "close" at bounding box center [979, 51] width 34 height 34
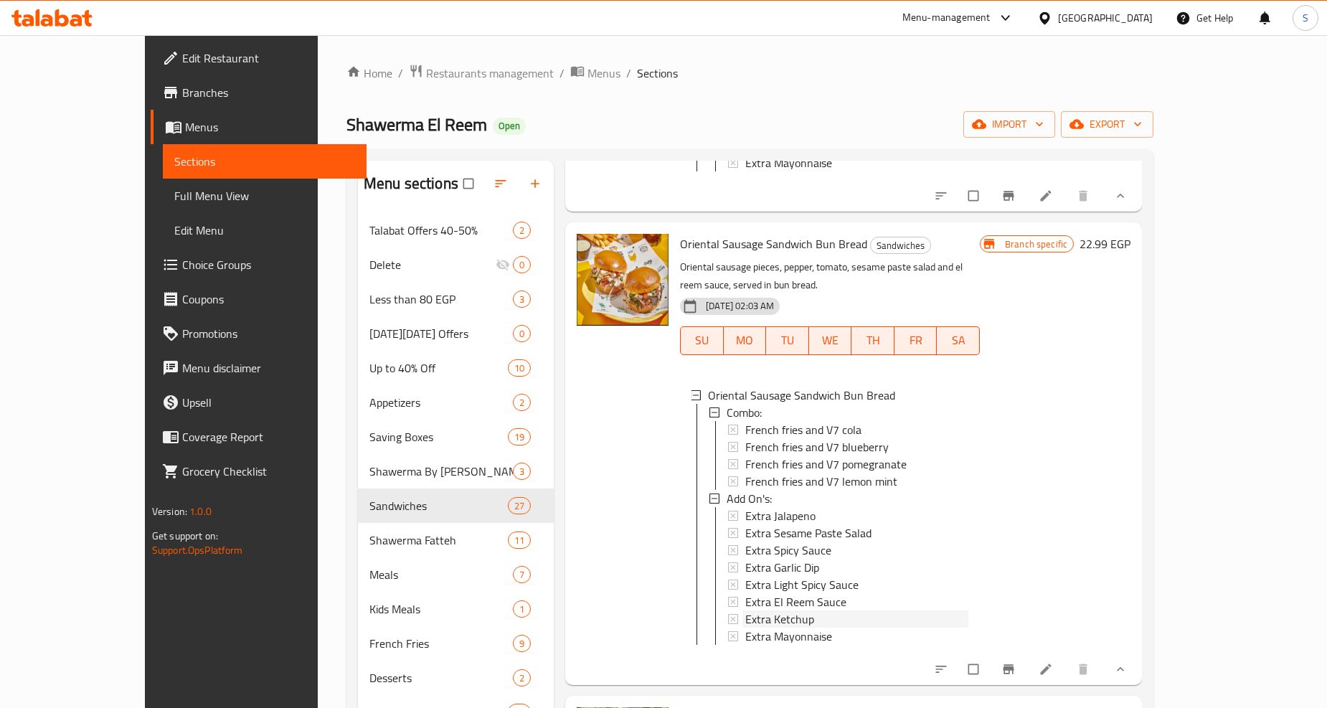
click at [745, 611] on span "Extra Ketchup" at bounding box center [779, 619] width 69 height 17
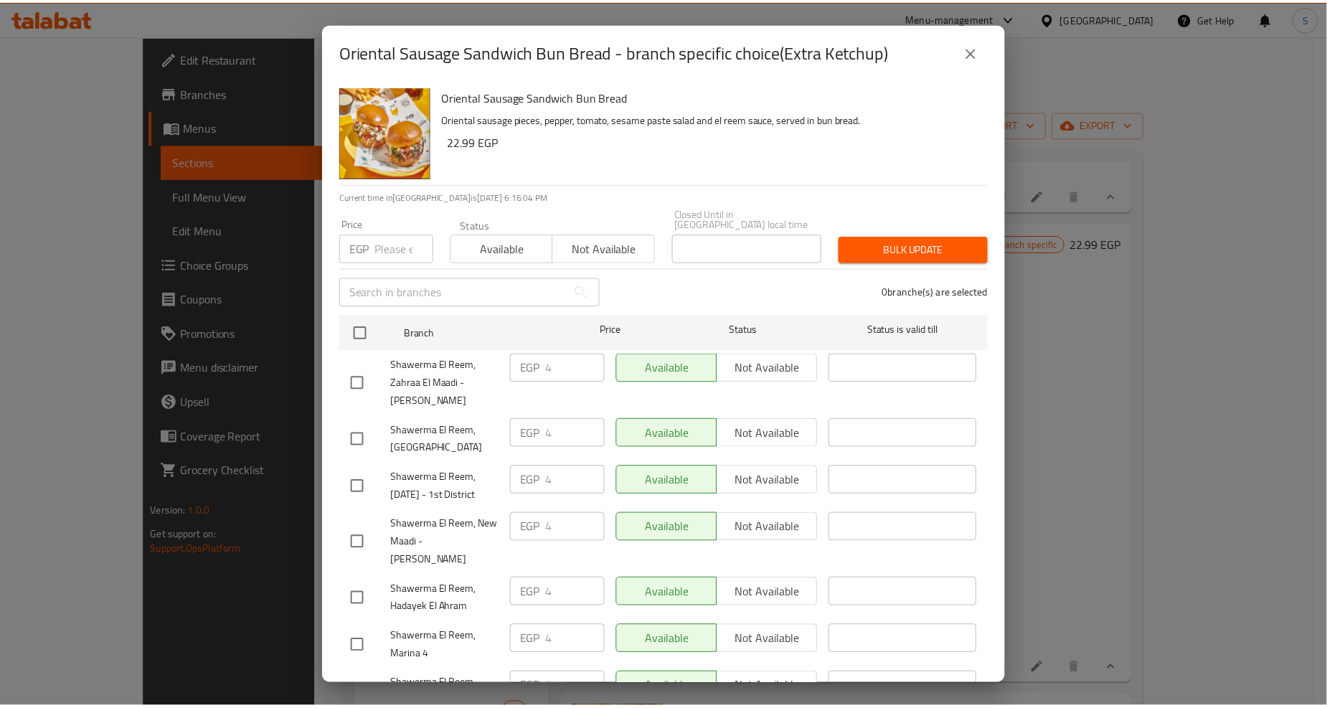
scroll to position [1169, 0]
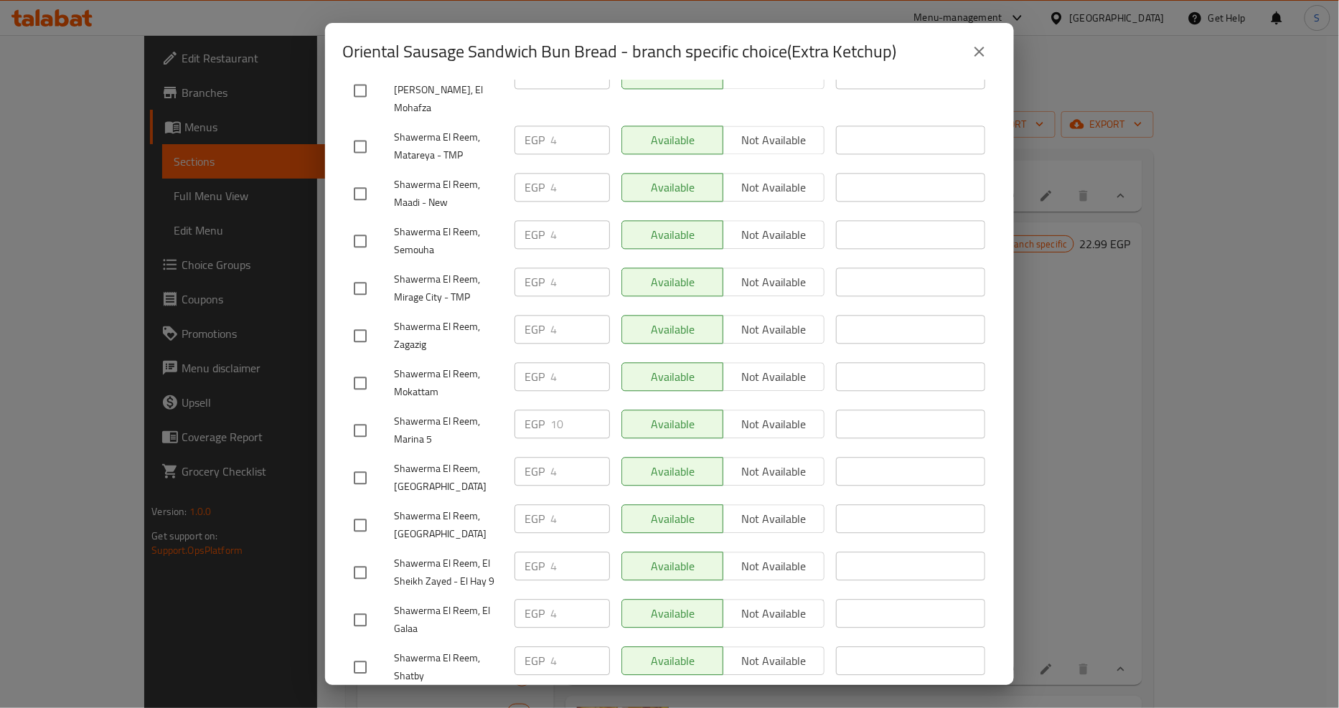
click at [988, 47] on button "close" at bounding box center [979, 51] width 34 height 34
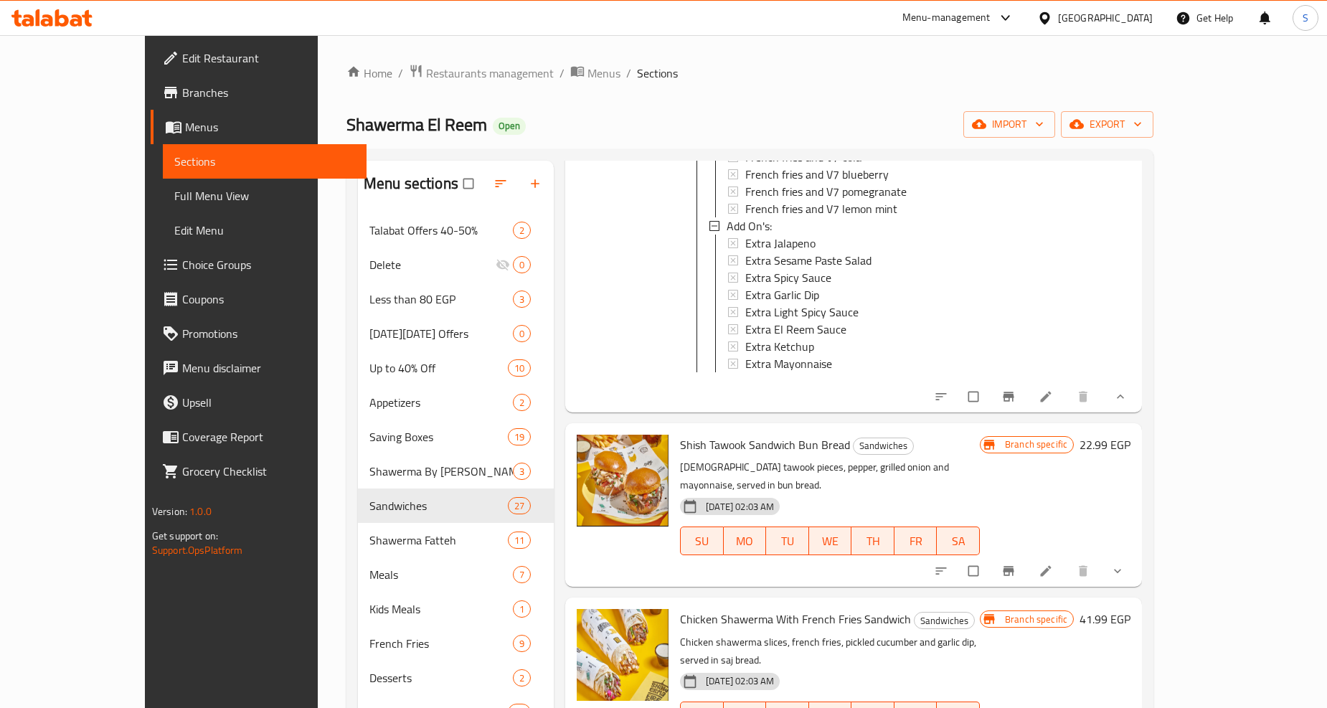
scroll to position [8609, 0]
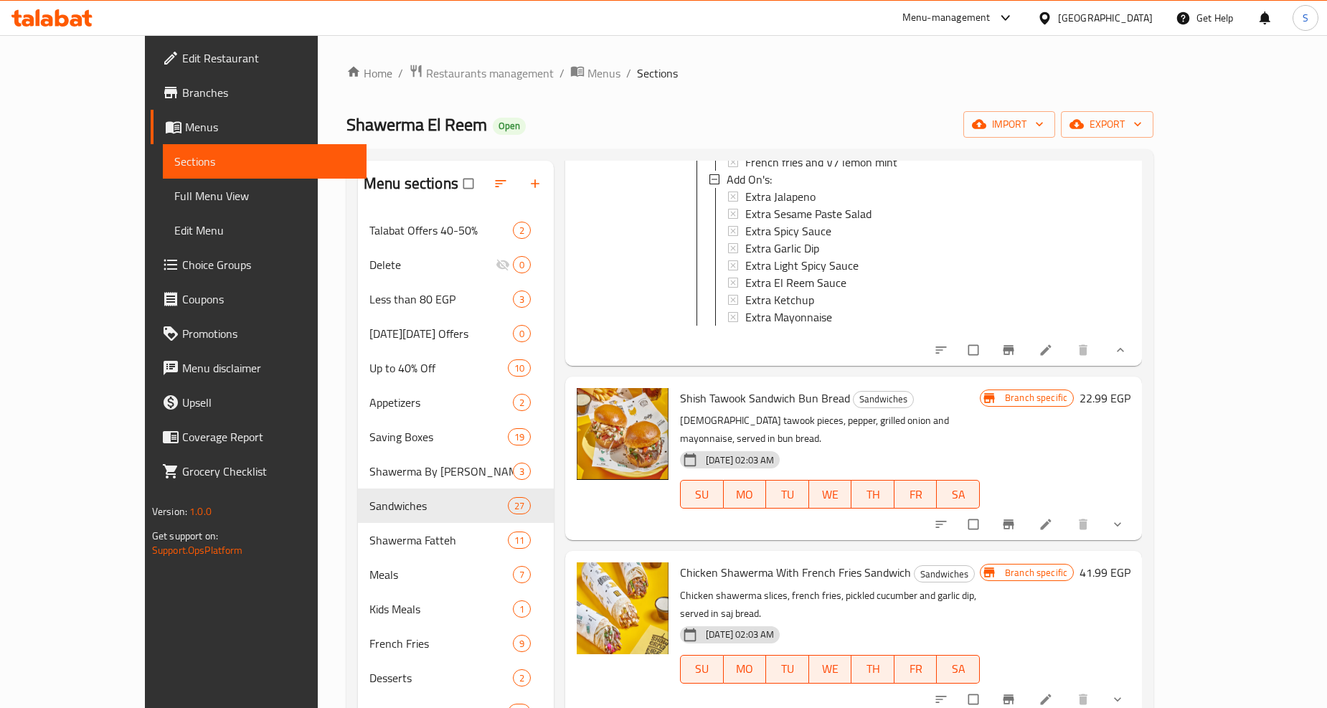
click at [1136, 509] on div at bounding box center [1030, 525] width 211 height 32
click at [1128, 517] on span "show more" at bounding box center [1119, 524] width 17 height 14
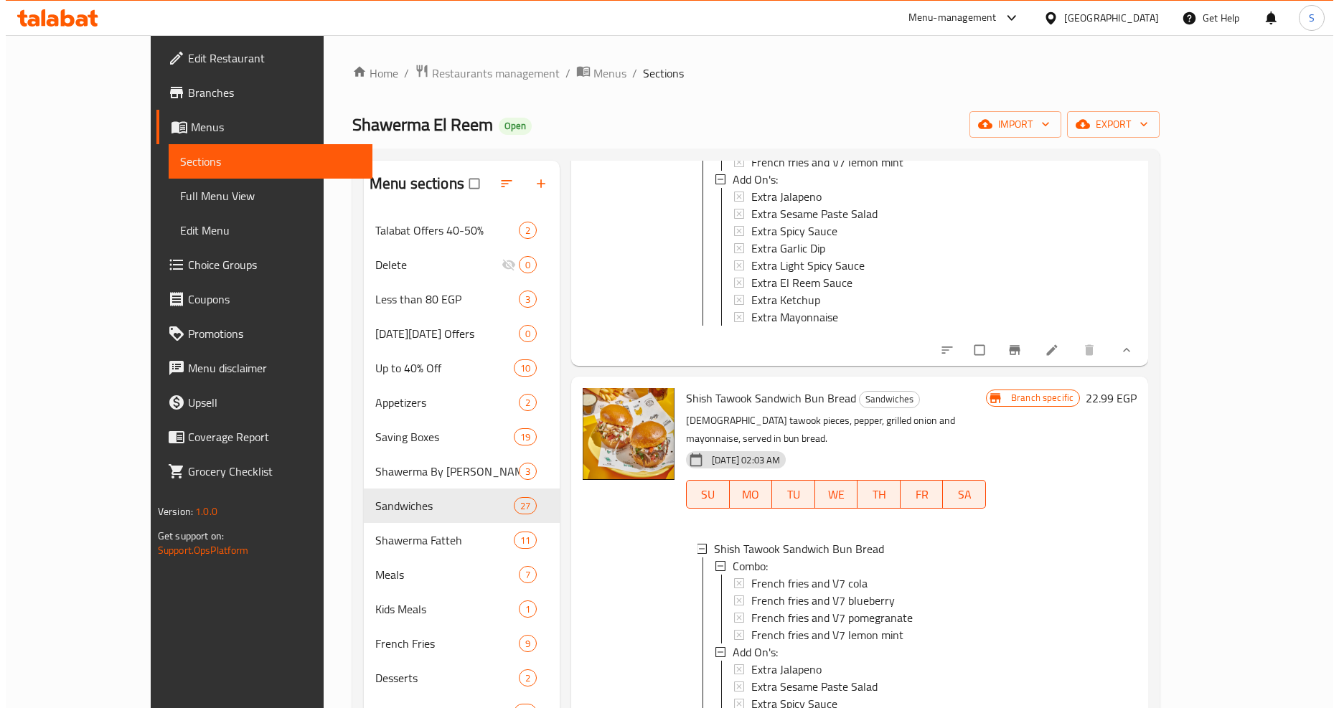
scroll to position [8768, 0]
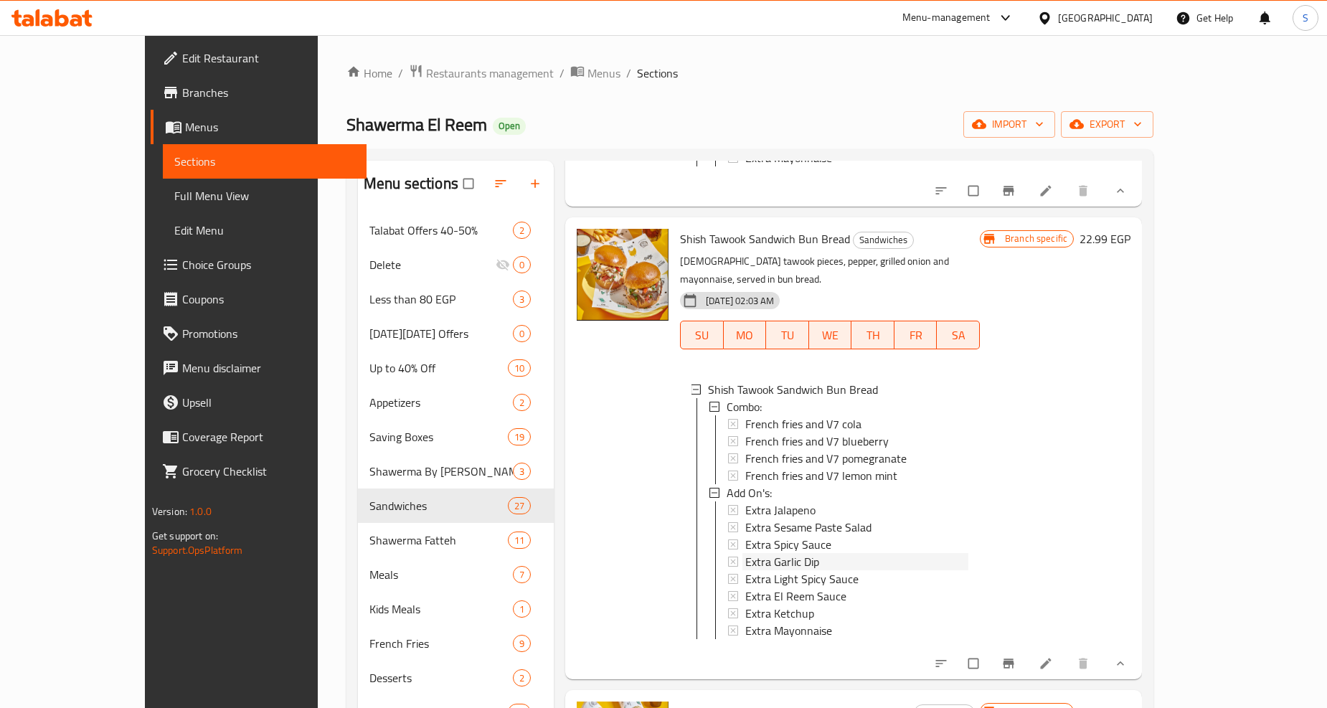
click at [759, 553] on span "Extra Garlic Dip" at bounding box center [782, 561] width 74 height 17
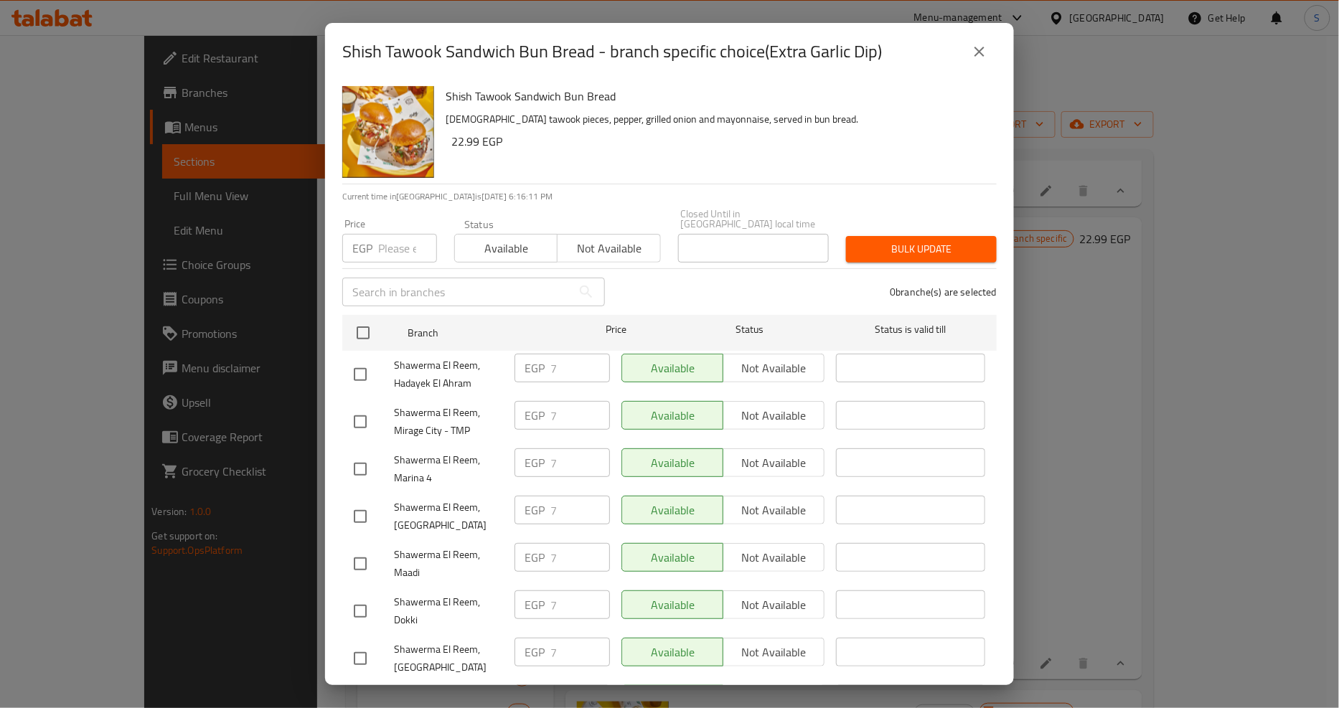
scroll to position [1263, 0]
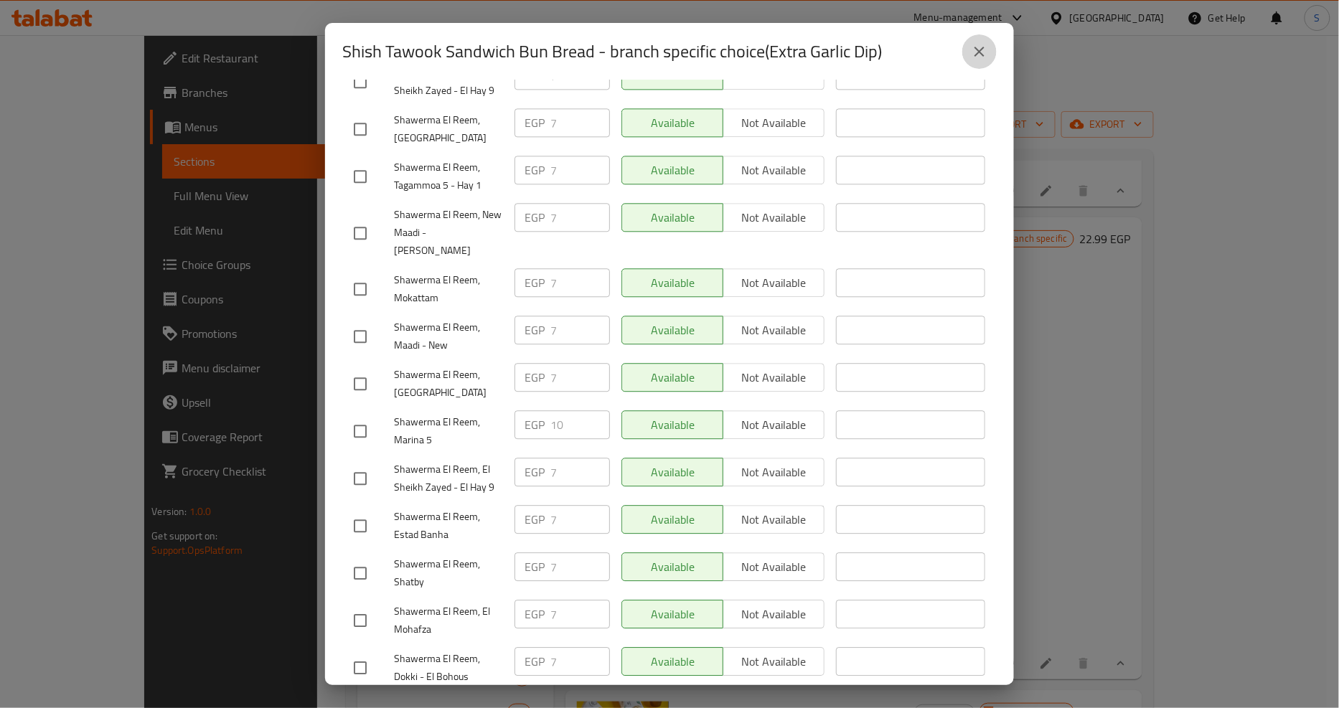
click at [979, 53] on icon "close" at bounding box center [979, 51] width 17 height 17
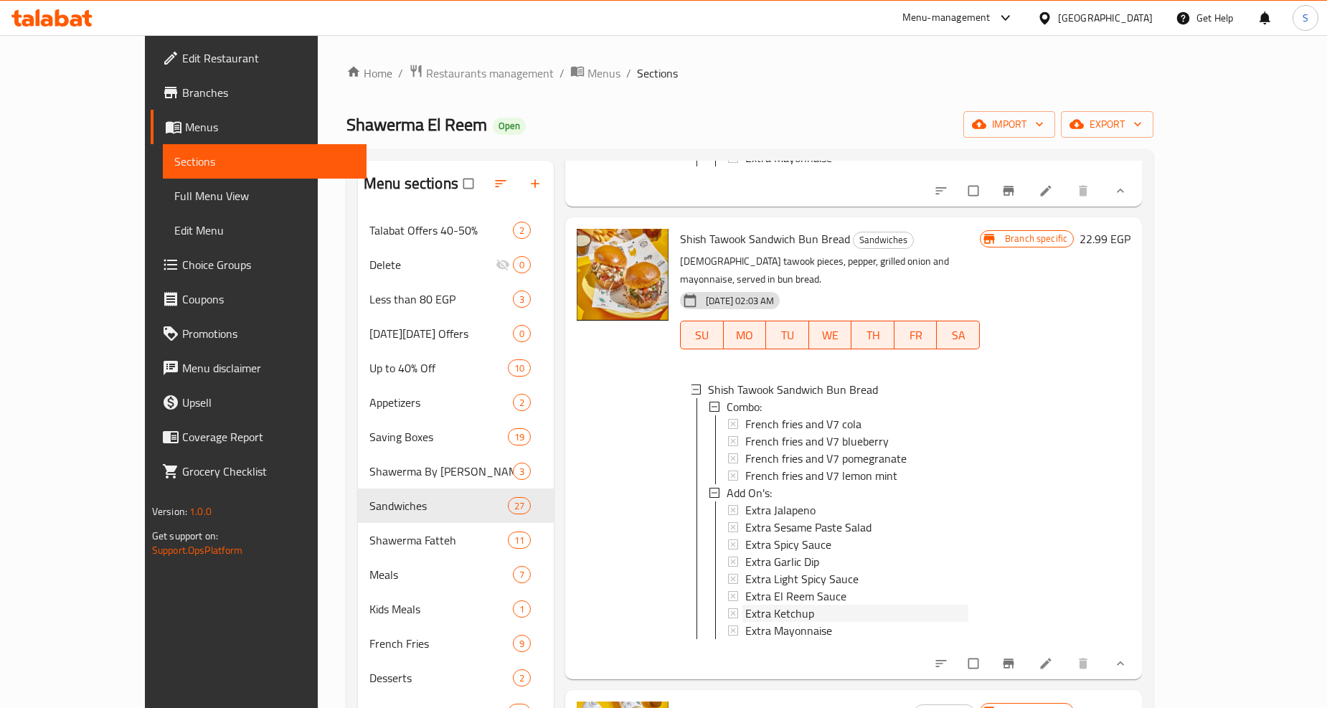
click at [750, 605] on span "Extra Ketchup" at bounding box center [779, 613] width 69 height 17
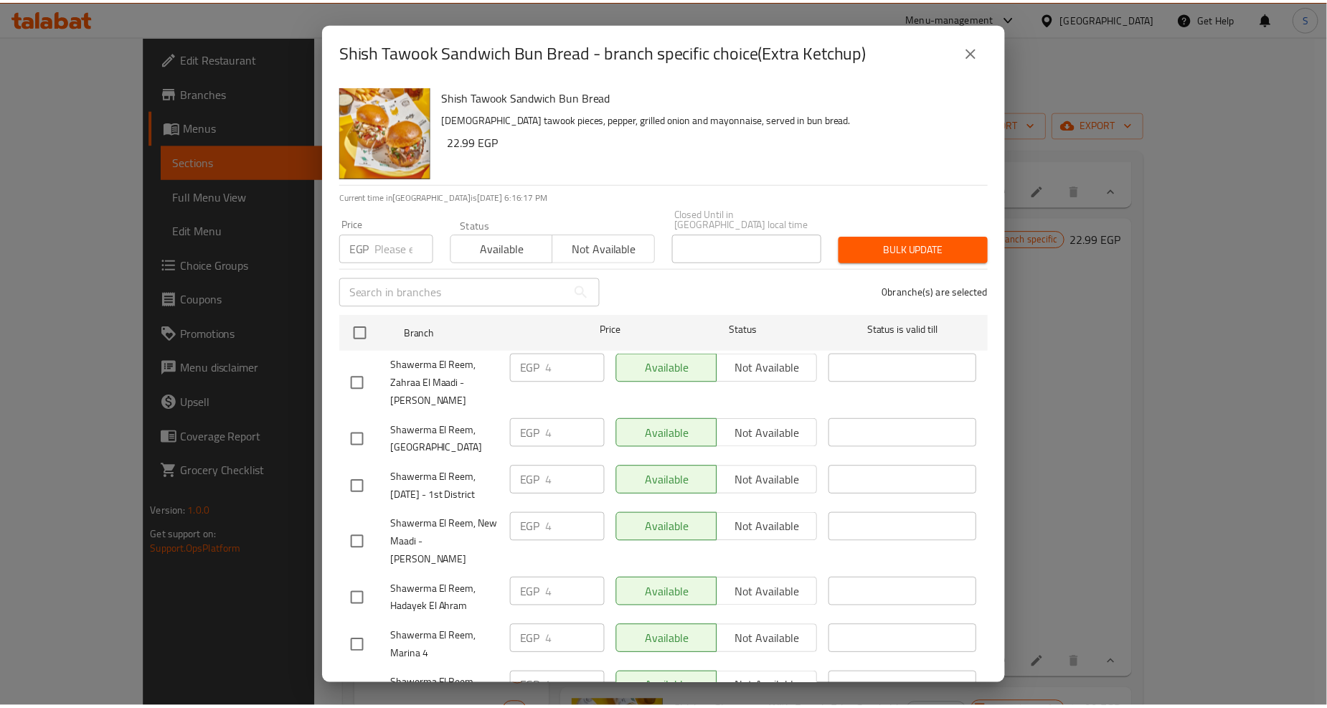
scroll to position [1169, 0]
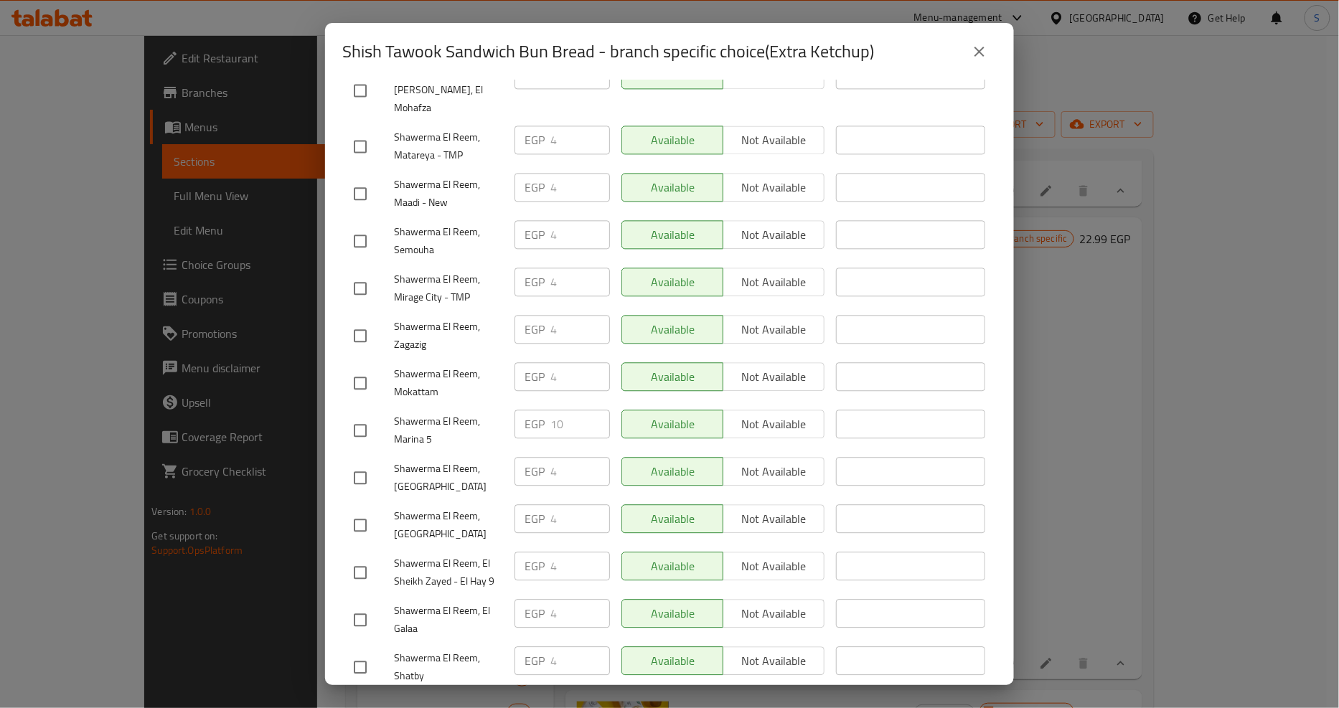
click at [976, 60] on icon "close" at bounding box center [979, 51] width 17 height 17
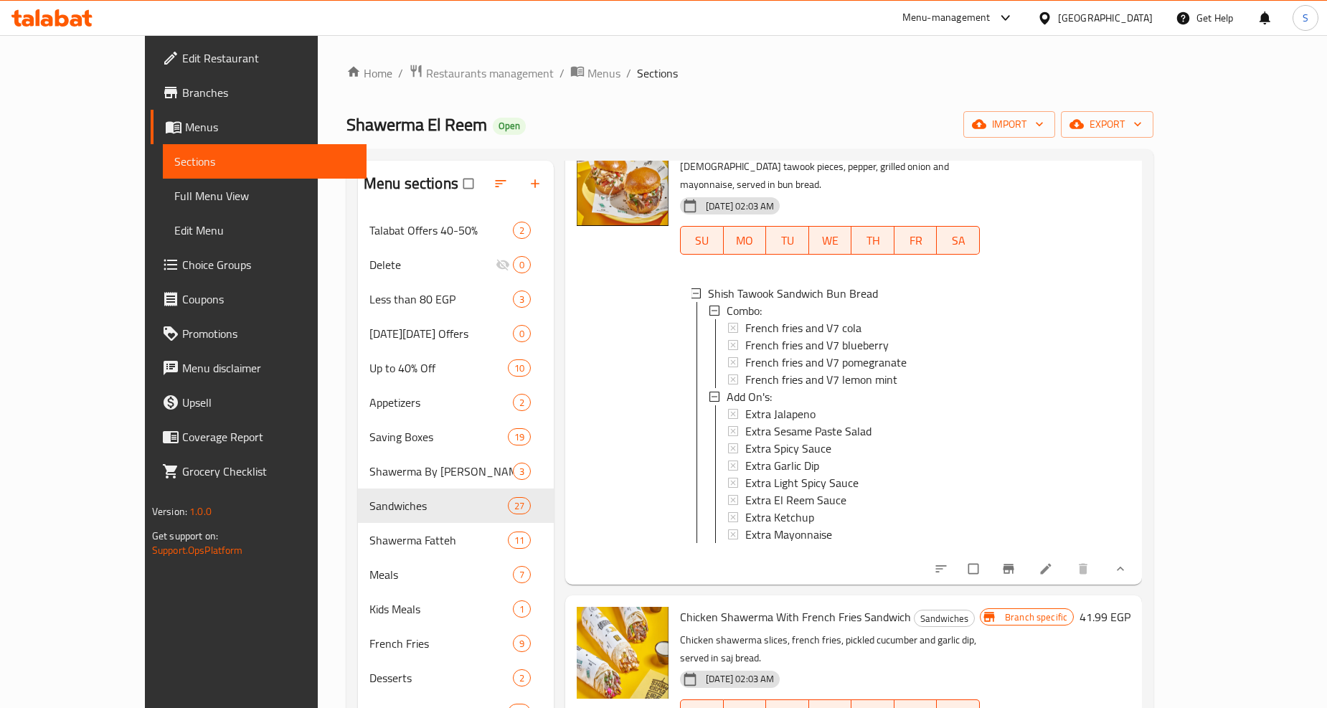
scroll to position [9007, 0]
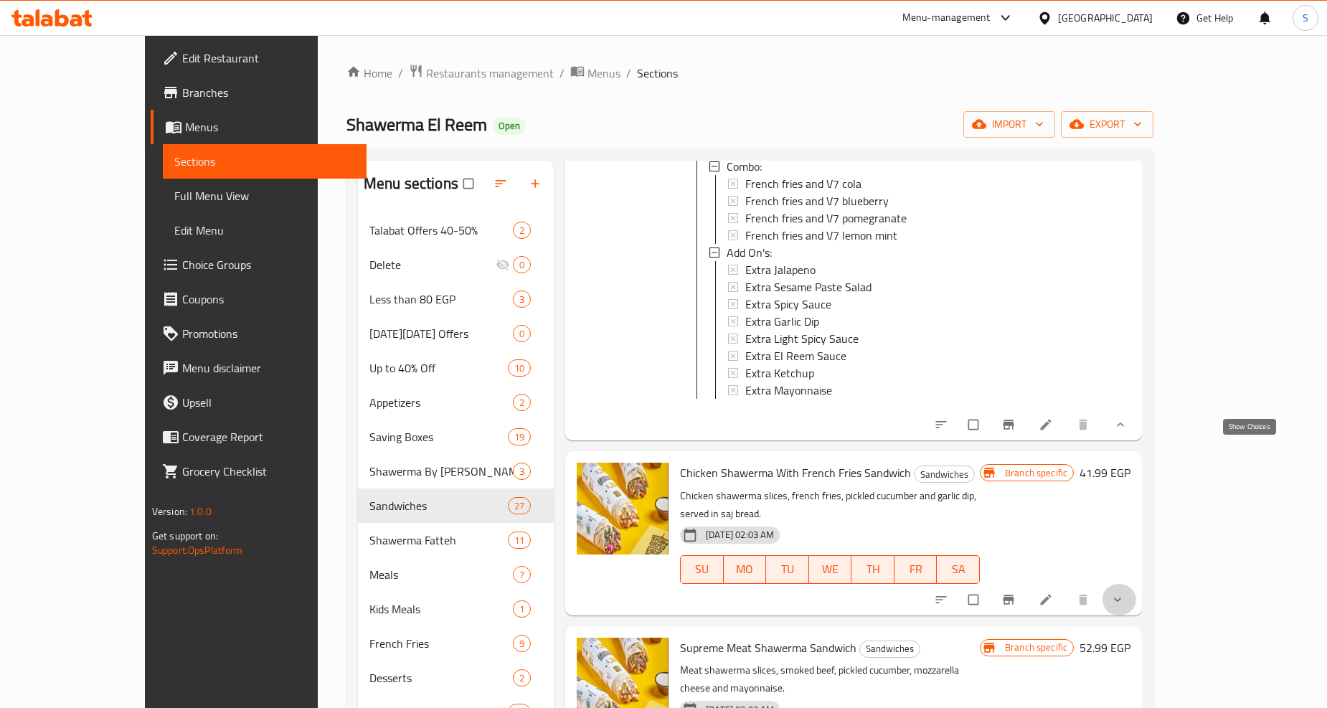
click at [1125, 593] on icon "show more" at bounding box center [1118, 600] width 14 height 14
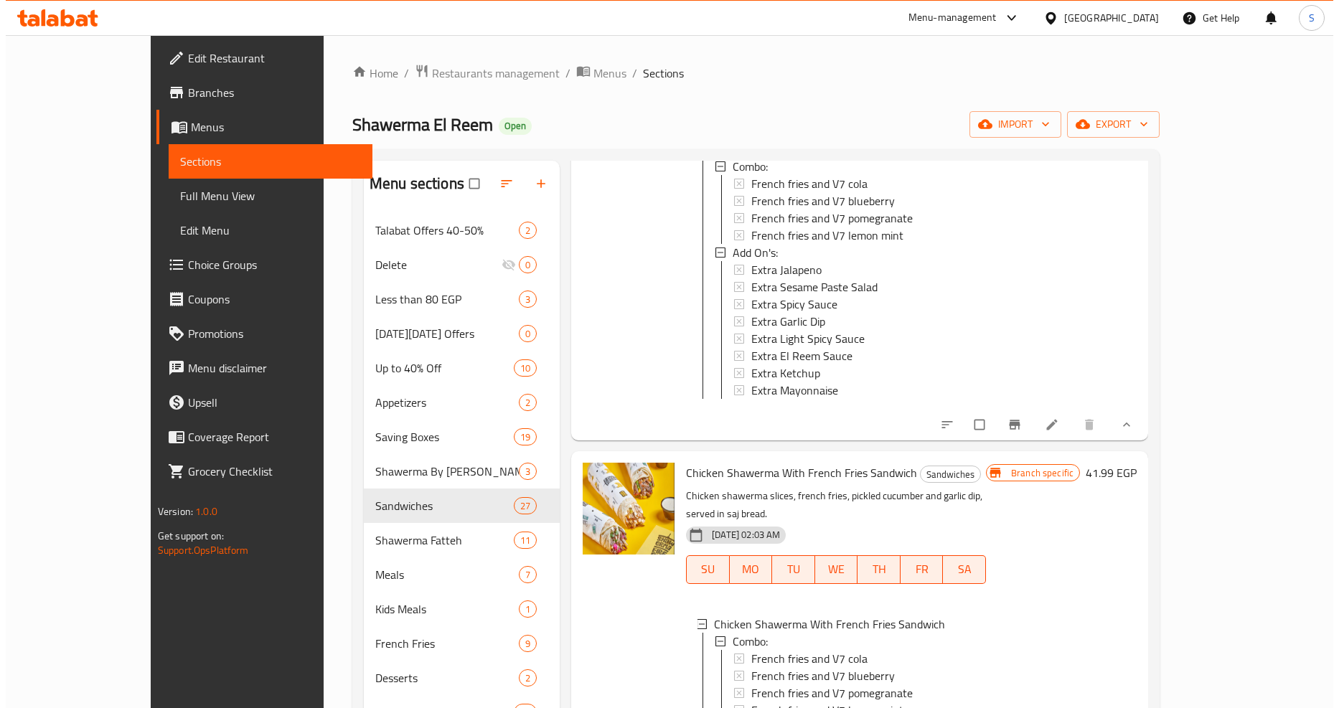
scroll to position [9246, 0]
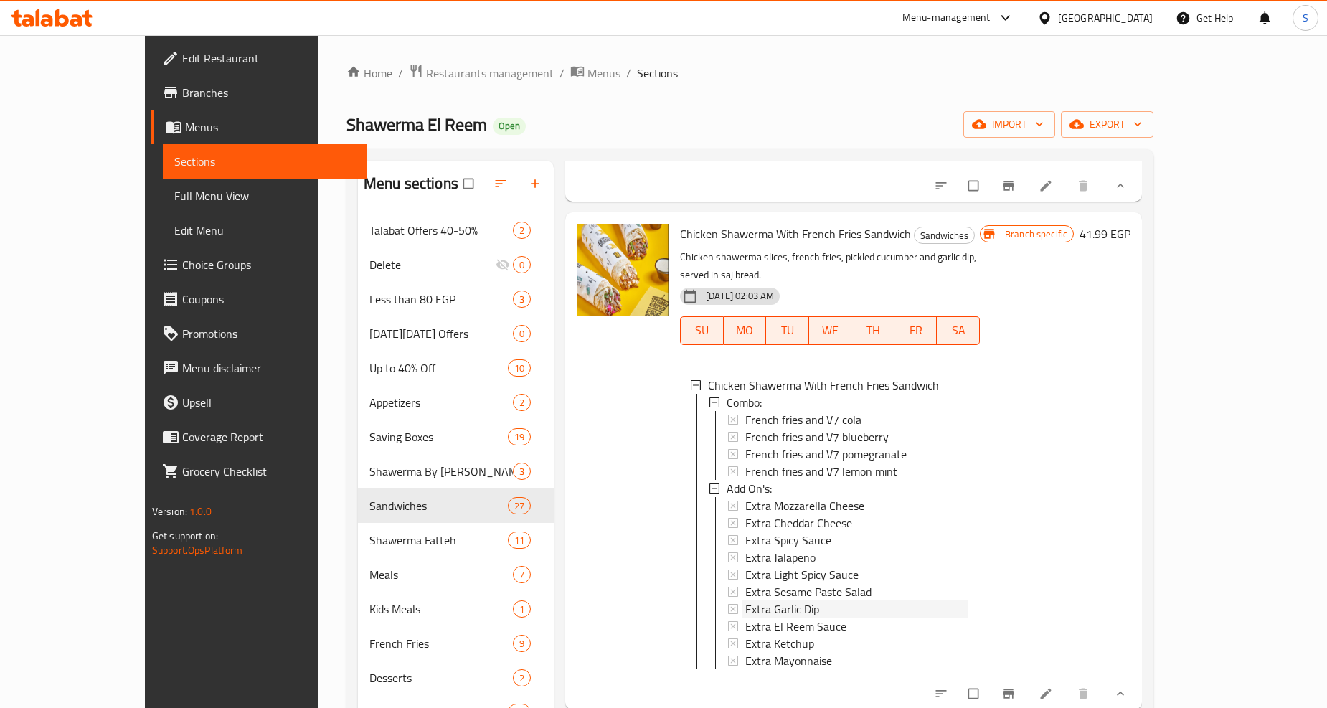
click at [760, 600] on span "Extra Garlic Dip" at bounding box center [782, 608] width 74 height 17
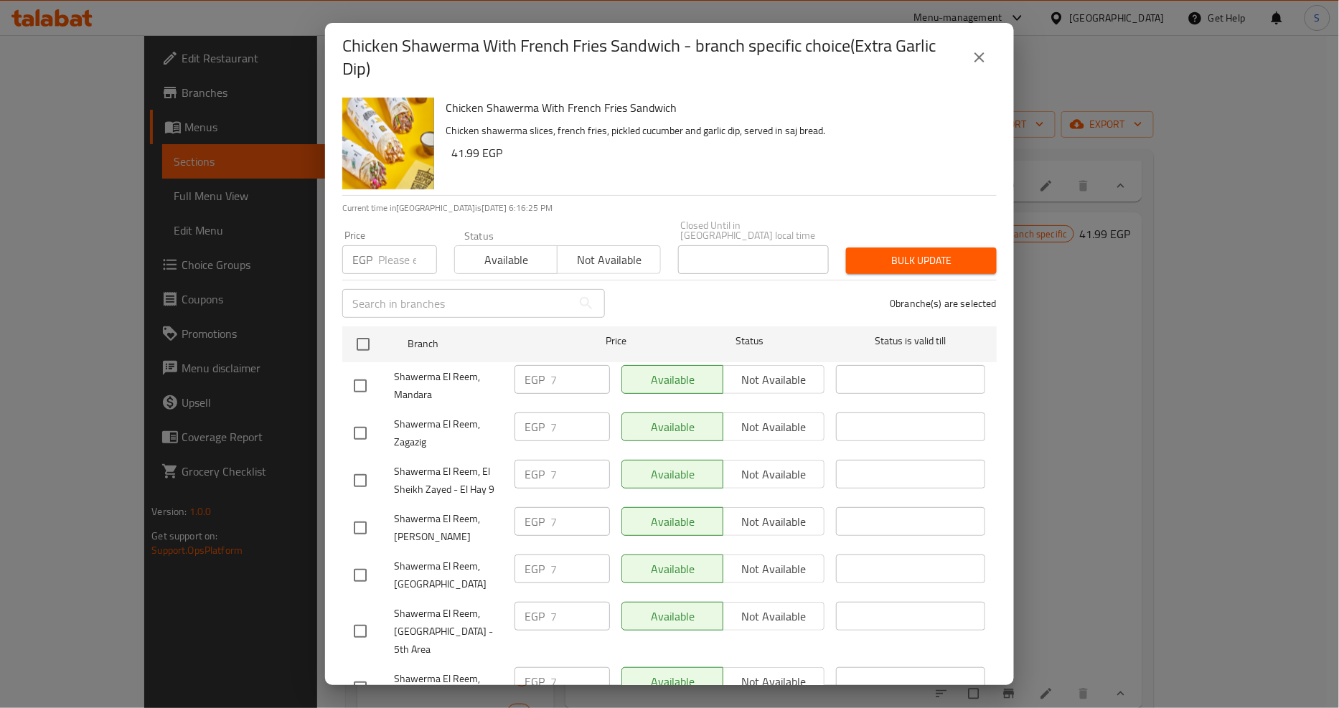
scroll to position [1204, 0]
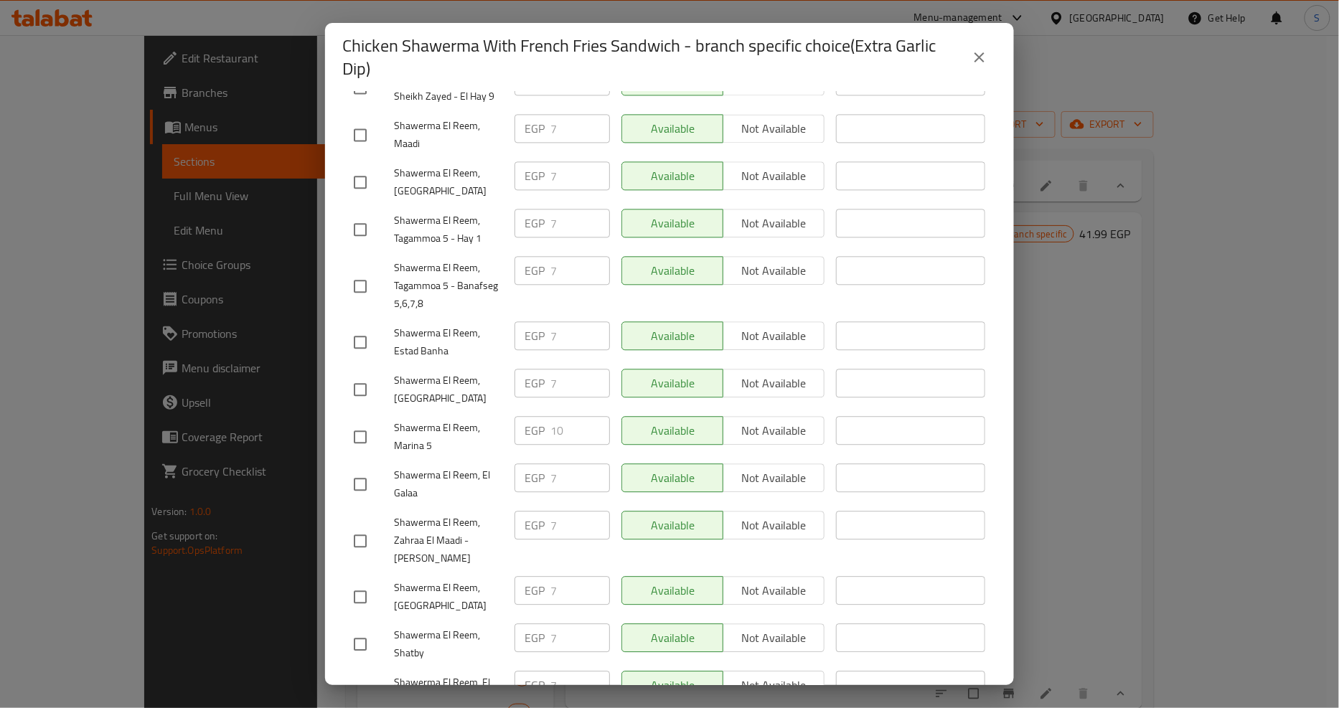
click at [984, 60] on icon "close" at bounding box center [979, 57] width 17 height 17
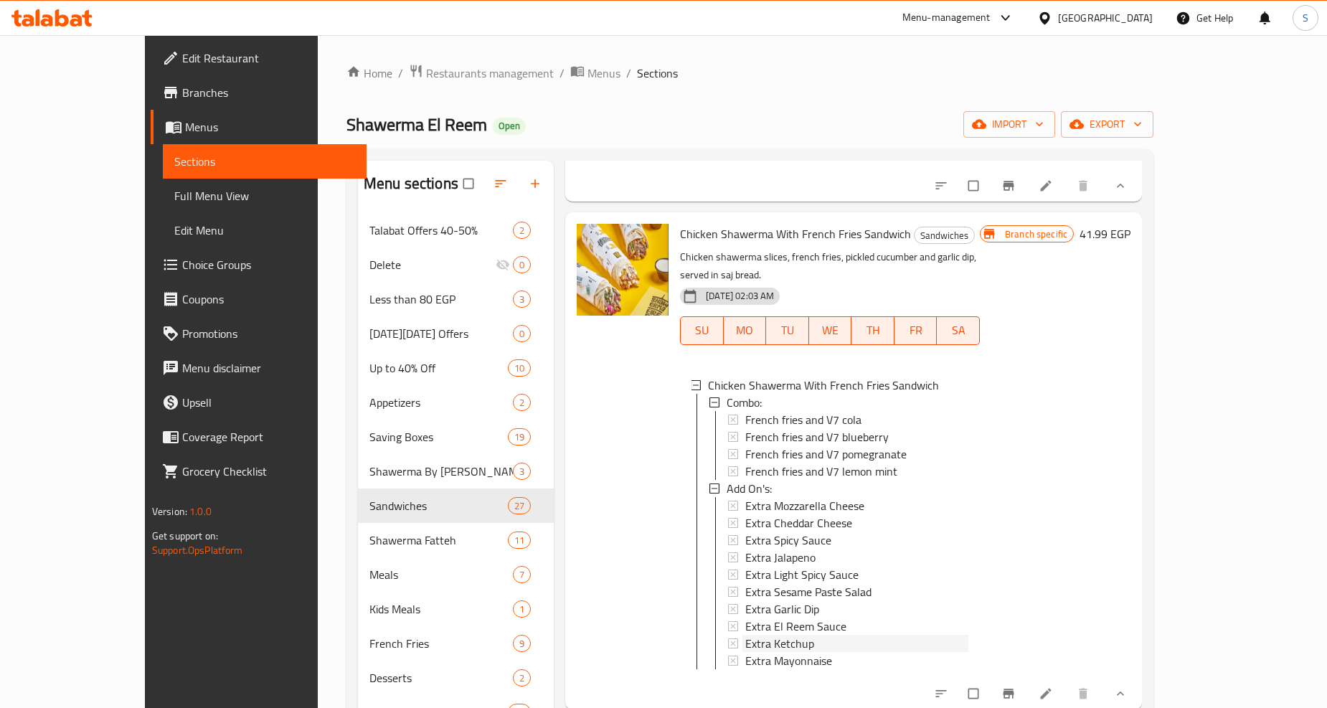
click at [745, 635] on span "Extra Ketchup" at bounding box center [779, 643] width 69 height 17
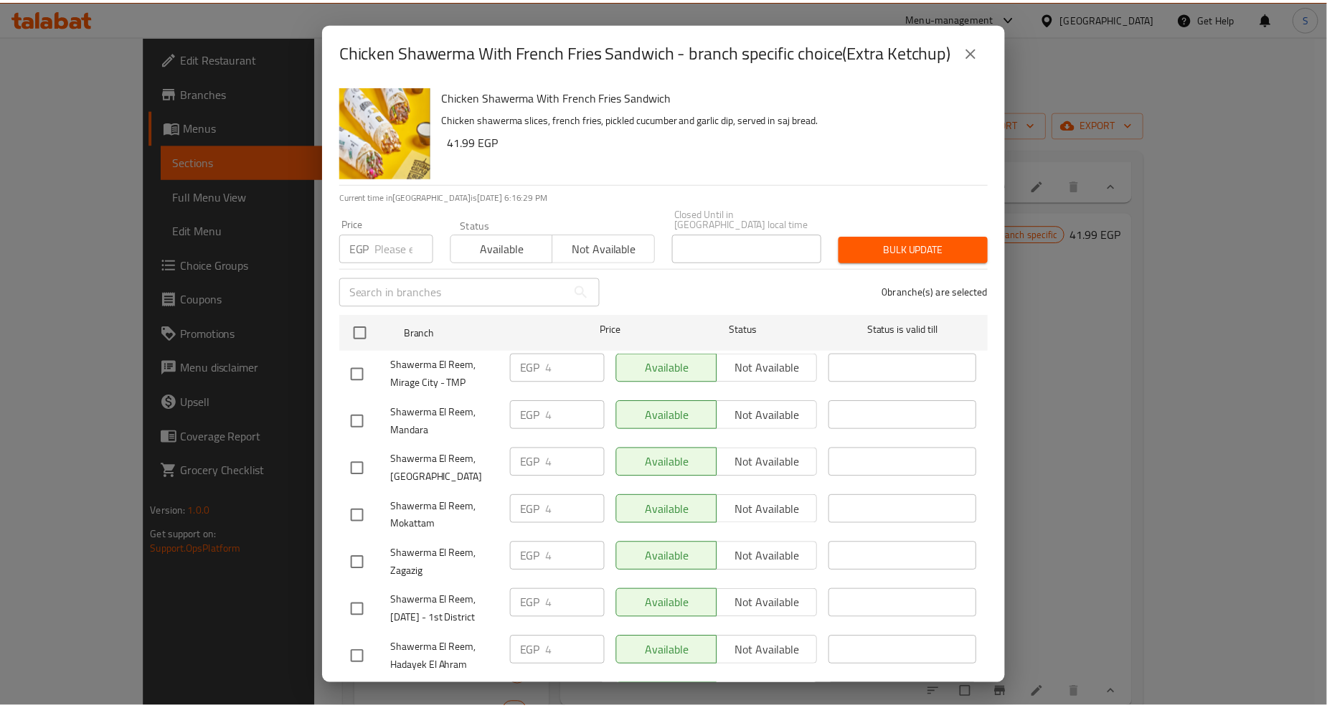
scroll to position [1251, 0]
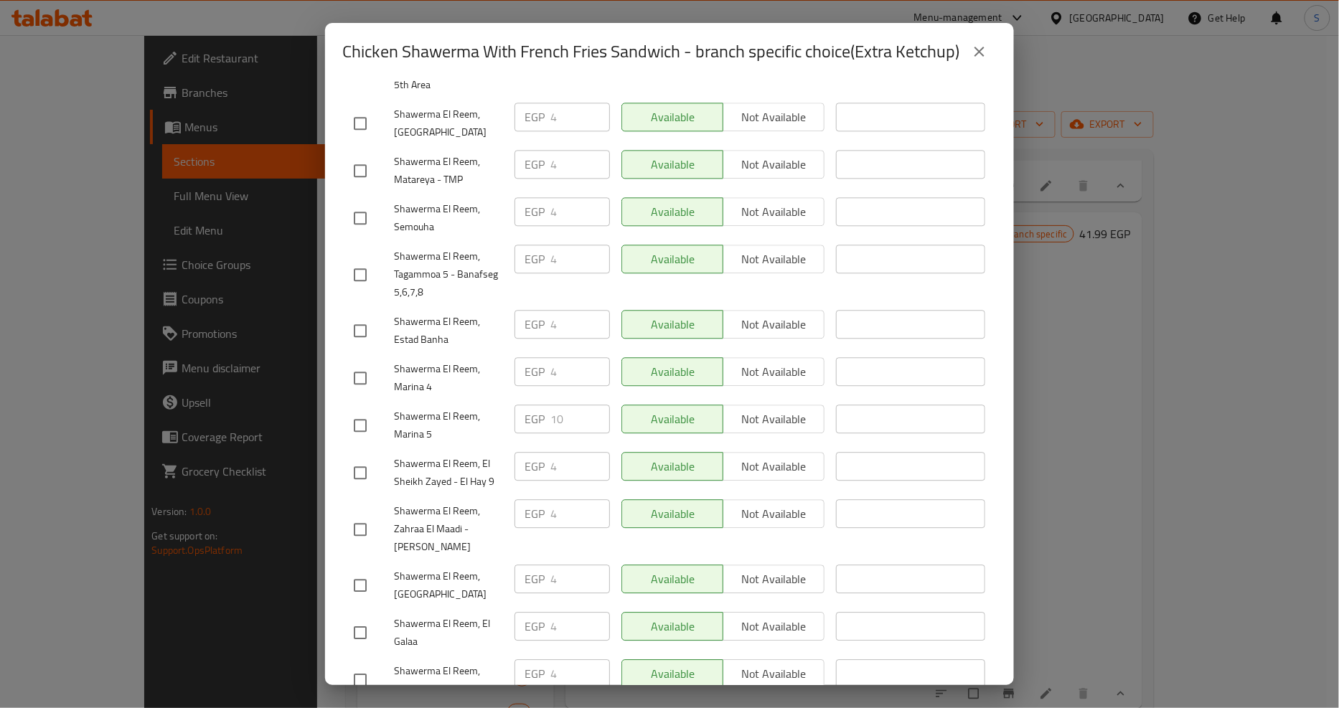
click at [976, 57] on icon "close" at bounding box center [979, 52] width 10 height 10
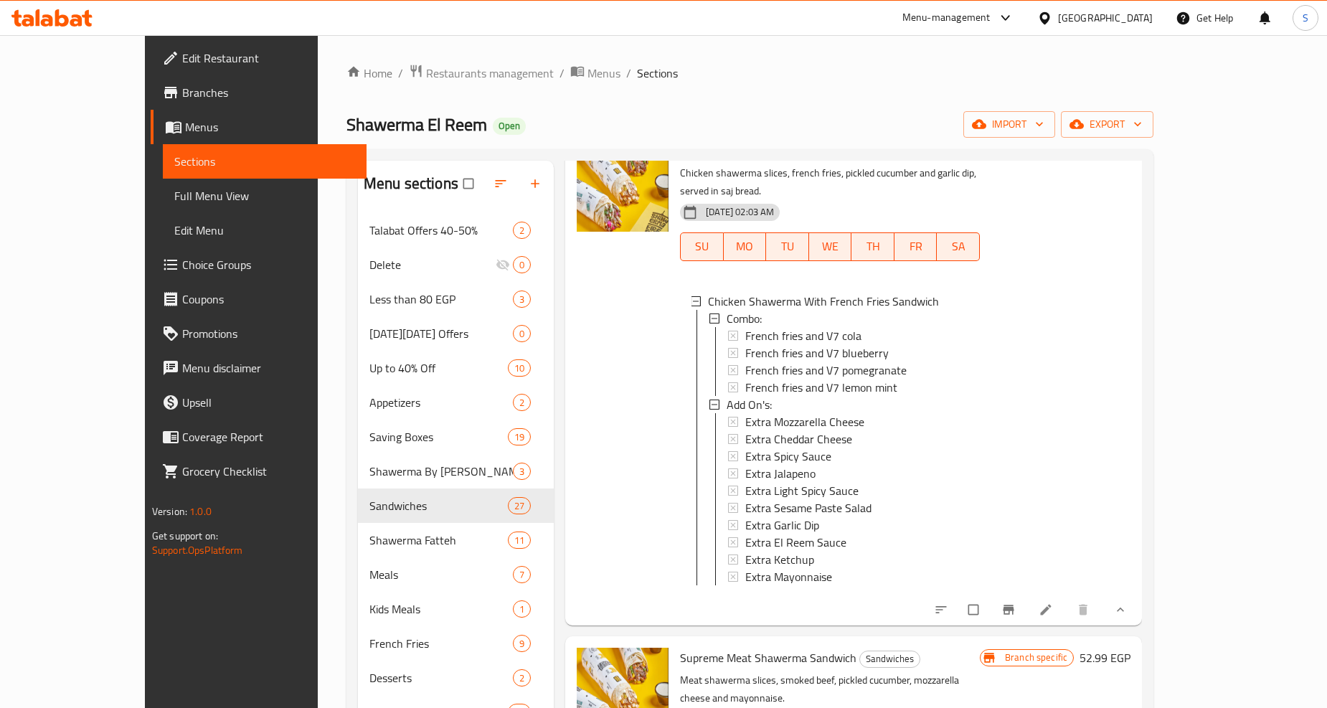
scroll to position [9566, 0]
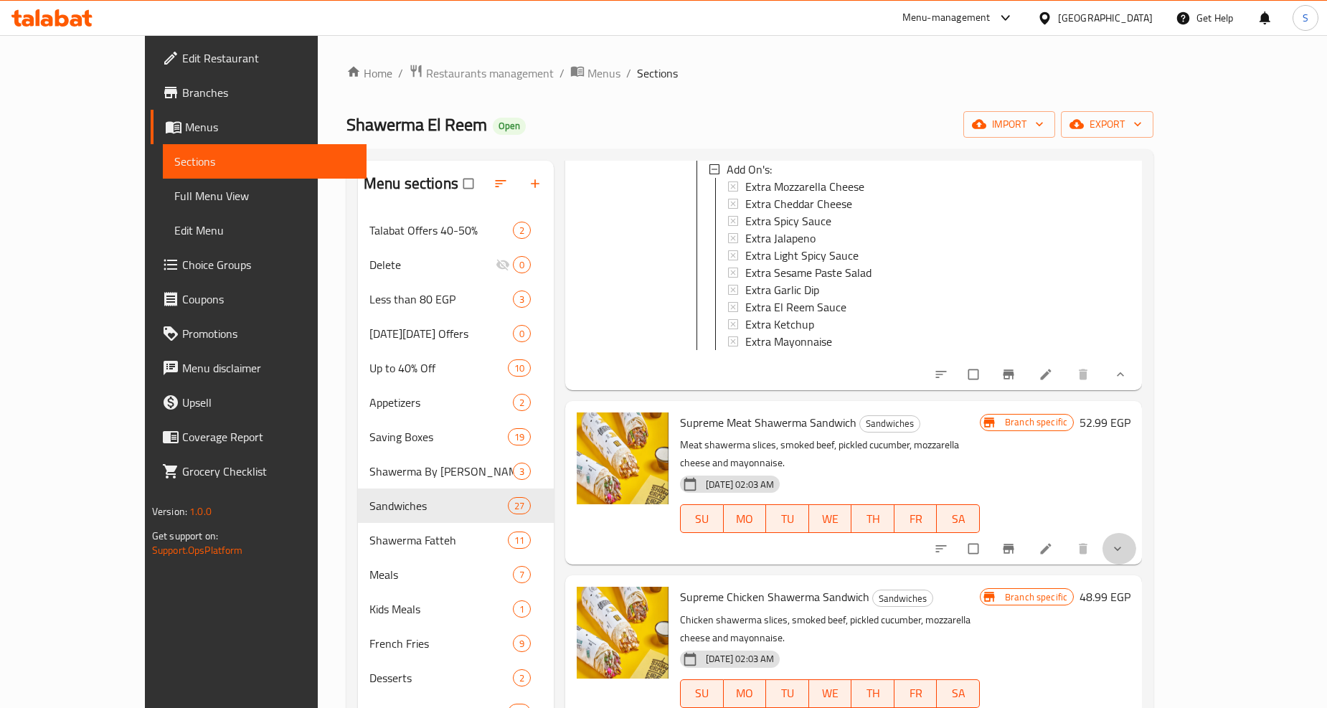
click at [1125, 542] on icon "show more" at bounding box center [1118, 549] width 14 height 14
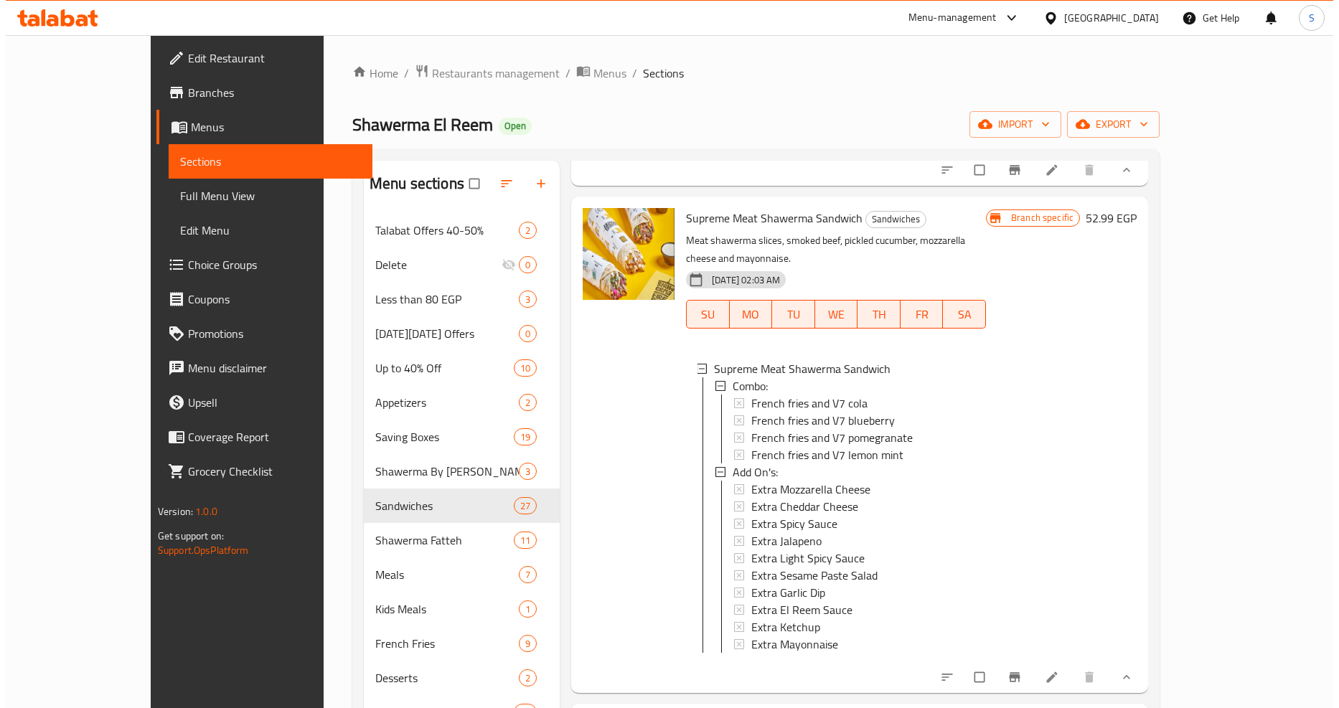
scroll to position [9804, 0]
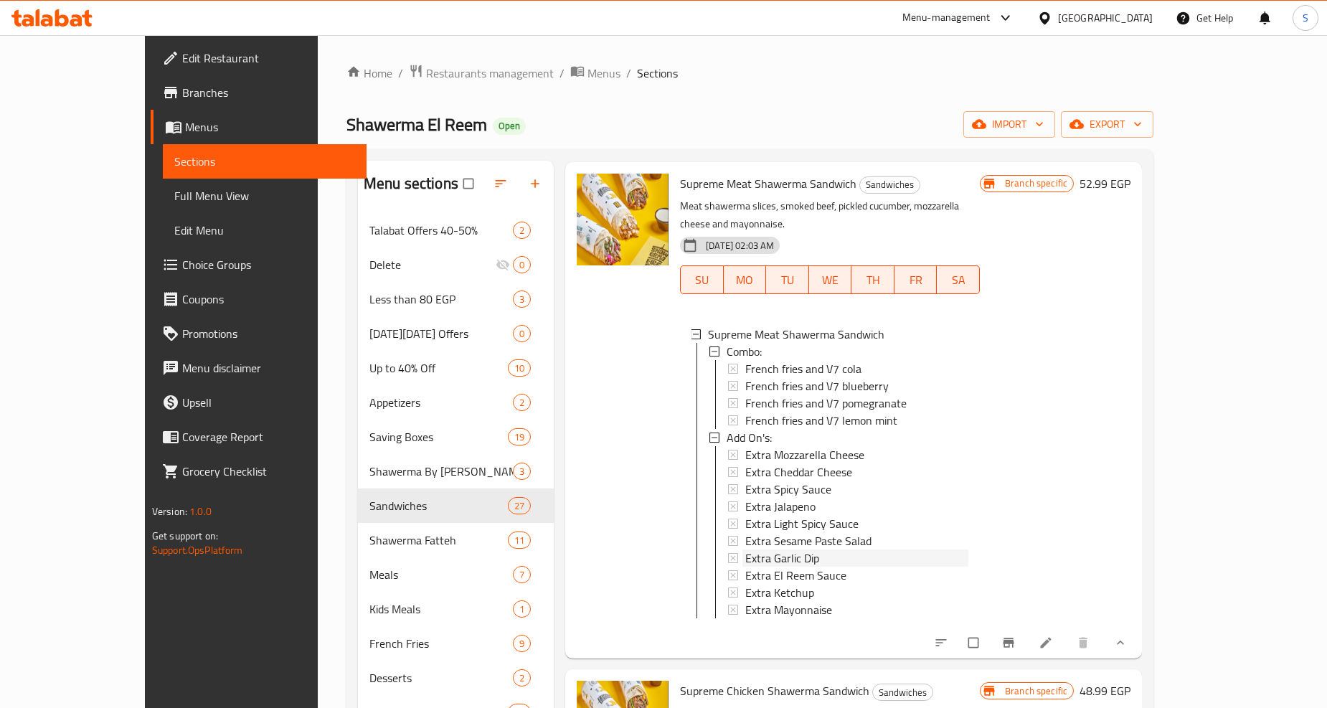
click at [754, 550] on span "Extra Garlic Dip" at bounding box center [782, 558] width 74 height 17
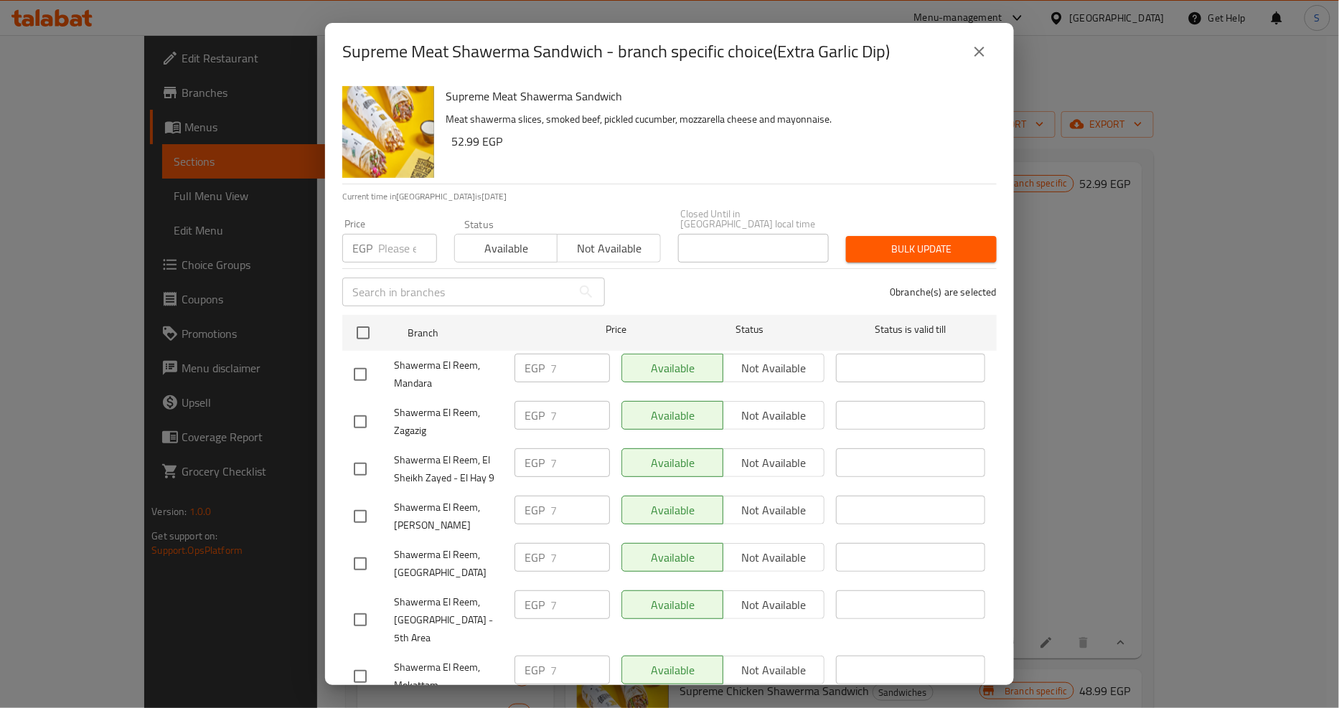
scroll to position [1199, 0]
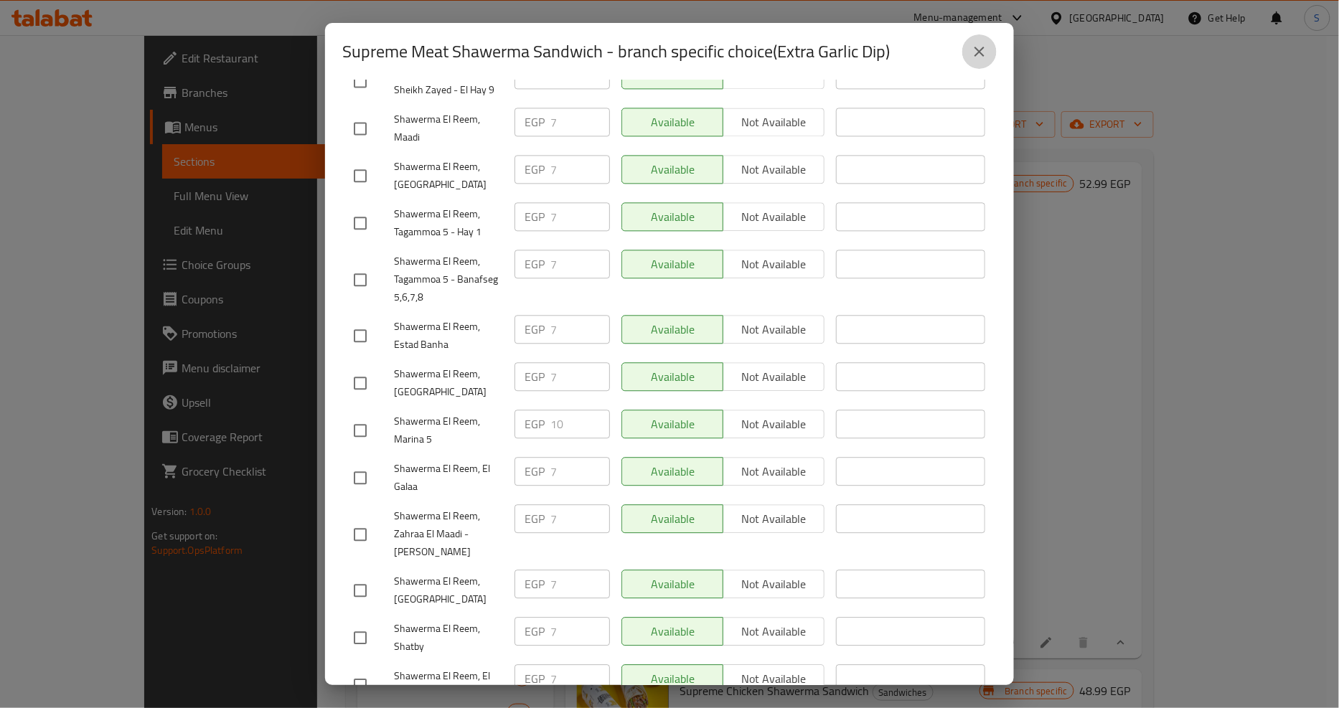
click at [981, 62] on button "close" at bounding box center [979, 51] width 34 height 34
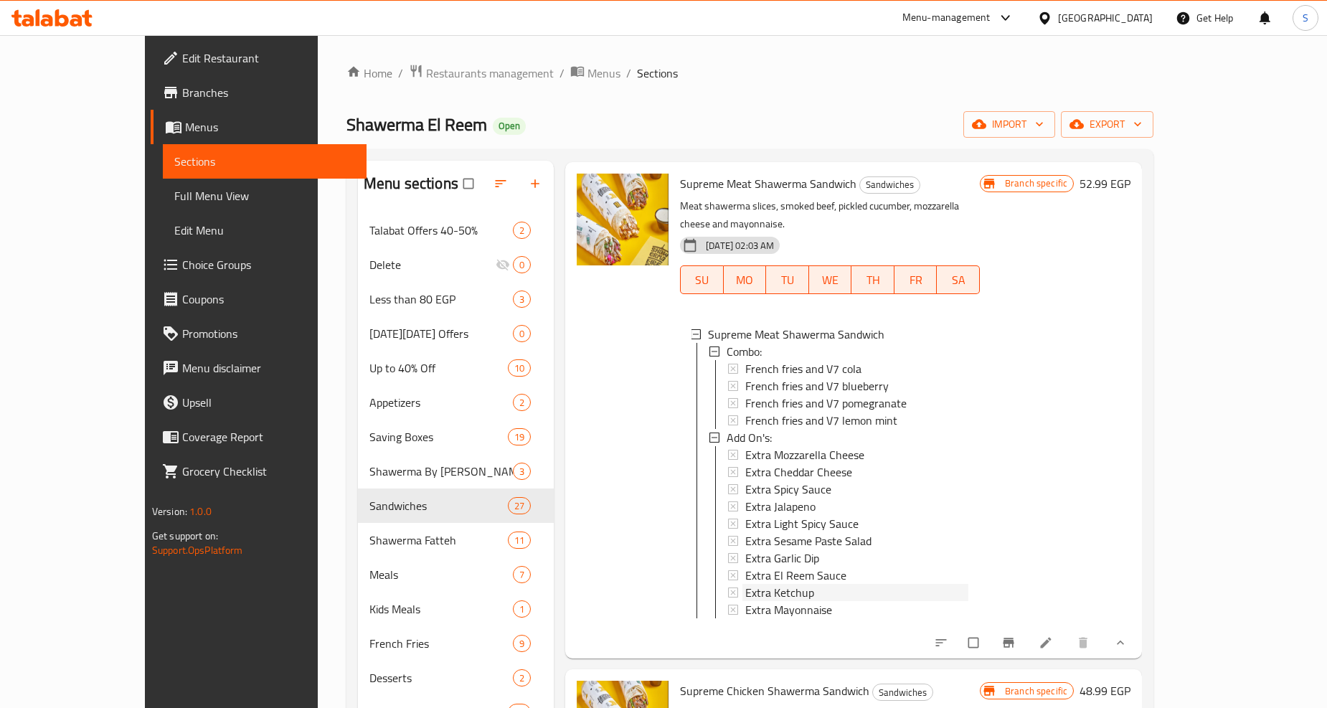
click at [745, 584] on span "Extra Ketchup" at bounding box center [779, 592] width 69 height 17
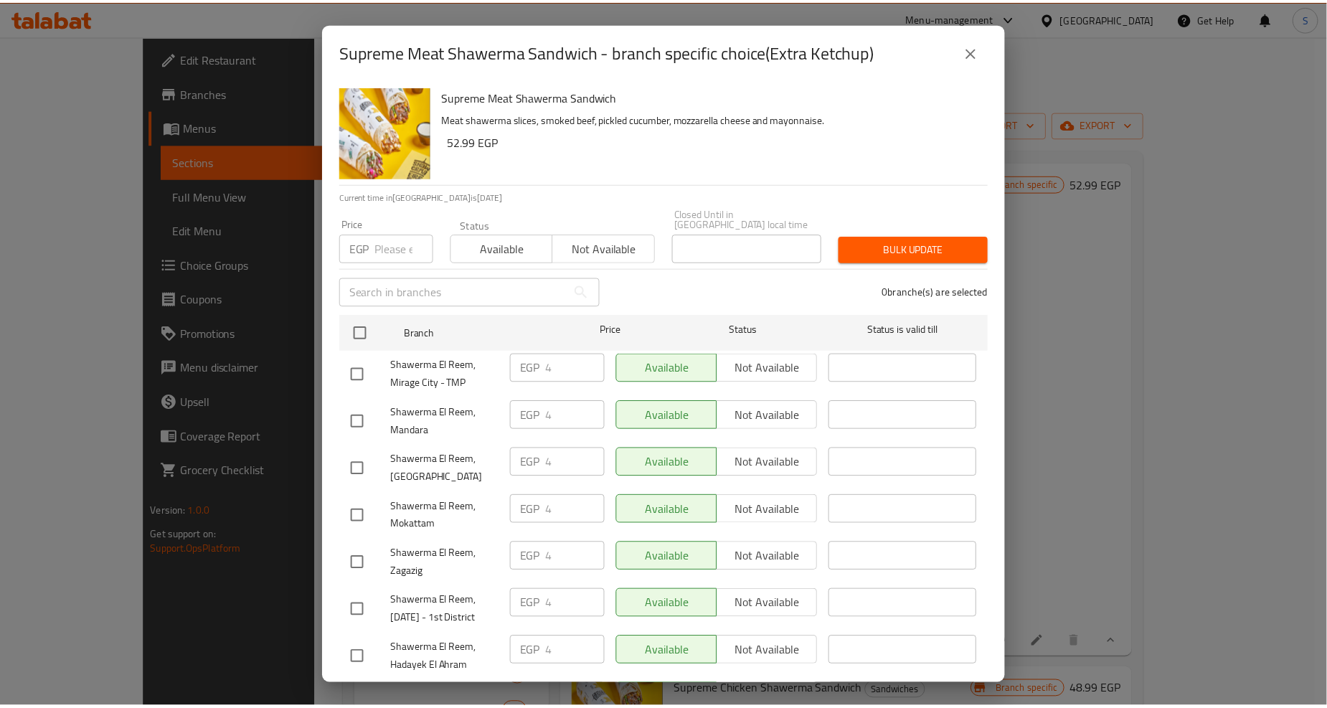
scroll to position [1245, 0]
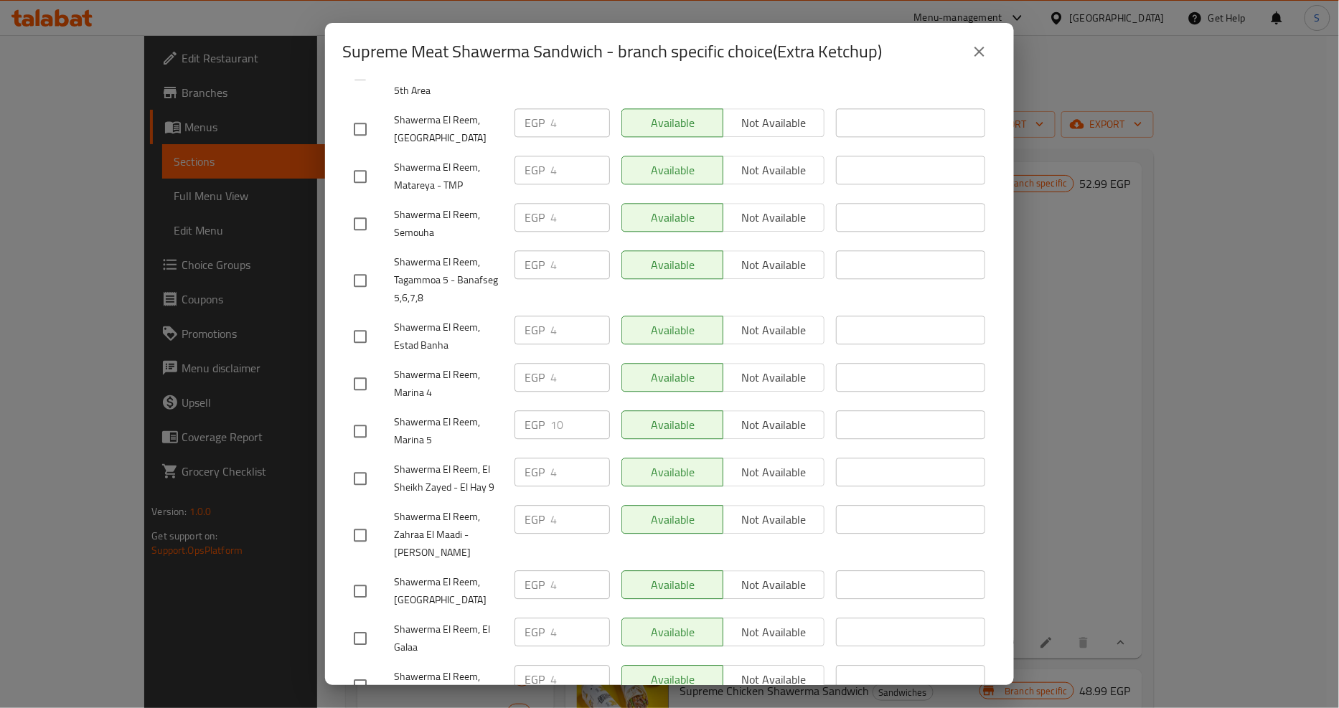
click at [985, 56] on icon "close" at bounding box center [979, 51] width 17 height 17
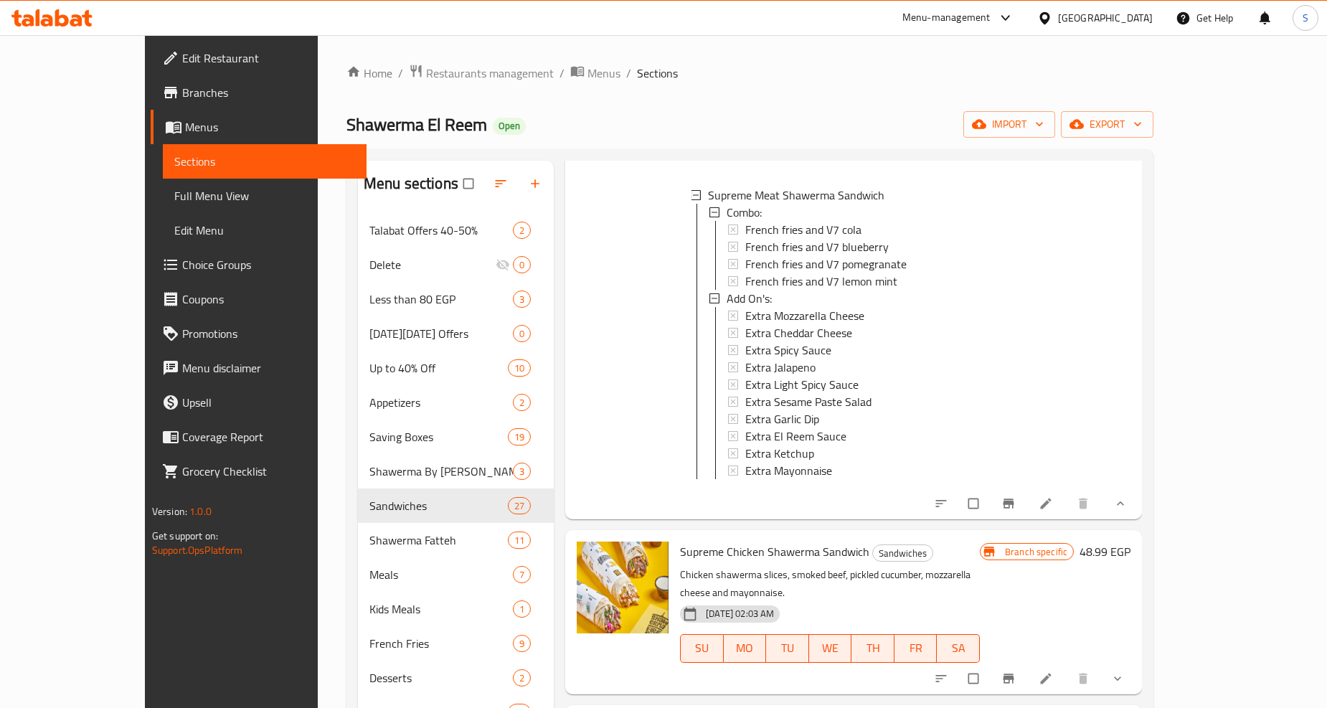
scroll to position [10044, 0]
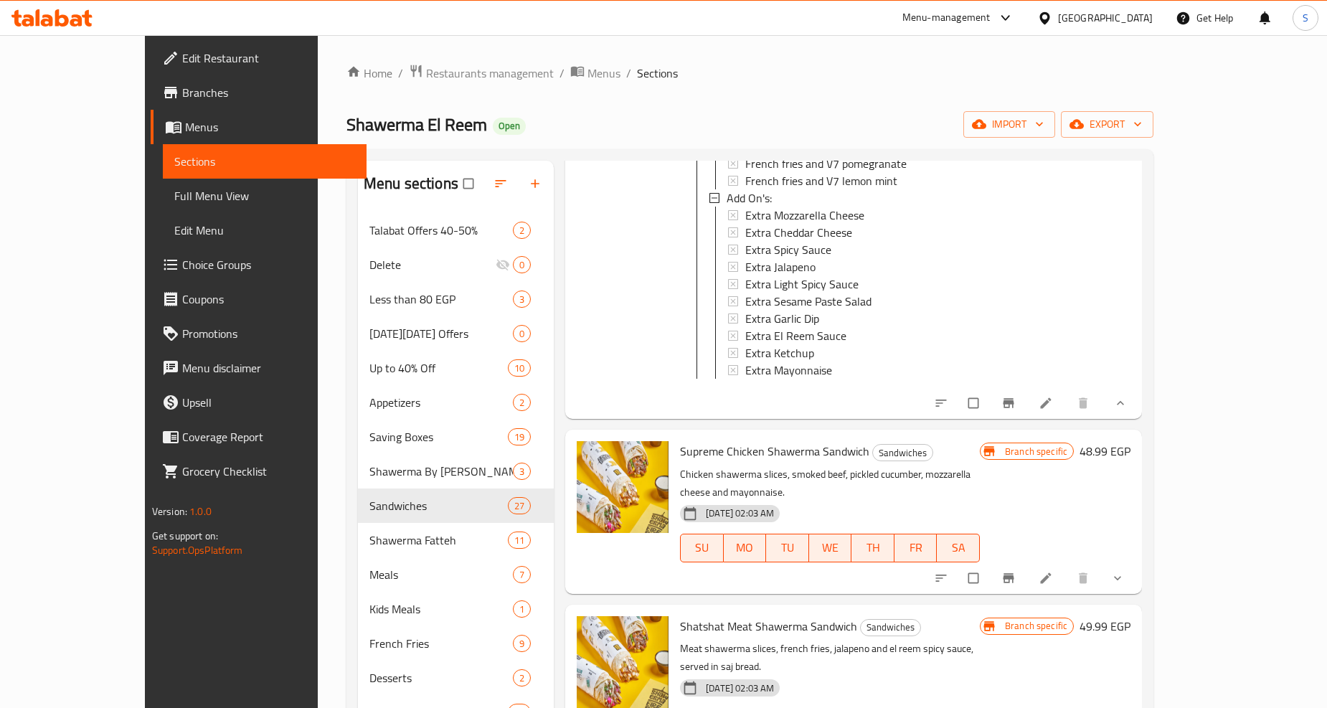
click at [1136, 562] on button "show more" at bounding box center [1119, 578] width 34 height 32
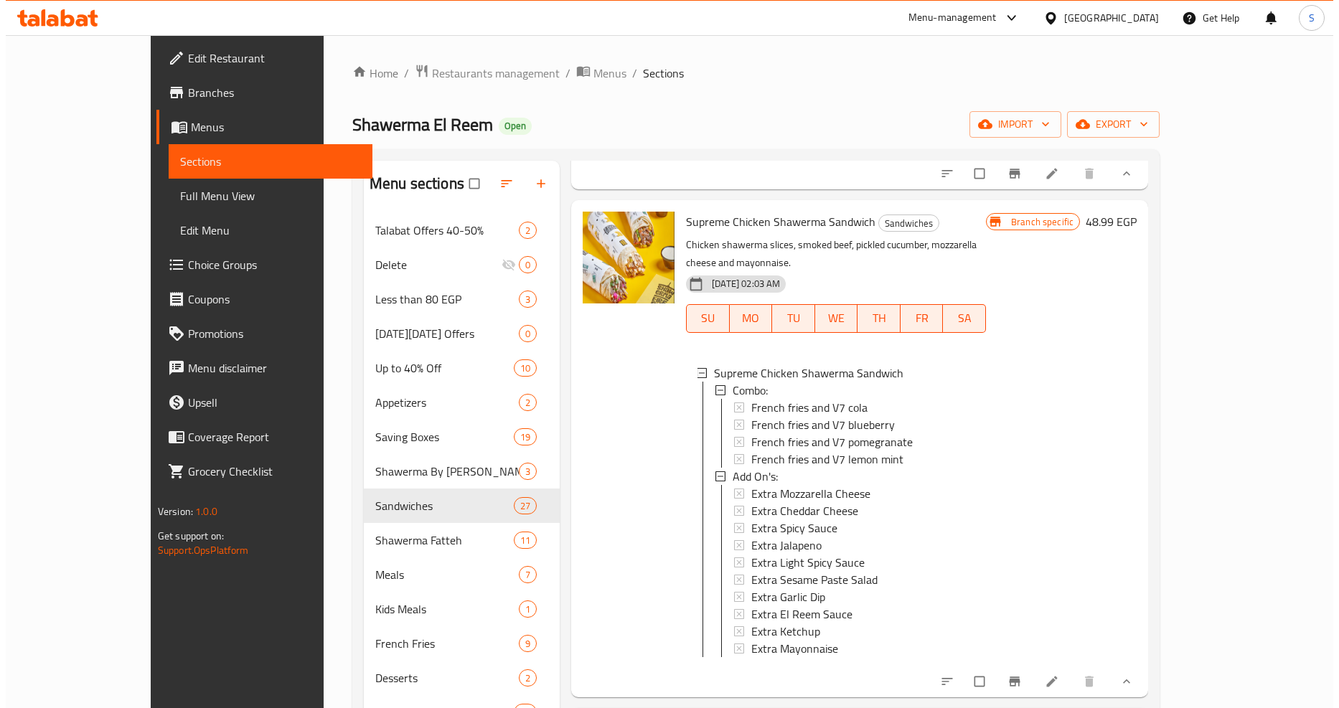
scroll to position [10283, 0]
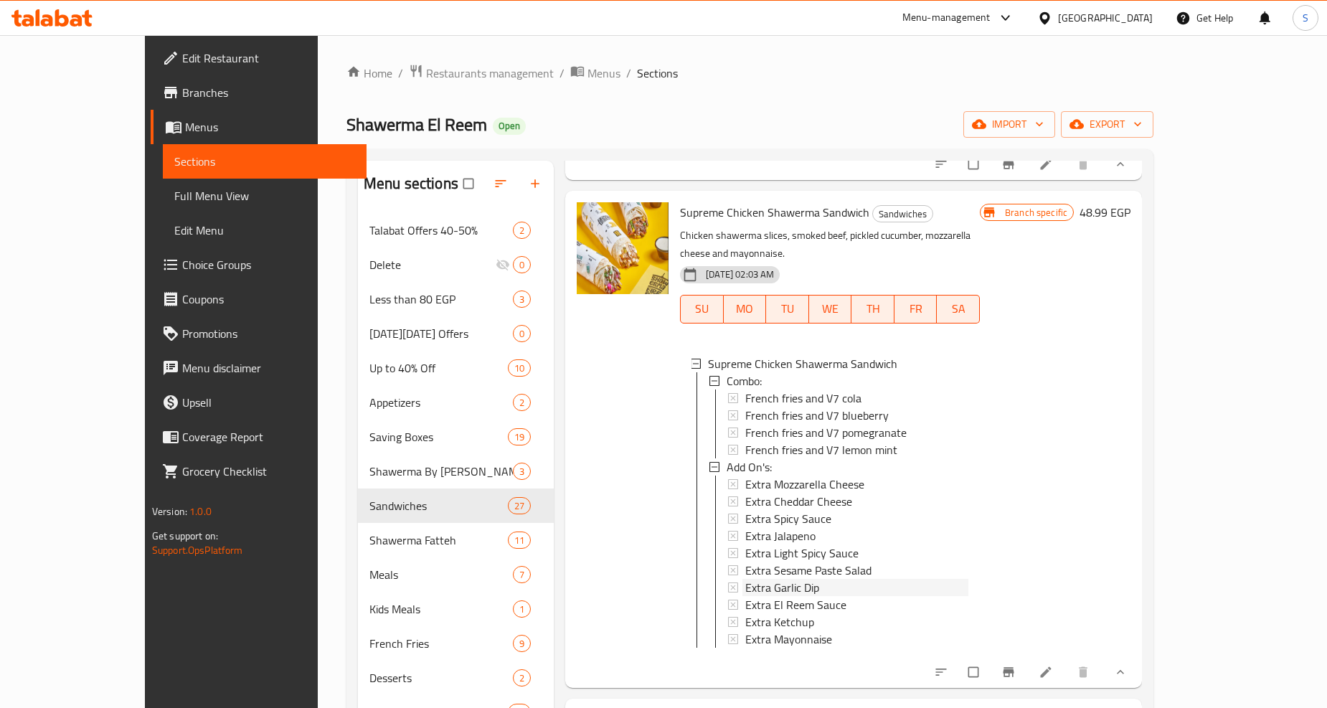
click at [745, 579] on span "Extra Garlic Dip" at bounding box center [782, 587] width 74 height 17
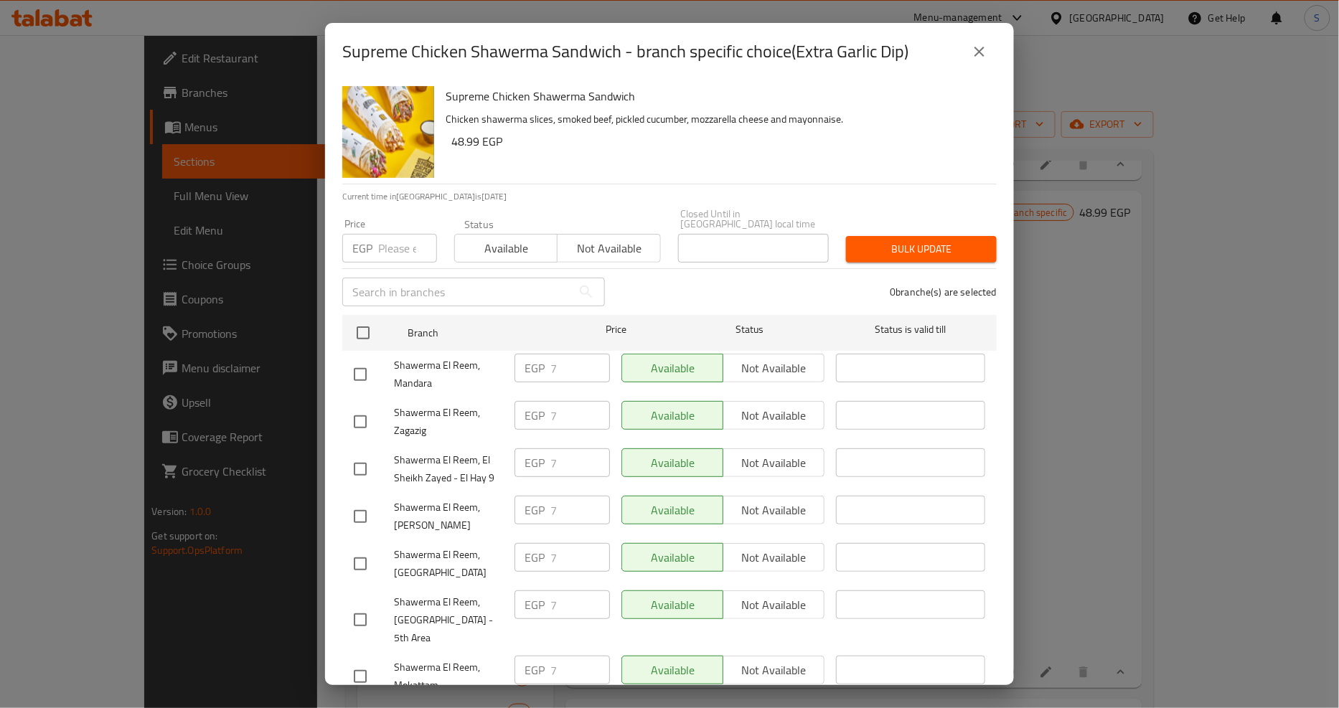
scroll to position [1199, 0]
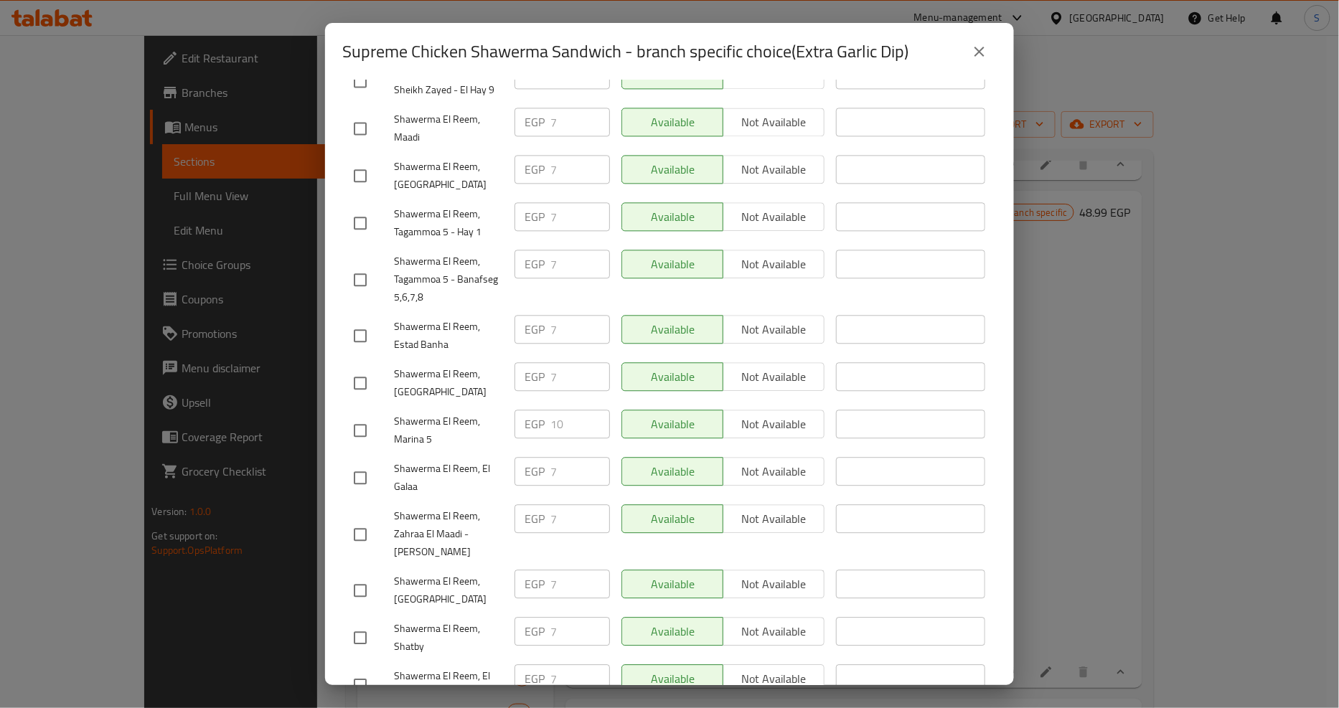
click at [986, 51] on icon "close" at bounding box center [979, 51] width 17 height 17
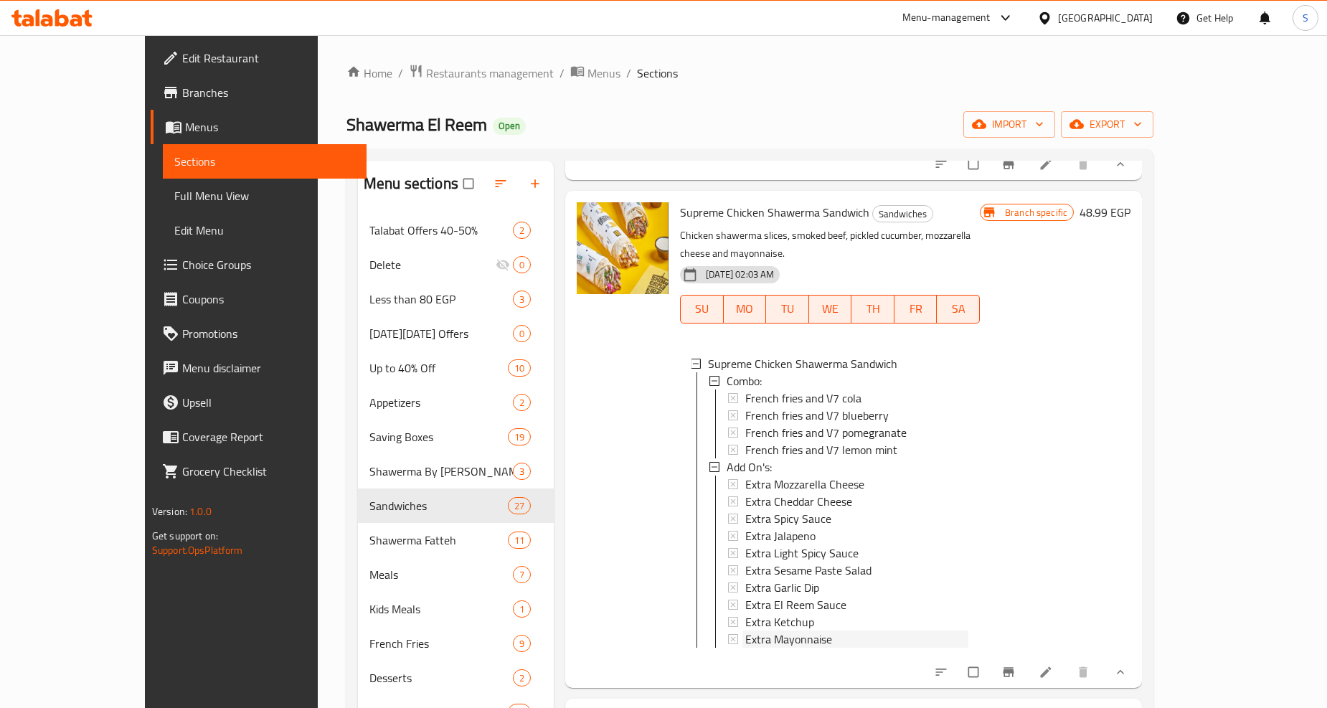
click at [745, 631] on span "Extra Mayonnaise" at bounding box center [788, 639] width 87 height 17
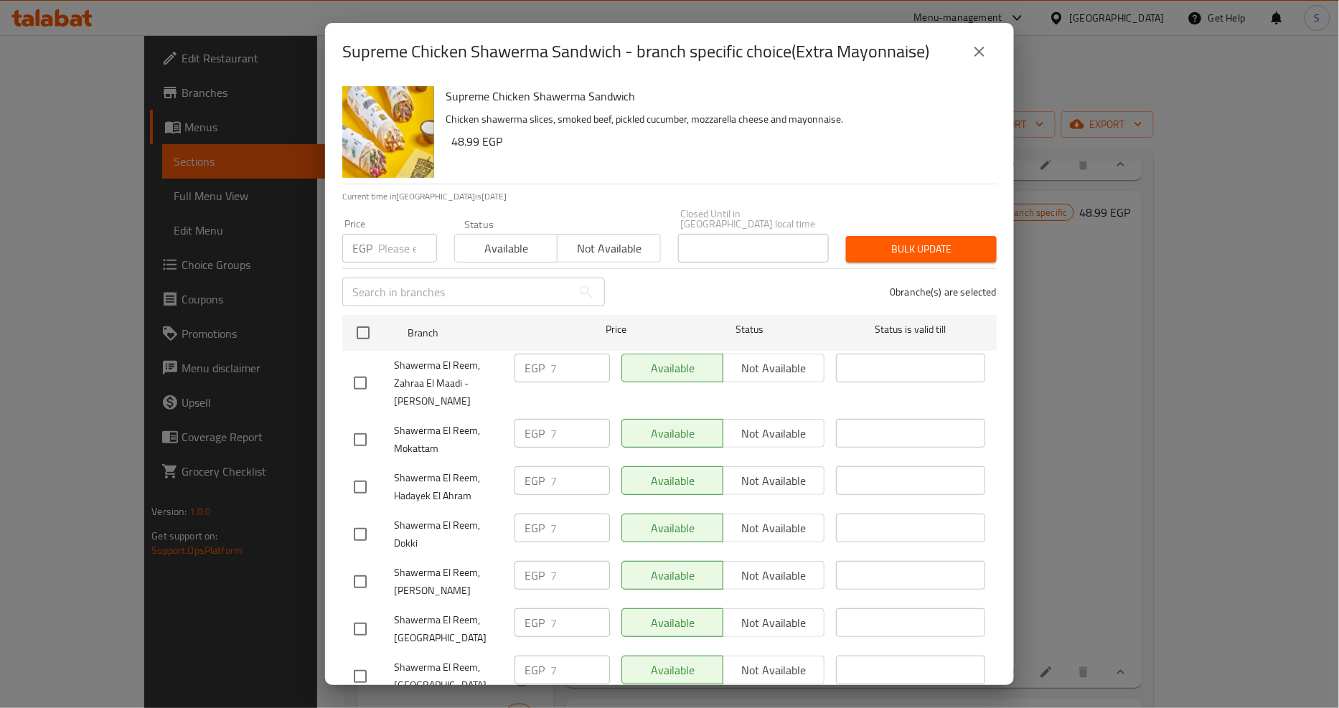
click at [984, 37] on div "Supreme Chicken Shawerma Sandwich - branch specific choice(Extra Mayonnaise)" at bounding box center [669, 51] width 689 height 57
click at [984, 53] on icon "close" at bounding box center [979, 51] width 17 height 17
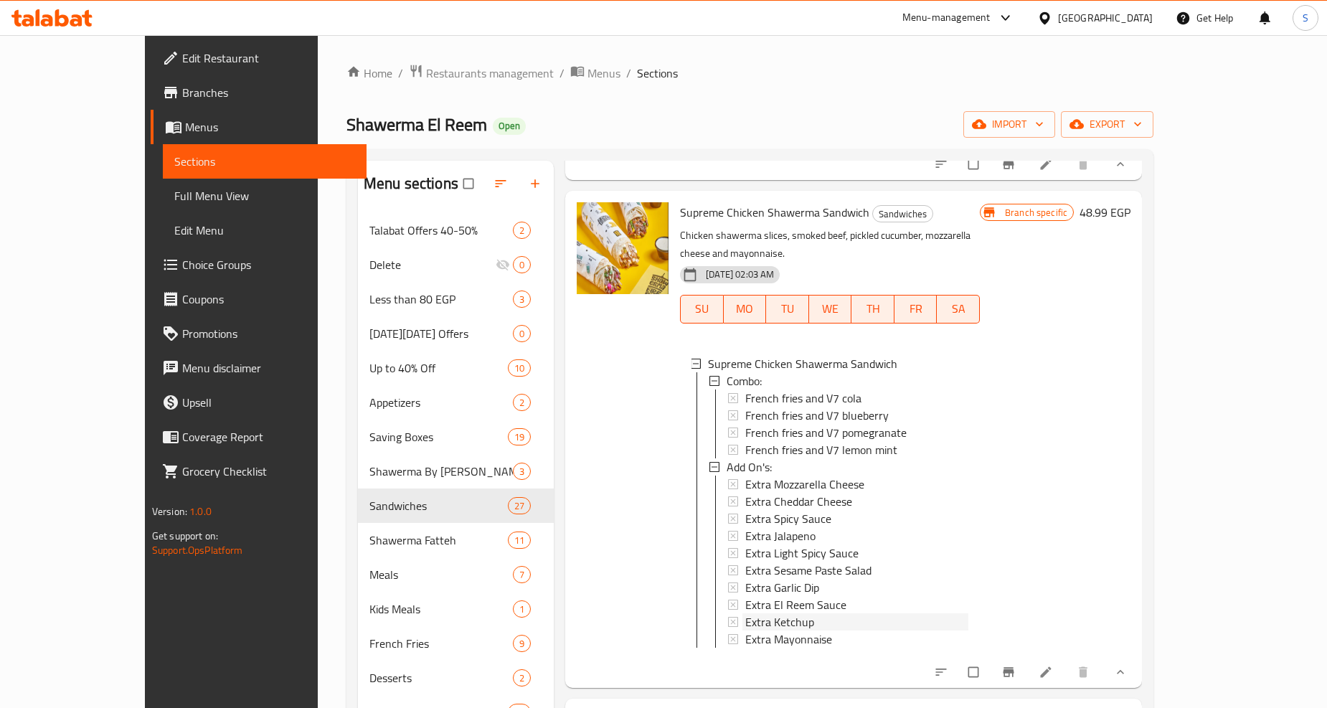
click at [758, 613] on span "Extra Ketchup" at bounding box center [779, 621] width 69 height 17
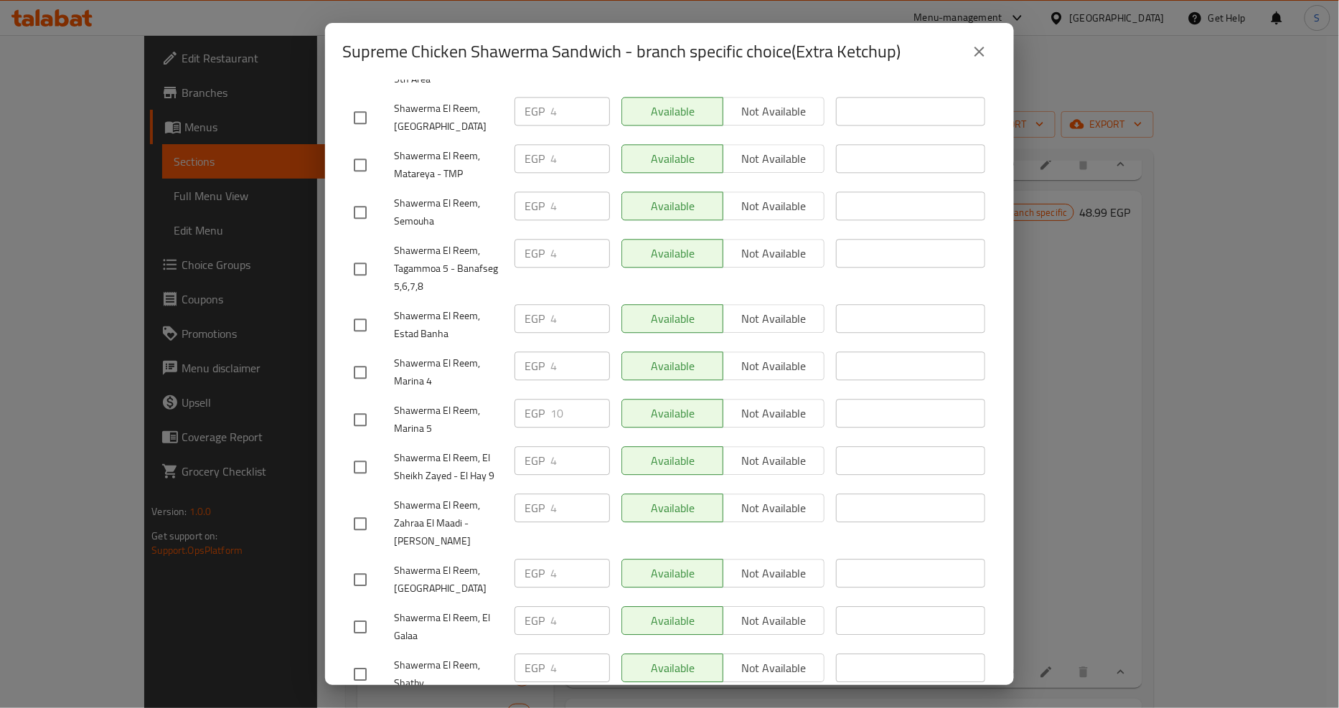
scroll to position [1354, 0]
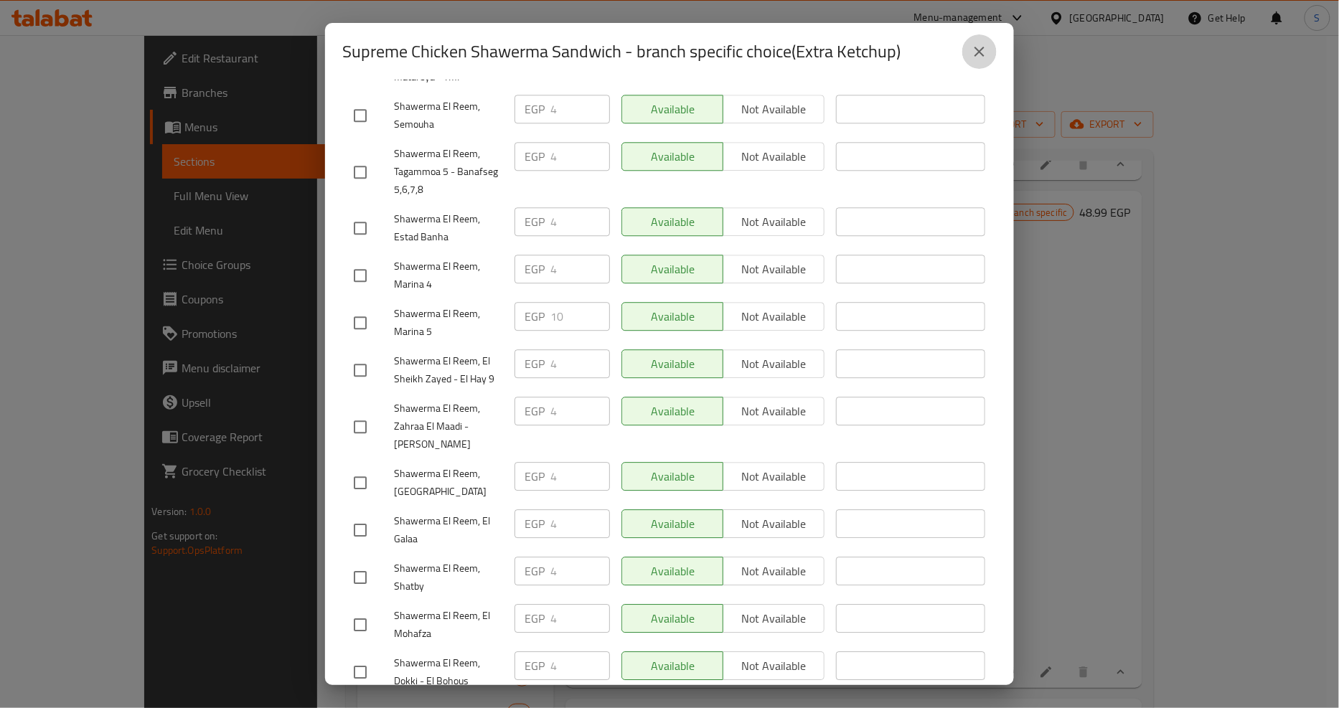
click at [989, 49] on button "close" at bounding box center [979, 51] width 34 height 34
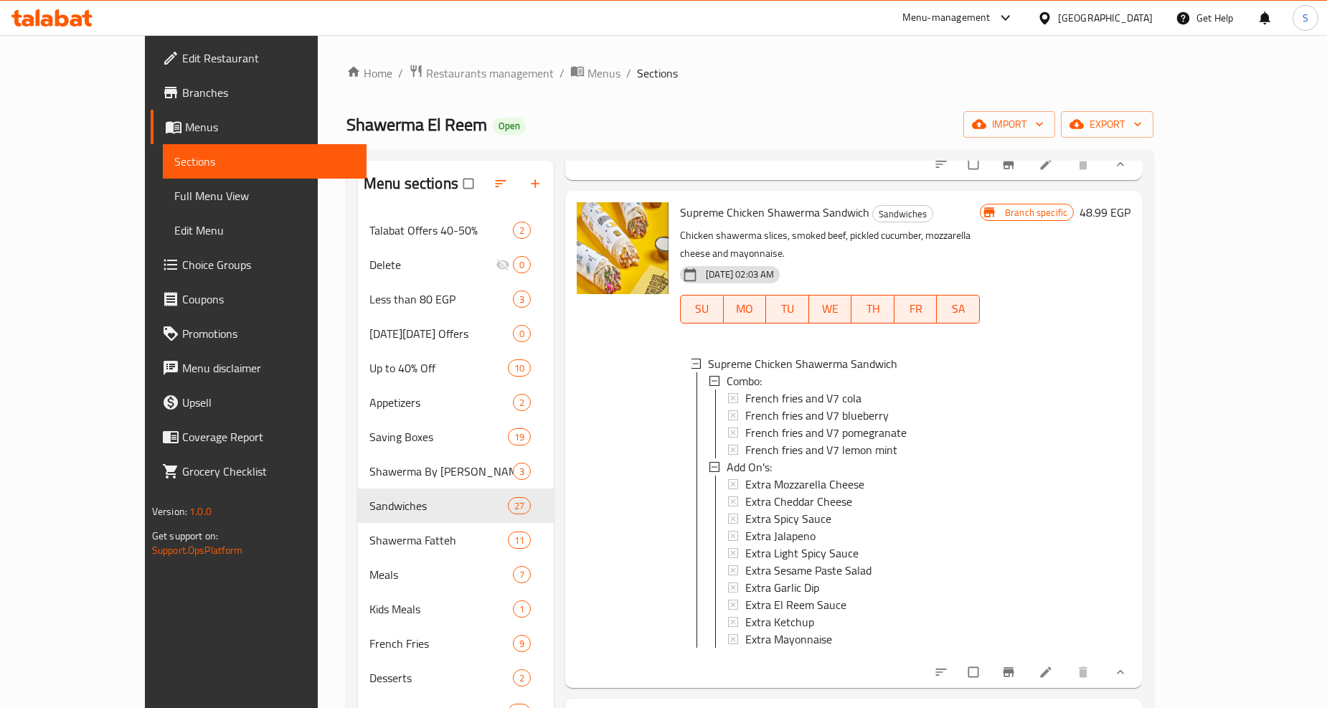
click at [745, 613] on span "Extra Ketchup" at bounding box center [779, 621] width 69 height 17
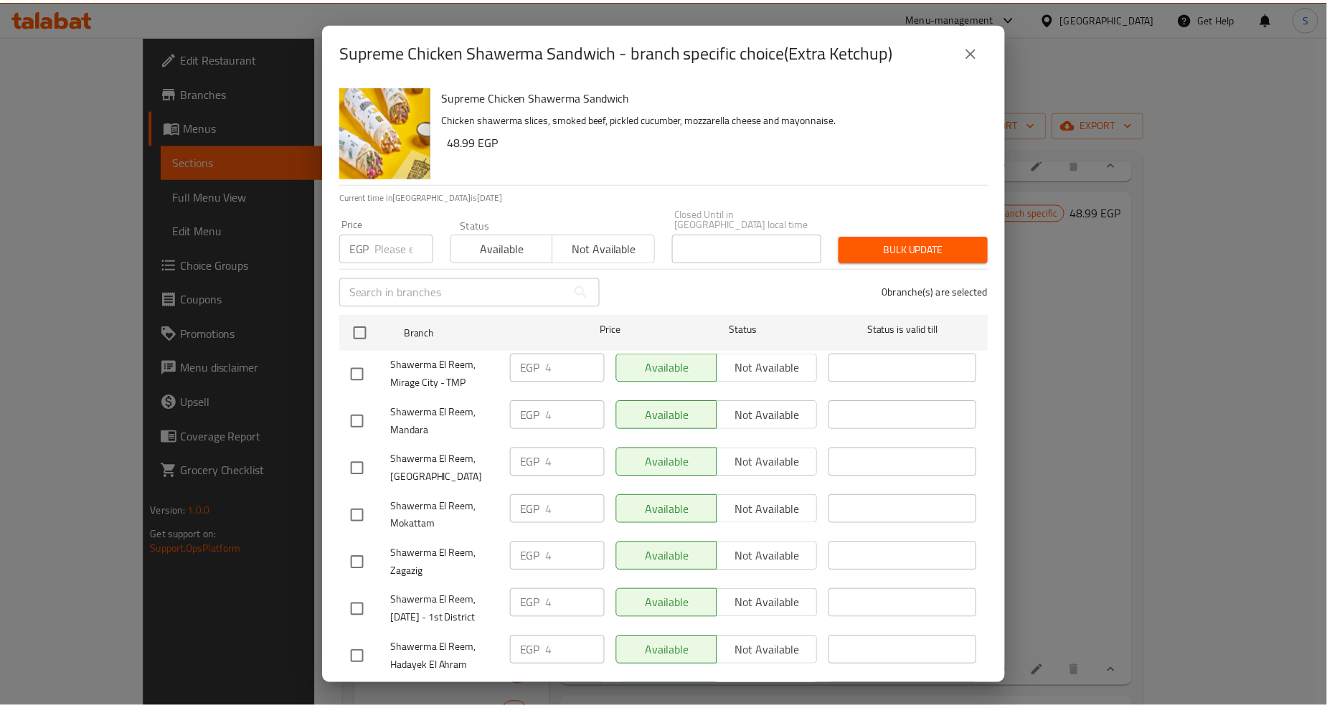
scroll to position [1245, 0]
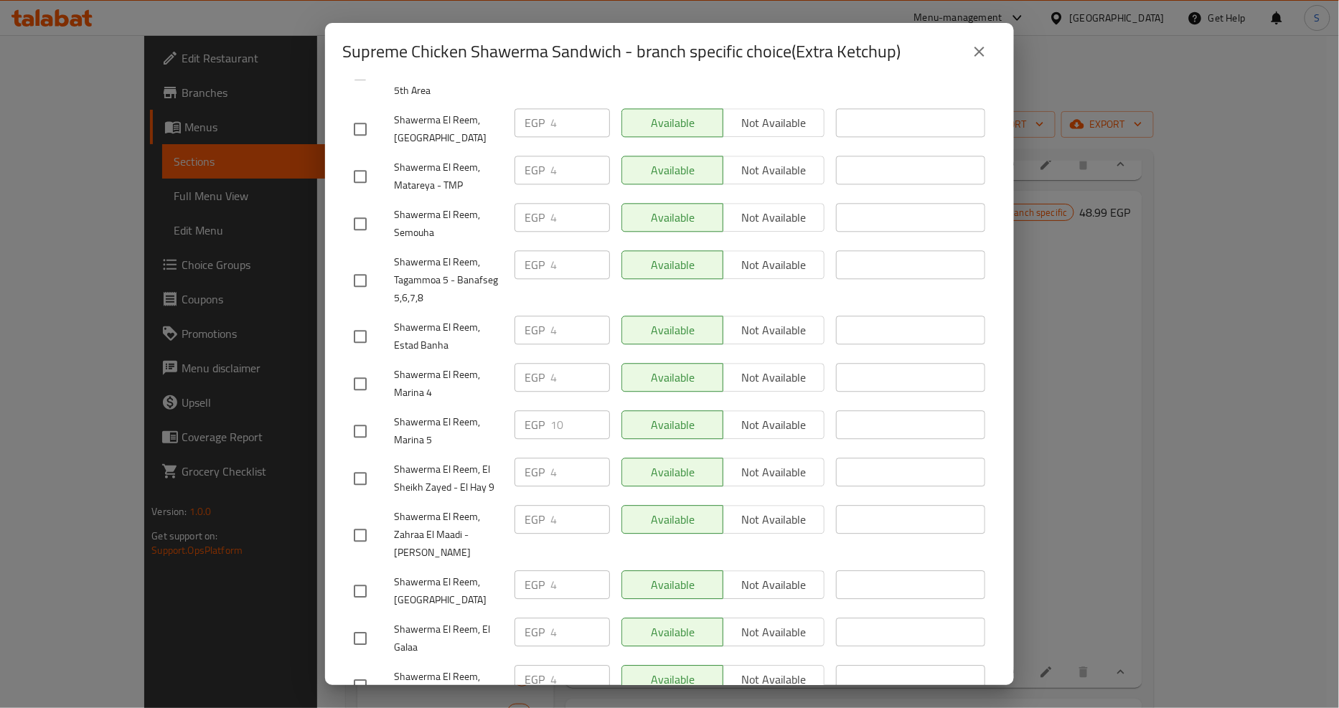
click at [977, 59] on icon "close" at bounding box center [979, 51] width 17 height 17
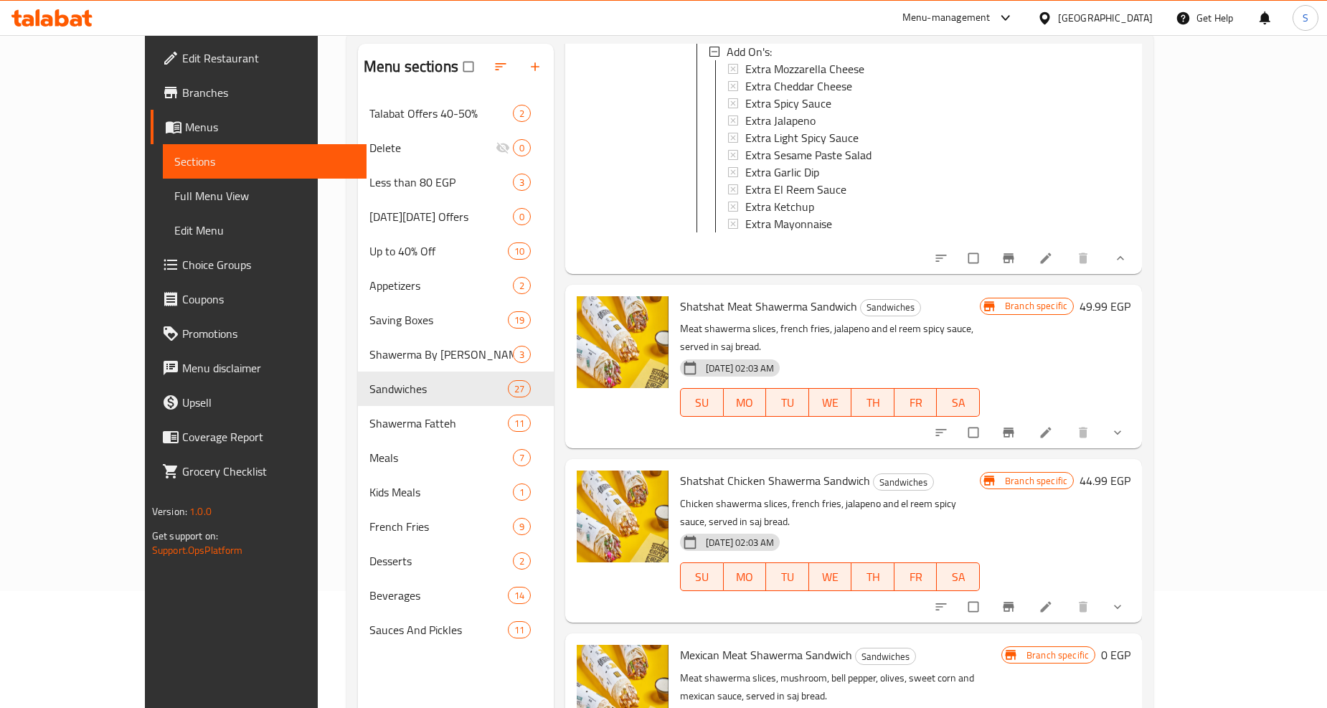
scroll to position [201, 0]
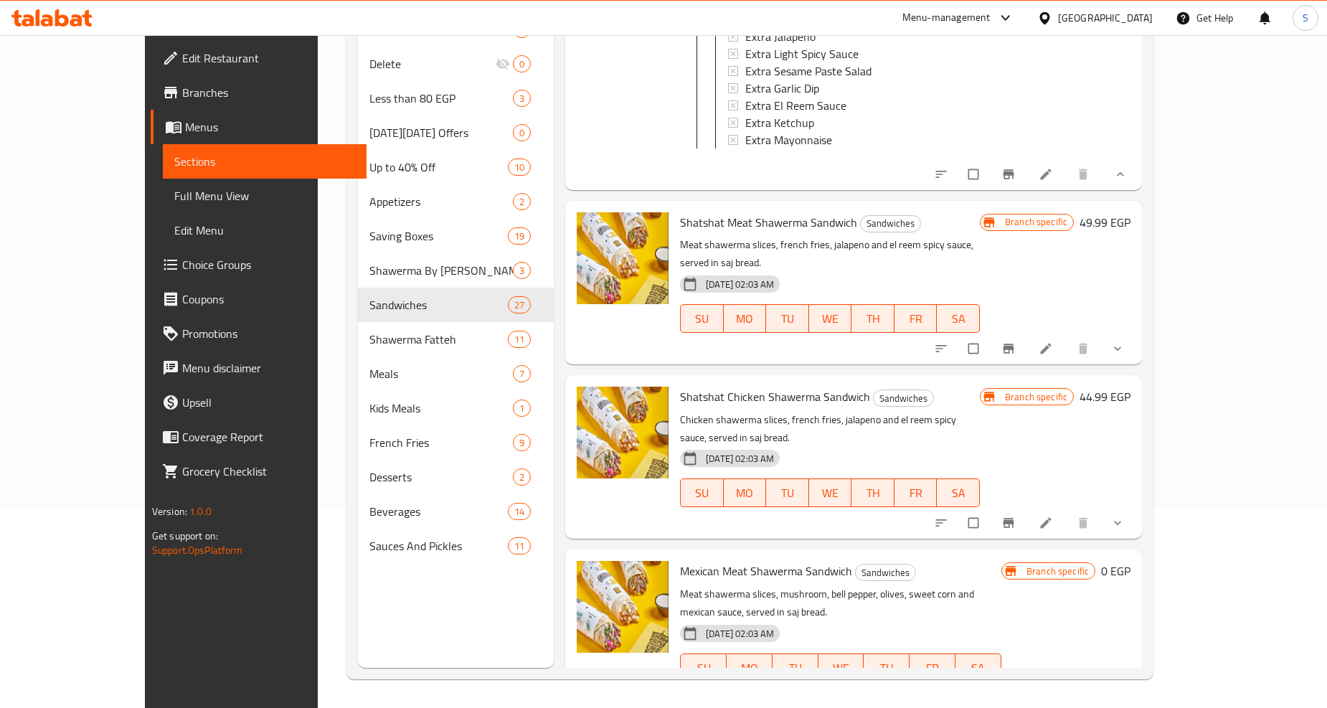
click at [1136, 333] on button "show more" at bounding box center [1119, 349] width 34 height 32
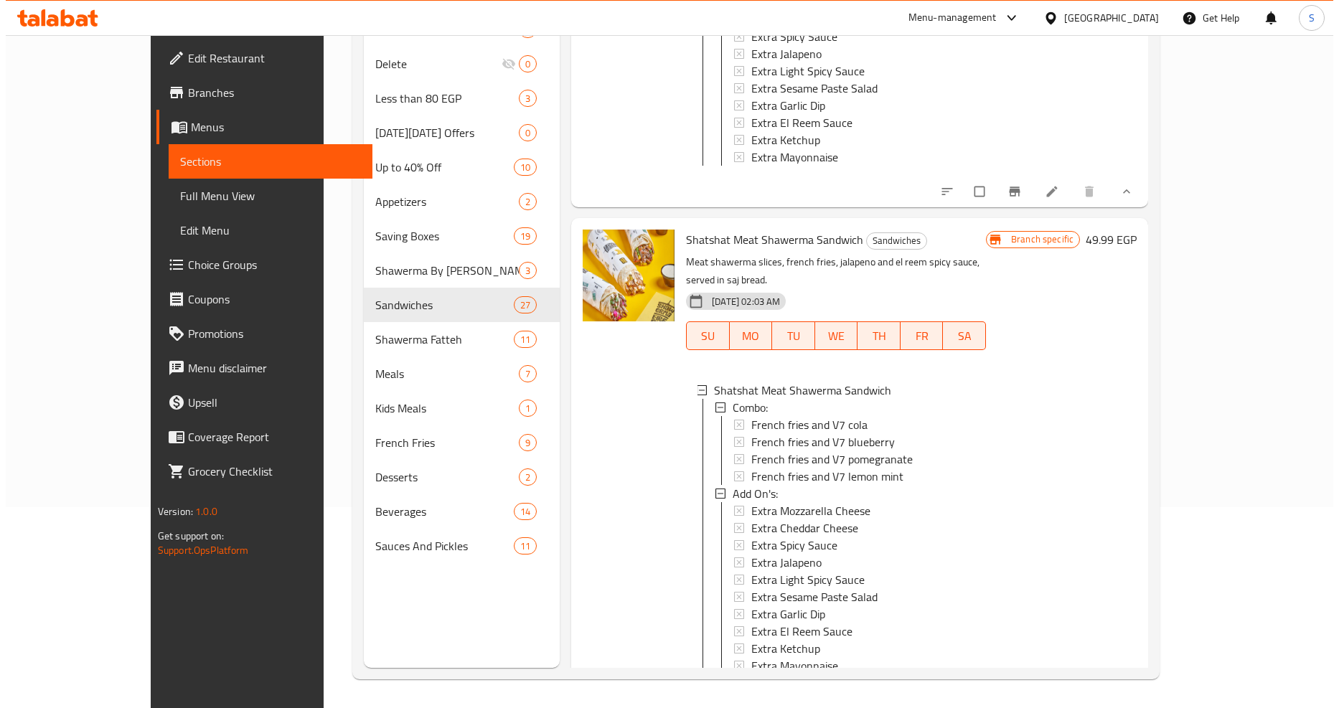
scroll to position [10580, 0]
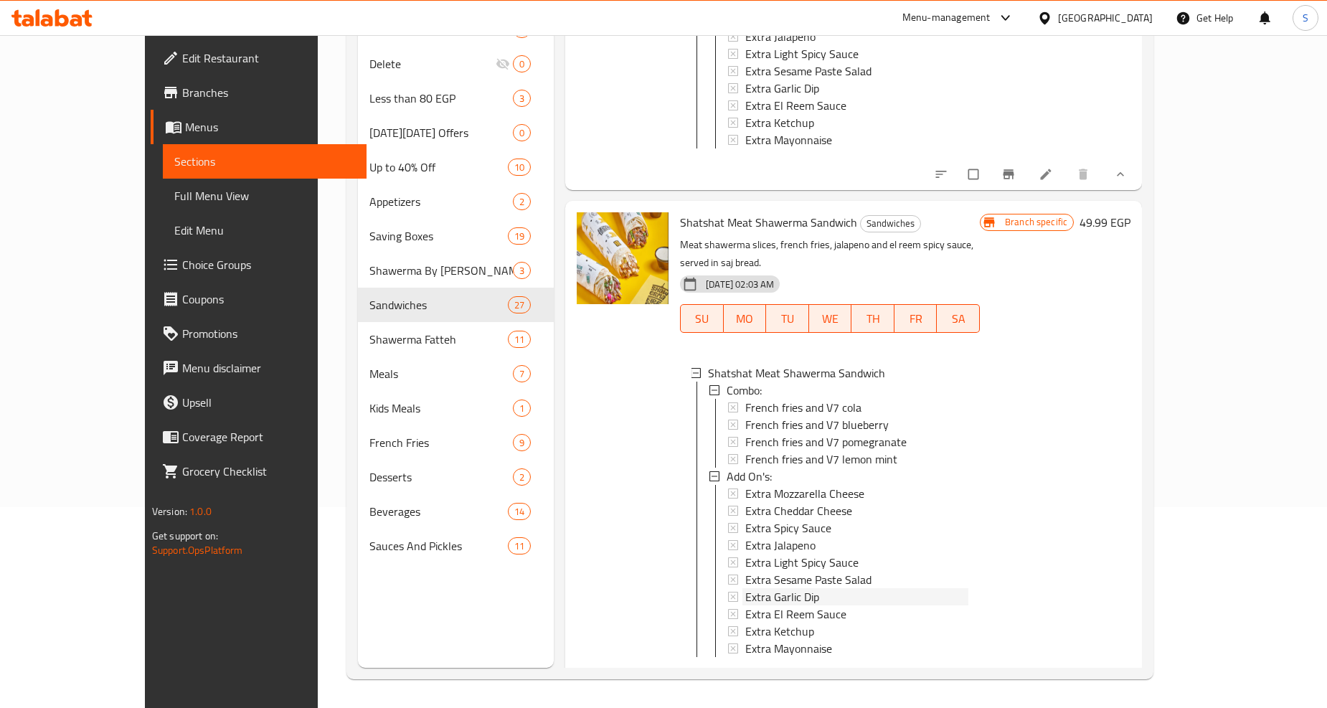
click at [751, 588] on span "Extra Garlic Dip" at bounding box center [782, 596] width 74 height 17
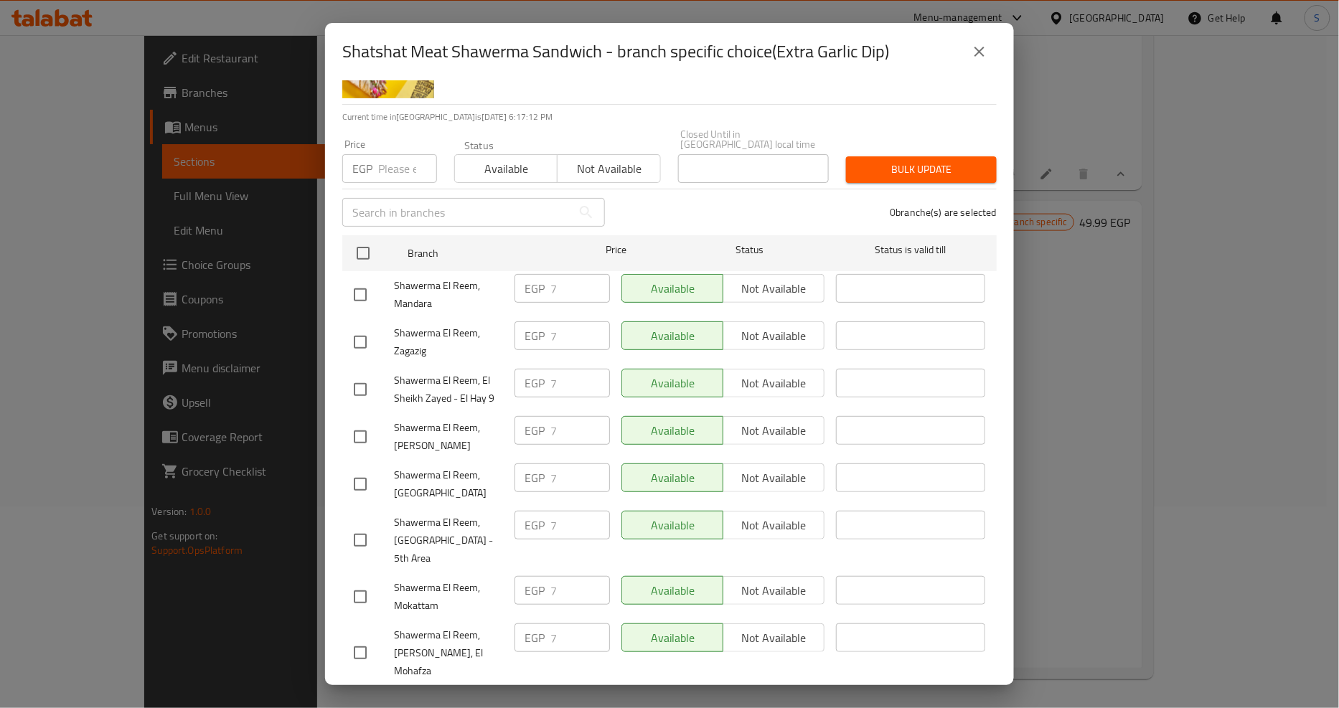
scroll to position [1199, 0]
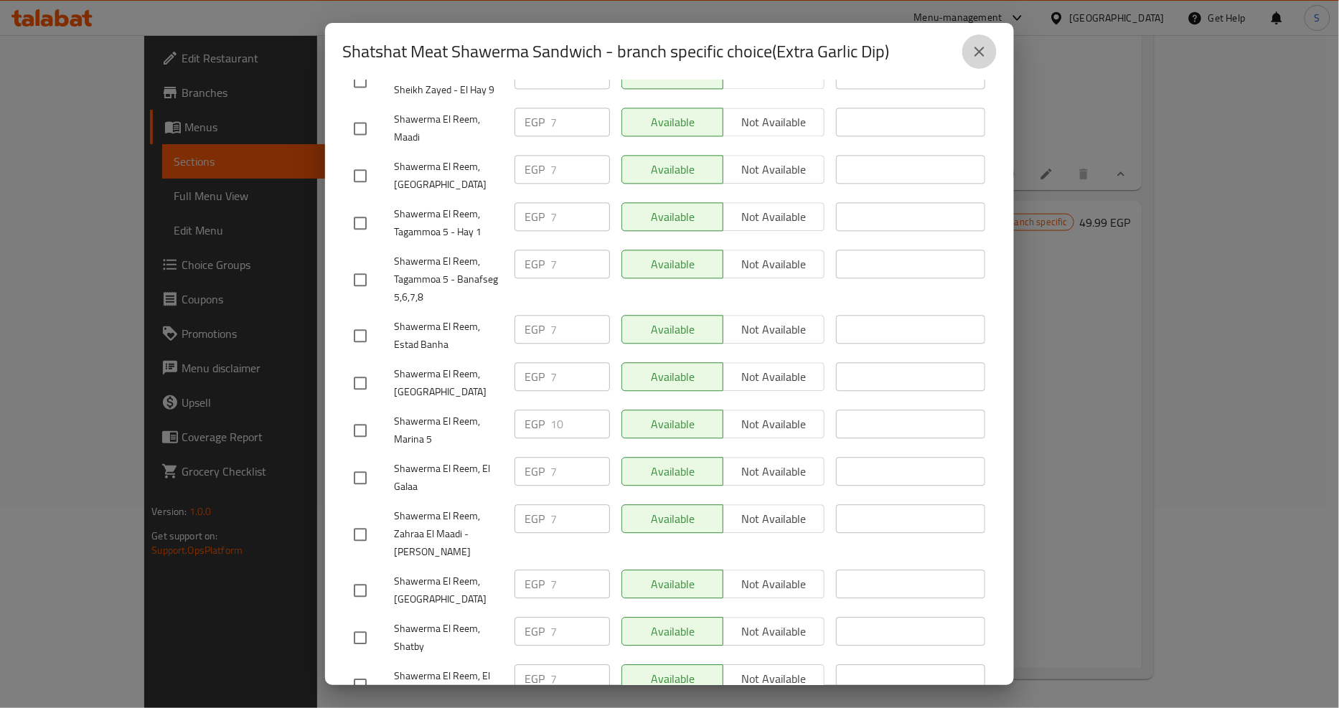
click at [989, 50] on button "close" at bounding box center [979, 51] width 34 height 34
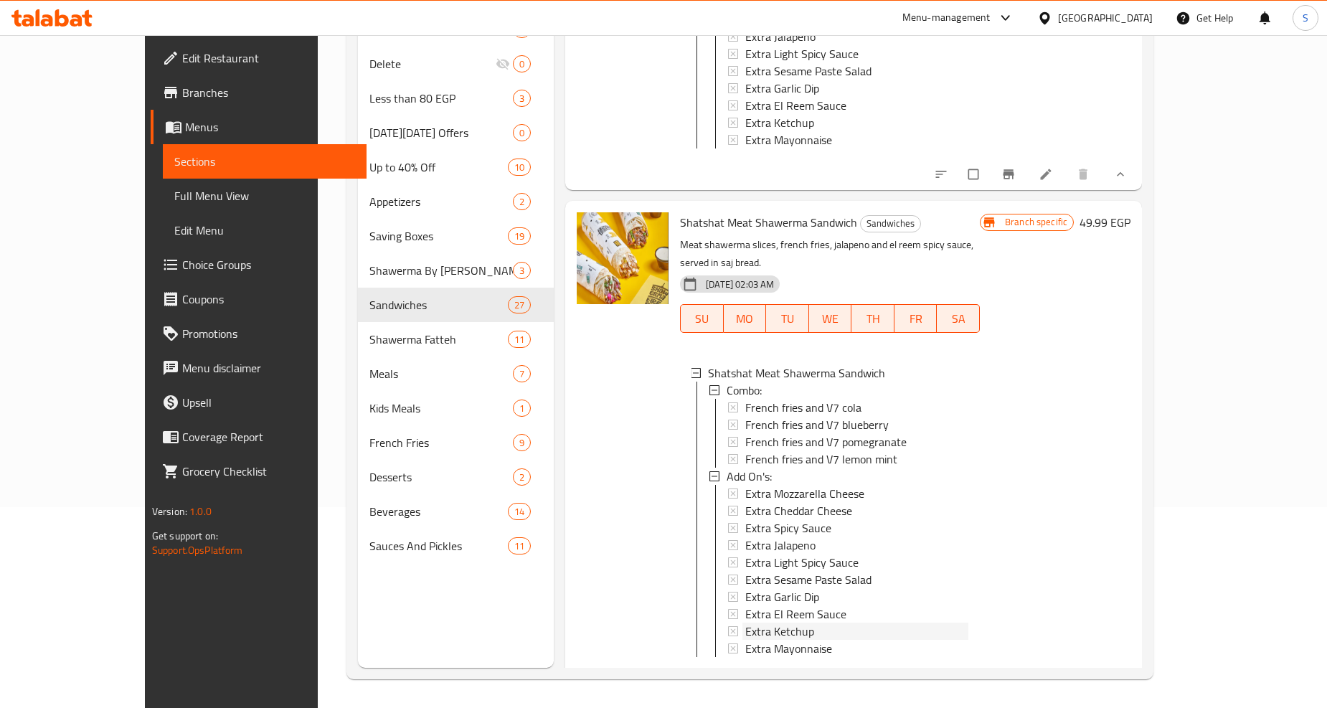
click at [763, 623] on span "Extra Ketchup" at bounding box center [779, 631] width 69 height 17
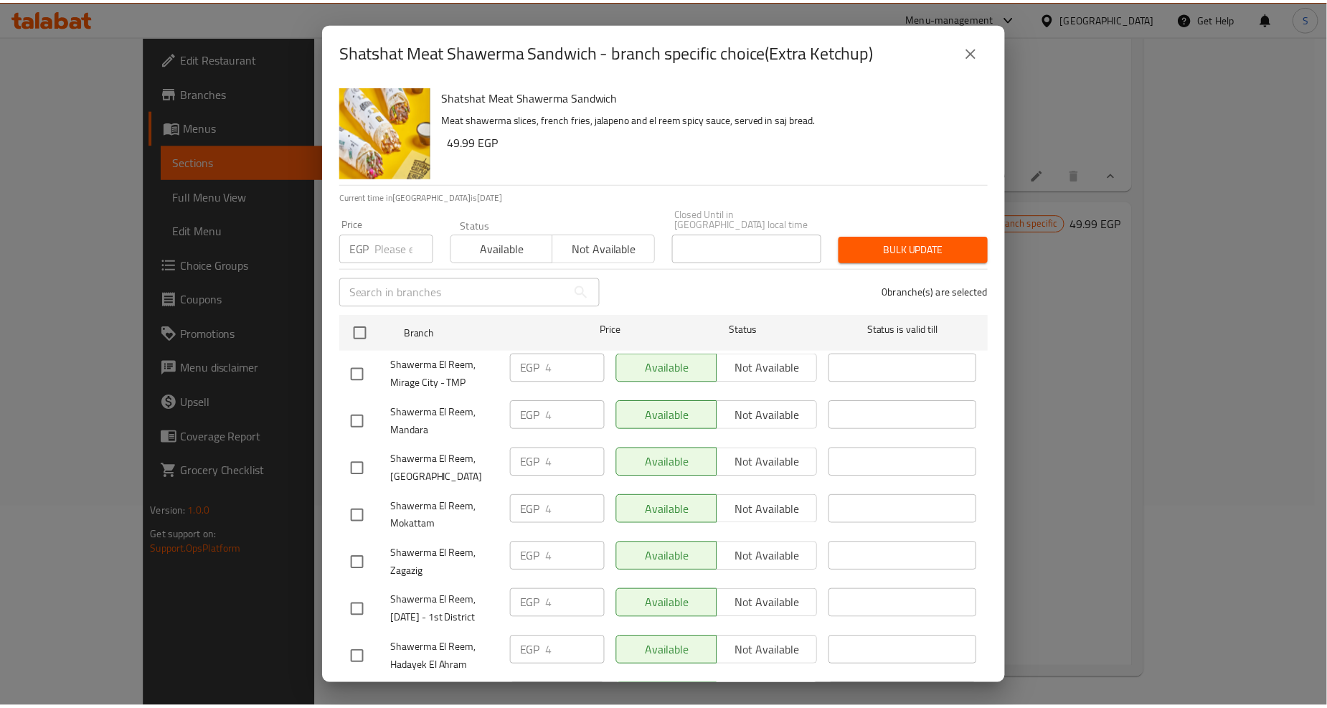
scroll to position [1245, 0]
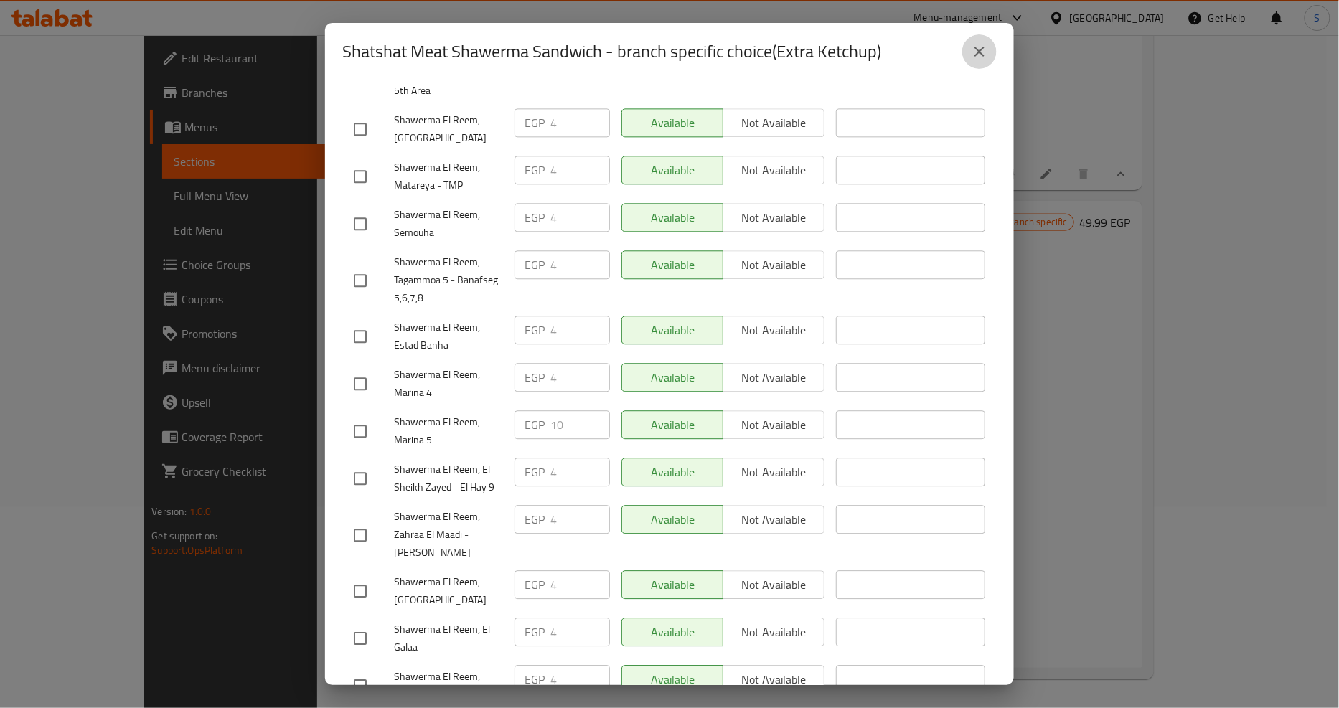
click at [976, 34] on button "close" at bounding box center [979, 51] width 34 height 34
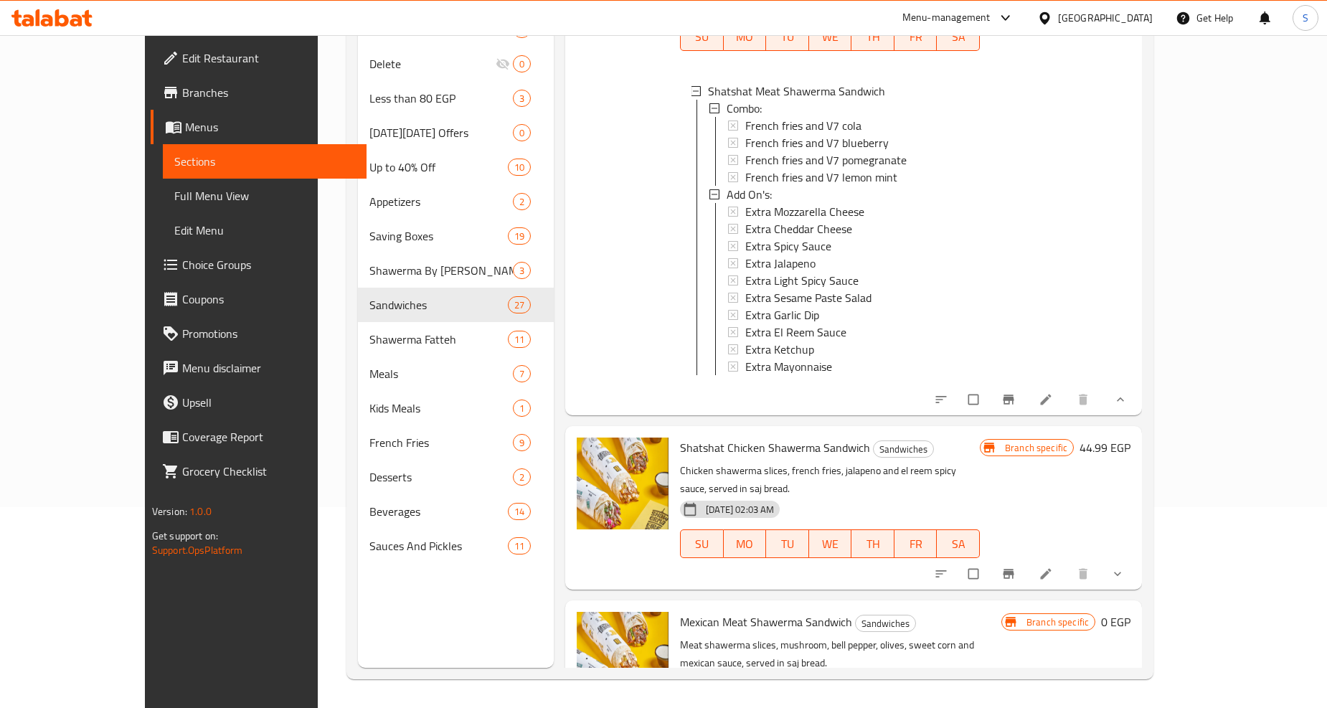
scroll to position [10899, 0]
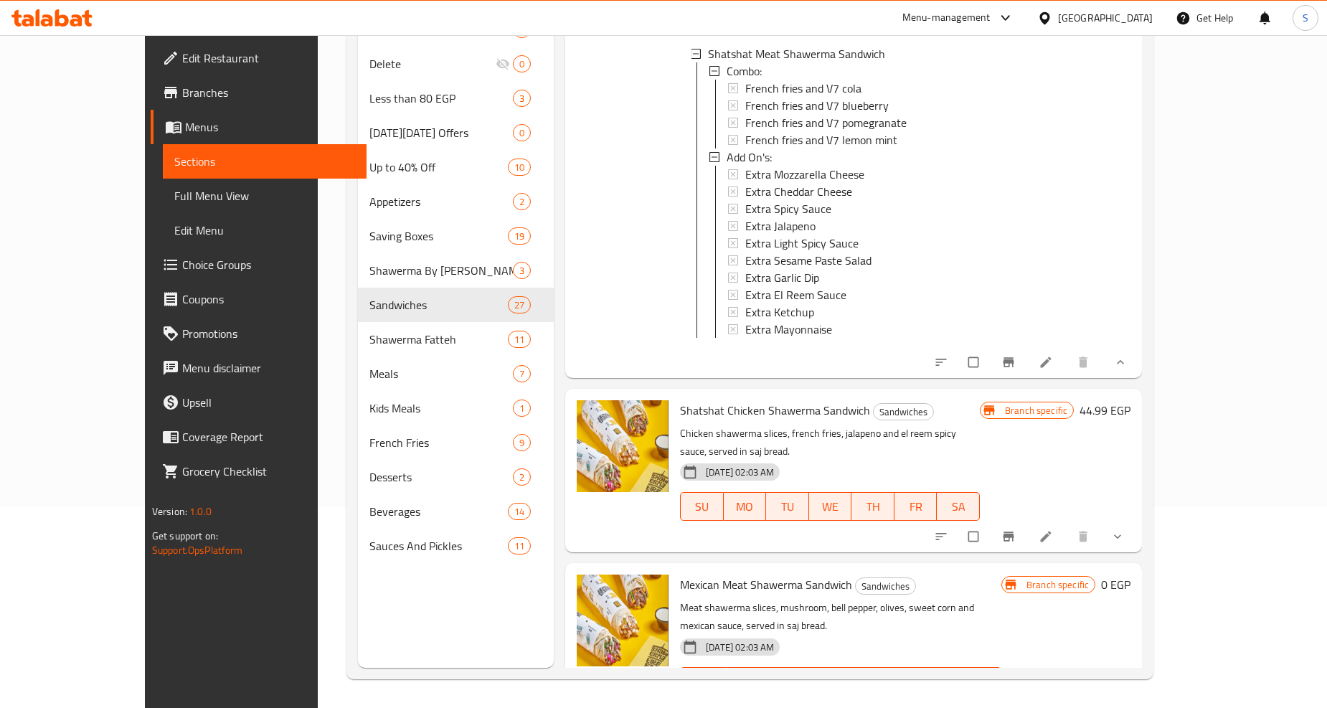
click at [1142, 389] on div "Shatshat Chicken Shawerma Sandwich Sandwiches Chicken shawerma slices, french f…" at bounding box center [853, 471] width 577 height 164
click at [1128, 529] on span "show more" at bounding box center [1119, 536] width 17 height 14
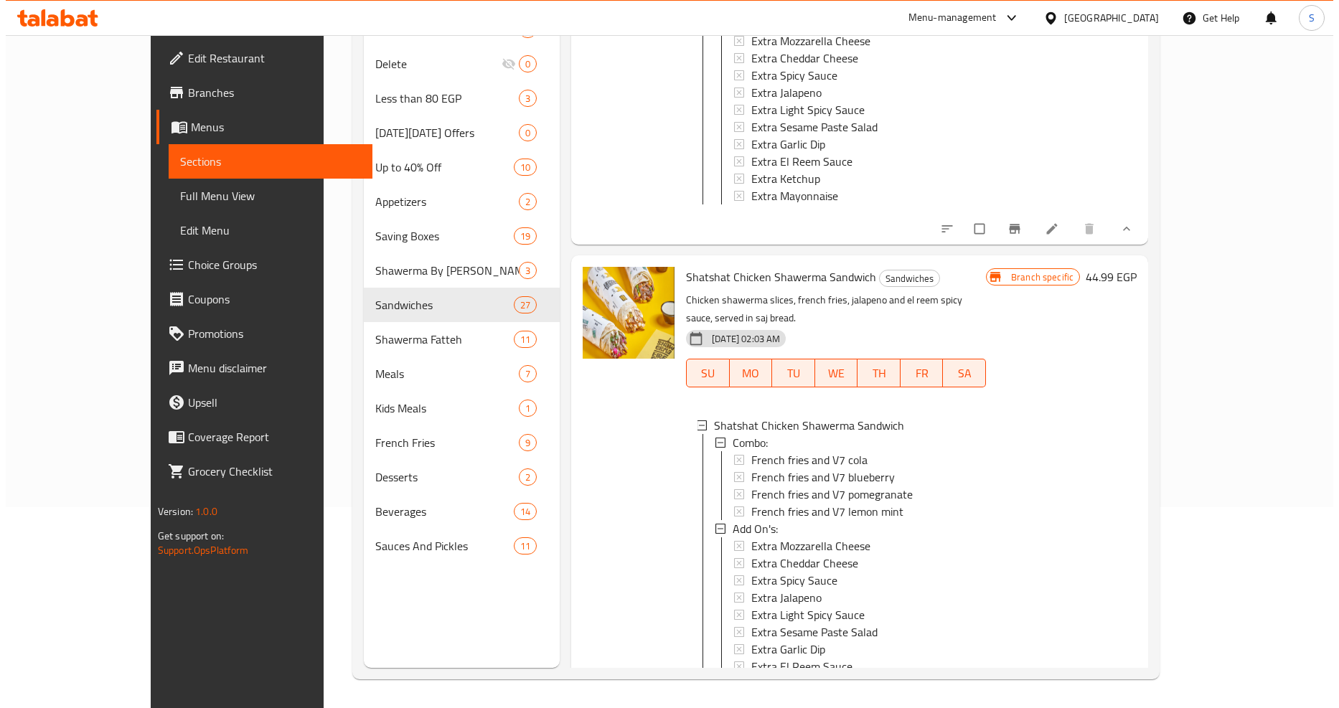
scroll to position [11059, 0]
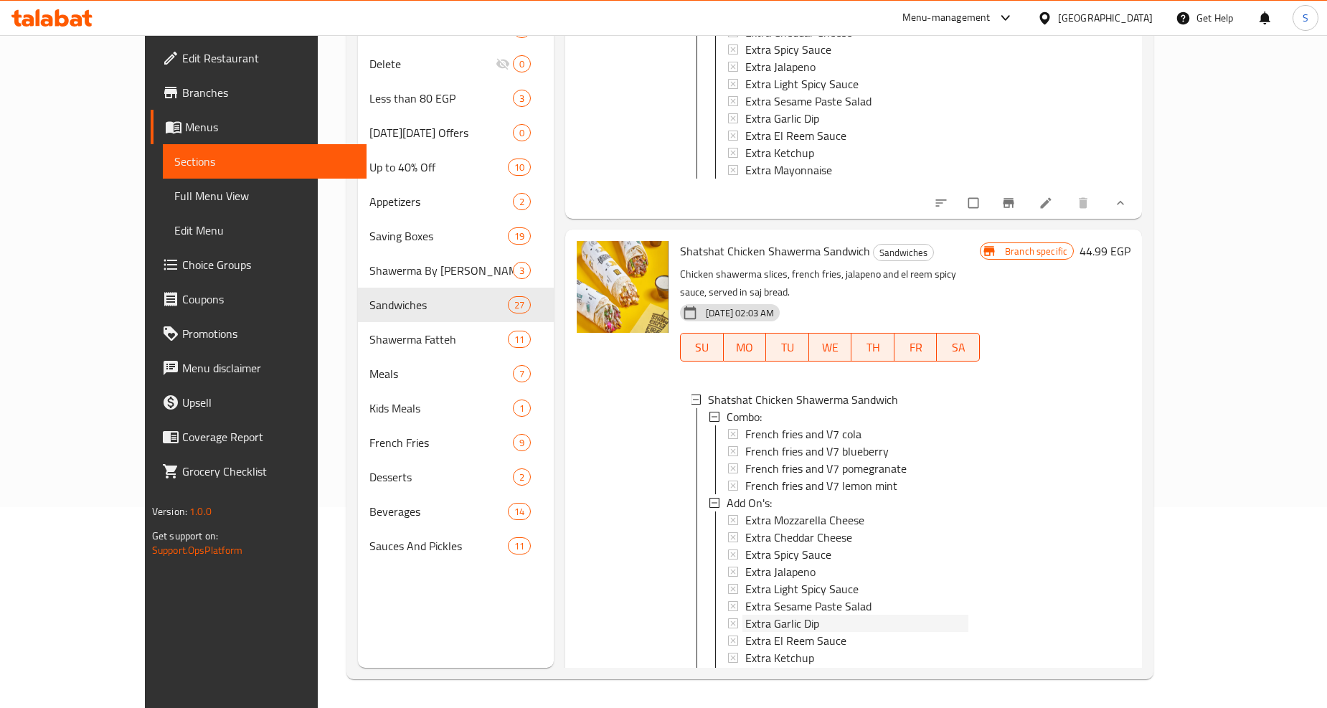
click at [758, 615] on span "Extra Garlic Dip" at bounding box center [782, 623] width 74 height 17
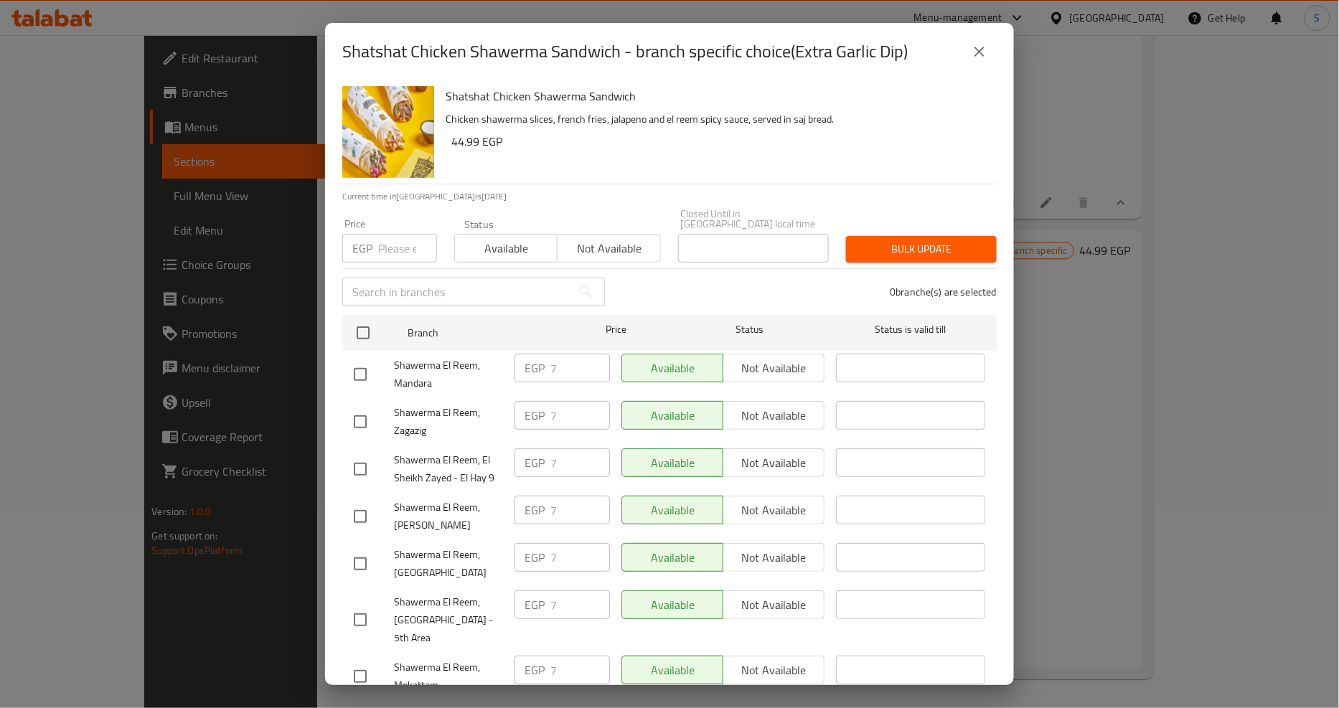
scroll to position [1199, 0]
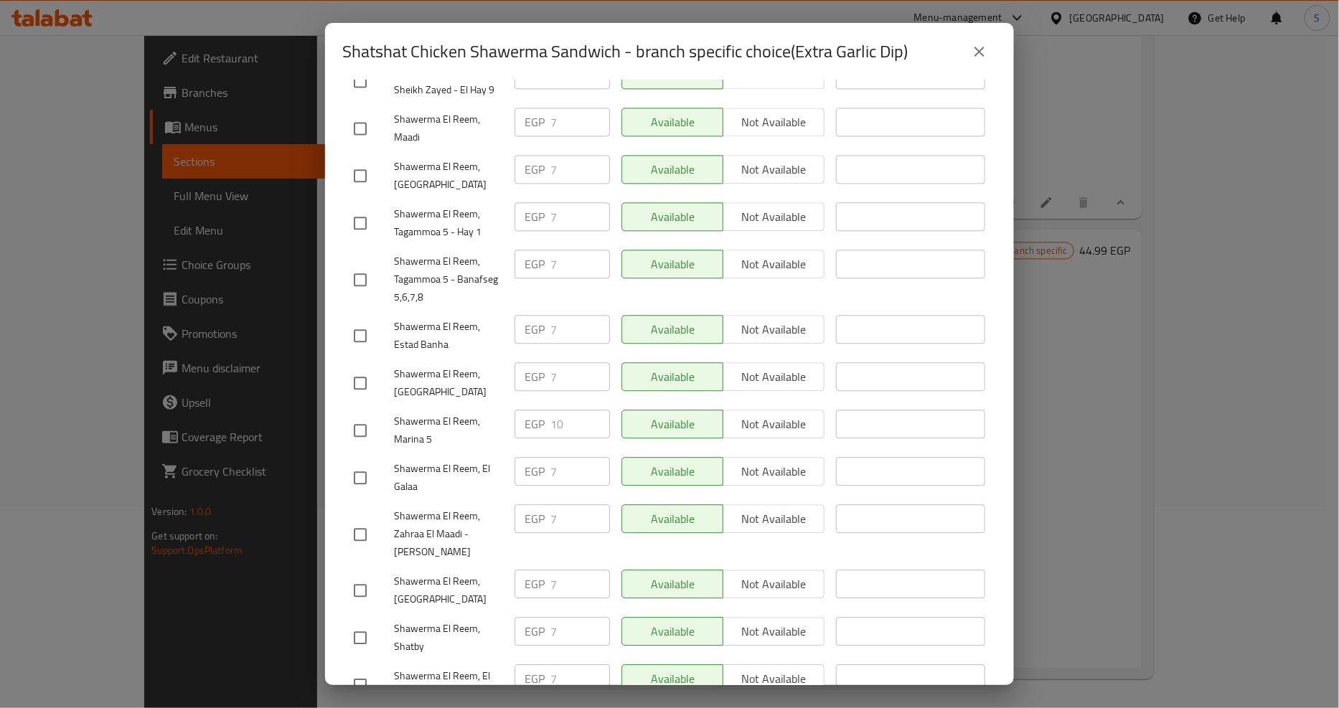
click at [981, 51] on icon "close" at bounding box center [979, 51] width 17 height 17
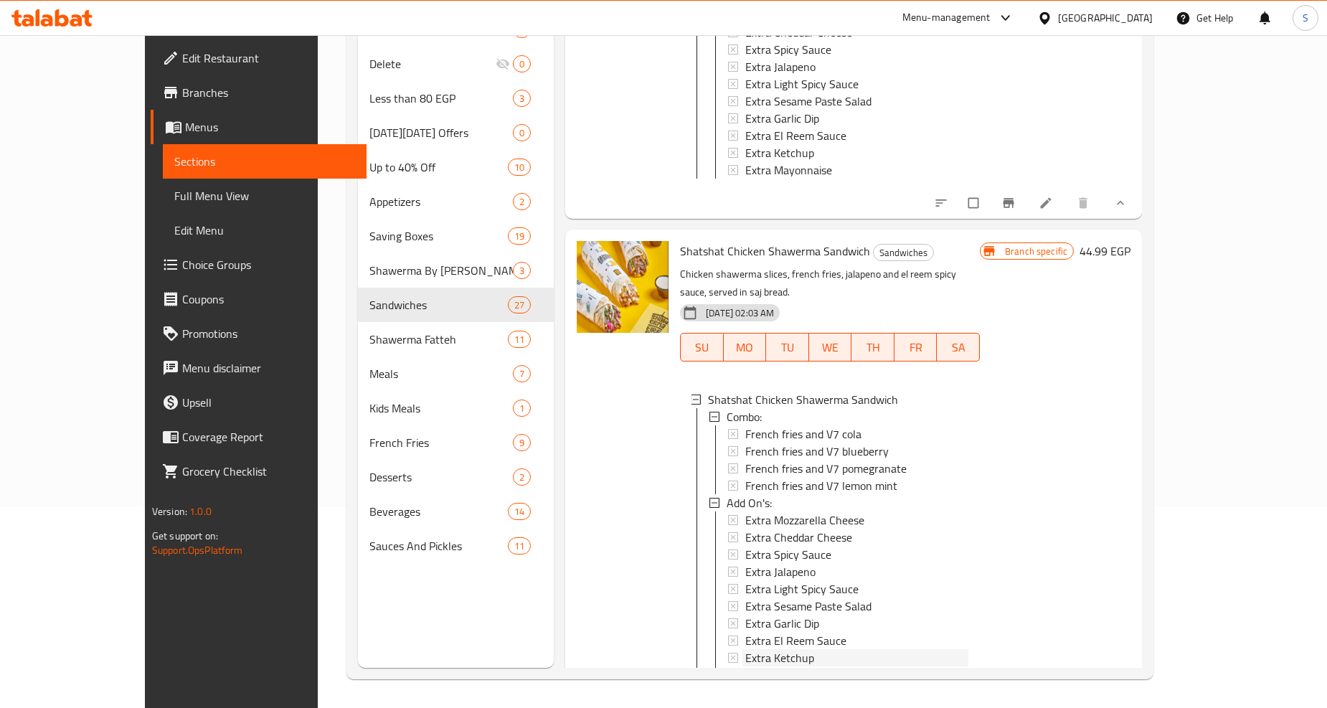
click at [760, 649] on span "Extra Ketchup" at bounding box center [779, 657] width 69 height 17
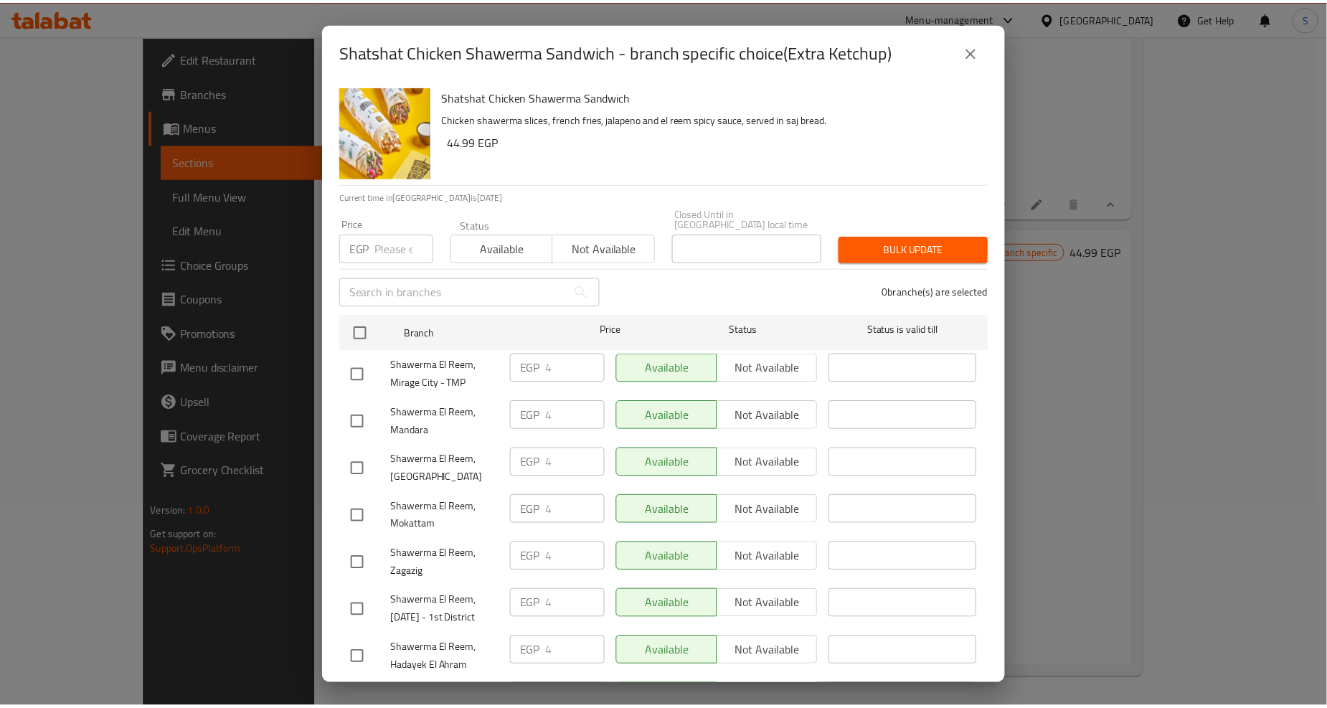
scroll to position [1245, 0]
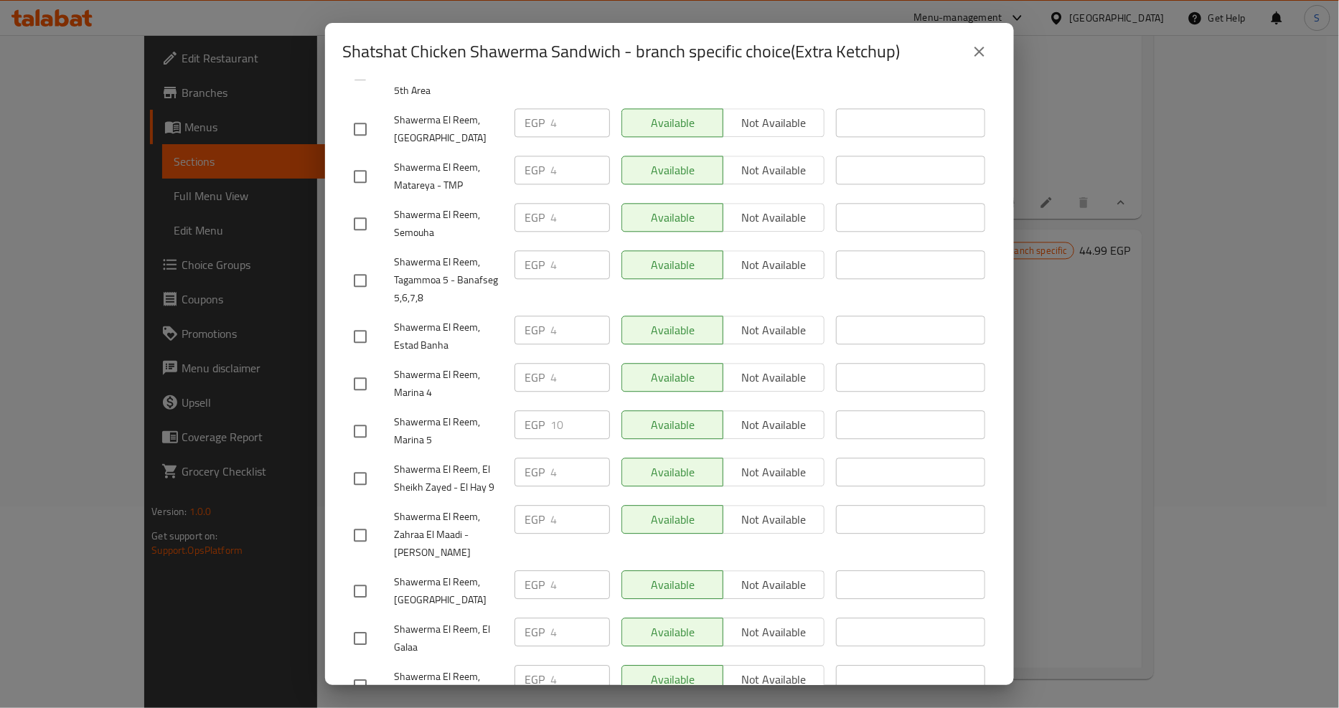
click at [984, 52] on icon "close" at bounding box center [979, 51] width 17 height 17
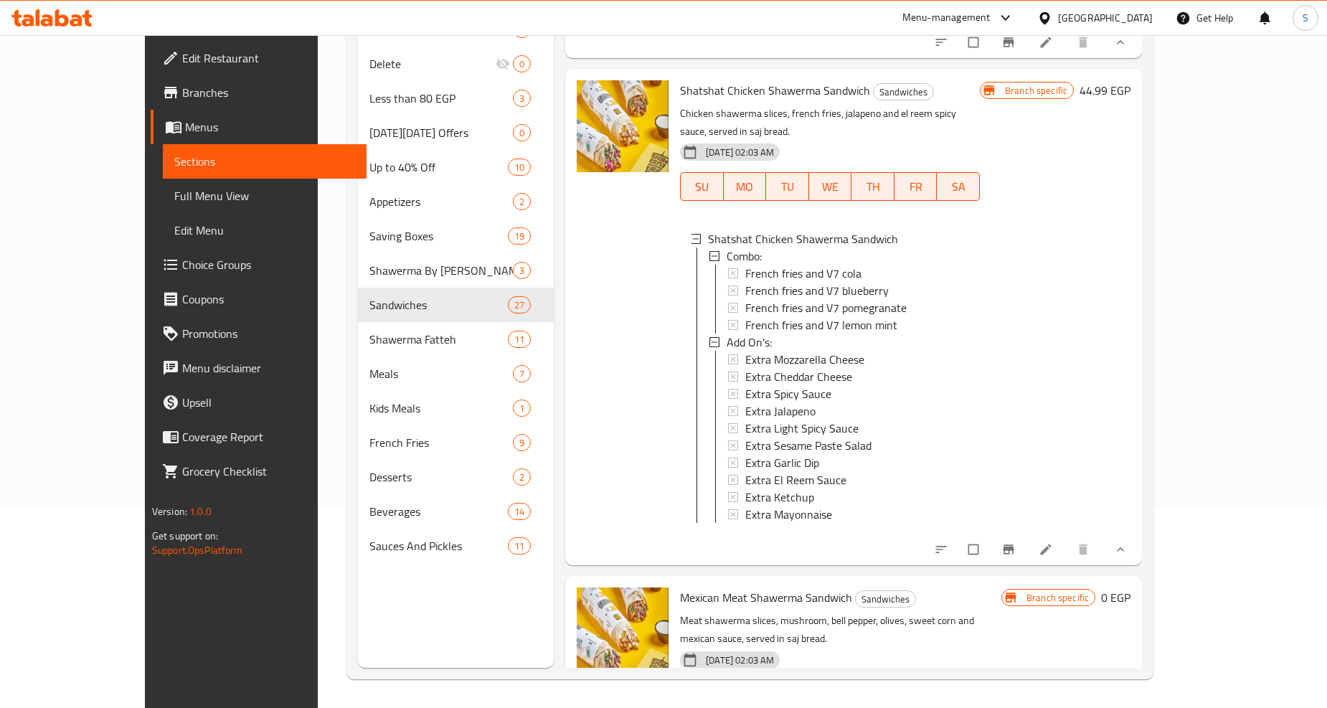
scroll to position [11271, 0]
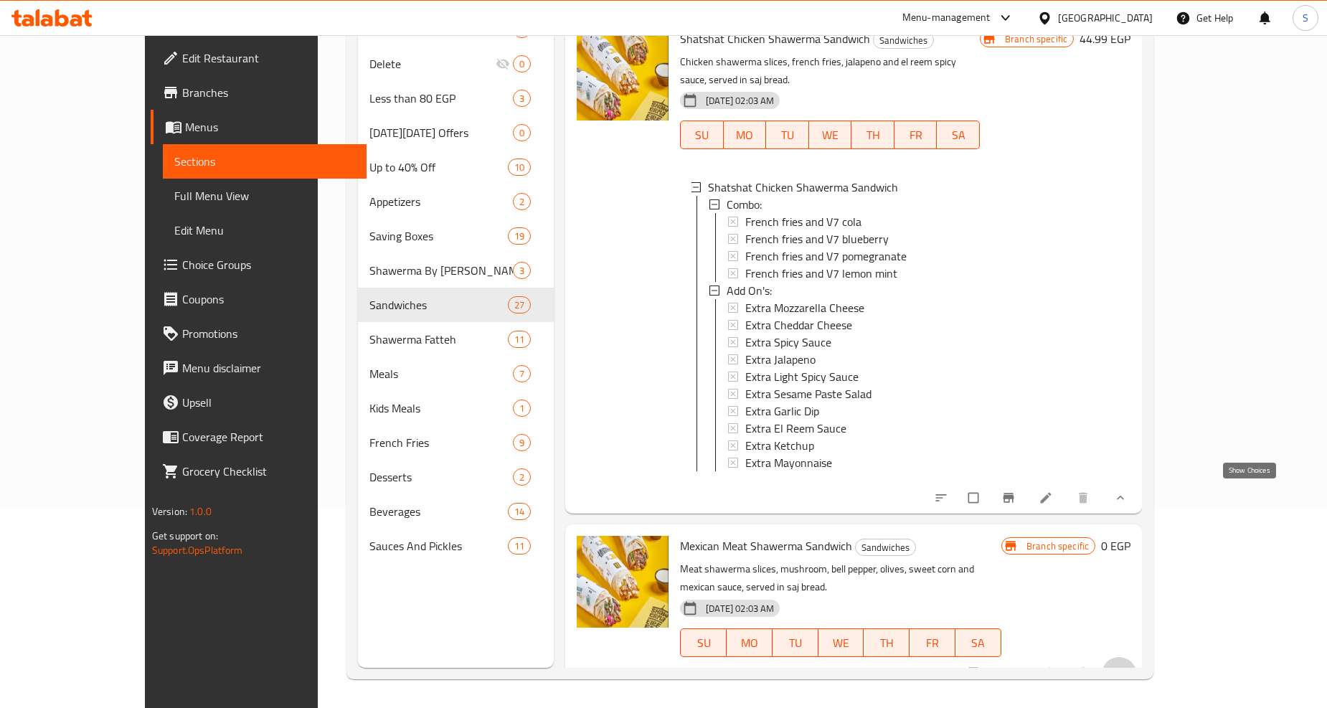
click at [1125, 666] on icon "show more" at bounding box center [1118, 673] width 14 height 14
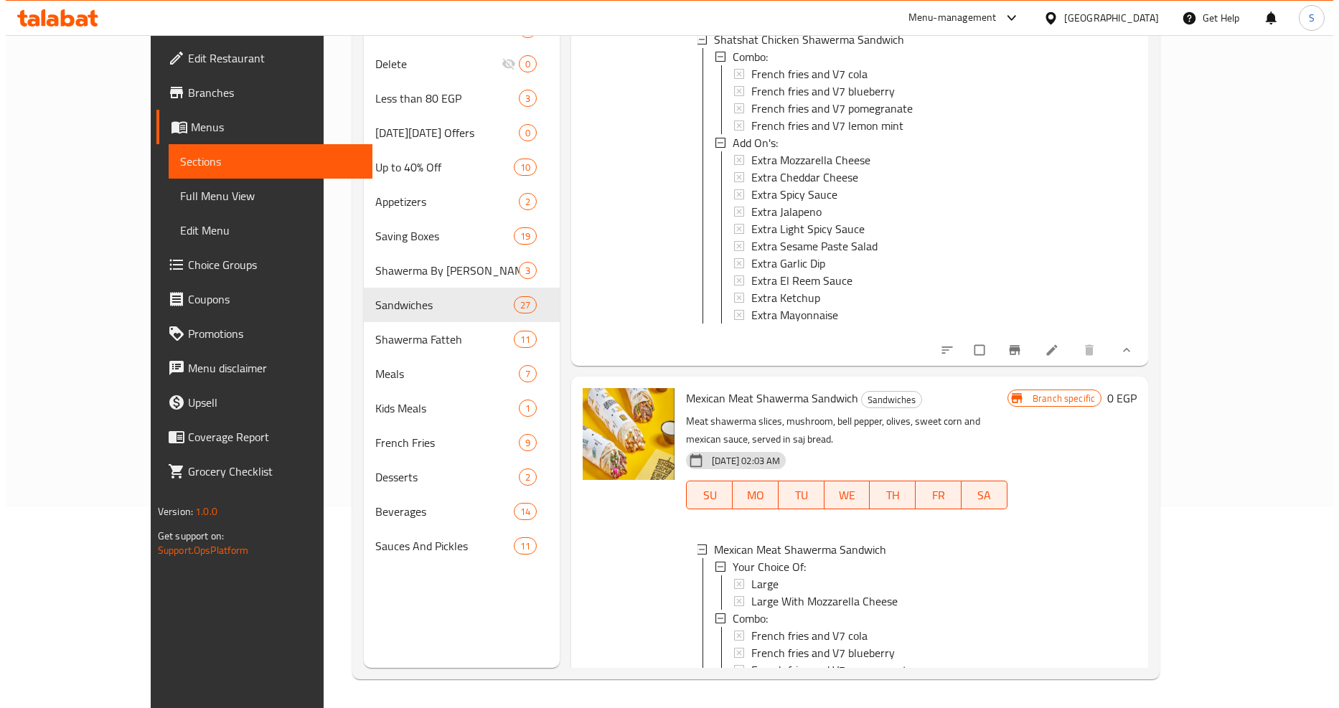
scroll to position [11510, 0]
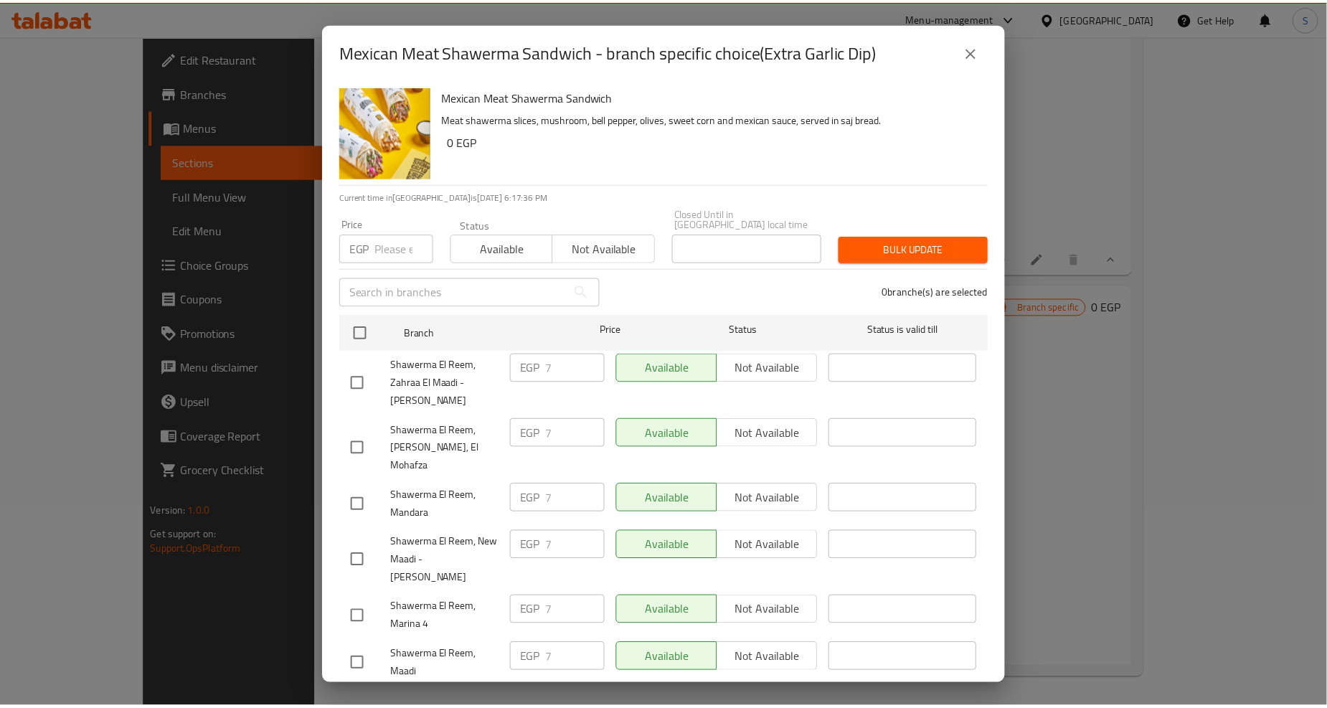
scroll to position [1354, 0]
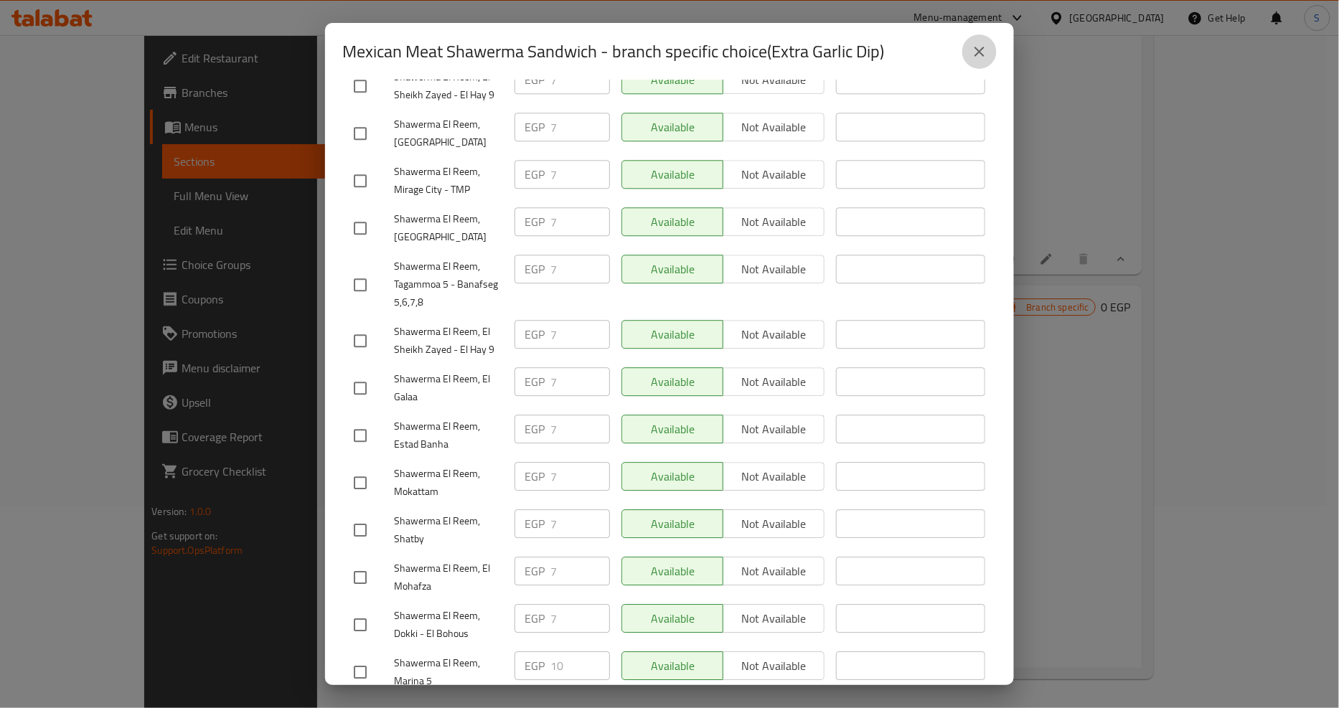
click at [979, 51] on icon "close" at bounding box center [979, 52] width 10 height 10
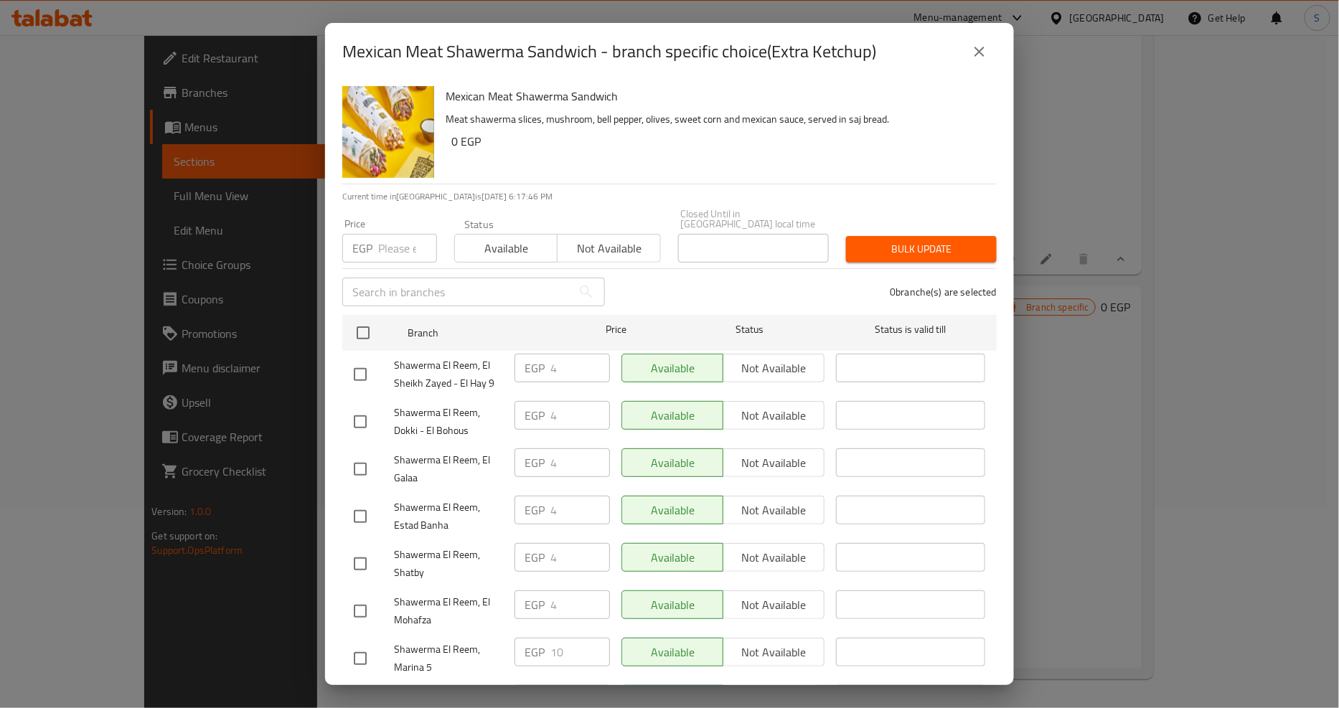
click at [986, 47] on icon "close" at bounding box center [979, 51] width 17 height 17
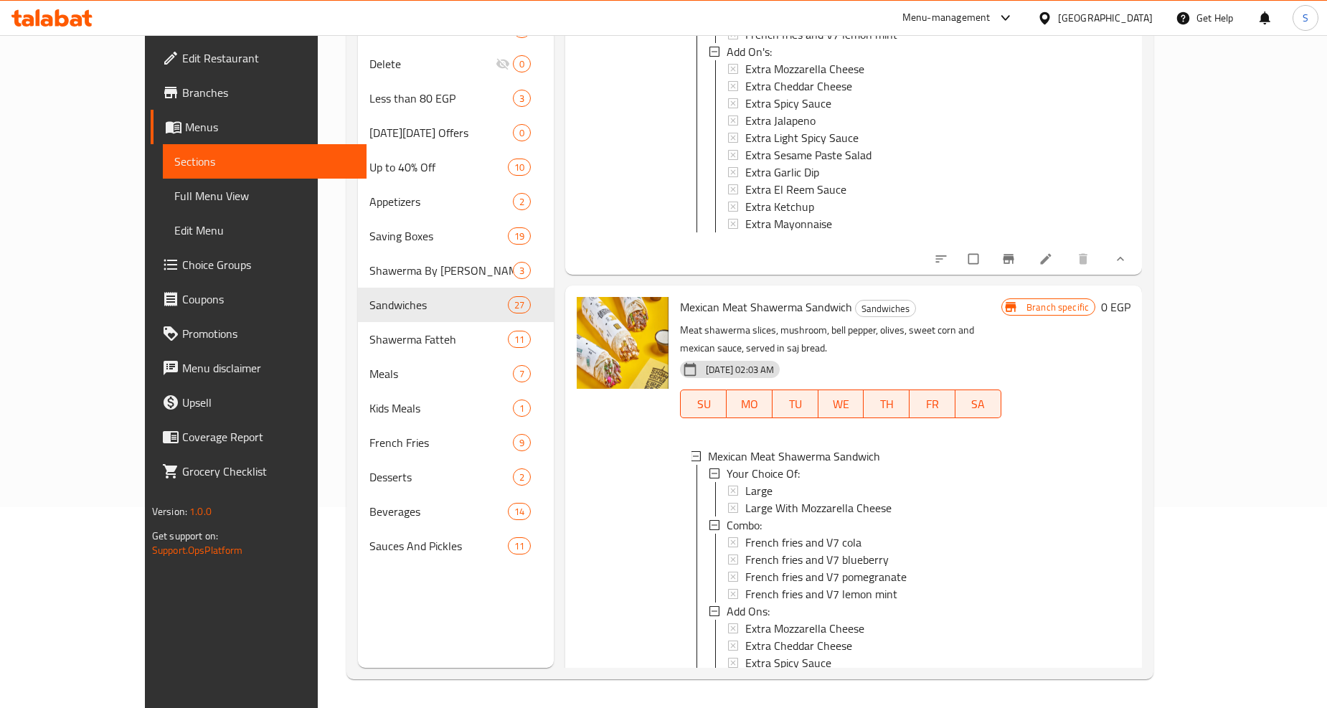
scroll to position [11667, 0]
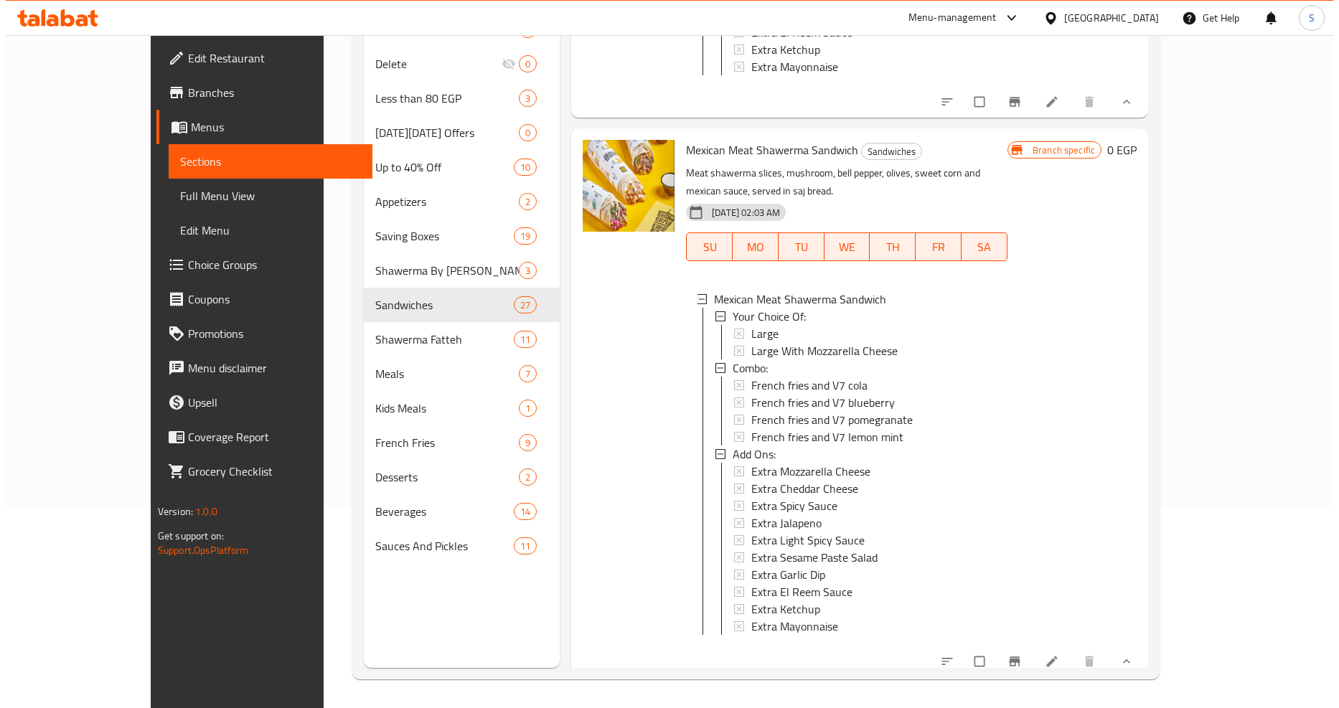
scroll to position [12012, 0]
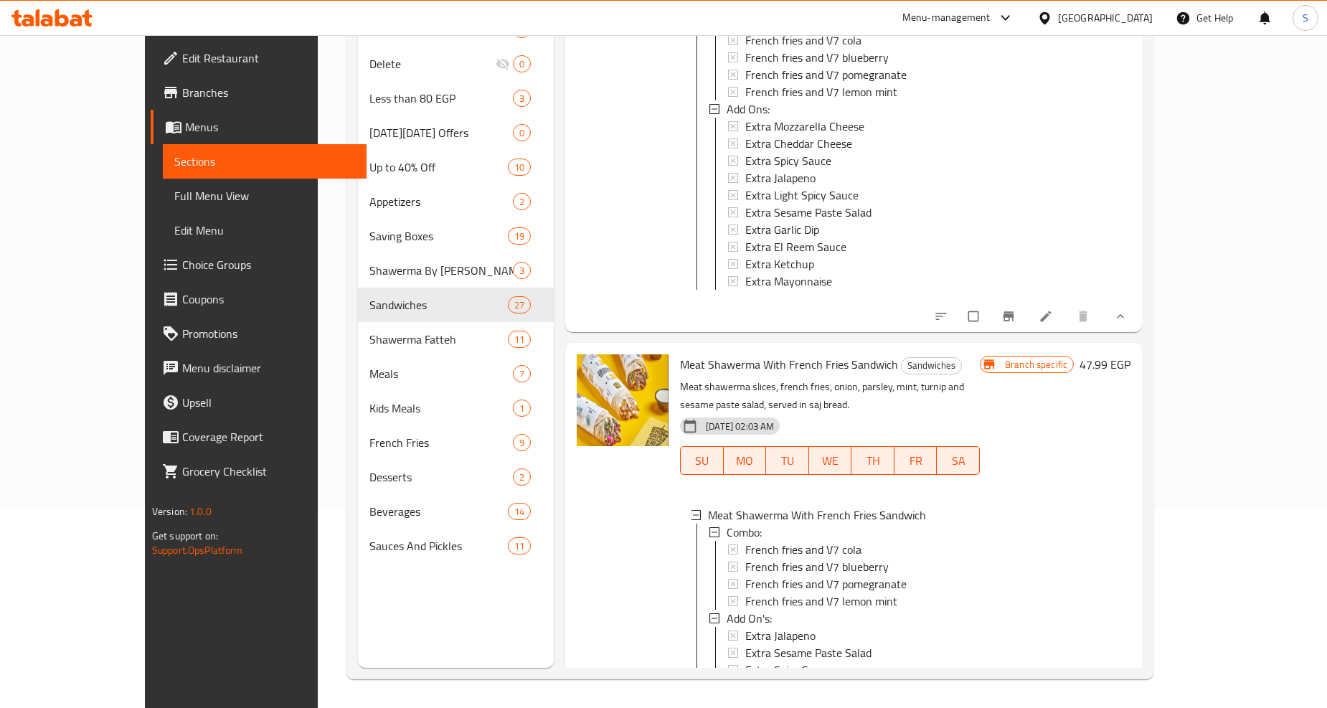
click at [764, 679] on span "Extra Garlic Dip" at bounding box center [782, 687] width 74 height 17
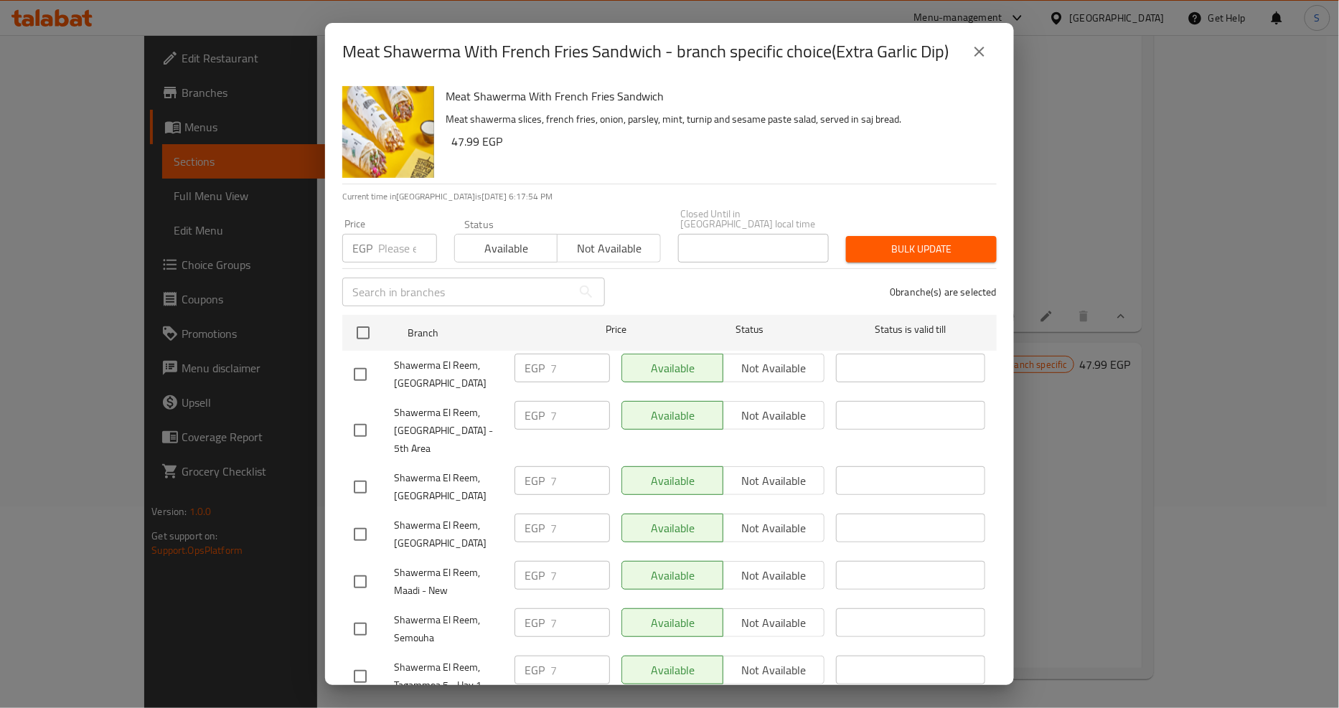
scroll to position [1311, 0]
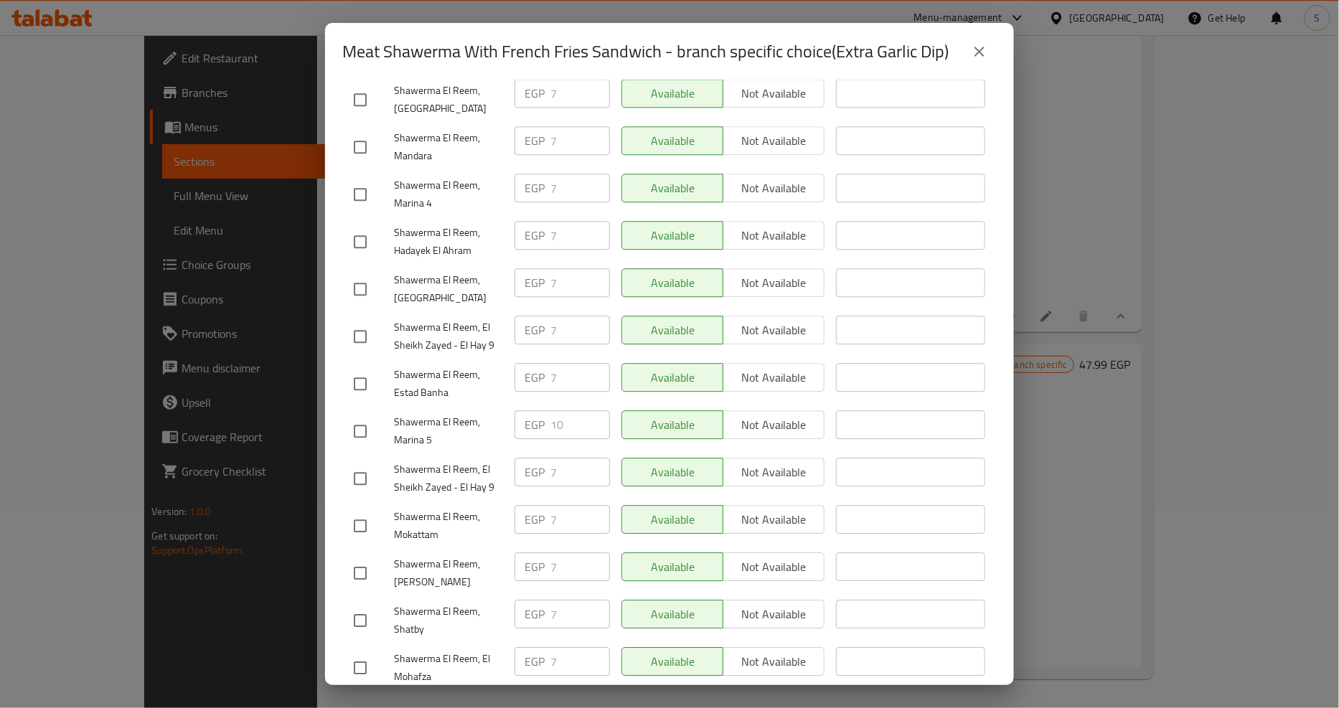
click at [980, 54] on icon "close" at bounding box center [979, 51] width 17 height 17
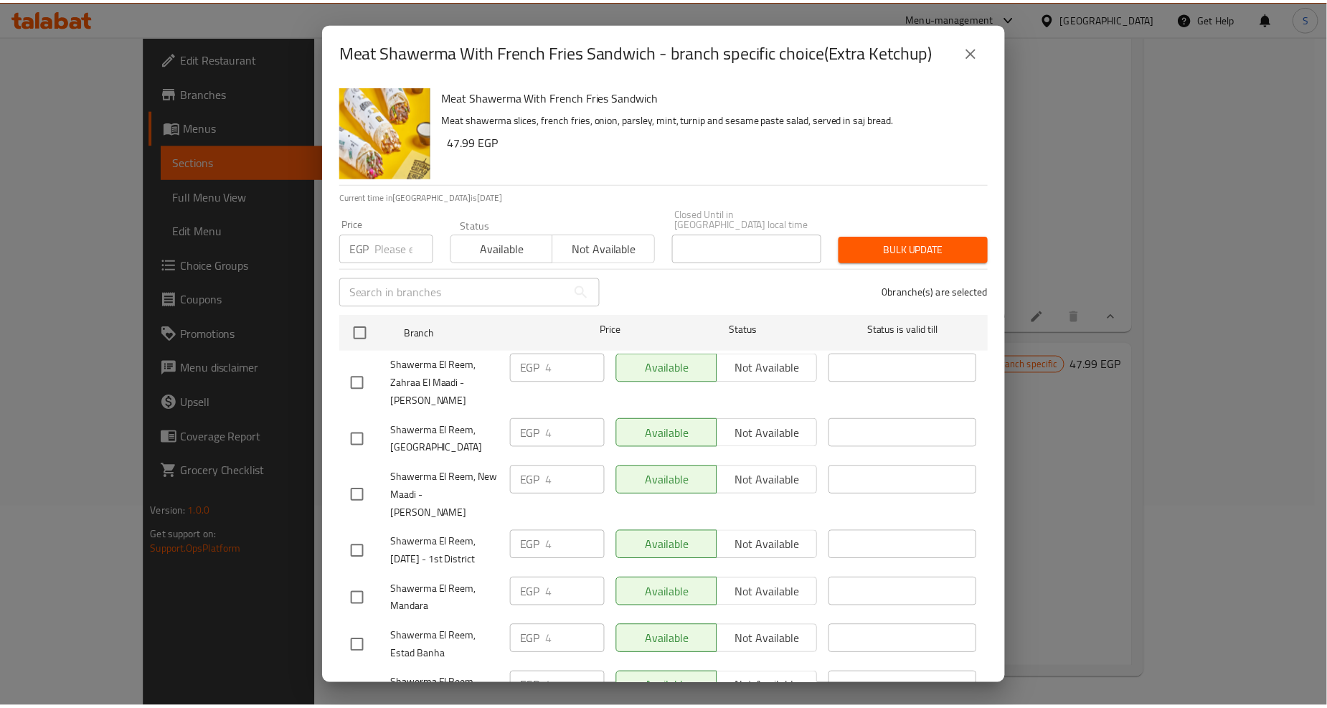
scroll to position [1009, 0]
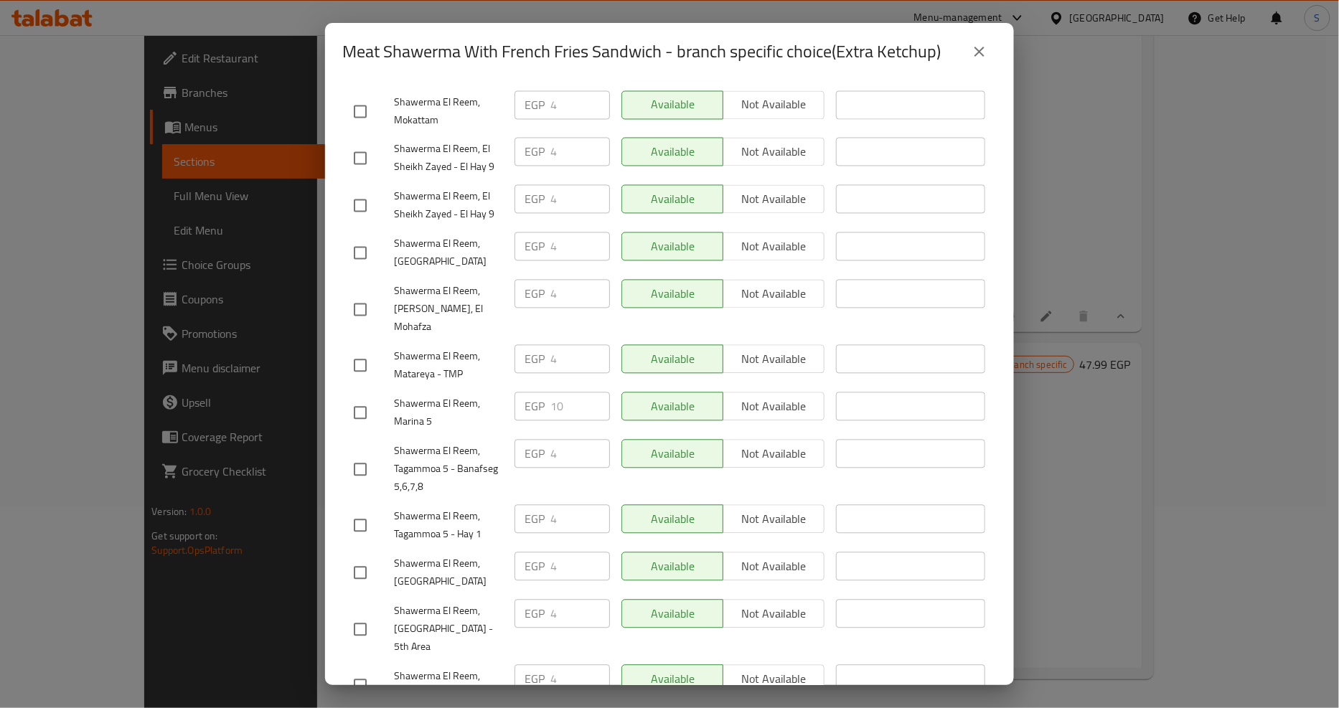
click at [979, 50] on icon "close" at bounding box center [979, 51] width 17 height 17
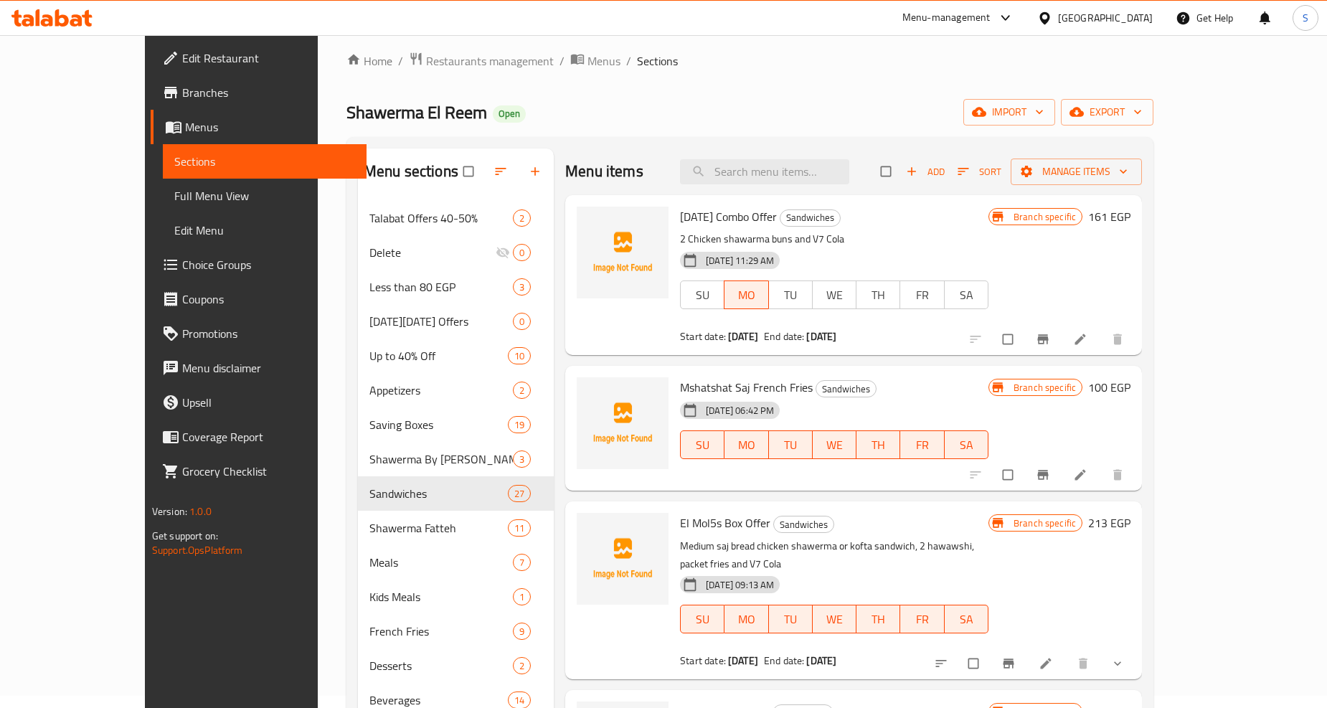
scroll to position [0, 0]
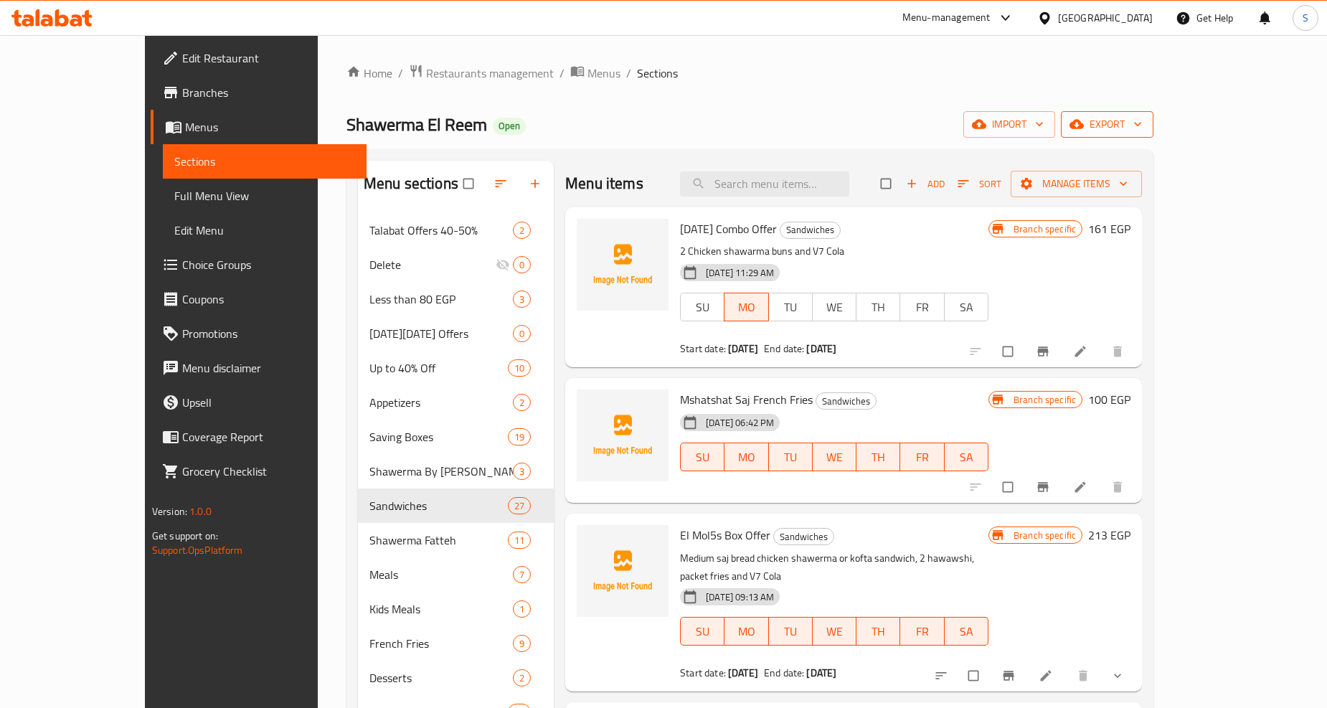
click at [1154, 134] on button "export" at bounding box center [1107, 124] width 93 height 27
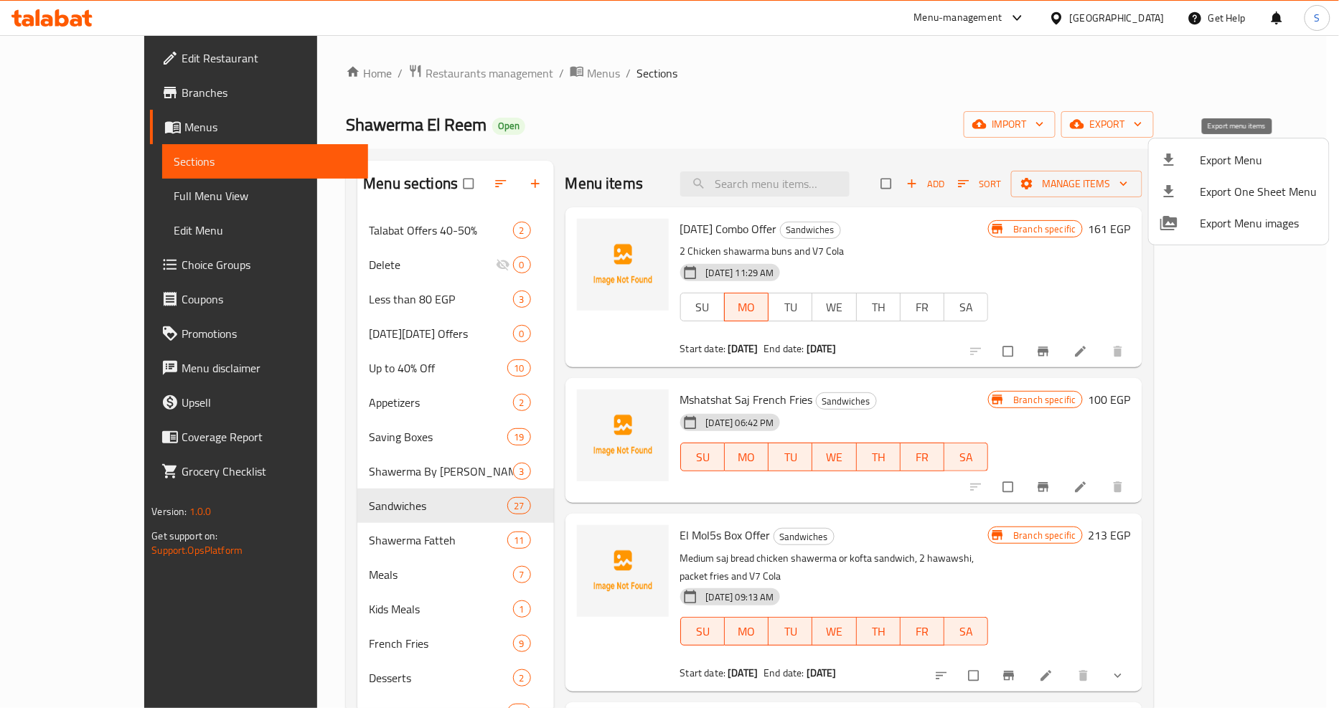
click at [1235, 151] on span "Export Menu" at bounding box center [1258, 159] width 117 height 17
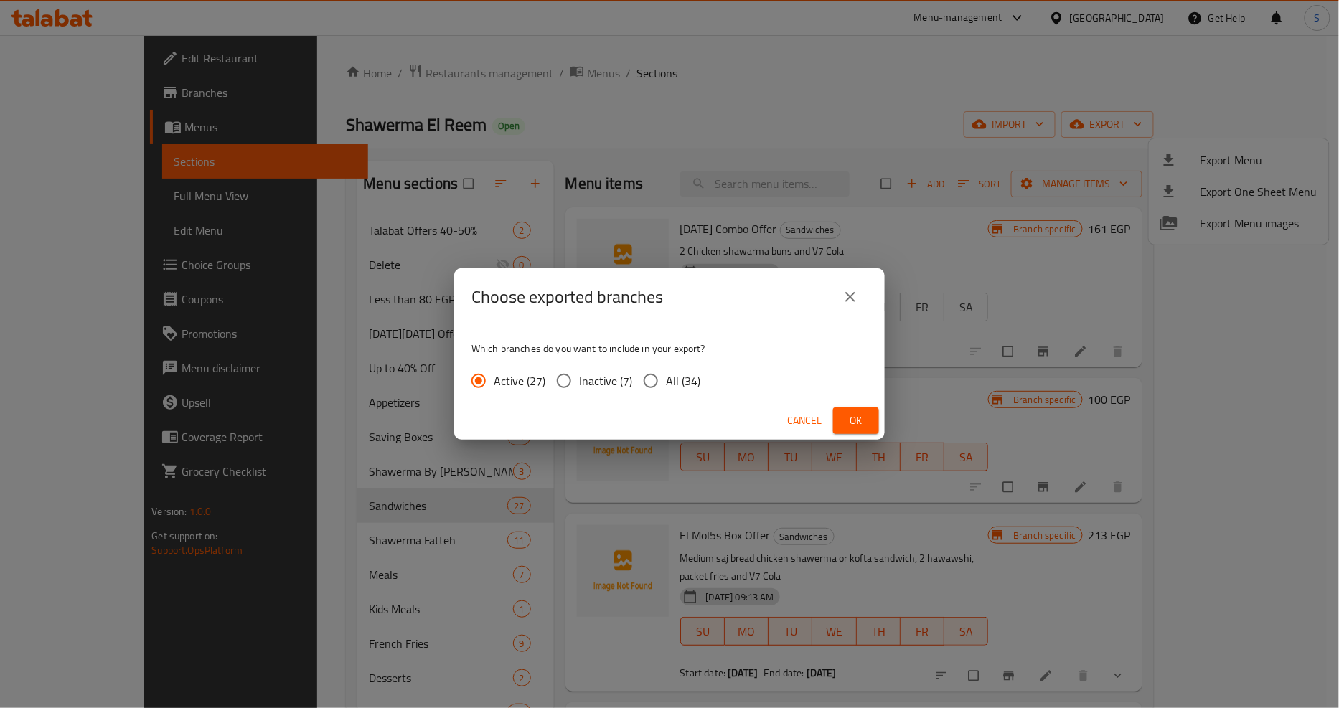
click at [660, 377] on input "All (34)" at bounding box center [651, 381] width 30 height 30
radio input "true"
click at [840, 410] on button "Ok" at bounding box center [856, 421] width 46 height 27
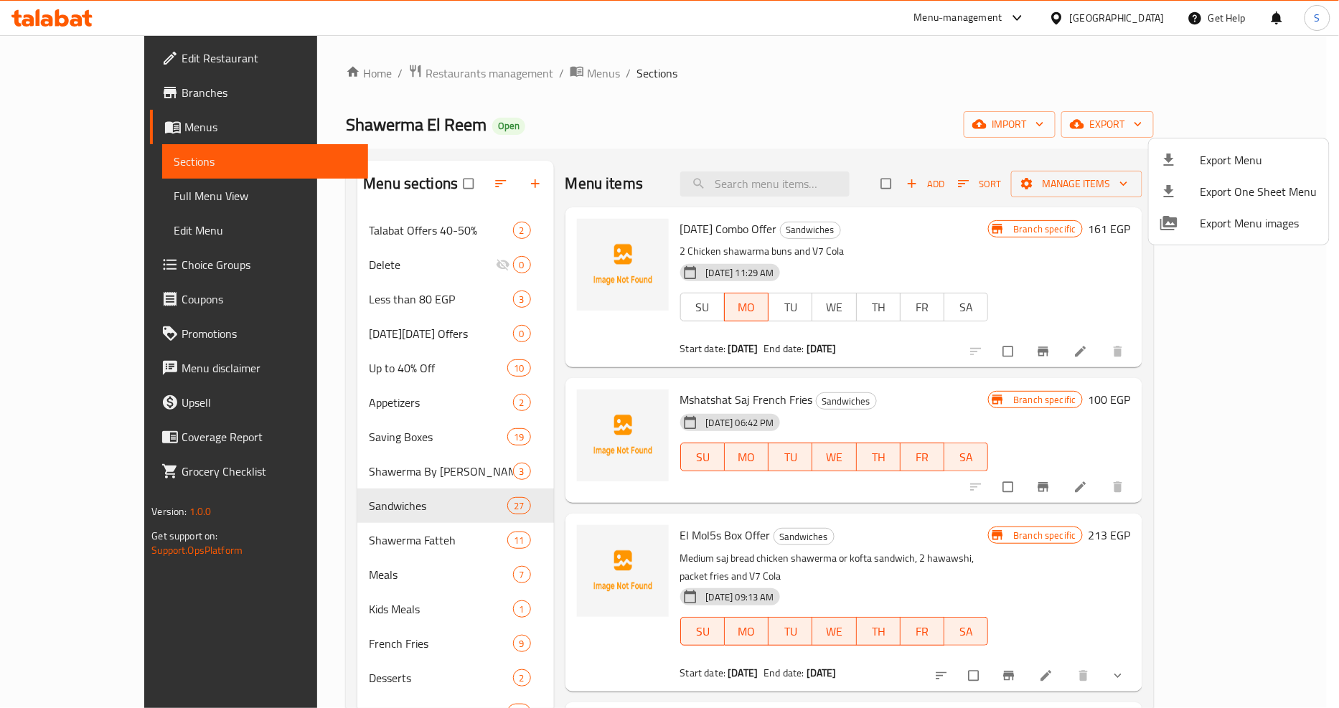
drag, startPoint x: 821, startPoint y: 113, endPoint x: 740, endPoint y: 11, distance: 130.6
click at [821, 113] on div at bounding box center [669, 354] width 1339 height 708
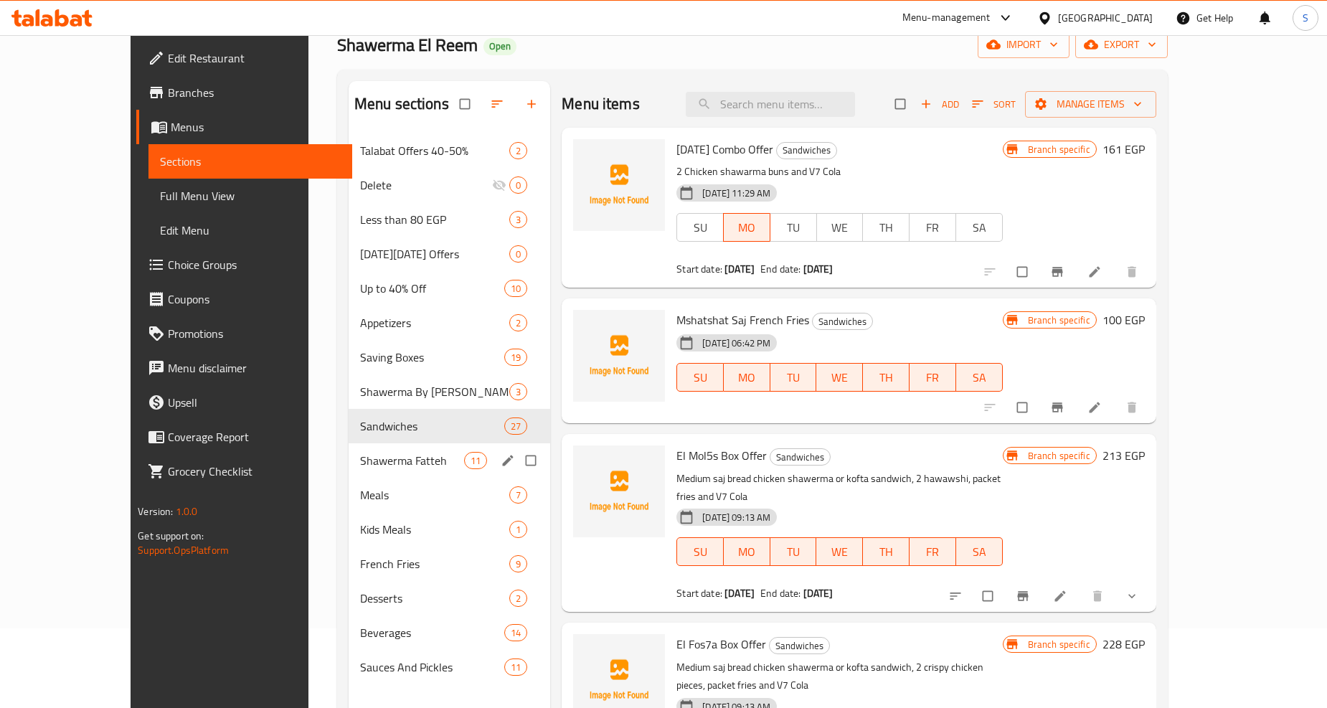
scroll to position [159, 0]
